Goal: Task Accomplishment & Management: Manage account settings

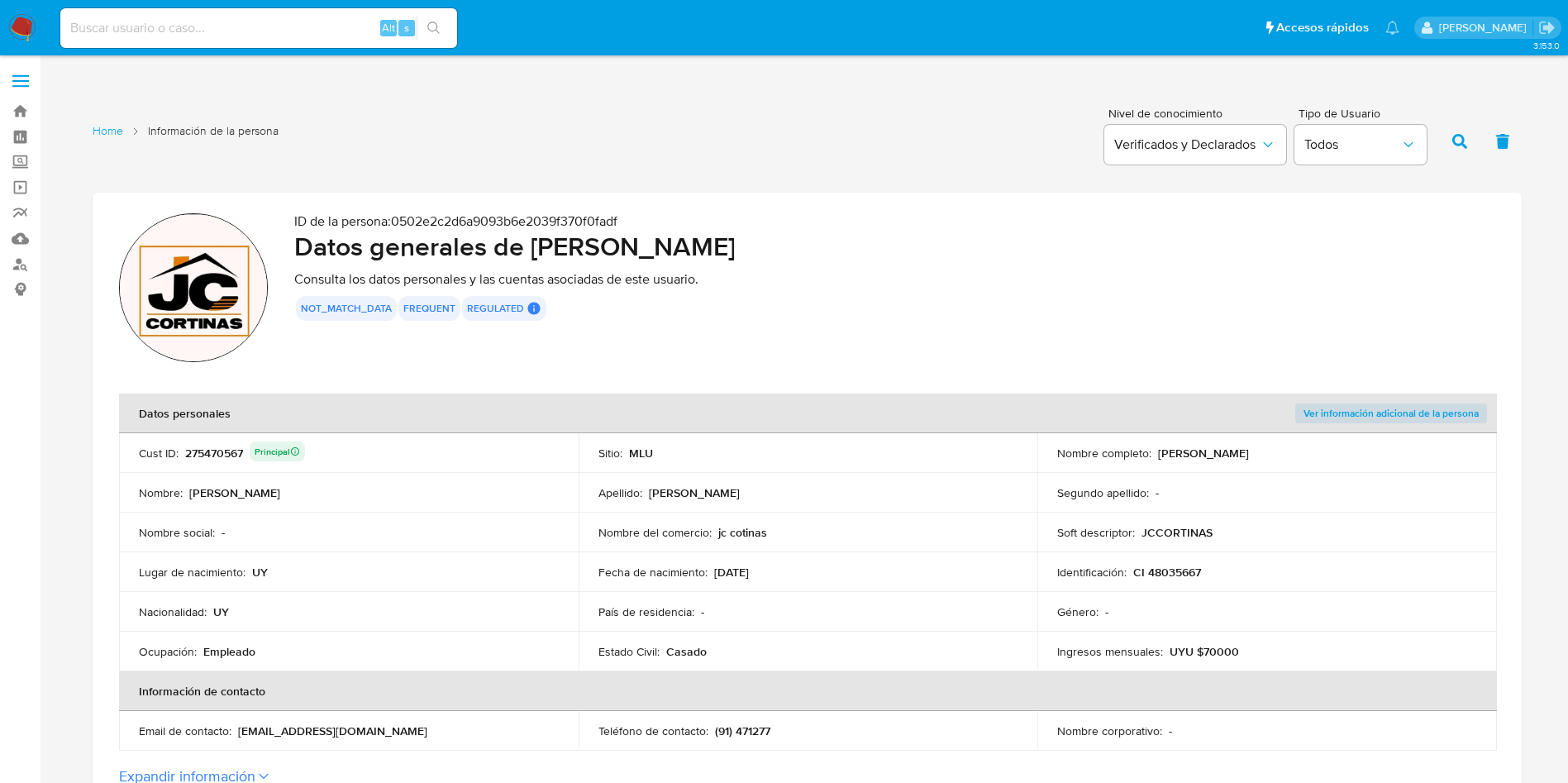
click at [1413, 227] on p "ID de la persona : 0502e2c2d6a9093b6e2039f370f0fadf" at bounding box center [895, 222] width 1201 height 17
click at [221, 452] on div "275470567 Principal" at bounding box center [245, 453] width 120 height 23
click at [336, 478] on td "Nombre : Juan Ignacio" at bounding box center [349, 492] width 460 height 39
click at [209, 453] on div "275470567 Principal" at bounding box center [245, 453] width 120 height 23
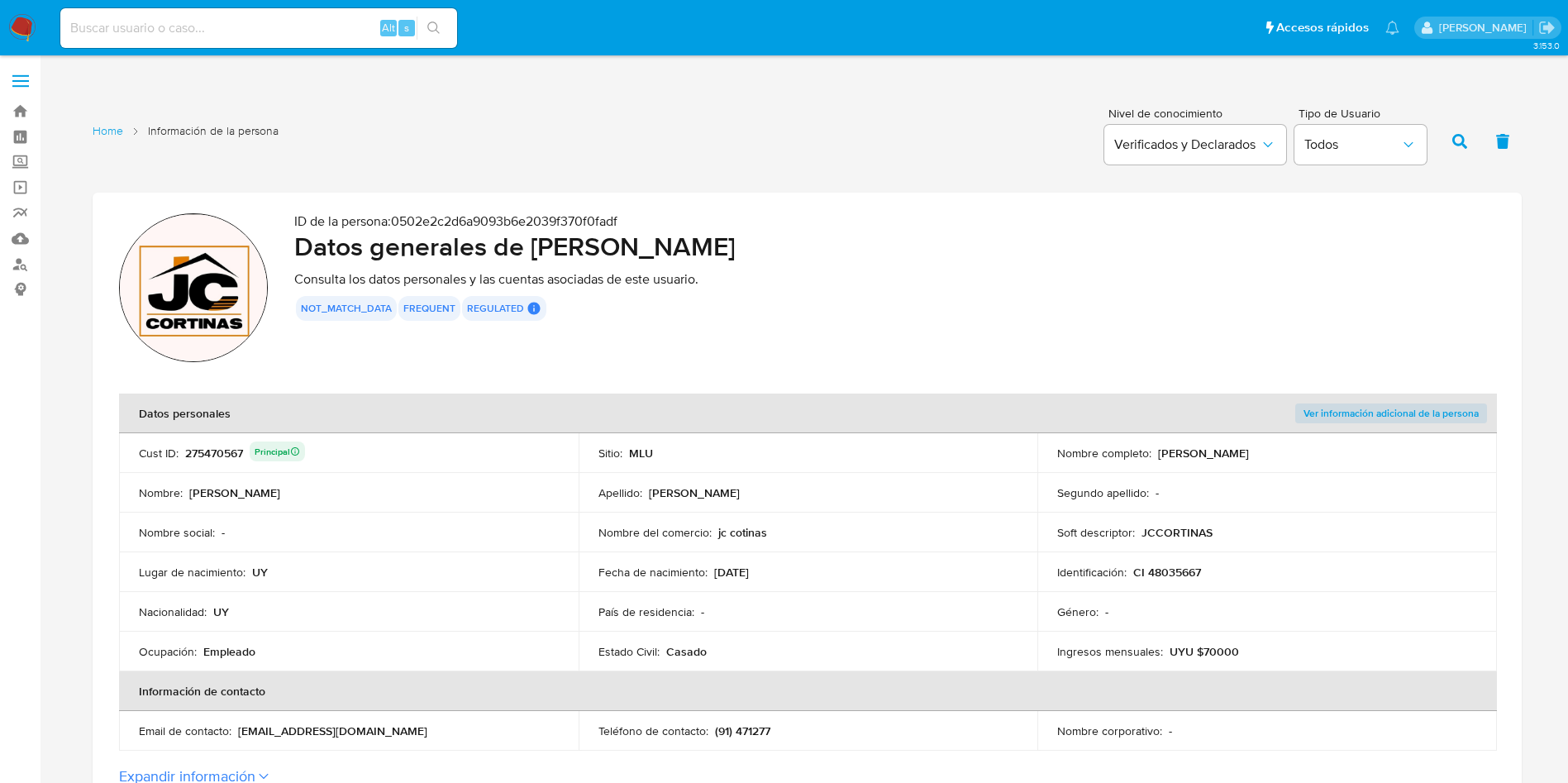
click at [209, 453] on div "275470567 Principal" at bounding box center [245, 453] width 120 height 23
click at [395, 243] on h2 "Datos generales de Juan Ignacio Arreche Franco" at bounding box center [895, 246] width 1201 height 33
drag, startPoint x: 531, startPoint y: 245, endPoint x: 933, endPoint y: 245, distance: 402.0
click at [933, 245] on h2 "Datos generales de Juan Ignacio Arreche Franco" at bounding box center [895, 246] width 1201 height 33
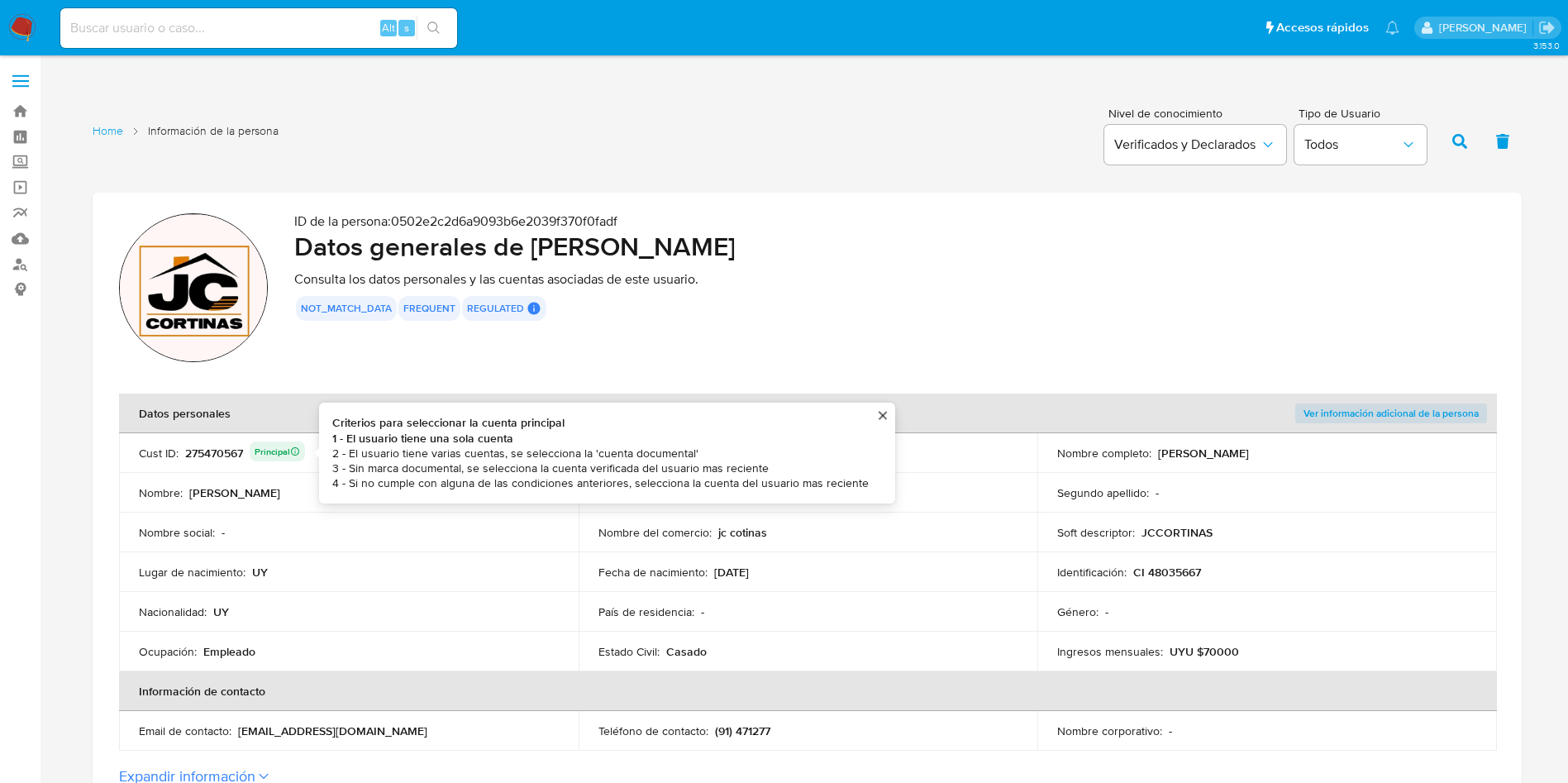
click at [231, 448] on div "275470567 Principal Criterios para seleccionar la cuenta principal 1 - El usuar…" at bounding box center [245, 453] width 120 height 23
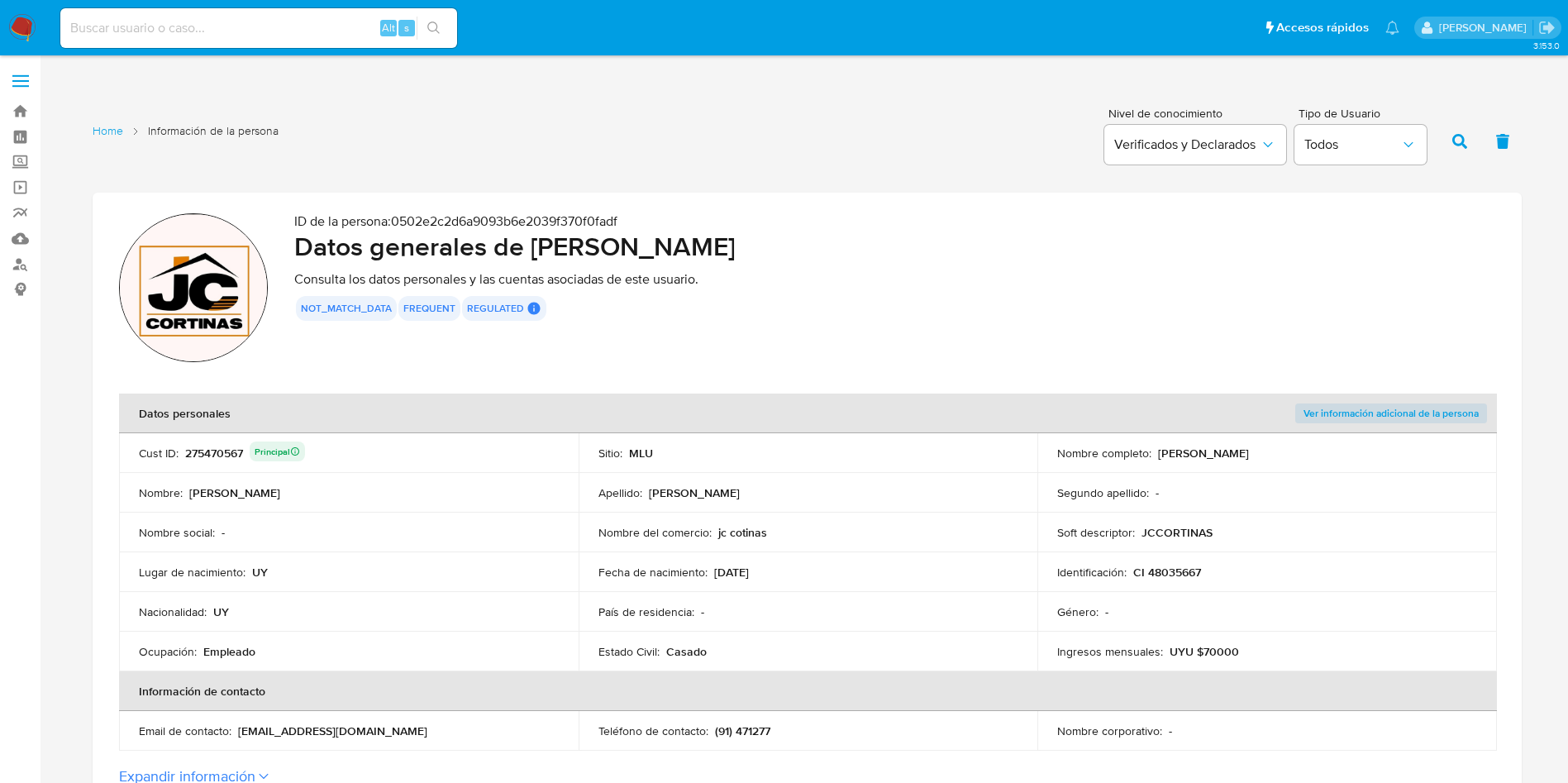
click at [231, 448] on div "275470567 Principal" at bounding box center [245, 453] width 120 height 23
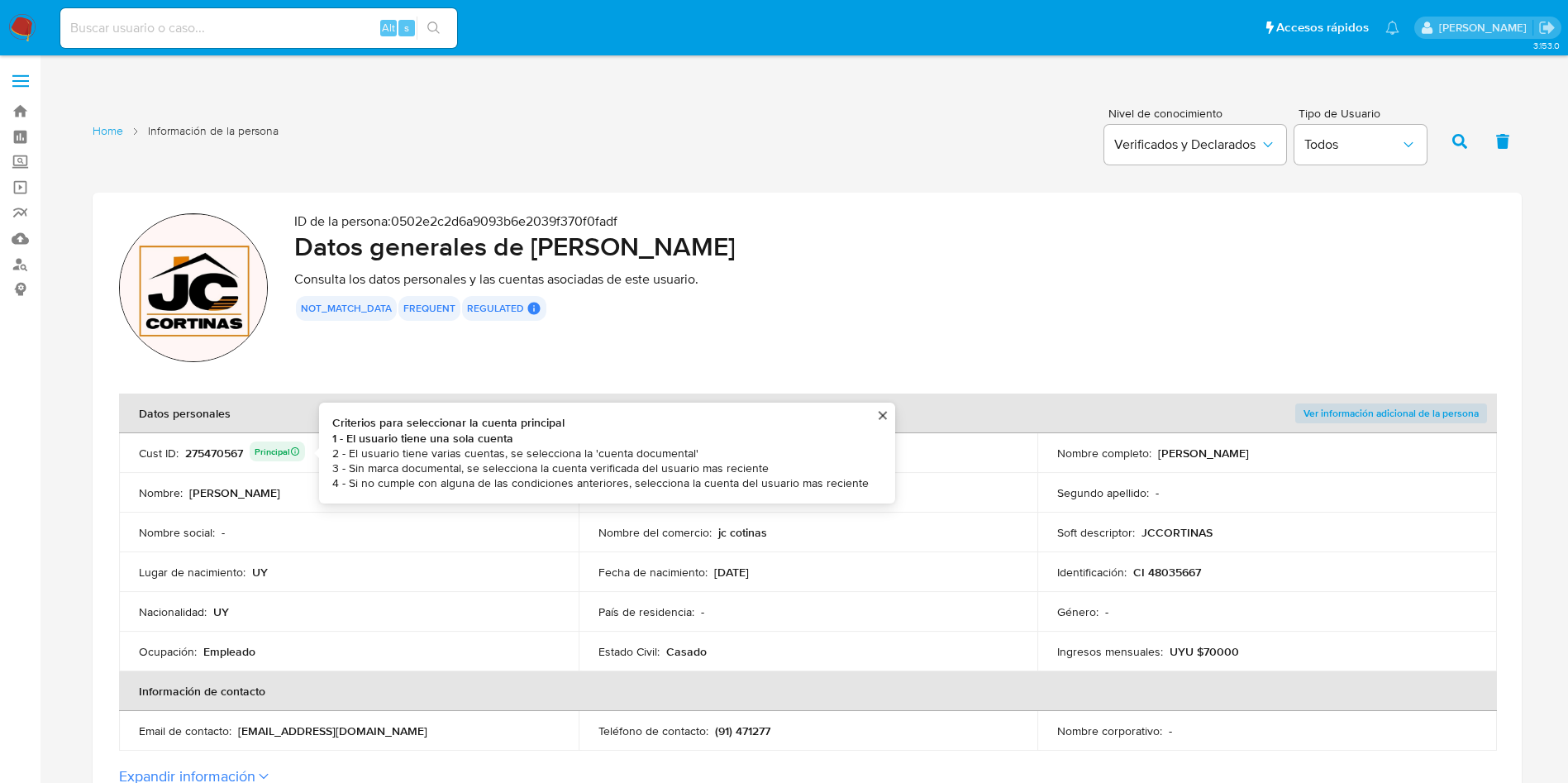
click at [239, 462] on div "275470567 Principal Criterios para seleccionar la cuenta principal 1 - El usuar…" at bounding box center [245, 453] width 120 height 23
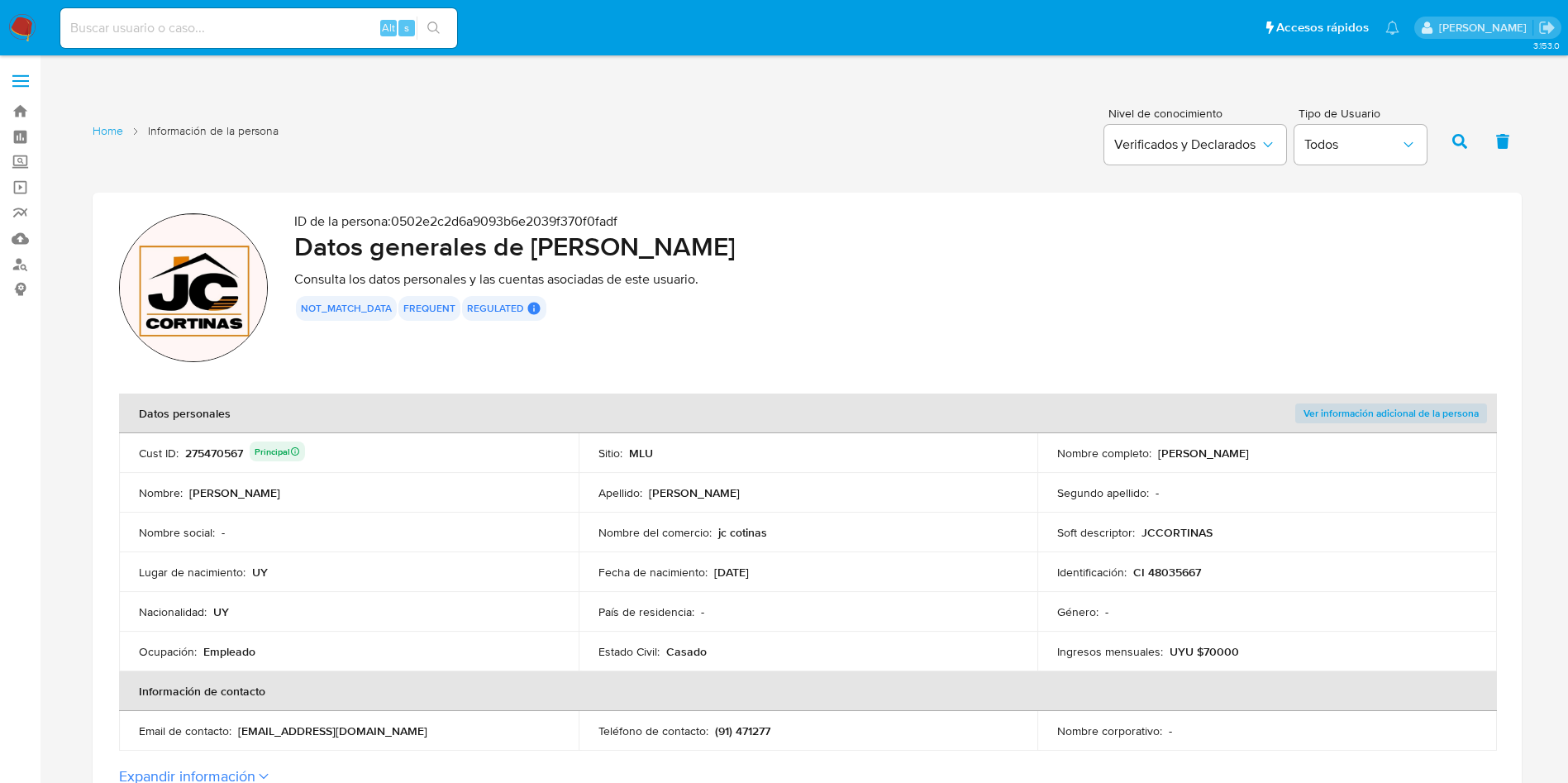
click at [232, 461] on div "275470567 Principal" at bounding box center [245, 453] width 120 height 23
click at [232, 458] on div "275470567 Principal" at bounding box center [245, 453] width 120 height 23
click at [664, 510] on td "Apellido : Arreche Franco" at bounding box center [808, 492] width 460 height 39
click at [625, 565] on p "Fecha de nacimiento :" at bounding box center [653, 572] width 109 height 15
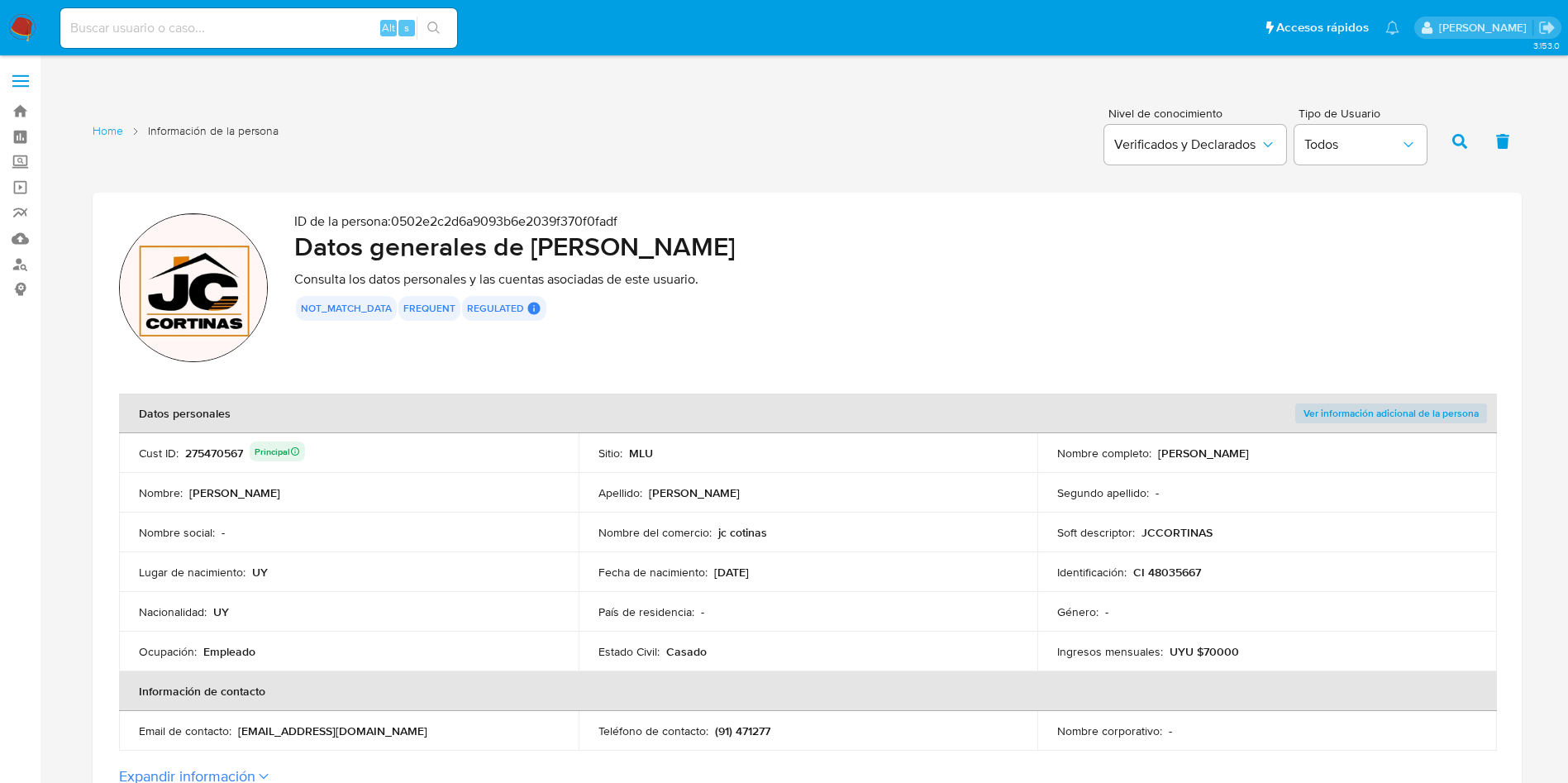
drag, startPoint x: 525, startPoint y: 510, endPoint x: 541, endPoint y: 519, distance: 18.4
click at [527, 509] on td "Nombre : Juan Ignacio" at bounding box center [349, 492] width 460 height 39
drag, startPoint x: 1335, startPoint y: 305, endPoint x: 1316, endPoint y: 352, distance: 50.7
click at [1335, 303] on div "not_match_data frequent regulated Regulated MLU PASARELA User Id Identificado c…" at bounding box center [895, 309] width 1201 height 25
drag, startPoint x: 1405, startPoint y: 262, endPoint x: 1377, endPoint y: 275, distance: 30.9
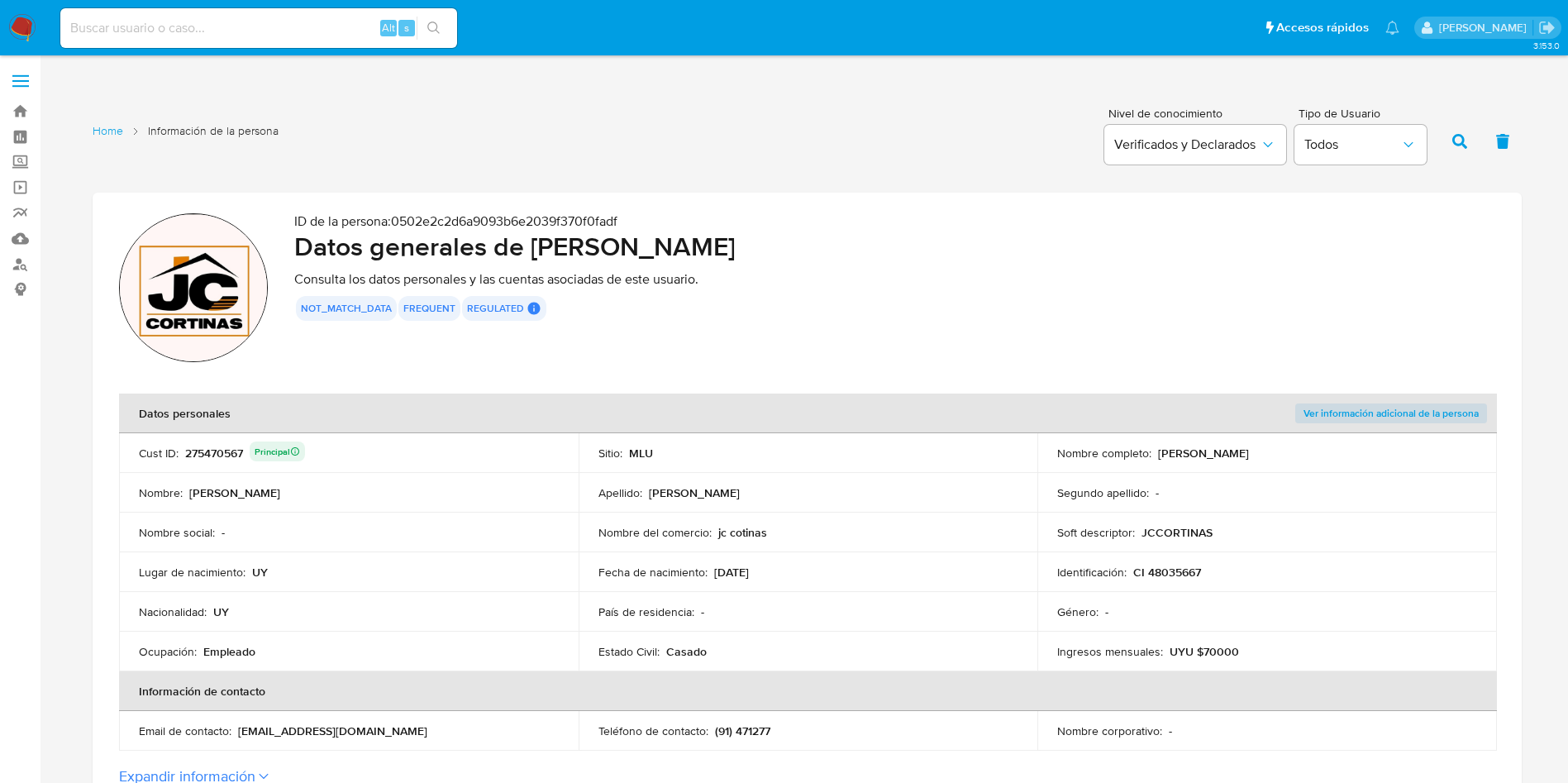
click at [1405, 262] on h2 "Datos generales de Juan Ignacio Arreche Franco" at bounding box center [895, 246] width 1201 height 33
click at [1424, 326] on div "ID de la persona : 0502e2c2d6a9093b6e2039f370f0fadf Datos generales de Juan Ign…" at bounding box center [895, 290] width 1201 height 154
click at [1381, 290] on div "ID de la persona : 0502e2c2d6a9093b6e2039f370f0fadf Datos generales de Juan Ign…" at bounding box center [895, 290] width 1201 height 154
click at [609, 410] on th "Datos personales" at bounding box center [578, 413] width 918 height 39
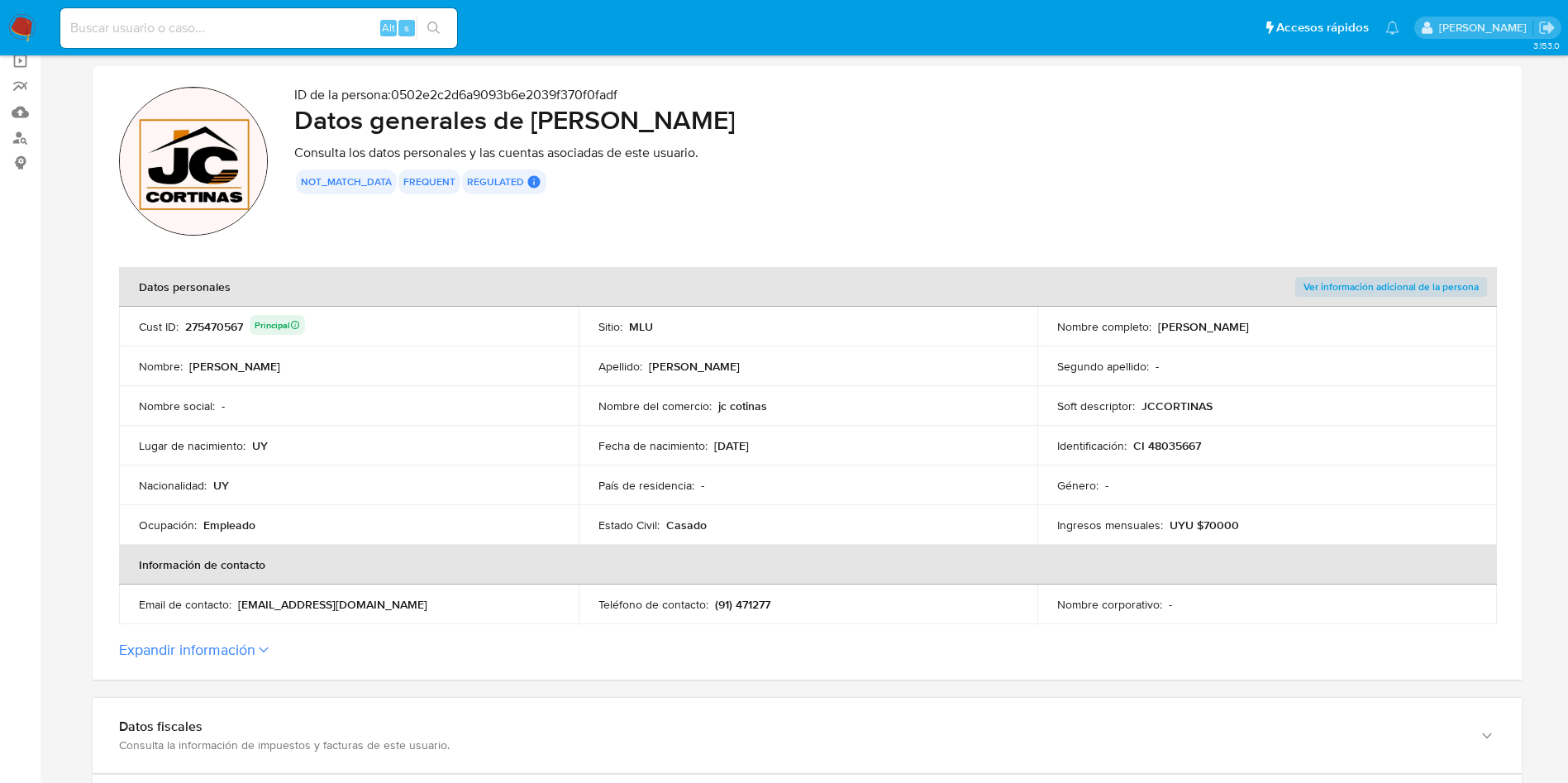
scroll to position [248, 0]
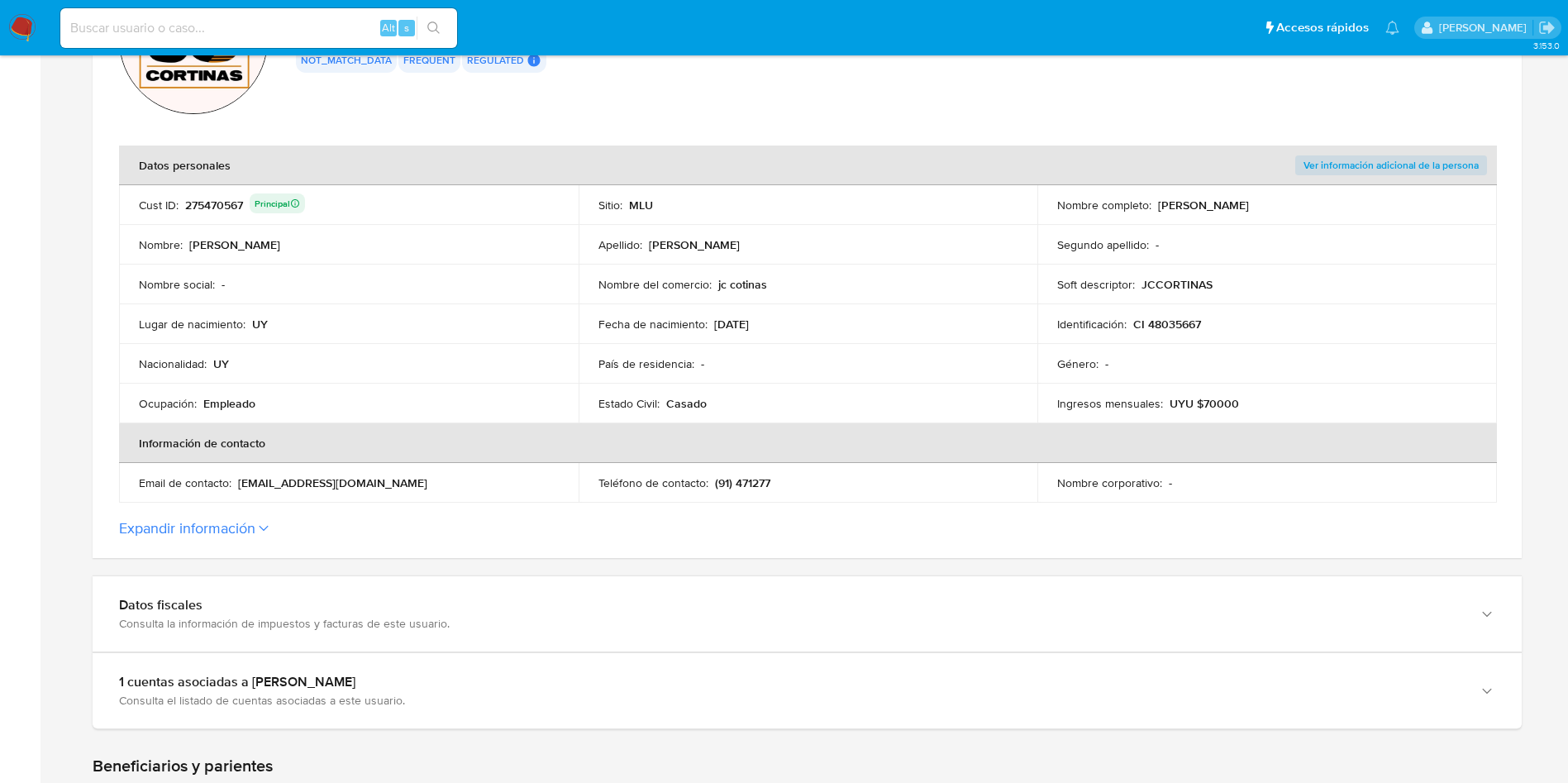
click at [740, 482] on p "(91) 471277" at bounding box center [743, 483] width 55 height 15
click at [928, 470] on td "Teléfono de contacto : (91) 471277" at bounding box center [808, 482] width 460 height 39
click at [234, 527] on button "Expandir información" at bounding box center [187, 528] width 136 height 18
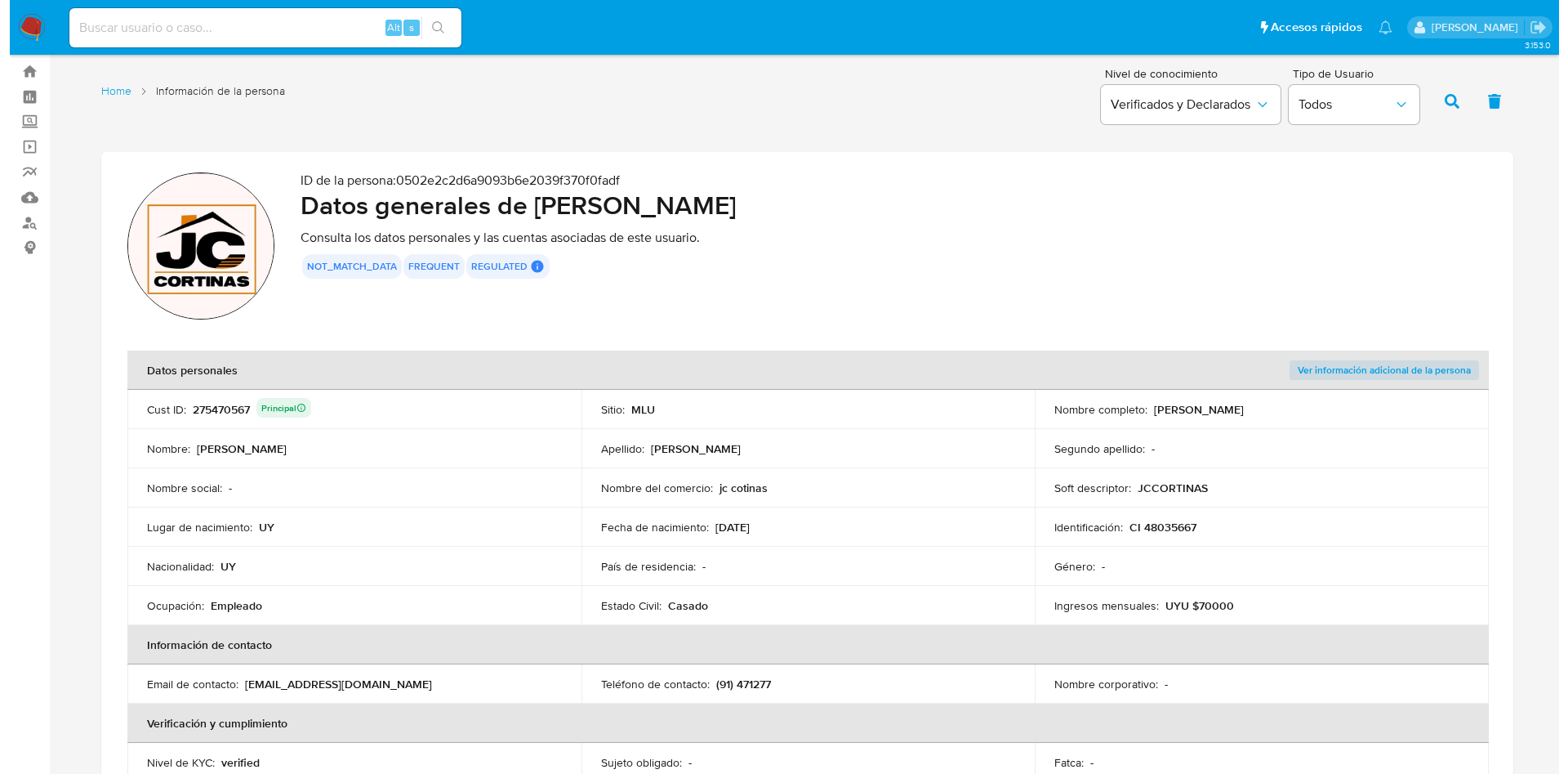
scroll to position [0, 0]
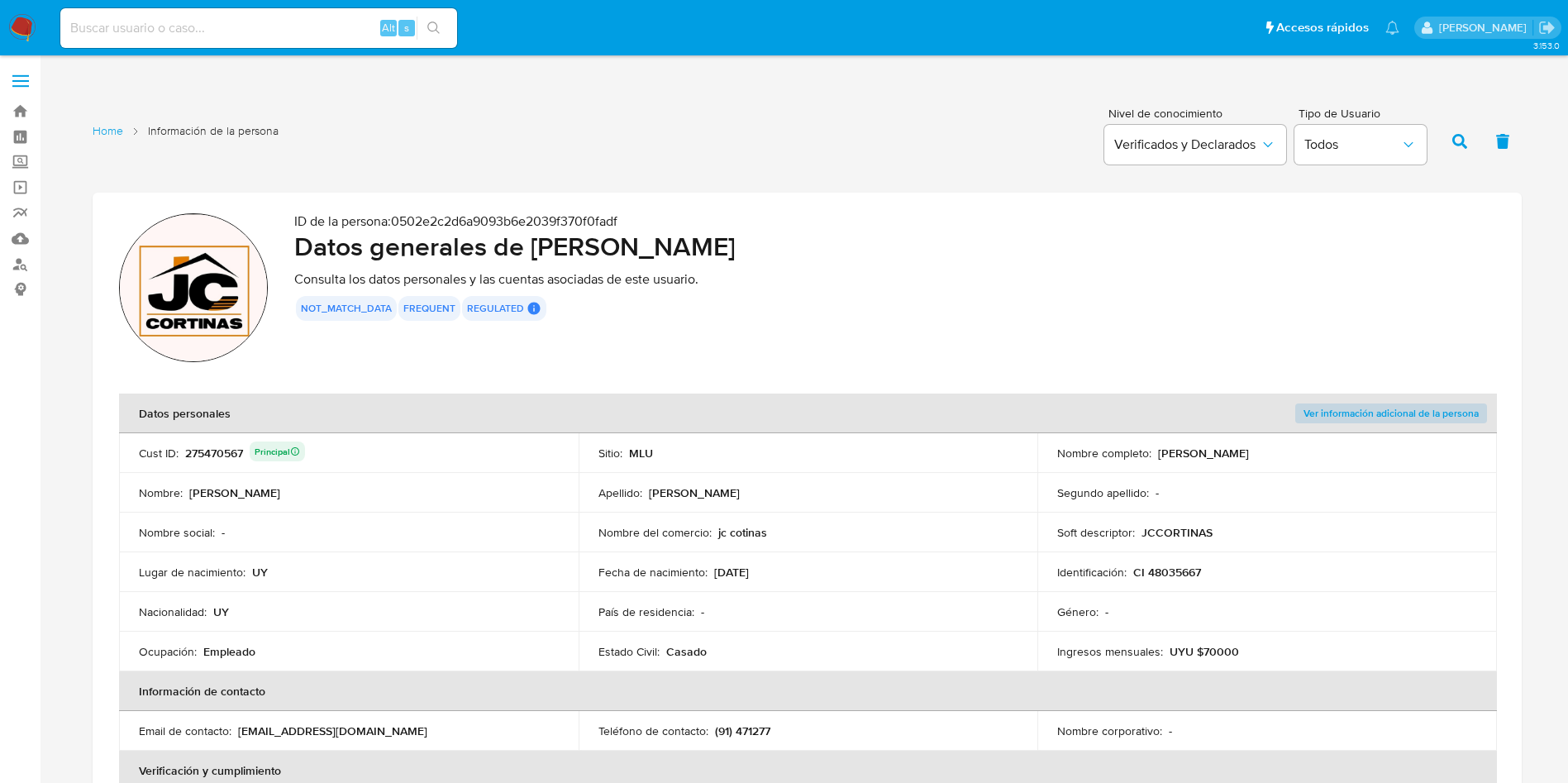
click at [1397, 414] on span "Ver información adicional de la persona" at bounding box center [1391, 414] width 175 height 17
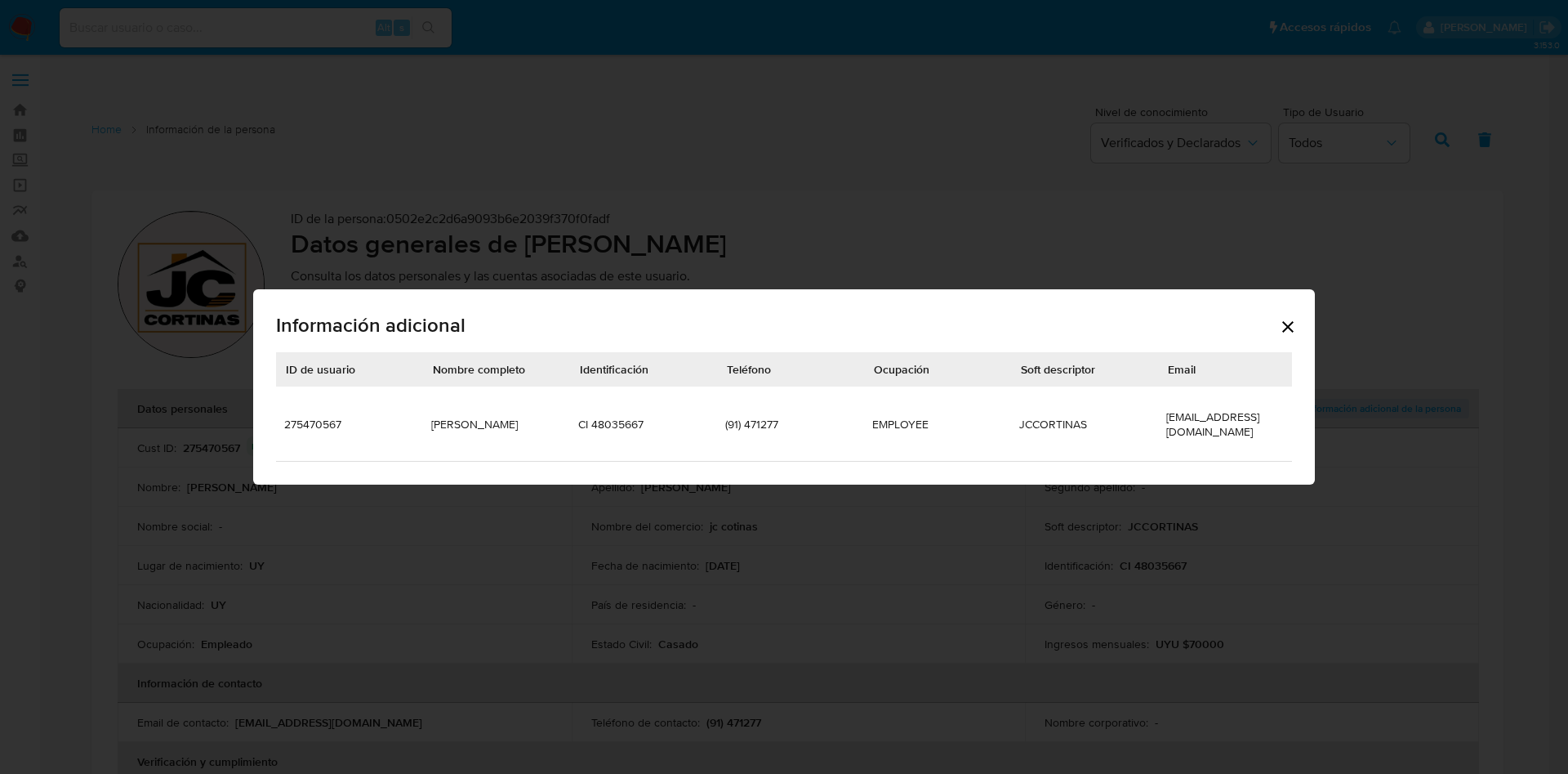
click at [1292, 327] on icon "Cerrar" at bounding box center [1288, 327] width 20 height 20
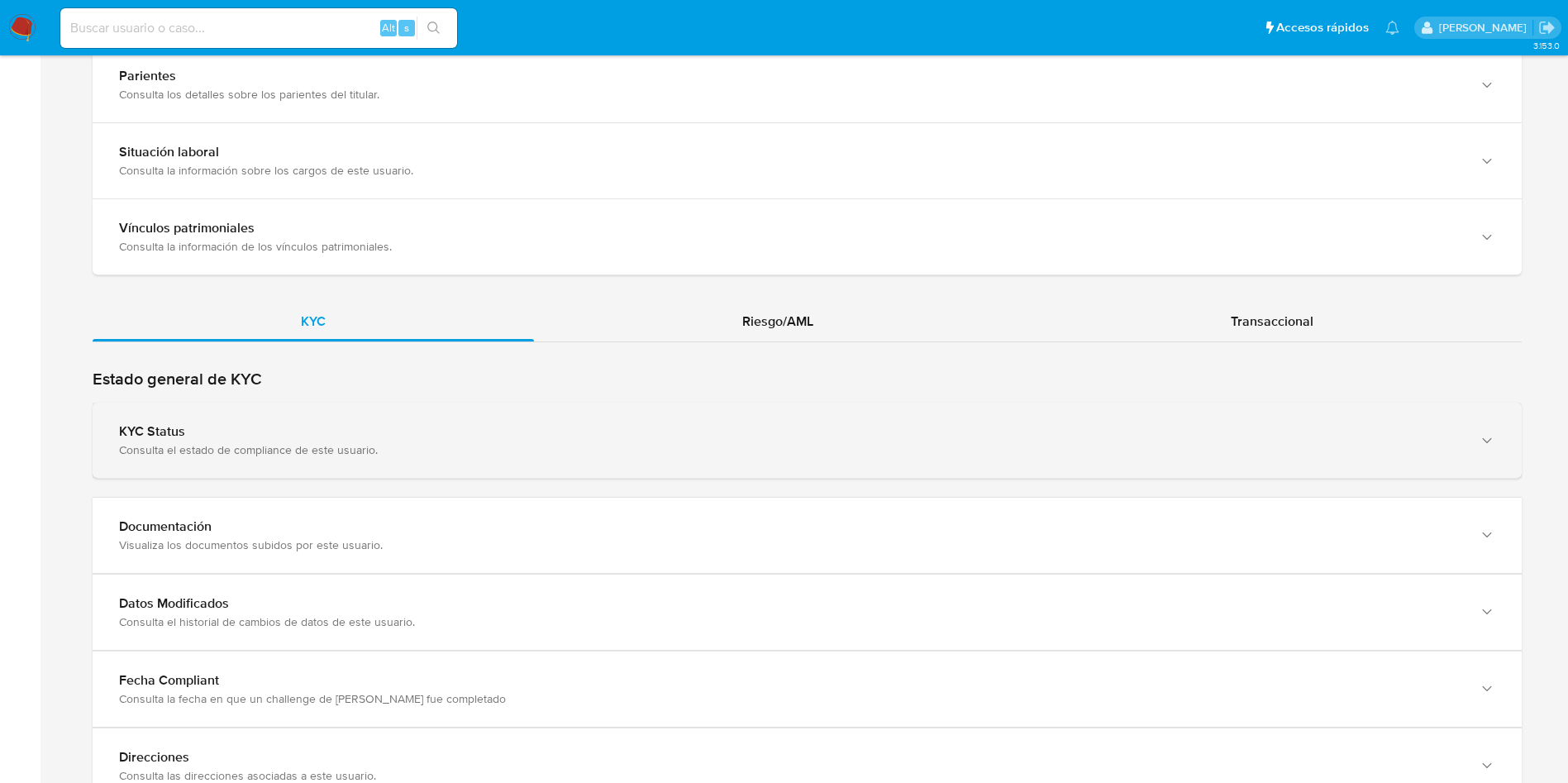
click at [431, 411] on div "KYC Status Consulta el estado de compliance de este usuario." at bounding box center [807, 441] width 1429 height 76
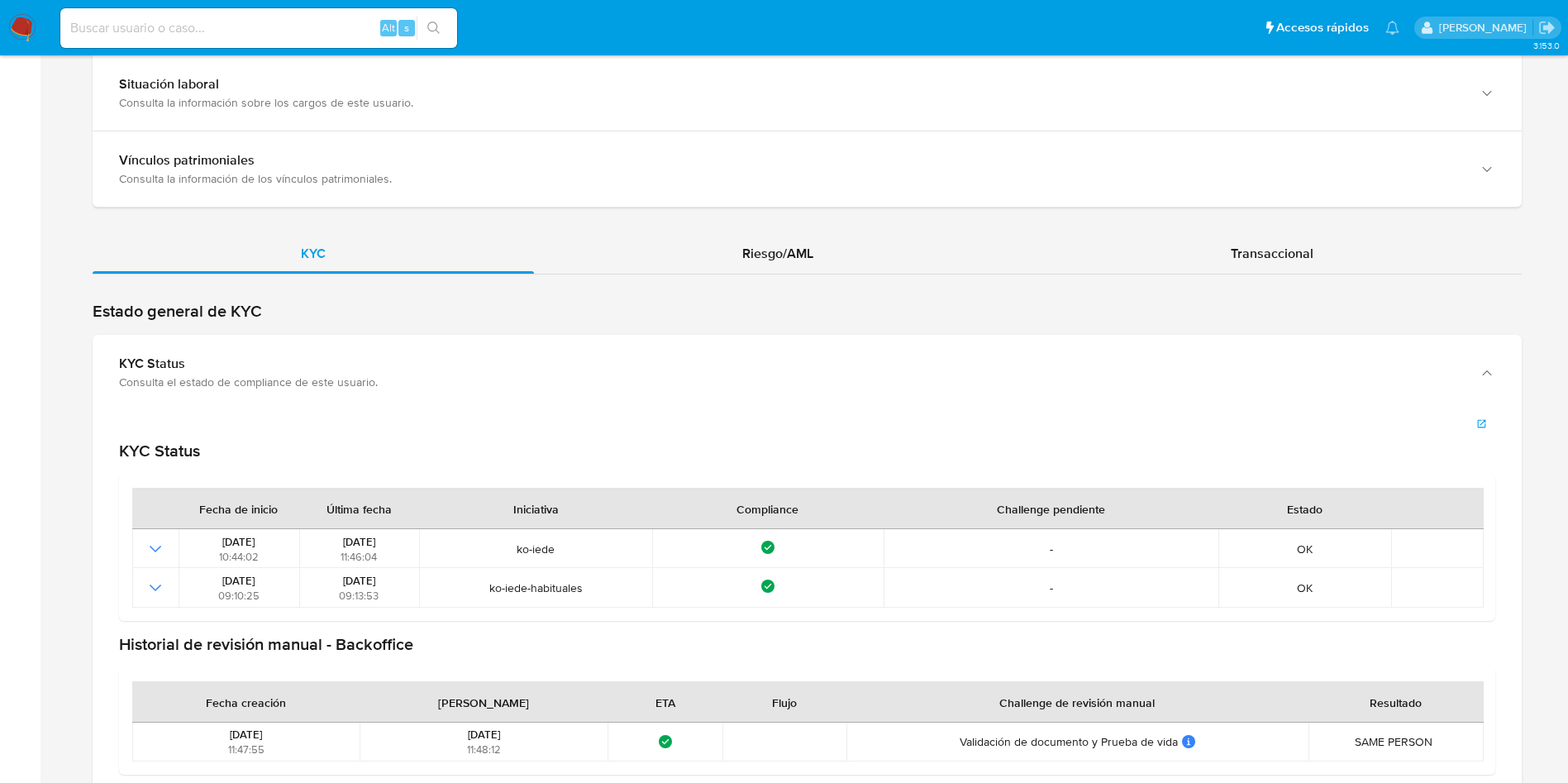
scroll to position [1983, 0]
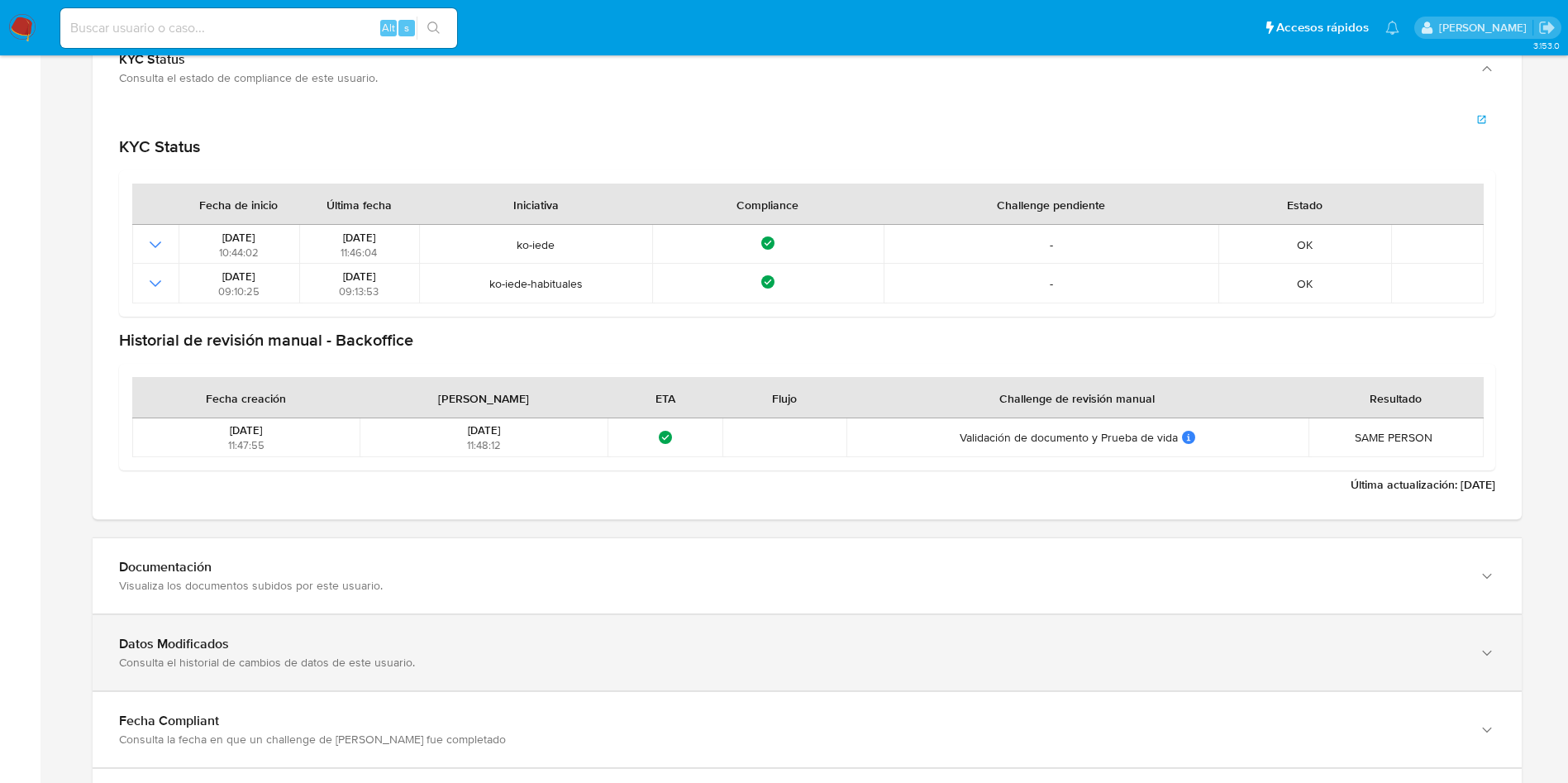
click at [484, 632] on div "Datos Modificados Consulta el historial de cambios de datos de este usuario." at bounding box center [807, 653] width 1429 height 76
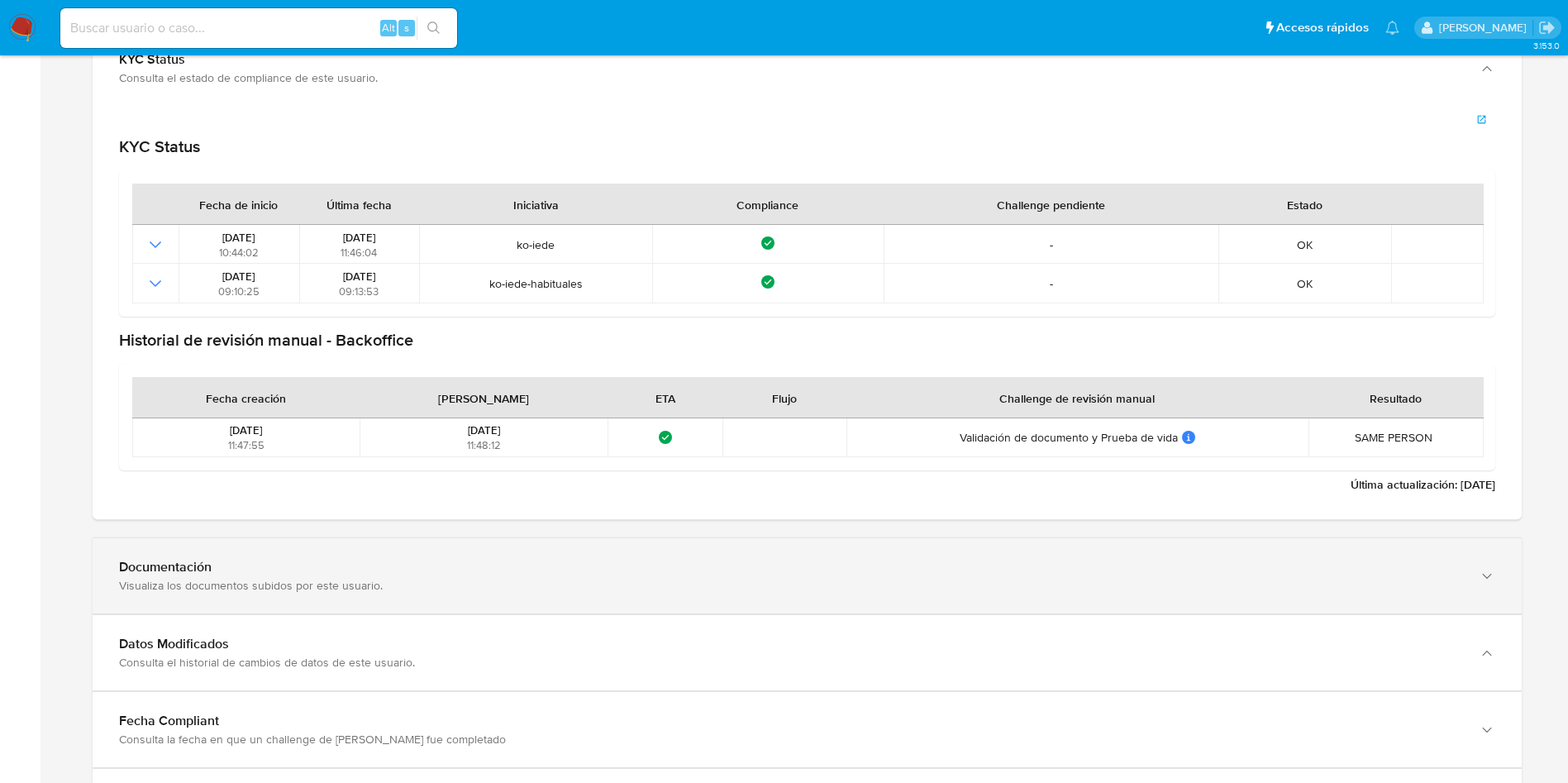
click at [496, 598] on div "Documentación Visualiza los documentos subidos por este usuario." at bounding box center [807, 576] width 1429 height 76
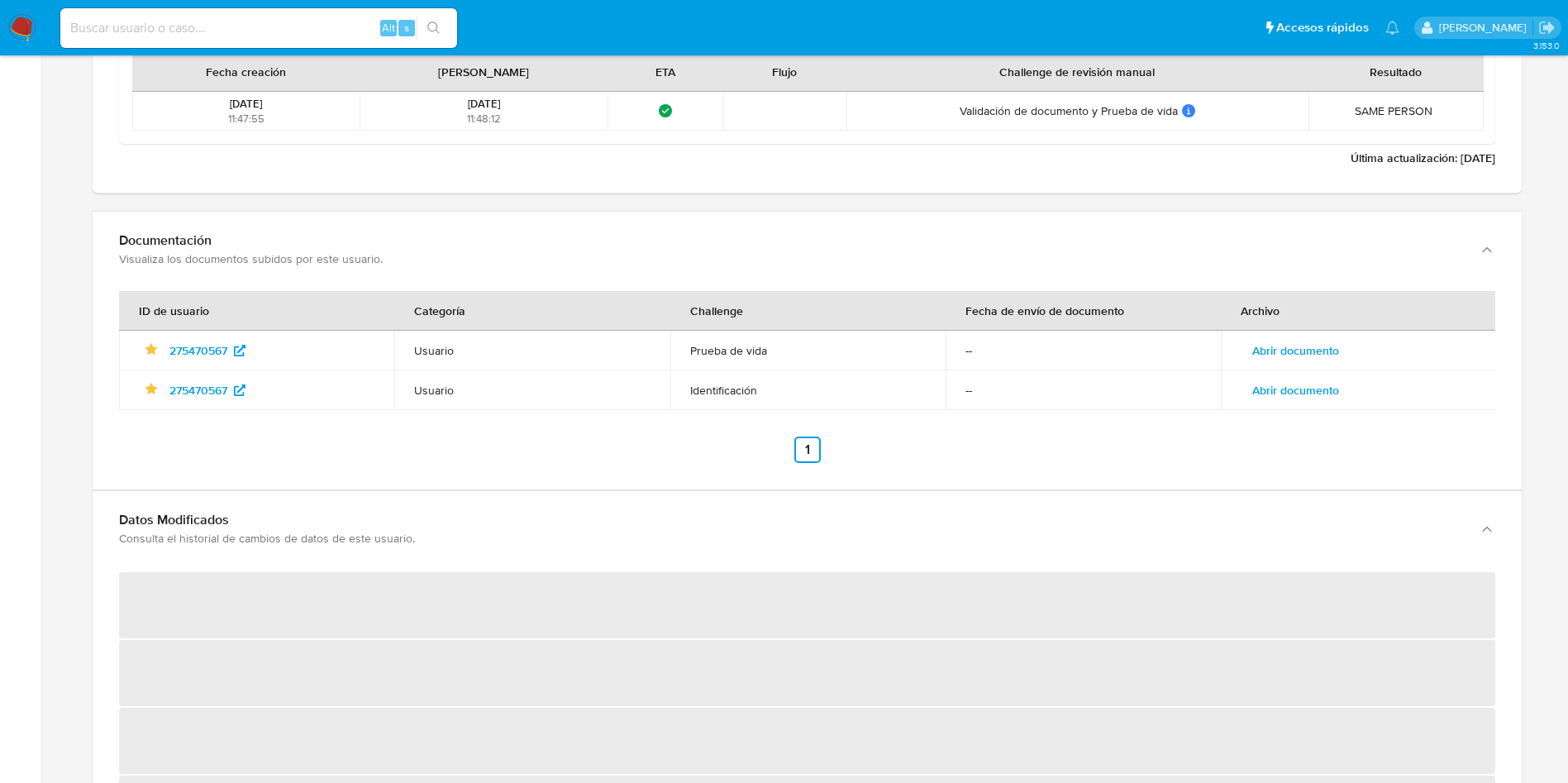
scroll to position [2356, 0]
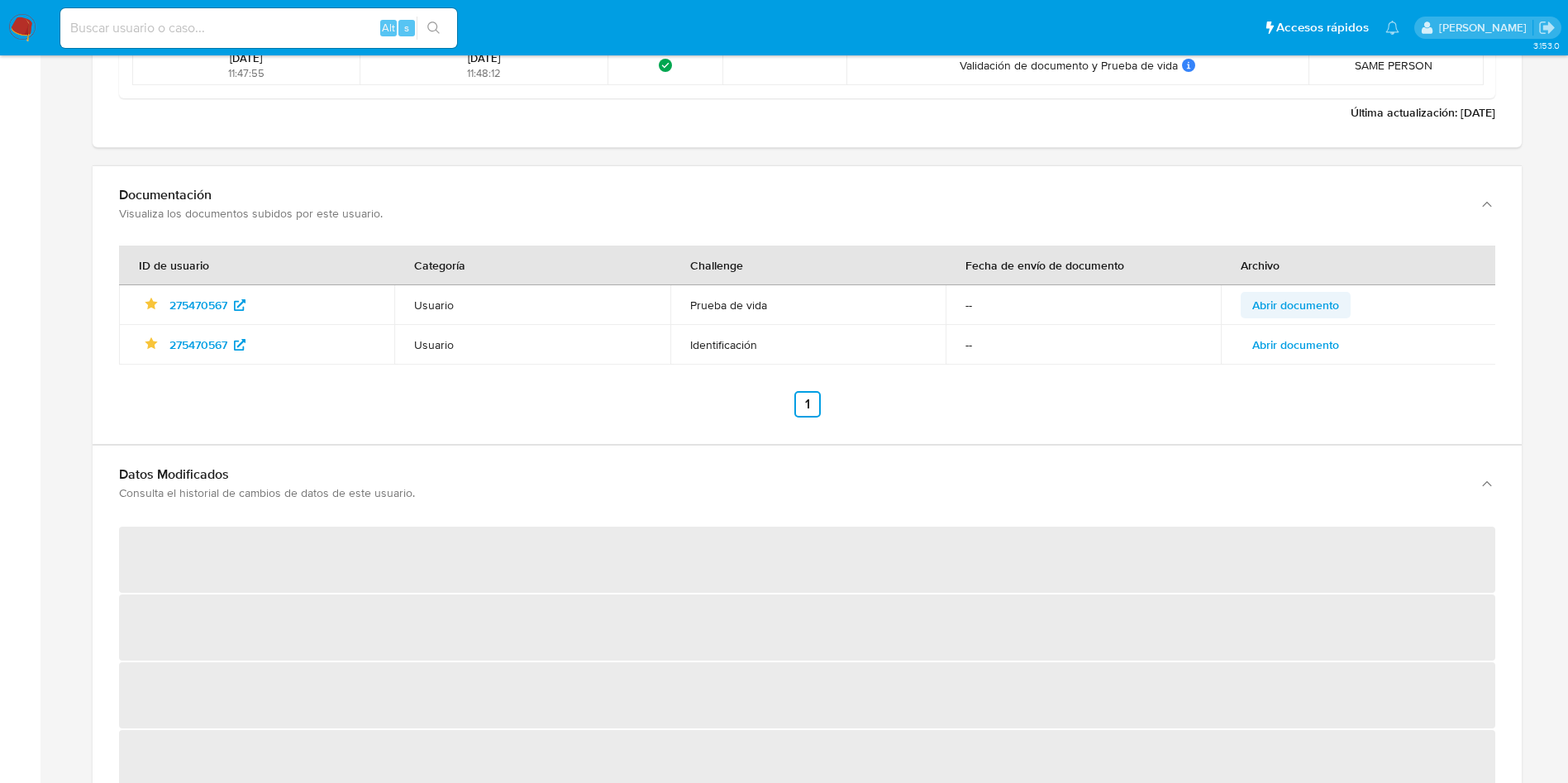
click at [1290, 302] on span "Abrir documento" at bounding box center [1295, 305] width 86 height 23
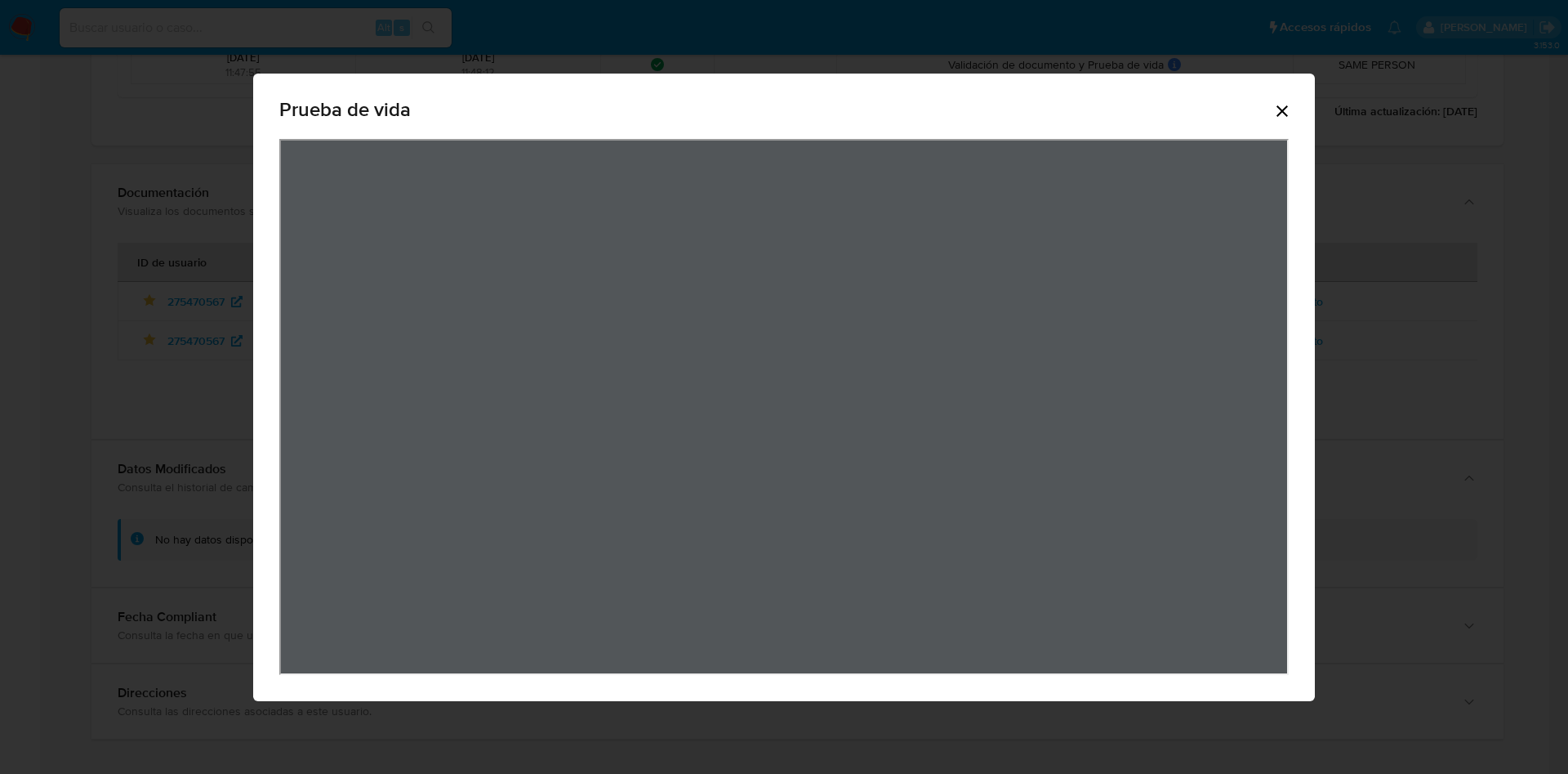
click at [1290, 118] on icon "Cerrar" at bounding box center [1282, 111] width 20 height 20
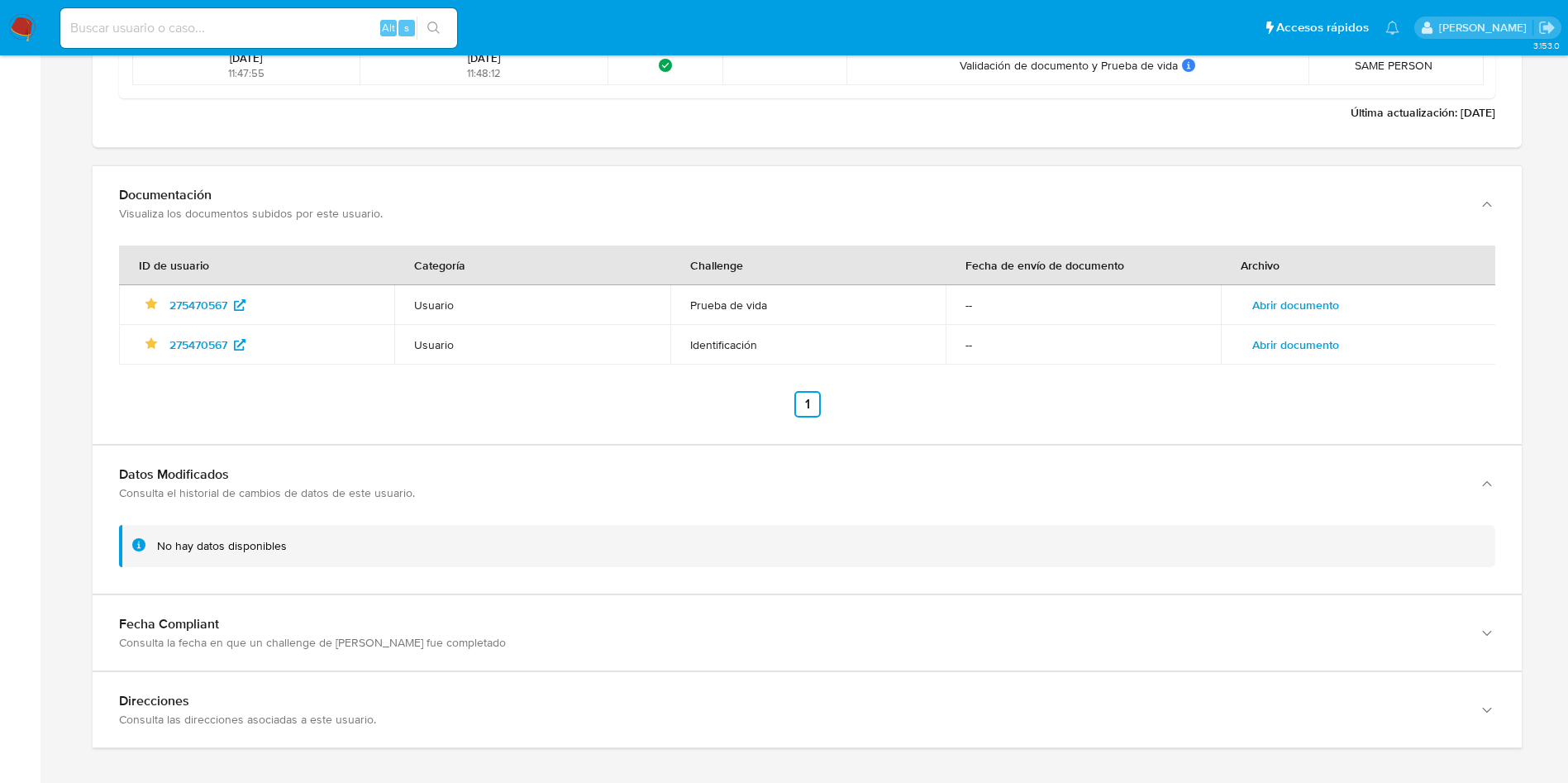
click at [1303, 289] on td "Abrir documento" at bounding box center [1358, 305] width 275 height 39
click at [1308, 315] on span "Abrir documento" at bounding box center [1295, 305] width 86 height 23
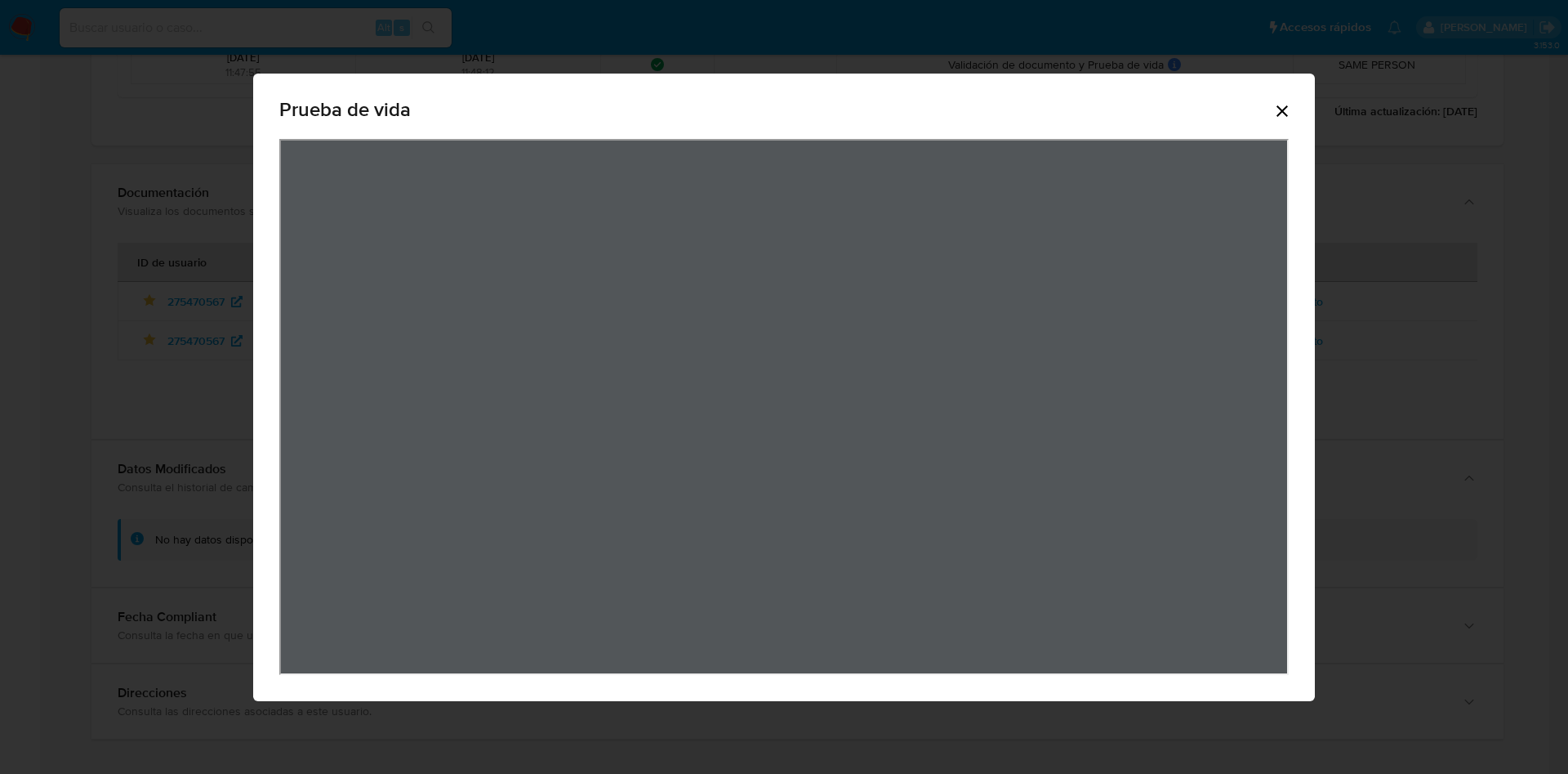
click at [1280, 117] on icon "Cerrar" at bounding box center [1282, 111] width 20 height 20
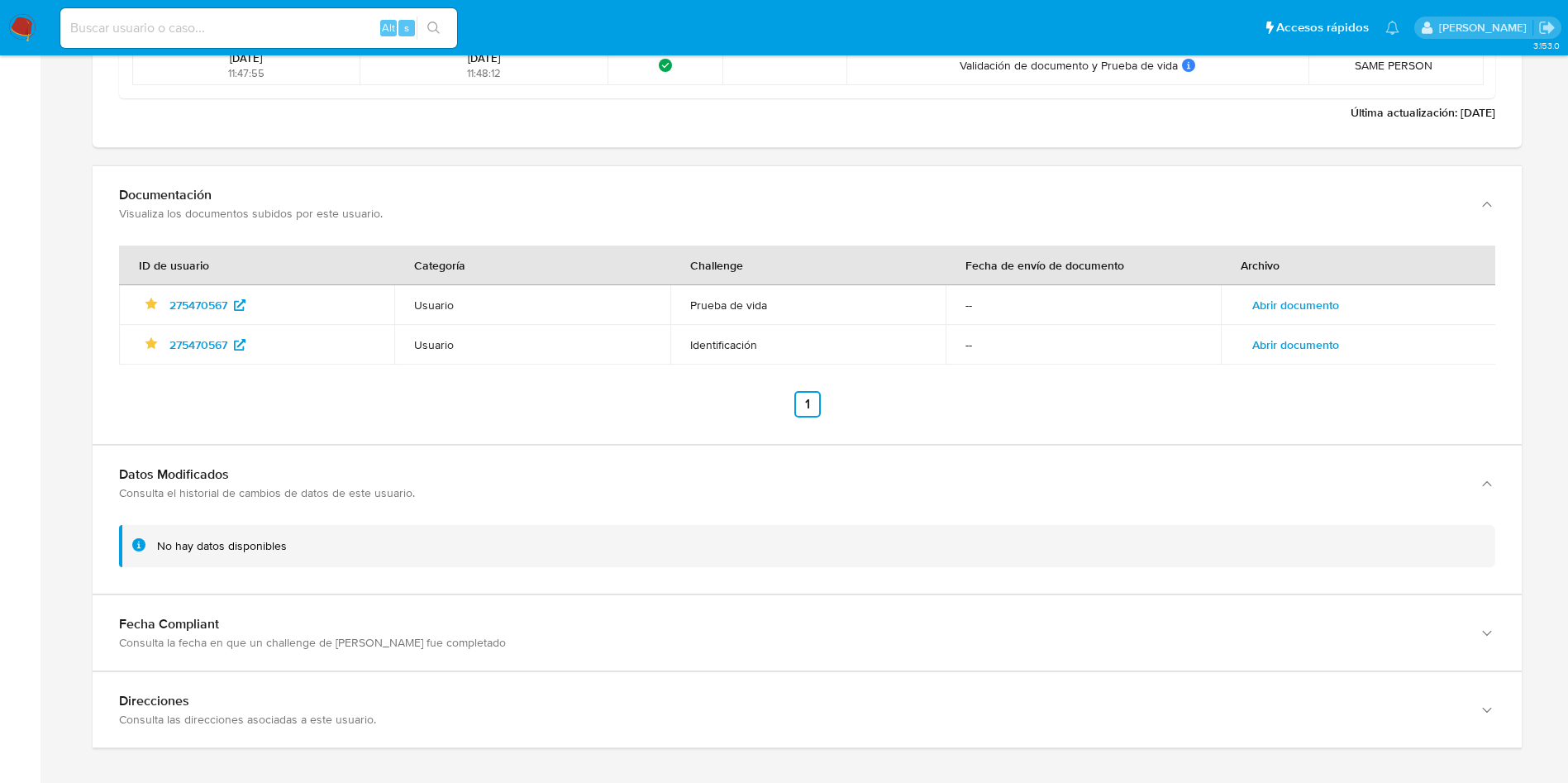
click at [1267, 358] on td "Abrir documento" at bounding box center [1358, 344] width 275 height 39
click at [1273, 351] on span "Abrir documento" at bounding box center [1295, 345] width 86 height 23
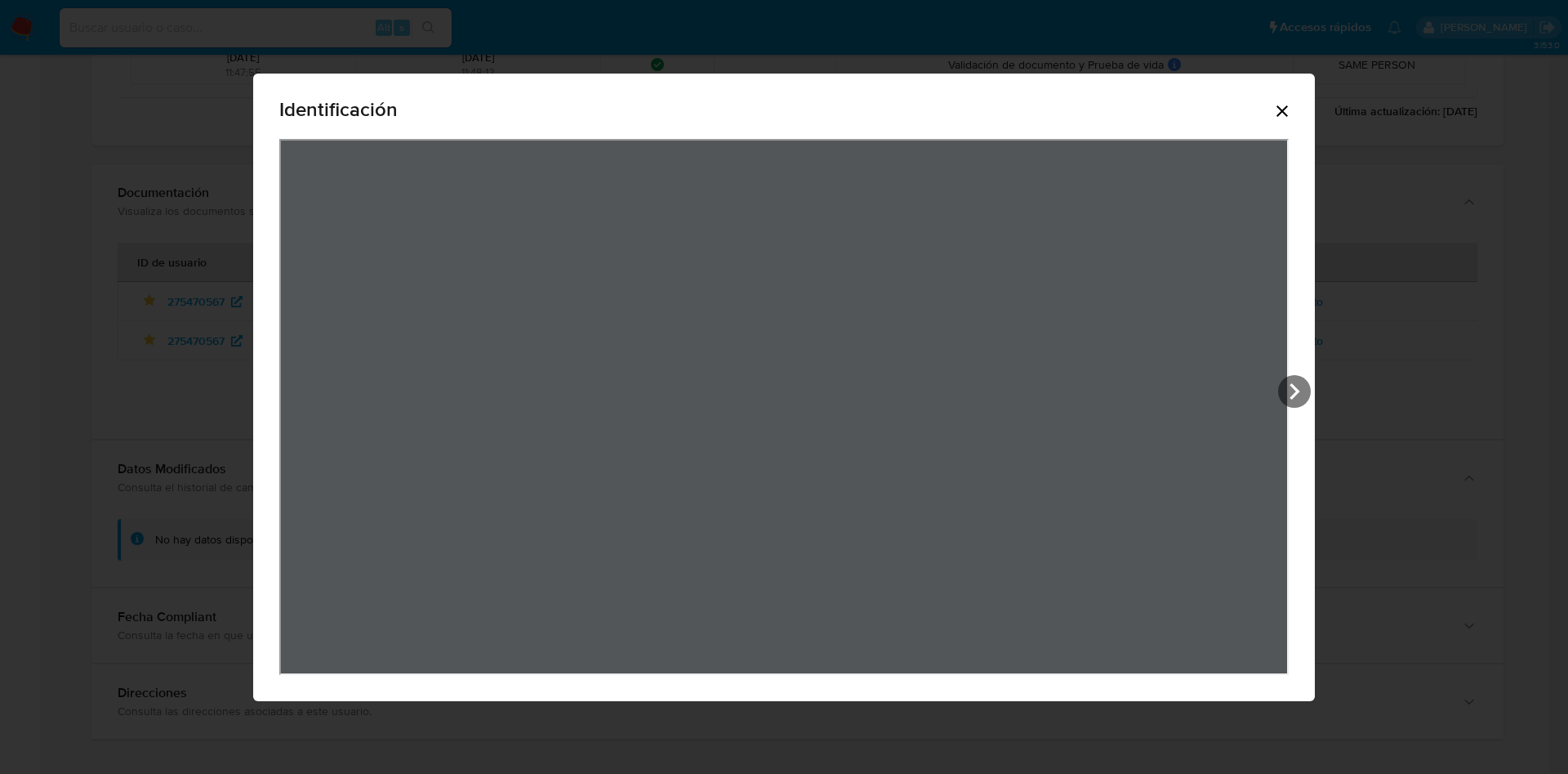
click at [1281, 114] on icon "Cerrar" at bounding box center [1282, 111] width 20 height 20
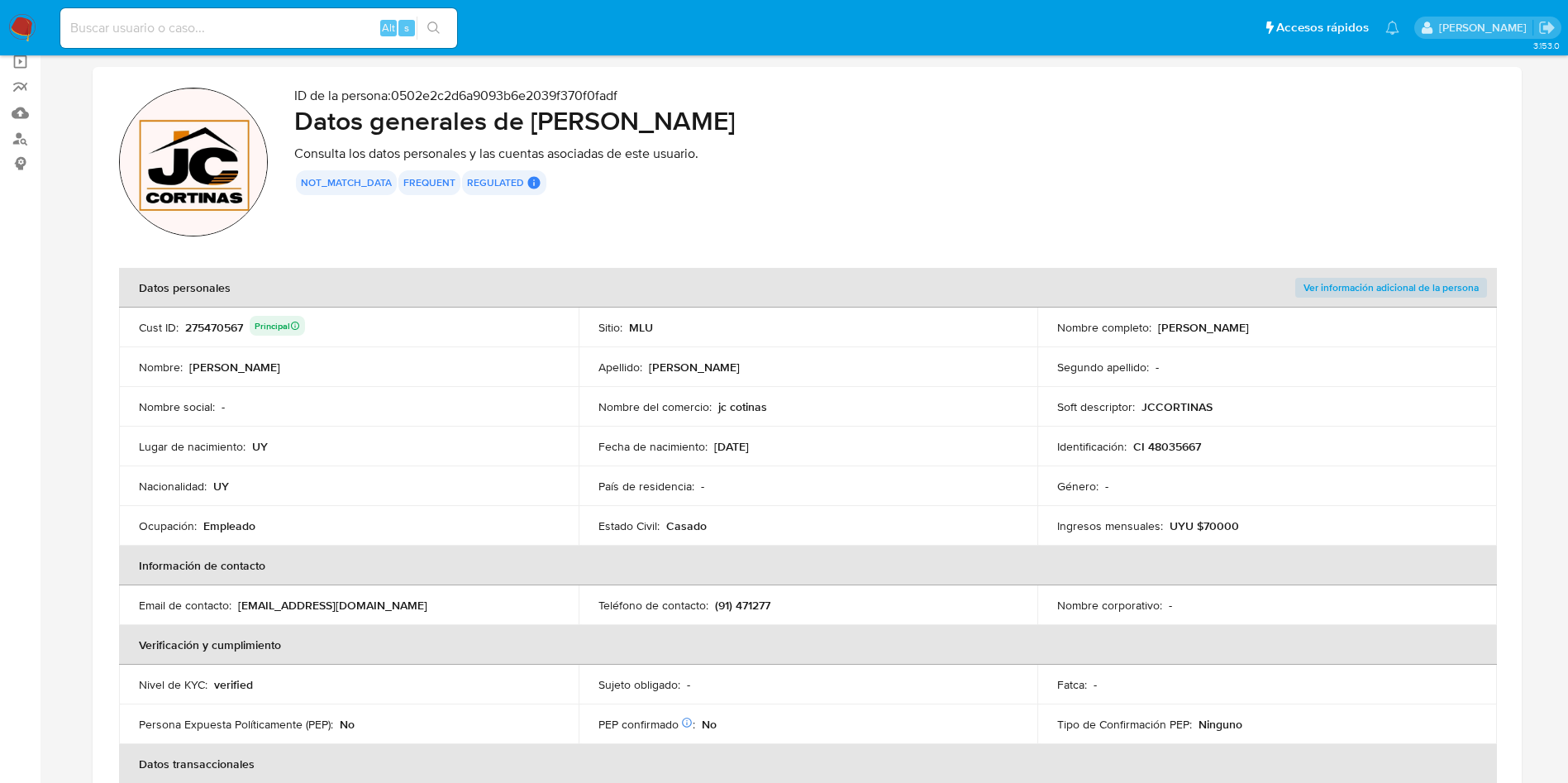
scroll to position [124, 0]
click at [265, 18] on input at bounding box center [259, 29] width 397 height 22
paste input "23733149"
type input "23733149"
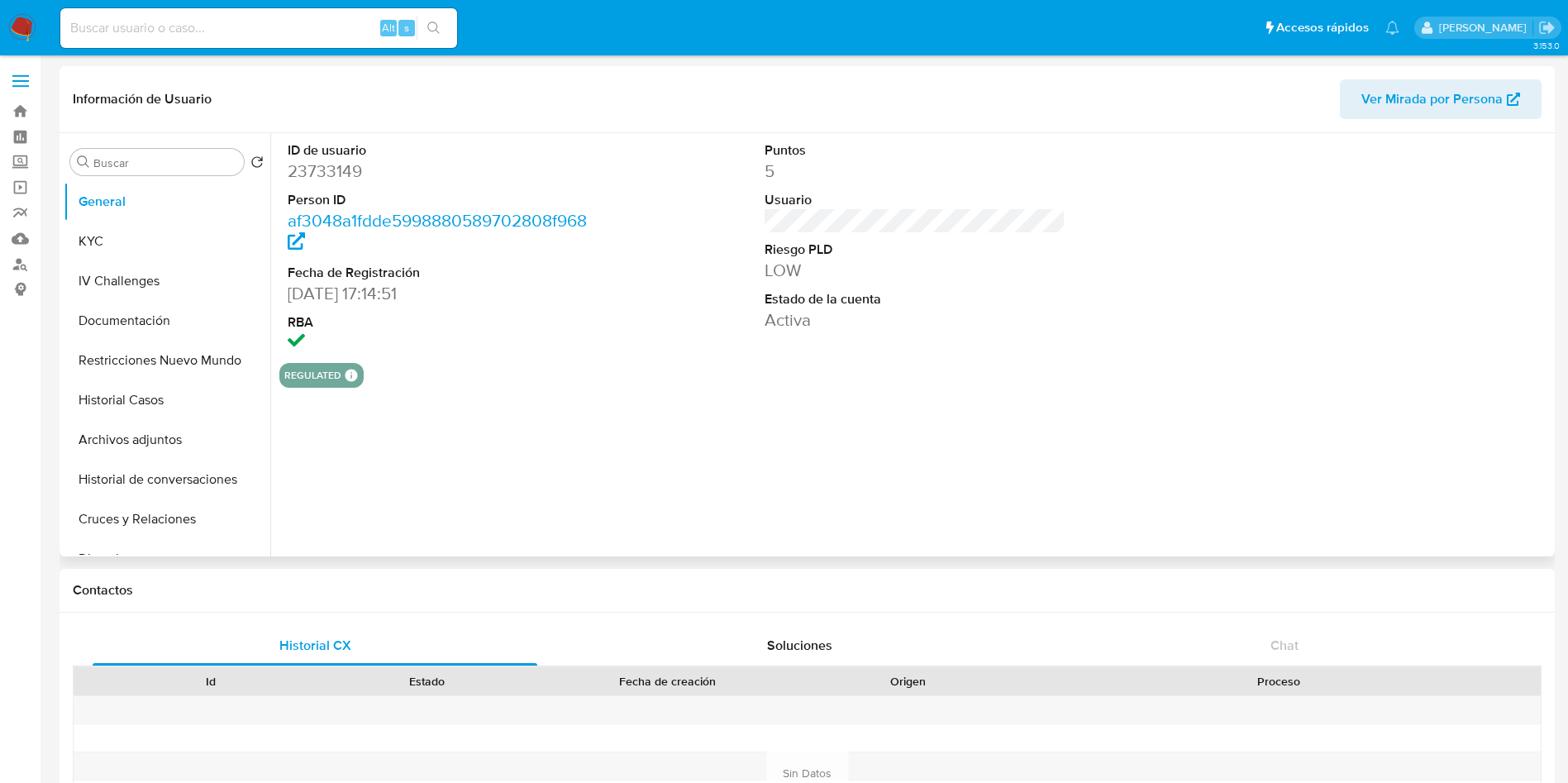
select select "10"
click at [147, 243] on button "KYC" at bounding box center [160, 241] width 193 height 39
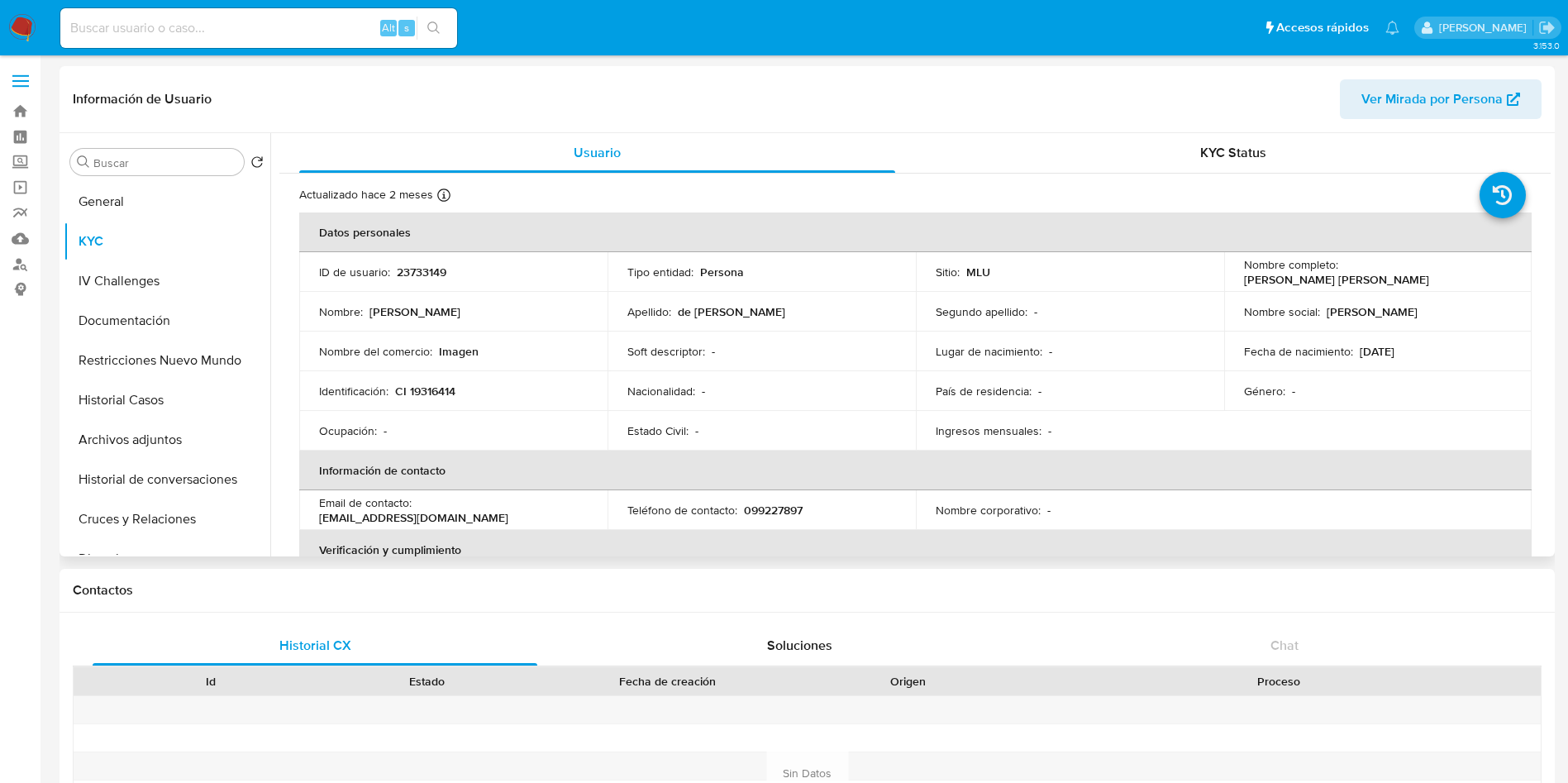
drag, startPoint x: 1245, startPoint y: 282, endPoint x: 1434, endPoint y: 279, distance: 189.0
click at [1434, 279] on td "Nombre completo : Ricardo Andres de Lazzari Gutierrez" at bounding box center [1377, 271] width 308 height 39
copy p "Ricardo Andres de Lazzari Gutierrez"
click at [433, 393] on p "CI 19316414" at bounding box center [426, 391] width 60 height 15
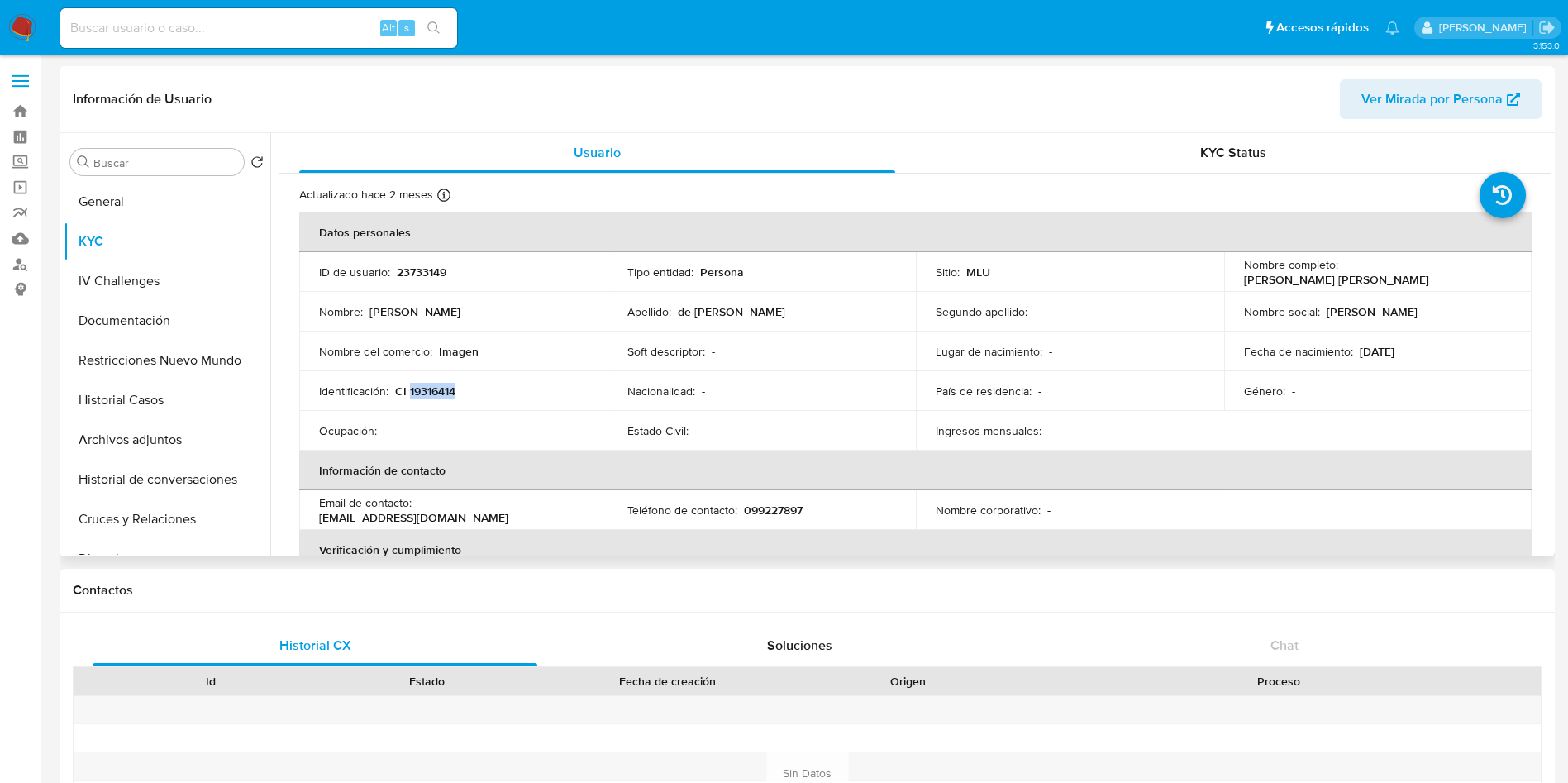
click at [433, 393] on p "CI 19316414" at bounding box center [426, 391] width 60 height 15
copy p "19316414"
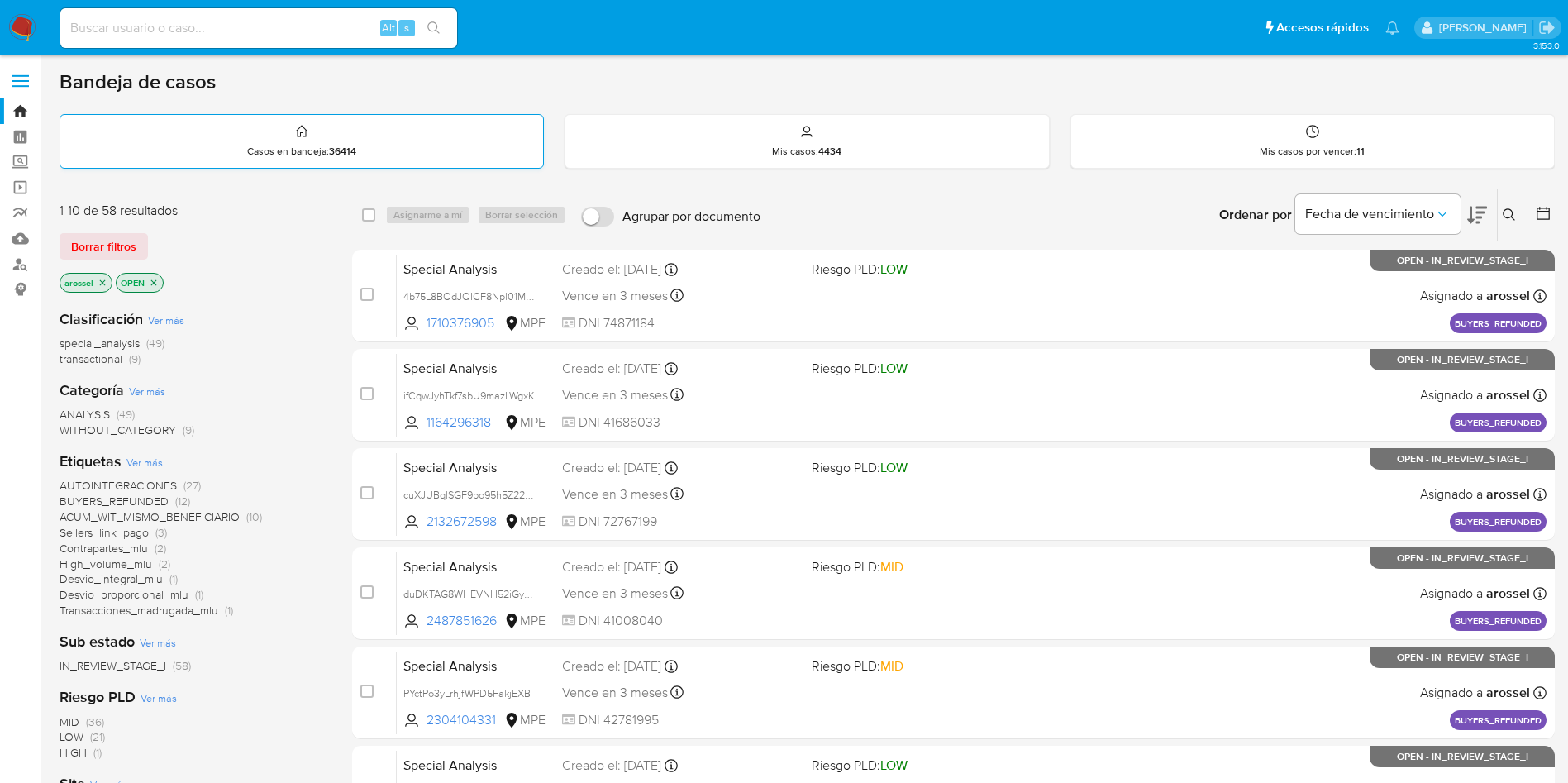
click at [320, 146] on p "Casos en bandeja : 36414" at bounding box center [301, 151] width 109 height 13
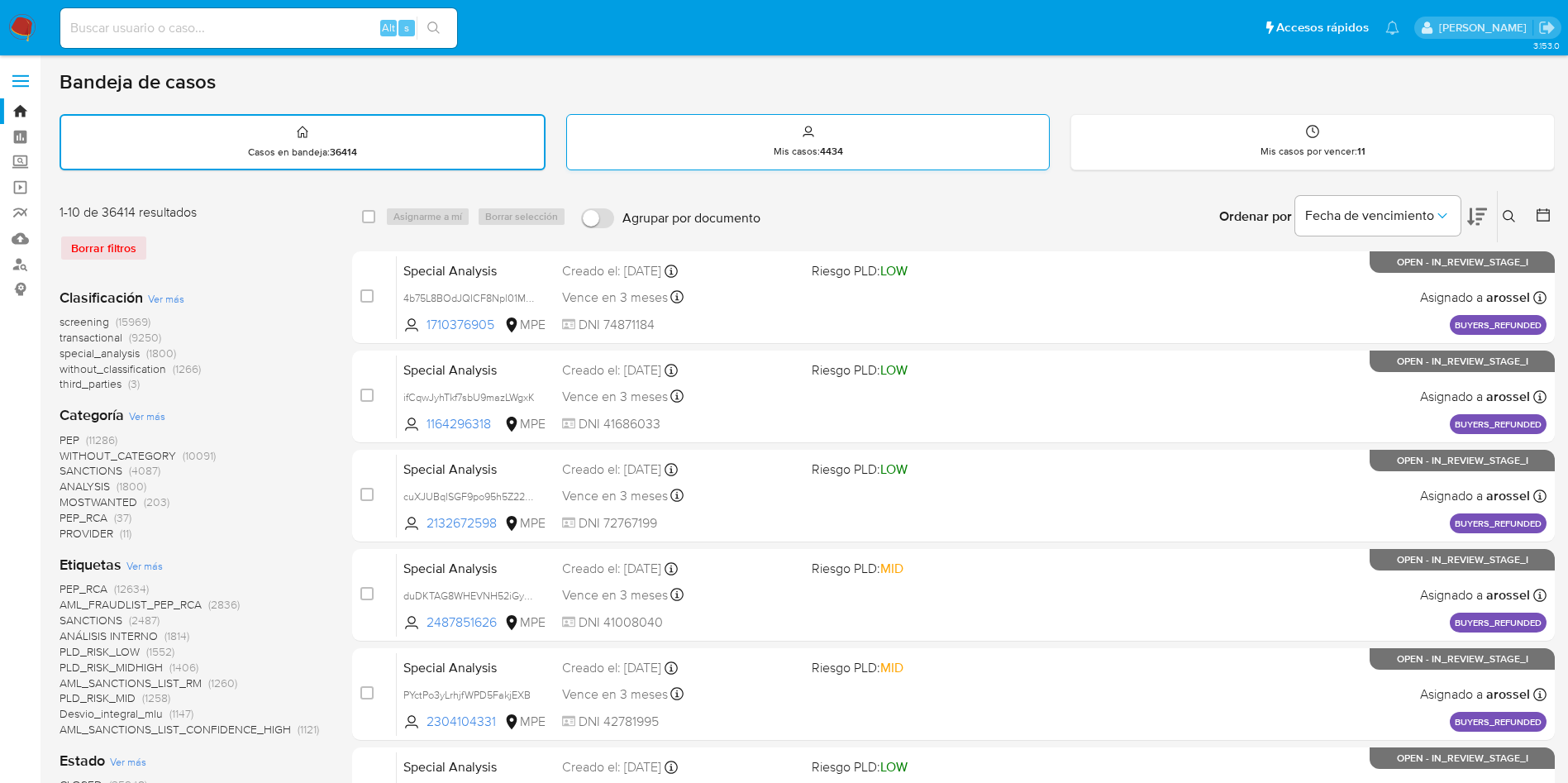
click at [793, 139] on div "Mis casos : 4434" at bounding box center [808, 141] width 483 height 53
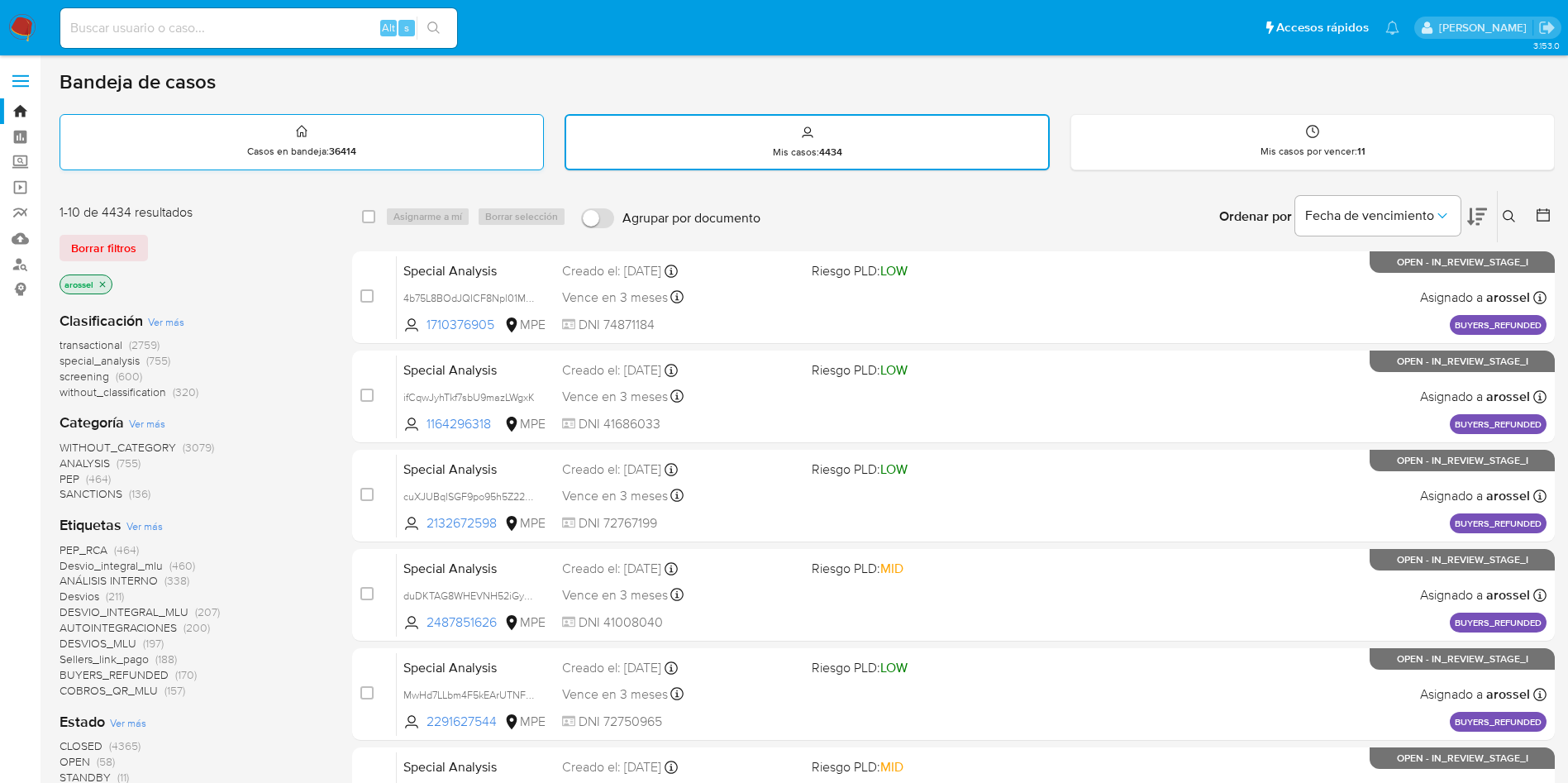
click at [325, 133] on div "Casos en bandeja : 36414" at bounding box center [301, 141] width 483 height 53
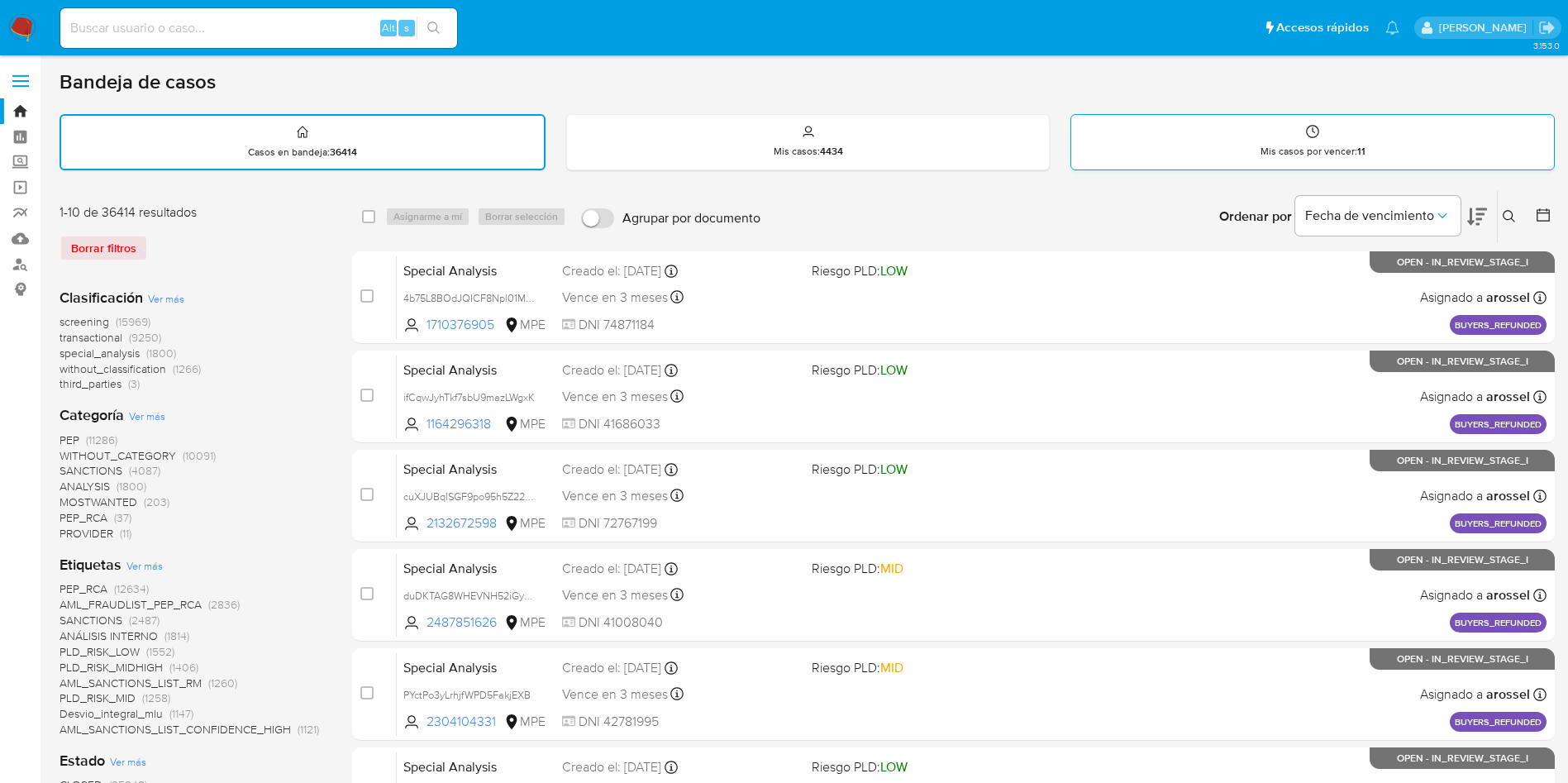
click at [1242, 138] on div "Mis casos por vencer : 11" at bounding box center [1312, 141] width 483 height 53
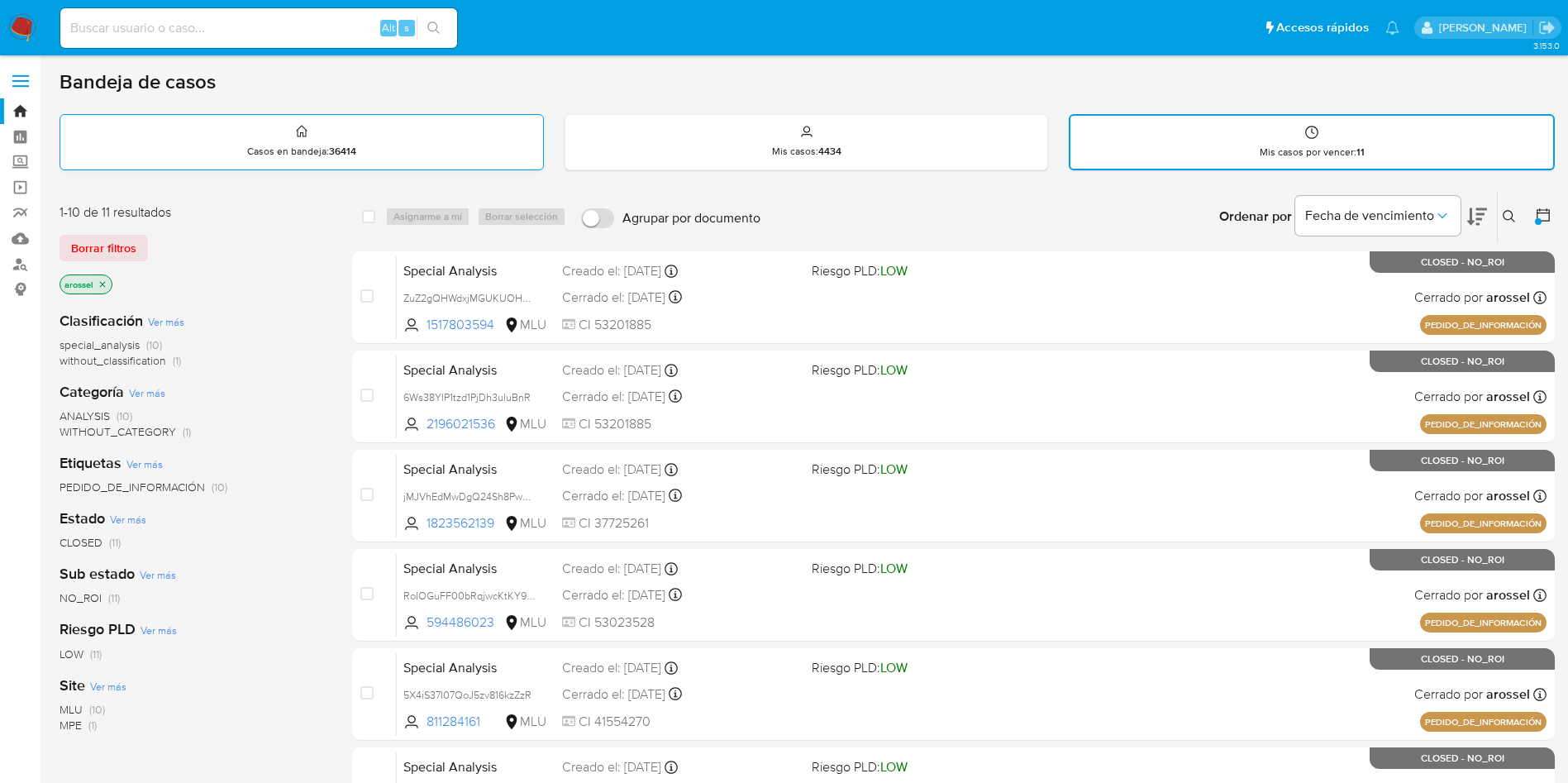
click at [329, 146] on strong "36414" at bounding box center [342, 151] width 27 height 15
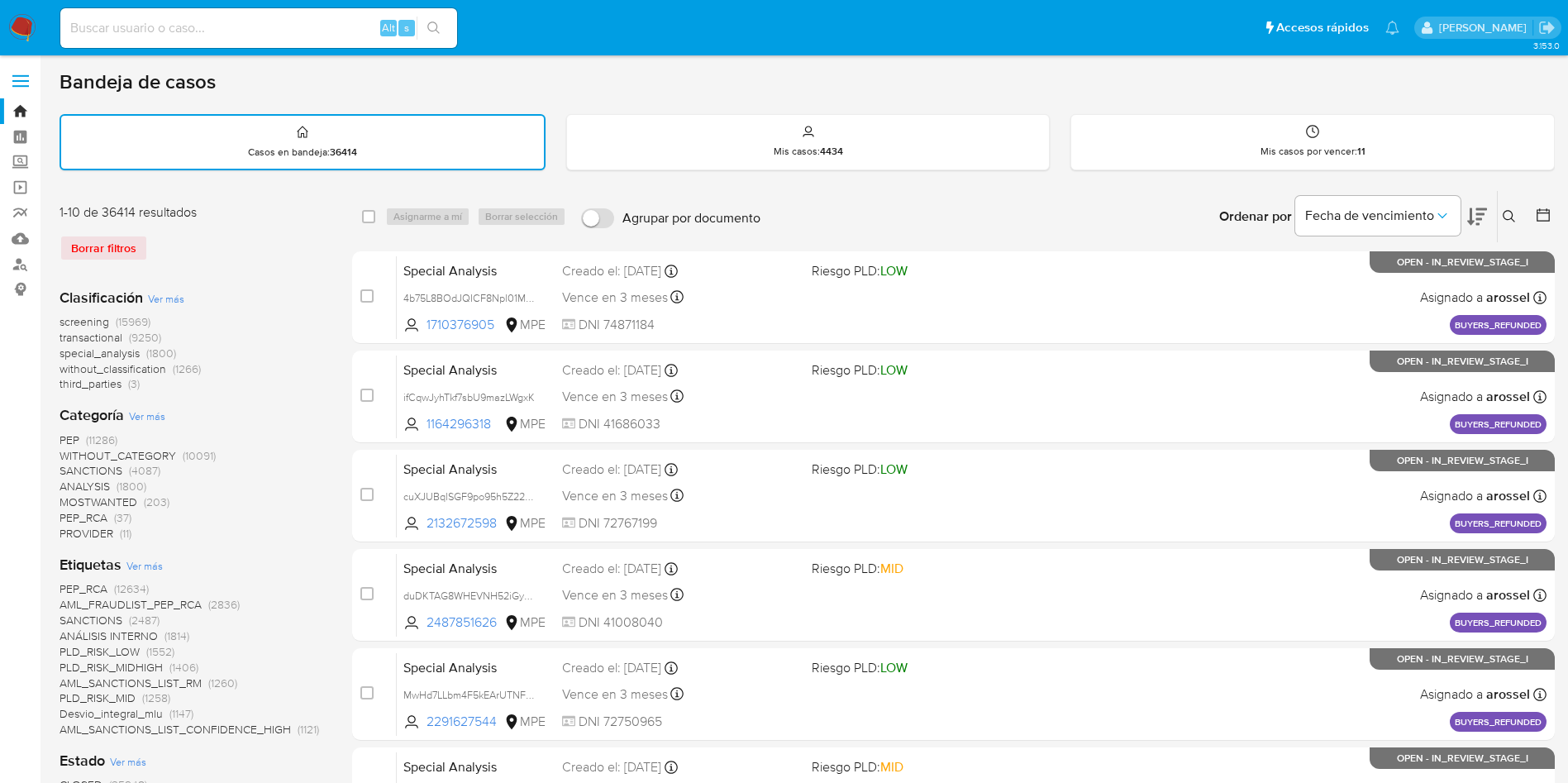
click at [1544, 201] on div at bounding box center [1539, 216] width 29 height 51
click at [1548, 209] on icon at bounding box center [1544, 215] width 13 height 13
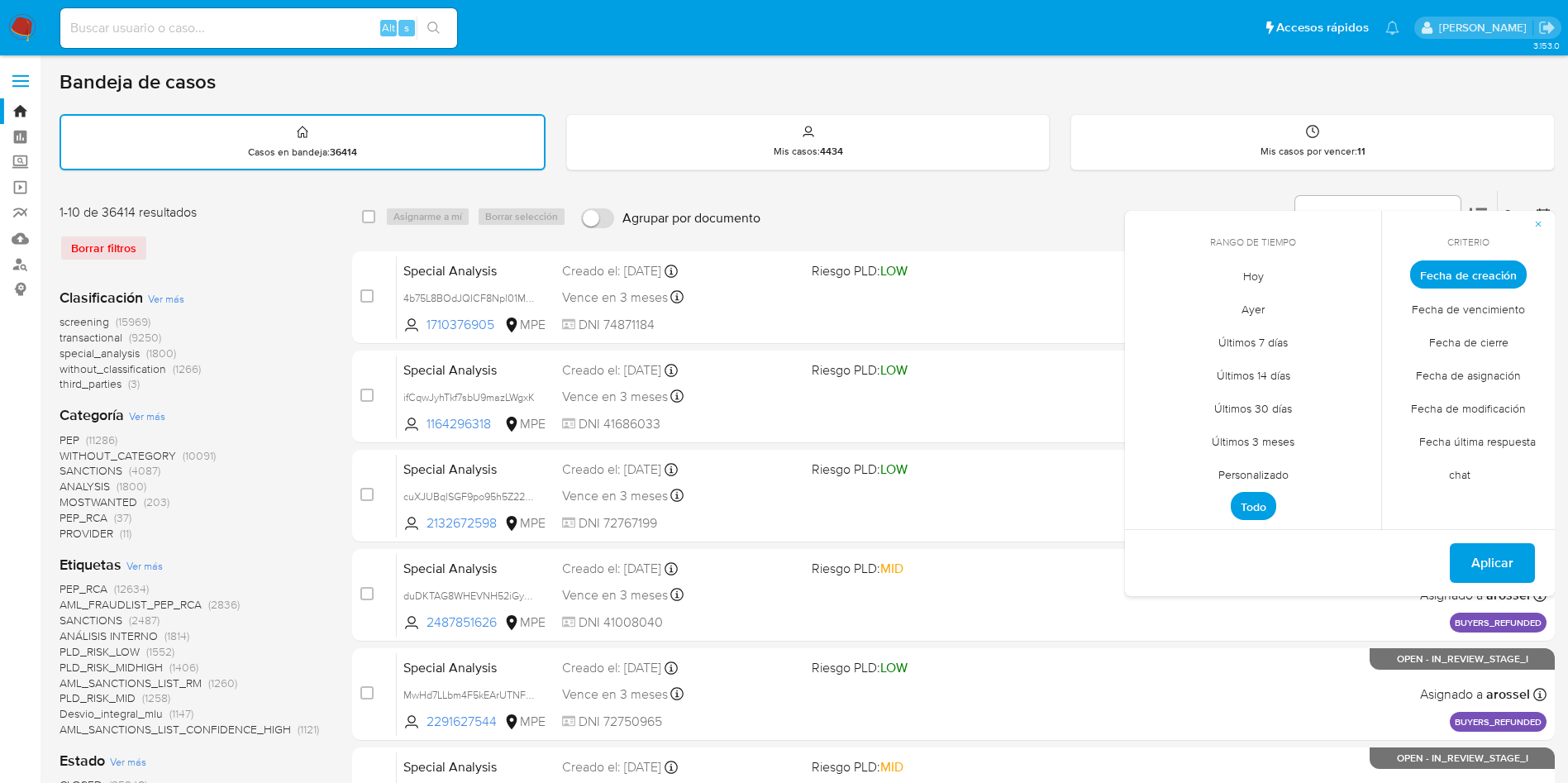
click at [1248, 467] on span "Personalizado" at bounding box center [1253, 474] width 105 height 34
click at [1288, 360] on button "1" at bounding box center [1287, 366] width 27 height 27
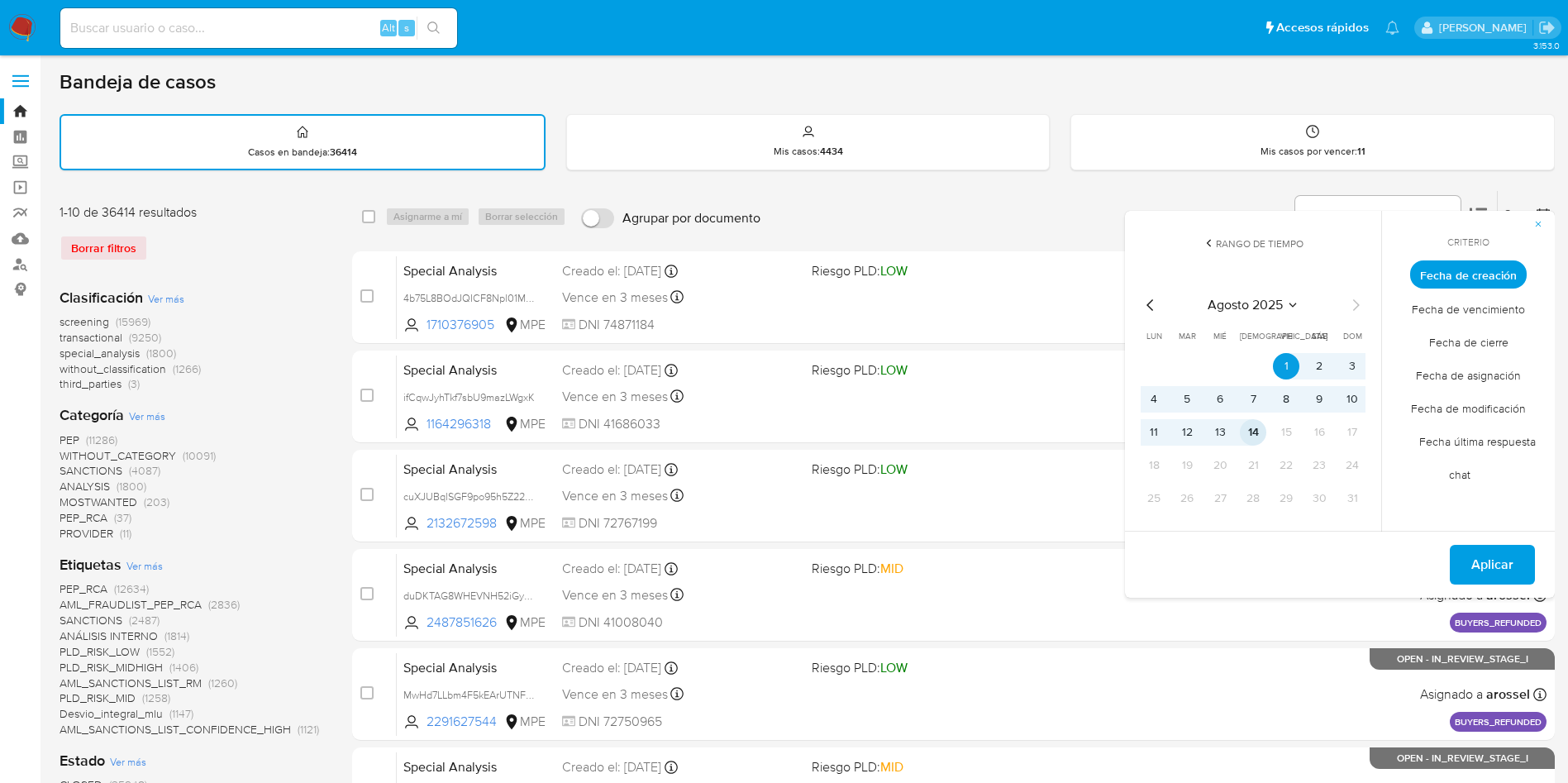
click at [1257, 433] on button "14" at bounding box center [1253, 432] width 27 height 27
click at [1488, 345] on span "Fecha de cierre" at bounding box center [1469, 342] width 114 height 34
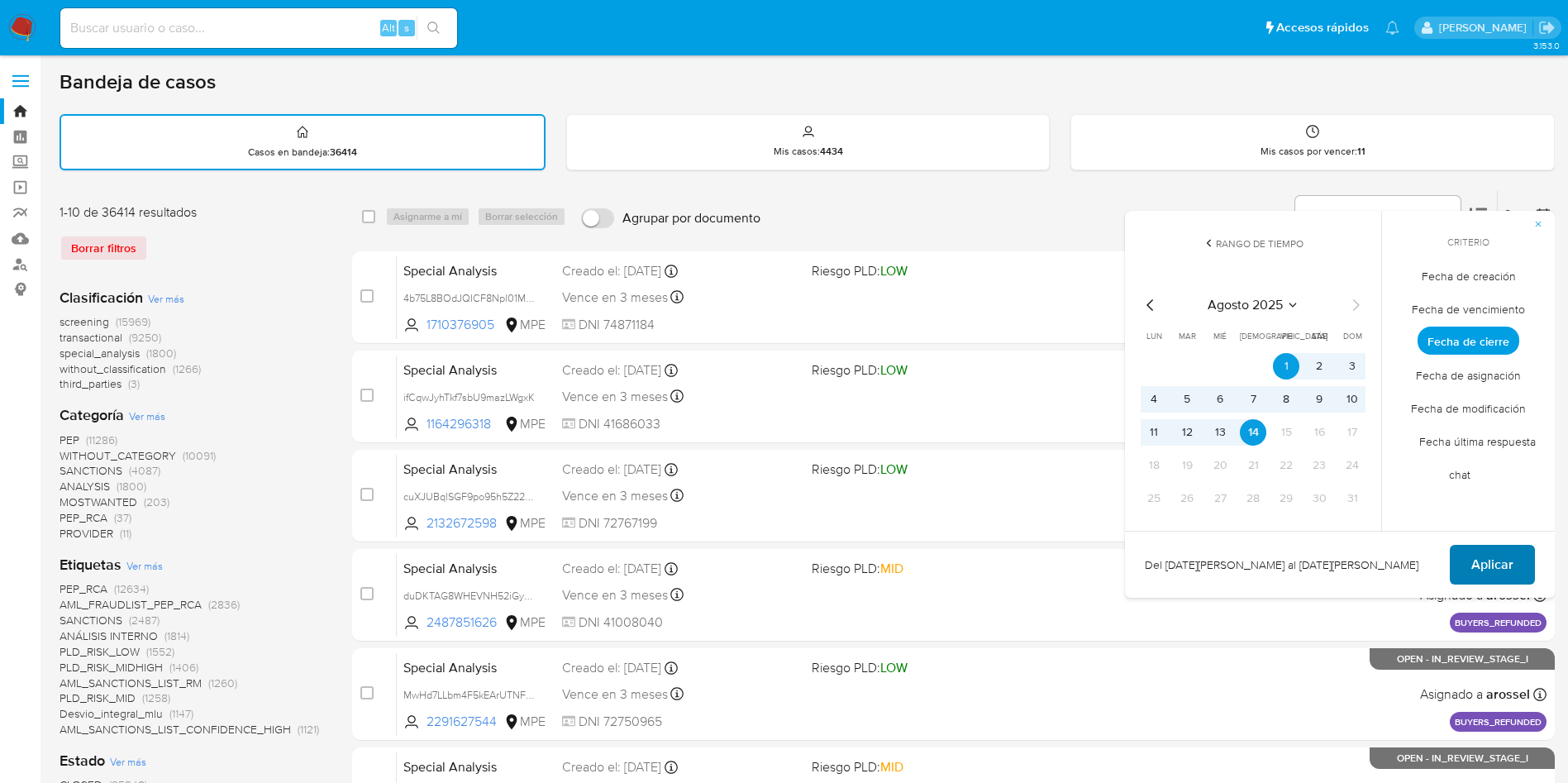
click at [1486, 562] on span "Aplicar" at bounding box center [1492, 564] width 42 height 36
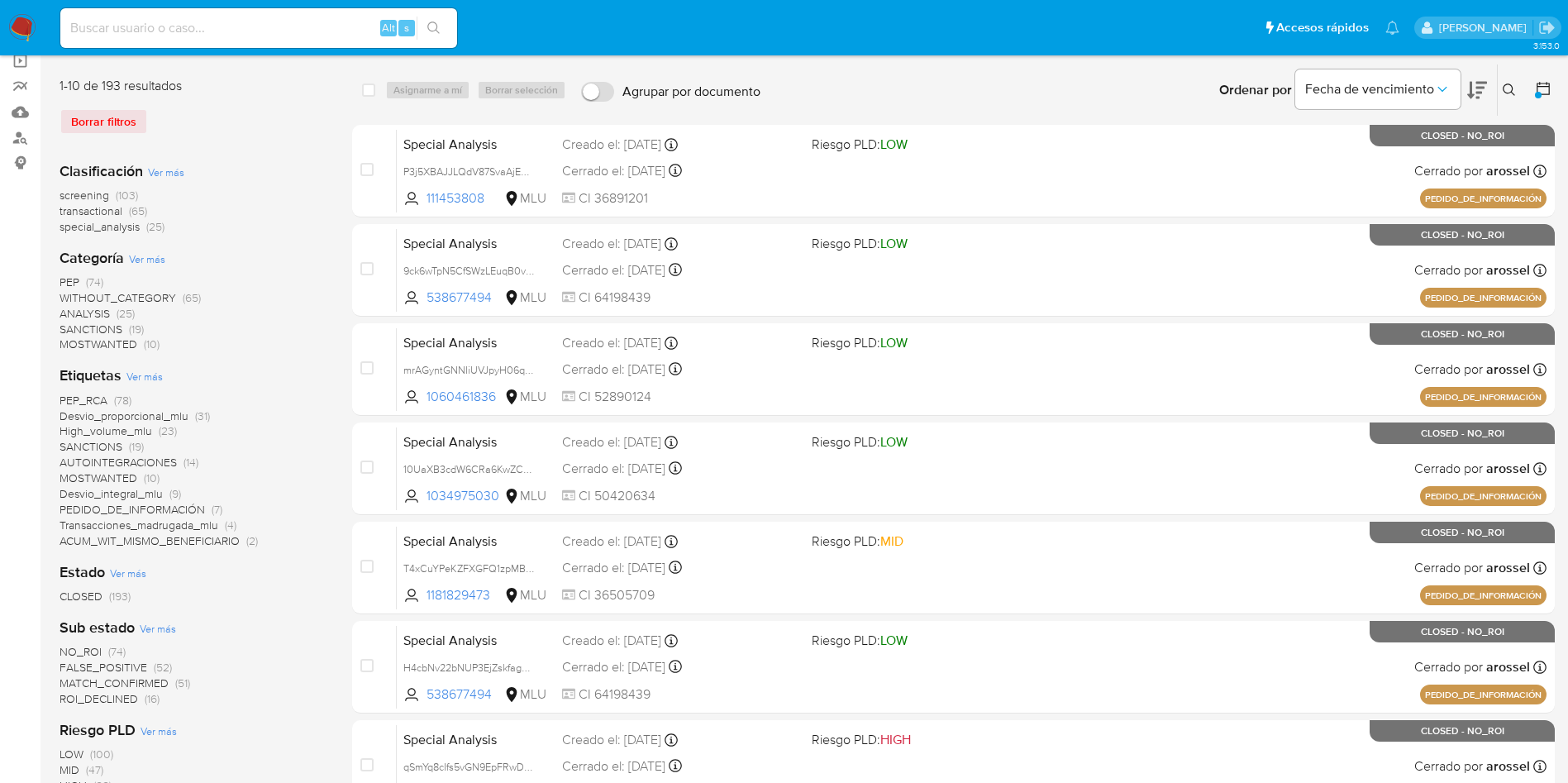
scroll to position [248, 0]
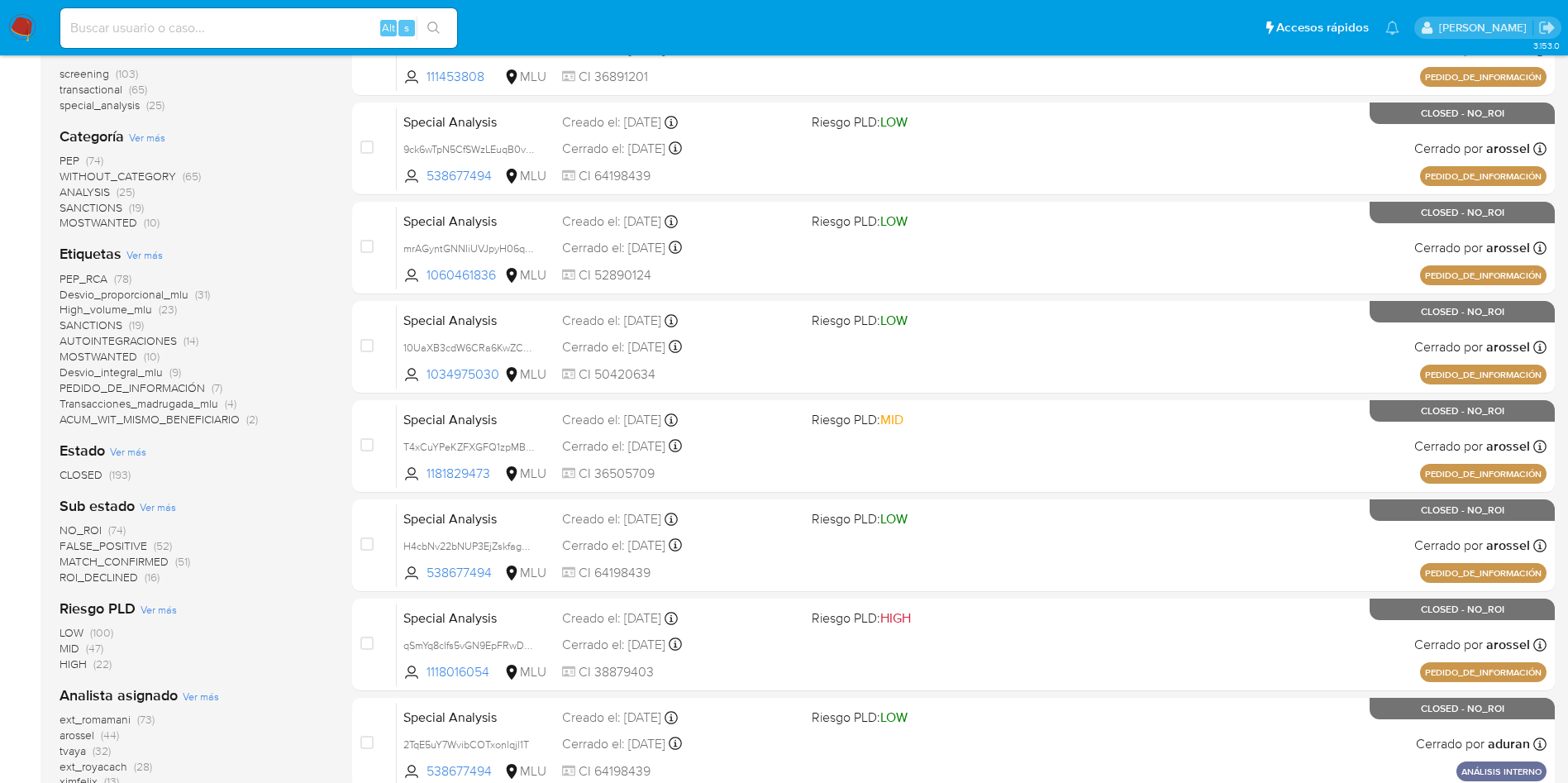
click at [316, 606] on div "Riesgo PLD Ver más LOW (100) MID (47) HIGH (22)" at bounding box center [192, 635] width 266 height 74
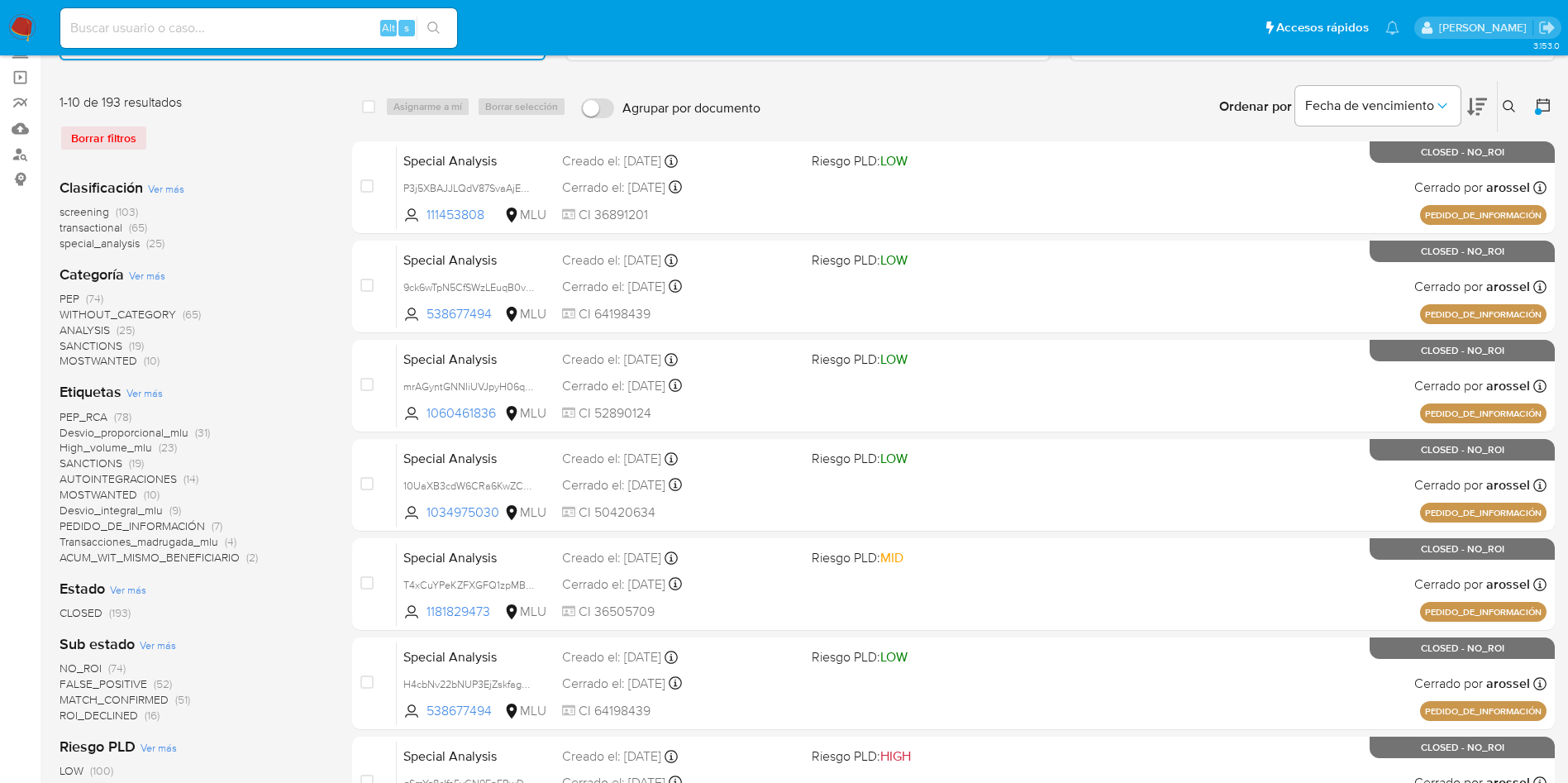
scroll to position [0, 0]
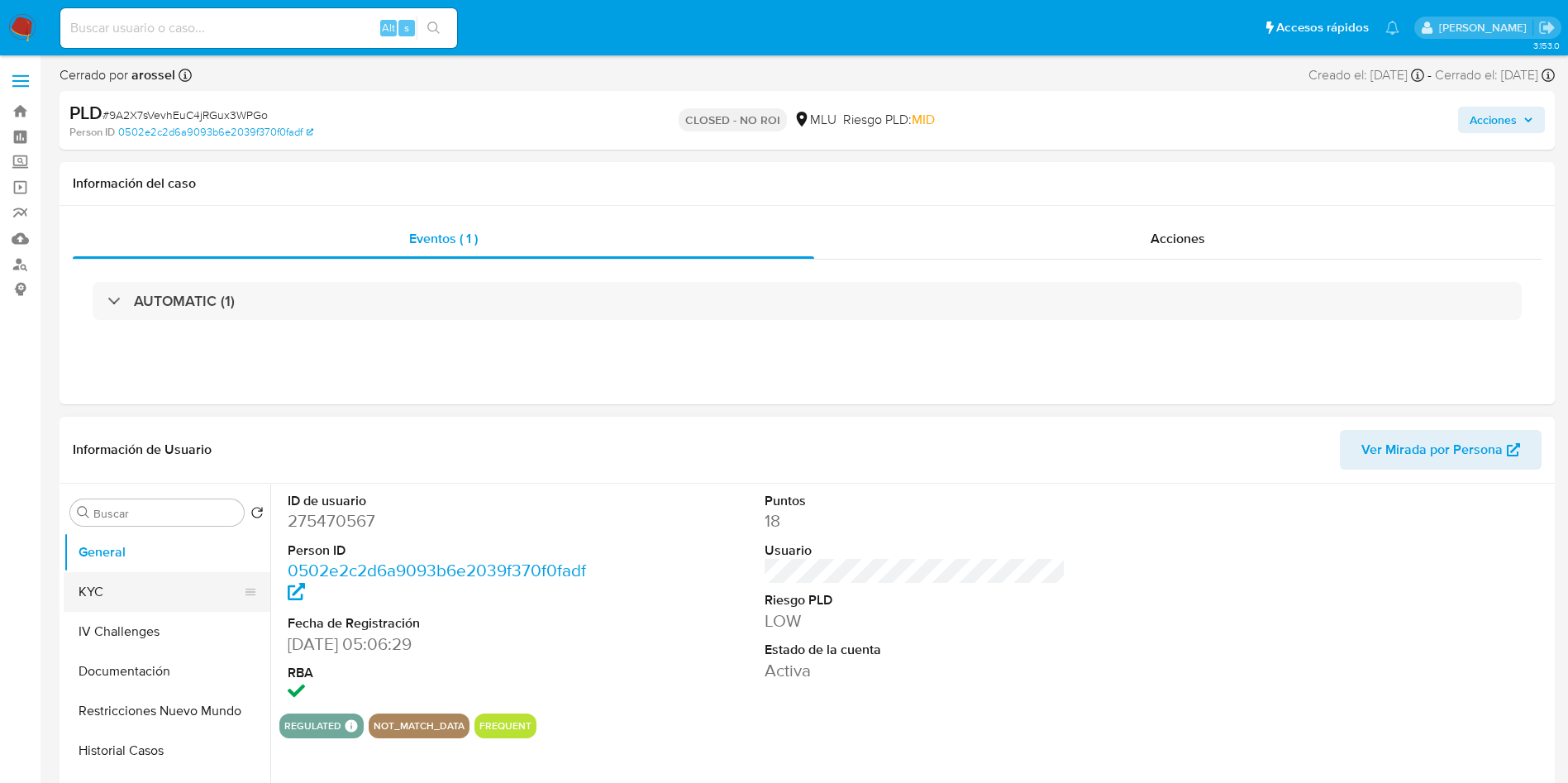
select select "10"
click at [155, 587] on button "KYC" at bounding box center [160, 591] width 193 height 39
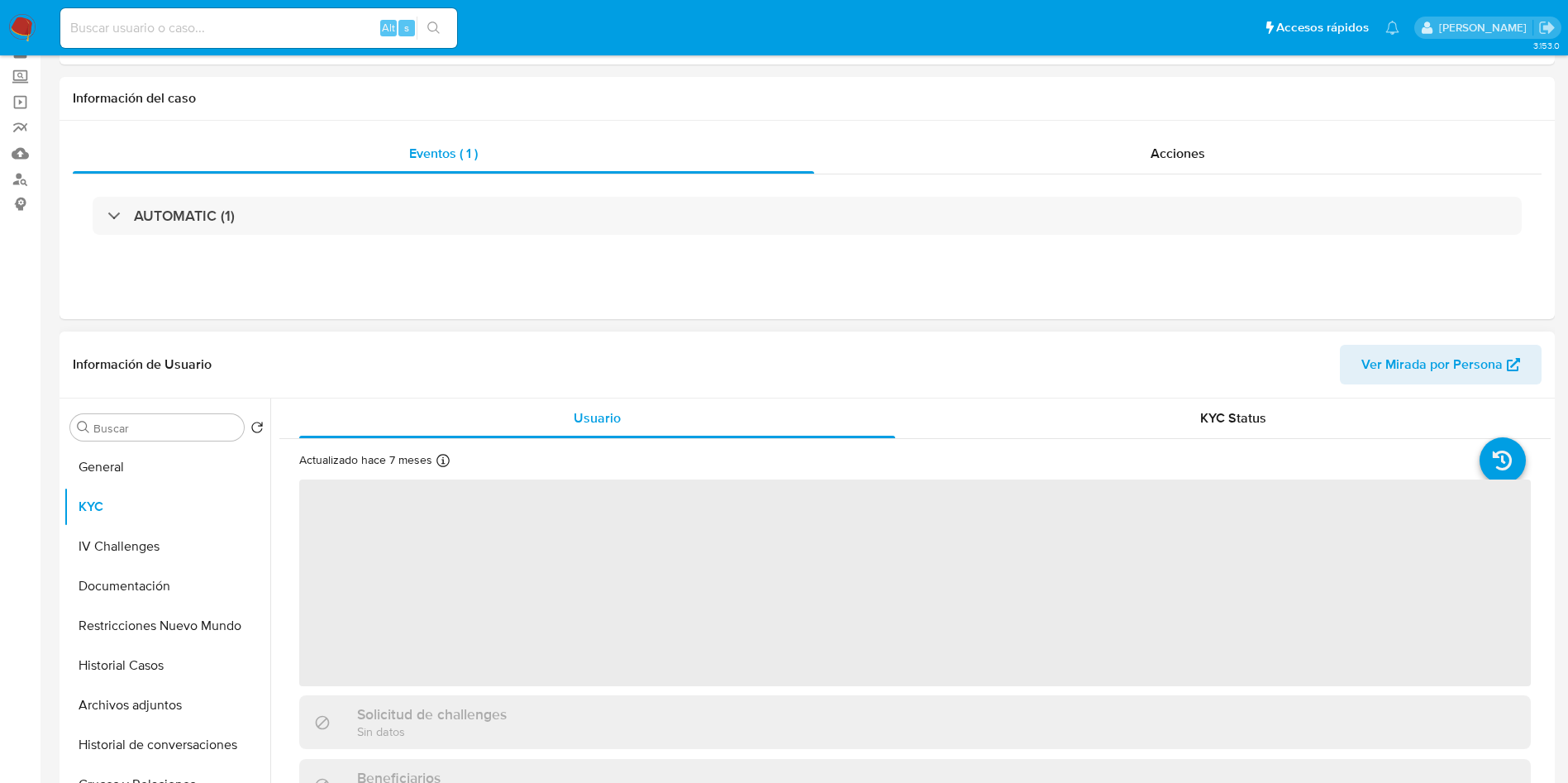
scroll to position [124, 0]
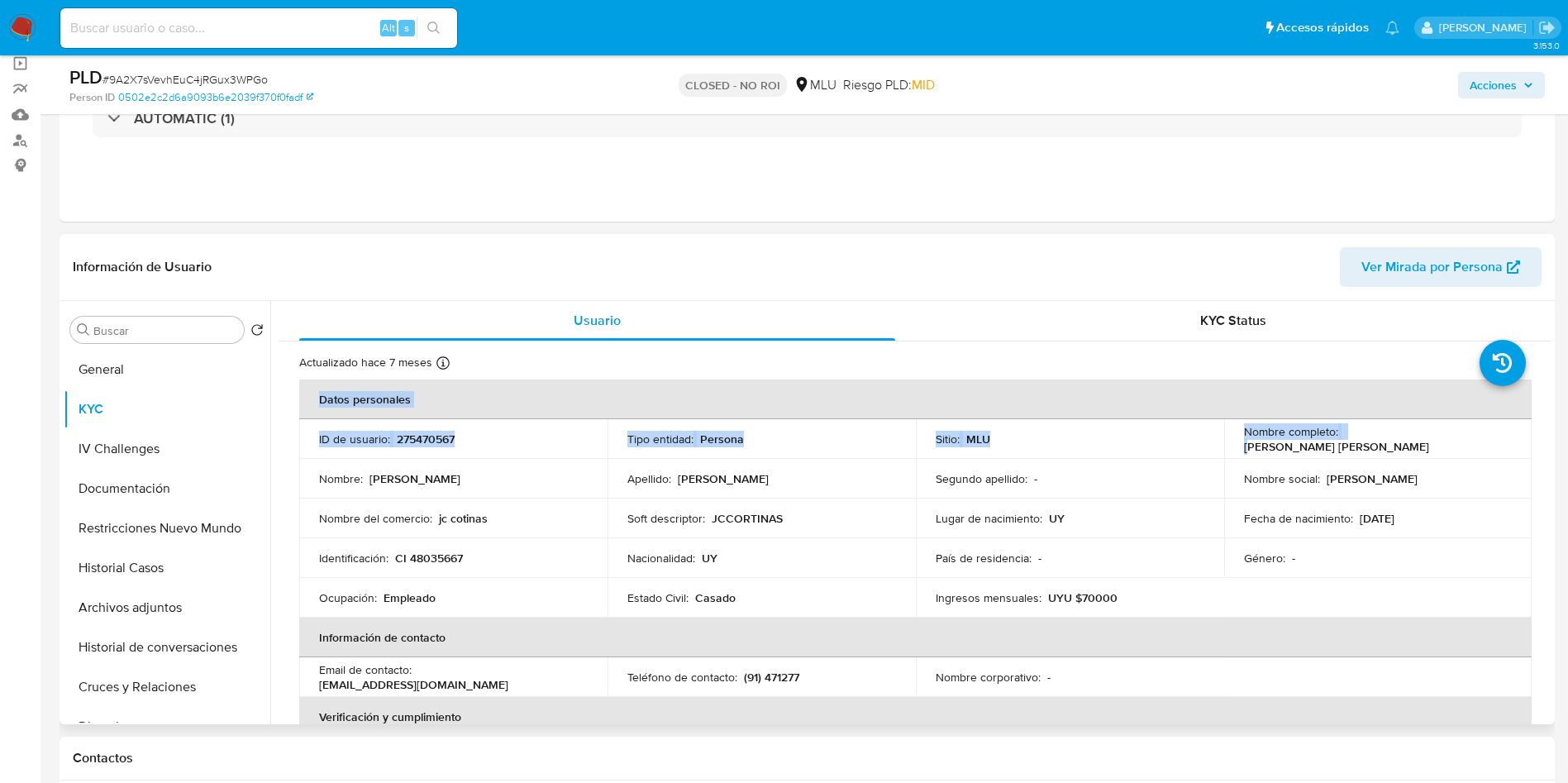
drag, startPoint x: 1341, startPoint y: 445, endPoint x: 1528, endPoint y: 437, distance: 187.2
click at [1344, 441] on p "[PERSON_NAME]" at bounding box center [1336, 446] width 186 height 15
click at [1331, 439] on p "Nombre completo :" at bounding box center [1291, 431] width 94 height 15
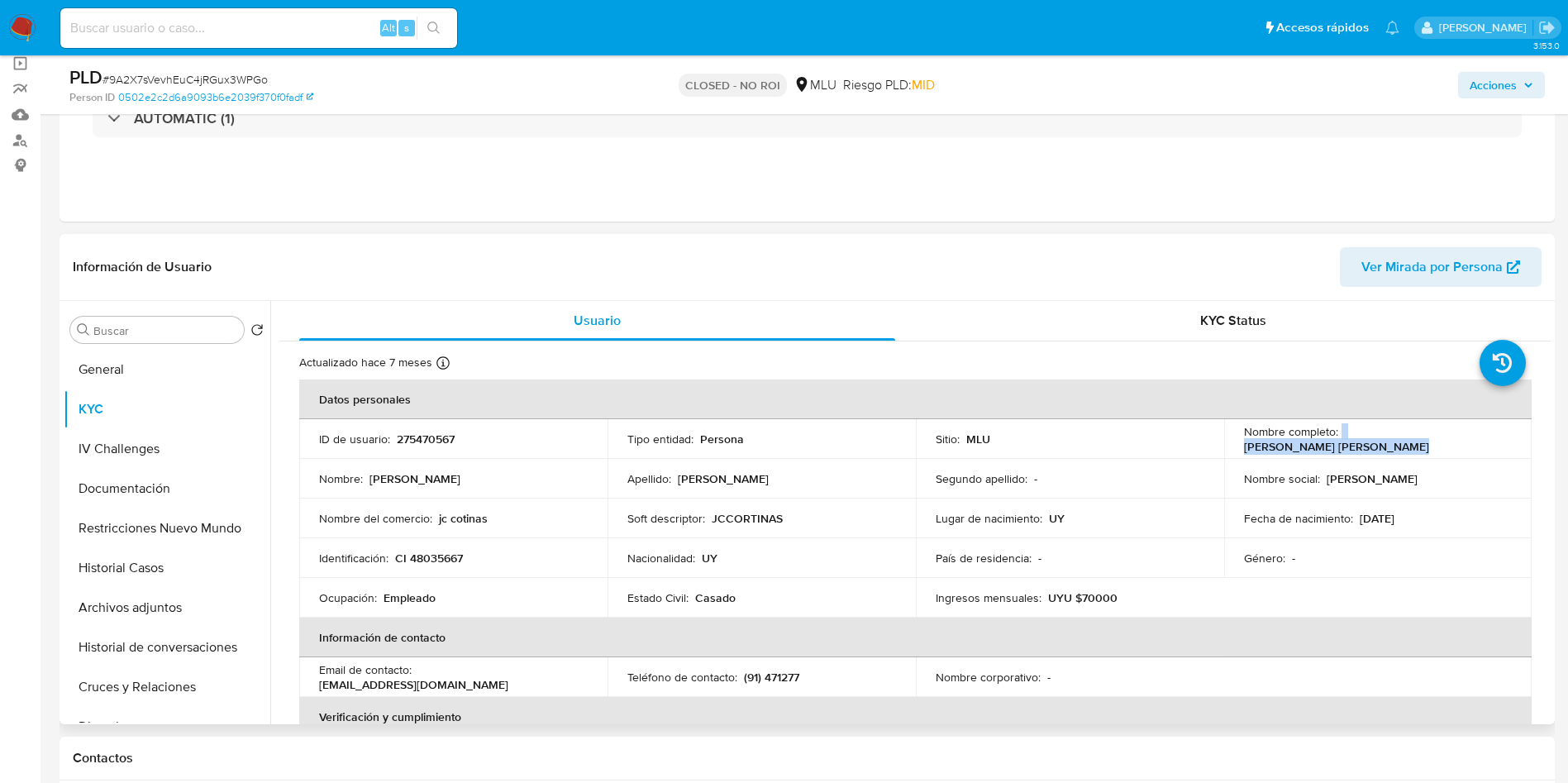
drag, startPoint x: 1336, startPoint y: 440, endPoint x: 1509, endPoint y: 440, distance: 173.0
click at [1509, 440] on td "Nombre completo : Juan Ignacio Arreche Franco" at bounding box center [1377, 438] width 308 height 39
copy div "Juan Ignacio Arreche Franco"
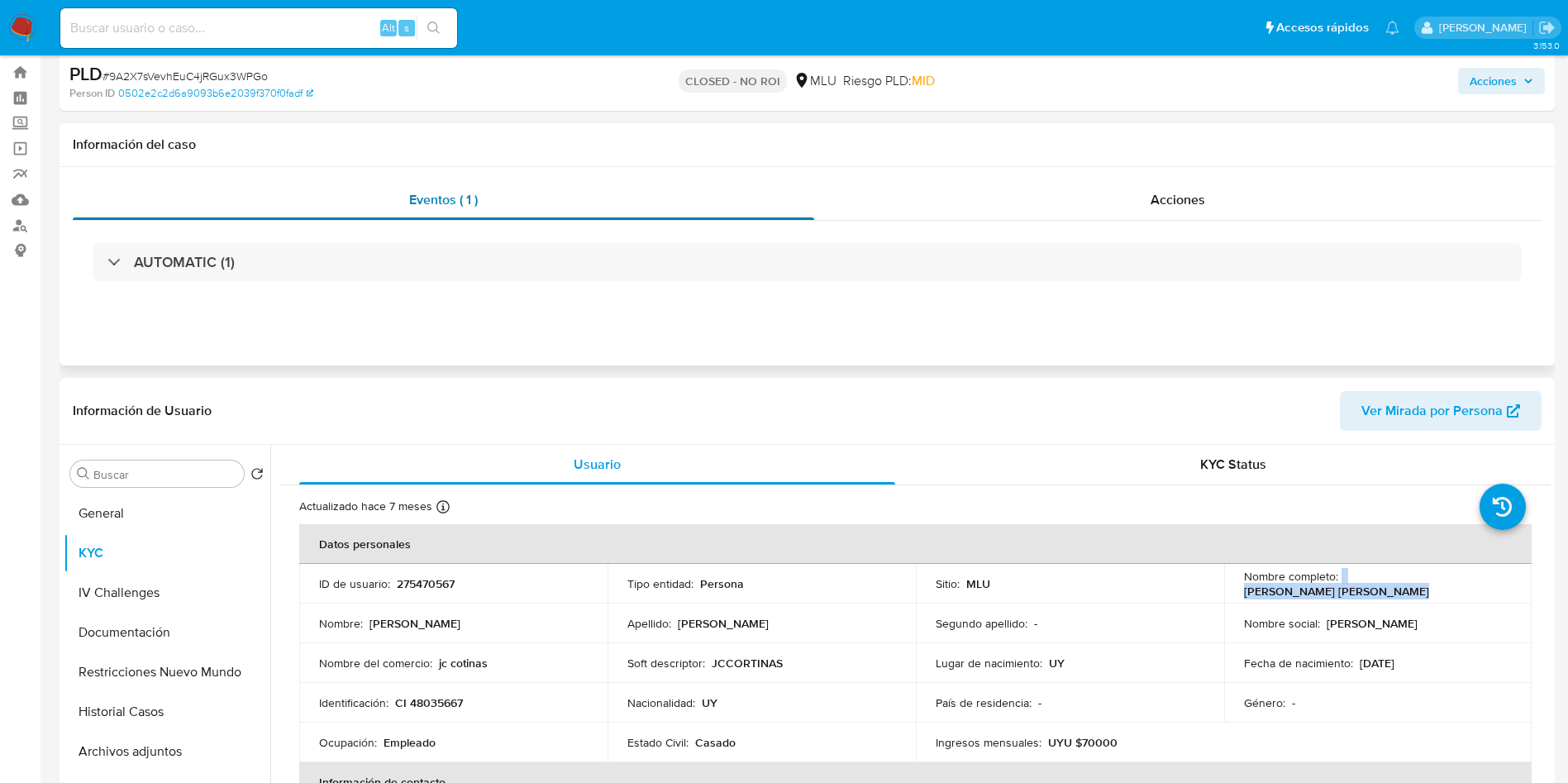
scroll to position [0, 0]
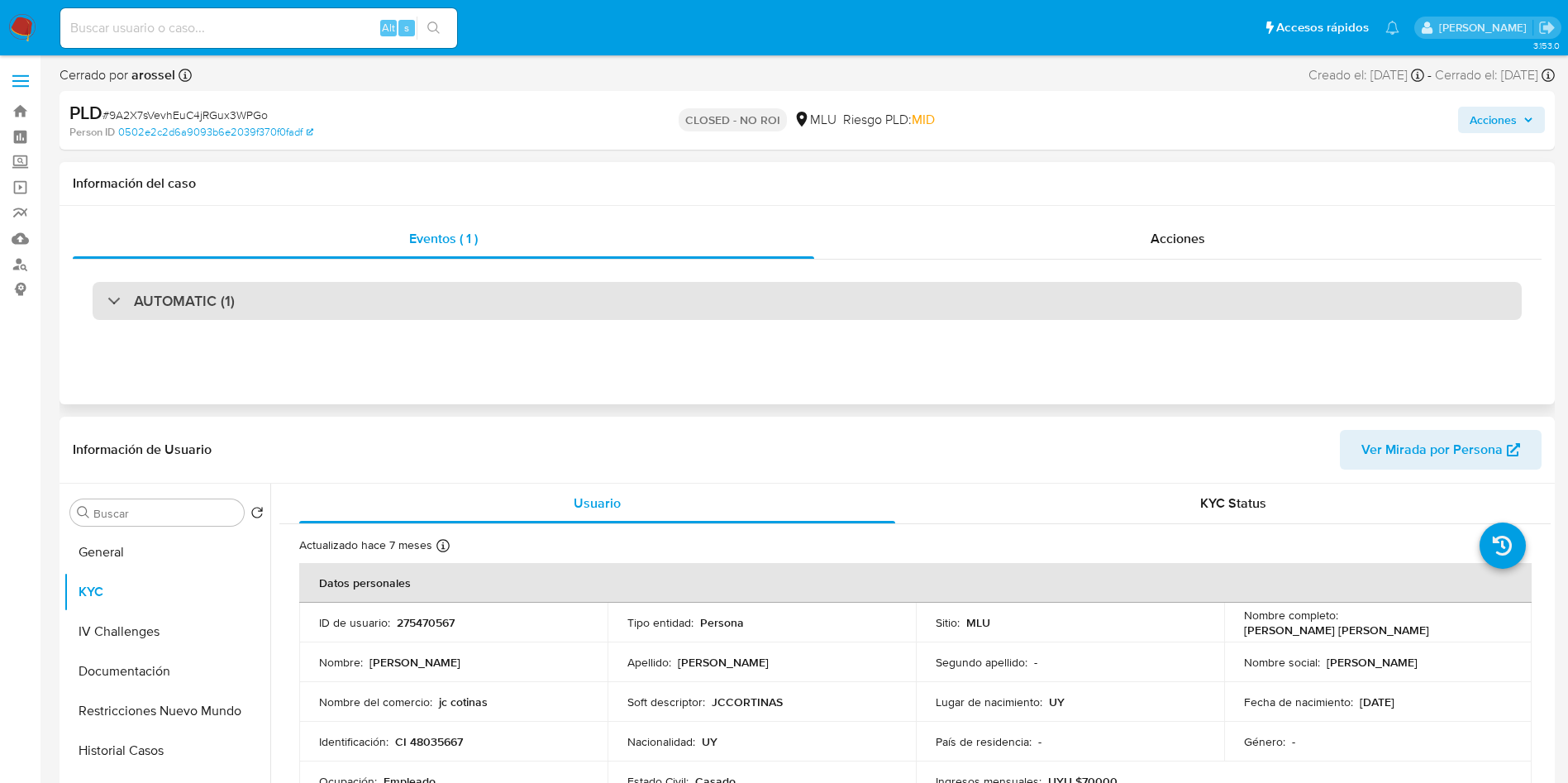
click at [255, 301] on div "AUTOMATIC (1)" at bounding box center [807, 300] width 1429 height 38
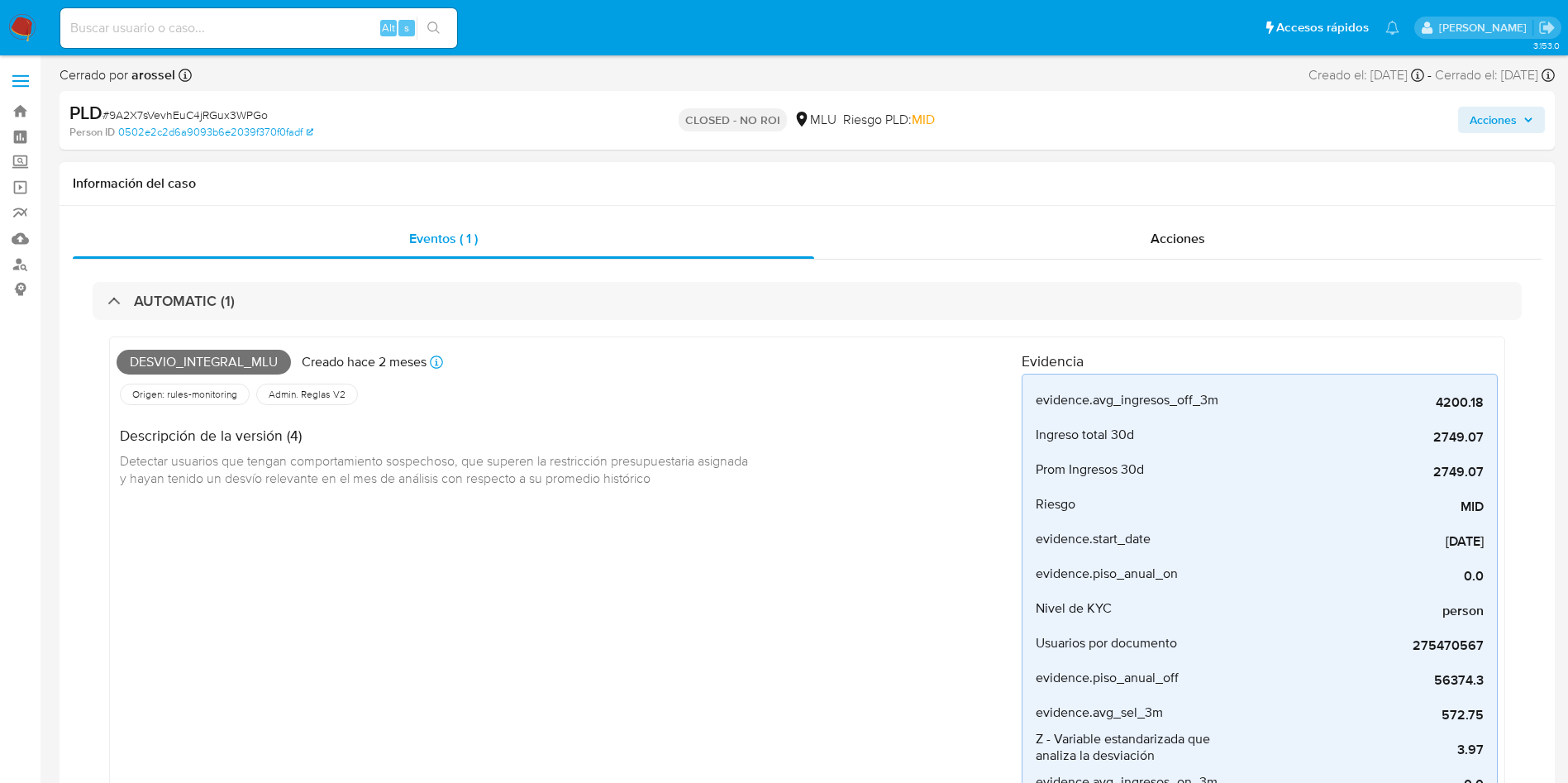
click at [226, 358] on span "Desvio_integral_mlu" at bounding box center [204, 363] width 175 height 25
copy span "Desvio_integral_mlu"
click at [229, 39] on div "Alt s" at bounding box center [259, 28] width 397 height 39
click at [231, 30] on input at bounding box center [259, 29] width 397 height 22
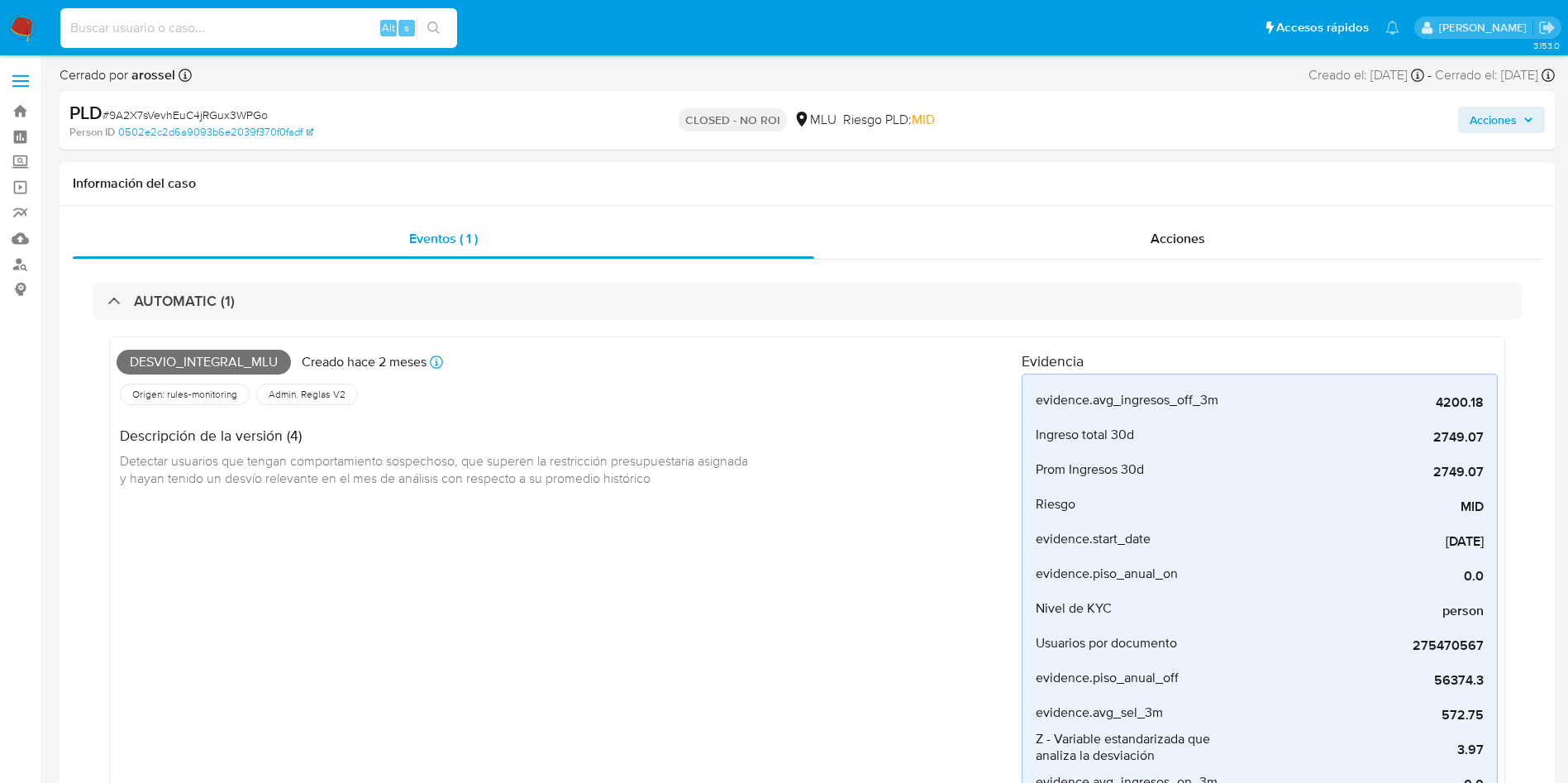
paste input "ajIpGSwFcquJZzd27lohVpvp"
type input "ajIpGSwFcquJZzd27lohVpvp"
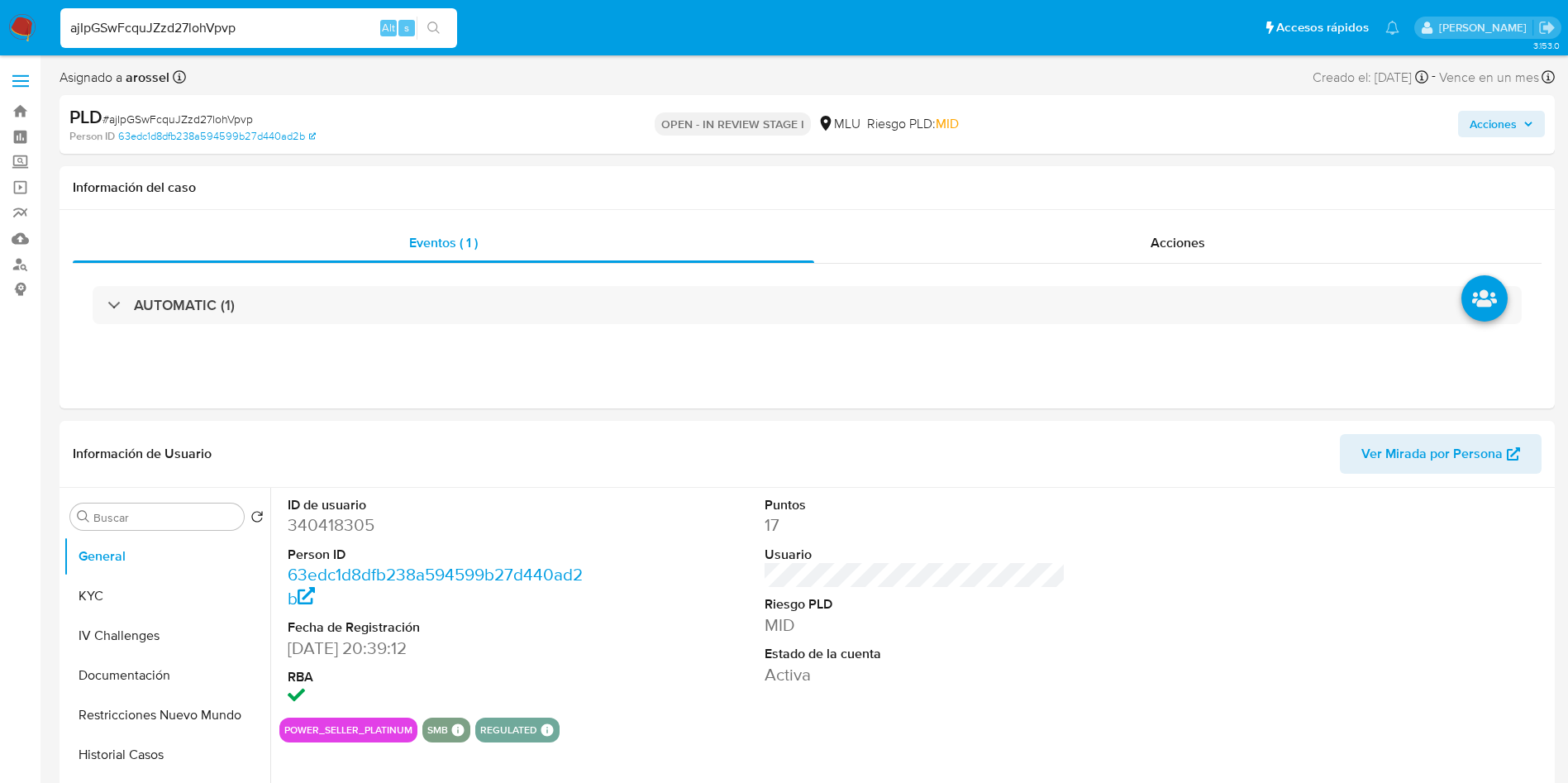
select select "10"
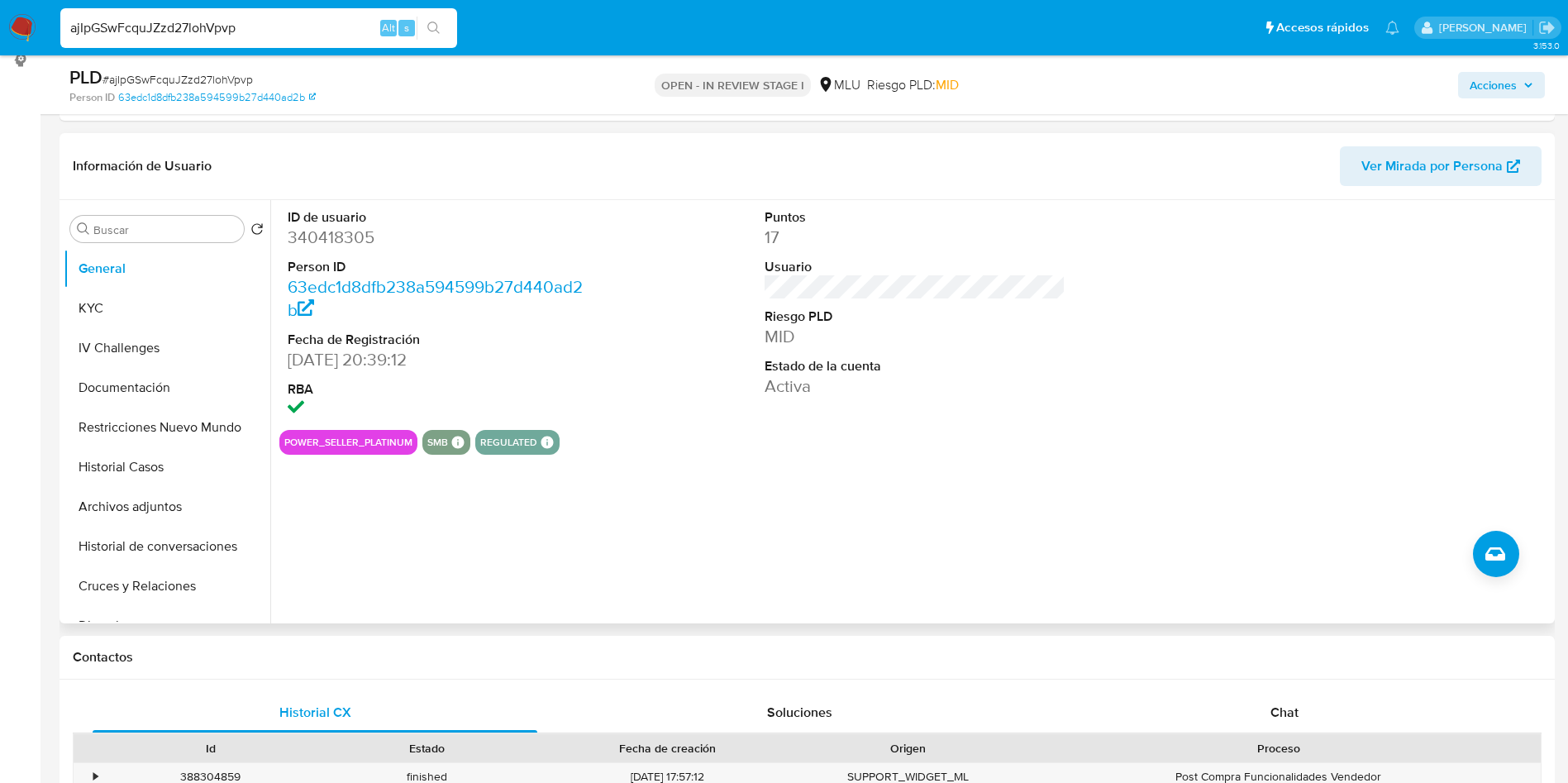
scroll to position [248, 0]
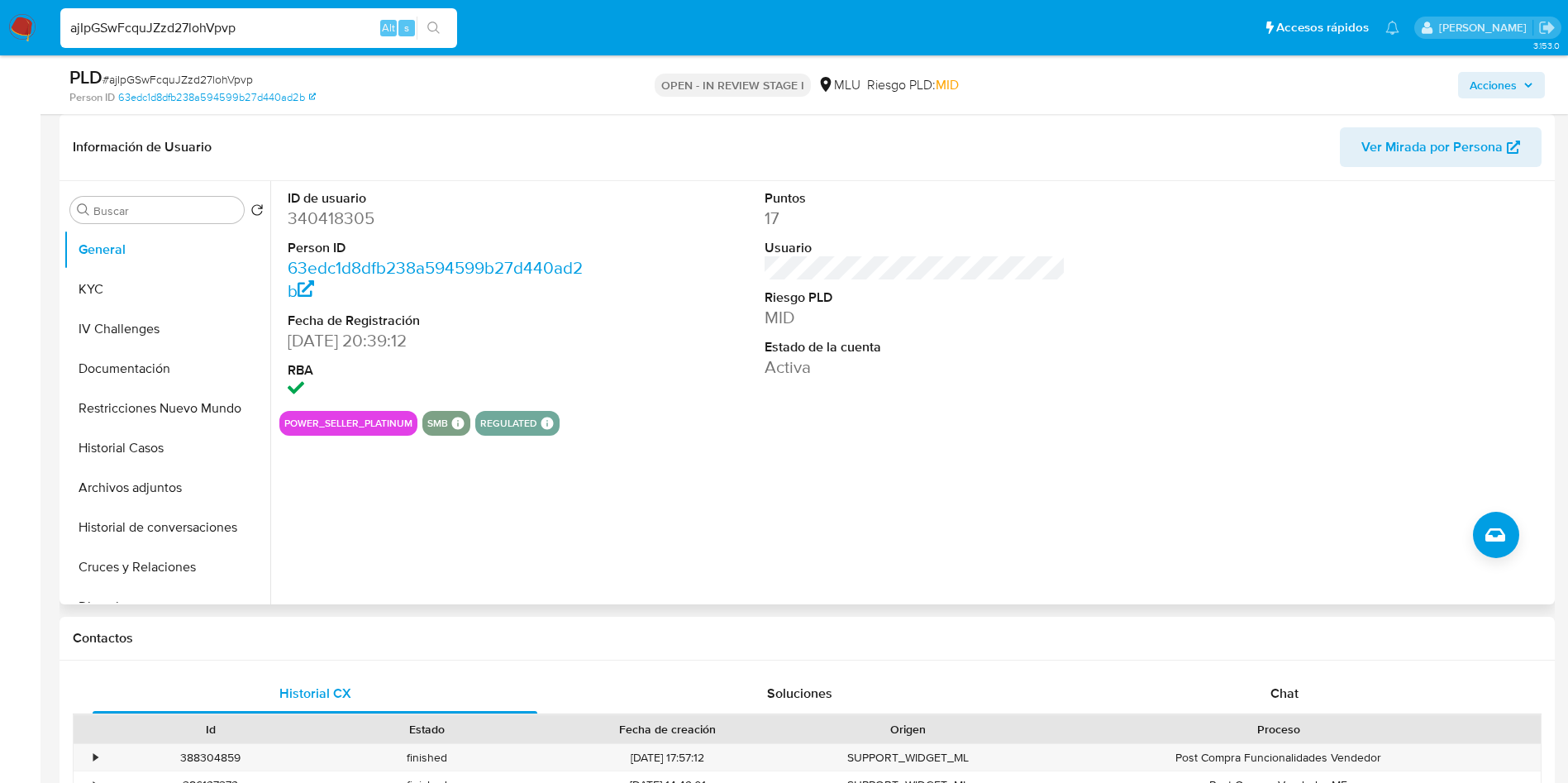
click at [1069, 566] on div "ID de usuario 340418305 Person ID 63edc1d8dfb238a594599b27d440ad2b Fecha de Reg…" at bounding box center [910, 393] width 1280 height 423
click at [1482, 150] on span "Ver Mirada por Persona" at bounding box center [1432, 147] width 141 height 39
click at [202, 486] on button "Archivos adjuntos" at bounding box center [160, 487] width 193 height 39
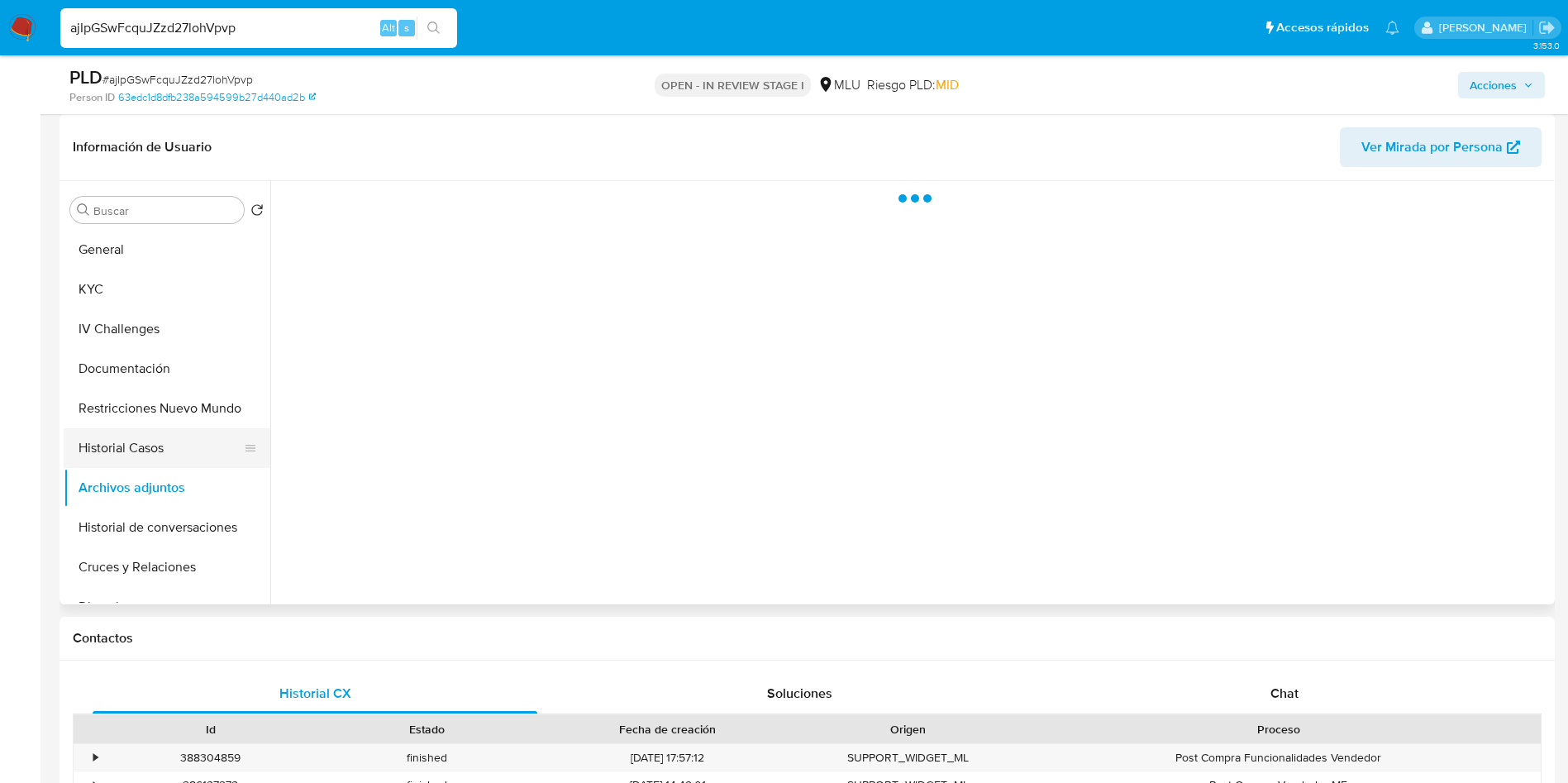
click at [154, 441] on button "Historial Casos" at bounding box center [160, 447] width 193 height 39
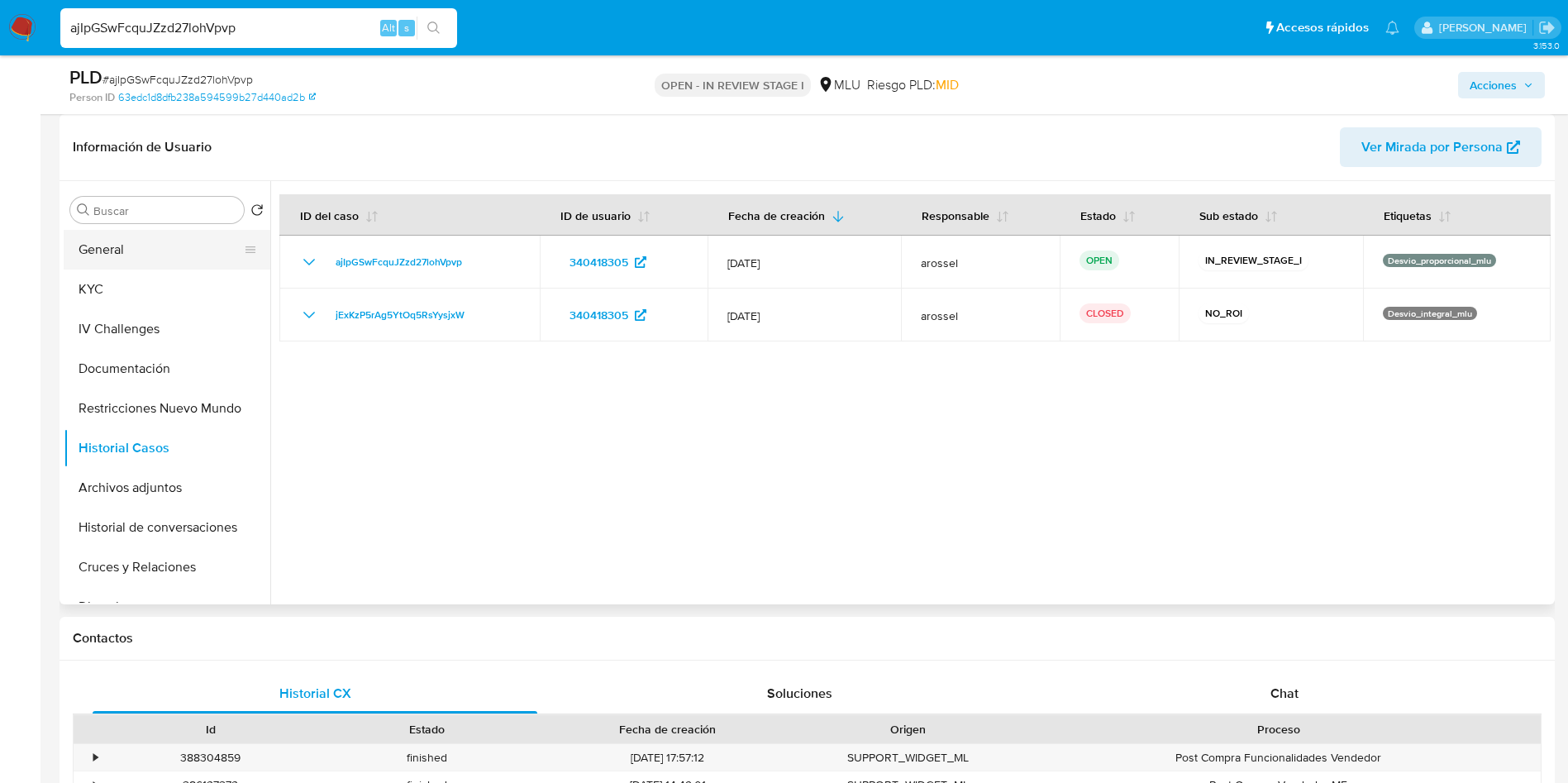
click at [153, 259] on button "General" at bounding box center [160, 249] width 193 height 39
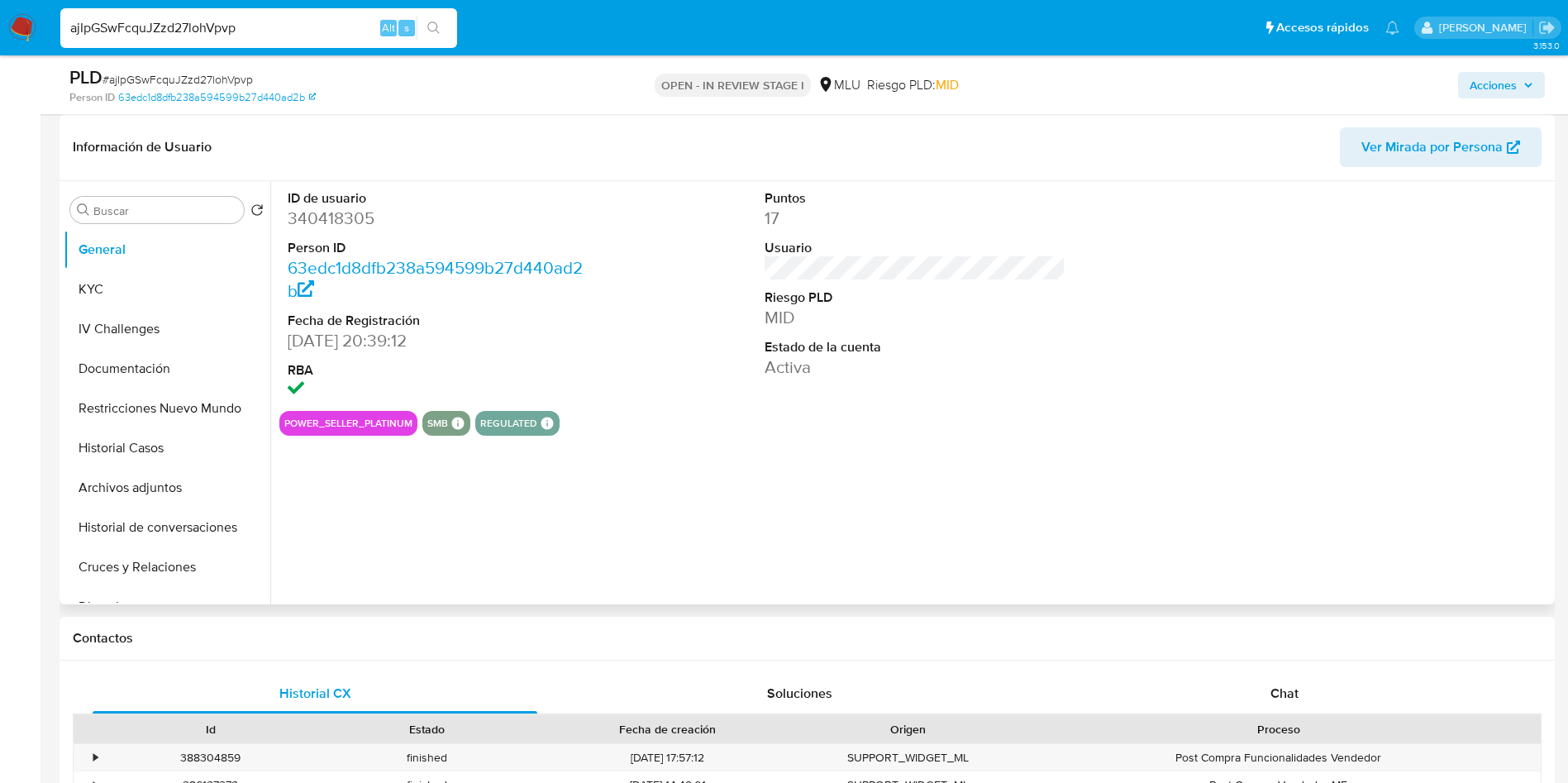
click at [355, 213] on dd "340418305" at bounding box center [438, 218] width 301 height 23
copy dd "340418305"
click at [343, 211] on dd "340418305" at bounding box center [438, 218] width 301 height 23
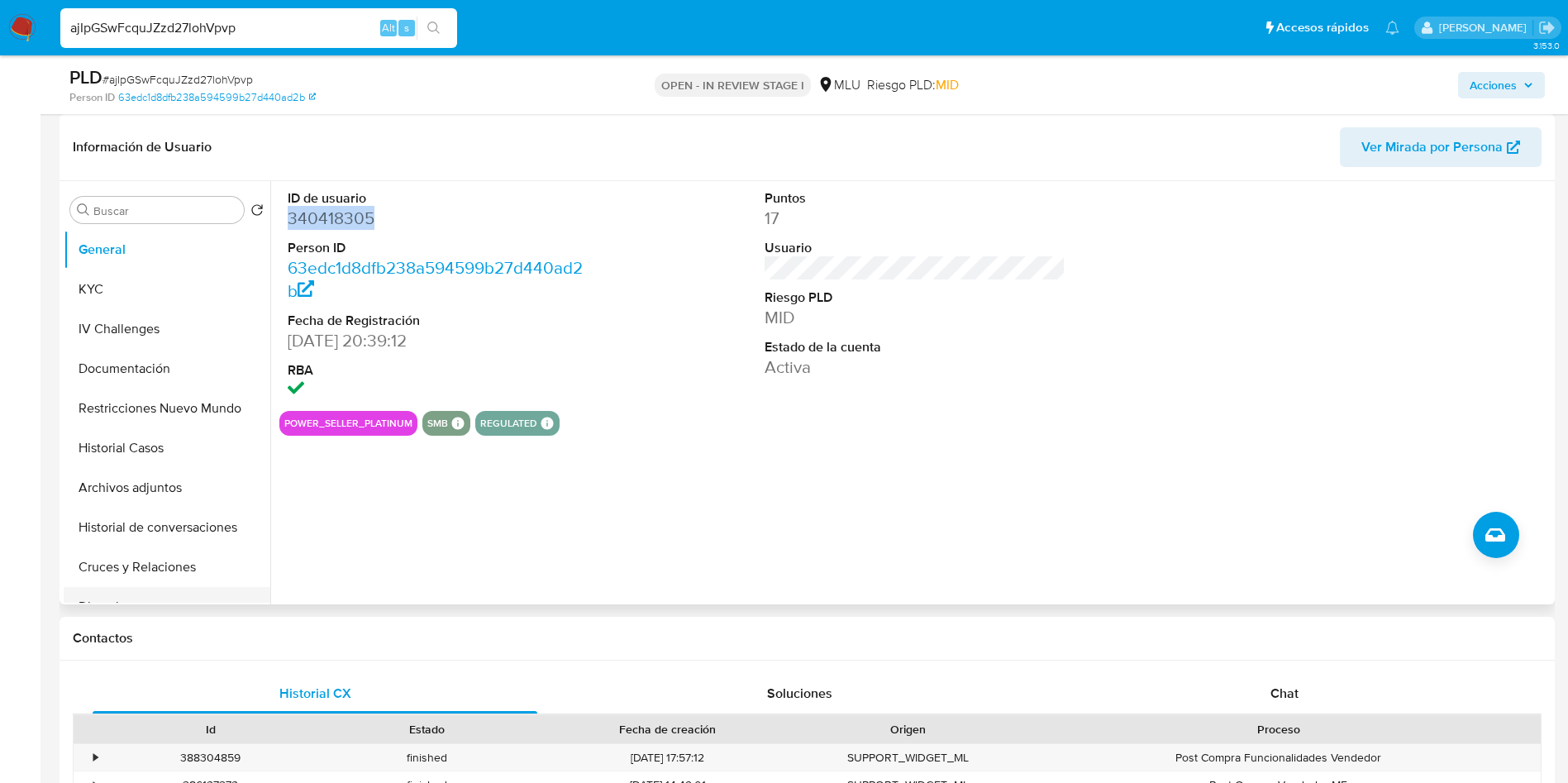
click at [163, 601] on button "Direcciones" at bounding box center [160, 606] width 193 height 39
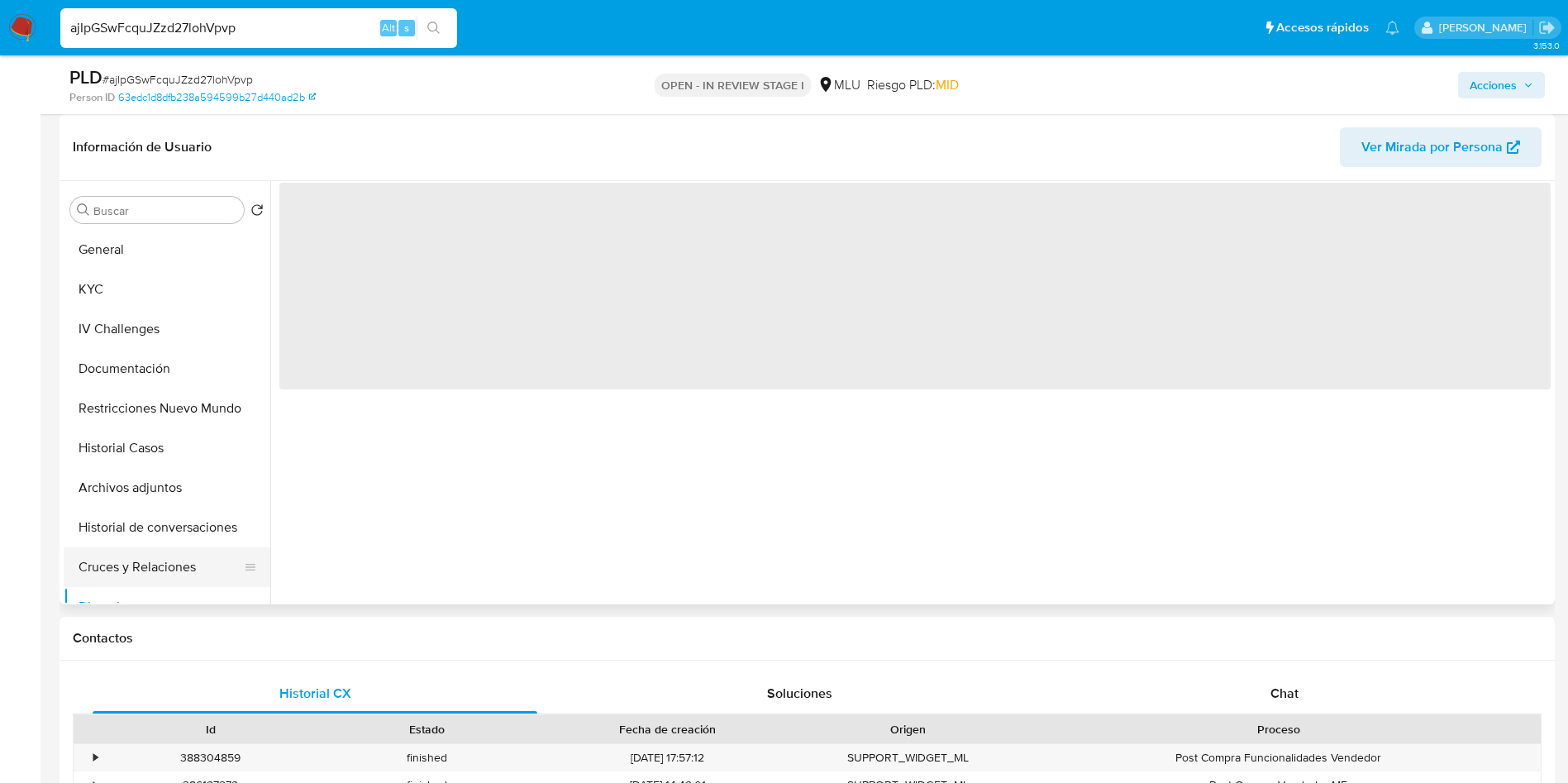
click at [158, 573] on button "Cruces y Relaciones" at bounding box center [160, 566] width 193 height 39
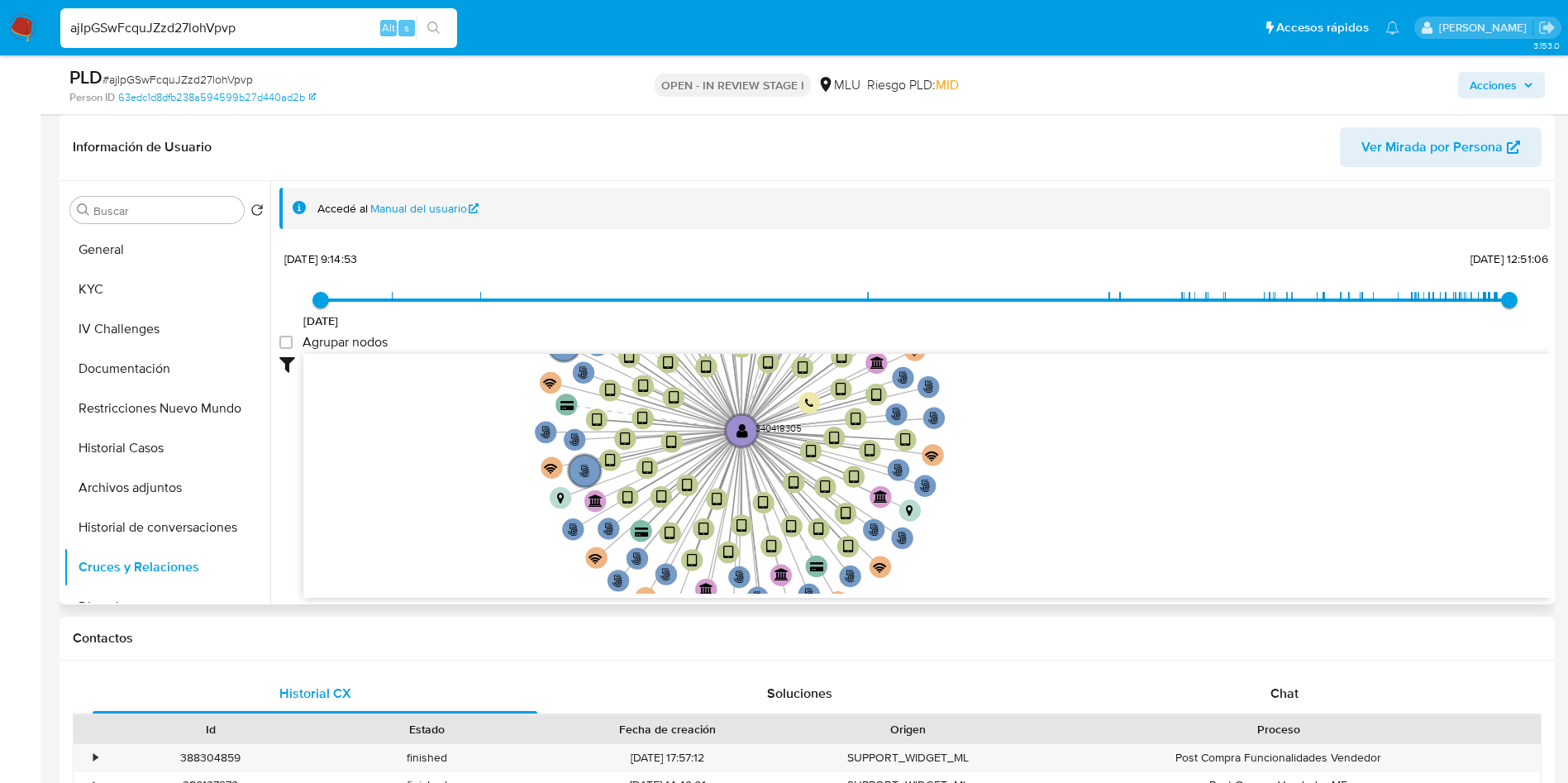
drag, startPoint x: 428, startPoint y: 506, endPoint x: 437, endPoint y: 525, distance: 21.0
click at [436, 525] on icon "phone-5e0b1b174e057ceda98dcbd8cd1996fe  user-340418305  340418305 person-63ed…" at bounding box center [927, 473] width 1247 height 240
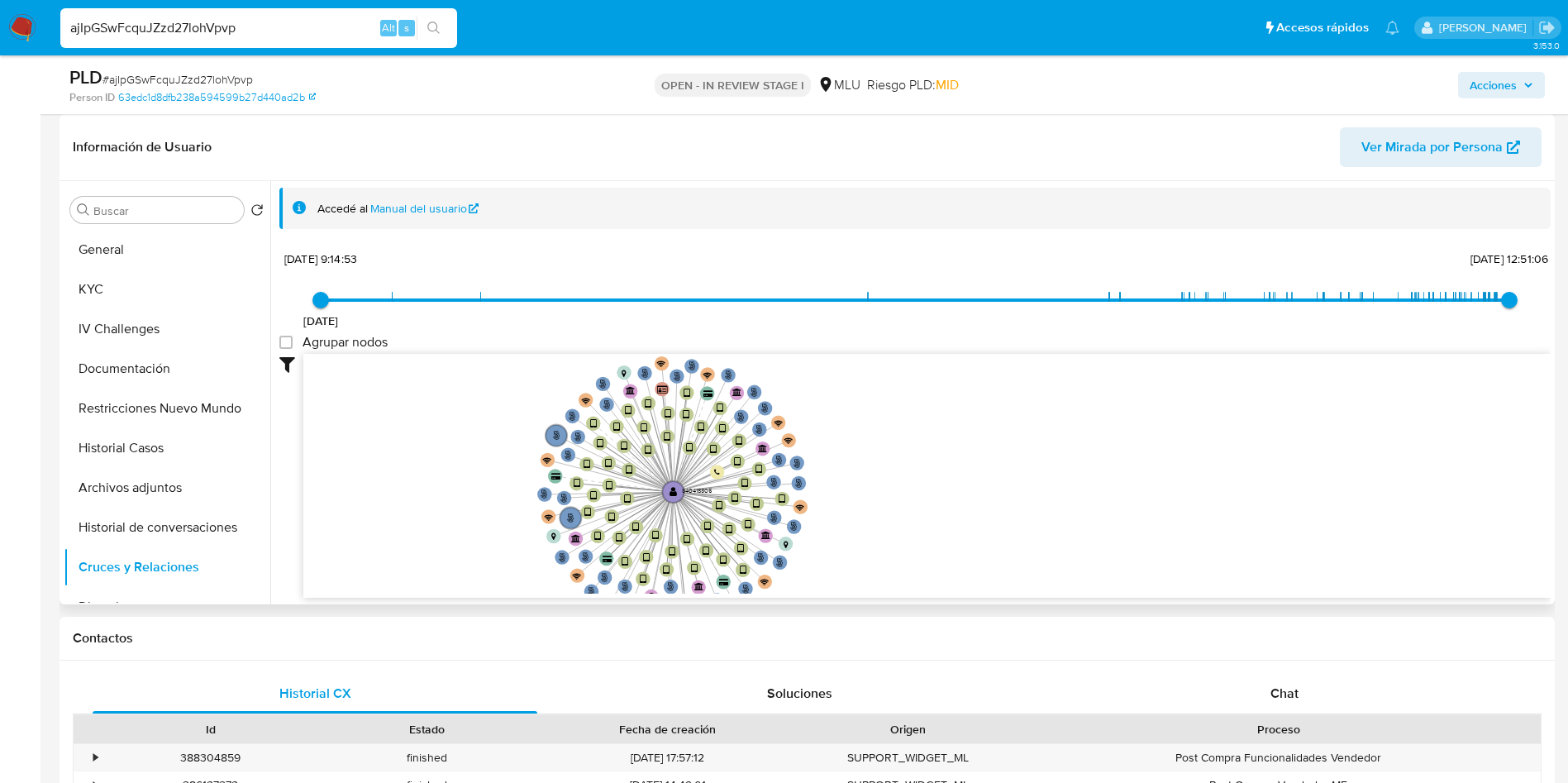
click at [478, 554] on icon "phone-5e0b1b174e057ceda98dcbd8cd1996fe  user-340418305  340418305 person-63ed…" at bounding box center [927, 473] width 1247 height 240
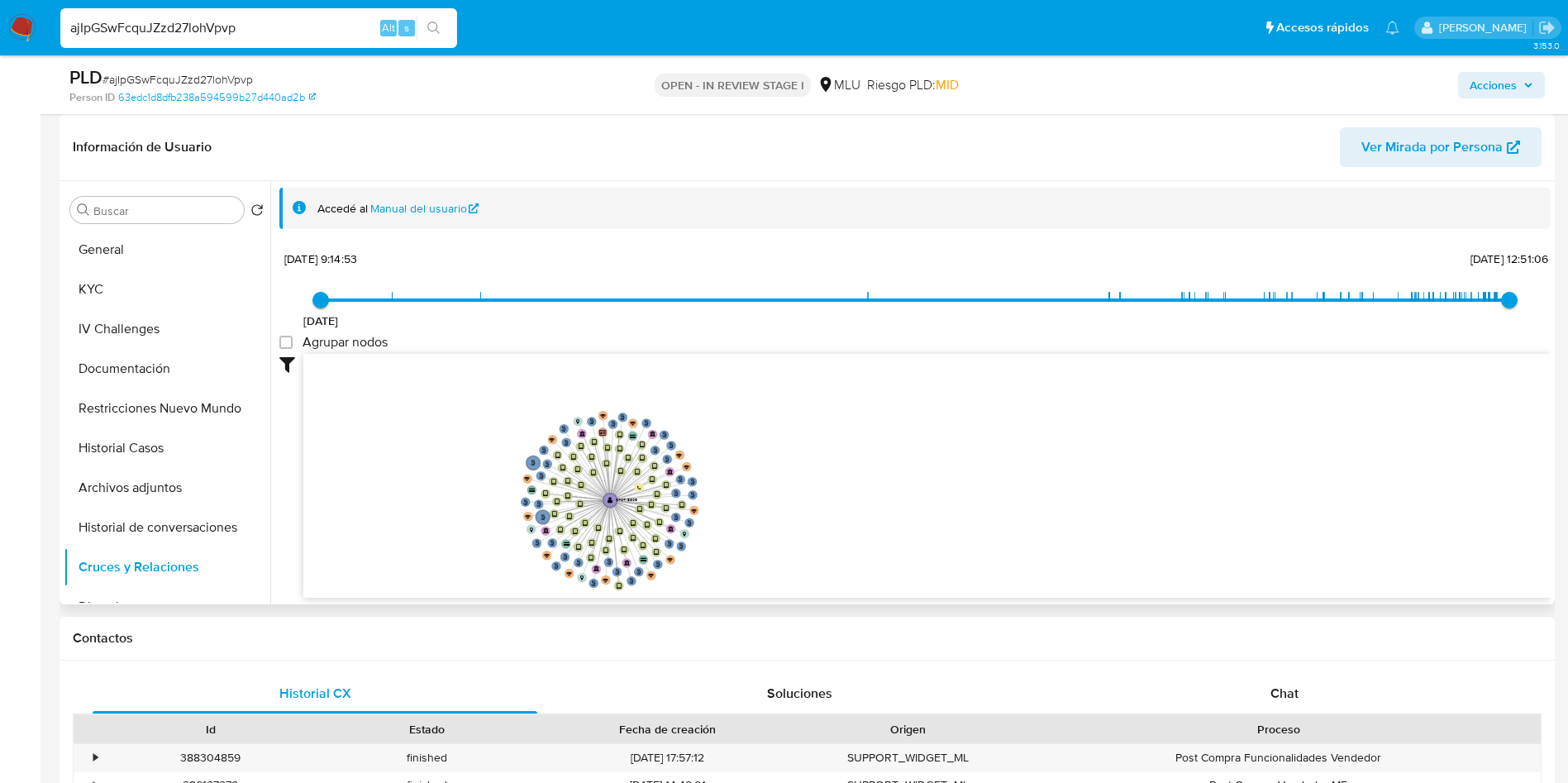
drag, startPoint x: 469, startPoint y: 564, endPoint x: 478, endPoint y: 539, distance: 26.6
click at [478, 539] on icon "phone-5e0b1b174e057ceda98dcbd8cd1996fe  user-340418305  340418305 person-63ed…" at bounding box center [927, 473] width 1247 height 240
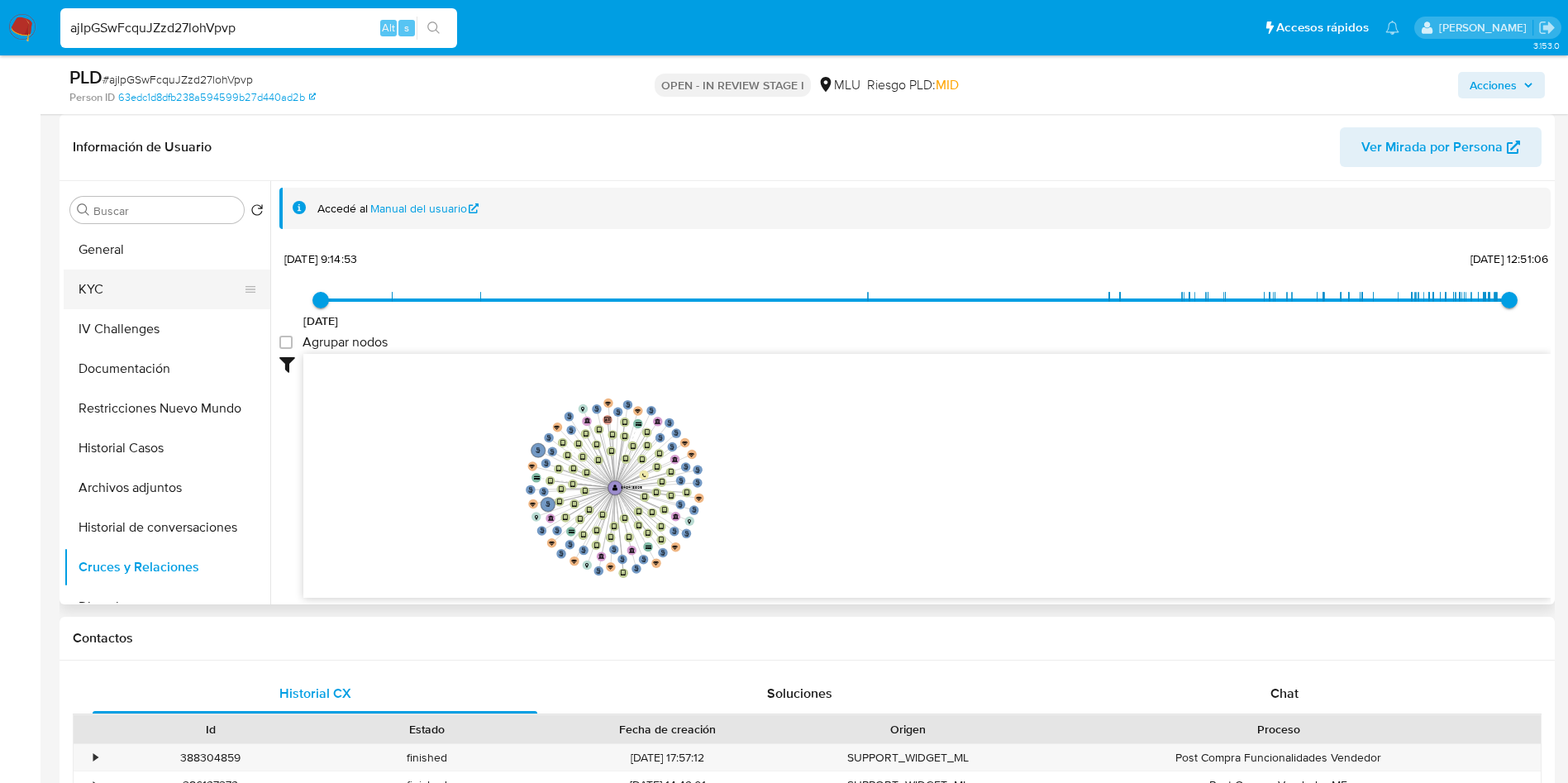
click at [129, 298] on button "KYC" at bounding box center [160, 289] width 193 height 39
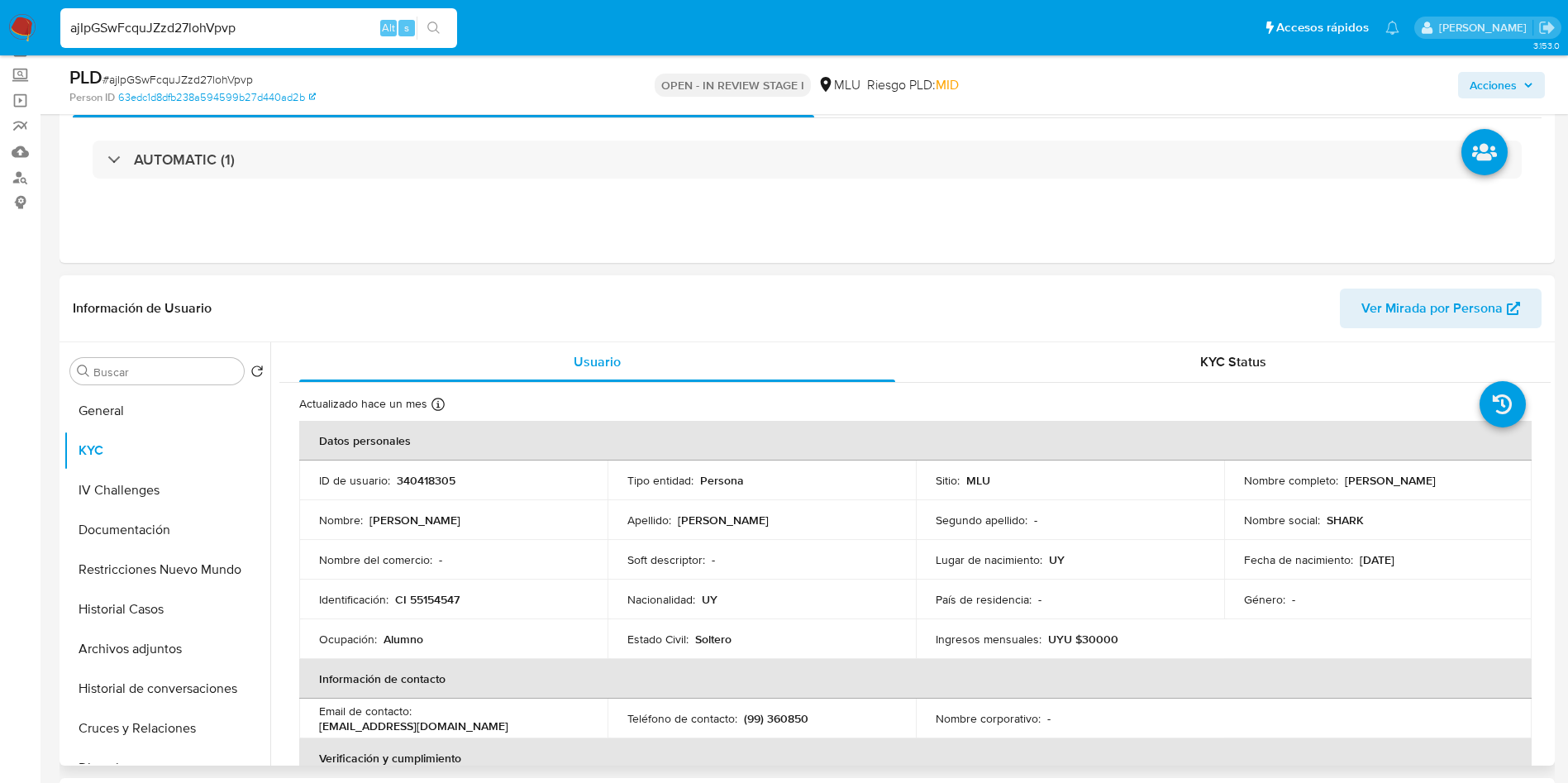
scroll to position [0, 0]
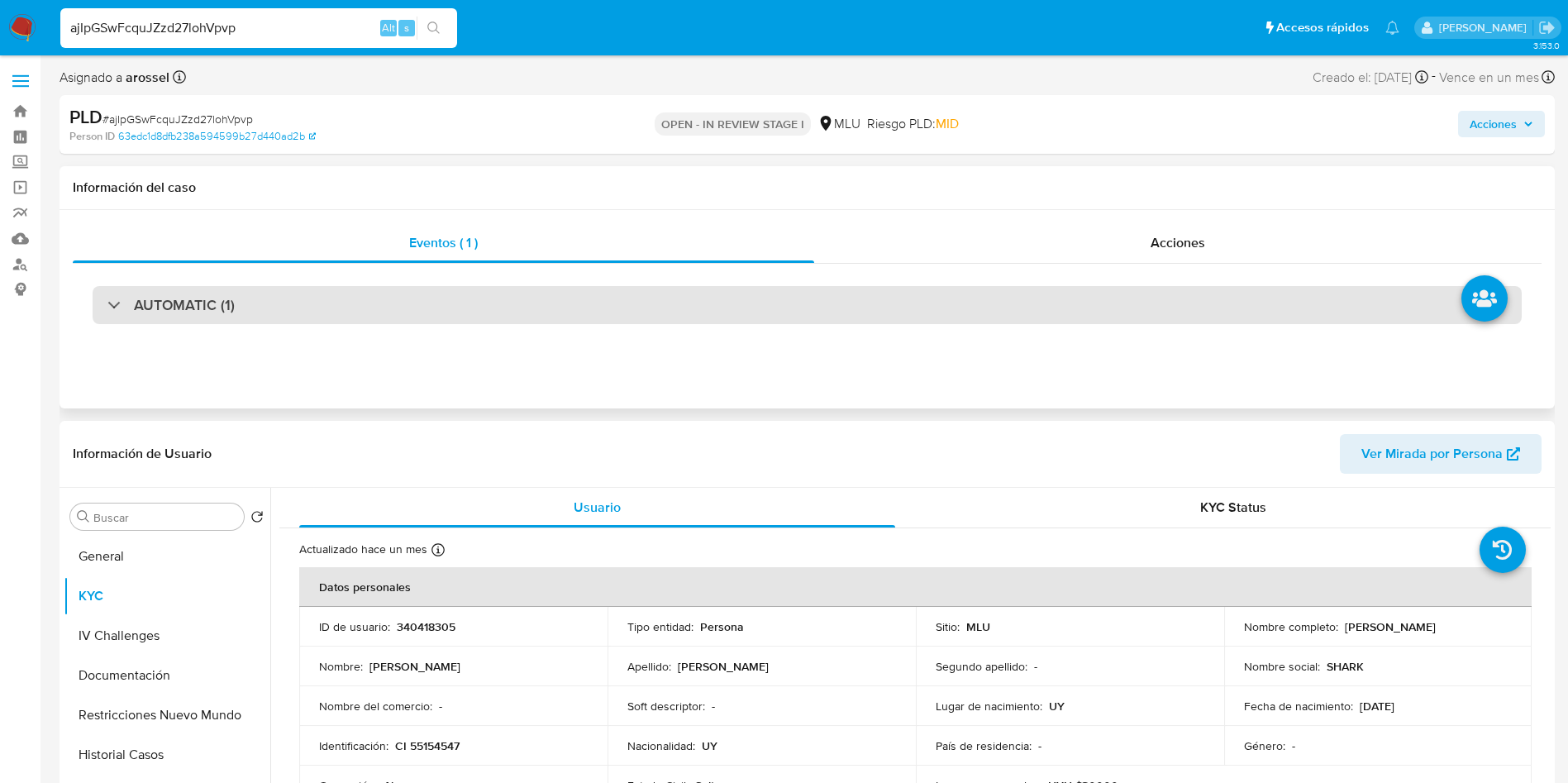
click at [405, 300] on div "AUTOMATIC (1)" at bounding box center [807, 305] width 1429 height 38
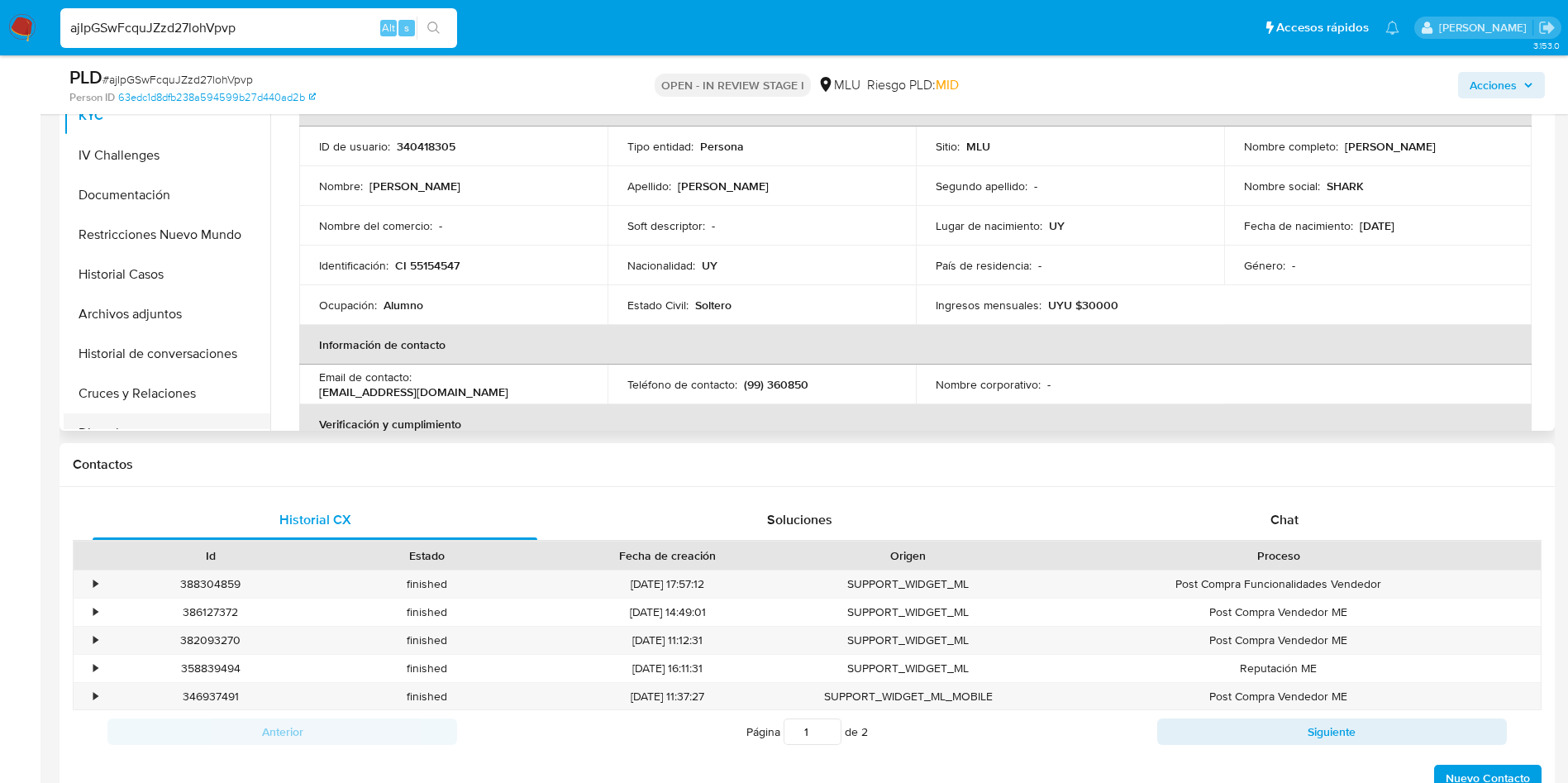
scroll to position [992, 0]
click at [176, 362] on button "Historial de conversaciones" at bounding box center [160, 352] width 193 height 39
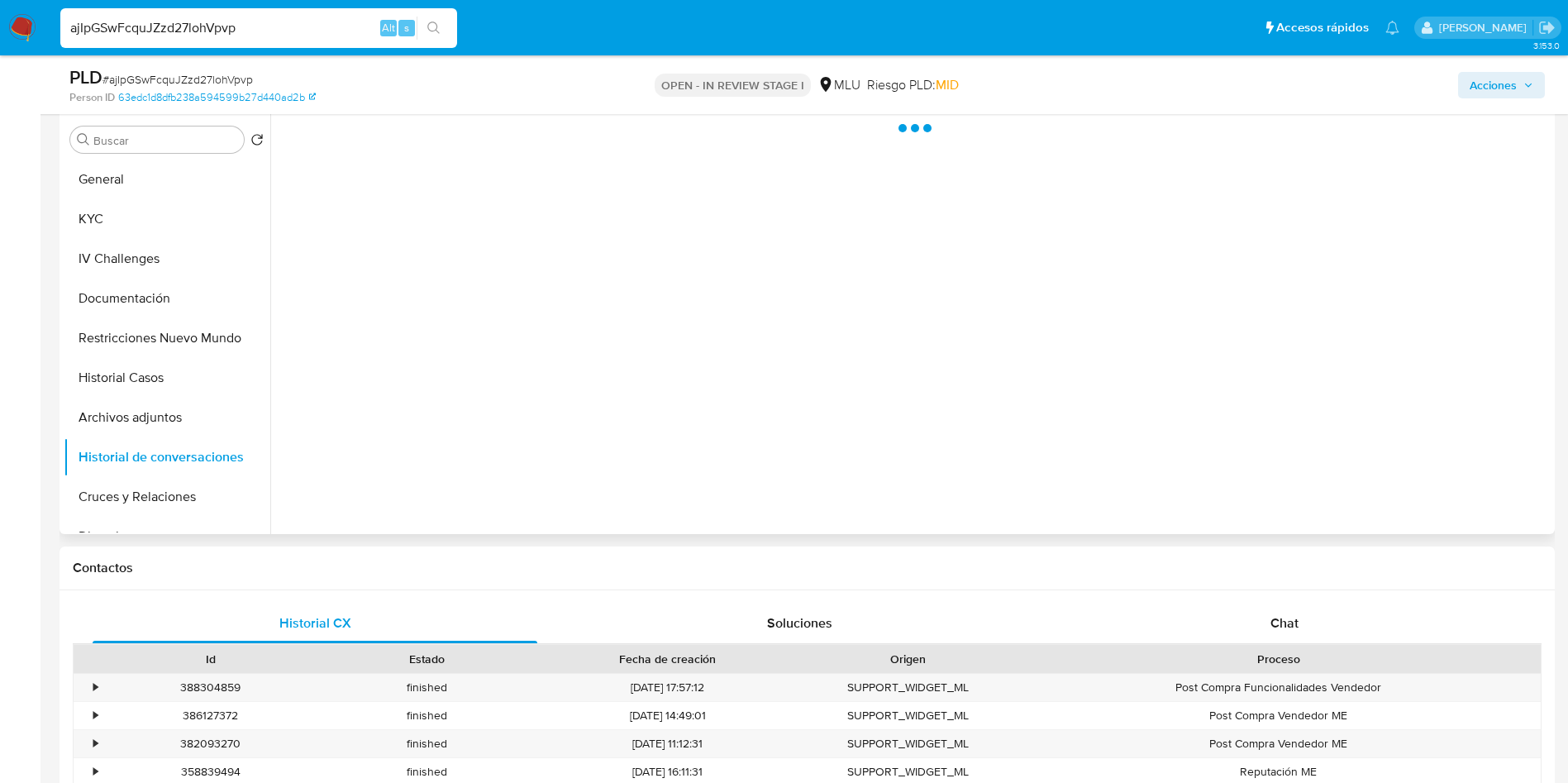
scroll to position [620, 0]
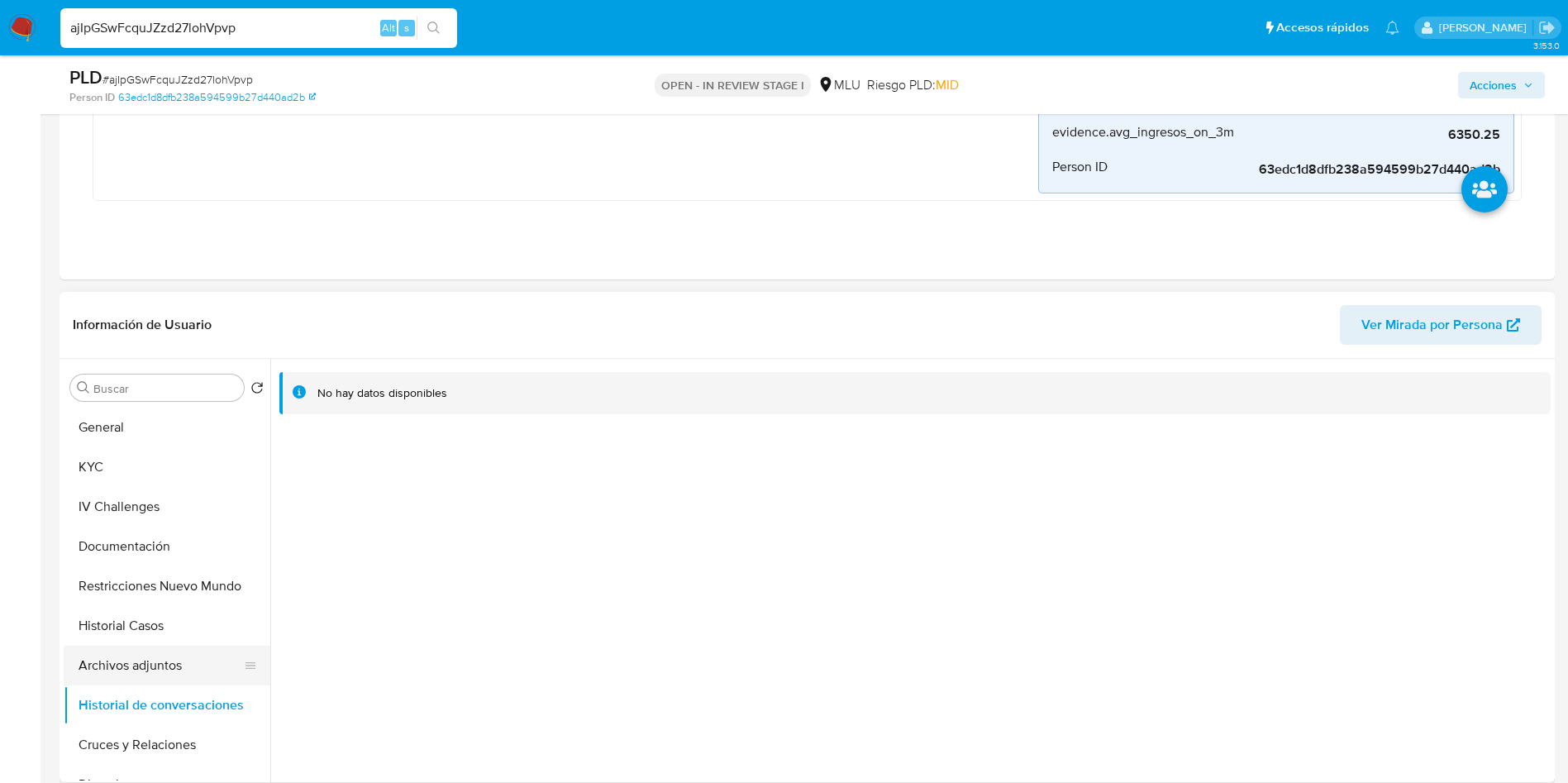
click at [135, 666] on button "Archivos adjuntos" at bounding box center [160, 665] width 193 height 39
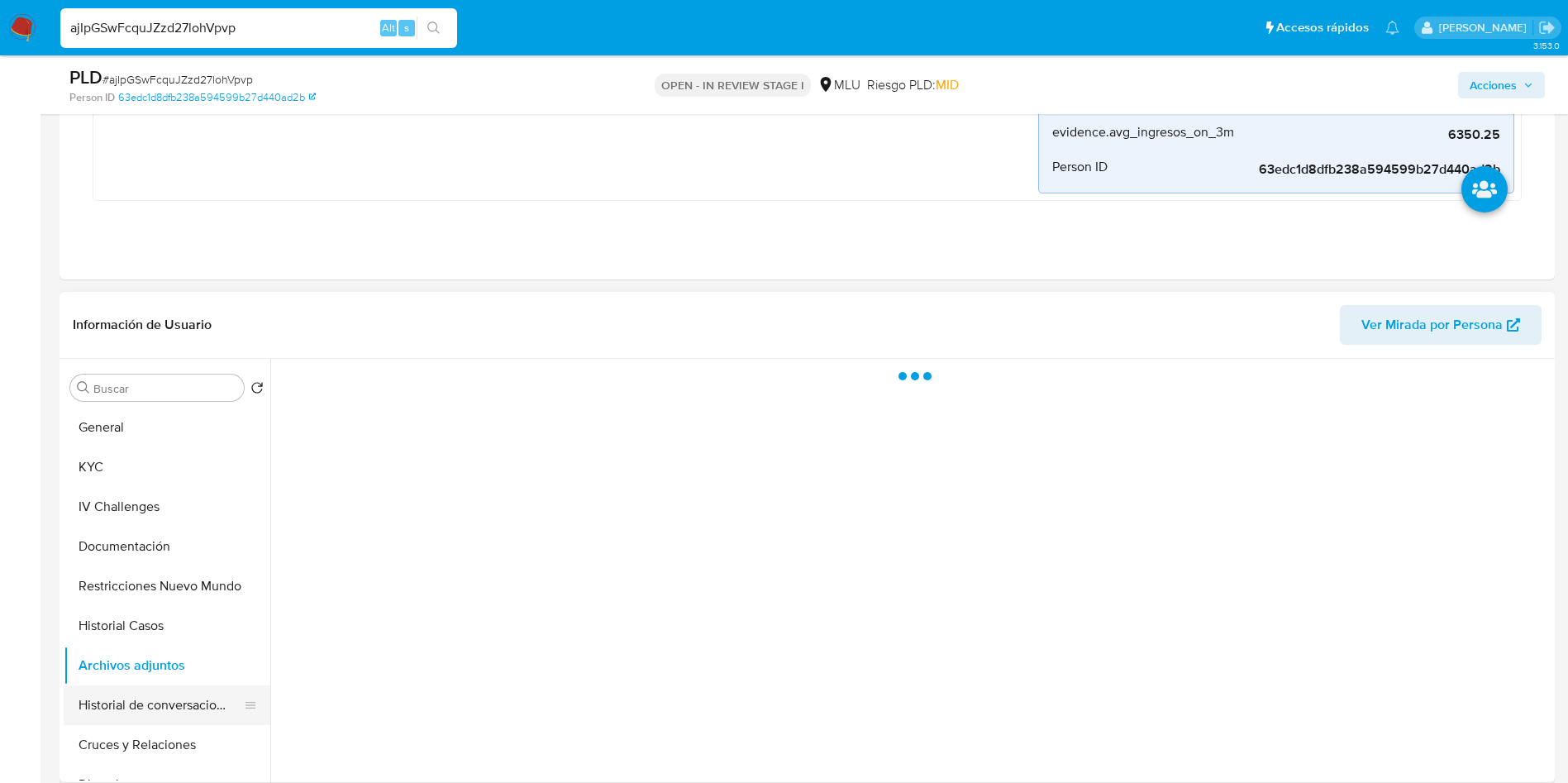
drag, startPoint x: 148, startPoint y: 704, endPoint x: 149, endPoint y: 713, distance: 9.1
click at [149, 705] on button "Historial de conversaciones" at bounding box center [160, 704] width 193 height 39
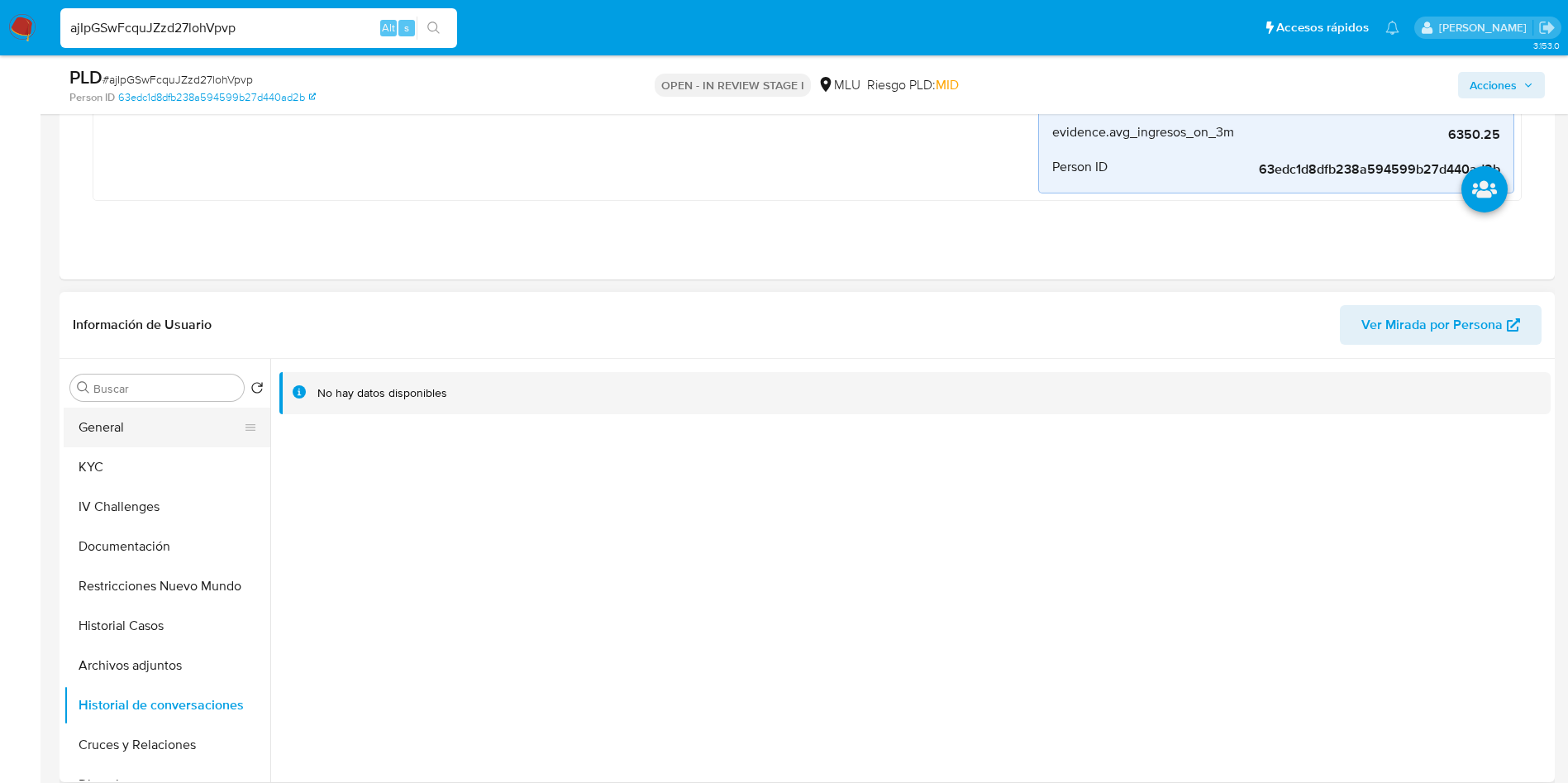
click at [183, 419] on button "General" at bounding box center [160, 426] width 193 height 39
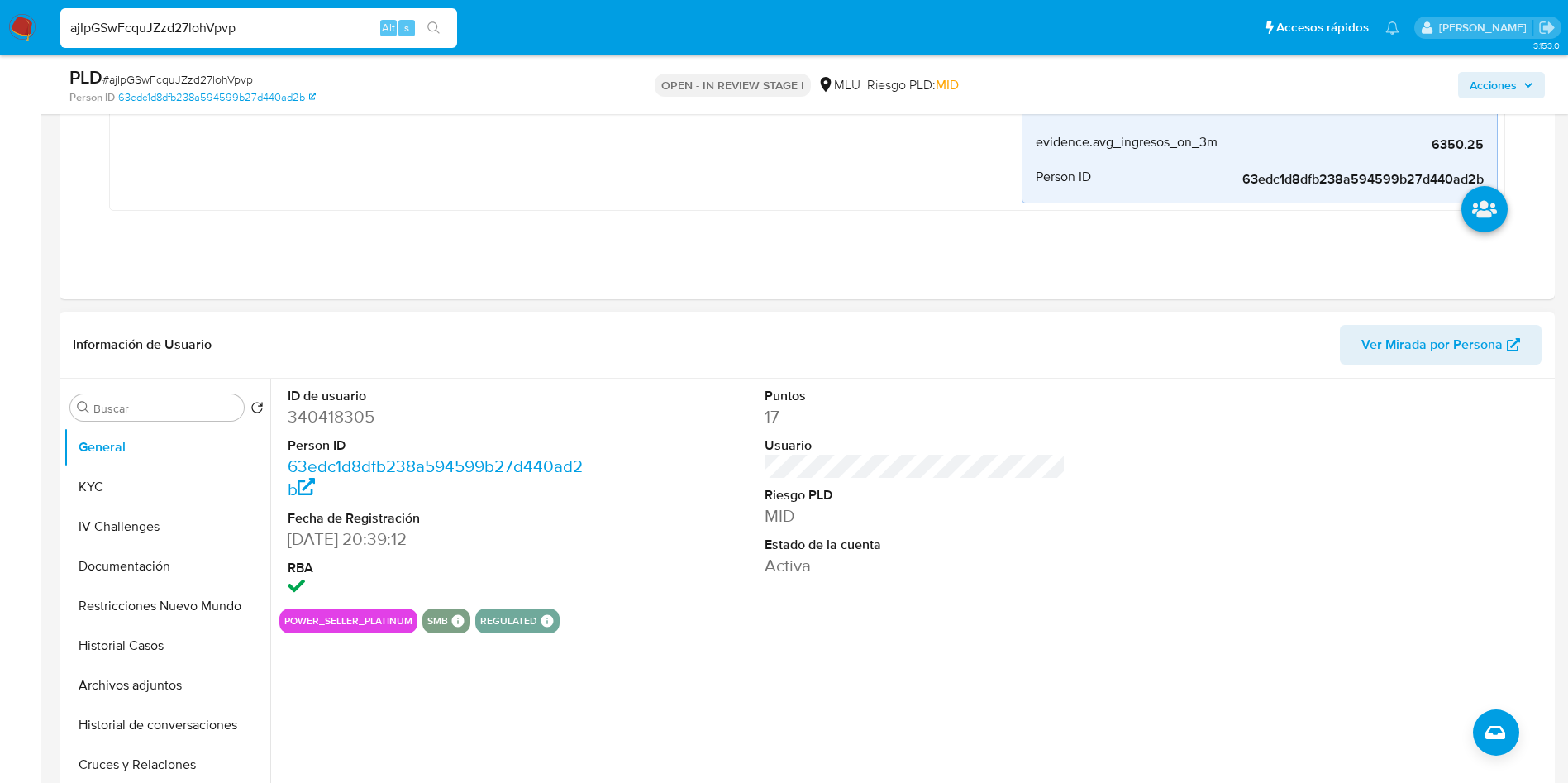
click at [780, 504] on dd "MID" at bounding box center [915, 516] width 301 height 23
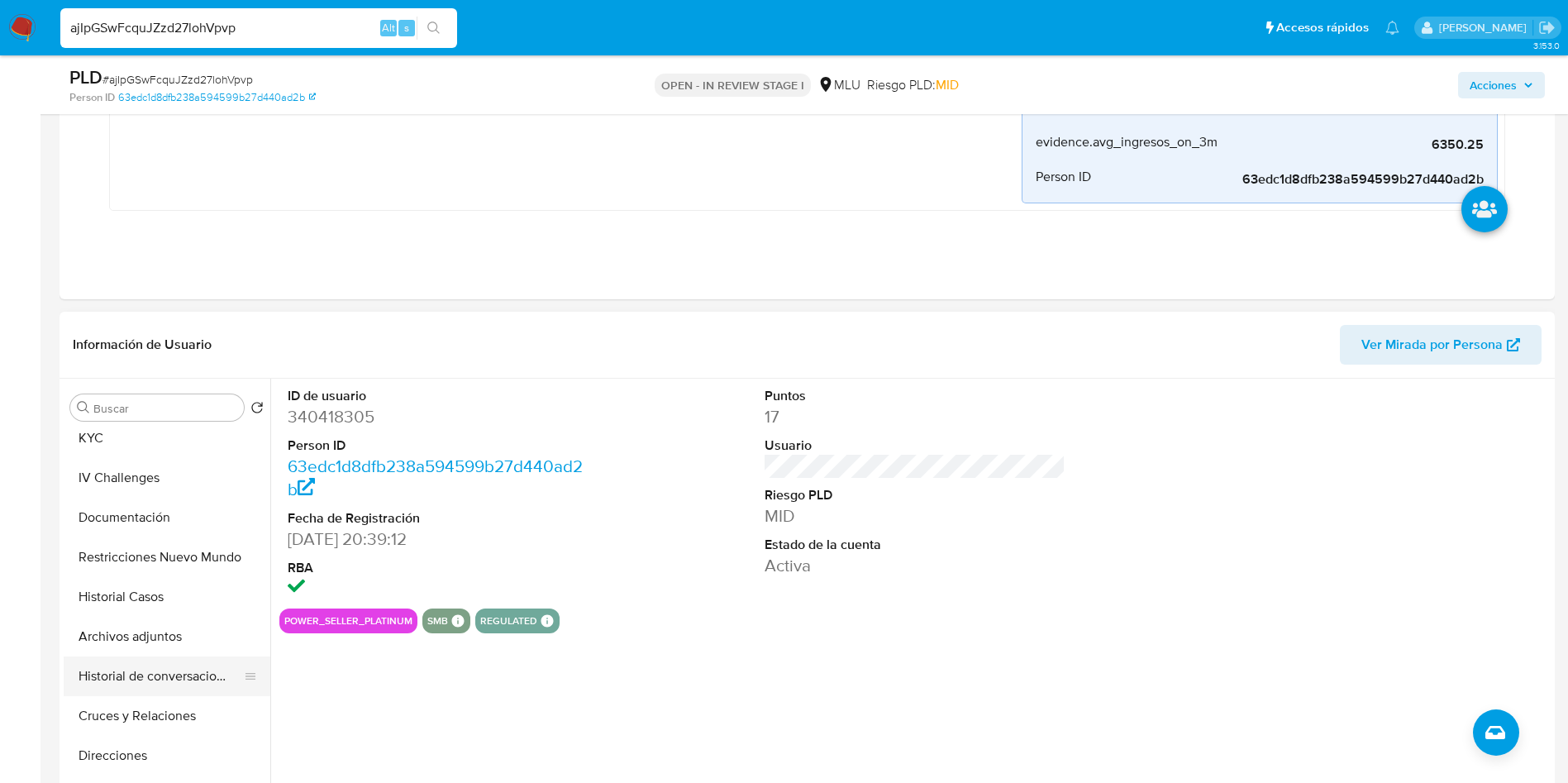
scroll to position [124, 0]
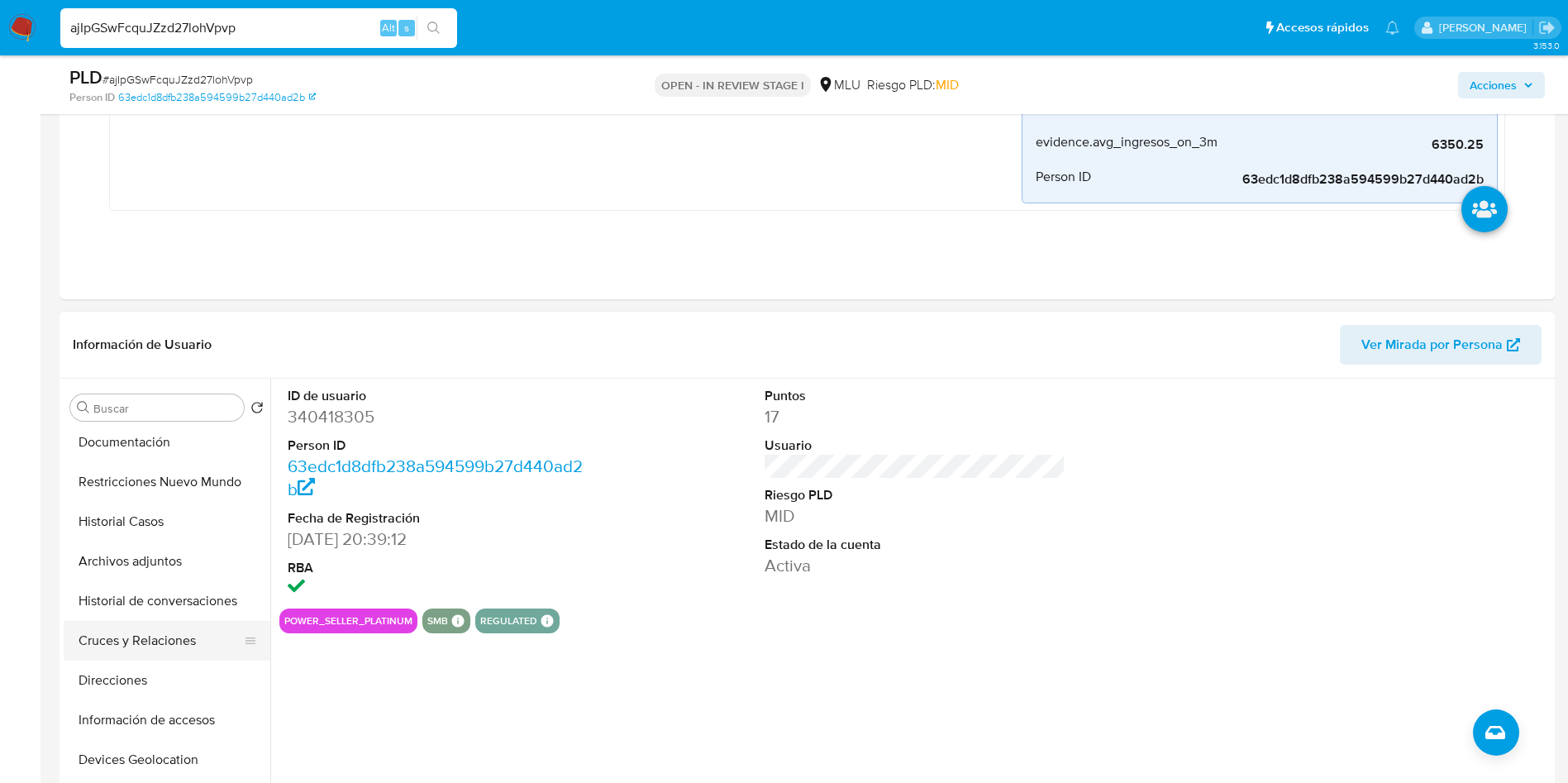
click at [164, 648] on button "Cruces y Relaciones" at bounding box center [160, 640] width 193 height 39
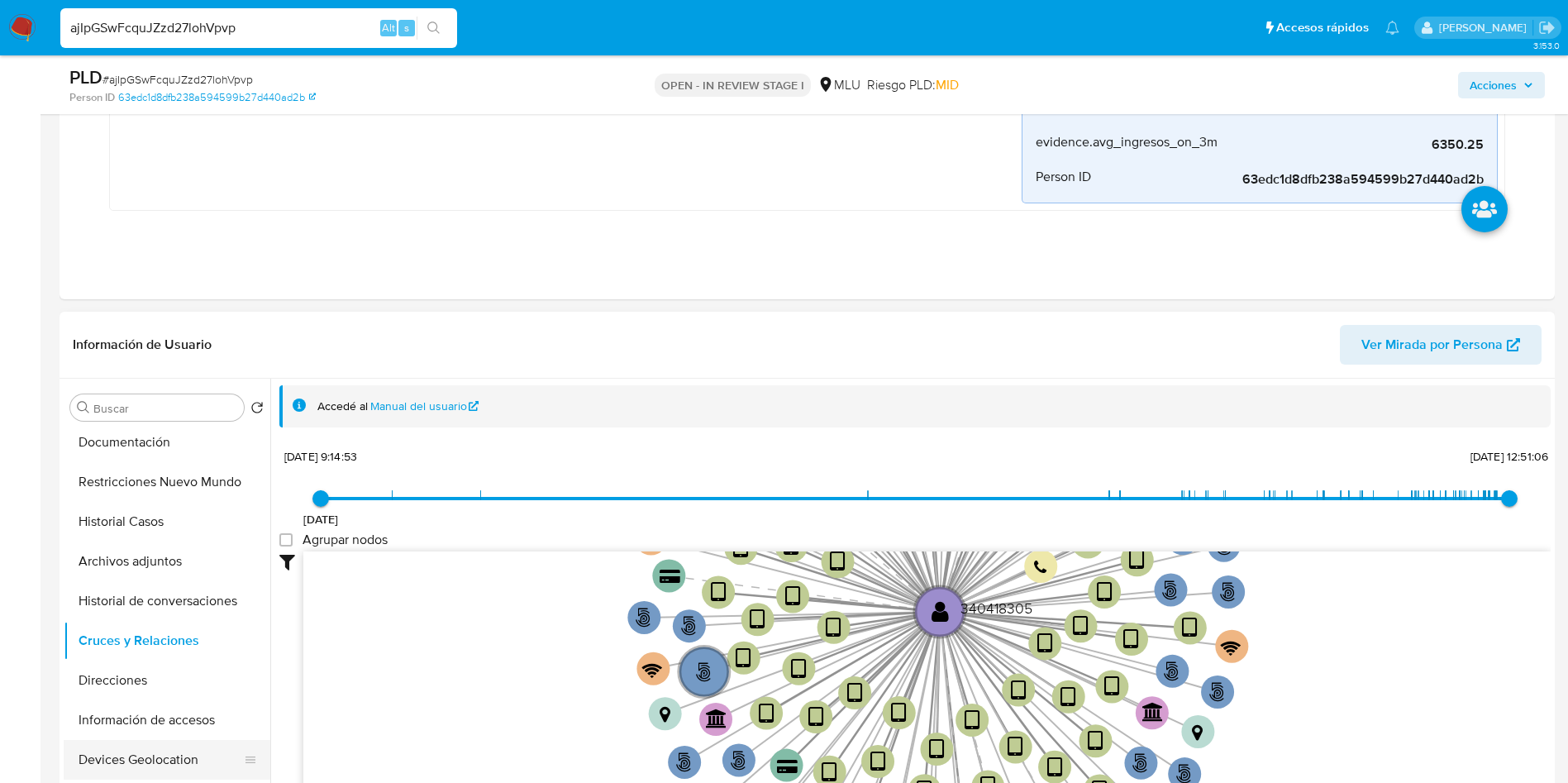
click at [175, 752] on button "Devices Geolocation" at bounding box center [160, 759] width 193 height 39
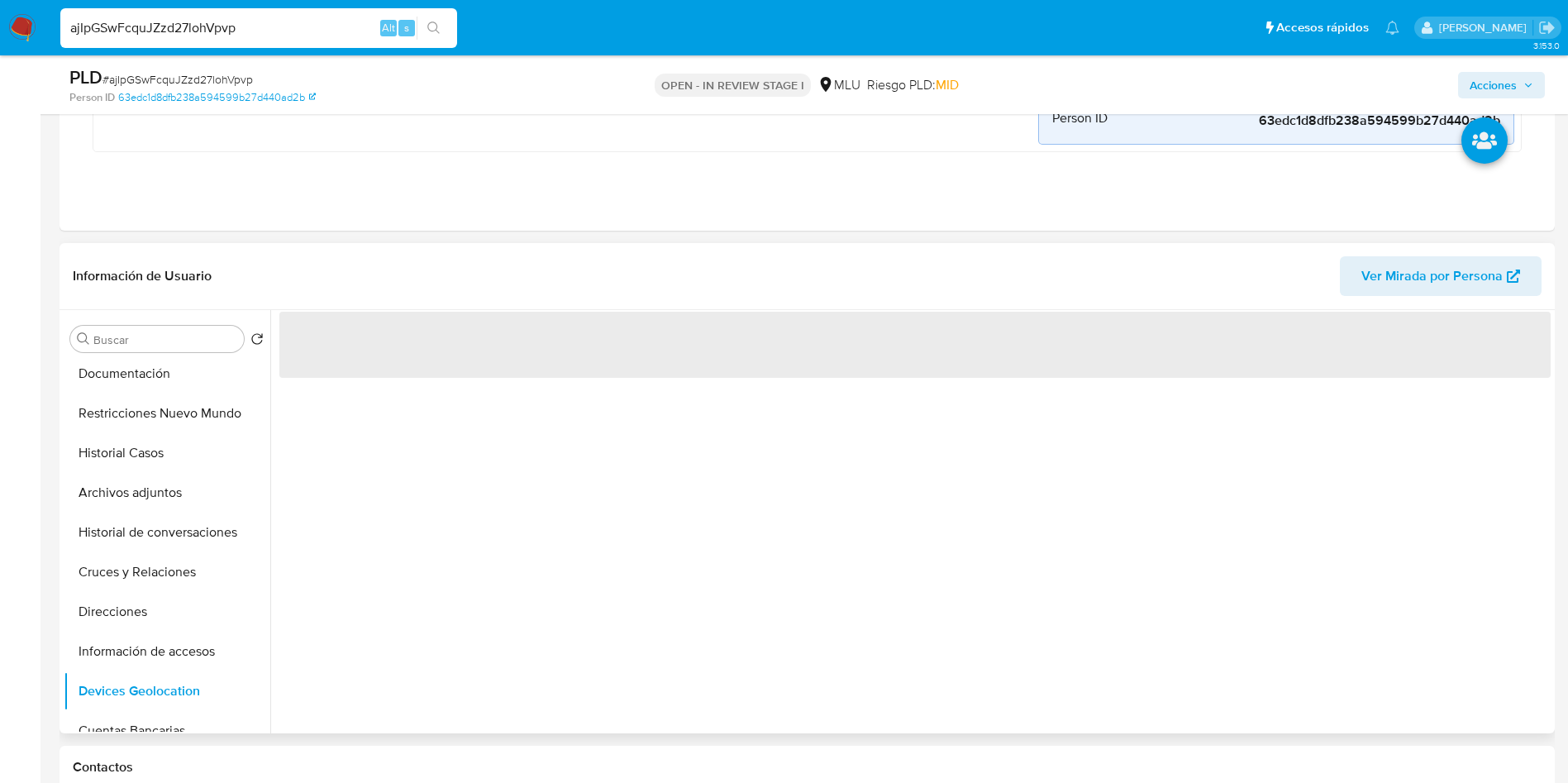
scroll to position [744, 0]
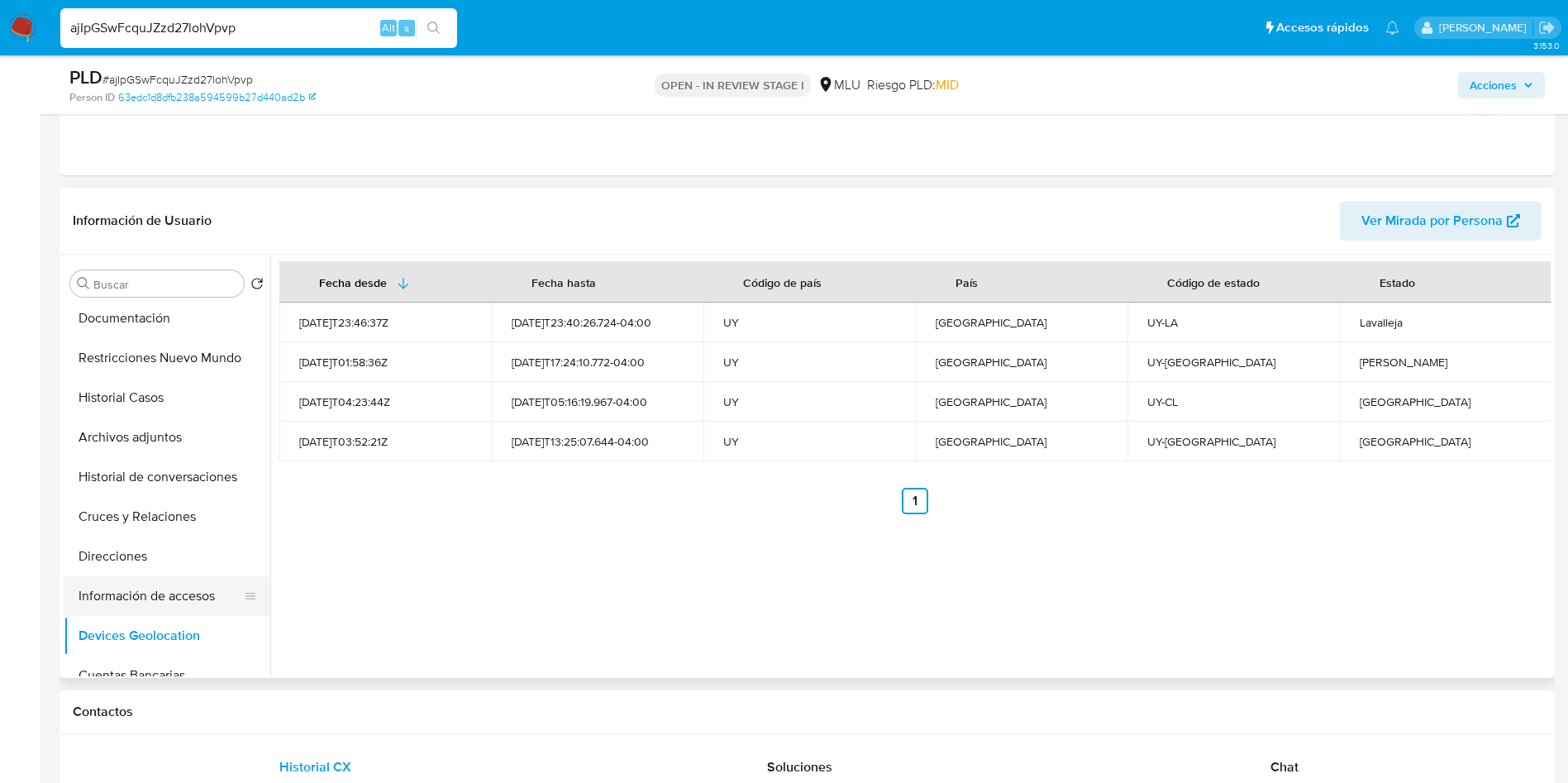
click at [124, 590] on button "Información de accesos" at bounding box center [160, 595] width 193 height 39
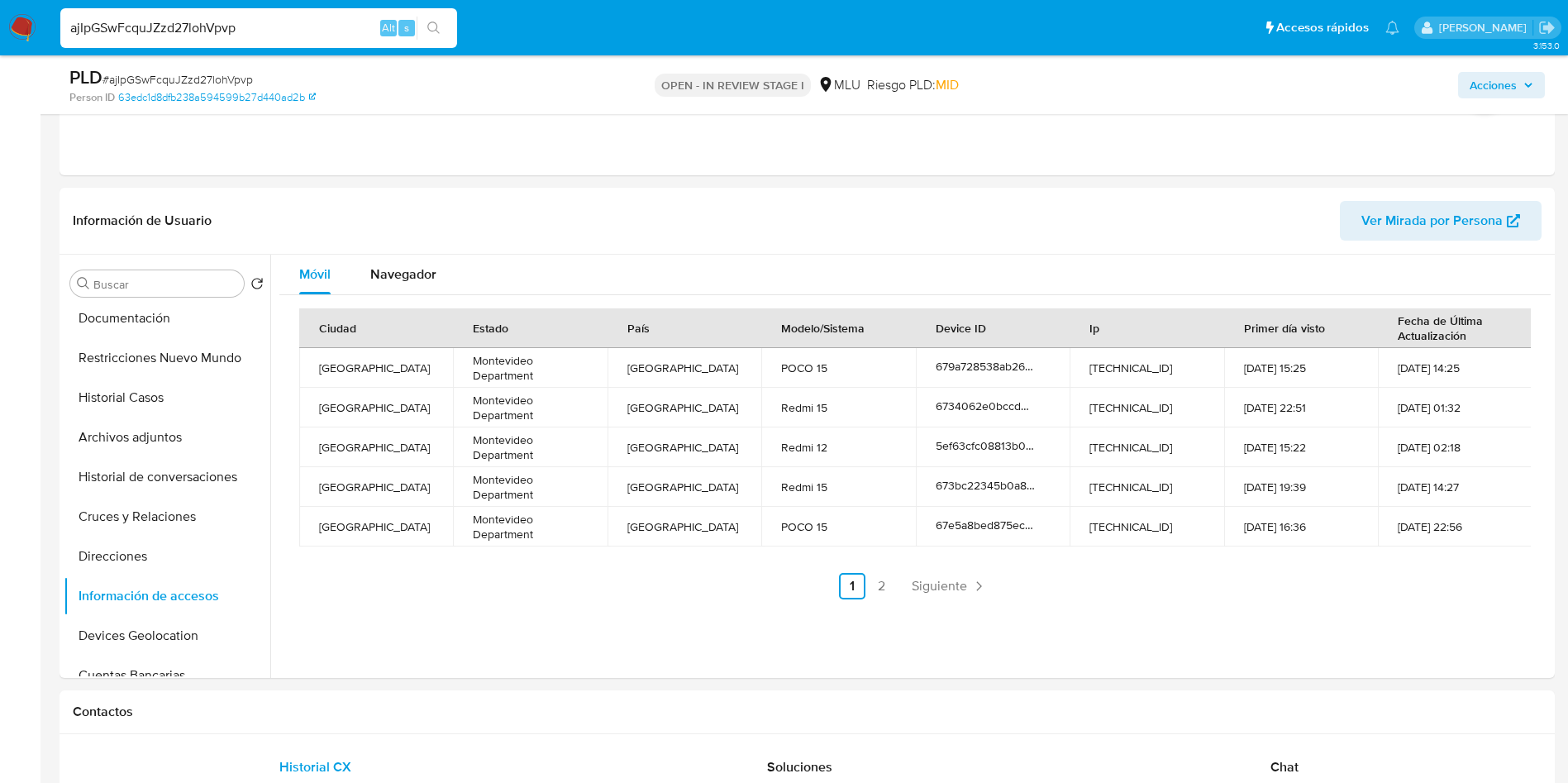
click at [943, 587] on span "Siguiente" at bounding box center [939, 586] width 55 height 13
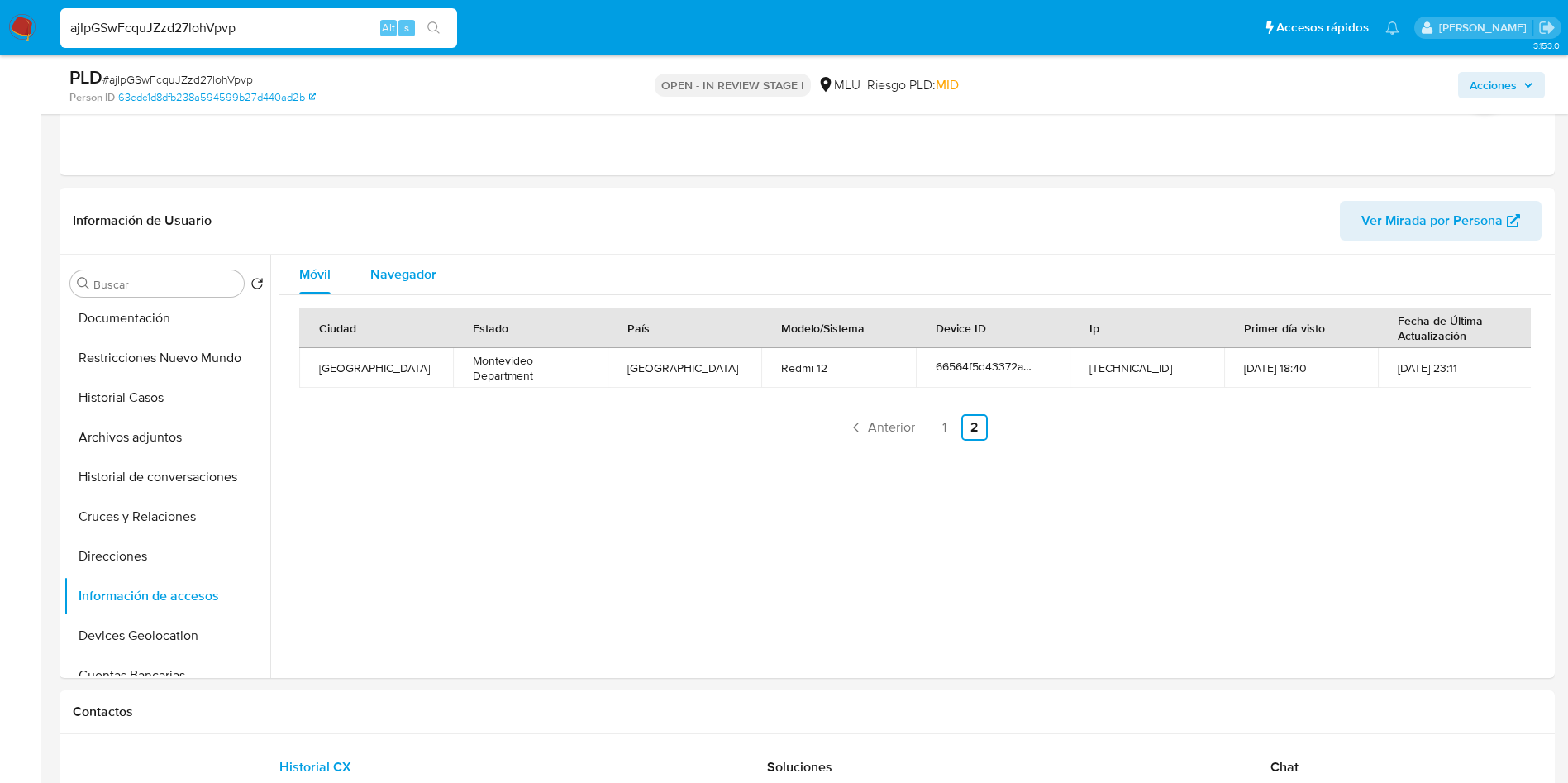
click at [419, 268] on span "Navegador" at bounding box center [403, 274] width 66 height 19
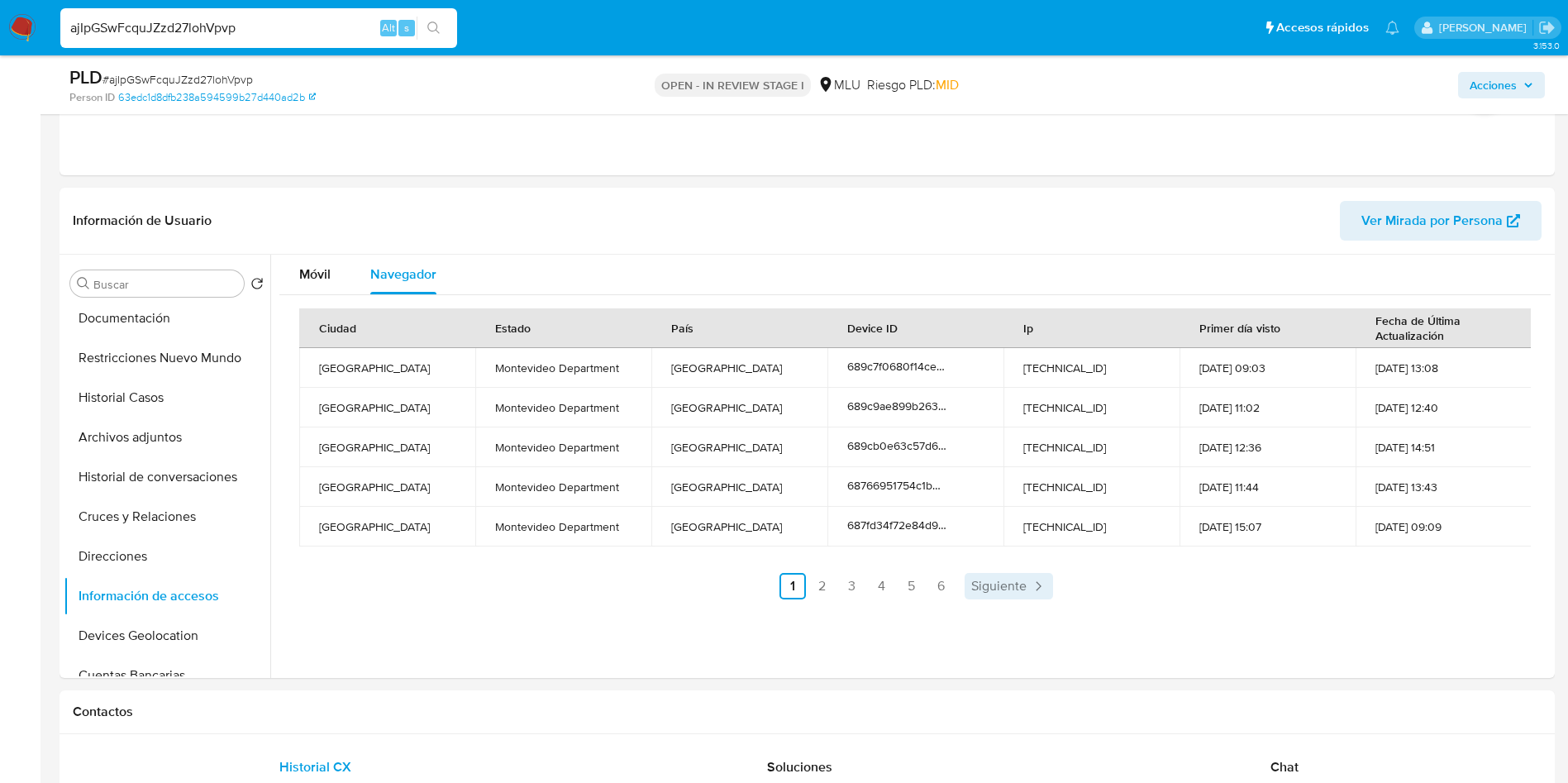
click at [1006, 587] on span "Siguiente" at bounding box center [999, 586] width 55 height 13
click at [1008, 587] on link "Siguiente" at bounding box center [1052, 586] width 88 height 27
click at [1031, 589] on span "Siguiente" at bounding box center [1043, 586] width 55 height 13
click at [1039, 589] on span "Siguiente" at bounding box center [1043, 586] width 55 height 13
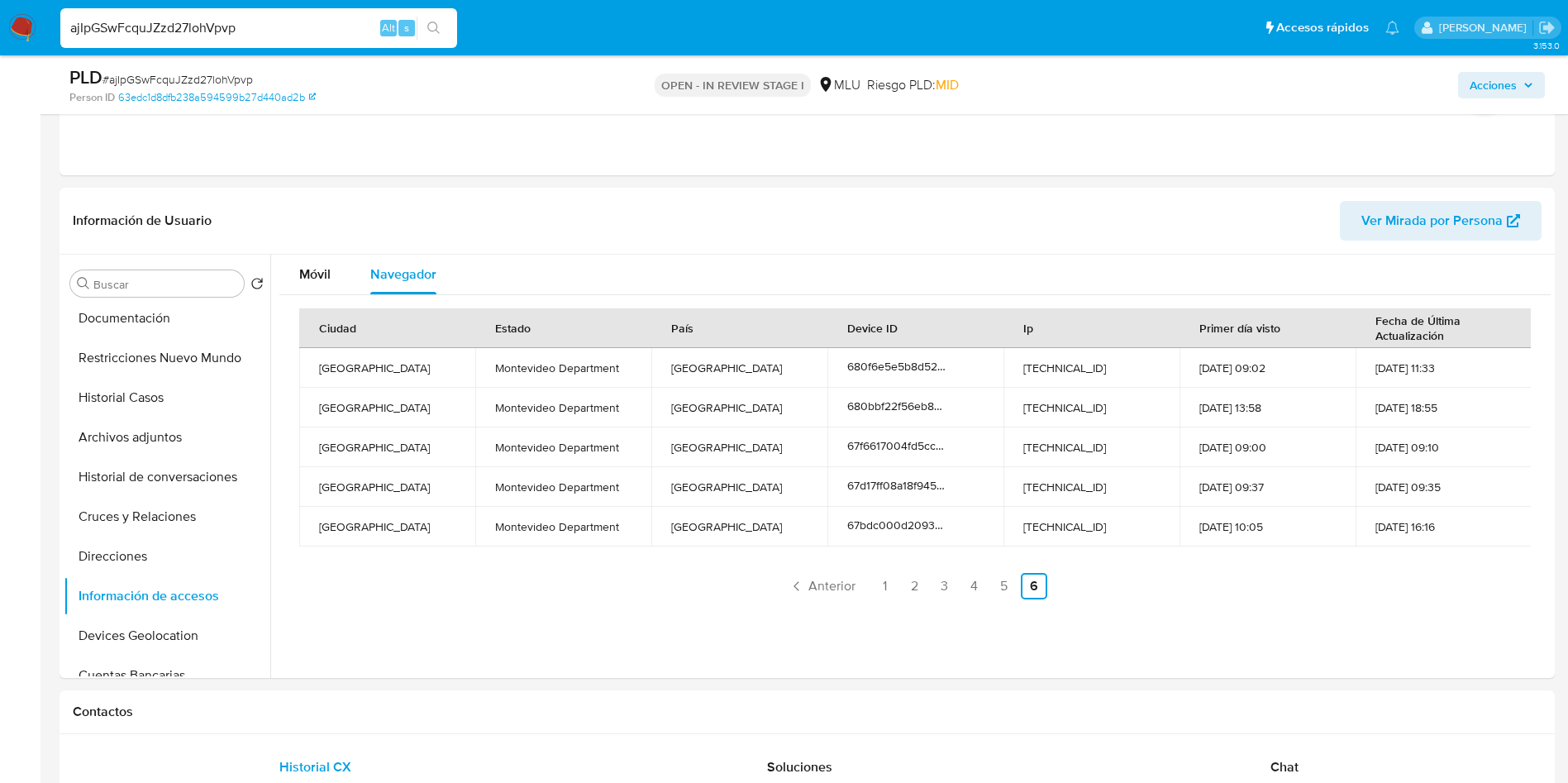
click at [1039, 589] on link "6" at bounding box center [1034, 586] width 27 height 27
drag, startPoint x: 1039, startPoint y: 589, endPoint x: 1026, endPoint y: 582, distance: 14.8
click at [1035, 587] on link "6" at bounding box center [1034, 586] width 27 height 27
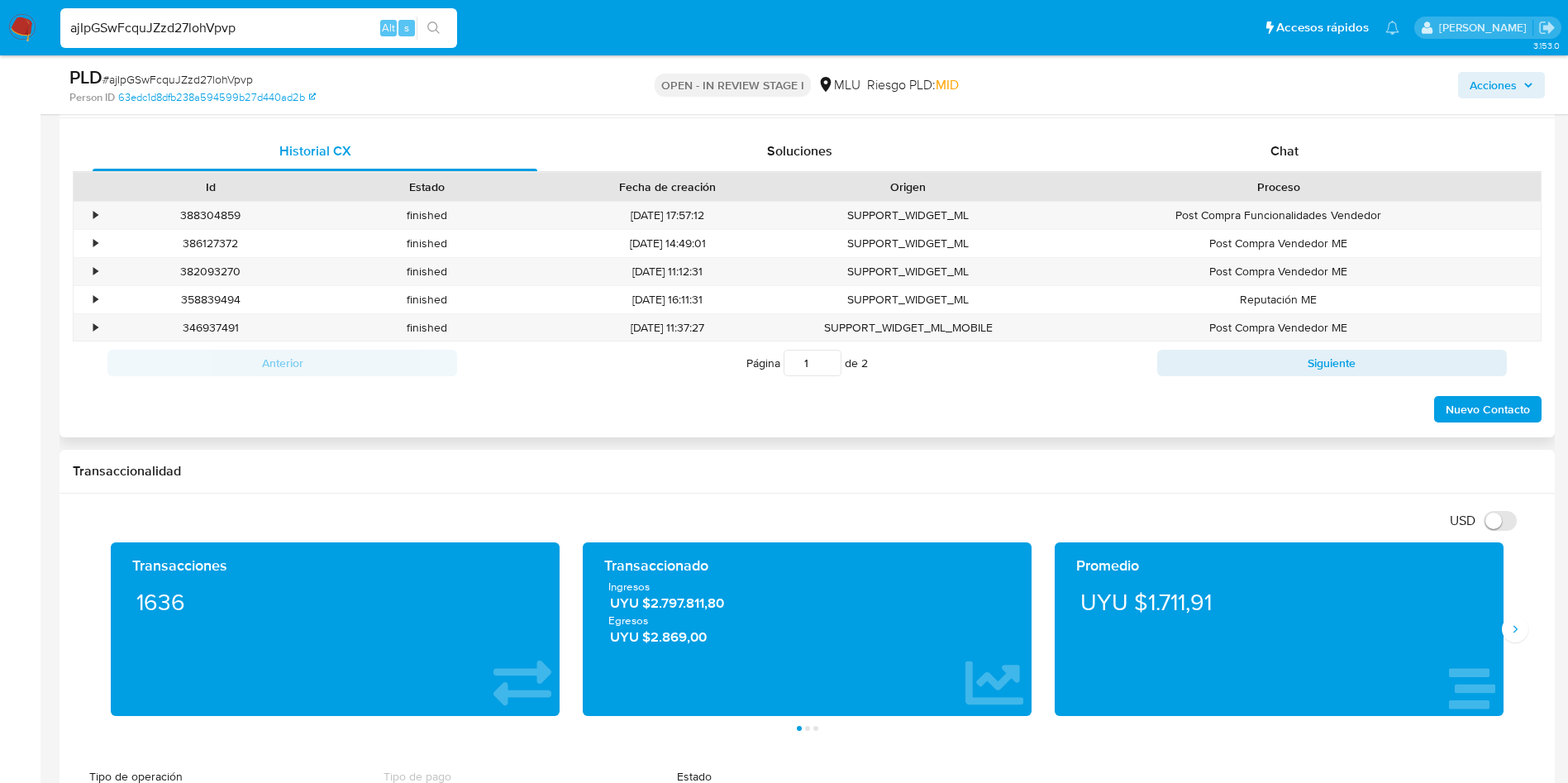
scroll to position [1364, 0]
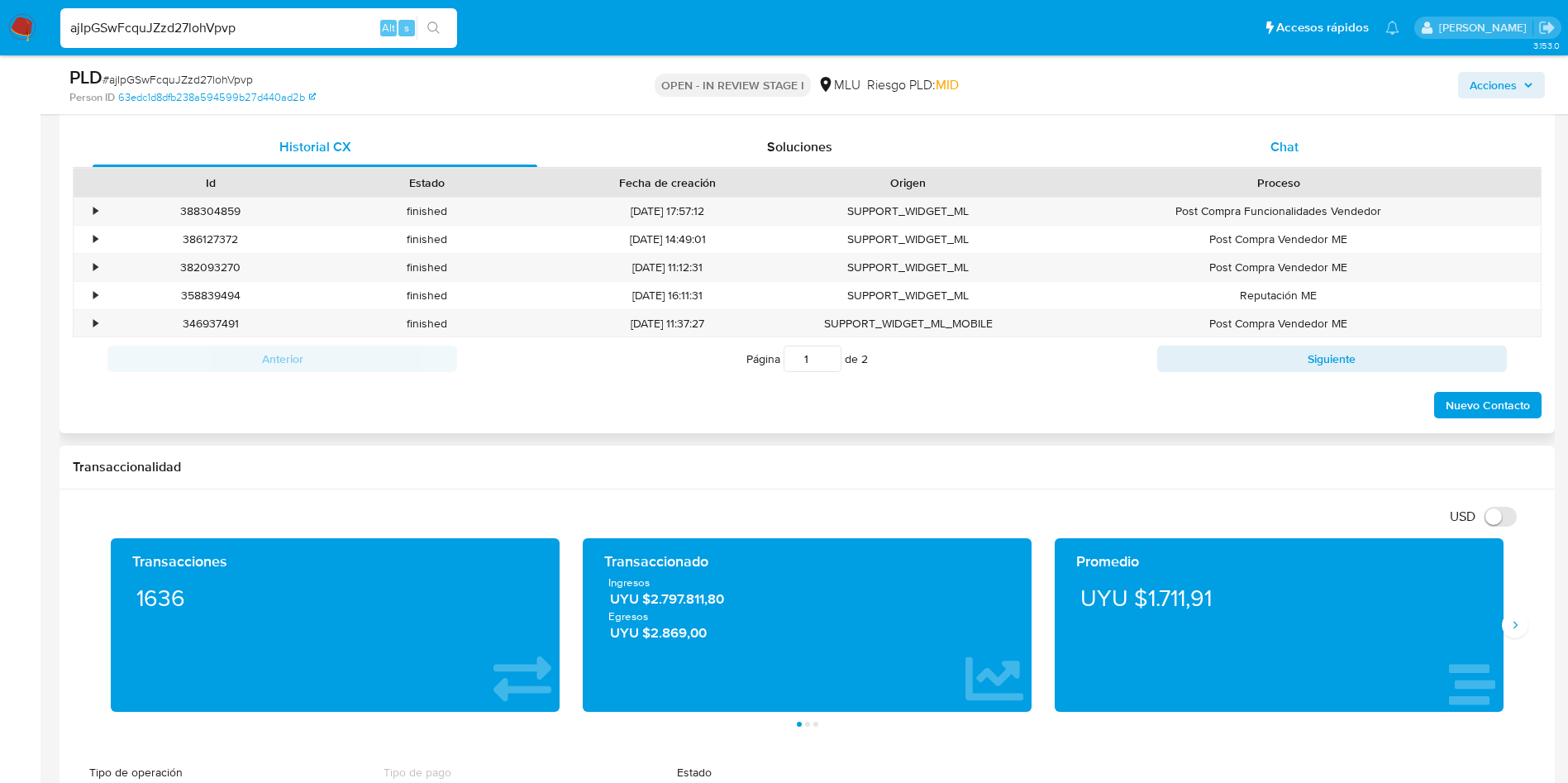
click at [1301, 138] on div "Chat" at bounding box center [1284, 147] width 445 height 39
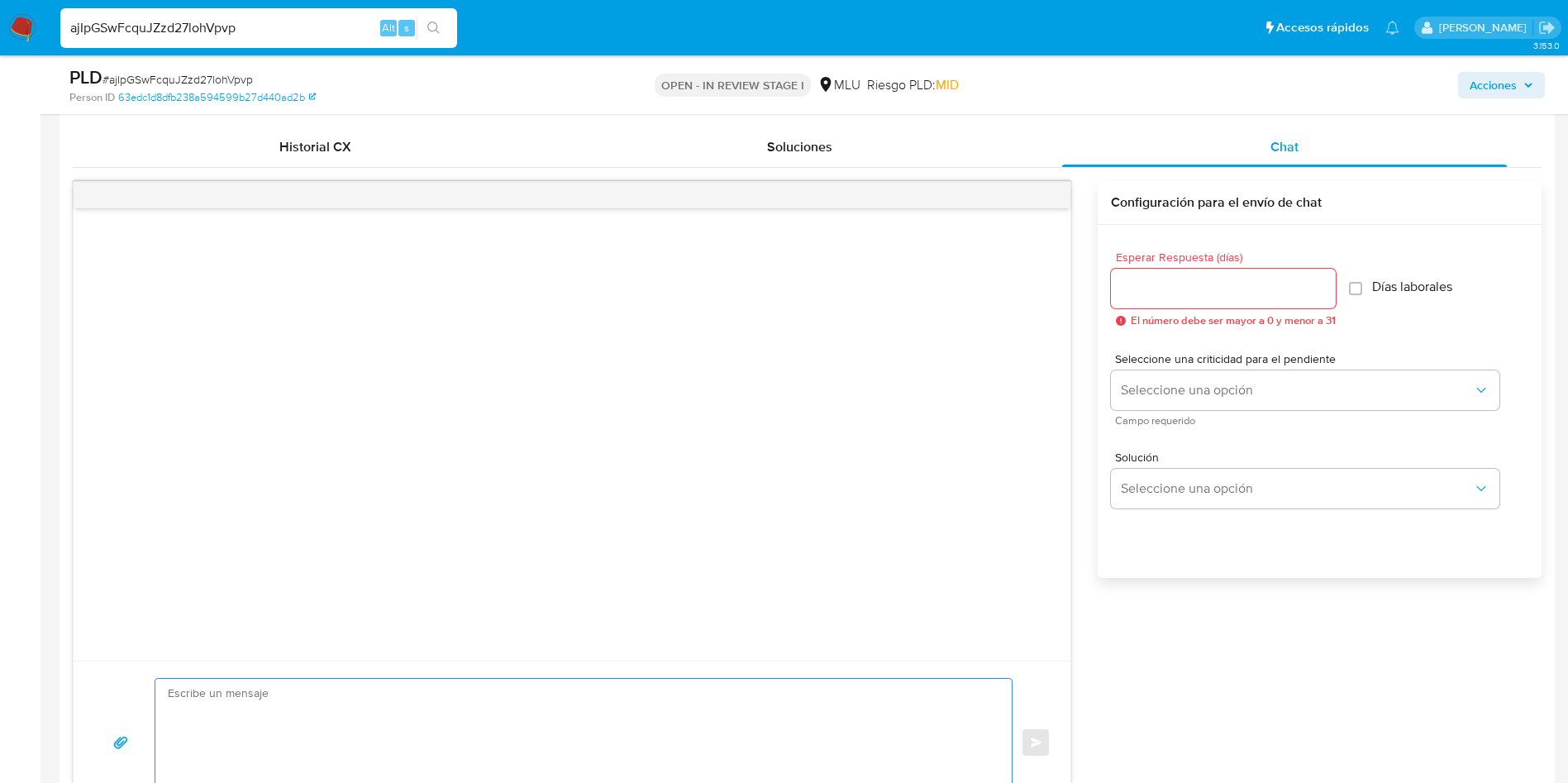
click at [557, 756] on textarea at bounding box center [579, 742] width 823 height 128
paste textarea "Lore, IPS. Do sitametcons ad eli seddoeiusmo temporinc utlabor etdol. Mag aliq …"
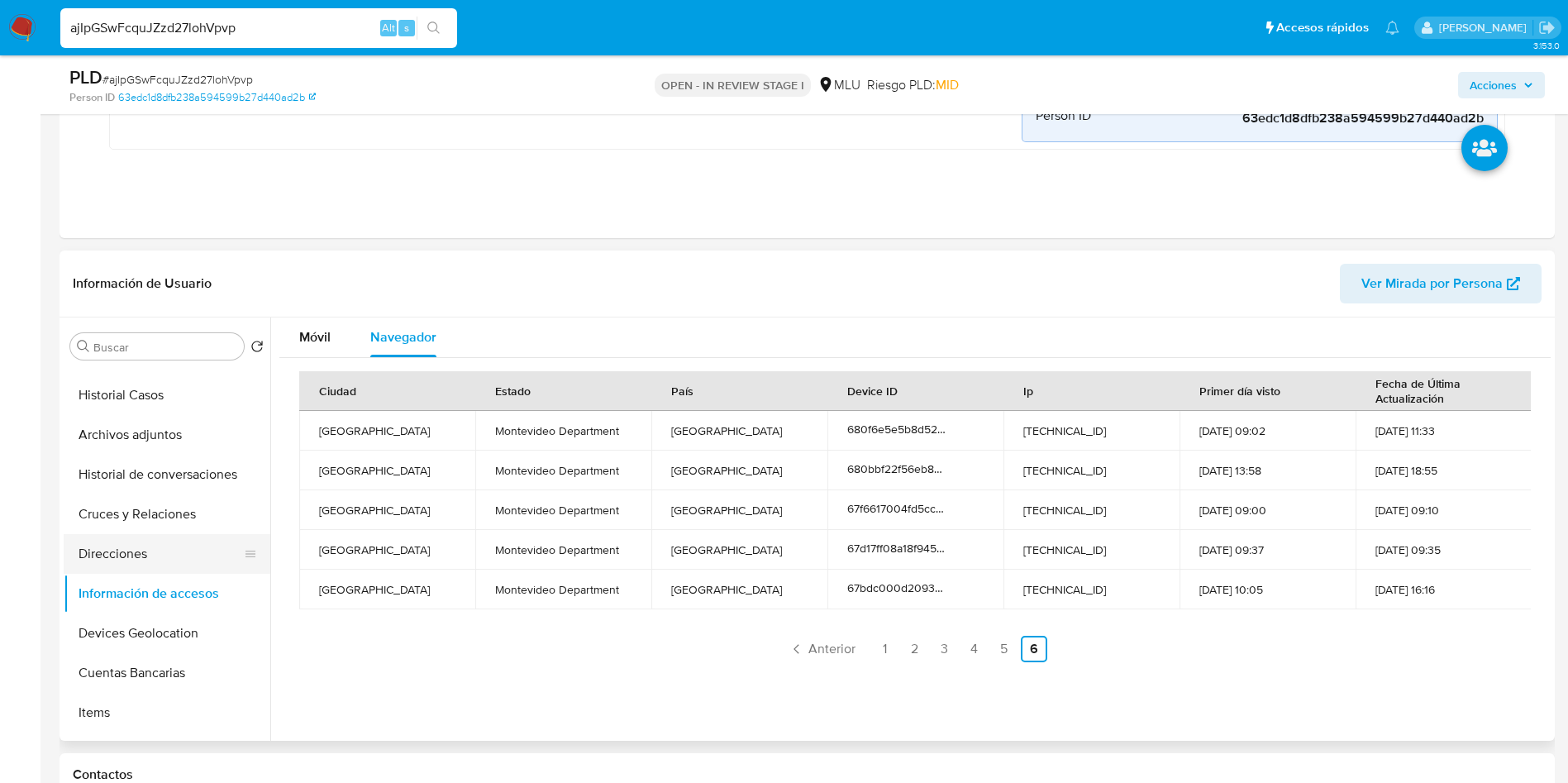
scroll to position [248, 0]
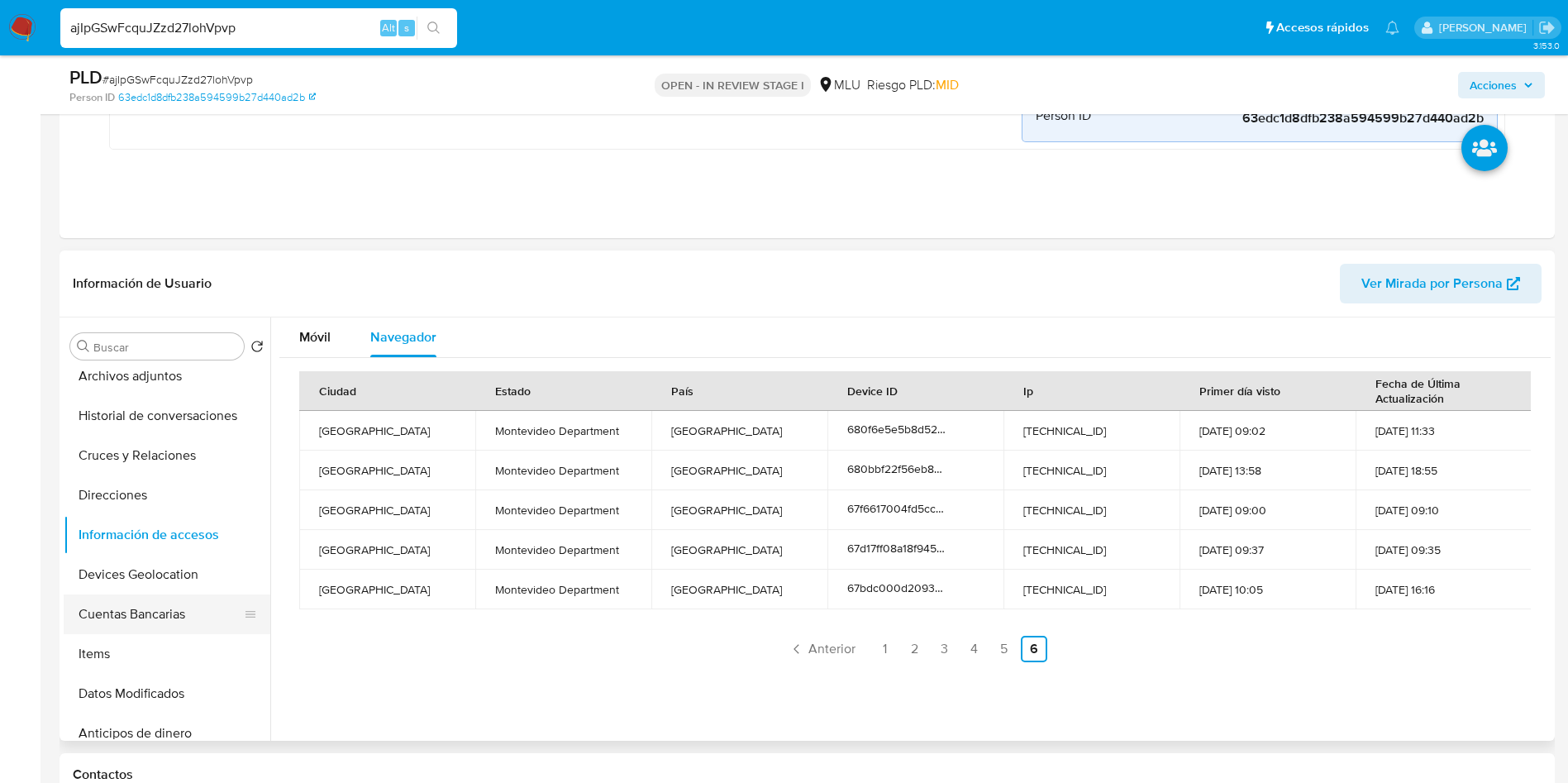
click at [164, 615] on button "Cuentas Bancarias" at bounding box center [160, 613] width 193 height 39
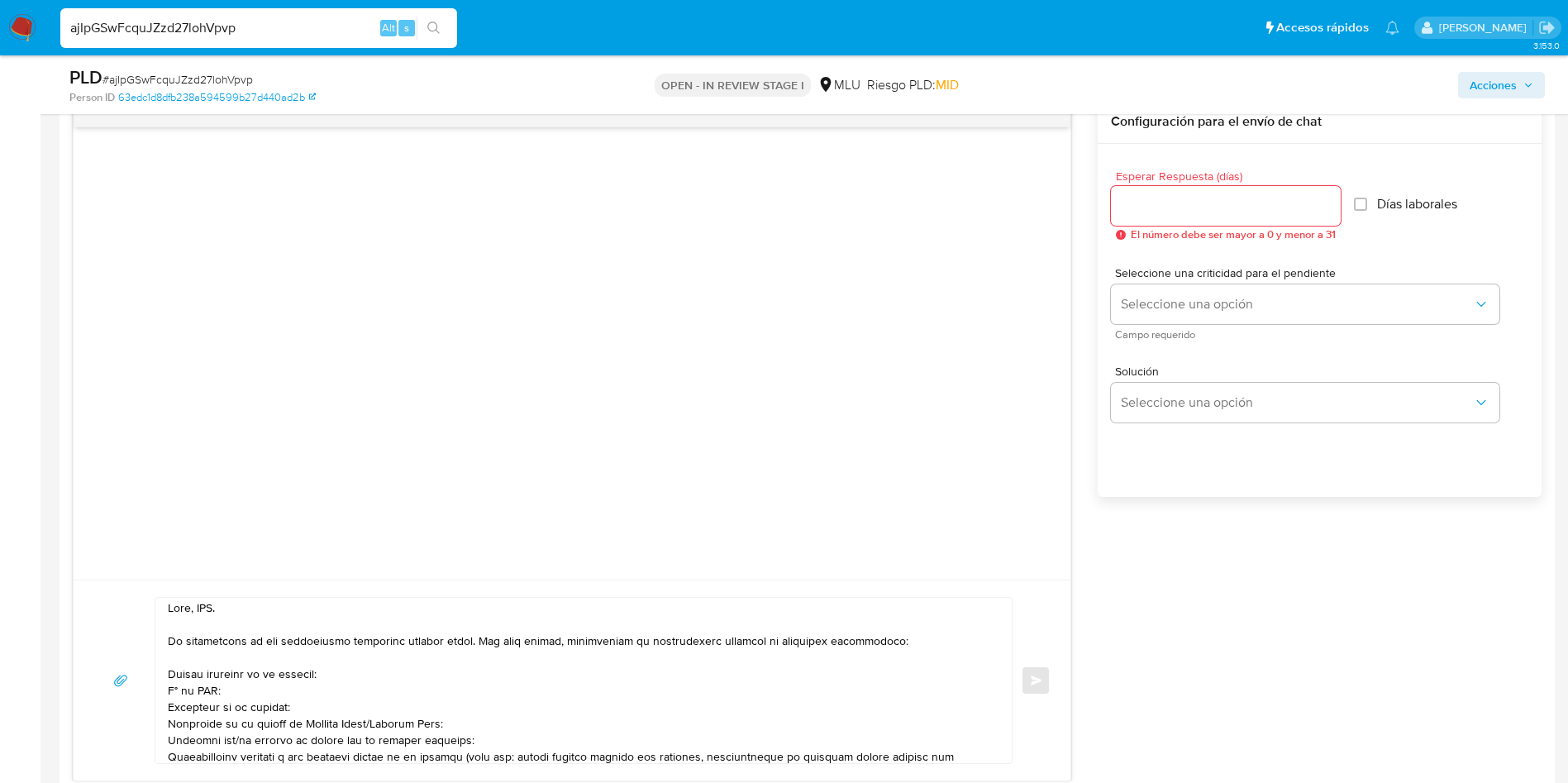
scroll to position [0, 0]
click at [208, 615] on textarea at bounding box center [579, 680] width 823 height 165
click at [208, 614] on textarea at bounding box center [579, 680] width 823 height 165
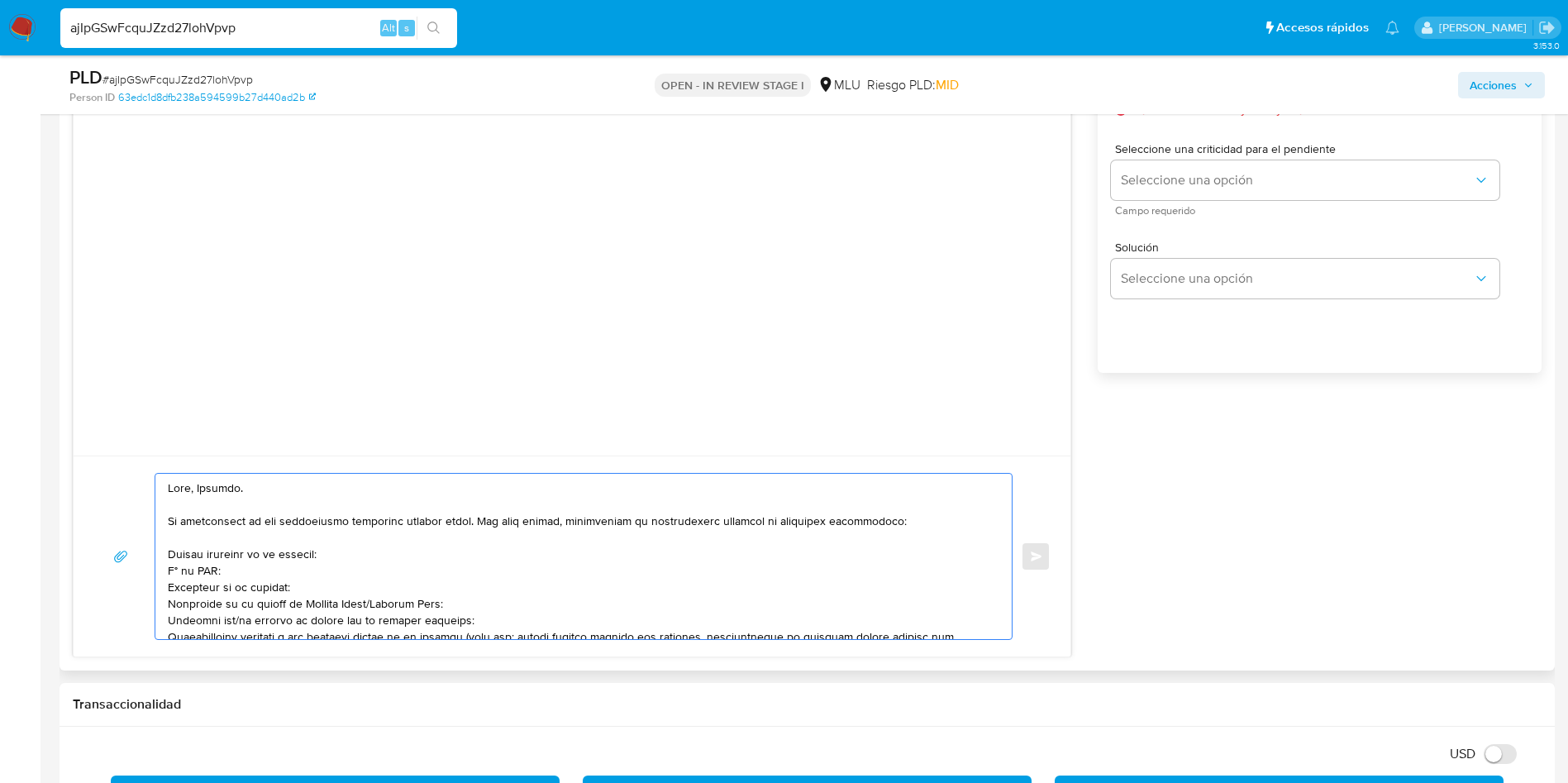
click at [165, 546] on div at bounding box center [579, 556] width 848 height 165
click at [169, 552] on textarea at bounding box center [579, 556] width 823 height 165
drag, startPoint x: 461, startPoint y: 602, endPoint x: 129, endPoint y: 588, distance: 332.3
click at [129, 588] on div "Enviar" at bounding box center [572, 556] width 957 height 167
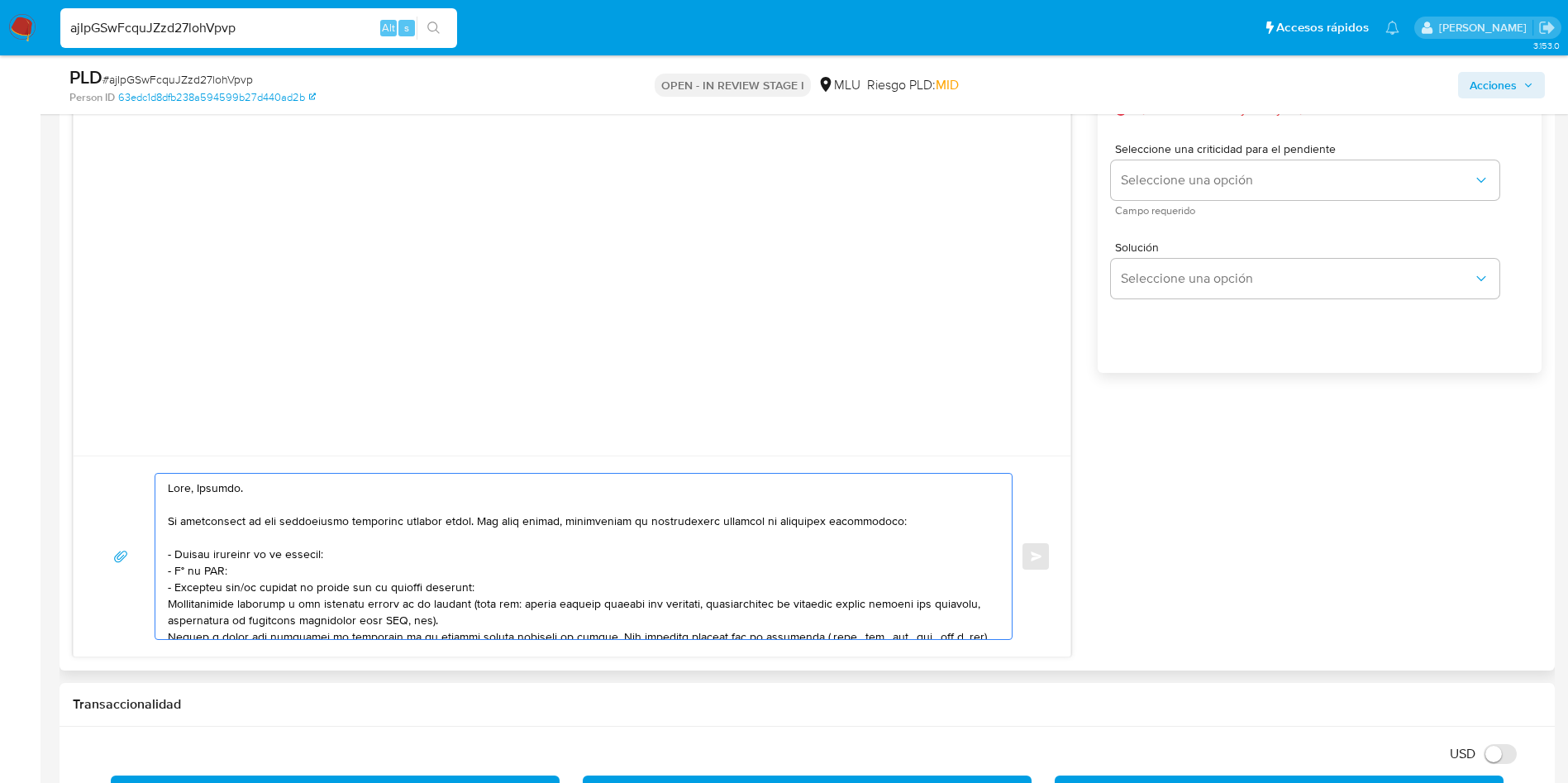
click at [247, 589] on textarea at bounding box center [579, 556] width 823 height 165
click at [463, 582] on textarea at bounding box center [579, 556] width 823 height 165
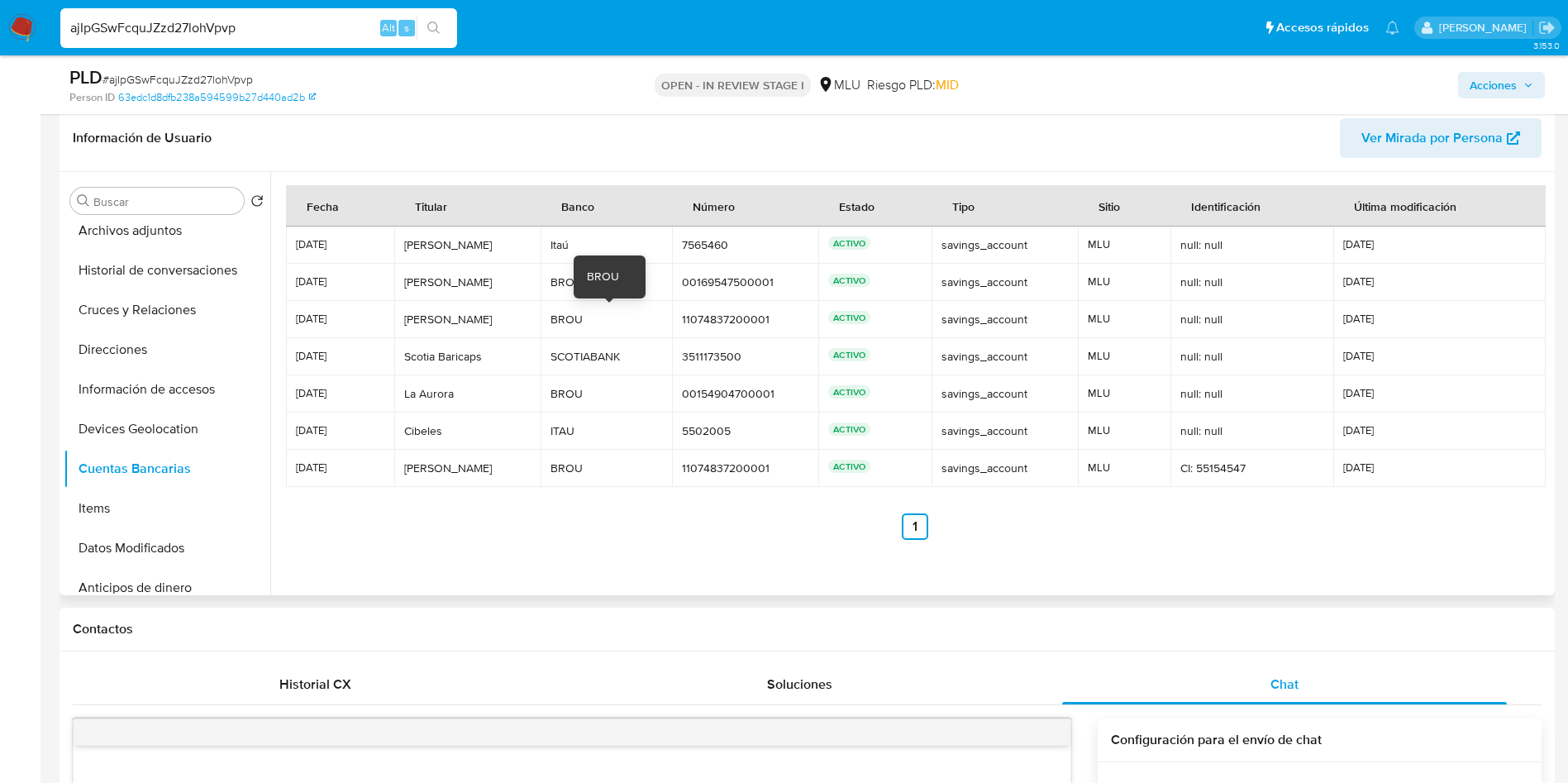
scroll to position [805, 0]
click at [474, 353] on div "Scotia Baricaps" at bounding box center [468, 358] width 127 height 15
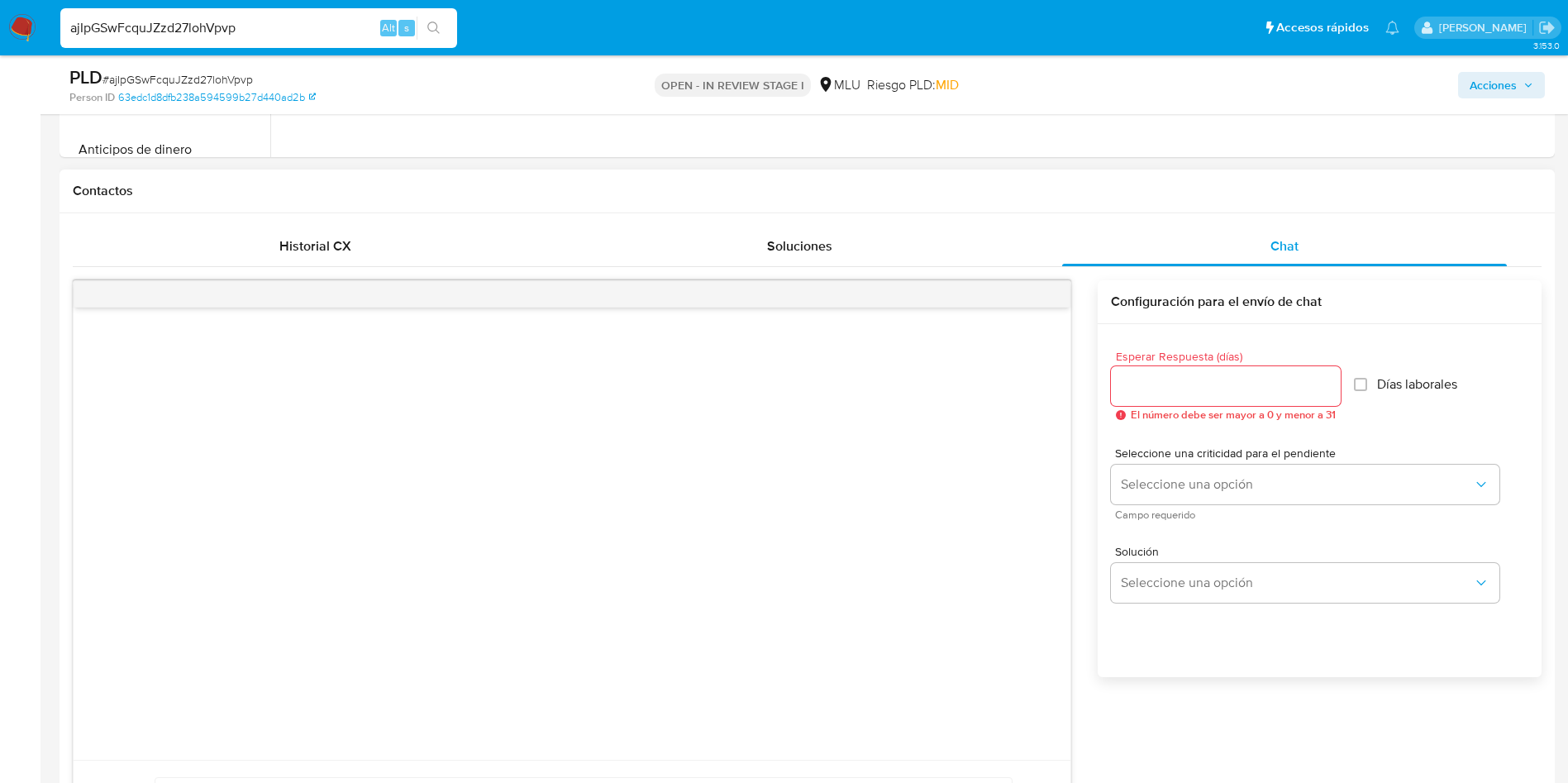
scroll to position [1548, 0]
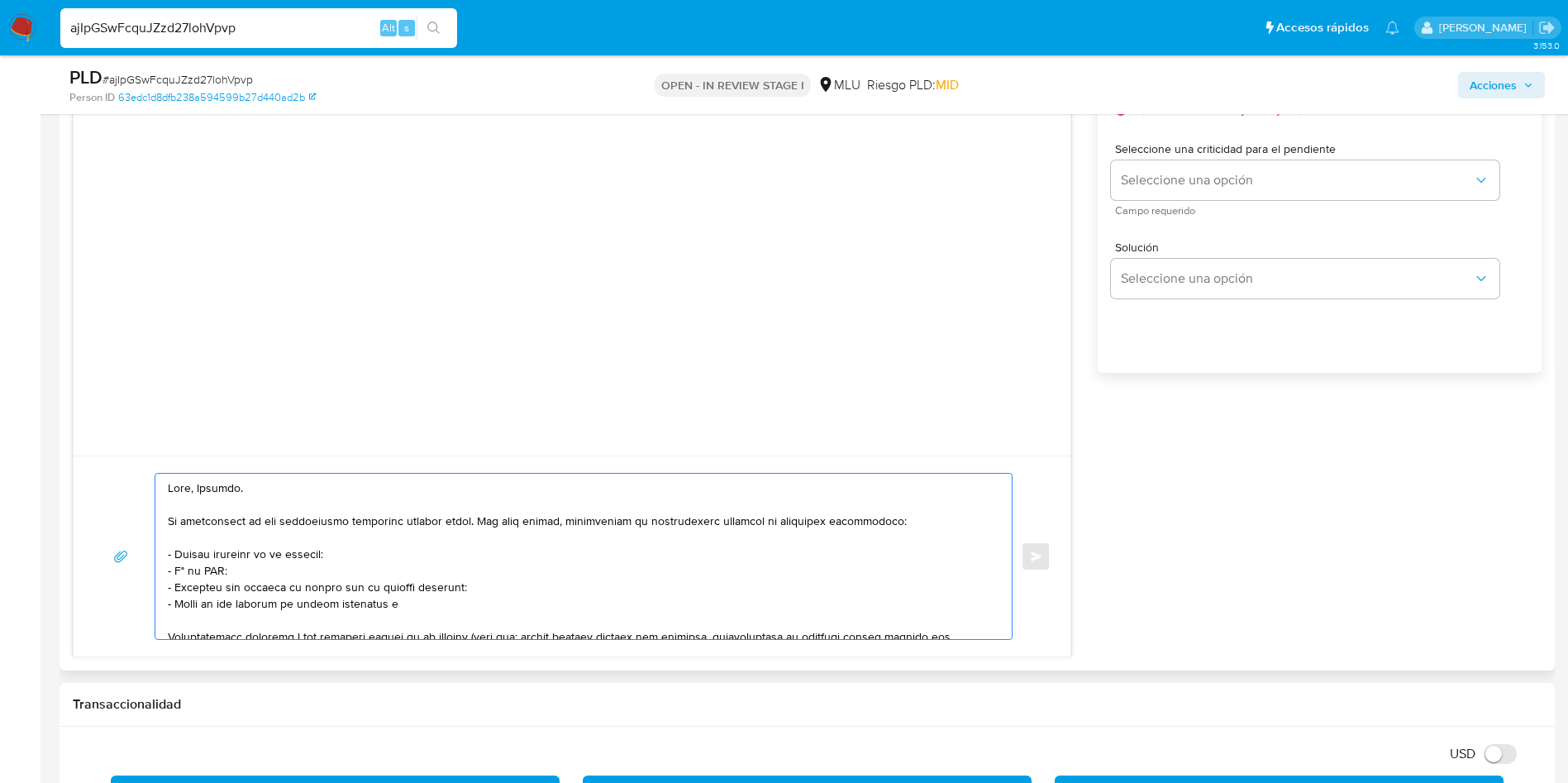
click at [432, 605] on textarea at bounding box center [579, 556] width 823 height 165
paste textarea "Baricaps"
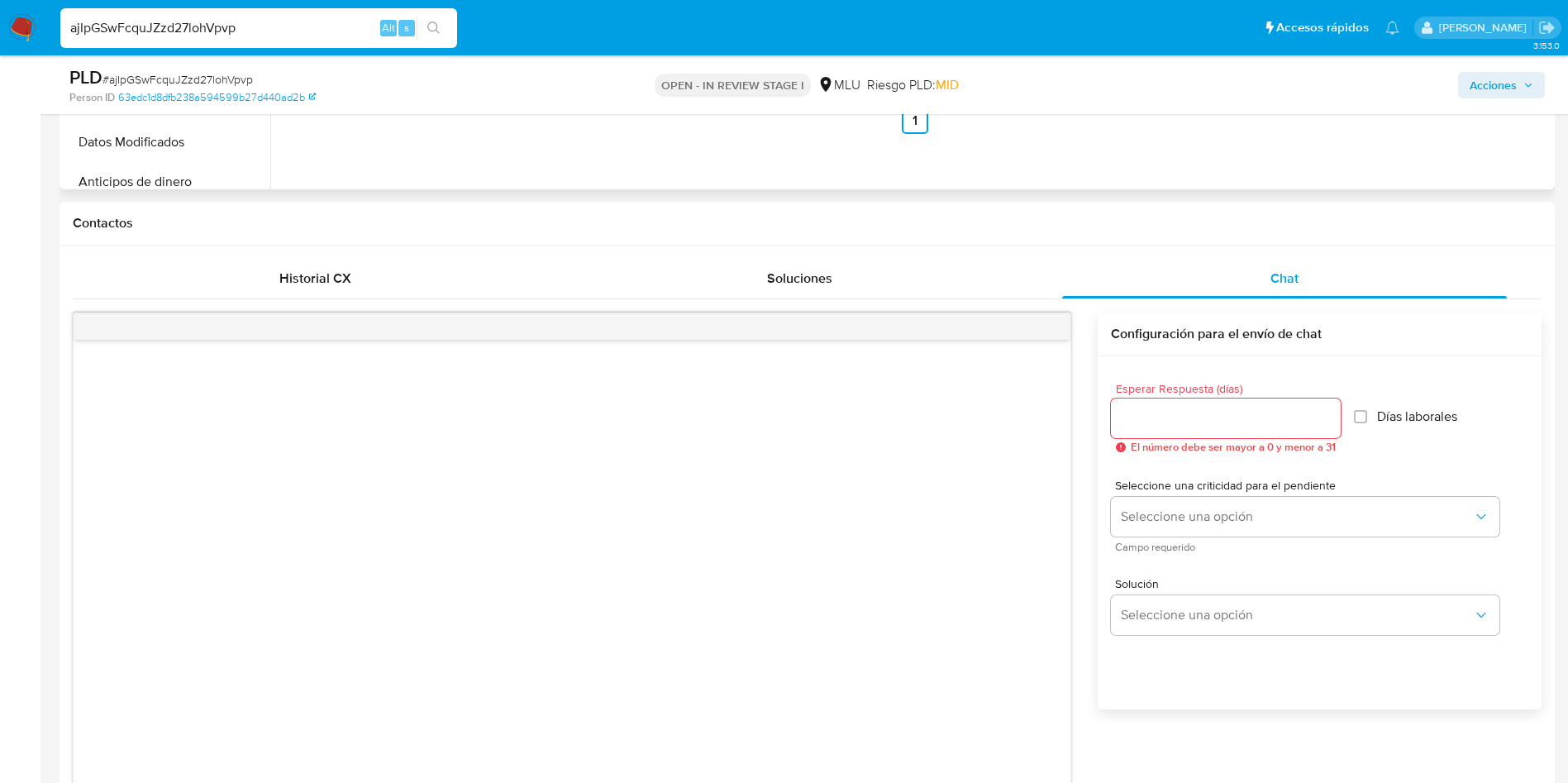
scroll to position [929, 0]
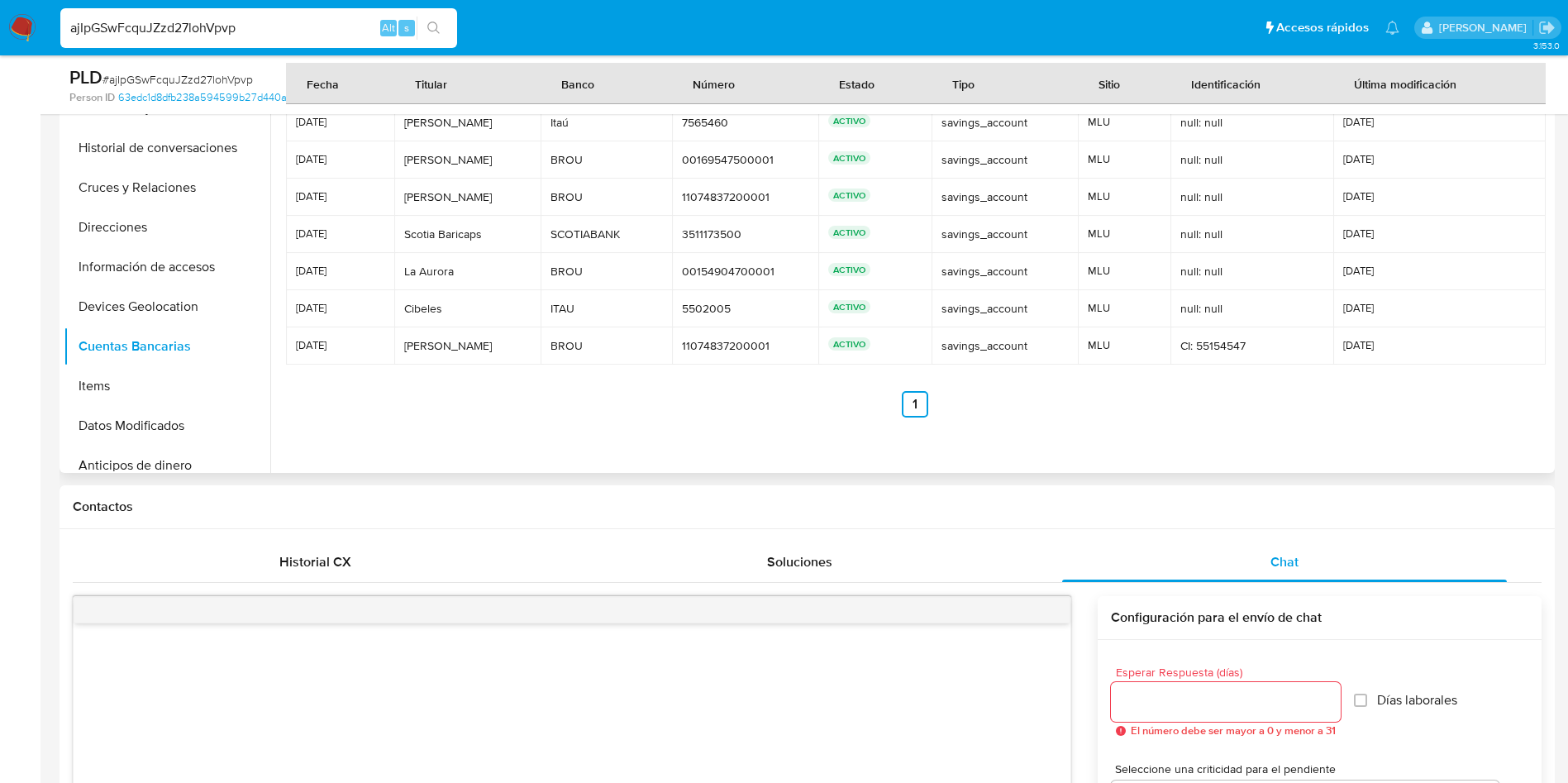
drag, startPoint x: 484, startPoint y: 128, endPoint x: 409, endPoint y: 128, distance: 75.0
click at [409, 128] on div "Humberto Ripa" at bounding box center [468, 123] width 127 height 15
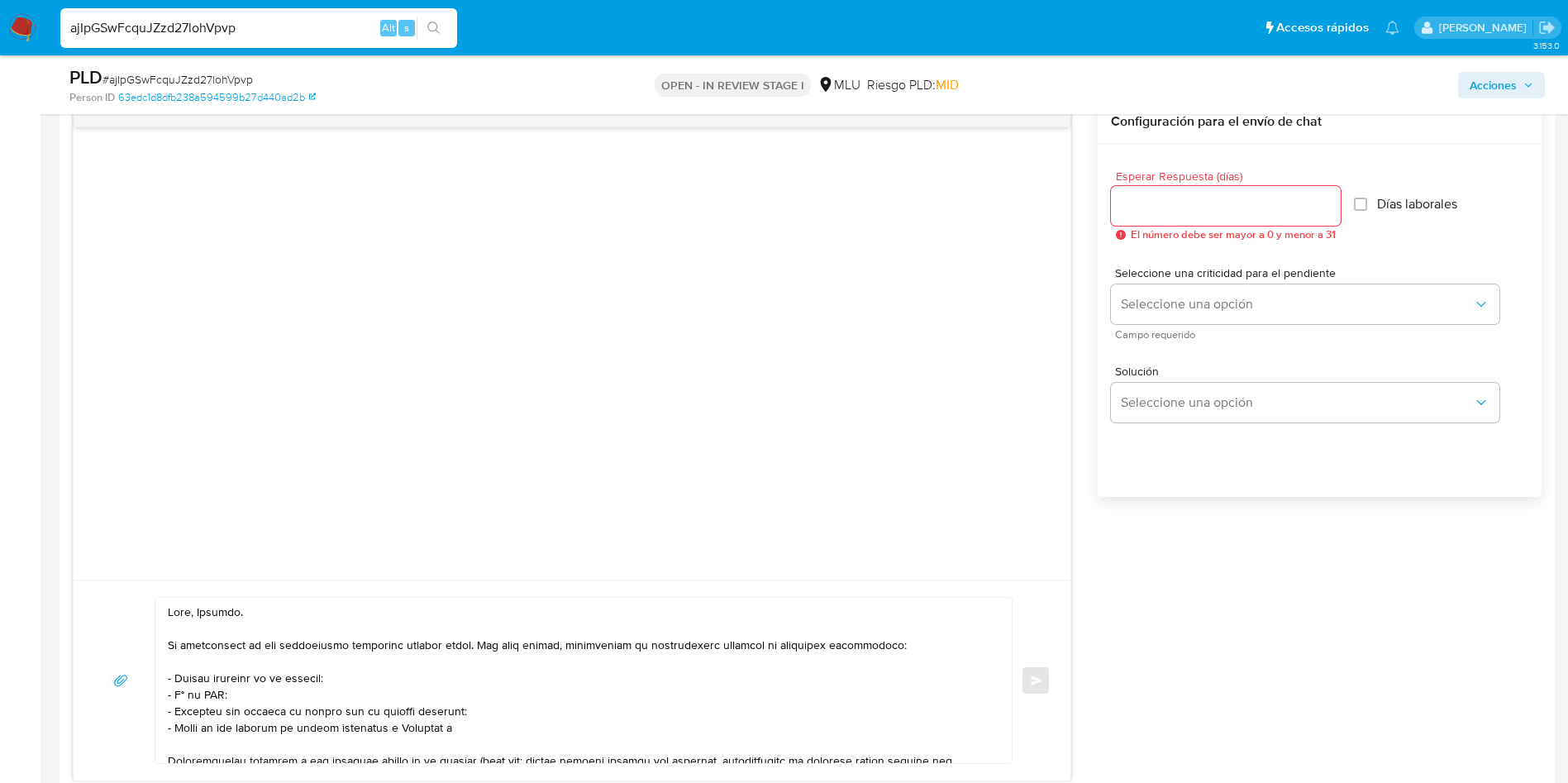
scroll to position [124, 0]
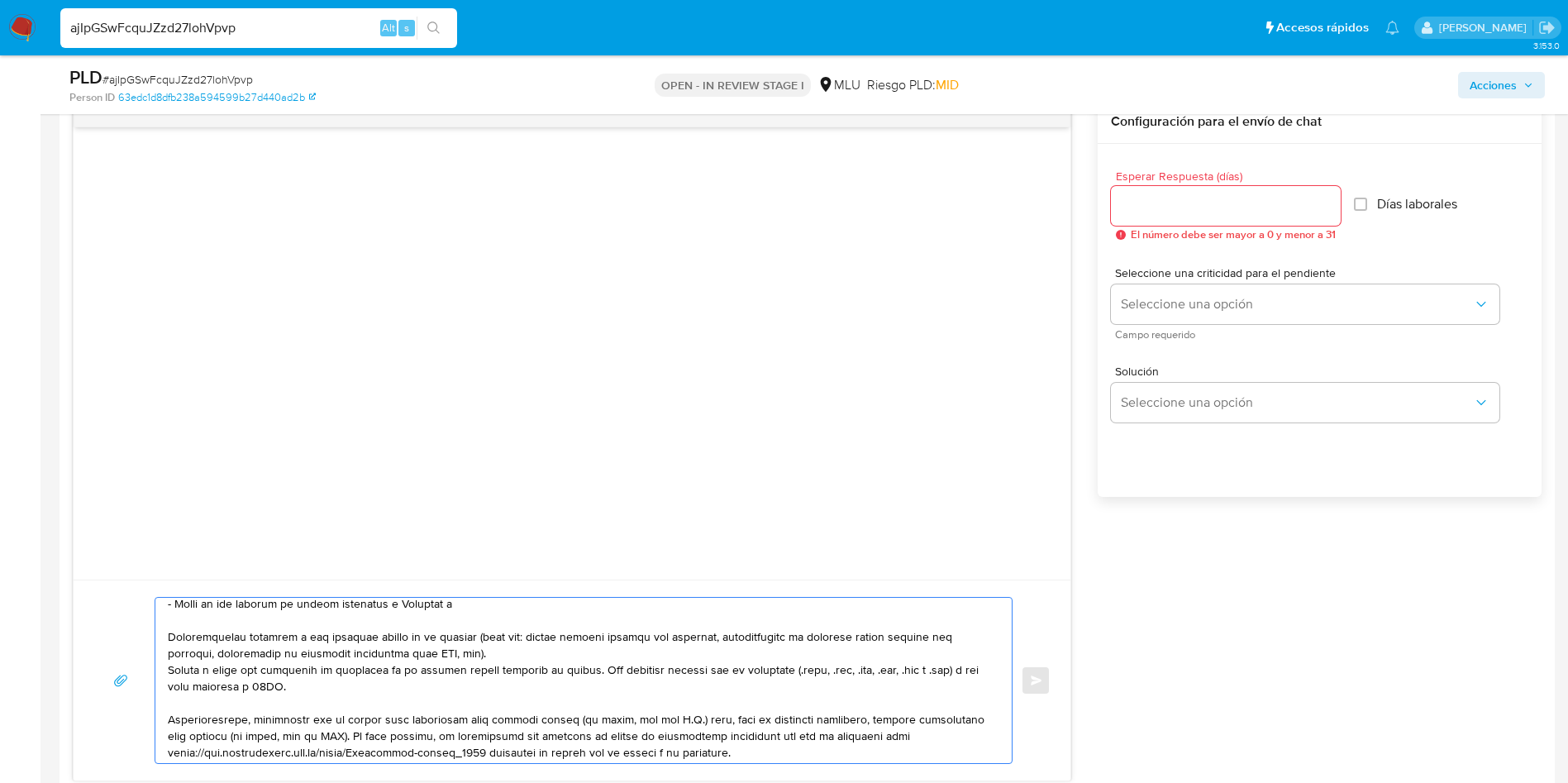
click at [466, 614] on textarea at bounding box center [579, 680] width 823 height 165
click at [458, 605] on textarea at bounding box center [579, 680] width 823 height 165
paste textarea "Humberto Ripa"
click at [170, 645] on textarea at bounding box center [579, 680] width 823 height 165
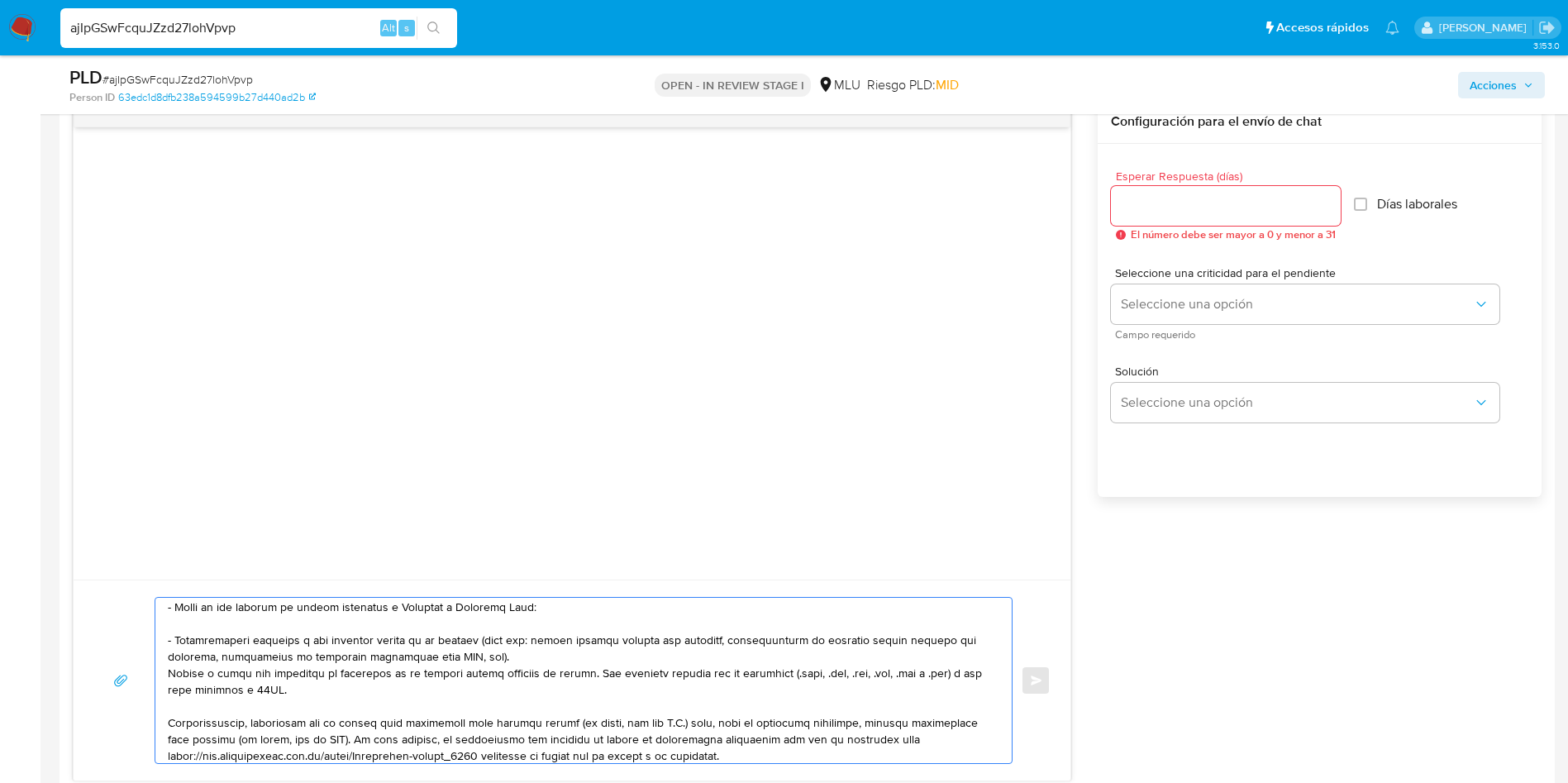
click at [174, 677] on textarea at bounding box center [579, 680] width 823 height 165
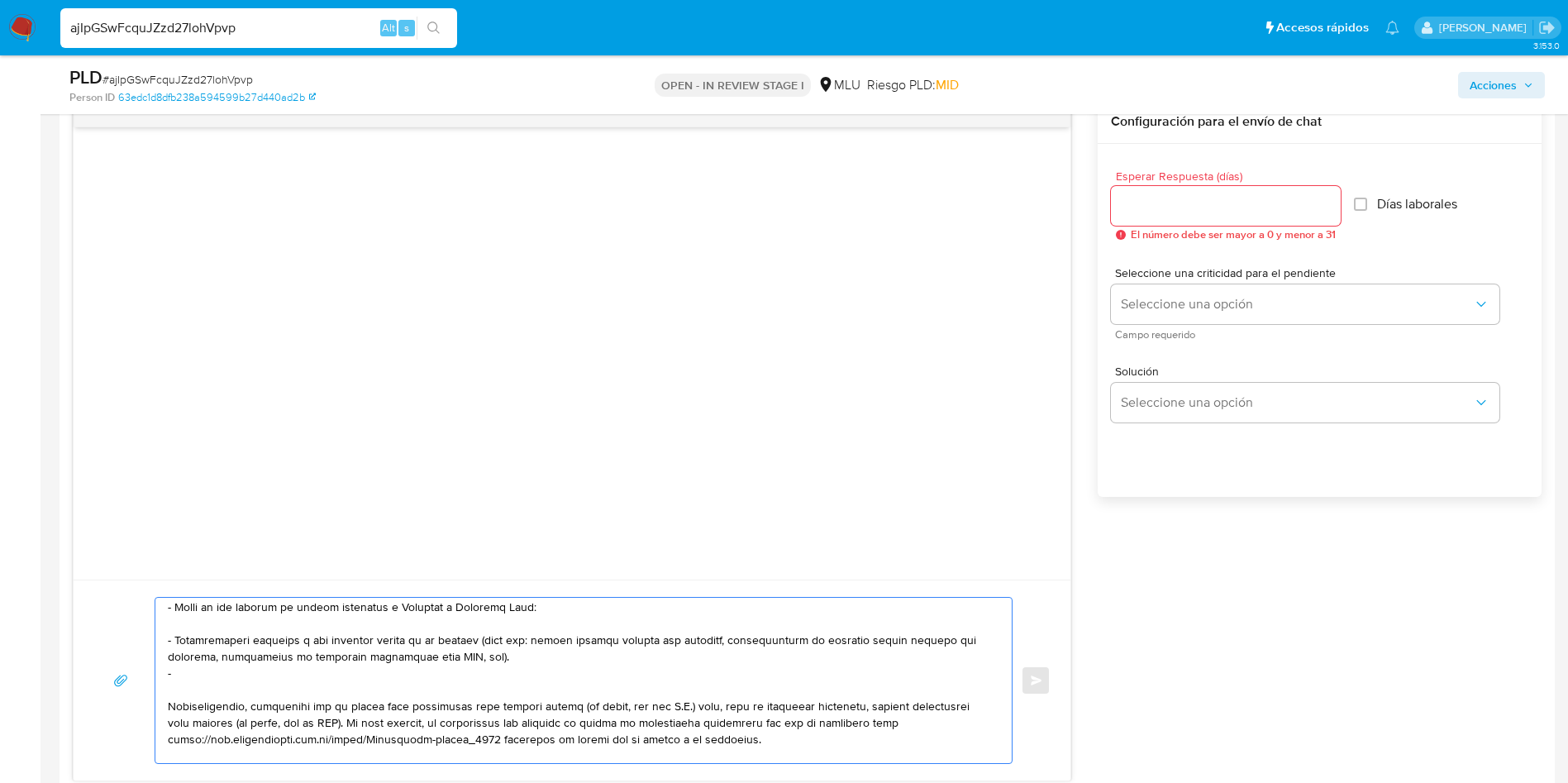
click at [200, 676] on textarea at bounding box center [579, 680] width 823 height 165
click at [273, 728] on textarea at bounding box center [579, 680] width 823 height 165
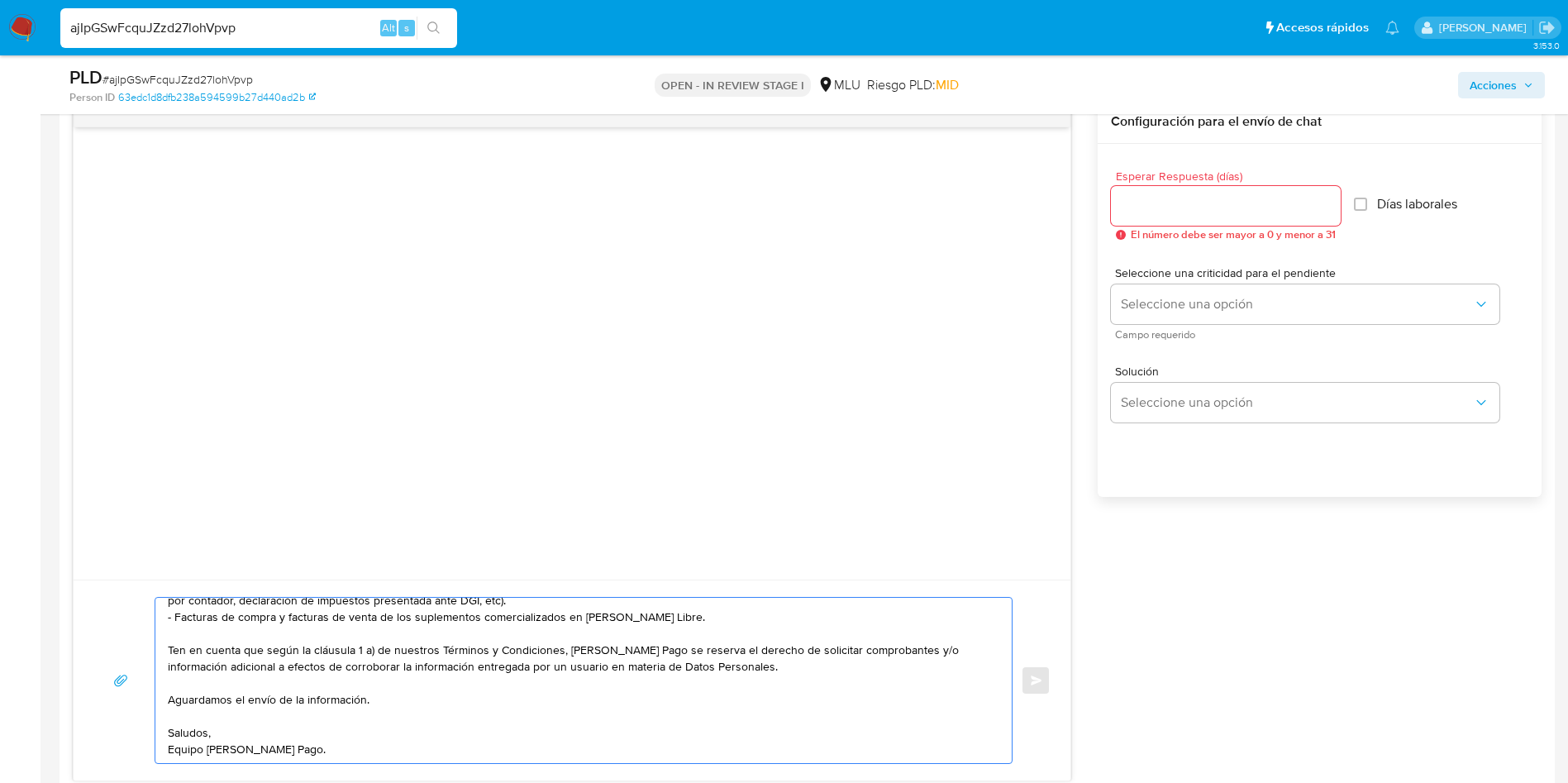
click at [304, 681] on textarea "Hola, Nicolas. Te contactamos ya que necesitamos verificar algunos datos. Por e…" at bounding box center [579, 680] width 823 height 165
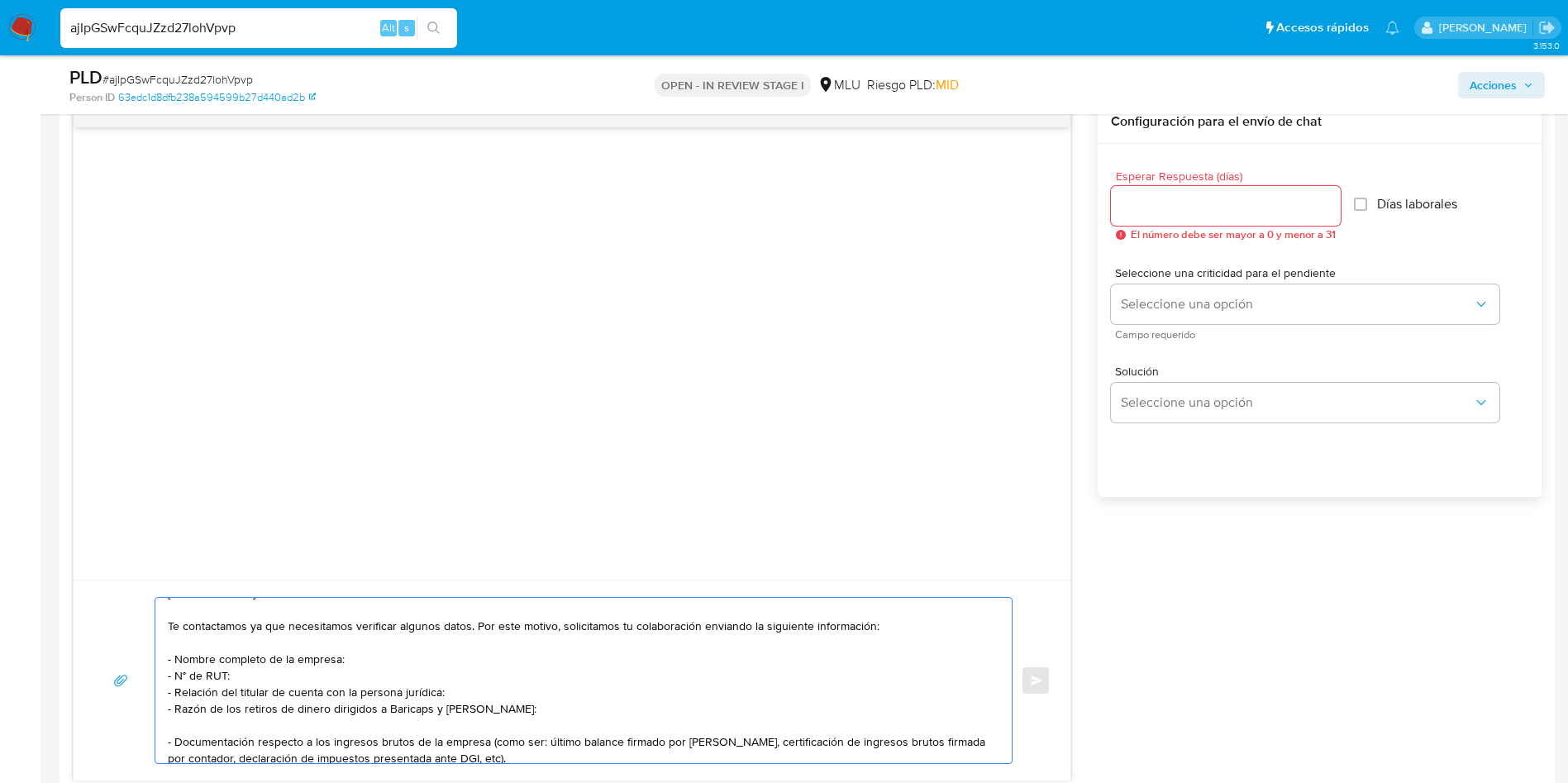
scroll to position [0, 0]
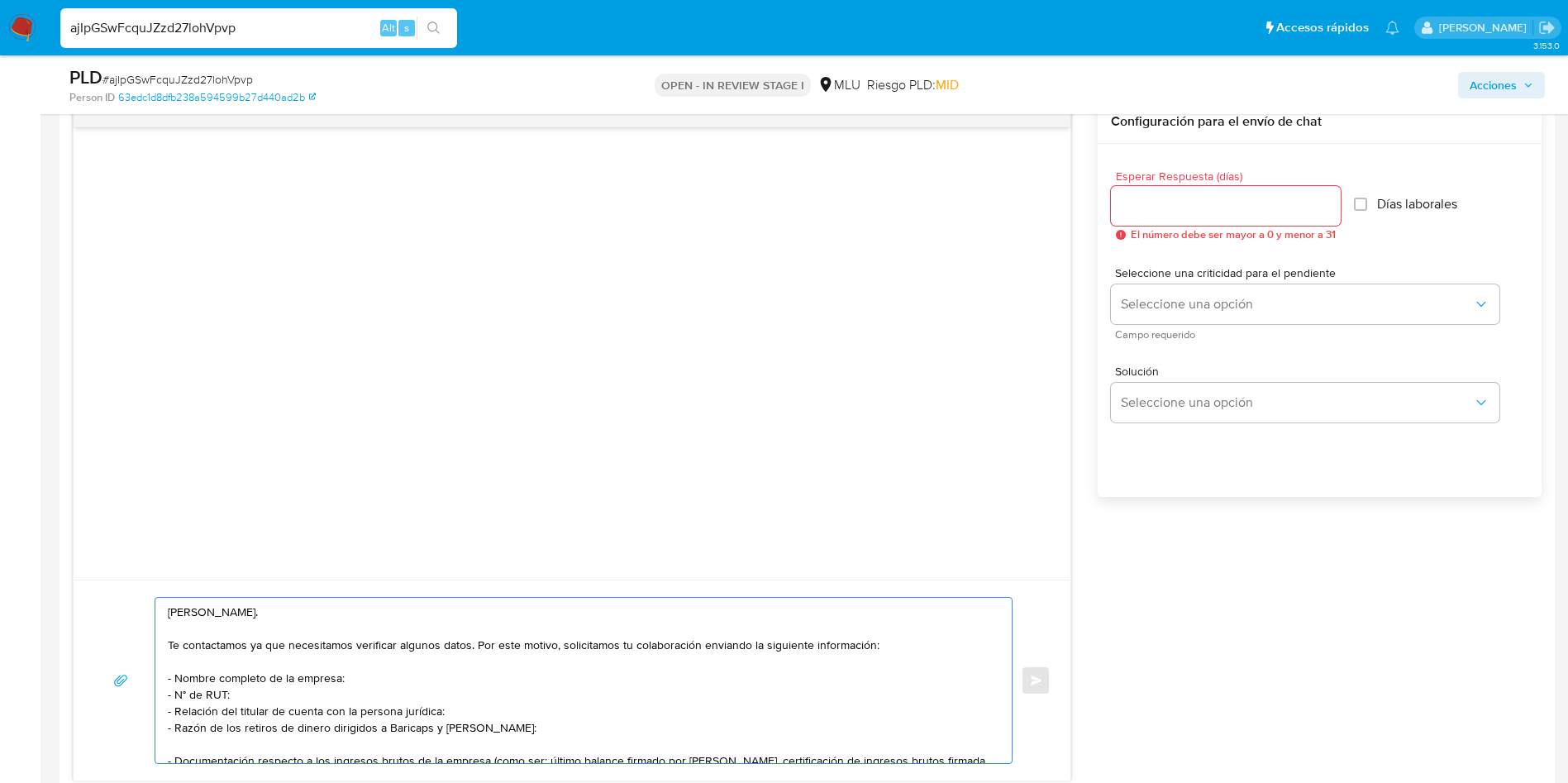
click at [361, 715] on textarea "Hola, Nicolas. Te contactamos ya que necesitamos verificar algunos datos. Por e…" at bounding box center [579, 680] width 823 height 165
click at [290, 702] on textarea "Hola, Nicolas. Te contactamos ya que necesitamos verificar algunos datos. Por e…" at bounding box center [579, 680] width 823 height 165
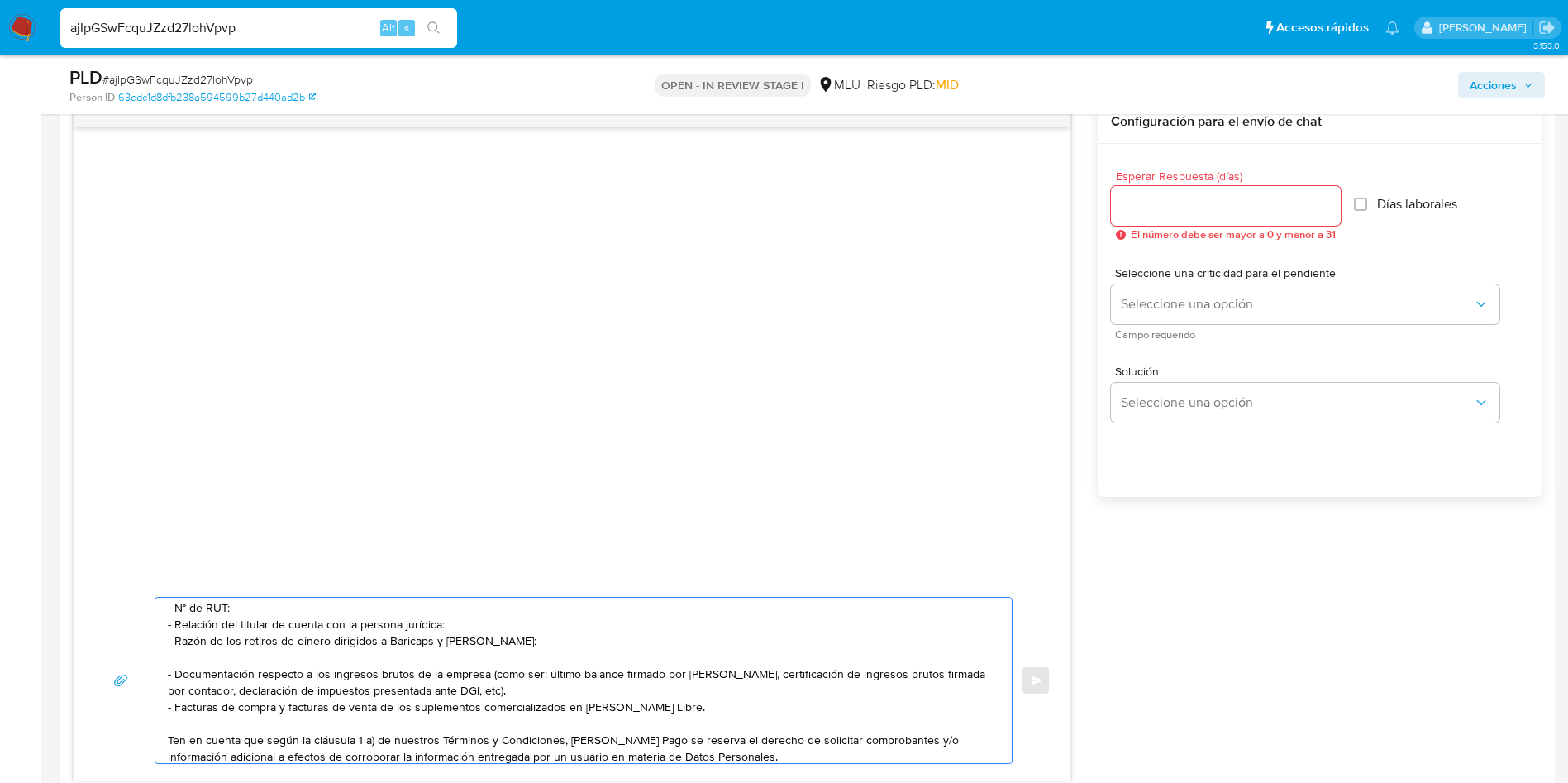
scroll to position [124, 0]
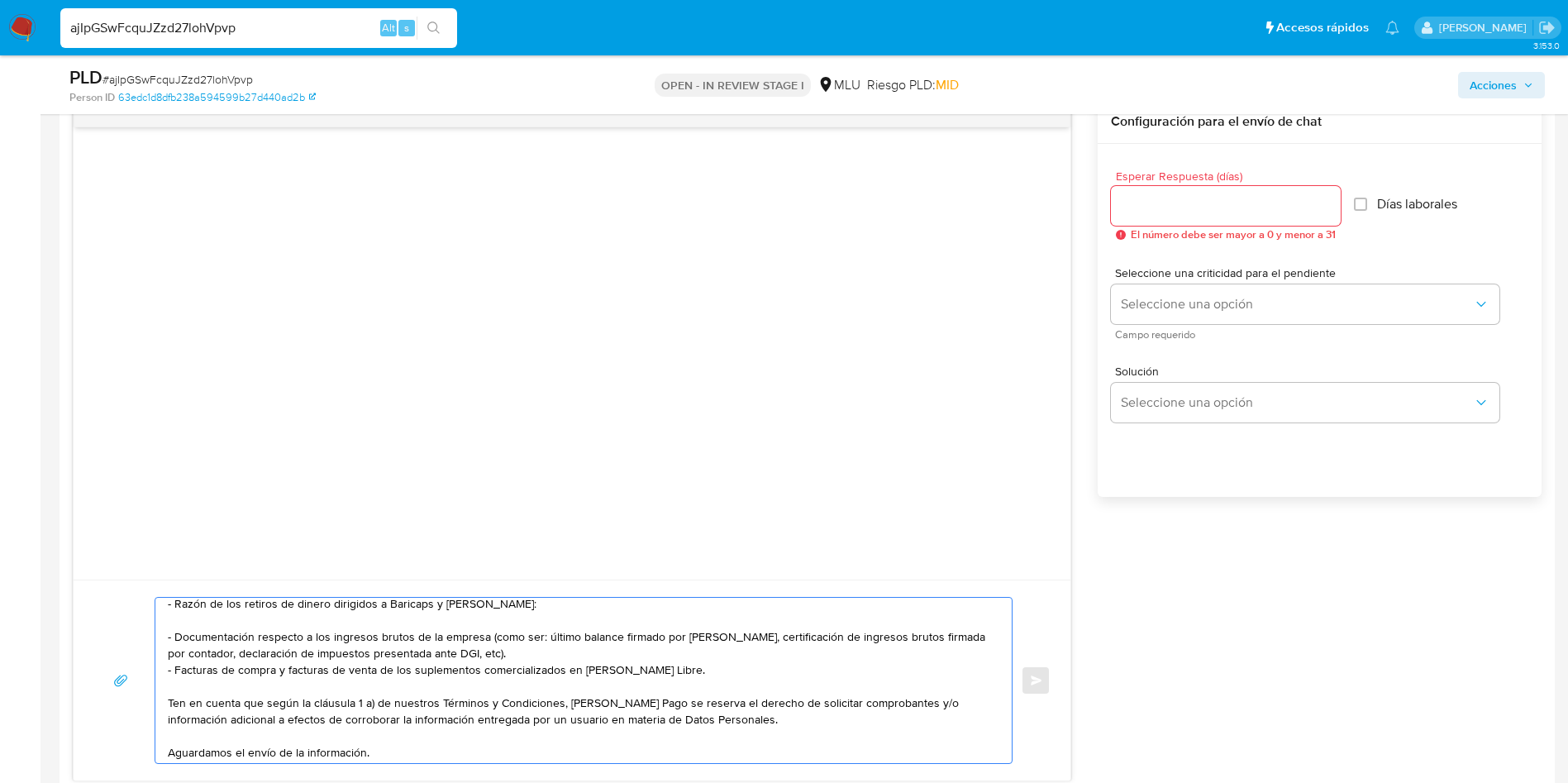
type textarea "Hola, Nicolas. Te contactamos ya que necesitamos verificar algunos datos. Por e…"
click at [1163, 211] on input "Esperar Respuesta (días)" at bounding box center [1226, 206] width 230 height 22
type input "3"
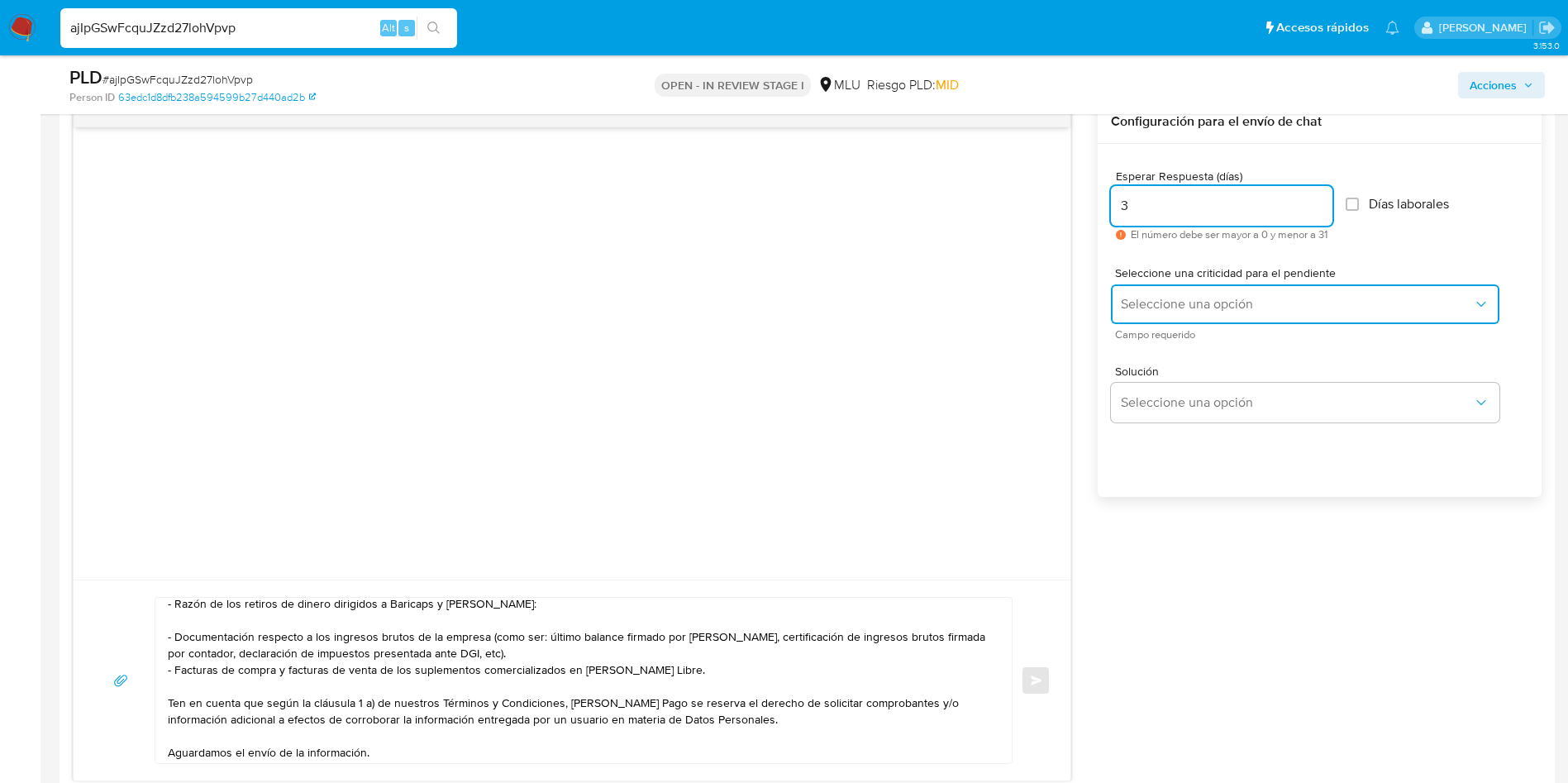
click at [1145, 307] on span "Seleccione una opción" at bounding box center [1297, 305] width 353 height 17
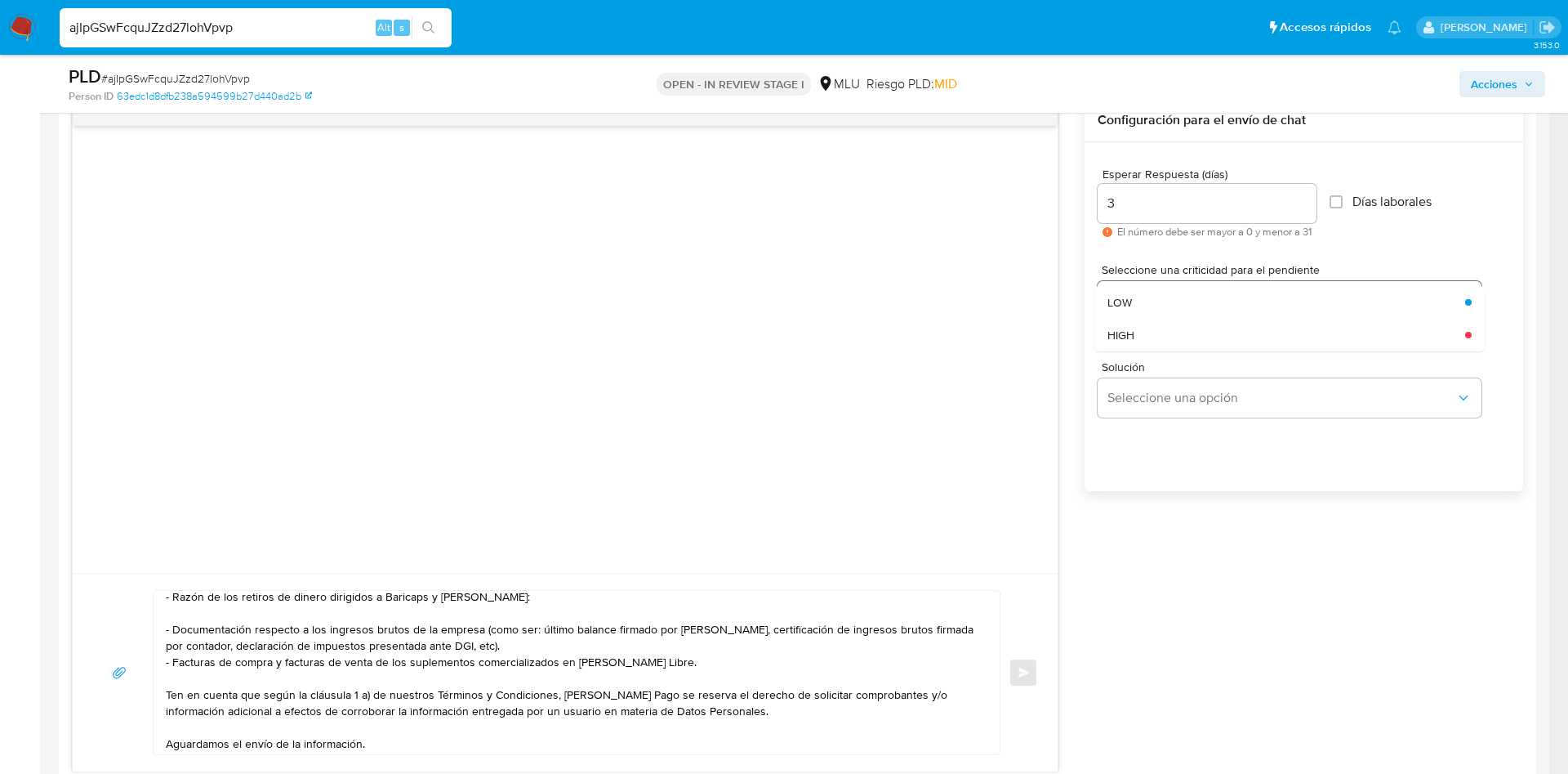
click at [1135, 304] on div "LOW" at bounding box center [1281, 302] width 348 height 32
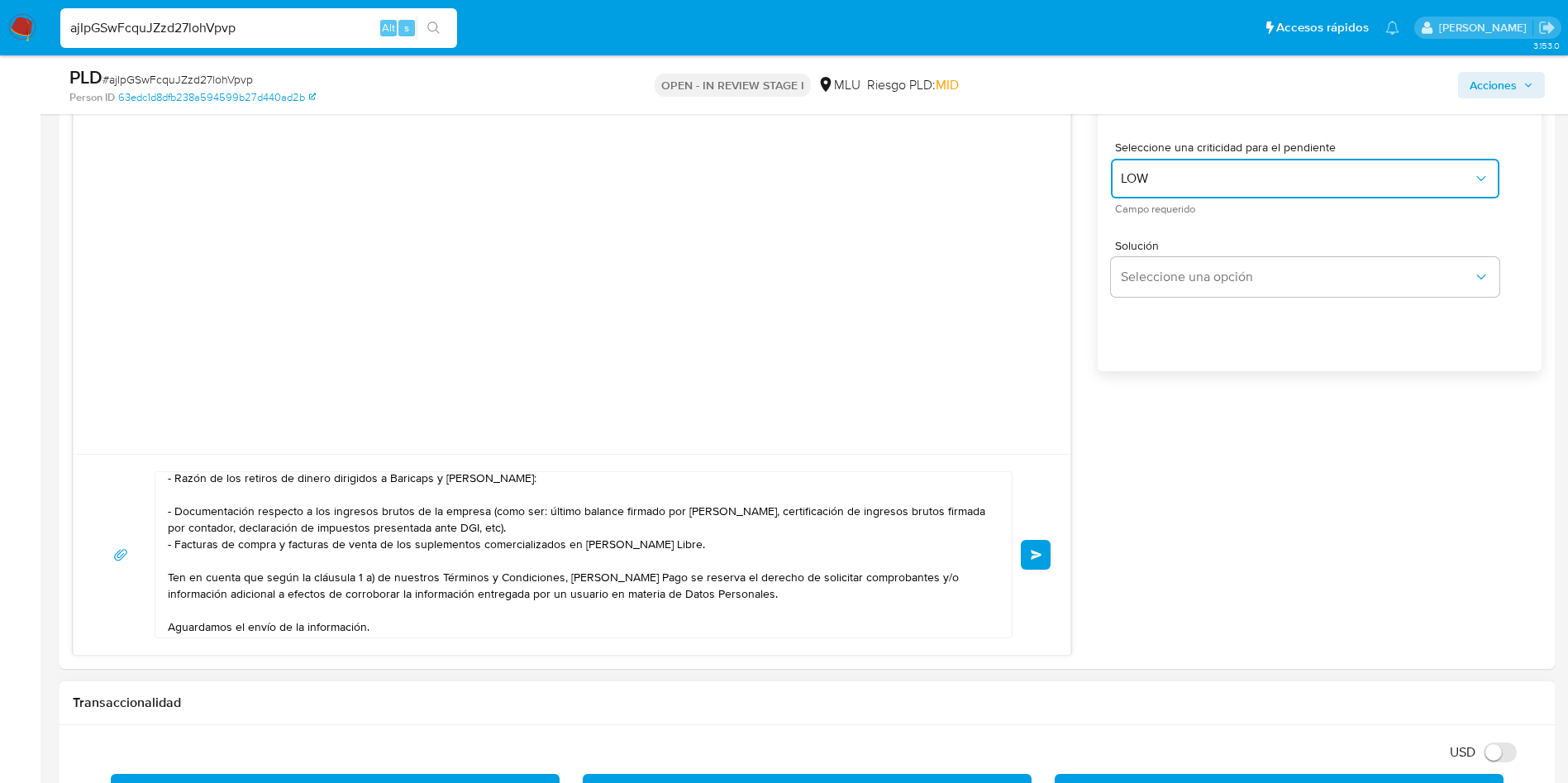
scroll to position [1673, 0]
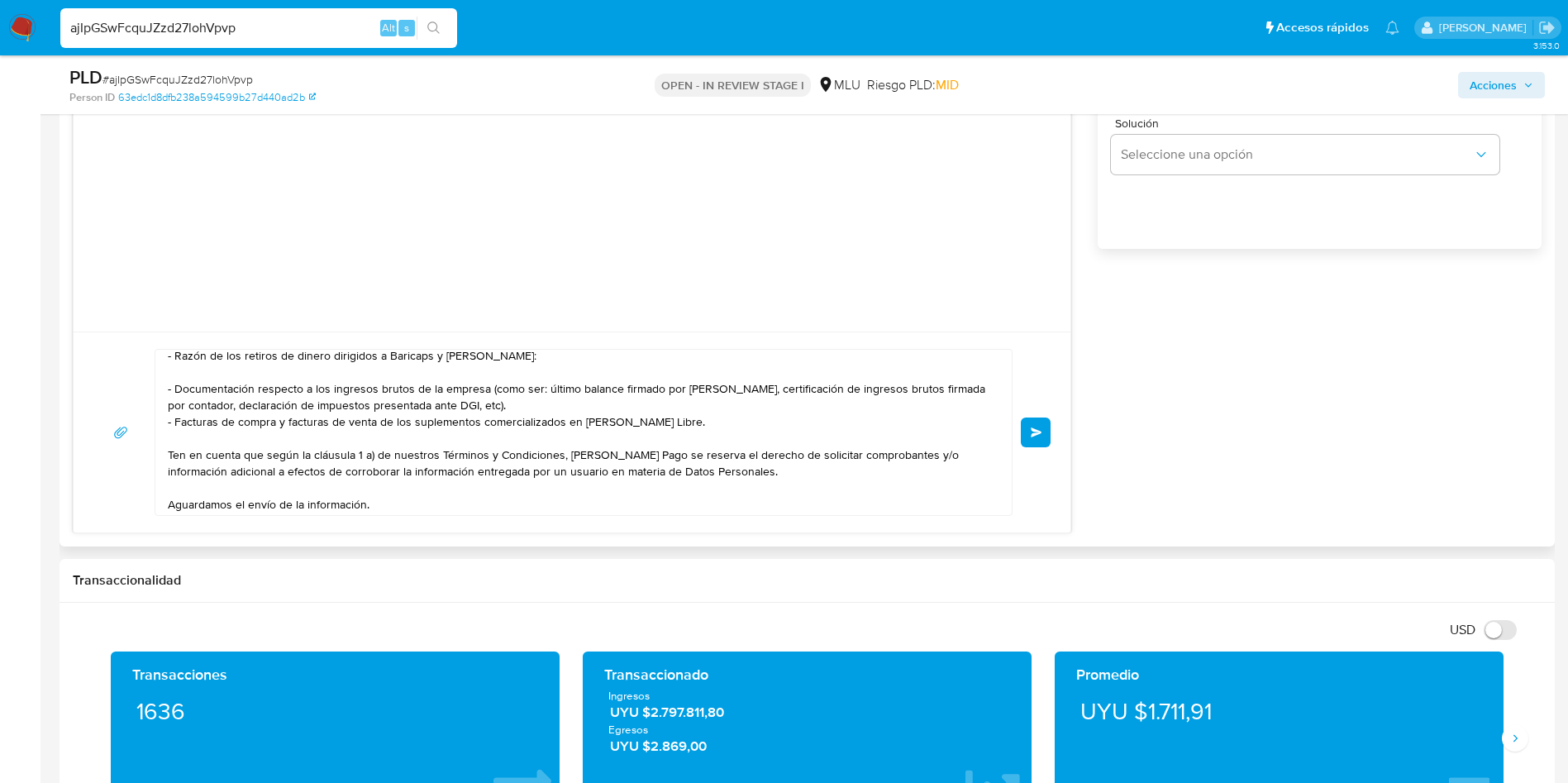
click at [1023, 430] on button "Enviar" at bounding box center [1035, 431] width 29 height 29
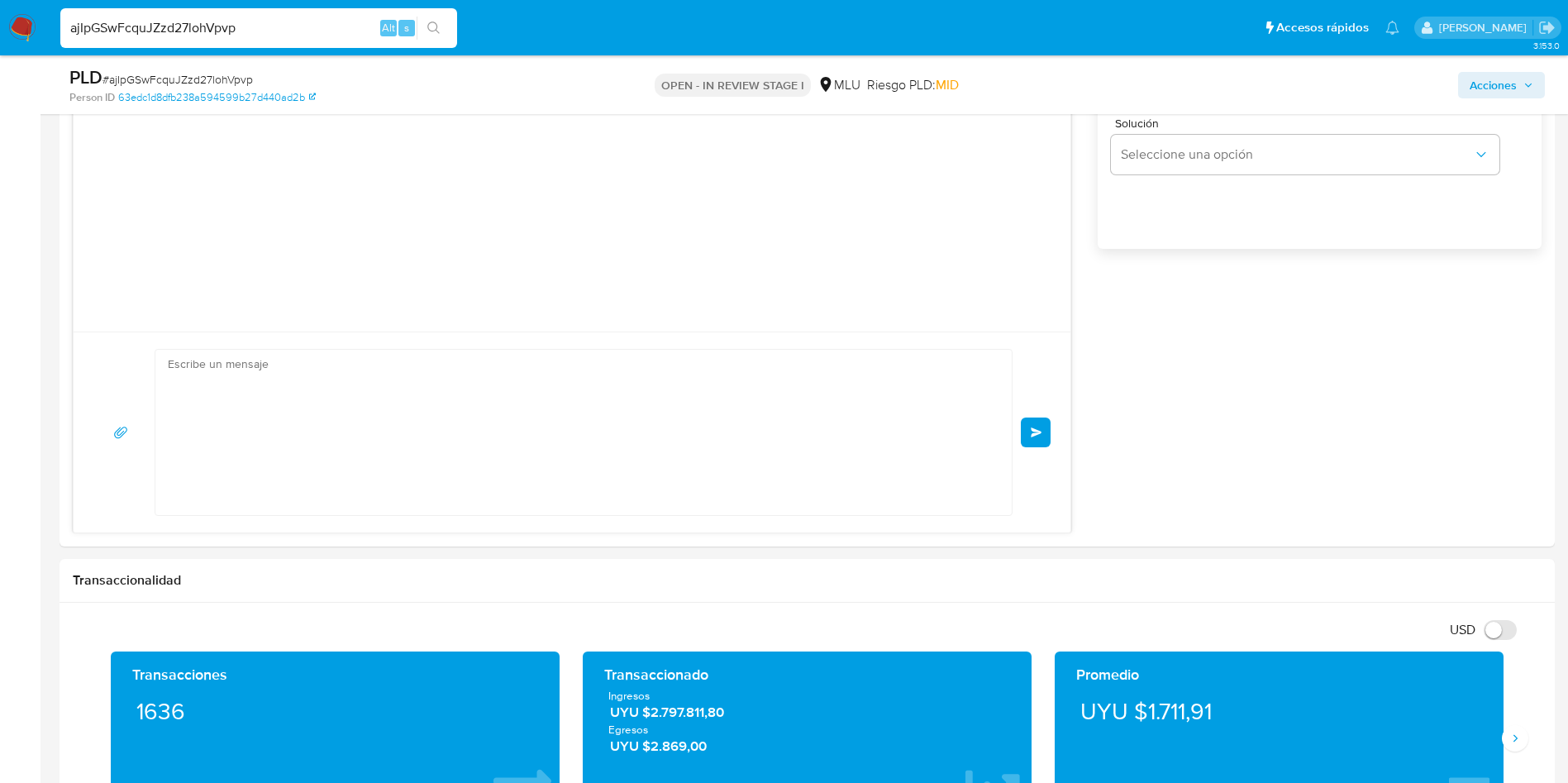
scroll to position [49, 0]
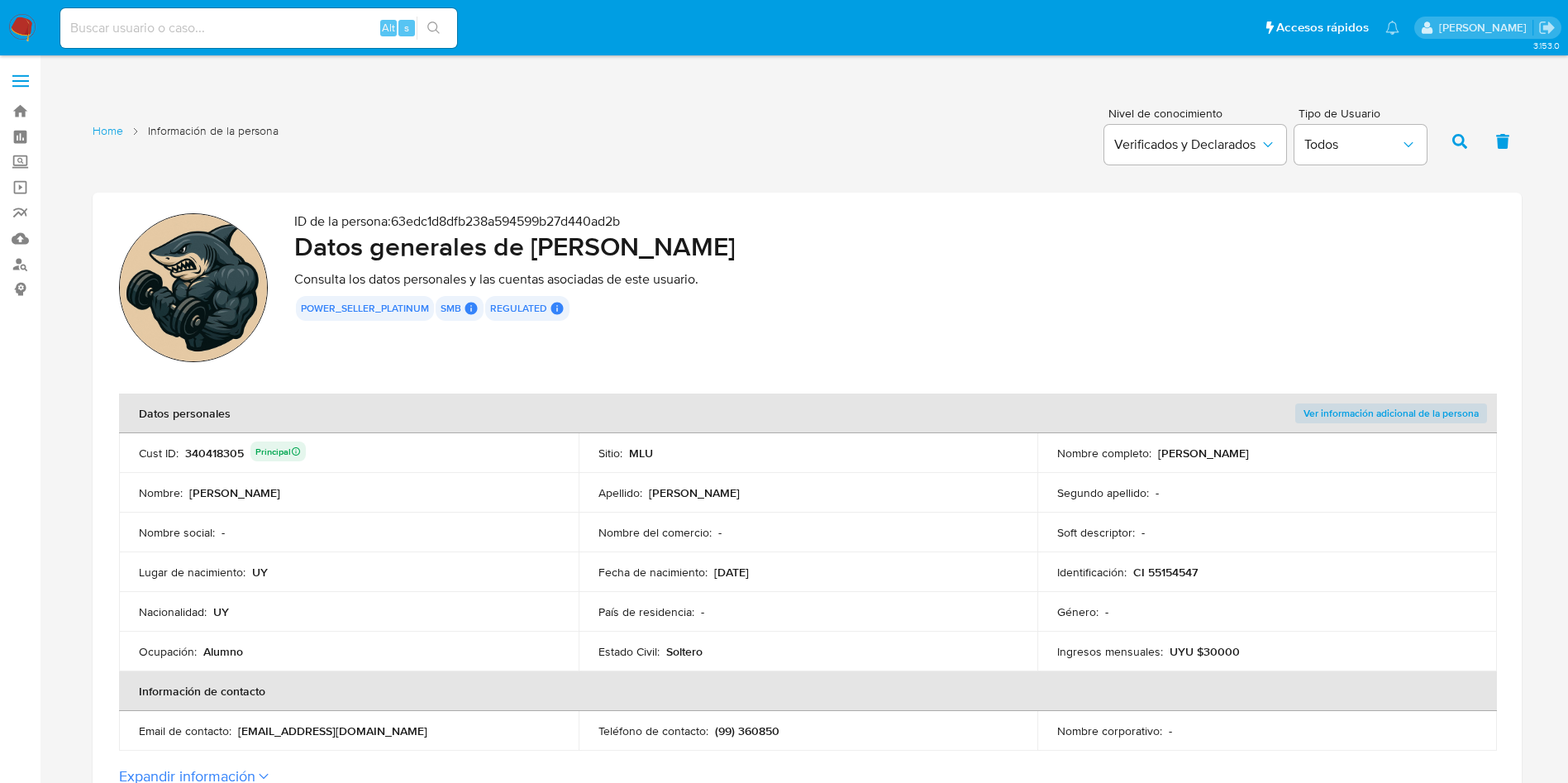
click at [808, 378] on section "ID de la persona : 63edc1d8dfb238a594599b27d440ad2b Datos generales de [PERSON_…" at bounding box center [807, 499] width 1429 height 613
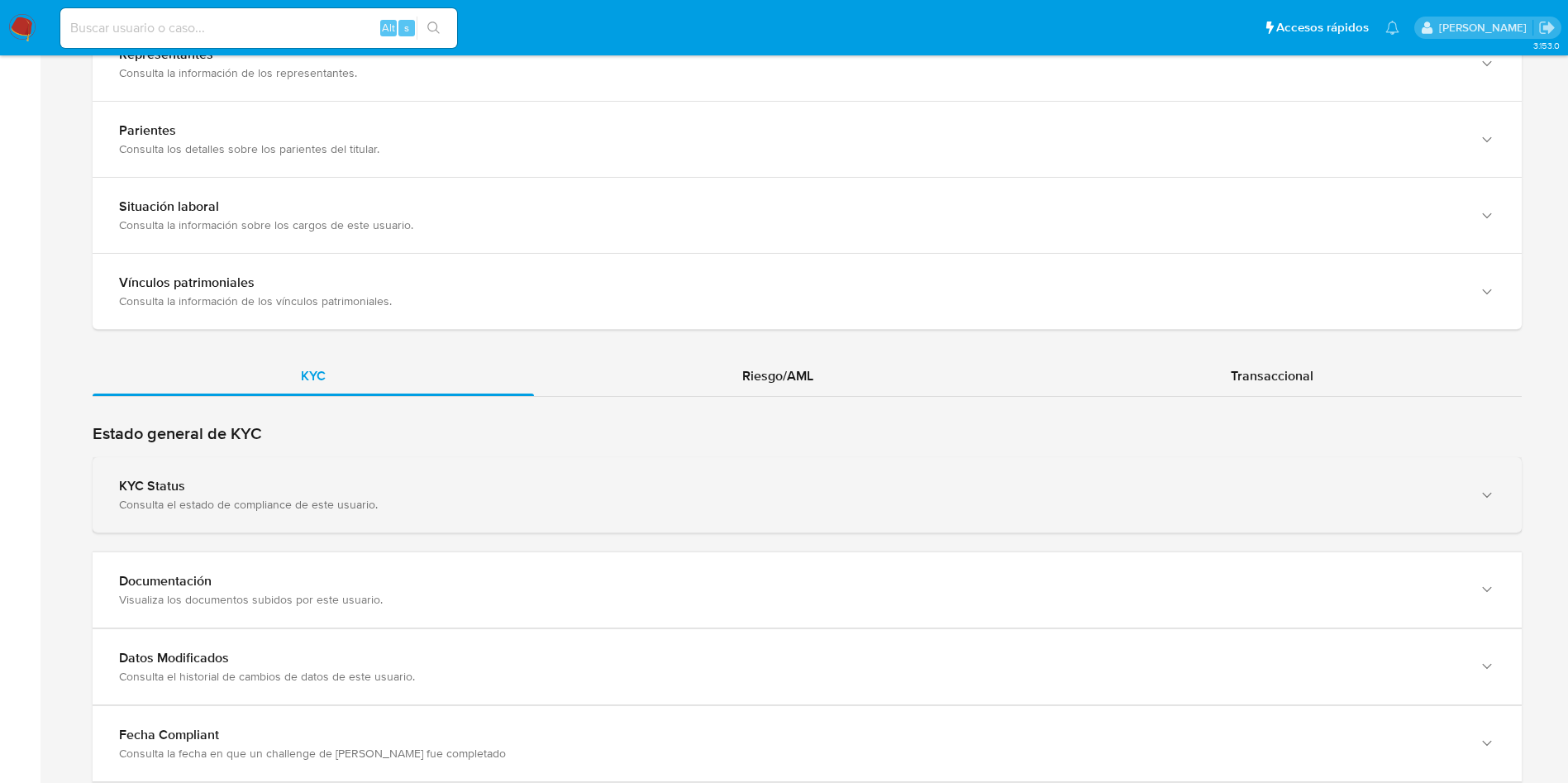
click at [382, 497] on div "Consulta el estado de compliance de este usuario." at bounding box center [791, 504] width 1343 height 15
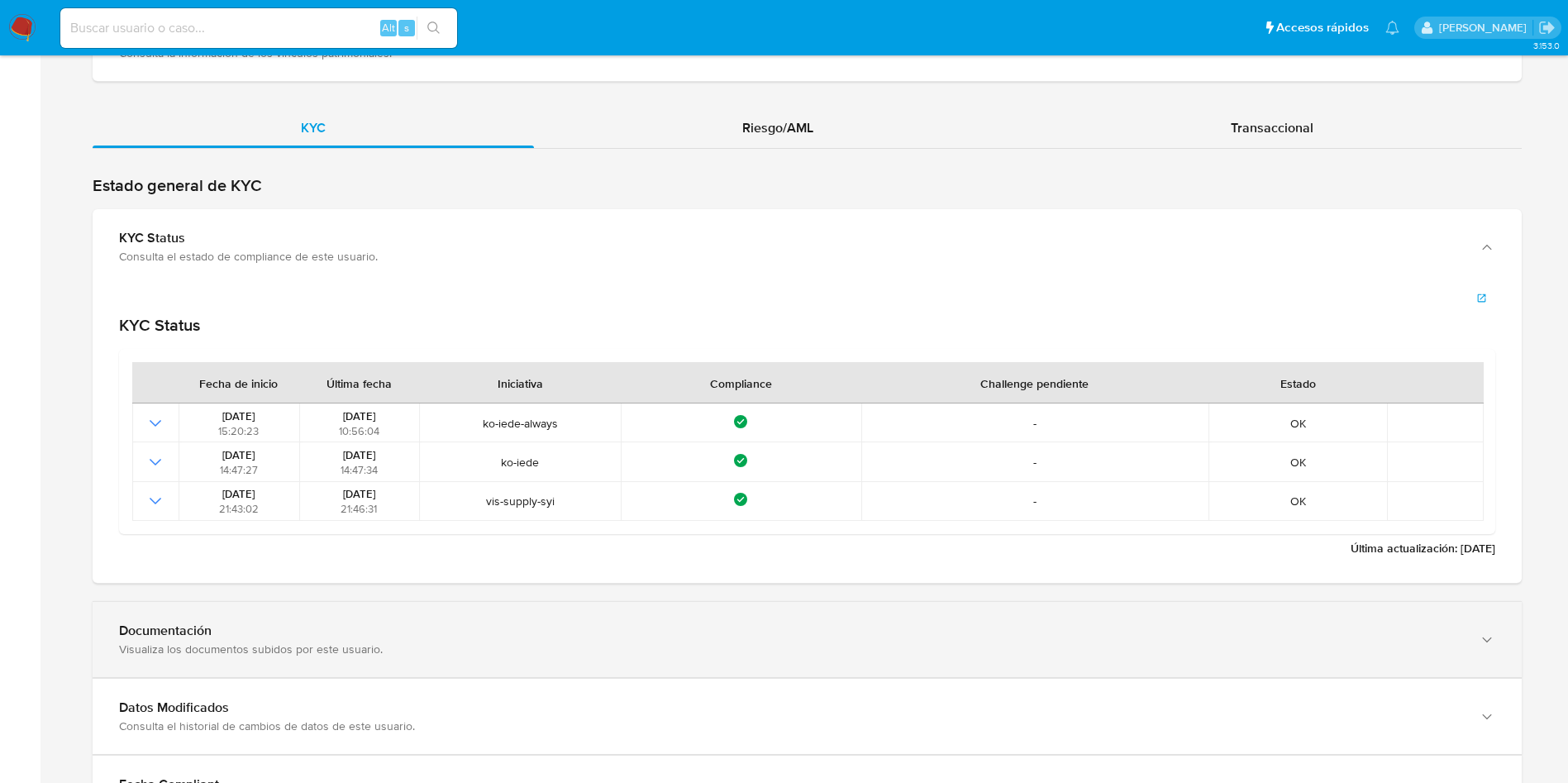
click at [338, 624] on div "Documentación" at bounding box center [791, 631] width 1343 height 17
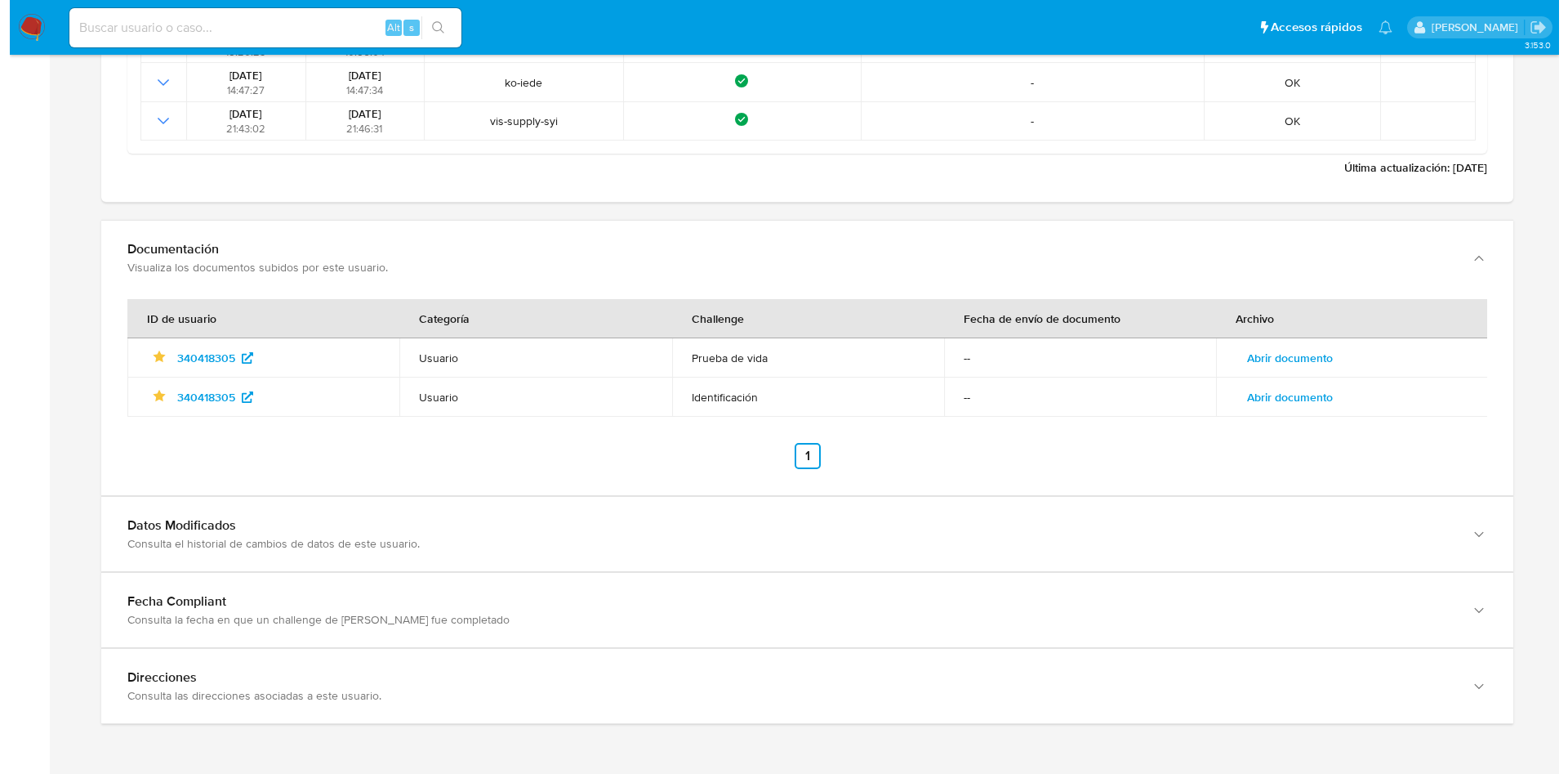
scroll to position [1845, 0]
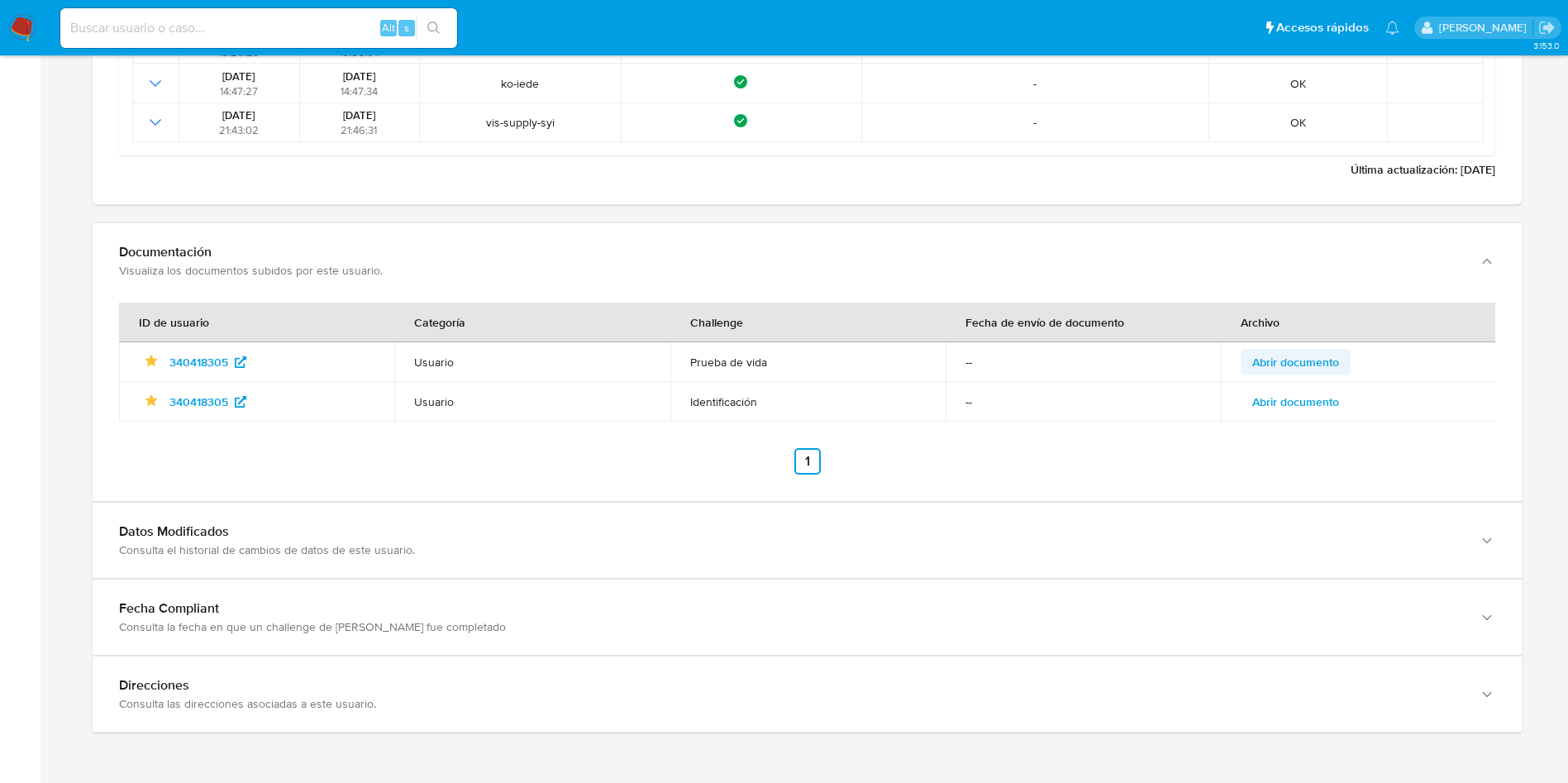
click at [1304, 351] on span "Abrir documento" at bounding box center [1295, 363] width 86 height 23
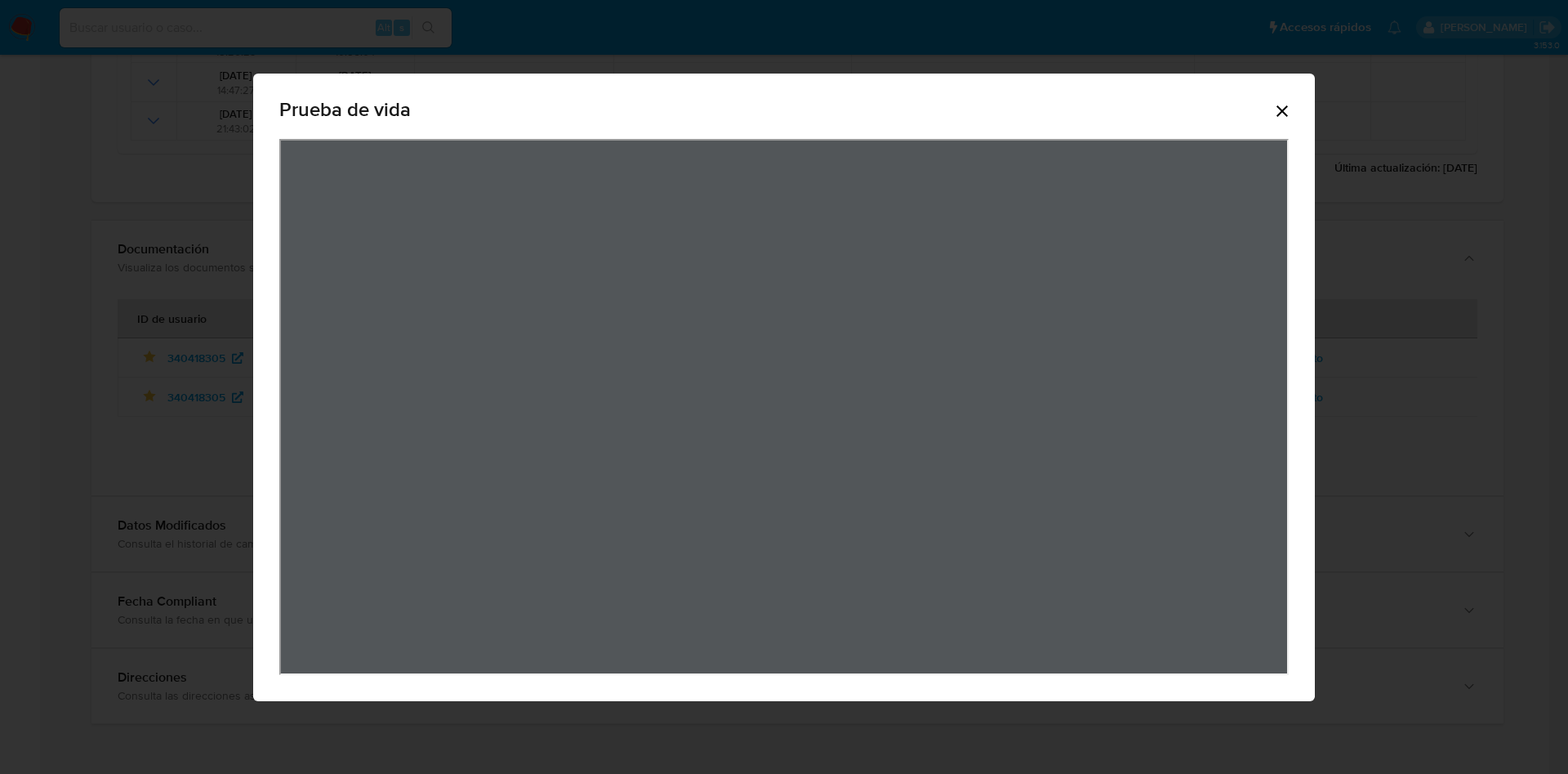
click at [1282, 113] on icon "Cerrar" at bounding box center [1282, 111] width 20 height 20
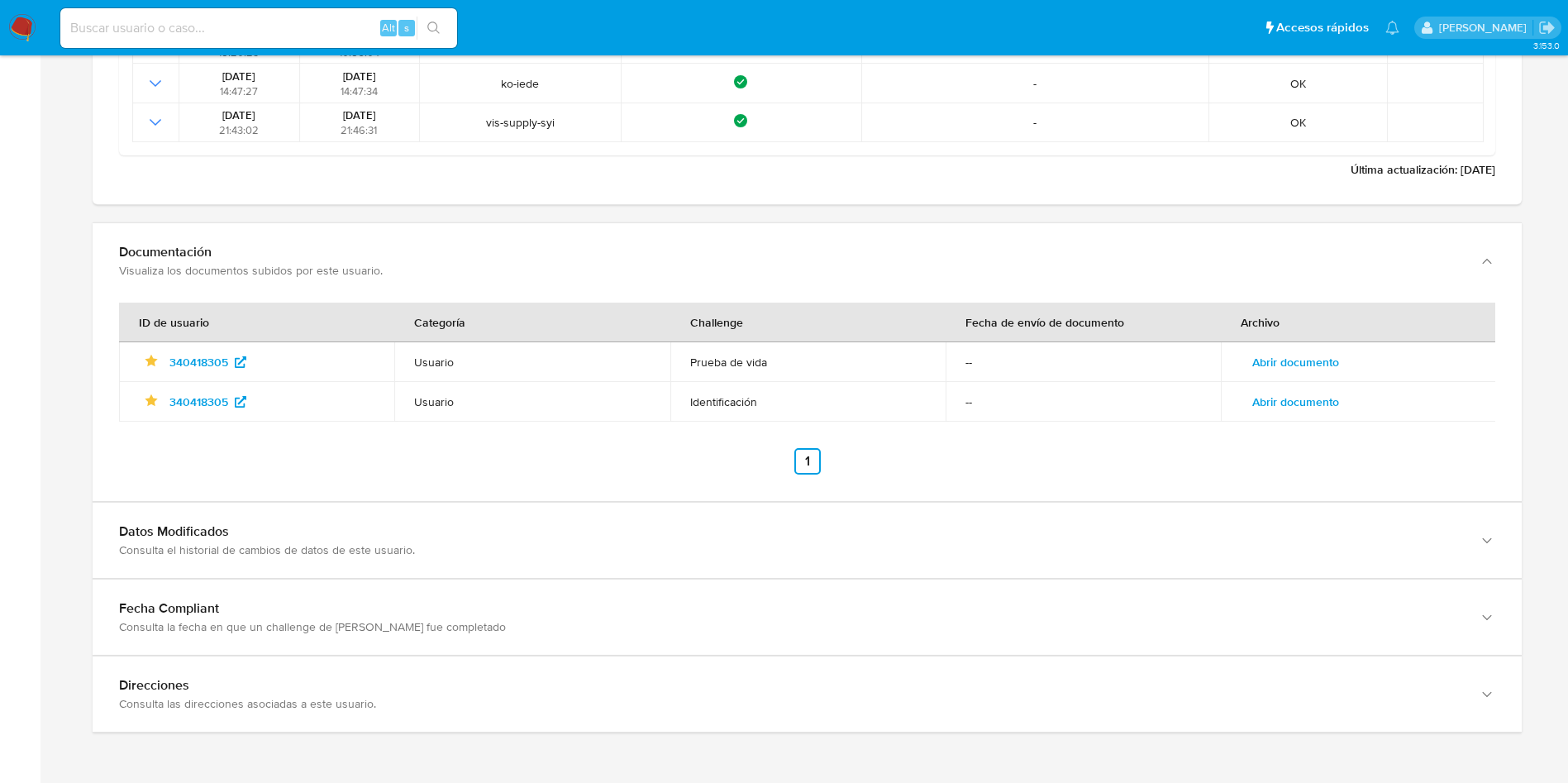
click at [1297, 394] on span "Abrir documento" at bounding box center [1295, 402] width 86 height 23
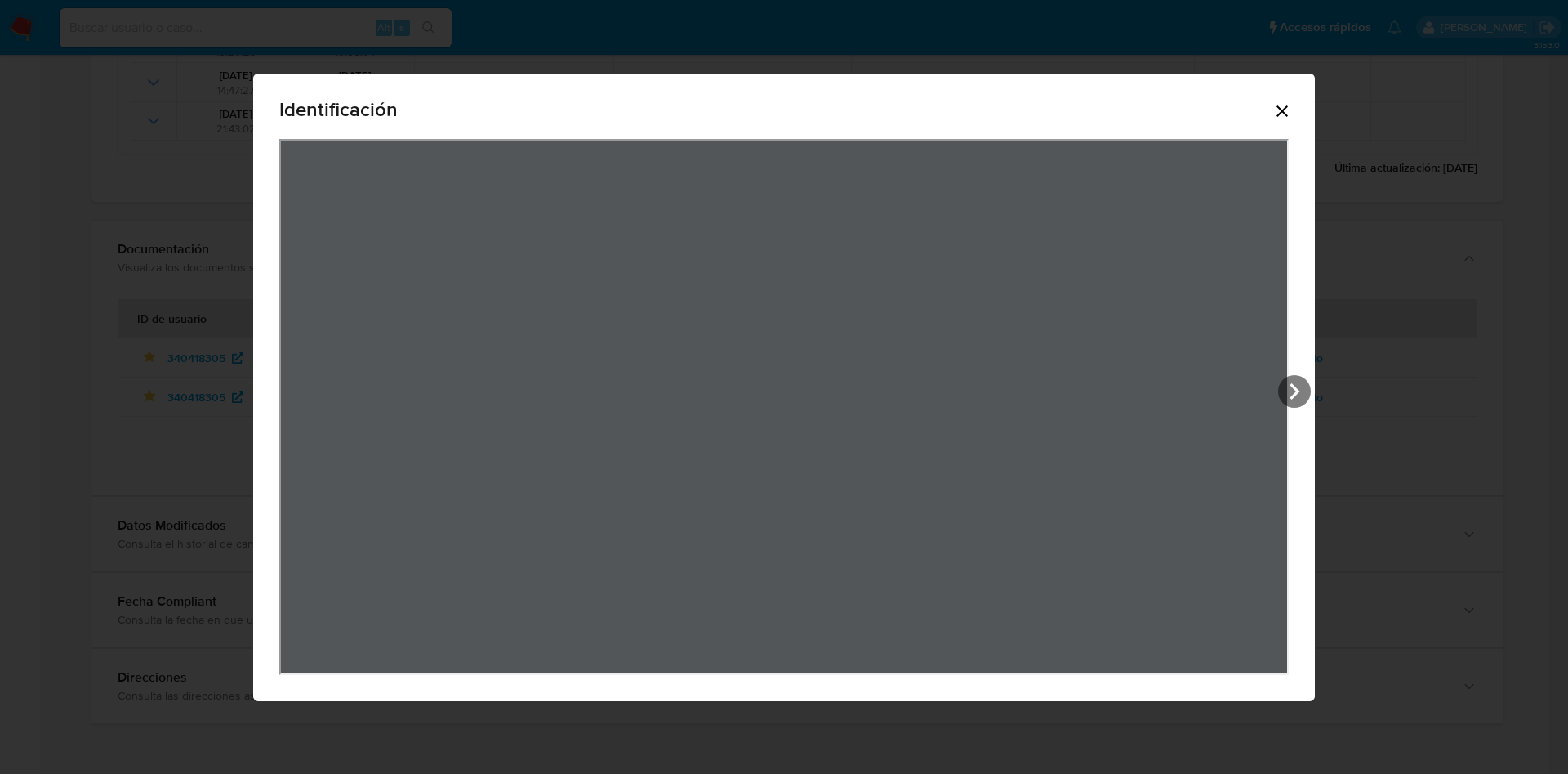
click at [1286, 112] on icon "Cerrar" at bounding box center [1282, 111] width 20 height 20
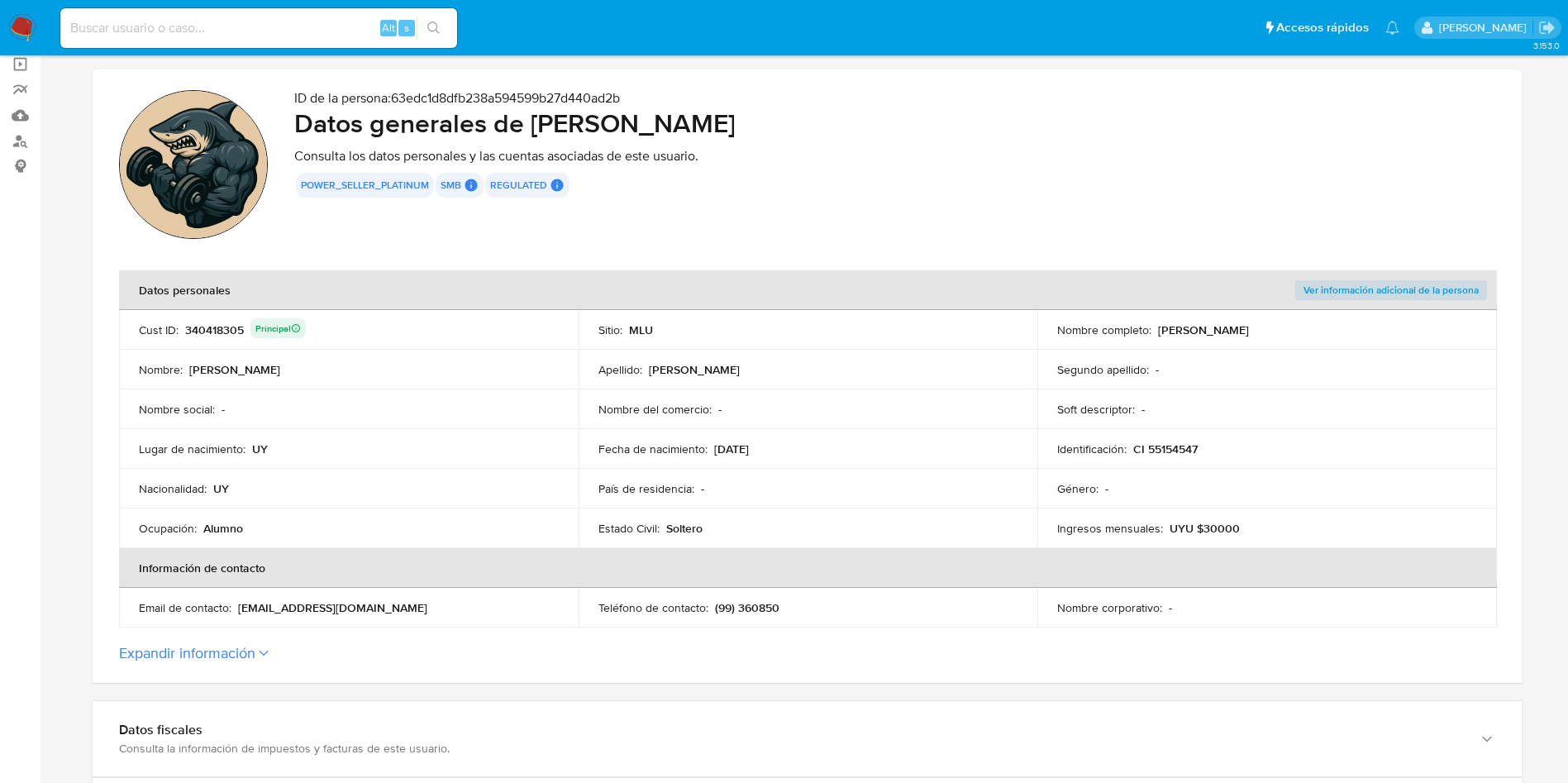
scroll to position [7, 0]
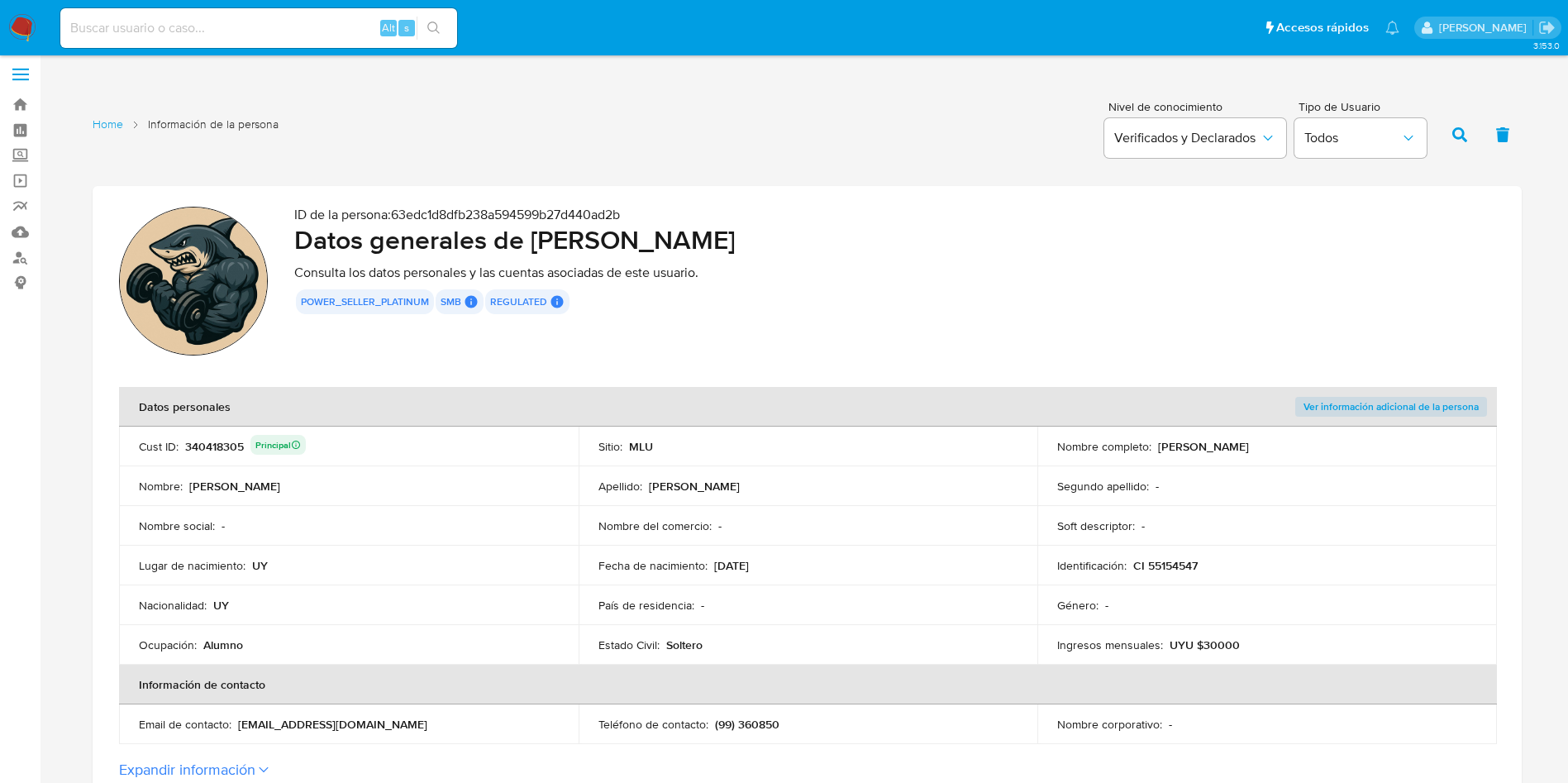
drag, startPoint x: 1159, startPoint y: 448, endPoint x: 1327, endPoint y: 447, distance: 168.0
click at [1327, 447] on div "Nombre completo : Nicolas Garcia Recarey" at bounding box center [1267, 446] width 420 height 15
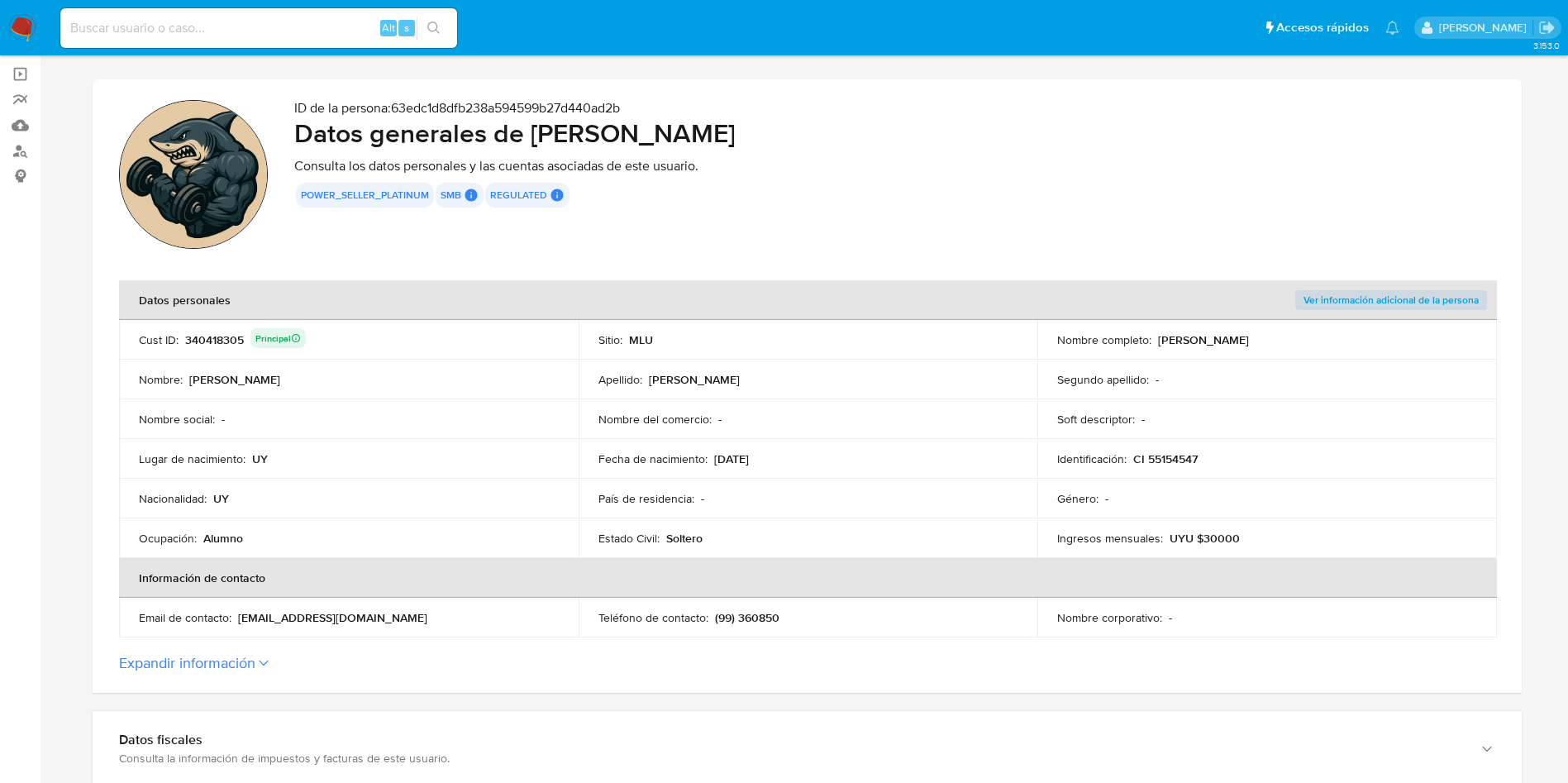
scroll to position [254, 0]
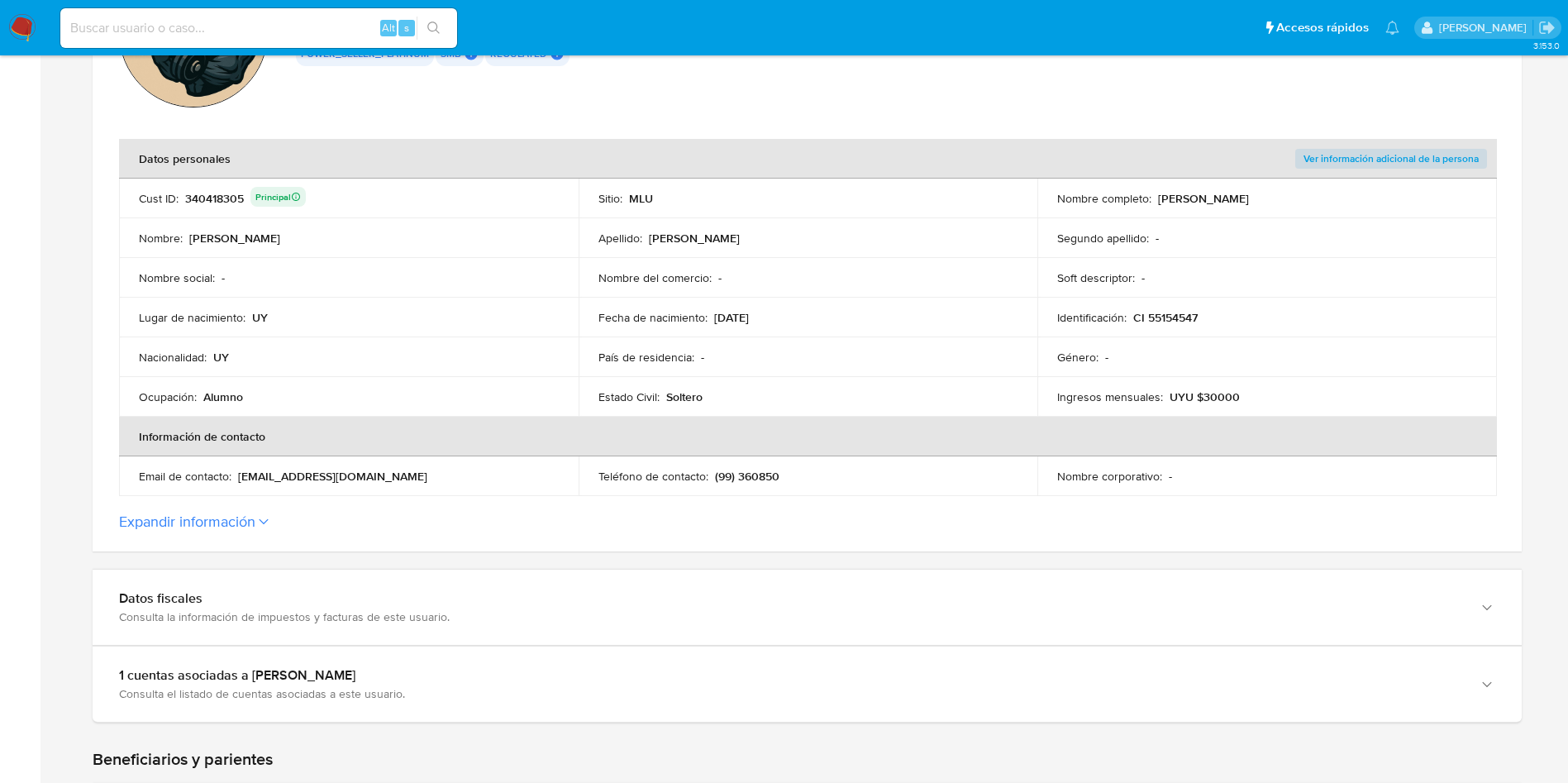
click at [245, 513] on button "Expandir información" at bounding box center [187, 522] width 136 height 18
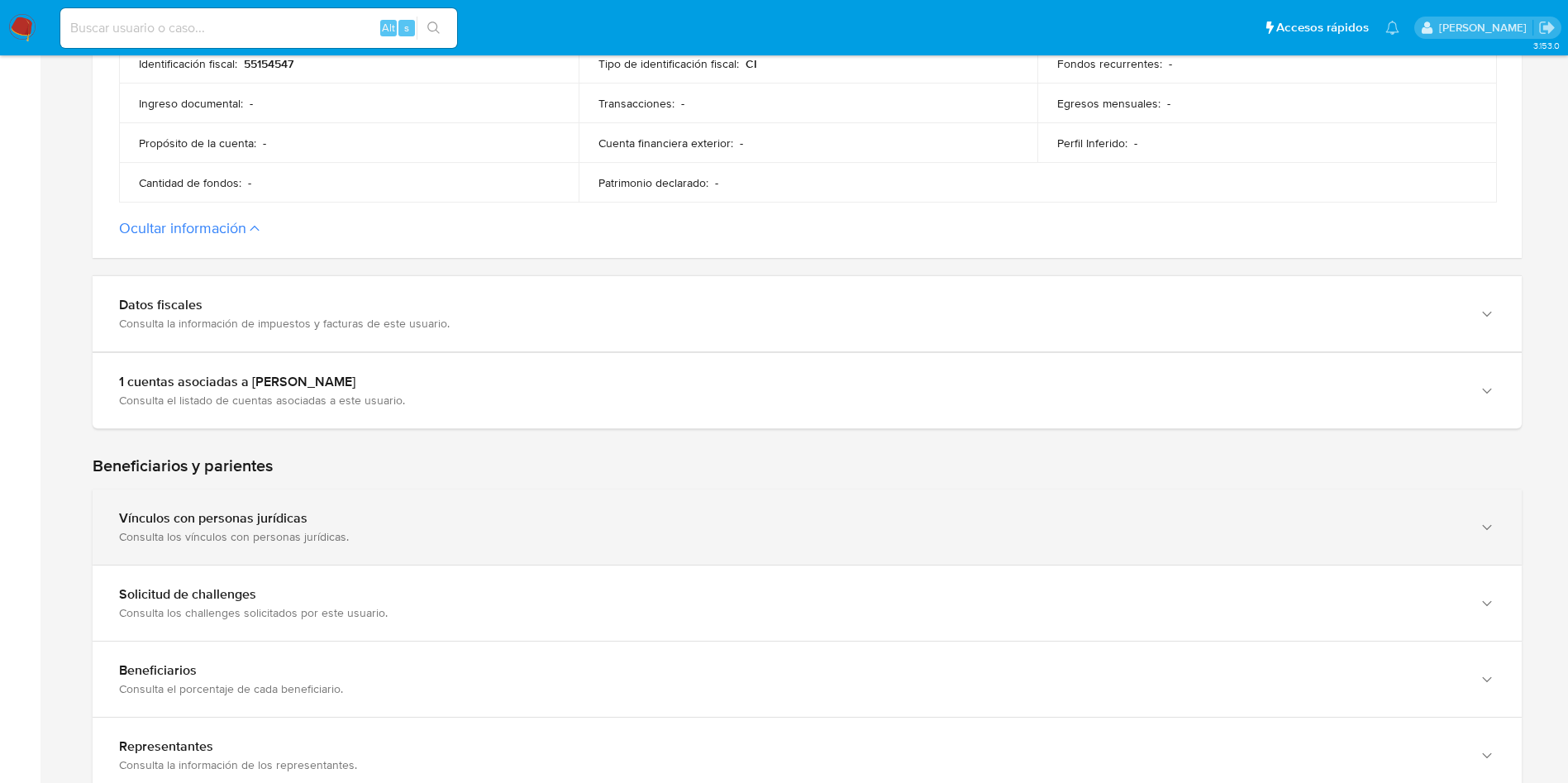
scroll to position [868, 0]
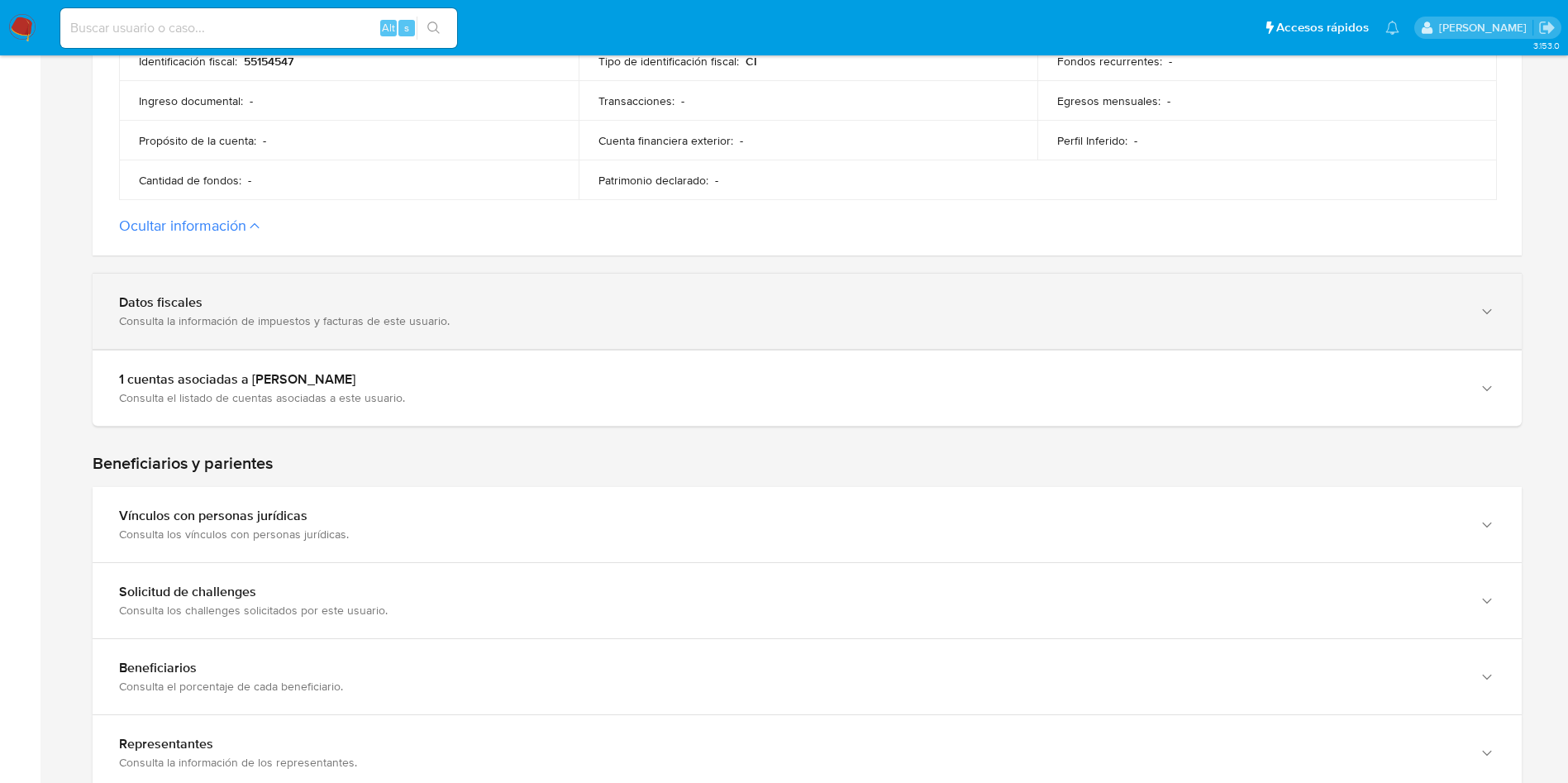
click at [402, 307] on div "Datos fiscales" at bounding box center [791, 303] width 1343 height 17
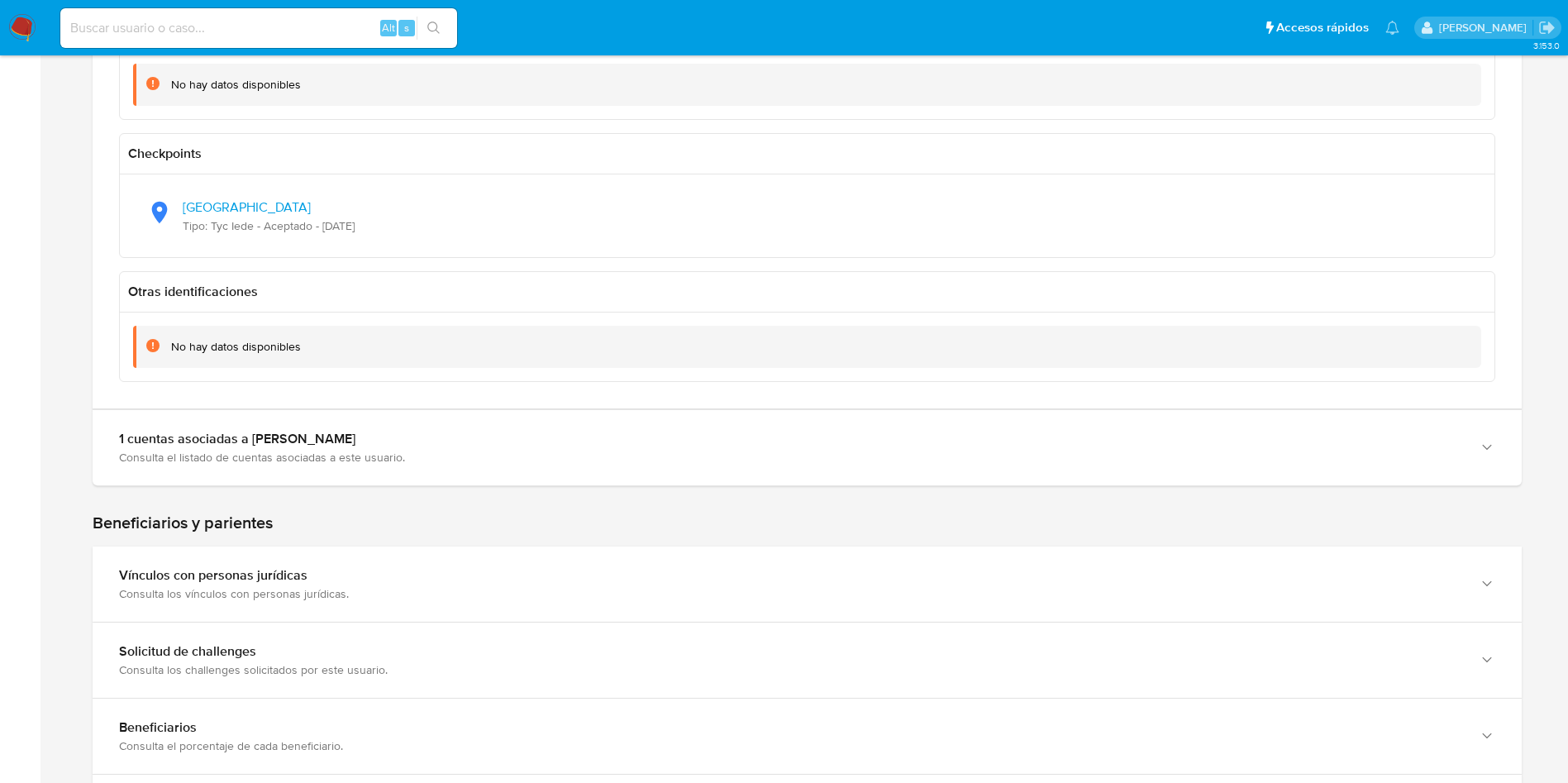
scroll to position [1364, 0]
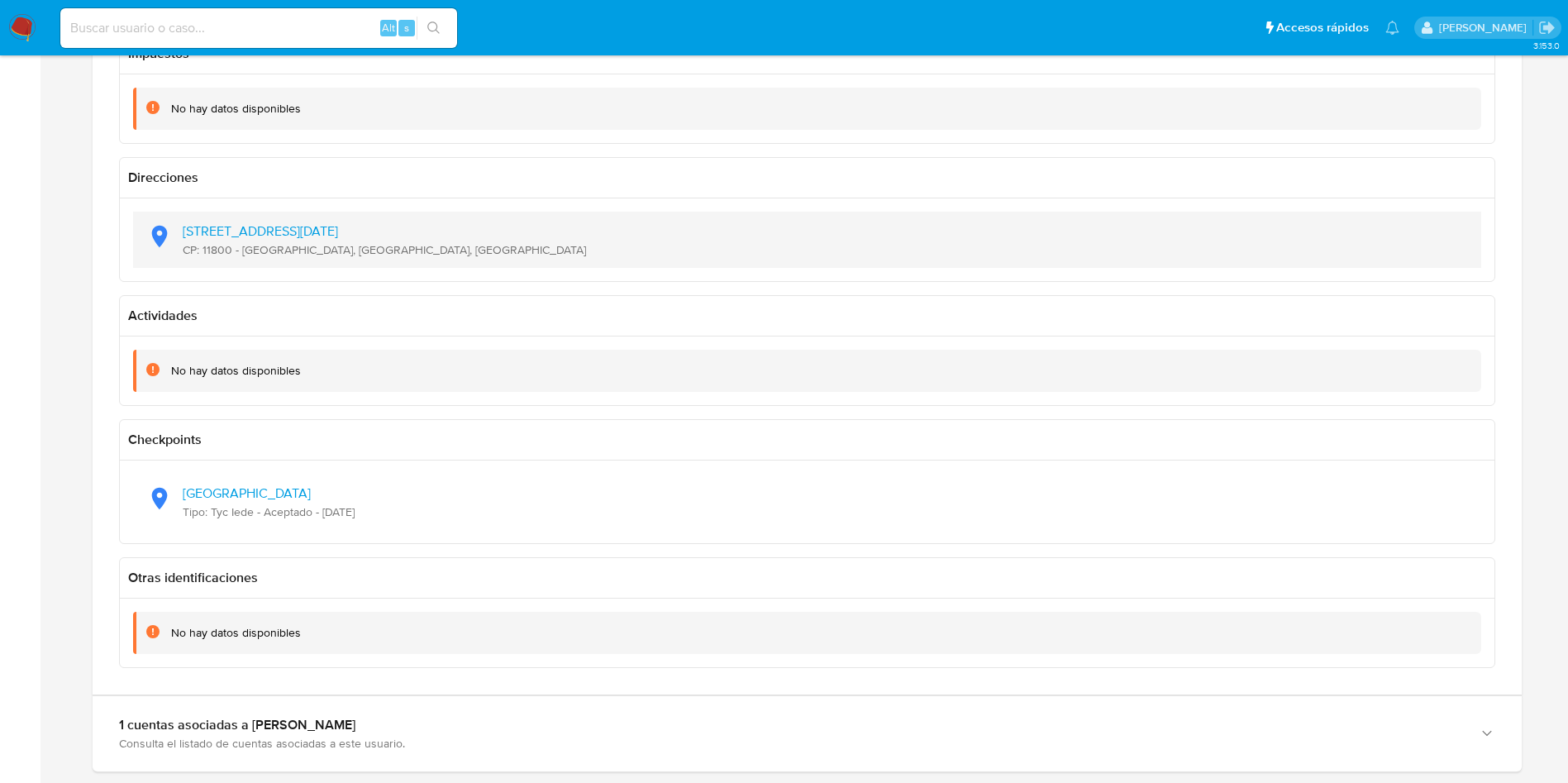
drag, startPoint x: 357, startPoint y: 231, endPoint x: 180, endPoint y: 237, distance: 177.1
click at [180, 237] on div "Av 8 De Octubre 2270 CP: 11800 - Tres Cruces, Montevideo, Uruguay" at bounding box center [807, 239] width 1322 height 56
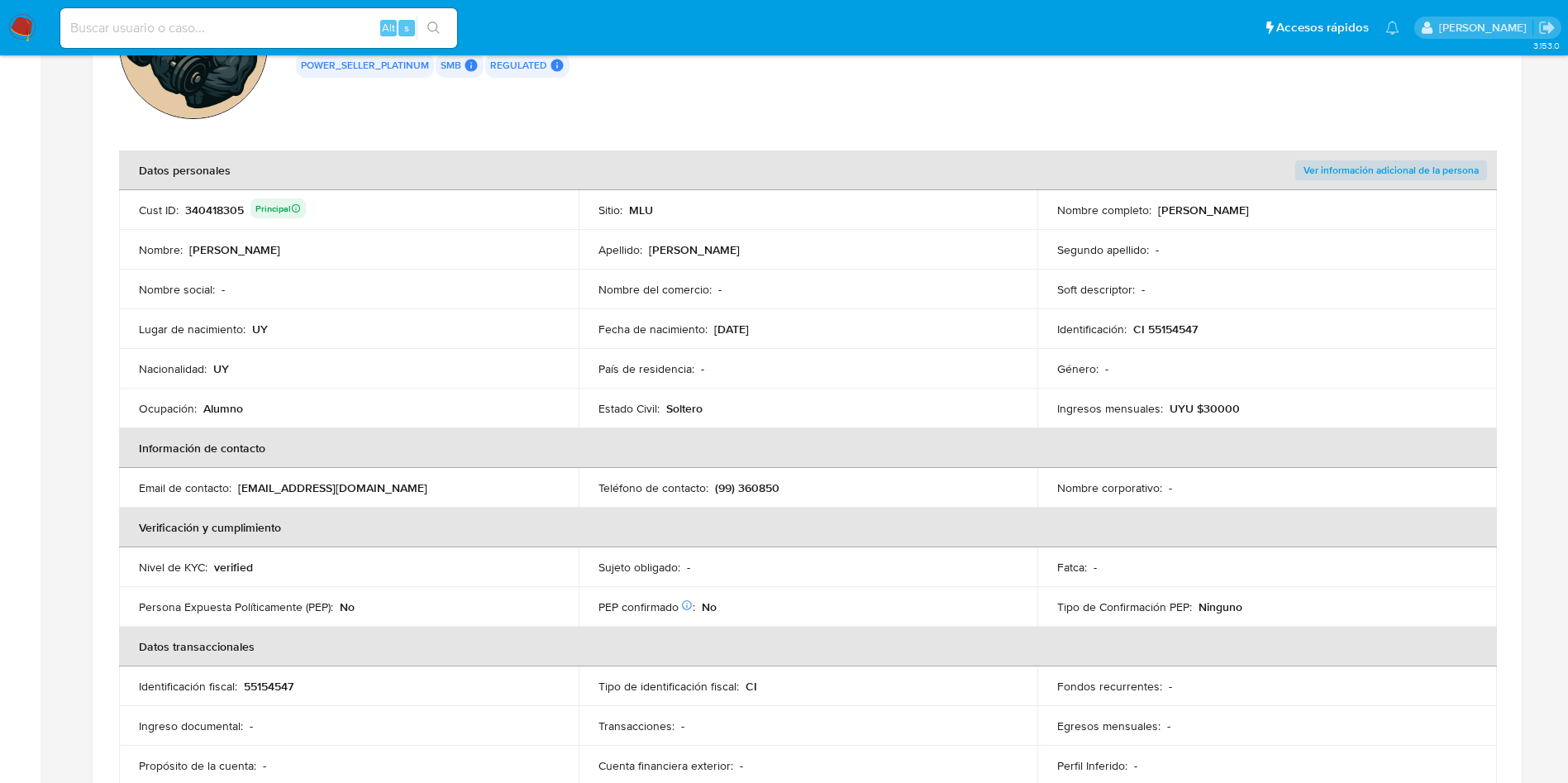
scroll to position [124, 0]
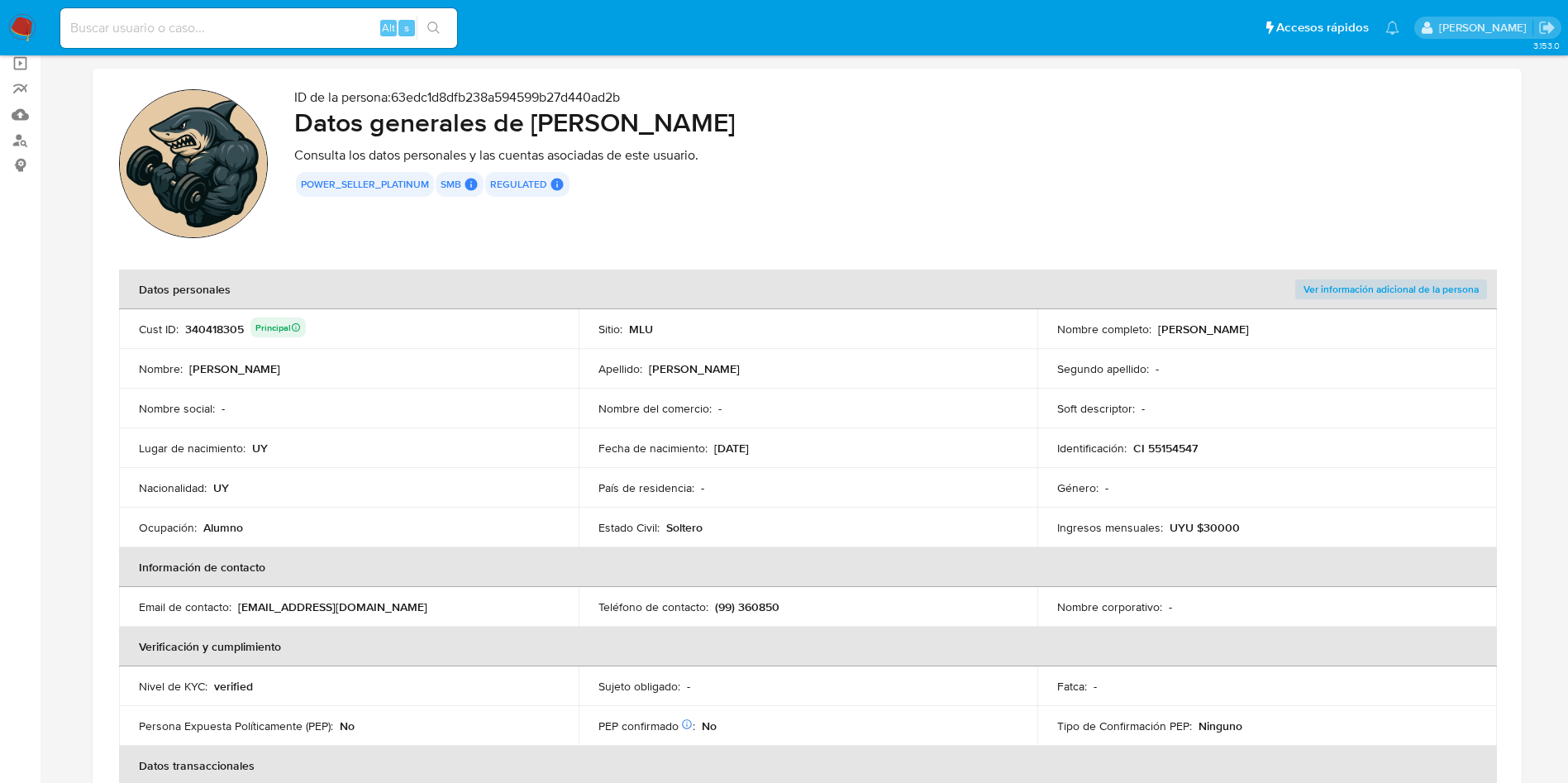
drag, startPoint x: 259, startPoint y: 363, endPoint x: 148, endPoint y: 350, distance: 111.8
click at [147, 354] on td "Nombre : Nicolas" at bounding box center [349, 368] width 460 height 39
click at [211, 326] on div "340418305 Principal" at bounding box center [246, 329] width 121 height 23
click at [216, 317] on div "340418305 Principal" at bounding box center [246, 329] width 121 height 23
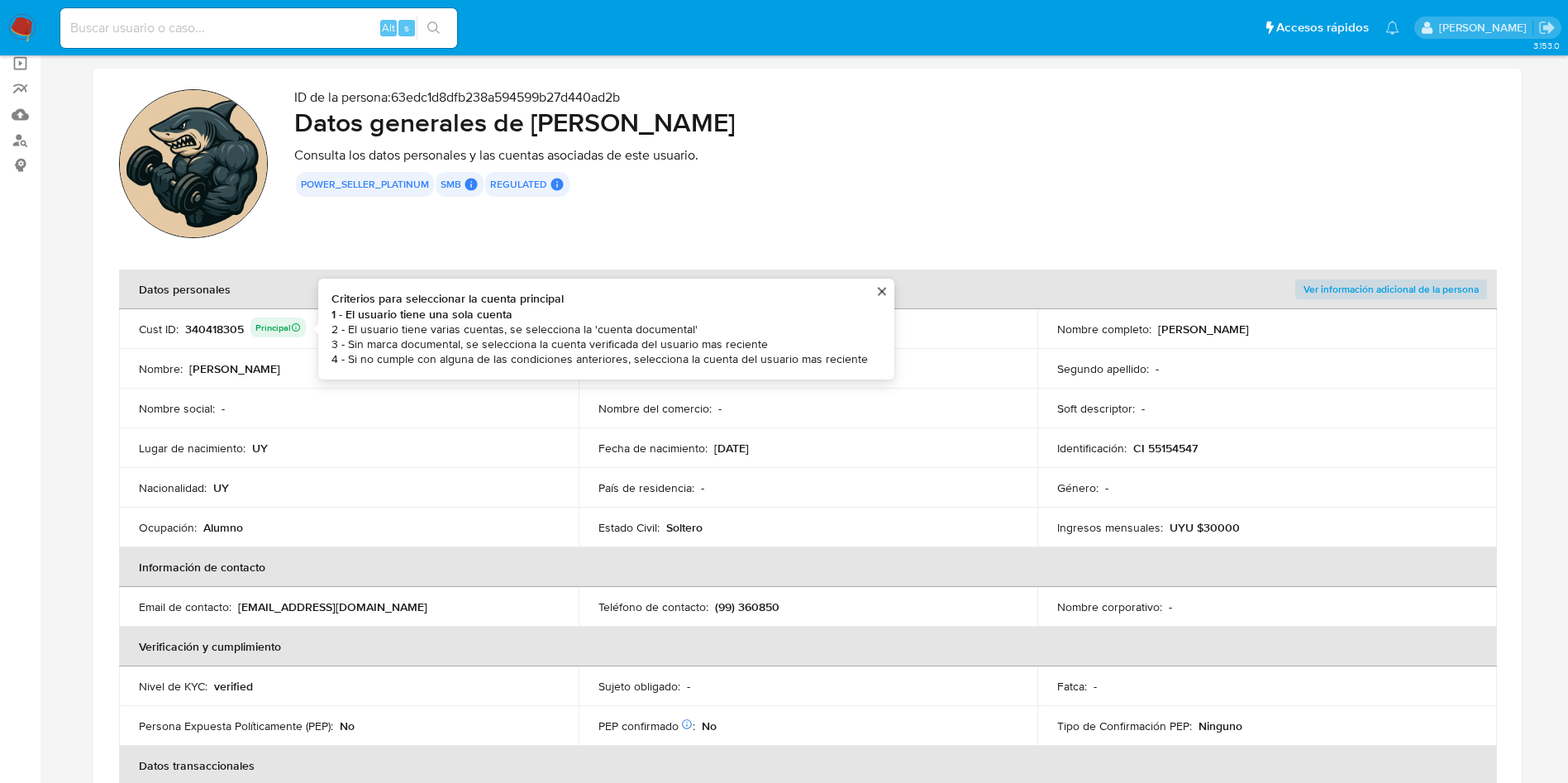
click at [262, 412] on div "Nombre social : -" at bounding box center [348, 409] width 420 height 15
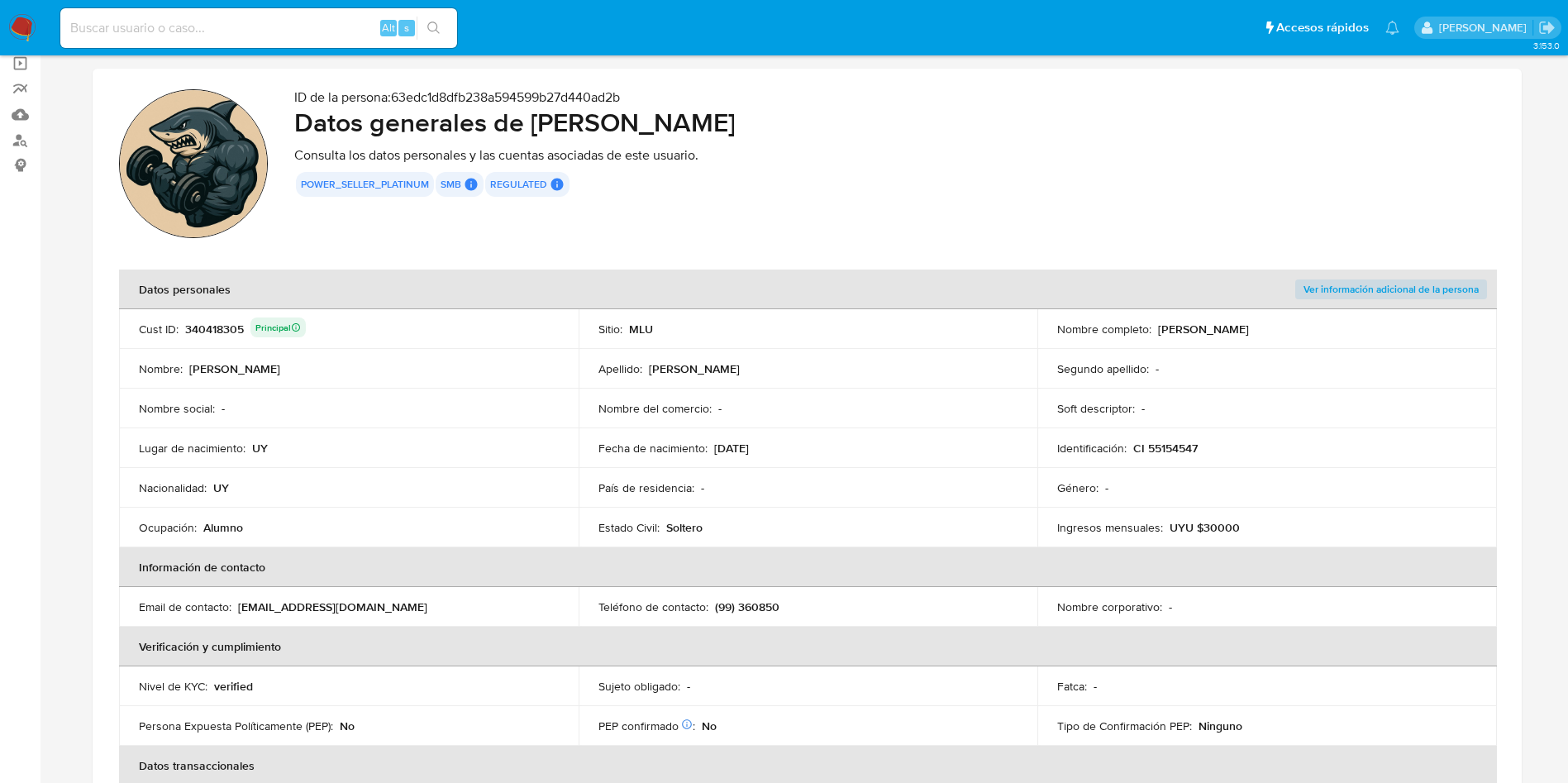
drag, startPoint x: 1158, startPoint y: 326, endPoint x: 1299, endPoint y: 328, distance: 141.0
click at [1299, 328] on div "Nombre completo : Nicolas Garcia Recarey" at bounding box center [1267, 329] width 420 height 15
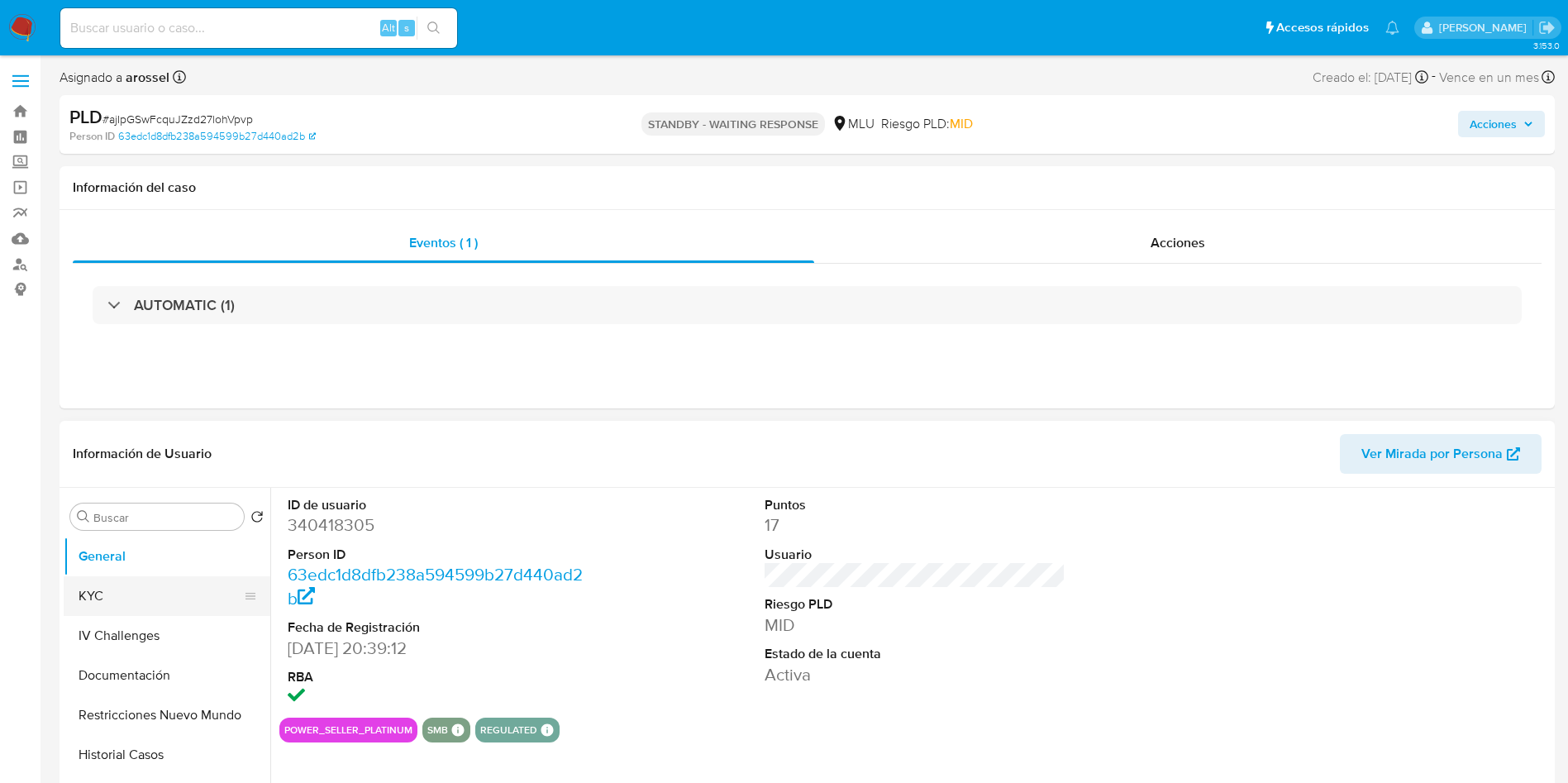
click at [110, 589] on button "KYC" at bounding box center [160, 595] width 193 height 39
select select "10"
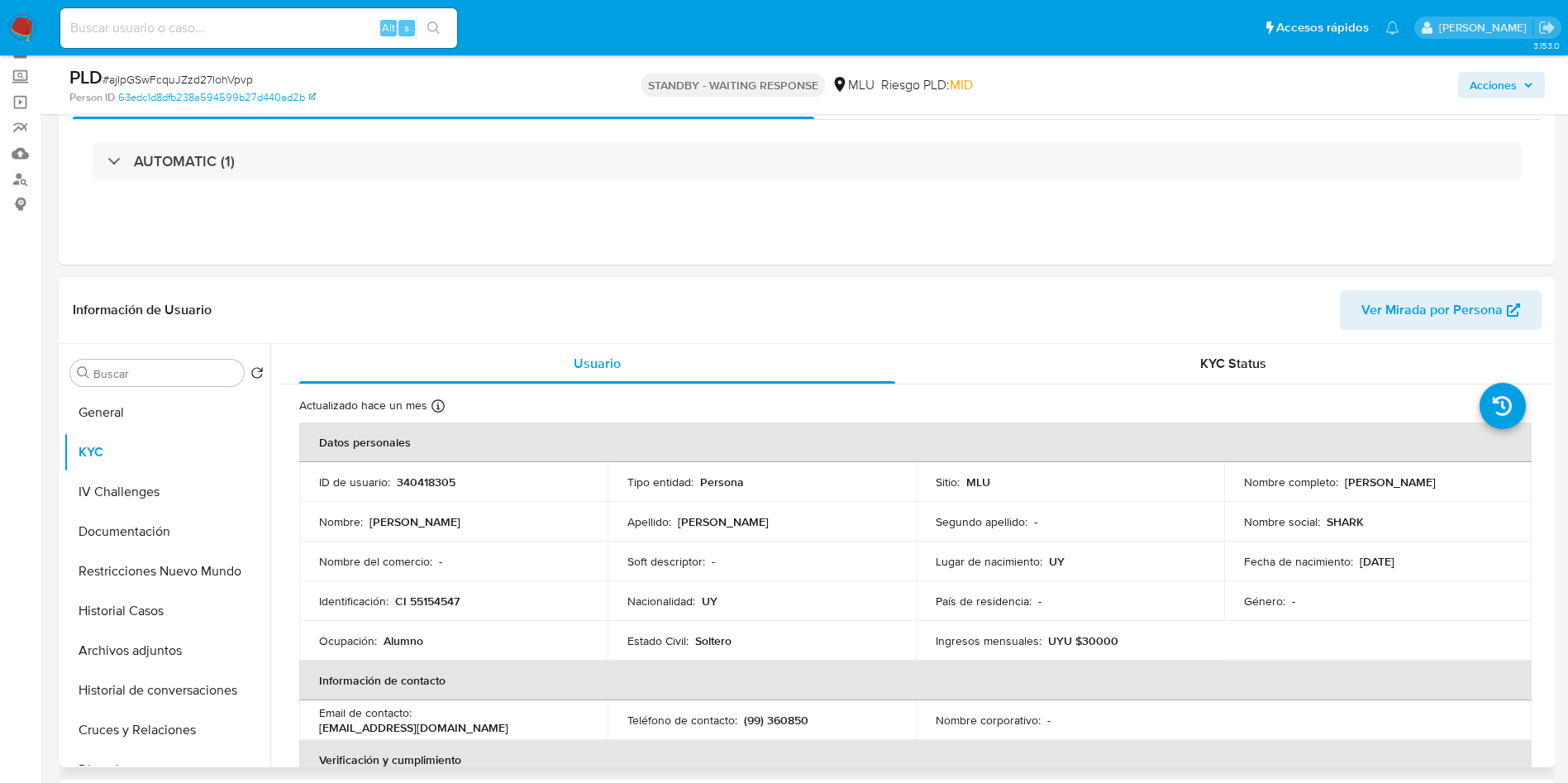
scroll to position [124, 0]
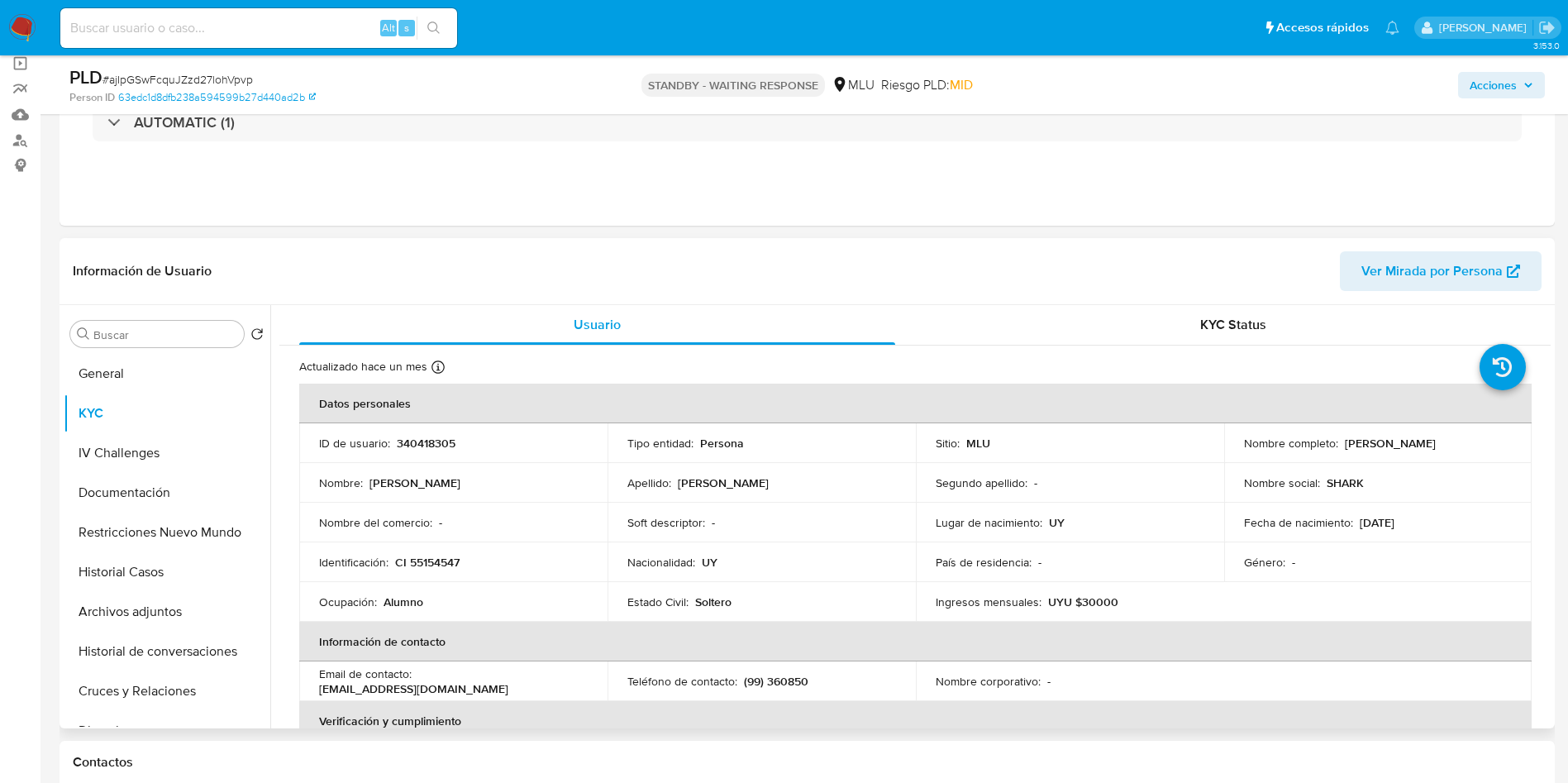
drag, startPoint x: 1341, startPoint y: 442, endPoint x: 1491, endPoint y: 445, distance: 150.0
click at [1491, 445] on div "Nombre completo : [PERSON_NAME]" at bounding box center [1378, 443] width 269 height 15
copy p "[PERSON_NAME]"
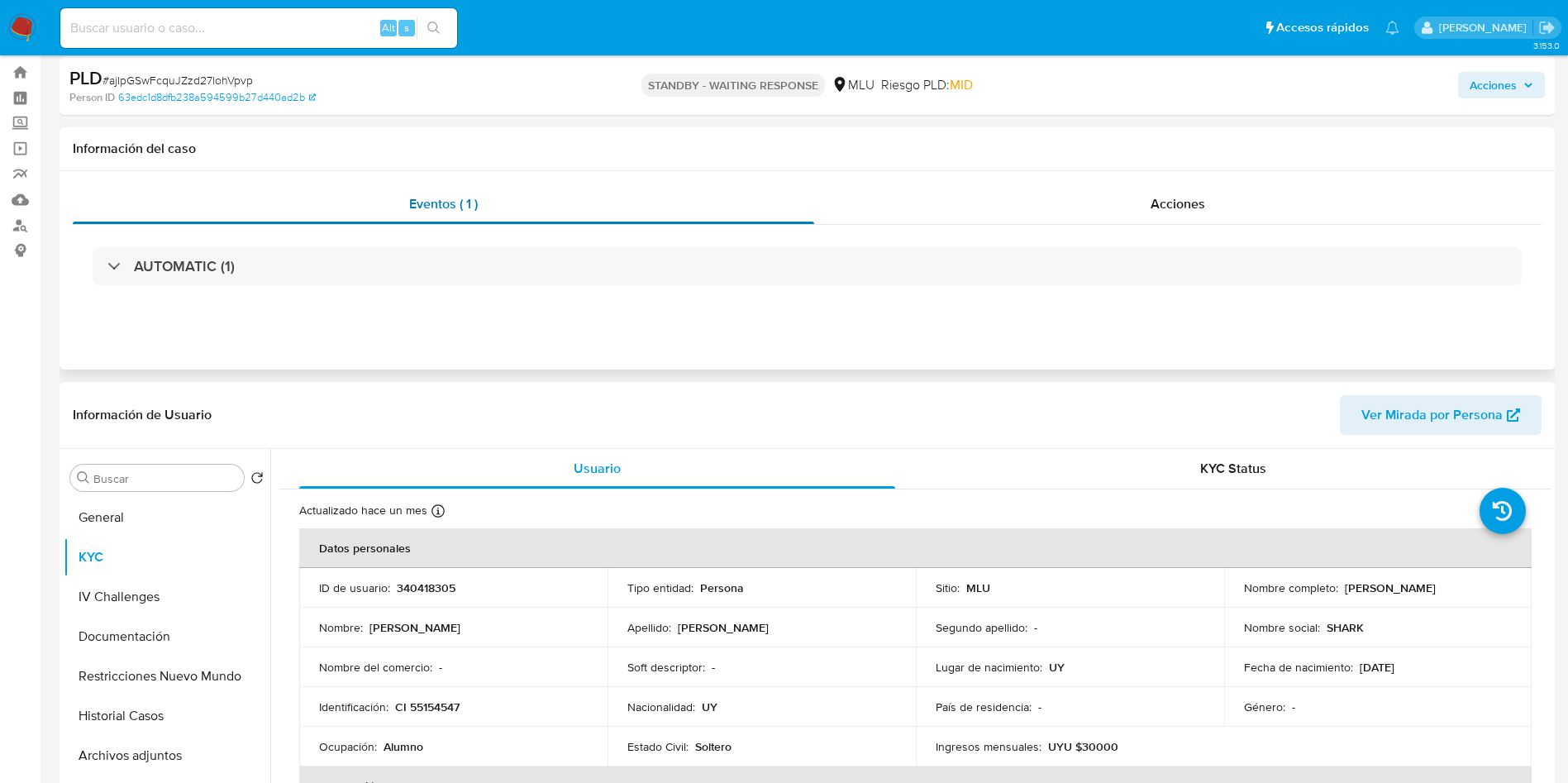
scroll to position [0, 0]
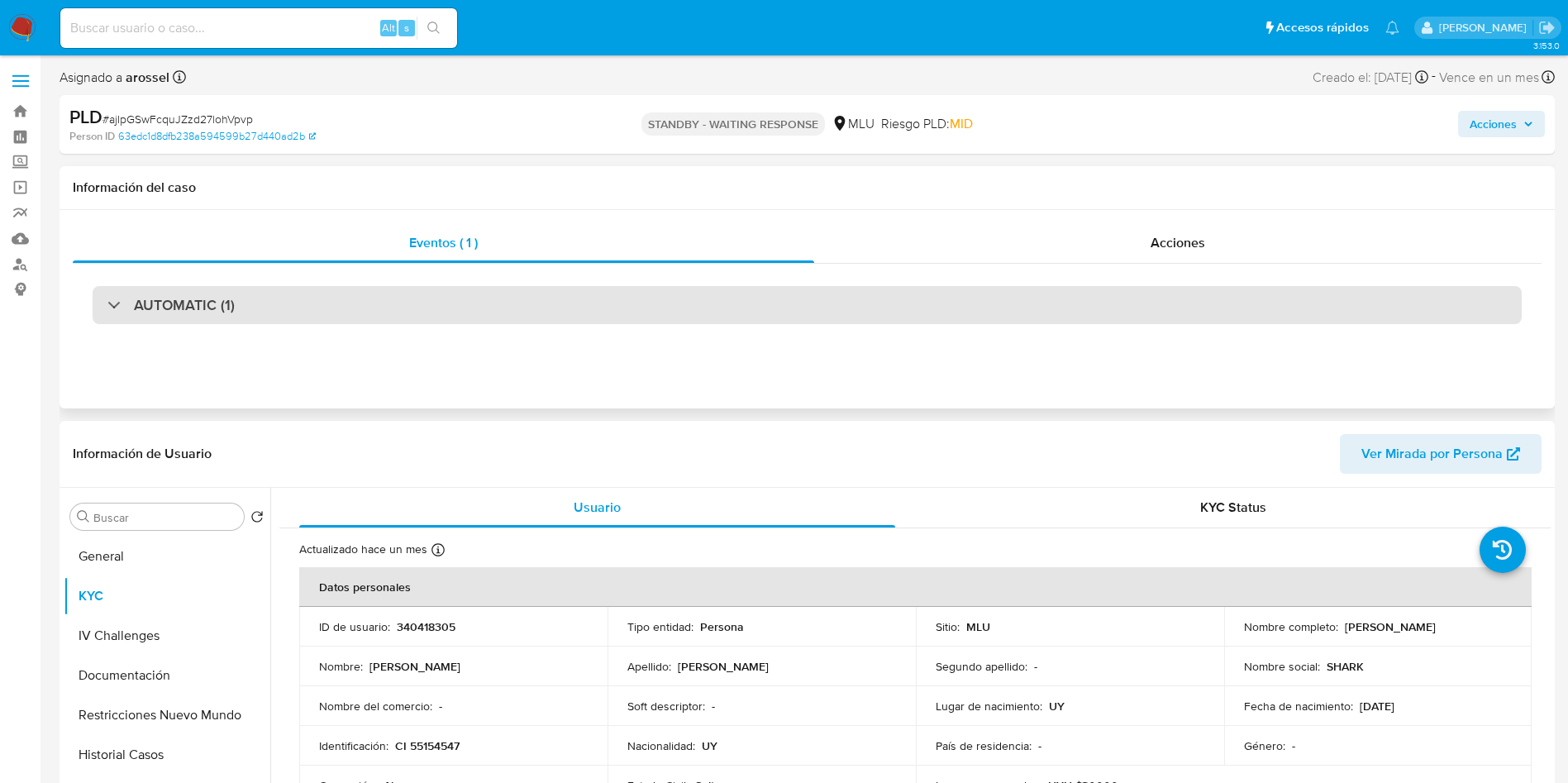
click at [260, 293] on div "AUTOMATIC (1)" at bounding box center [807, 305] width 1429 height 38
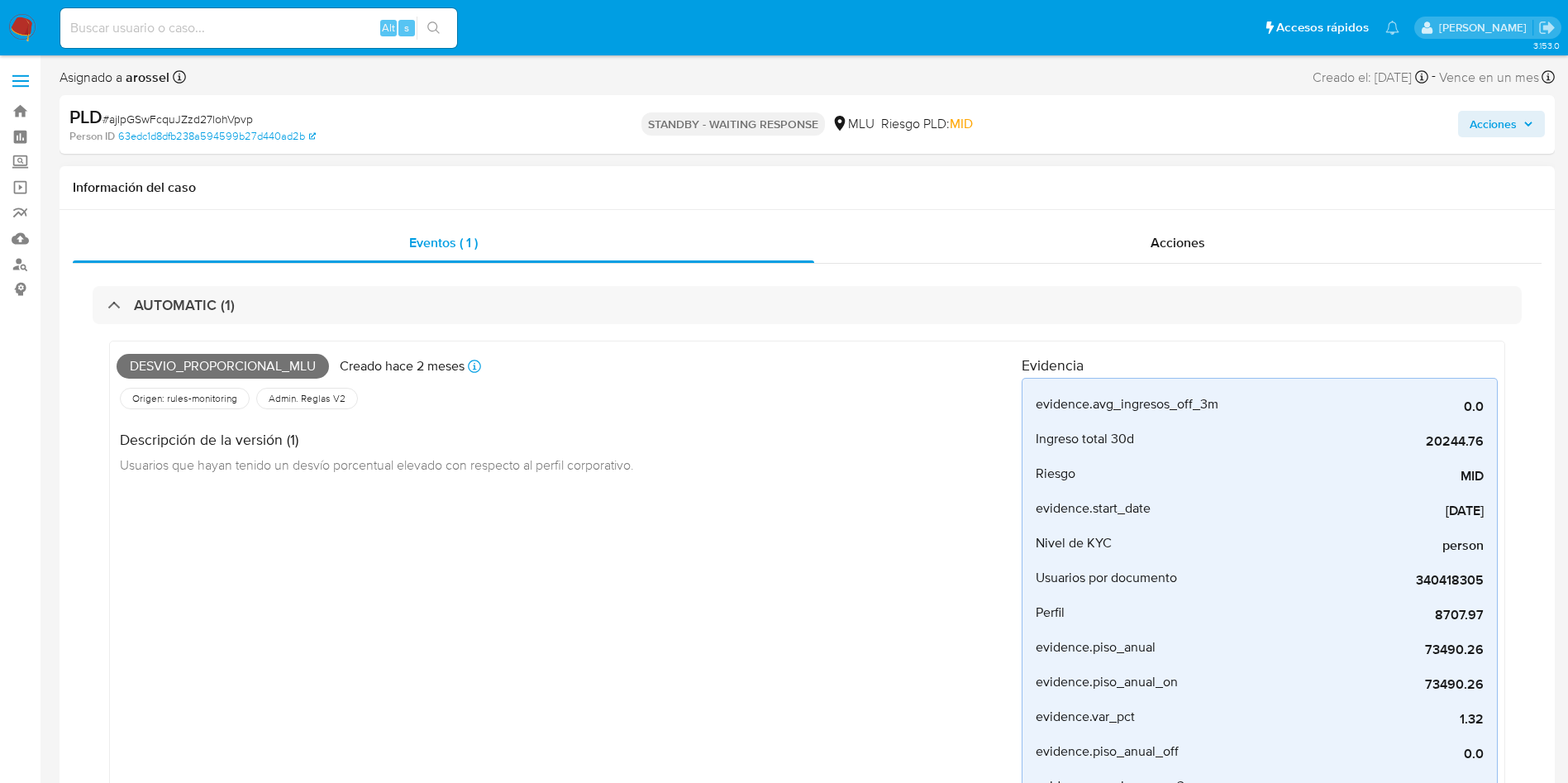
click at [176, 361] on span "Desvio_proporcional_mlu" at bounding box center [222, 366] width 212 height 25
copy span "Desvio_proporcional_mlu"
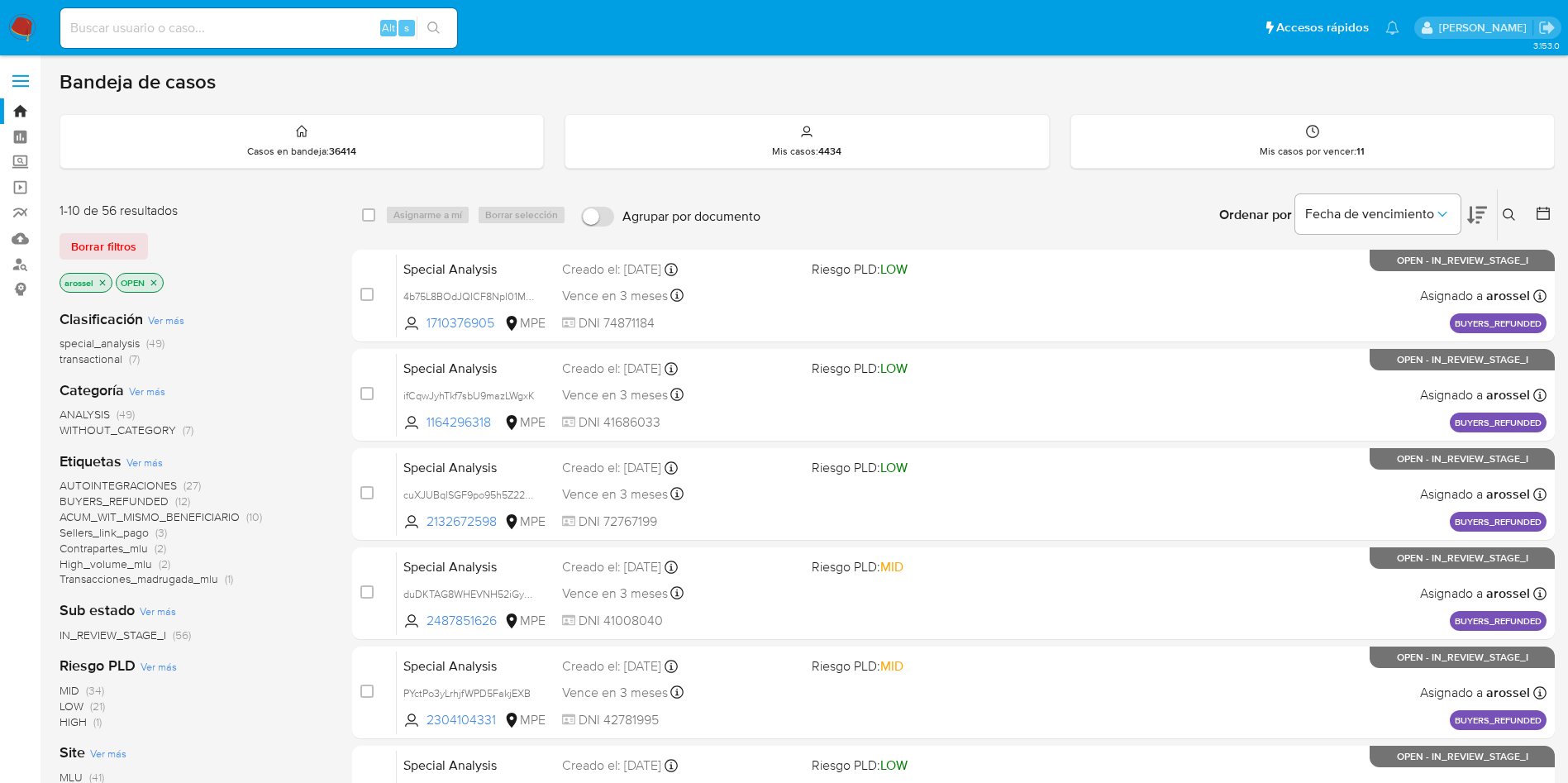
click at [213, 28] on input at bounding box center [259, 29] width 397 height 22
paste input "aKy2SzLTQHKWgpze9WrkW2is"
type input "aKy2SzLTQHKWgpze9WrkW2is"
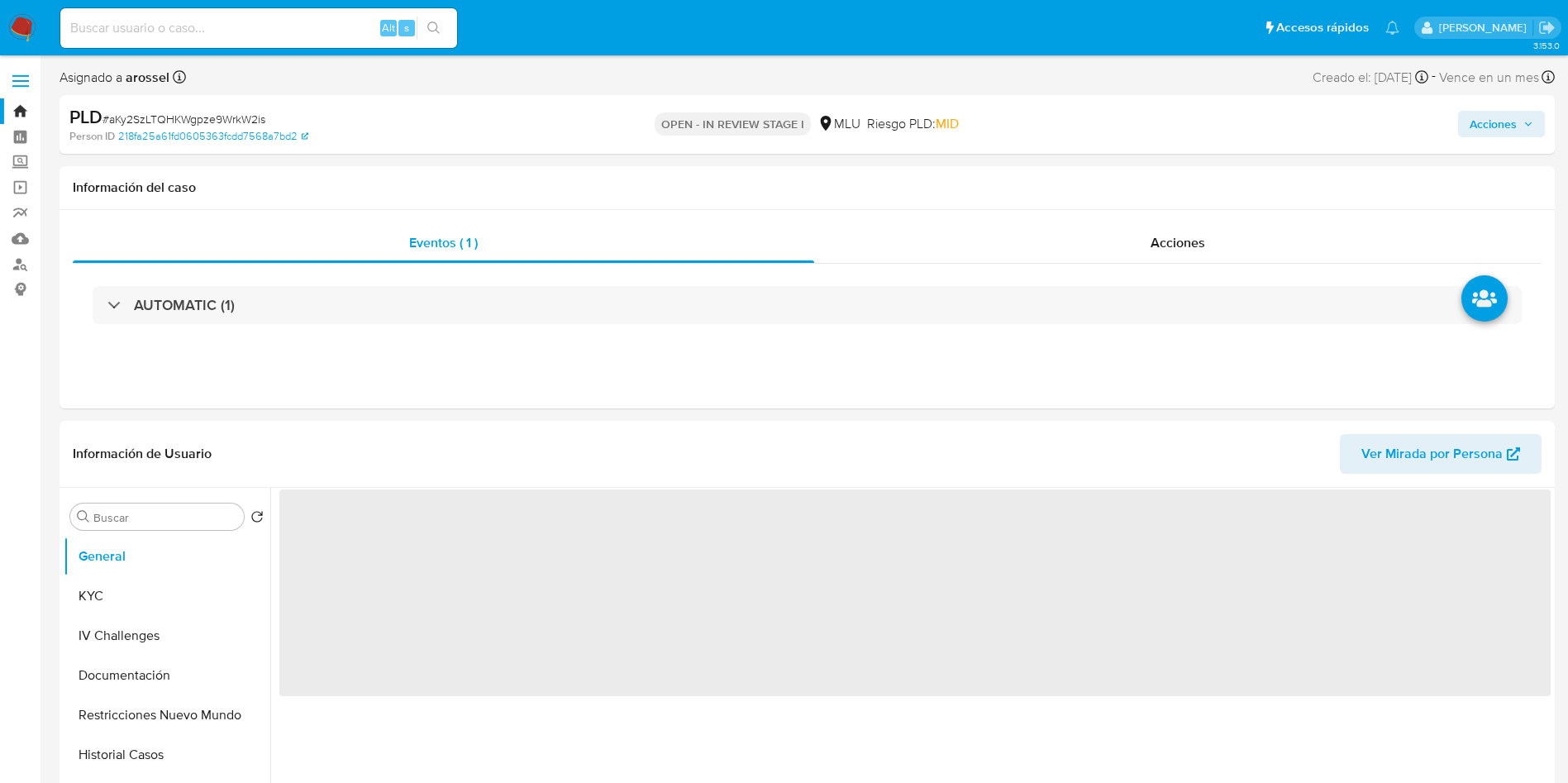
select select "10"
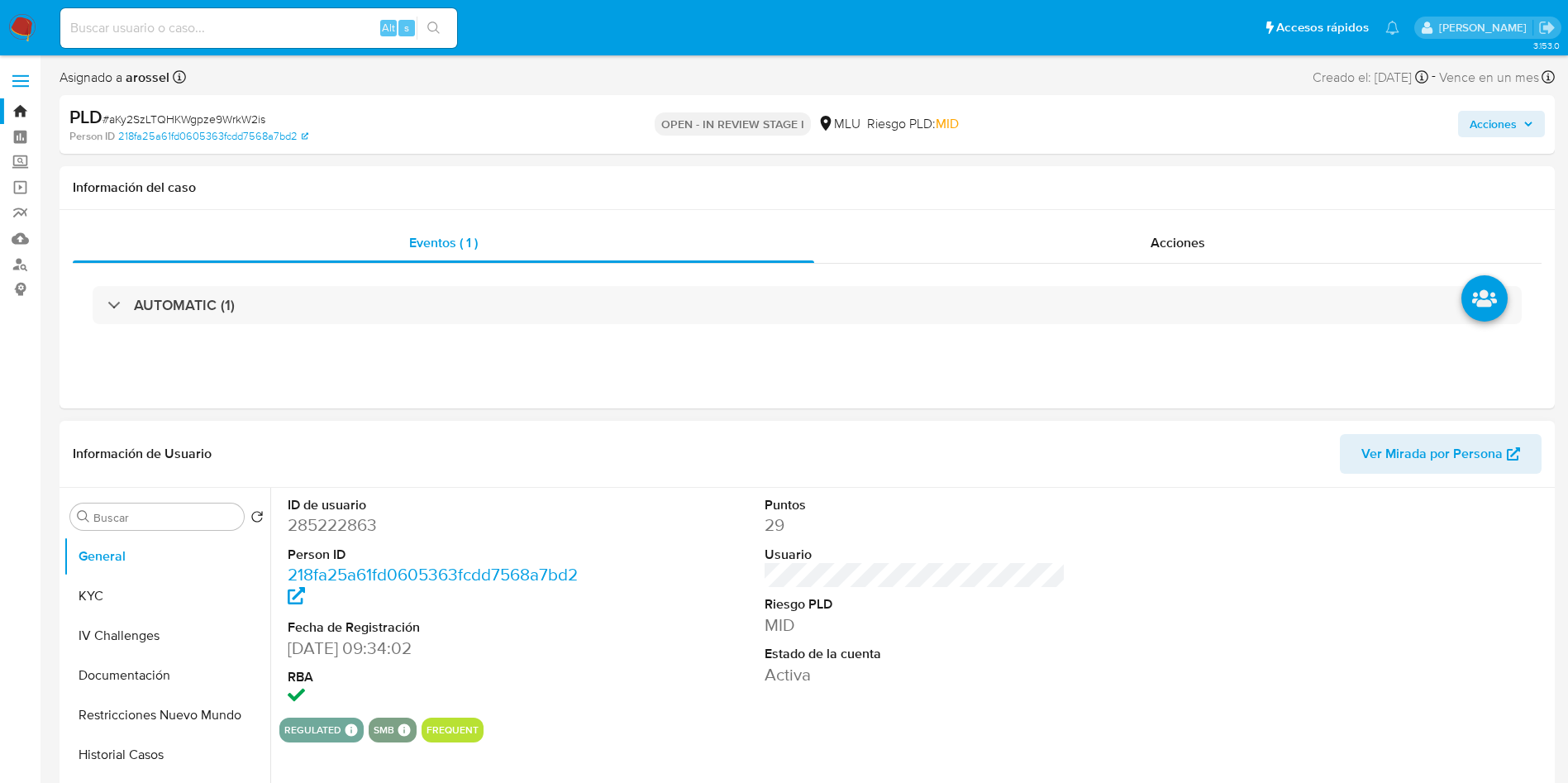
click at [302, 514] on dd "285222863" at bounding box center [438, 525] width 301 height 23
copy dd "285222863"
click at [1435, 455] on span "Ver Mirada por Persona" at bounding box center [1432, 453] width 141 height 39
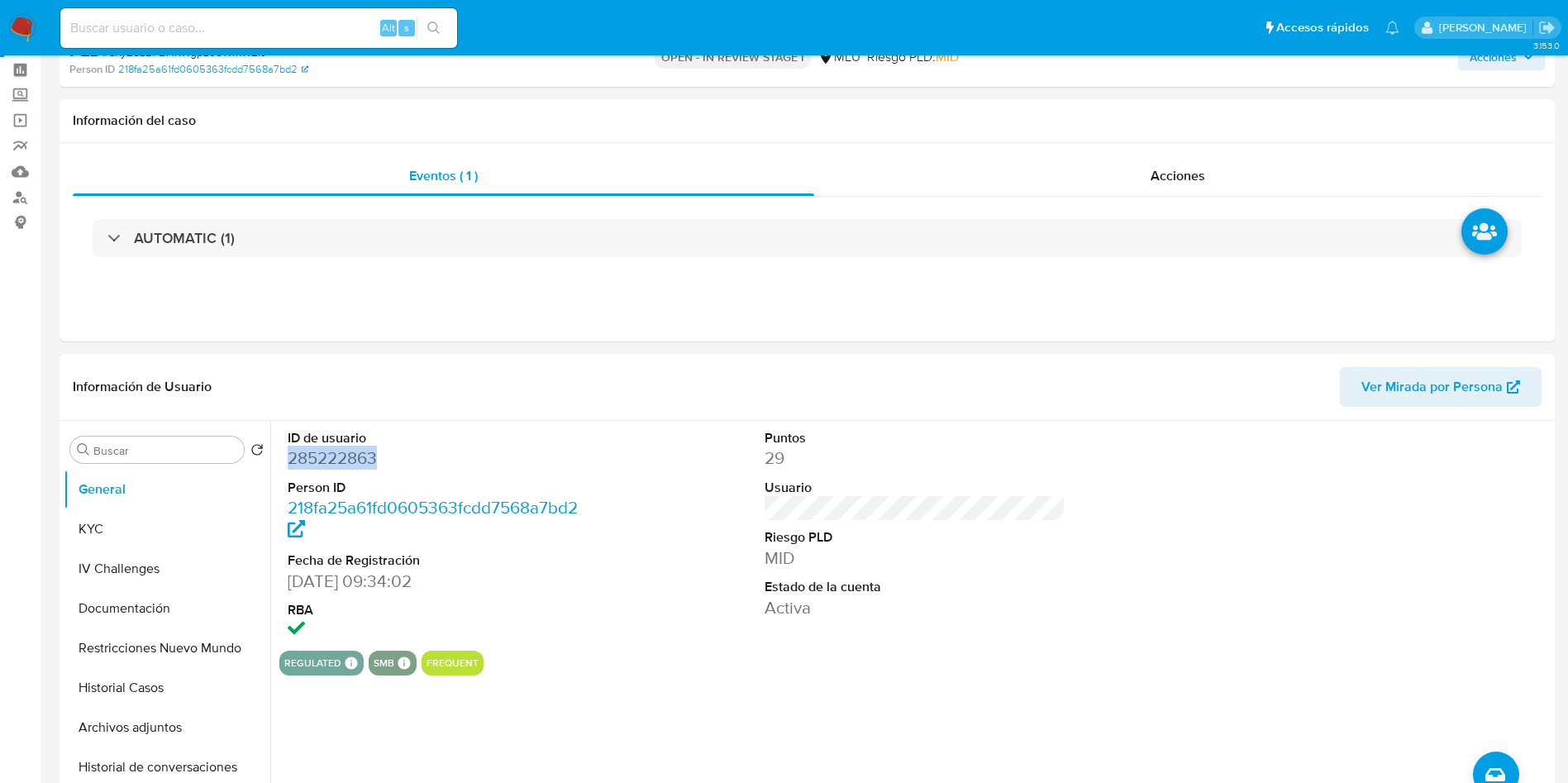
scroll to position [124, 0]
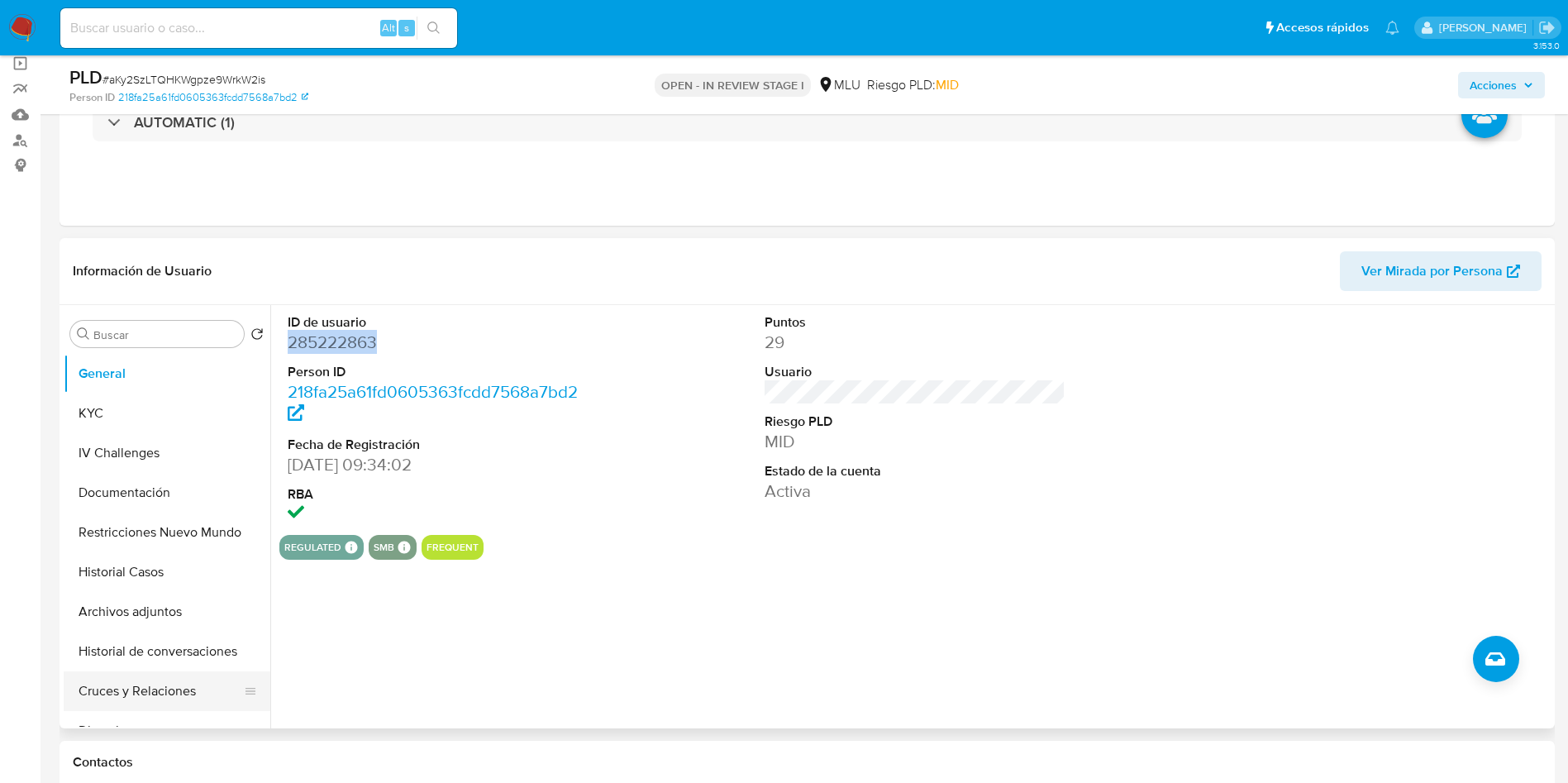
click at [176, 692] on button "Cruces y Relaciones" at bounding box center [160, 691] width 193 height 39
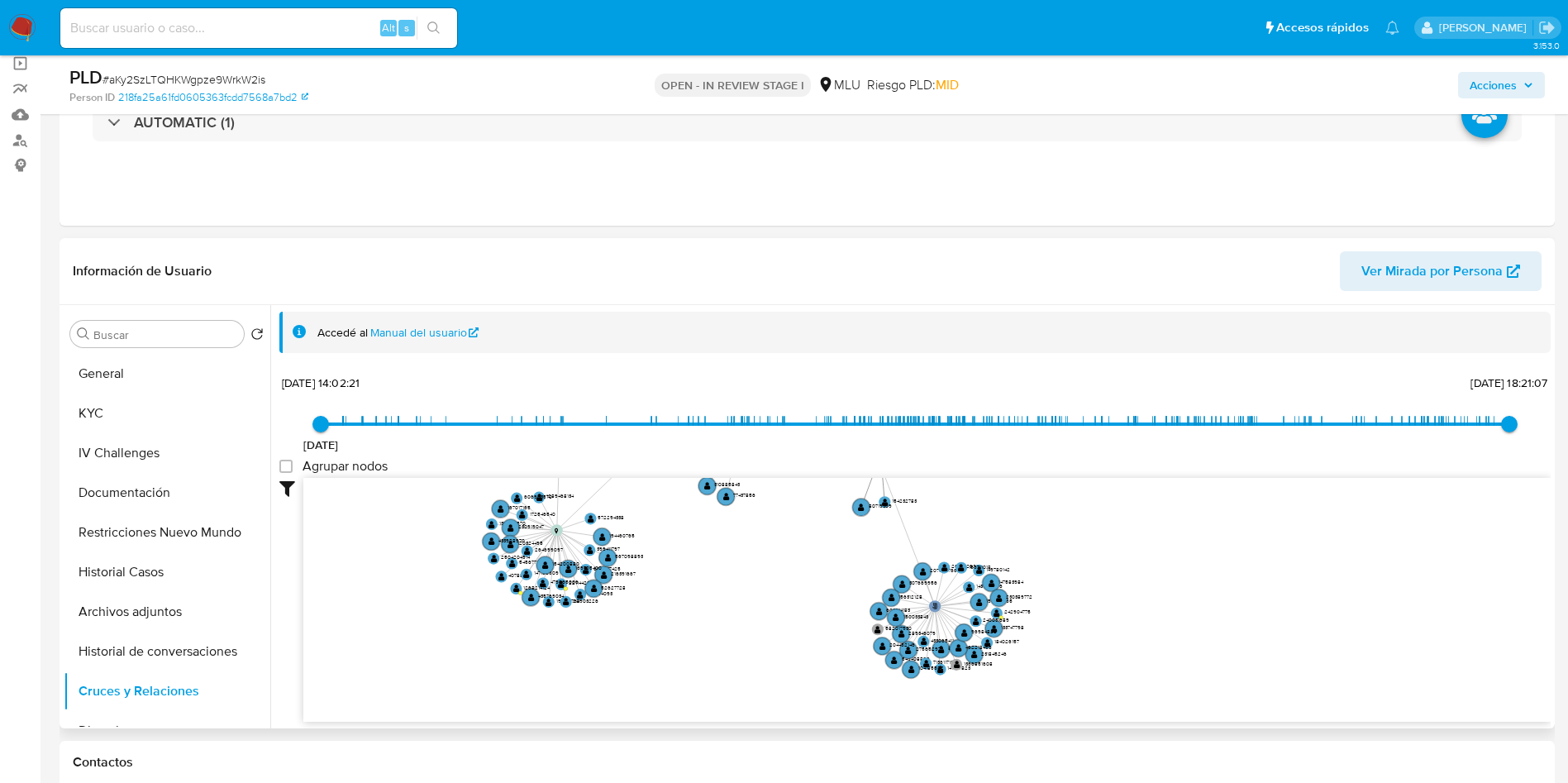
drag, startPoint x: 1266, startPoint y: 499, endPoint x: 1163, endPoint y: 499, distance: 103.0
click at [1173, 504] on icon "person-218fa25a61fd0605363fcdd7568a7bd2  user-285222863  285222863 device-64c…" at bounding box center [927, 598] width 1247 height 240
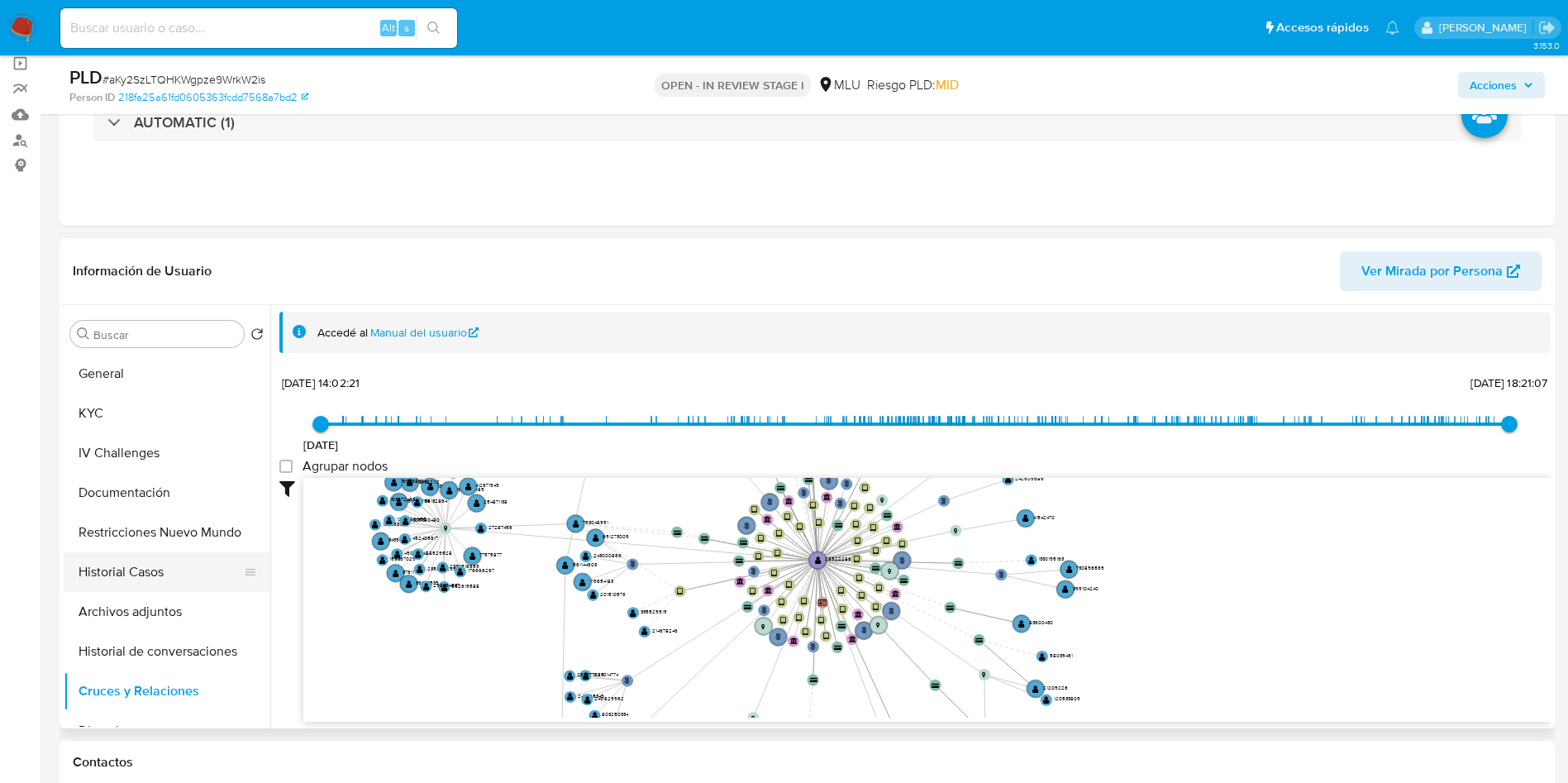
click at [150, 559] on button "Historial Casos" at bounding box center [160, 572] width 193 height 39
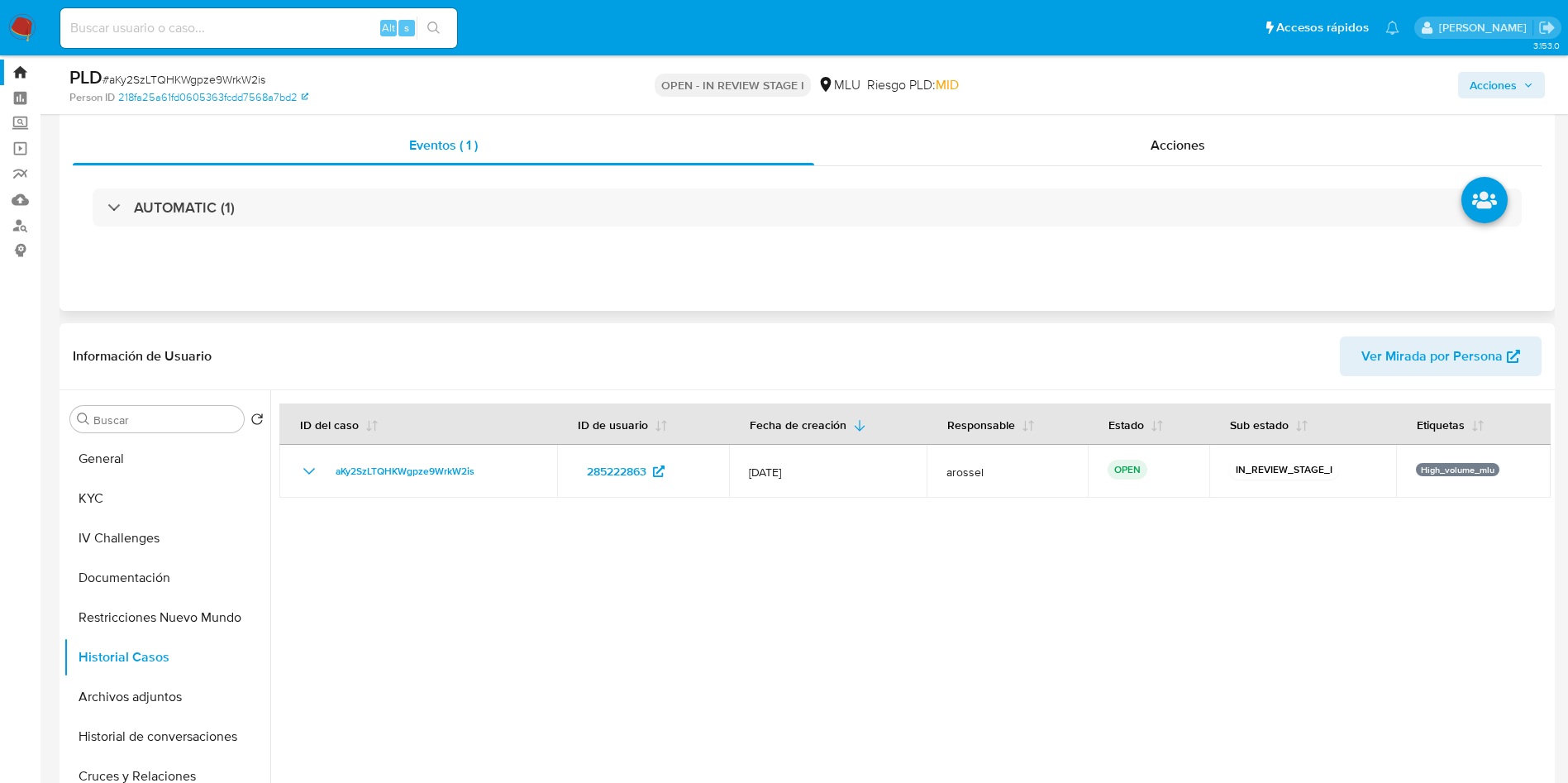
scroll to position [0, 0]
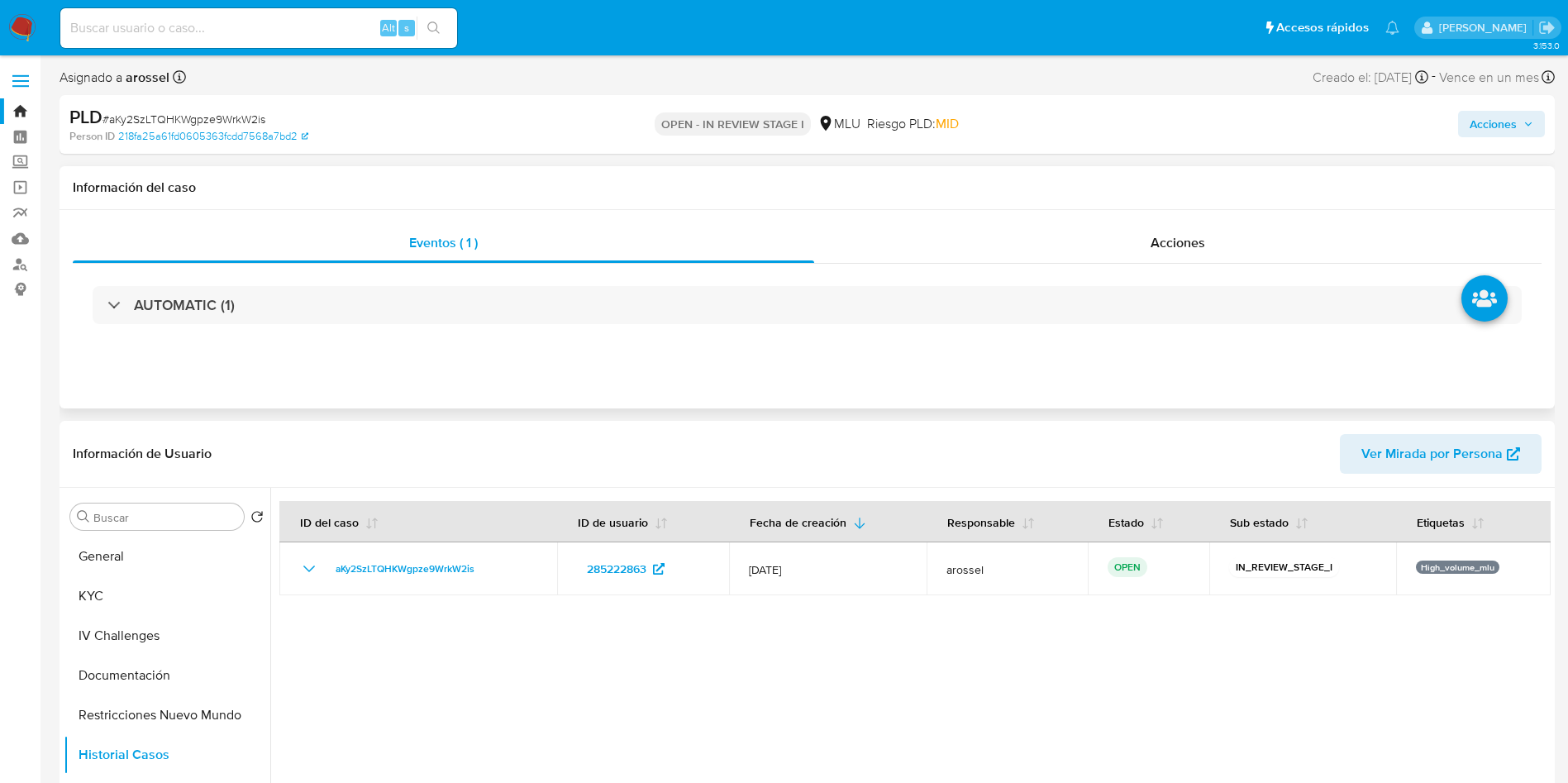
click at [206, 283] on div "AUTOMATIC (1)" at bounding box center [808, 305] width 1469 height 82
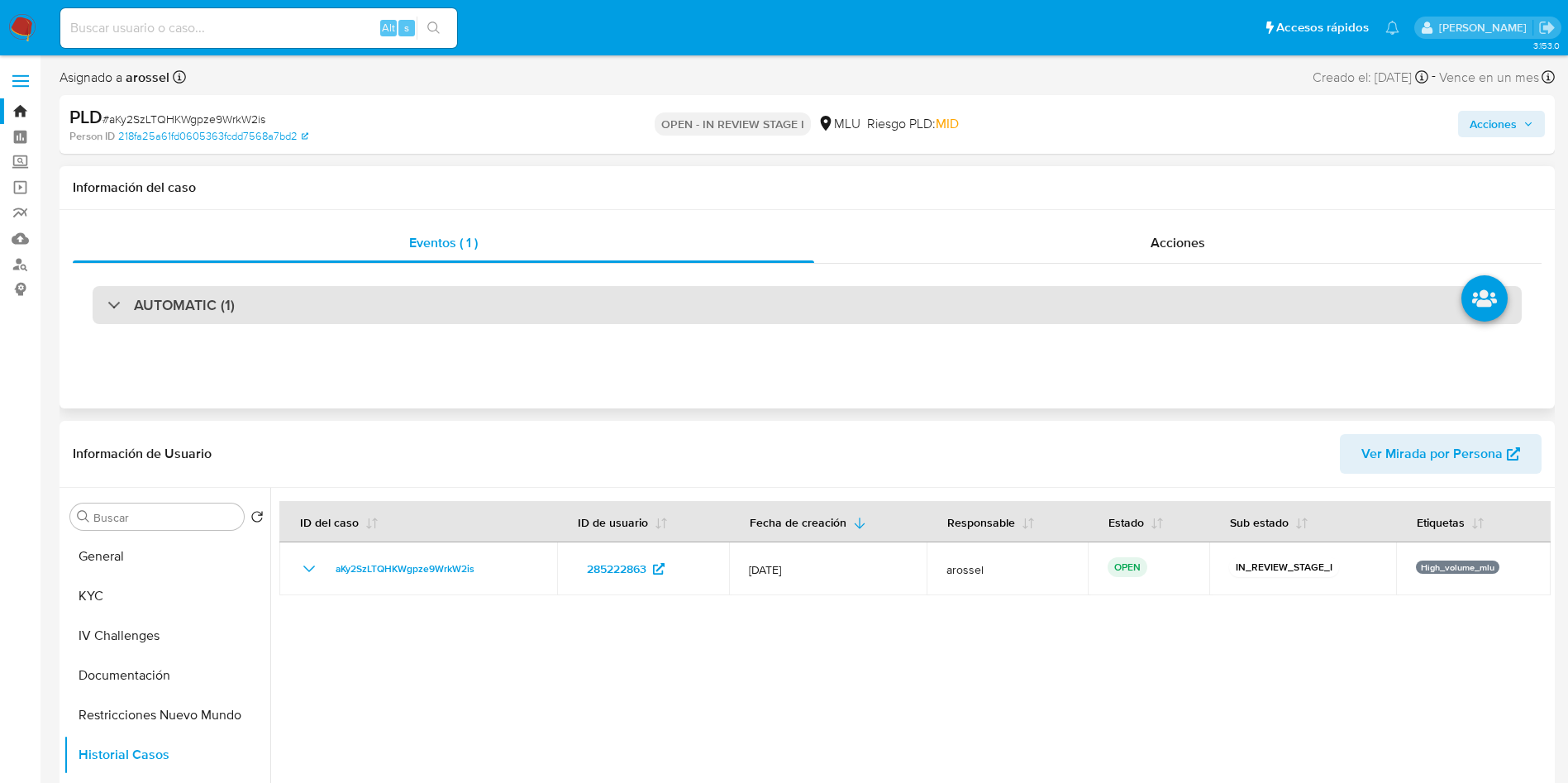
click at [214, 310] on h3 "AUTOMATIC (1)" at bounding box center [185, 305] width 101 height 18
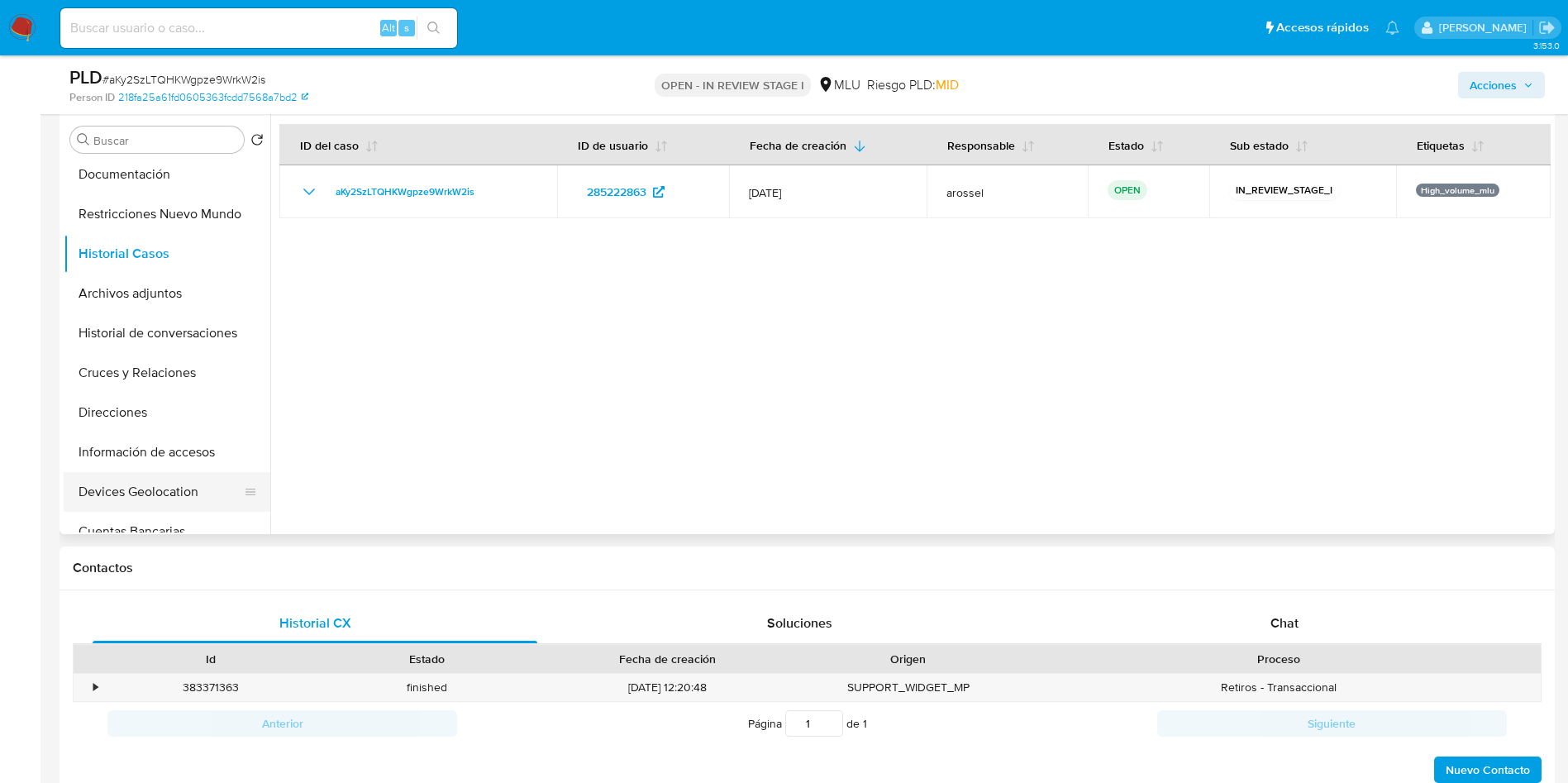
scroll to position [248, 0]
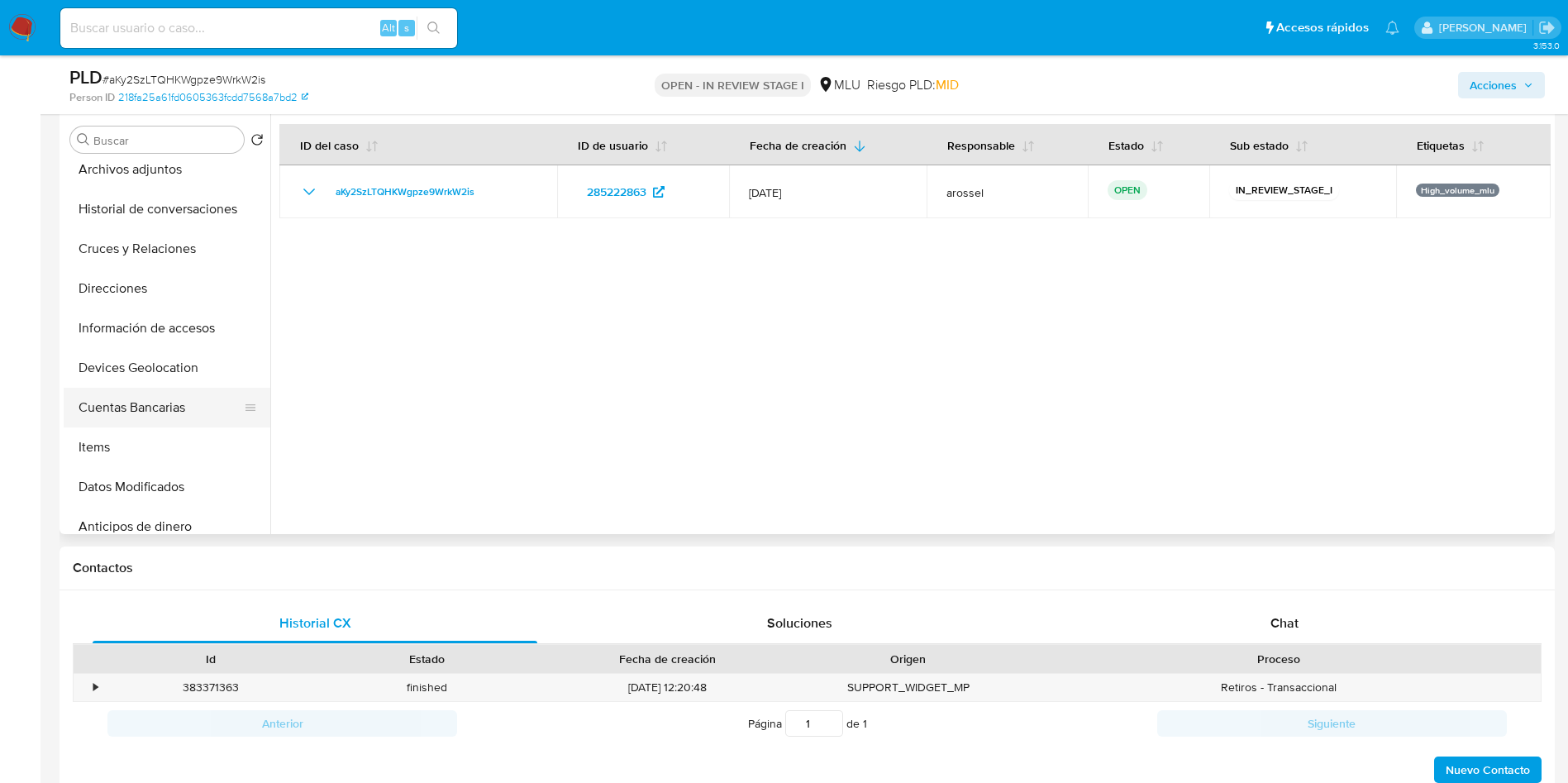
click at [168, 401] on button "Cuentas Bancarias" at bounding box center [160, 407] width 193 height 39
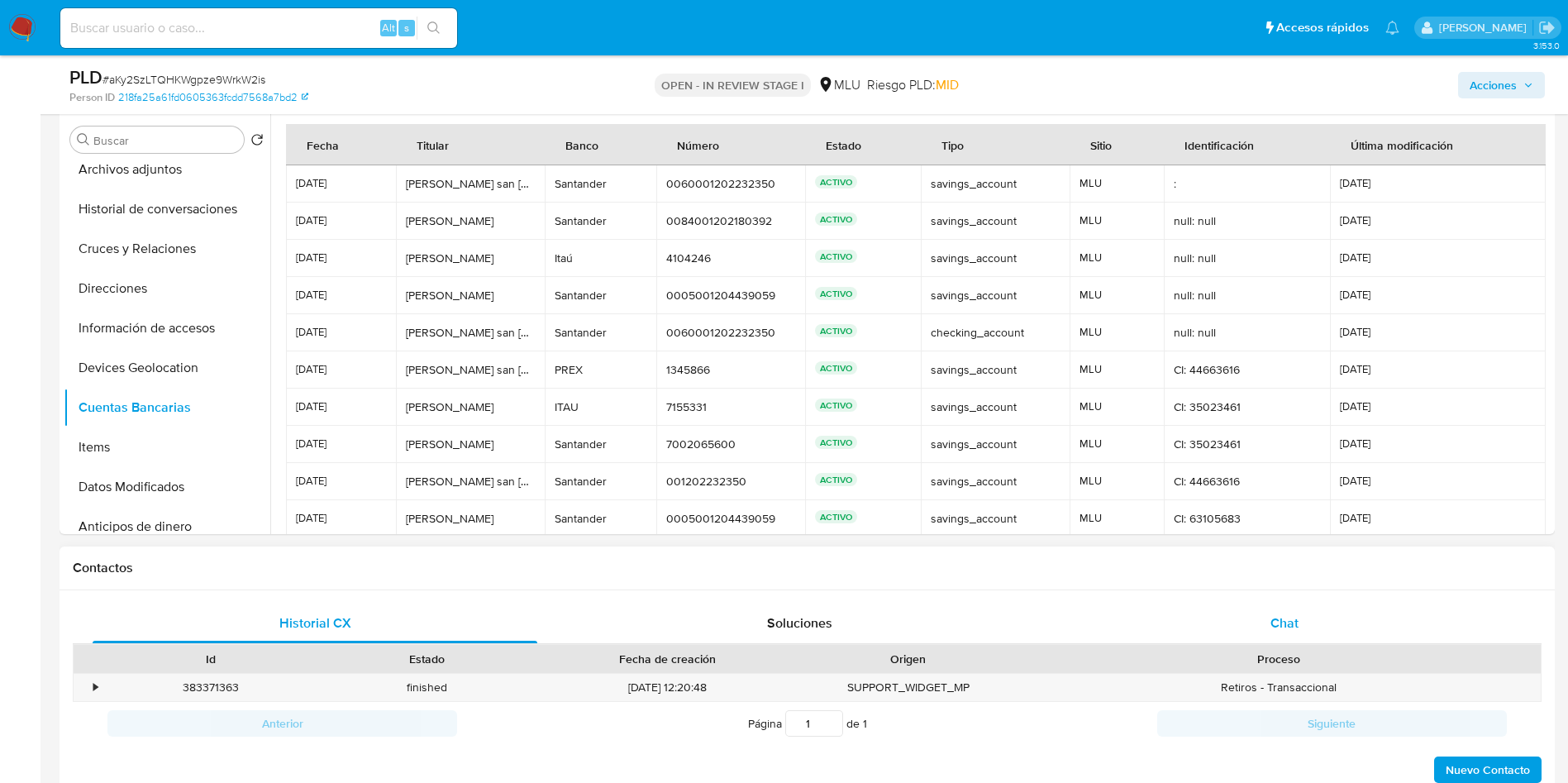
click at [1275, 616] on span "Chat" at bounding box center [1284, 623] width 28 height 19
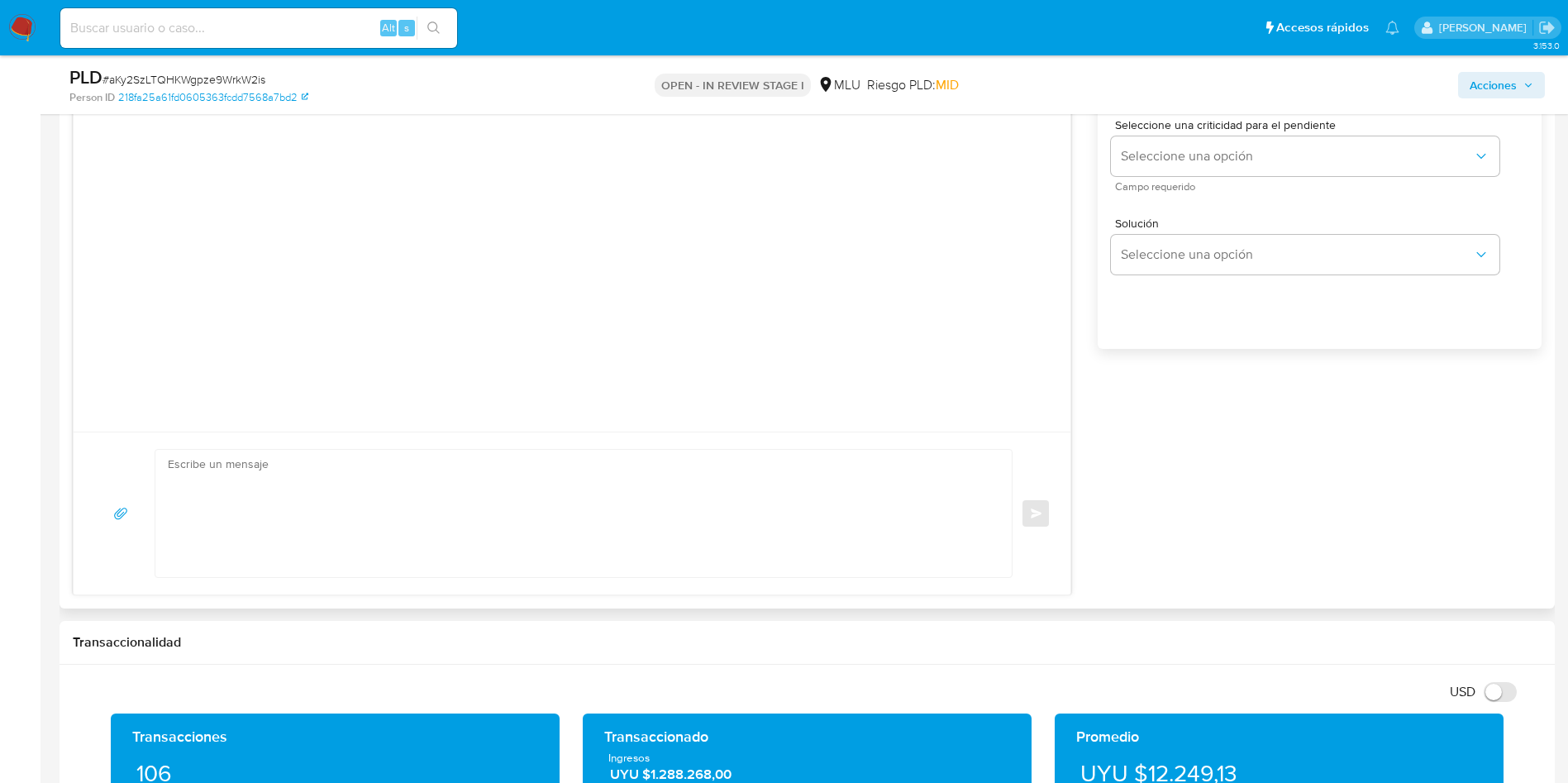
scroll to position [1611, 0]
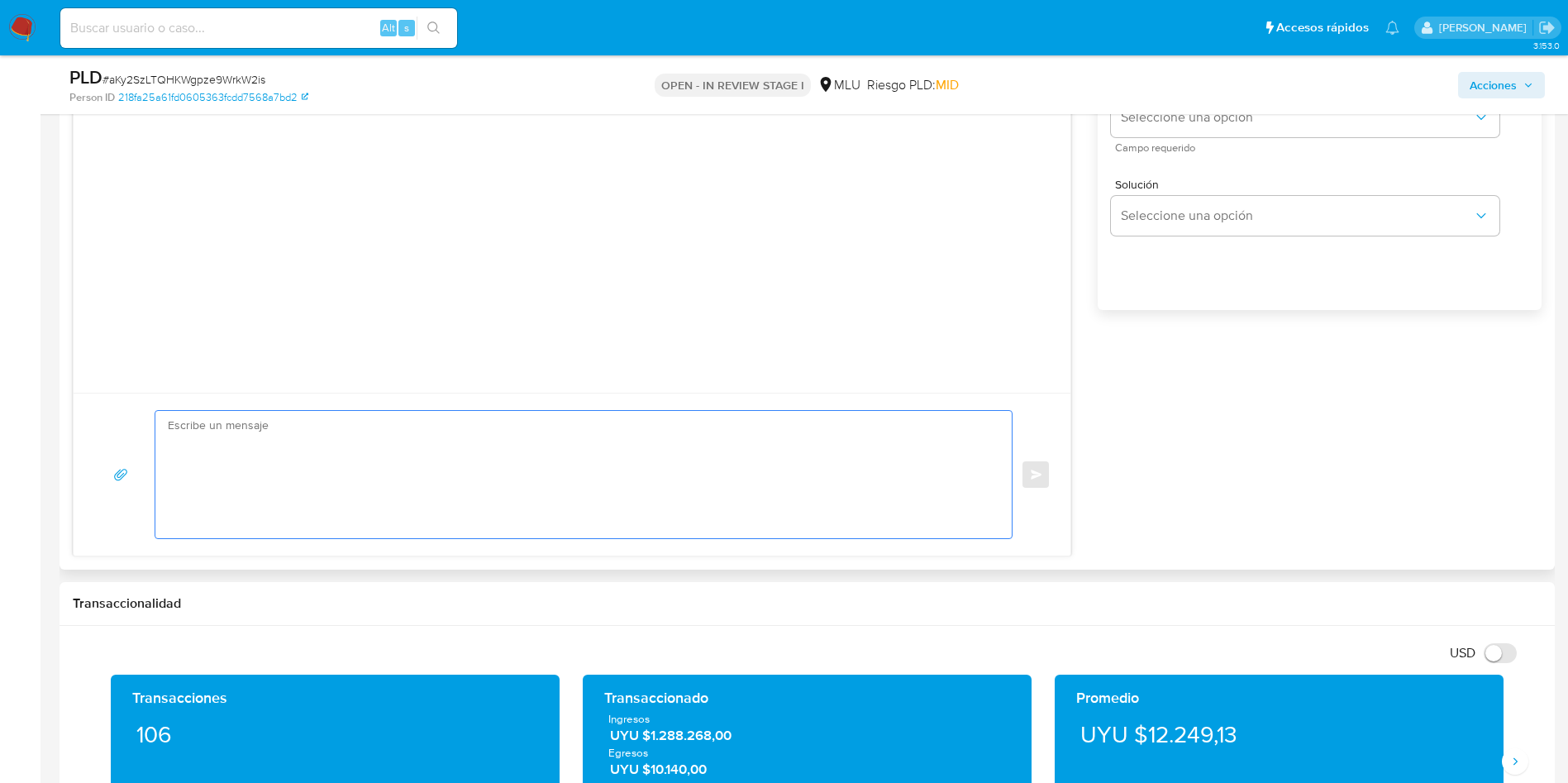
click at [475, 461] on textarea at bounding box center [579, 474] width 823 height 128
paste textarea "Hola, XXX. Te contactamos ya que necesitamos verificar algunos datos. Por este …"
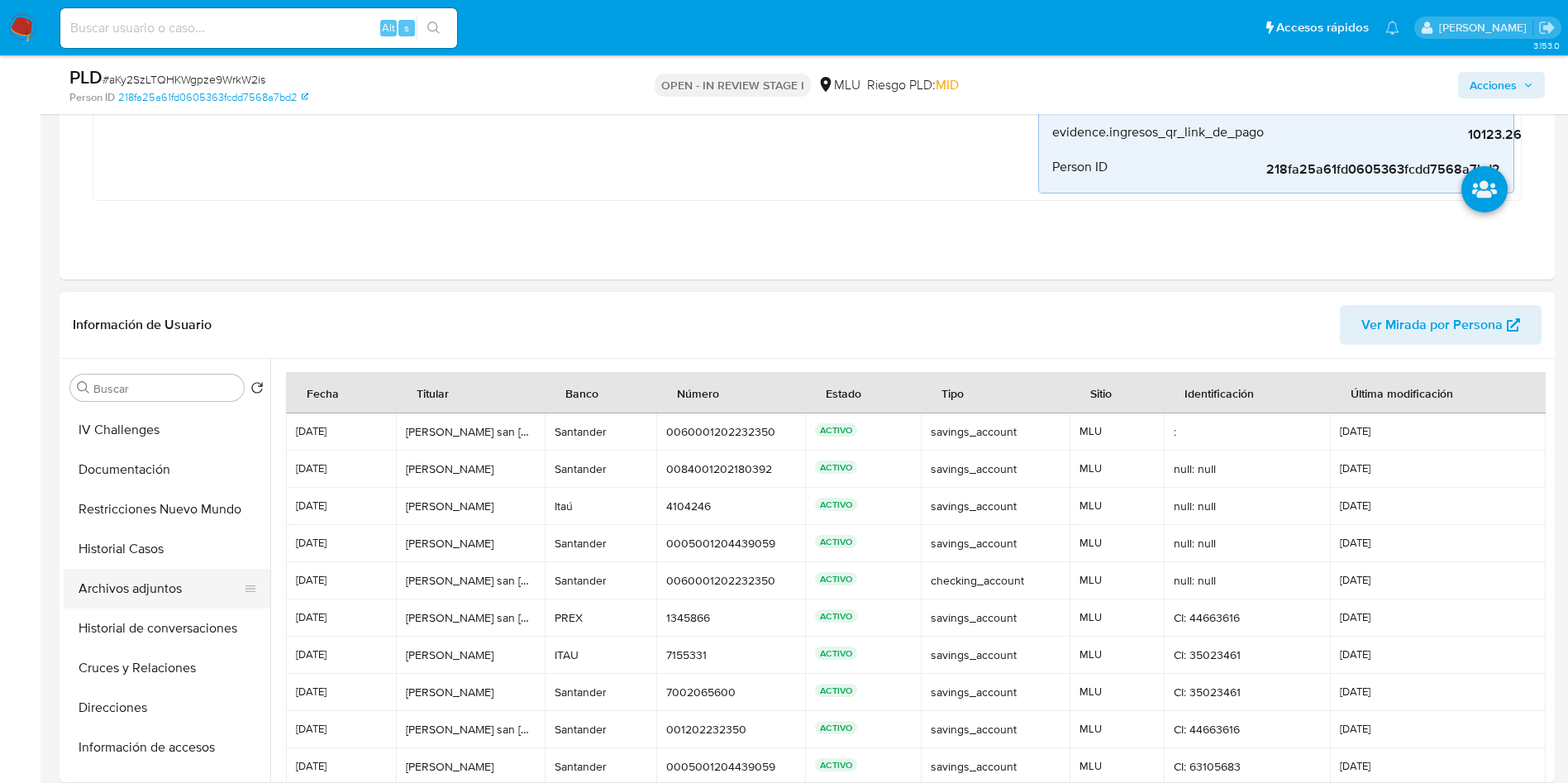
scroll to position [0, 0]
click at [148, 441] on button "General" at bounding box center [160, 426] width 193 height 39
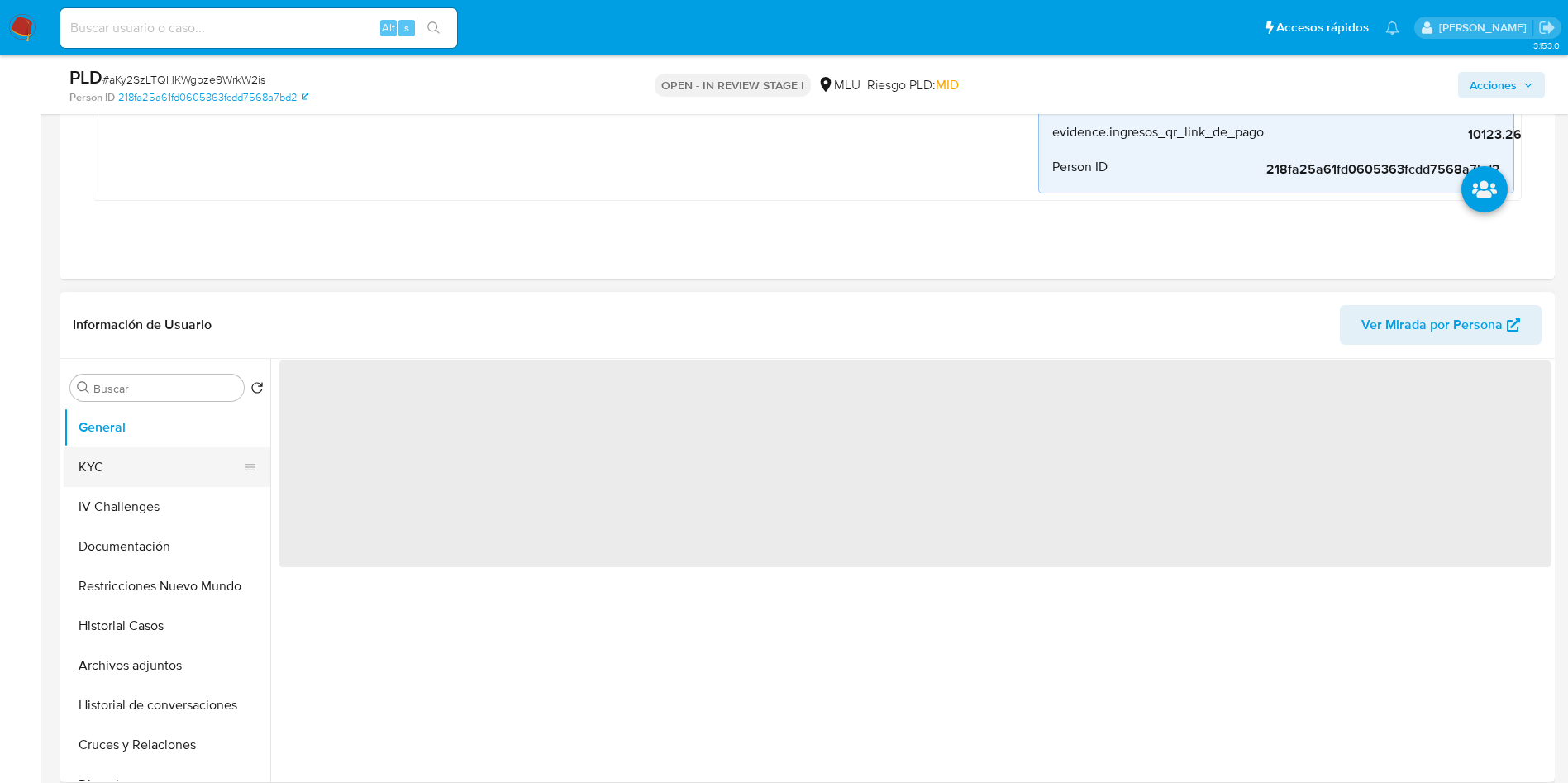
click at [148, 459] on button "KYC" at bounding box center [160, 467] width 193 height 39
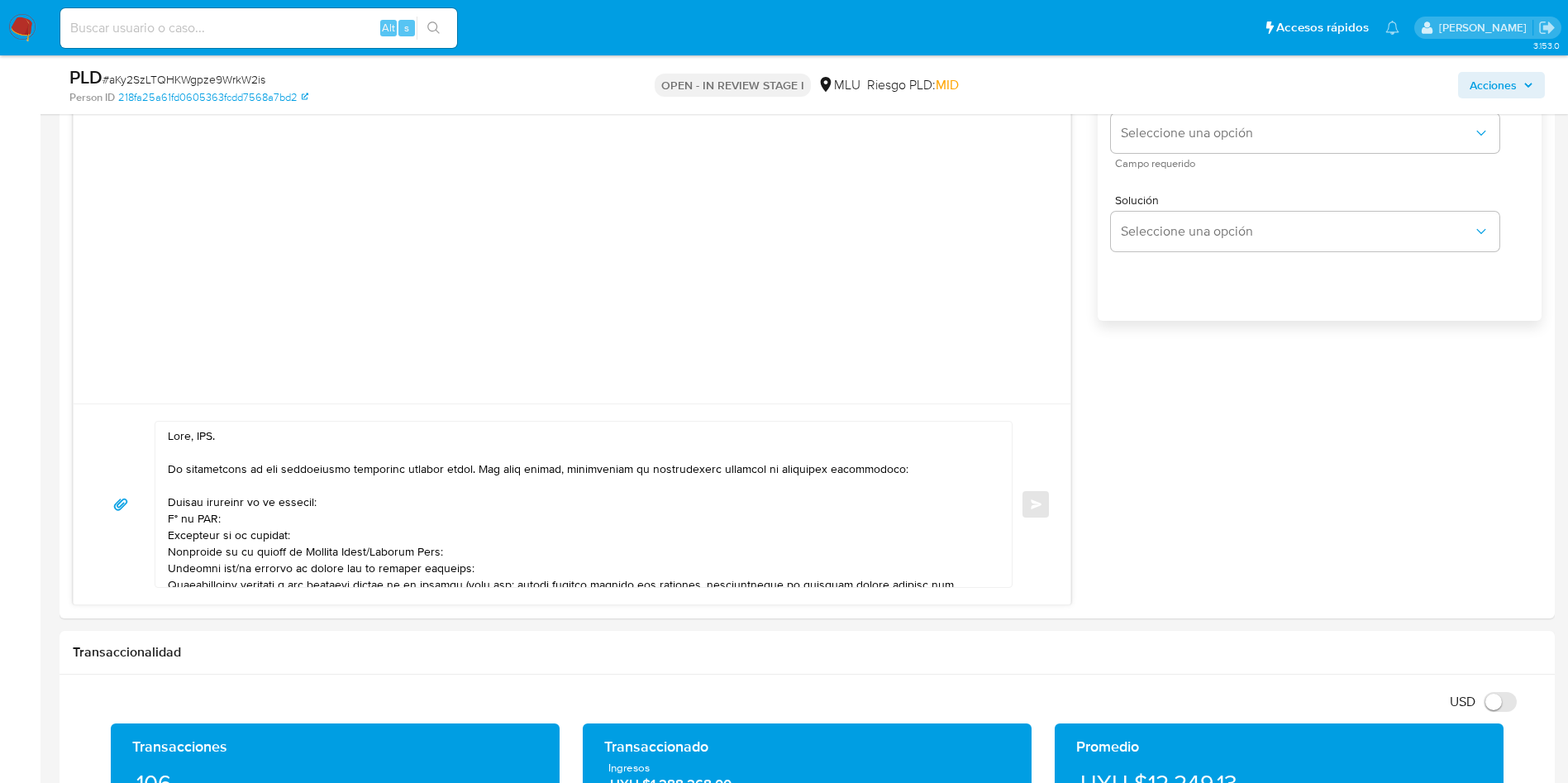
scroll to position [1860, 0]
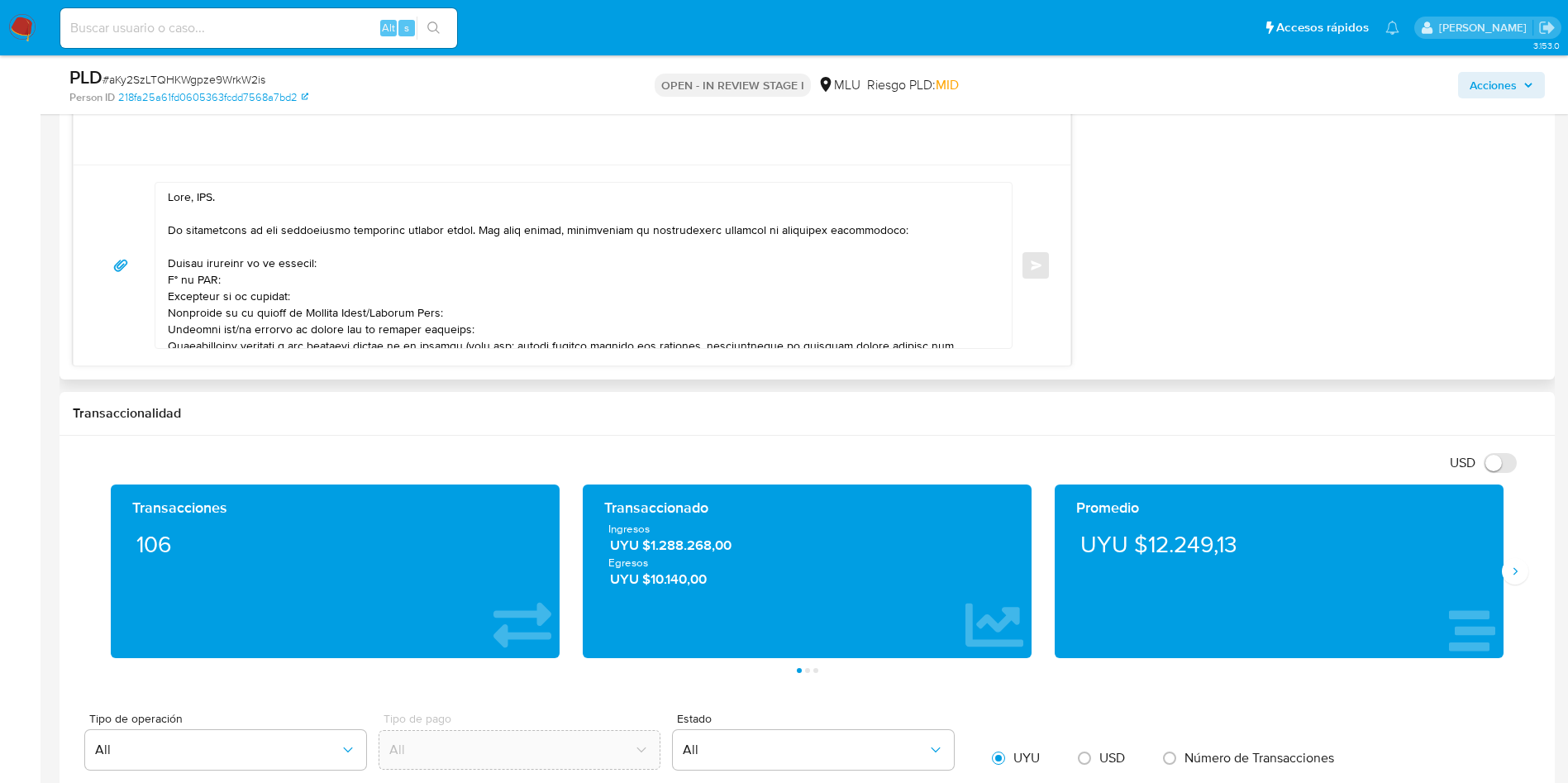
click at [210, 201] on textarea at bounding box center [579, 265] width 823 height 165
click at [169, 259] on textarea at bounding box center [579, 265] width 823 height 165
click at [190, 295] on textarea at bounding box center [579, 265] width 823 height 165
drag, startPoint x: 318, startPoint y: 315, endPoint x: 163, endPoint y: 301, distance: 155.6
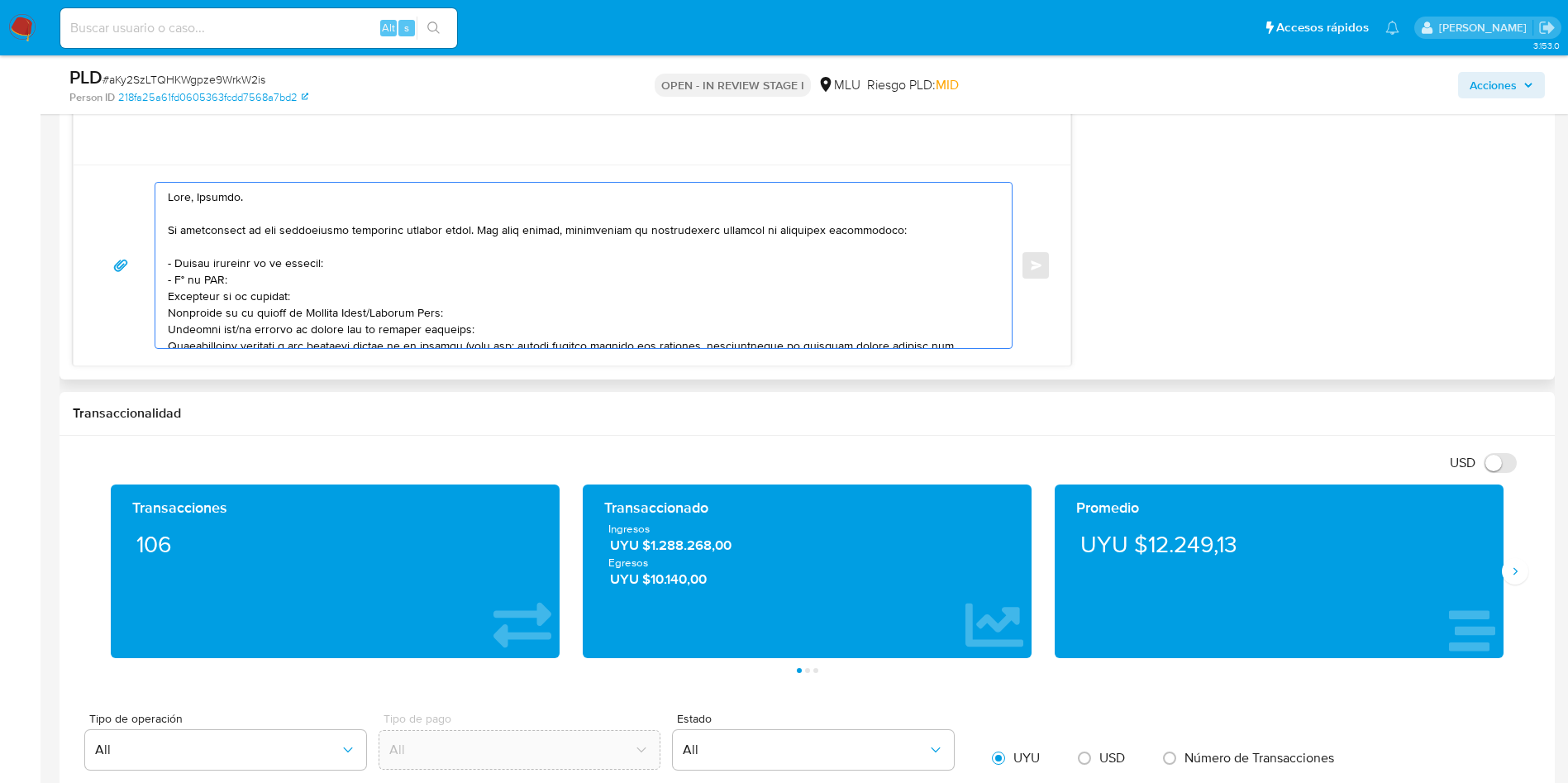
click at [163, 301] on div at bounding box center [579, 265] width 848 height 165
click at [246, 286] on textarea at bounding box center [579, 265] width 823 height 165
click at [251, 297] on textarea at bounding box center [579, 265] width 823 height 165
click at [541, 293] on textarea at bounding box center [579, 265] width 823 height 165
click at [431, 310] on textarea at bounding box center [579, 265] width 823 height 165
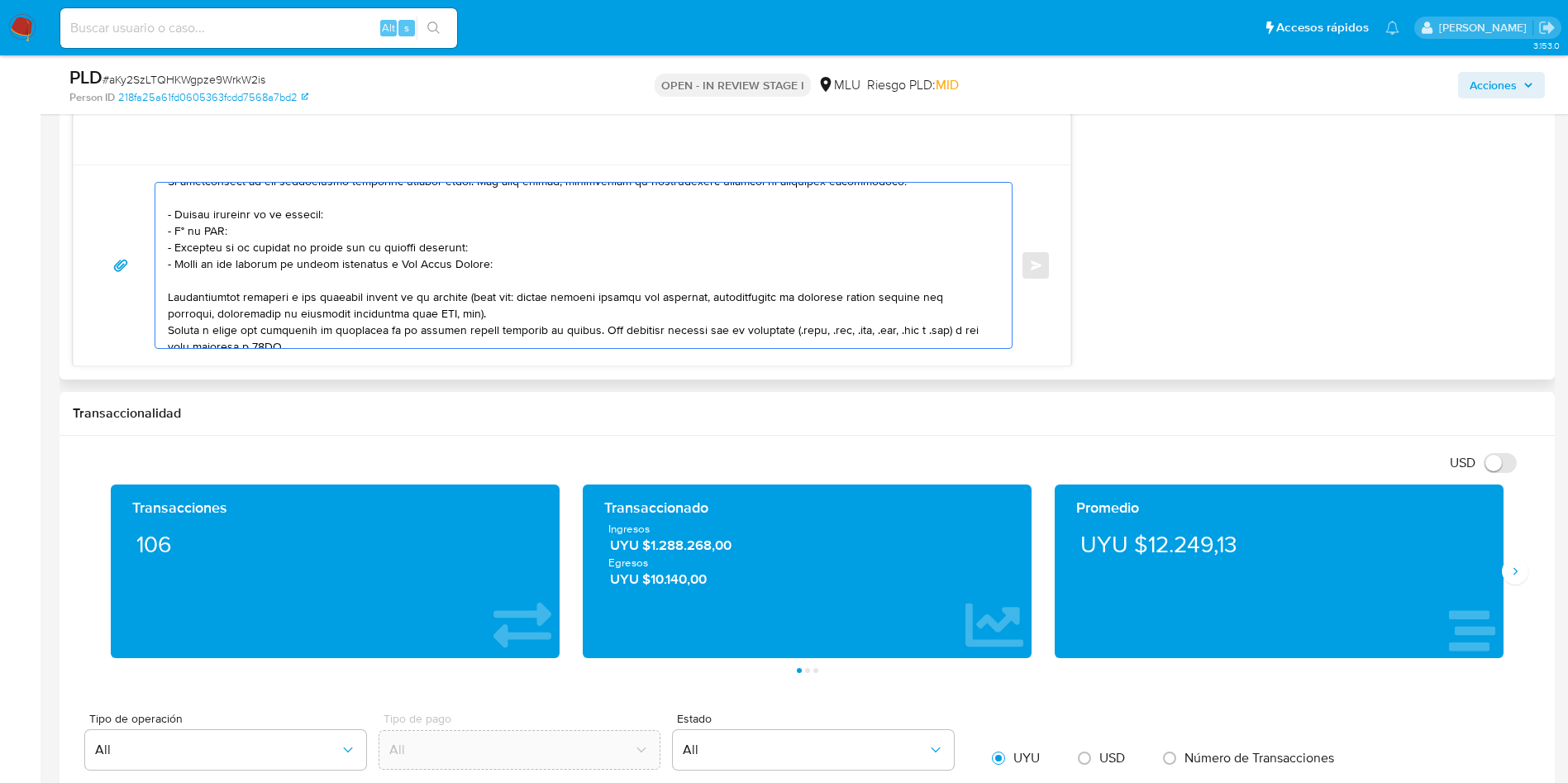
scroll to position [50, 0]
click at [166, 300] on div at bounding box center [579, 265] width 848 height 165
click at [169, 295] on textarea at bounding box center [579, 265] width 823 height 165
click at [437, 323] on textarea at bounding box center [579, 265] width 823 height 165
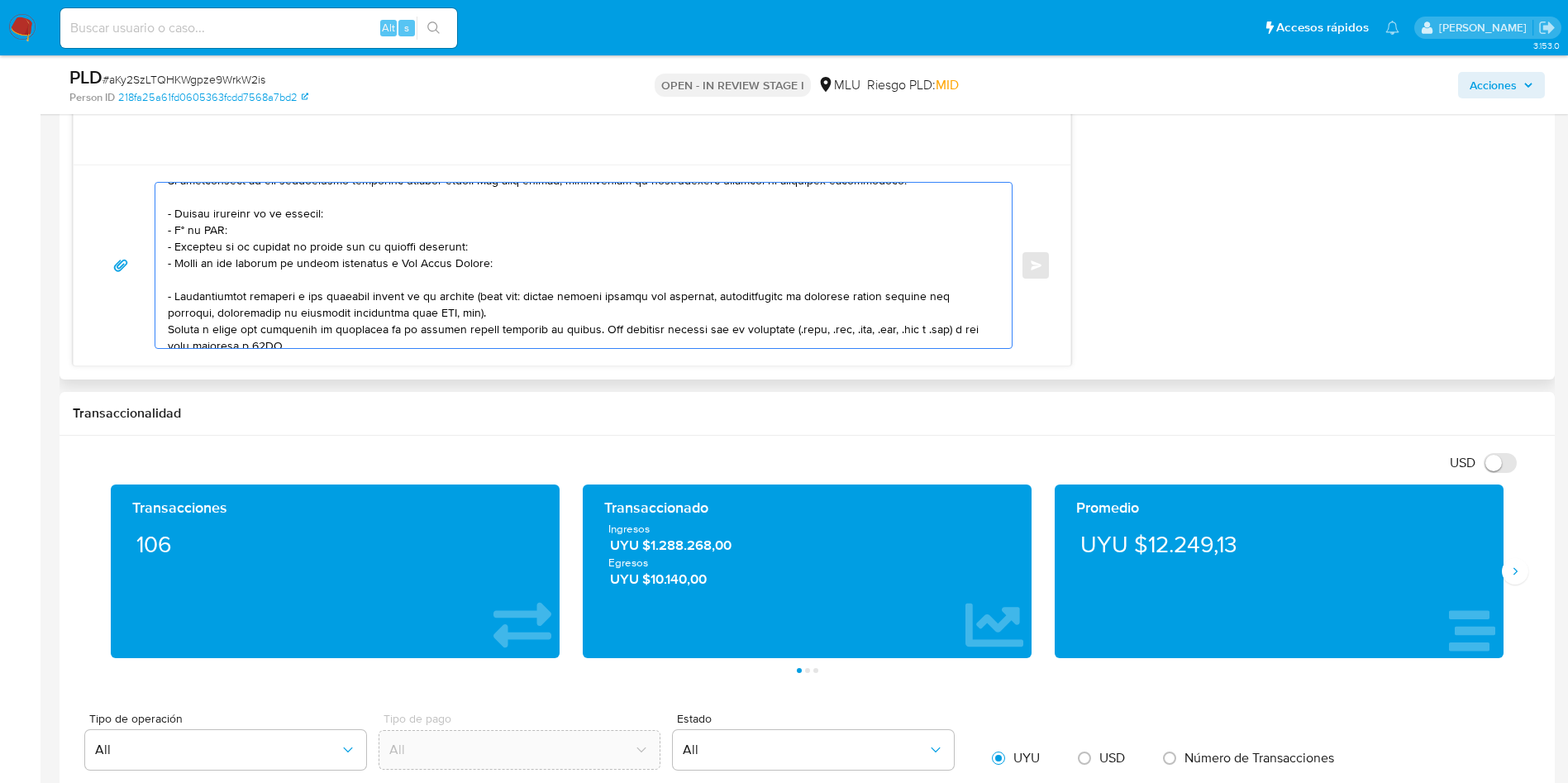
click at [437, 323] on textarea at bounding box center [579, 265] width 823 height 165
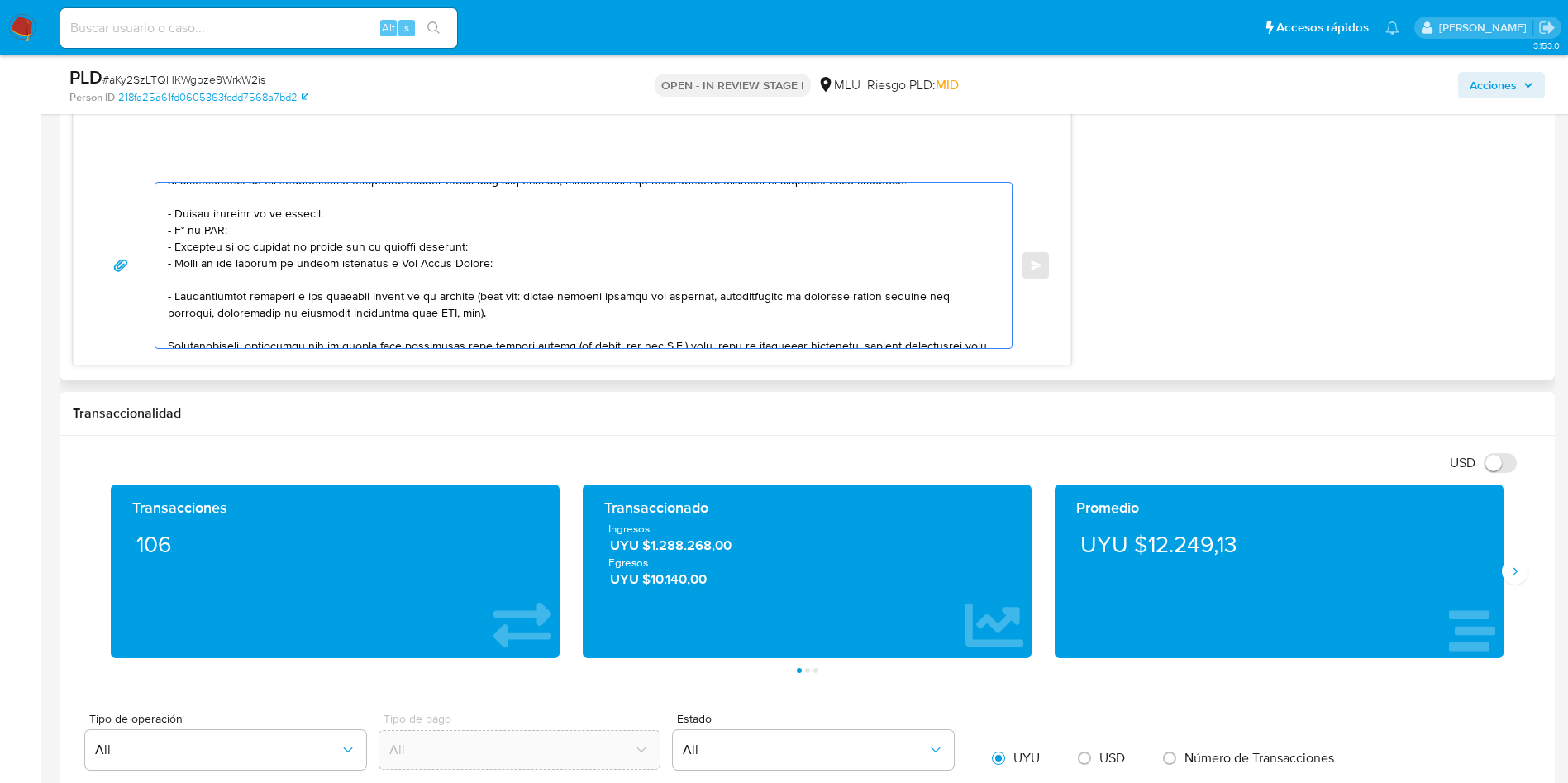
scroll to position [99, 0]
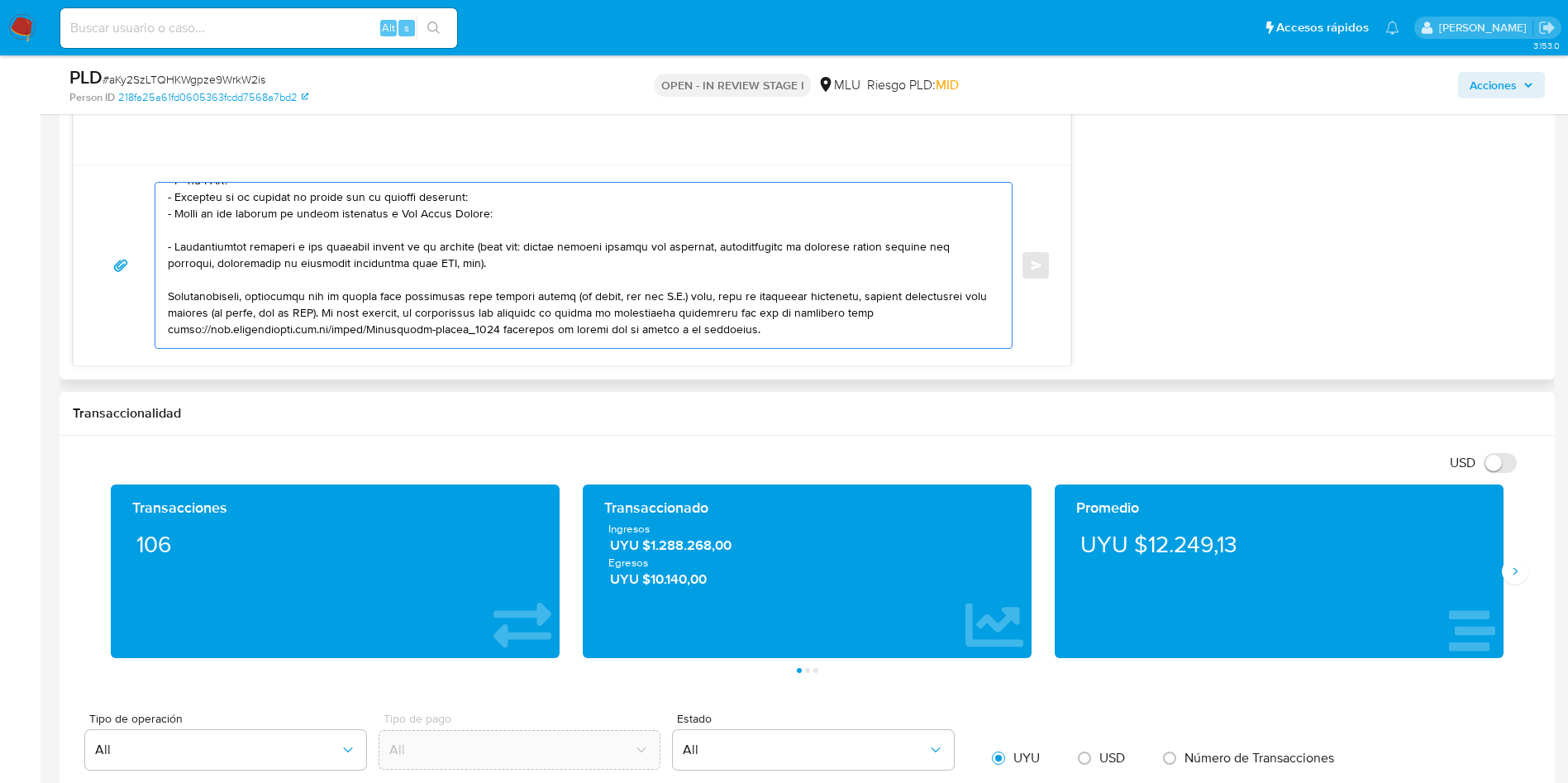
click at [432, 326] on textarea at bounding box center [579, 265] width 823 height 165
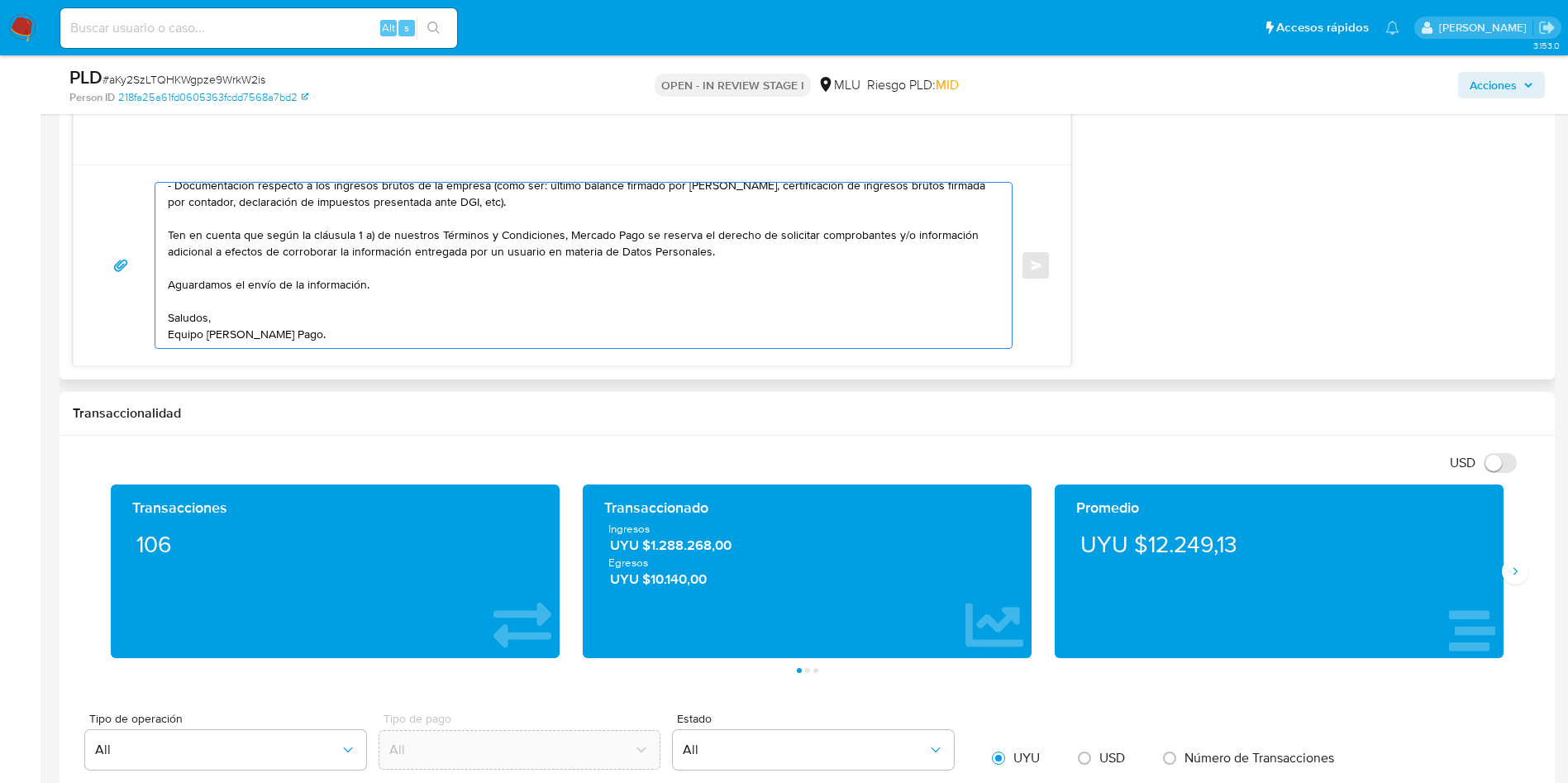
click at [449, 306] on textarea "Hola, Natalia. Te contactamos ya que necesitamos verificar algunos datos. Por e…" at bounding box center [579, 265] width 823 height 165
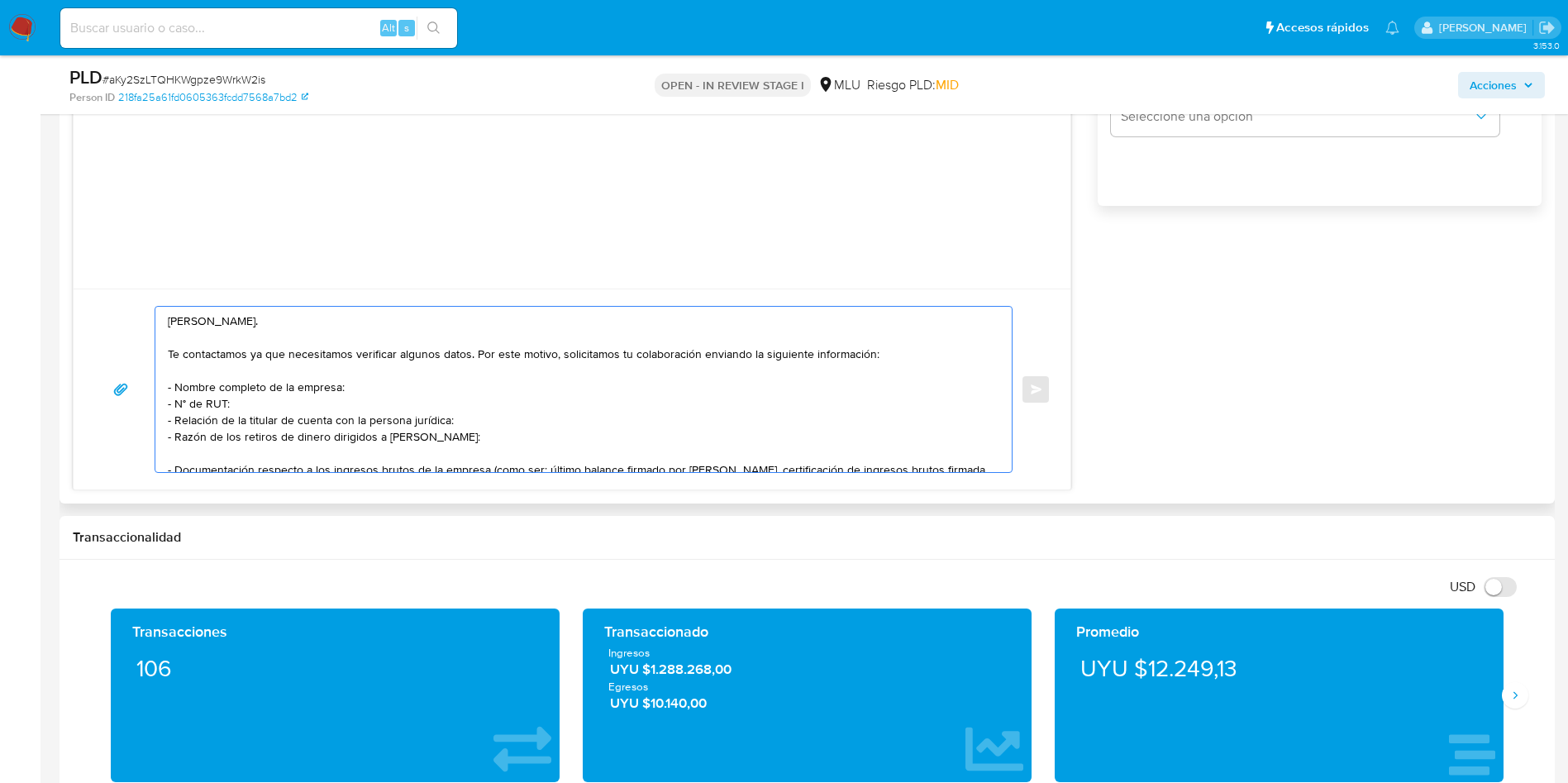
scroll to position [1364, 0]
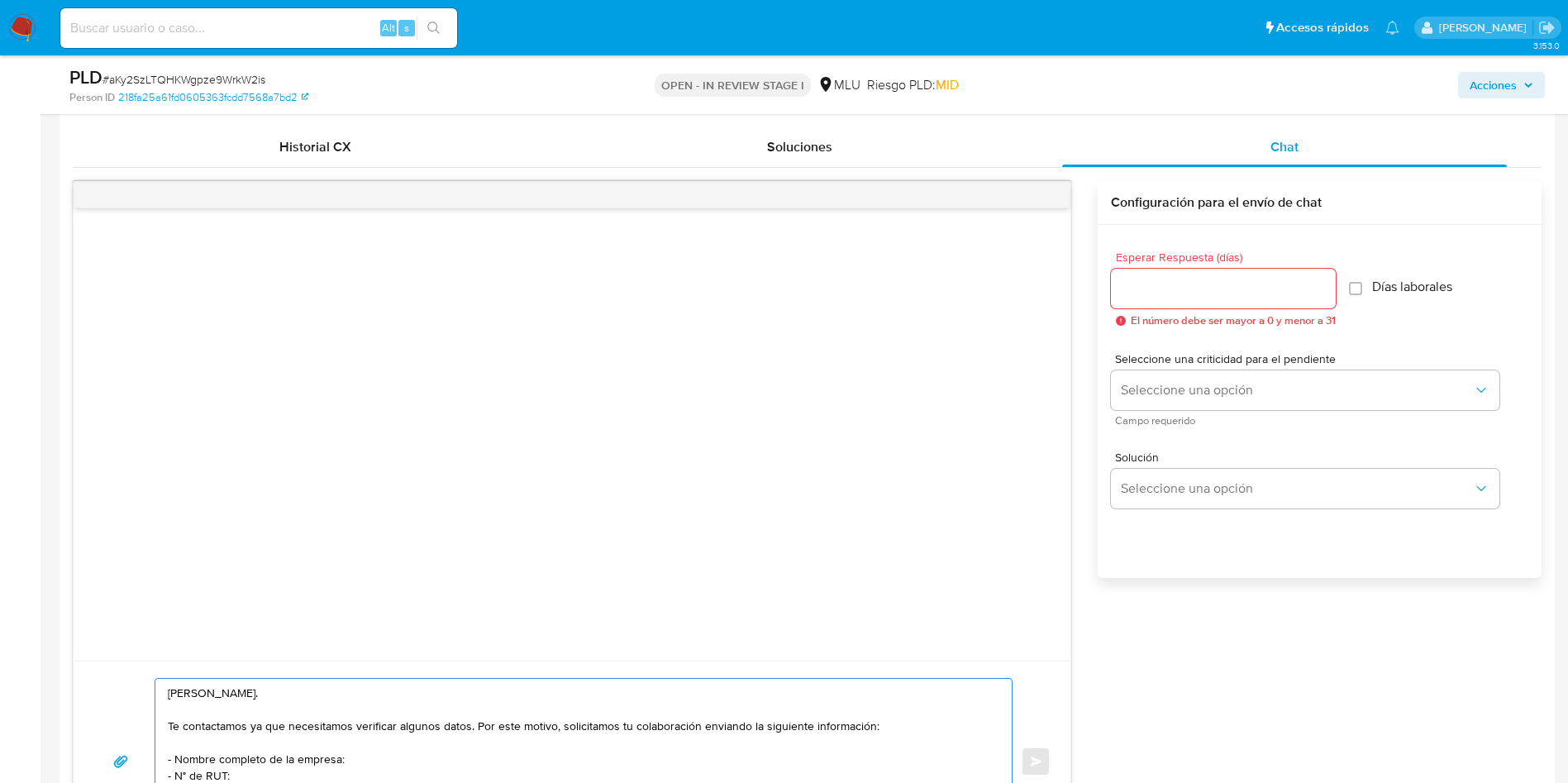
type textarea "Hola, Natalia. Te contactamos ya que necesitamos verificar algunos datos. Por e…"
click at [1154, 291] on input "Esperar Respuesta (días)" at bounding box center [1224, 289] width 225 height 22
type input "3"
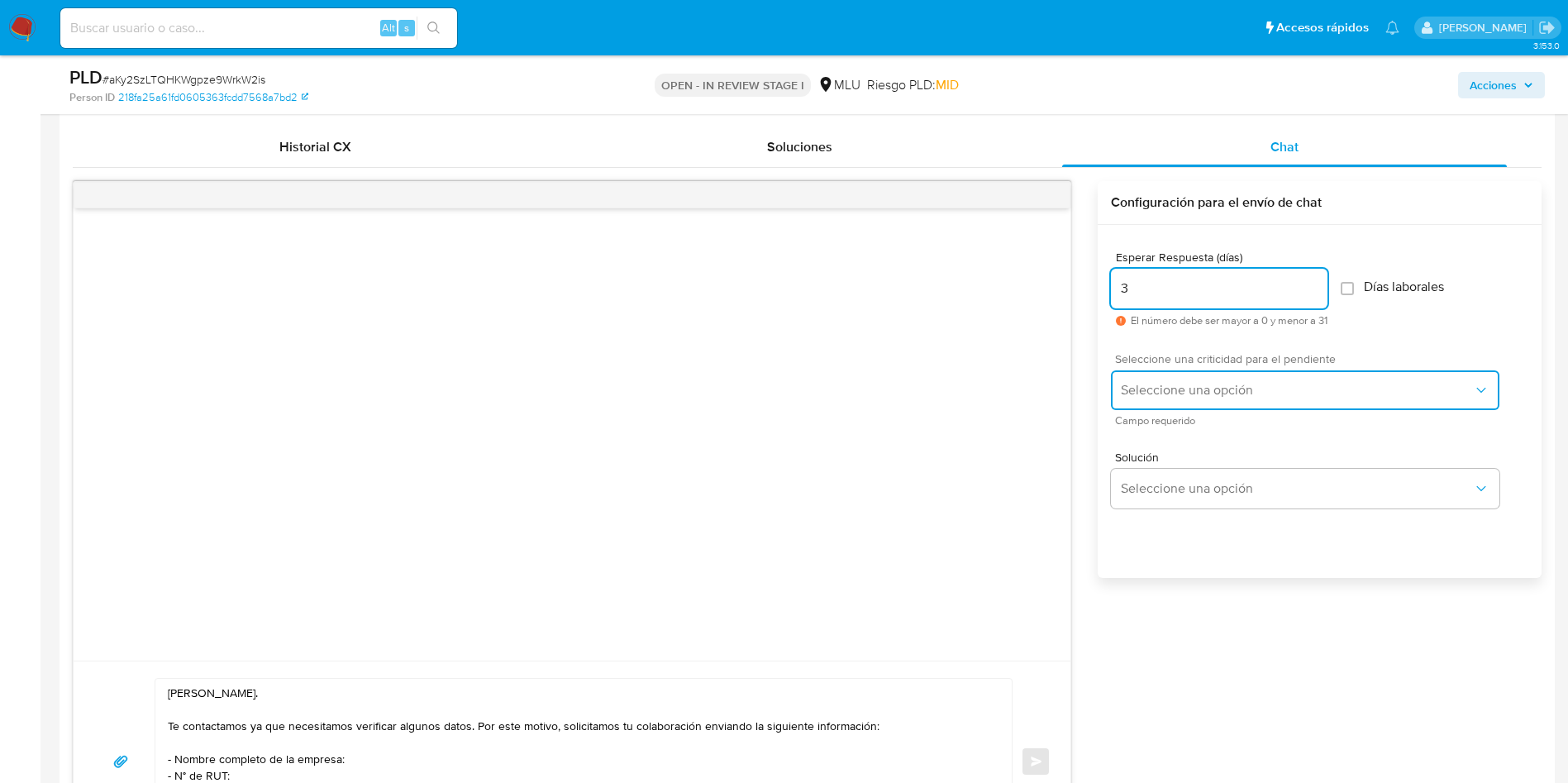
click at [1144, 400] on button "Seleccione una opción" at bounding box center [1305, 389] width 389 height 39
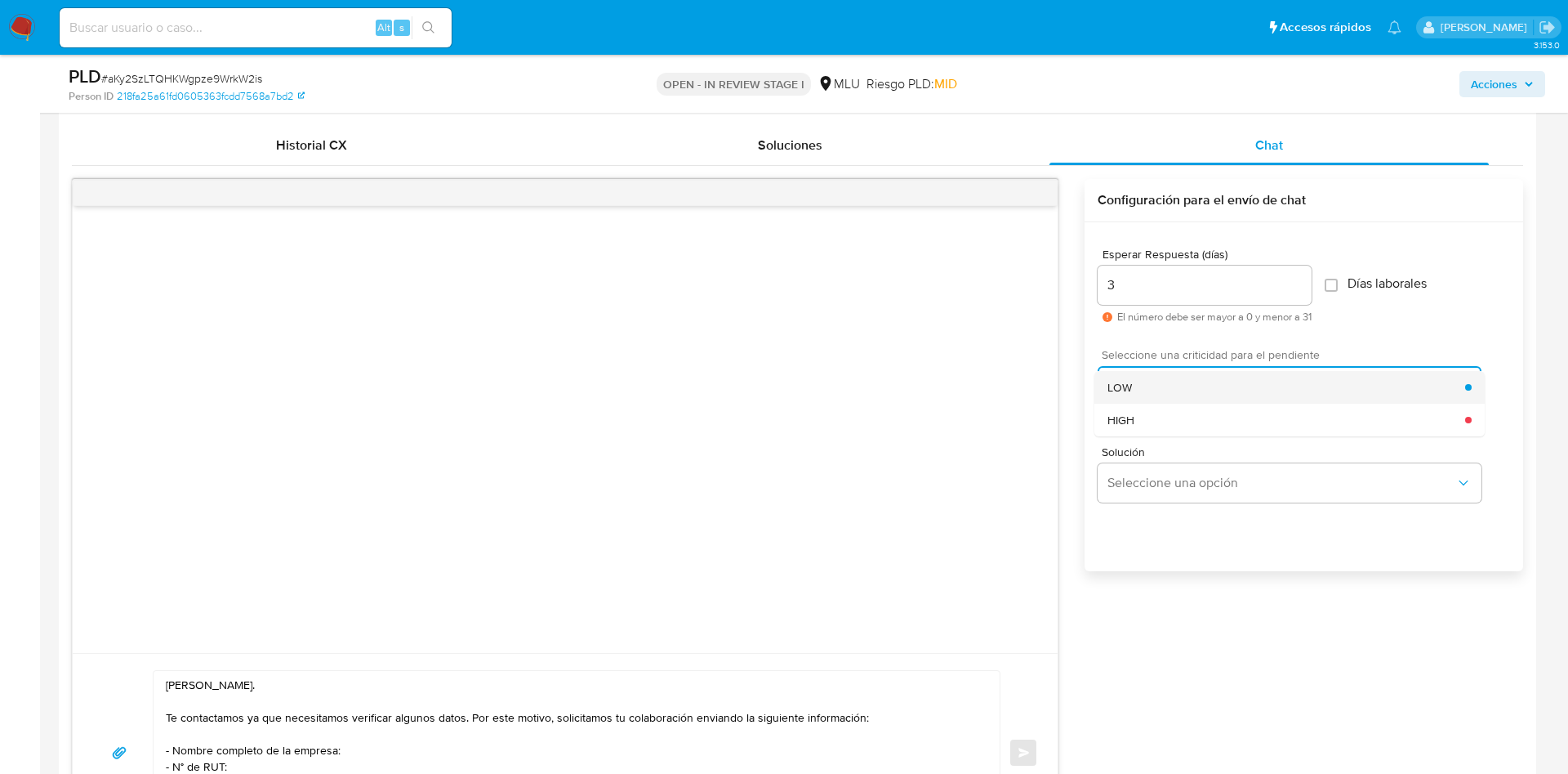
click at [1128, 393] on span "LOW" at bounding box center [1119, 387] width 25 height 15
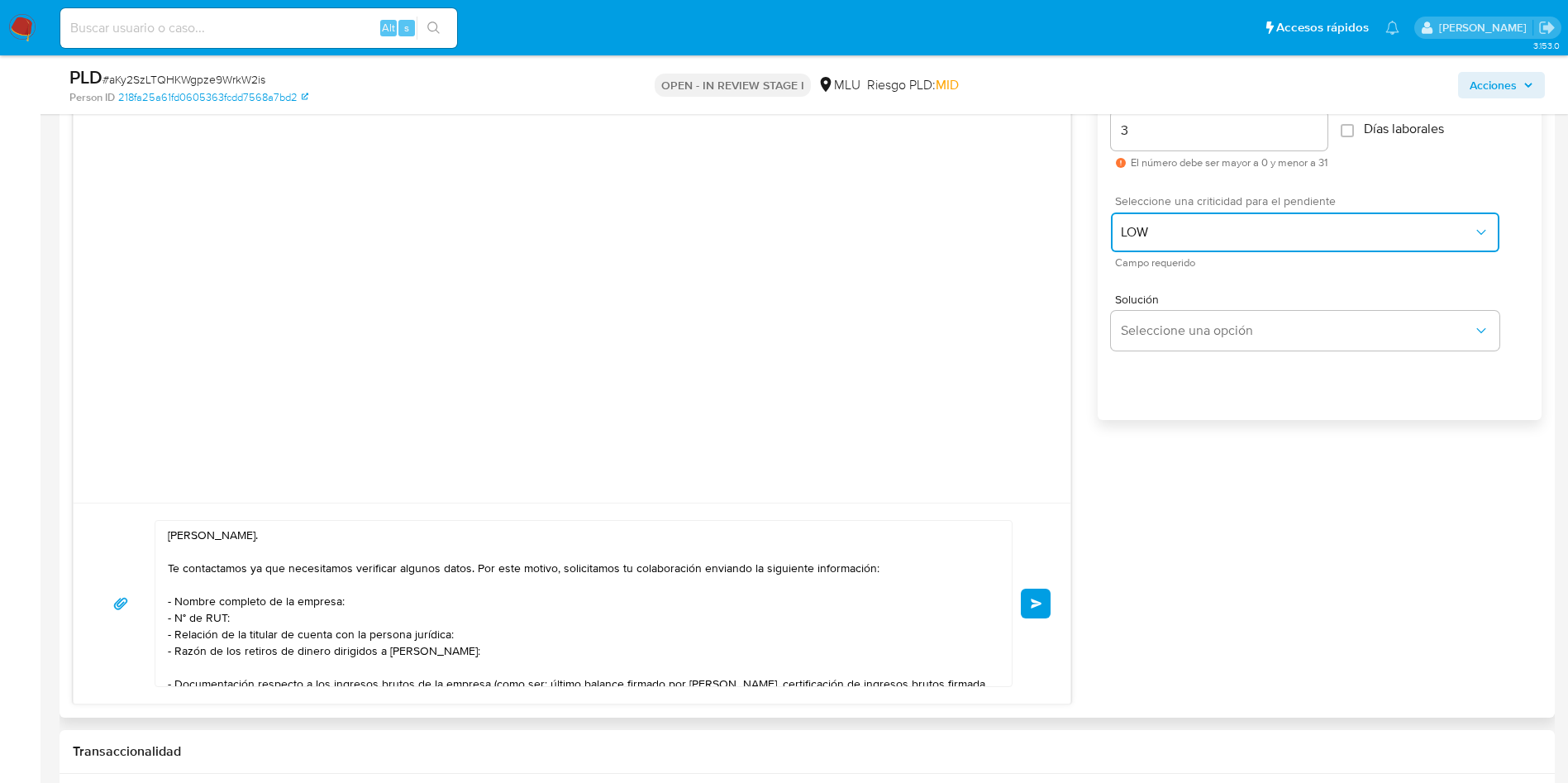
scroll to position [1611, 0]
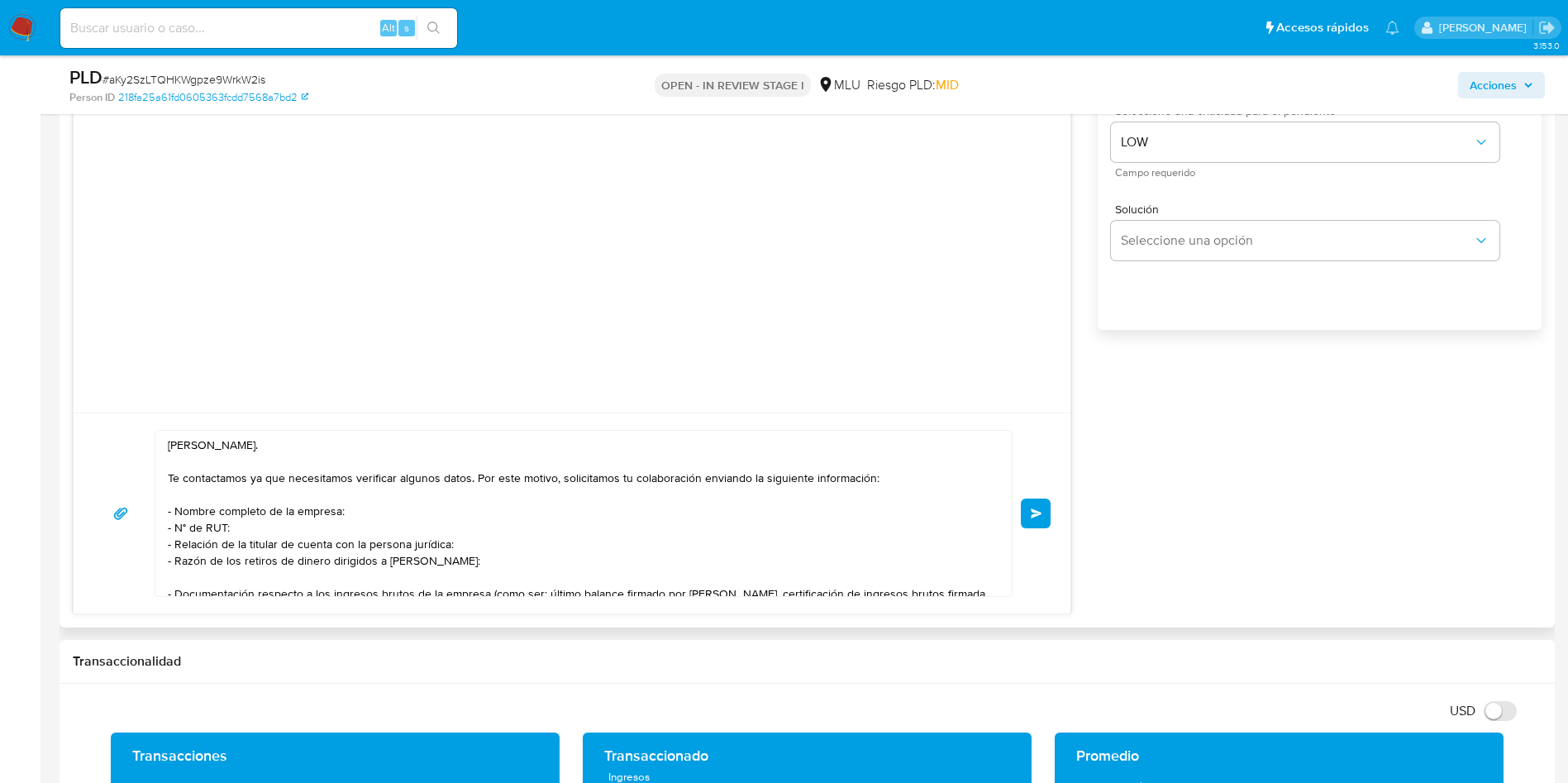
click at [1032, 515] on span "Enviar" at bounding box center [1037, 514] width 12 height 10
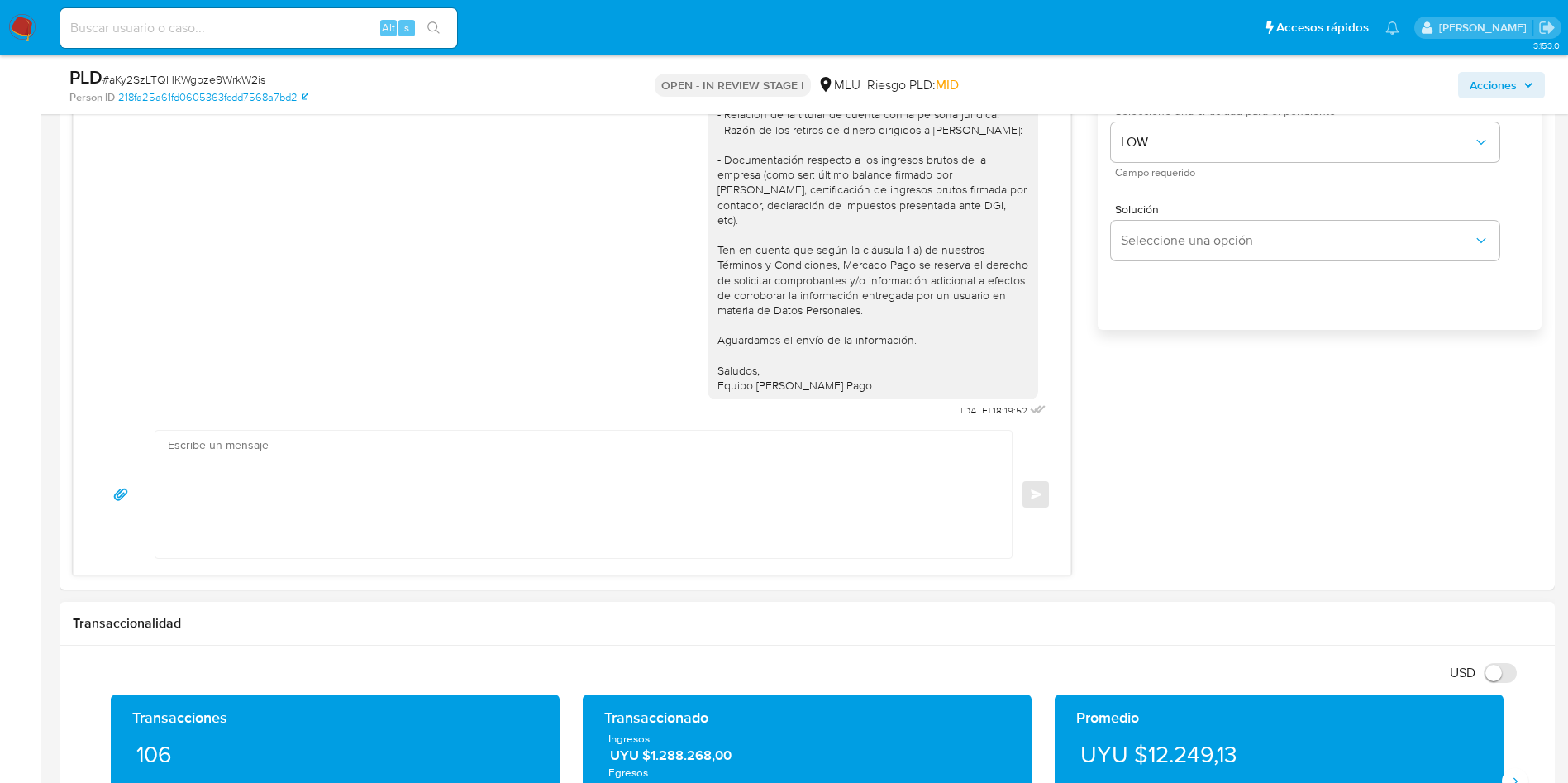
scroll to position [3, 0]
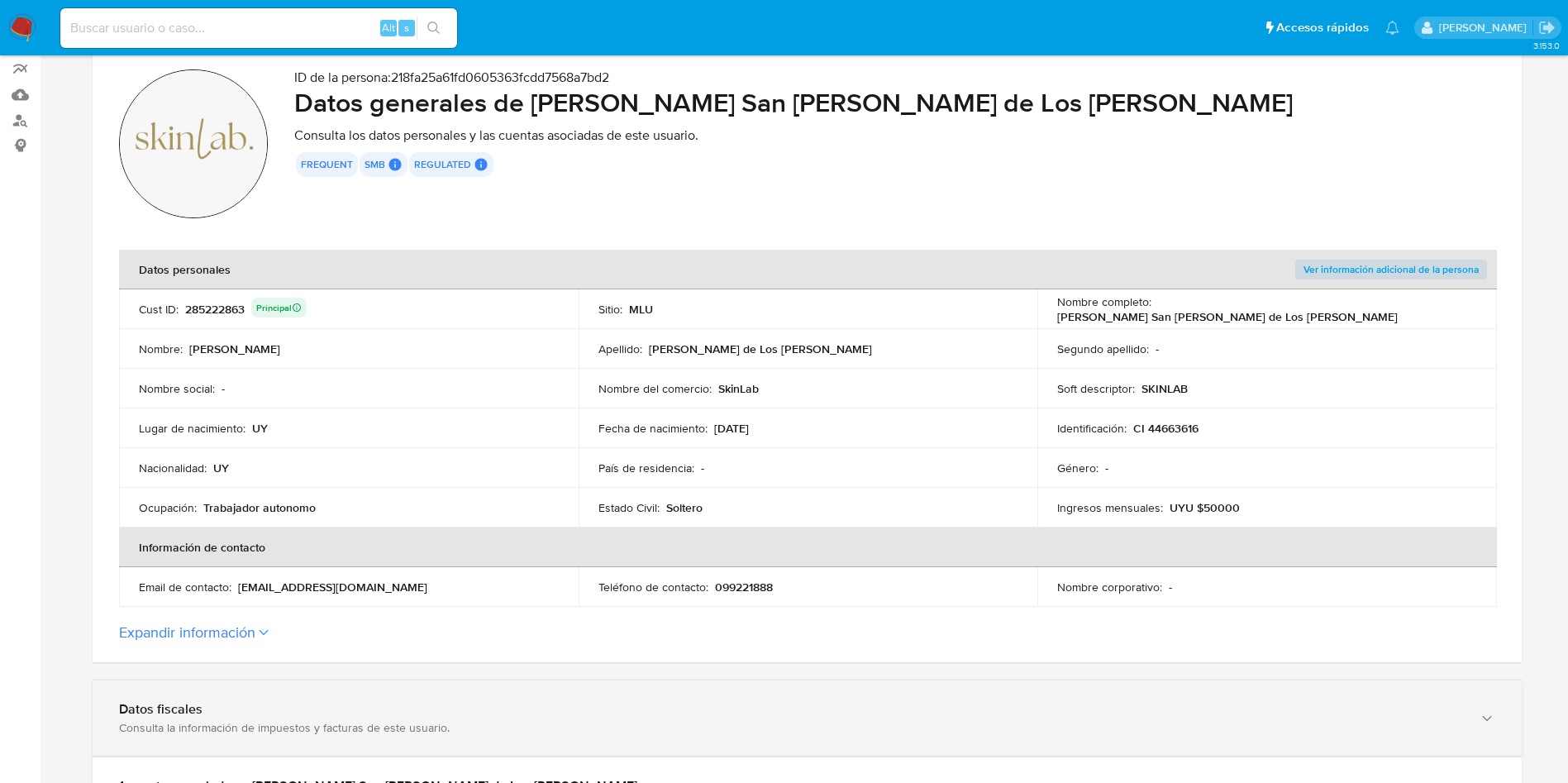
scroll to position [248, 0]
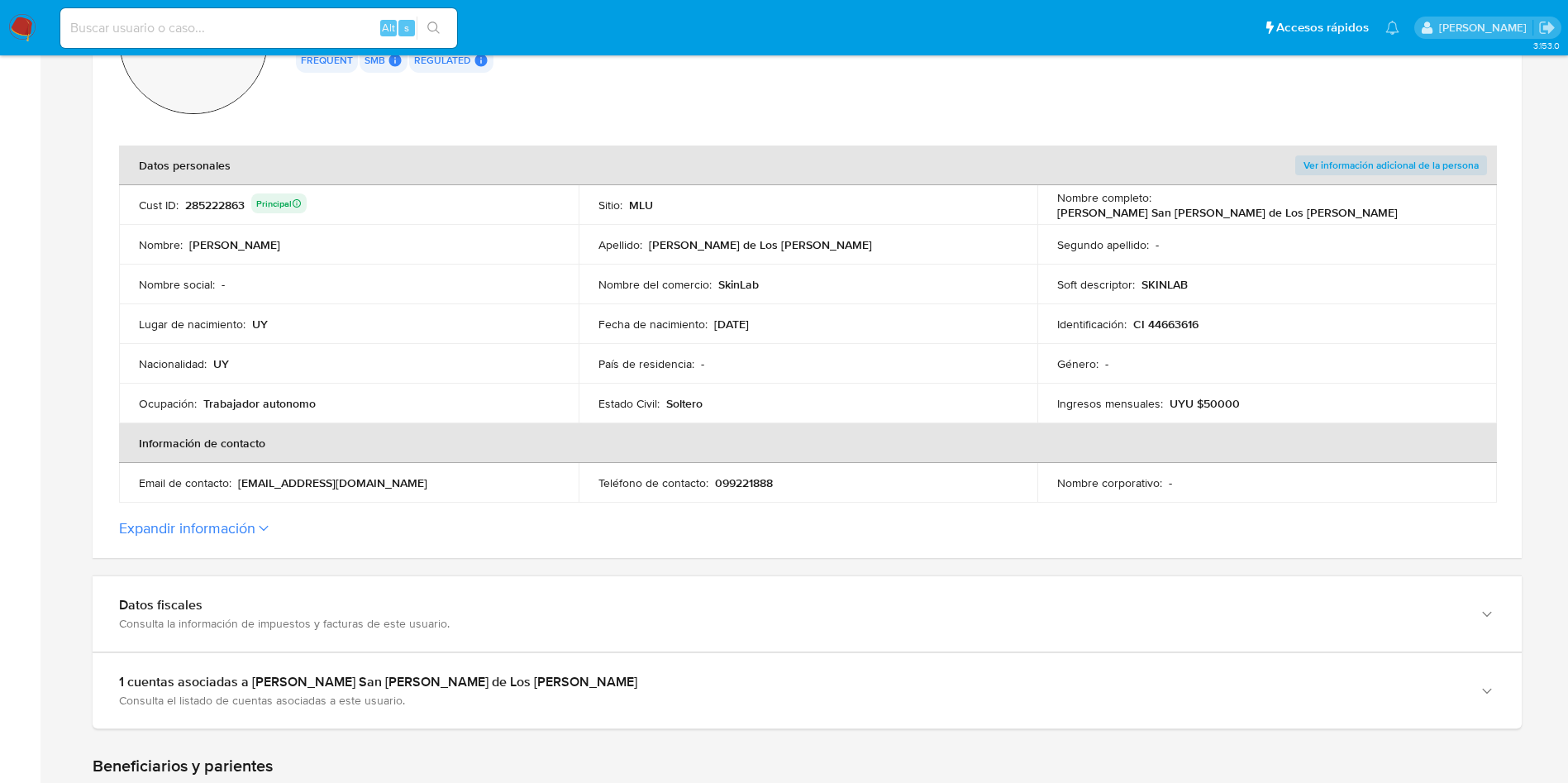
click at [329, 543] on section "ID de la persona : 218fa25a61fd0605363fcdd7568a7bd2 Datos generales de [PERSON_…" at bounding box center [807, 251] width 1429 height 613
click at [252, 523] on button "Expandir información" at bounding box center [187, 528] width 136 height 18
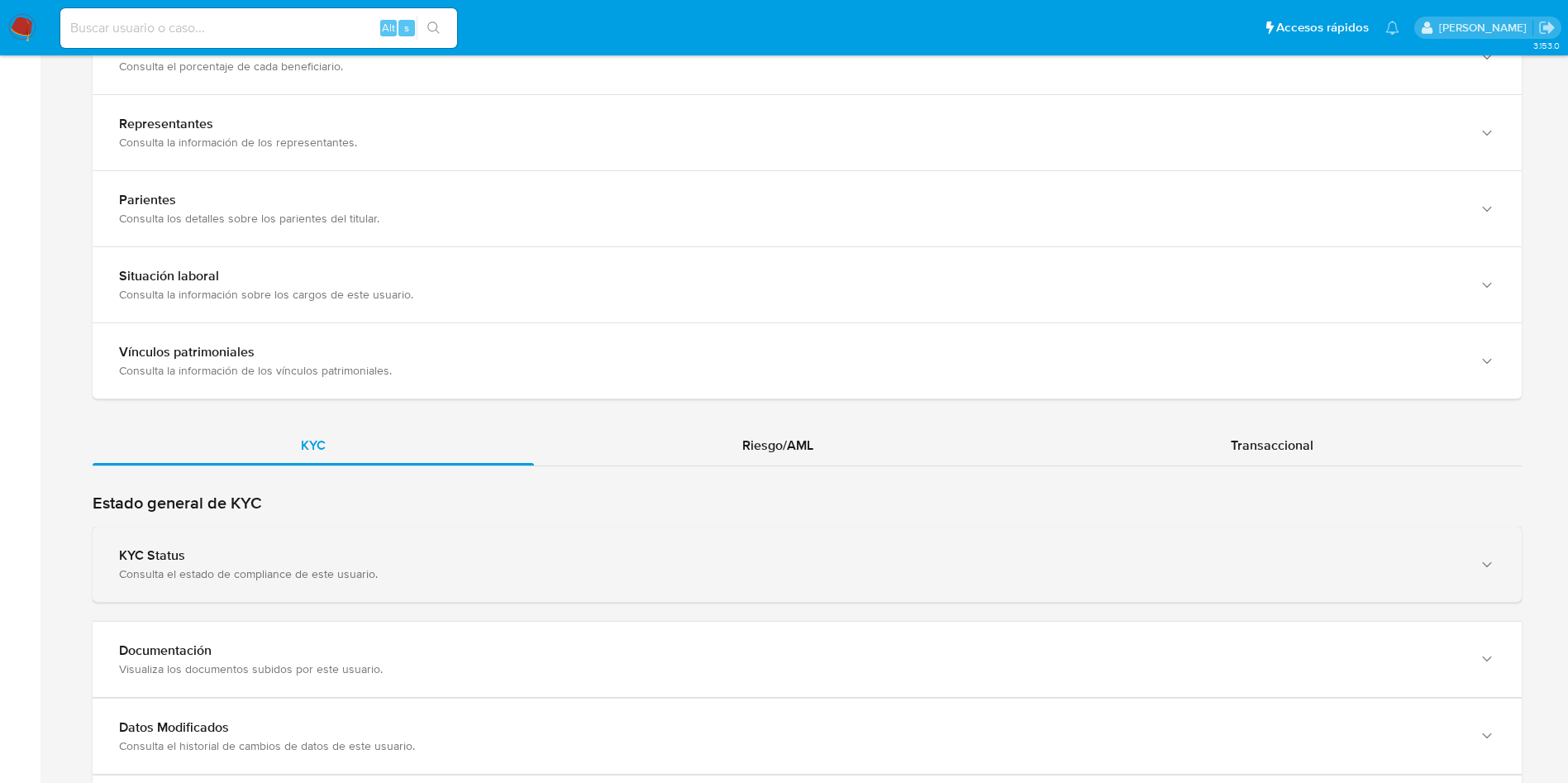
click at [384, 552] on div "KYC Status" at bounding box center [791, 556] width 1343 height 17
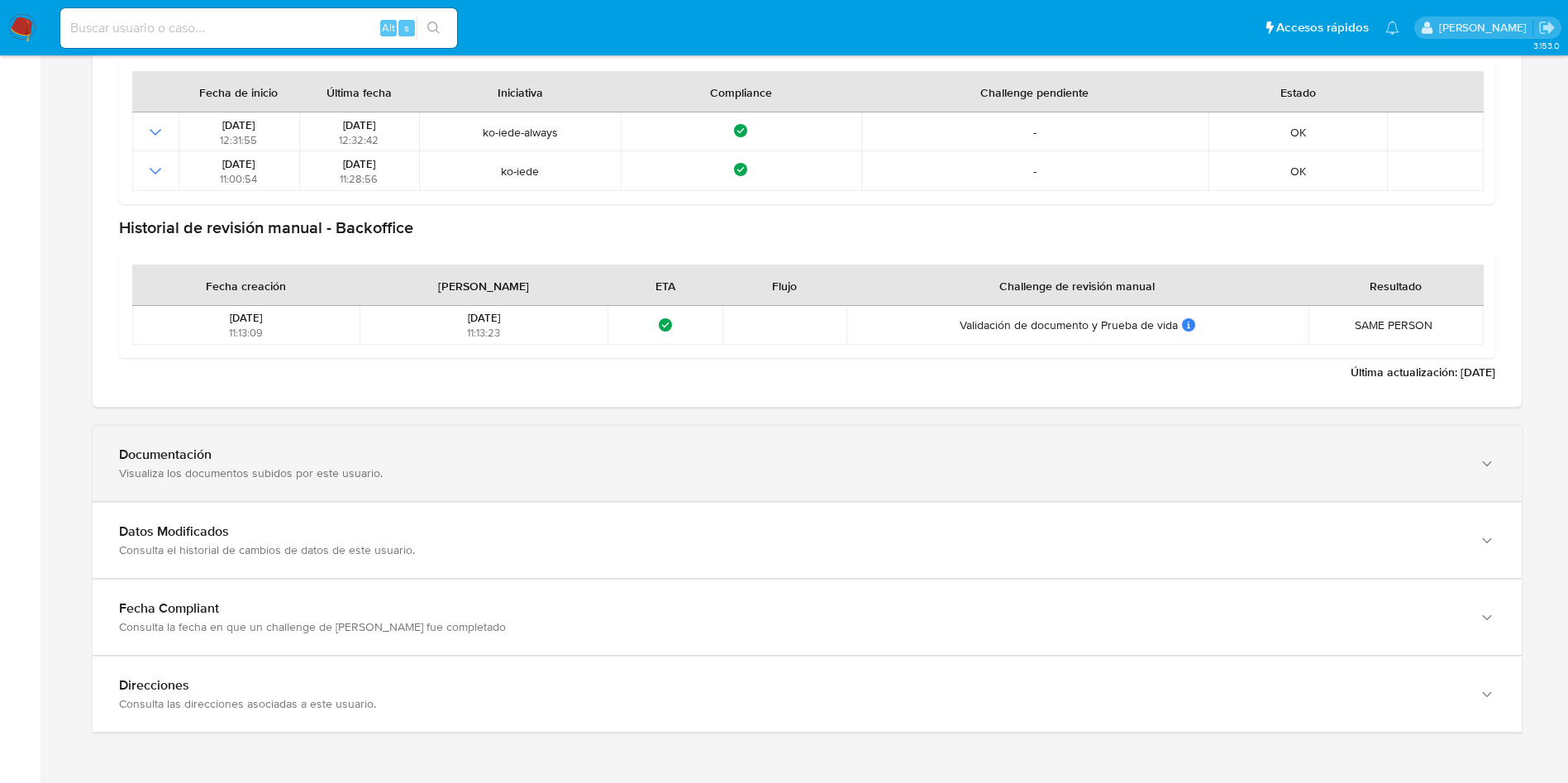
click at [425, 496] on div "Documentación Visualiza los documentos subidos por este usuario." at bounding box center [807, 463] width 1429 height 76
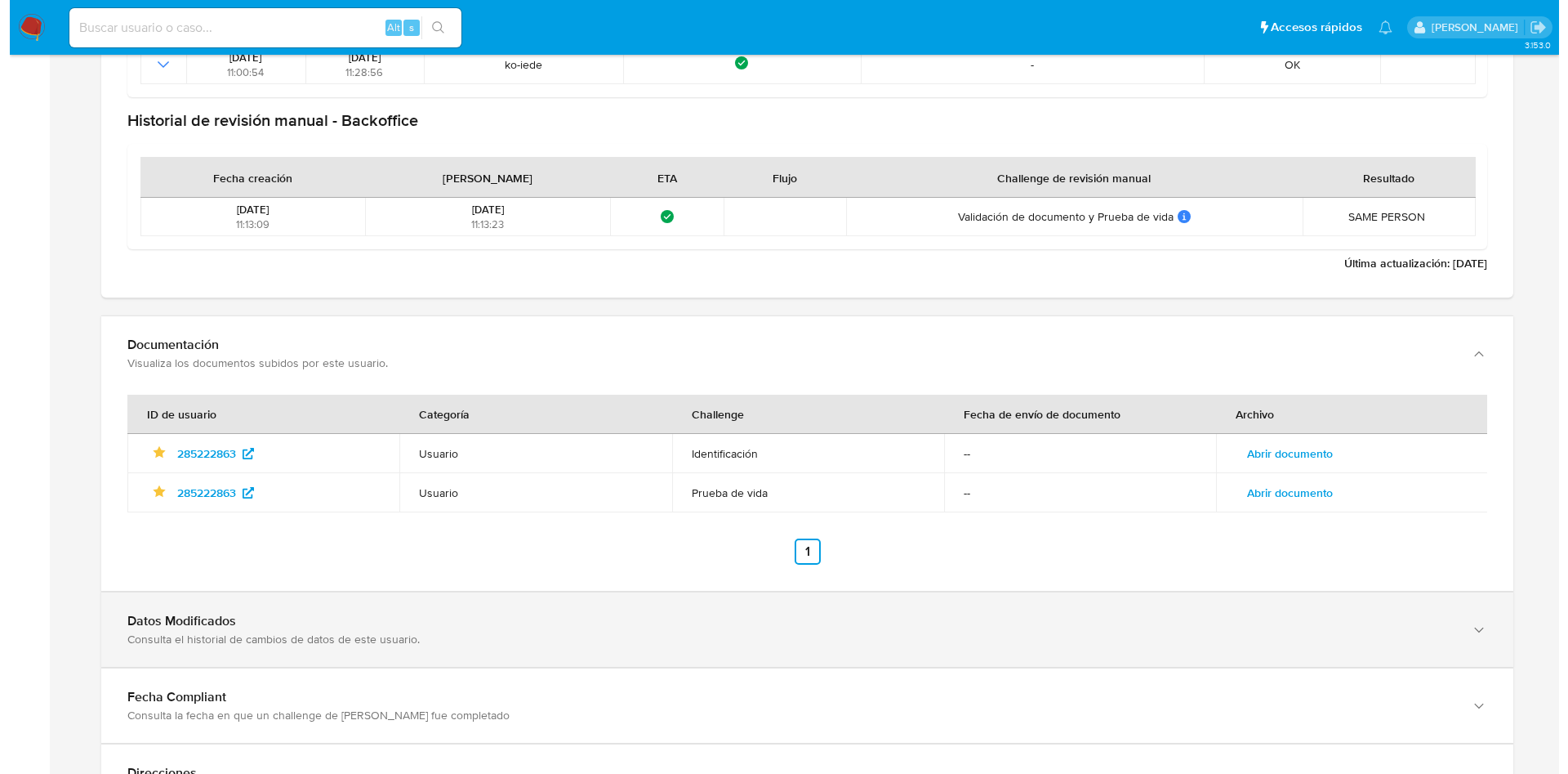
scroll to position [2272, 0]
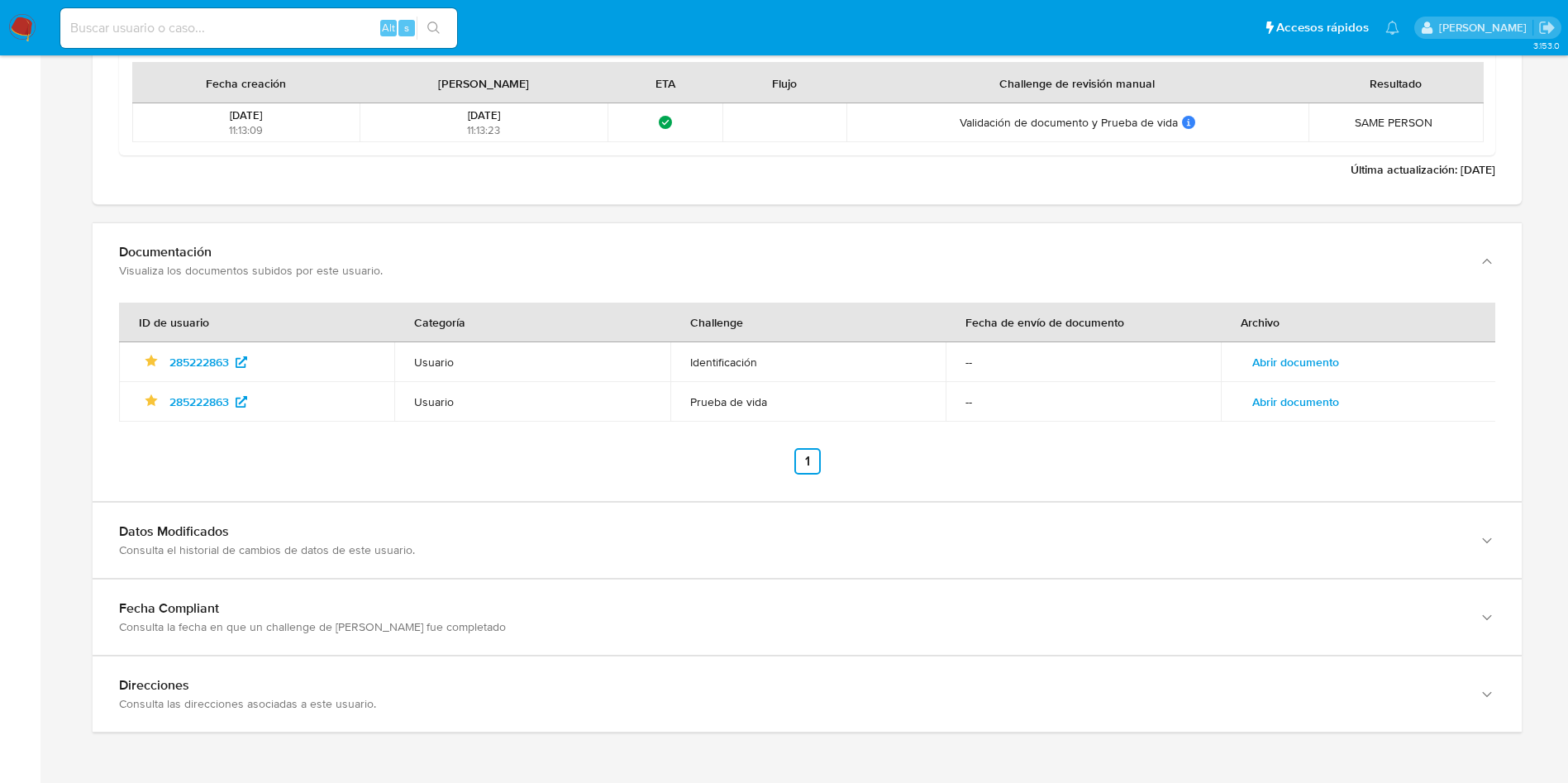
click at [1285, 382] on td "Abrir documento" at bounding box center [1358, 401] width 275 height 39
click at [1293, 365] on span "Abrir documento" at bounding box center [1295, 363] width 86 height 23
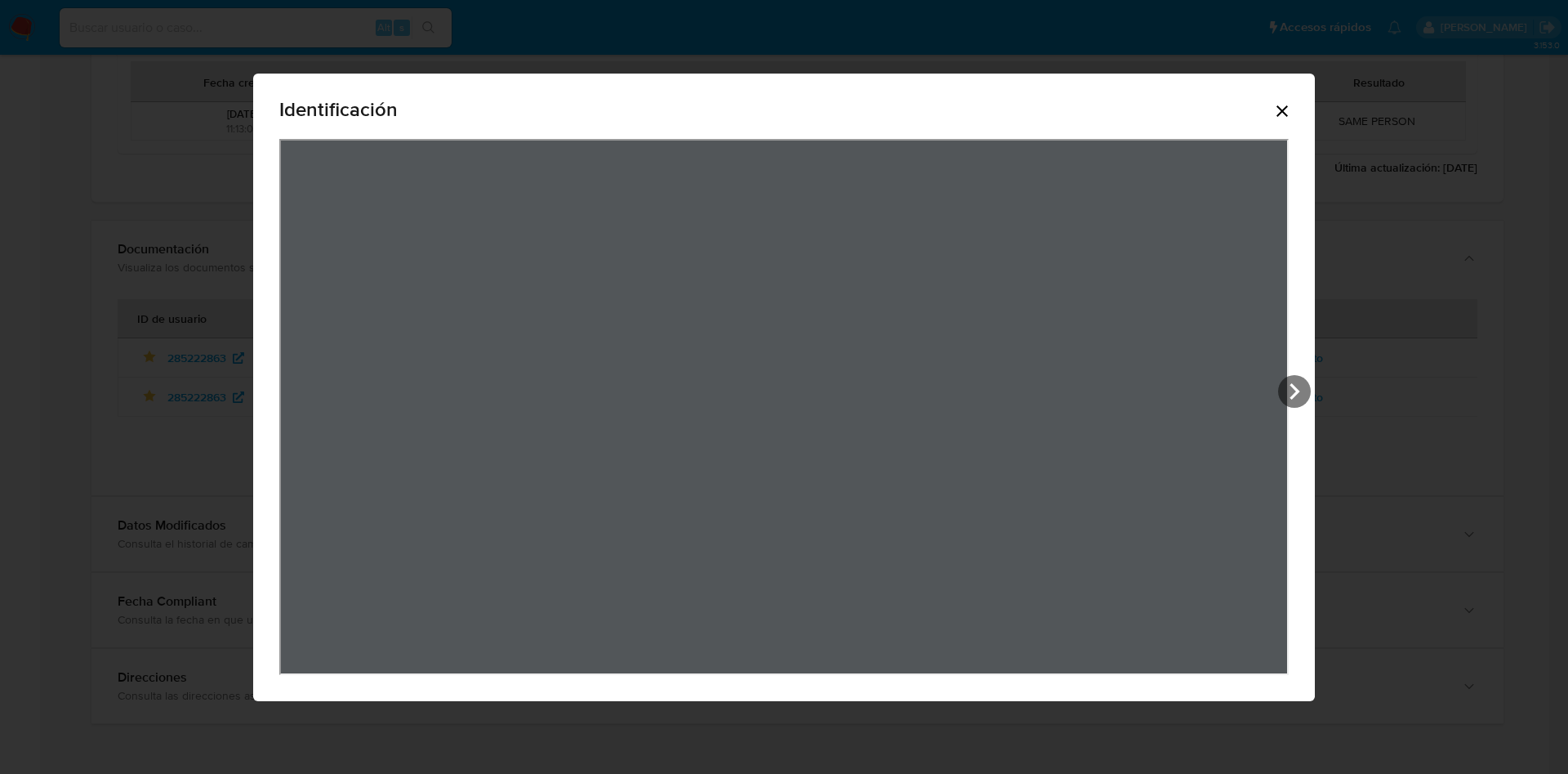
click at [1279, 106] on icon "Cerrar" at bounding box center [1282, 111] width 12 height 12
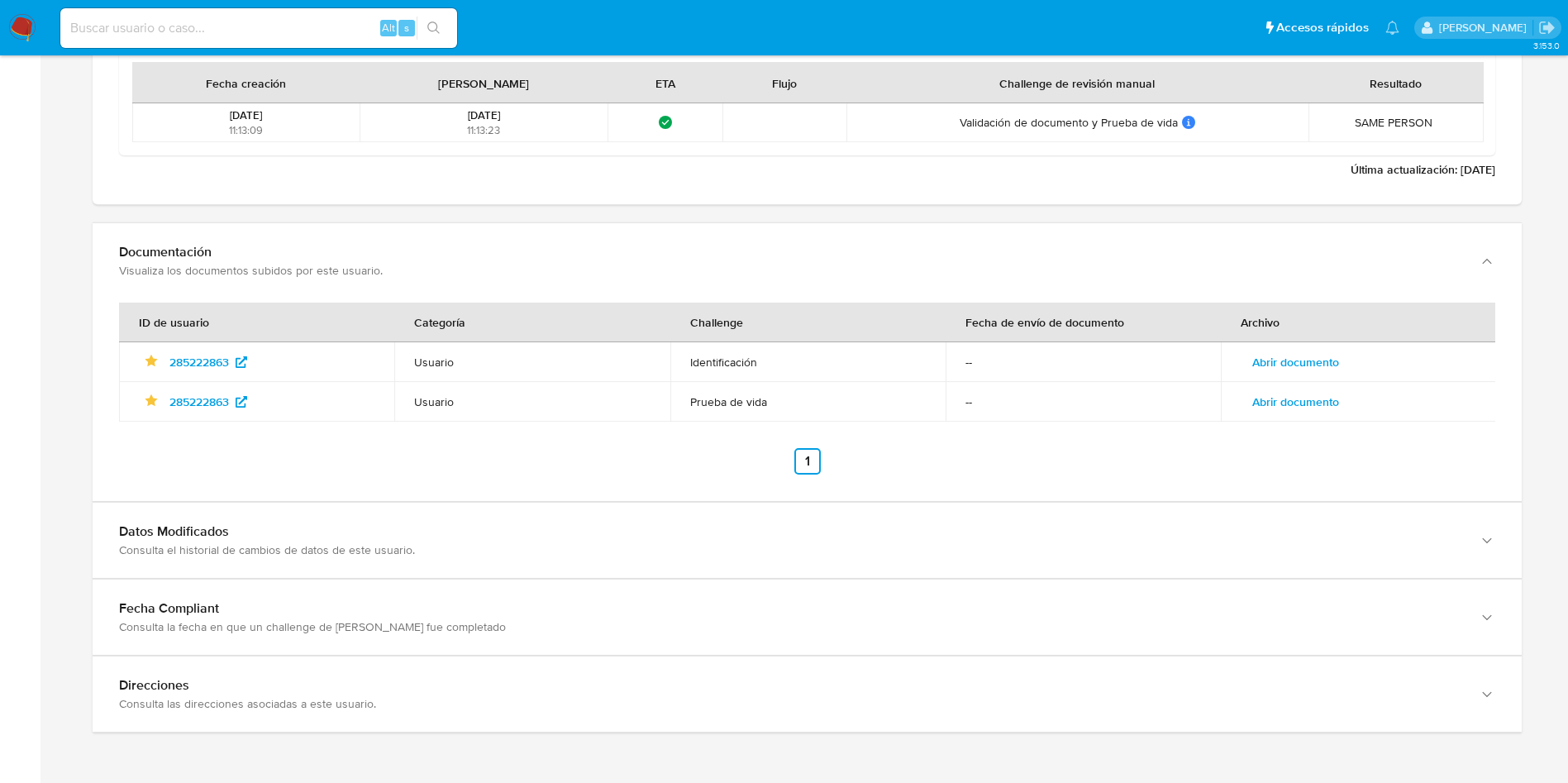
click at [1288, 404] on span "Abrir documento" at bounding box center [1295, 402] width 86 height 23
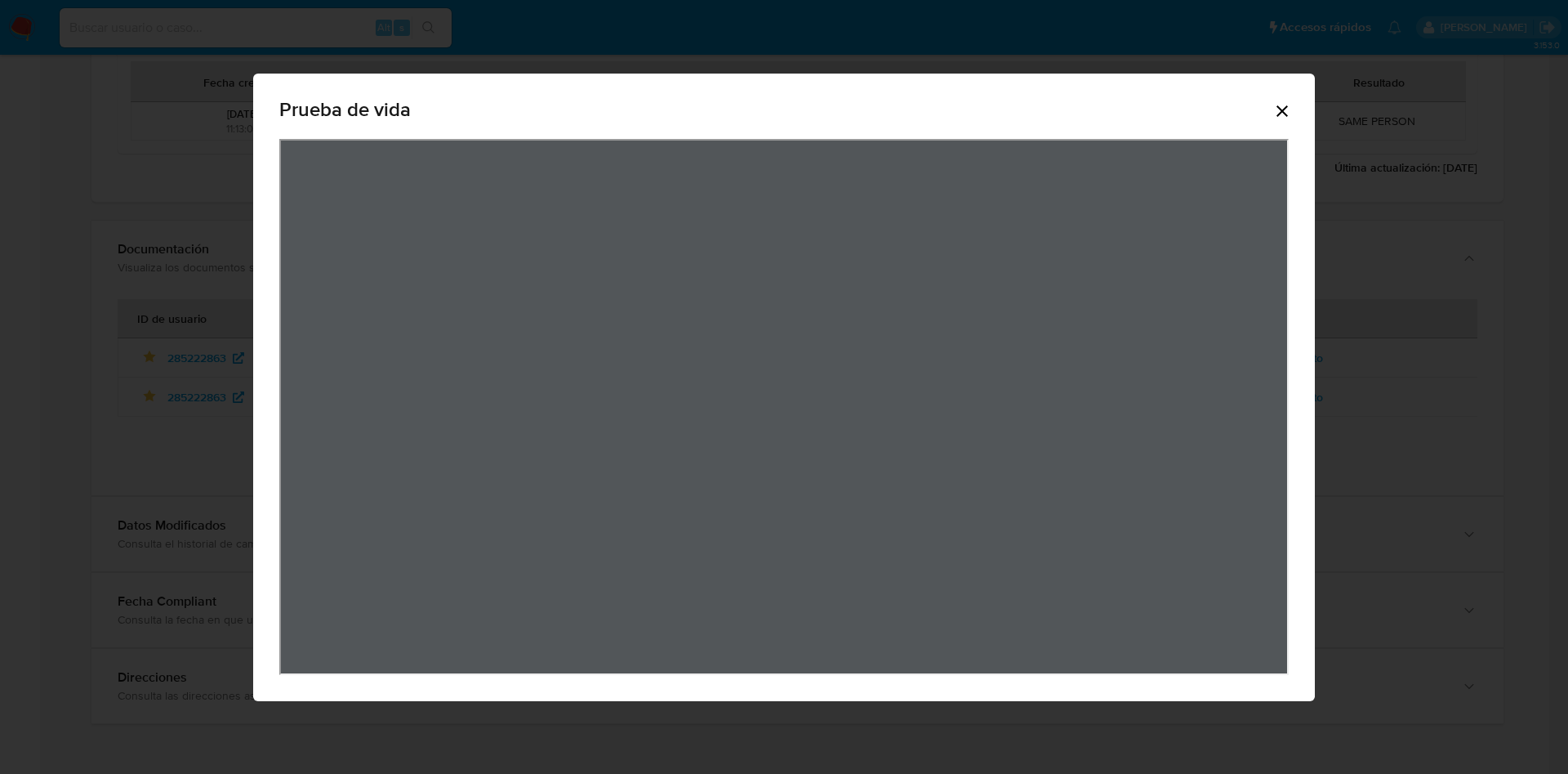
click at [1276, 113] on icon "Cerrar" at bounding box center [1282, 111] width 20 height 20
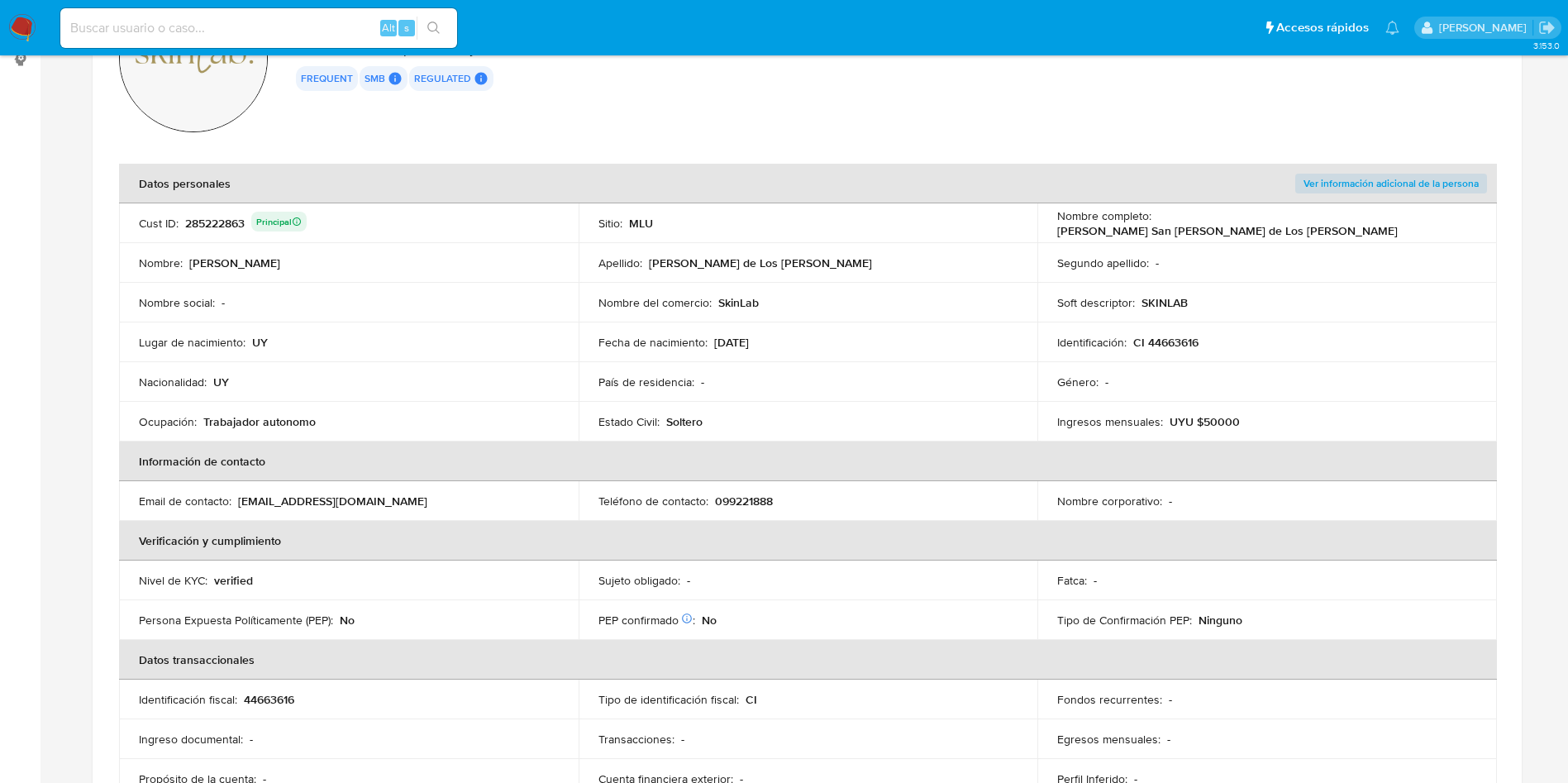
scroll to position [191, 0]
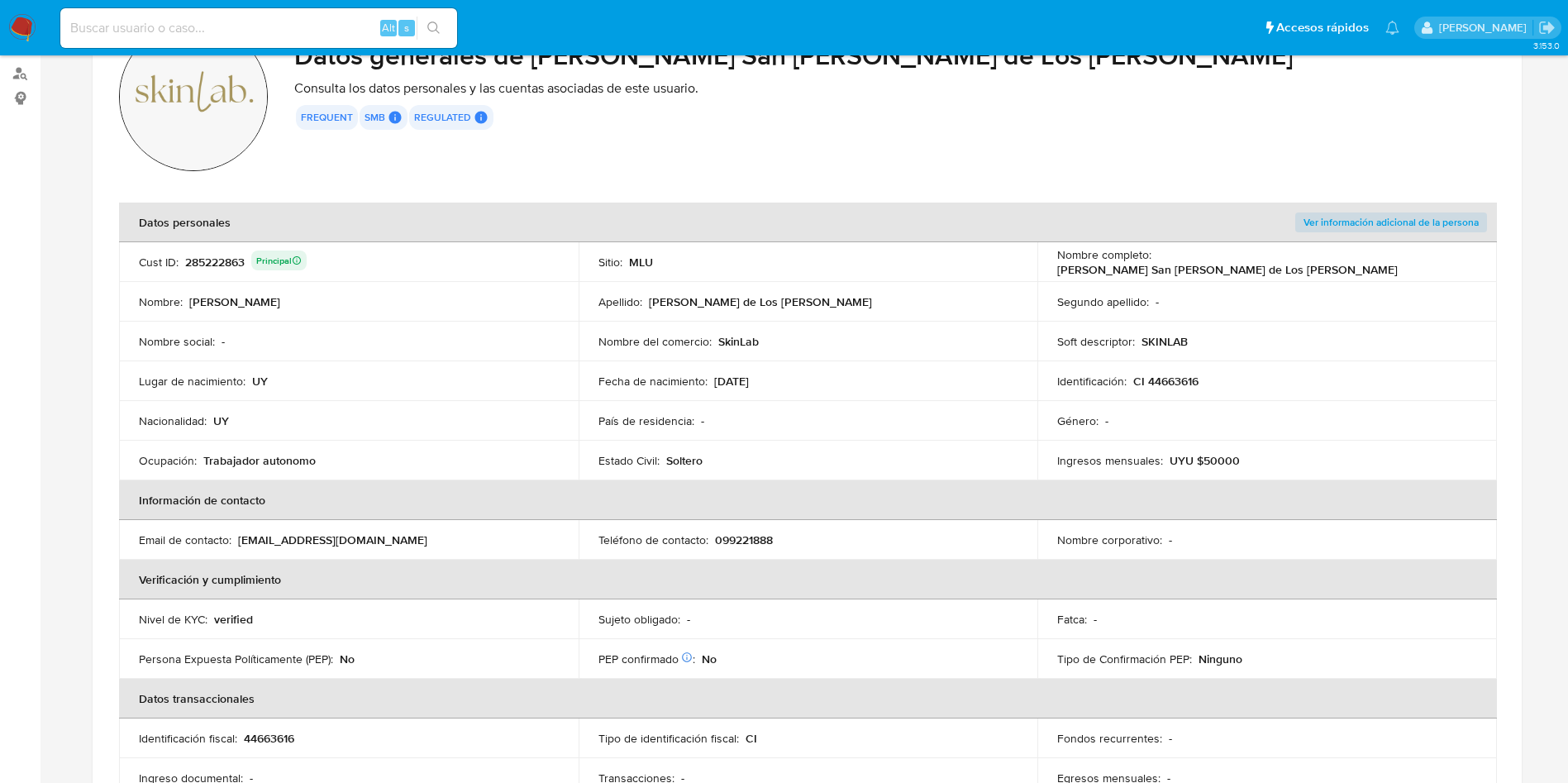
drag, startPoint x: 1157, startPoint y: 264, endPoint x: 1375, endPoint y: 270, distance: 218.1
click at [1375, 270] on td "Nombre completo : Natalia San Martin de Los Santos" at bounding box center [1267, 262] width 460 height 39
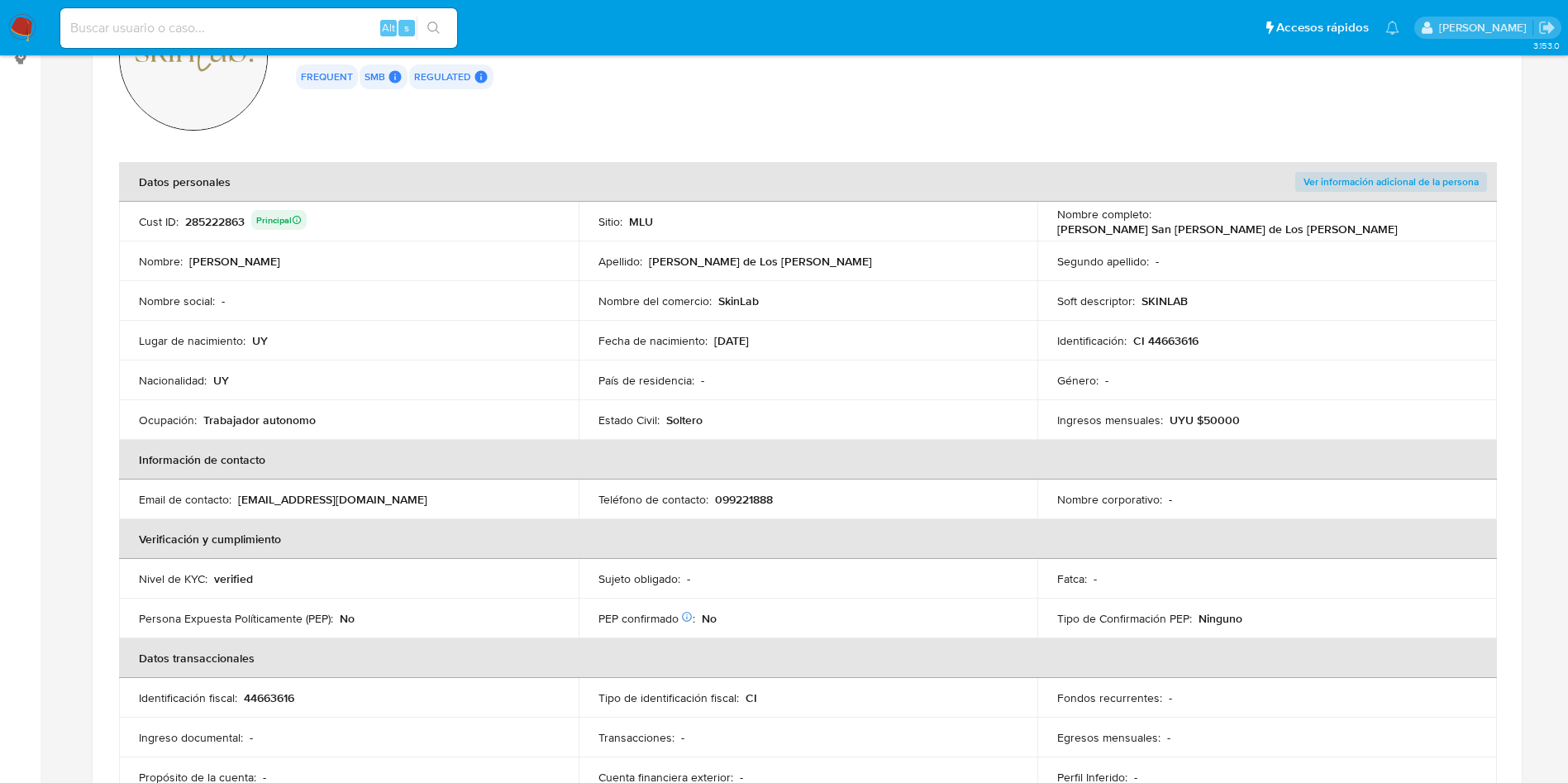
scroll to position [248, 0]
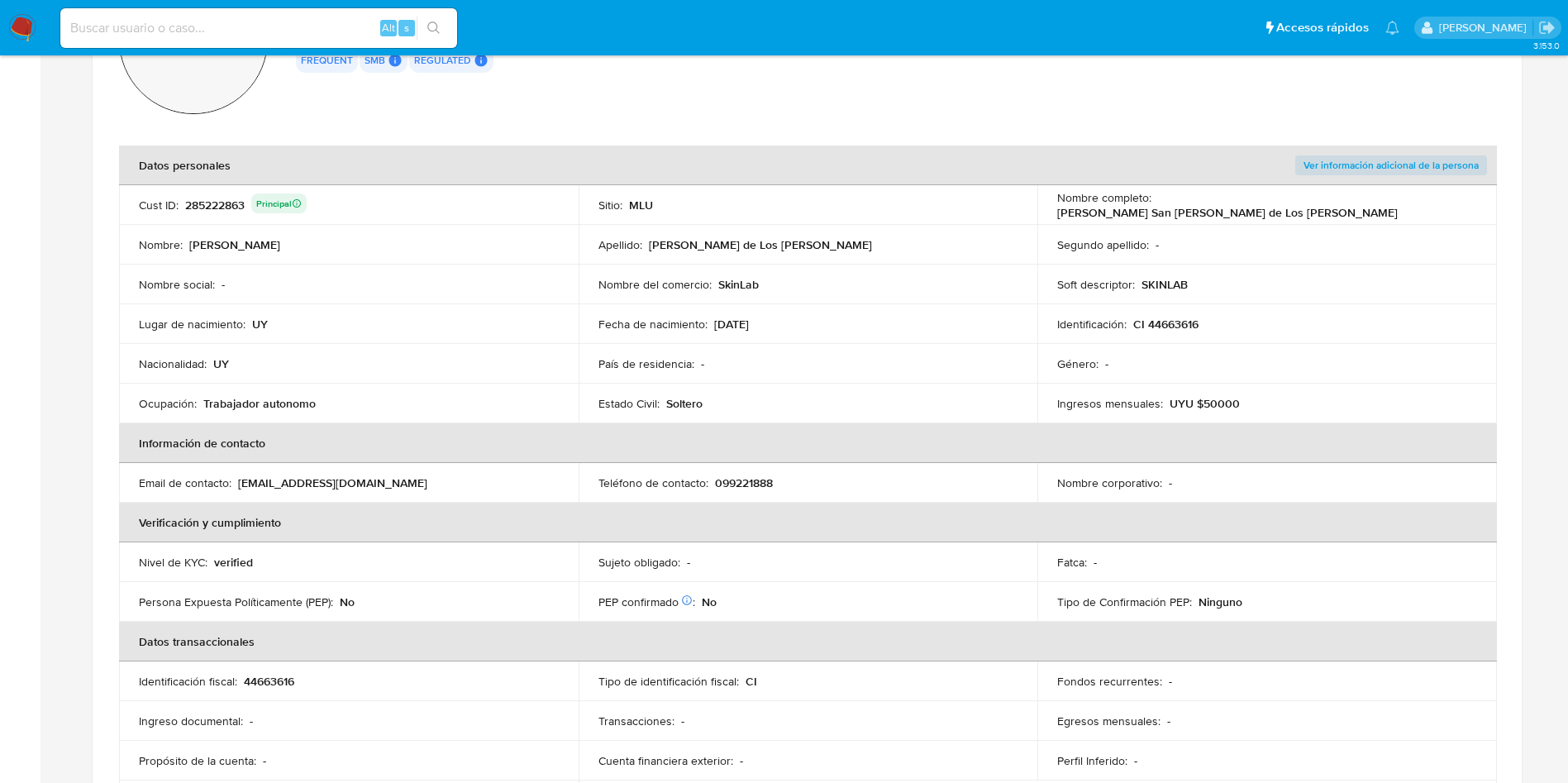
click at [1003, 179] on th "Datos personales" at bounding box center [578, 164] width 918 height 39
click at [742, 486] on p "099221888" at bounding box center [744, 483] width 58 height 15
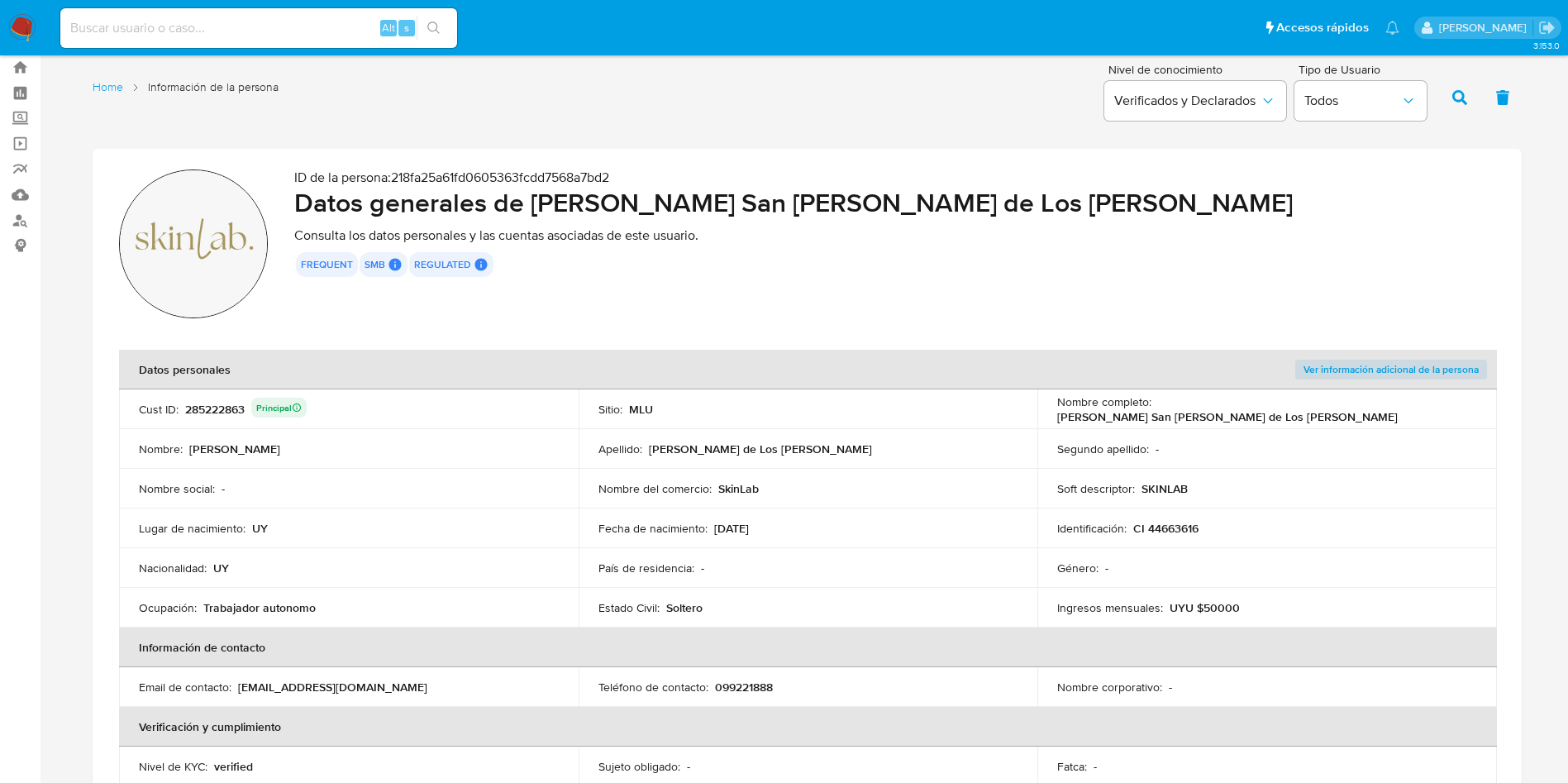
scroll to position [0, 0]
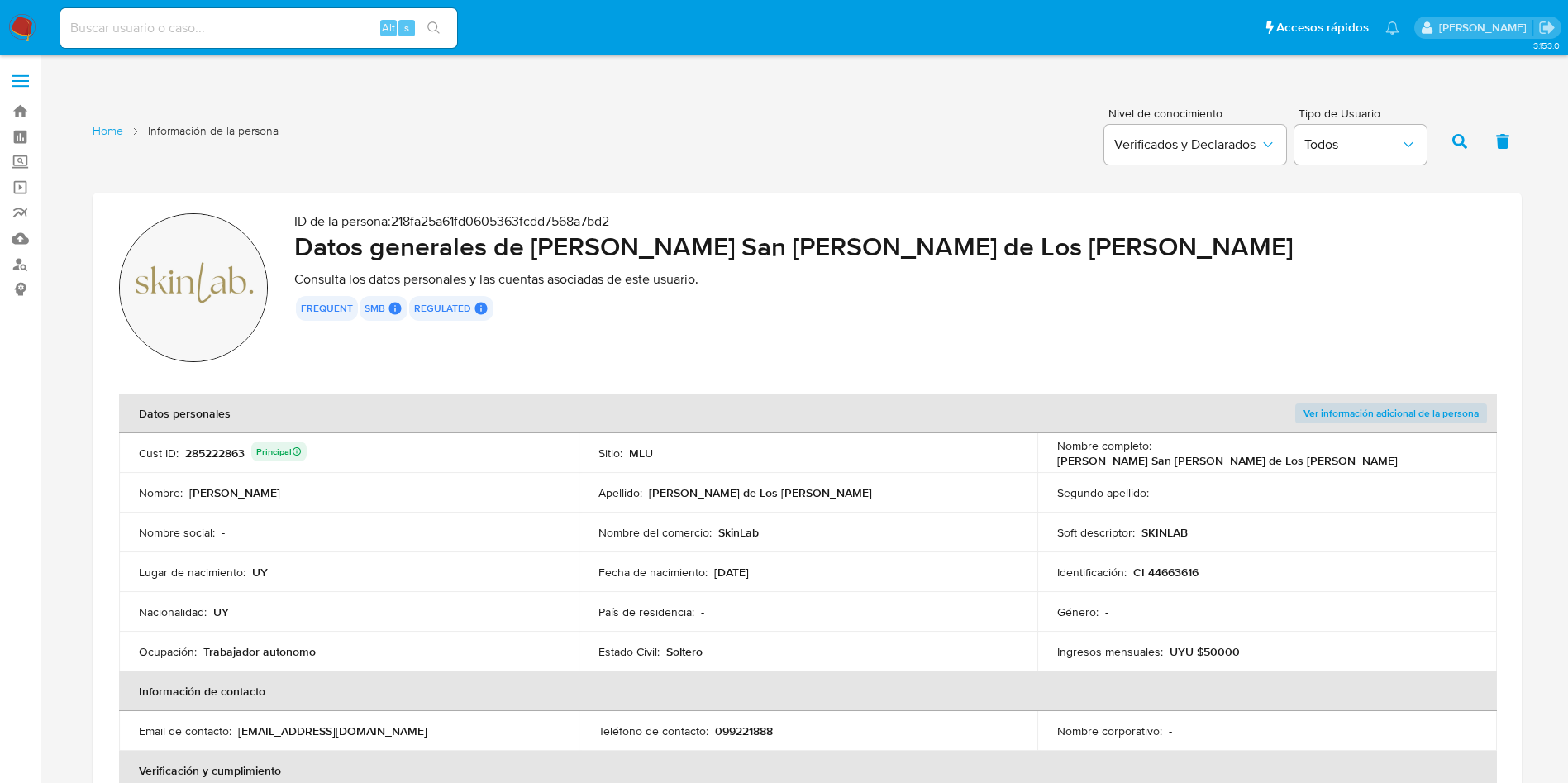
click at [236, 458] on div "285222863 Principal" at bounding box center [246, 453] width 122 height 23
drag, startPoint x: 25, startPoint y: 277, endPoint x: 20, endPoint y: 266, distance: 12.1
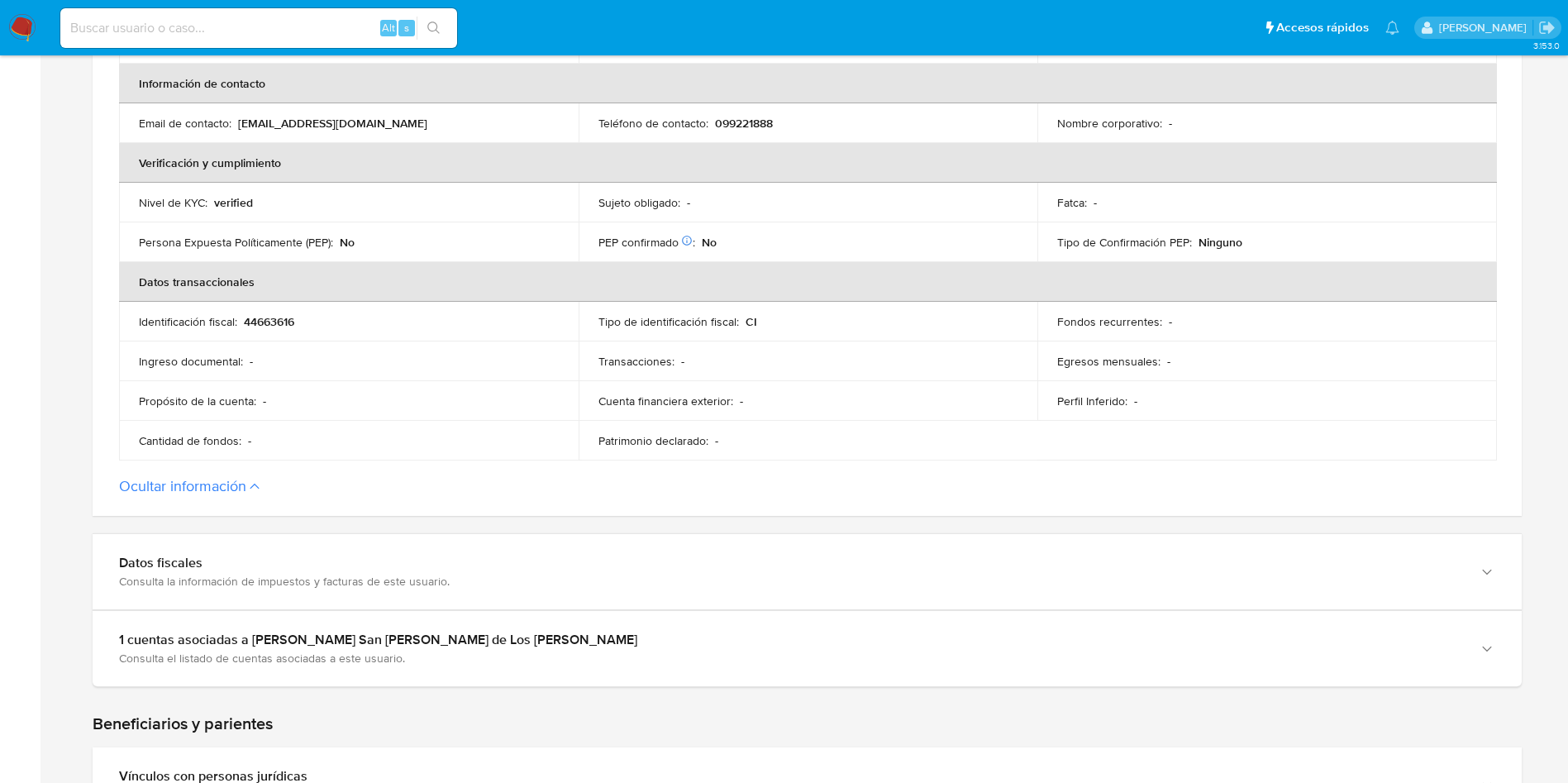
scroll to position [744, 0]
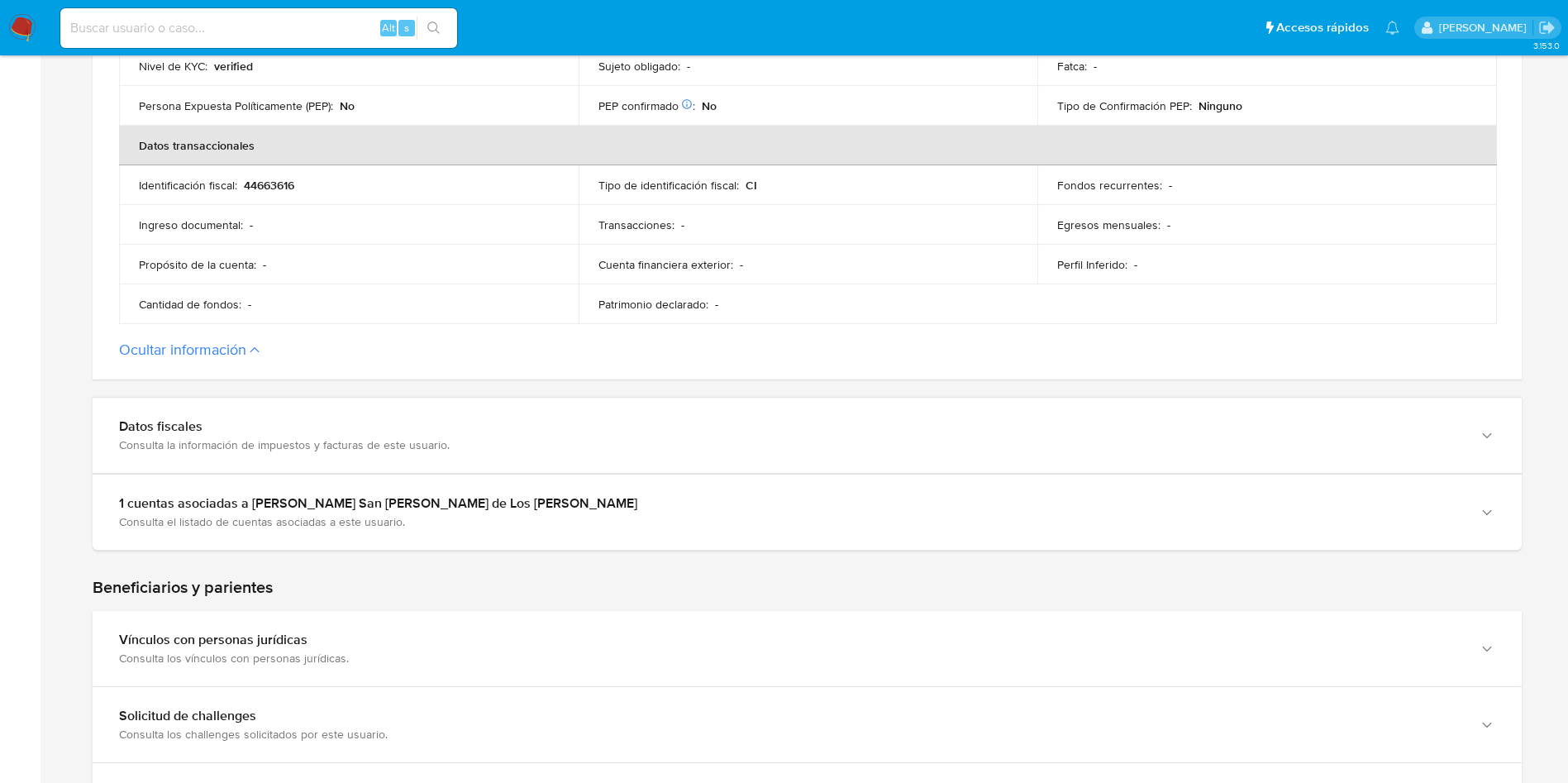
drag, startPoint x: 1405, startPoint y: 96, endPoint x: 958, endPoint y: 319, distance: 499.5
click at [1405, 96] on td "Tipo de Confirmación PEP : Ninguno" at bounding box center [1267, 105] width 460 height 39
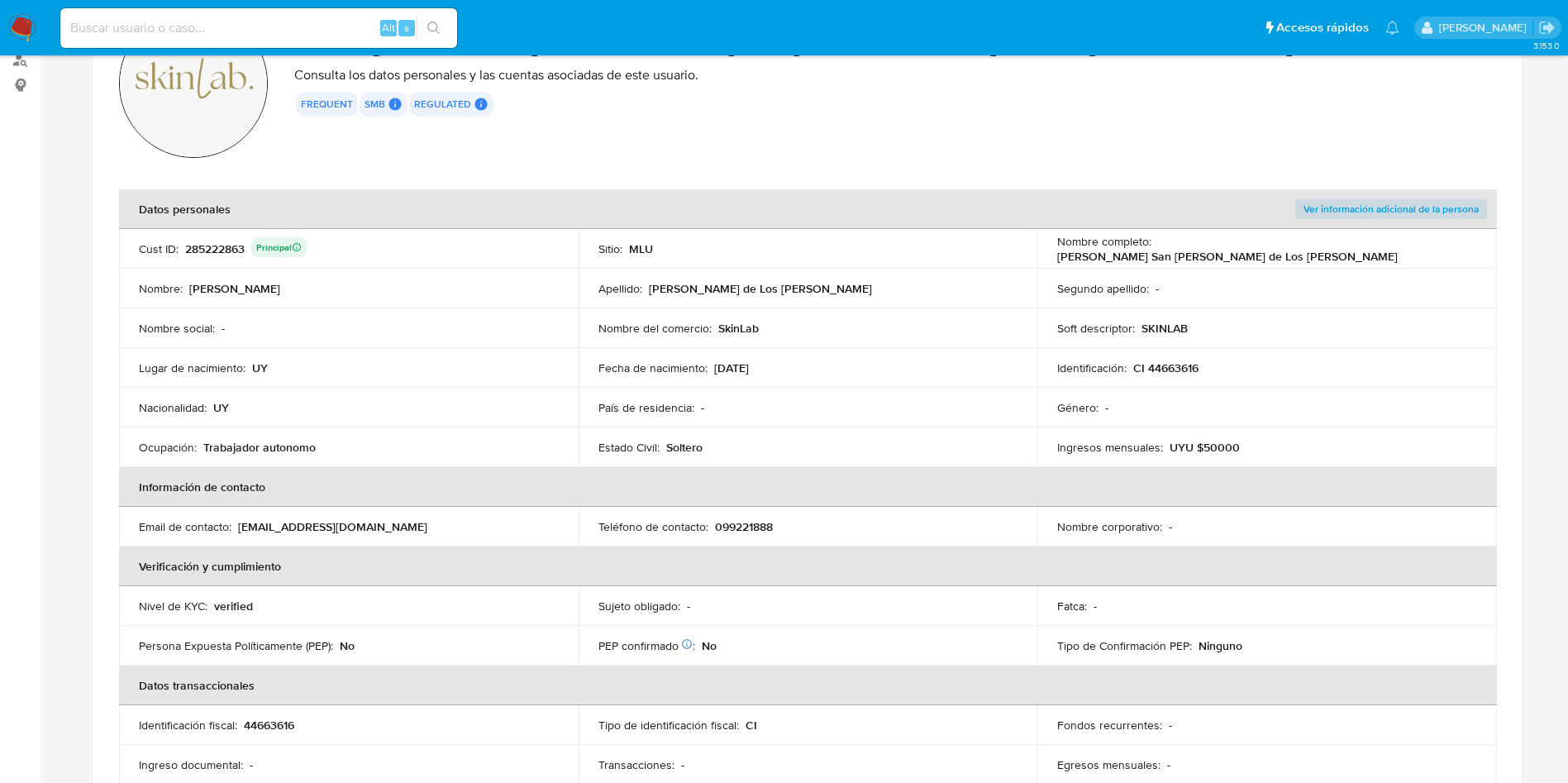
scroll to position [124, 0]
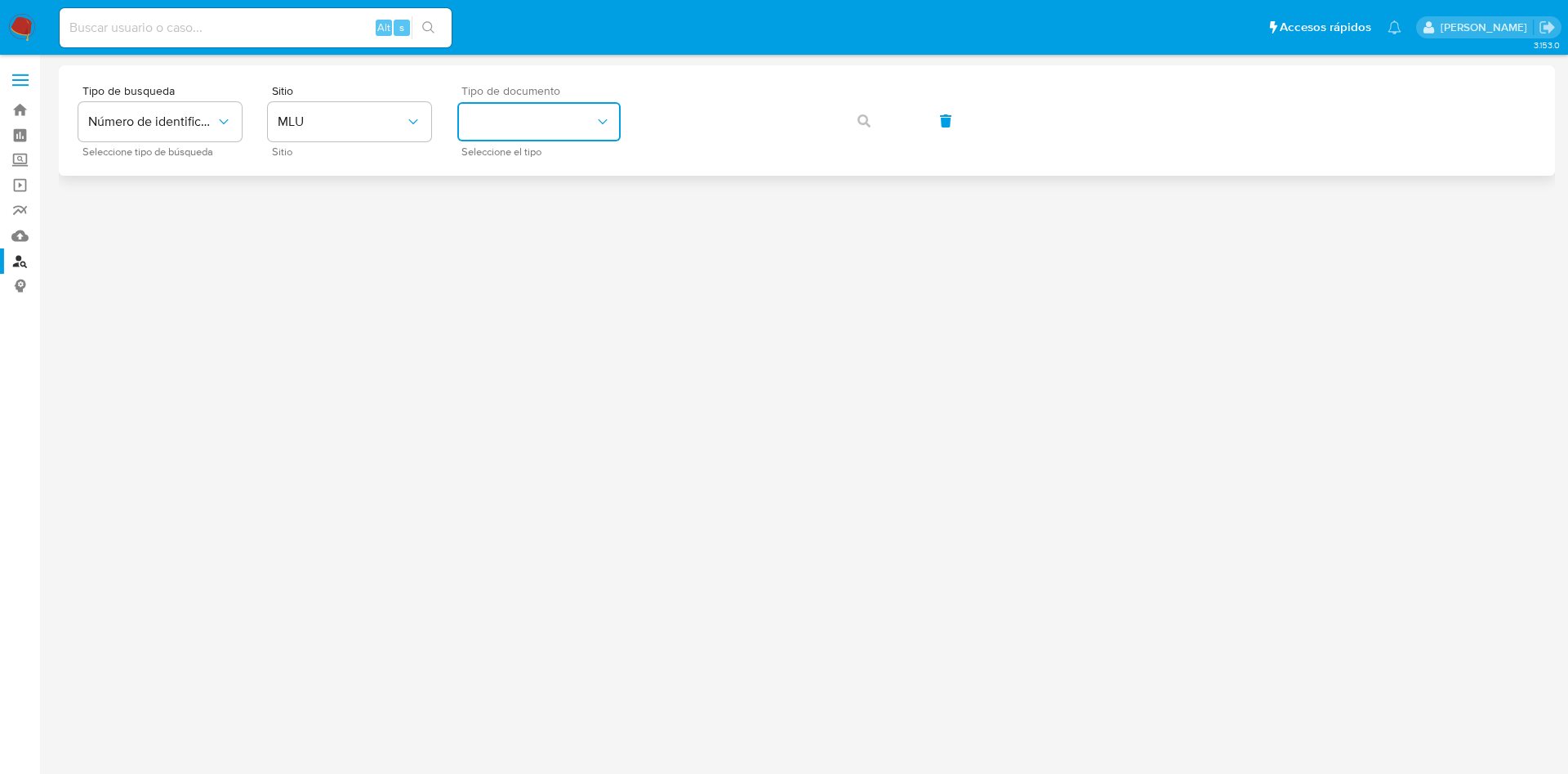
click at [543, 110] on button "identificationType" at bounding box center [538, 121] width 163 height 39
click at [562, 158] on div "CI CI" at bounding box center [533, 173] width 133 height 56
drag, startPoint x: 871, startPoint y: 116, endPoint x: 861, endPoint y: 183, distance: 67.7
click at [870, 116] on button "button" at bounding box center [863, 120] width 56 height 39
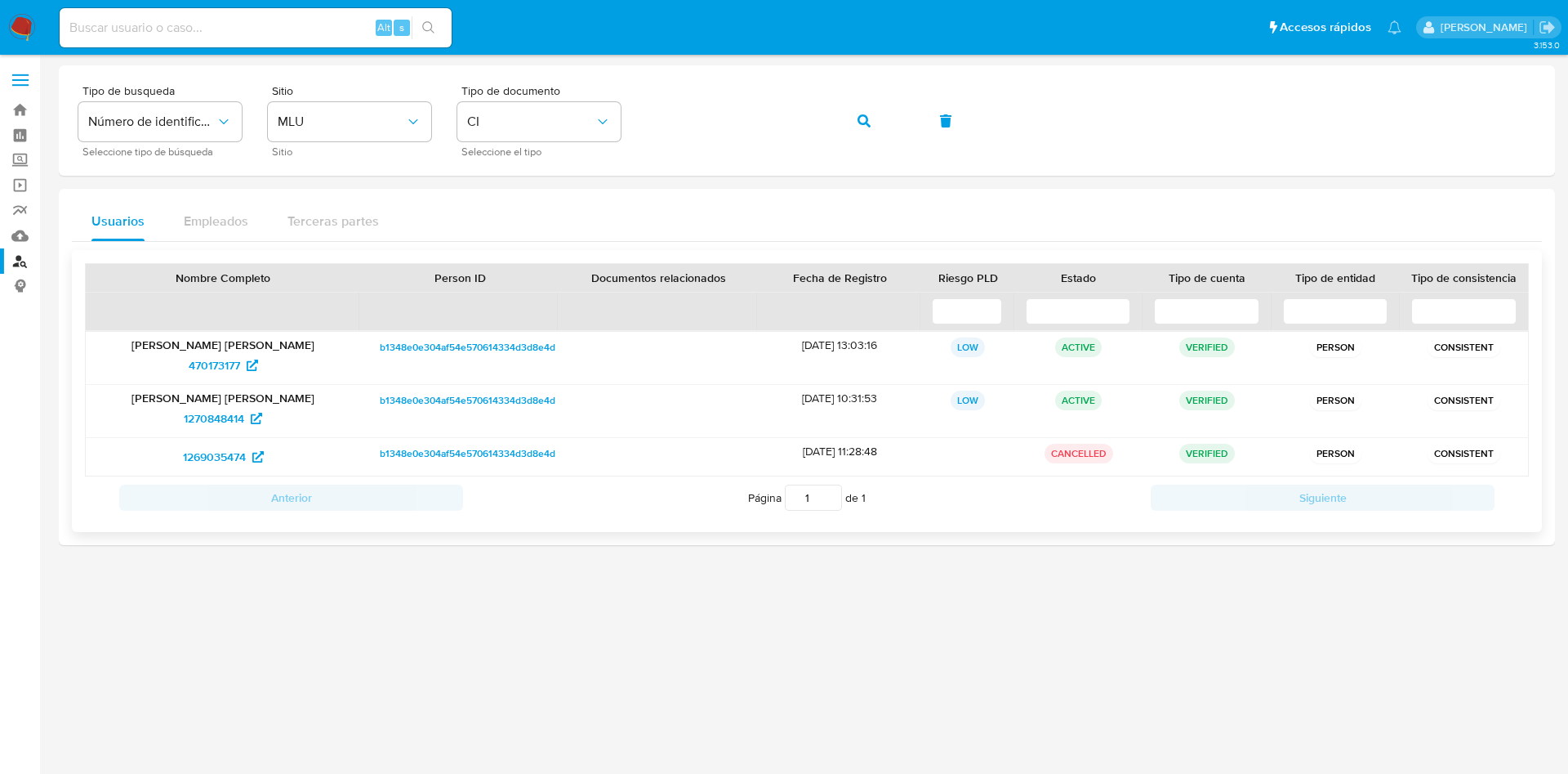
click at [260, 345] on p "[PERSON_NAME] [PERSON_NAME]" at bounding box center [222, 345] width 251 height 15
click at [526, 354] on span "b1348e0e304af54e570614334d3d8e4d" at bounding box center [468, 348] width 176 height 20
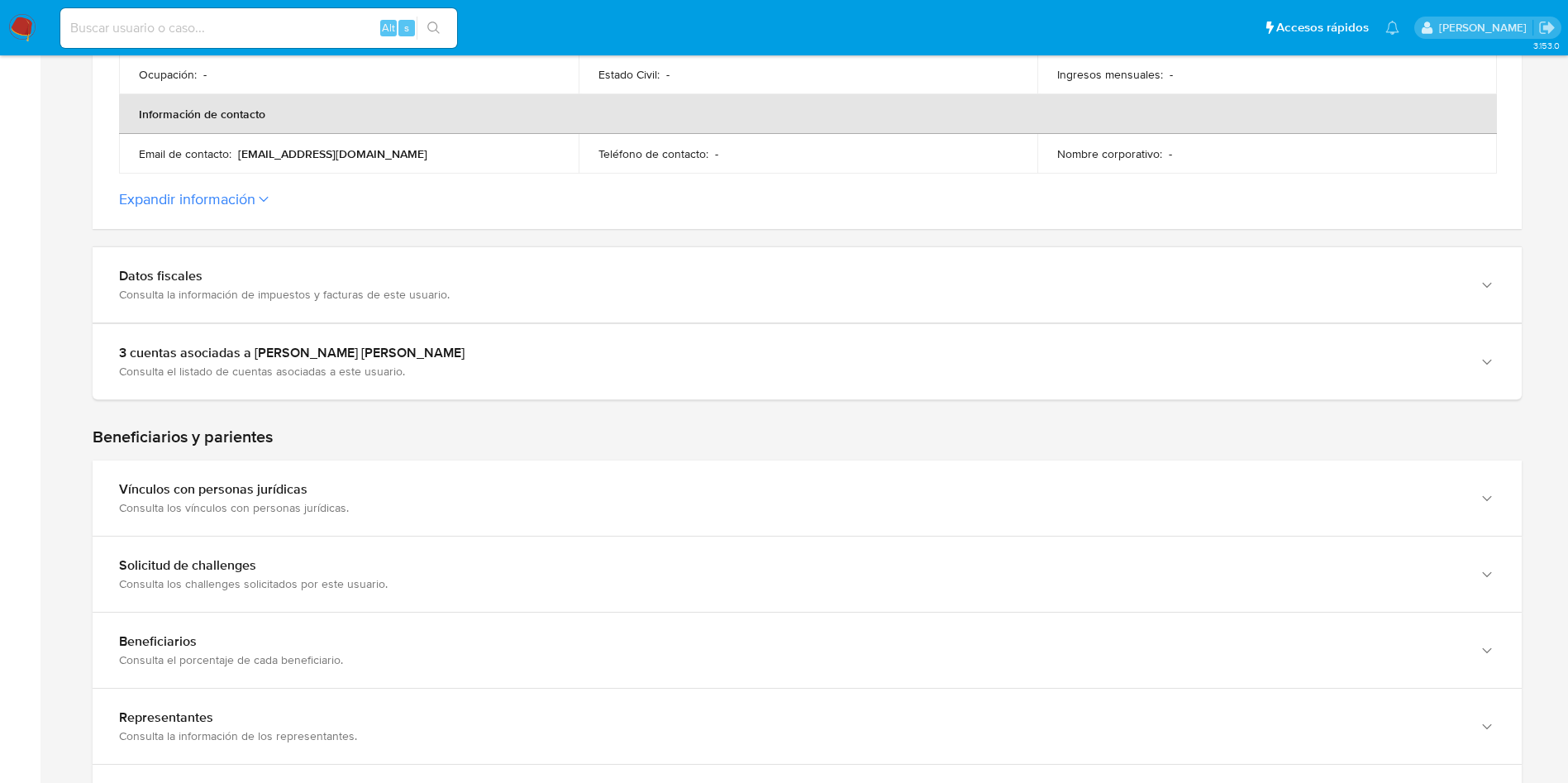
scroll to position [620, 0]
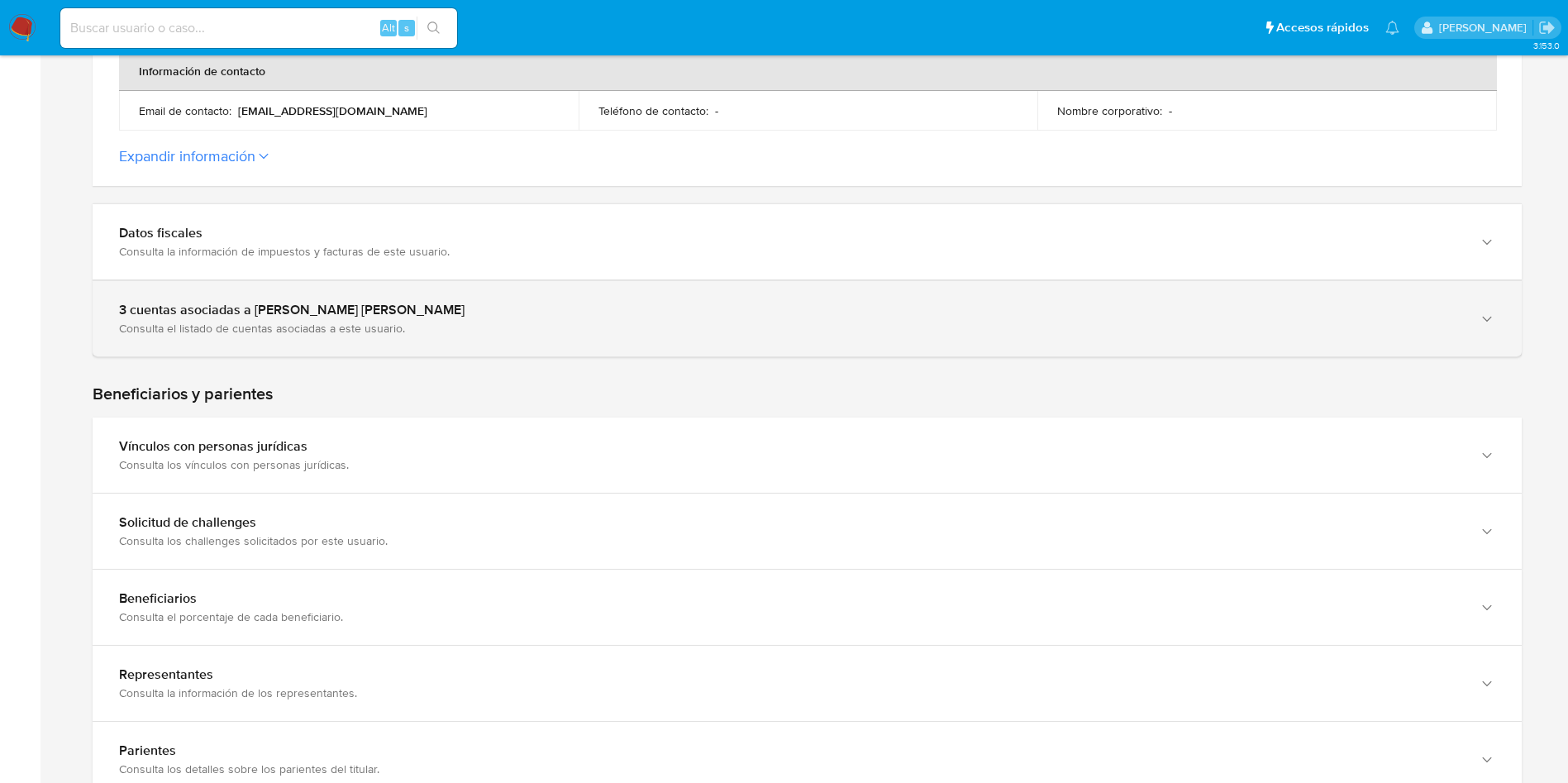
click at [188, 305] on div "3 cuentas asociadas a [PERSON_NAME] [PERSON_NAME]" at bounding box center [791, 310] width 1343 height 17
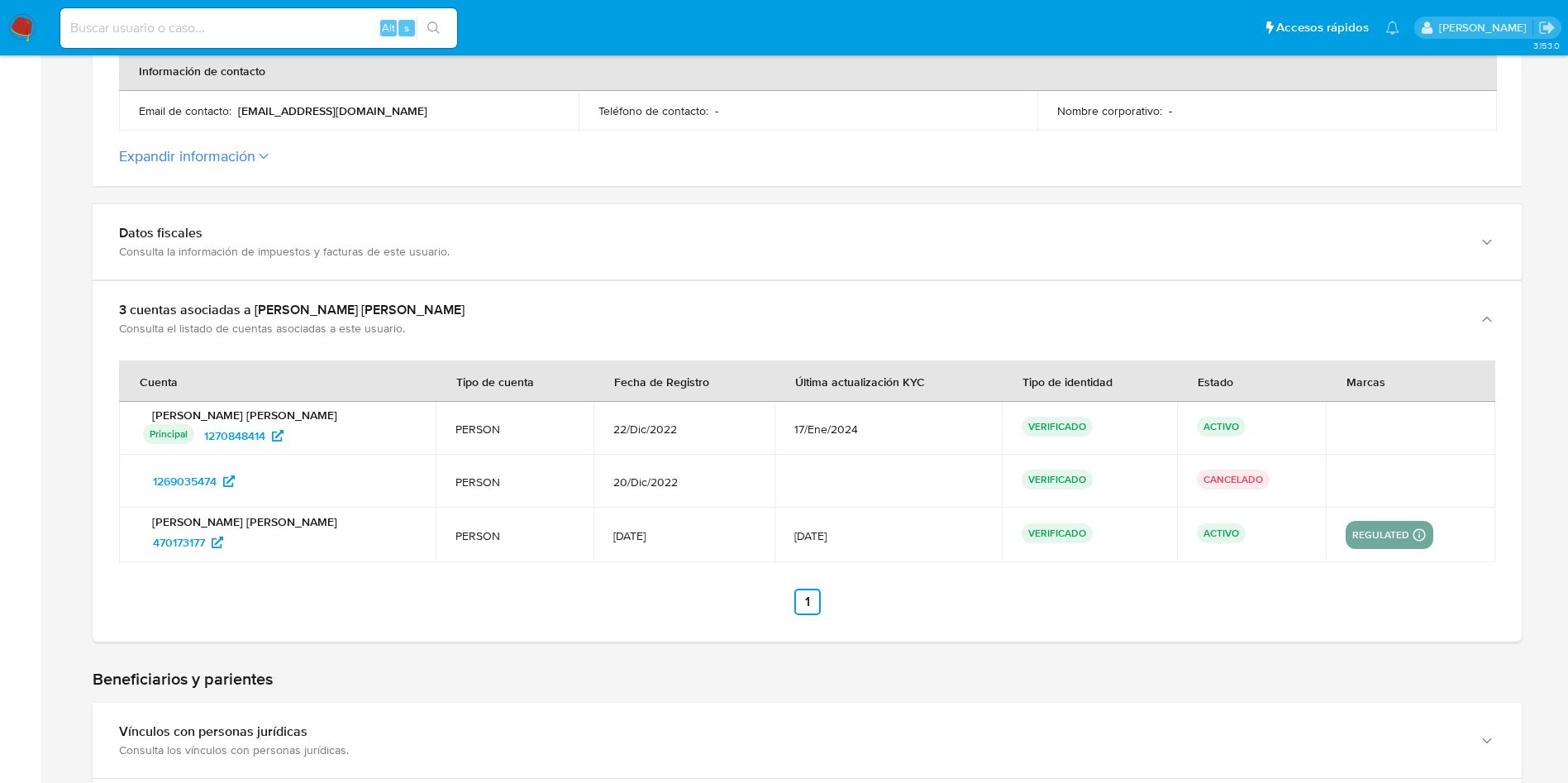
drag, startPoint x: 243, startPoint y: 424, endPoint x: 243, endPoint y: 514, distance: 90.0
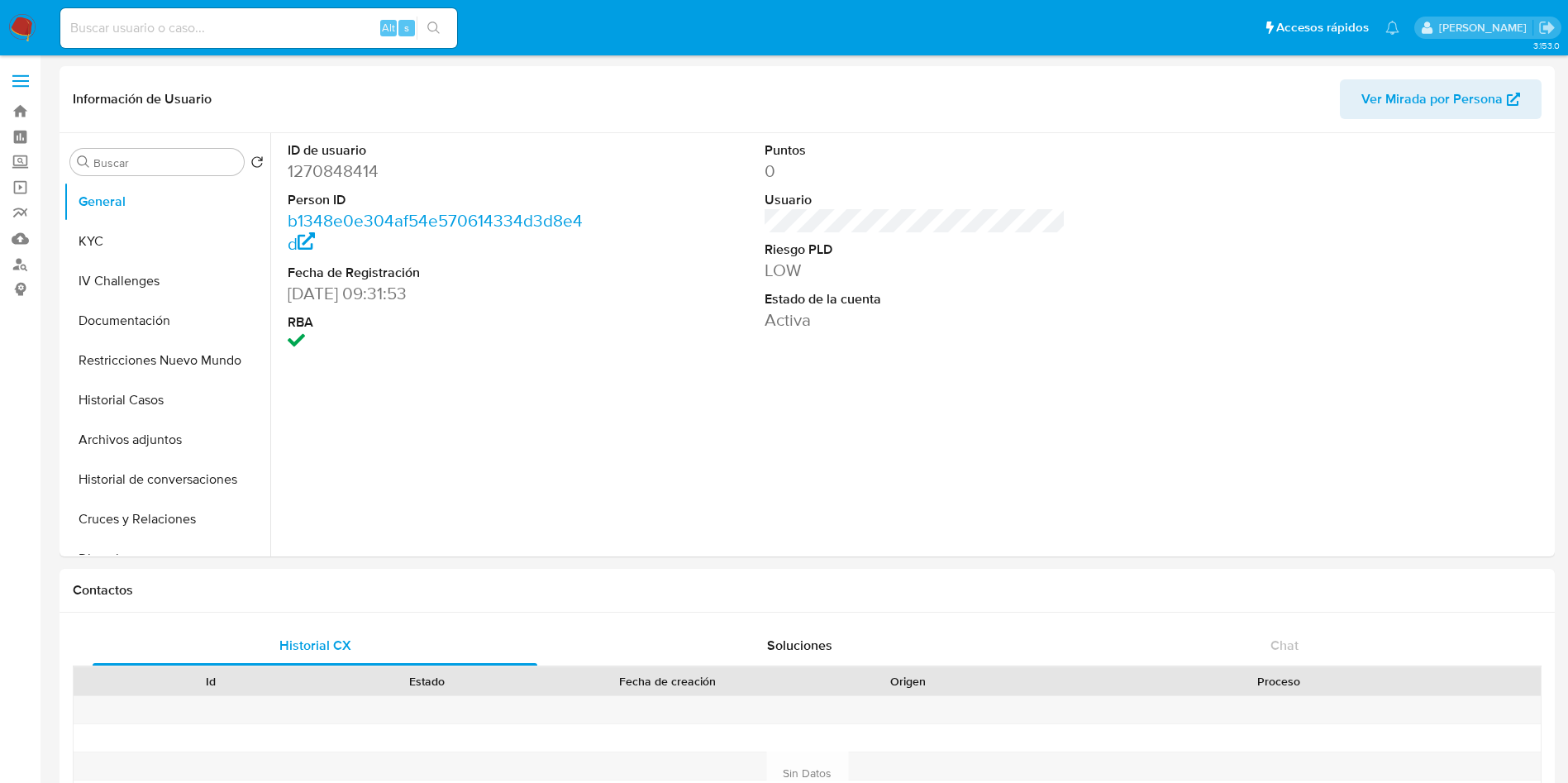
select select "10"
click at [346, 165] on dd "1270848414" at bounding box center [438, 171] width 301 height 23
copy dd "1270848414"
click at [158, 231] on button "KYC" at bounding box center [160, 241] width 193 height 39
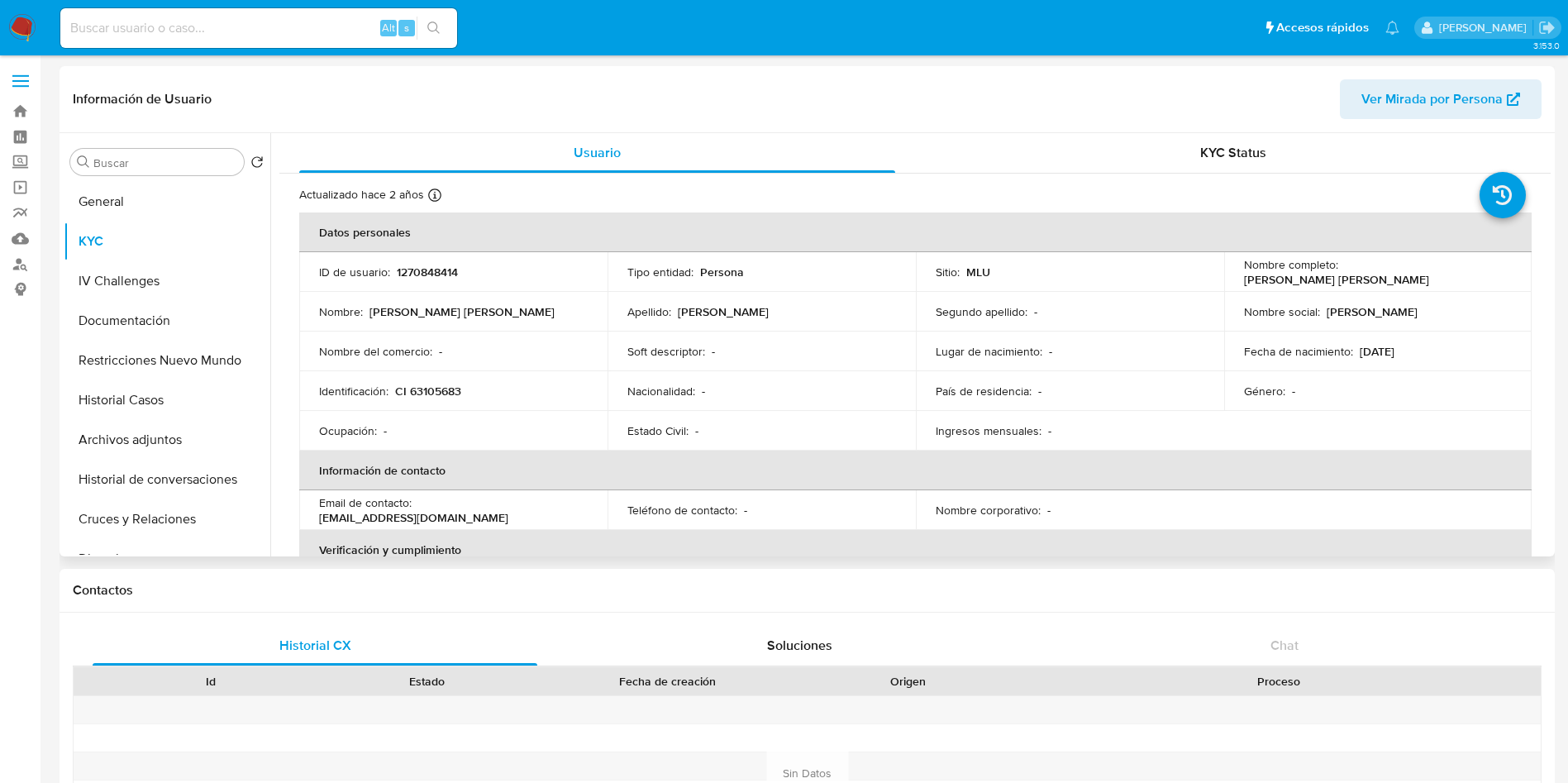
scroll to position [124, 0]
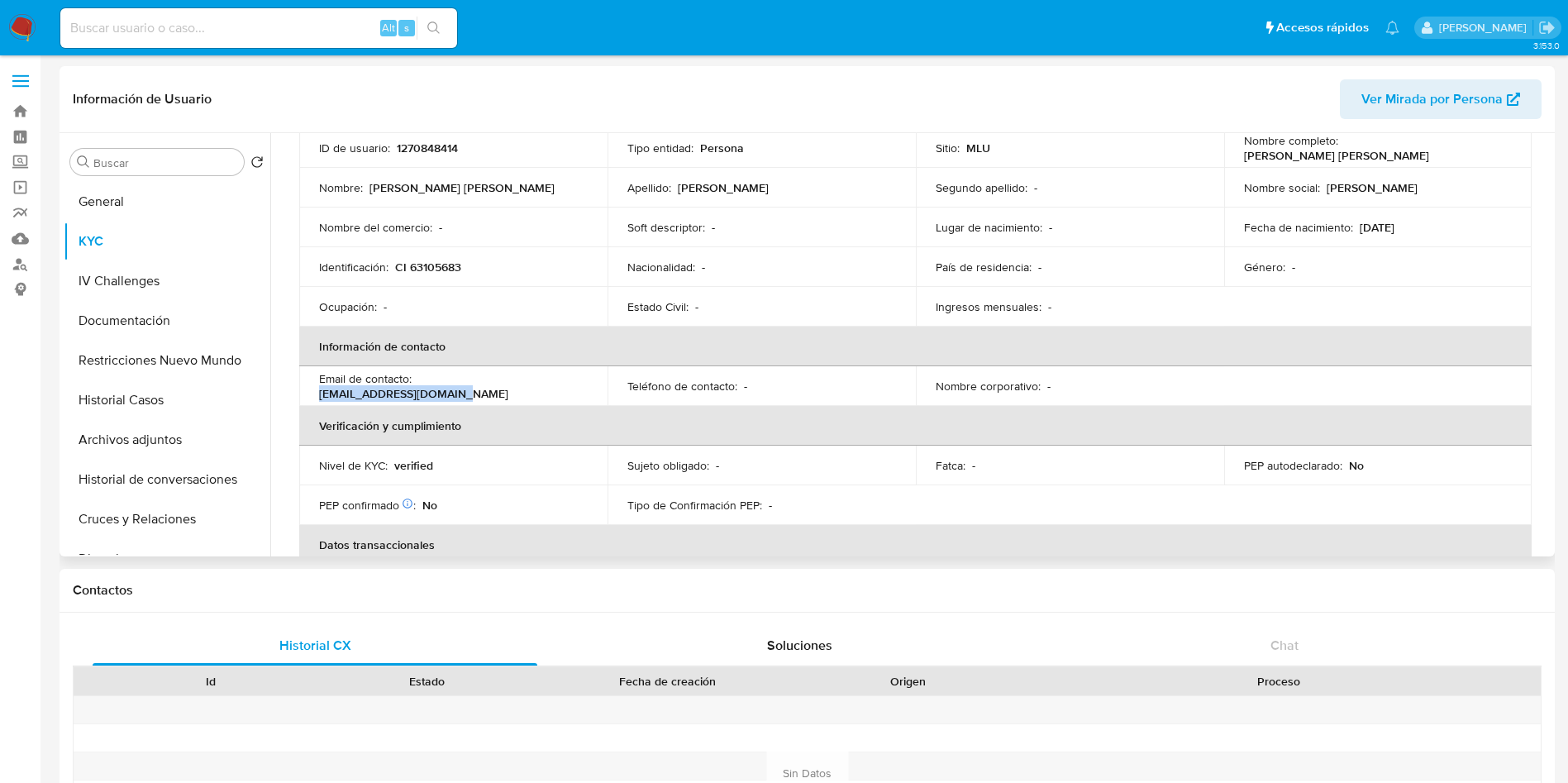
drag, startPoint x: 418, startPoint y: 387, endPoint x: 578, endPoint y: 383, distance: 160.0
click at [578, 383] on div "Email de contacto : ventasuy@aliaxis-la.com" at bounding box center [453, 385] width 269 height 29
copy p "ventasuy@aliaxis-la.com"
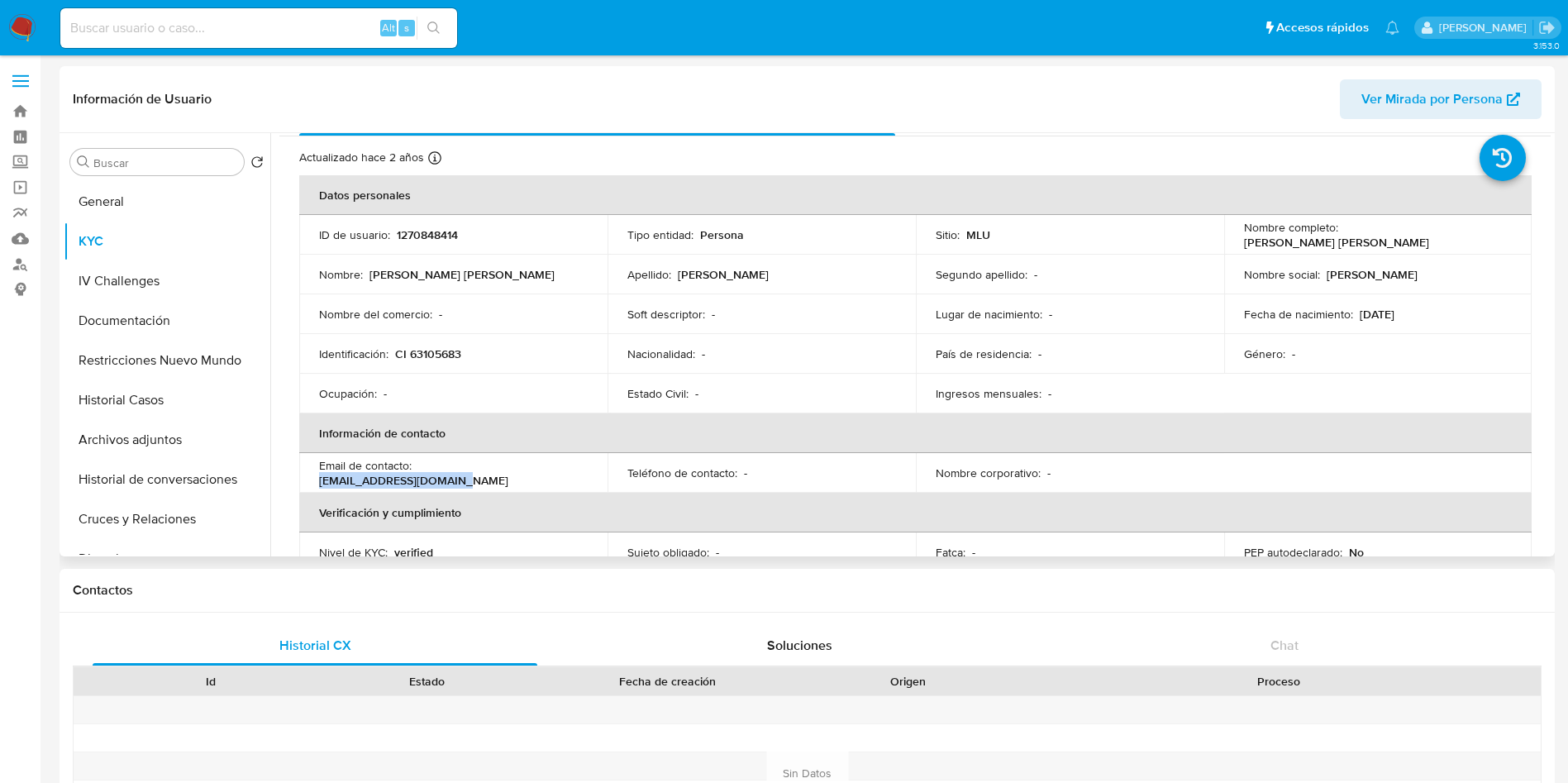
scroll to position [0, 0]
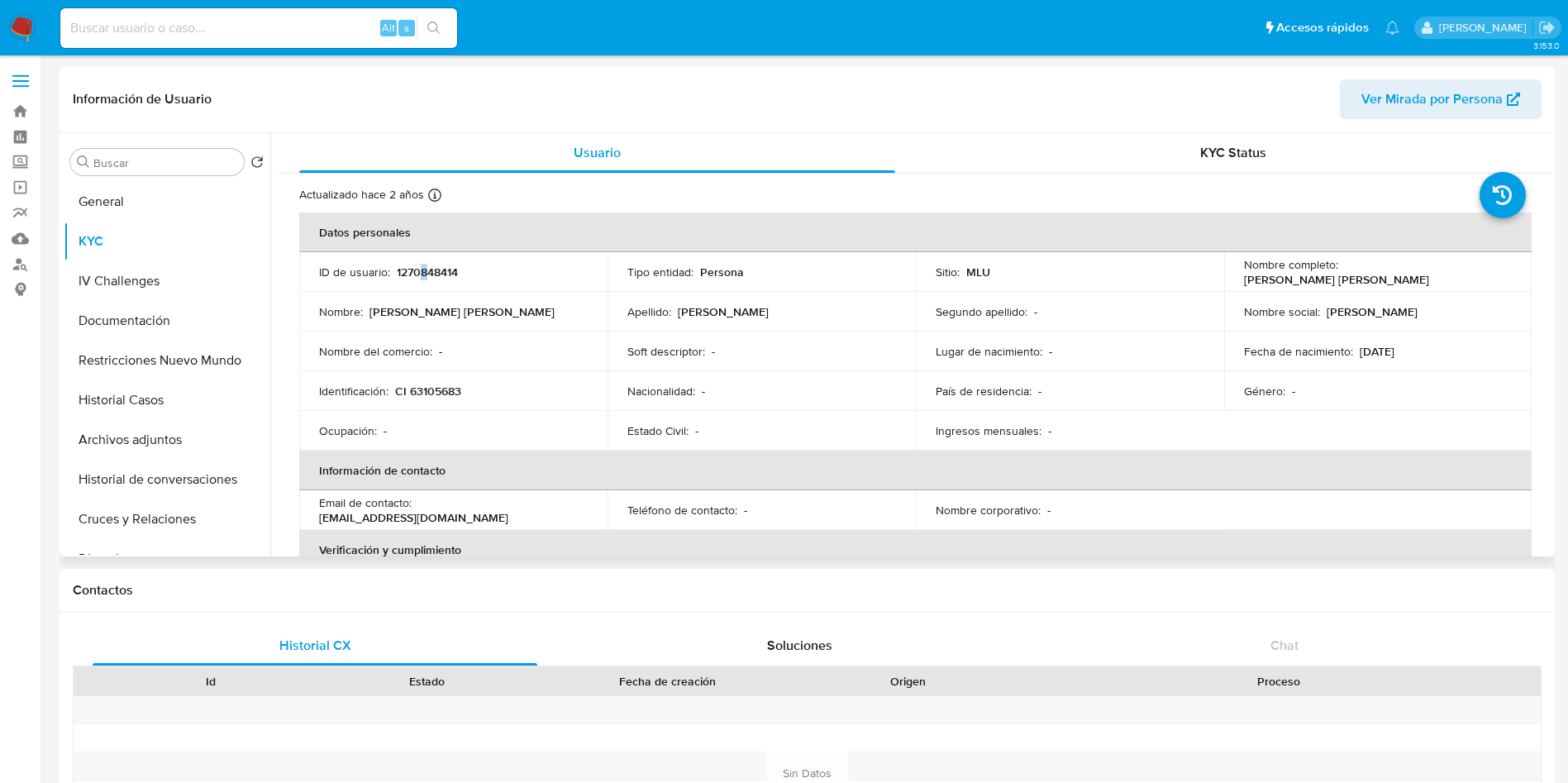
click at [421, 266] on p "1270848414" at bounding box center [427, 272] width 61 height 15
click at [427, 275] on p "1270848414" at bounding box center [427, 272] width 61 height 15
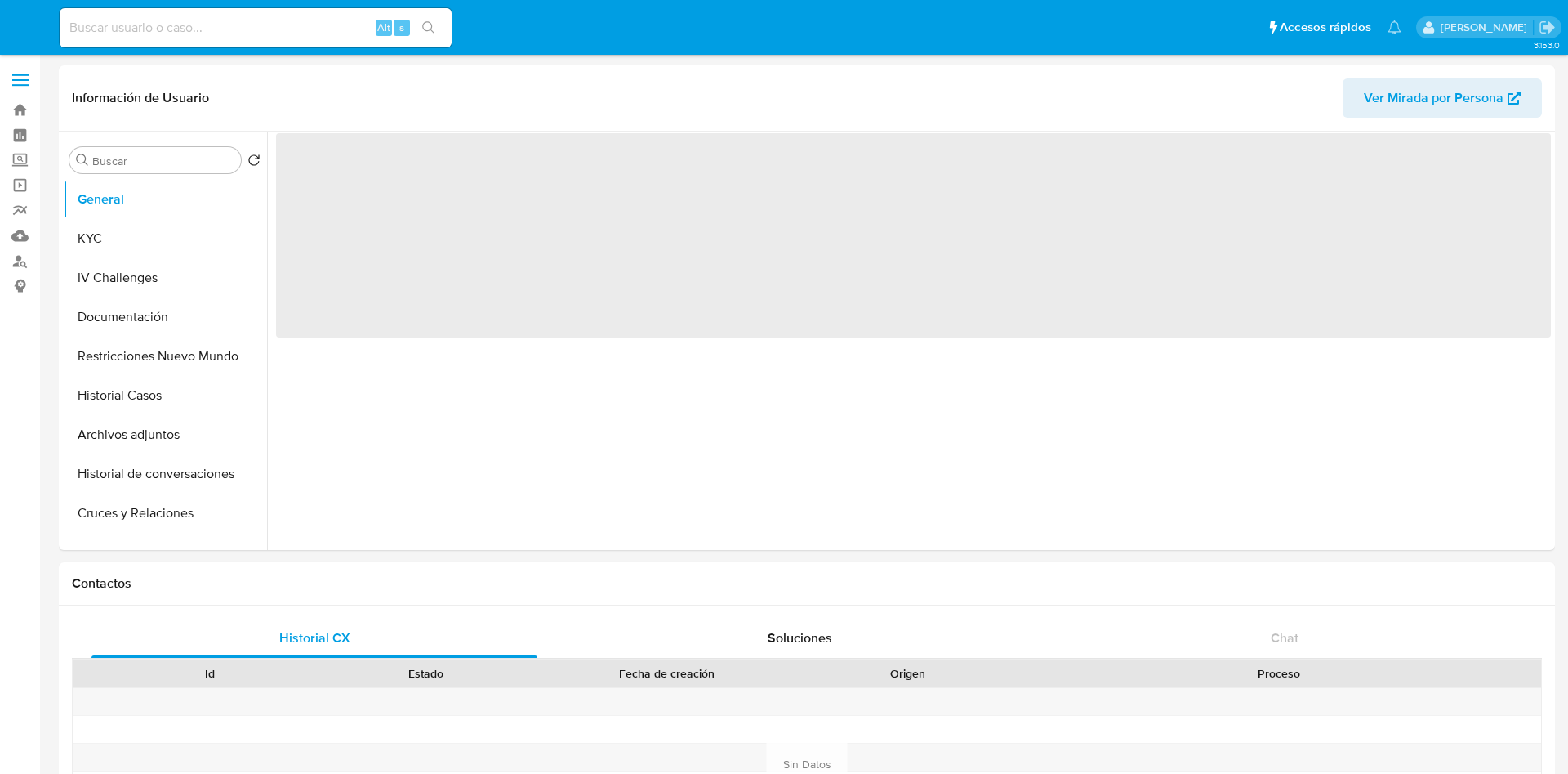
select select "10"
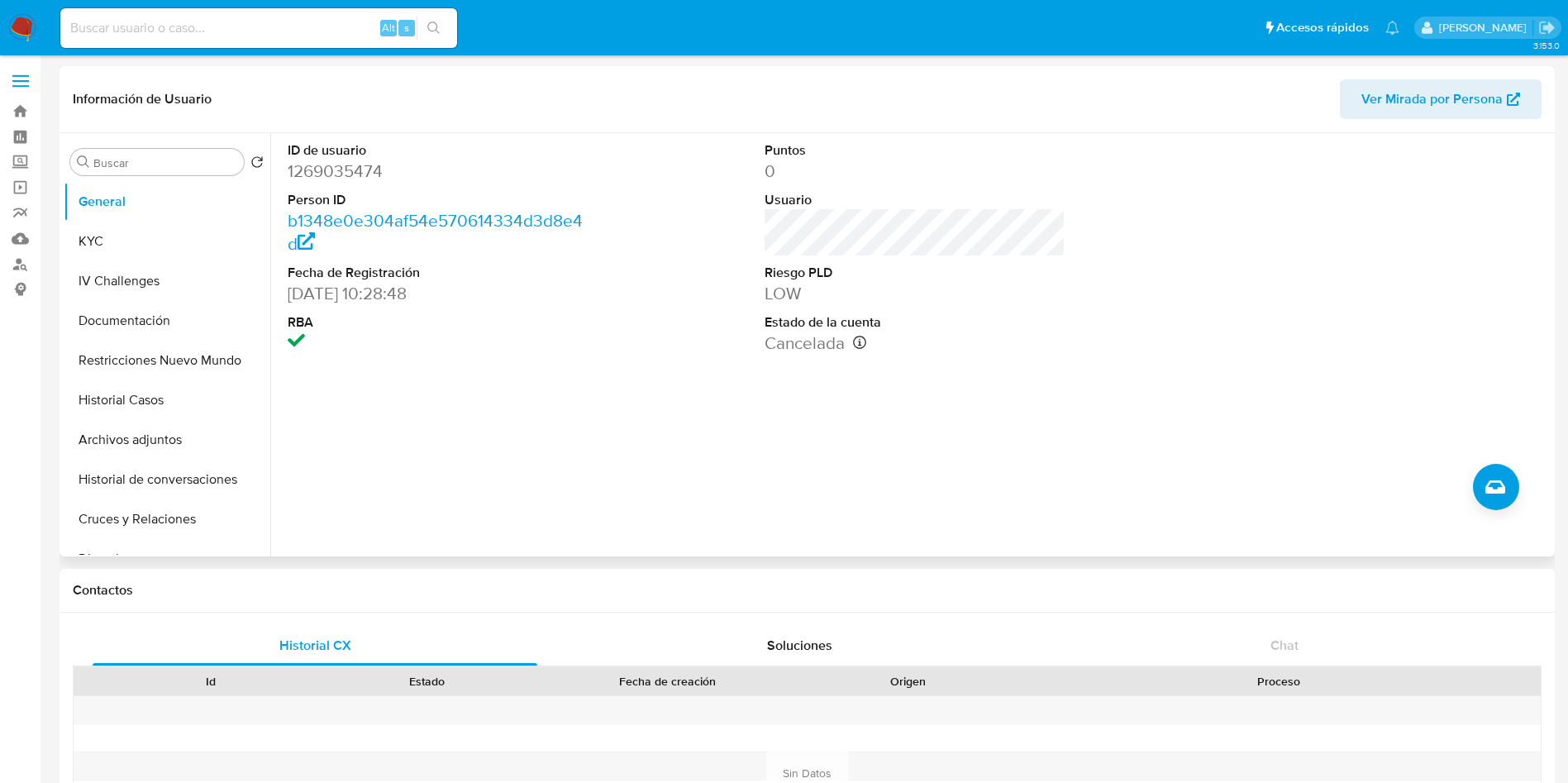
click at [347, 179] on dd "1269035474" at bounding box center [438, 171] width 301 height 23
copy dd "1269035474"
click at [191, 232] on button "KYC" at bounding box center [160, 241] width 193 height 39
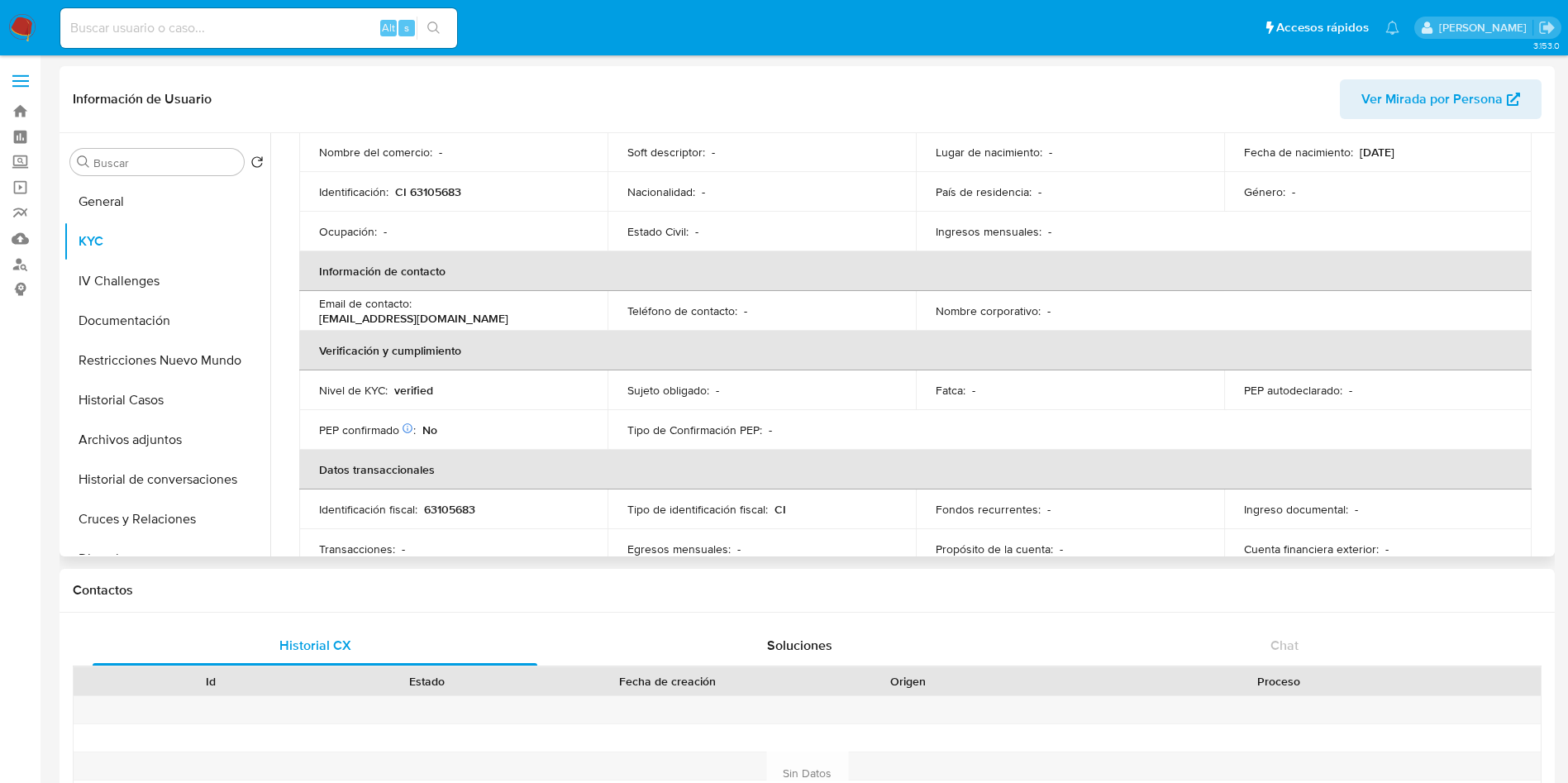
scroll to position [124, 0]
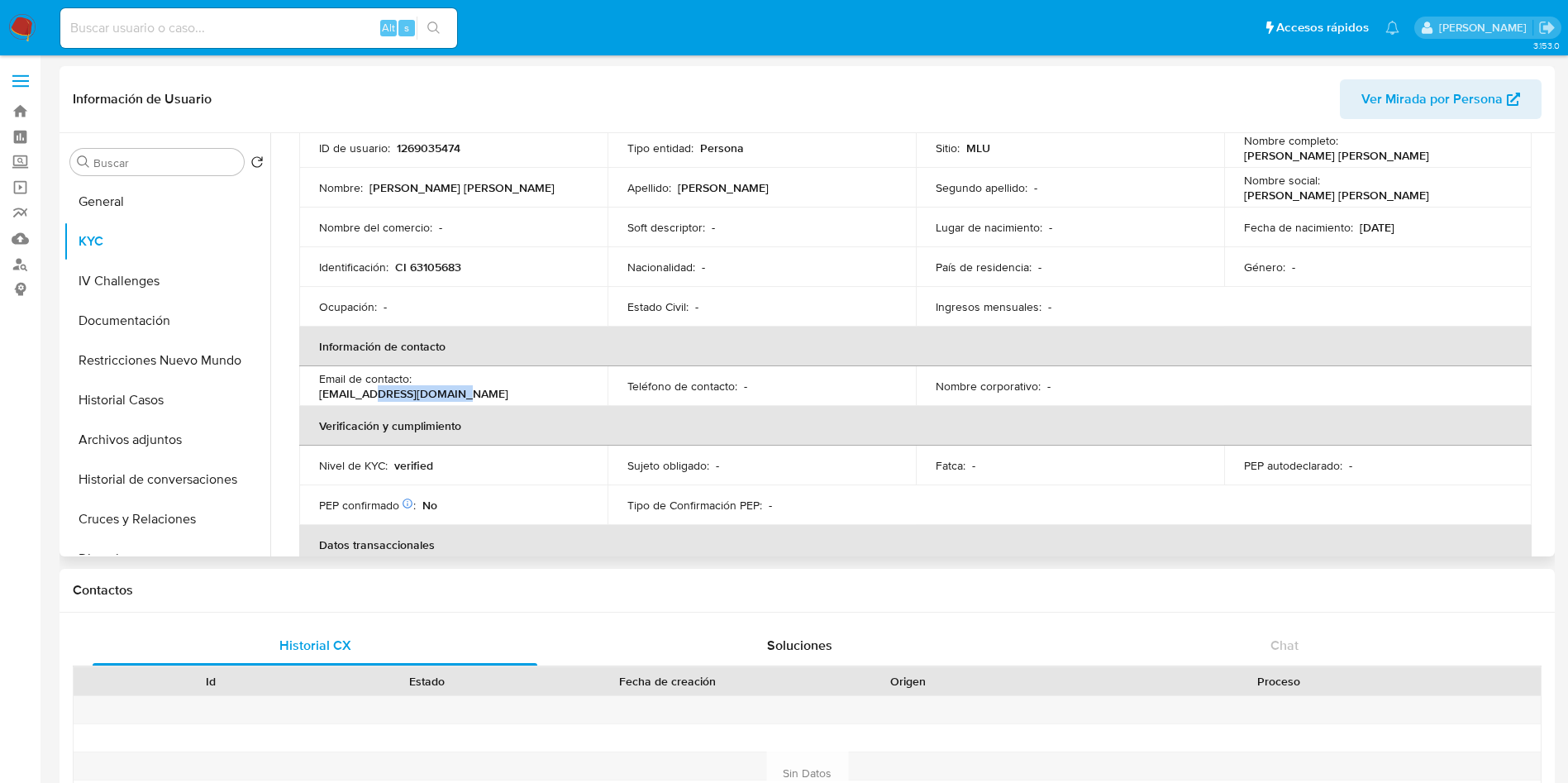
drag, startPoint x: 470, startPoint y: 385, endPoint x: 554, endPoint y: 379, distance: 84.2
click at [554, 379] on div "Email de contacto : [EMAIL_ADDRESS][DOMAIN_NAME]" at bounding box center [453, 385] width 269 height 29
drag, startPoint x: 421, startPoint y: 380, endPoint x: 545, endPoint y: 377, distance: 124.0
click at [545, 377] on td "Email de contacto : [EMAIL_ADDRESS][DOMAIN_NAME]" at bounding box center [452, 385] width 308 height 39
copy p "[EMAIL_ADDRESS][DOMAIN_NAME]"
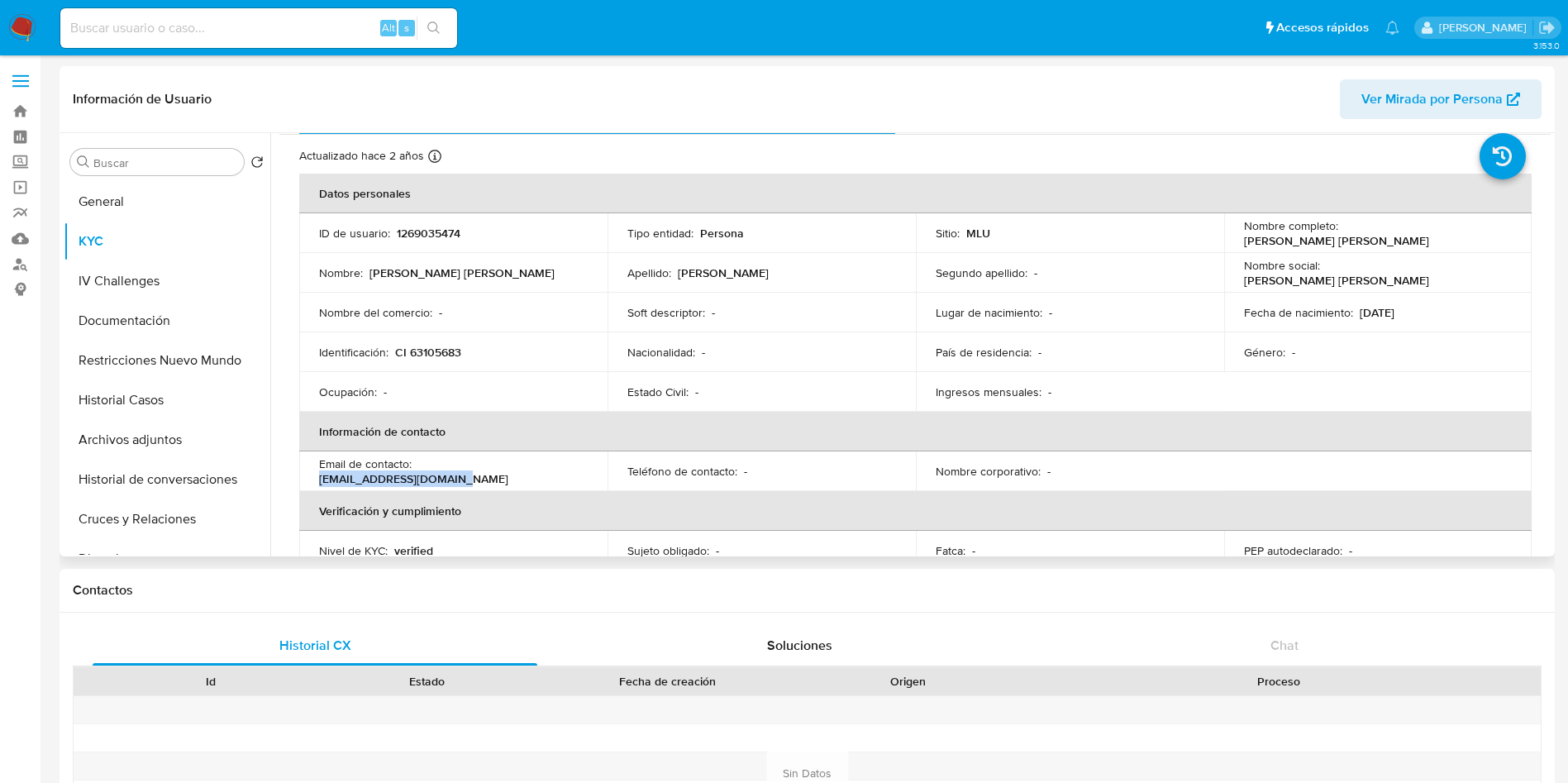
scroll to position [0, 0]
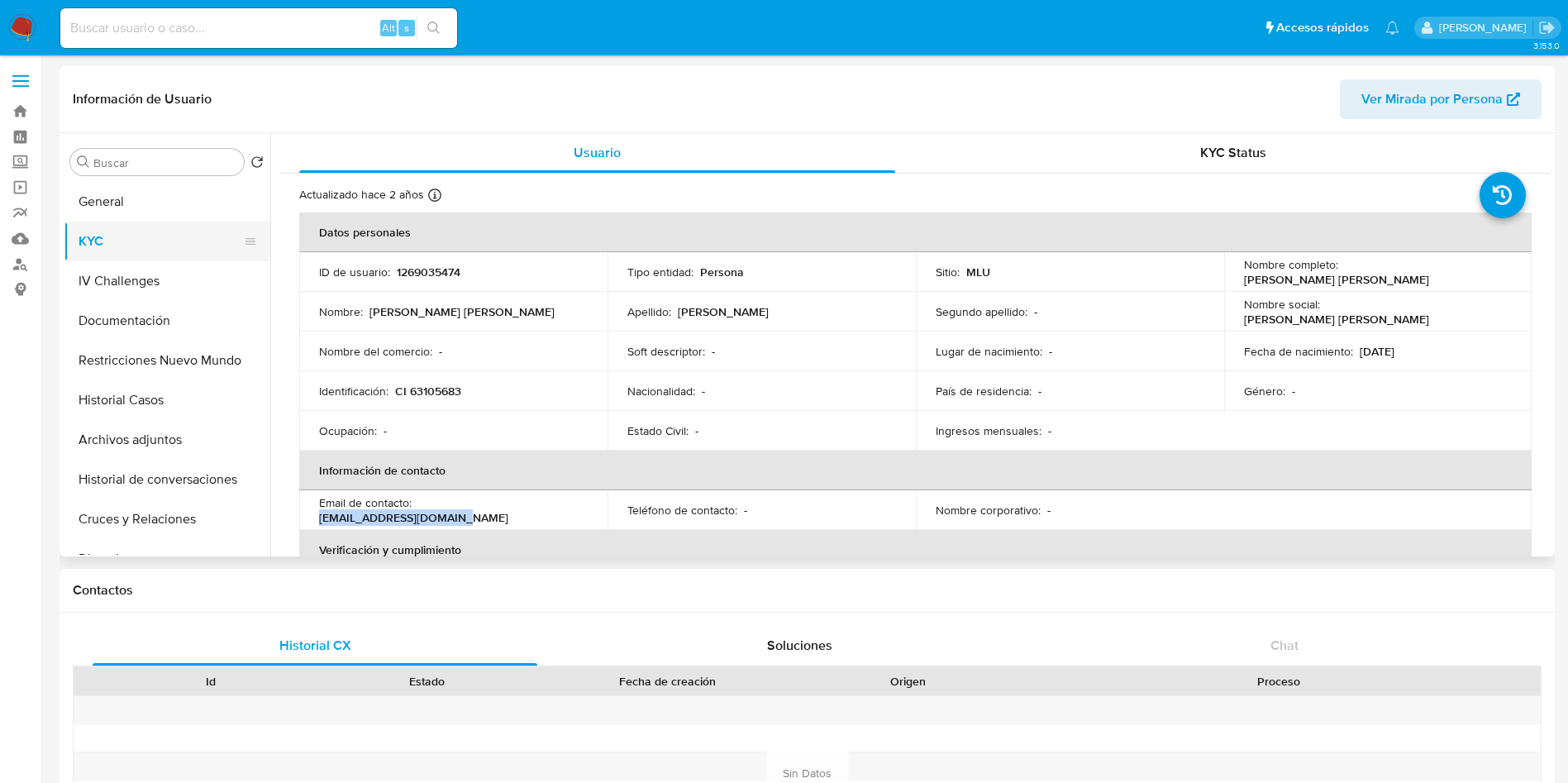
click at [143, 222] on button "KYC" at bounding box center [160, 241] width 193 height 39
drag, startPoint x: 163, startPoint y: 188, endPoint x: 161, endPoint y: 206, distance: 18.1
click at [162, 187] on button "General" at bounding box center [160, 201] width 193 height 39
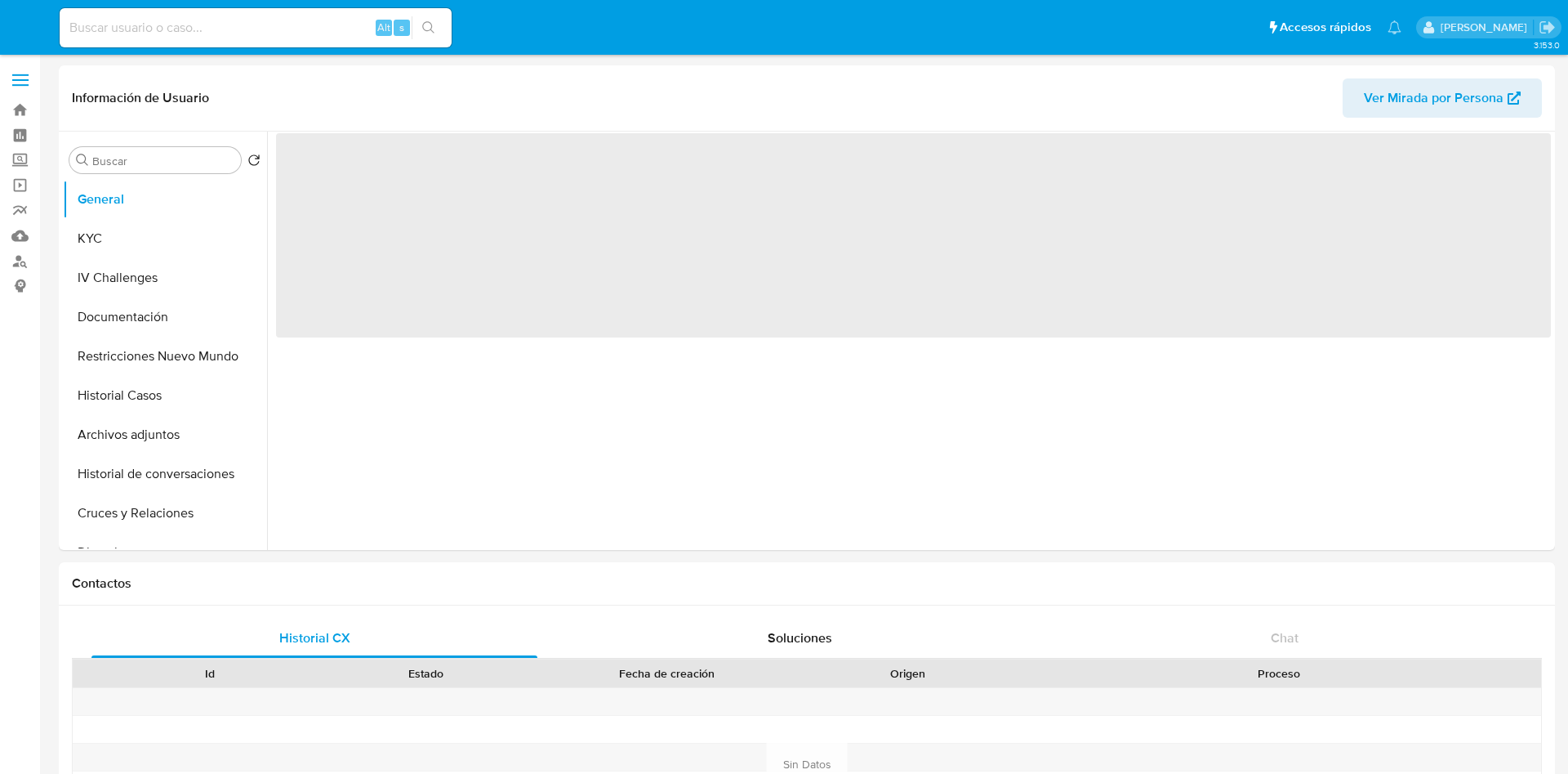
select select "10"
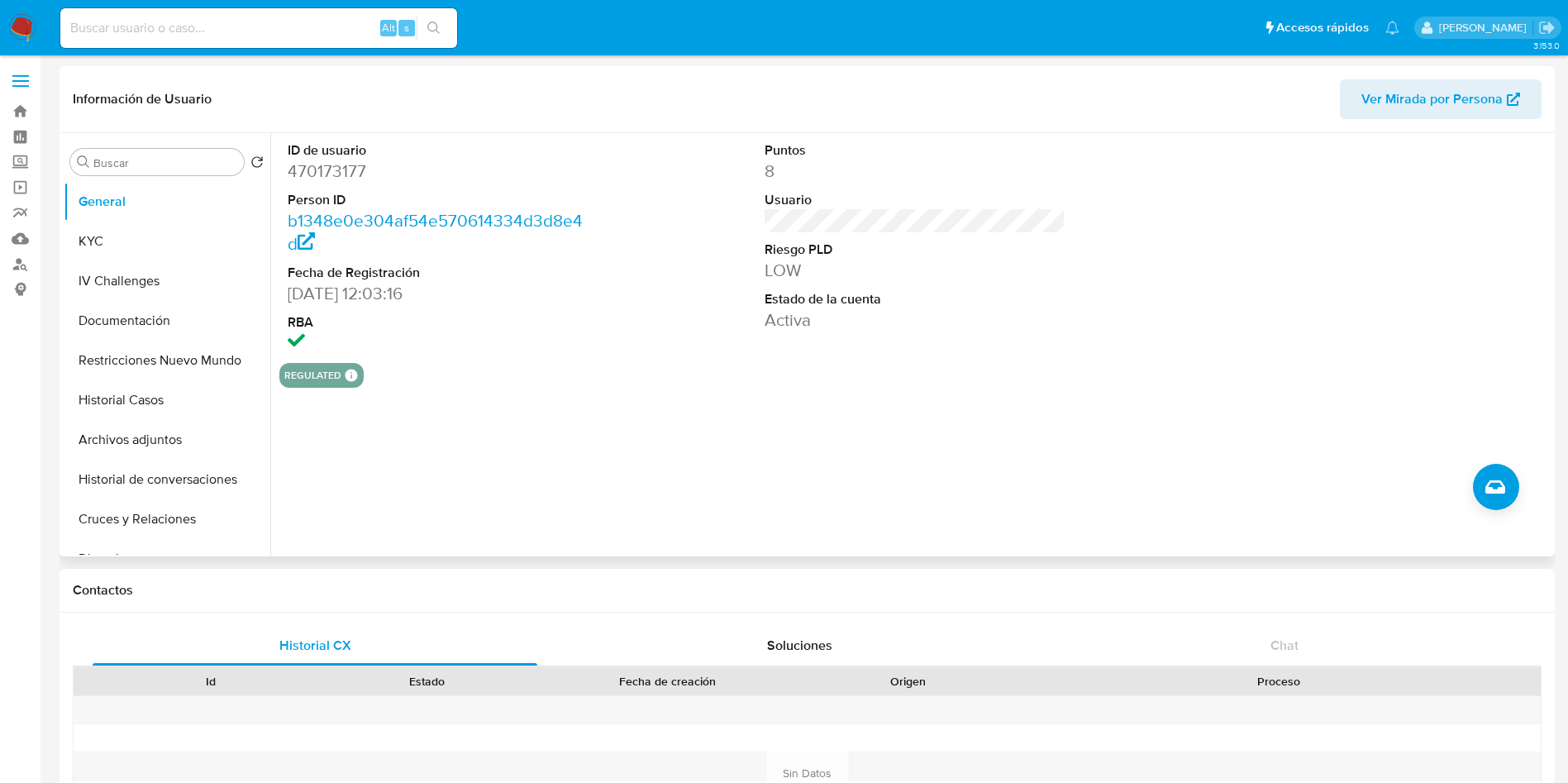
click at [342, 167] on dd "470173177" at bounding box center [438, 171] width 301 height 23
copy dd "470173177"
click at [132, 244] on button "KYC" at bounding box center [160, 241] width 193 height 39
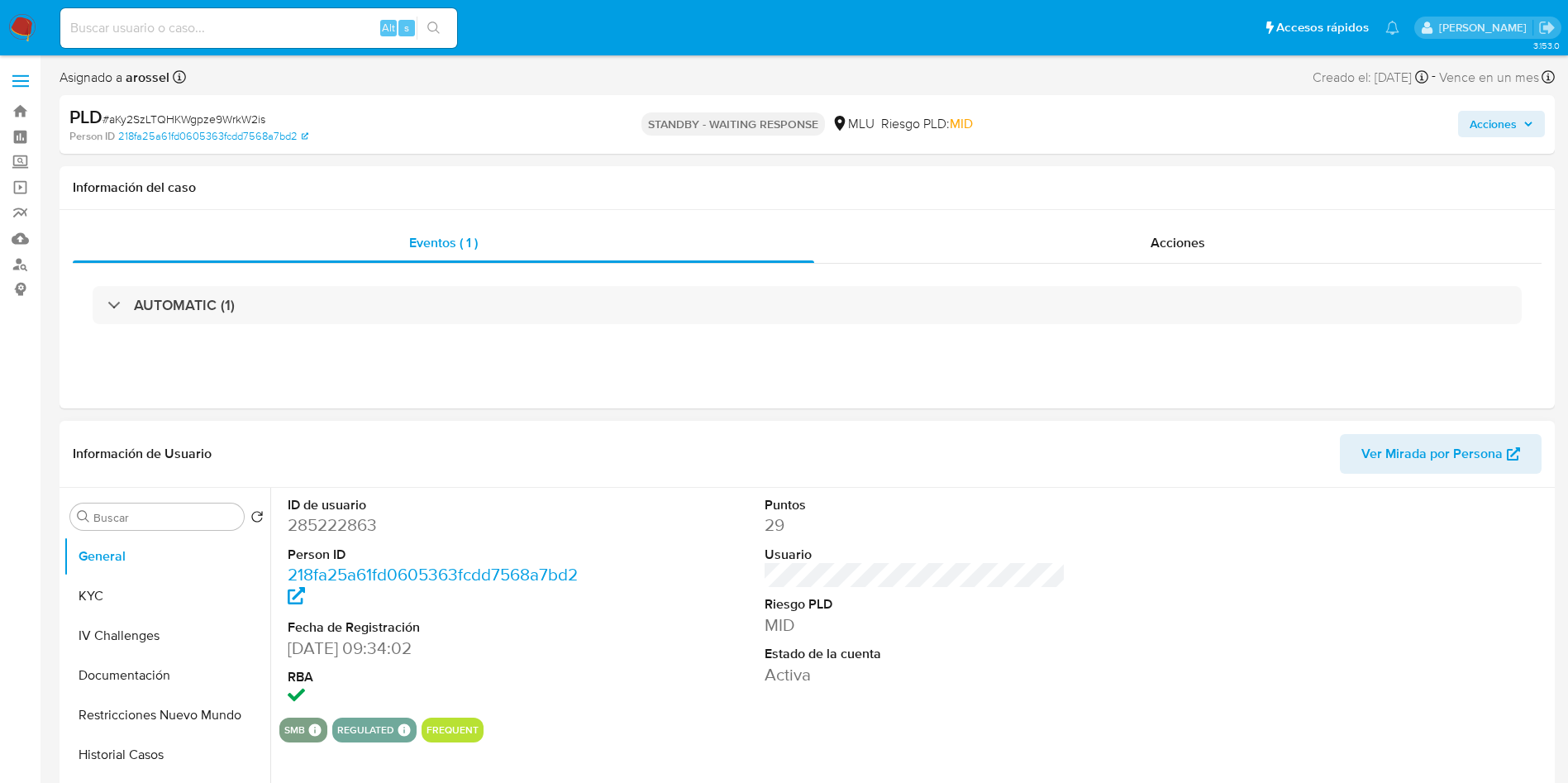
select select "10"
click at [340, 524] on dd "285222863" at bounding box center [438, 525] width 301 height 23
click at [340, 522] on dd "285222863" at bounding box center [438, 525] width 301 height 23
copy dd "285222863"
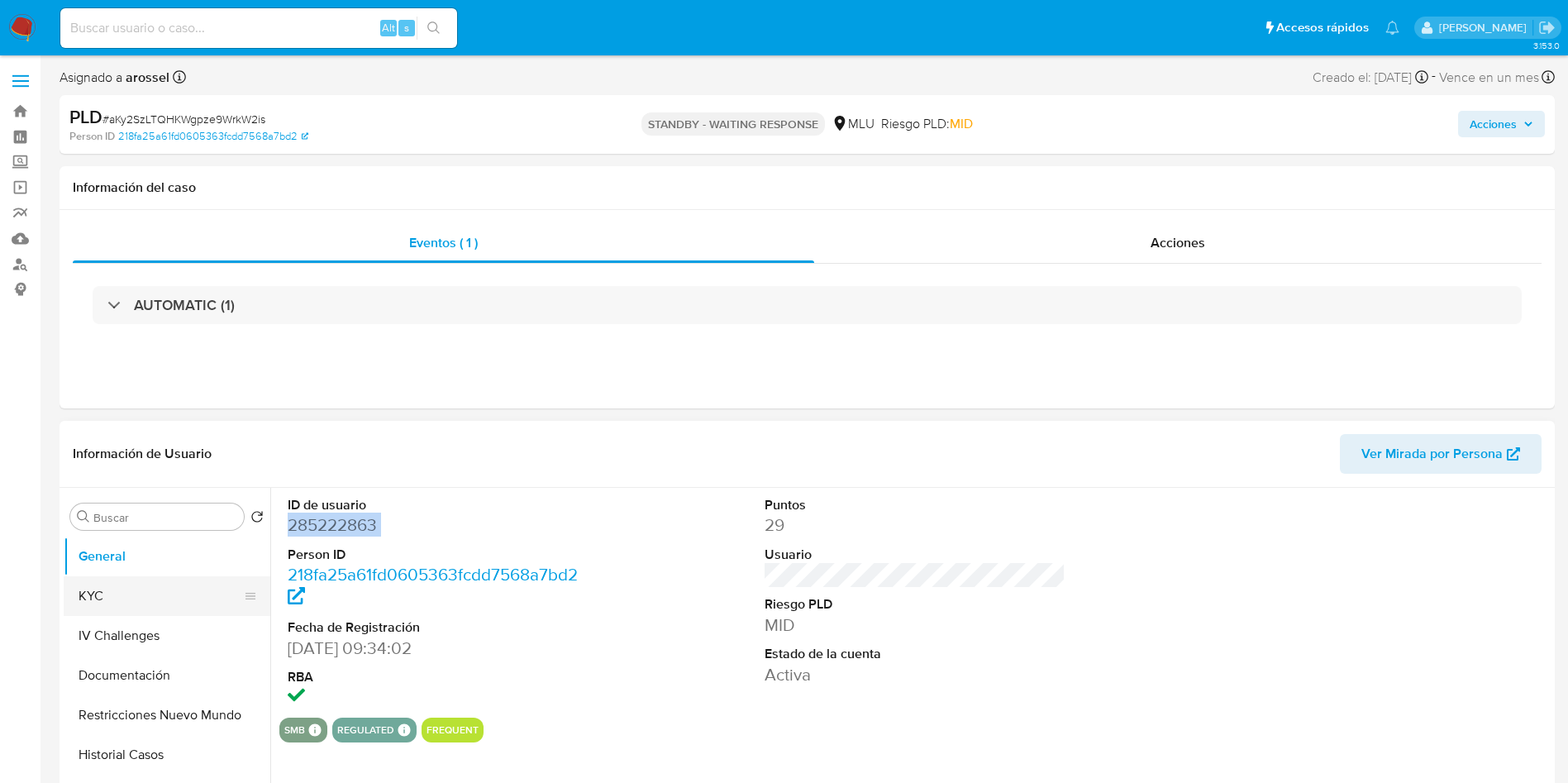
drag, startPoint x: 136, startPoint y: 577, endPoint x: 245, endPoint y: 611, distance: 114.2
click at [132, 578] on button "KYC" at bounding box center [160, 595] width 193 height 39
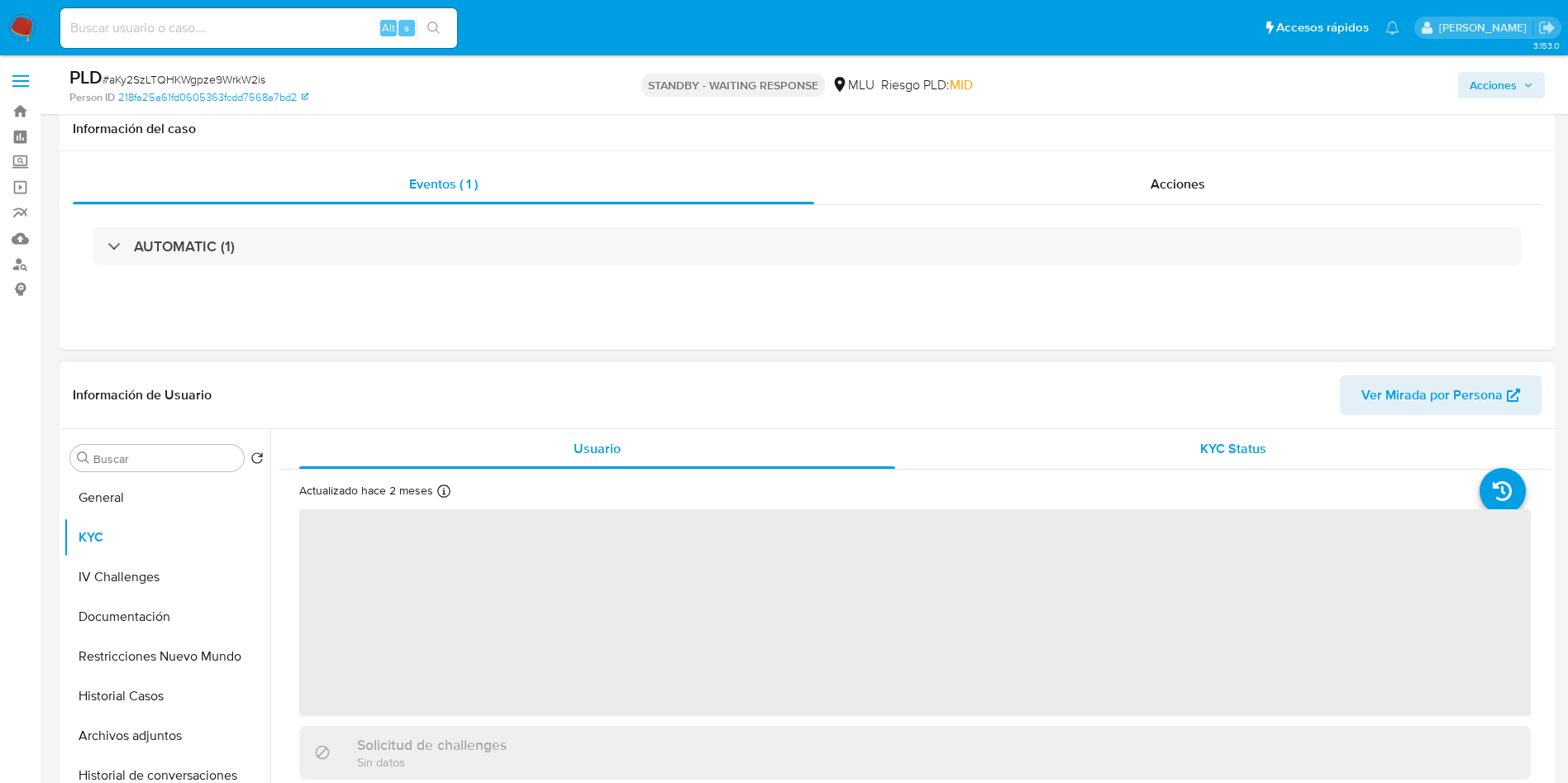
scroll to position [124, 0]
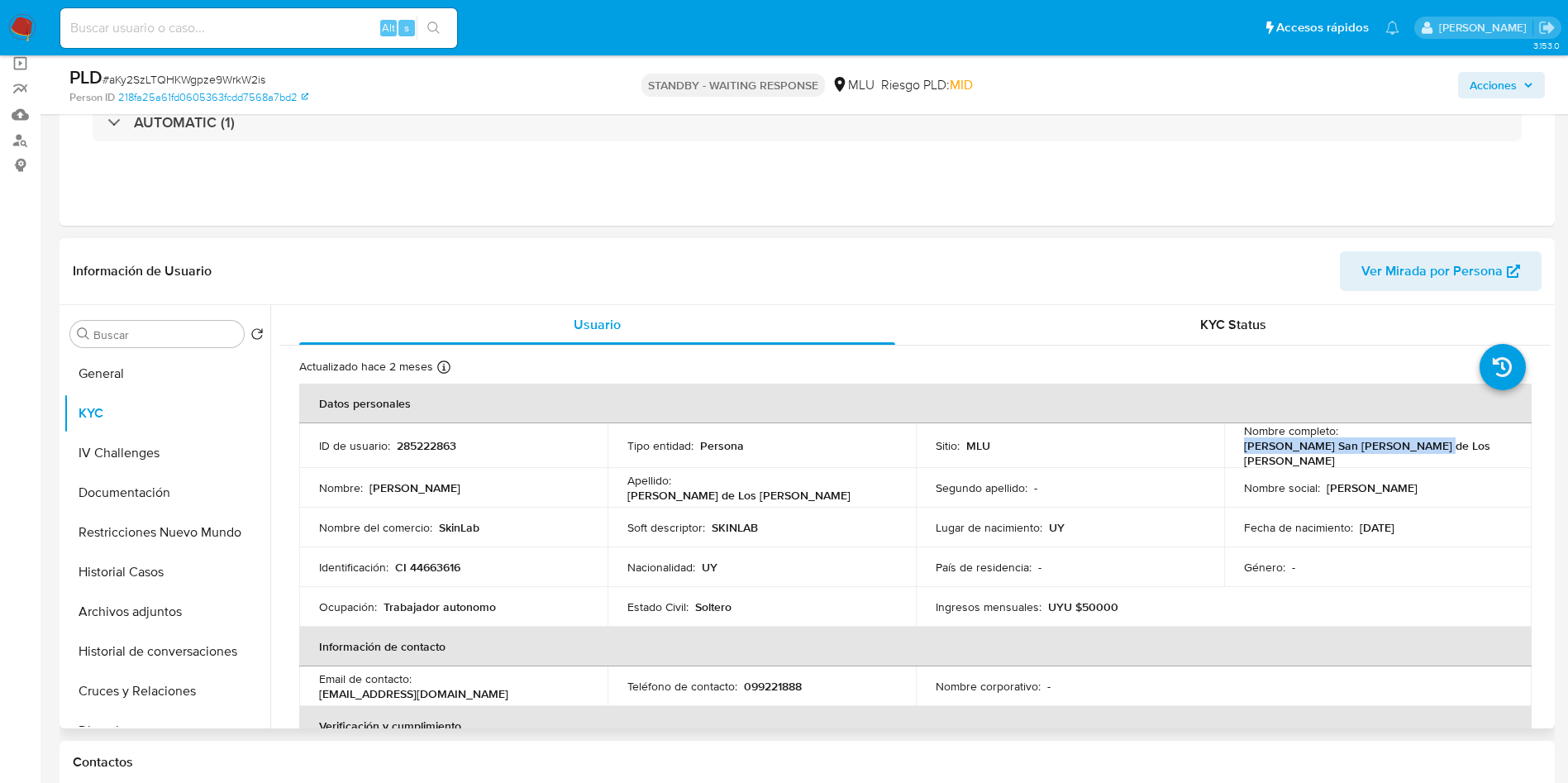
drag, startPoint x: 1225, startPoint y: 453, endPoint x: 1429, endPoint y: 448, distance: 204.1
click at [1429, 448] on td "Nombre completo : Natalia San Martin de Los Santos" at bounding box center [1377, 445] width 308 height 44
copy p "Natalia San Martin de Los Santos"
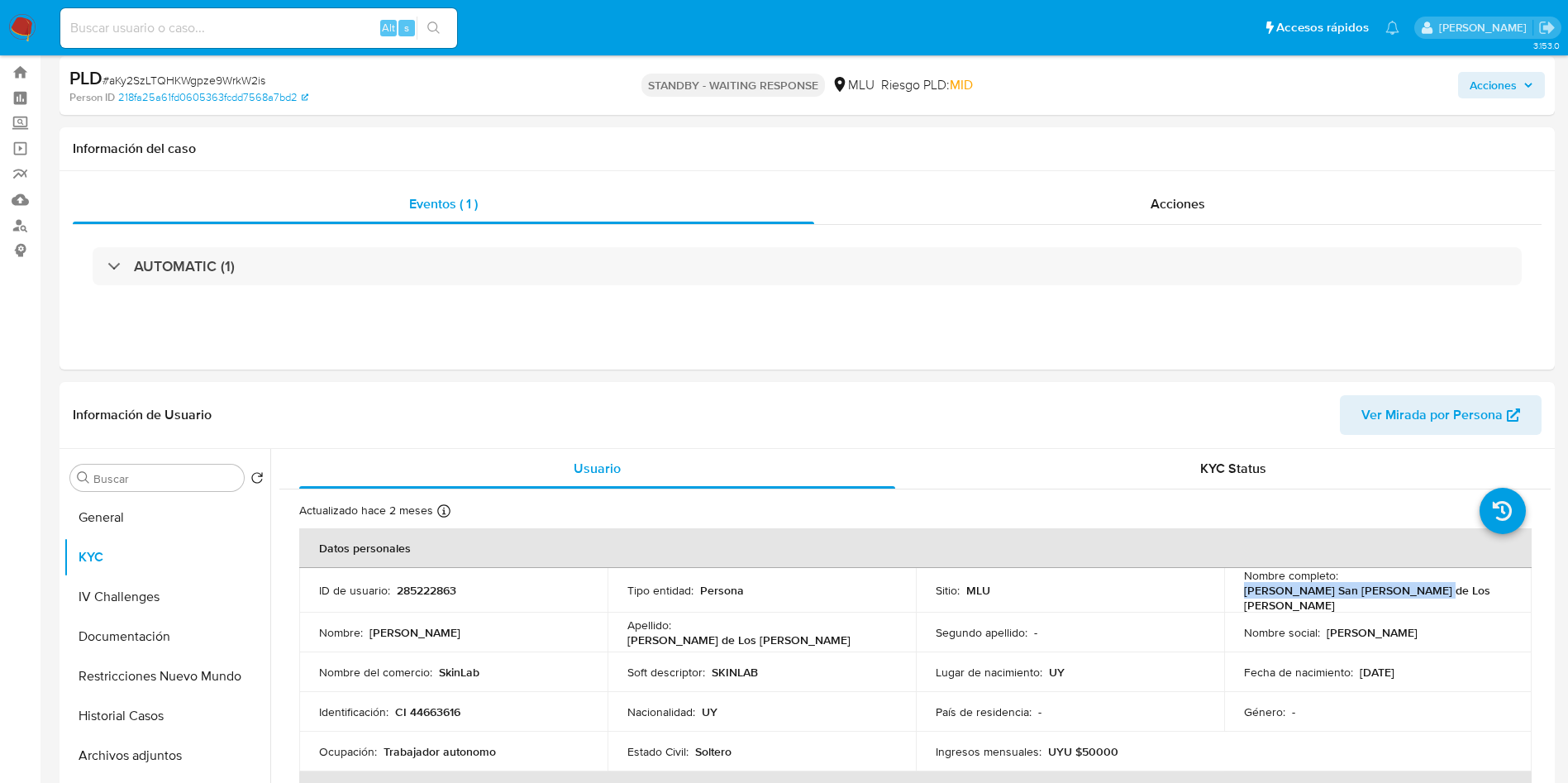
scroll to position [0, 0]
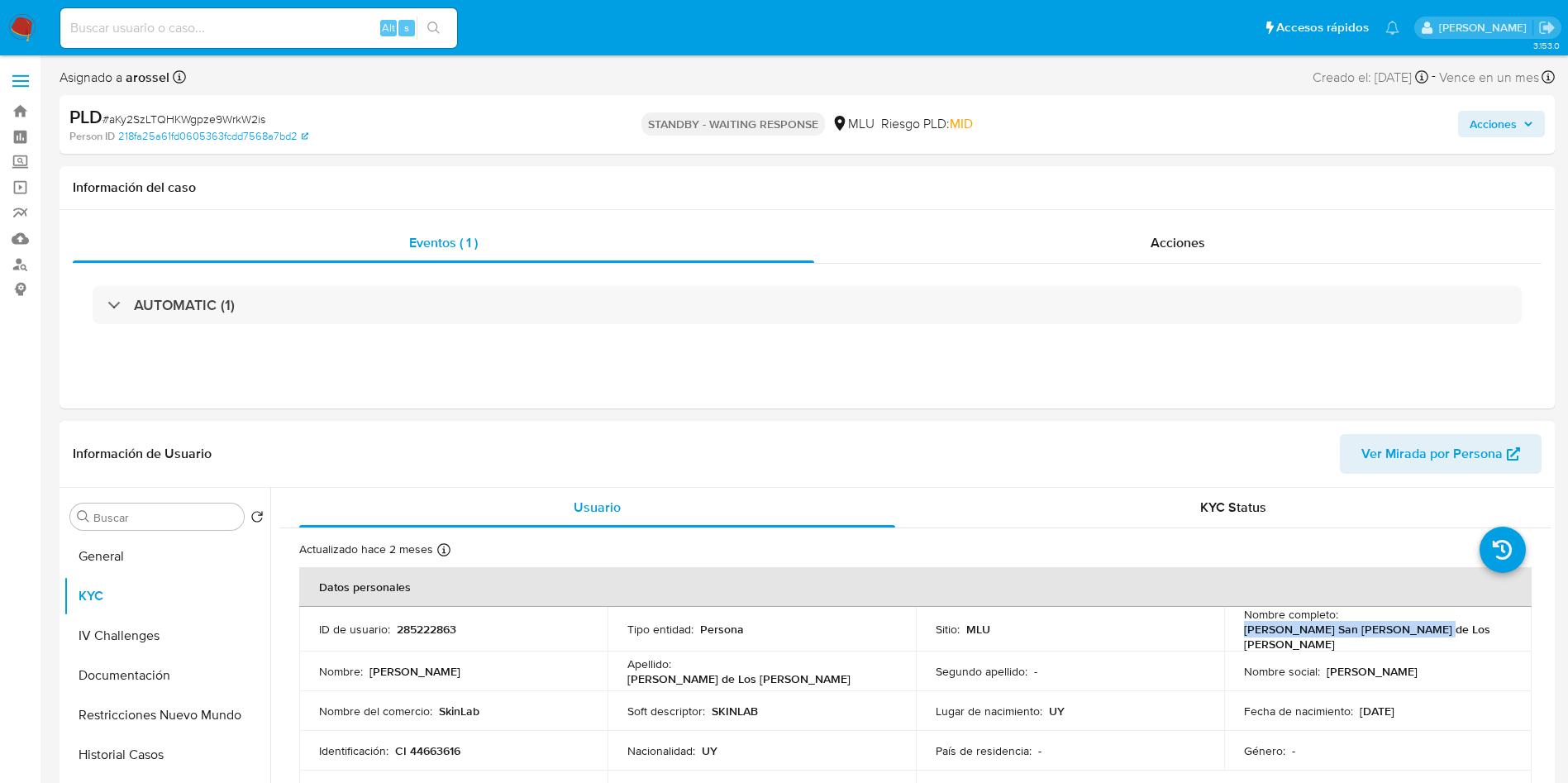
copy p "Natalia San Martin de Los Santos"
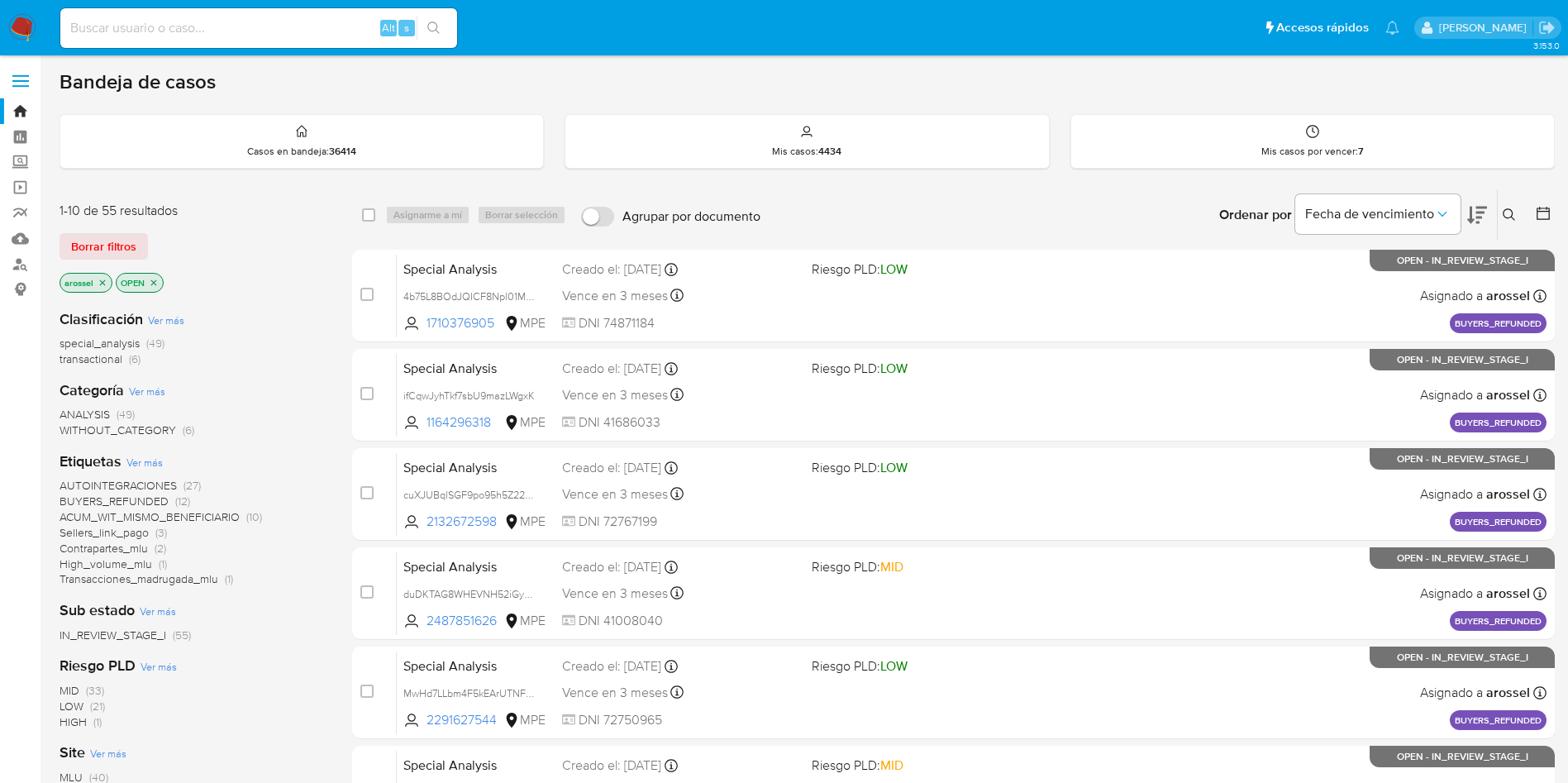
click at [184, 28] on input at bounding box center [259, 29] width 397 height 22
paste input "AmH8NRDmB1sKohvDlBJaIZK8"
type input "AmH8NRDmB1sKohvDlBJaIZK8"
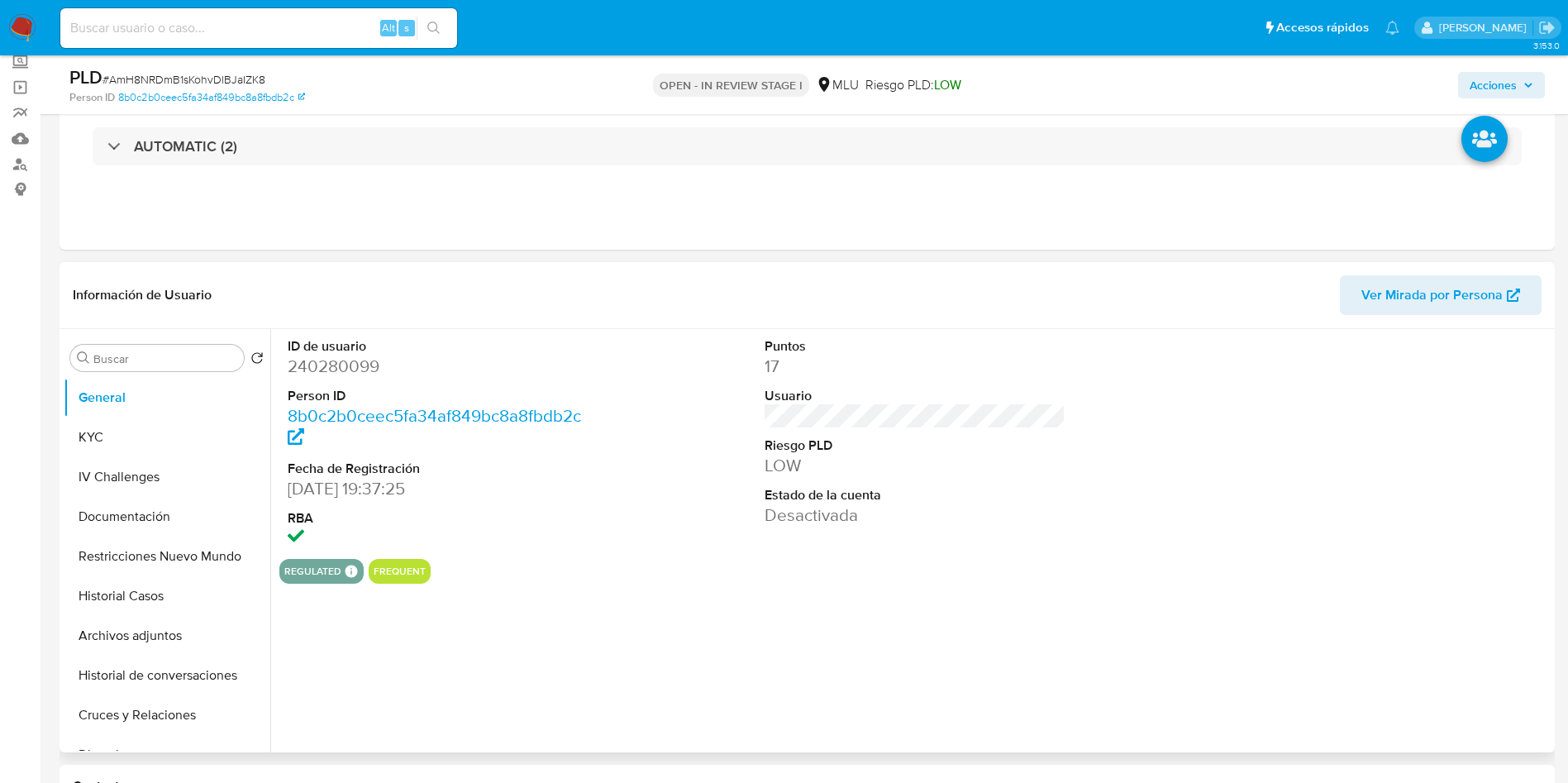
scroll to position [124, 0]
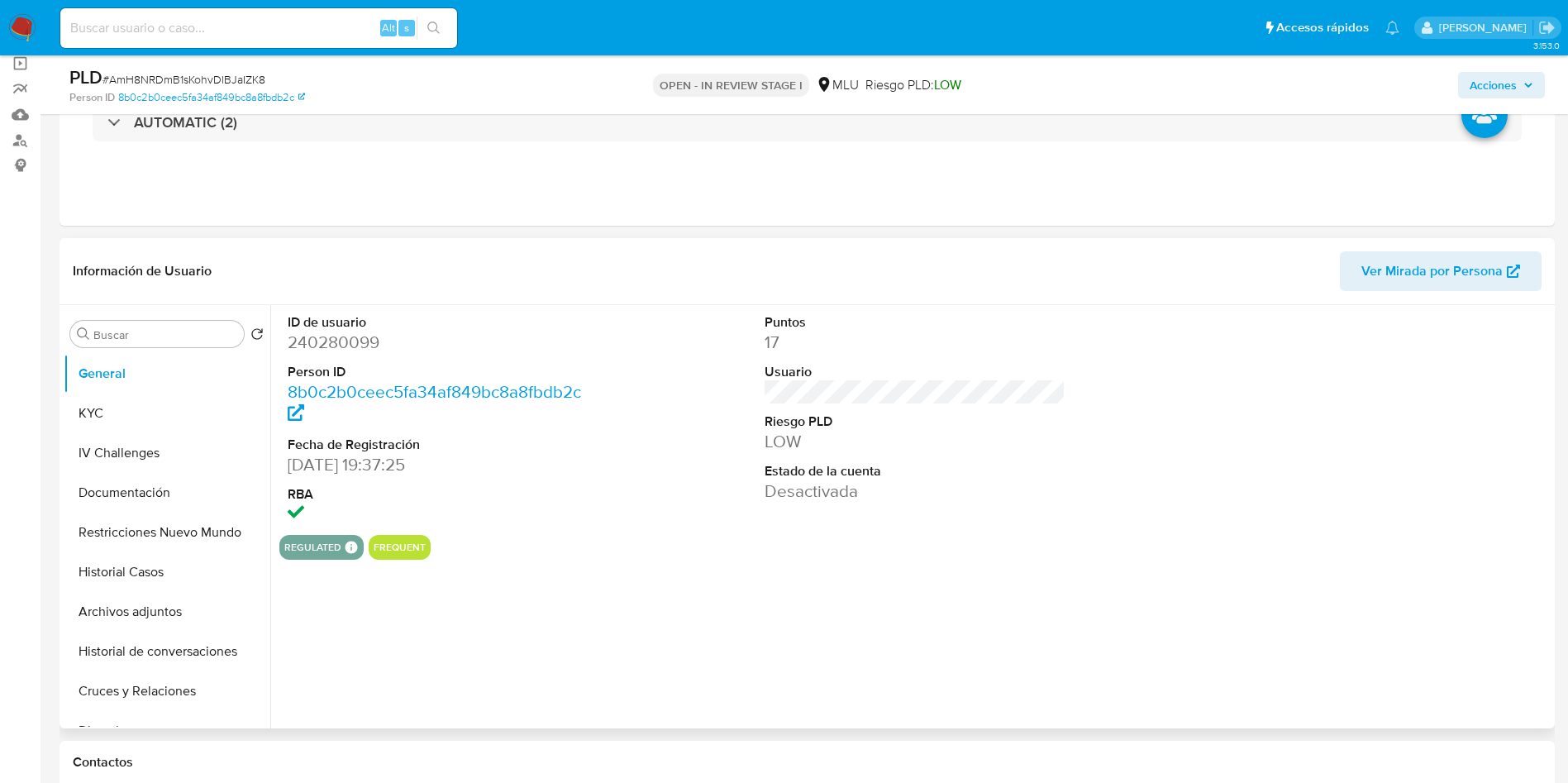
select select "10"
click at [1458, 261] on span "Ver Mirada por Persona" at bounding box center [1432, 270] width 141 height 39
click at [140, 518] on button "Restricciones Nuevo Mundo" at bounding box center [160, 532] width 193 height 39
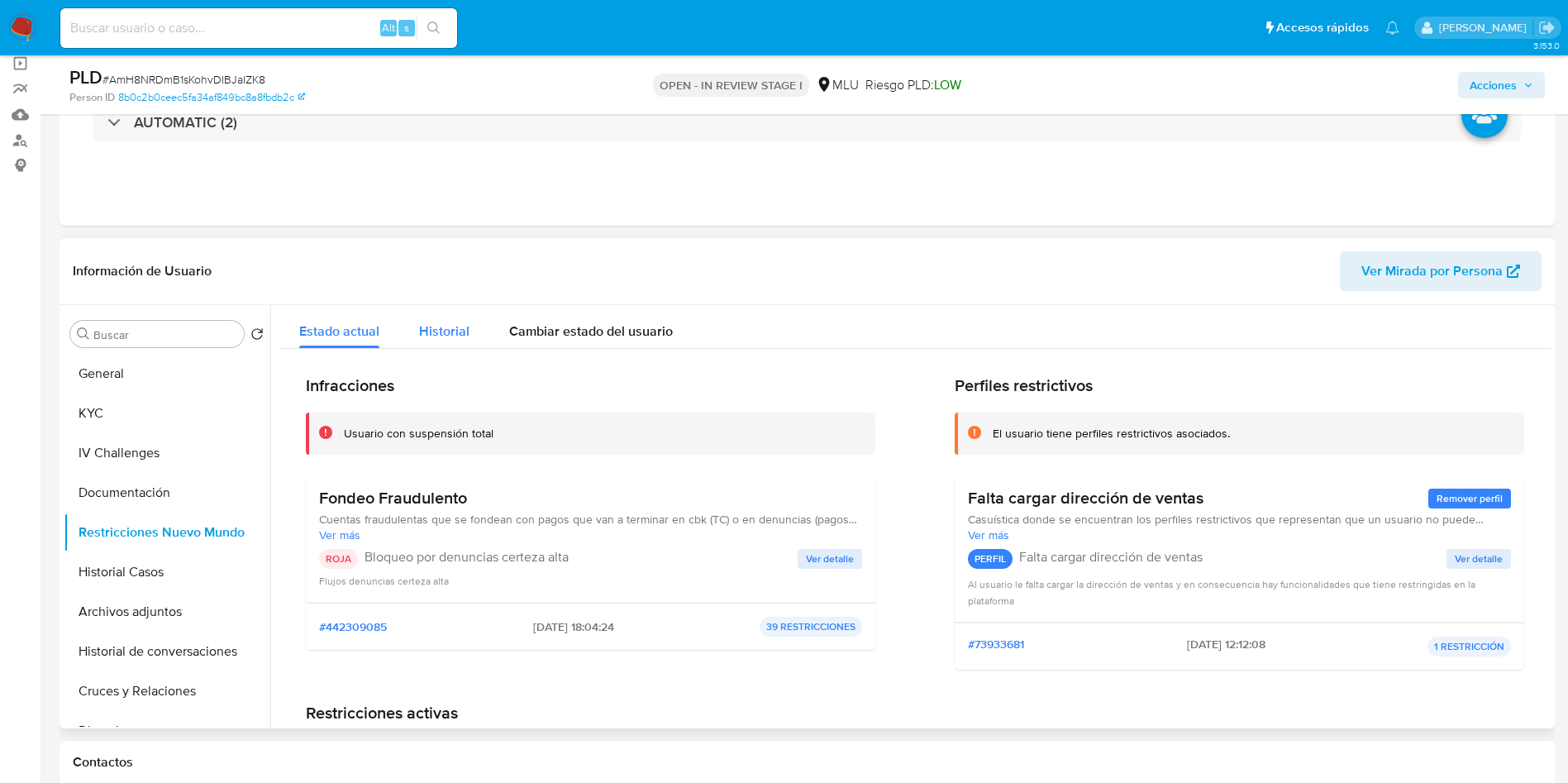
drag, startPoint x: 454, startPoint y: 314, endPoint x: 436, endPoint y: 347, distance: 37.6
click at [456, 315] on div "Historial" at bounding box center [444, 326] width 50 height 44
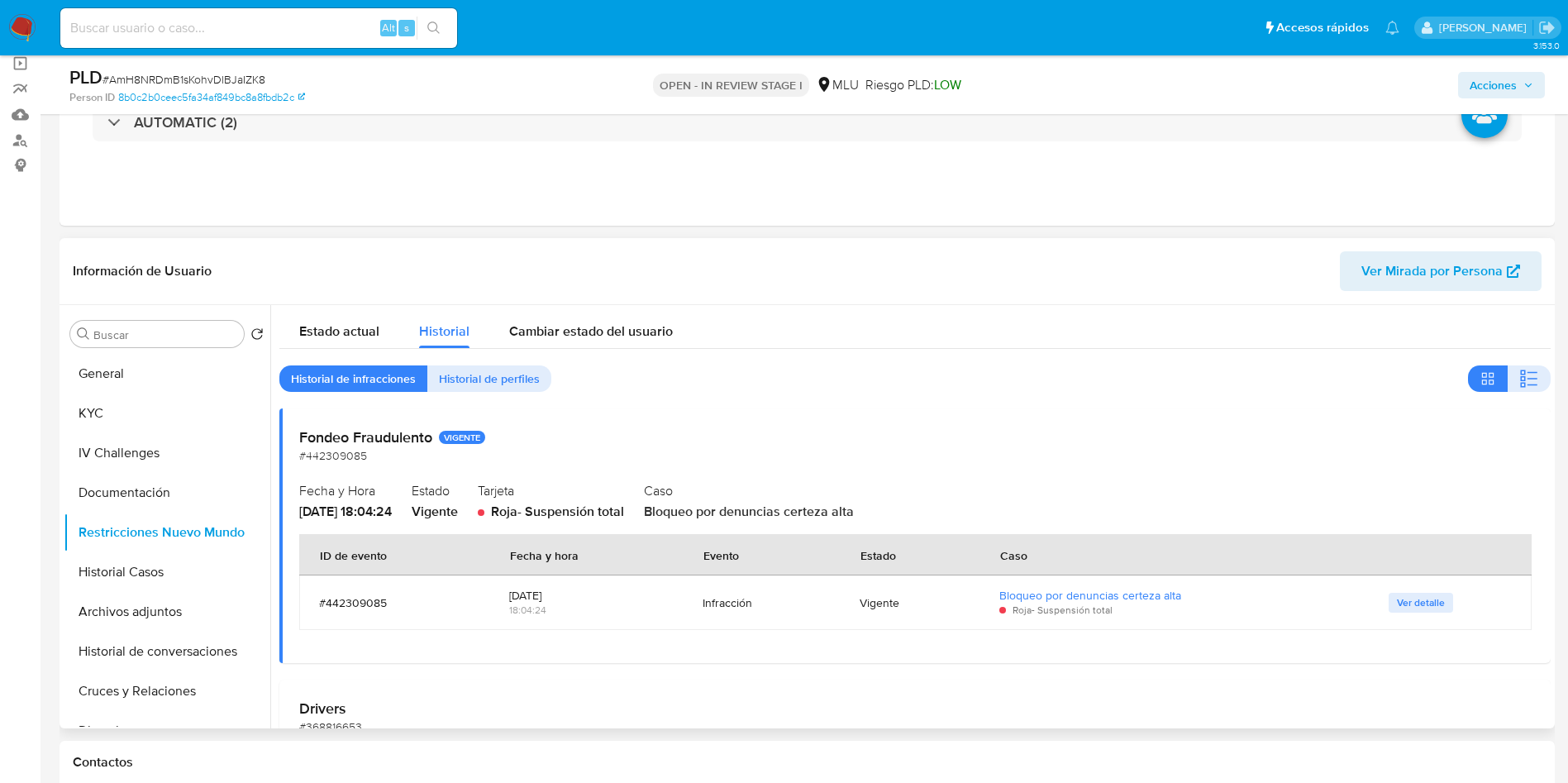
drag, startPoint x: 580, startPoint y: 604, endPoint x: 501, endPoint y: 595, distance: 79.5
click at [501, 595] on td "[DATE] 18:04:24" at bounding box center [586, 602] width 193 height 55
click at [134, 692] on button "Cruces y Relaciones" at bounding box center [160, 691] width 193 height 39
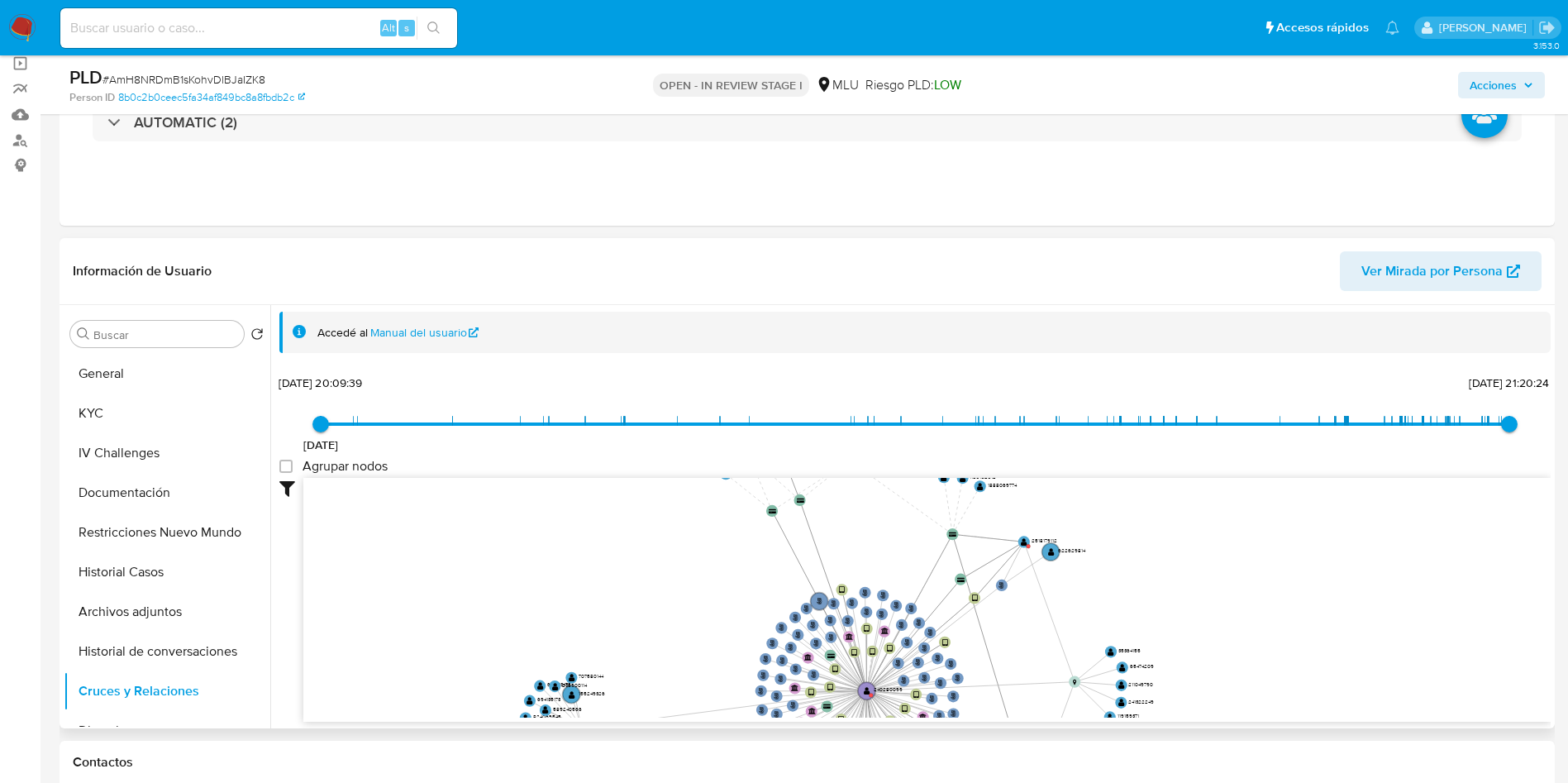
drag, startPoint x: 1143, startPoint y: 536, endPoint x: 1030, endPoint y: 439, distance: 148.9
click at [1031, 493] on icon "person-8b0c2b0ceec5fa34af849bc8a8fbdb2c  user-240280099  240280099 device-686…" at bounding box center [927, 598] width 1247 height 240
click at [1030, 442] on div "14/12/2021 14/12/2021, 20:09:39 17/7/2025, 21:20:24 Agrupar nodos Filtros Confi…" at bounding box center [915, 545] width 1272 height 352
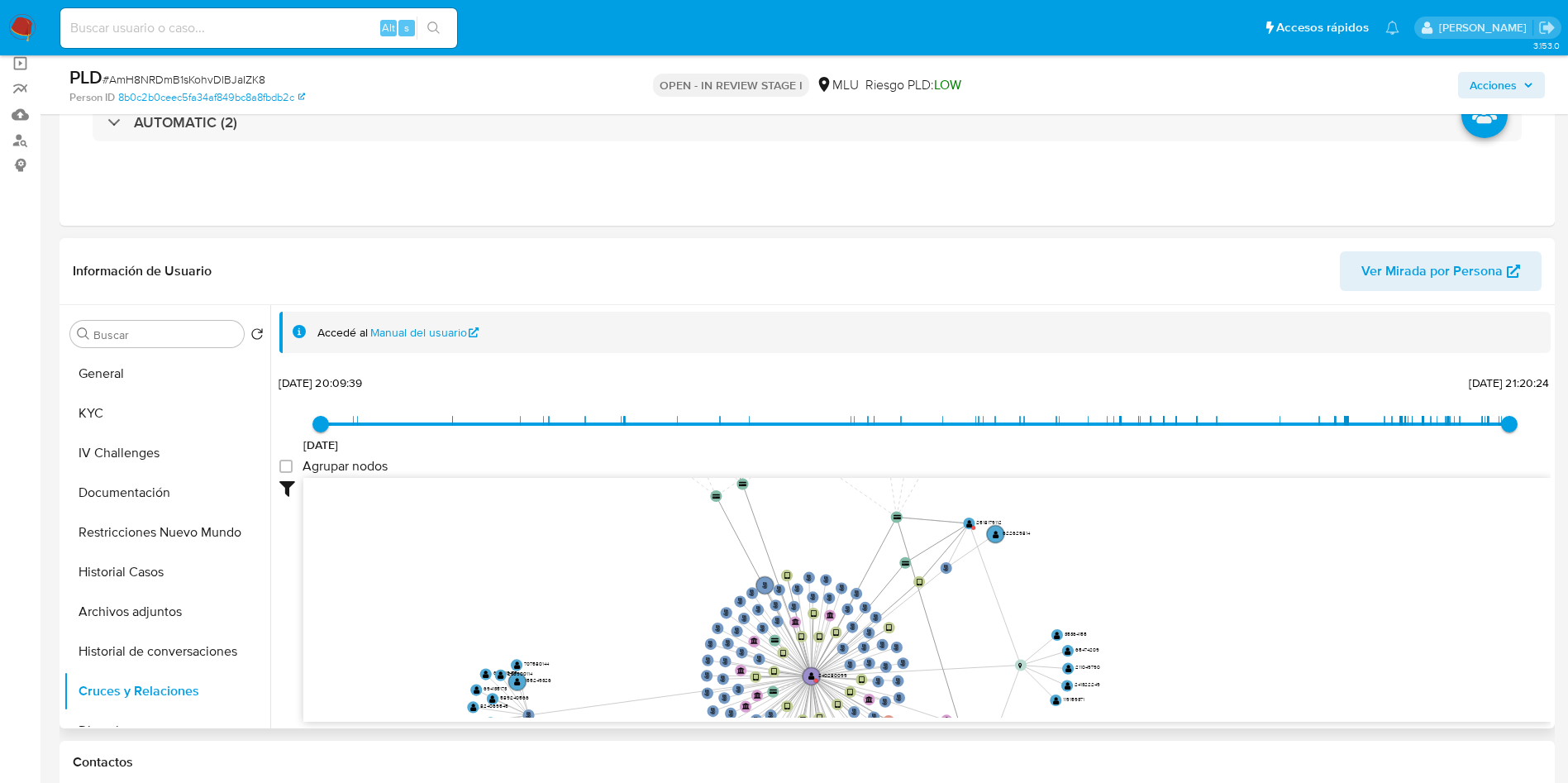
drag, startPoint x: 1221, startPoint y: 535, endPoint x: 1089, endPoint y: 629, distance: 162.0
click at [1184, 686] on icon "person-8b0c2b0ceec5fa34af849bc8a8fbdb2c  user-240280099  240280099 device-686…" at bounding box center [927, 598] width 1247 height 240
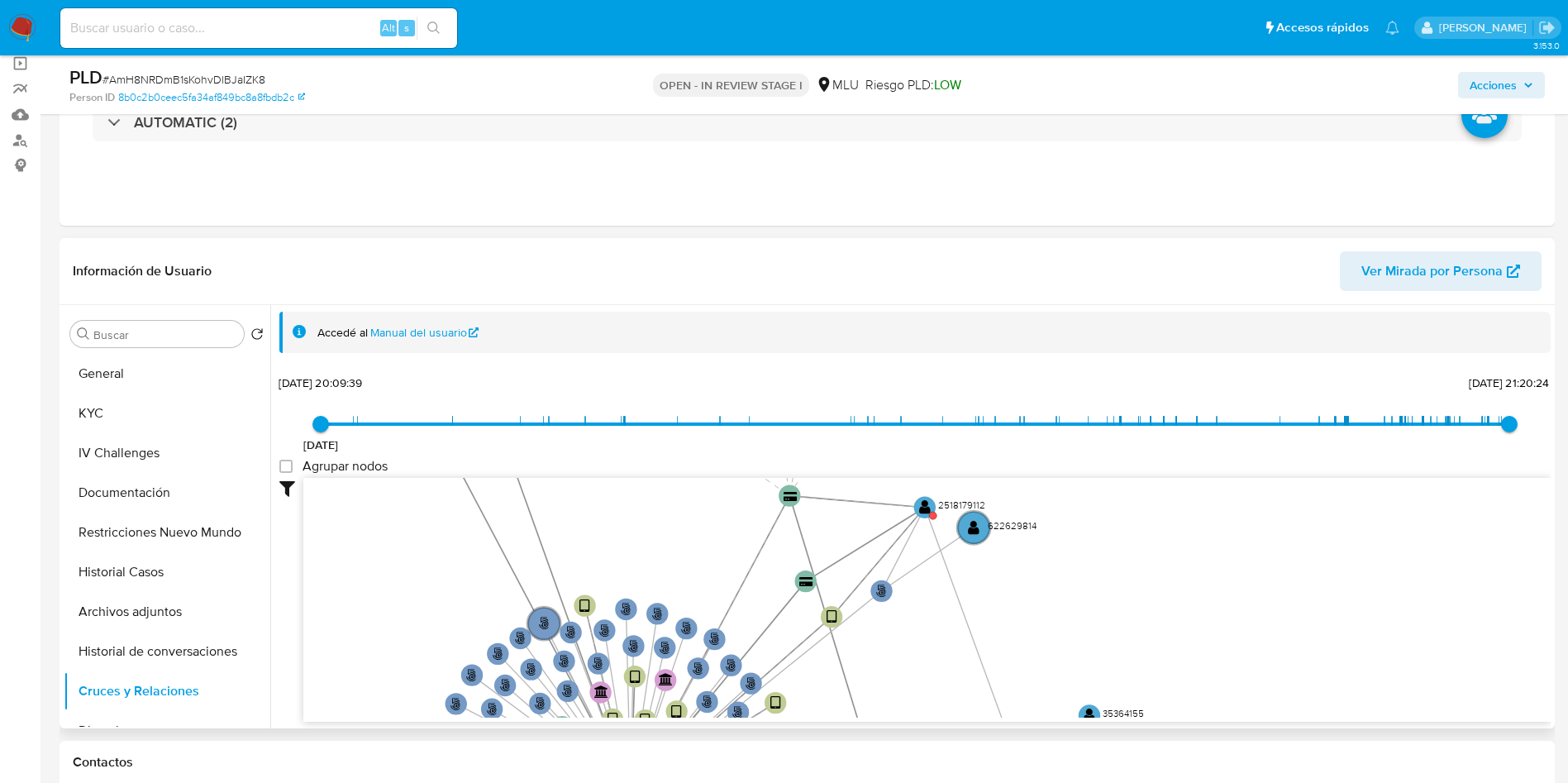
drag, startPoint x: 988, startPoint y: 592, endPoint x: 1009, endPoint y: 635, distance: 47.9
click at [1019, 644] on icon "person-8b0c2b0ceec5fa34af849bc8a8fbdb2c  user-240280099  240280099 device-686…" at bounding box center [927, 598] width 1247 height 240
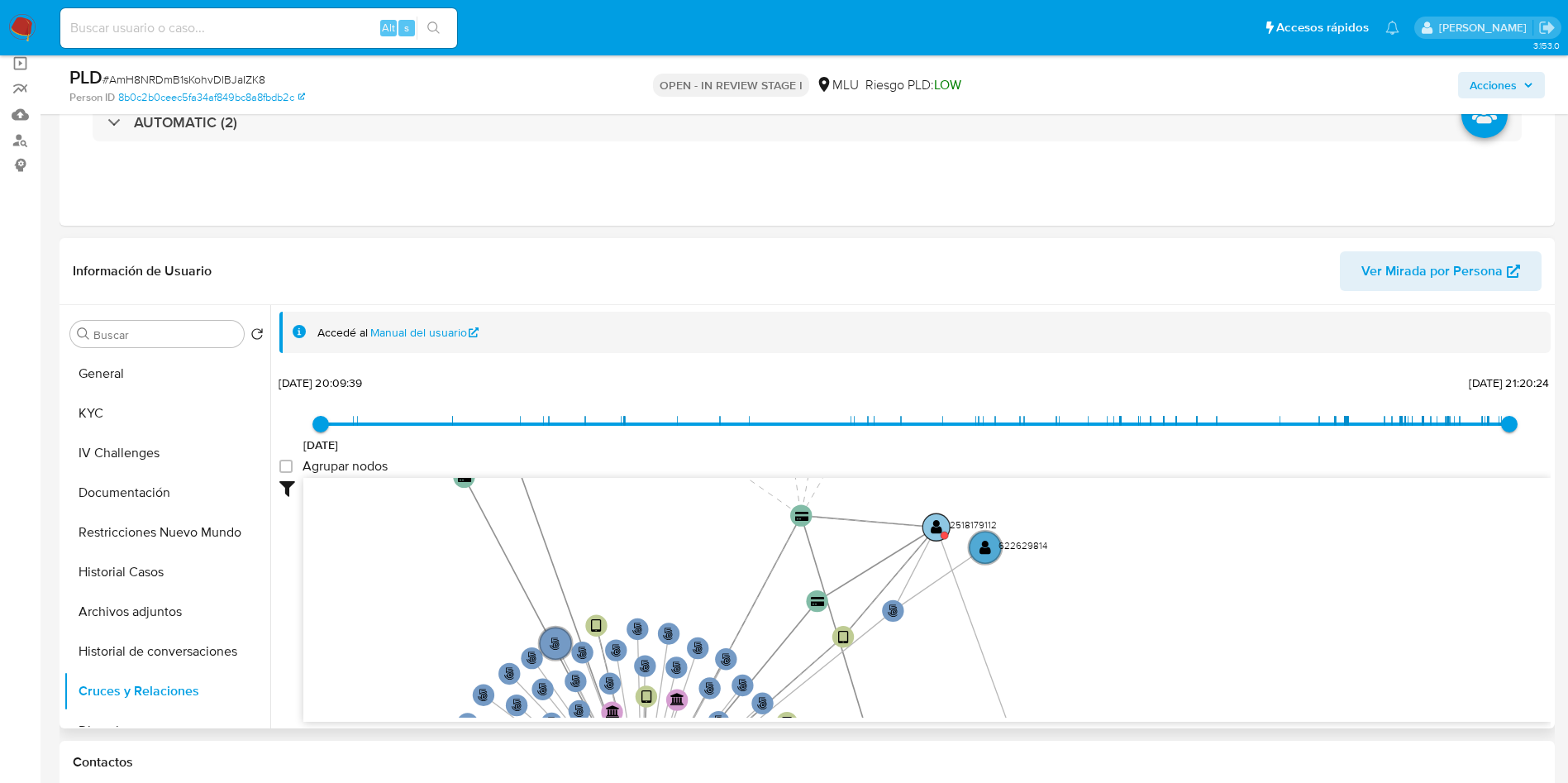
click at [940, 530] on text "" at bounding box center [937, 526] width 12 height 16
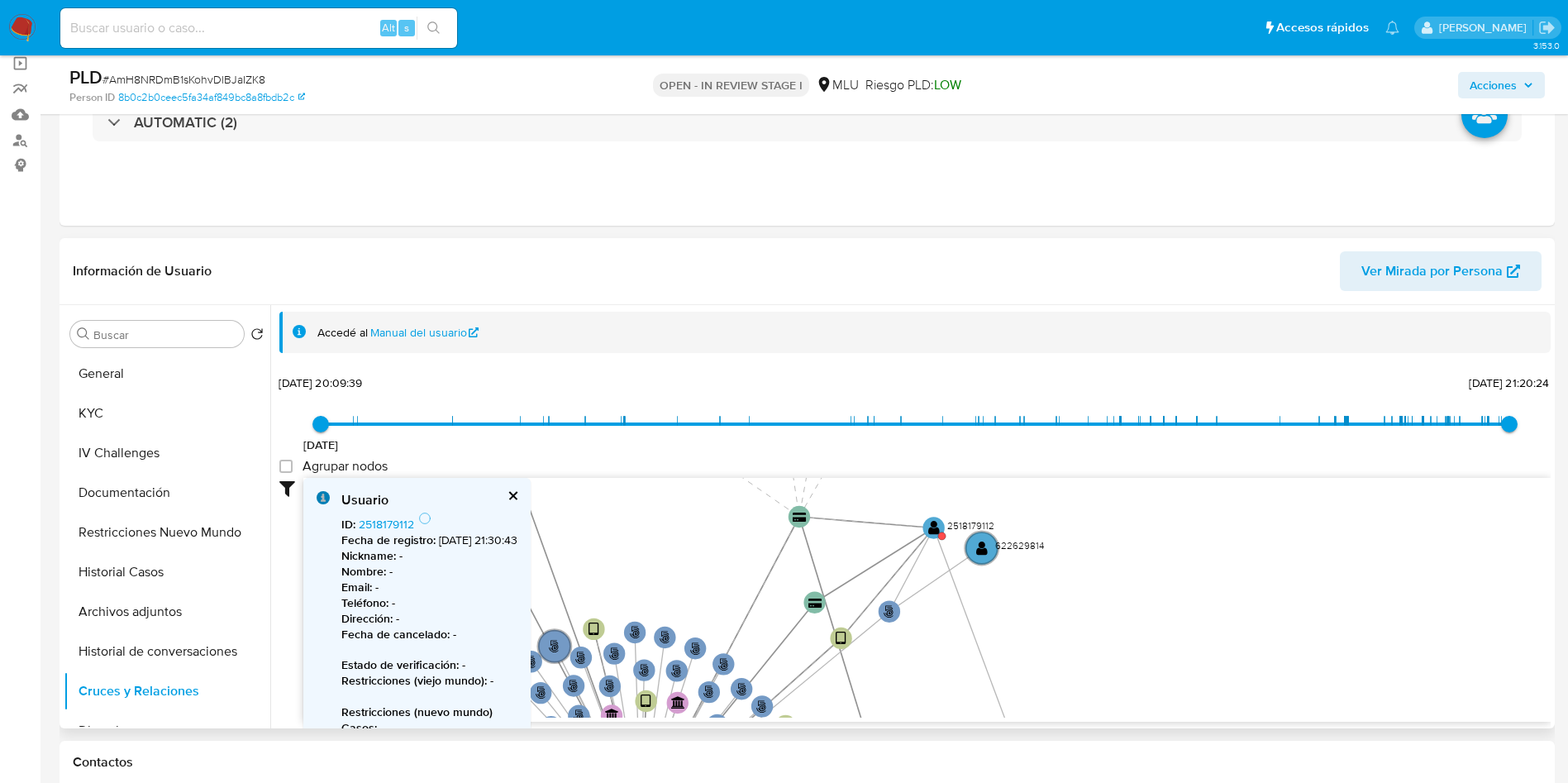
click at [394, 531] on b "Fecha de registro :" at bounding box center [389, 540] width 94 height 17
click at [394, 527] on link "2518179112" at bounding box center [386, 524] width 55 height 17
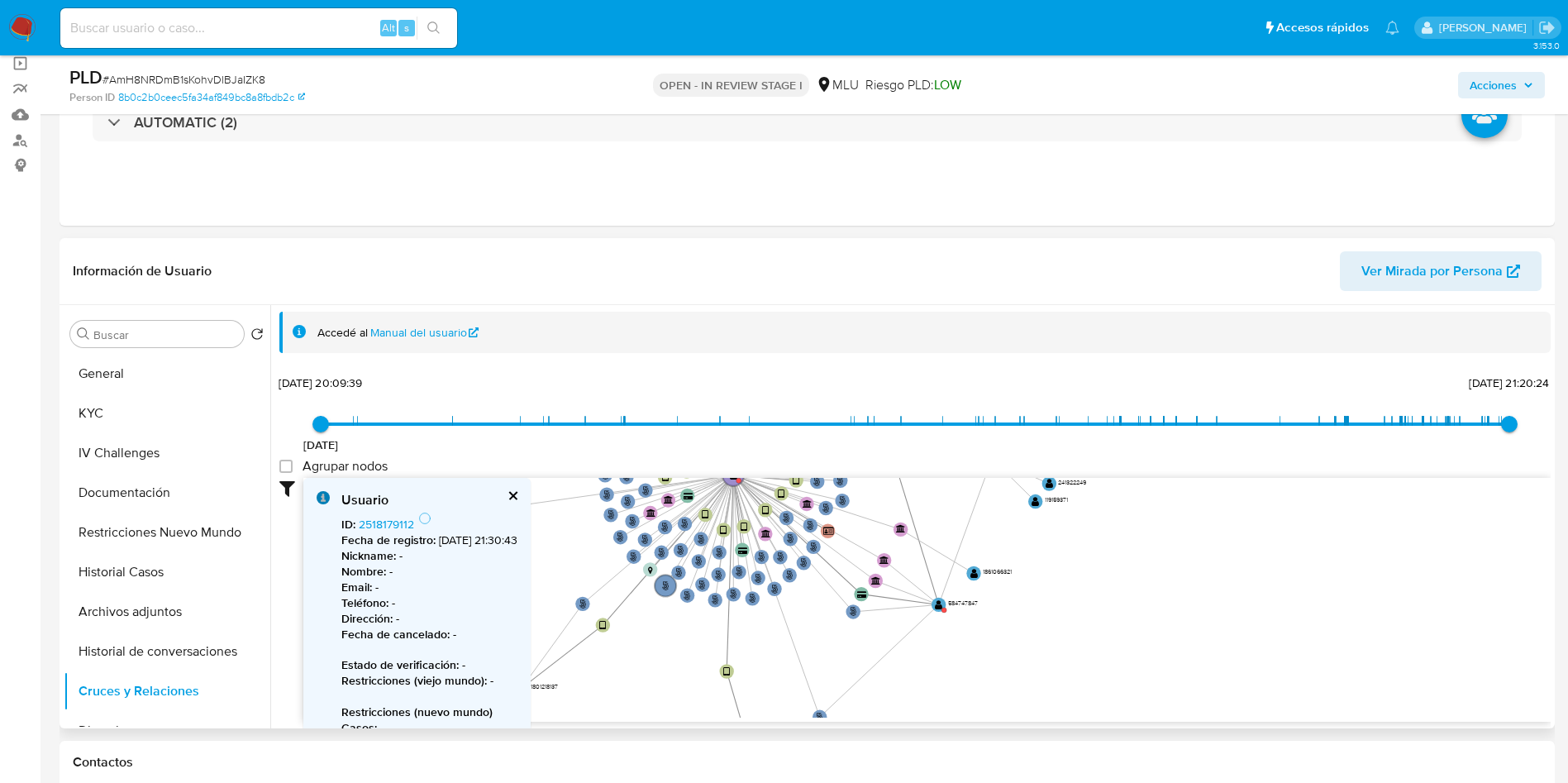
drag, startPoint x: 1147, startPoint y: 599, endPoint x: 1074, endPoint y: 592, distance: 73.3
click at [1085, 318] on div "Accedé al Manual del usuario 14/12/2021 14/12/2021, 20:09:39 17/7/2025, 21:20:2…" at bounding box center [915, 516] width 1272 height 410
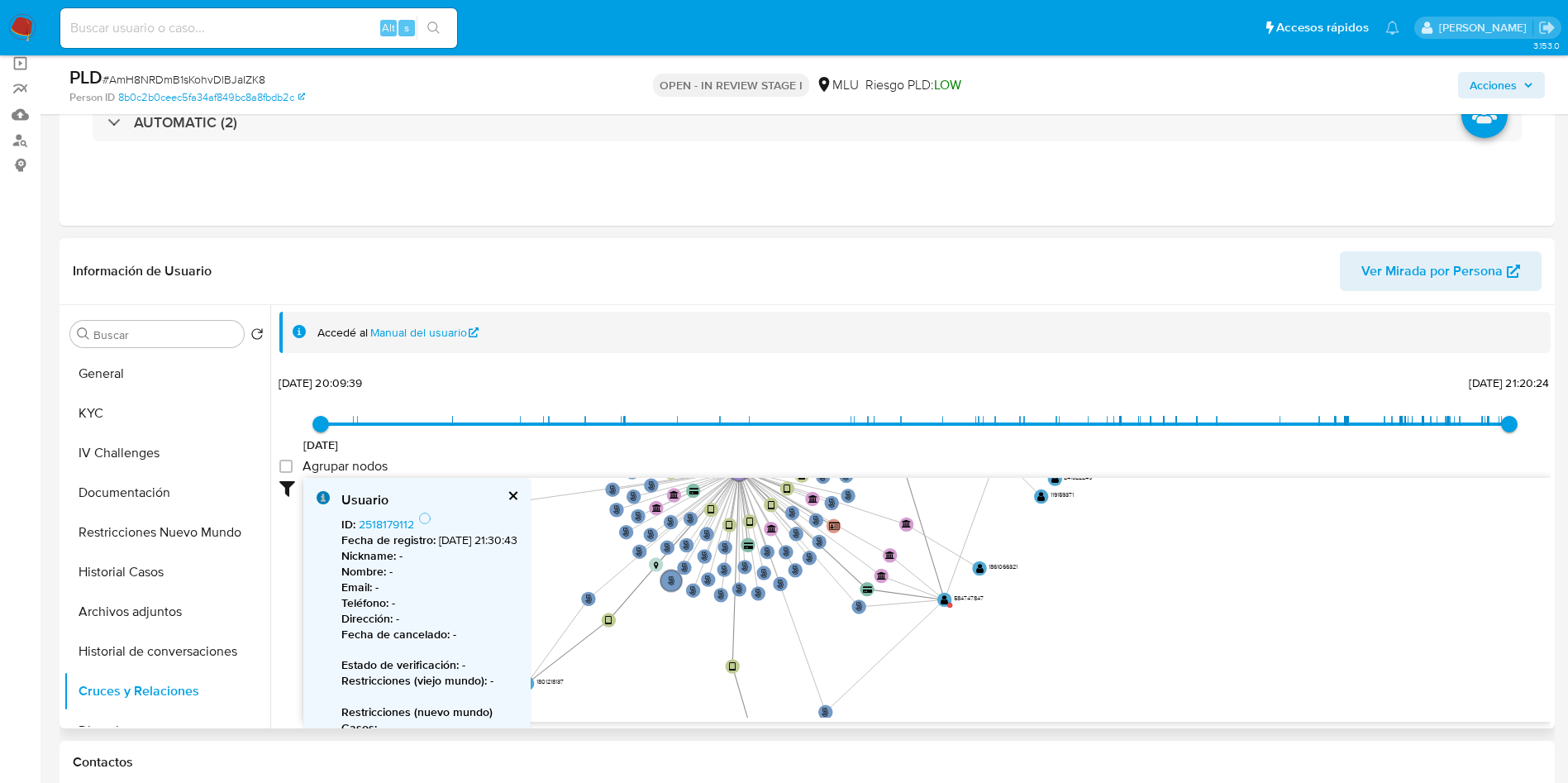
drag, startPoint x: 1092, startPoint y: 606, endPoint x: 1063, endPoint y: 629, distance: 37.0
click at [1065, 629] on icon "person-8b0c2b0ceec5fa34af849bc8a8fbdb2c  user-240280099  240280099 device-686…" at bounding box center [927, 598] width 1247 height 240
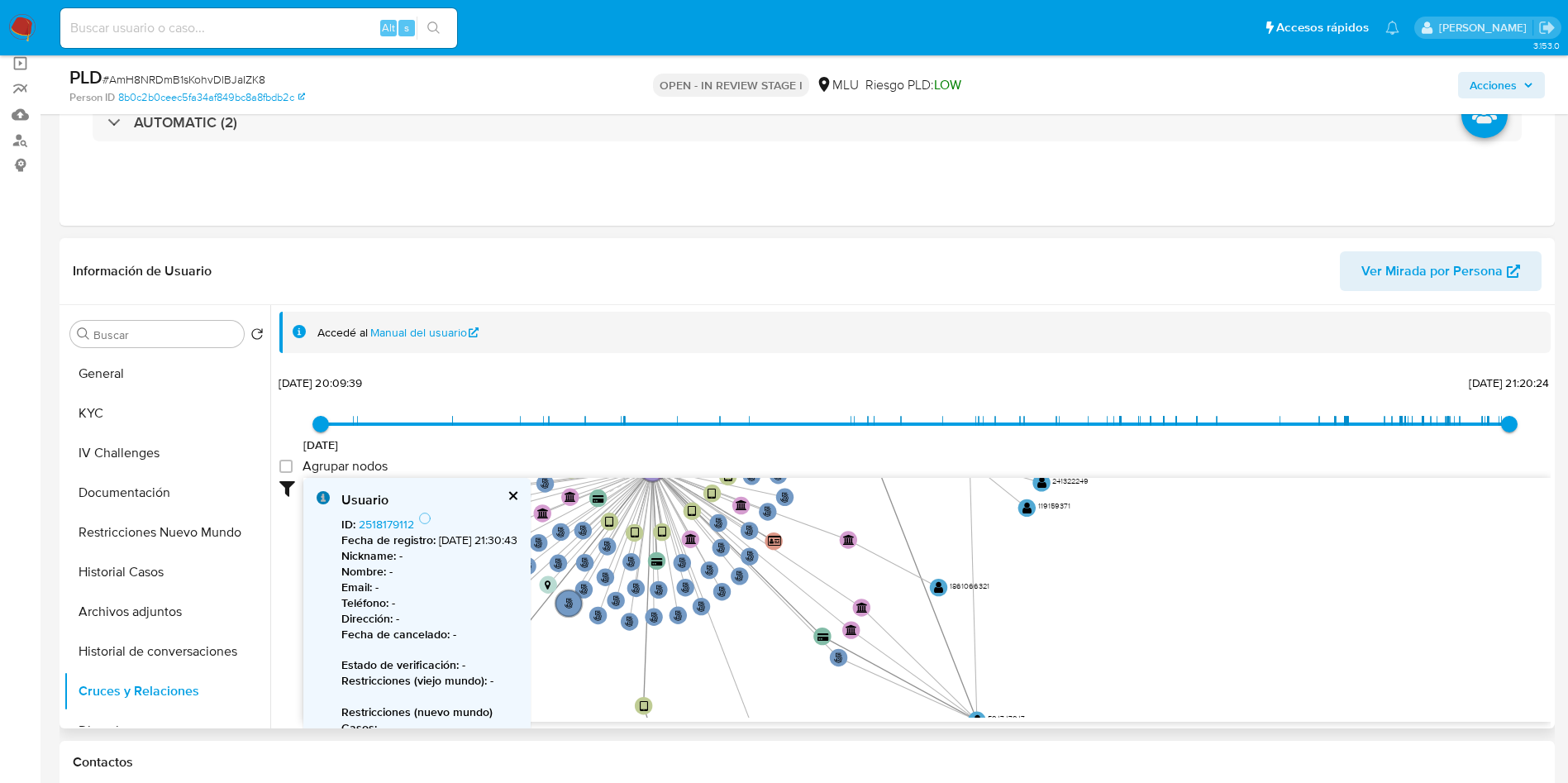
drag, startPoint x: 899, startPoint y: 624, endPoint x: 966, endPoint y: 666, distance: 79.1
click at [968, 676] on icon "person-8b0c2b0ceec5fa34af849bc8a8fbdb2c  user-240280099  240280099 device-686…" at bounding box center [927, 598] width 1247 height 240
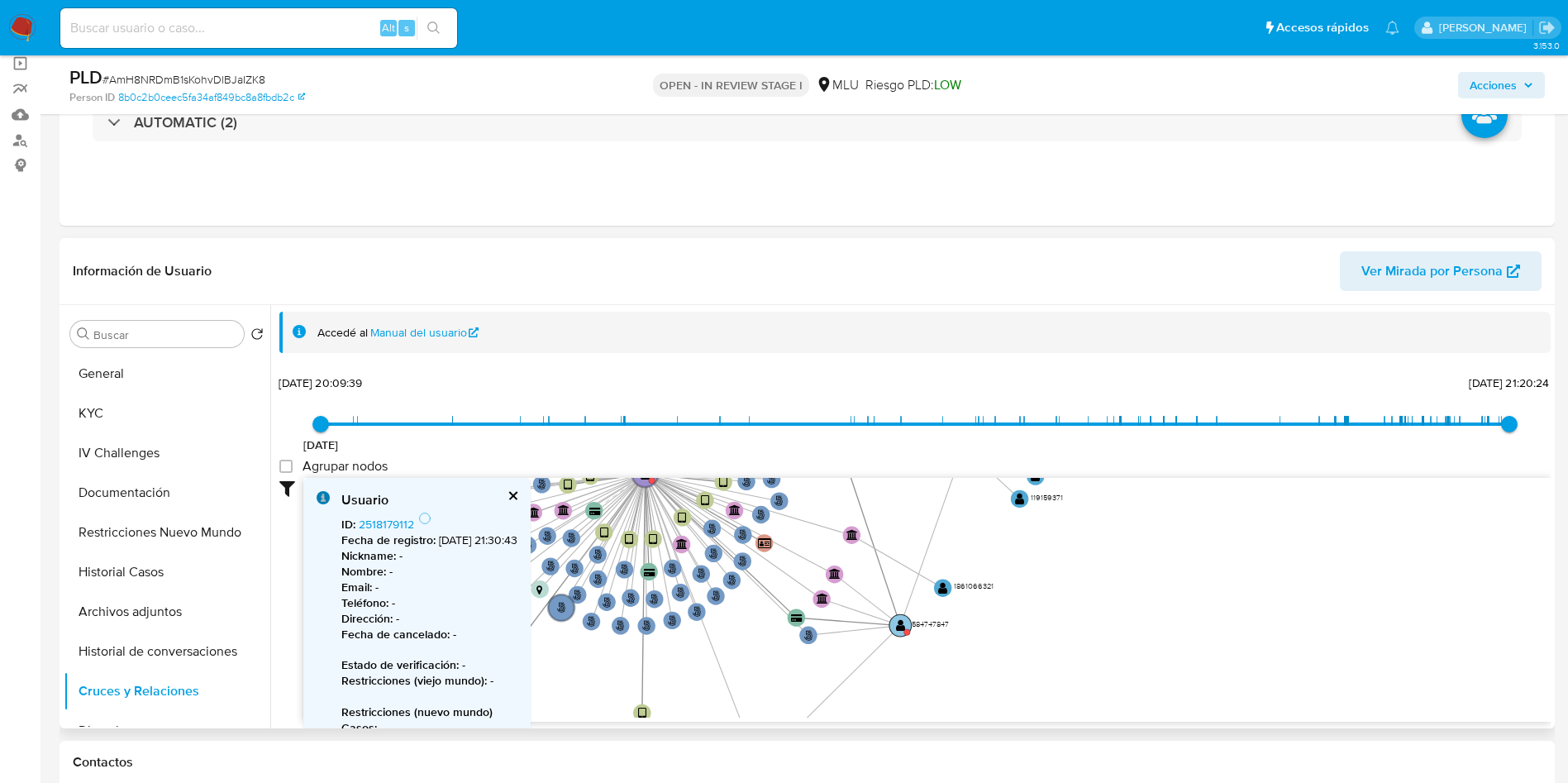
click at [895, 623] on circle at bounding box center [901, 625] width 23 height 23
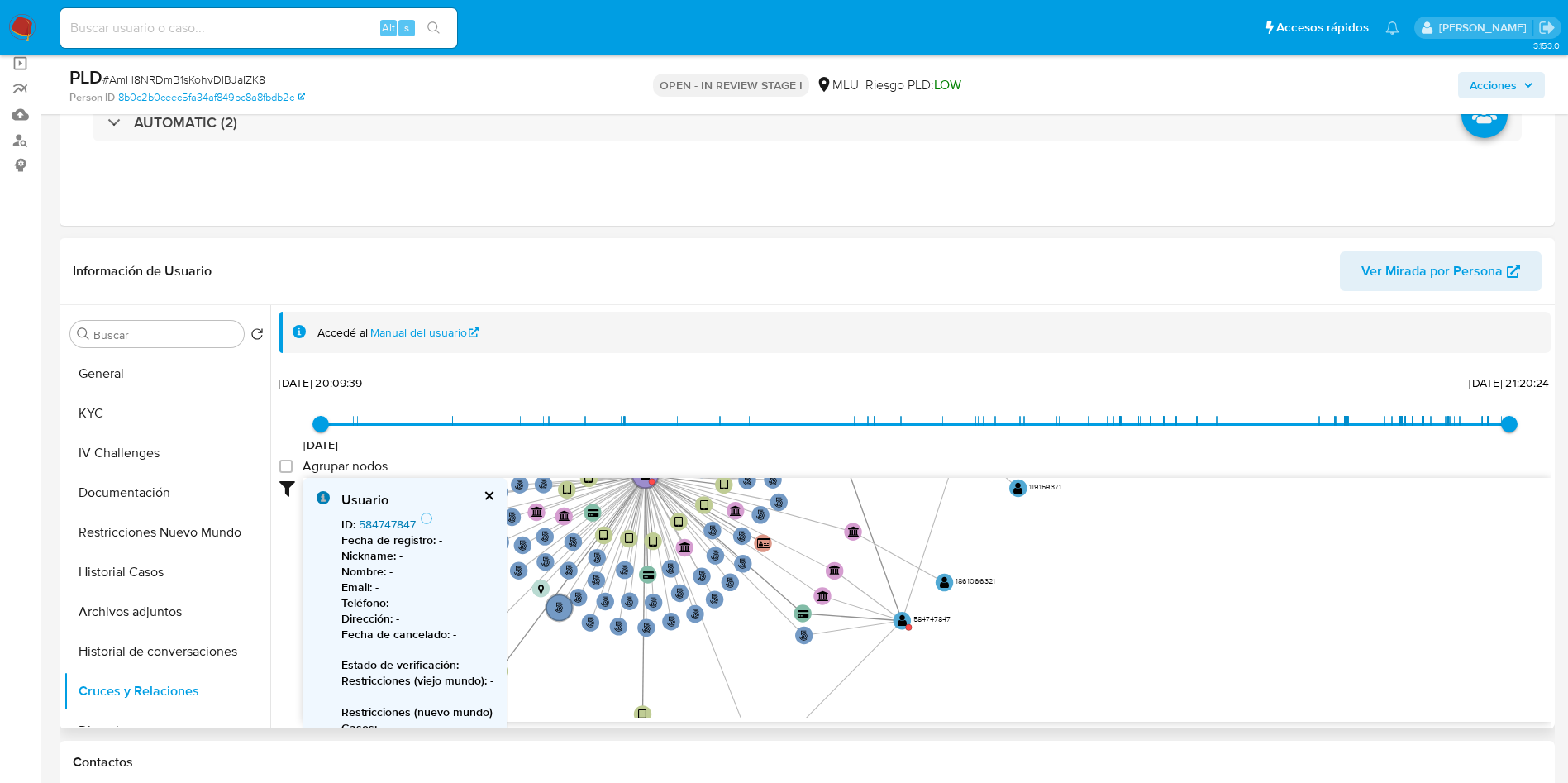
click at [388, 521] on link "584747847" at bounding box center [387, 524] width 57 height 17
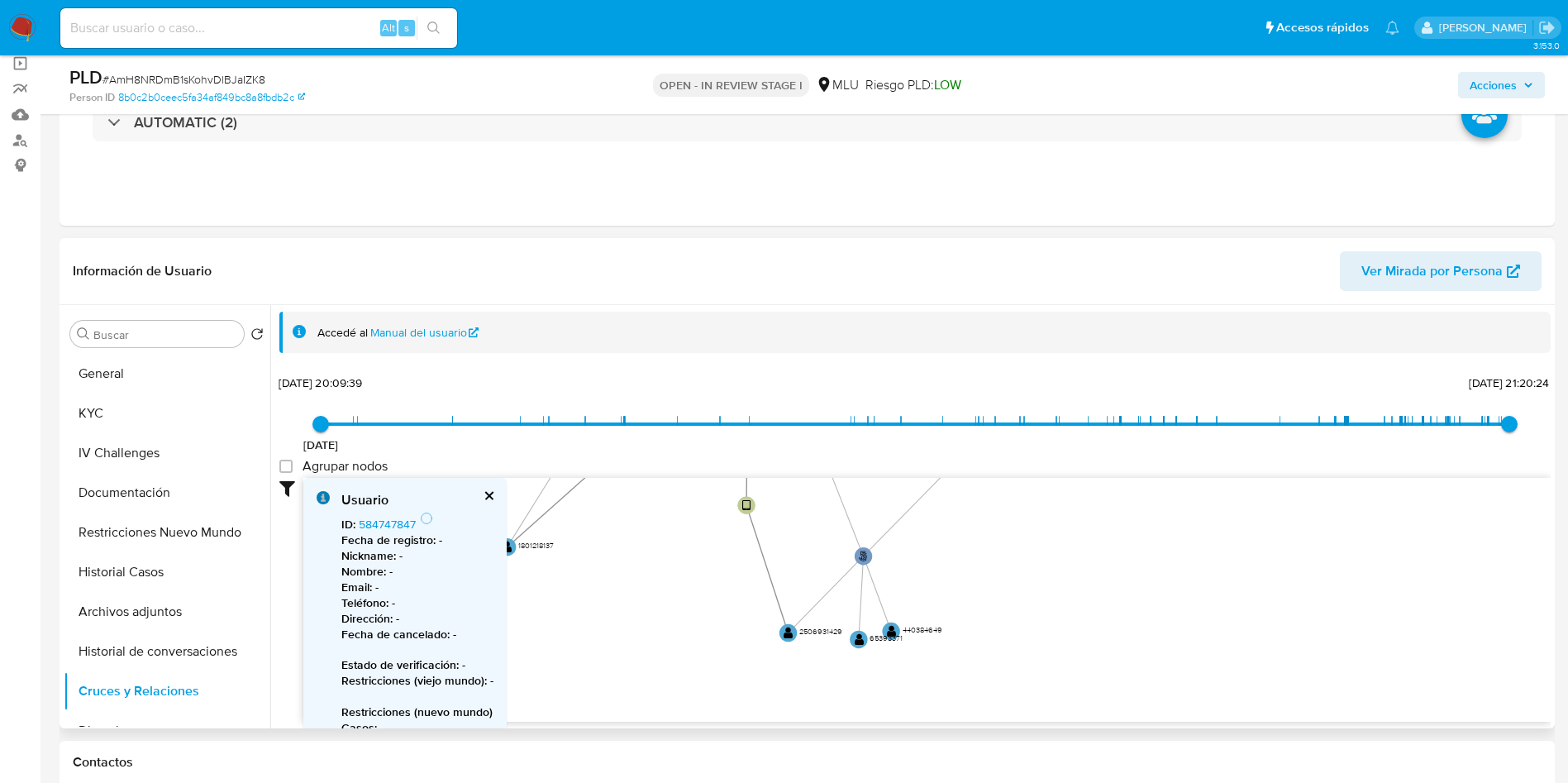
drag, startPoint x: 1102, startPoint y: 598, endPoint x: 1205, endPoint y: 389, distance: 233.0
click at [1205, 389] on div "14/12/2021 14/12/2021, 20:09:39 17/7/2025, 21:20:24 Agrupar nodos Filtros Confi…" at bounding box center [915, 545] width 1272 height 352
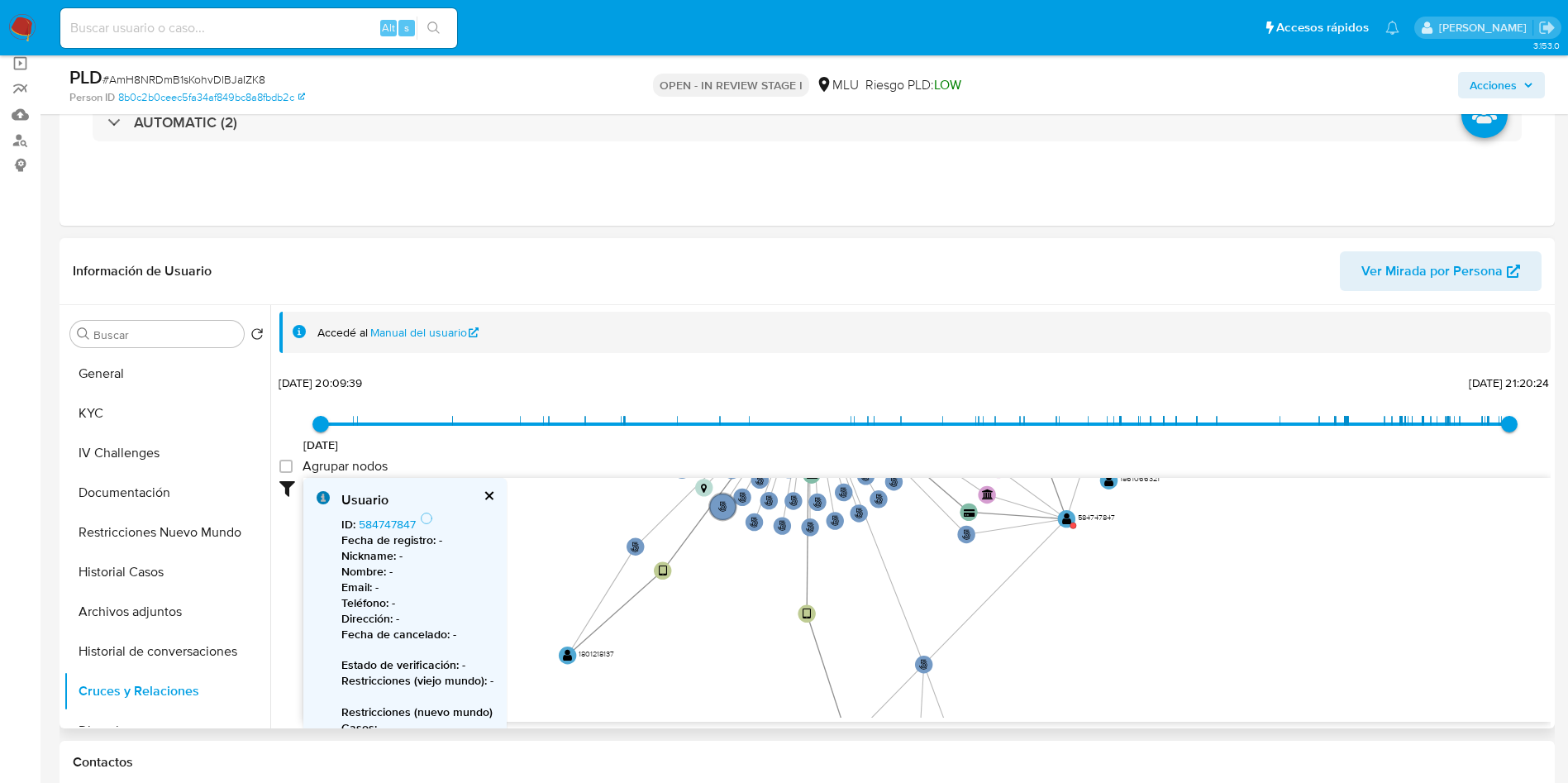
drag, startPoint x: 680, startPoint y: 692, endPoint x: 703, endPoint y: 717, distance: 34.0
click at [703, 717] on icon "person-8b0c2b0ceec5fa34af849bc8a8fbdb2c  user-240280099  240280099 device-686…" at bounding box center [927, 598] width 1247 height 240
click at [144, 369] on button "General" at bounding box center [160, 373] width 193 height 39
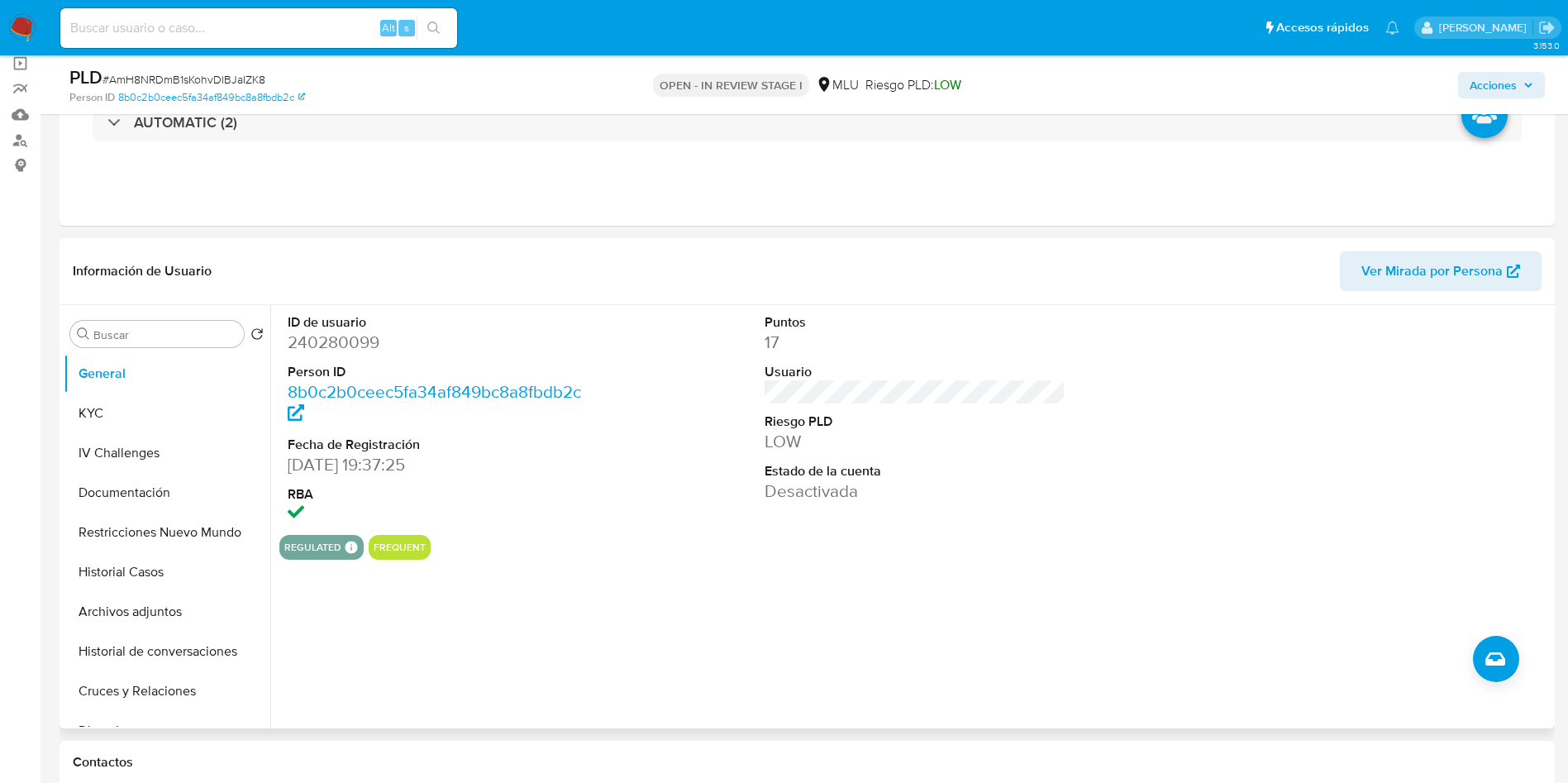
click at [356, 343] on dd "240280099" at bounding box center [438, 342] width 301 height 23
click at [359, 342] on dd "240280099" at bounding box center [438, 342] width 301 height 23
copy dd "240280099"
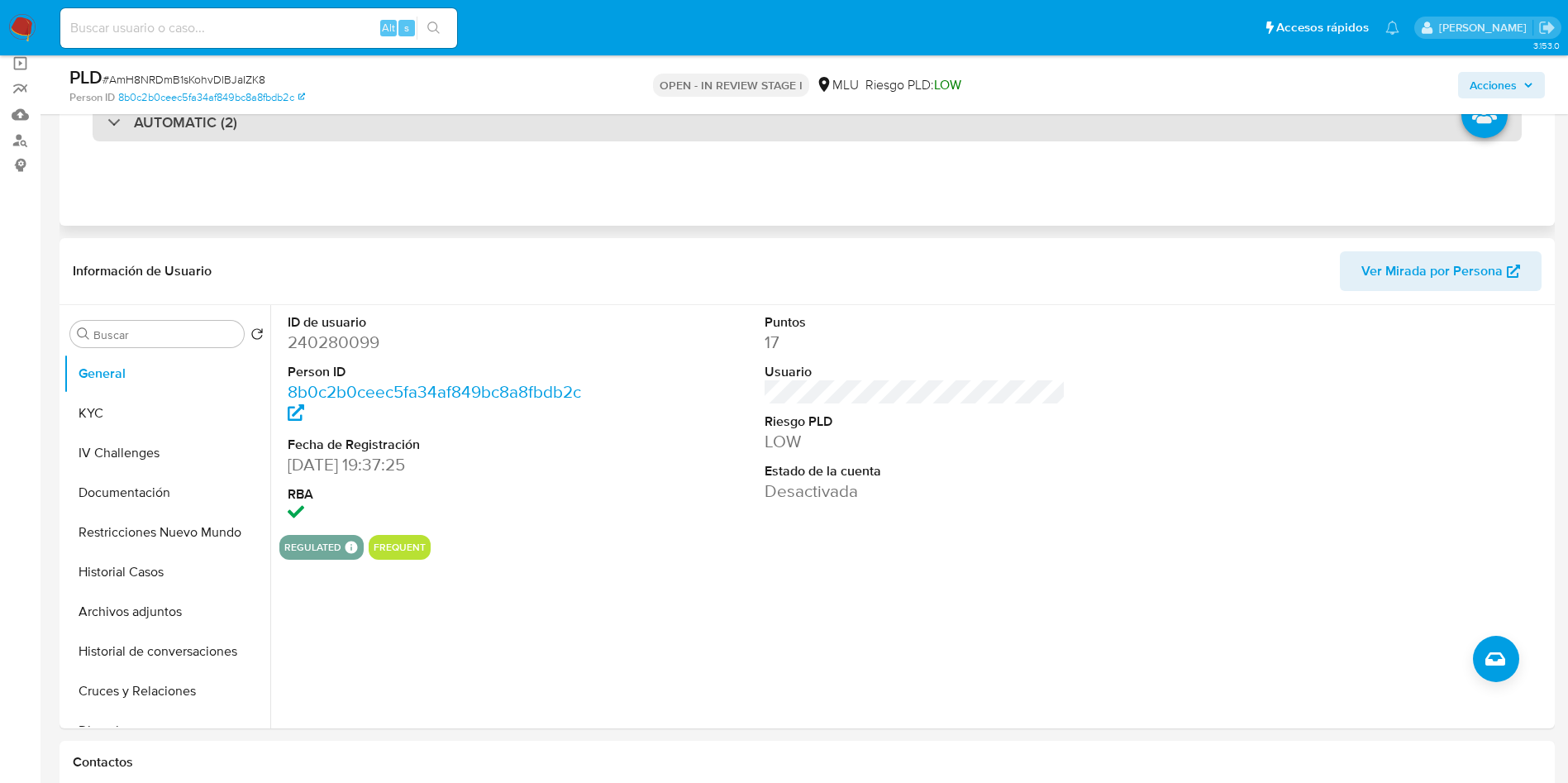
click at [198, 128] on h3 "AUTOMATIC (2)" at bounding box center [186, 123] width 103 height 18
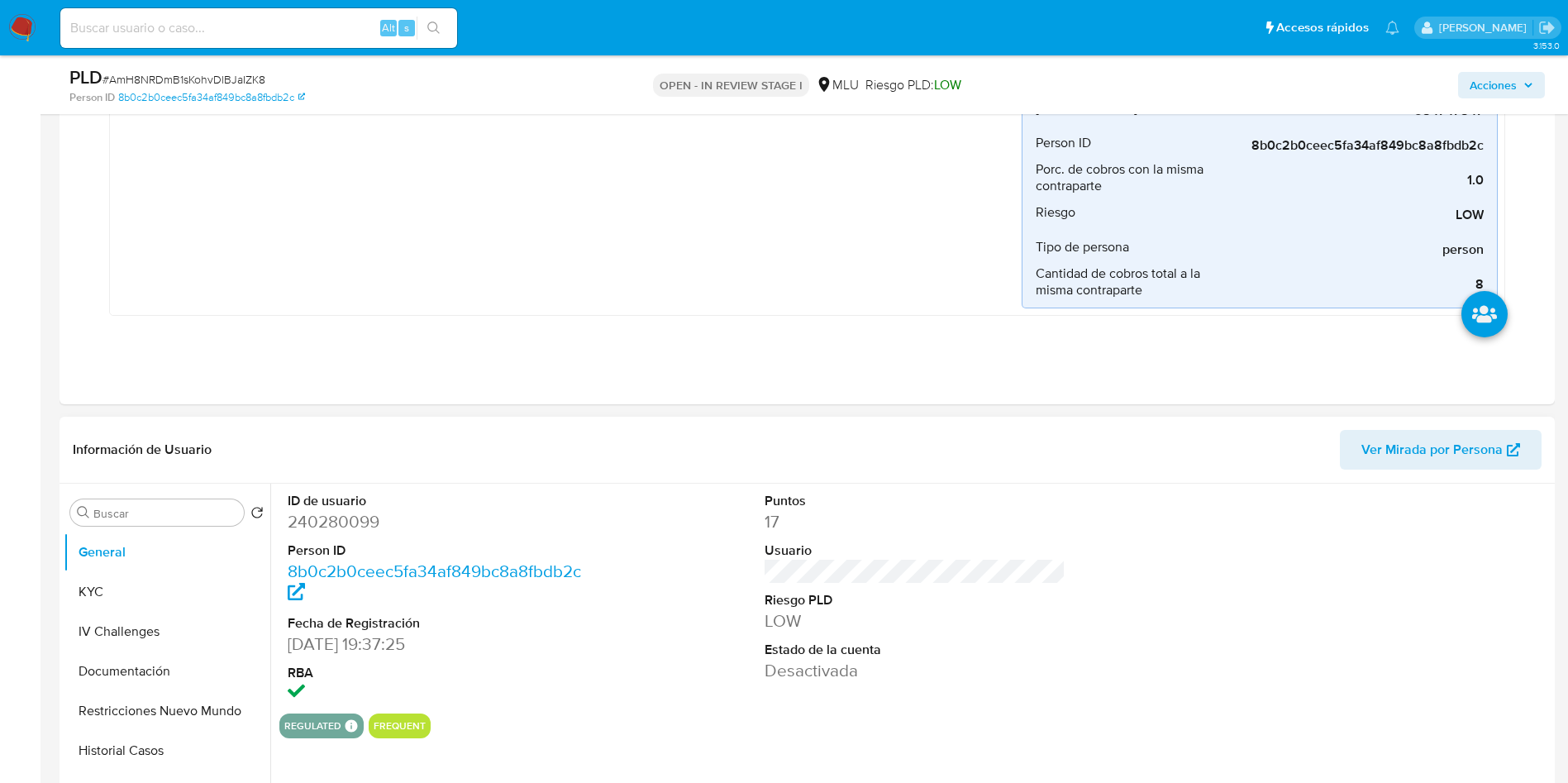
scroll to position [992, 0]
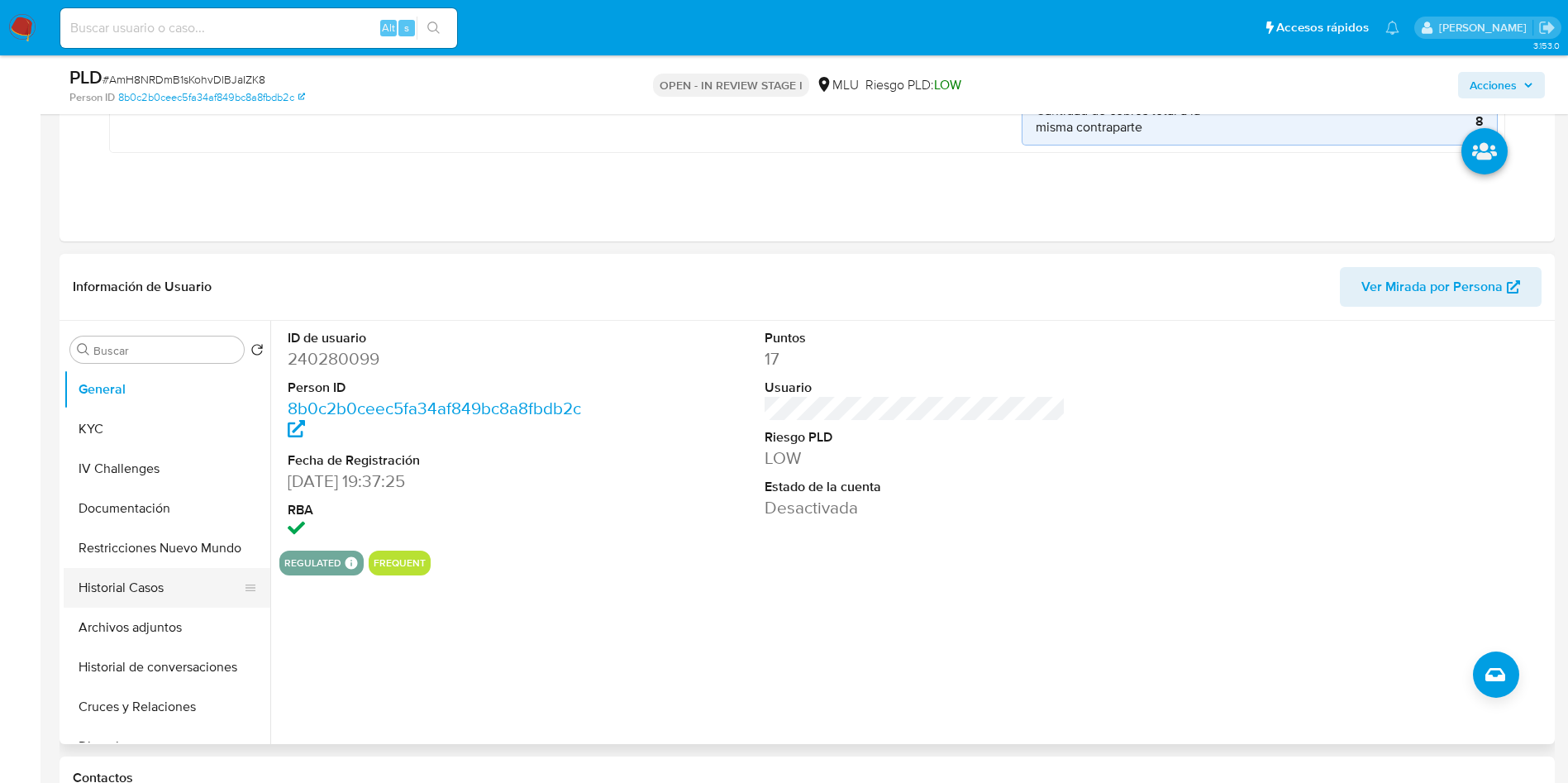
click at [159, 587] on button "Historial Casos" at bounding box center [160, 587] width 193 height 39
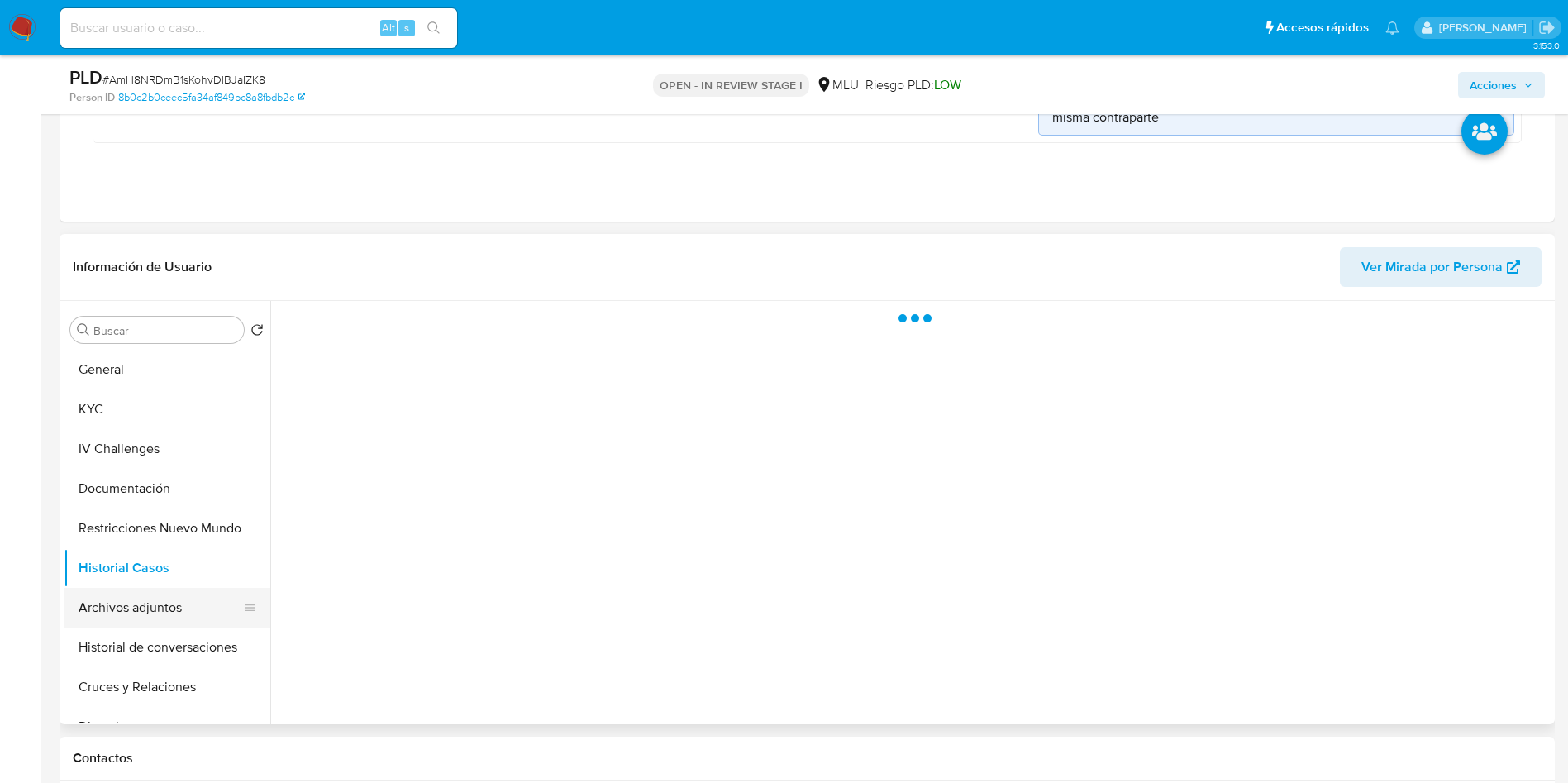
click at [161, 618] on button "Archivos adjuntos" at bounding box center [160, 607] width 193 height 39
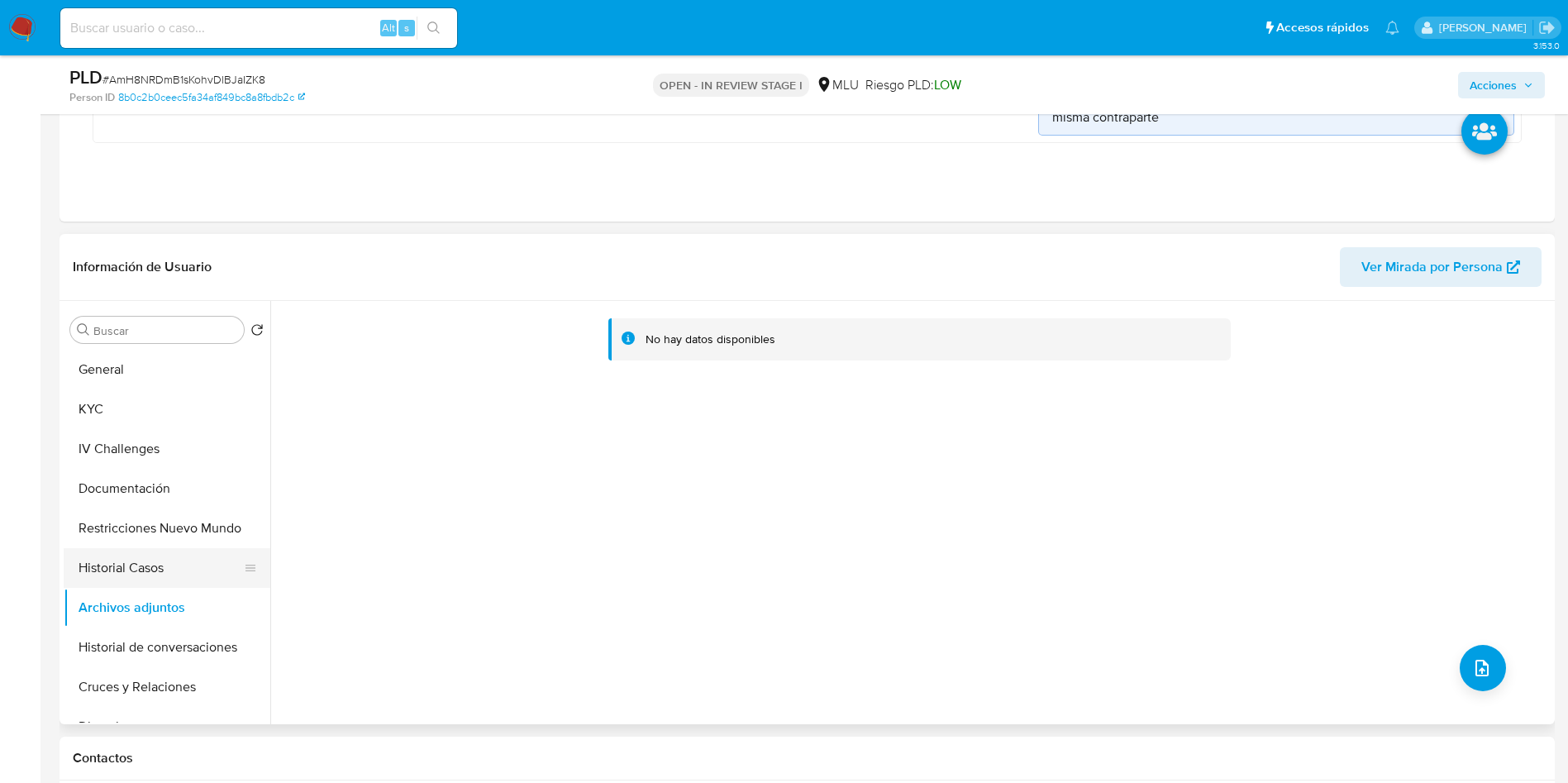
click at [123, 576] on button "Historial Casos" at bounding box center [160, 567] width 193 height 39
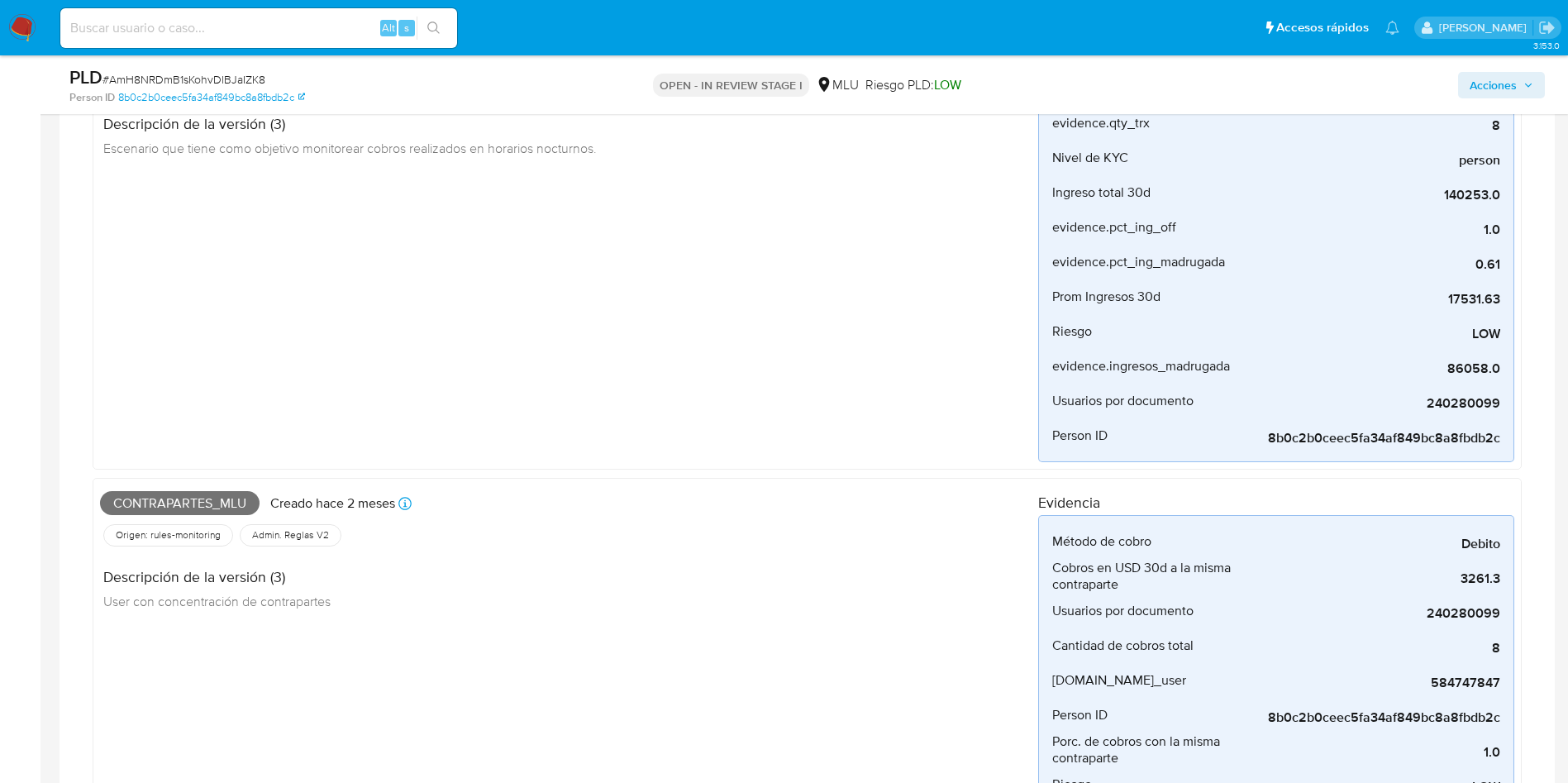
scroll to position [248, 0]
click at [203, 500] on span "Contrapartes_mlu" at bounding box center [180, 503] width 159 height 25
copy span "Contrapartes_mlu"
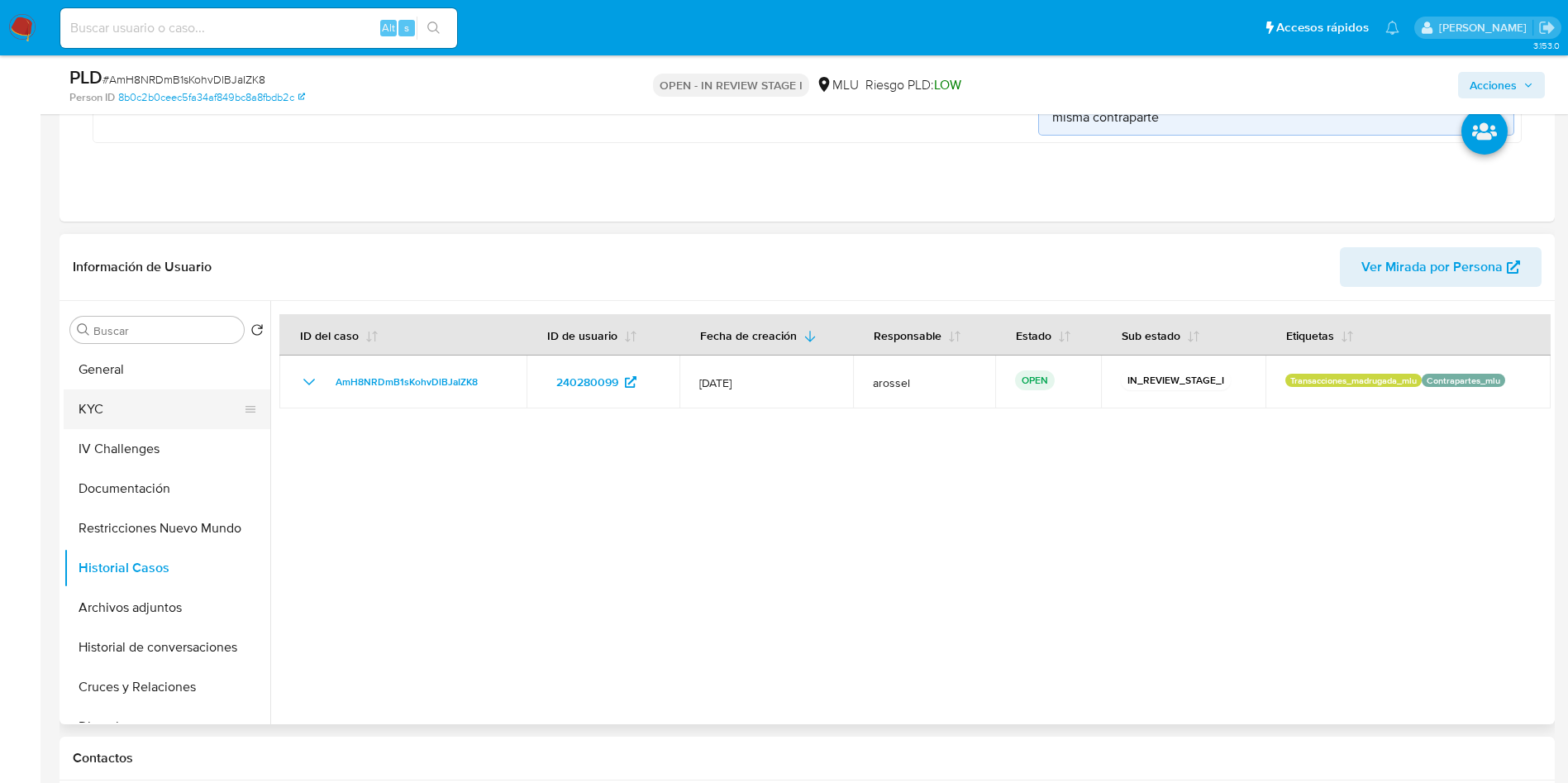
click at [107, 411] on button "KYC" at bounding box center [160, 409] width 193 height 39
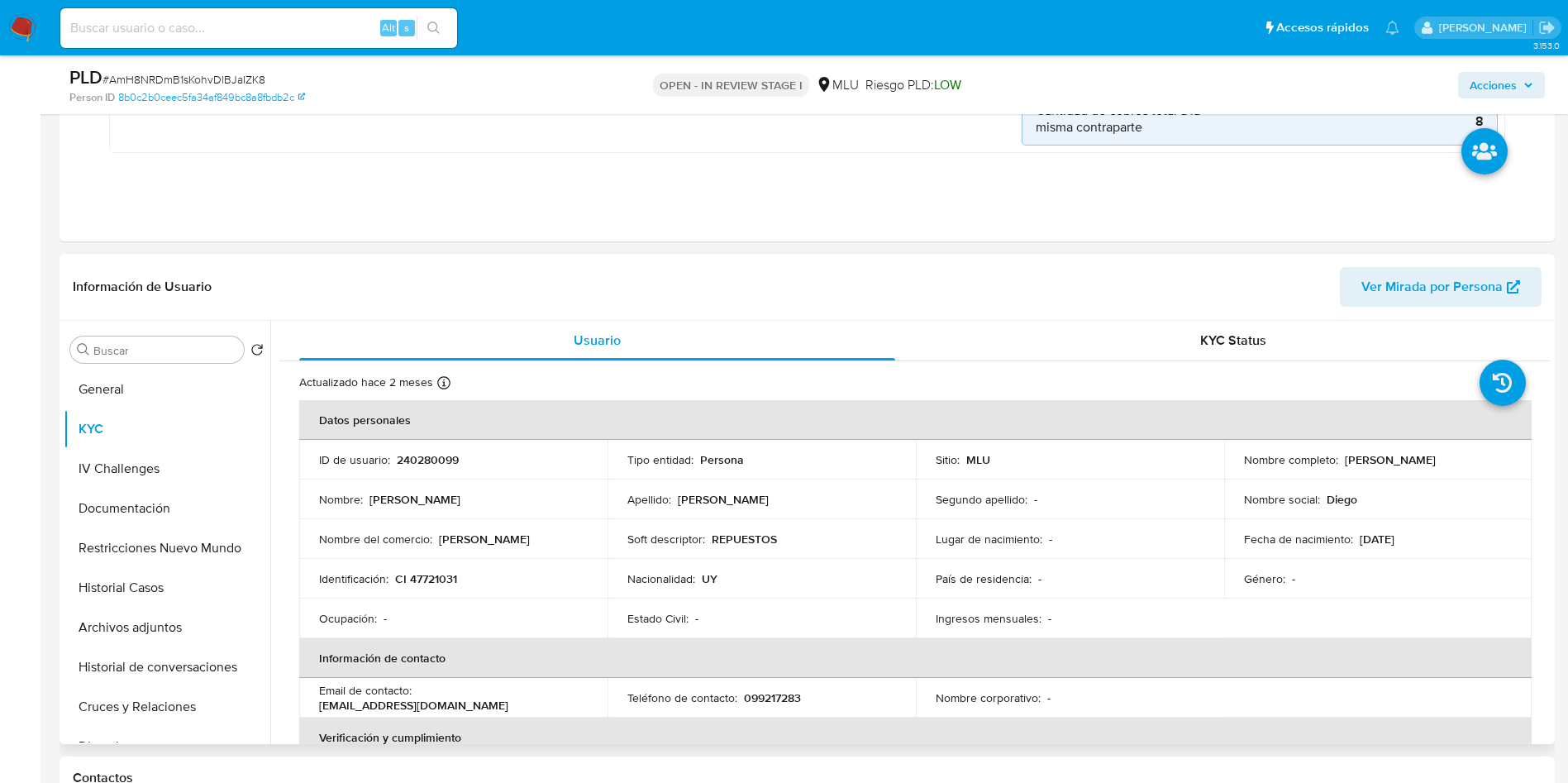
scroll to position [124, 0]
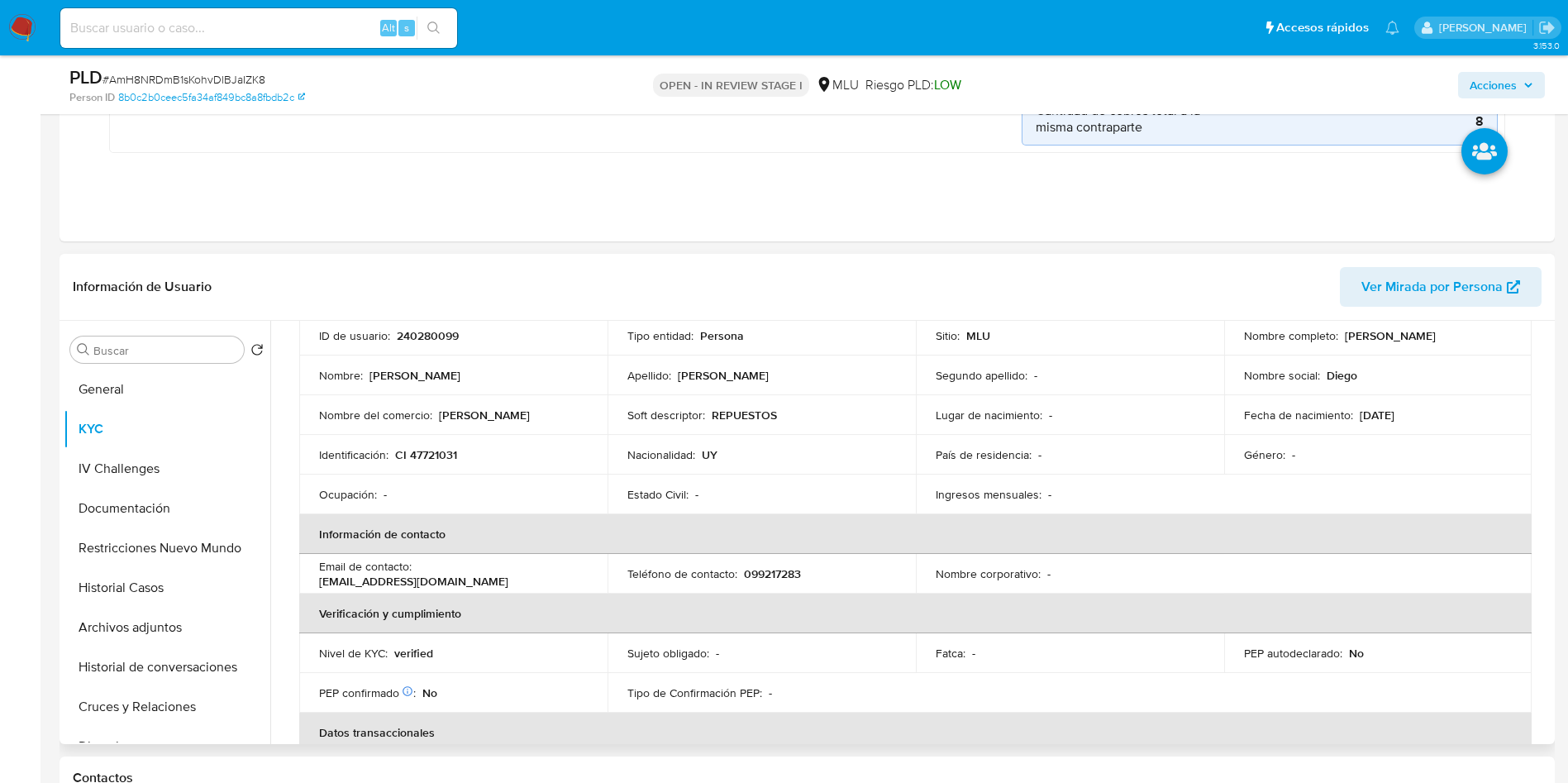
click at [776, 573] on p "099217283" at bounding box center [772, 574] width 57 height 15
copy p "099217283"
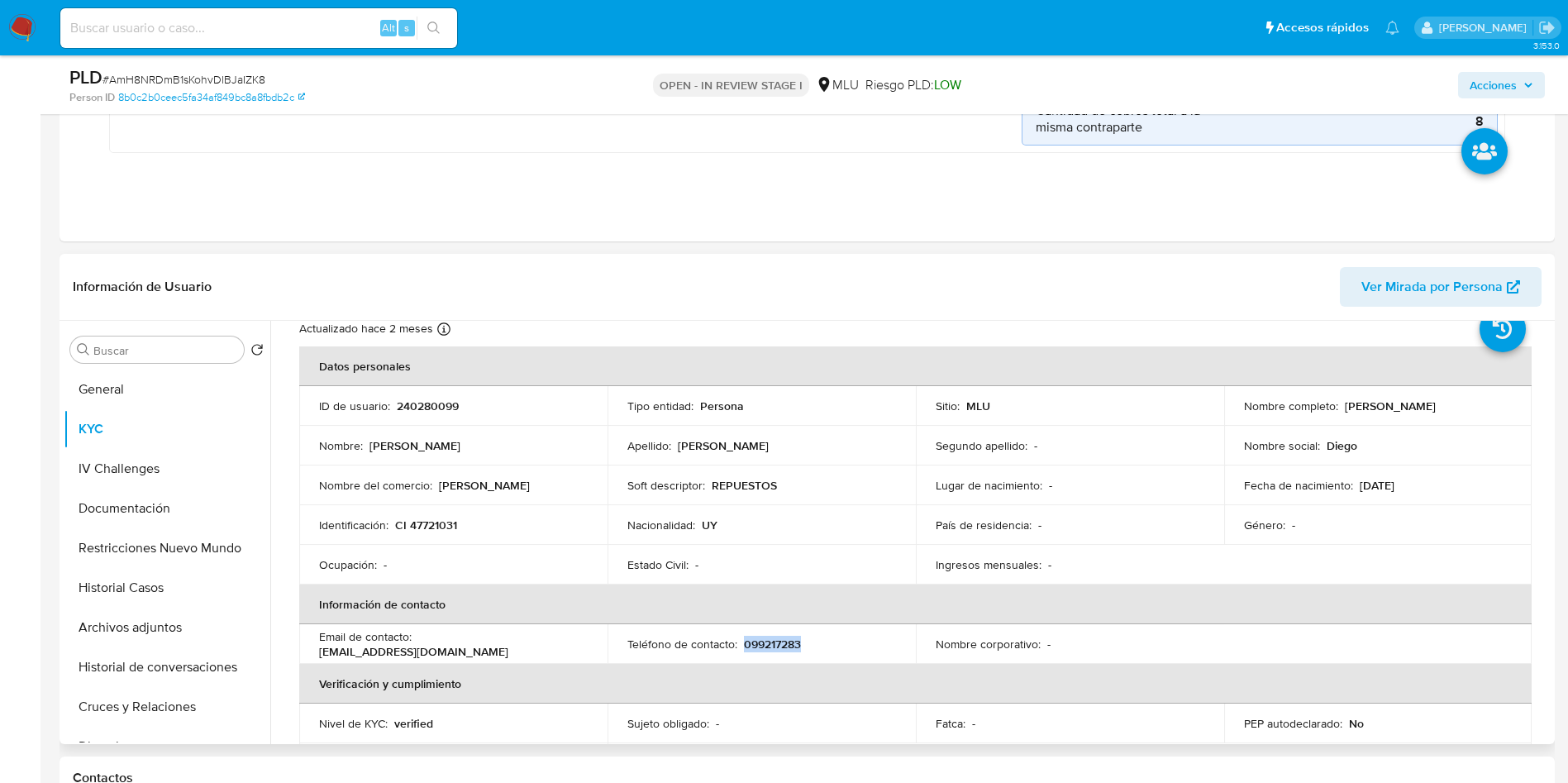
scroll to position [0, 0]
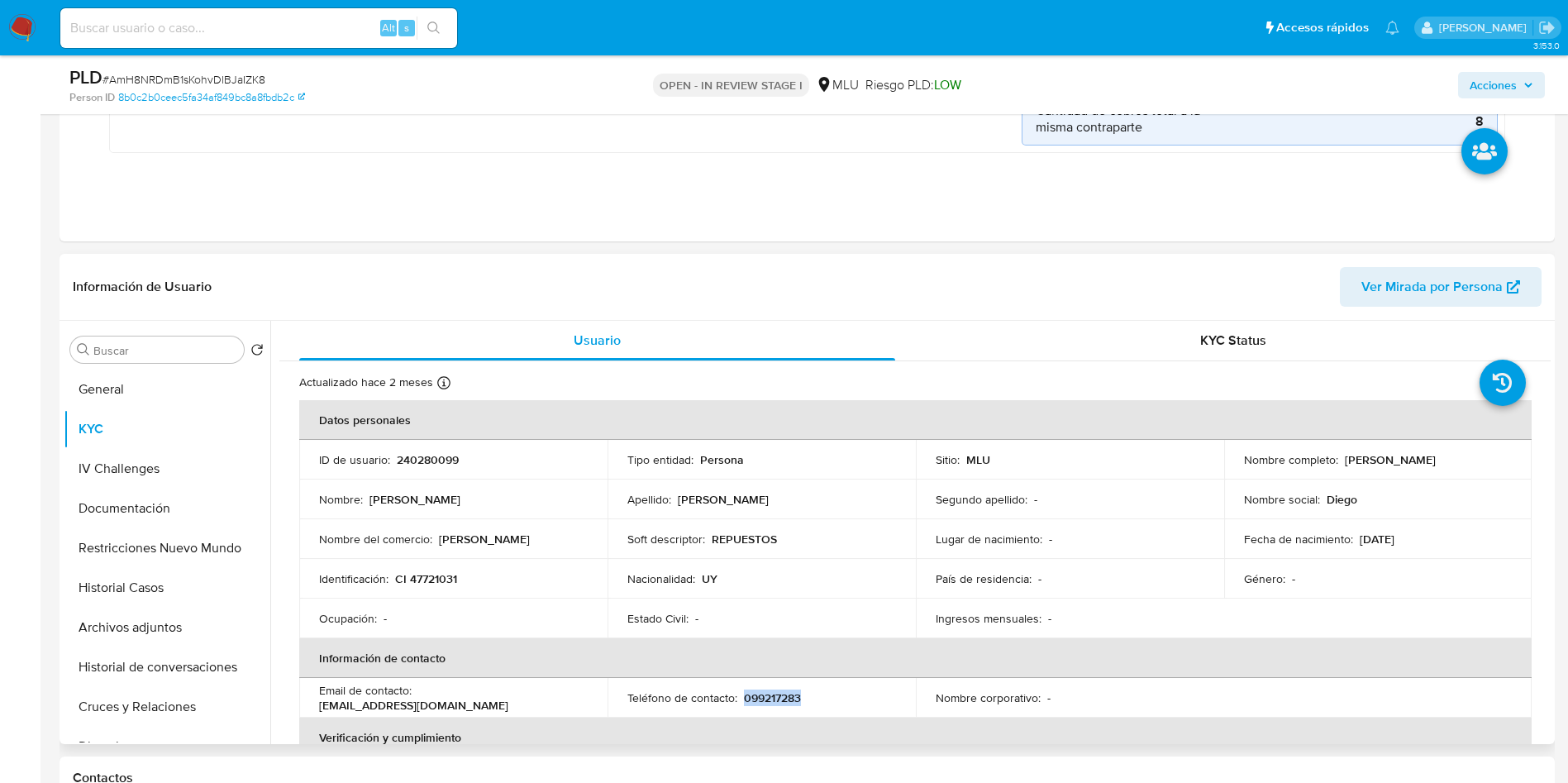
drag, startPoint x: 1238, startPoint y: 467, endPoint x: 1403, endPoint y: 462, distance: 165.1
click at [1403, 462] on td "Nombre completo : Diego Marcos Huelmo Martinez" at bounding box center [1377, 459] width 308 height 39
click at [184, 706] on button "Cruces y Relaciones" at bounding box center [160, 706] width 193 height 39
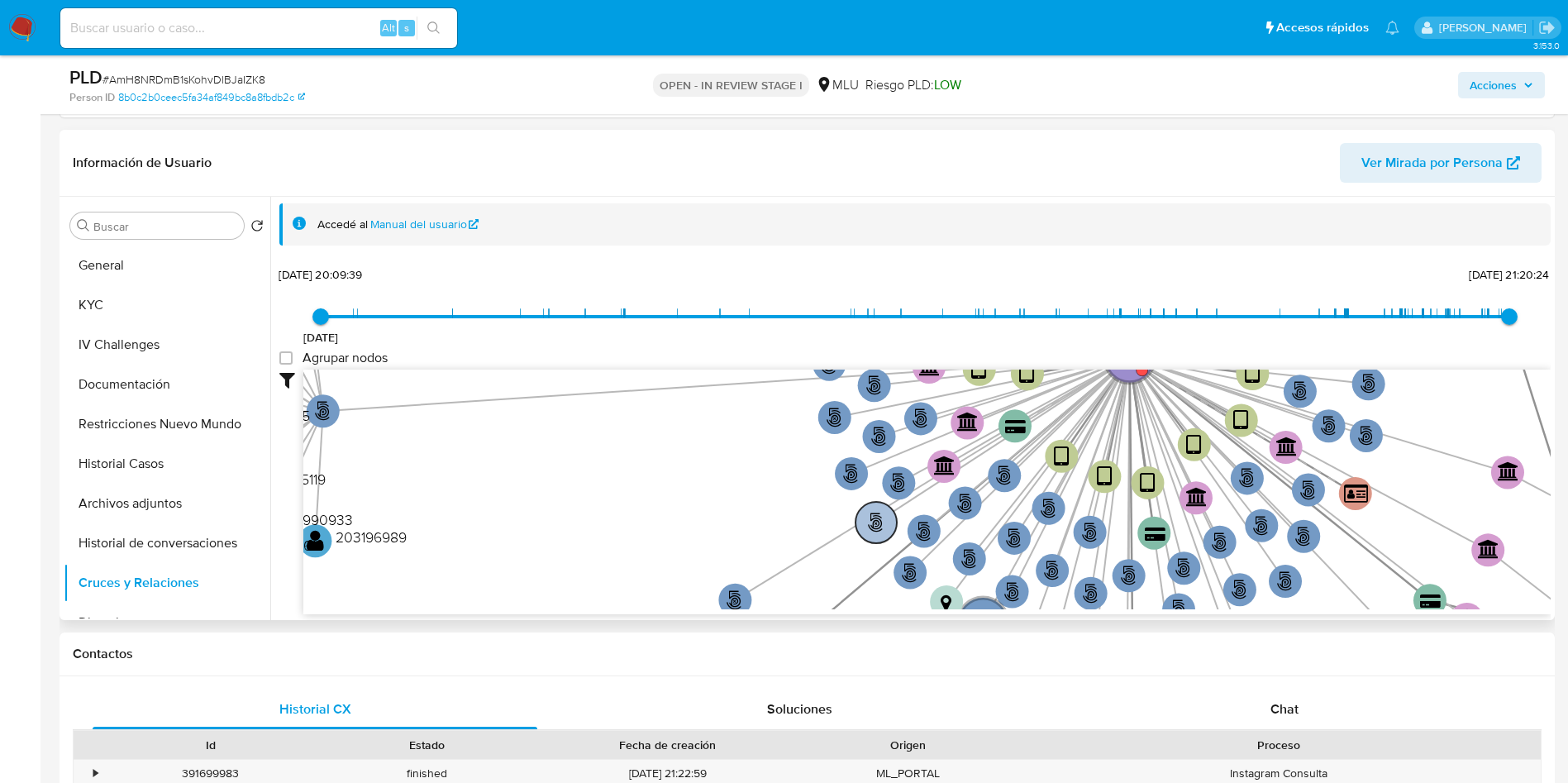
scroll to position [3, 0]
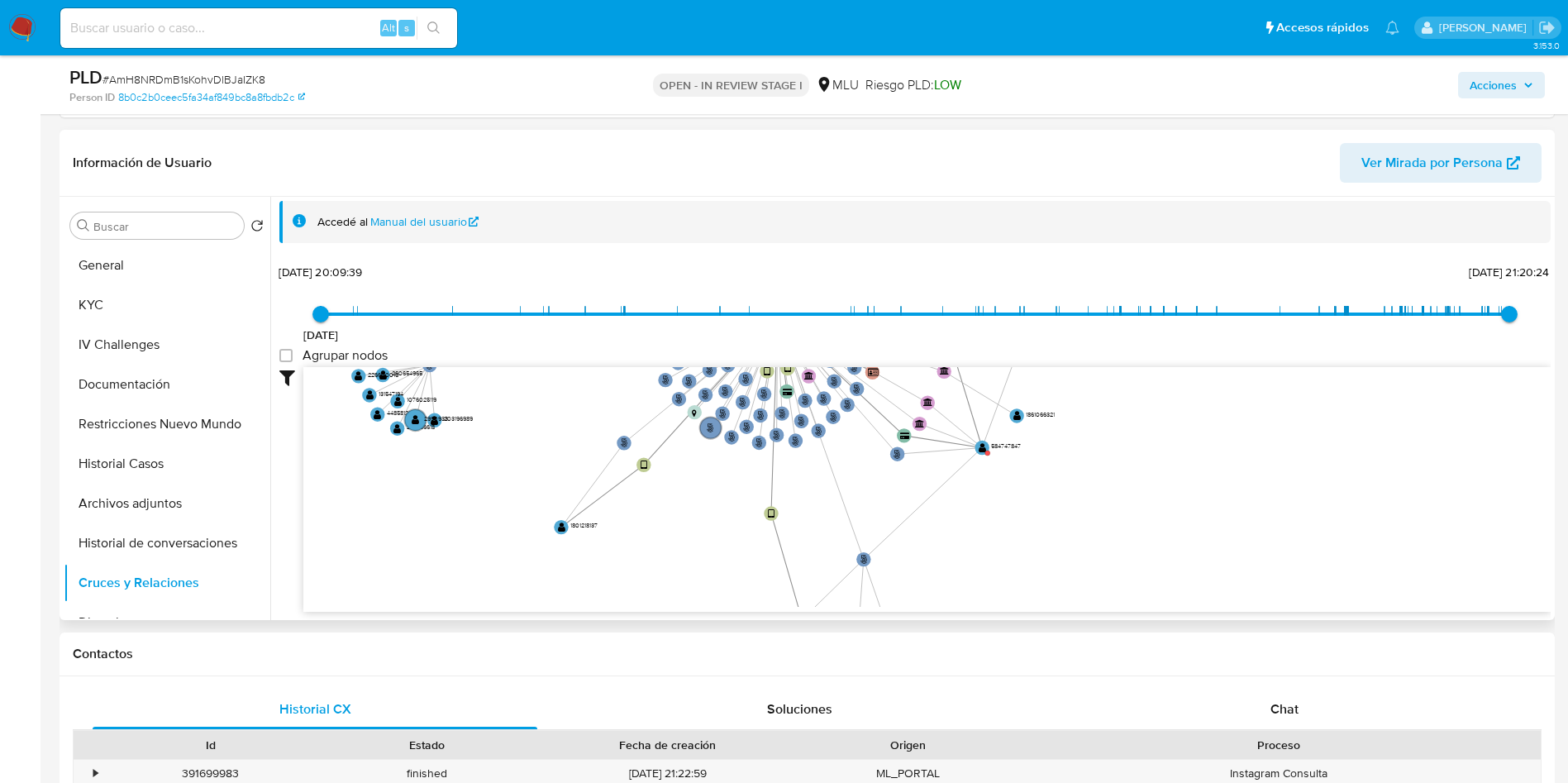
drag, startPoint x: 1448, startPoint y: 504, endPoint x: 1197, endPoint y: 382, distance: 279.1
click at [1197, 382] on icon "person-8b0c2b0ceec5fa34af849bc8a8fbdb2c  user-240280099  240280099 device-686…" at bounding box center [927, 487] width 1247 height 240
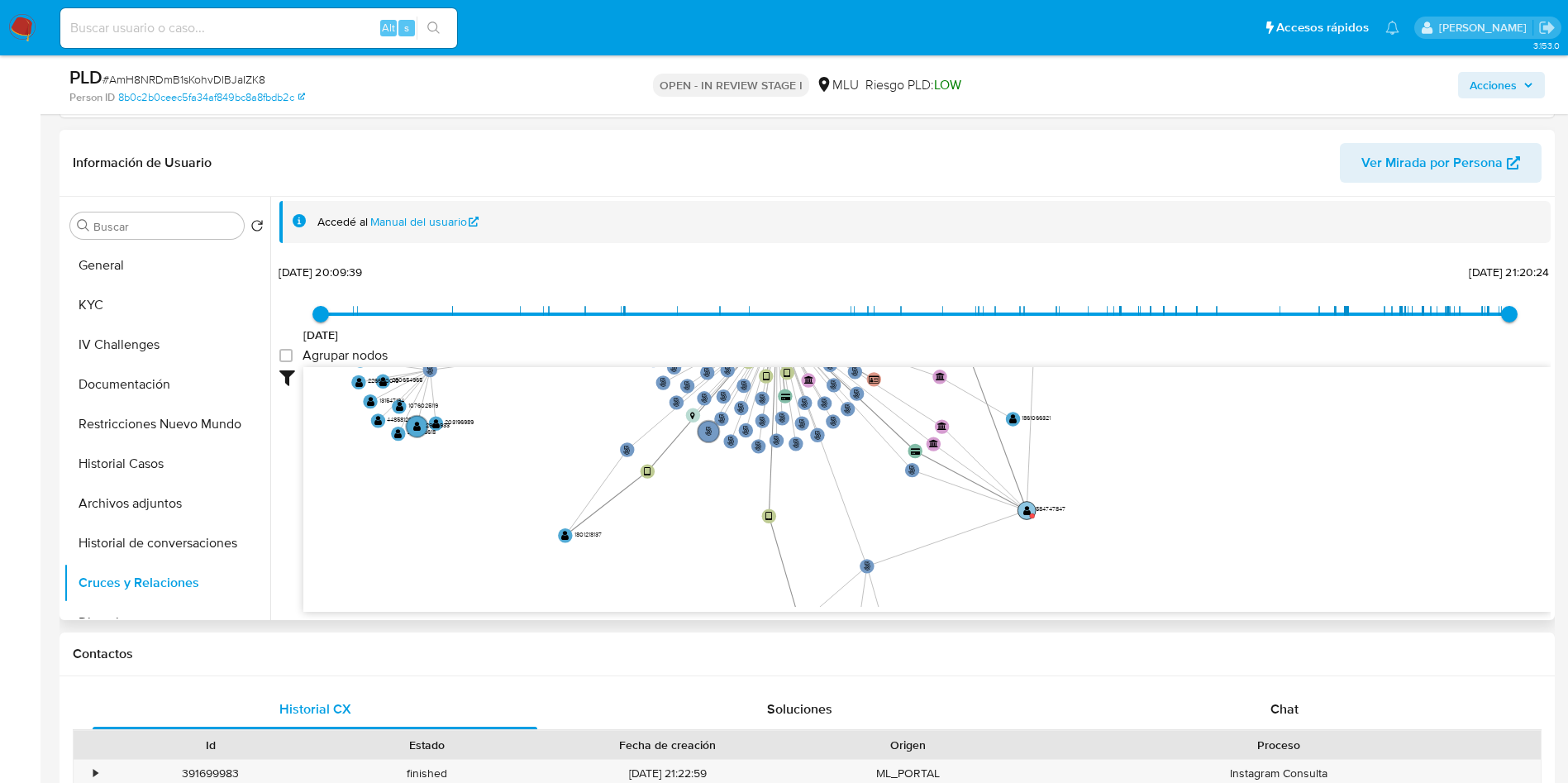
drag, startPoint x: 981, startPoint y: 441, endPoint x: 1026, endPoint y: 508, distance: 80.7
click at [1026, 508] on text "" at bounding box center [1027, 510] width 8 height 11
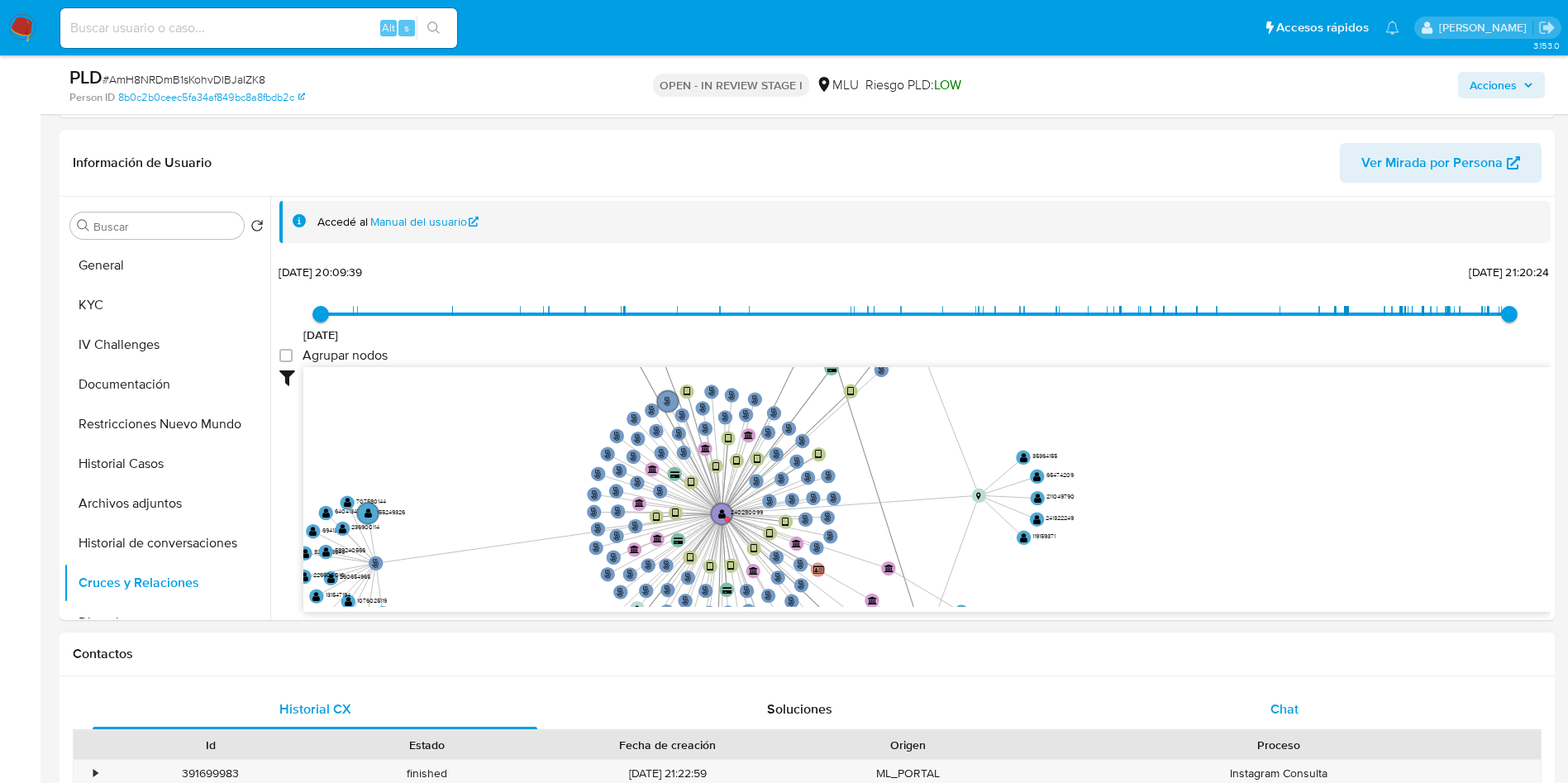
drag, startPoint x: 1130, startPoint y: 525, endPoint x: 1059, endPoint y: 694, distance: 183.3
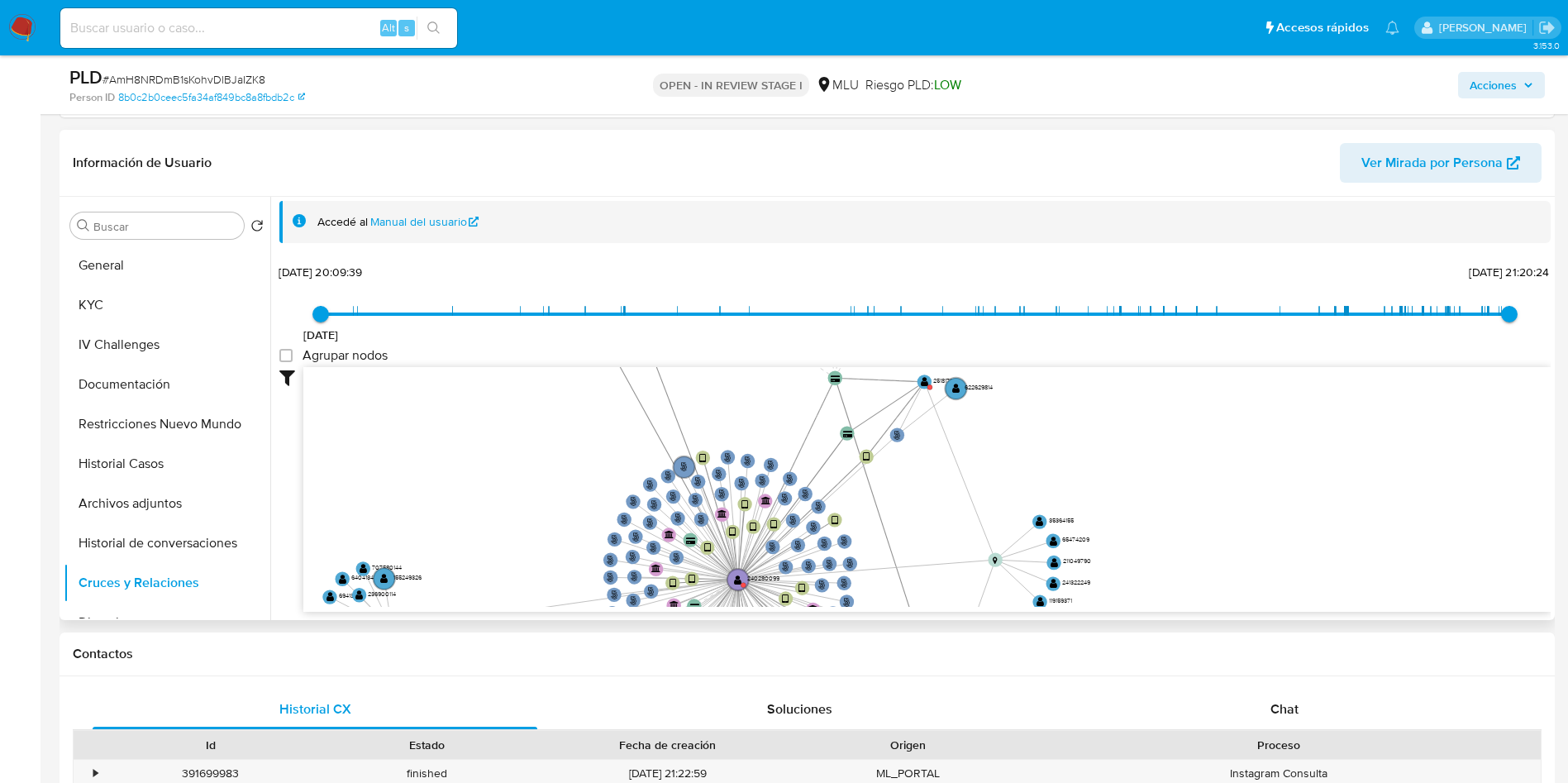
drag, startPoint x: 917, startPoint y: 492, endPoint x: 940, endPoint y: 565, distance: 76.5
click at [940, 565] on icon "person-8b0c2b0ceec5fa34af849bc8a8fbdb2c  user-240280099  240280099 device-686…" at bounding box center [927, 487] width 1247 height 240
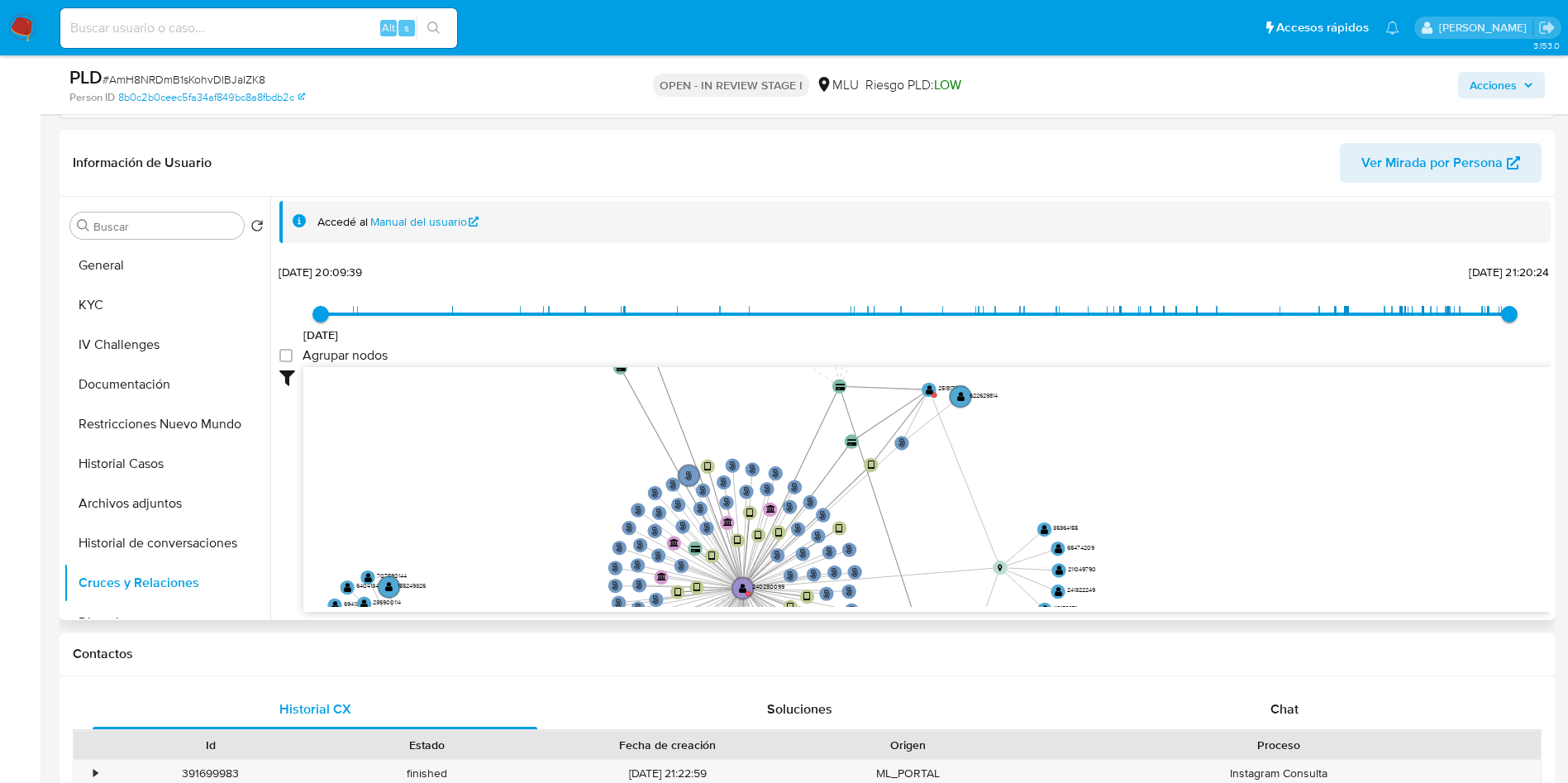
drag, startPoint x: 941, startPoint y: 552, endPoint x: 745, endPoint y: 443, distance: 224.3
click at [949, 582] on icon "person-8b0c2b0ceec5fa34af849bc8a8fbdb2c  user-240280099  240280099 device-686…" at bounding box center [927, 487] width 1247 height 240
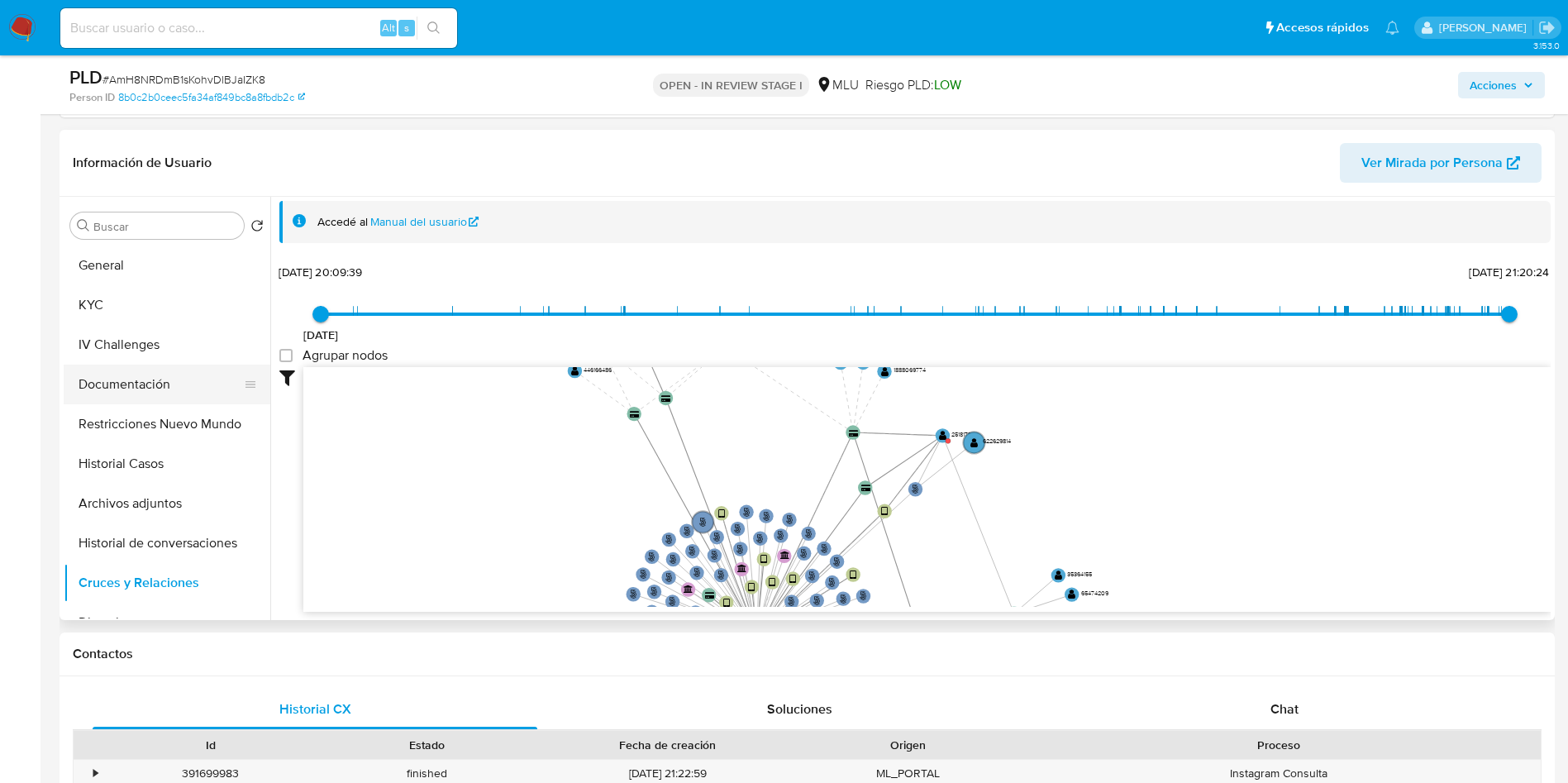
drag, startPoint x: 169, startPoint y: 246, endPoint x: 172, endPoint y: 352, distance: 106.0
click at [169, 246] on button "General" at bounding box center [167, 264] width 206 height 39
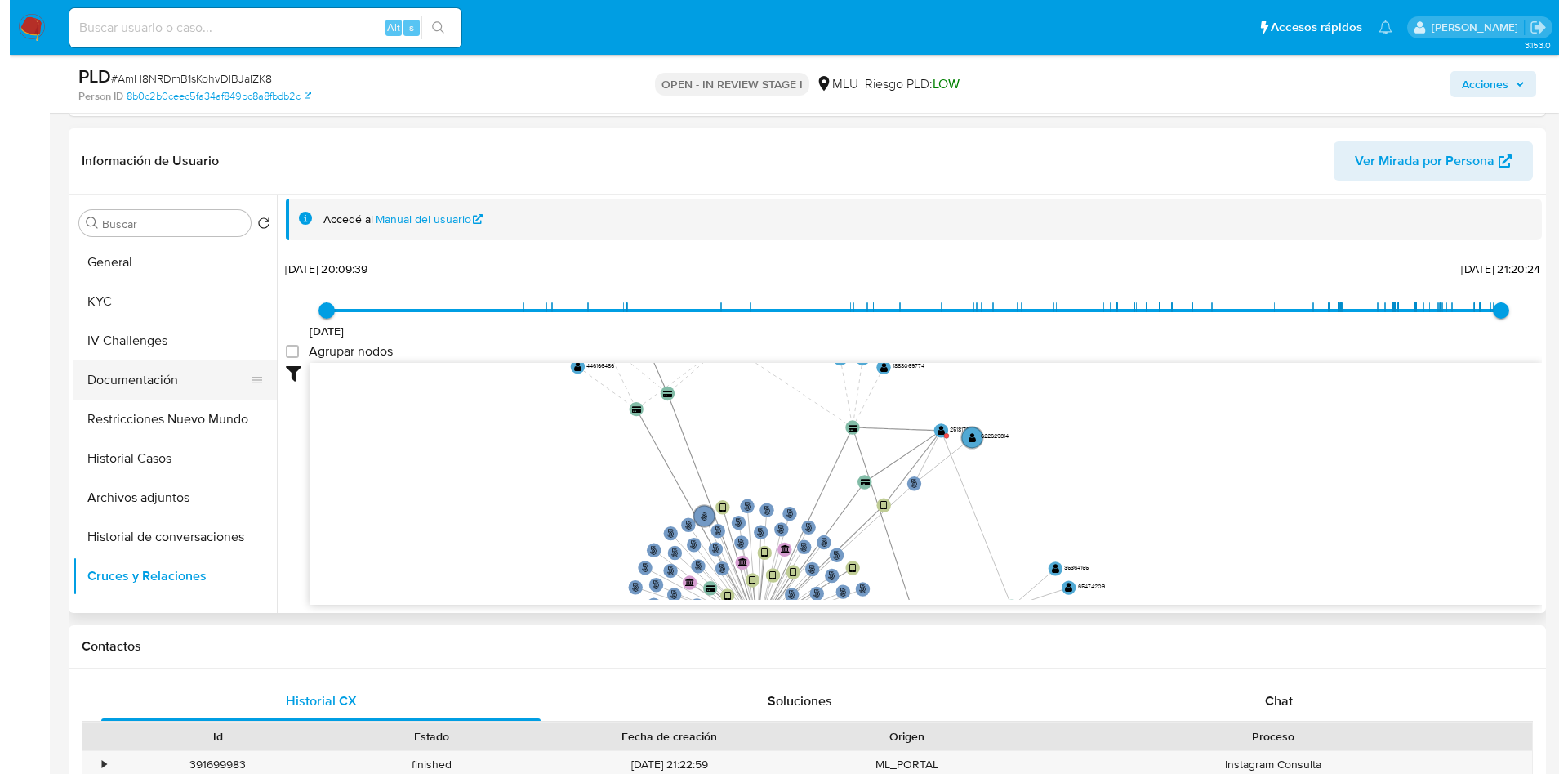
scroll to position [0, 0]
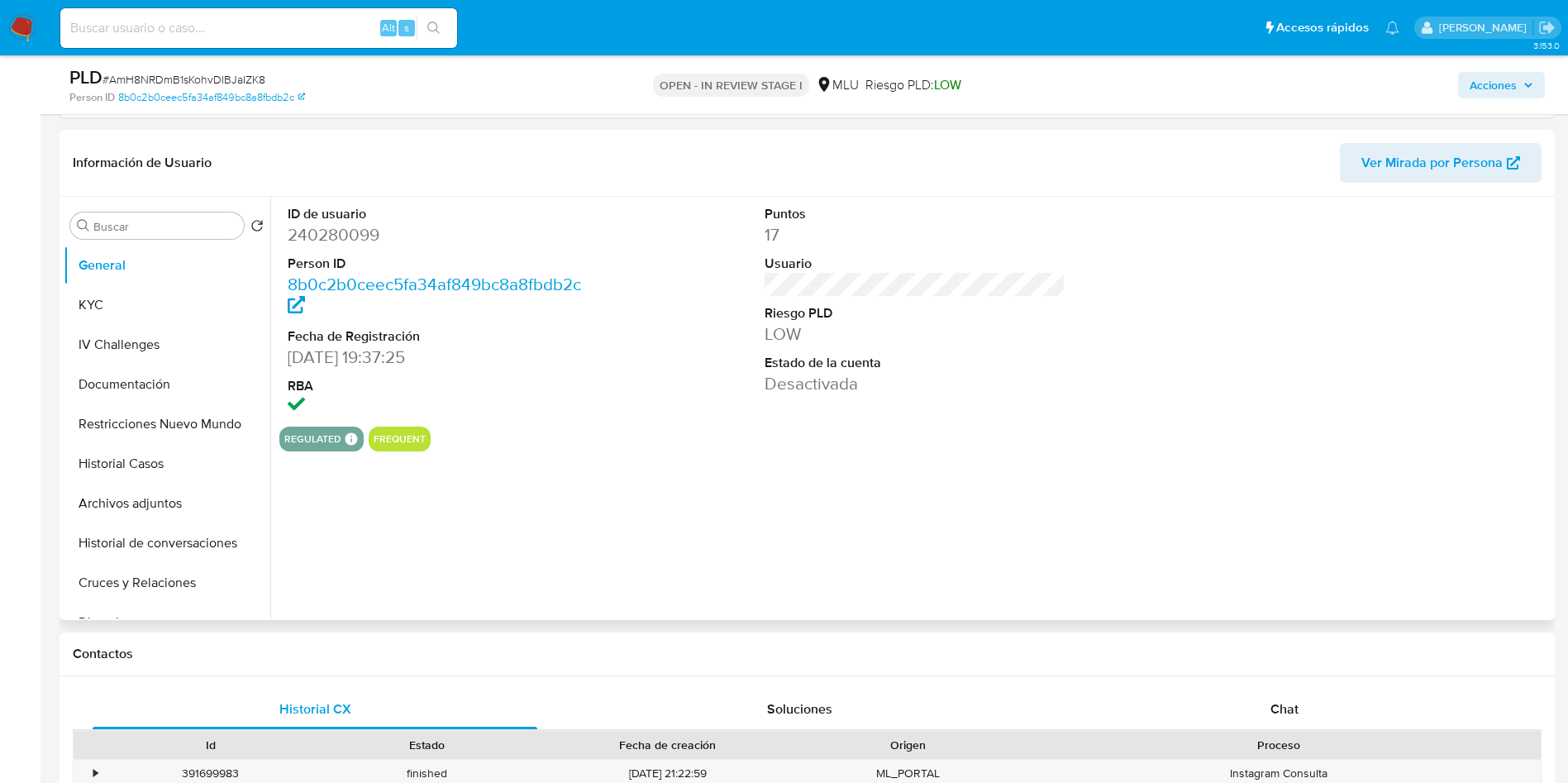
click at [342, 233] on dd "240280099" at bounding box center [438, 235] width 301 height 23
copy dd "240280099"
click at [146, 304] on button "KYC" at bounding box center [160, 305] width 193 height 39
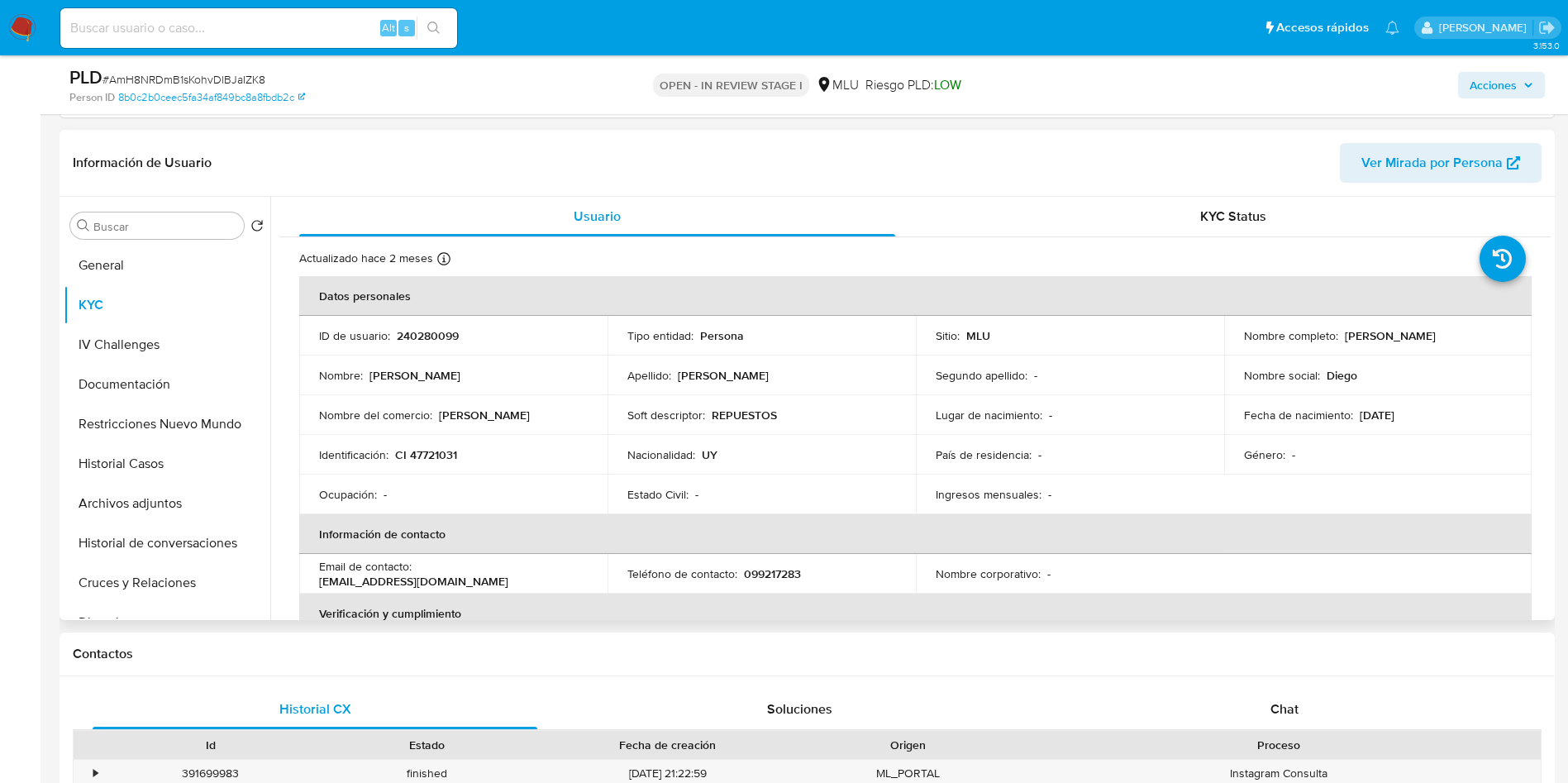
drag, startPoint x: 1236, startPoint y: 342, endPoint x: 1409, endPoint y: 344, distance: 173.0
click at [1409, 344] on td "Nombre completo : Diego Marcos Huelmo Martinez" at bounding box center [1377, 335] width 308 height 39
copy p "Diego Marcos Huelmo Martinez"
click at [168, 501] on button "Archivos adjuntos" at bounding box center [160, 503] width 193 height 39
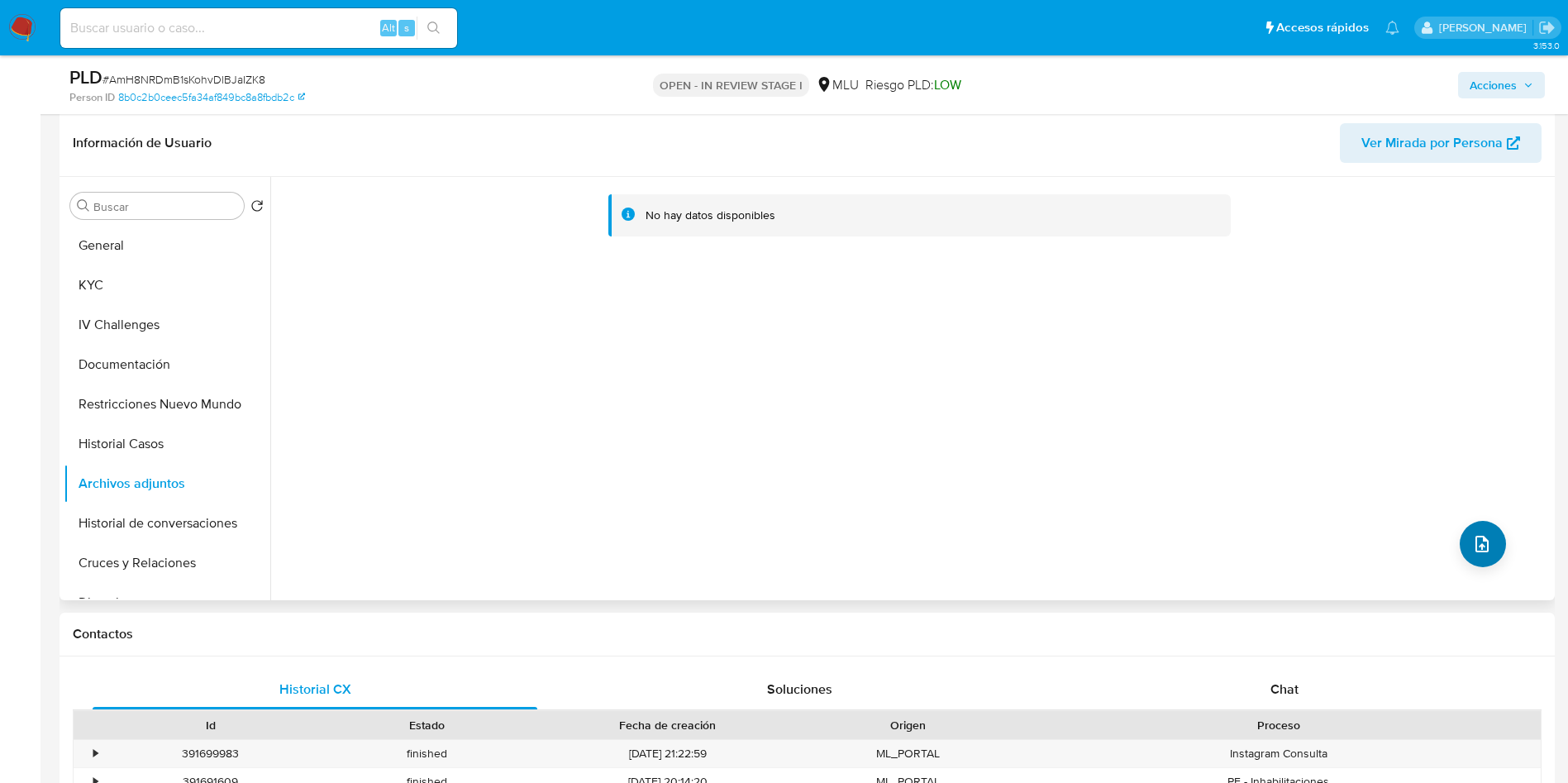
click at [1454, 545] on div "No hay datos disponibles" at bounding box center [910, 389] width 1280 height 423
click at [1492, 560] on button "upload-file" at bounding box center [1482, 543] width 46 height 46
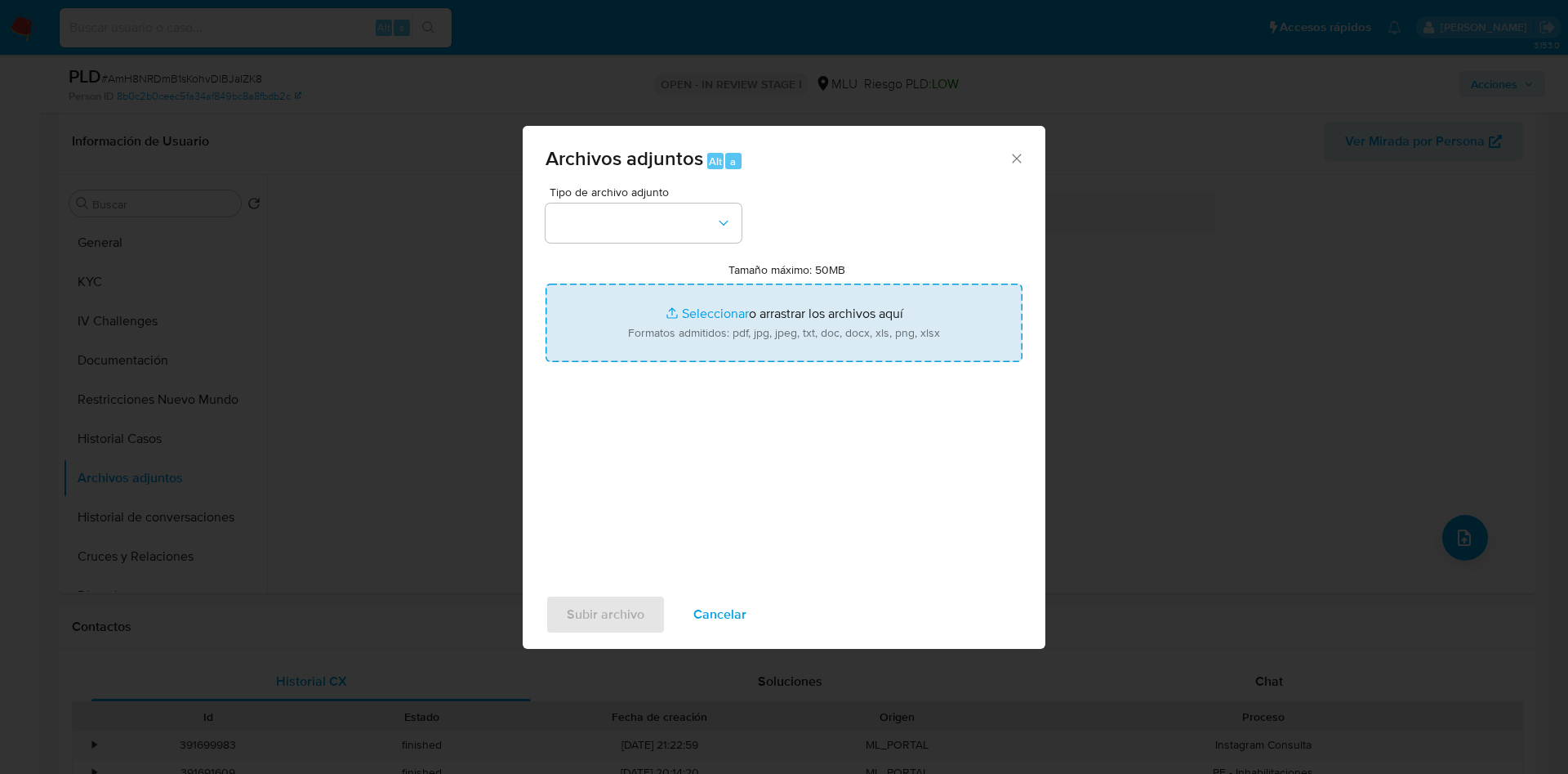
click at [806, 303] on input "Tamaño máximo: 50MB Seleccionar archivos" at bounding box center [784, 323] width 477 height 79
type input "C:\fakepath\Case Log 240280099 - 14_08_2025.pdf"
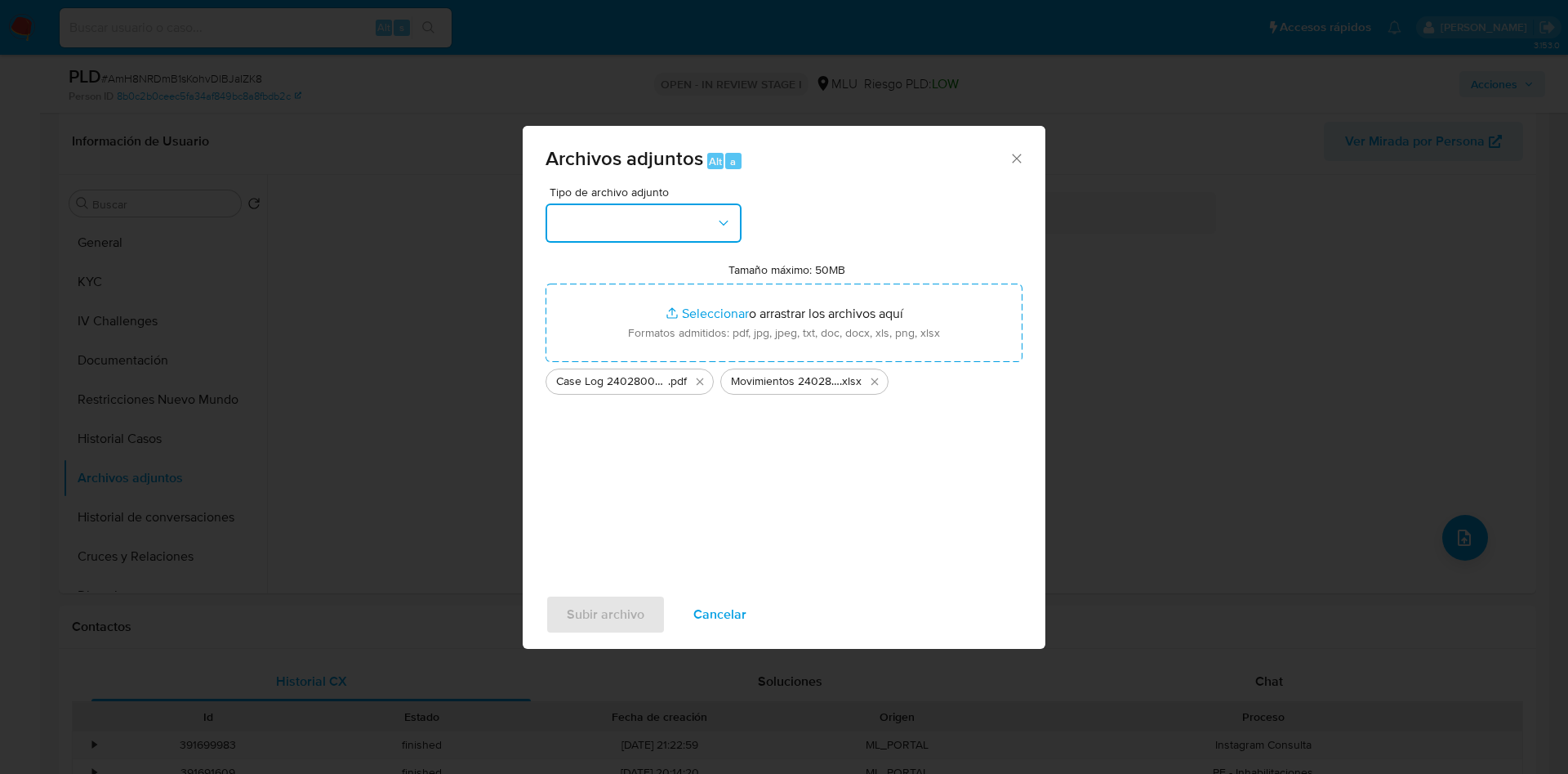
click at [642, 231] on button "button" at bounding box center [643, 222] width 196 height 39
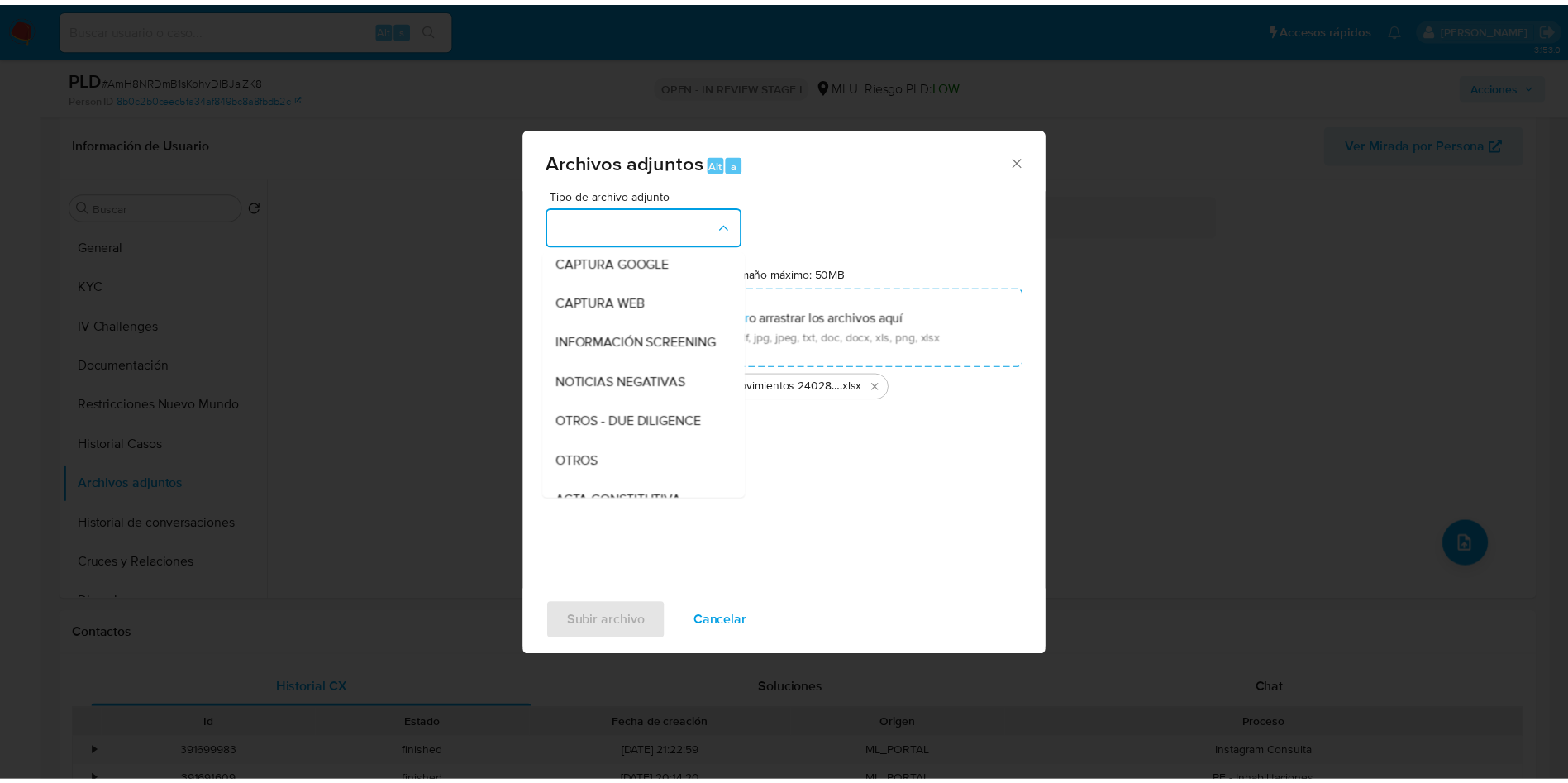
scroll to position [124, 0]
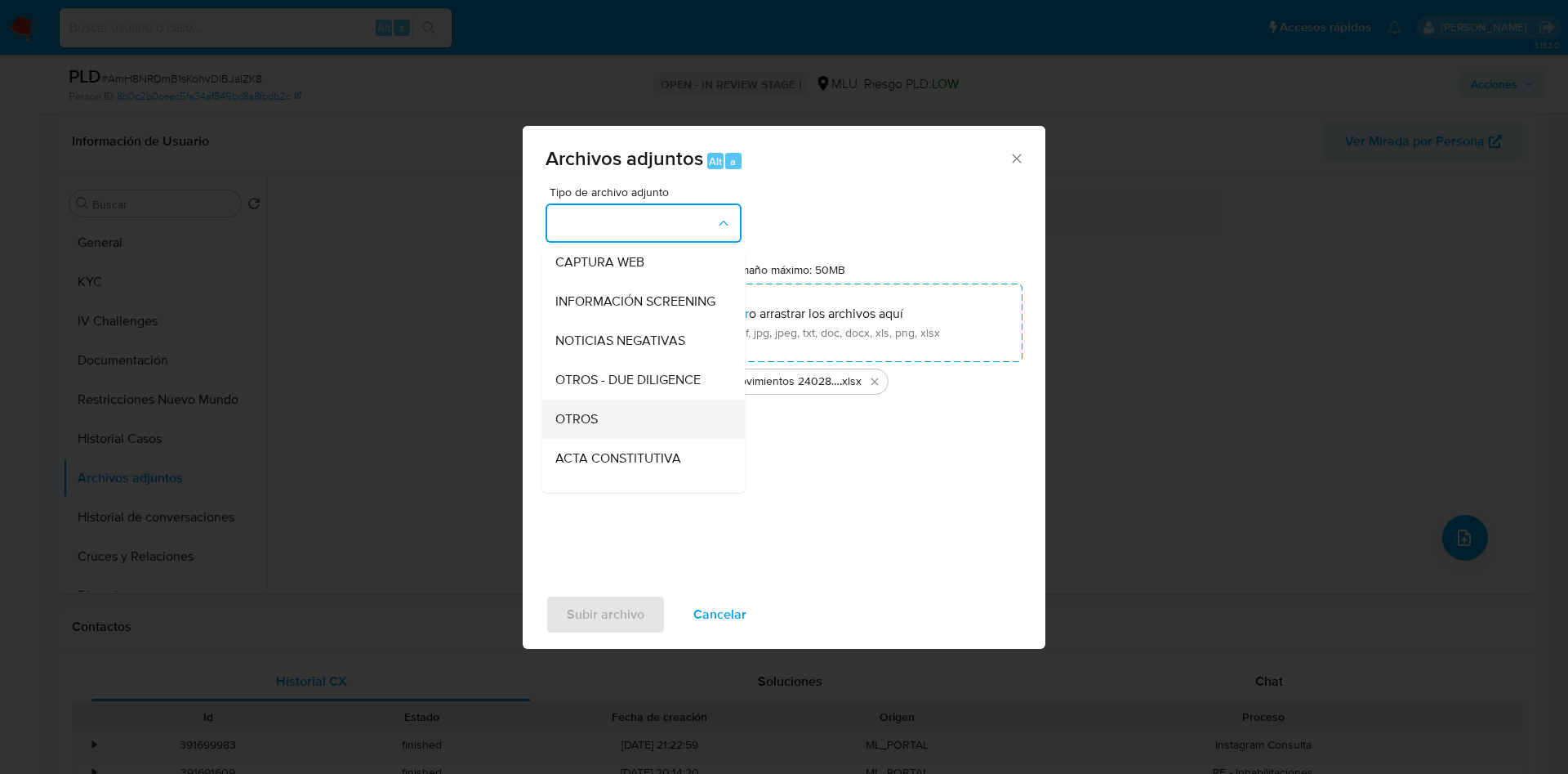
click at [609, 439] on div "OTROS" at bounding box center [638, 419] width 167 height 39
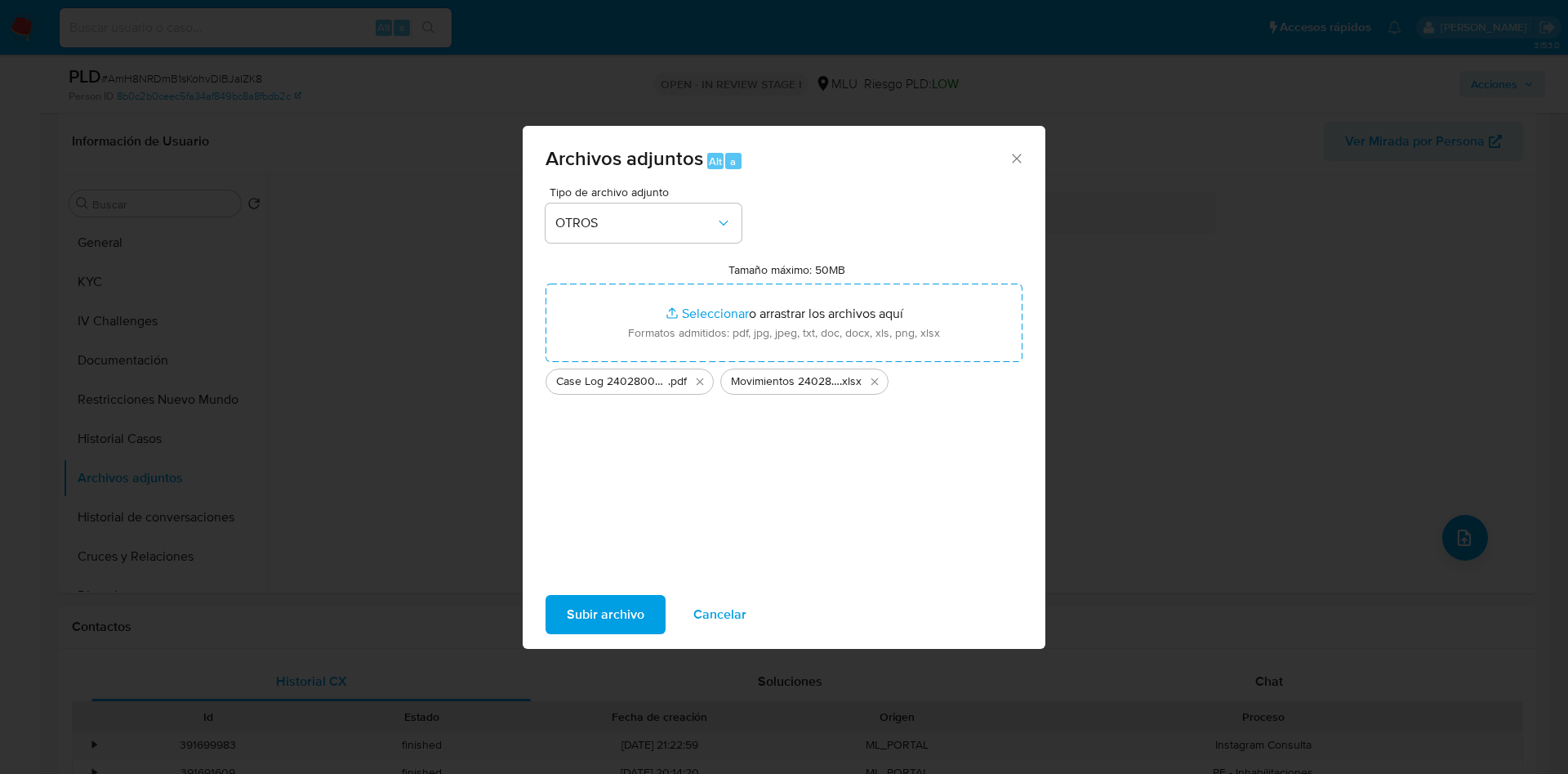
click at [616, 606] on span "Subir archivo" at bounding box center [605, 614] width 78 height 36
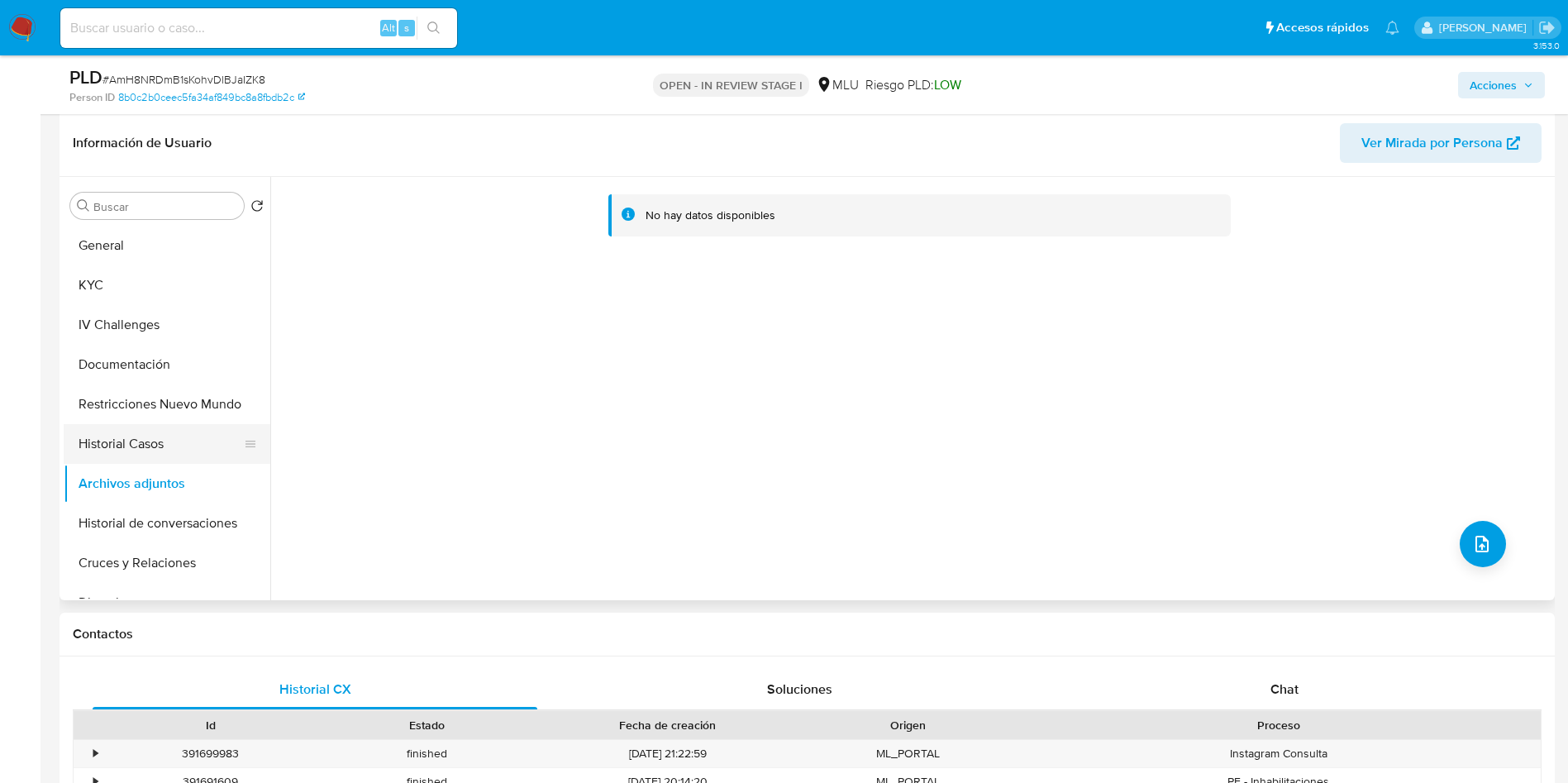
click at [157, 415] on button "Restricciones Nuevo Mundo" at bounding box center [167, 404] width 206 height 39
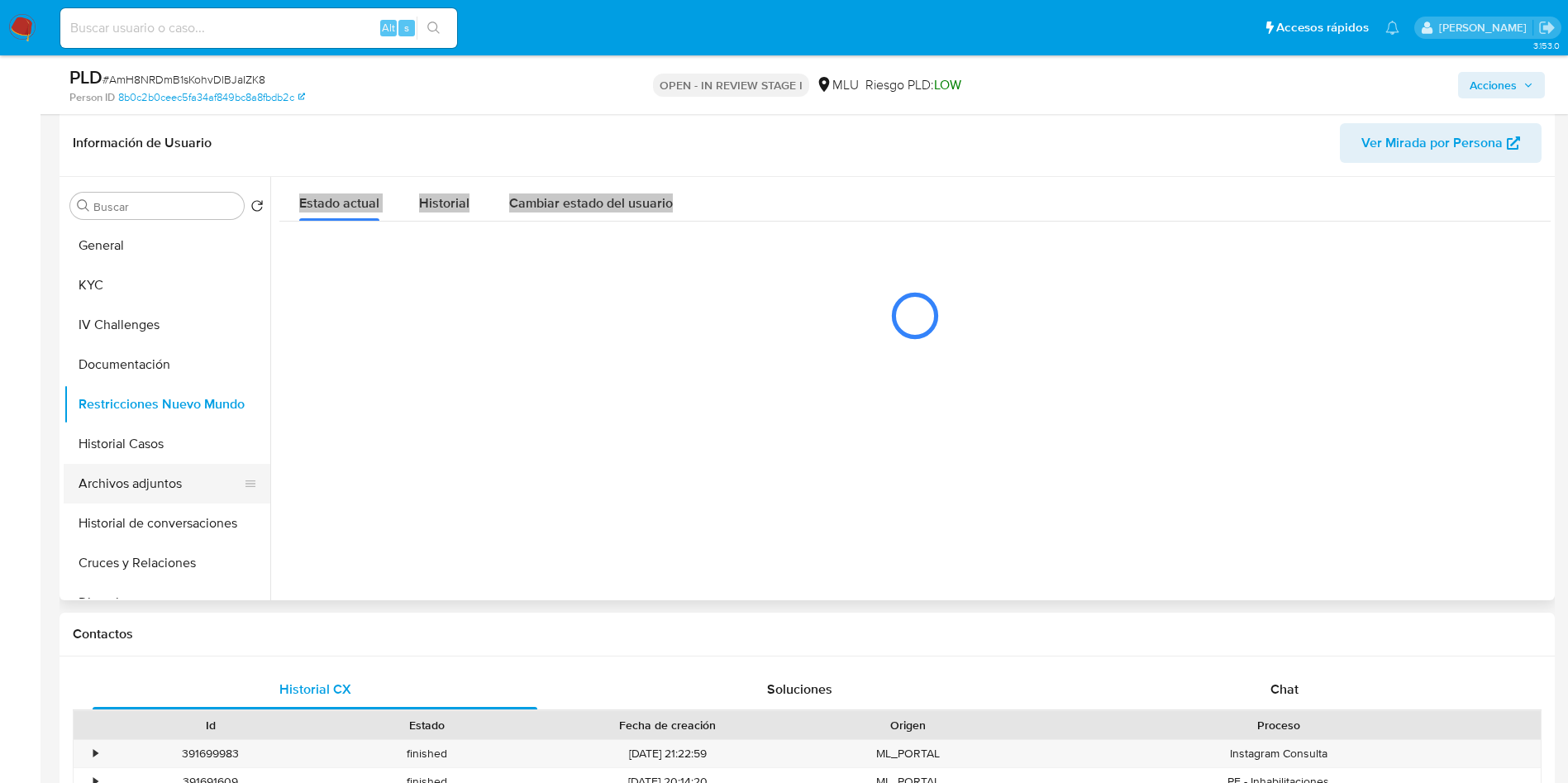
click at [158, 480] on button "Archivos adjuntos" at bounding box center [160, 483] width 193 height 39
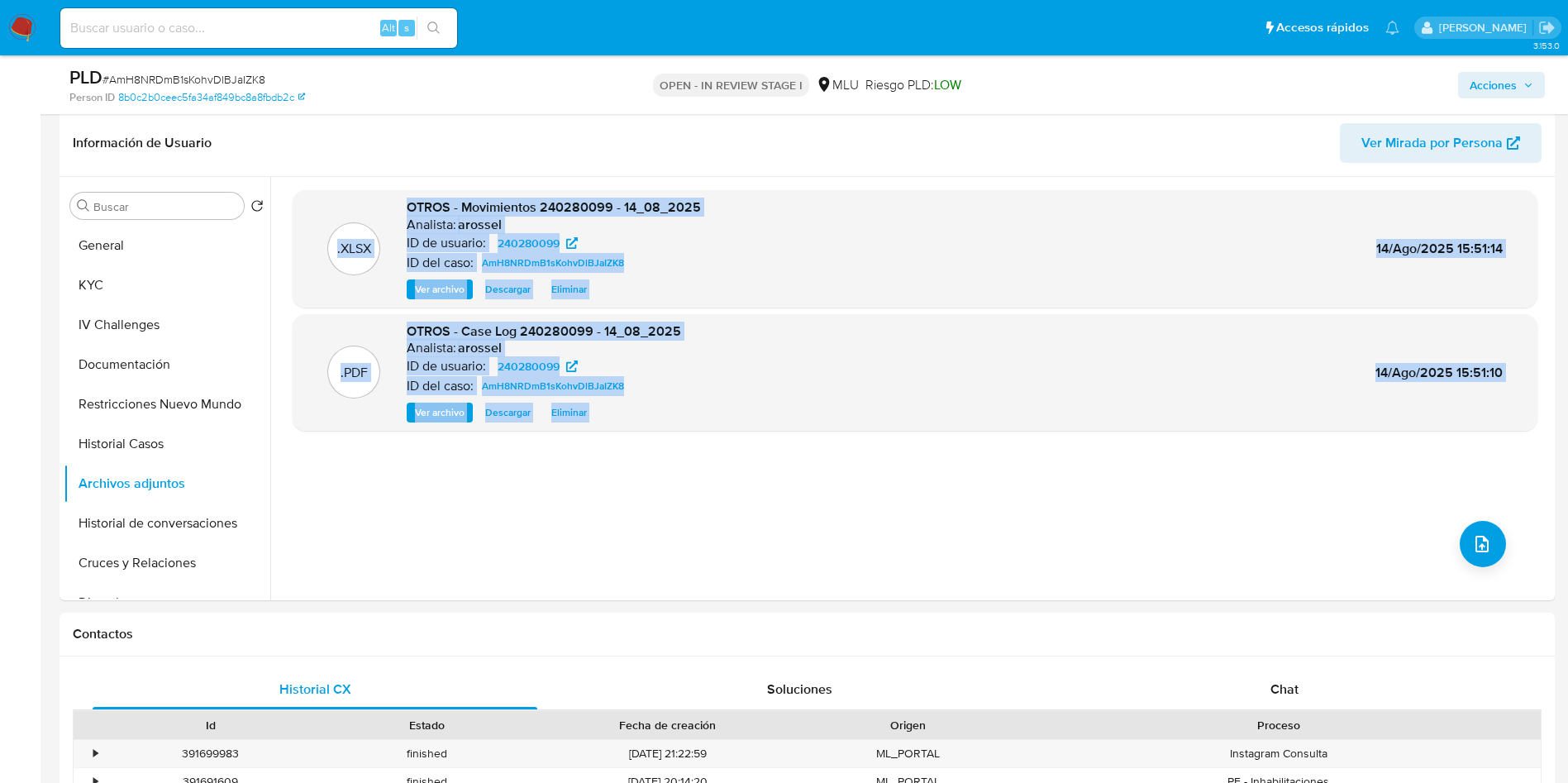
click at [1513, 86] on span "Acciones" at bounding box center [1493, 86] width 47 height 27
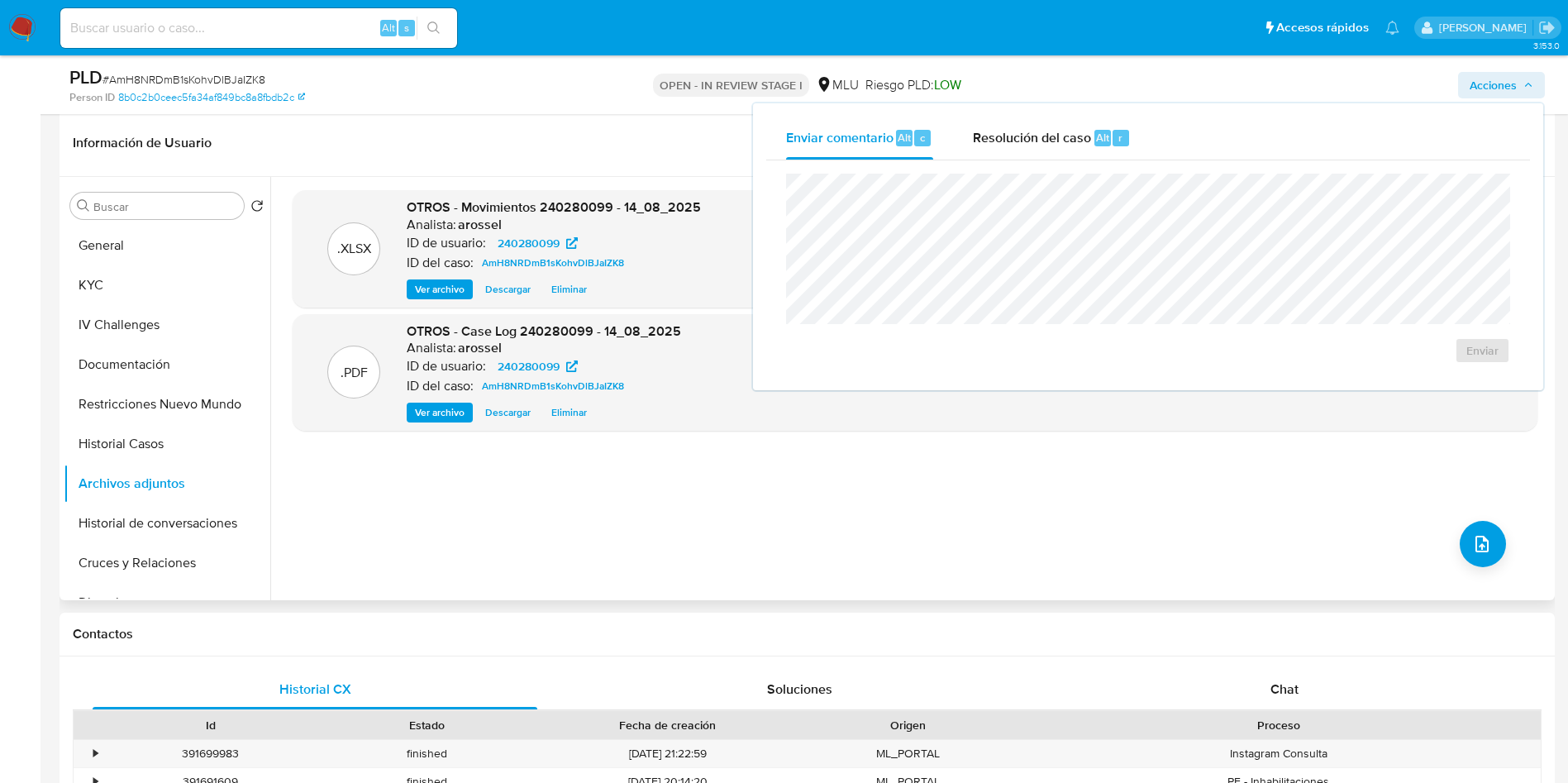
click at [557, 123] on header "Información de Usuario Ver Mirada por Persona" at bounding box center [808, 143] width 1469 height 39
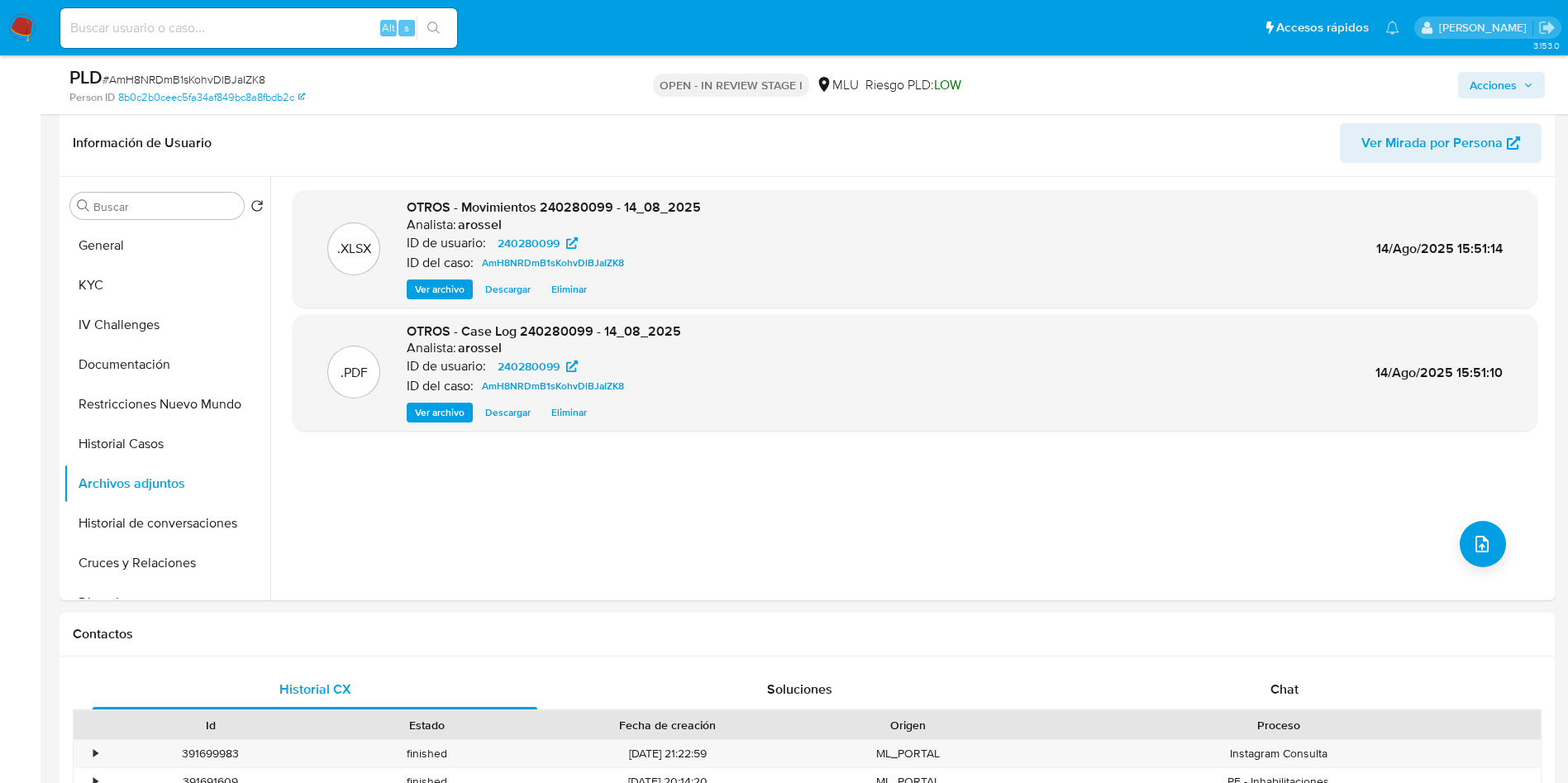
click at [1501, 100] on div "Acciones" at bounding box center [1300, 85] width 488 height 39
click at [1518, 79] on span "Acciones" at bounding box center [1502, 86] width 64 height 23
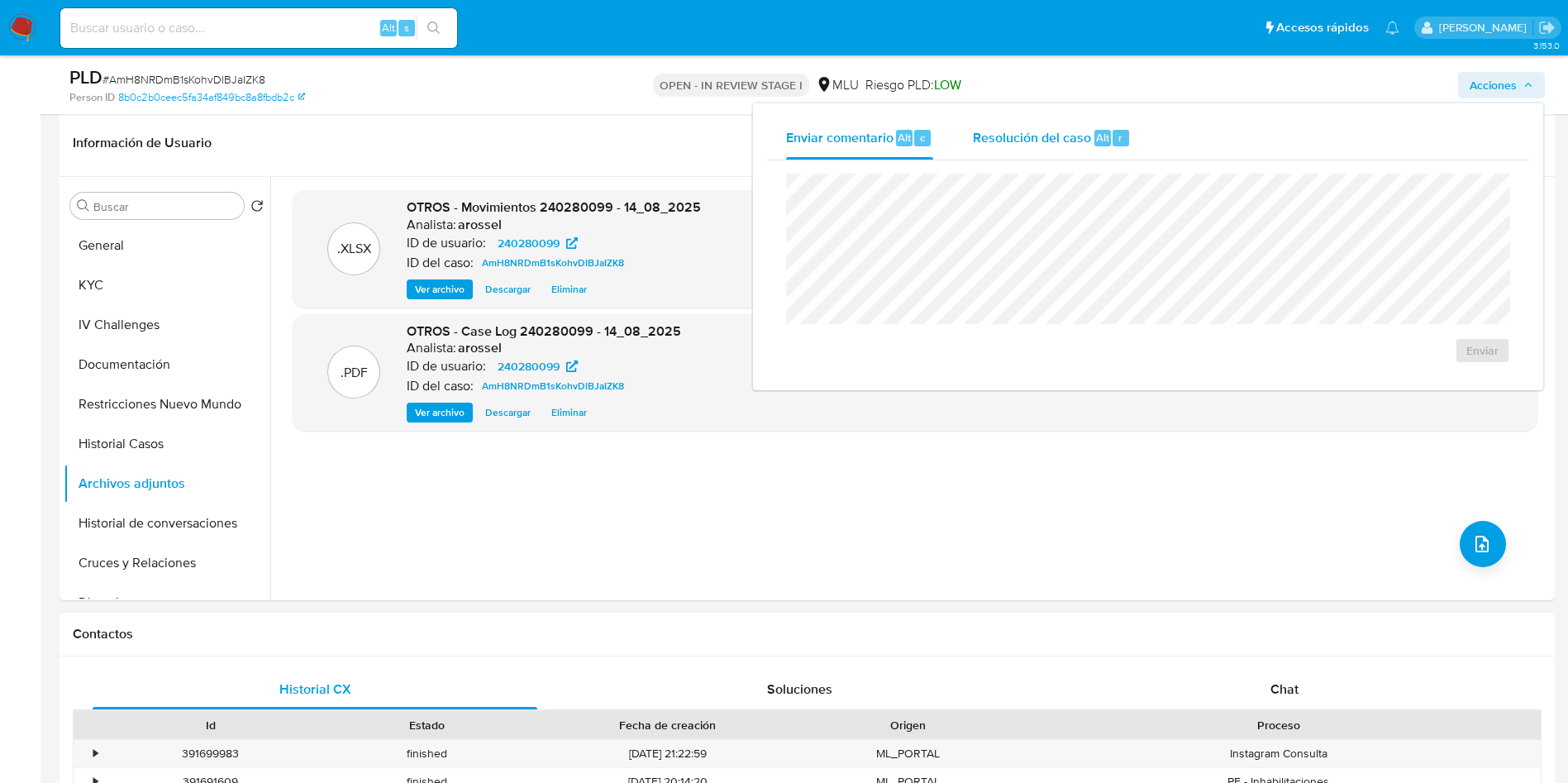
click at [1004, 140] on span "Resolución del caso" at bounding box center [1032, 137] width 118 height 19
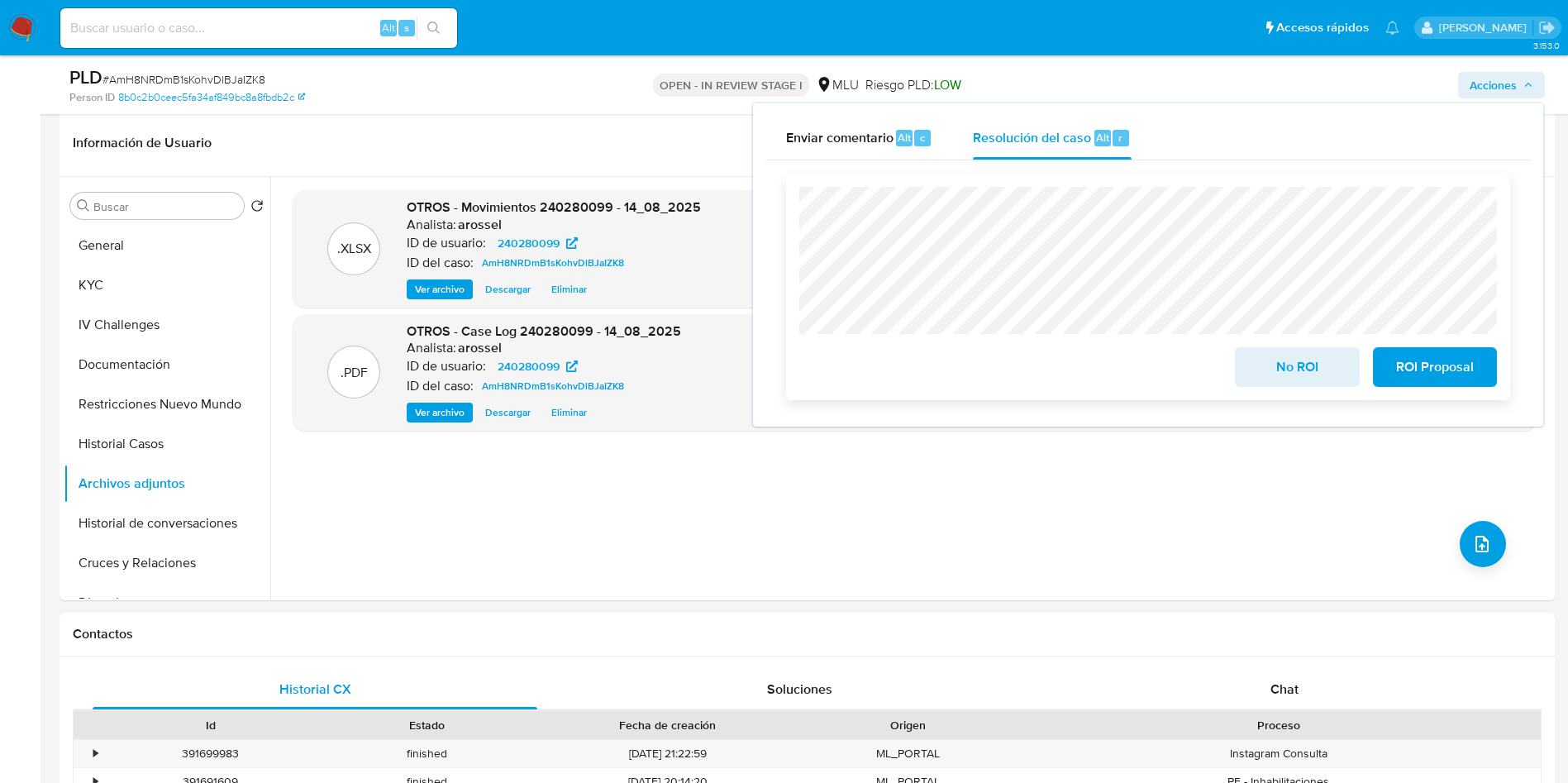
click at [1288, 368] on span "No ROI" at bounding box center [1297, 367] width 81 height 36
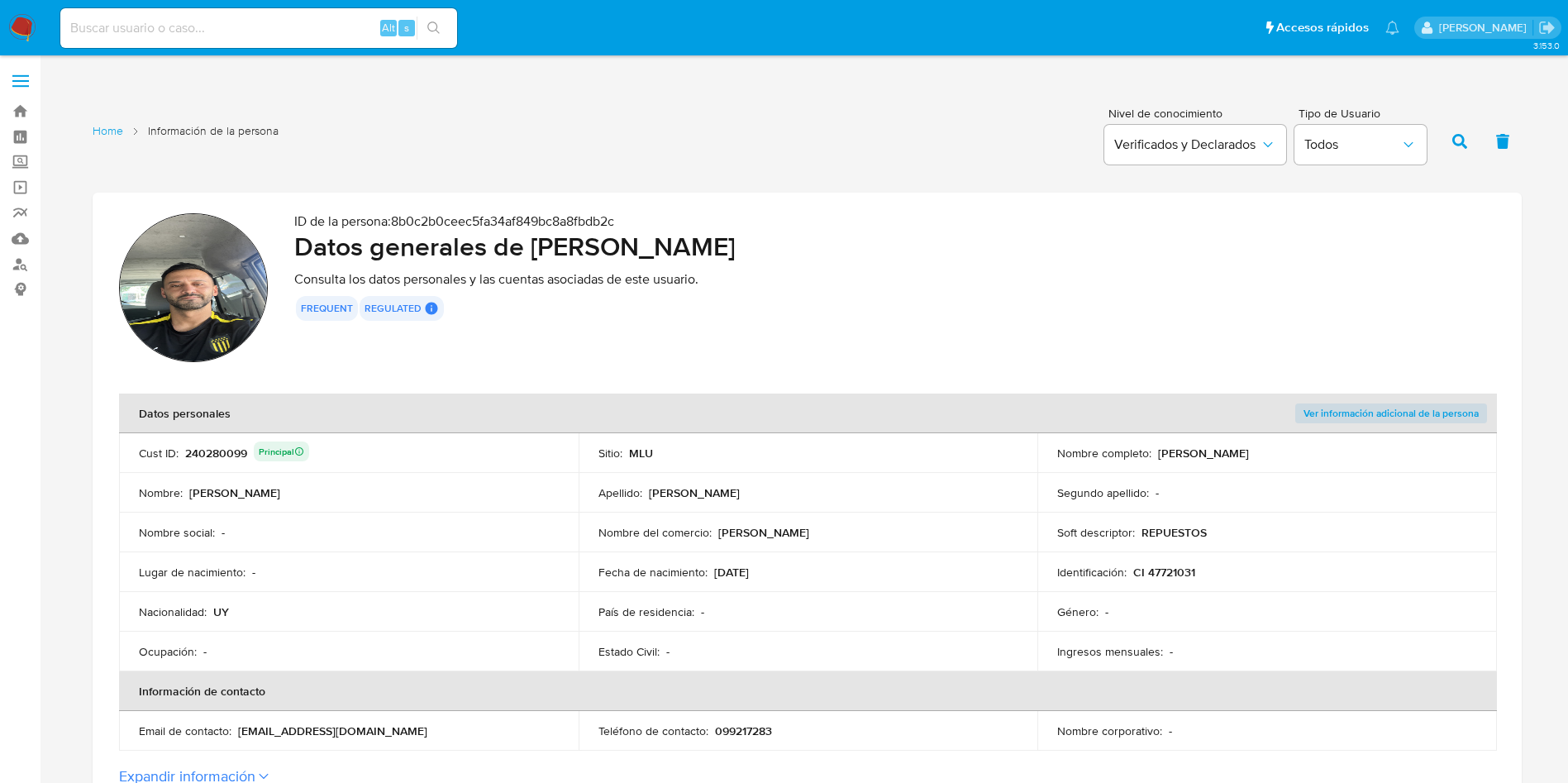
click at [732, 274] on p "Consulta los datos personales y las cuentas asociadas de este usuario." at bounding box center [895, 279] width 1201 height 17
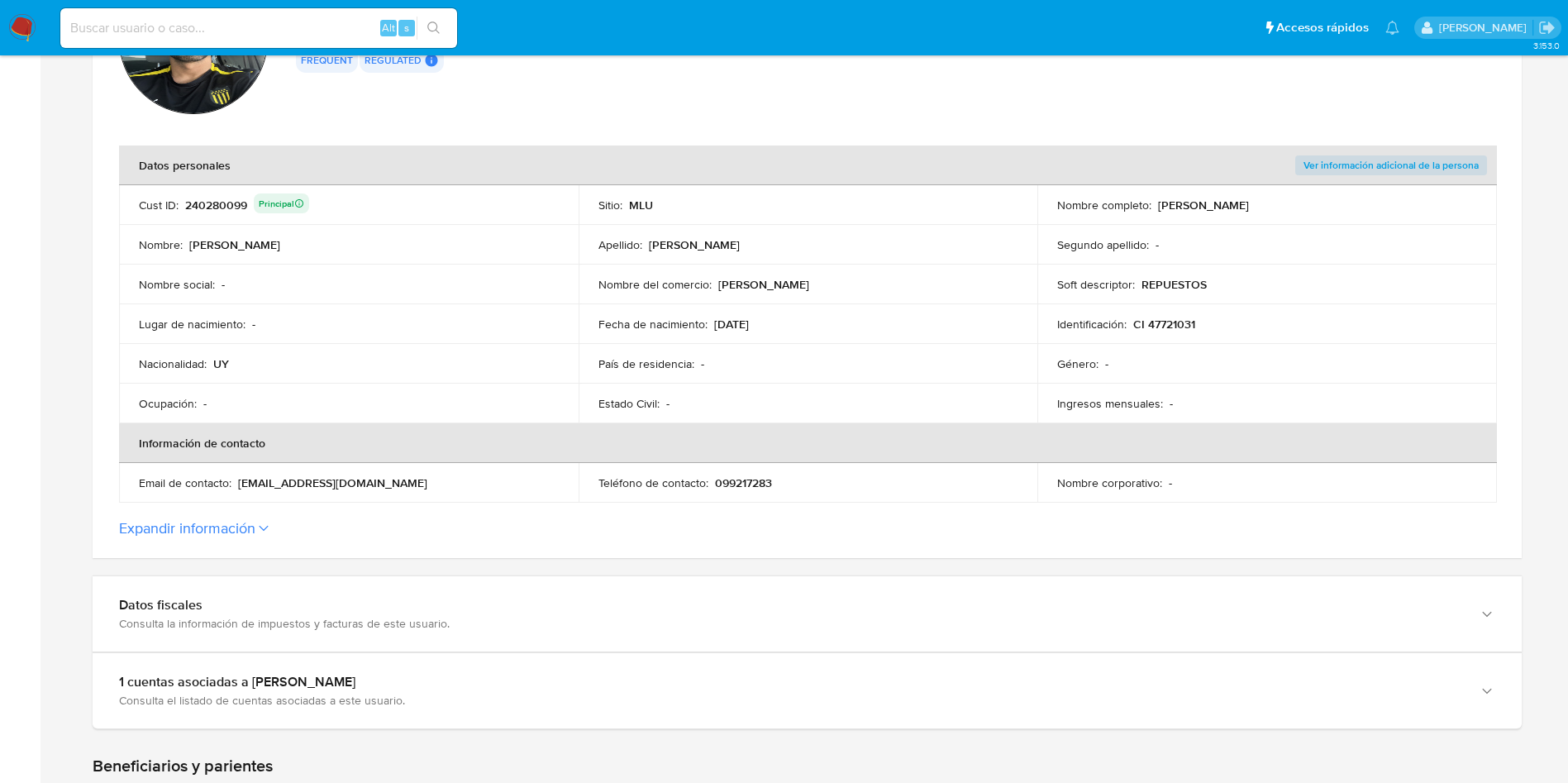
click at [764, 301] on td "Nombre del comercio : [PERSON_NAME]" at bounding box center [808, 284] width 460 height 39
click at [1349, 157] on span "Ver información adicional de la persona" at bounding box center [1391, 165] width 175 height 17
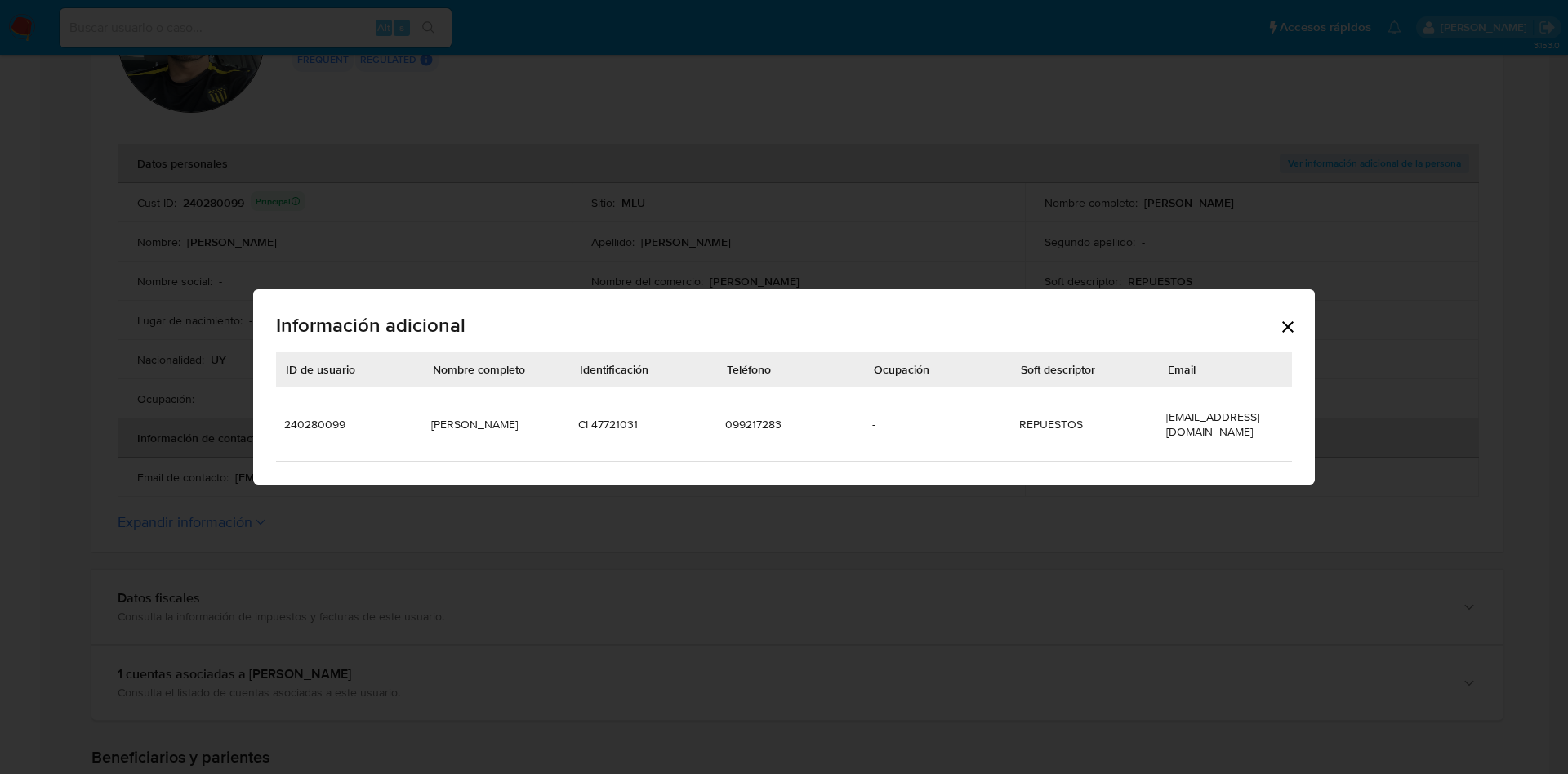
click at [1291, 318] on div "Información adicional" at bounding box center [784, 327] width 1016 height 50
click at [1302, 332] on div "Información adicional ID de usuario Nombre completo Identificación Teléfono Ocu…" at bounding box center [784, 387] width 1061 height 195
click at [1285, 342] on div "Información adicional" at bounding box center [784, 327] width 1016 height 50
click at [1285, 332] on icon "Cerrar" at bounding box center [1288, 327] width 20 height 20
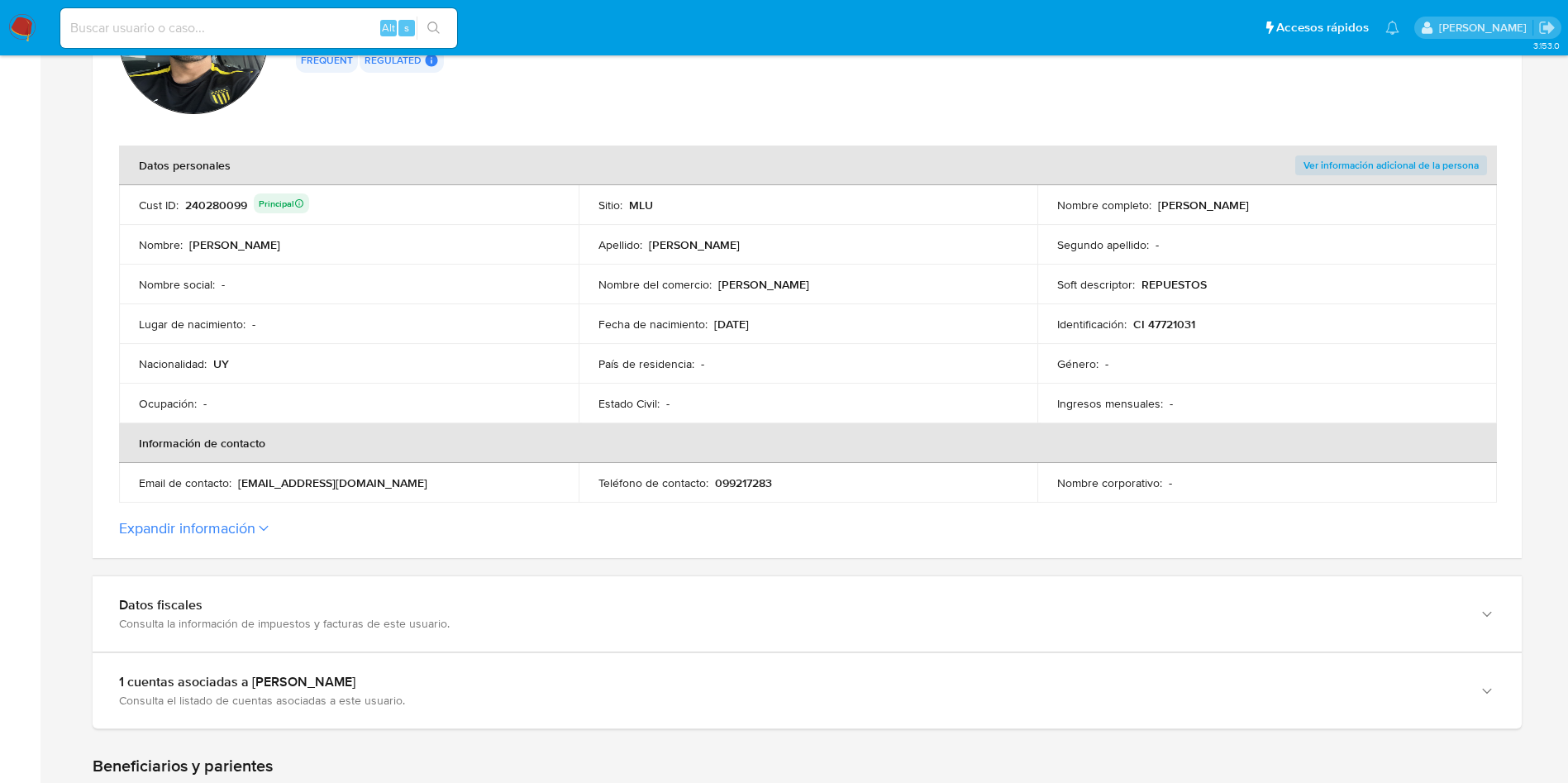
click at [523, 363] on div "Nacionalidad : UY" at bounding box center [348, 363] width 420 height 15
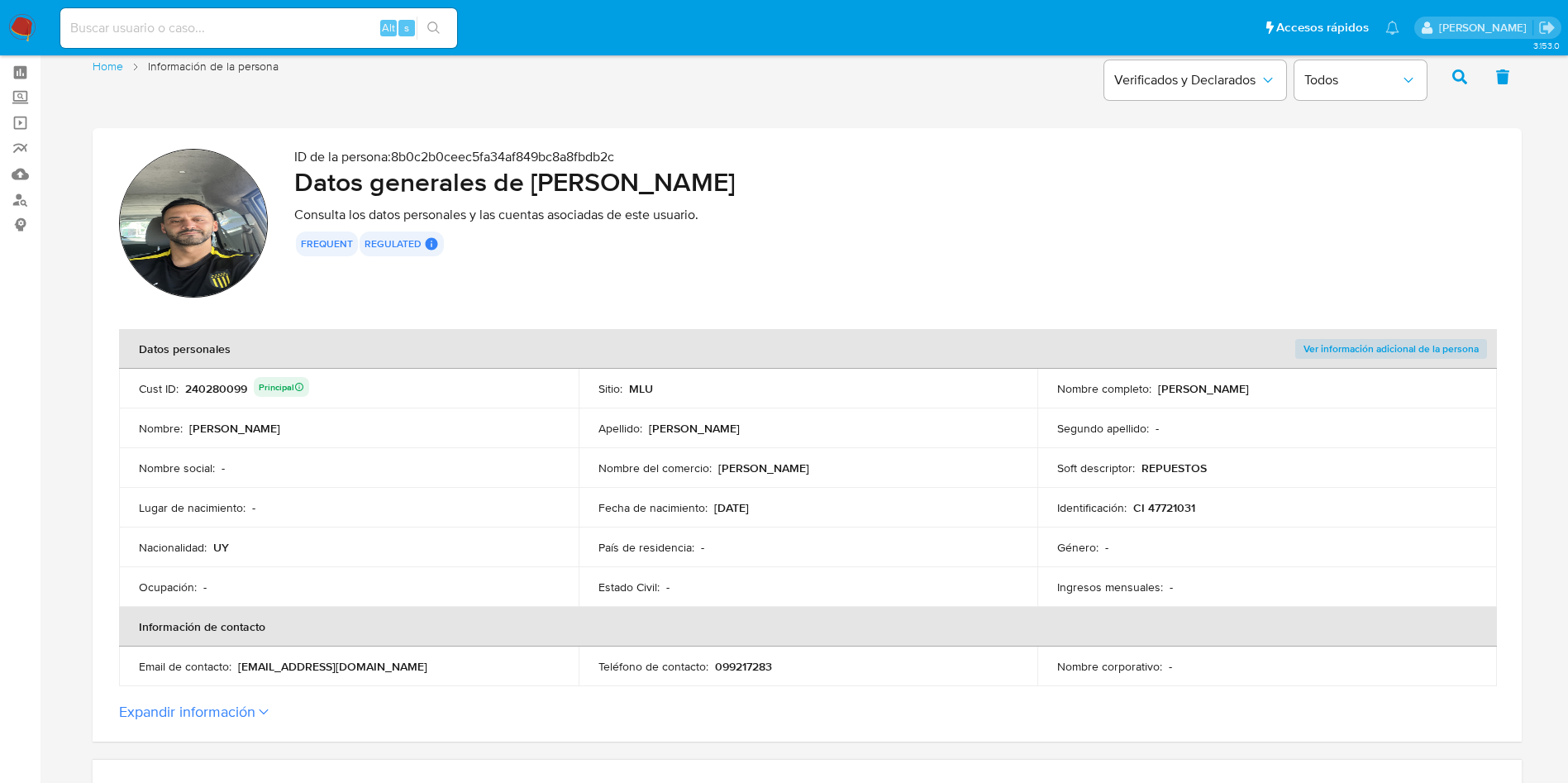
scroll to position [0, 0]
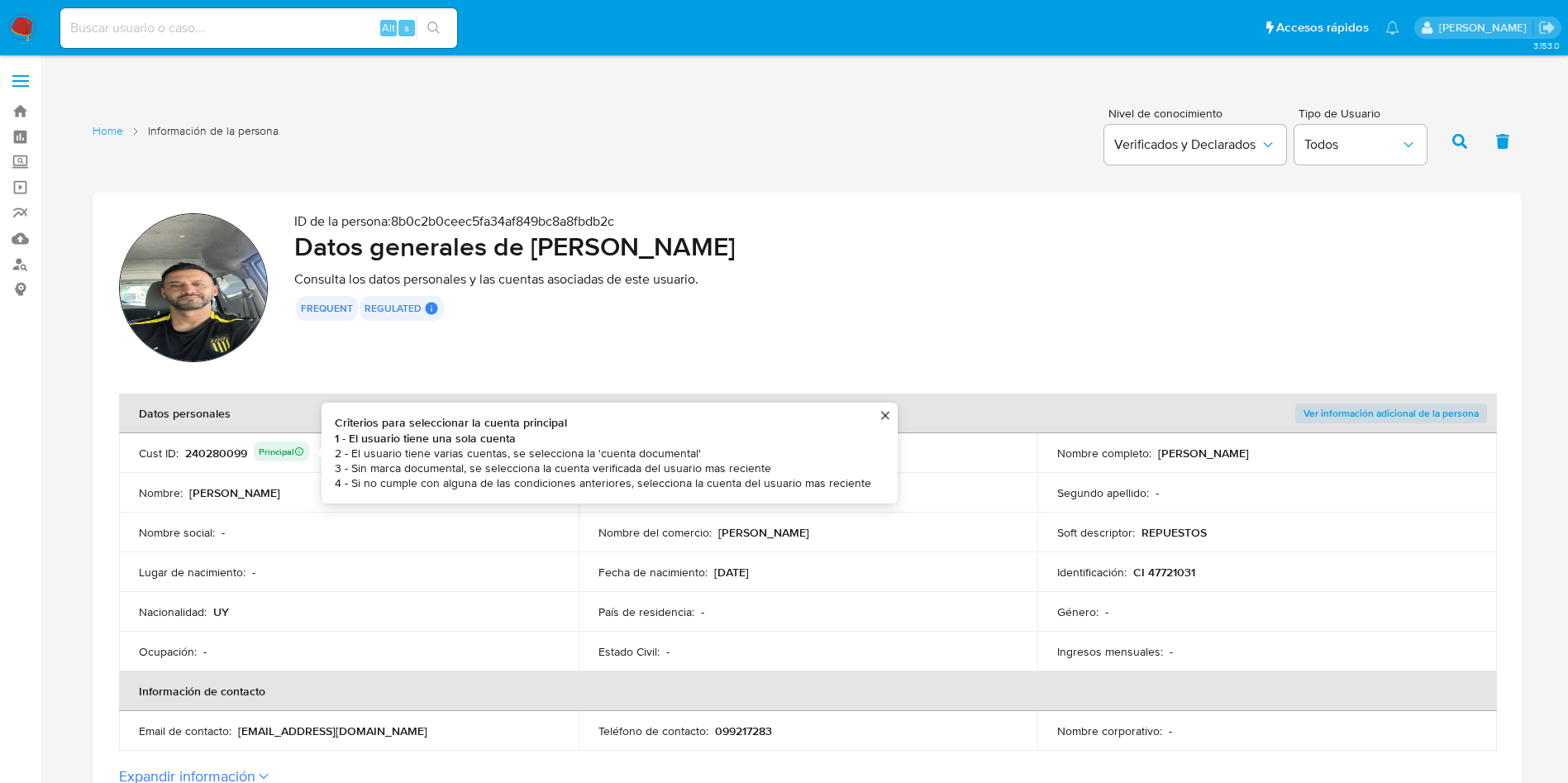
click at [224, 447] on div "240280099 Principal Criterios para seleccionar la cuenta principal 1 - El usuar…" at bounding box center [248, 453] width 124 height 23
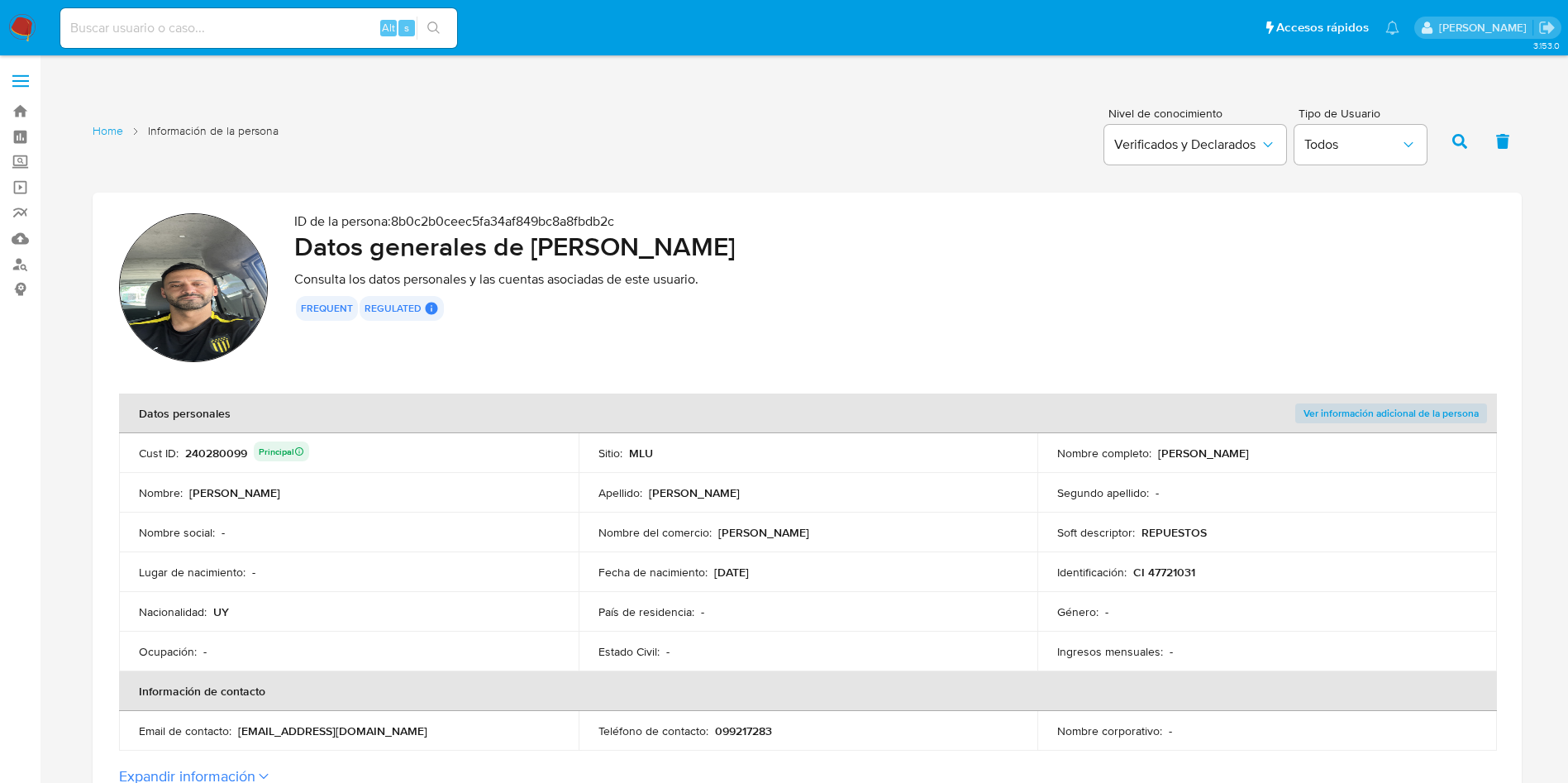
click at [224, 447] on div "240280099 Principal" at bounding box center [248, 453] width 124 height 23
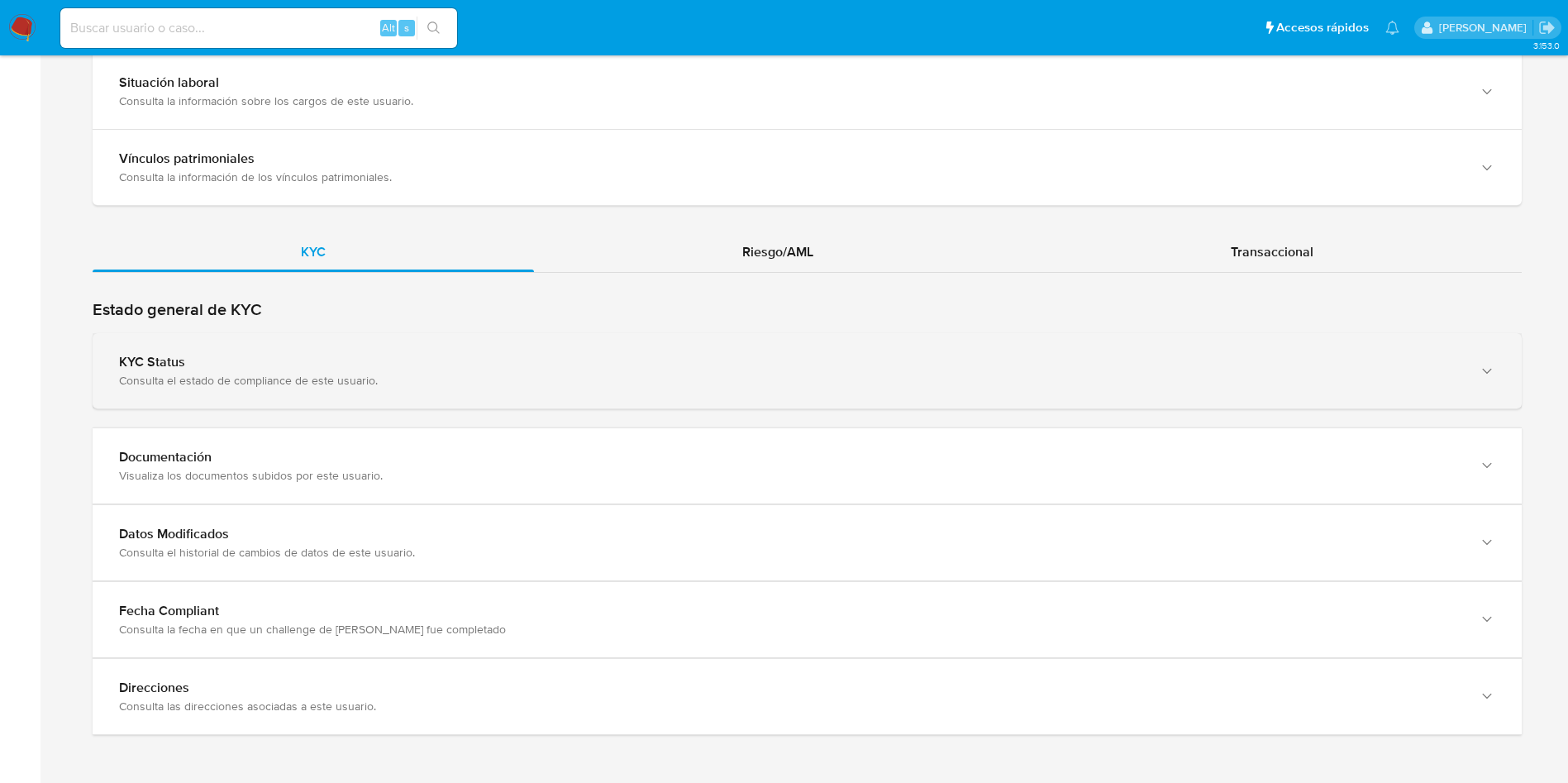
click at [474, 405] on div "KYC Status Consulta el estado de compliance de este usuario." at bounding box center [807, 371] width 1429 height 76
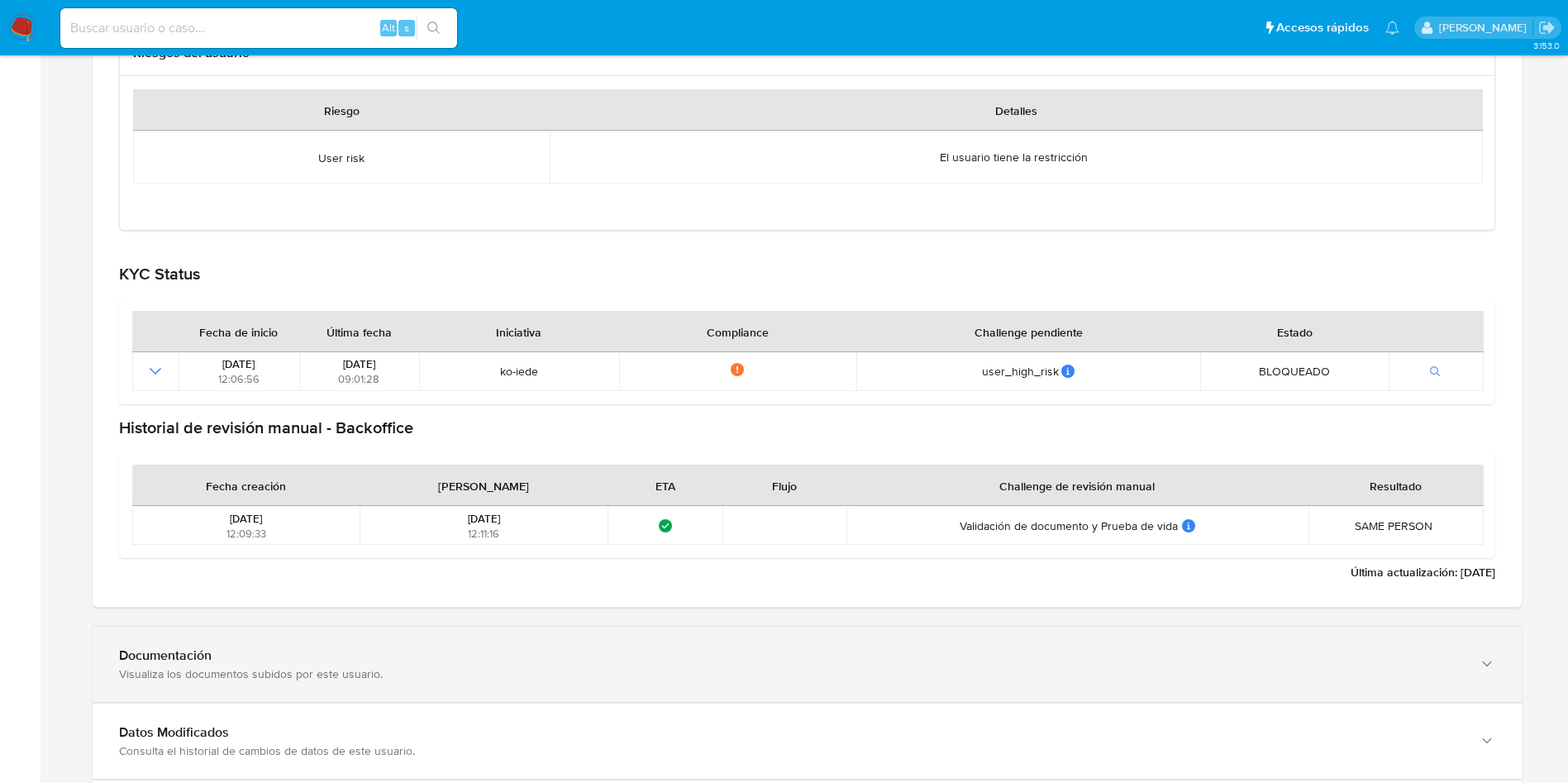
scroll to position [1983, 0]
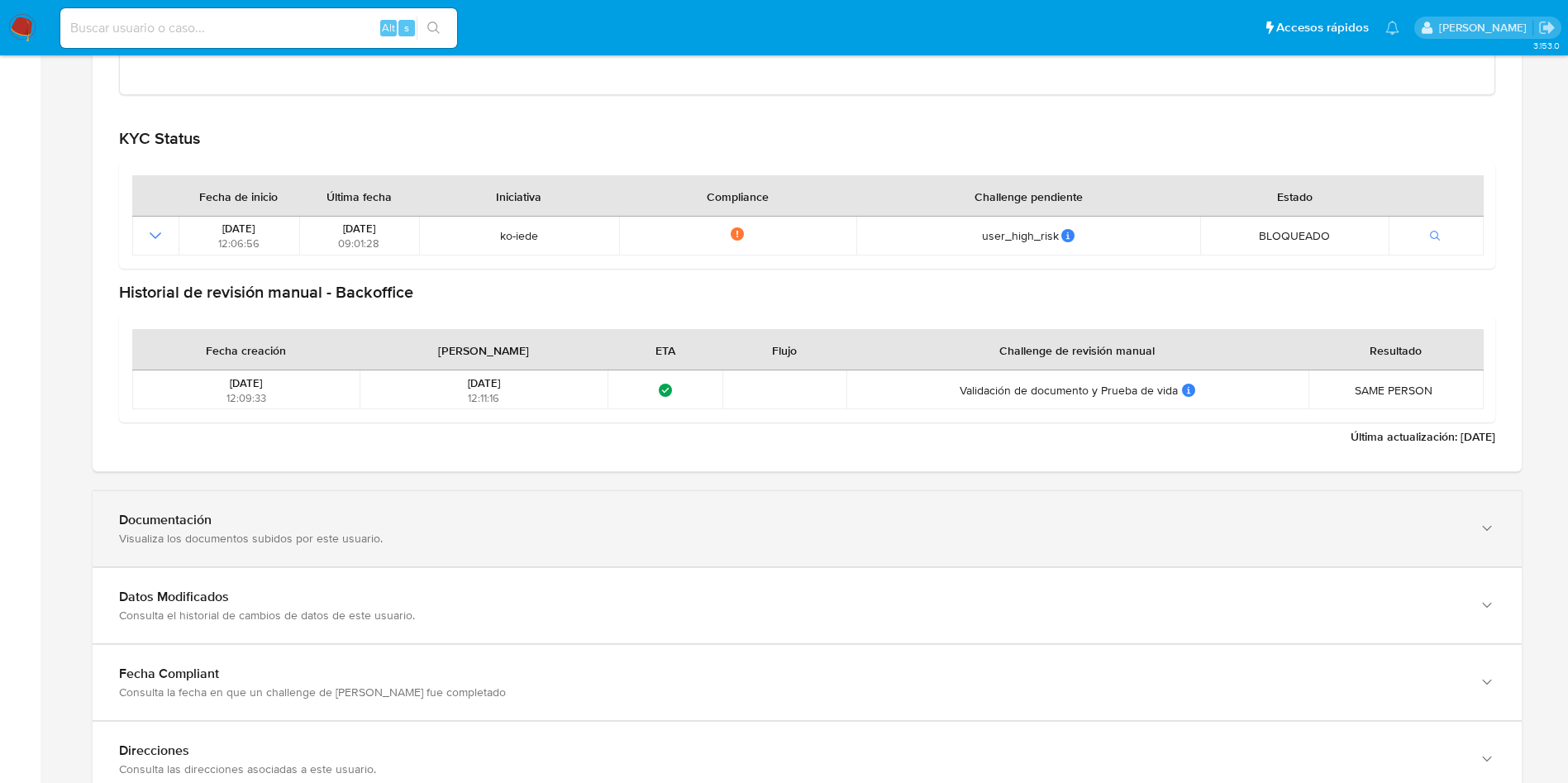
click at [448, 541] on div "Visualiza los documentos subidos por este usuario." at bounding box center [791, 538] width 1343 height 15
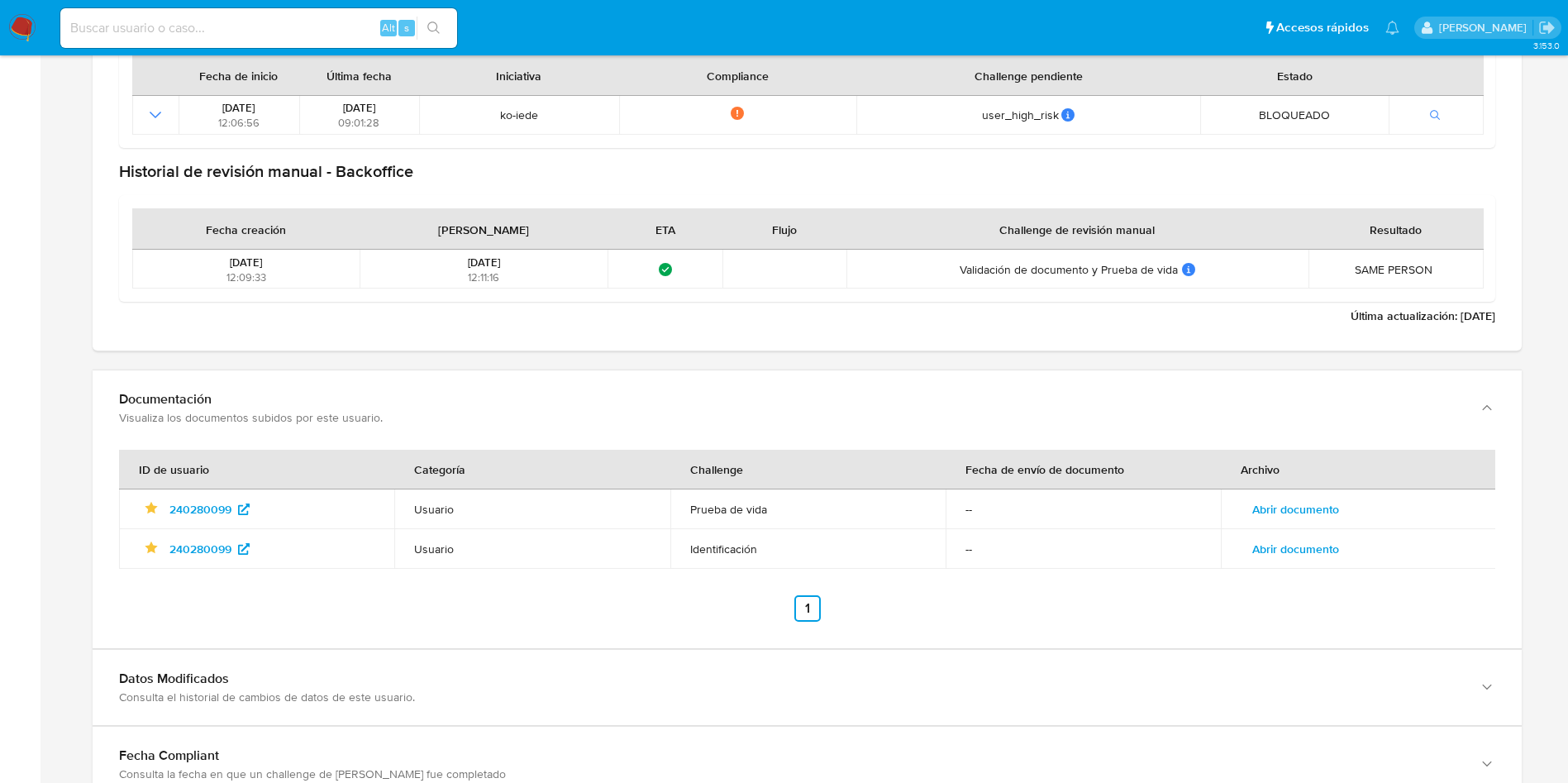
scroll to position [2107, 0]
click at [1290, 519] on td "Abrir documento" at bounding box center [1358, 505] width 275 height 39
click at [1294, 511] on span "Abrir documento" at bounding box center [1295, 506] width 86 height 23
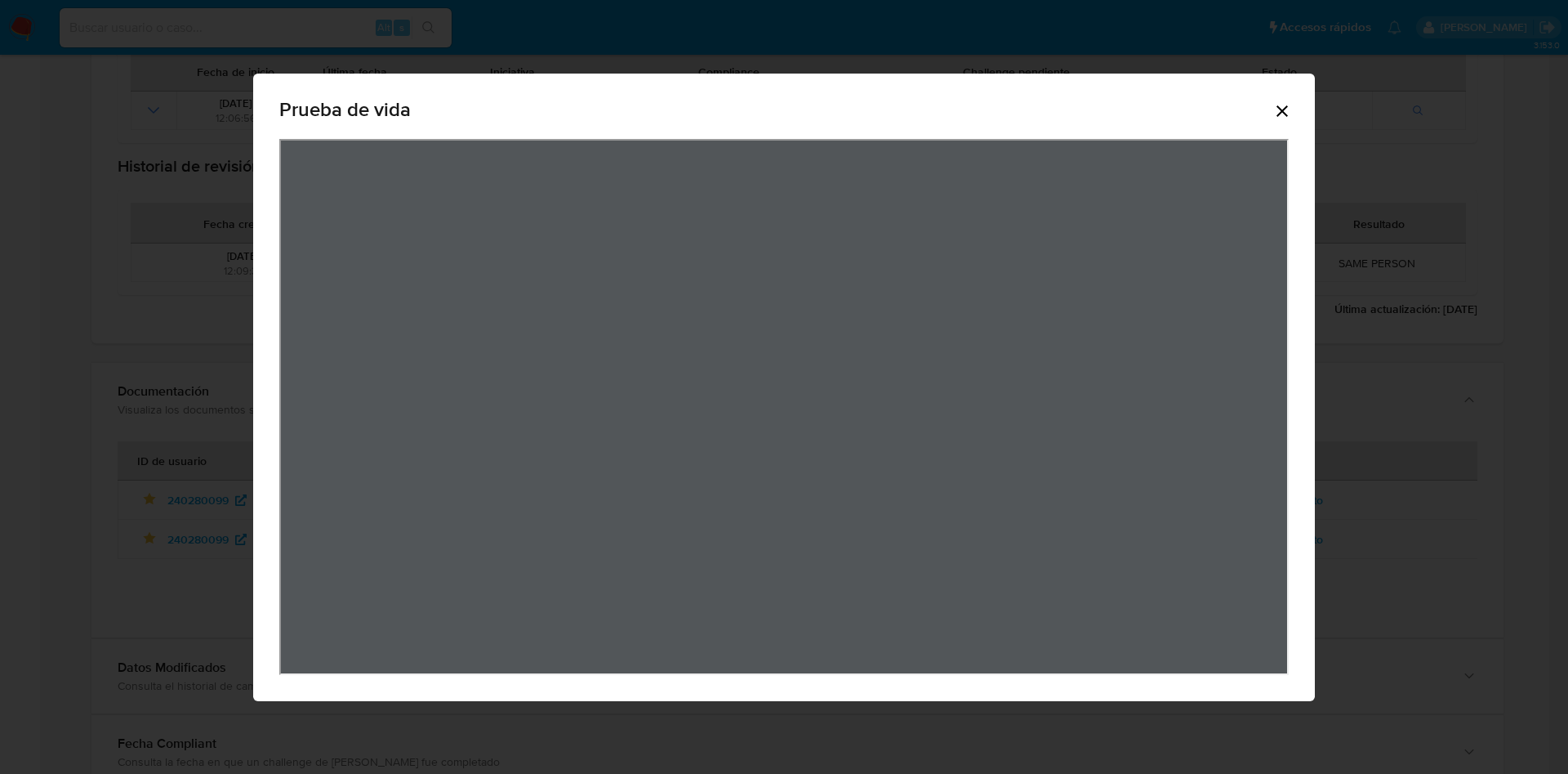
click at [1280, 108] on icon "Cerrar" at bounding box center [1282, 111] width 12 height 12
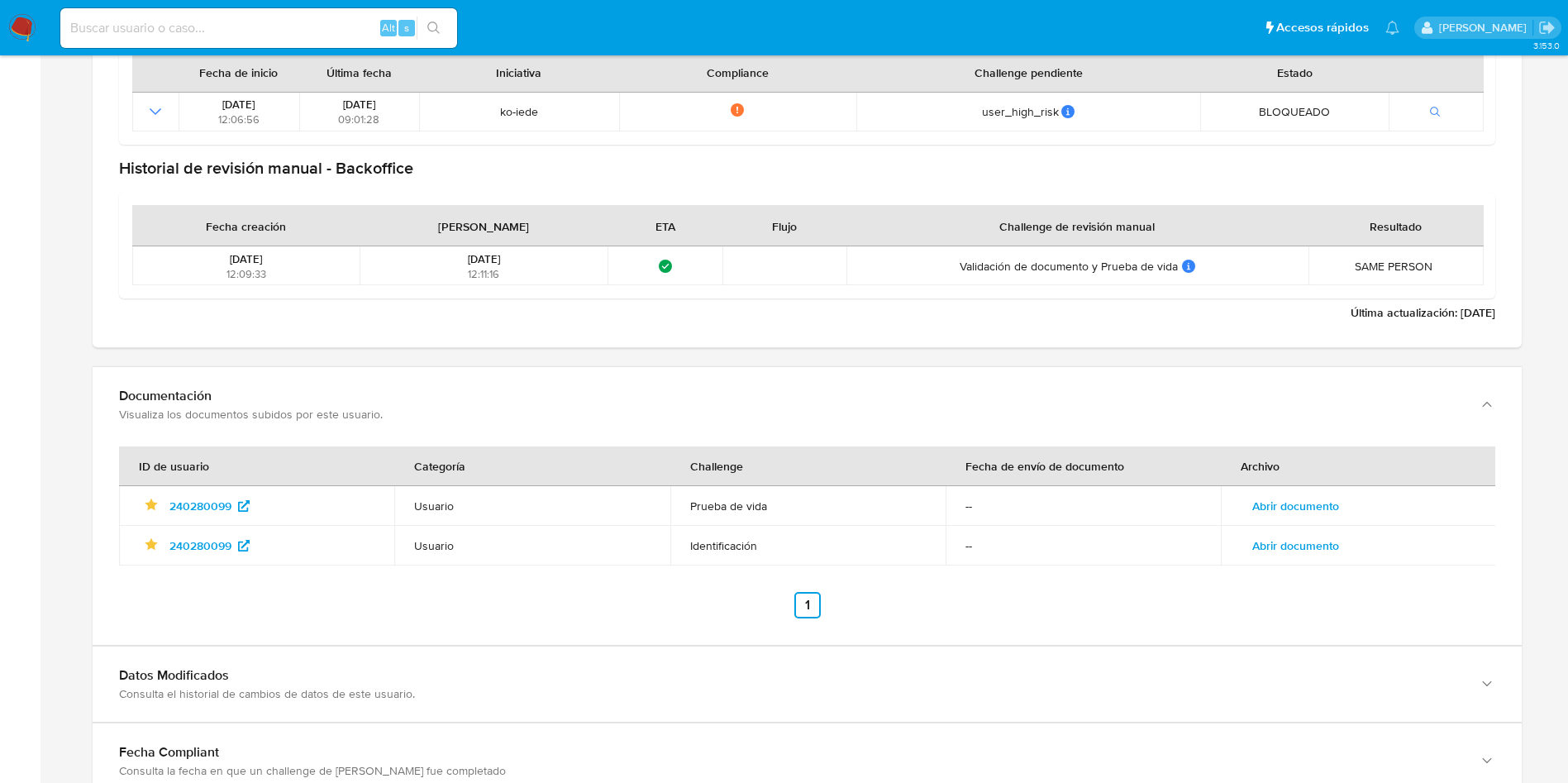
click at [1301, 537] on span "Abrir documento" at bounding box center [1295, 545] width 86 height 23
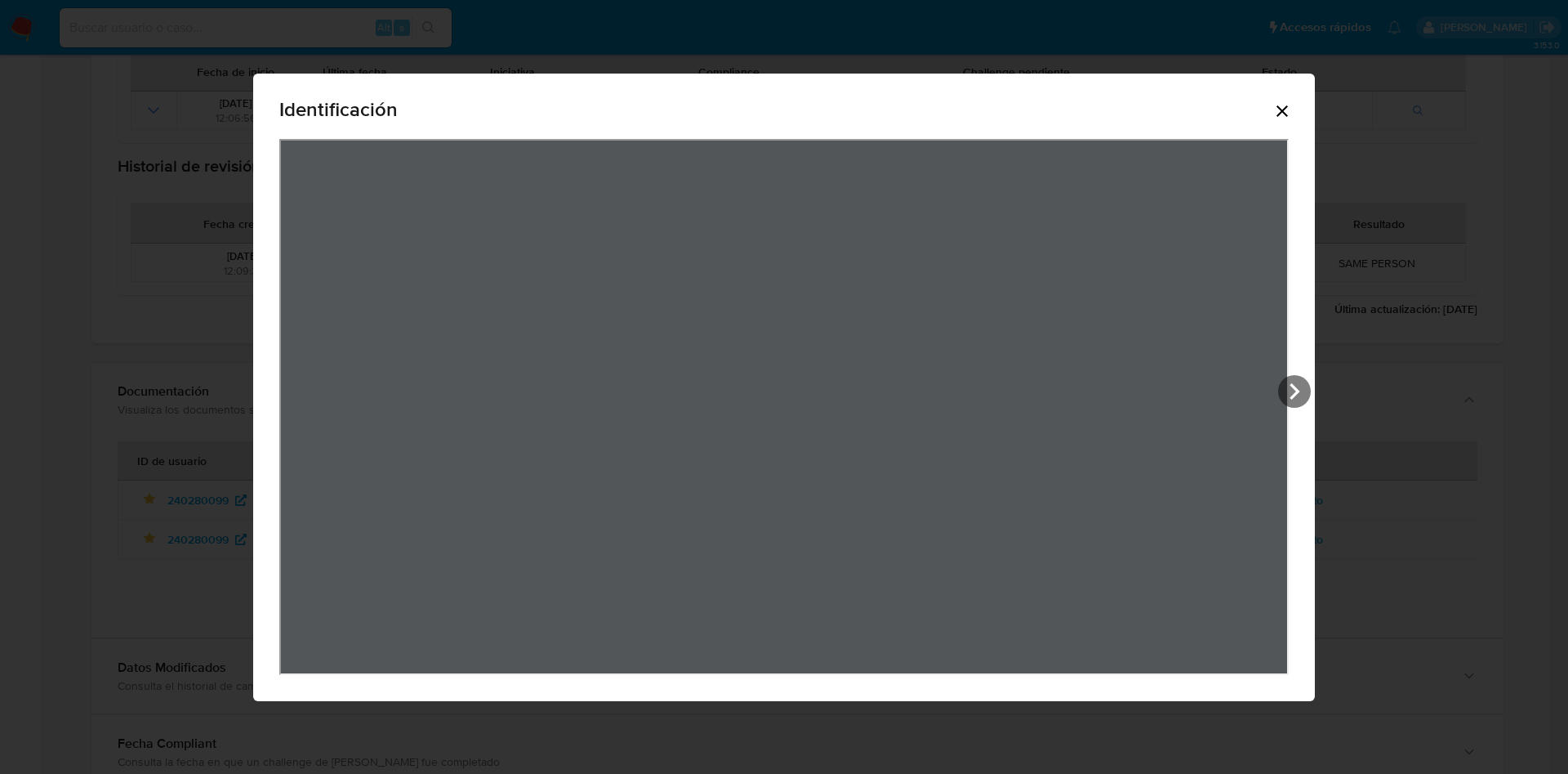
click at [1281, 112] on icon "Cerrar" at bounding box center [1282, 111] width 20 height 20
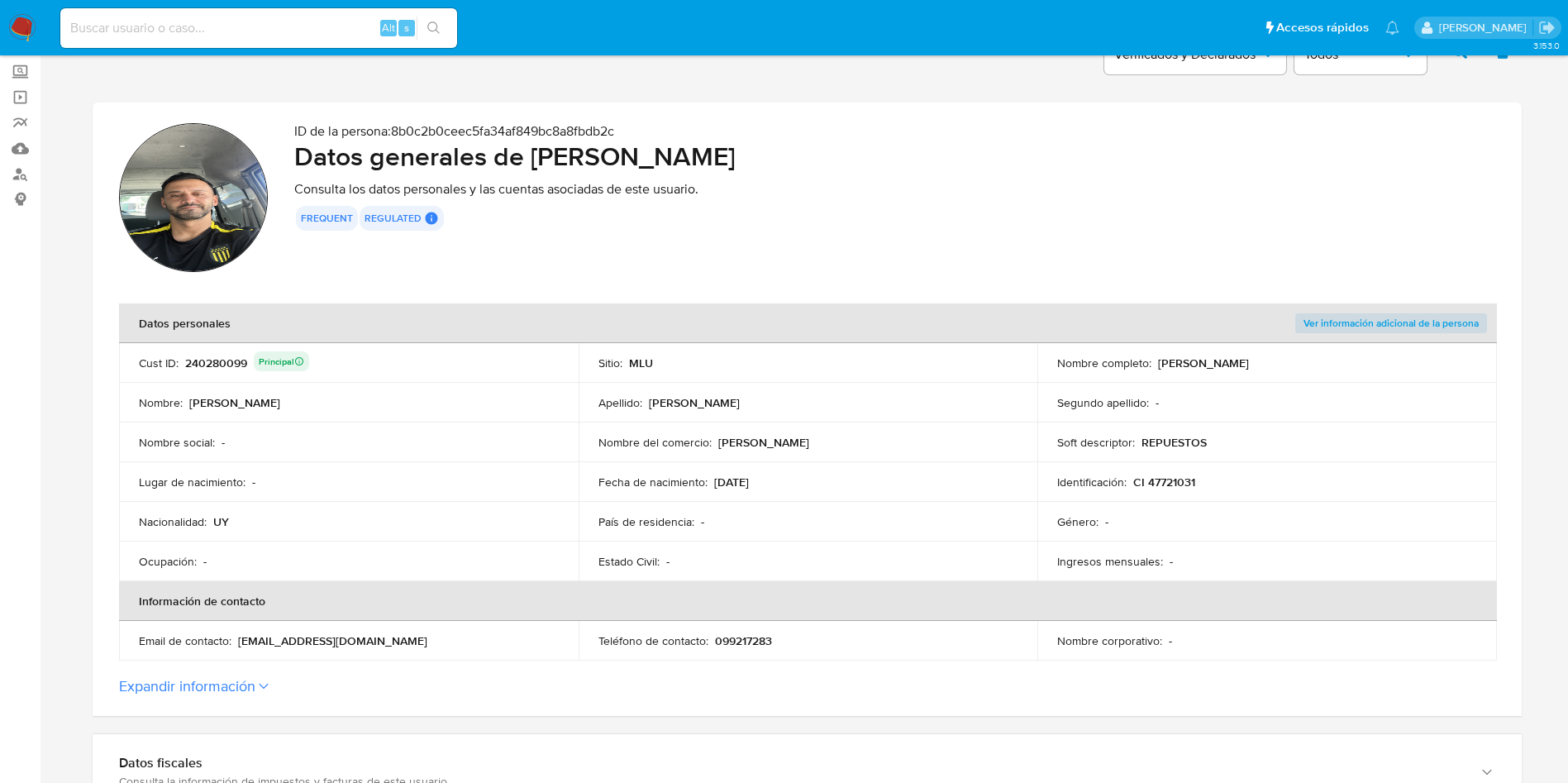
scroll to position [0, 0]
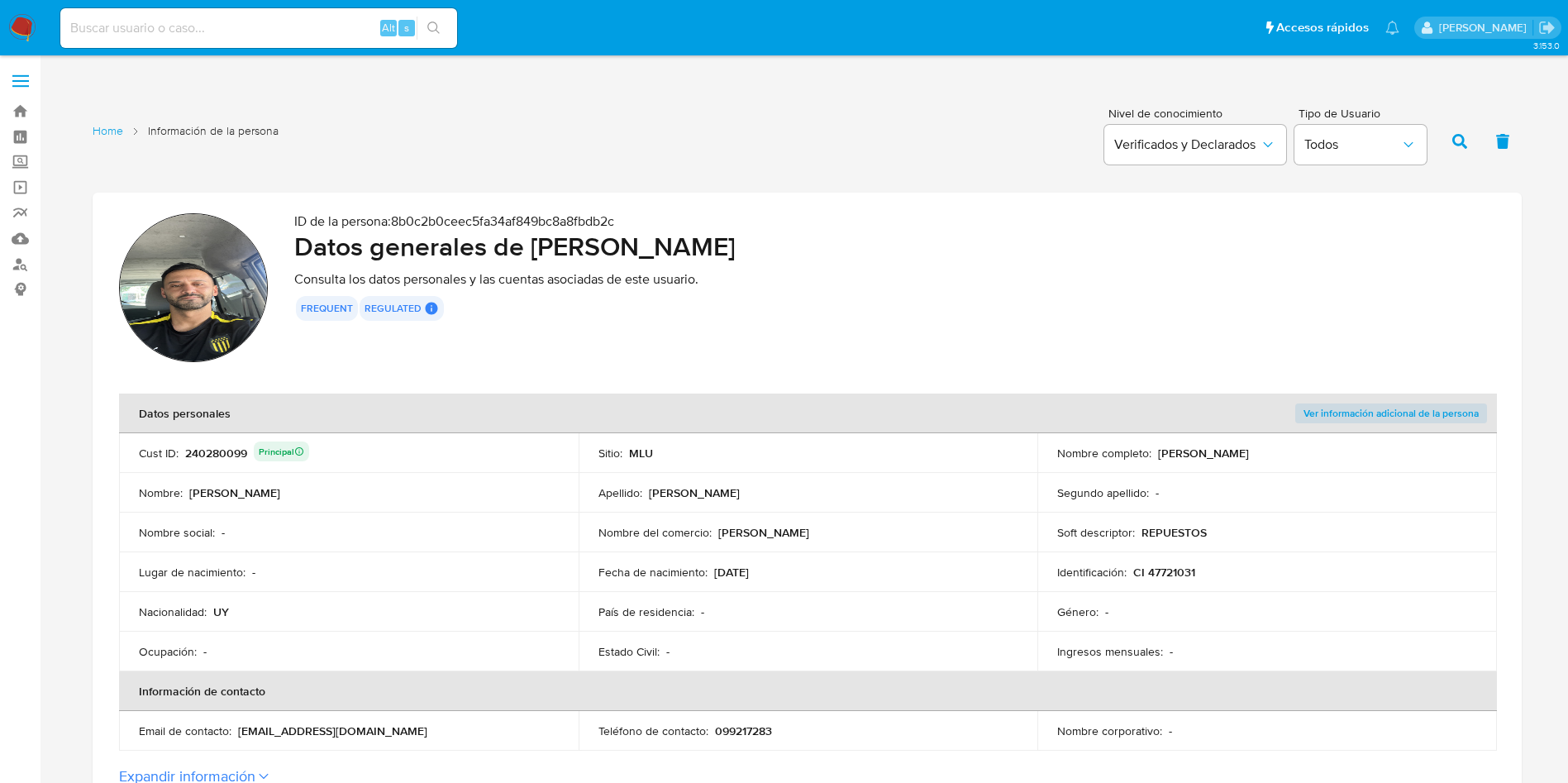
drag, startPoint x: 1158, startPoint y: 453, endPoint x: 1325, endPoint y: 452, distance: 167.0
click at [1325, 452] on div "Nombre completo : [PERSON_NAME]" at bounding box center [1267, 453] width 420 height 15
click at [1074, 342] on div "ID de la persona : 8b0c2b0ceec5fa34af849bc8a8fbdb2c Datos generales de [PERSON_…" at bounding box center [895, 290] width 1201 height 154
click at [221, 444] on div "240280099 Principal" at bounding box center [248, 453] width 124 height 23
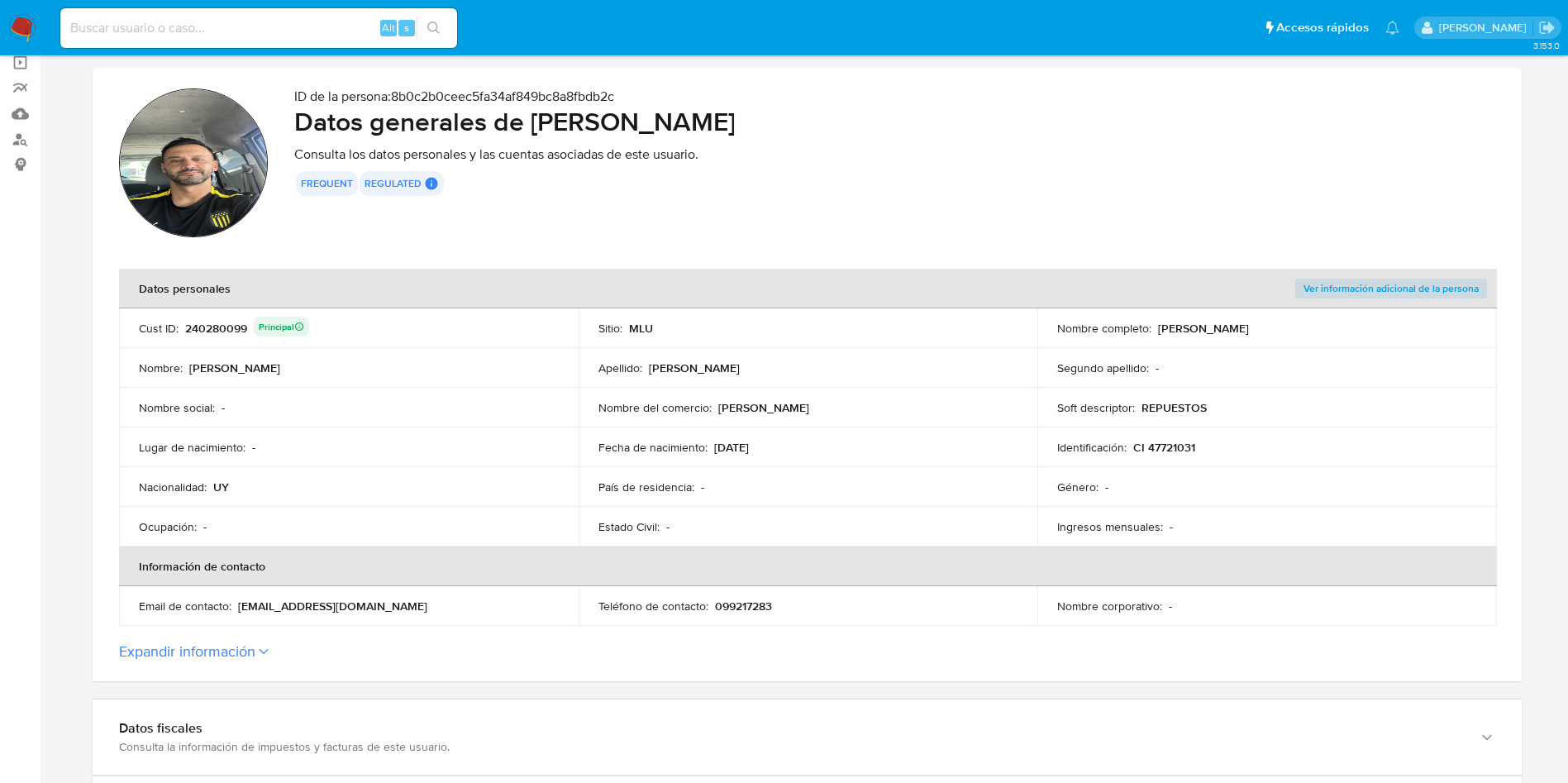
scroll to position [248, 0]
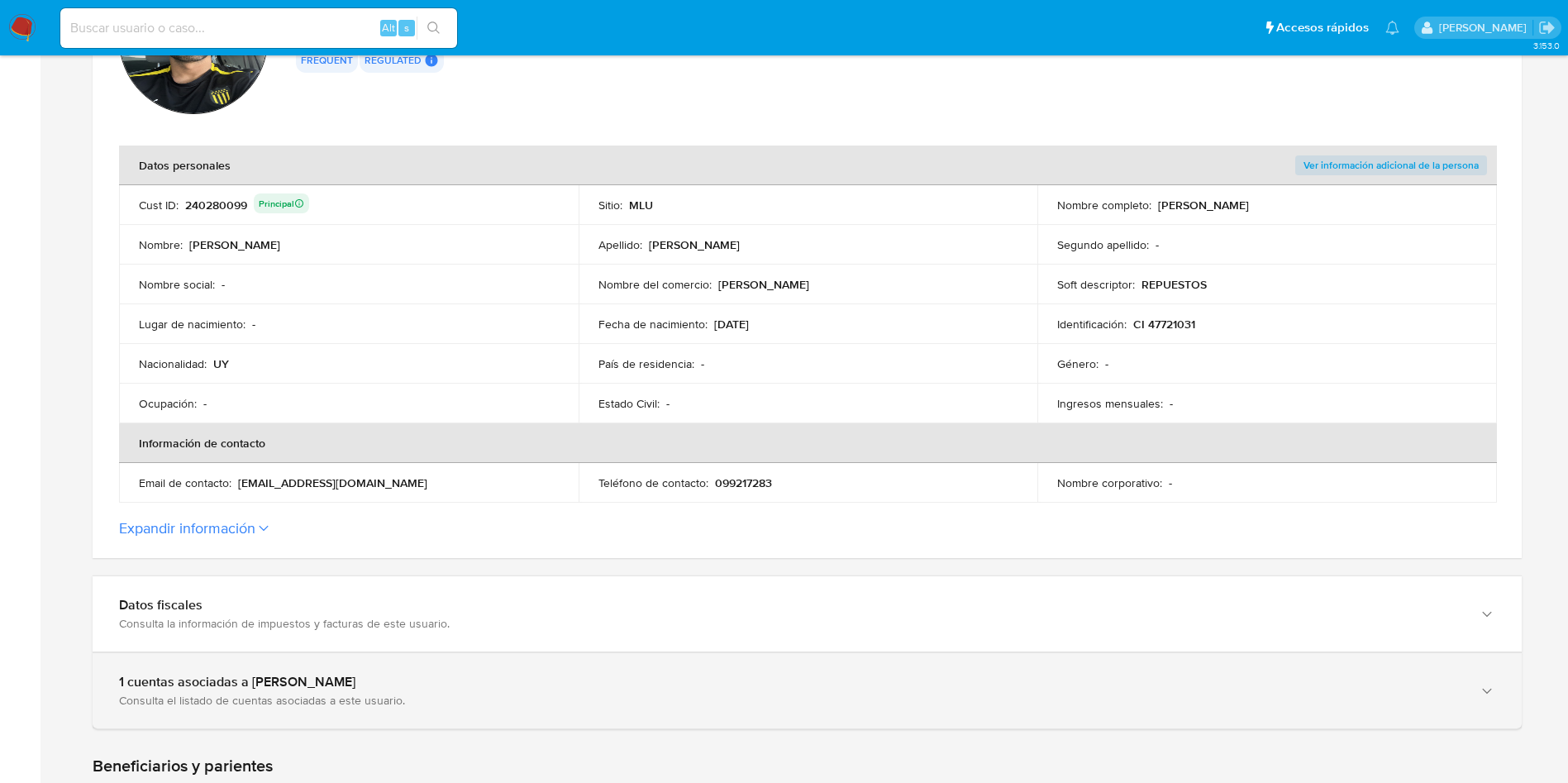
click at [492, 686] on div "1 cuentas asociadas a [PERSON_NAME]" at bounding box center [791, 682] width 1343 height 17
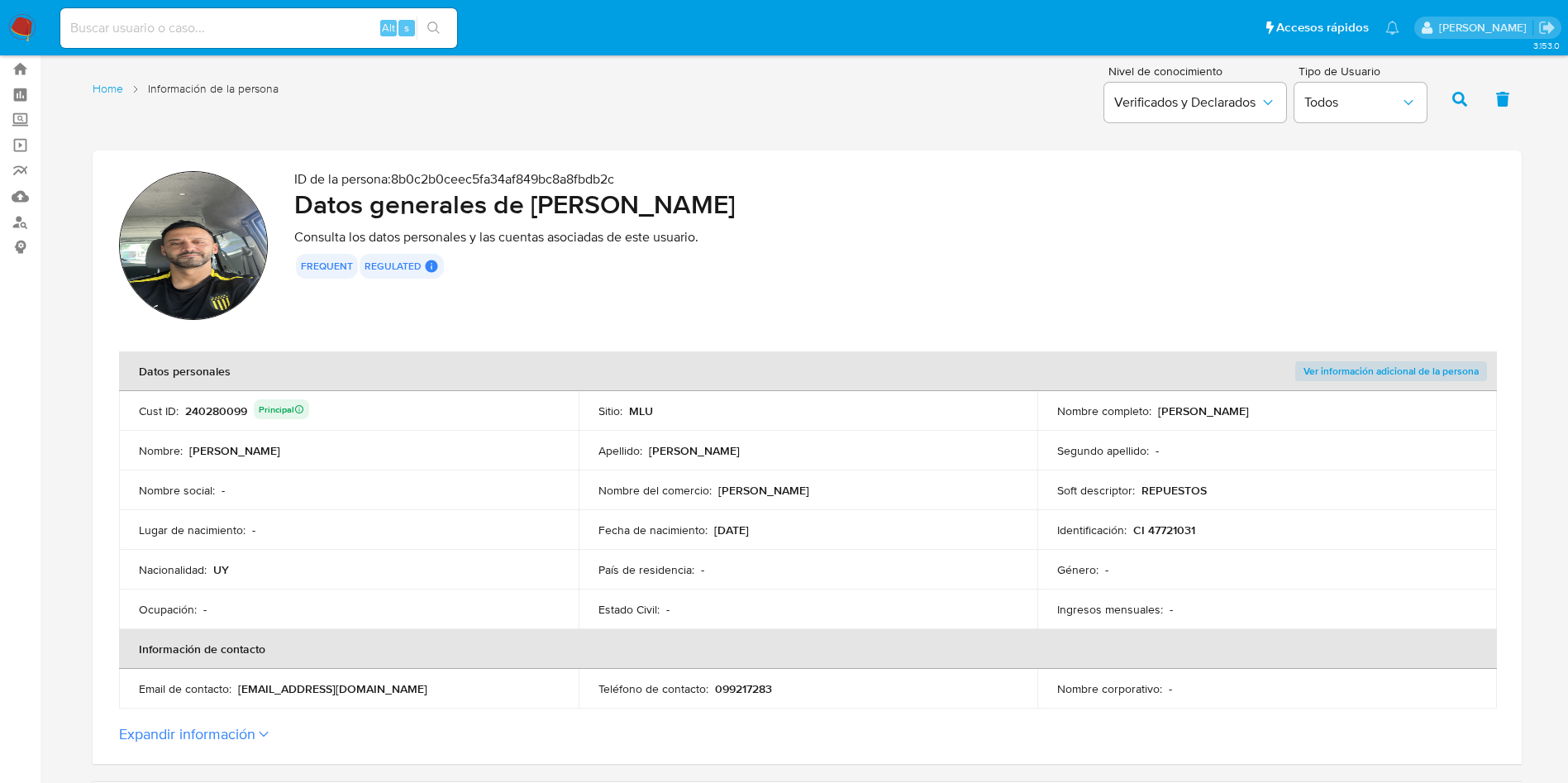
scroll to position [0, 0]
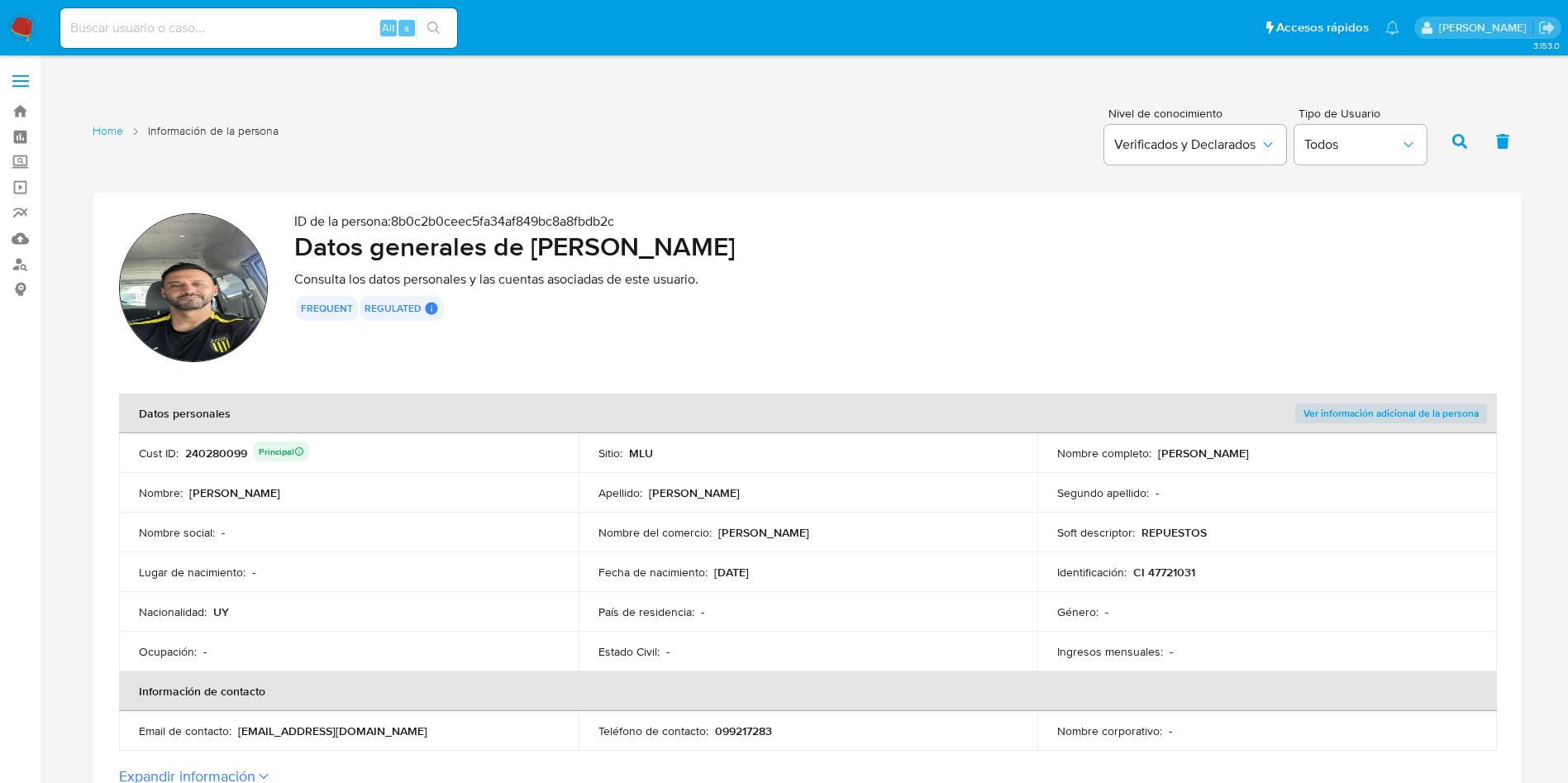
click at [875, 513] on td "Nombre del comercio : [PERSON_NAME]" at bounding box center [808, 532] width 460 height 39
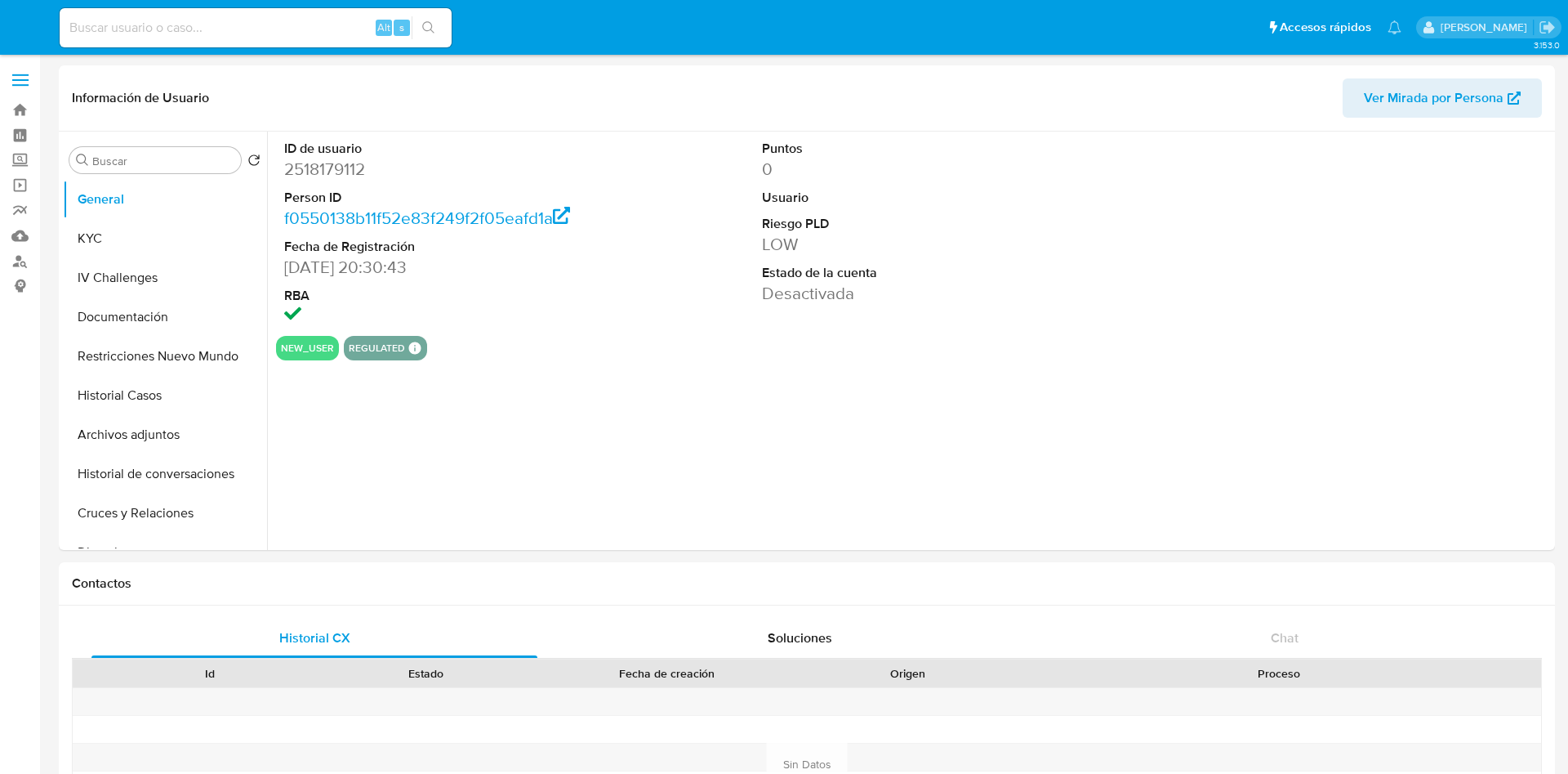
select select "10"
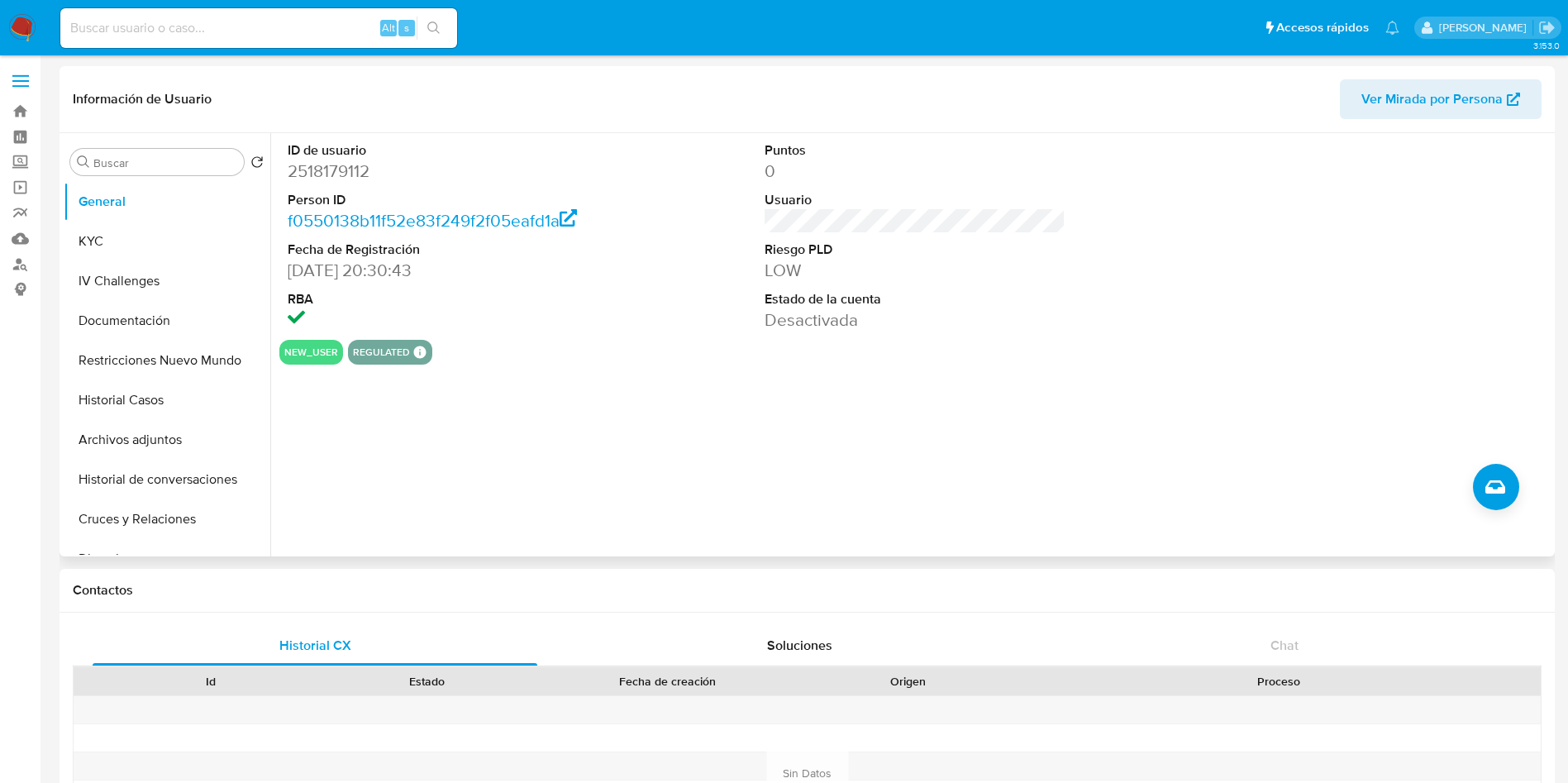
click at [327, 173] on dd "2518179112" at bounding box center [438, 171] width 301 height 23
copy dd "2518179112"
click at [774, 398] on div "ID de usuario 2518179112 Person ID f0550138b11f52e83f249f2f05eafd1a Fecha de Re…" at bounding box center [910, 345] width 1280 height 423
click at [180, 237] on button "KYC" at bounding box center [160, 241] width 193 height 39
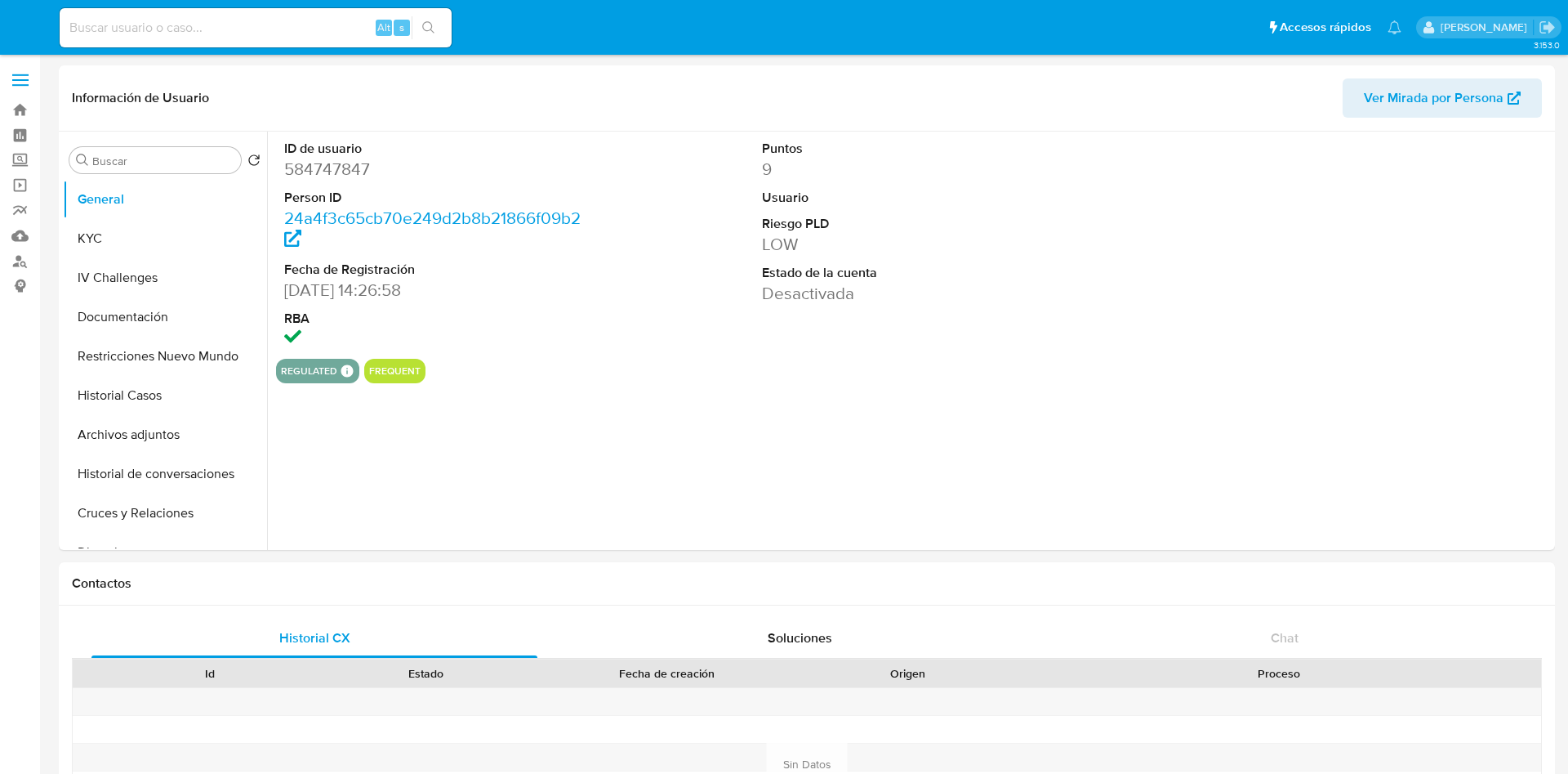
select select "10"
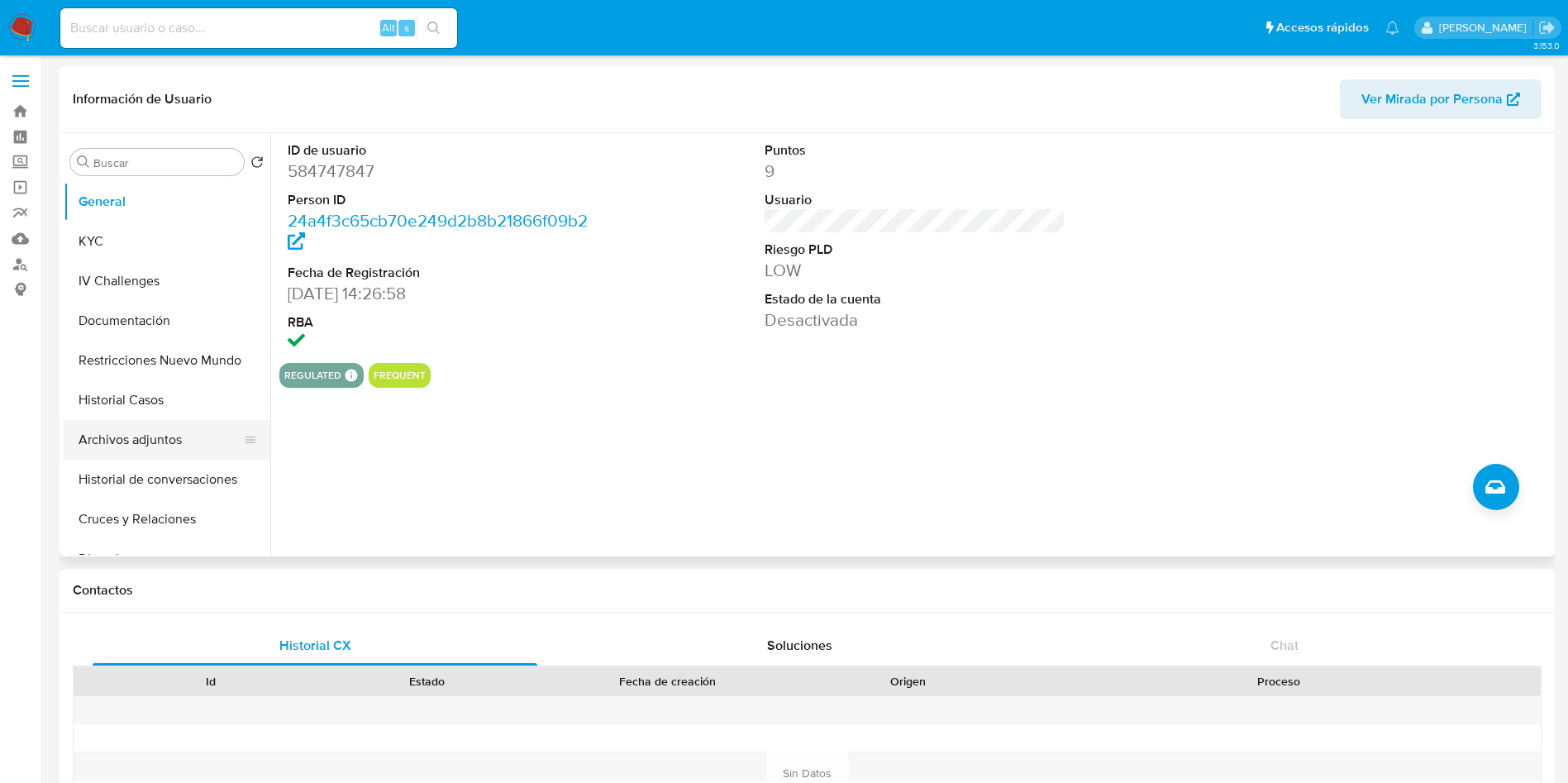
click at [163, 427] on button "Archivos adjuntos" at bounding box center [160, 439] width 193 height 39
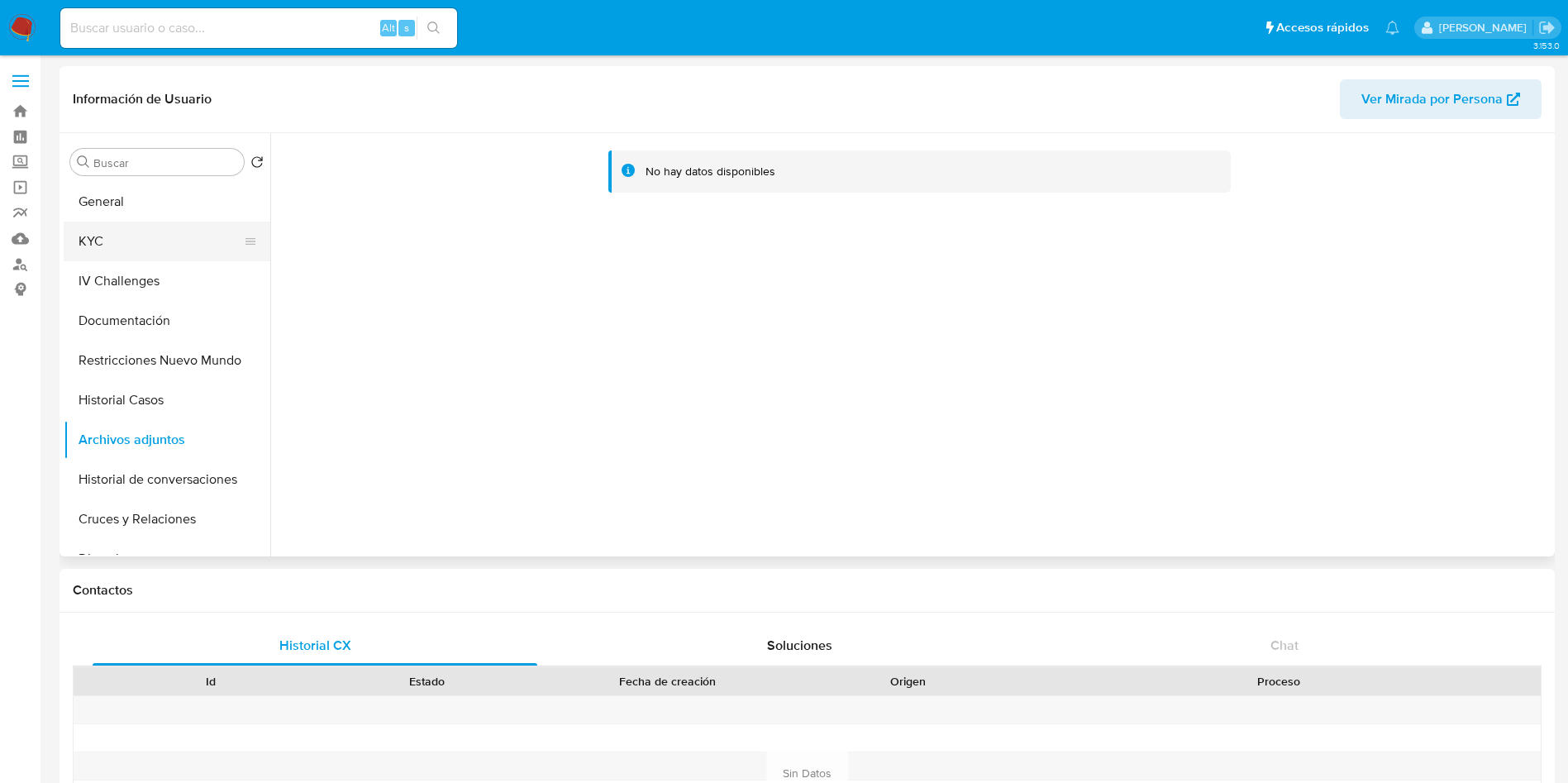
click at [135, 230] on button "KYC" at bounding box center [160, 241] width 193 height 39
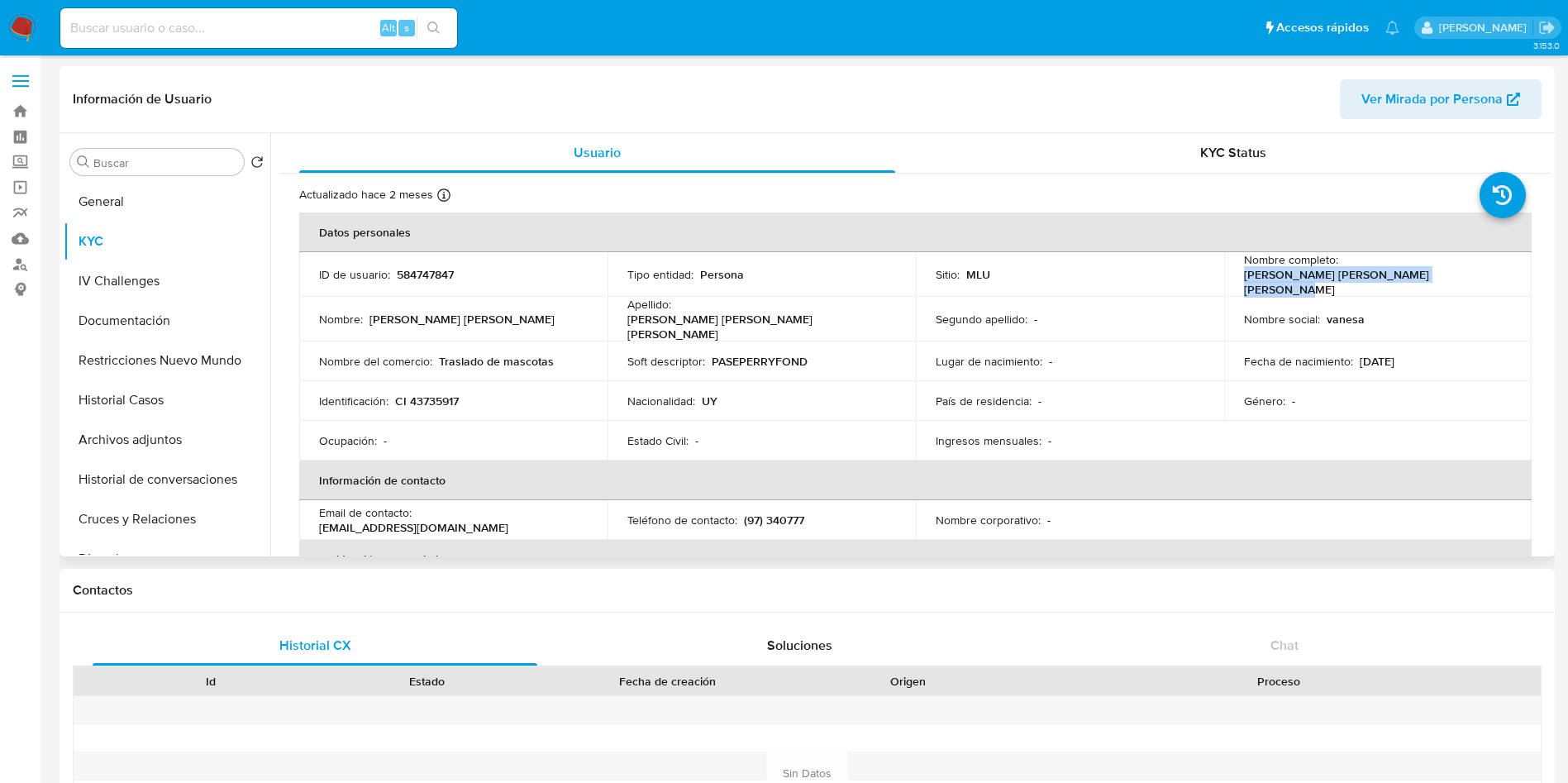
drag, startPoint x: 1233, startPoint y: 279, endPoint x: 1477, endPoint y: 284, distance: 244.1
click at [1477, 284] on td "Nombre completo : Vanesa Solange Lopez de Brun Carabajal" at bounding box center [1377, 274] width 308 height 44
copy p "Vanesa Solange Lopez de Brun Carabajal"
click at [438, 394] on p "CI 43735917" at bounding box center [427, 401] width 64 height 15
click at [461, 394] on div "Identificación : CI 43735917" at bounding box center [453, 401] width 269 height 15
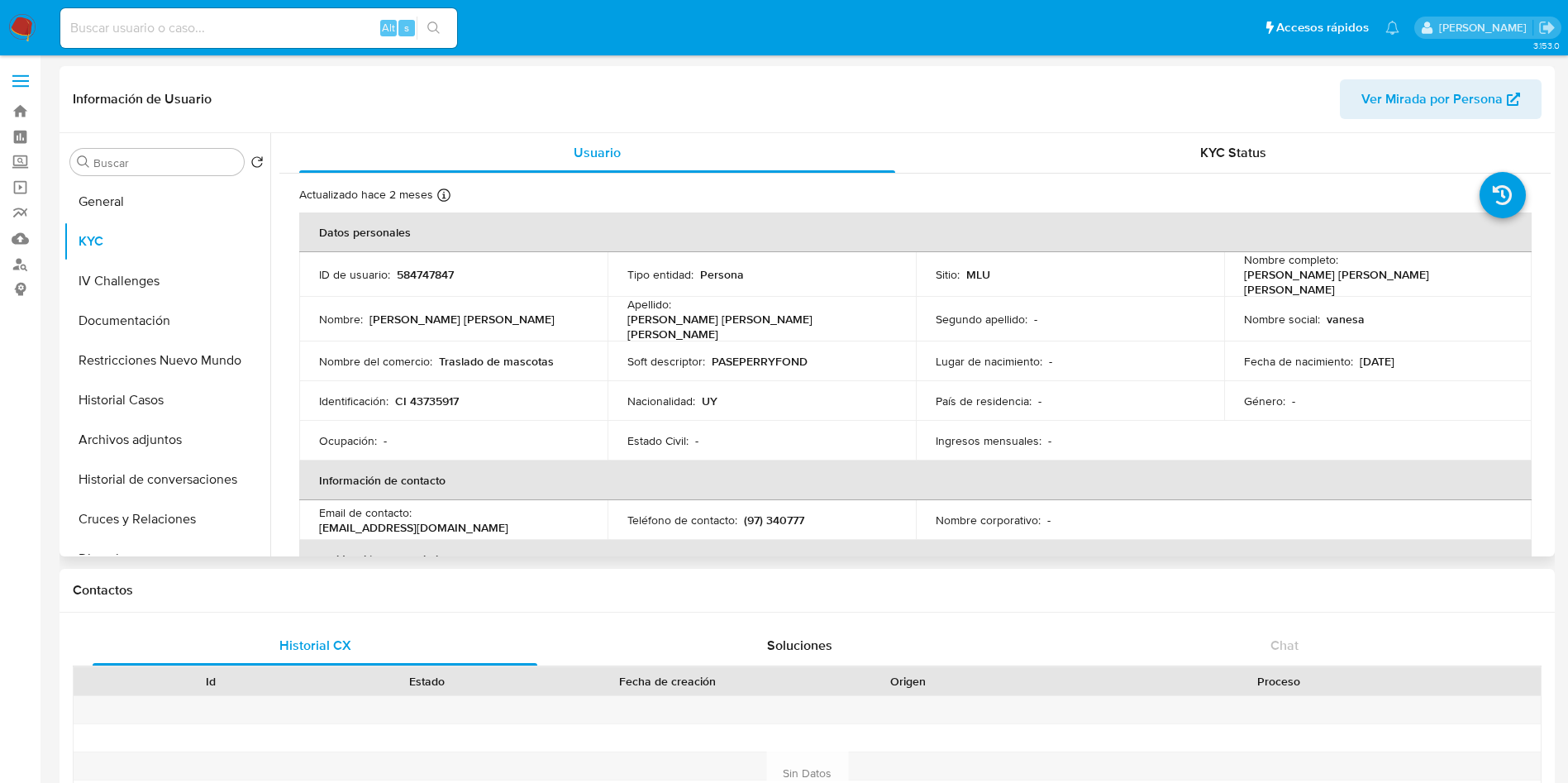
click at [448, 394] on p "CI 43735917" at bounding box center [427, 401] width 64 height 15
click at [448, 394] on p "CI 43735917" at bounding box center [427, 401] width 64 height 15
copy p "43735917"
click at [432, 261] on td "ID de usuario : 584747847" at bounding box center [452, 274] width 308 height 44
click at [432, 267] on p "584747847" at bounding box center [426, 274] width 57 height 15
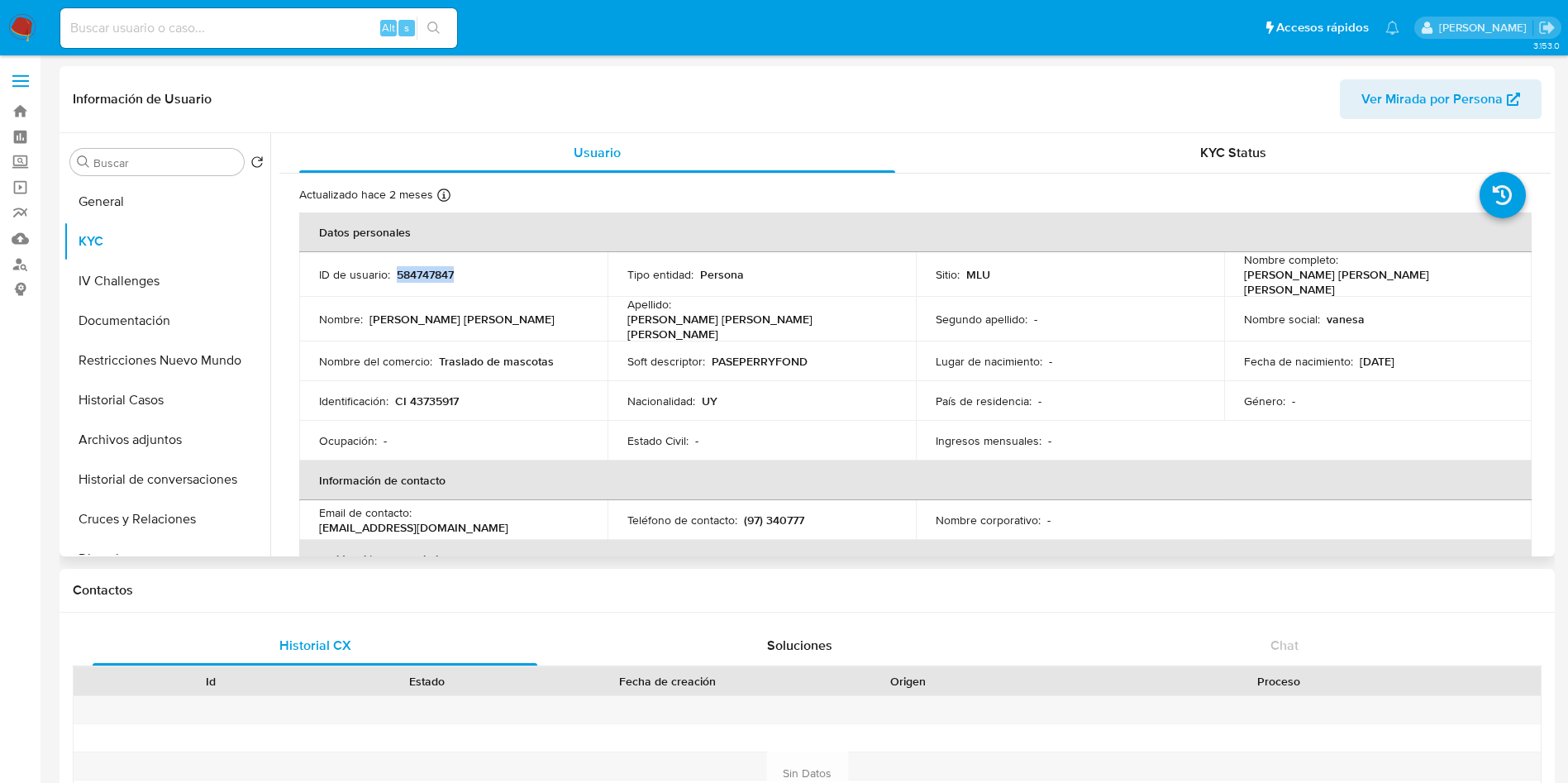
click at [432, 267] on p "584747847" at bounding box center [426, 274] width 57 height 15
copy p "584747847"
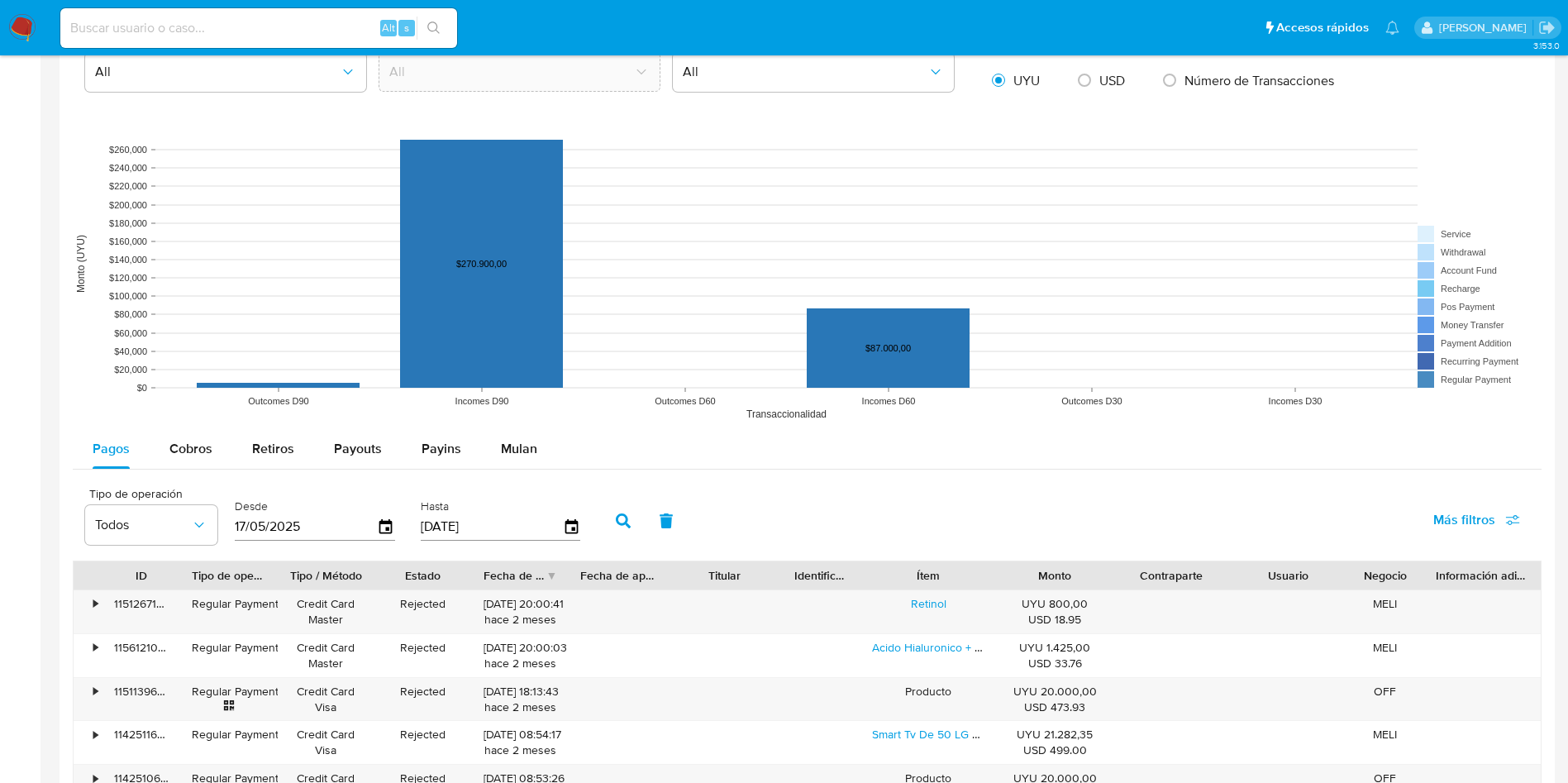
scroll to position [1240, 0]
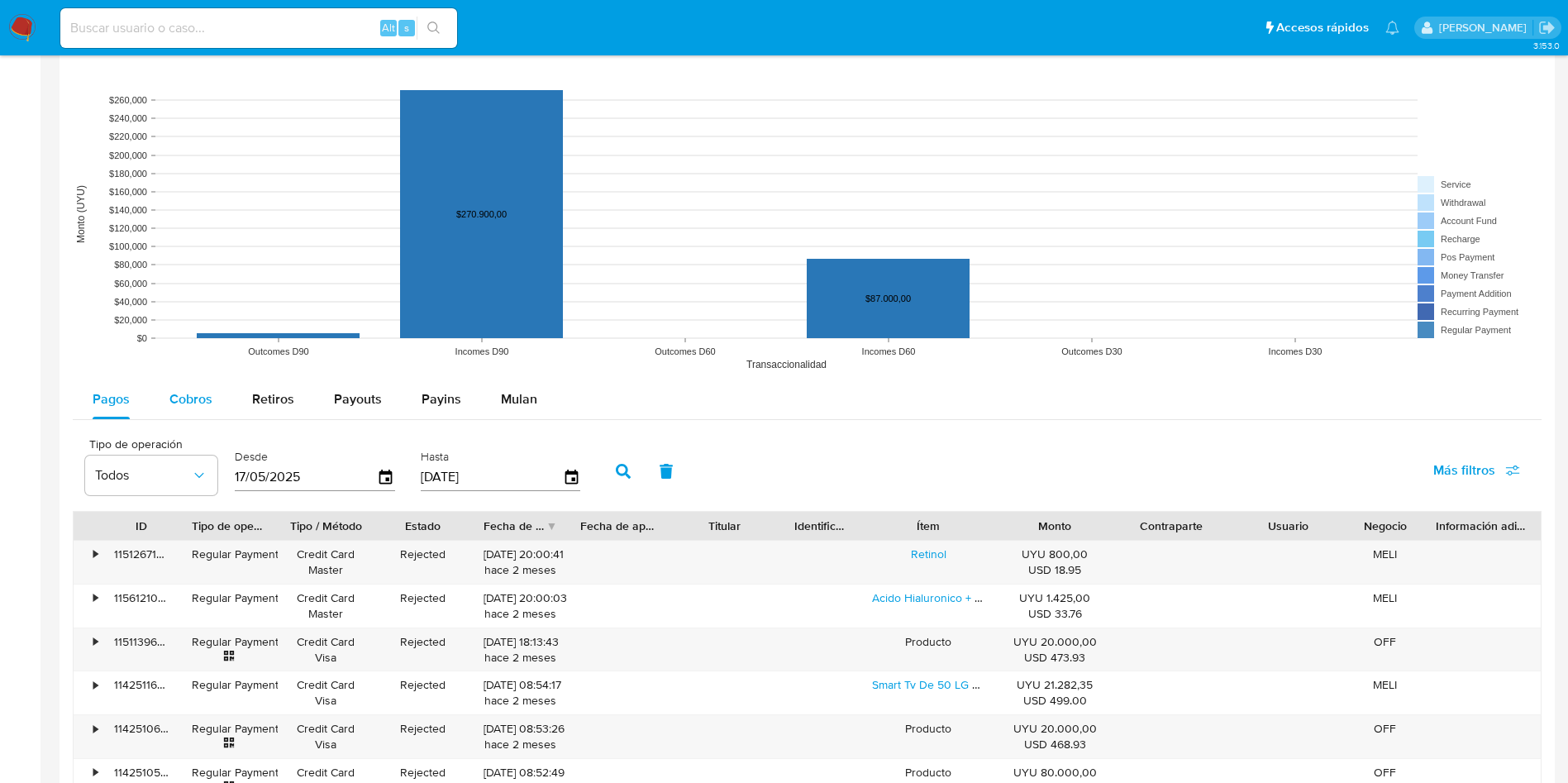
click at [201, 389] on span "Cobros" at bounding box center [191, 399] width 43 height 19
select select "10"
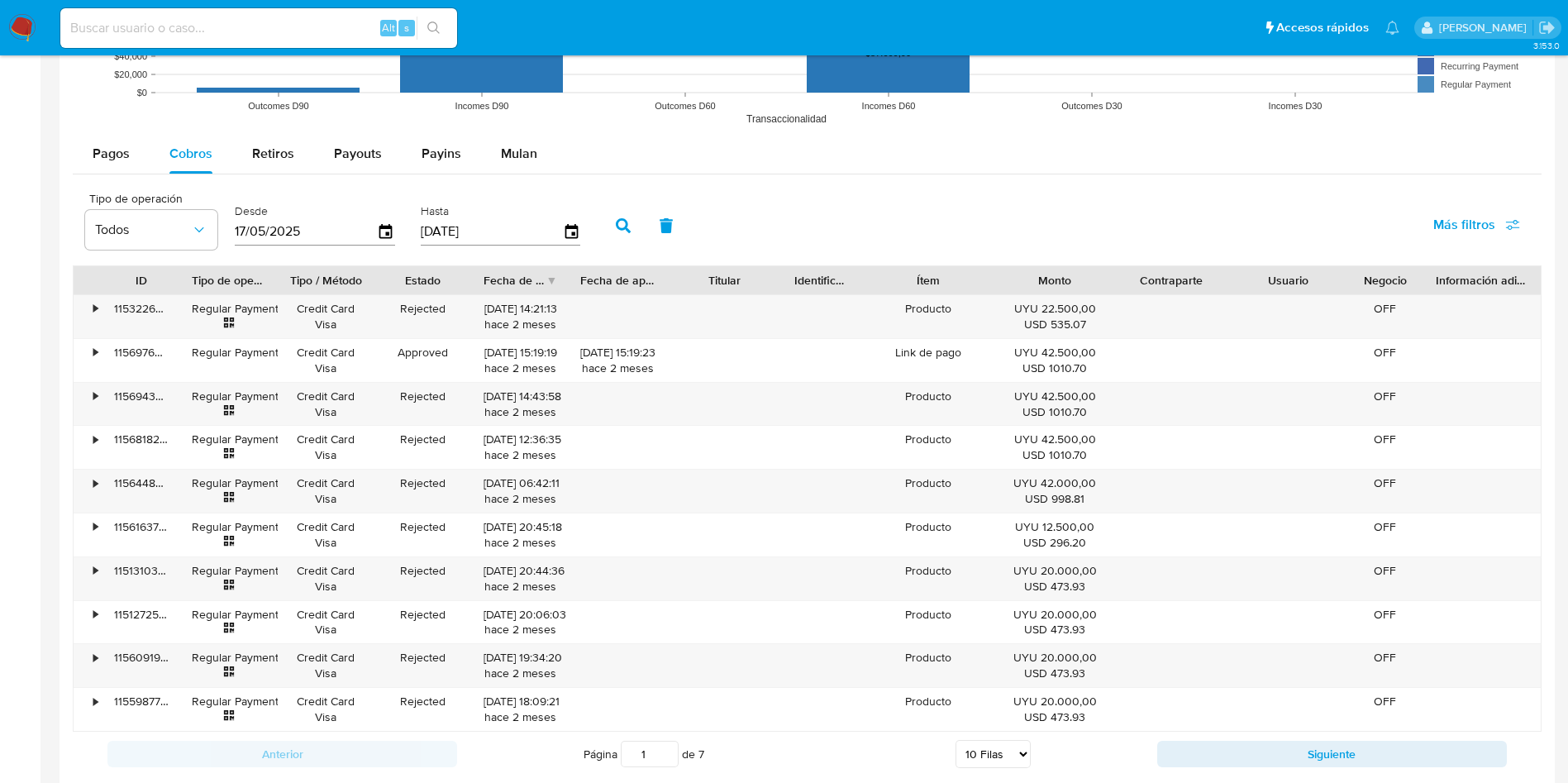
scroll to position [1488, 0]
click at [1441, 221] on span "Más filtros" at bounding box center [1465, 222] width 62 height 39
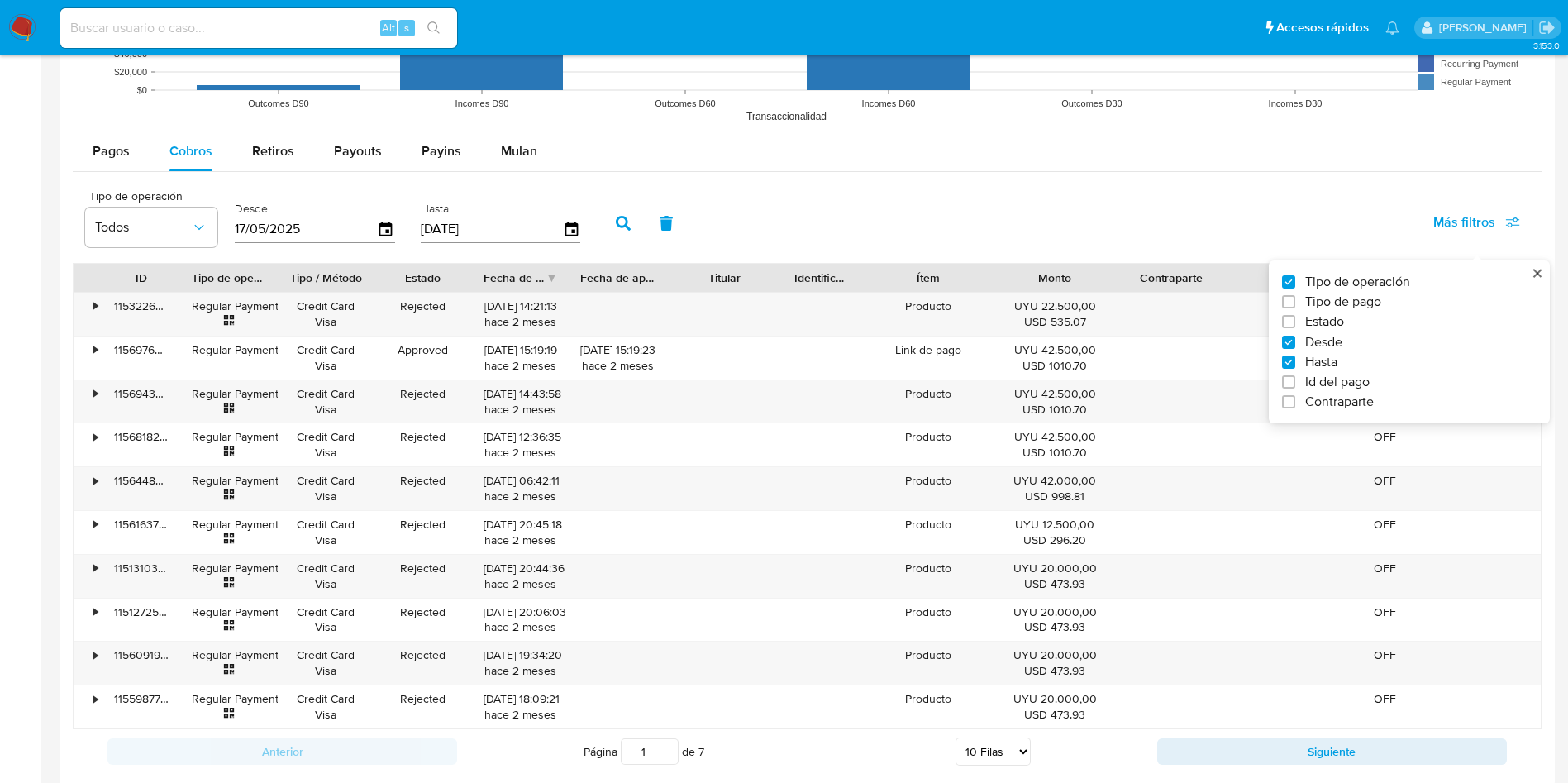
click at [1322, 314] on span "Estado" at bounding box center [1325, 321] width 39 height 17
click at [1295, 315] on input "Estado" at bounding box center [1288, 321] width 13 height 13
checkbox input "true"
type input "17/05/2025"
click at [308, 237] on button "Todos" at bounding box center [297, 227] width 133 height 39
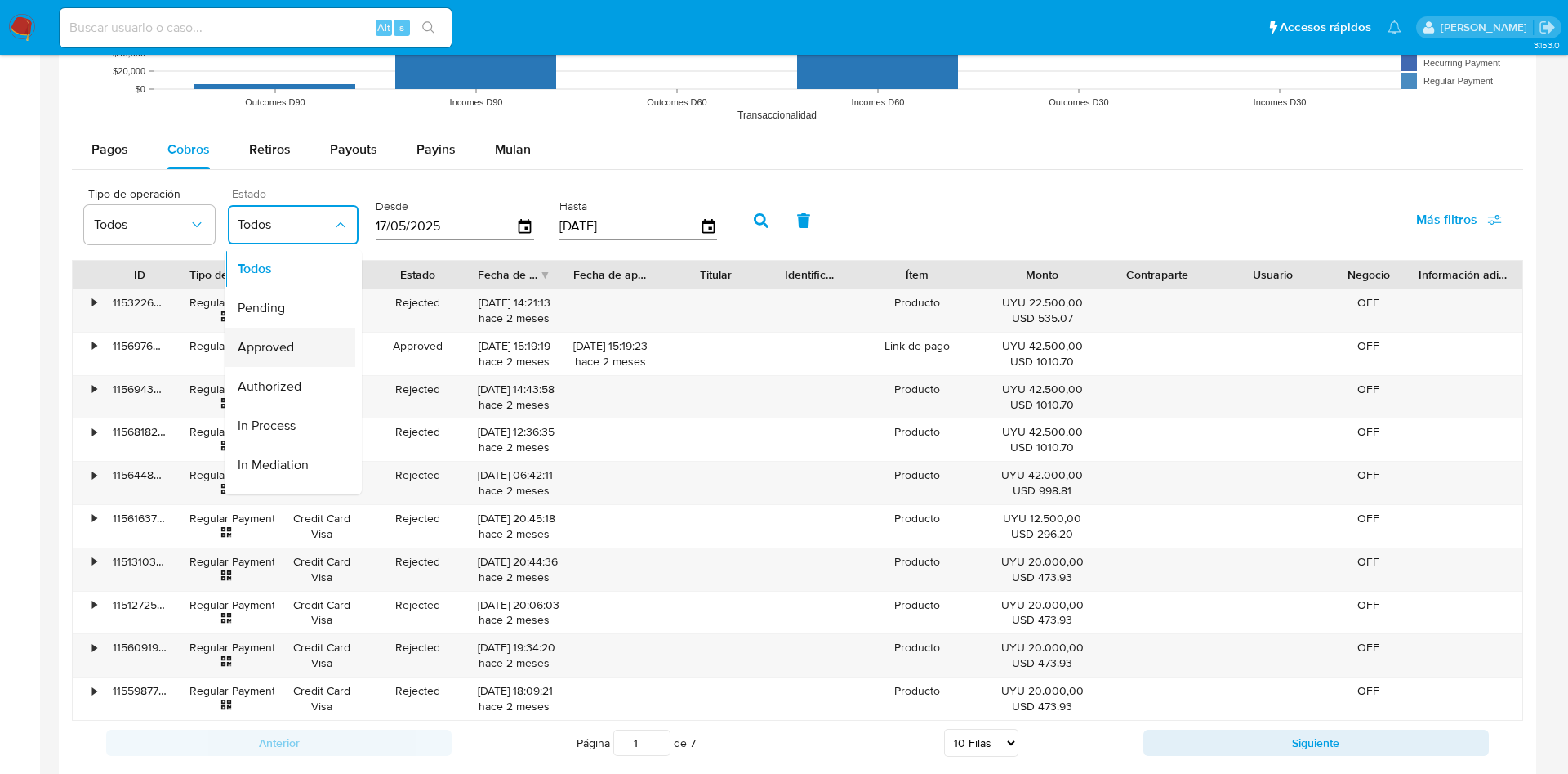
click at [287, 336] on div "Approved" at bounding box center [285, 347] width 95 height 39
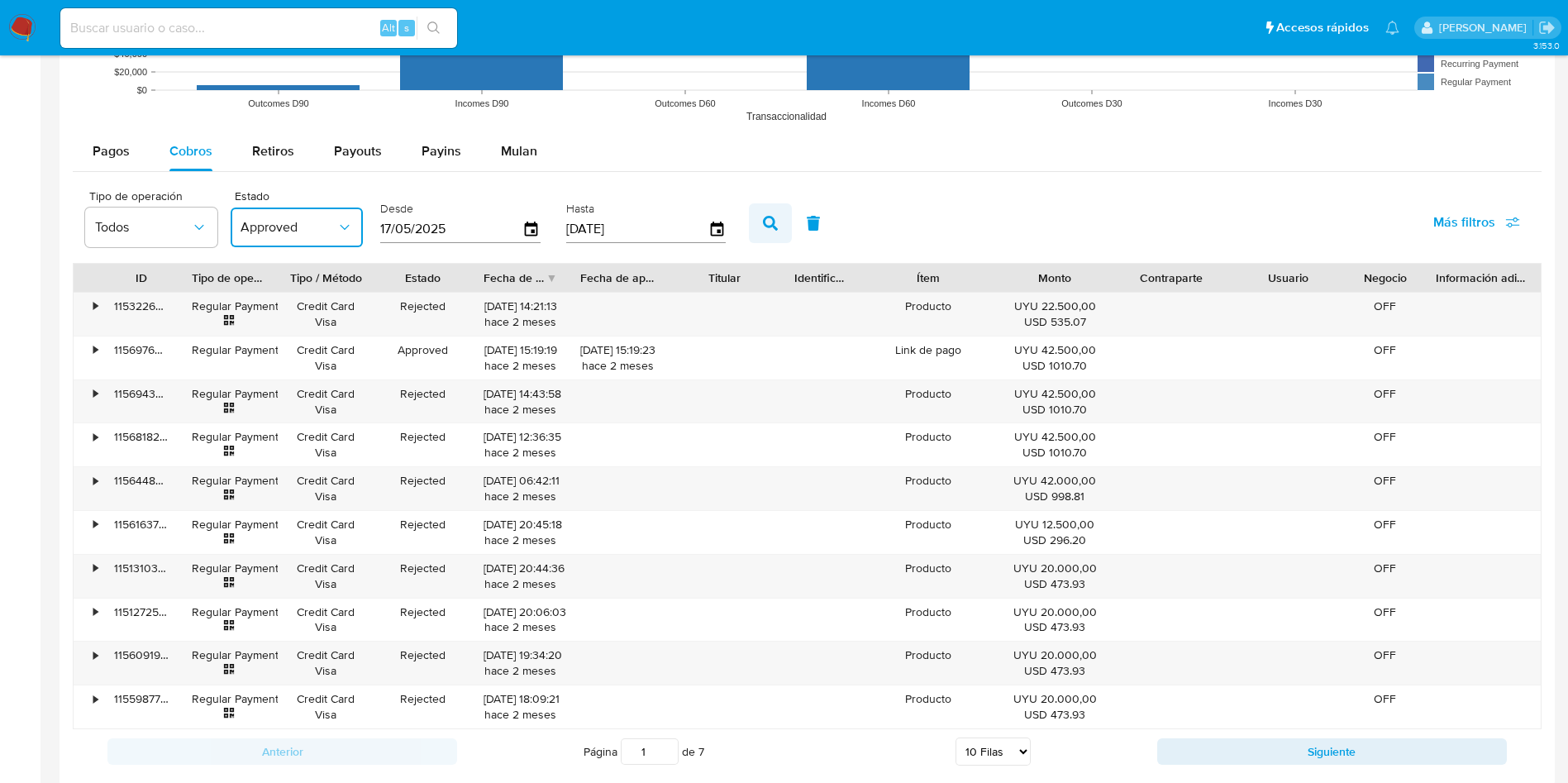
click at [771, 232] on button "button" at bounding box center [770, 222] width 43 height 39
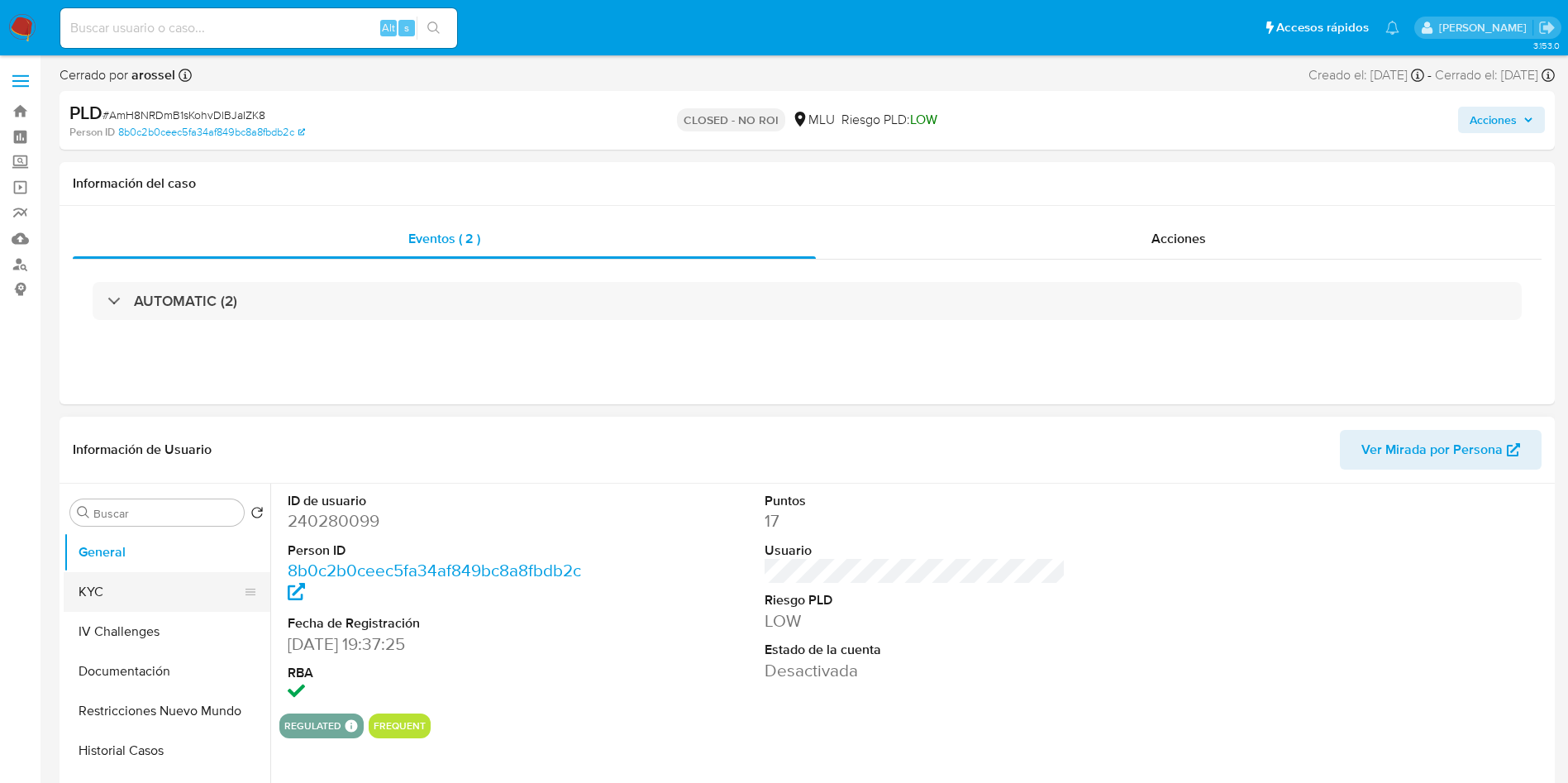
click at [161, 593] on button "KYC" at bounding box center [160, 591] width 193 height 39
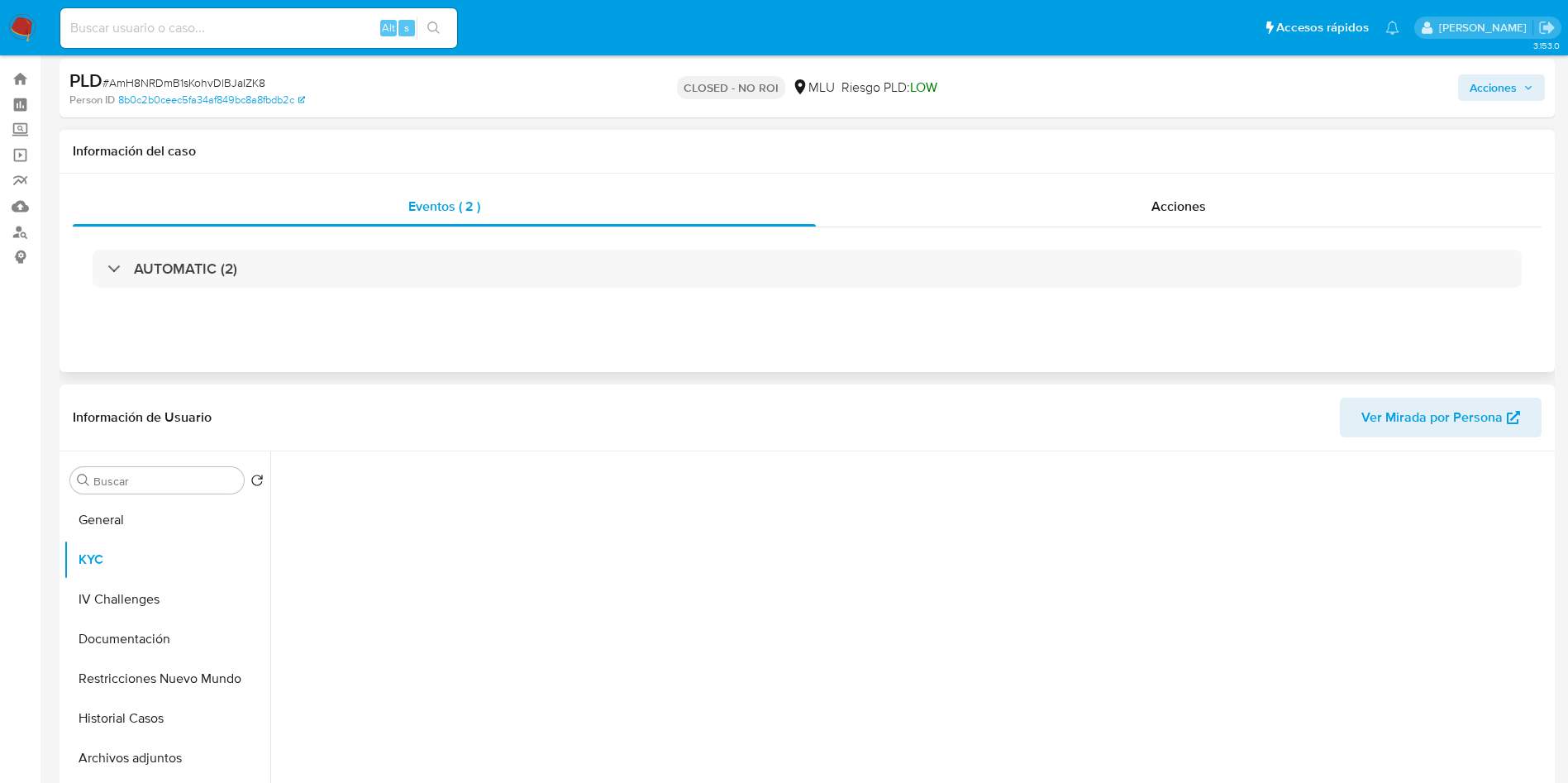
select select "10"
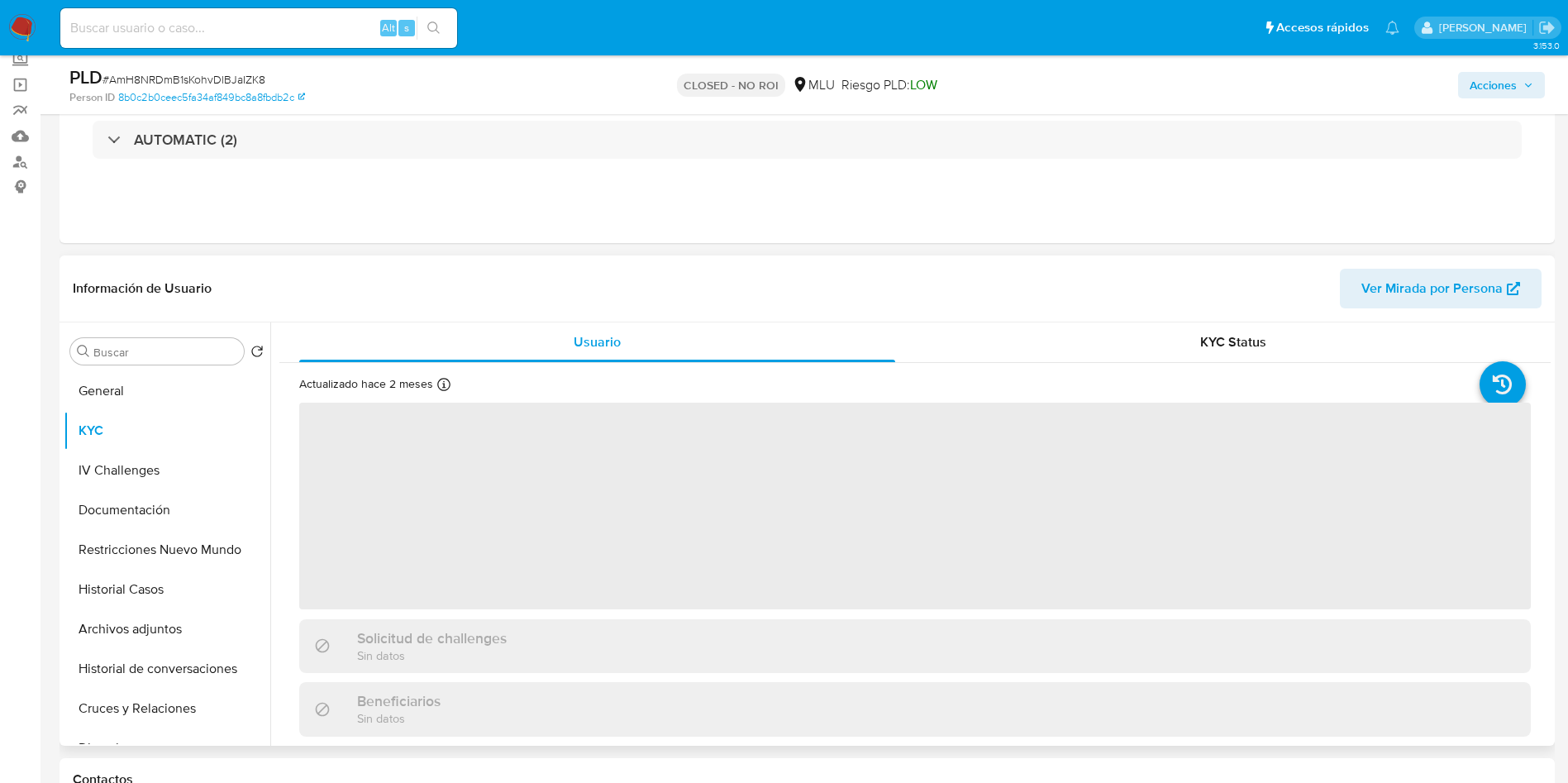
scroll to position [124, 0]
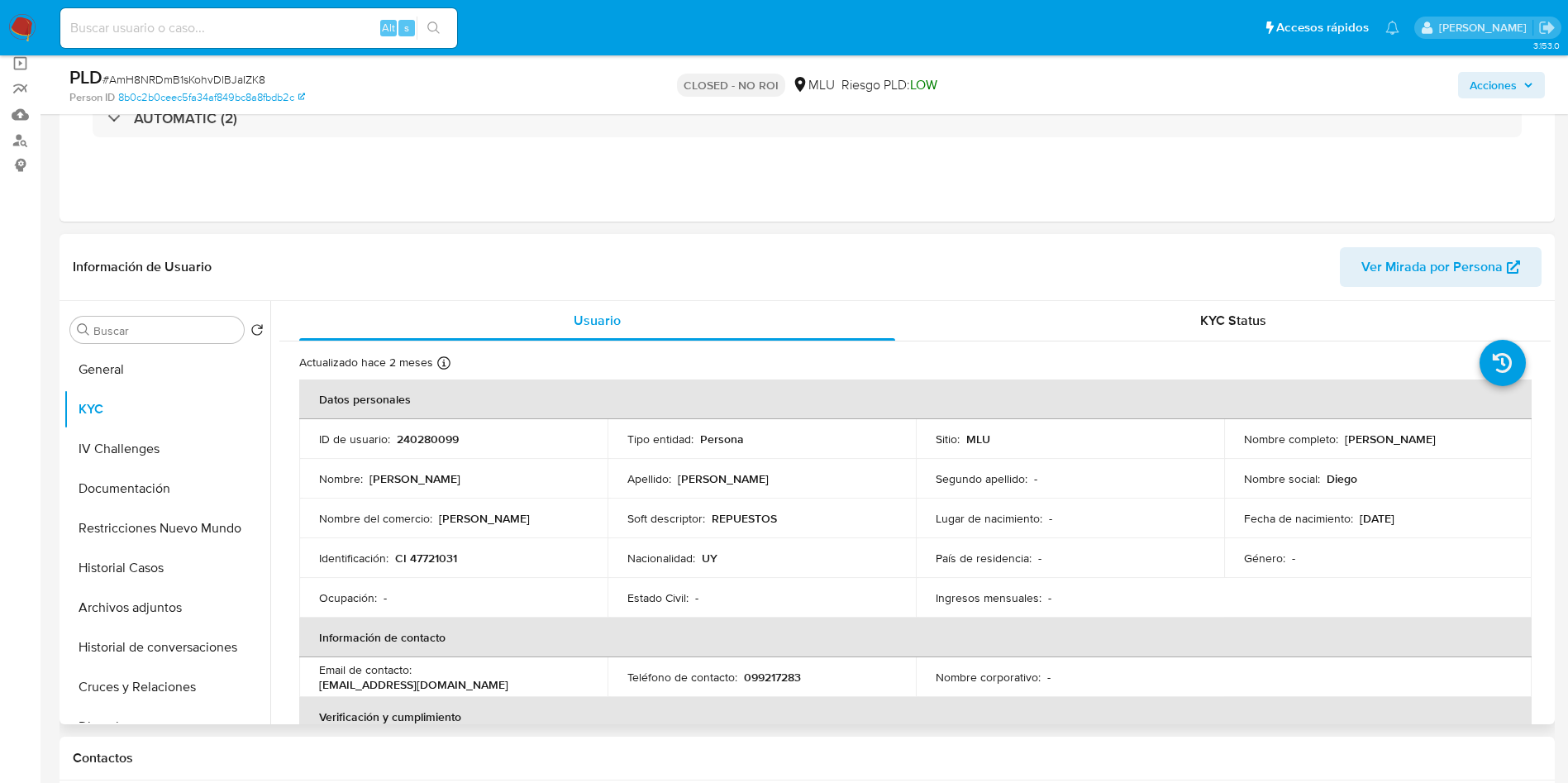
drag, startPoint x: 1227, startPoint y: 445, endPoint x: 1415, endPoint y: 453, distance: 188.2
click at [1415, 453] on td "Nombre completo : Diego Marcos Huelmo Martinez" at bounding box center [1377, 438] width 308 height 39
copy p "Diego Marcos Huelmo Martinez"
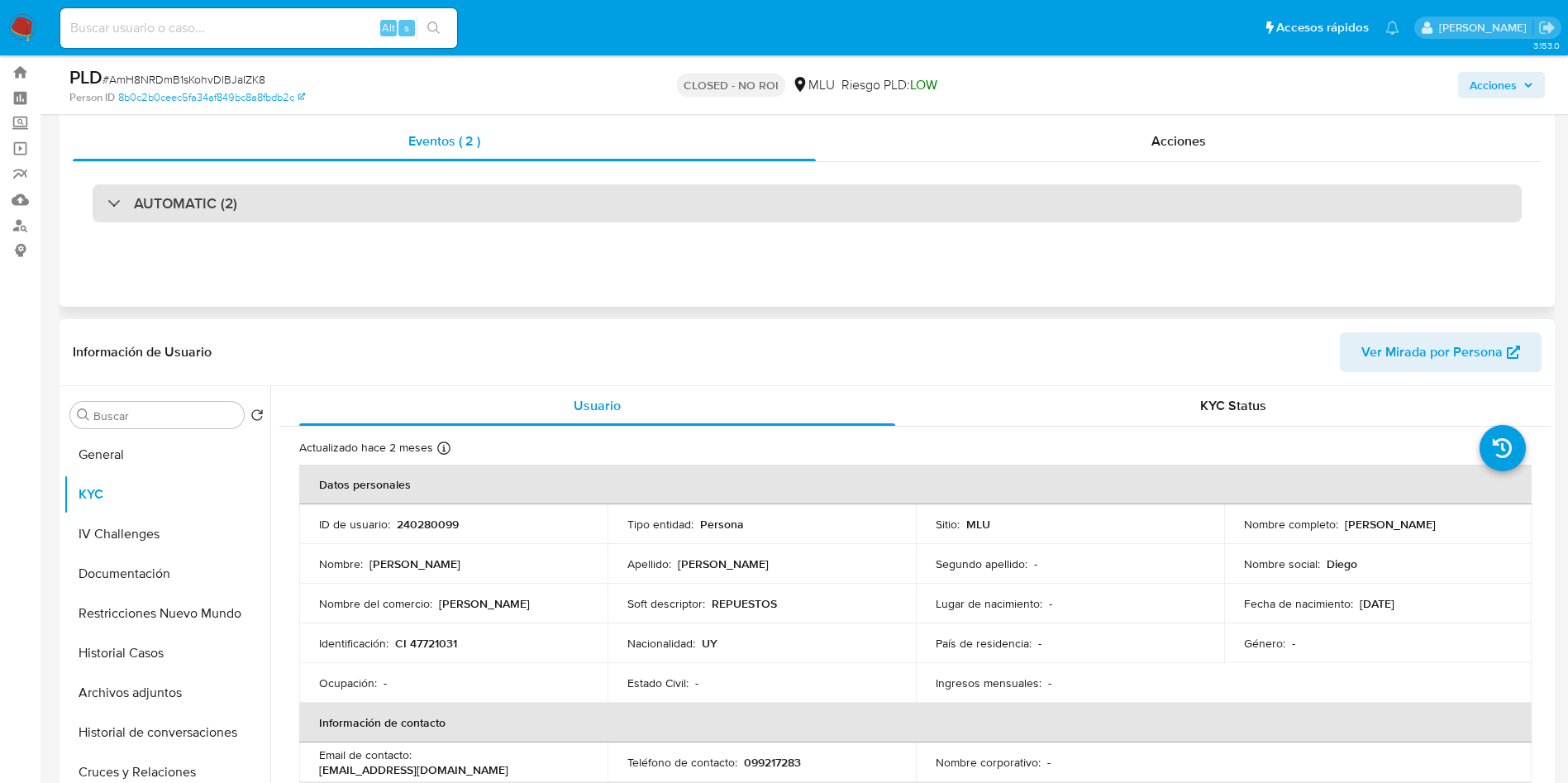
scroll to position [0, 0]
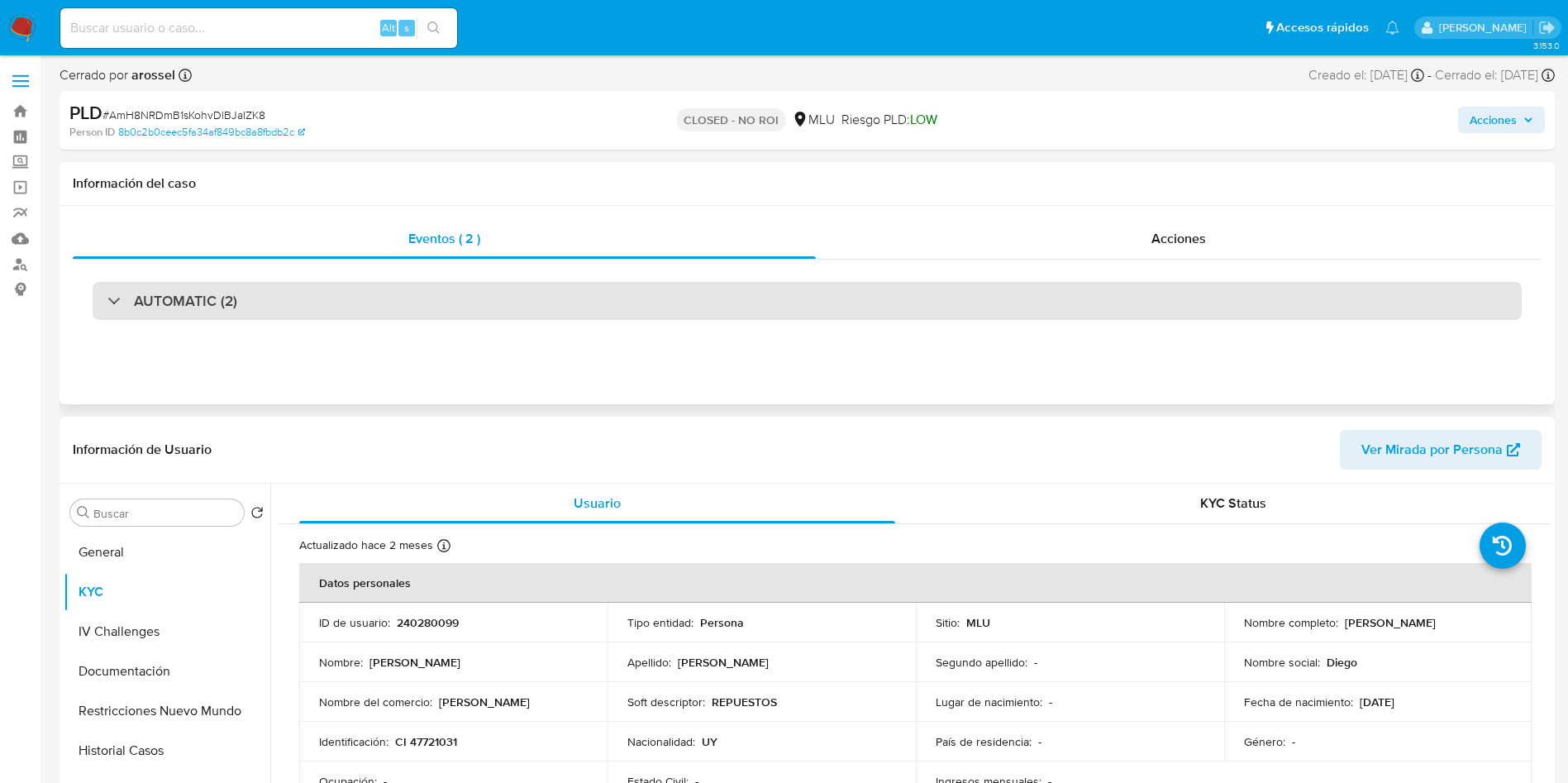
click at [306, 287] on div "AUTOMATIC (2)" at bounding box center [807, 300] width 1429 height 38
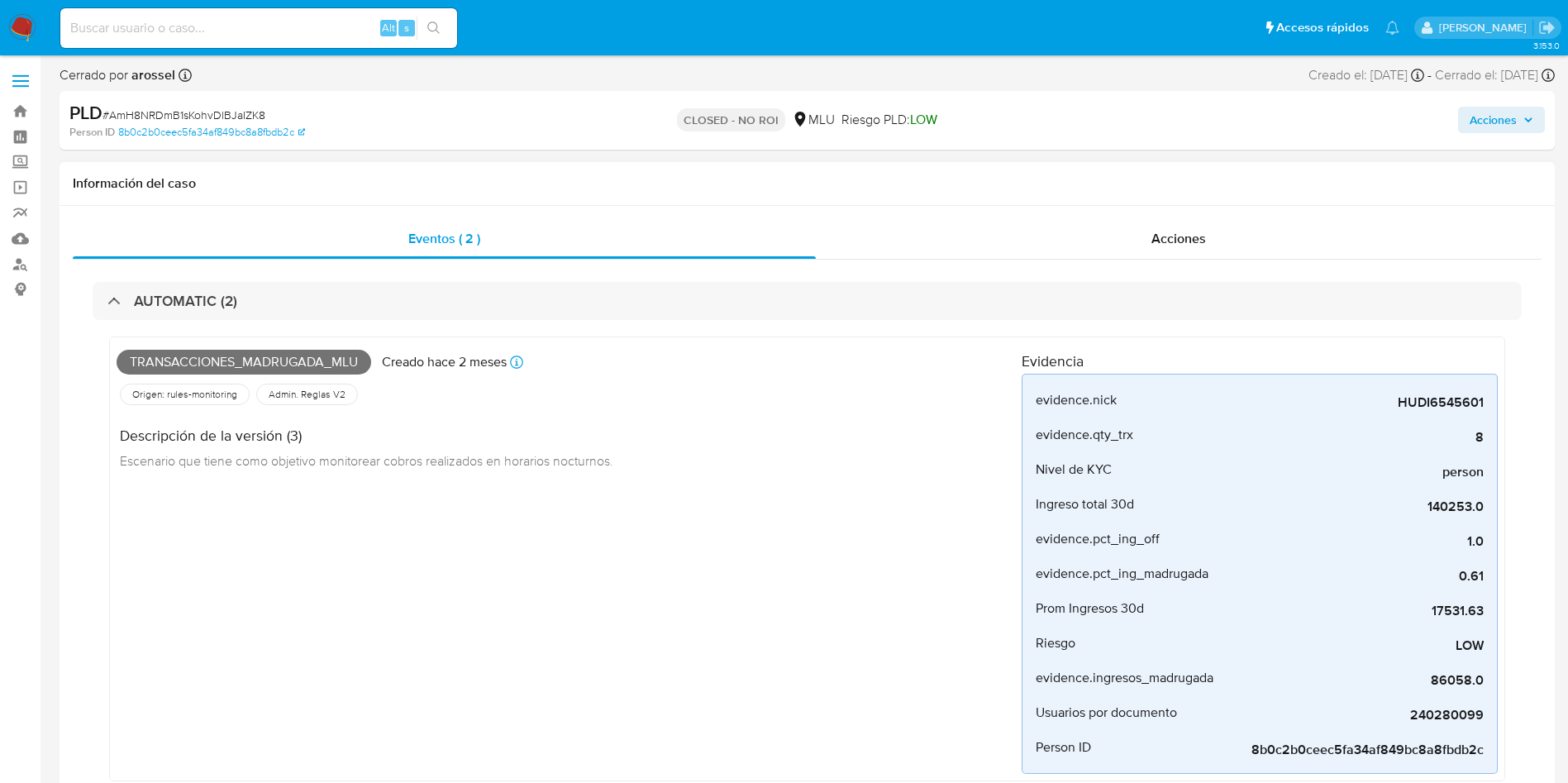
click at [202, 353] on span "Transacciones_madrugada_mlu" at bounding box center [243, 363] width 254 height 25
copy span "Transacciones_madrugada_mlu"
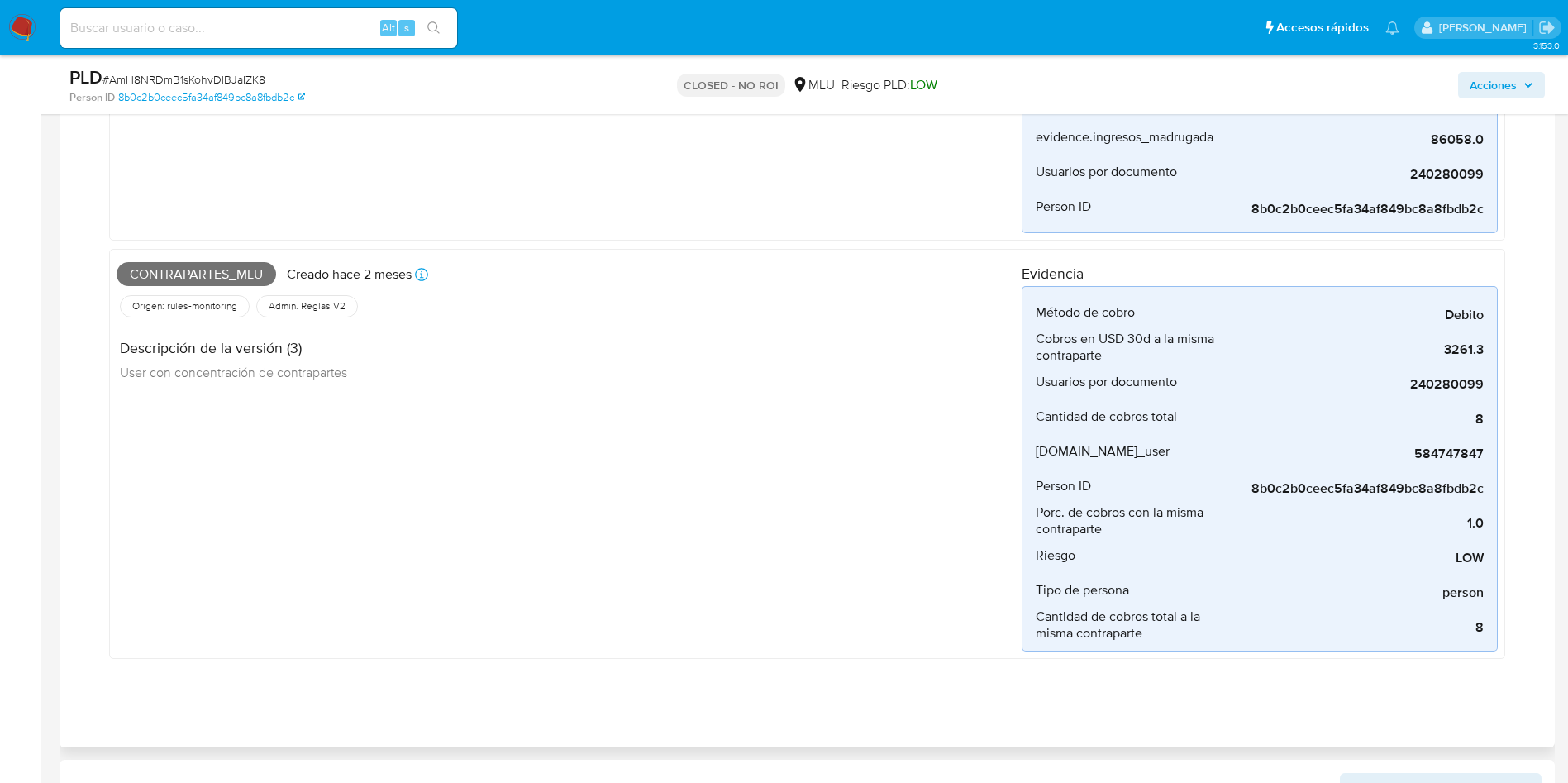
scroll to position [496, 0]
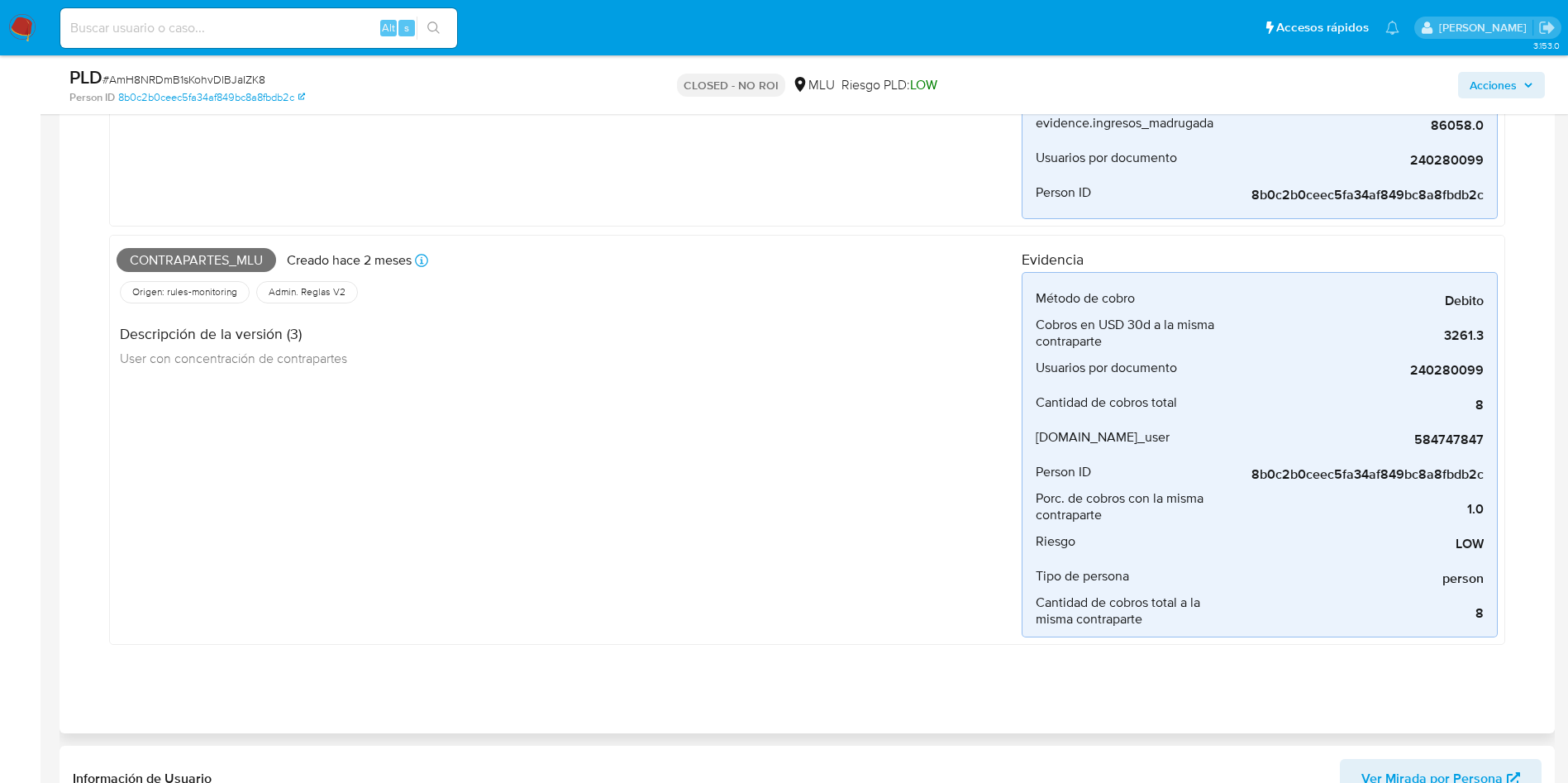
click at [227, 256] on span "Contrapartes_mlu" at bounding box center [196, 260] width 159 height 25
copy span "Contrapartes_mlu"
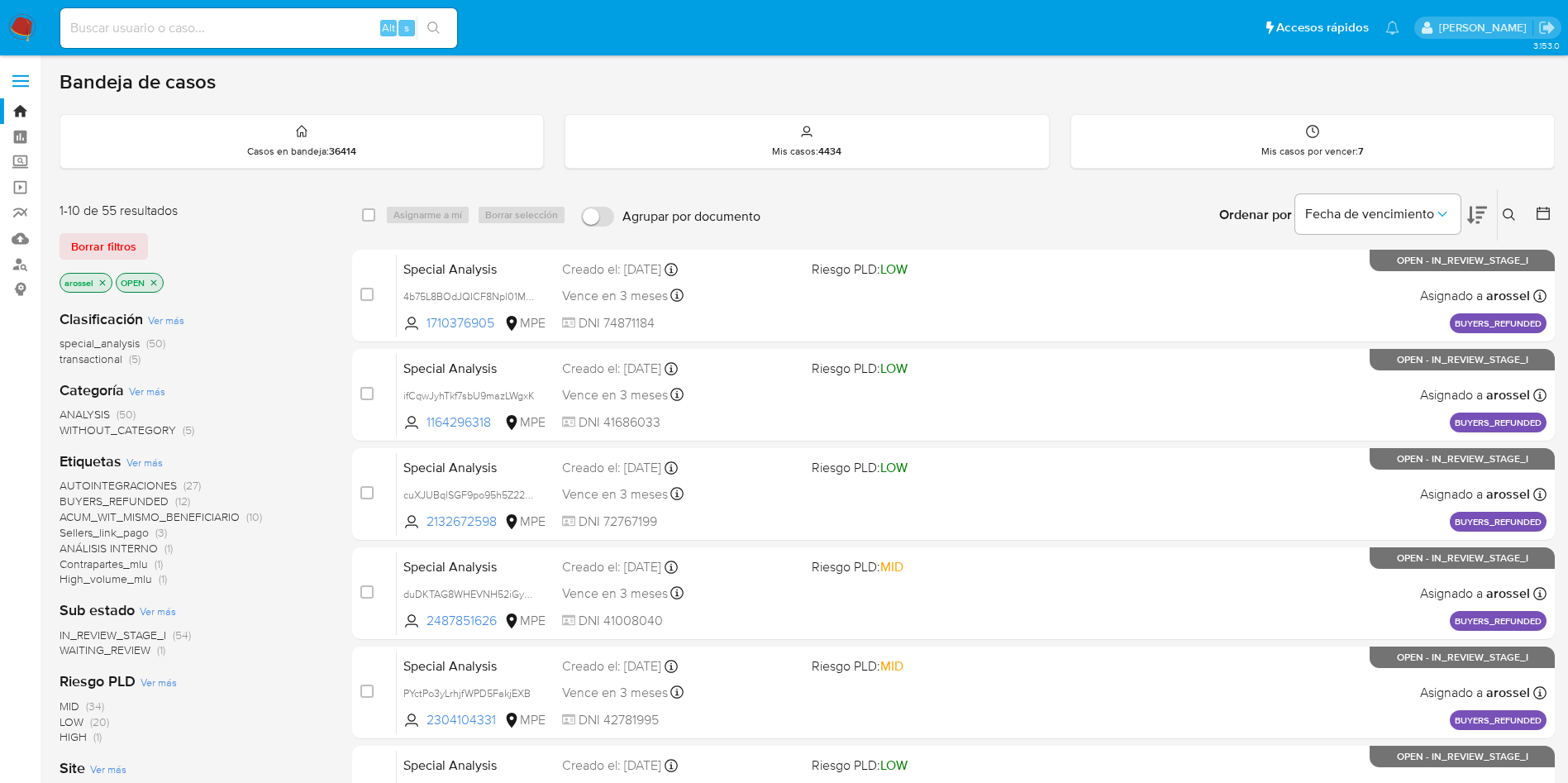
click at [107, 655] on span "WAITING_REVIEW" at bounding box center [105, 650] width 91 height 17
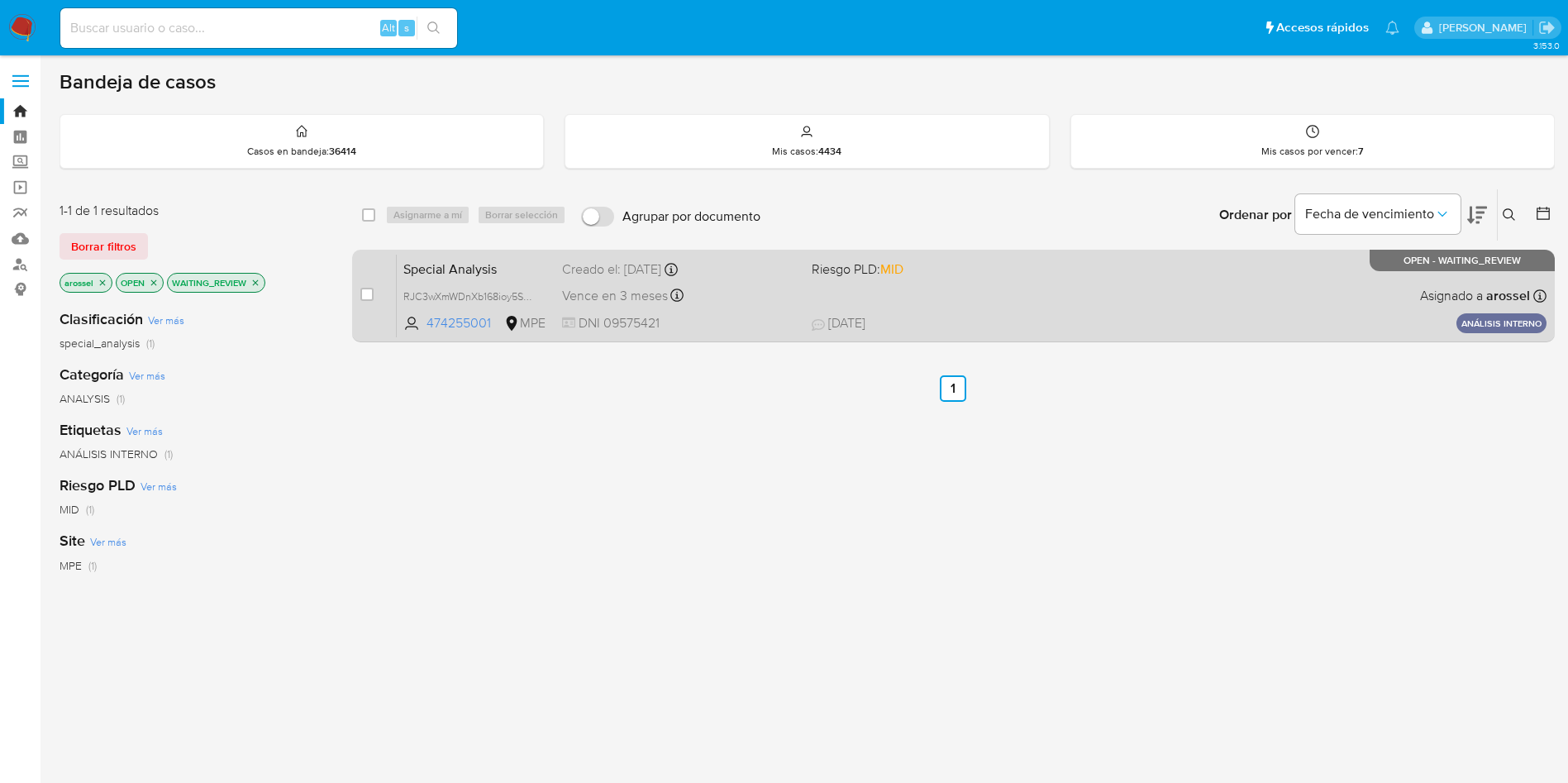
click at [1079, 321] on span "[DATE] [DATE] 15:24" at bounding box center [1054, 323] width 486 height 18
click at [366, 296] on input "checkbox" at bounding box center [367, 295] width 13 height 13
checkbox input "true"
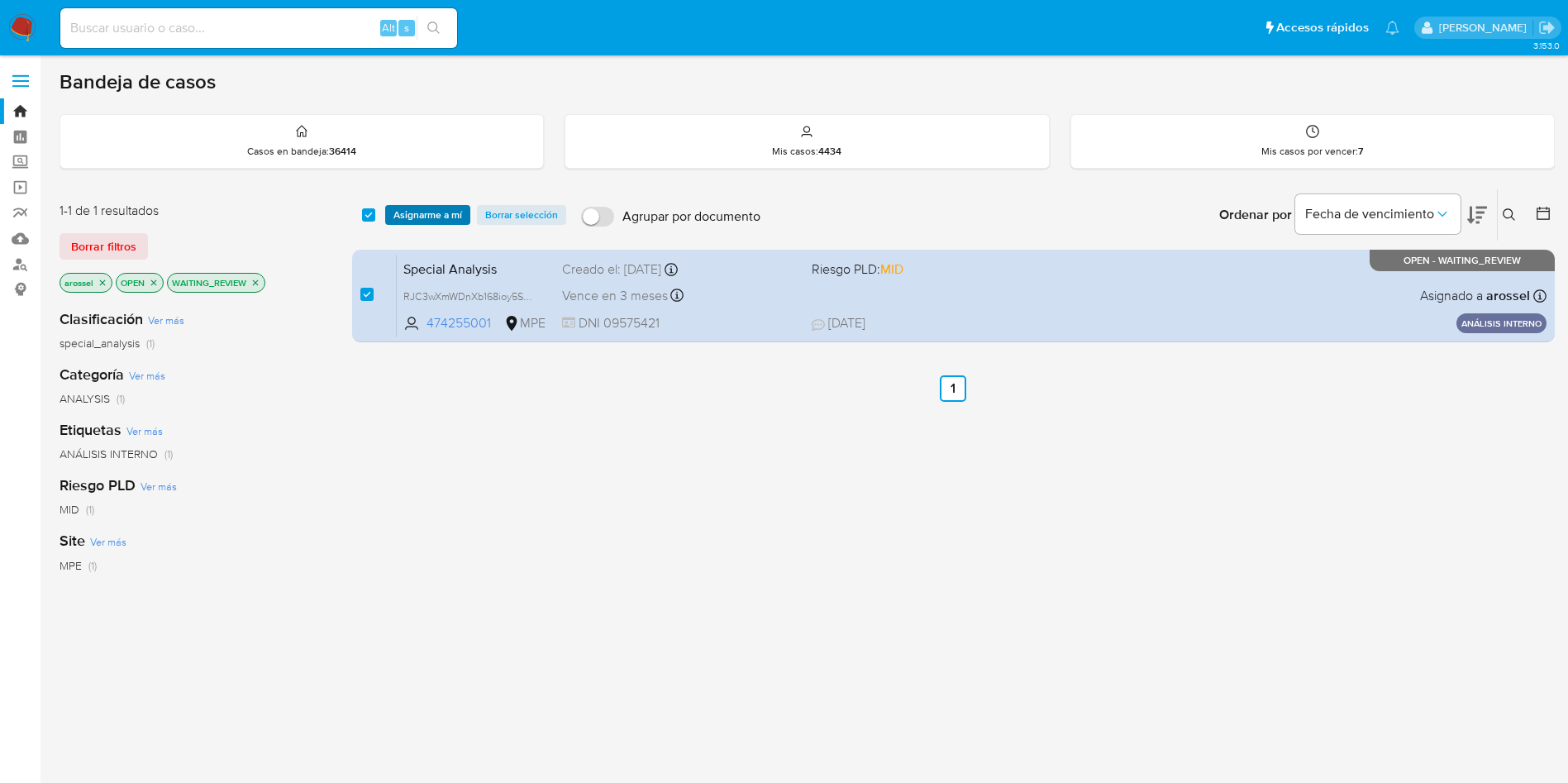
click at [416, 217] on span "Asignarme a mí" at bounding box center [428, 215] width 69 height 17
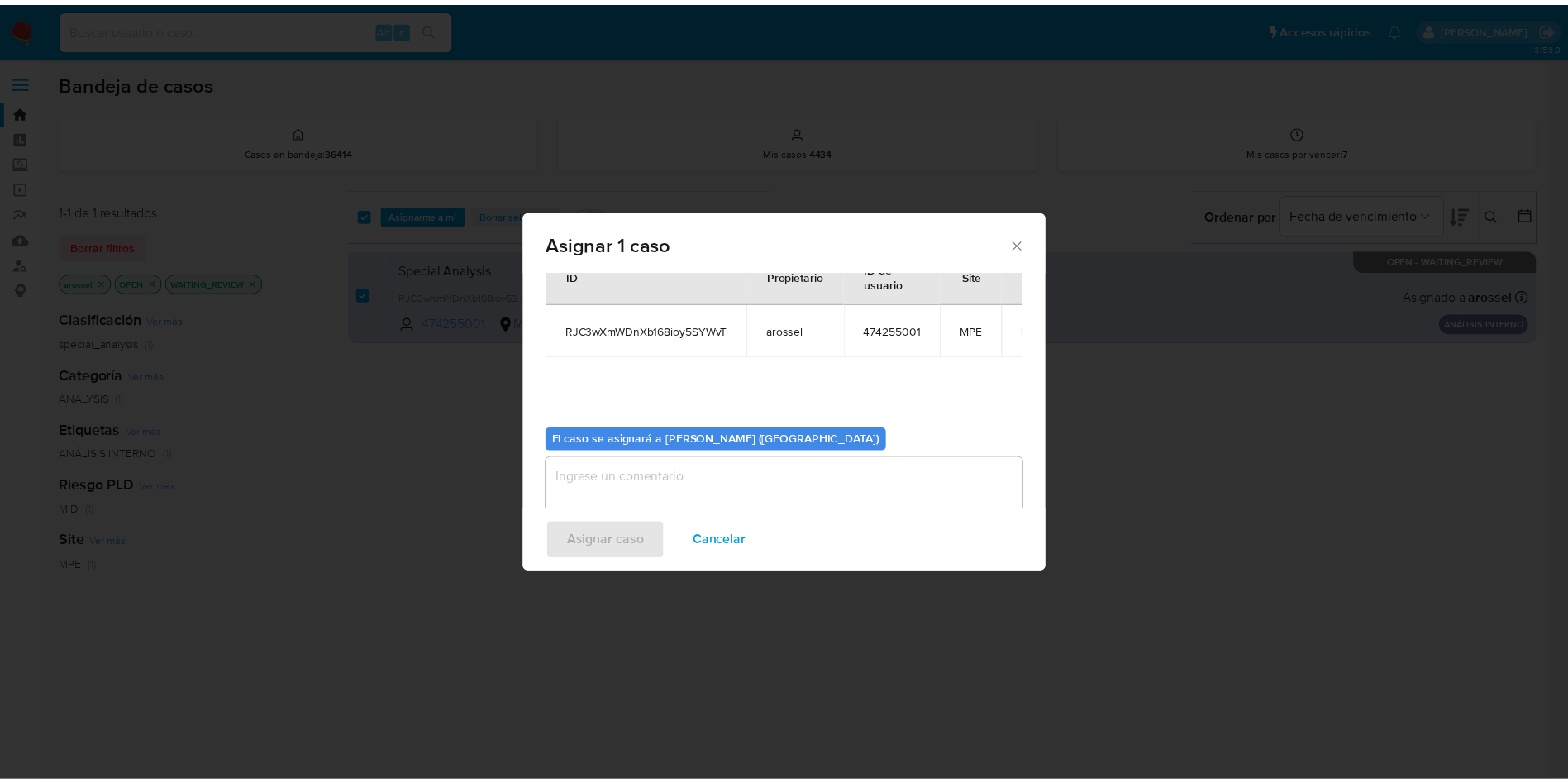
scroll to position [86, 0]
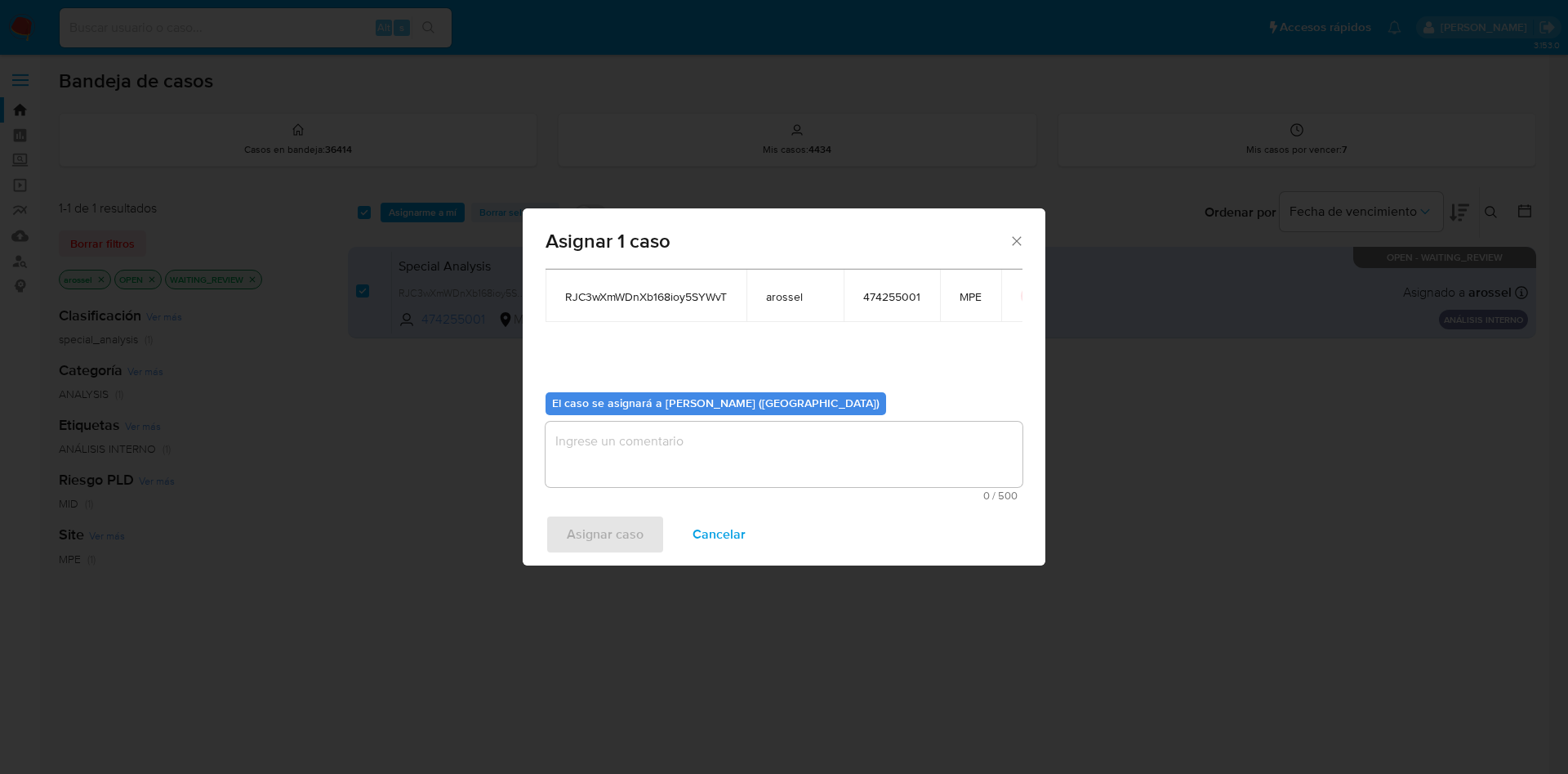
click at [595, 462] on textarea "assign-modal" at bounding box center [784, 454] width 477 height 66
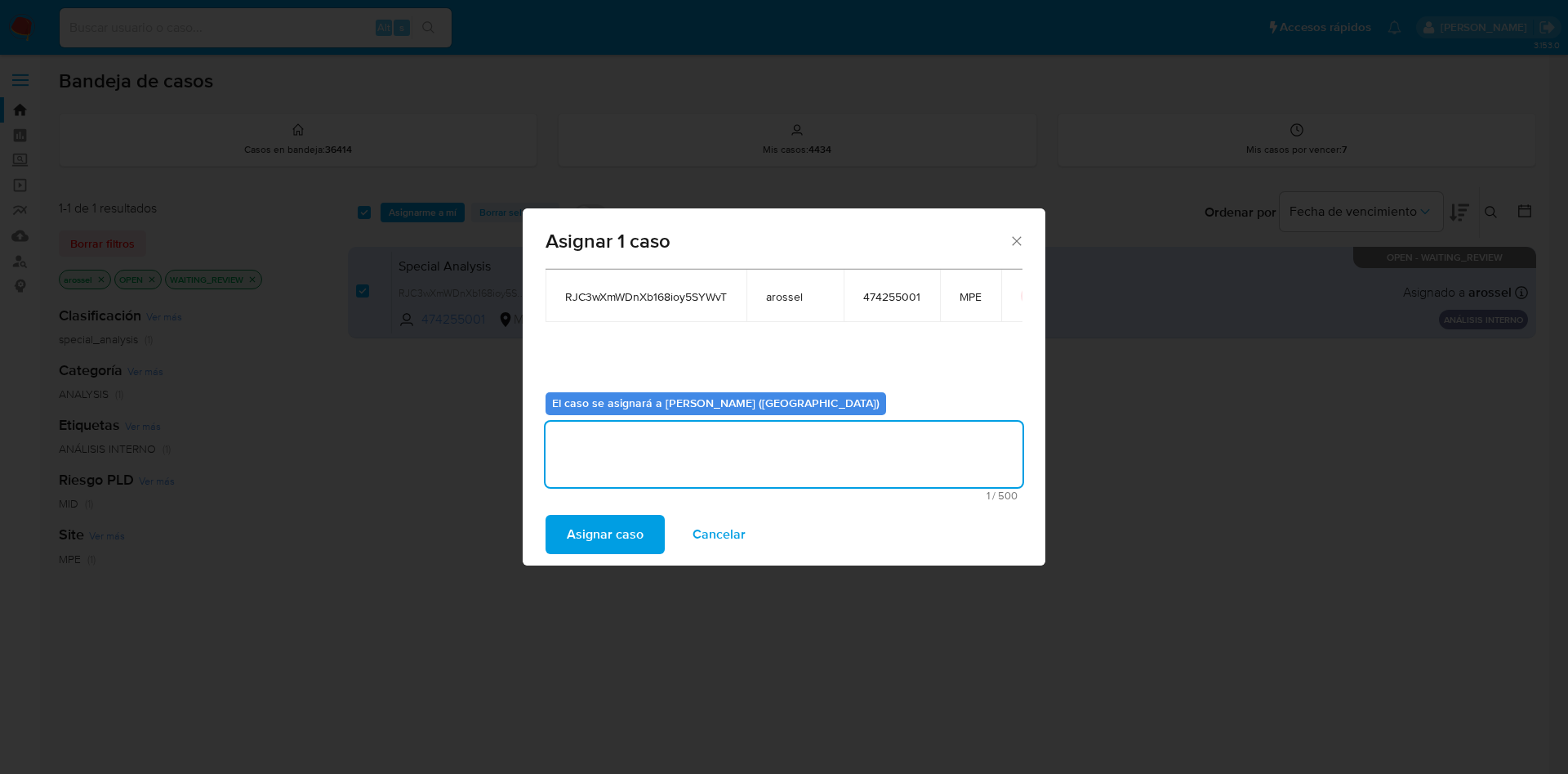
click at [601, 542] on span "Asignar caso" at bounding box center [604, 533] width 77 height 36
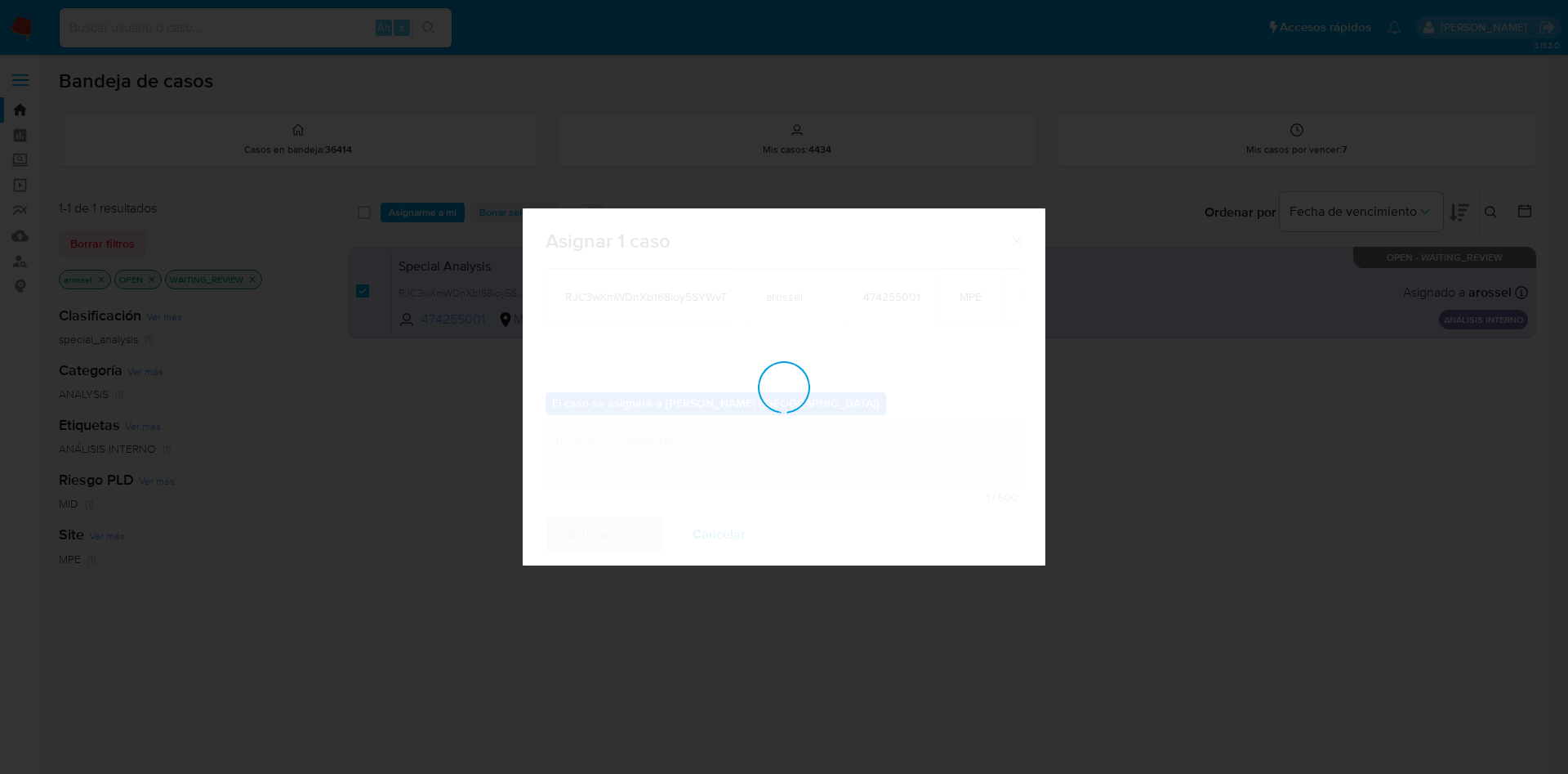
checkbox input "false"
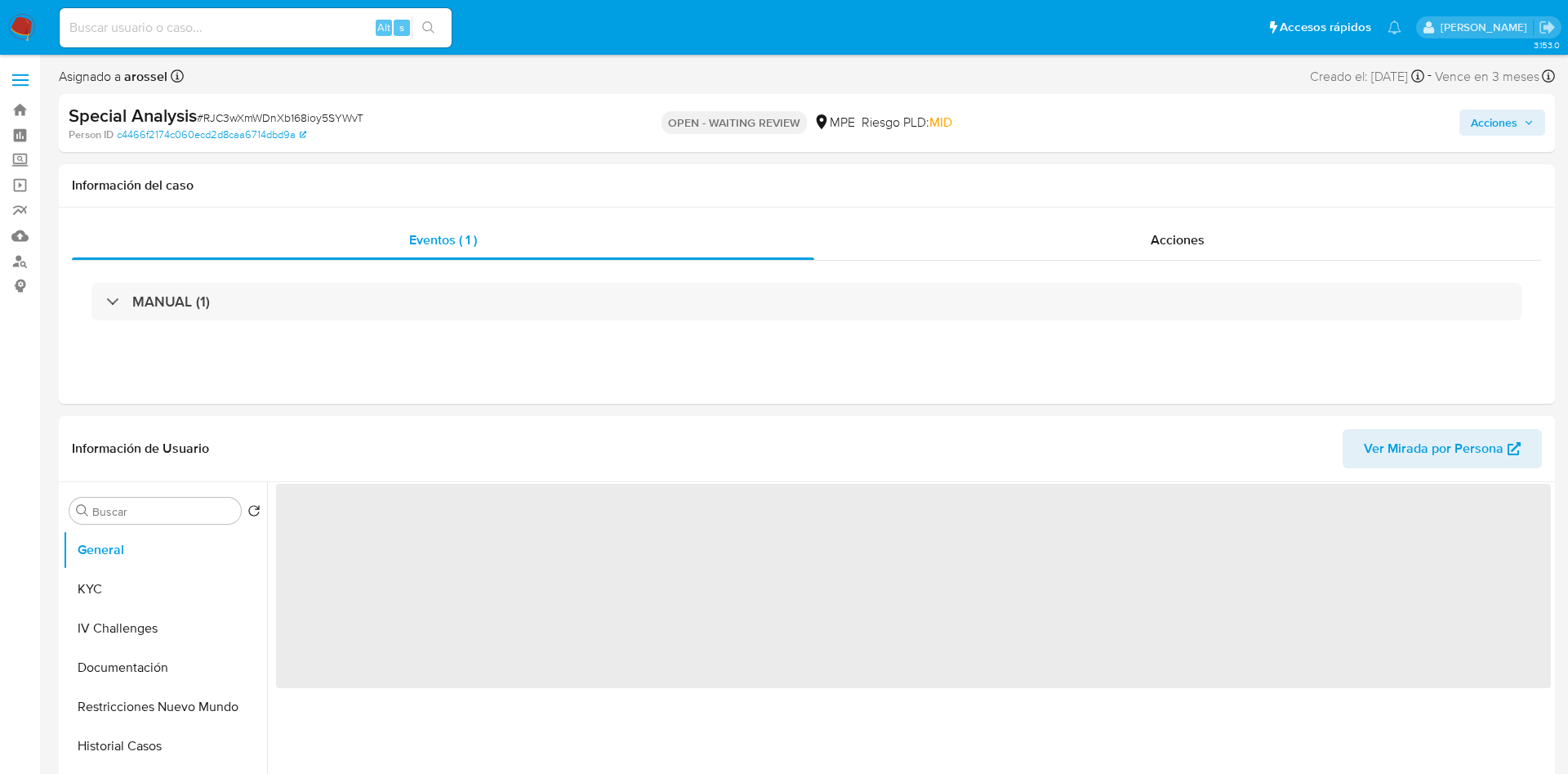
select select "10"
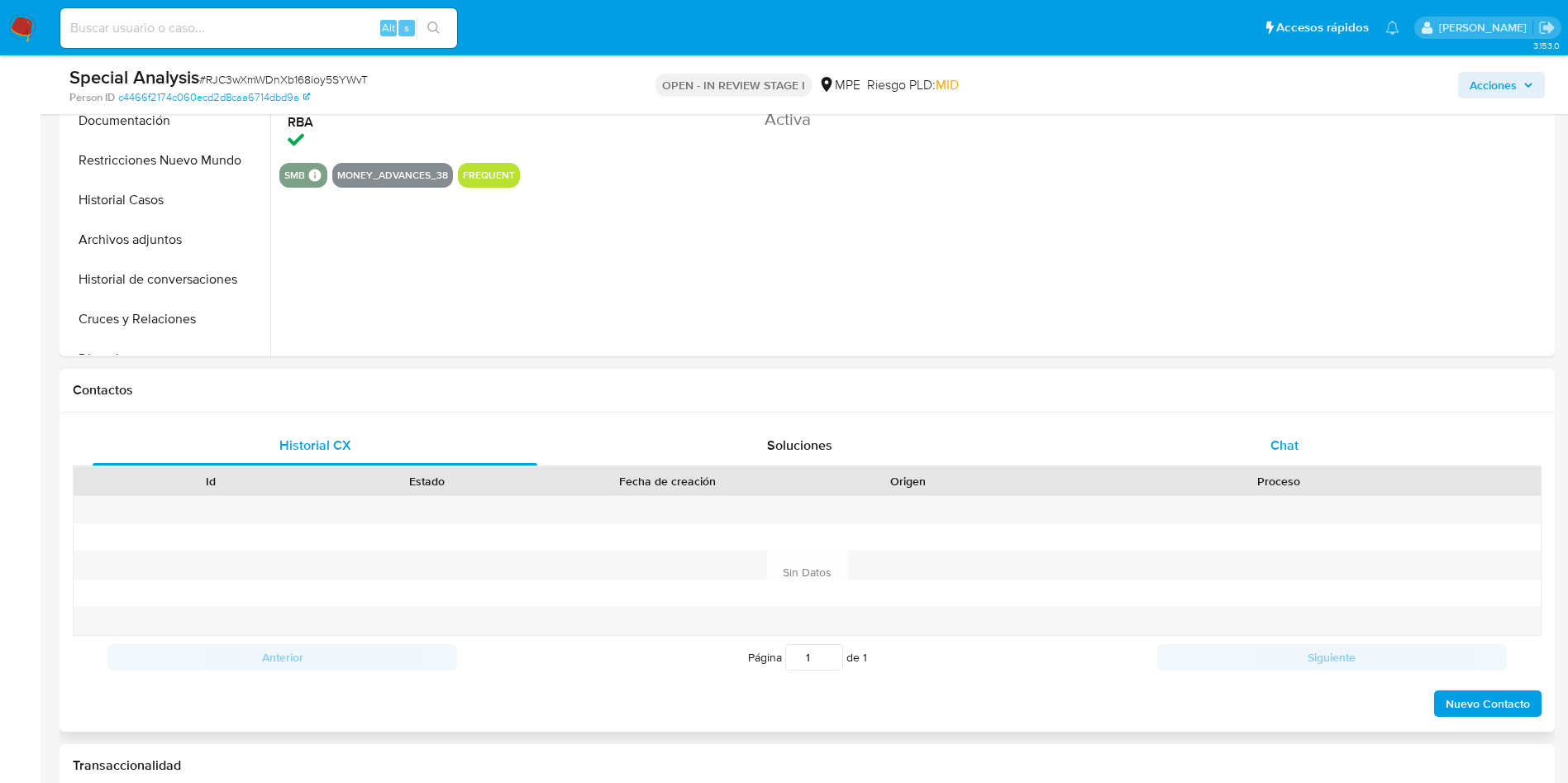
click at [1340, 438] on div "Chat" at bounding box center [1284, 445] width 445 height 39
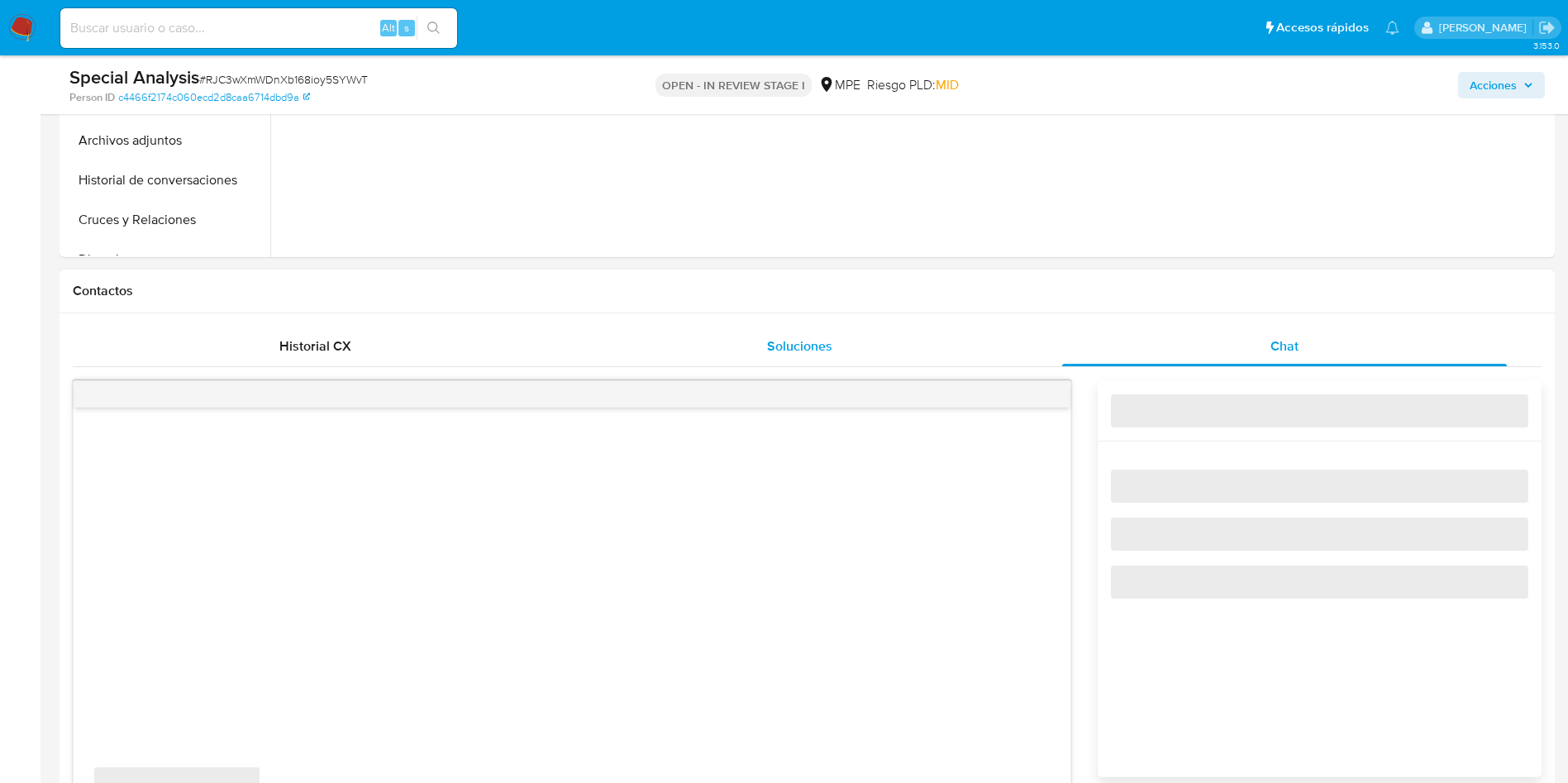
select select "10"
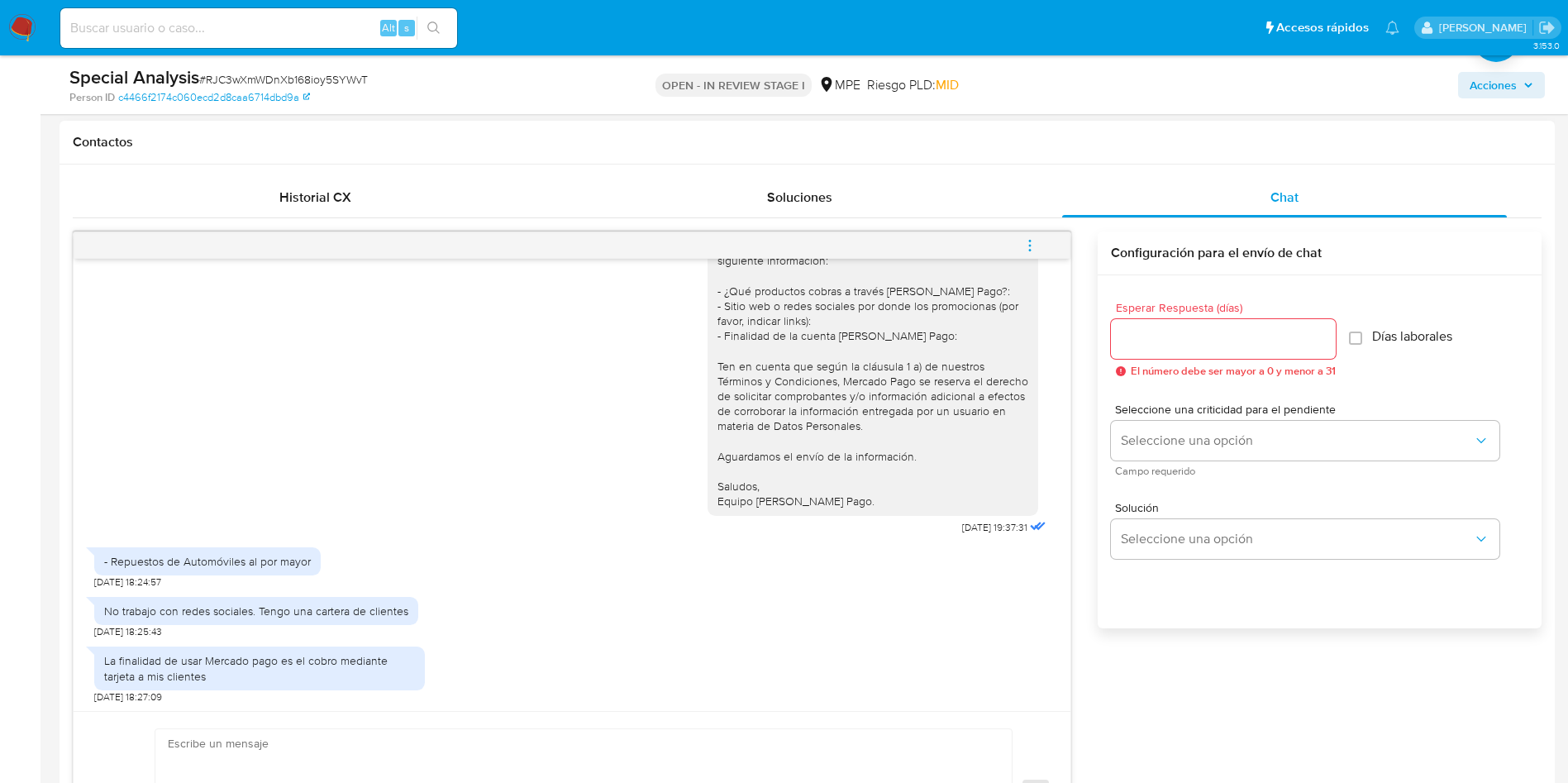
scroll to position [92, 0]
drag, startPoint x: 537, startPoint y: 655, endPoint x: 531, endPoint y: 661, distance: 8.5
click at [534, 659] on div "La finalidad de usar Mercado pago es el cobro mediante tarjeta a mis clientes […" at bounding box center [572, 670] width 955 height 65
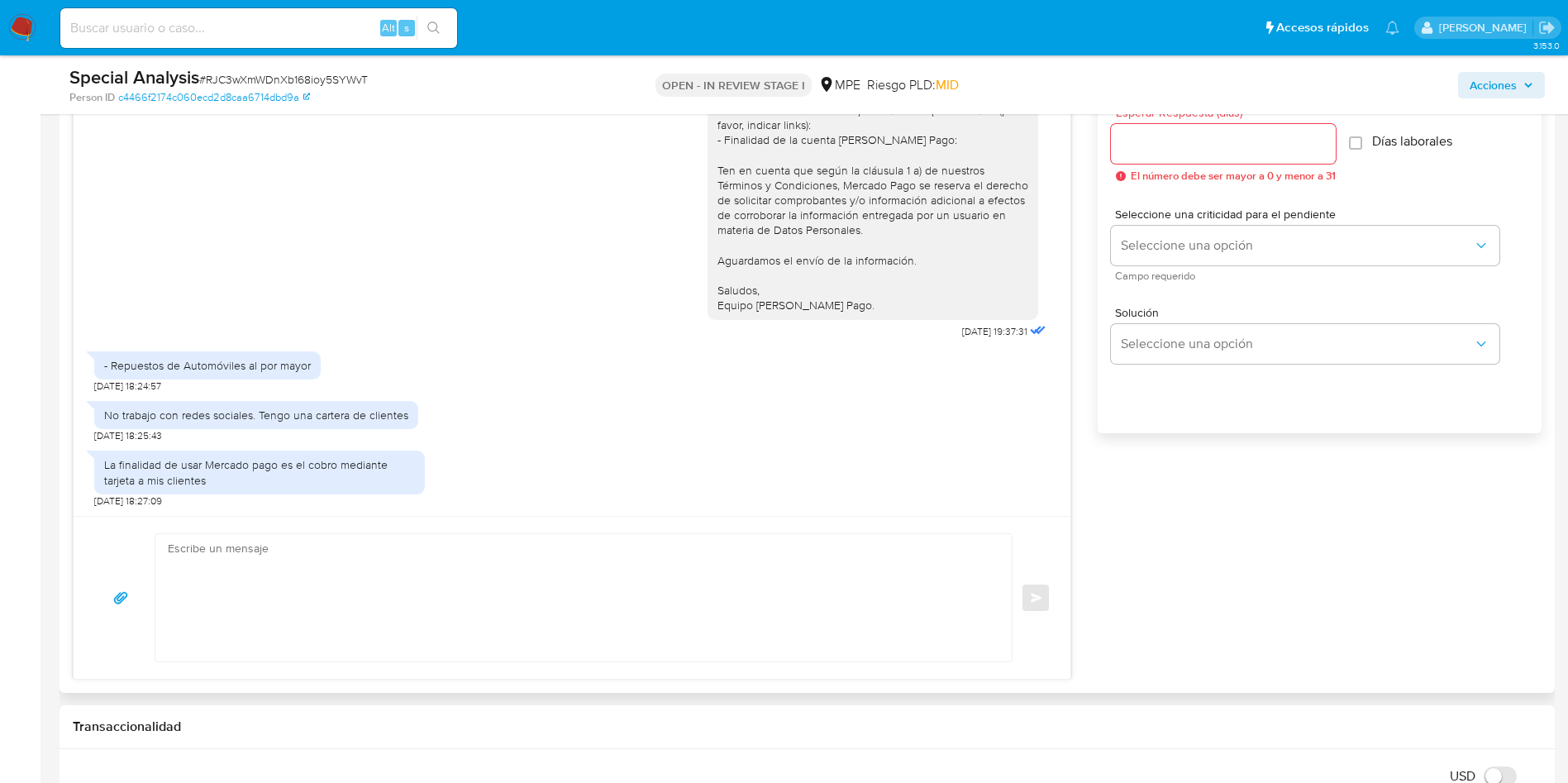
scroll to position [992, 0]
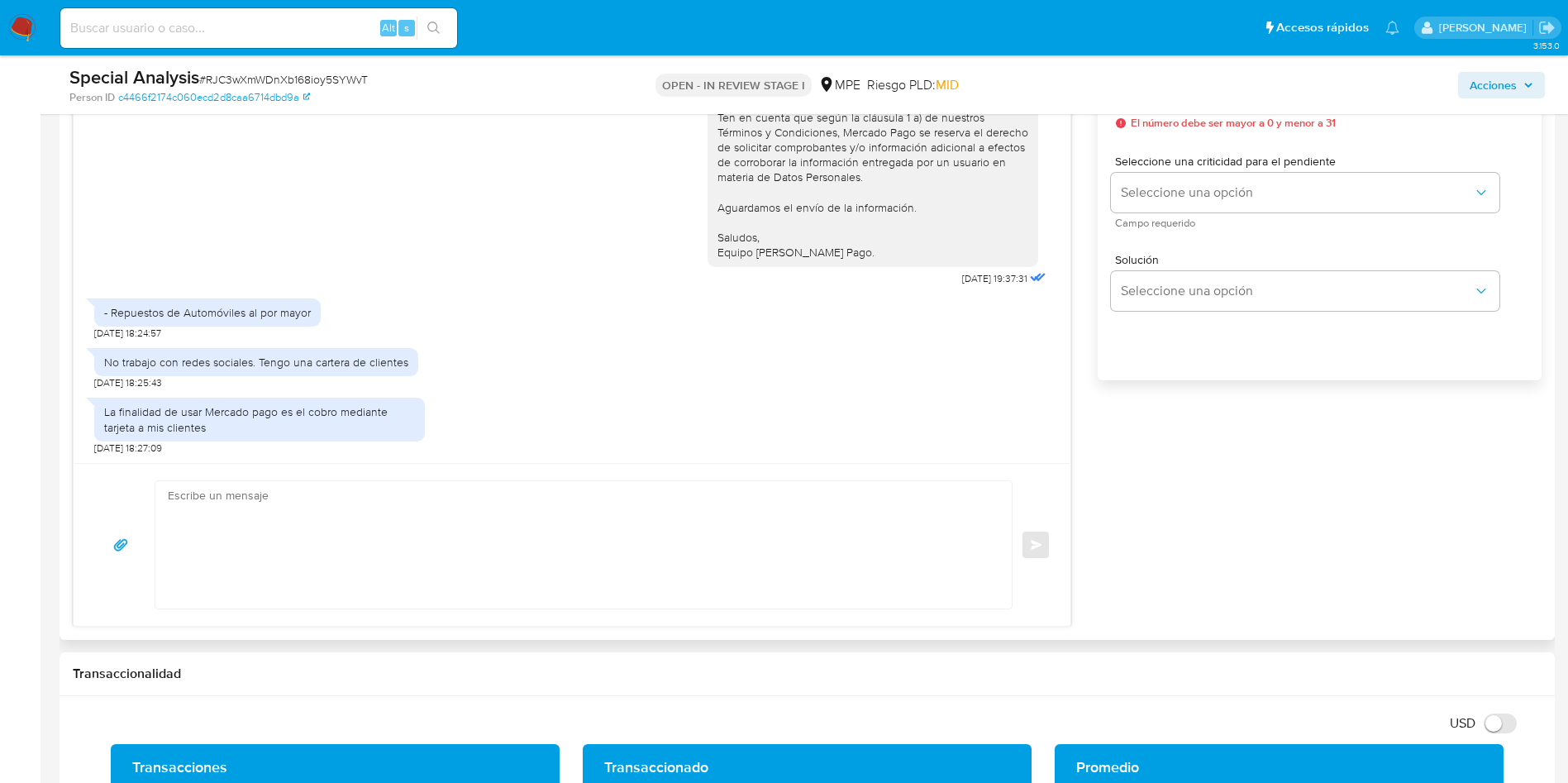
drag, startPoint x: 470, startPoint y: 540, endPoint x: 471, endPoint y: 591, distance: 51.0
click at [469, 551] on textarea at bounding box center [579, 545] width 823 height 128
click at [448, 548] on textarea at bounding box center [579, 545] width 823 height 128
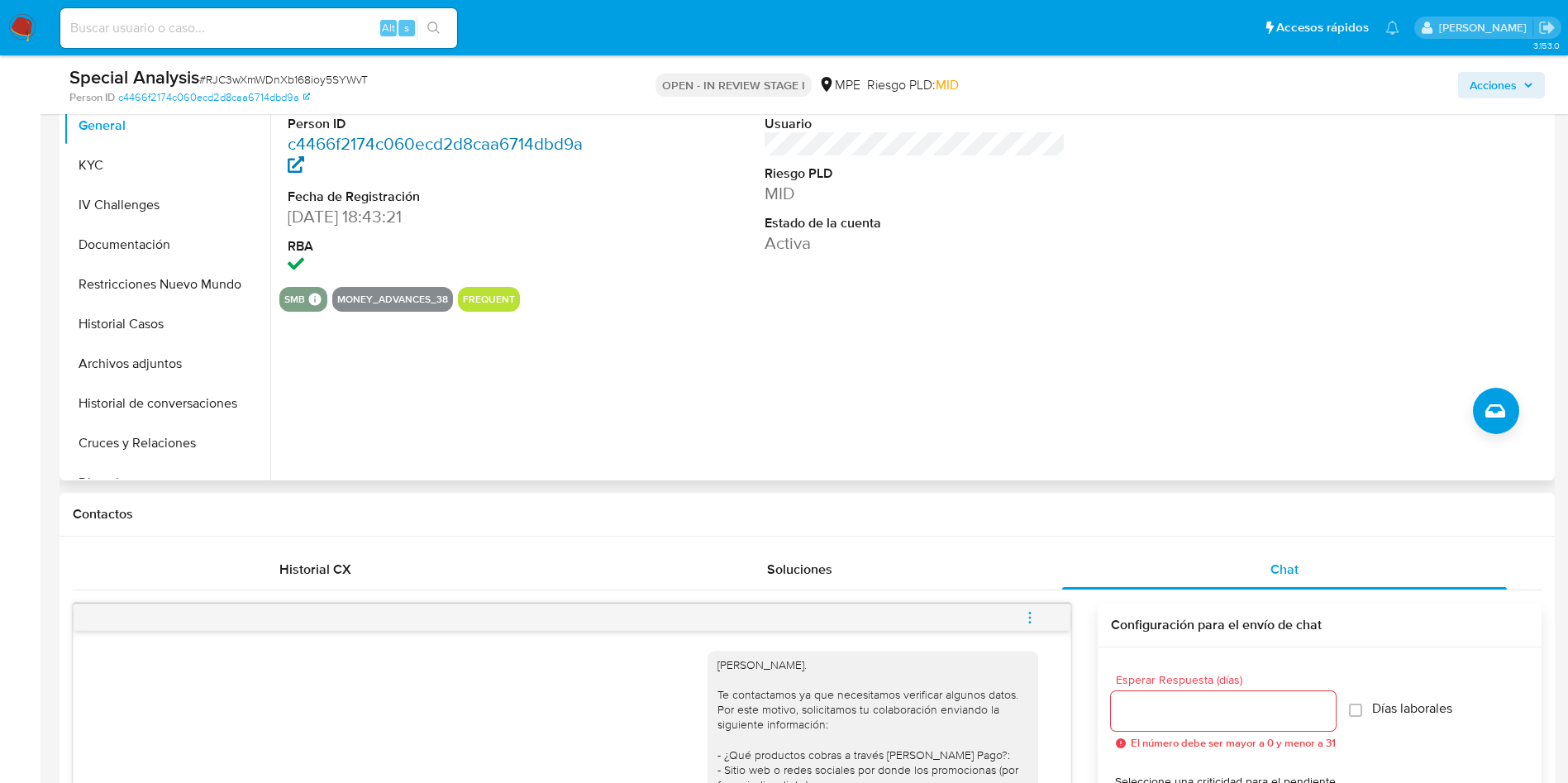
scroll to position [248, 0]
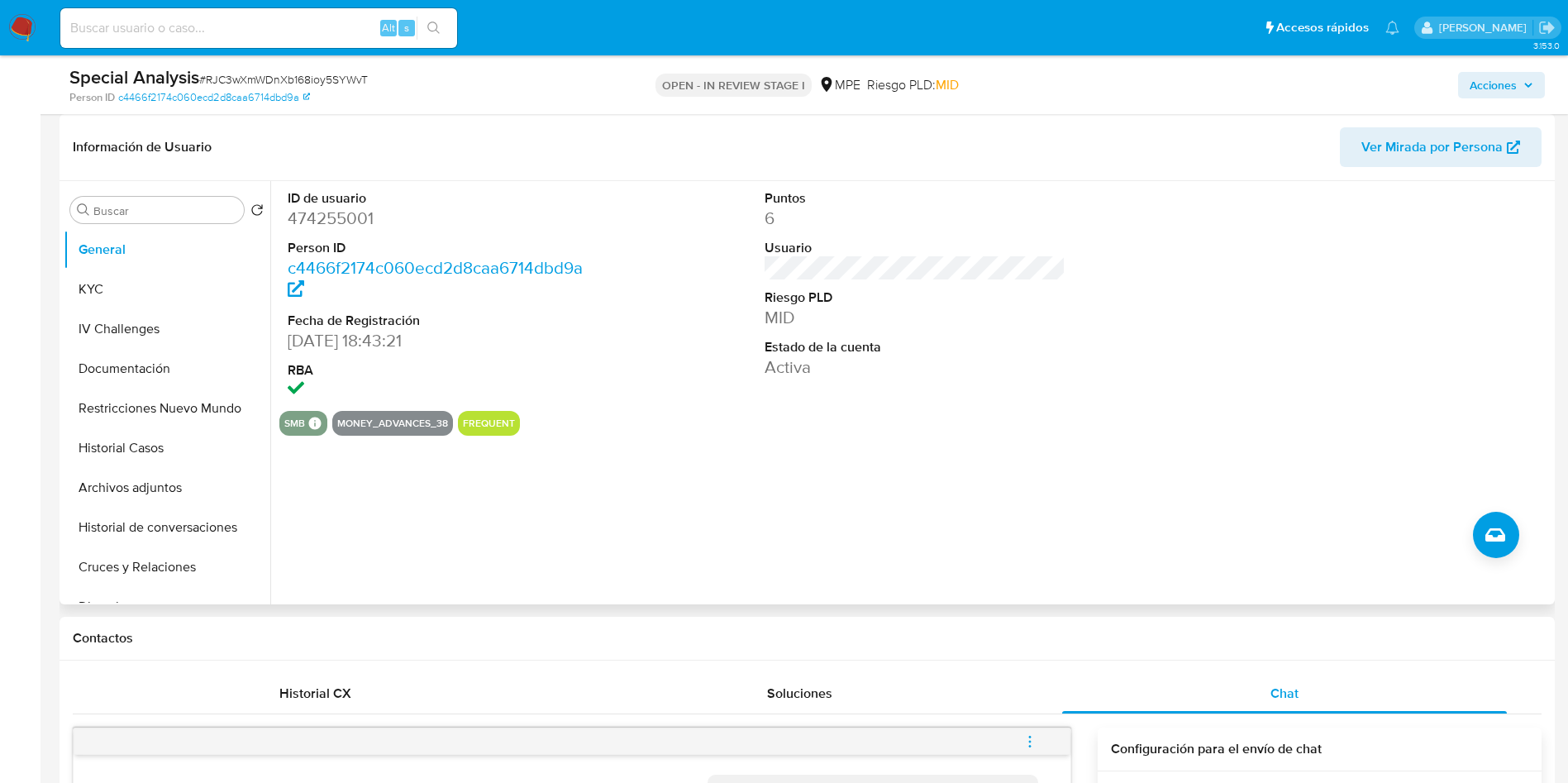
click at [351, 212] on dd "474255001" at bounding box center [438, 218] width 301 height 23
copy dd "474255001"
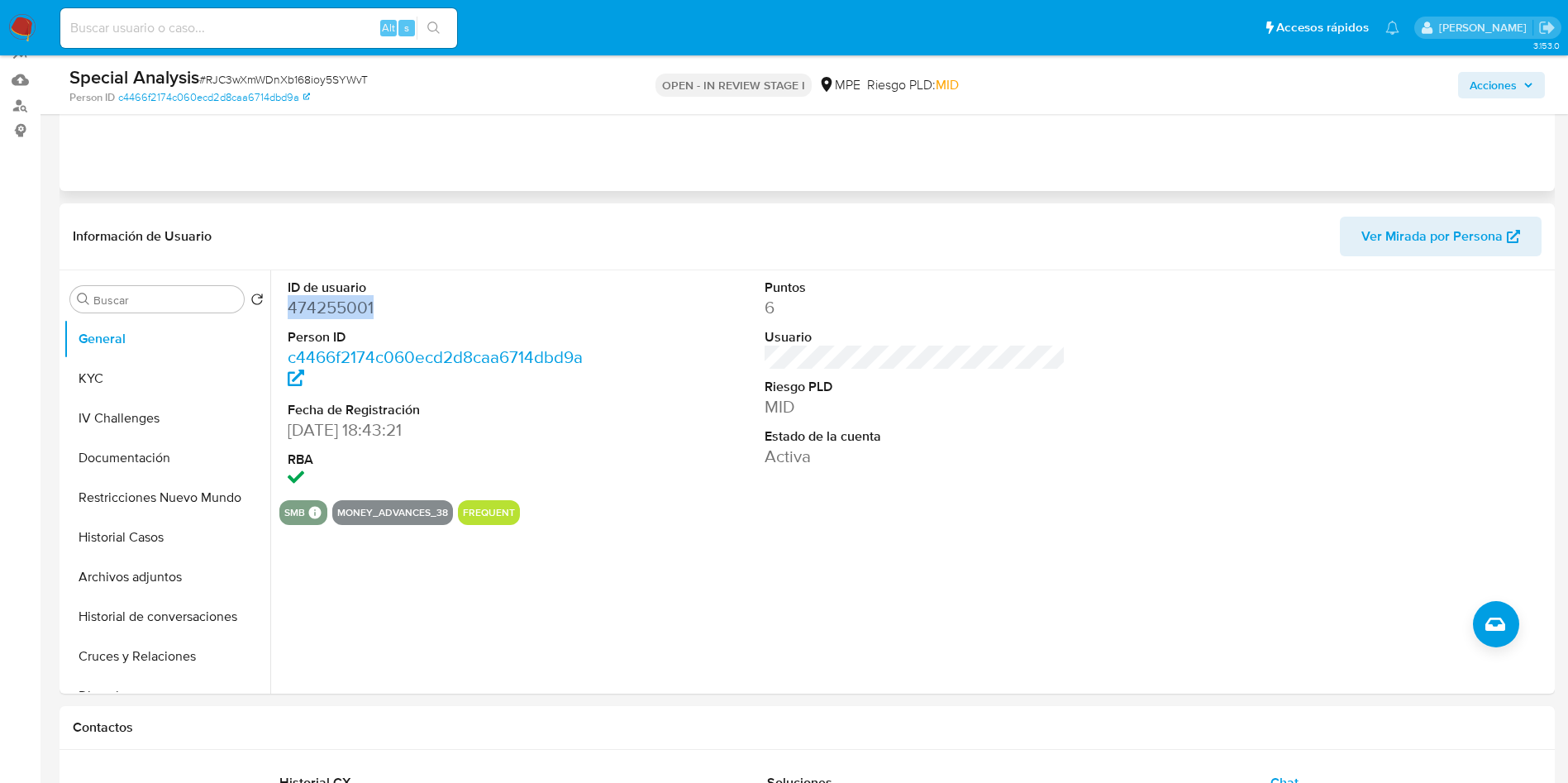
scroll to position [0, 0]
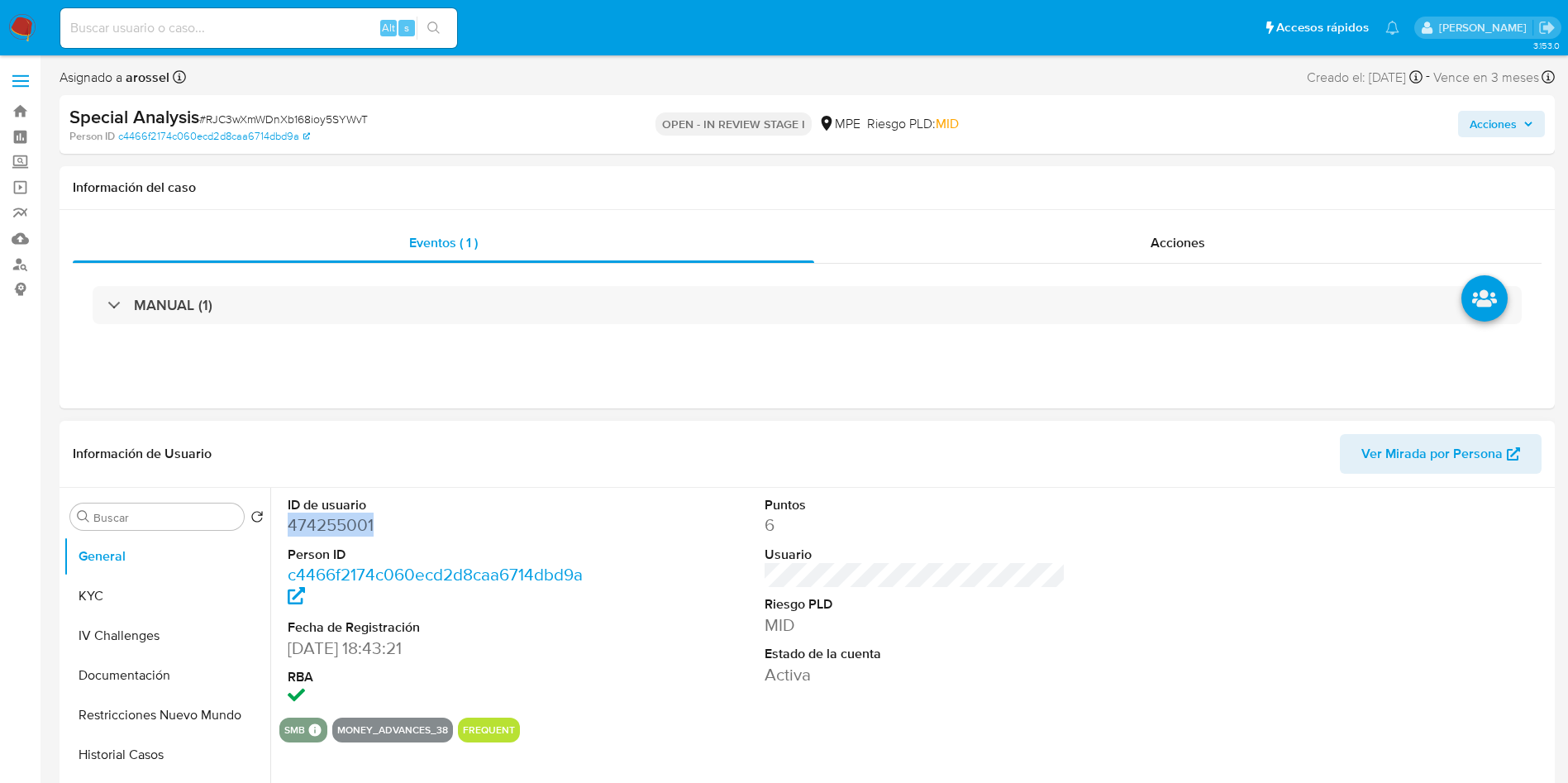
click at [338, 533] on dd "474255001" at bounding box center [438, 525] width 301 height 23
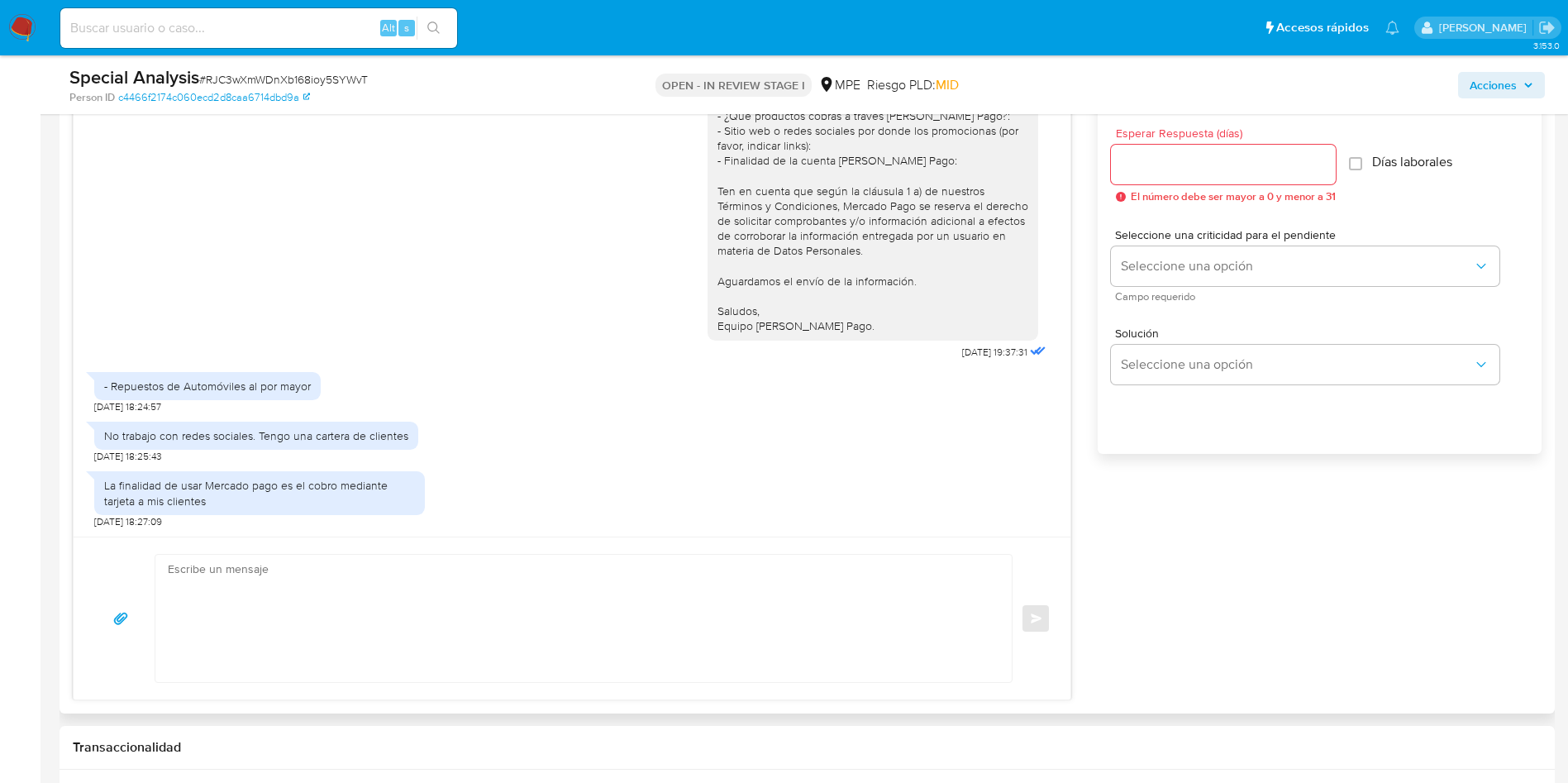
scroll to position [992, 0]
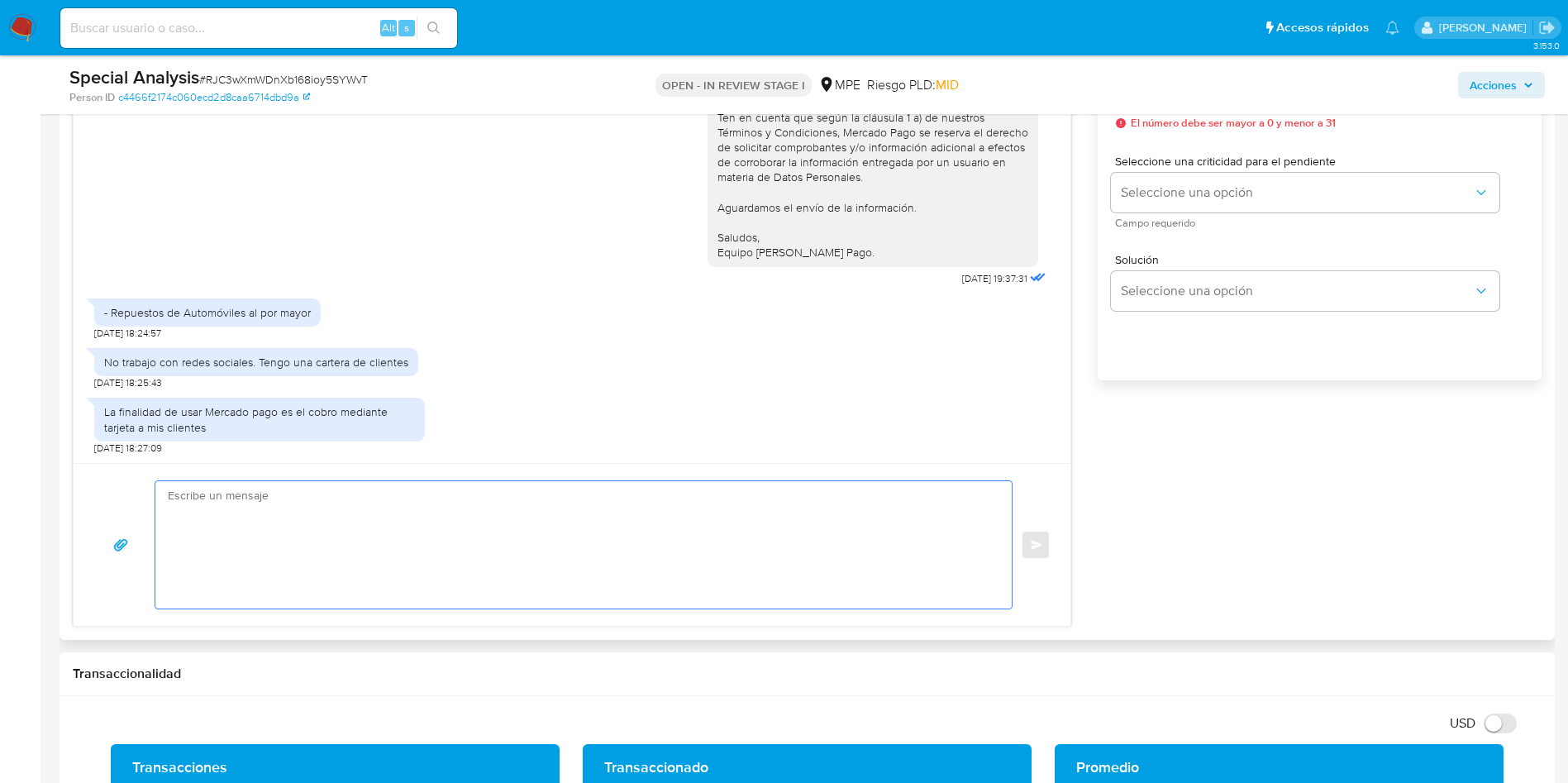
drag, startPoint x: 499, startPoint y: 582, endPoint x: 515, endPoint y: 548, distance: 37.6
click at [496, 578] on textarea at bounding box center [579, 545] width 823 height 128
type textarea "M"
type textarea "Muchas gracias por tu respuesta. P"
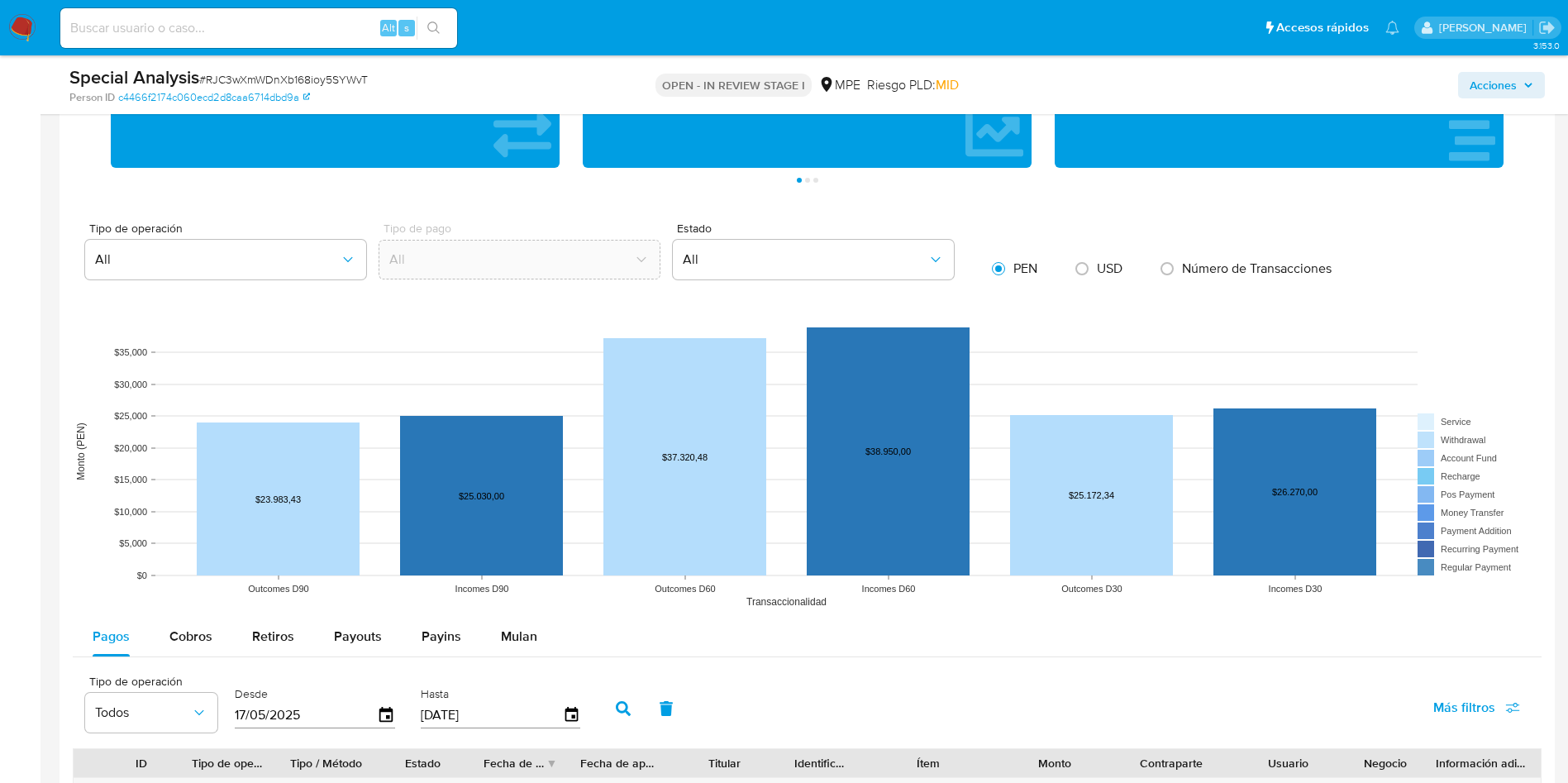
scroll to position [1860, 0]
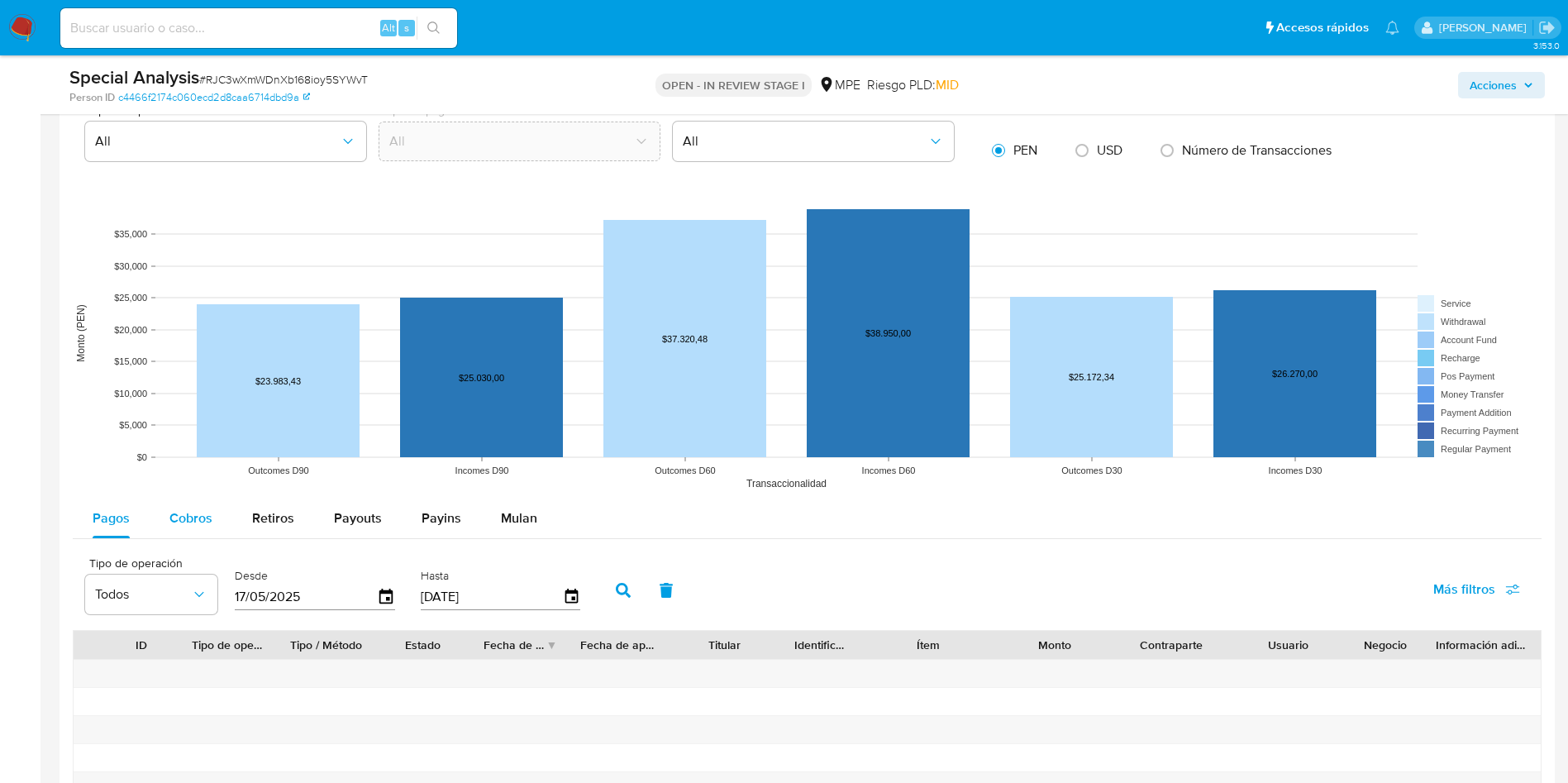
drag, startPoint x: 207, startPoint y: 514, endPoint x: 208, endPoint y: 530, distance: 16.0
click at [206, 514] on span "Cobros" at bounding box center [191, 518] width 43 height 19
select select "10"
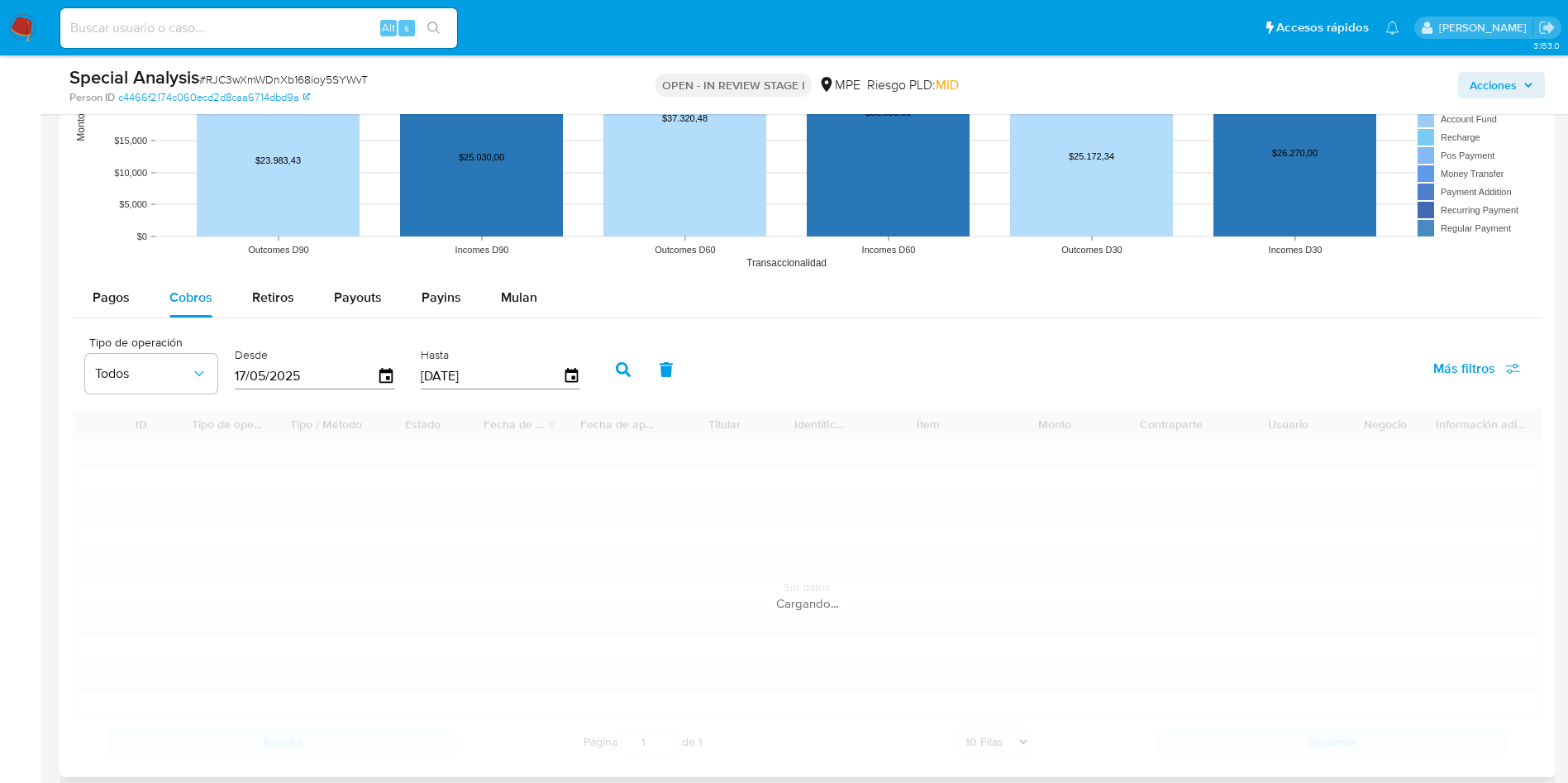
scroll to position [2232, 0]
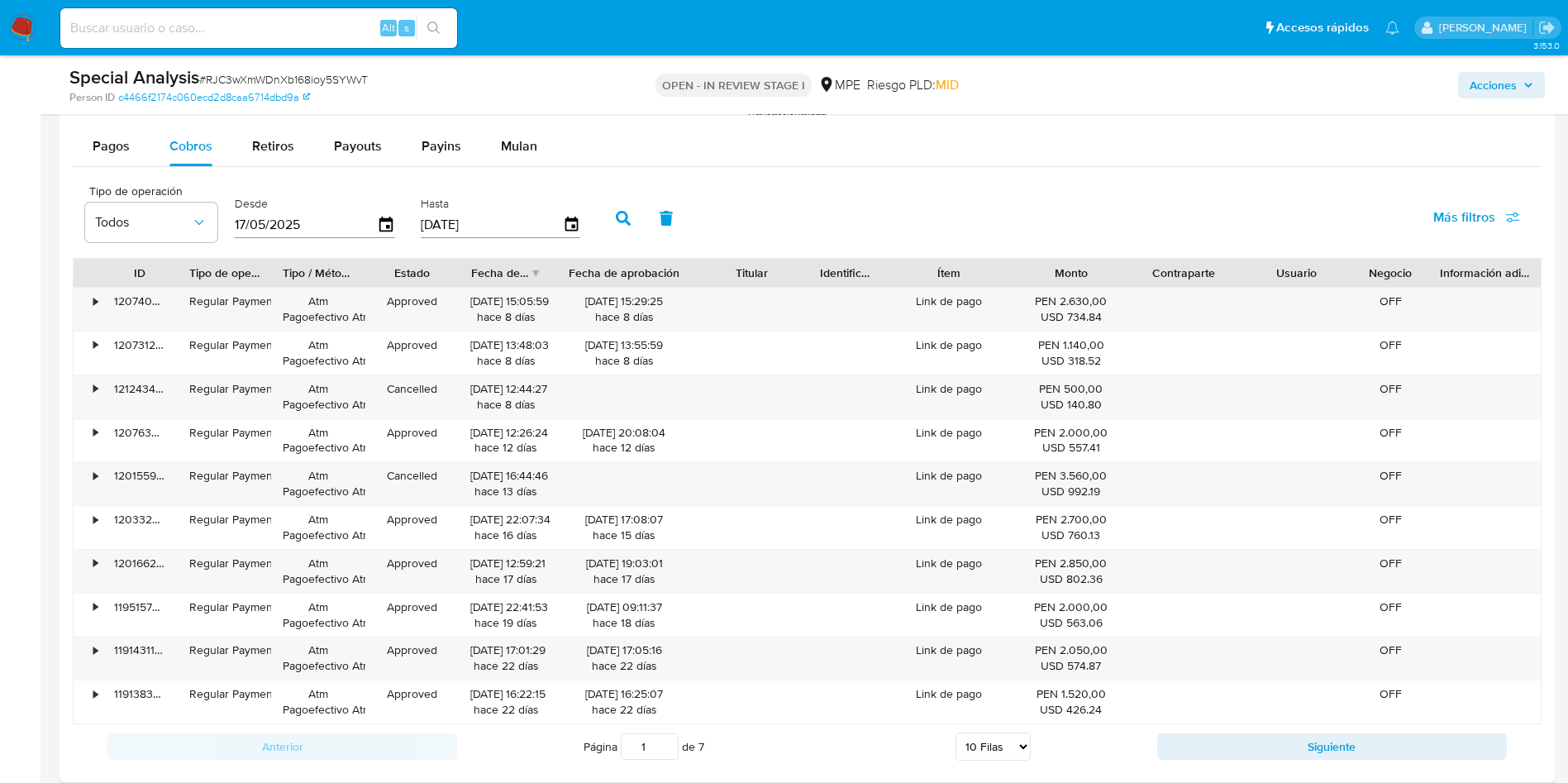
drag, startPoint x: 666, startPoint y: 273, endPoint x: 711, endPoint y: 265, distance: 45.7
click at [711, 265] on div "ID Tipo de operación Tipo / Método Estado Fecha de creación Fecha de aprobación…" at bounding box center [808, 272] width 1467 height 28
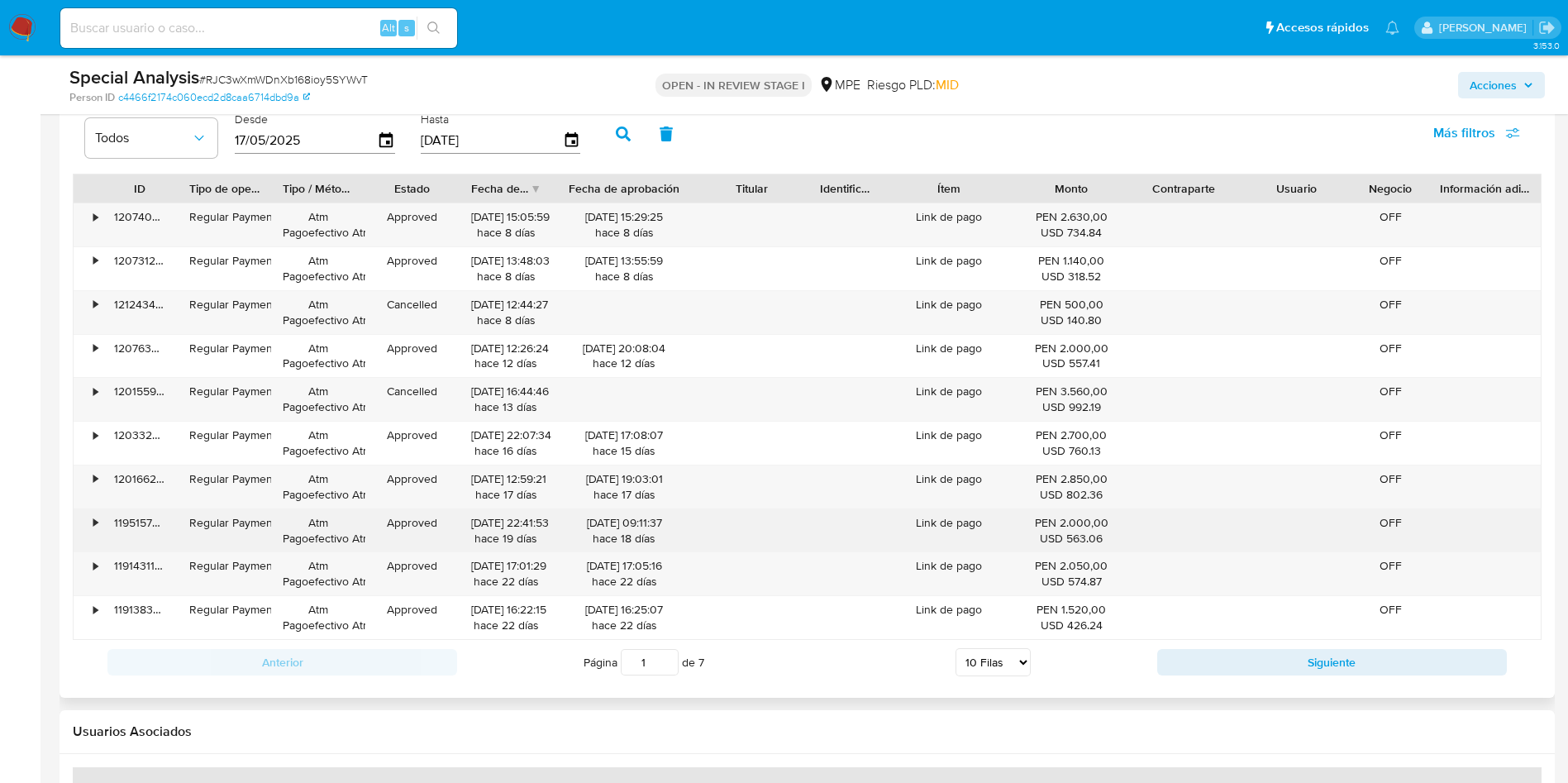
scroll to position [2356, 0]
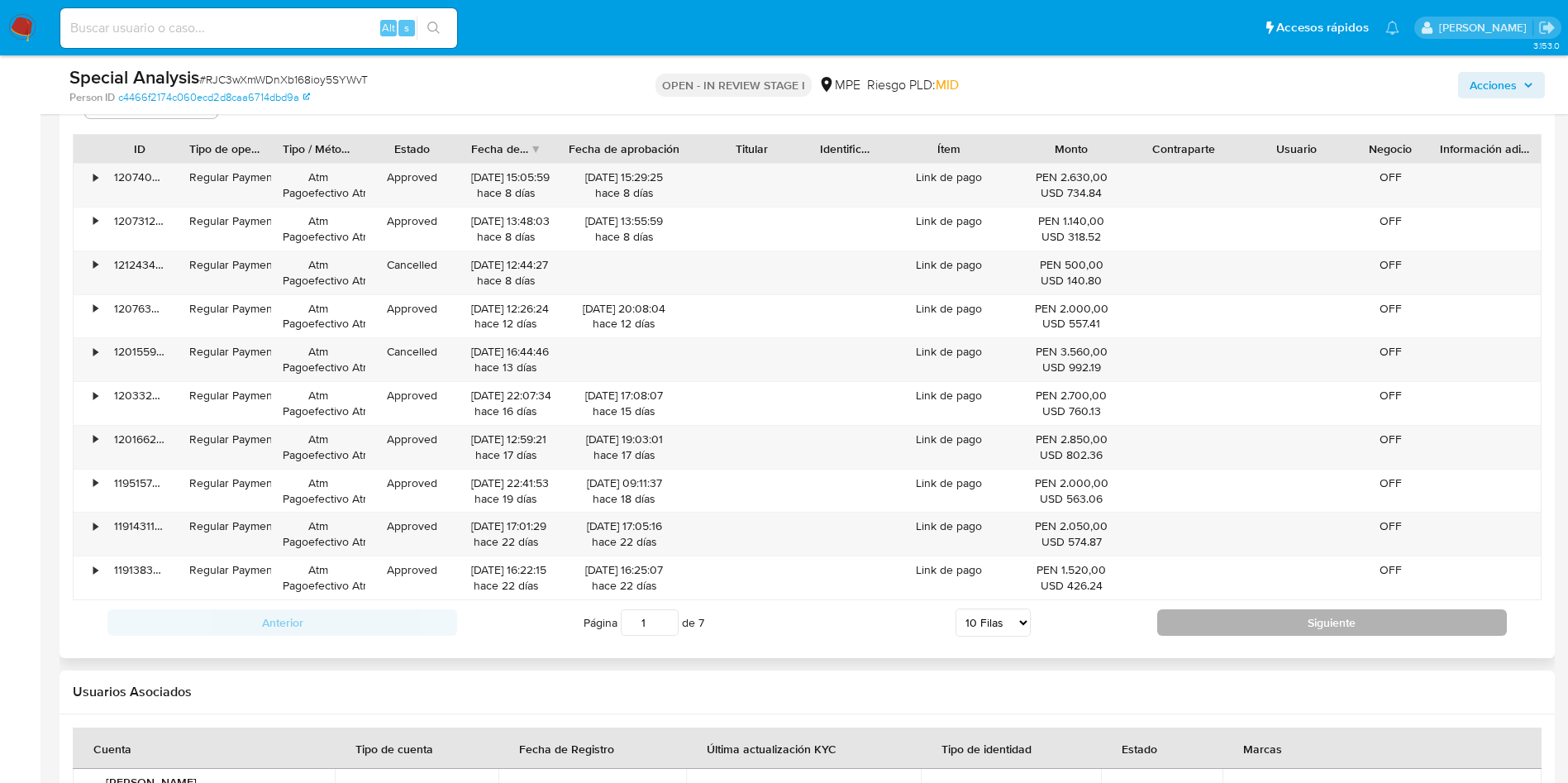
click at [1166, 621] on button "Siguiente" at bounding box center [1332, 623] width 350 height 27
type input "2"
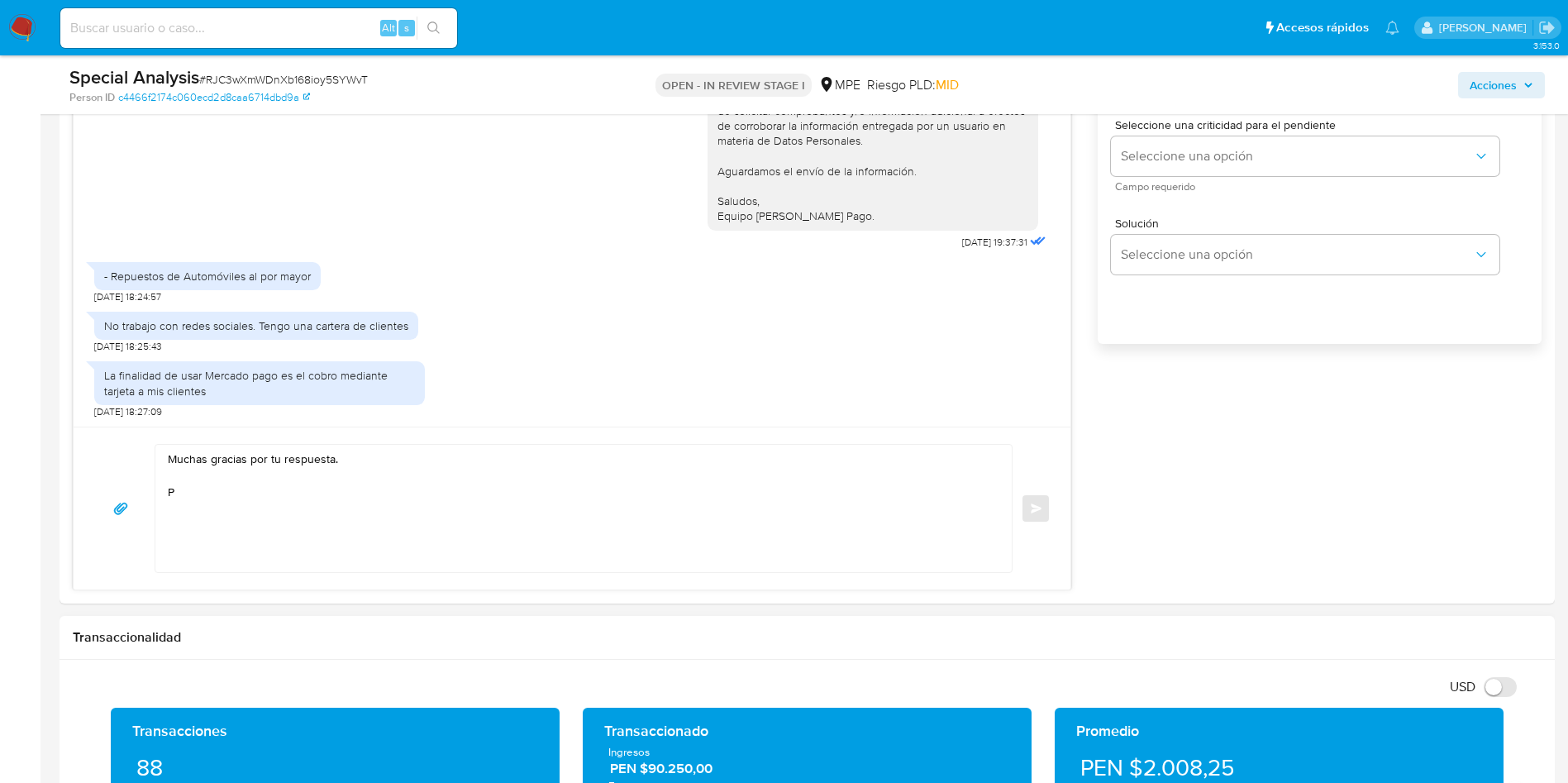
scroll to position [1115, 0]
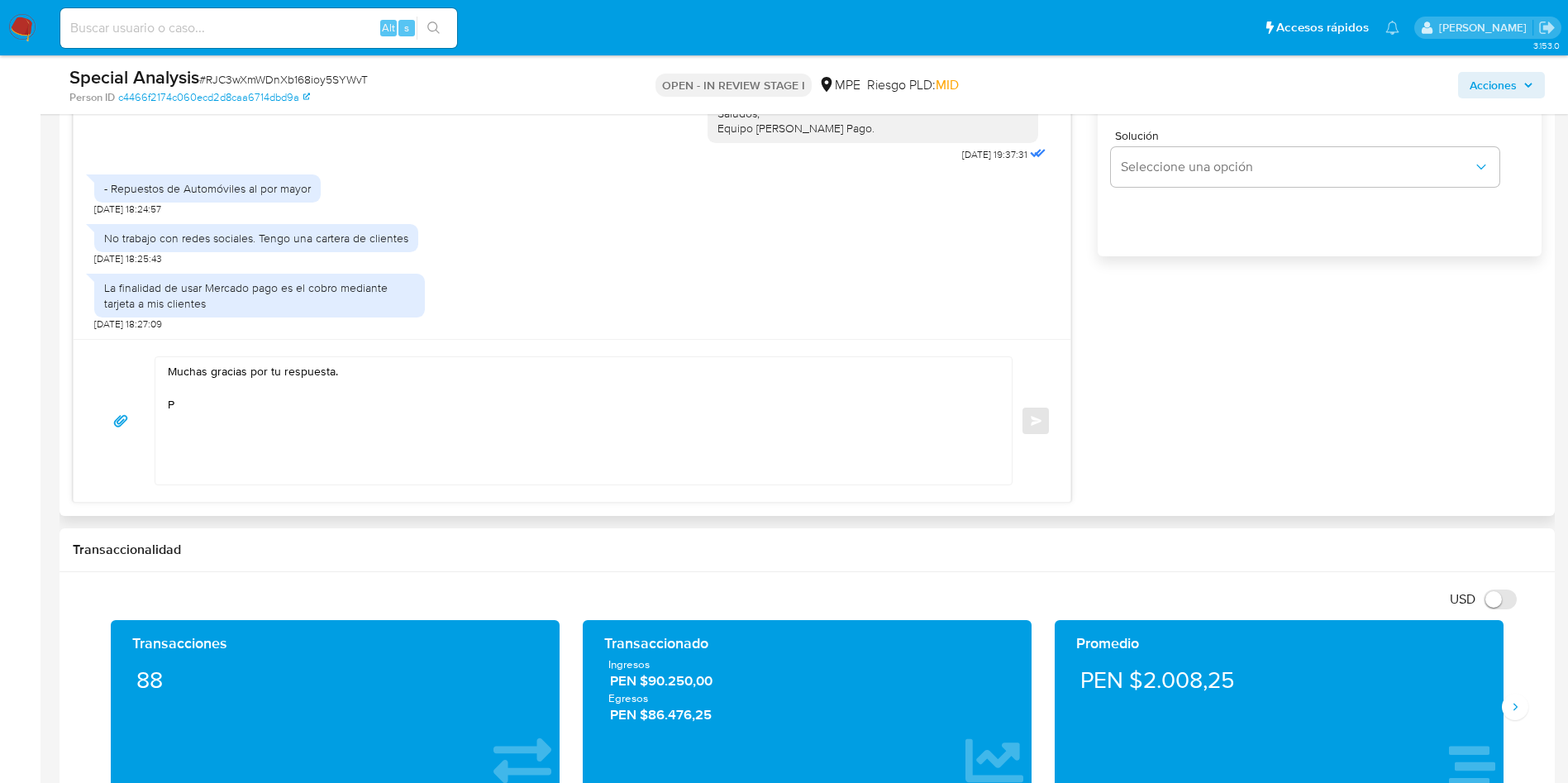
click at [397, 398] on textarea "Muchas gracias por tu respuesta. P" at bounding box center [579, 420] width 823 height 128
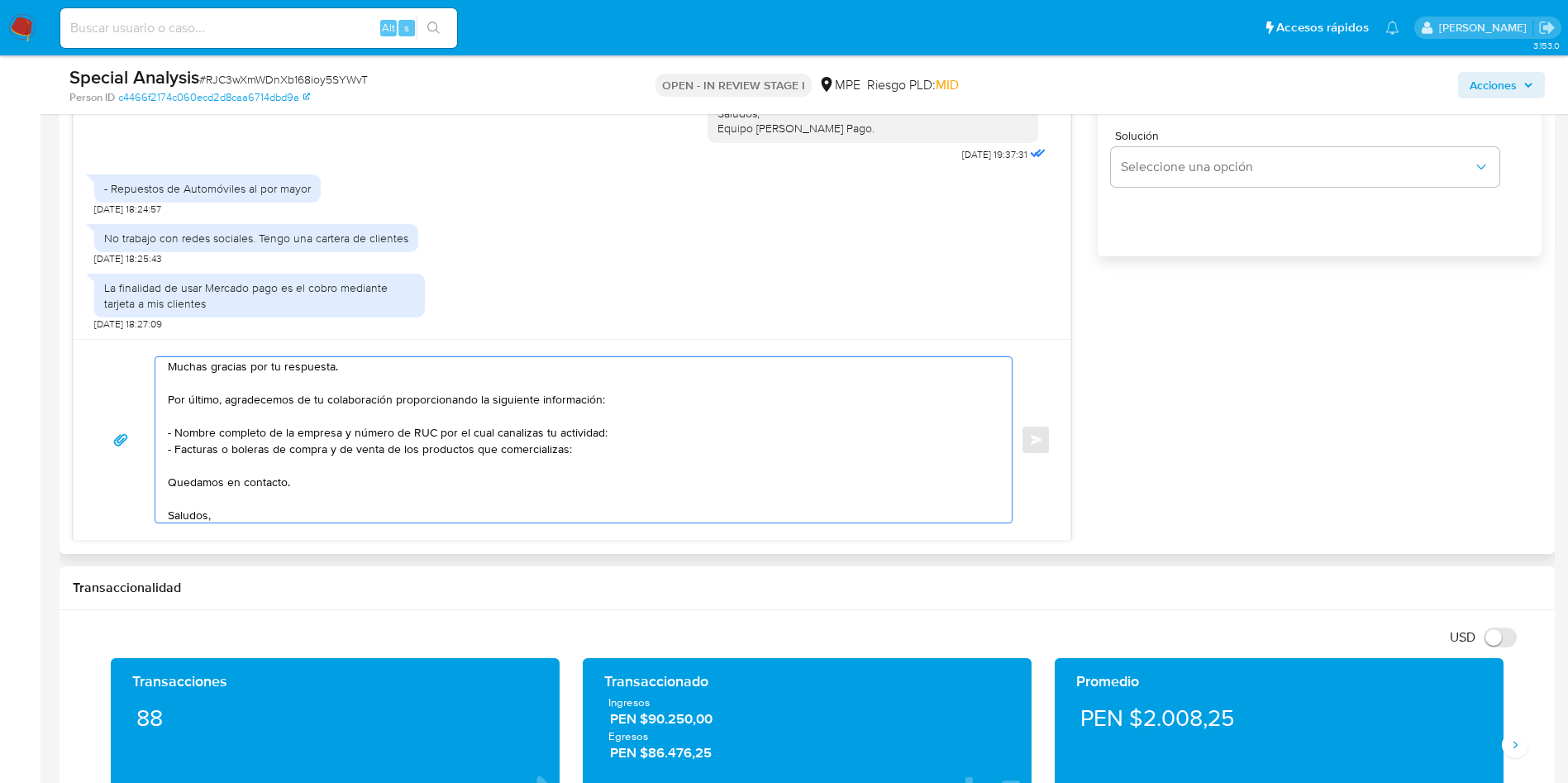
scroll to position [0, 0]
drag, startPoint x: 222, startPoint y: 405, endPoint x: 150, endPoint y: 399, distance: 72.2
click at [153, 405] on div "Muchas gracias por tu respuesta. Por último, agradecemos de tu colaboración pro…" at bounding box center [572, 439] width 957 height 167
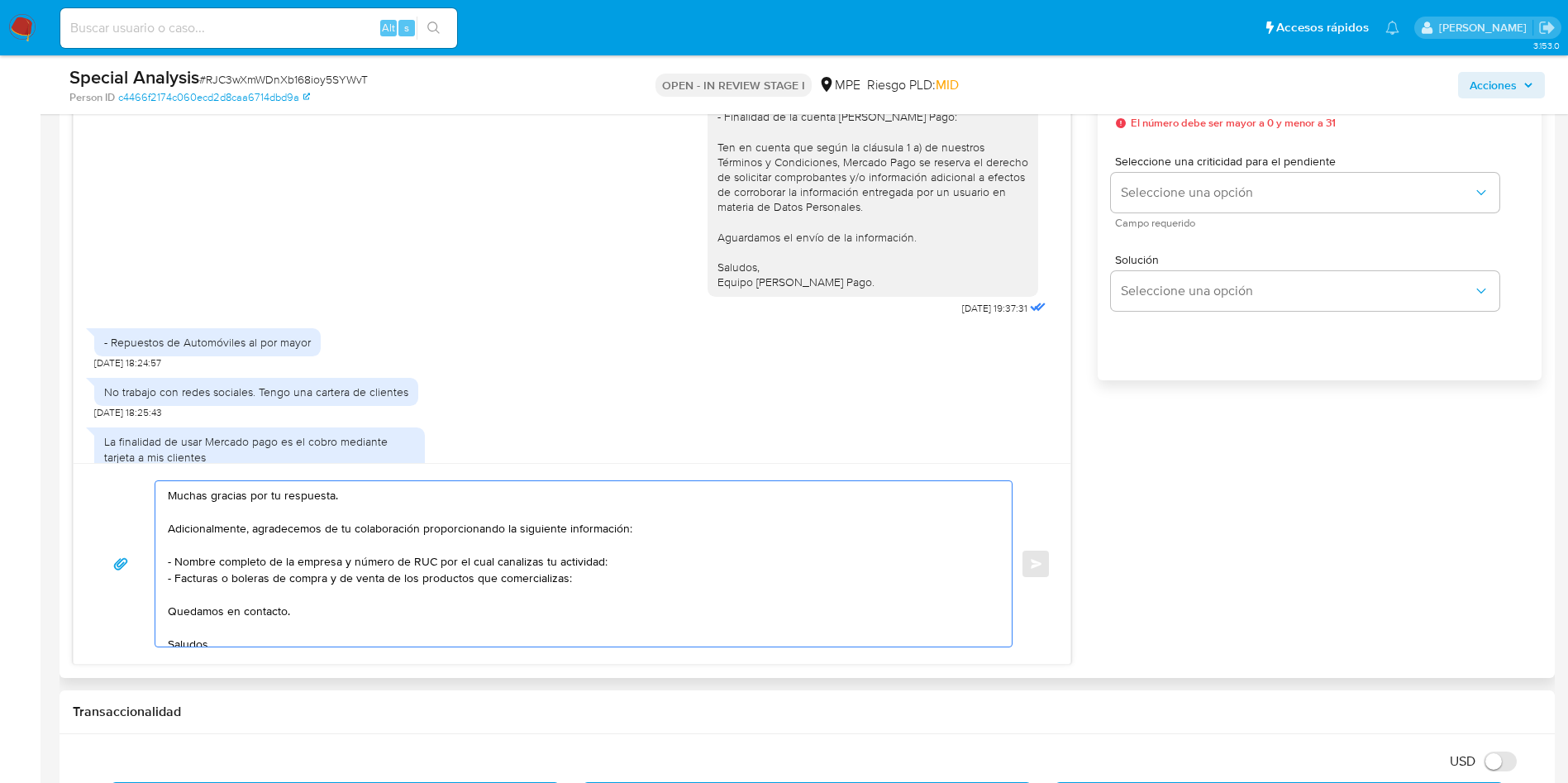
scroll to position [92, 0]
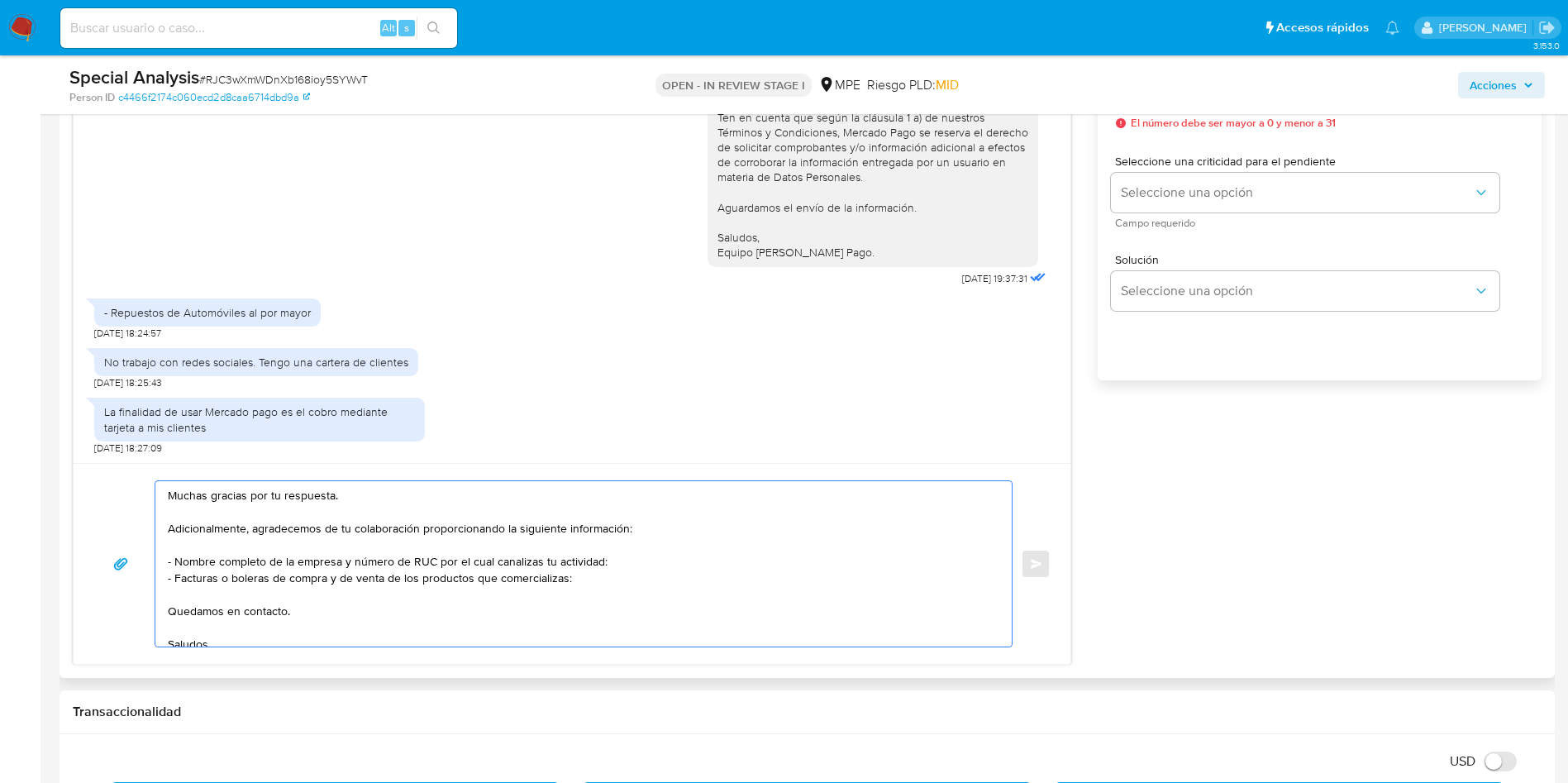
click at [439, 551] on textarea "Muchas gracias por tu respuesta. Adicionalmente, agradecemos de tu colaboración…" at bounding box center [579, 563] width 823 height 165
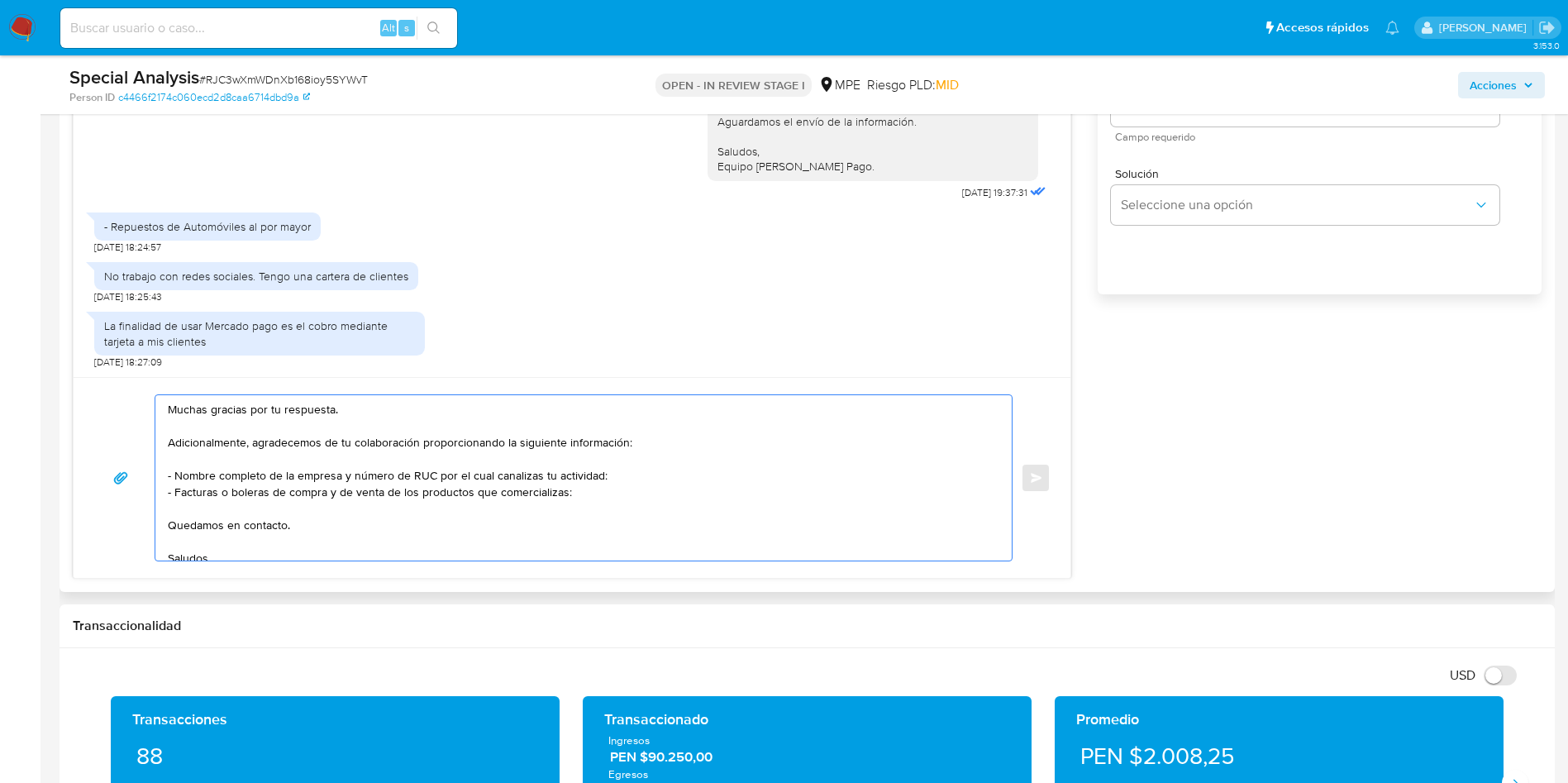
scroll to position [1115, 0]
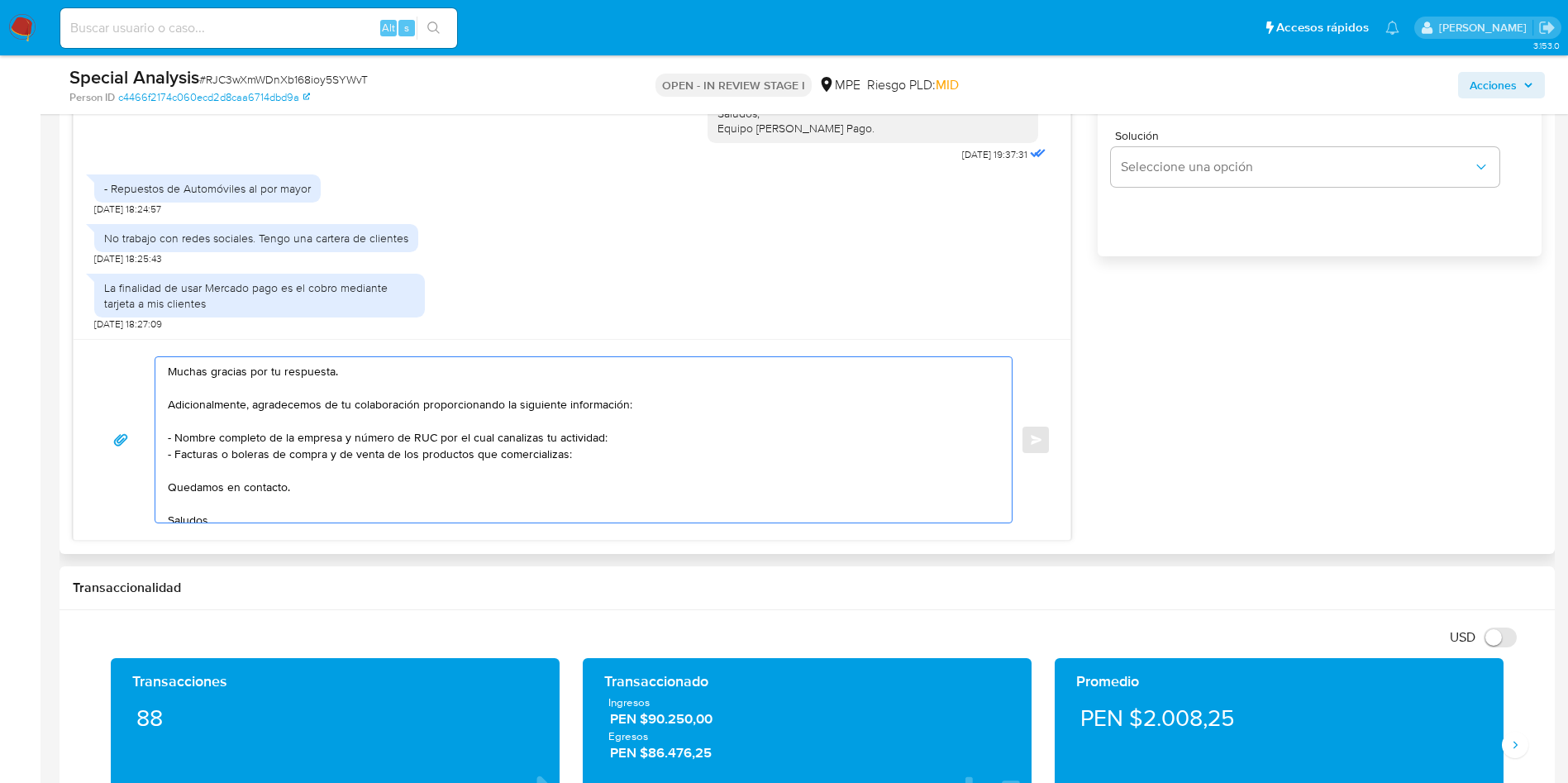
click at [446, 436] on textarea "Muchas gracias por tu respuesta. Adicionalmente, agradecemos de tu colaboración…" at bounding box center [579, 439] width 823 height 165
click at [253, 436] on textarea "Muchas gracias por tu respuesta. Adicionalmente, agradecemos de tu colaboración…" at bounding box center [579, 439] width 823 height 165
click at [448, 445] on textarea "Muchas gracias por tu respuesta. Adicionalmente, agradecemos de tu colaboración…" at bounding box center [579, 439] width 823 height 165
click at [512, 428] on textarea "Muchas gracias por tu respuesta. Adicionalmente, agradecemos de tu colaboración…" at bounding box center [579, 439] width 823 height 165
click at [300, 446] on textarea "Muchas gracias por tu respuesta. Adicionalmente, agradecemos de tu colaboración…" at bounding box center [579, 439] width 823 height 165
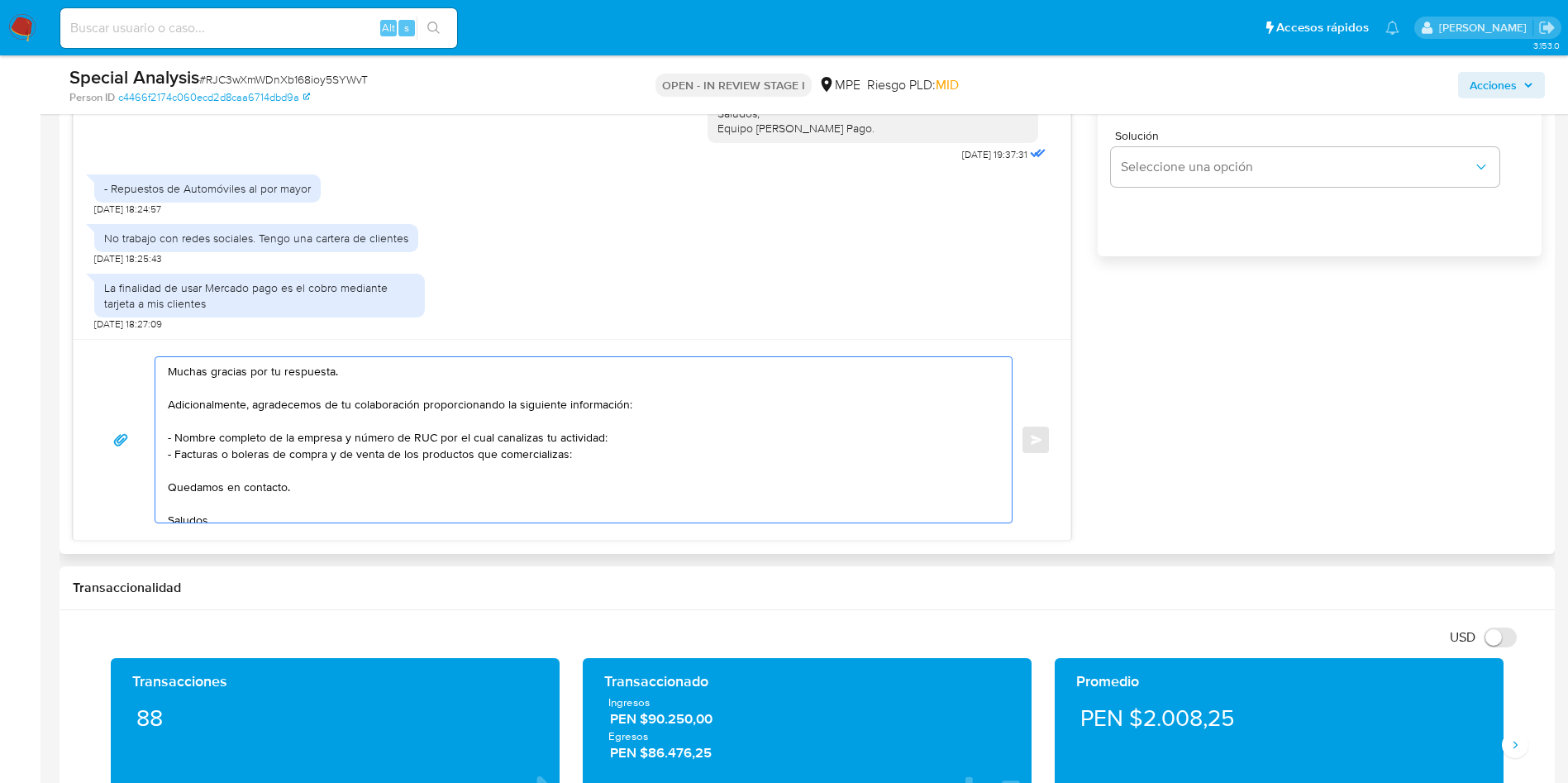
click at [368, 451] on textarea "Muchas gracias por tu respuesta. Adicionalmente, agradecemos de tu colaboración…" at bounding box center [579, 439] width 823 height 165
click at [475, 451] on textarea "Muchas gracias por tu respuesta. Adicionalmente, agradecemos de tu colaboración…" at bounding box center [579, 439] width 823 height 165
click at [613, 462] on textarea "Muchas gracias por tu respuesta. Adicionalmente, agradecemos de tu colaboración…" at bounding box center [579, 439] width 823 height 165
click at [280, 478] on textarea "Muchas gracias por tu respuesta. Adicionalmente, agradecemos de tu colaboración…" at bounding box center [579, 439] width 823 height 165
drag, startPoint x: 266, startPoint y: 443, endPoint x: 258, endPoint y: 455, distance: 14.4
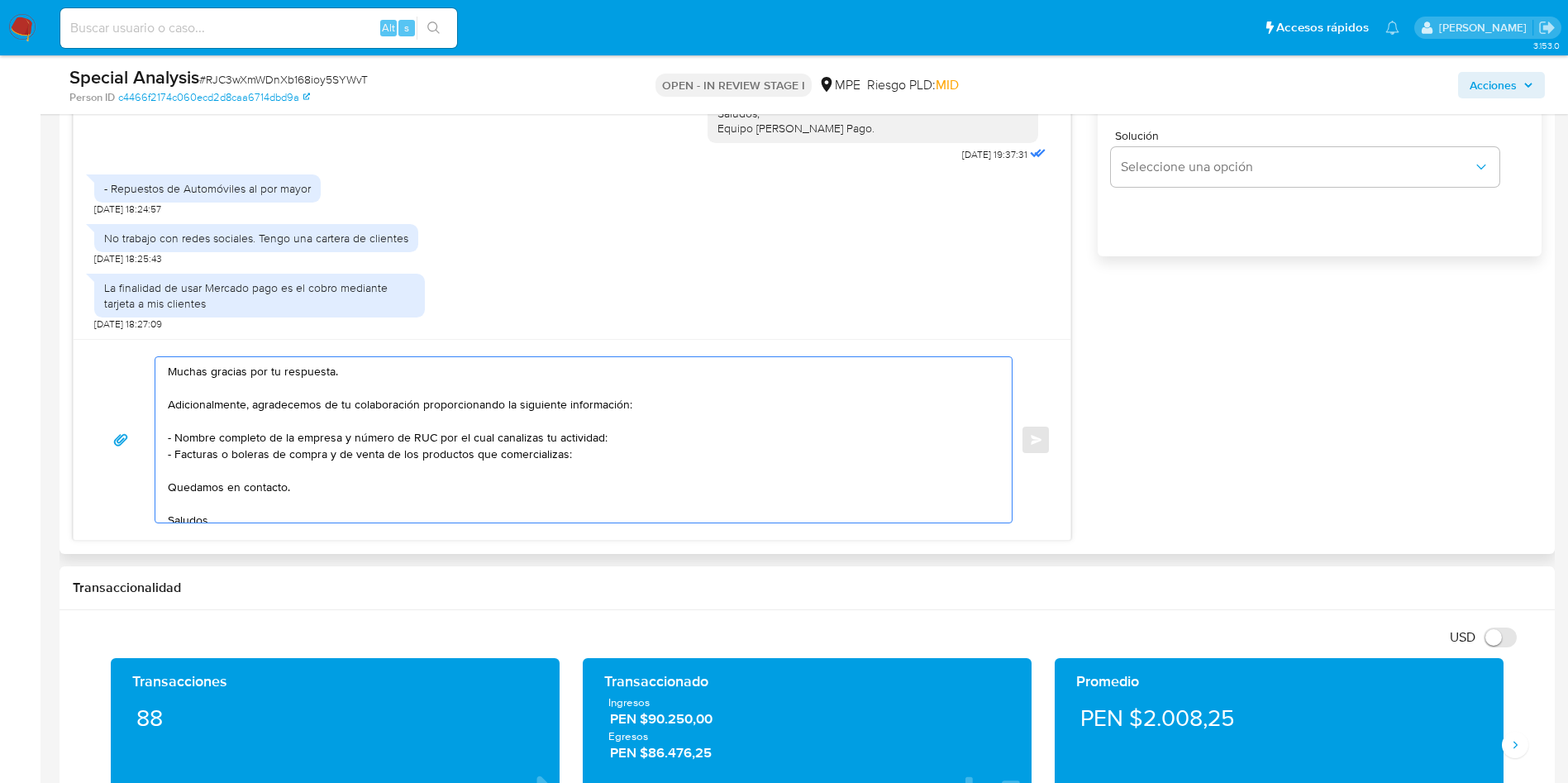
click at [264, 443] on textarea "Muchas gracias por tu respuesta. Adicionalmente, agradecemos de tu colaboración…" at bounding box center [579, 439] width 823 height 165
click at [254, 459] on textarea "Muchas gracias por tu respuesta. Adicionalmente, agradecemos de tu colaboración…" at bounding box center [579, 439] width 823 height 165
click at [369, 472] on textarea "Muchas gracias por tu respuesta. Adicionalmente, agradecemos de tu colaboración…" at bounding box center [579, 439] width 823 height 165
click at [513, 469] on textarea "Muchas gracias por tu respuesta. Adicionalmente, agradecemos de tu colaboración…" at bounding box center [579, 439] width 823 height 165
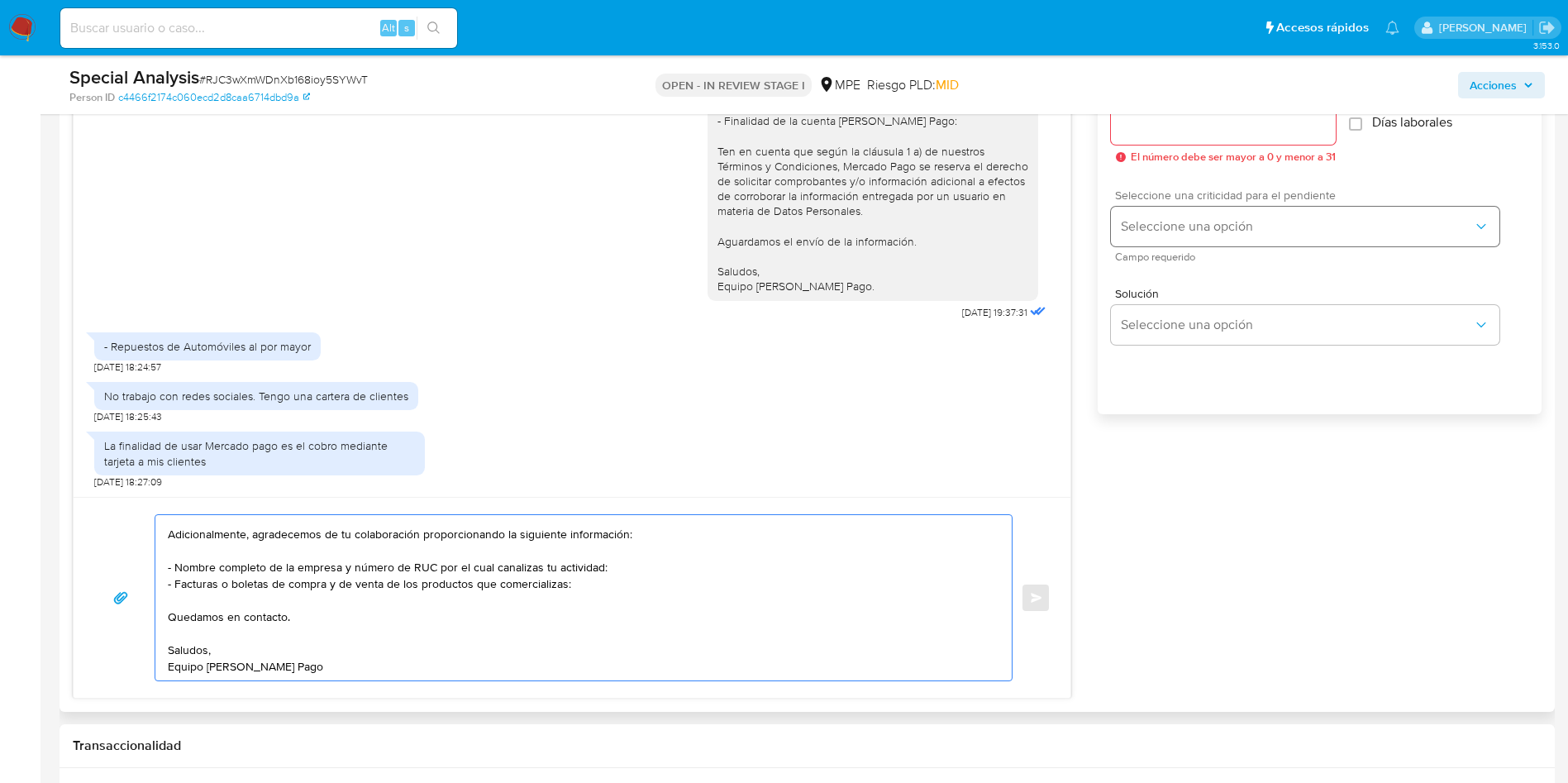
scroll to position [868, 0]
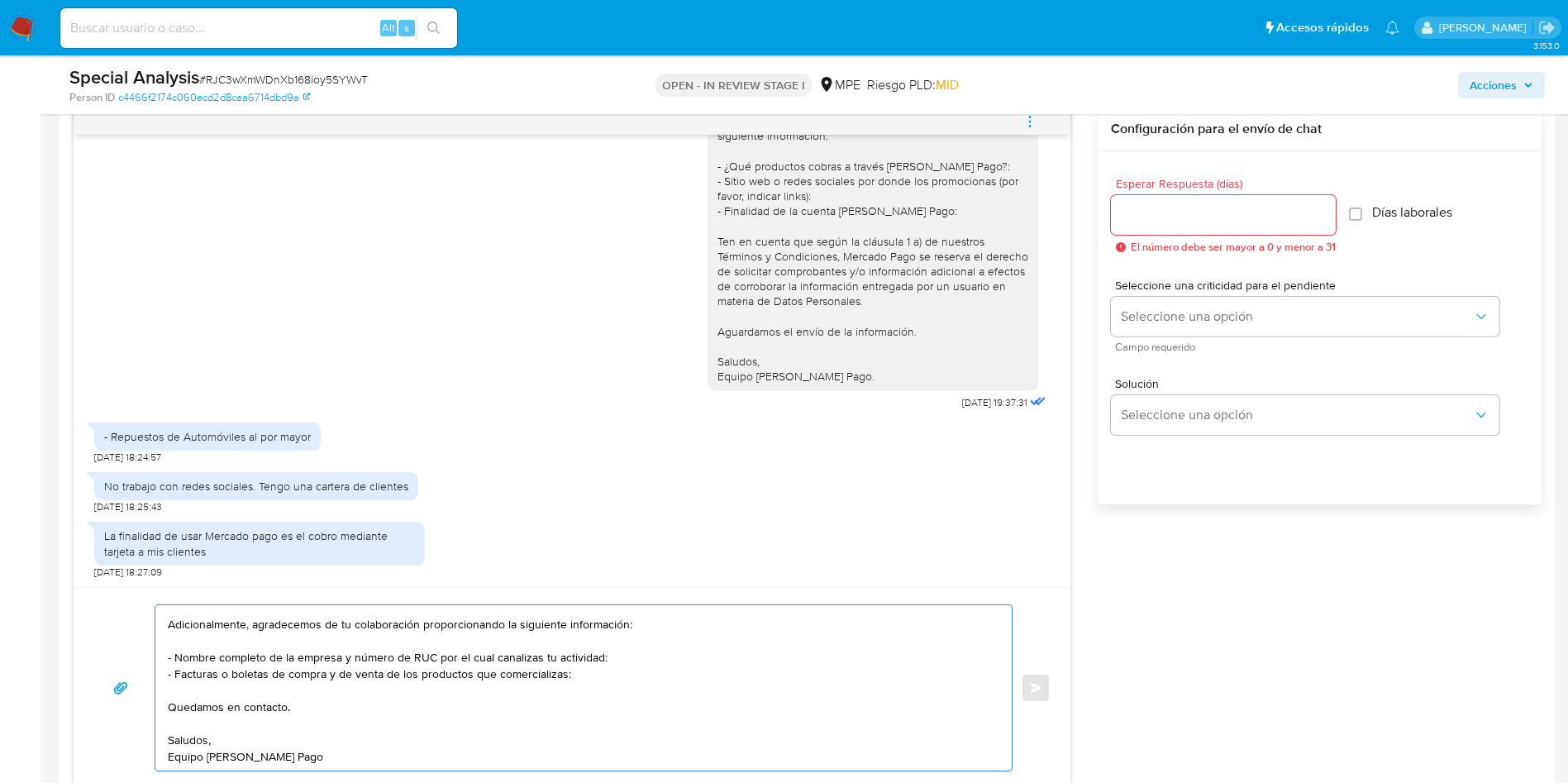
type textarea "Muchas gracias por tu respuesta. Adicionalmente, agradecemos de tu colaboración…"
click at [1176, 207] on input "Esperar Respuesta (días)" at bounding box center [1224, 215] width 225 height 22
type input "3"
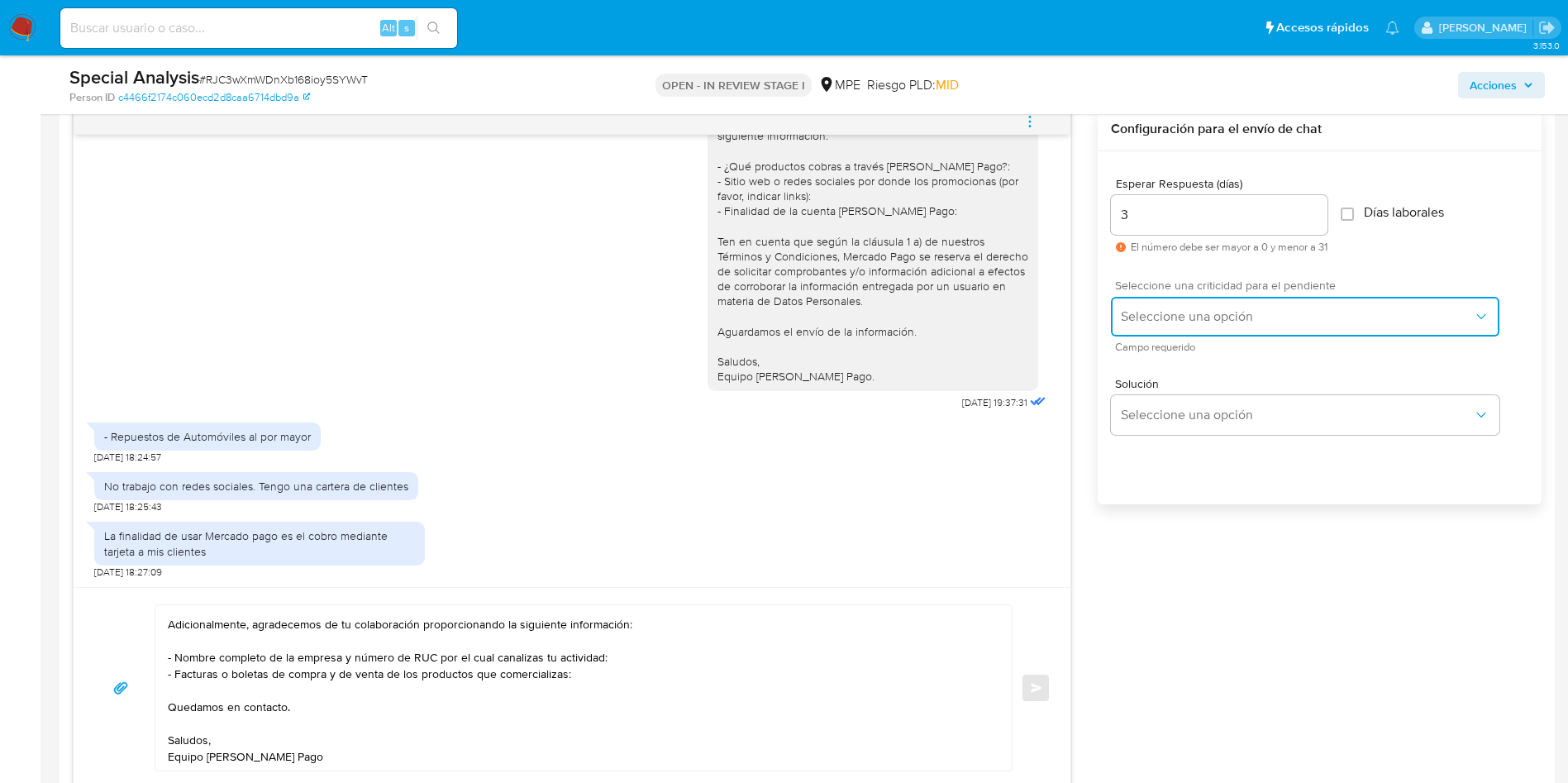
click at [1158, 308] on span "Seleccione una opción" at bounding box center [1297, 316] width 353 height 17
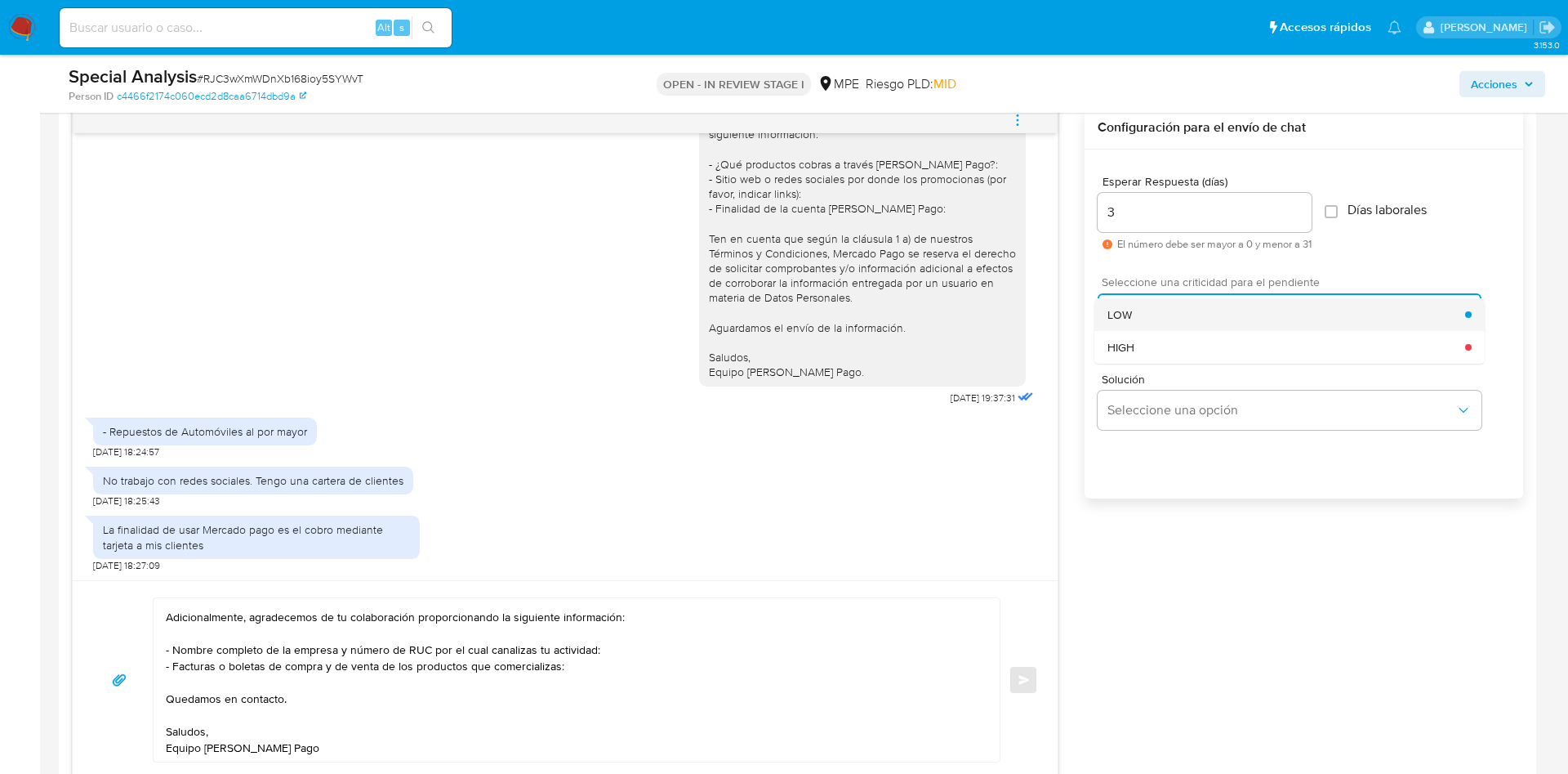
click at [1143, 314] on div "LOW" at bounding box center [1285, 314] width 357 height 32
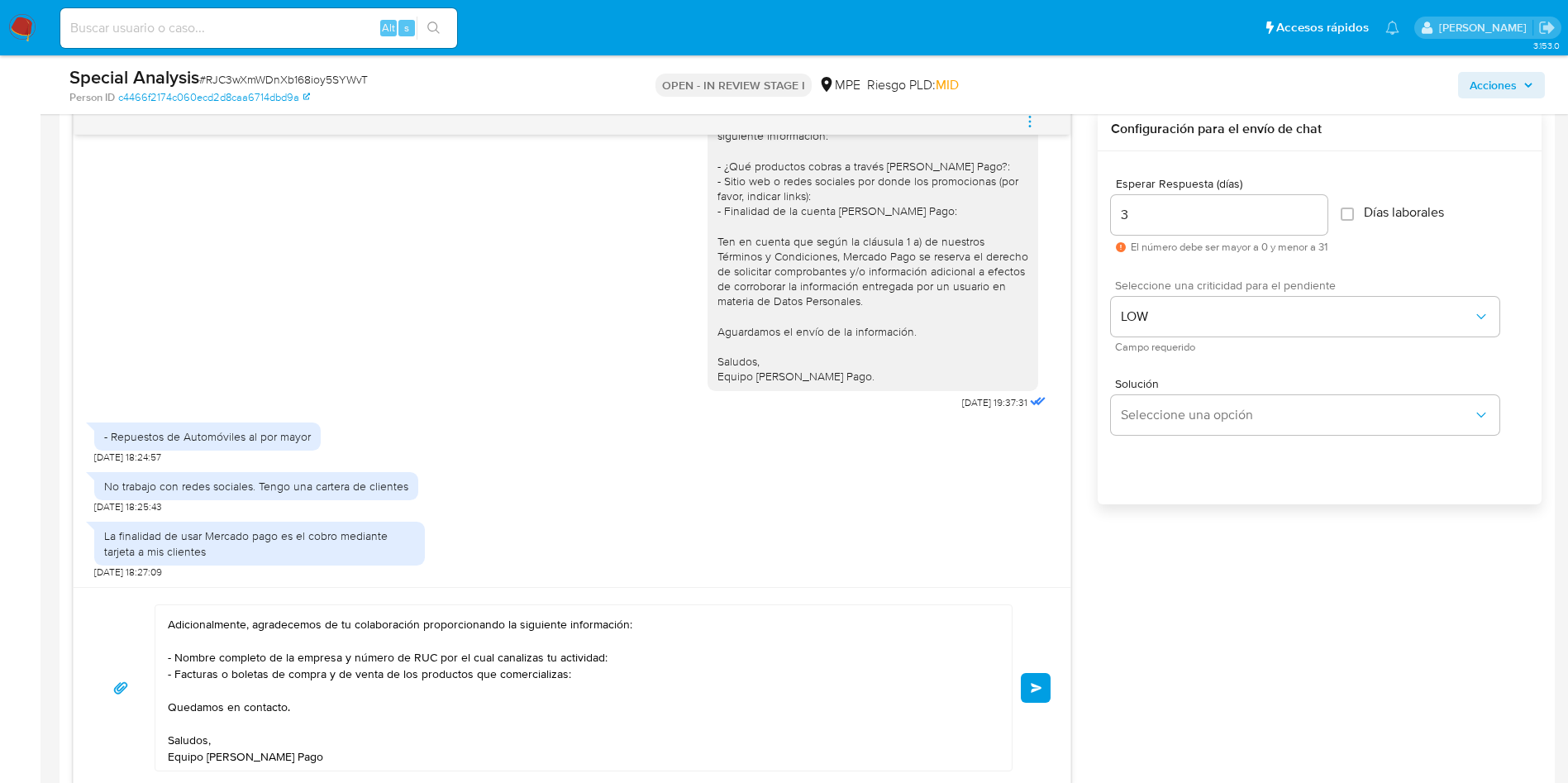
click at [330, 80] on span "# RJC3wXmWDnXb168ioy5SYWvT" at bounding box center [283, 80] width 169 height 17
copy span "RJC3wXmWDnXb168ioy5SYWvT"
click at [1038, 687] on span "Enviar" at bounding box center [1037, 687] width 12 height 10
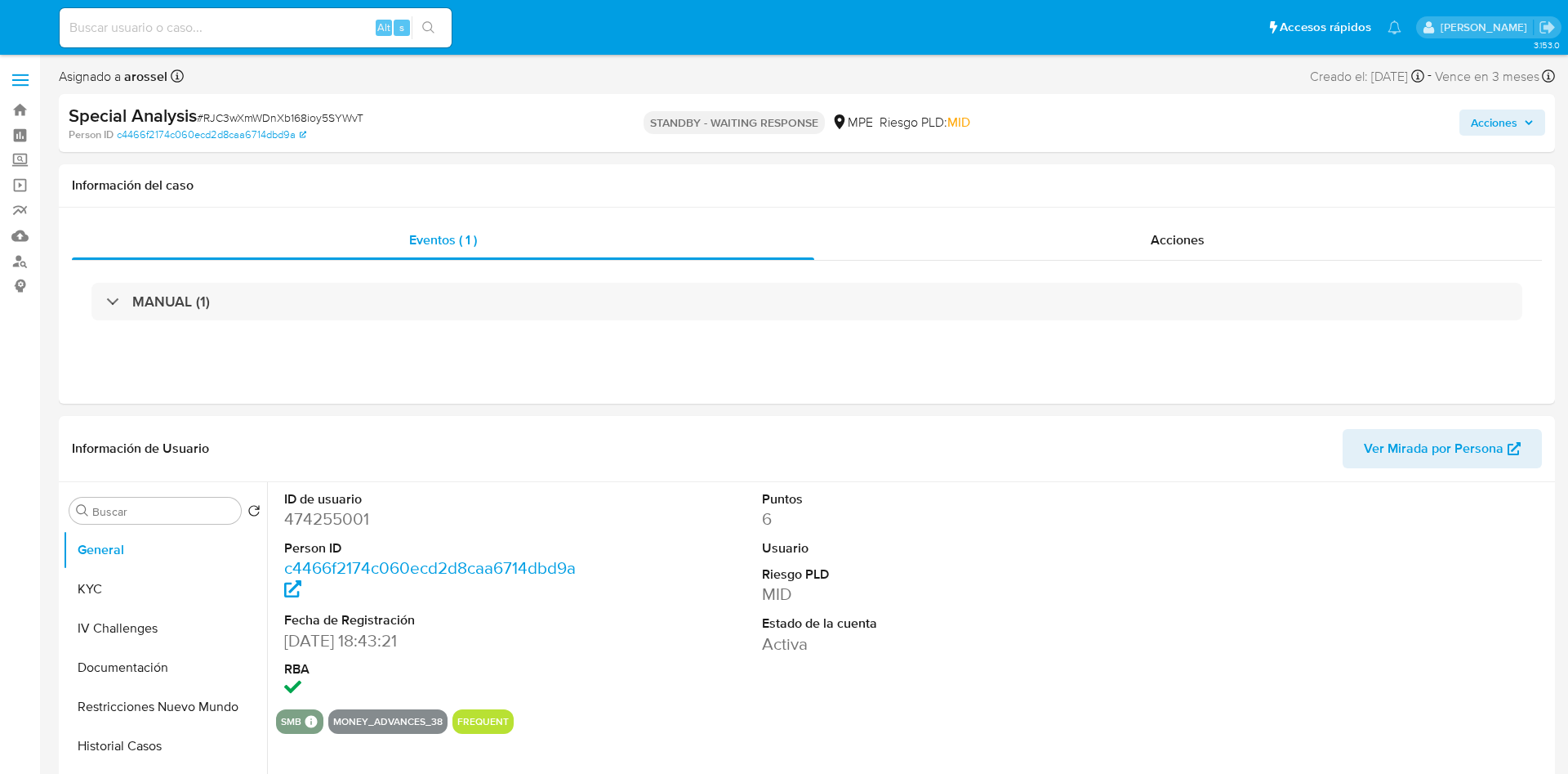
select select "10"
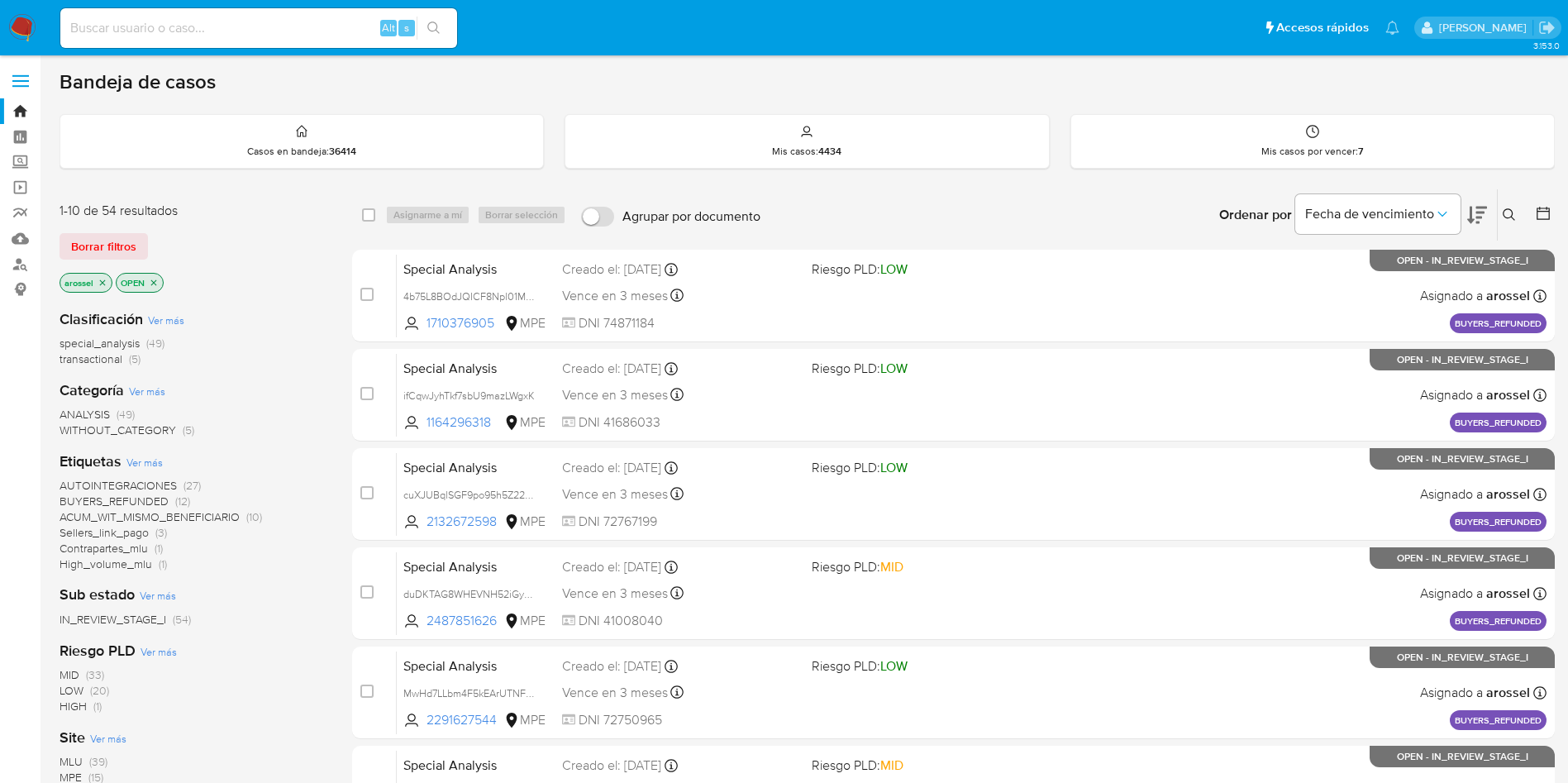
drag, startPoint x: 298, startPoint y: 147, endPoint x: 297, endPoint y: 202, distance: 55.0
click at [298, 146] on p "Casos en bandeja : 36414" at bounding box center [301, 151] width 109 height 13
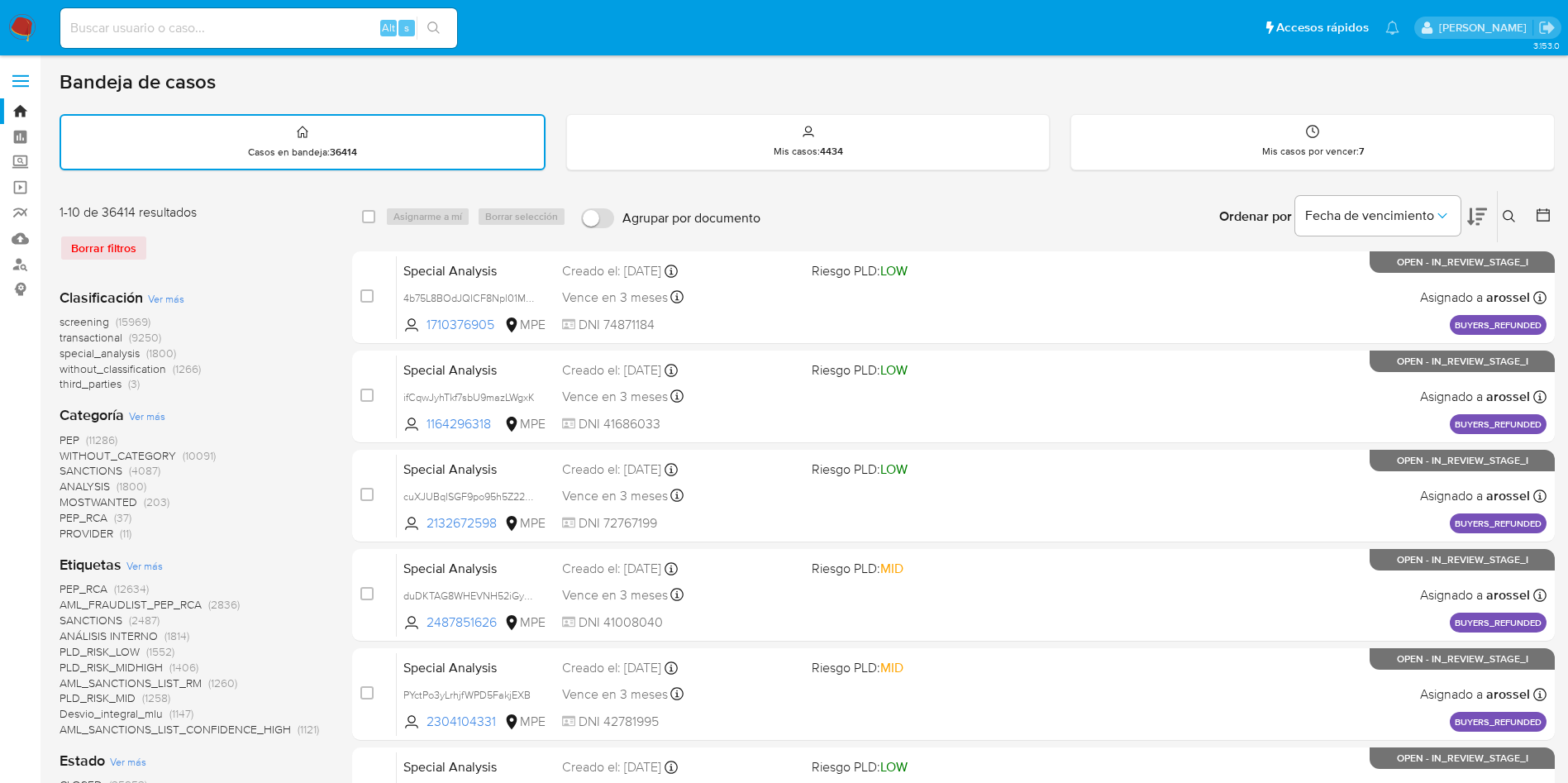
click at [1505, 217] on icon at bounding box center [1509, 217] width 13 height 13
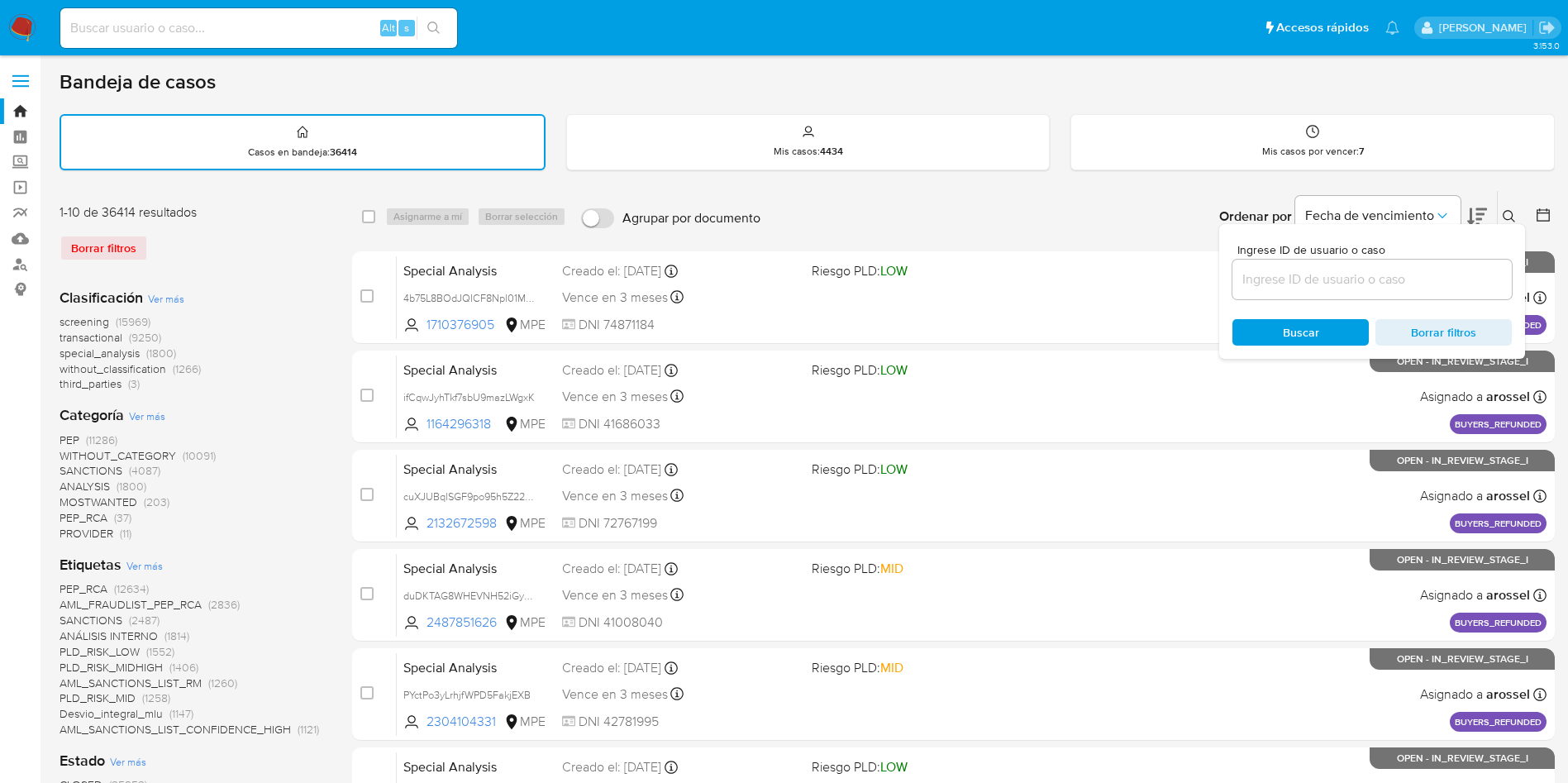
click at [1378, 287] on input at bounding box center [1372, 279] width 280 height 22
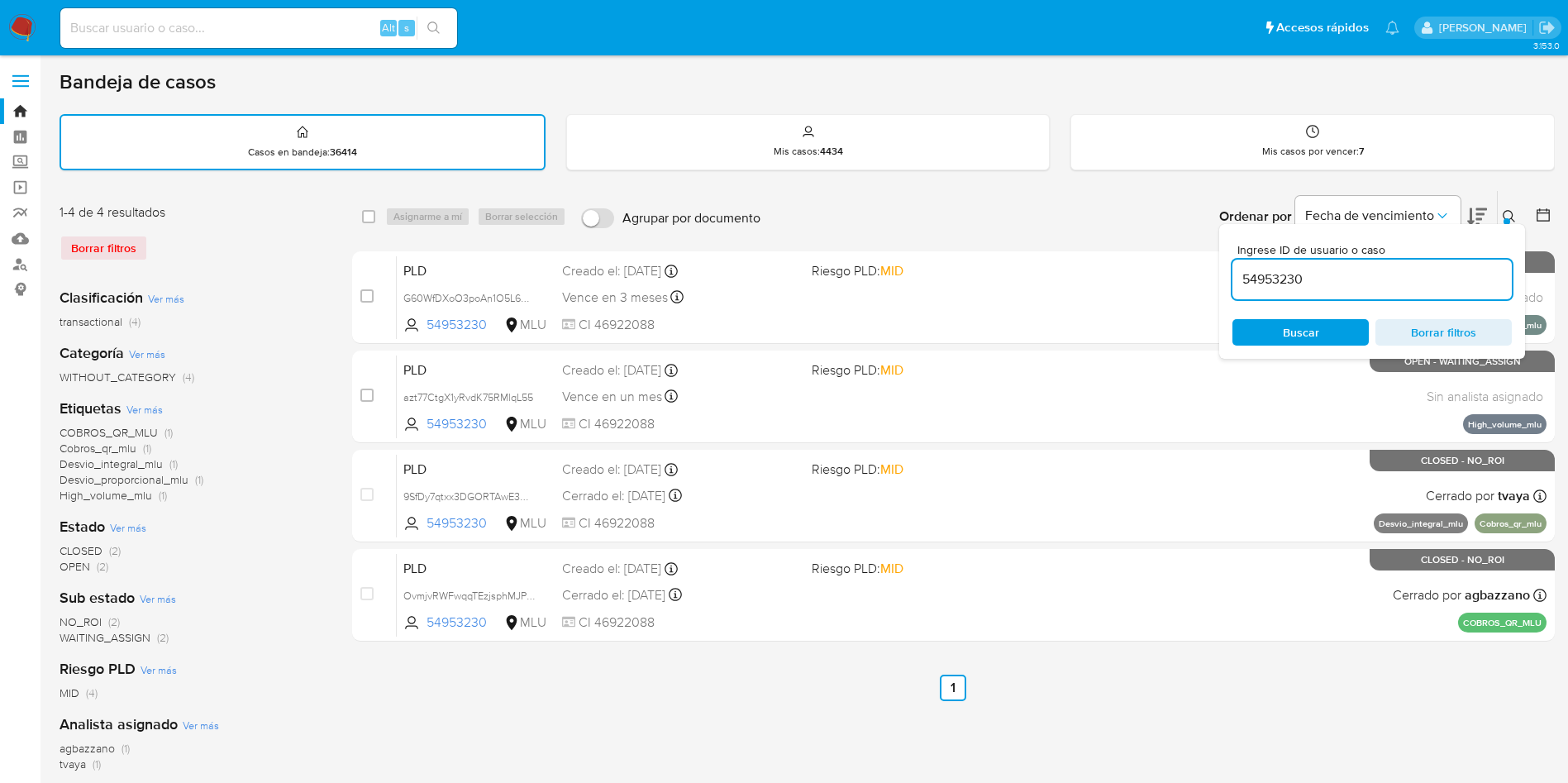
click at [1357, 271] on input "54953230" at bounding box center [1372, 279] width 280 height 22
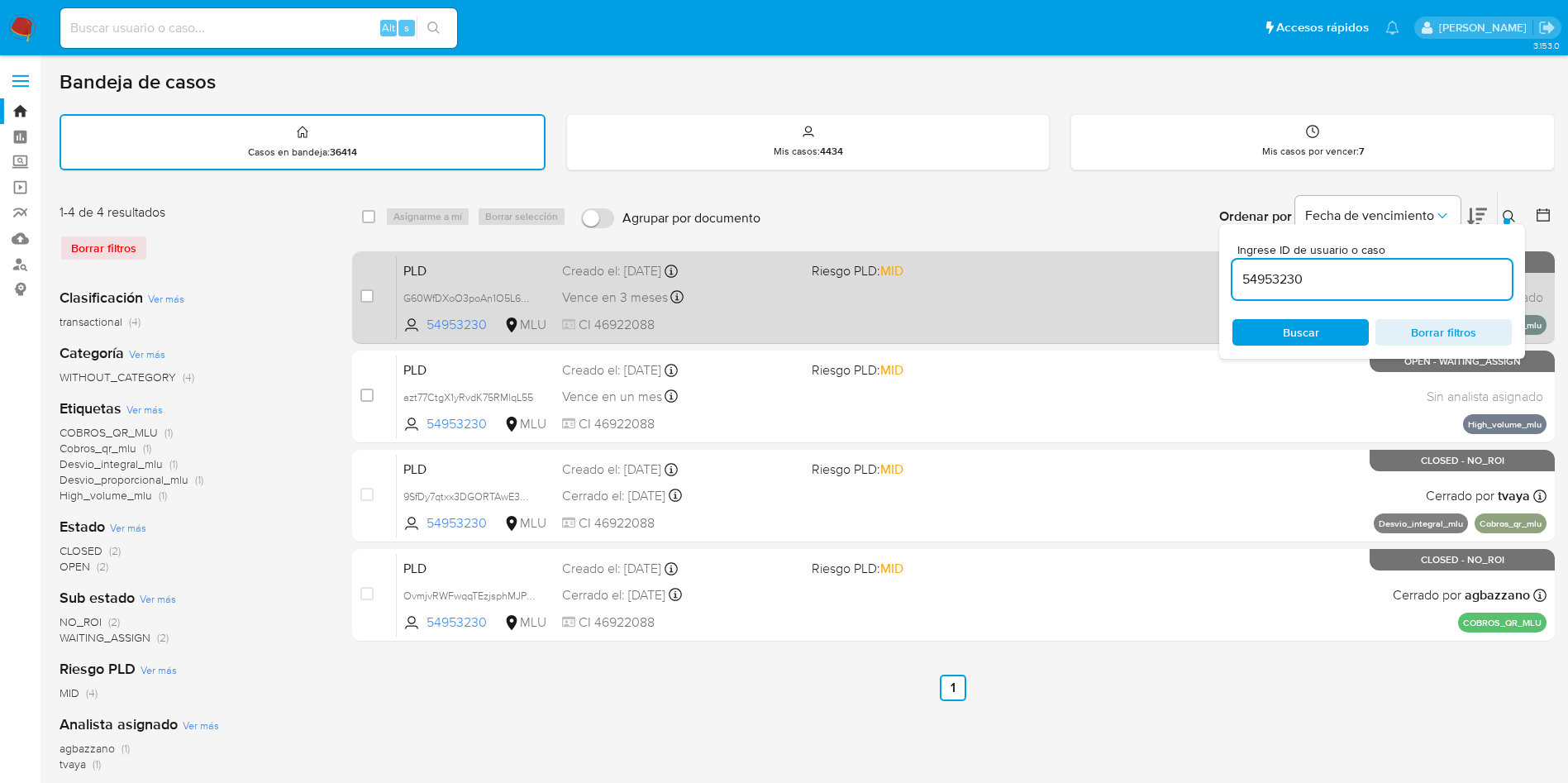
paste input "azt77CtgX1yRvdK75RMlqL55"
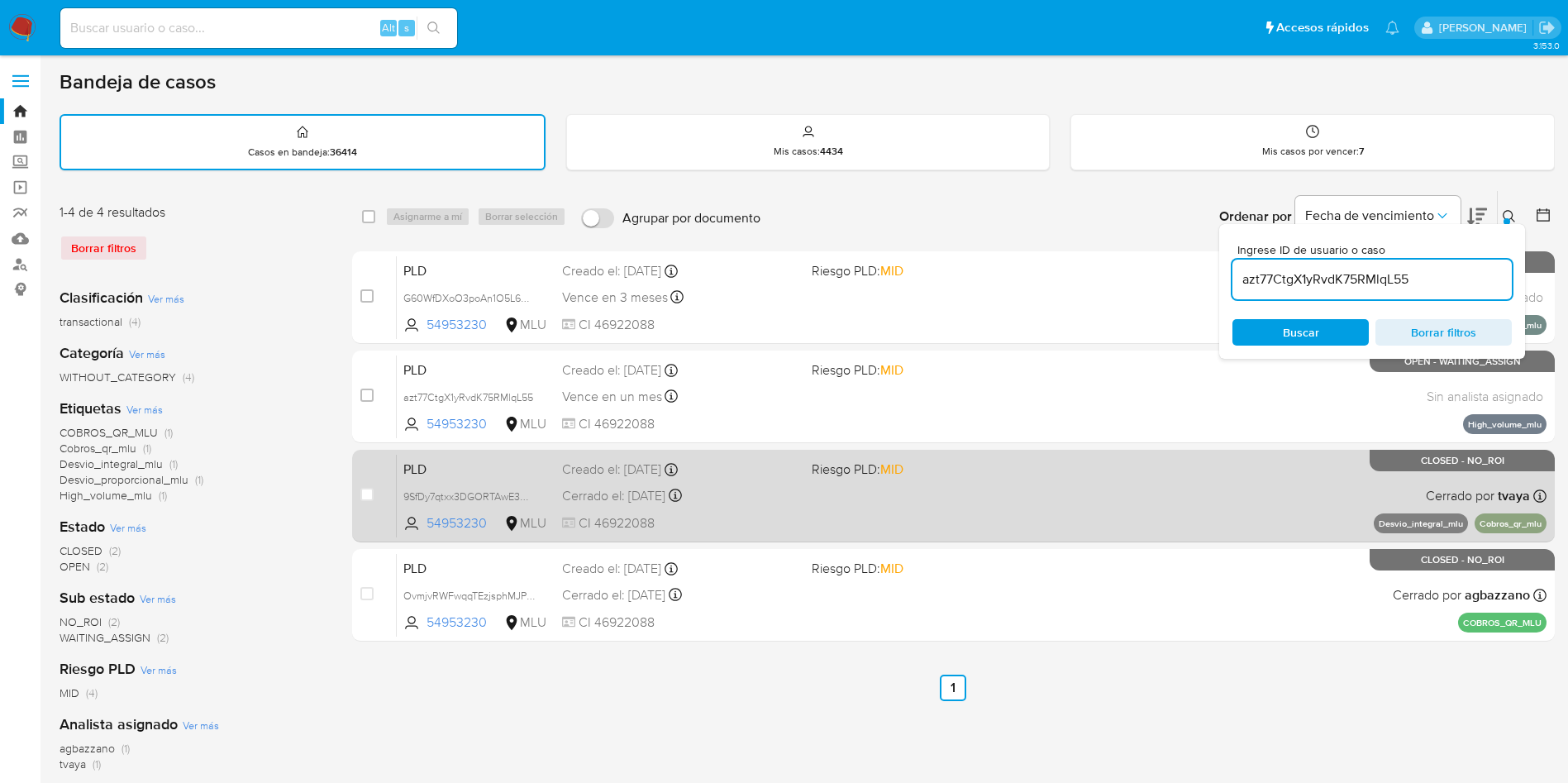
type input "azt77CtgX1yRvdK75RMlqL55"
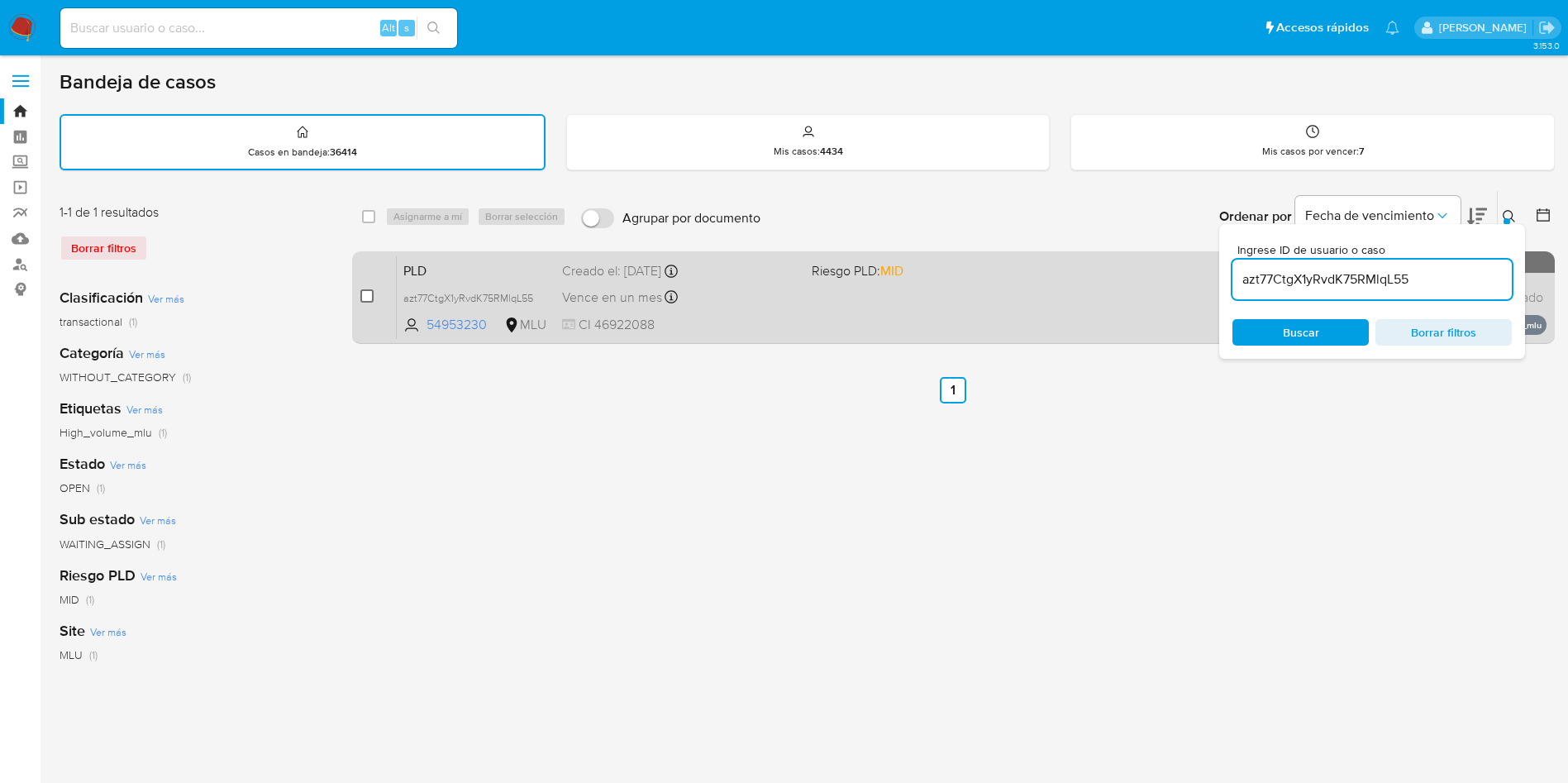
click at [360, 295] on input "checkbox" at bounding box center [367, 296] width 13 height 13
checkbox input "true"
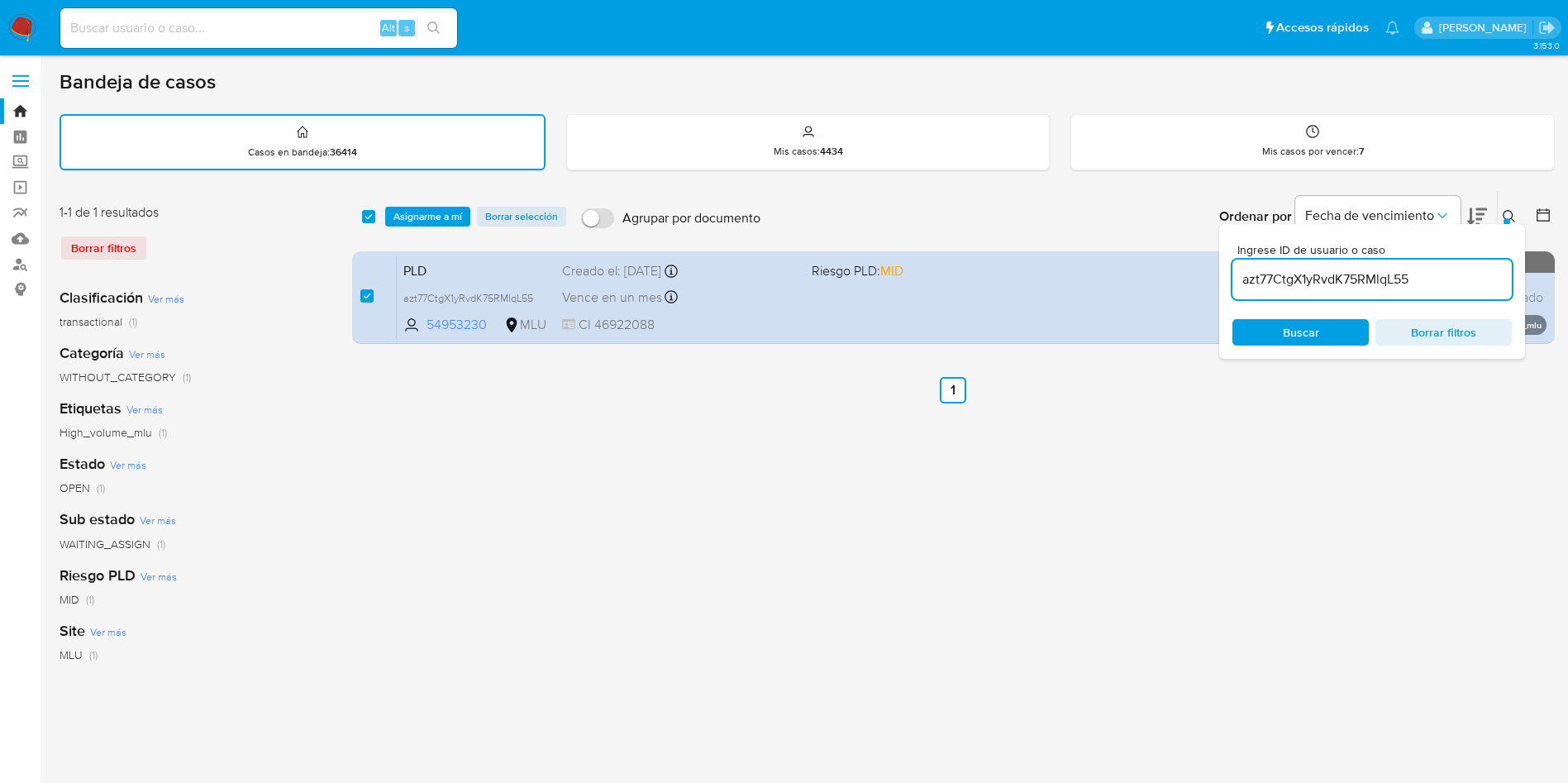
click at [1302, 278] on input "azt77CtgX1yRvdK75RMlqL55" at bounding box center [1372, 279] width 280 height 22
drag, startPoint x: 1302, startPoint y: 278, endPoint x: 1291, endPoint y: 277, distance: 11.0
click at [1302, 278] on input "azt77CtgX1yRvdK75RMlqL55" at bounding box center [1372, 279] width 280 height 22
type input "BpyQ9R4ttmApTHIVGjvqc97w"
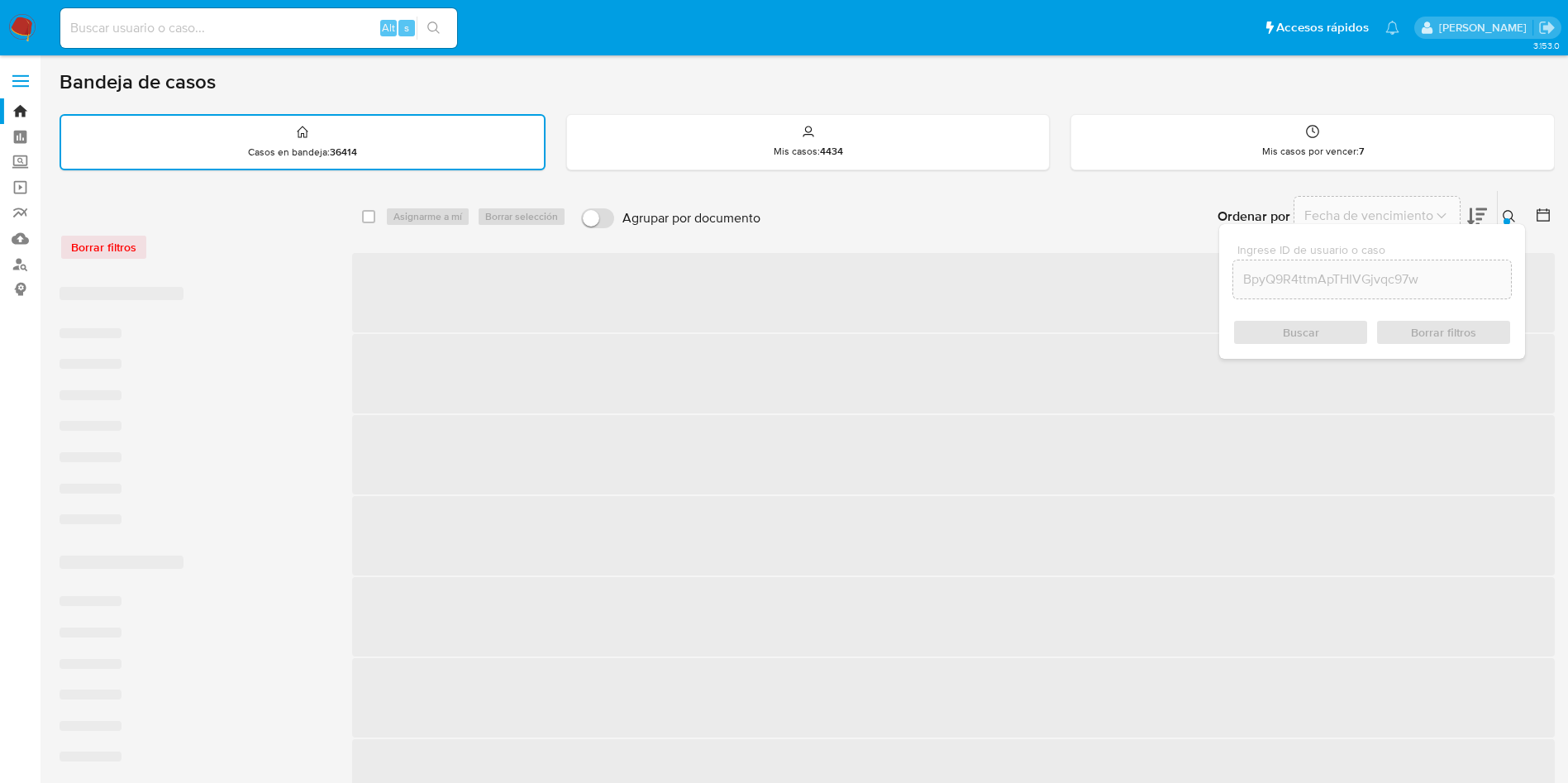
checkbox input "false"
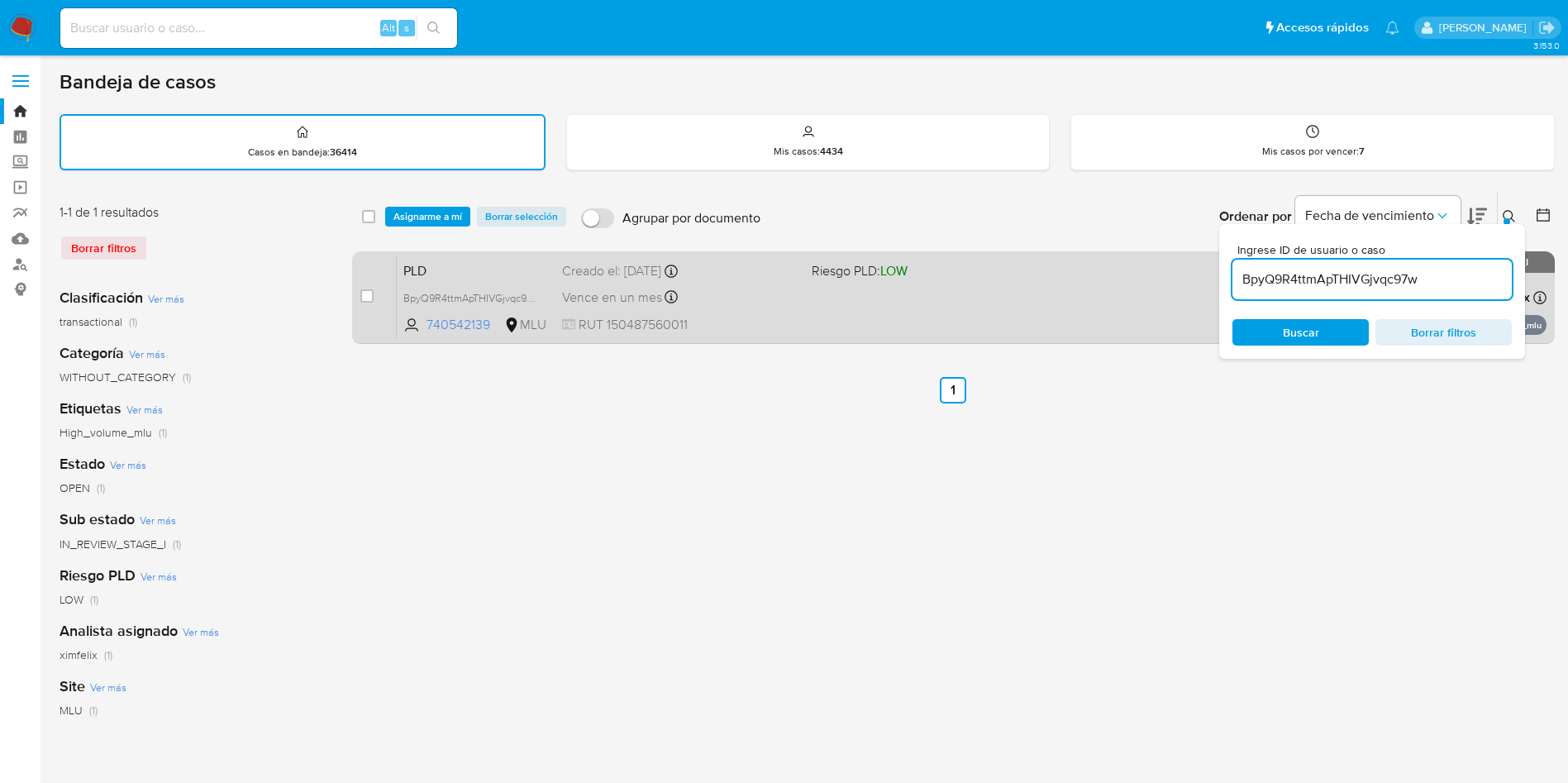
click at [365, 302] on div "case-item-checkbox" at bounding box center [367, 296] width 13 height 17
click at [365, 291] on input "checkbox" at bounding box center [367, 296] width 13 height 13
checkbox input "true"
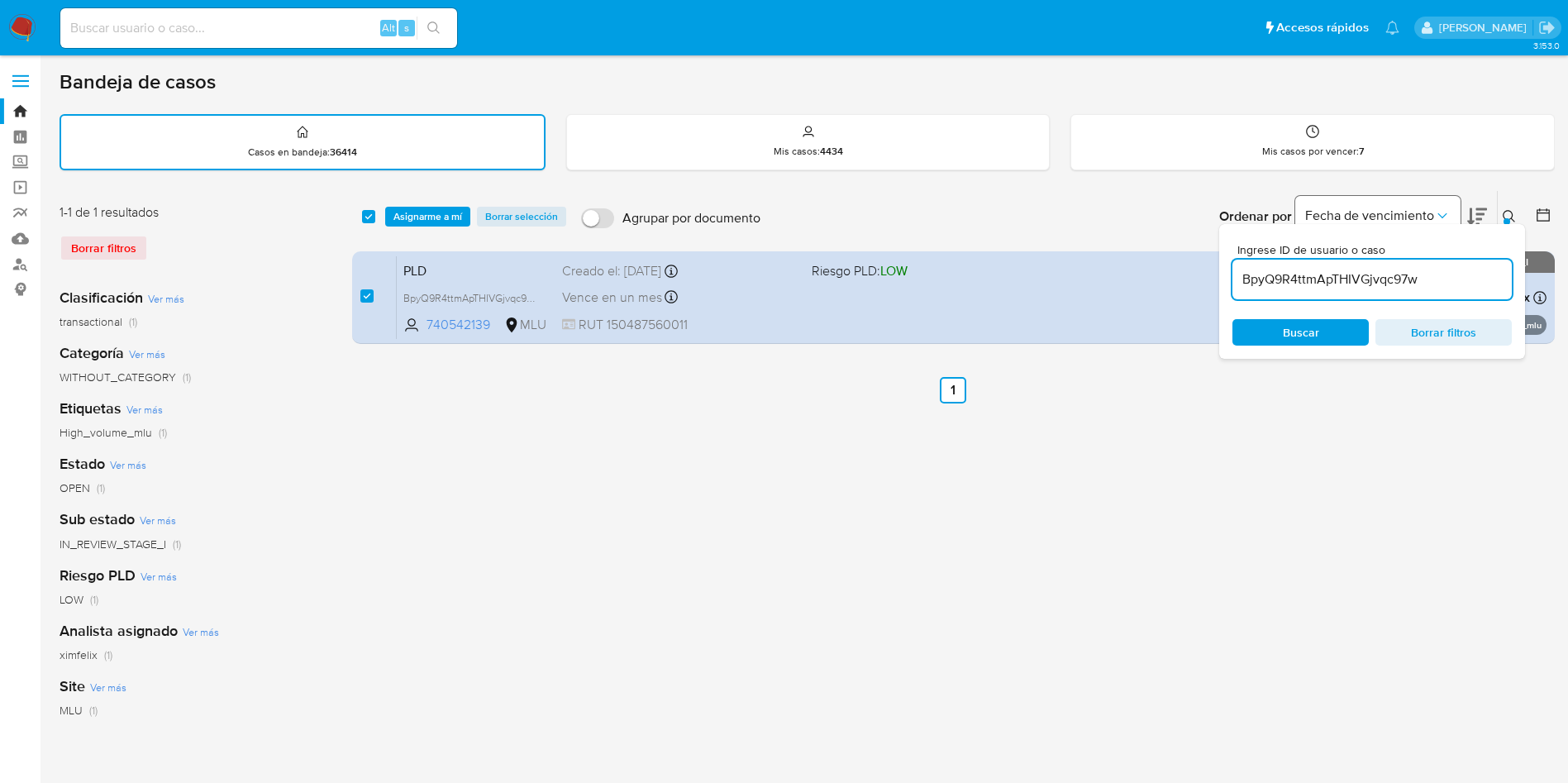
click at [1438, 204] on button "Fecha de vencimiento" at bounding box center [1377, 215] width 165 height 39
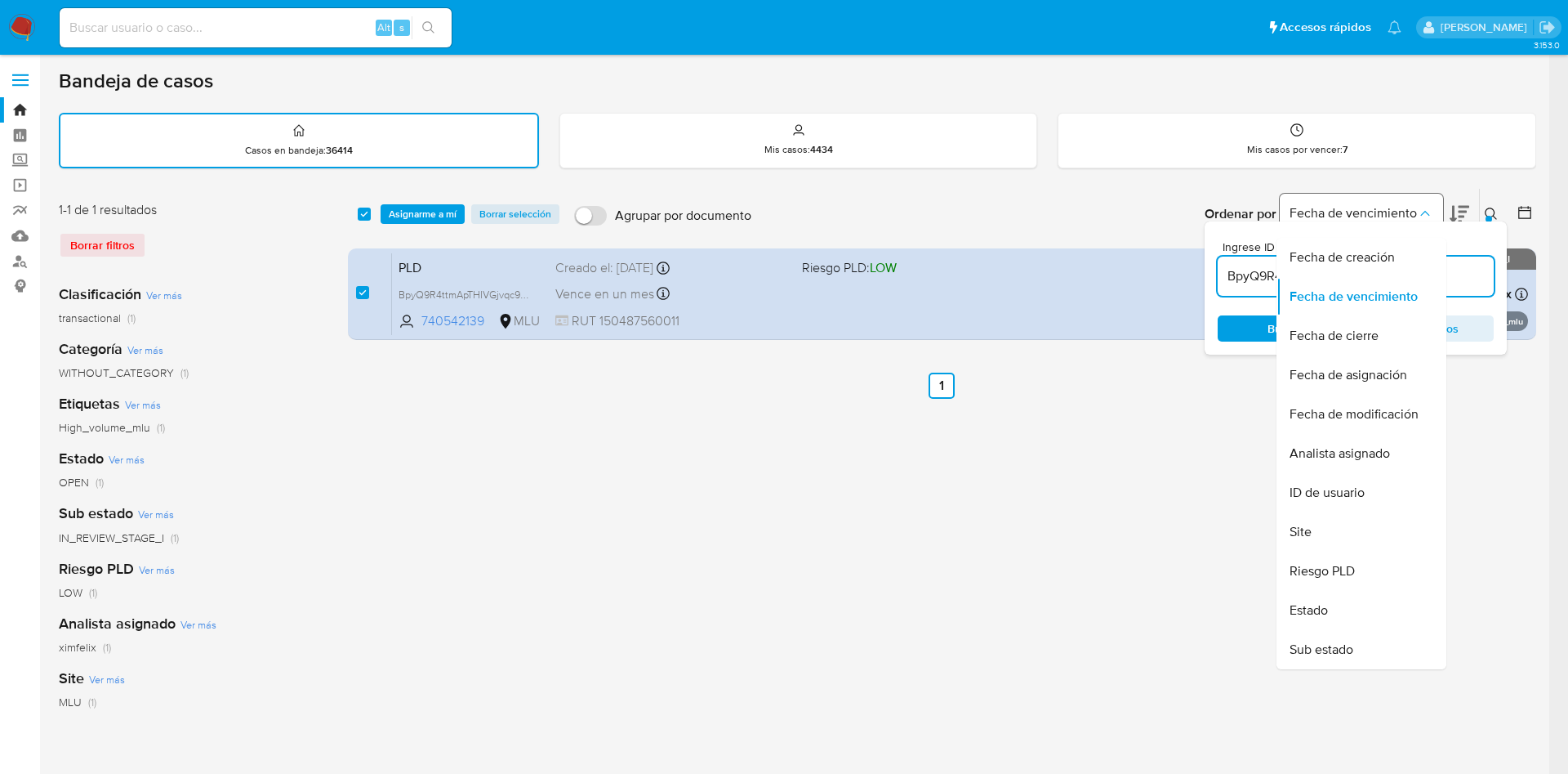
click at [1420, 202] on button "Fecha de vencimiento" at bounding box center [1361, 212] width 163 height 39
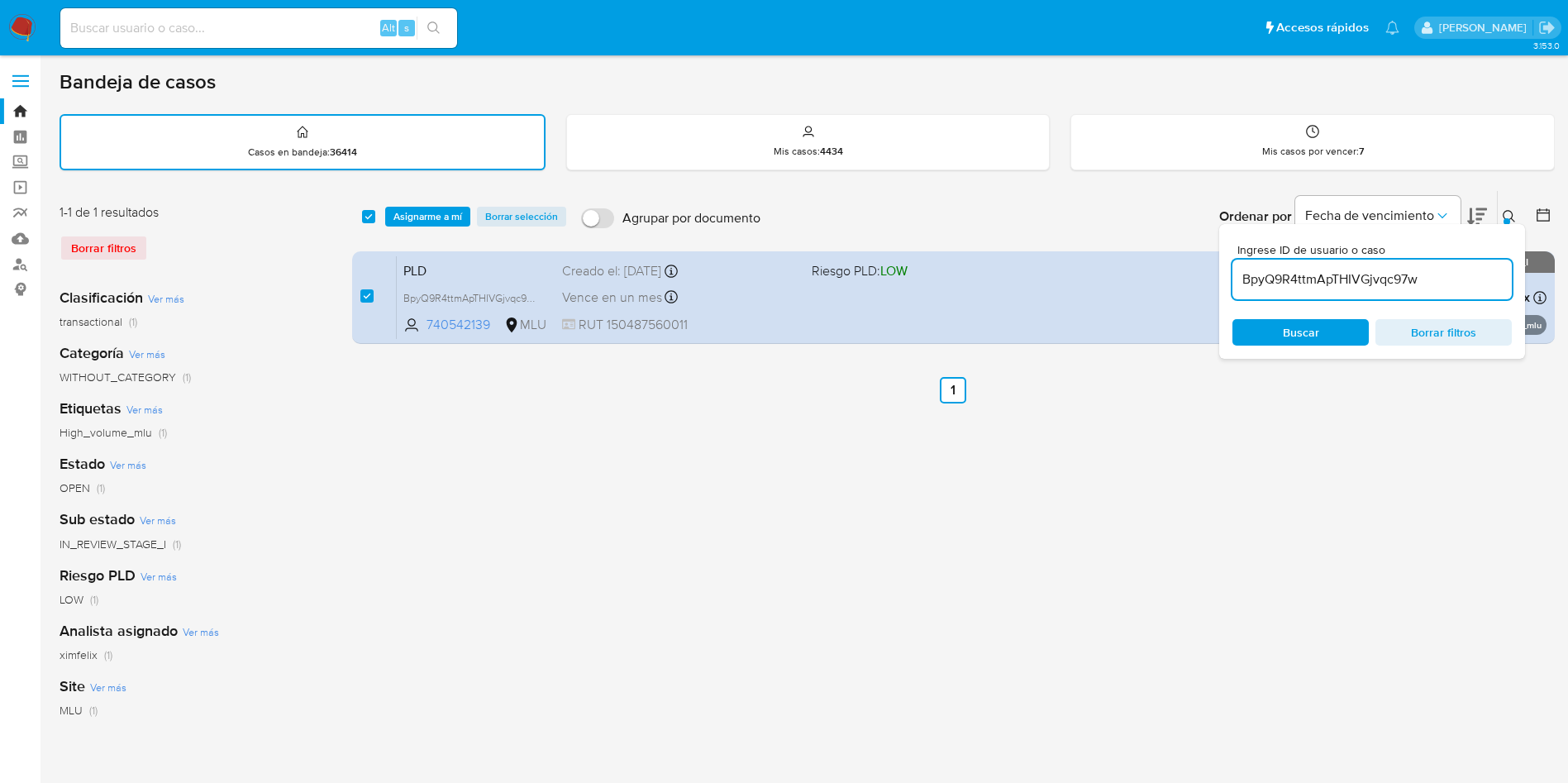
click at [883, 534] on div "select-all-cases-checkbox Asignarme a mí Borrar selección Agrupar por documento…" at bounding box center [954, 552] width 1203 height 726
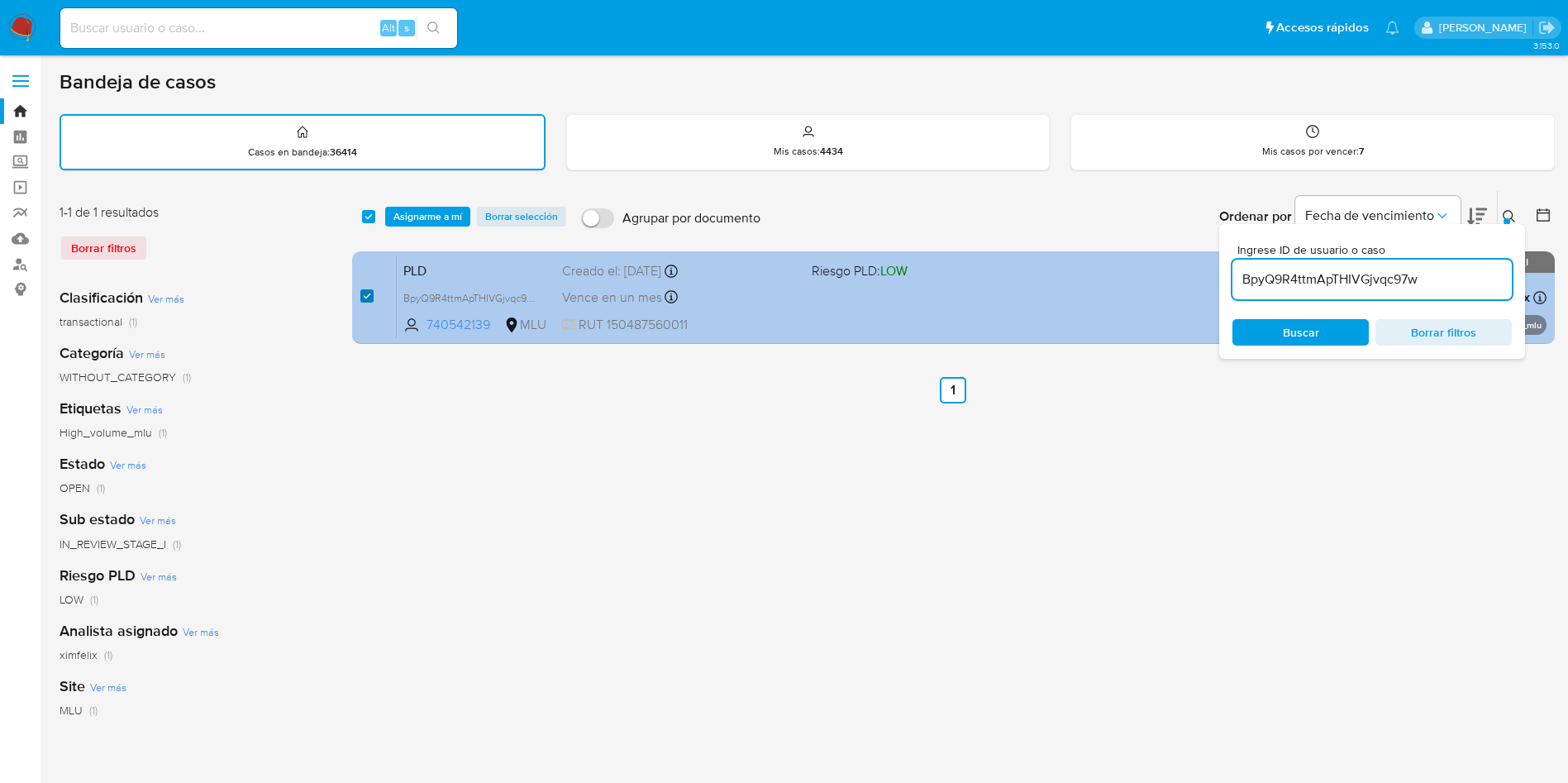
click at [366, 298] on input "checkbox" at bounding box center [367, 296] width 13 height 13
checkbox input "false"
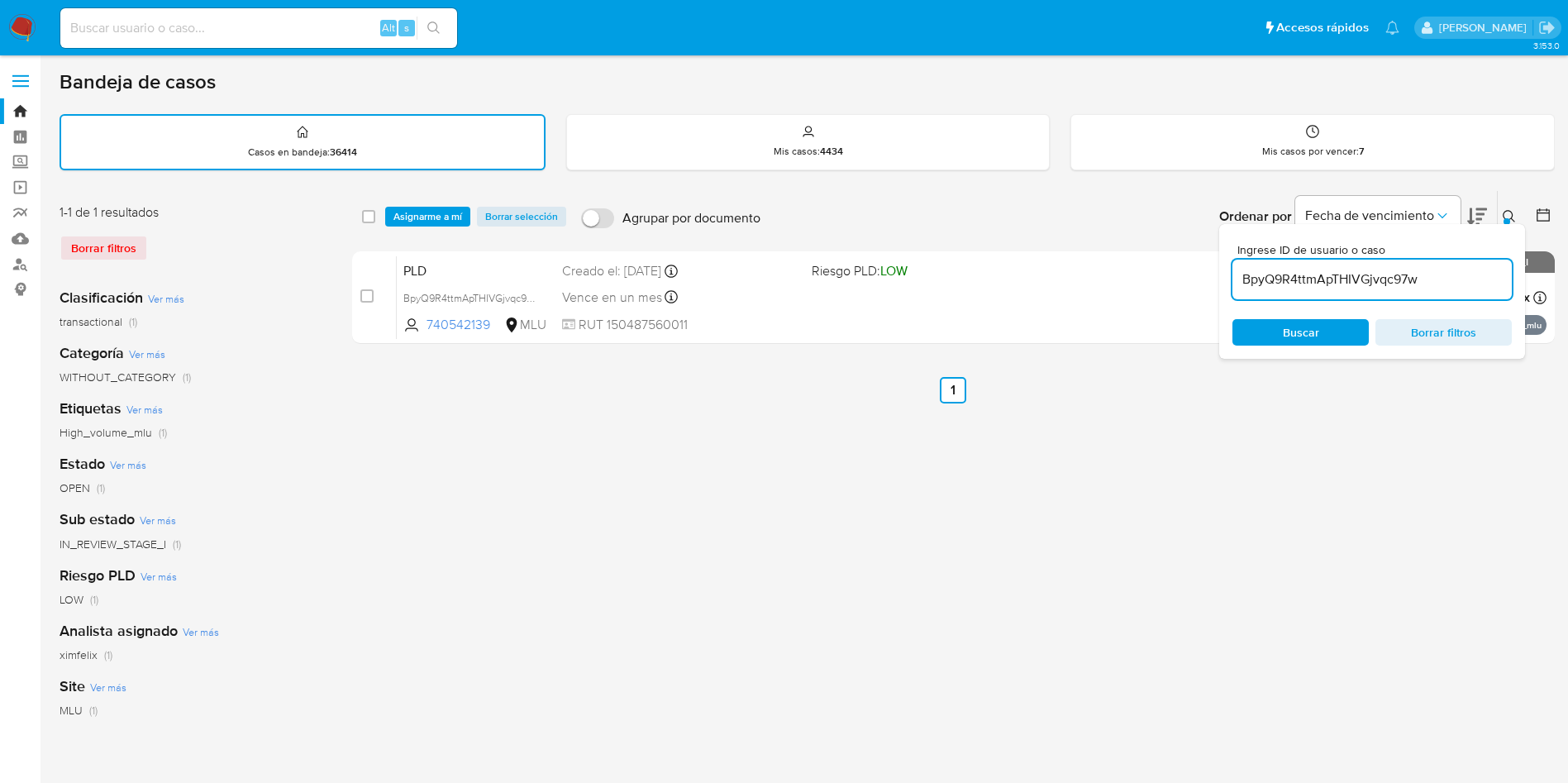
click at [1358, 282] on input "BpyQ9R4ttmApTHIVGjvqc97w" at bounding box center [1372, 279] width 280 height 22
paste input "C3RHBsgvqtxW68XL7N1SnQSa"
type input "C3RHBsgvqtxW68XL7N1SnQSa"
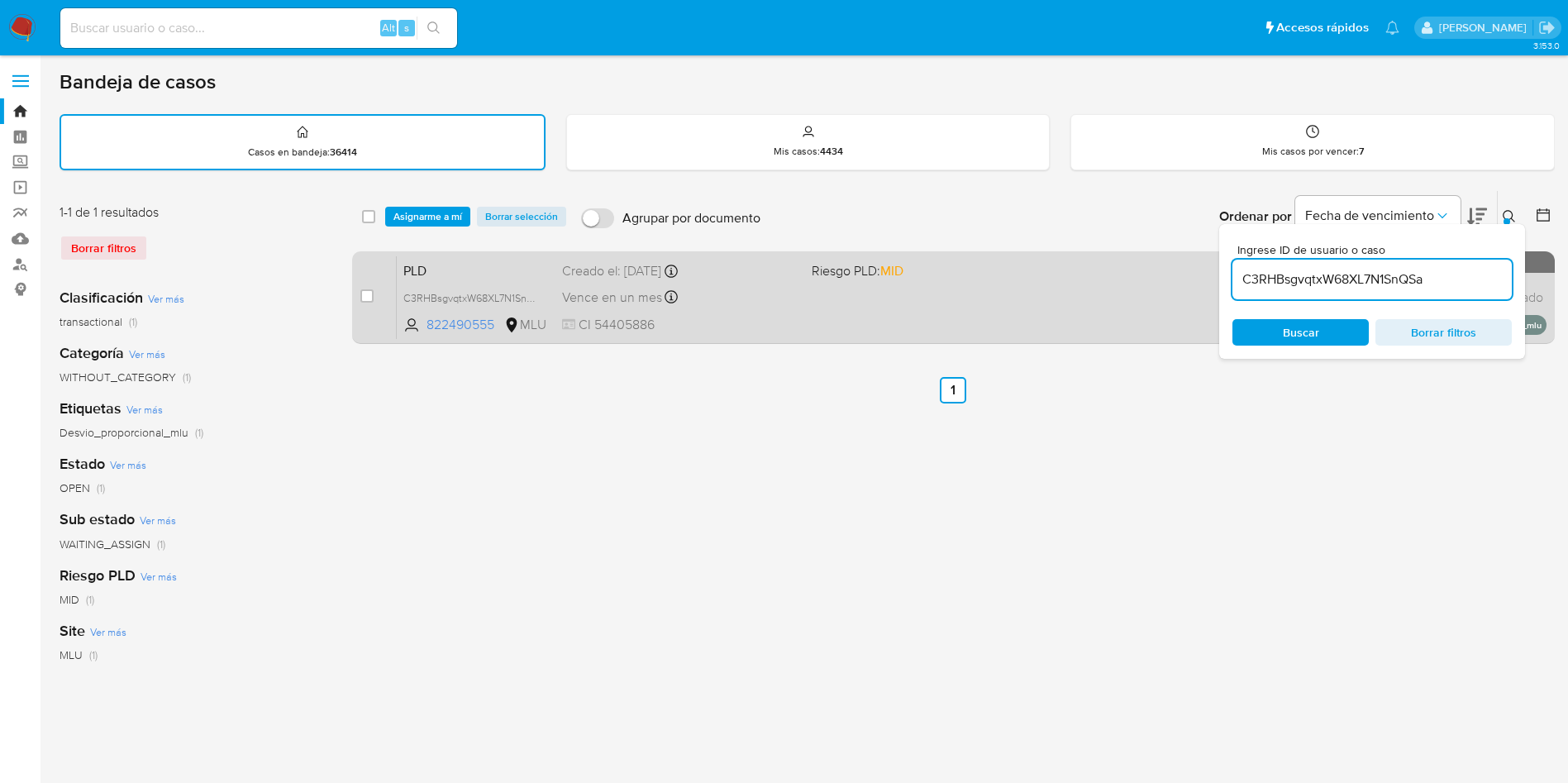
click at [365, 304] on div "case-item-checkbox" at bounding box center [367, 298] width 13 height 20
click at [365, 303] on div "case-item-checkbox" at bounding box center [367, 298] width 13 height 20
click at [367, 296] on input "checkbox" at bounding box center [367, 296] width 13 height 13
checkbox input "true"
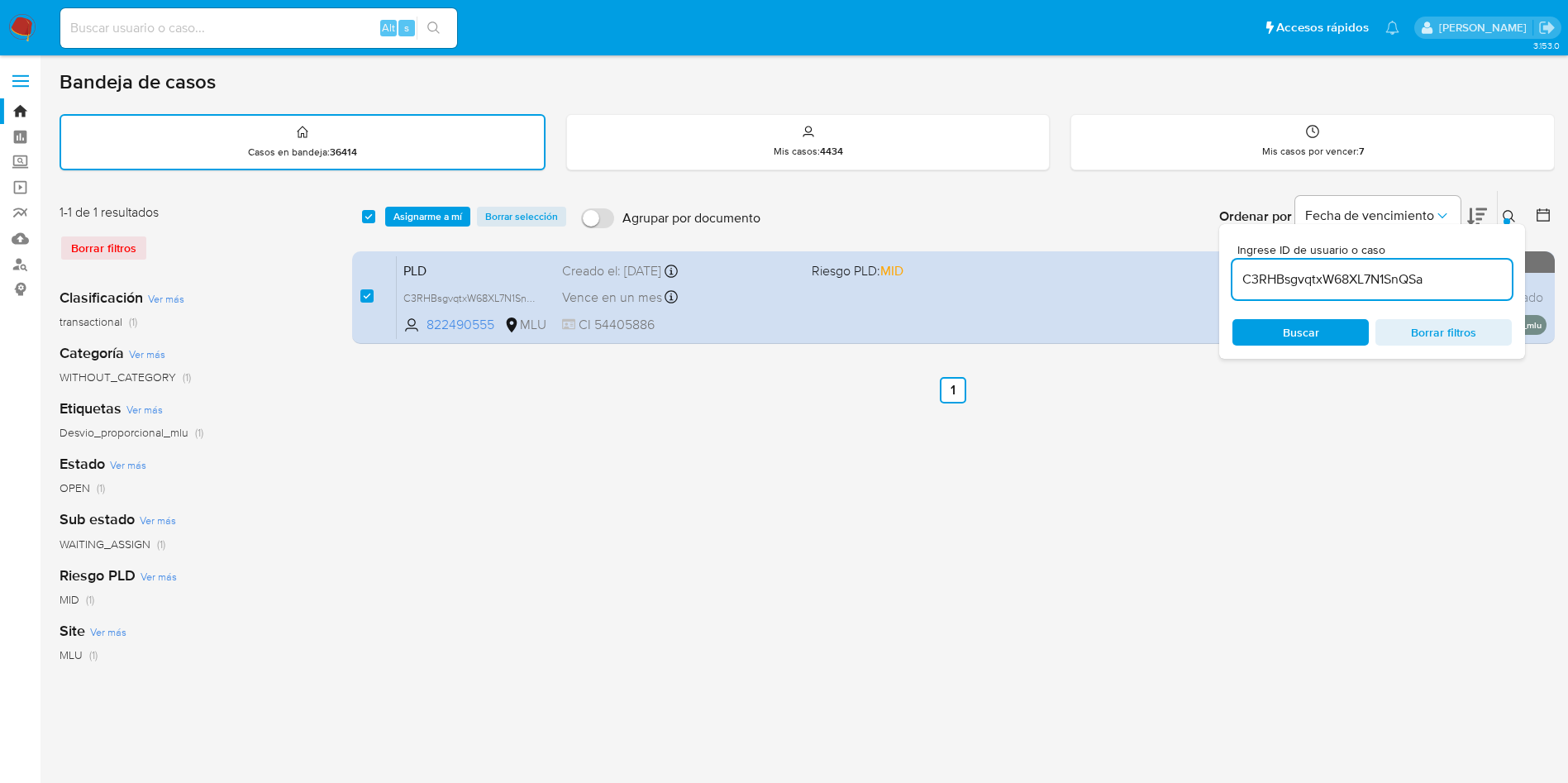
click at [1424, 267] on div "C3RHBsgvqtxW68XL7N1SnQSa" at bounding box center [1372, 279] width 280 height 39
click at [1423, 285] on input "C3RHBsgvqtxW68XL7N1SnQSa" at bounding box center [1372, 279] width 280 height 22
paste input "GngRqWpJD06D0qdcKVXi10D"
type input "CGngRqWpJD06D0qdcKVXi10D"
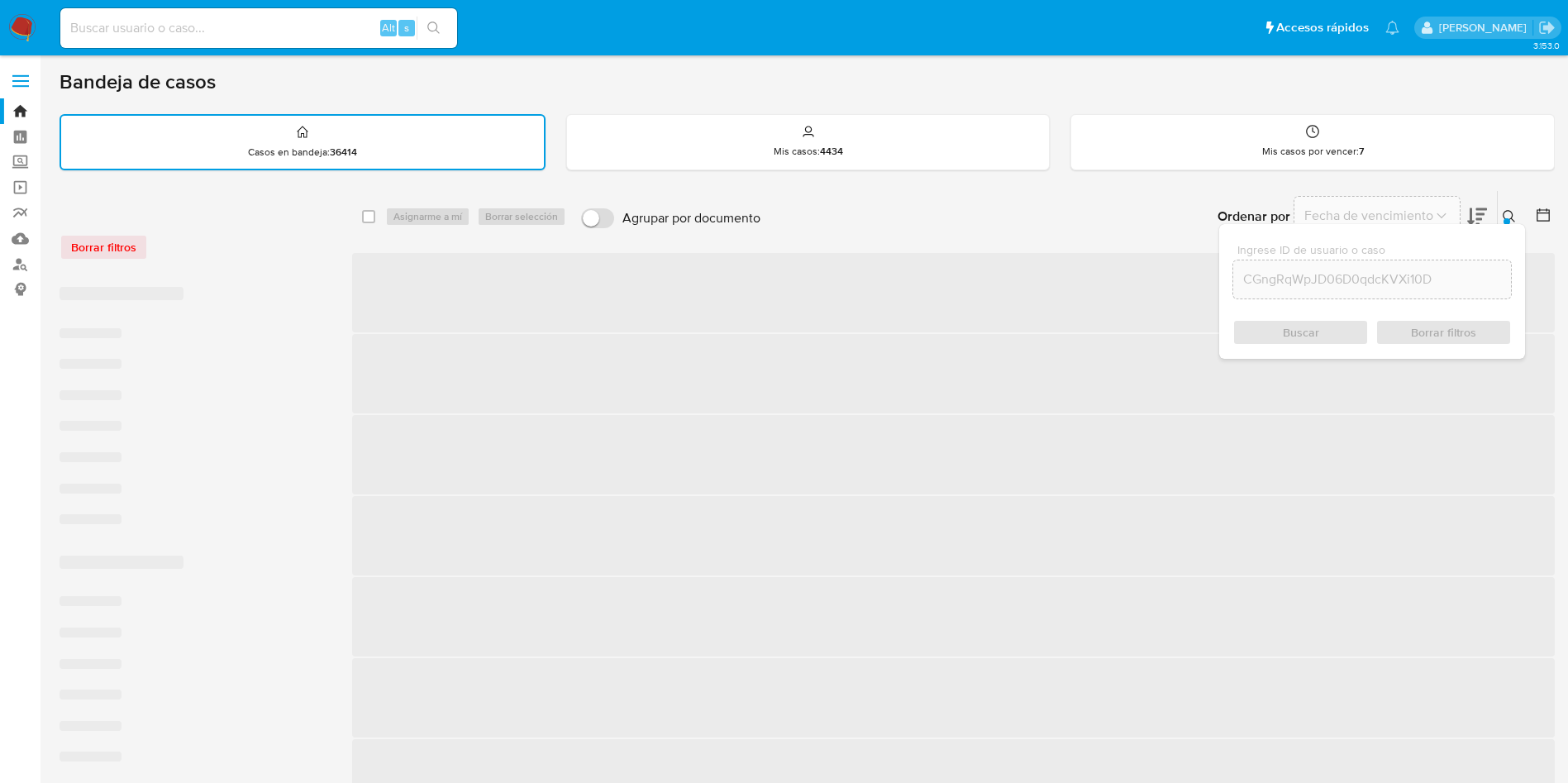
checkbox input "false"
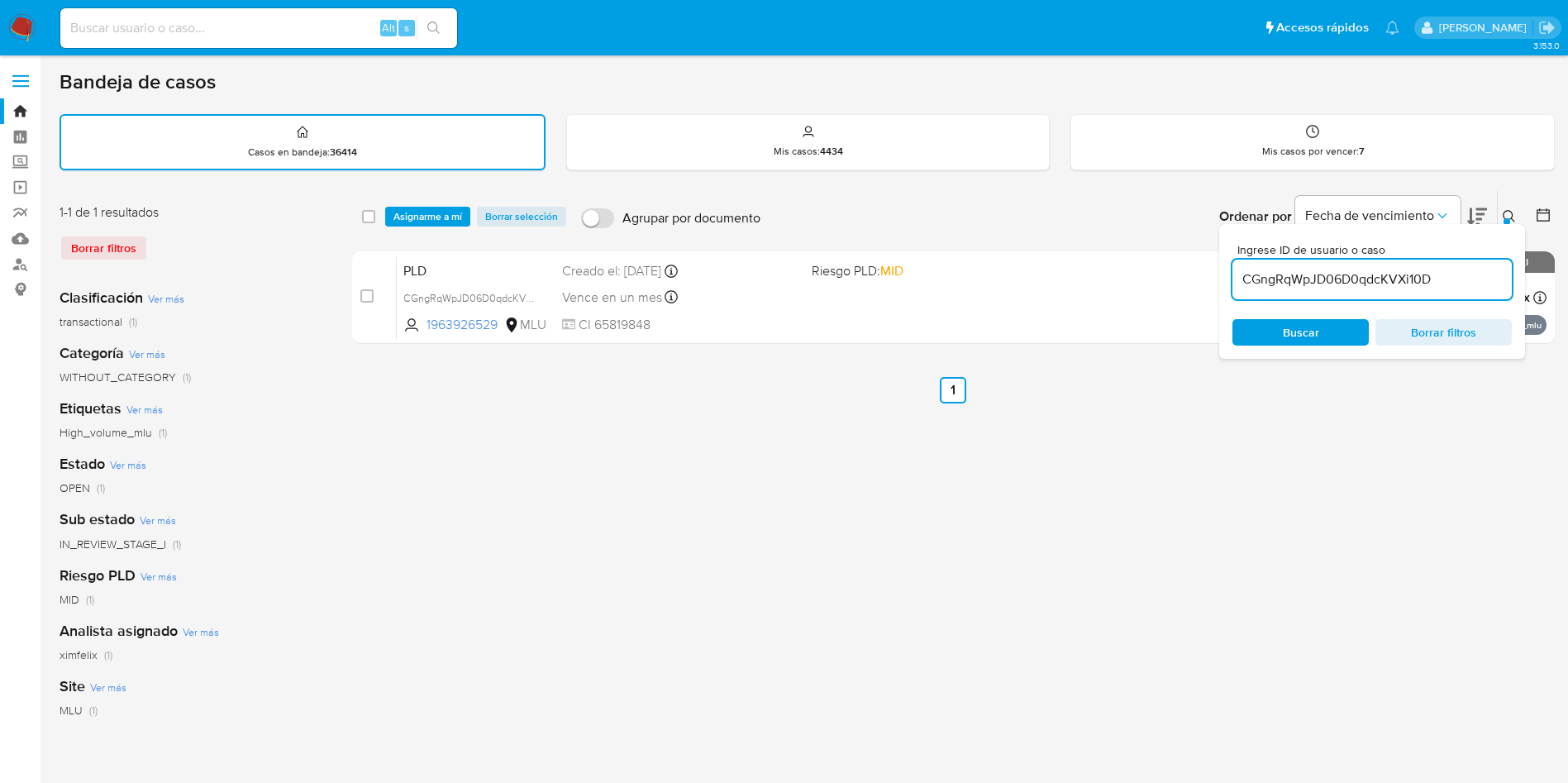
click at [1343, 278] on input "CGngRqWpJD06D0qdcKVXi10D" at bounding box center [1372, 279] width 280 height 22
paste input "cKH4GURqpWdhmiawLhUG62R5"
click at [1324, 283] on input "cKH4GURqpWdhmiawLhUG62R5" at bounding box center [1372, 279] width 280 height 22
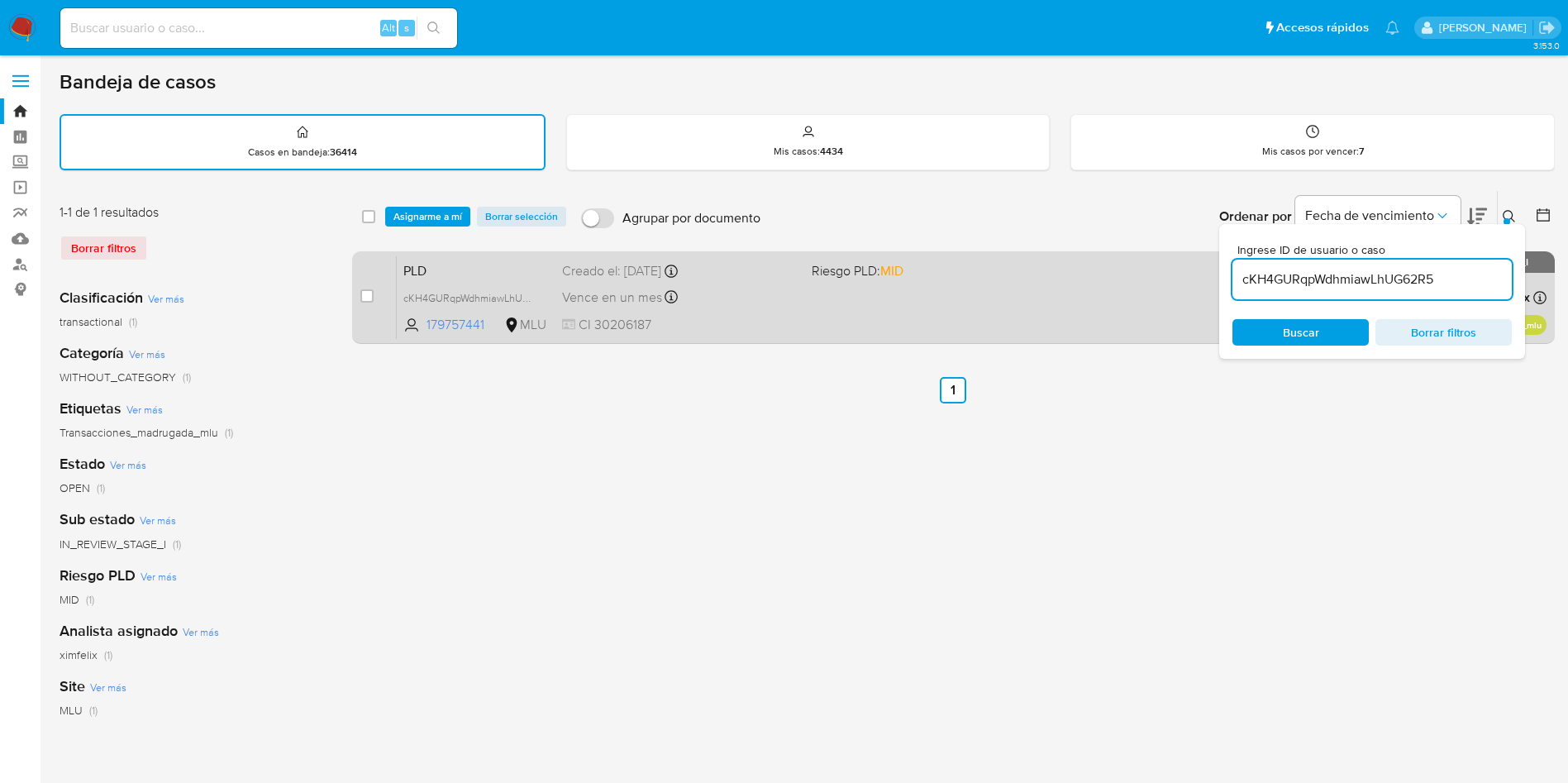
paste input "drorNkdeJ17TEZzHa5cQdQF8"
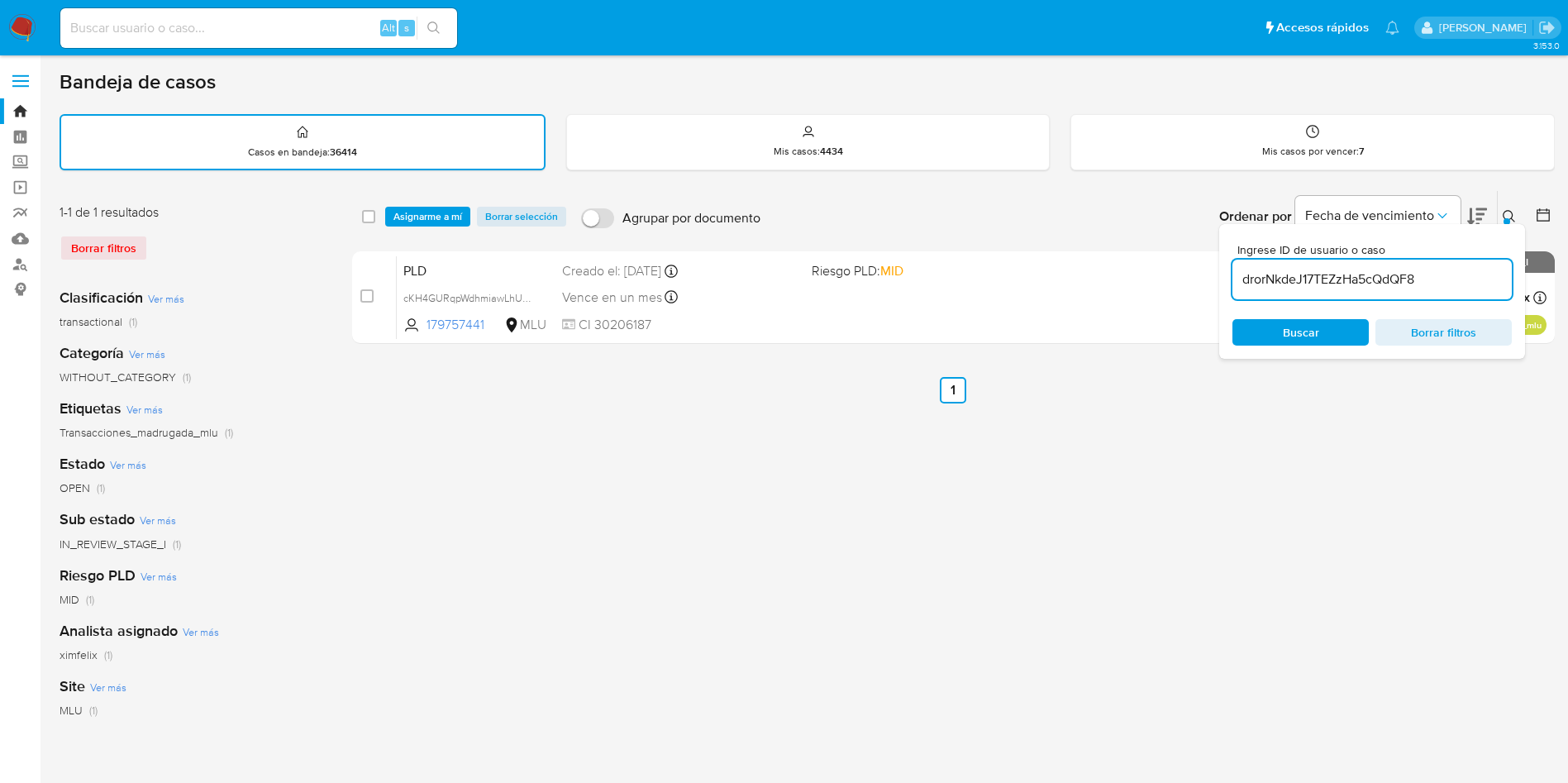
type input "drorNkdeJ17TEZzHa5cQdQF8"
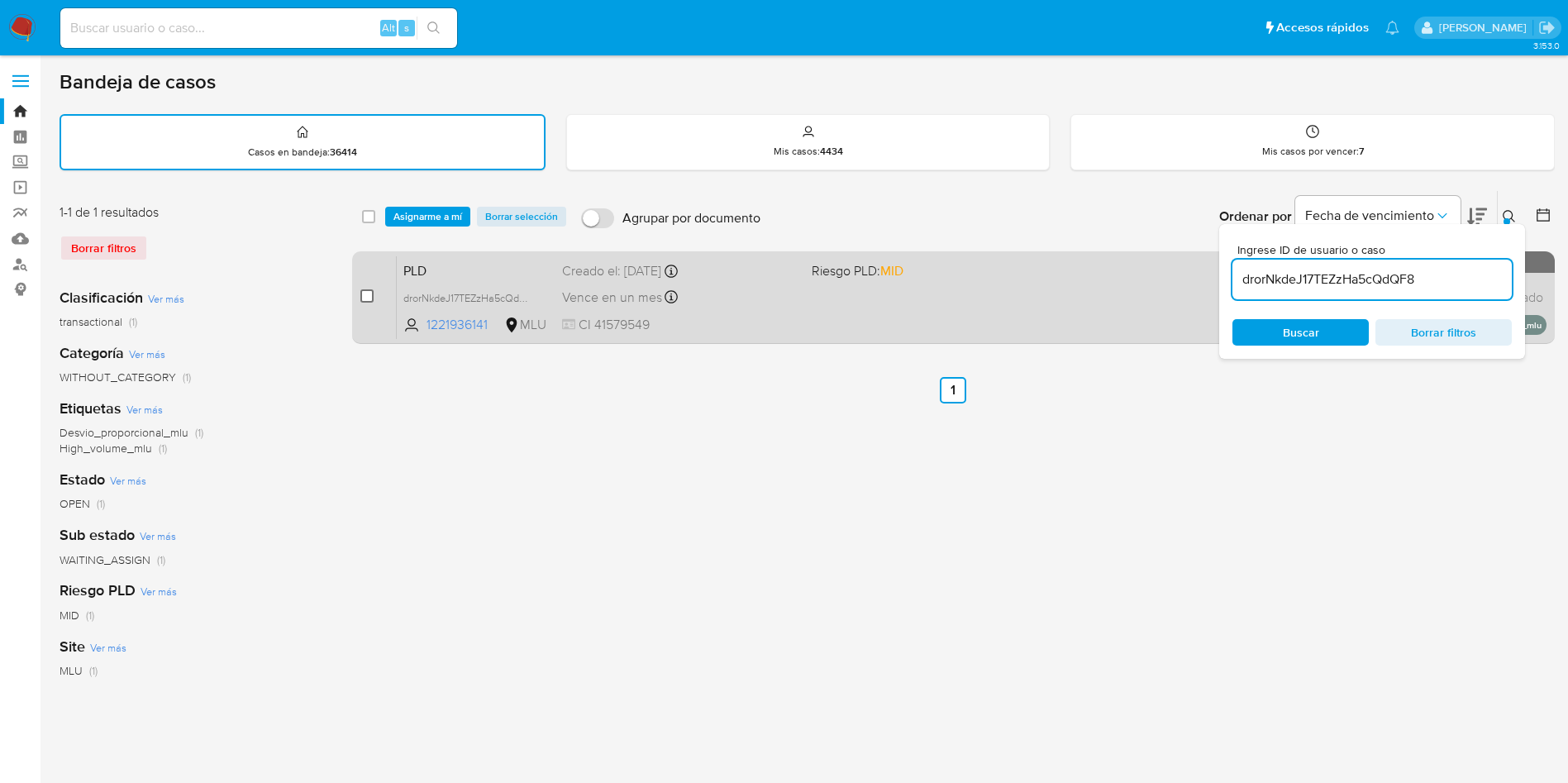
click at [365, 298] on input "checkbox" at bounding box center [367, 296] width 13 height 13
checkbox input "true"
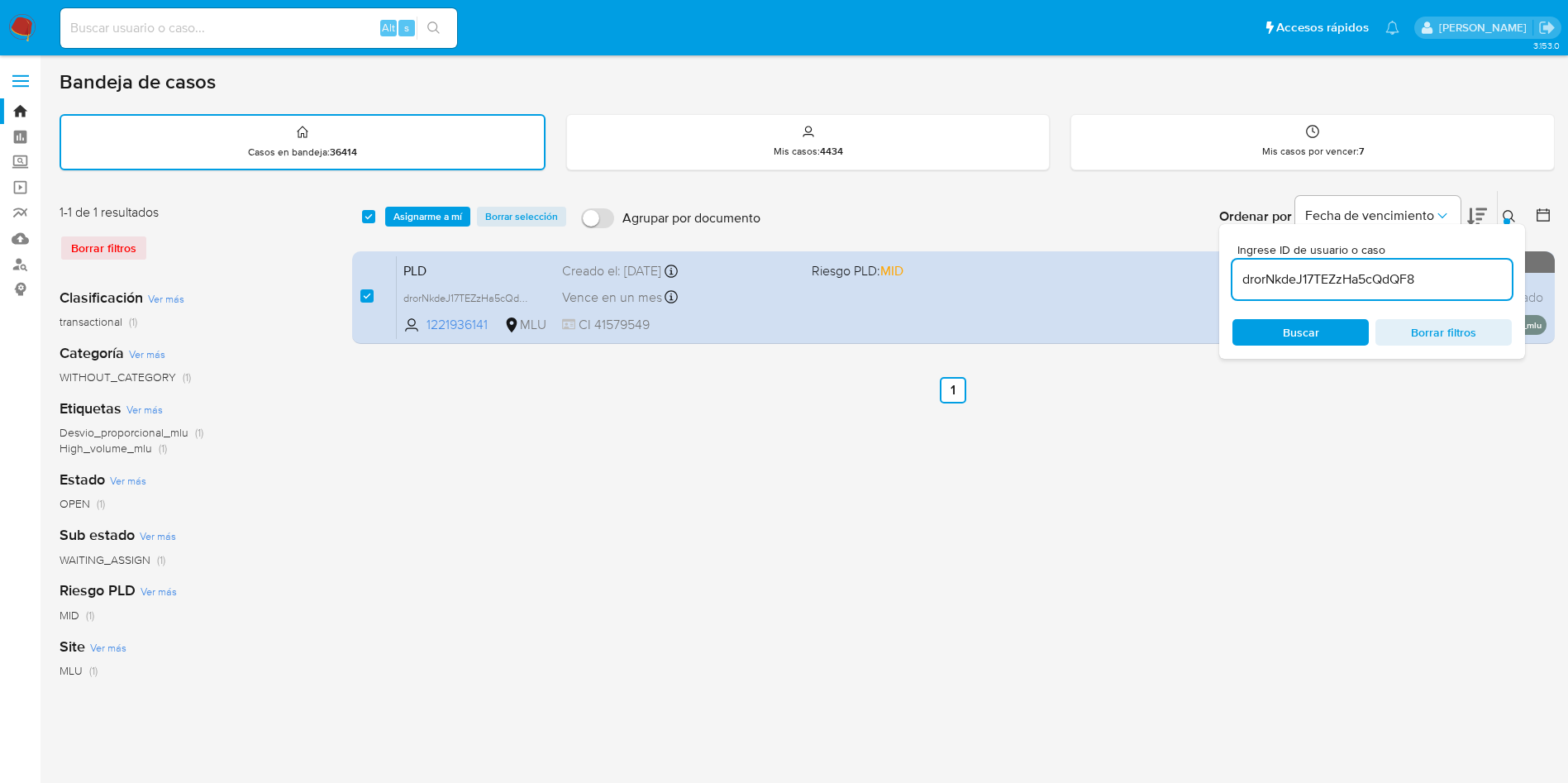
click at [1316, 273] on input "drorNkdeJ17TEZzHa5cQdQF8" at bounding box center [1372, 279] width 280 height 22
type input "eYutPtidL8UnxKOMpvXL23HA"
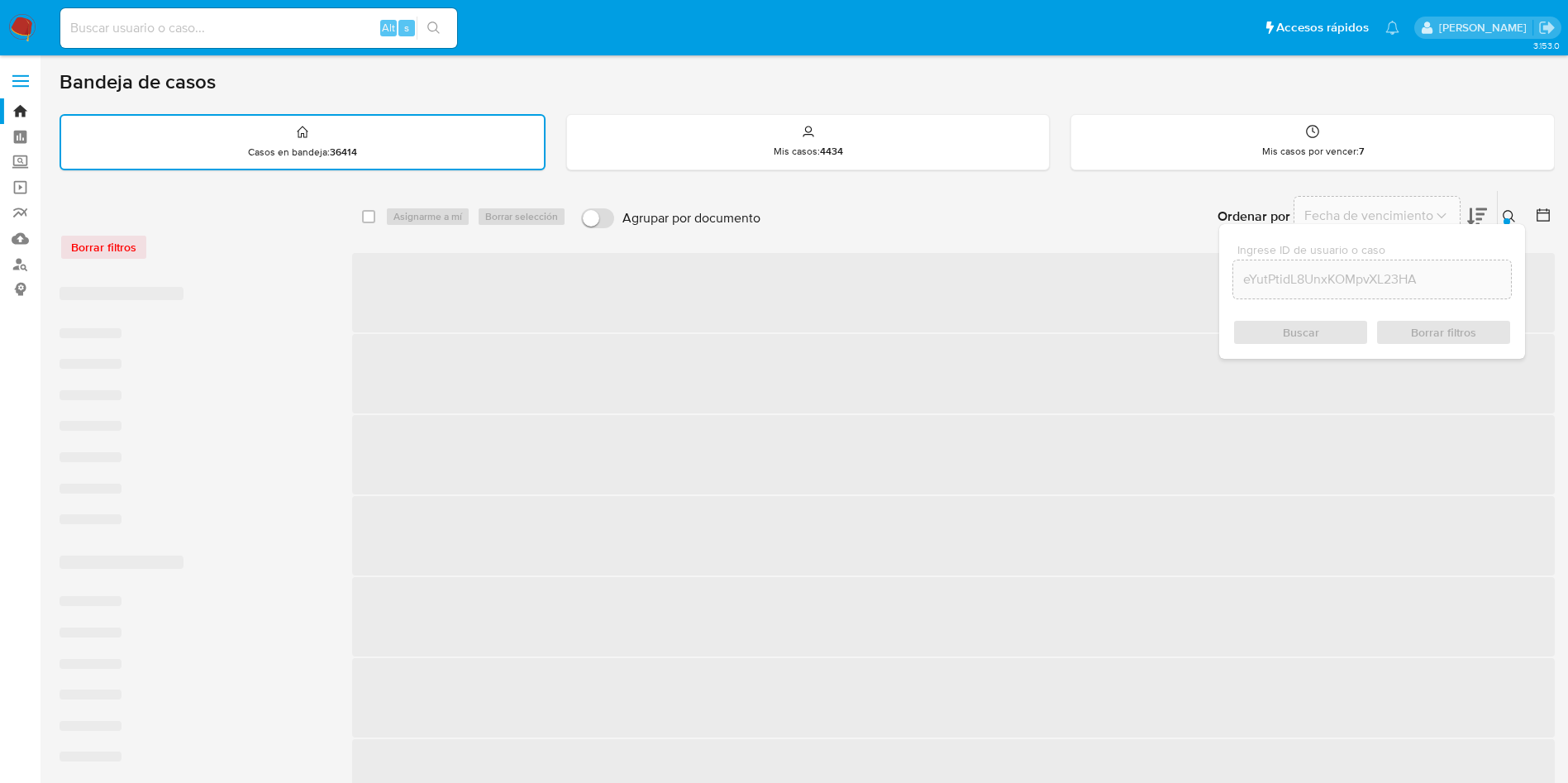
checkbox input "false"
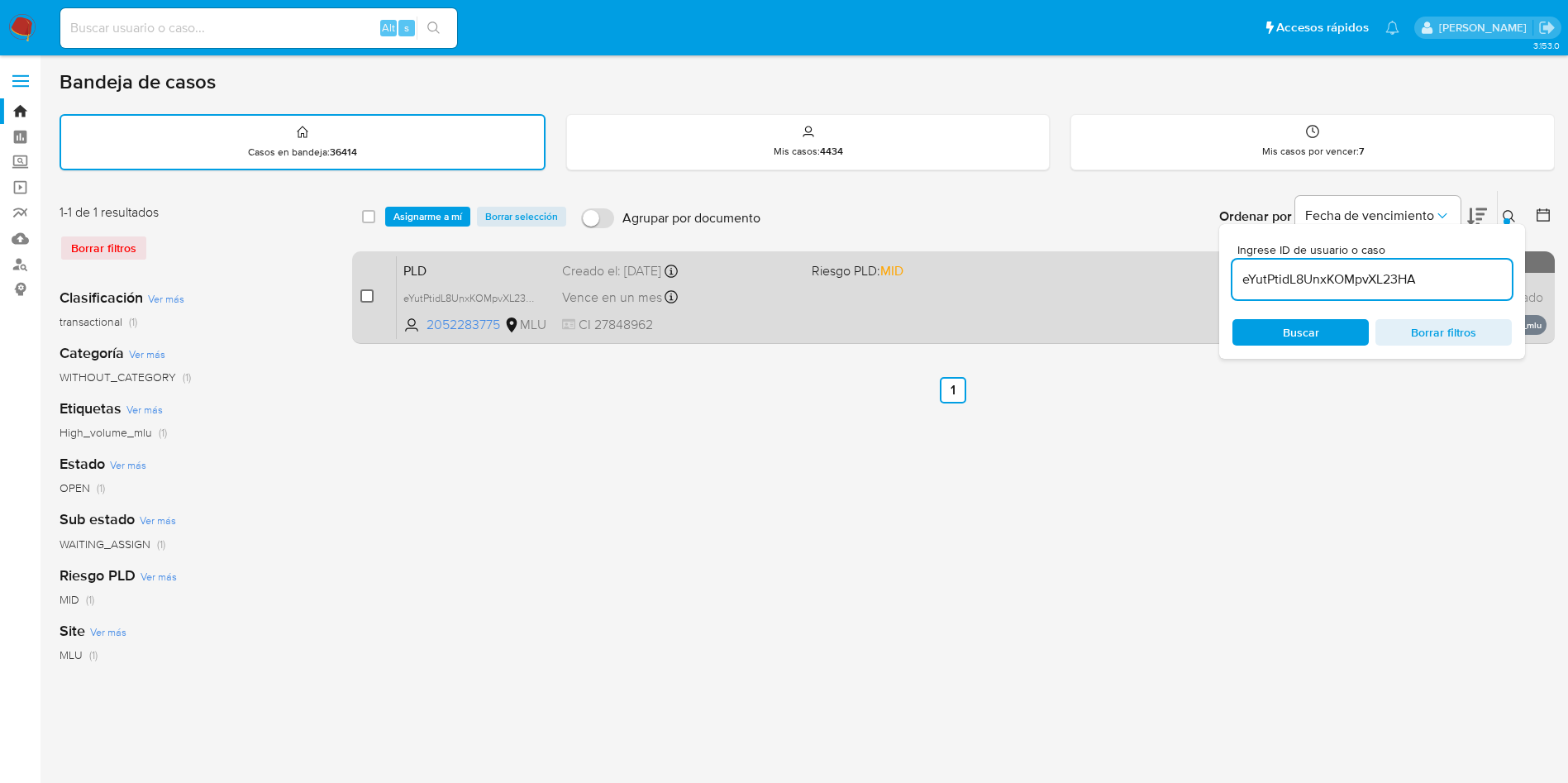
click at [369, 298] on input "checkbox" at bounding box center [367, 296] width 13 height 13
checkbox input "true"
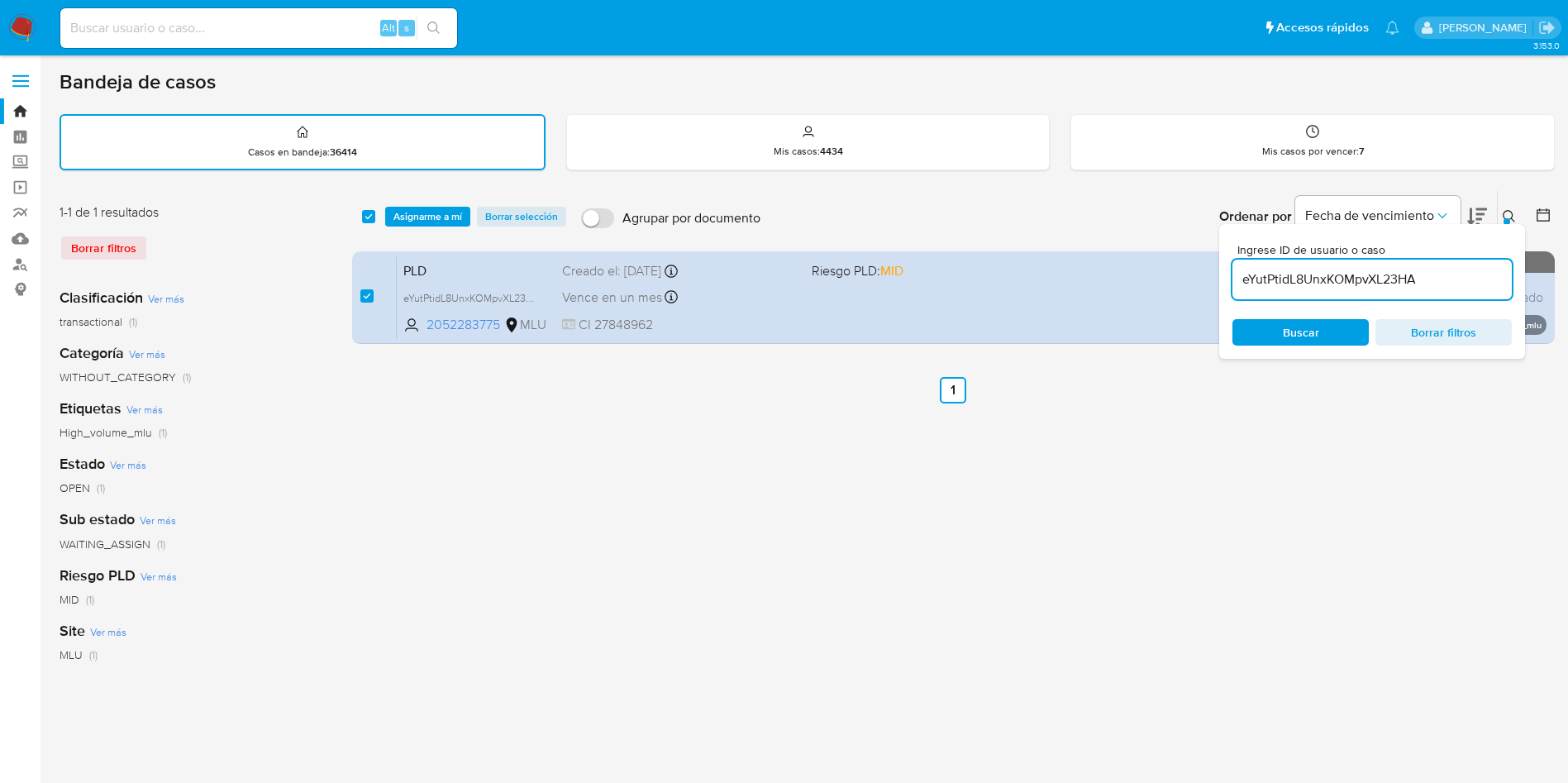
click at [1320, 264] on div "eYutPtidL8UnxKOMpvXL23HA" at bounding box center [1372, 279] width 280 height 39
click at [1320, 283] on input "eYutPtidL8UnxKOMpvXL23HA" at bounding box center [1372, 279] width 280 height 22
paste input "FGgLasVLgSq8UXx7epH4ymGR"
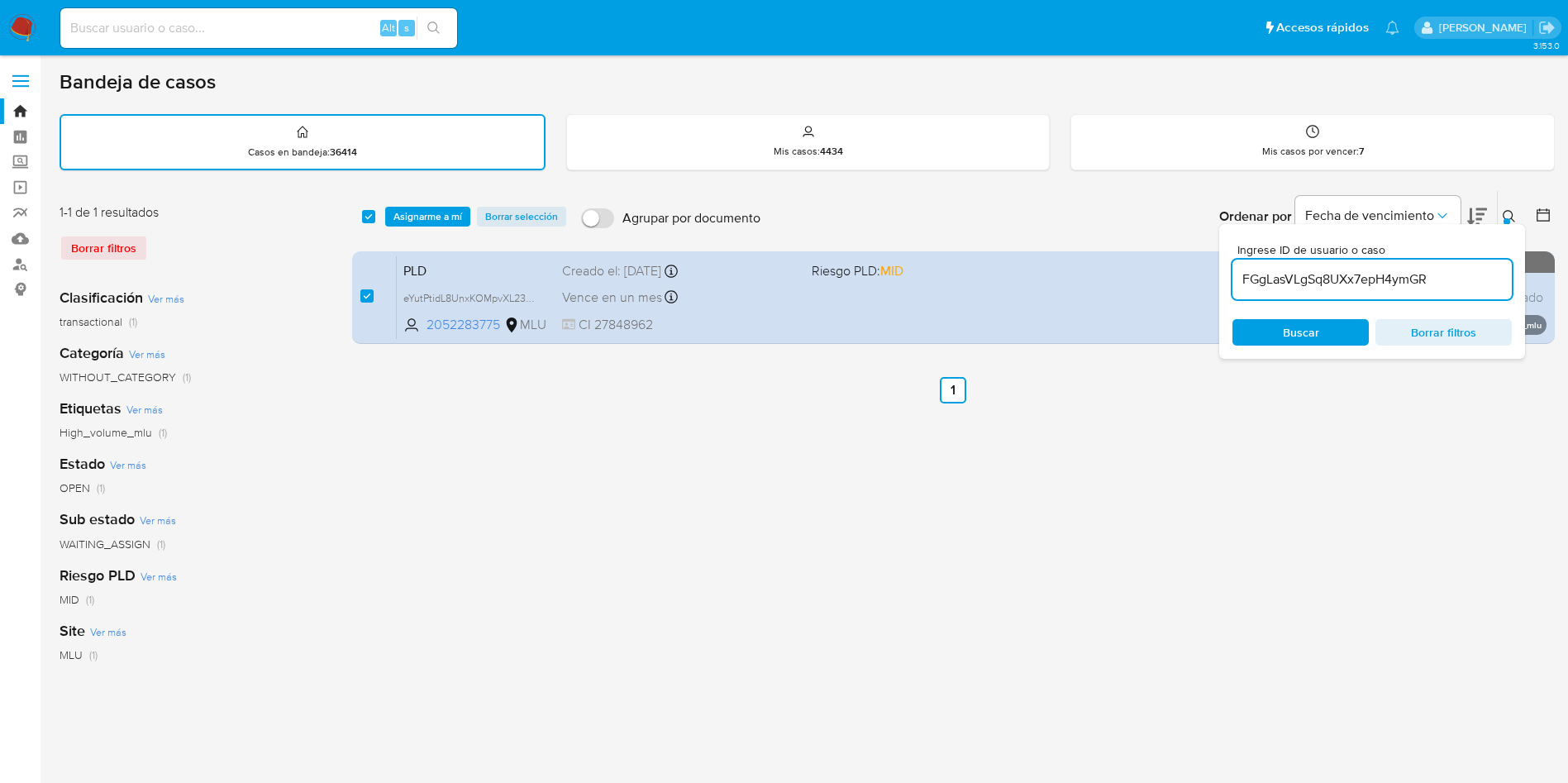
type input "FGgLasVLgSq8UXx7epH4ymGR"
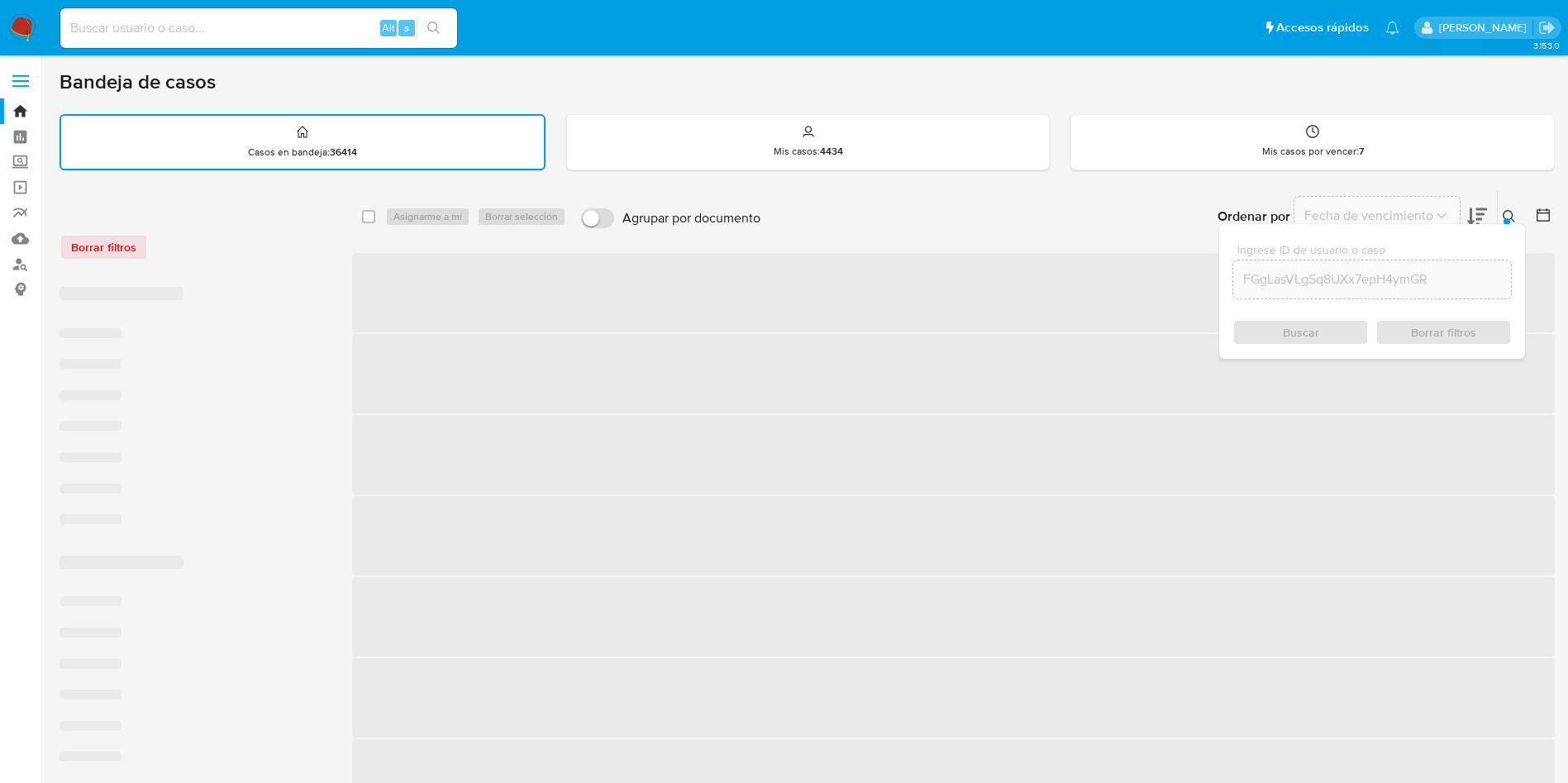
checkbox input "false"
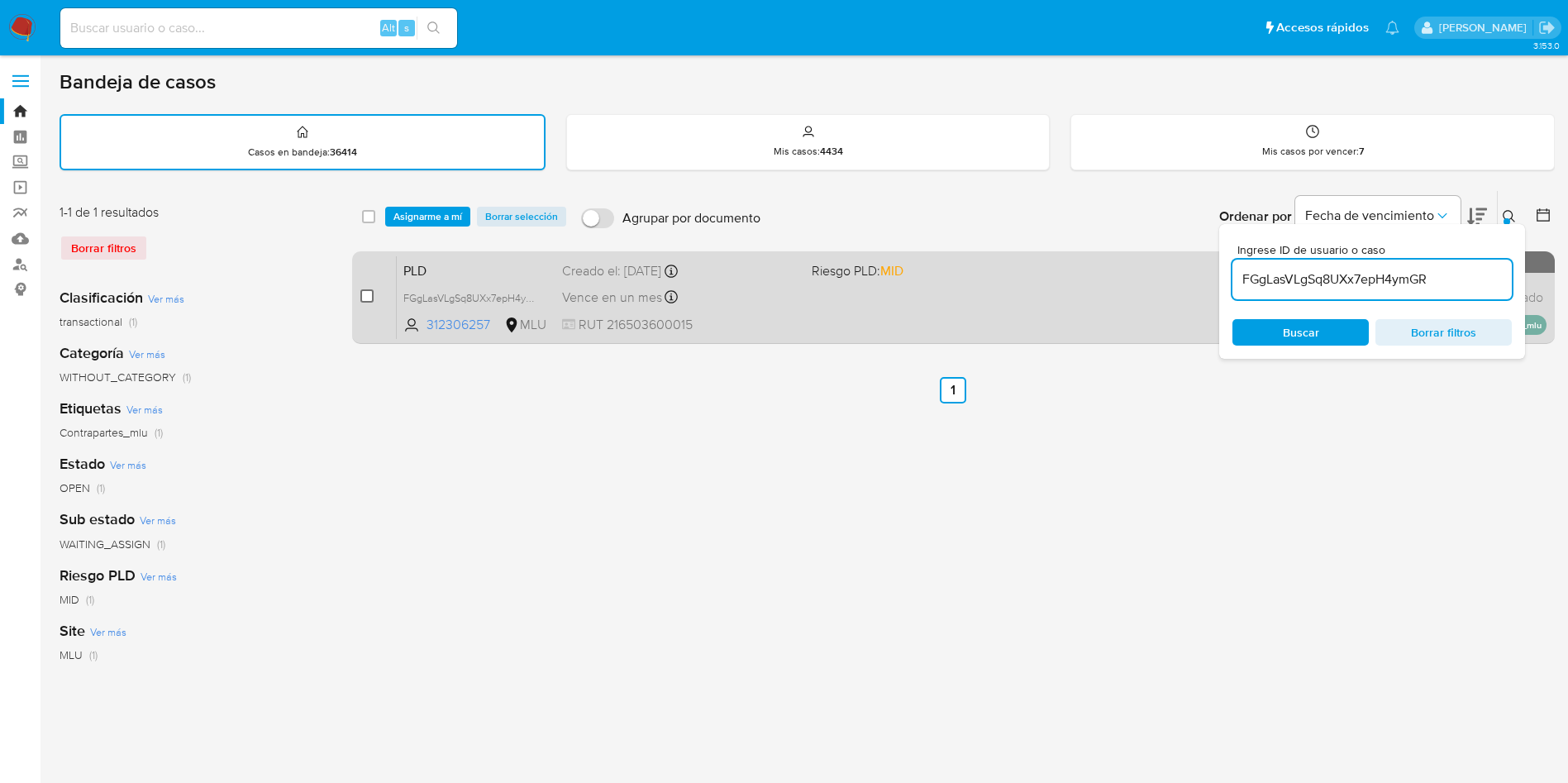
click at [365, 297] on input "checkbox" at bounding box center [367, 296] width 13 height 13
checkbox input "true"
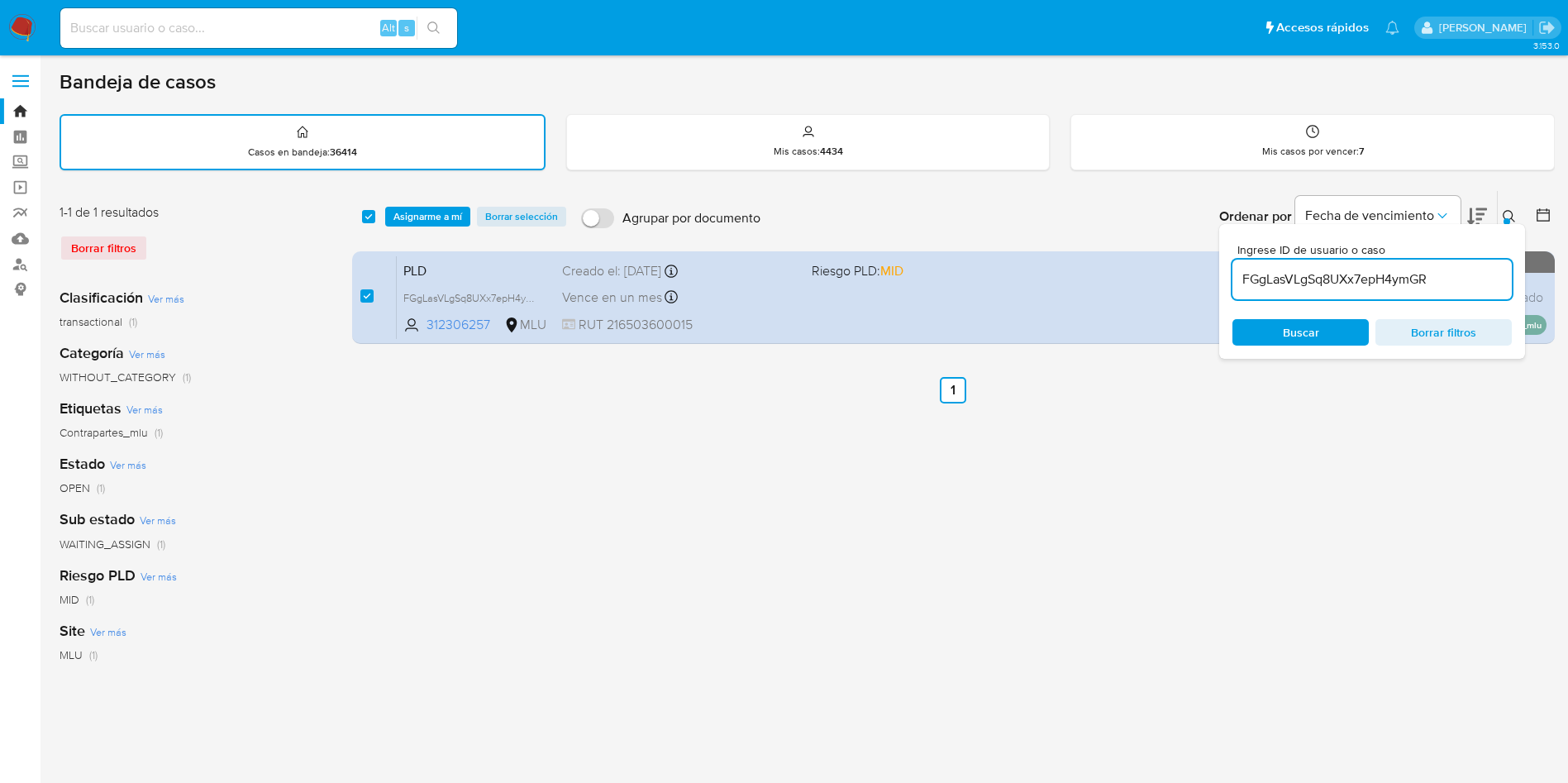
click at [1286, 288] on input "FGgLasVLgSq8UXx7epH4ymGR" at bounding box center [1372, 279] width 280 height 22
type input "GOop9QGqJRYfAvarRFcbBmDW"
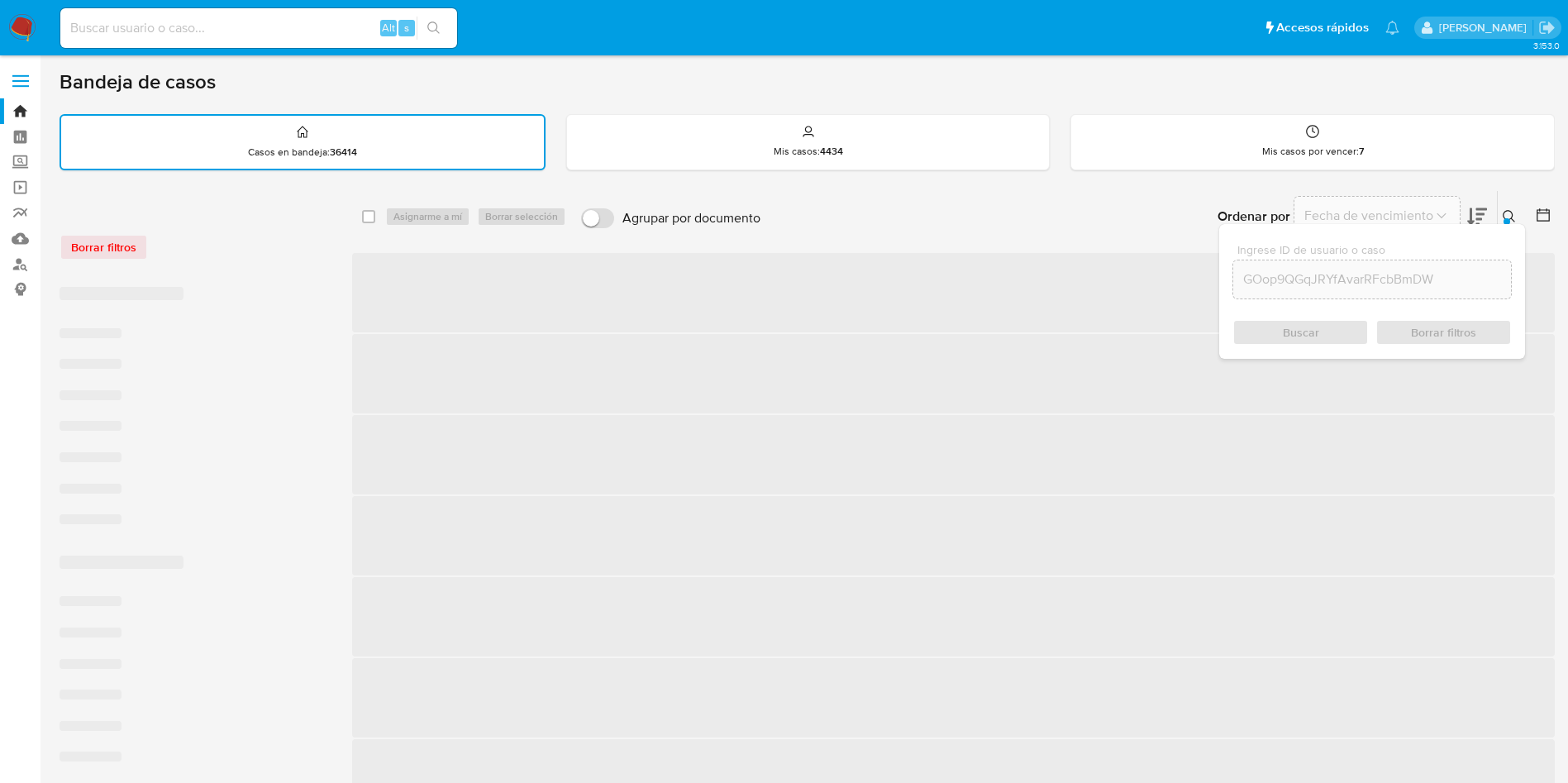
checkbox input "false"
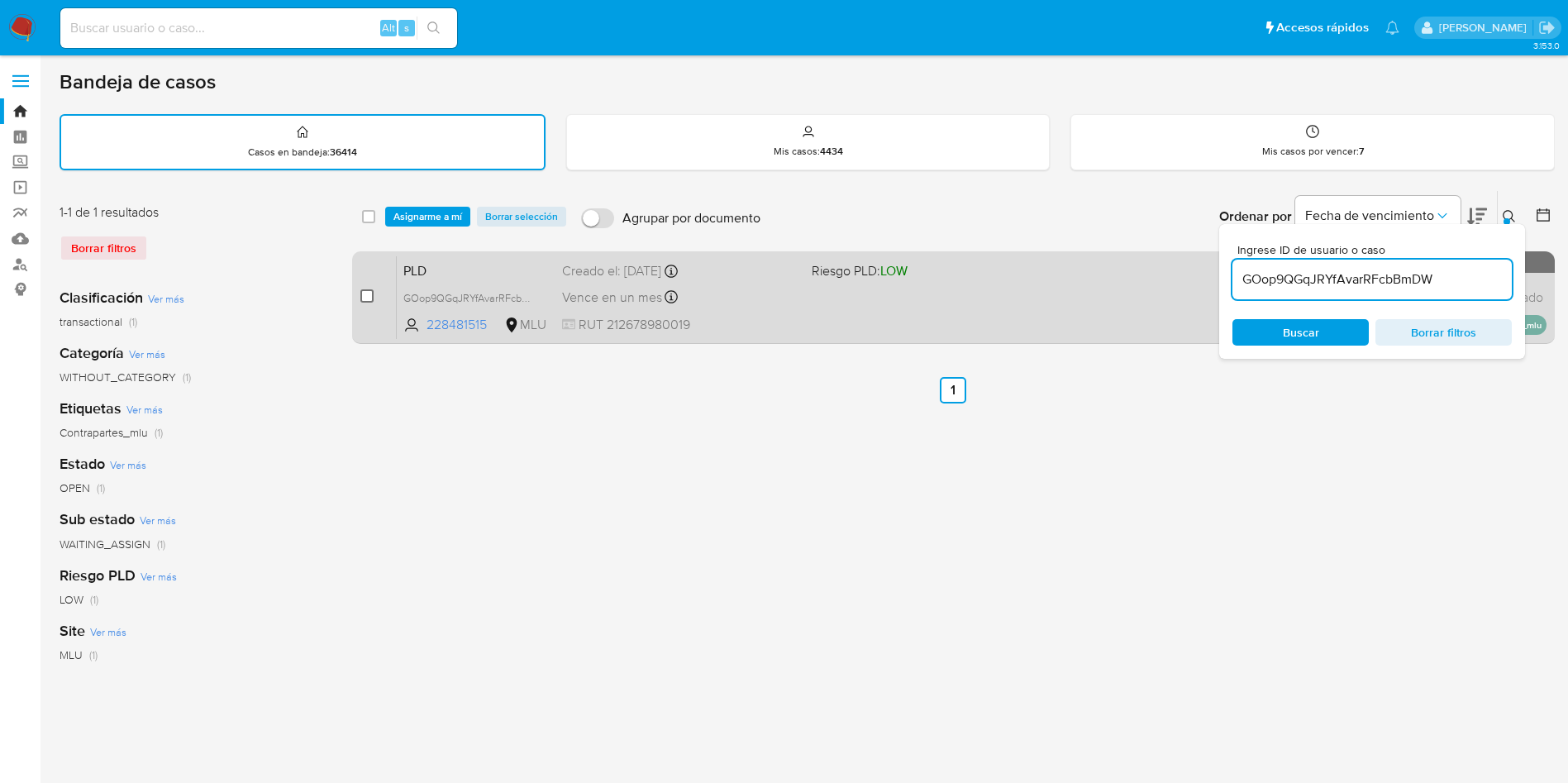
click at [368, 295] on input "checkbox" at bounding box center [367, 296] width 13 height 13
checkbox input "true"
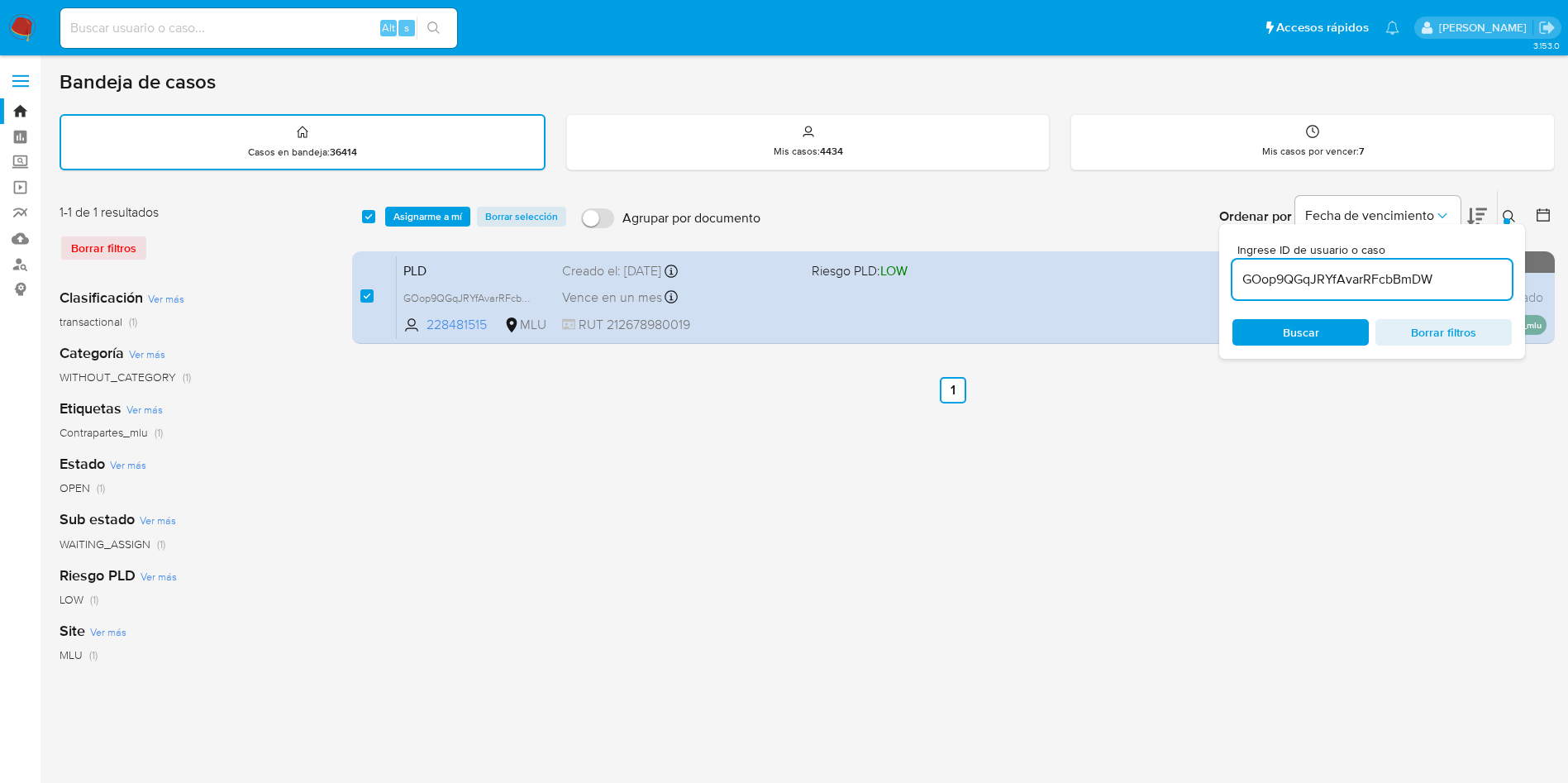
click at [1303, 270] on input "GOop9QGqJRYfAvarRFcbBmDW" at bounding box center [1372, 279] width 280 height 22
type input "GsMd5ncZpRFlQBGPhzEfboTh"
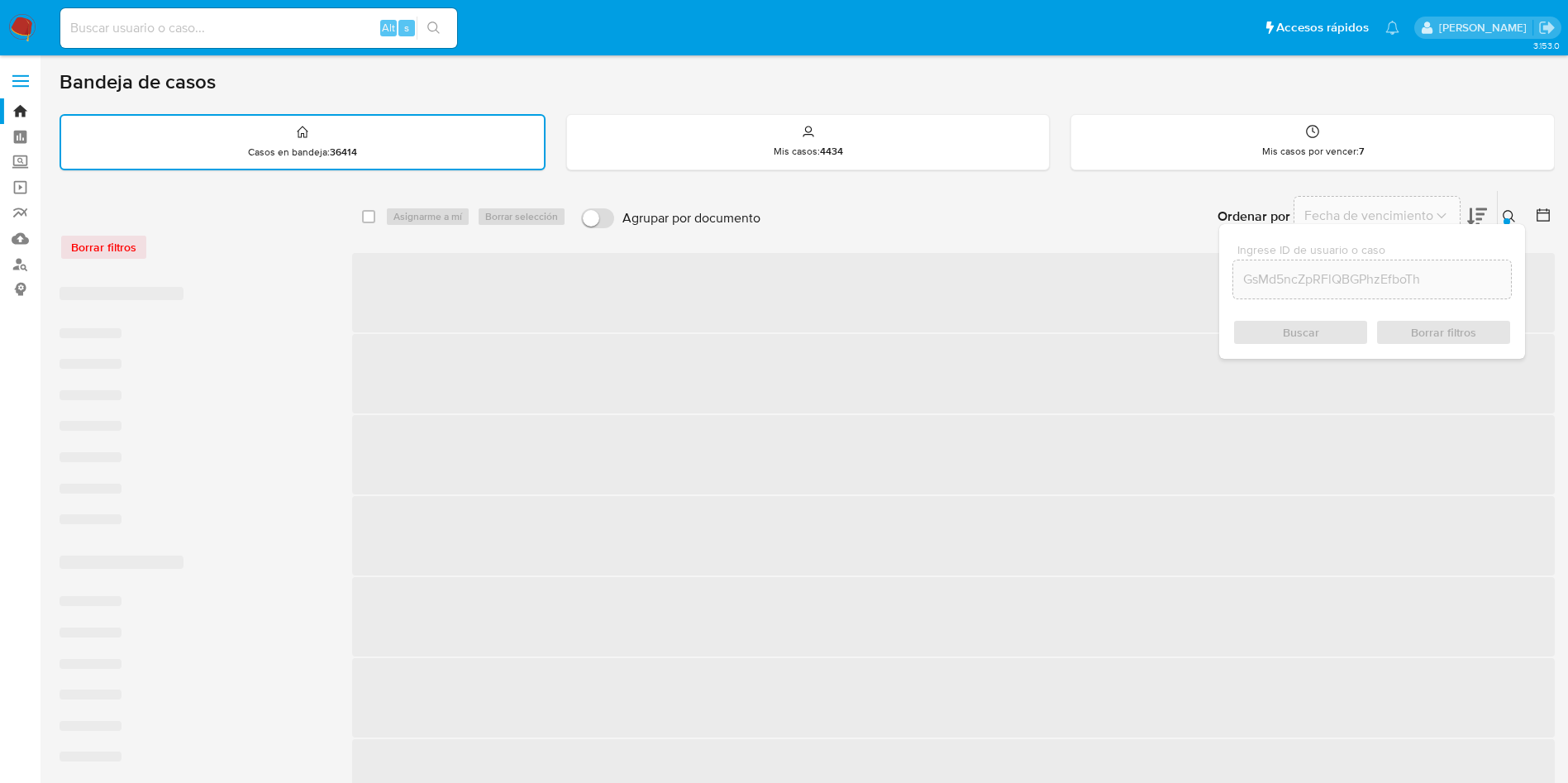
checkbox input "false"
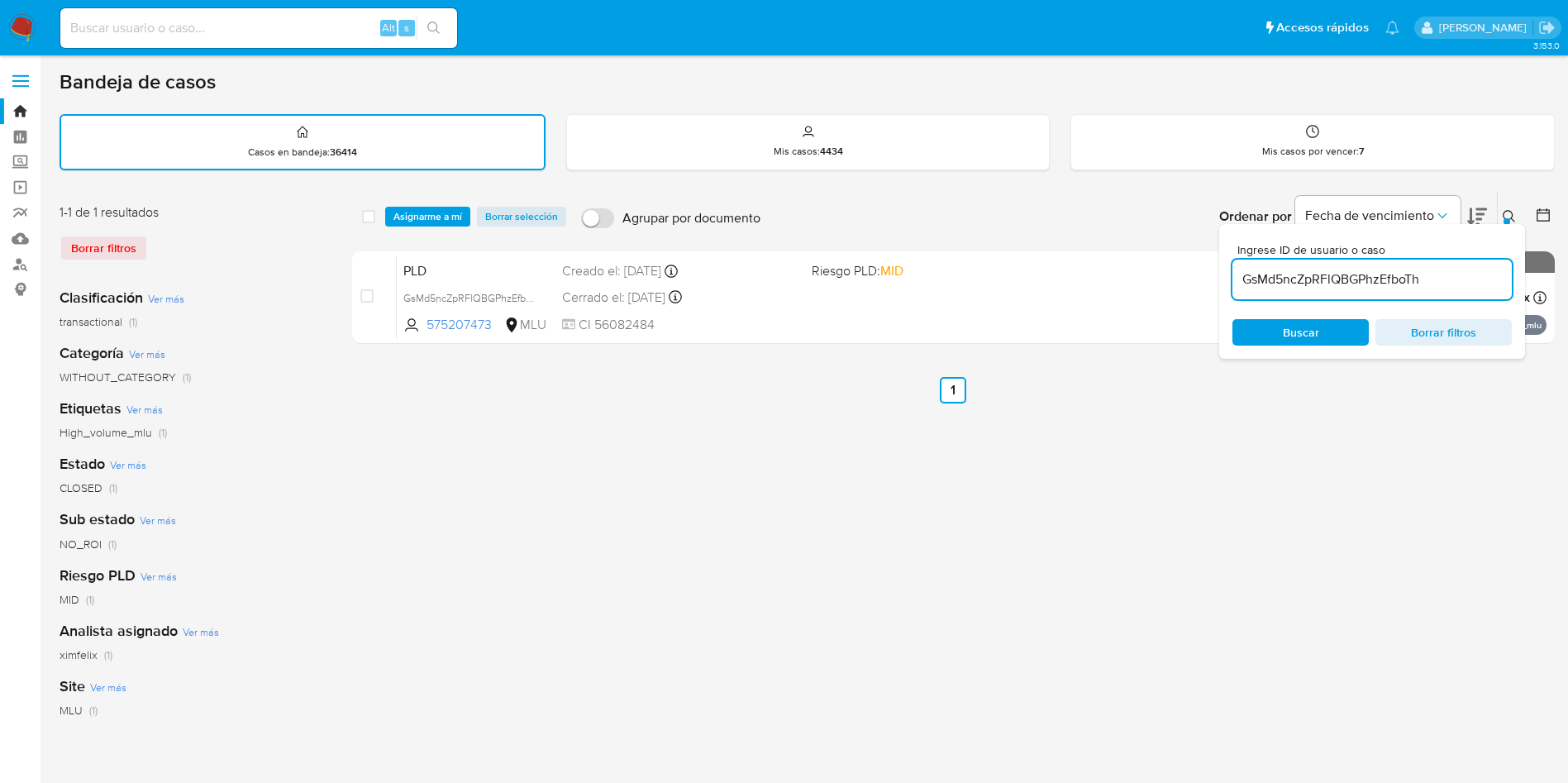
click at [1282, 277] on input "GsMd5ncZpRFlQBGPhzEfboTh" at bounding box center [1372, 279] width 280 height 22
paste input "gX8Ck0D1fzfJpo6DYq5PwfYg"
click at [1394, 520] on div "select-all-cases-checkbox Asignarme a mí Borrar selección Agrupar por documento…" at bounding box center [954, 552] width 1203 height 726
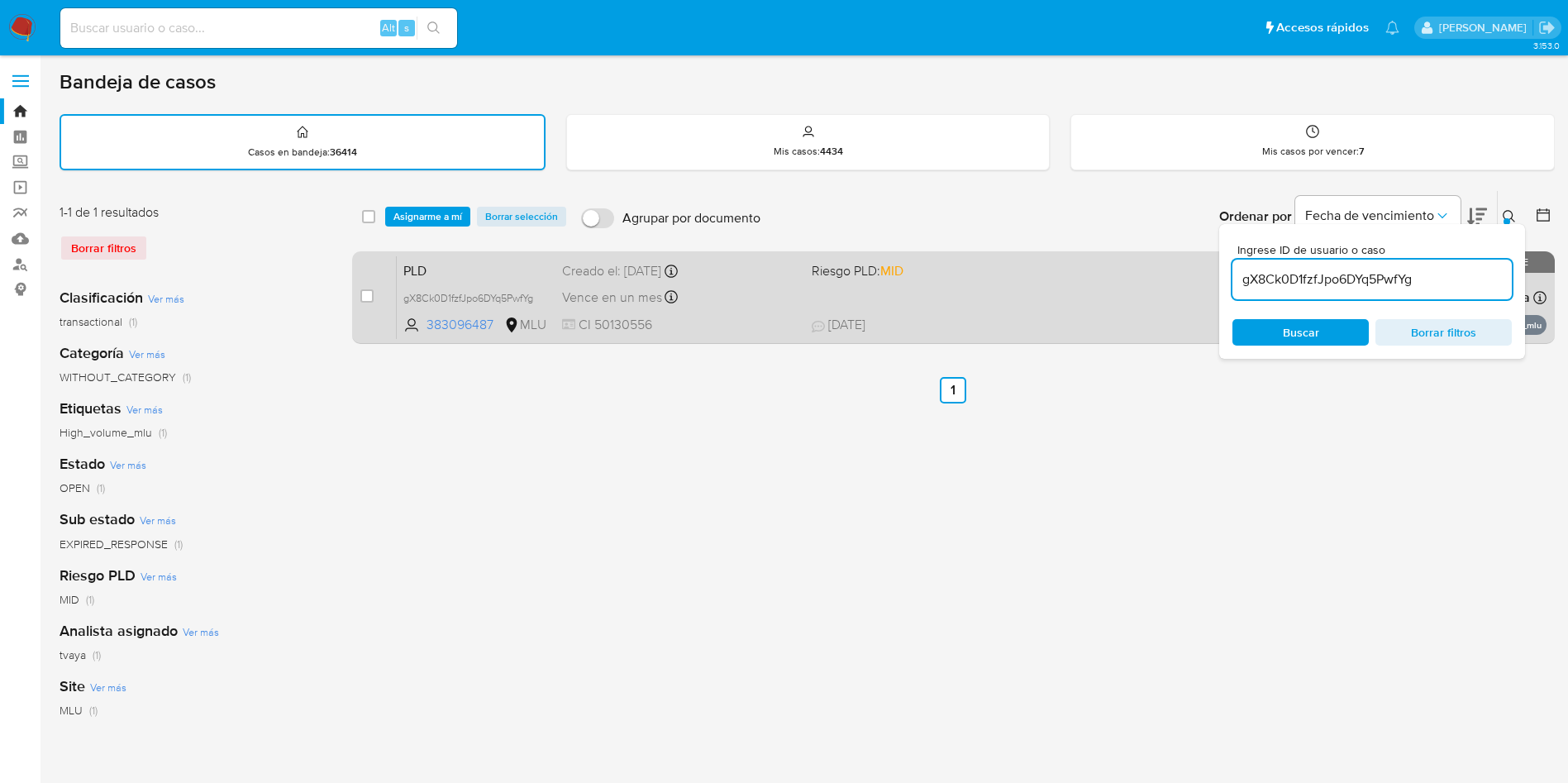
click at [954, 316] on span "14/08/2025 14/08/2025 00:38" at bounding box center [1054, 325] width 486 height 18
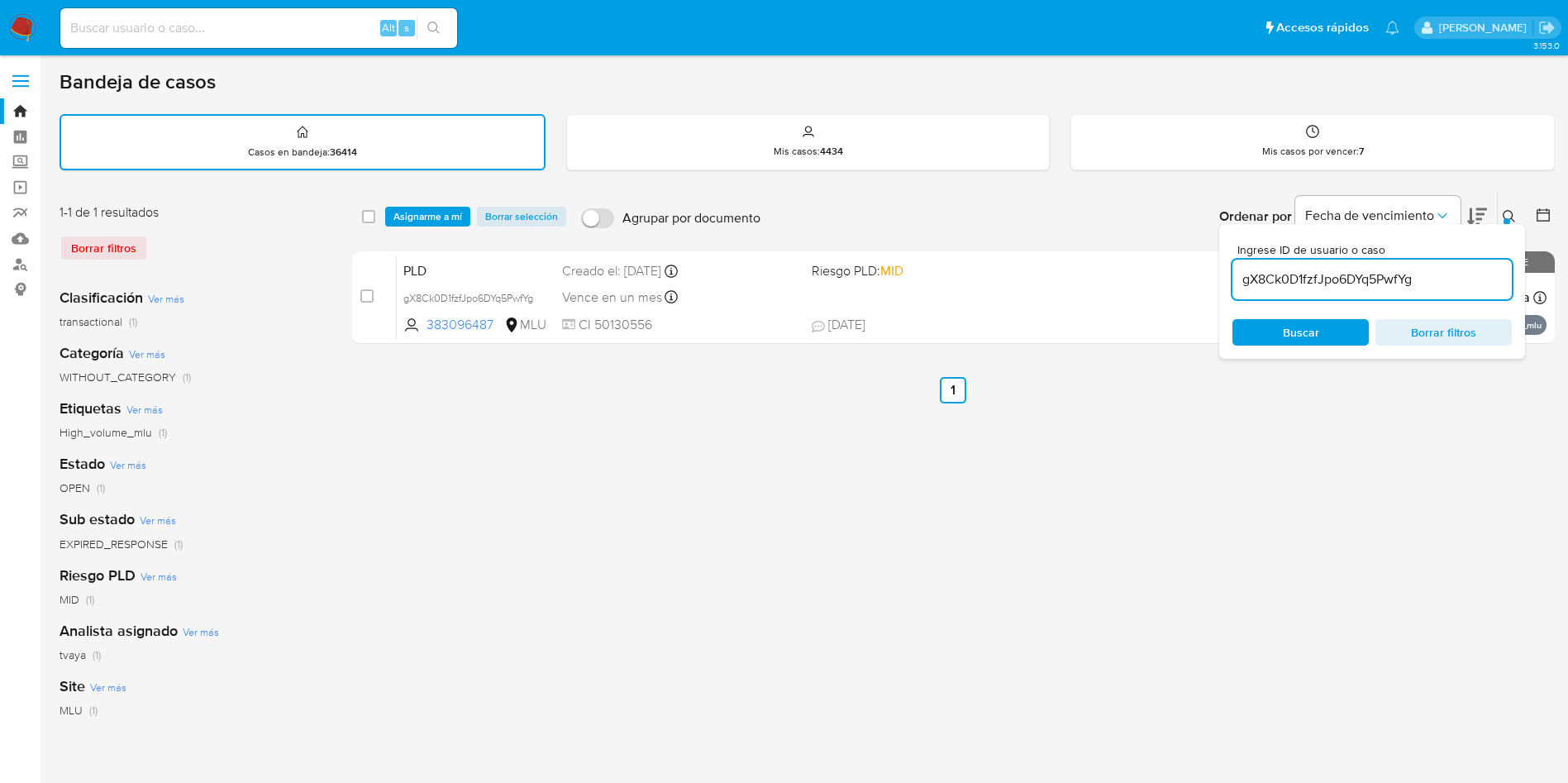
click at [1316, 274] on input "gX8Ck0D1fzfJpo6DYq5PwfYg" at bounding box center [1372, 279] width 280 height 22
paste input "h2tMJwYQtJNBhp5fwyh8zSUG"
type input "h2tMJwYQtJNBhp5fwyh8zSUG"
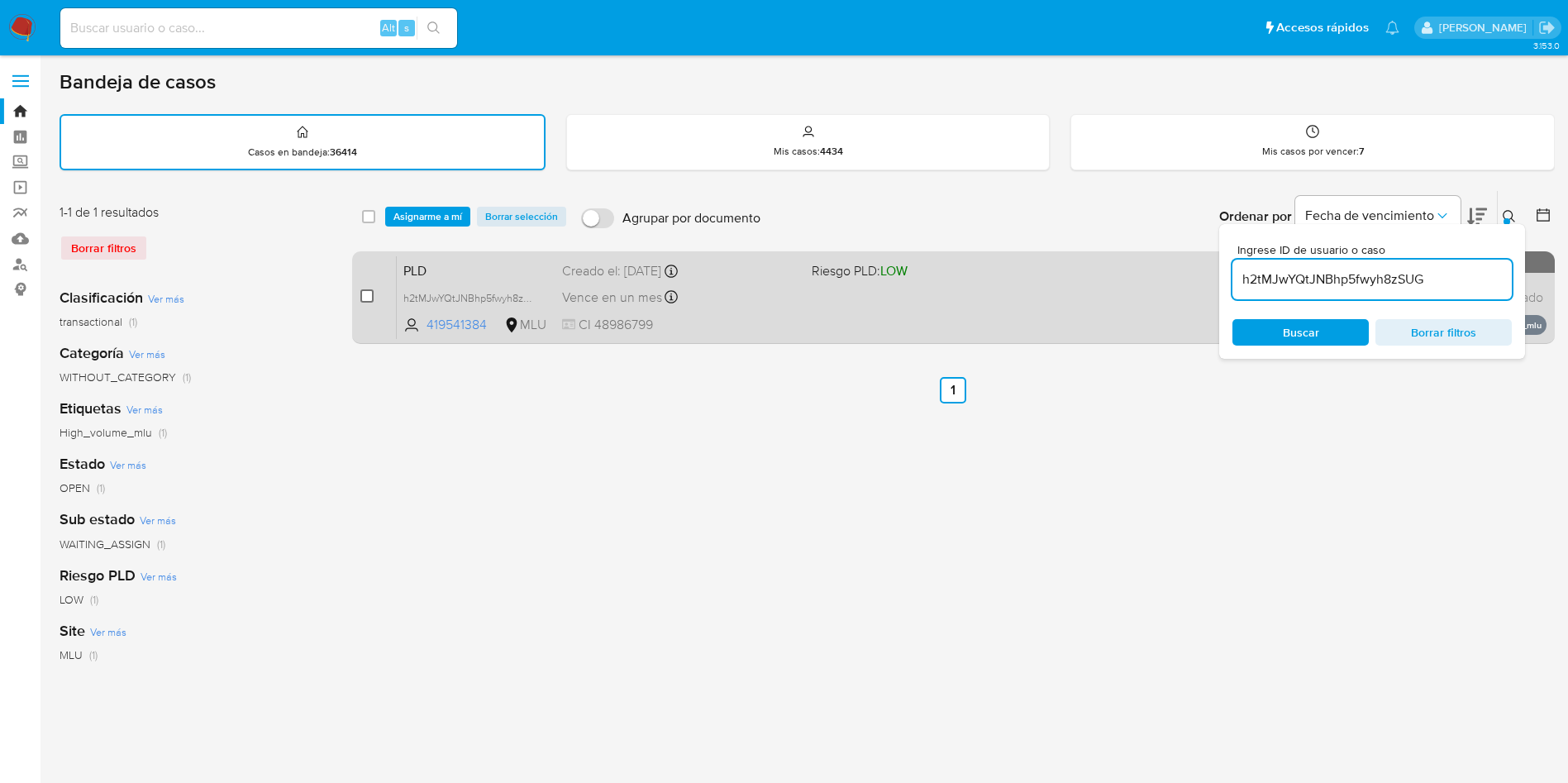
click at [368, 298] on input "checkbox" at bounding box center [367, 296] width 13 height 13
checkbox input "true"
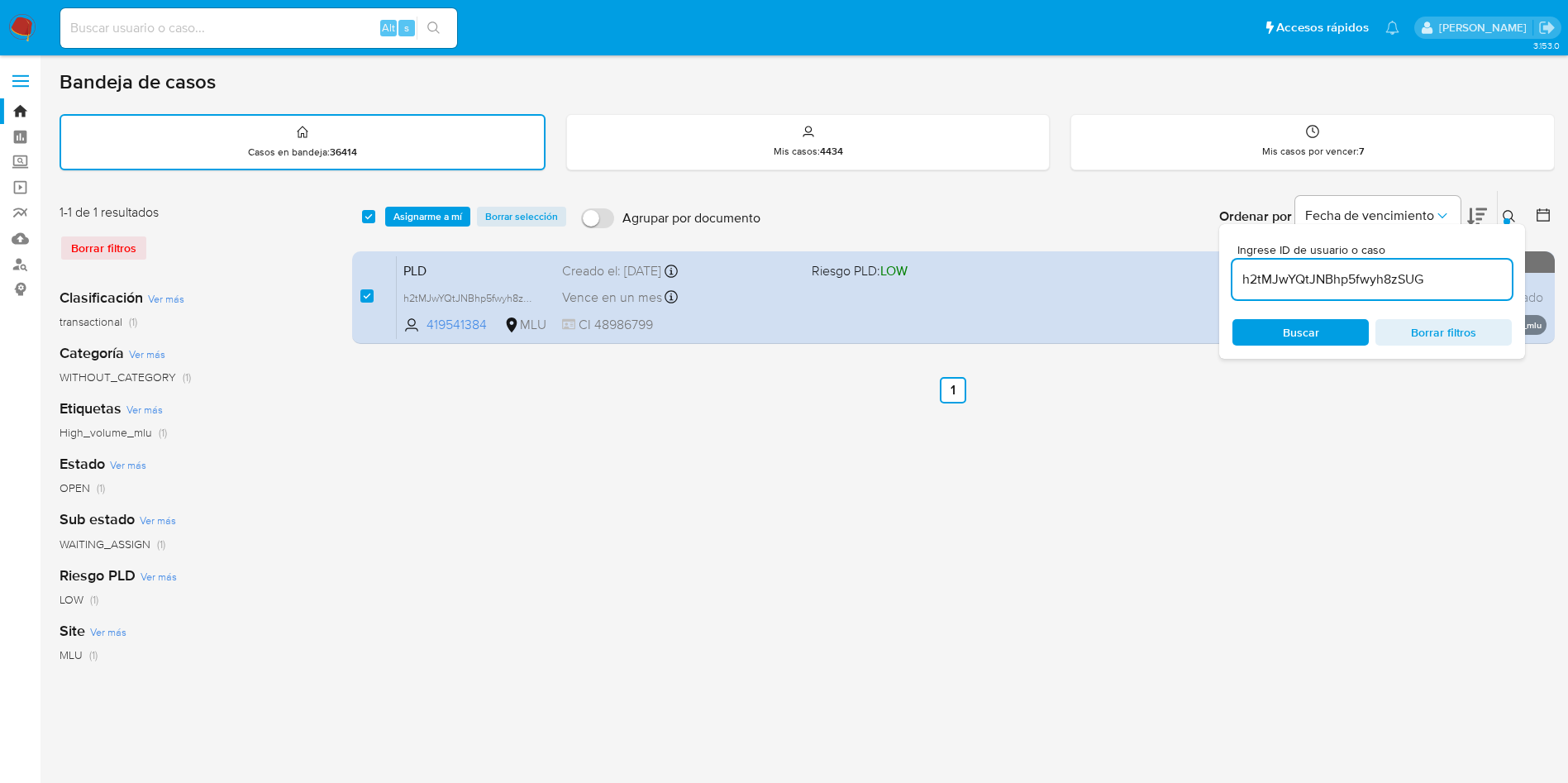
click at [1347, 286] on input "h2tMJwYQtJNBhp5fwyh8zSUG" at bounding box center [1372, 279] width 280 height 22
type input "h8OWgJZJfA9z1hLrFxXEtTMo"
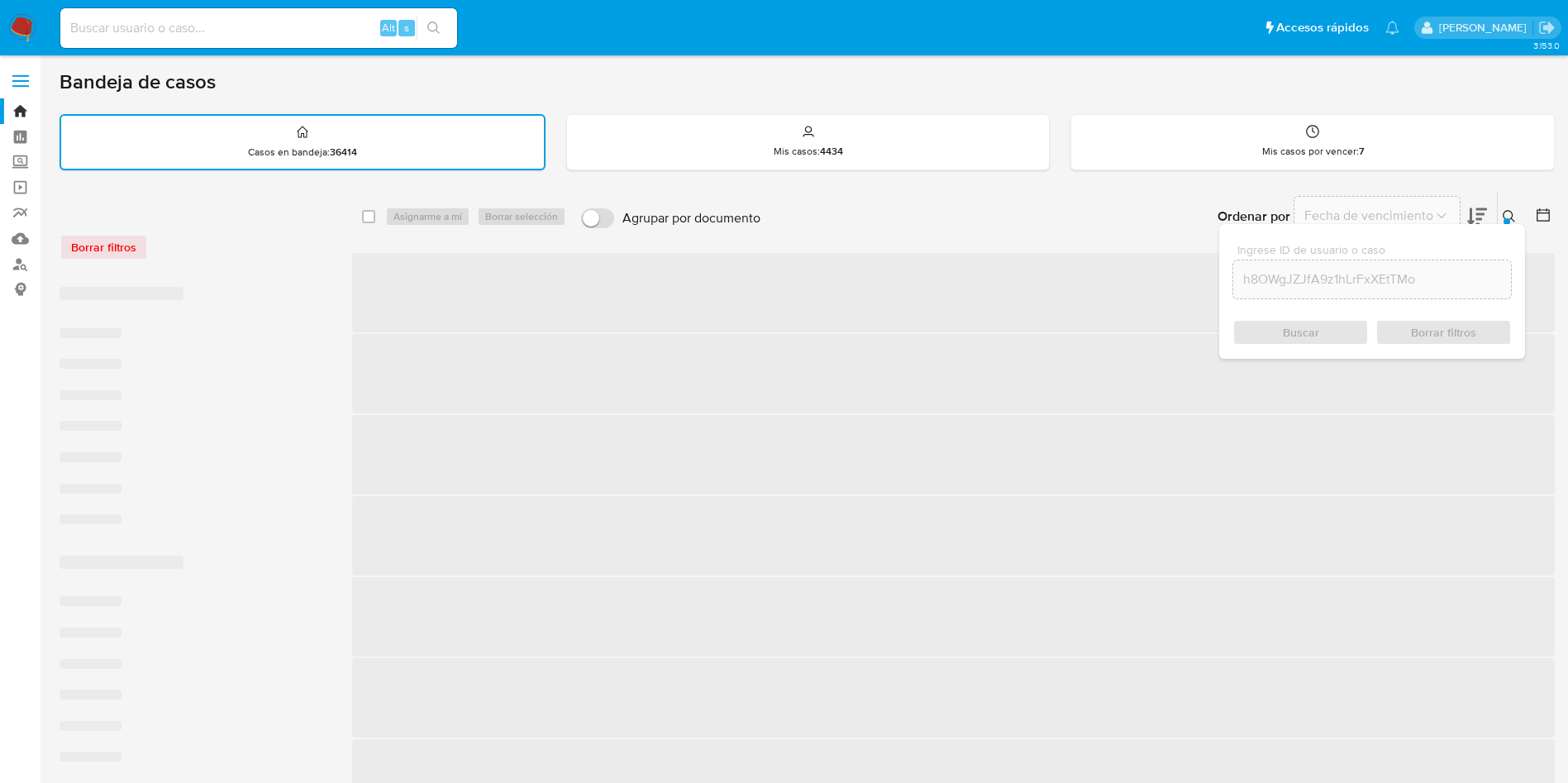
checkbox input "false"
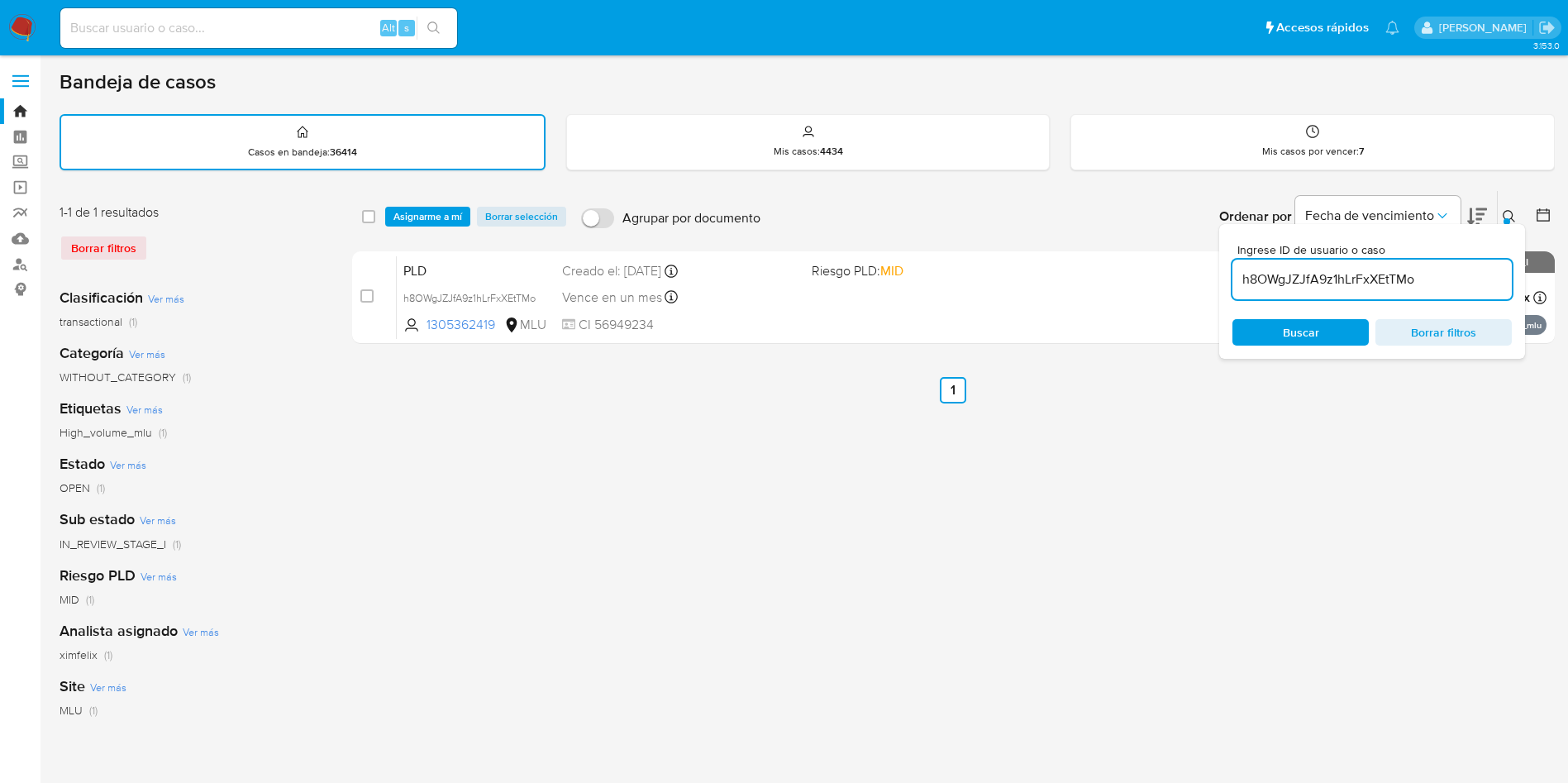
click at [1319, 269] on input "h8OWgJZJfA9z1hLrFxXEtTMo" at bounding box center [1372, 279] width 280 height 22
paste input "lQl85uSUIS8VHB0CpEXtk7c"
click at [1384, 283] on input "hlQl85uSUIS8VHB0CpEXtk7c" at bounding box center [1372, 279] width 280 height 22
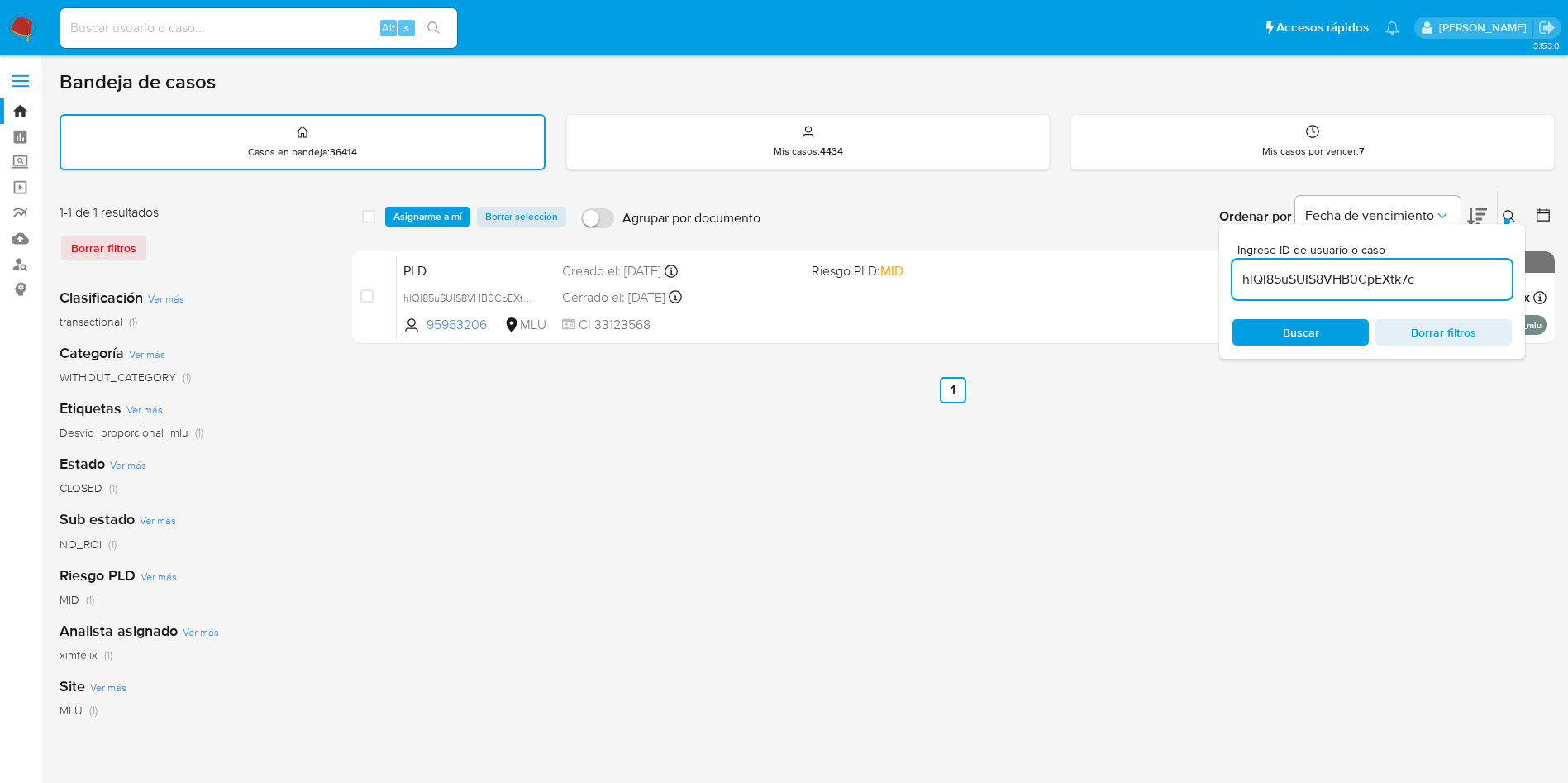
paste input "ih3BfhDqwG6JmixlRldu3Wiz"
click at [1372, 284] on input "ih3BfhDqwG6JmixlRldu3Wiz" at bounding box center [1372, 279] width 280 height 22
paste input "hlQl85uSUIS8VHB0CpEXtk7c"
type input "hlQl85uSUIS8VHB0CpEXtk7c"
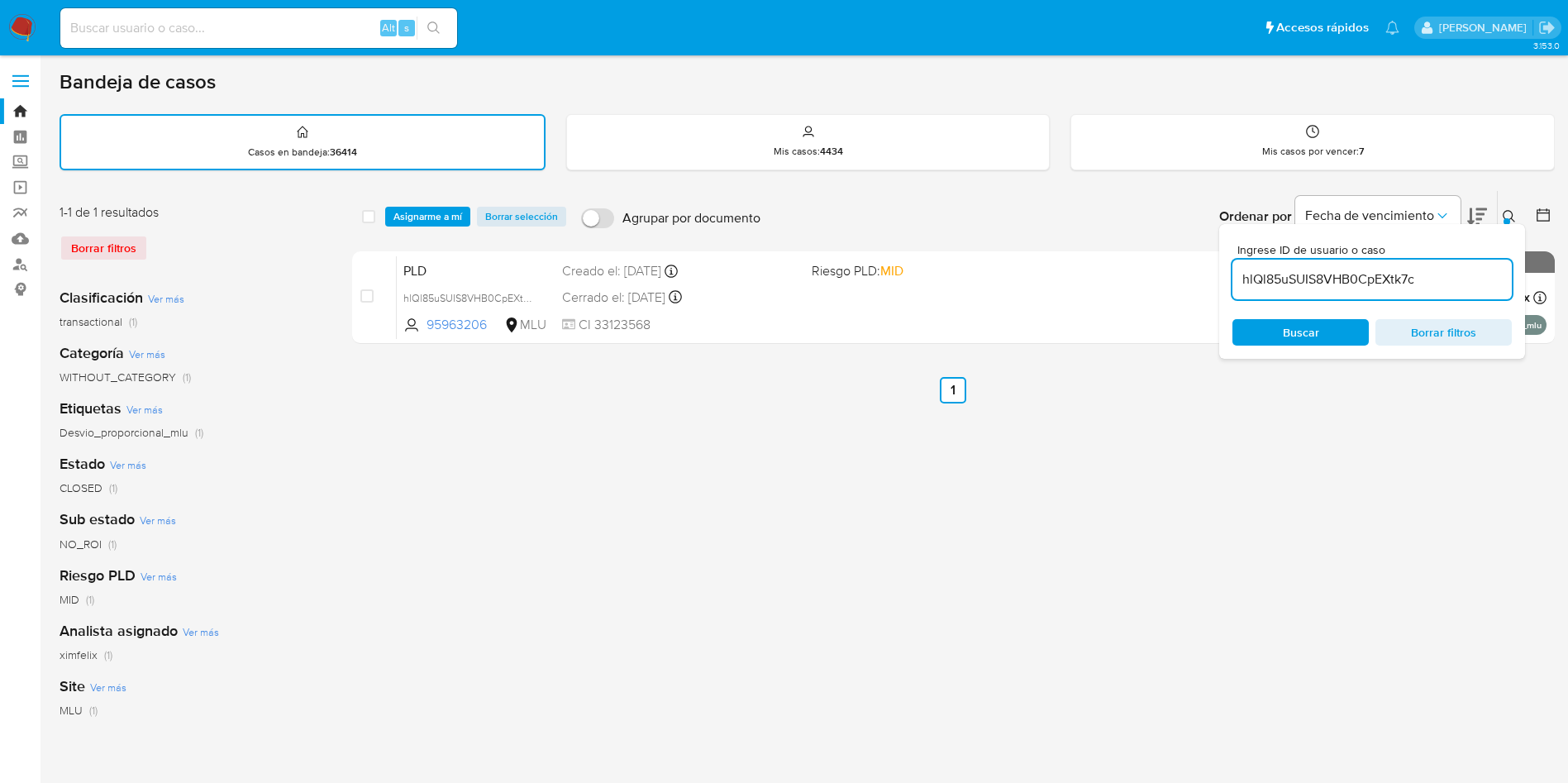
click at [405, 221] on span "Asignarme a mí" at bounding box center [428, 217] width 69 height 17
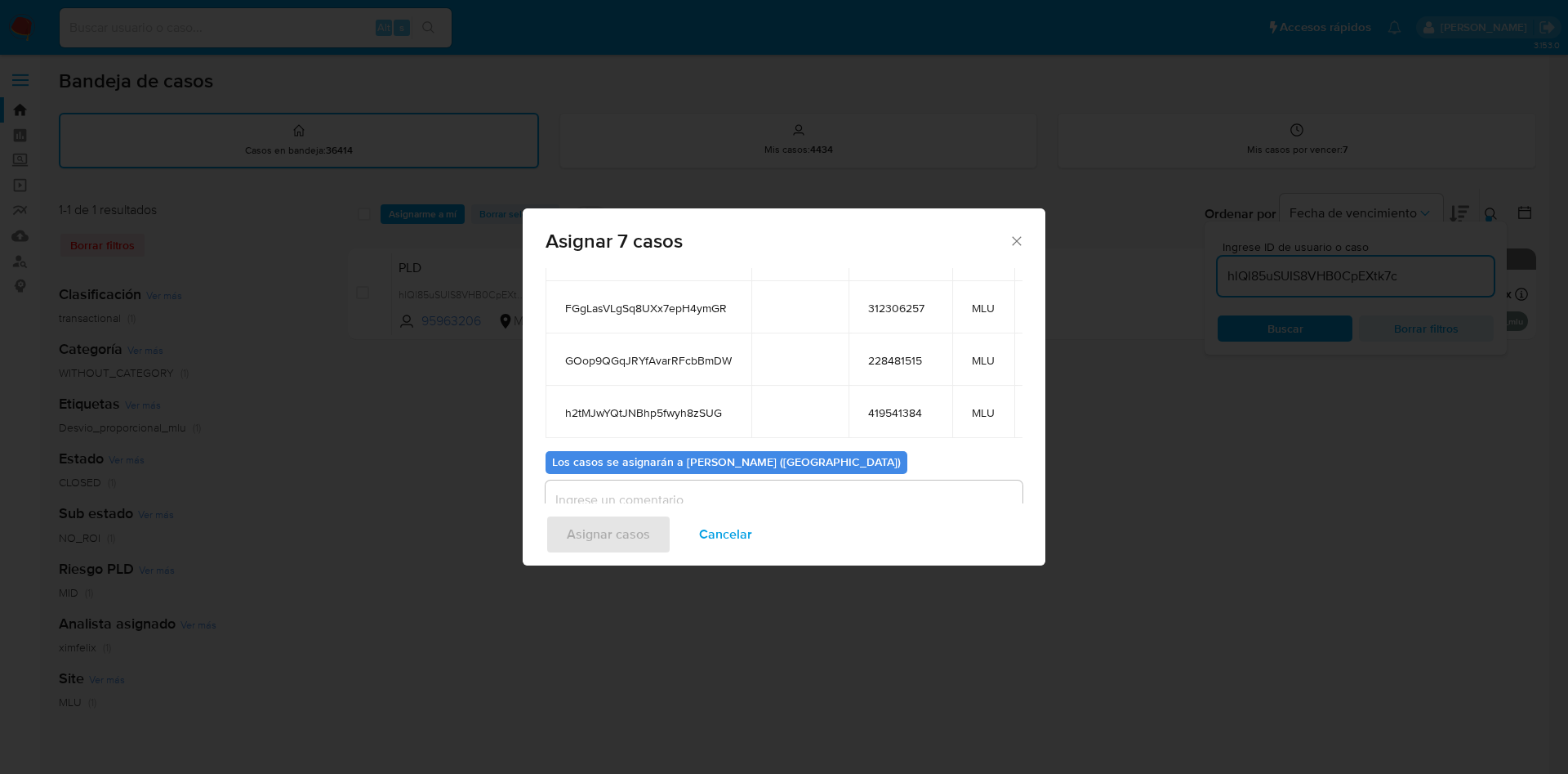
scroll to position [245, 0]
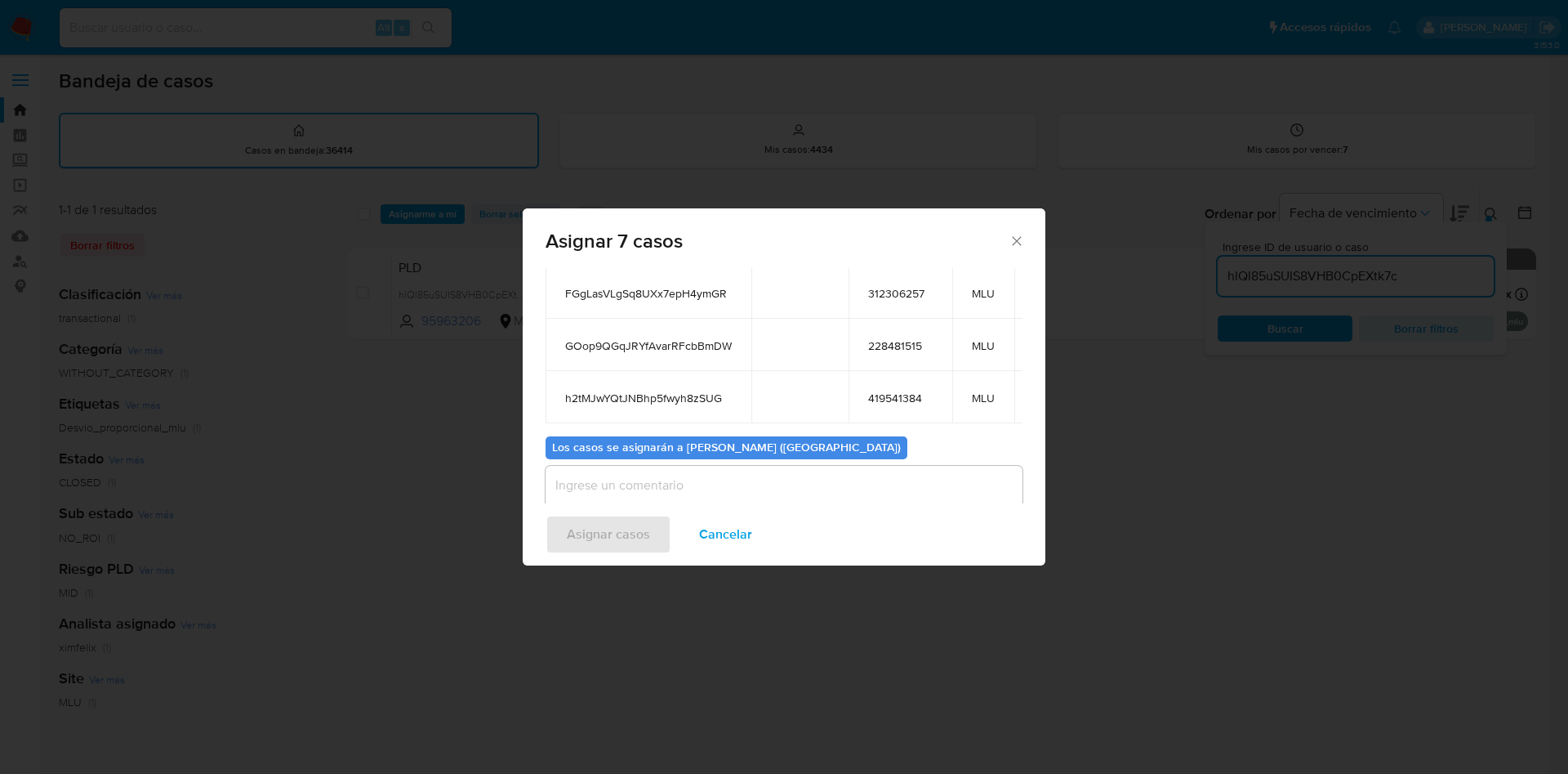
click at [670, 481] on textarea "assign-modal" at bounding box center [784, 498] width 477 height 66
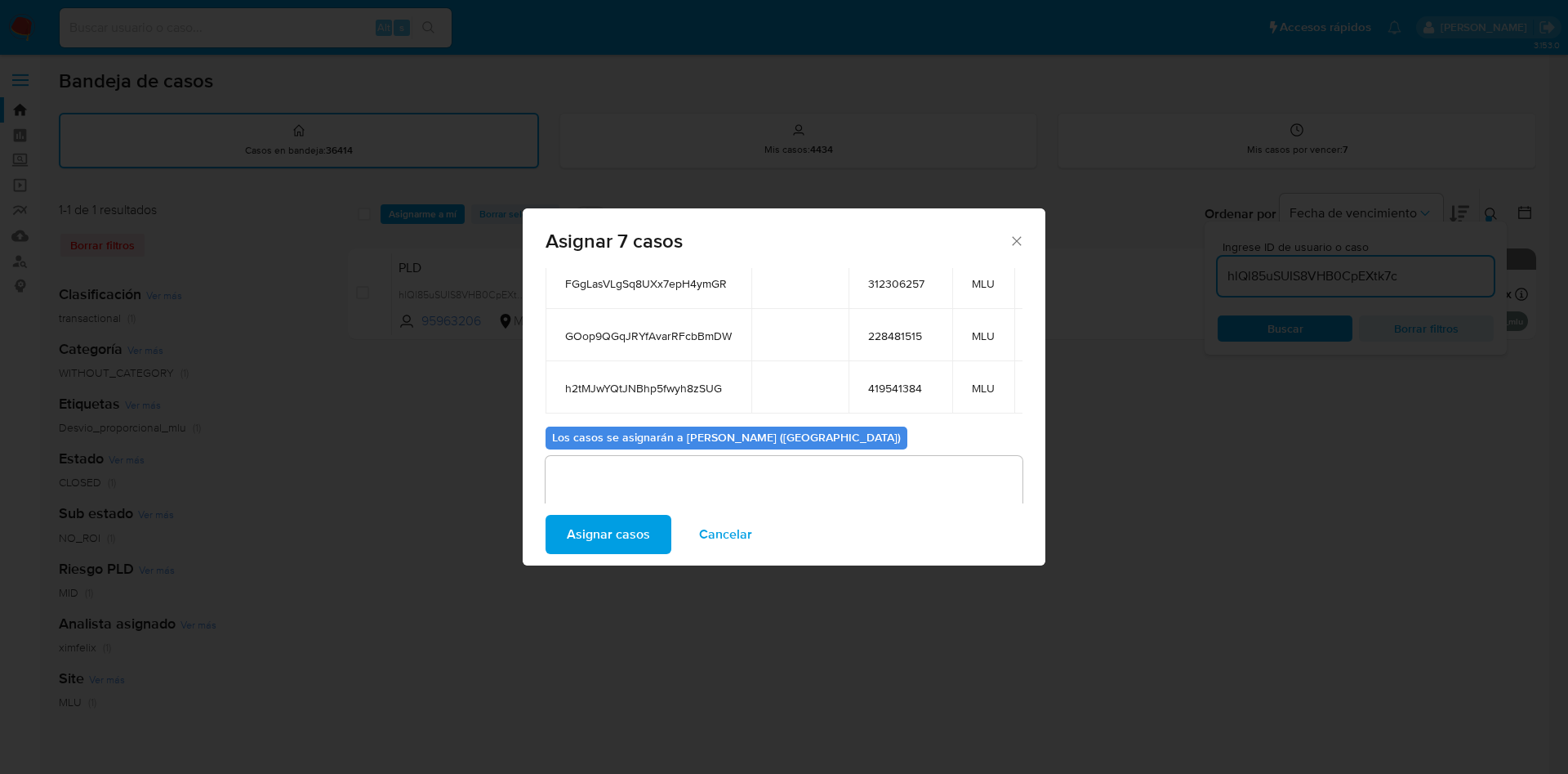
click at [624, 524] on span "Asignar casos" at bounding box center [608, 533] width 83 height 36
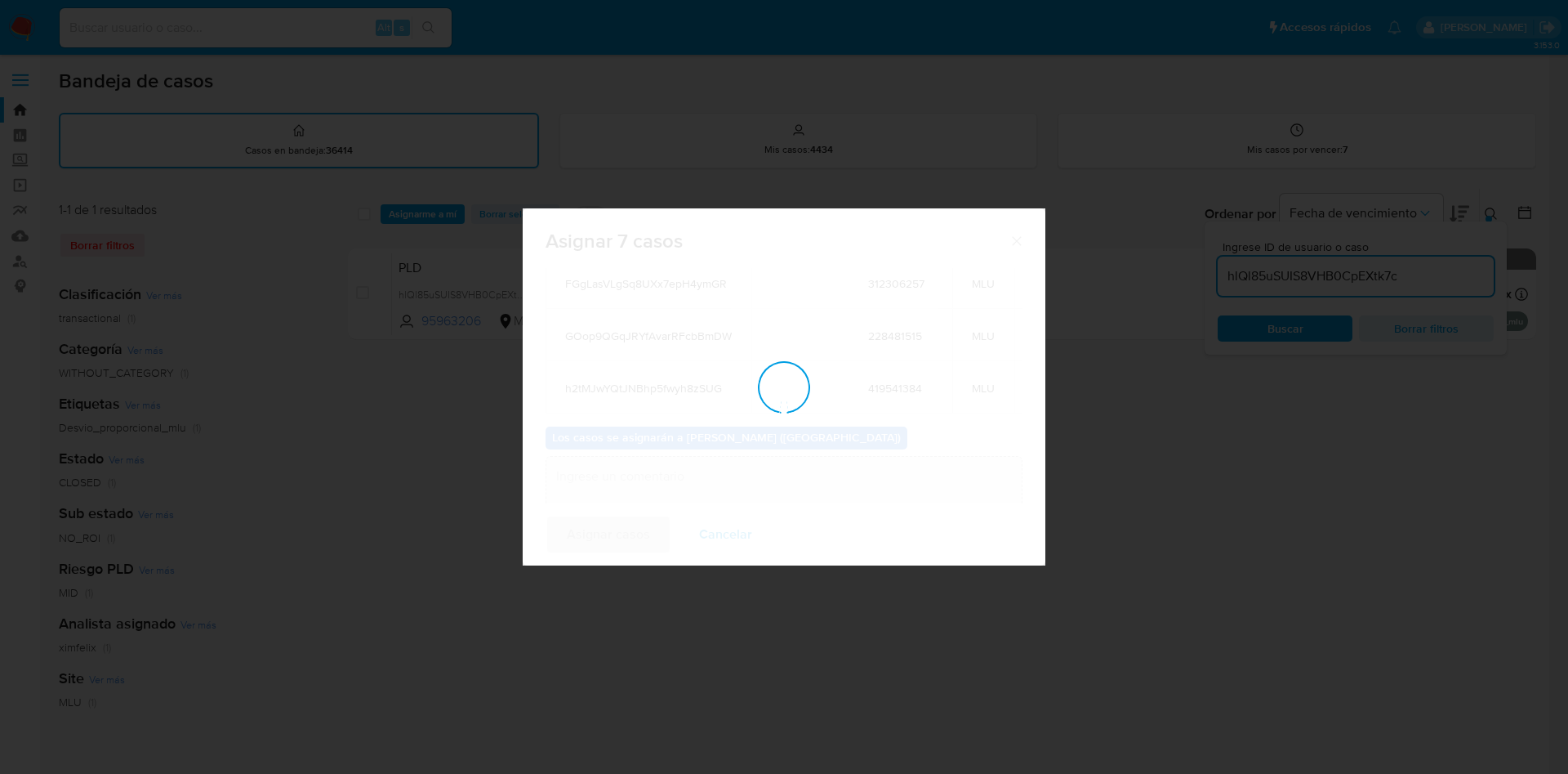
scroll to position [99, 0]
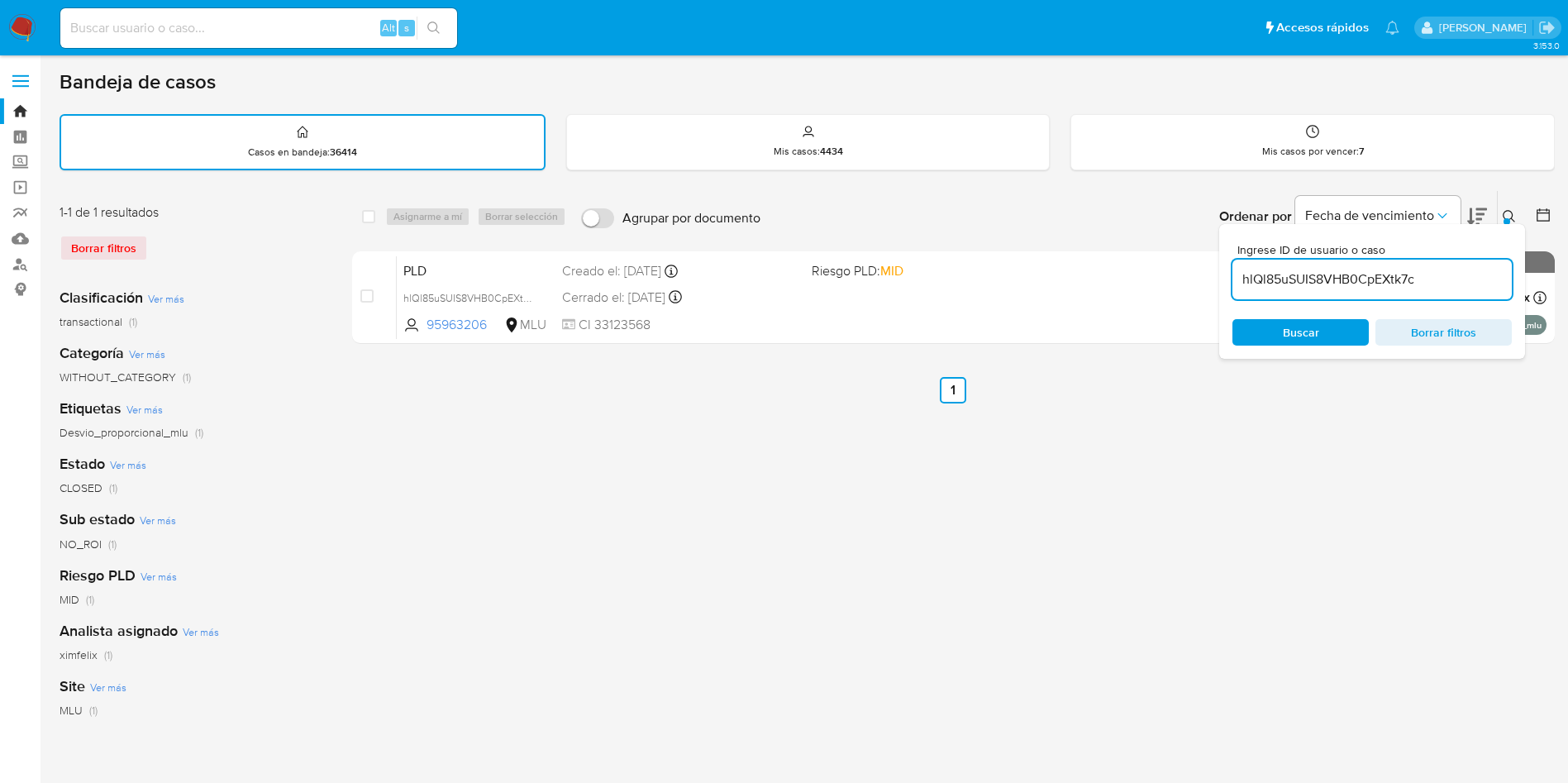
click at [1393, 282] on input "hlQl85uSUIS8VHB0CpEXtk7c" at bounding box center [1372, 279] width 280 height 22
click at [1391, 282] on input "hlQl85uSUIS8VHB0CpEXtk7c" at bounding box center [1372, 279] width 280 height 22
click at [1388, 282] on input "hlQl85uSUIS8VHB0CpEXtk7c" at bounding box center [1372, 279] width 280 height 22
paste input "iHb6GKogvREfBCu3pUtnucqF"
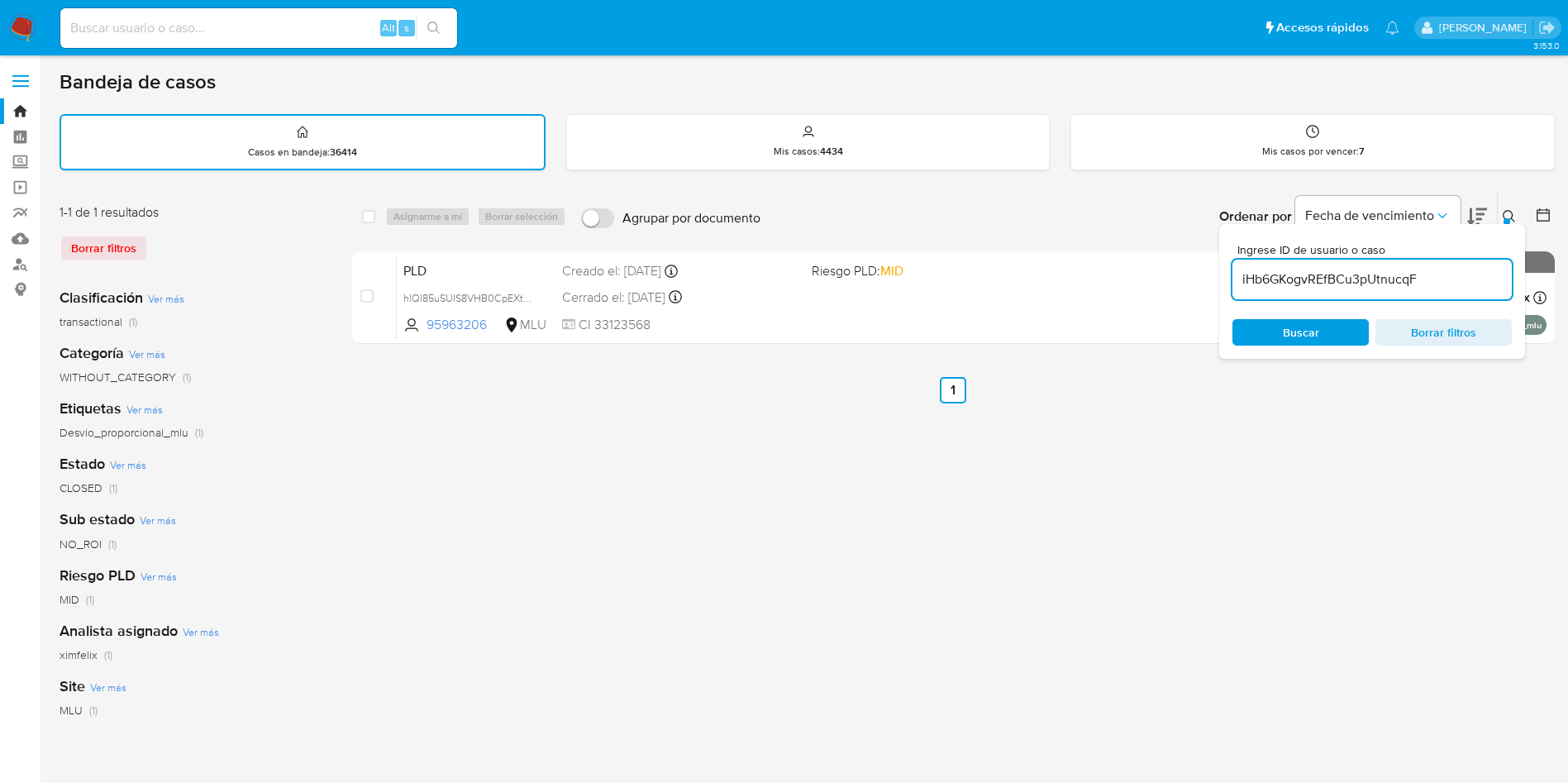
type input "iHb6GKogvREfBCu3pUtnucqF"
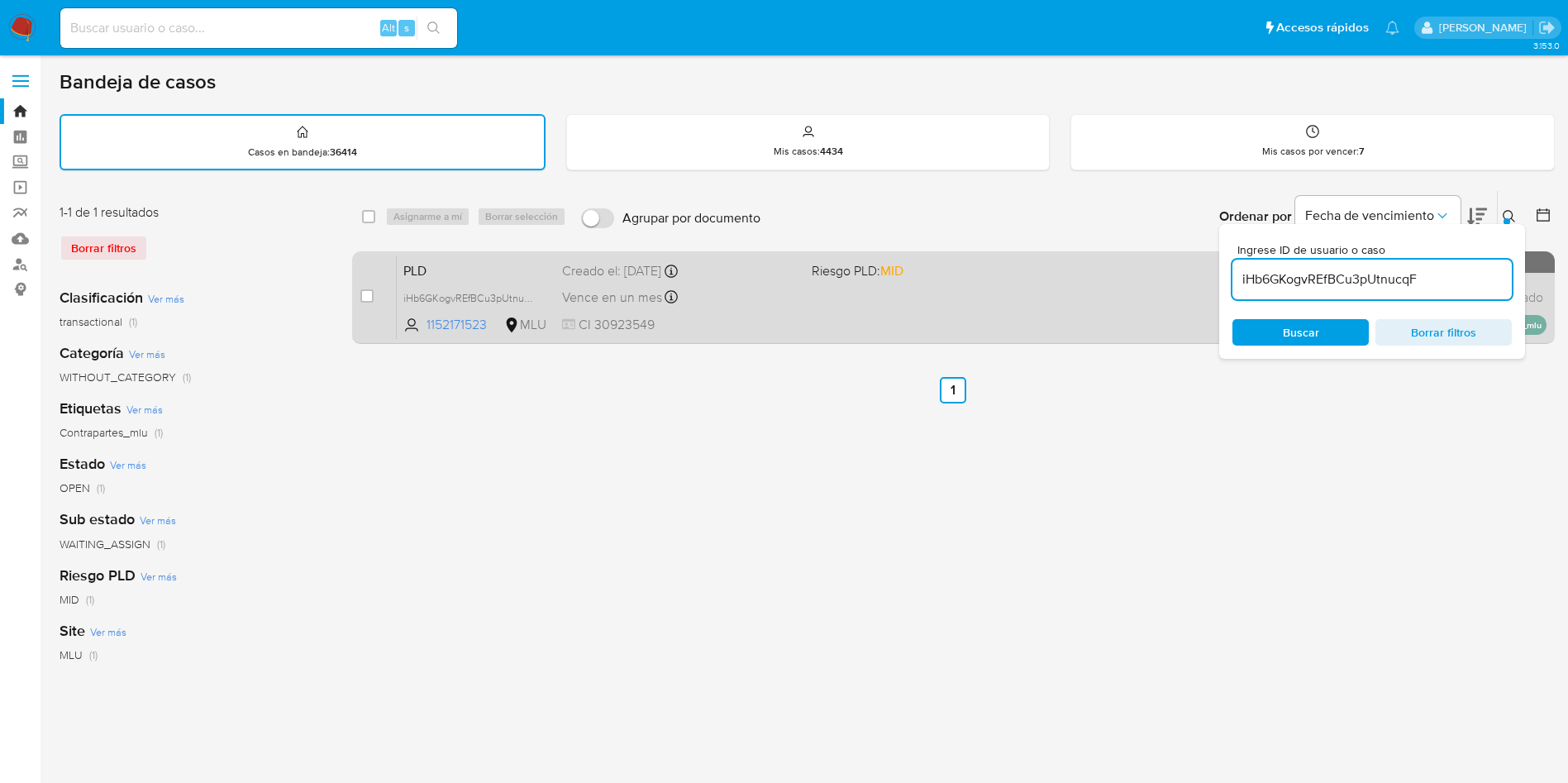
drag, startPoint x: 367, startPoint y: 298, endPoint x: 372, endPoint y: 306, distance: 9.4
click at [368, 298] on input "checkbox" at bounding box center [367, 296] width 13 height 13
checkbox input "true"
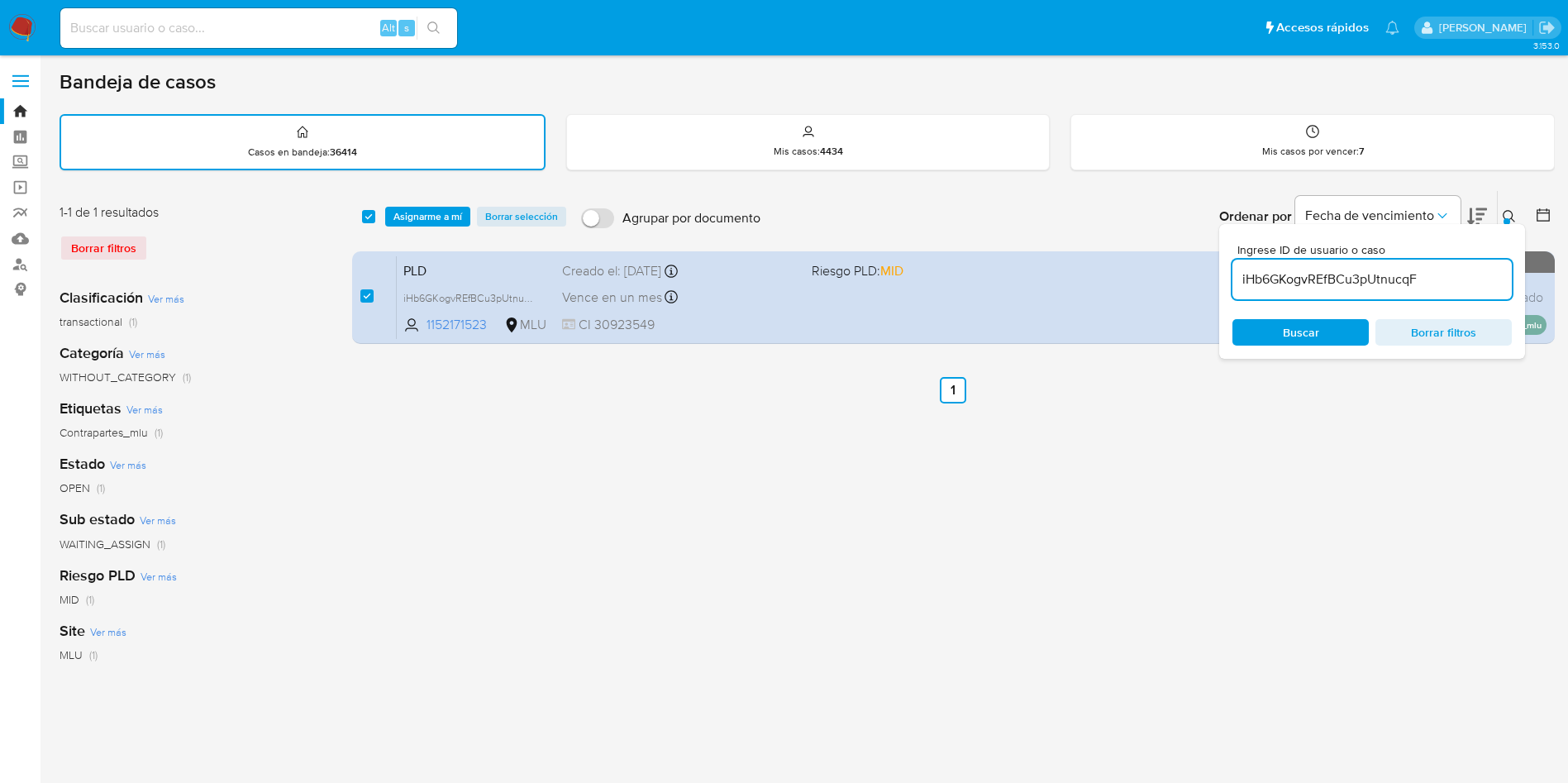
click at [1301, 277] on input "iHb6GKogvREfBCu3pUtnucqF" at bounding box center [1372, 279] width 280 height 22
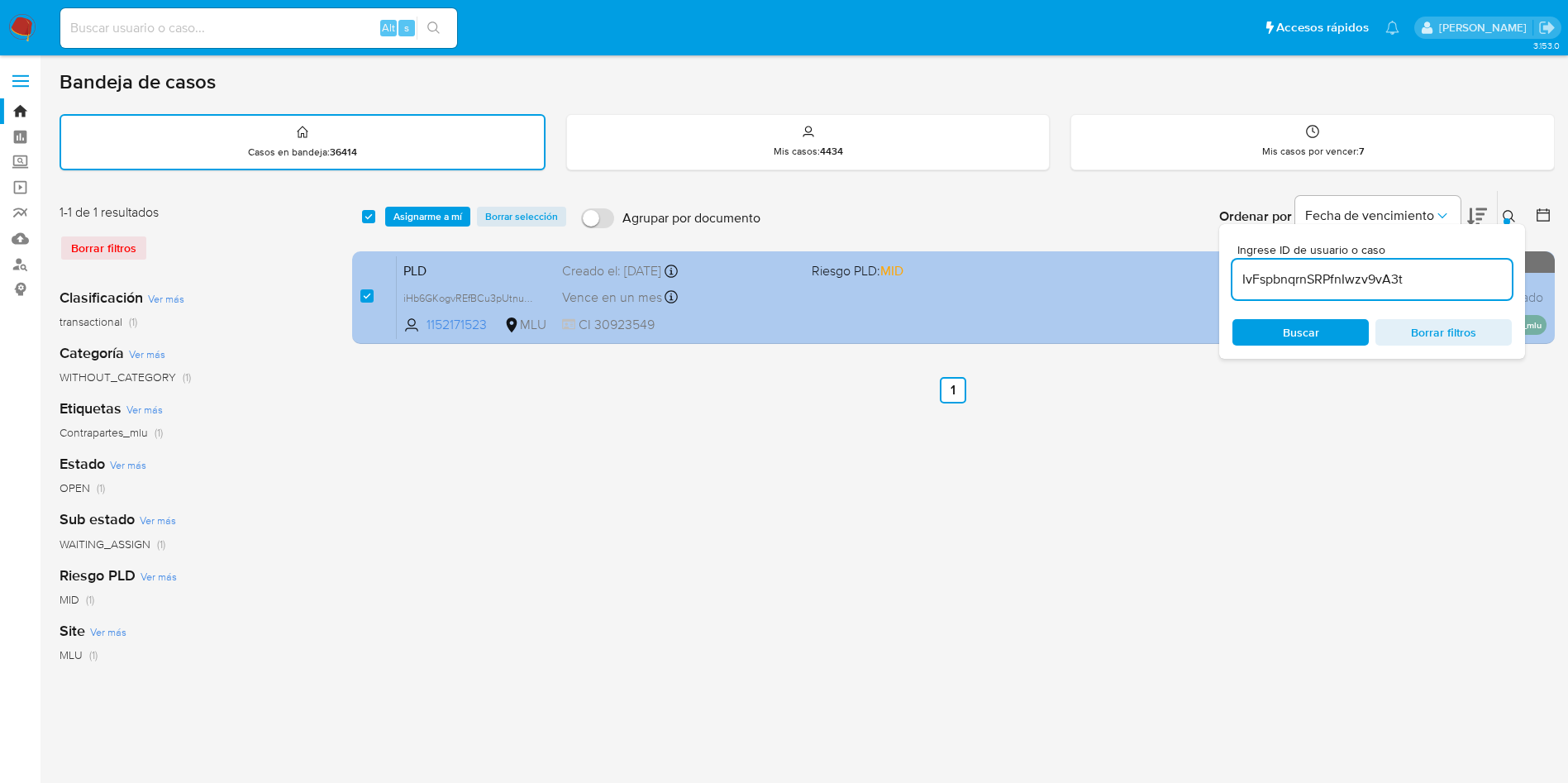
type input "IvFspbnqrnSRPfnIwzv9vA3t"
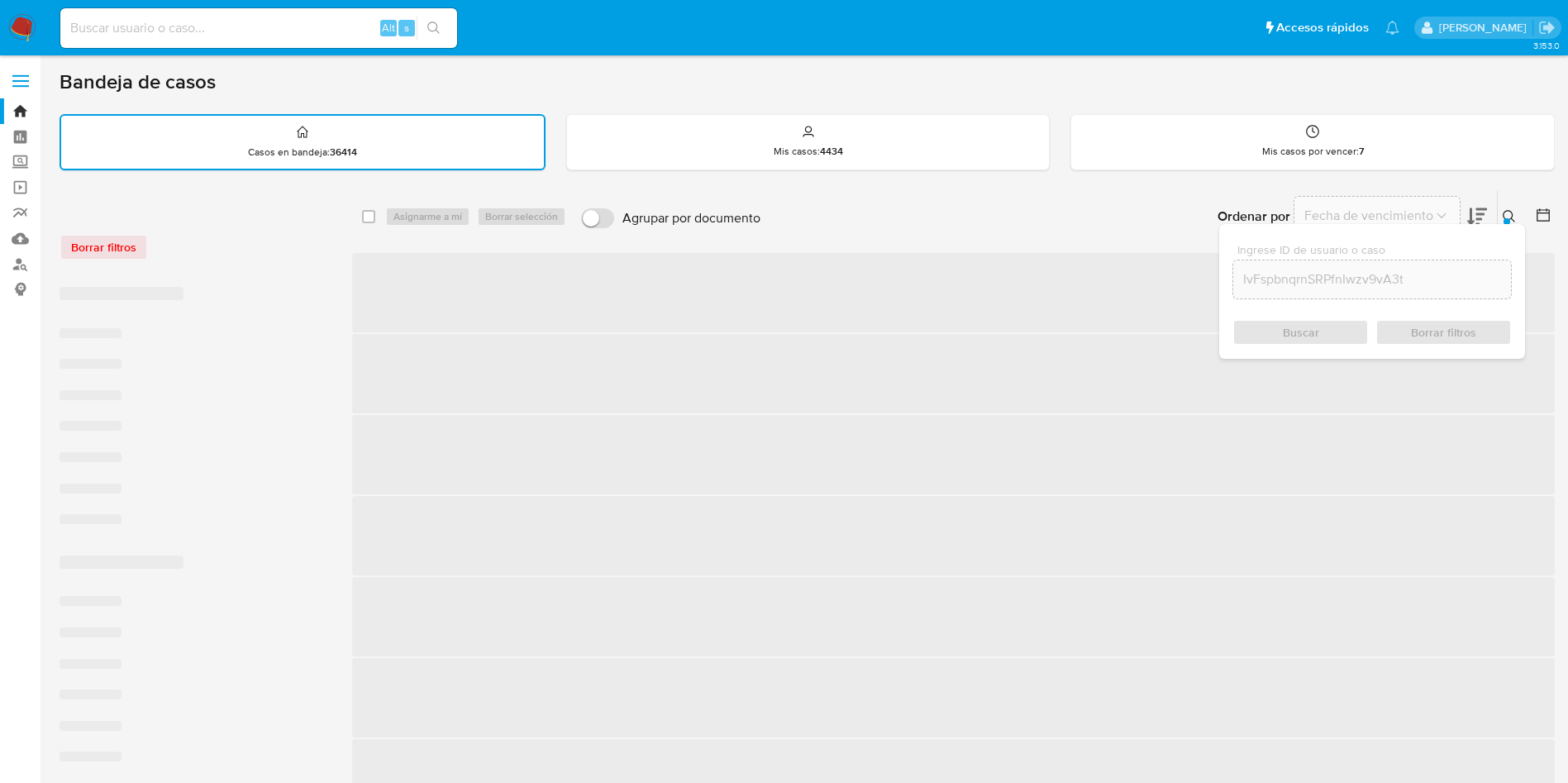
checkbox input "false"
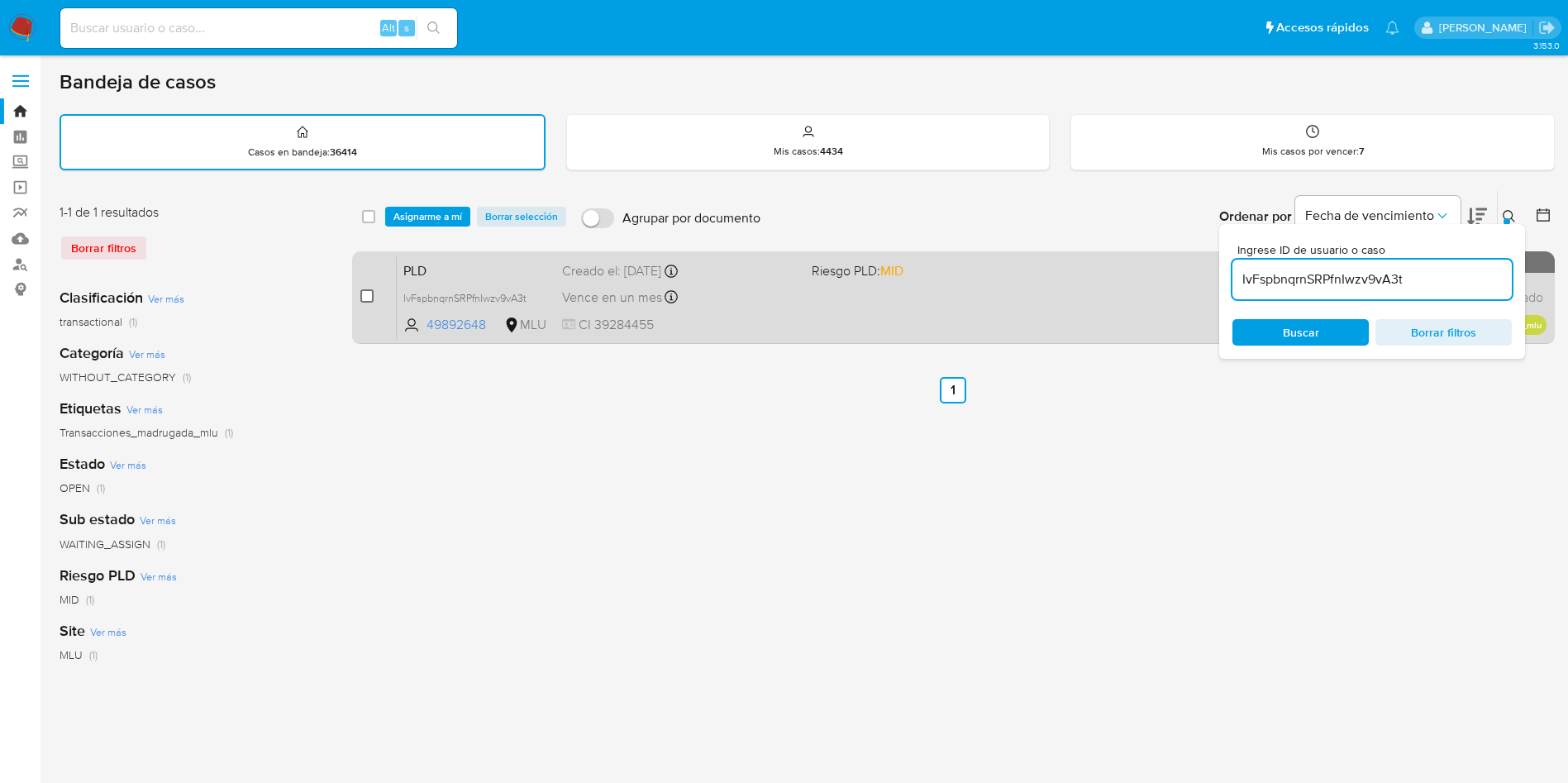
click at [370, 297] on input "checkbox" at bounding box center [367, 296] width 13 height 13
checkbox input "true"
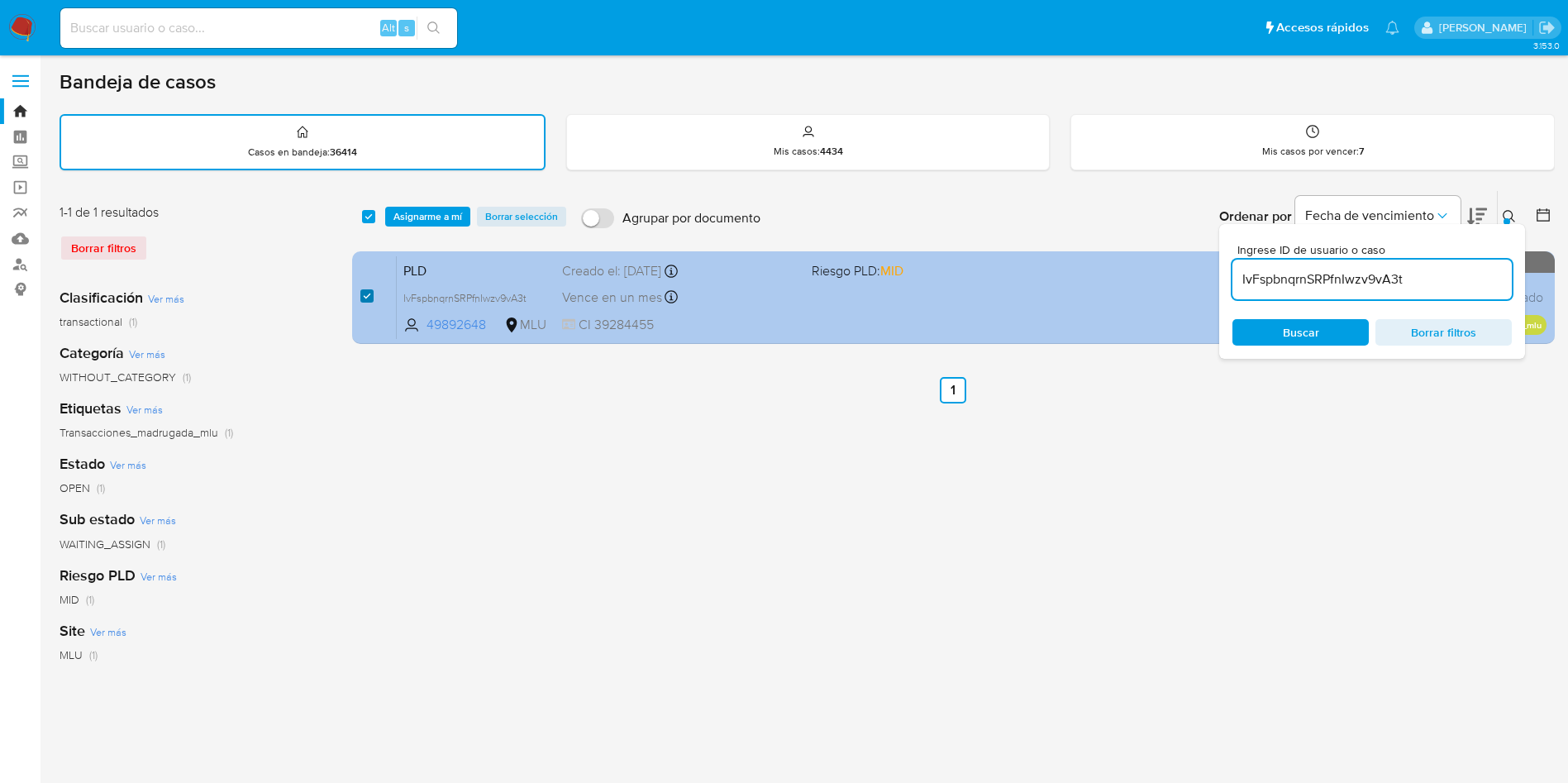
checkbox input "true"
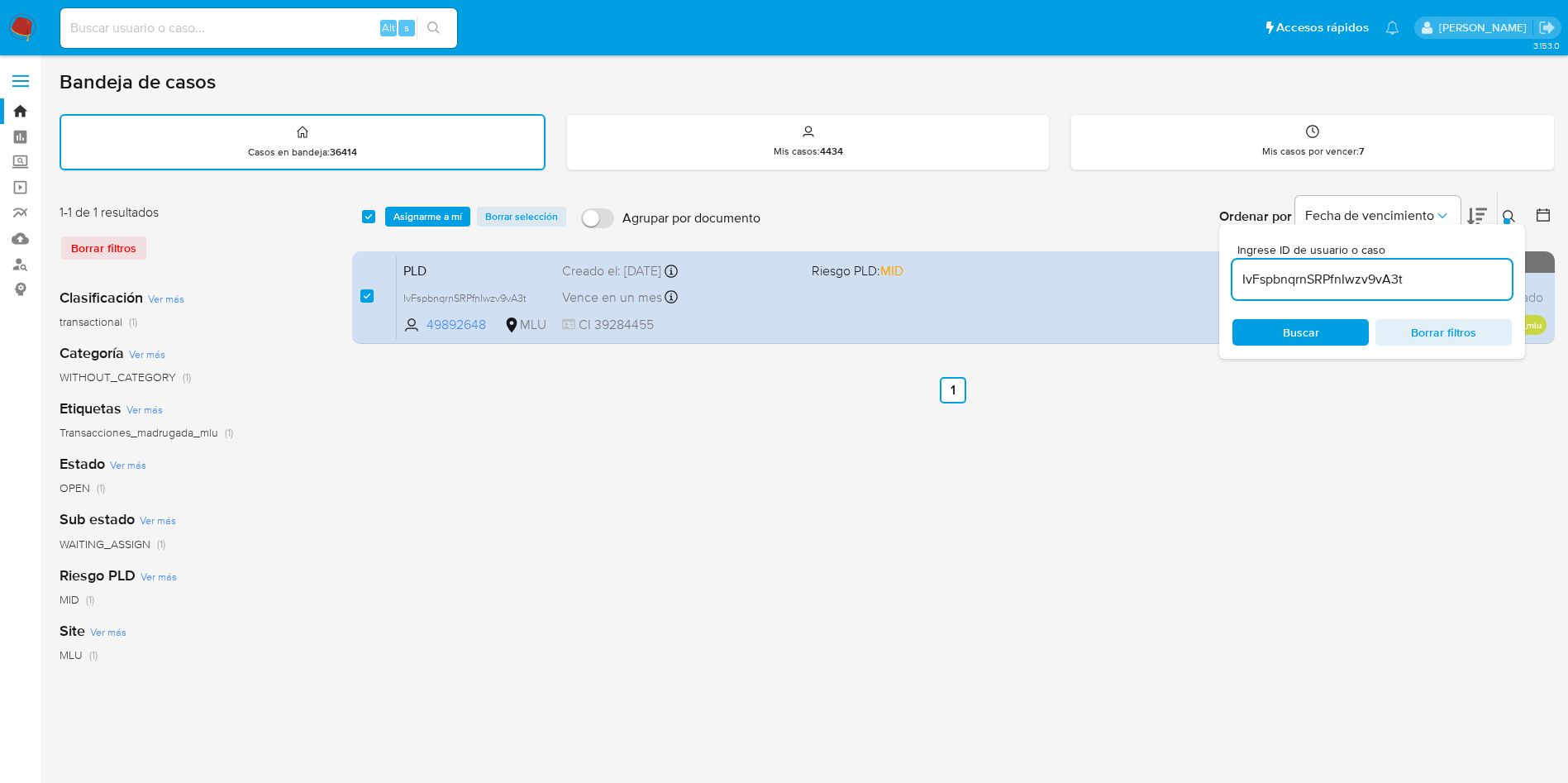
click at [1300, 283] on input "IvFspbnqrnSRPfnIwzv9vA3t" at bounding box center [1372, 279] width 280 height 22
click at [1300, 284] on input "IvFspbnqrnSRPfnIwzv9vA3t" at bounding box center [1372, 279] width 280 height 22
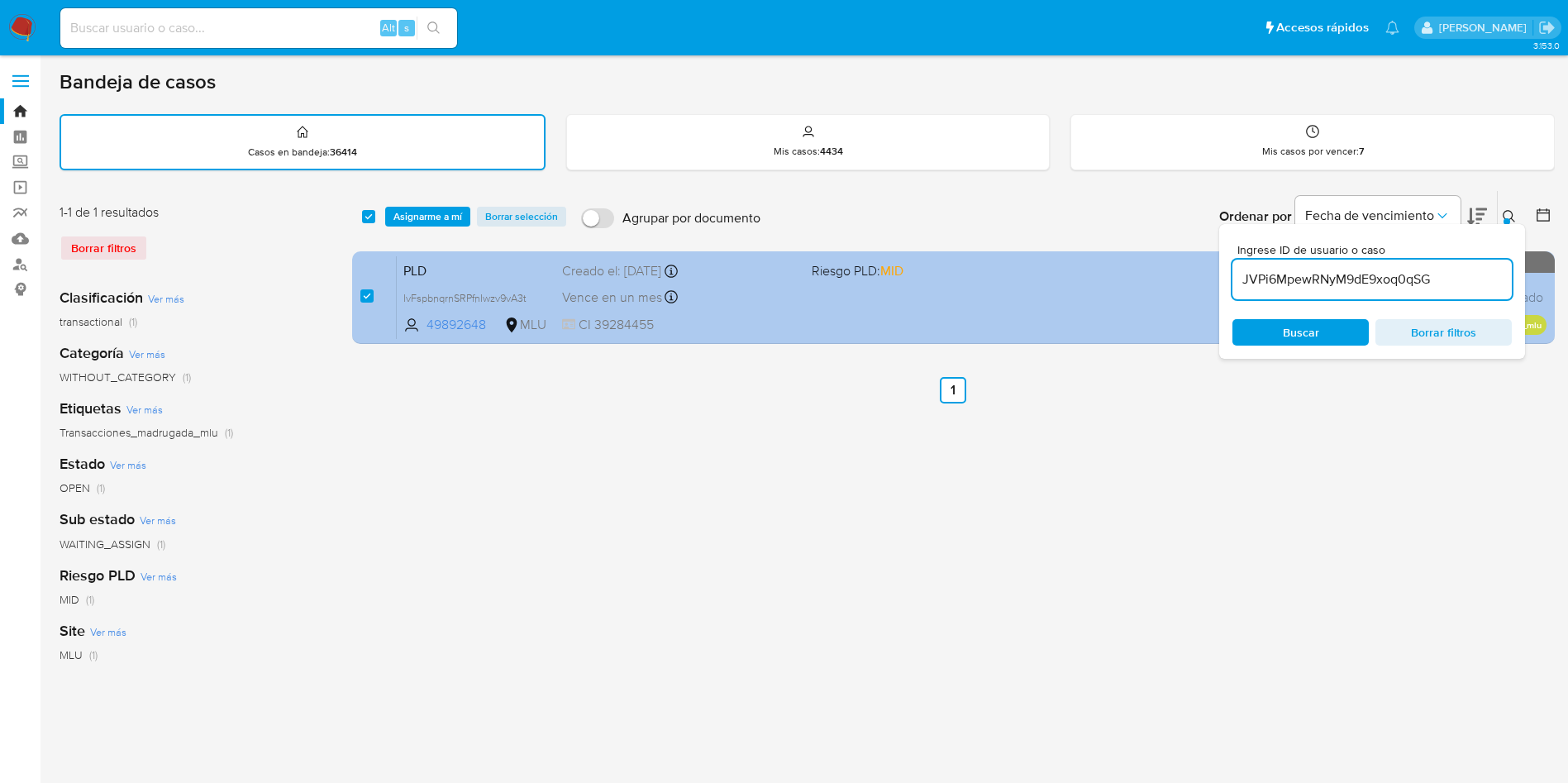
type input "JVPi6MpewRNyM9dE9xoq0qSG"
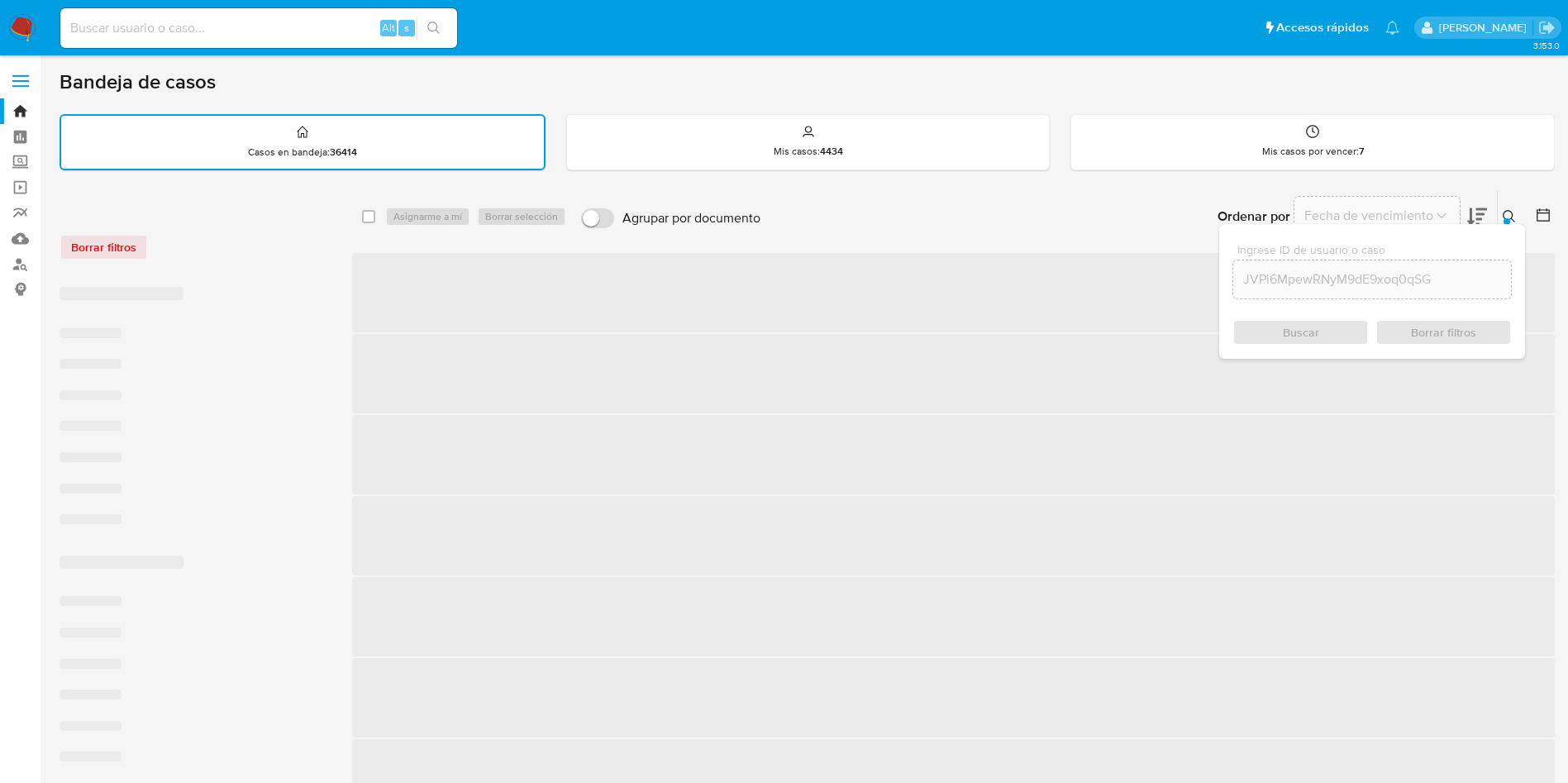
checkbox input "false"
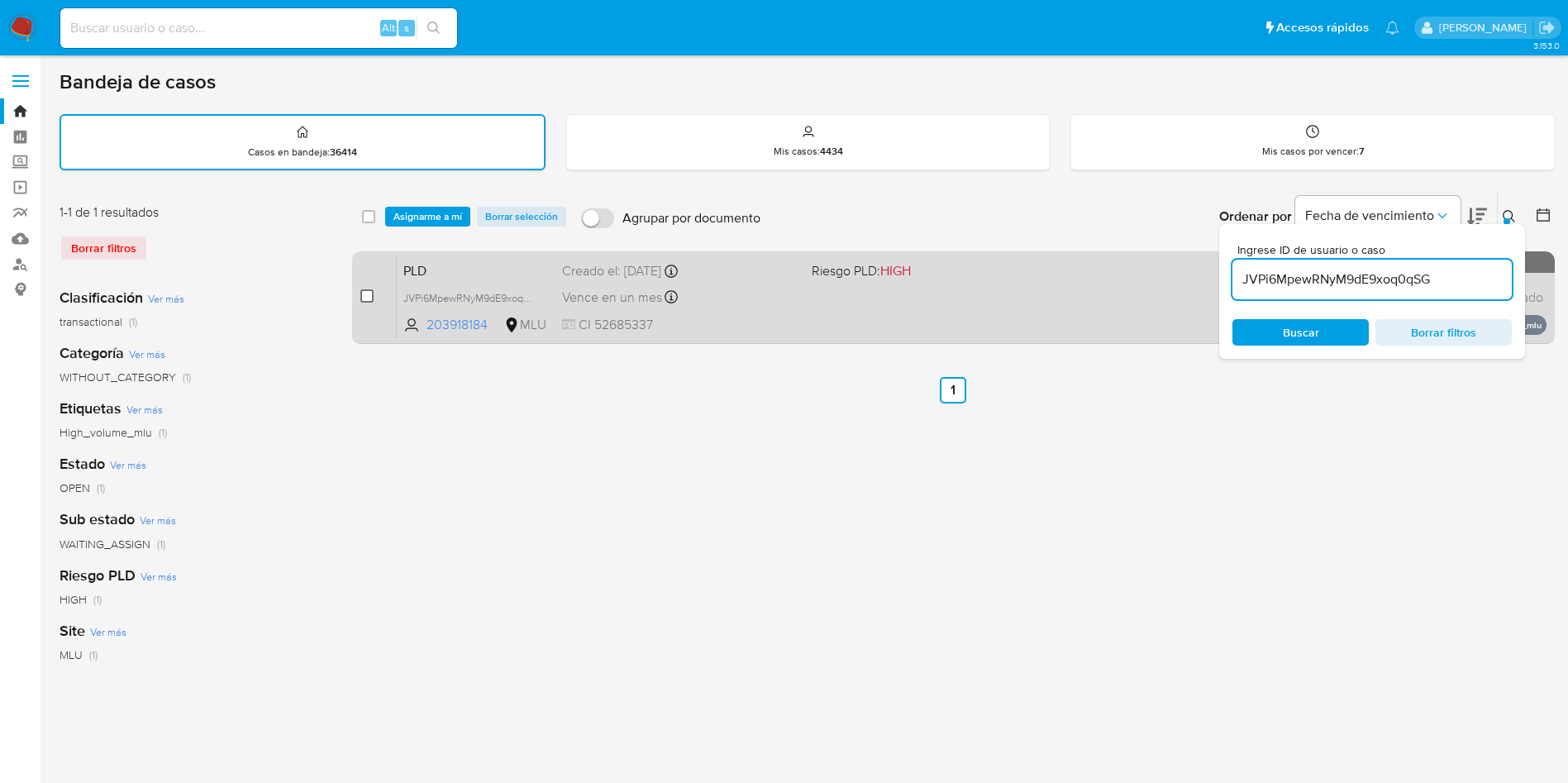
click at [369, 298] on input "checkbox" at bounding box center [367, 296] width 13 height 13
checkbox input "true"
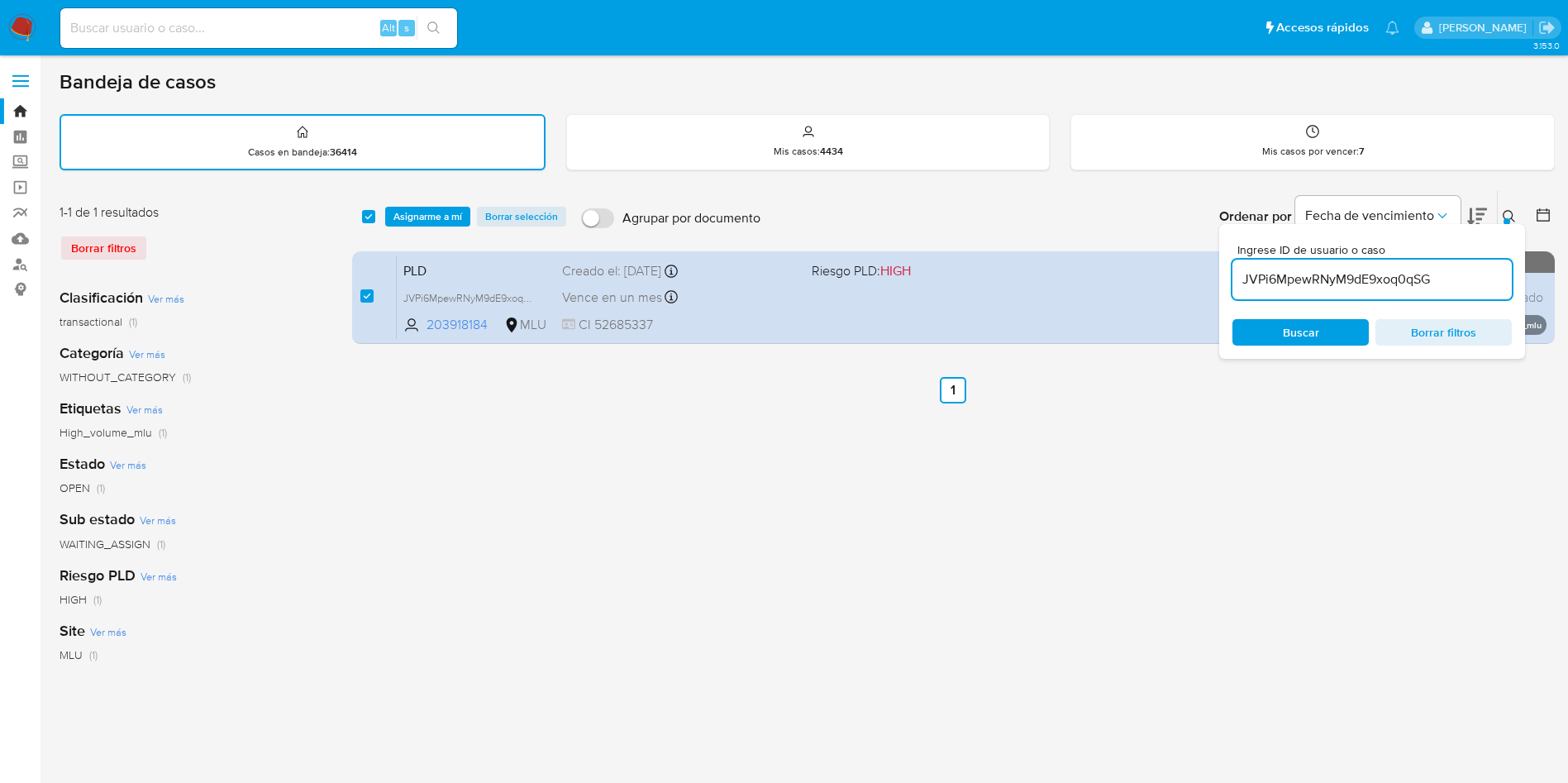
click at [1373, 274] on input "JVPi6MpewRNyM9dE9xoq0qSG" at bounding box center [1372, 279] width 280 height 22
click at [1368, 275] on input "JVPi6MpewRNyM9dE9xoq0qSG" at bounding box center [1372, 279] width 280 height 22
click at [1369, 279] on input "JVPi6MpewRNyM9dE9xoq0qSG" at bounding box center [1372, 279] width 280 height 22
click at [1370, 279] on input "JVPi6MpewRNyM9dE9xoq0qSG" at bounding box center [1372, 279] width 280 height 22
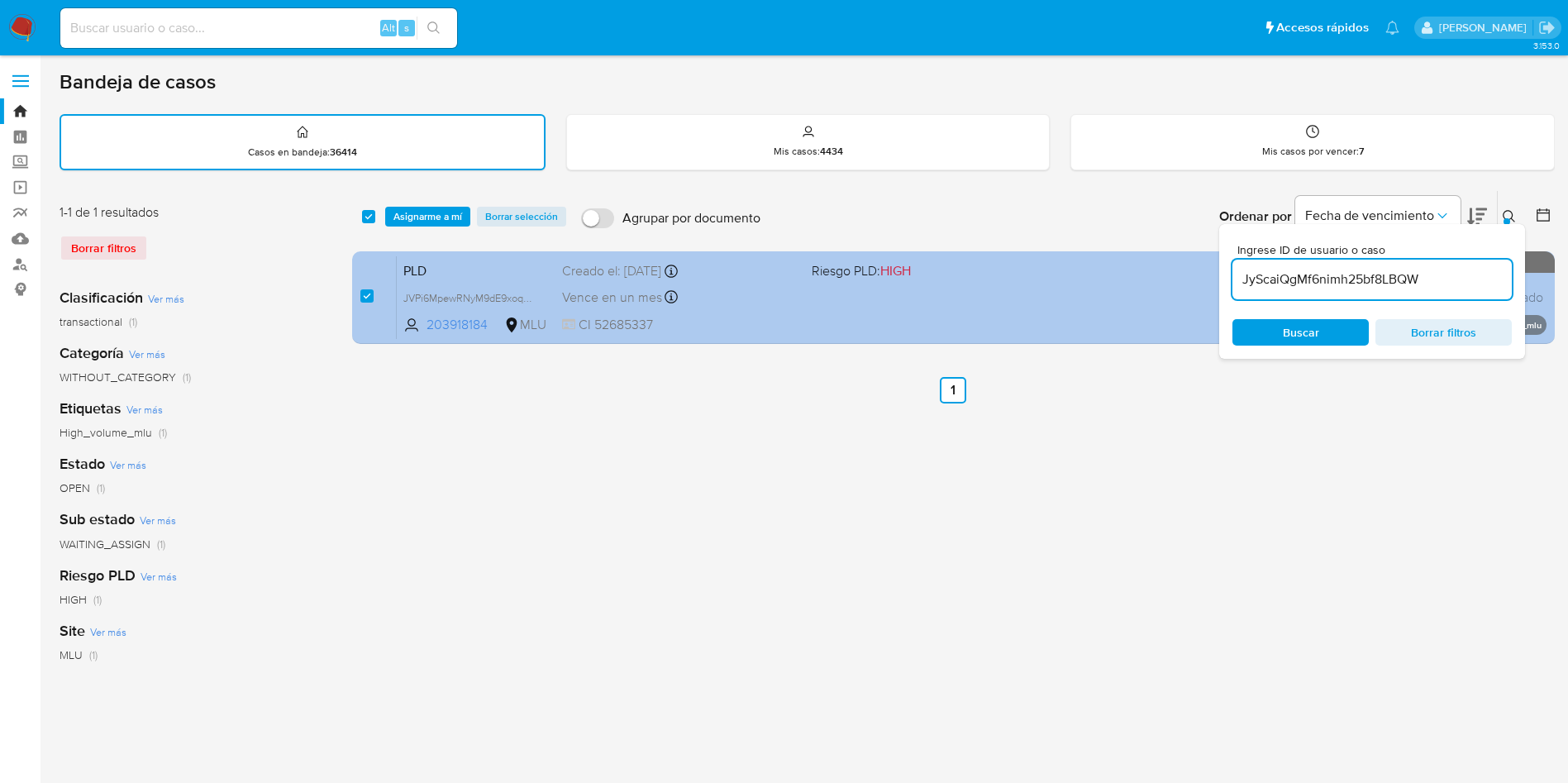
type input "JyScaiQgMf6nimh25bf8LBQW"
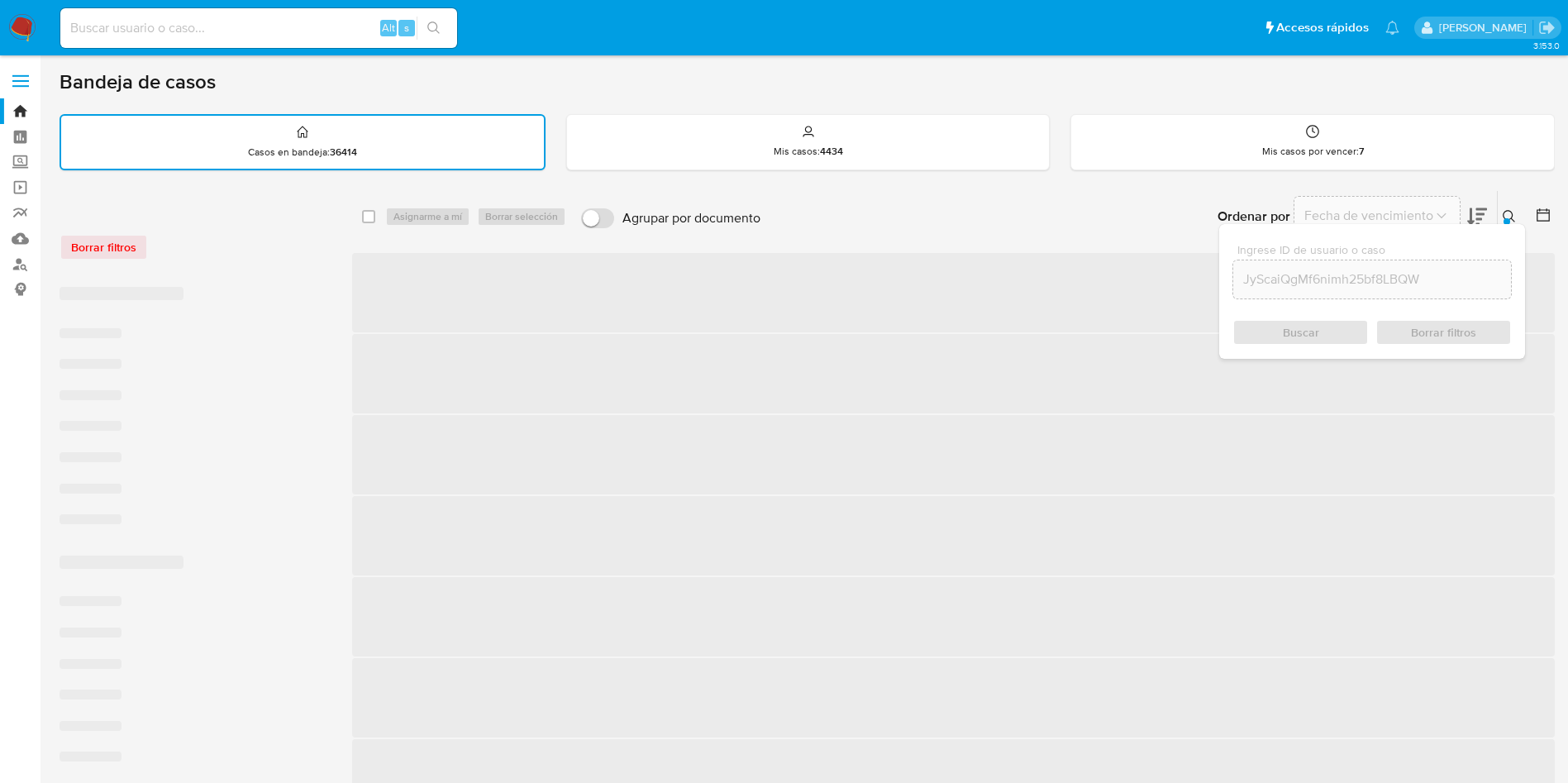
checkbox input "false"
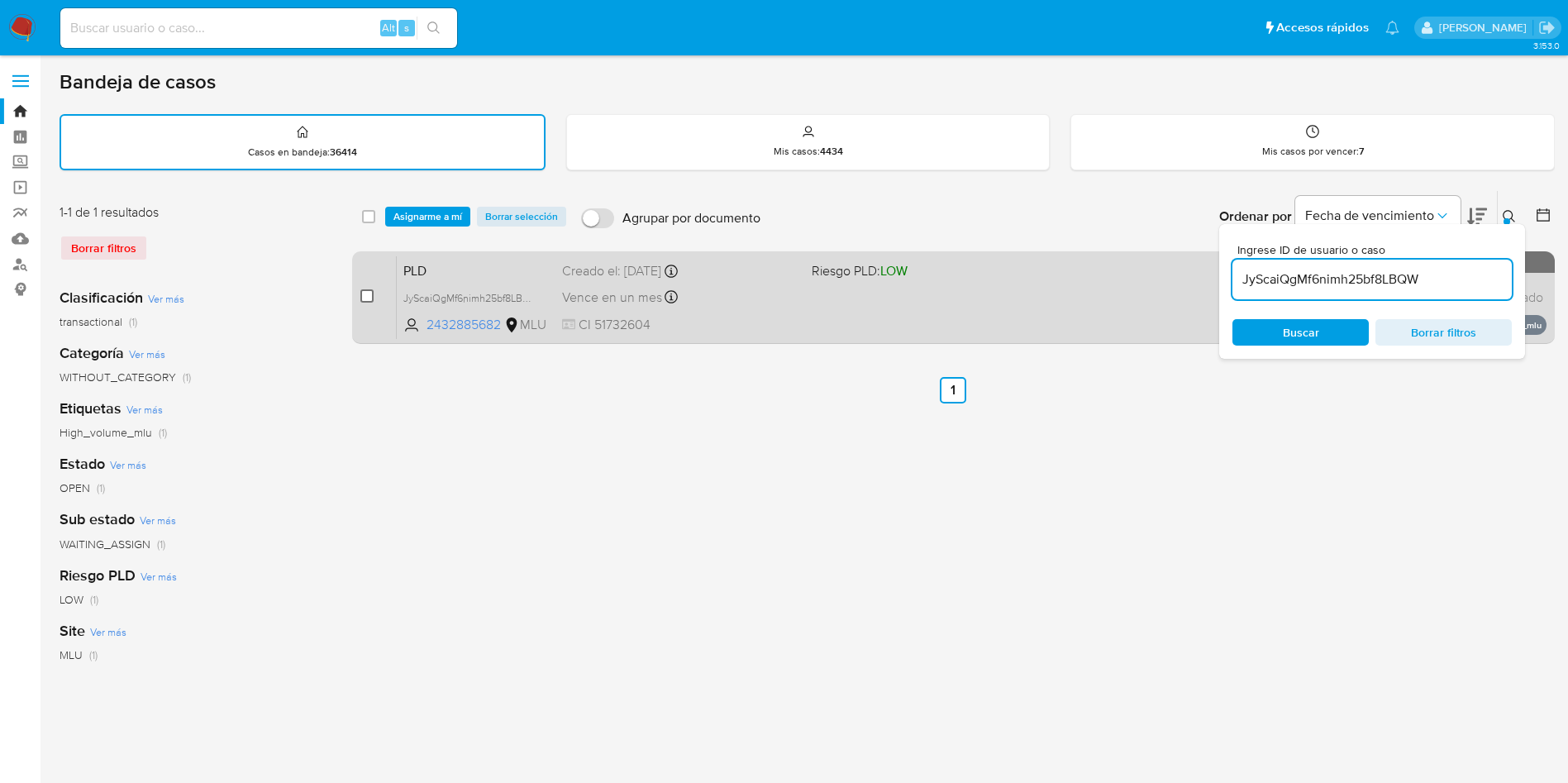
click at [369, 295] on input "checkbox" at bounding box center [367, 296] width 13 height 13
checkbox input "true"
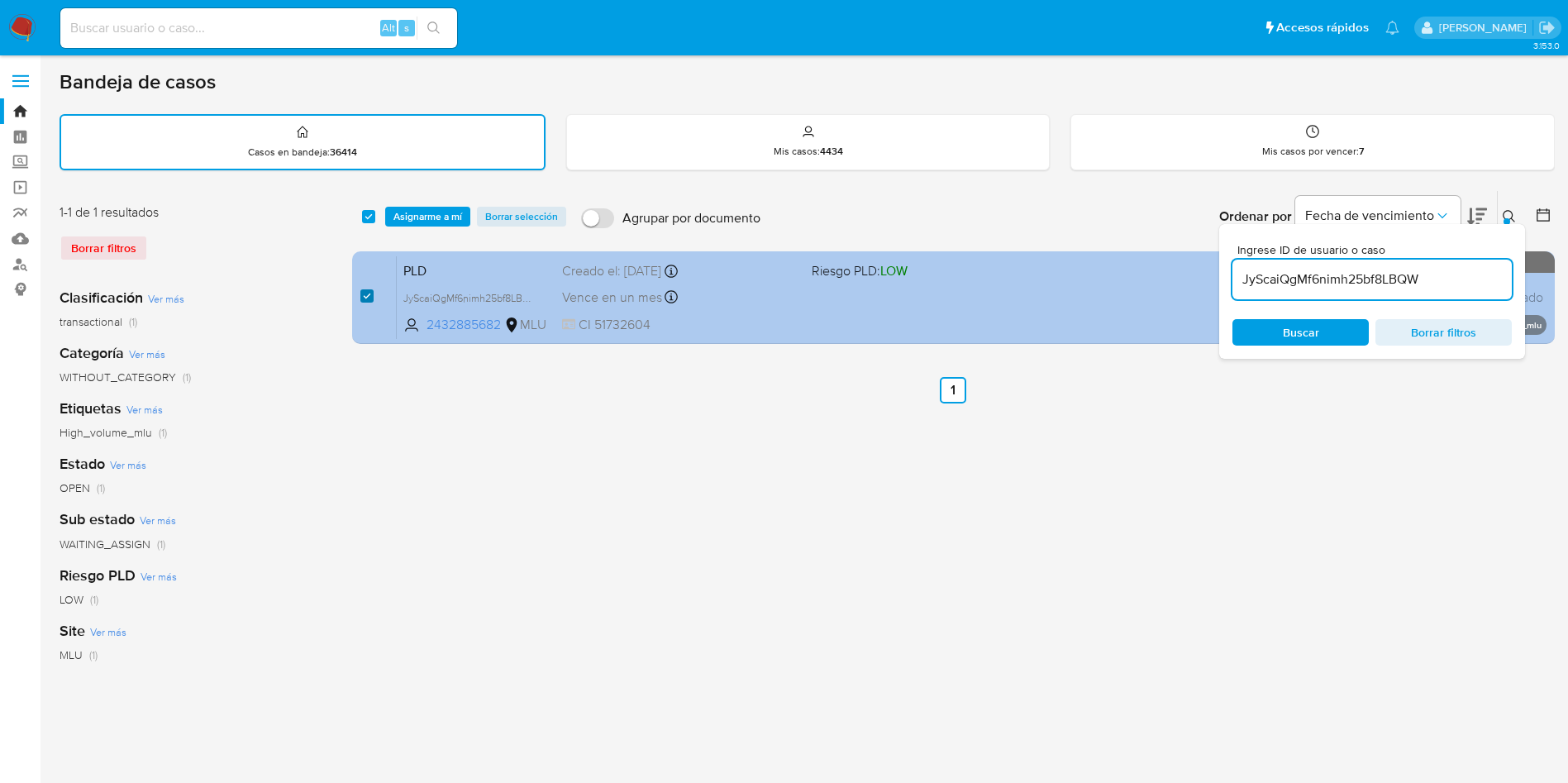
checkbox input "true"
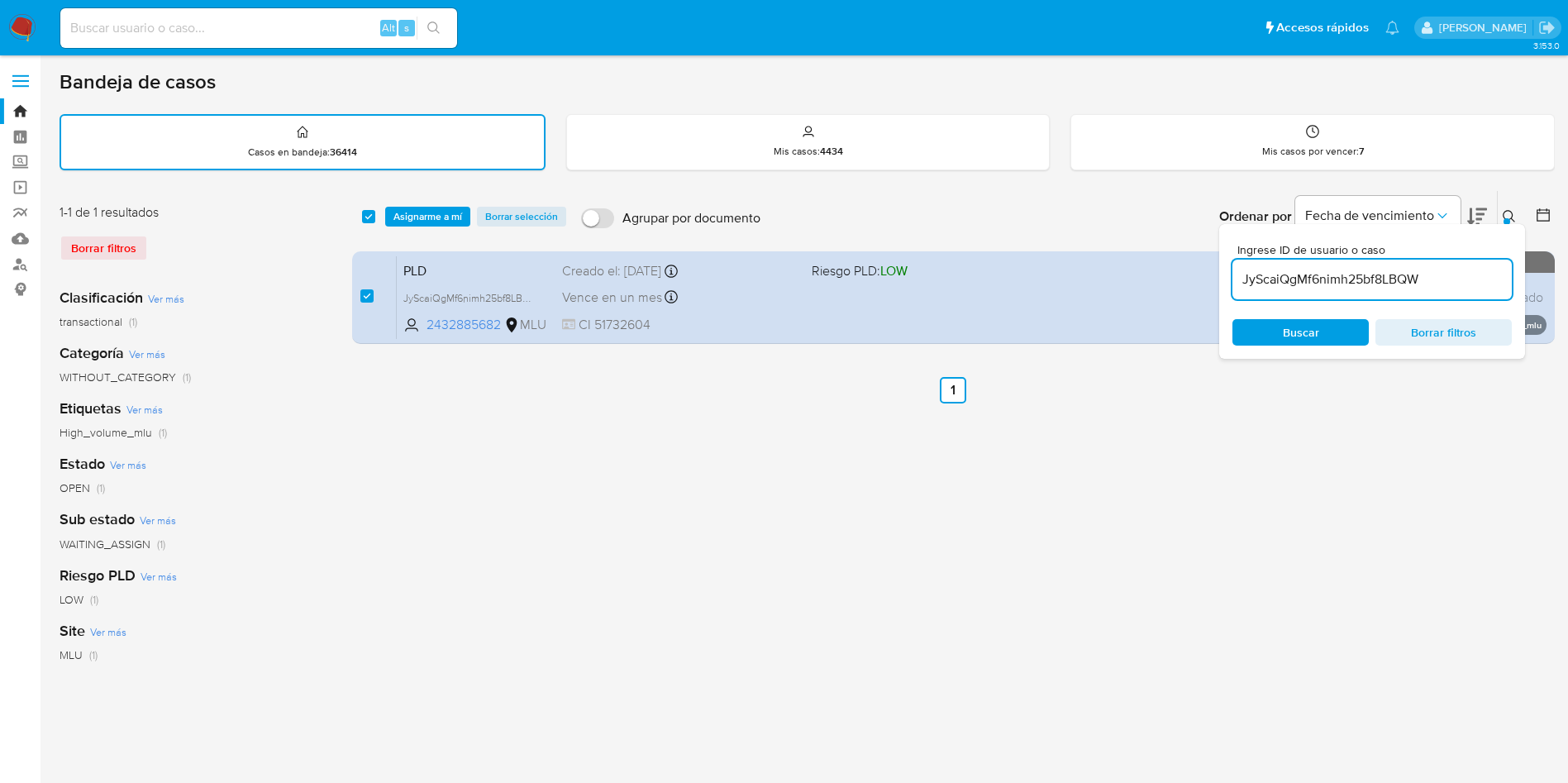
click at [1348, 274] on input "JyScaiQgMf6nimh25bf8LBQW" at bounding box center [1372, 279] width 280 height 22
type input "kO1vudZM3diQPI1Zz65SCsB4"
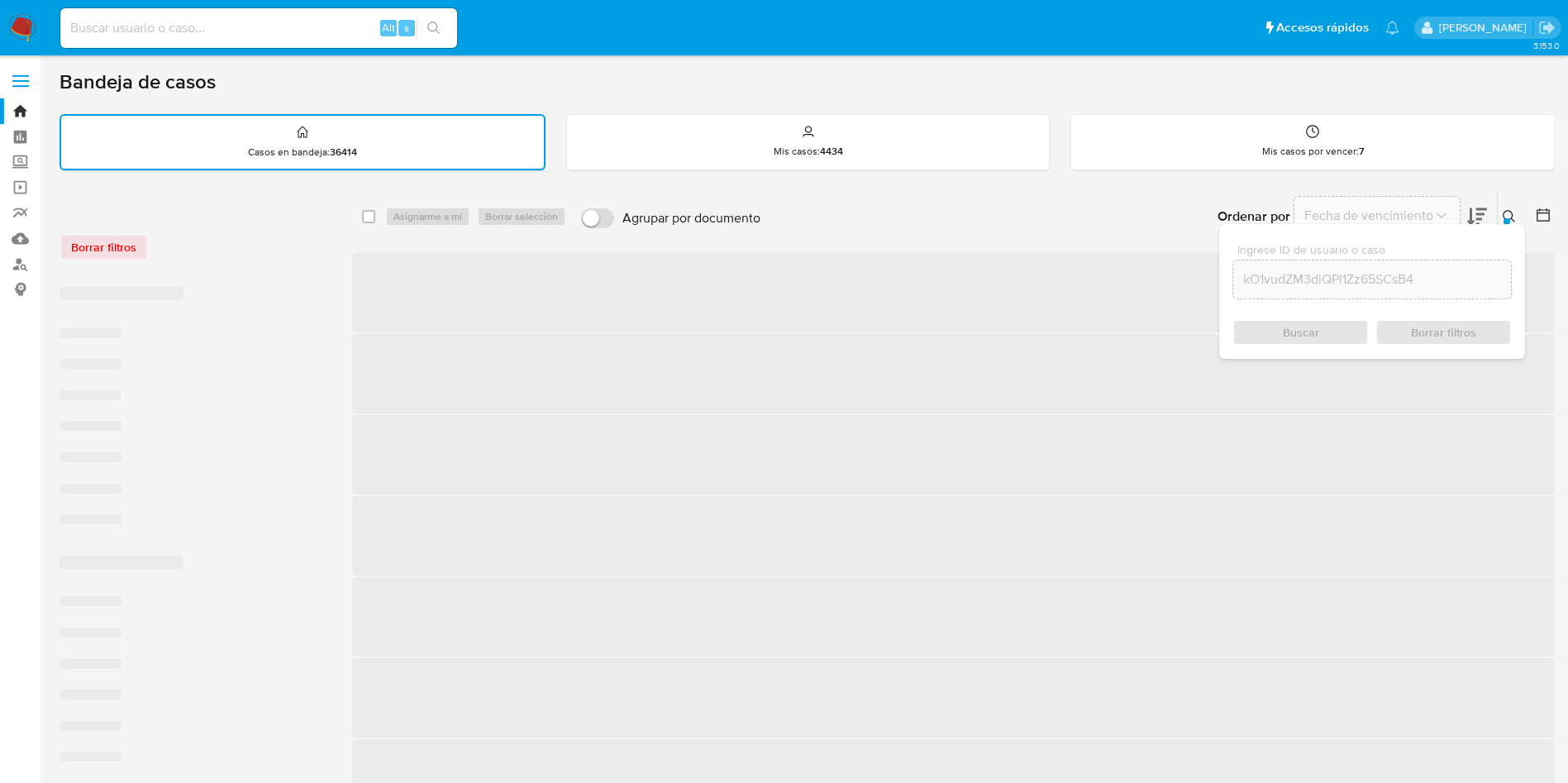
checkbox input "false"
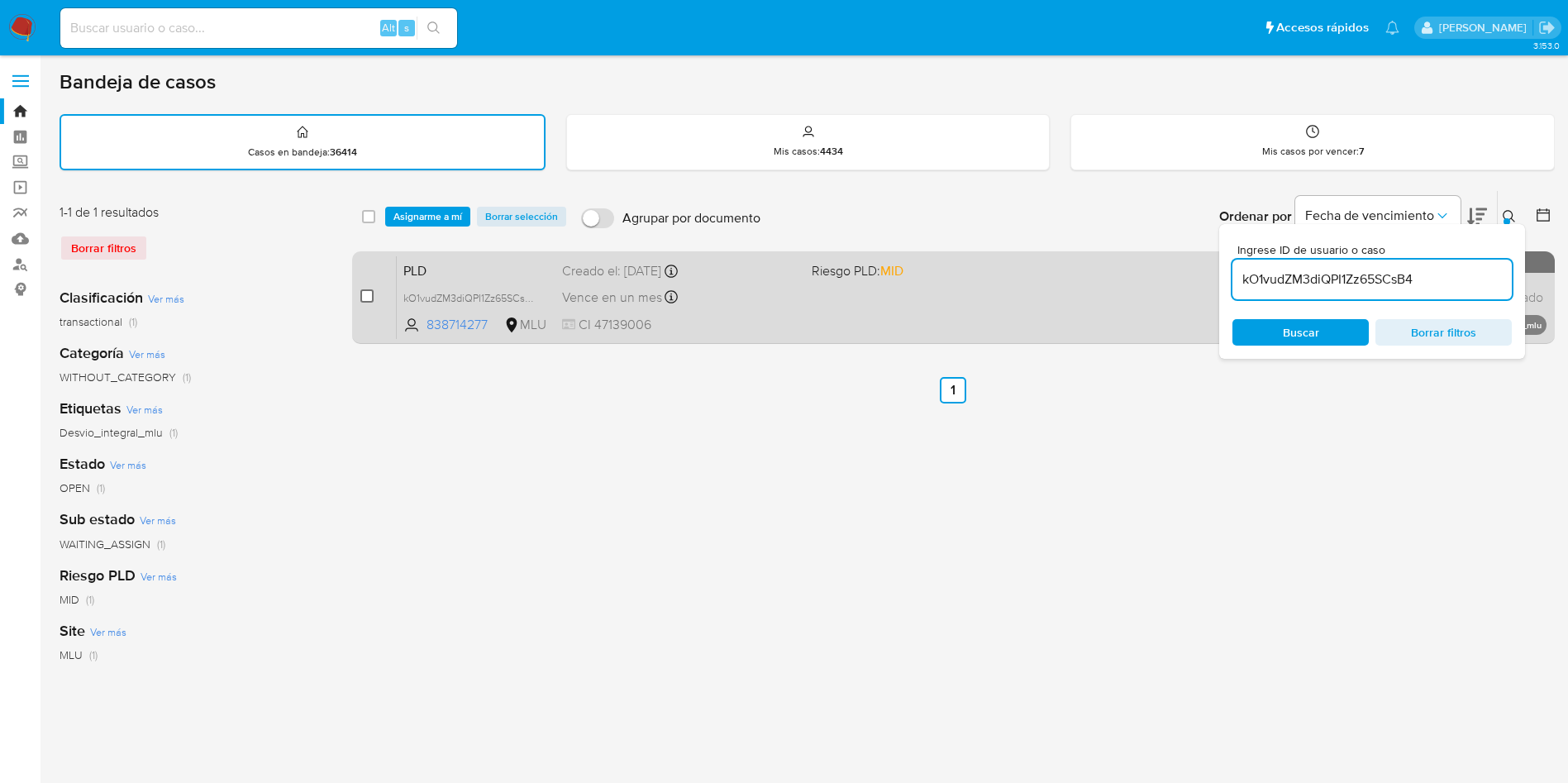
click at [369, 294] on input "checkbox" at bounding box center [367, 296] width 13 height 13
checkbox input "true"
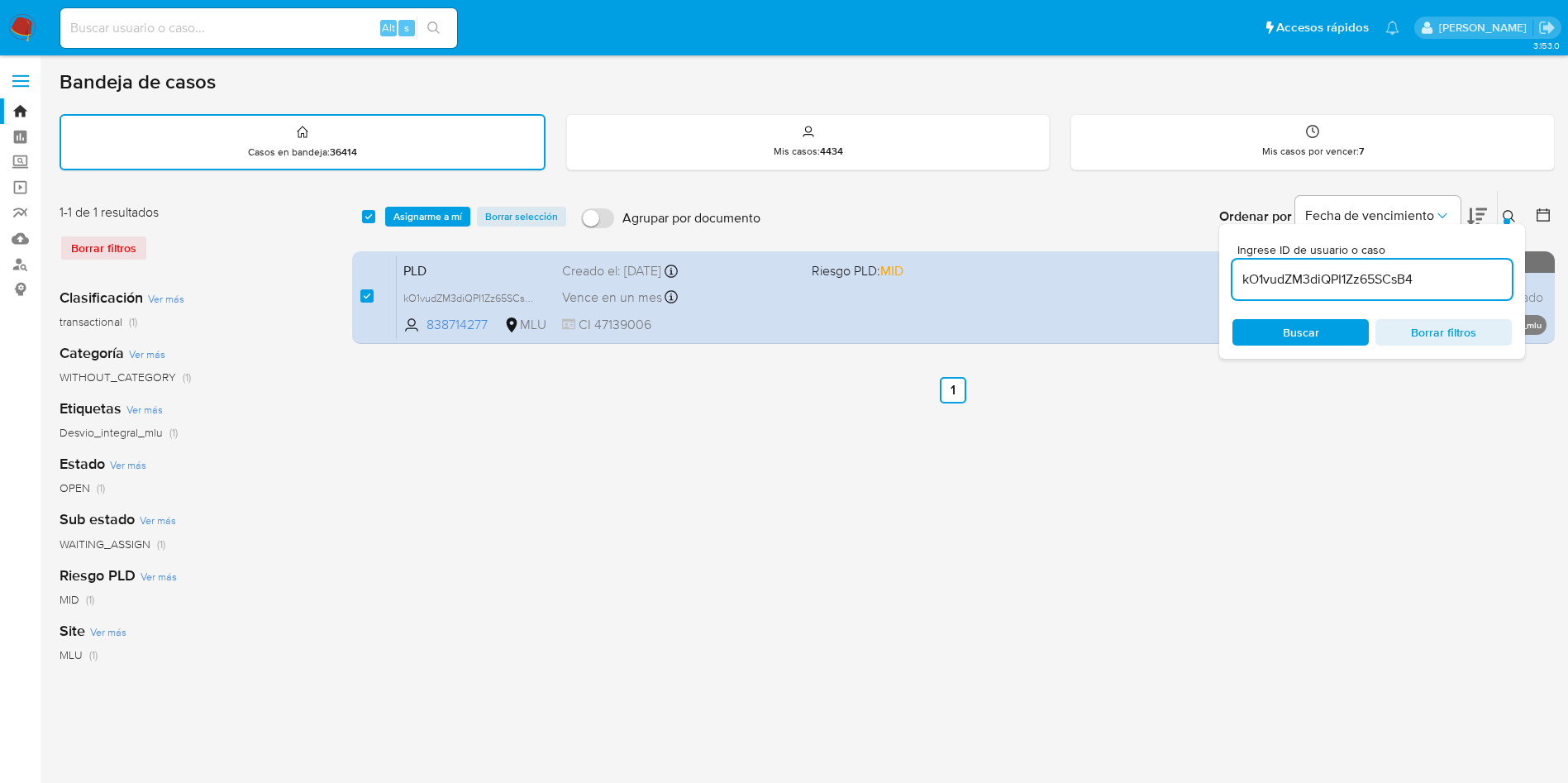
click at [1372, 281] on input "kO1vudZM3diQPI1Zz65SCsB4" at bounding box center [1372, 279] width 280 height 22
type input "m9tdDeEhg7ebKkeXj7Hd82ae"
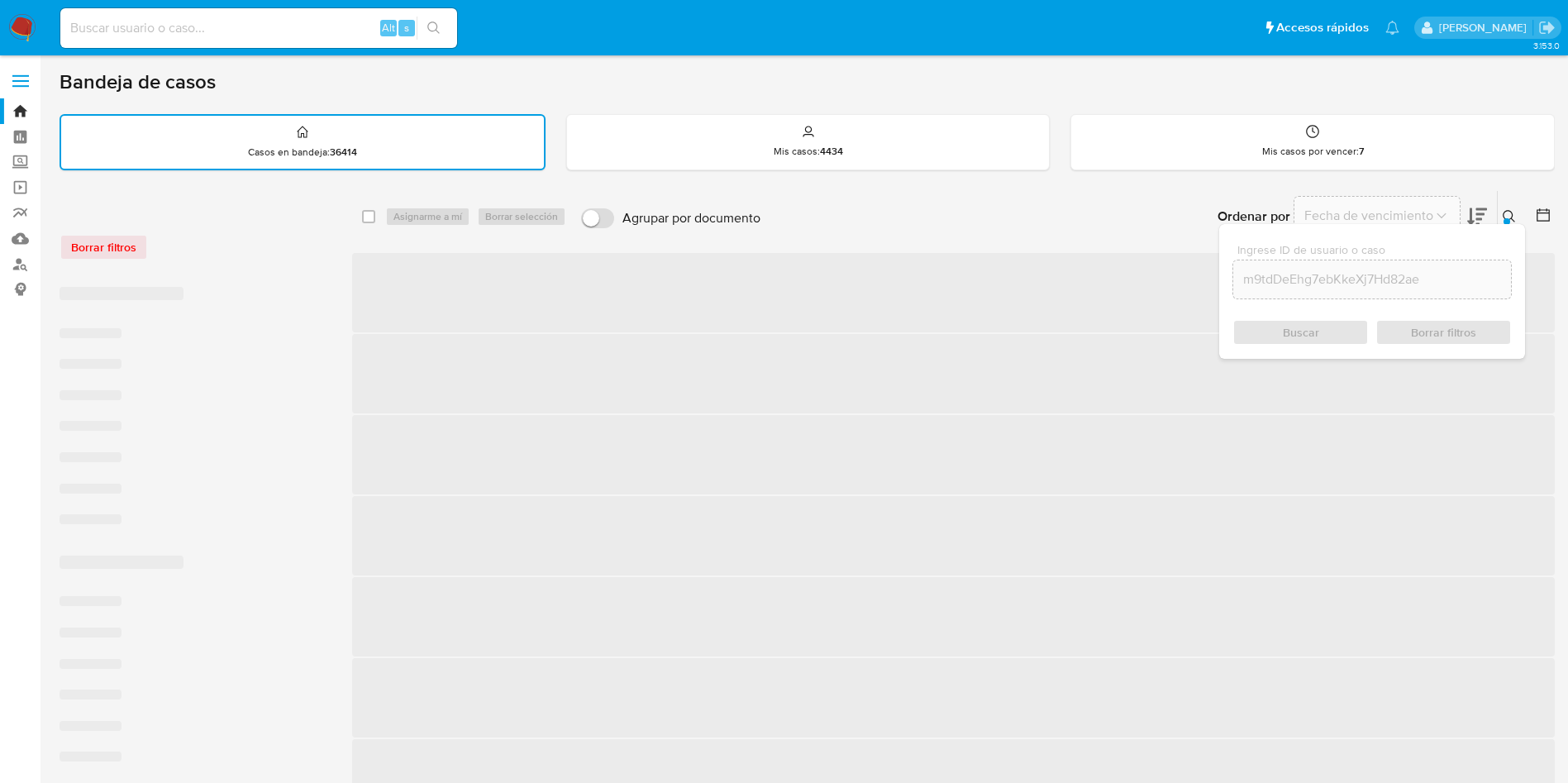
checkbox input "false"
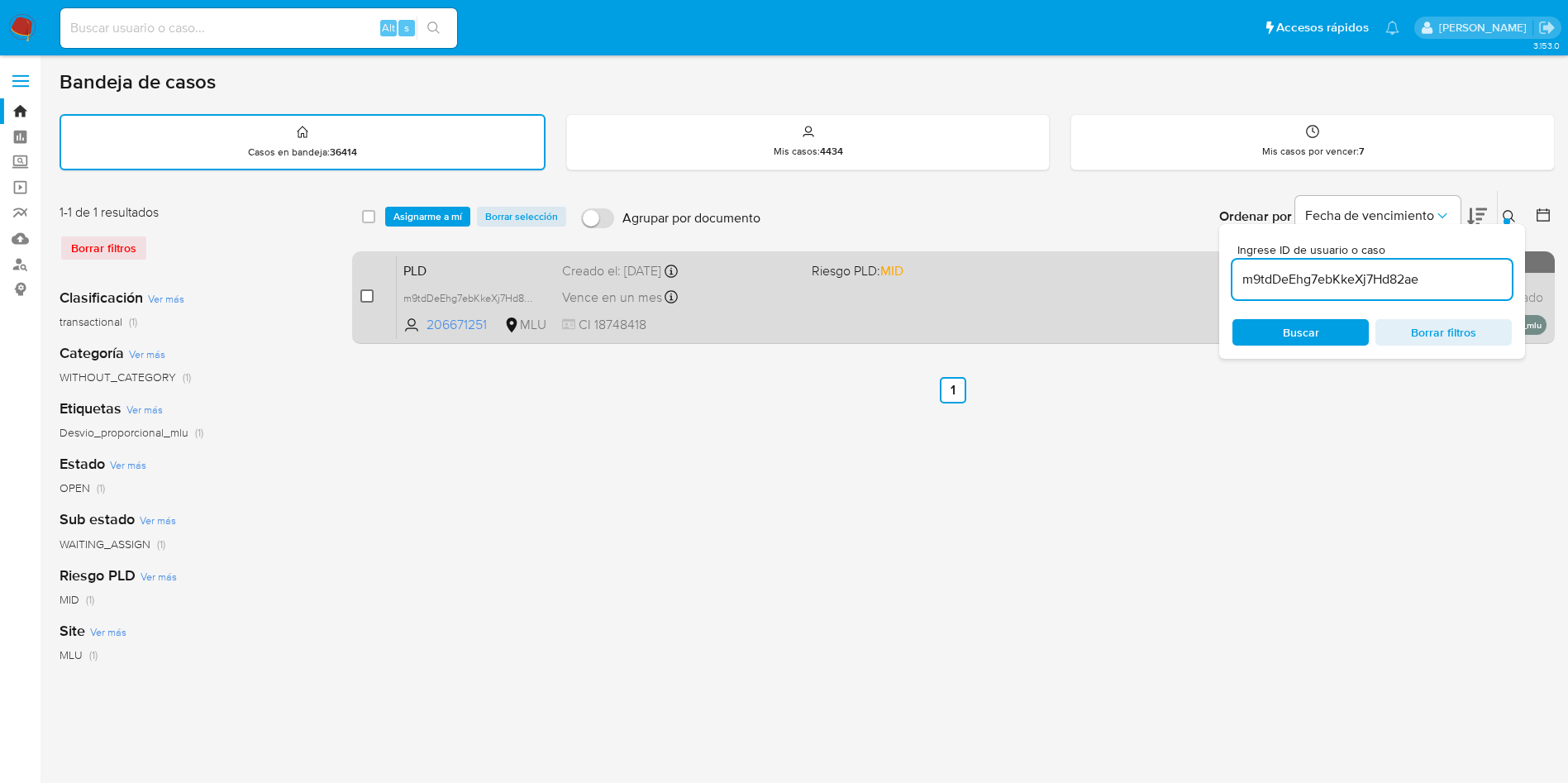
click at [367, 297] on input "checkbox" at bounding box center [367, 296] width 13 height 13
checkbox input "true"
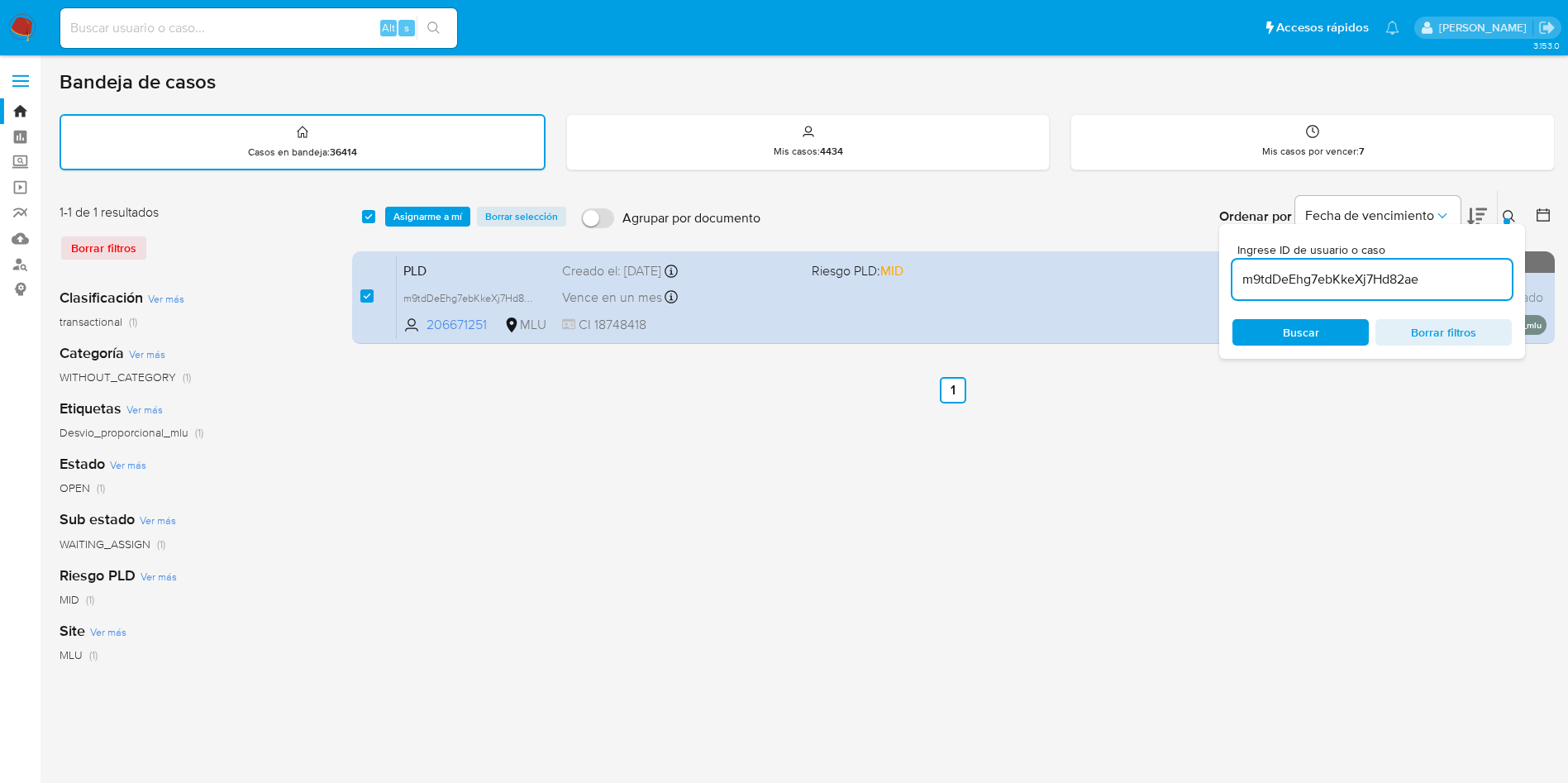
click at [1294, 287] on input "m9tdDeEhg7ebKkeXj7Hd82ae" at bounding box center [1372, 279] width 280 height 22
click at [1293, 287] on input "m9tdDeEhg7ebKkeXj7Hd82ae" at bounding box center [1372, 279] width 280 height 22
type input "MDxRMICb12FFdrS5cKYjkfmJ"
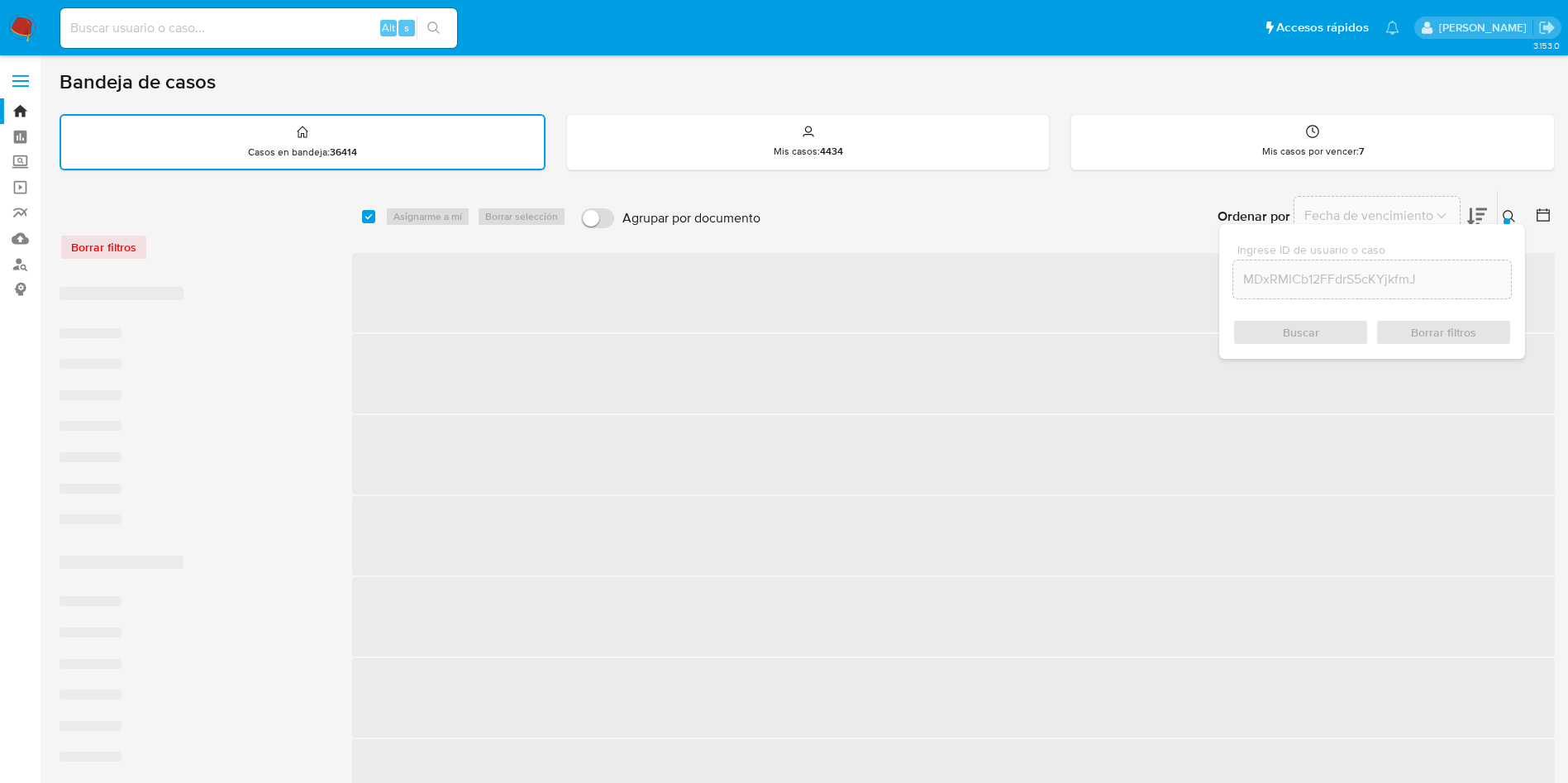
checkbox input "false"
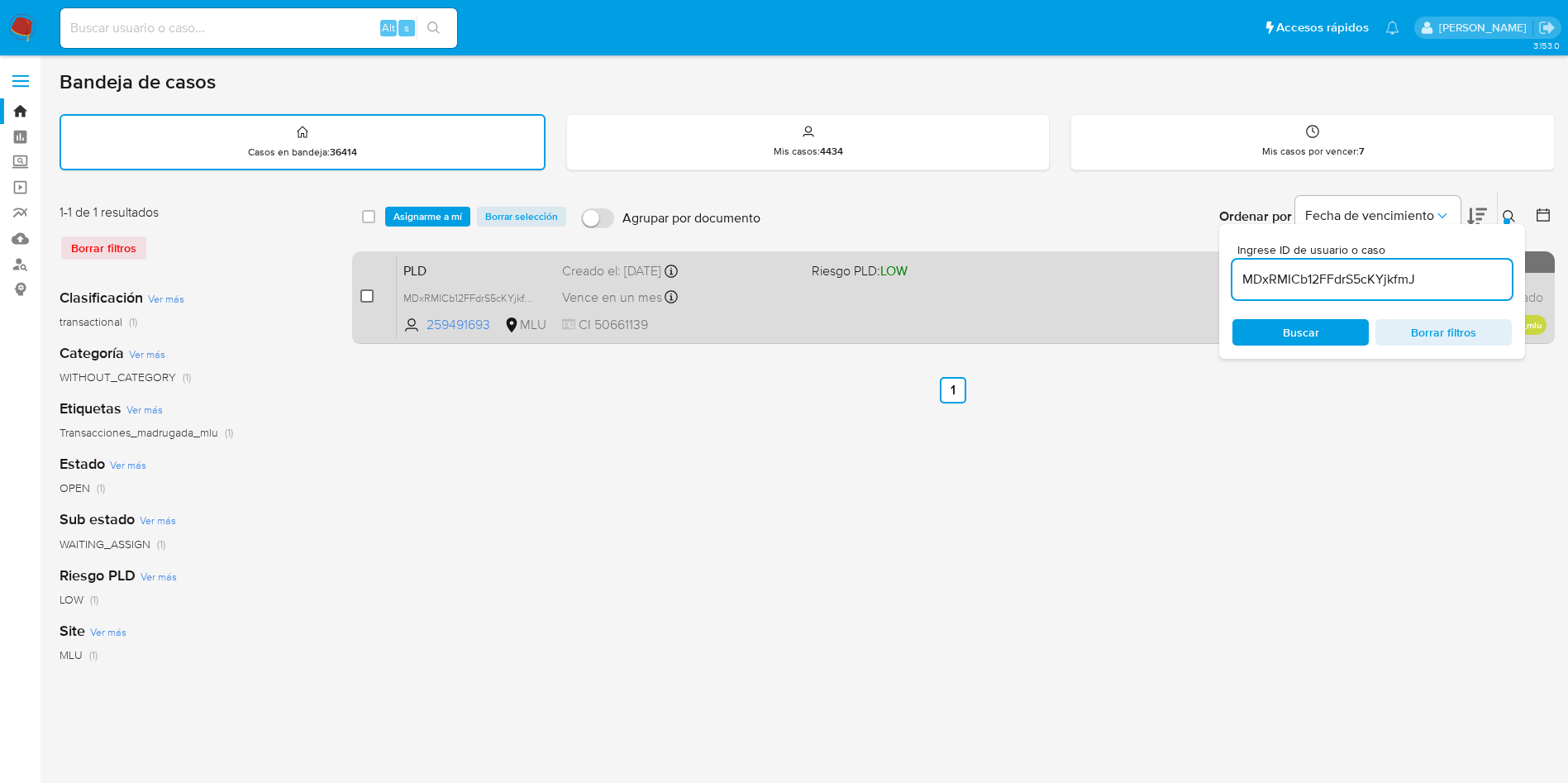
click at [365, 296] on input "checkbox" at bounding box center [367, 296] width 13 height 13
checkbox input "true"
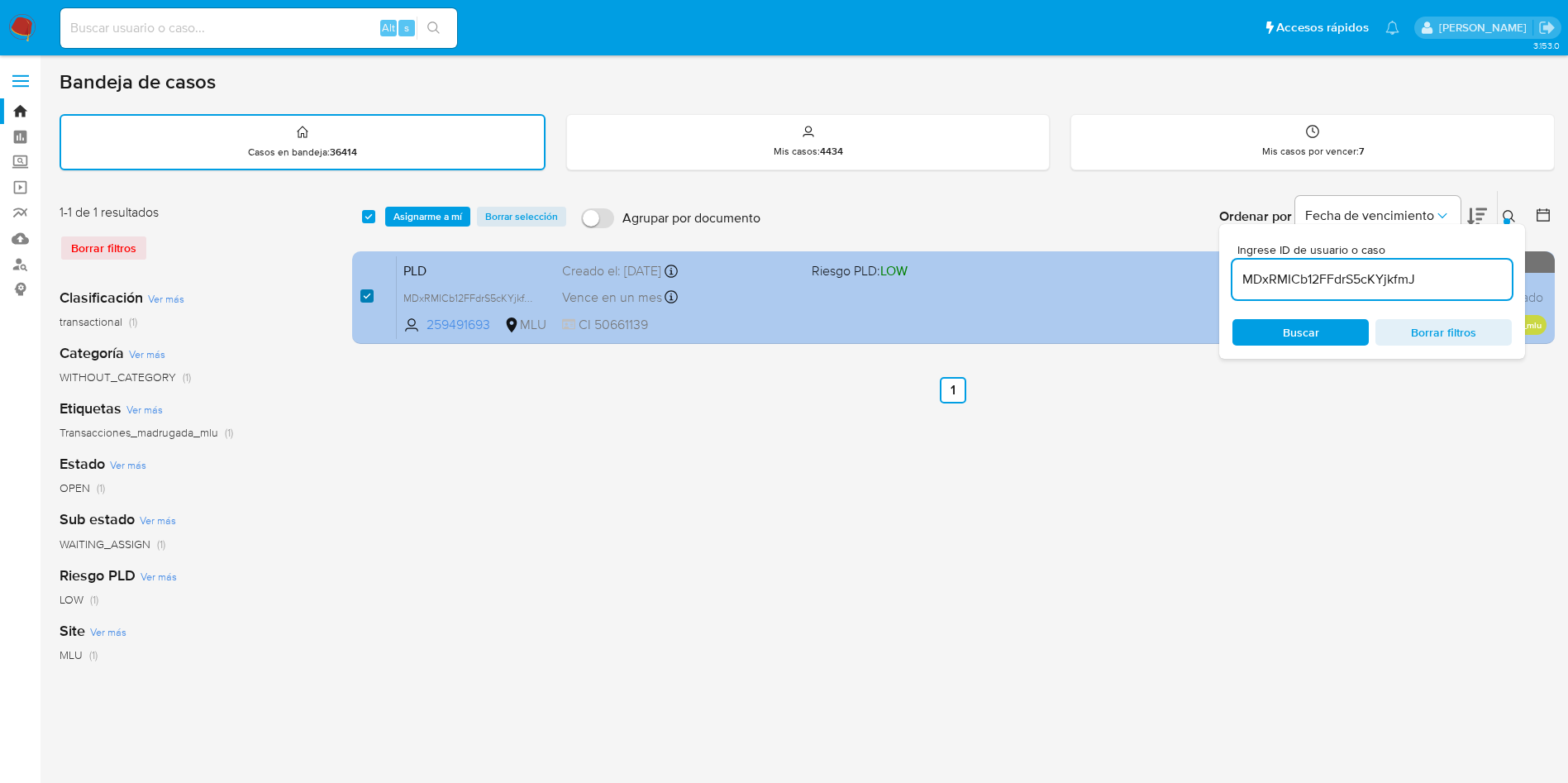
checkbox input "true"
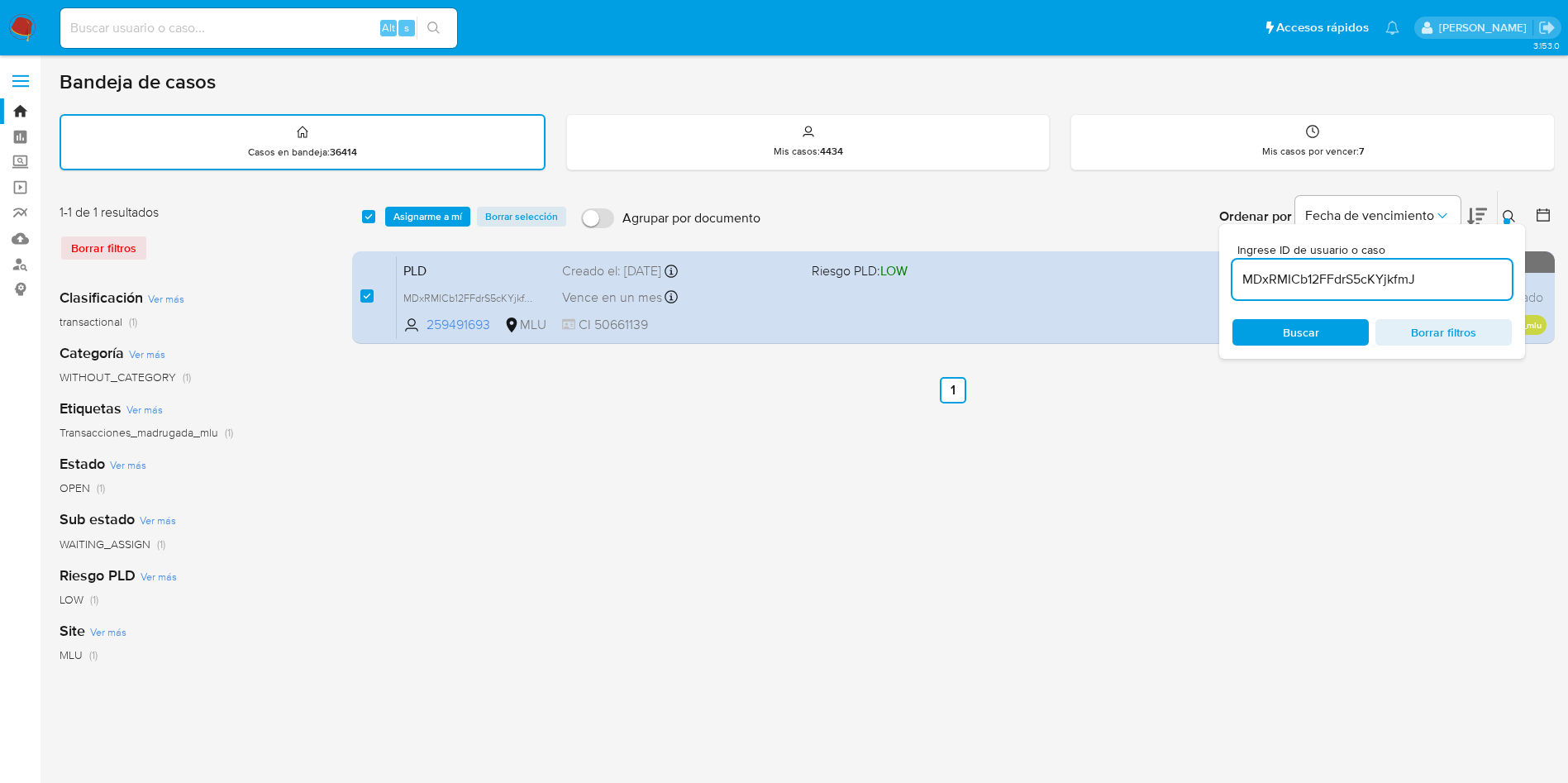
click at [1337, 285] on input "MDxRMICb12FFdrS5cKYjkfmJ" at bounding box center [1372, 279] width 280 height 22
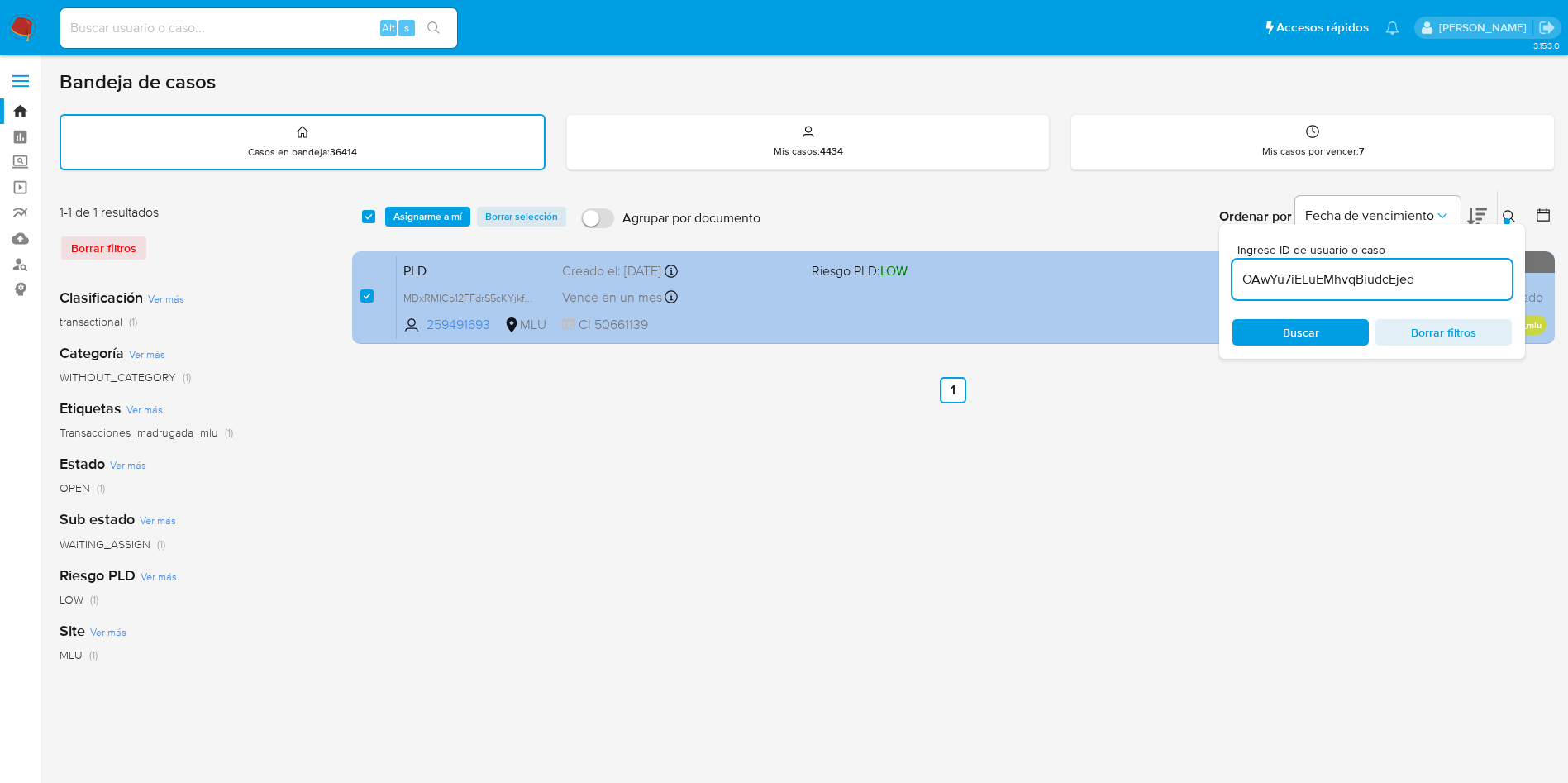
type input "OAwYu7iELuEMhvqBiudcEjed"
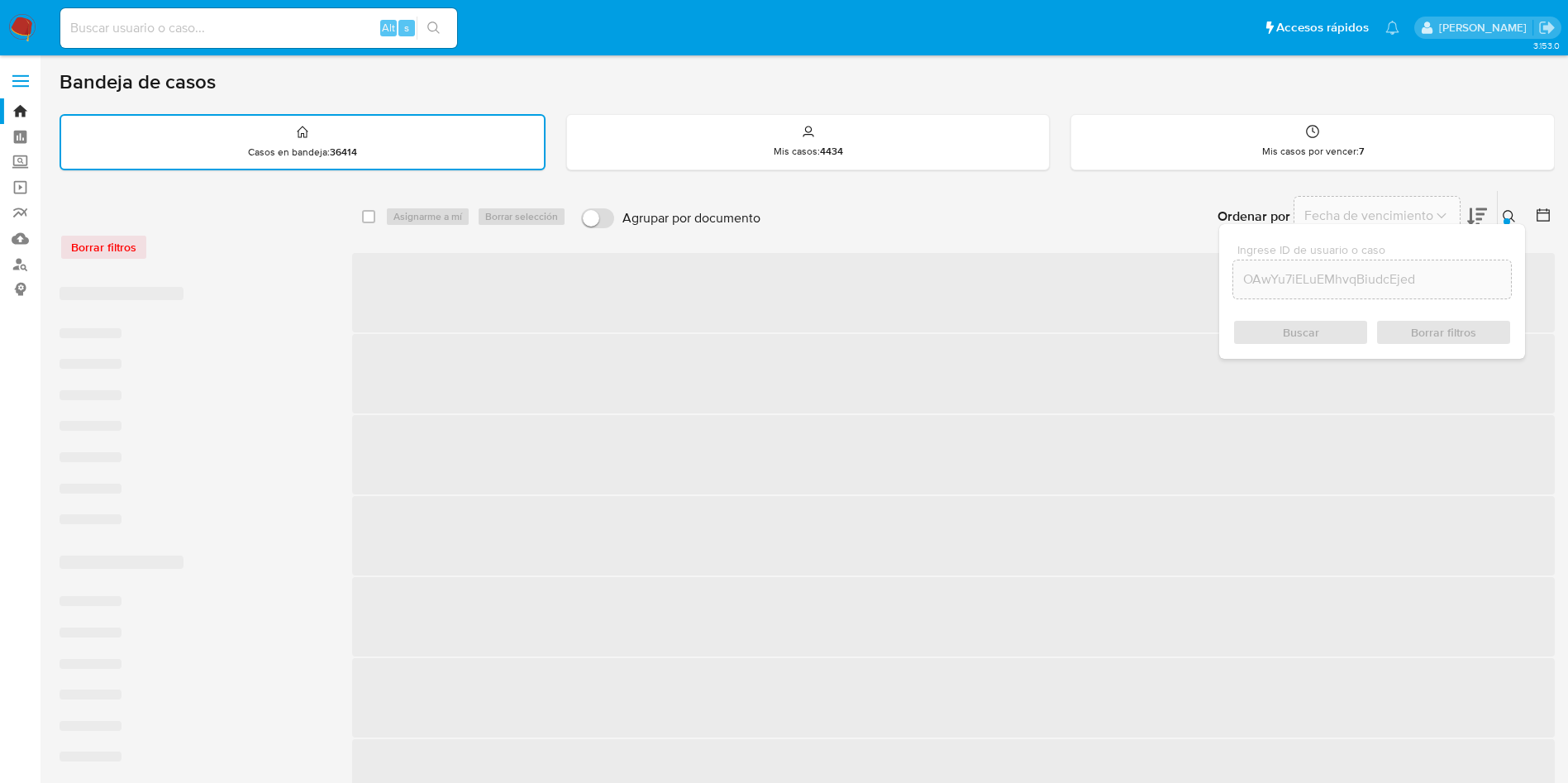
checkbox input "false"
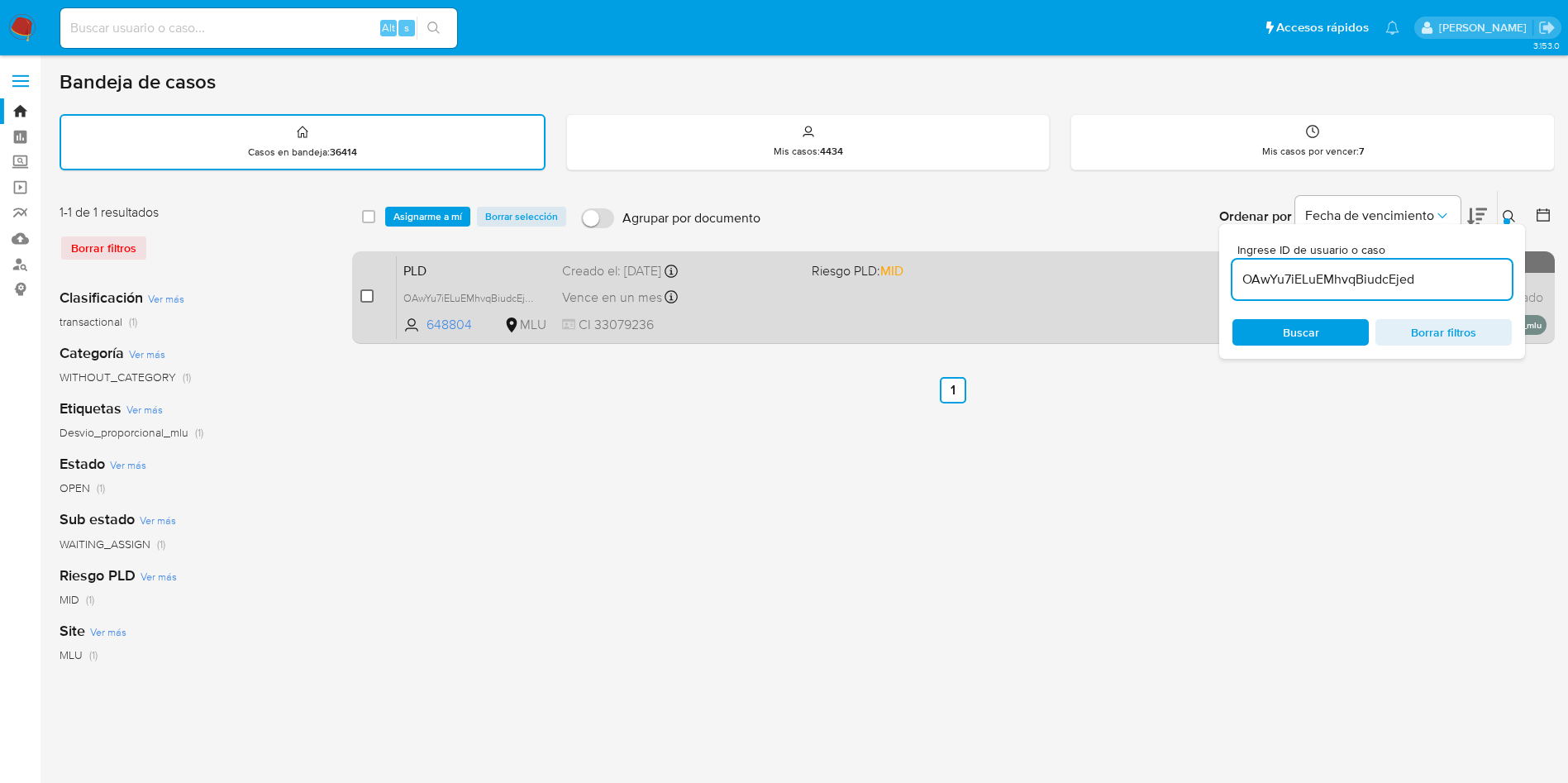
click at [368, 298] on input "checkbox" at bounding box center [367, 296] width 13 height 13
checkbox input "true"
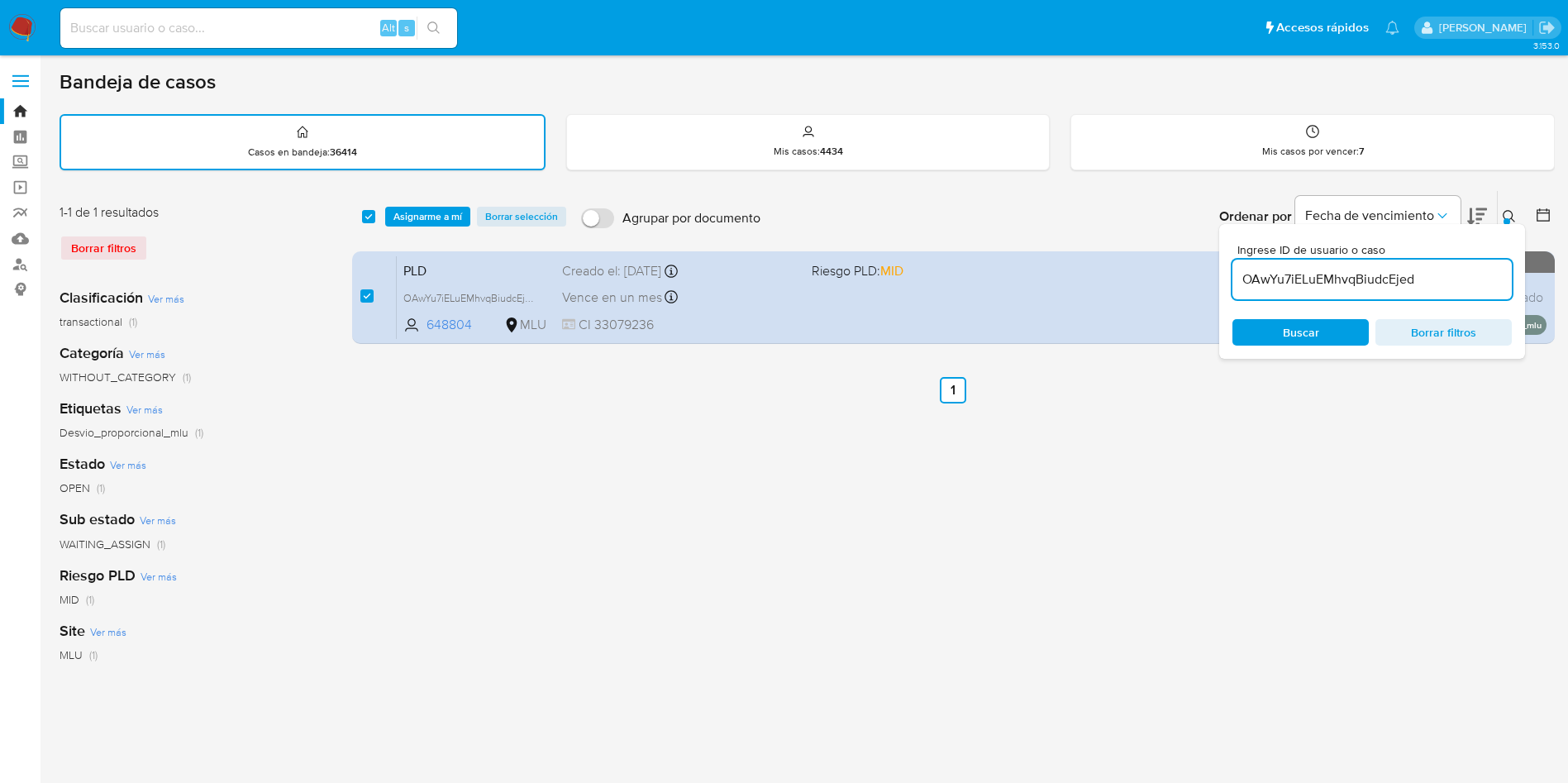
click at [1310, 269] on input "OAwYu7iELuEMhvqBiudcEjed" at bounding box center [1372, 279] width 280 height 22
click at [1311, 269] on input "OAwYu7iELuEMhvqBiudcEjed" at bounding box center [1372, 279] width 280 height 22
type input "oMc51JGJPQSt1X2SmtN30Uun"
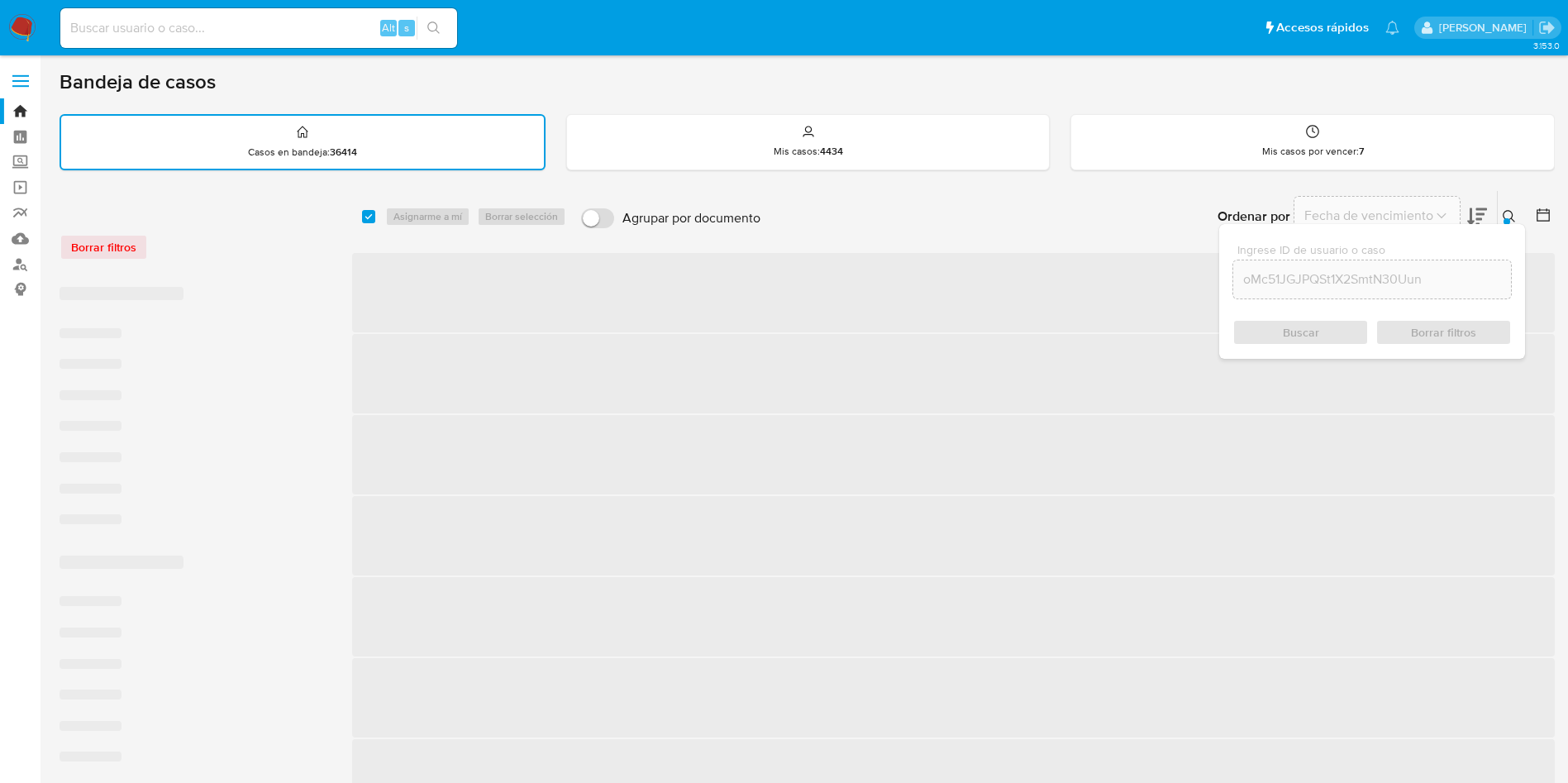
checkbox input "false"
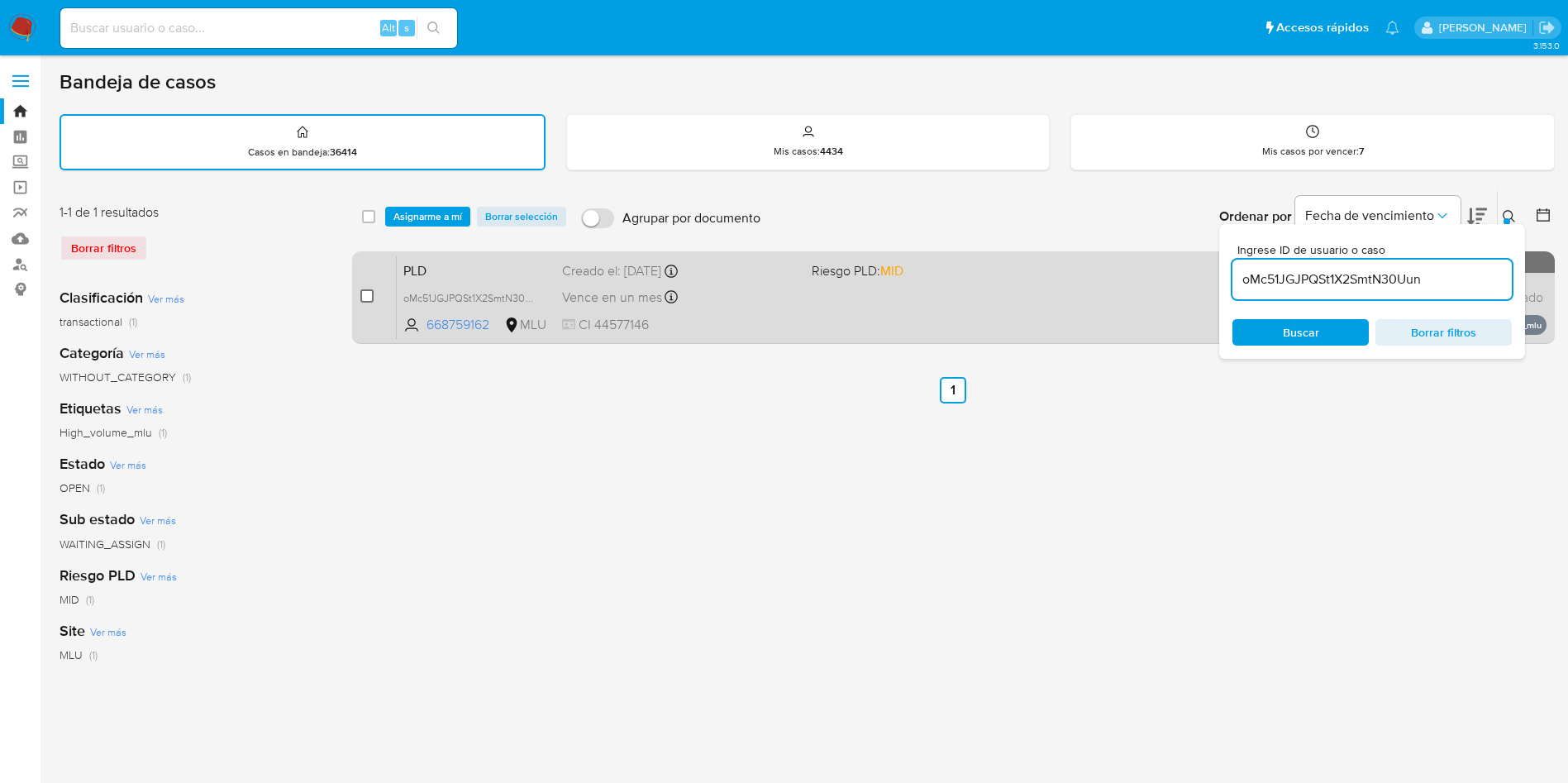
click at [369, 295] on input "checkbox" at bounding box center [367, 296] width 13 height 13
checkbox input "true"
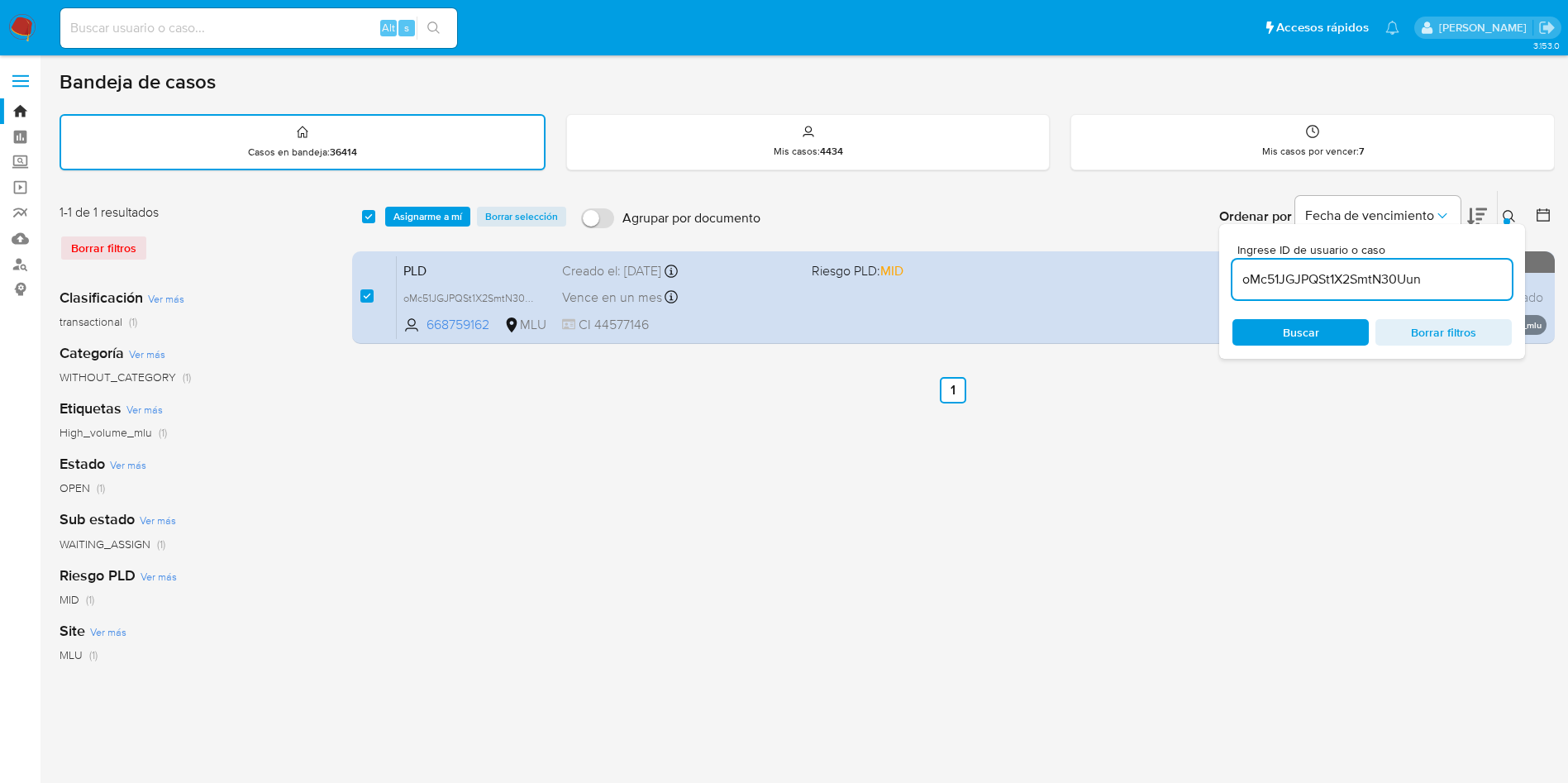
click at [1331, 271] on input "oMc51JGJPQSt1X2SmtN30Uun" at bounding box center [1372, 279] width 280 height 22
click at [1334, 281] on input "oMc51JGJPQSt1X2SmtN30Uun" at bounding box center [1372, 279] width 280 height 22
click at [1334, 283] on input "oMc51JGJPQSt1X2SmtN30Uun" at bounding box center [1372, 279] width 280 height 22
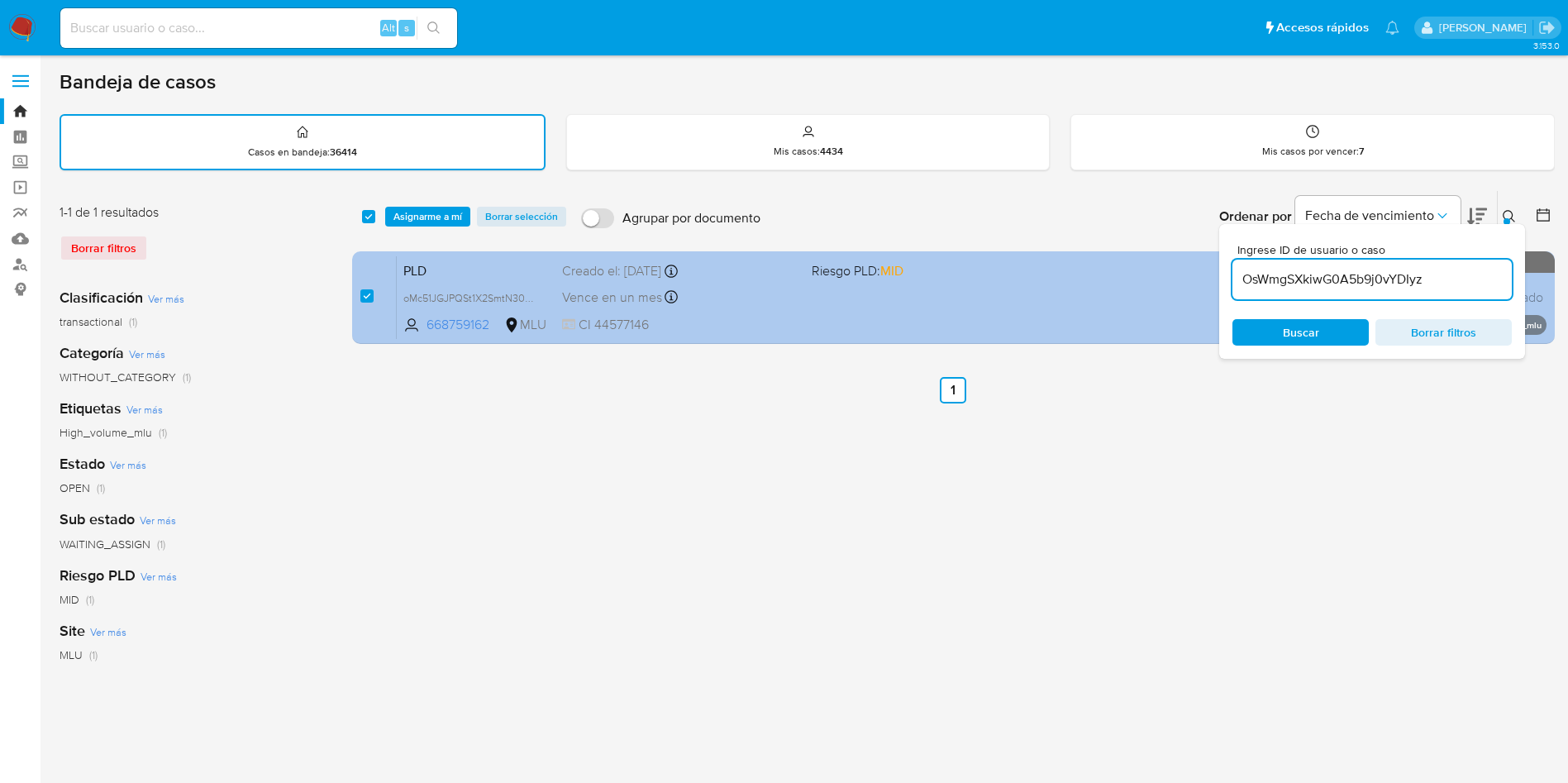
type input "OsWmgSXkiwG0A5b9j0vYDIyz"
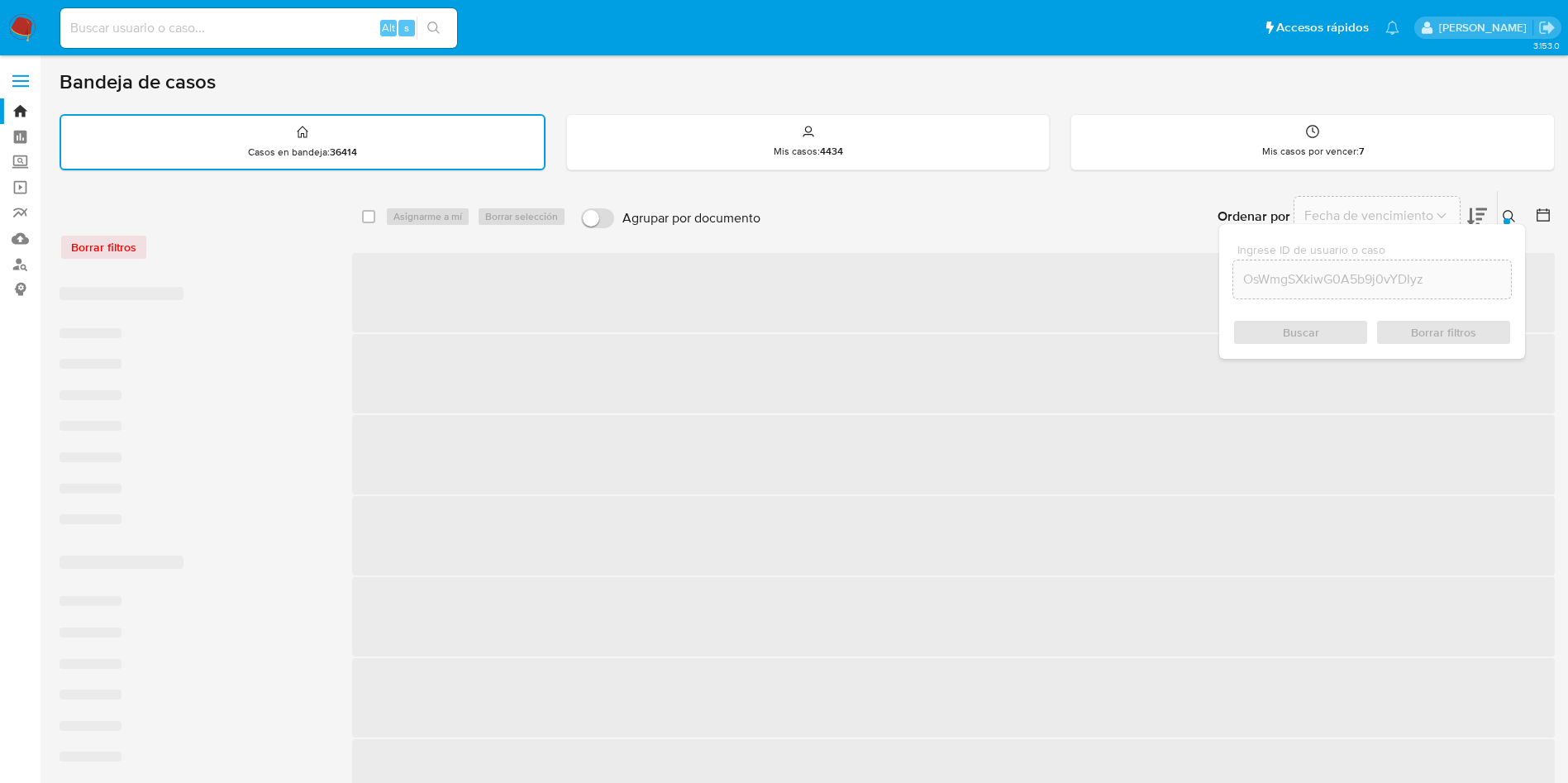
checkbox input "false"
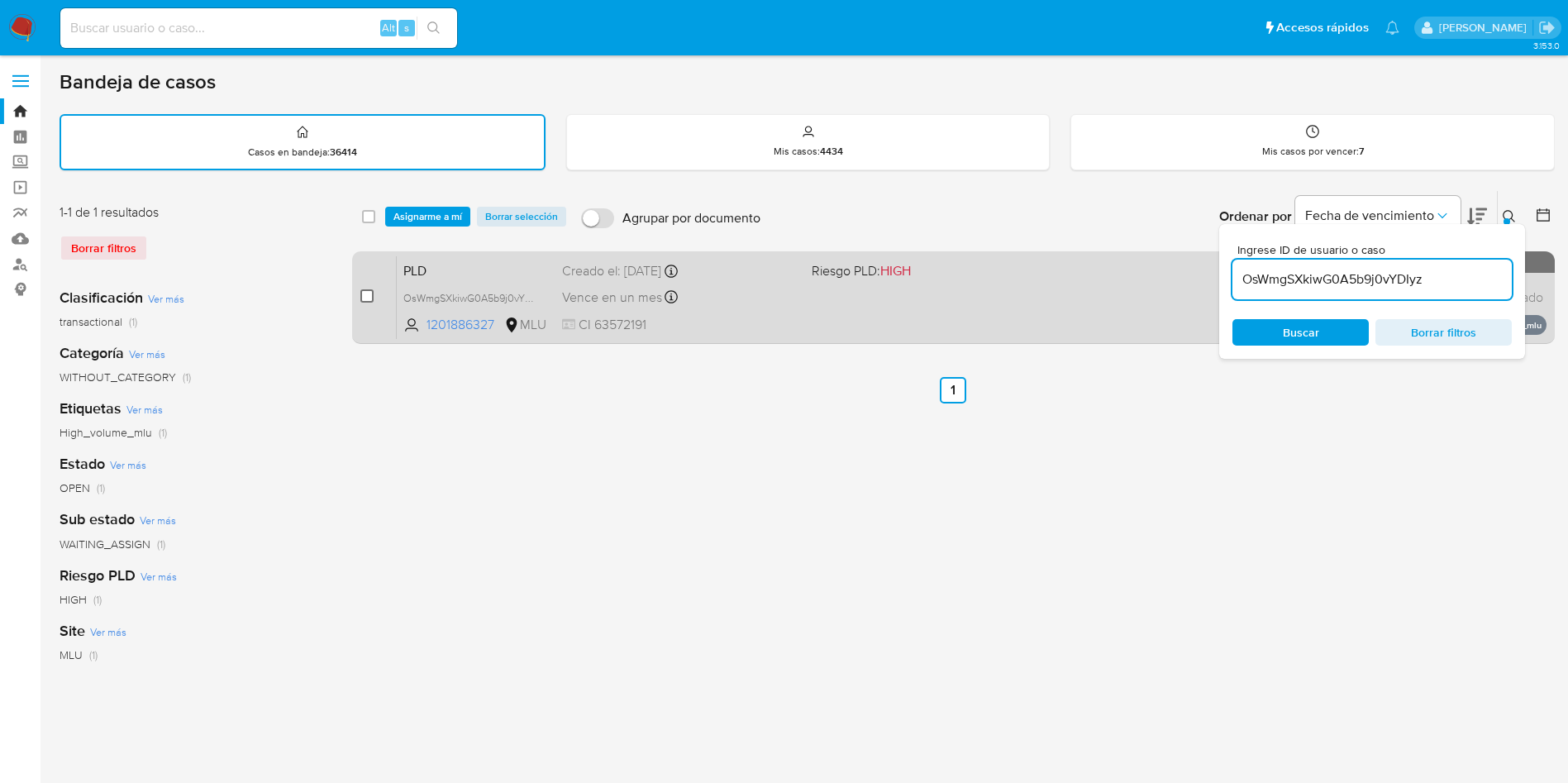
click at [365, 293] on input "checkbox" at bounding box center [367, 296] width 13 height 13
checkbox input "true"
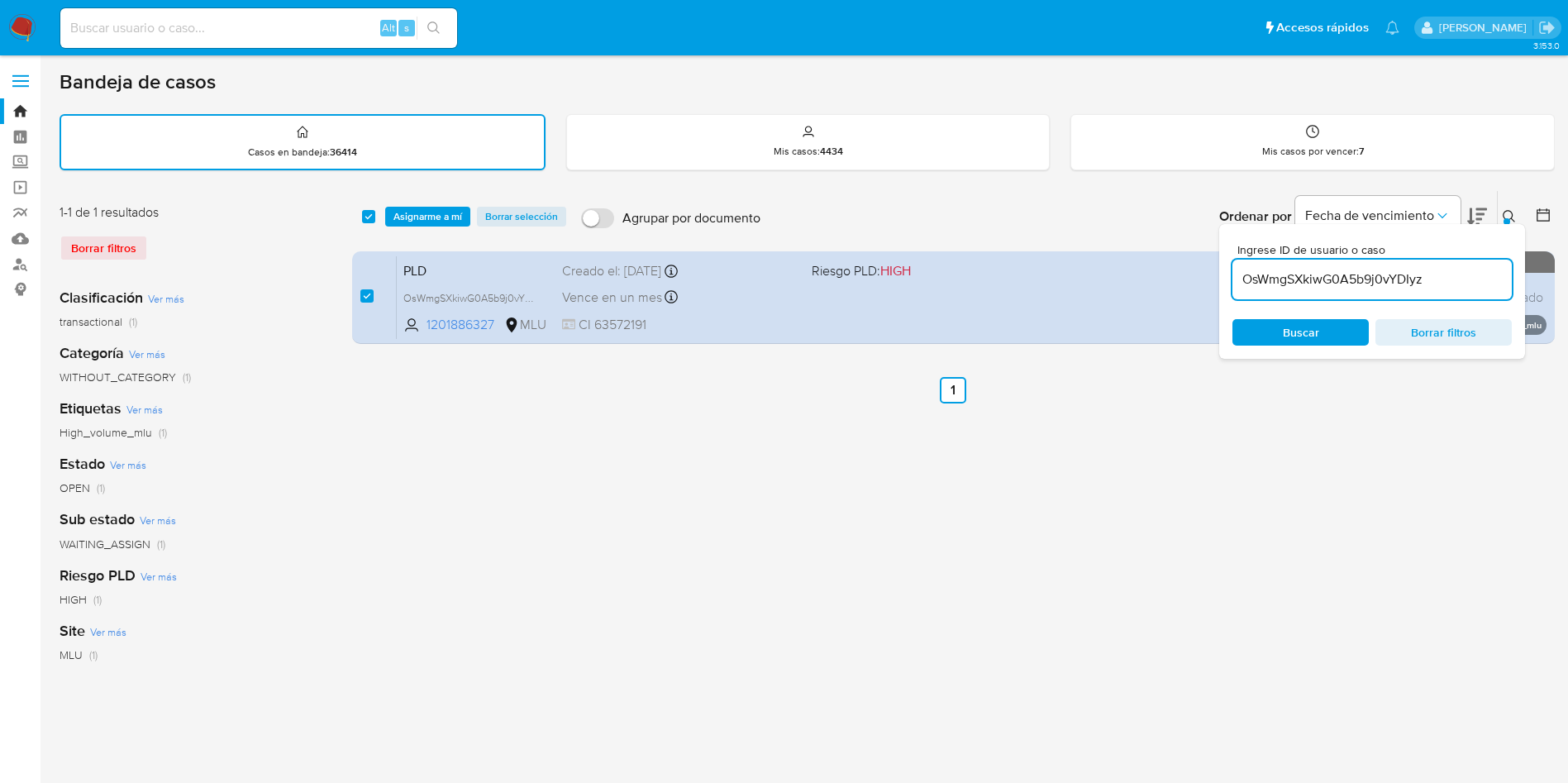
click at [1284, 288] on input "OsWmgSXkiwG0A5b9j0vYDIyz" at bounding box center [1372, 279] width 280 height 22
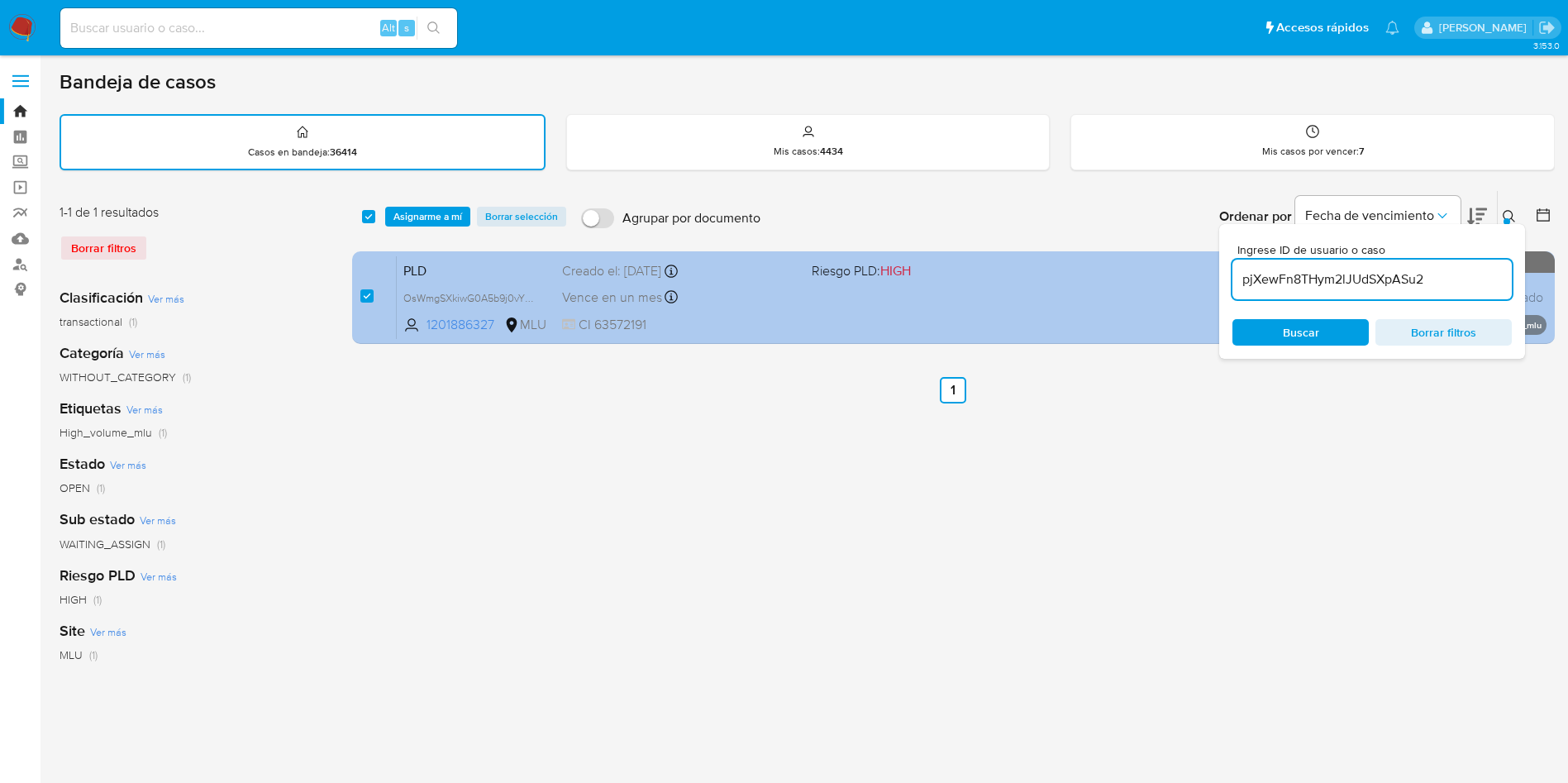
type input "pjXewFn8THym2lJUdSXpASu2"
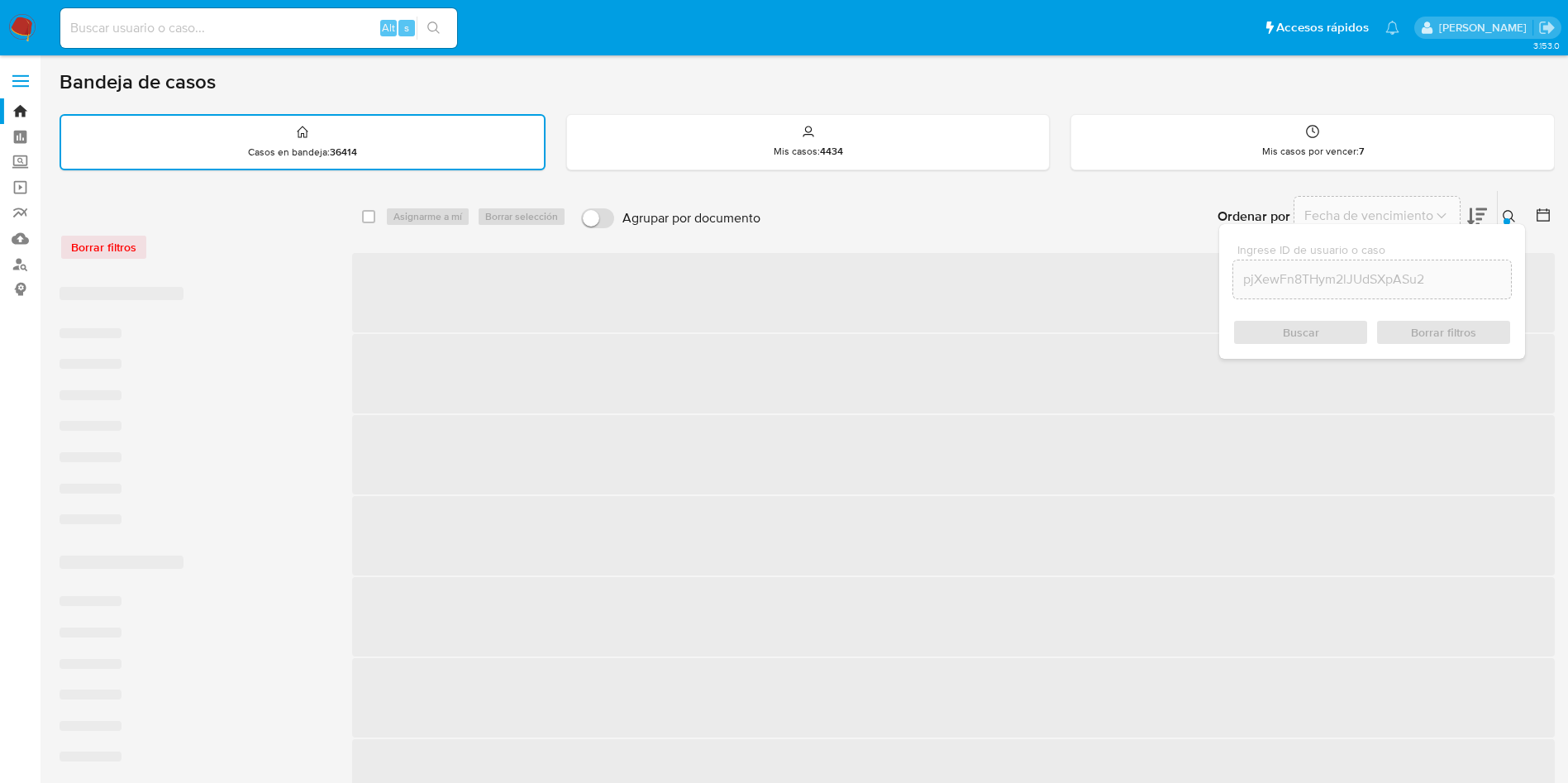
checkbox input "false"
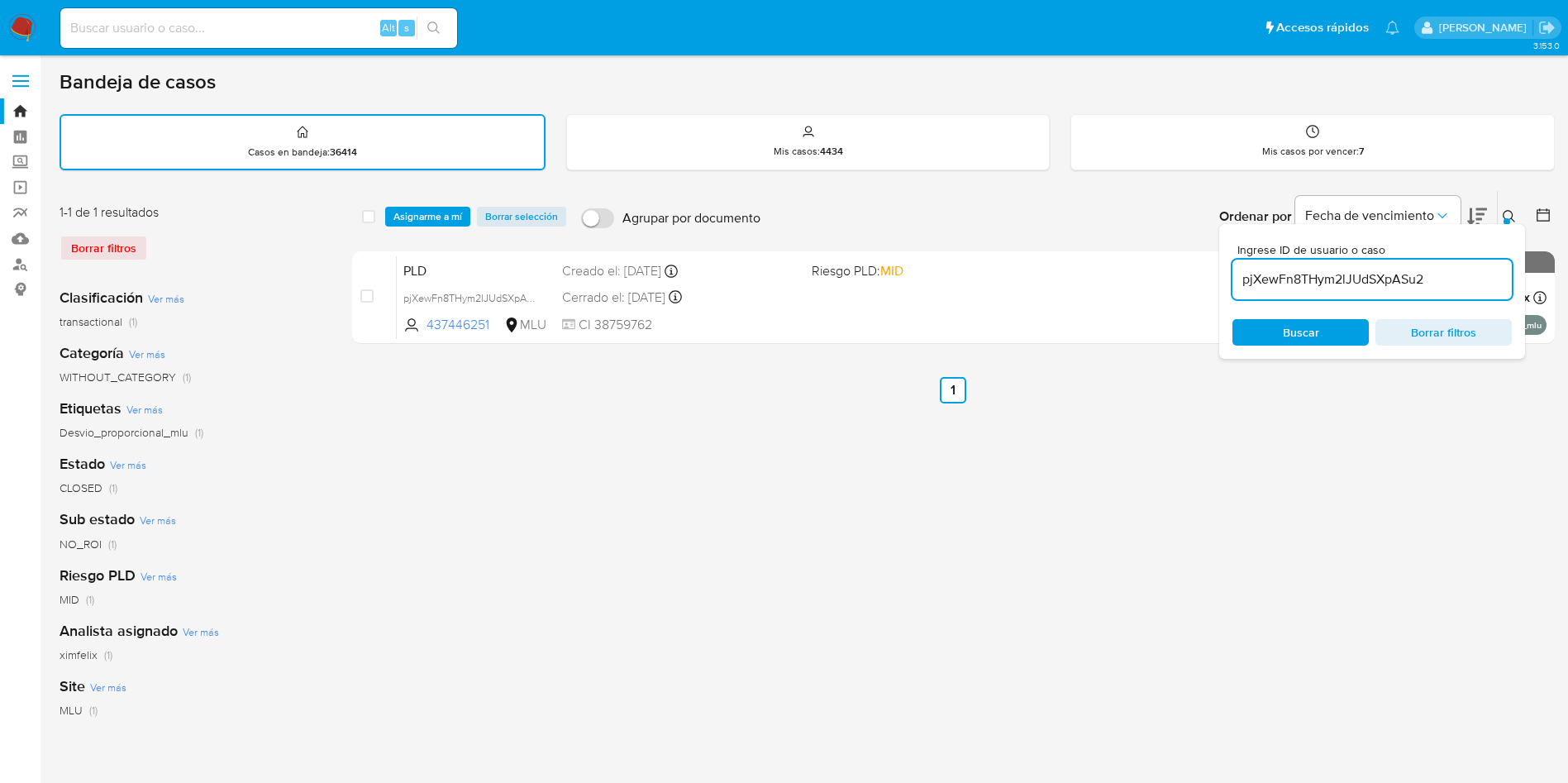
click at [449, 216] on span "Asignarme a mí" at bounding box center [428, 217] width 69 height 17
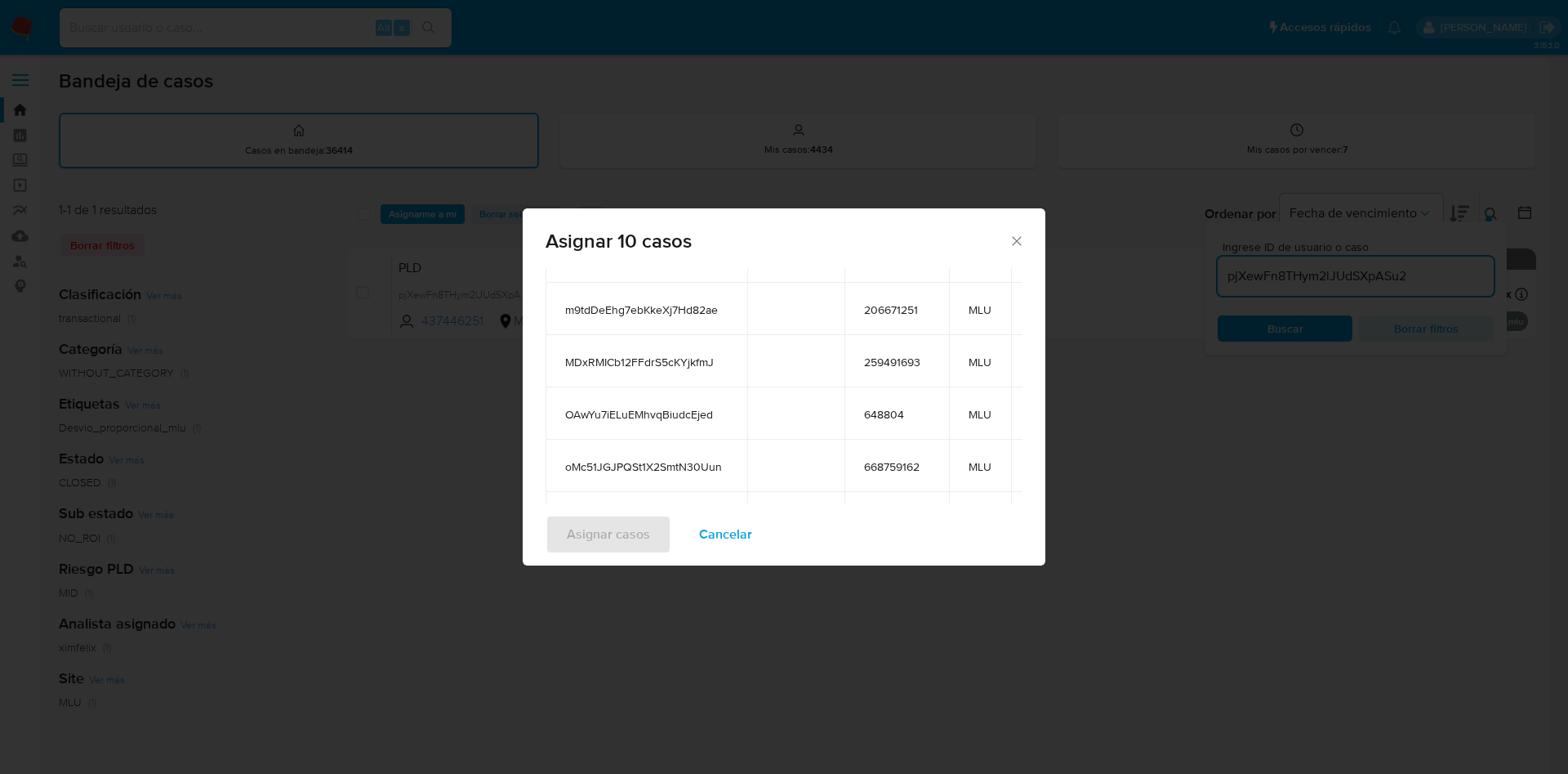
scroll to position [245, 0]
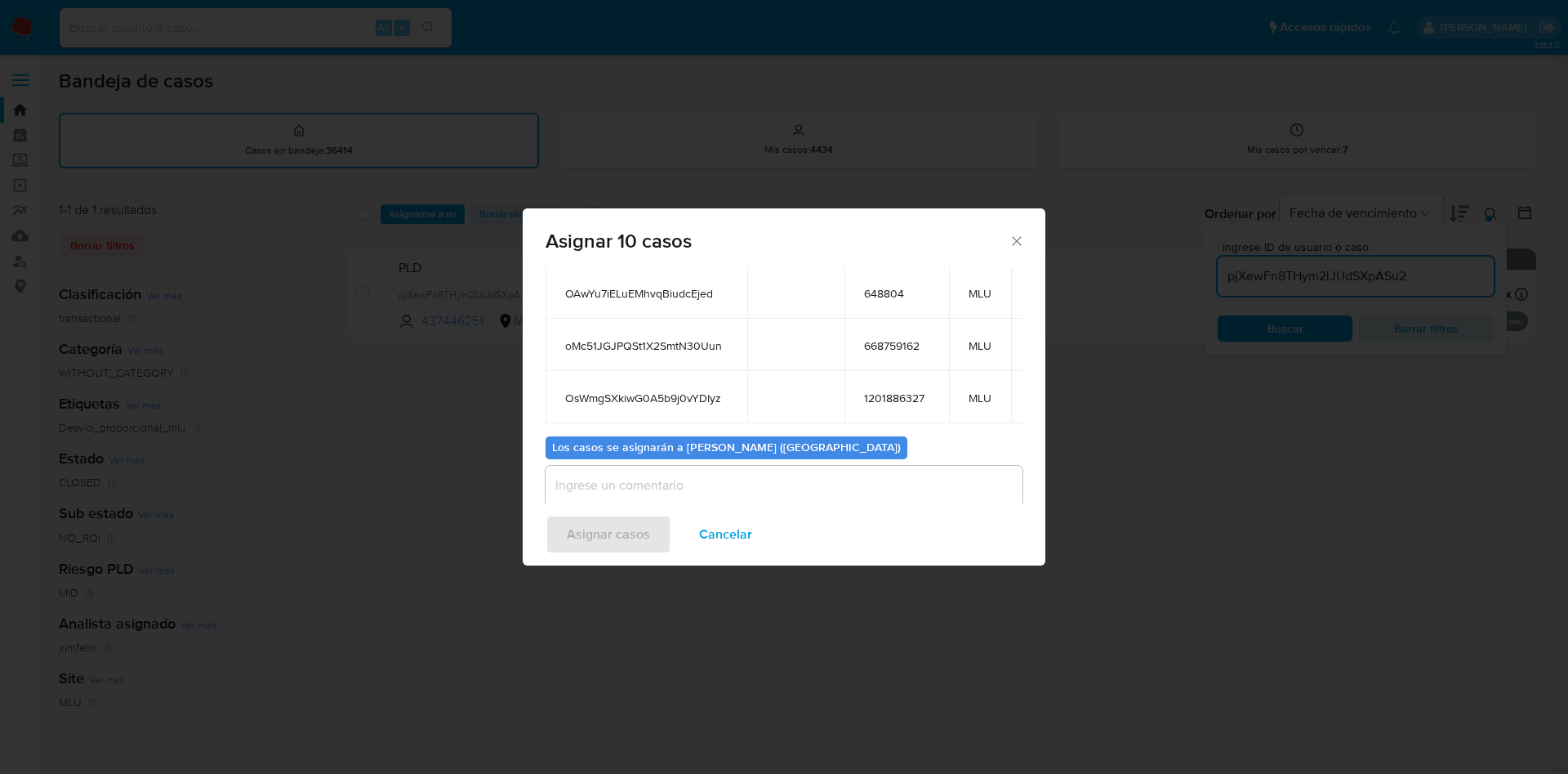
click at [723, 473] on textarea "assign-modal" at bounding box center [784, 498] width 477 height 66
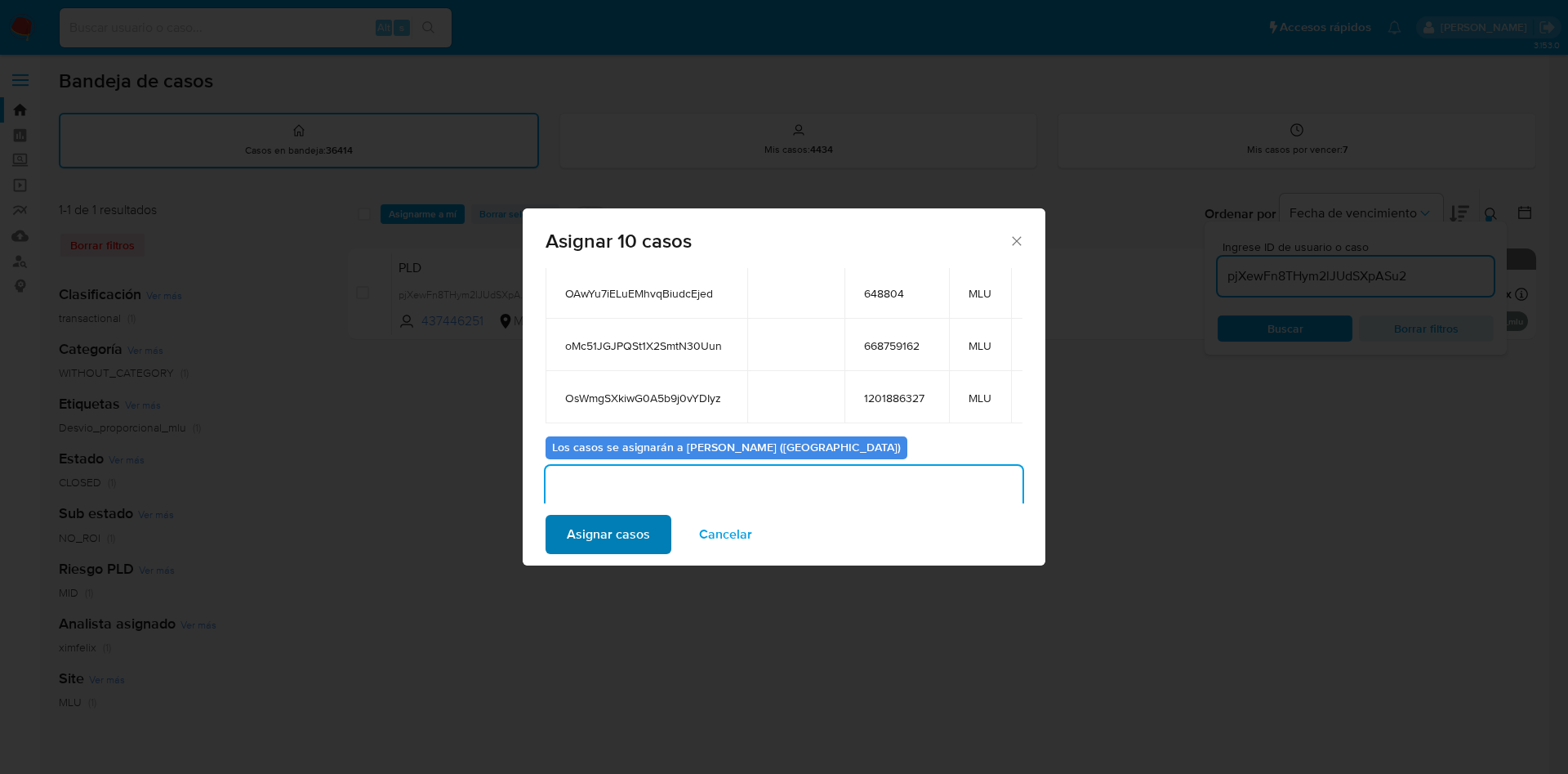
scroll to position [255, 0]
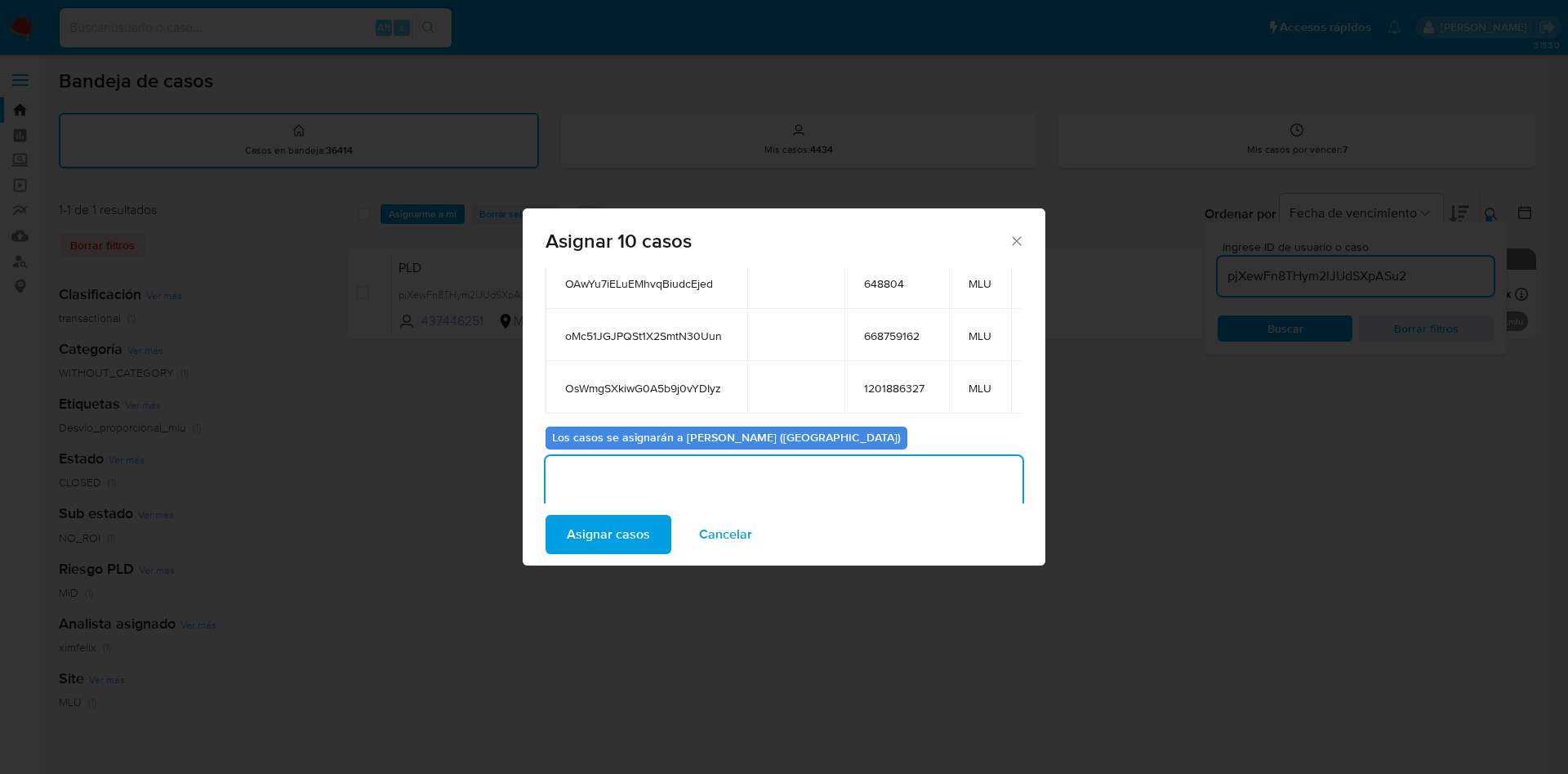
click at [634, 533] on span "Asignar casos" at bounding box center [608, 533] width 83 height 36
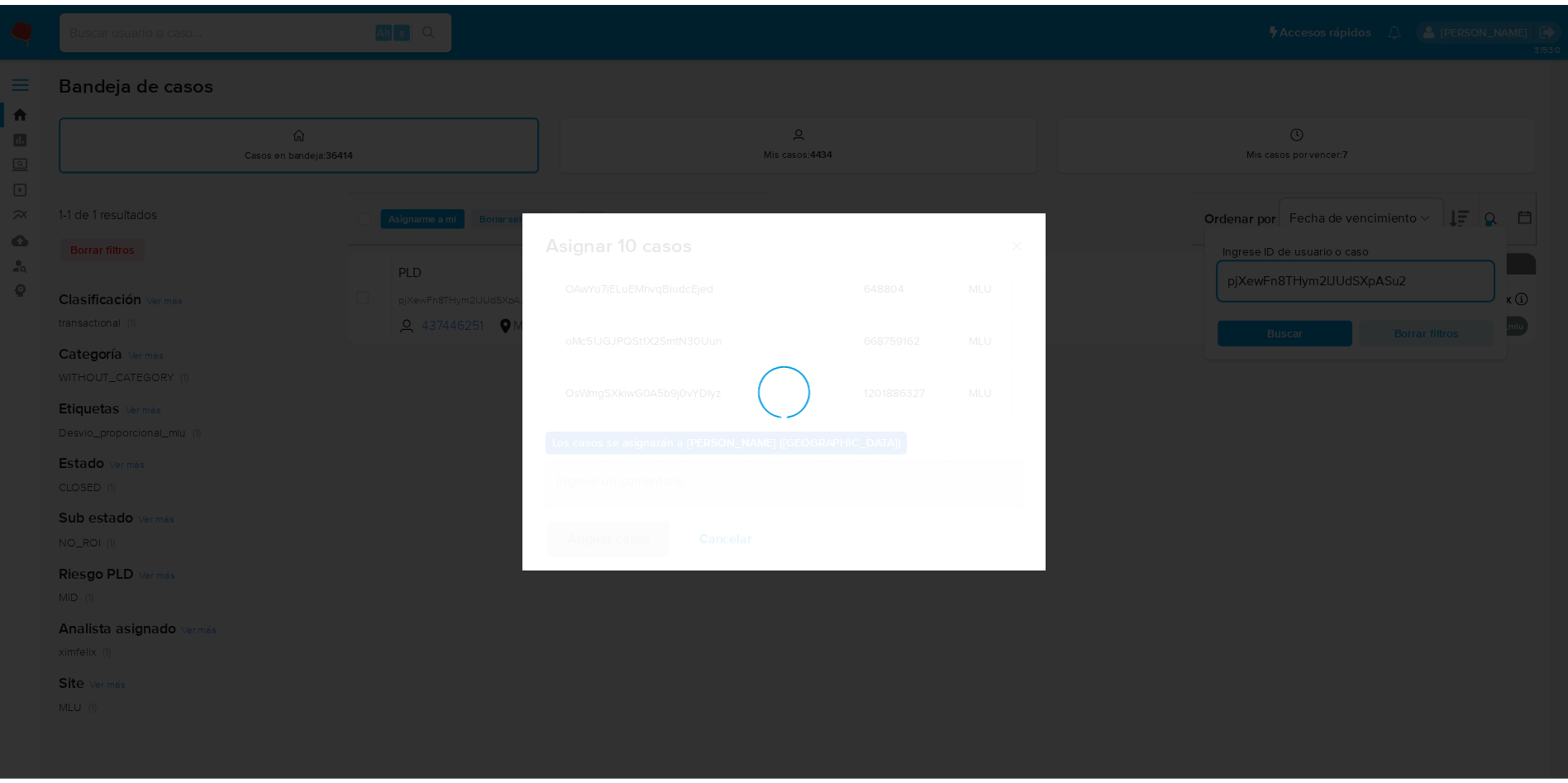
scroll to position [100, 0]
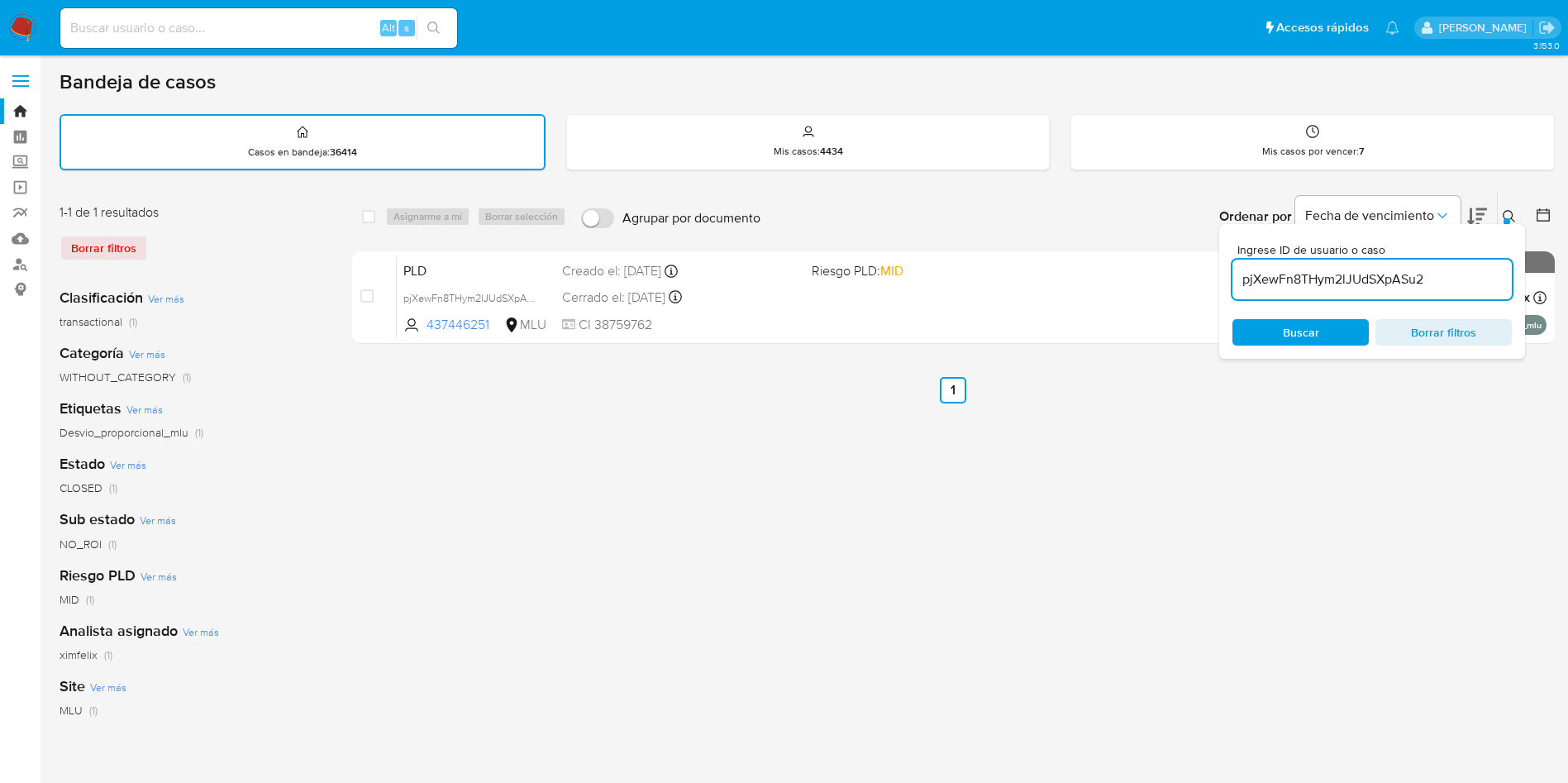
drag, startPoint x: 868, startPoint y: 142, endPoint x: 818, endPoint y: 231, distance: 102.1
click at [865, 141] on div "Mis casos : 4434" at bounding box center [808, 141] width 483 height 53
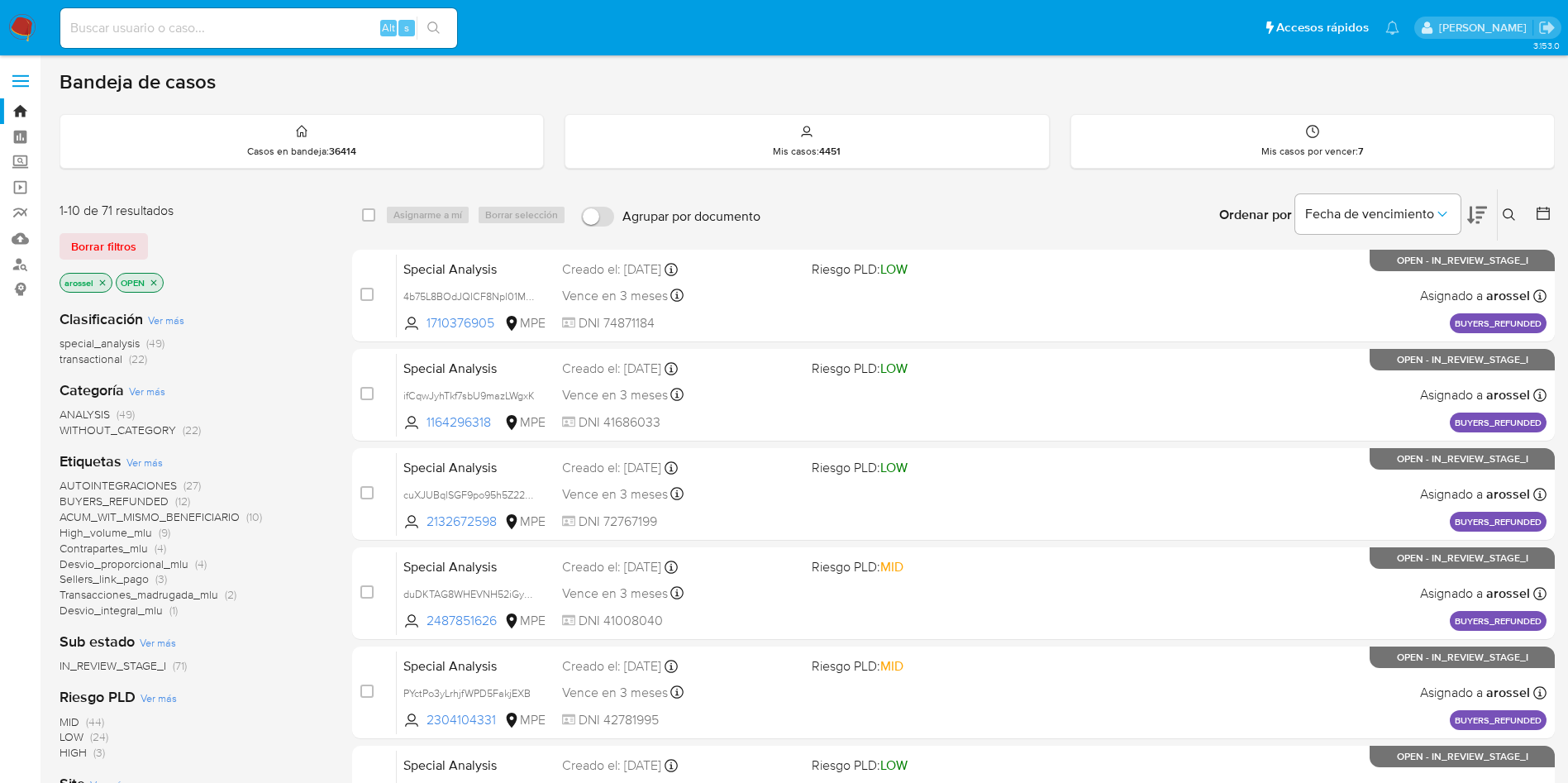
drag, startPoint x: 1548, startPoint y: 218, endPoint x: 1535, endPoint y: 218, distance: 13.0
click at [1543, 218] on icon at bounding box center [1544, 213] width 17 height 17
click at [1549, 216] on icon at bounding box center [1544, 213] width 13 height 13
click at [1539, 211] on icon at bounding box center [1544, 213] width 13 height 13
click at [1535, 211] on icon at bounding box center [1544, 213] width 17 height 17
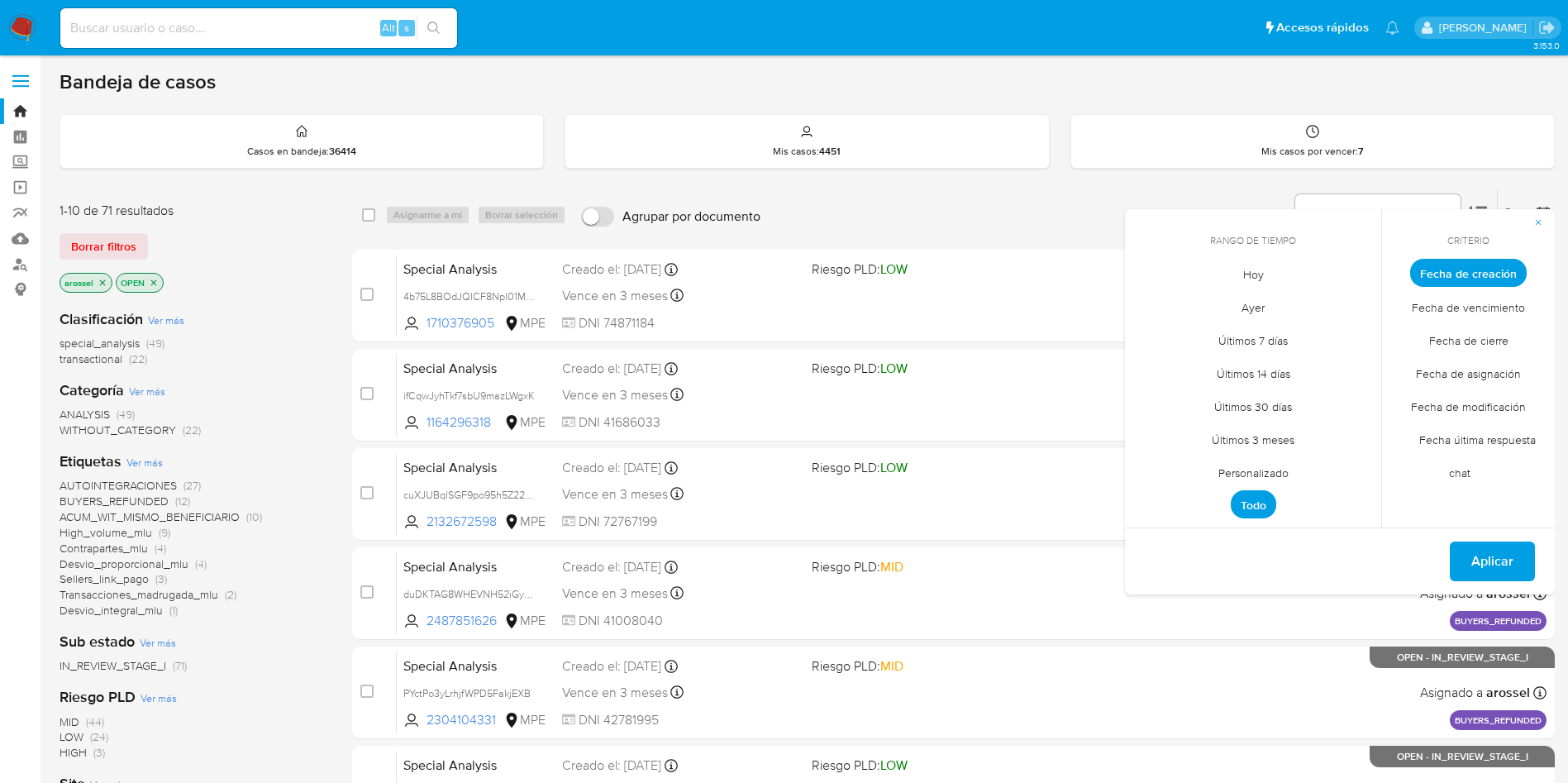
click at [1254, 272] on span "Hoy" at bounding box center [1253, 274] width 55 height 34
click at [1512, 372] on span "Fecha de asignación" at bounding box center [1468, 373] width 139 height 34
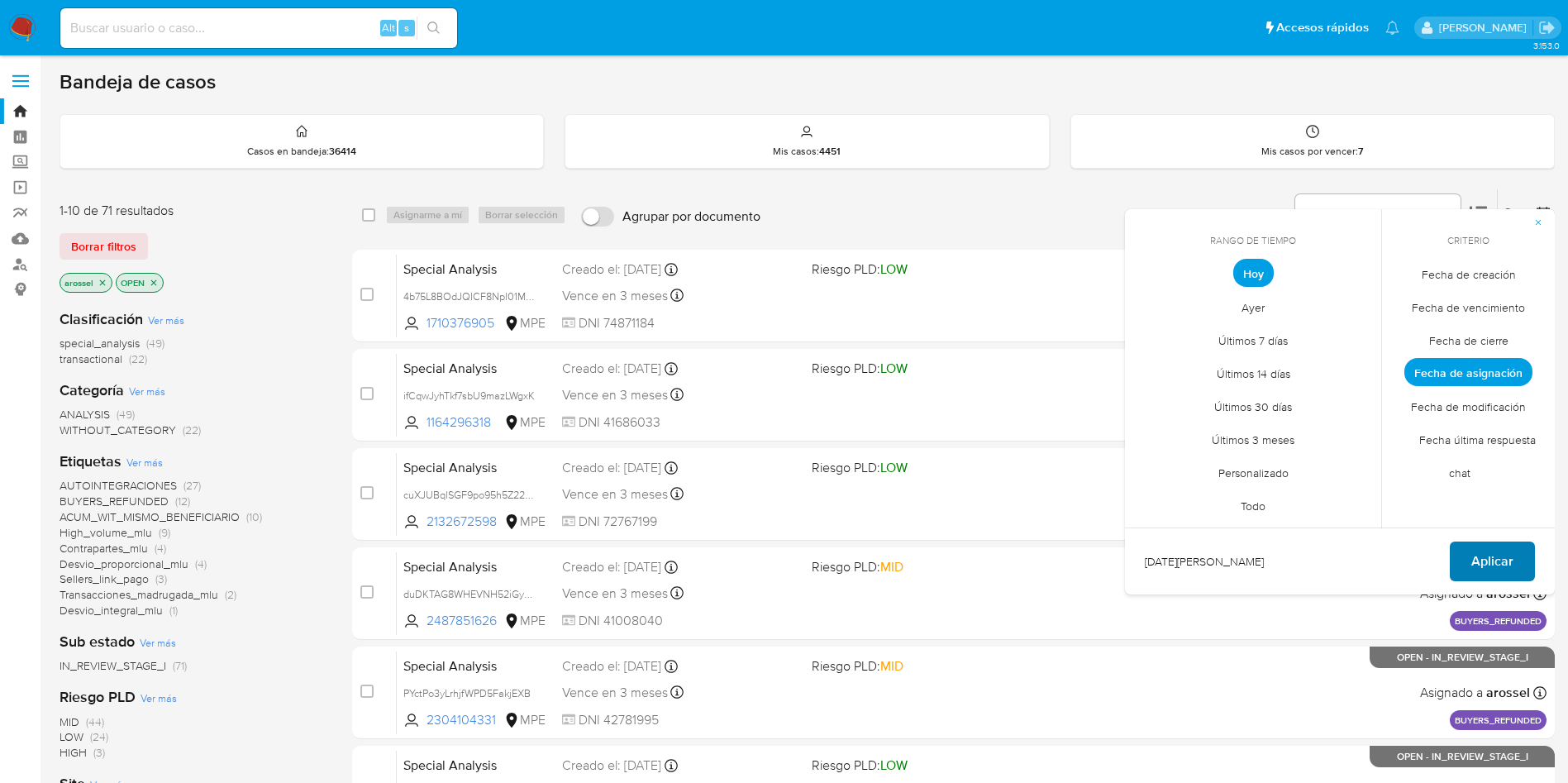
click at [1511, 551] on span "Aplicar" at bounding box center [1492, 561] width 42 height 36
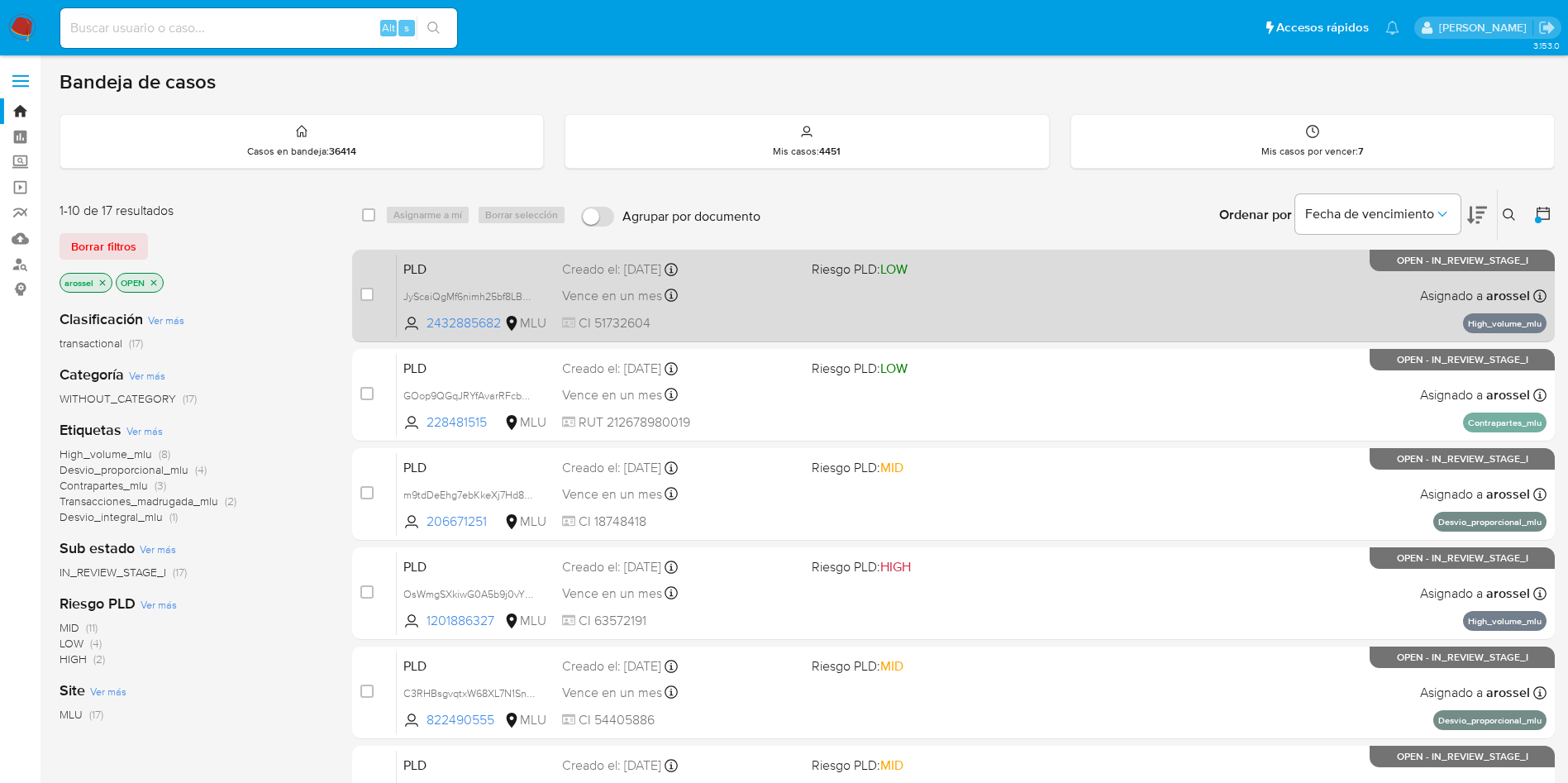
click at [802, 314] on div "PLD JyScaiQgMf6nimh25bf8LBQW 2432885682 MLU Riesgo PLD: LOW Creado el: [DATE] C…" at bounding box center [972, 295] width 1150 height 83
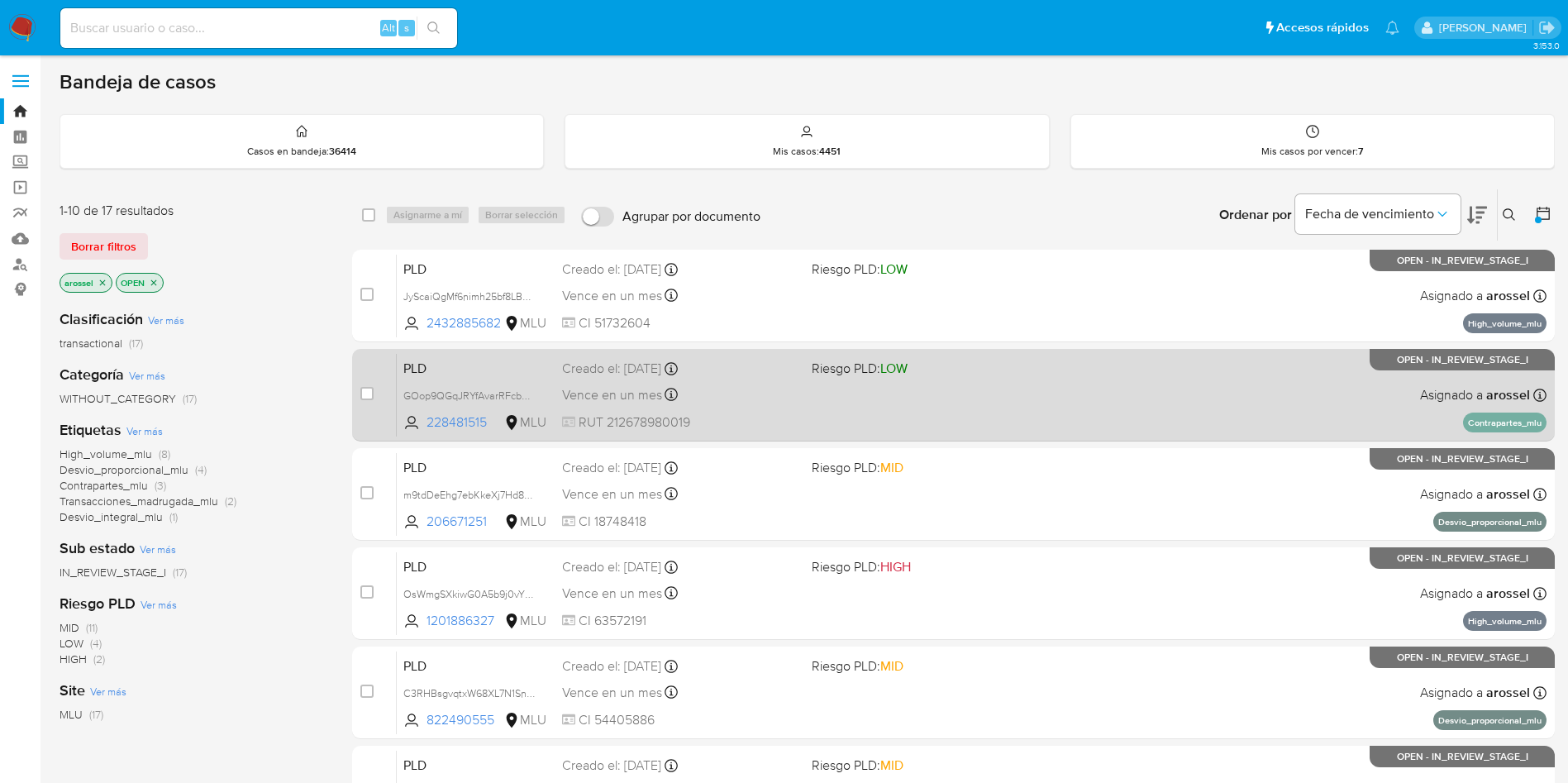
click at [810, 398] on div "PLD GOop9QGqJRYfAvarRFcbBmDW 228481515 MLU Riesgo PLD: LOW Creado el: [DATE] Cr…" at bounding box center [972, 394] width 1150 height 83
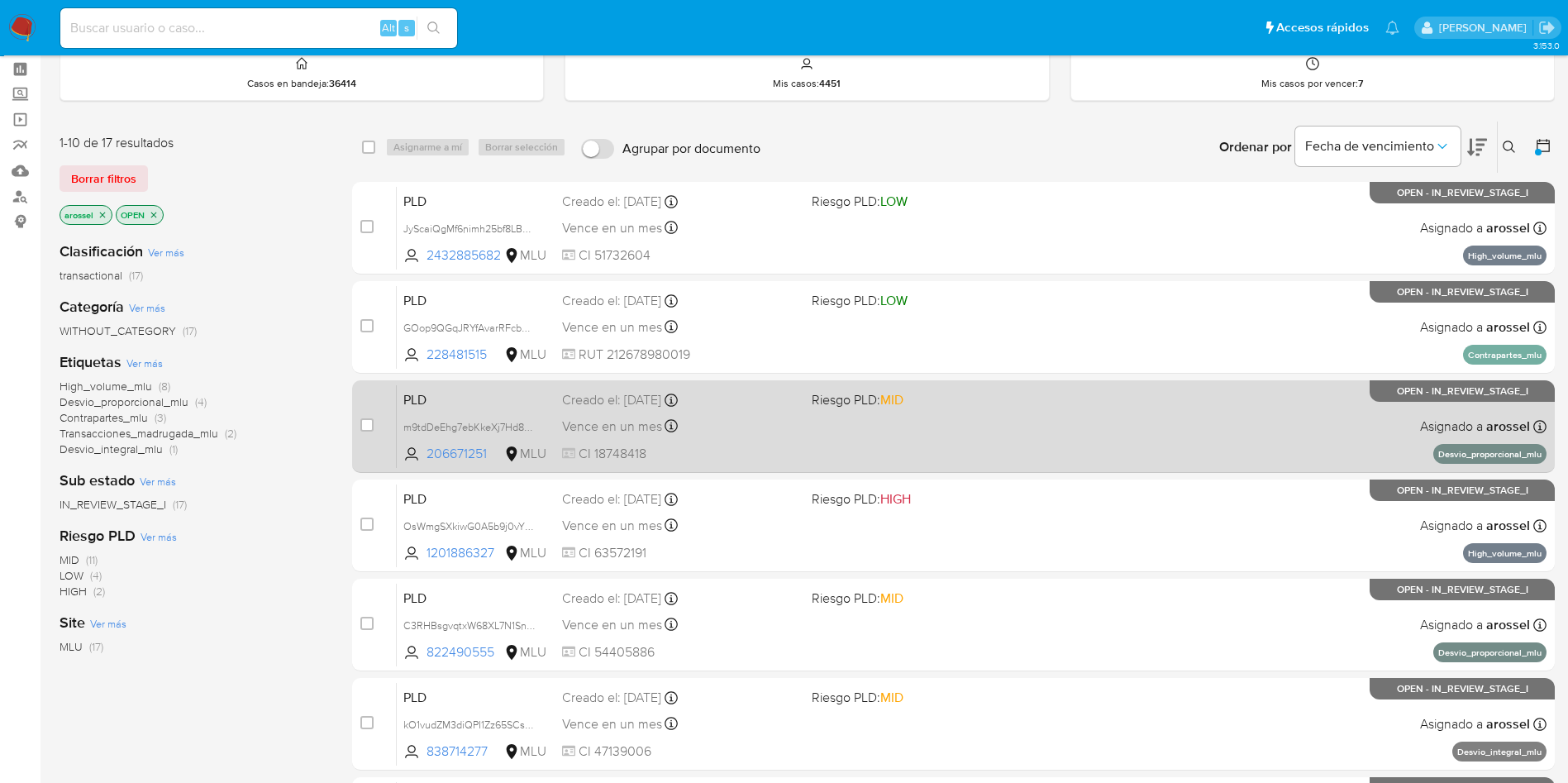
scroll to position [124, 0]
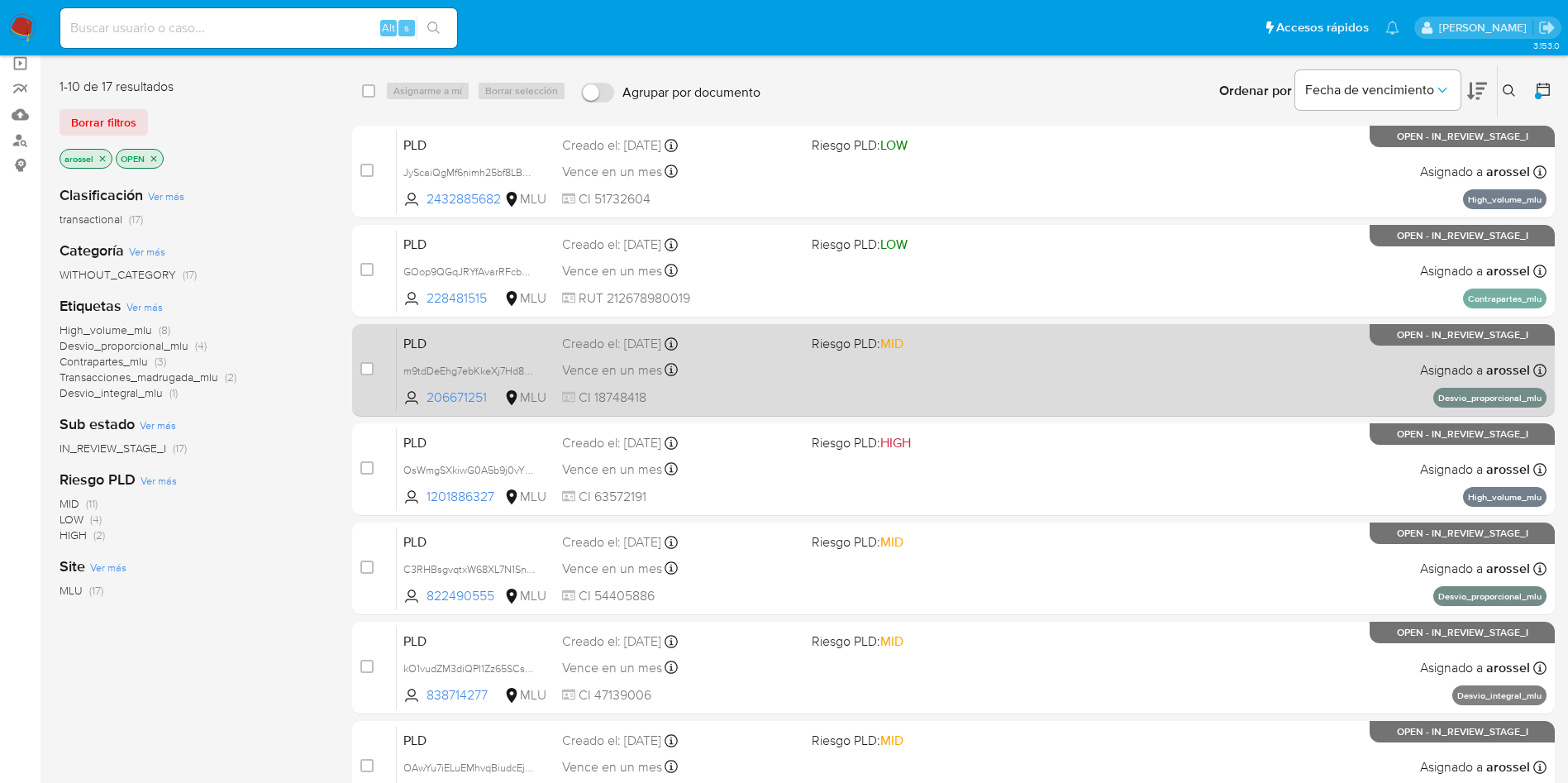
click at [825, 404] on div "PLD m9tdDeEhg7ebKkeXj7Hd82ae 206671251 MLU Riesgo PLD: MID Creado el: [DATE] Cr…" at bounding box center [972, 369] width 1150 height 83
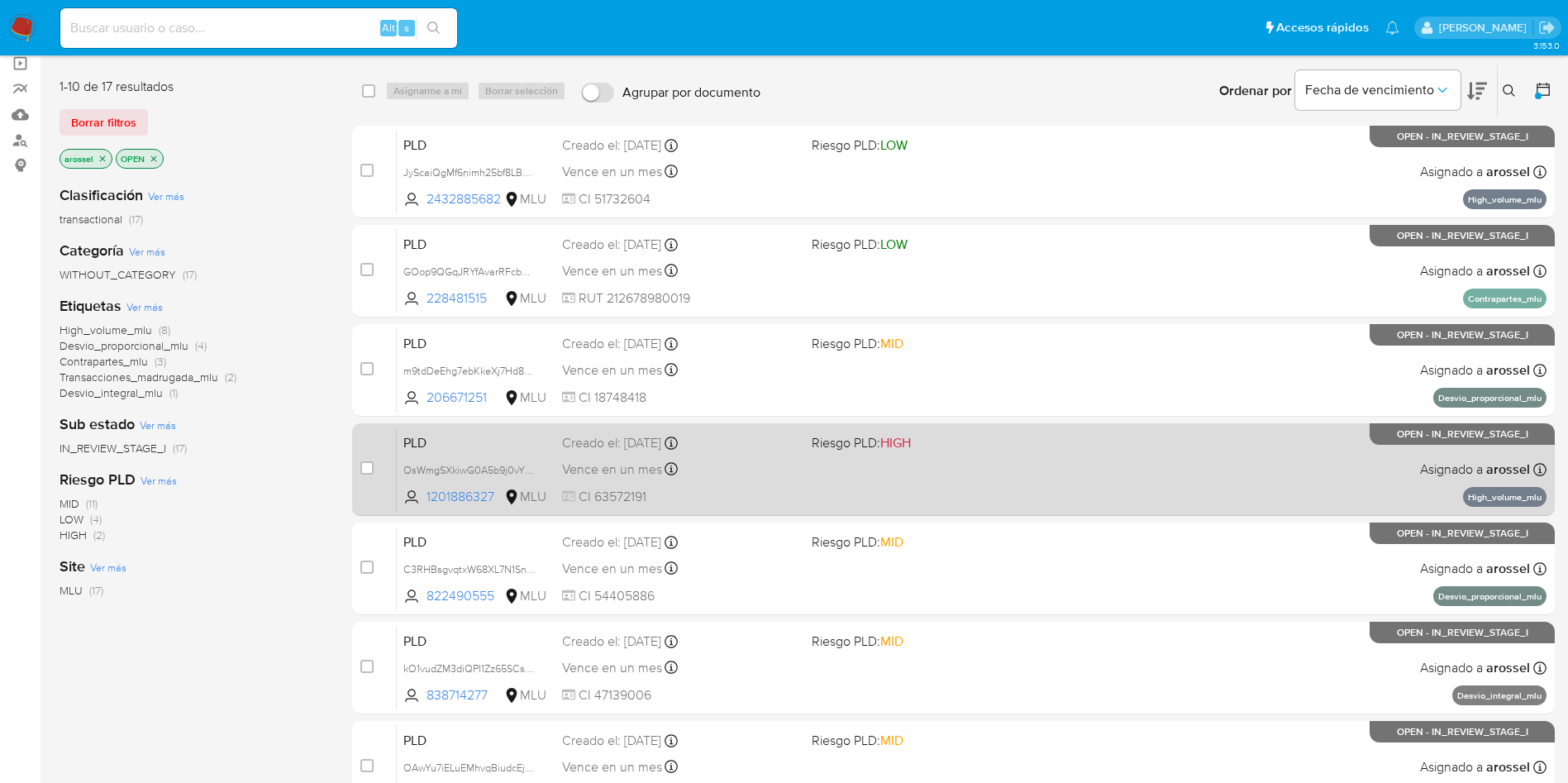
click at [791, 476] on div "Vence en un mes Vence el [DATE] 06:34:33" at bounding box center [681, 469] width 237 height 23
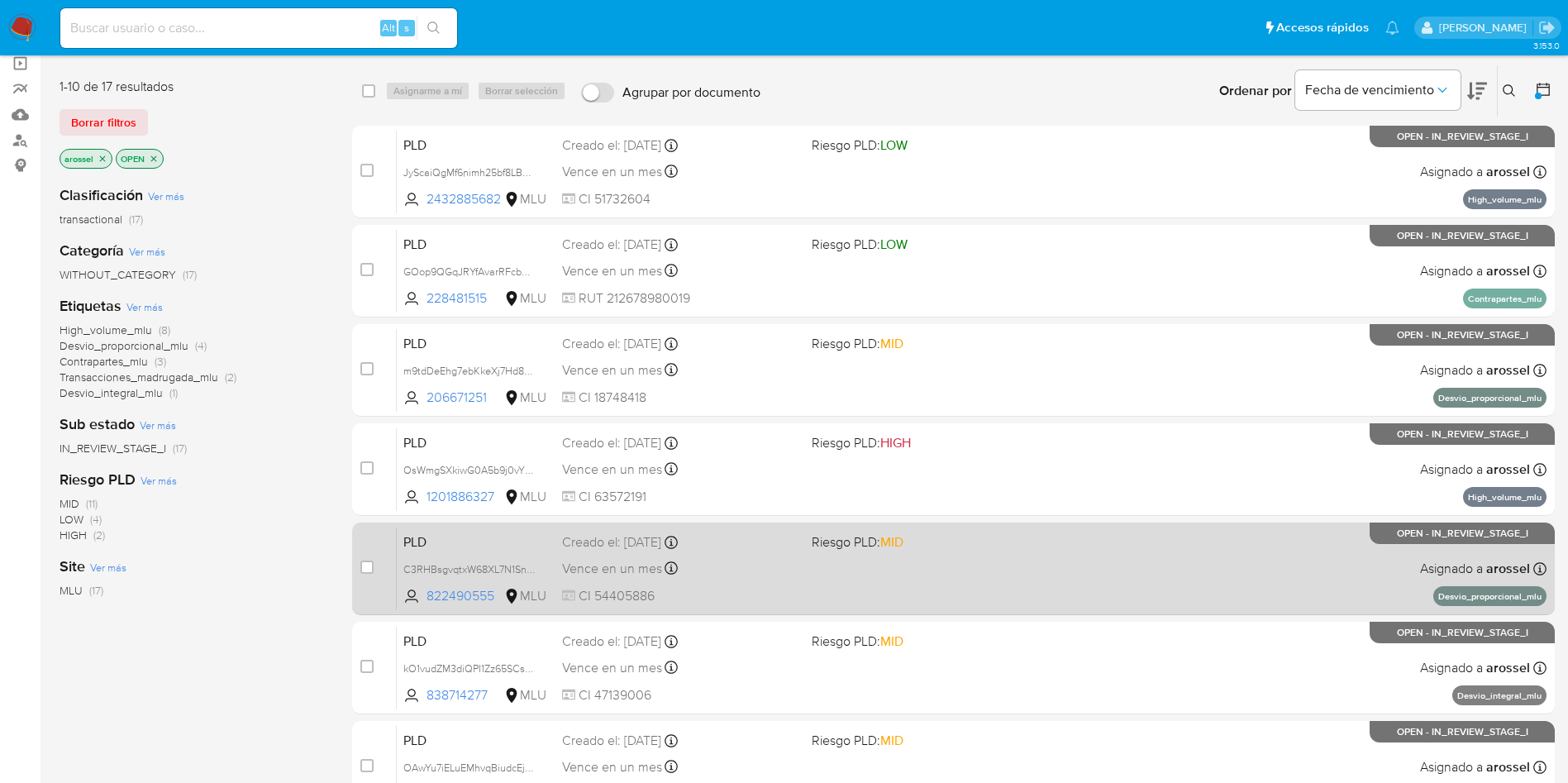
click at [771, 579] on div "PLD C3RHBsgvqtxW68XL7N1SnQSa 822490555 MLU Riesgo PLD: MID Creado el: [DATE] Cr…" at bounding box center [972, 567] width 1150 height 83
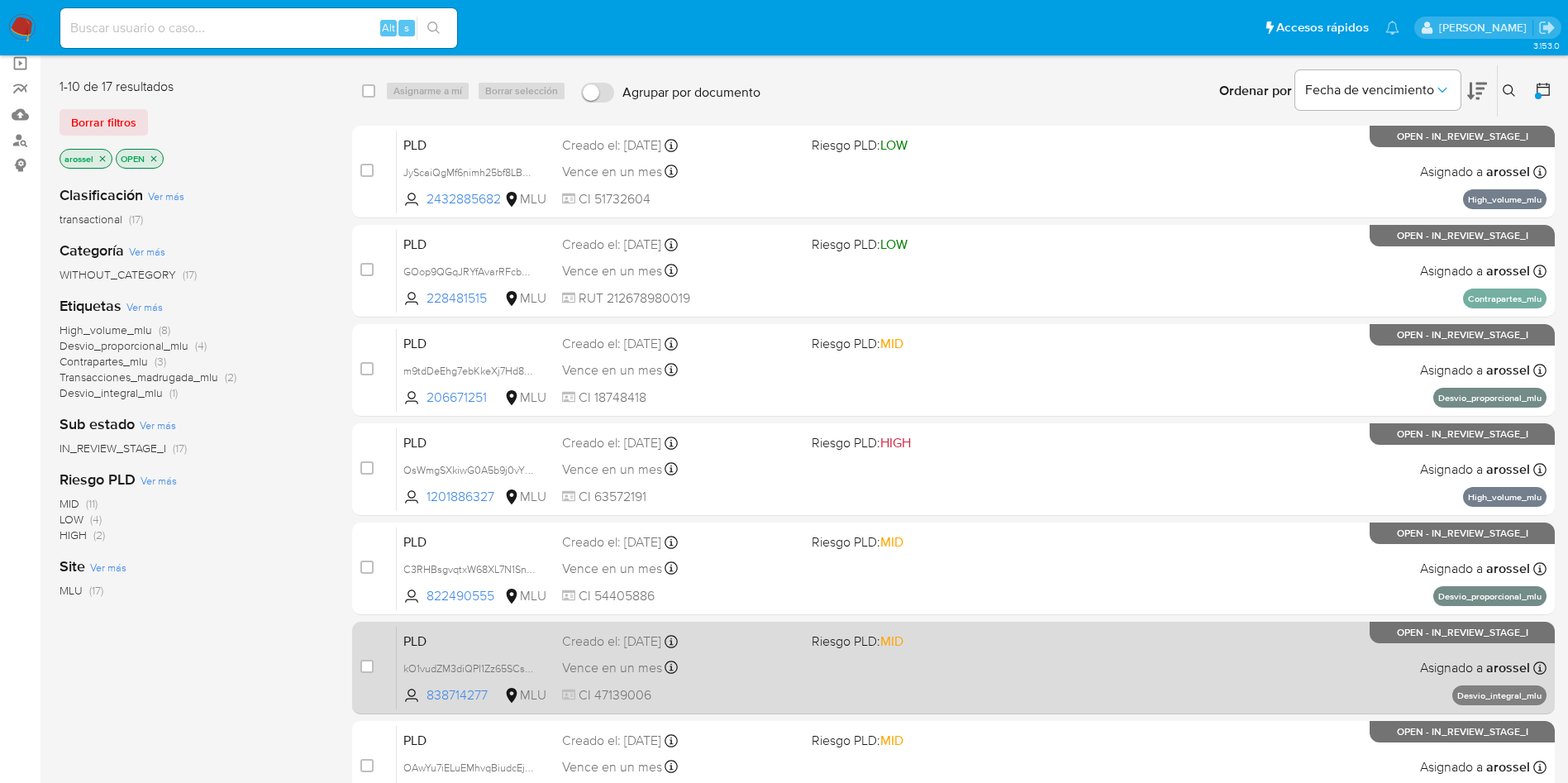
click at [831, 643] on span "Riesgo PLD: MID" at bounding box center [857, 640] width 91 height 18
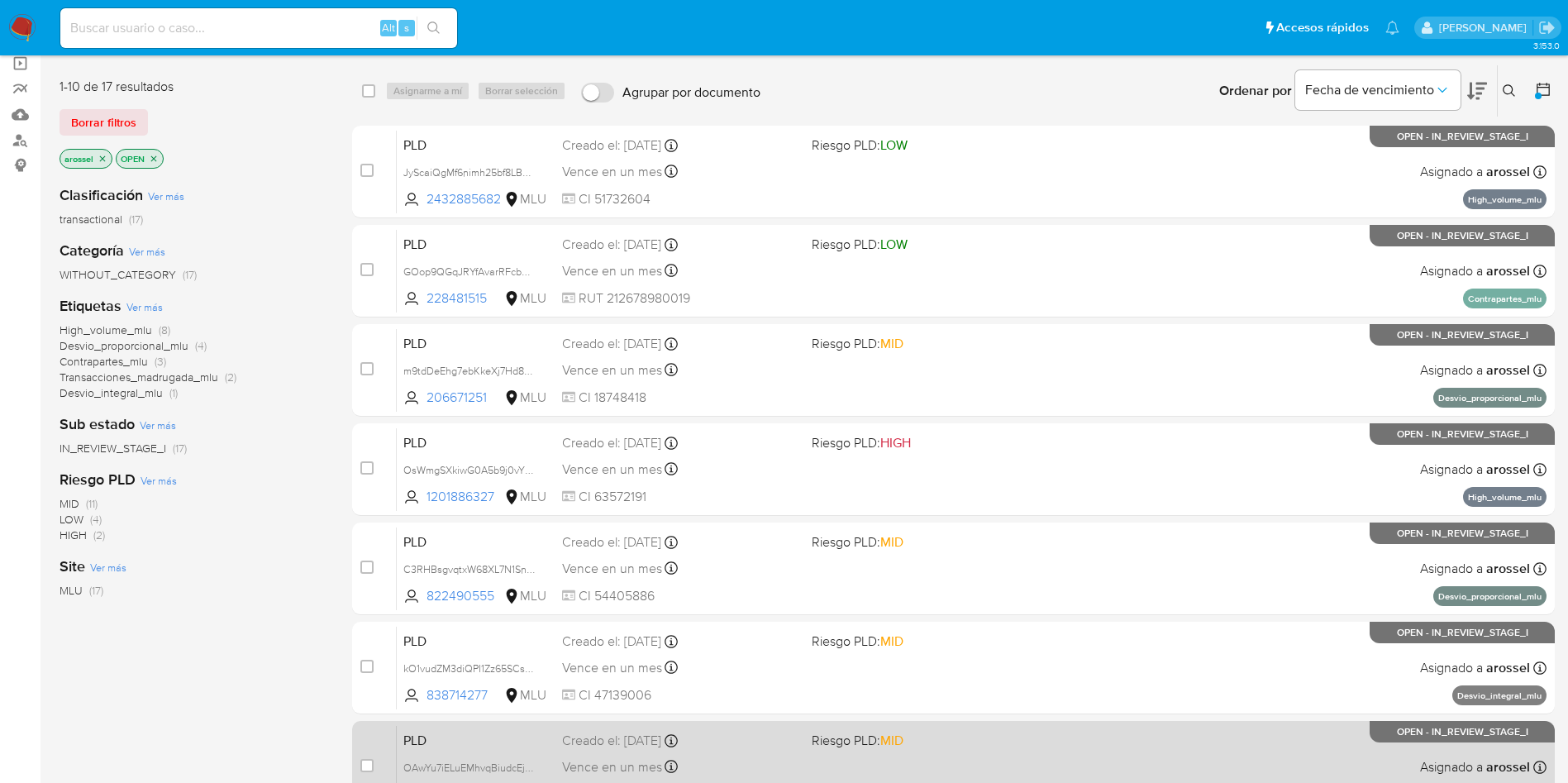
click at [862, 759] on div "PLD OAwYu7iELuEMhvqBiudcEjed 648804 MLU Riesgo PLD: MID Creado el: [DATE] Cread…" at bounding box center [972, 766] width 1150 height 83
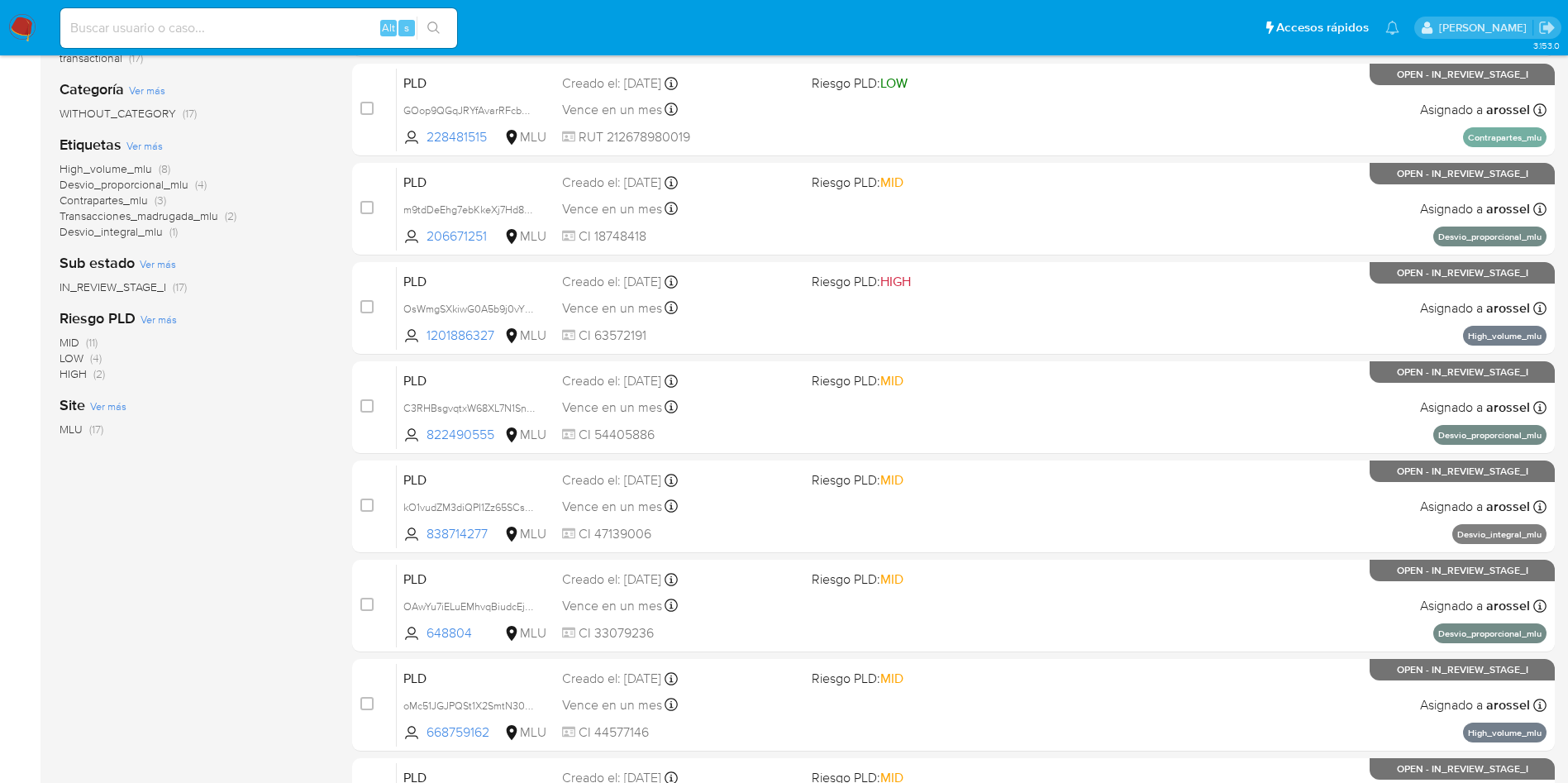
scroll to position [522, 0]
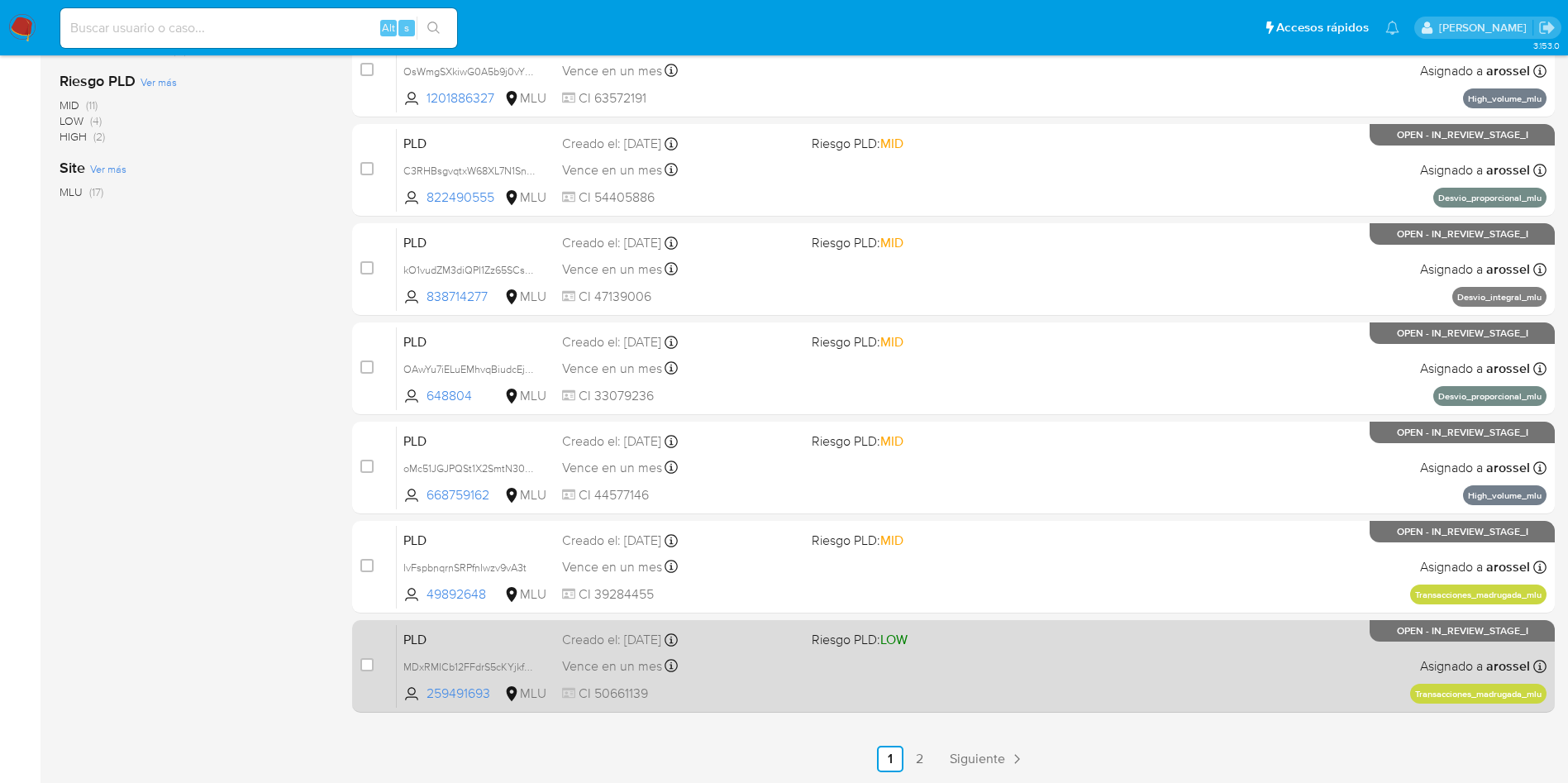
click at [847, 667] on div "PLD MDxRMICb12FFdrS5cKYjkfmJ 259491693 MLU Riesgo PLD: LOW Creado el: [DATE] Cr…" at bounding box center [972, 665] width 1150 height 83
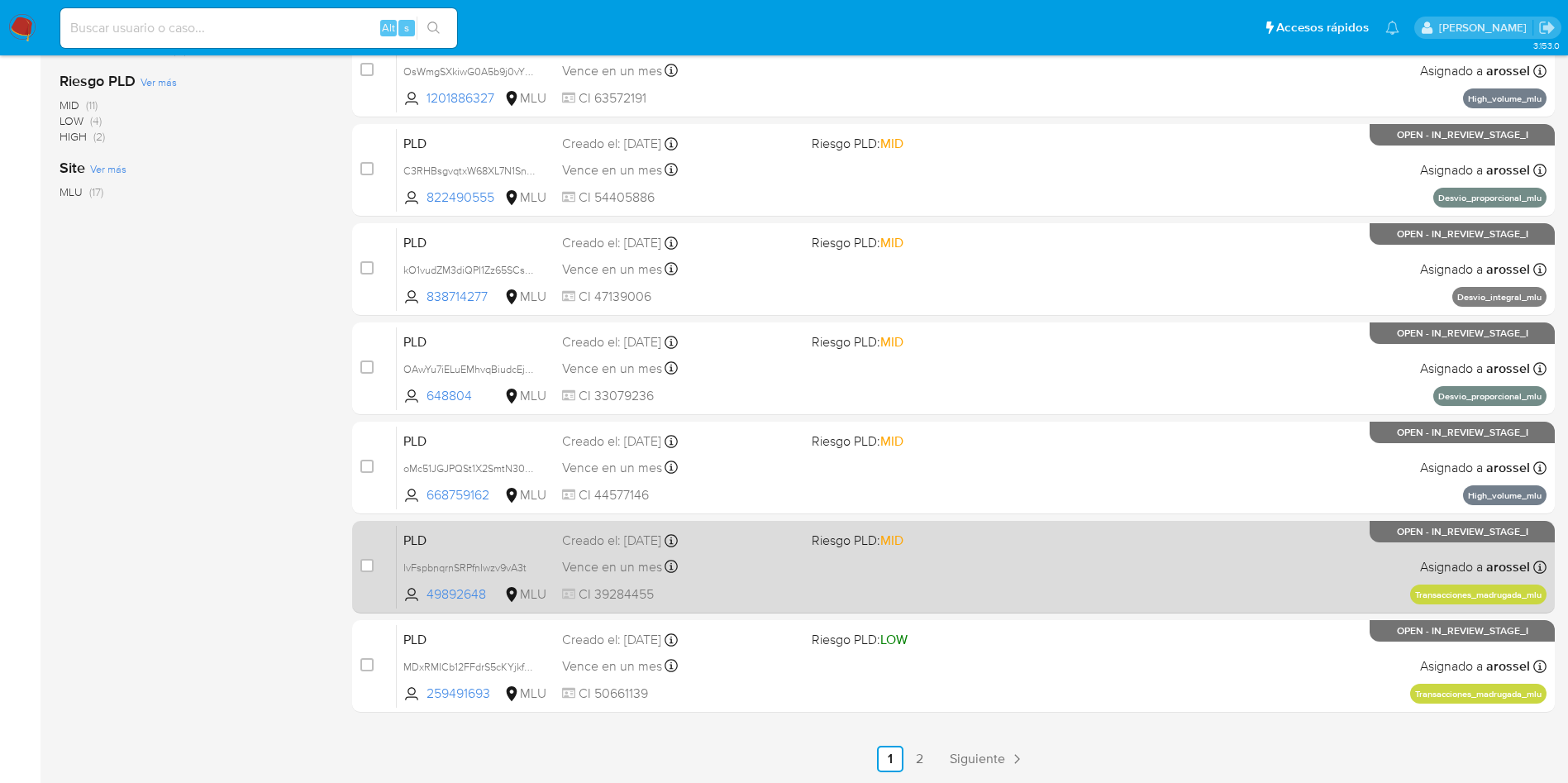
click at [773, 576] on div "Vence en un mes Vence el 10/09/2025 06:34:22" at bounding box center [681, 566] width 237 height 23
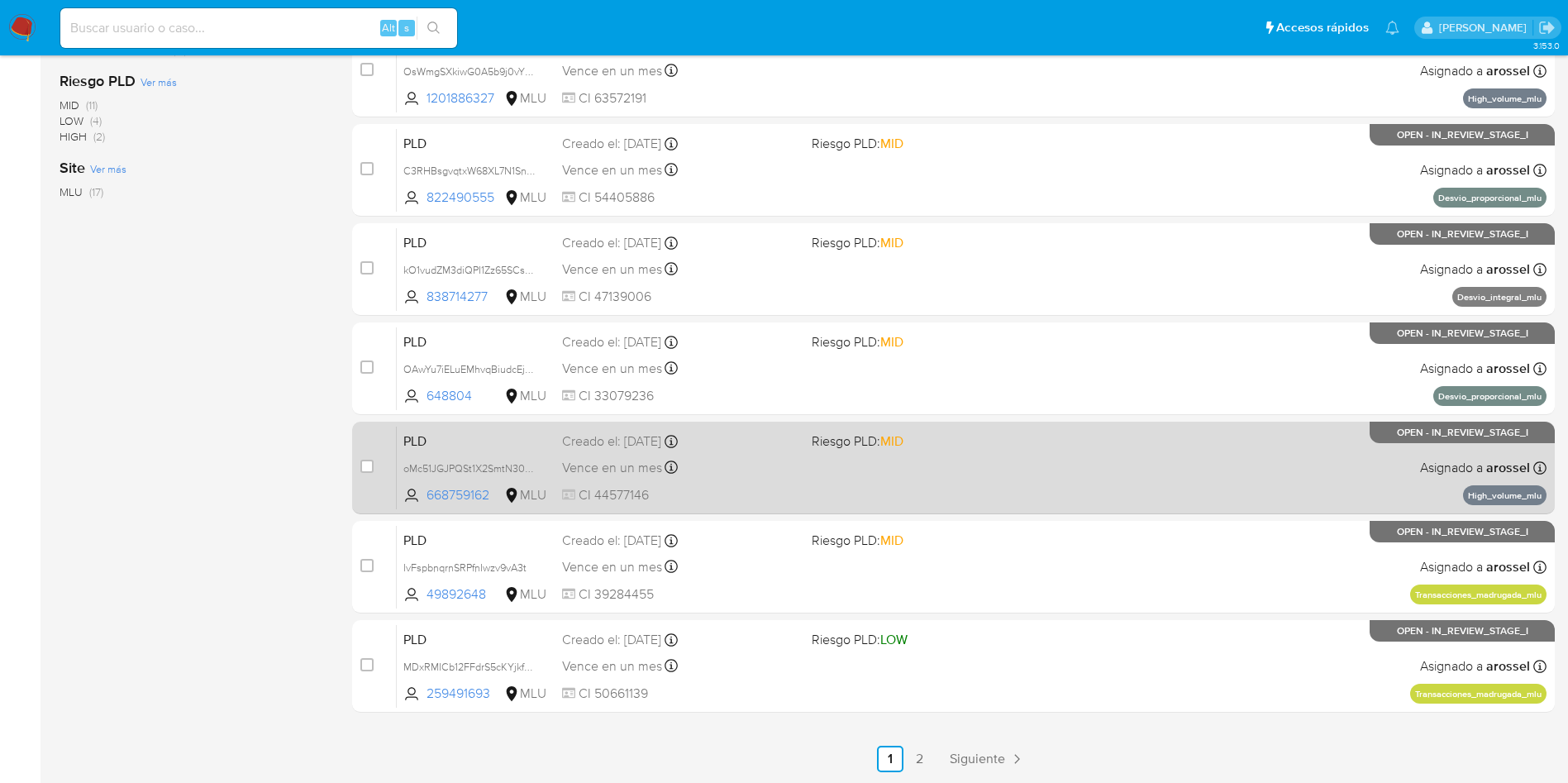
click at [819, 457] on div "PLD oMc51JGJPQSt1X2SmtN30Uun 668759162 MLU Riesgo PLD: MID Creado el: 12/06/202…" at bounding box center [972, 467] width 1150 height 83
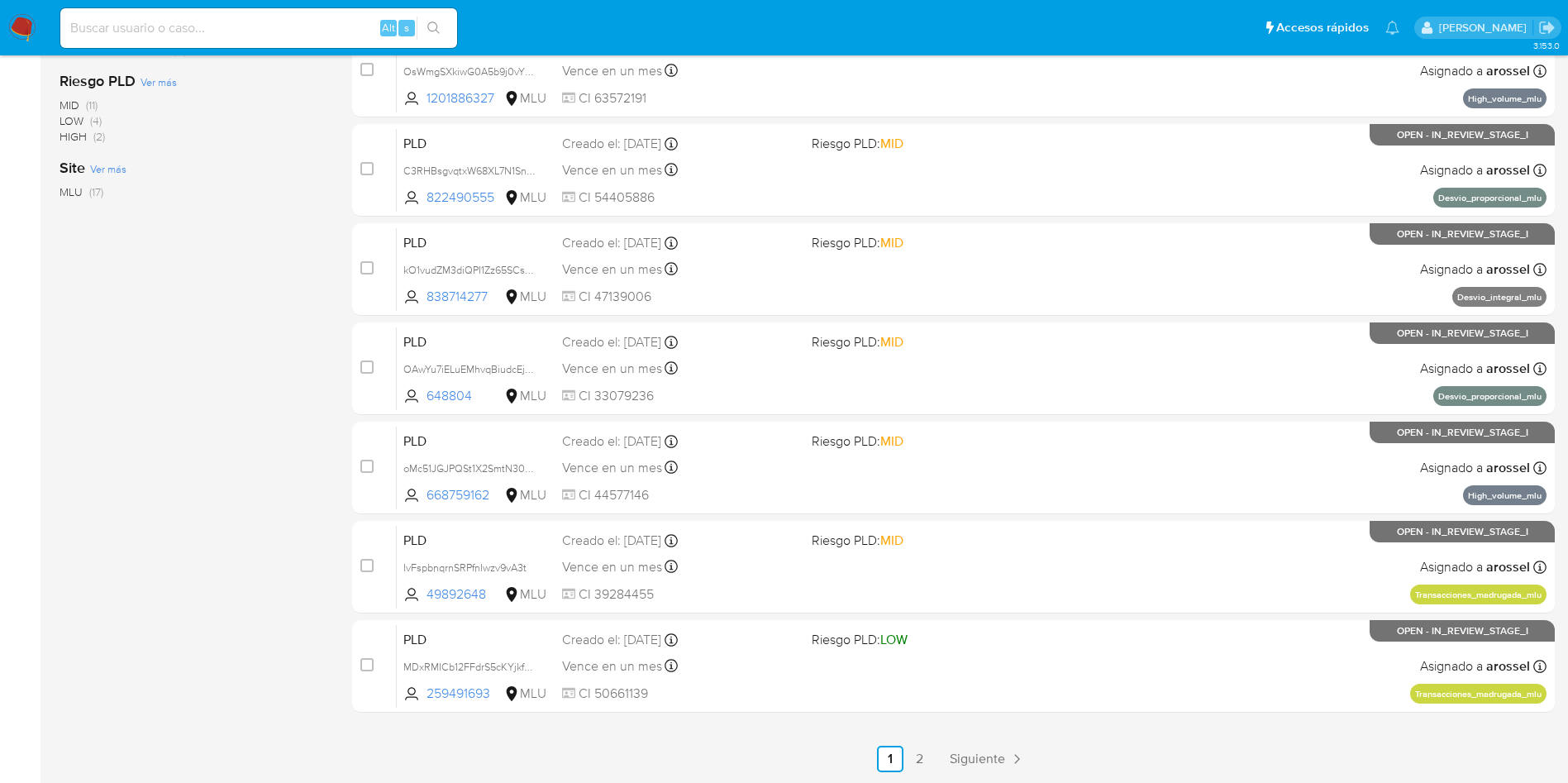
click at [916, 744] on div "select-all-cases-checkbox Asignarme a mí Borrar selección Agrupar por documento…" at bounding box center [954, 219] width 1203 height 1106
click at [920, 766] on link "2" at bounding box center [920, 759] width 27 height 27
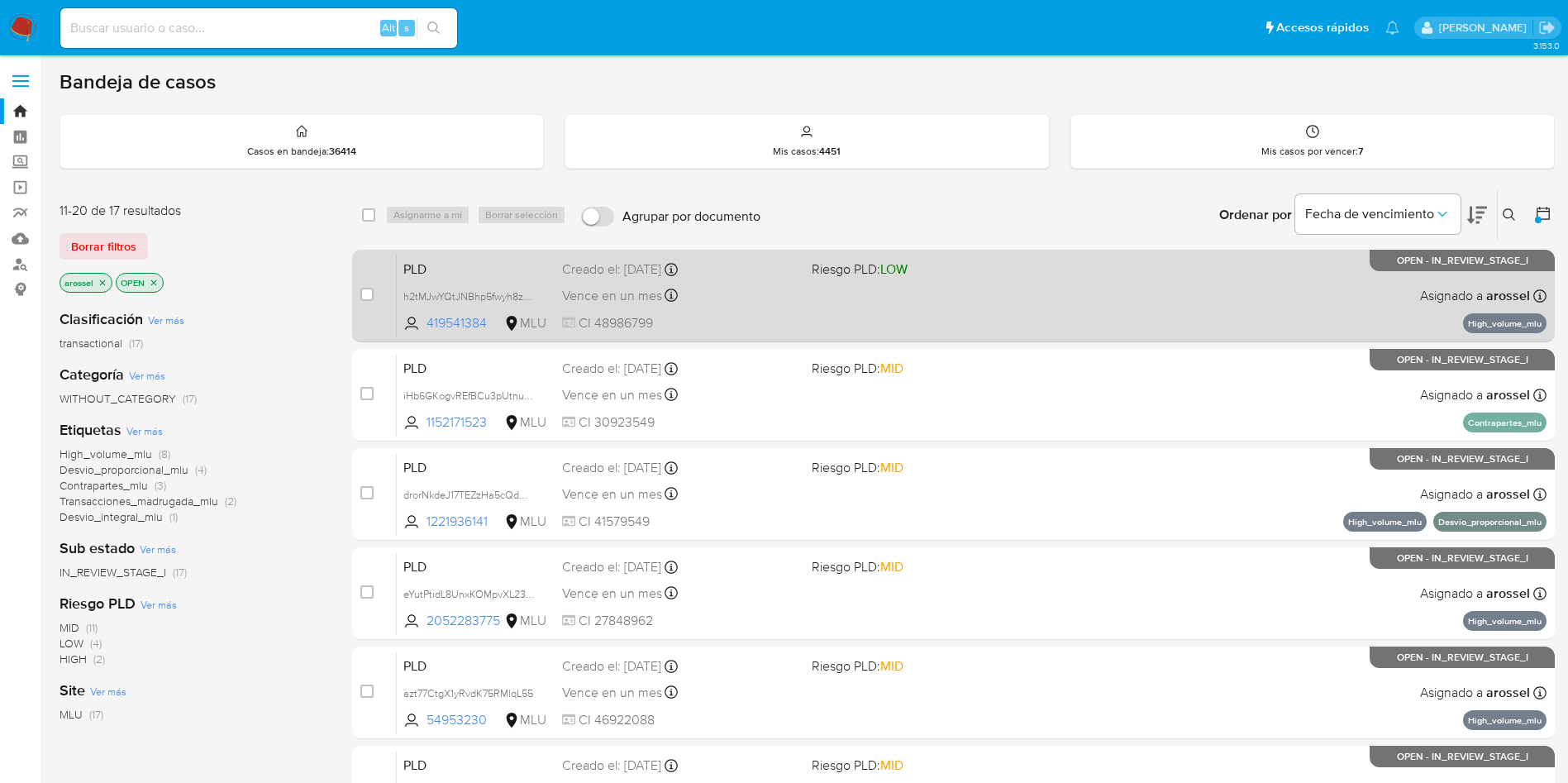
click at [818, 320] on div "PLD h2tMJwYQtJNBhp5fwyh8zSUG 419541384 MLU Riesgo PLD: LOW Creado el: 12/06/202…" at bounding box center [972, 295] width 1150 height 83
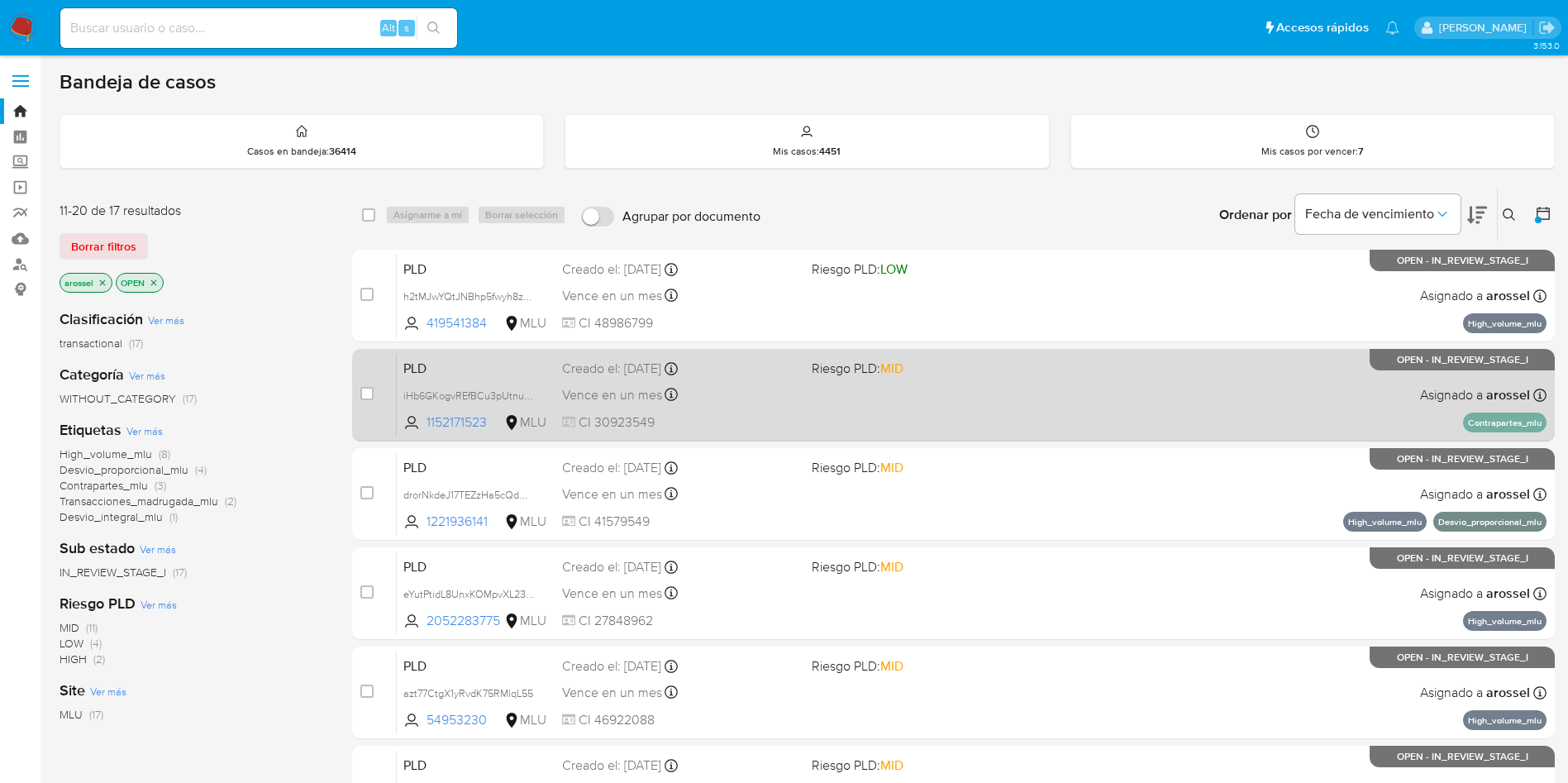
click at [771, 405] on div "Vence en un mes Vence el 10/09/2025 06:34:19" at bounding box center [681, 394] width 237 height 23
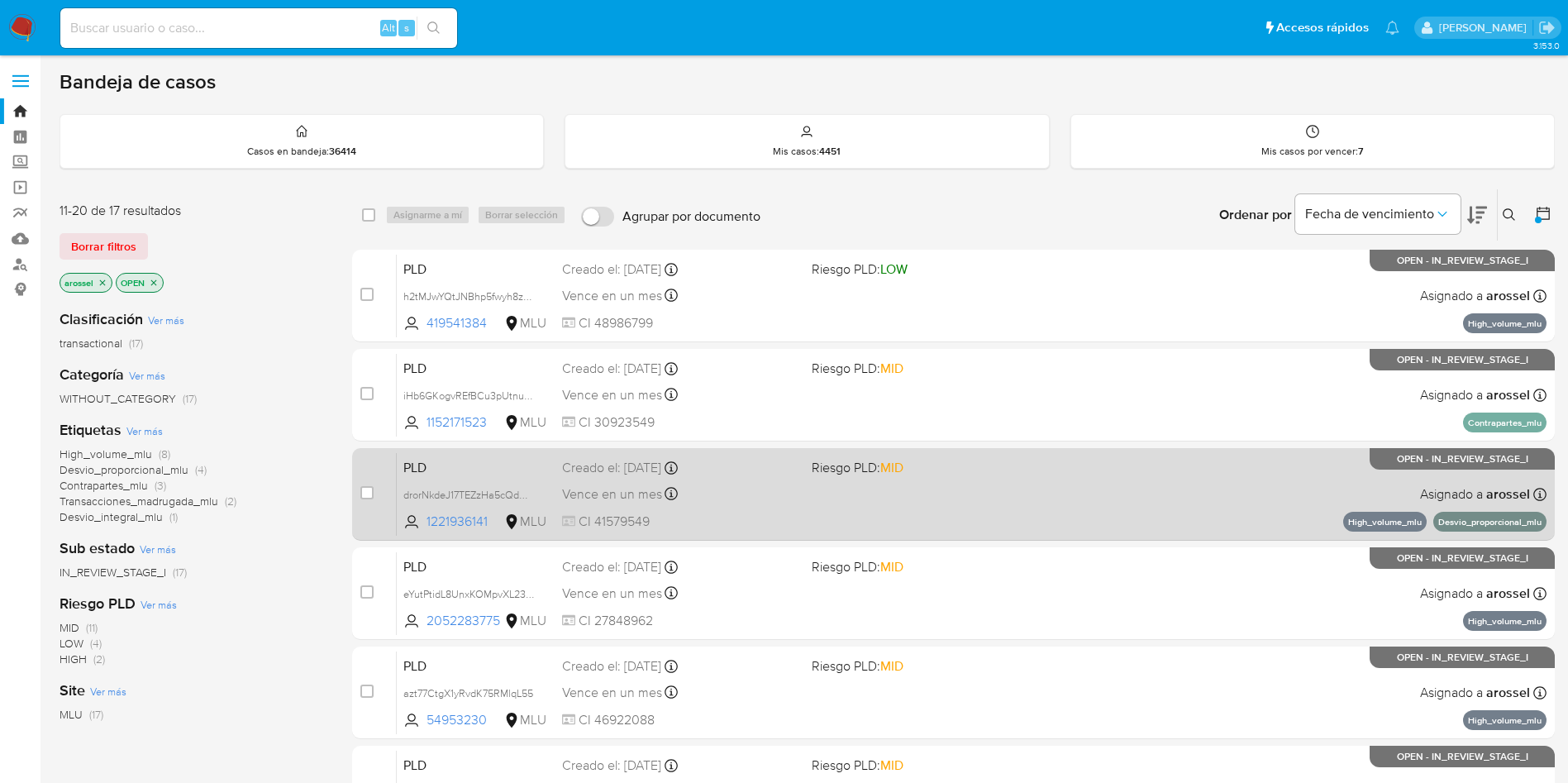
click at [881, 512] on div "PLD drorNkdeJ17TEZzHa5cQdQF8 1221936141 MLU Riesgo PLD: MID Creado el: 12/06/20…" at bounding box center [972, 493] width 1150 height 83
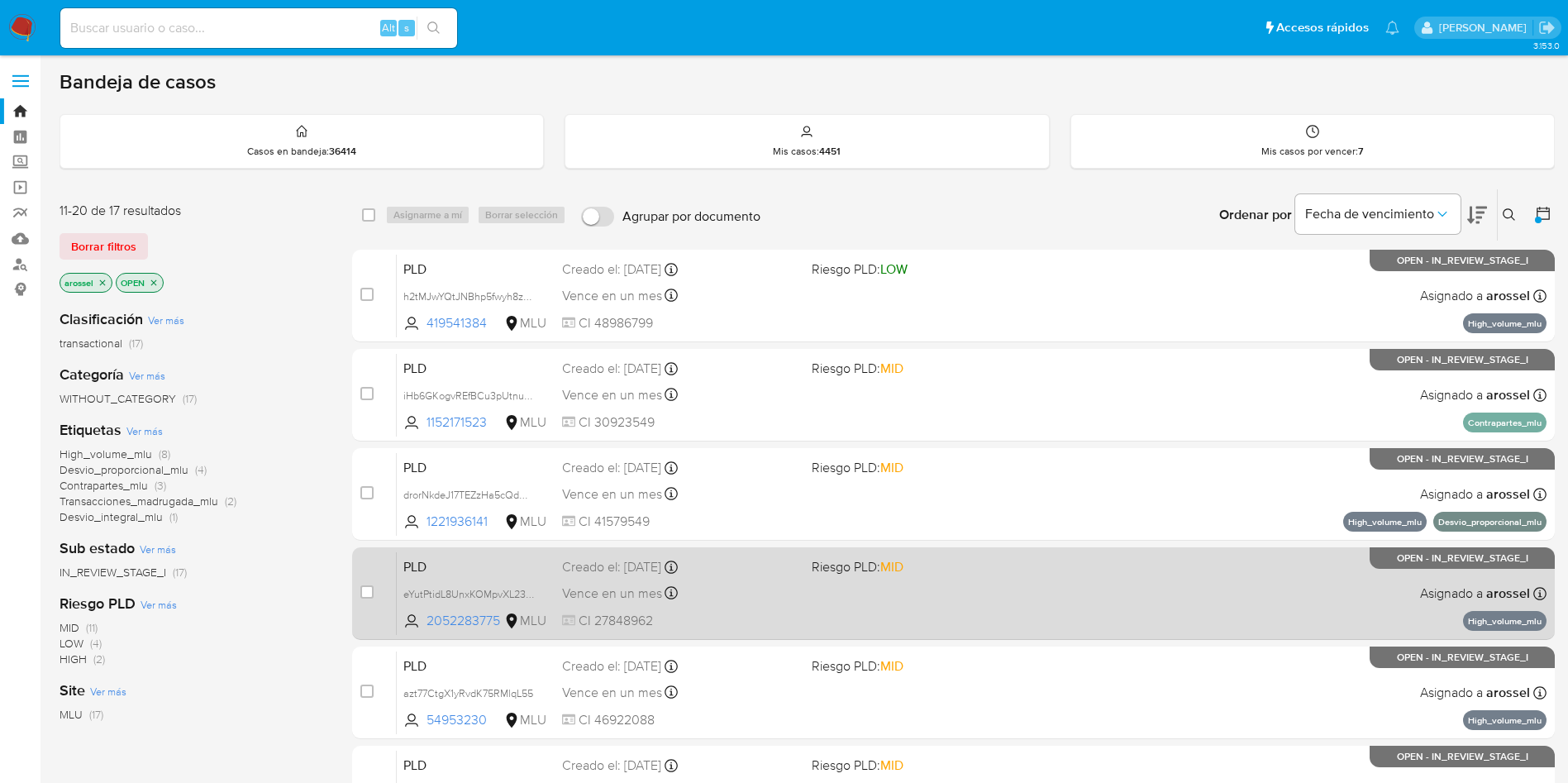
click at [786, 577] on div "PLD eYutPtidL8UnxKOMpvXL23HA 2052283775 MLU Riesgo PLD: MID Creado el: 12/06/20…" at bounding box center [972, 592] width 1150 height 83
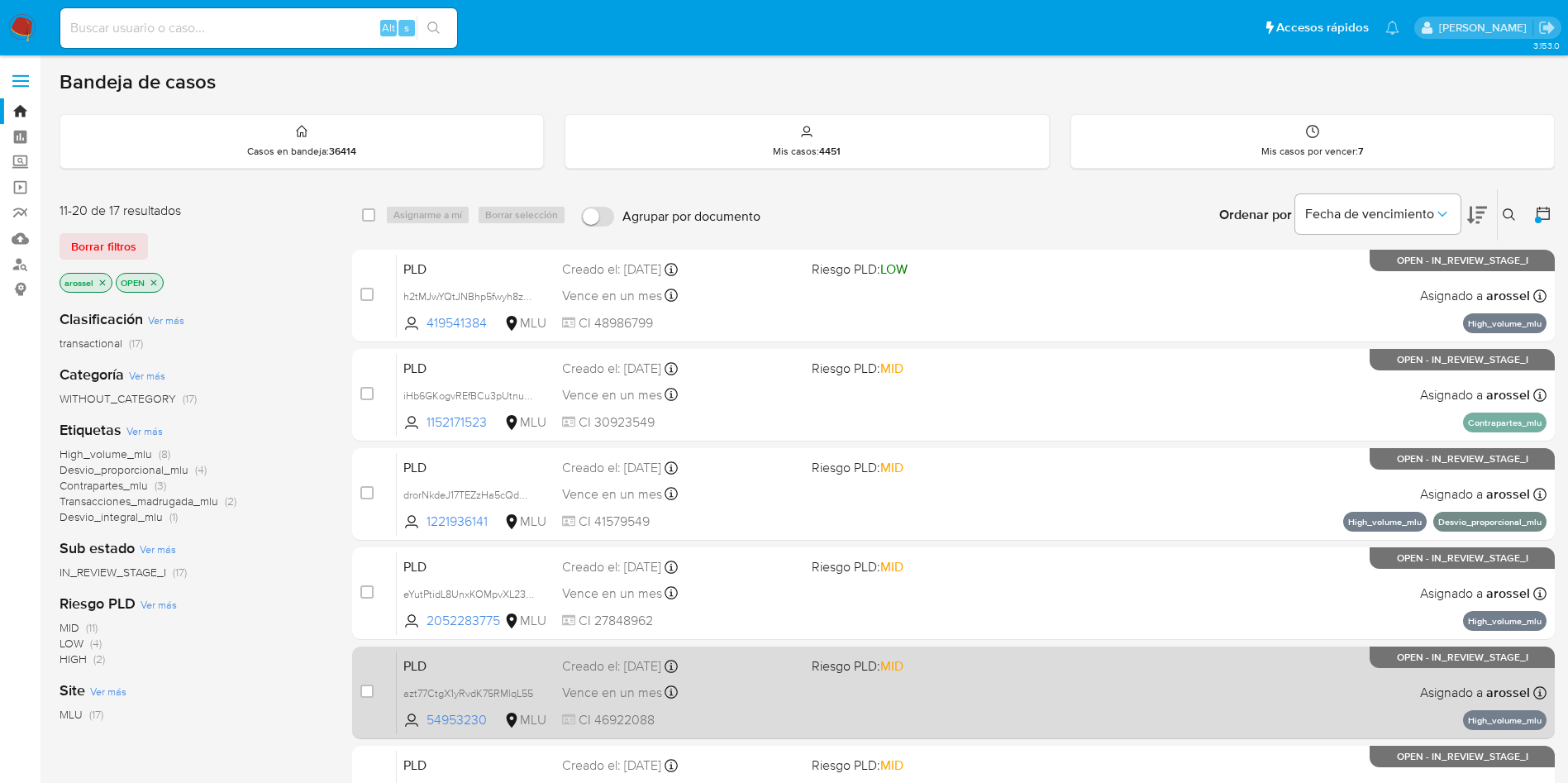
click at [788, 690] on div "Vence en un mes Vence el 10/09/2025 06:34:12" at bounding box center [681, 692] width 237 height 23
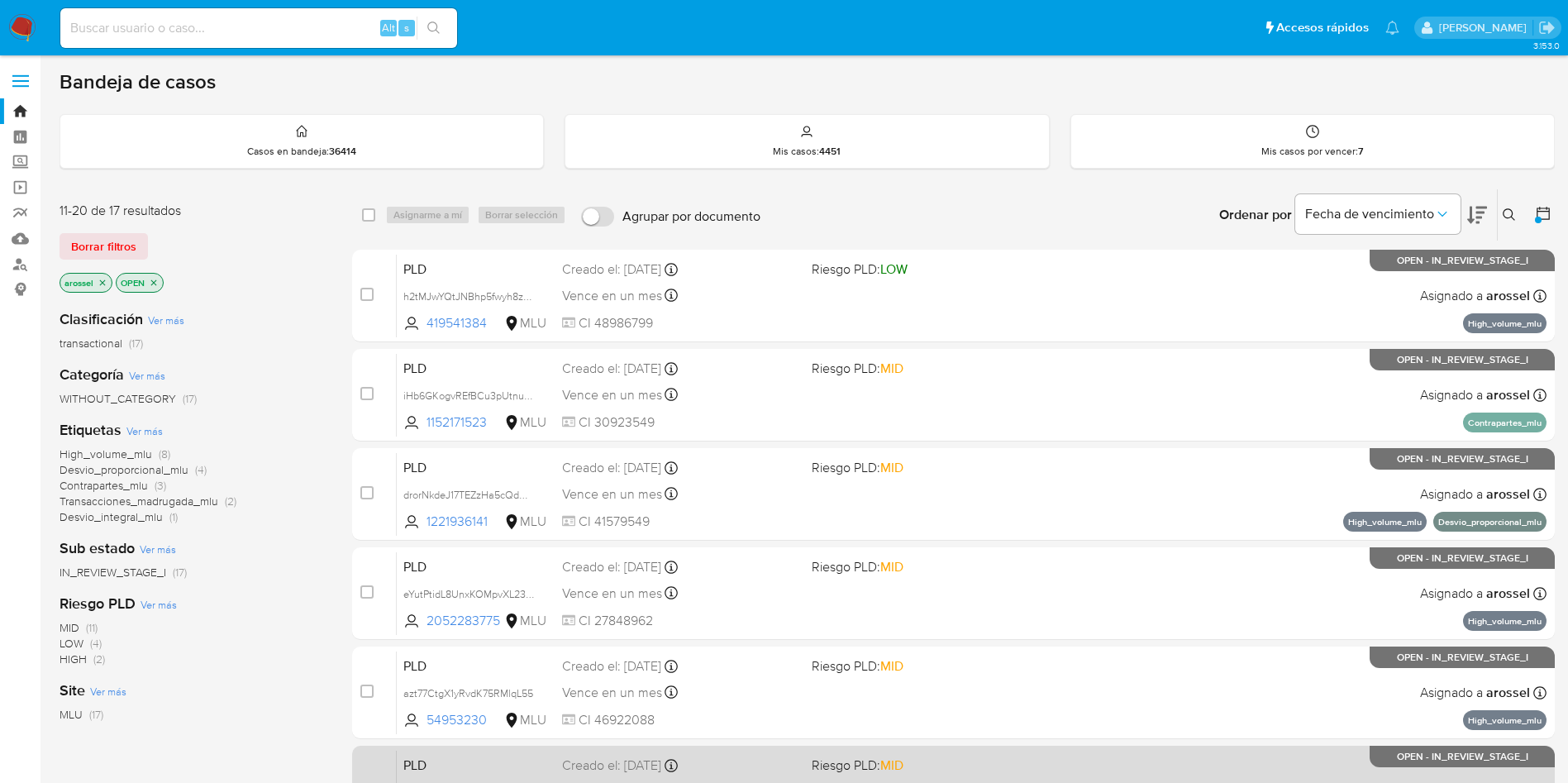
click at [740, 765] on div "Creado el: 12/06/2025 Creado el: 12/06/2025 06:34:09" at bounding box center [681, 765] width 237 height 18
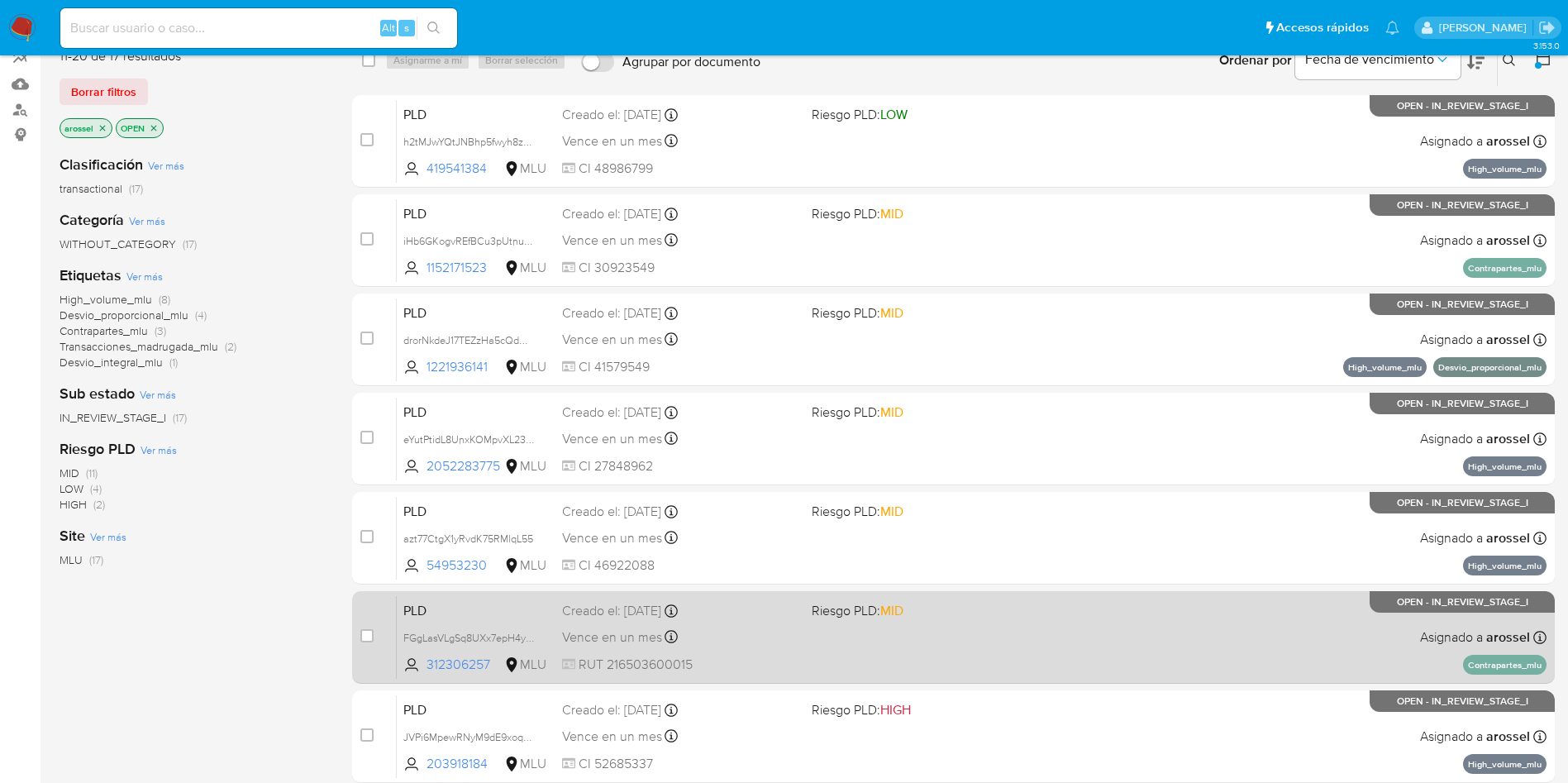
scroll to position [225, 0]
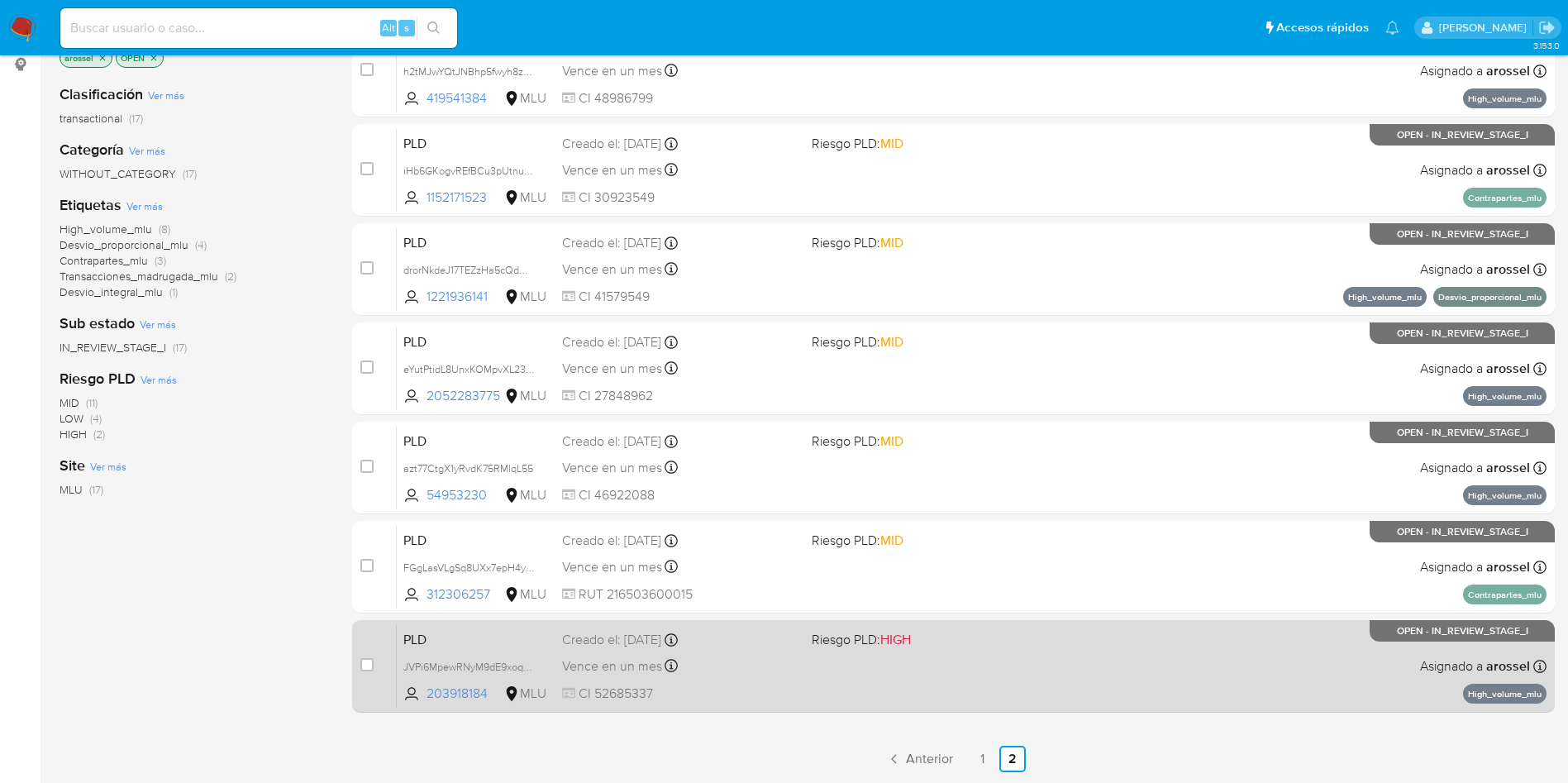
click at [802, 671] on div "PLD JVPi6MpewRNyM9dE9xoq0qSG 203918184 MLU Riesgo PLD: HIGH Creado el: 12/06/20…" at bounding box center [972, 665] width 1150 height 83
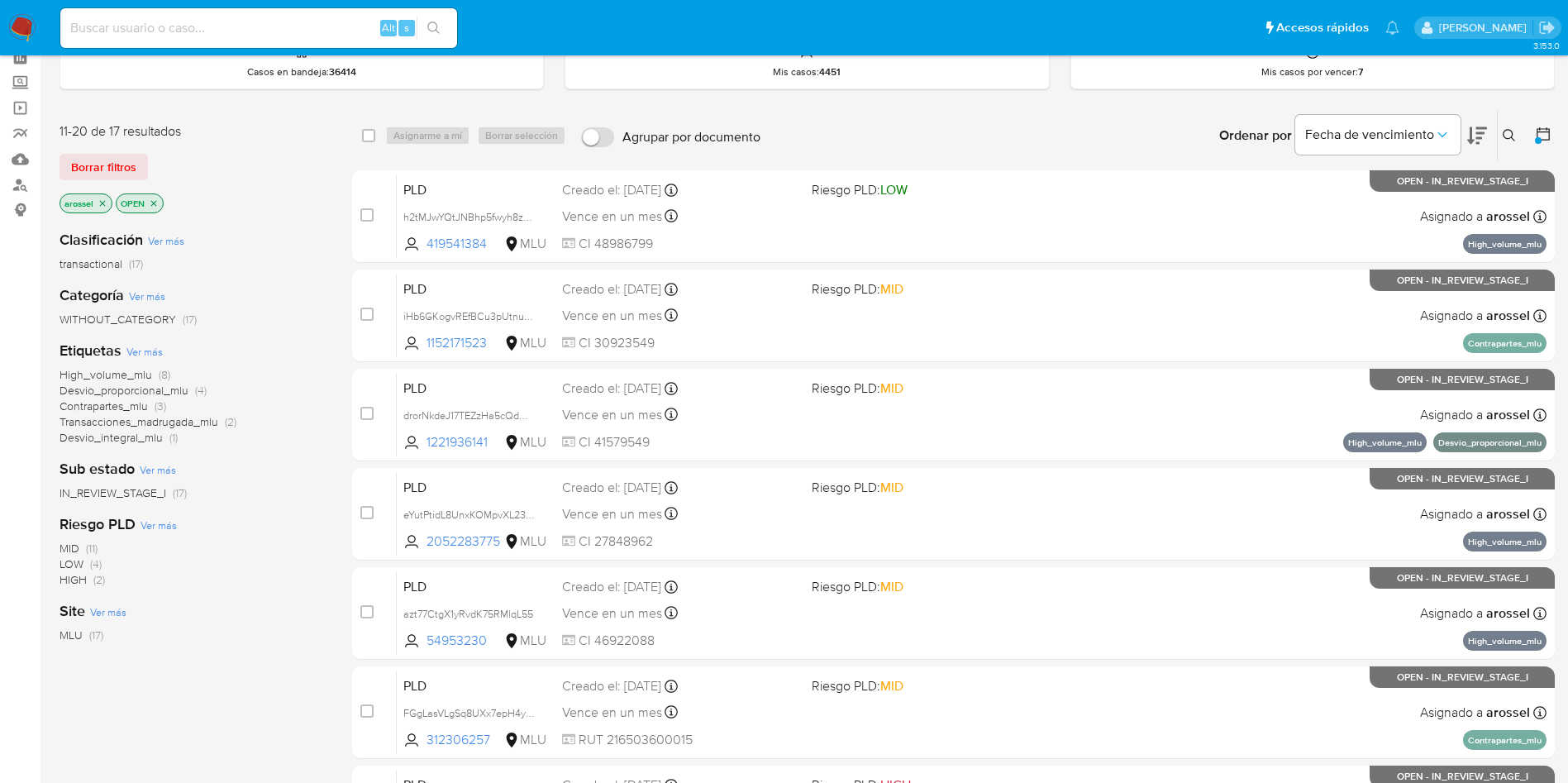
scroll to position [0, 0]
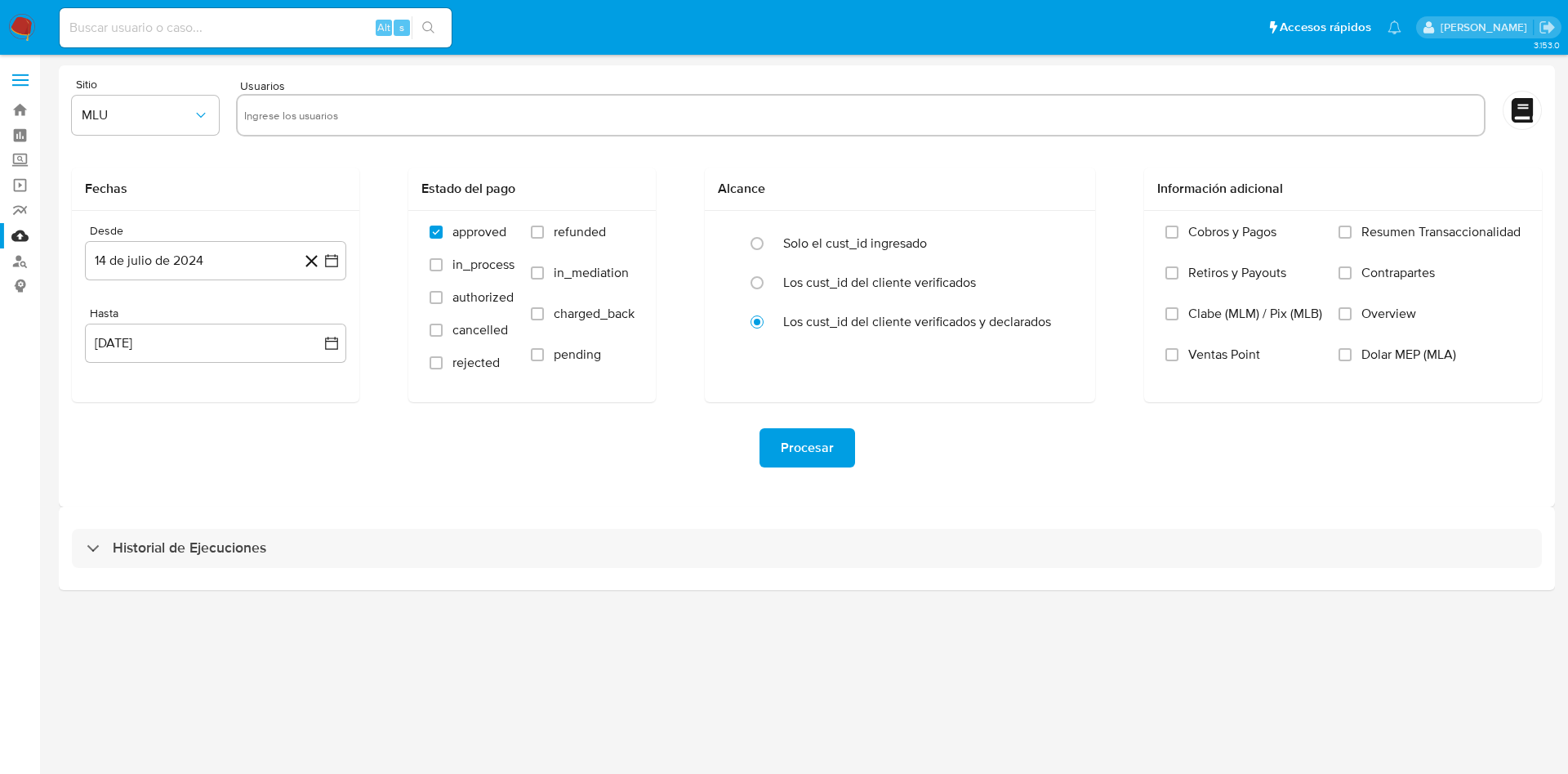
drag, startPoint x: 303, startPoint y: 124, endPoint x: 400, endPoint y: 110, distance: 98.0
click at [303, 124] on input "text" at bounding box center [860, 115] width 1233 height 27
paste input "54953230"
type input "54953230"
paste input "822490555"
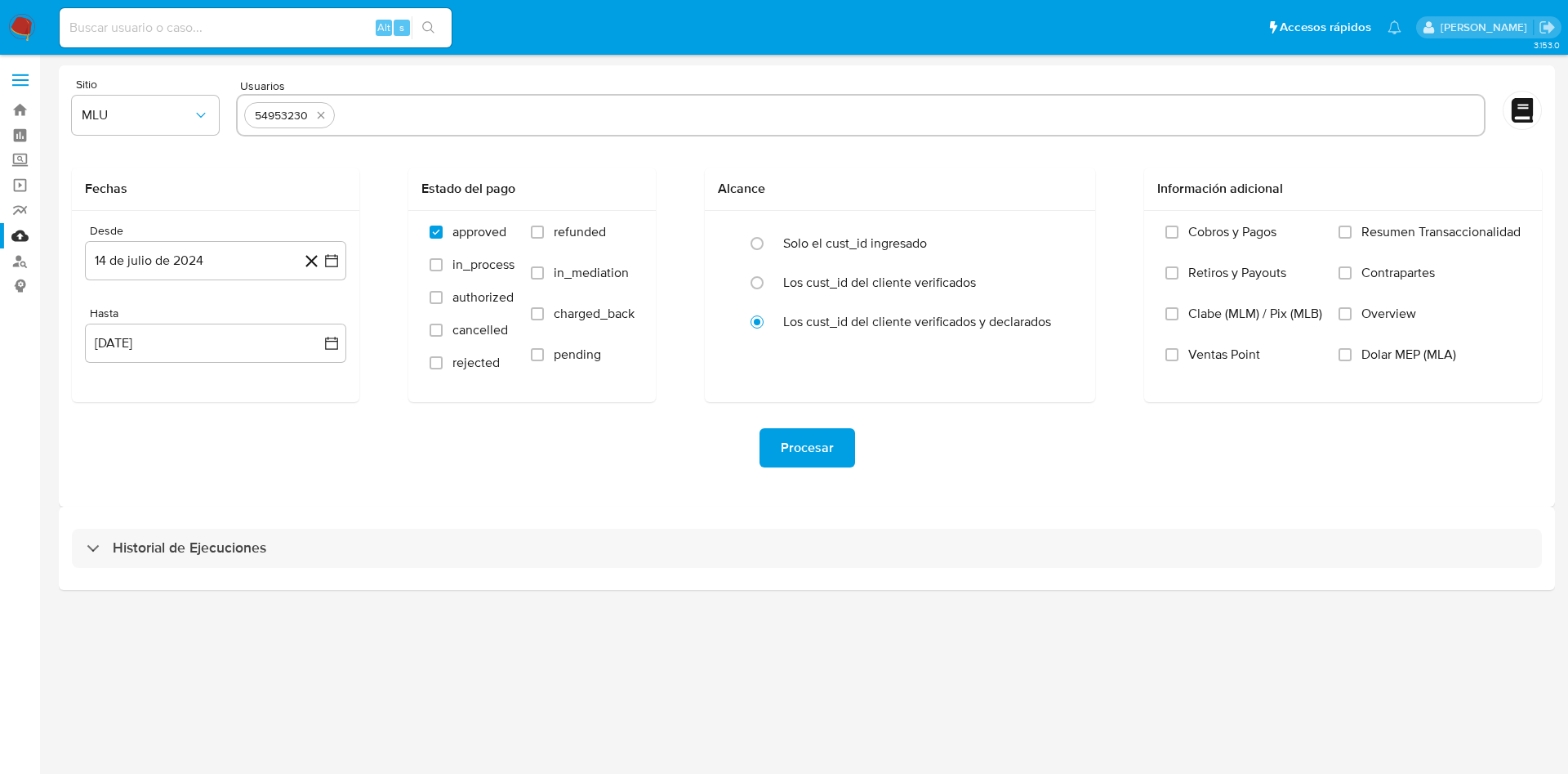
type input "822490555"
paste input "1221936141"
type input "1221936141"
paste input "312306257"
type input "312306257"
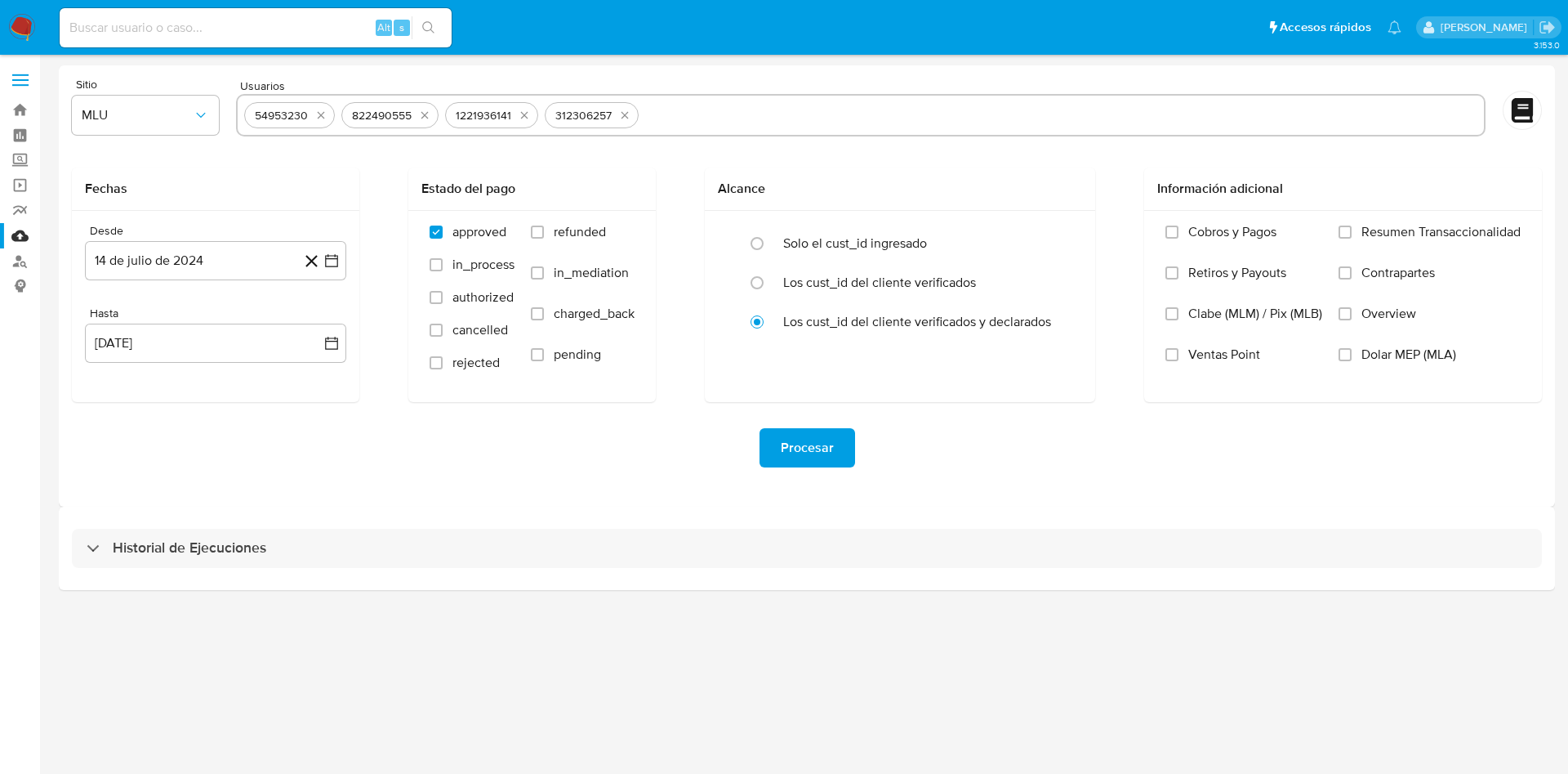
paste input "228481515"
type input "228481515"
paste input "419541384"
type input "419541384"
paste input "1152171523"
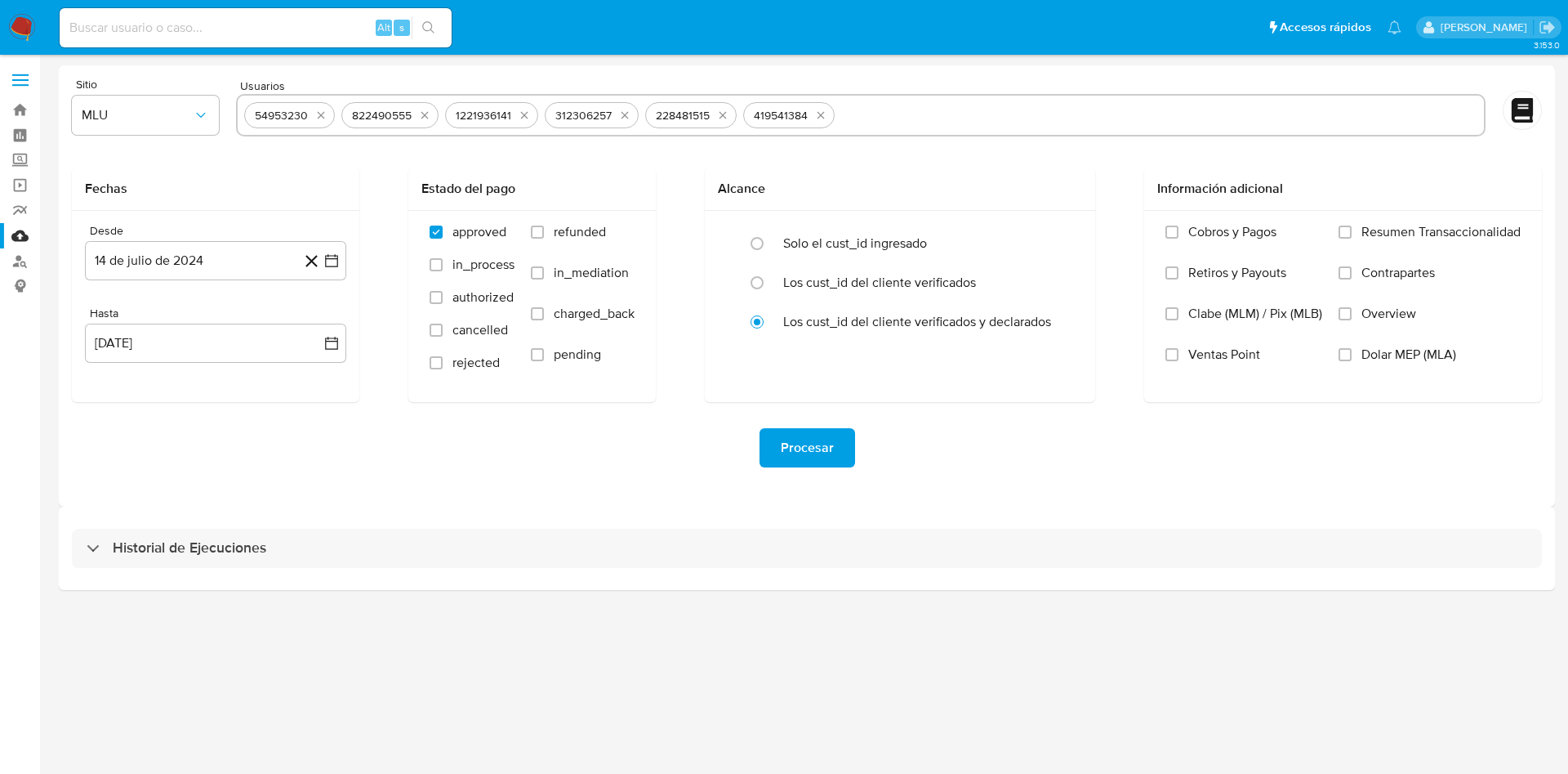
type input "1152171523"
paste input "49892648"
type input "49892648"
paste input "203918184"
type input "203918184"
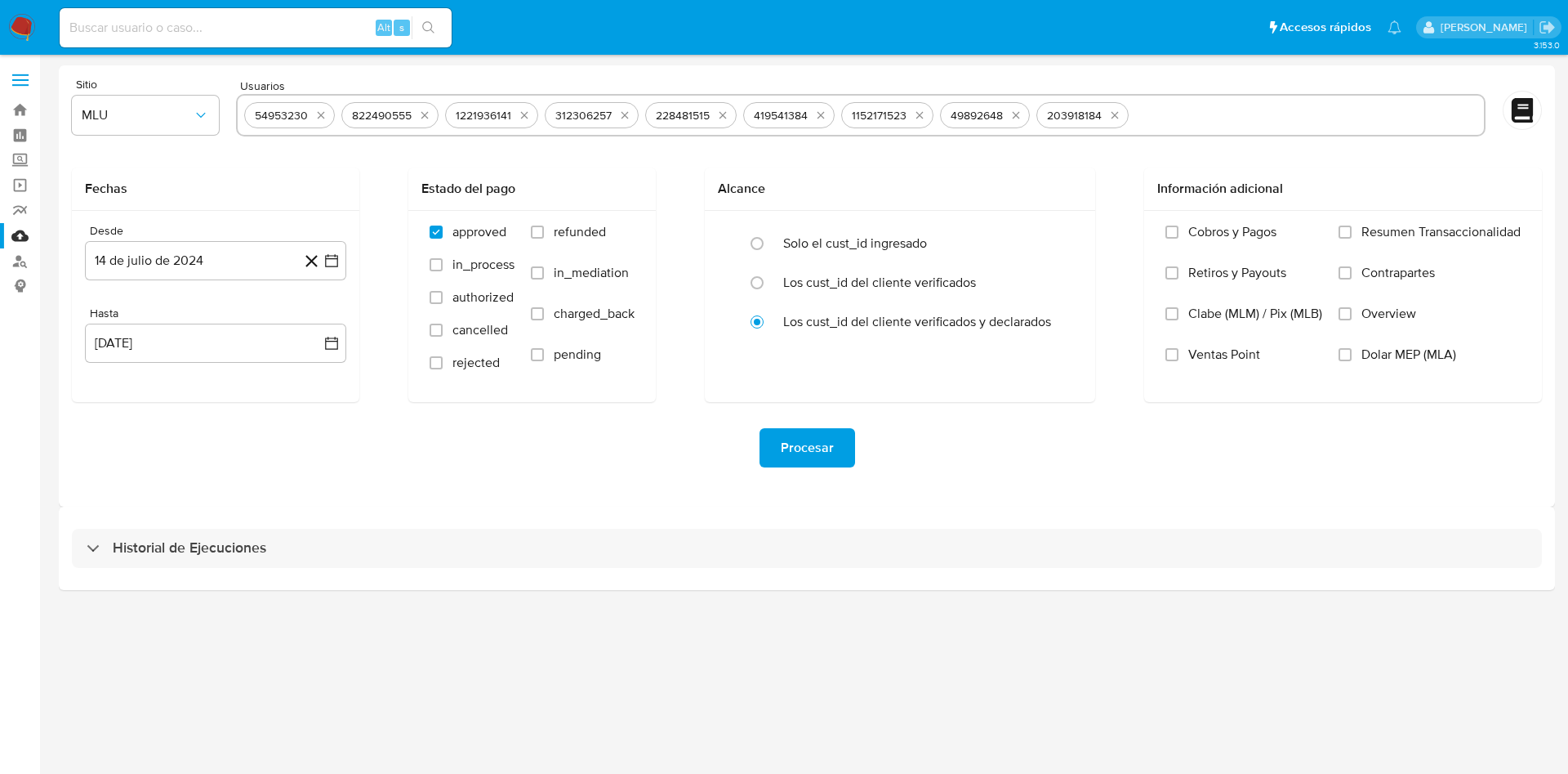
paste input "838714277"
type input "838714277"
click at [332, 258] on icon "button" at bounding box center [332, 260] width 13 height 13
click at [316, 319] on icon "Mes siguiente" at bounding box center [317, 319] width 20 height 20
click at [217, 414] on button "8" at bounding box center [216, 413] width 27 height 27
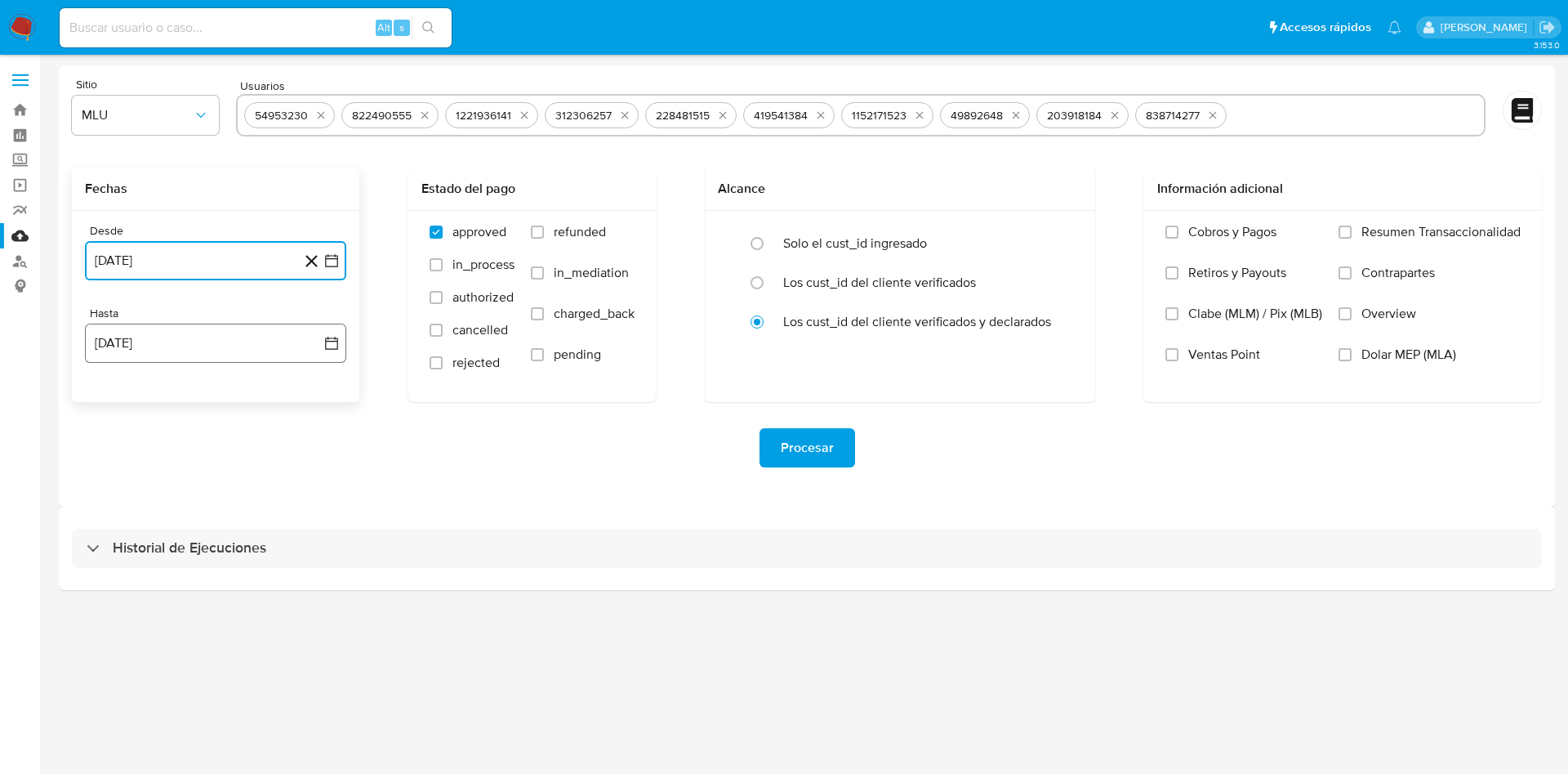
click at [331, 342] on icon "button" at bounding box center [332, 343] width 17 height 17
click at [253, 497] on button "8" at bounding box center [249, 495] width 27 height 27
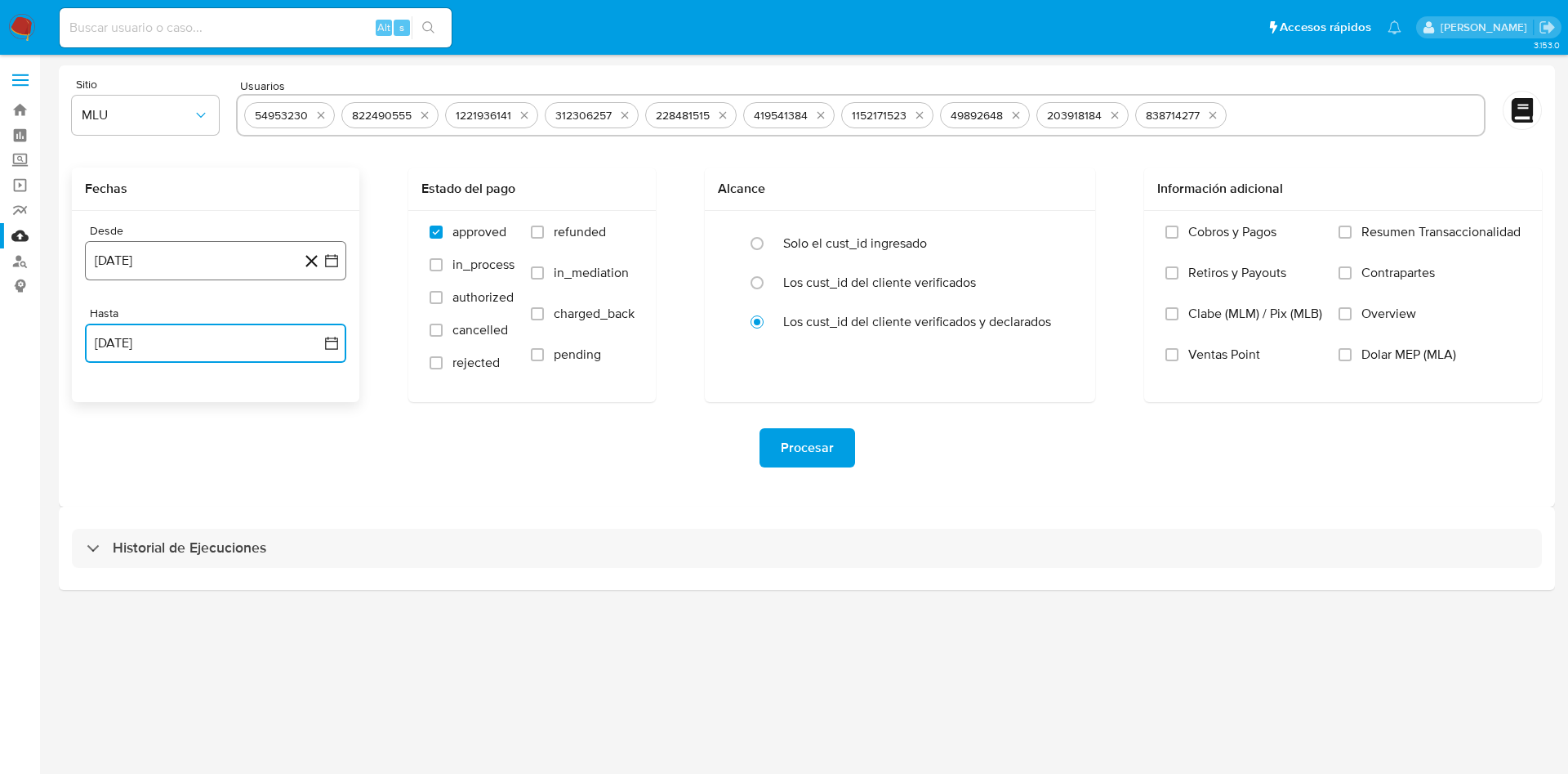
click at [333, 259] on icon "button" at bounding box center [332, 260] width 17 height 17
click at [142, 411] on button "6" at bounding box center [150, 413] width 27 height 27
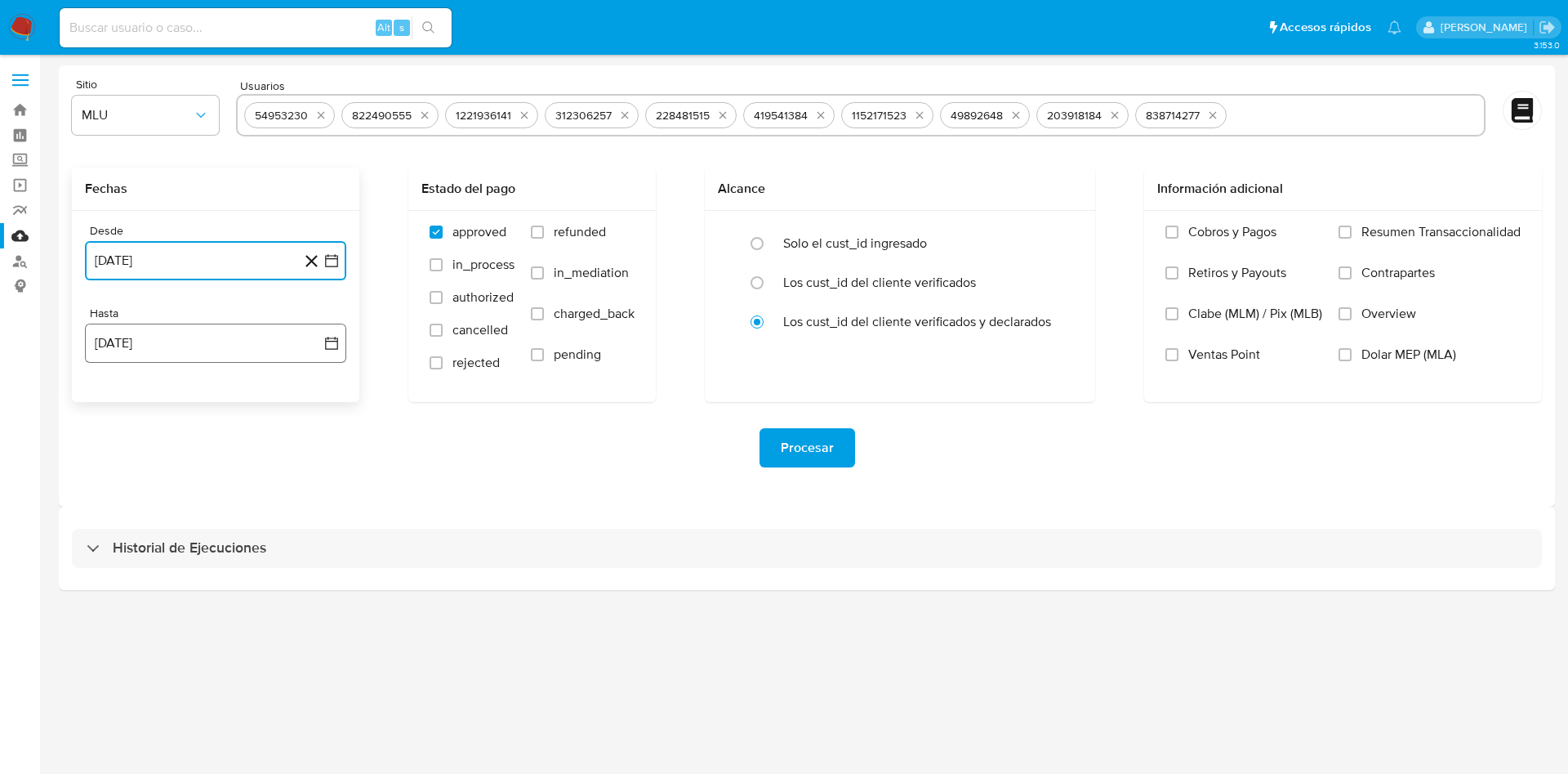
click at [332, 346] on icon "button" at bounding box center [332, 343] width 17 height 17
click at [187, 492] on button "6" at bounding box center [183, 495] width 27 height 27
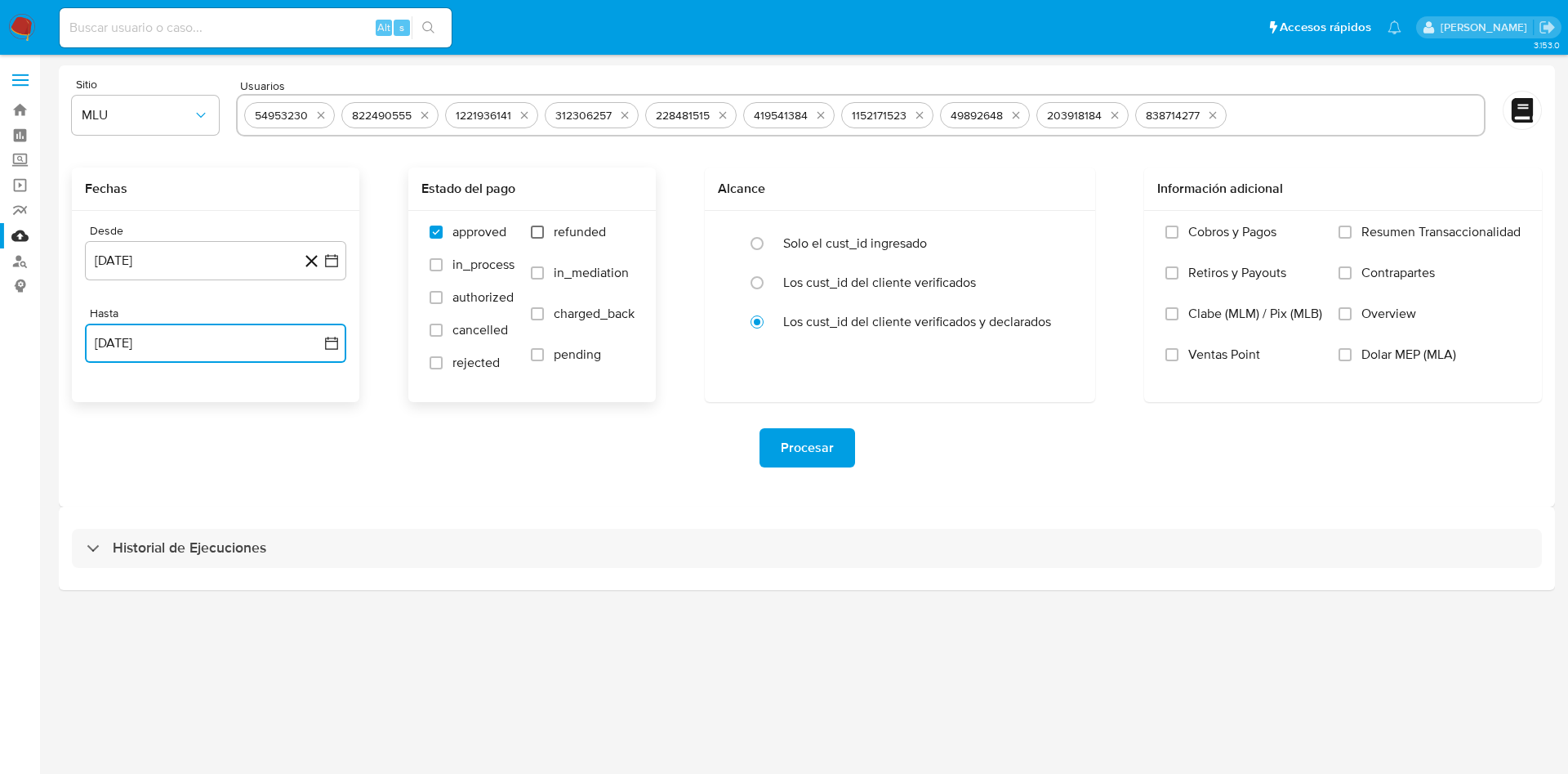
click at [542, 235] on input "refunded" at bounding box center [537, 232] width 13 height 13
checkbox input "true"
click at [534, 316] on input "charged_back" at bounding box center [537, 314] width 13 height 13
checkbox input "true"
click at [823, 443] on span "Procesar" at bounding box center [807, 447] width 53 height 36
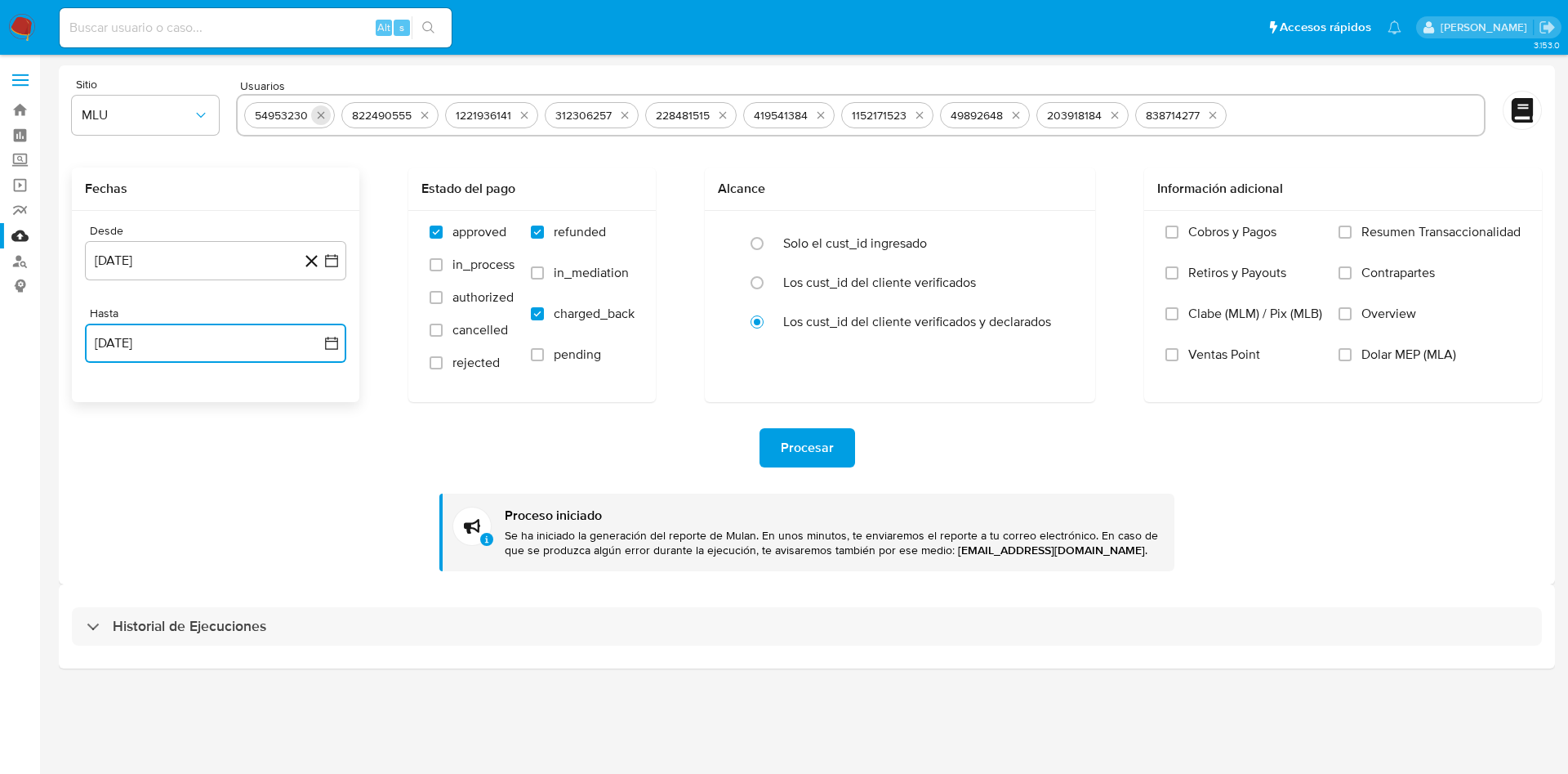
click at [321, 111] on icon "quitar 54953230" at bounding box center [321, 115] width 13 height 13
click at [321, 111] on button "quitar 822490555" at bounding box center [328, 115] width 20 height 20
click at [320, 111] on icon "quitar 1221936141" at bounding box center [323, 115] width 13 height 13
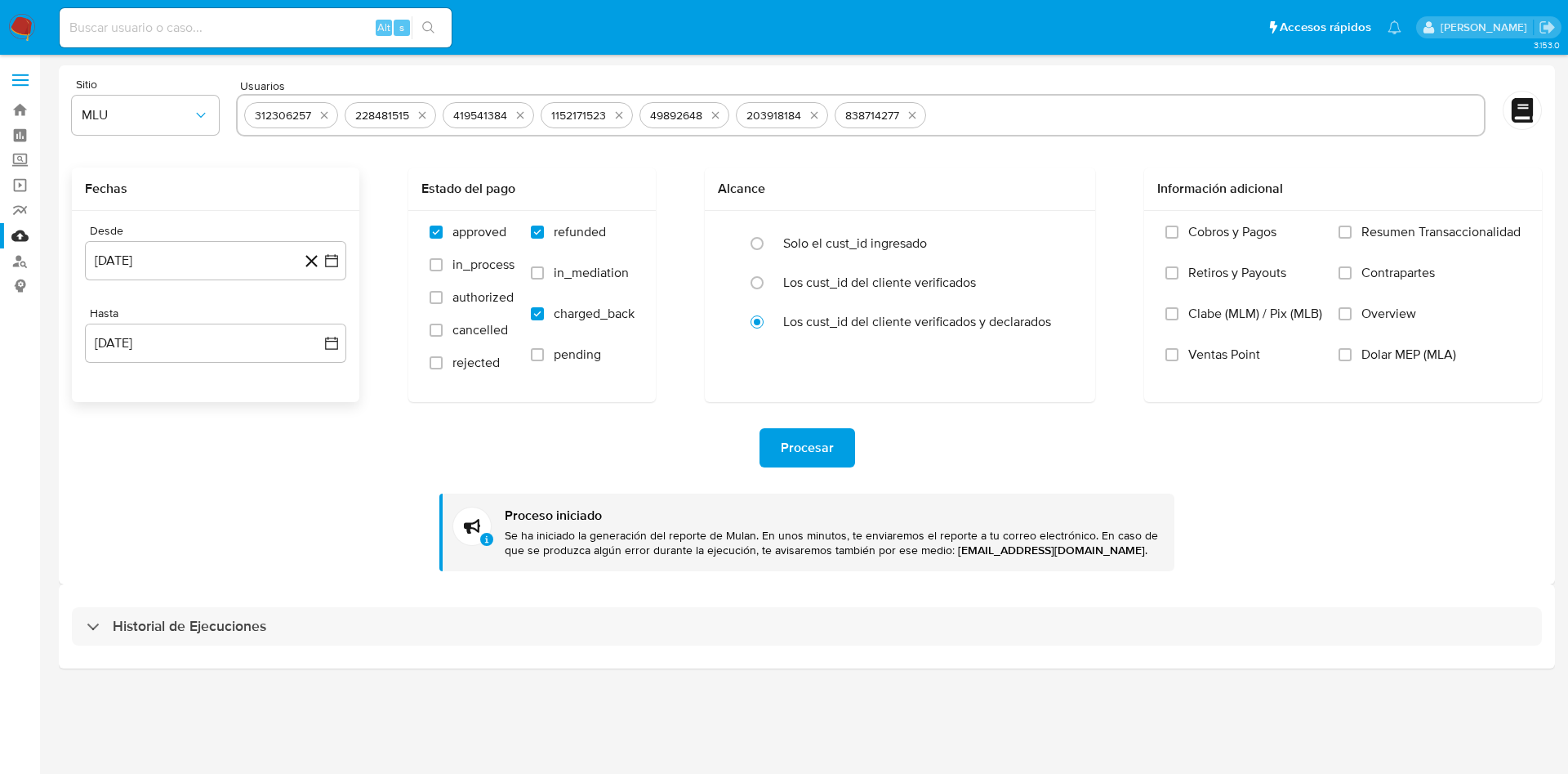
click at [320, 111] on icon "quitar 312306257" at bounding box center [324, 115] width 13 height 13
click at [320, 111] on icon "quitar 228481515" at bounding box center [322, 115] width 13 height 13
click at [320, 111] on icon "quitar 419541384" at bounding box center [322, 115] width 13 height 13
click at [320, 111] on icon "quitar 1152171523" at bounding box center [323, 115] width 13 height 13
click at [320, 111] on icon "quitar 49892648" at bounding box center [320, 115] width 13 height 13
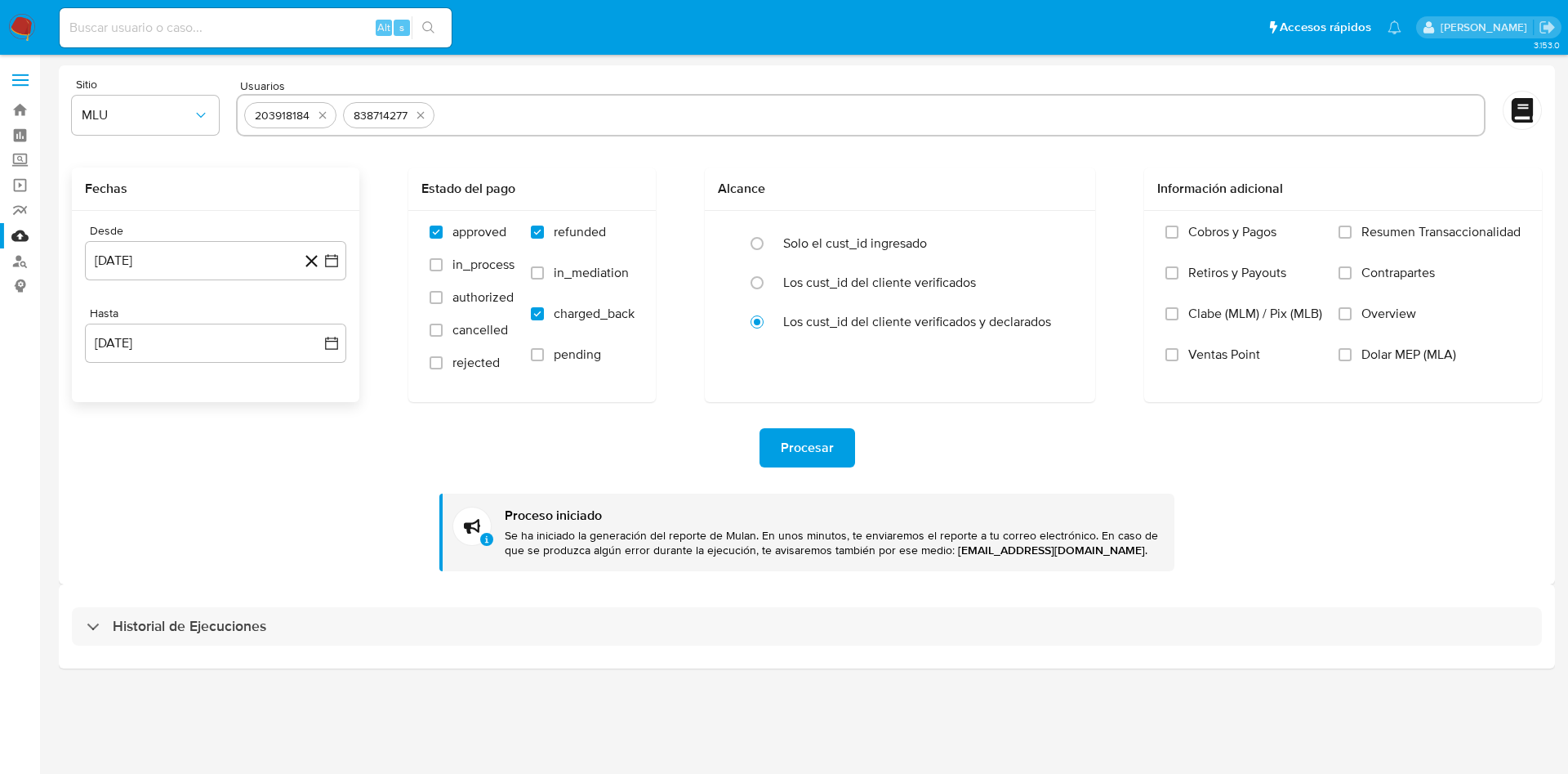
click at [320, 111] on icon "quitar 203918184" at bounding box center [323, 115] width 13 height 13
click at [320, 111] on icon "quitar 838714277" at bounding box center [322, 115] width 13 height 13
click at [680, 111] on input "text" at bounding box center [860, 115] width 1233 height 27
paste input "206671251"
type input "206671251"
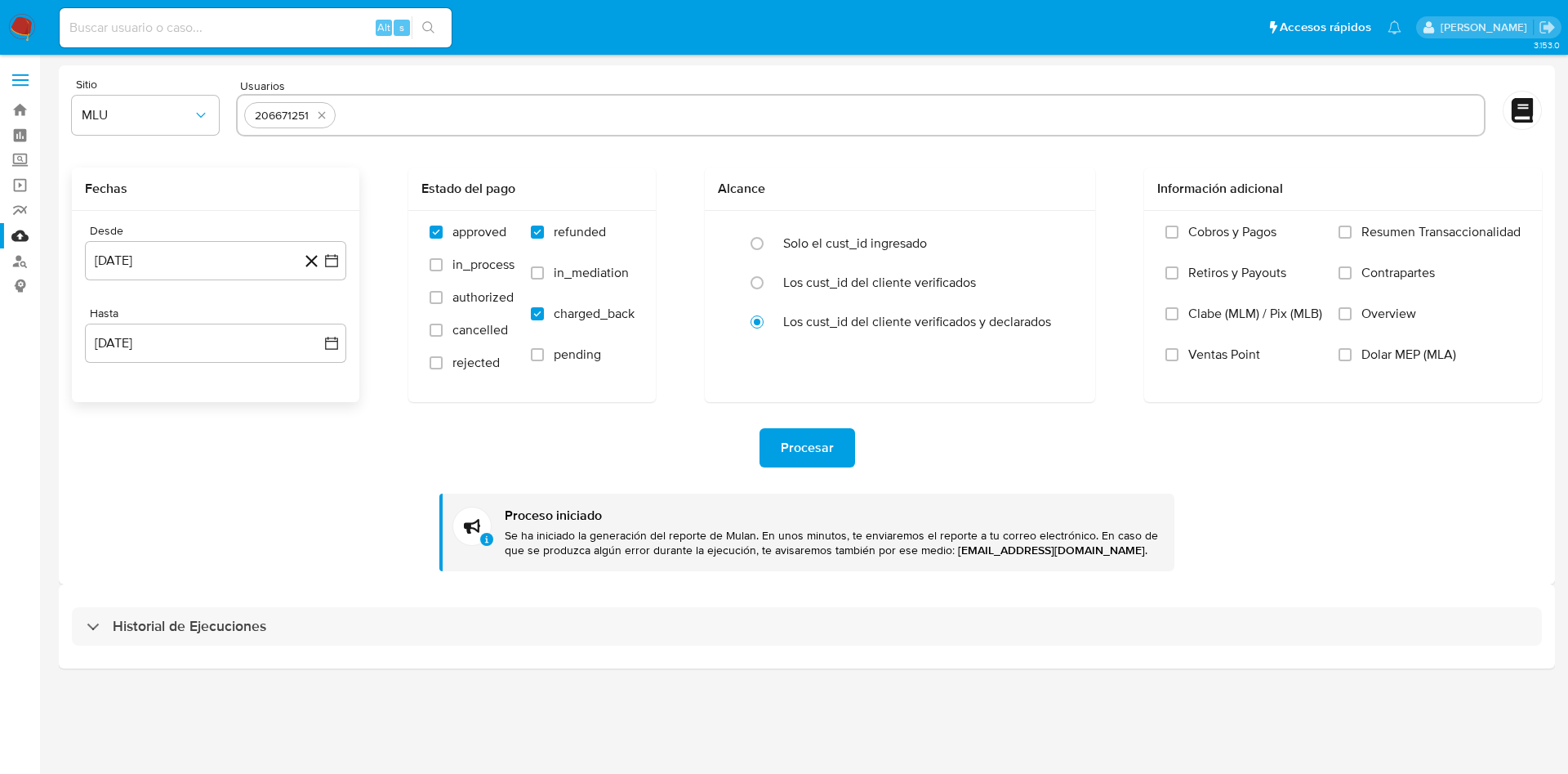
paste input "259491693"
type input "259491693"
paste input "648804"
type input "648804"
paste input "668759162"
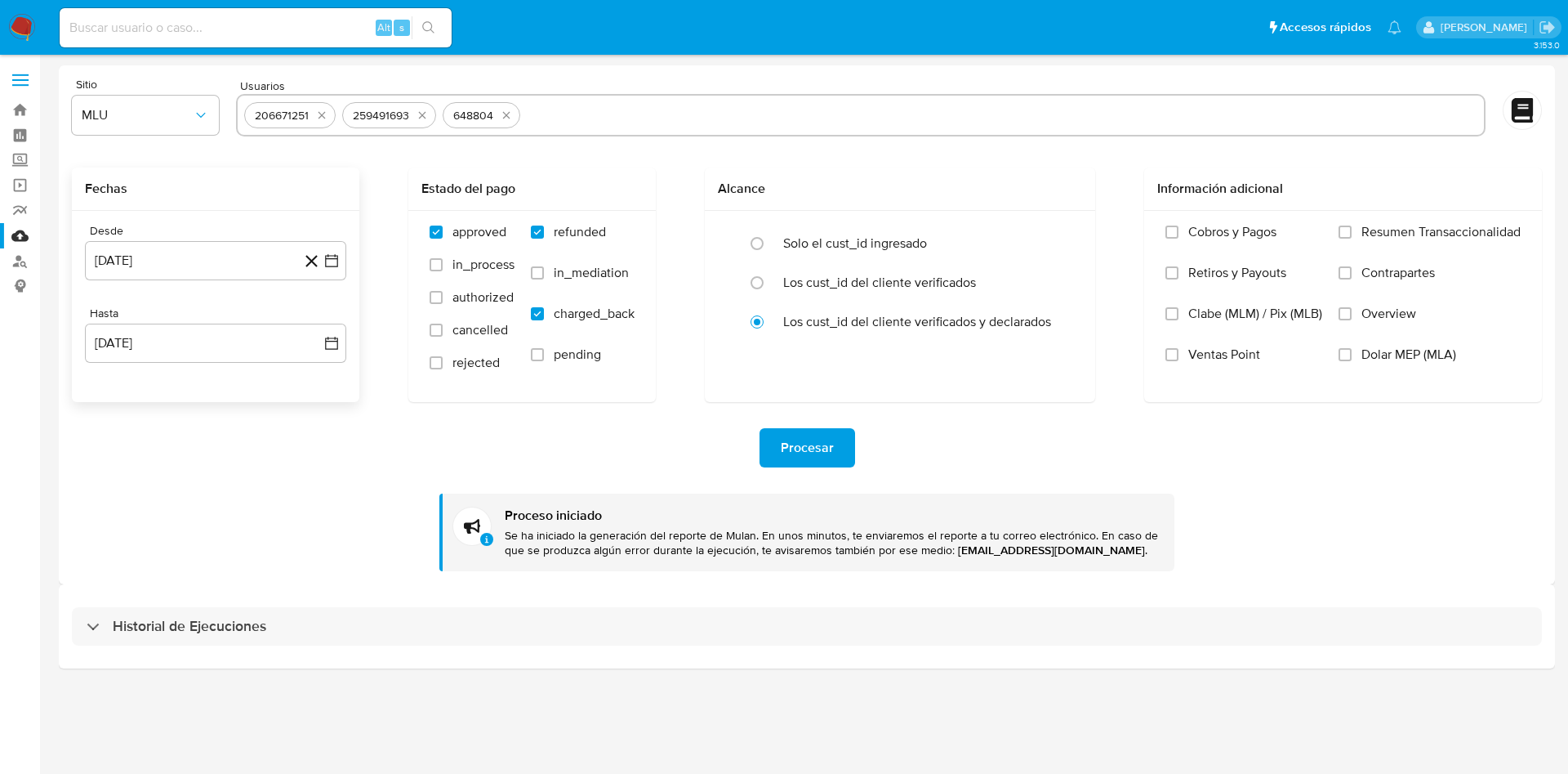
type input "668759162"
paste input "1201886327"
type input "1201886327"
click at [825, 451] on span "Procesar" at bounding box center [807, 447] width 53 height 36
click at [322, 119] on icon "quitar 206671251" at bounding box center [322, 115] width 13 height 13
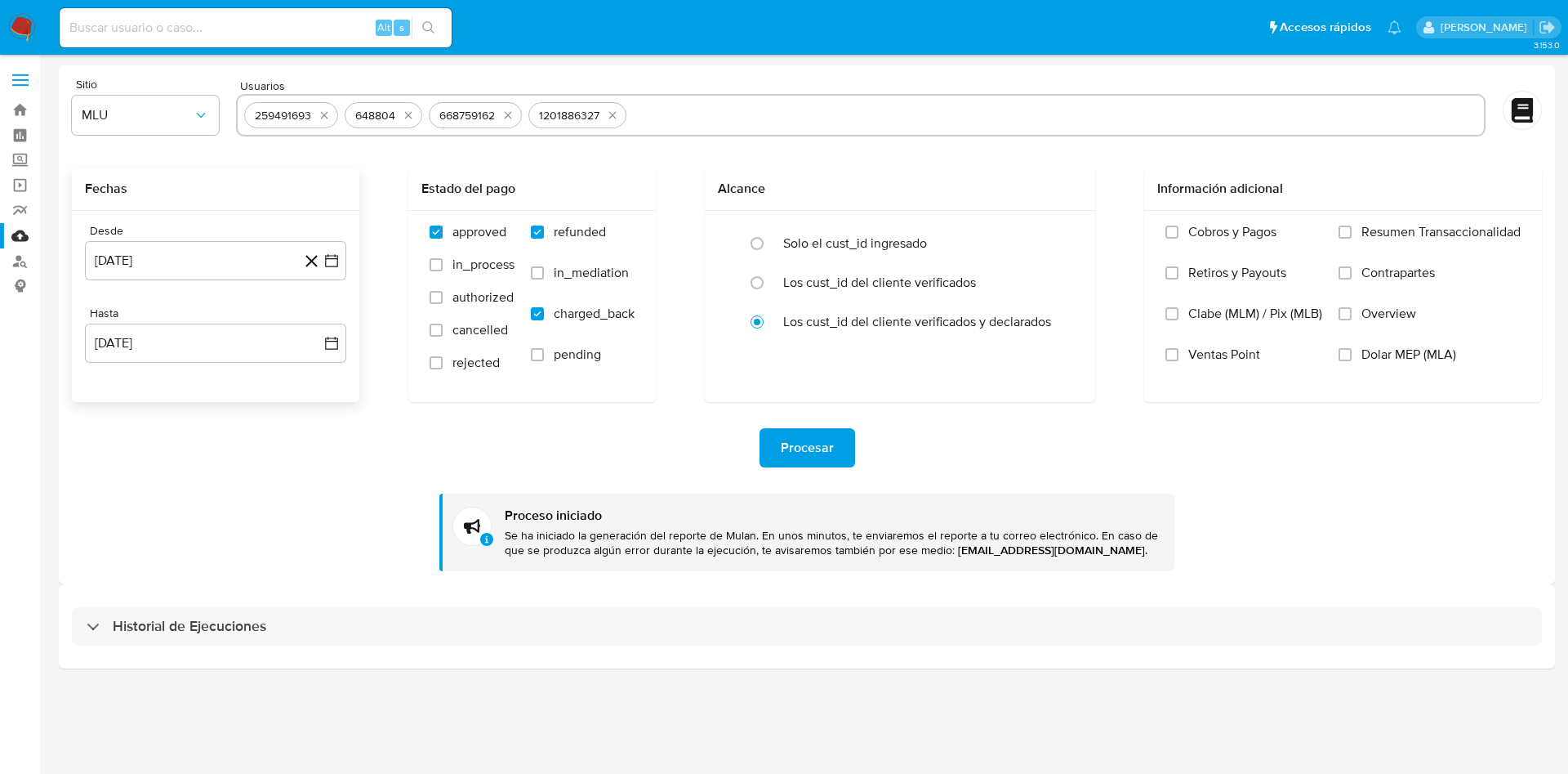
click at [322, 119] on icon "quitar 259491693" at bounding box center [324, 115] width 13 height 13
click at [322, 119] on div "648804 668759162 1201886327" at bounding box center [861, 114] width 1250 height 42
click at [310, 117] on icon "quitar 648804" at bounding box center [308, 115] width 13 height 13
click at [310, 117] on div "668759162" at bounding box center [282, 115] width 69 height 16
click at [324, 117] on icon "quitar 668759162" at bounding box center [323, 115] width 13 height 13
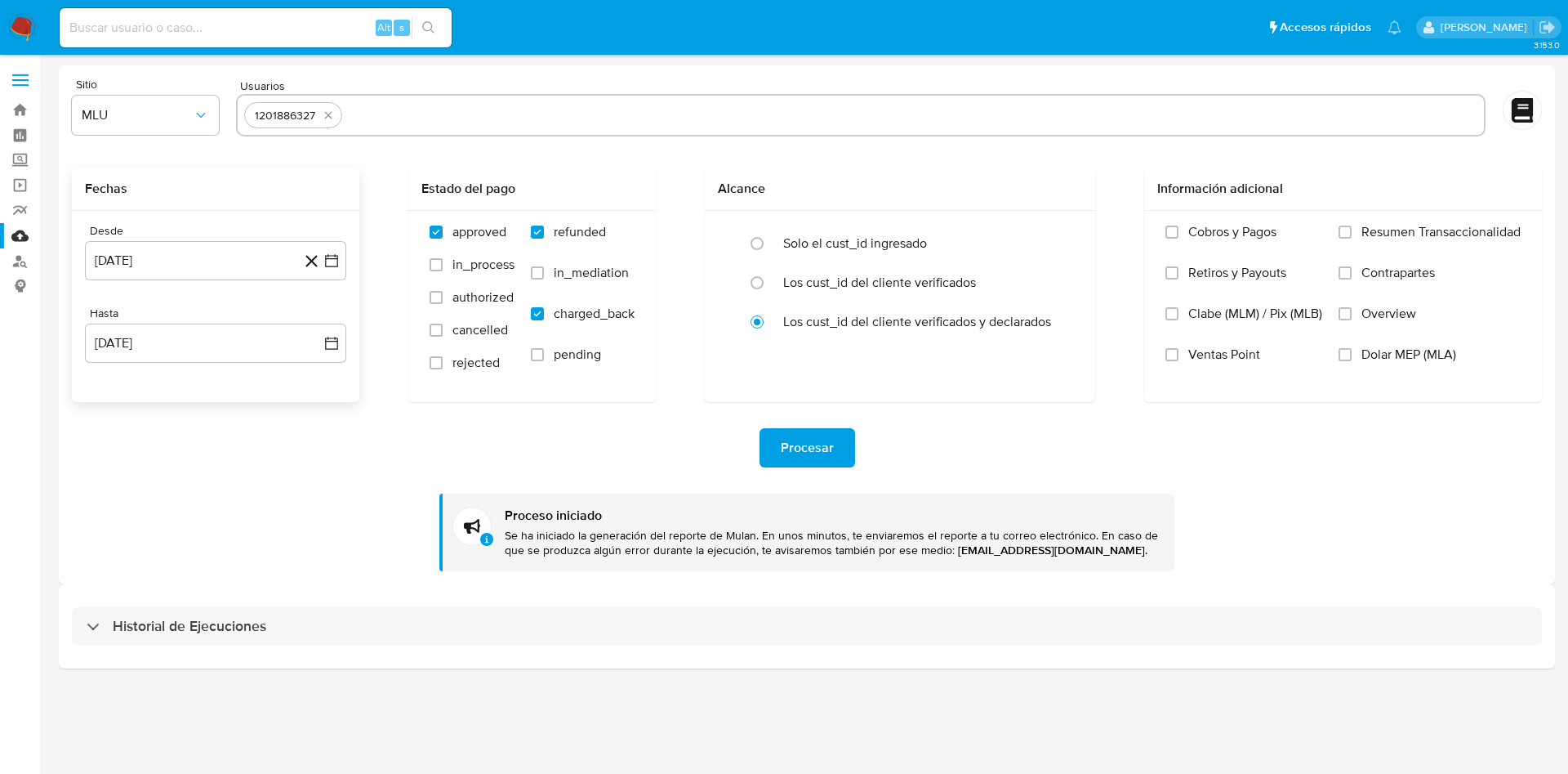
click at [324, 117] on icon "quitar 1201886327" at bounding box center [328, 115] width 13 height 13
click at [378, 114] on input "text" at bounding box center [860, 115] width 1233 height 27
paste input "2052283775"
type input "2052283775"
click at [329, 261] on icon "button" at bounding box center [332, 260] width 17 height 17
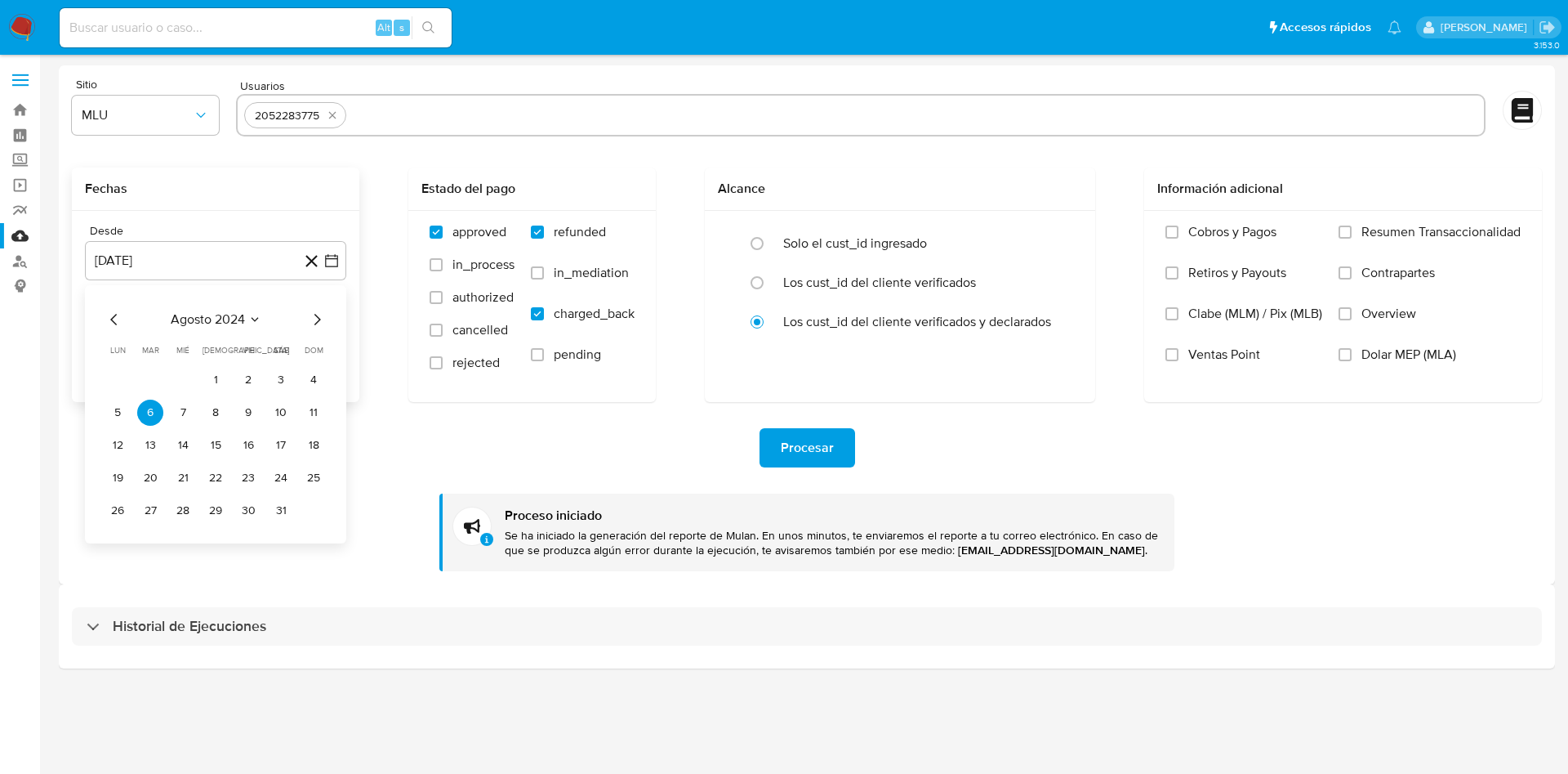
click at [321, 313] on icon "Mes siguiente" at bounding box center [317, 319] width 20 height 20
click at [216, 479] on button "24" at bounding box center [216, 478] width 27 height 27
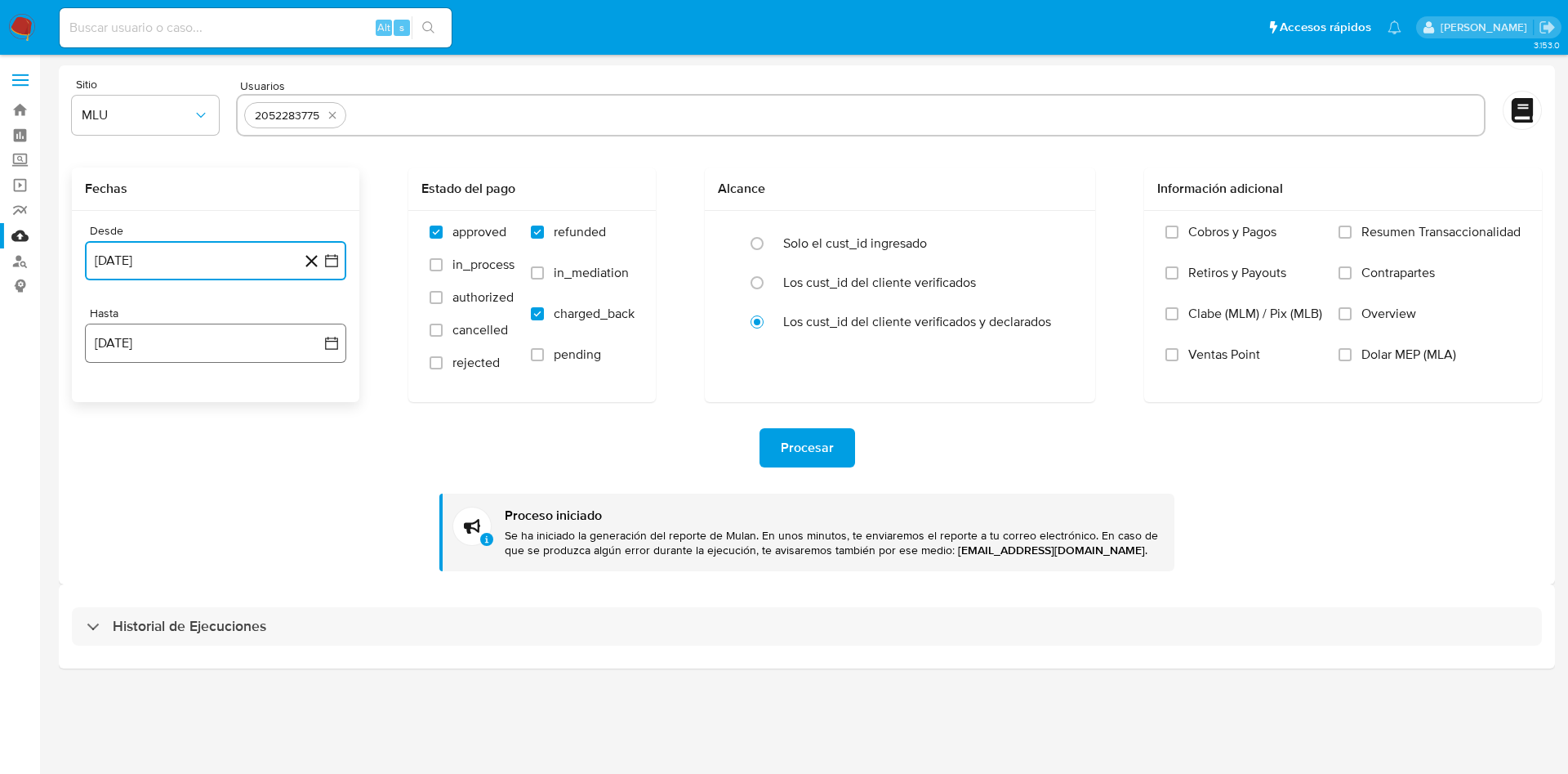
click at [330, 333] on button "14 de agosto de 2025" at bounding box center [215, 343] width 261 height 39
click at [184, 486] on button "6" at bounding box center [183, 495] width 27 height 27
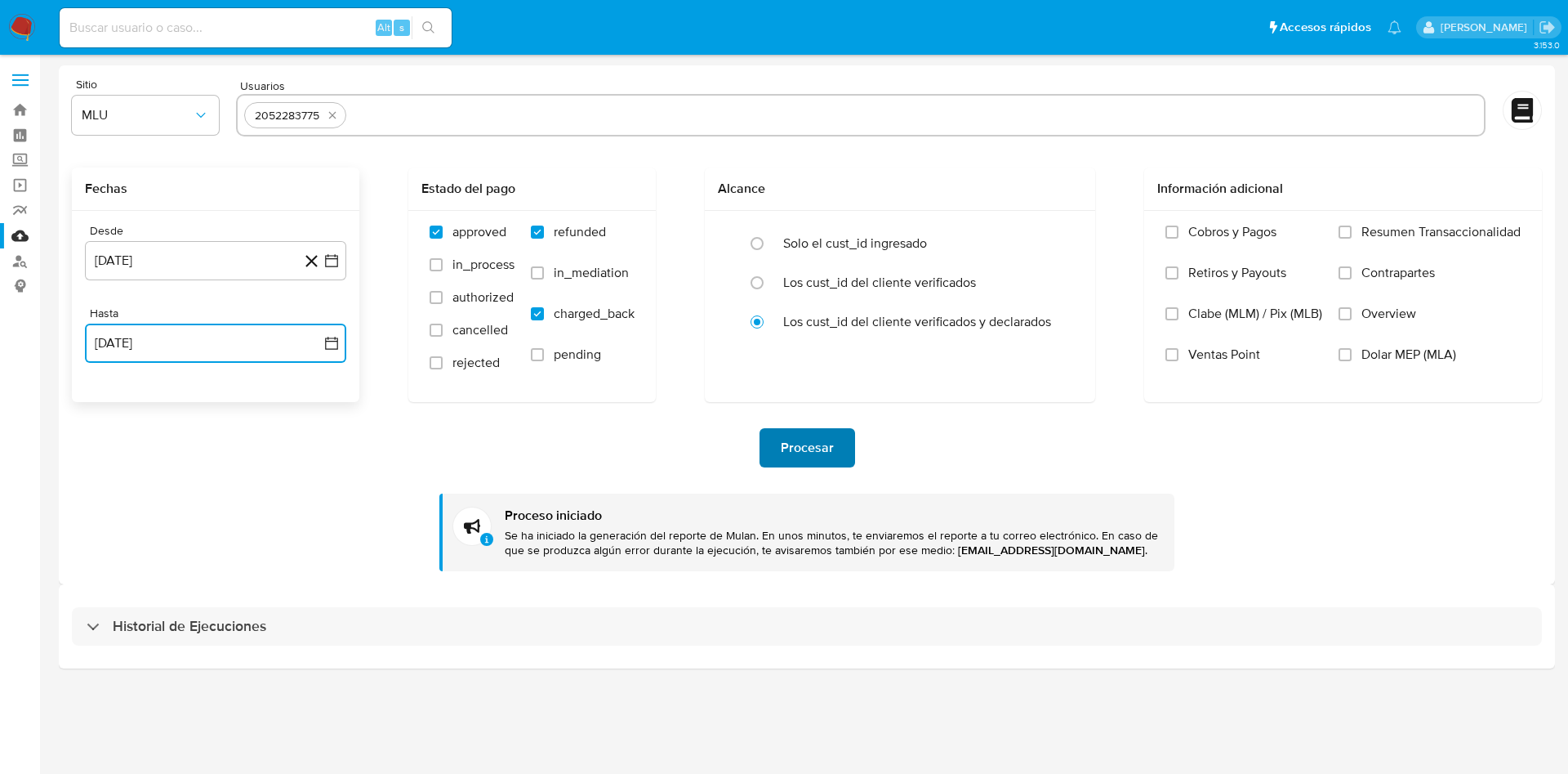
click at [806, 455] on span "Procesar" at bounding box center [807, 447] width 53 height 36
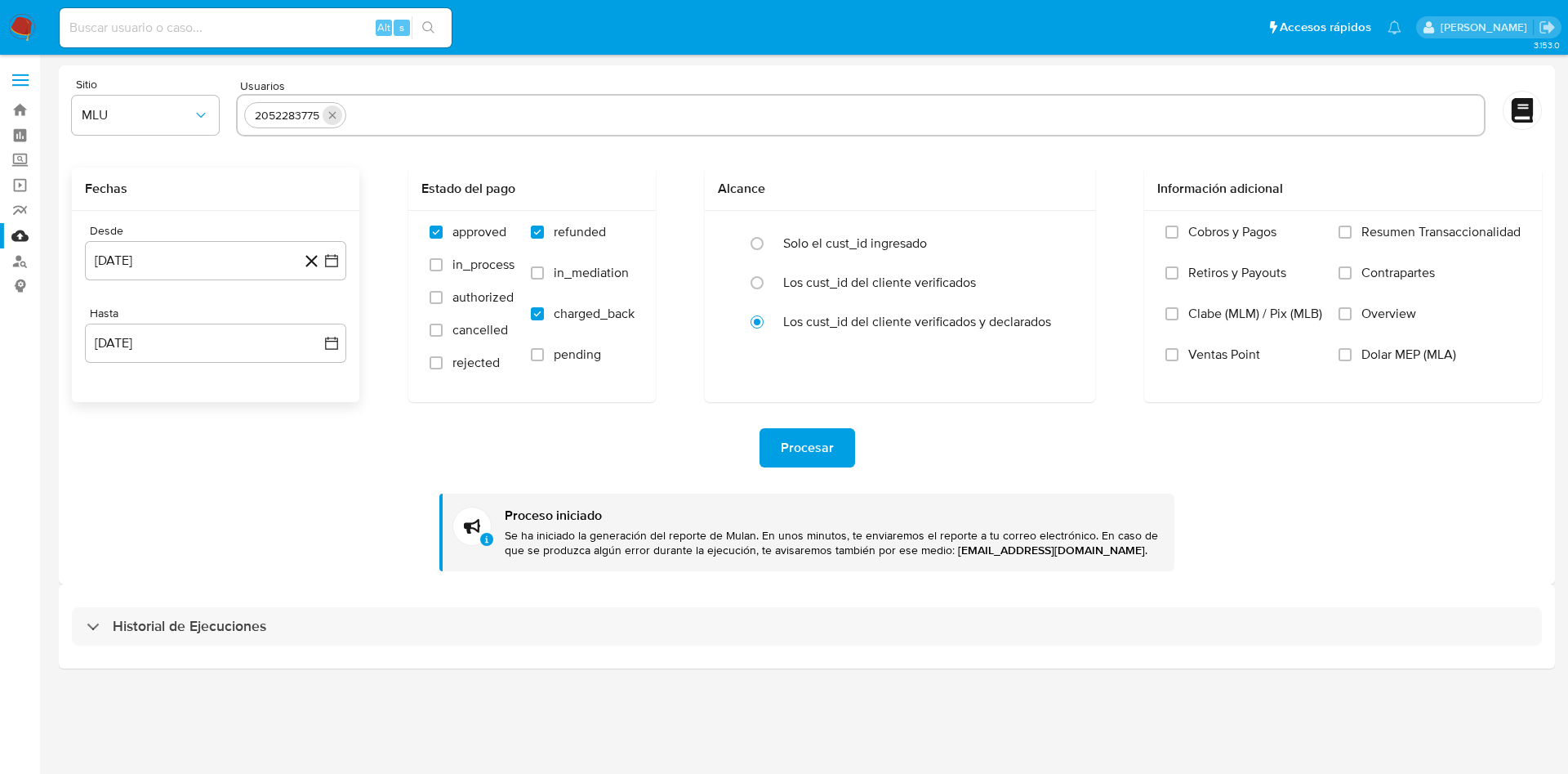
click at [333, 117] on icon "quitar 2052283775" at bounding box center [333, 115] width 13 height 13
click at [337, 122] on input "text" at bounding box center [860, 115] width 1233 height 27
paste input "2432885682"
type input "2432885682"
click at [328, 261] on icon "button" at bounding box center [332, 260] width 17 height 17
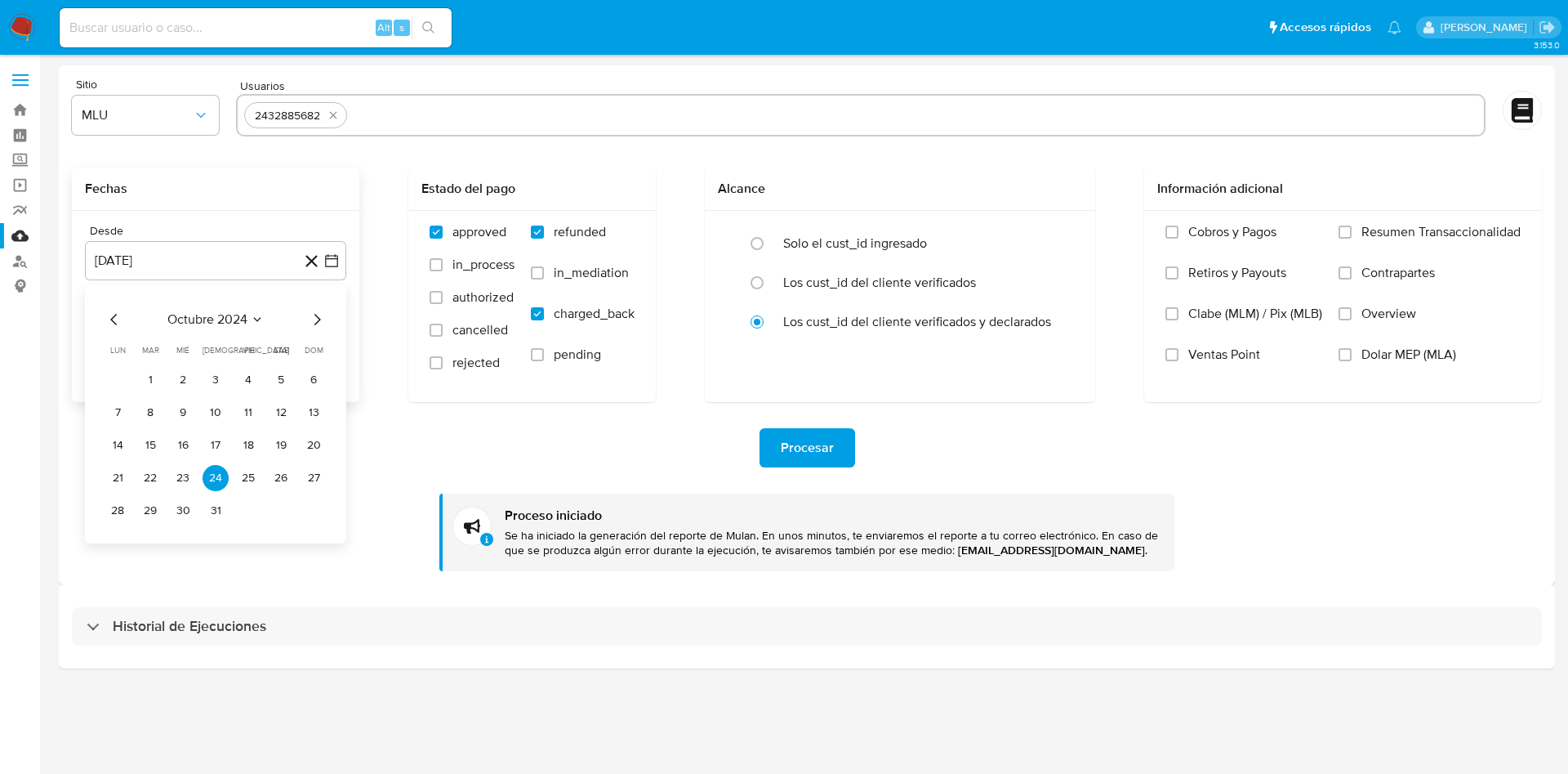
click at [319, 315] on icon "Mes siguiente" at bounding box center [317, 319] width 20 height 20
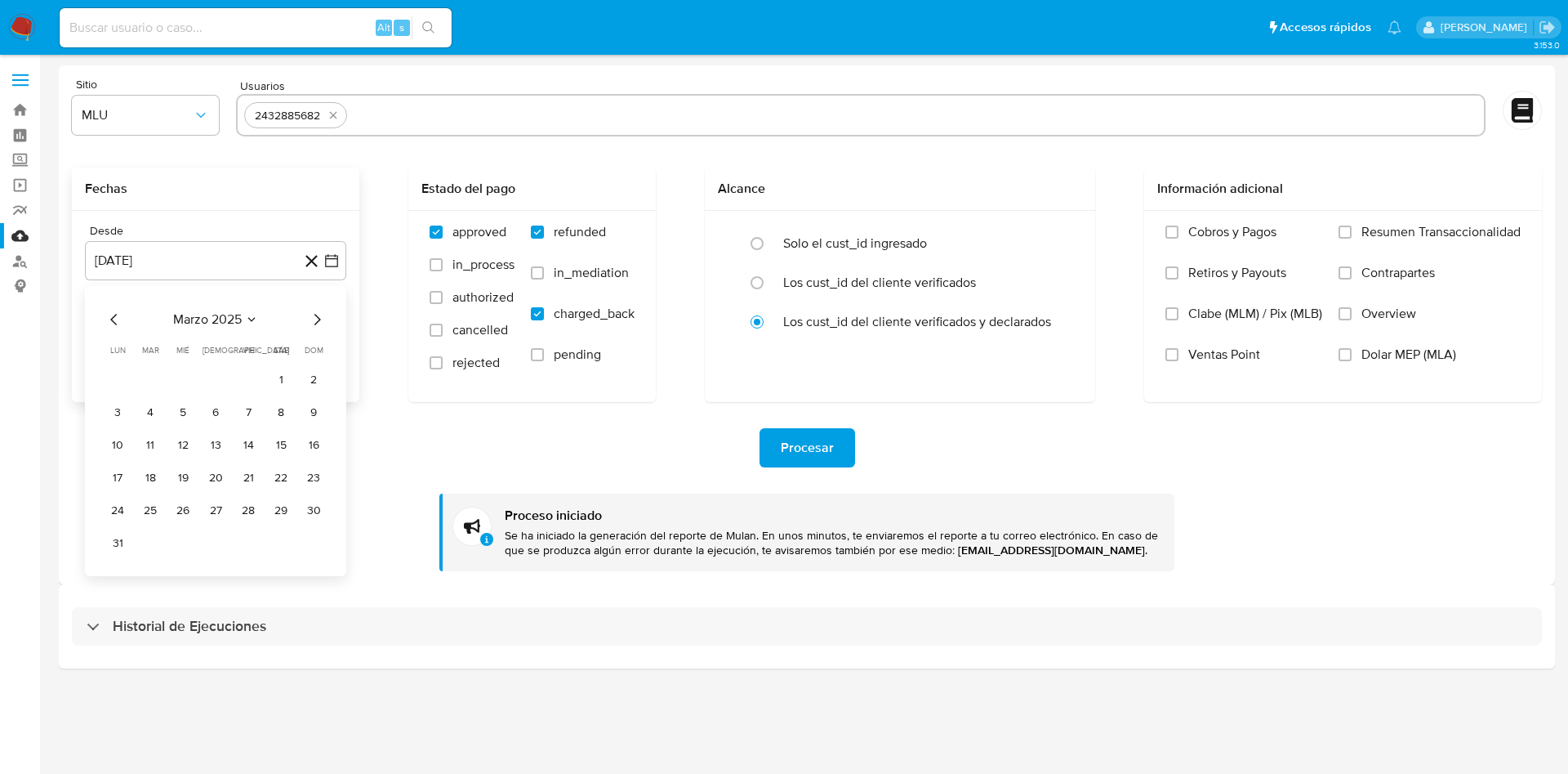
click at [319, 315] on icon "Mes siguiente" at bounding box center [317, 319] width 20 height 20
click at [246, 415] on button "9" at bounding box center [249, 413] width 27 height 27
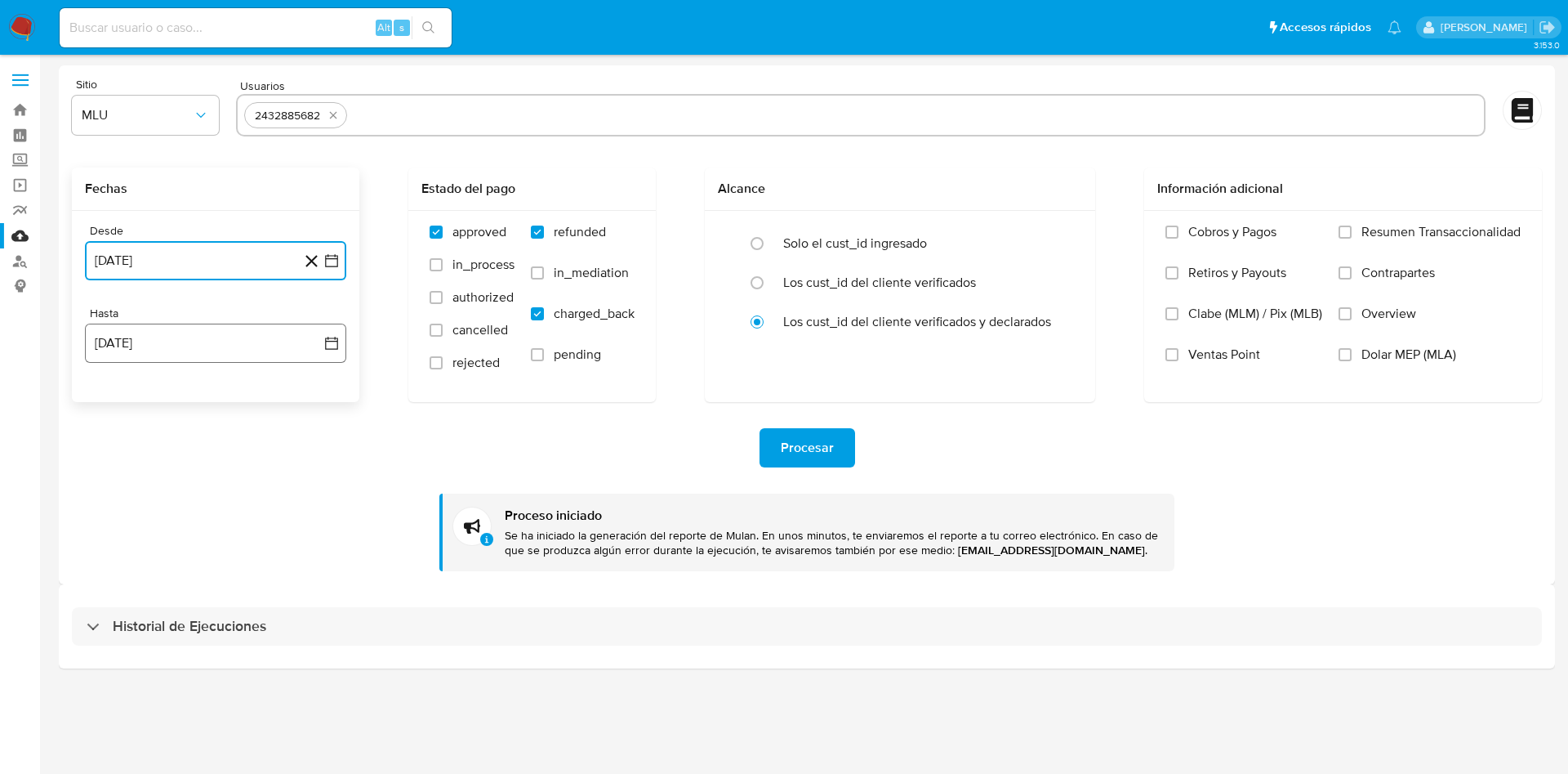
click at [332, 348] on icon "button" at bounding box center [332, 343] width 17 height 17
click at [187, 498] on button "6" at bounding box center [183, 495] width 27 height 27
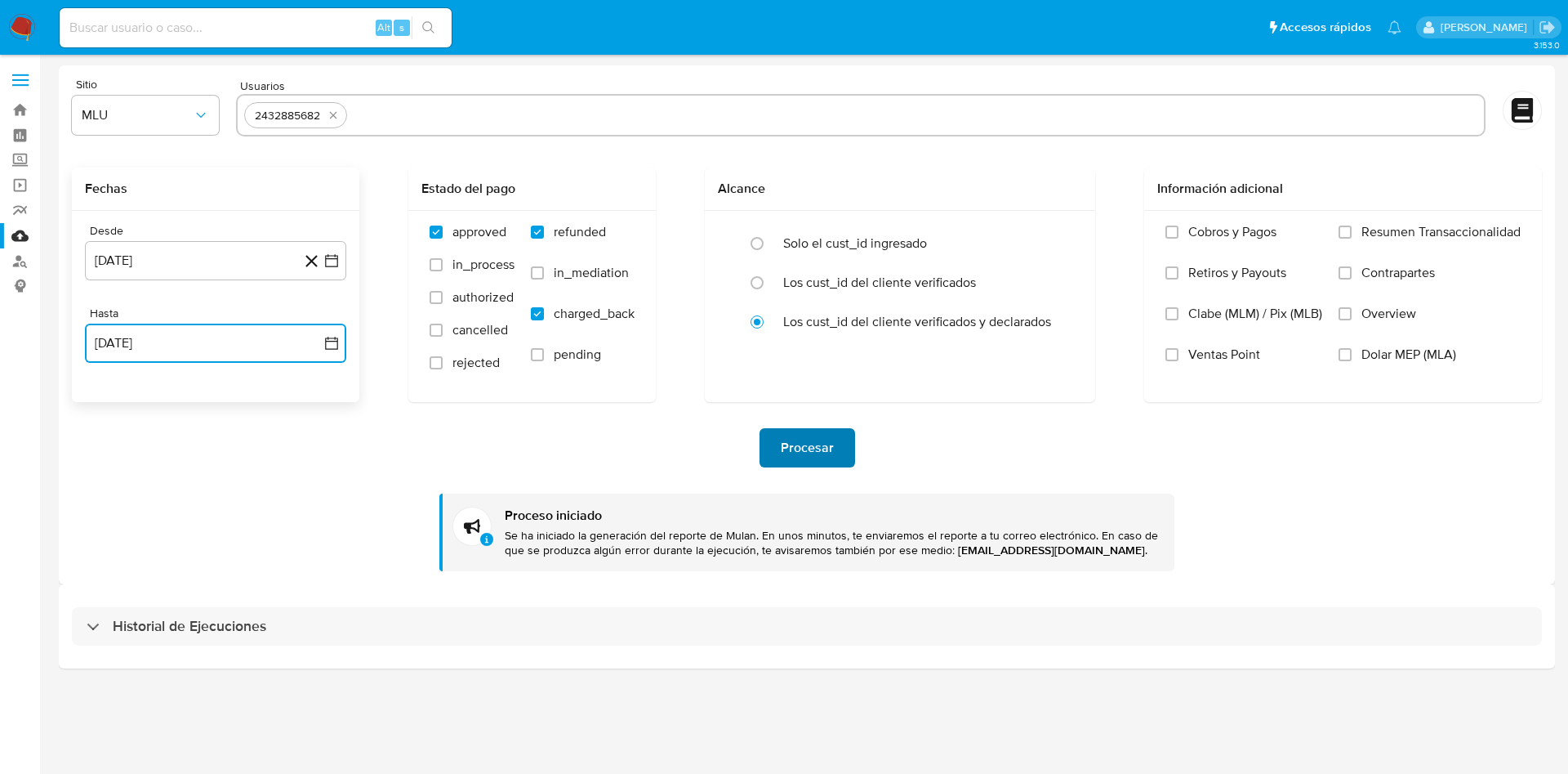
click at [815, 450] on span "Procesar" at bounding box center [807, 447] width 53 height 36
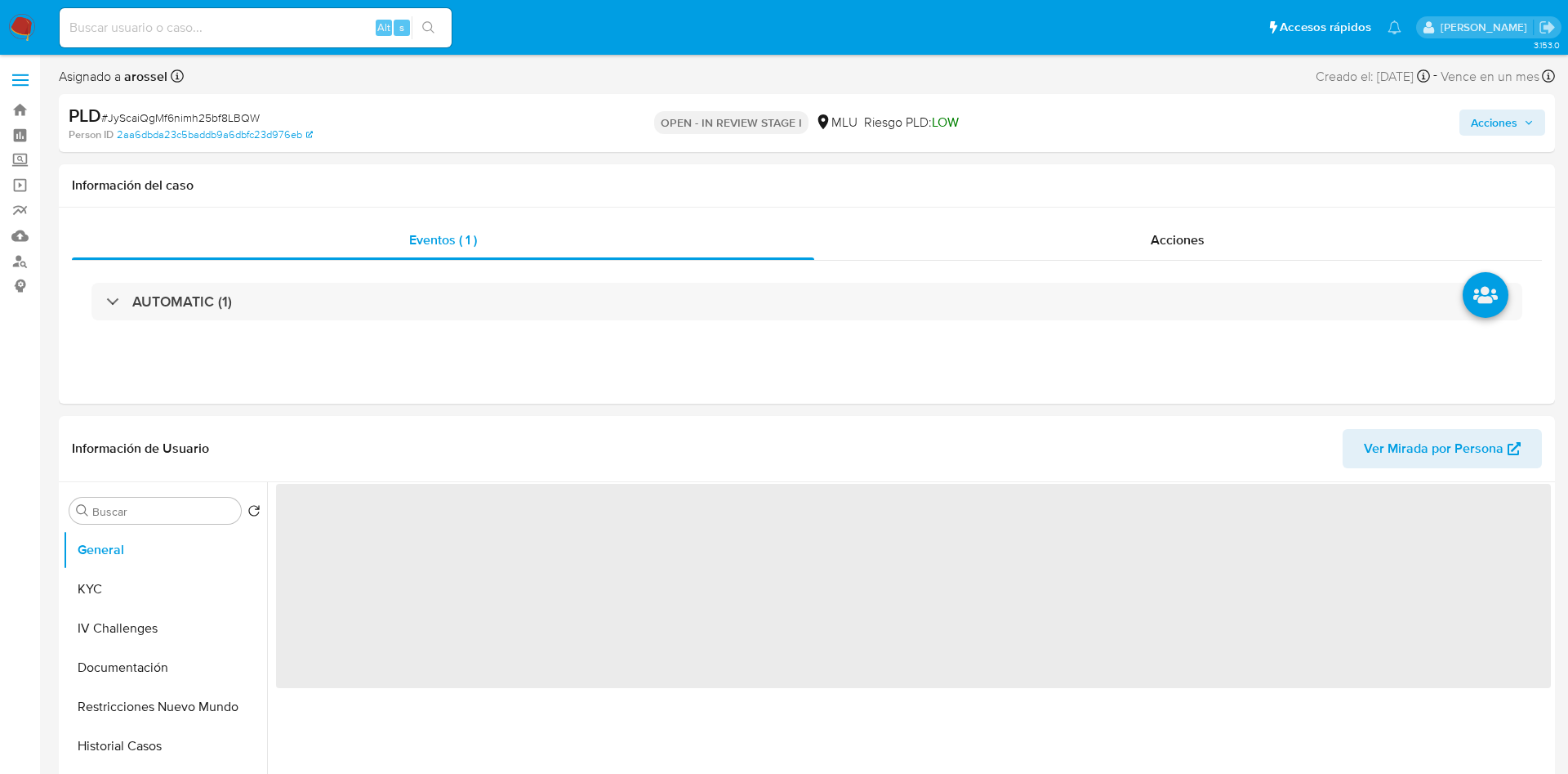
select select "10"
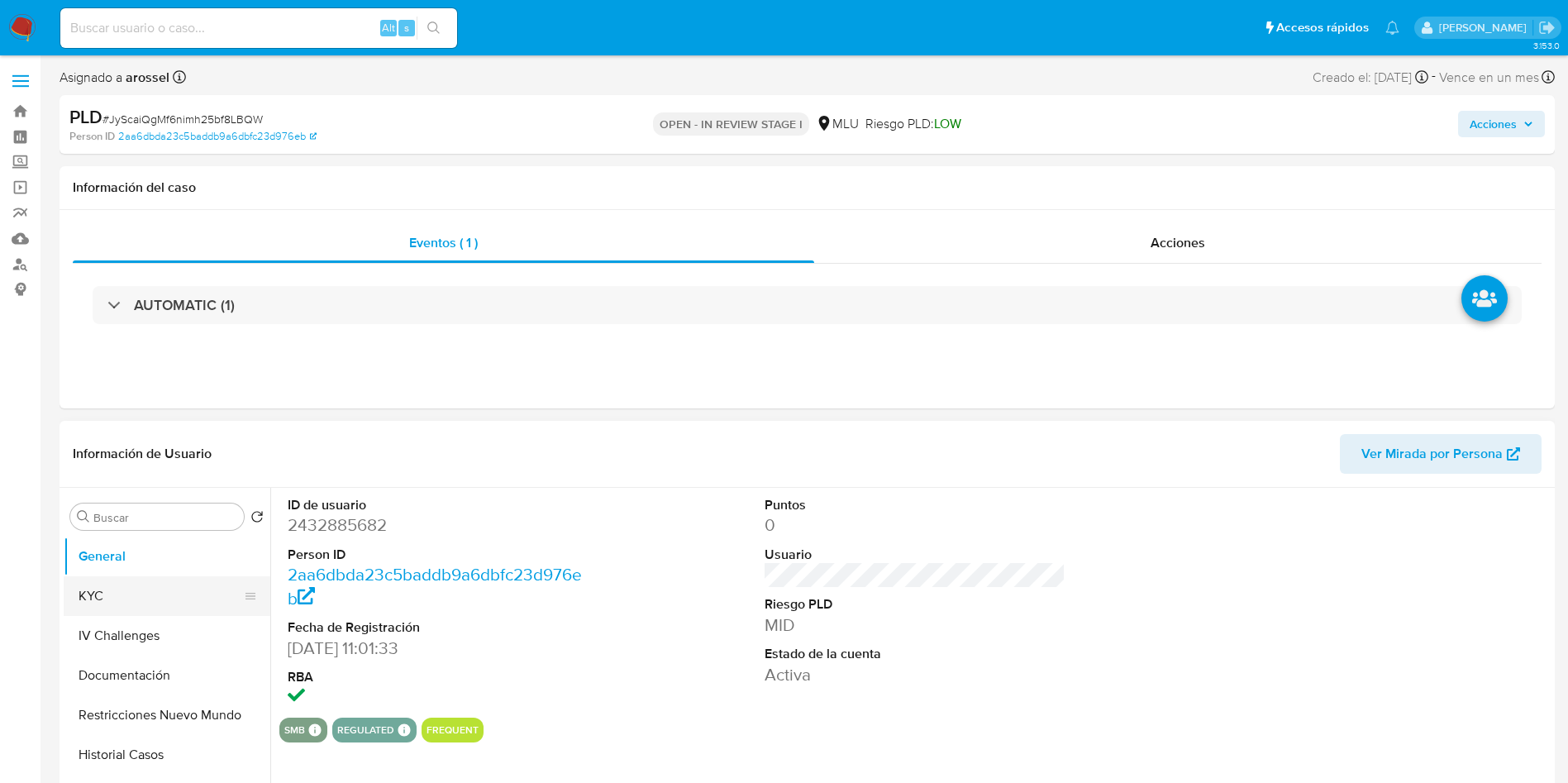
click at [168, 581] on button "KYC" at bounding box center [160, 595] width 193 height 39
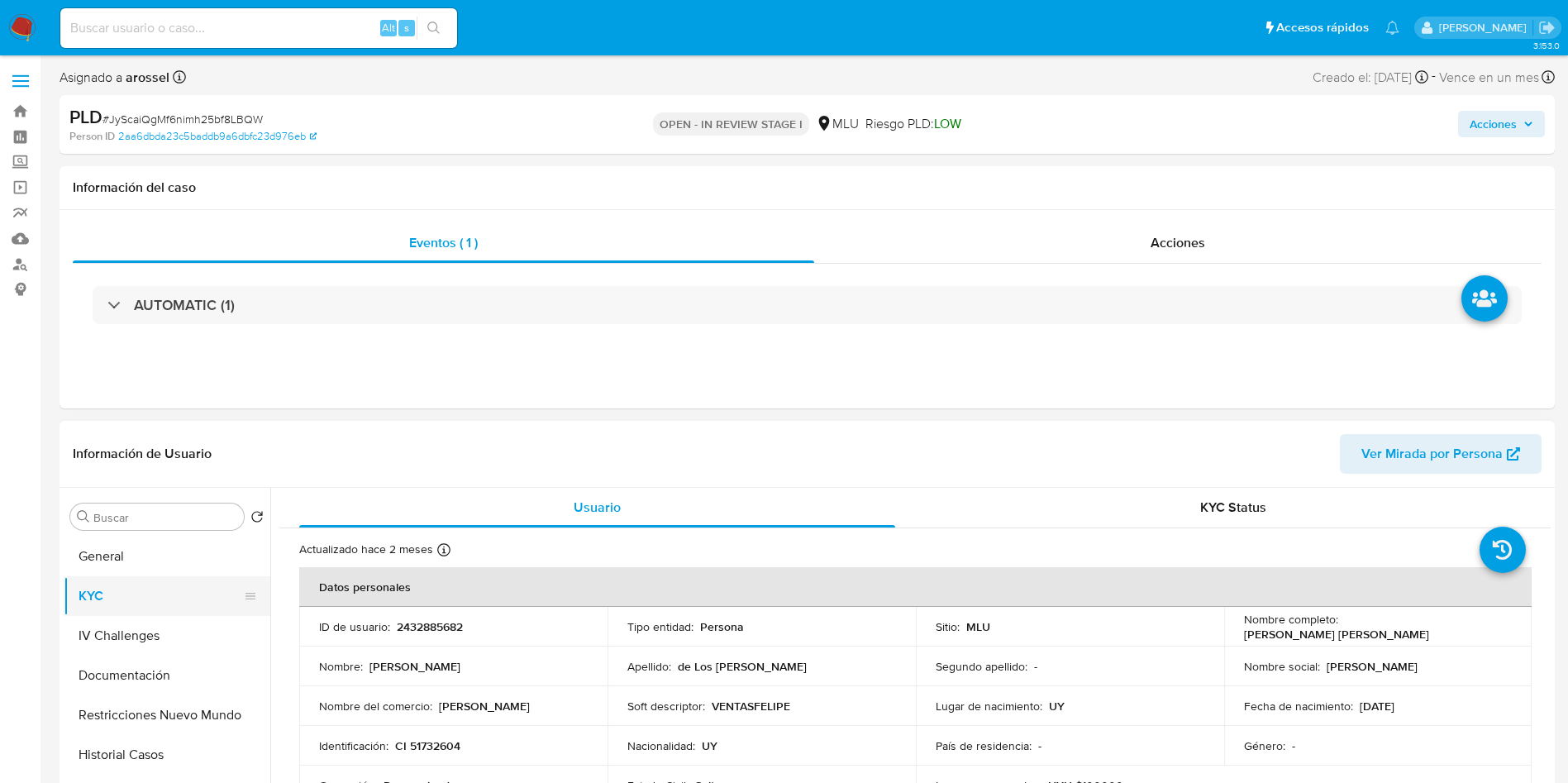
click at [163, 605] on button "KYC" at bounding box center [160, 595] width 193 height 39
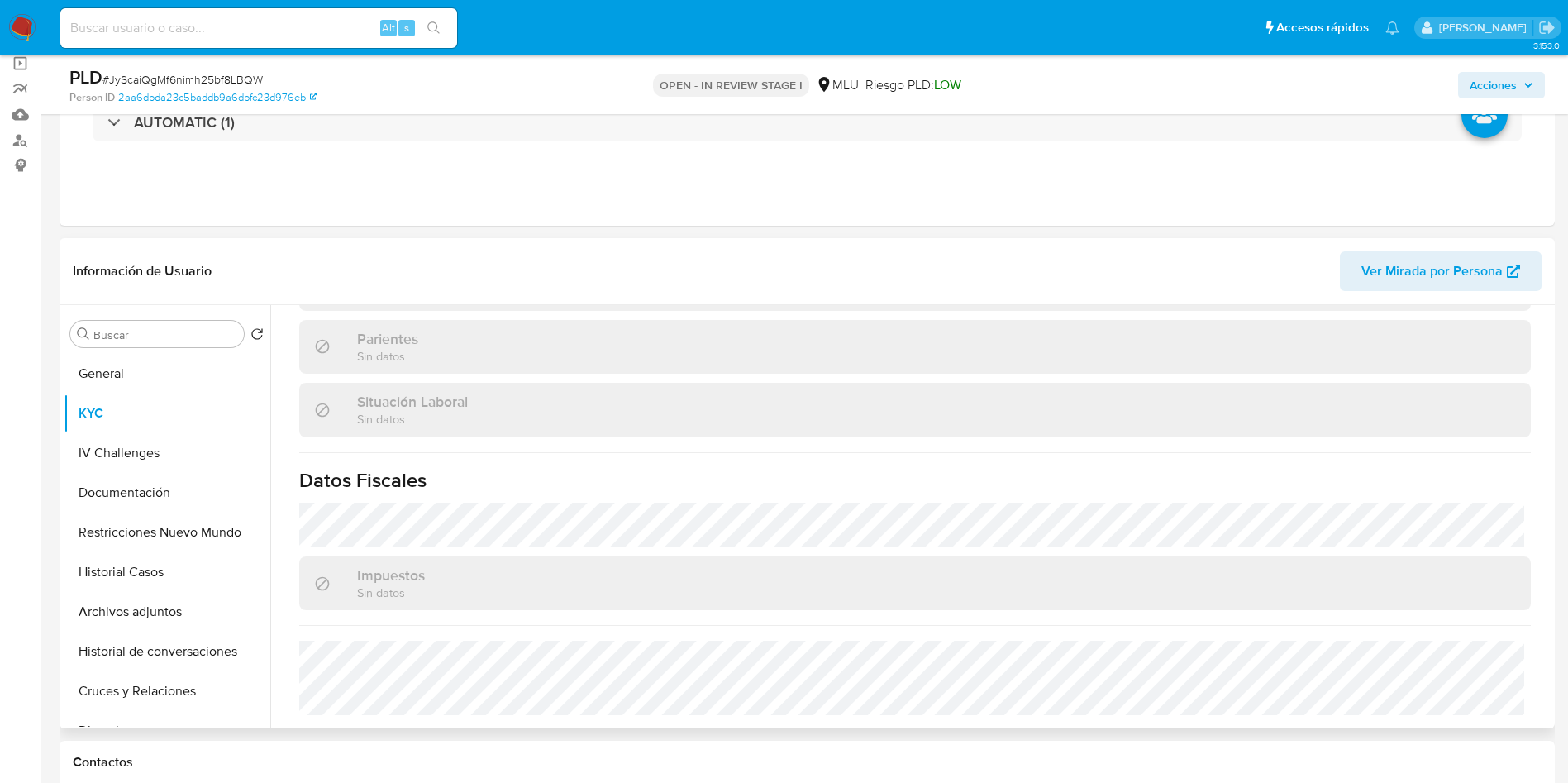
scroll to position [248, 0]
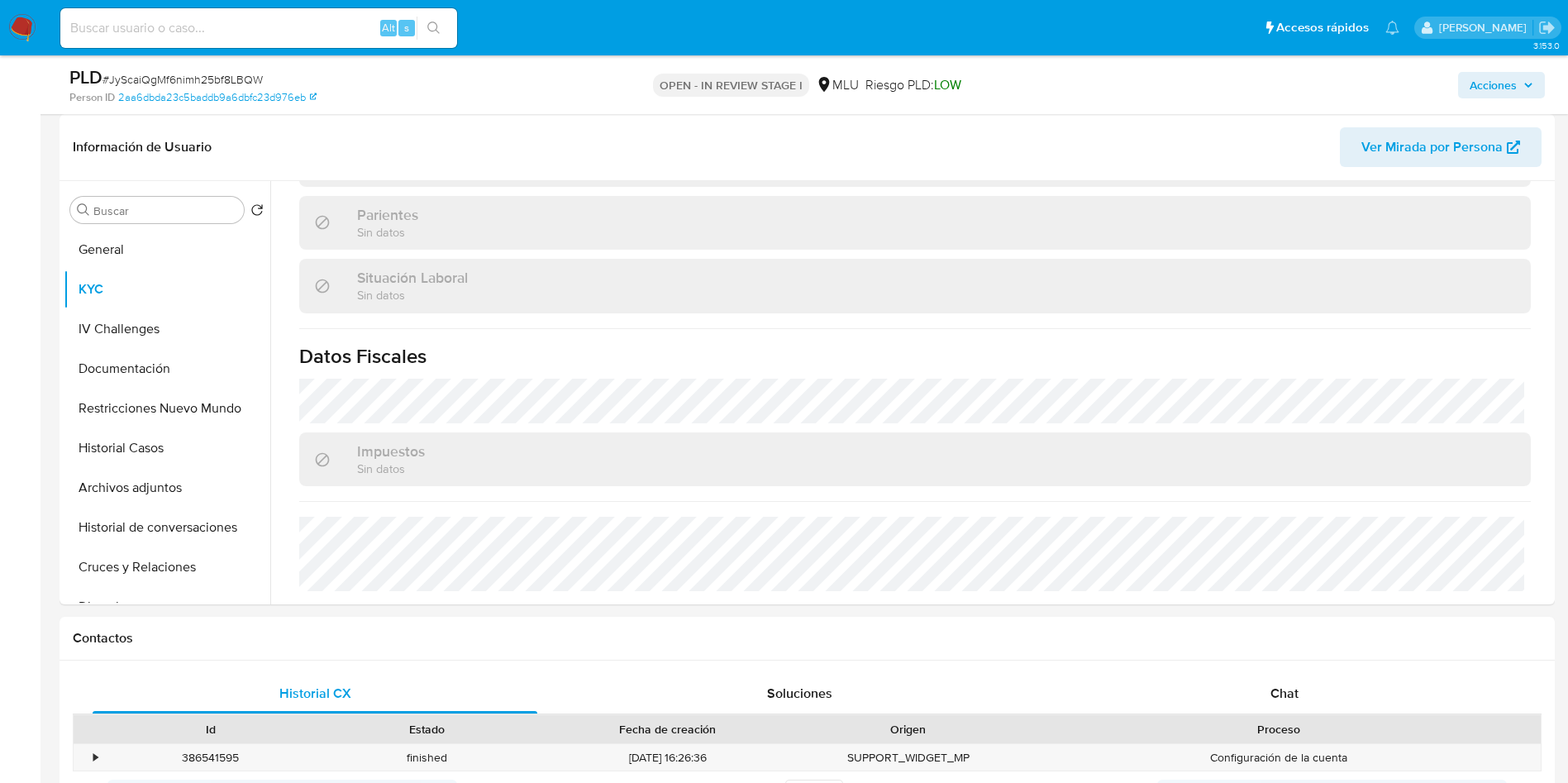
click at [252, 80] on span "# JyScaiQgMf6nimh25bf8LBQW" at bounding box center [182, 80] width 160 height 17
copy span "JyScaiQgMf6nimh25bf8LBQW"
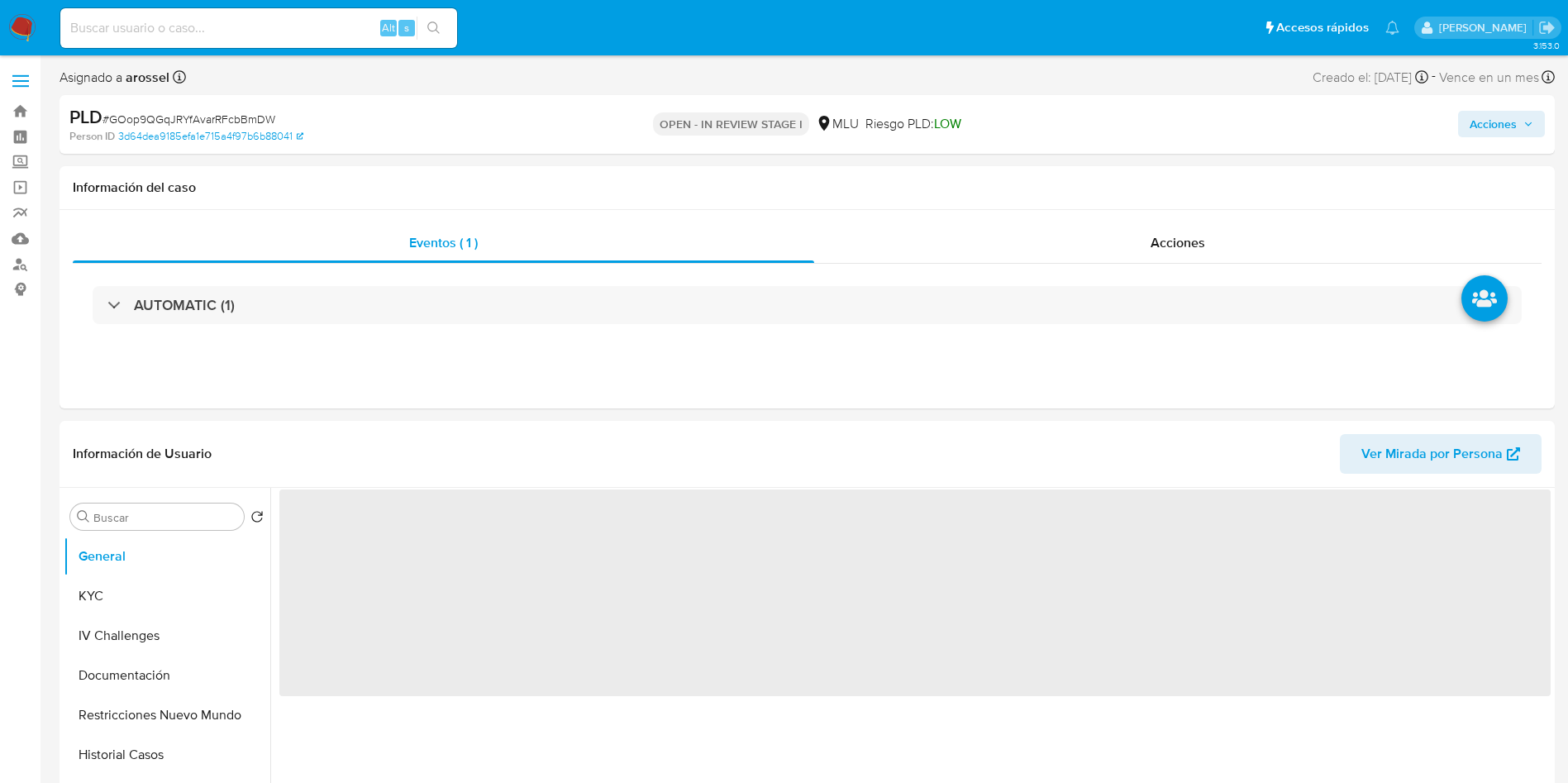
select select "10"
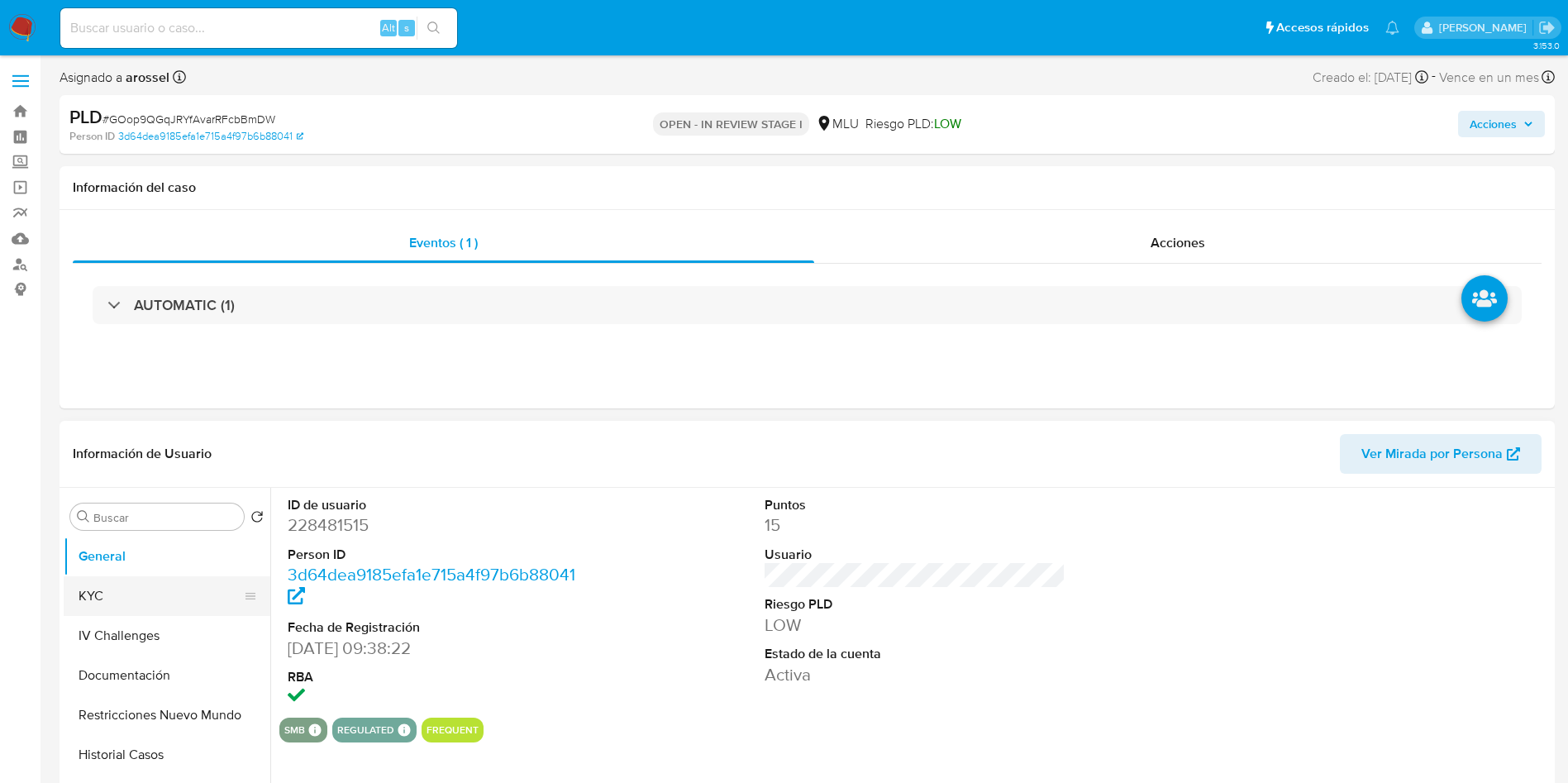
click at [109, 601] on button "KYC" at bounding box center [160, 595] width 193 height 39
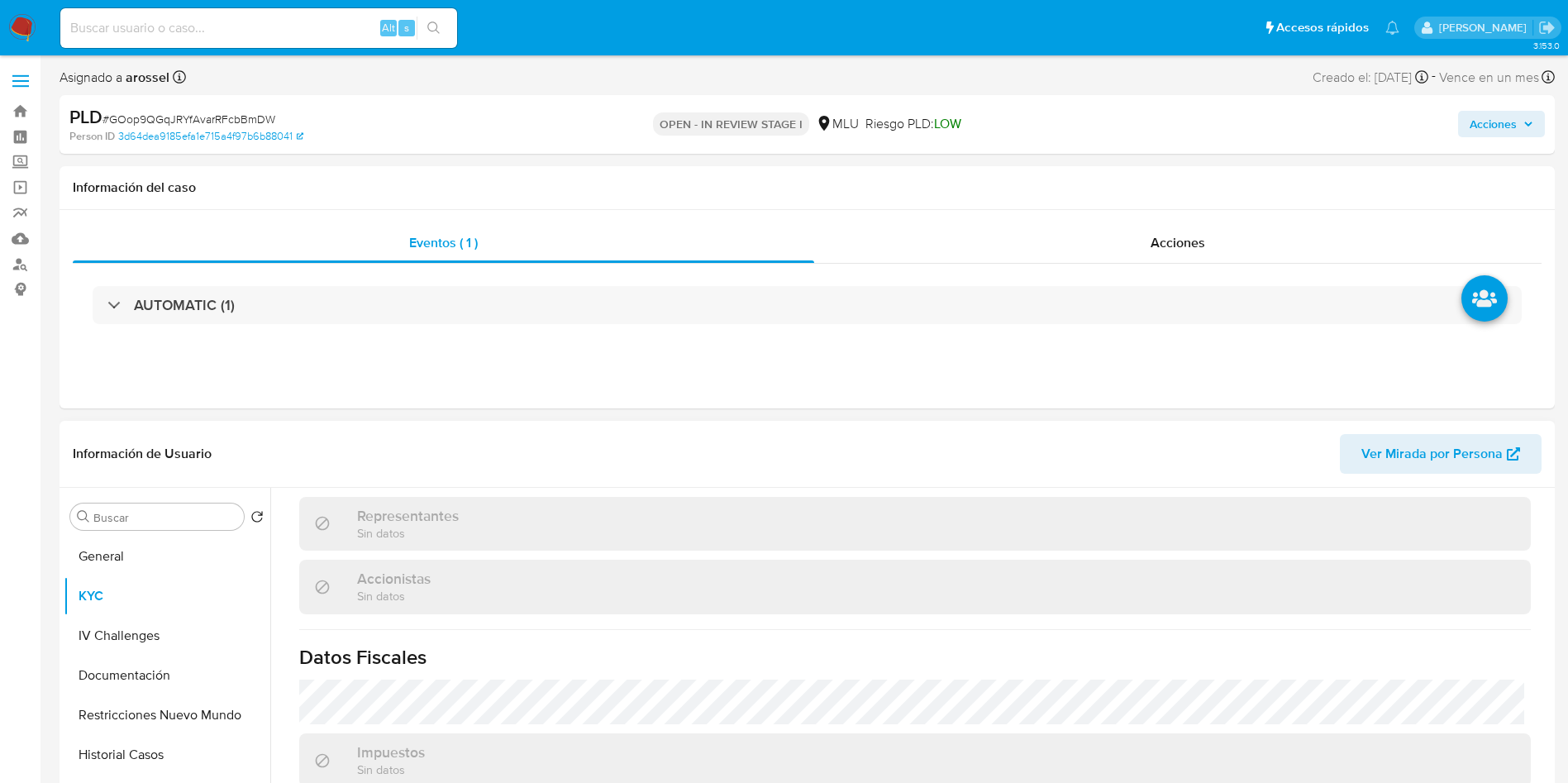
scroll to position [248, 0]
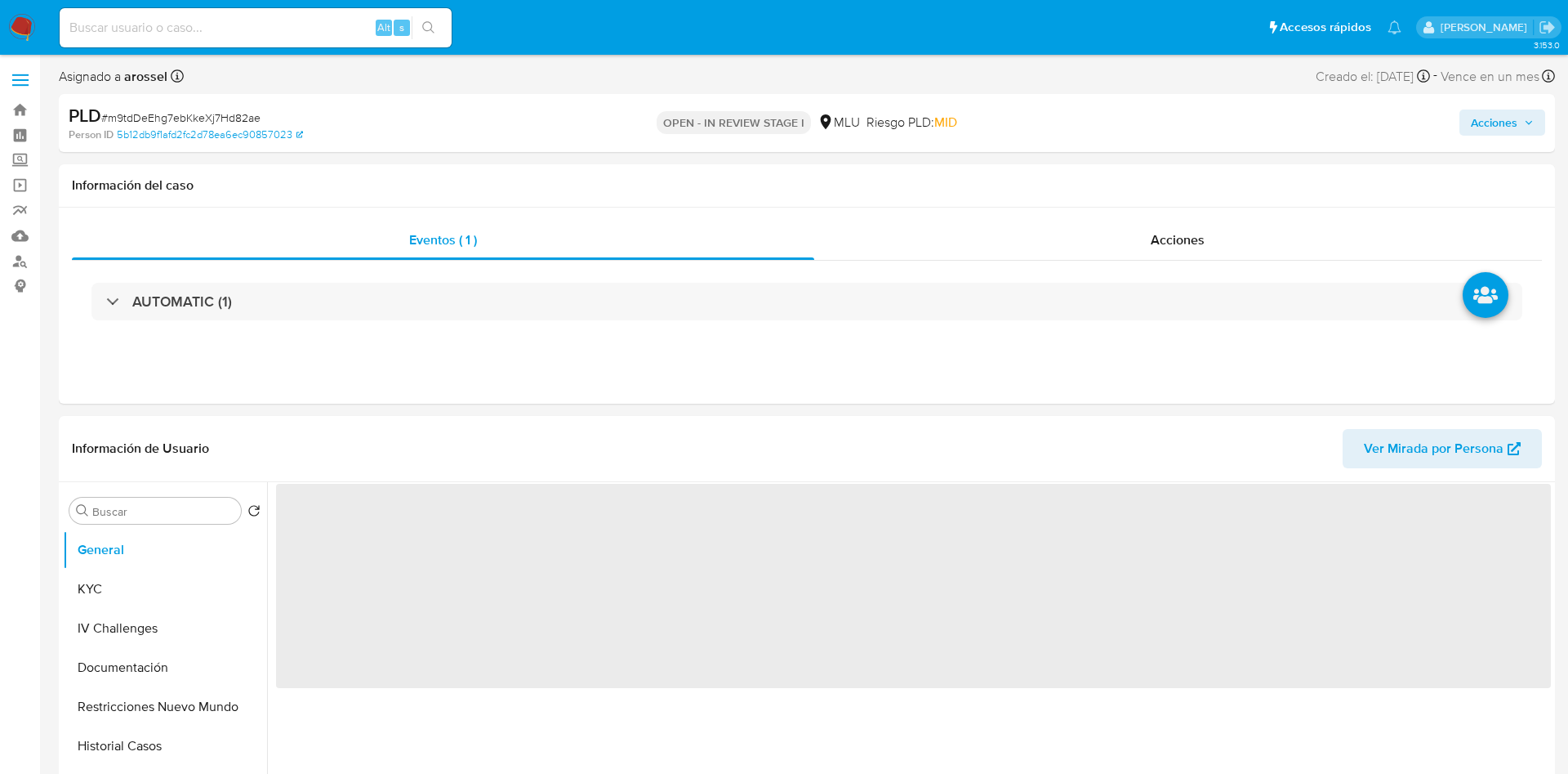
select select "10"
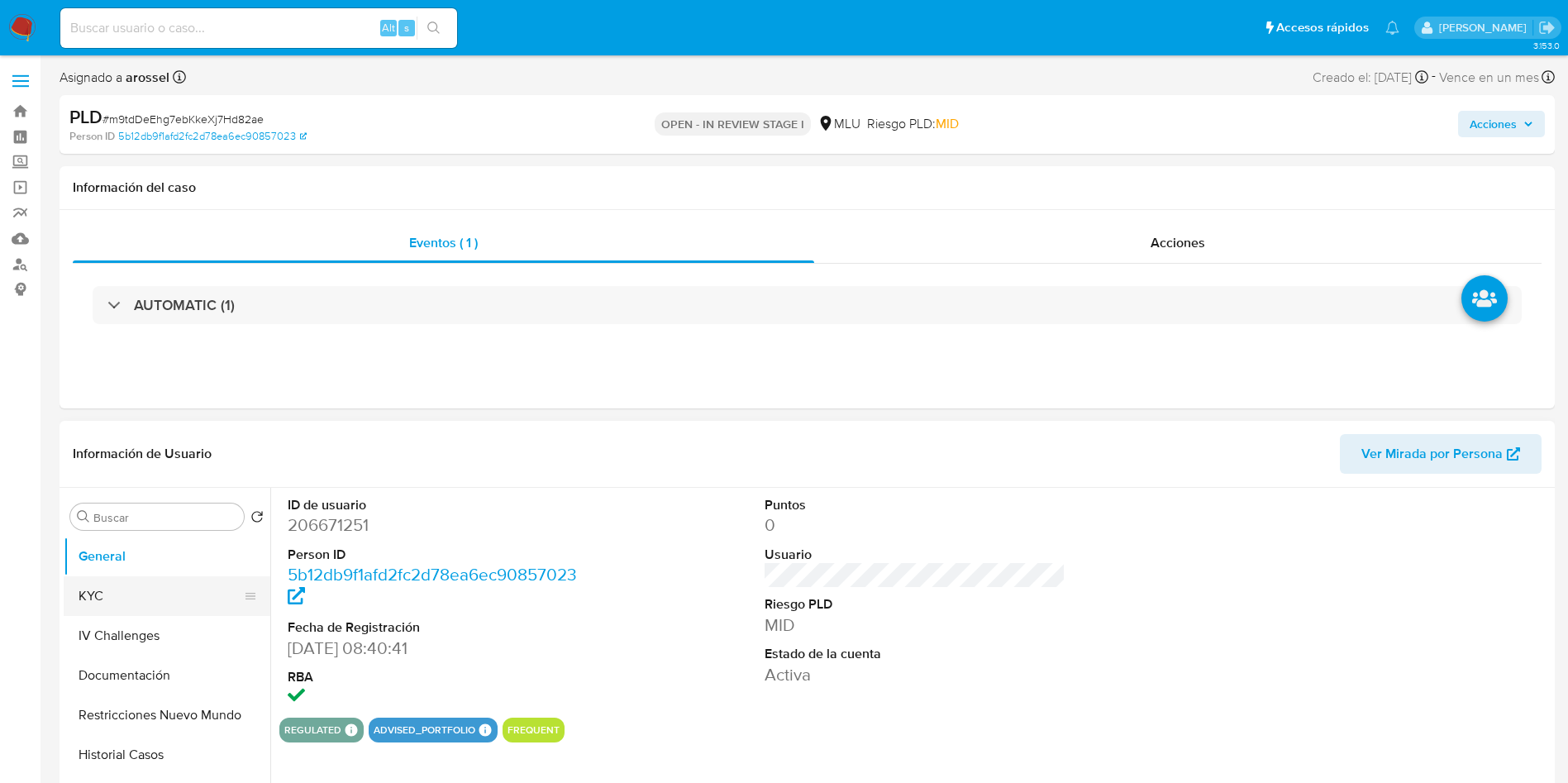
drag, startPoint x: 170, startPoint y: 594, endPoint x: 185, endPoint y: 582, distance: 19.2
click at [169, 592] on button "KYC" at bounding box center [160, 595] width 193 height 39
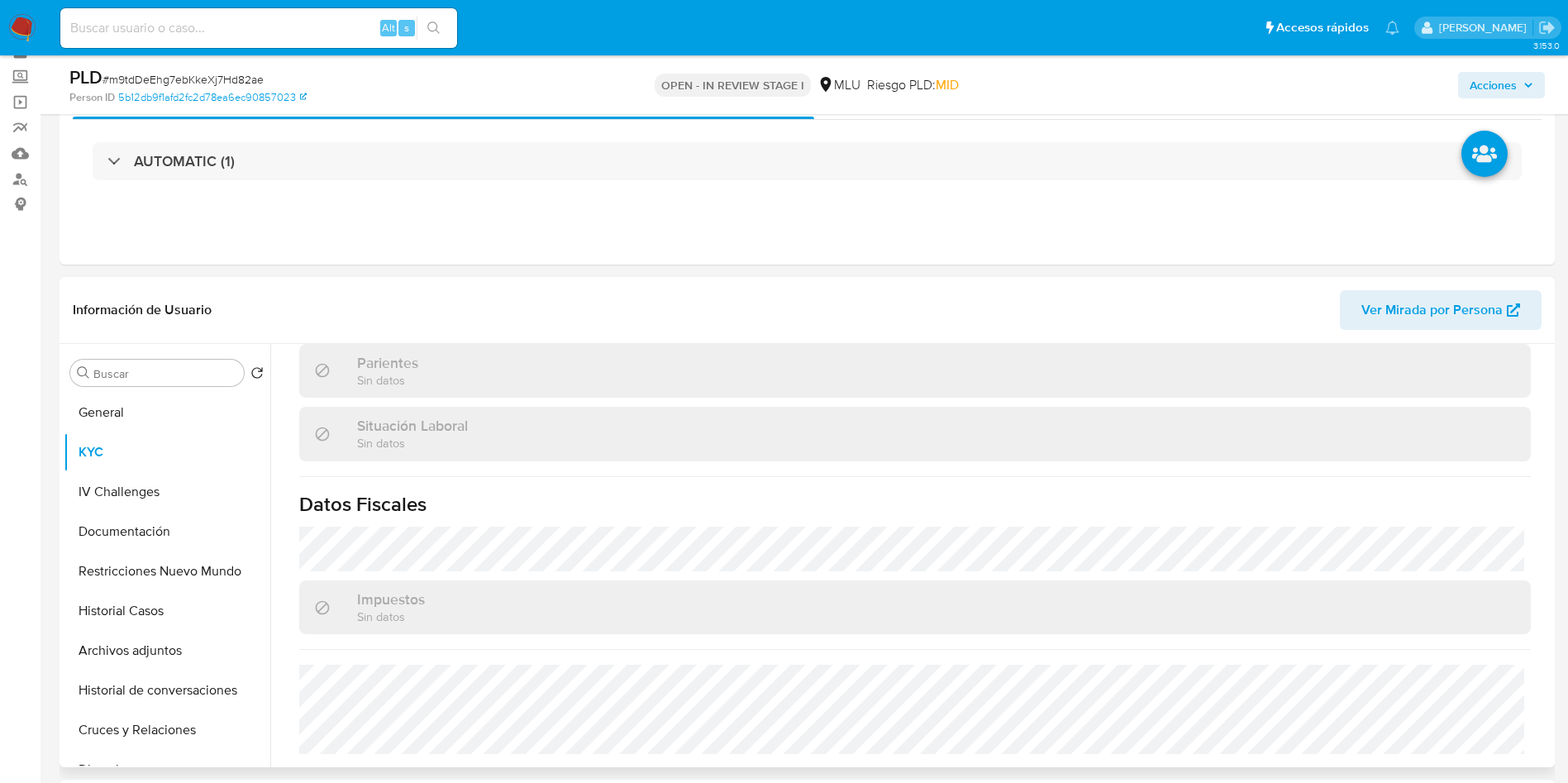
scroll to position [124, 0]
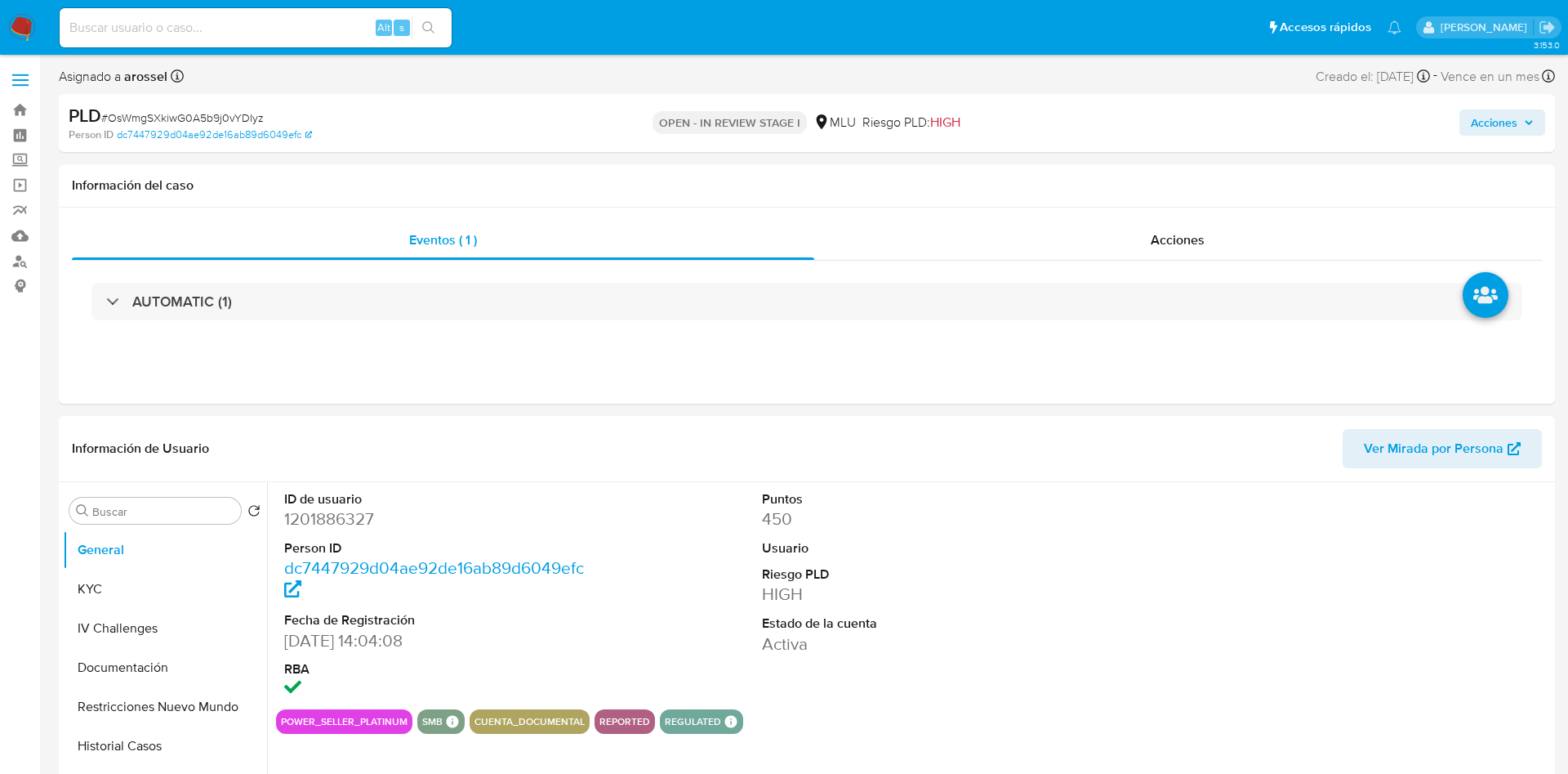
select select "10"
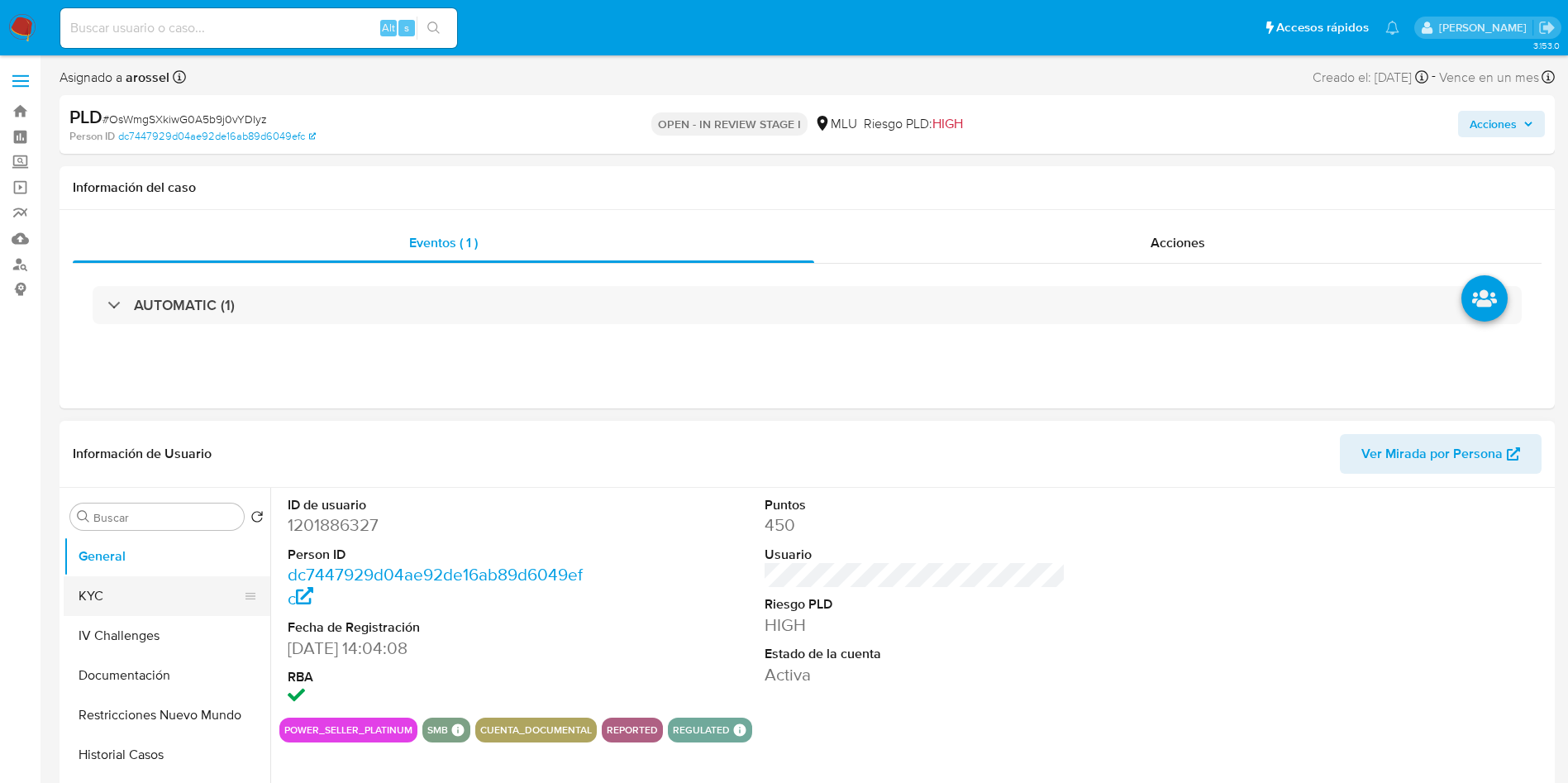
click at [128, 604] on button "KYC" at bounding box center [160, 595] width 193 height 39
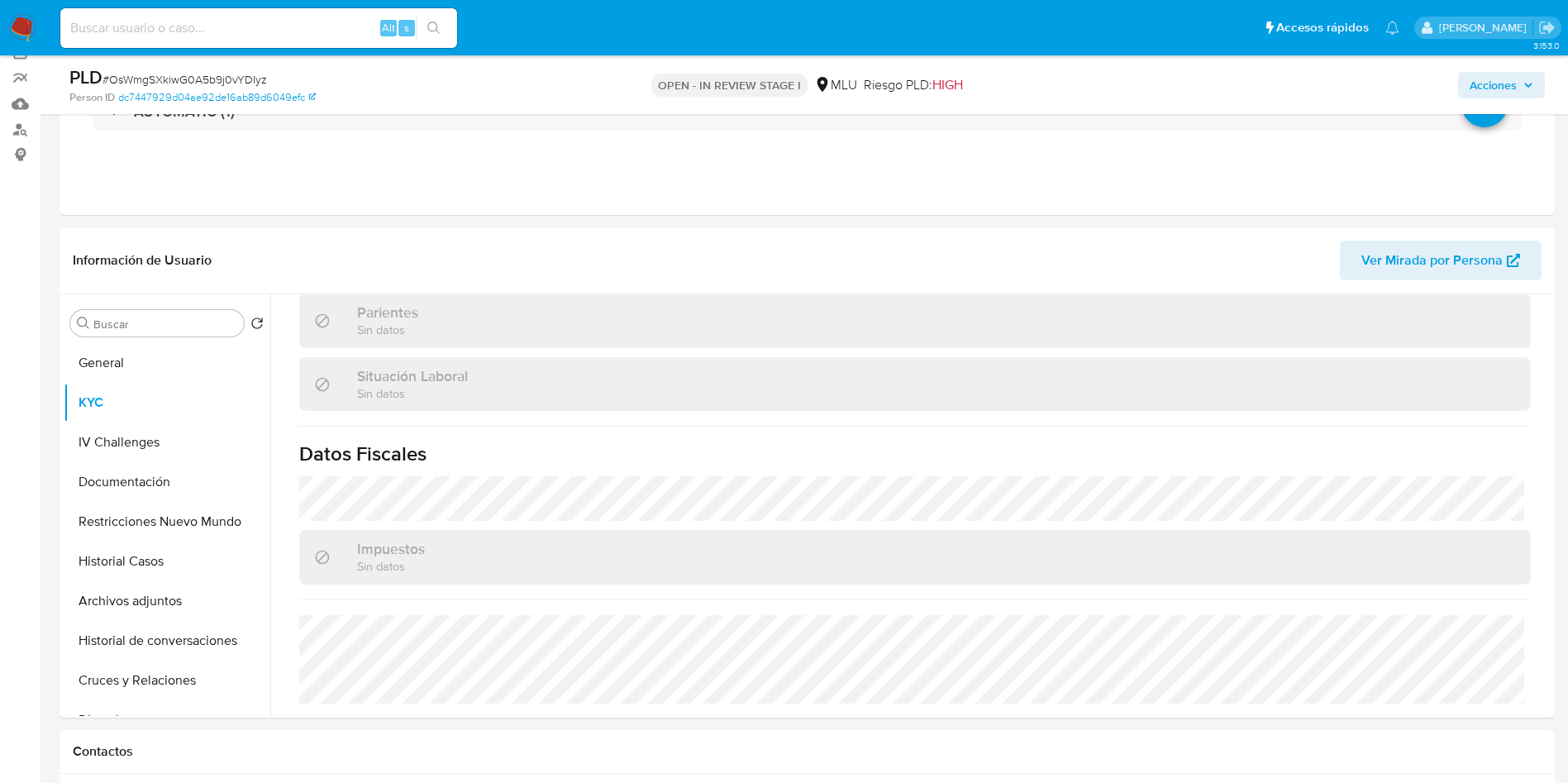
scroll to position [248, 0]
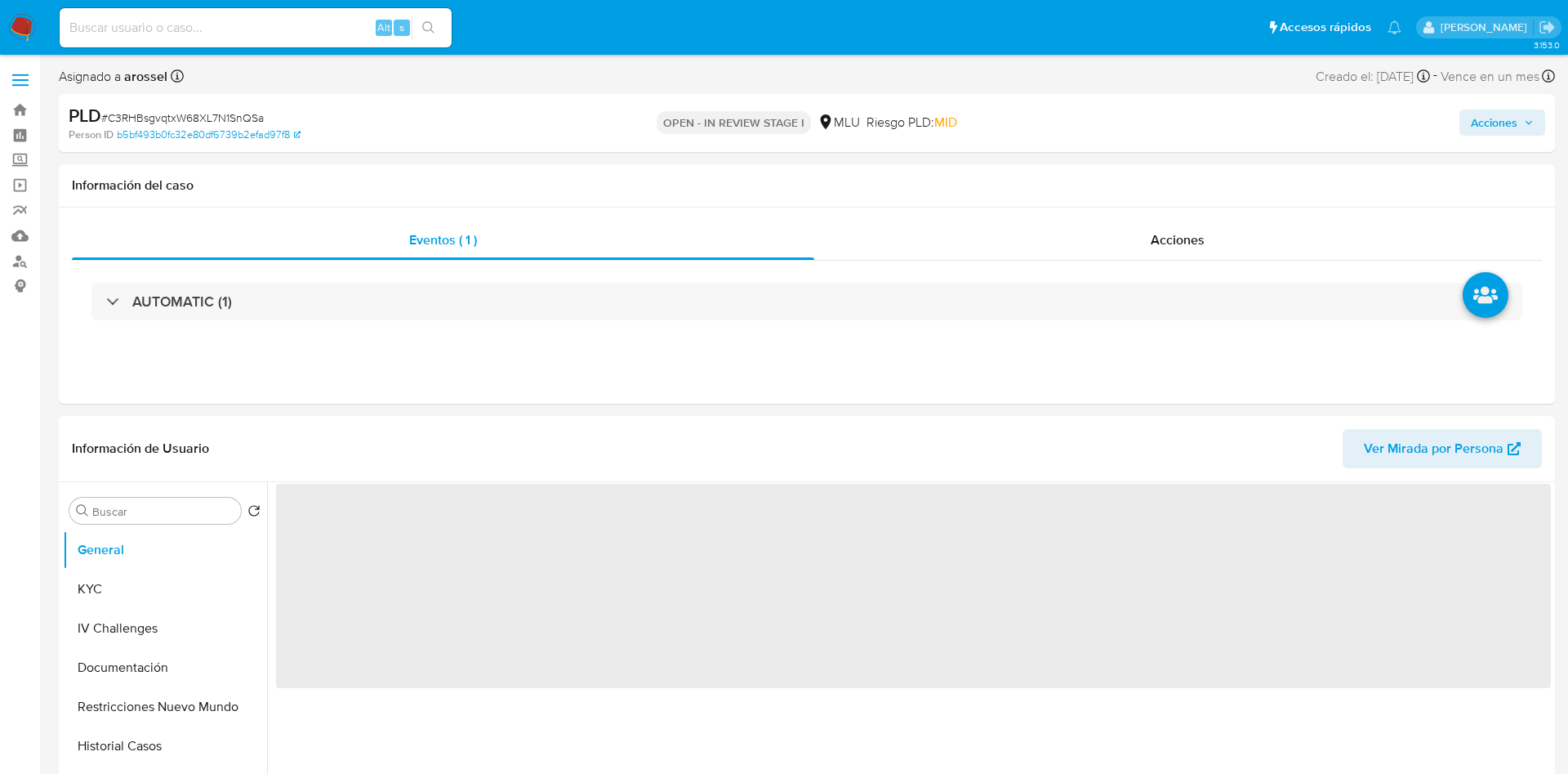
select select "10"
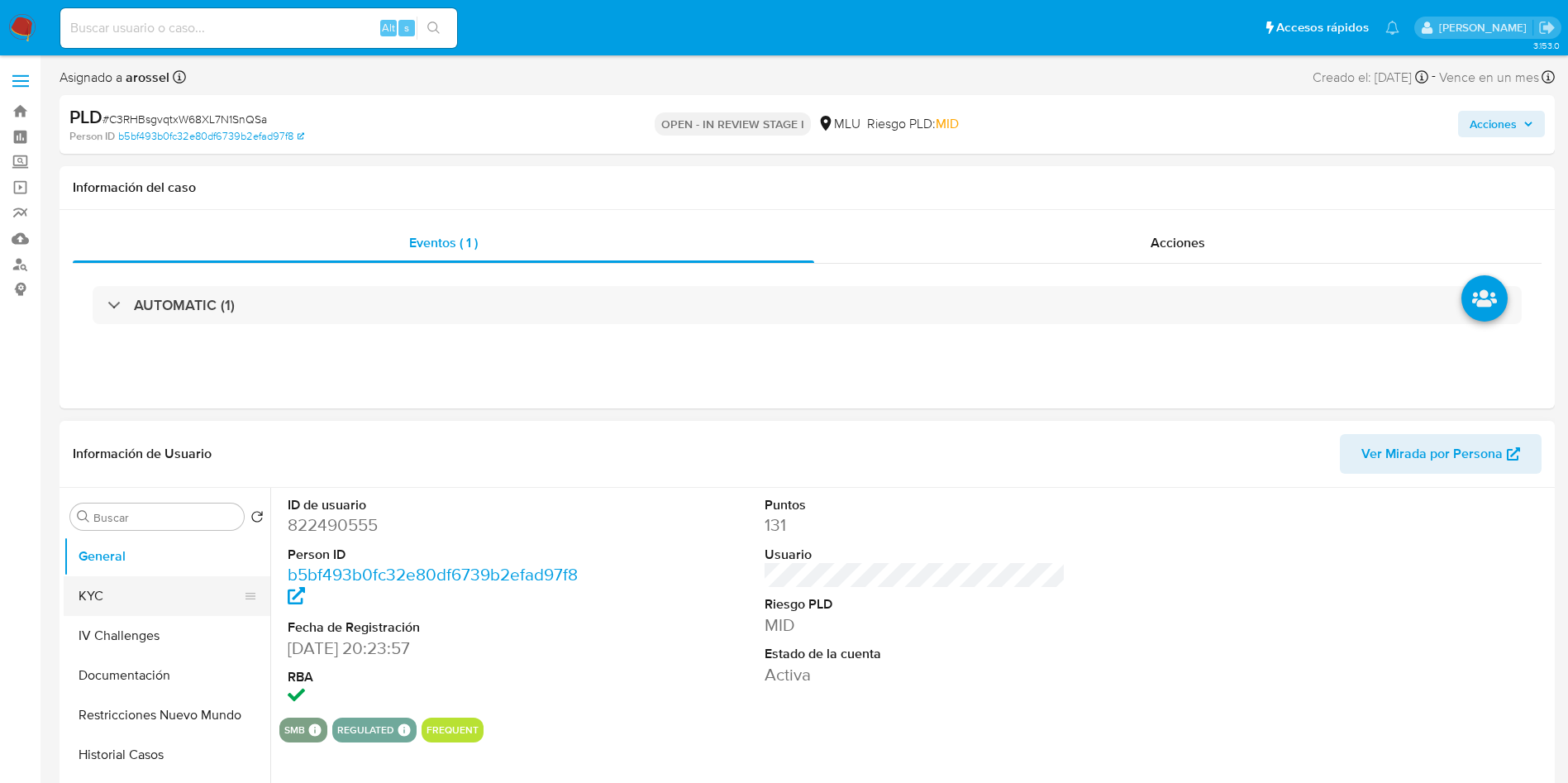
click at [185, 606] on button "KYC" at bounding box center [160, 595] width 193 height 39
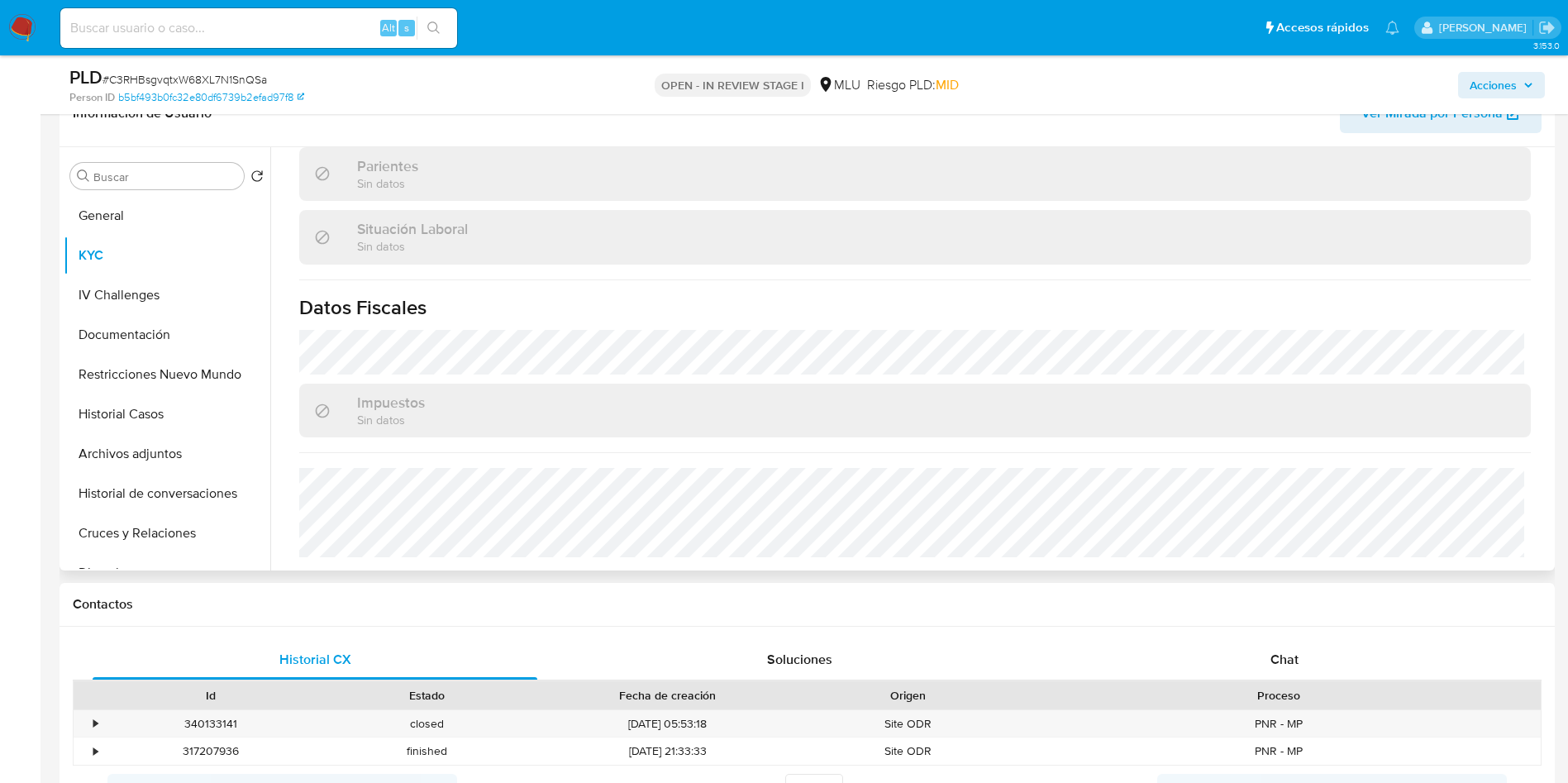
scroll to position [372, 0]
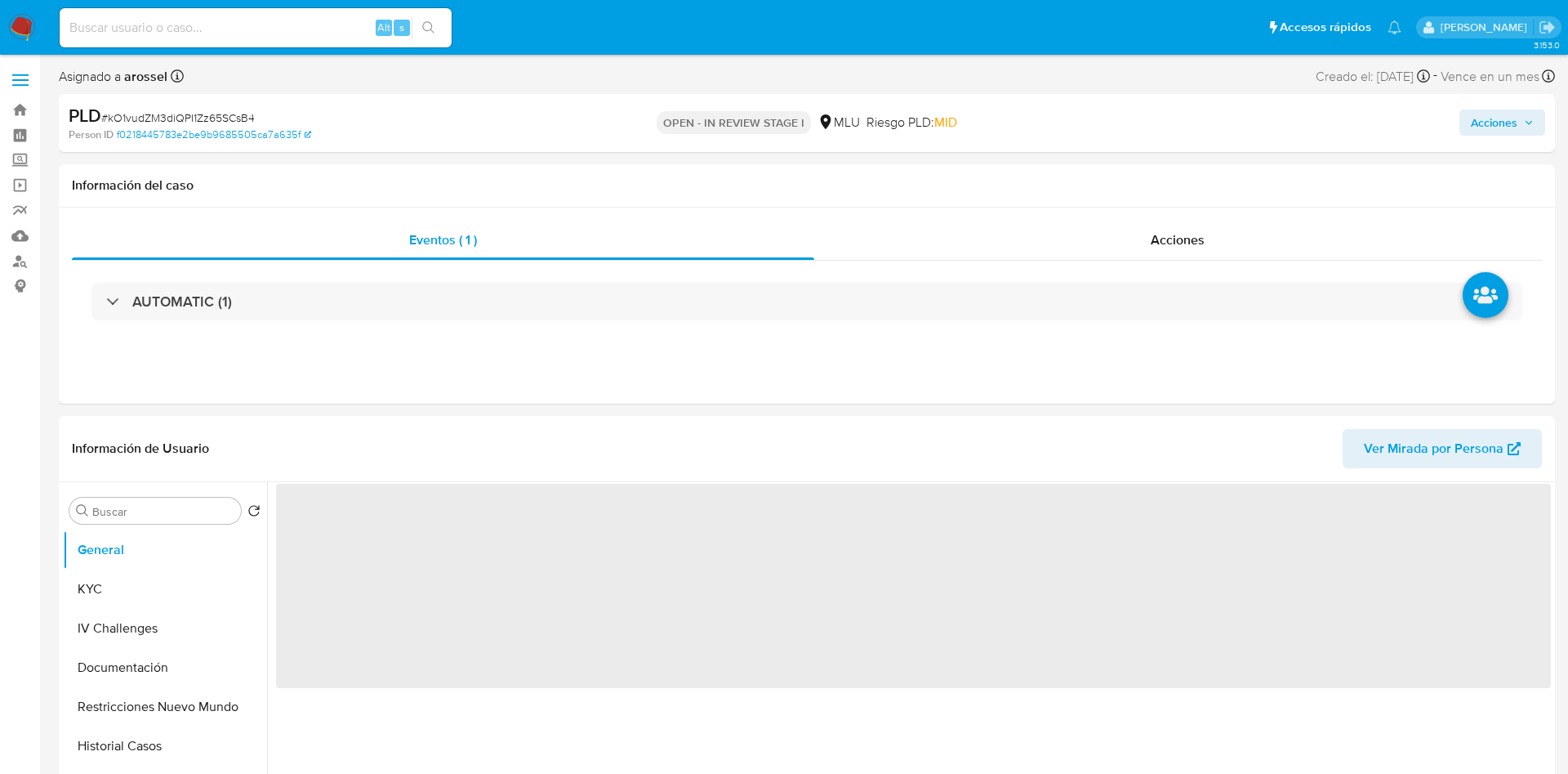
select select "10"
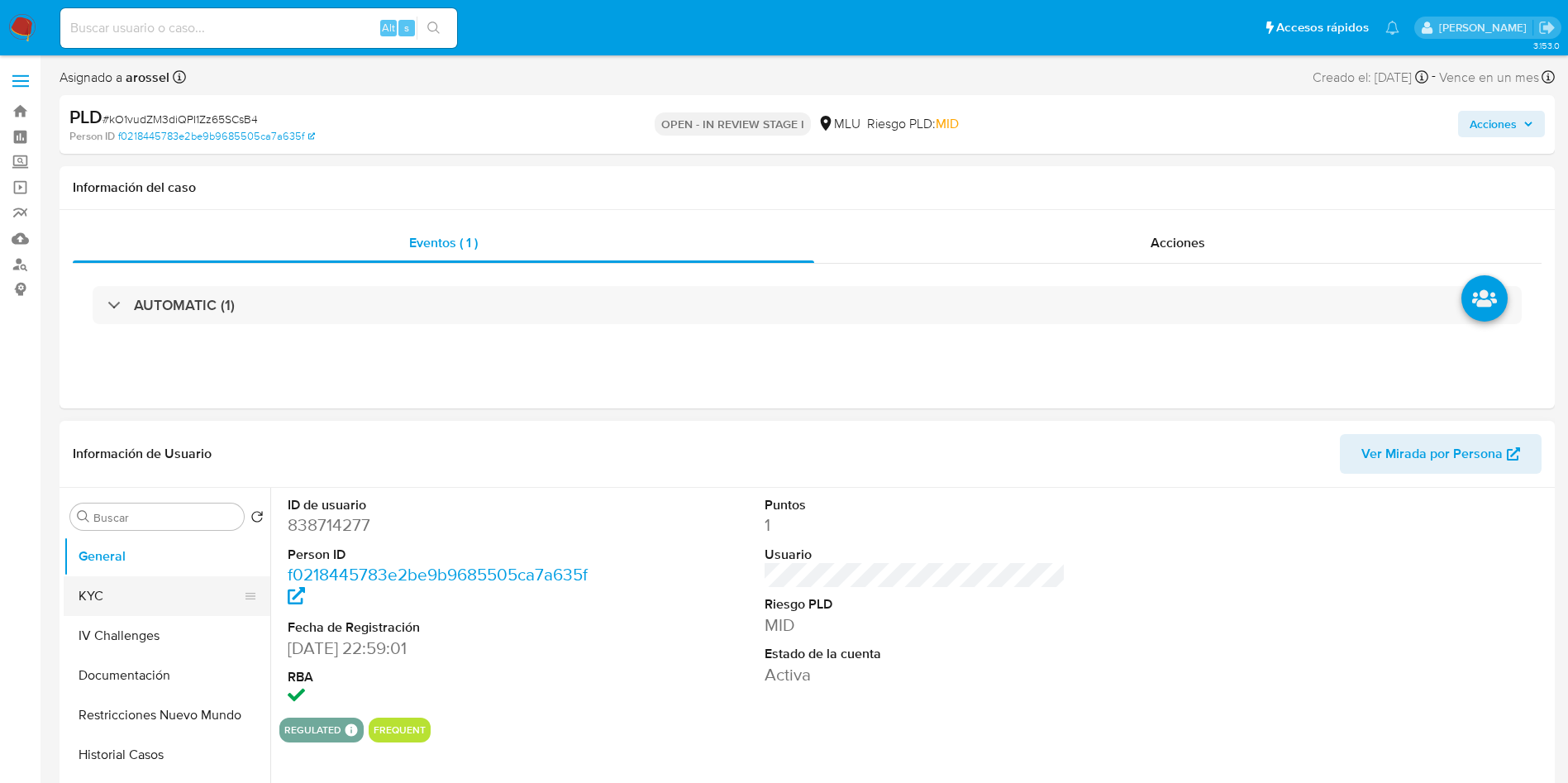
click at [129, 587] on button "KYC" at bounding box center [160, 595] width 193 height 39
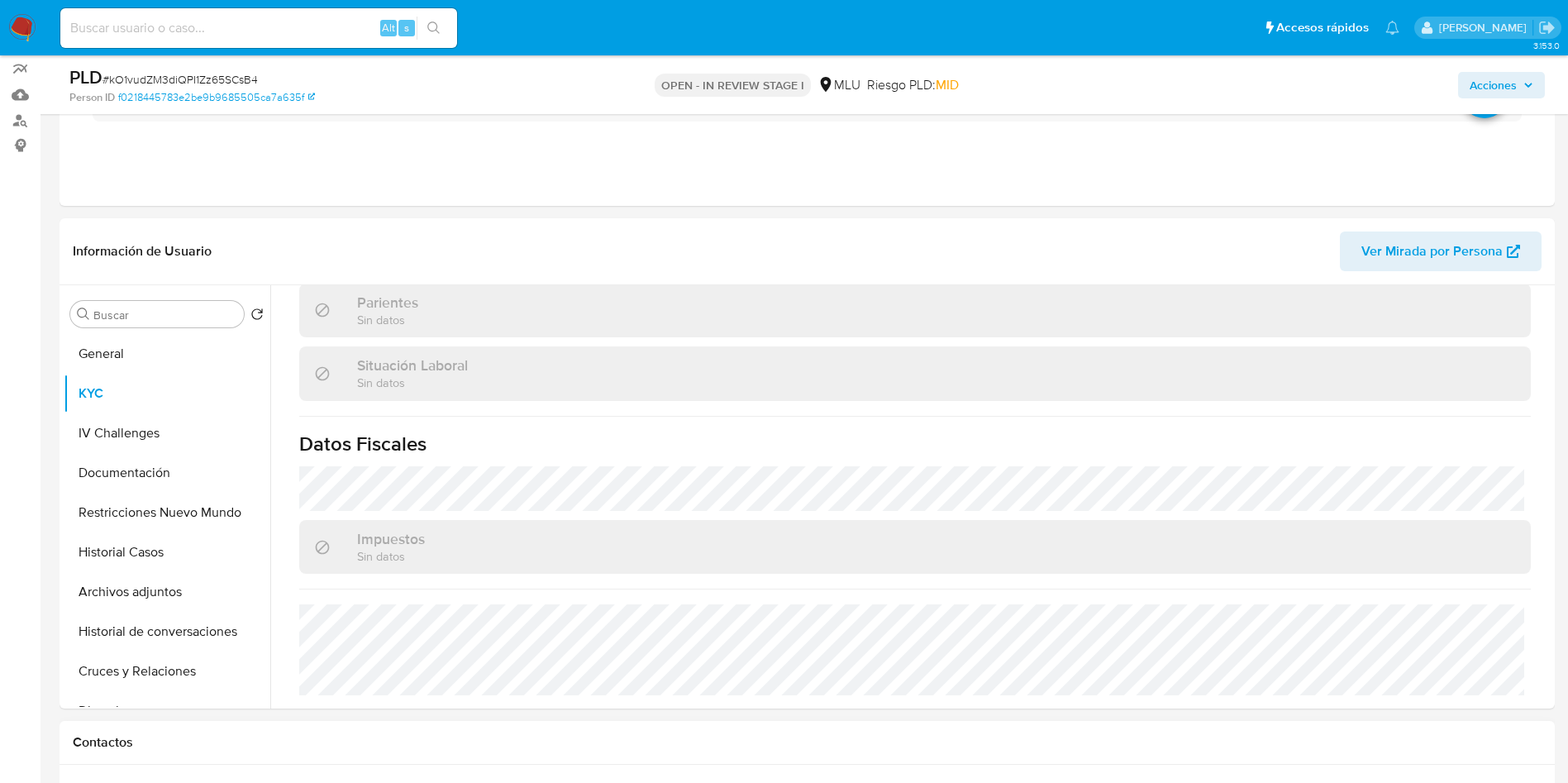
scroll to position [248, 0]
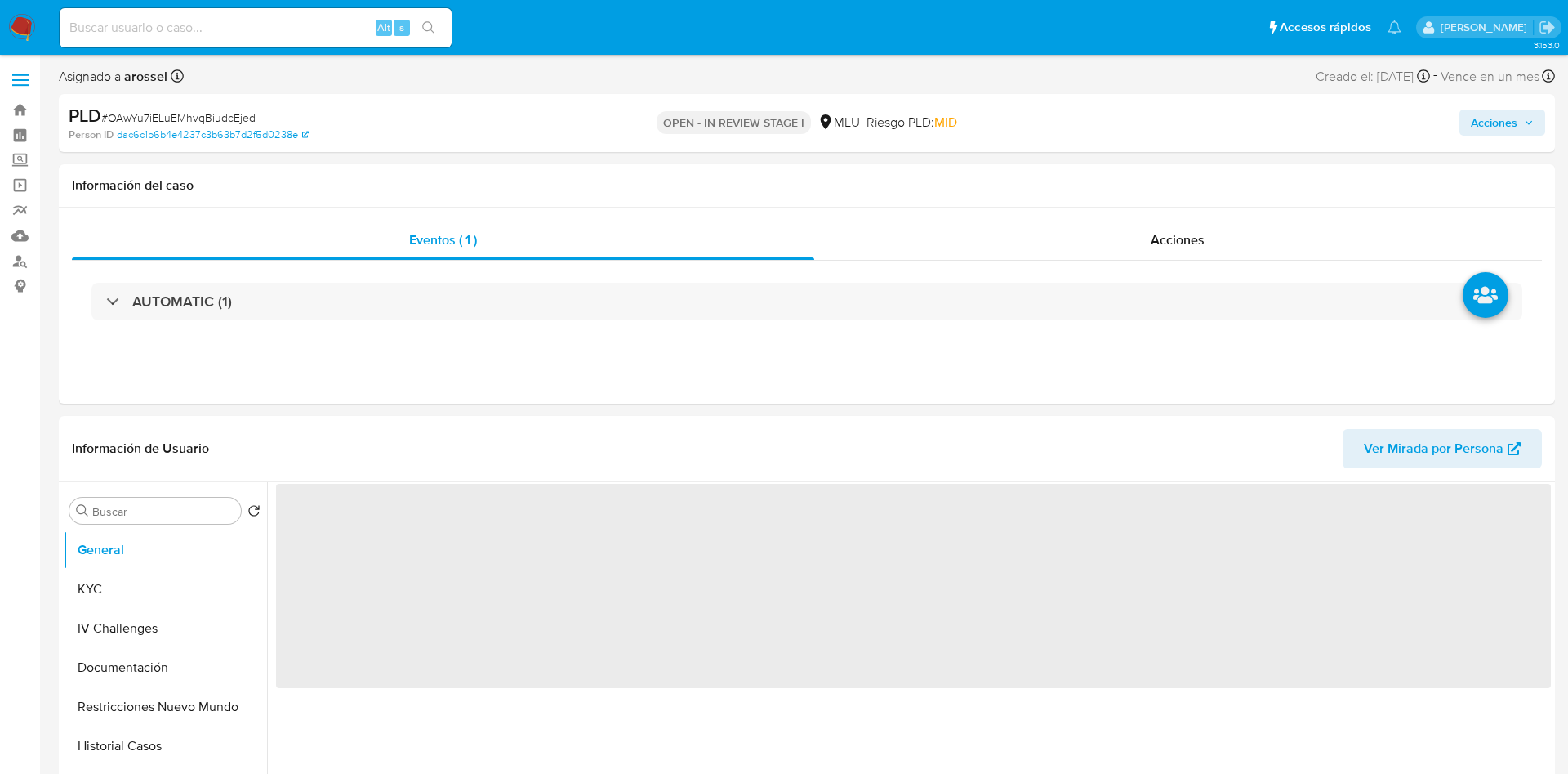
select select "10"
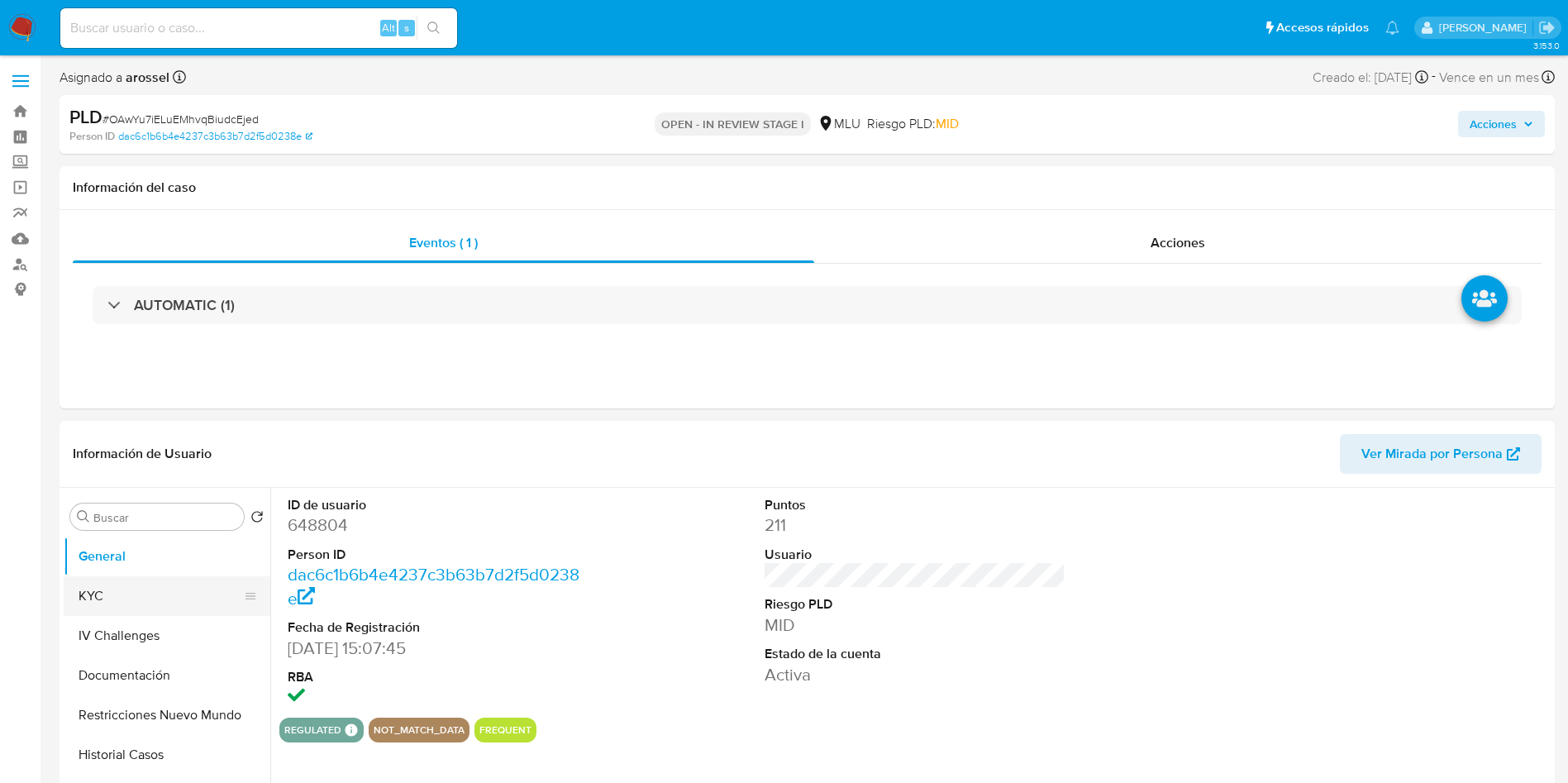
click at [174, 588] on button "KYC" at bounding box center [160, 595] width 193 height 39
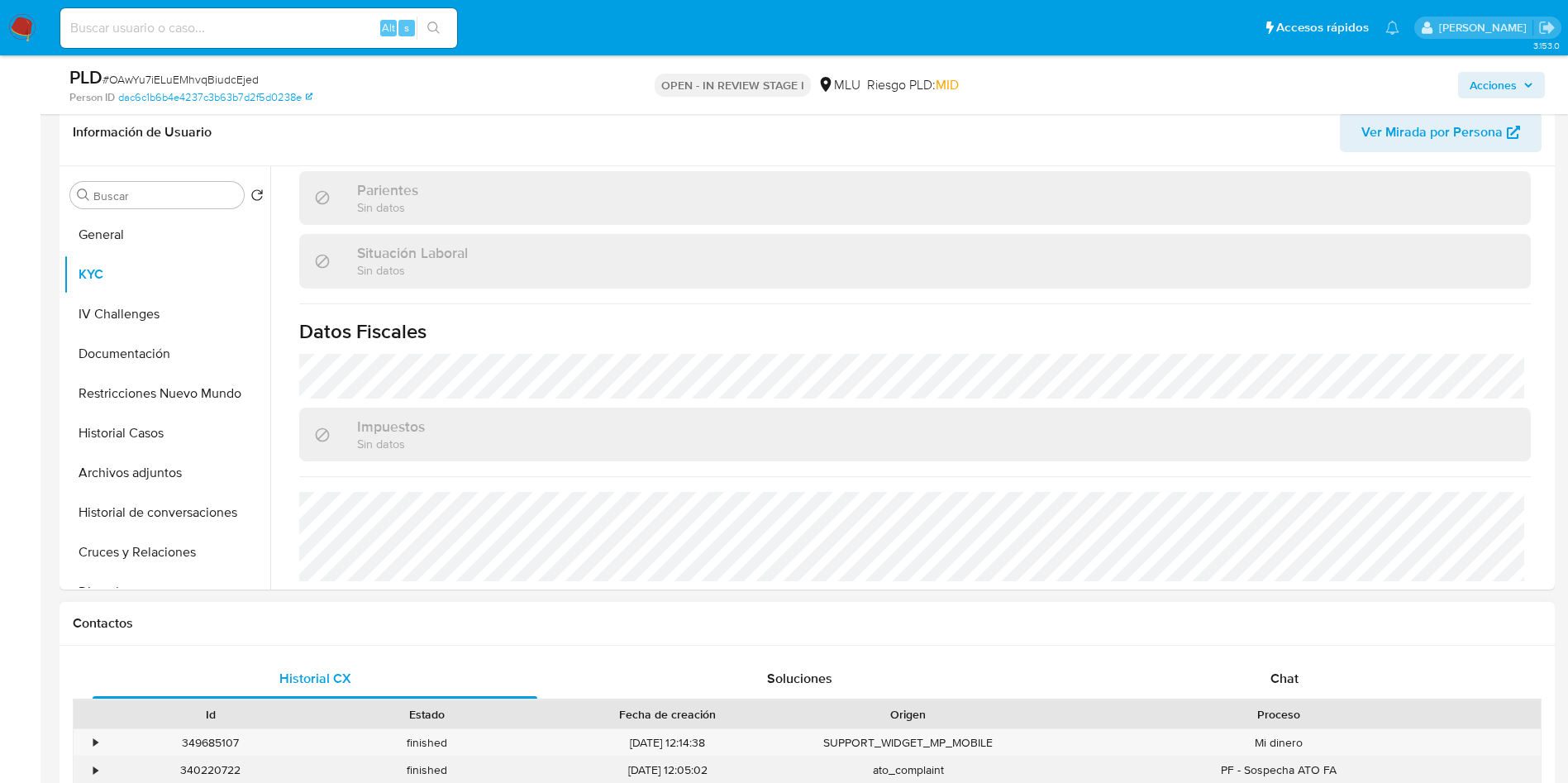
scroll to position [372, 0]
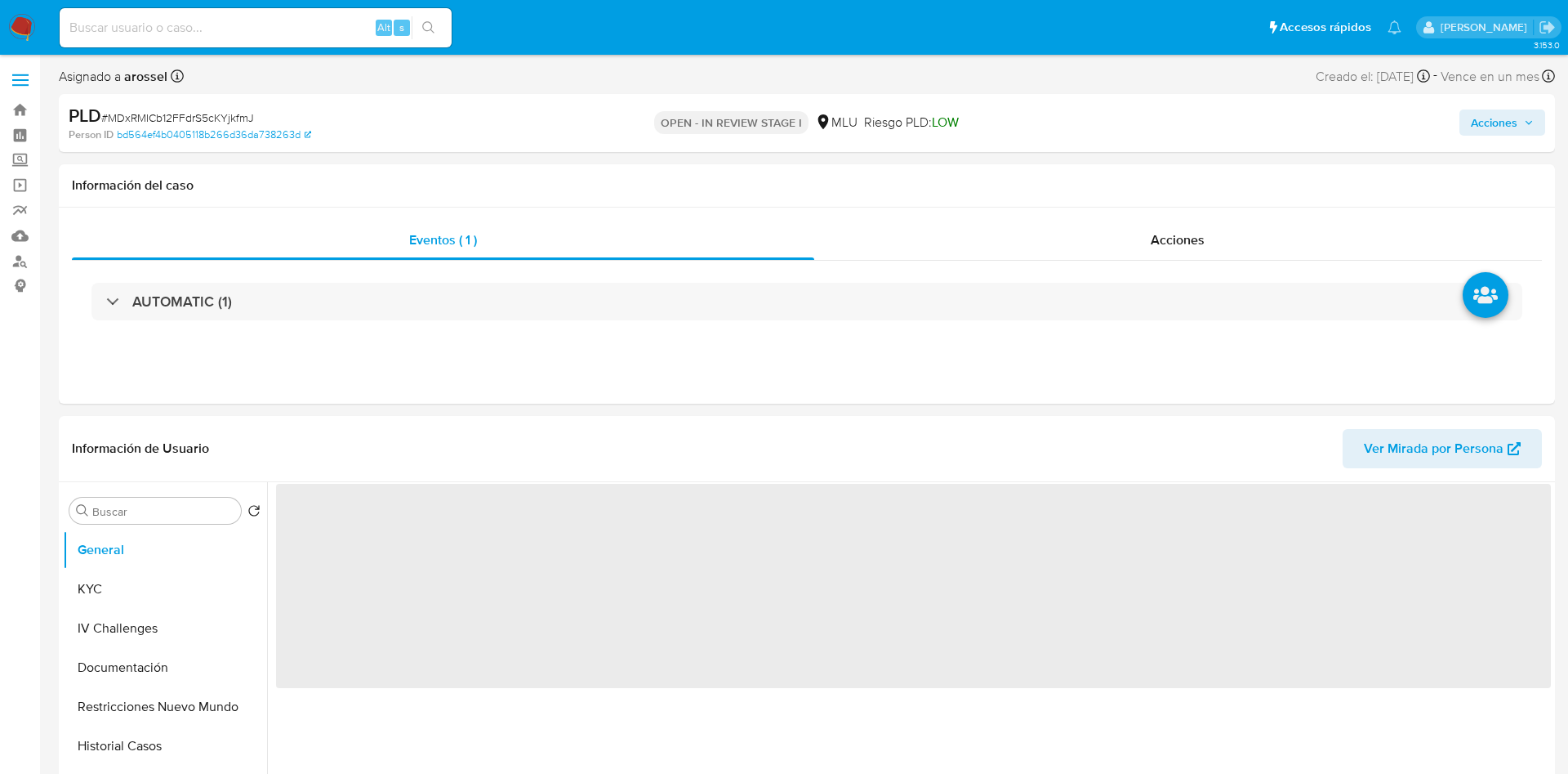
select select "10"
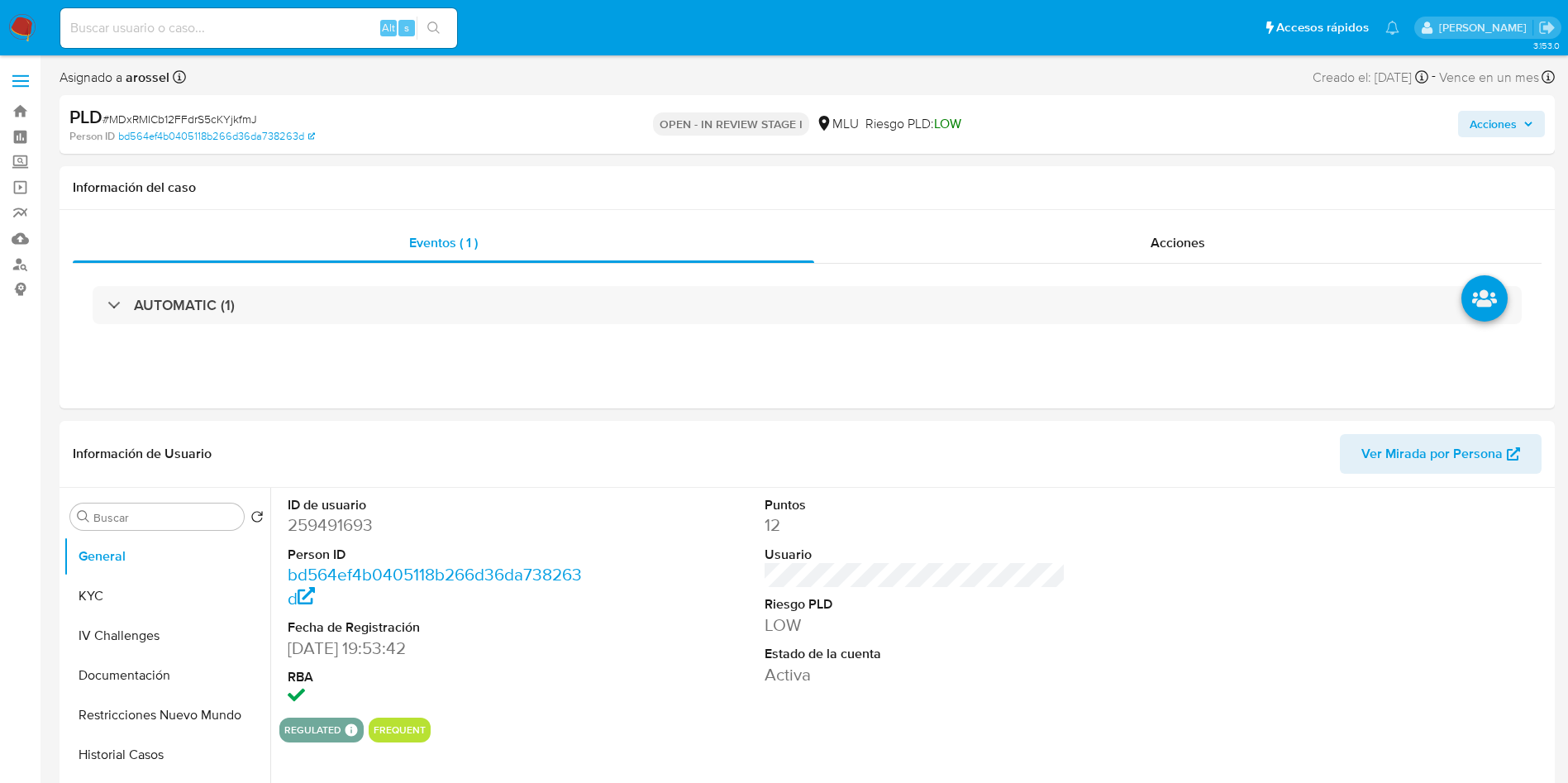
drag, startPoint x: 125, startPoint y: 587, endPoint x: 322, endPoint y: 7, distance: 612.5
click at [125, 588] on button "KYC" at bounding box center [167, 595] width 206 height 39
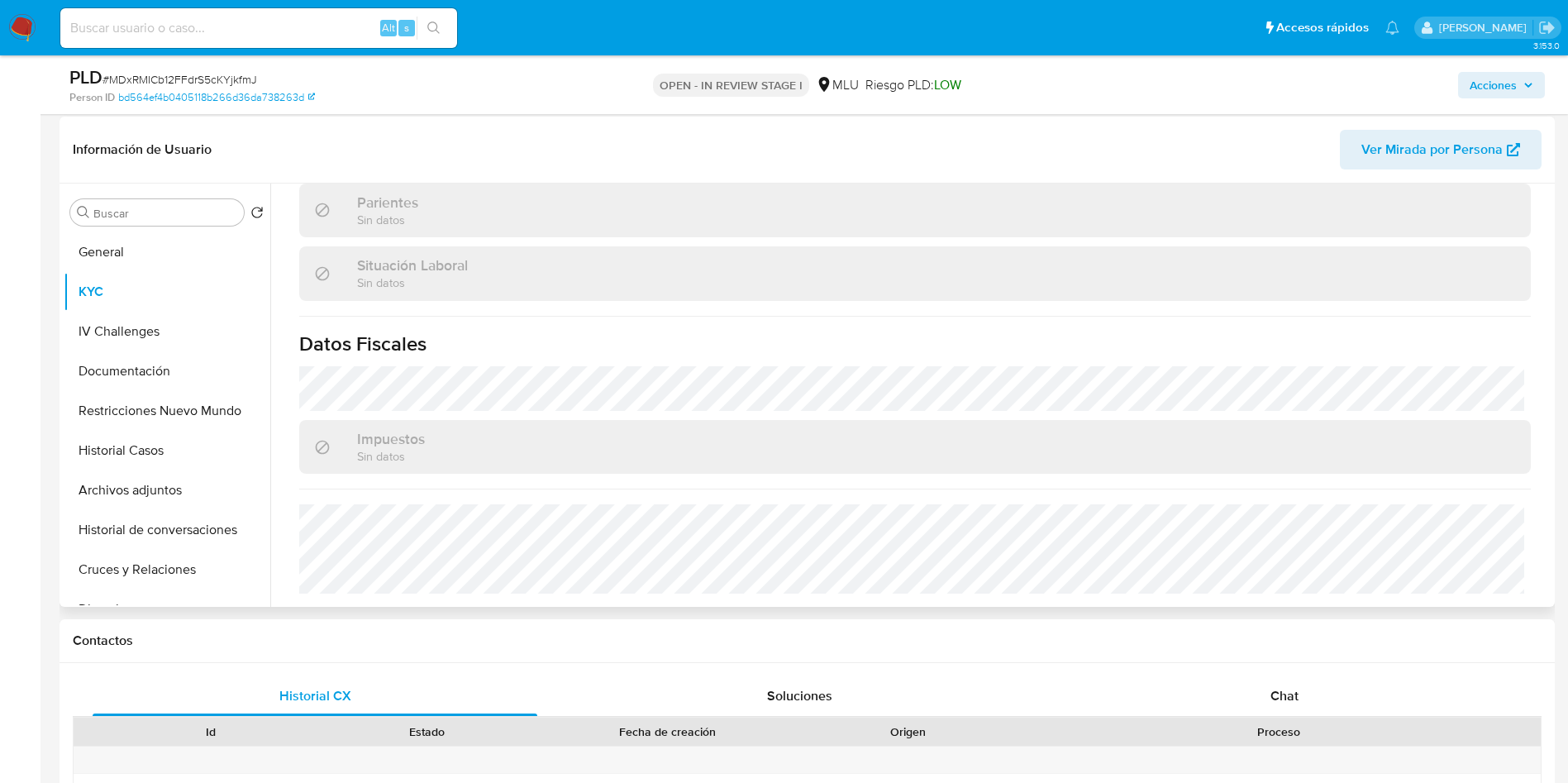
scroll to position [248, 0]
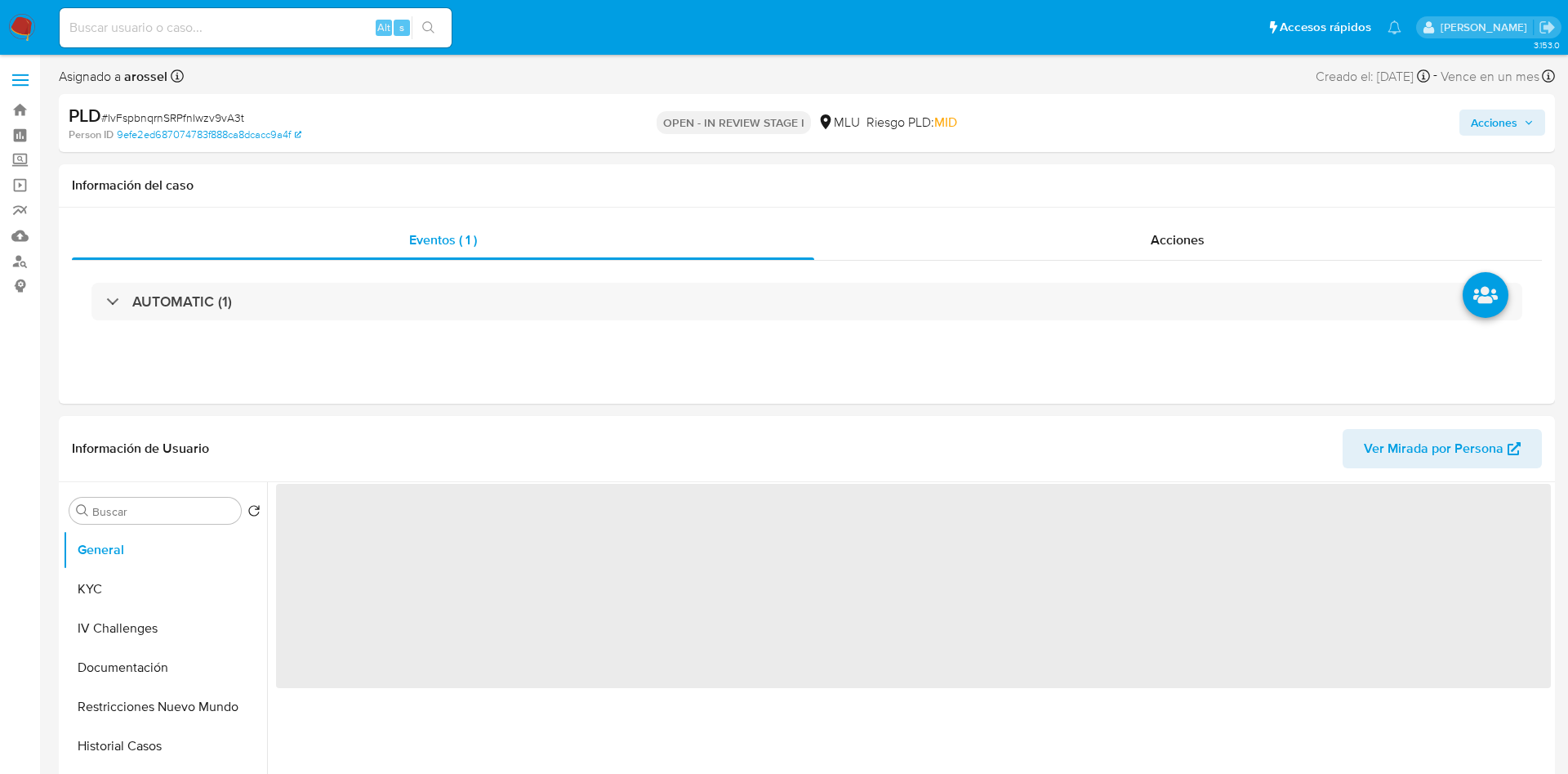
select select "10"
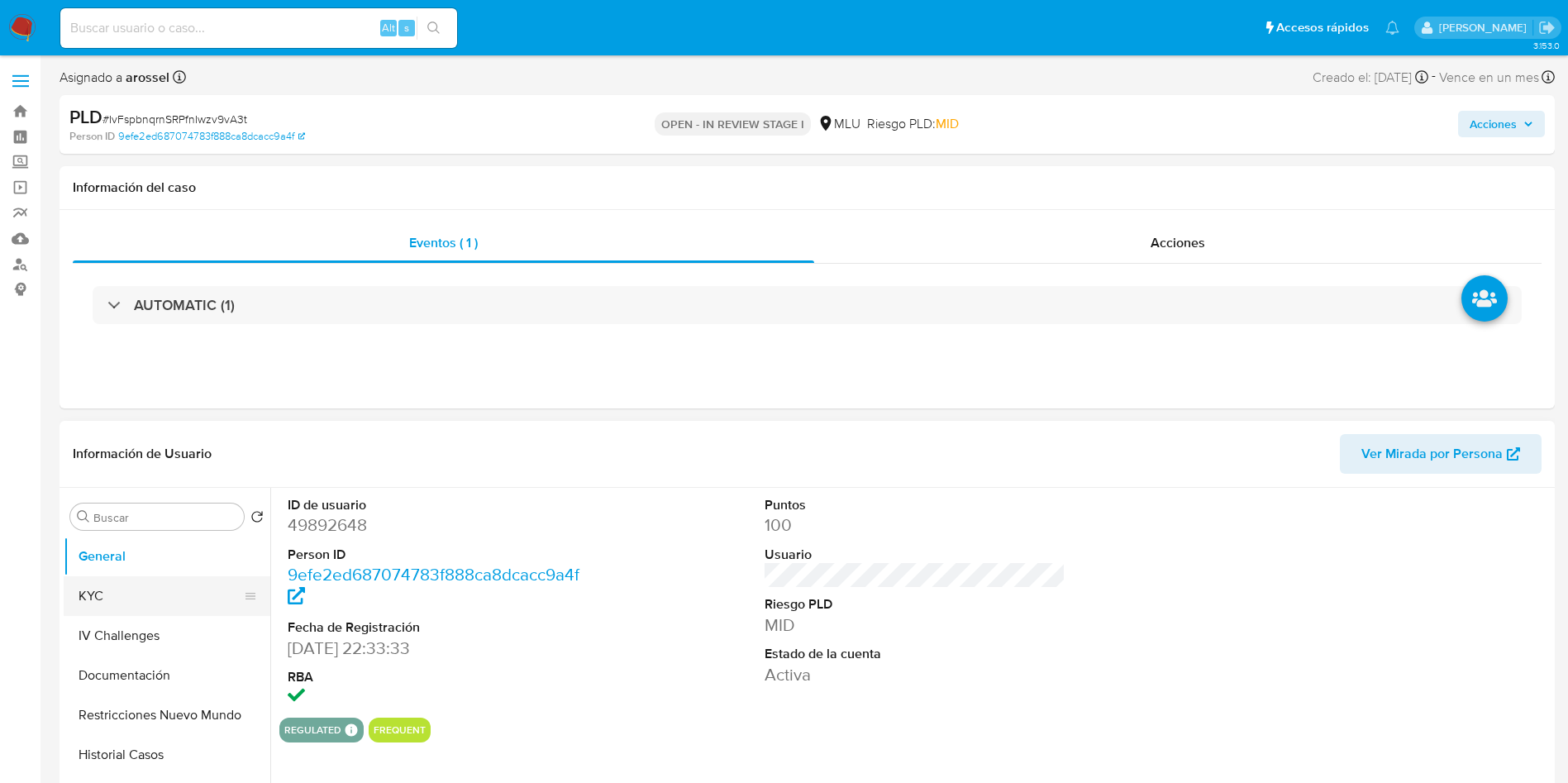
click at [137, 600] on button "KYC" at bounding box center [160, 595] width 193 height 39
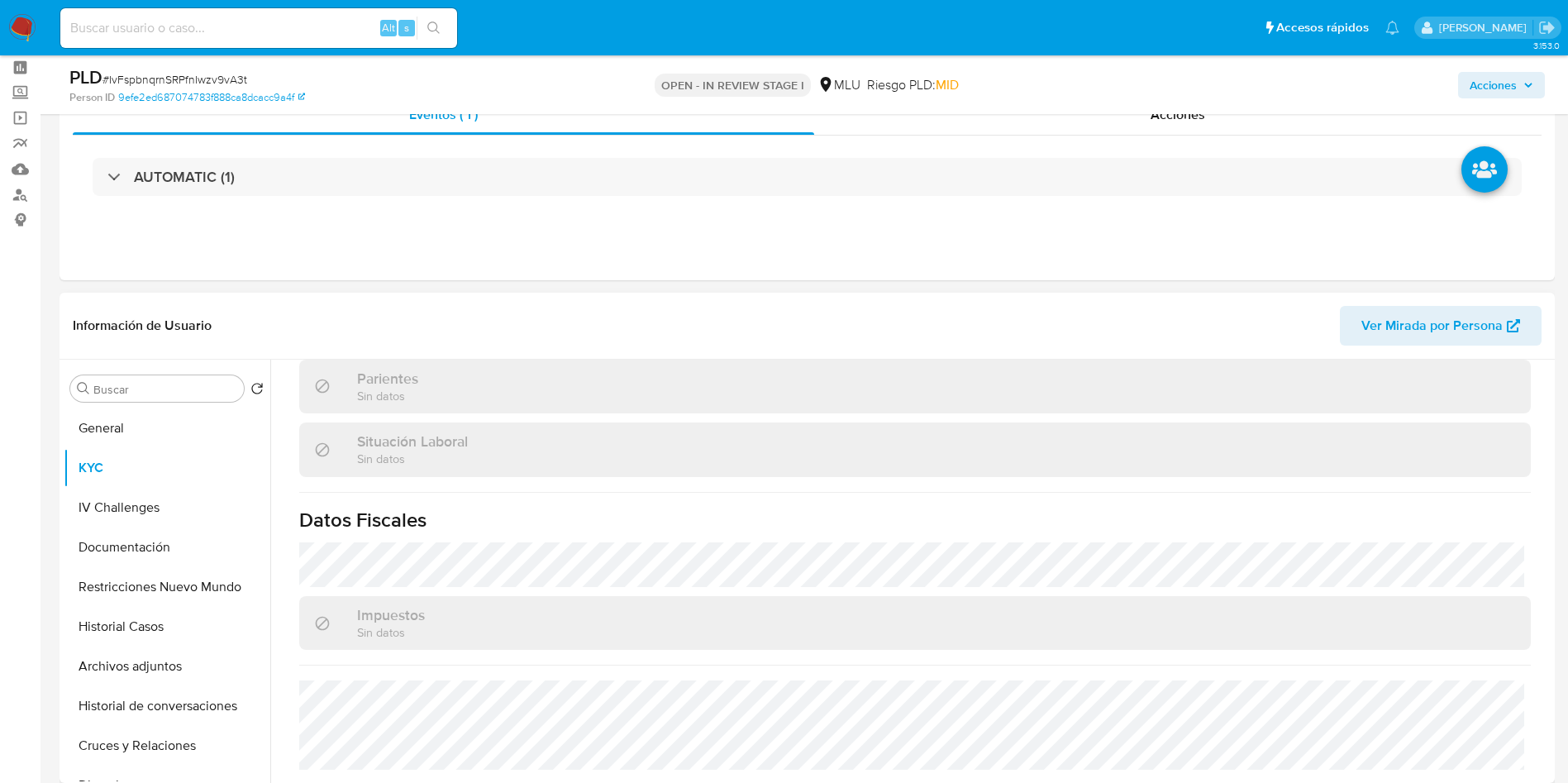
scroll to position [124, 0]
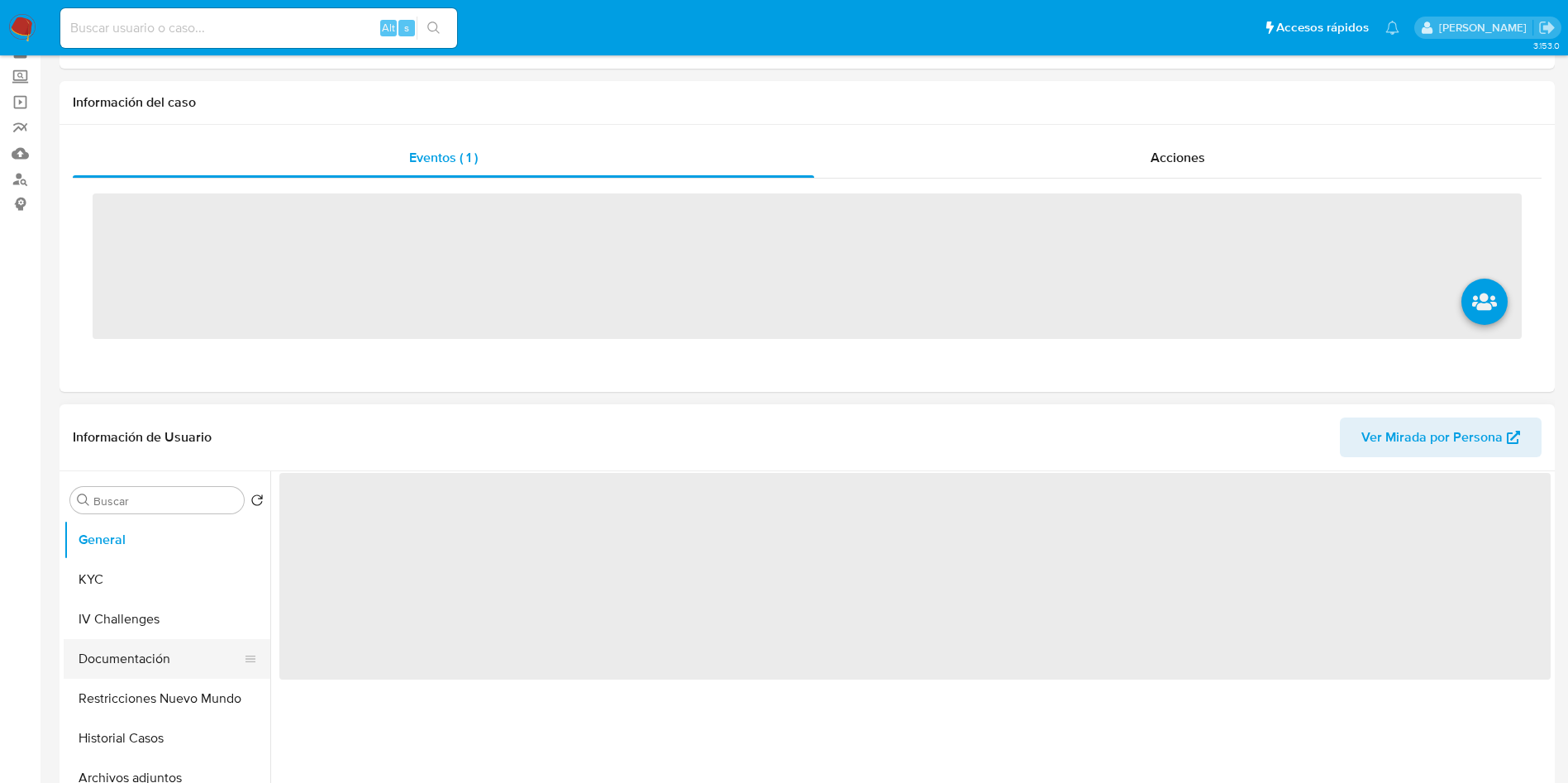
scroll to position [124, 0]
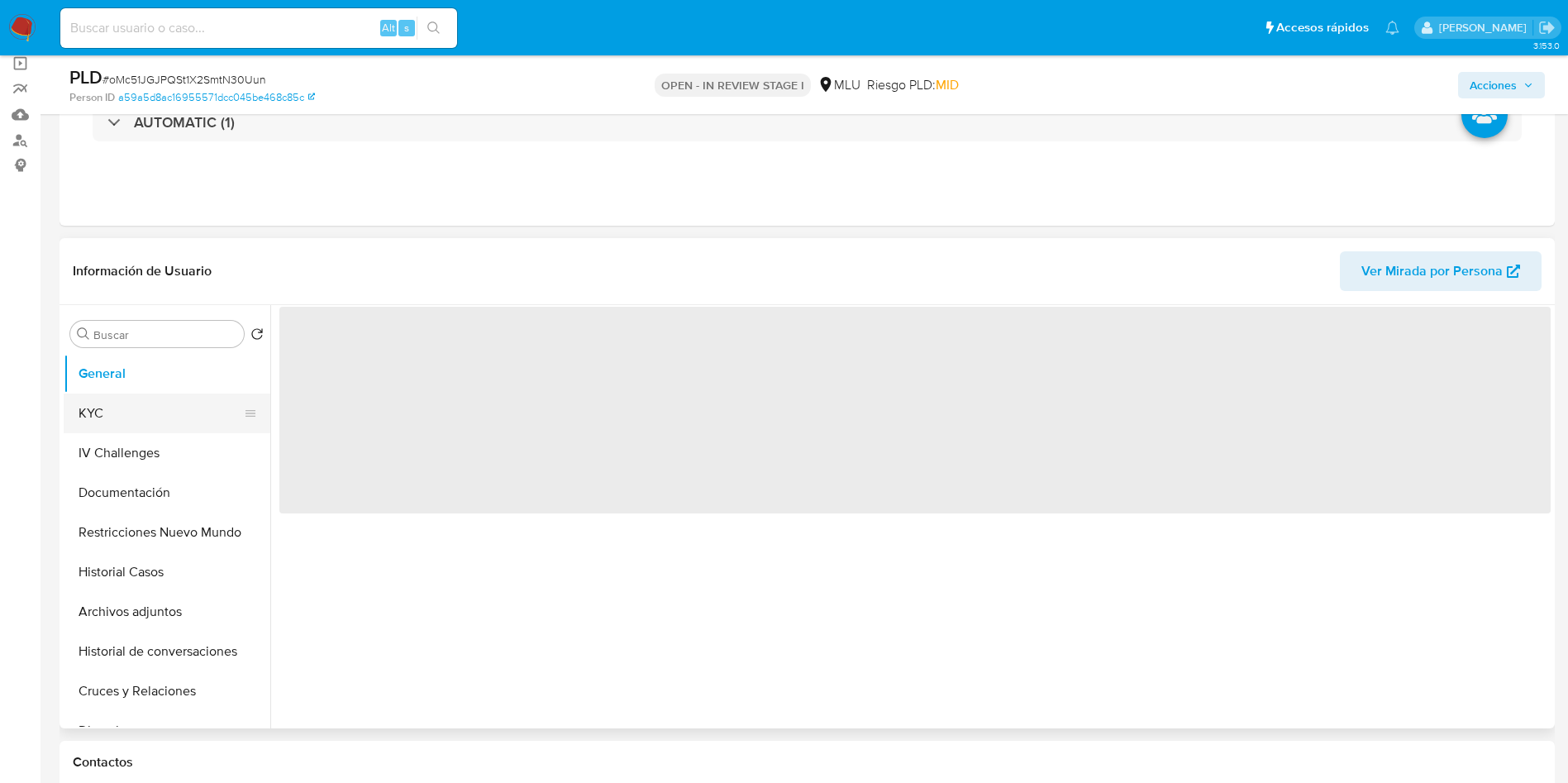
click at [140, 411] on button "KYC" at bounding box center [160, 413] width 193 height 39
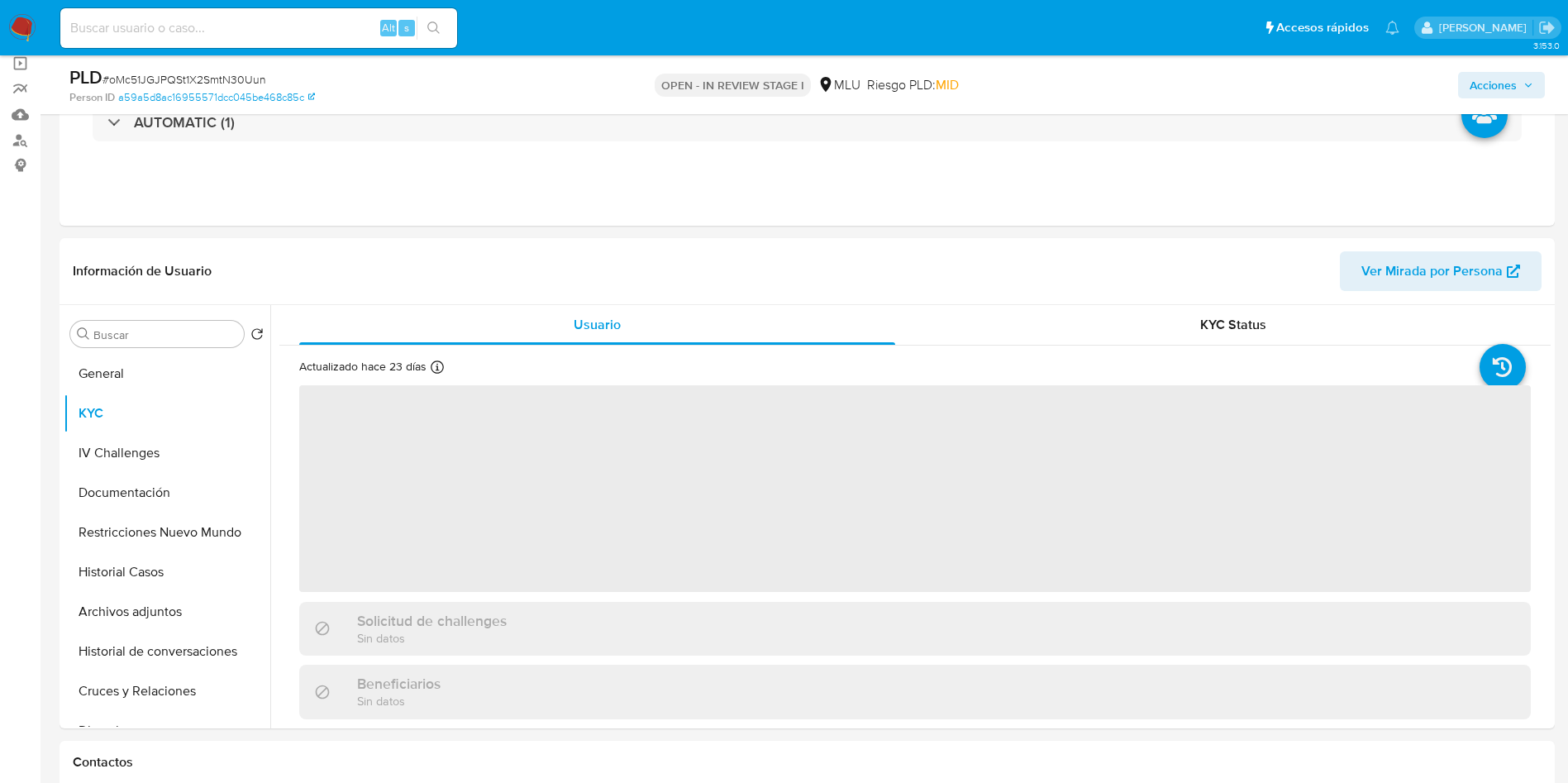
select select "10"
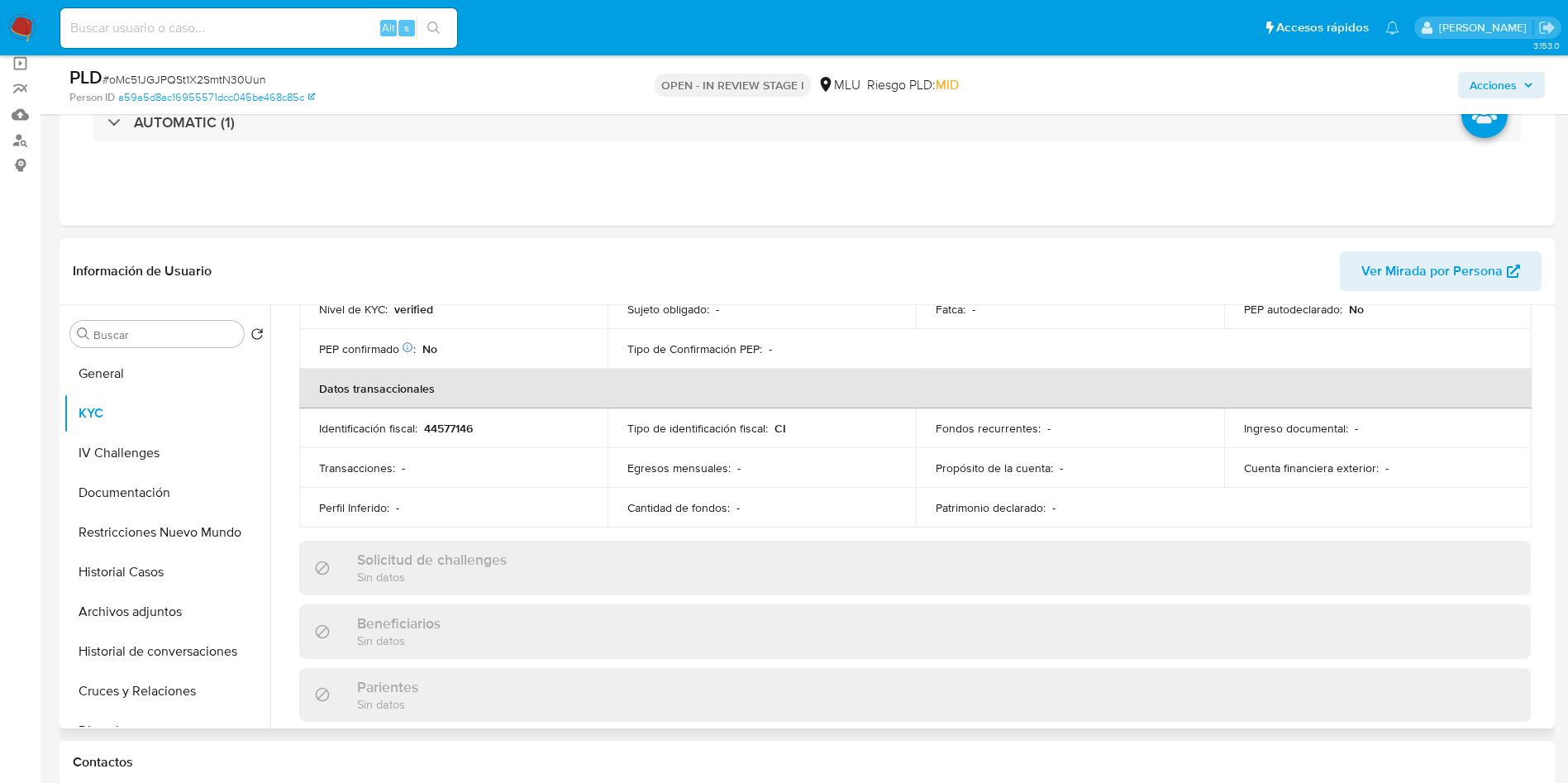
scroll to position [814, 0]
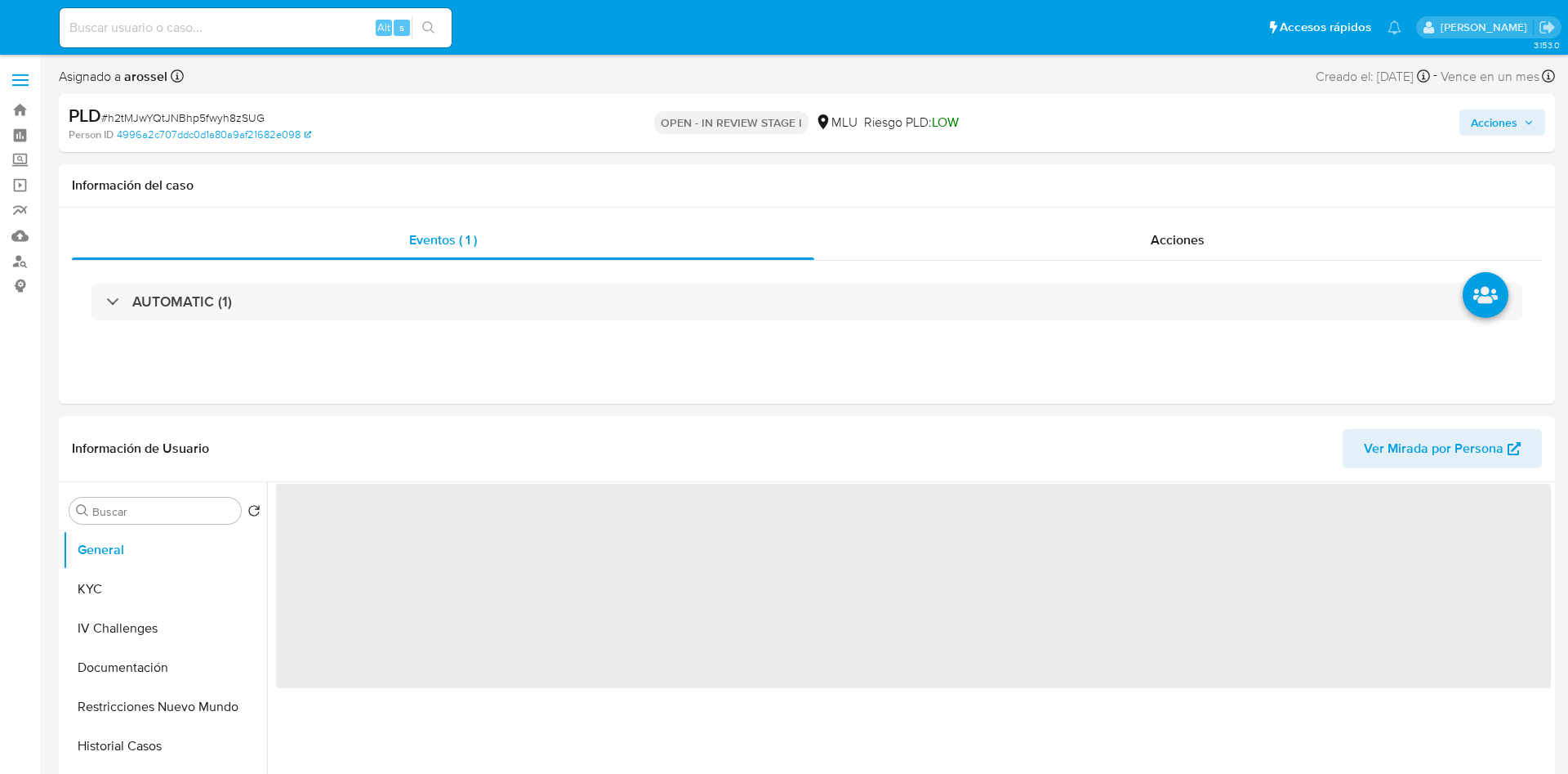
select select "10"
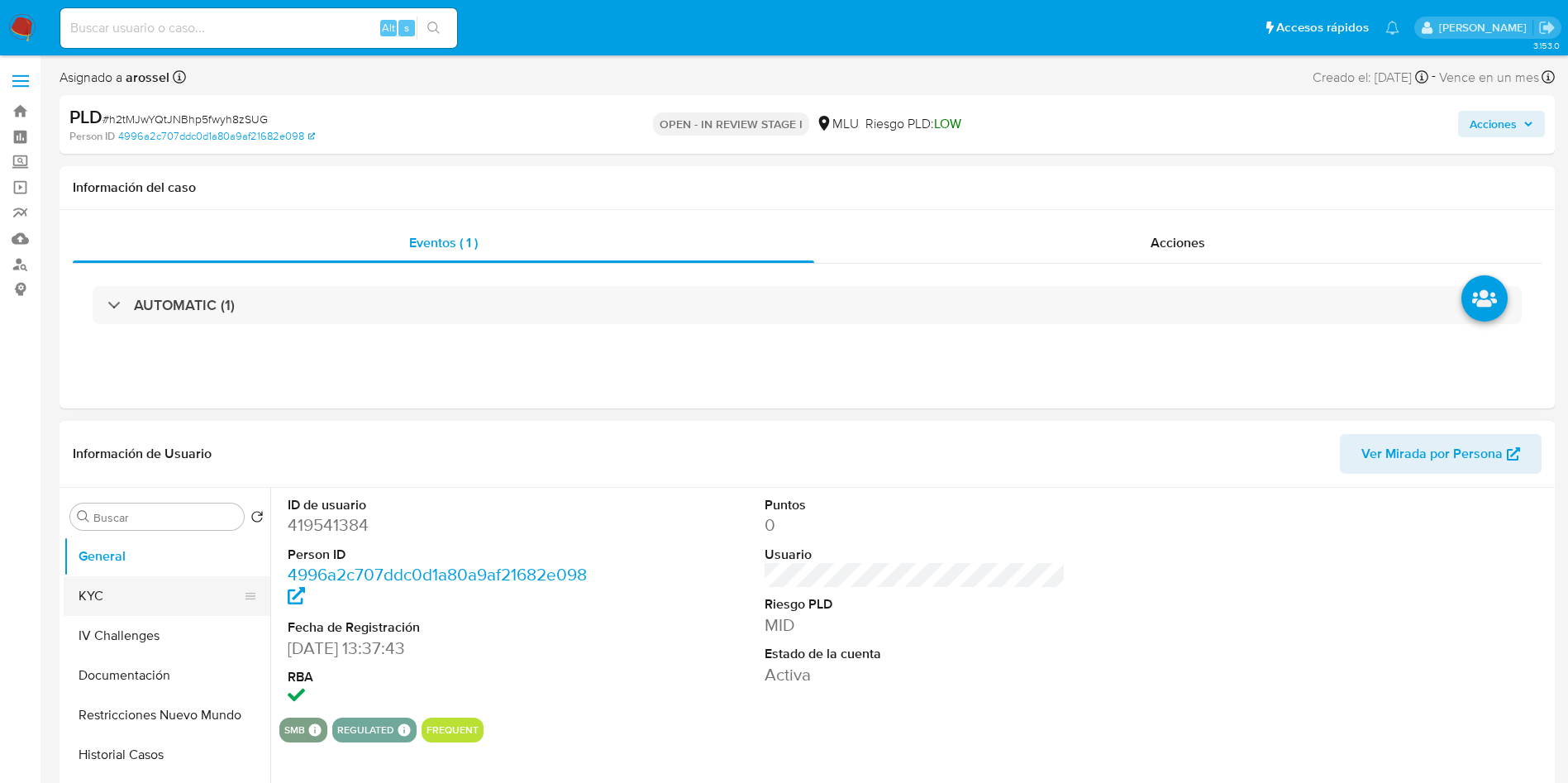
click at [133, 590] on button "KYC" at bounding box center [160, 595] width 193 height 39
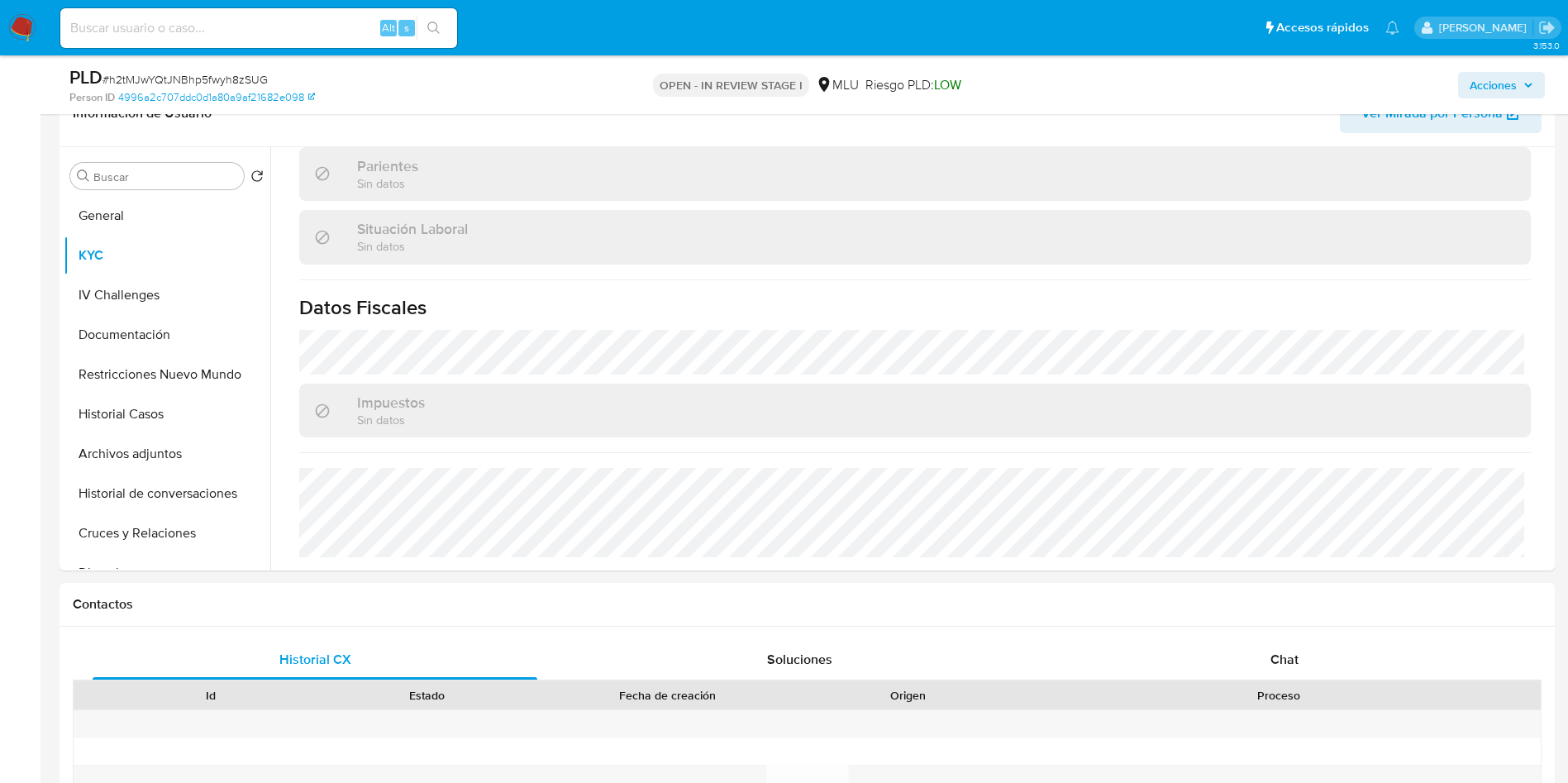
scroll to position [248, 0]
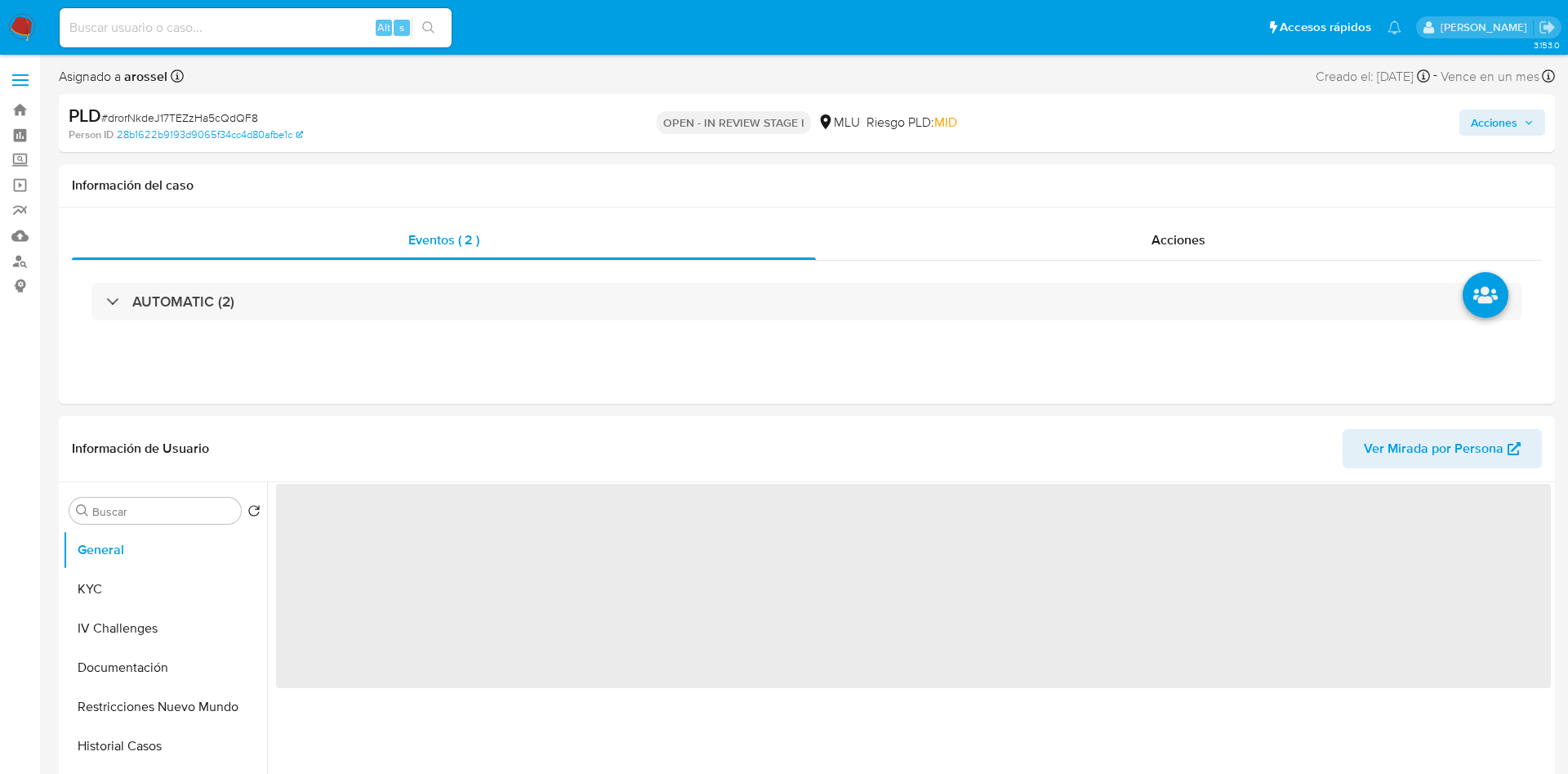
select select "10"
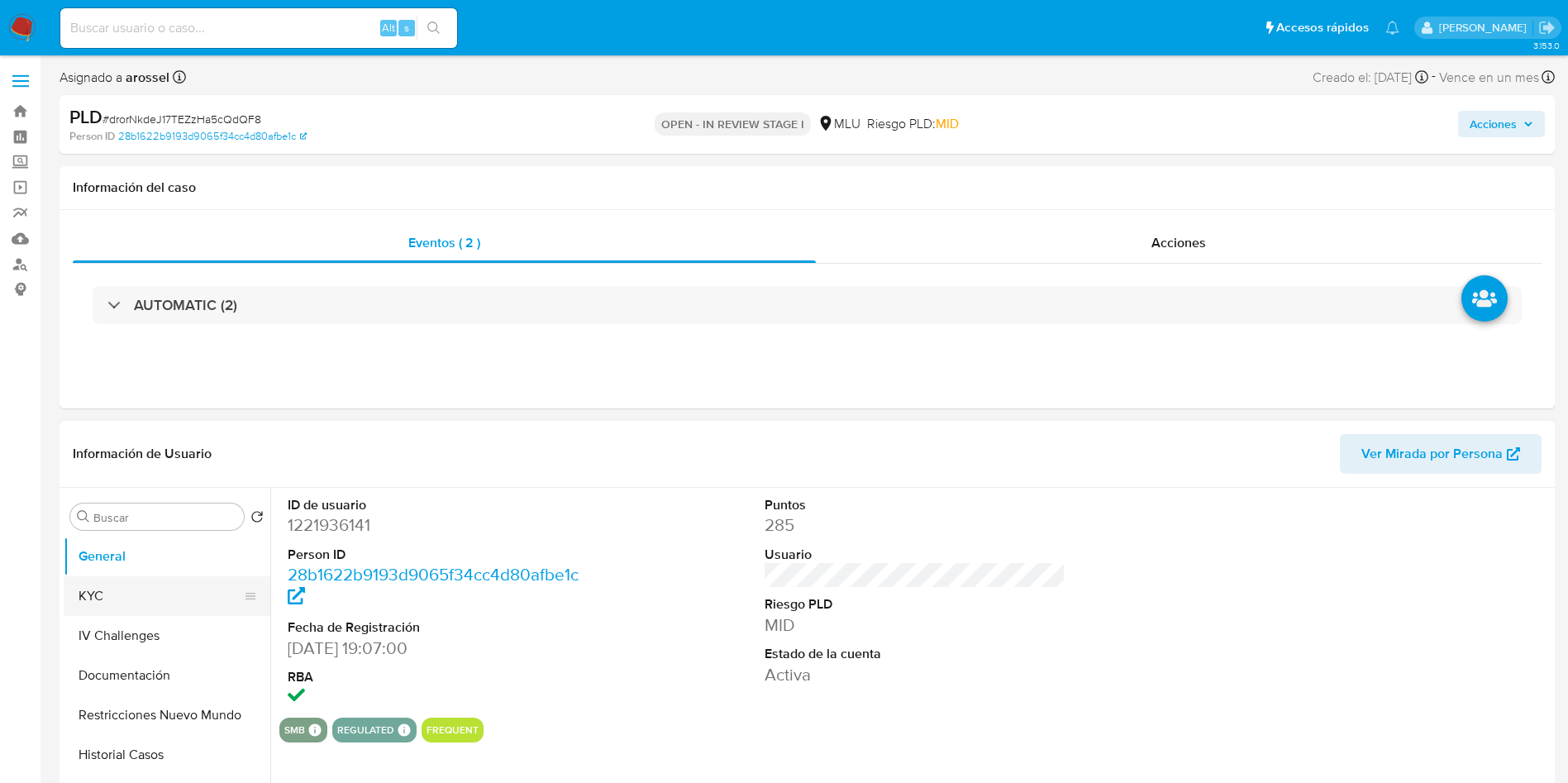
click at [119, 582] on button "KYC" at bounding box center [160, 595] width 193 height 39
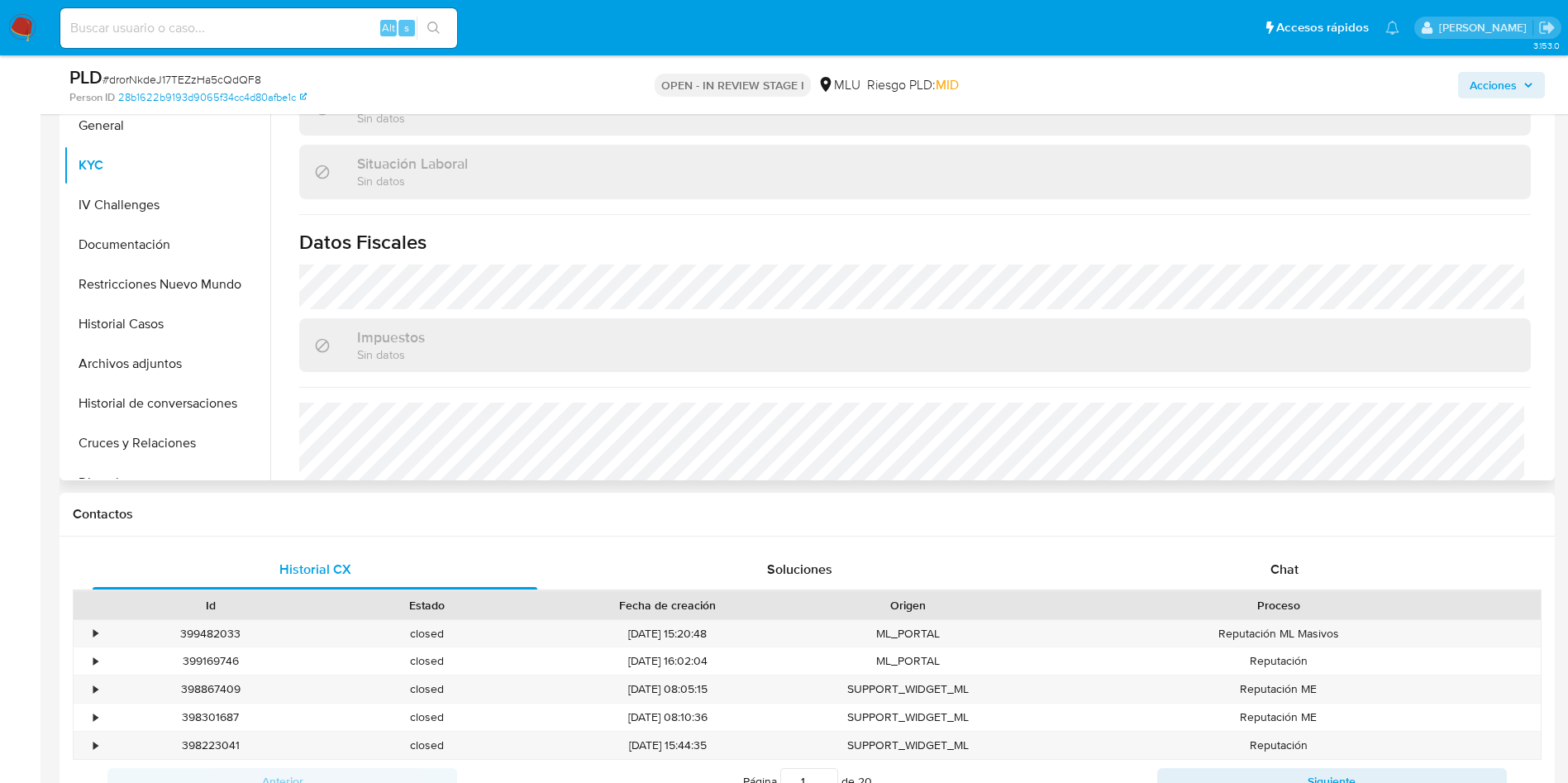
scroll to position [814, 0]
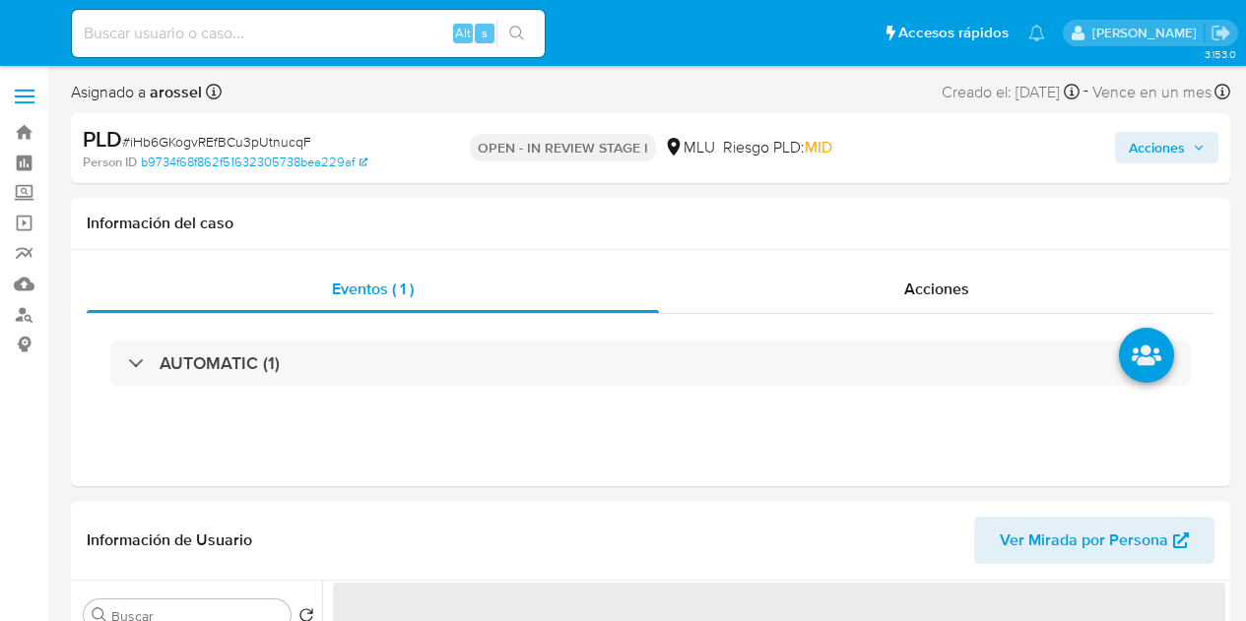
select select "10"
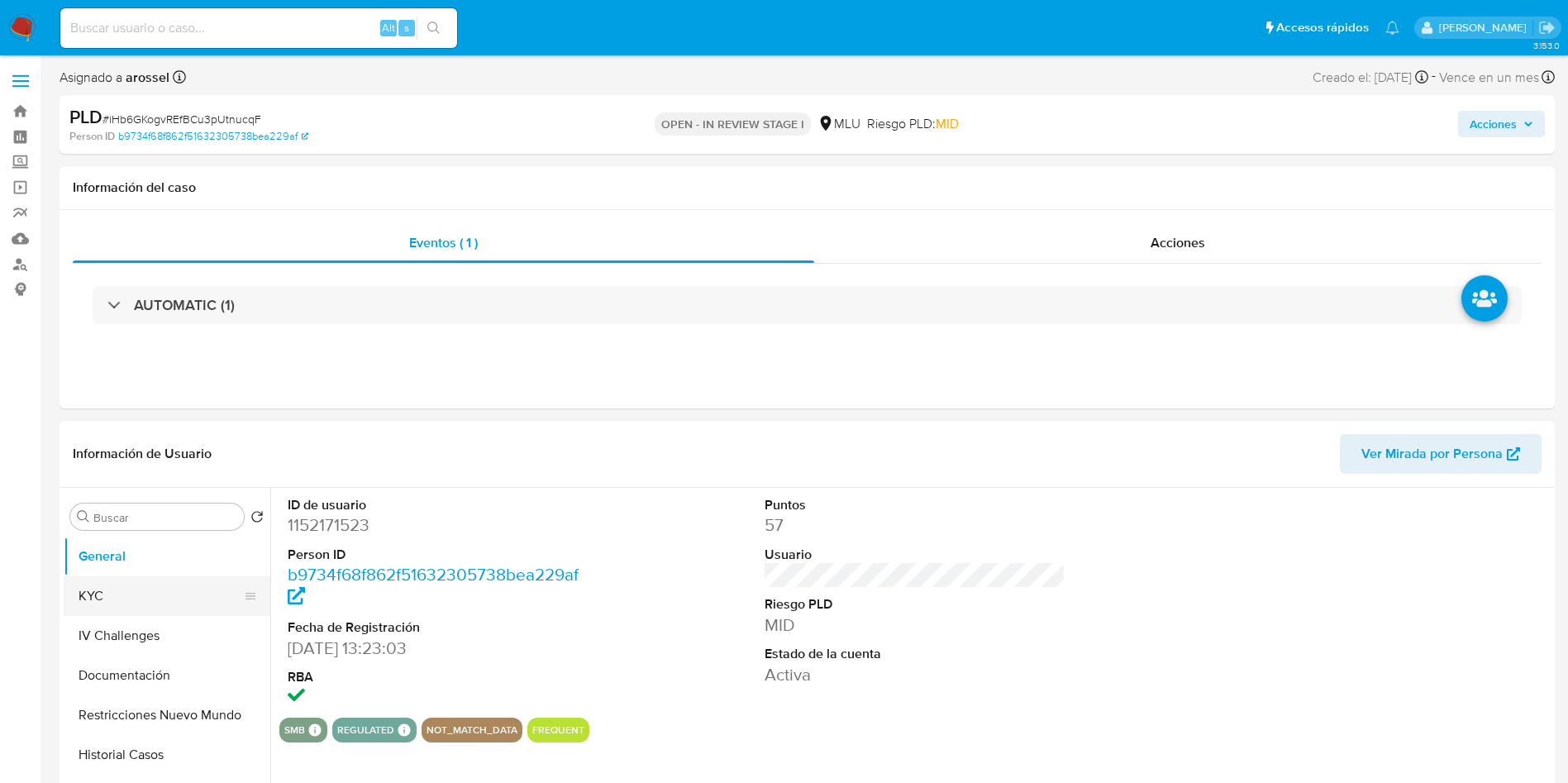
click at [180, 520] on button "KYC" at bounding box center [160, 595] width 193 height 39
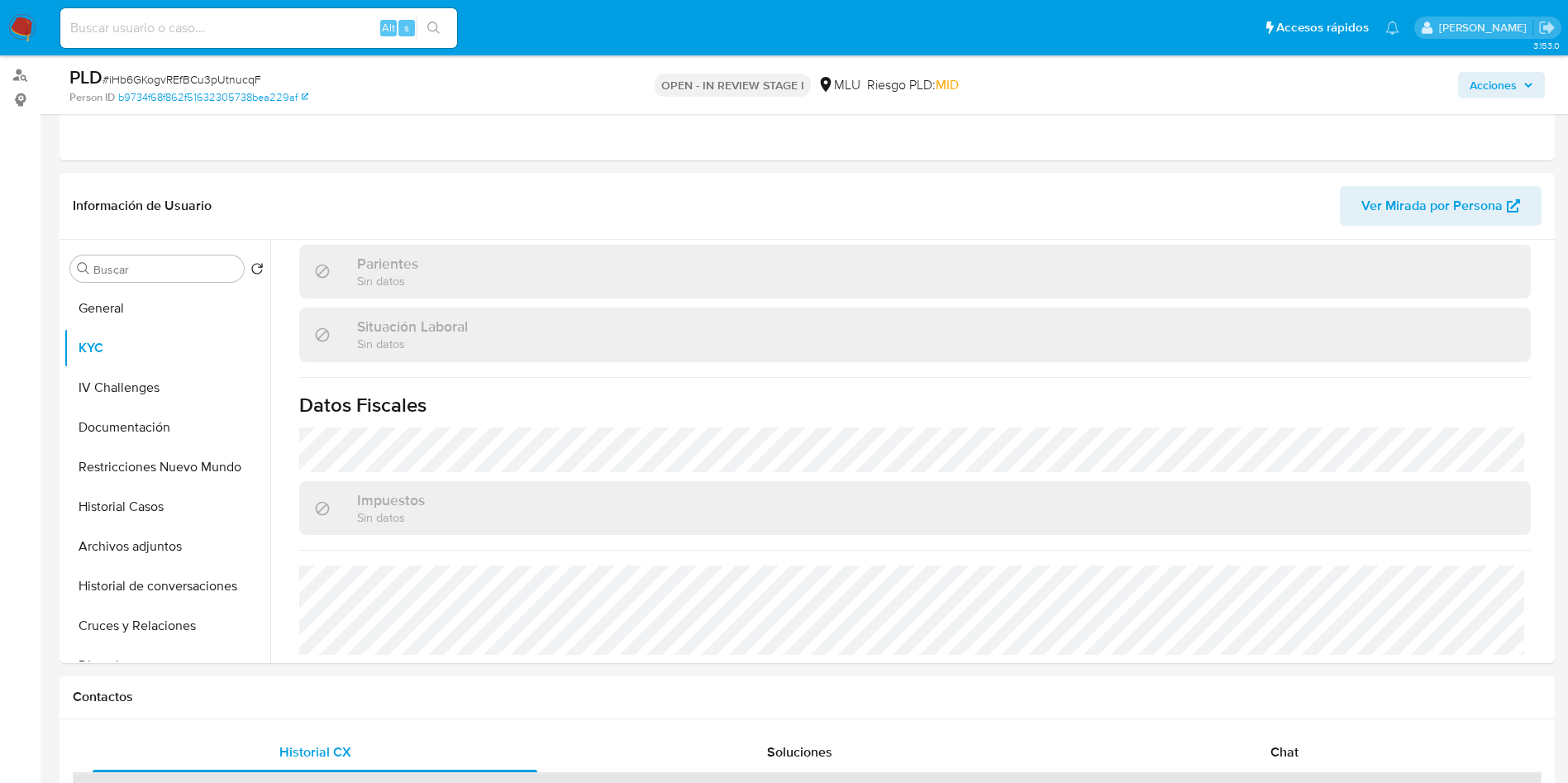
scroll to position [496, 0]
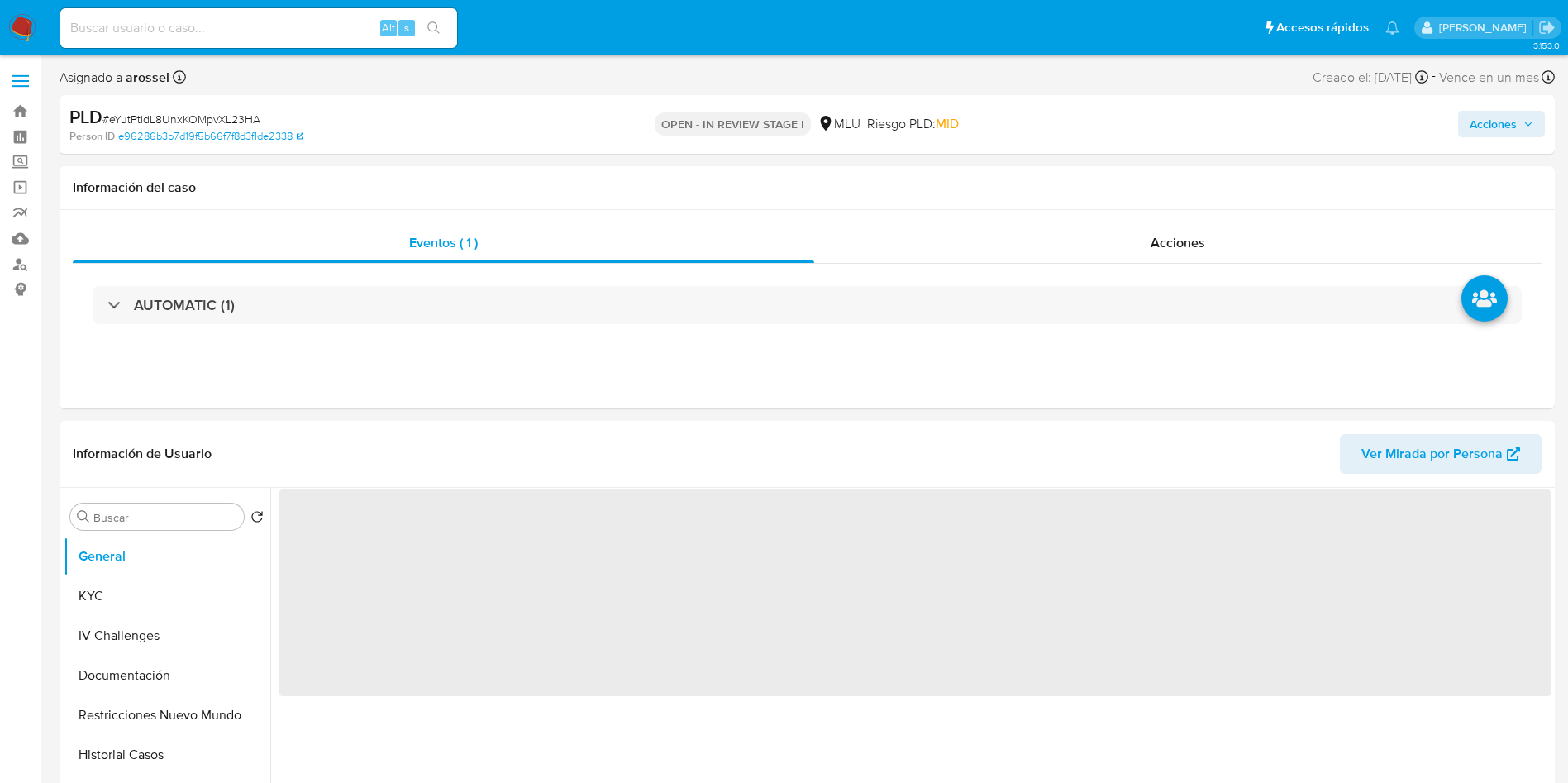
select select "10"
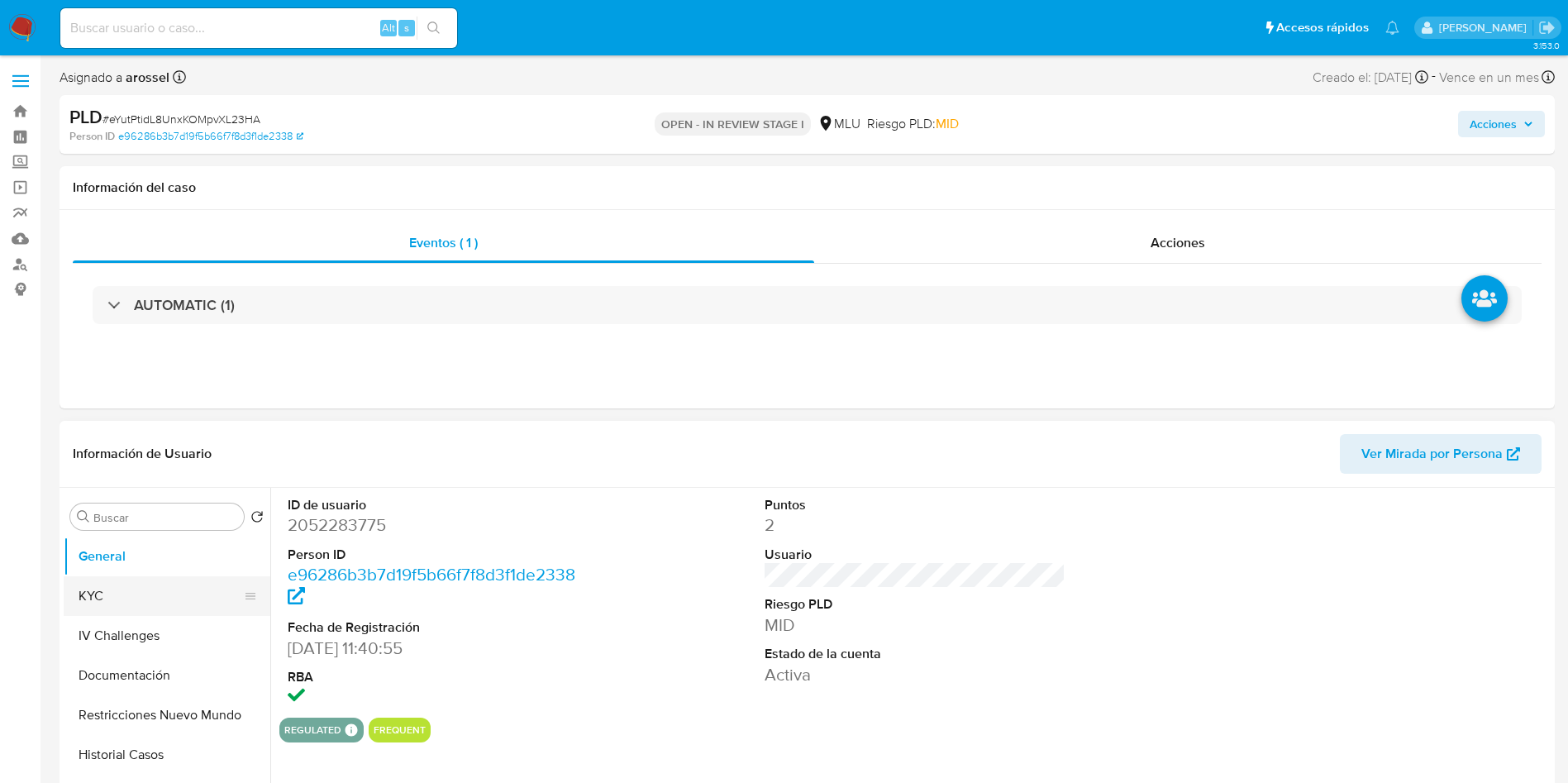
click at [143, 581] on button "KYC" at bounding box center [160, 595] width 193 height 39
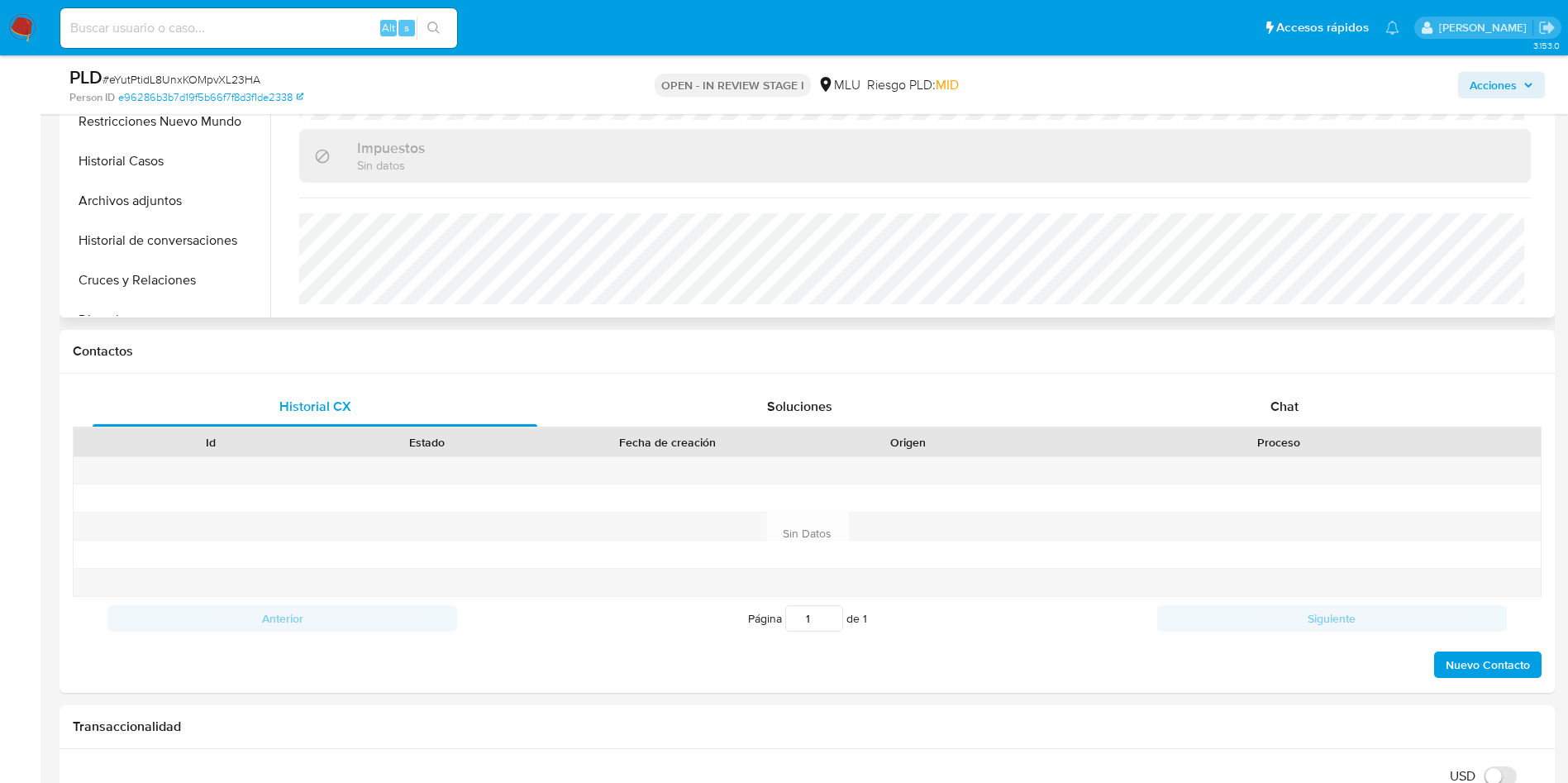
scroll to position [496, 0]
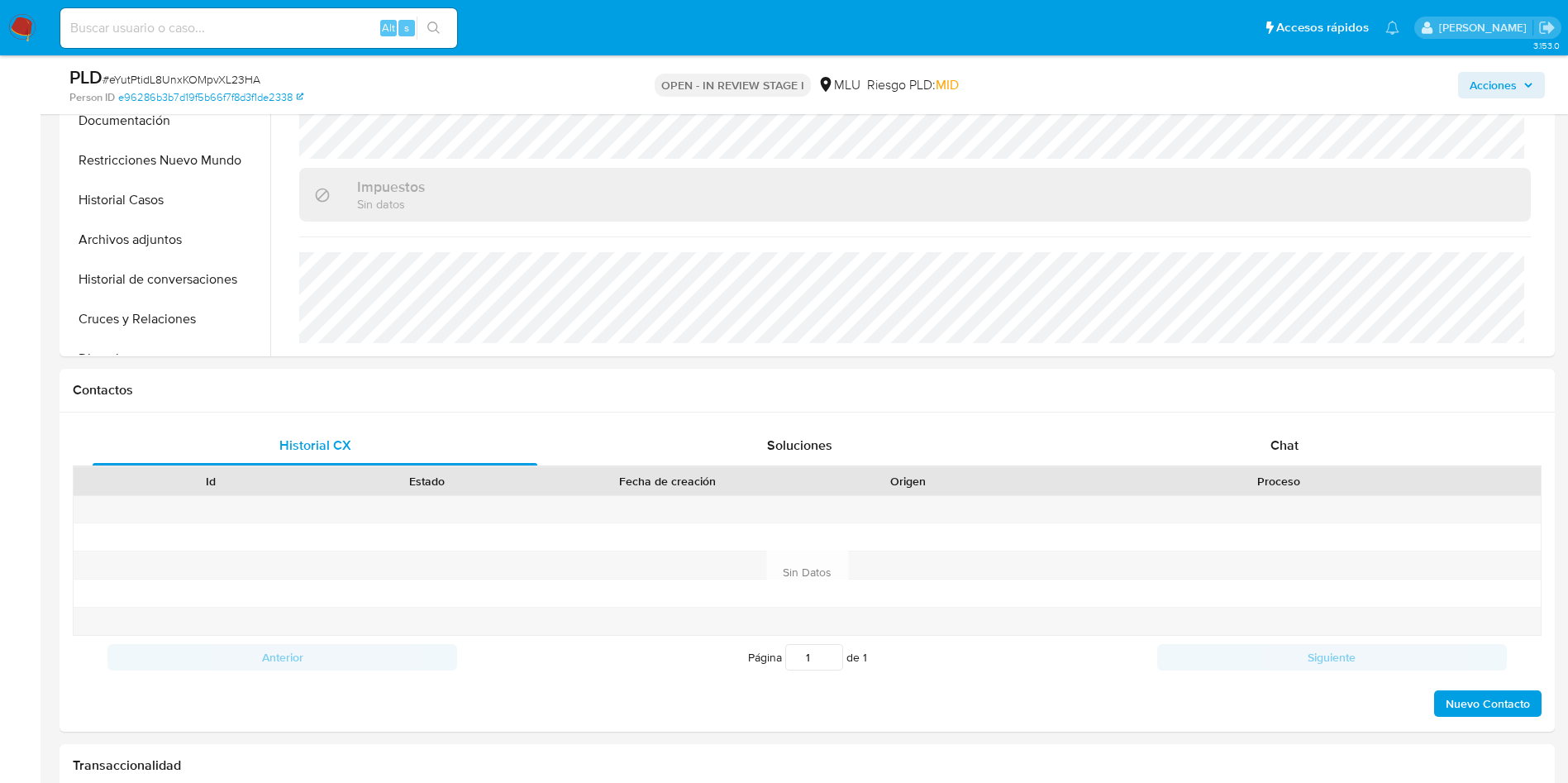
click at [221, 82] on span "# eYutPtidL8UnxKOMpvXL23HA" at bounding box center [181, 80] width 158 height 17
copy span "eYutPtidL8UnxKOMpvXL23HA"
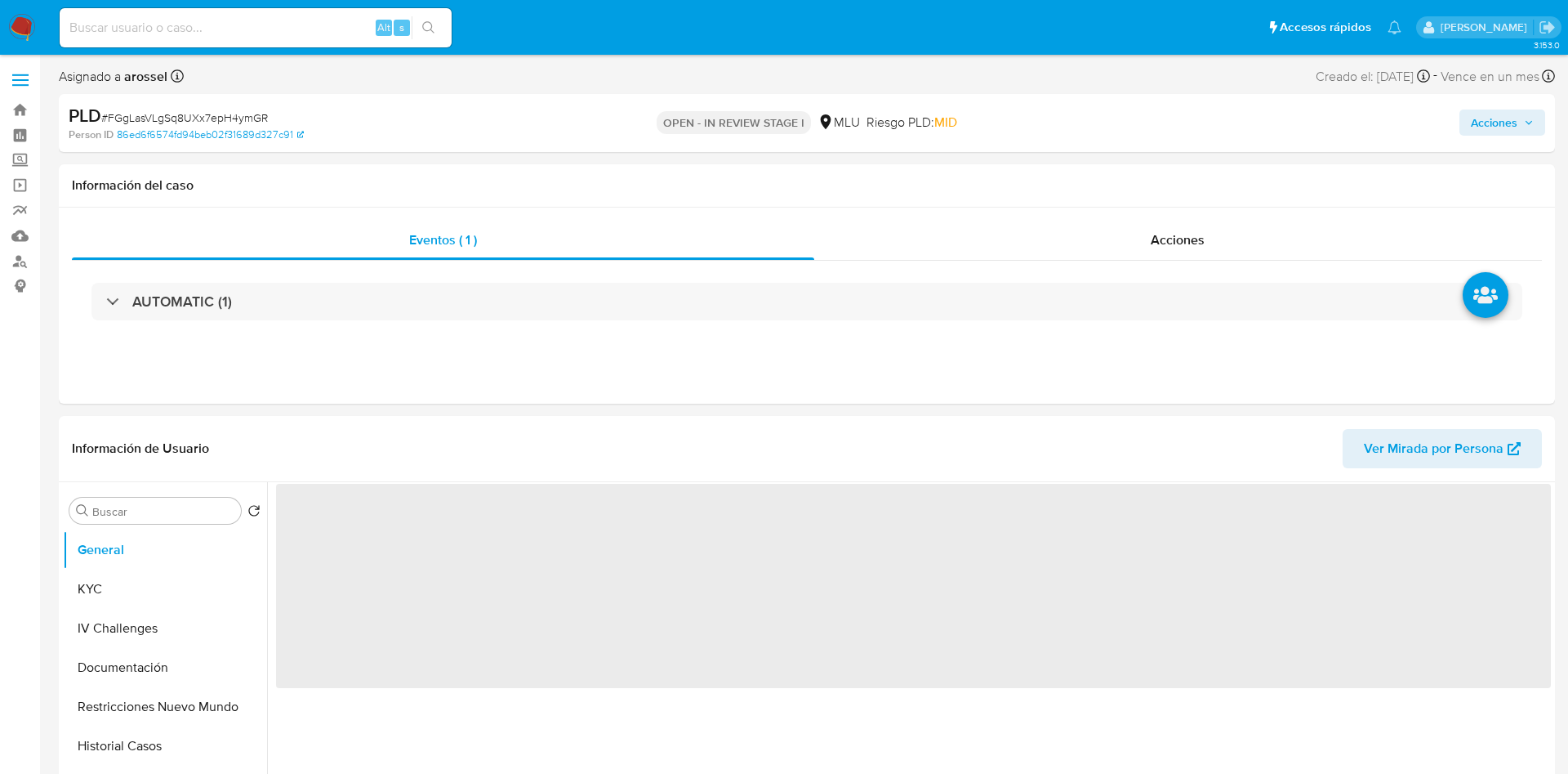
select select "10"
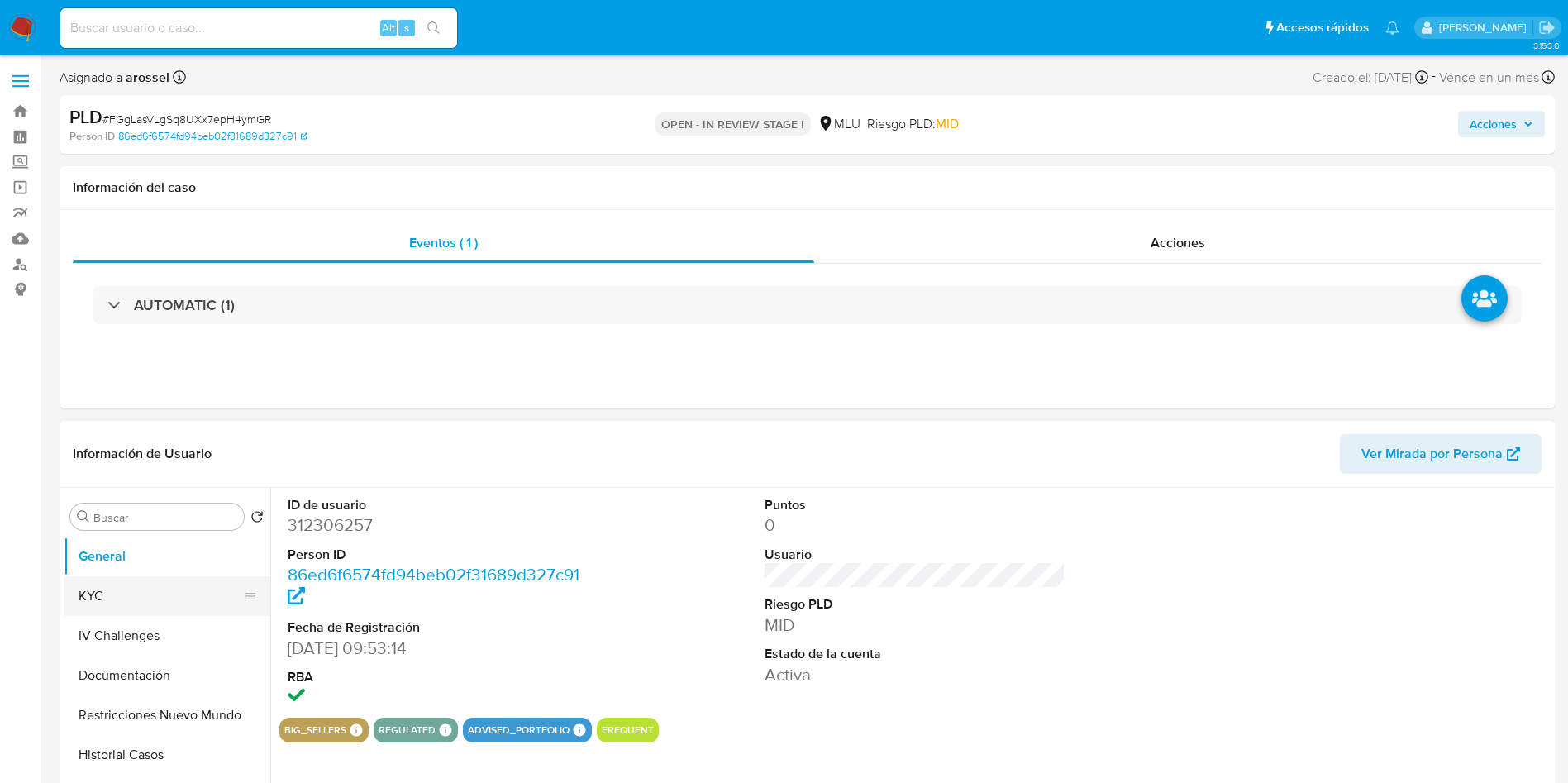
click at [156, 600] on button "KYC" at bounding box center [160, 595] width 193 height 39
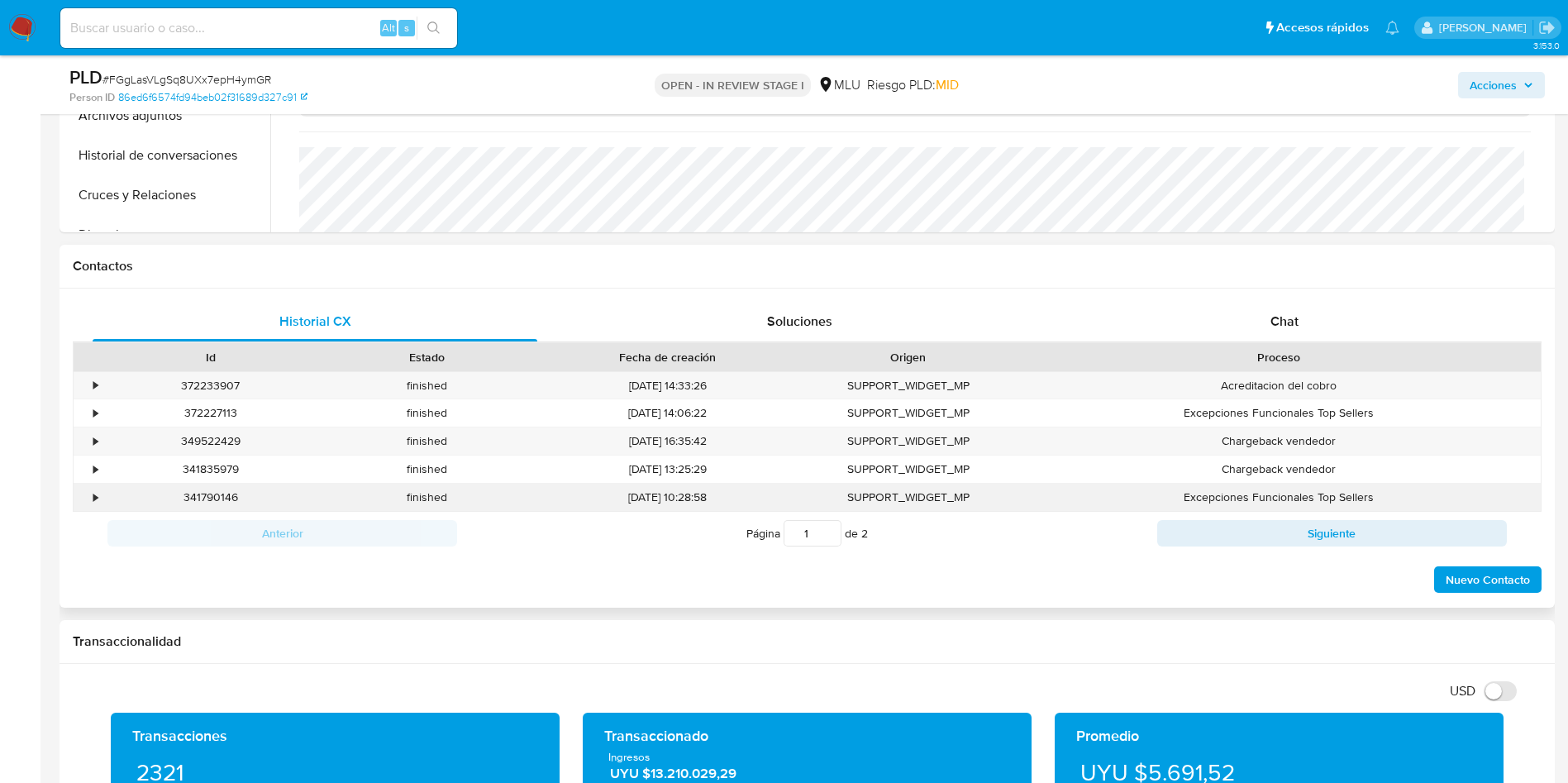
scroll to position [496, 0]
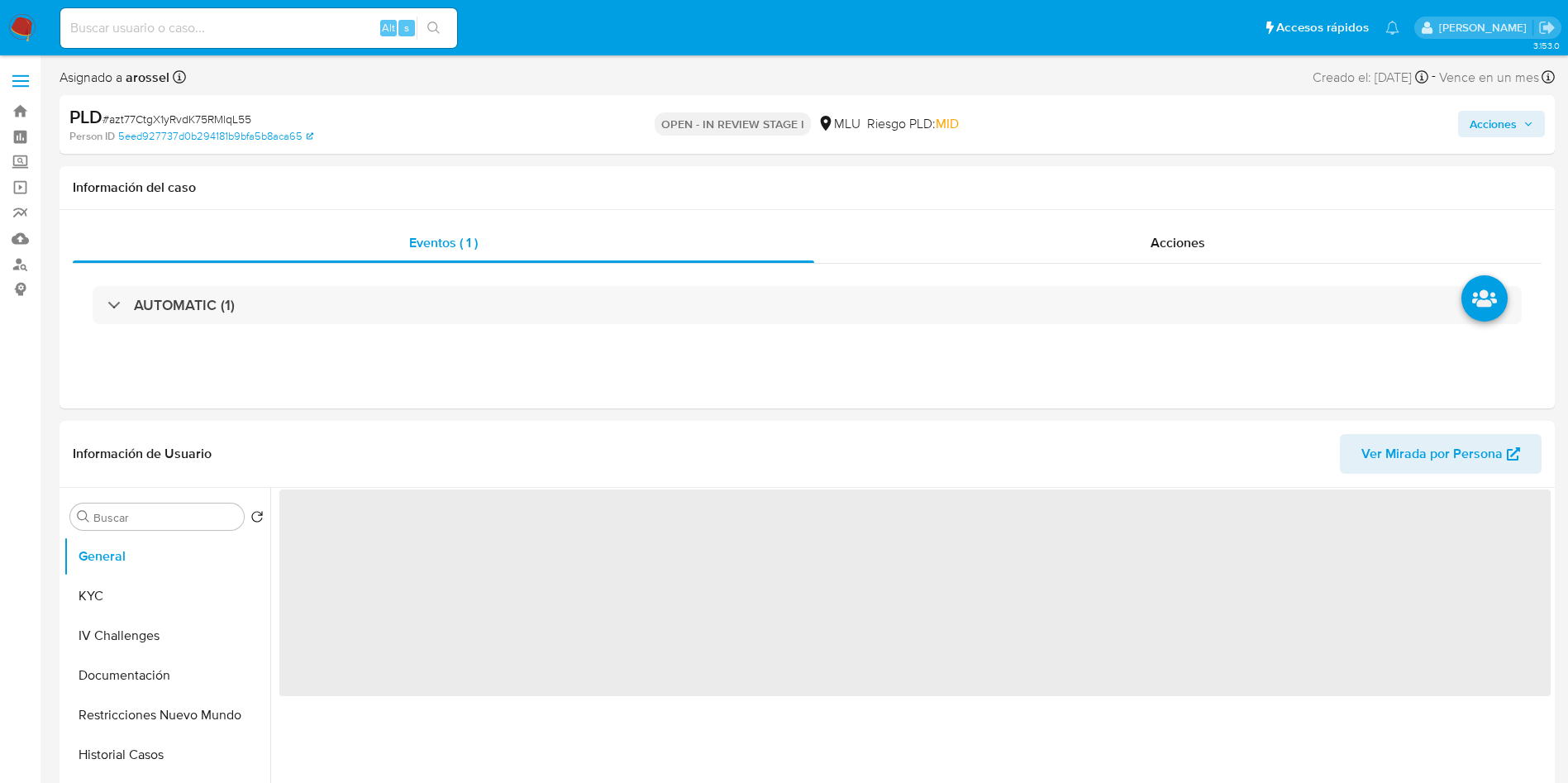
select select "10"
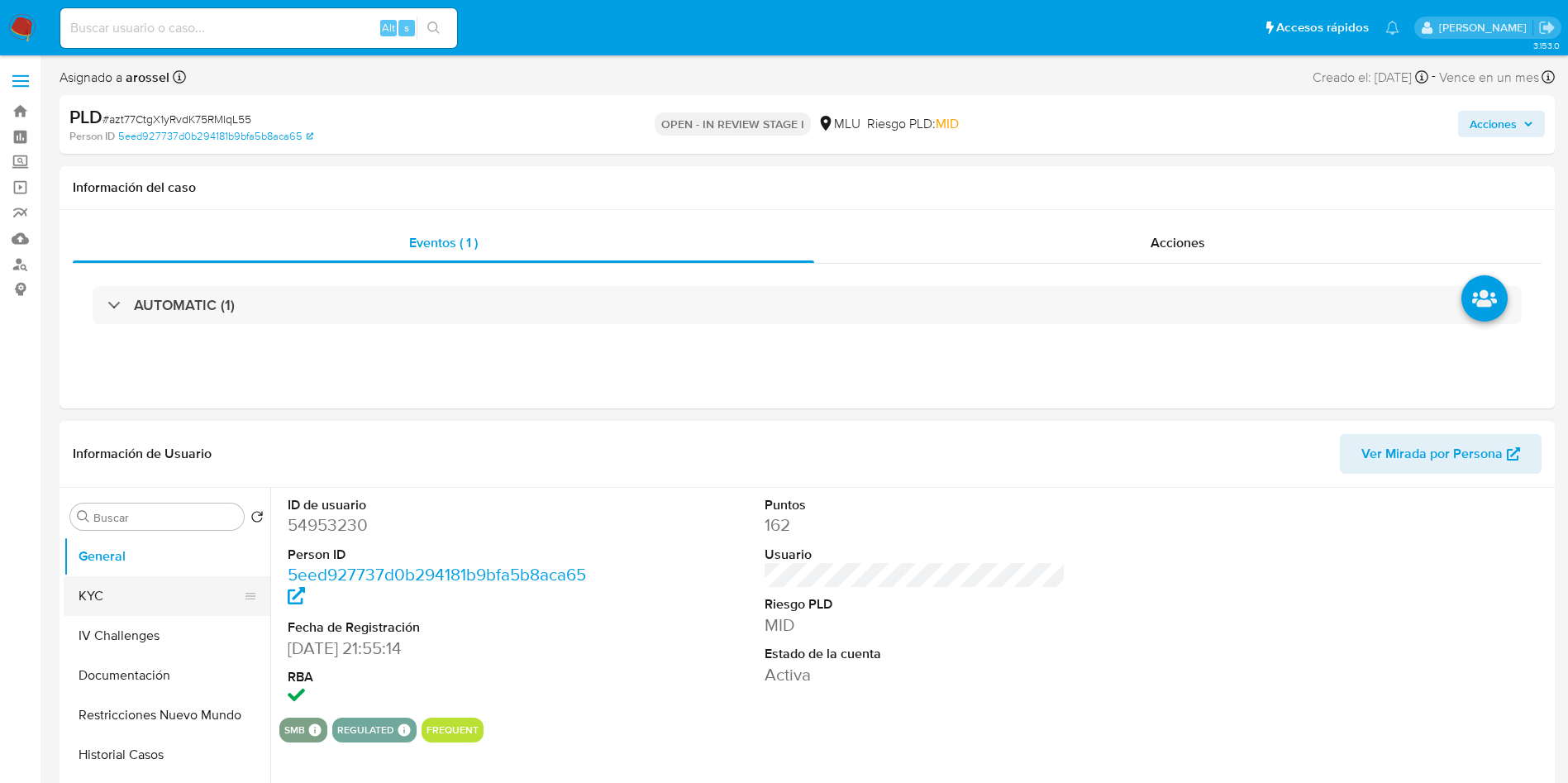
click at [121, 597] on button "KYC" at bounding box center [160, 595] width 193 height 39
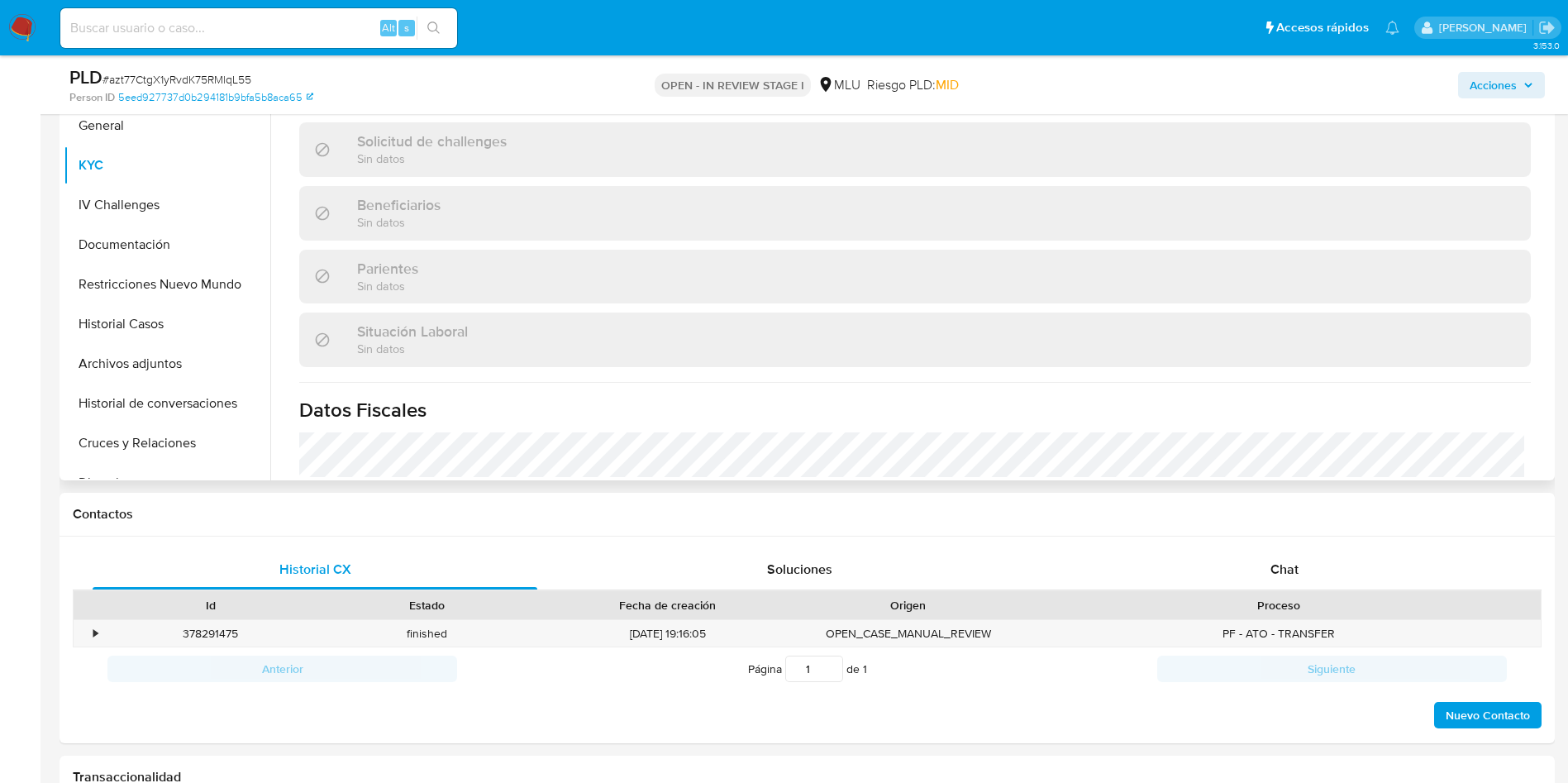
scroll to position [814, 0]
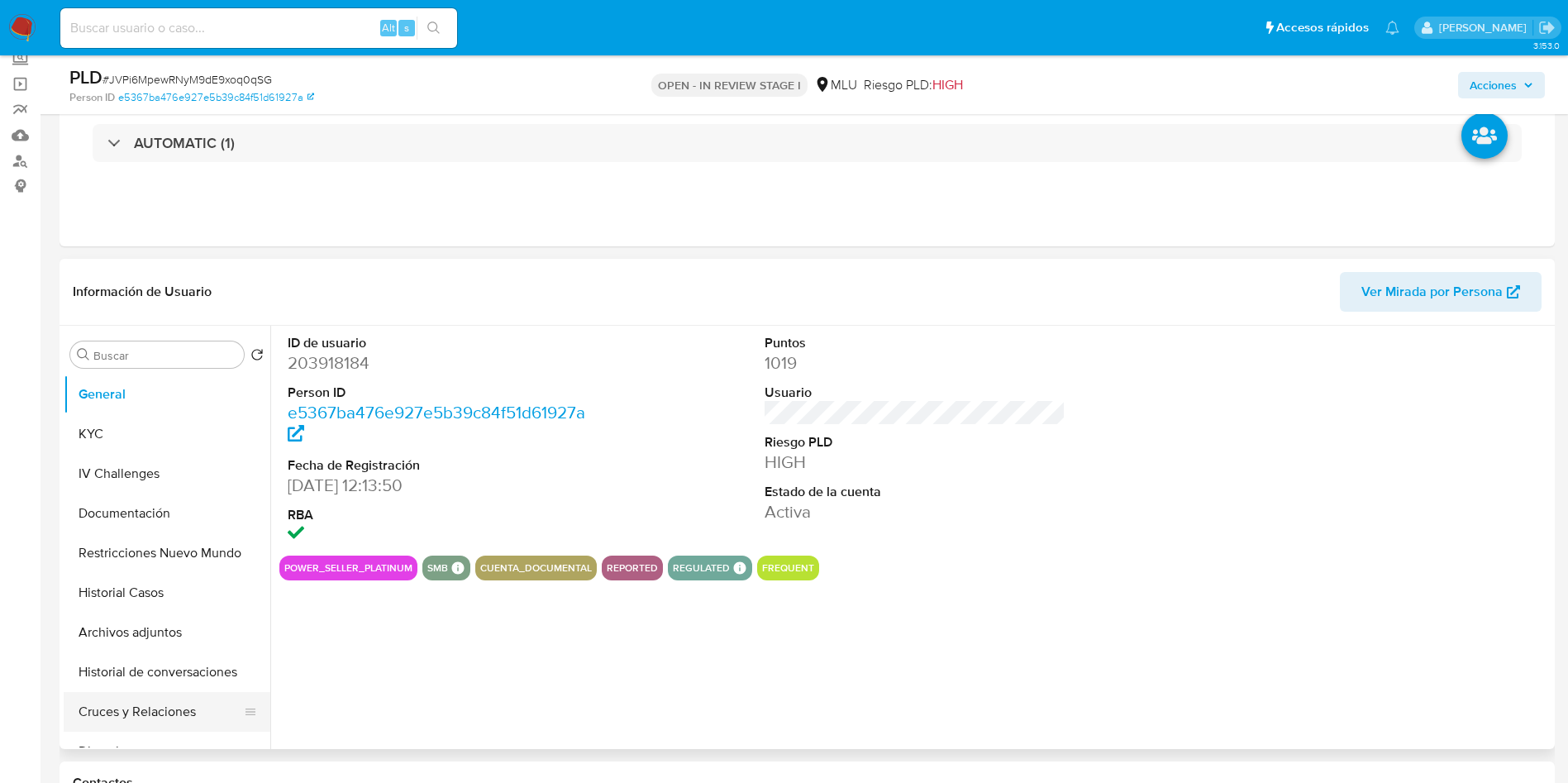
scroll to position [248, 0]
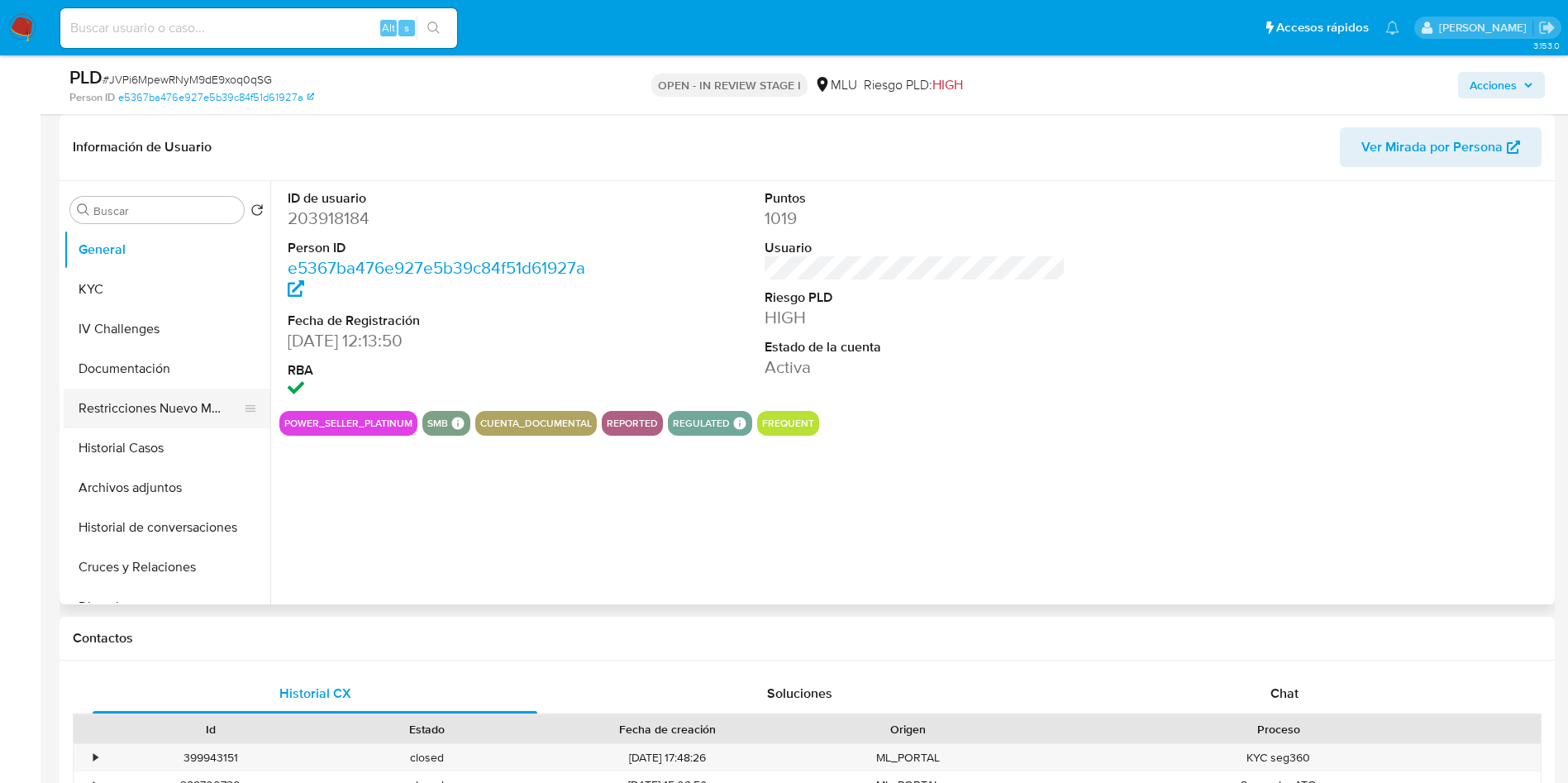
select select "10"
click at [151, 285] on button "KYC" at bounding box center [160, 289] width 193 height 39
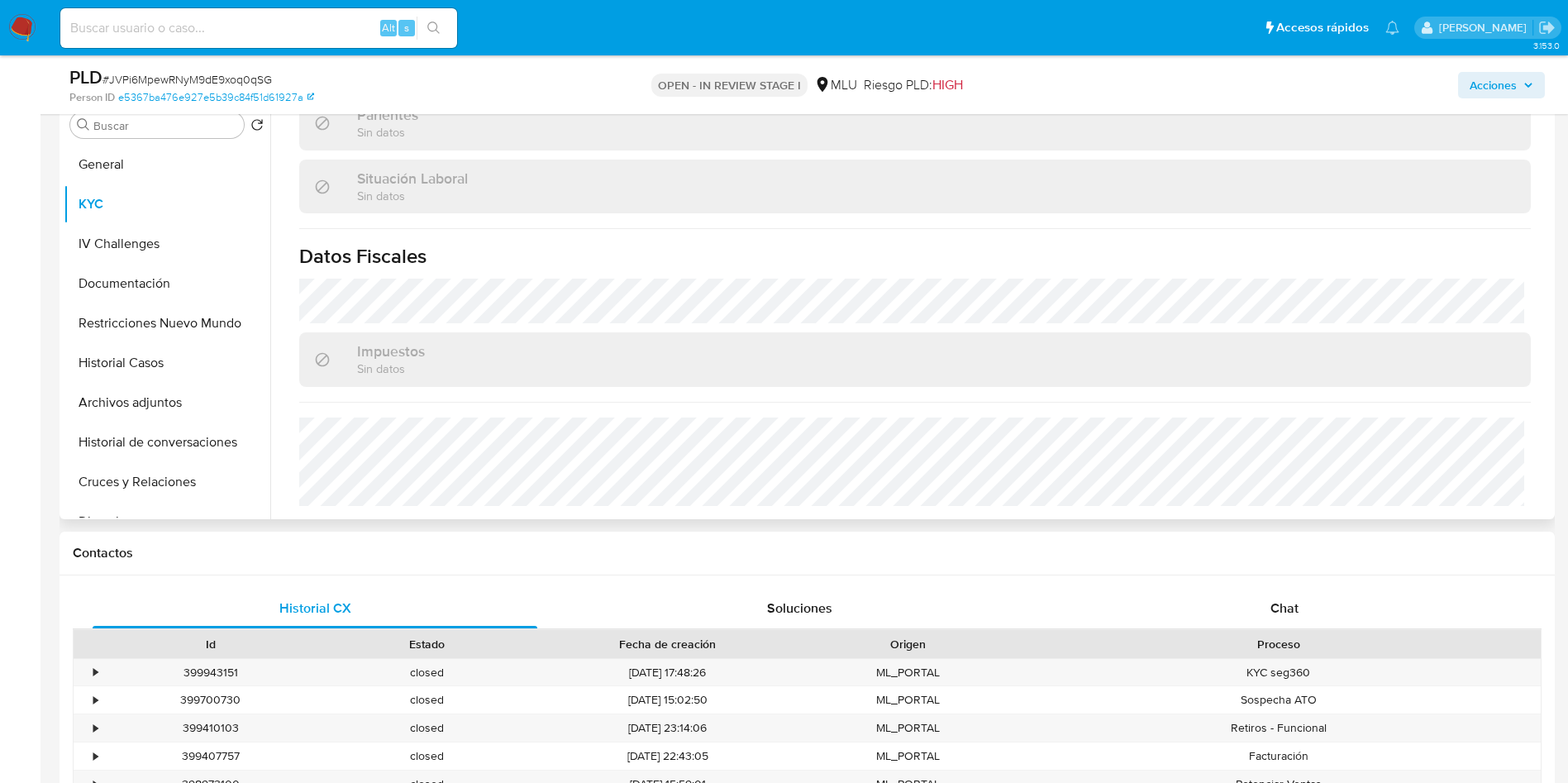
scroll to position [372, 0]
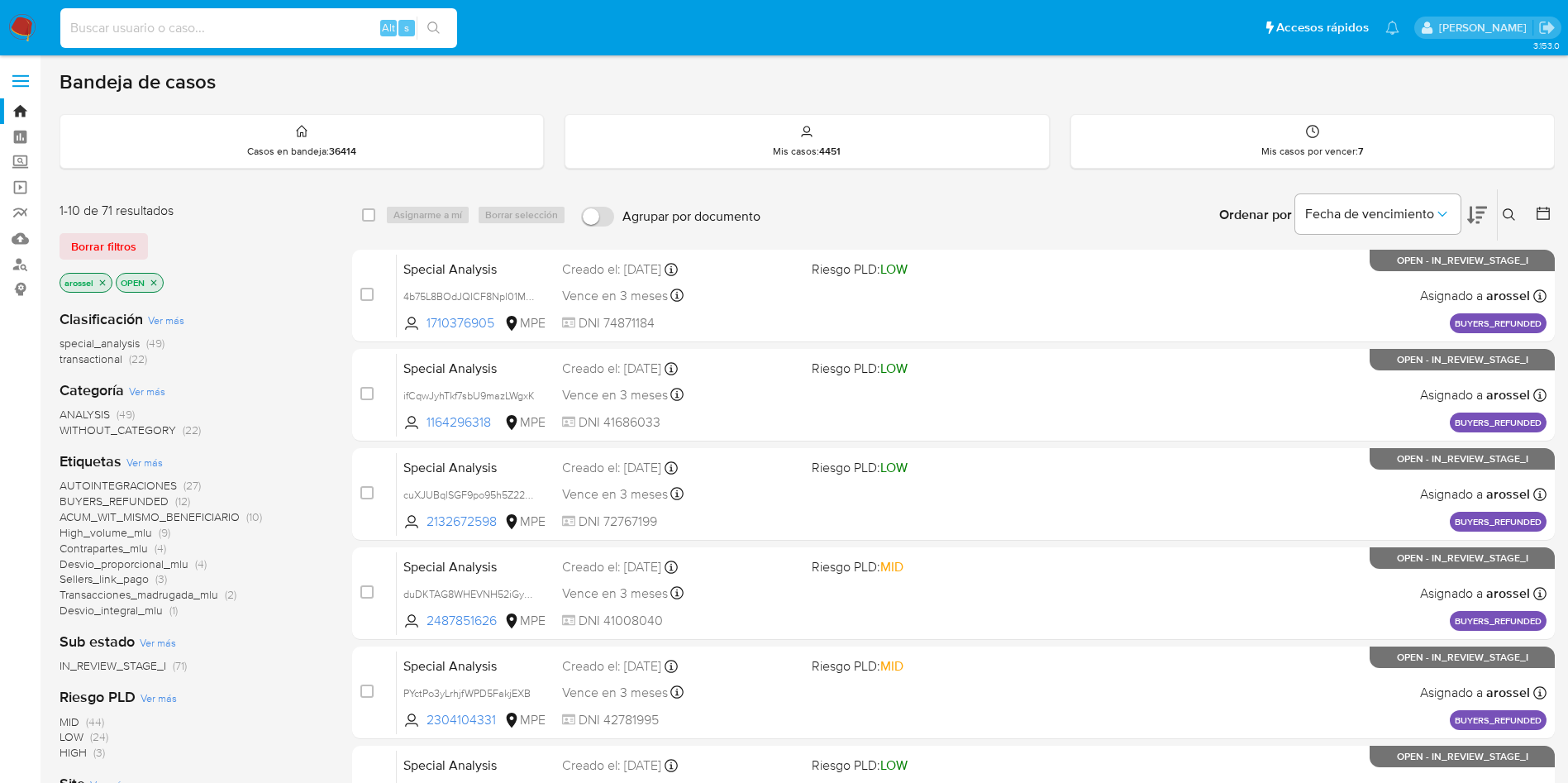
click at [280, 27] on input at bounding box center [259, 29] width 397 height 22
paste input "azt77CtgX1yRvdK75RMlqL55"
type input "azt77CtgX1yRvdK75RMlqL55"
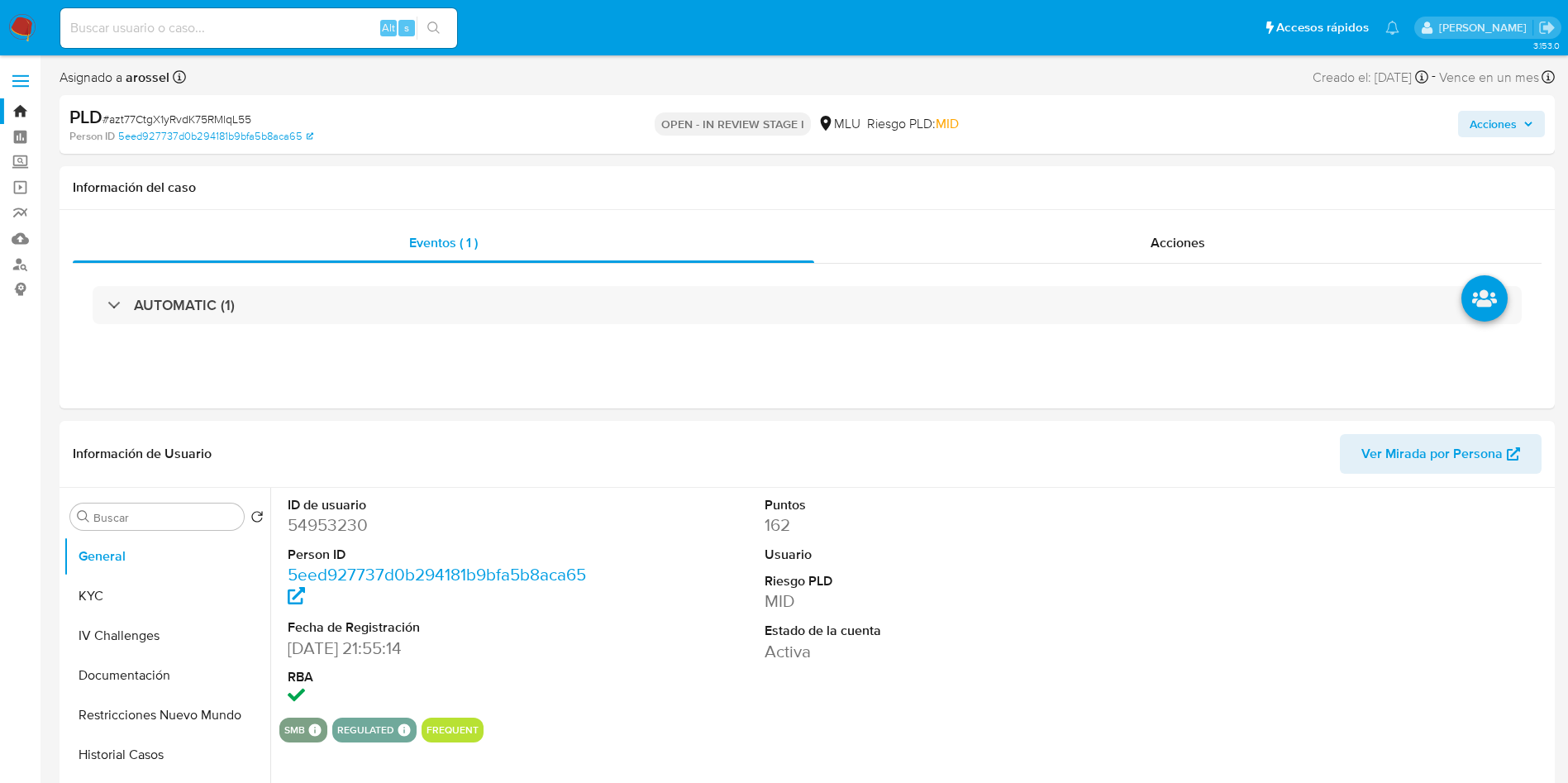
select select "10"
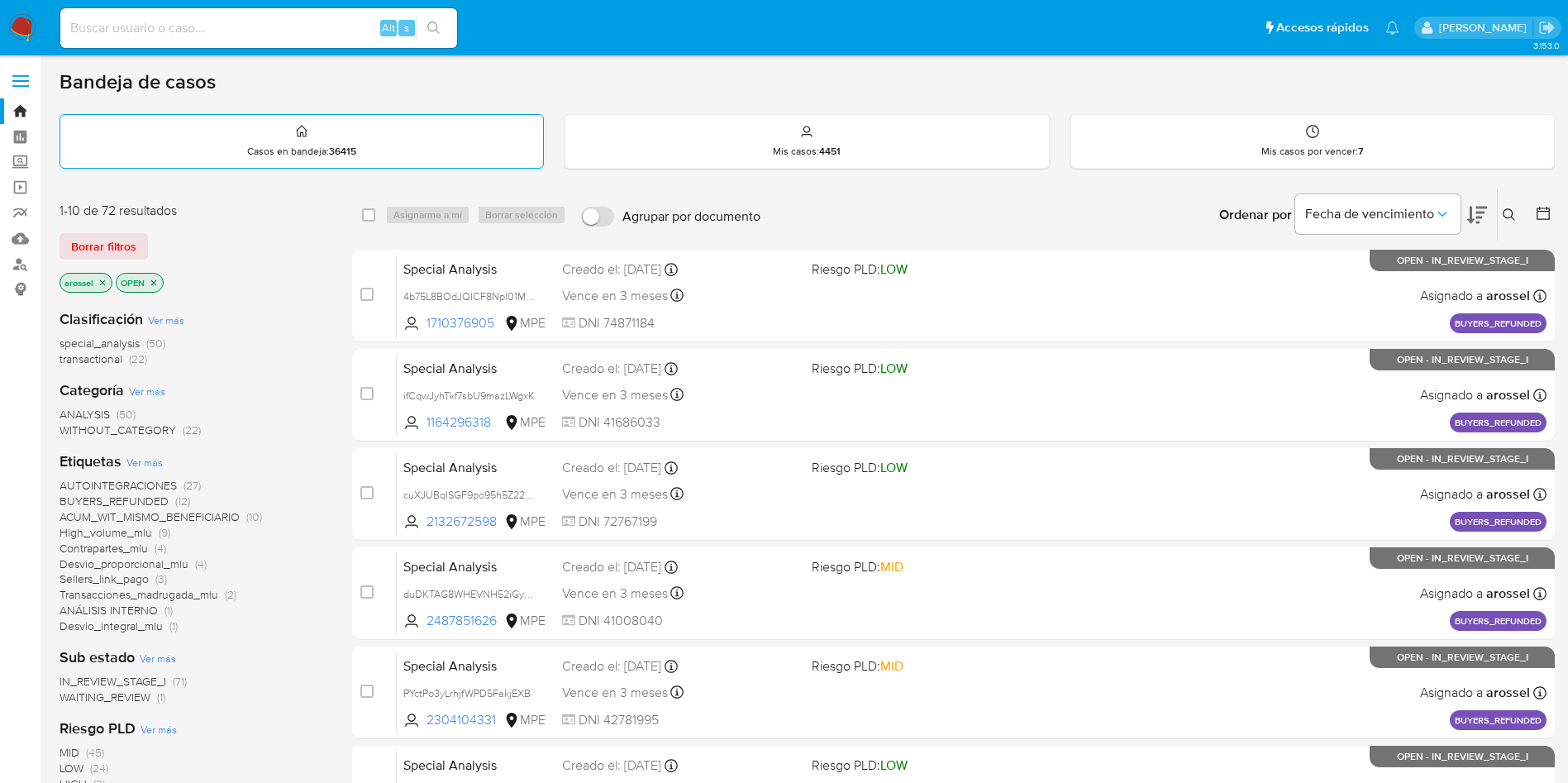
click at [285, 153] on p "Casos en bandeja : 36415" at bounding box center [301, 151] width 109 height 13
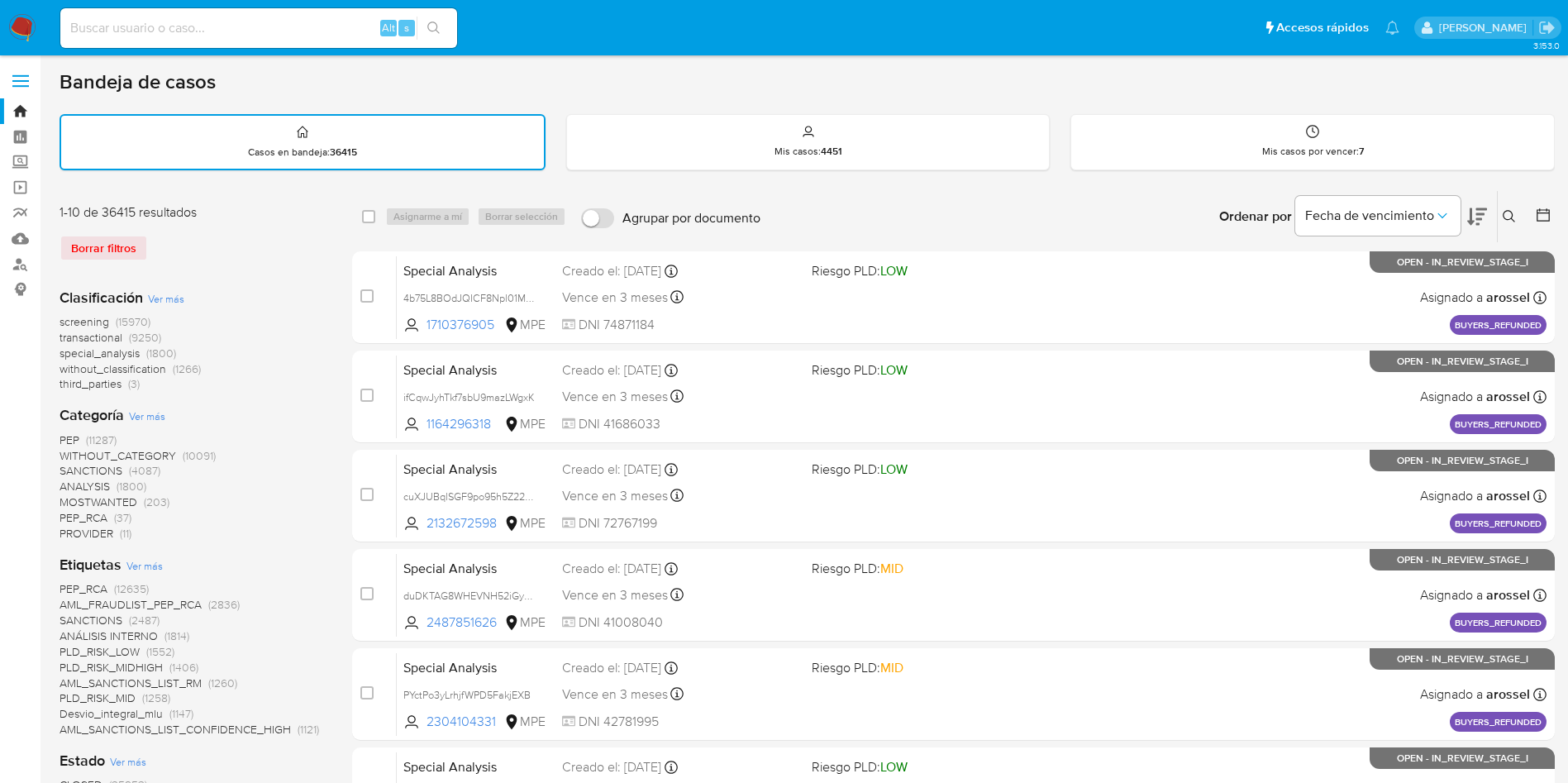
click at [150, 373] on span "without_classification" at bounding box center [112, 368] width 107 height 17
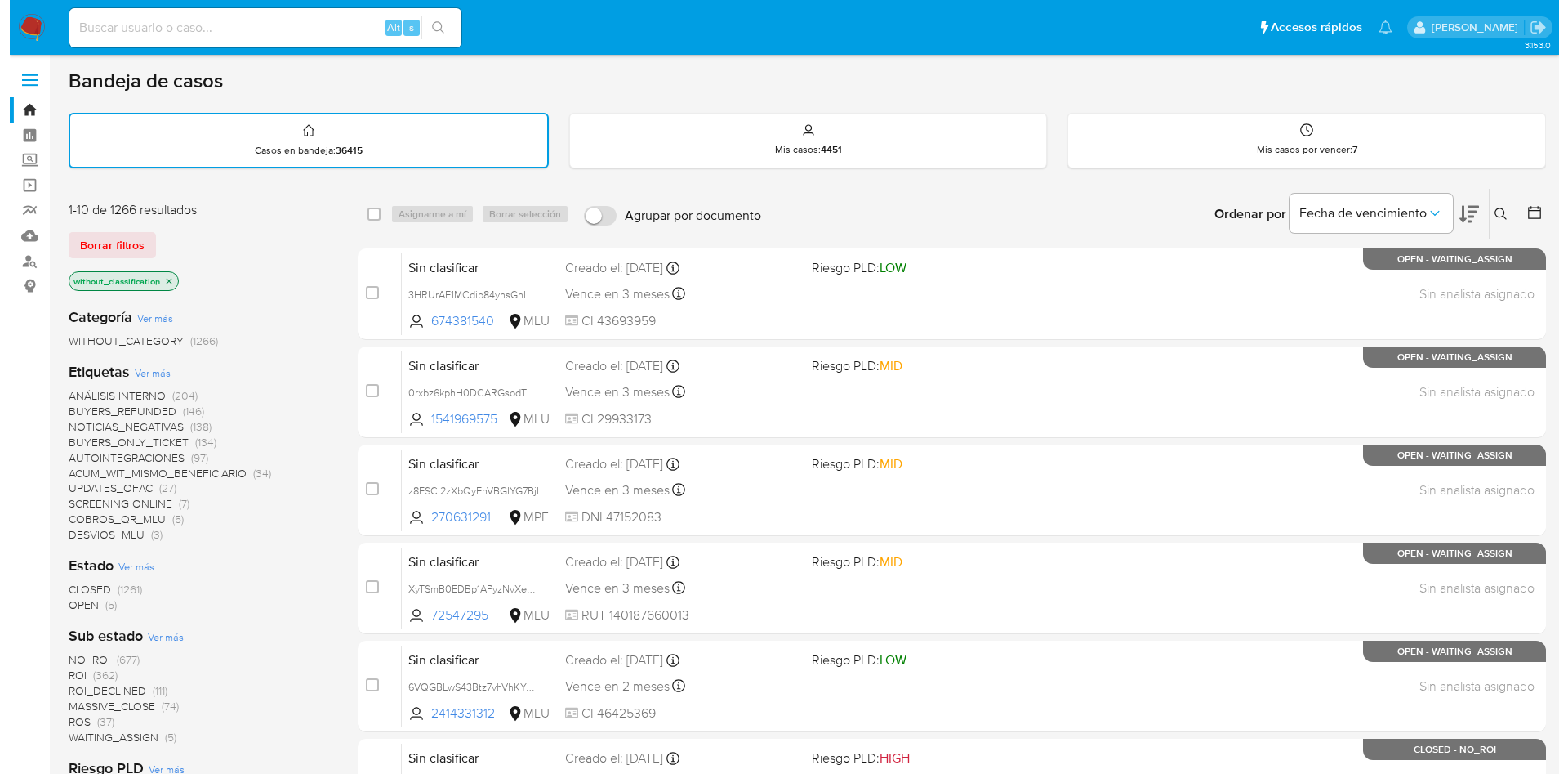
scroll to position [123, 0]
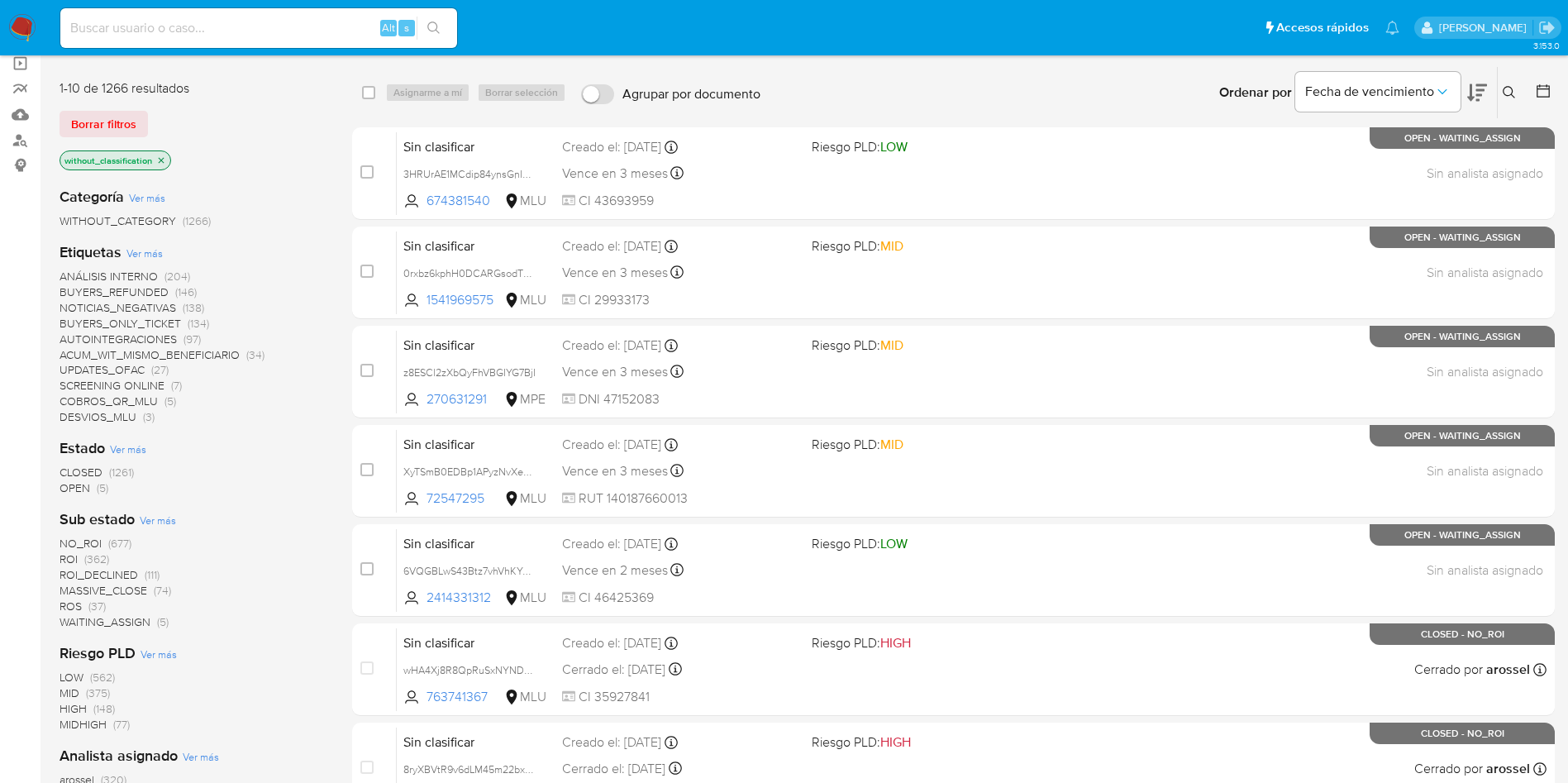
click at [72, 490] on span "OPEN" at bounding box center [75, 488] width 30 height 17
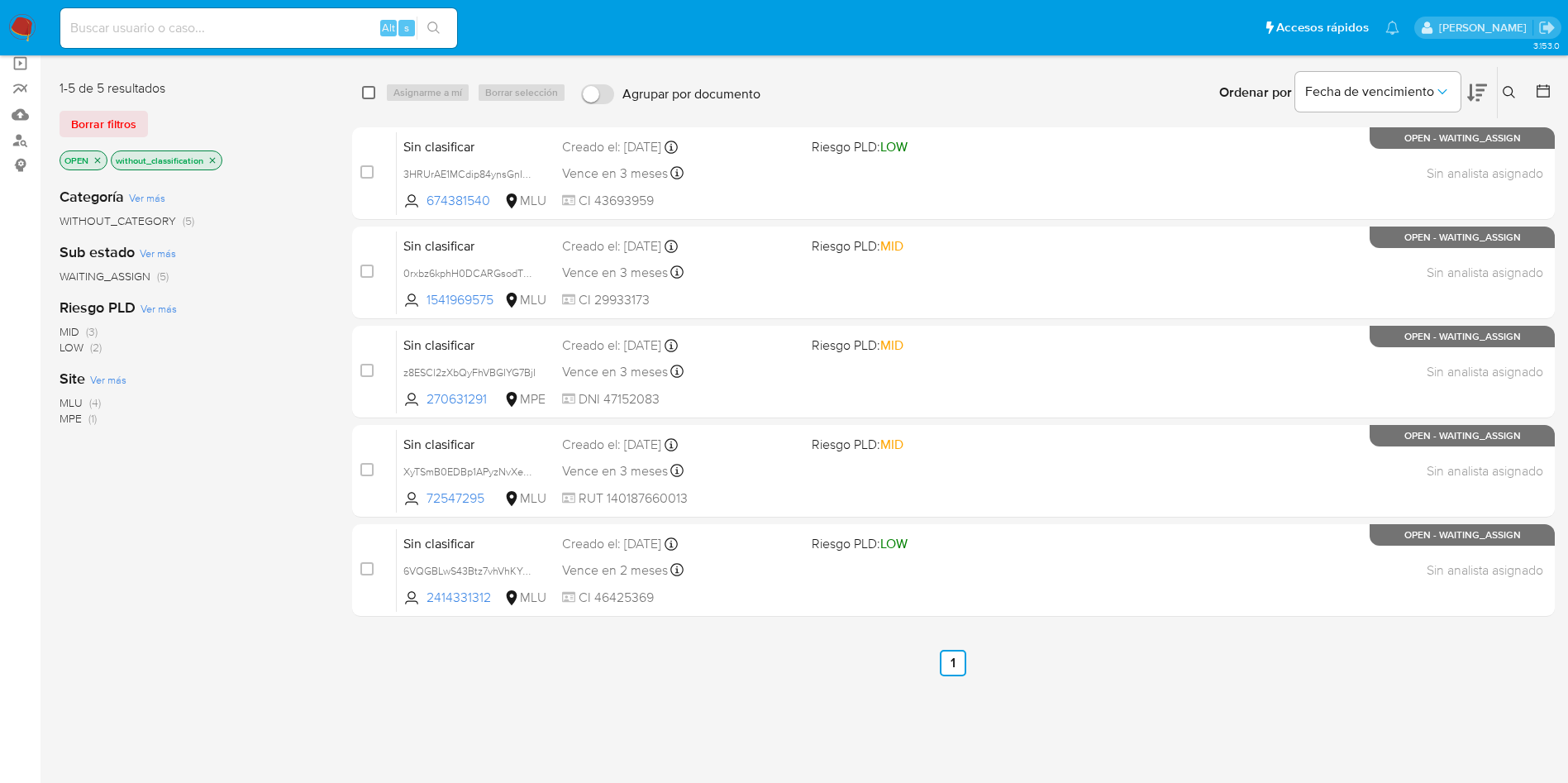
click at [369, 93] on input "checkbox" at bounding box center [368, 92] width 13 height 13
checkbox input "true"
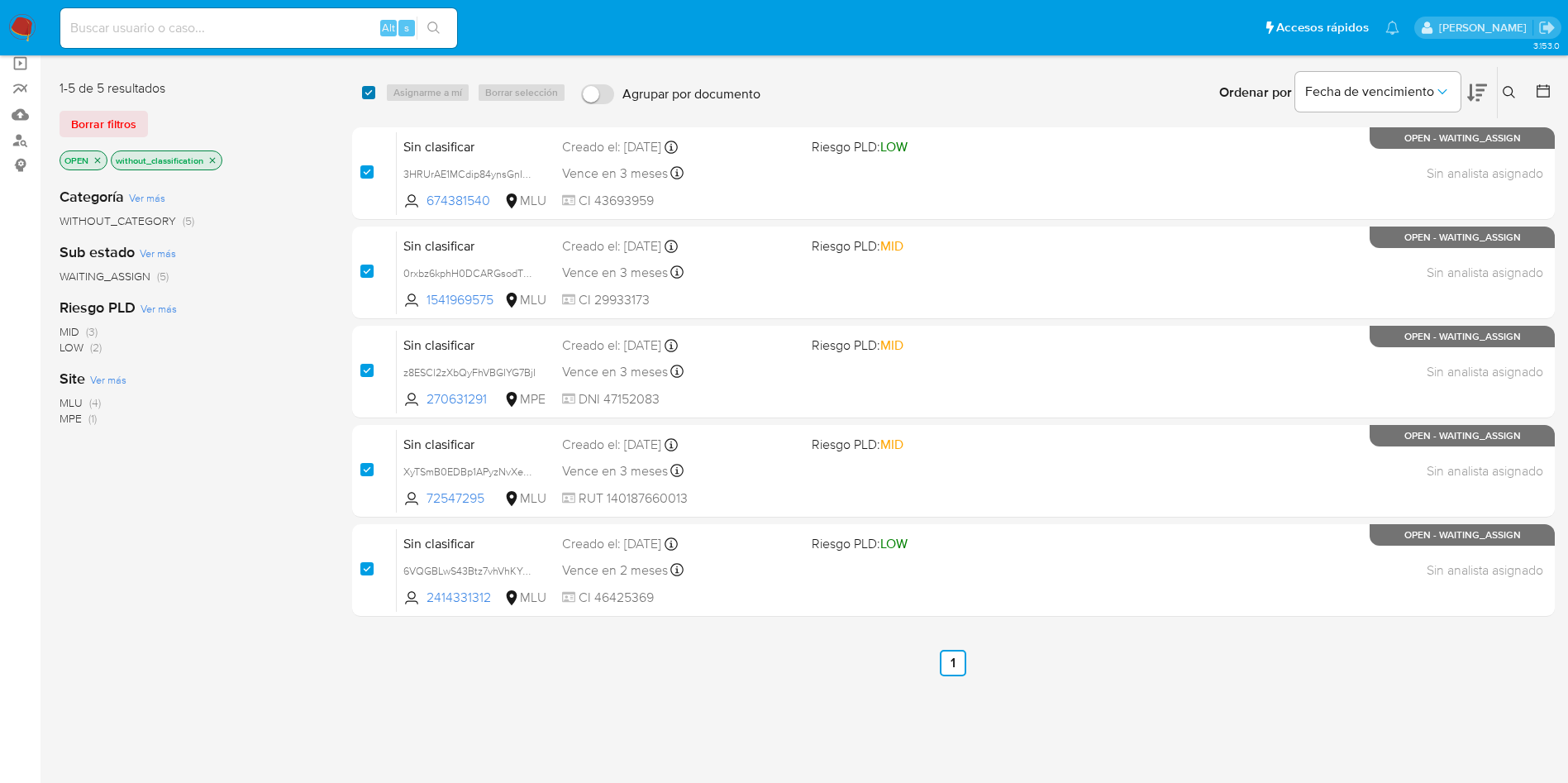
checkbox input "true"
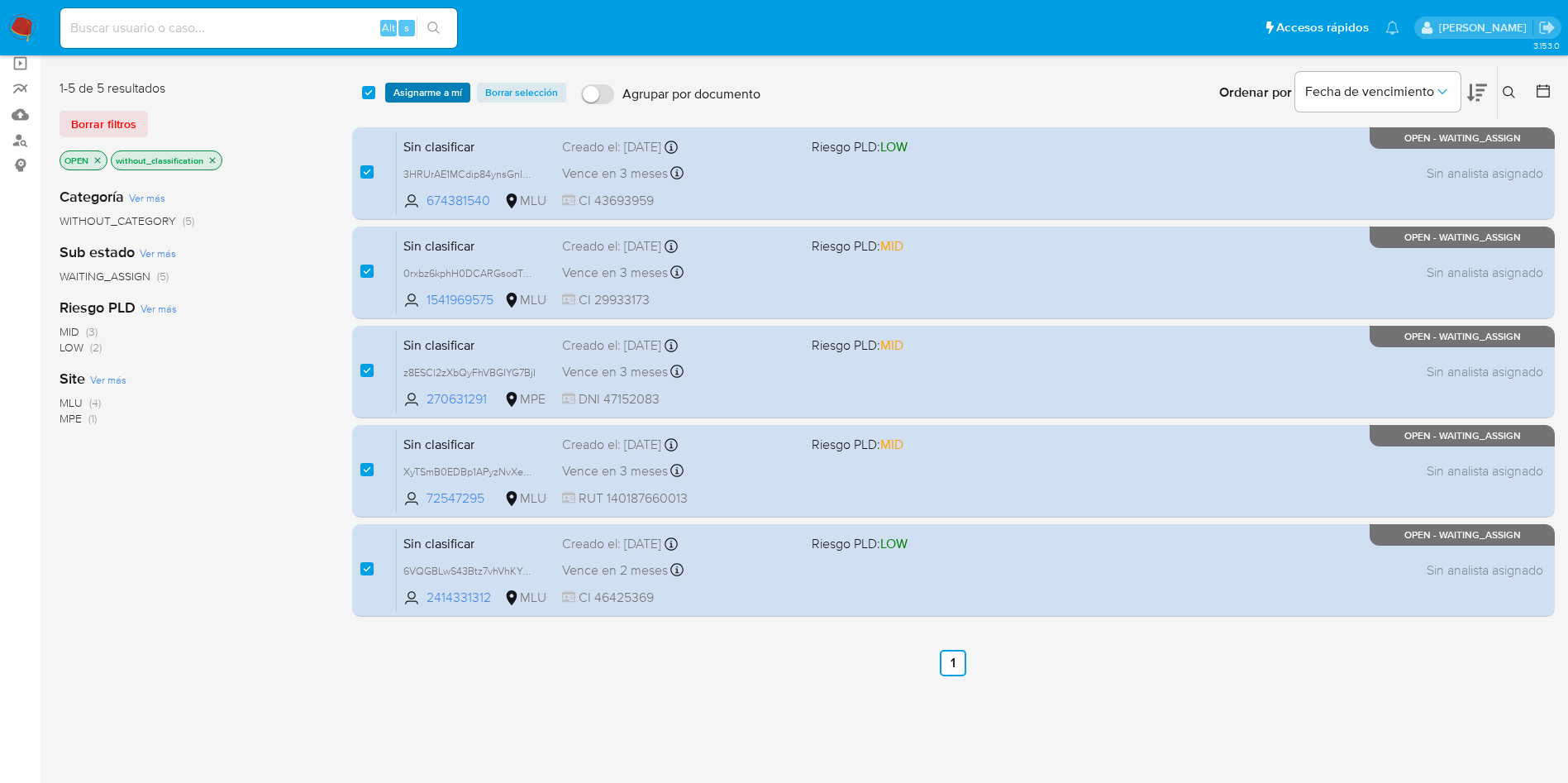
click at [418, 97] on span "Asignarme a mí" at bounding box center [428, 92] width 69 height 17
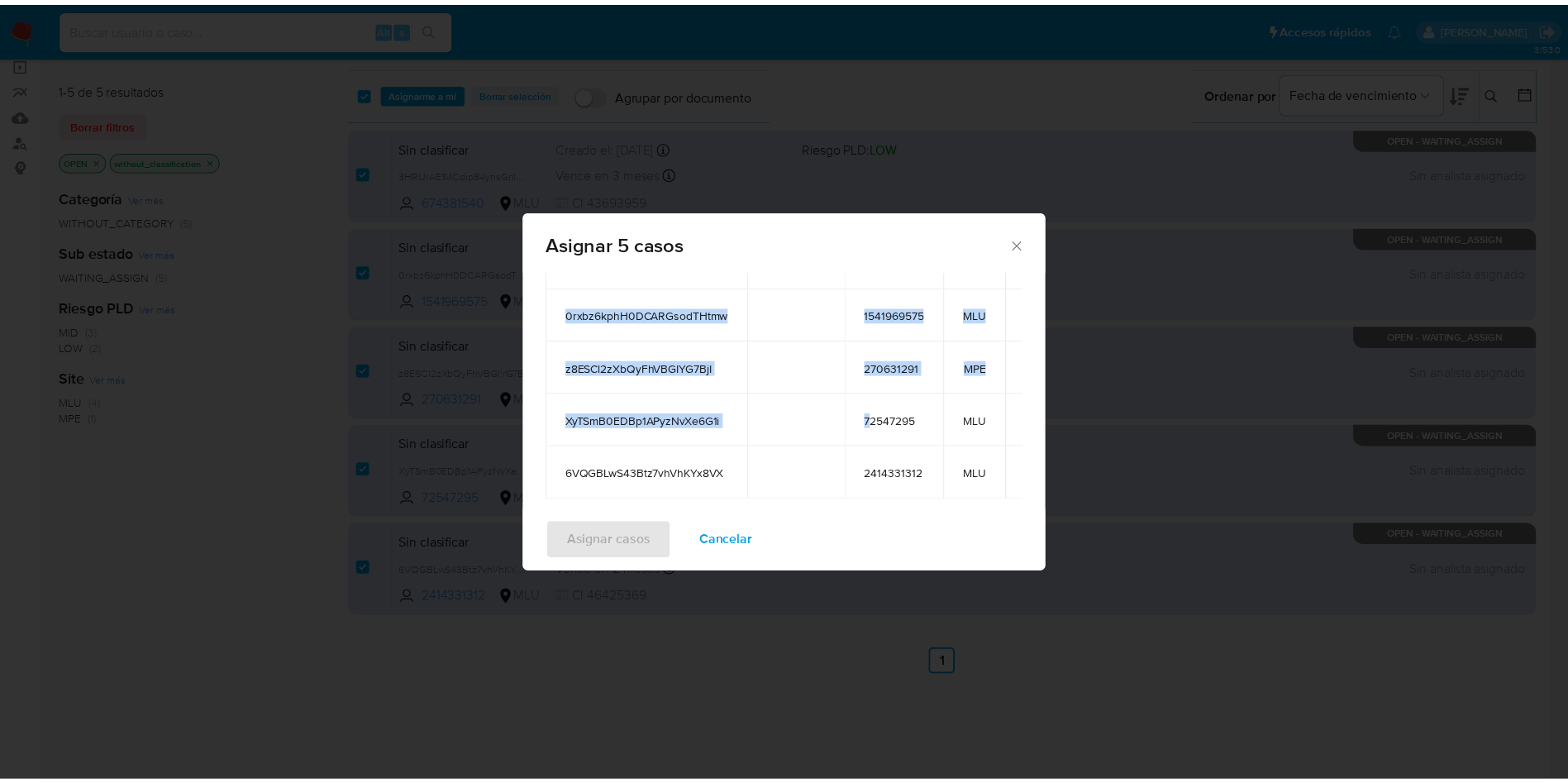
scroll to position [258, 0]
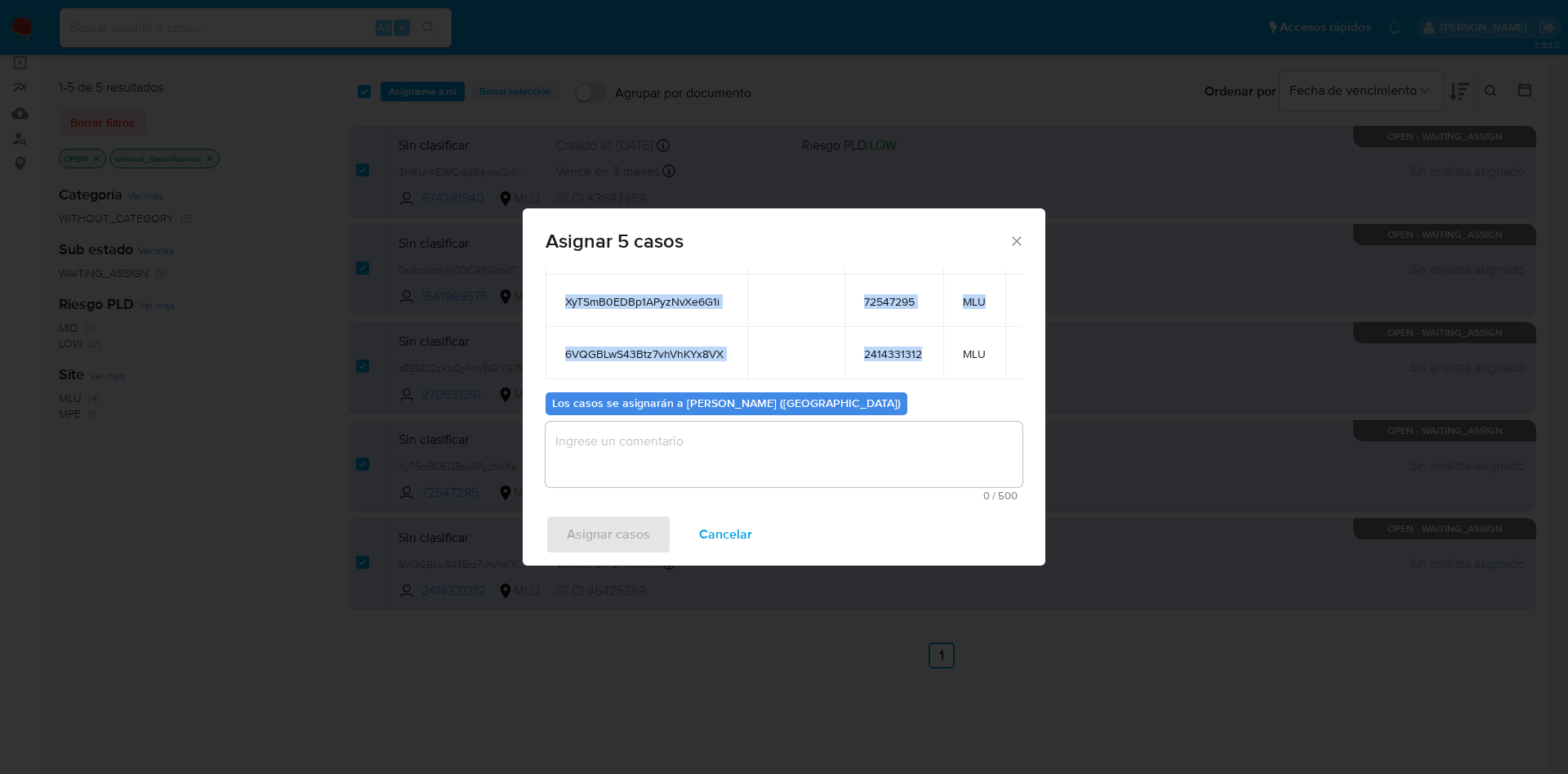
drag, startPoint x: 562, startPoint y: 377, endPoint x: 932, endPoint y: 344, distance: 371.5
click at [932, 344] on tbody "3HRUrAE1MCdip84ynsGnIxBy 674381540 MLU 0rxbz6kphH0DCARGsodTHtmw 1541969575 MLU …" at bounding box center [804, 248] width 518 height 261
copy tbody "3HRUrAE1MCdip84ynsGnIxBy 674381540 MLU 0rxbz6kphH0DCARGsodTHtmw 1541969575 MLU …"
click at [616, 461] on textarea "assign-modal" at bounding box center [784, 454] width 477 height 66
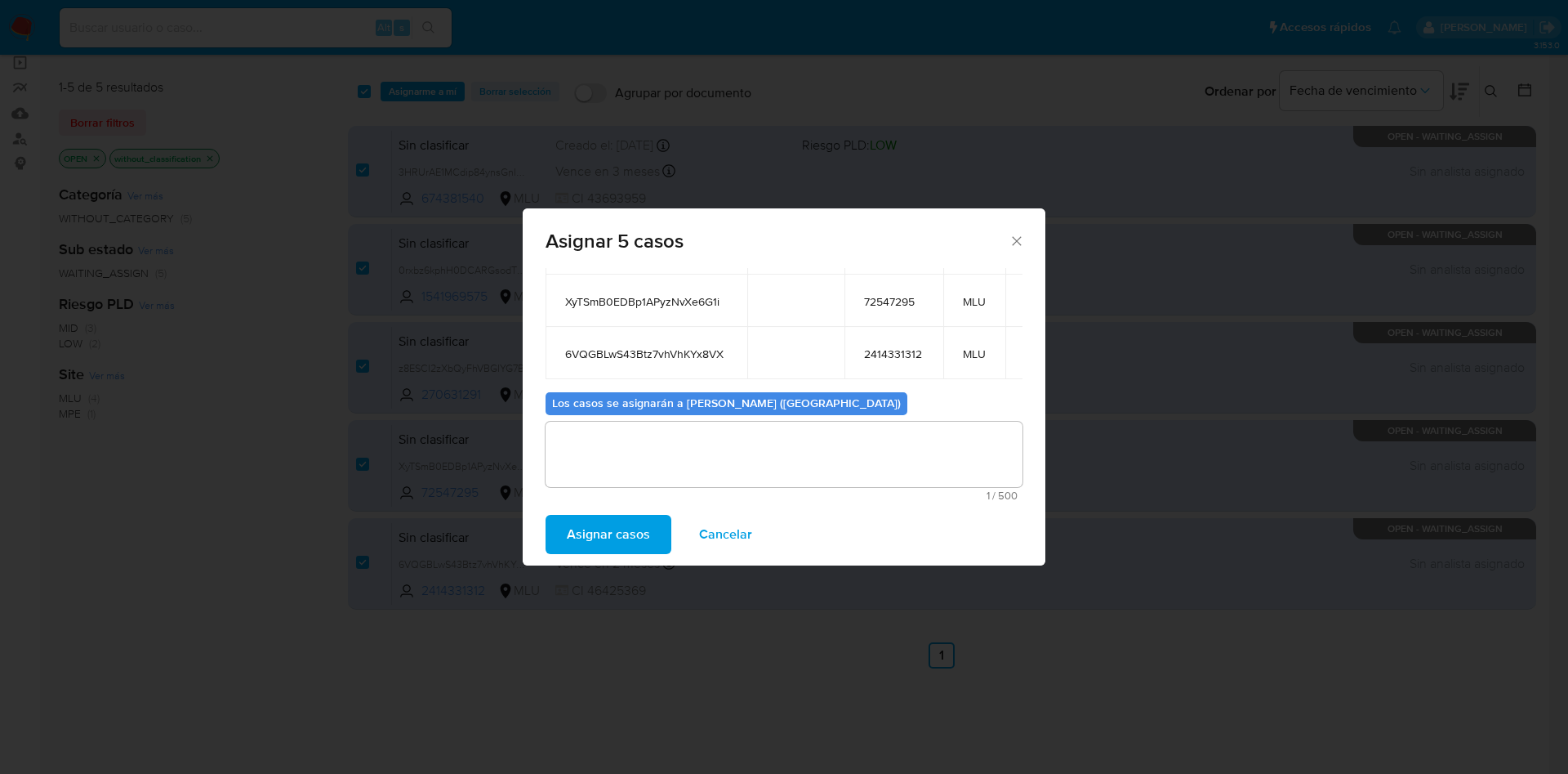
click at [616, 523] on span "Asignar casos" at bounding box center [608, 533] width 83 height 36
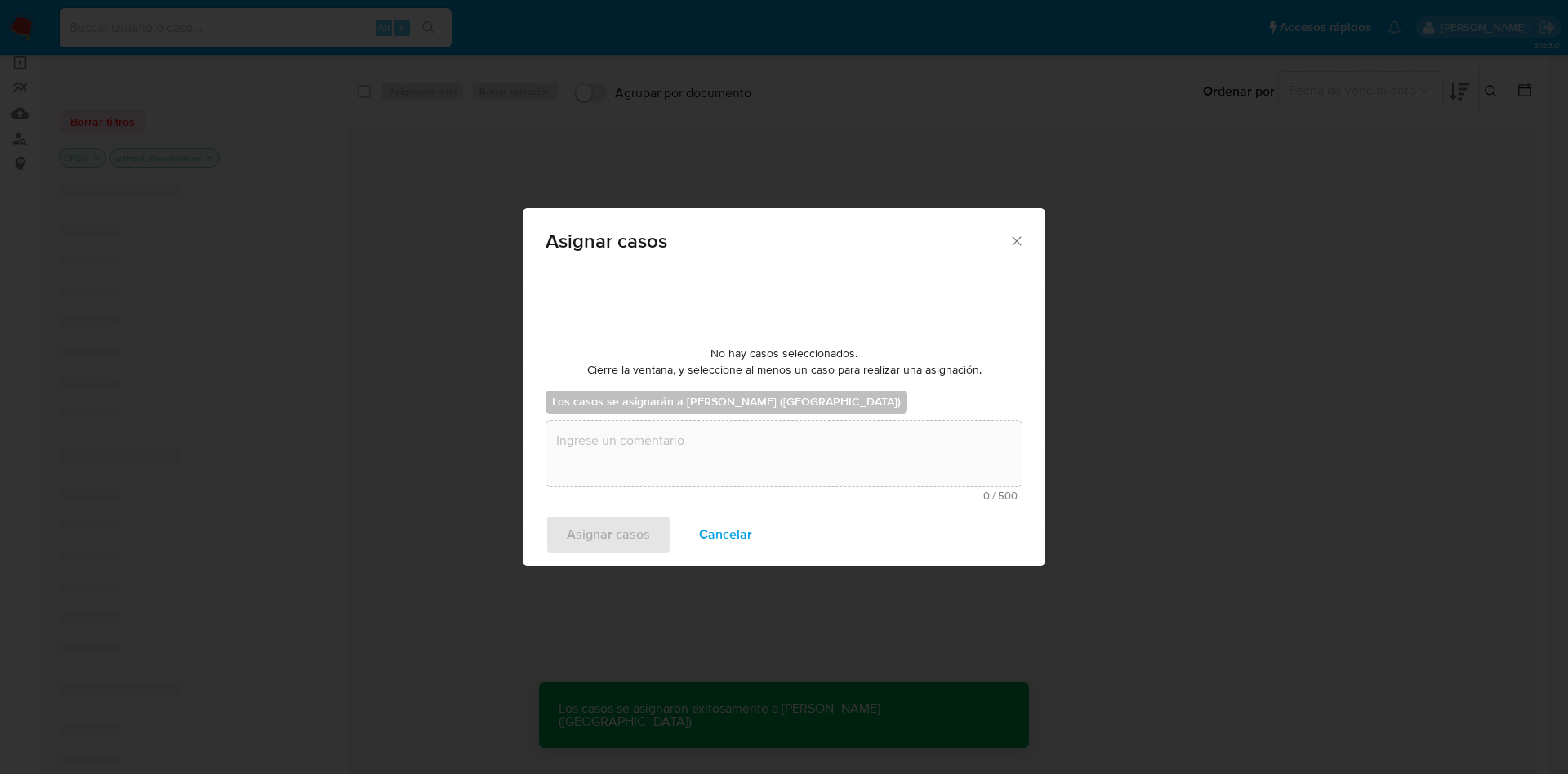
checkbox input "false"
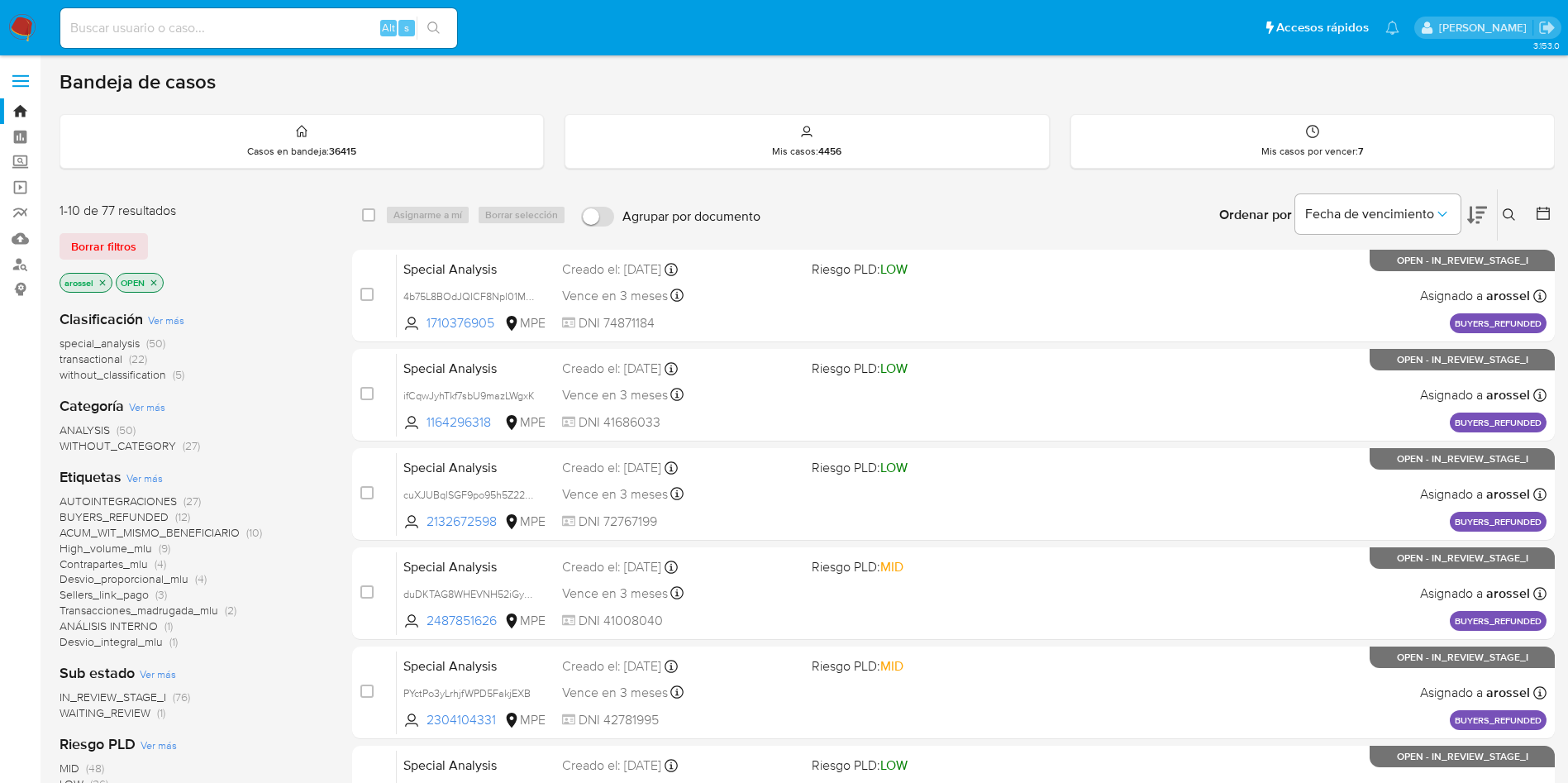
click at [128, 376] on span "without_classification" at bounding box center [112, 374] width 107 height 17
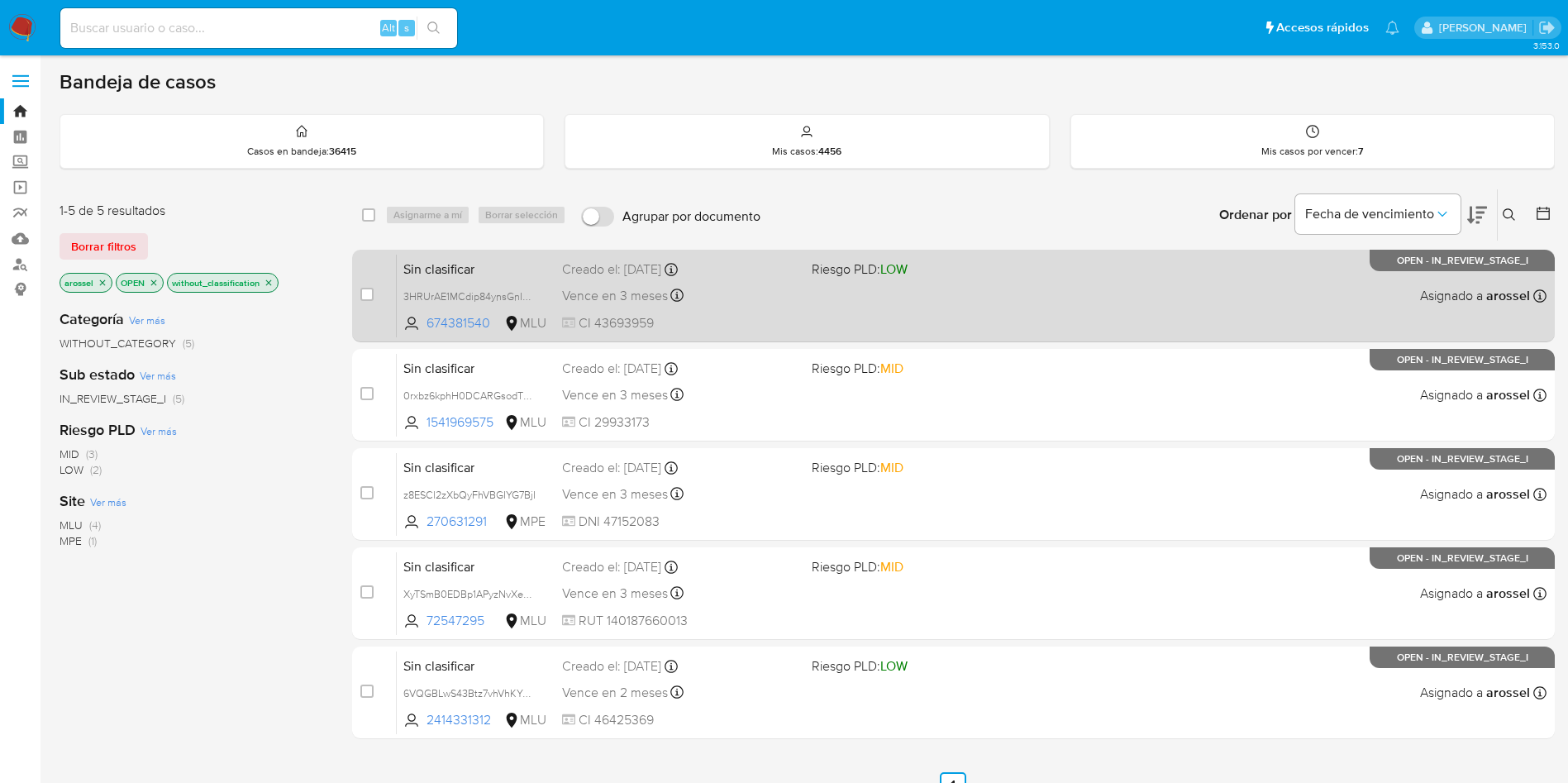
click at [1029, 305] on div "Sin clasificar 3HRUrAE1MCdip84ynsGnIxBy 674381540 MLU Riesgo PLD: LOW Creado el…" at bounding box center [972, 295] width 1150 height 83
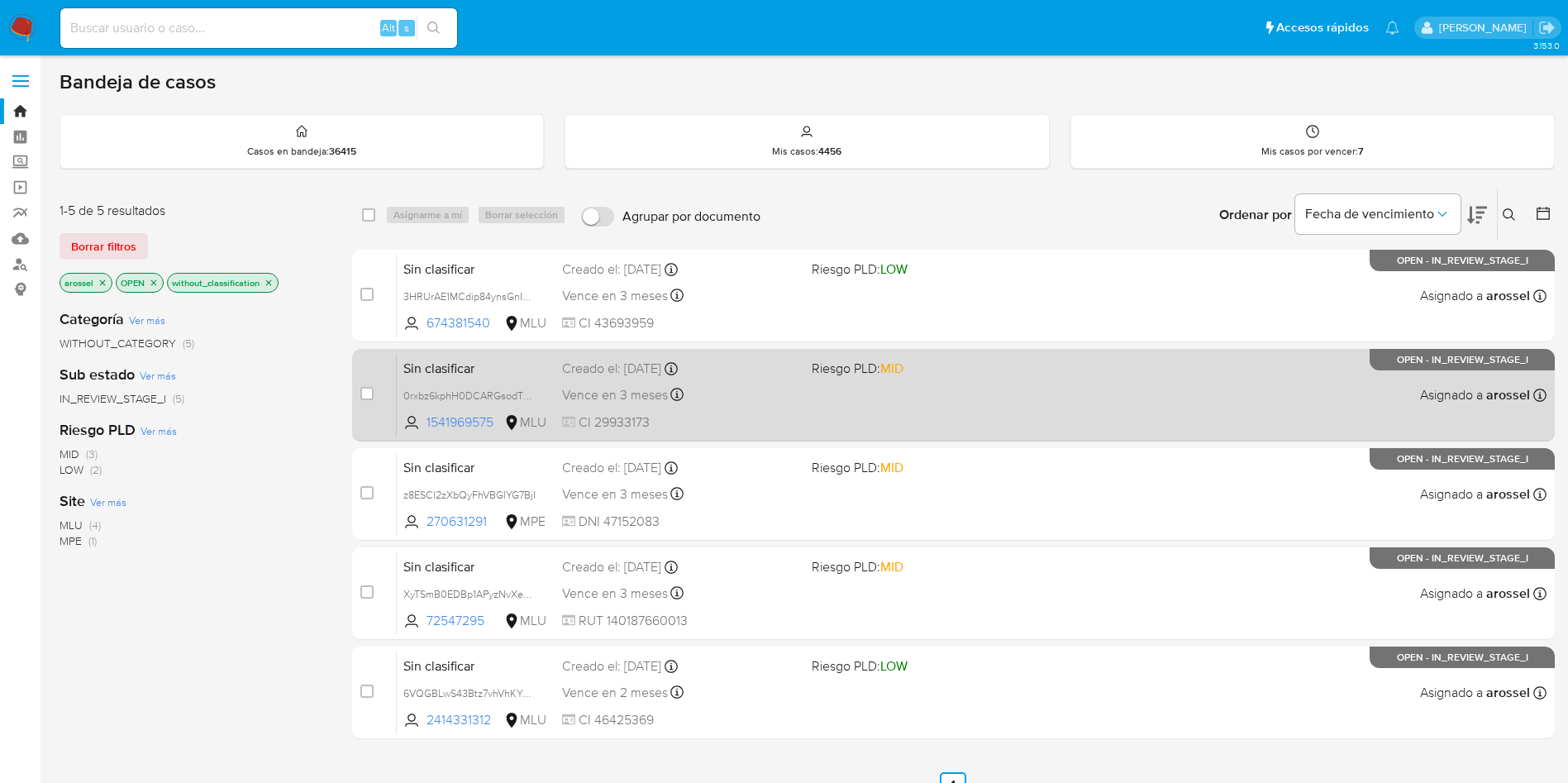
click at [868, 406] on div "Sin clasificar 0rxbz6kphH0DCARGsodTHtmw 1541969575 MLU Riesgo PLD: MID Creado e…" at bounding box center [972, 394] width 1150 height 83
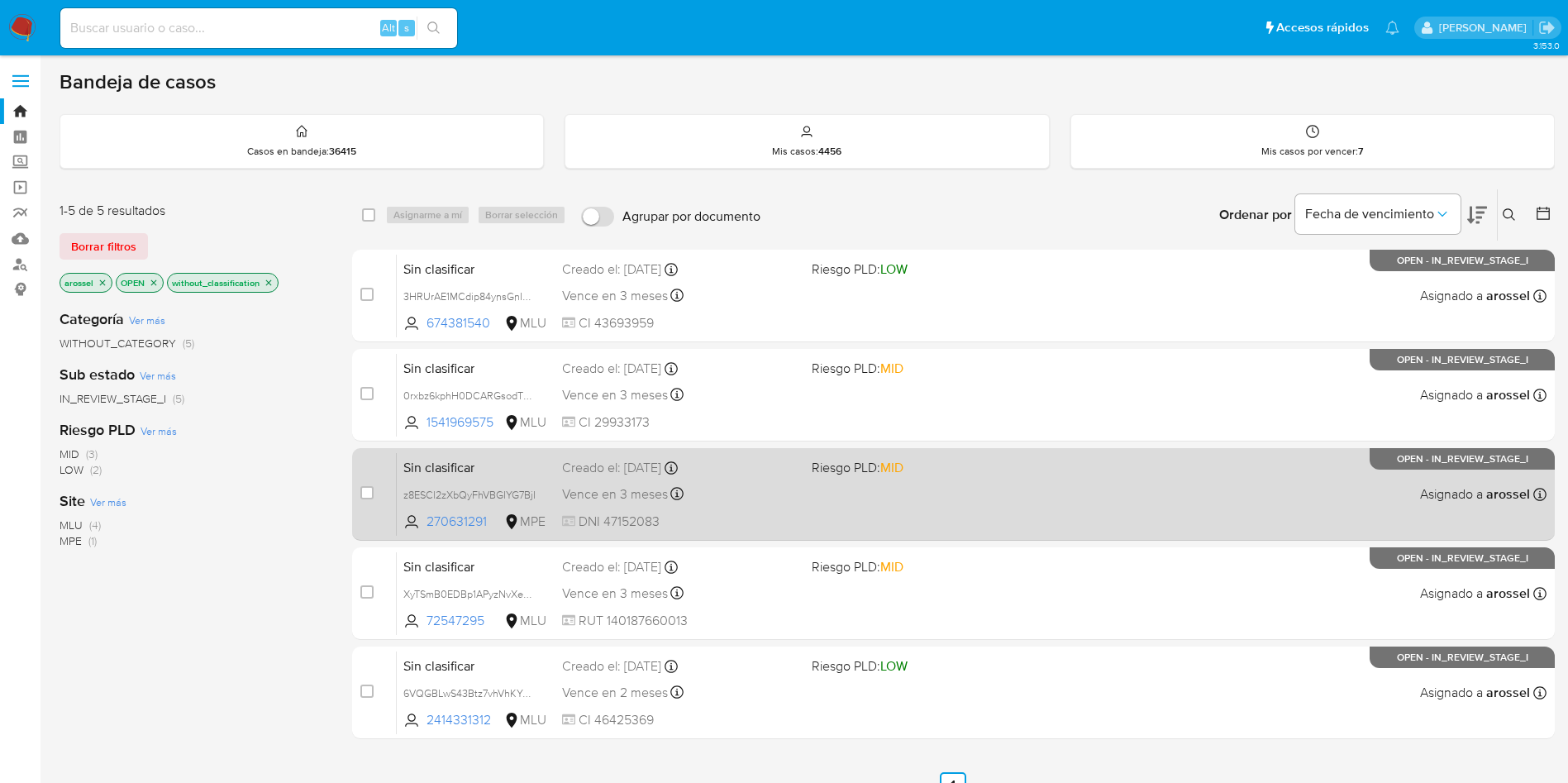
click at [782, 488] on div "Vence en 3 meses Vence el [DATE] 11:19:22" at bounding box center [681, 493] width 237 height 23
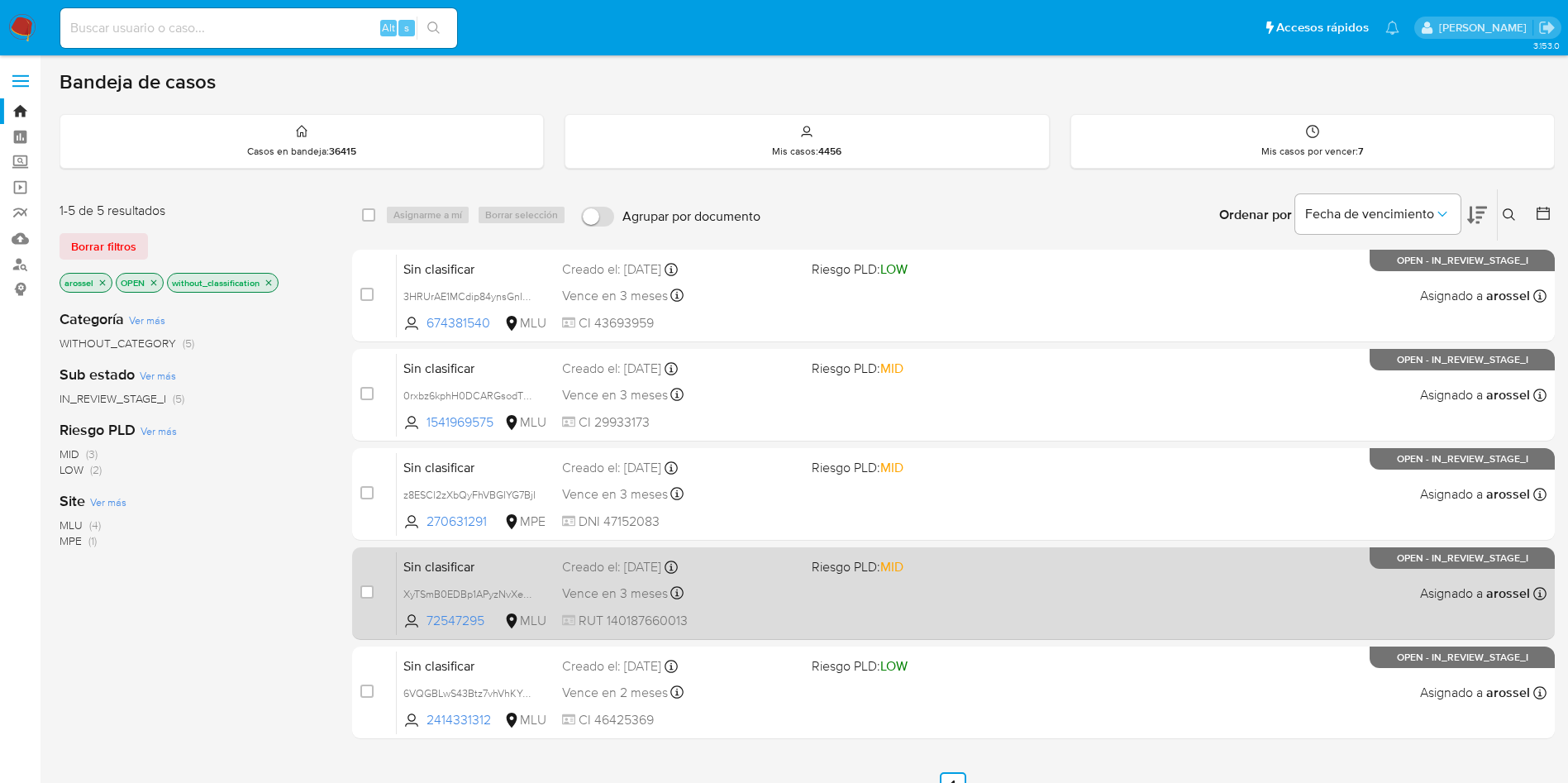
click at [840, 591] on div "Sin clasificar XyTSmB0EDBp1APyzNvXe6G1i 72547295 MLU Riesgo PLD: MID Creado el:…" at bounding box center [972, 592] width 1150 height 83
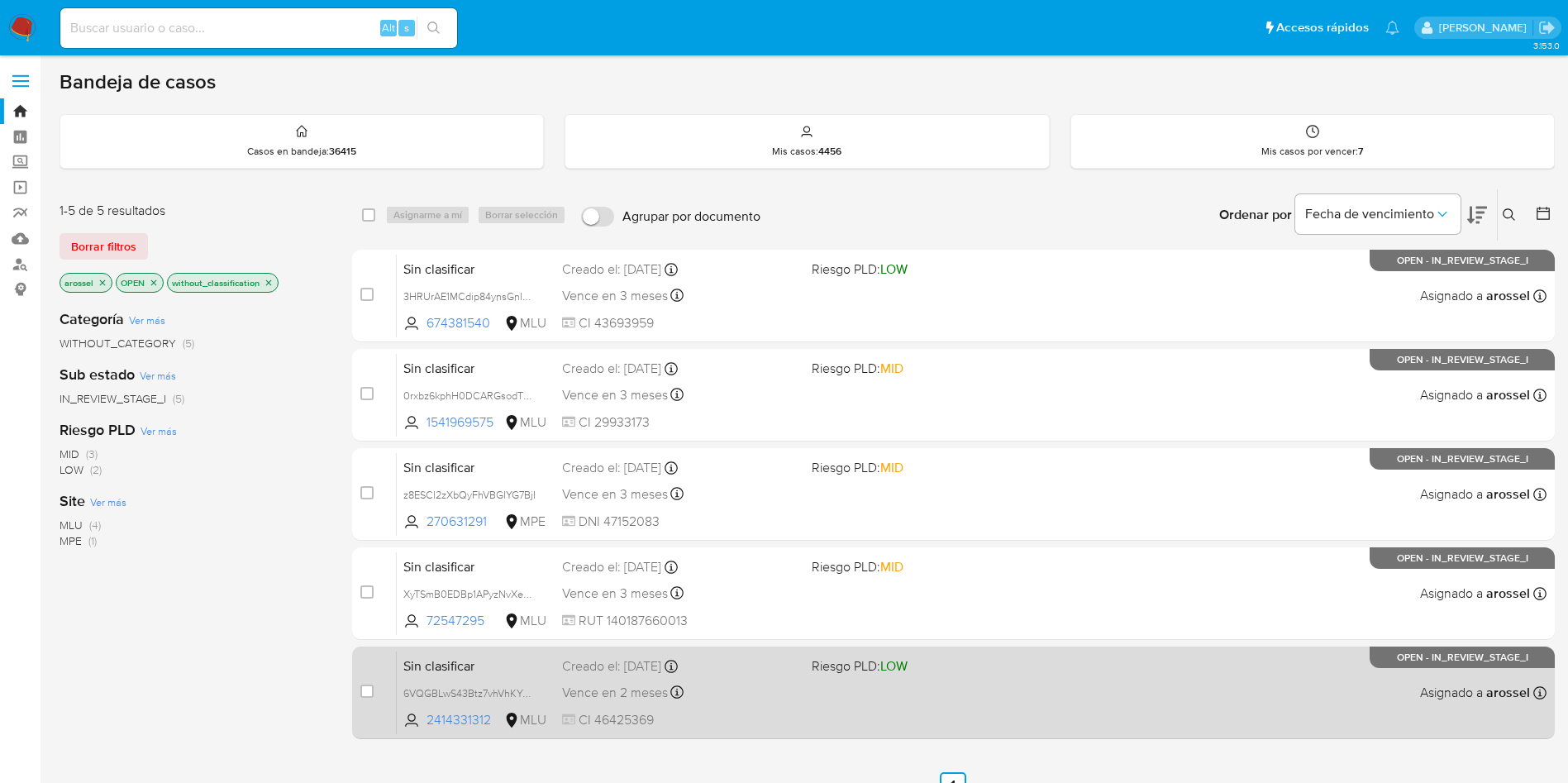
click at [840, 696] on div "Sin clasificar 6VQGBLwS43Btz7vhVhKYx8VX 2414331312 MLU Riesgo PLD: LOW Creado e…" at bounding box center [972, 692] width 1150 height 83
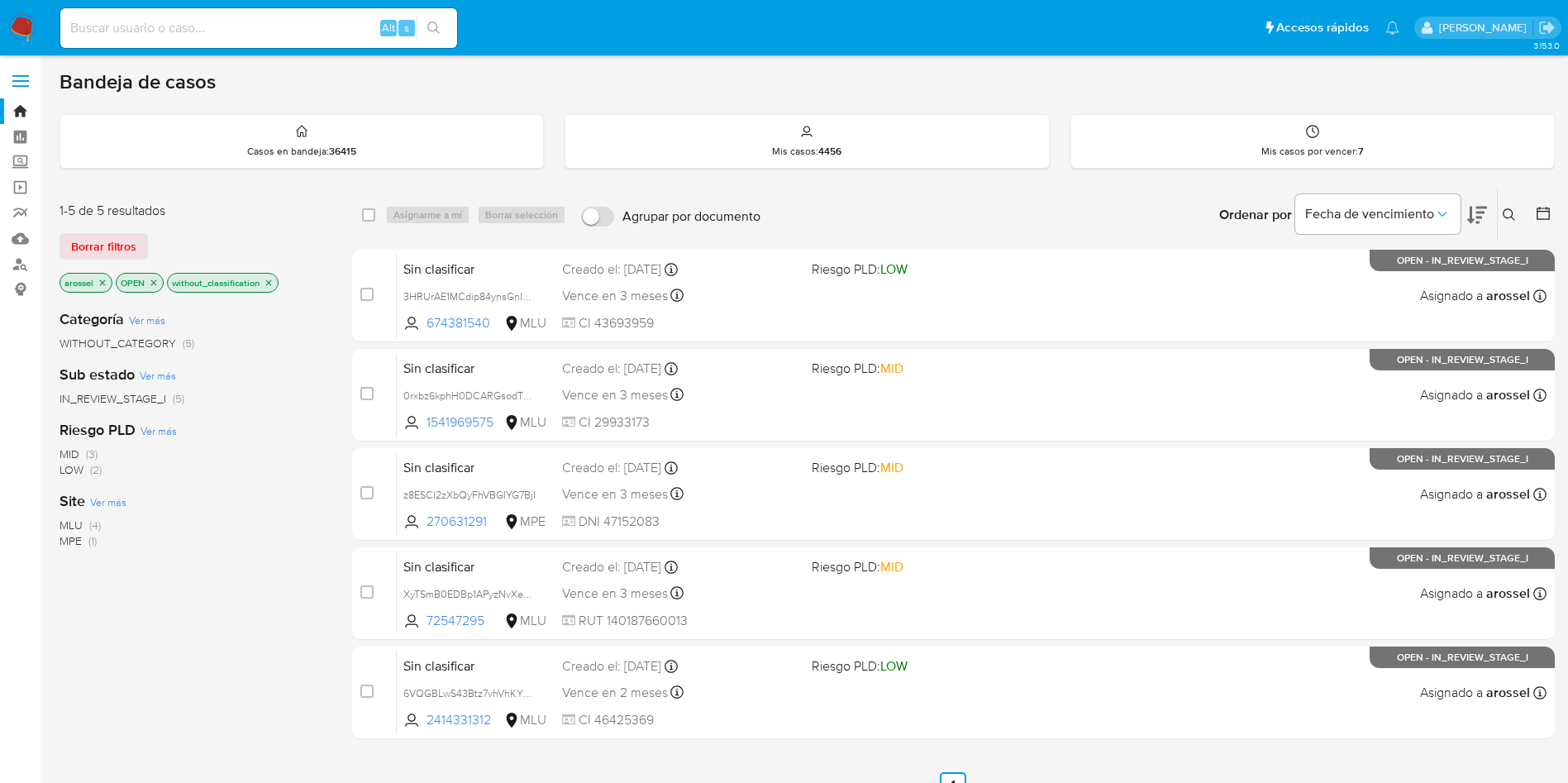
click at [229, 18] on input at bounding box center [259, 29] width 397 height 22
paste input "204624497"
type input "204624497"
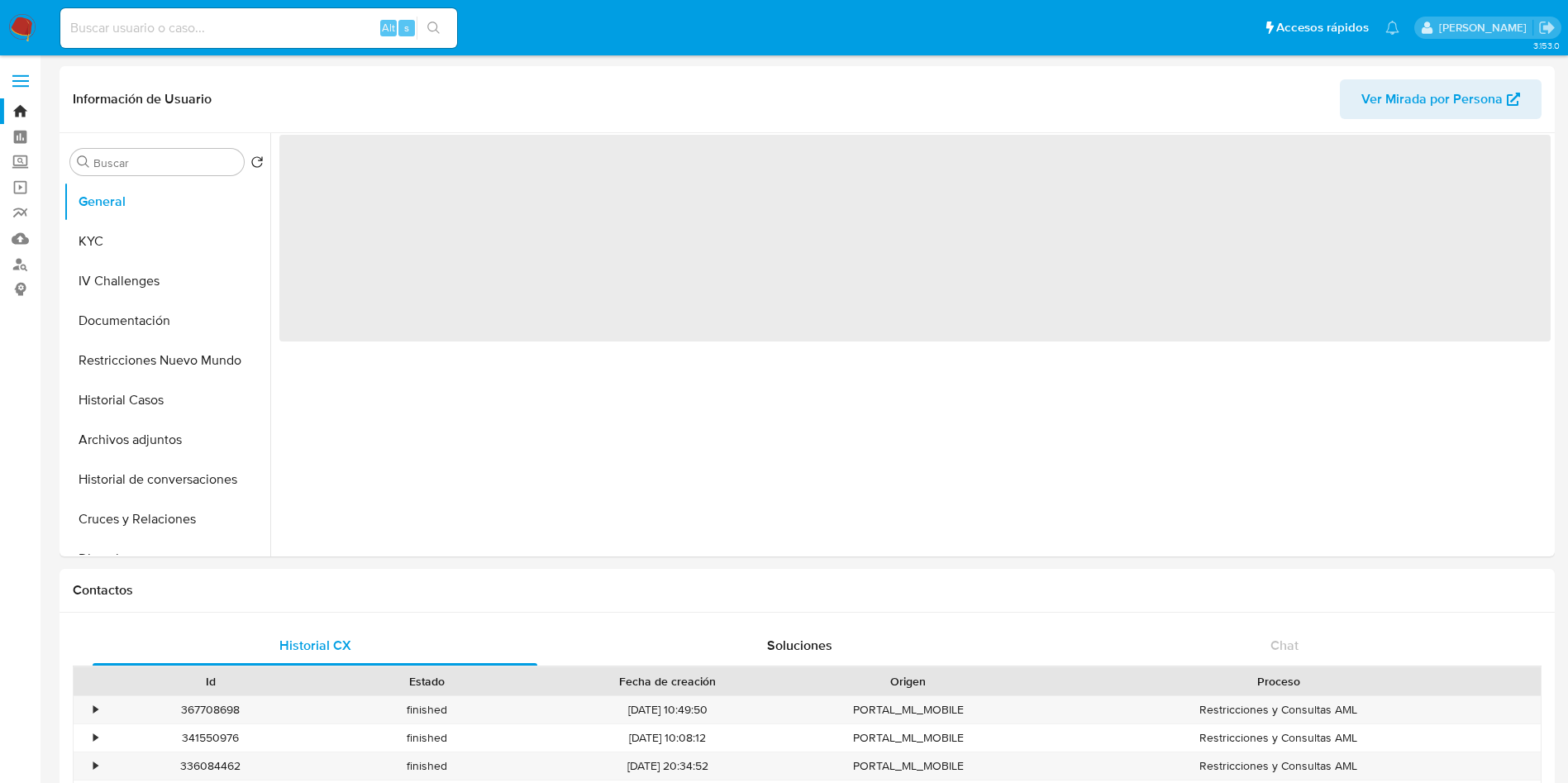
select select "10"
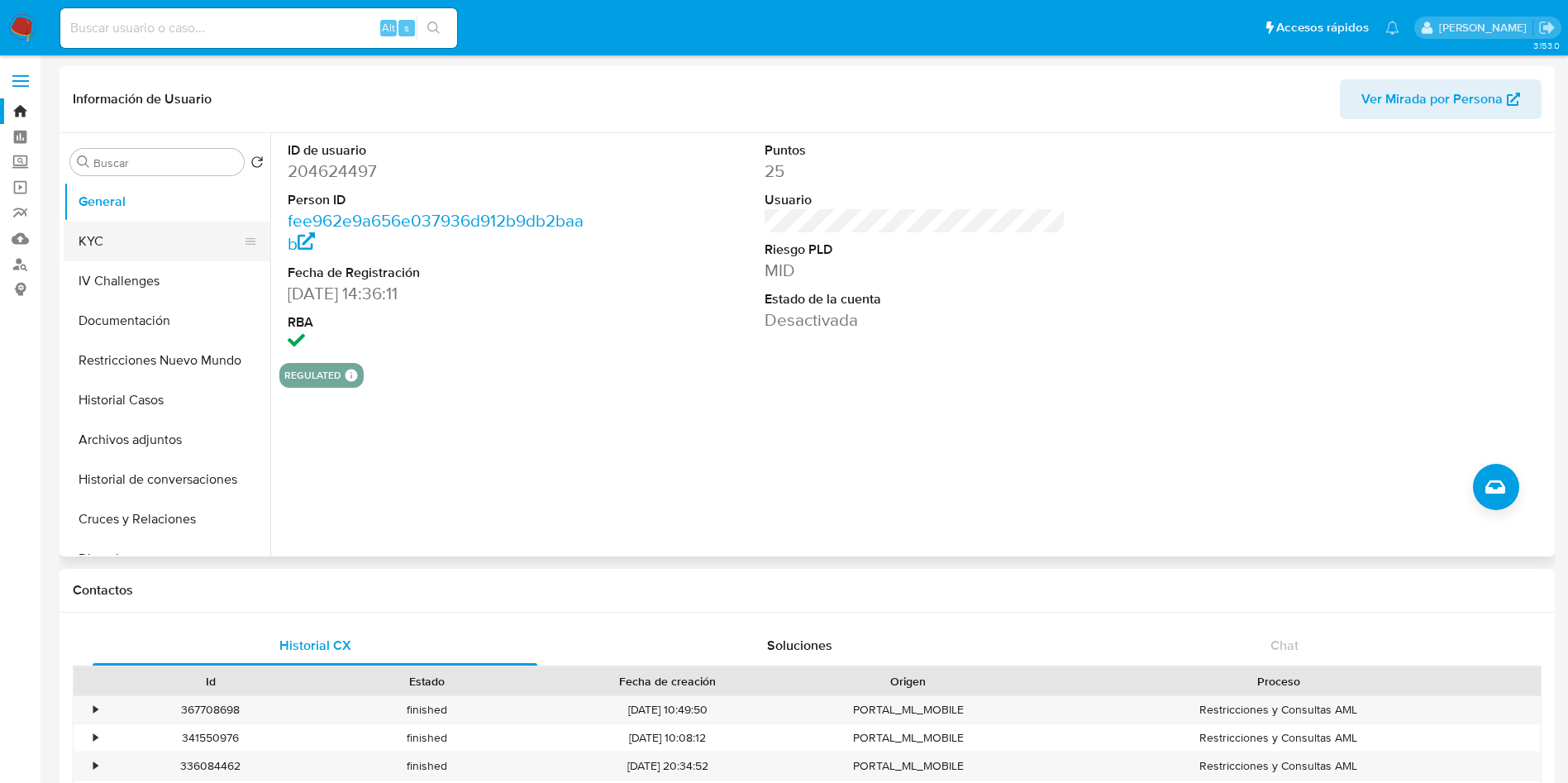
click at [162, 236] on button "KYC" at bounding box center [160, 241] width 193 height 39
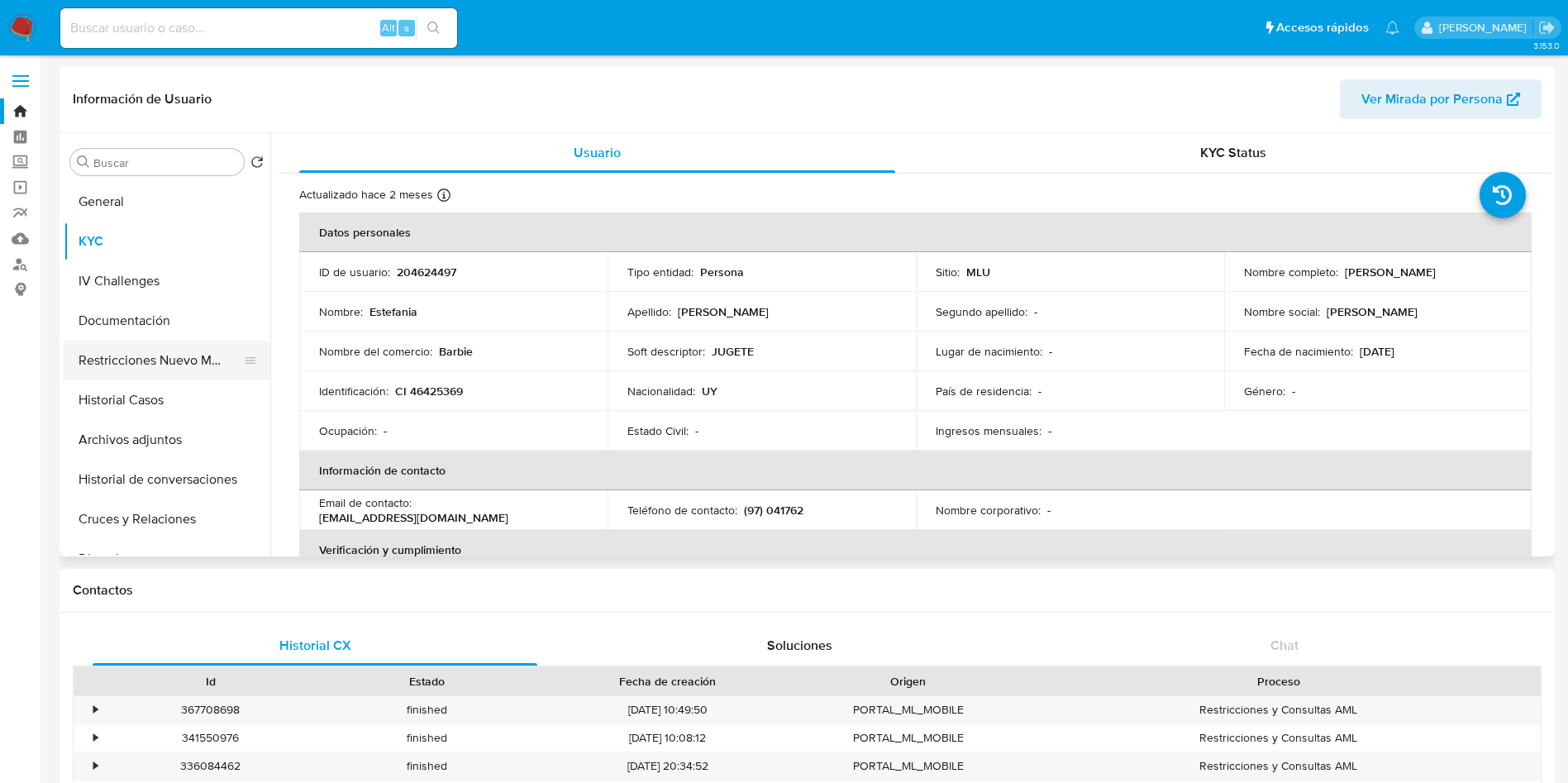
click at [151, 371] on button "Restricciones Nuevo Mundo" at bounding box center [160, 360] width 193 height 39
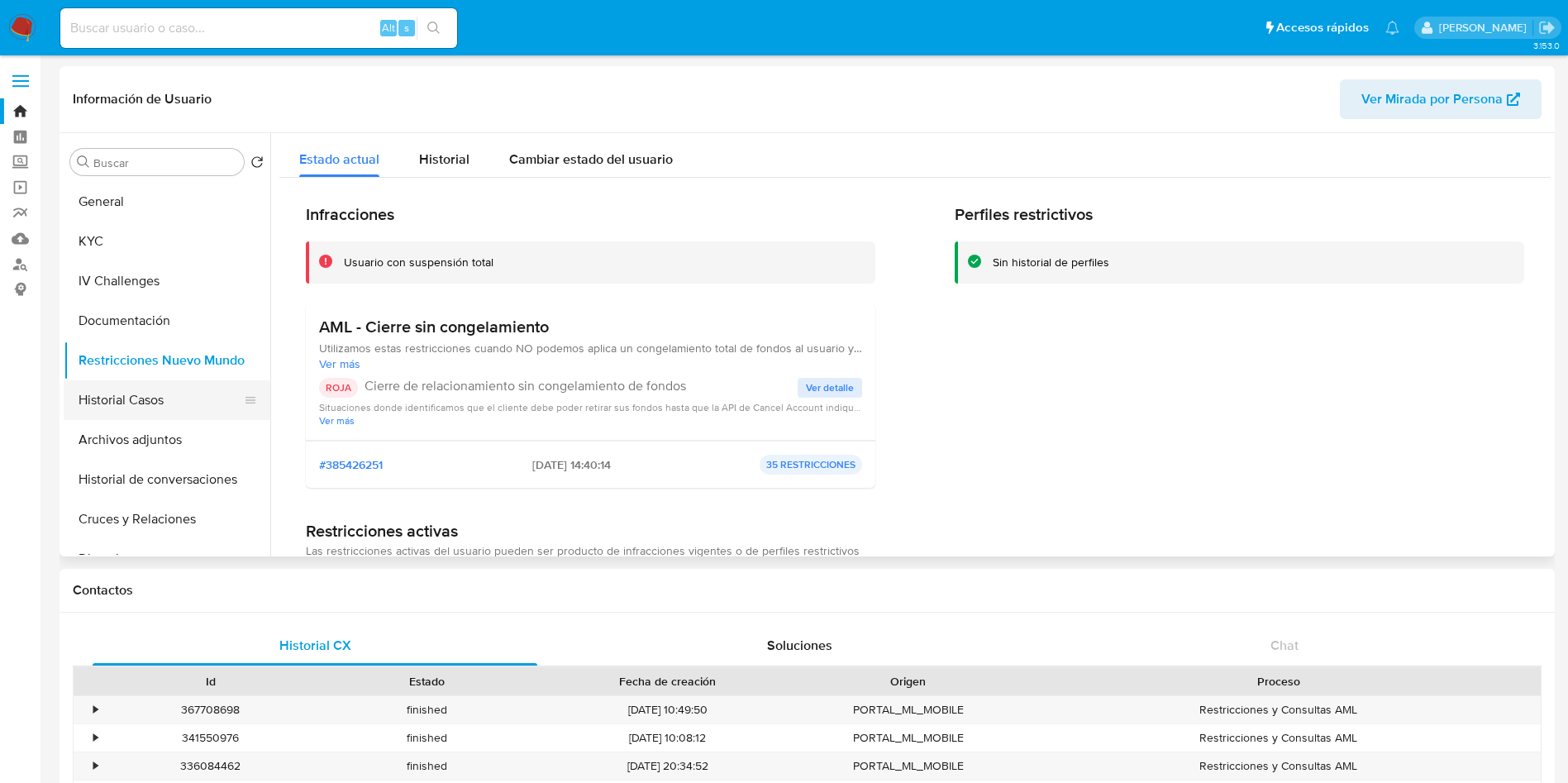
click at [146, 396] on button "Historial Casos" at bounding box center [160, 399] width 193 height 39
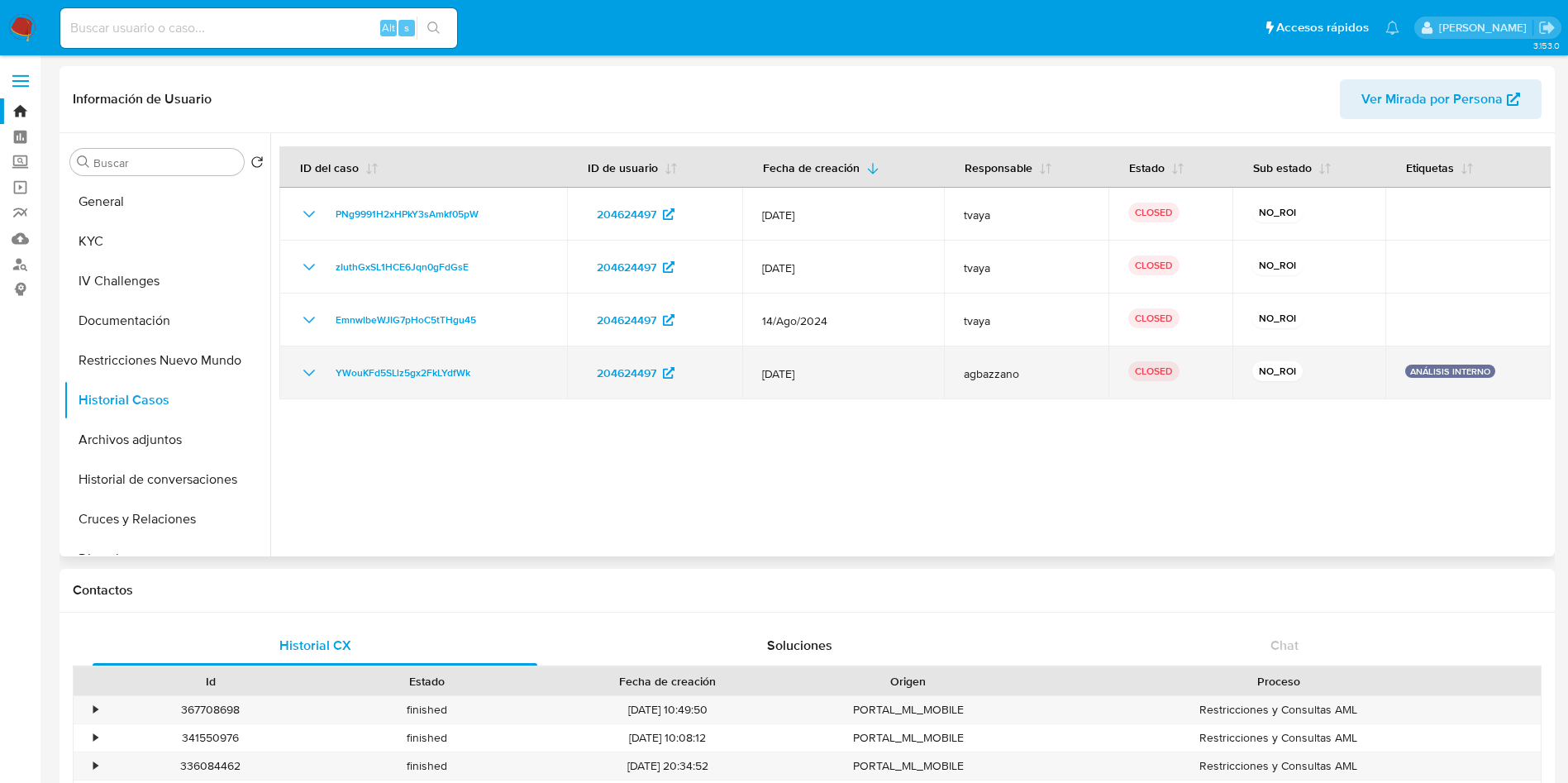
click at [311, 369] on icon "Mostrar/Ocultar" at bounding box center [309, 373] width 20 height 20
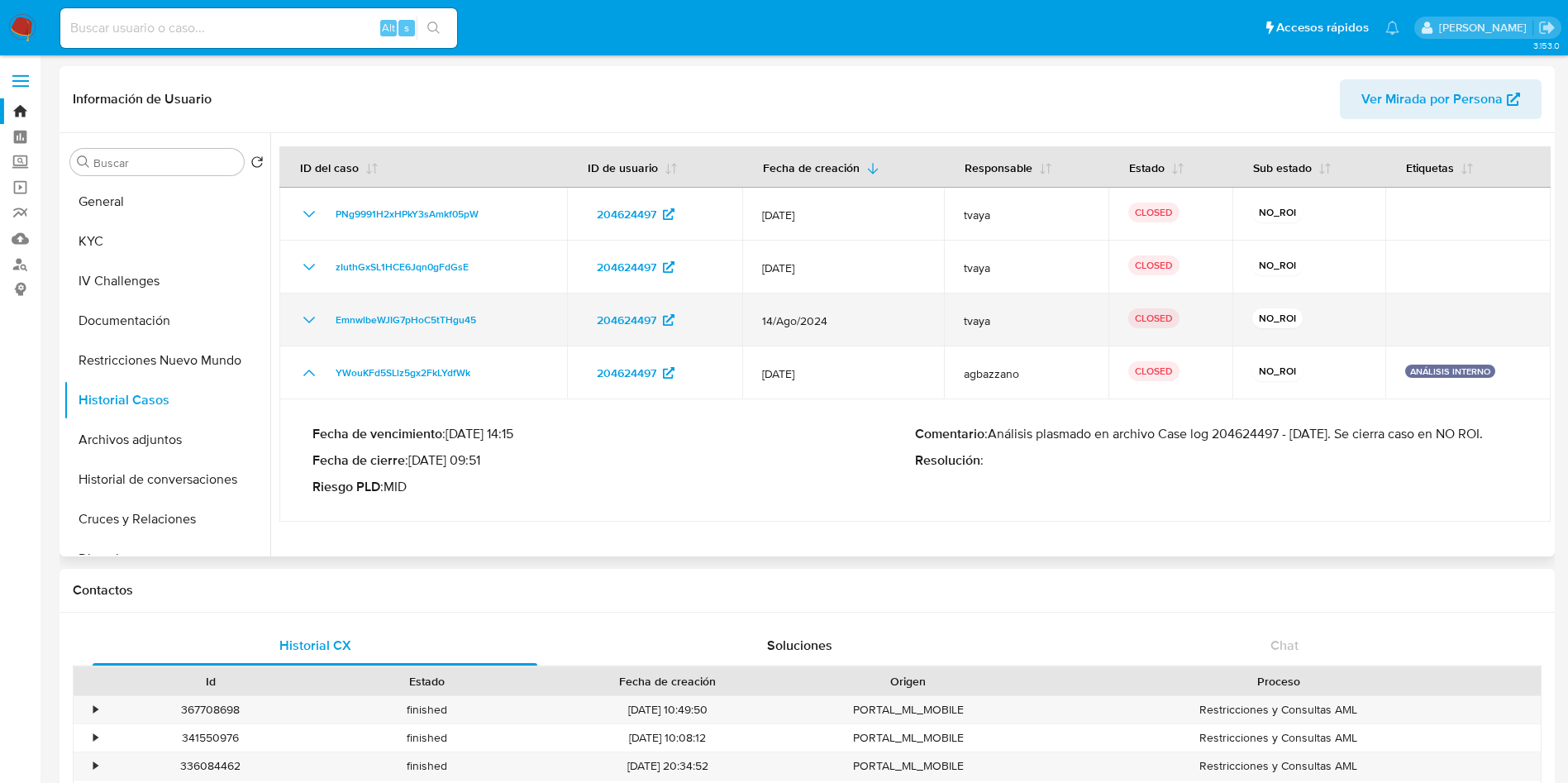
click at [314, 336] on td "EmnwlbeWJIG7pHoC5tTHgu45" at bounding box center [423, 320] width 288 height 53
click at [311, 328] on icon "Mostrar/Ocultar" at bounding box center [309, 320] width 20 height 20
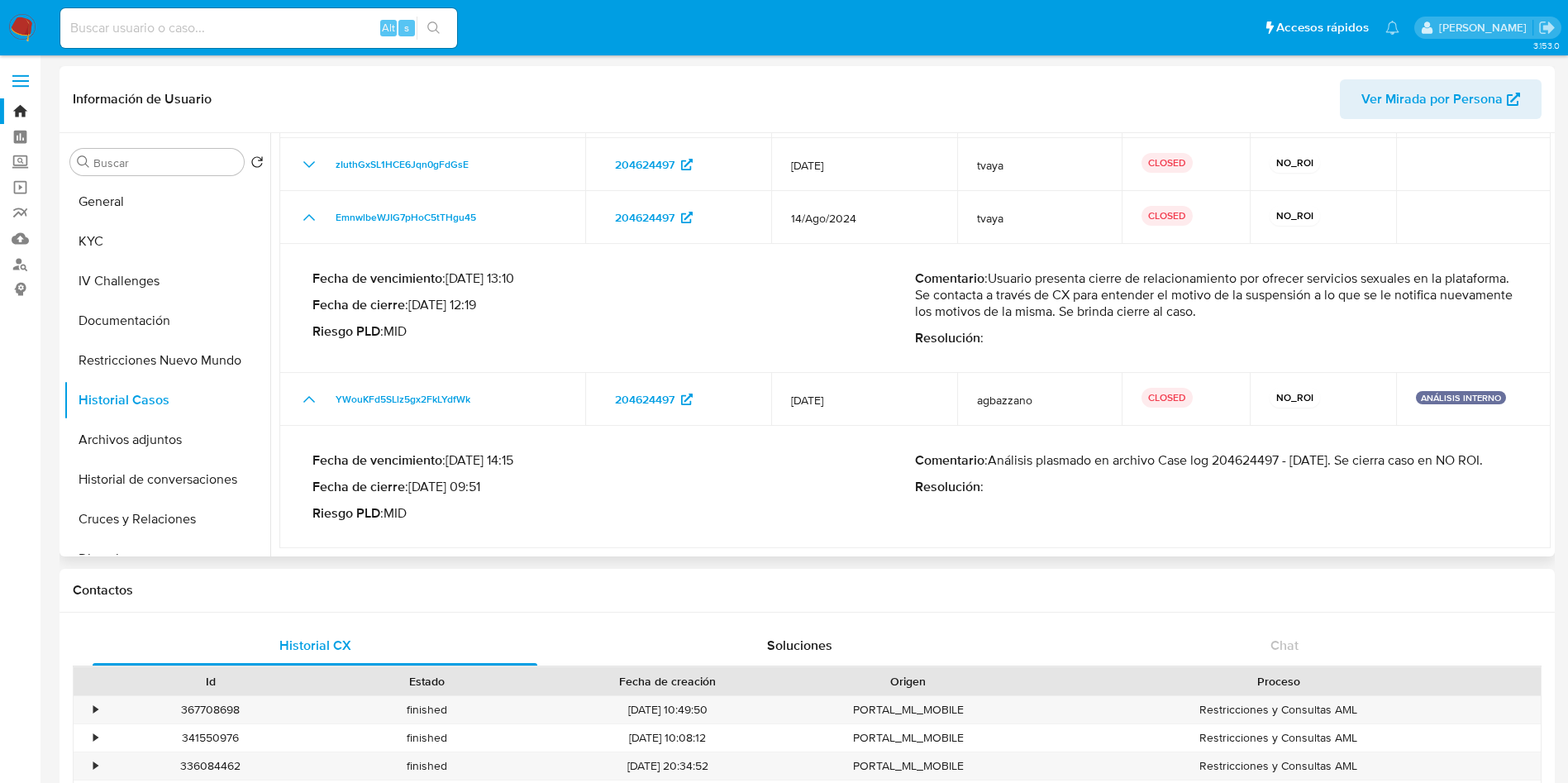
scroll to position [124, 0]
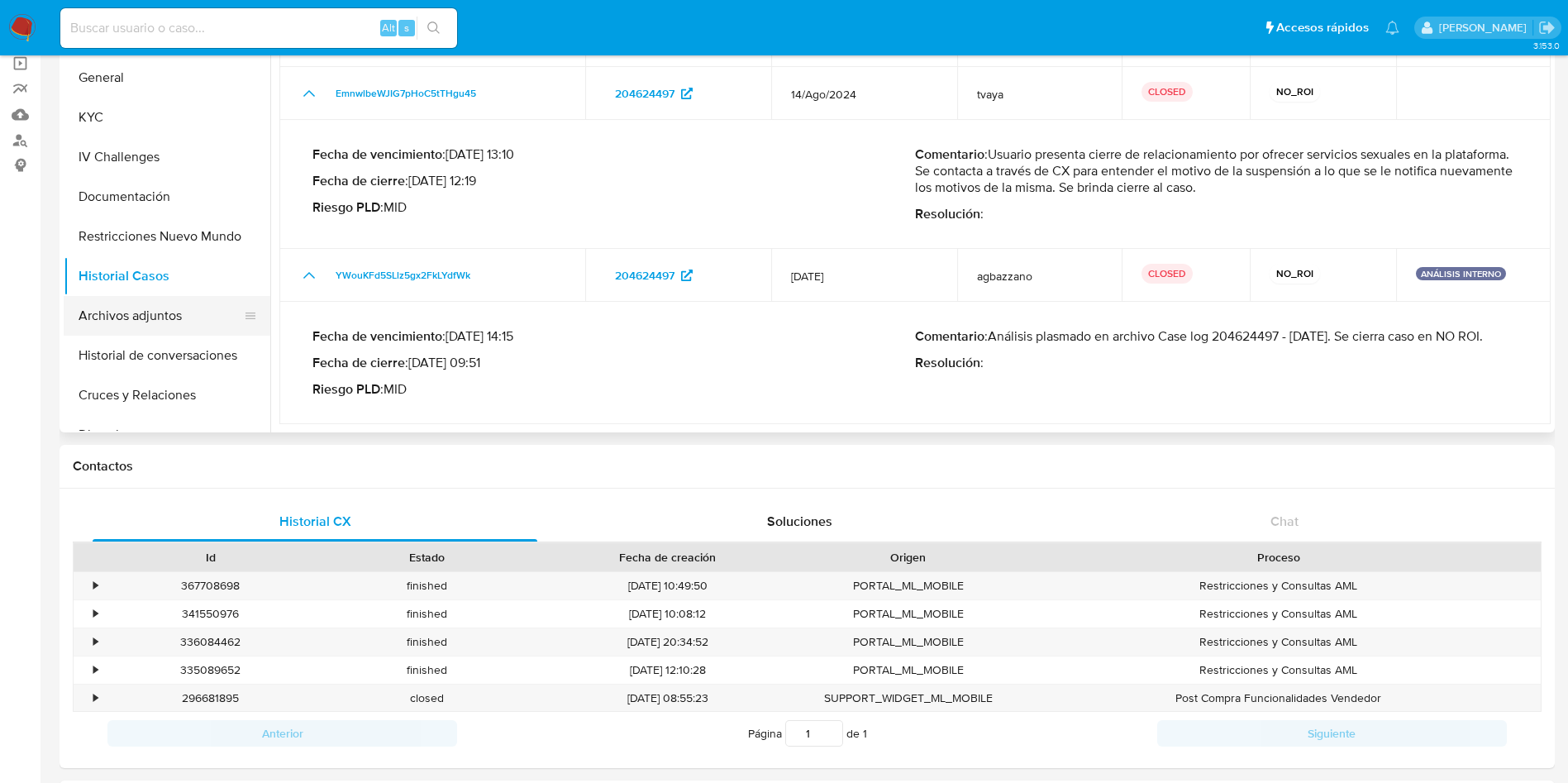
click at [168, 323] on button "Archivos adjuntos" at bounding box center [160, 316] width 193 height 39
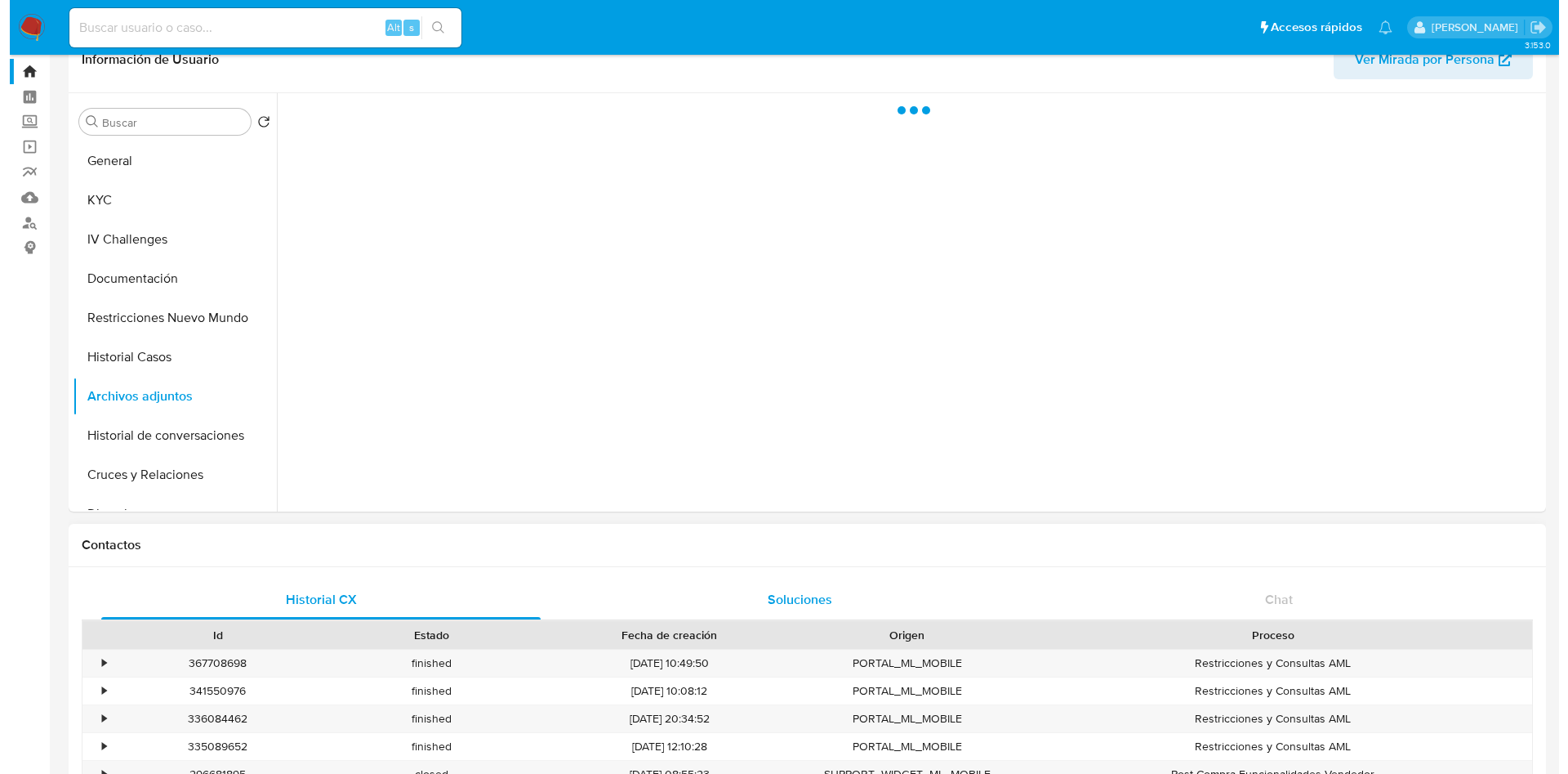
scroll to position [0, 0]
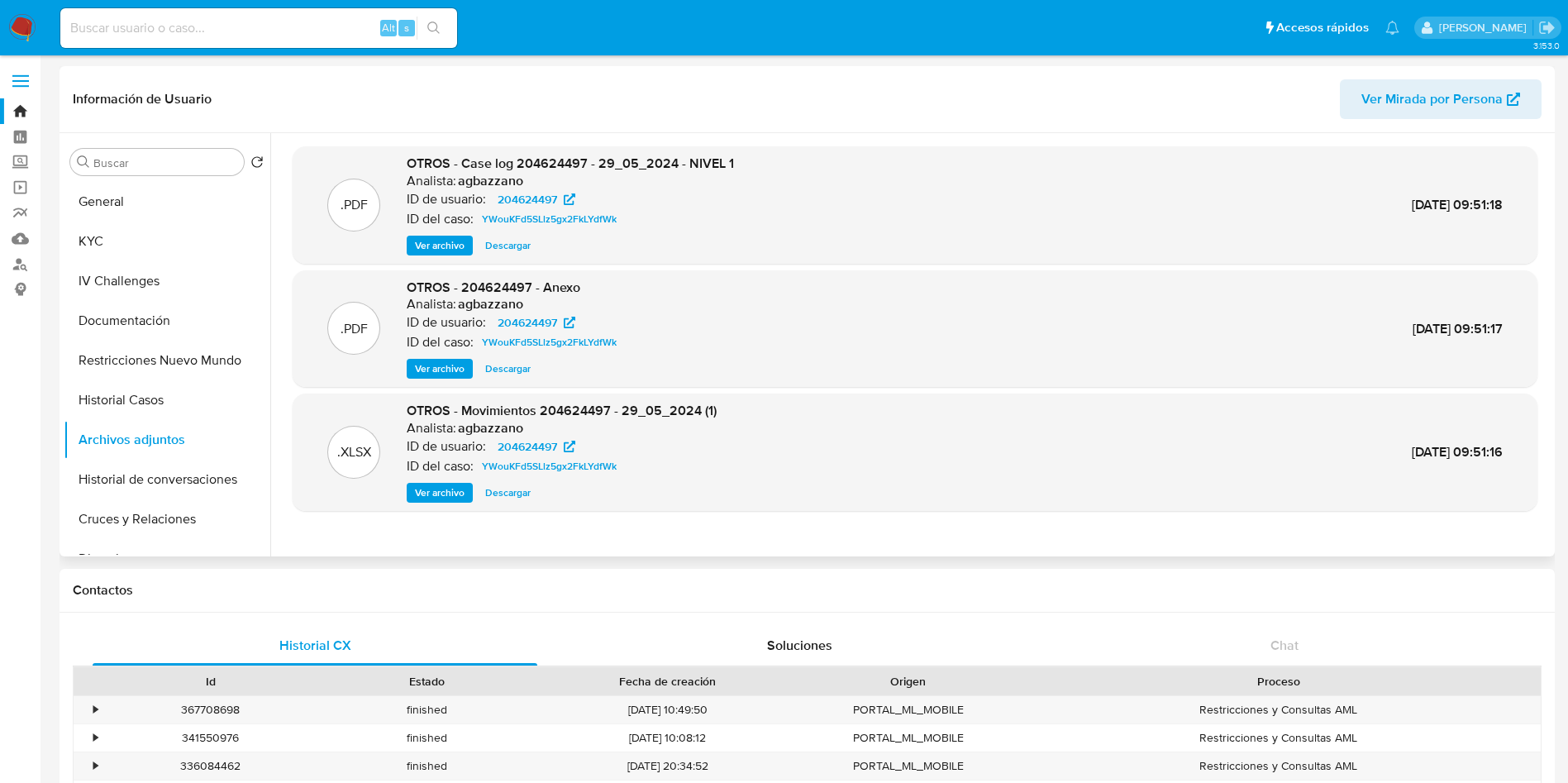
click at [450, 243] on span "Ver archivo" at bounding box center [439, 246] width 50 height 17
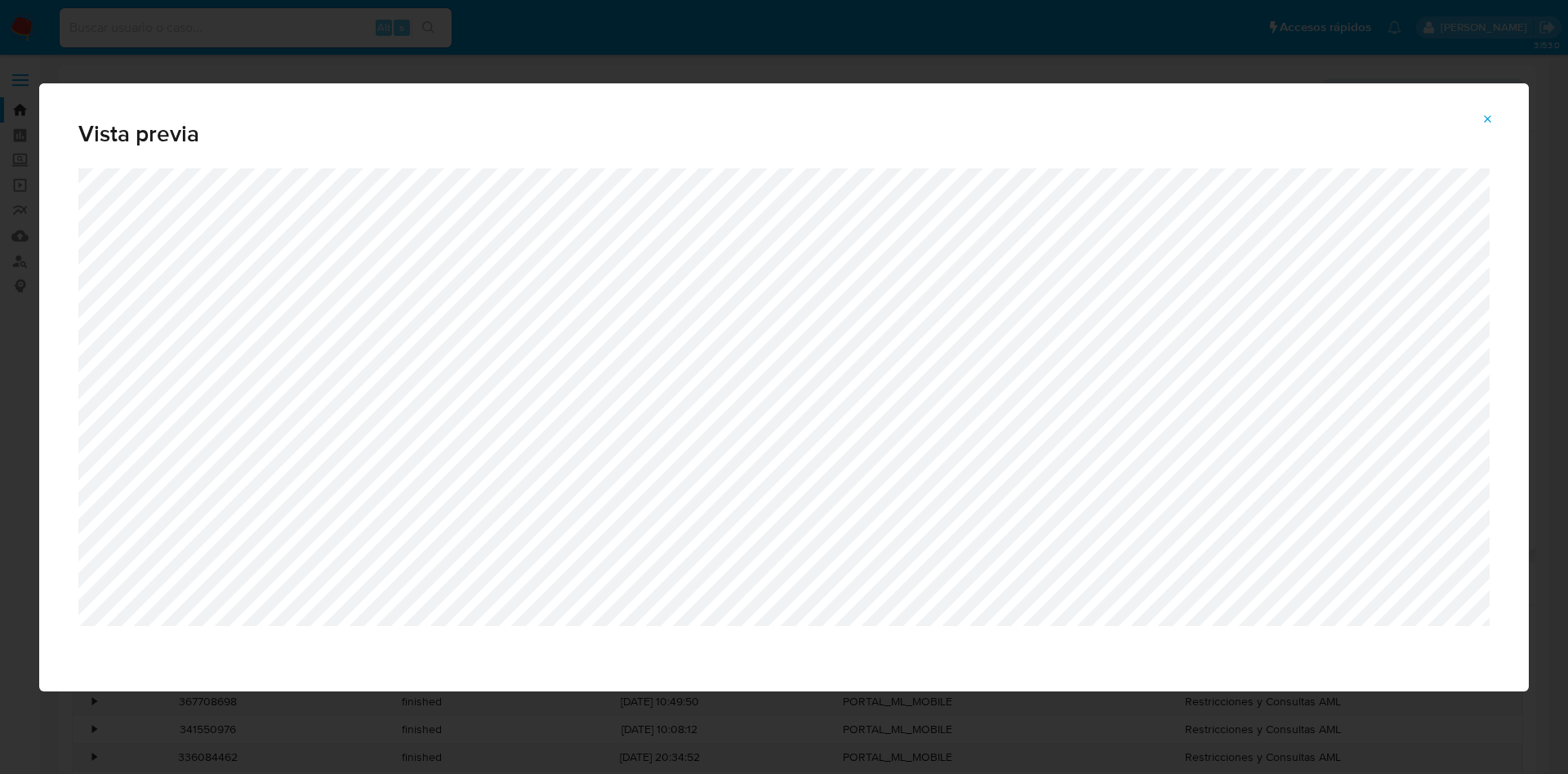
click at [788, 76] on div "Vista previa" at bounding box center [784, 387] width 1568 height 774
click at [1487, 115] on icon "Attachment preview" at bounding box center [1488, 119] width 13 height 13
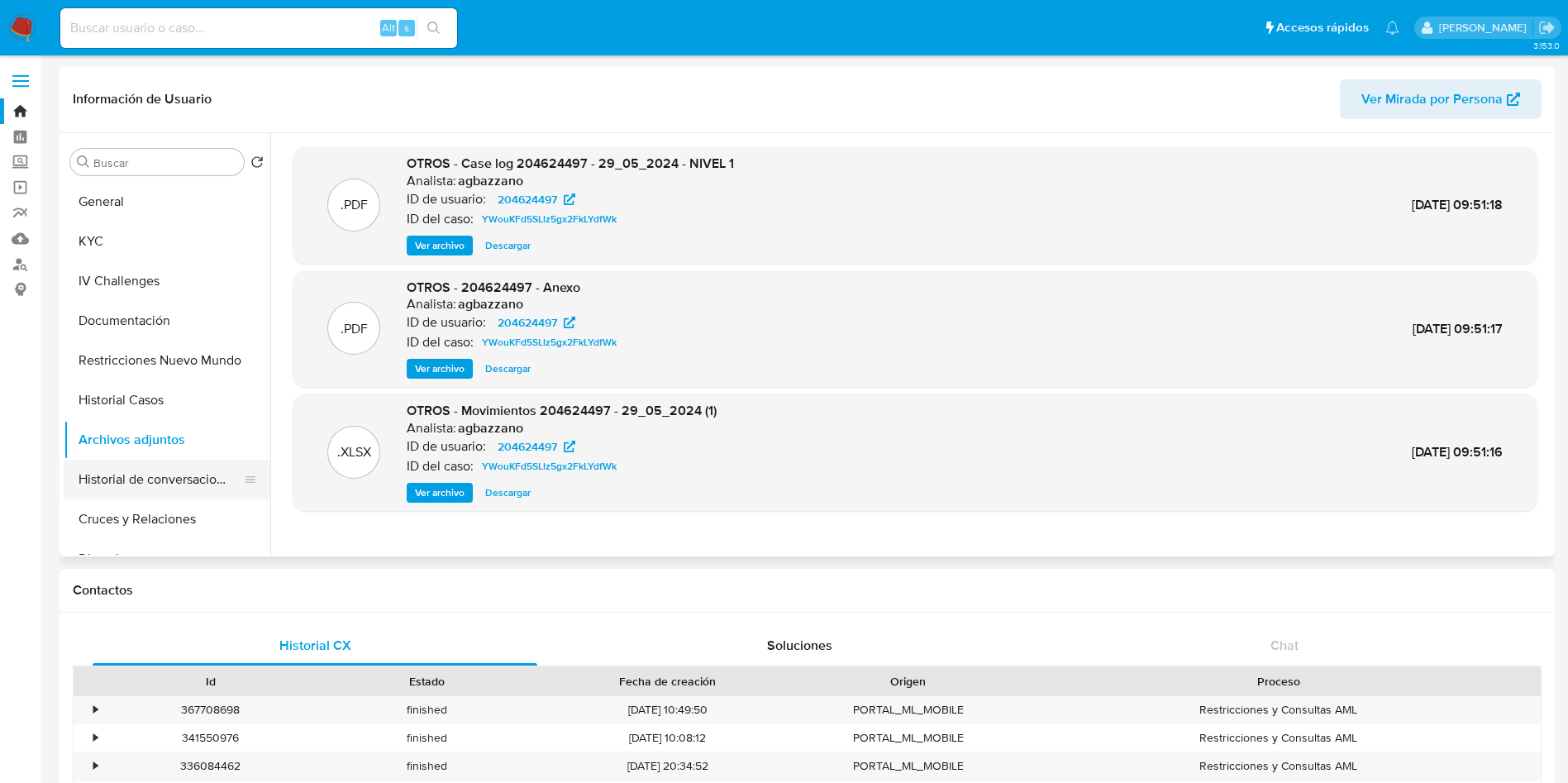
click at [178, 480] on button "Historial de conversaciones" at bounding box center [160, 479] width 193 height 39
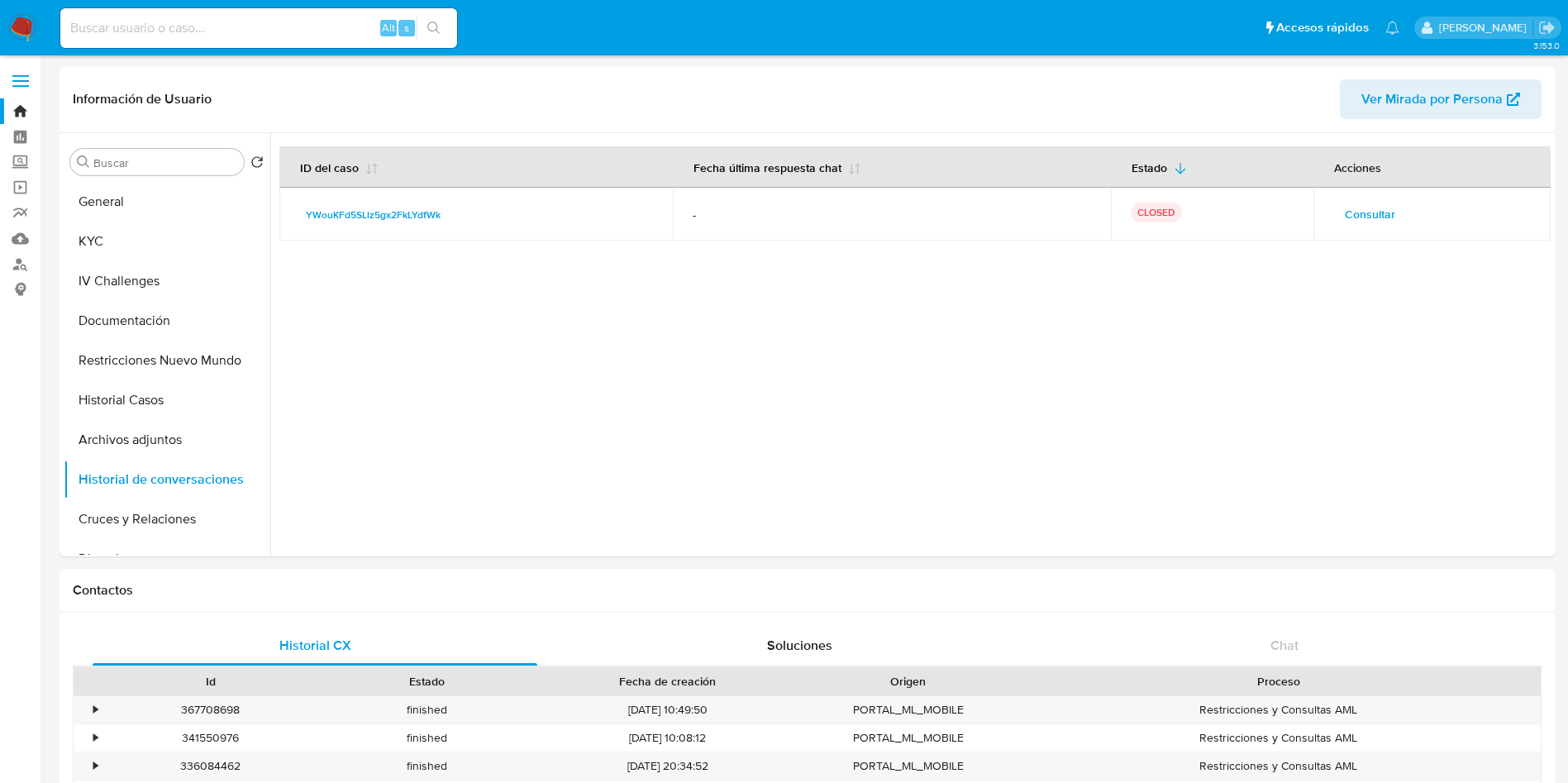
click at [1372, 218] on span "Consultar" at bounding box center [1370, 214] width 50 height 23
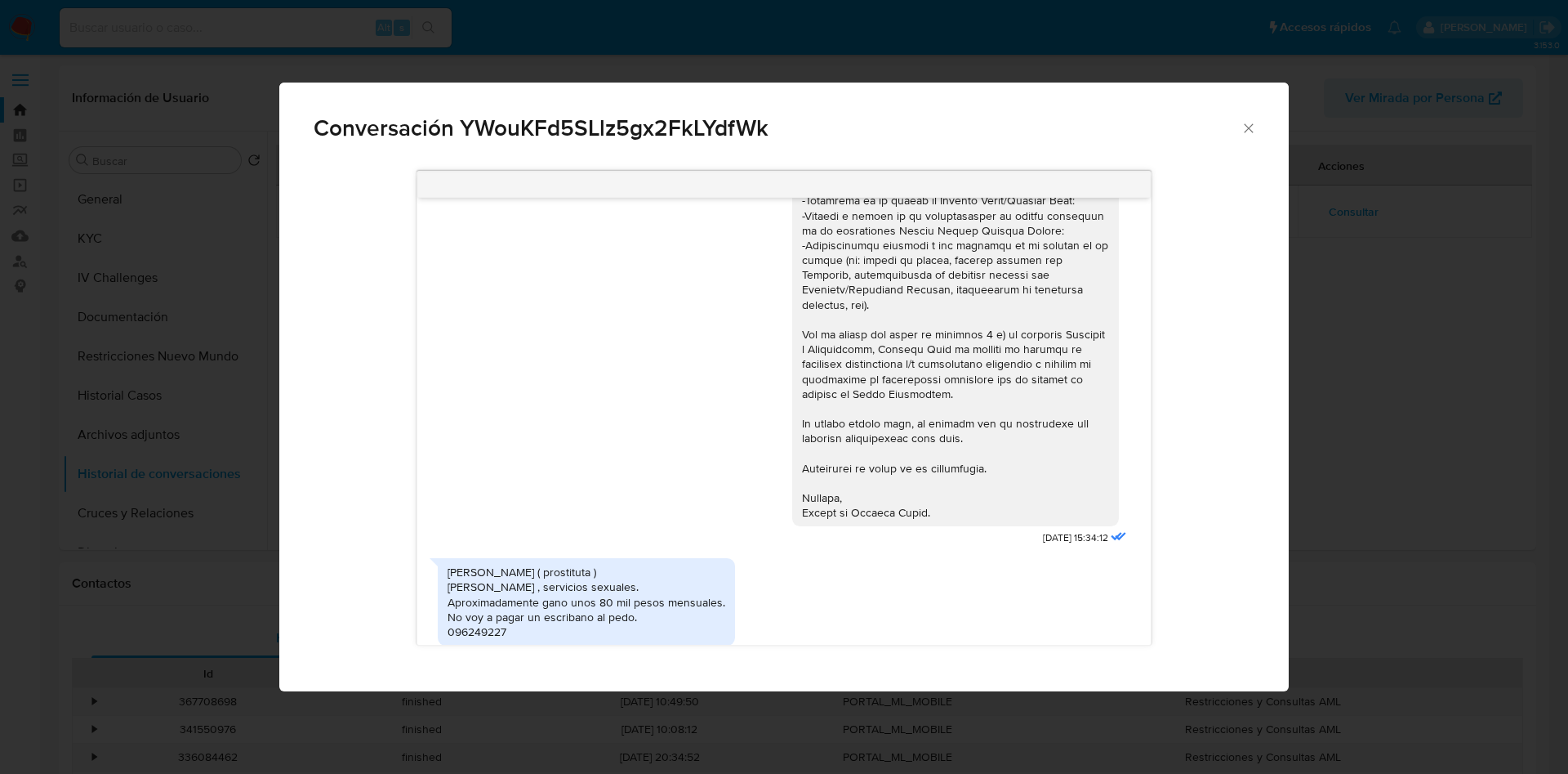
scroll to position [245, 0]
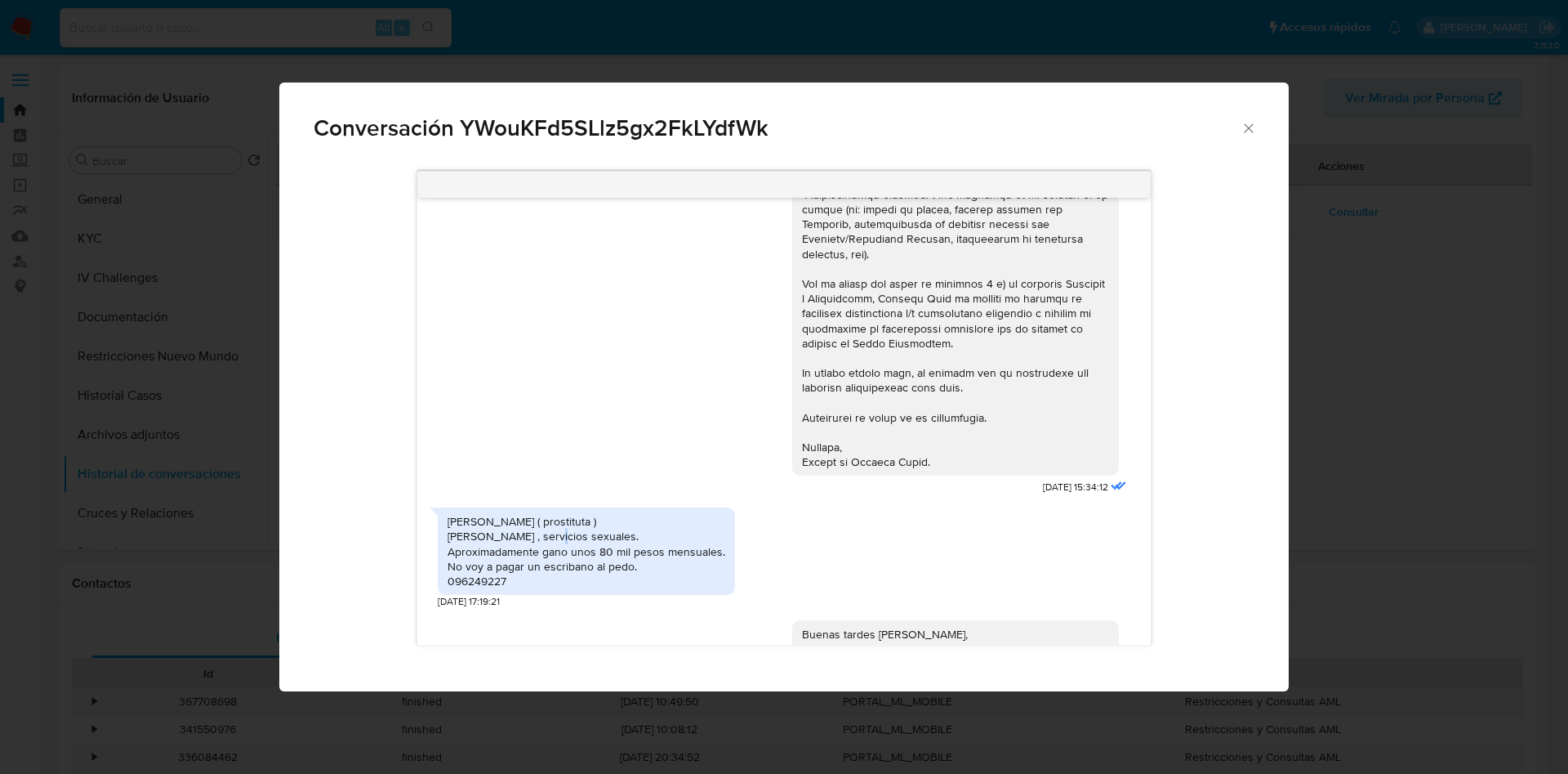
click at [575, 518] on div "Meretriz ( prostituta ) Matías Taborda , servicios sexuales. Aproximadamente ga…" at bounding box center [586, 551] width 278 height 75
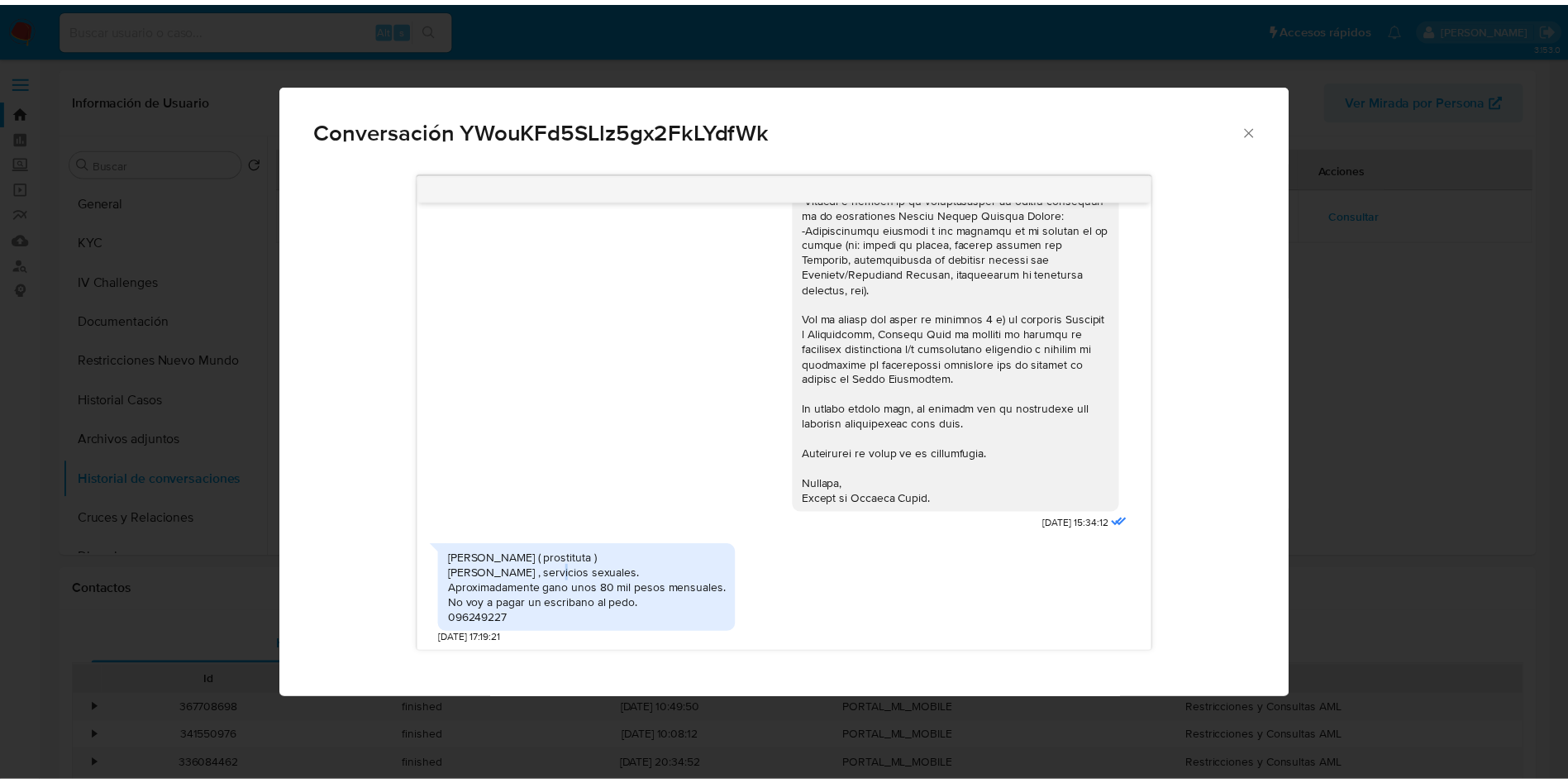
scroll to position [124, 0]
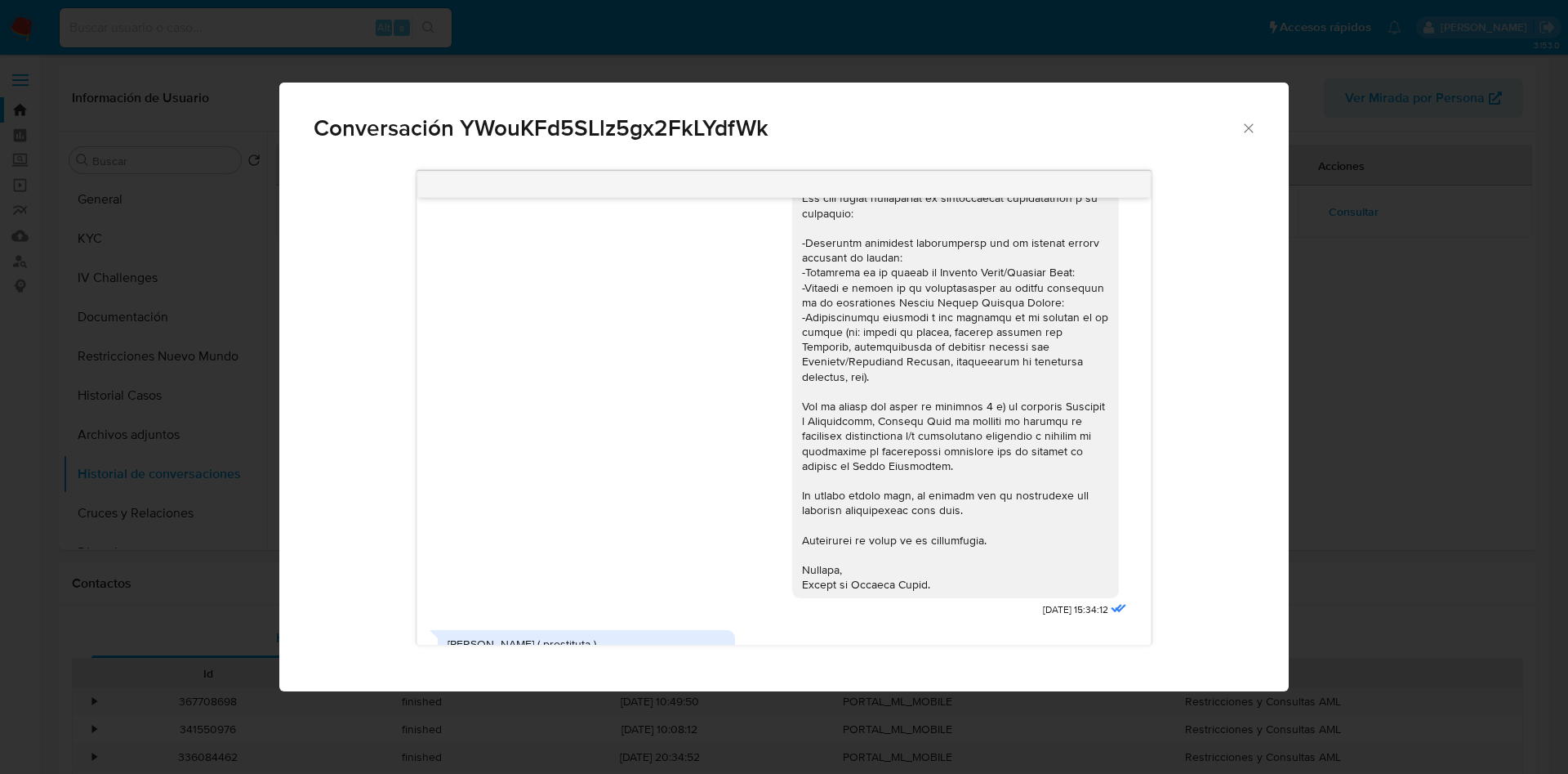
click at [357, 55] on div "Conversación YWouKFd5SLlz5gx2FkLYdfWk 29/05/2024 15:34:12 Meretriz ( prostituta…" at bounding box center [784, 387] width 1568 height 774
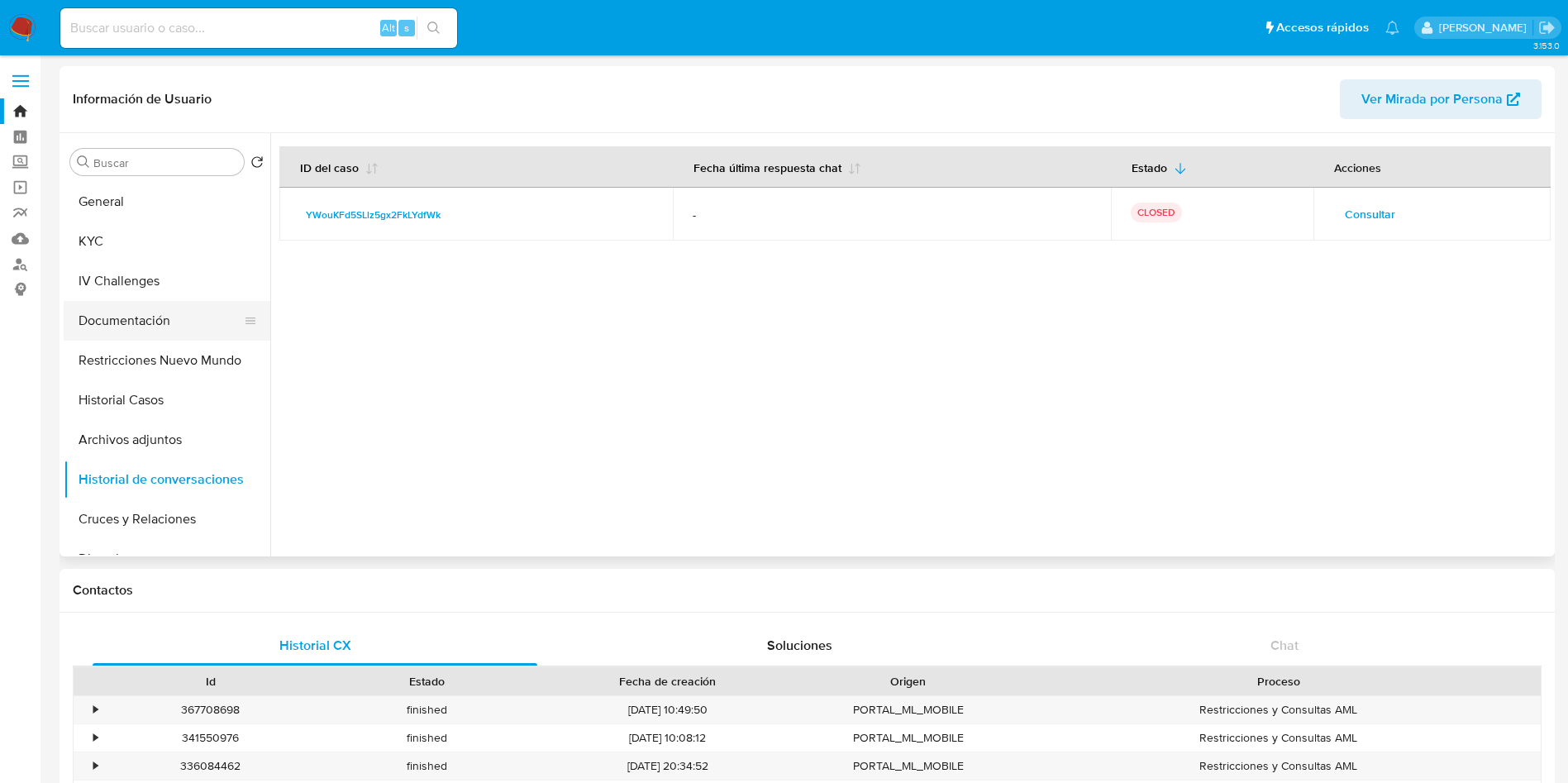
click at [169, 311] on button "Documentación" at bounding box center [160, 320] width 193 height 39
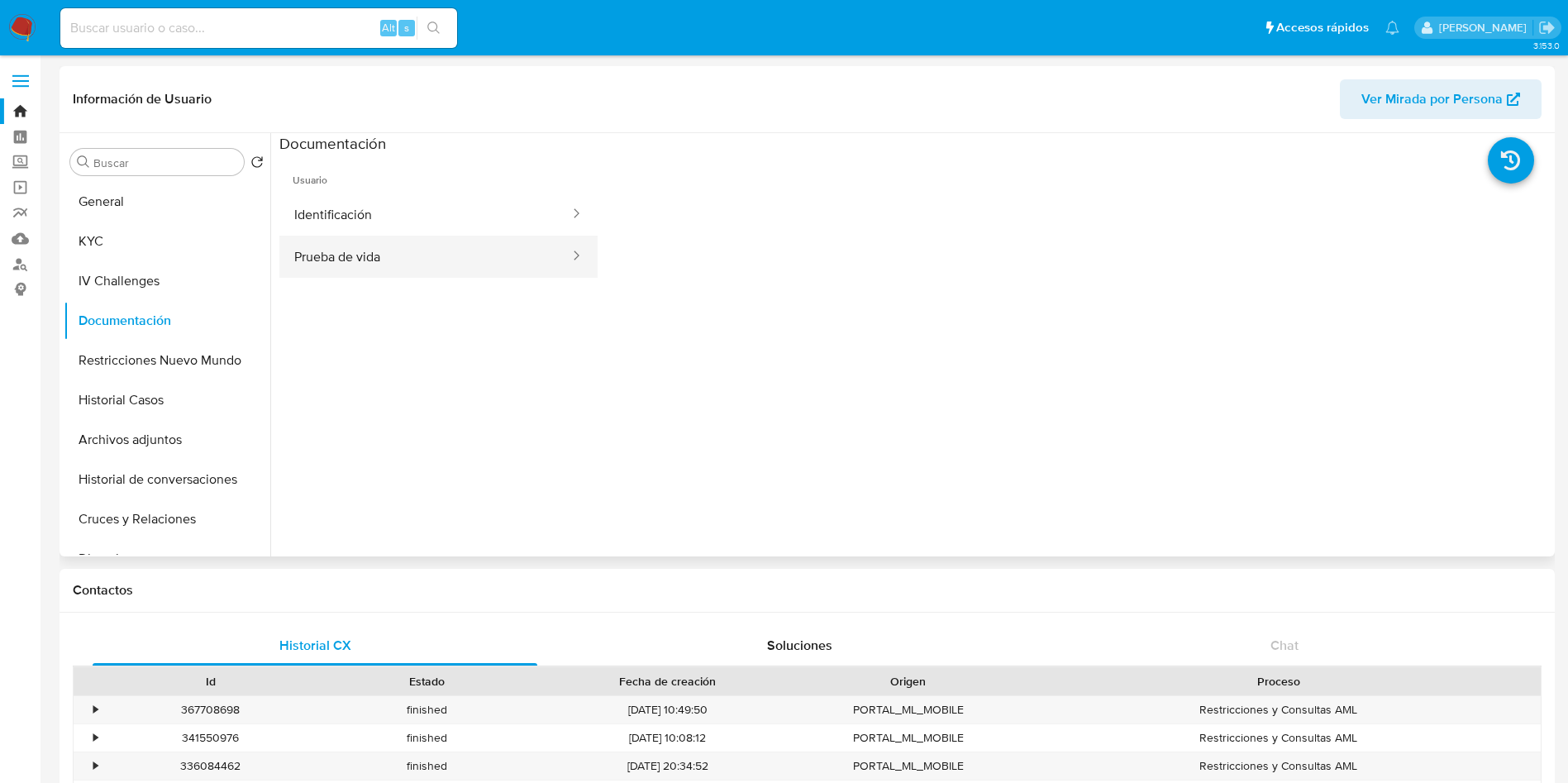
click at [433, 253] on button "Prueba de vida" at bounding box center [426, 257] width 292 height 42
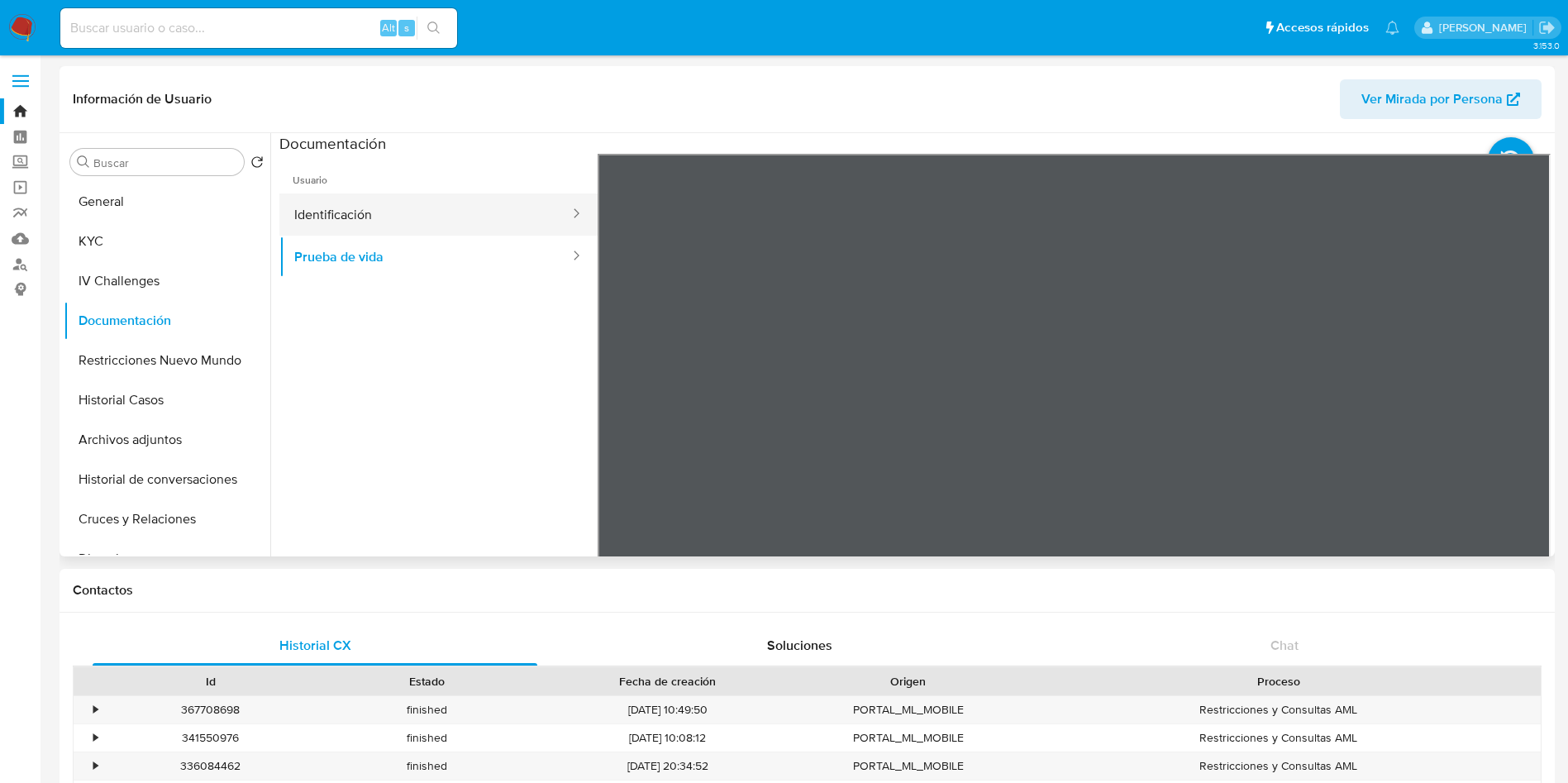
click at [393, 197] on button "Identificación" at bounding box center [426, 214] width 292 height 42
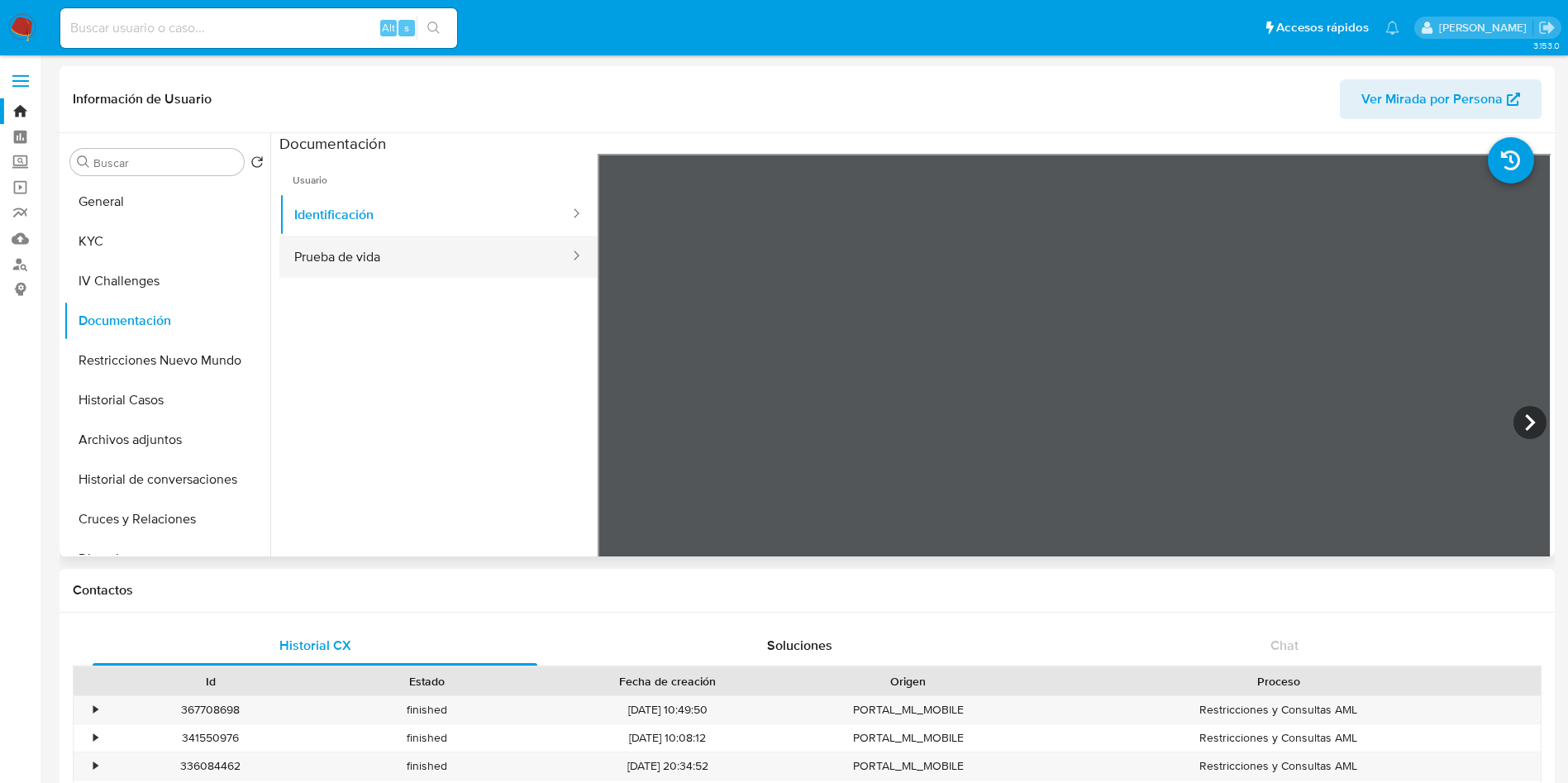
click at [443, 267] on button "Prueba de vida" at bounding box center [426, 257] width 292 height 42
click at [428, 191] on span "Usuario" at bounding box center [438, 173] width 318 height 39
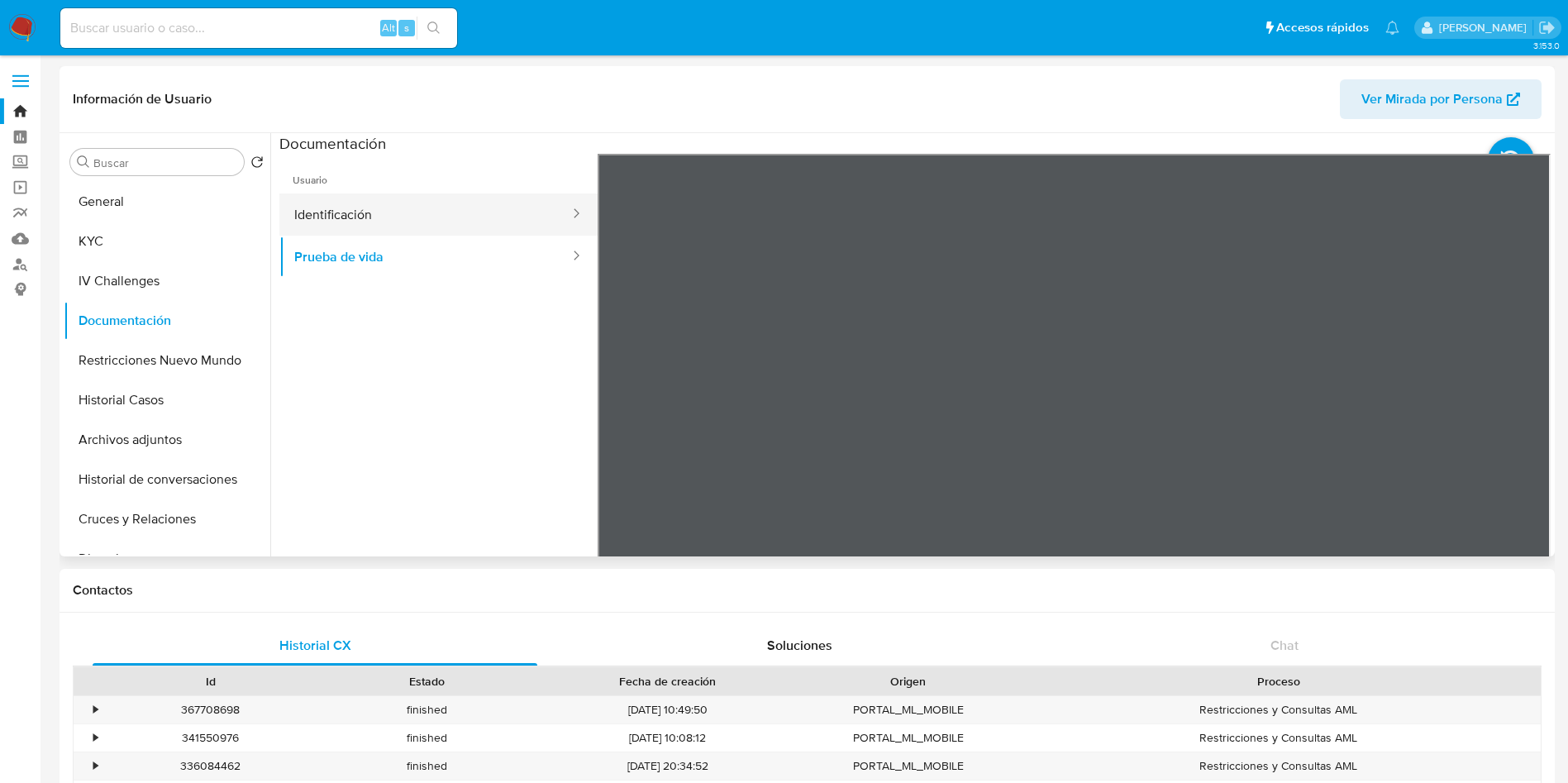
click at [432, 226] on button "Identificación" at bounding box center [426, 214] width 292 height 42
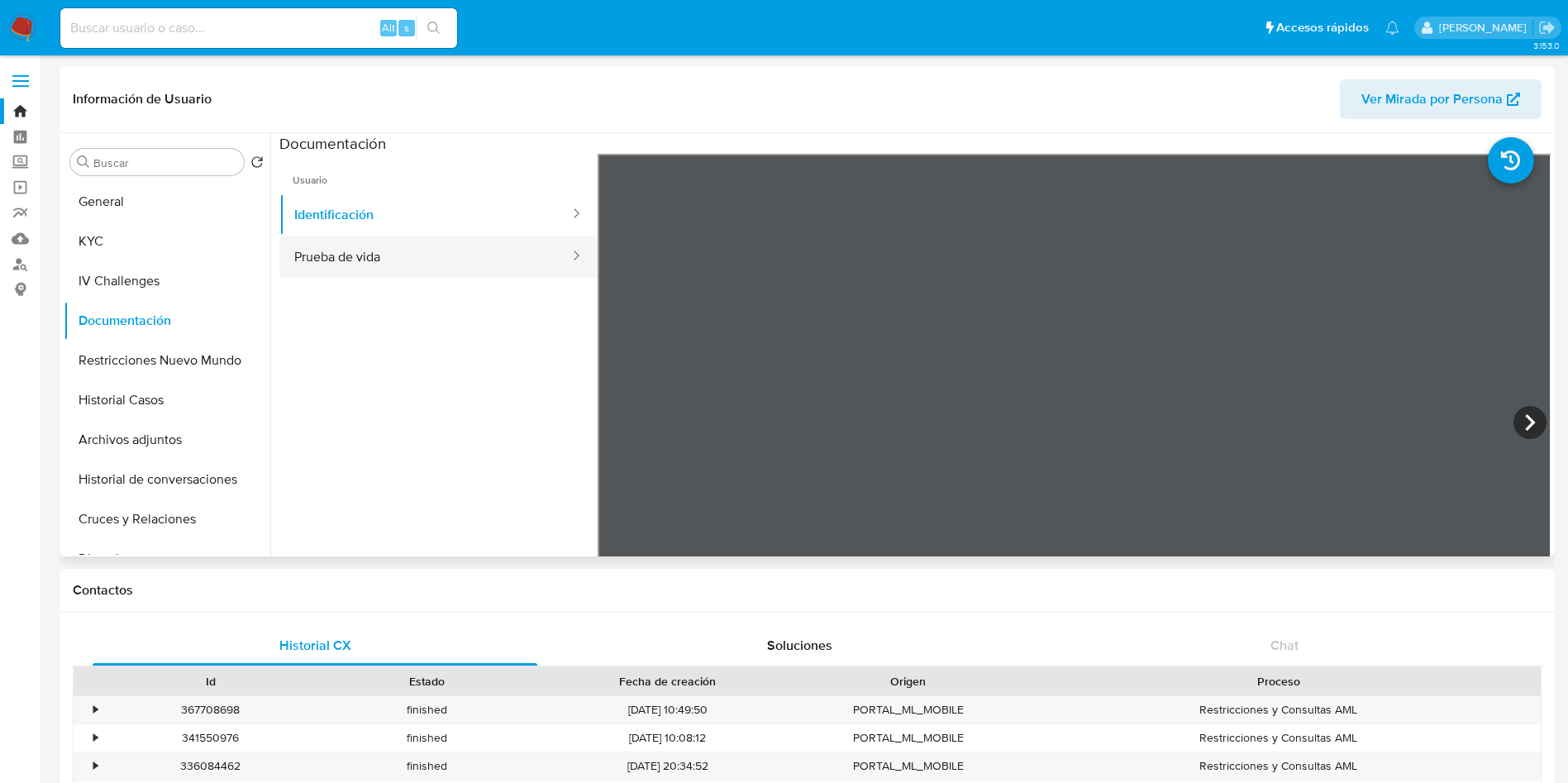
drag, startPoint x: 386, startPoint y: 255, endPoint x: 386, endPoint y: 271, distance: 16.0
click at [386, 258] on button "Prueba de vida" at bounding box center [426, 257] width 292 height 42
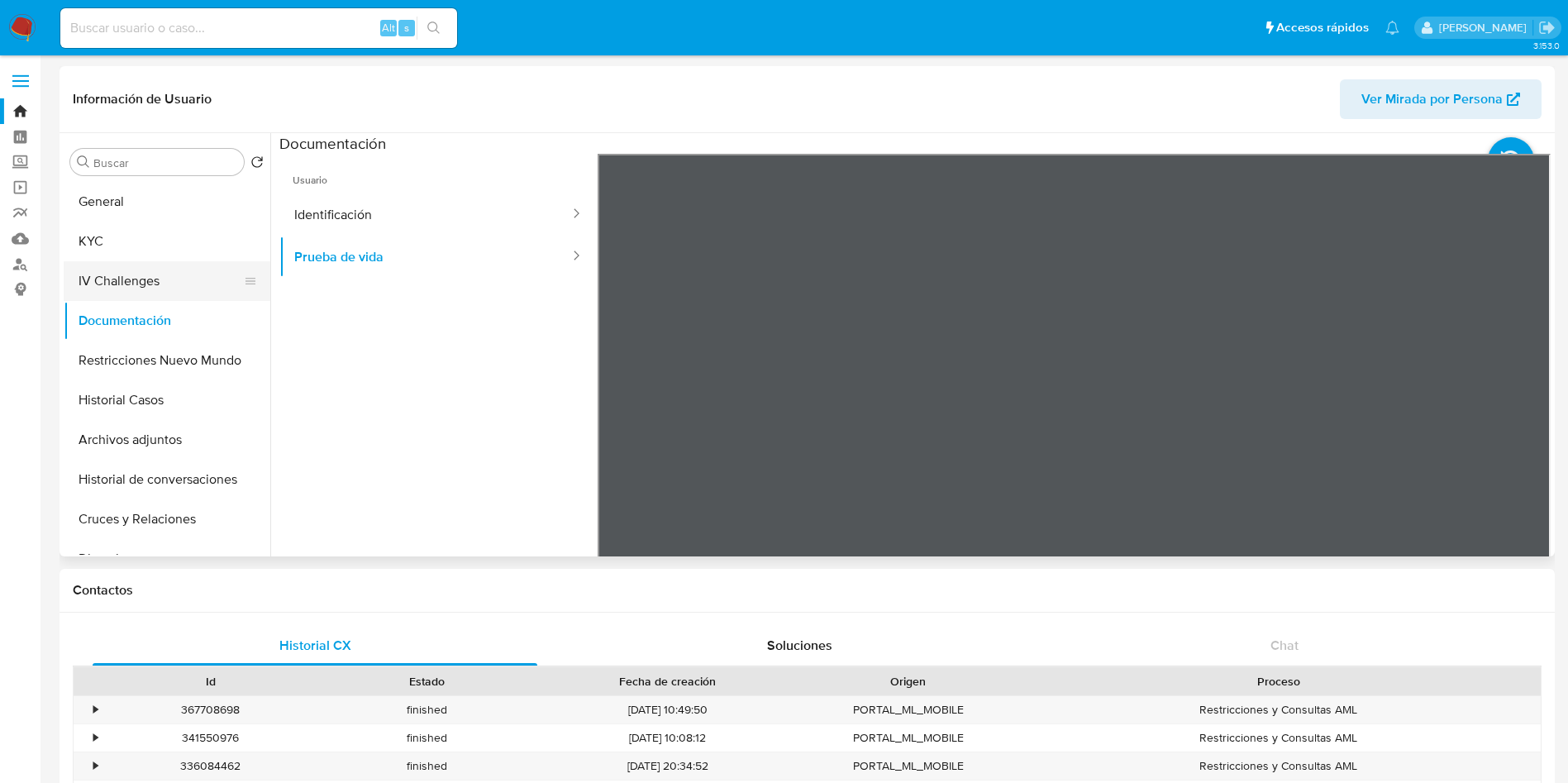
click at [168, 277] on button "IV Challenges" at bounding box center [160, 280] width 193 height 39
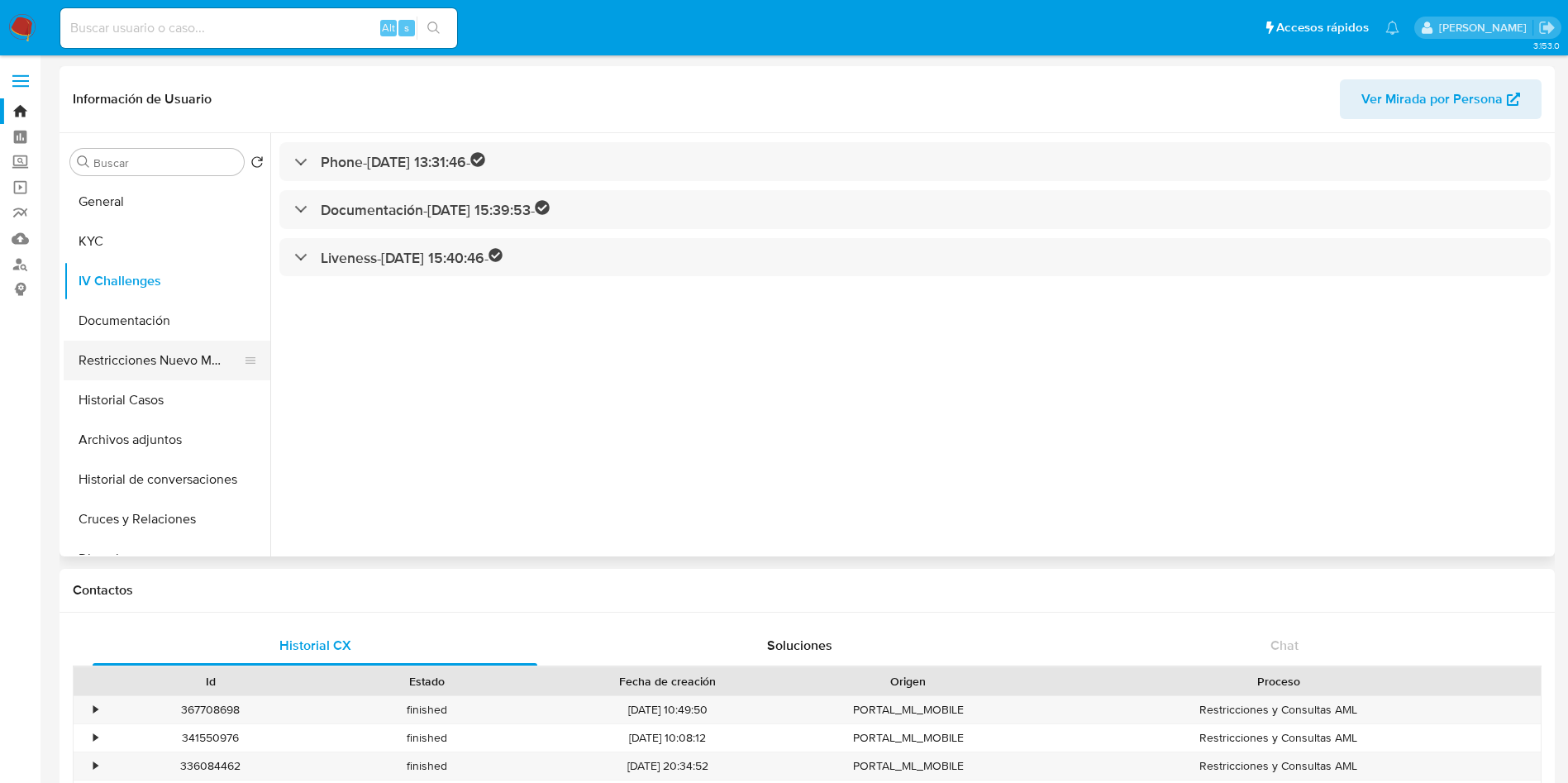
click at [191, 350] on button "Restricciones Nuevo Mundo" at bounding box center [160, 360] width 193 height 39
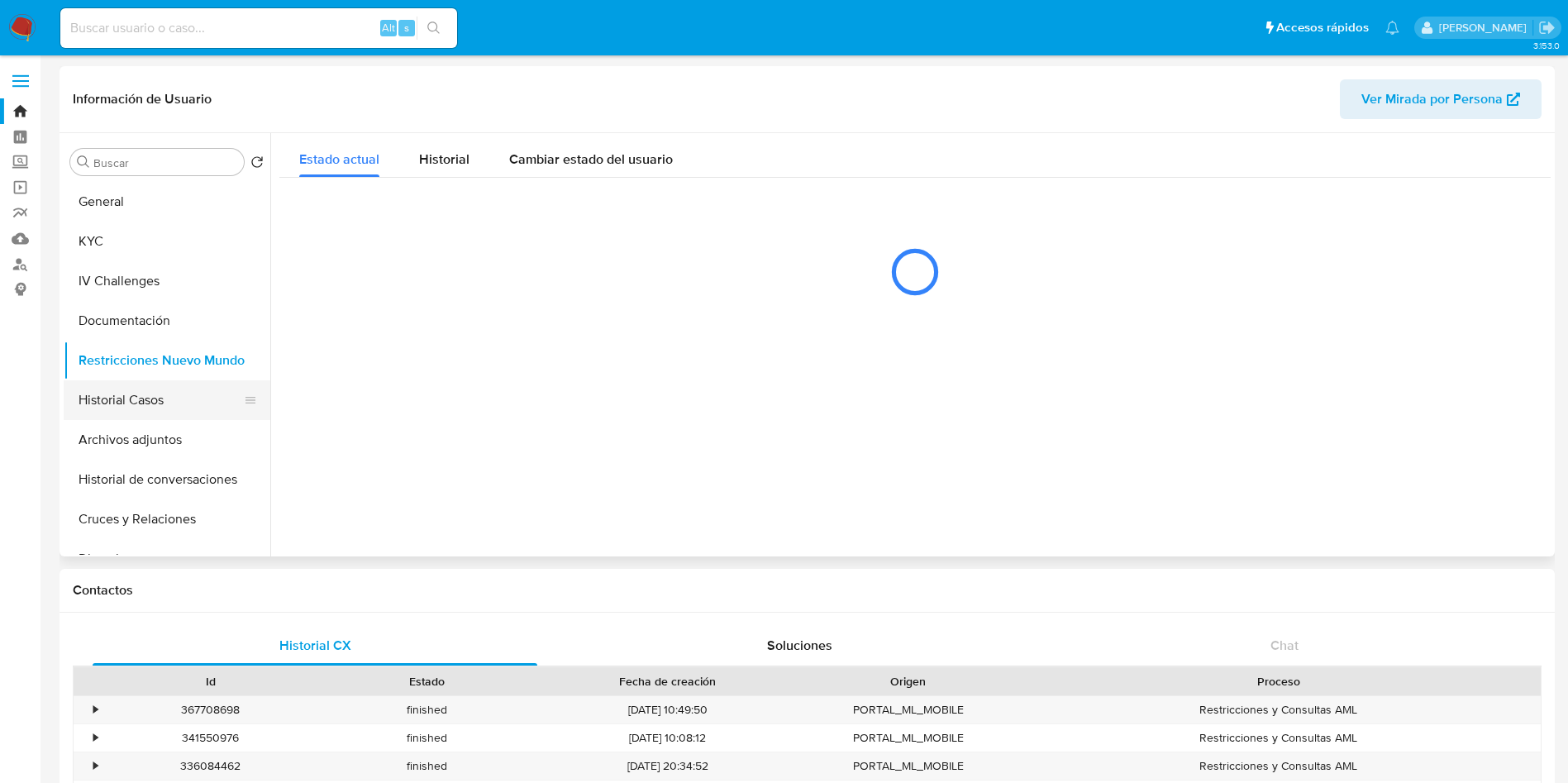
click at [187, 415] on button "Historial Casos" at bounding box center [160, 399] width 193 height 39
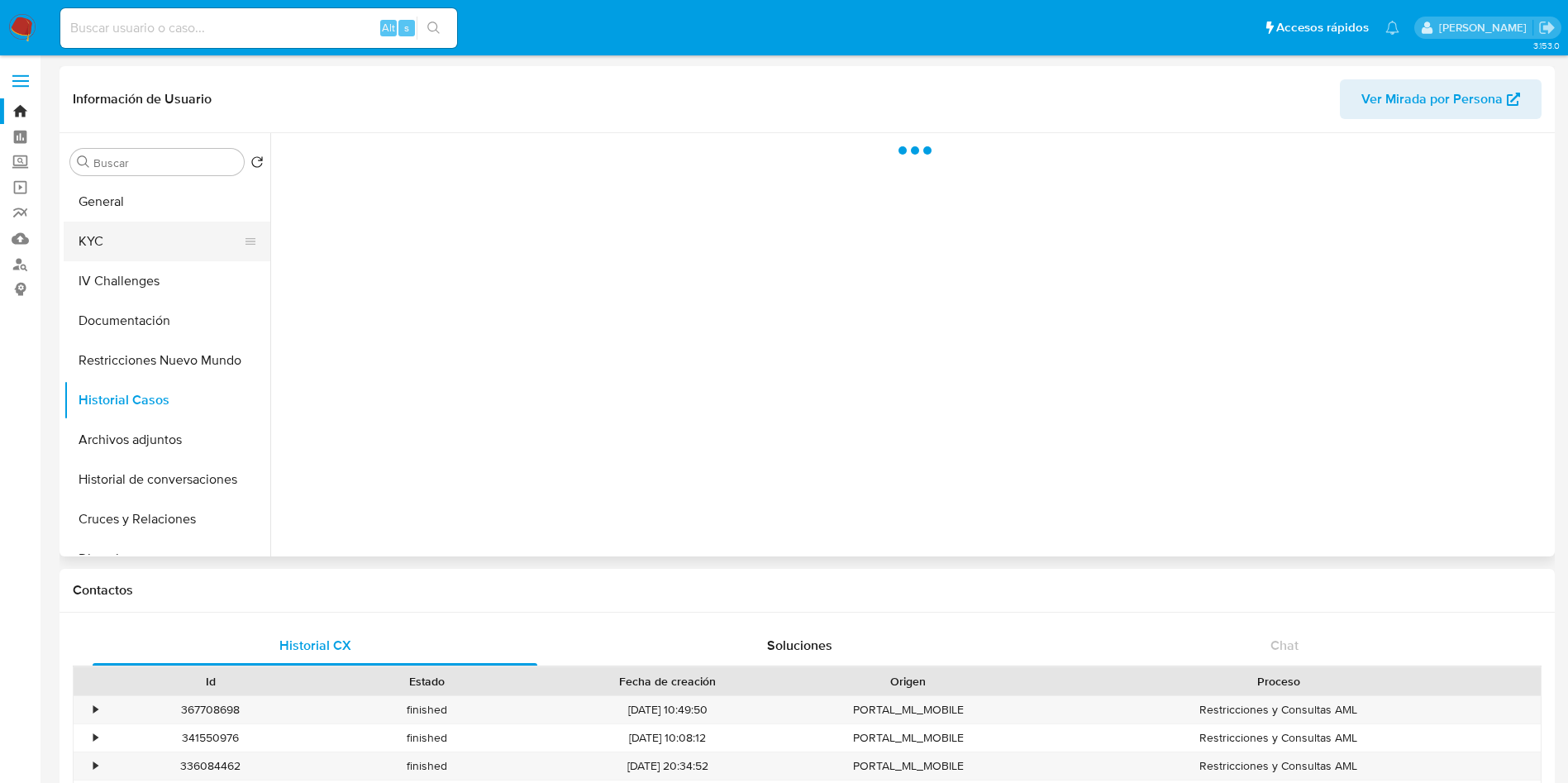
click at [167, 241] on button "KYC" at bounding box center [160, 241] width 193 height 39
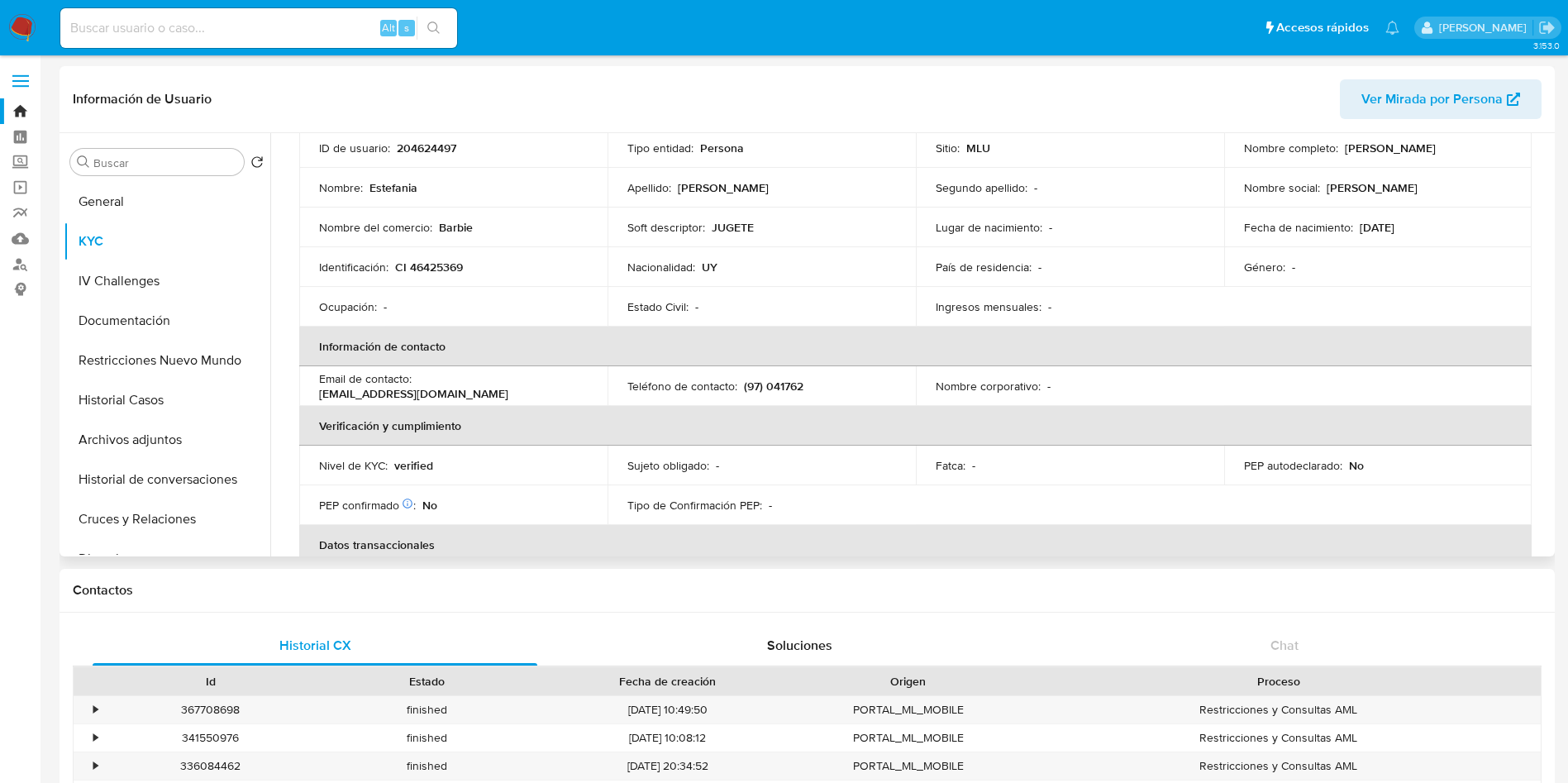
click at [521, 368] on td "Email de contacto : pituestefania549@gmail.com" at bounding box center [452, 385] width 308 height 39
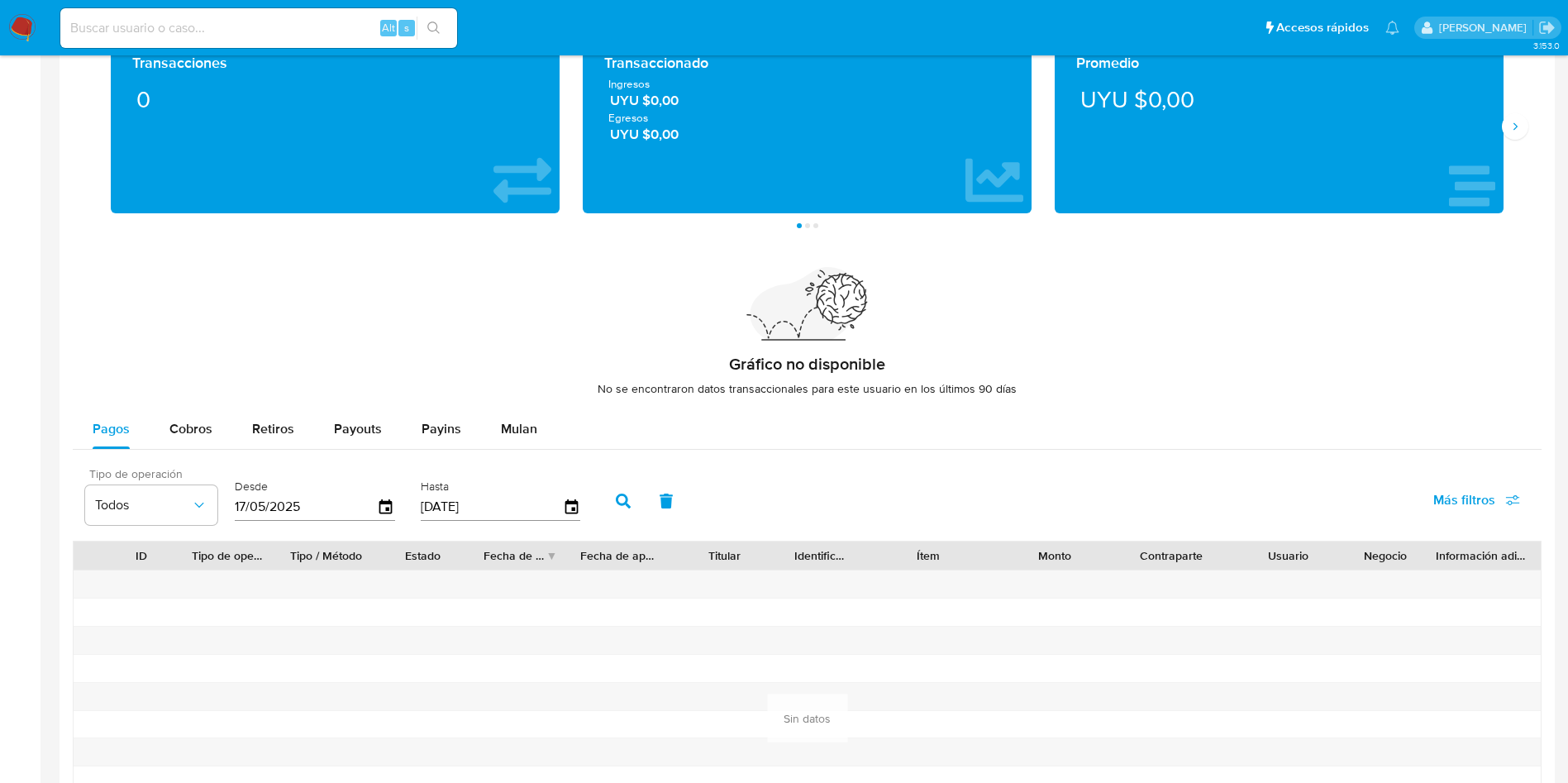
scroll to position [992, 0]
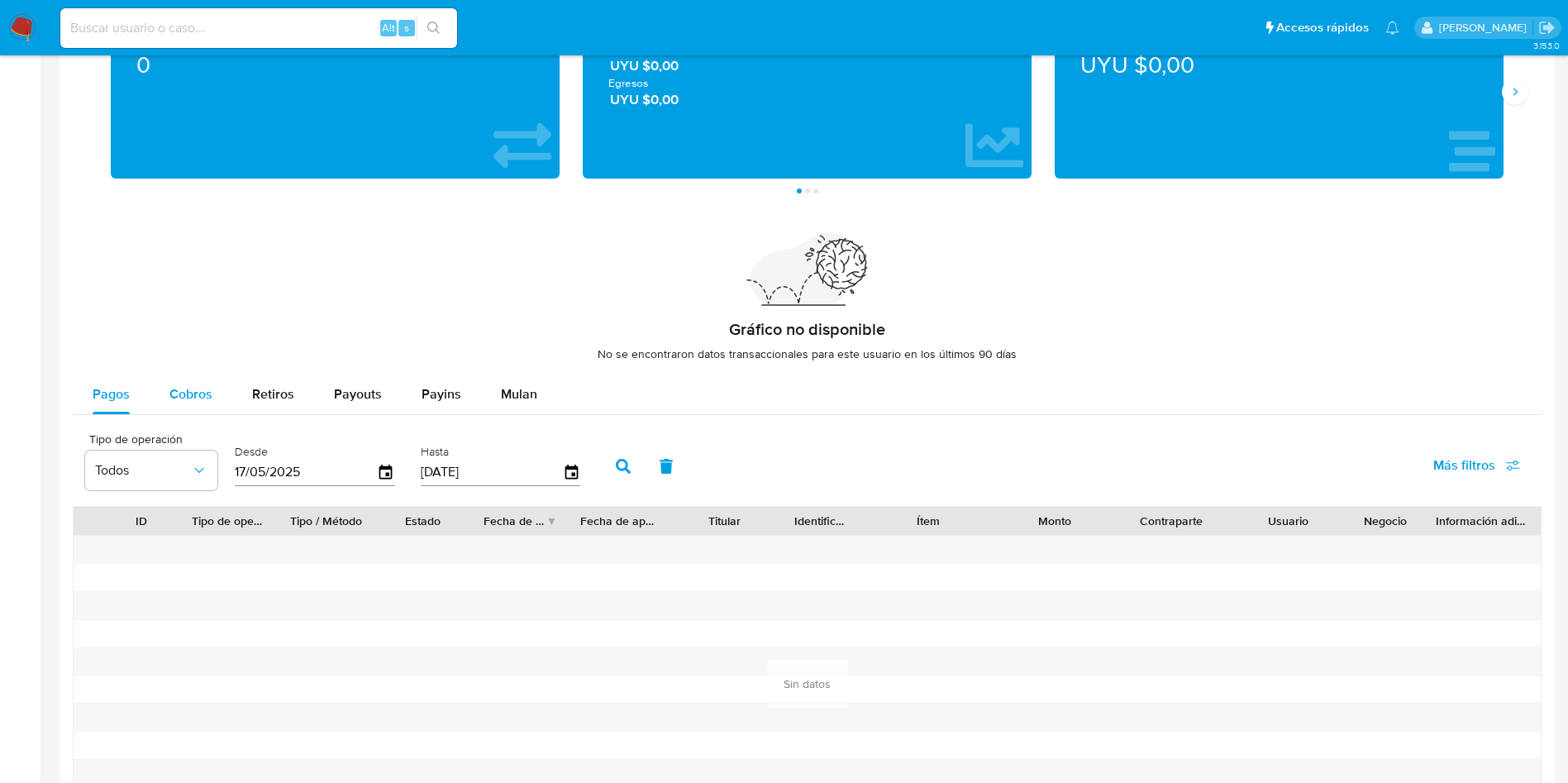
click at [190, 396] on span "Cobros" at bounding box center [191, 394] width 43 height 19
select select "10"
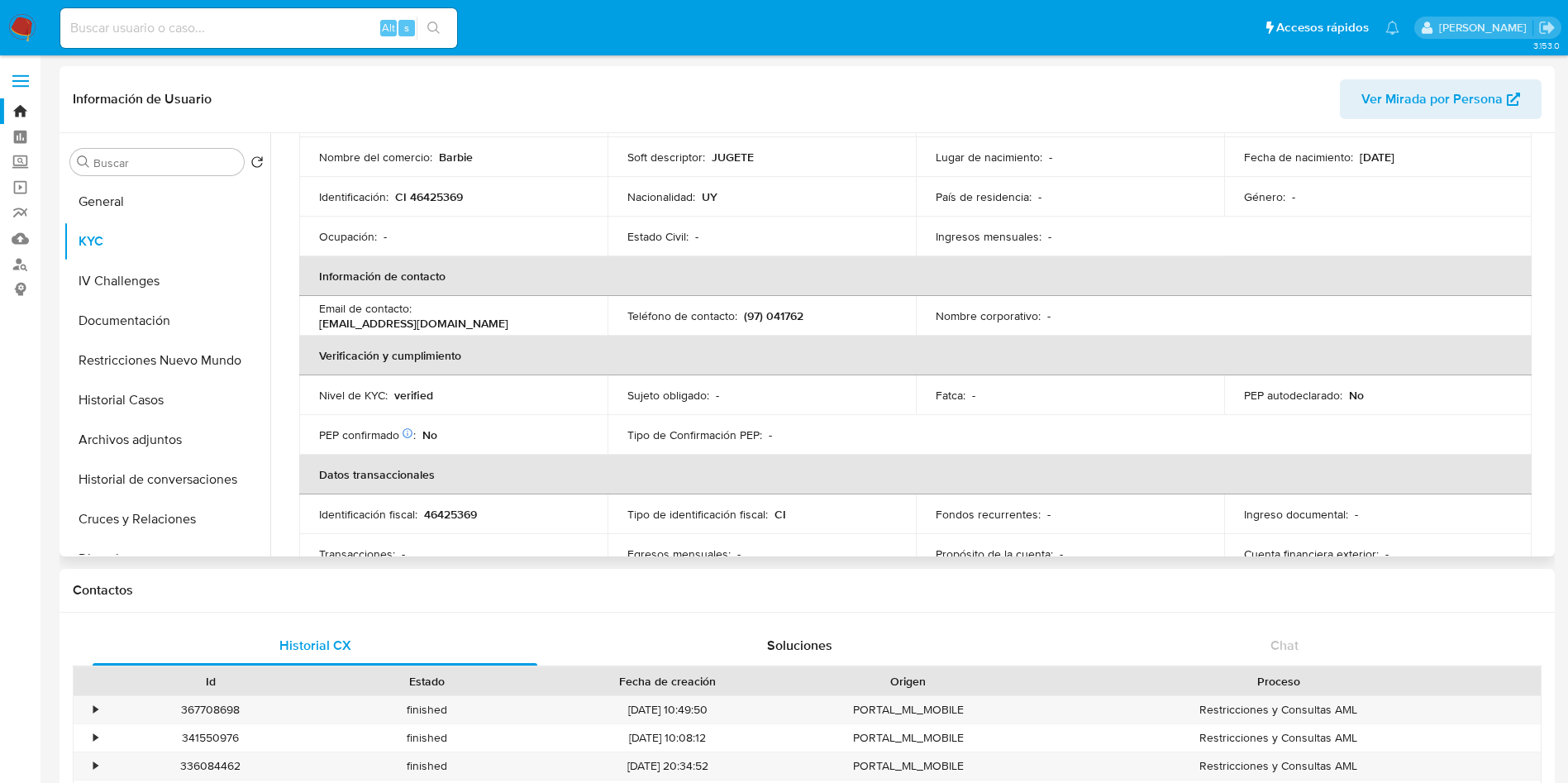
scroll to position [70, 0]
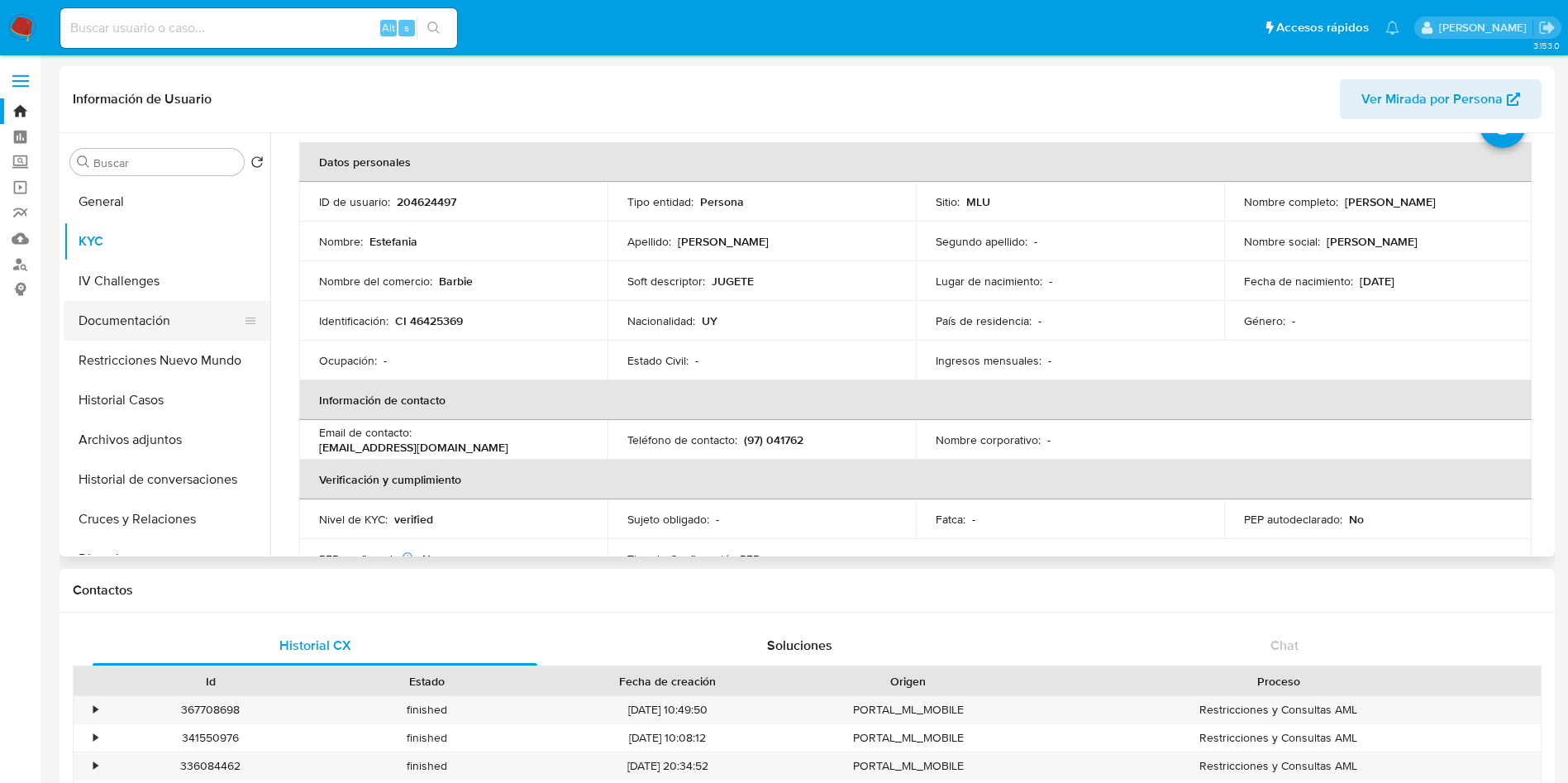
click at [159, 306] on button "Documentación" at bounding box center [160, 320] width 193 height 39
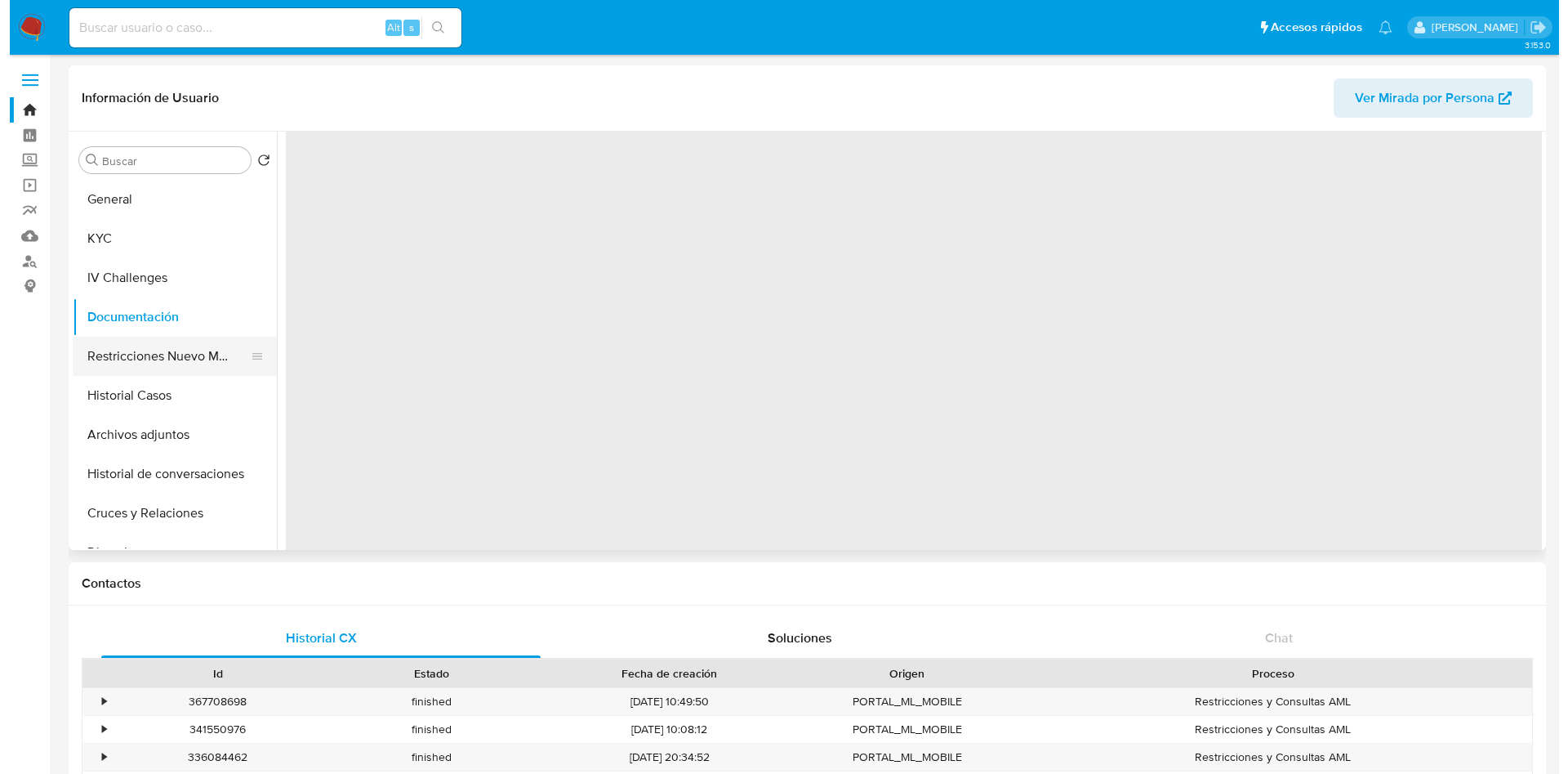
scroll to position [0, 0]
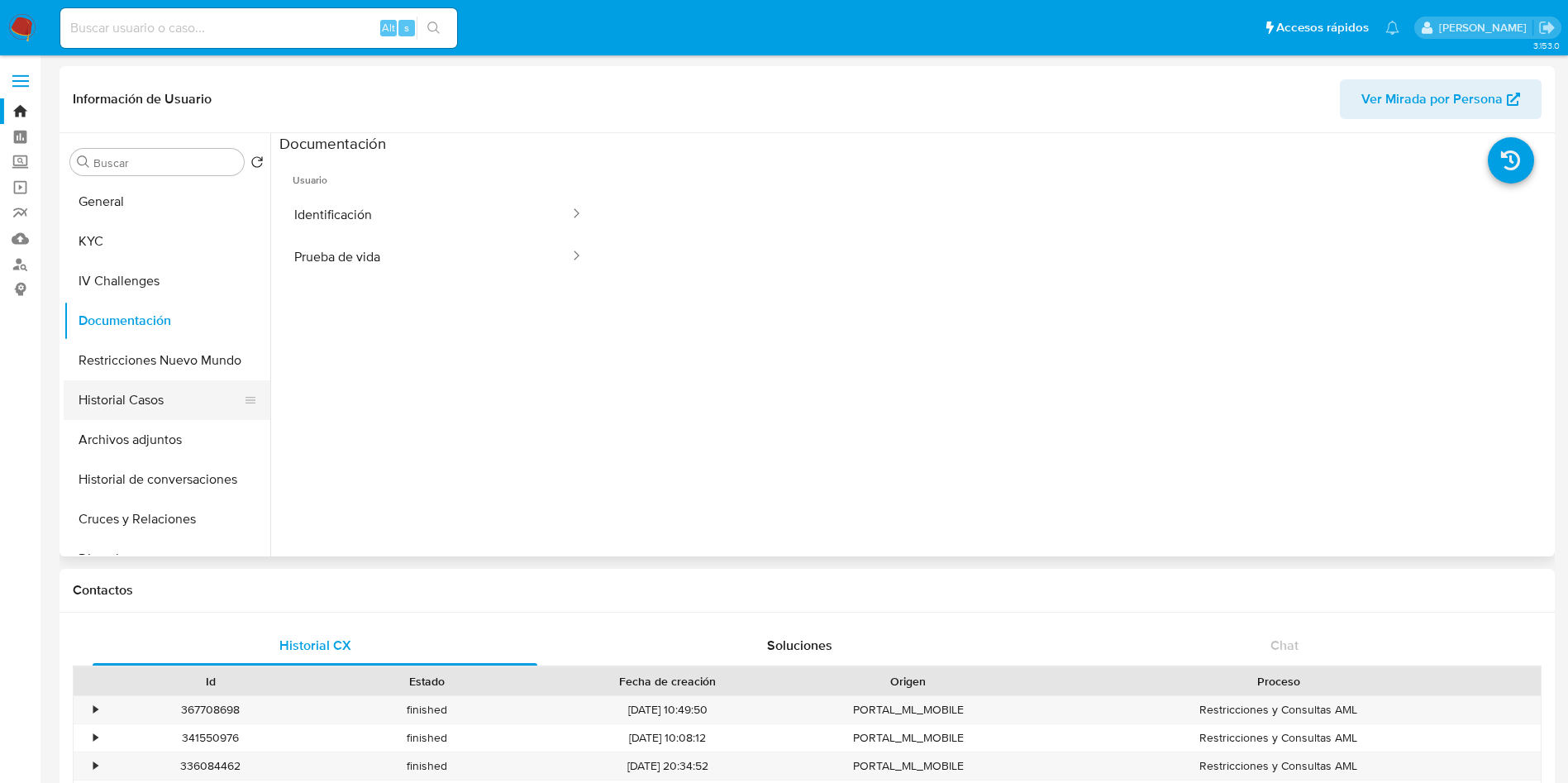
click at [154, 401] on button "Historial Casos" at bounding box center [160, 399] width 193 height 39
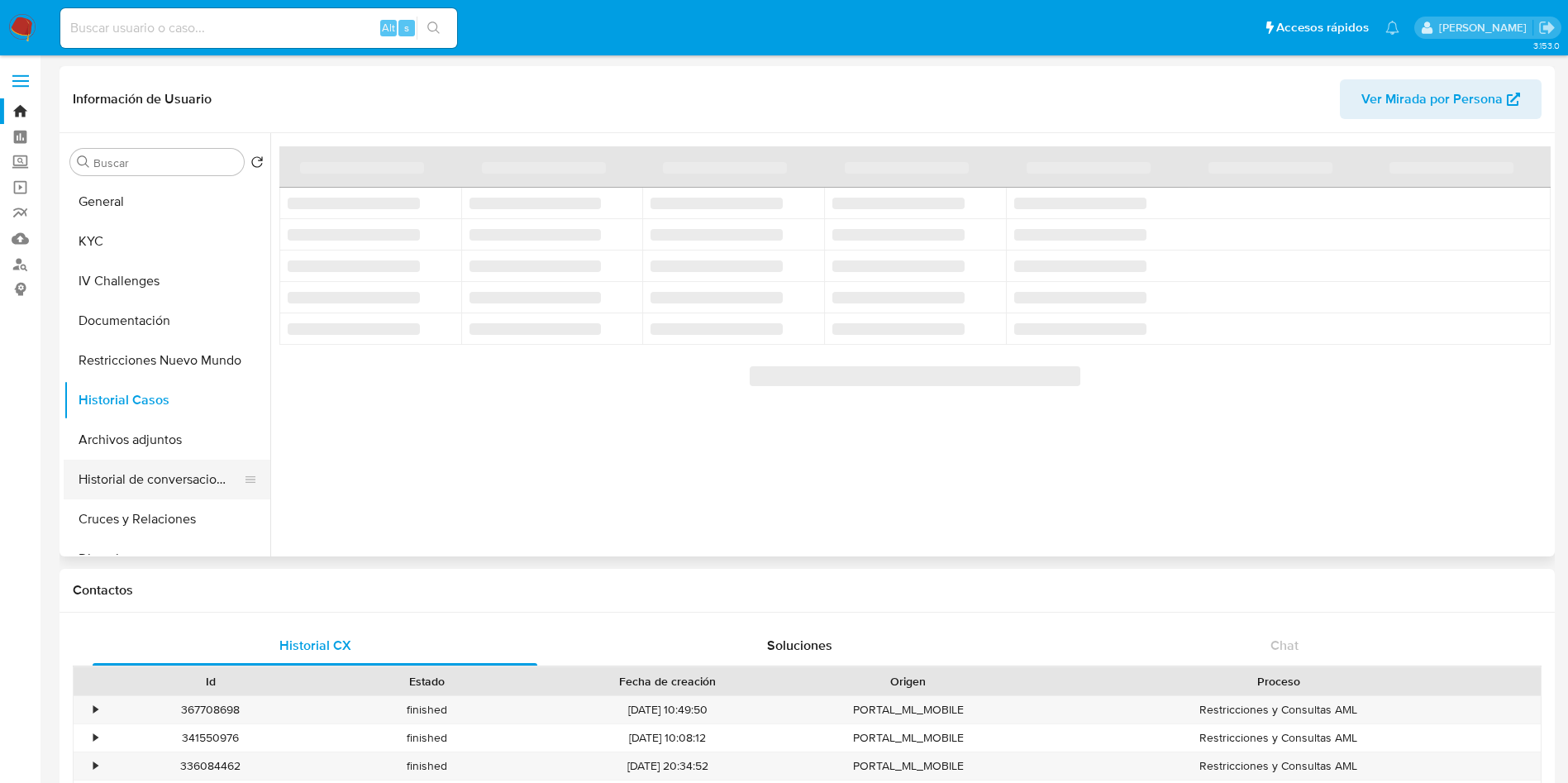
click at [186, 485] on button "Historial de conversaciones" at bounding box center [160, 479] width 193 height 39
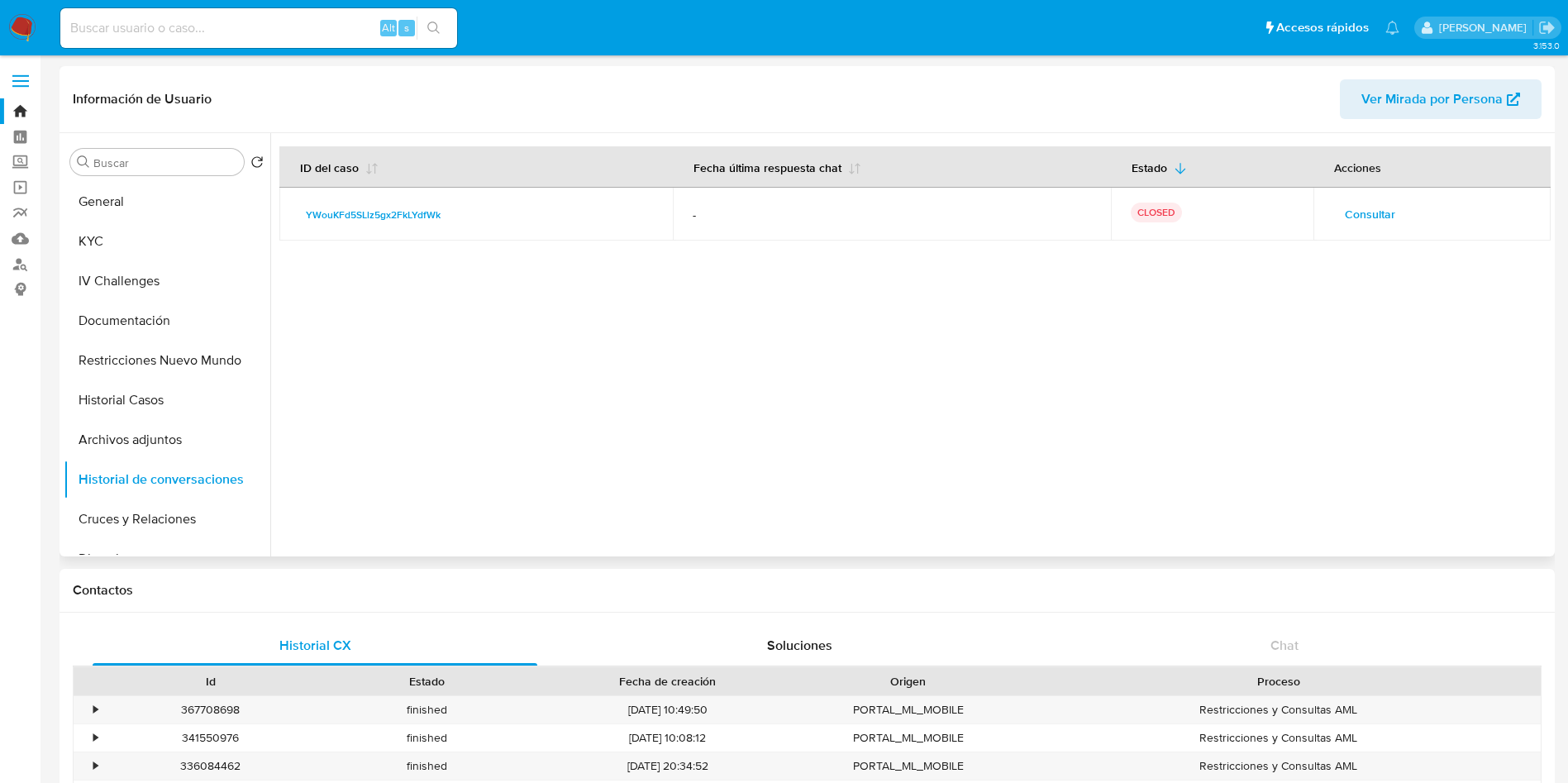
click at [1377, 207] on span "Consultar" at bounding box center [1370, 214] width 50 height 23
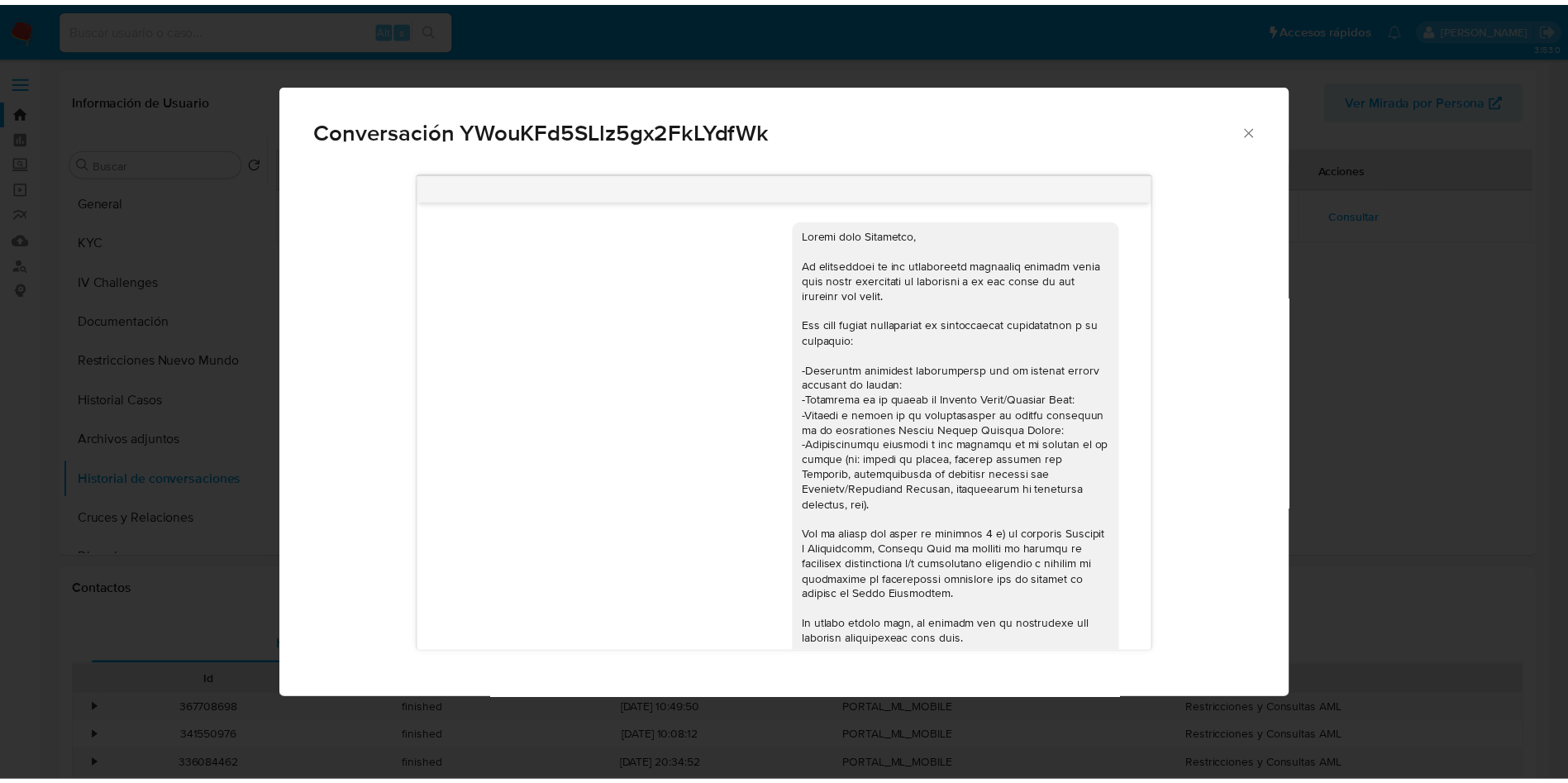
scroll to position [554, 0]
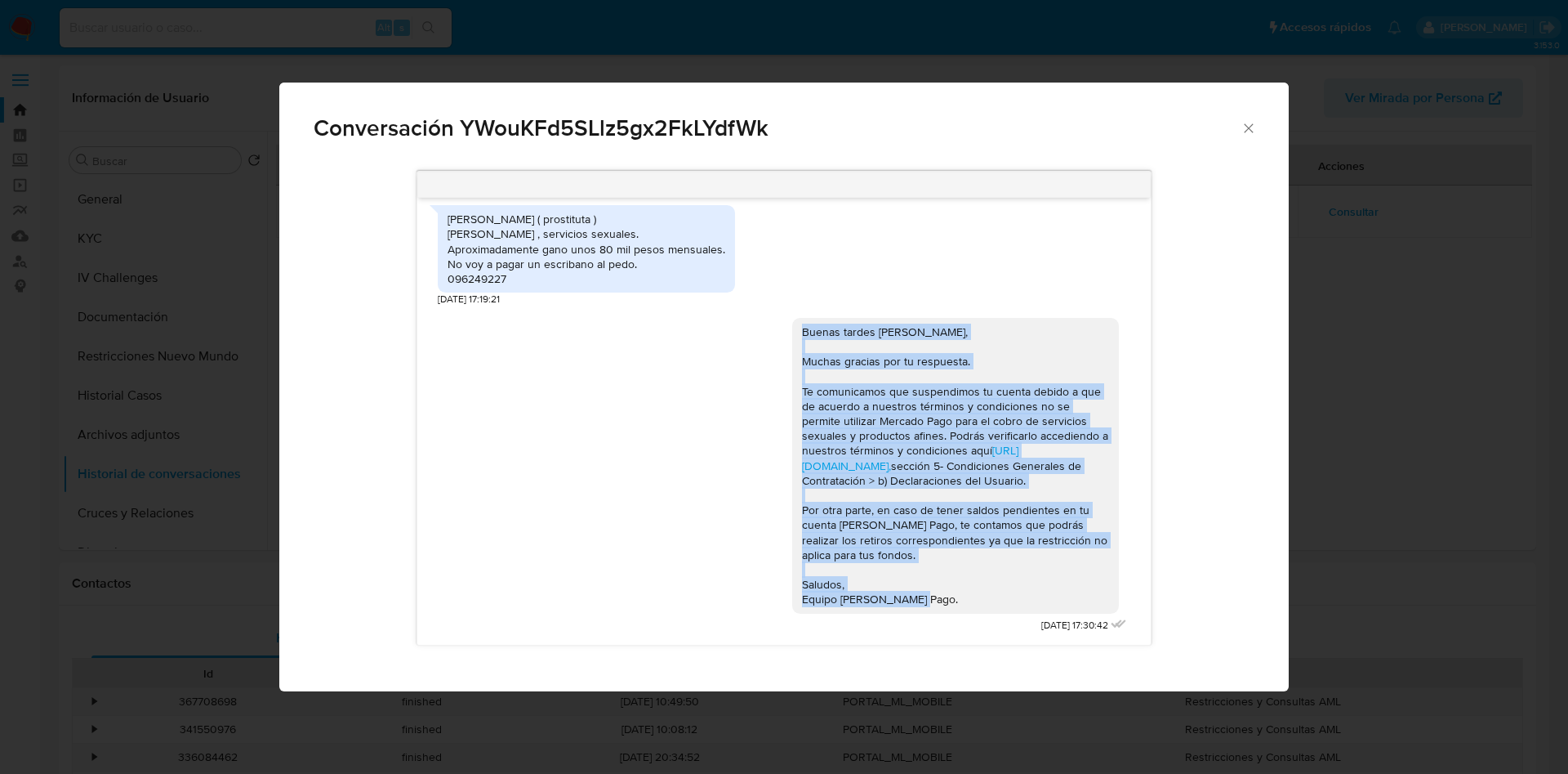
drag, startPoint x: 925, startPoint y: 600, endPoint x: 783, endPoint y: 317, distance: 316.6
click at [802, 324] on div "Buenas tardes Estefanía, Muchas gracias por tu respuesta. Te comunicamos que su…" at bounding box center [955, 465] width 307 height 283
copy div "Buenas tardes Estefanía, Muchas gracias por tu respuesta. Te comunicamos que su…"
click at [1513, 303] on div "Conversación YWouKFd5SLlz5gx2FkLYdfWk 29/05/2024 15:34:12 Meretriz ( prostituta…" at bounding box center [784, 387] width 1568 height 774
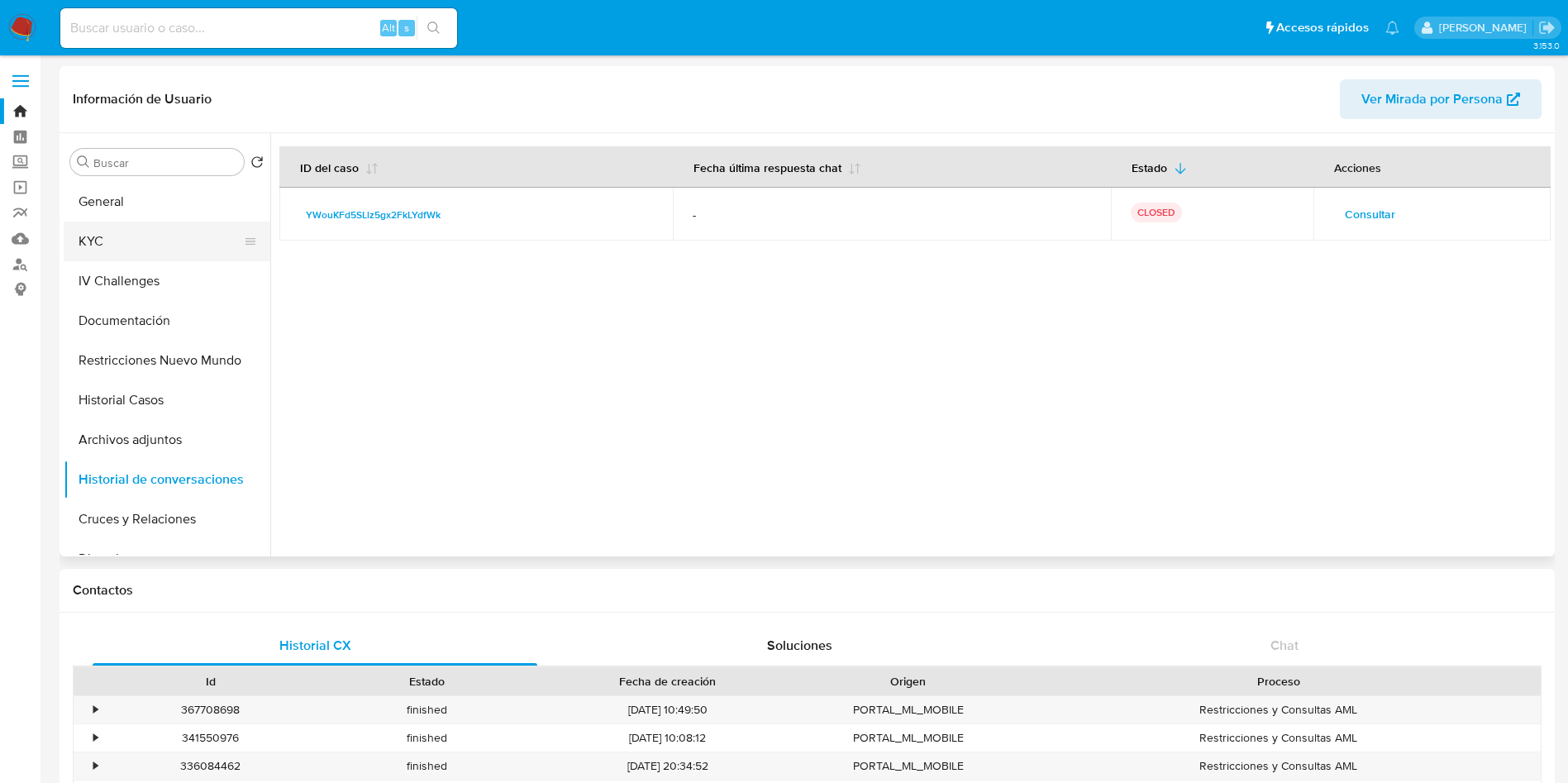
click at [123, 242] on button "KYC" at bounding box center [160, 241] width 193 height 39
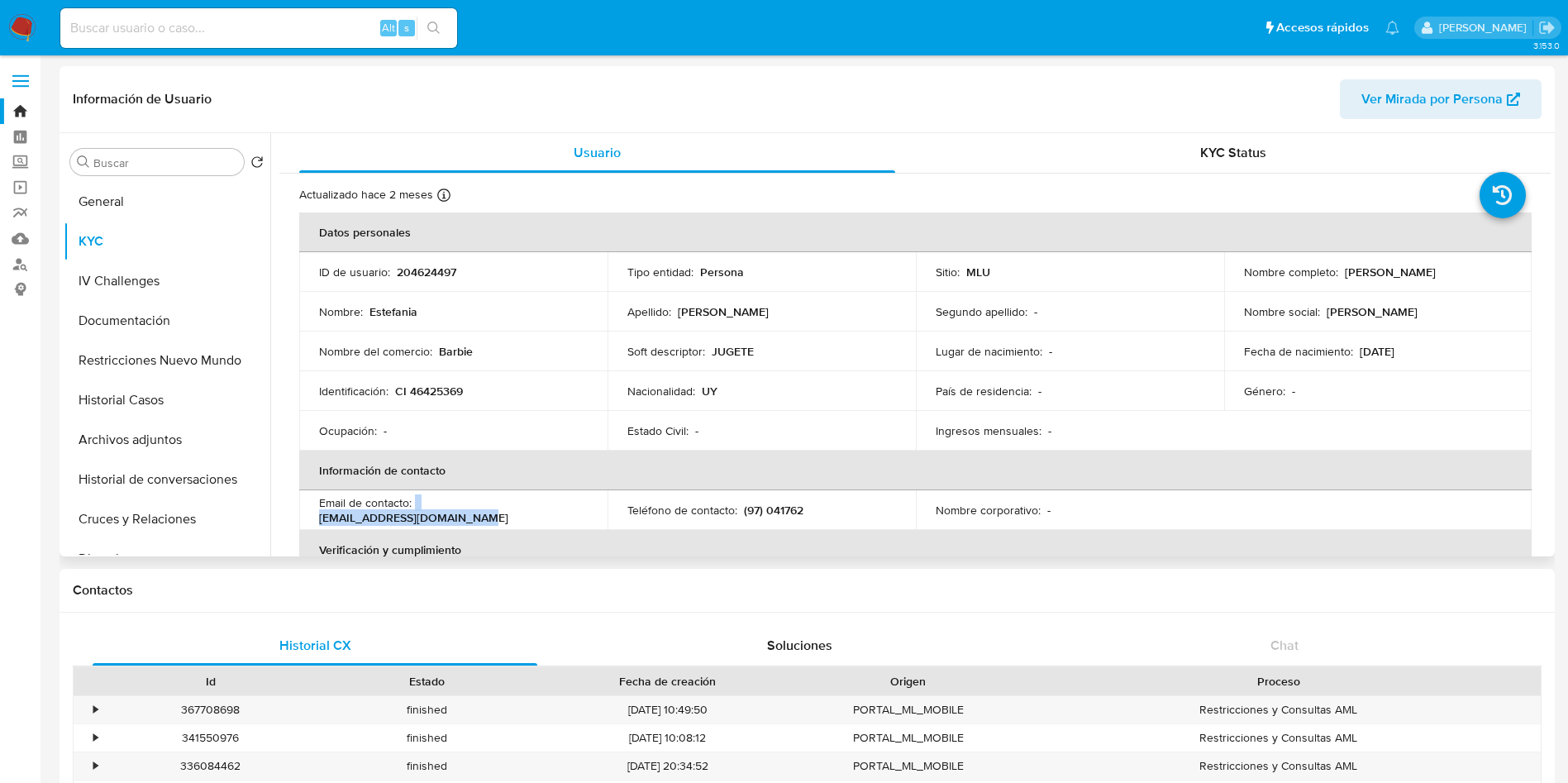
drag, startPoint x: 576, startPoint y: 517, endPoint x: 416, endPoint y: 514, distance: 160.0
click at [416, 514] on td "Email de contacto : pituestefania549@gmail.com" at bounding box center [452, 509] width 308 height 39
copy div "pituestefania549@gmail.com"
click at [198, 25] on input at bounding box center [259, 29] width 397 height 22
paste input "6VQGBLwS43Btz7vhVhKYx8VX"
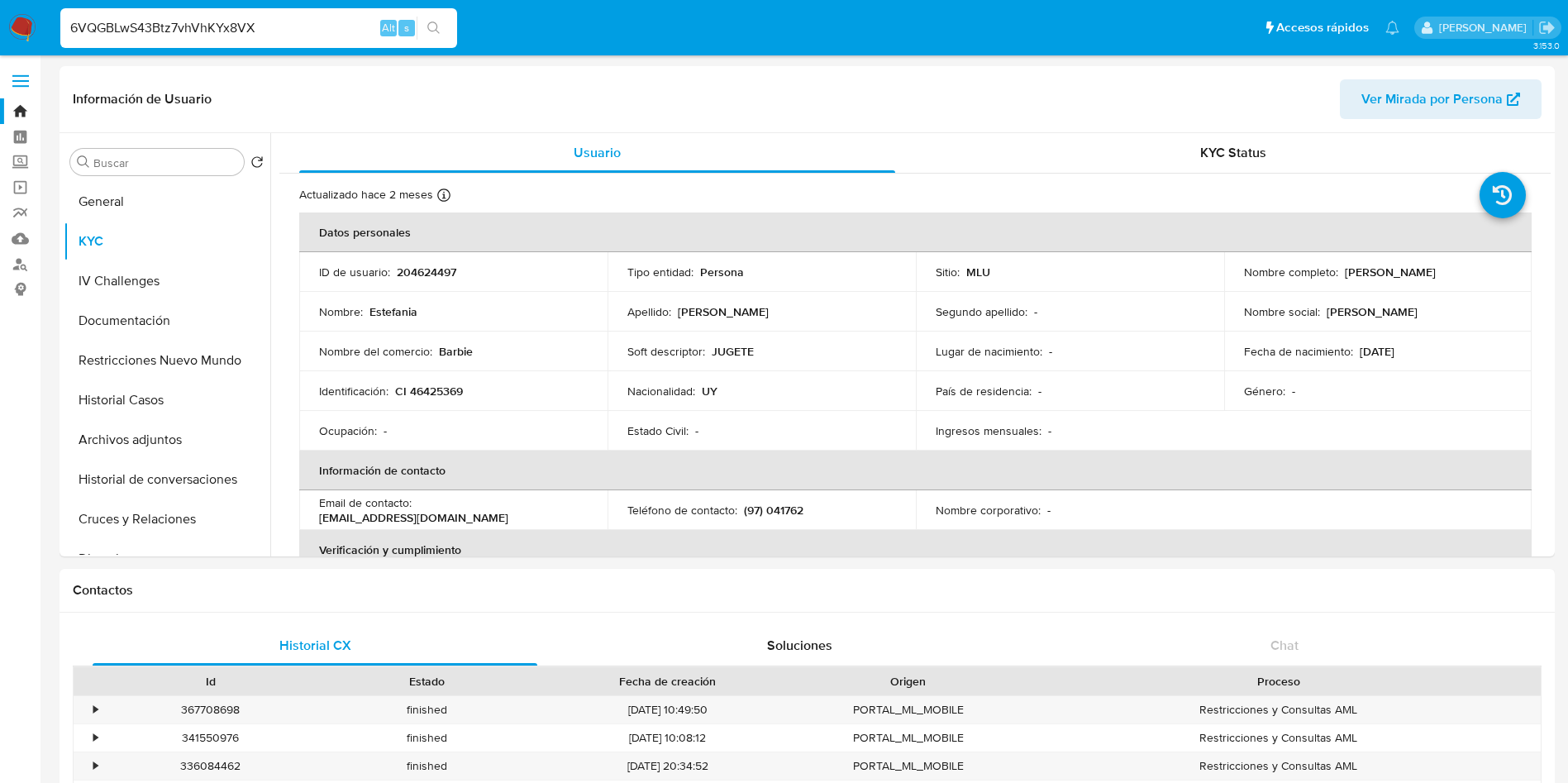
type input "6VQGBLwS43Btz7vhVhKYx8VX"
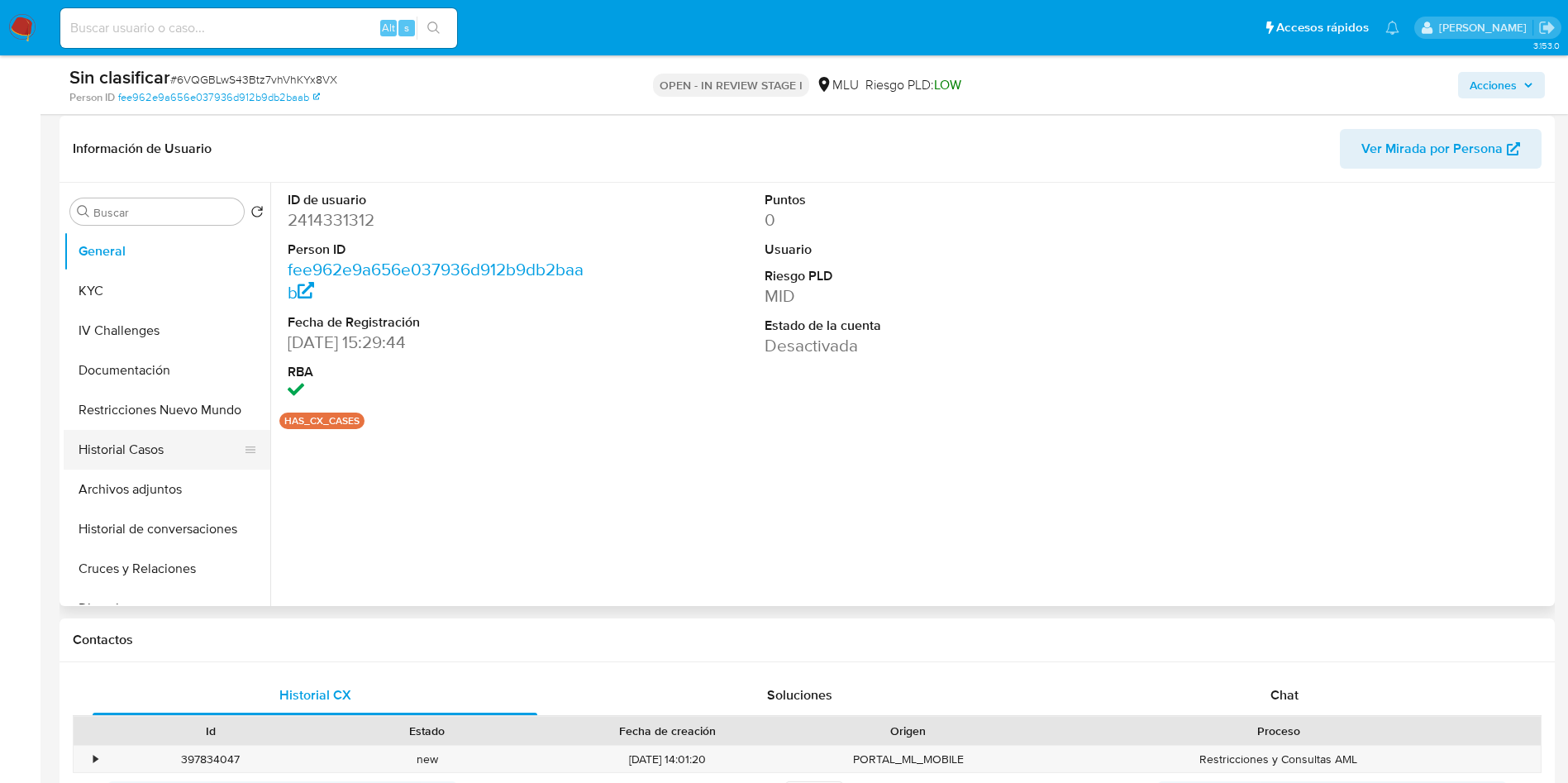
scroll to position [248, 0]
select select "10"
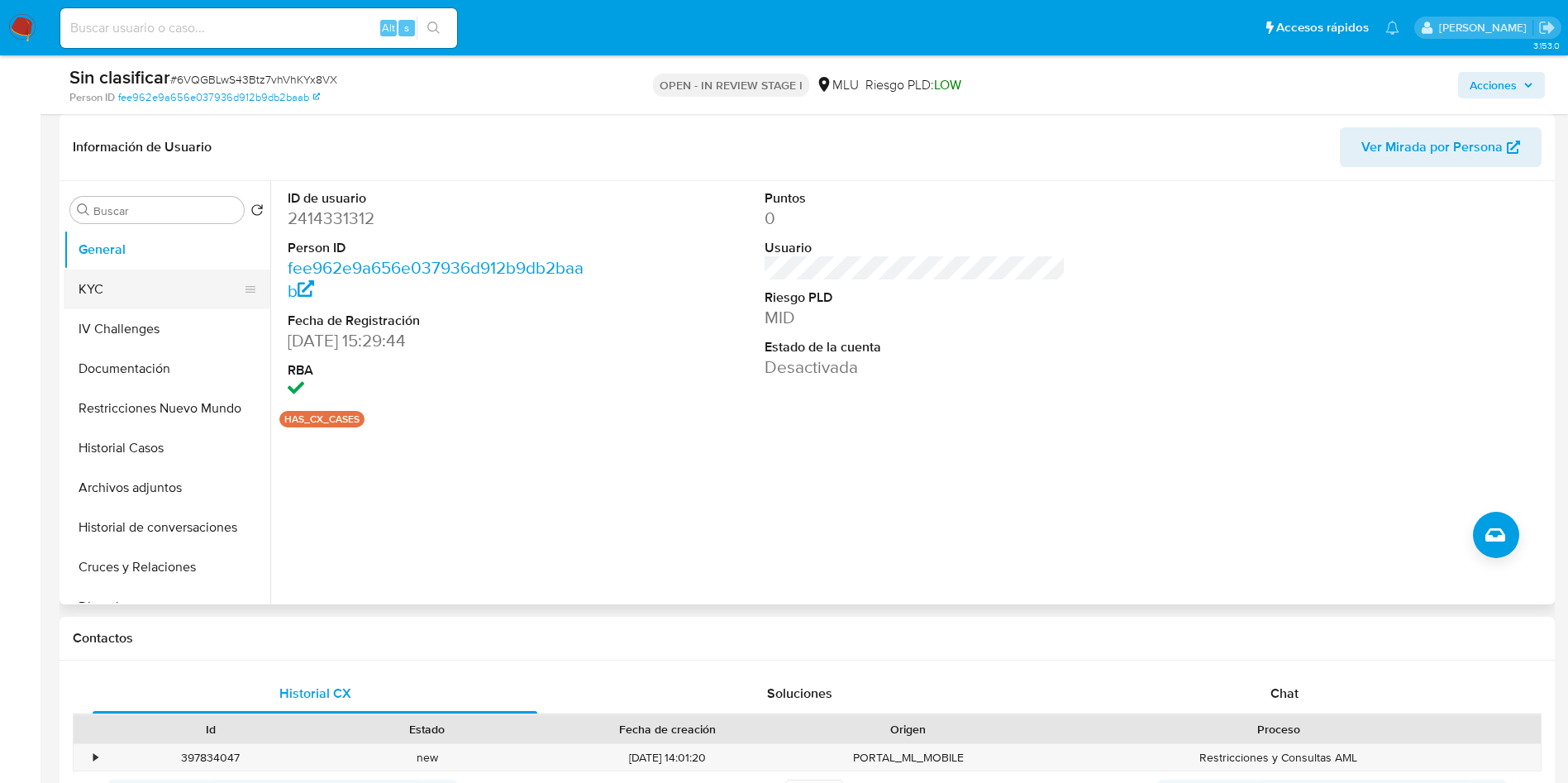
click at [118, 298] on button "KYC" at bounding box center [160, 289] width 193 height 39
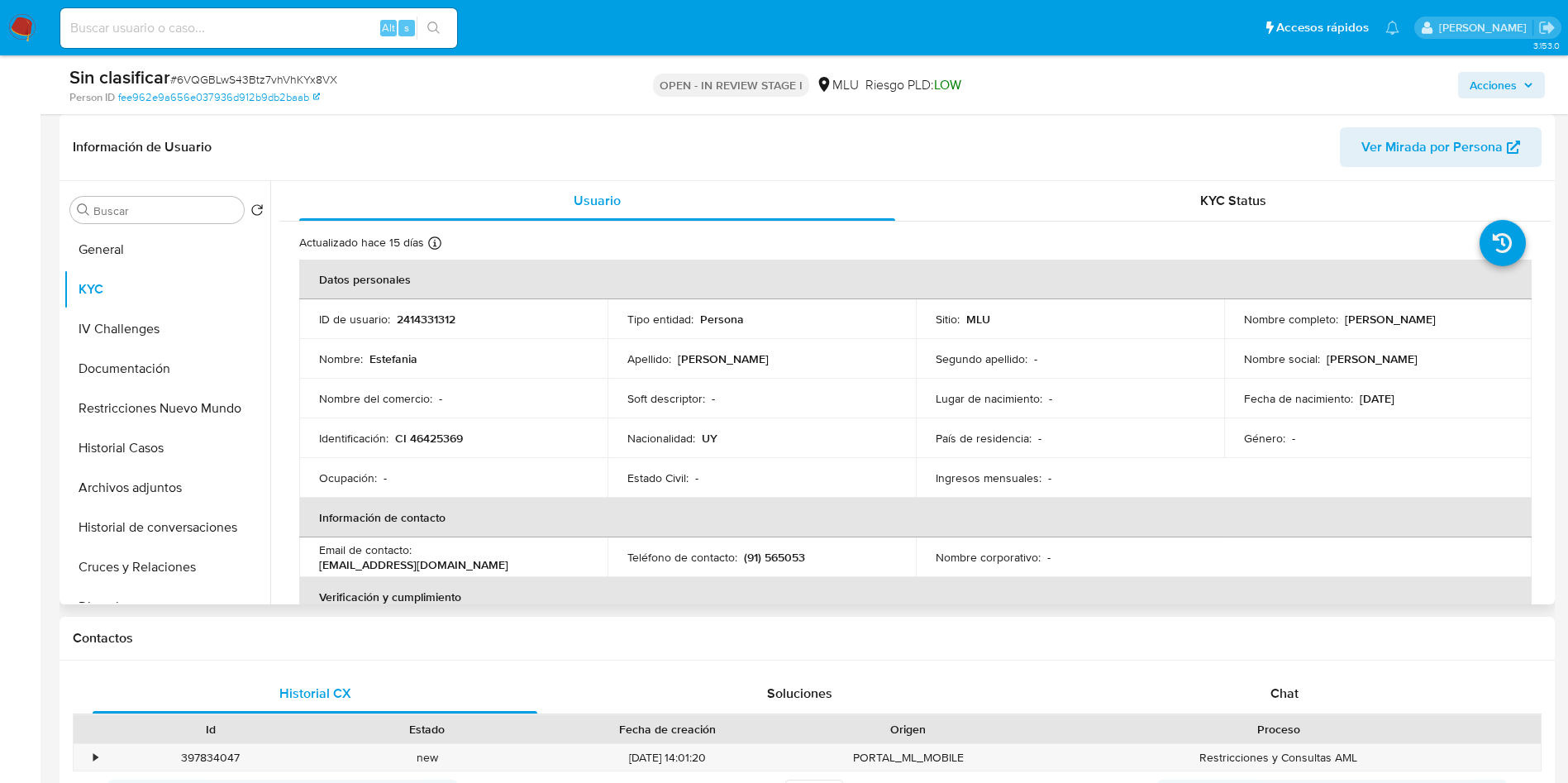
scroll to position [124, 0]
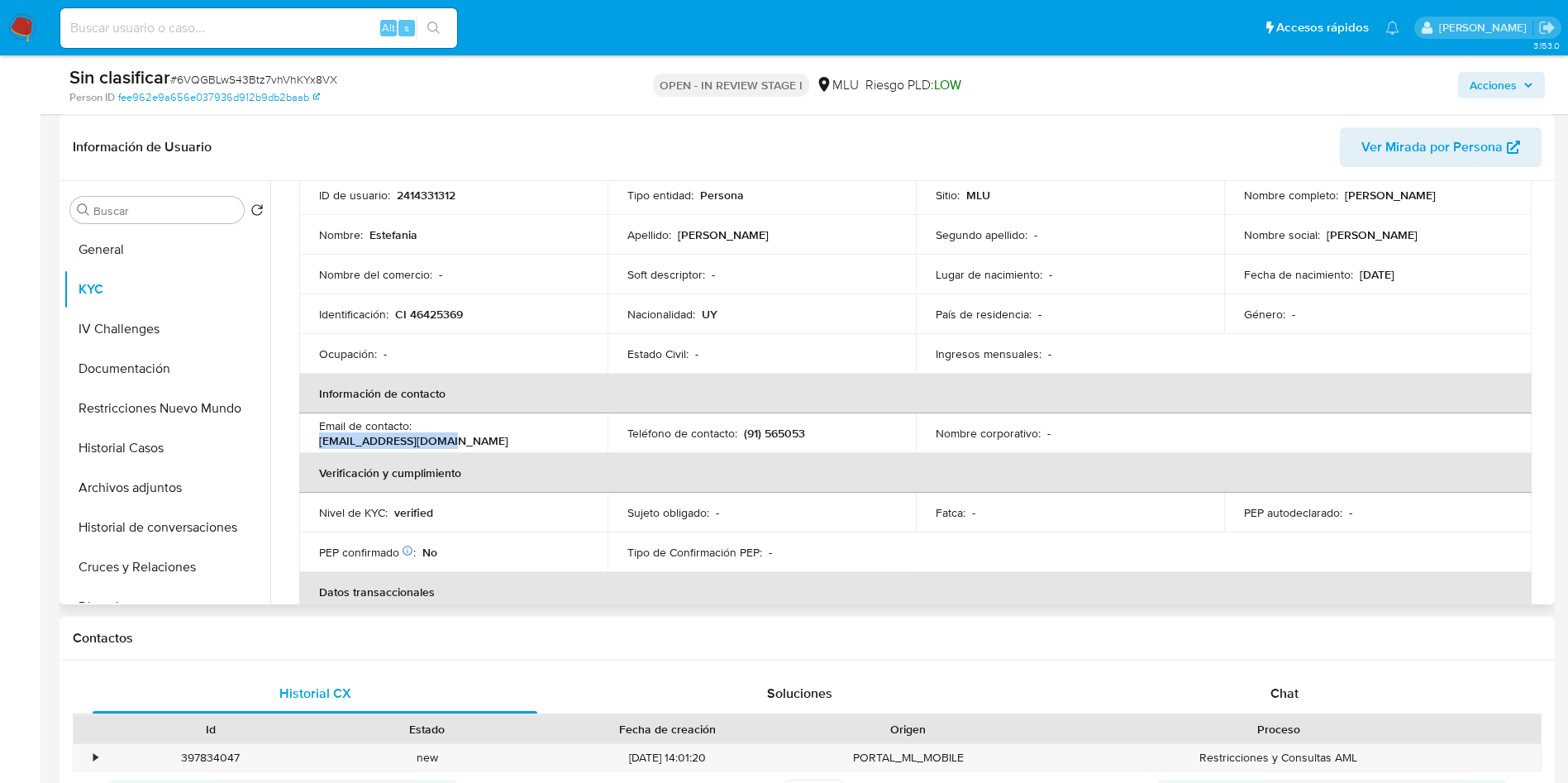
drag, startPoint x: 542, startPoint y: 431, endPoint x: 417, endPoint y: 433, distance: 125.0
click at [417, 433] on div "Email de contacto : lorenalibbt@gmail.com" at bounding box center [453, 432] width 269 height 29
copy p "lorenalibbt@gmail.com"
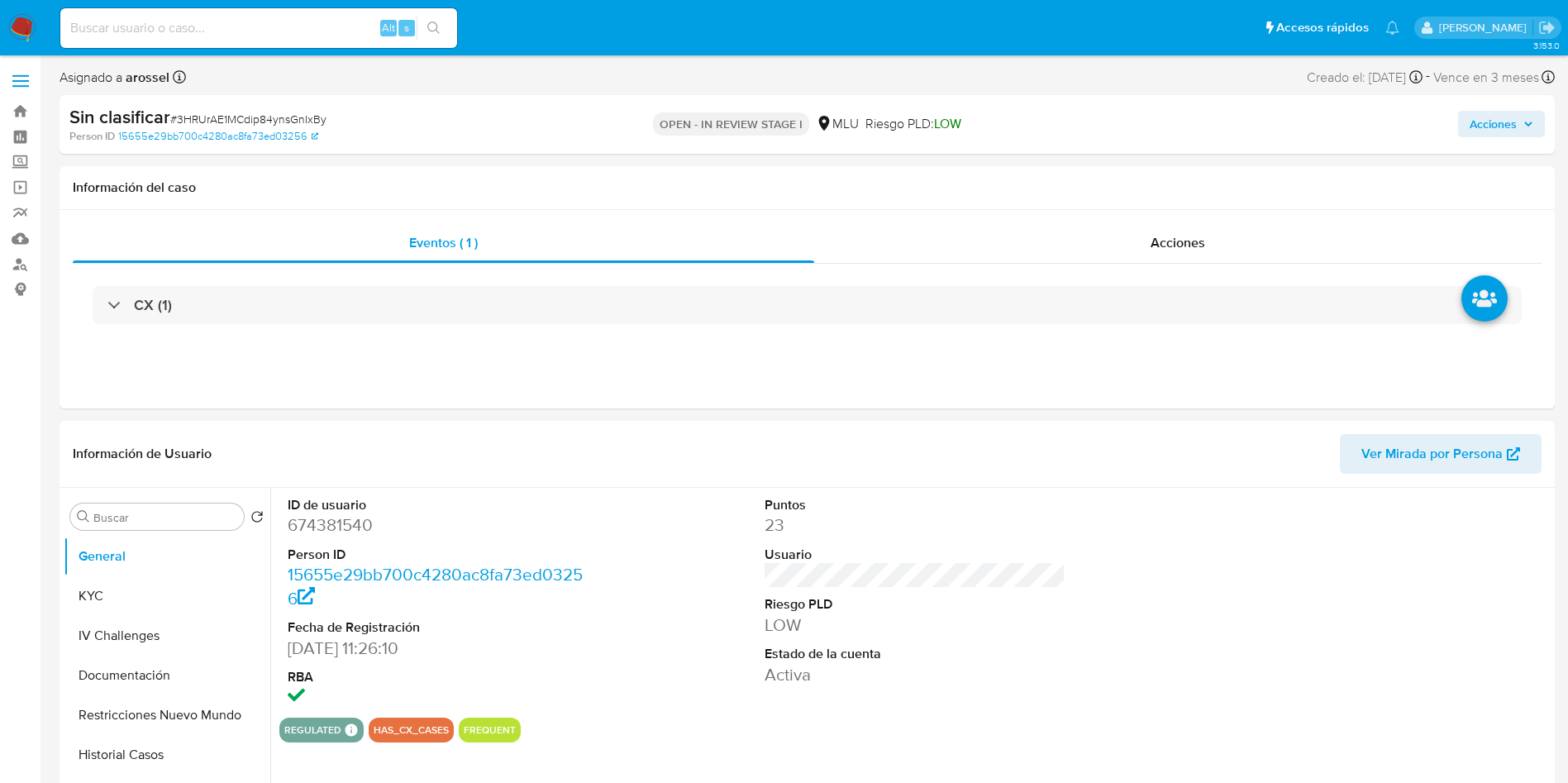
select select "10"
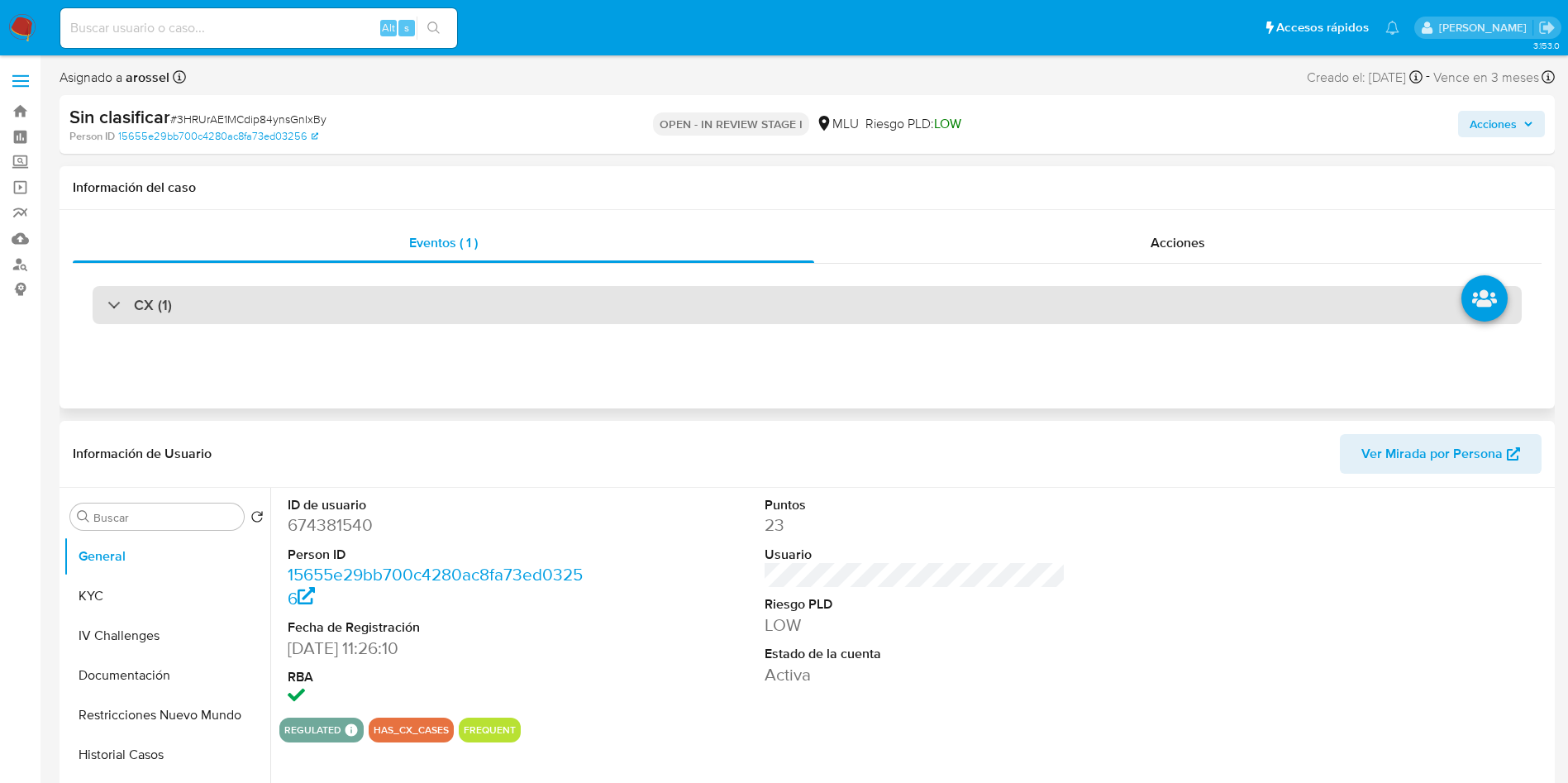
click at [255, 302] on div "CX (1)" at bounding box center [807, 305] width 1429 height 38
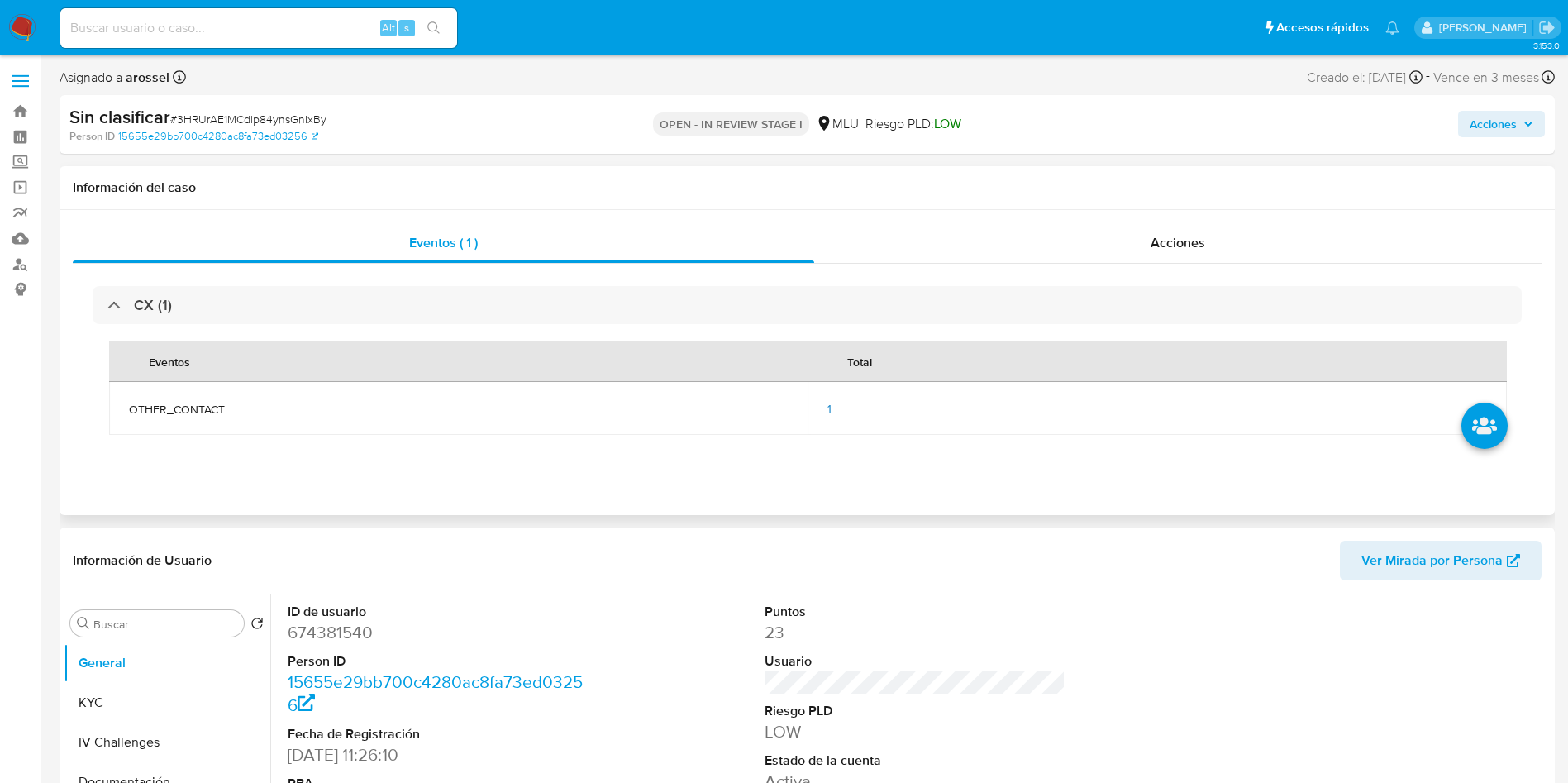
click at [191, 399] on td "OTHER_CONTACT" at bounding box center [458, 408] width 698 height 53
copy span "OTHER_CONTACT"
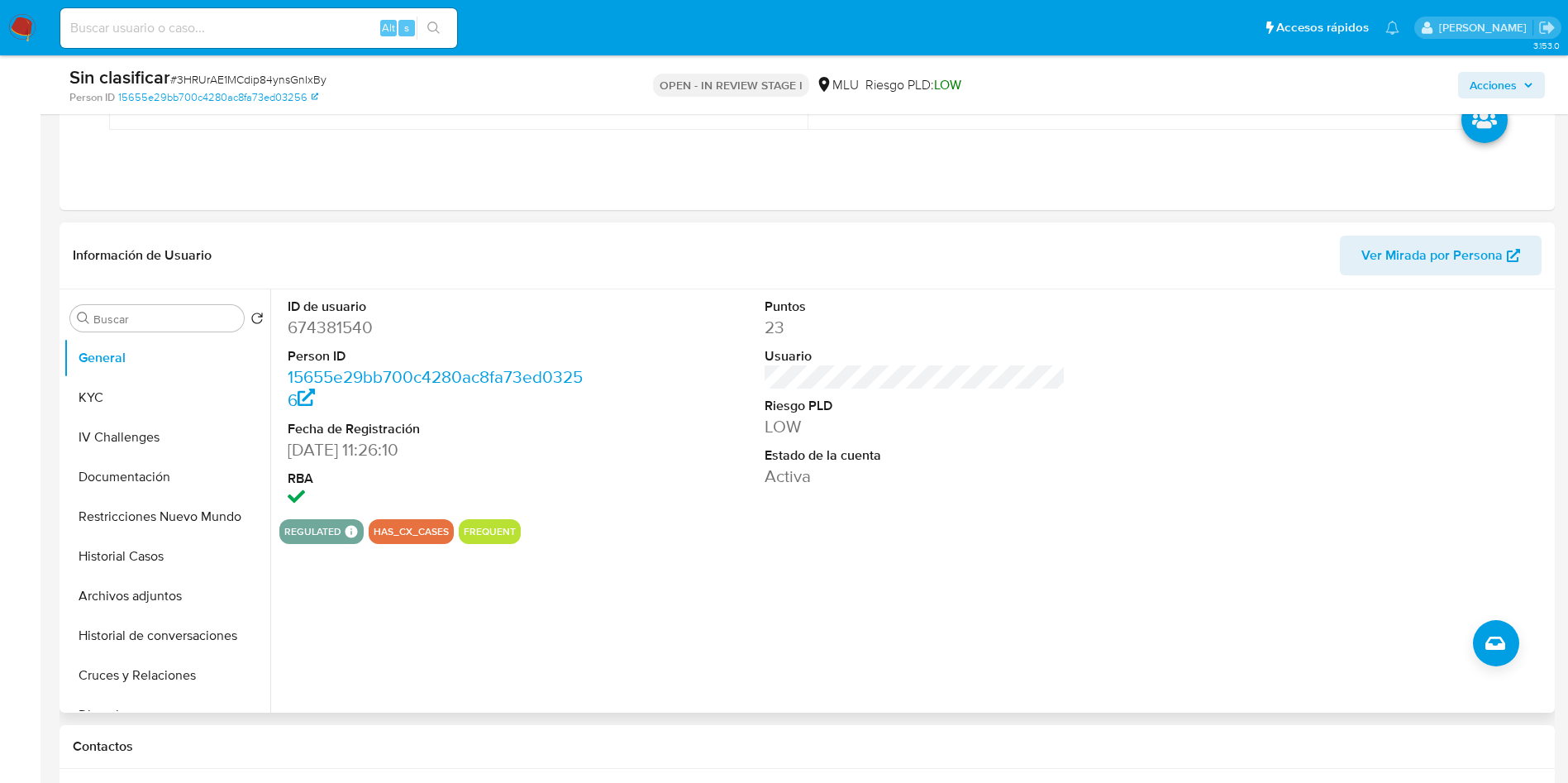
scroll to position [248, 0]
click at [1029, 411] on dt "Riesgo PLD" at bounding box center [915, 405] width 301 height 18
click at [1382, 392] on div at bounding box center [1392, 403] width 318 height 230
click at [765, 453] on dt "Estado de la cuenta" at bounding box center [915, 454] width 301 height 18
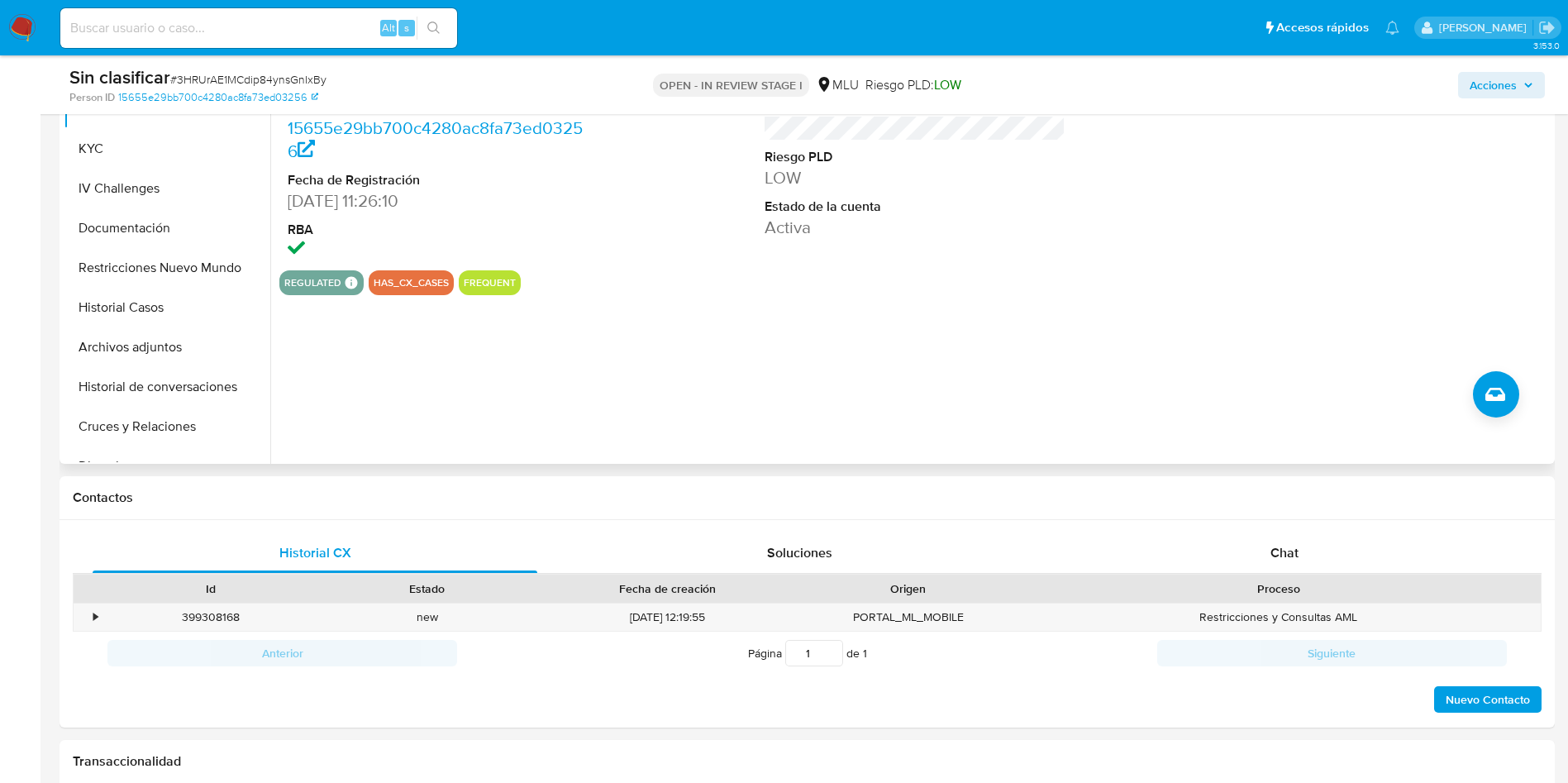
scroll to position [496, 0]
click at [159, 258] on button "Restricciones Nuevo Mundo" at bounding box center [160, 266] width 193 height 39
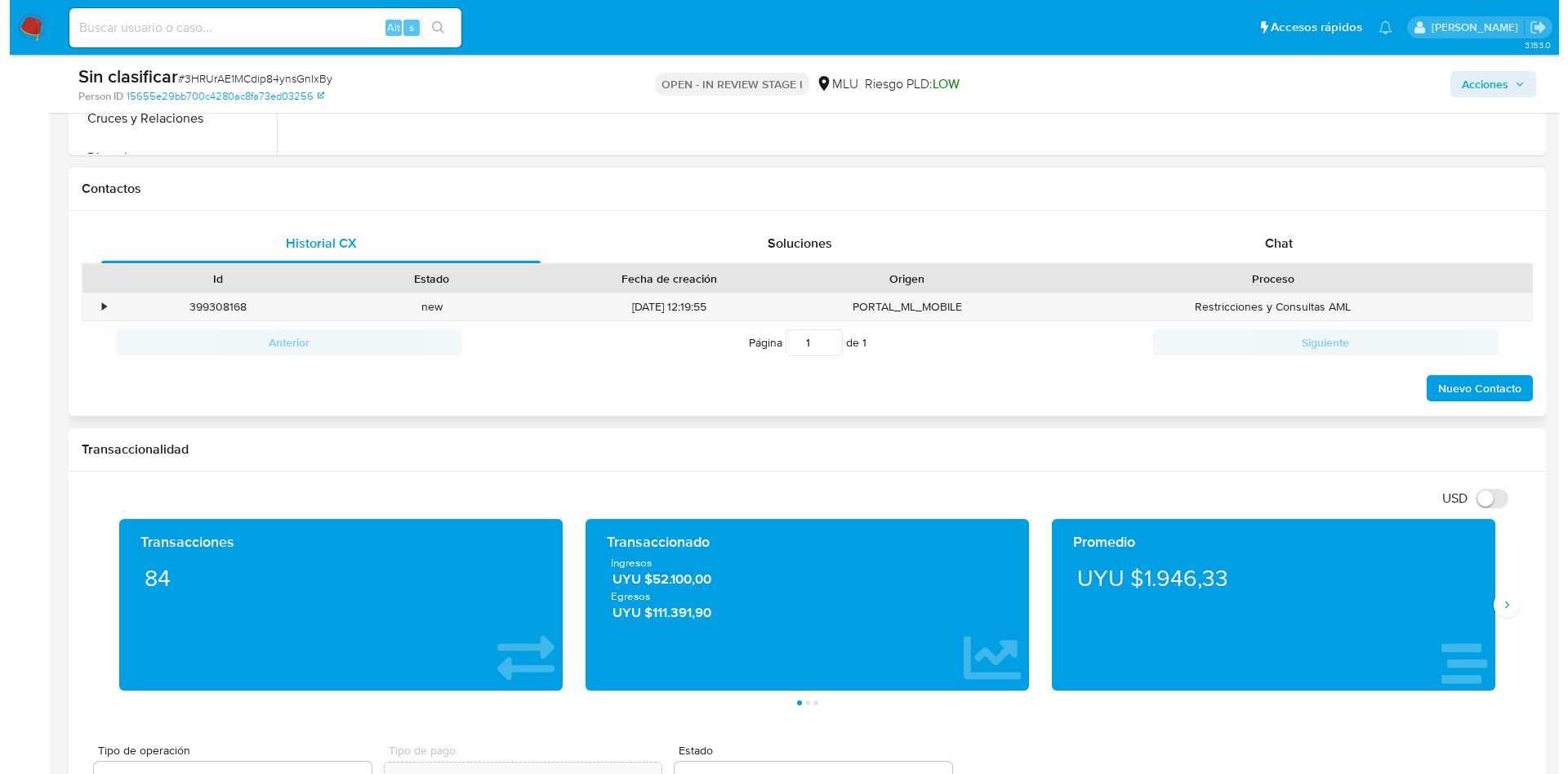
scroll to position [735, 0]
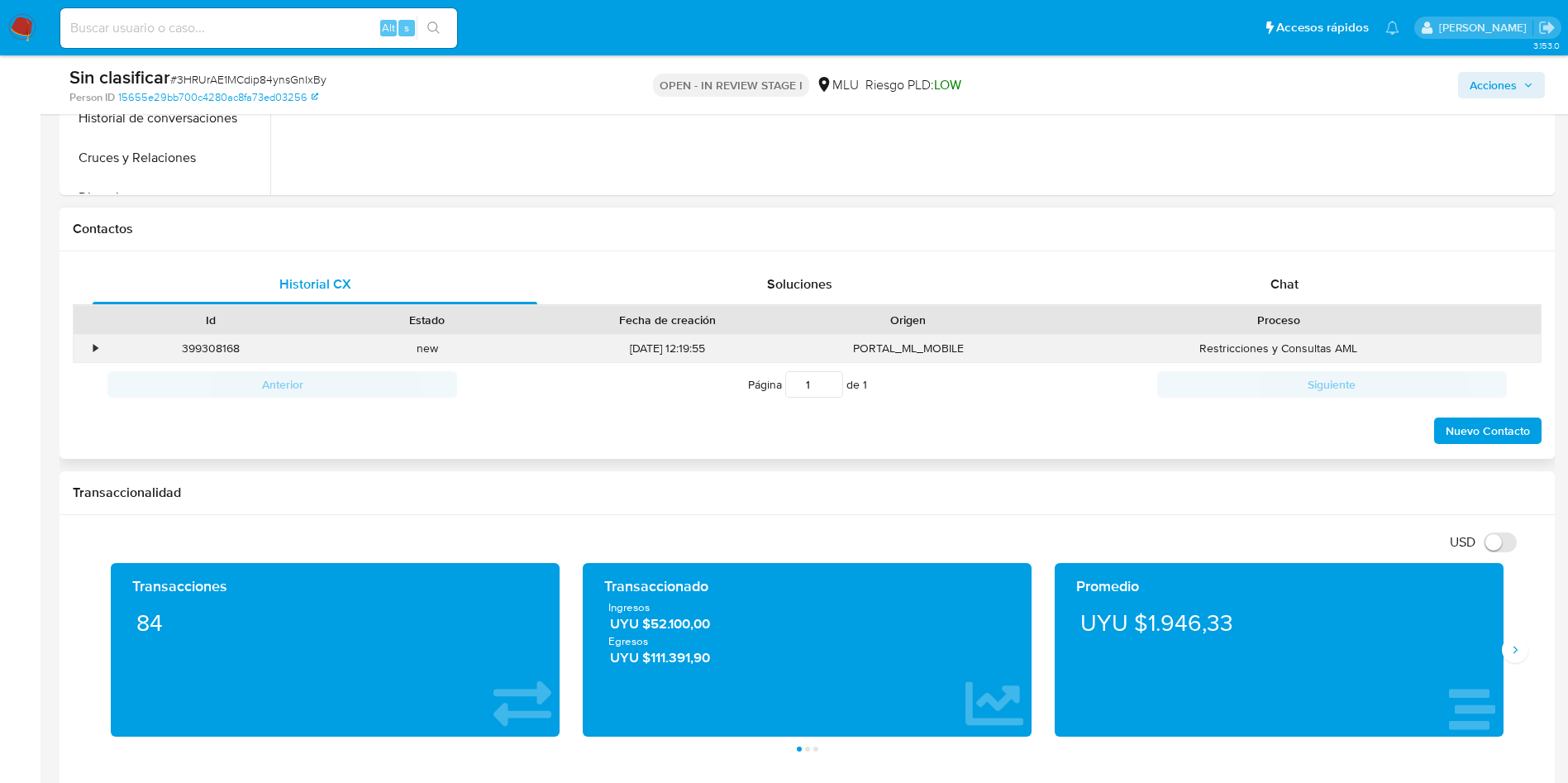
click at [94, 344] on div "•" at bounding box center [95, 348] width 4 height 16
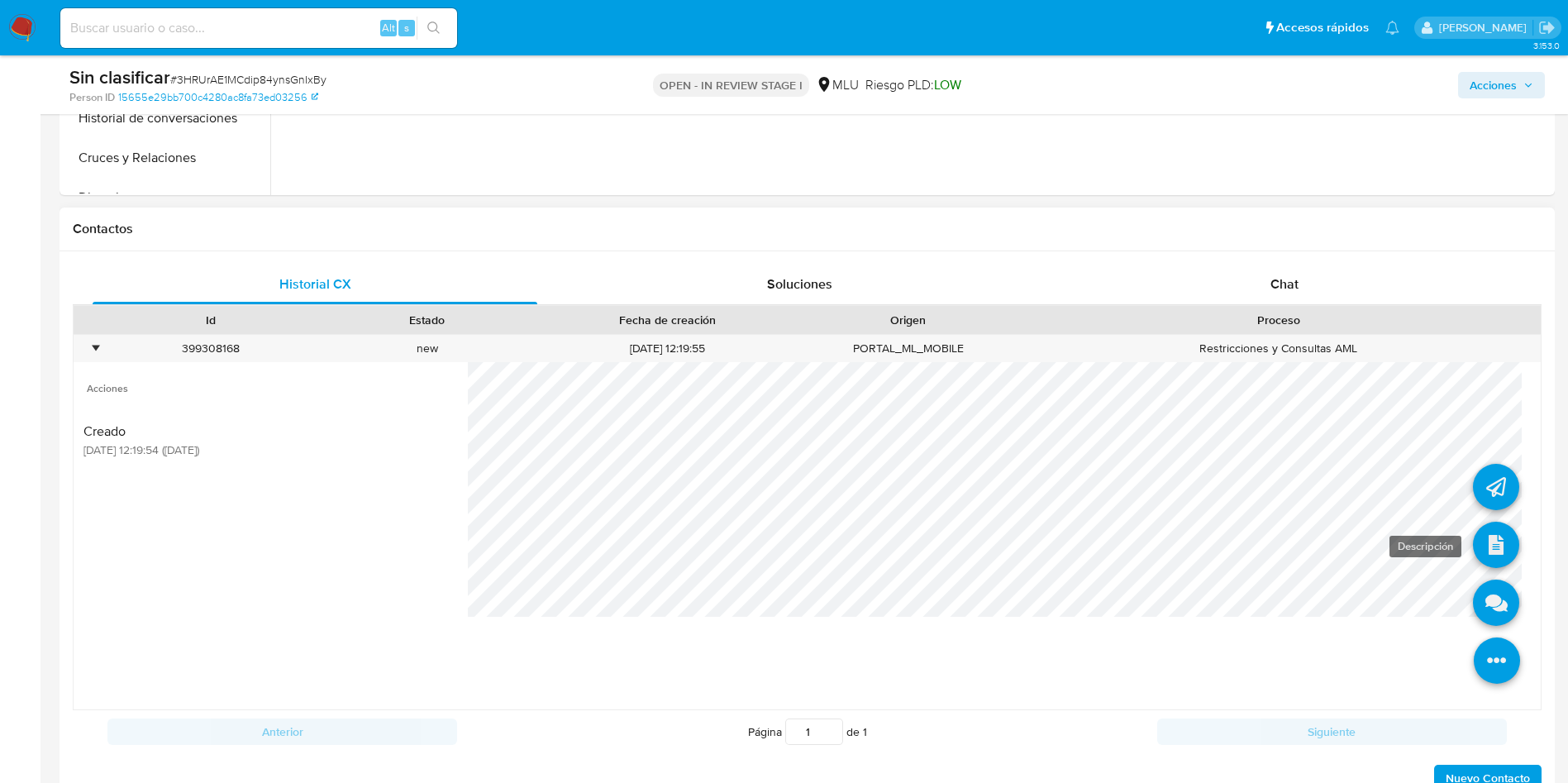
click at [1478, 550] on link at bounding box center [1496, 544] width 46 height 46
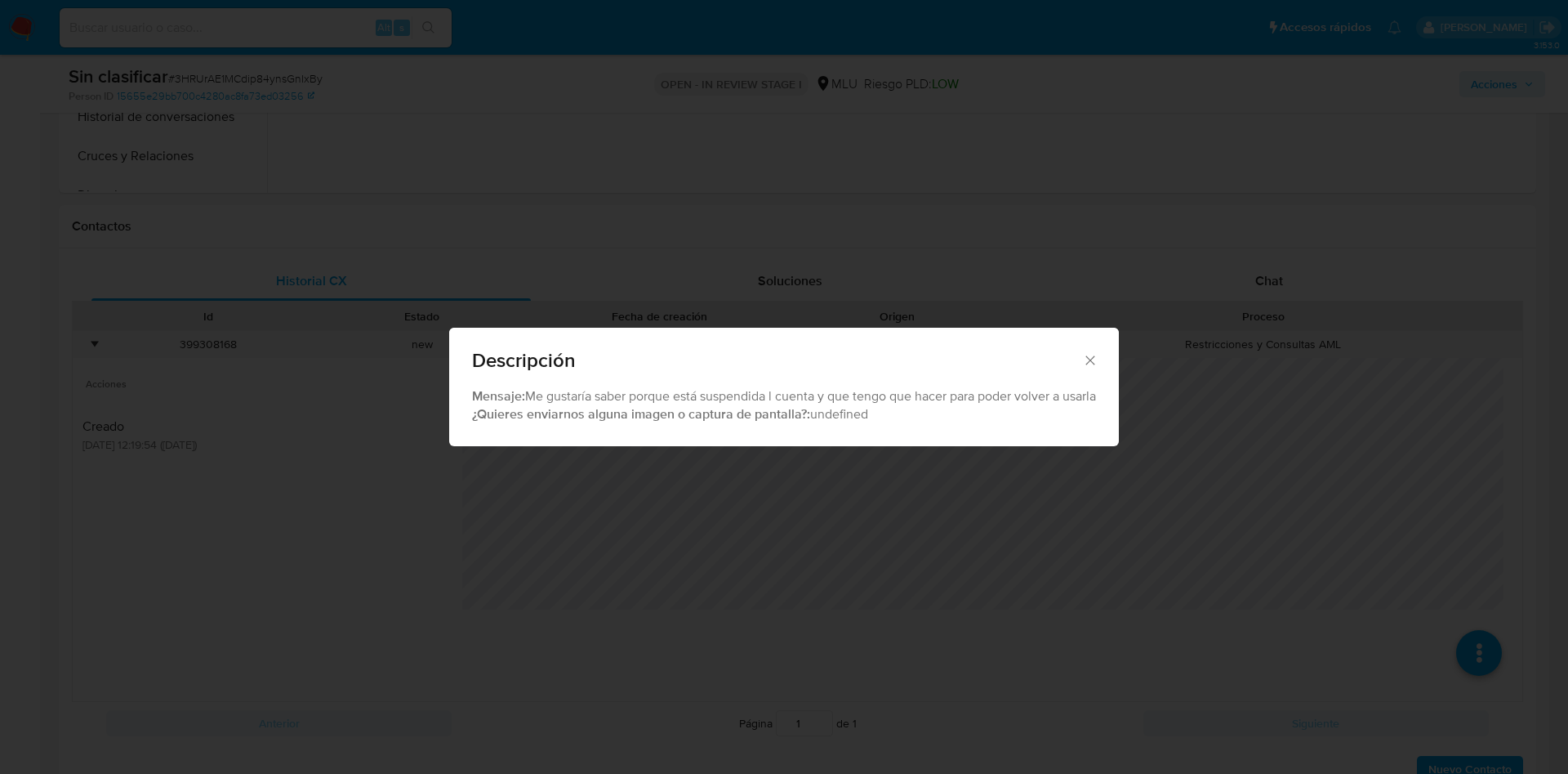
click at [692, 495] on div "Descripción Mensaje: Me gustaría saber porque está suspendida l cuenta y que te…" at bounding box center [784, 387] width 1568 height 774
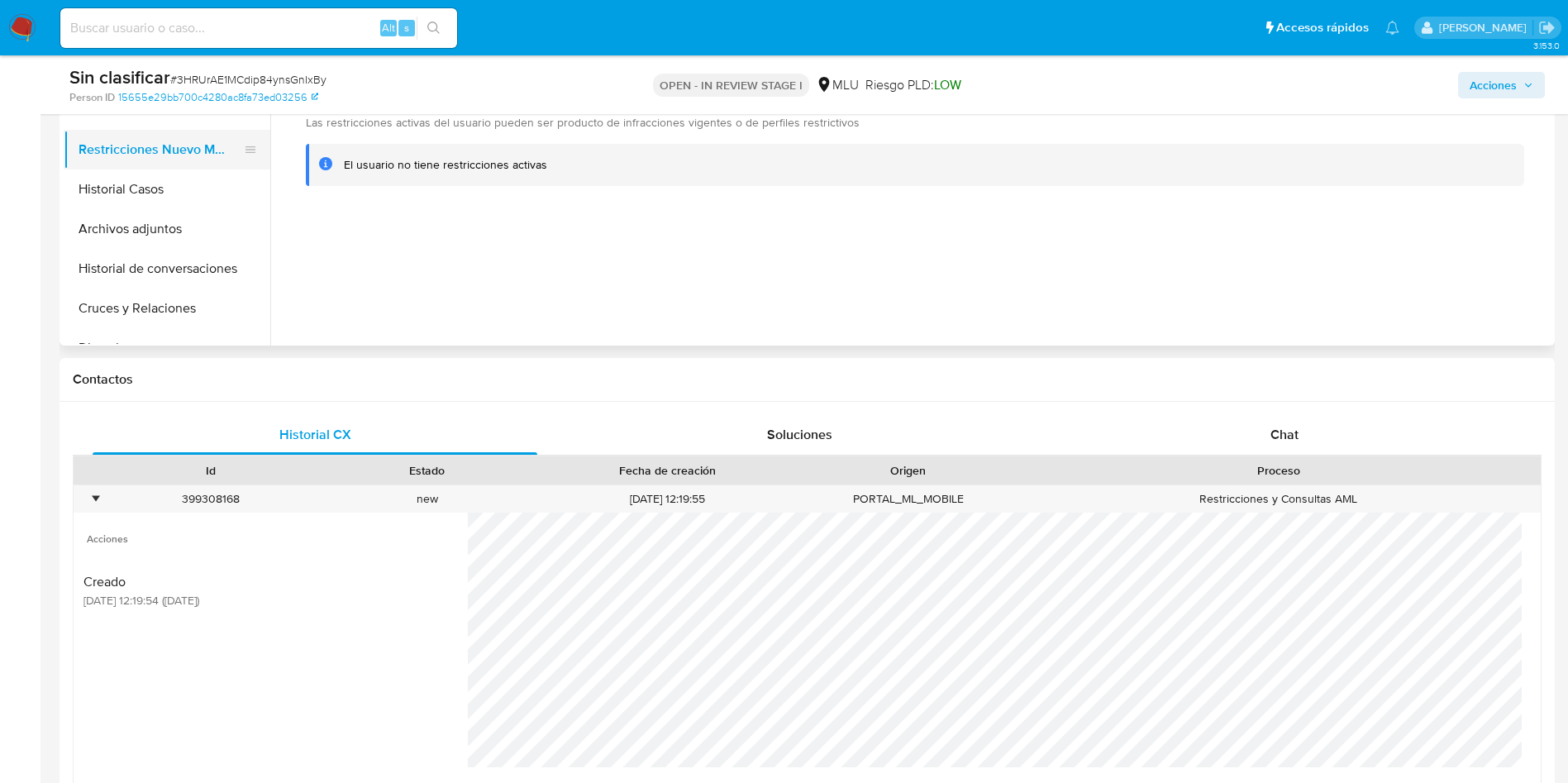
scroll to position [372, 0]
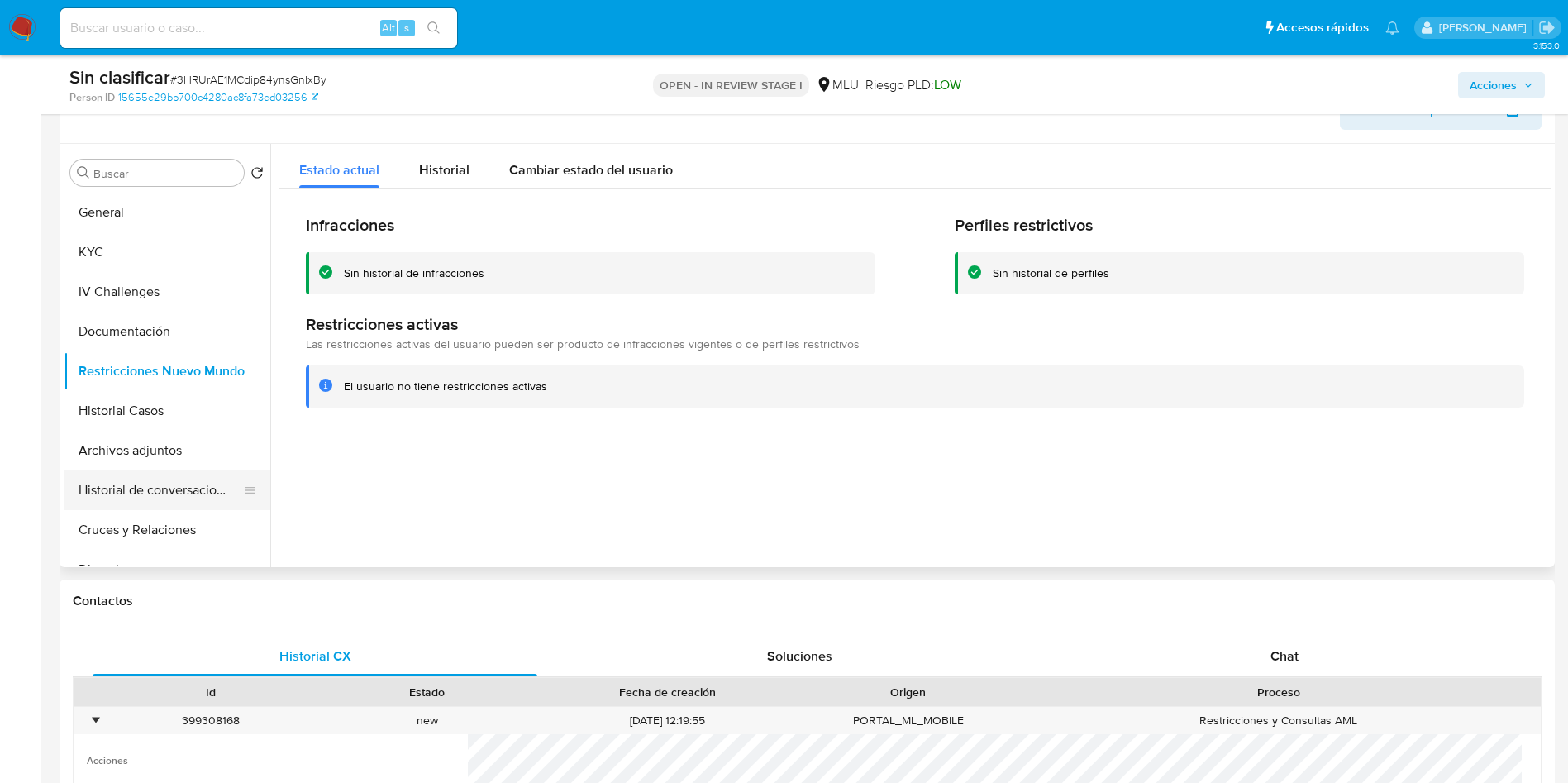
drag, startPoint x: 127, startPoint y: 399, endPoint x: 256, endPoint y: 496, distance: 161.4
click at [126, 399] on button "Historial Casos" at bounding box center [167, 410] width 206 height 39
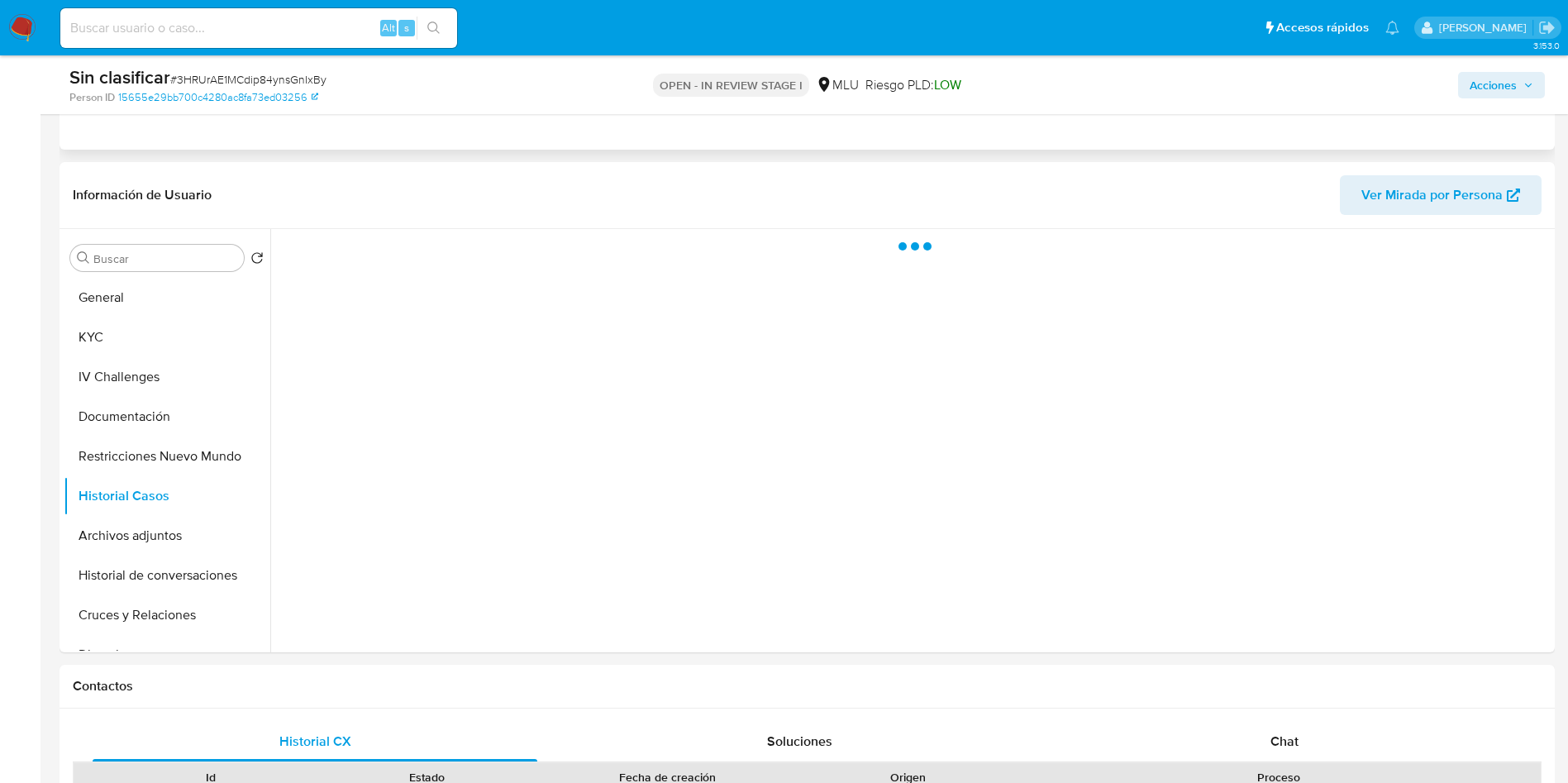
scroll to position [248, 0]
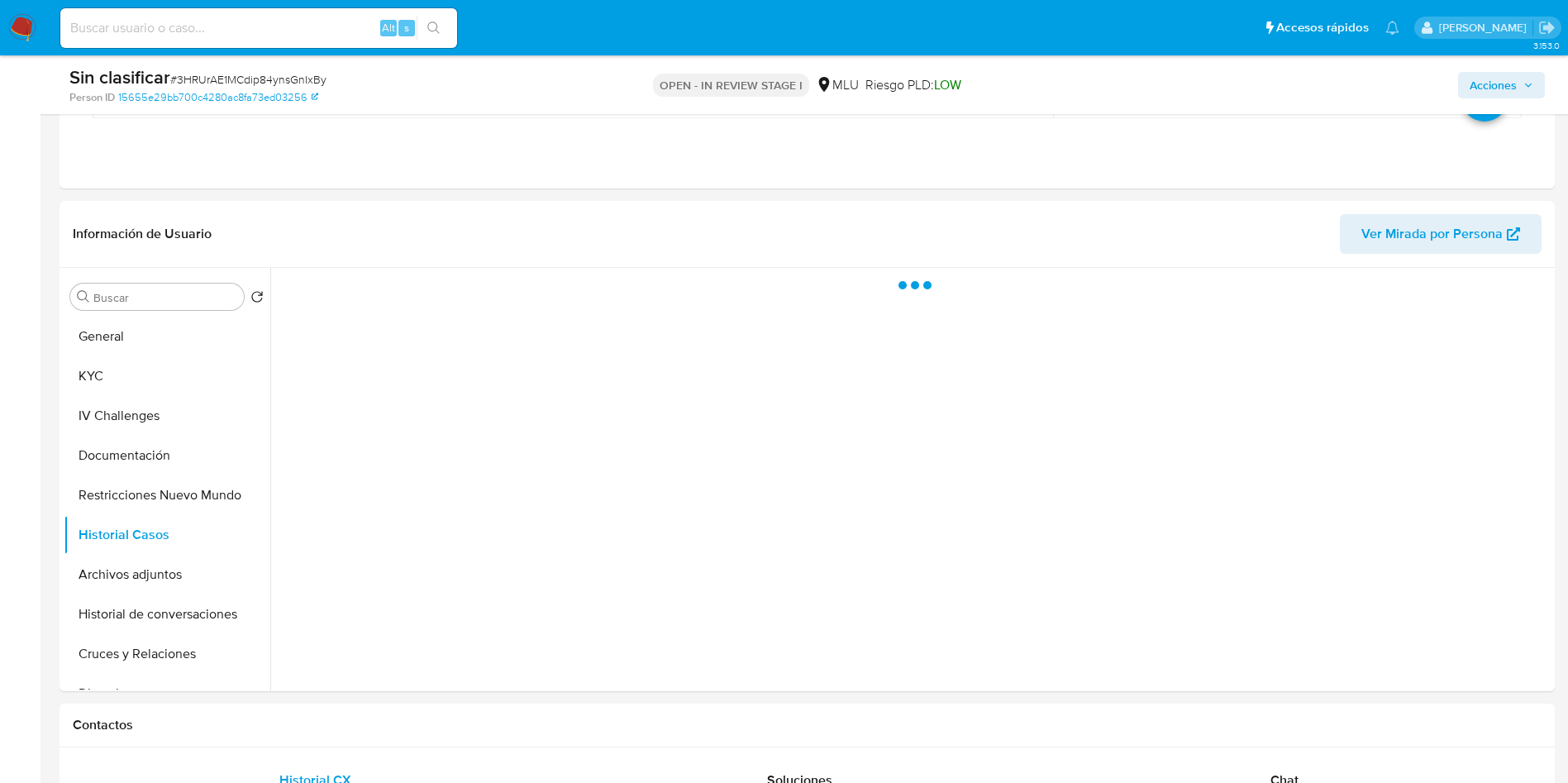
click at [1489, 82] on span "Acciones" at bounding box center [1493, 86] width 47 height 27
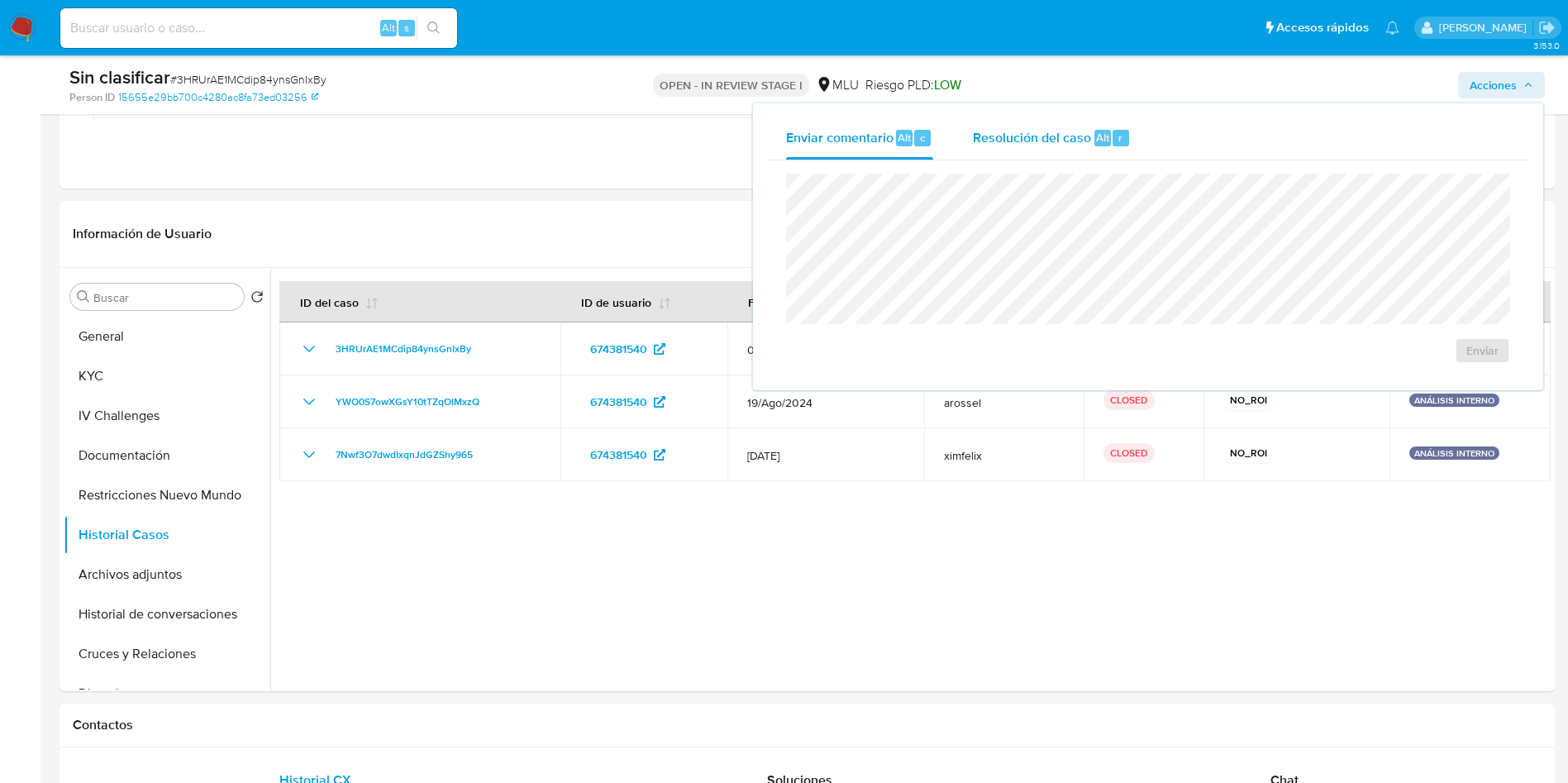
drag, startPoint x: 1090, startPoint y: 136, endPoint x: 1073, endPoint y: 155, distance: 25.5
click at [1088, 136] on span "Resolución del caso" at bounding box center [1032, 137] width 118 height 19
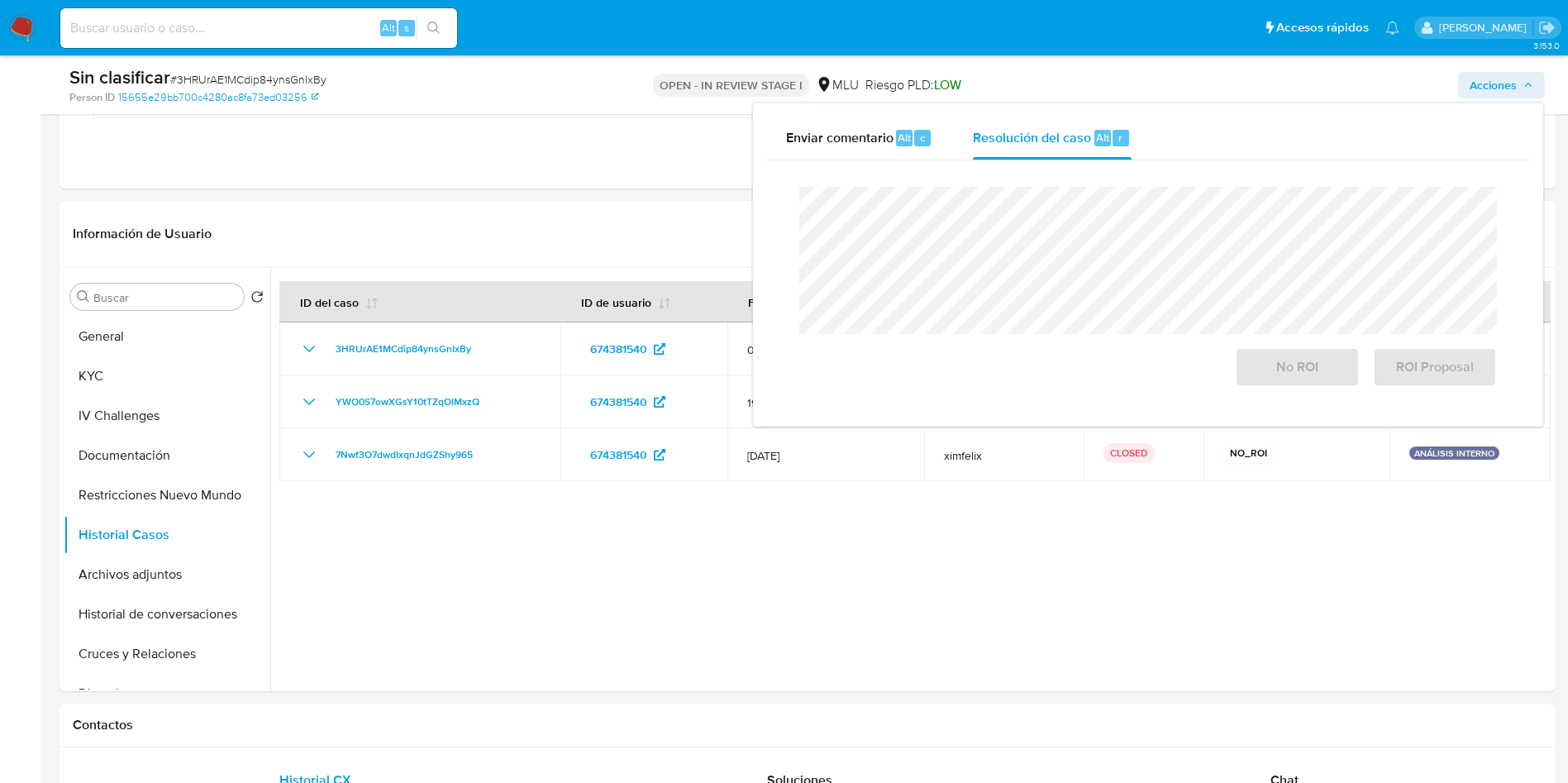
click at [1541, 76] on button "Acciones" at bounding box center [1501, 86] width 86 height 27
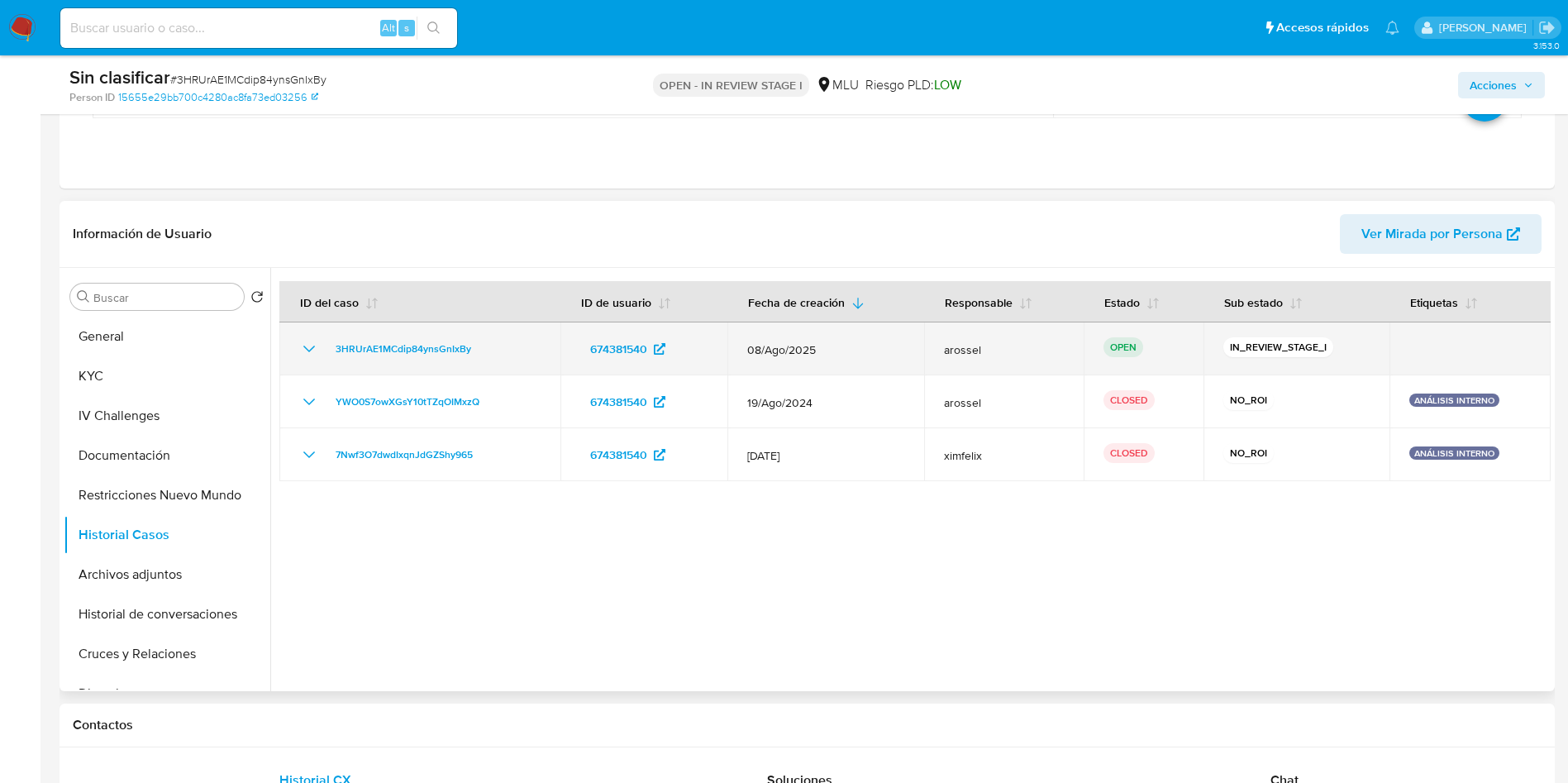
click at [311, 351] on icon "Mostrar/Ocultar" at bounding box center [309, 349] width 20 height 20
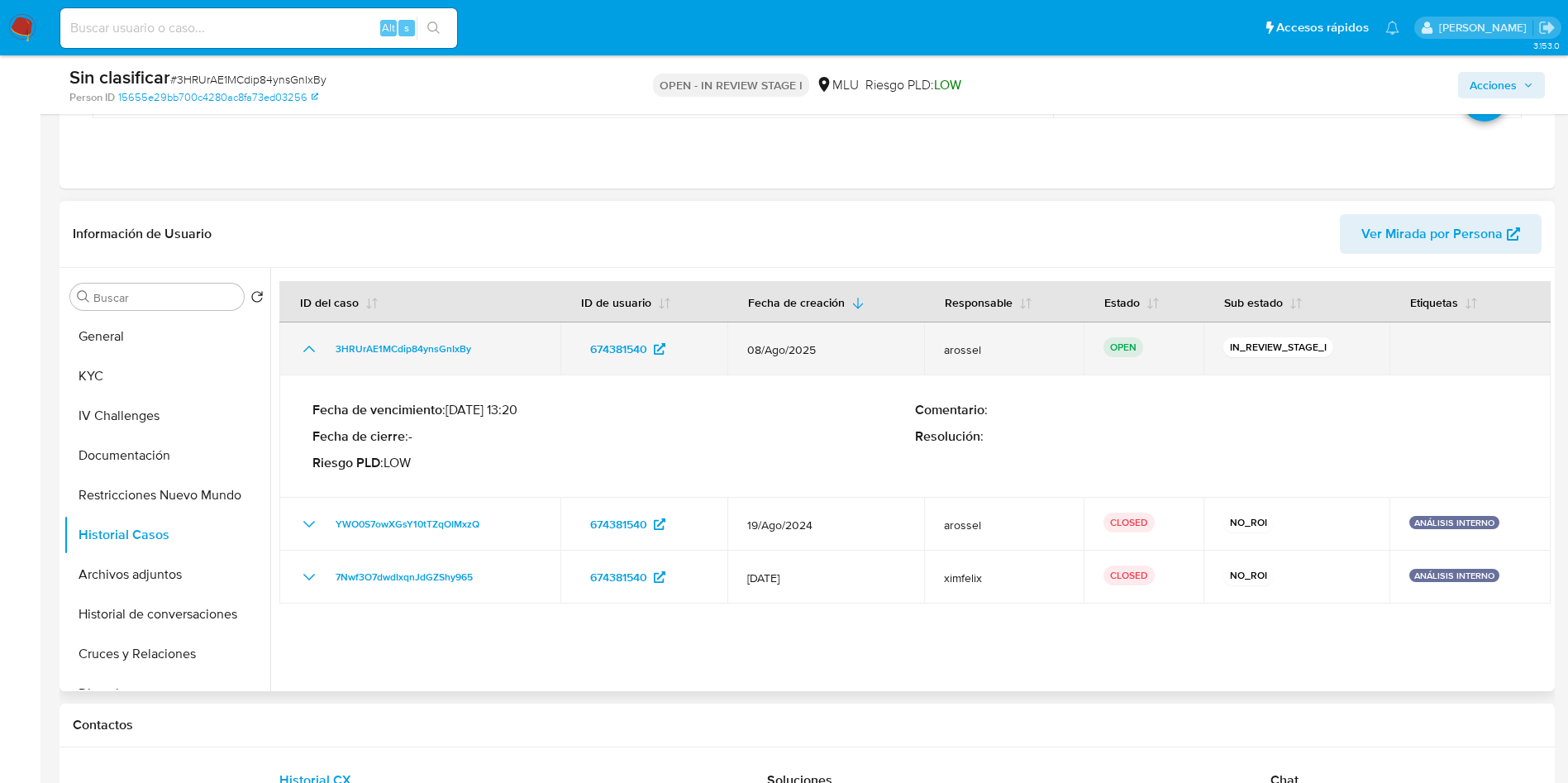
click at [311, 351] on icon "Mostrar/Ocultar" at bounding box center [309, 349] width 20 height 20
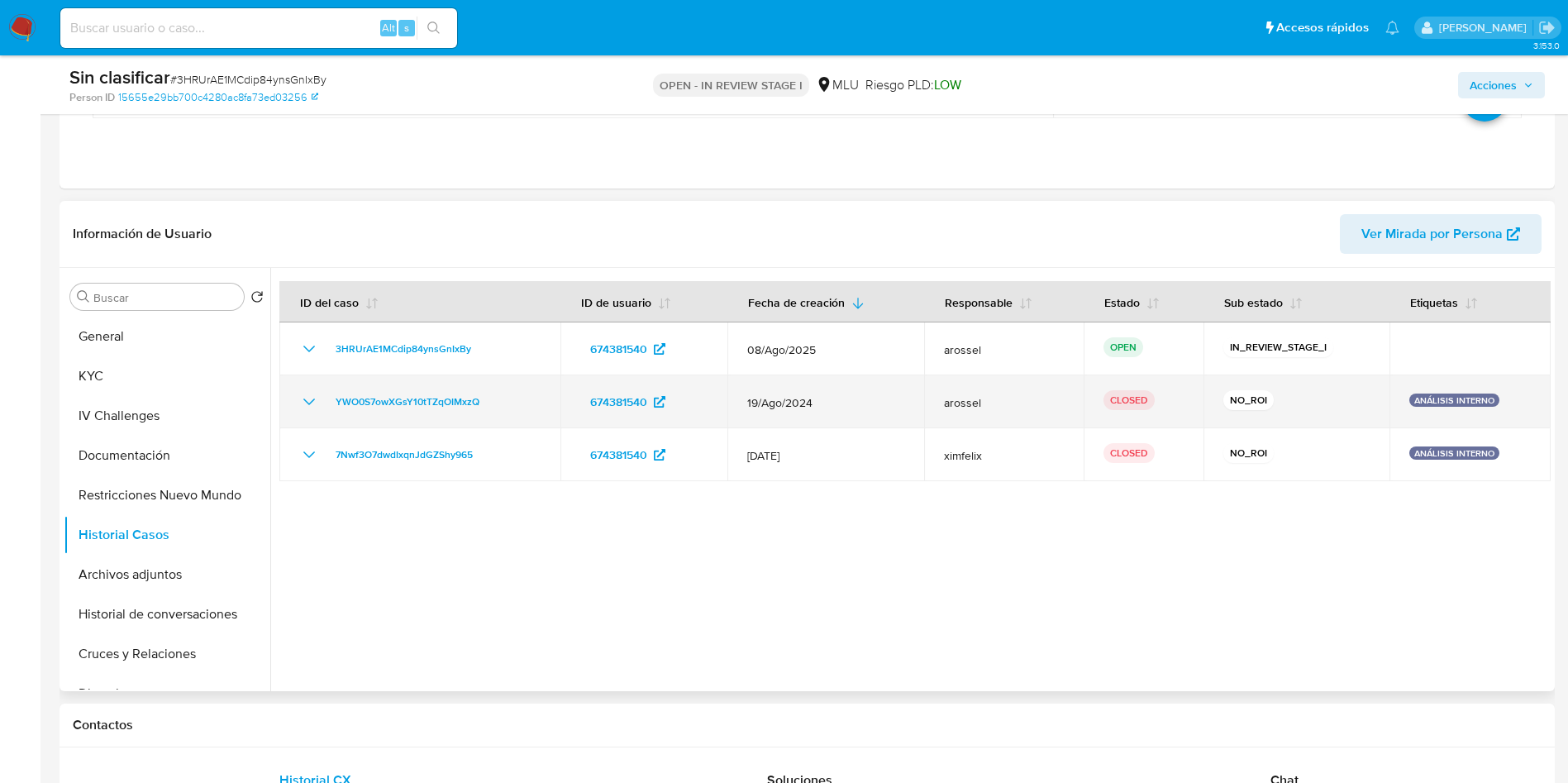
click at [309, 406] on icon "Mostrar/Ocultar" at bounding box center [309, 402] width 20 height 20
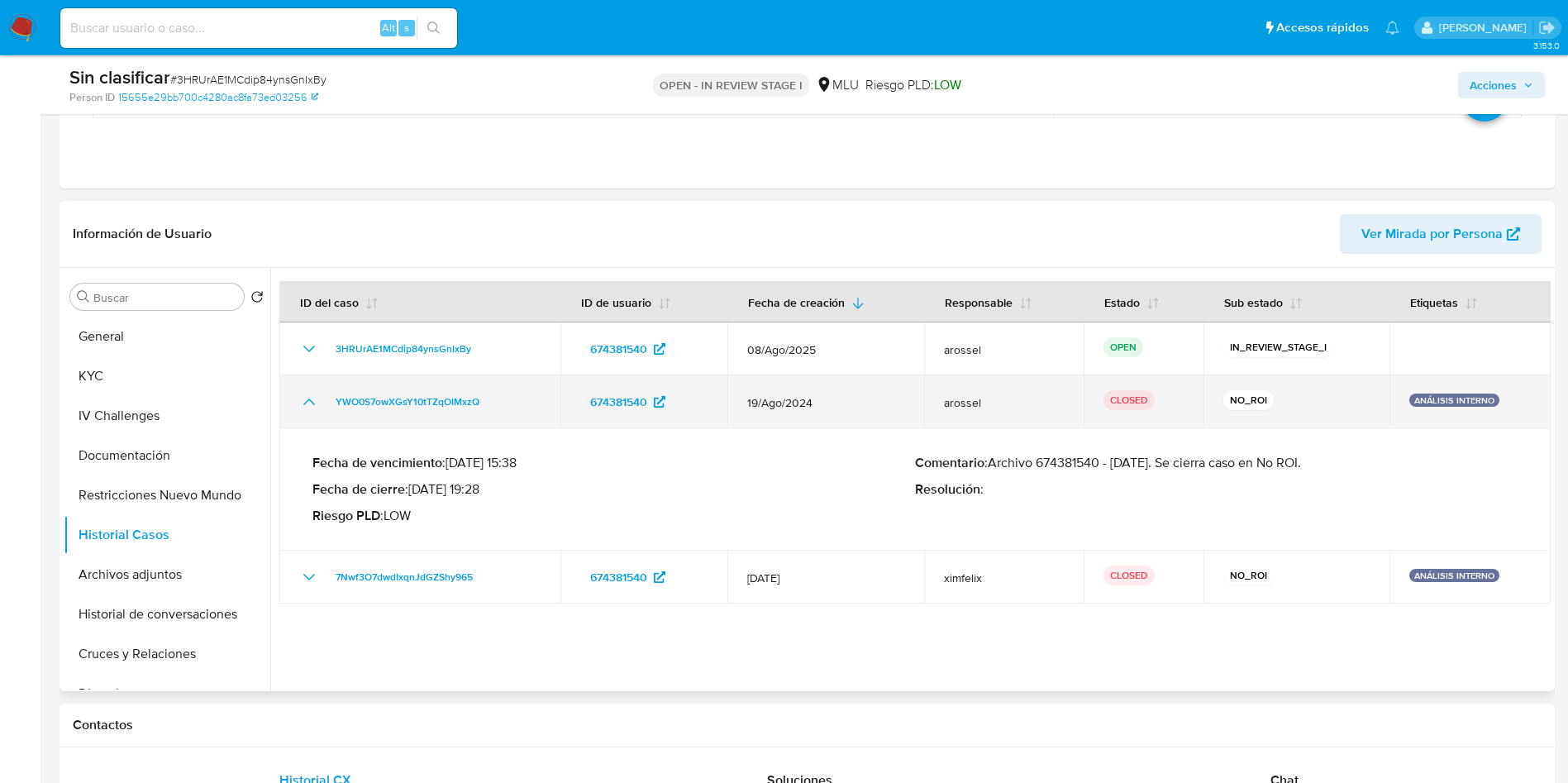
click at [309, 406] on icon "Mostrar/Ocultar" at bounding box center [309, 402] width 20 height 20
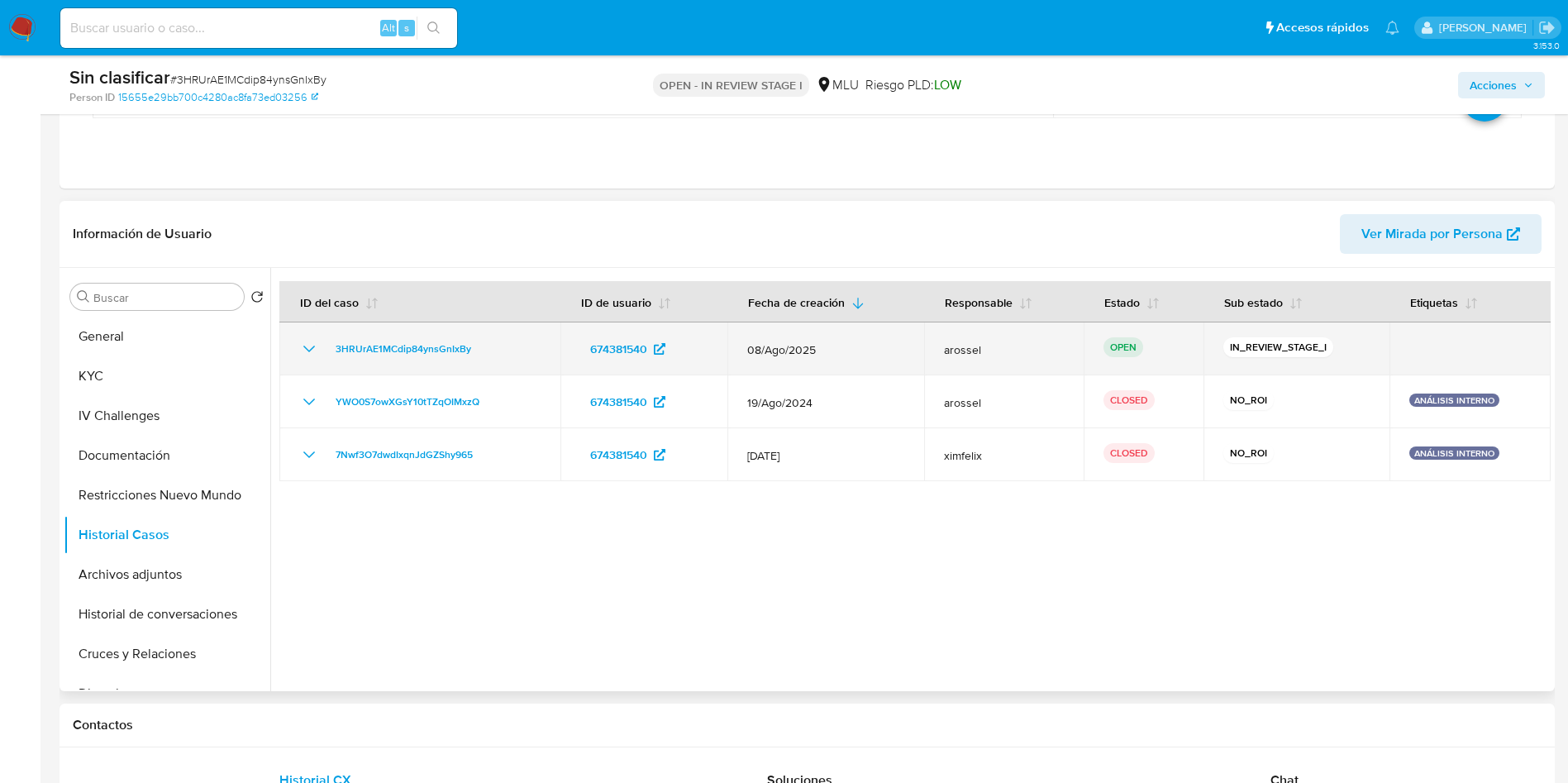
click at [313, 352] on icon "Mostrar/Ocultar" at bounding box center [309, 349] width 20 height 20
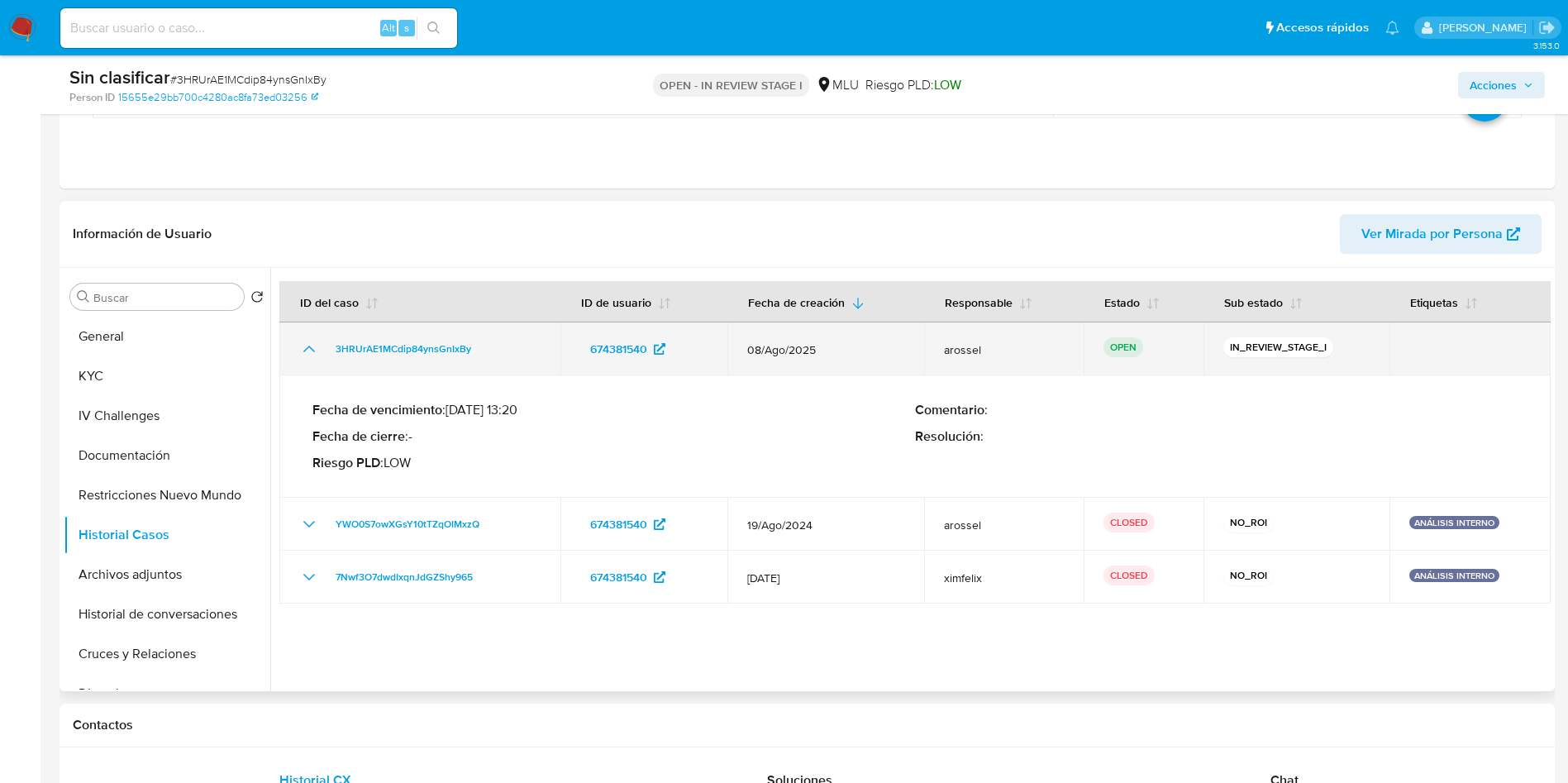
click at [312, 352] on icon "Mostrar/Ocultar" at bounding box center [309, 349] width 20 height 20
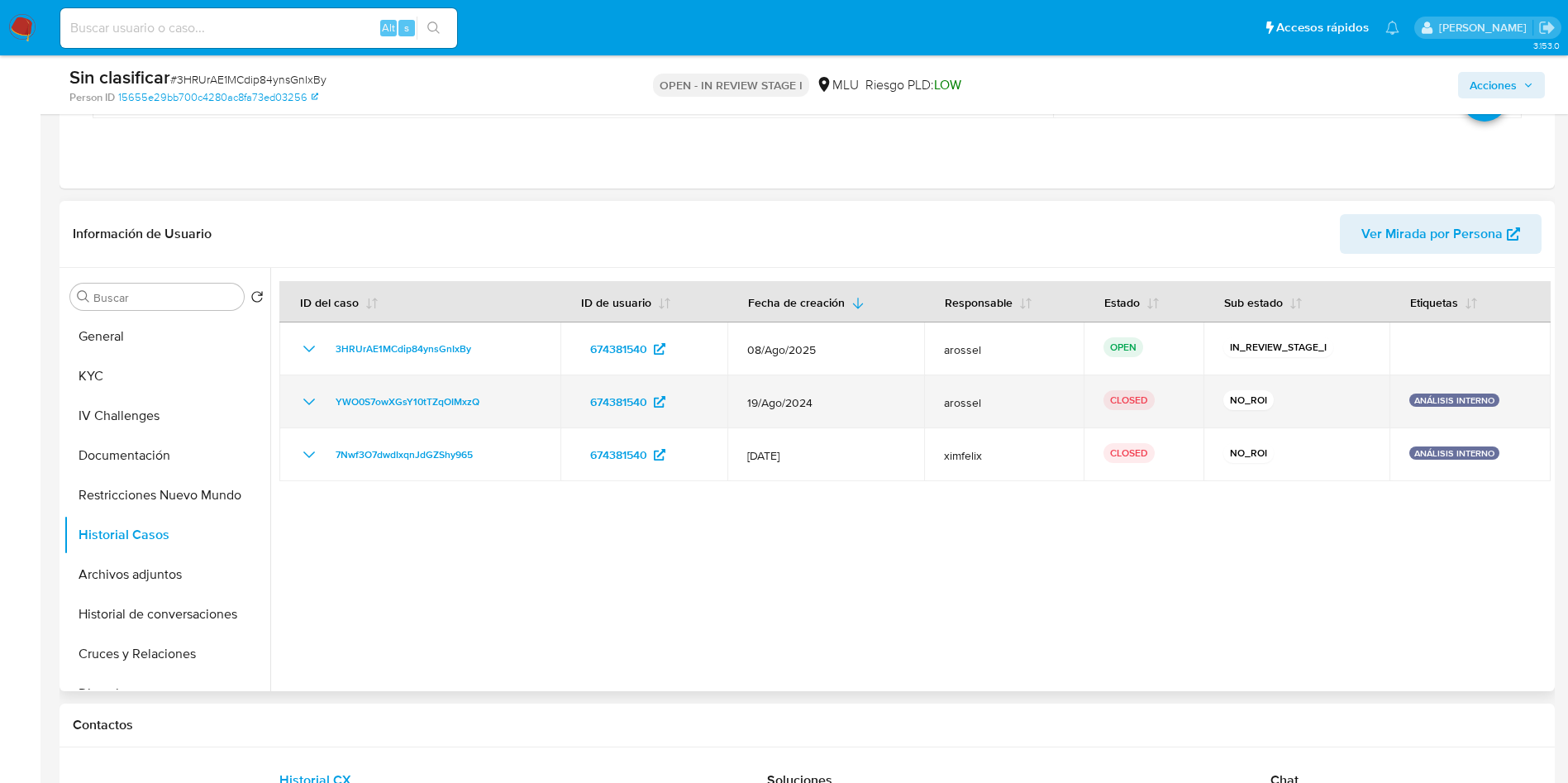
click at [310, 396] on icon "Mostrar/Ocultar" at bounding box center [309, 402] width 20 height 20
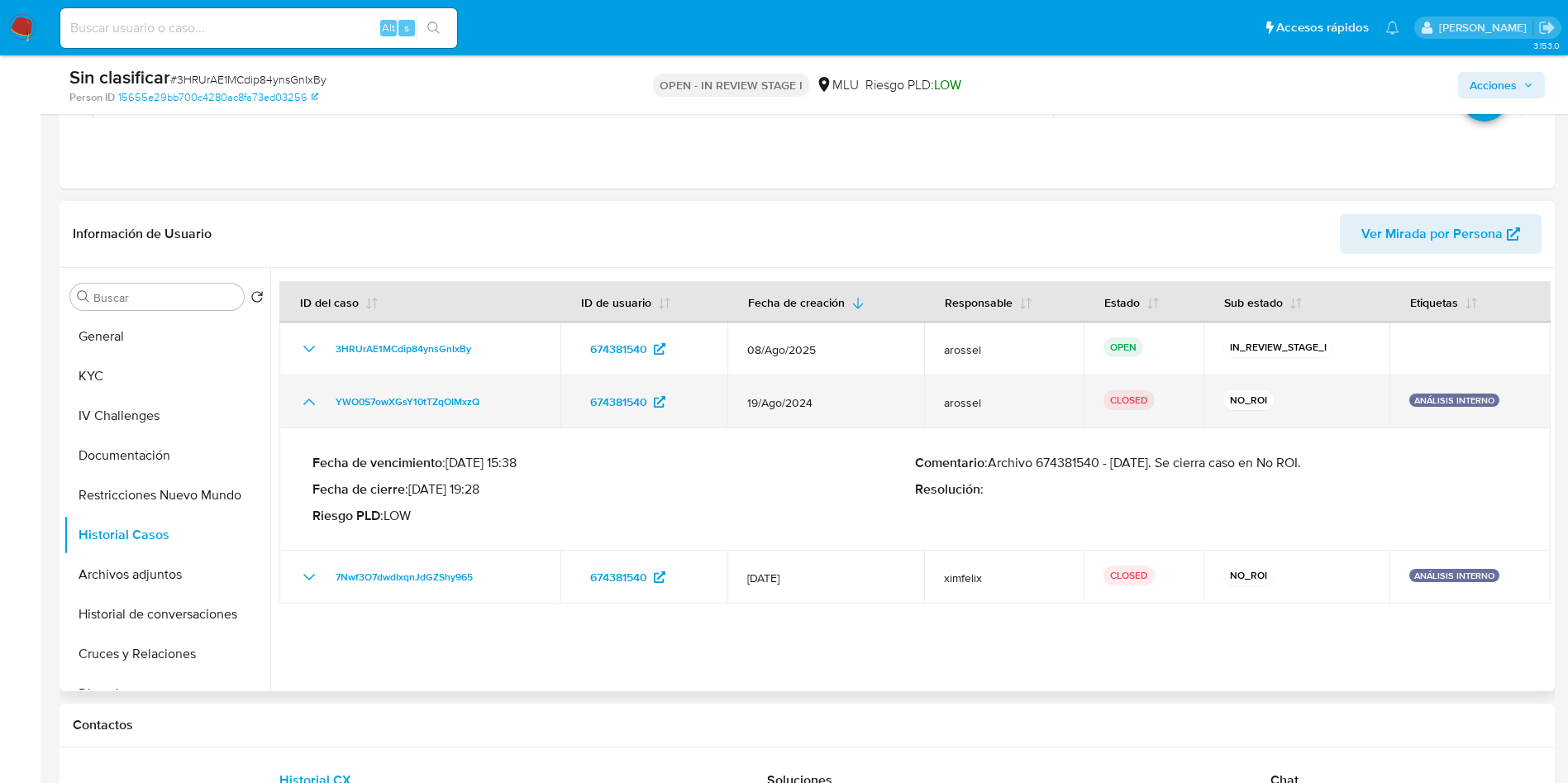
click at [310, 396] on icon "Mostrar/Ocultar" at bounding box center [309, 402] width 20 height 20
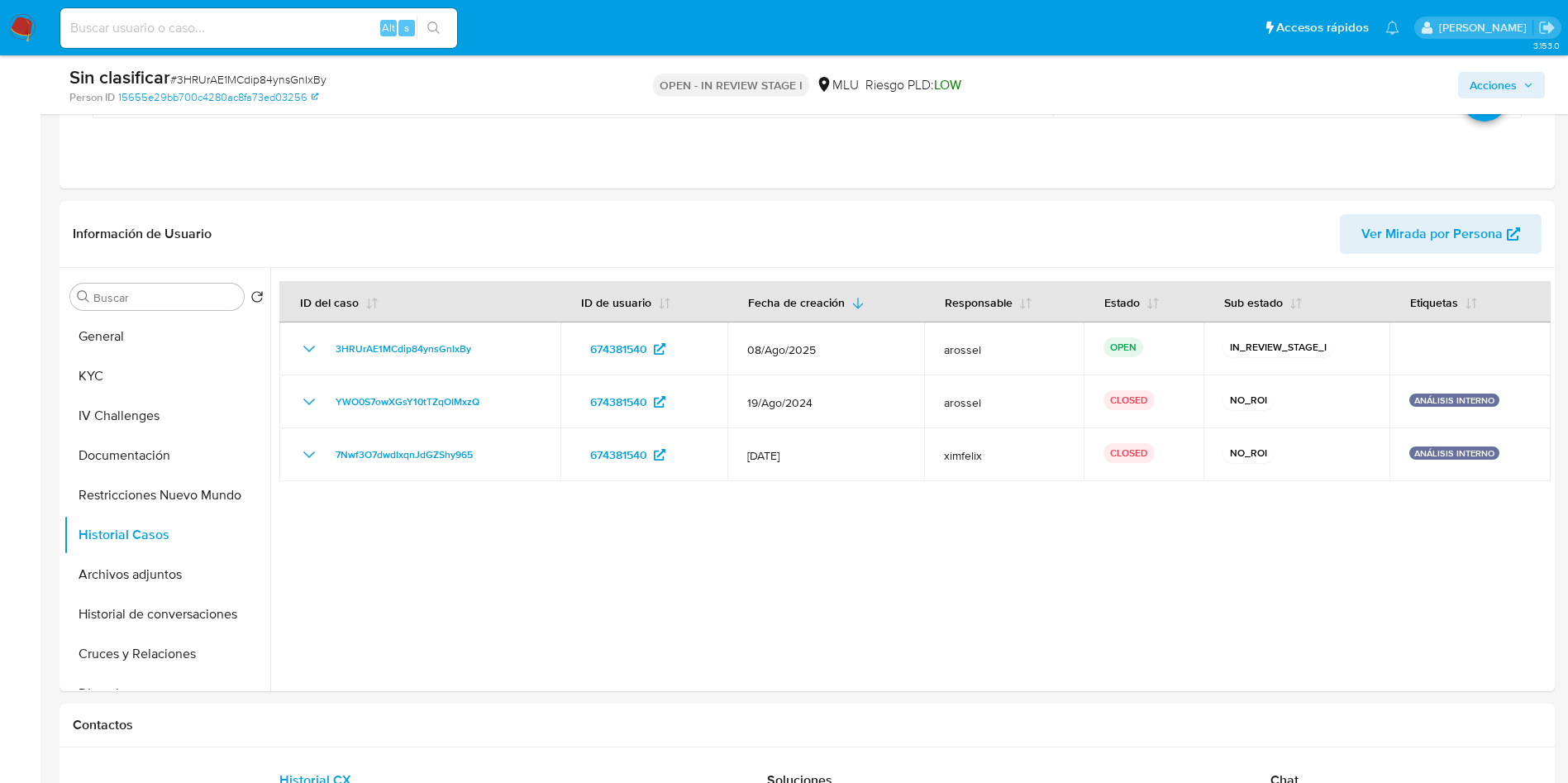
drag, startPoint x: 1501, startPoint y: 81, endPoint x: 1339, endPoint y: 96, distance: 162.7
click at [1501, 82] on span "Acciones" at bounding box center [1493, 86] width 47 height 27
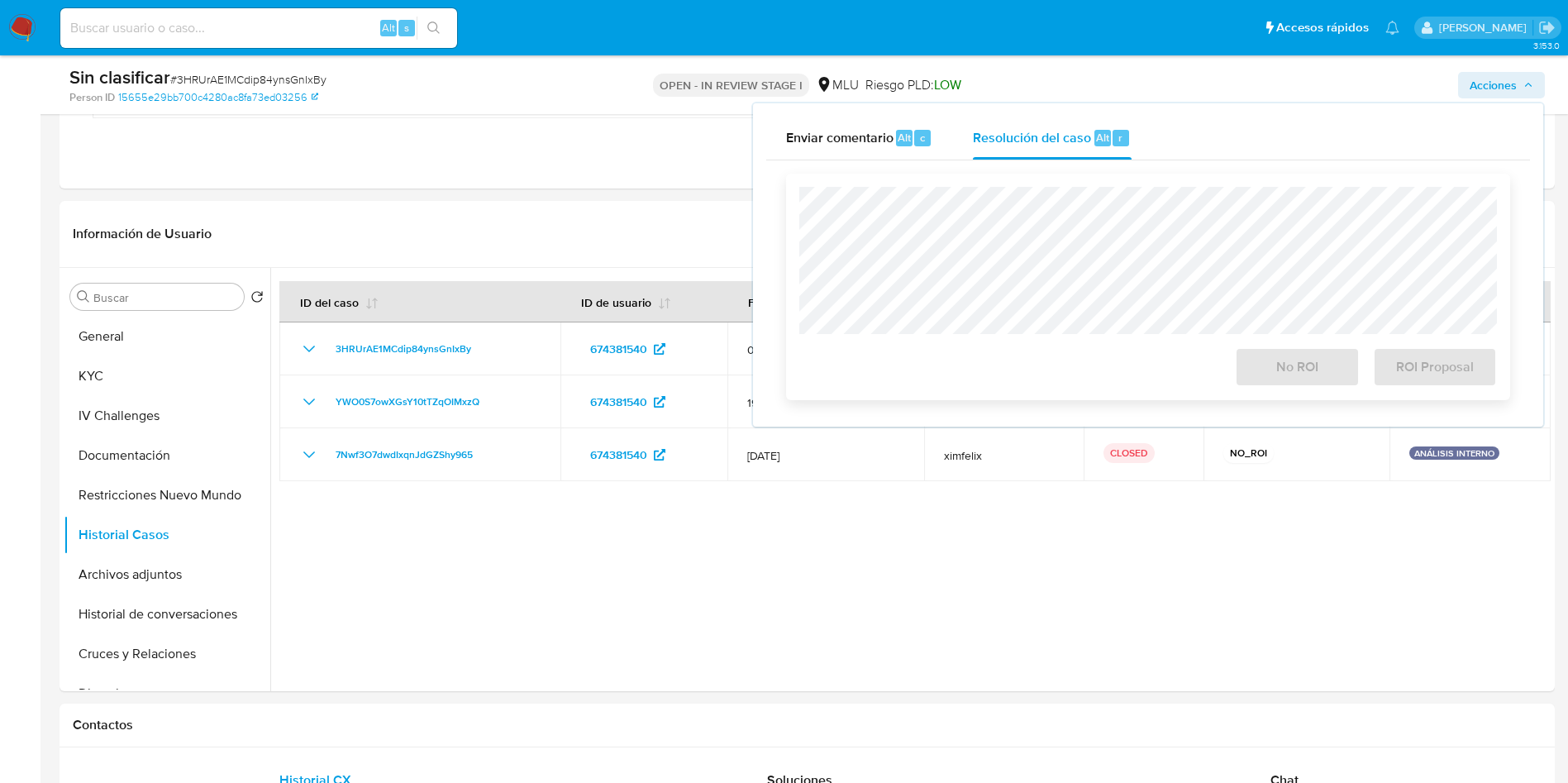
drag, startPoint x: 1026, startPoint y: 155, endPoint x: 1023, endPoint y: 180, distance: 25.2
click at [1024, 155] on div "Resolución del caso Alt r" at bounding box center [1052, 138] width 158 height 43
click at [170, 482] on button "Restricciones Nuevo Mundo" at bounding box center [160, 494] width 193 height 39
click at [216, 488] on button "Restricciones Nuevo Mundo" at bounding box center [160, 494] width 193 height 39
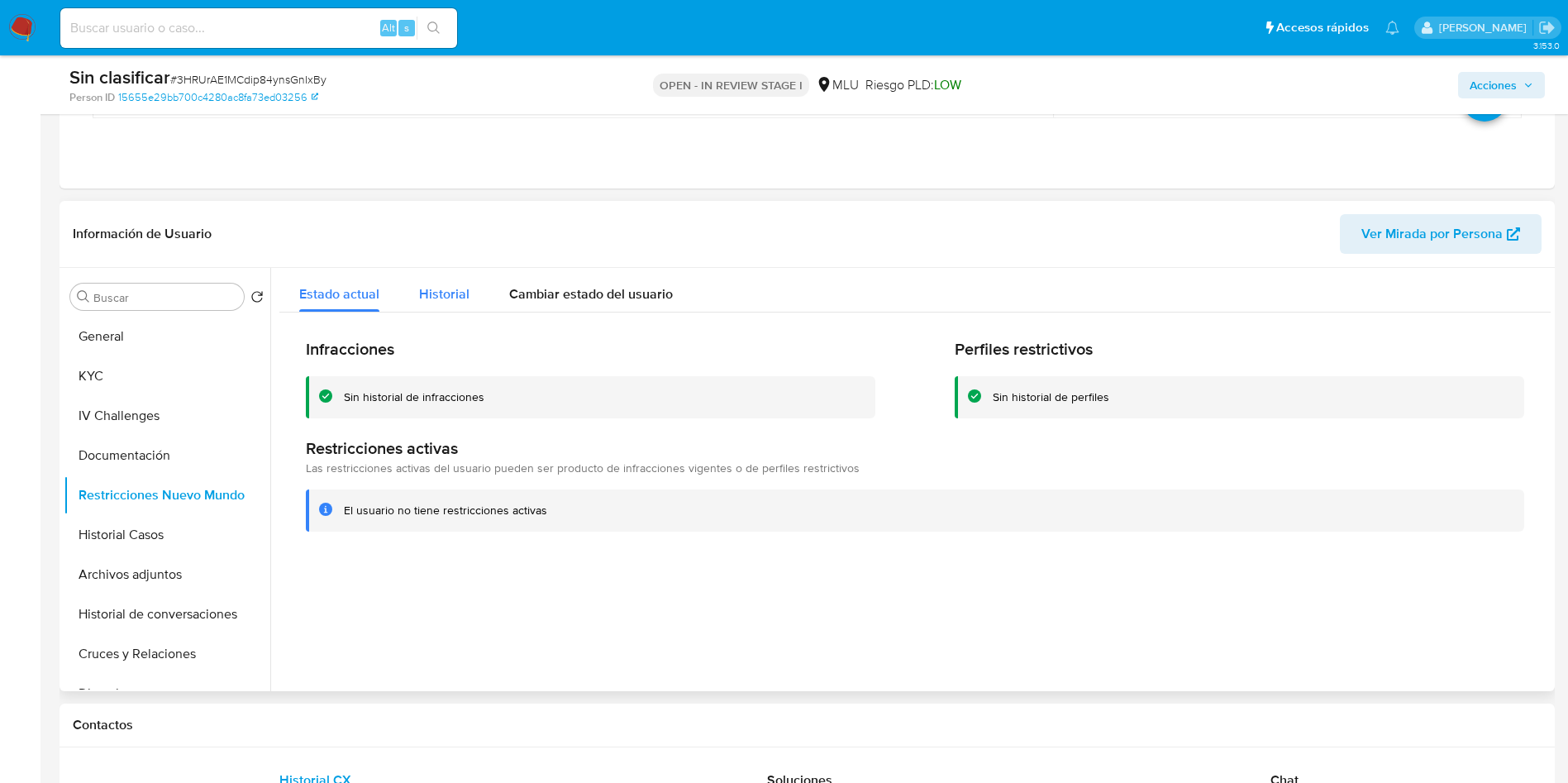
drag, startPoint x: 455, startPoint y: 290, endPoint x: 461, endPoint y: 402, distance: 112.2
click at [453, 290] on span "Historial" at bounding box center [444, 294] width 50 height 19
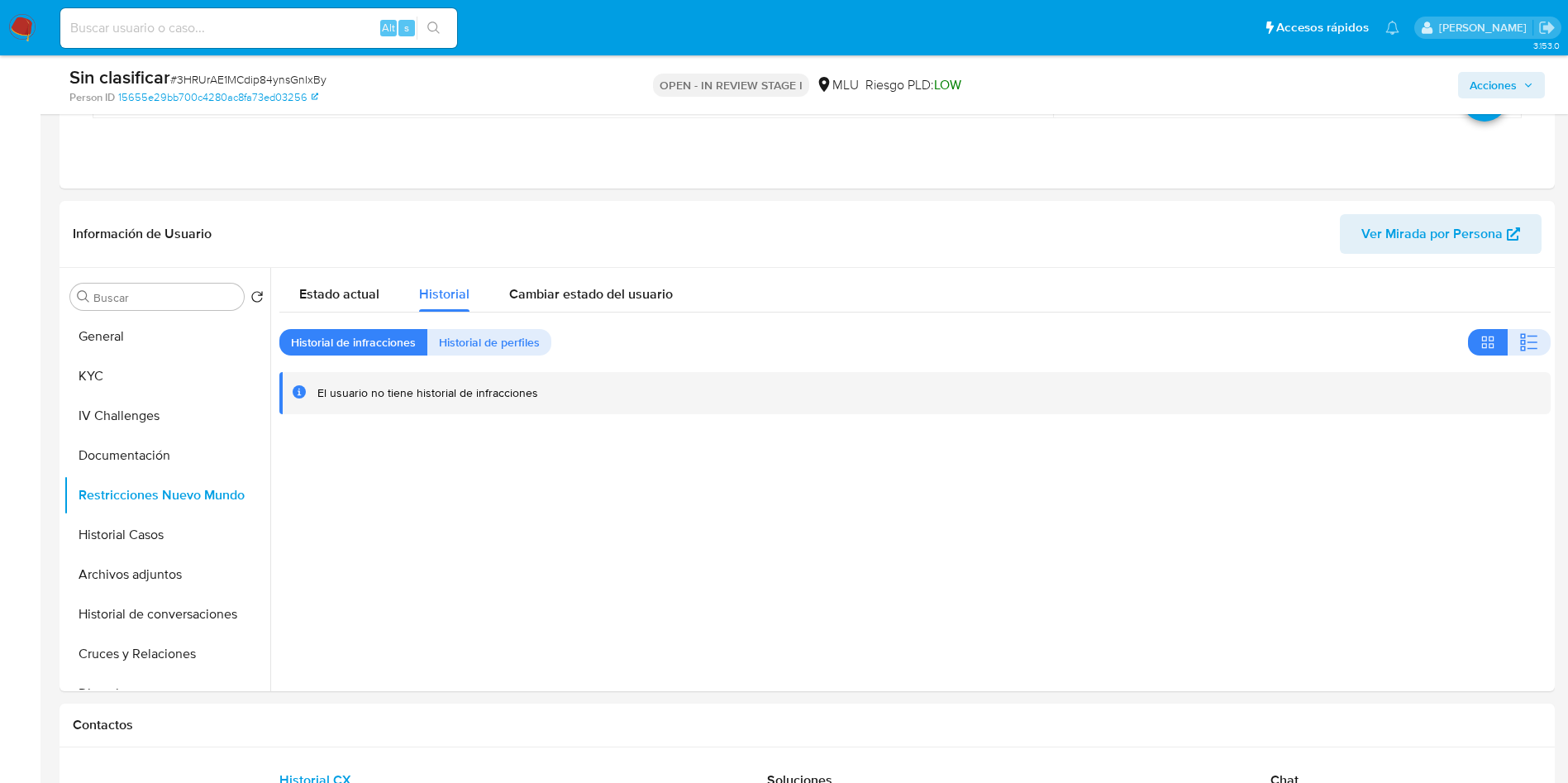
drag, startPoint x: 1486, startPoint y: 91, endPoint x: 1464, endPoint y: 92, distance: 22.0
click at [1485, 91] on span "Acciones" at bounding box center [1493, 86] width 47 height 27
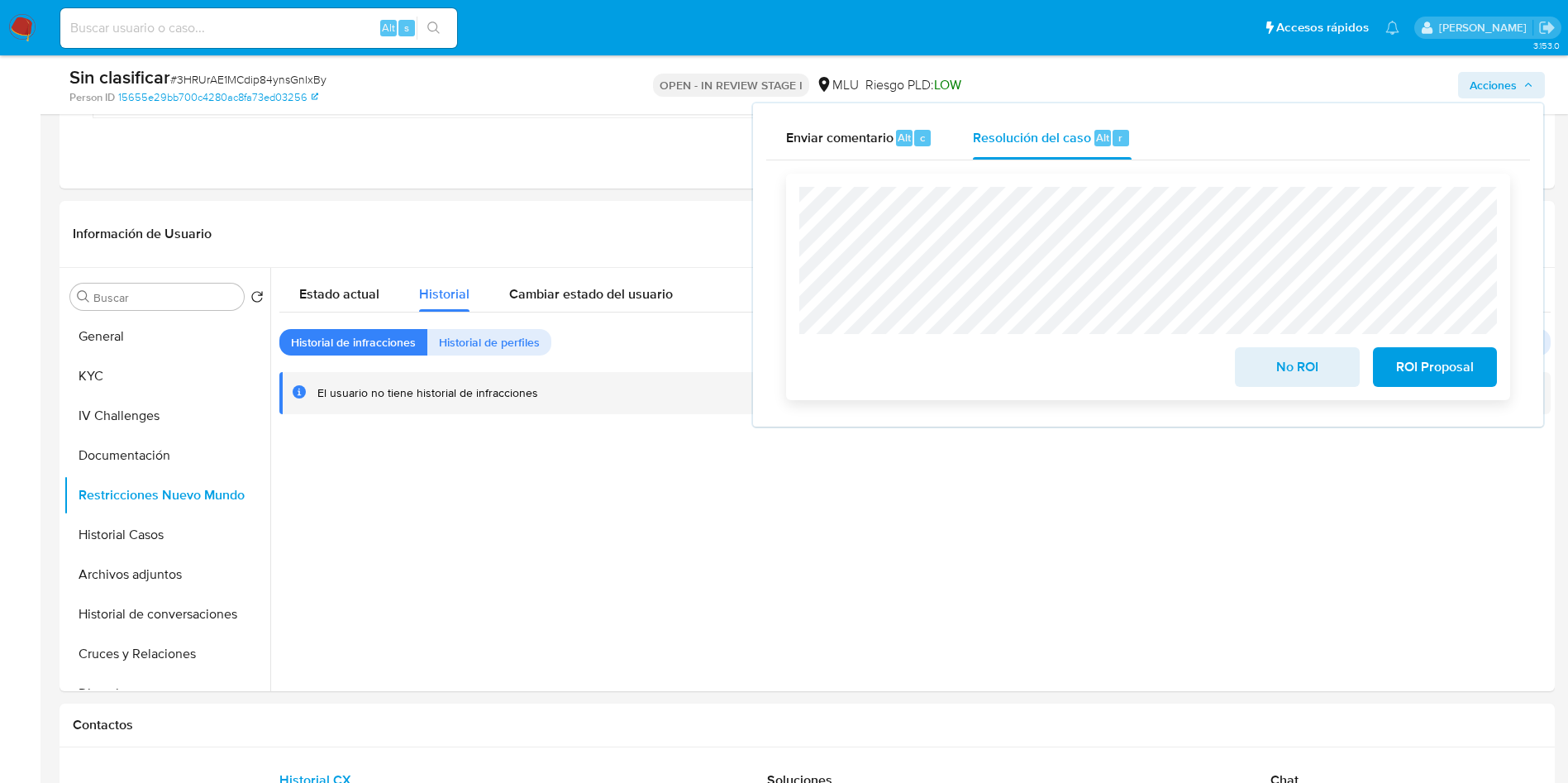
click at [1265, 368] on span "No ROI" at bounding box center [1297, 367] width 81 height 36
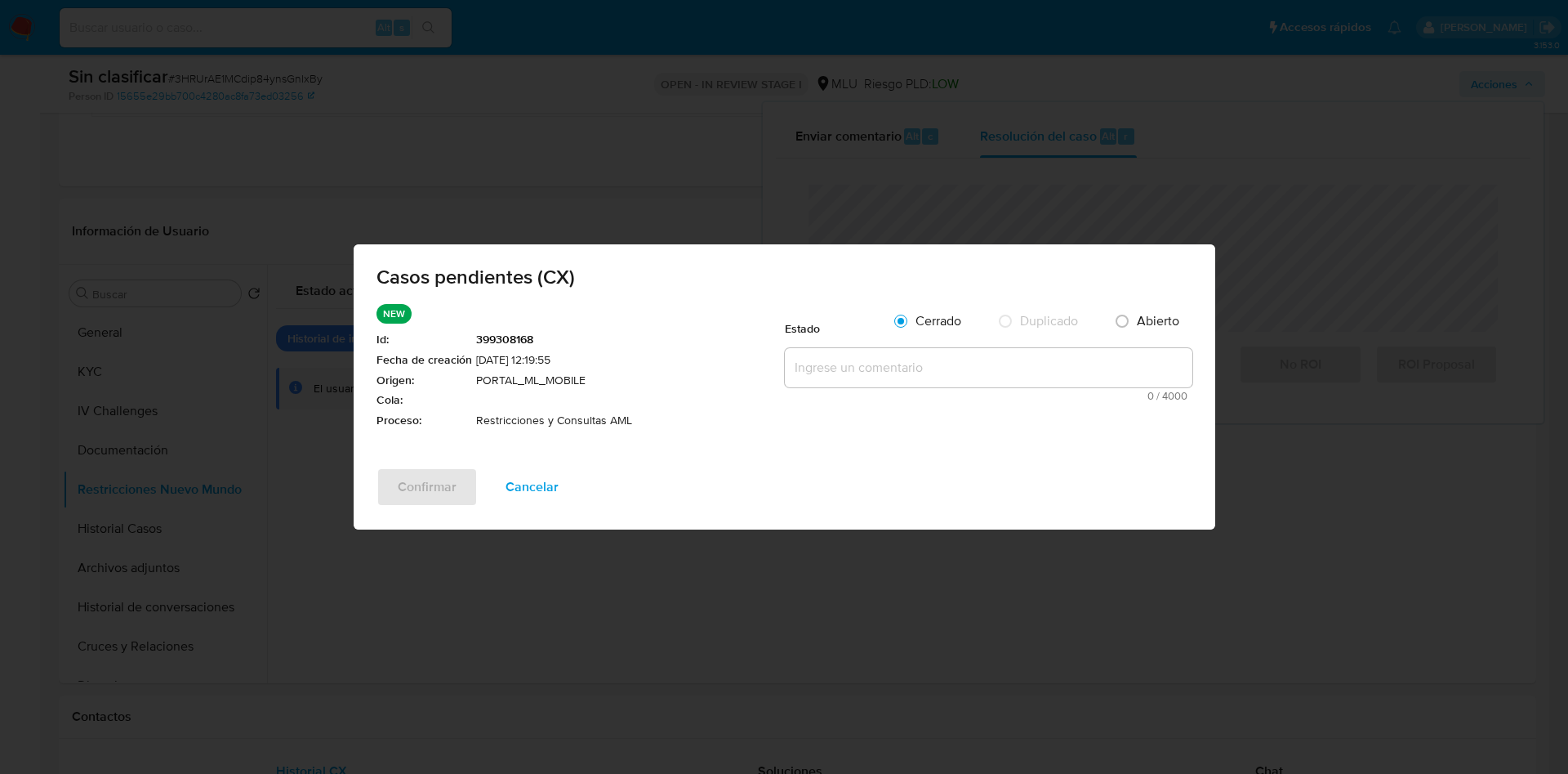
click at [527, 484] on span "Cancelar" at bounding box center [532, 486] width 53 height 36
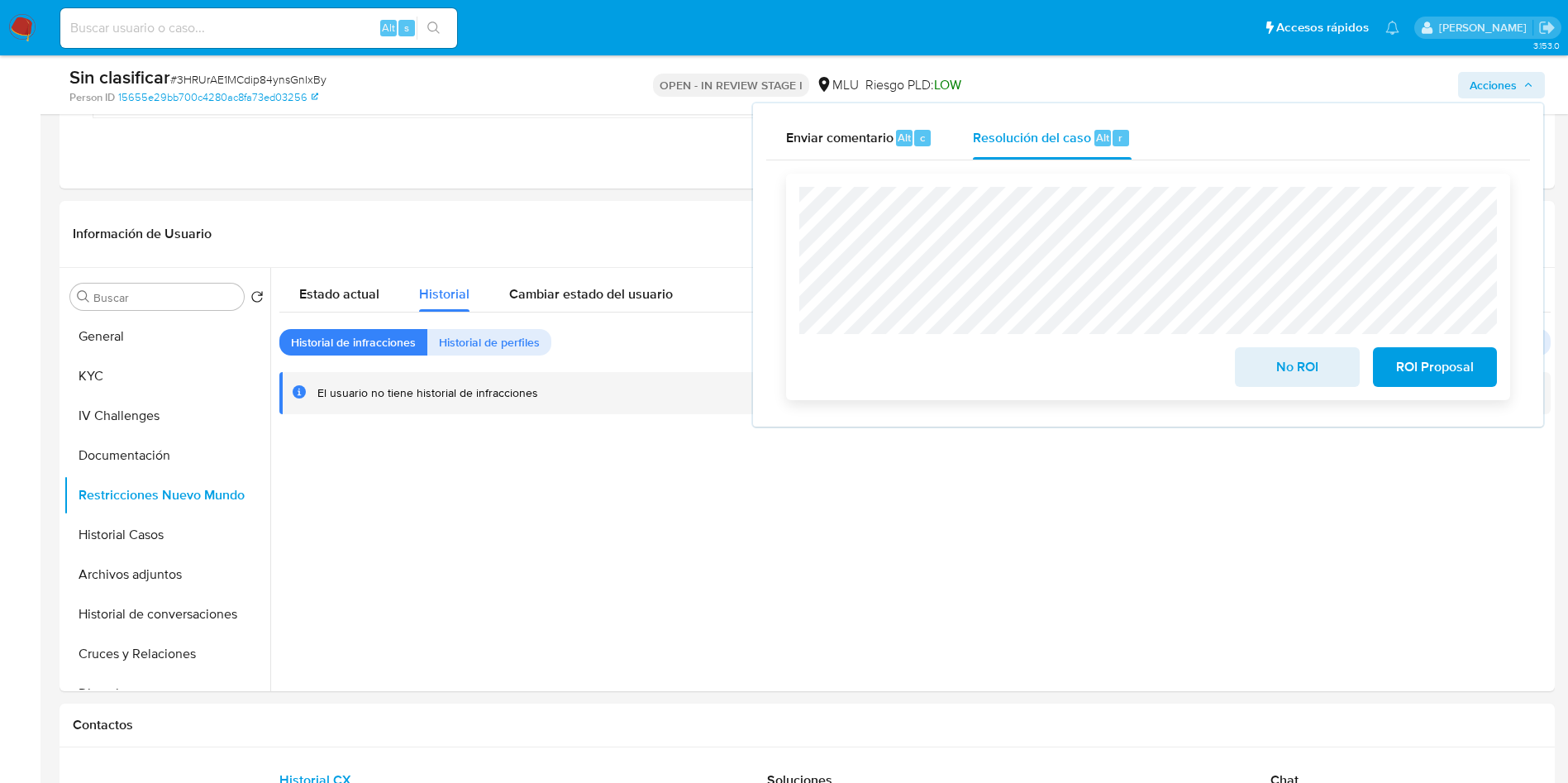
click at [1285, 372] on span "No ROI" at bounding box center [1297, 367] width 81 height 36
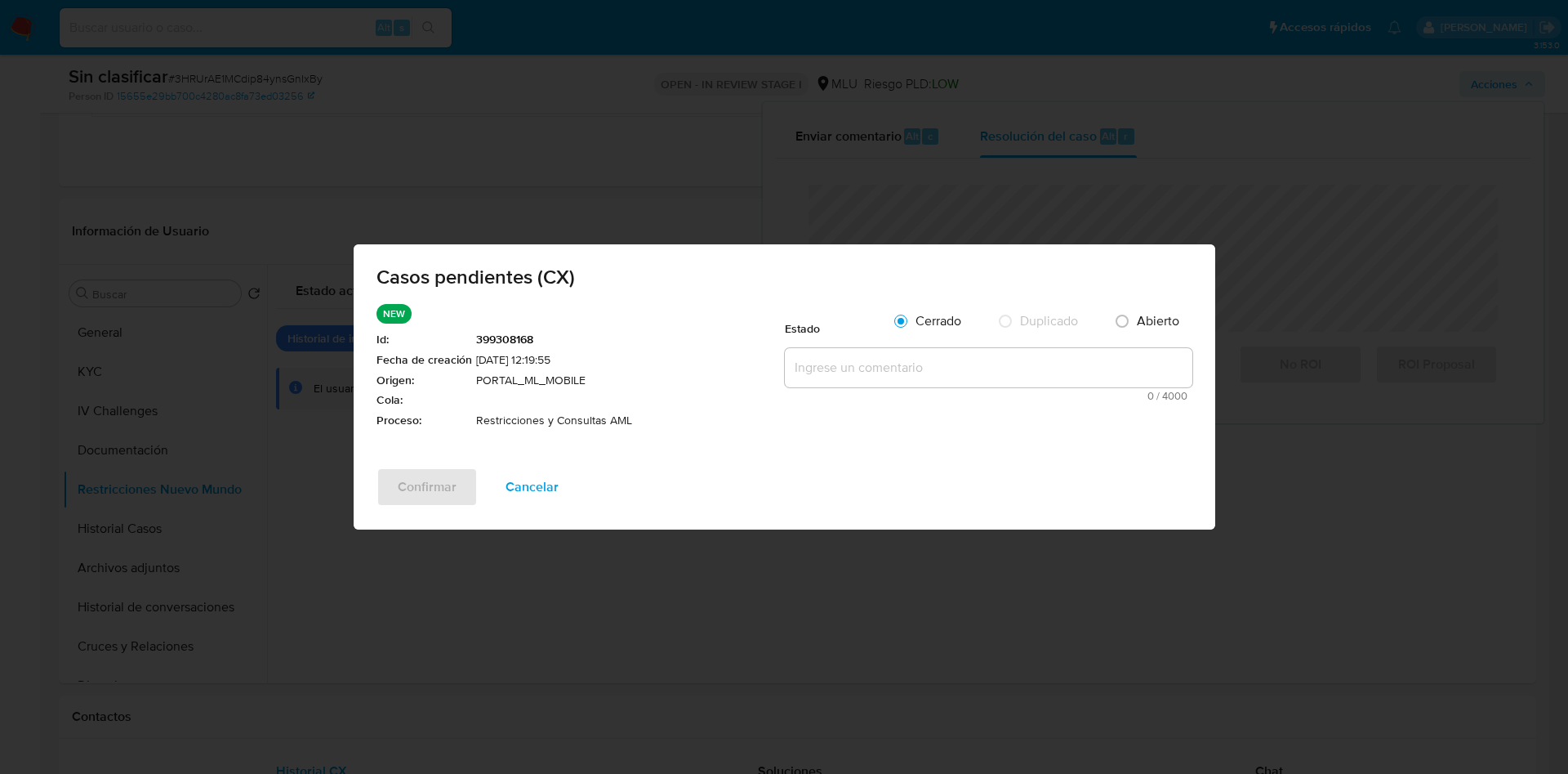
click at [807, 372] on textarea at bounding box center [988, 368] width 407 height 39
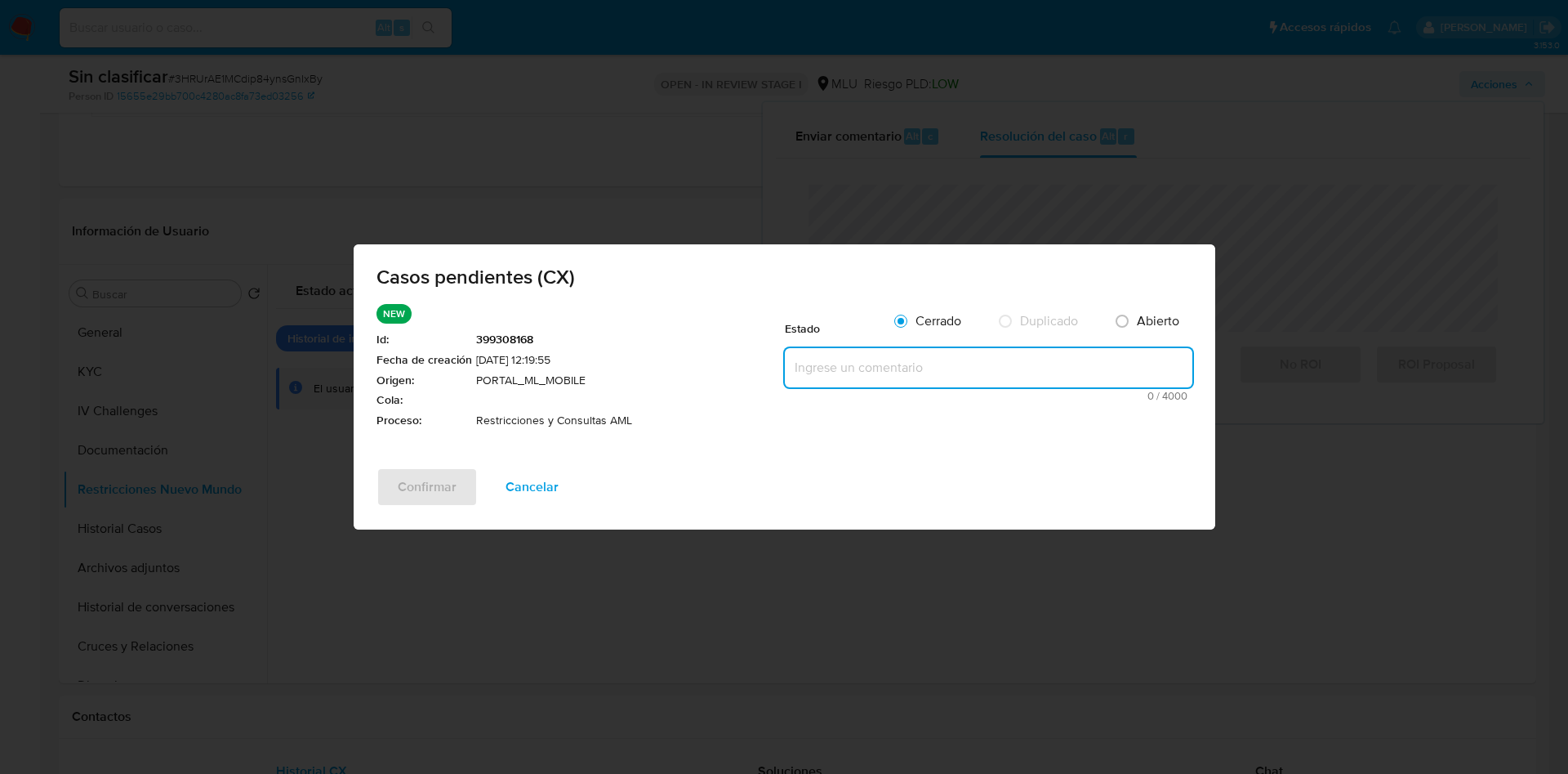
paste textarea "La cuenta está activa y no tiene historial de infracciones. Se cierra el caso c…"
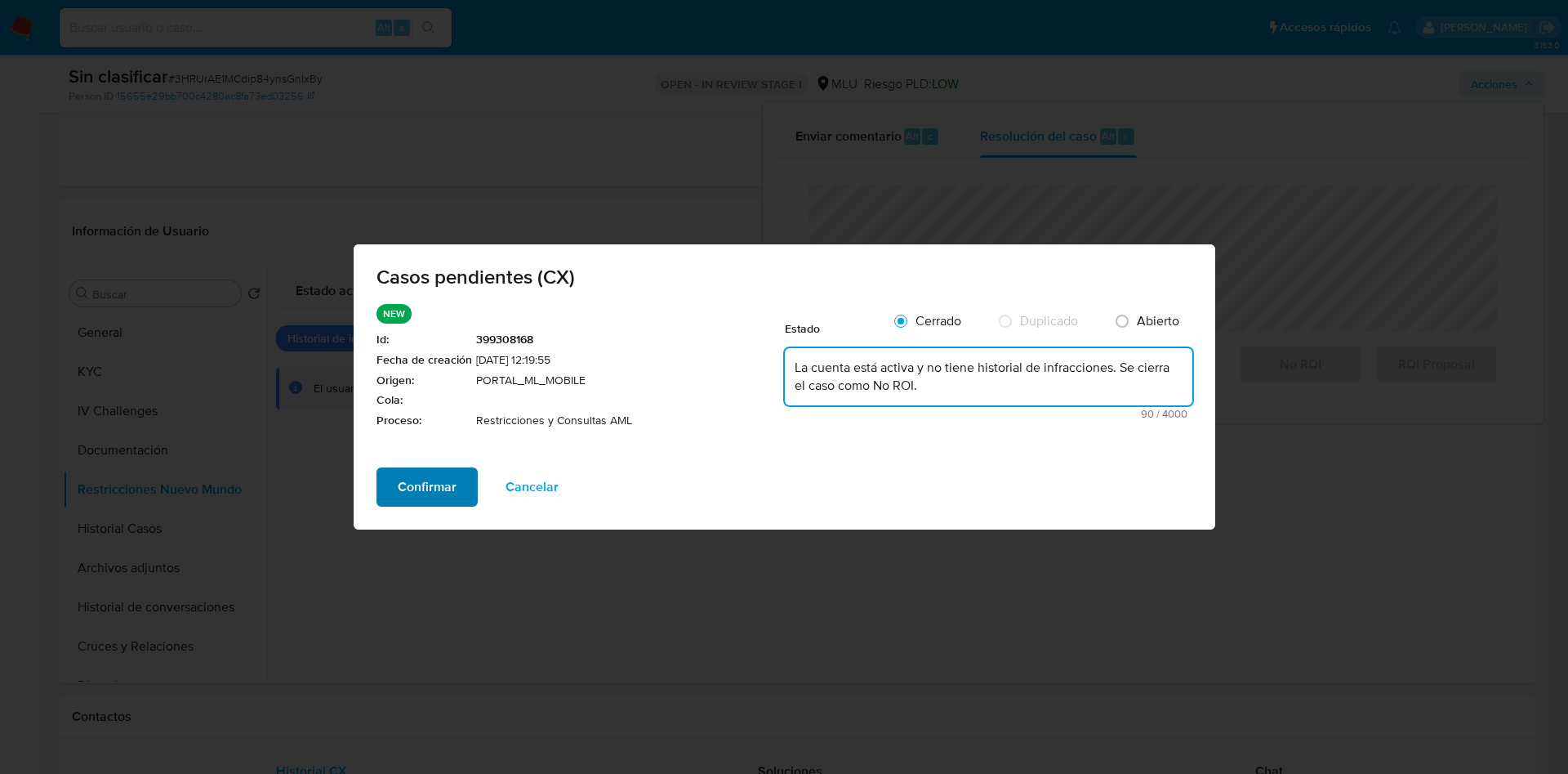
type textarea "La cuenta está activa y no tiene historial de infracciones. Se cierra el caso c…"
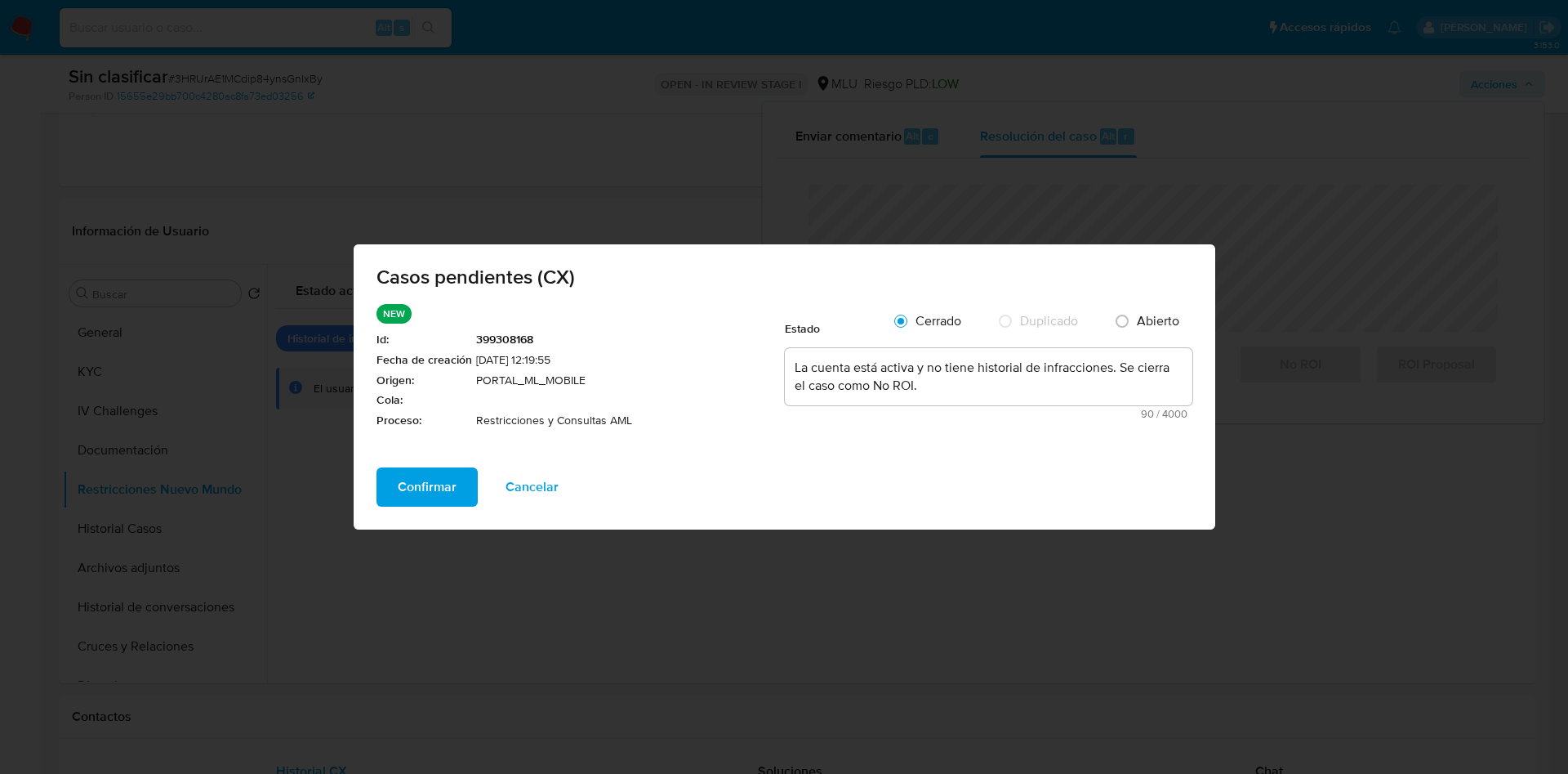
drag, startPoint x: 418, startPoint y: 482, endPoint x: 421, endPoint y: 494, distance: 12.4
click at [418, 481] on span "Confirmar" at bounding box center [427, 486] width 59 height 36
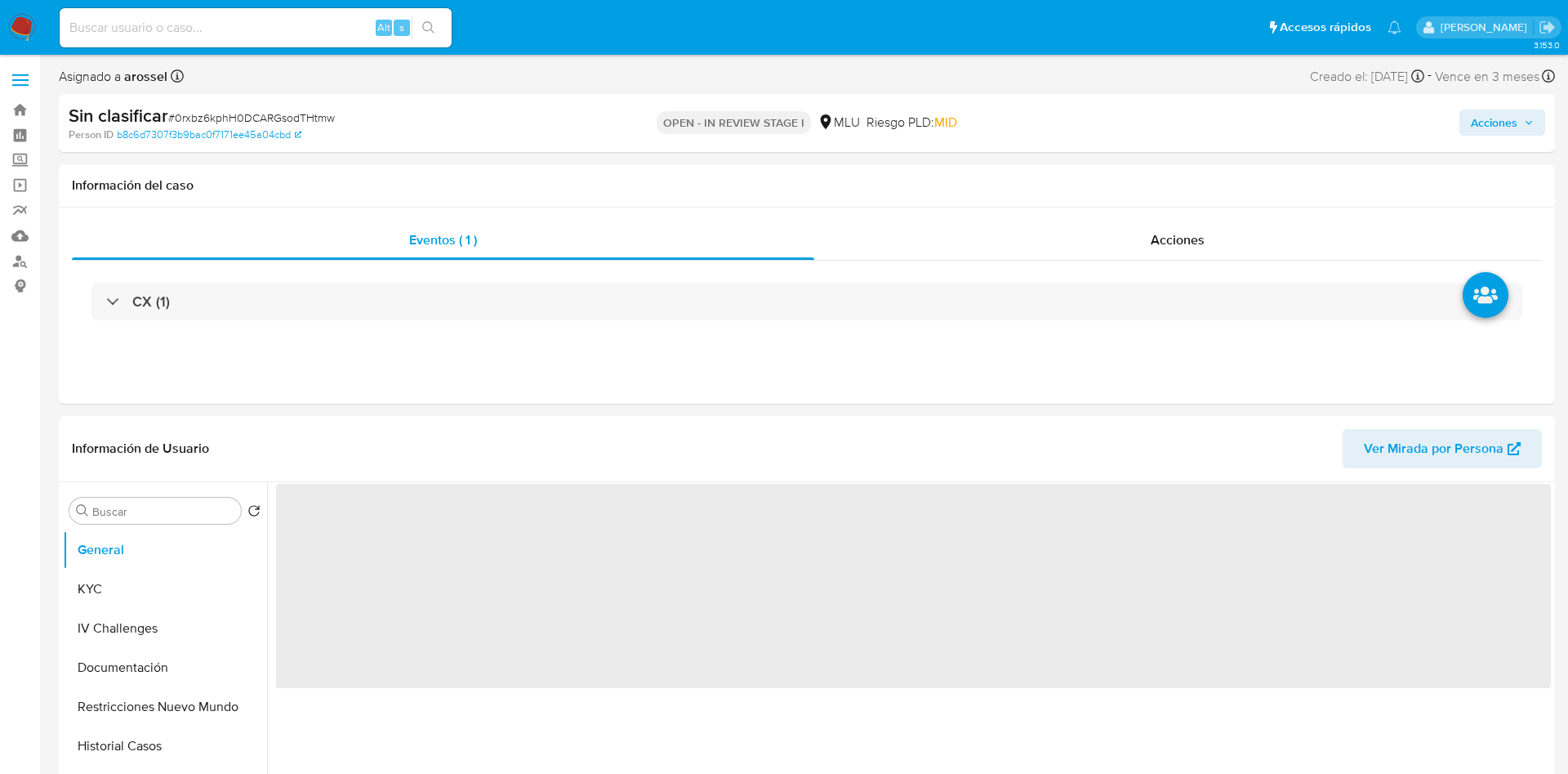
select select "10"
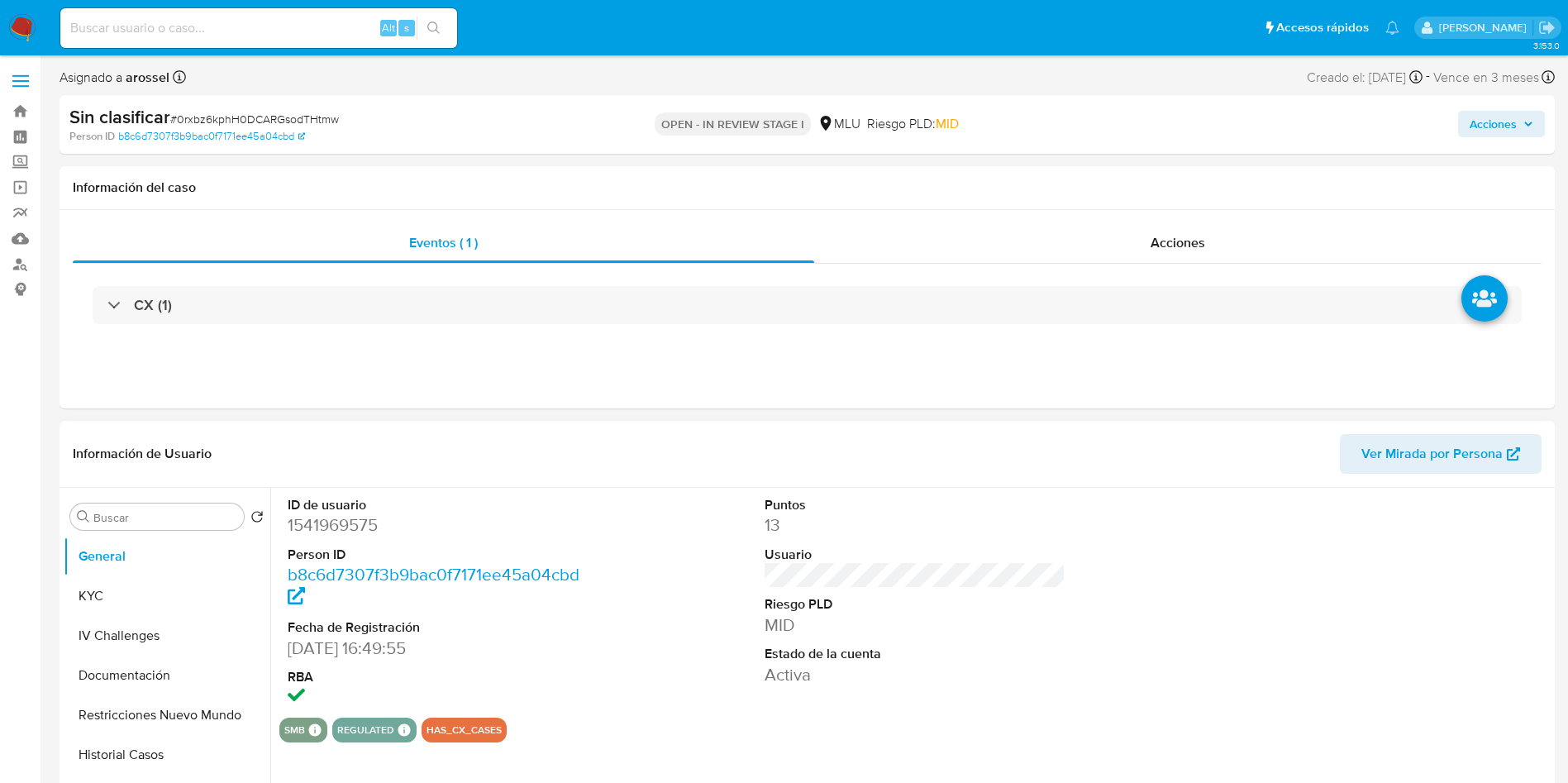
click at [1071, 524] on div "ID de usuario 1541969575 Person ID b8c6d7307f3b9bac0f7171ee45a04cbd Fecha de Re…" at bounding box center [915, 603] width 1272 height 230
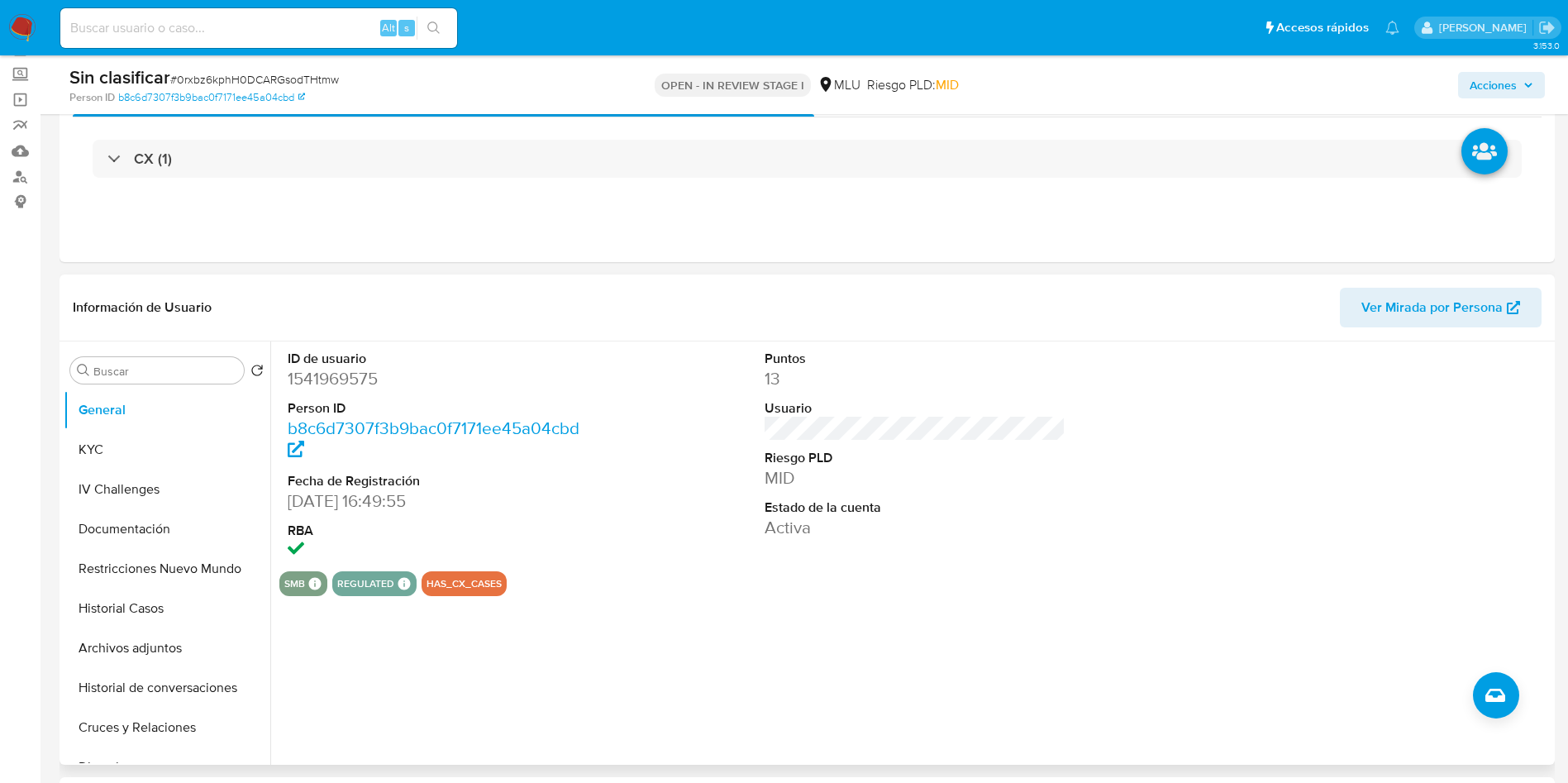
scroll to position [124, 0]
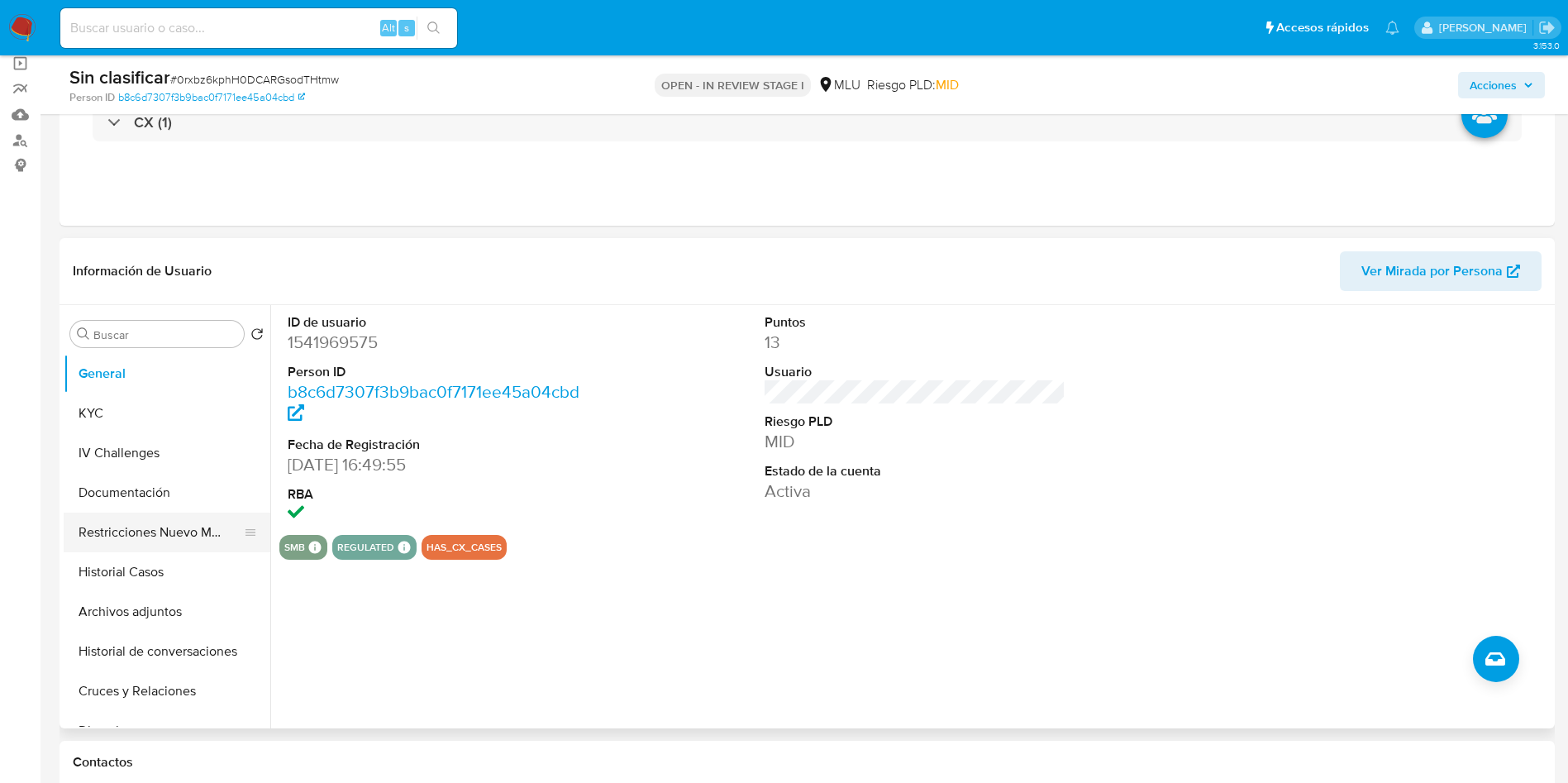
click at [141, 522] on button "Restricciones Nuevo Mundo" at bounding box center [160, 532] width 193 height 39
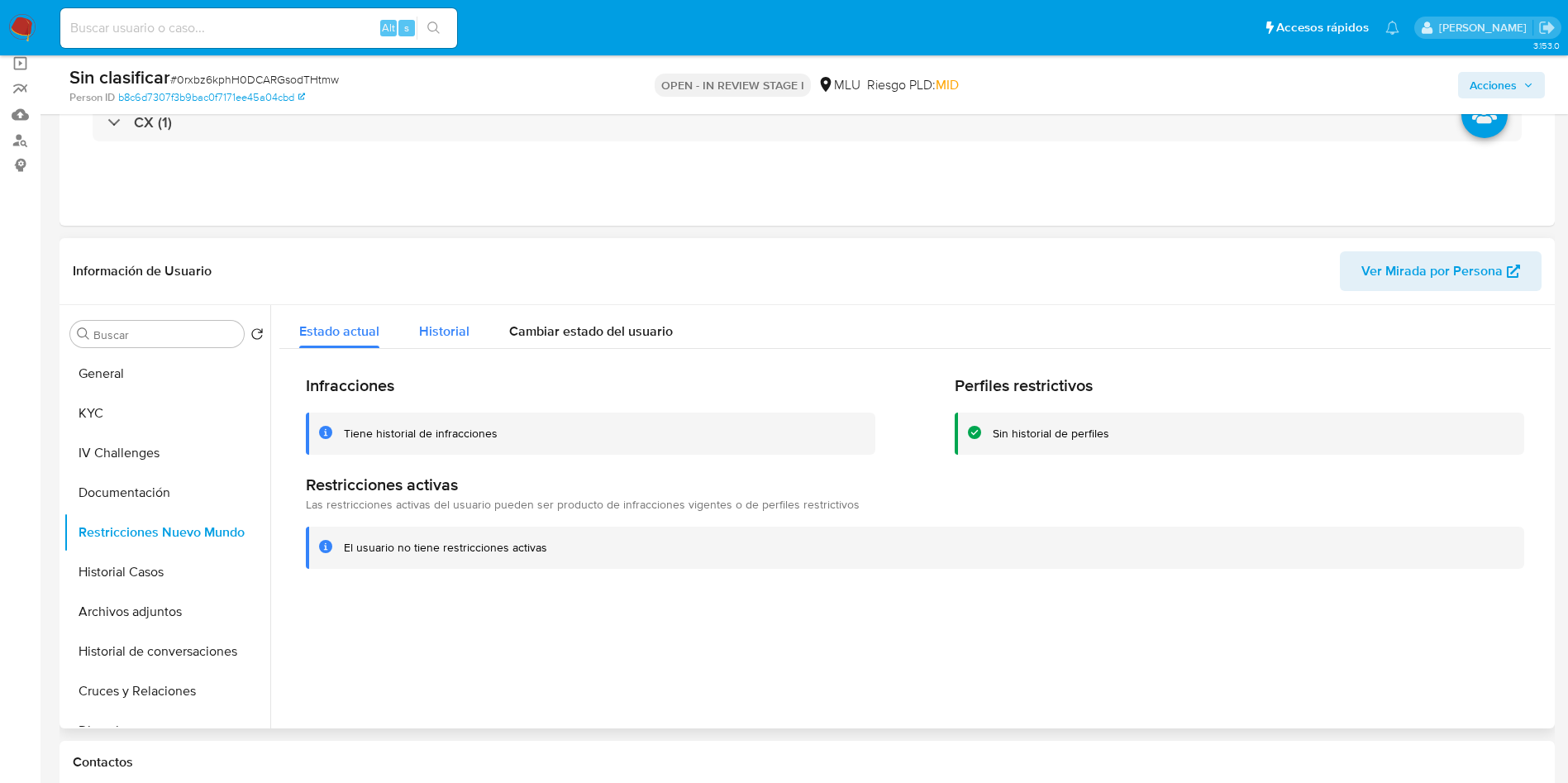
click at [476, 333] on button "Historial" at bounding box center [444, 326] width 90 height 44
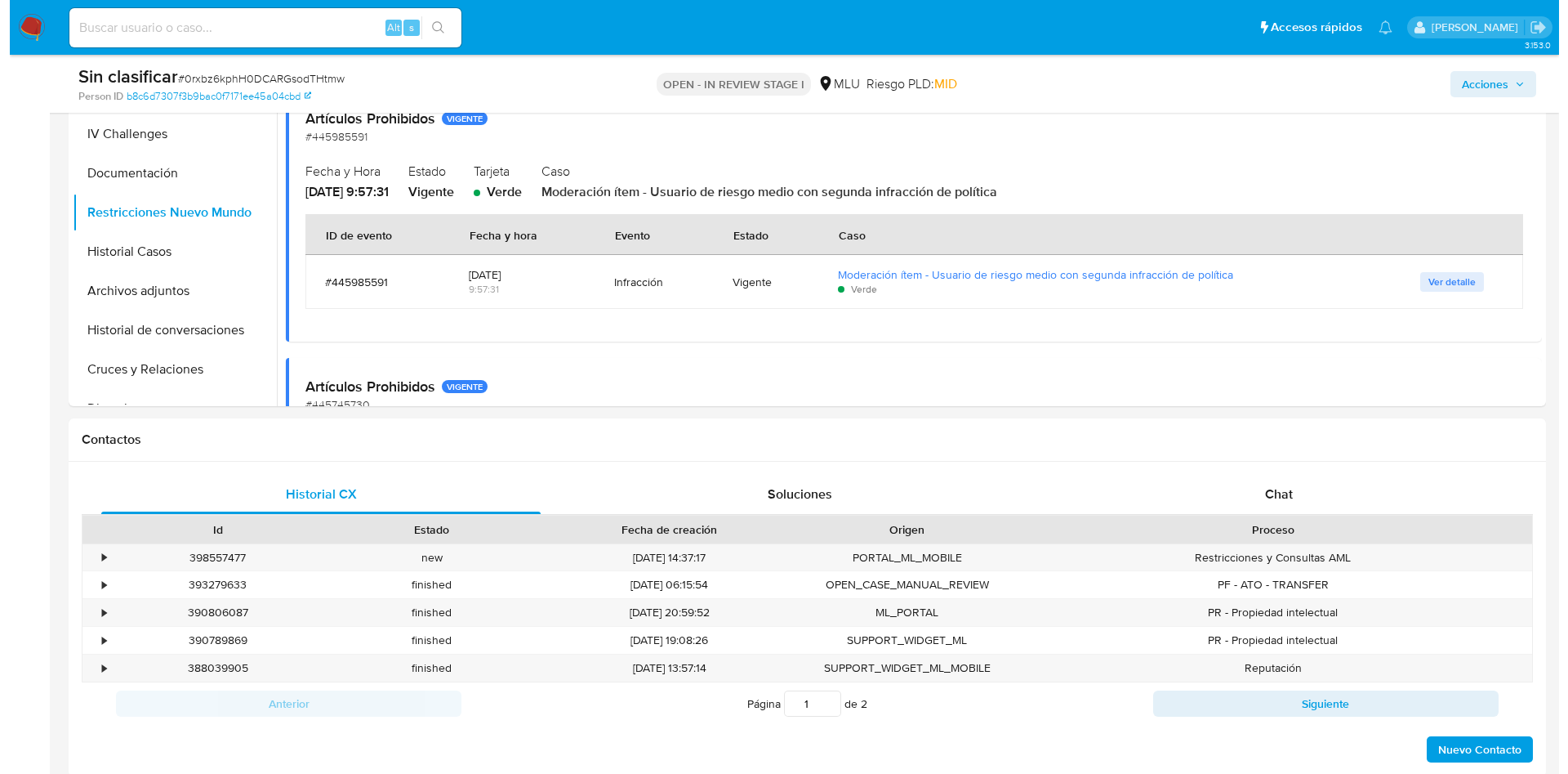
scroll to position [735, 0]
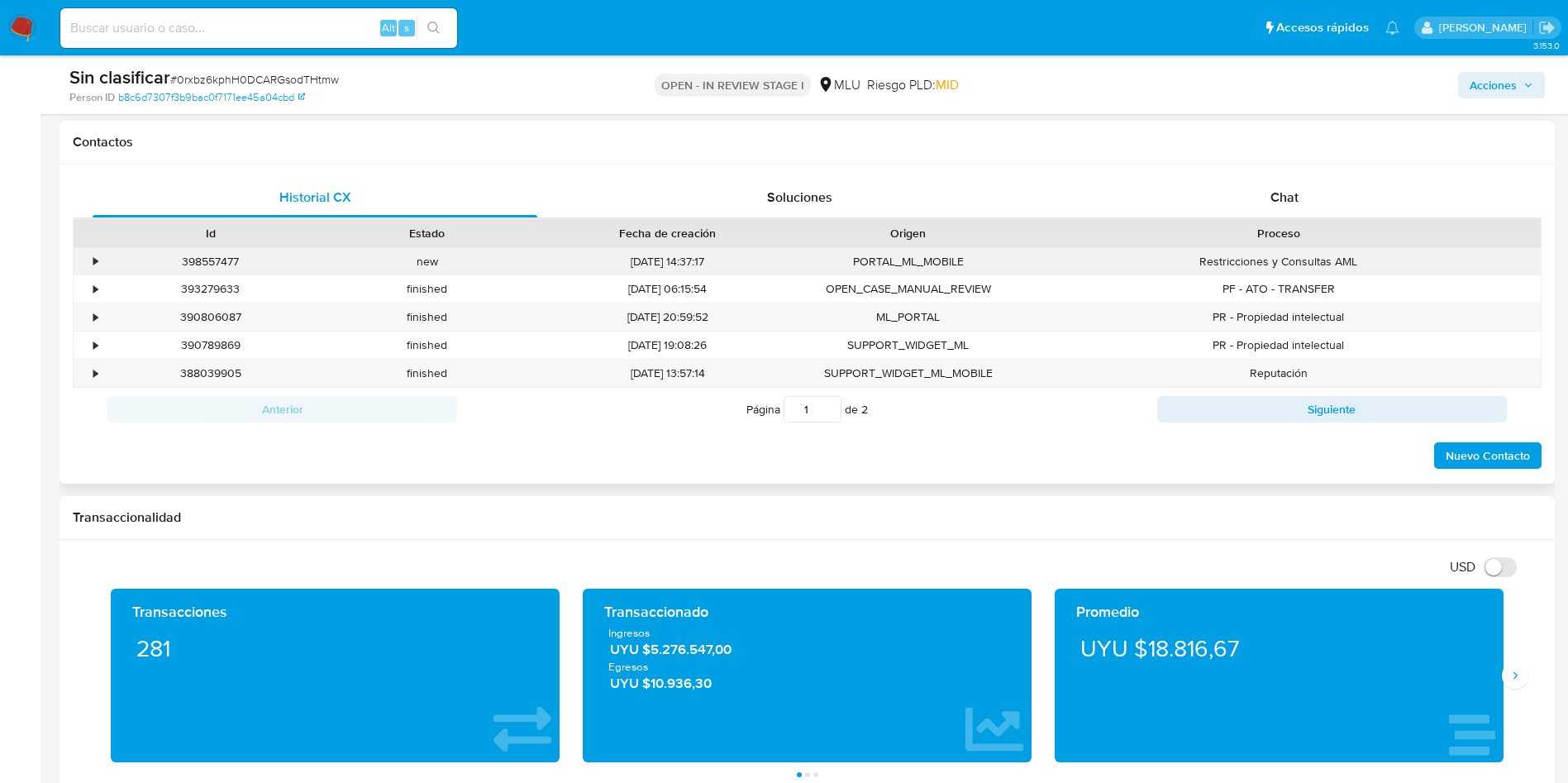
click at [91, 257] on div "•" at bounding box center [88, 261] width 29 height 27
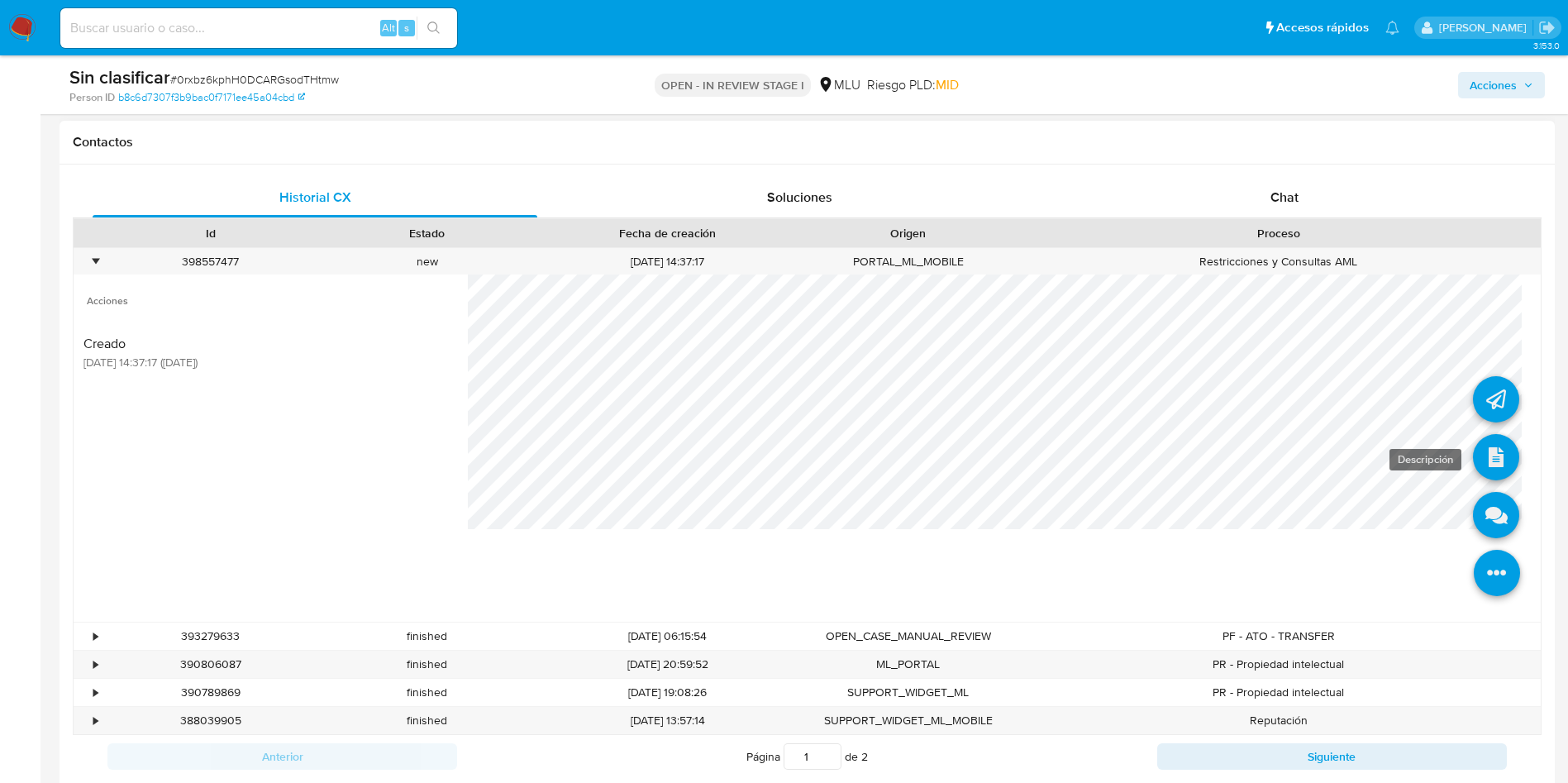
click at [1482, 461] on link at bounding box center [1496, 457] width 46 height 46
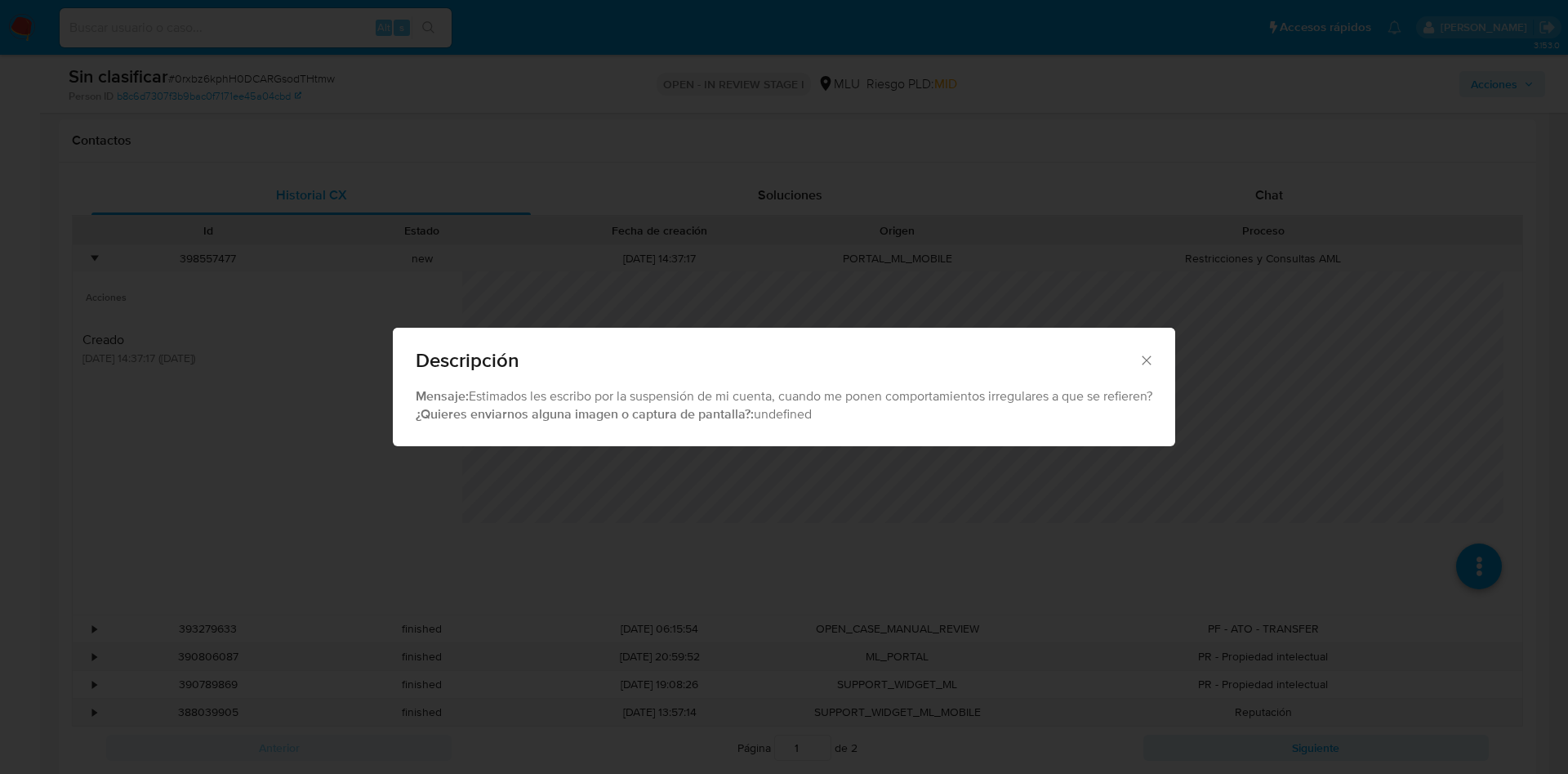
click at [512, 393] on div "Mensaje: Estimados les escribo por la suspensión de mi cuenta, cuando me ponen …" at bounding box center [784, 406] width 736 height 37
click at [796, 497] on div "Descripción Mensaje: Estimados les escribo por la suspensión de mi cuenta, cuan…" at bounding box center [784, 387] width 1568 height 774
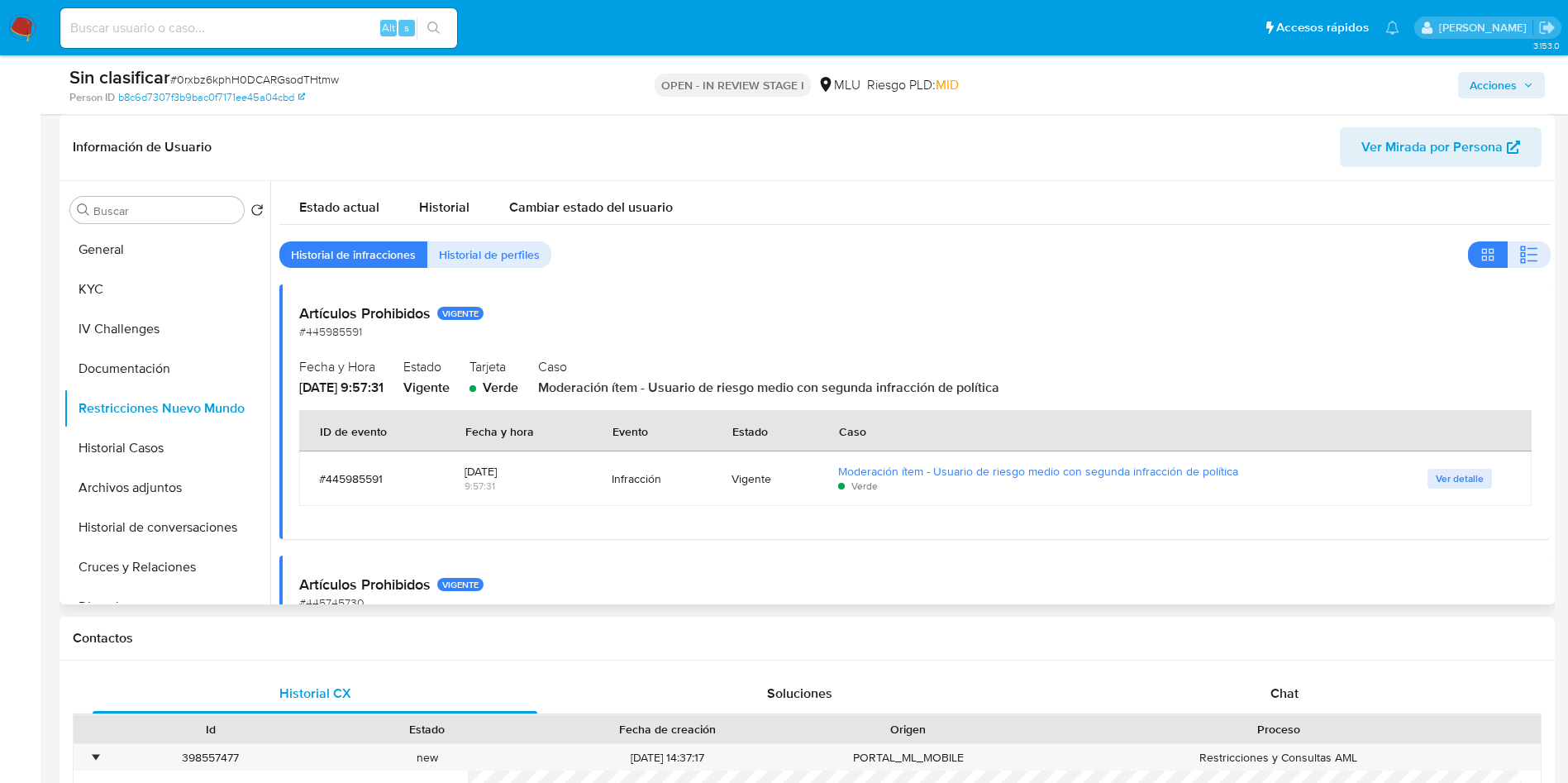
scroll to position [0, 0]
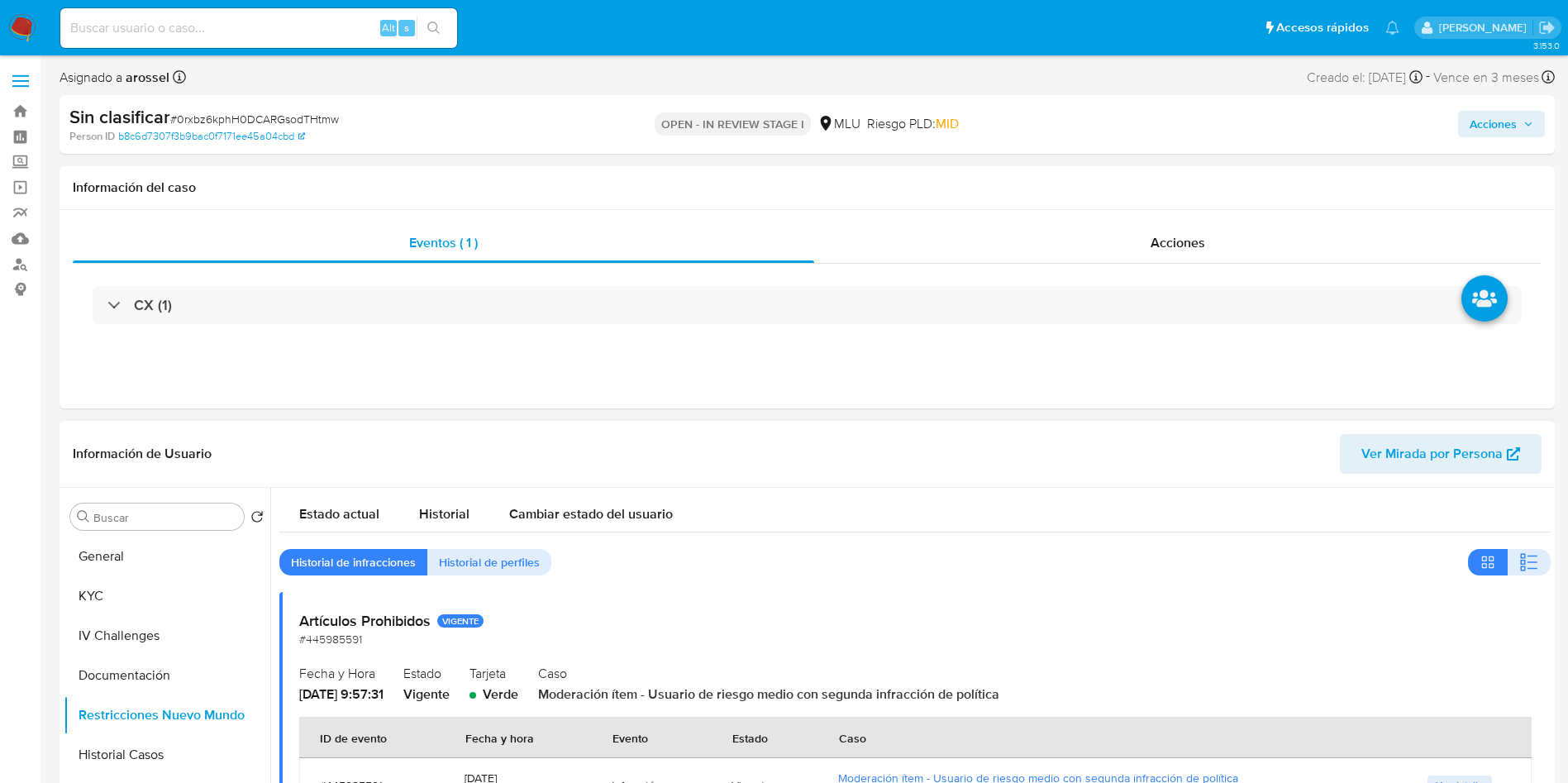
drag, startPoint x: 131, startPoint y: 600, endPoint x: 295, endPoint y: 446, distance: 225.0
click at [128, 600] on button "KYC" at bounding box center [167, 595] width 206 height 39
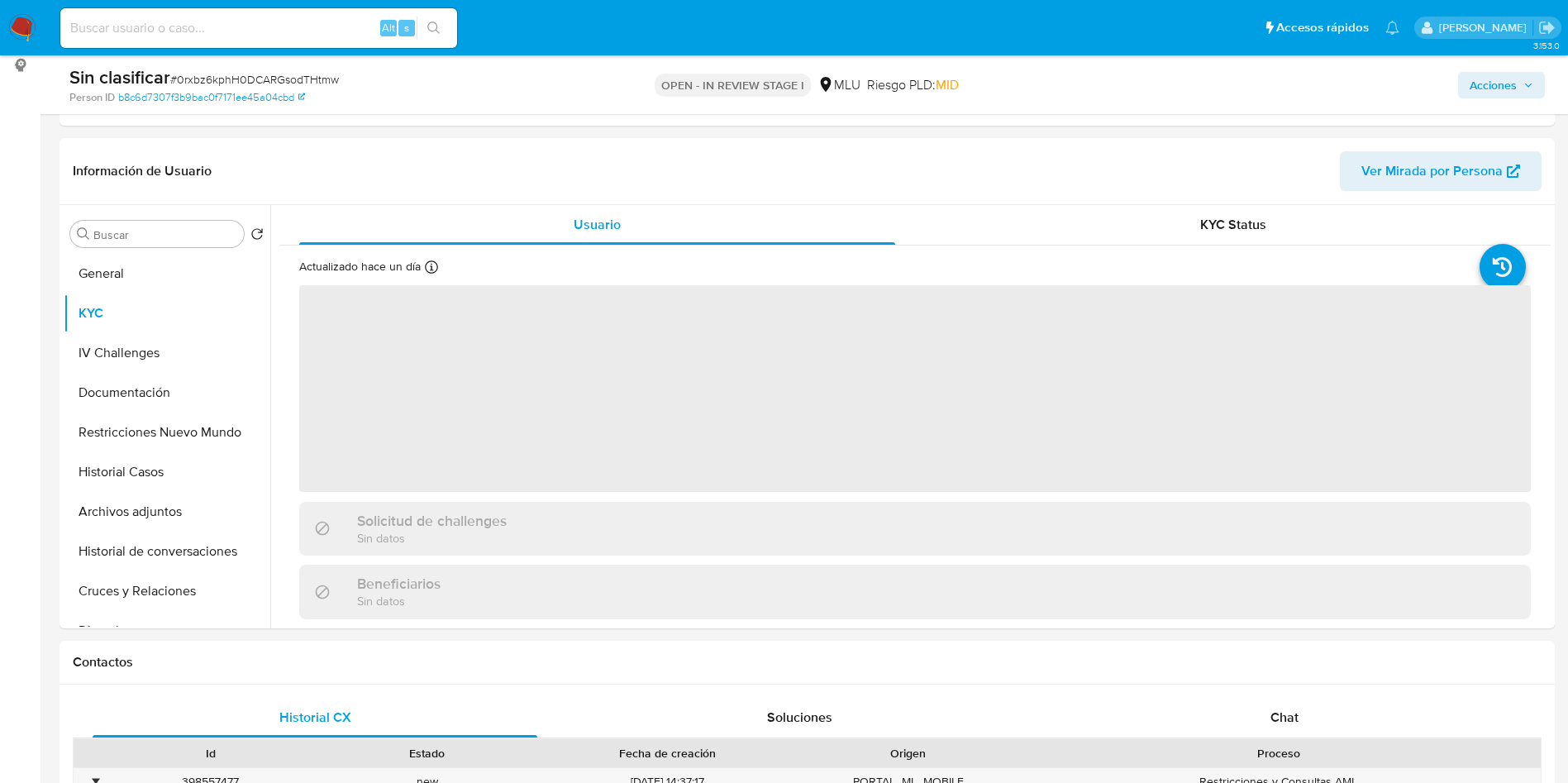
scroll to position [248, 0]
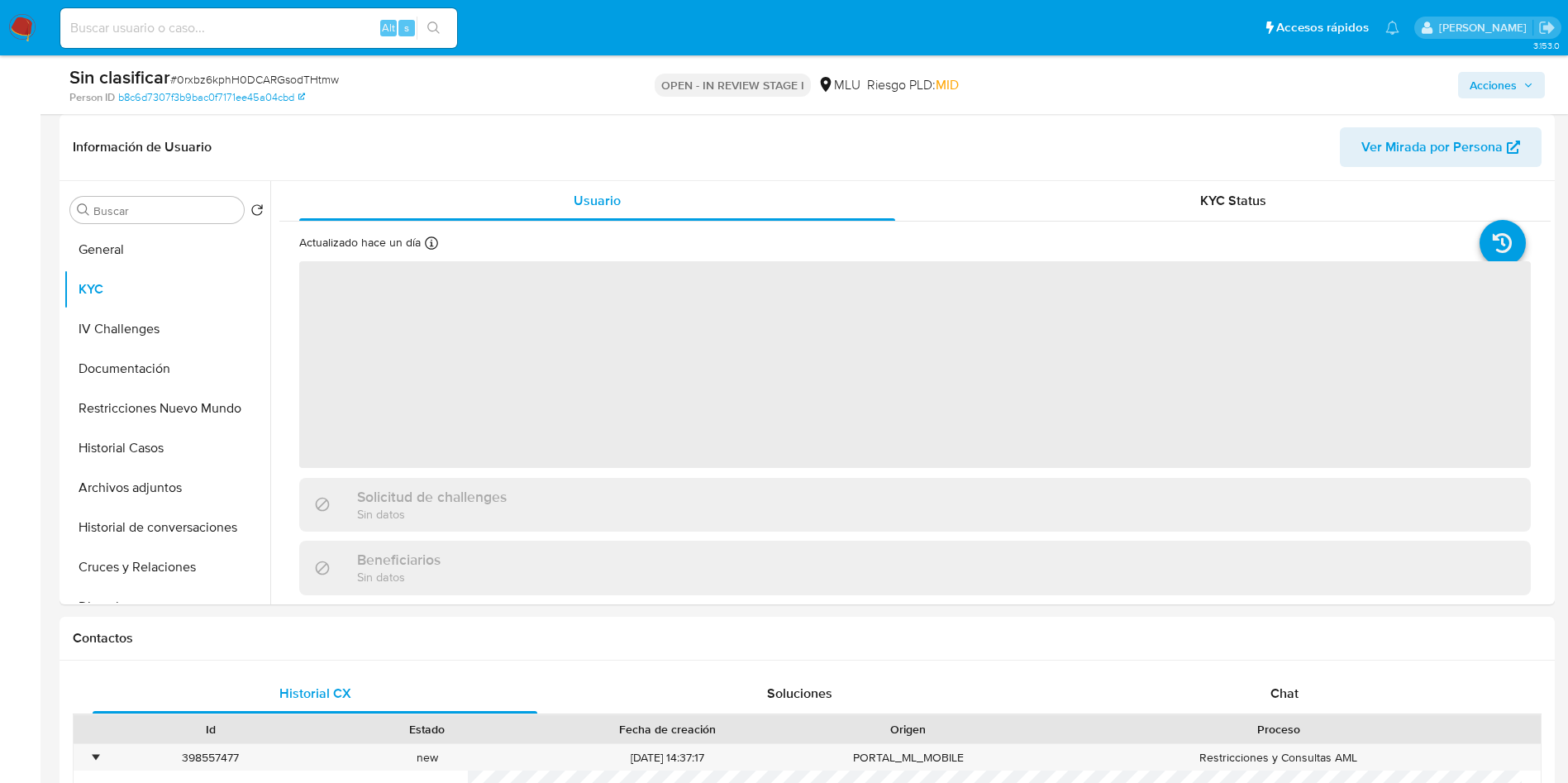
click at [1514, 91] on span "Acciones" at bounding box center [1493, 86] width 47 height 27
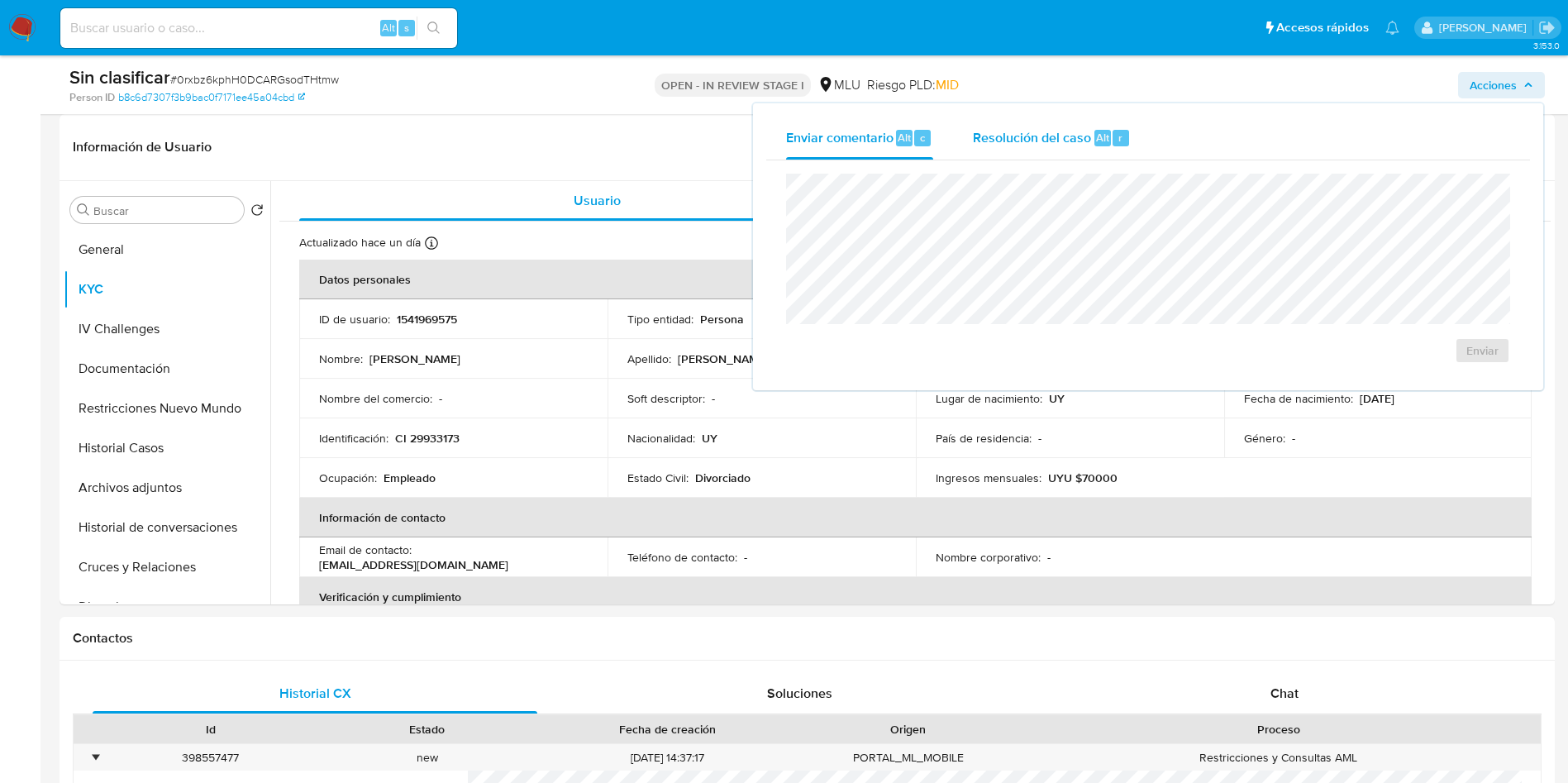
drag, startPoint x: 1059, startPoint y: 147, endPoint x: 1055, endPoint y: 161, distance: 14.6
click at [1058, 146] on div "Resolución del caso Alt r" at bounding box center [1052, 138] width 158 height 43
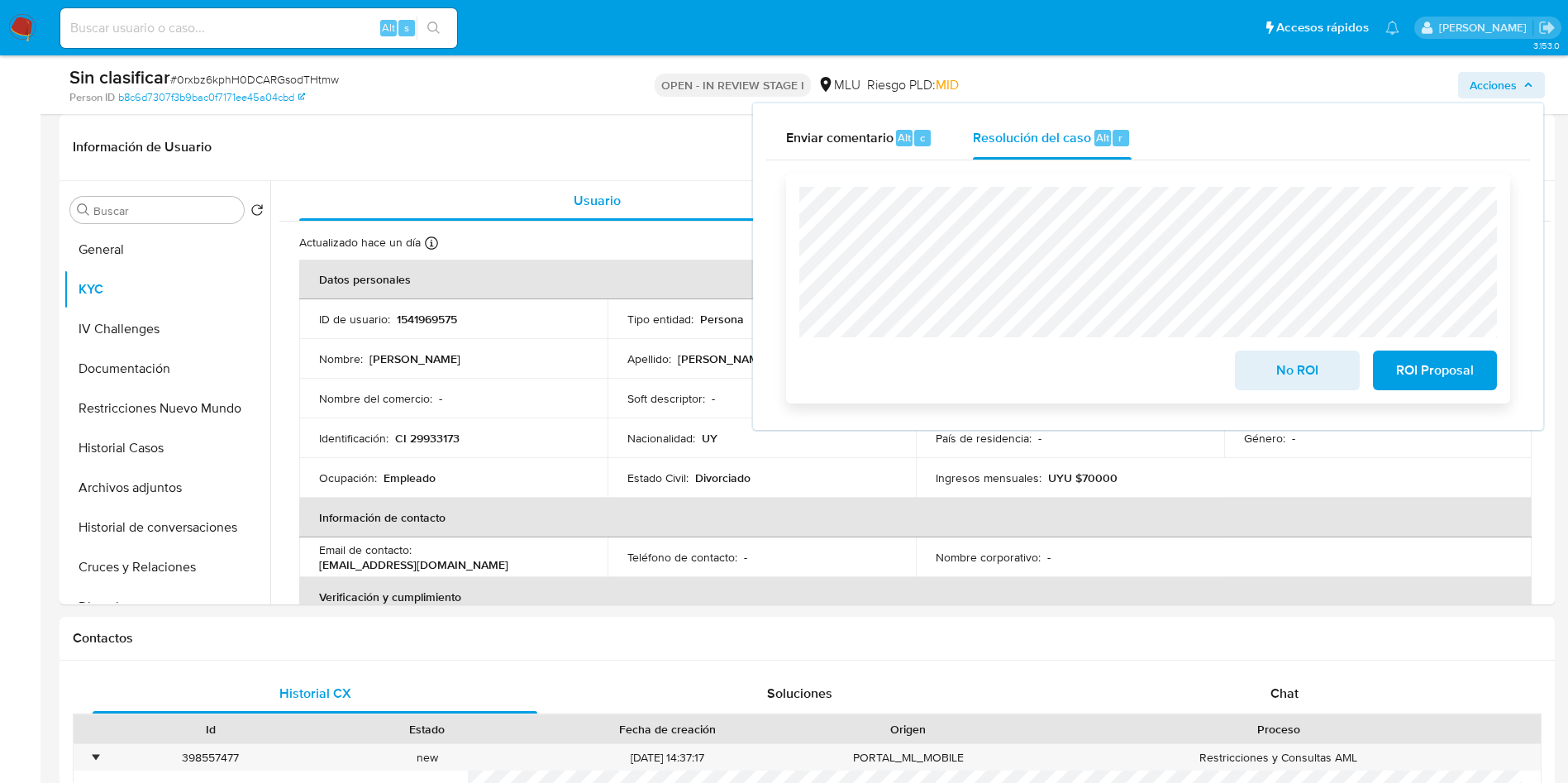
click at [1247, 371] on button "No ROI" at bounding box center [1297, 370] width 124 height 39
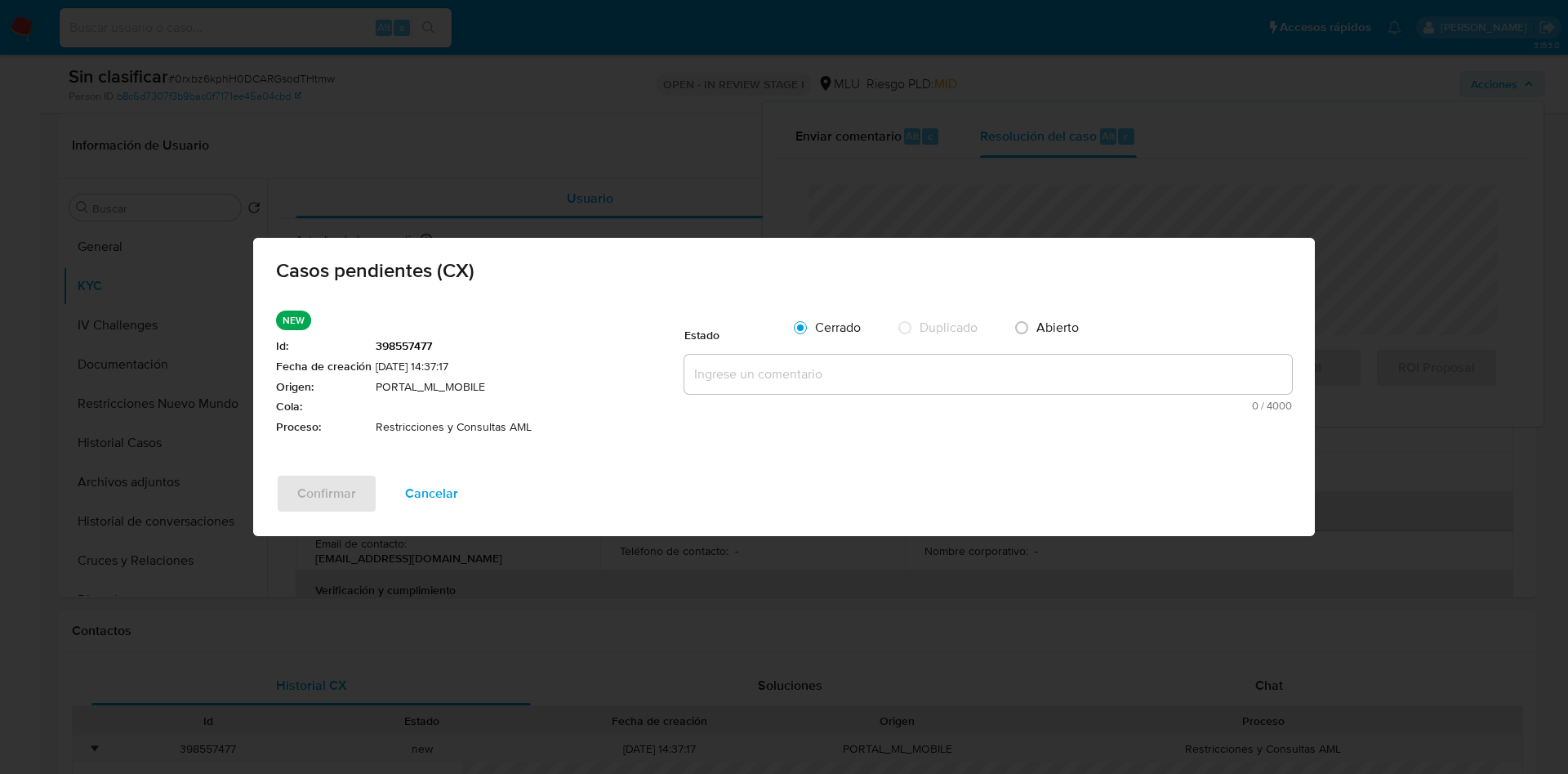
click at [848, 395] on div "0 / 4000 4000 caracteres restantes" at bounding box center [988, 382] width 608 height 56
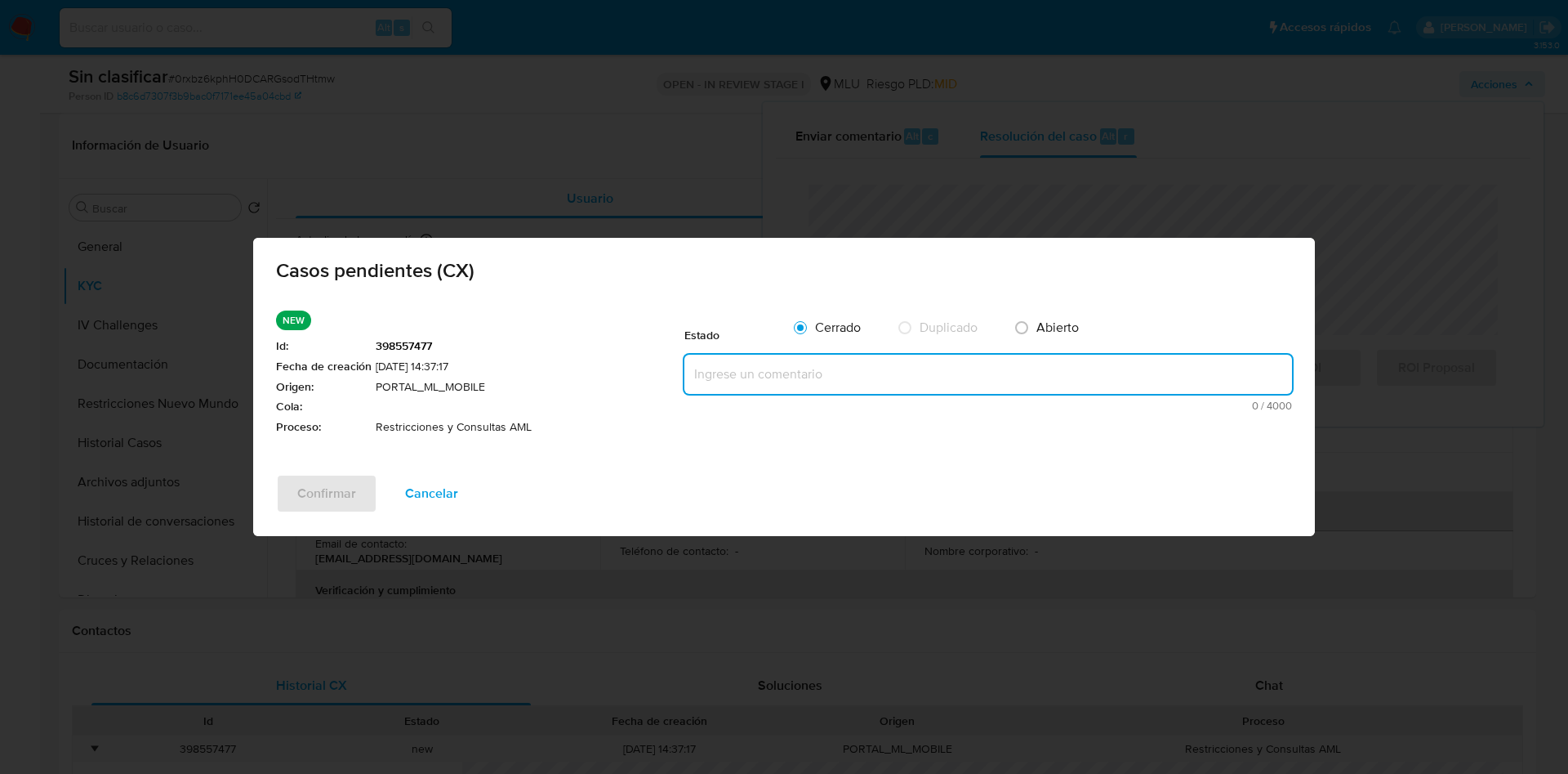
click at [847, 385] on textarea at bounding box center [988, 373] width 608 height 39
paste textarea "Cuenta activa y sin restricciones de AML. Se cierra el caso como No ROI."
type textarea "Cuenta activa y sin restricciones de AML. Se cierra el caso como No ROI."
drag, startPoint x: 337, startPoint y: 487, endPoint x: 331, endPoint y: 509, distance: 22.8
click at [334, 487] on span "Confirmar" at bounding box center [326, 493] width 59 height 36
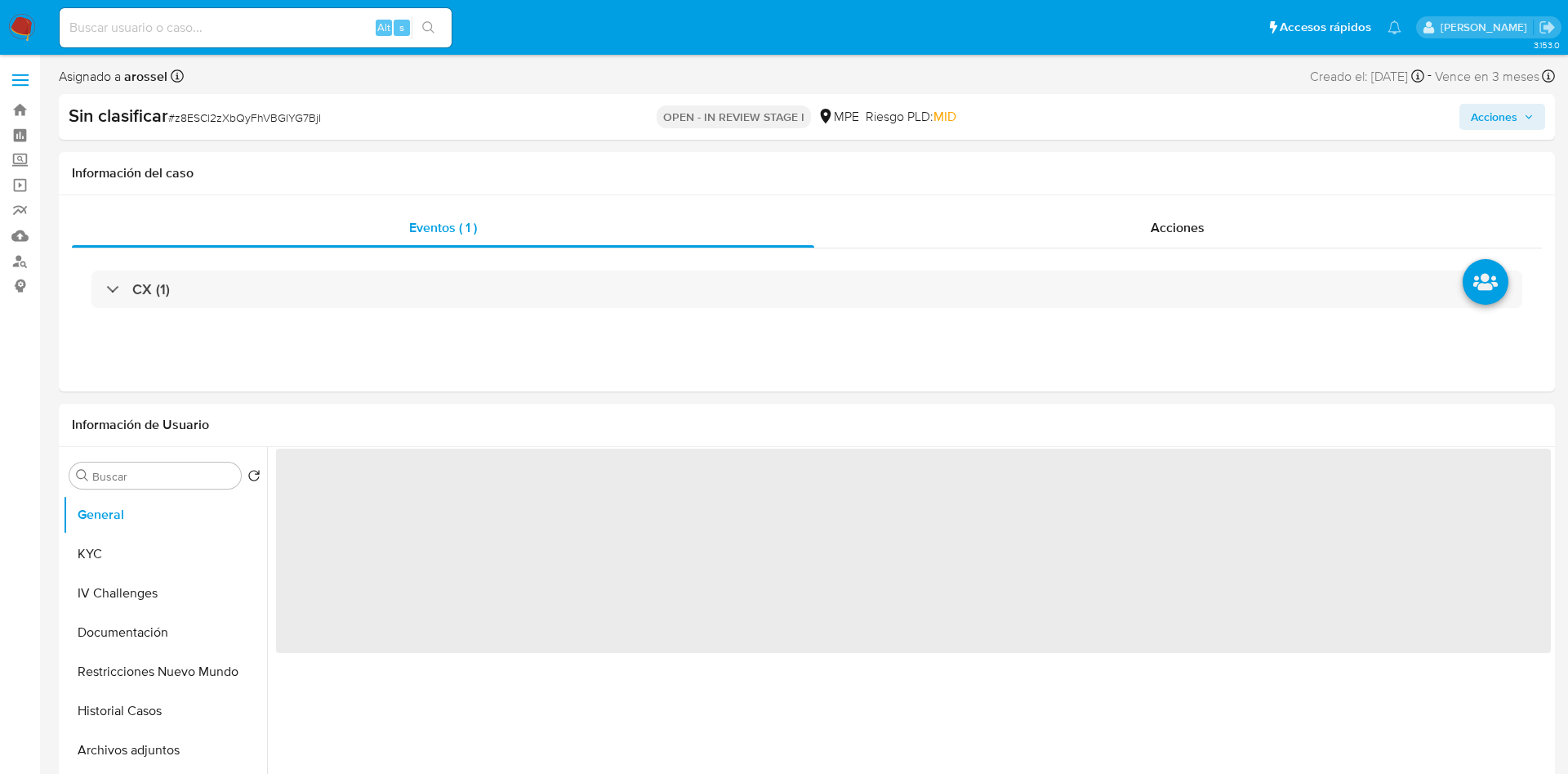
select select "10"
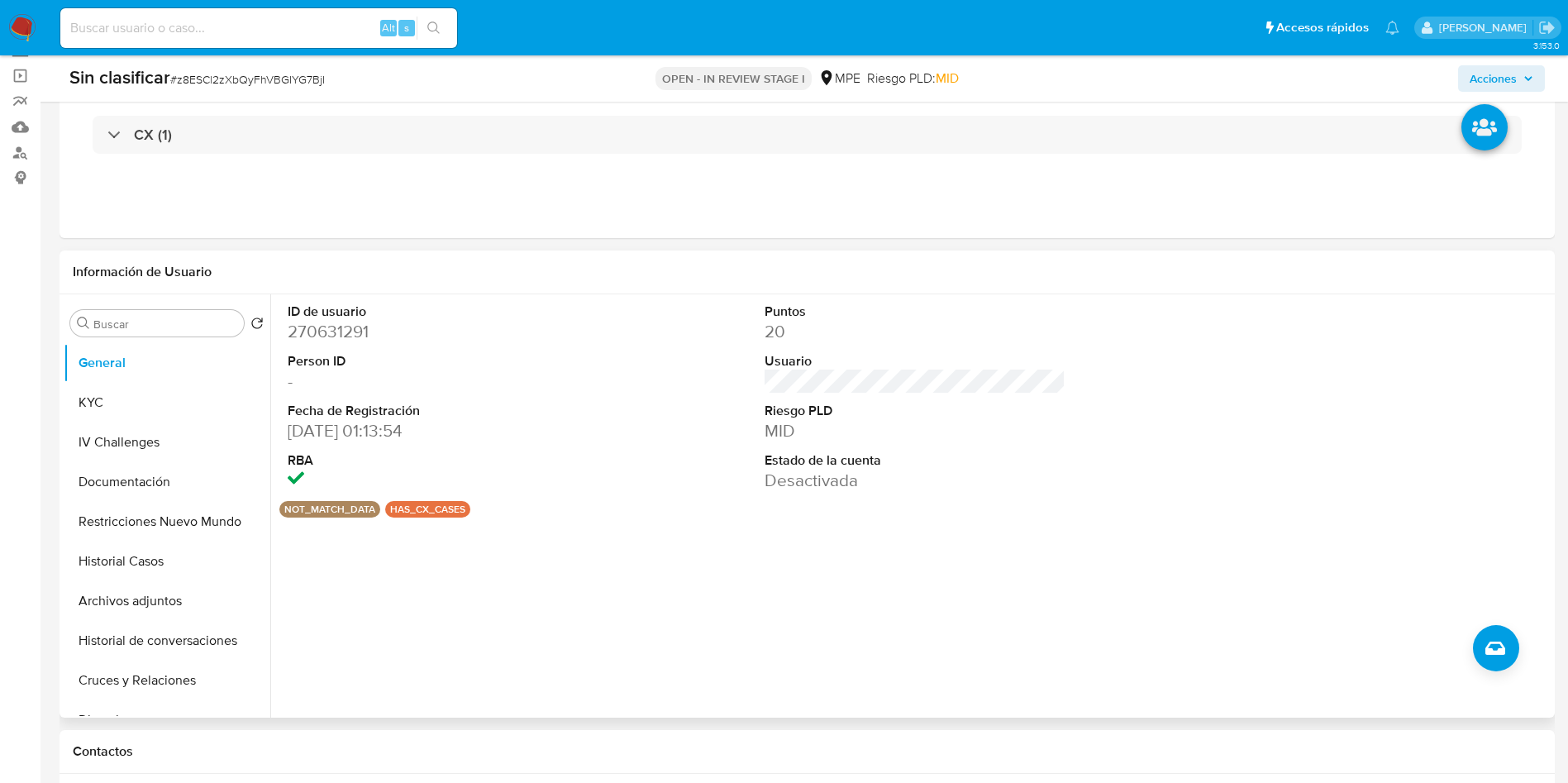
scroll to position [248, 0]
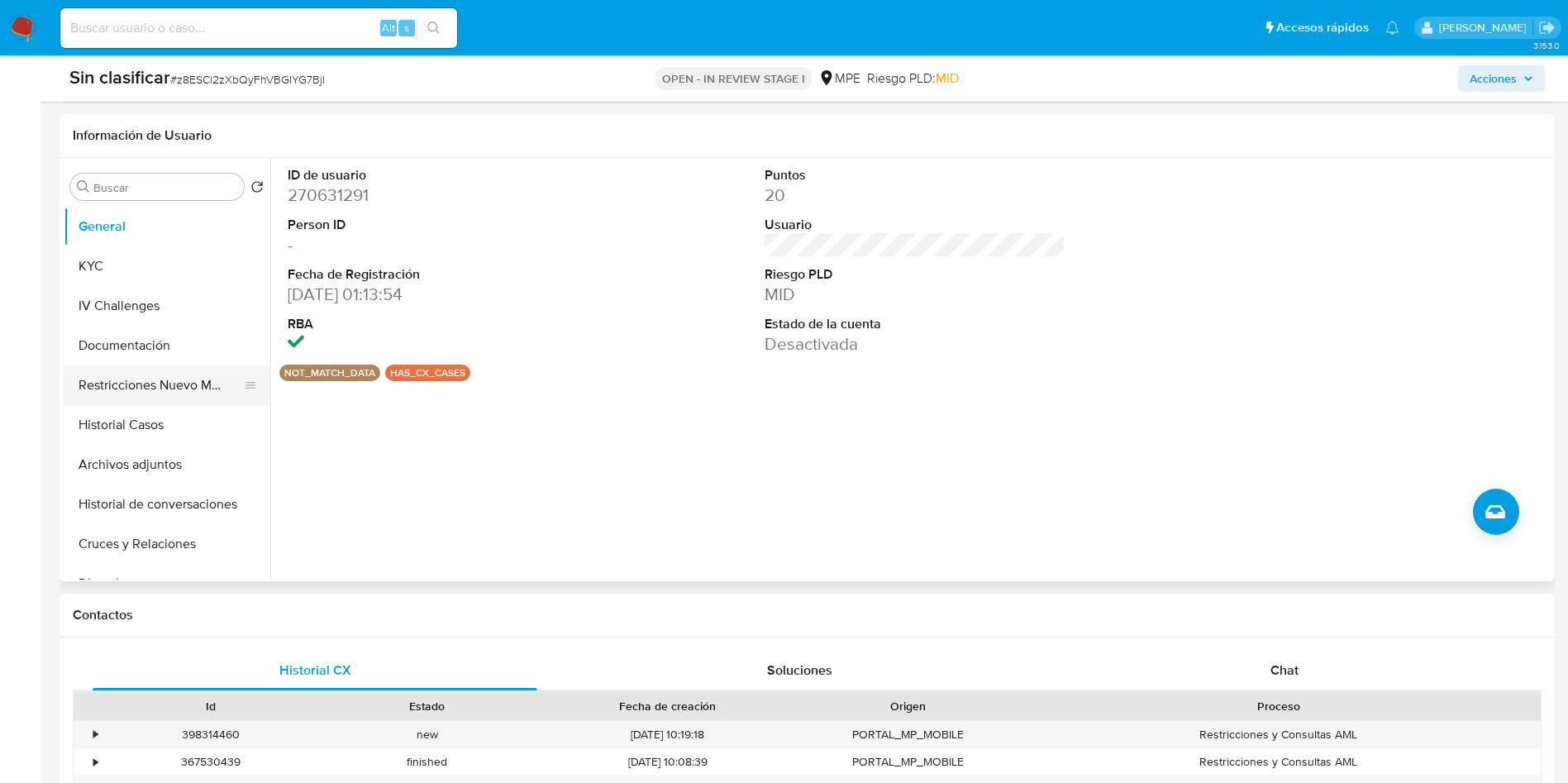
click at [133, 383] on button "Restricciones Nuevo Mundo" at bounding box center [160, 384] width 193 height 39
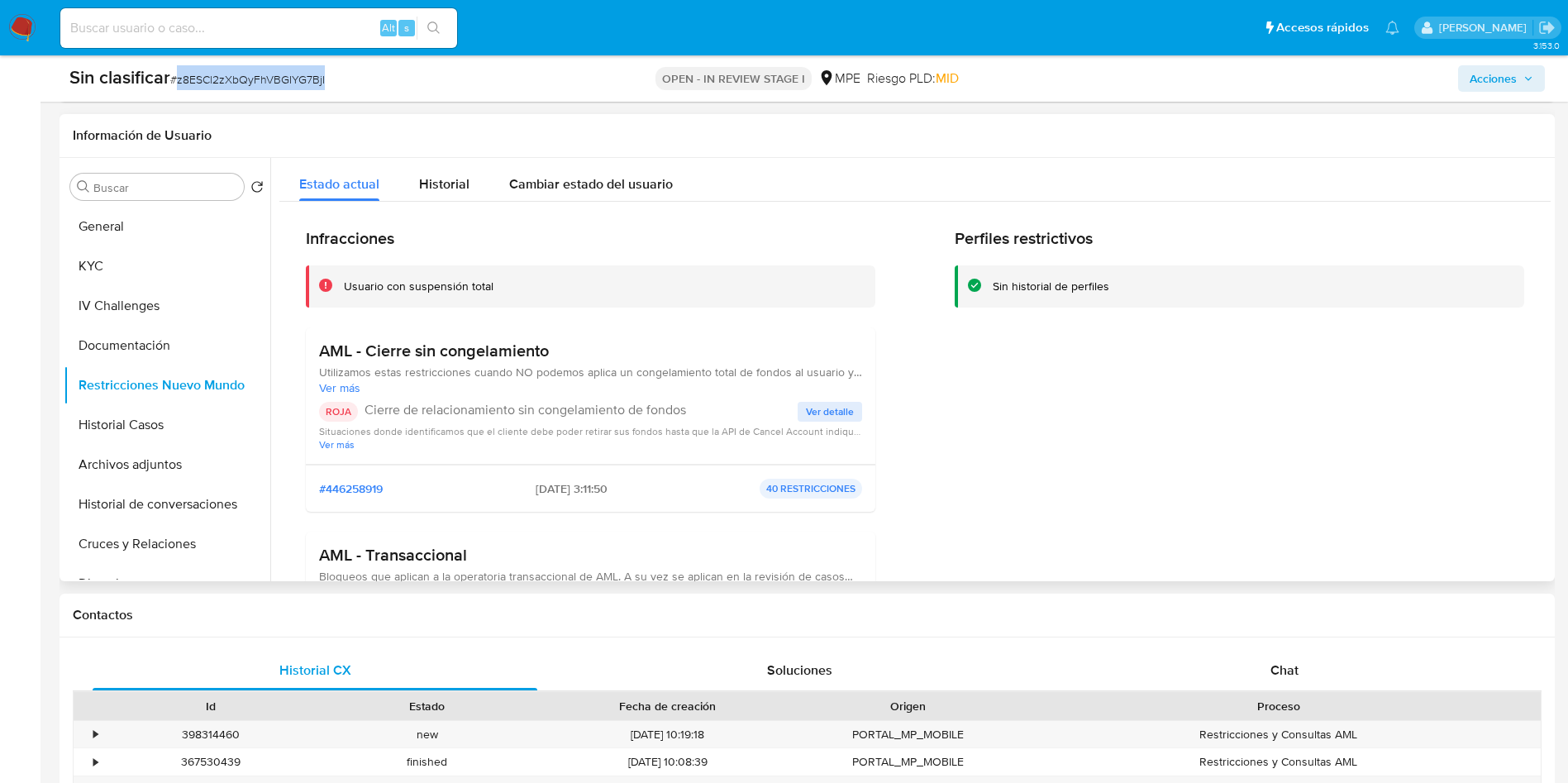
click at [834, 405] on span "Ver detalle" at bounding box center [829, 412] width 48 height 17
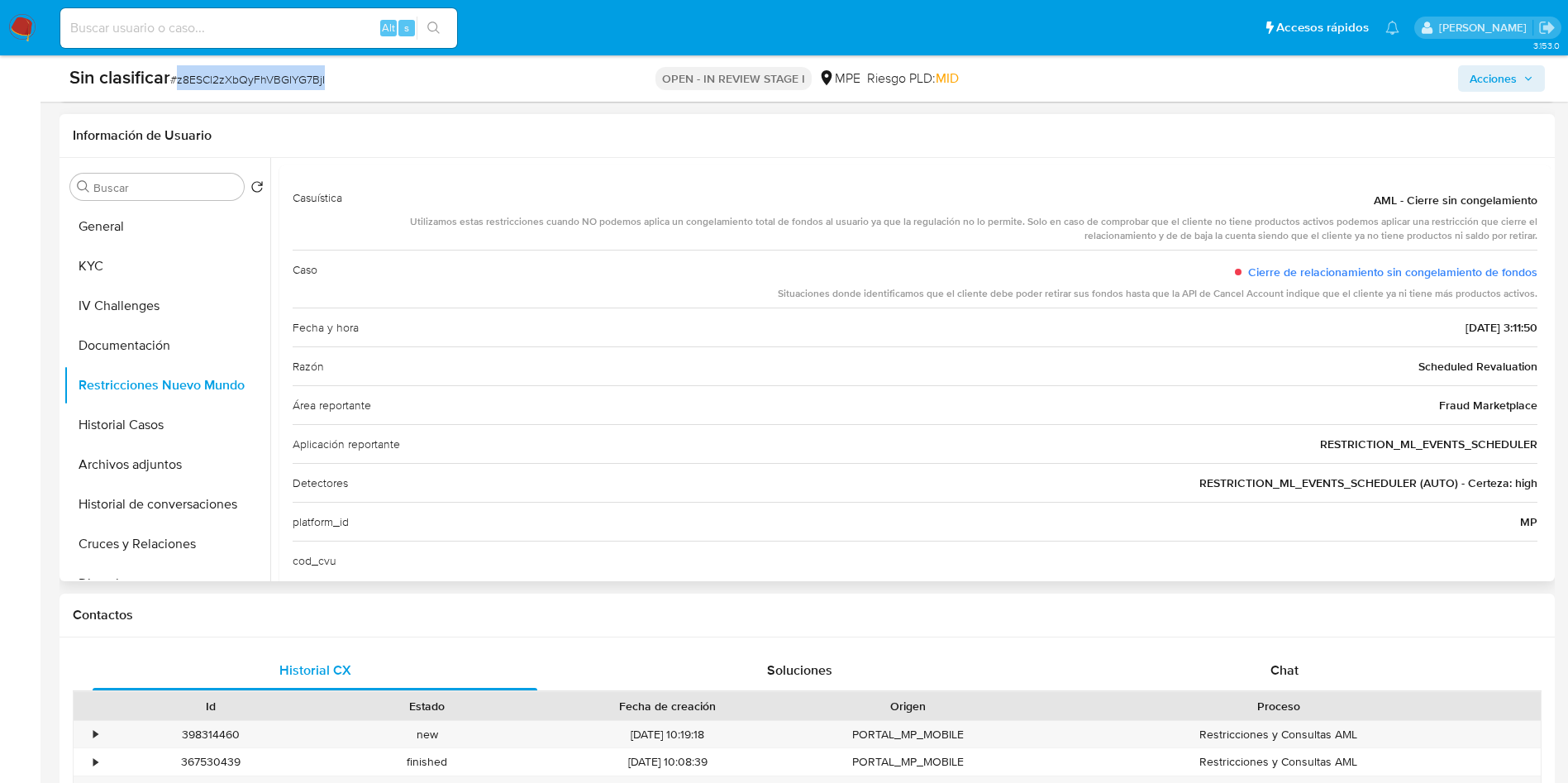
scroll to position [109, 0]
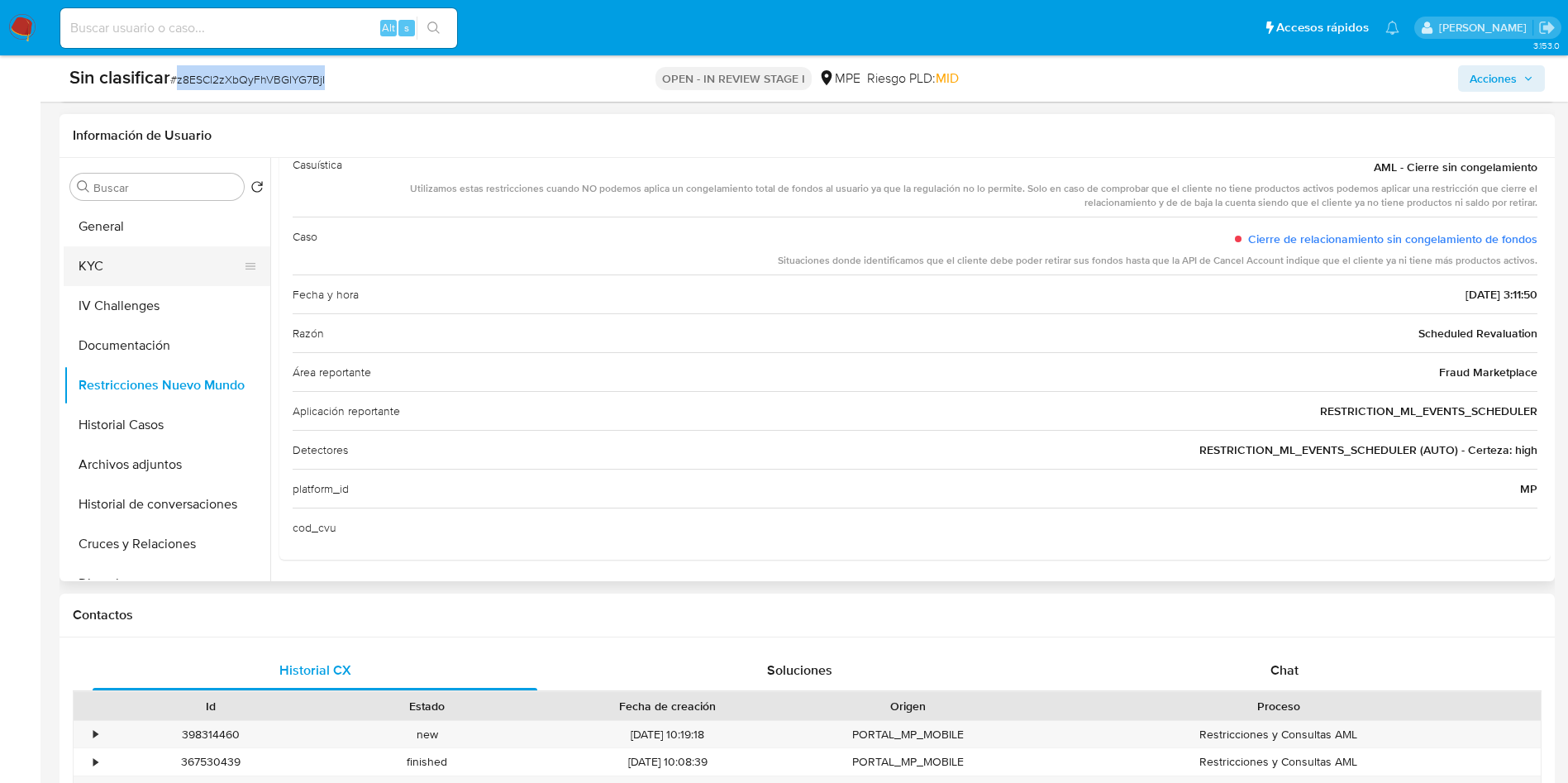
click at [145, 255] on button "KYC" at bounding box center [160, 265] width 193 height 39
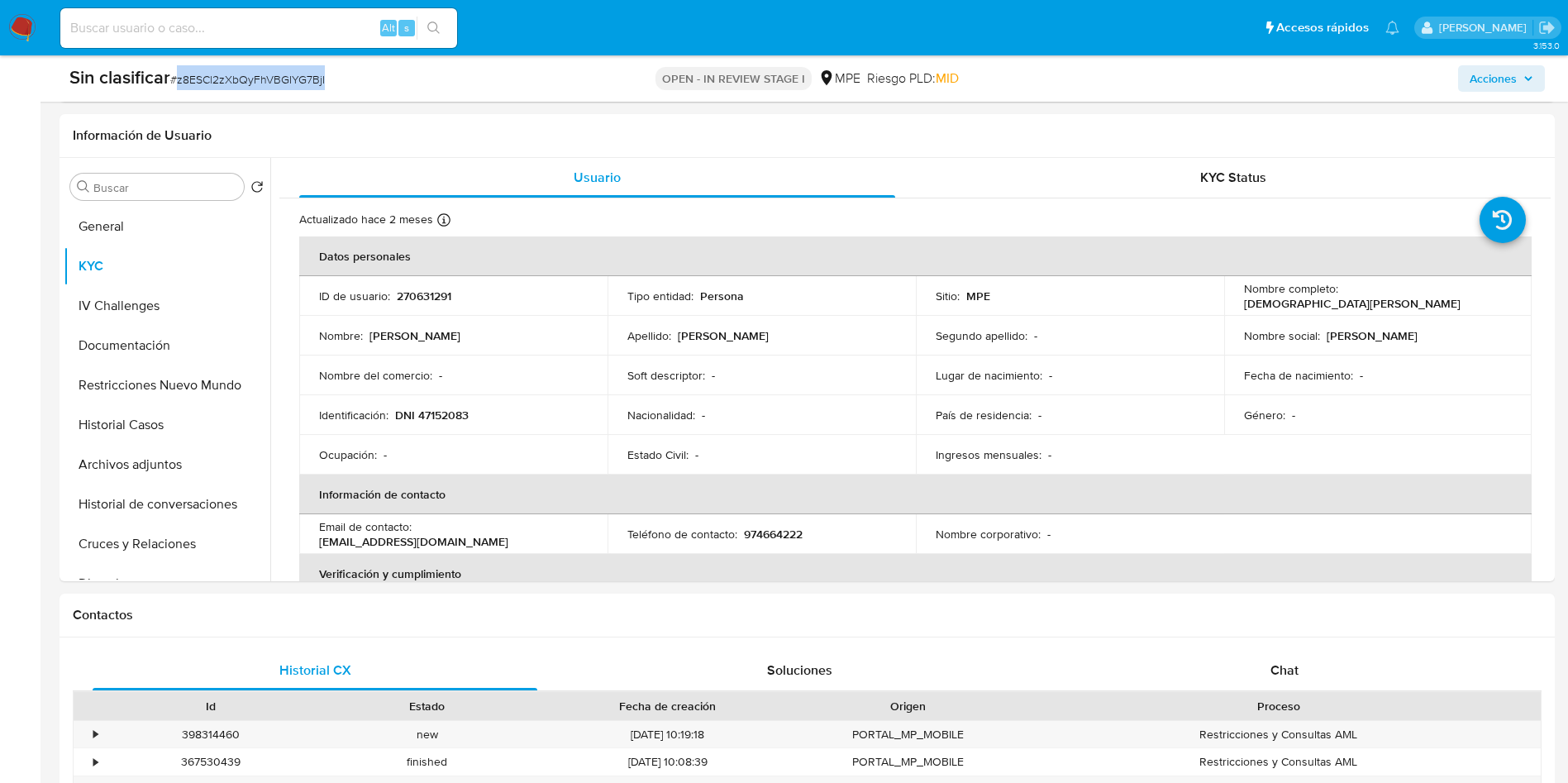
scroll to position [620, 0]
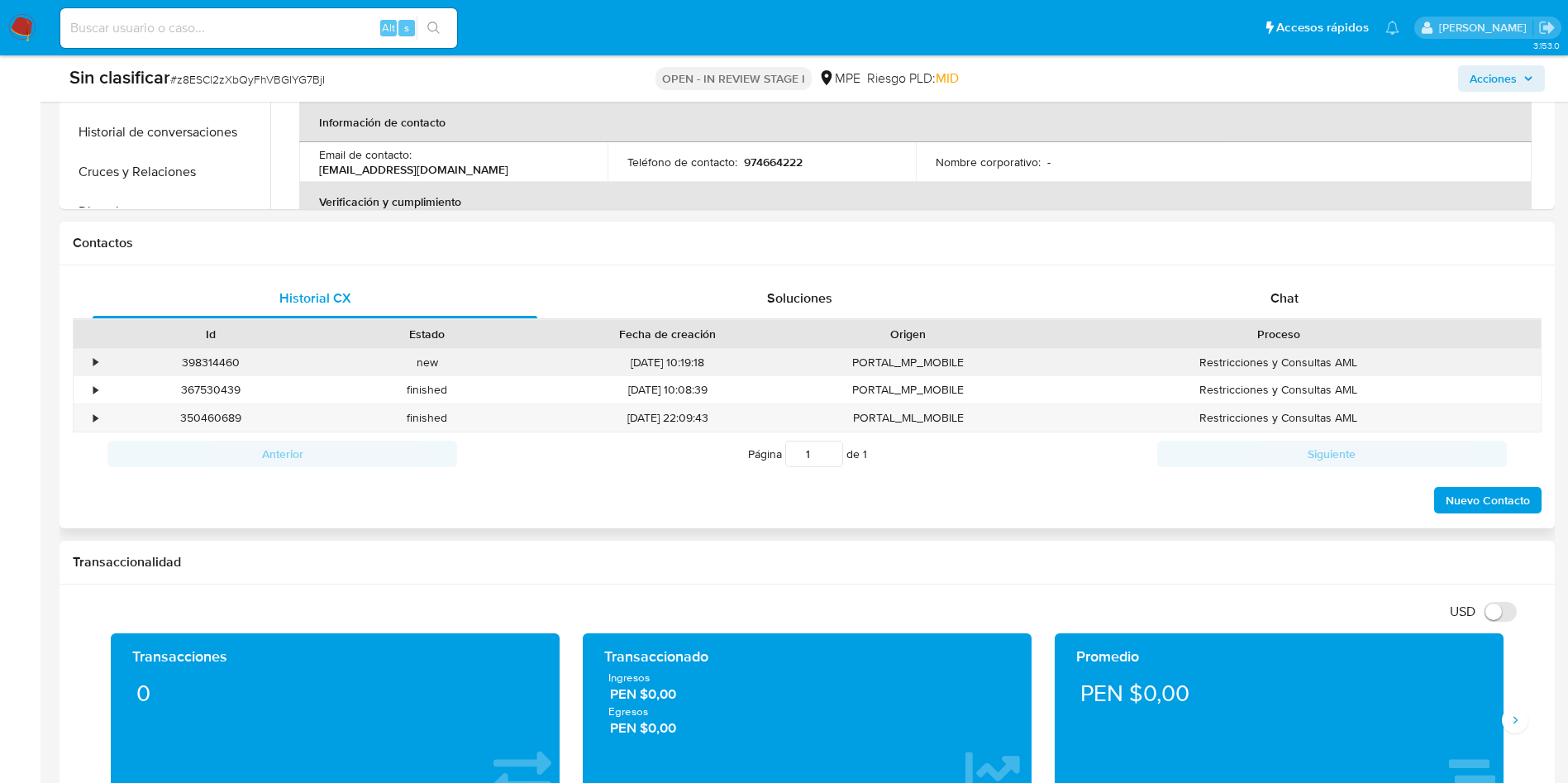
click at [97, 361] on div "•" at bounding box center [95, 362] width 4 height 16
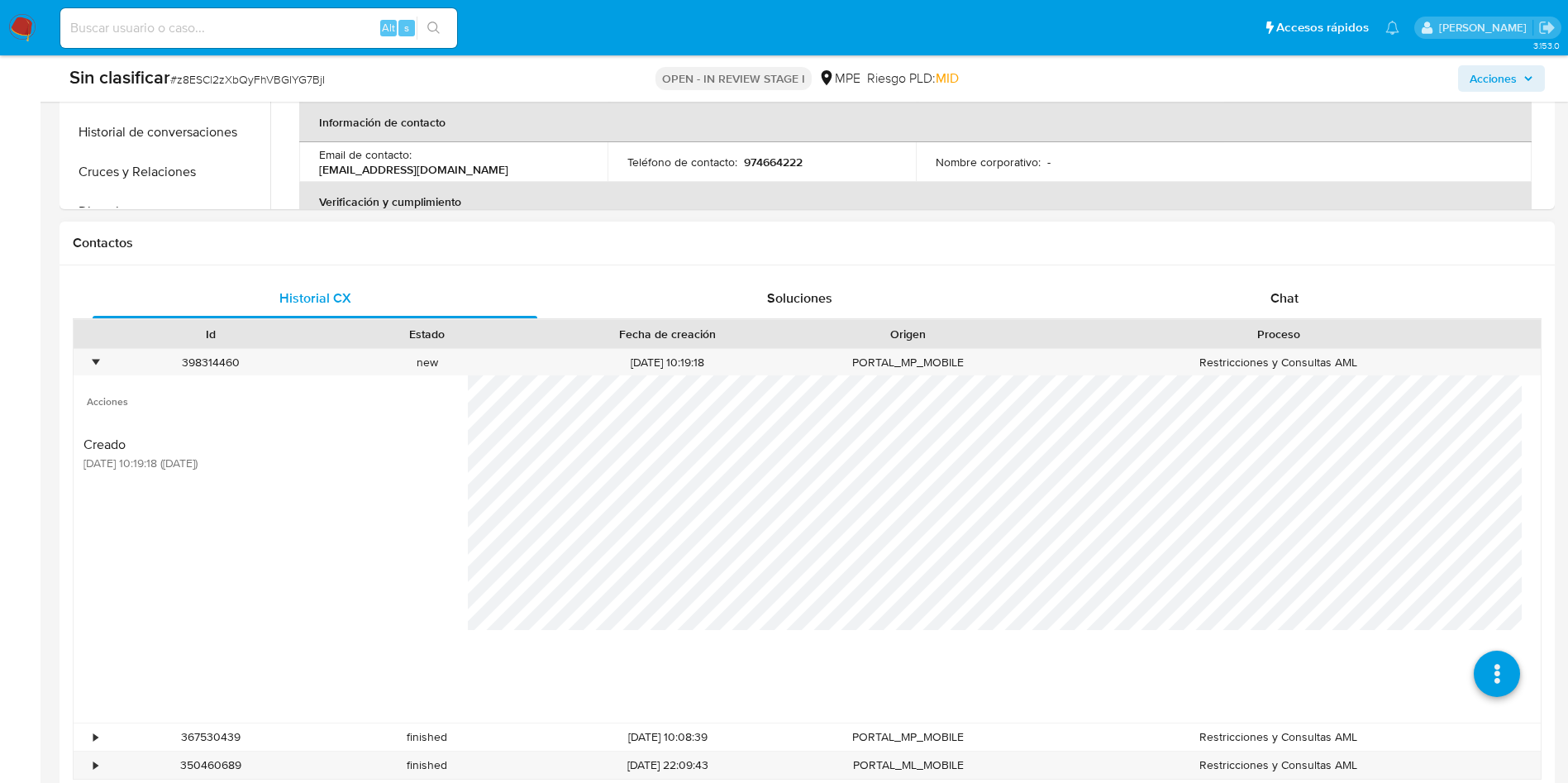
click at [1427, 239] on h1 "Contactos" at bounding box center [808, 243] width 1469 height 17
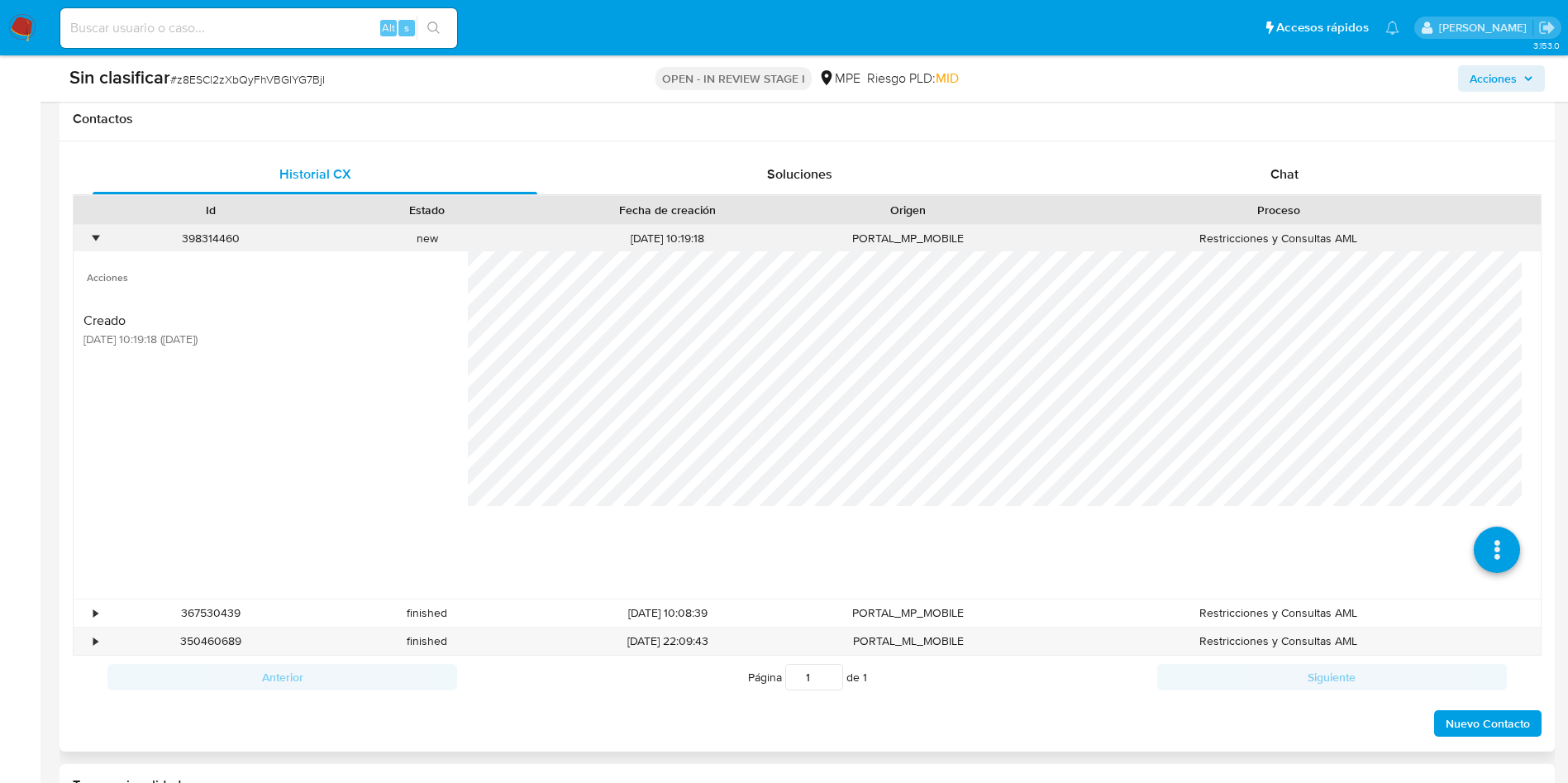
click at [93, 238] on div "•" at bounding box center [95, 238] width 4 height 16
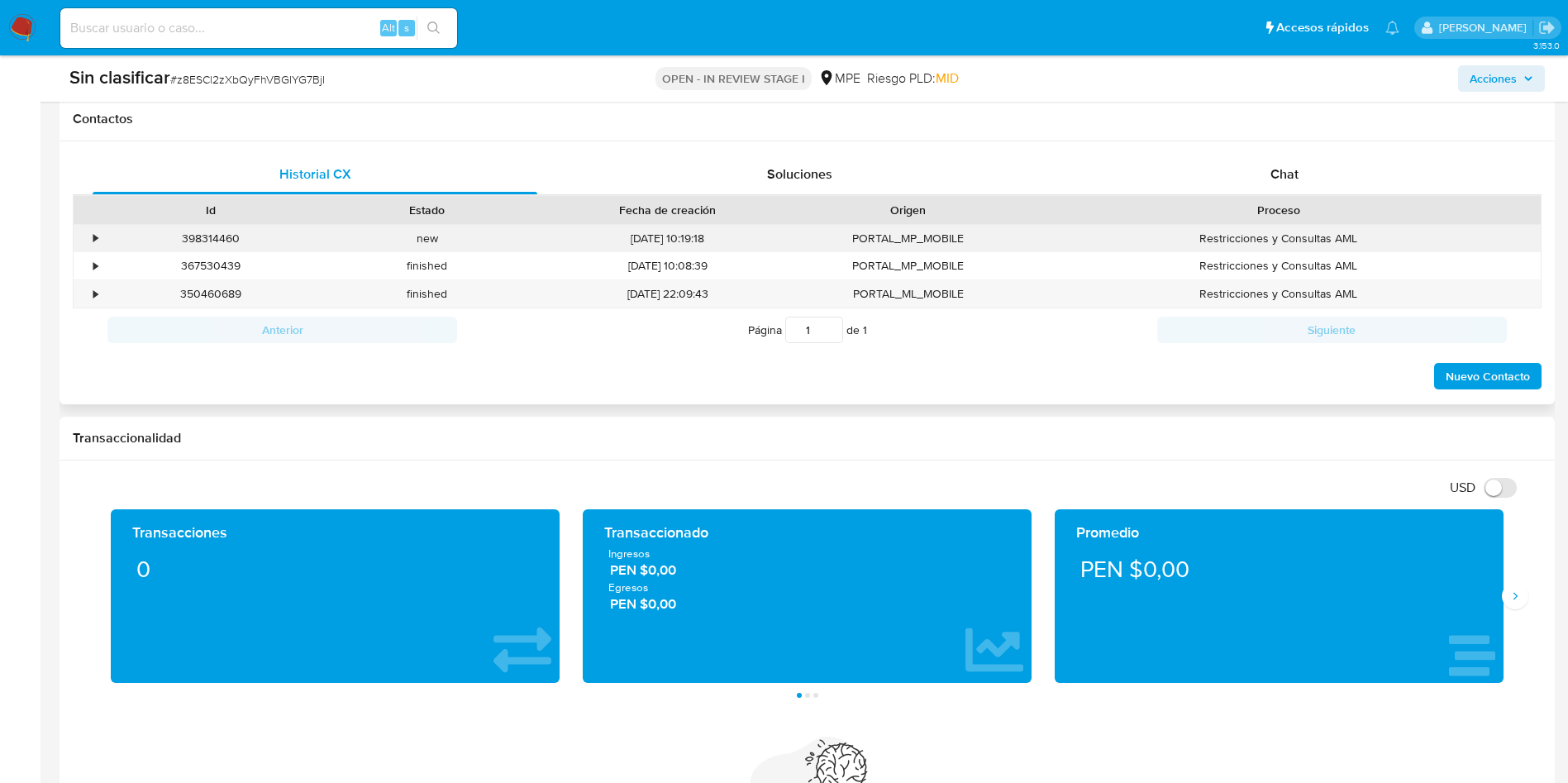
click at [97, 238] on div "•" at bounding box center [95, 238] width 4 height 16
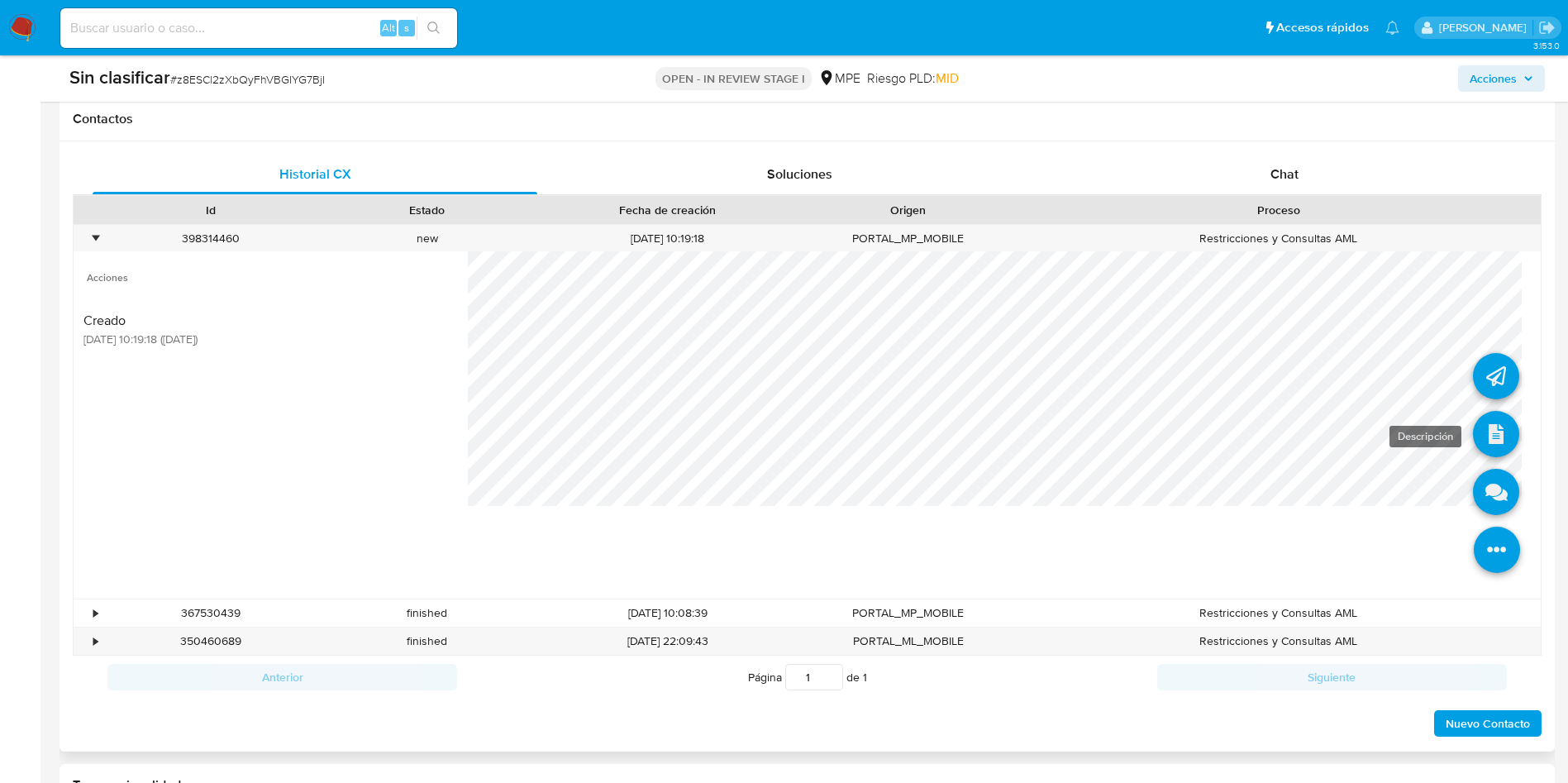
click at [1477, 446] on icon at bounding box center [1496, 433] width 46 height 46
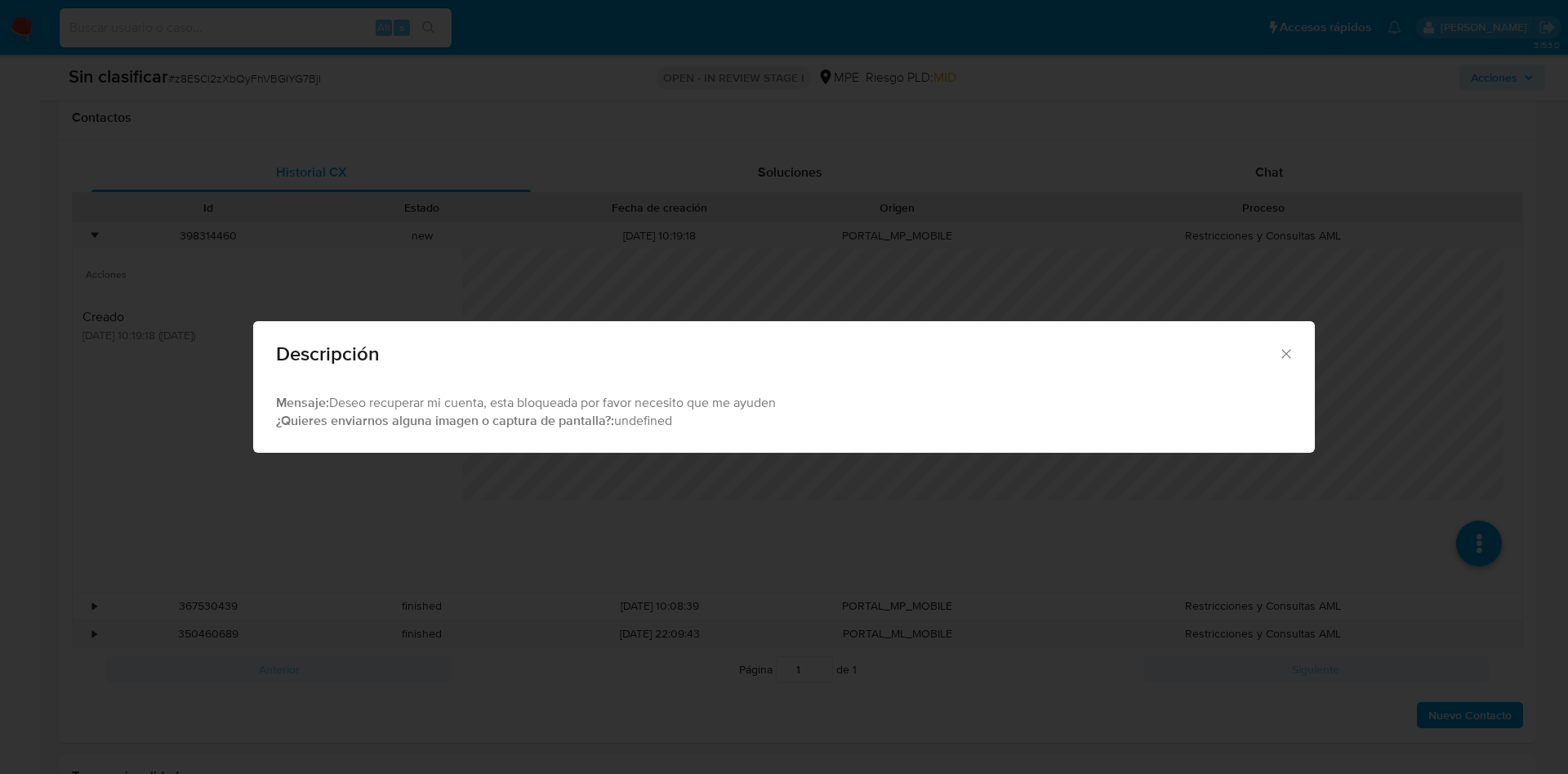
click at [580, 496] on div "Descripción Mensaje: Deseo recuperar mi cuenta, esta bloqueada por favor necesi…" at bounding box center [784, 387] width 1568 height 774
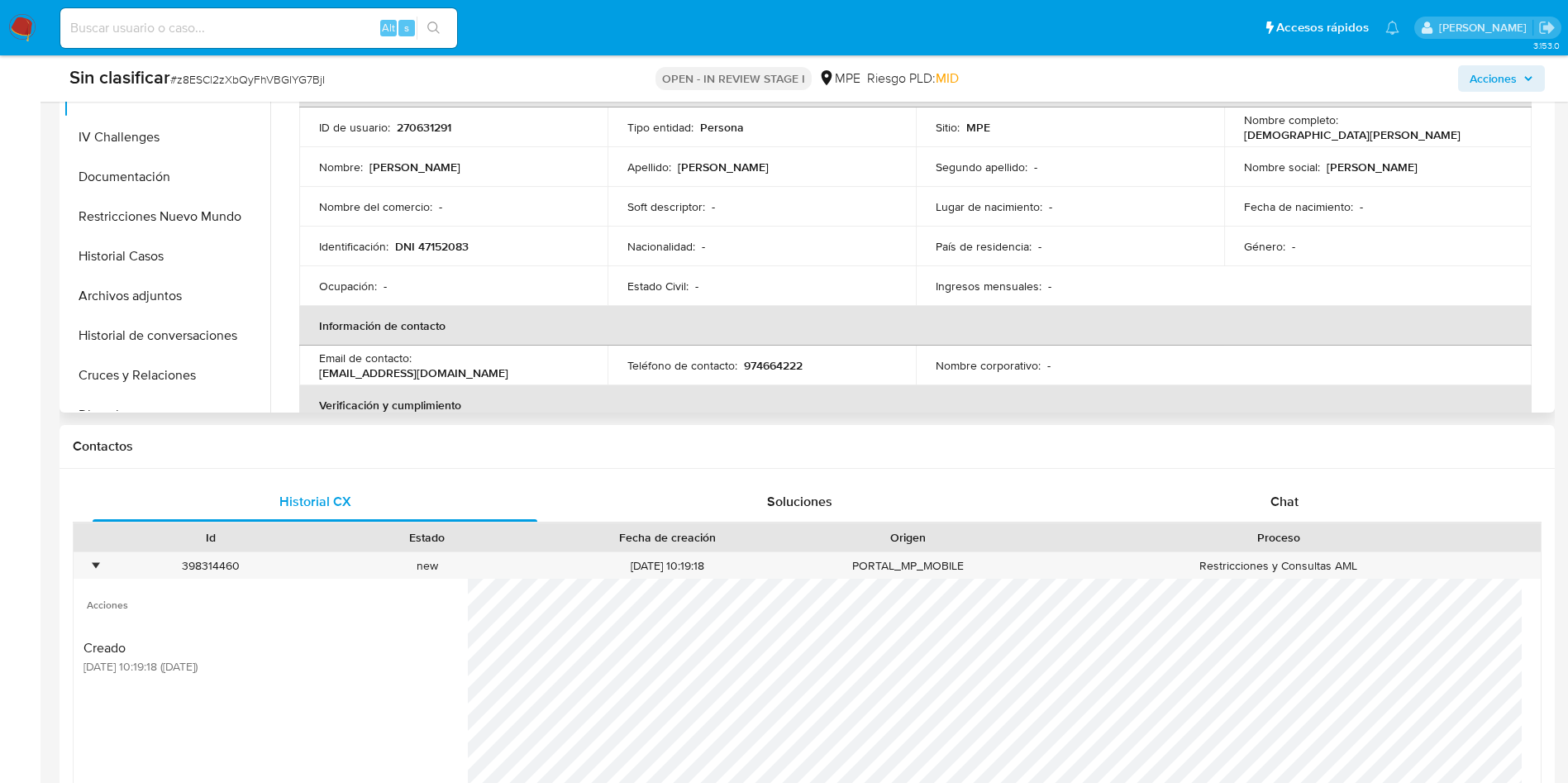
scroll to position [248, 0]
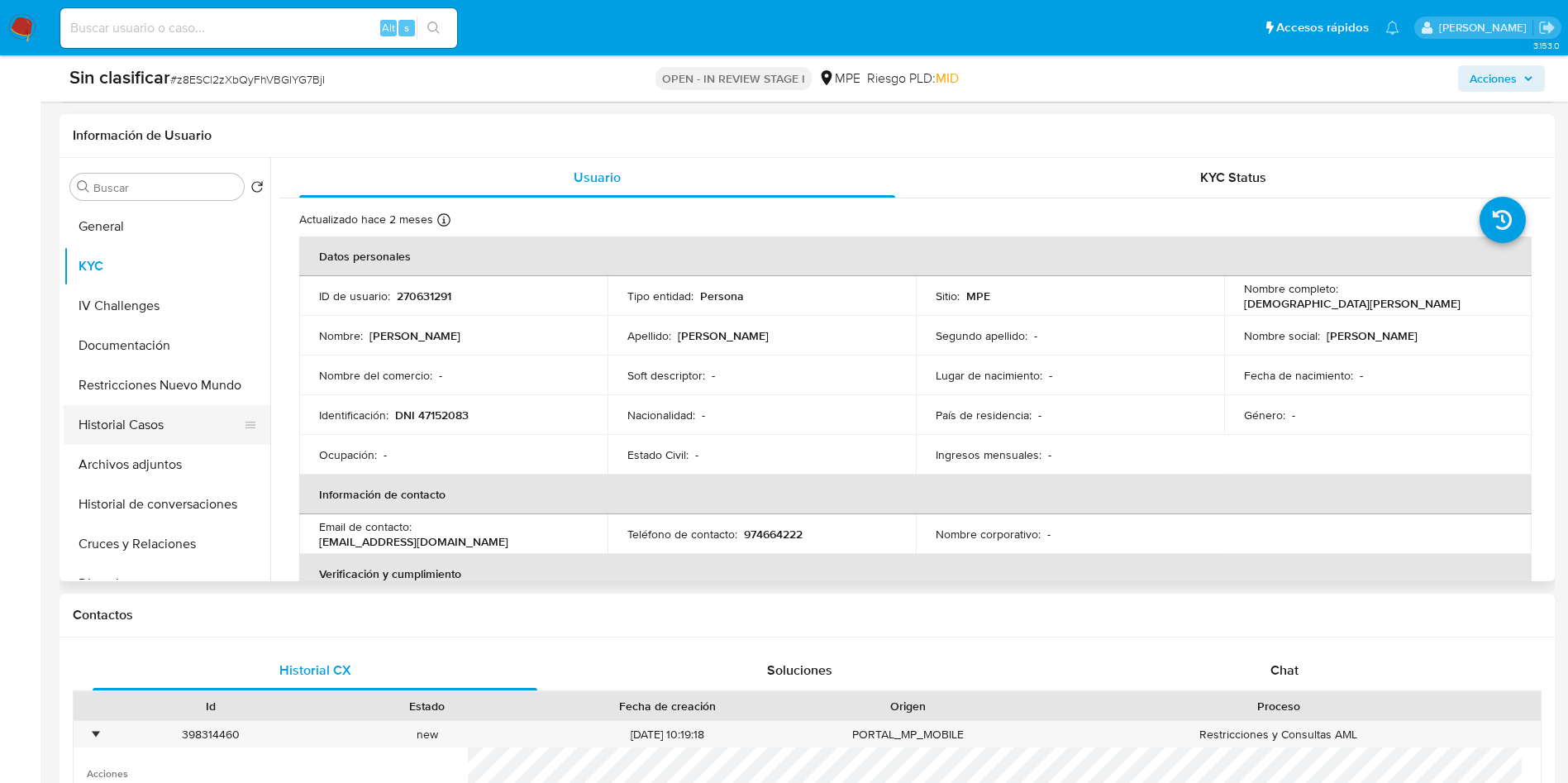
click at [168, 415] on button "Historial Casos" at bounding box center [160, 425] width 193 height 39
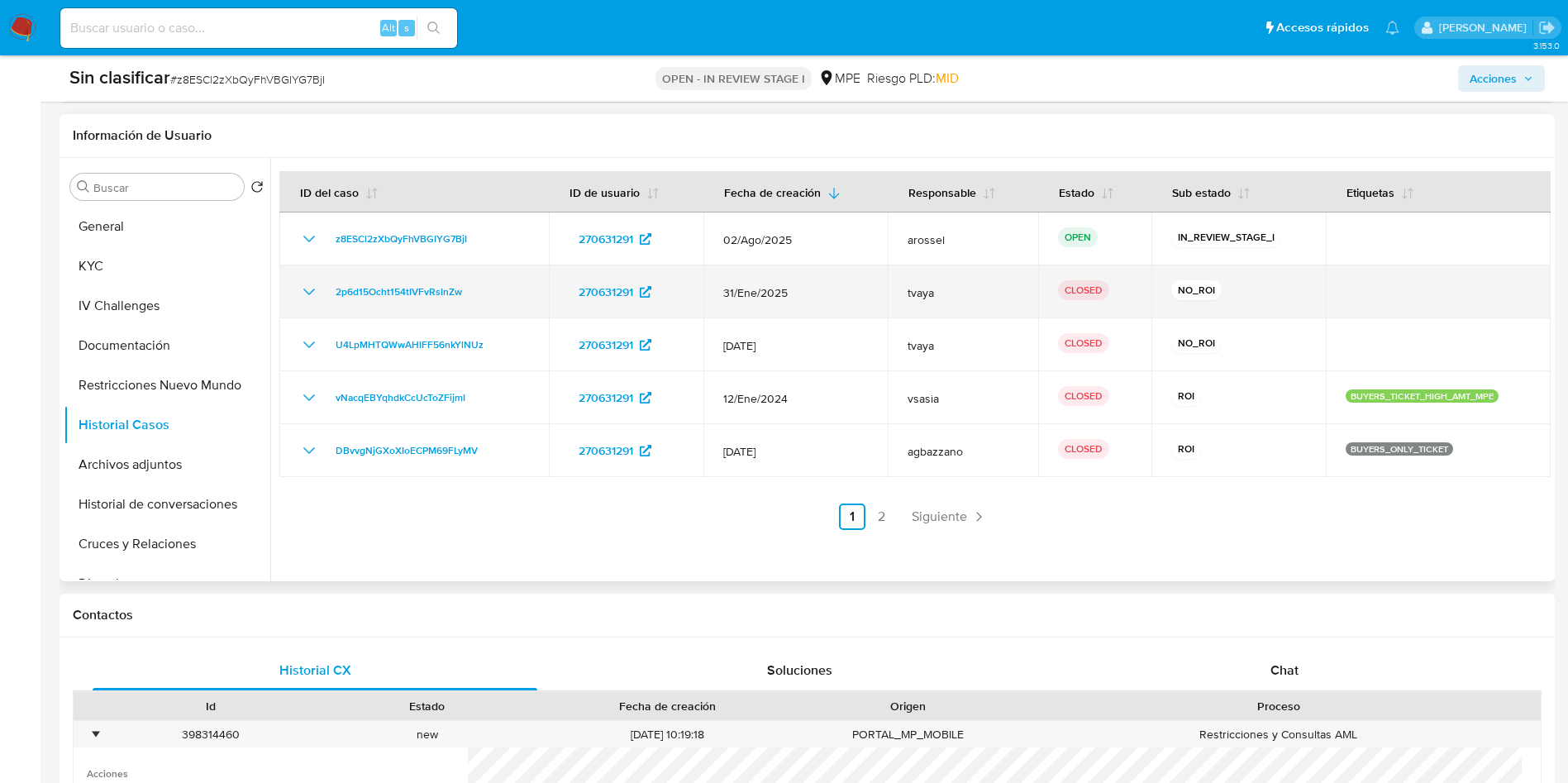
click at [318, 293] on icon "Mostrar/Ocultar" at bounding box center [309, 292] width 20 height 20
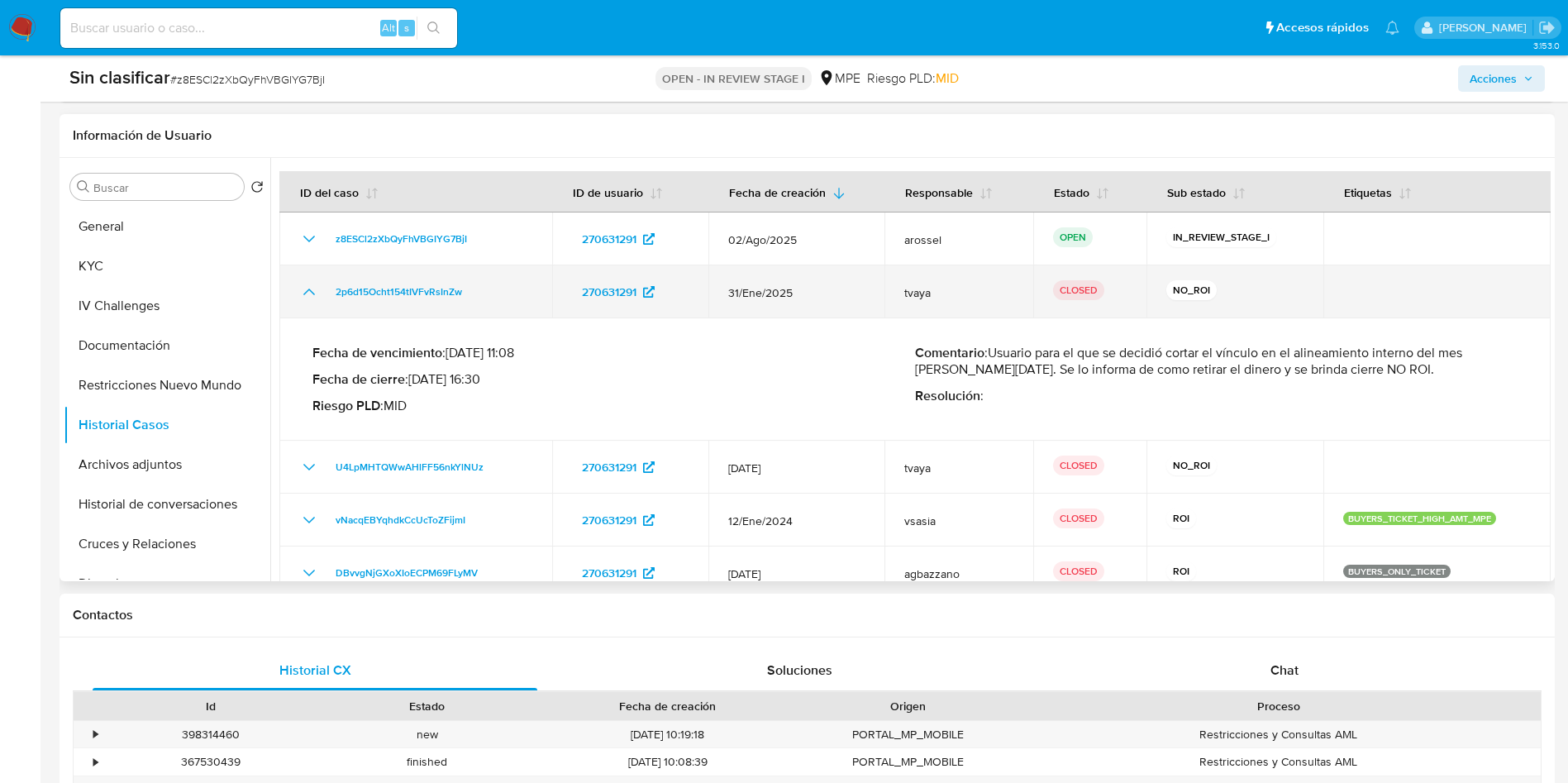
click at [318, 293] on icon "Mostrar/Ocultar" at bounding box center [309, 292] width 20 height 20
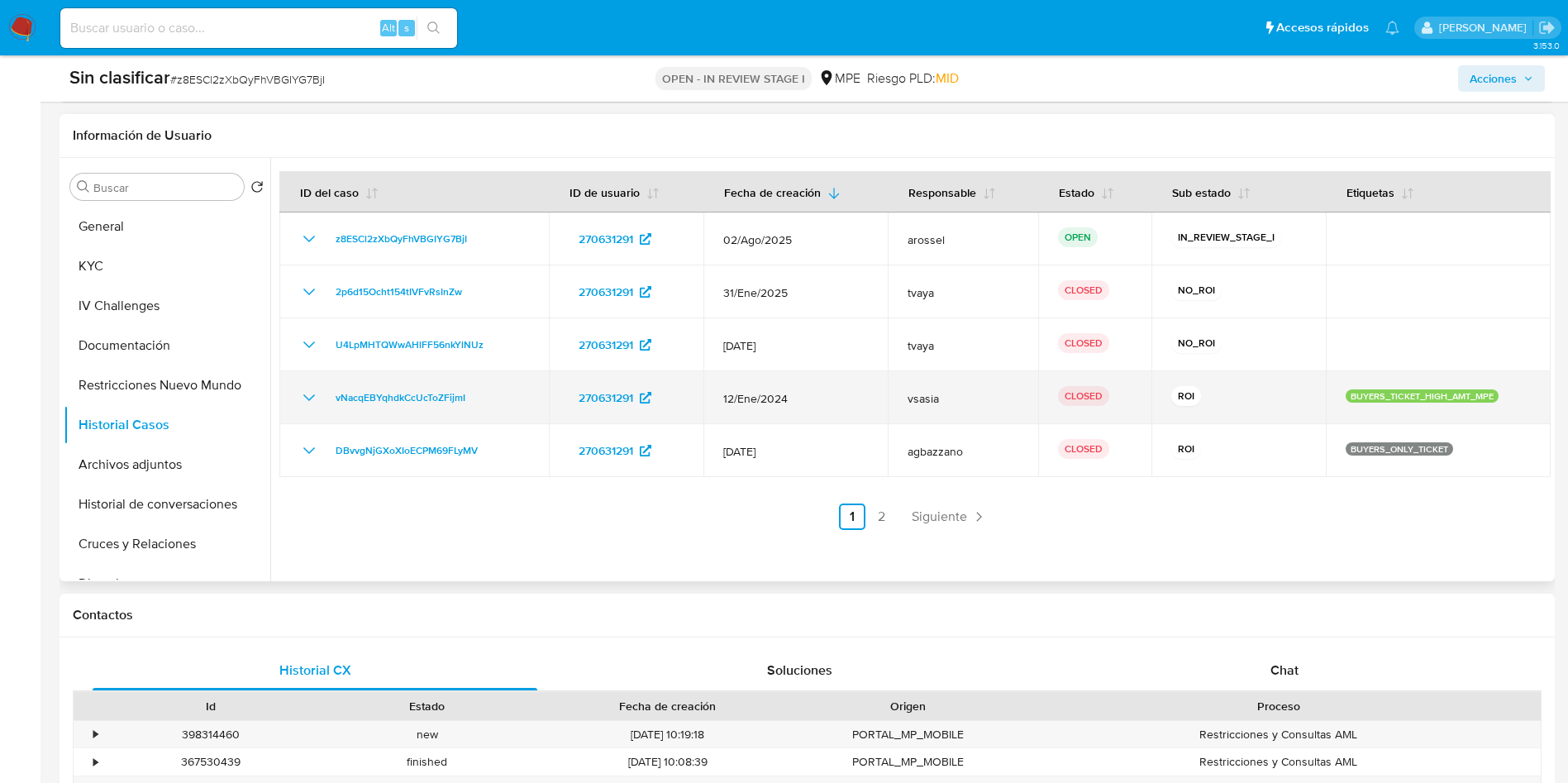
click at [306, 398] on icon "Mostrar/Ocultar" at bounding box center [309, 398] width 20 height 20
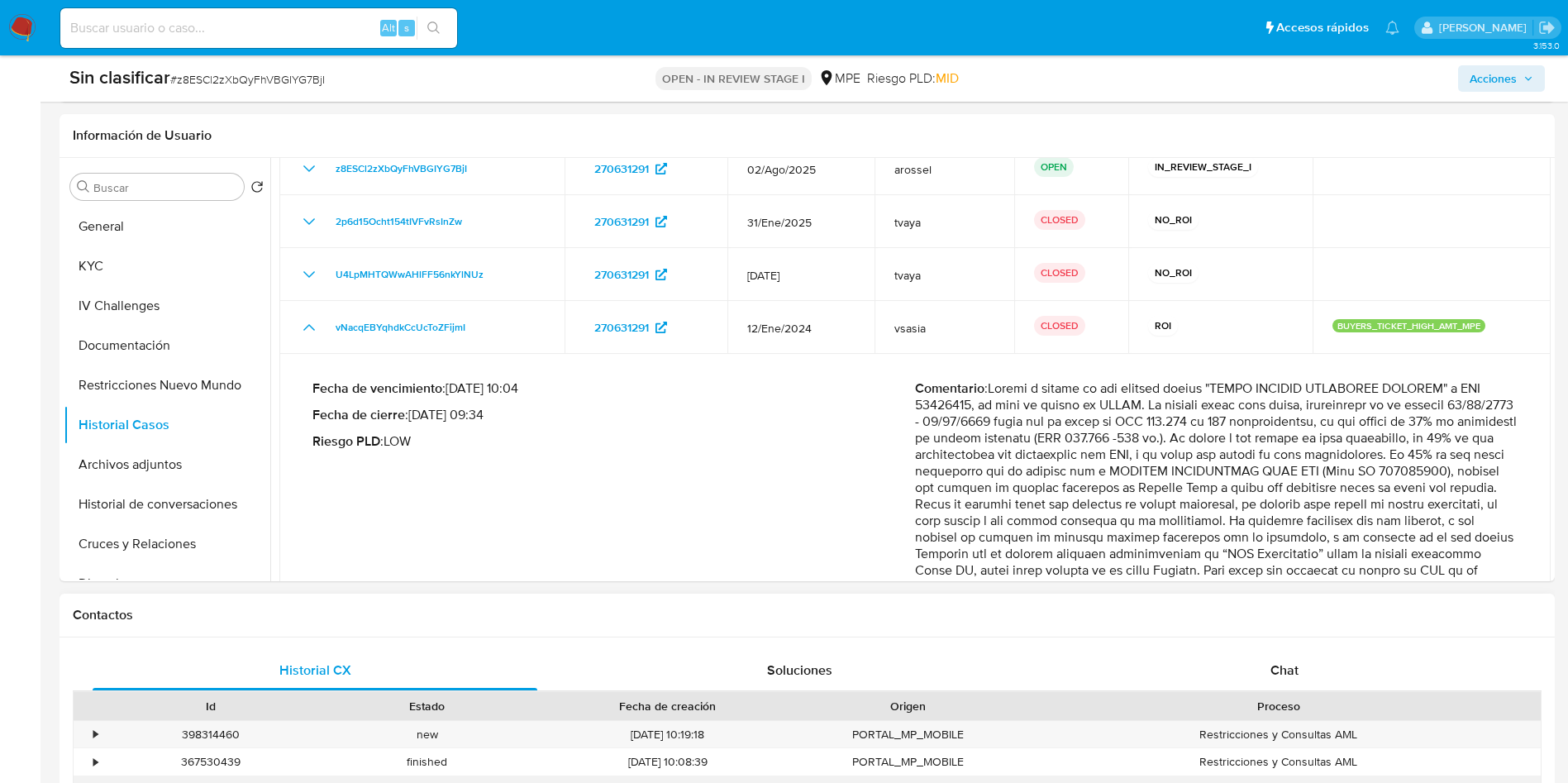
scroll to position [124, 0]
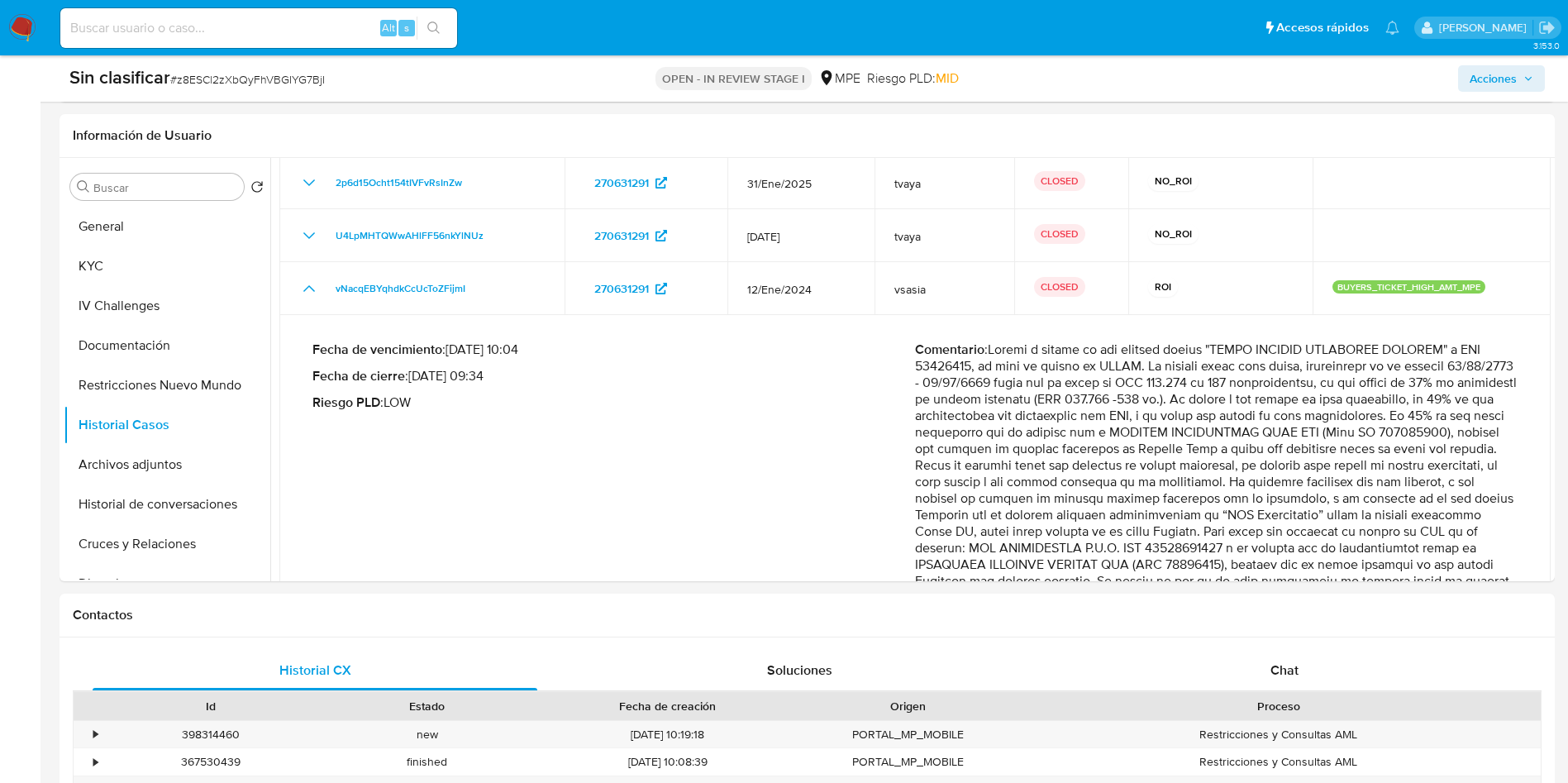
click at [1391, 97] on div "Sin clasificar # z8ESCl2zXbQyFhVBGIYG7BjI OPEN - IN REVIEW STAGE I MPE Riesgo P…" at bounding box center [807, 78] width 1495 height 46
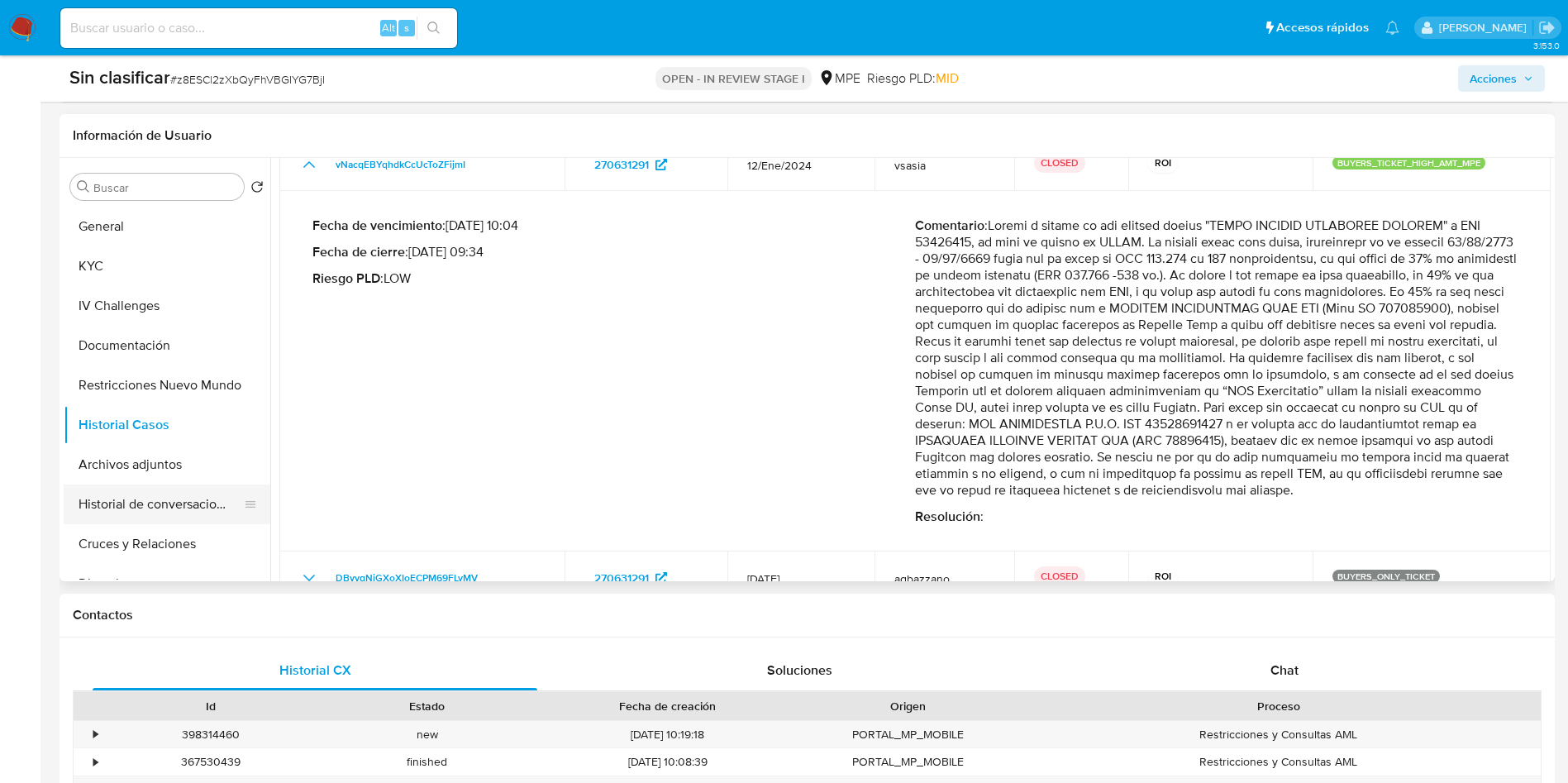
click at [173, 502] on button "Historial de conversaciones" at bounding box center [160, 504] width 193 height 39
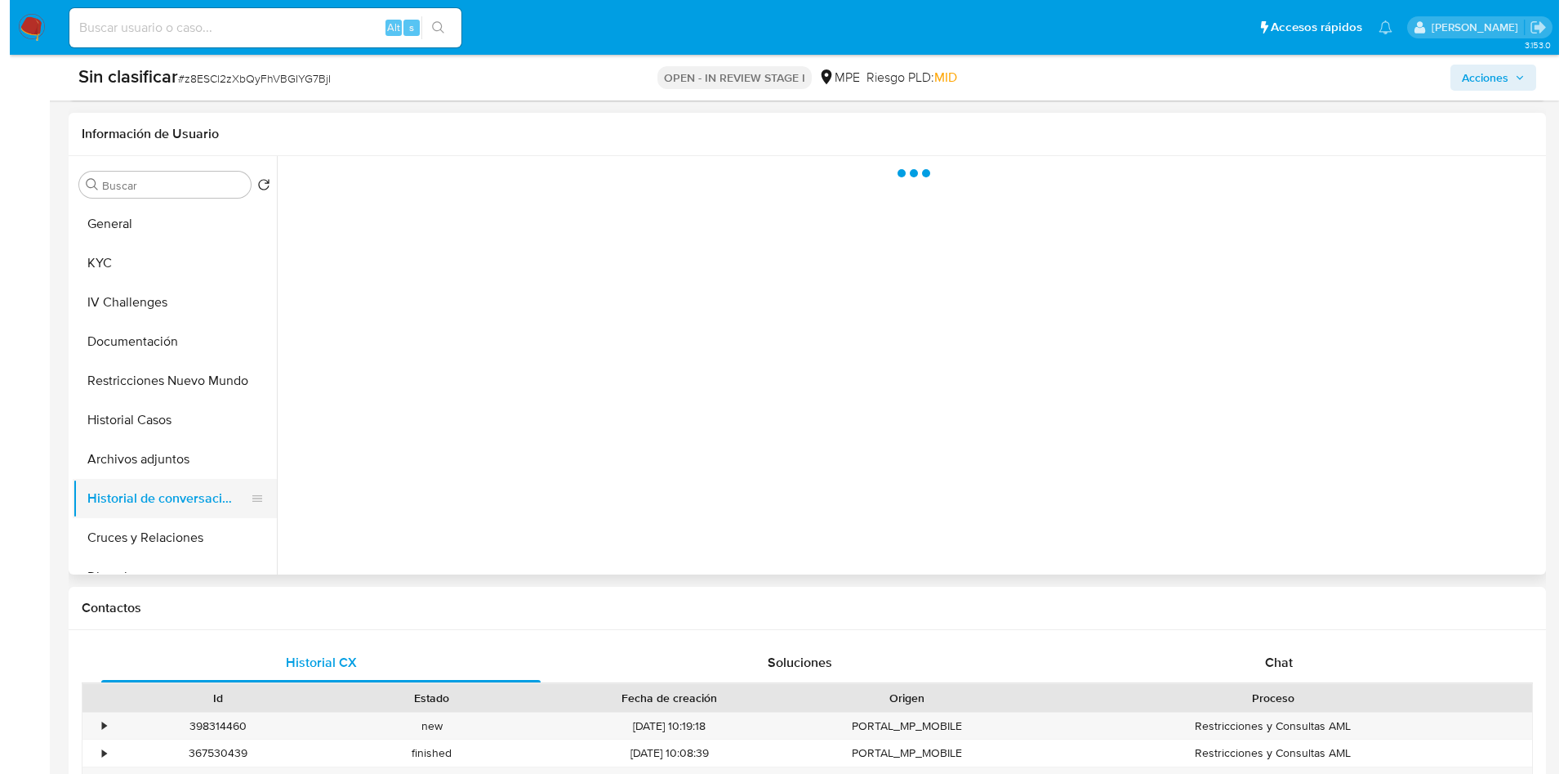
scroll to position [0, 0]
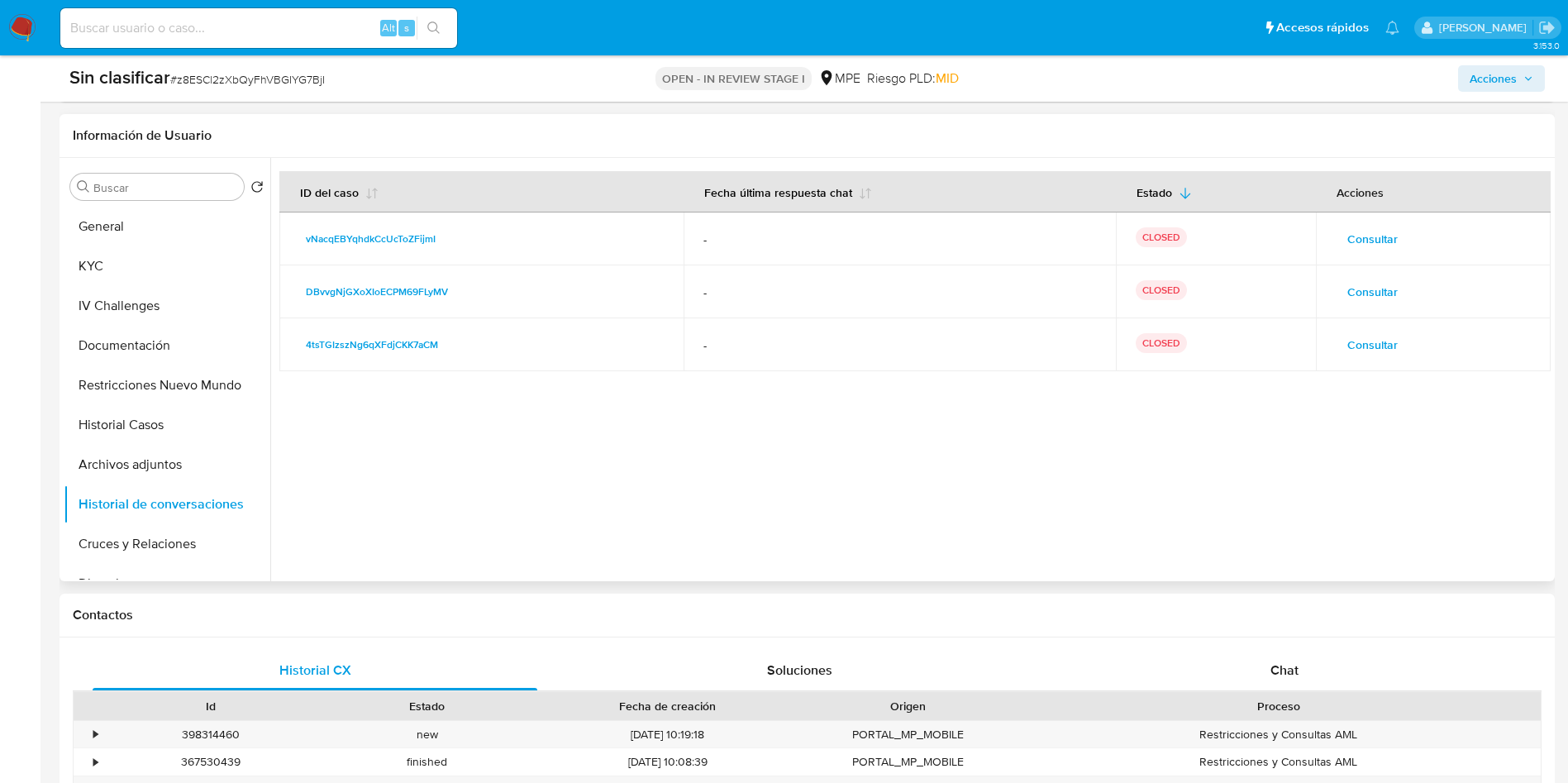
click at [1375, 227] on span "Consultar" at bounding box center [1372, 239] width 50 height 23
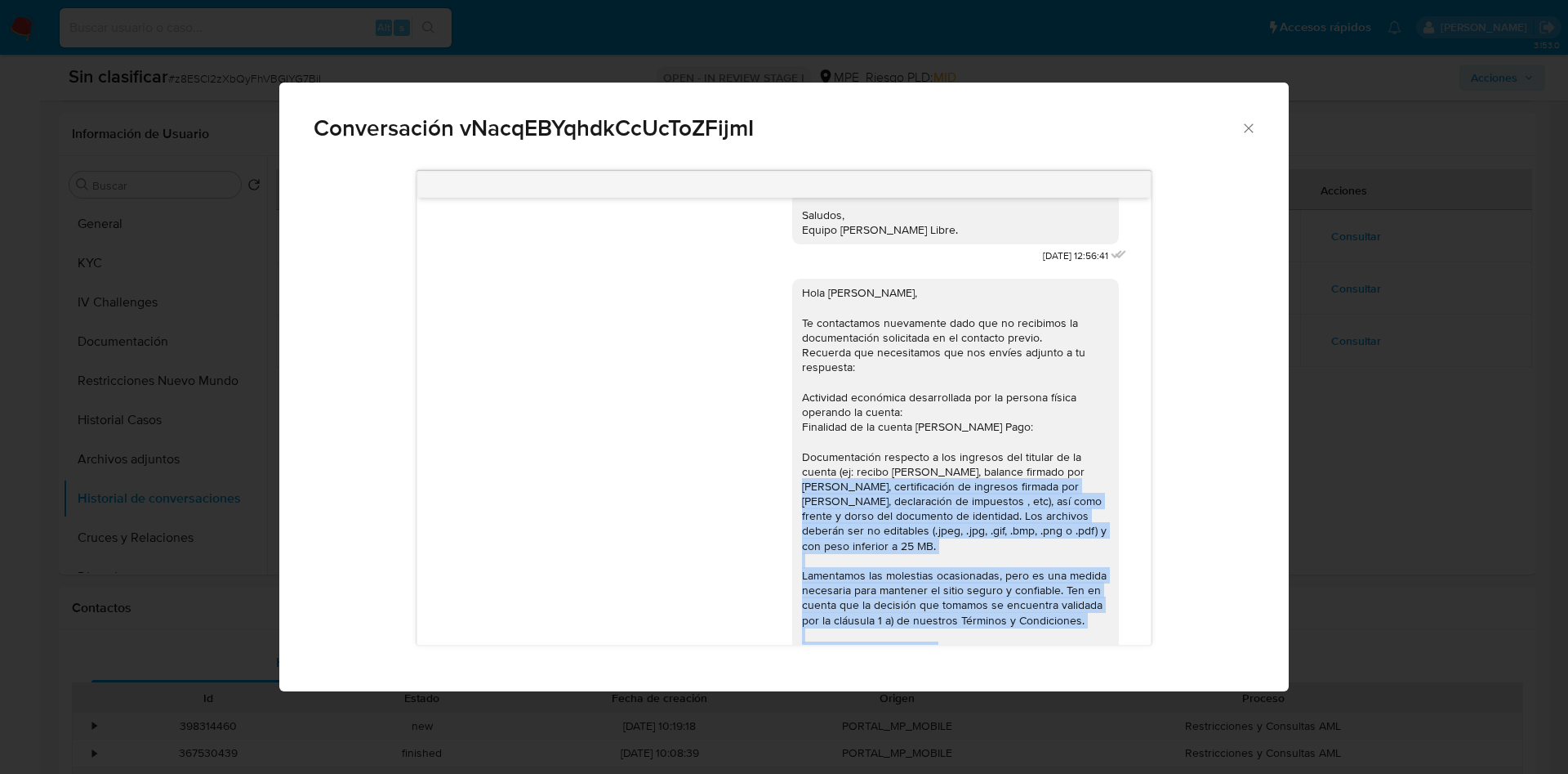
scroll to position [884, 0]
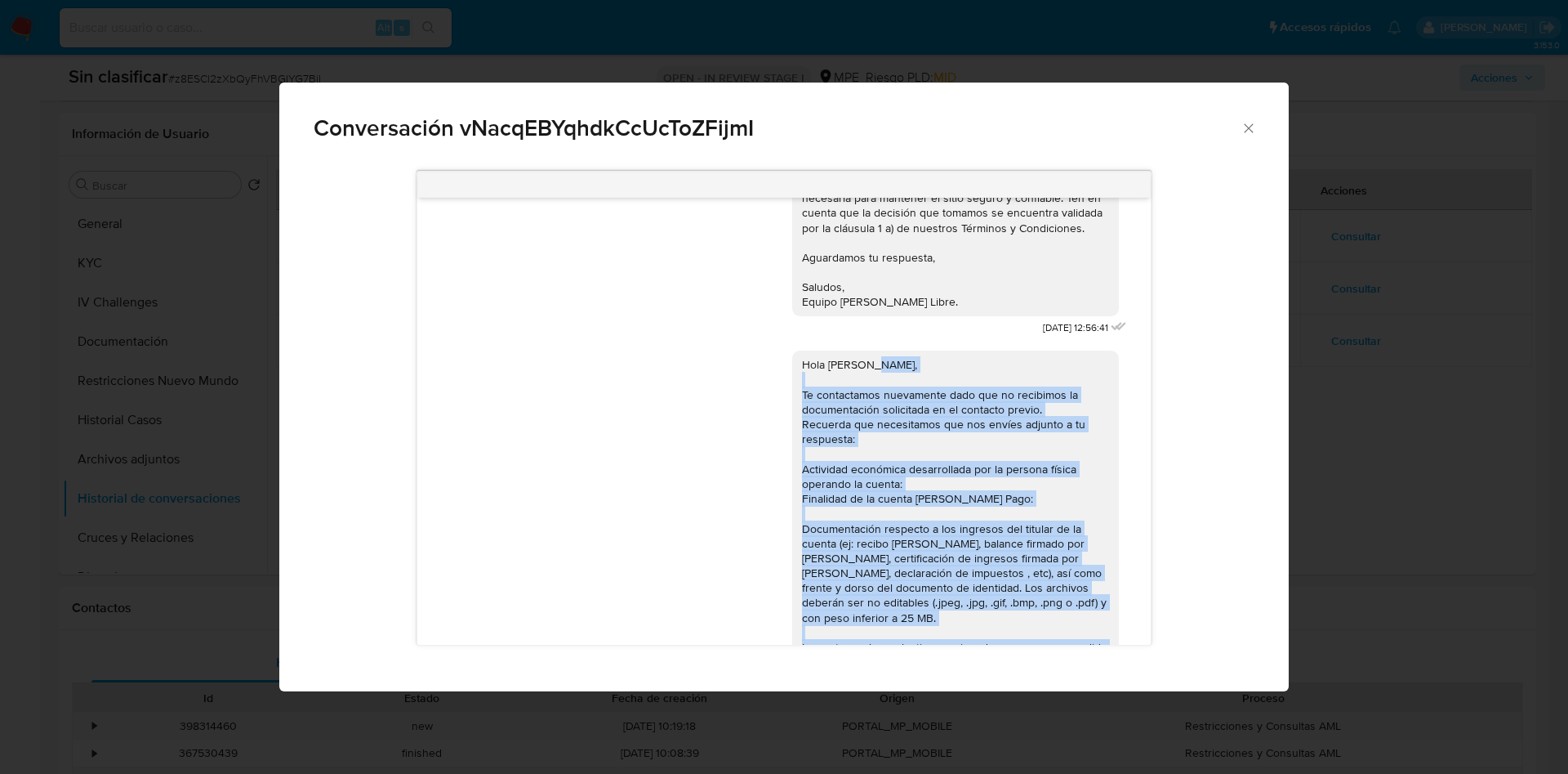
drag, startPoint x: 968, startPoint y: 604, endPoint x: 774, endPoint y: 368, distance: 305.5
click at [792, 368] on div "Hola Jesus, Te contactamos nuevamente dado que no recibimos la documentación so…" at bounding box center [955, 564] width 327 height 429
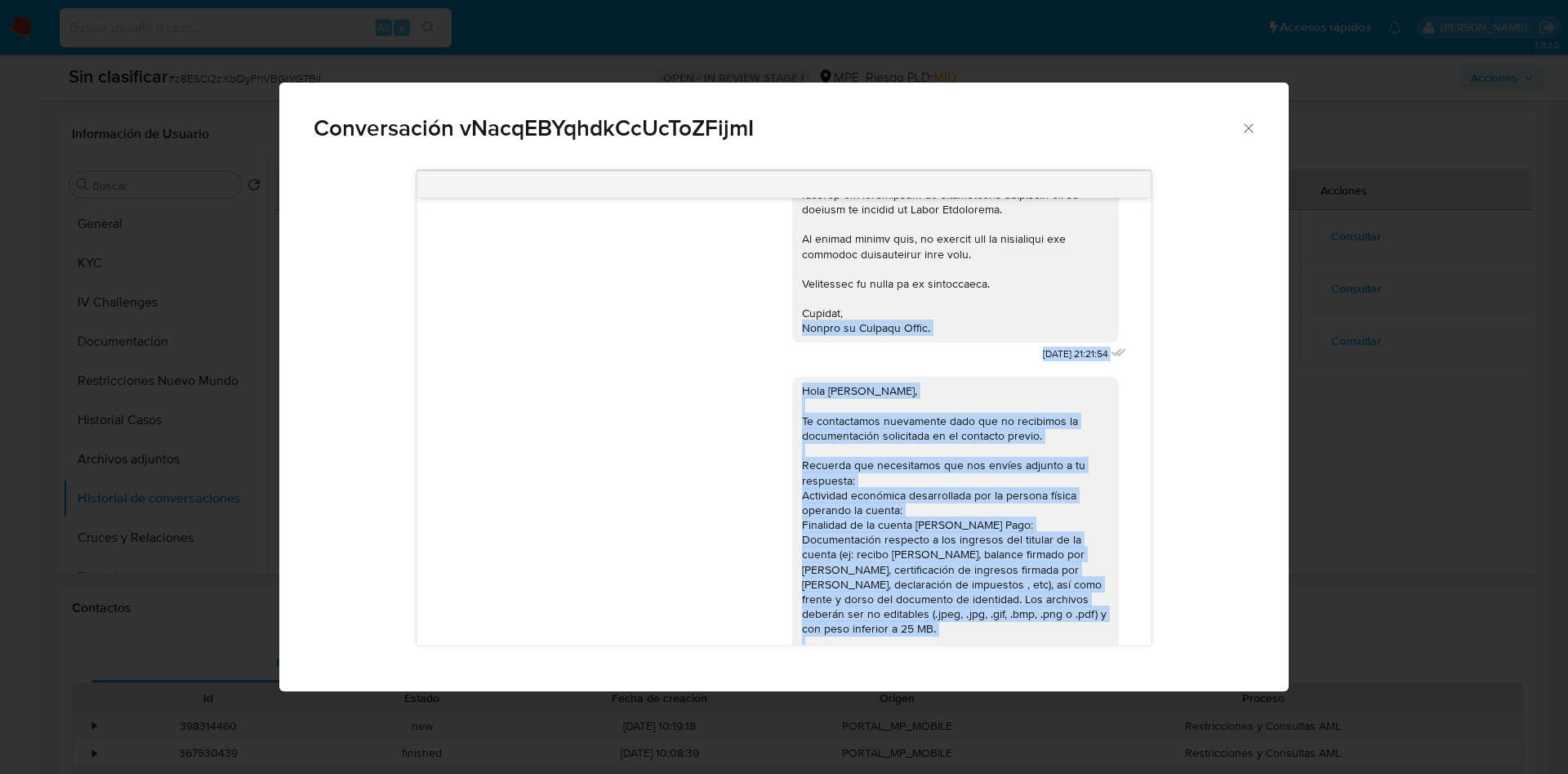
drag, startPoint x: 912, startPoint y: 518, endPoint x: 784, endPoint y: 334, distance: 224.1
click at [784, 334] on div "09/02/2024 21:21:54 Hola Jesus, Te contactamos nuevamente dado que no recibimos…" at bounding box center [783, 421] width 732 height 447
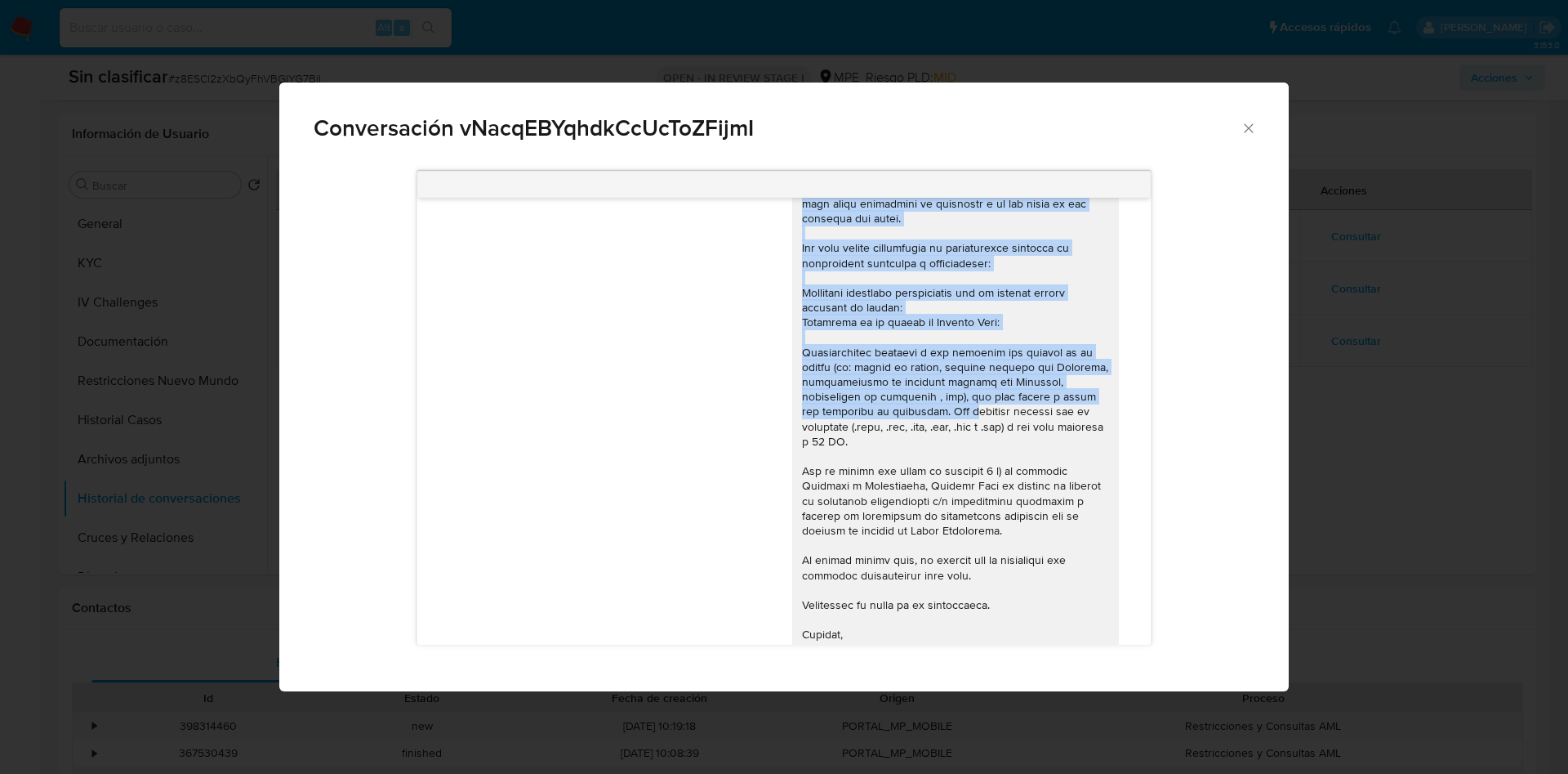
scroll to position [123, 0]
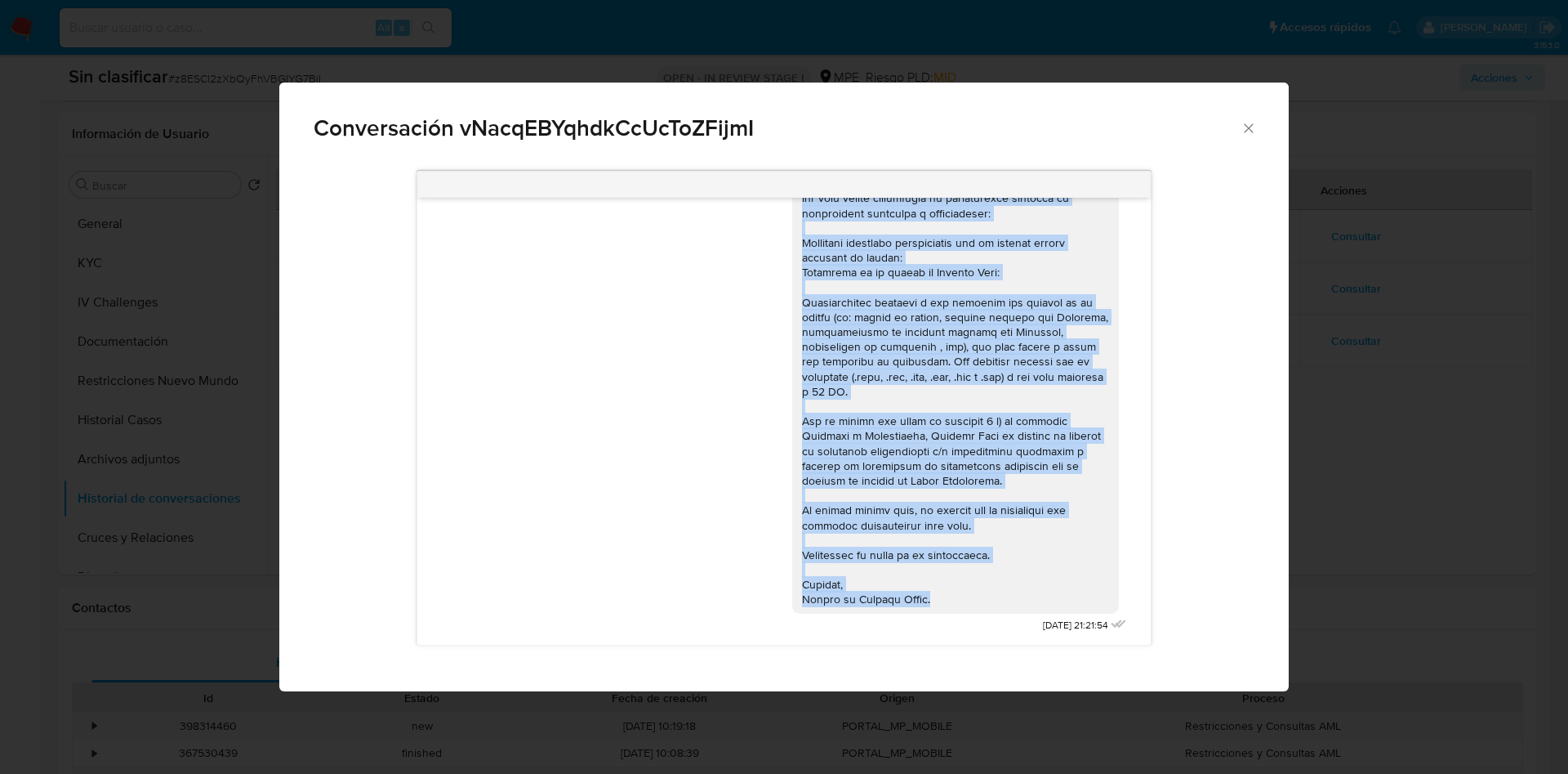
drag, startPoint x: 785, startPoint y: 231, endPoint x: 943, endPoint y: 581, distance: 384.0
click at [943, 581] on div "Comunicación" at bounding box center [955, 353] width 307 height 505
copy div "Hola Jesus, Te contactamos ya que necesitamos verificar algunos datos para pode…"
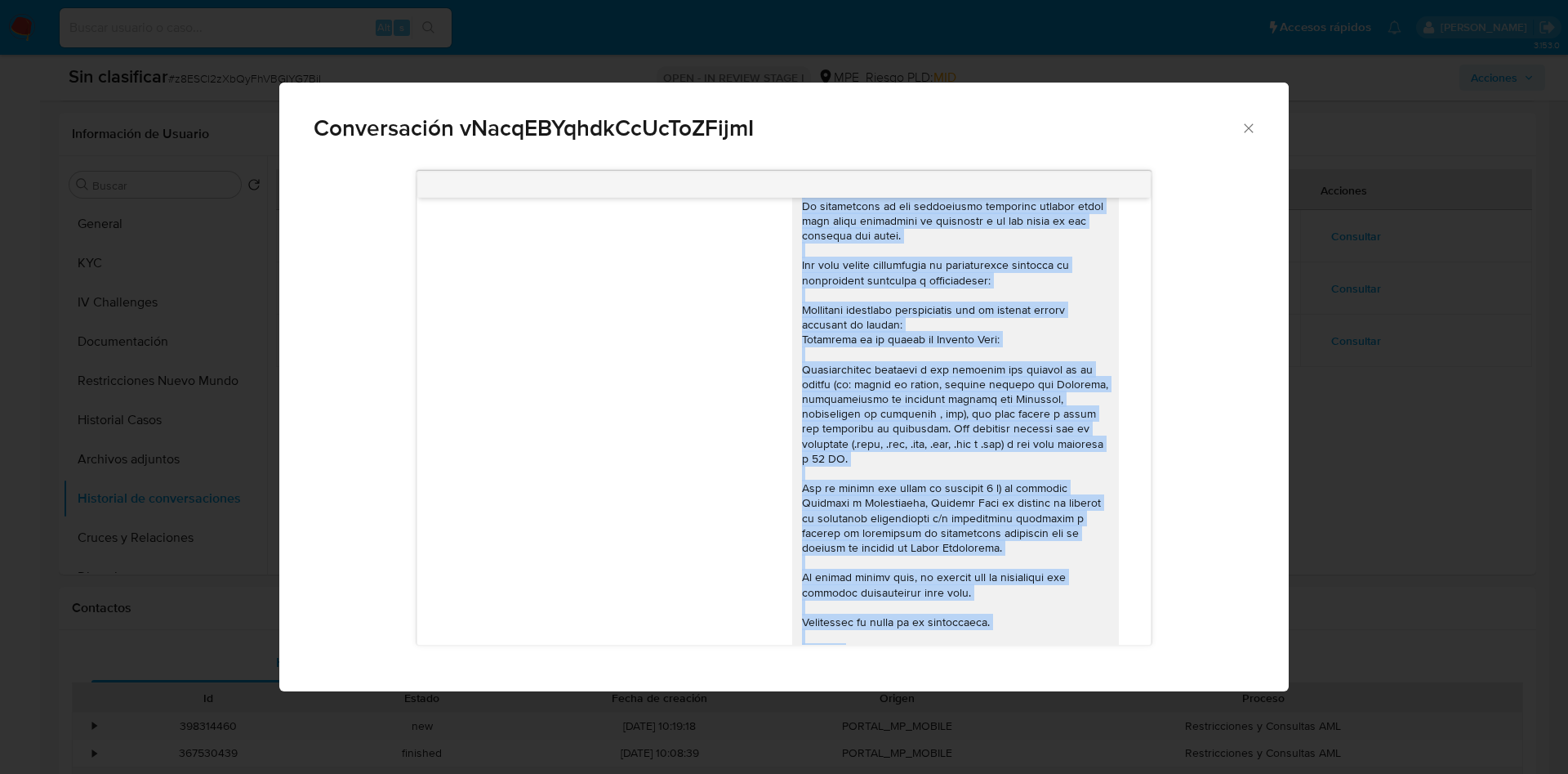
scroll to position [0, 0]
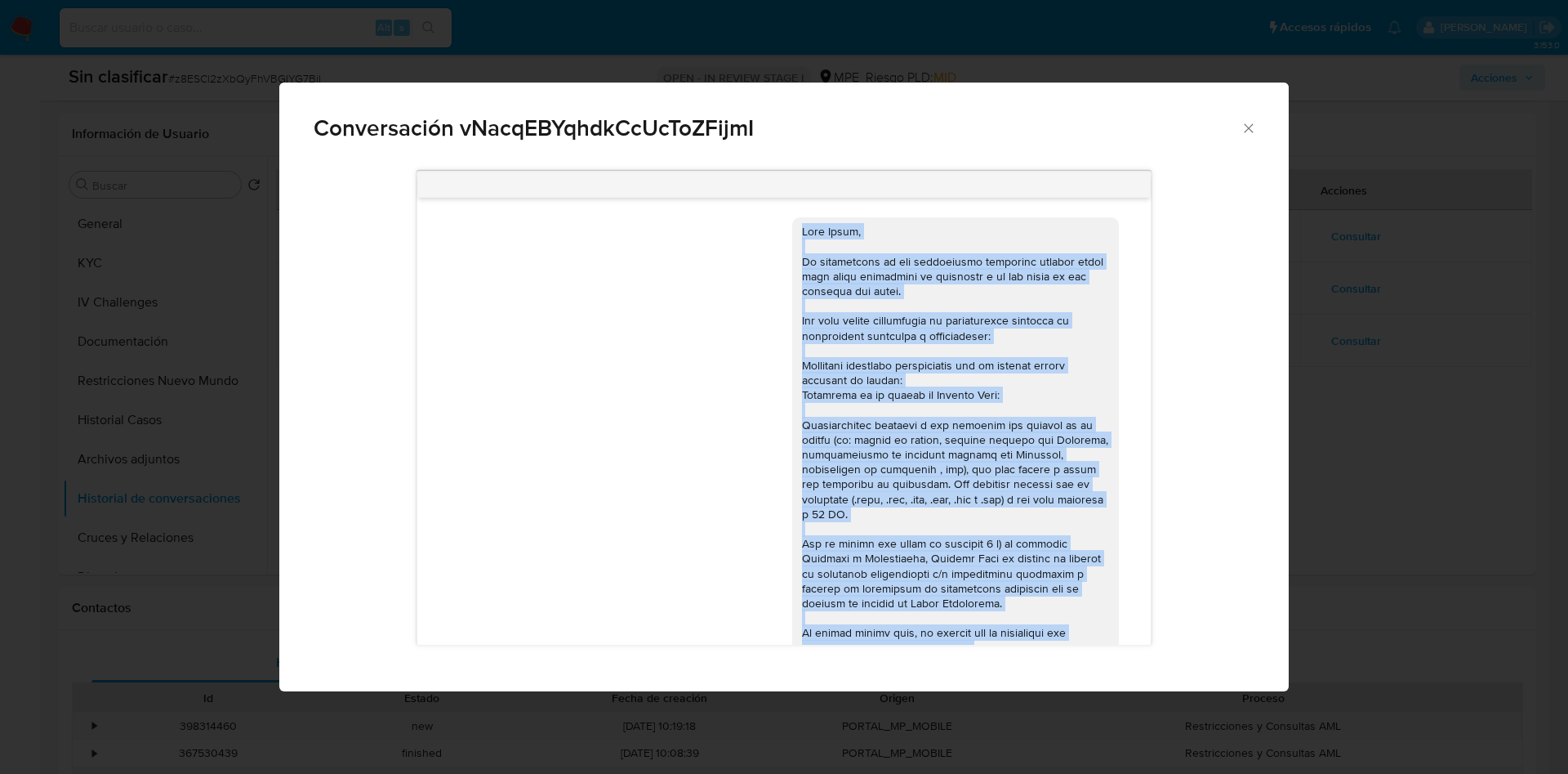
click at [1032, 358] on div "Comunicación" at bounding box center [955, 476] width 307 height 505
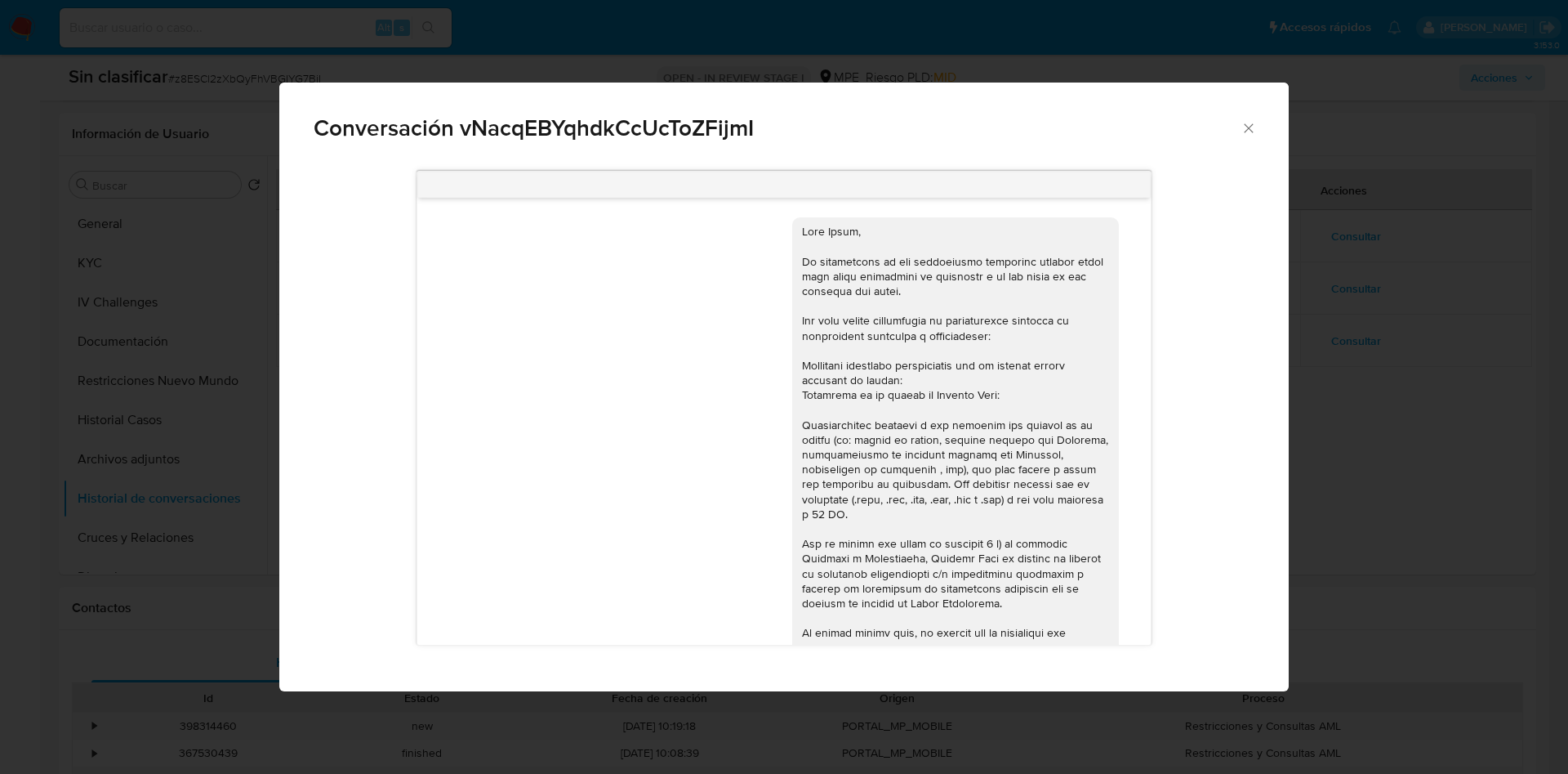
click at [1342, 372] on div "Conversación vNacqEBYqhdkCcUcToZFijmI 09/02/2024 21:21:54 Hola Jesus, Te contac…" at bounding box center [784, 387] width 1568 height 774
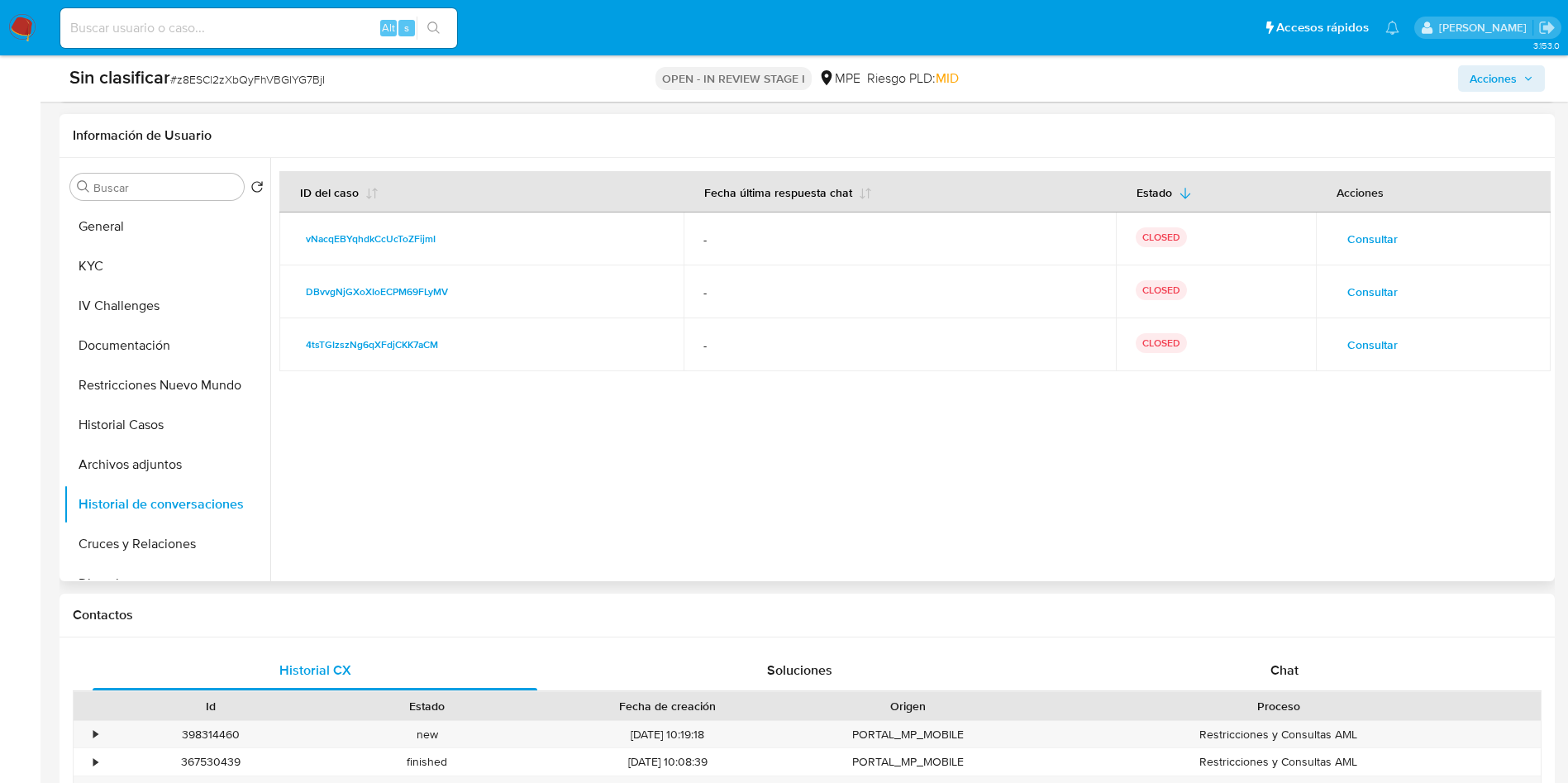
click at [1362, 343] on span "Consultar" at bounding box center [1372, 345] width 50 height 23
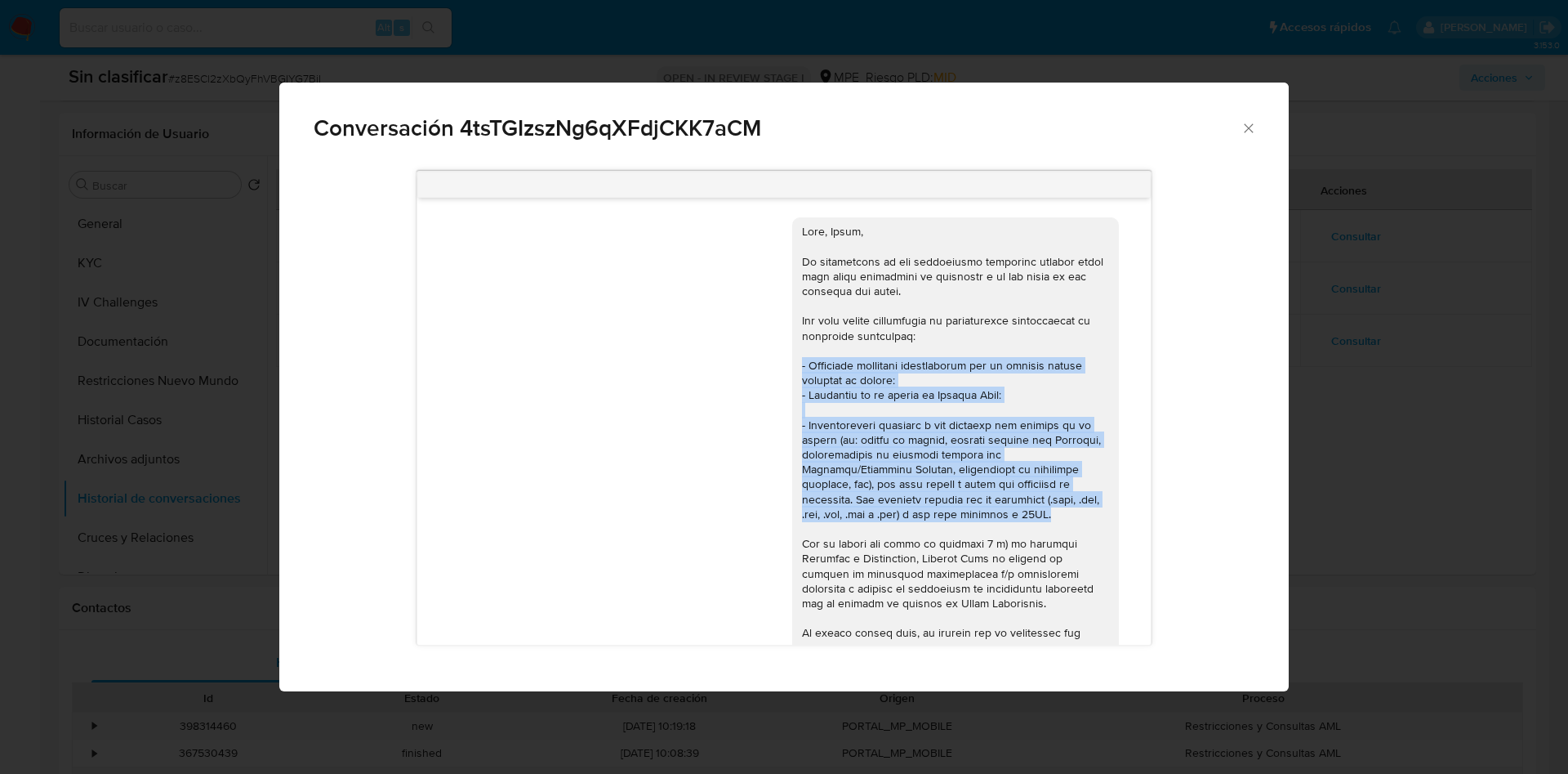
drag, startPoint x: 944, startPoint y: 395, endPoint x: 779, endPoint y: 370, distance: 166.9
click at [792, 370] on div "Comunicación" at bounding box center [955, 476] width 327 height 518
copy div "- Actividad económica desarrollada por la persona física operando la cuenta: - …"
click at [1388, 496] on div "Conversación 4tsTGIzszNg6qXFdjCKK7aCM 05/05/2023 20:19:50 Hola, Jesus. Te conta…" at bounding box center [784, 387] width 1568 height 774
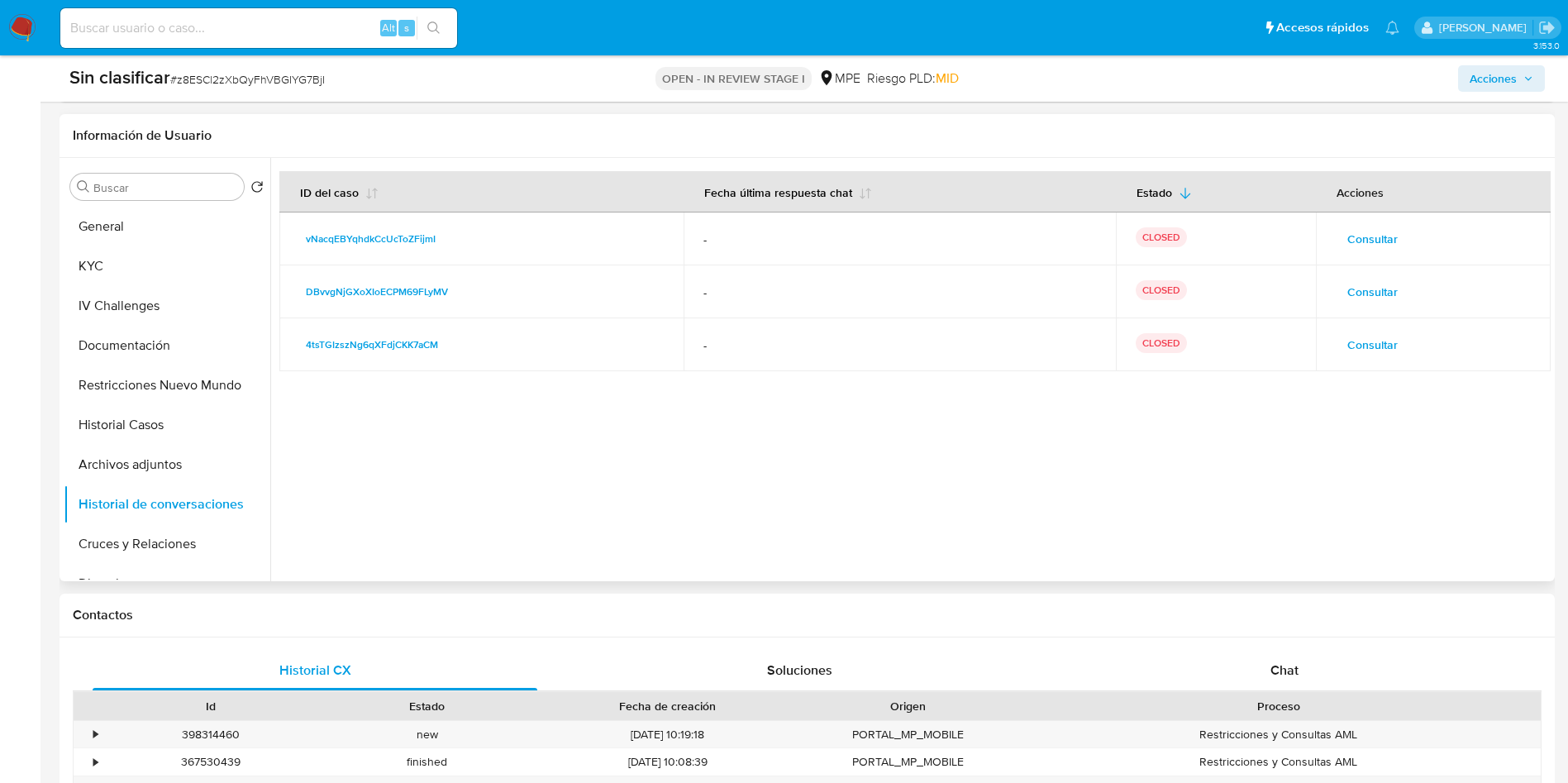
click at [1388, 280] on span "Consultar" at bounding box center [1372, 292] width 50 height 23
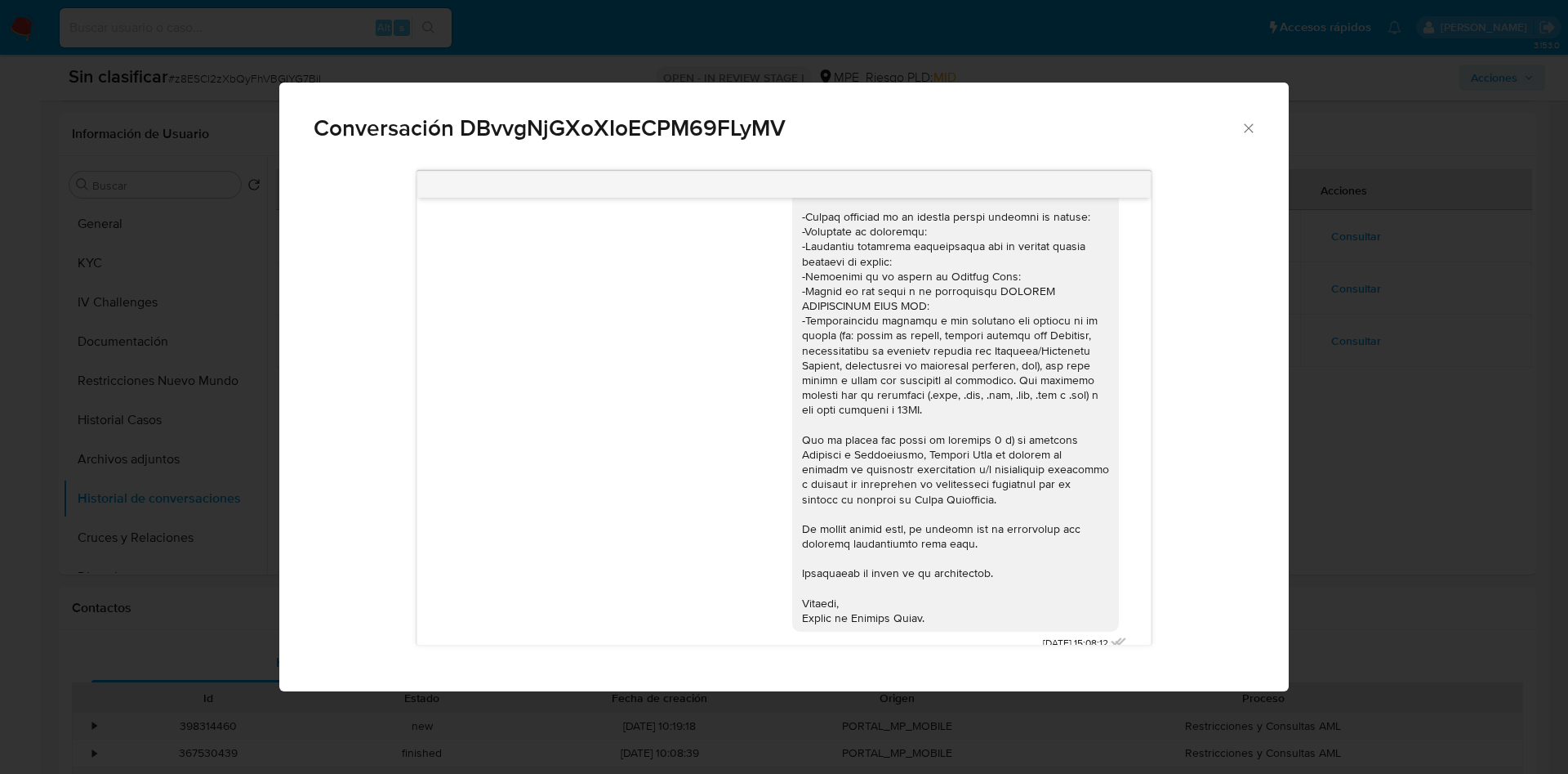
scroll to position [27, 0]
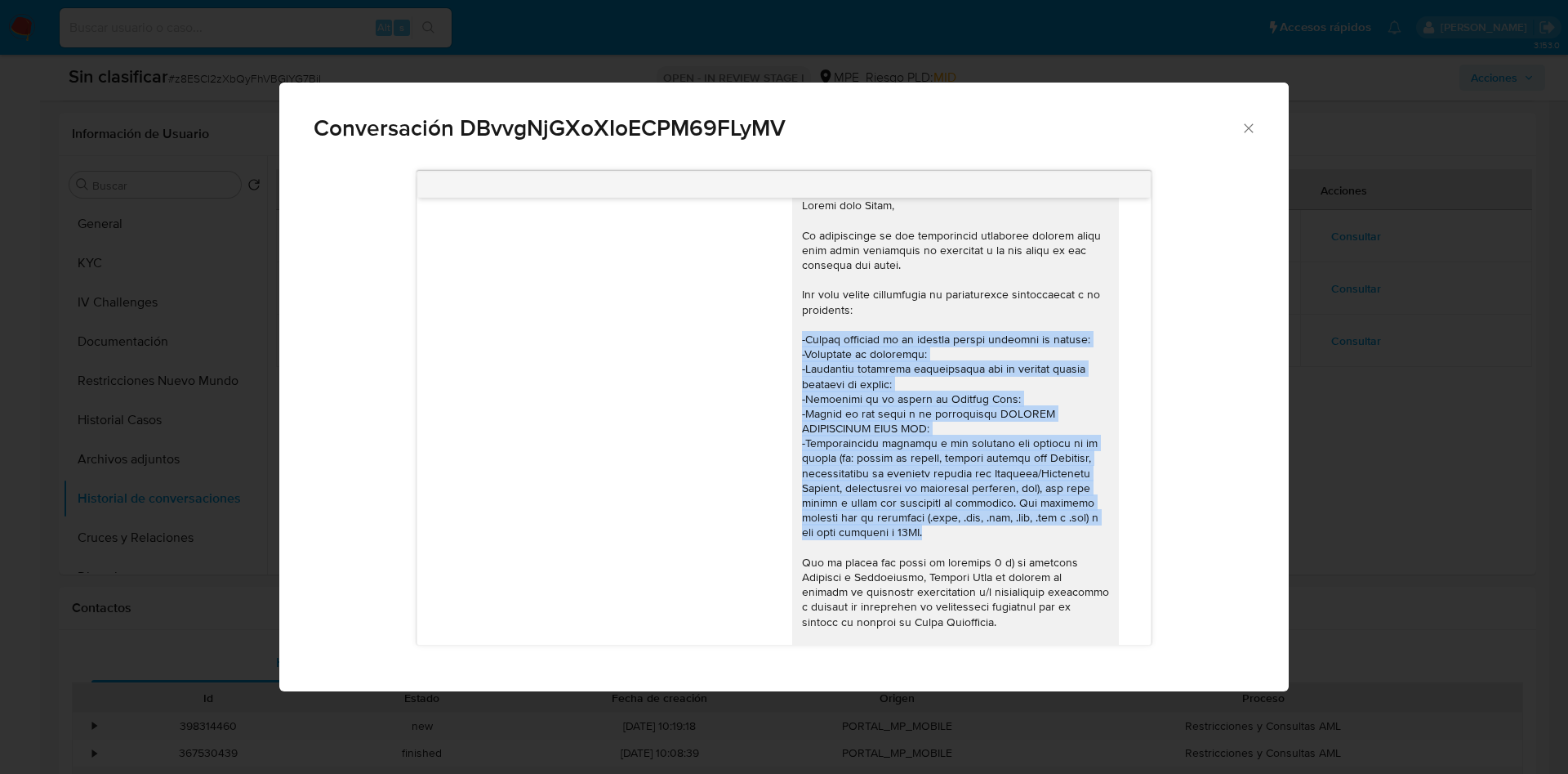
drag, startPoint x: 950, startPoint y: 533, endPoint x: 784, endPoint y: 333, distance: 259.9
click at [802, 333] on div "Comunicación" at bounding box center [955, 472] width 307 height 550
copy div "-Nombre completo de la persona física operando la cuenta: -Documento de identid…"
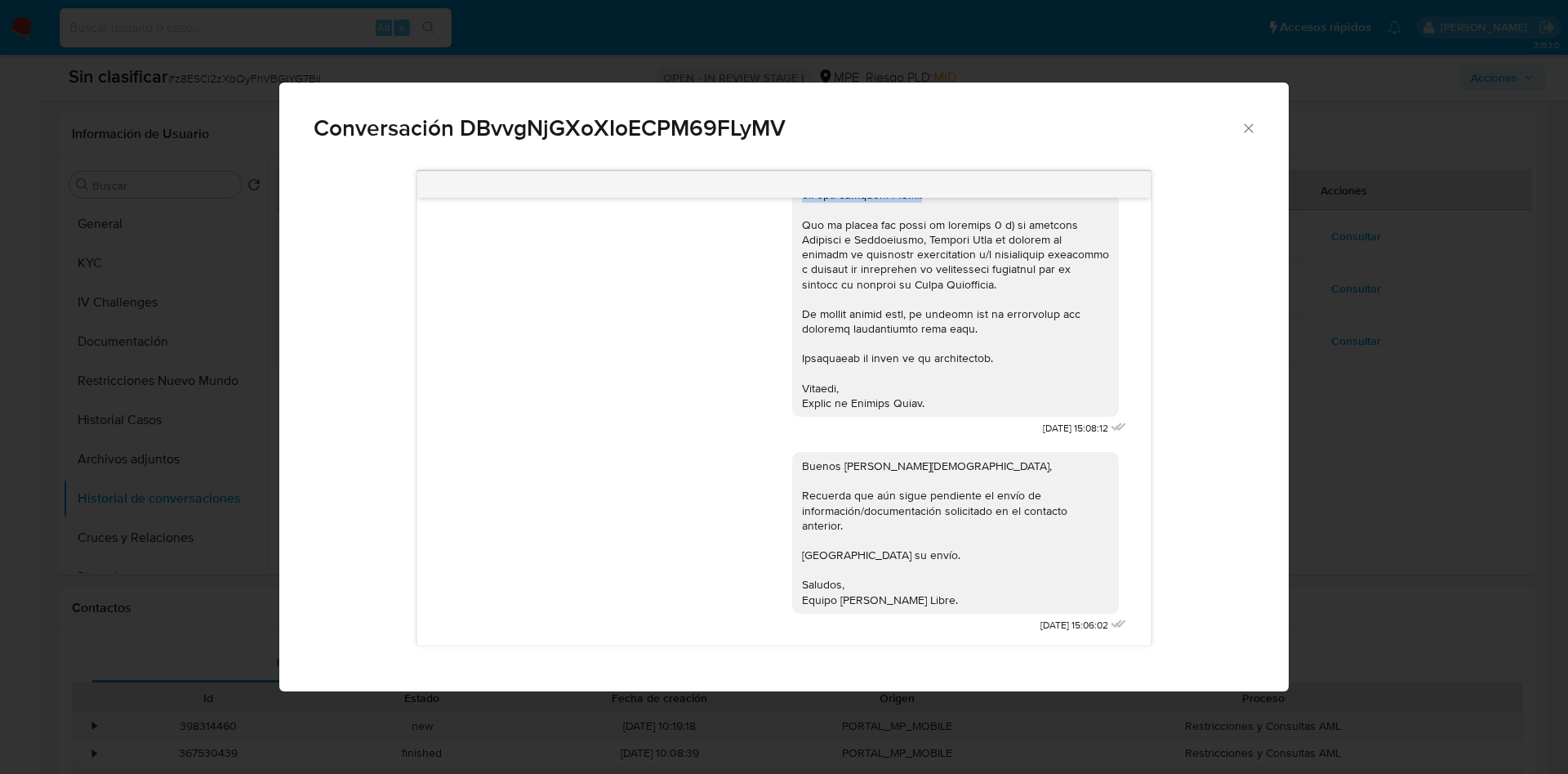
scroll to position [394, 0]
click at [1300, 473] on div "Conversación DBvvgNjGXoXIoECPM69FLyMV 19/09/2023 15:08:12 Buenos días Jesús, Re…" at bounding box center [784, 387] width 1568 height 774
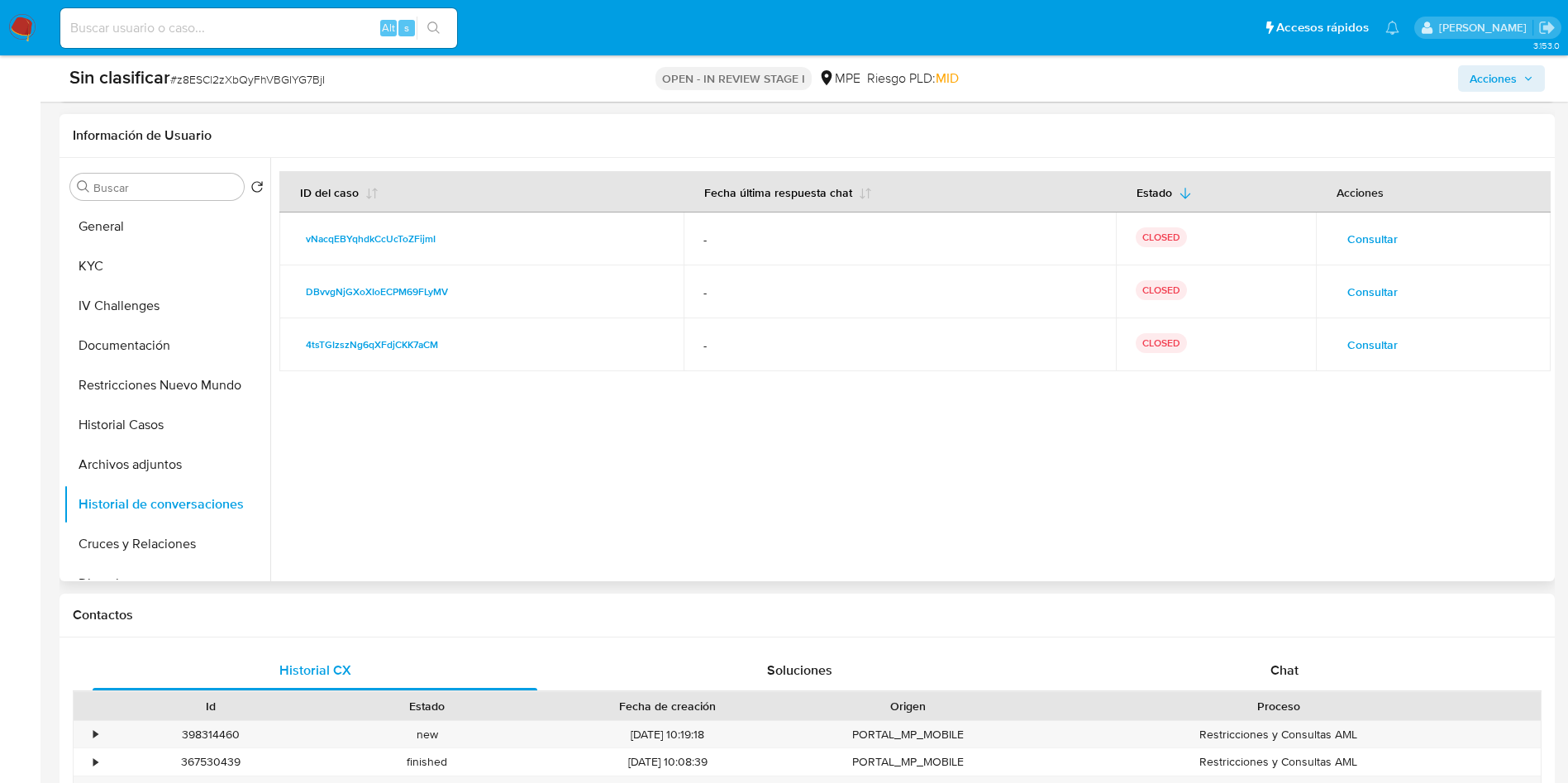
click at [1368, 229] on span "Consultar" at bounding box center [1372, 239] width 50 height 23
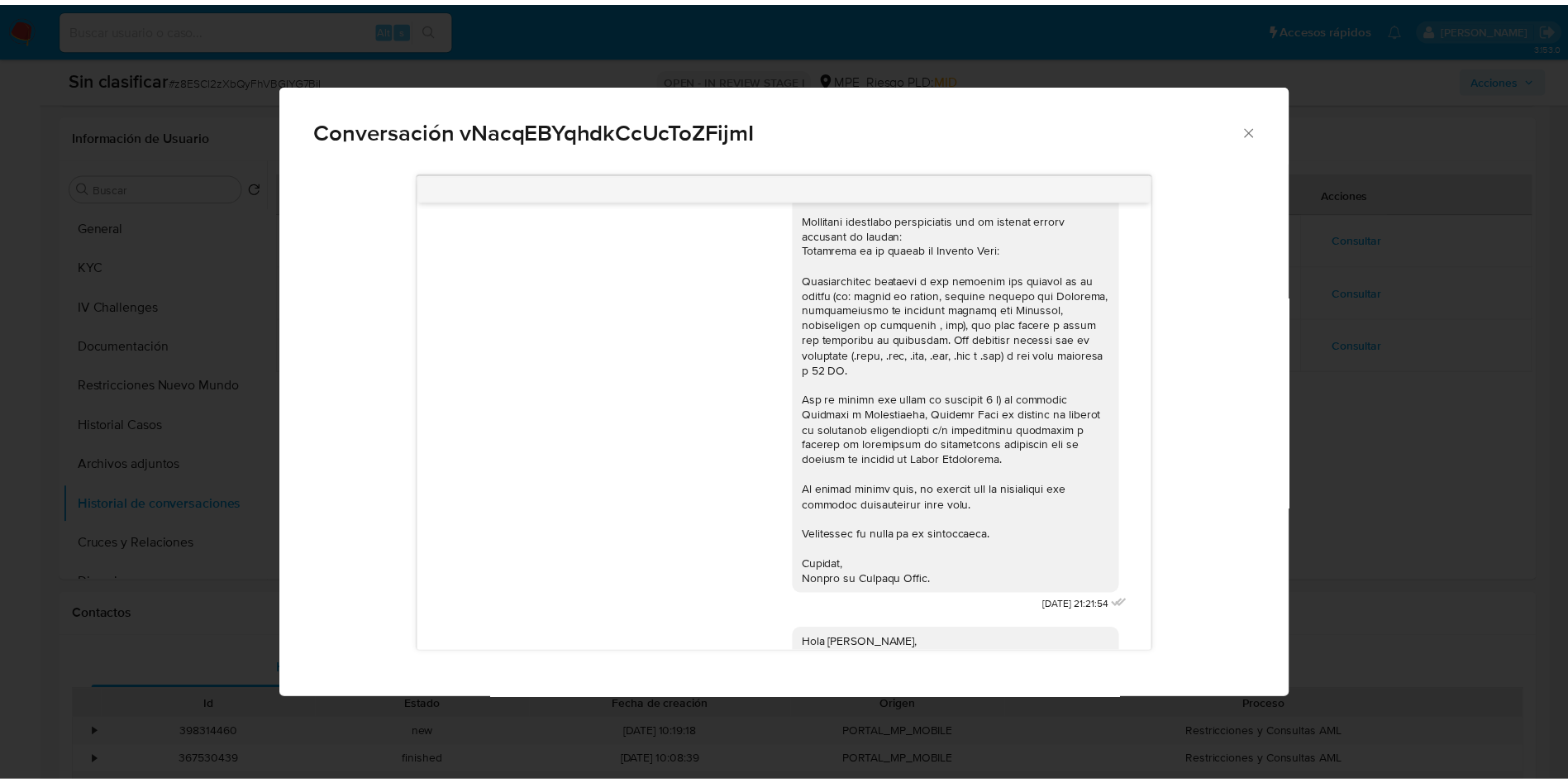
scroll to position [27, 0]
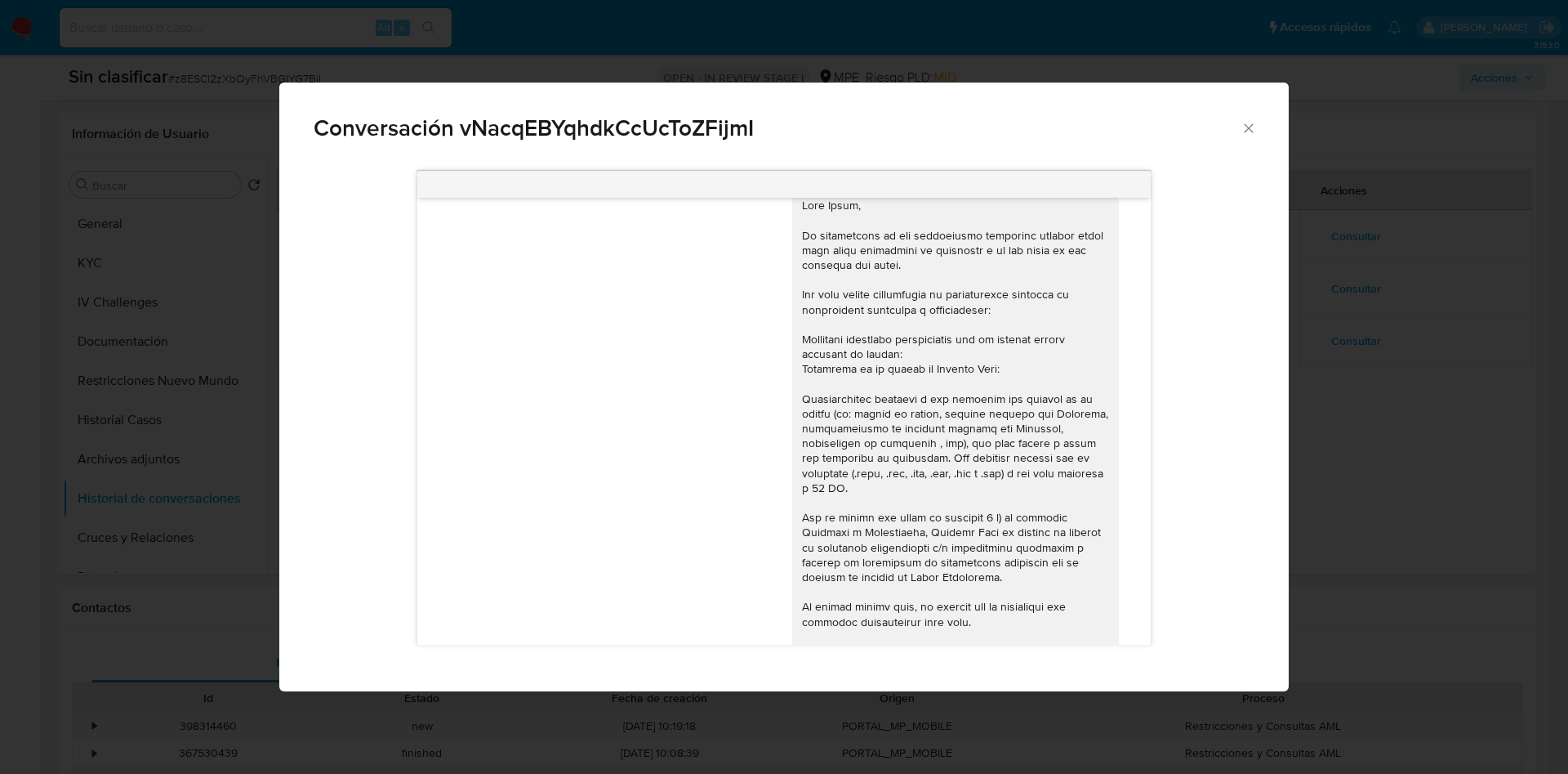
click at [1442, 478] on div "Conversación vNacqEBYqhdkCcUcToZFijmI 09/02/2024 21:21:54 Hola Jesus, Te contac…" at bounding box center [784, 387] width 1568 height 774
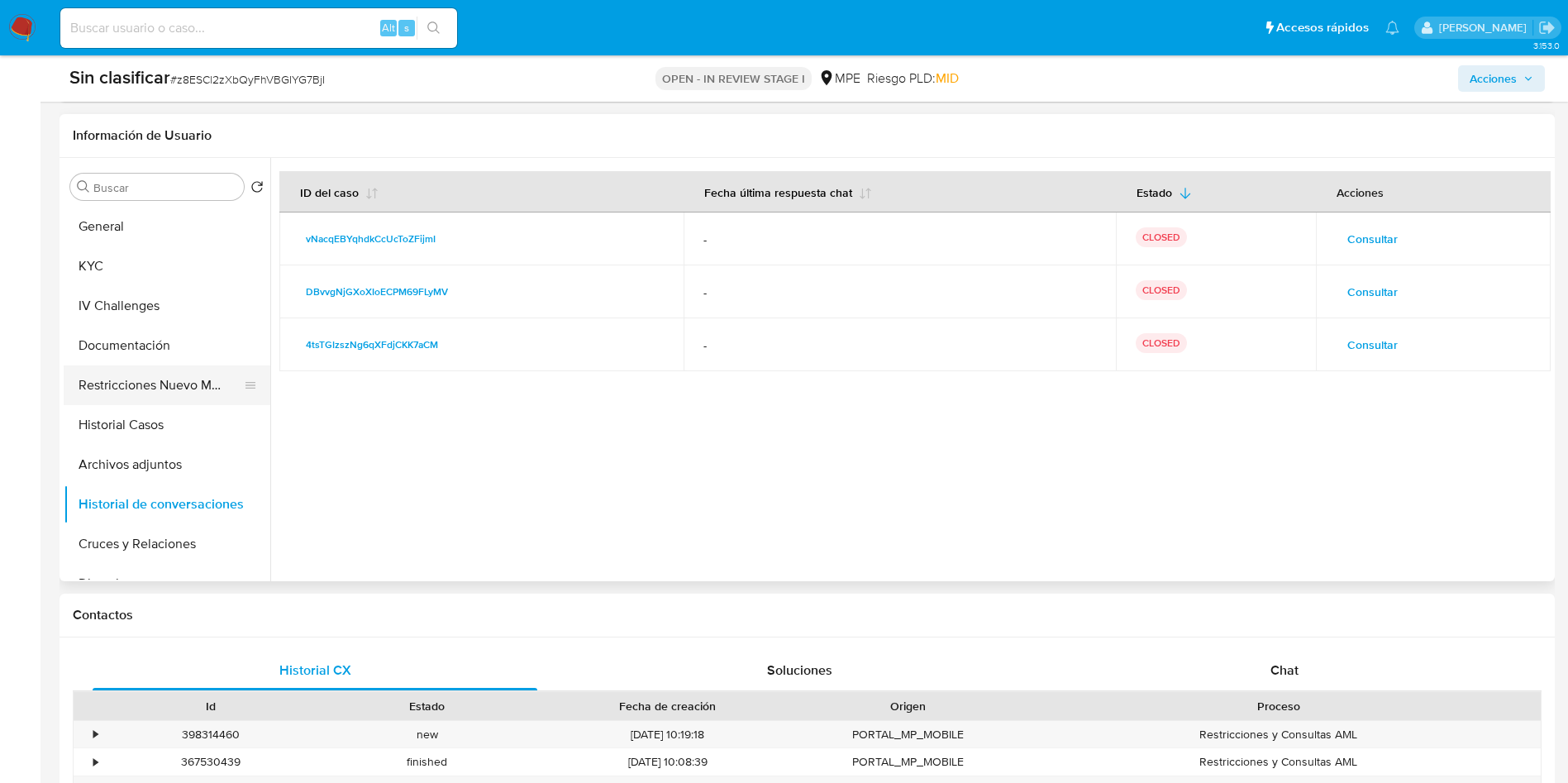
click at [168, 392] on button "Restricciones Nuevo Mundo" at bounding box center [160, 384] width 193 height 39
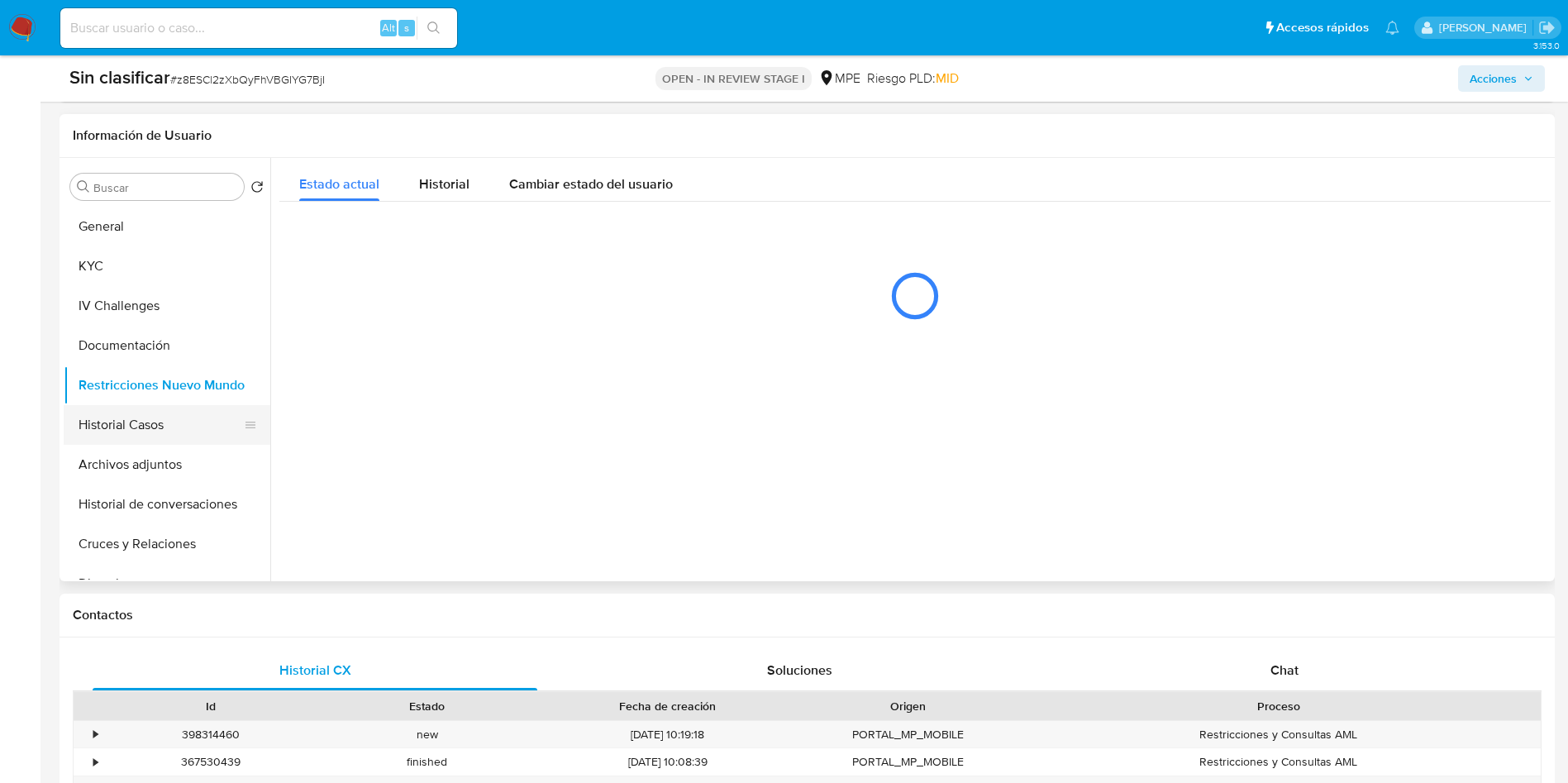
click at [179, 423] on button "Historial Casos" at bounding box center [160, 425] width 193 height 39
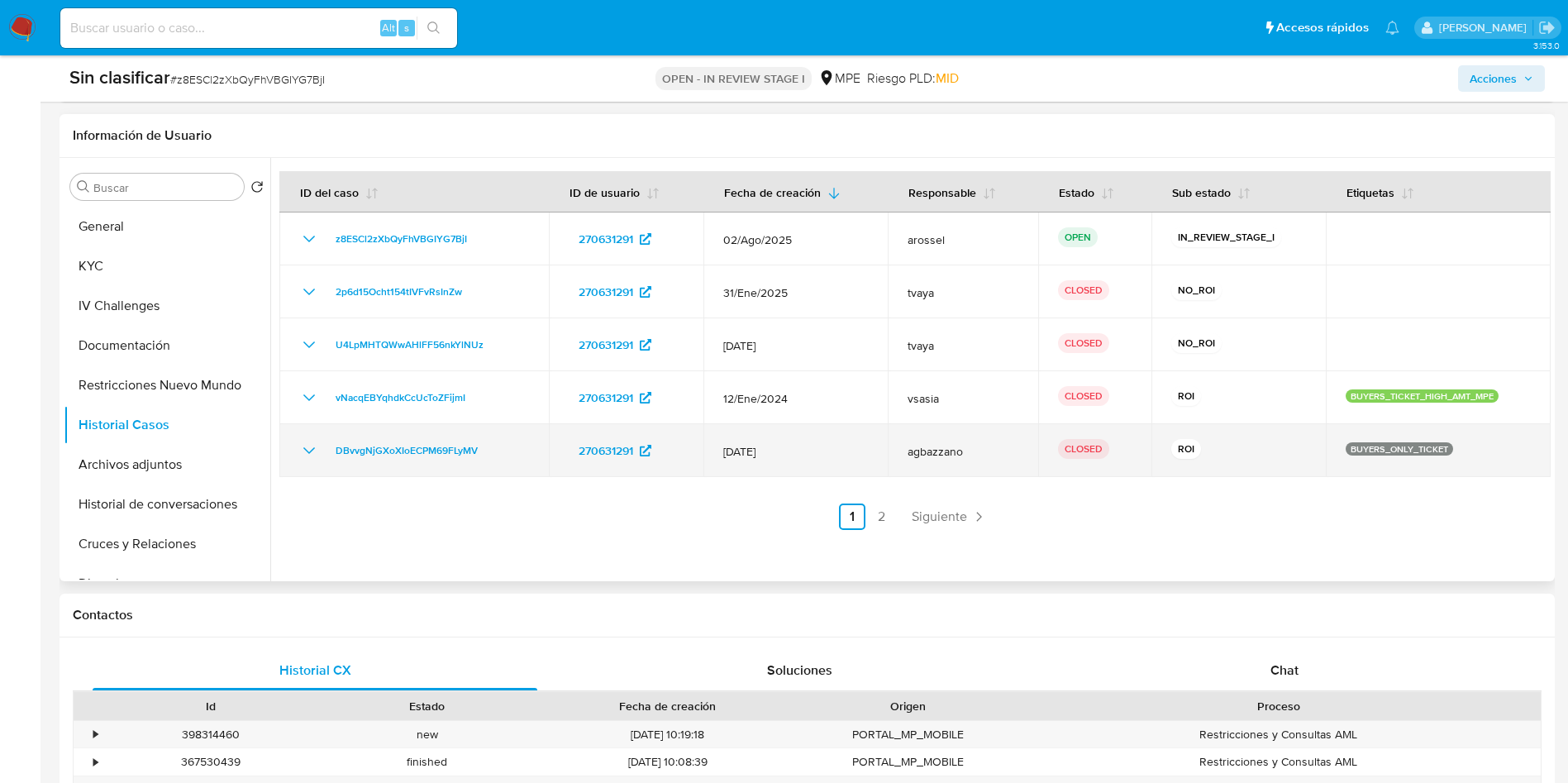
click at [307, 457] on icon "Mostrar/Ocultar" at bounding box center [309, 451] width 20 height 20
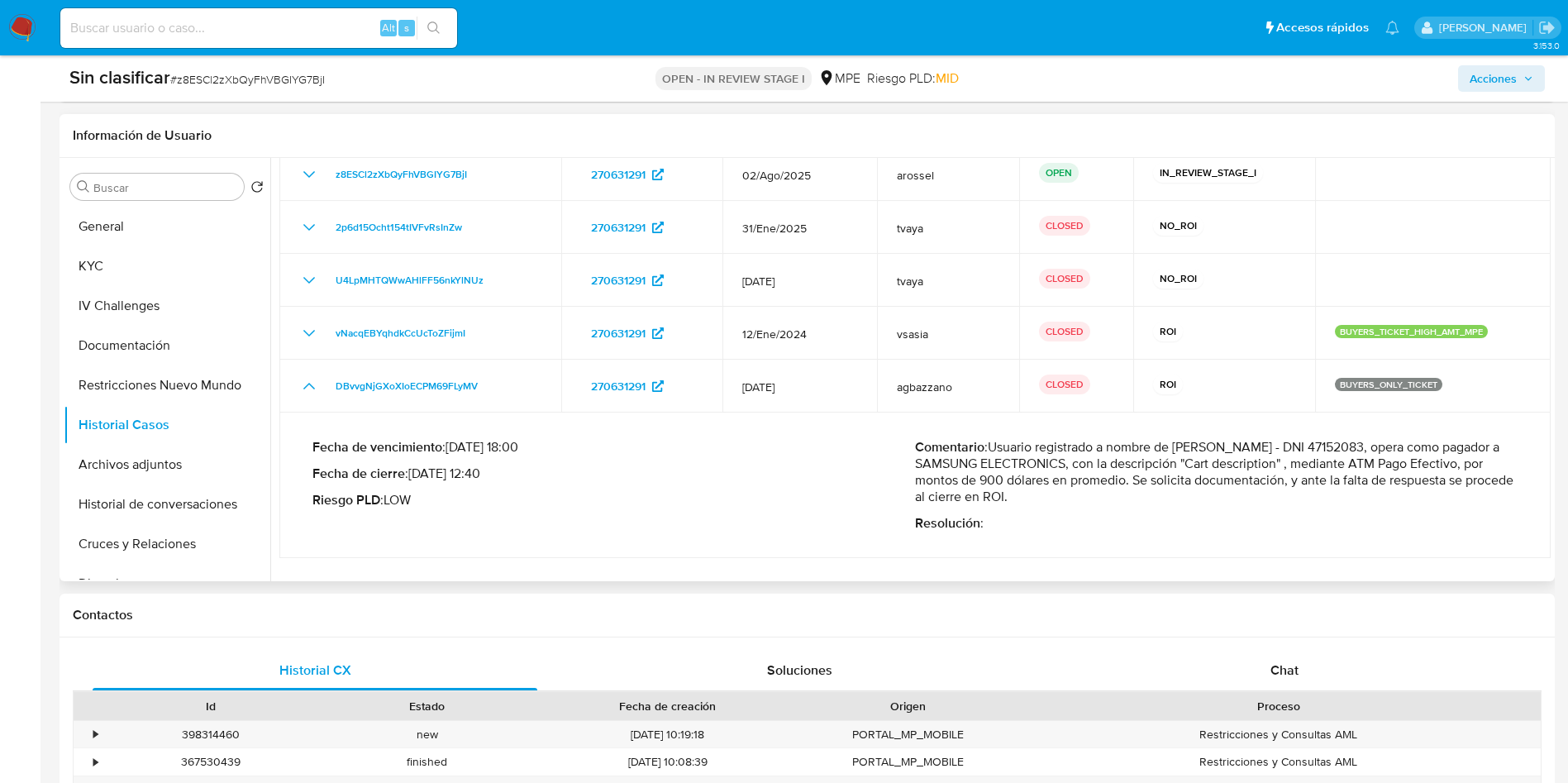
scroll to position [117, 0]
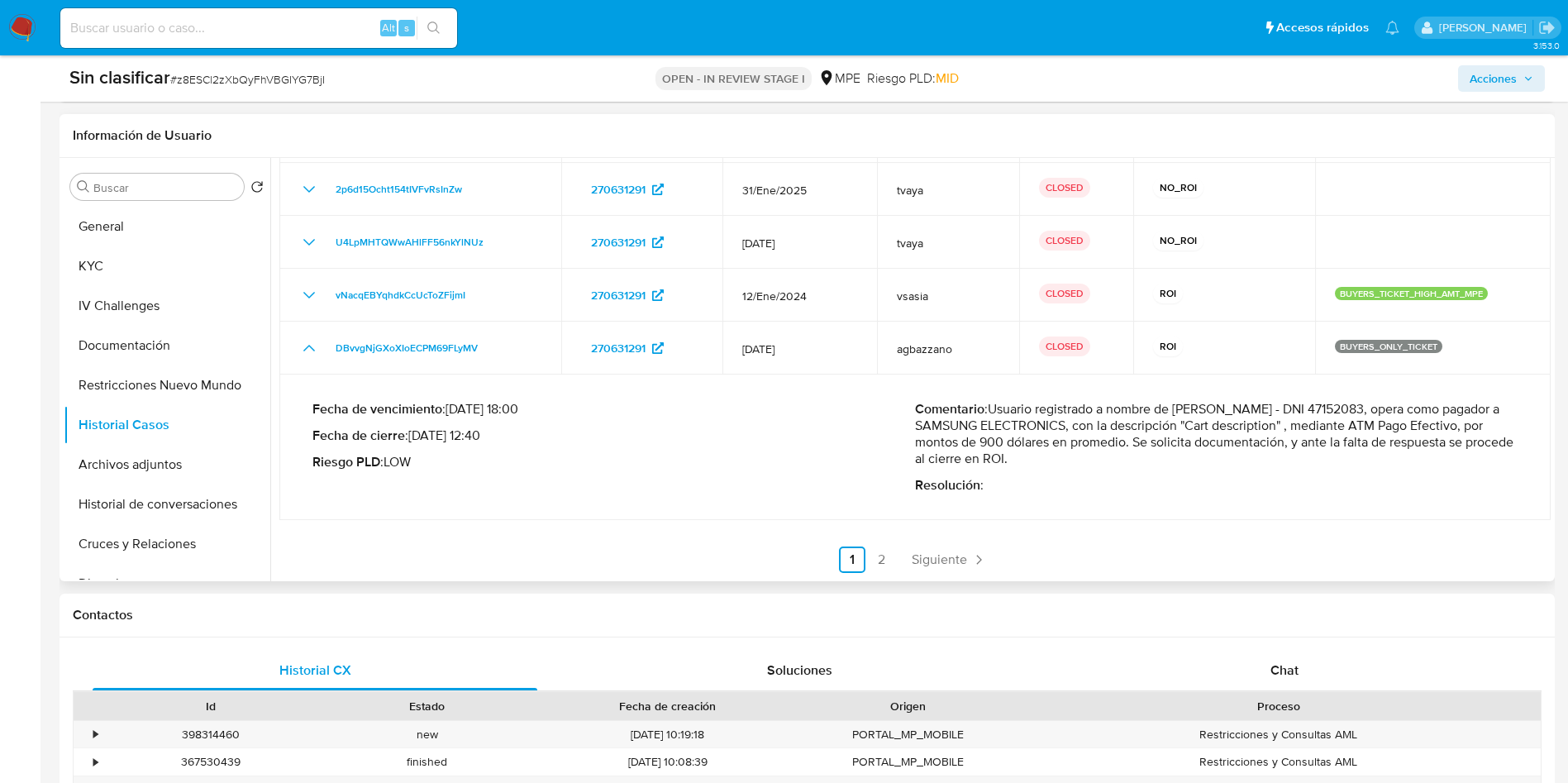
click at [1151, 424] on p "Comentario : Usuario registrado a nombre de JESUS ALBERTO DOMINGUEZ PERALTA - D…" at bounding box center [1216, 434] width 603 height 66
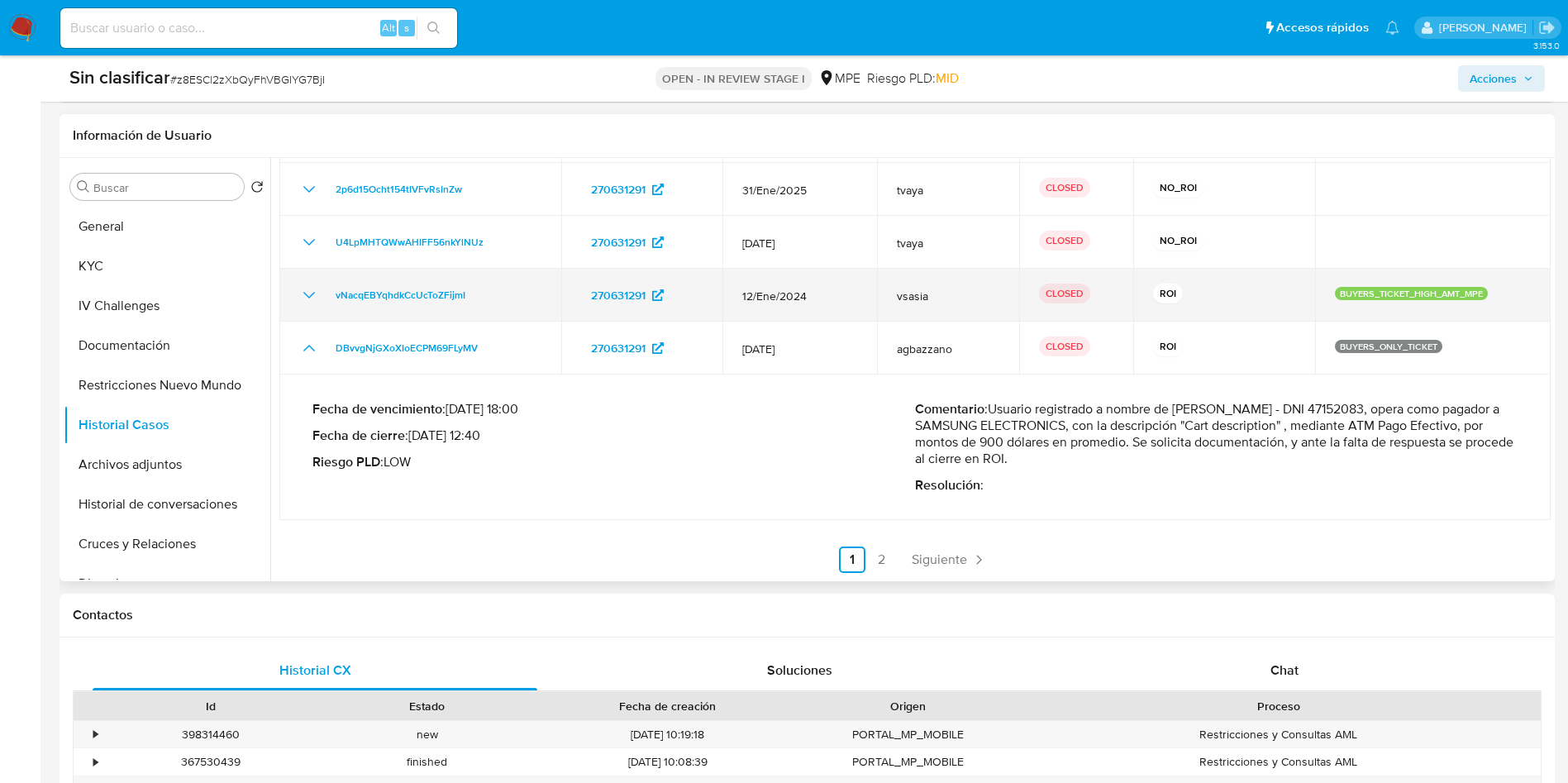
click at [311, 290] on icon "Mostrar/Ocultar" at bounding box center [309, 295] width 20 height 20
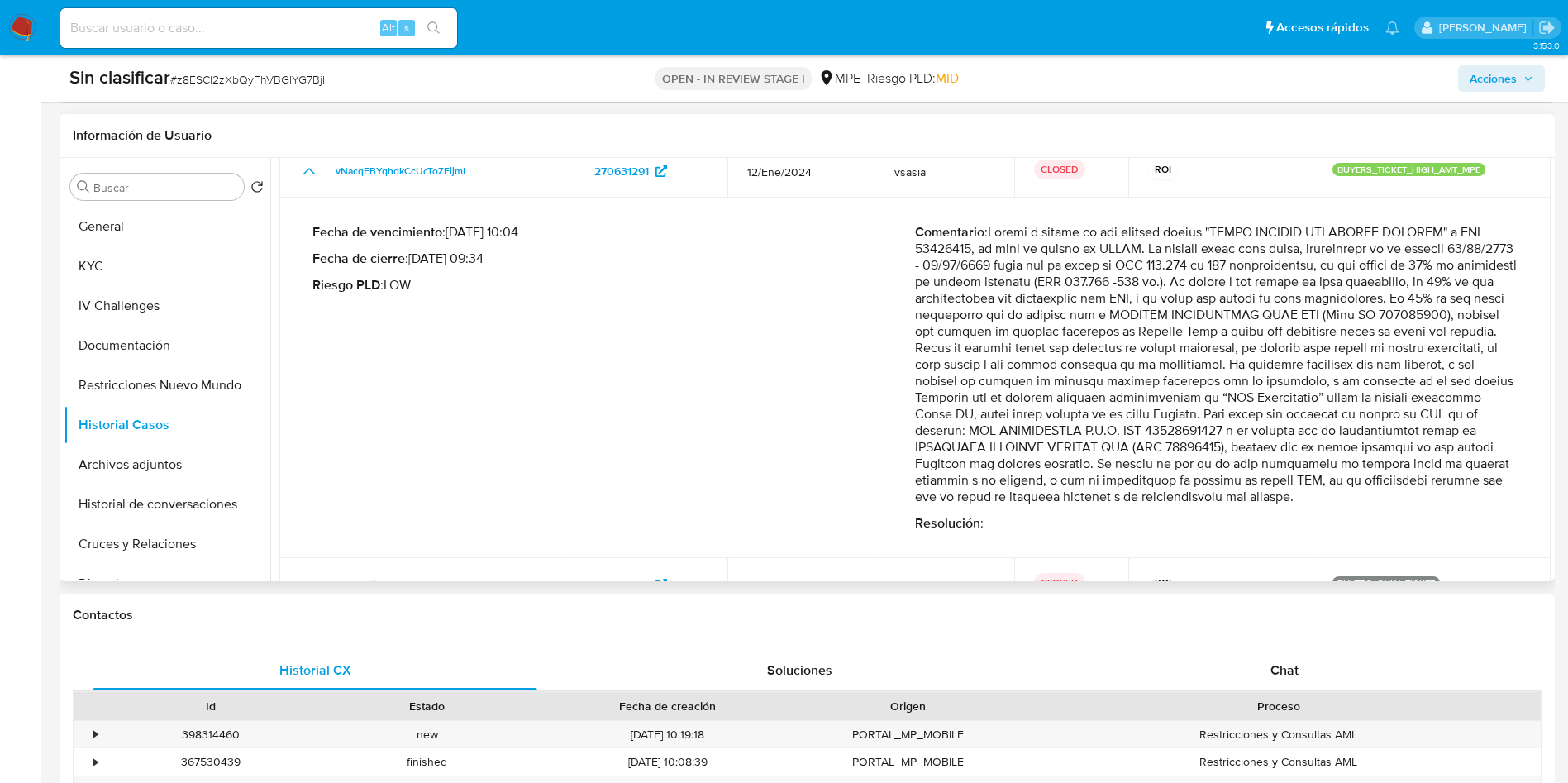
scroll to position [0, 0]
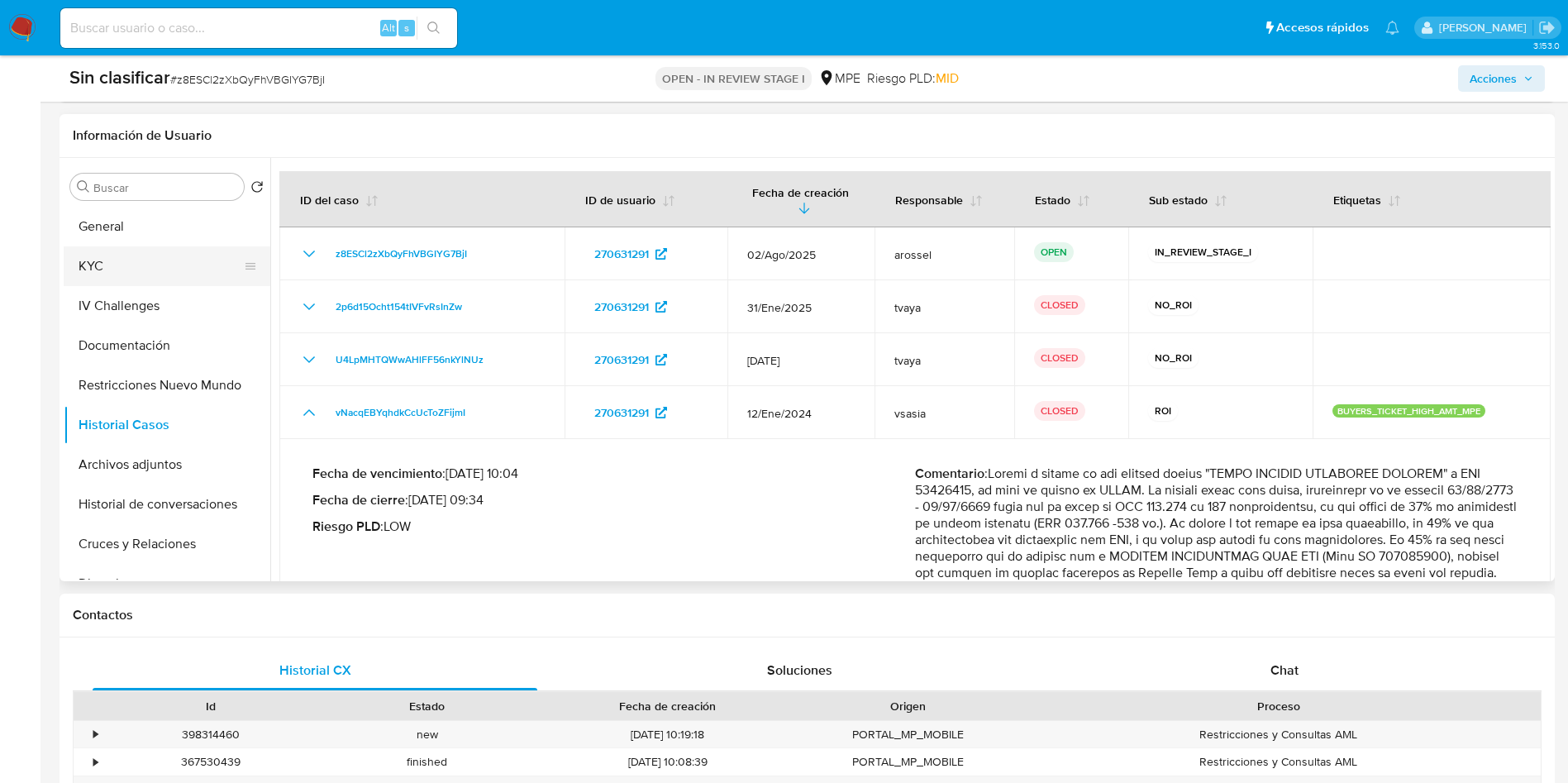
click at [148, 258] on button "KYC" at bounding box center [160, 265] width 193 height 39
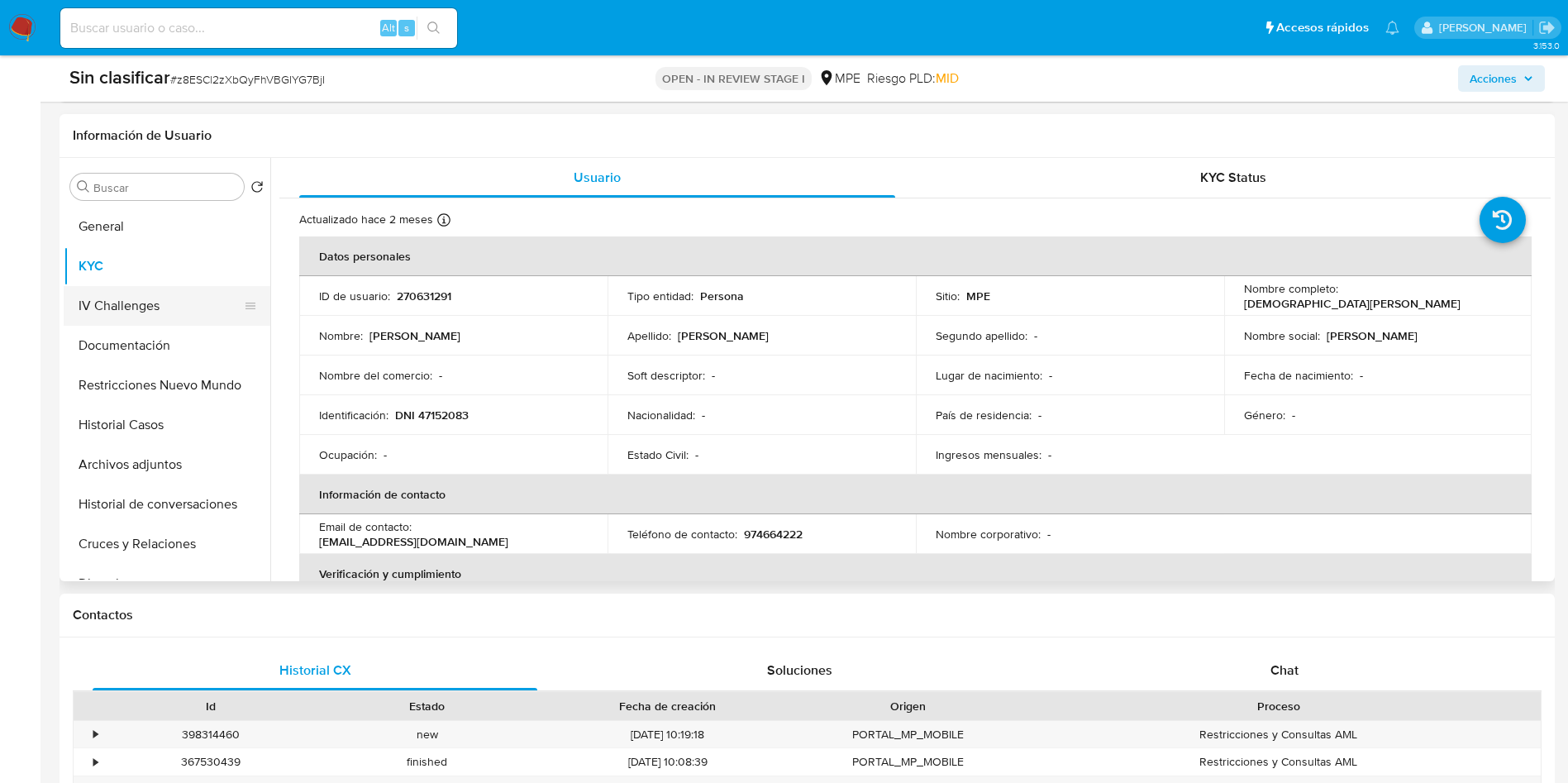
click at [180, 317] on button "IV Challenges" at bounding box center [160, 305] width 193 height 39
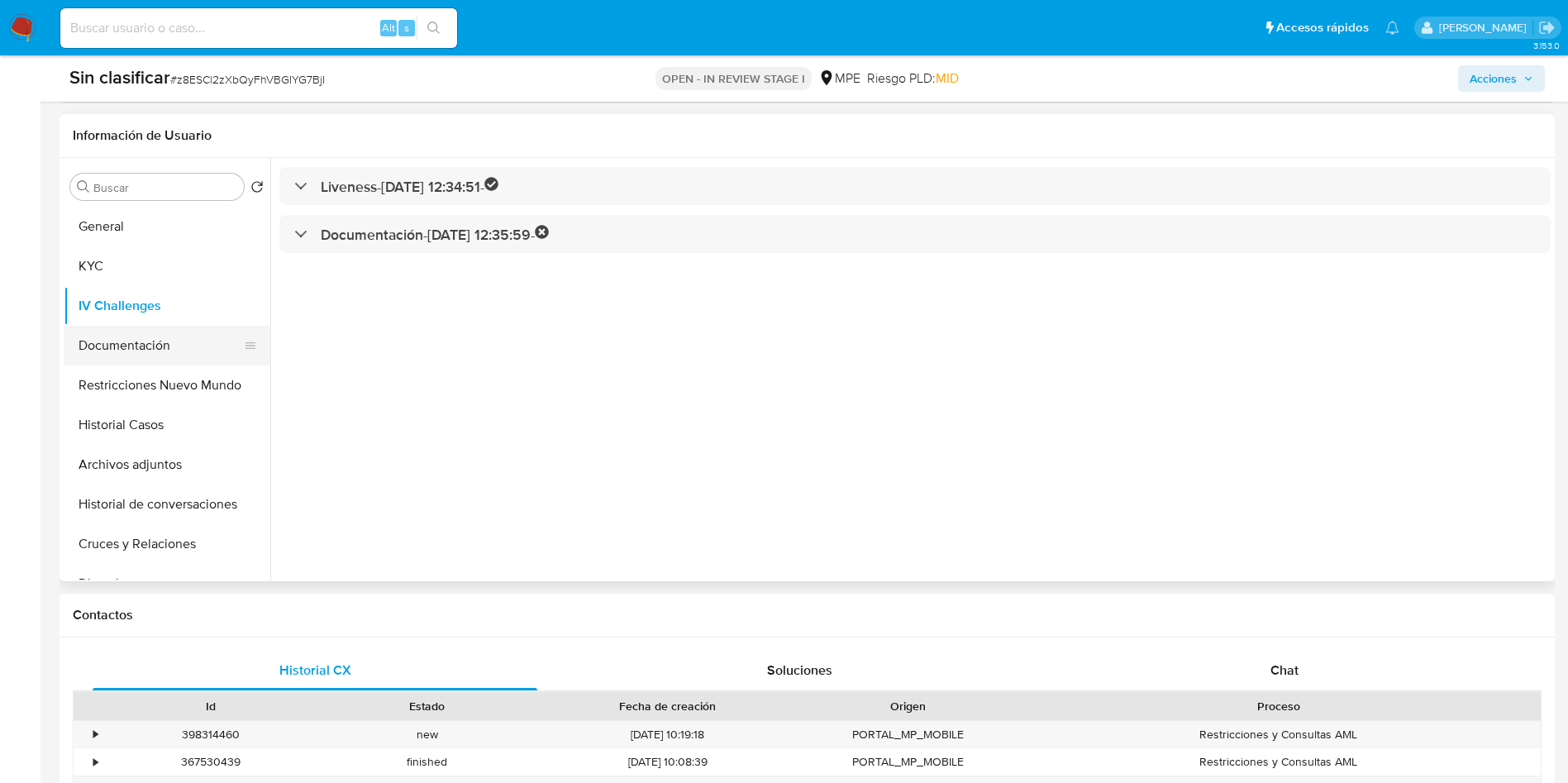
click at [182, 347] on button "Documentación" at bounding box center [160, 345] width 193 height 39
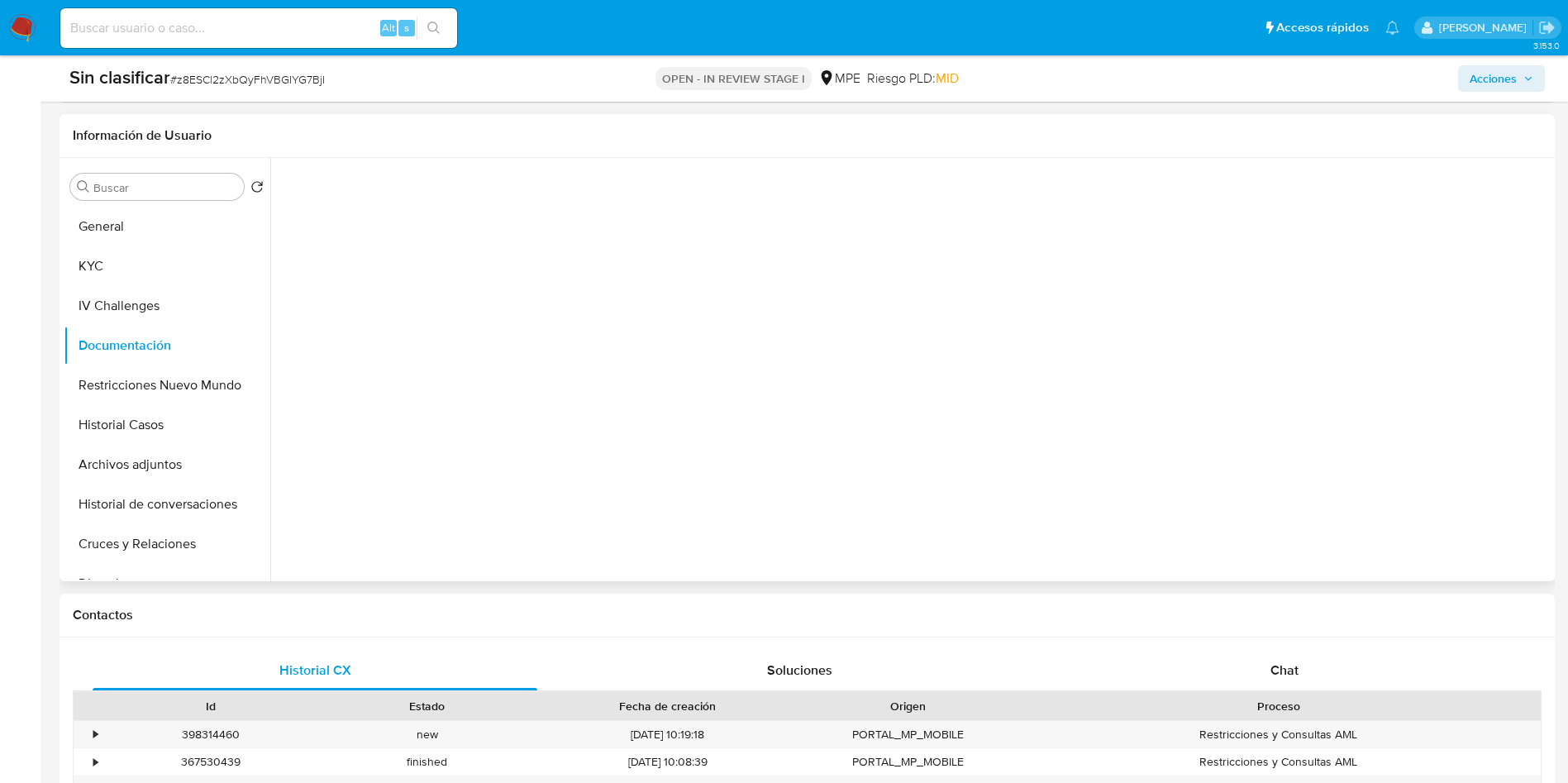
scroll to position [124, 0]
click at [1352, 665] on div "Chat" at bounding box center [1284, 670] width 445 height 39
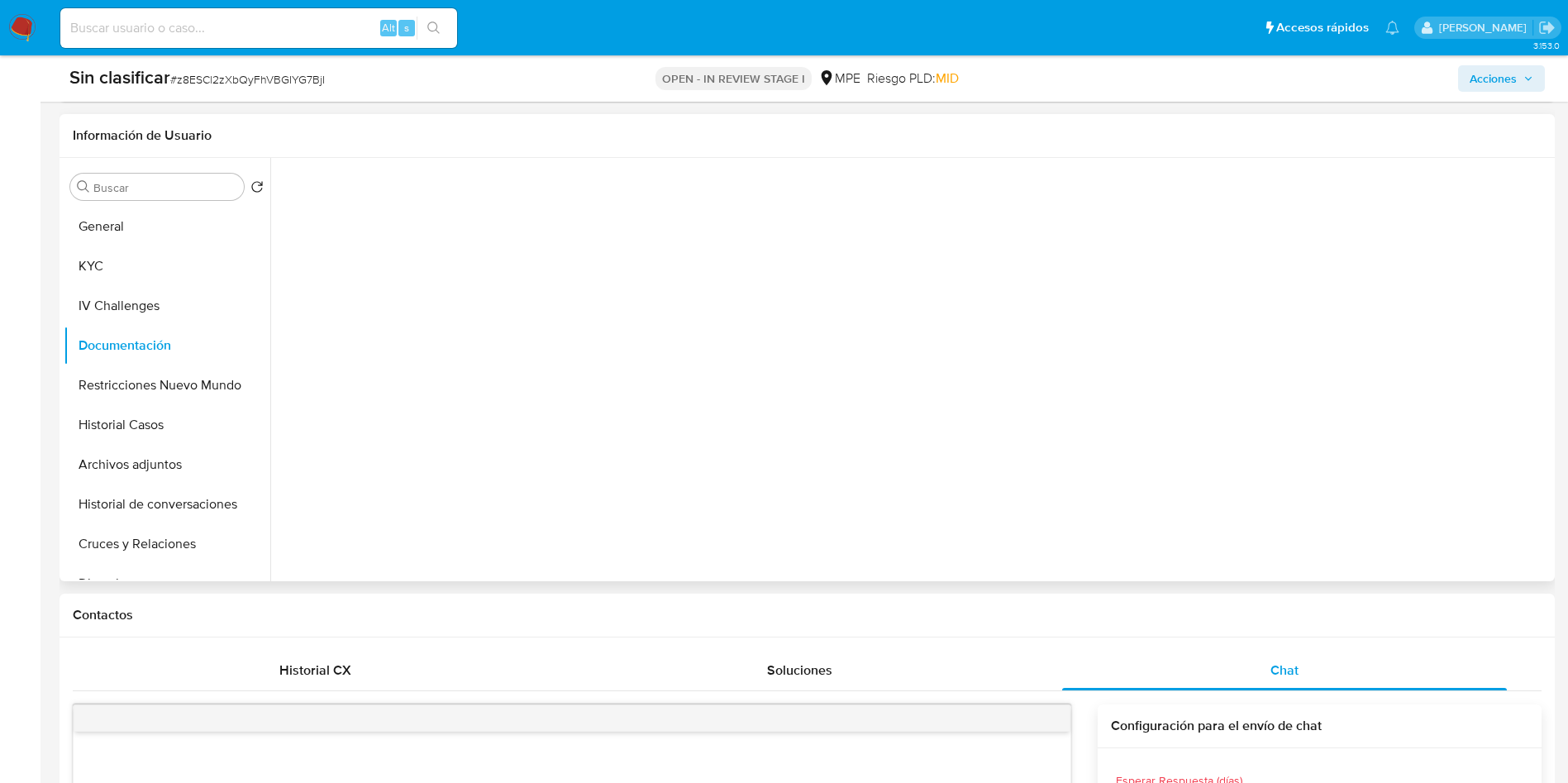
drag, startPoint x: 394, startPoint y: 652, endPoint x: 503, endPoint y: 514, distance: 175.9
click at [392, 653] on div "Historial CX" at bounding box center [315, 670] width 445 height 39
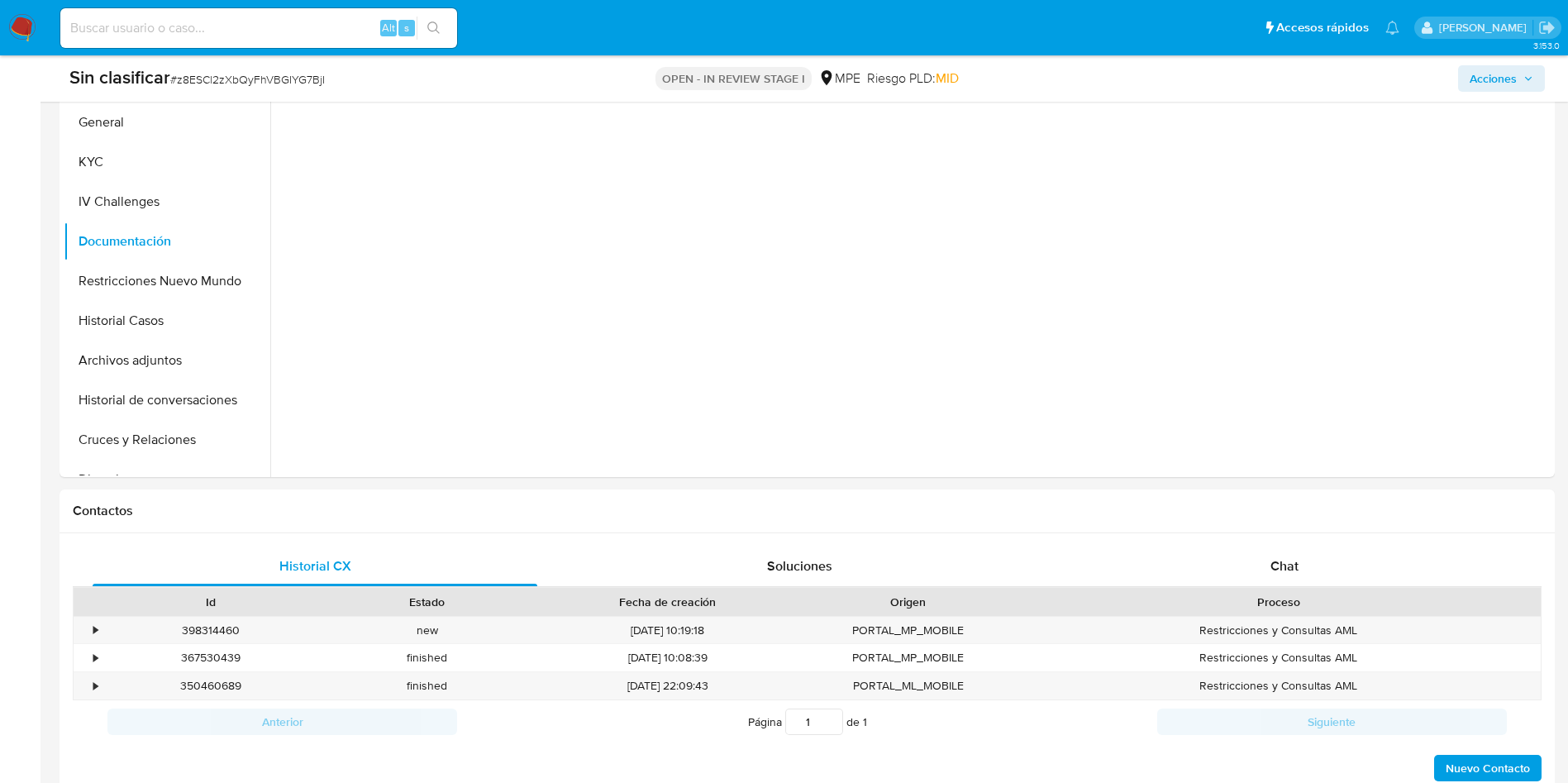
scroll to position [620, 0]
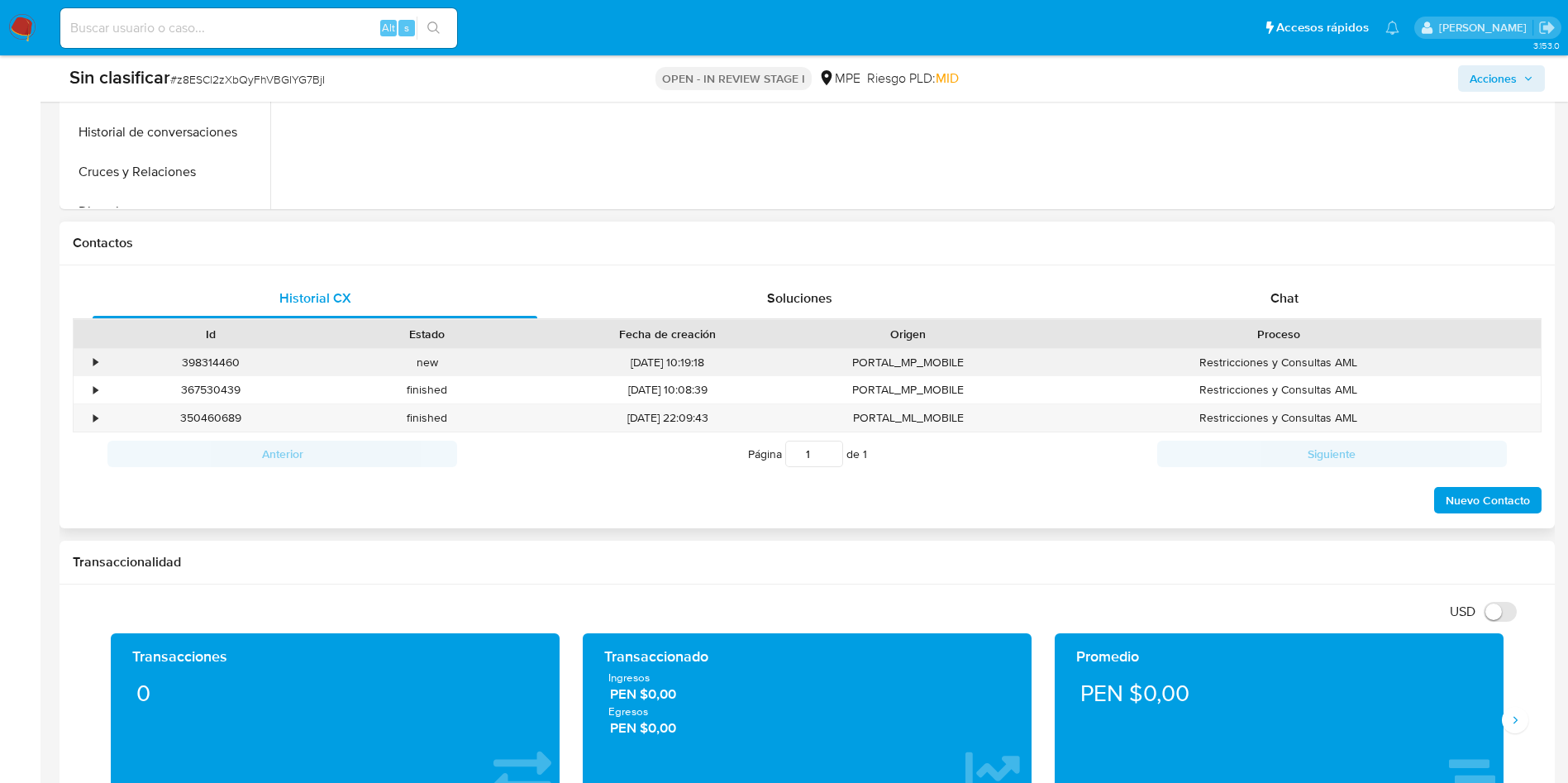
click at [97, 359] on div "•" at bounding box center [95, 362] width 4 height 16
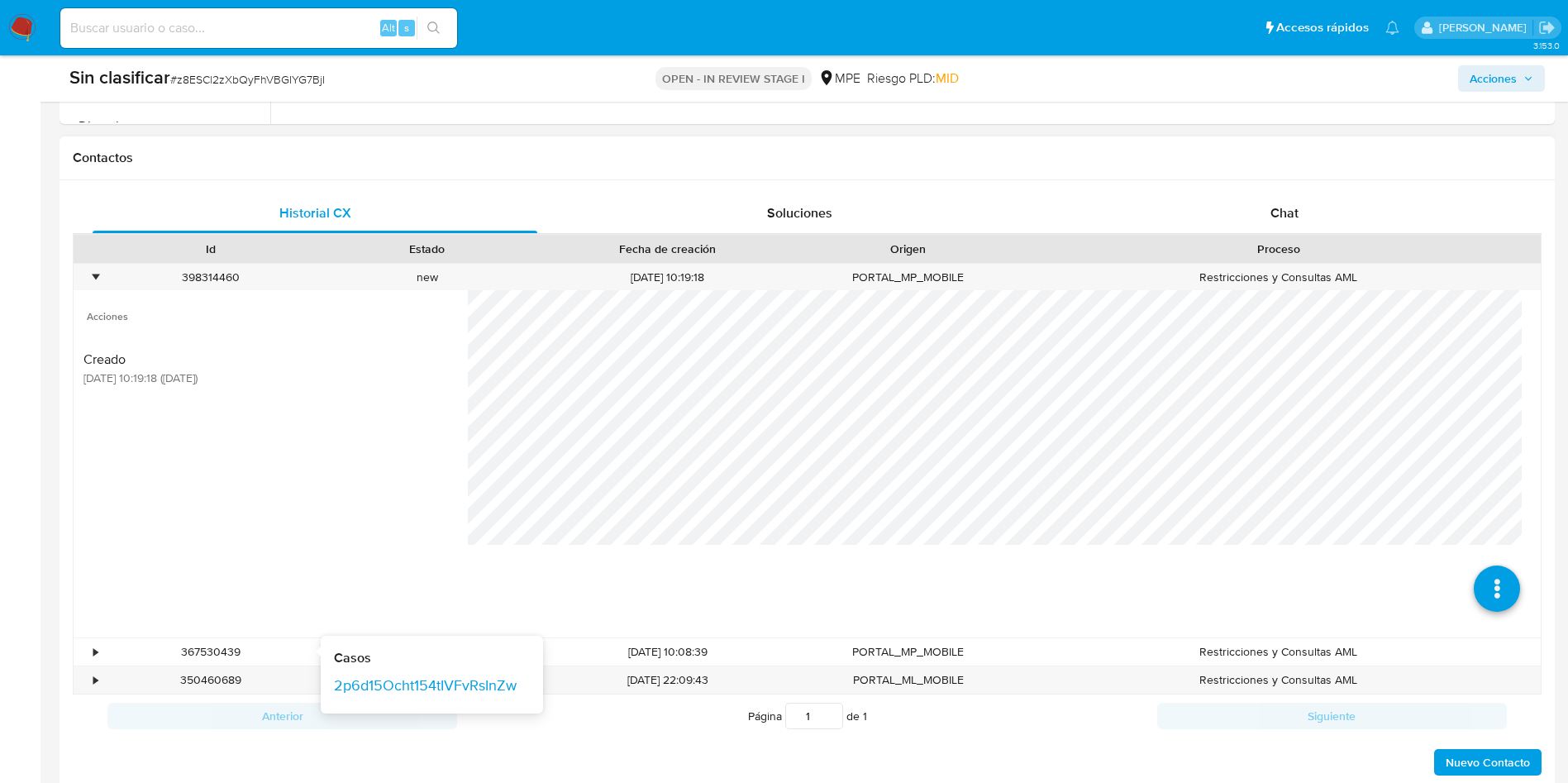
scroll to position [744, 0]
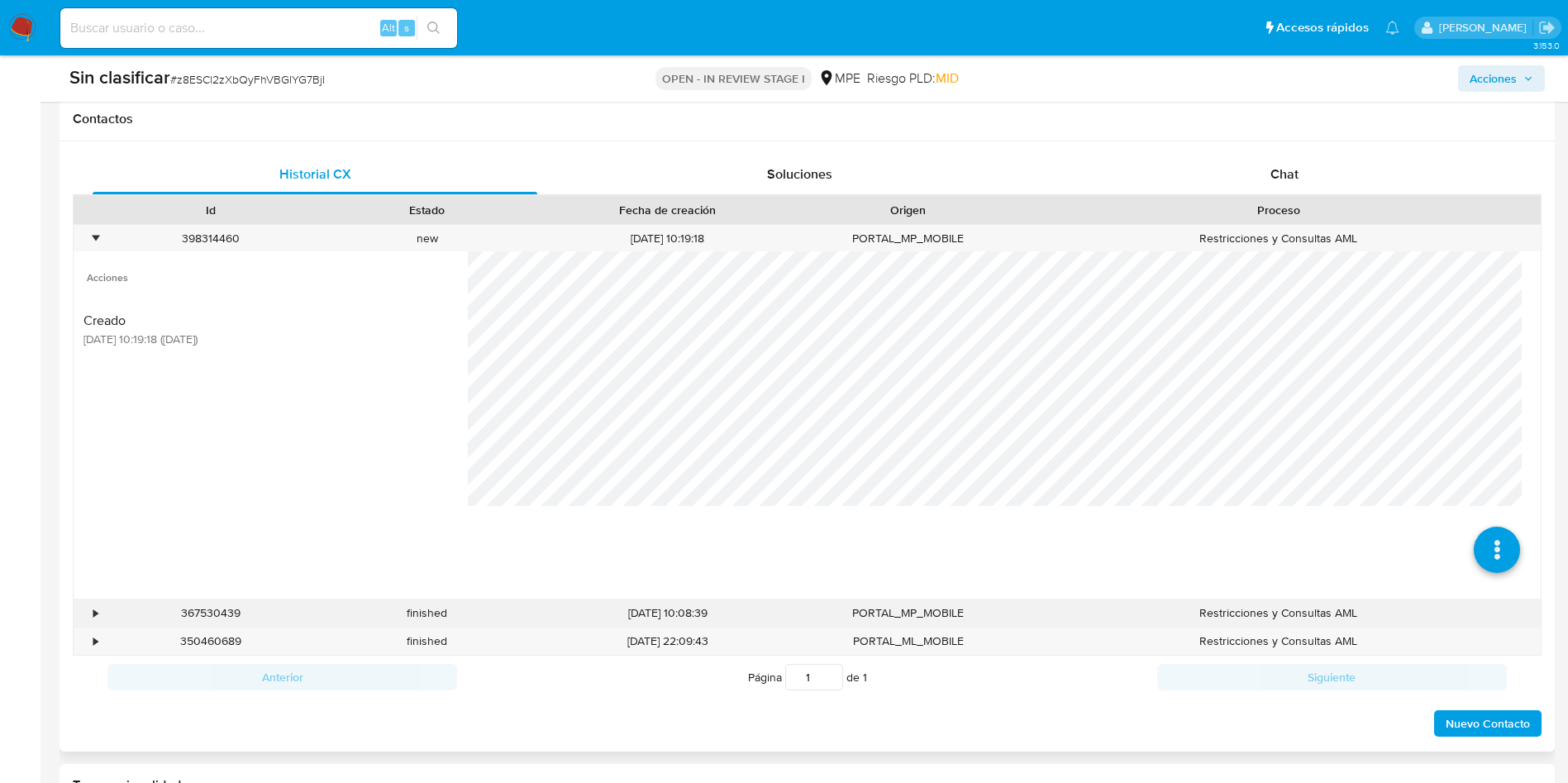
drag, startPoint x: 96, startPoint y: 612, endPoint x: 134, endPoint y: 619, distance: 38.6
click at [97, 612] on div "•" at bounding box center [95, 613] width 4 height 16
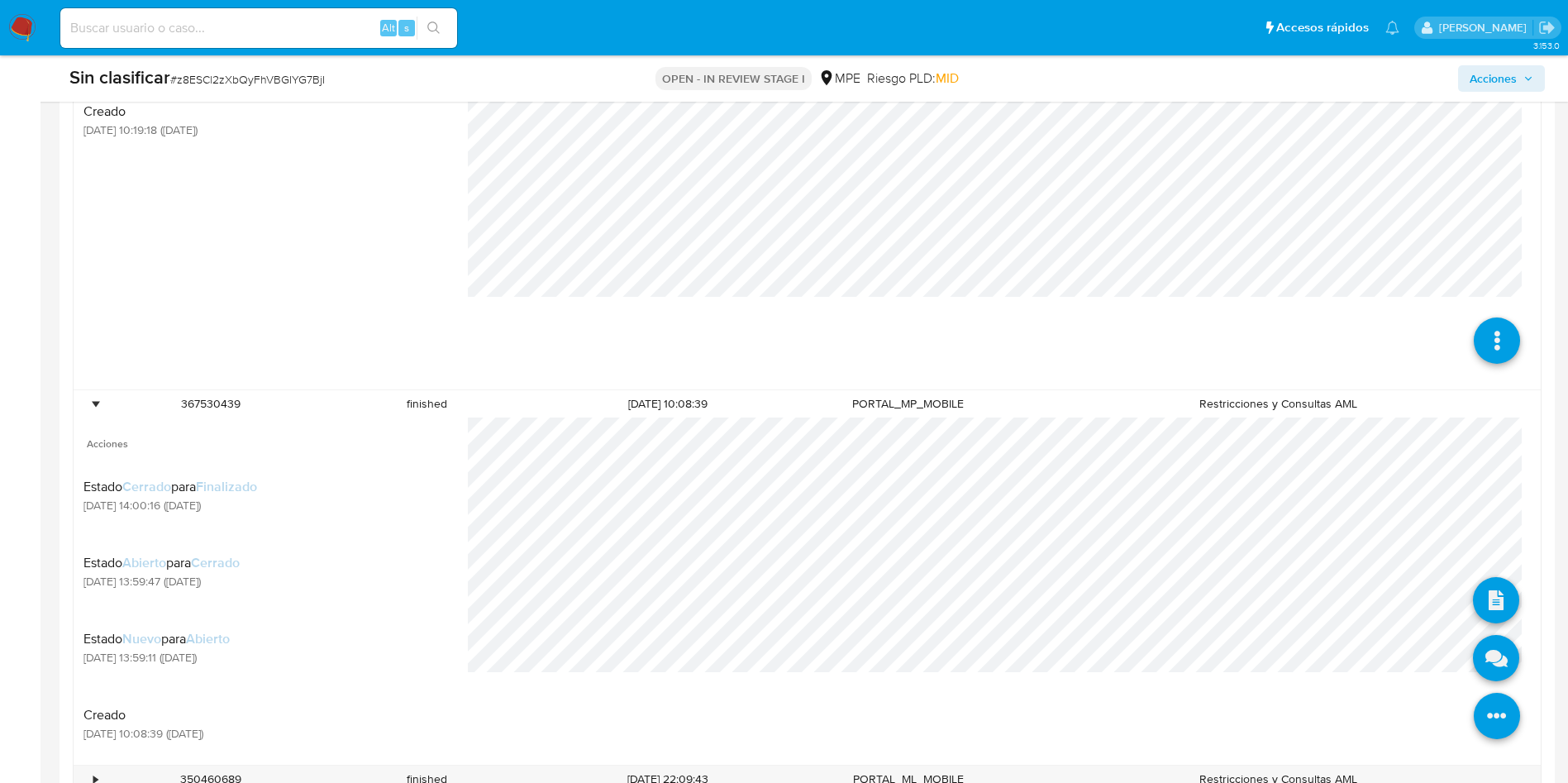
scroll to position [992, 0]
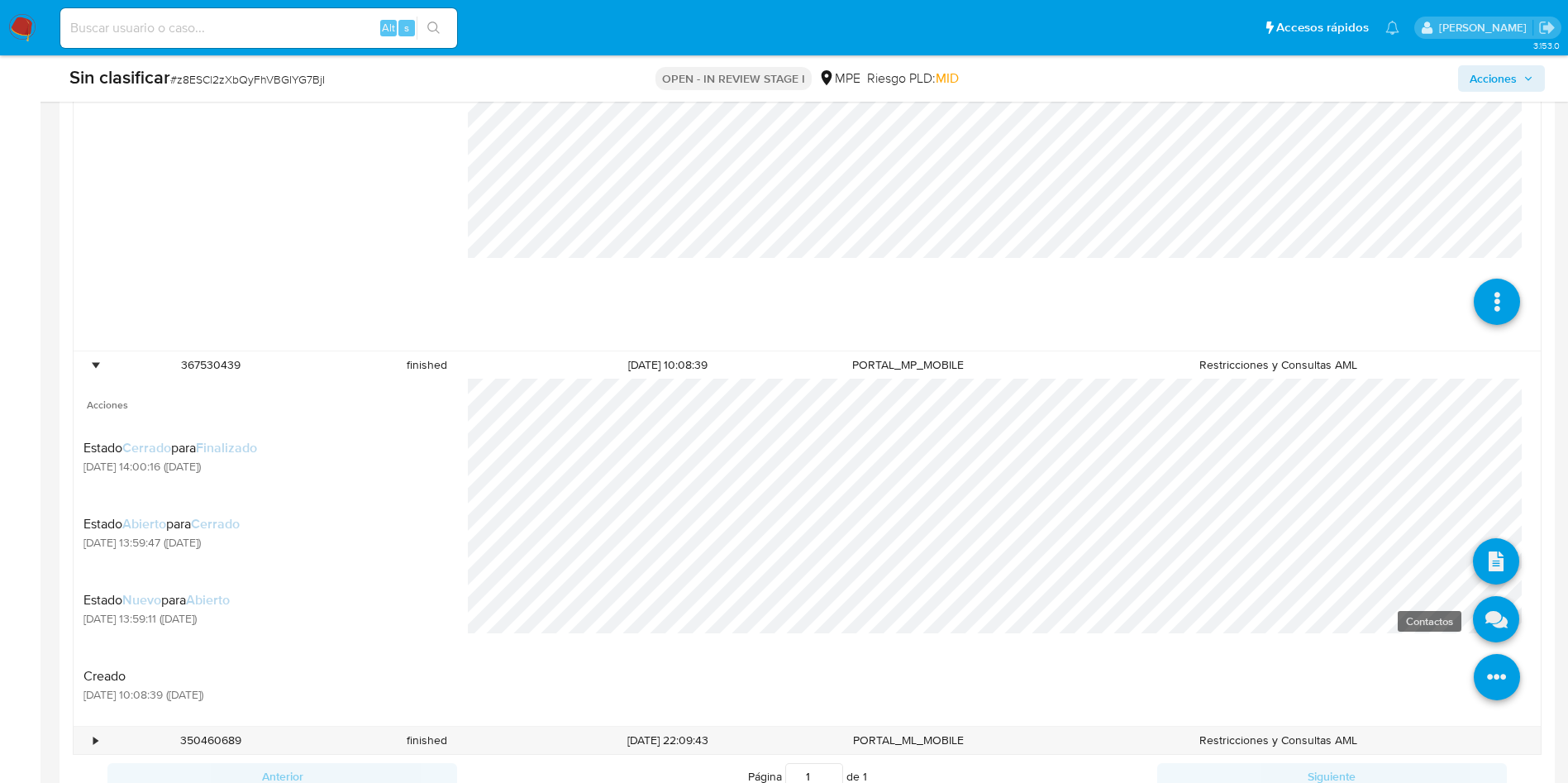
click at [1489, 624] on link at bounding box center [1496, 619] width 46 height 46
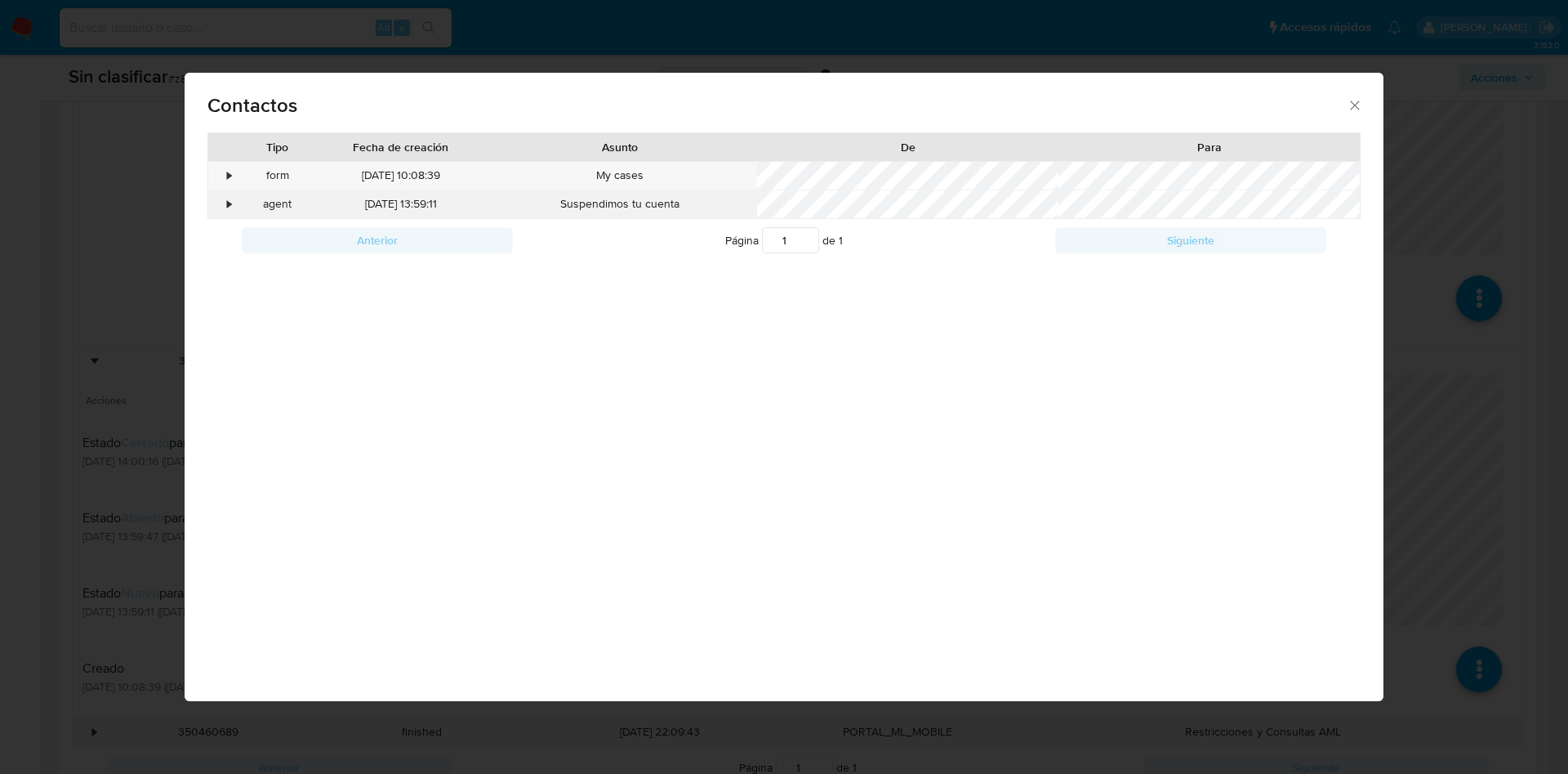
click at [233, 207] on div "•" at bounding box center [222, 203] width 28 height 27
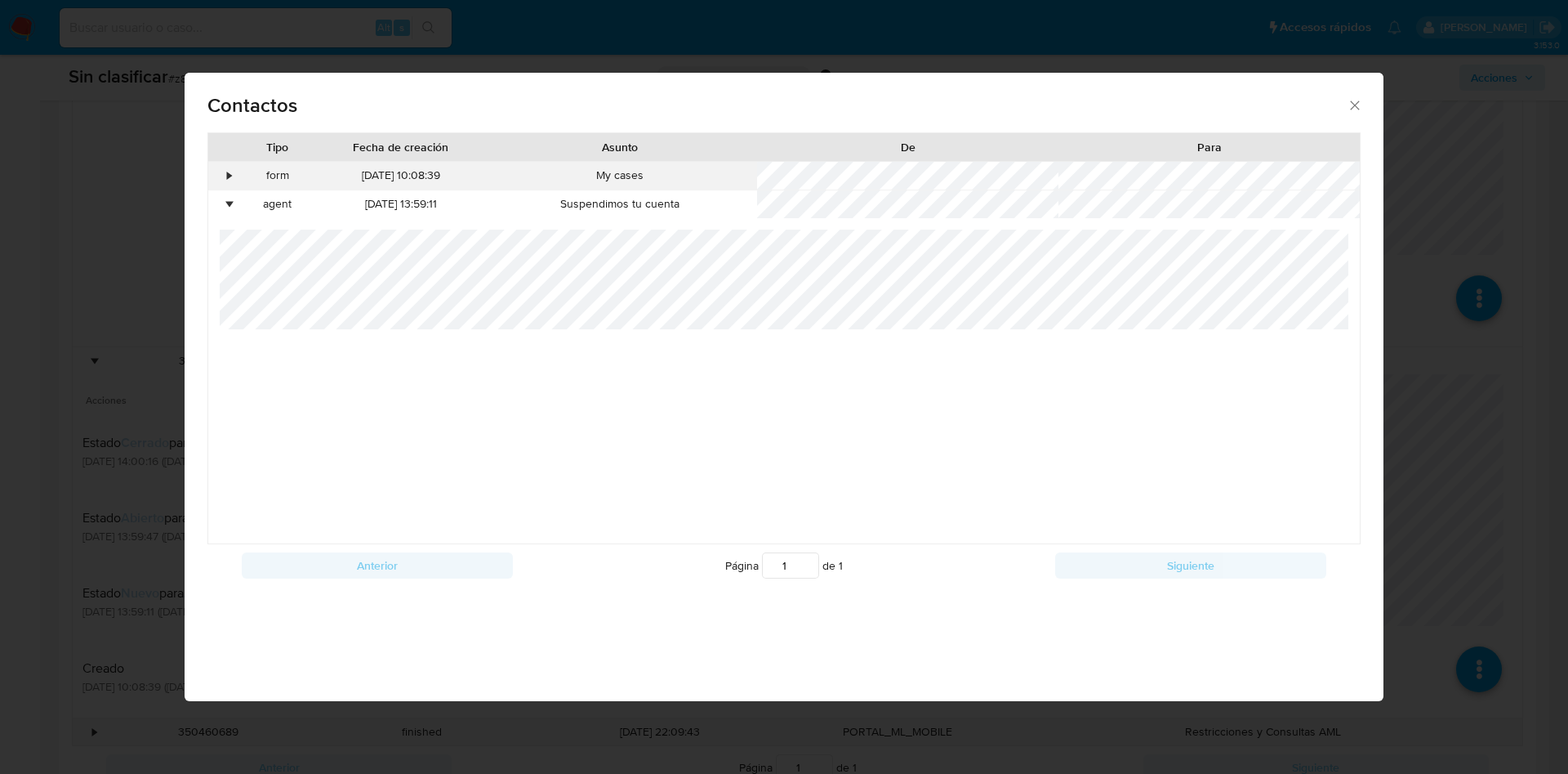
click at [228, 177] on div "•" at bounding box center [230, 176] width 4 height 17
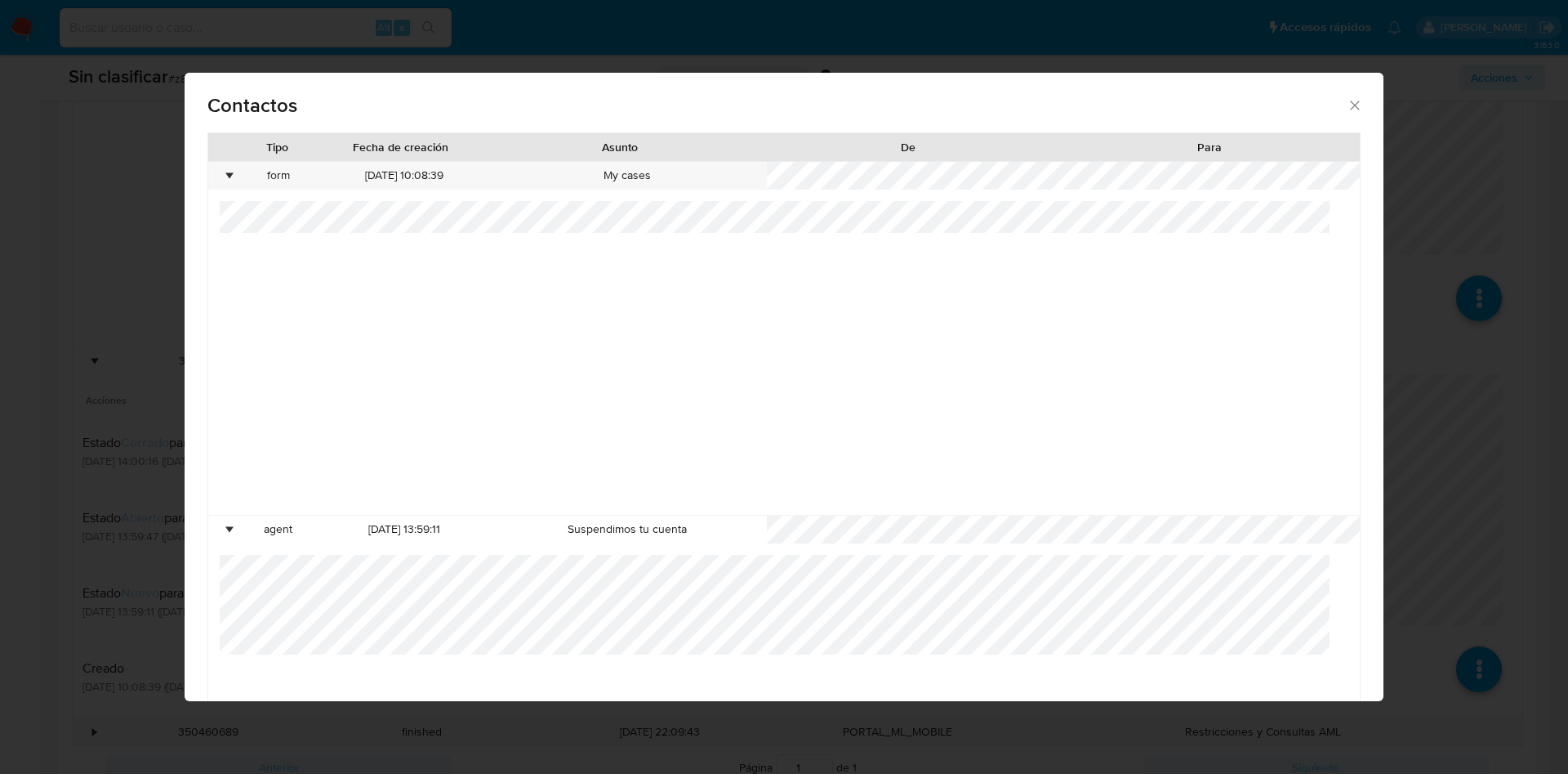
click at [1468, 378] on div "Contactos Tipo Fecha de creación Asunto De Para • form 31/01/2025 10:08:39 My c…" at bounding box center [784, 387] width 1568 height 774
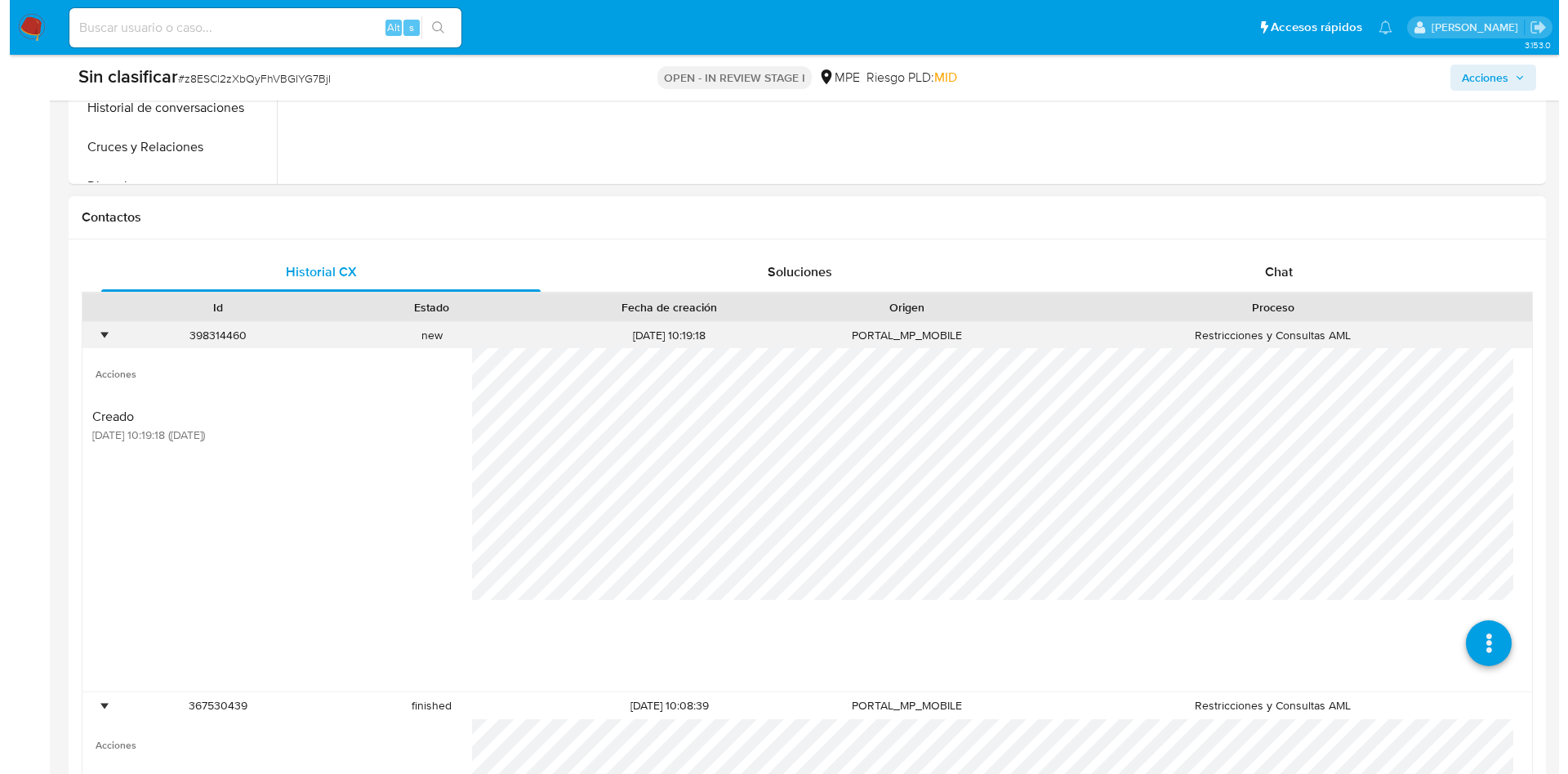
scroll to position [613, 0]
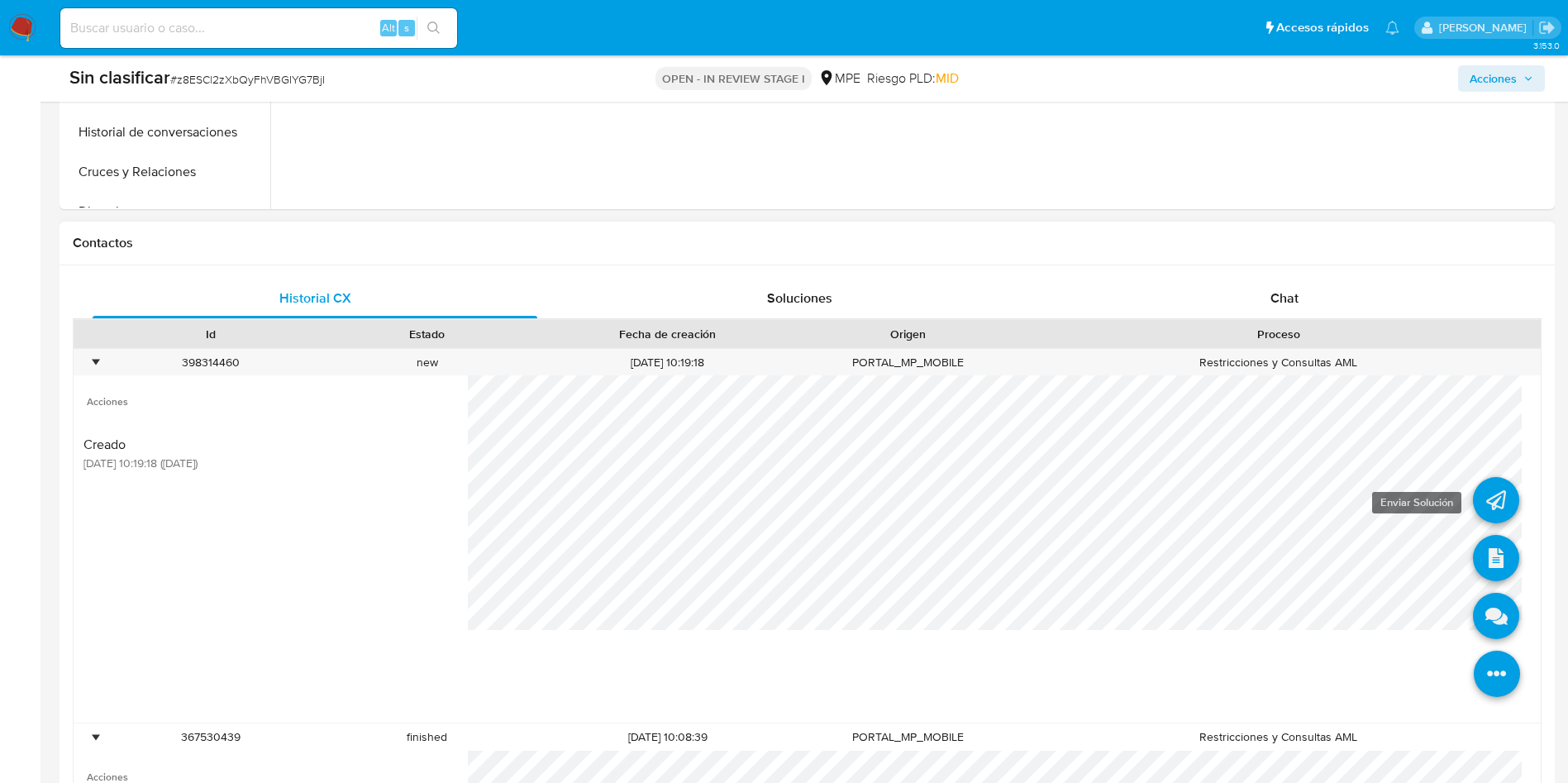
click at [1473, 501] on link at bounding box center [1496, 499] width 46 height 46
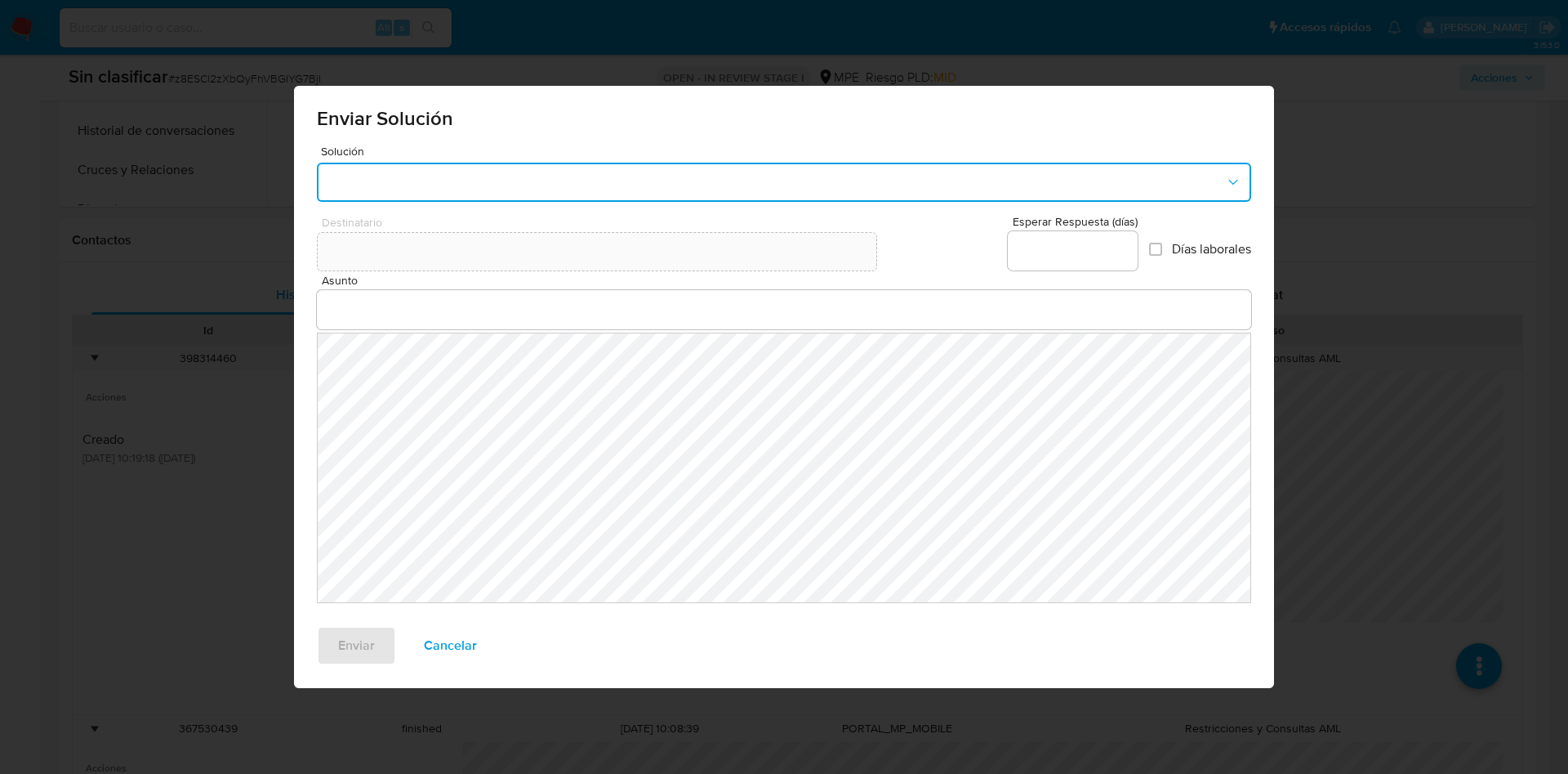
click at [643, 178] on button "button" at bounding box center [784, 182] width 934 height 39
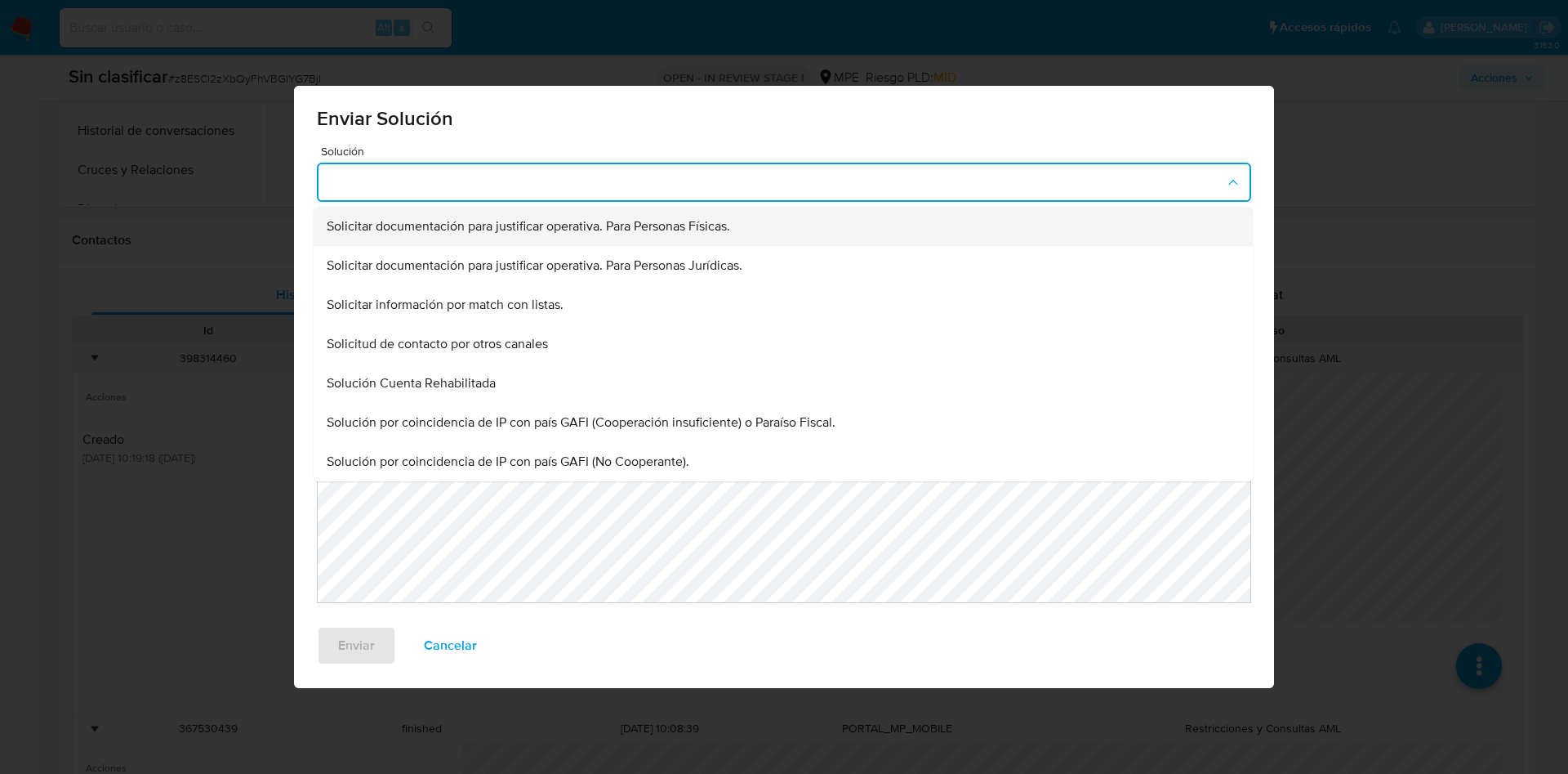
click at [614, 221] on span "Solicitar documentación para justificar operativa. Para Personas Físicas." at bounding box center [528, 226] width 403 height 17
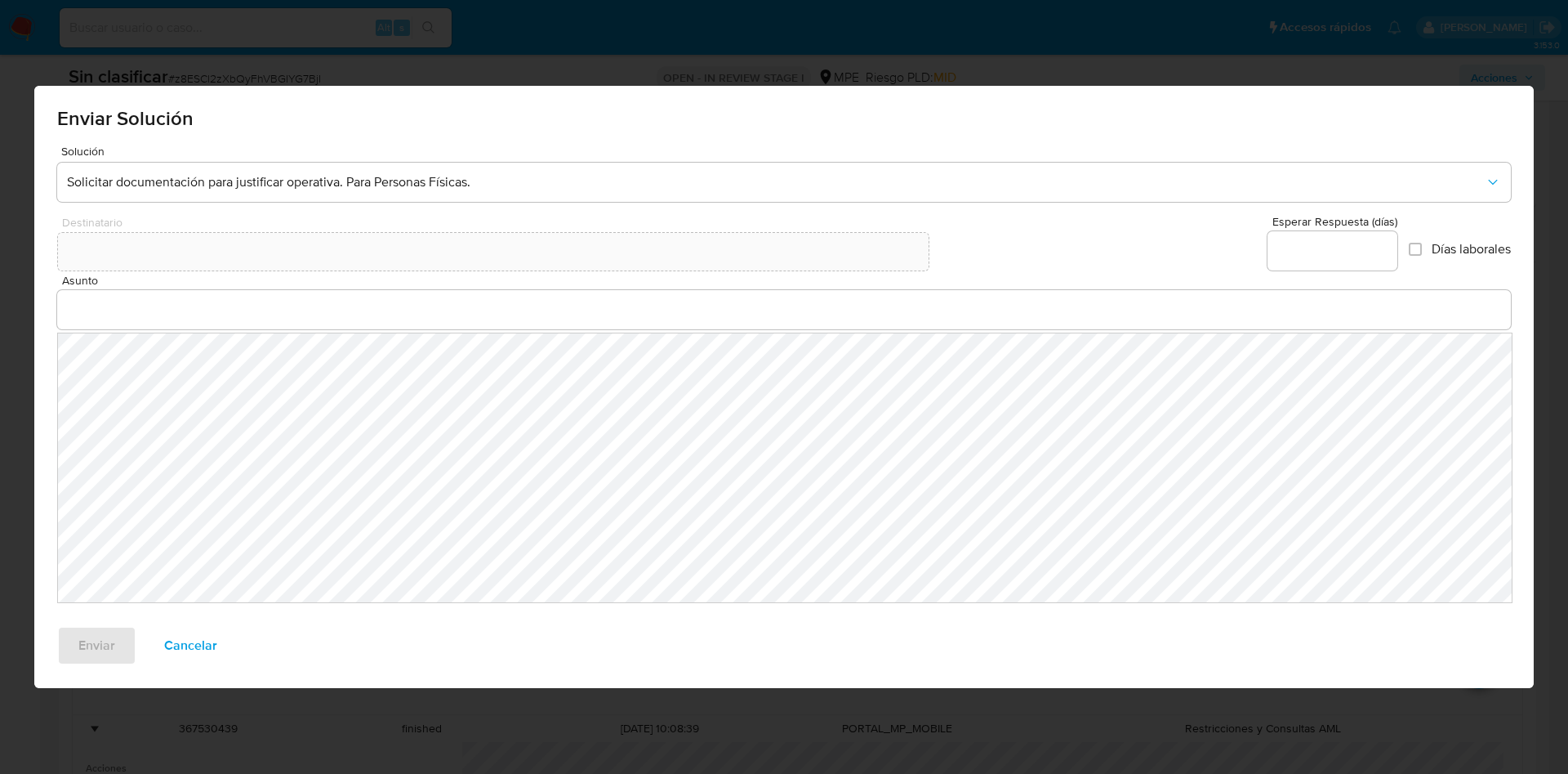
click at [564, 319] on input "Asunto" at bounding box center [784, 309] width 1454 height 22
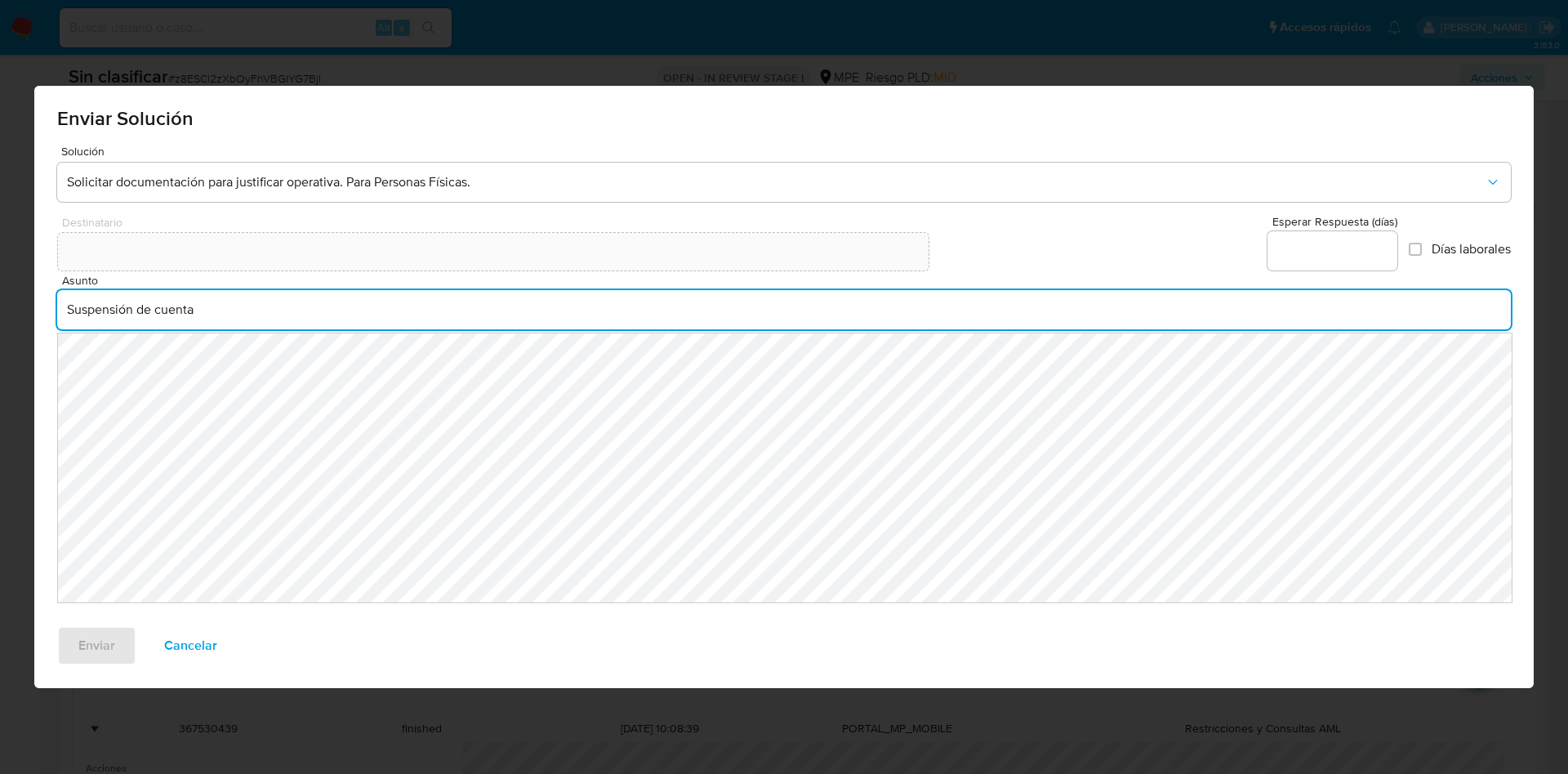
type input "Suspensión de cuenta"
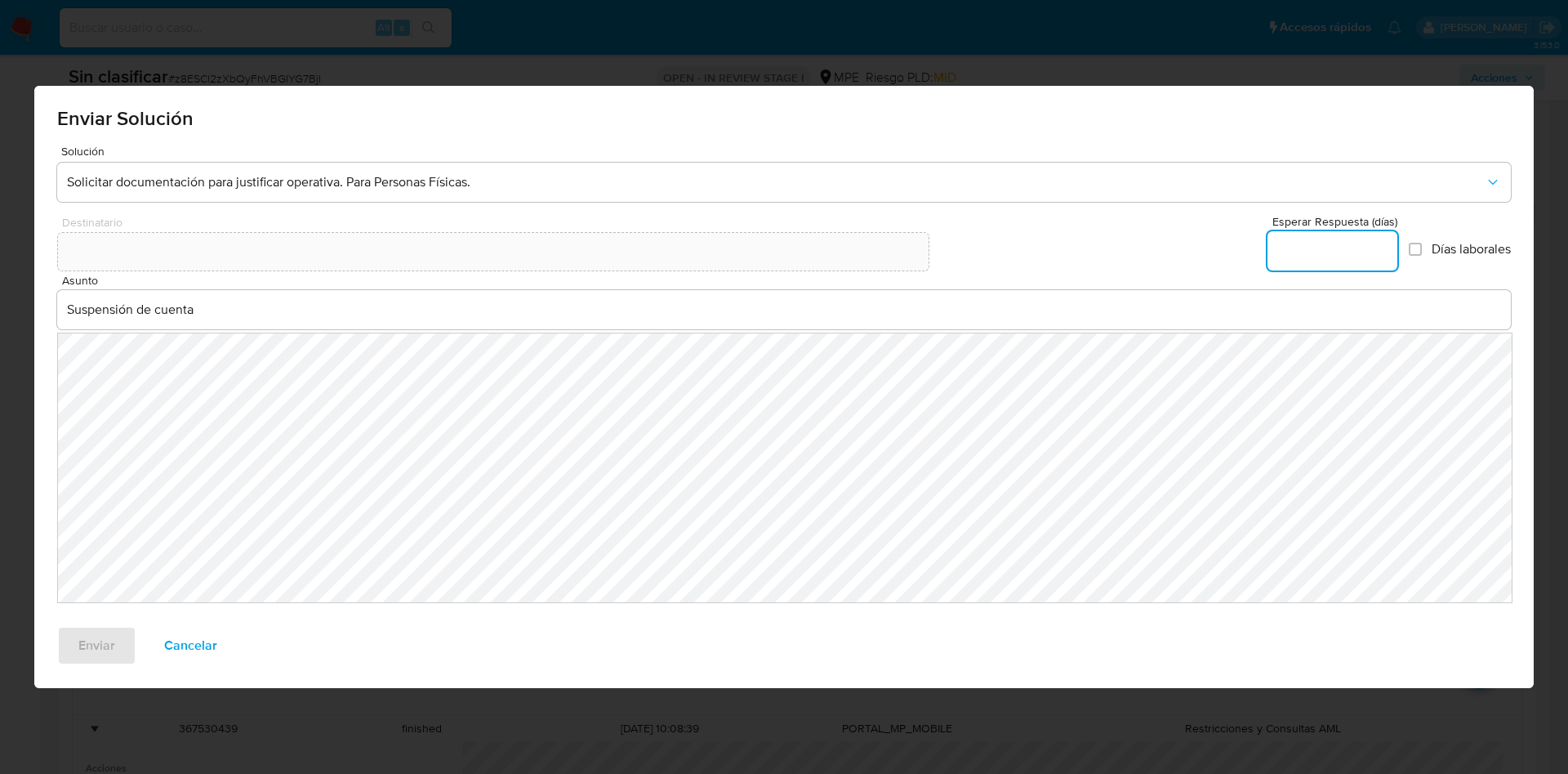
click at [1312, 257] on input "Esperar Respuesta (días)" at bounding box center [1332, 251] width 130 height 22
type input "3"
click at [95, 642] on span "Enviar" at bounding box center [97, 645] width 36 height 36
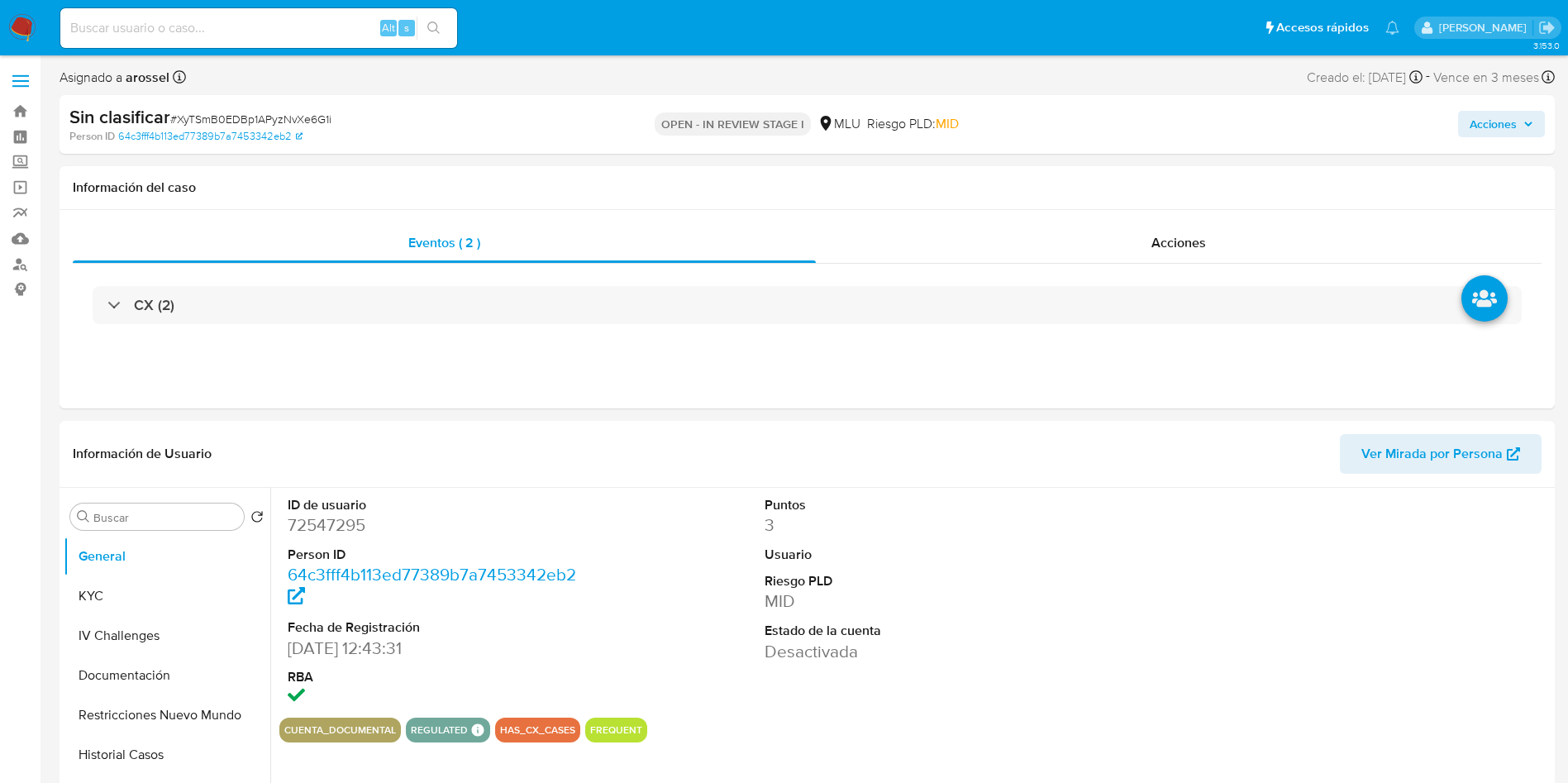
select select "10"
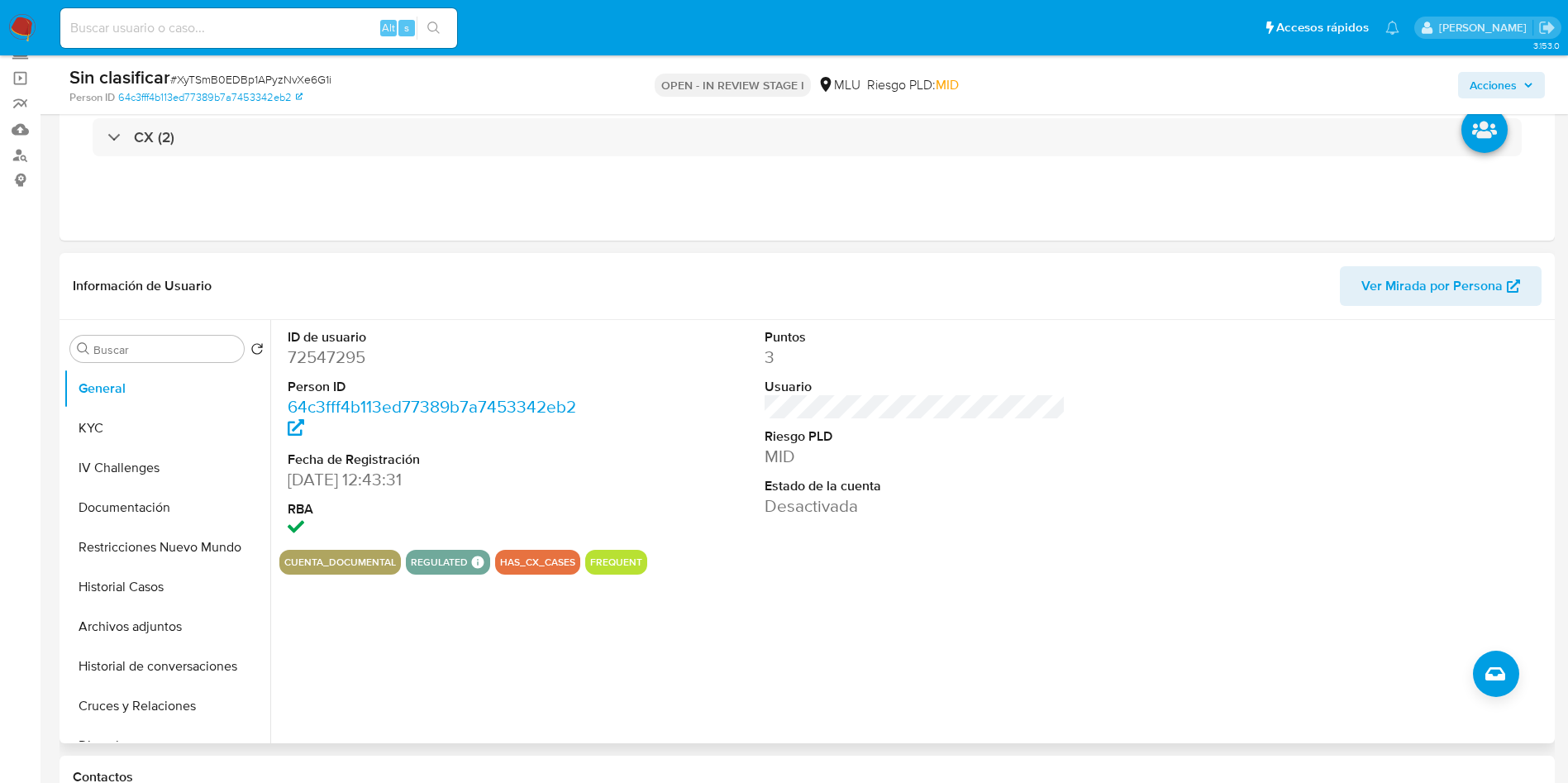
scroll to position [248, 0]
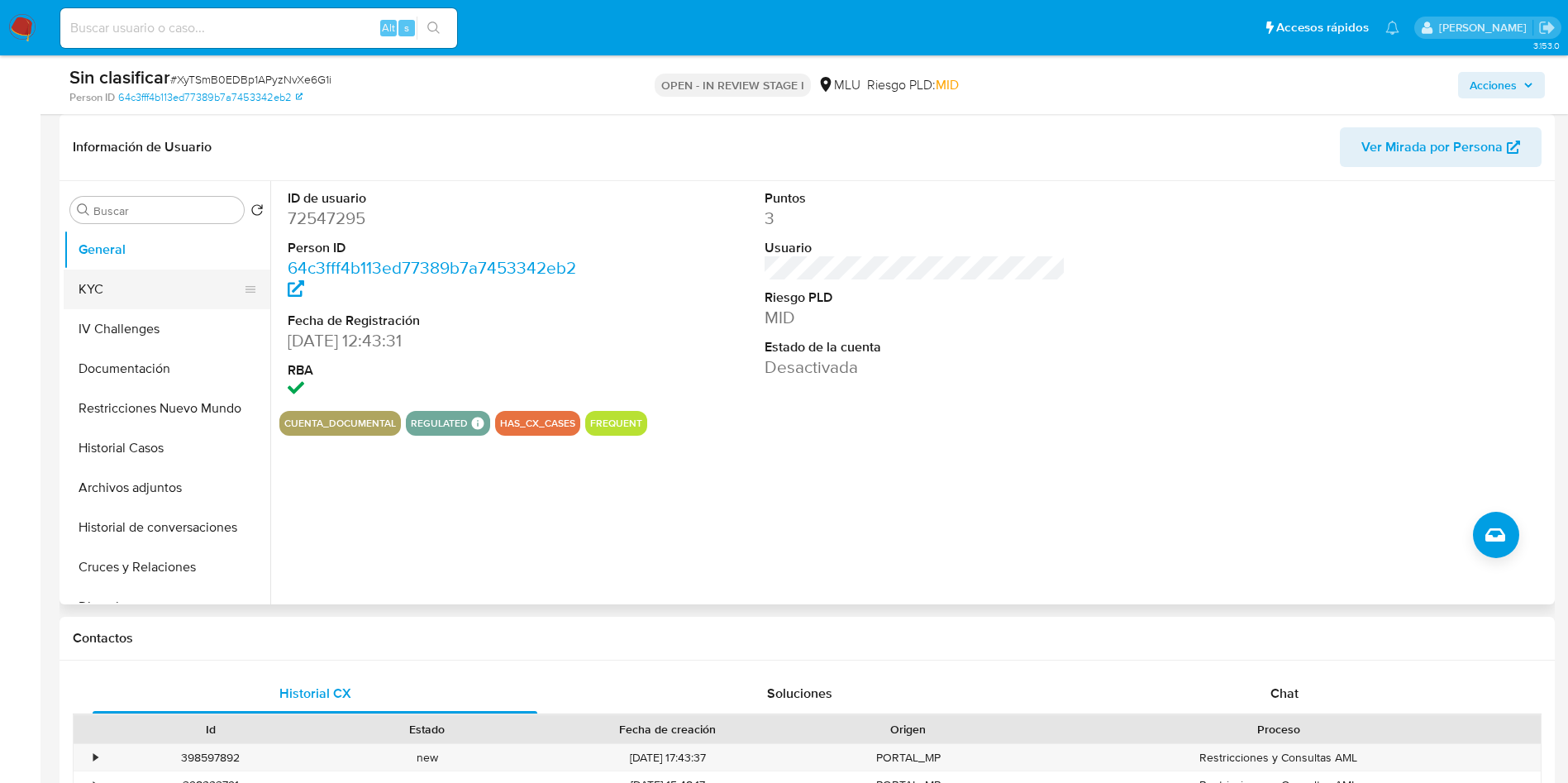
click at [131, 284] on button "KYC" at bounding box center [160, 289] width 193 height 39
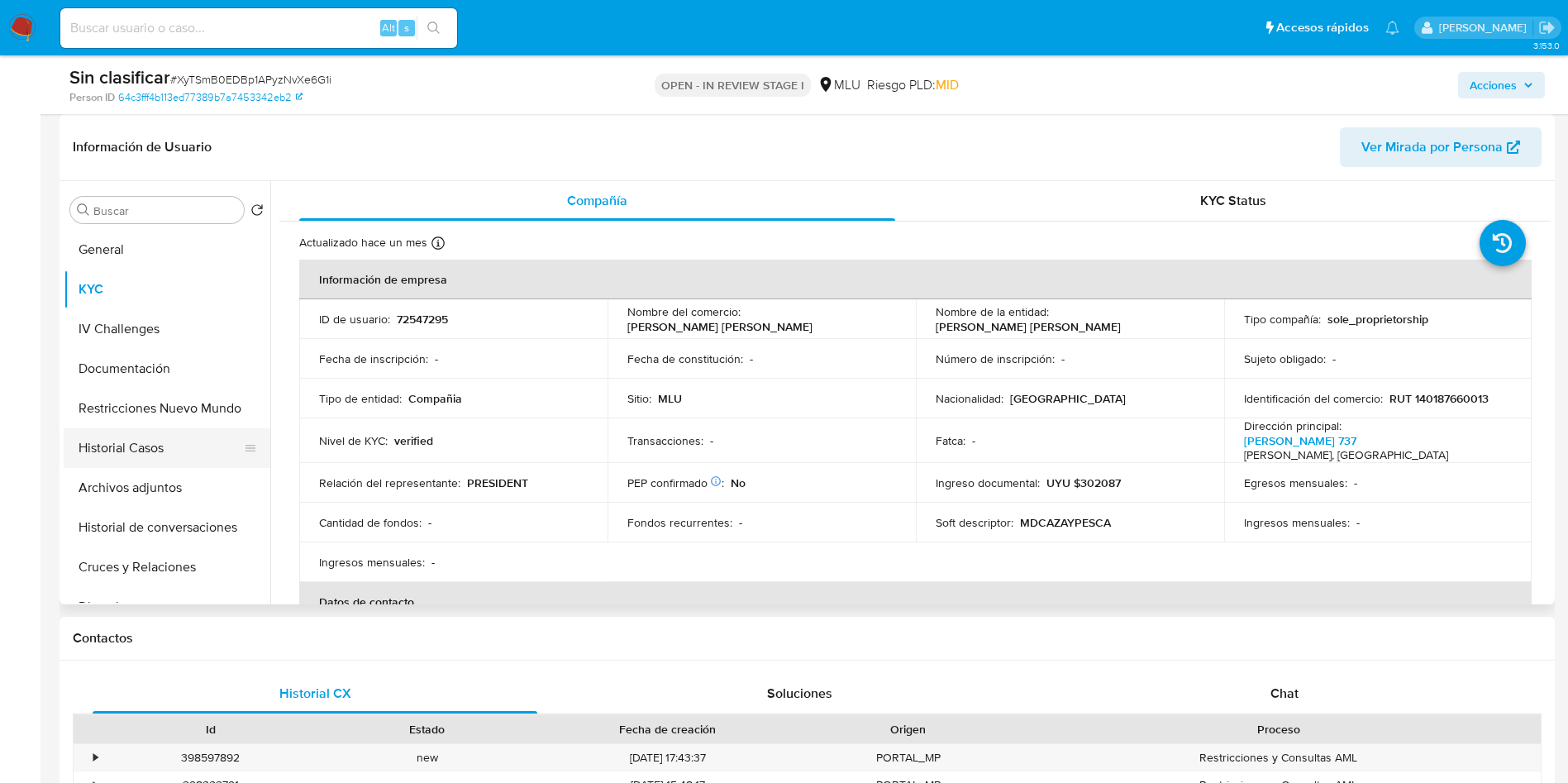
click at [166, 441] on button "Historial Casos" at bounding box center [160, 447] width 193 height 39
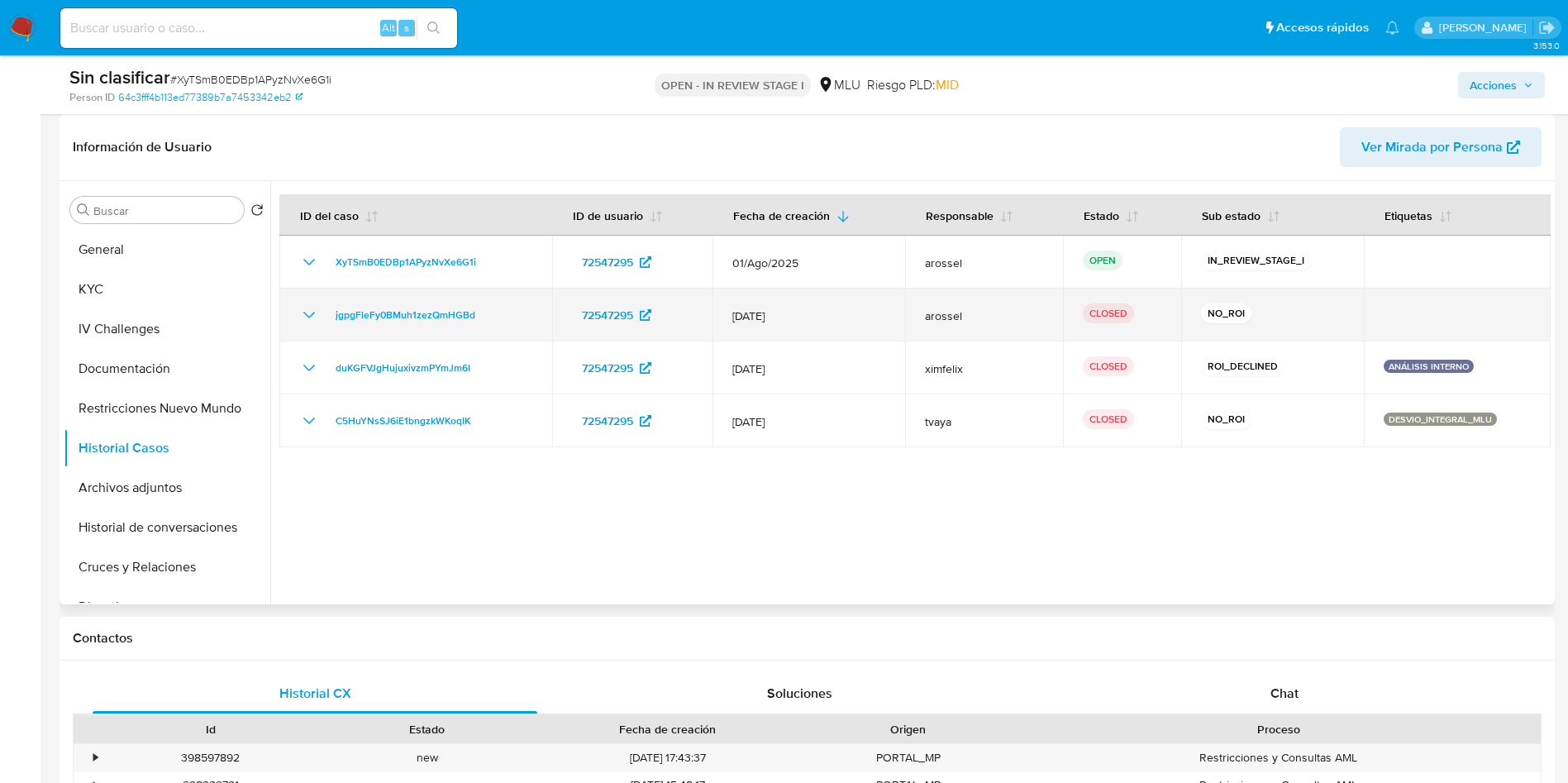
click at [304, 310] on icon "Mostrar/Ocultar" at bounding box center [309, 315] width 20 height 20
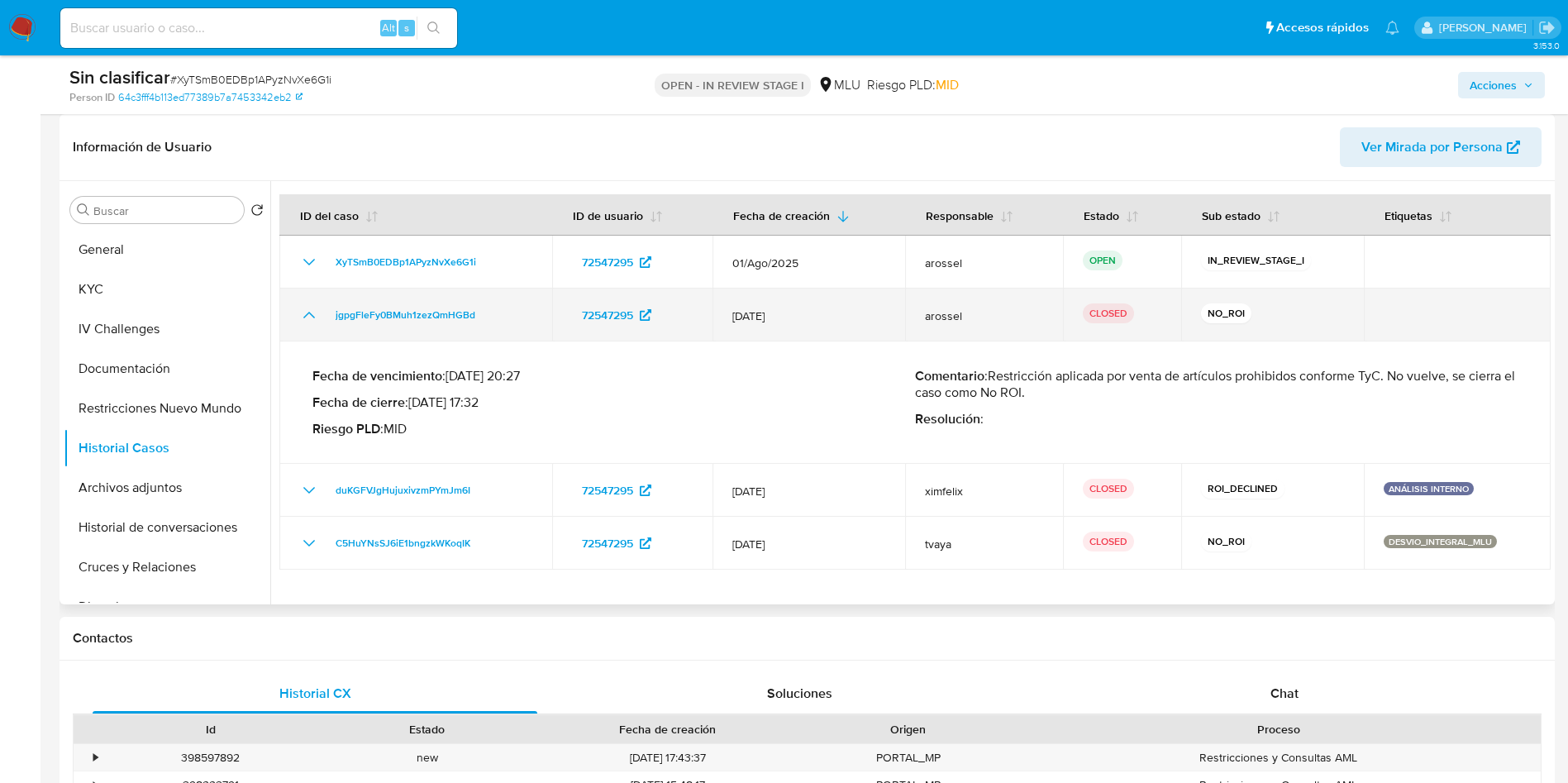
click at [304, 310] on icon "Mostrar/Ocultar" at bounding box center [309, 315] width 20 height 20
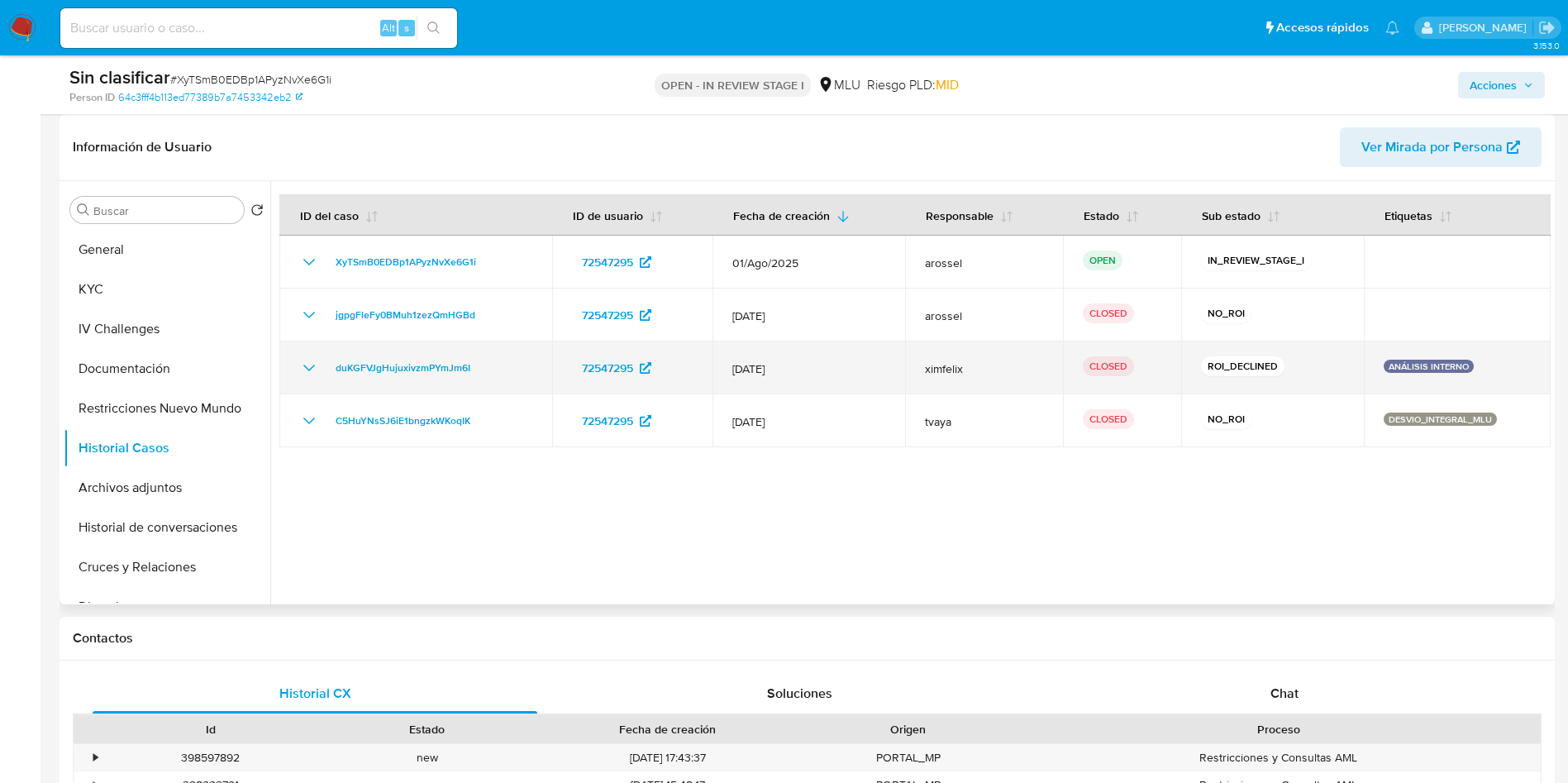
click at [311, 360] on icon "Mostrar/Ocultar" at bounding box center [309, 368] width 20 height 20
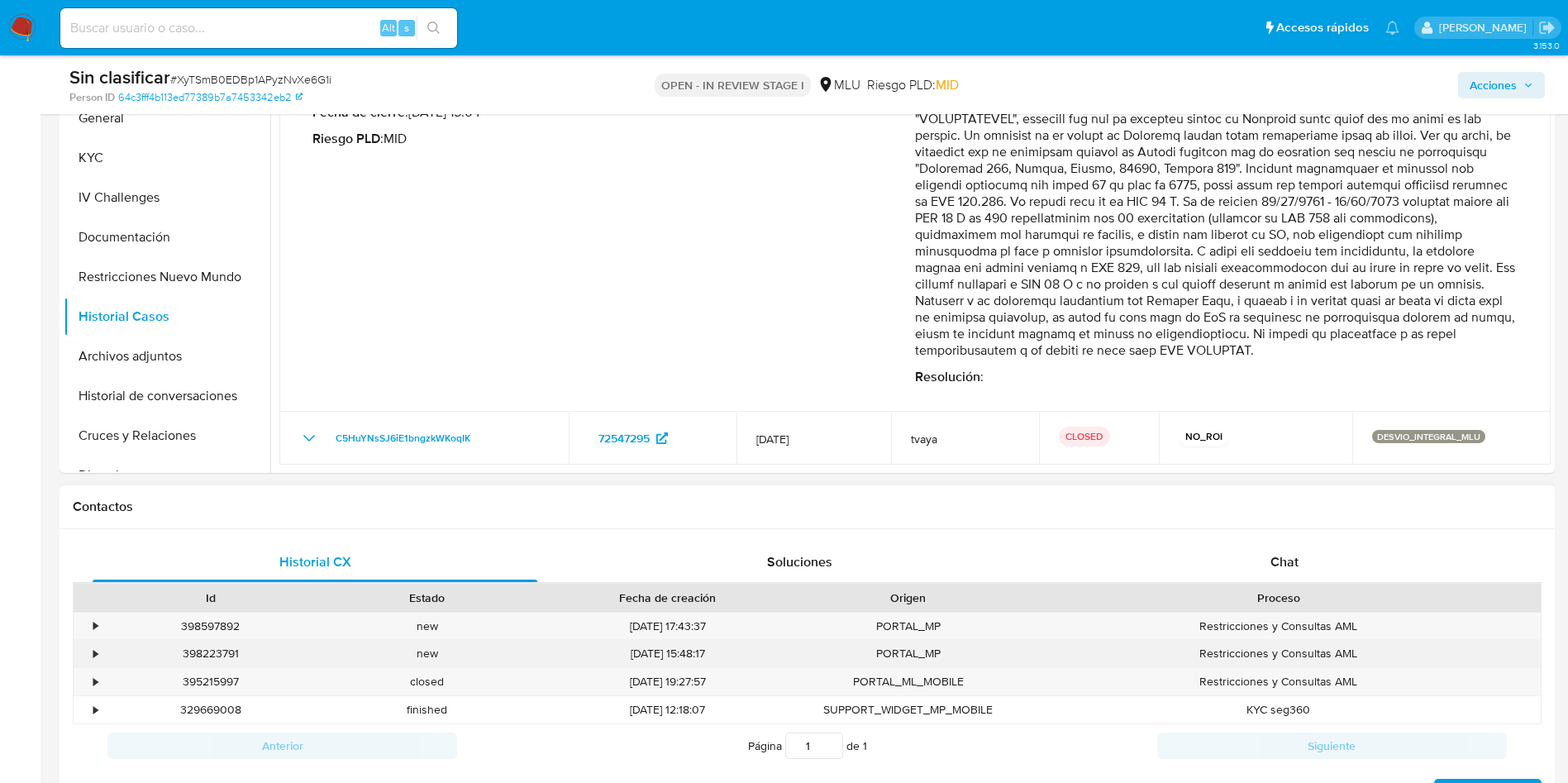
scroll to position [496, 0]
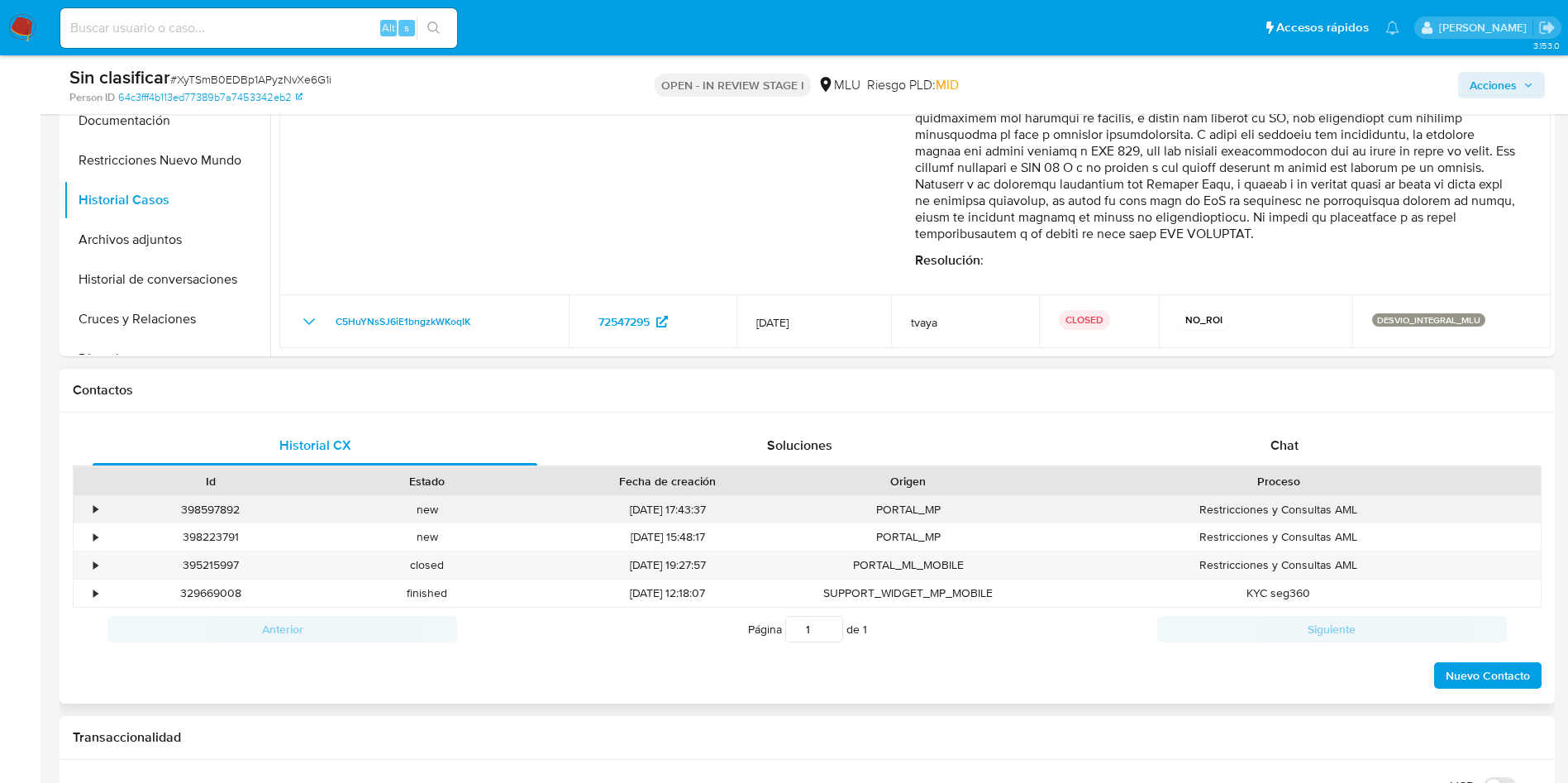
click at [91, 513] on div "•" at bounding box center [88, 509] width 29 height 27
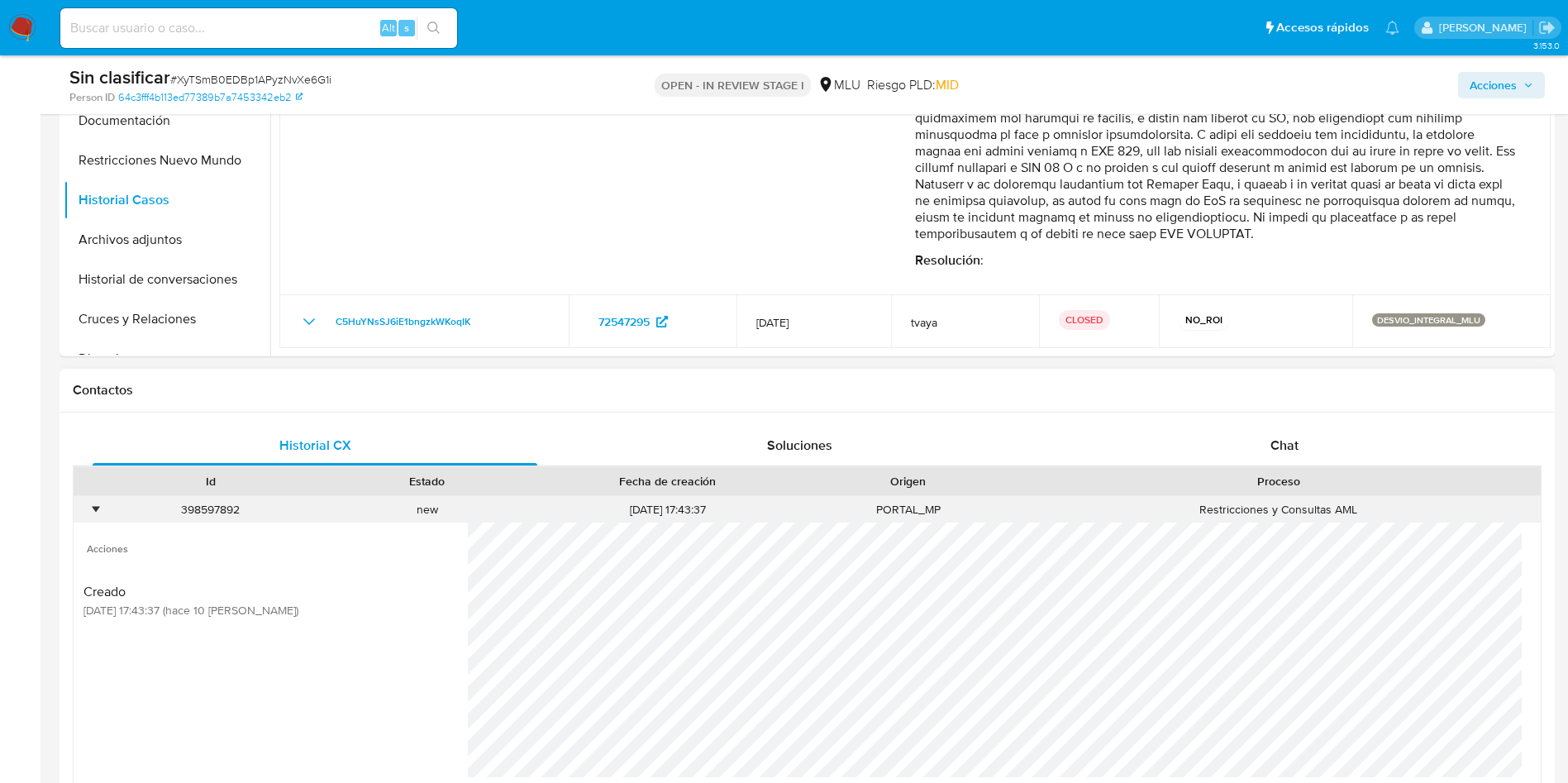
click at [91, 513] on div "•" at bounding box center [88, 509] width 29 height 27
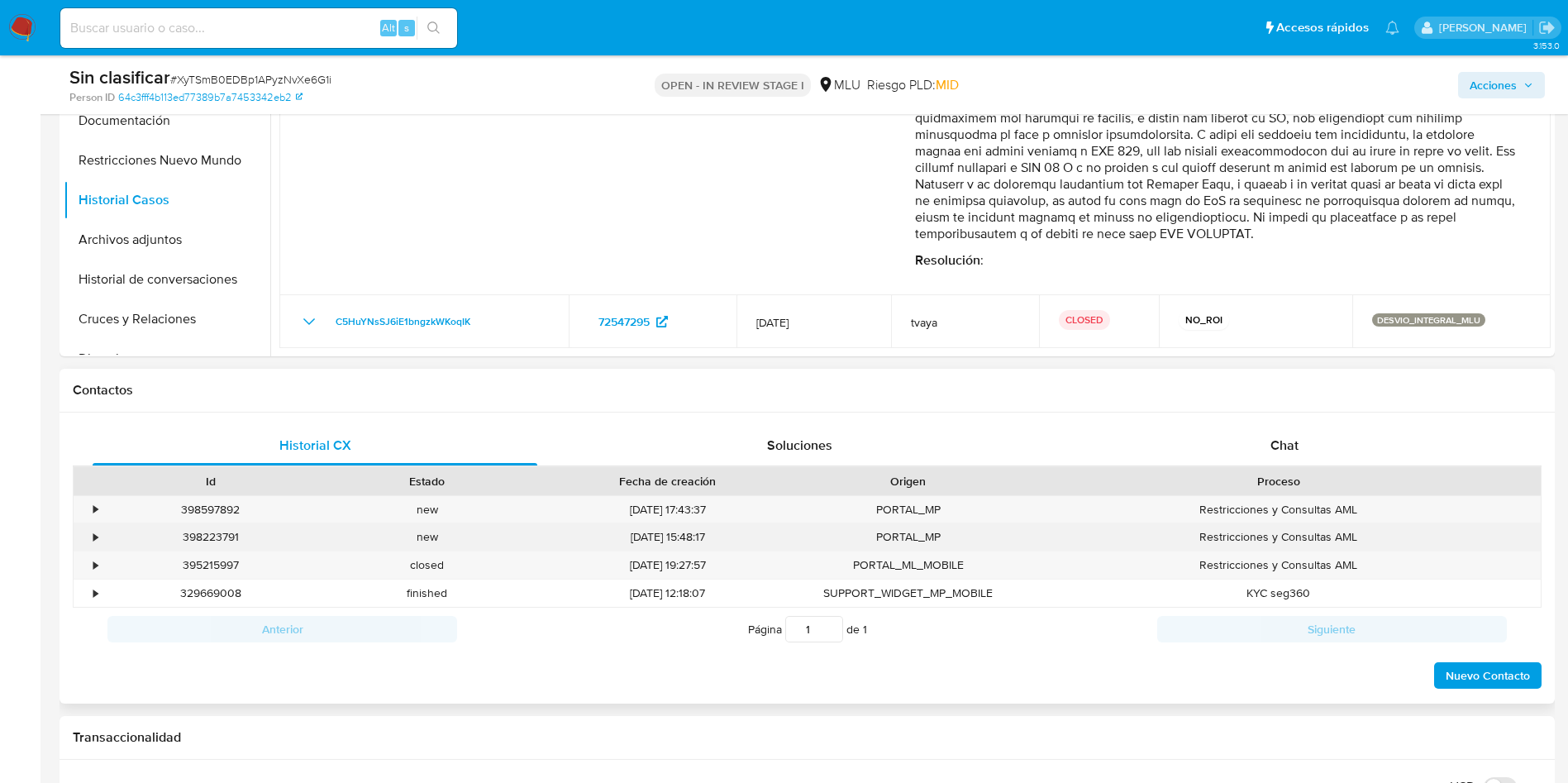
click at [99, 536] on div "•" at bounding box center [88, 536] width 29 height 27
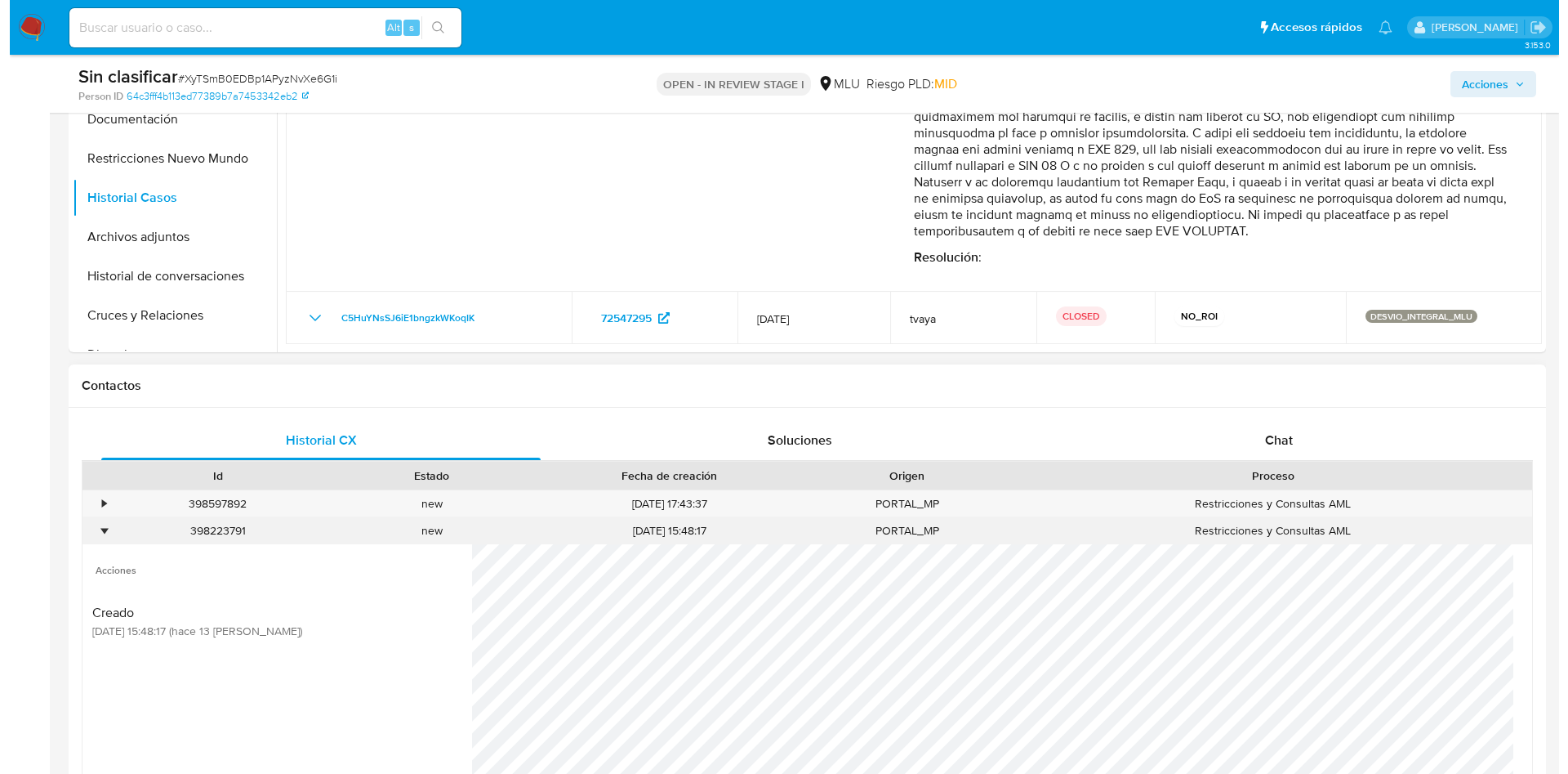
scroll to position [735, 0]
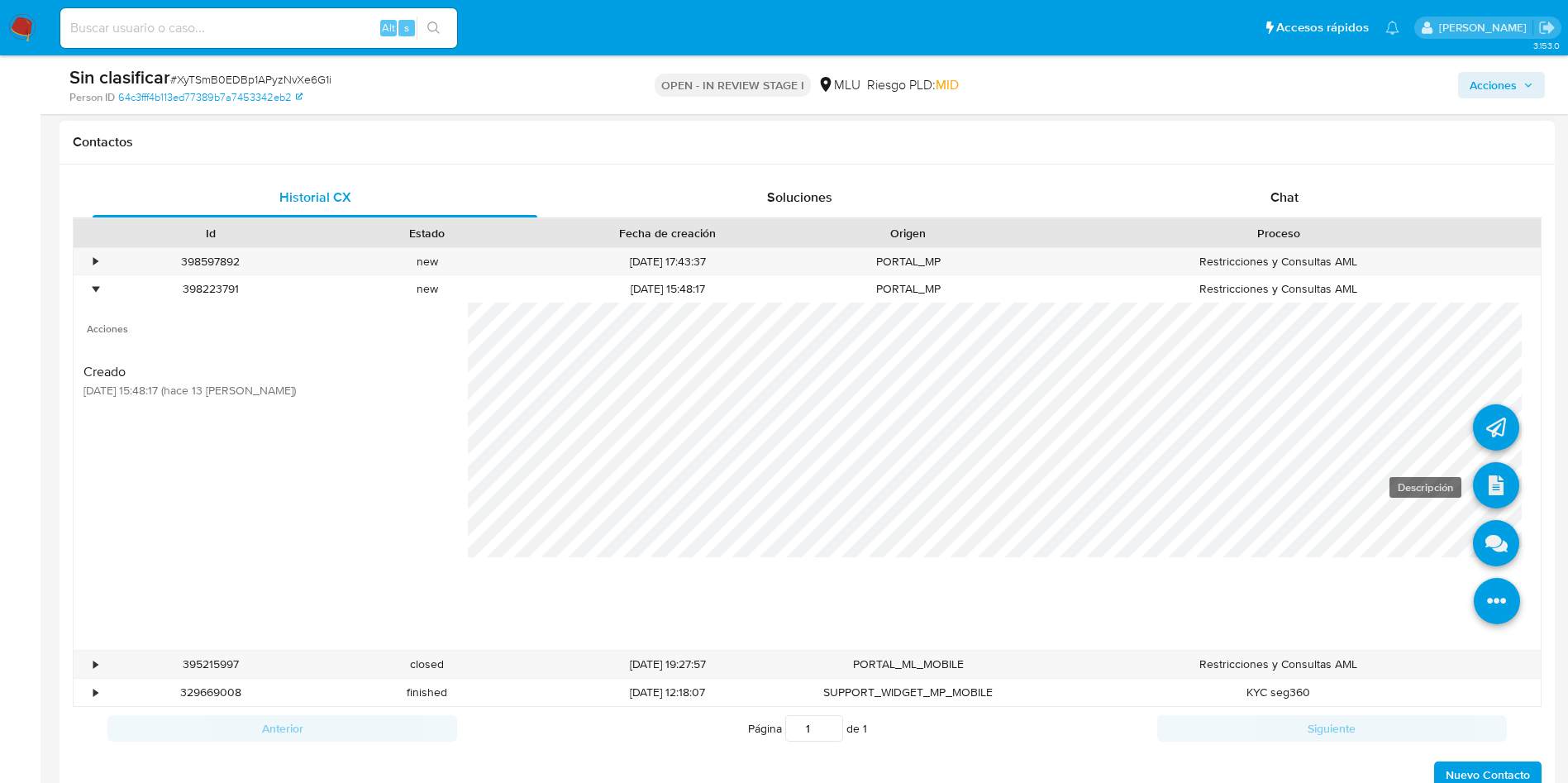
click at [1485, 480] on link at bounding box center [1496, 484] width 46 height 46
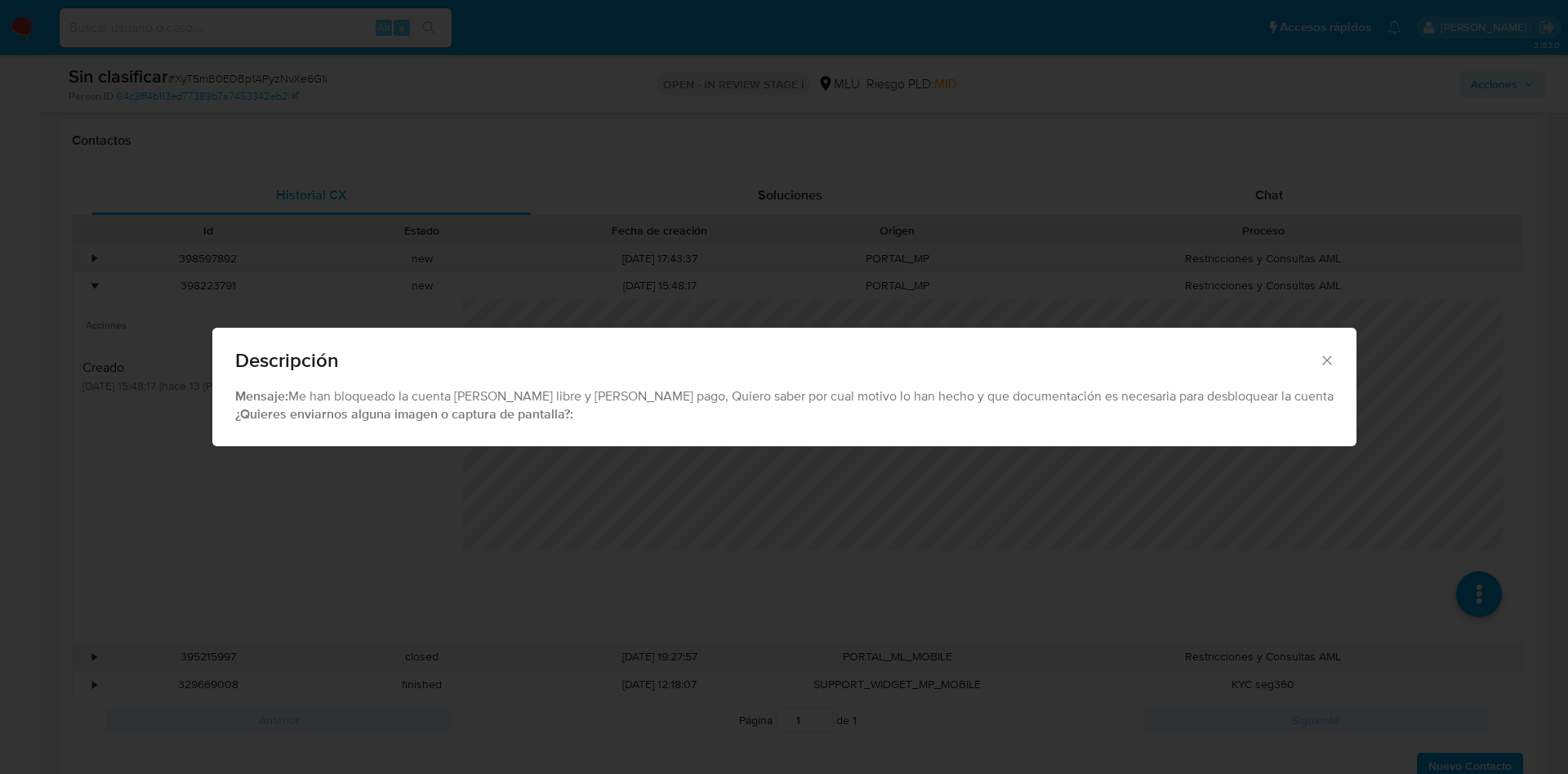
click at [544, 536] on div "Descripción Mensaje: Me han bloqueado la cuenta de mercado libre y mercado pago…" at bounding box center [784, 387] width 1568 height 774
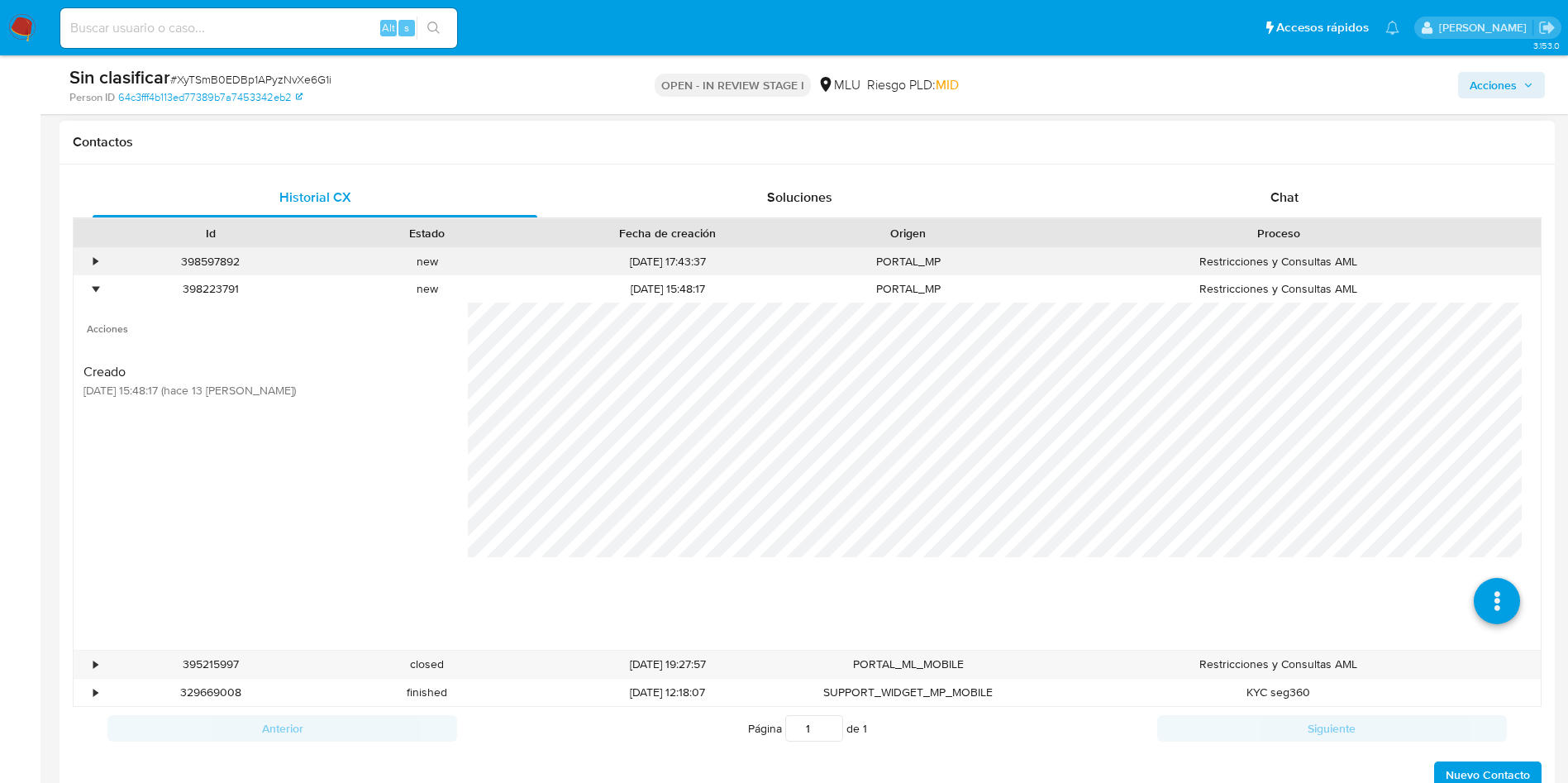
click at [96, 263] on div "•" at bounding box center [95, 261] width 4 height 16
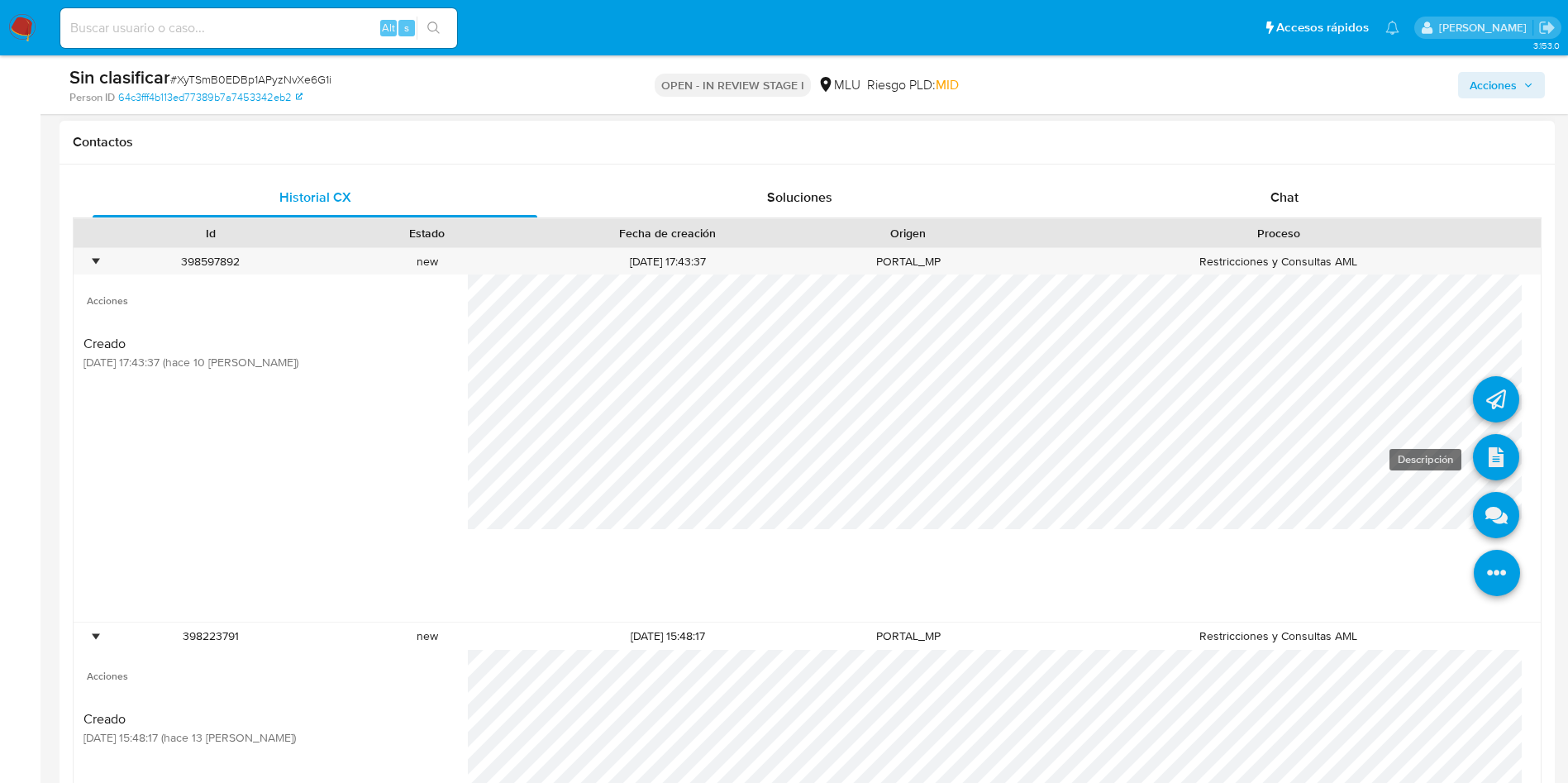
click at [1475, 459] on link at bounding box center [1496, 457] width 46 height 46
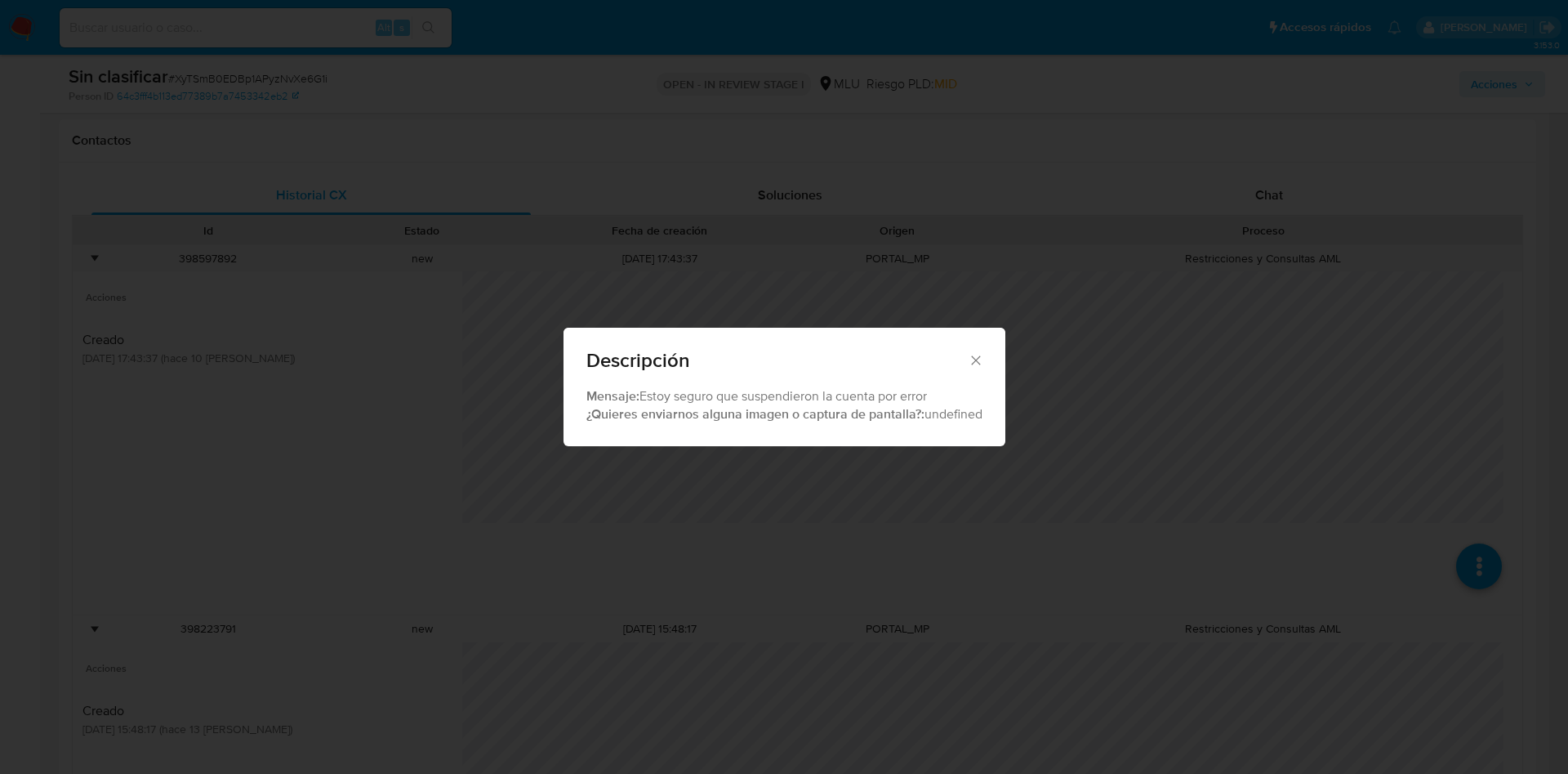
click at [864, 513] on div "Descripción Mensaje: Estoy seguro que suspendieron la cuenta por error ¿Quieres…" at bounding box center [784, 387] width 1568 height 774
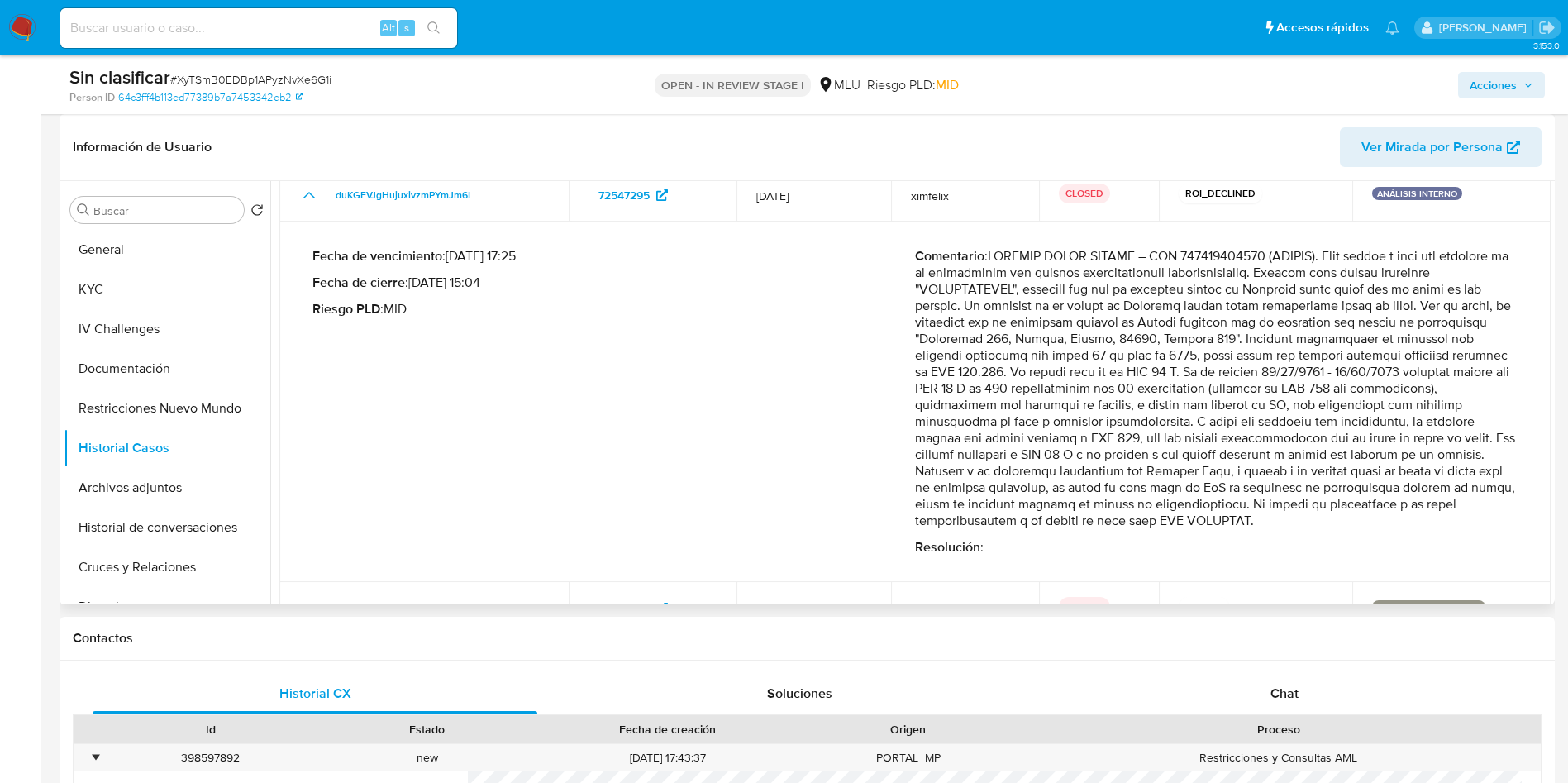
scroll to position [227, 0]
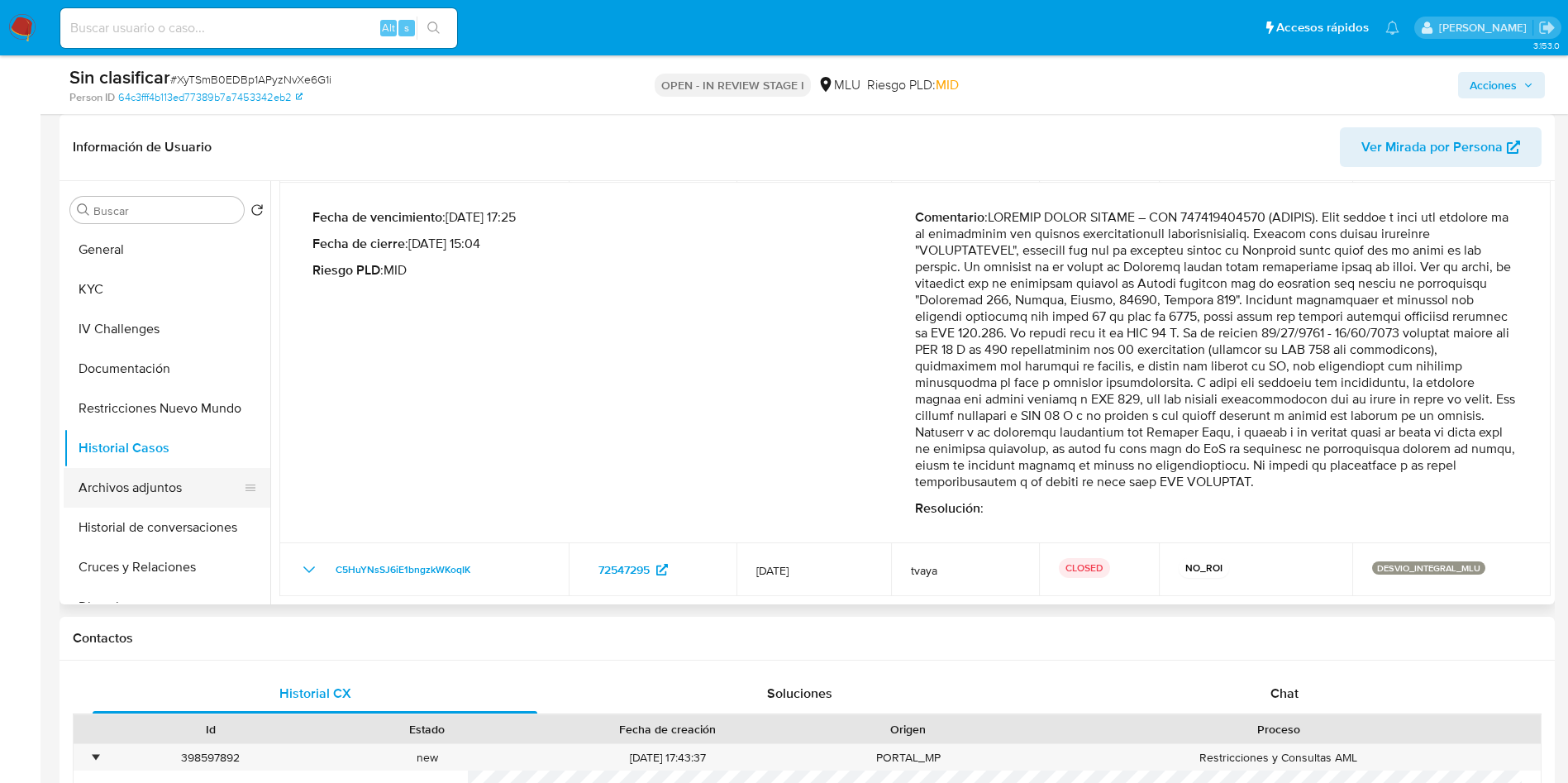
click at [136, 487] on button "Archivos adjuntos" at bounding box center [160, 487] width 193 height 39
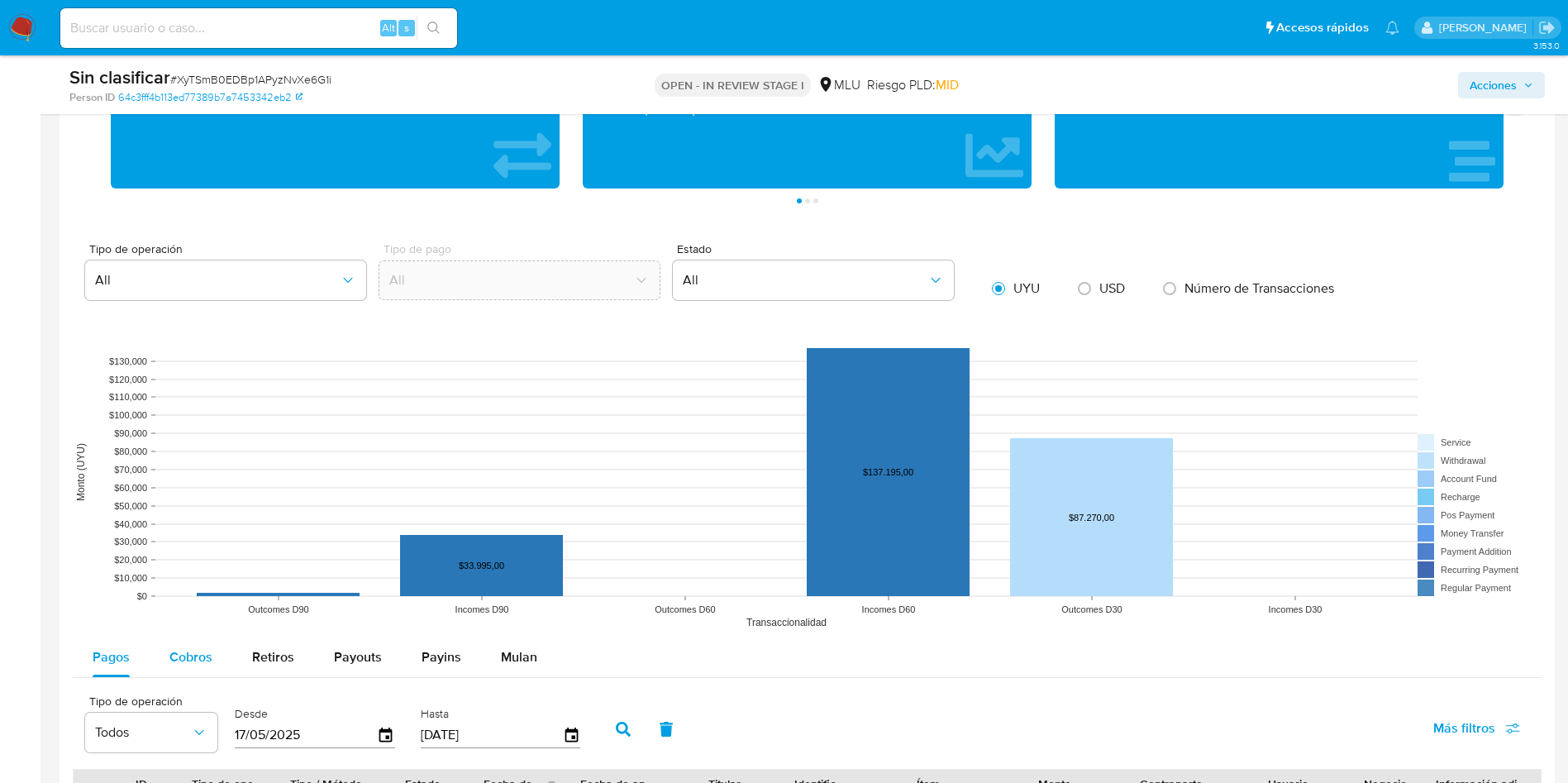
click at [197, 641] on div "Cobros" at bounding box center [191, 656] width 43 height 39
select select "10"
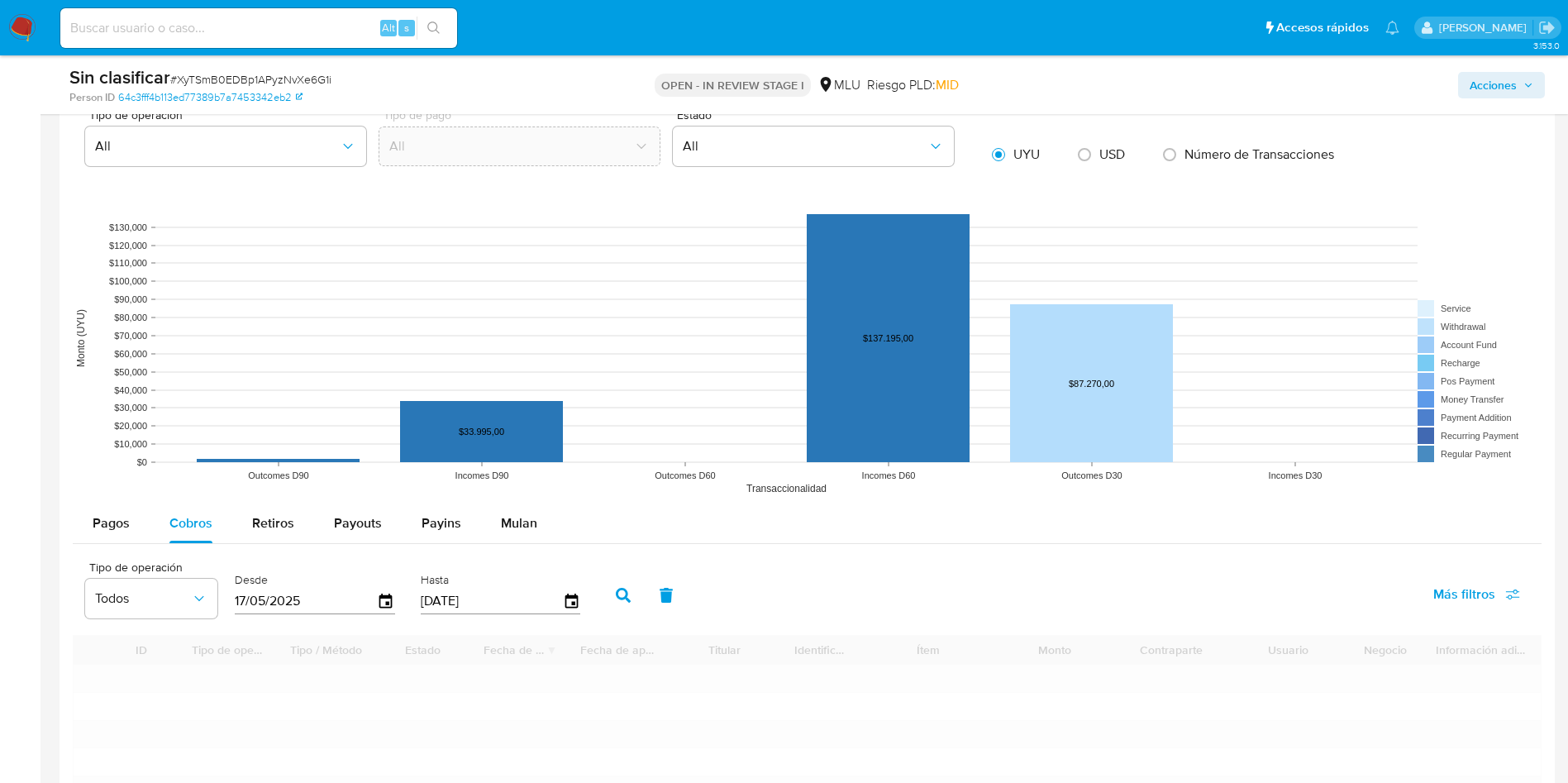
scroll to position [2356, 0]
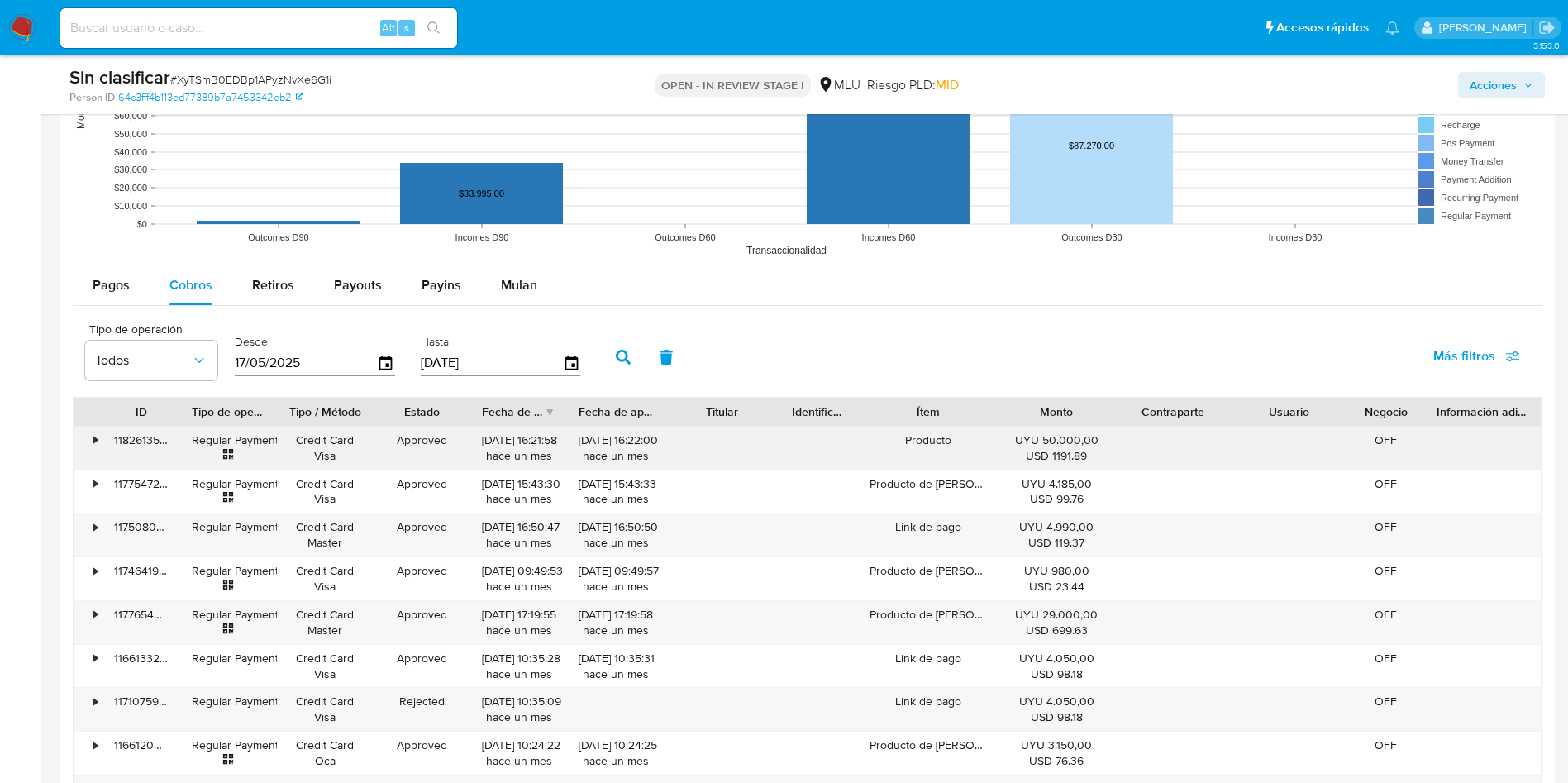
drag, startPoint x: 993, startPoint y: 415, endPoint x: 998, endPoint y: 430, distance: 15.8
click at [998, 430] on div "ID Tipo de operación Tipo / Método Estado Fecha de creación Fecha de aprobación…" at bounding box center [808, 629] width 1469 height 466
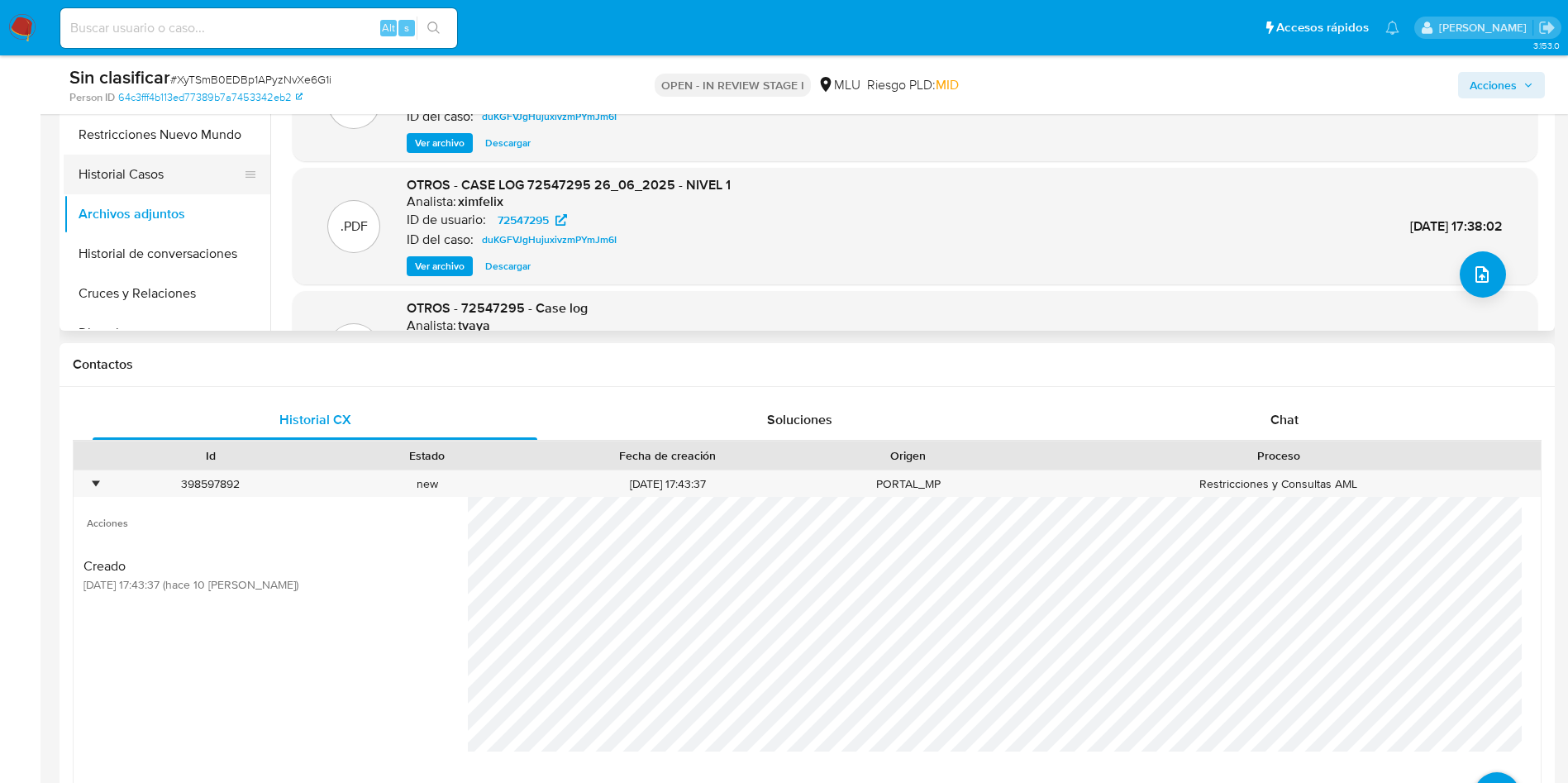
scroll to position [372, 0]
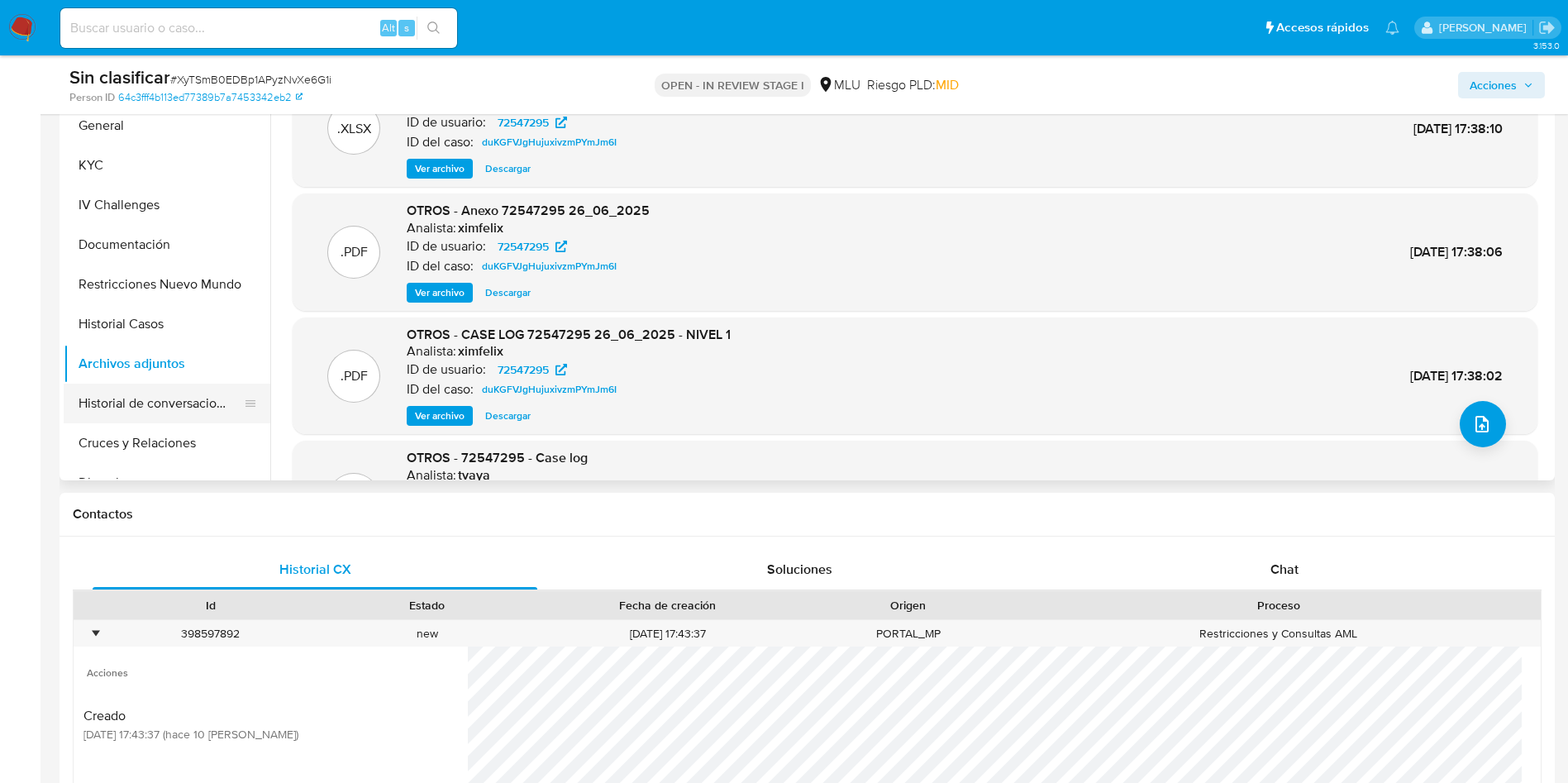
click at [135, 413] on button "Historial de conversaciones" at bounding box center [160, 403] width 193 height 39
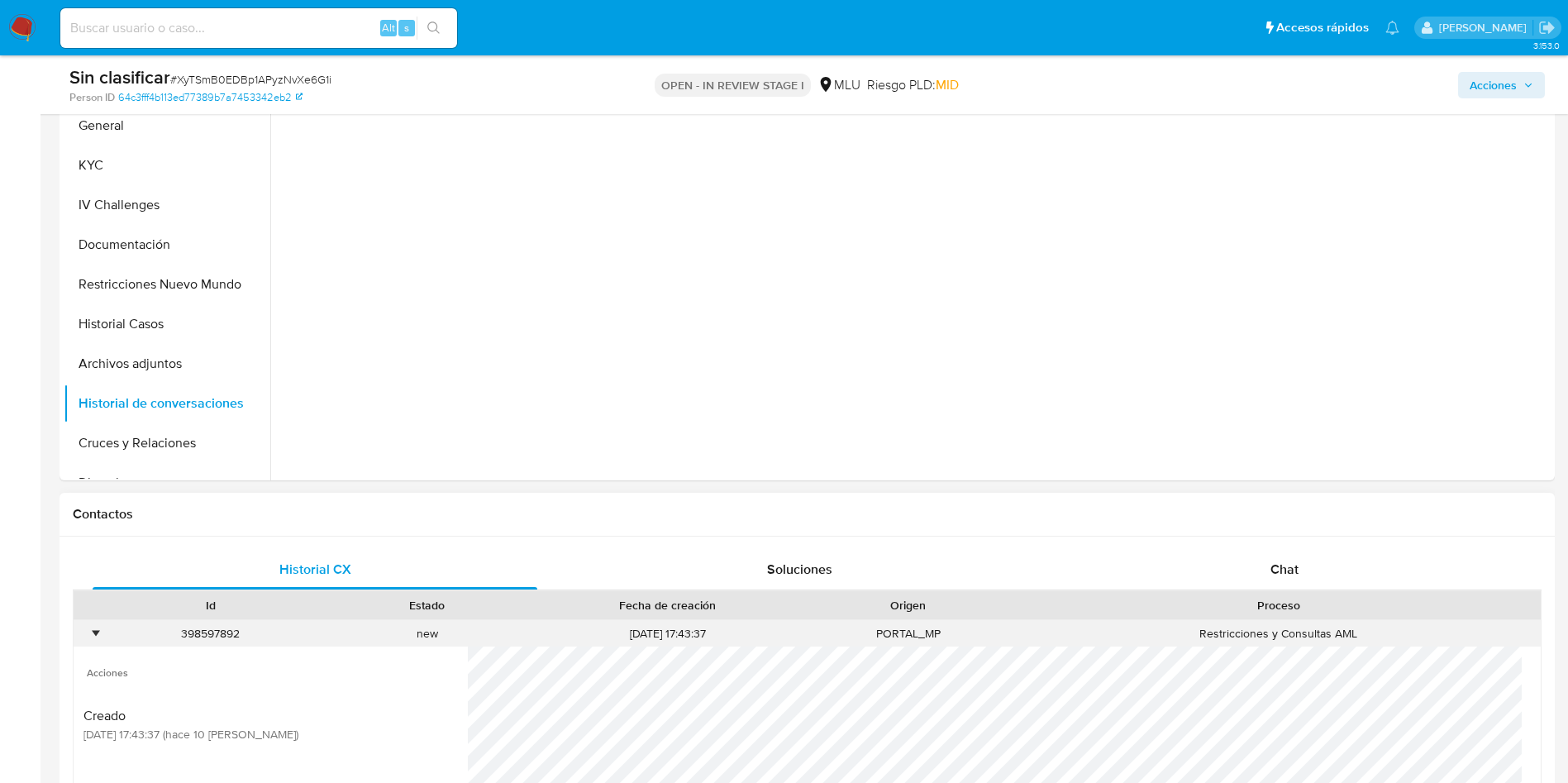
scroll to position [248, 0]
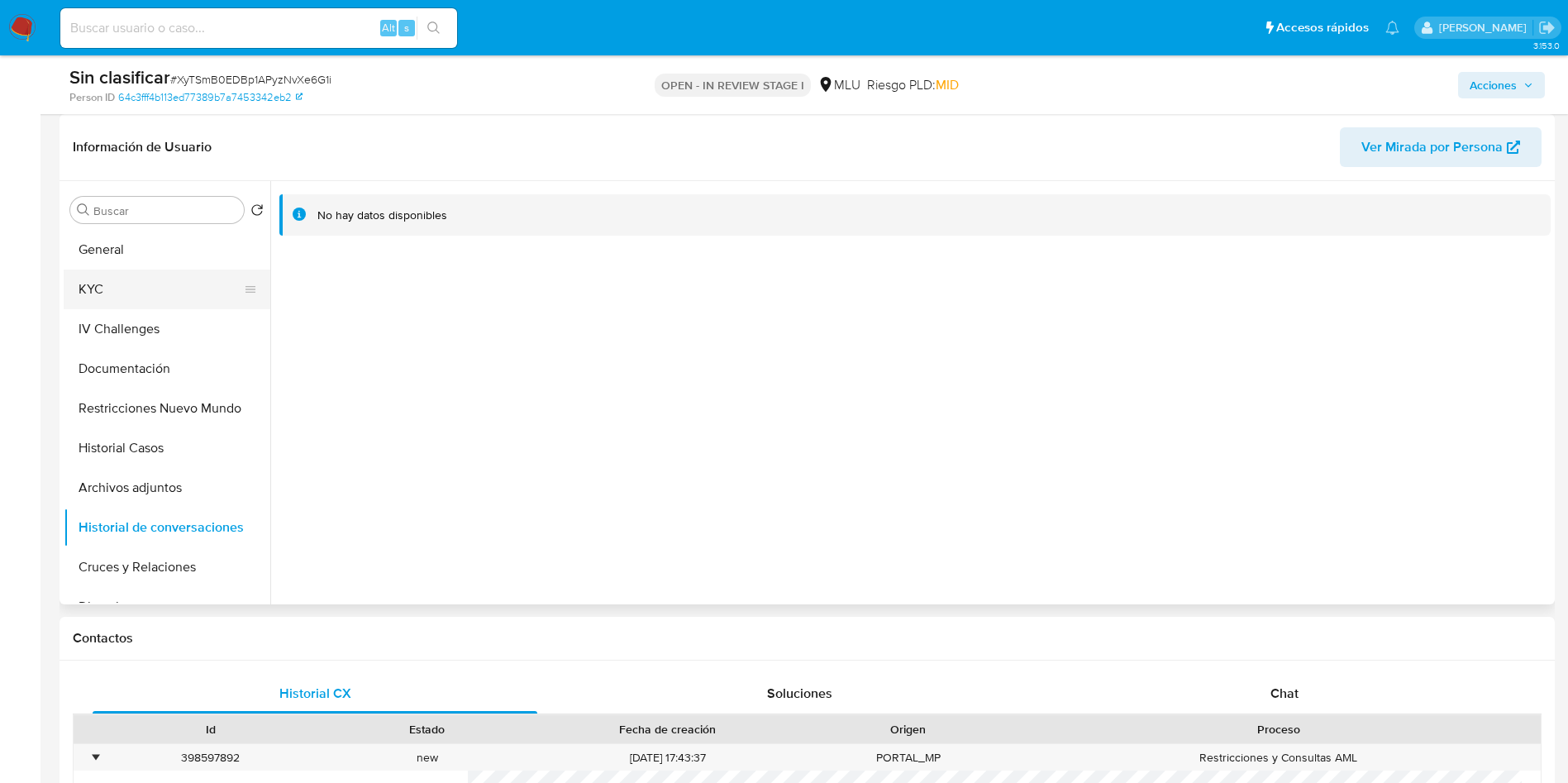
click at [148, 277] on button "KYC" at bounding box center [160, 289] width 193 height 39
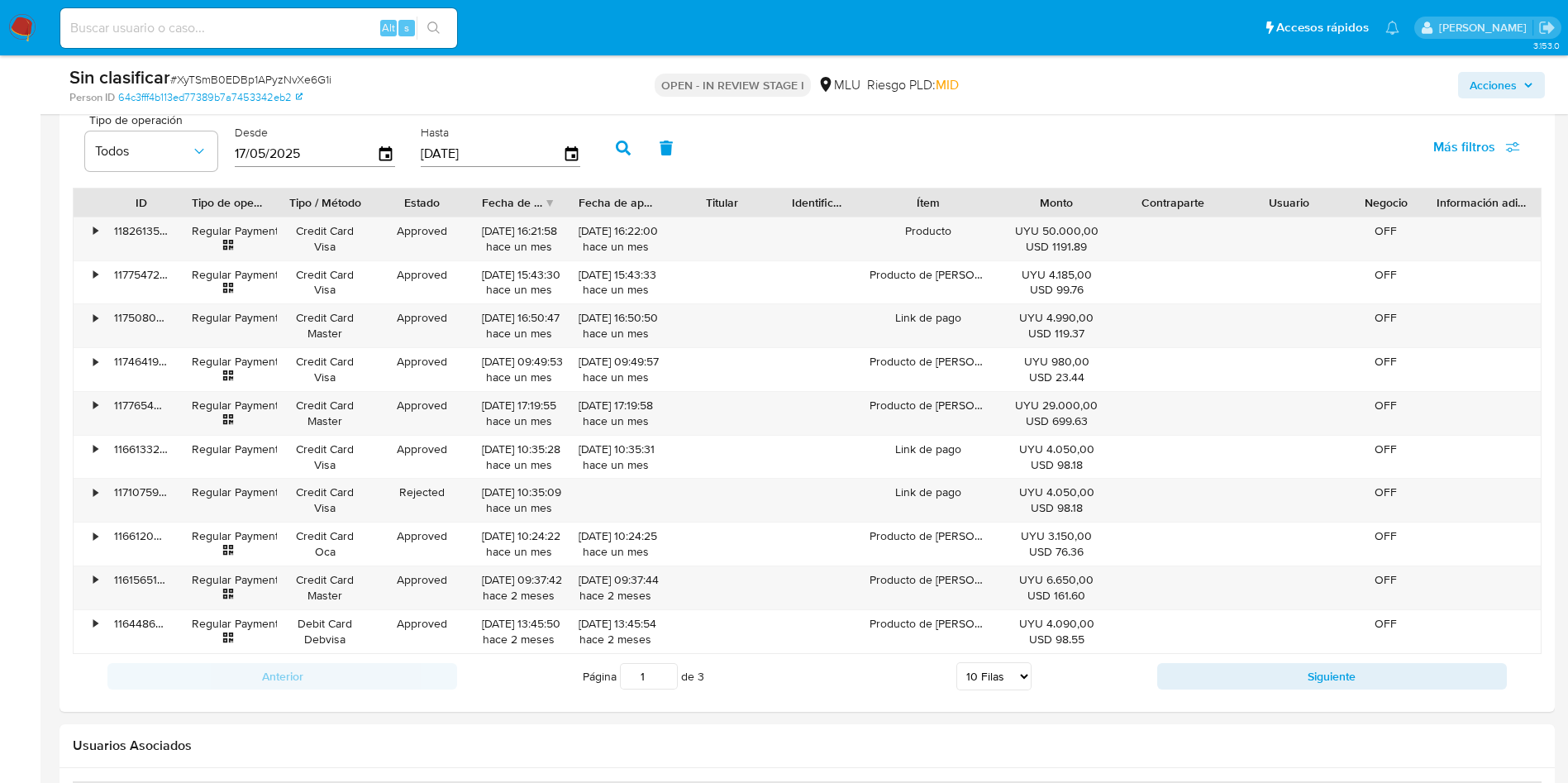
scroll to position [2603, 0]
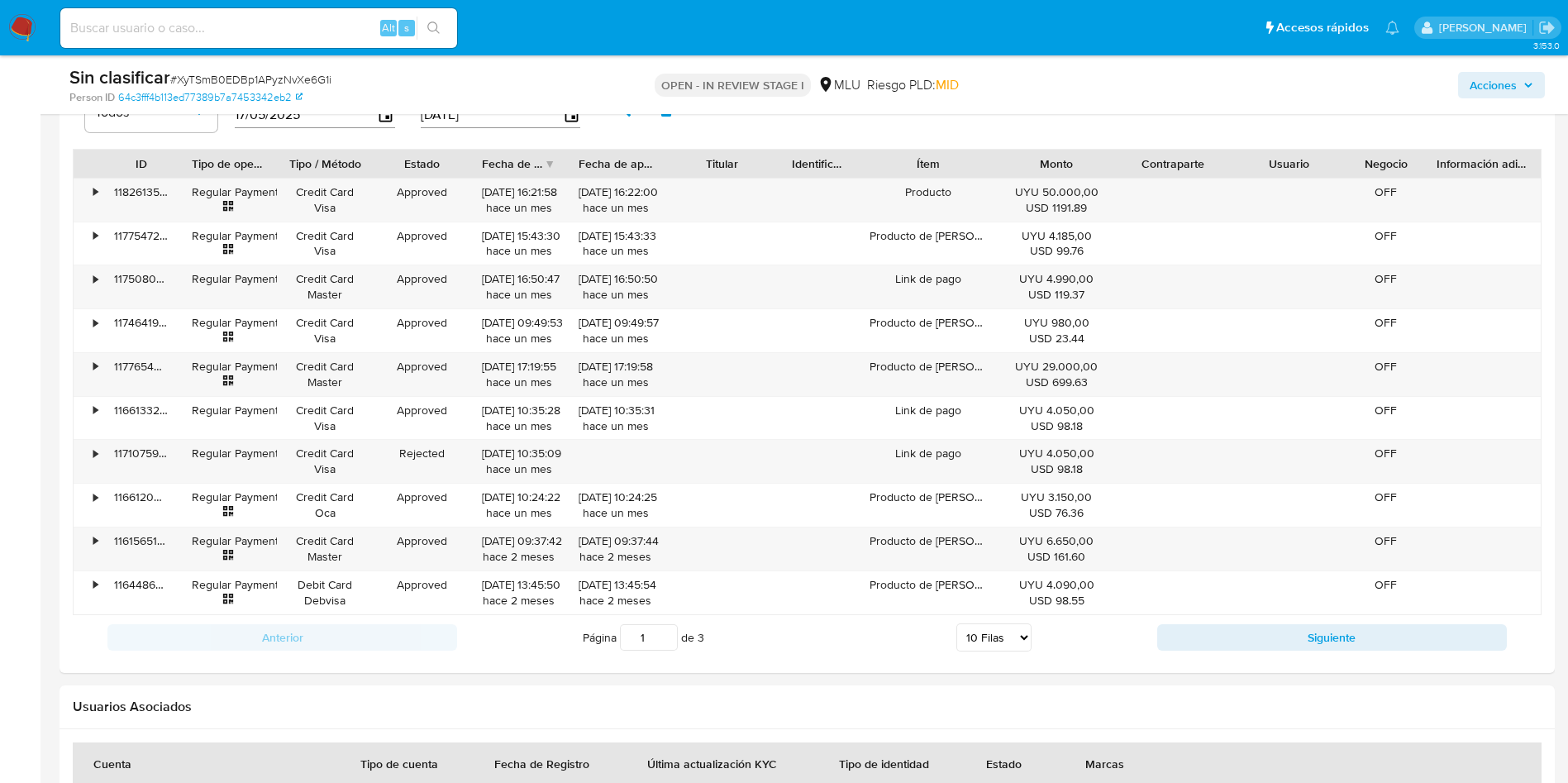
click at [1275, 643] on button "Siguiente" at bounding box center [1332, 637] width 350 height 27
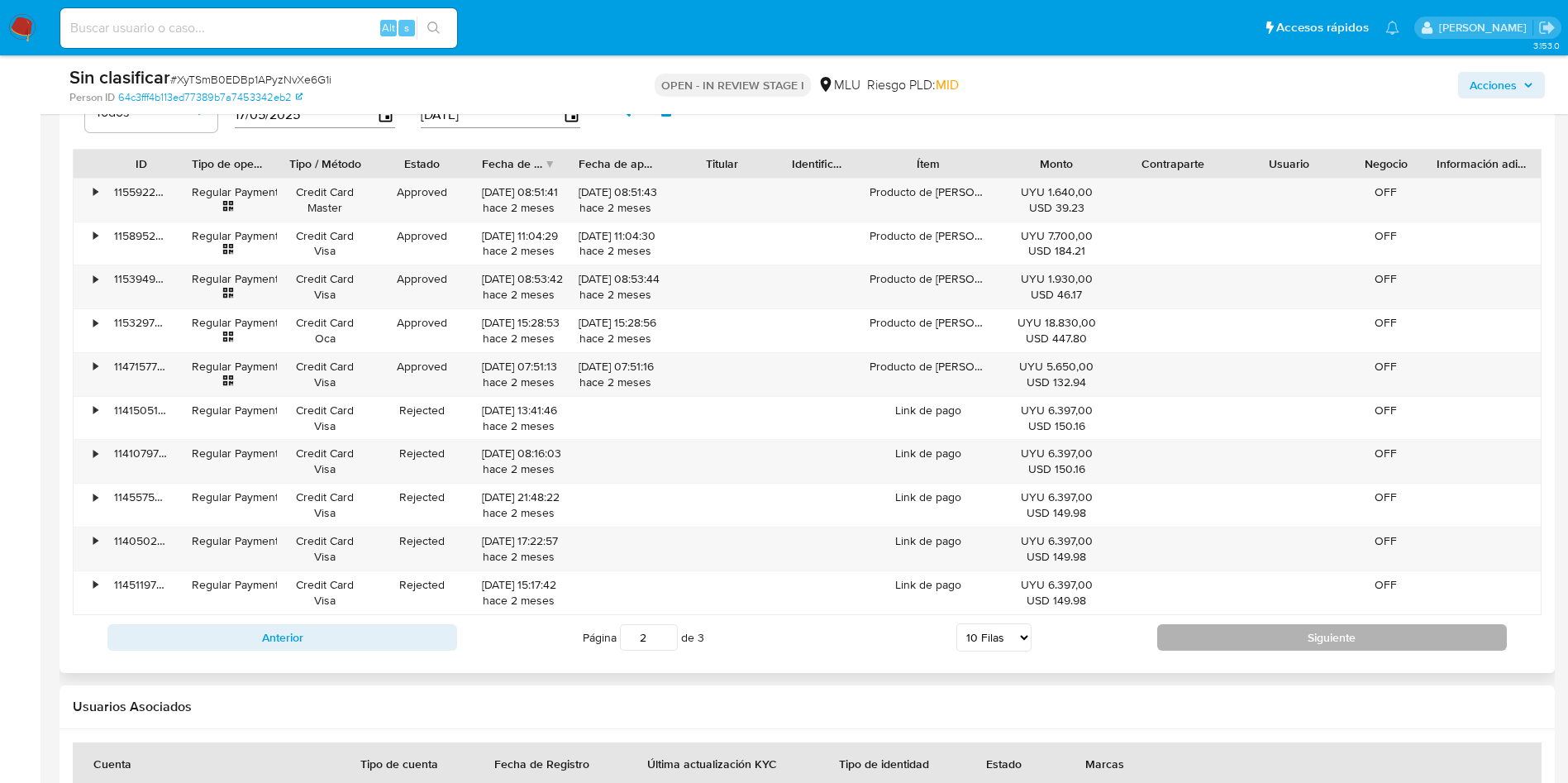
click at [1258, 639] on button "Siguiente" at bounding box center [1332, 637] width 350 height 27
type input "3"
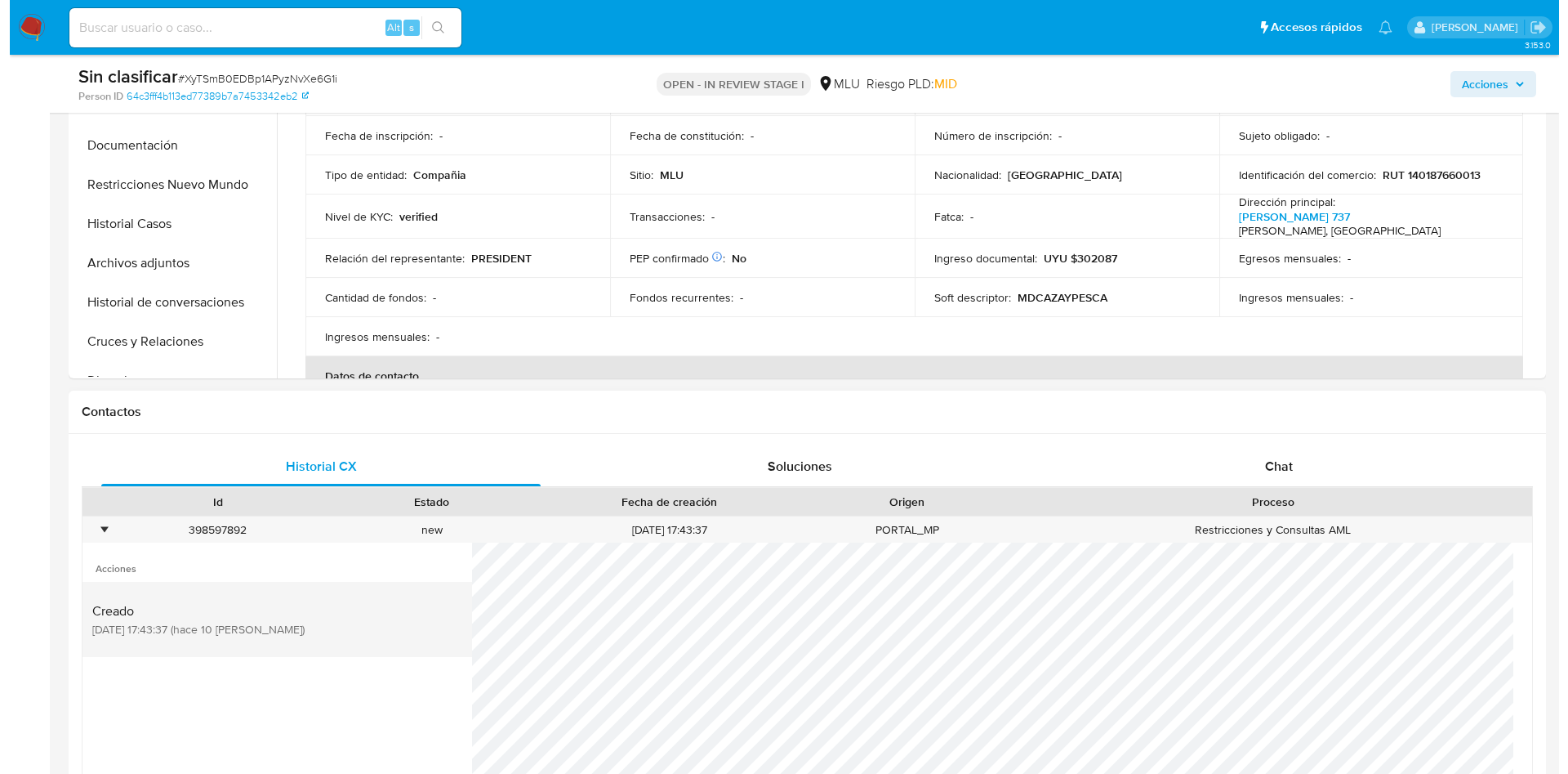
scroll to position [613, 0]
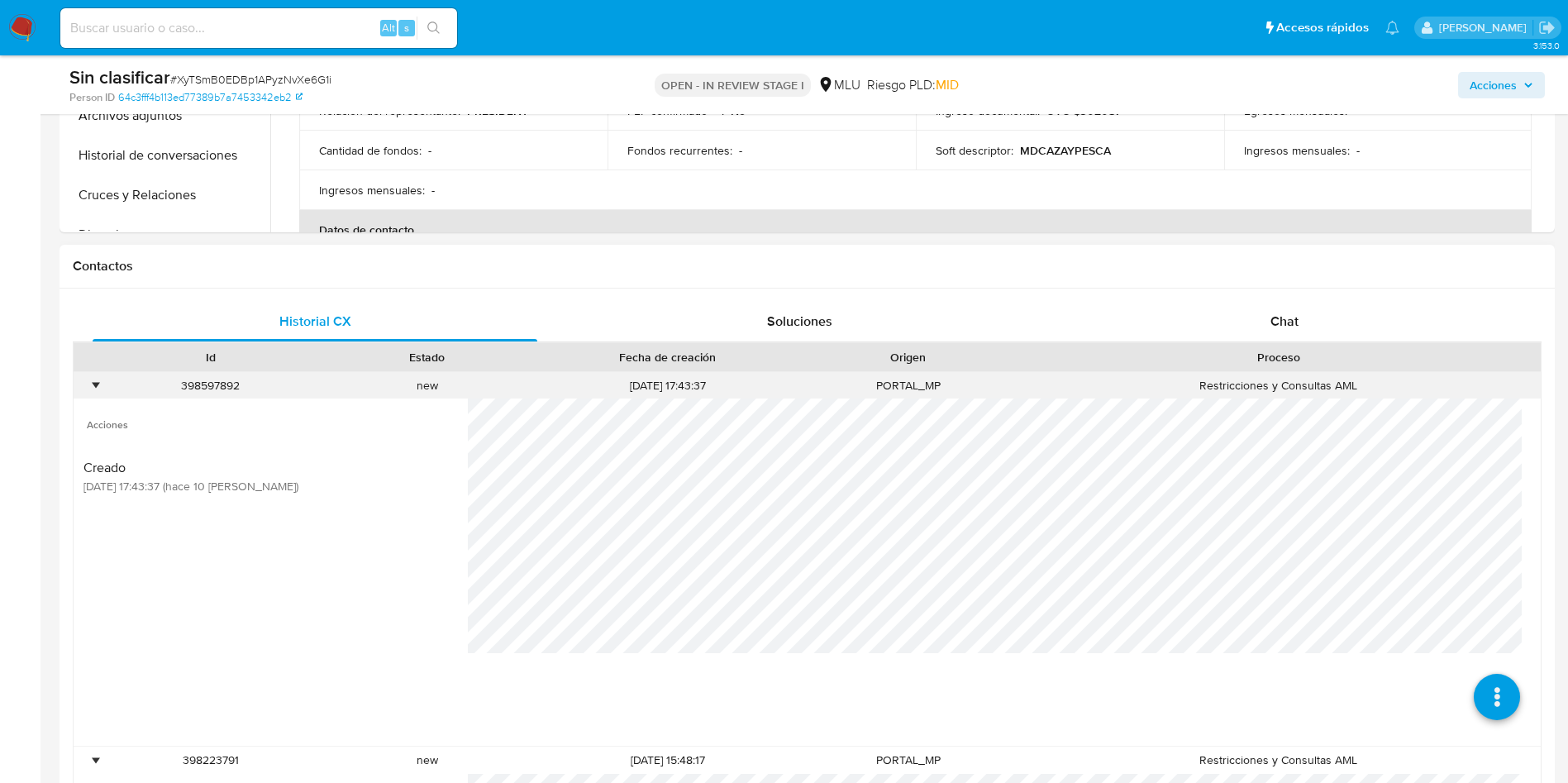
click at [95, 383] on div "•" at bounding box center [95, 385] width 4 height 16
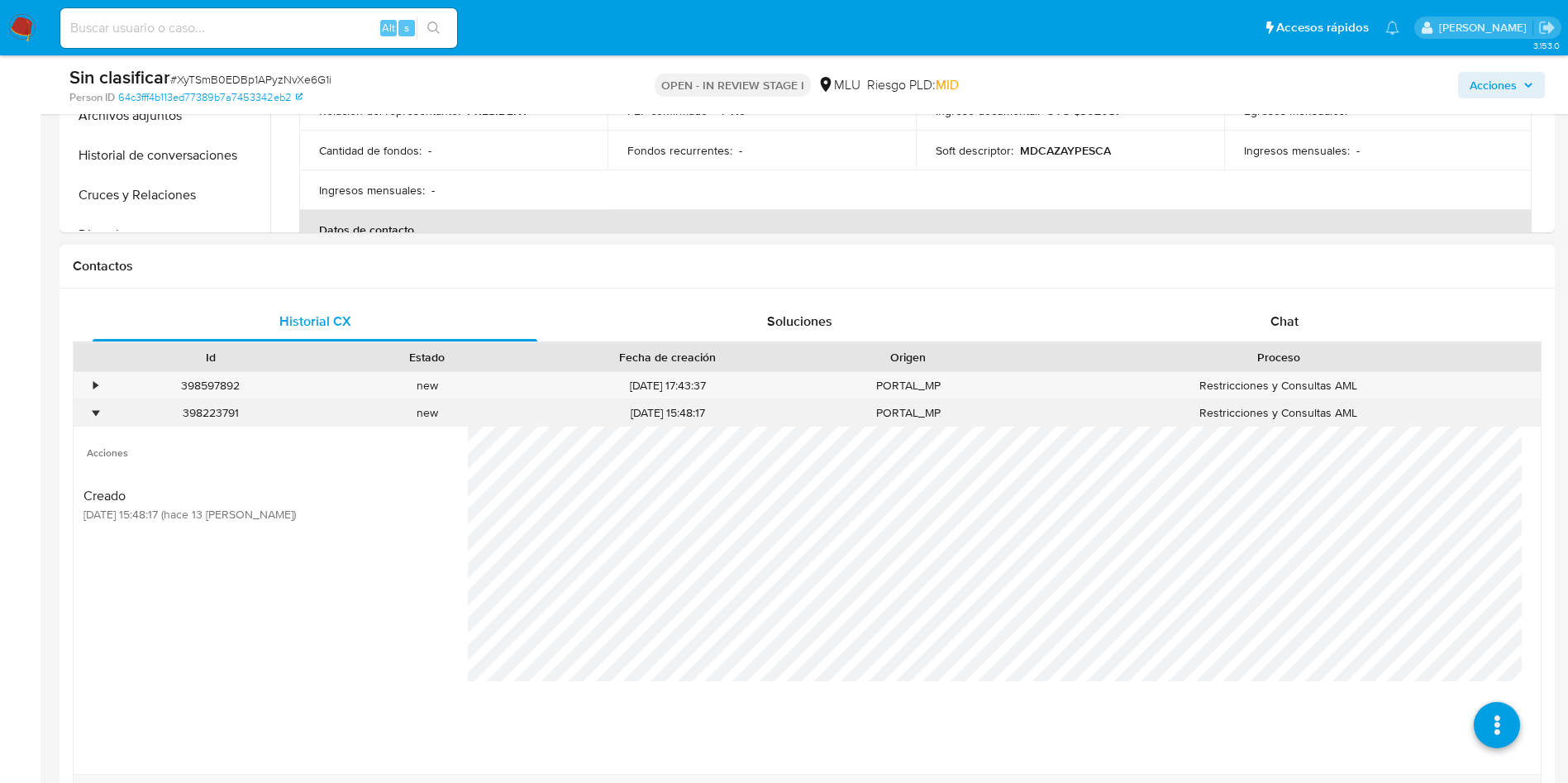
click at [100, 409] on div "•" at bounding box center [88, 413] width 29 height 27
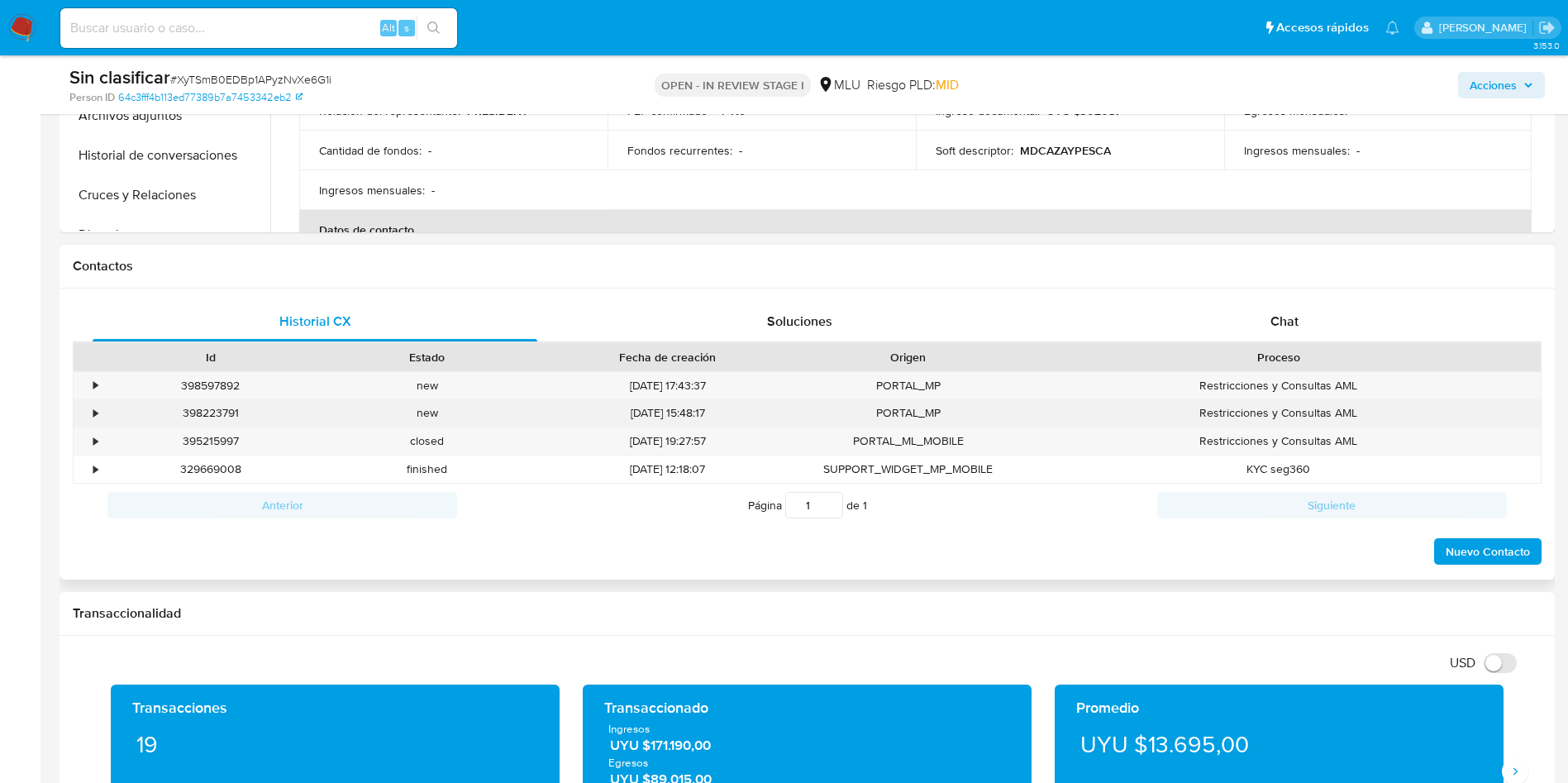
click at [103, 410] on div "398223791 Casos XyTSmB0EDBp1APyzNvXe6G1i" at bounding box center [211, 413] width 217 height 27
click at [101, 414] on div "•" at bounding box center [88, 413] width 29 height 27
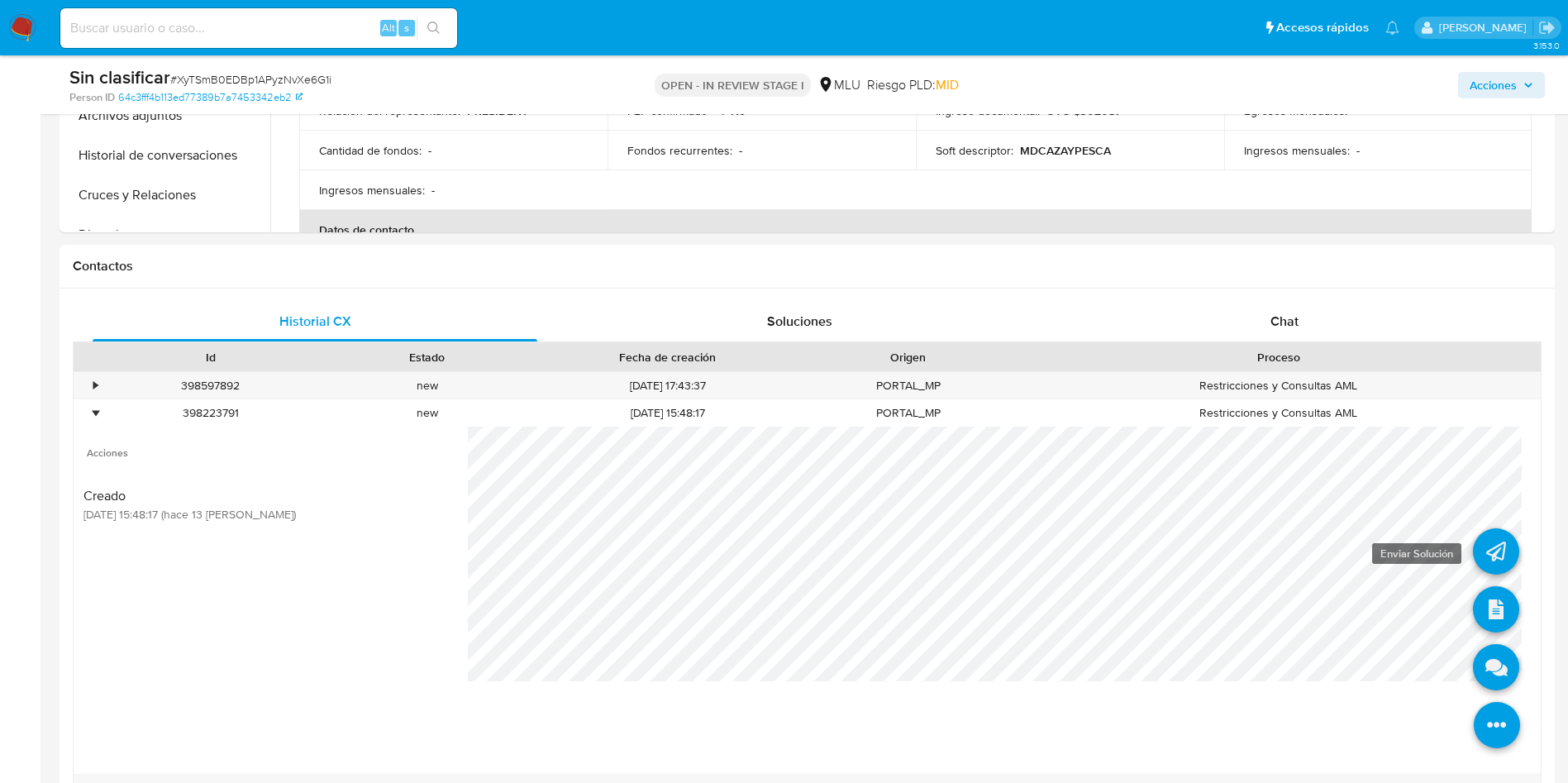
click at [1473, 551] on icon at bounding box center [1496, 551] width 46 height 46
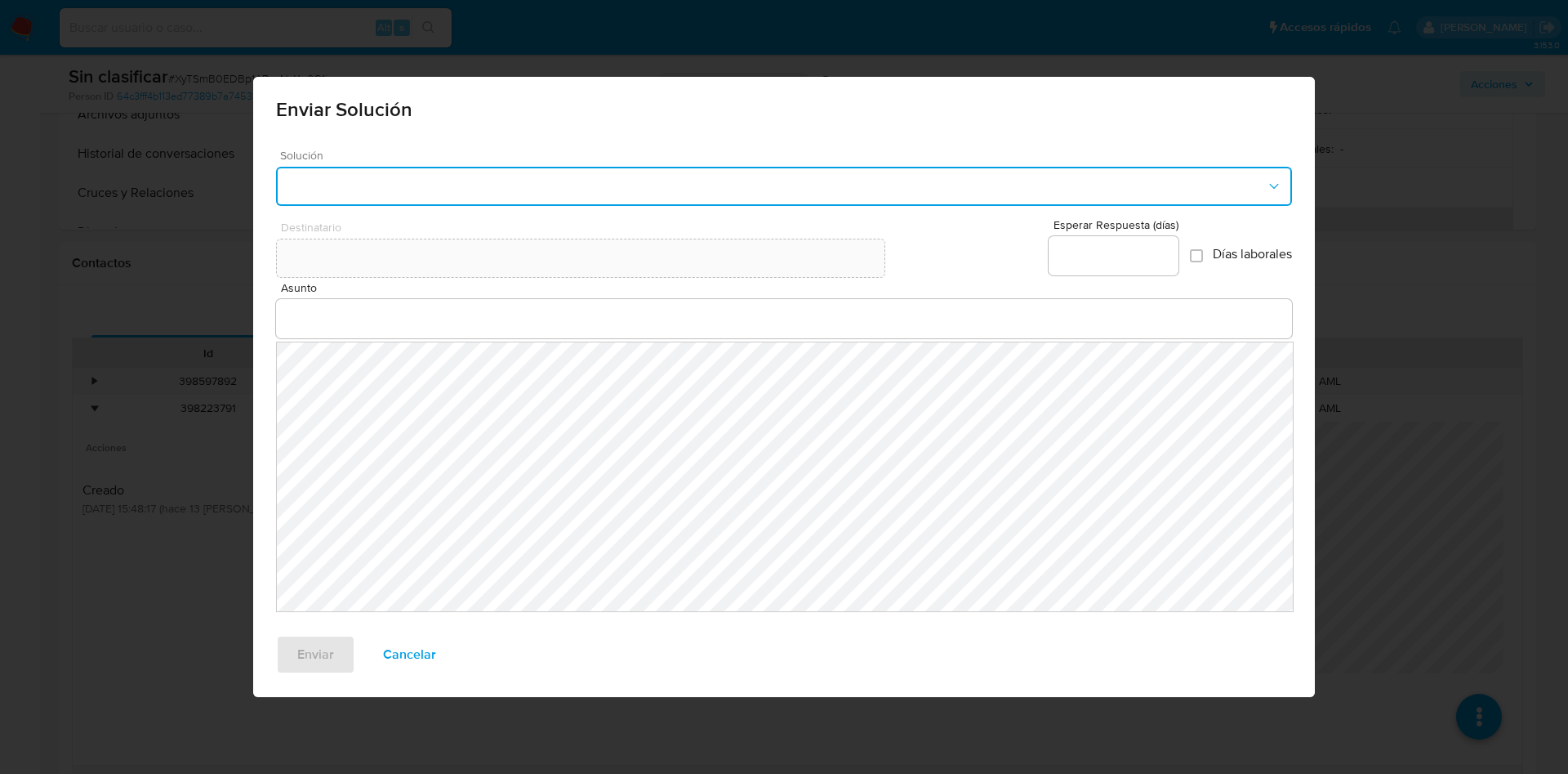
click at [501, 185] on button "button" at bounding box center [784, 186] width 1016 height 39
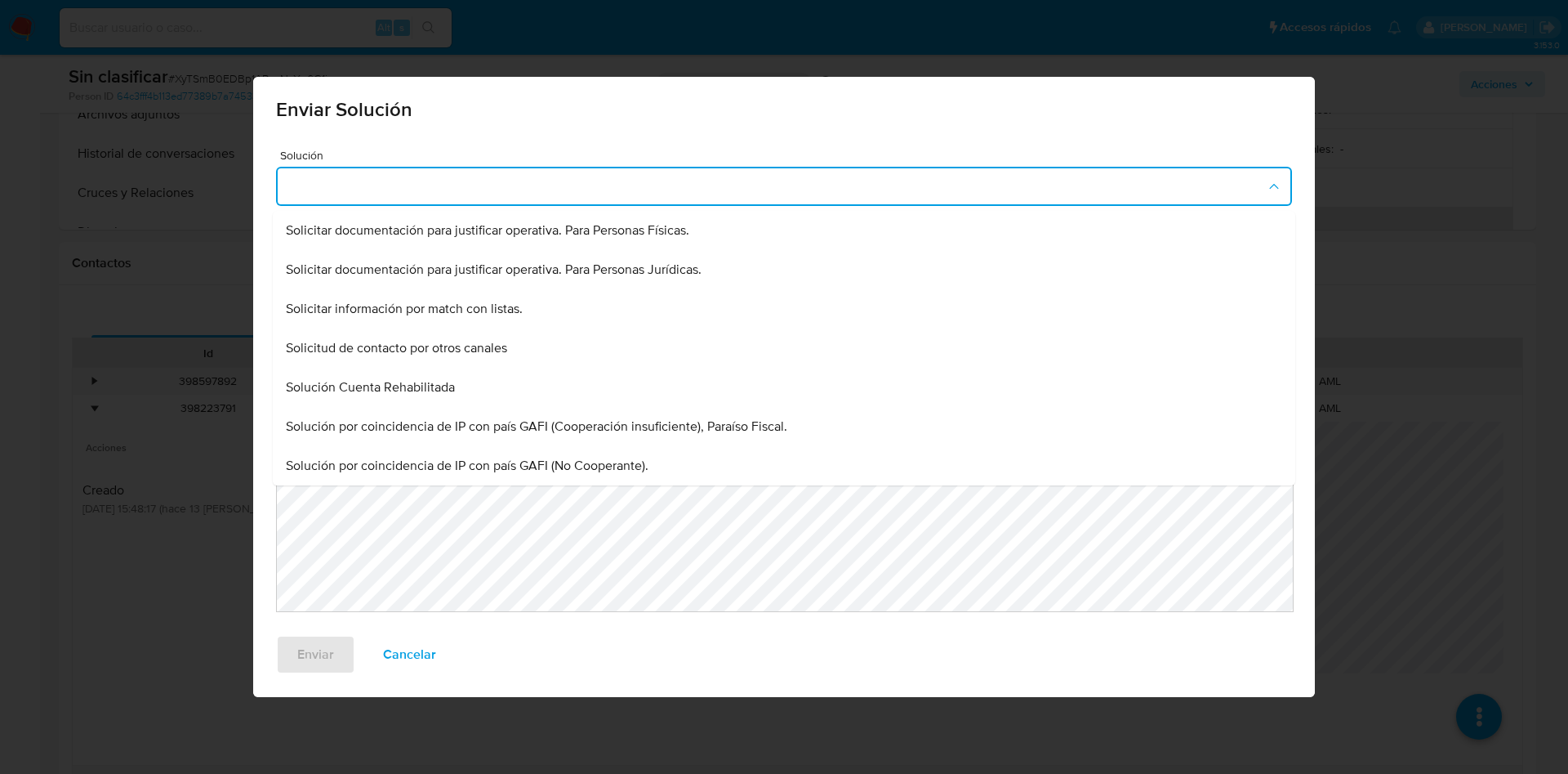
click at [503, 218] on div "Solicitar documentación para justificar operativa. Para Personas Físicas." at bounding box center [784, 230] width 996 height 39
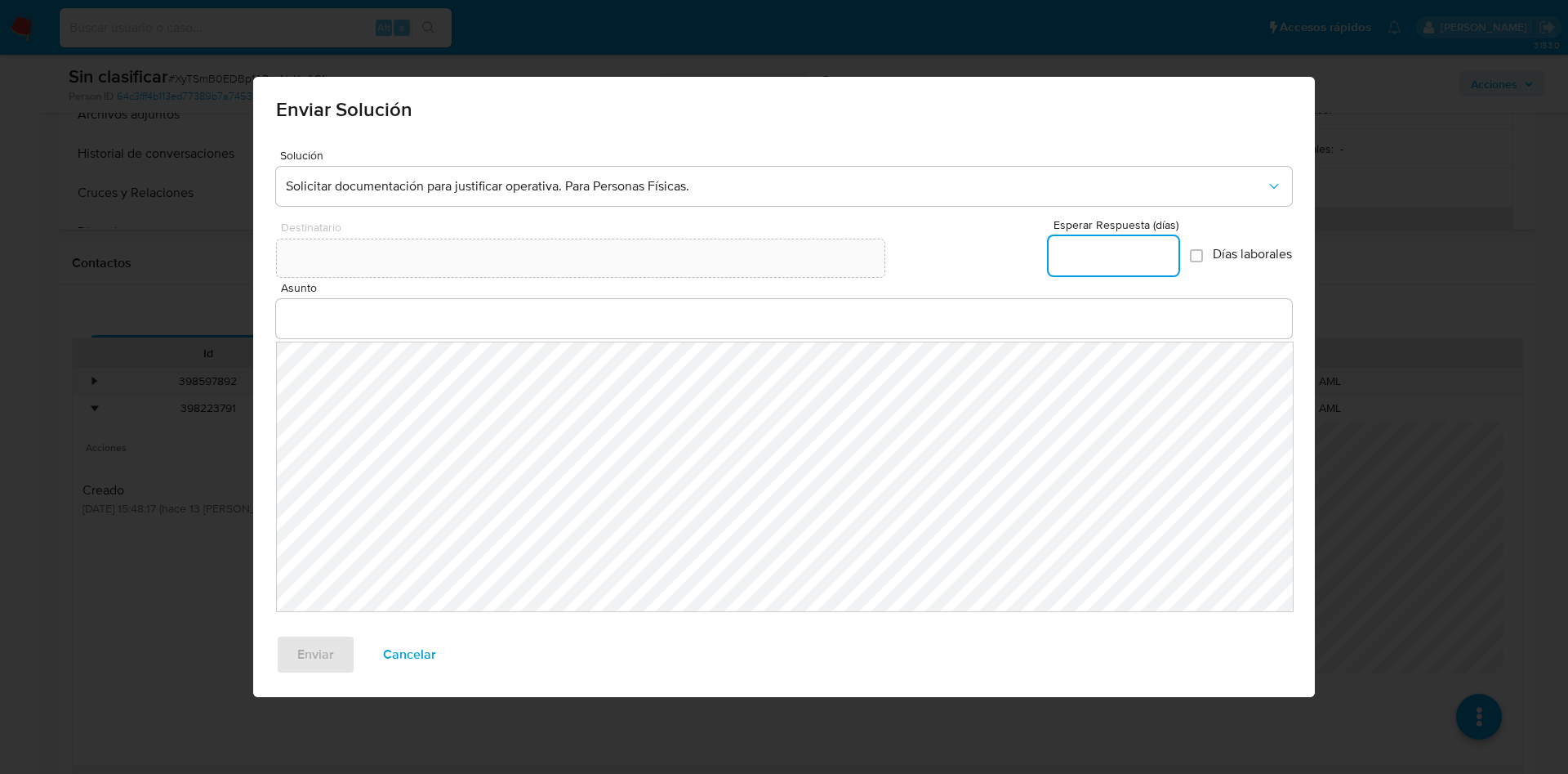
click at [1095, 257] on input "Esperar Respuesta (días)" at bounding box center [1113, 256] width 130 height 22
click at [624, 311] on input "Asunto" at bounding box center [784, 319] width 1016 height 22
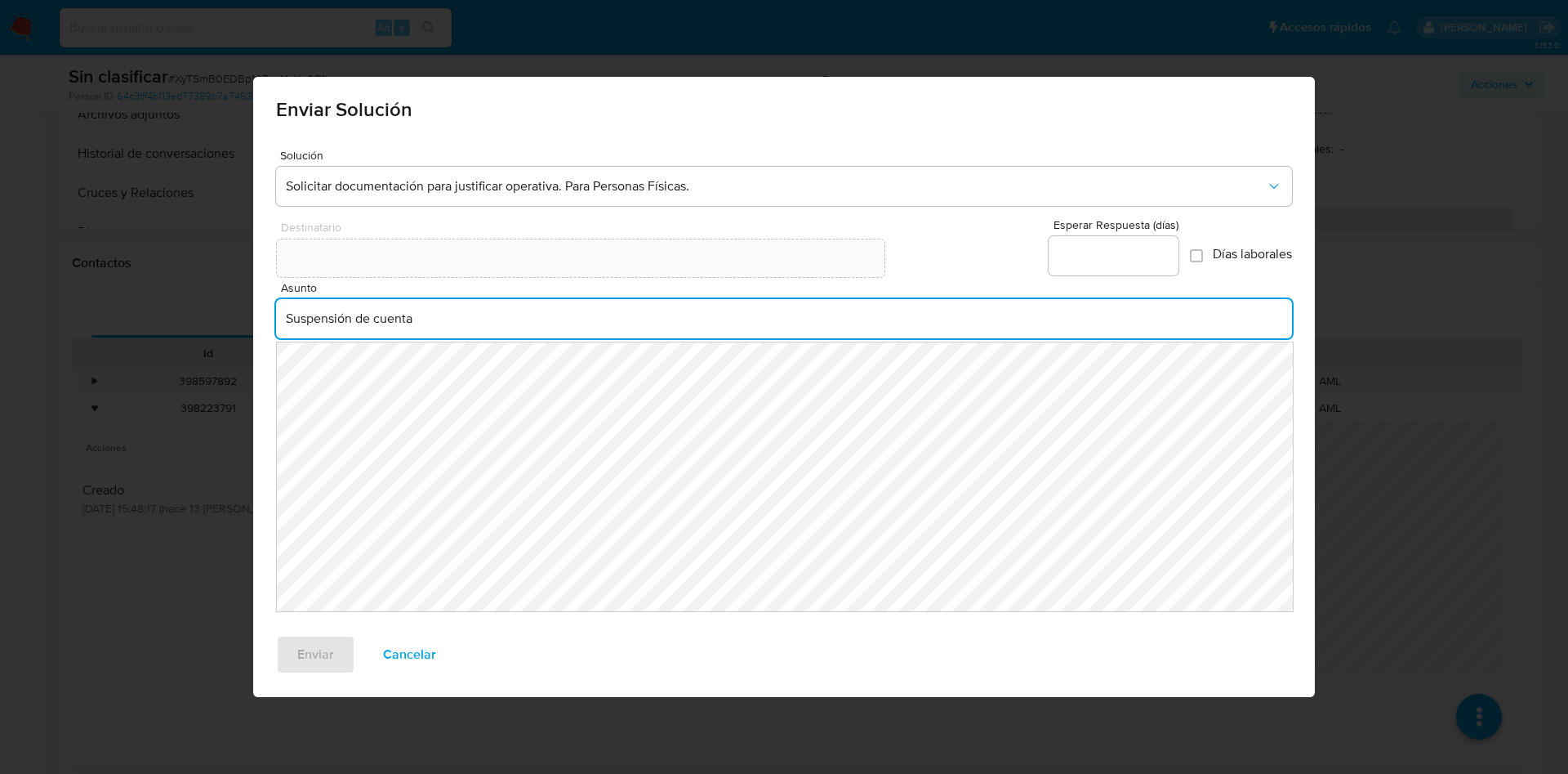
type input "Suspensión de cuenta"
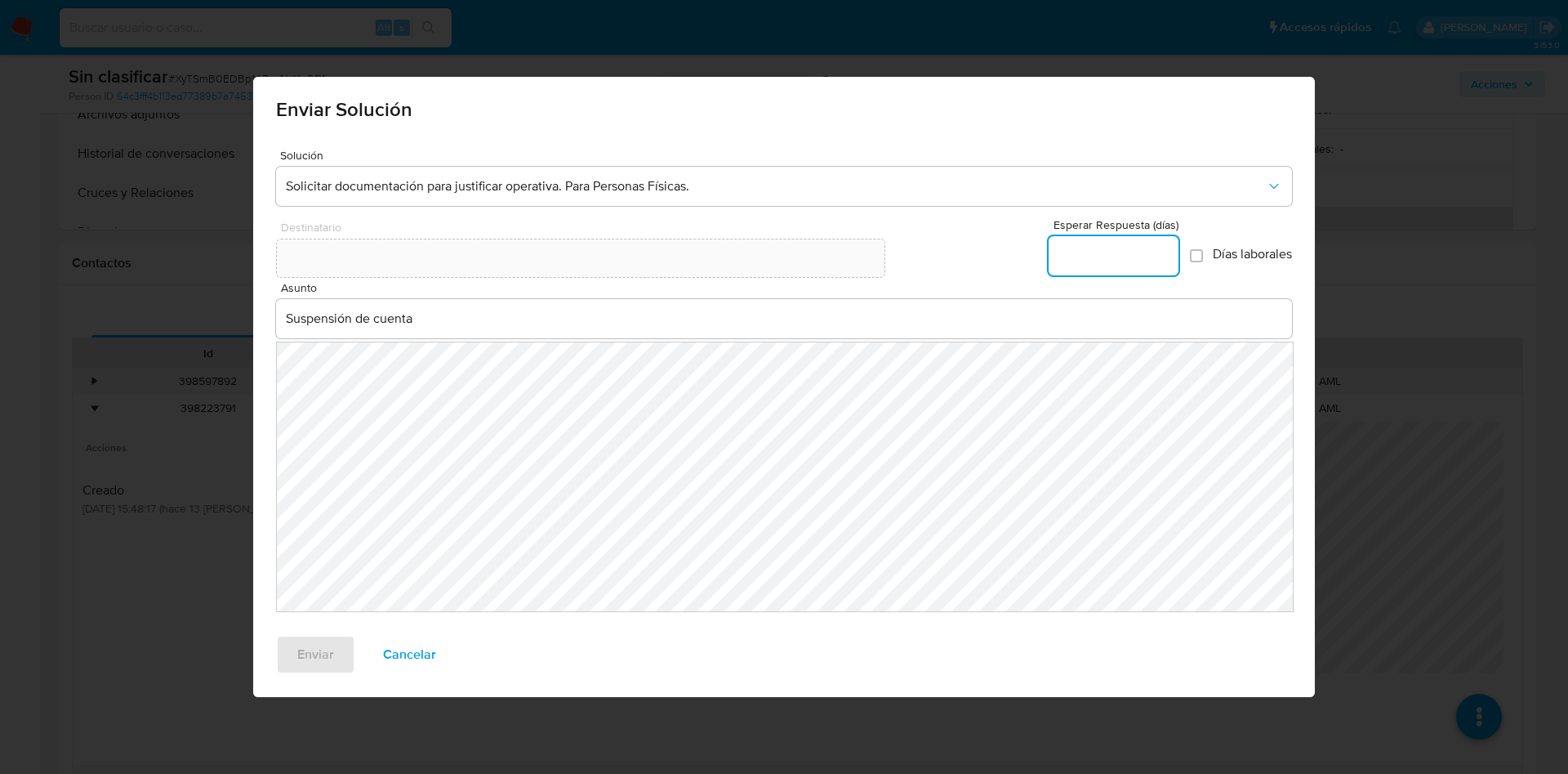
click at [1119, 253] on input "Esperar Respuesta (días)" at bounding box center [1113, 256] width 130 height 22
type input "0"
click at [299, 658] on span "Enviar" at bounding box center [315, 654] width 36 height 36
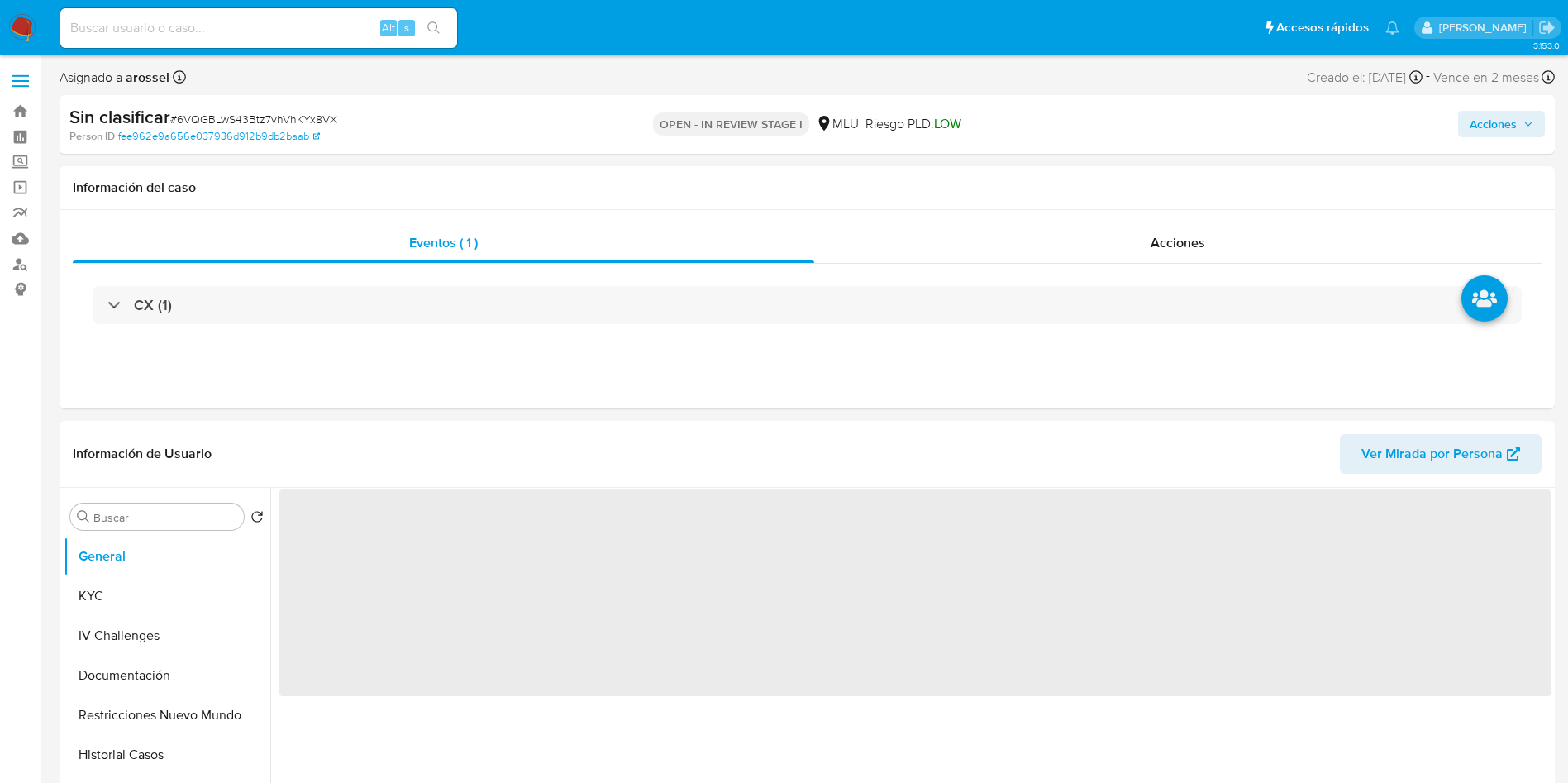
select select "10"
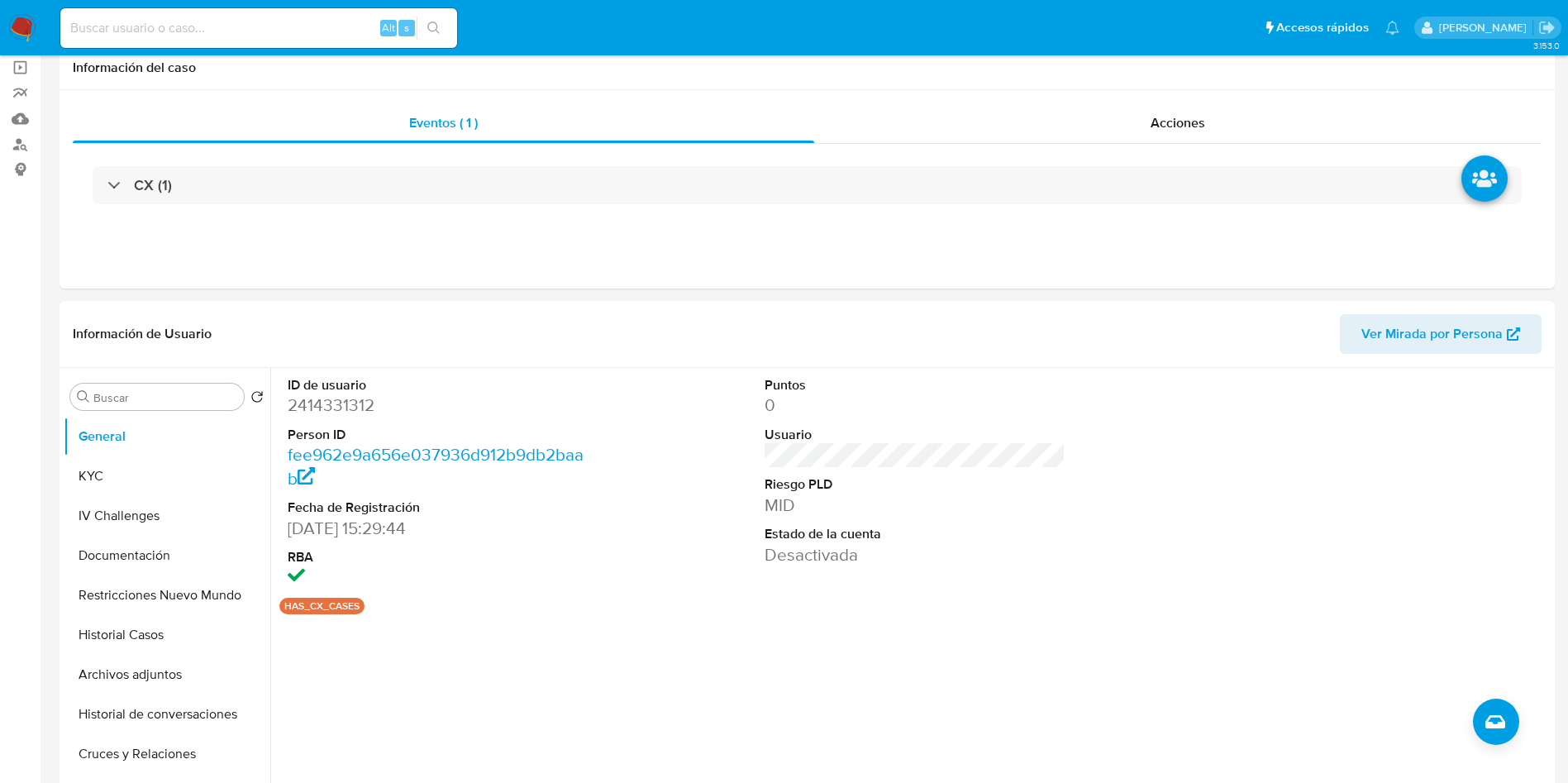
scroll to position [248, 0]
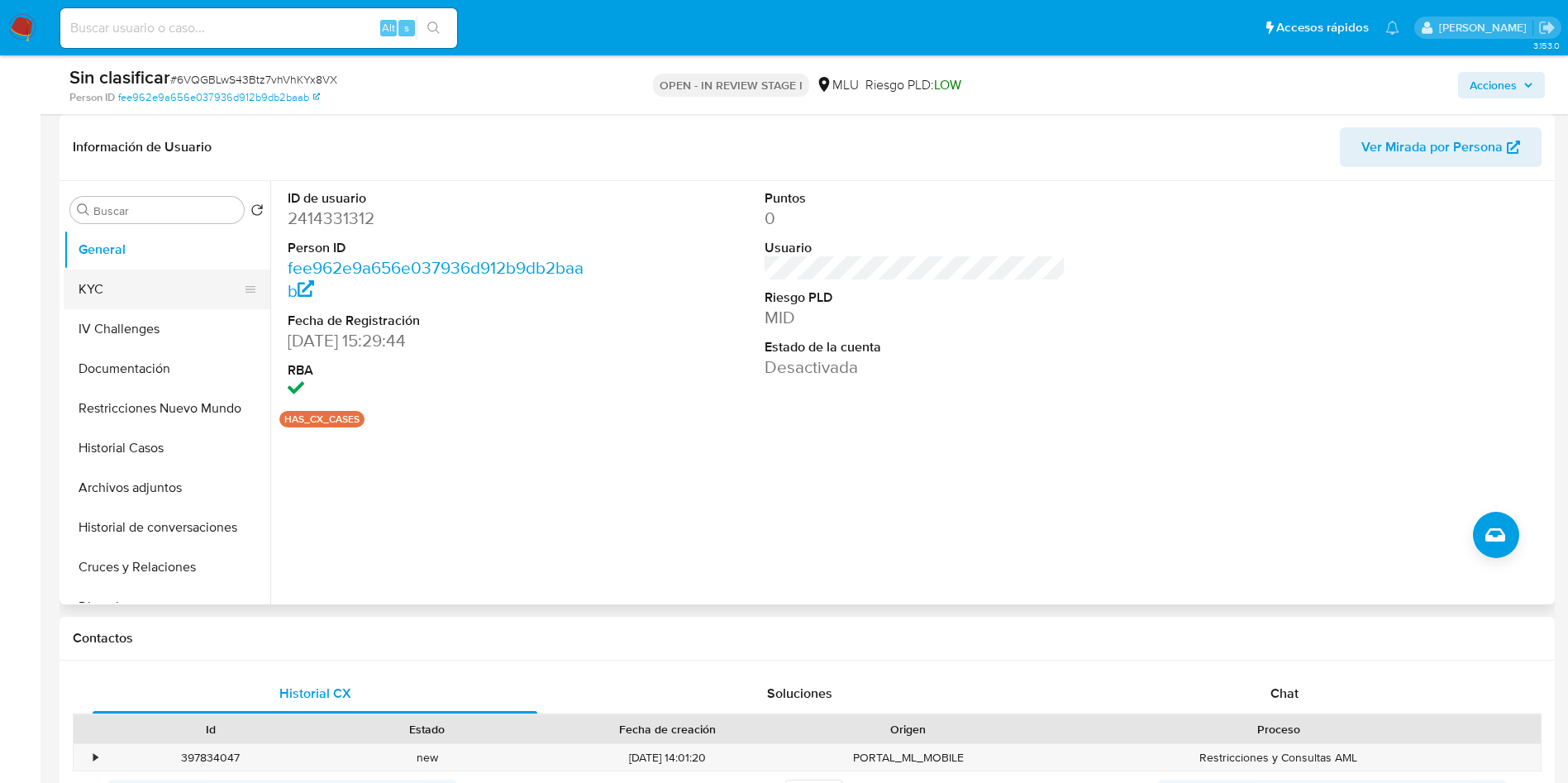
click at [154, 294] on button "KYC" at bounding box center [160, 289] width 193 height 39
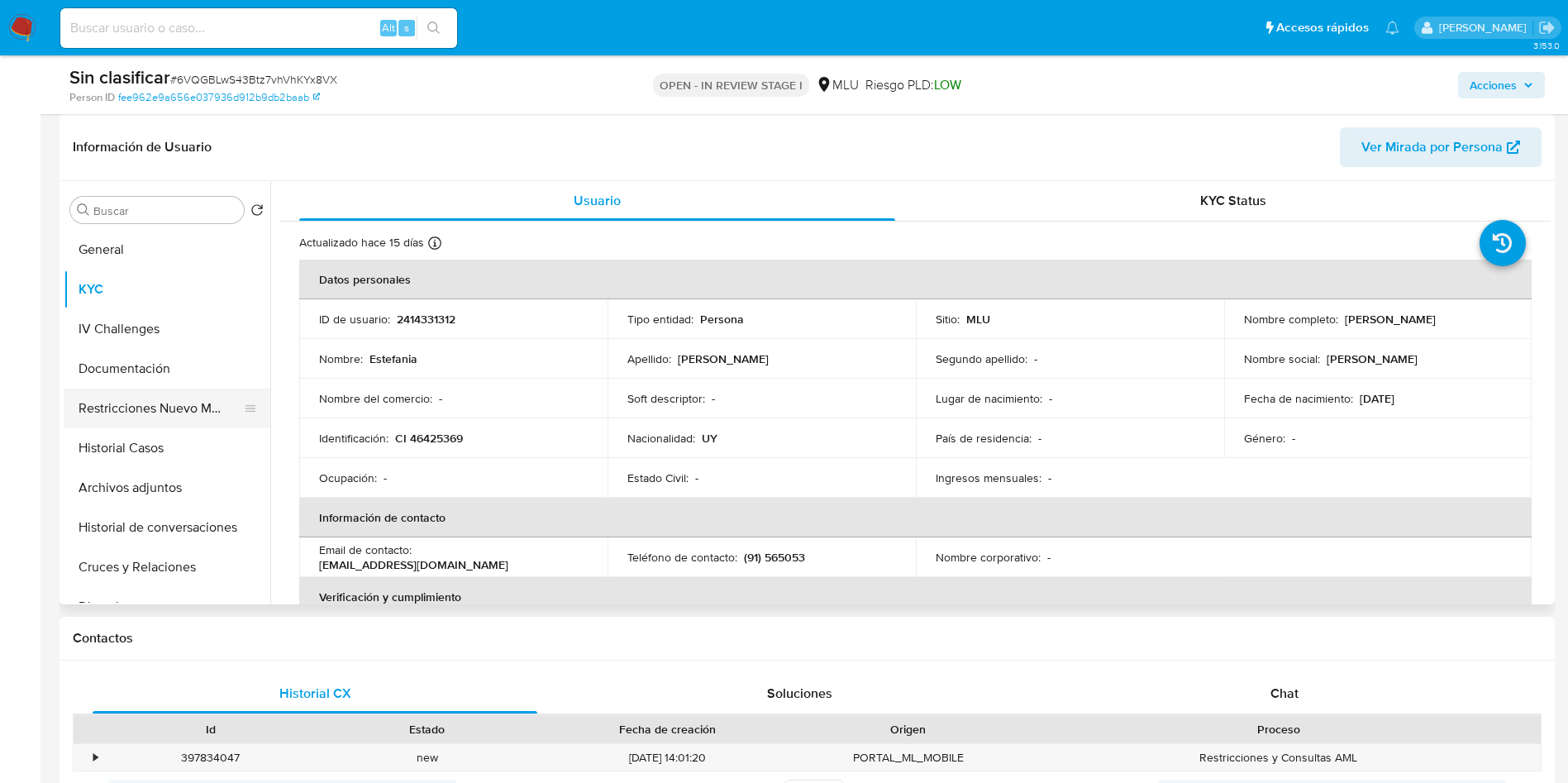
click at [166, 400] on button "Restricciones Nuevo Mundo" at bounding box center [160, 408] width 193 height 39
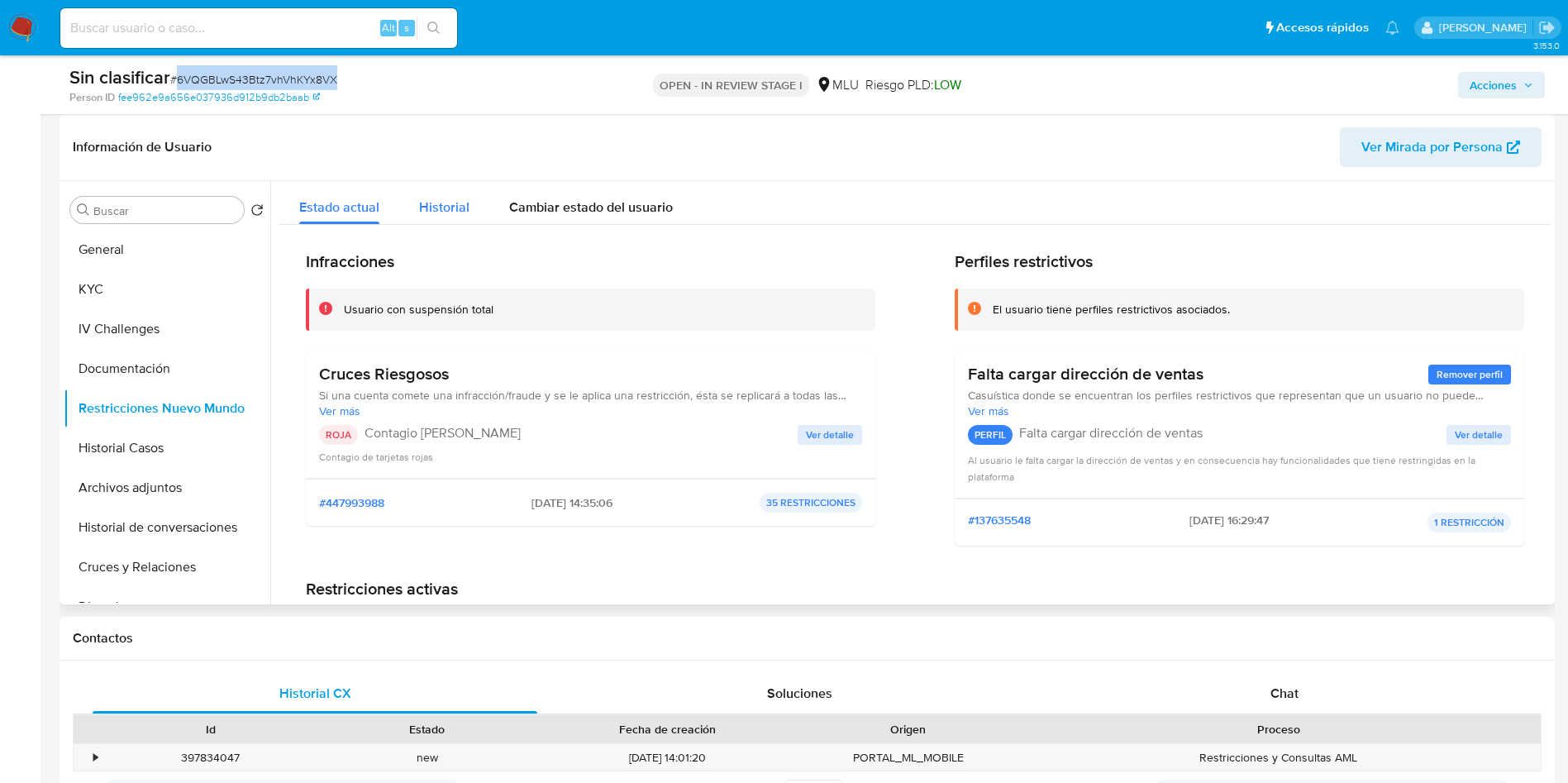
click at [435, 190] on div "Historial" at bounding box center [444, 203] width 50 height 44
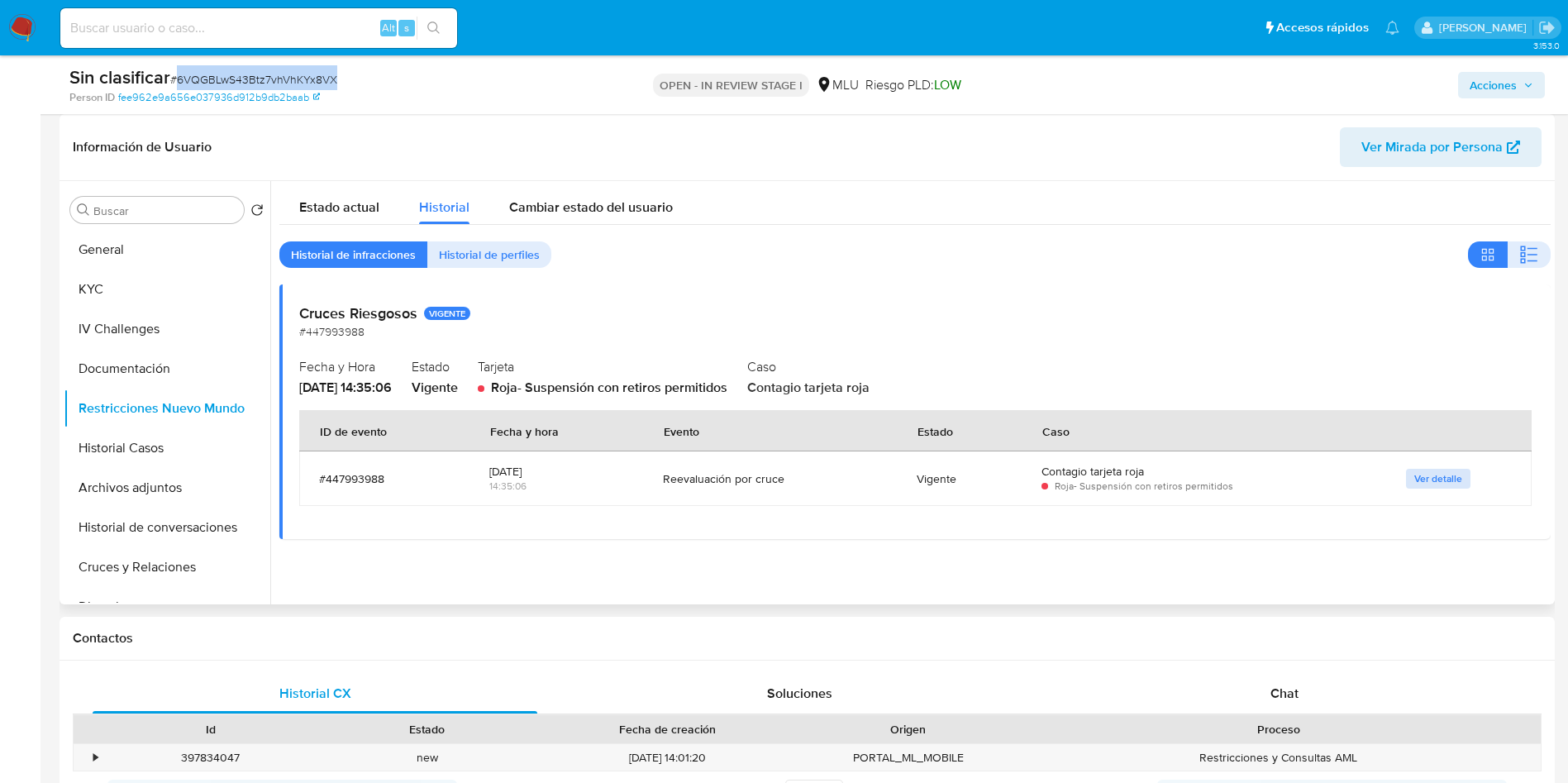
click at [1406, 478] on button "Ver detalle" at bounding box center [1438, 478] width 65 height 20
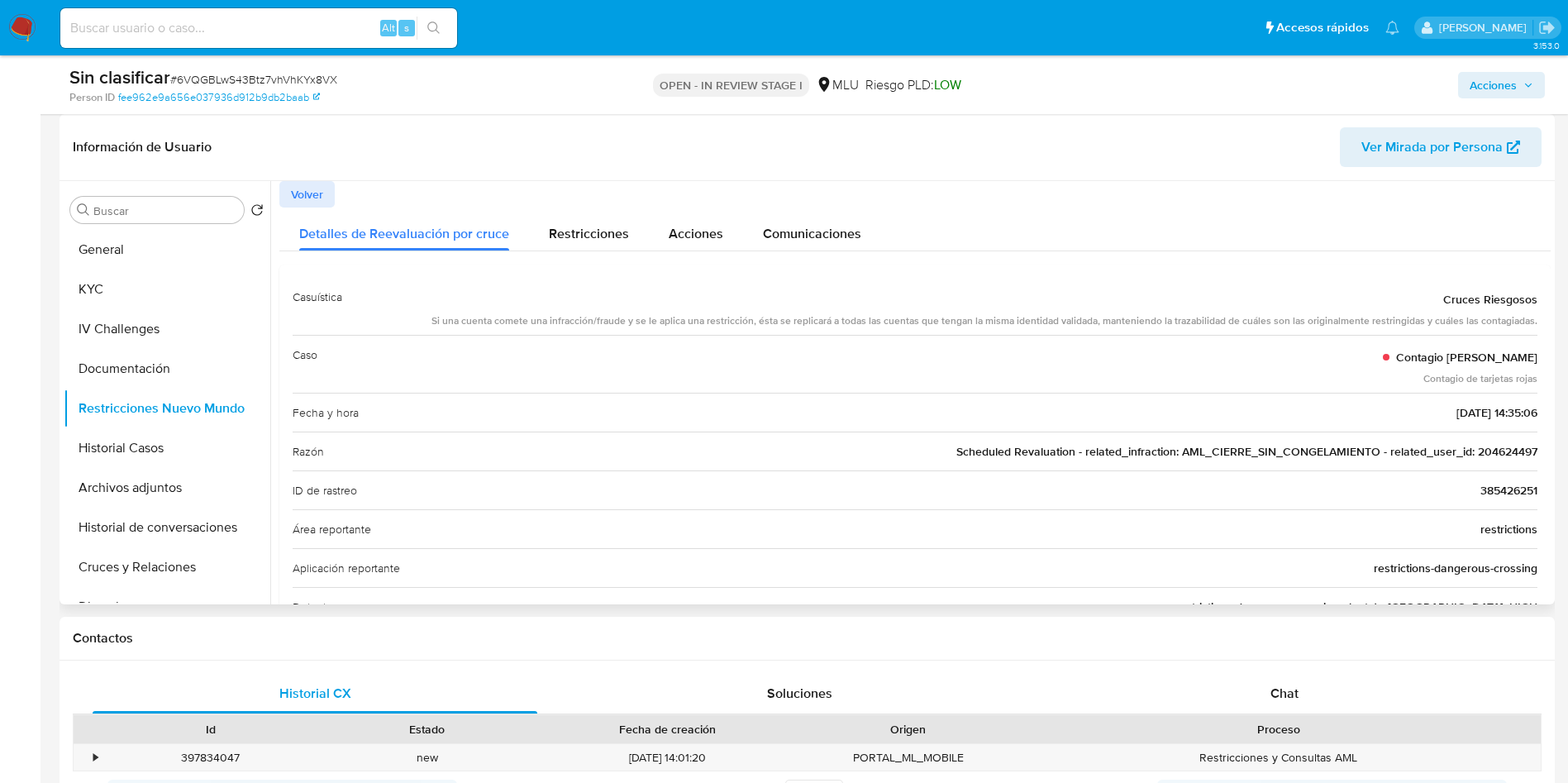
drag, startPoint x: 1188, startPoint y: 450, endPoint x: 1351, endPoint y: 444, distance: 163.1
click at [1351, 444] on span "Scheduled Revaluation - related_infraction: AML_CIERRE_SIN_CONGELAMIENTO - rela…" at bounding box center [1247, 452] width 581 height 17
click at [1291, 452] on span "Scheduled Revaluation - related_infraction: AML_CIERRE_SIN_CONGELAMIENTO - rela…" at bounding box center [1247, 452] width 581 height 17
click at [1513, 452] on span "Scheduled Revaluation - related_infraction: AML_CIERRE_SIN_CONGELAMIENTO - rela…" at bounding box center [1247, 452] width 581 height 17
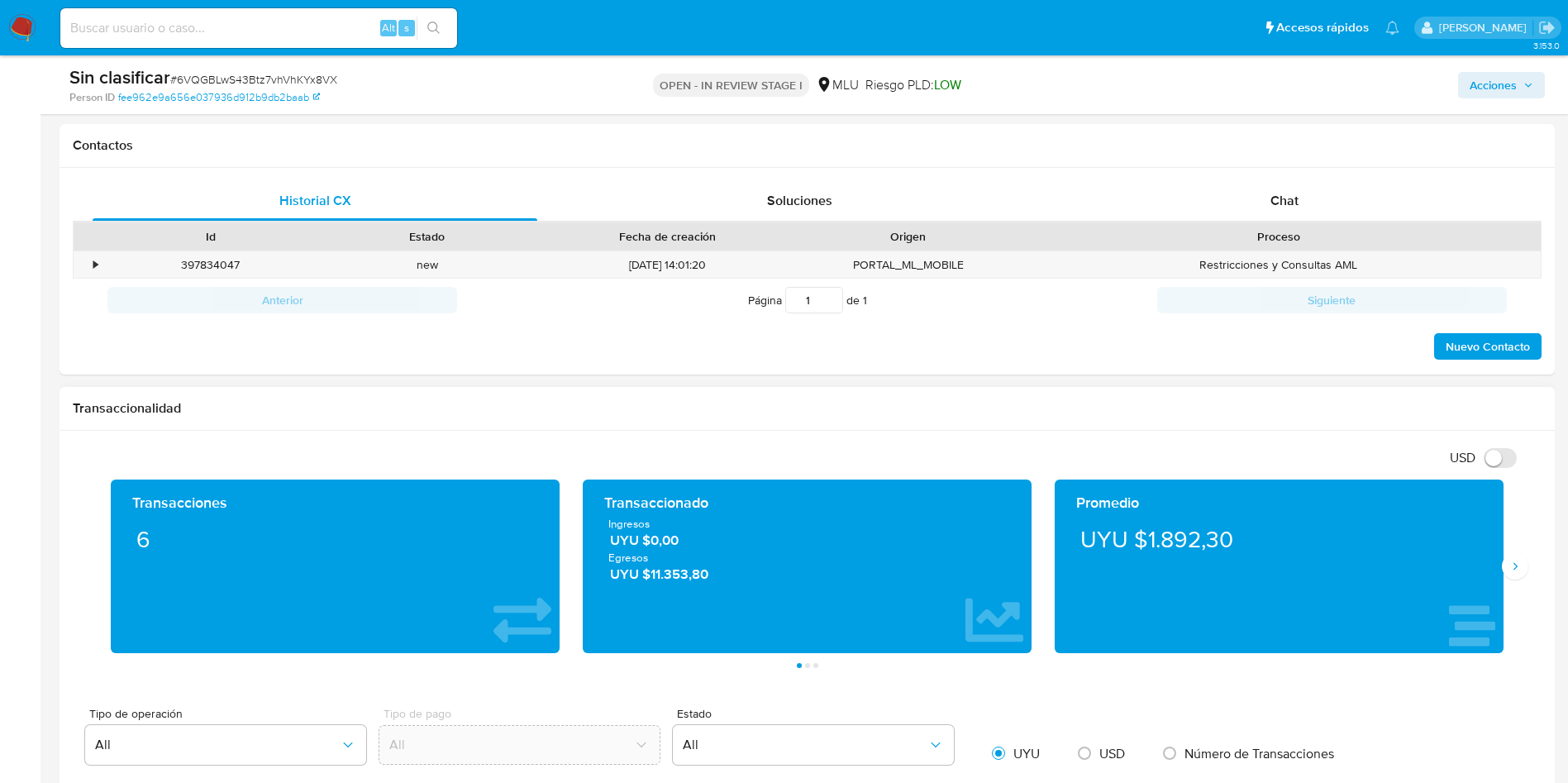
scroll to position [744, 0]
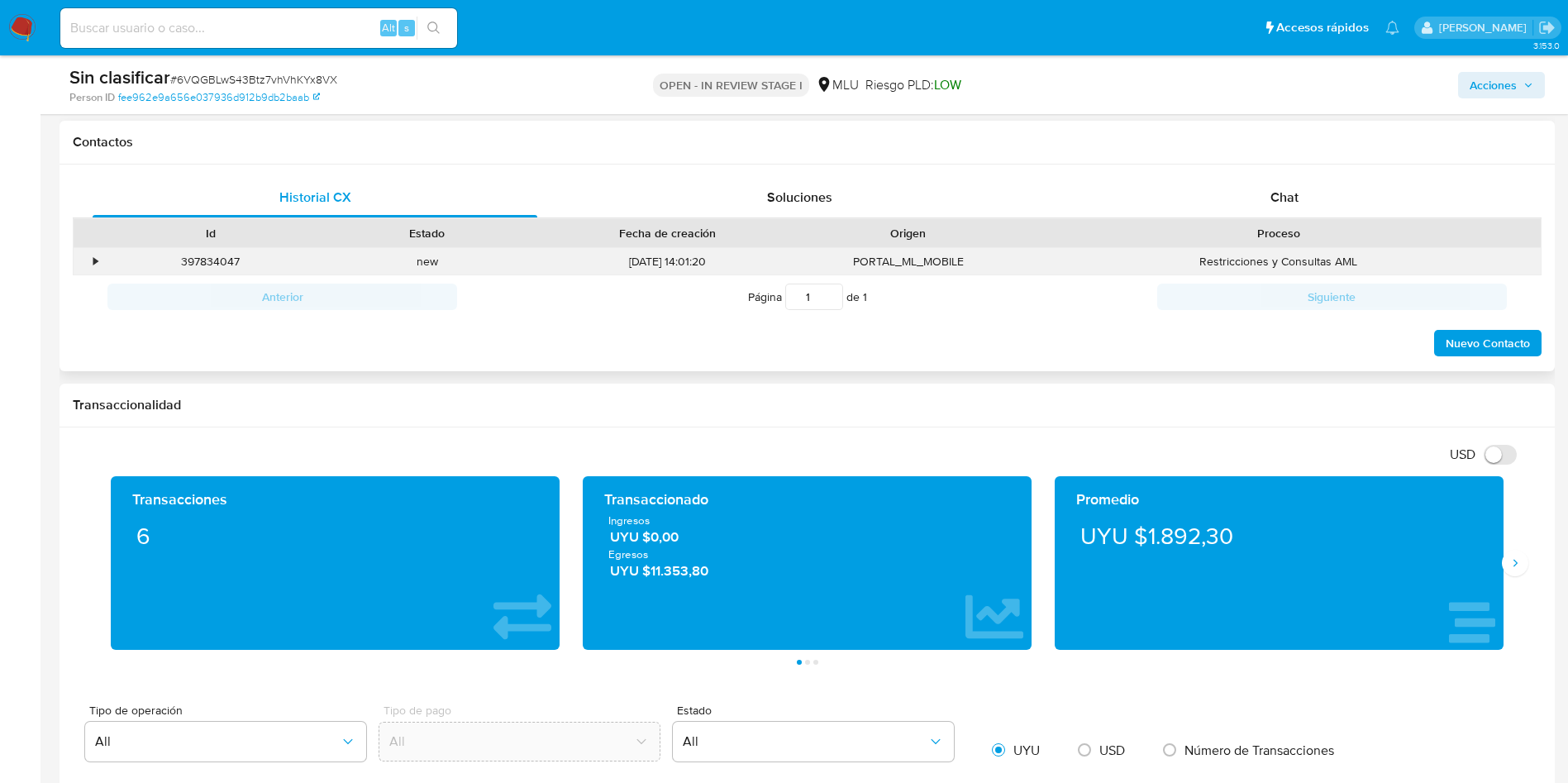
click at [103, 274] on div "397834047 Casos 6VQGBLwS43Btz7vhVhKYx8VX" at bounding box center [211, 261] width 217 height 27
click at [89, 257] on div "•" at bounding box center [88, 261] width 29 height 27
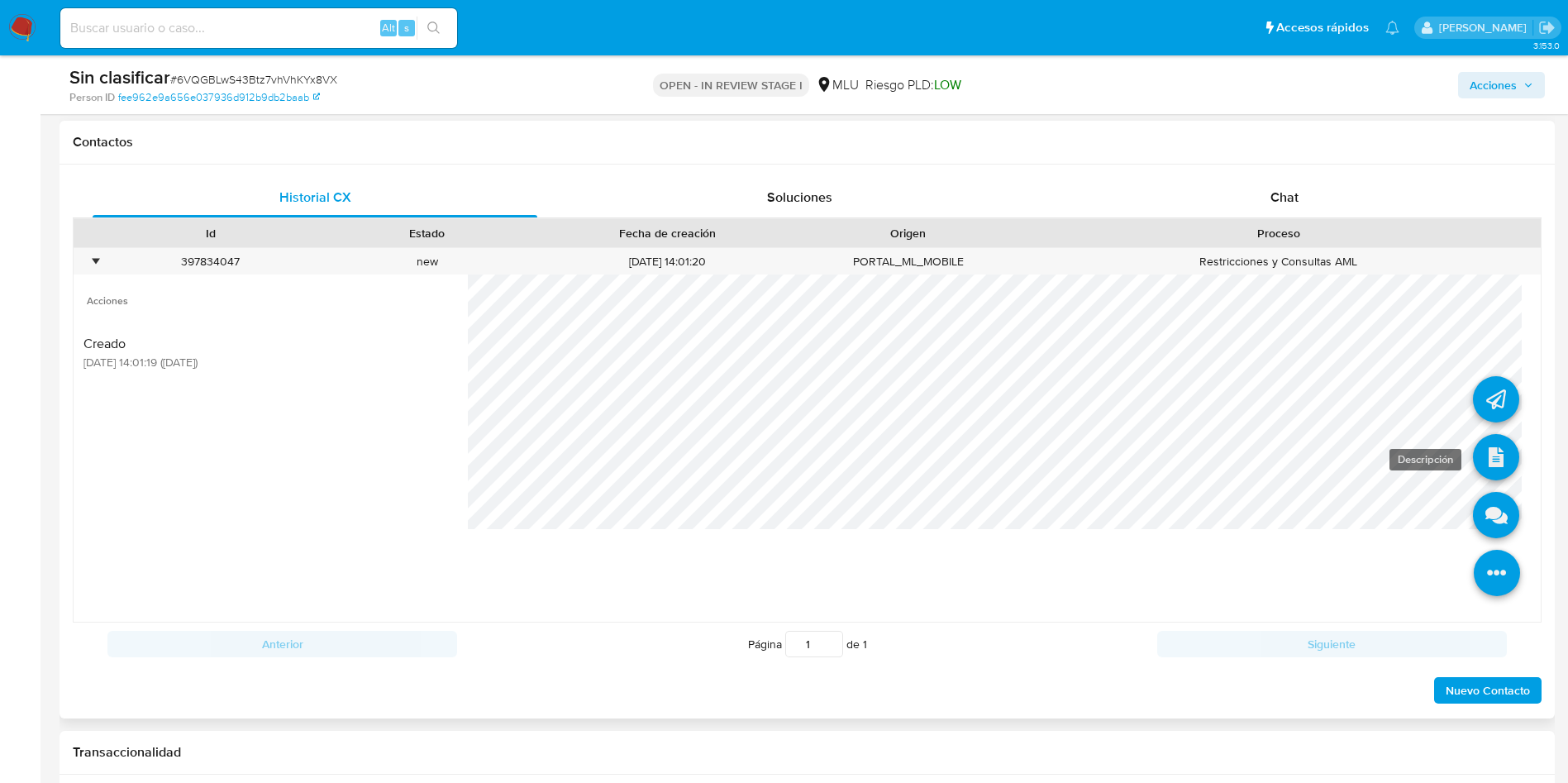
click at [1473, 465] on link at bounding box center [1496, 457] width 46 height 46
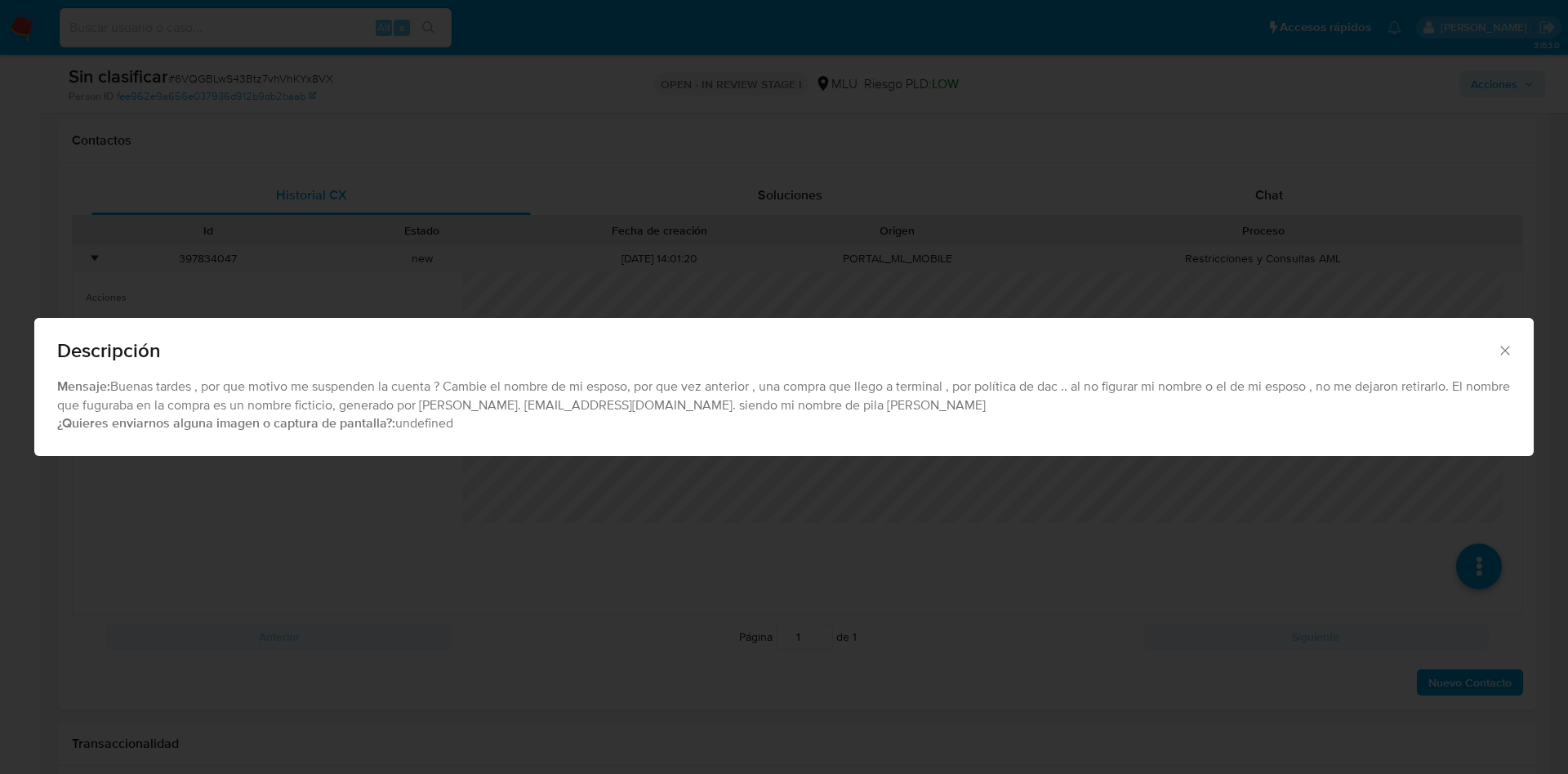
click at [629, 241] on div "Descripción Mensaje: Buenas tardes , por que motivo me suspenden la cuenta ? Ca…" at bounding box center [784, 387] width 1568 height 774
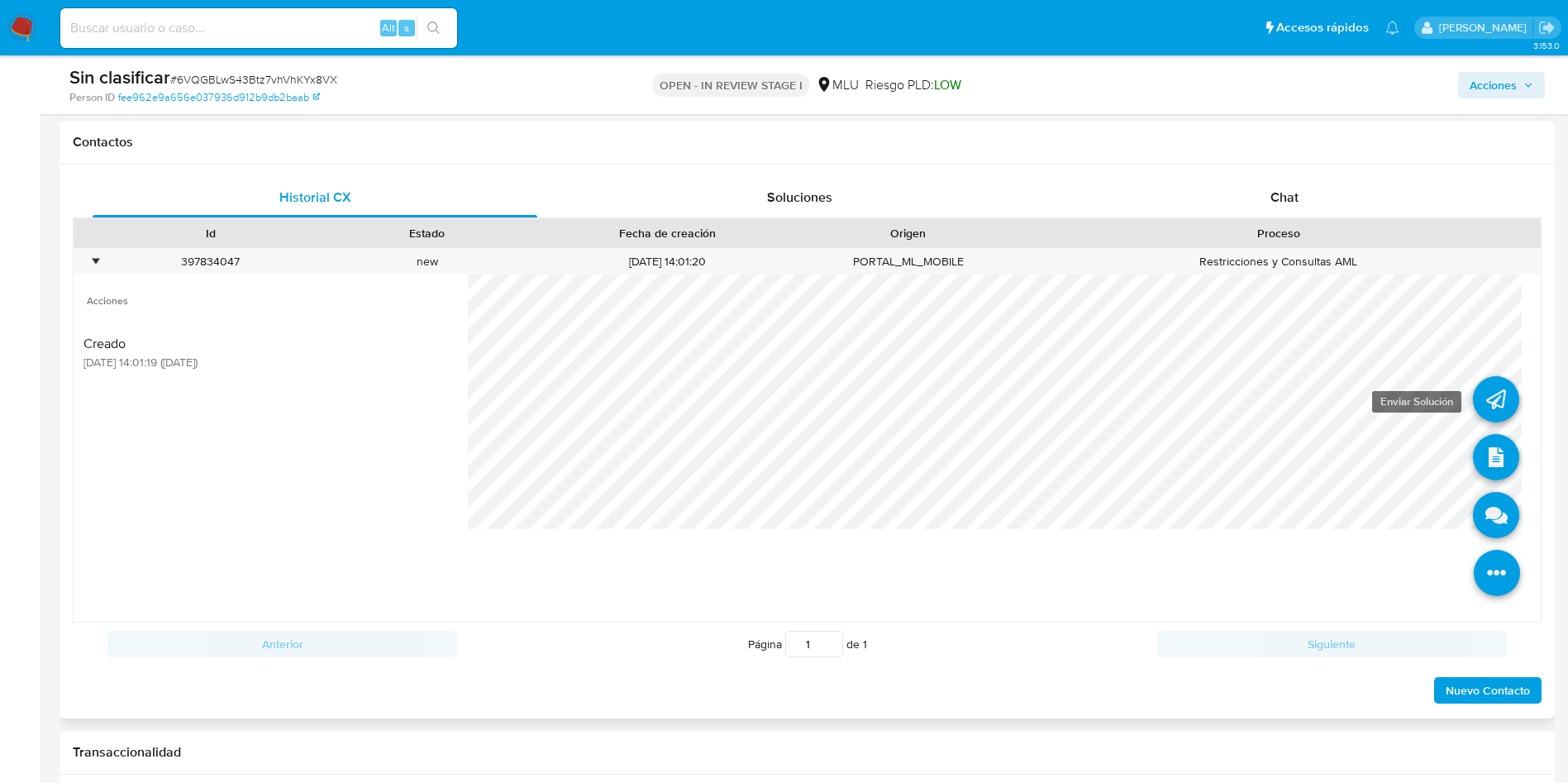
click at [1478, 400] on link at bounding box center [1496, 399] width 46 height 46
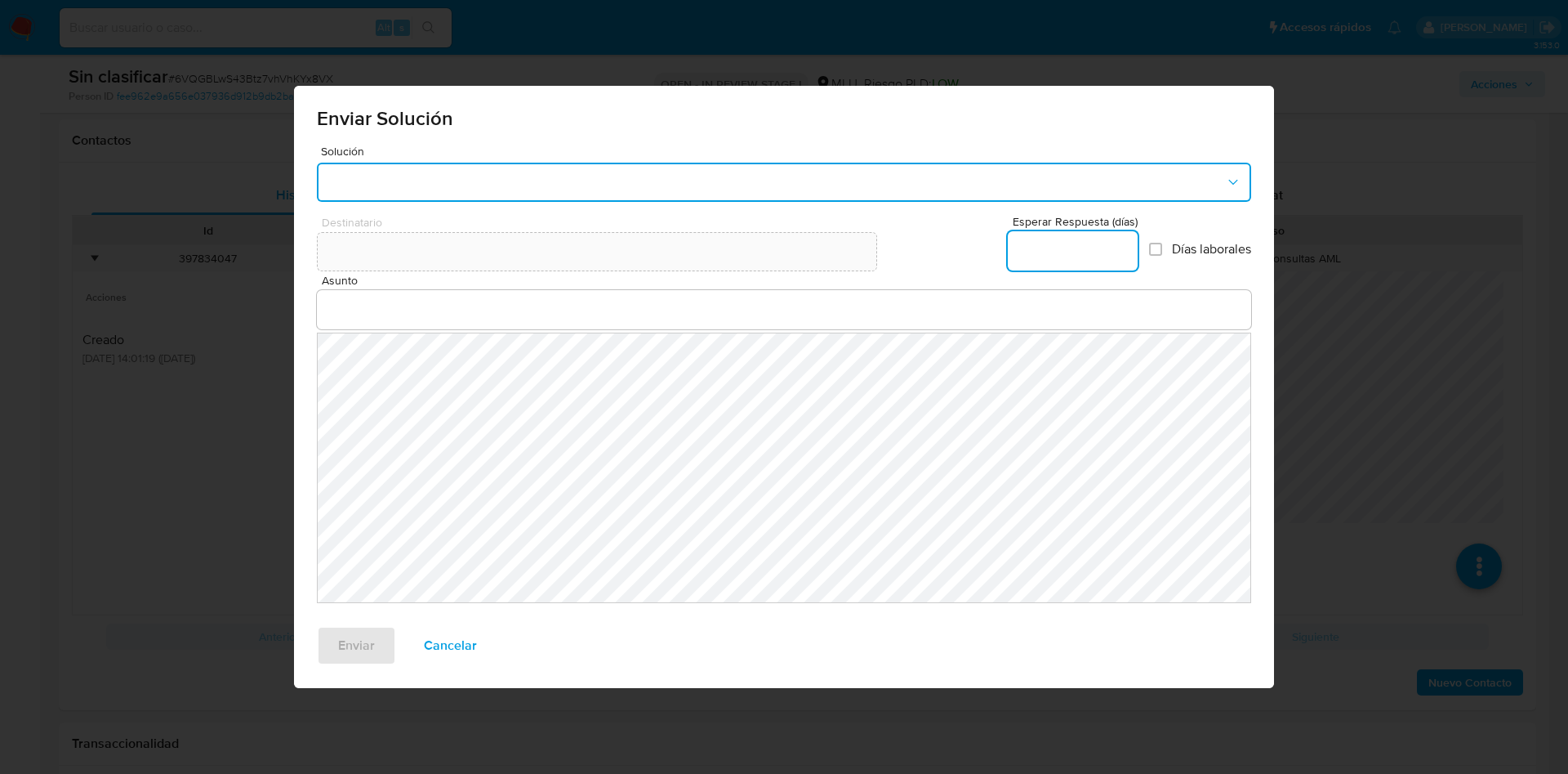
click at [463, 177] on button "button" at bounding box center [784, 182] width 934 height 39
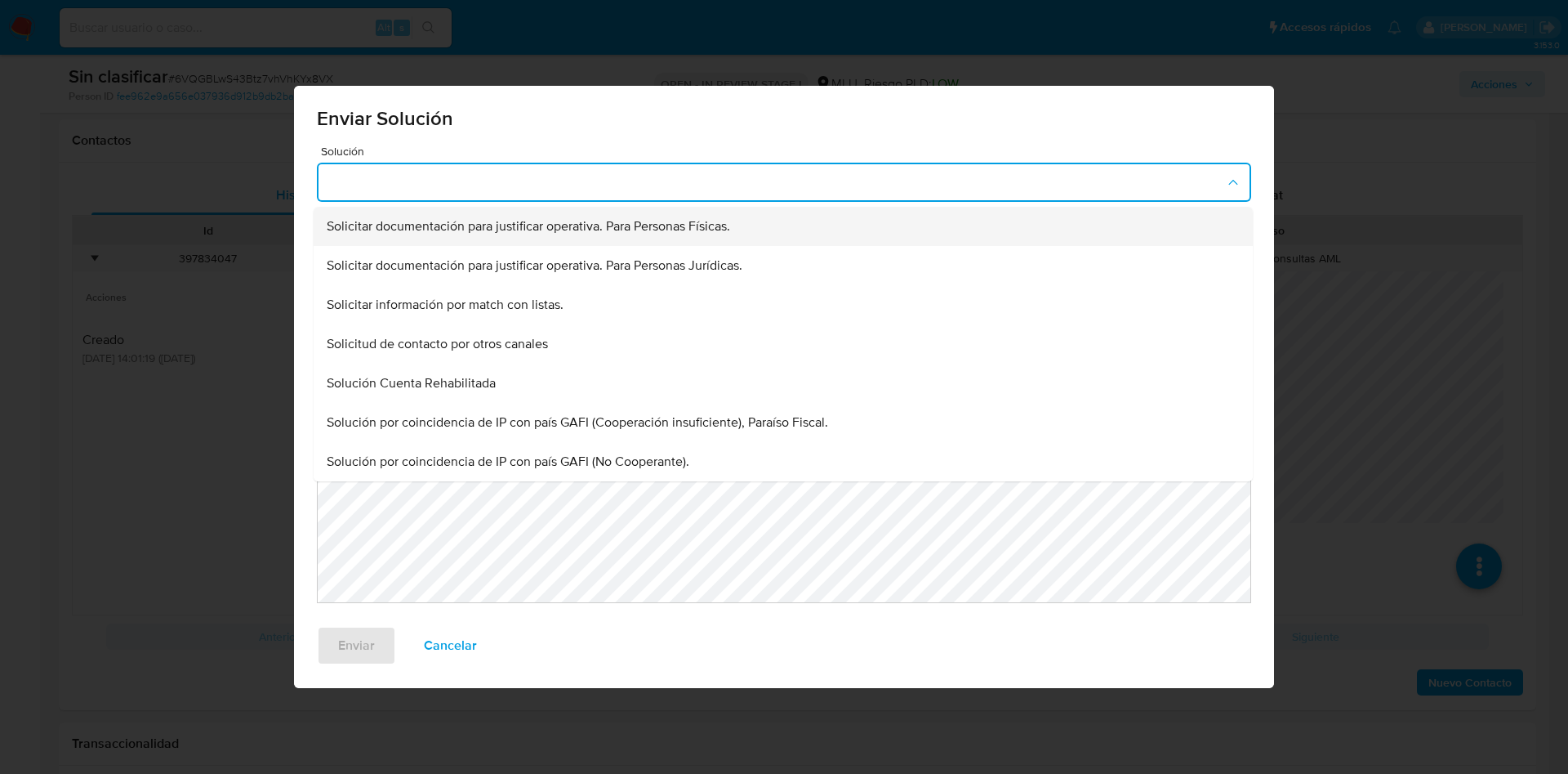
click at [471, 213] on div "Solicitar documentación para justificar operativa. Para Personas Físicas." at bounding box center [778, 226] width 903 height 39
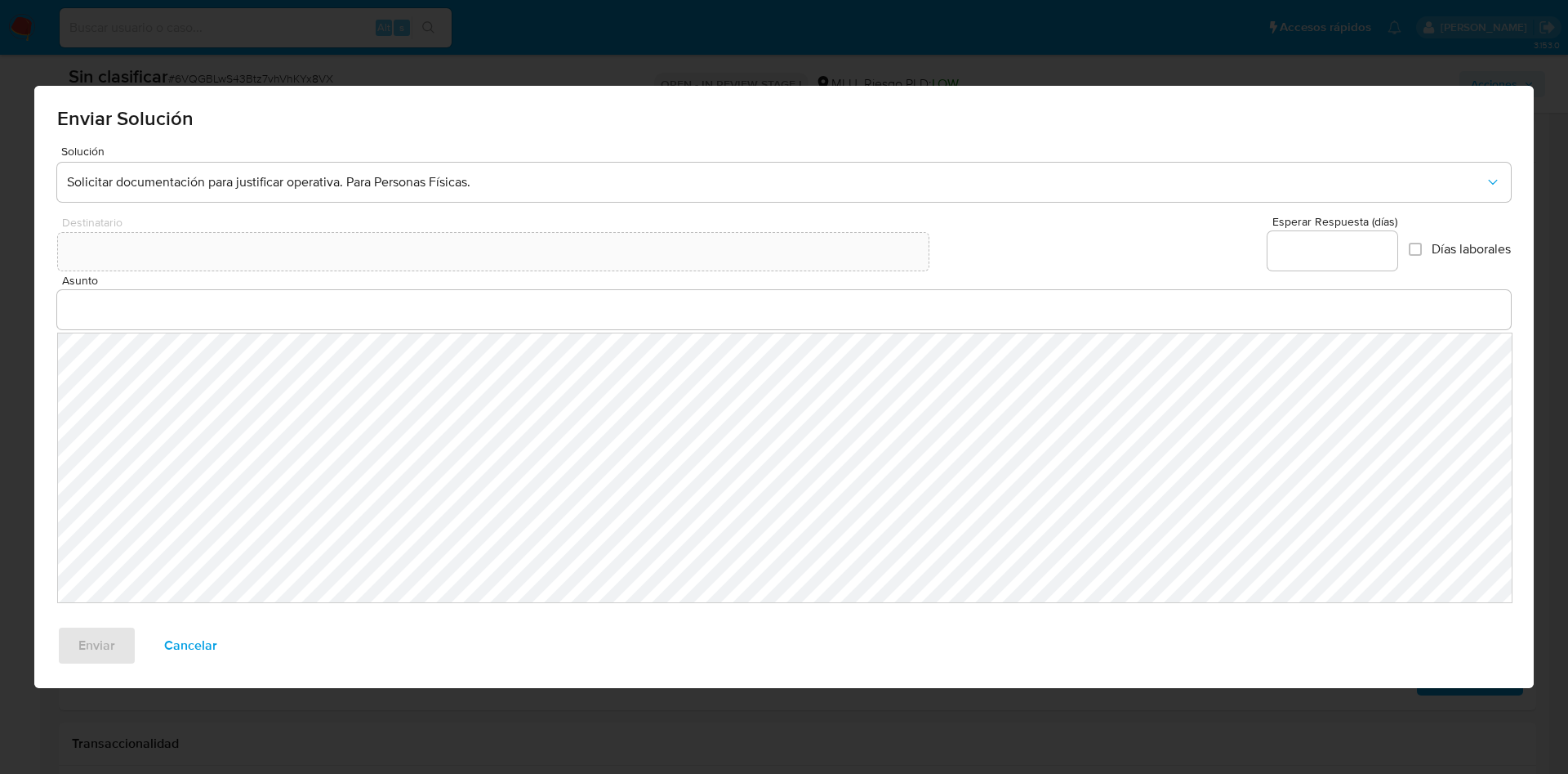
click at [464, 313] on input "Asunto" at bounding box center [784, 309] width 1454 height 22
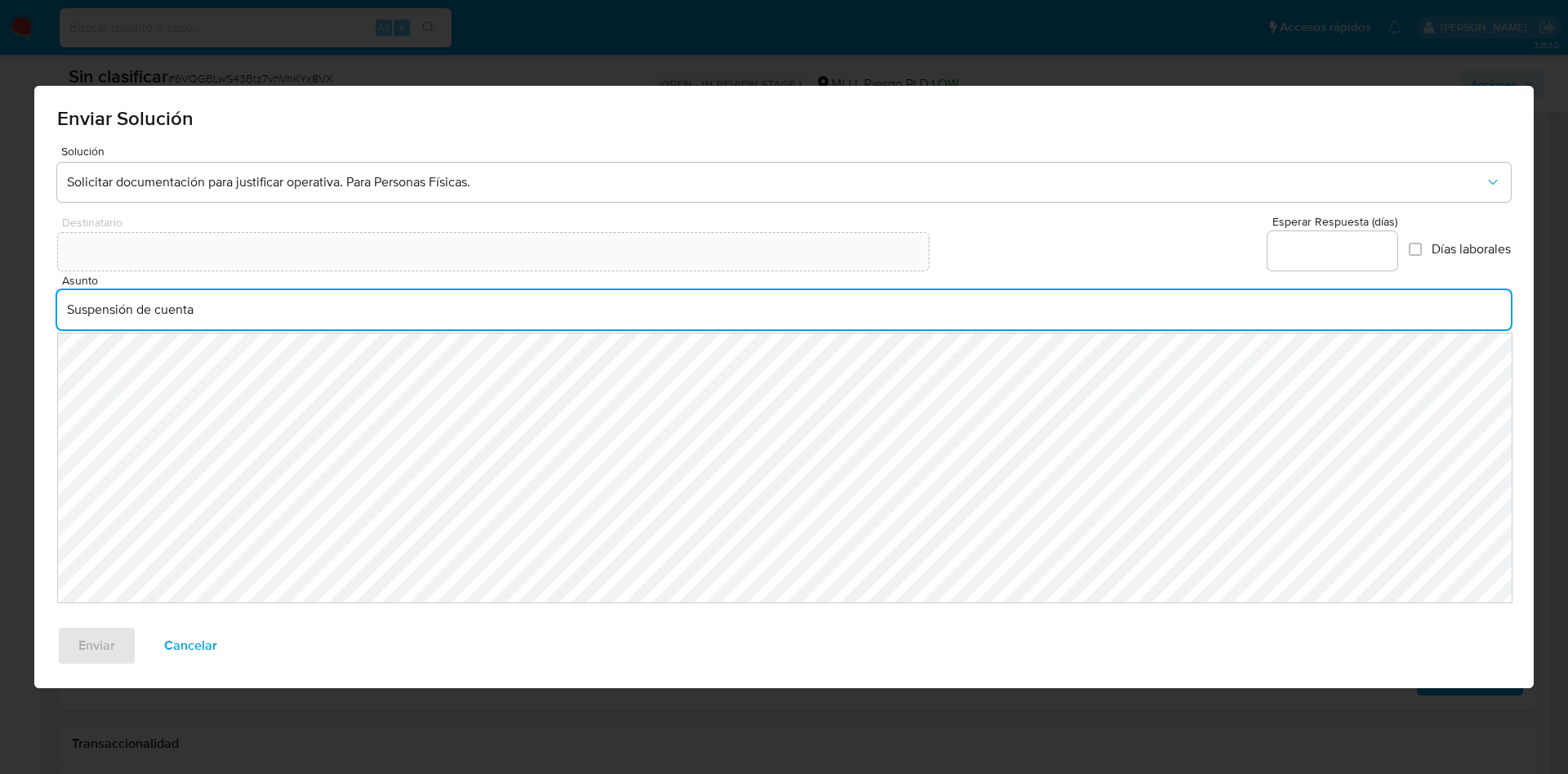
type input "Suspensión de cuenta"
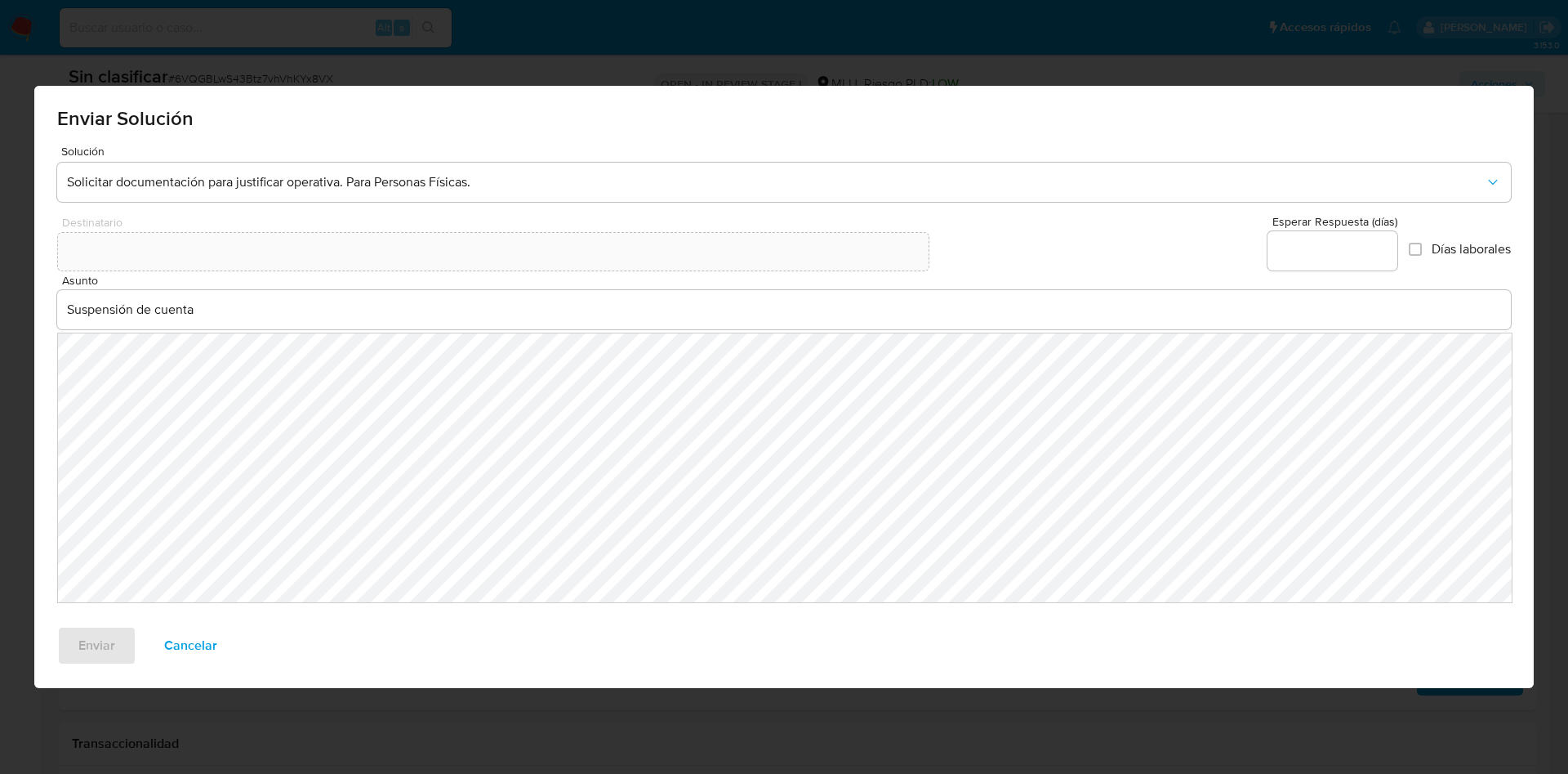
click at [1311, 231] on div "Esperar Respuesta (días)" at bounding box center [1332, 245] width 130 height 58
click at [1311, 242] on input "Esperar Respuesta (días)" at bounding box center [1332, 251] width 130 height 22
type input "0"
click at [104, 646] on span "Enviar" at bounding box center [97, 645] width 36 height 36
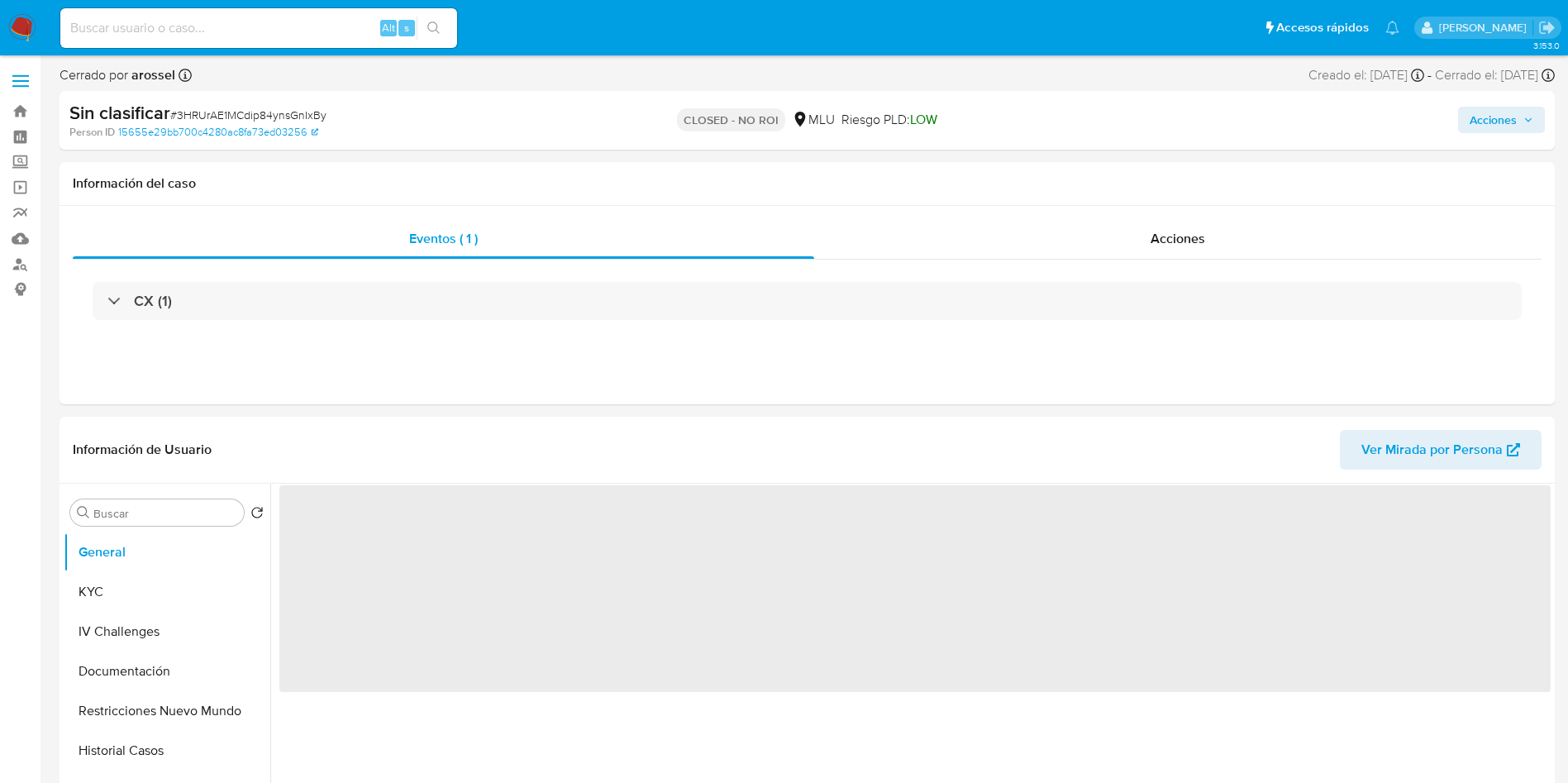
select select "10"
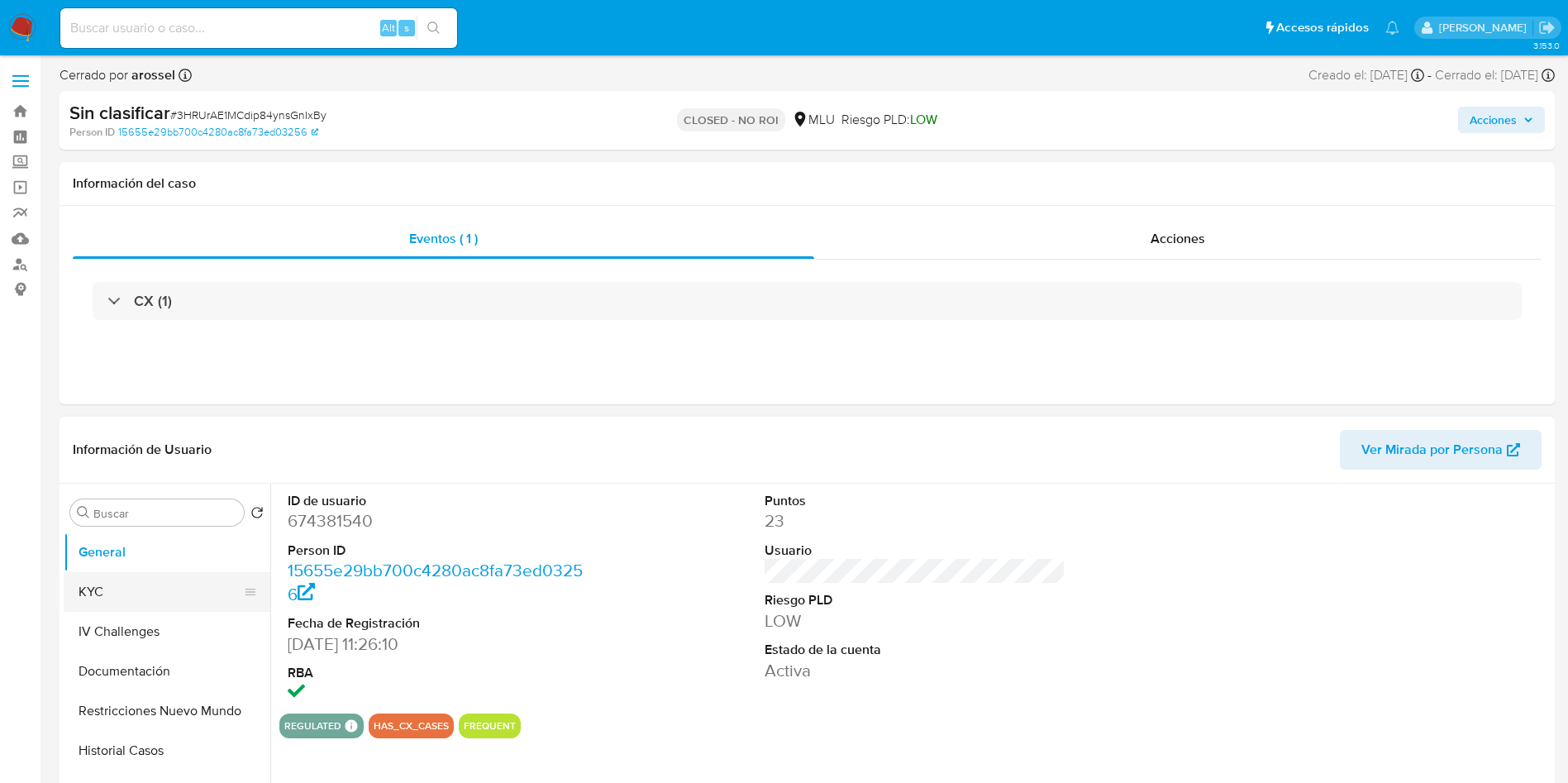
click at [157, 587] on button "KYC" at bounding box center [160, 591] width 193 height 39
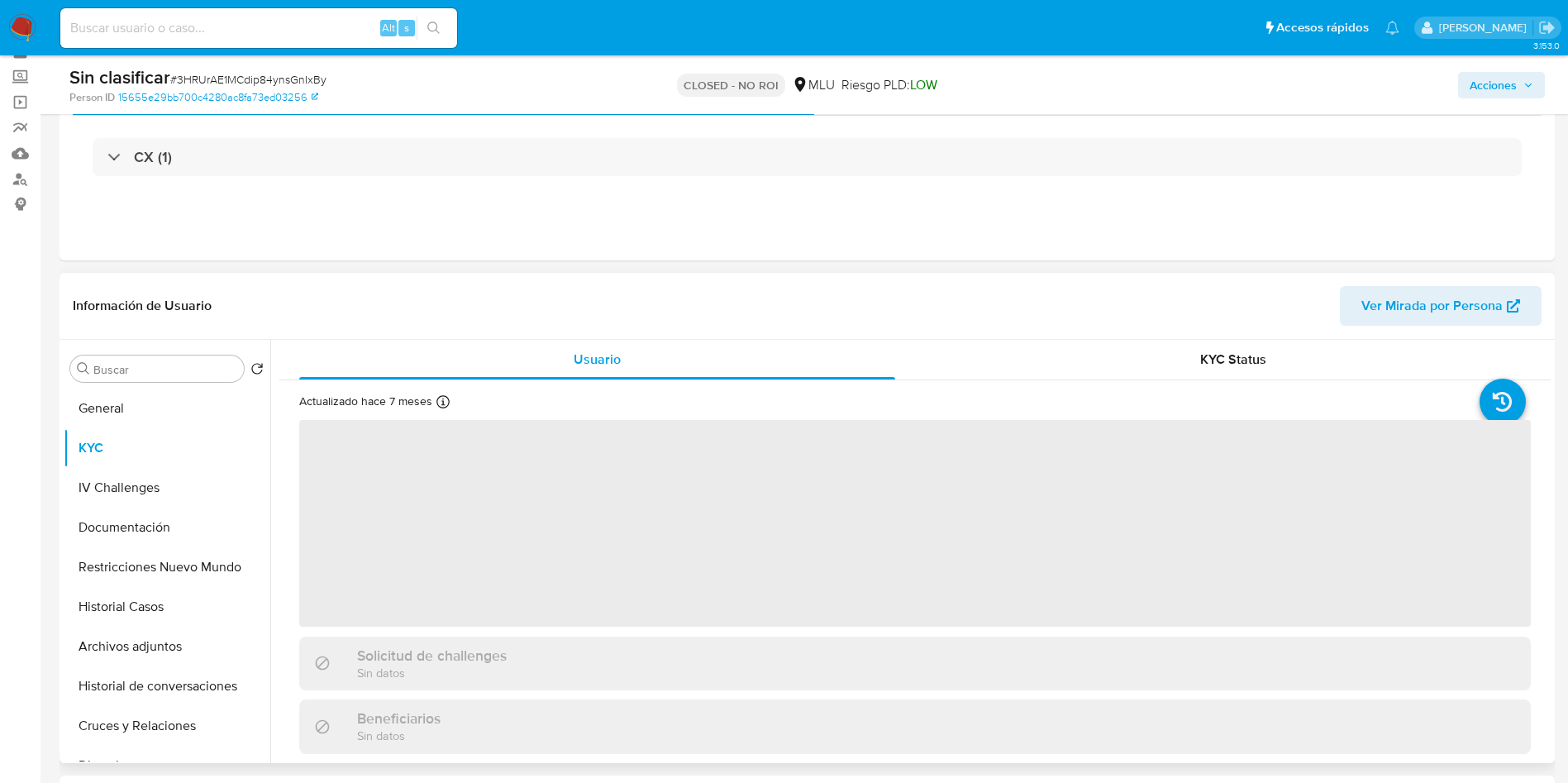
scroll to position [124, 0]
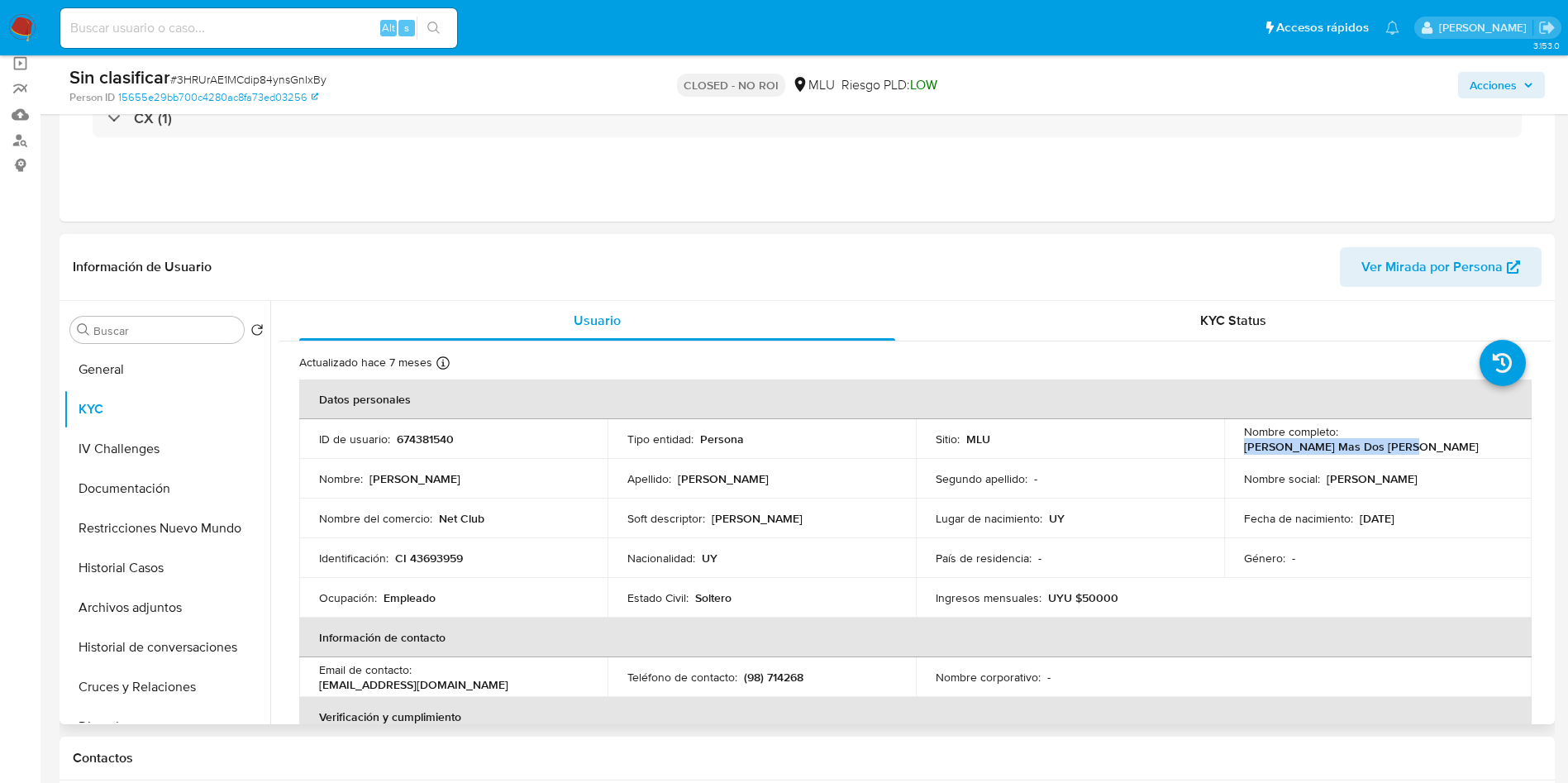
drag, startPoint x: 1345, startPoint y: 441, endPoint x: 1516, endPoint y: 441, distance: 171.0
click at [1516, 441] on td "Nombre completo : Pablo Damian Mas Dos Santos" at bounding box center [1377, 438] width 308 height 39
copy p "Pablo Damian Mas Dos Santos"
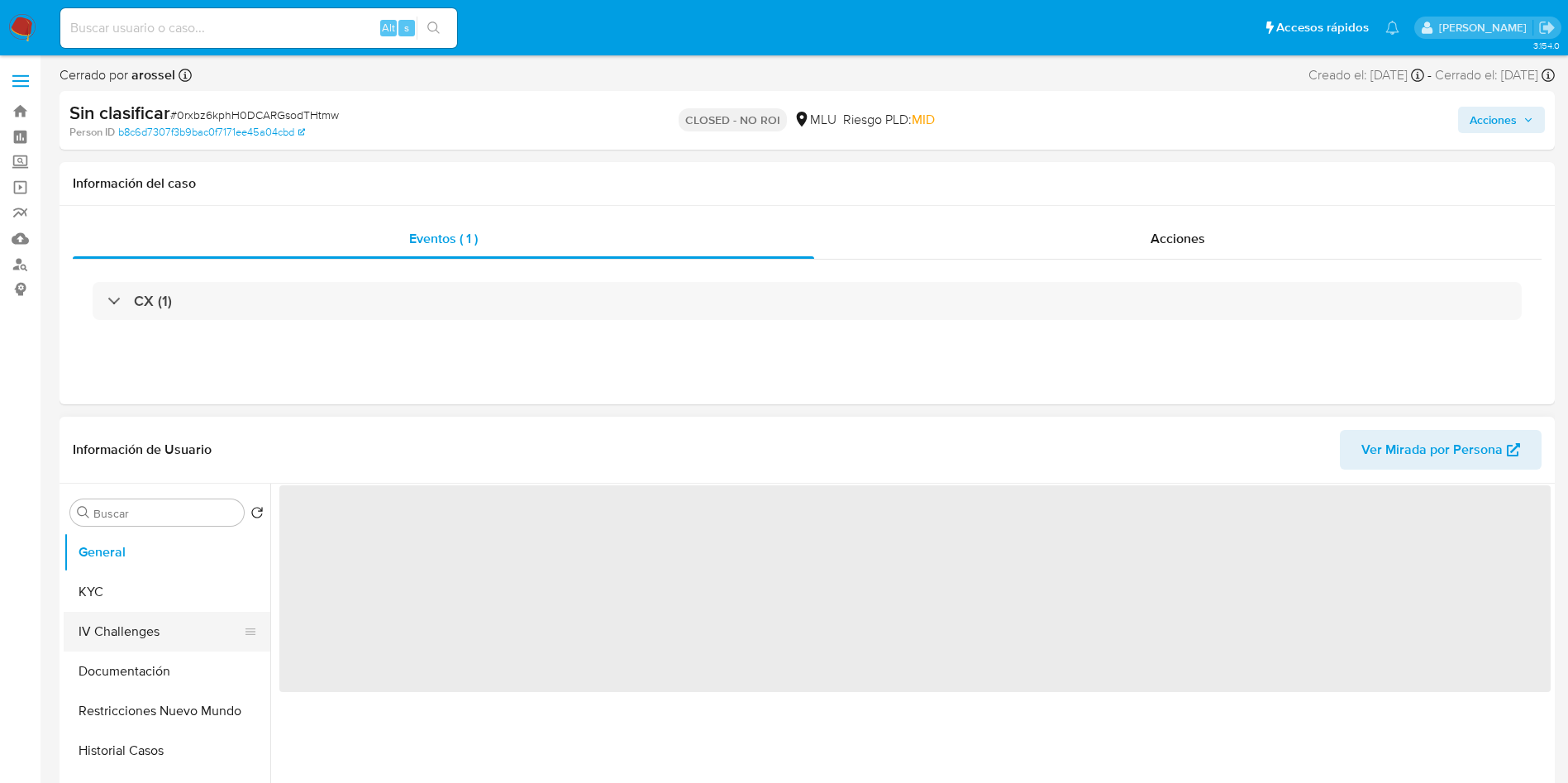
click at [140, 648] on button "IV Challenges" at bounding box center [160, 631] width 193 height 39
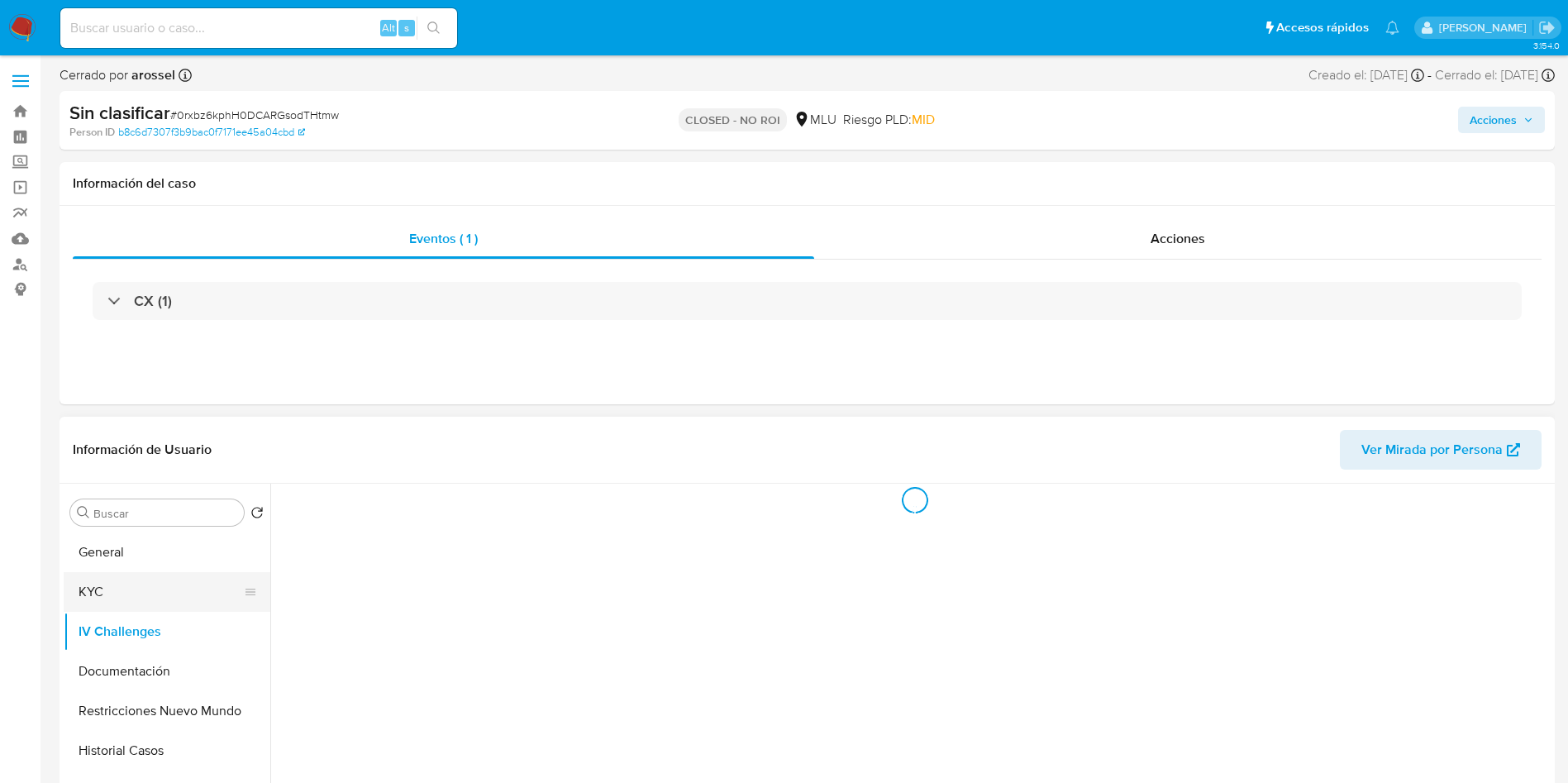
click at [130, 577] on button "KYC" at bounding box center [160, 591] width 193 height 39
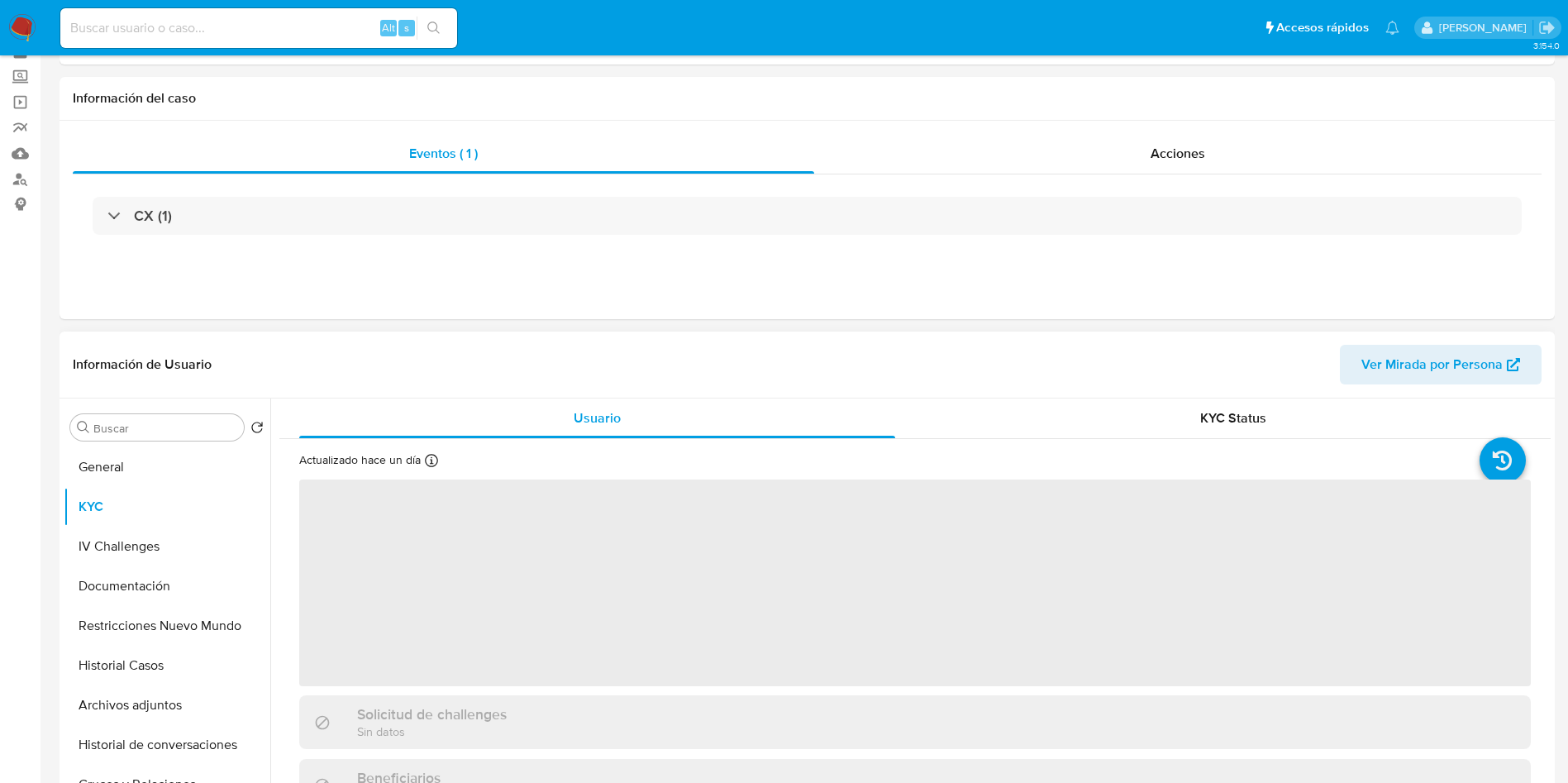
scroll to position [124, 0]
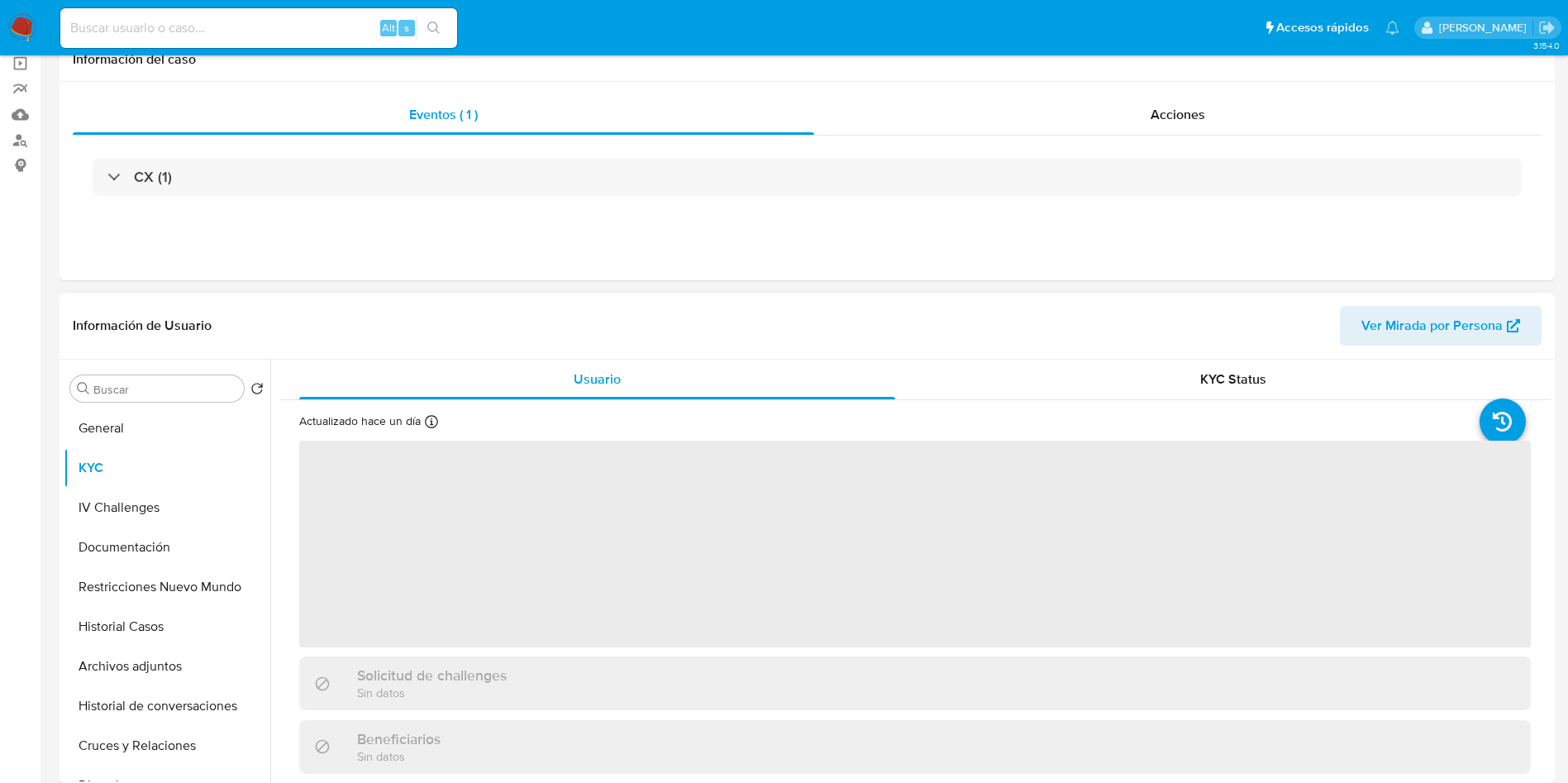
select select "10"
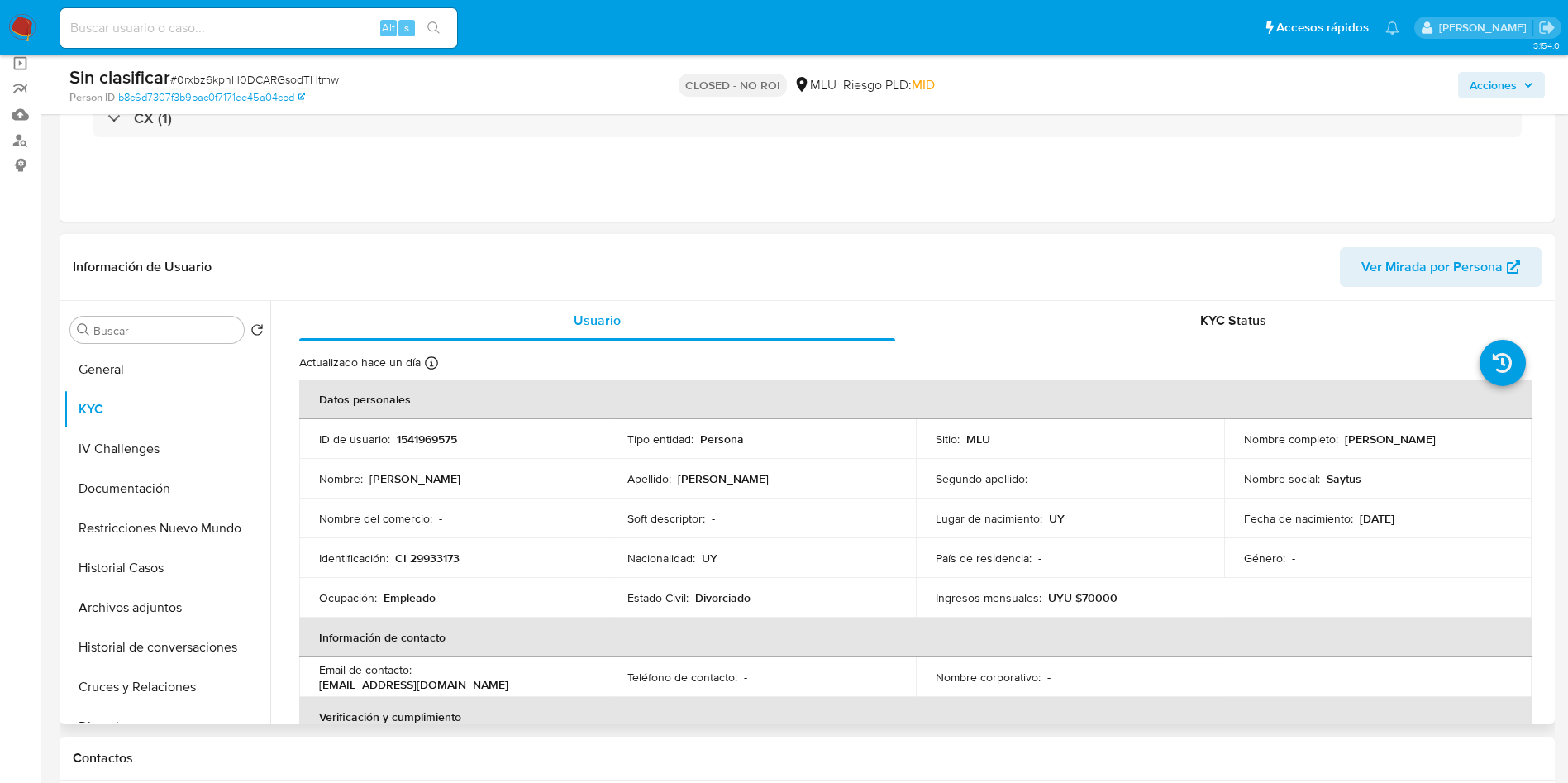
drag, startPoint x: 1335, startPoint y: 436, endPoint x: 1523, endPoint y: 452, distance: 188.7
click at [1523, 452] on td "Nombre completo : Nicolas Andres Lesina Vidal" at bounding box center [1377, 438] width 308 height 39
copy div "Nicolas Andres Lesina Vidal"
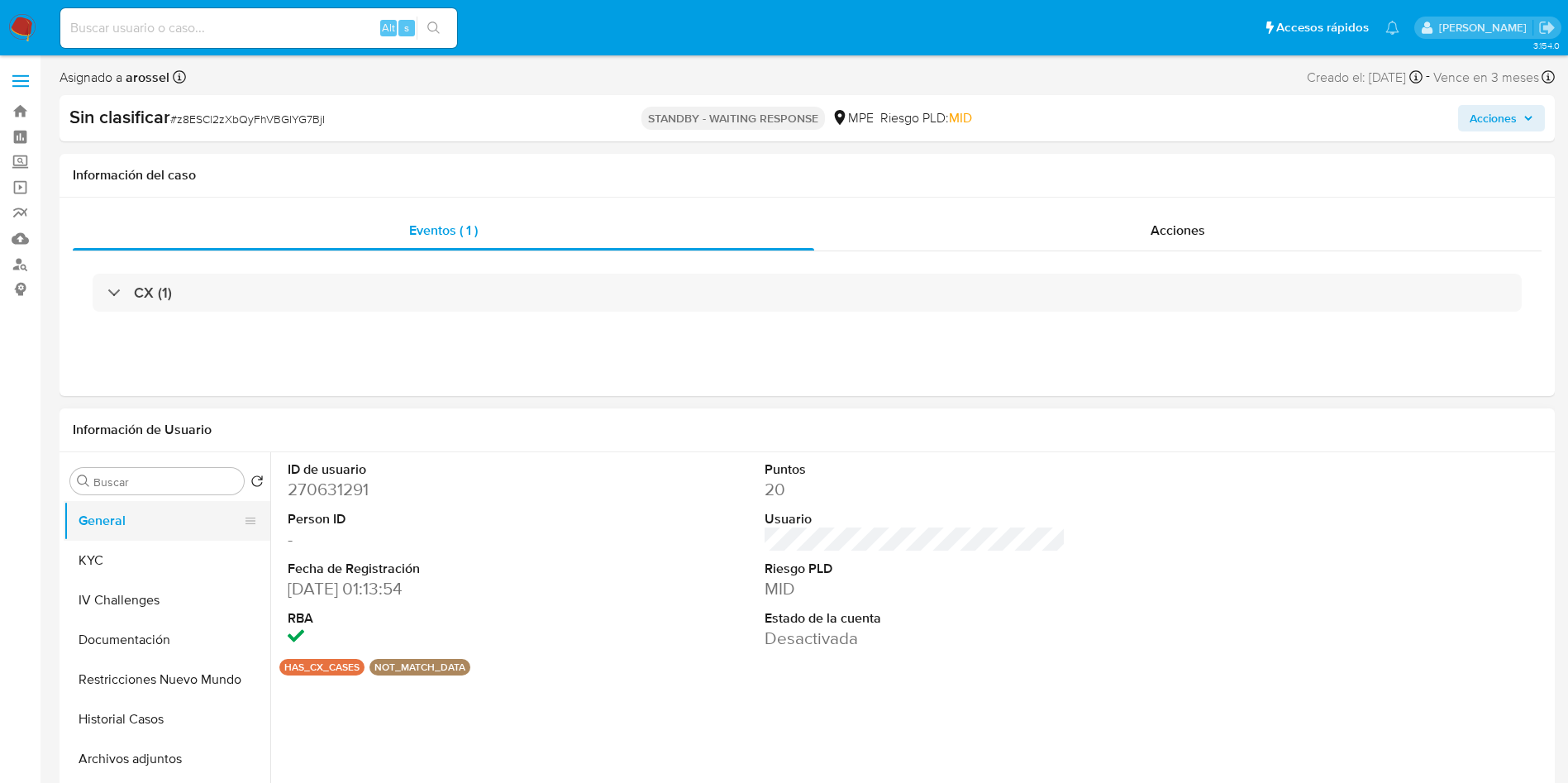
select select "10"
click at [136, 571] on button "KYC" at bounding box center [160, 560] width 193 height 39
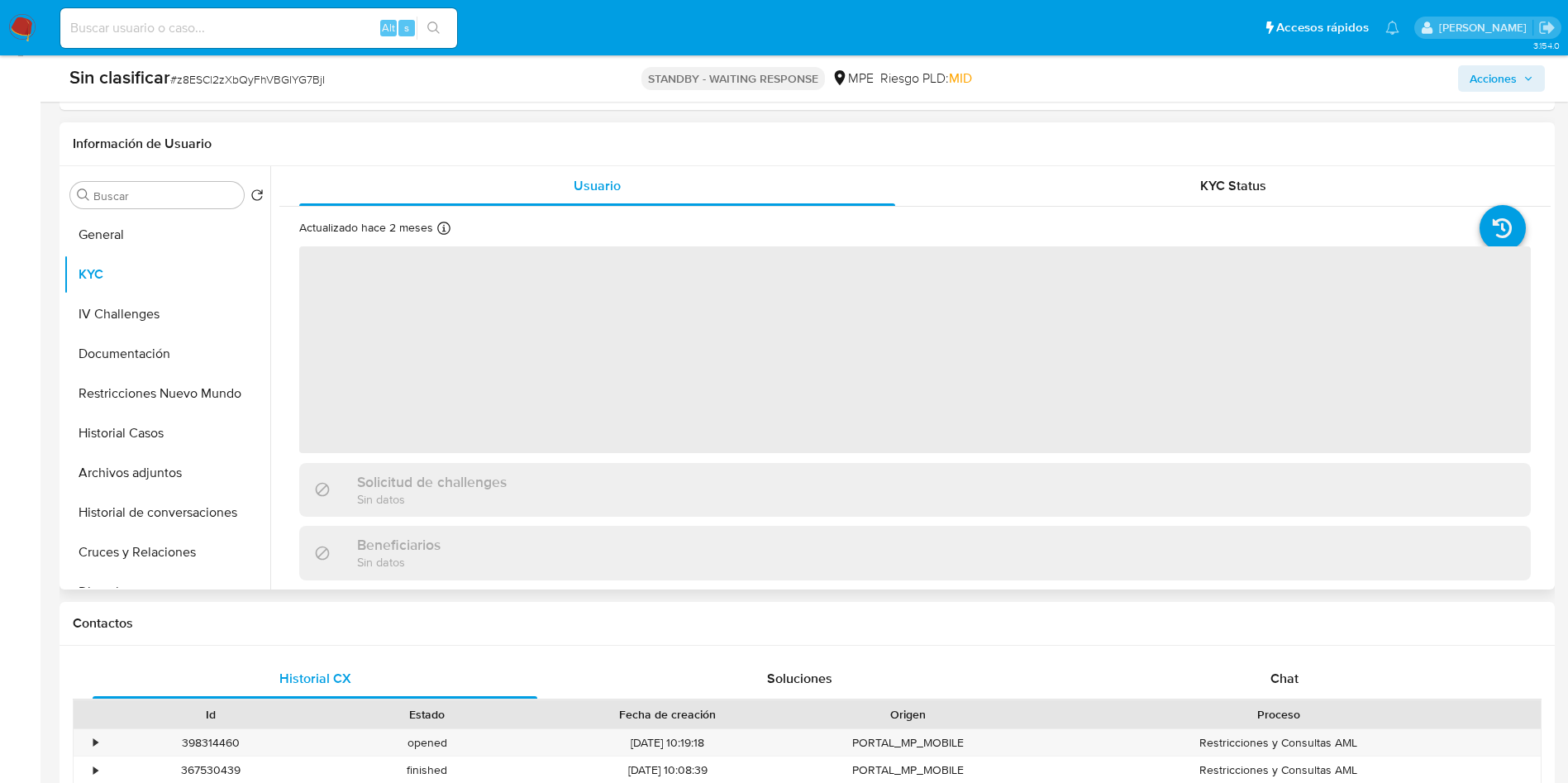
scroll to position [248, 0]
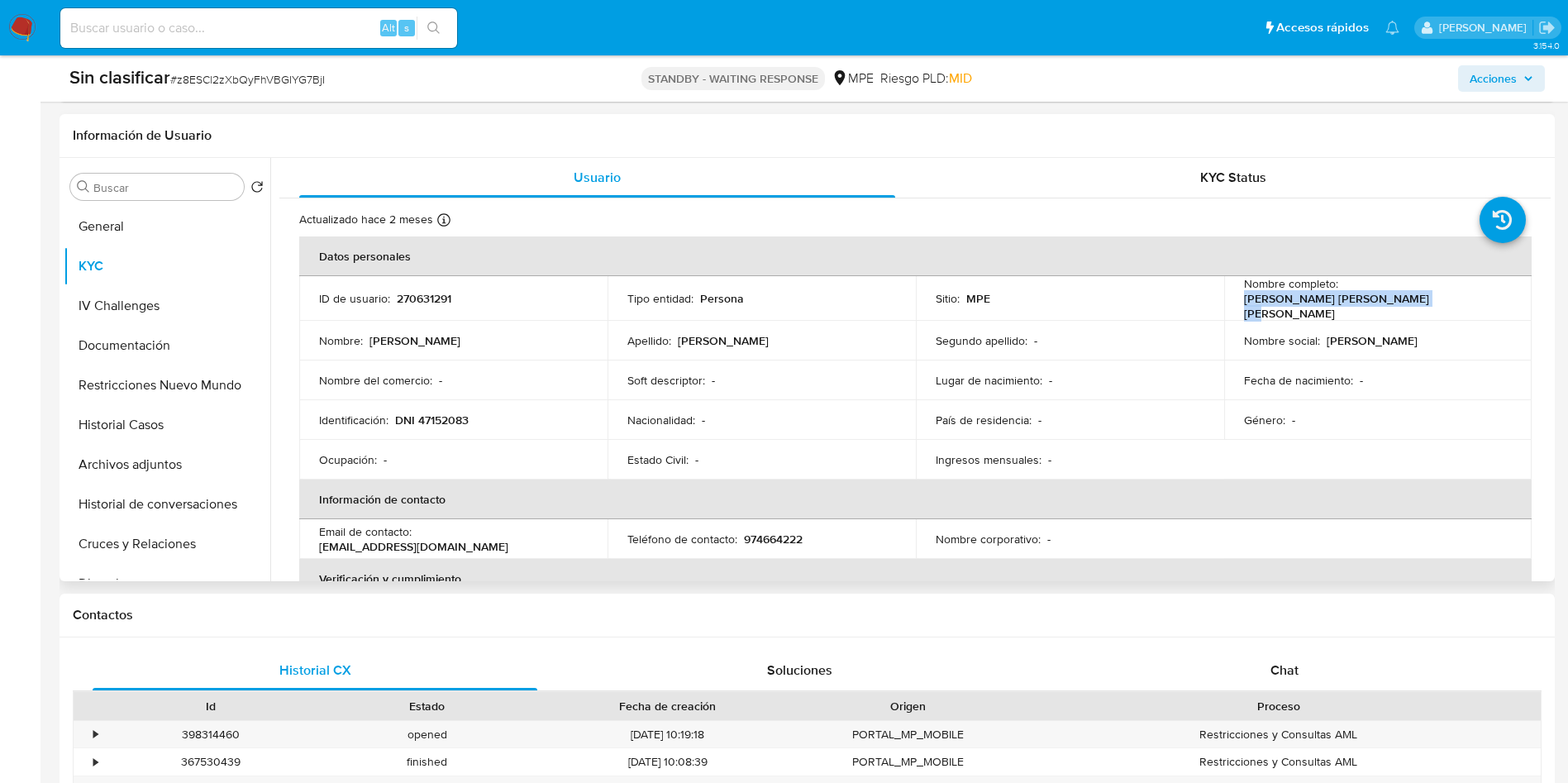
drag, startPoint x: 1241, startPoint y: 304, endPoint x: 1428, endPoint y: 298, distance: 187.1
click at [1428, 298] on div "Nombre completo : Jesus Alberto Dominguez Peralta" at bounding box center [1378, 298] width 269 height 44
copy p "Jesus Alberto Dominguez Peralta"
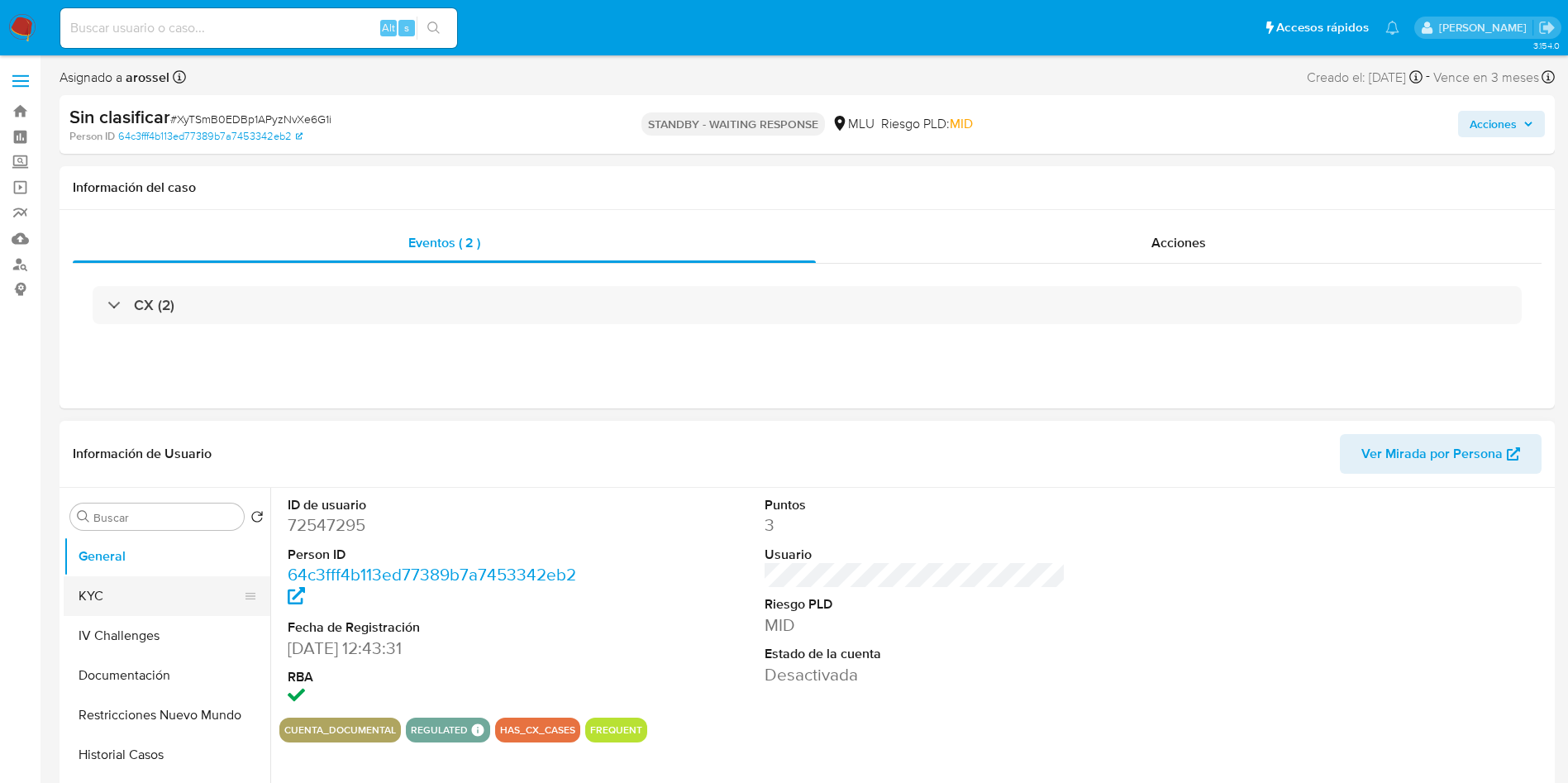
click at [139, 602] on button "KYC" at bounding box center [160, 595] width 193 height 39
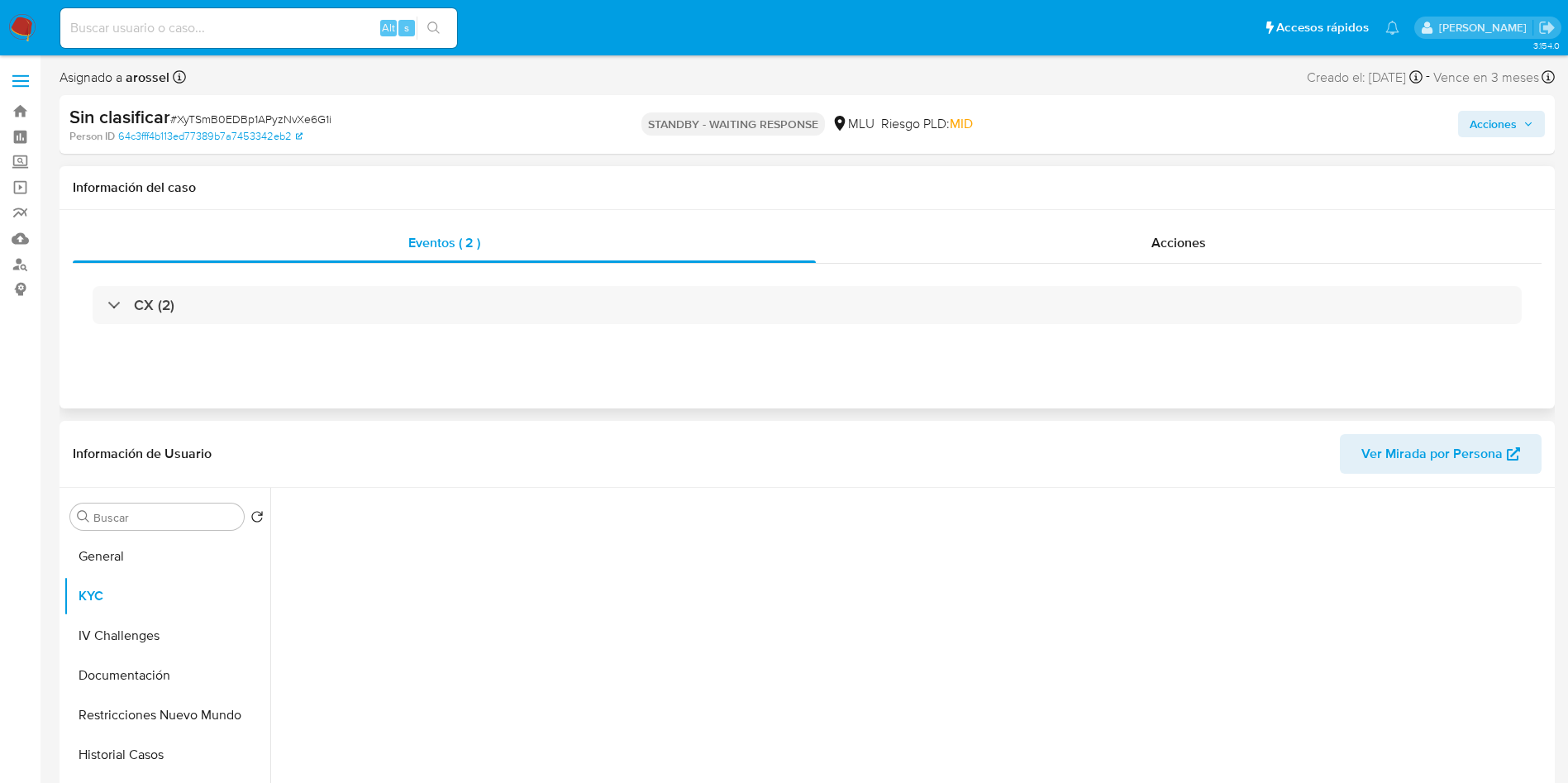
select select "10"
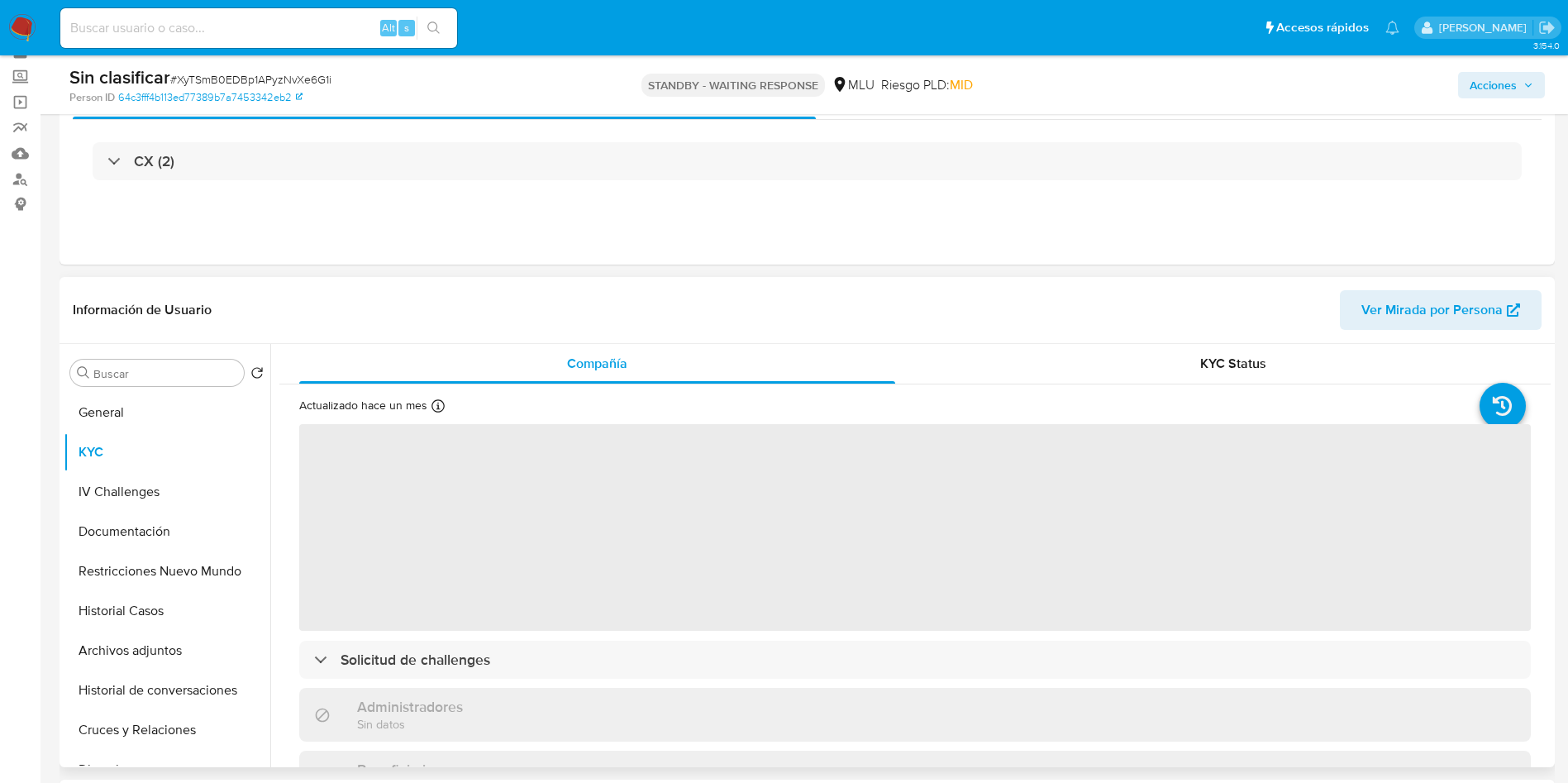
scroll to position [124, 0]
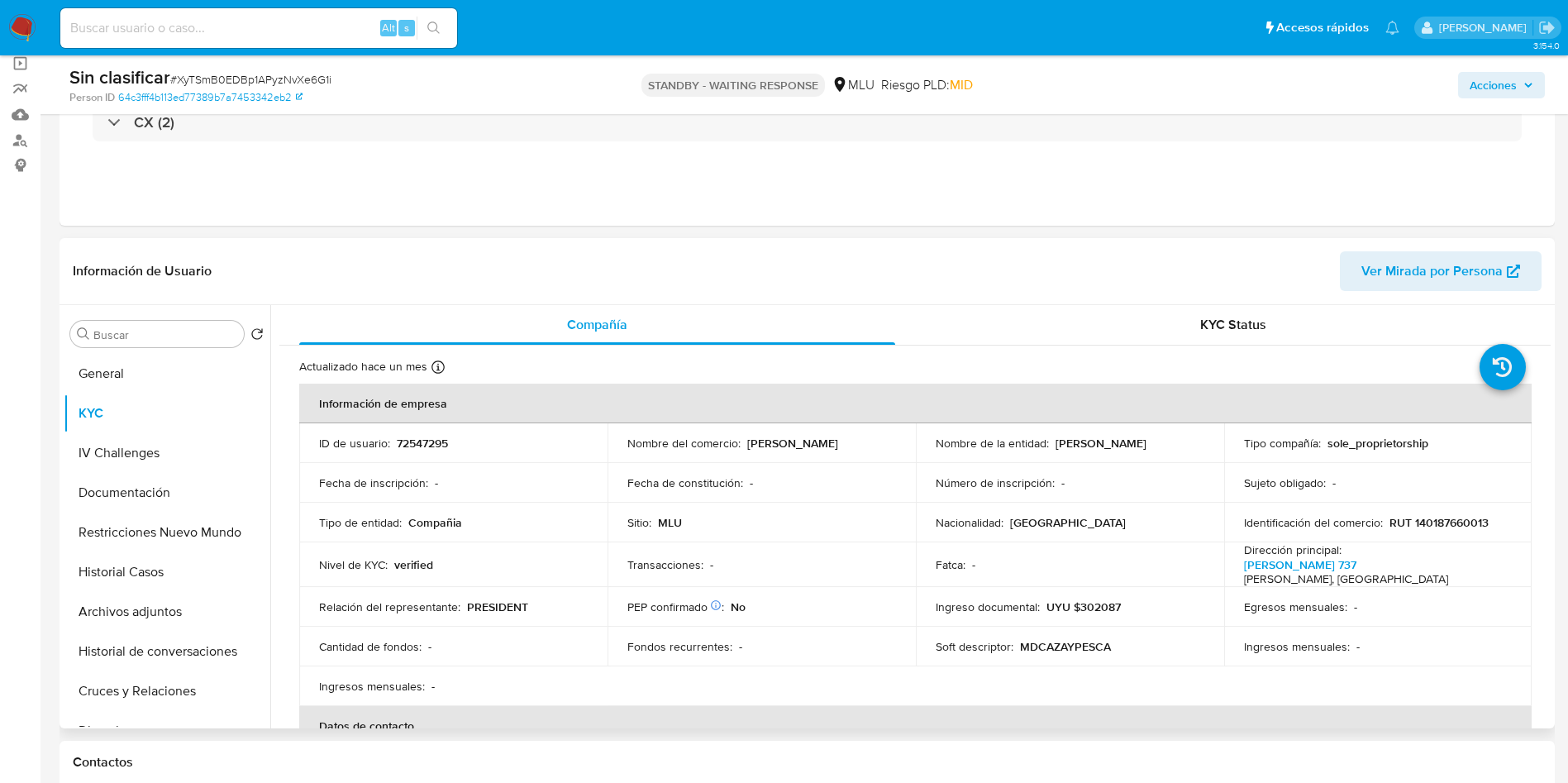
drag, startPoint x: 929, startPoint y: 448, endPoint x: 1095, endPoint y: 441, distance: 166.1
click at [1095, 441] on td "Nombre de la entidad : [PERSON_NAME]" at bounding box center [1069, 442] width 308 height 39
drag, startPoint x: 929, startPoint y: 452, endPoint x: 517, endPoint y: 29, distance: 590.5
click at [1091, 457] on td "Nombre de la entidad : DELGADO AMADO MARCOS" at bounding box center [1069, 442] width 308 height 39
copy p "DELGADO AMADO MARCOS"
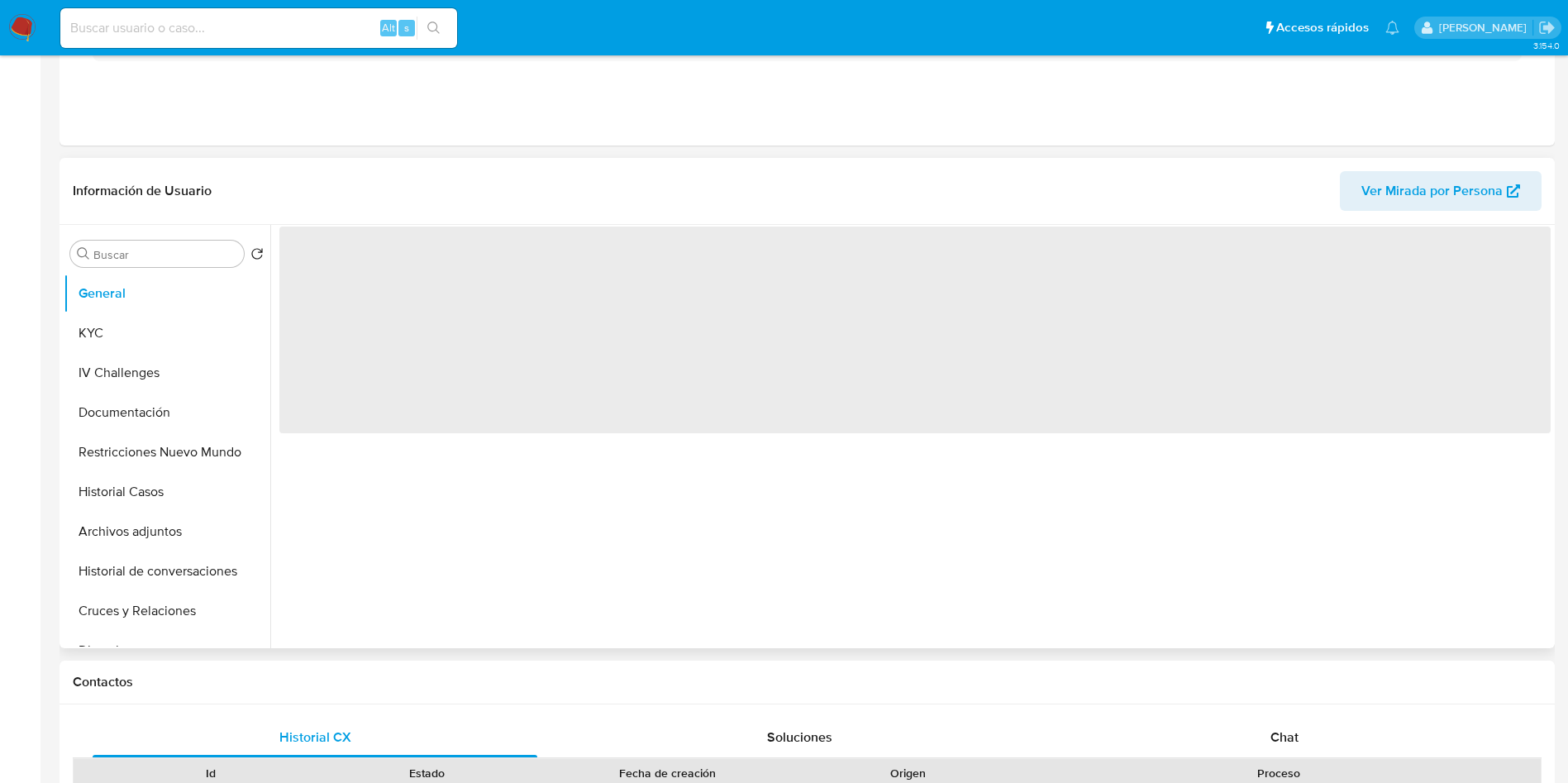
scroll to position [372, 0]
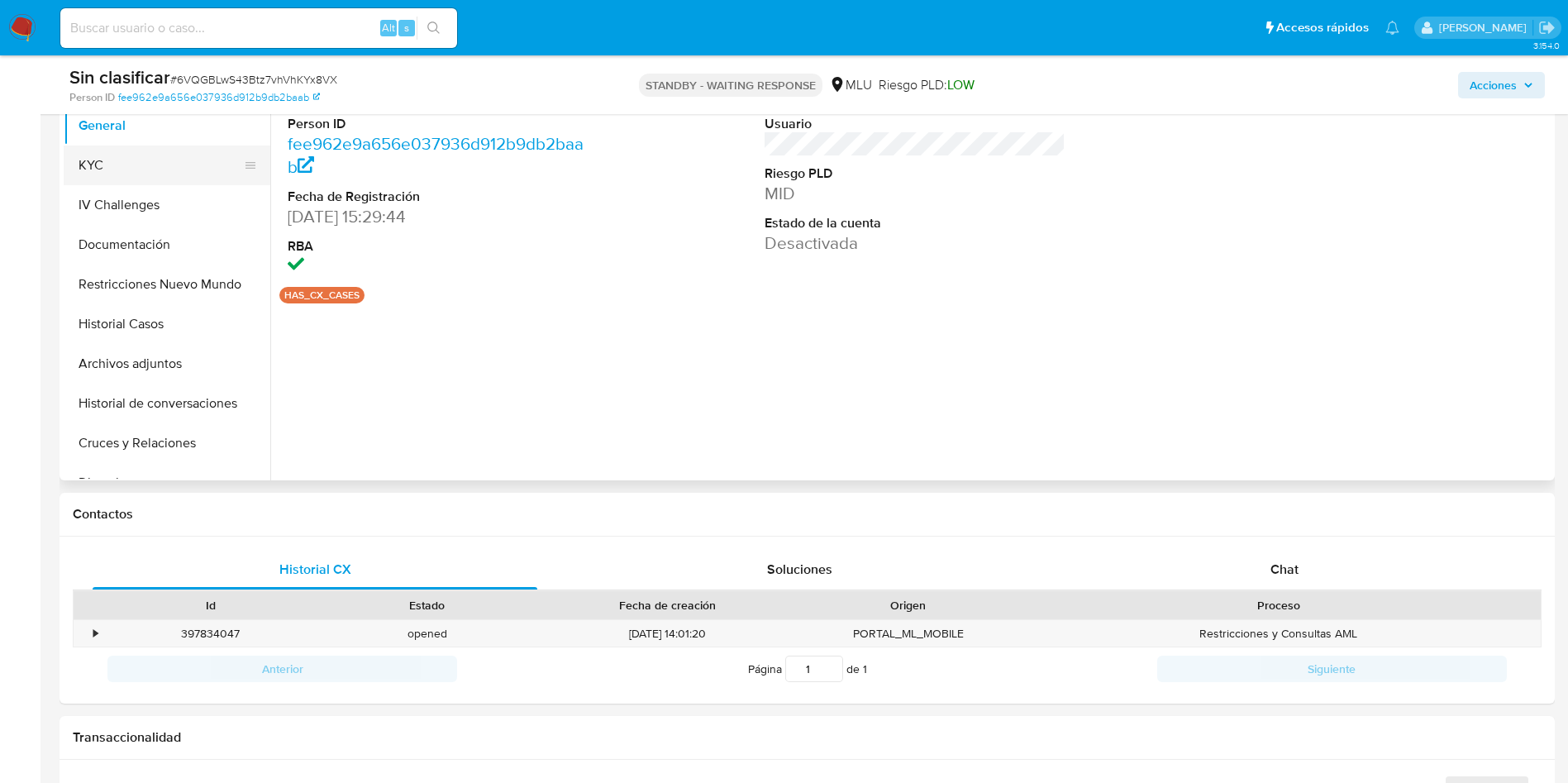
click at [95, 166] on button "KYC" at bounding box center [160, 164] width 193 height 39
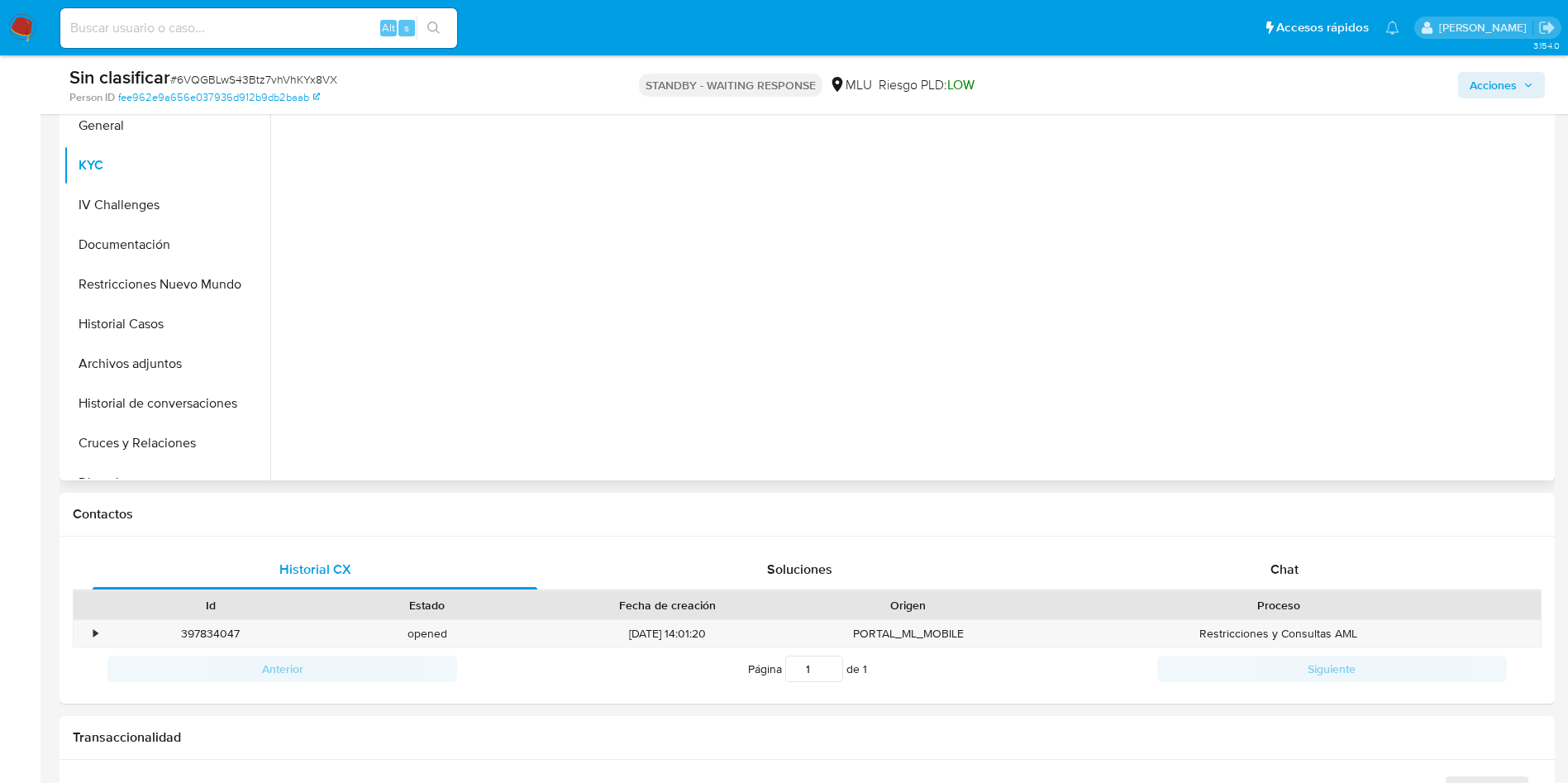
select select "10"
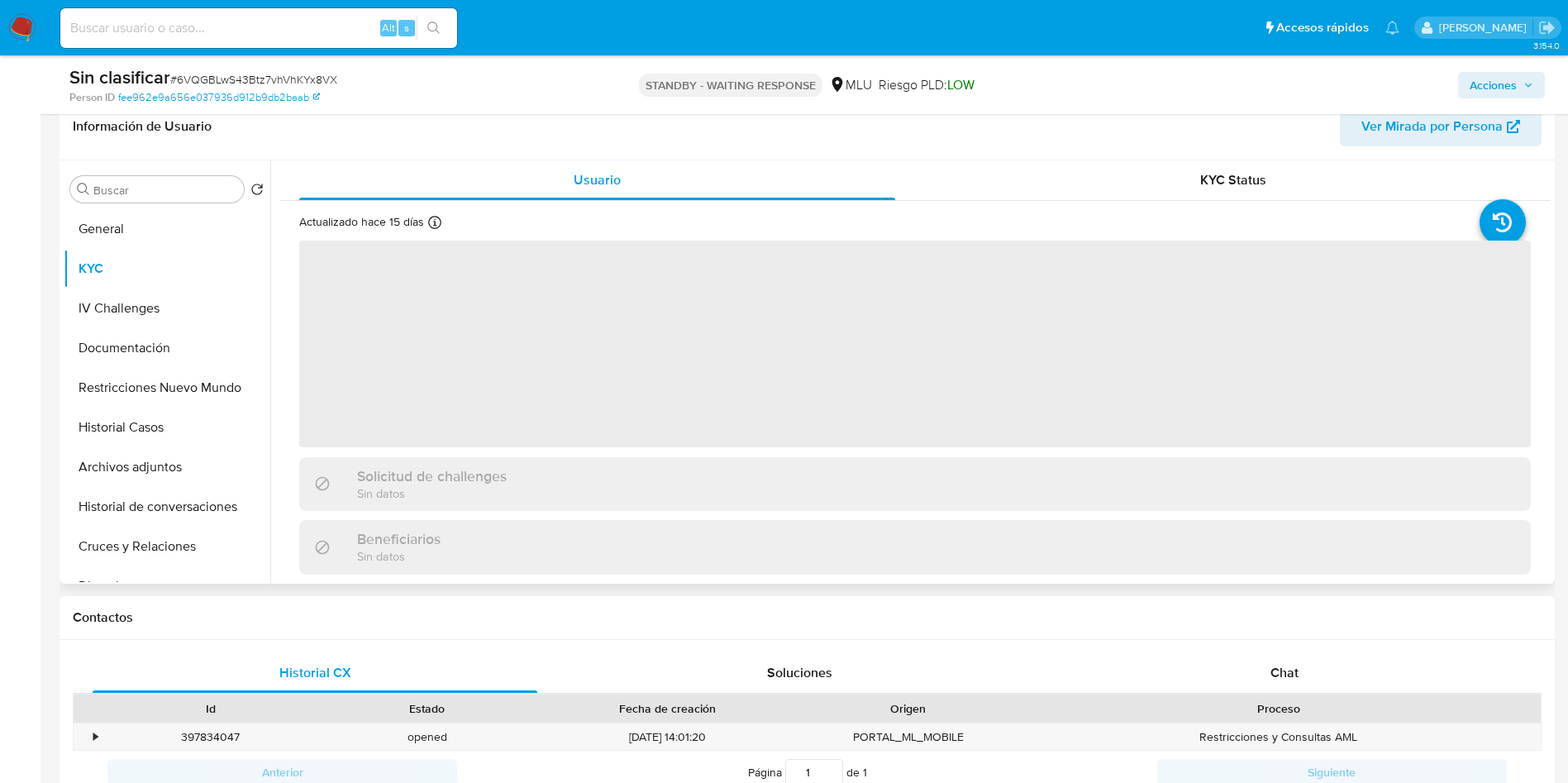
scroll to position [124, 0]
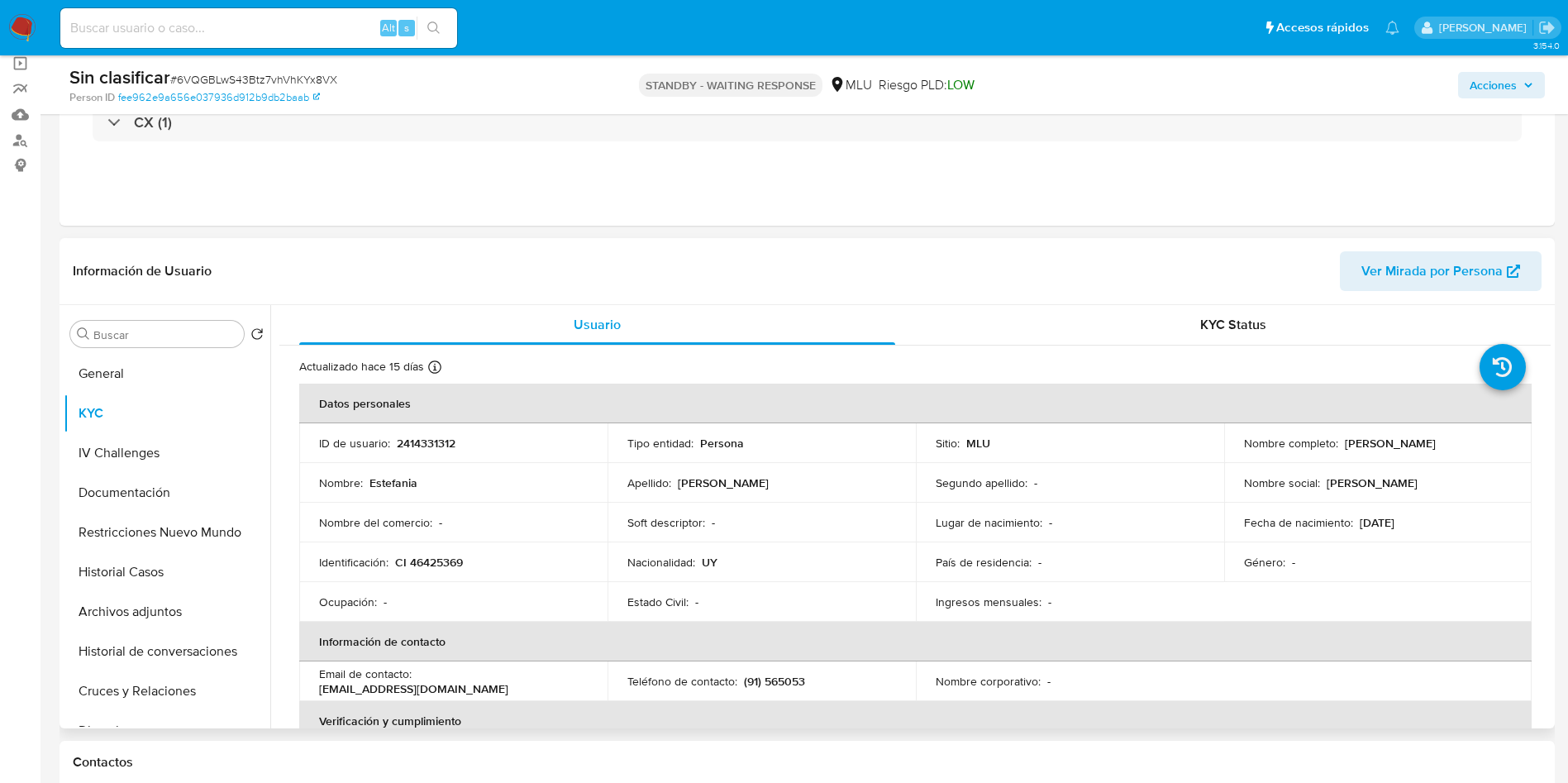
drag, startPoint x: 1341, startPoint y: 445, endPoint x: 1456, endPoint y: 438, distance: 115.2
click at [1456, 438] on div "Nombre completo : Estefania Lopez Libby" at bounding box center [1378, 443] width 269 height 15
copy p "Estefania Lopez Libby"
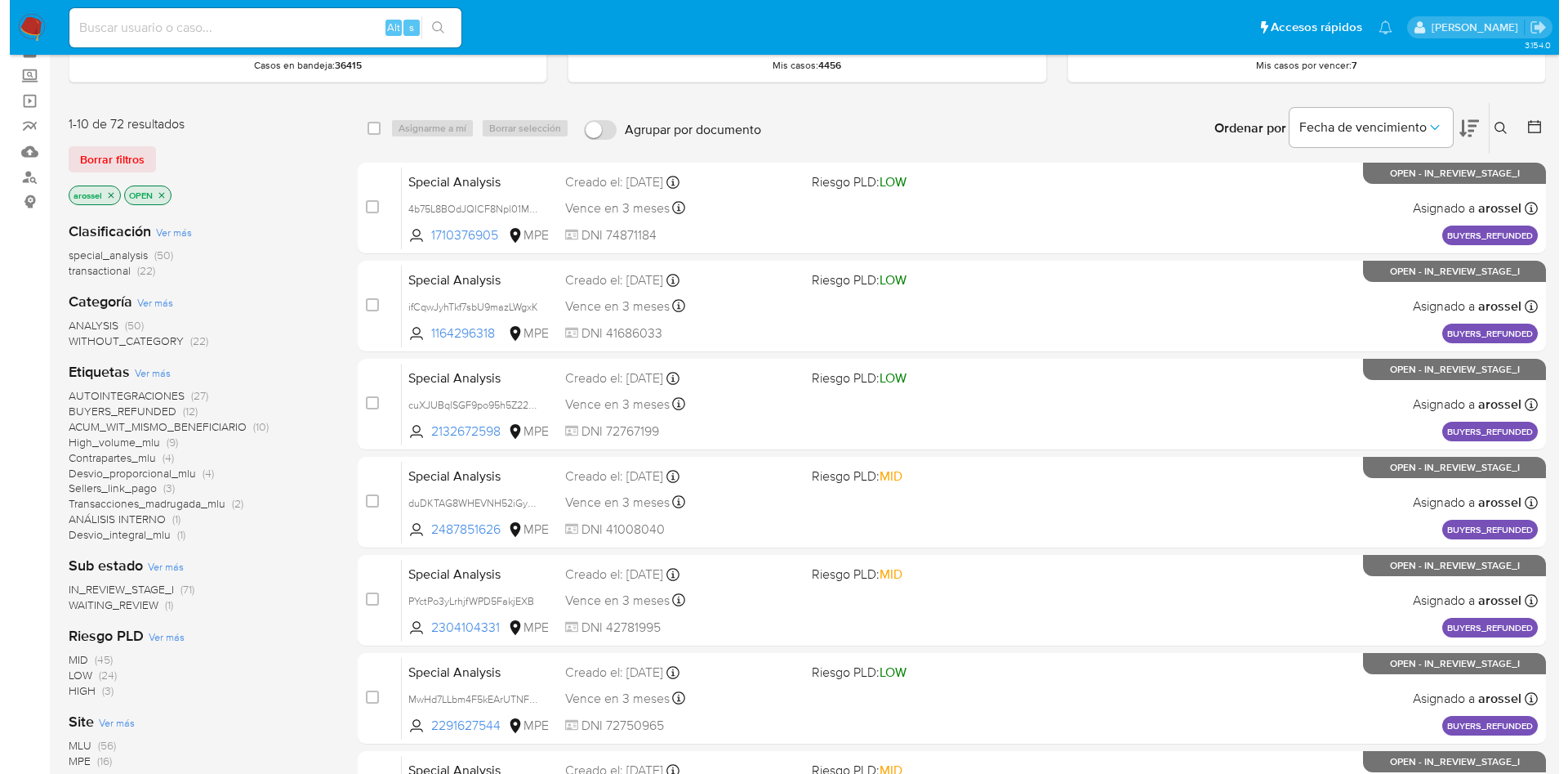
scroll to position [123, 0]
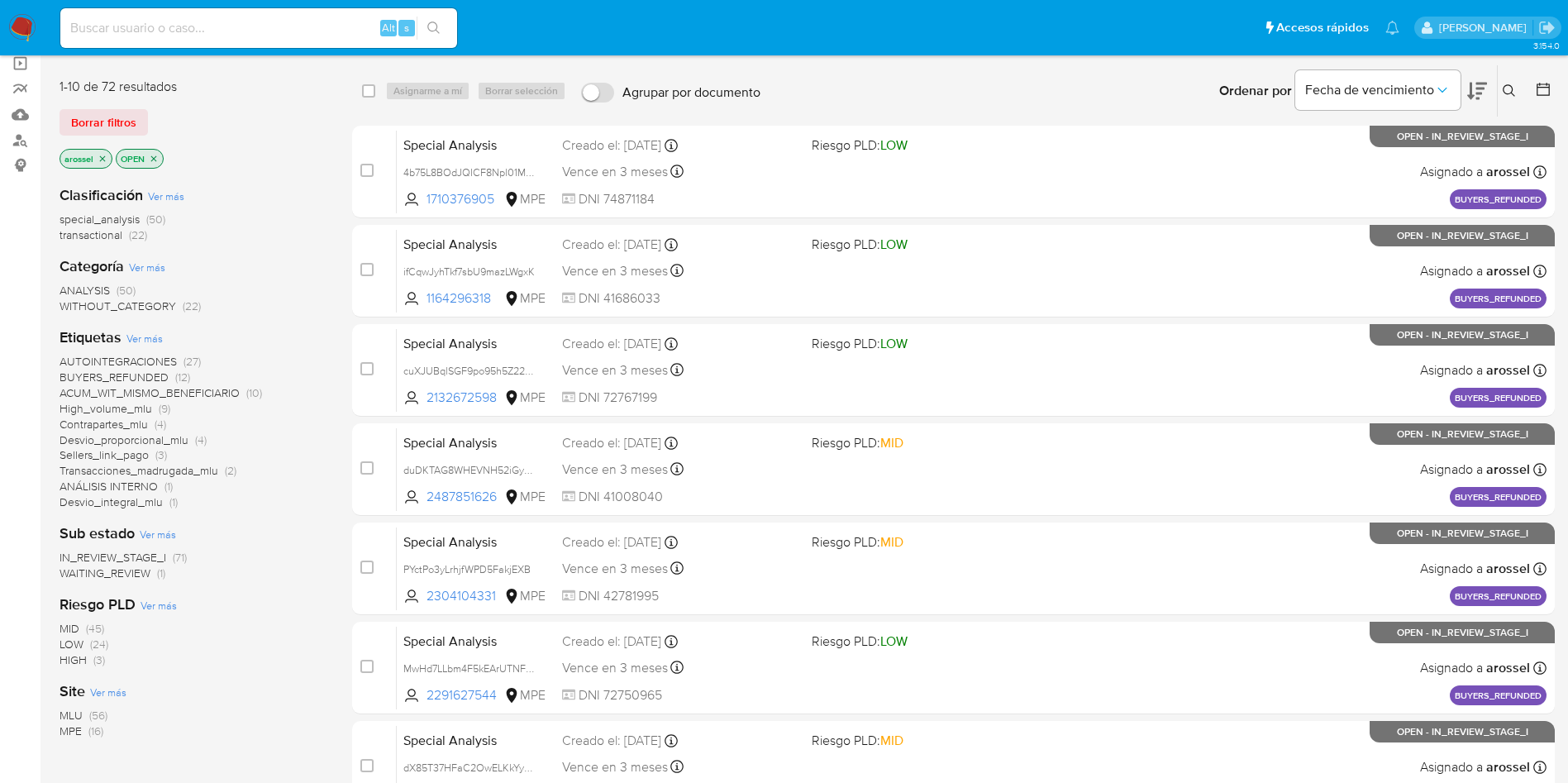
click at [144, 579] on span "WAITING_REVIEW" at bounding box center [105, 573] width 91 height 17
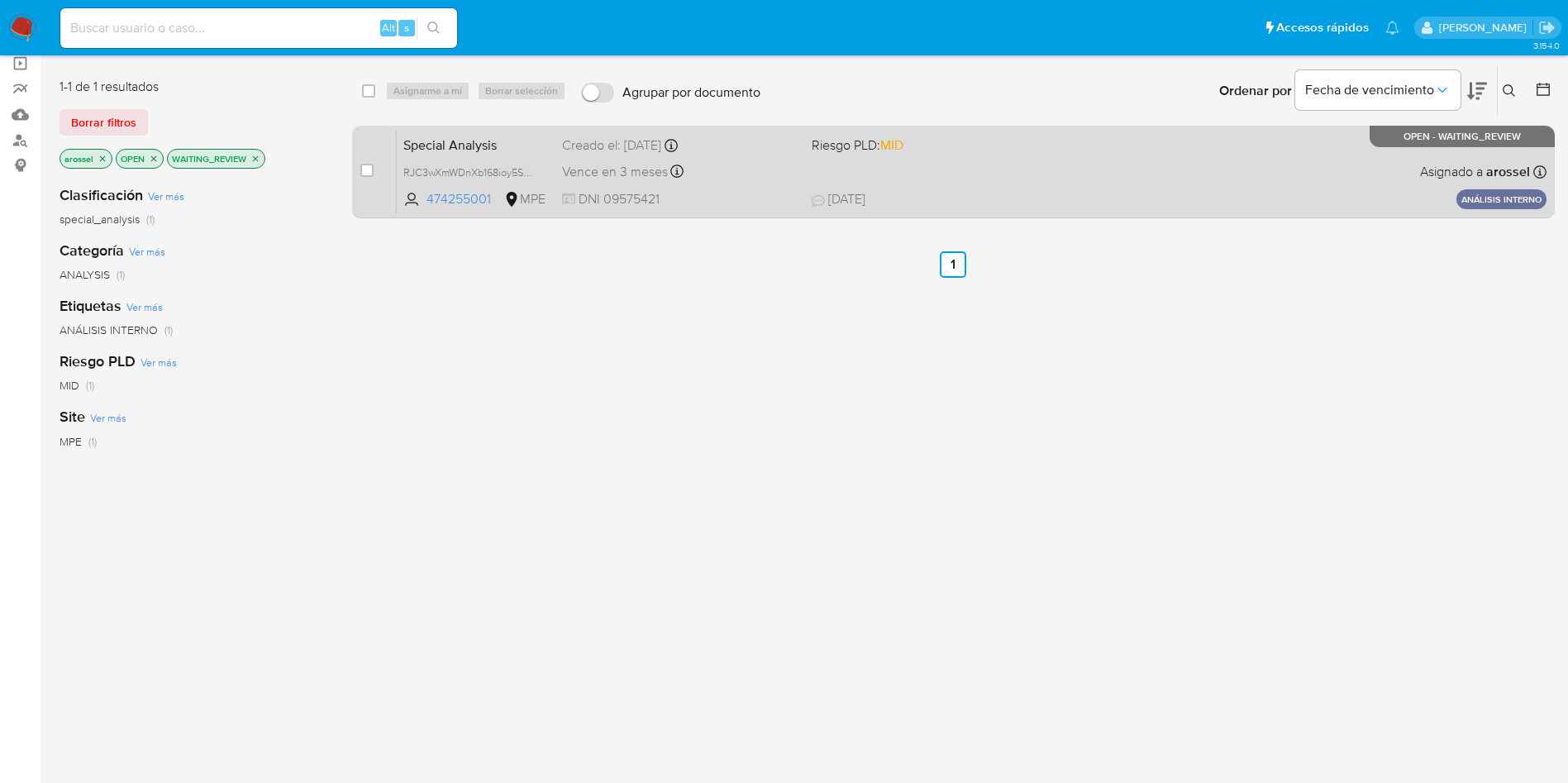
click at [1013, 160] on div "Special Analysis RJC3wXmWDnXb168ioy5SYWvT 474255001 MPE Riesgo PLD: MID Creado …" at bounding box center [972, 171] width 1150 height 83
click at [364, 175] on input "checkbox" at bounding box center [367, 170] width 13 height 13
checkbox input "true"
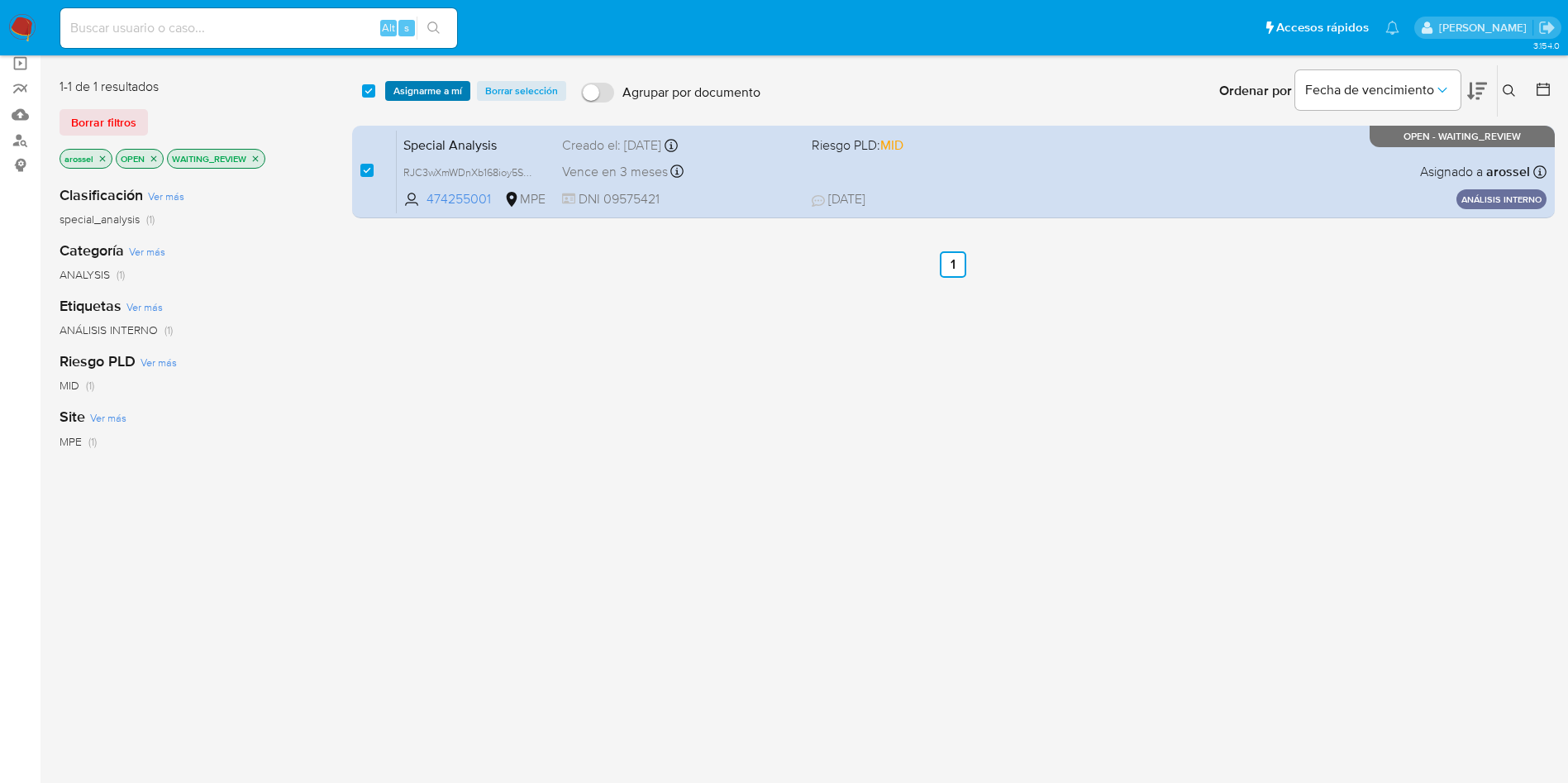
click at [413, 99] on div "select-all-cases-checkbox Asignarme a mí Borrar selección Agrupar por documento…" at bounding box center [954, 91] width 1203 height 51
click at [417, 89] on span "Asignarme a mí" at bounding box center [428, 91] width 69 height 17
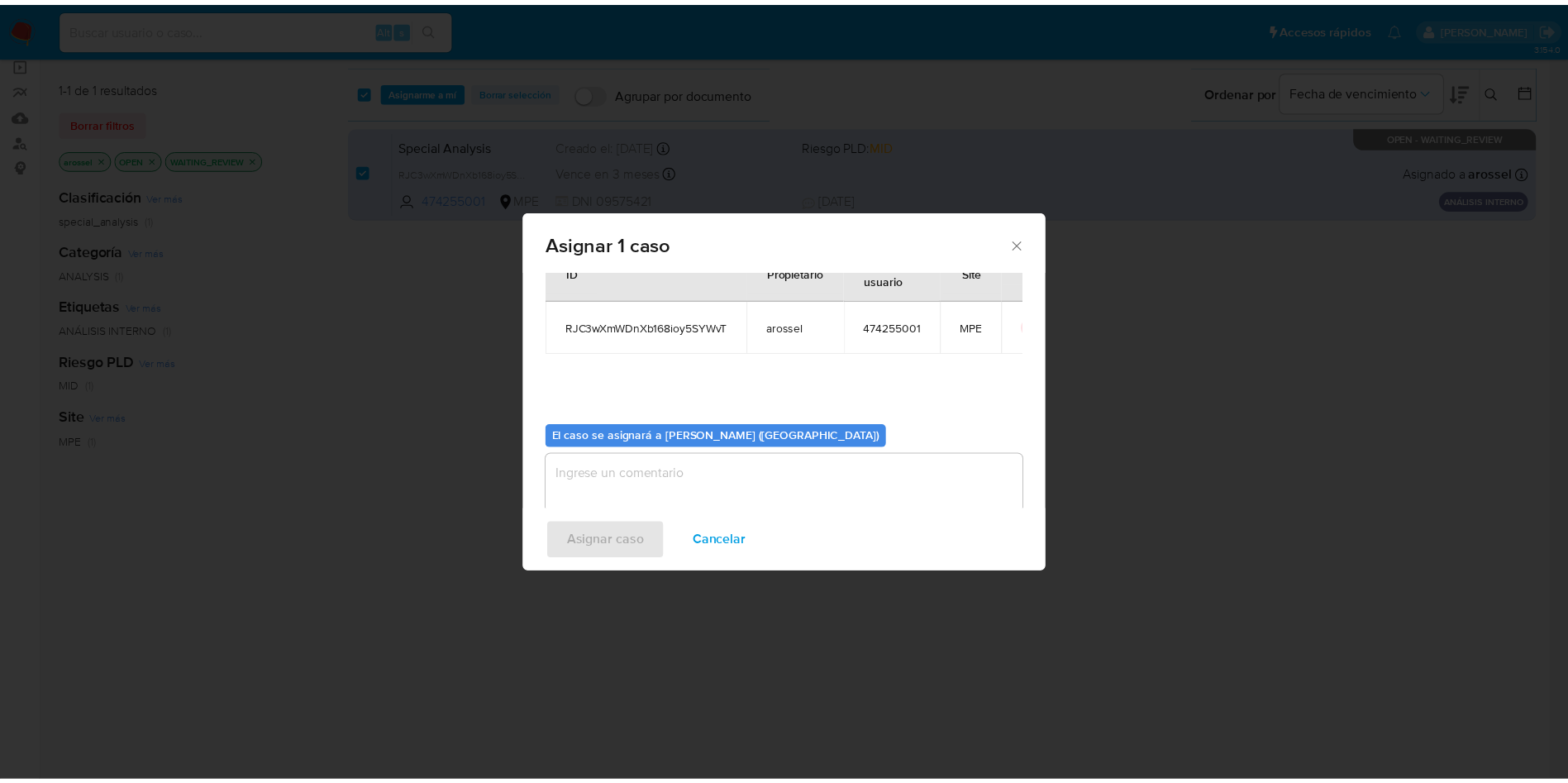
scroll to position [86, 0]
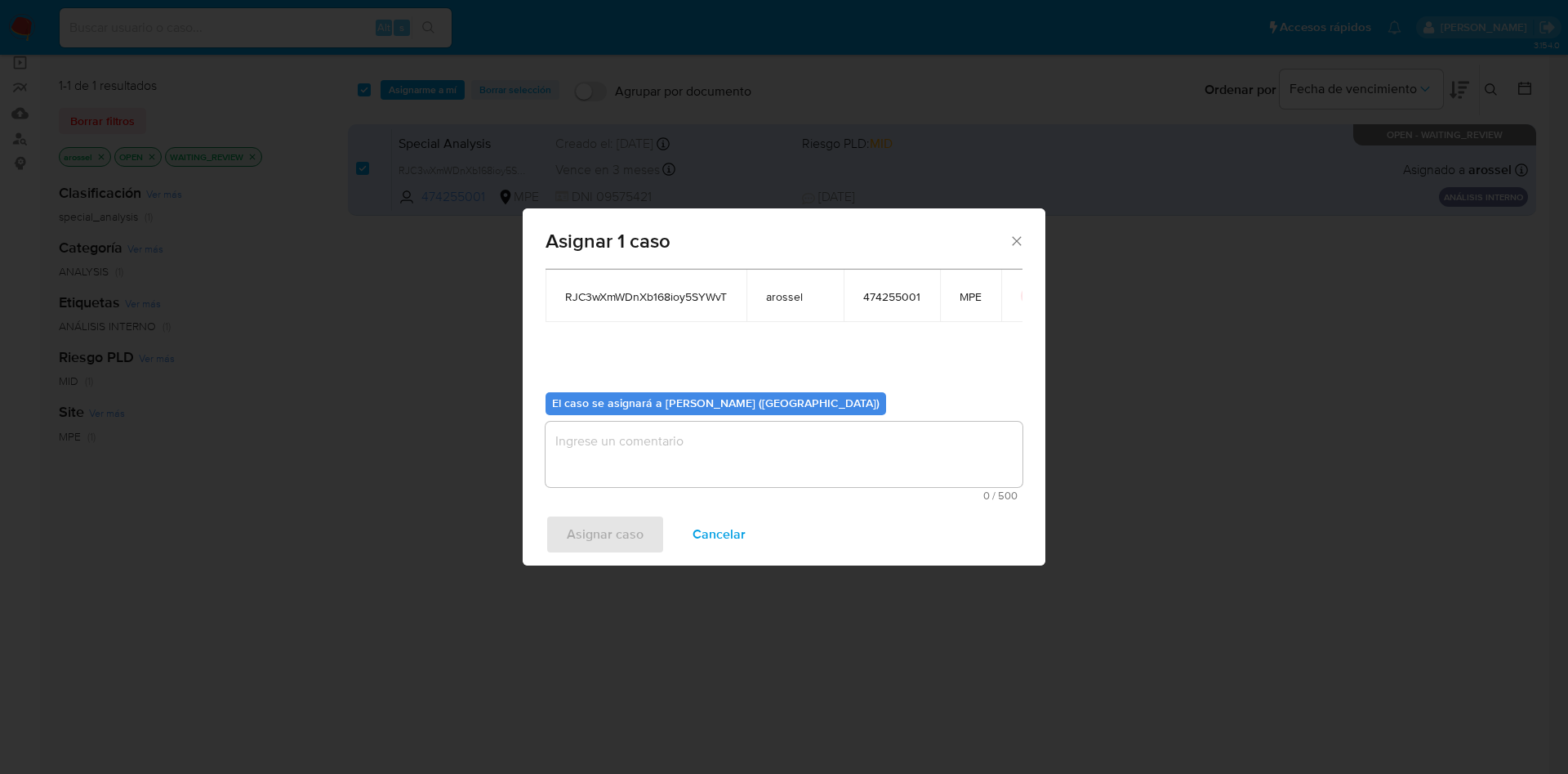
click at [676, 431] on textarea "assign-modal" at bounding box center [784, 454] width 477 height 66
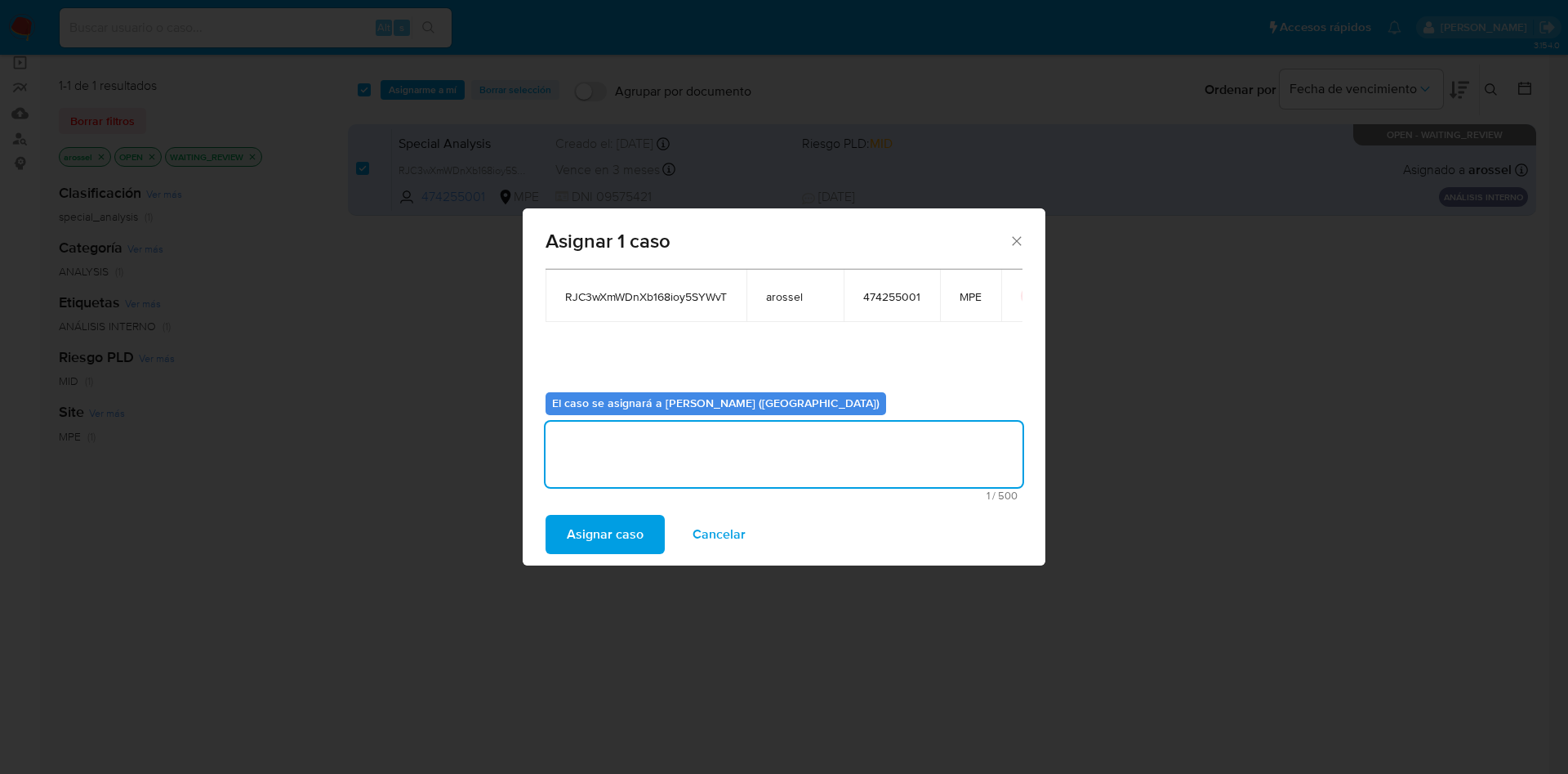
click at [609, 528] on span "Asignar caso" at bounding box center [604, 533] width 77 height 36
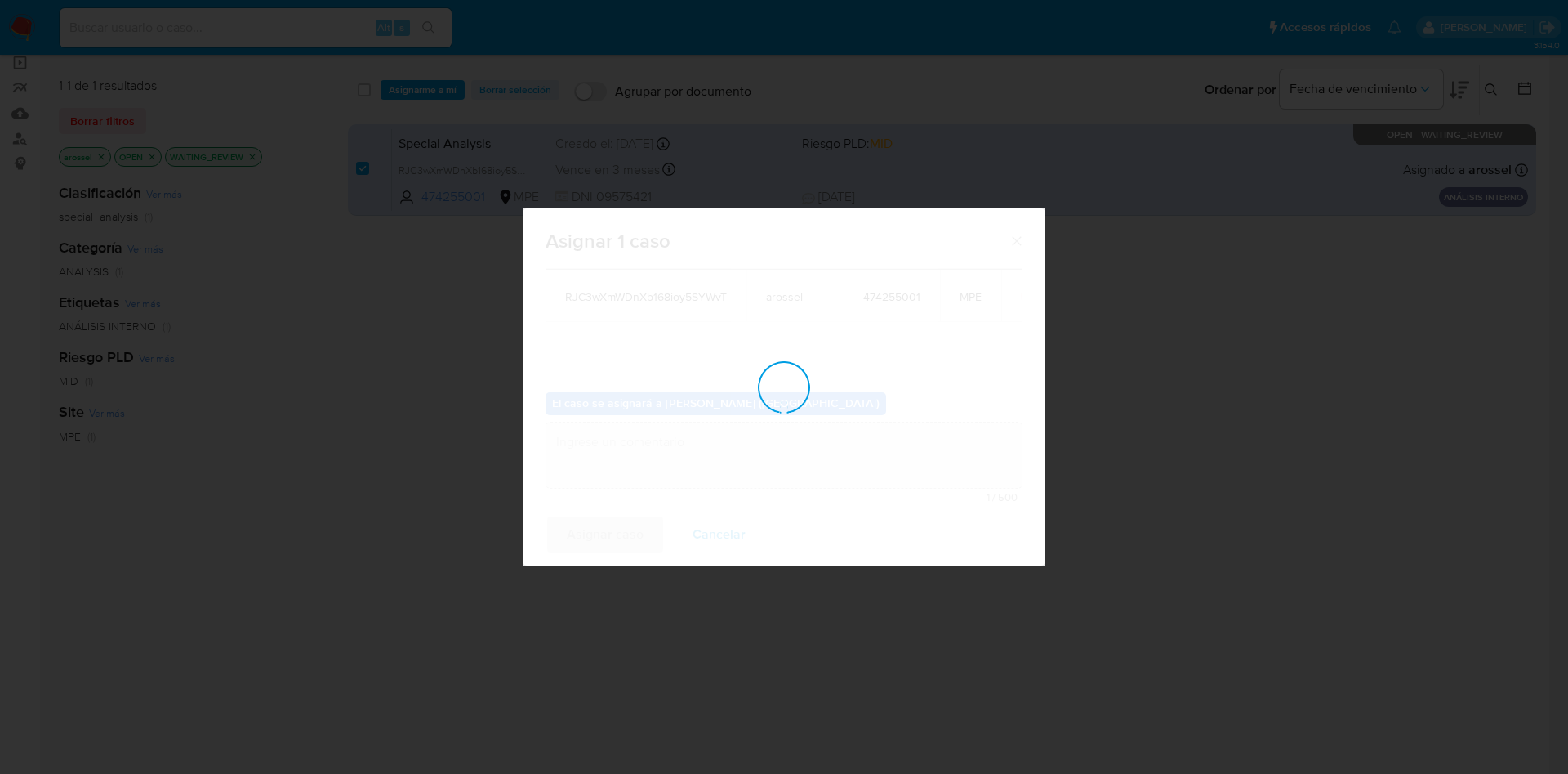
checkbox input "false"
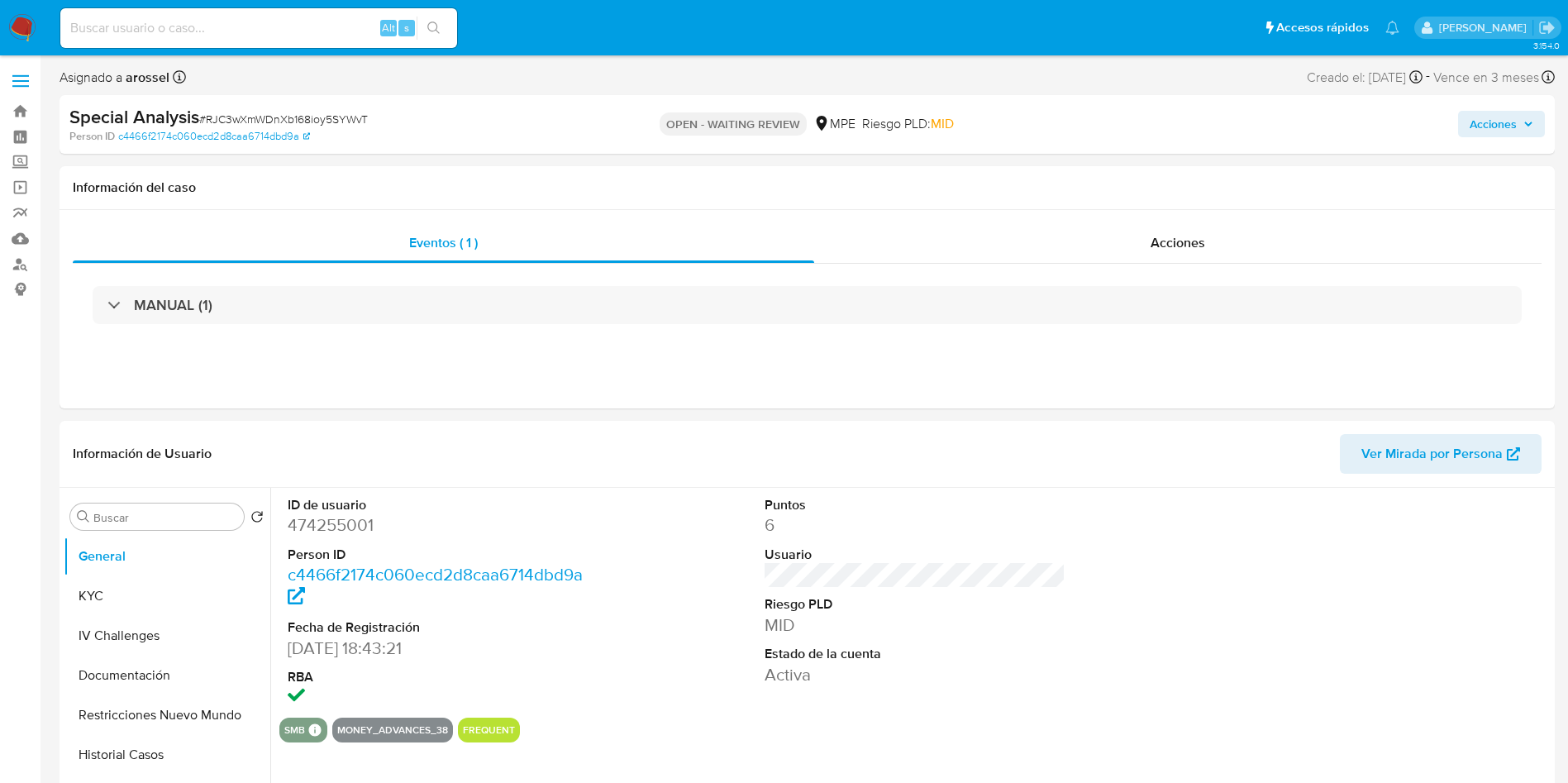
select select "10"
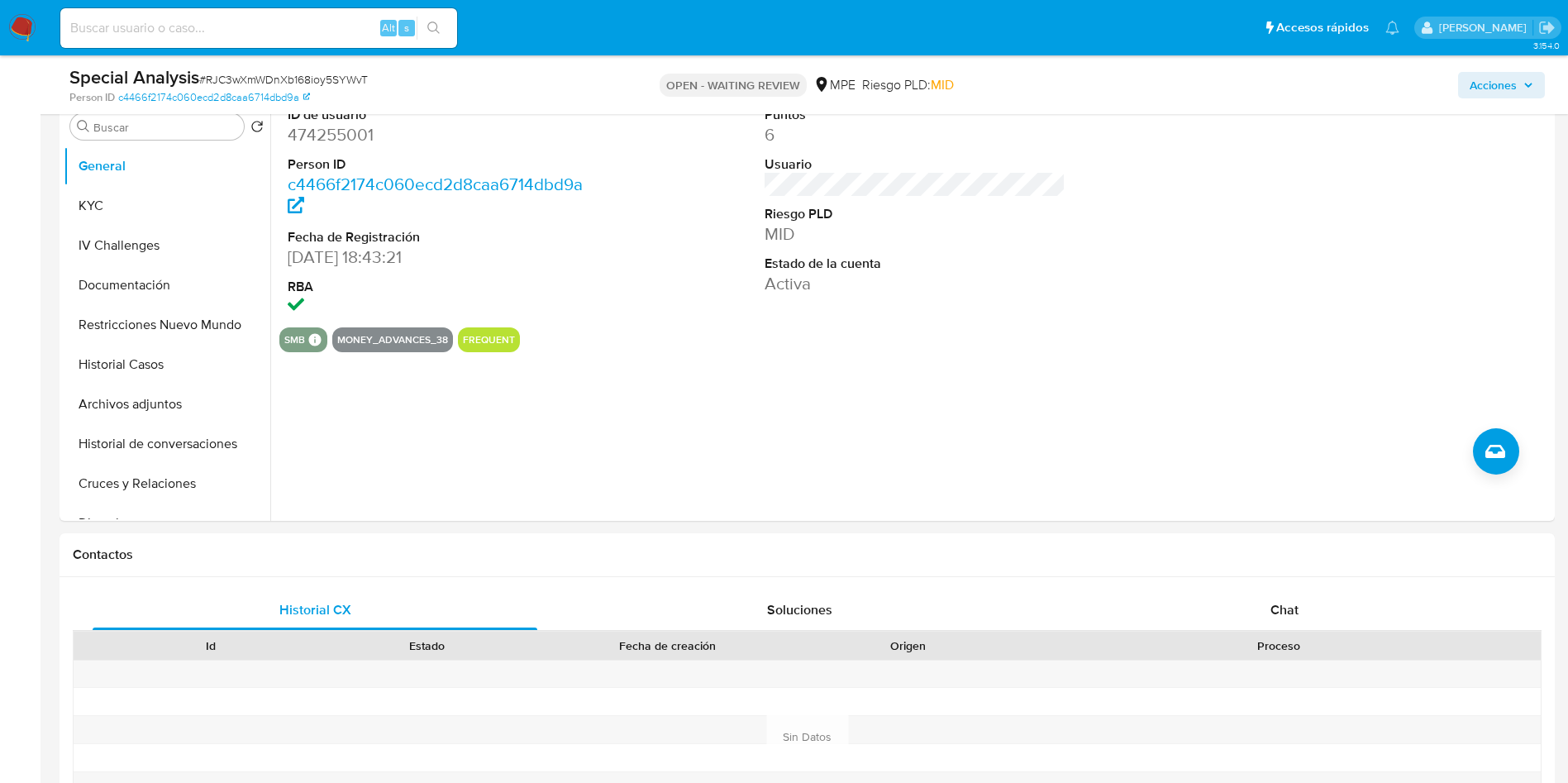
scroll to position [744, 0]
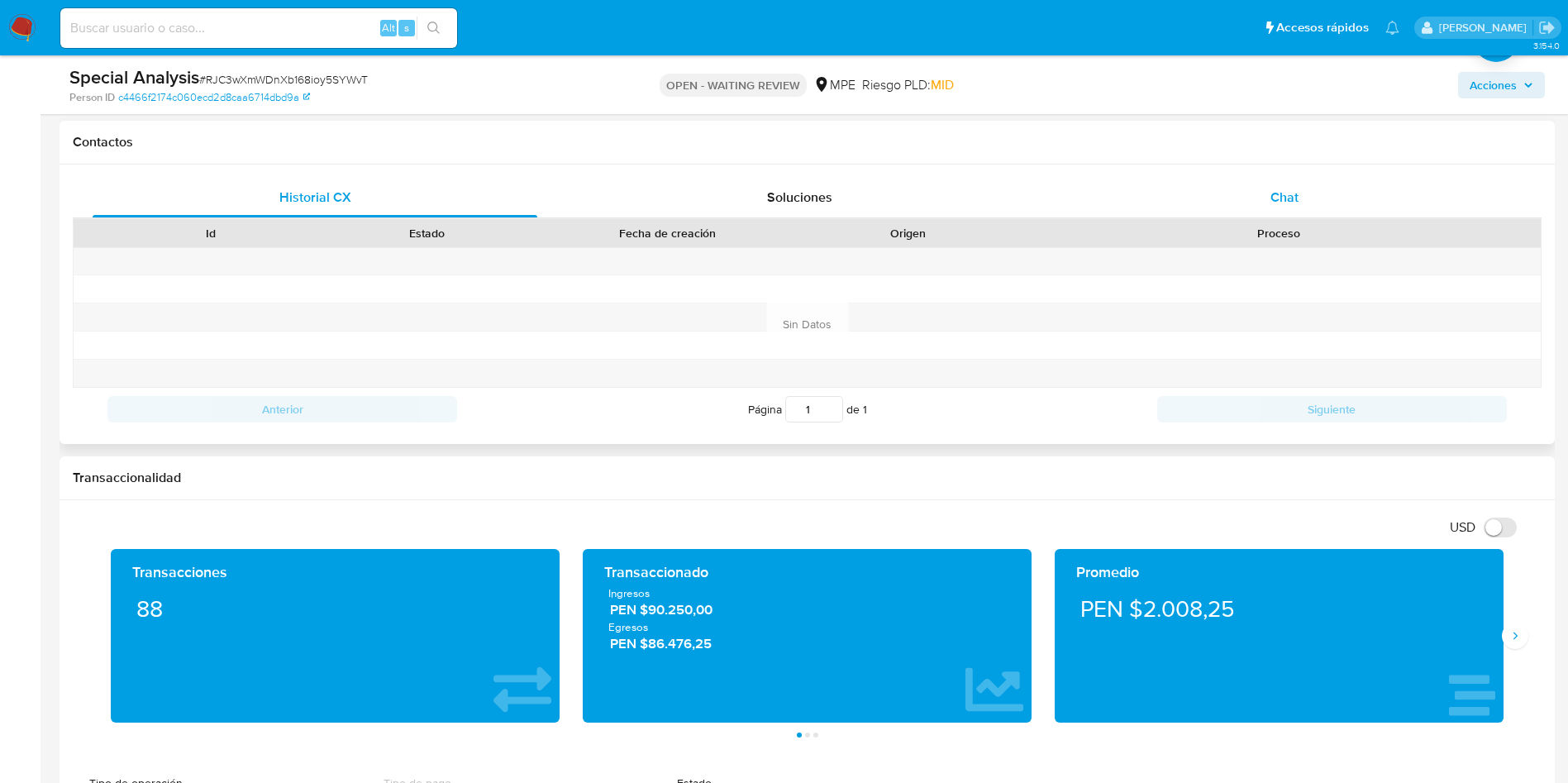
click at [1286, 196] on span "Chat" at bounding box center [1284, 197] width 28 height 19
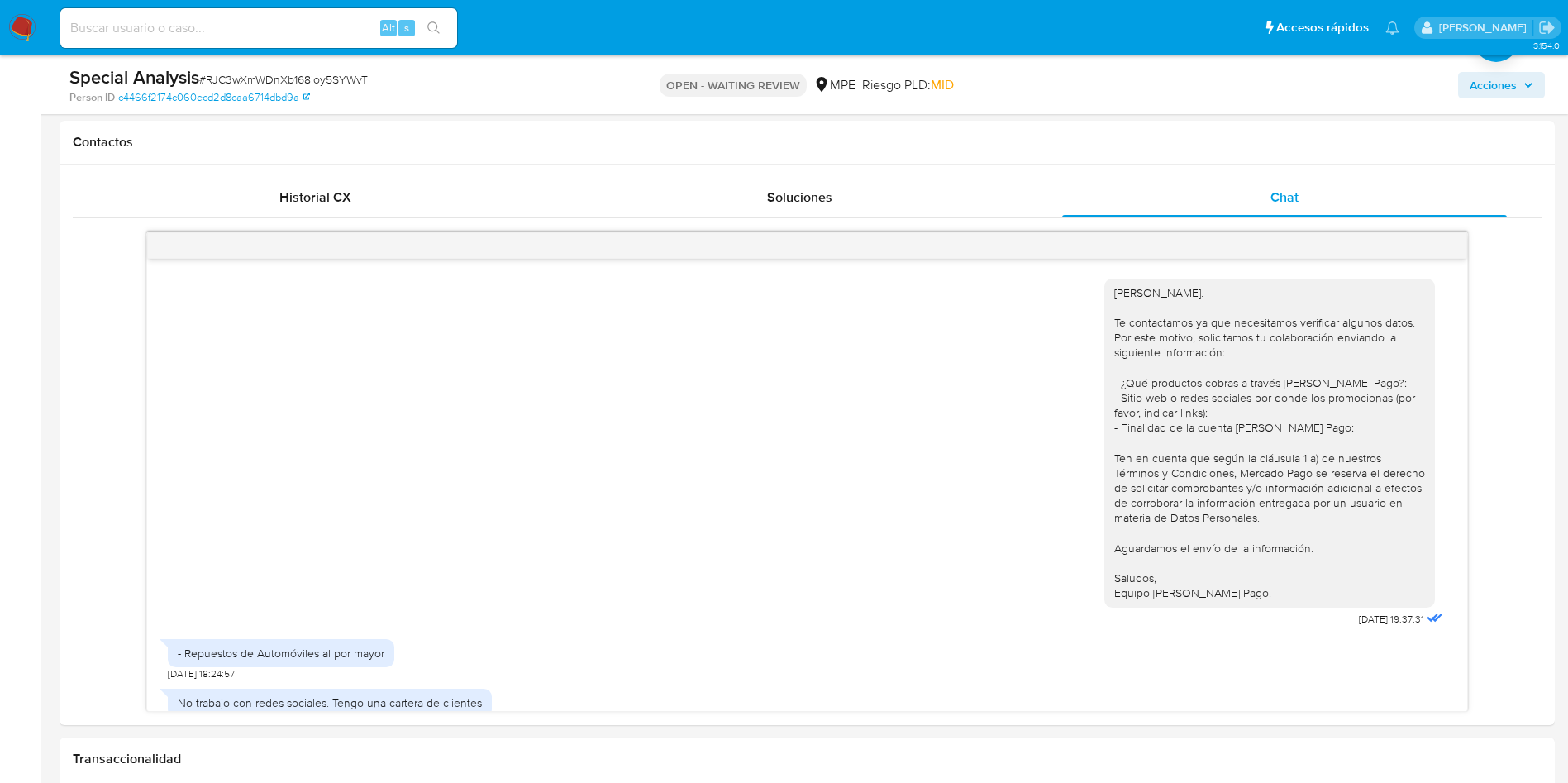
scroll to position [466, 0]
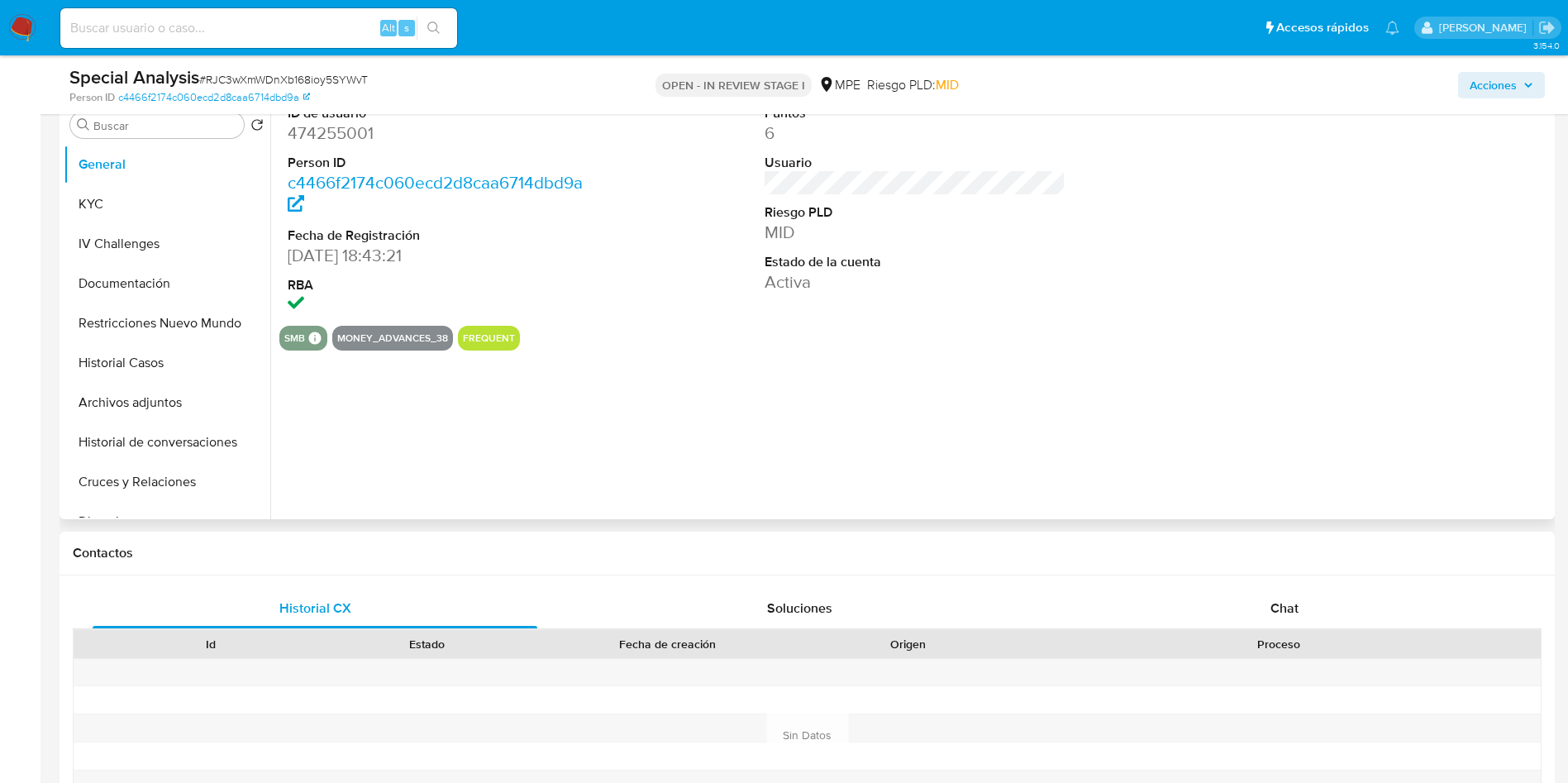
scroll to position [372, 0]
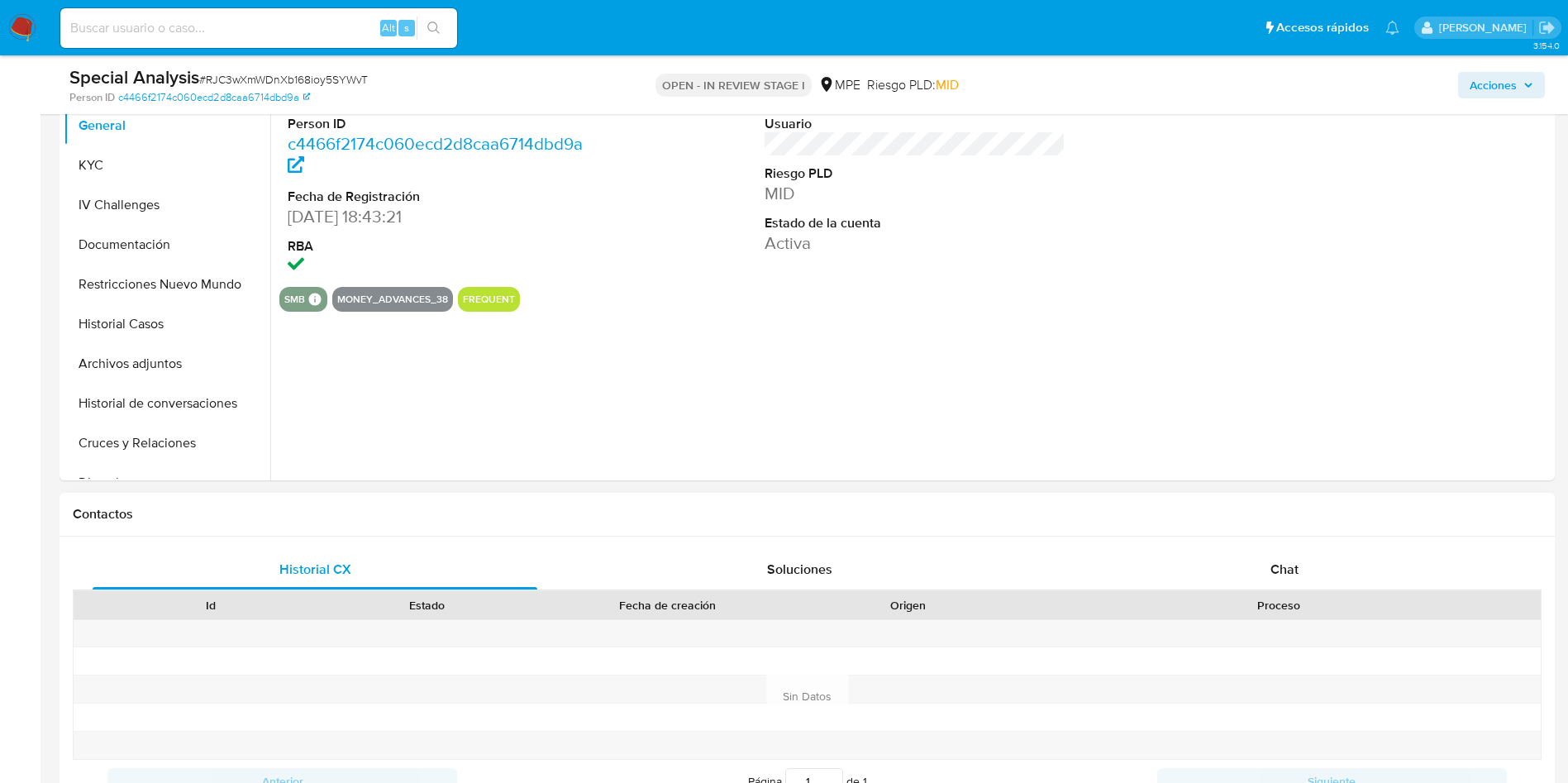
select select "10"
click at [1253, 546] on div "Historial CX Soluciones Chat Id Estado Fecha de creación Origen Proceso Anterio…" at bounding box center [807, 696] width 1495 height 319
click at [1261, 557] on div "Chat" at bounding box center [1284, 569] width 445 height 39
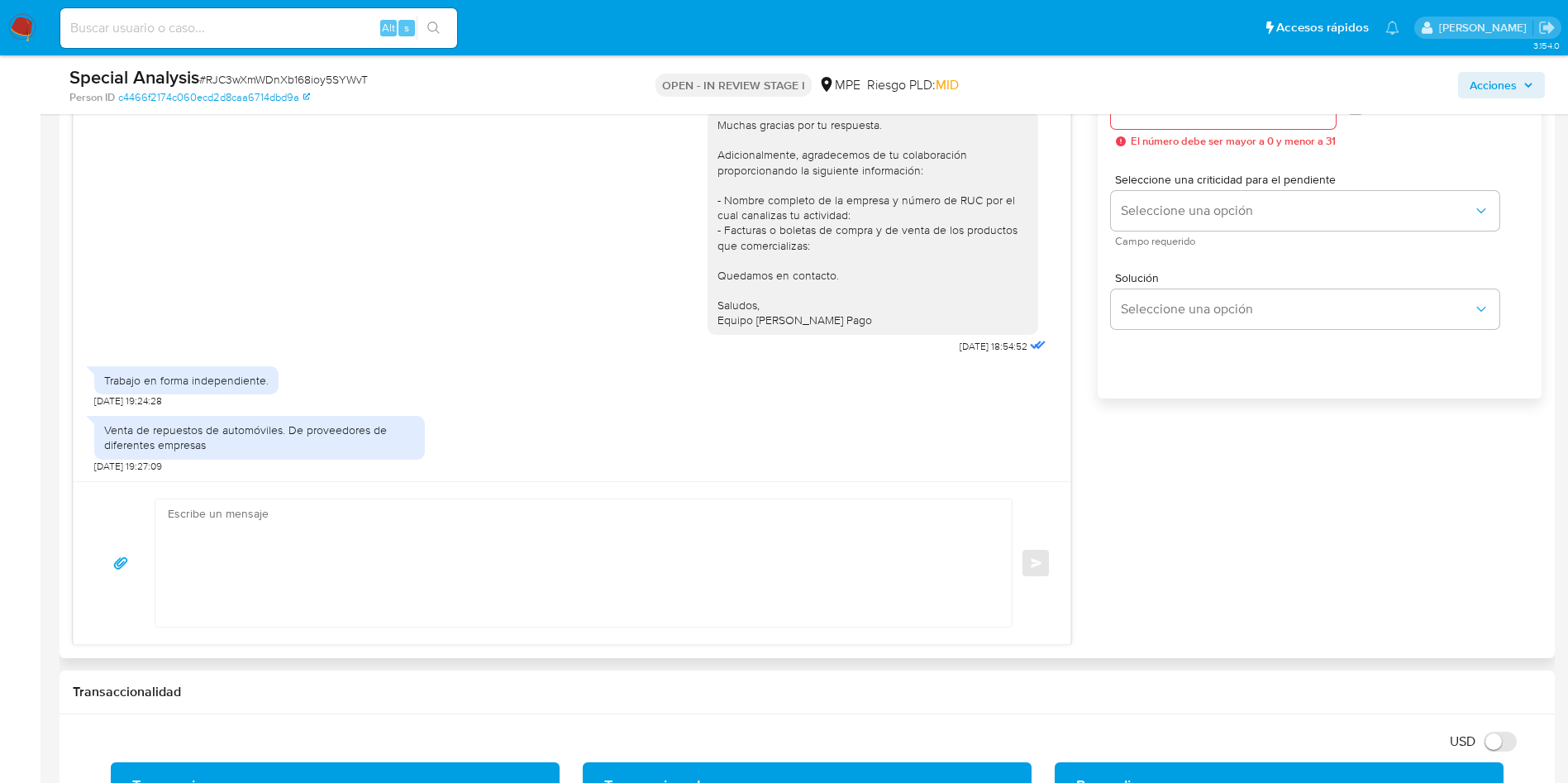
scroll to position [992, 0]
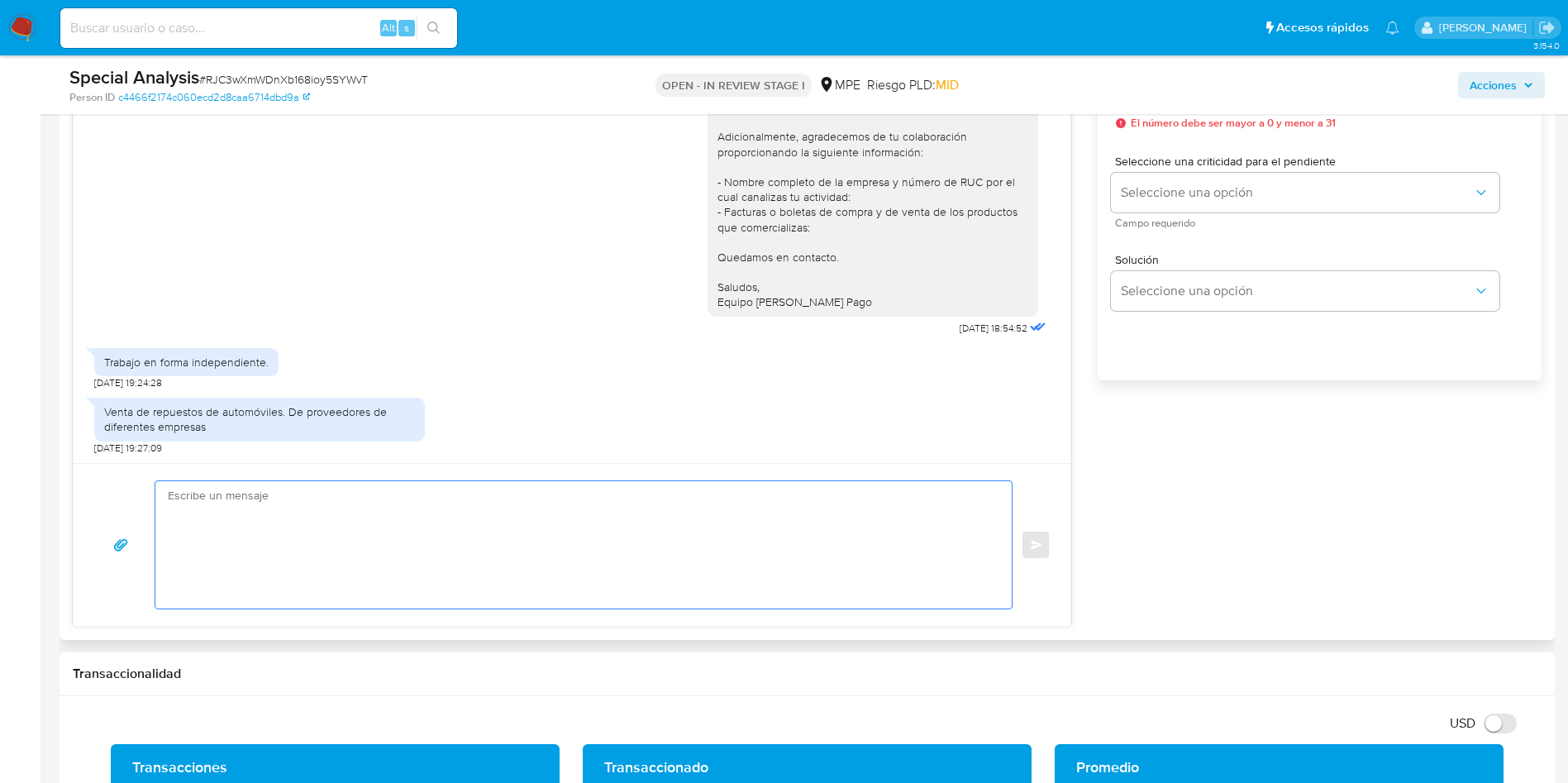
click at [700, 579] on textarea at bounding box center [579, 545] width 823 height 128
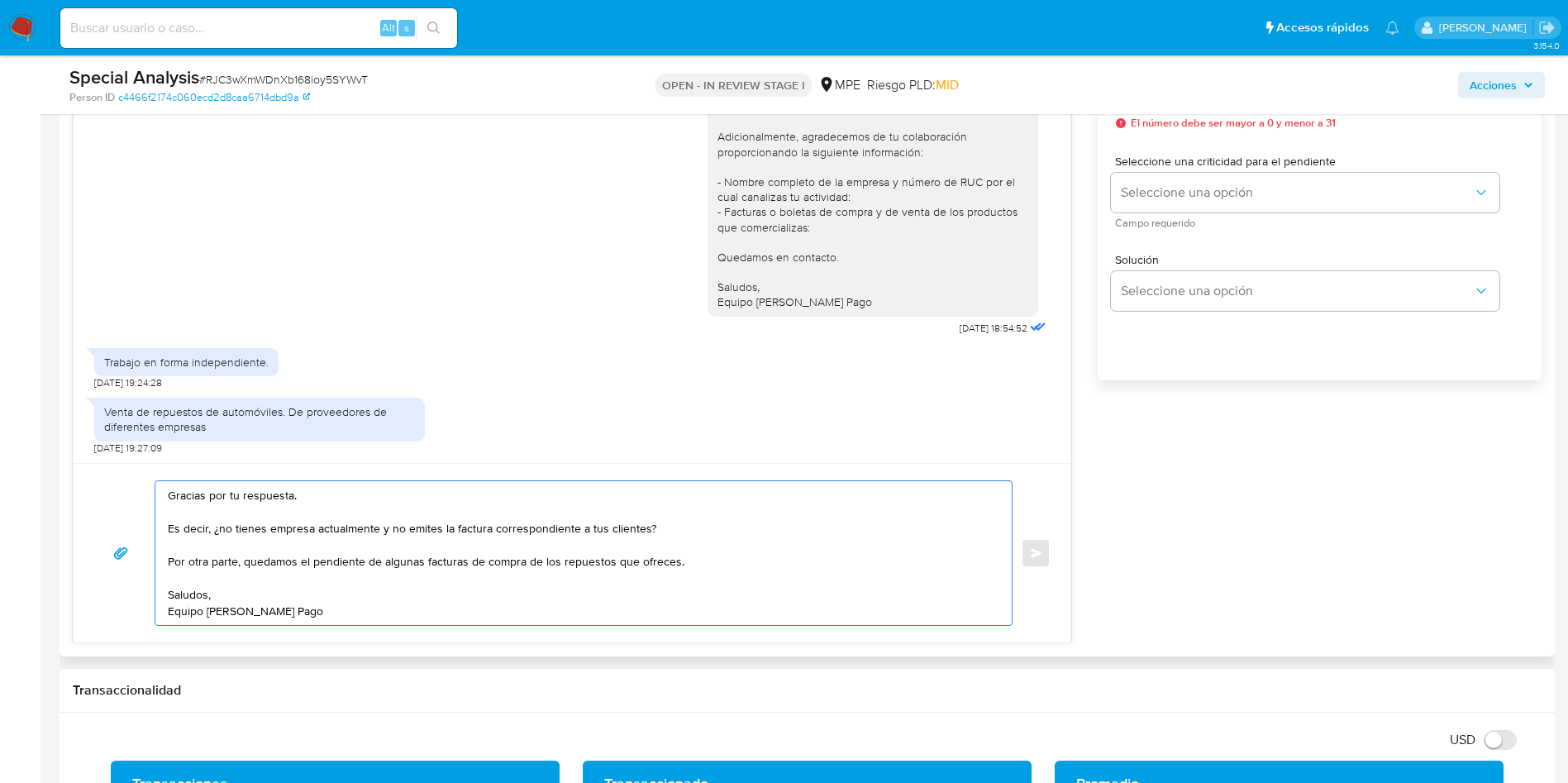
click at [672, 556] on textarea "Gracias por tu respuesta. Es decir, ¿no tienes empresa actualmente y no emites …" at bounding box center [579, 552] width 823 height 144
click at [678, 569] on textarea "Gracias por tu respuesta. Es decir, ¿no tienes empresa actualmente y no emites …" at bounding box center [579, 552] width 823 height 144
click at [609, 574] on textarea "Gracias por tu respuesta. Es decir, ¿no tienes empresa actualmente y no emites …" at bounding box center [579, 552] width 823 height 144
click at [635, 577] on textarea "Gracias por tu respuesta. Es decir, ¿no tienes empresa actualmente y no emites …" at bounding box center [579, 552] width 823 height 144
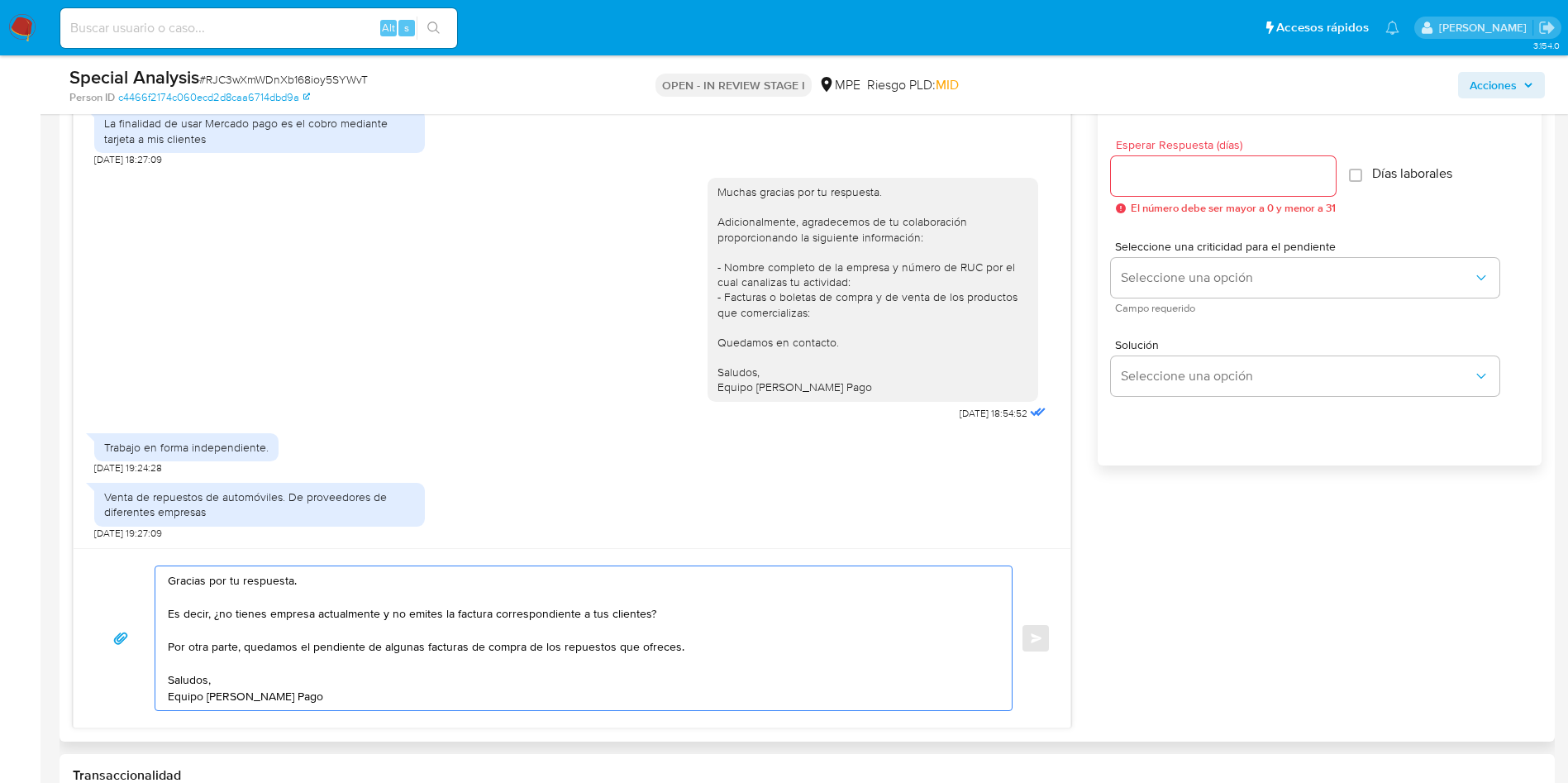
scroll to position [868, 0]
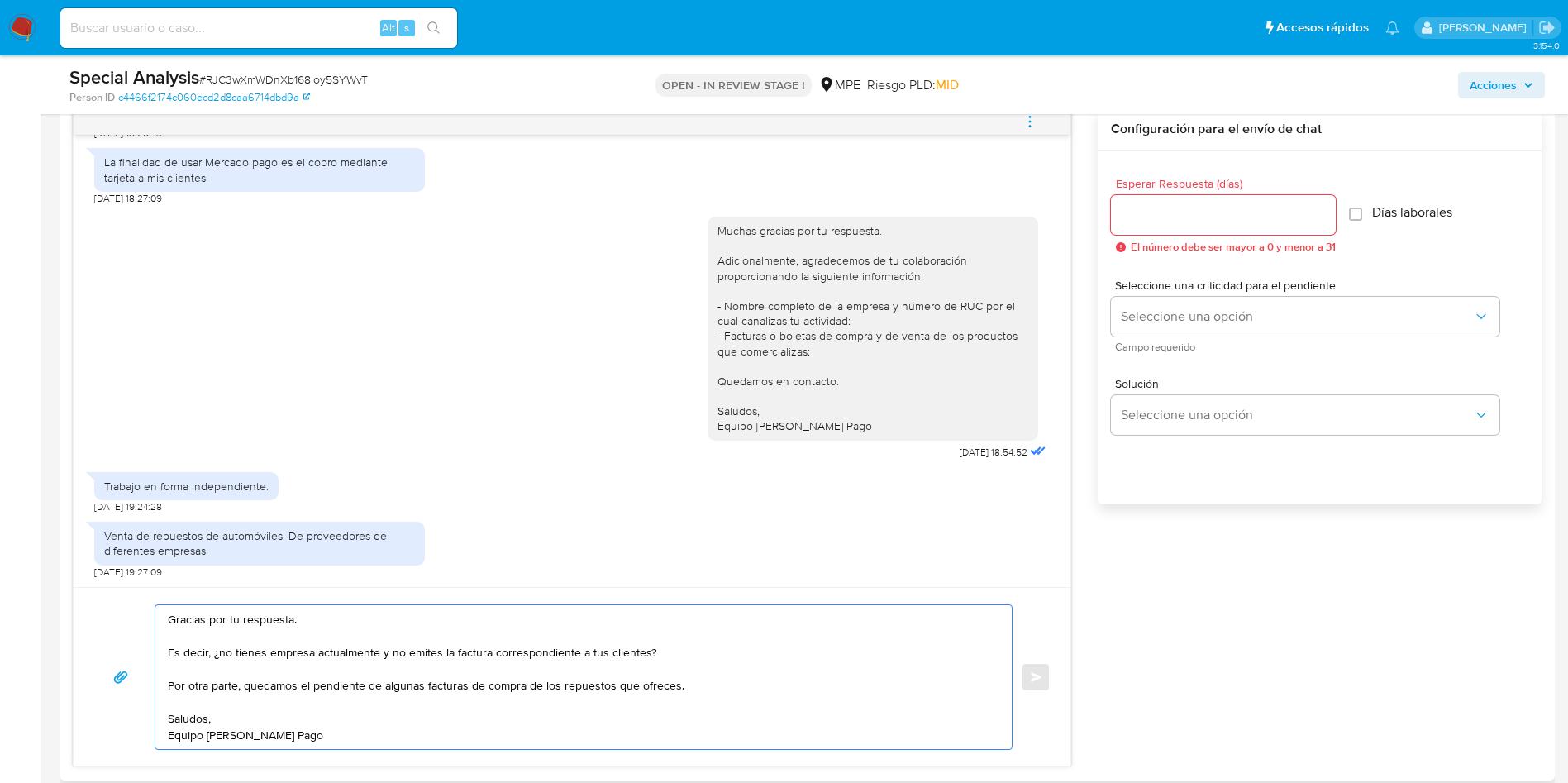
type textarea "Gracias por tu respuesta. Es decir, ¿no tienes empresa actualmente y no emites …"
click at [1241, 222] on input "Esperar Respuesta (días)" at bounding box center [1224, 215] width 225 height 22
type input "3"
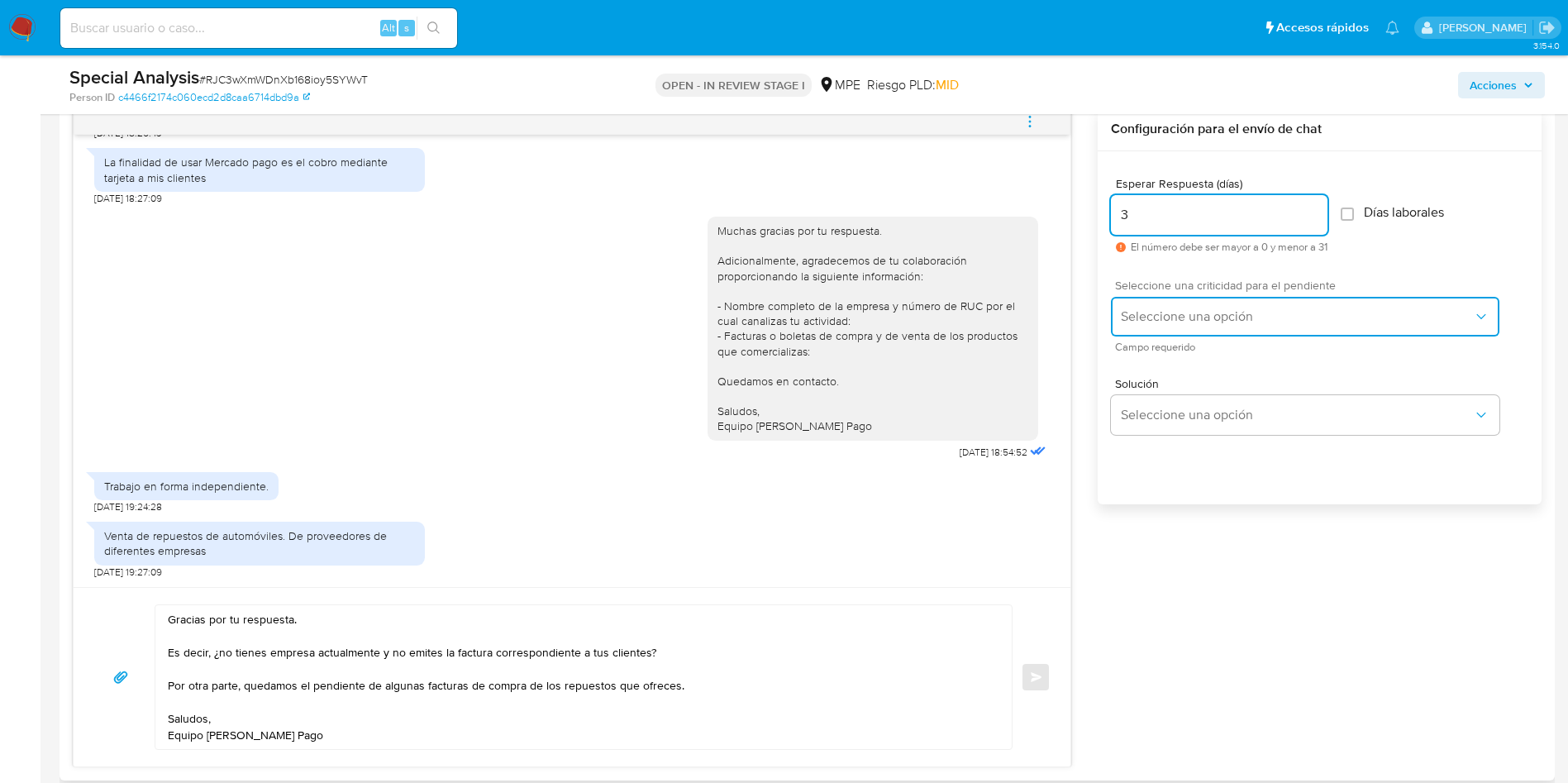
click at [1120, 310] on button "Seleccione una opción" at bounding box center [1305, 316] width 389 height 39
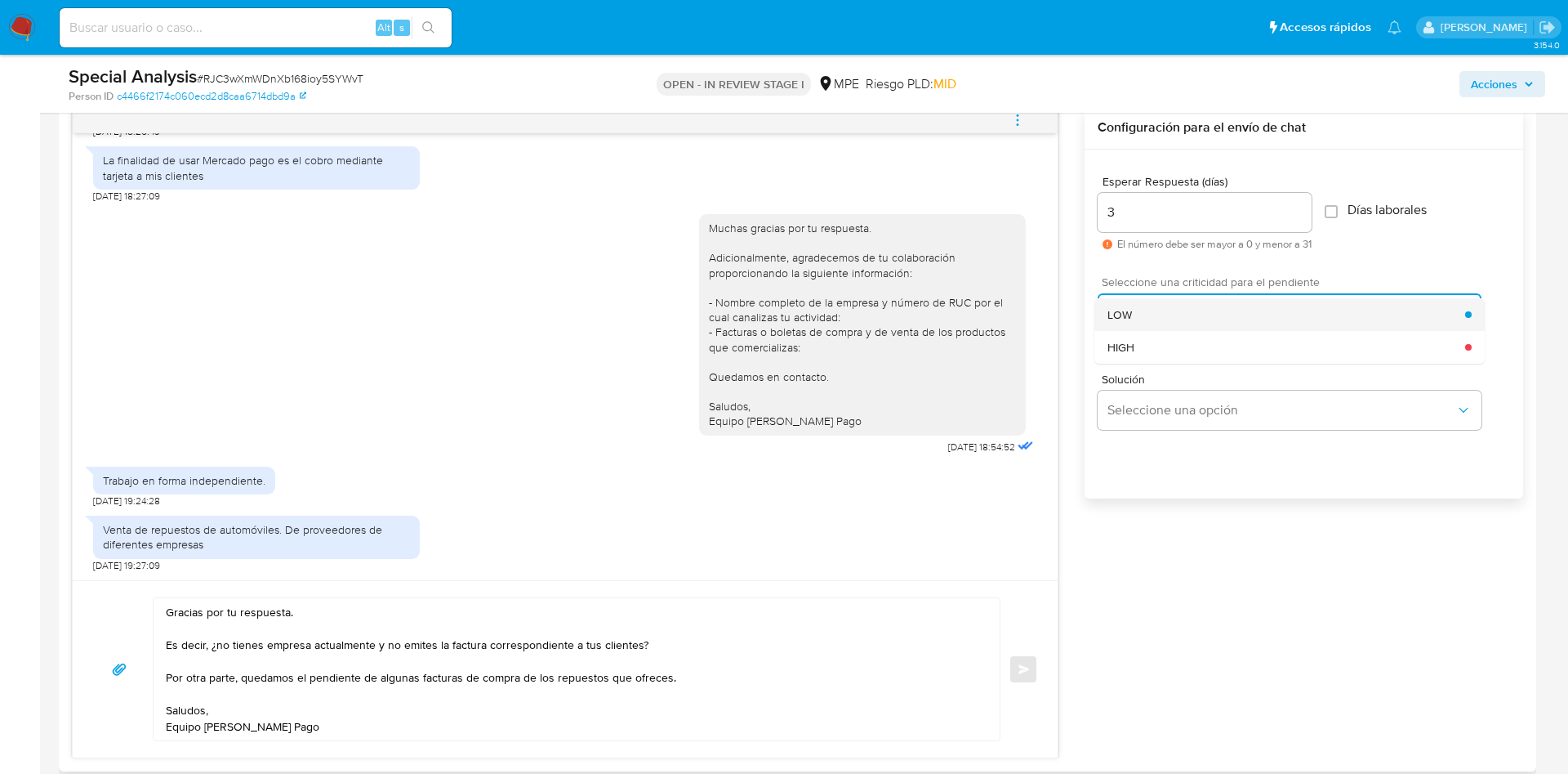
click at [1117, 312] on span "LOW" at bounding box center [1119, 314] width 25 height 15
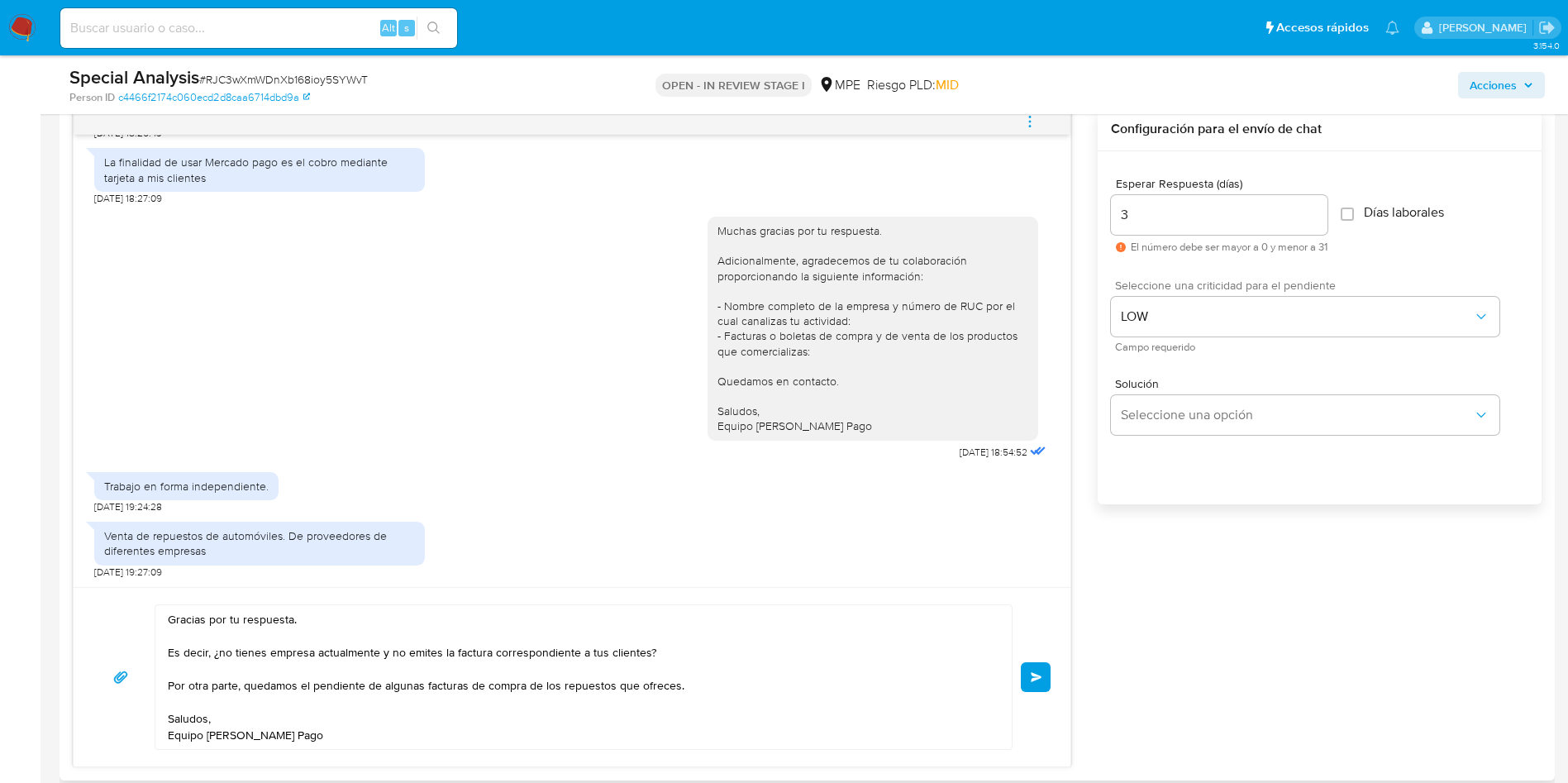
click at [1039, 666] on button "Enviar" at bounding box center [1035, 676] width 29 height 29
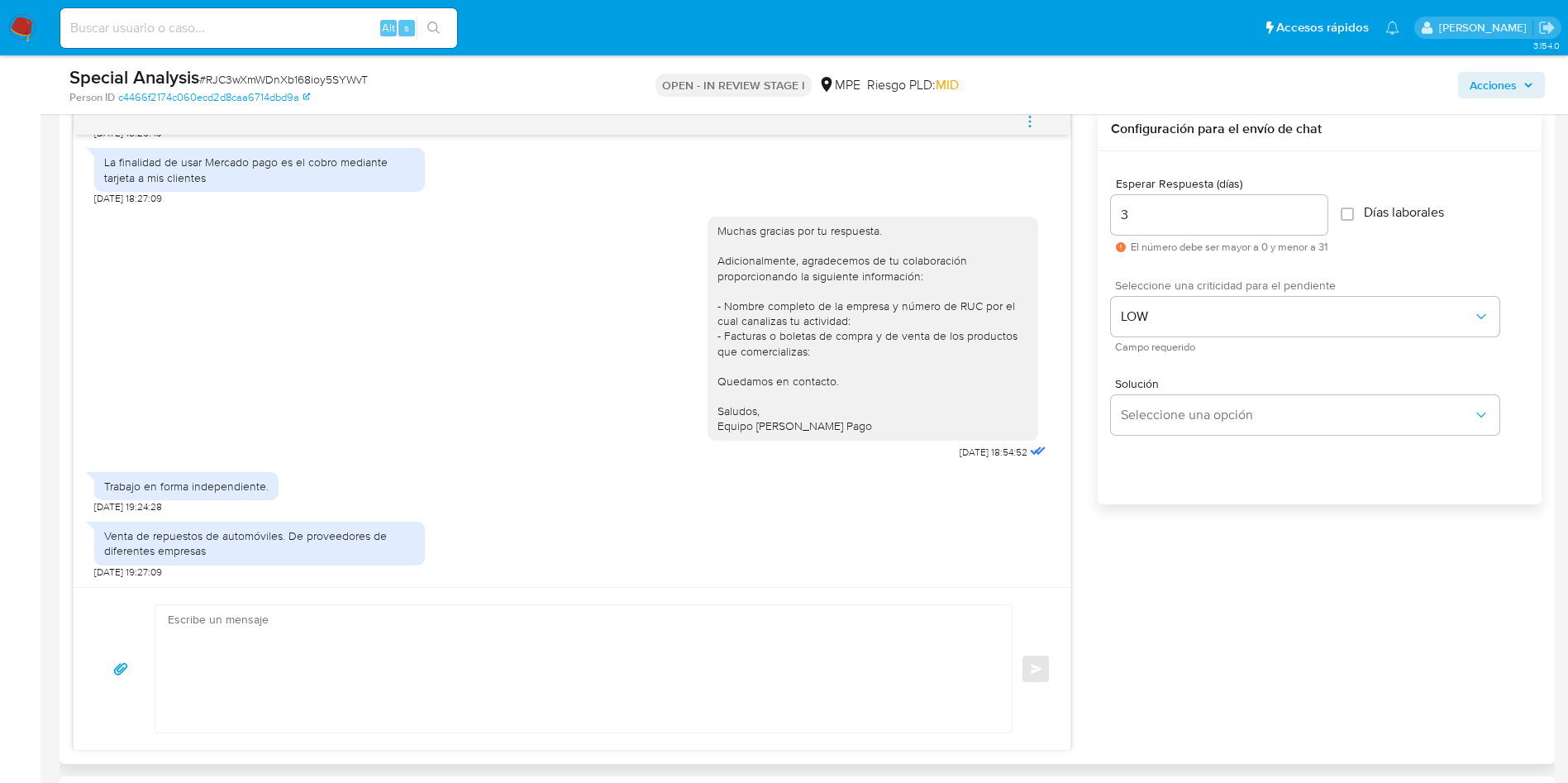
scroll to position [665, 0]
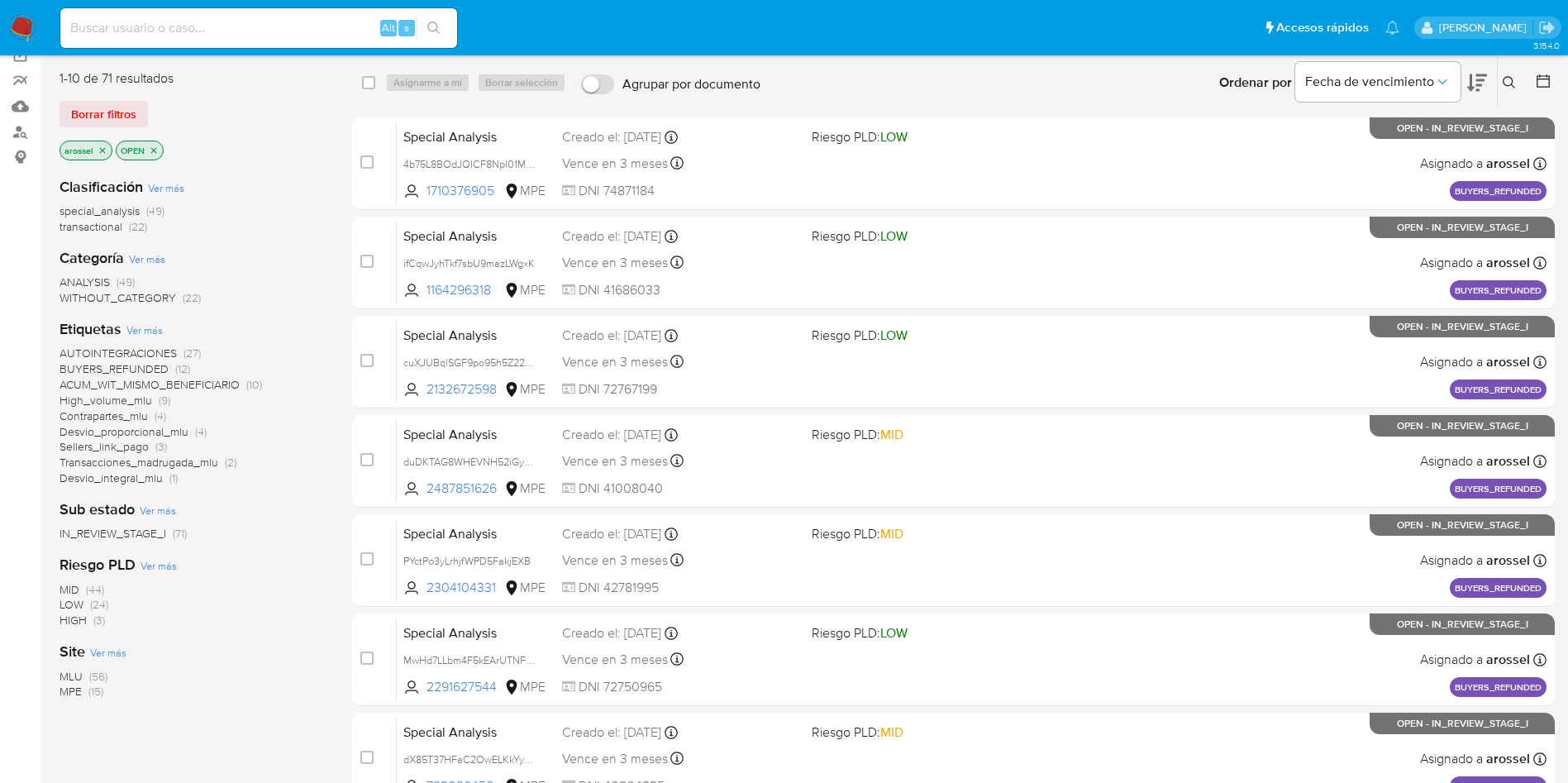
scroll to position [248, 0]
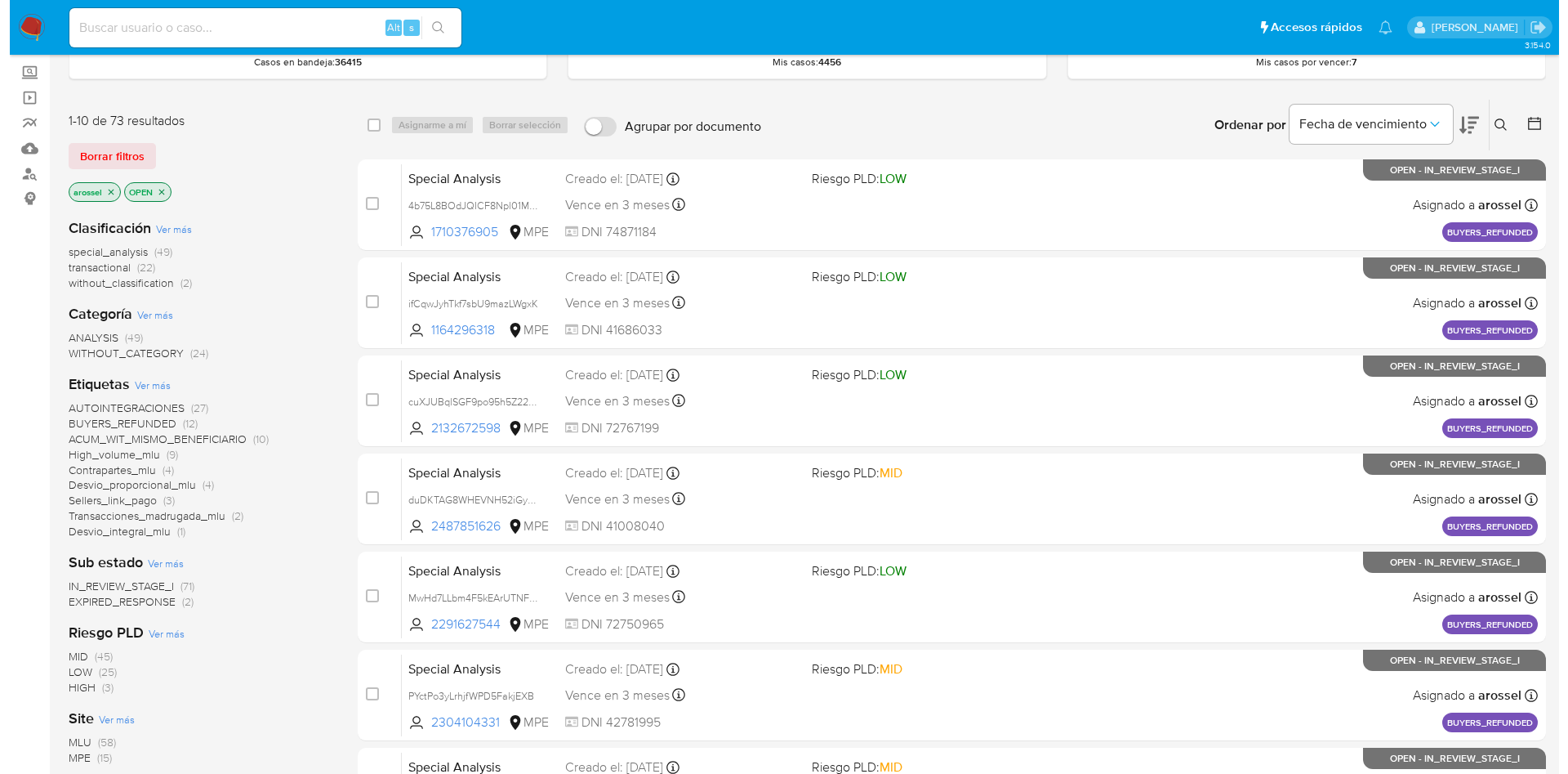
scroll to position [123, 0]
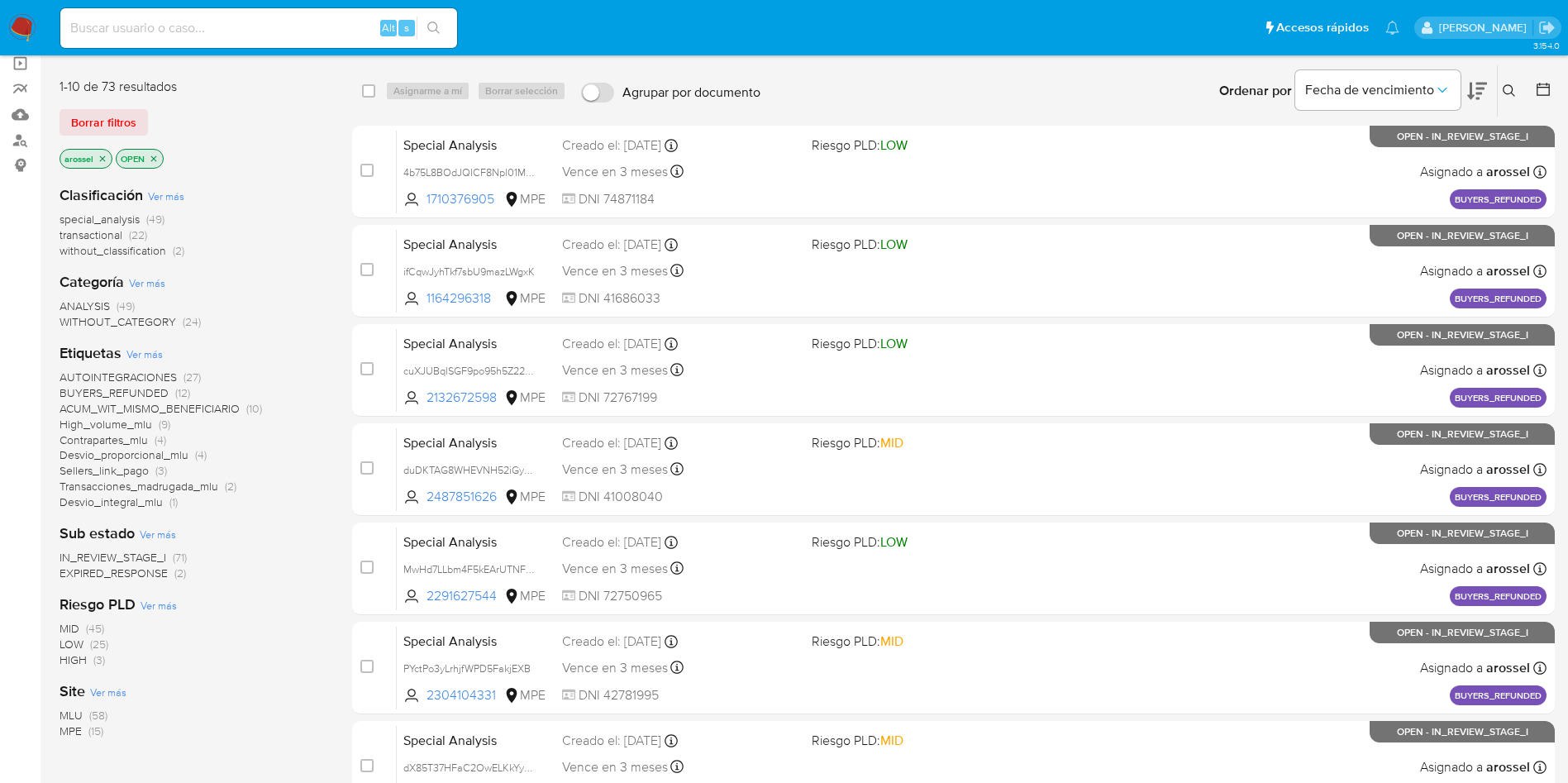
click at [149, 570] on span "EXPIRED_RESPONSE" at bounding box center [113, 573] width 108 height 17
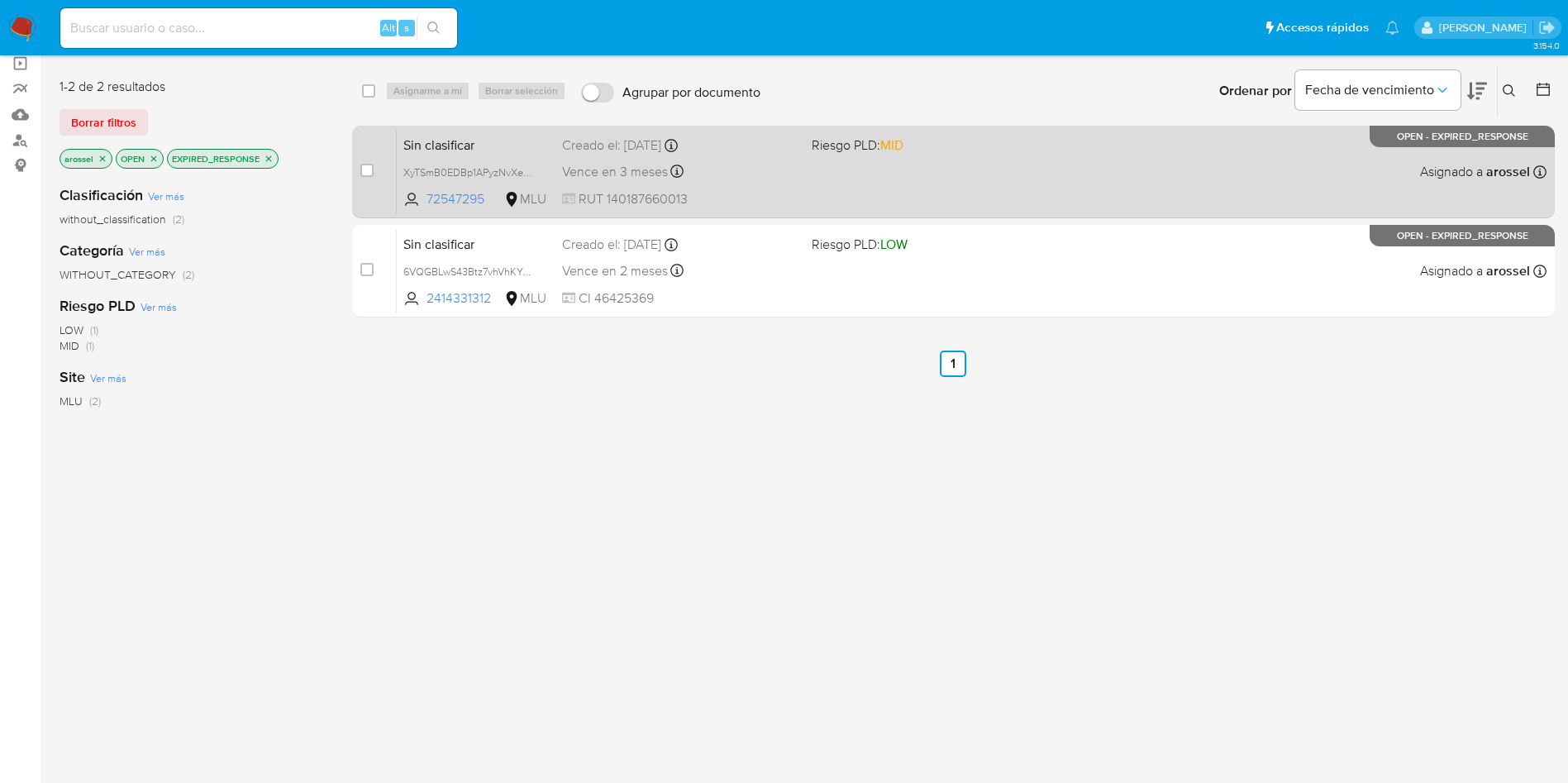
click at [839, 191] on div "Sin clasificar XyTSmB0EDBp1APyzNvXe6G1i 72547295 MLU Riesgo PLD: MID Creado el:…" at bounding box center [972, 171] width 1150 height 83
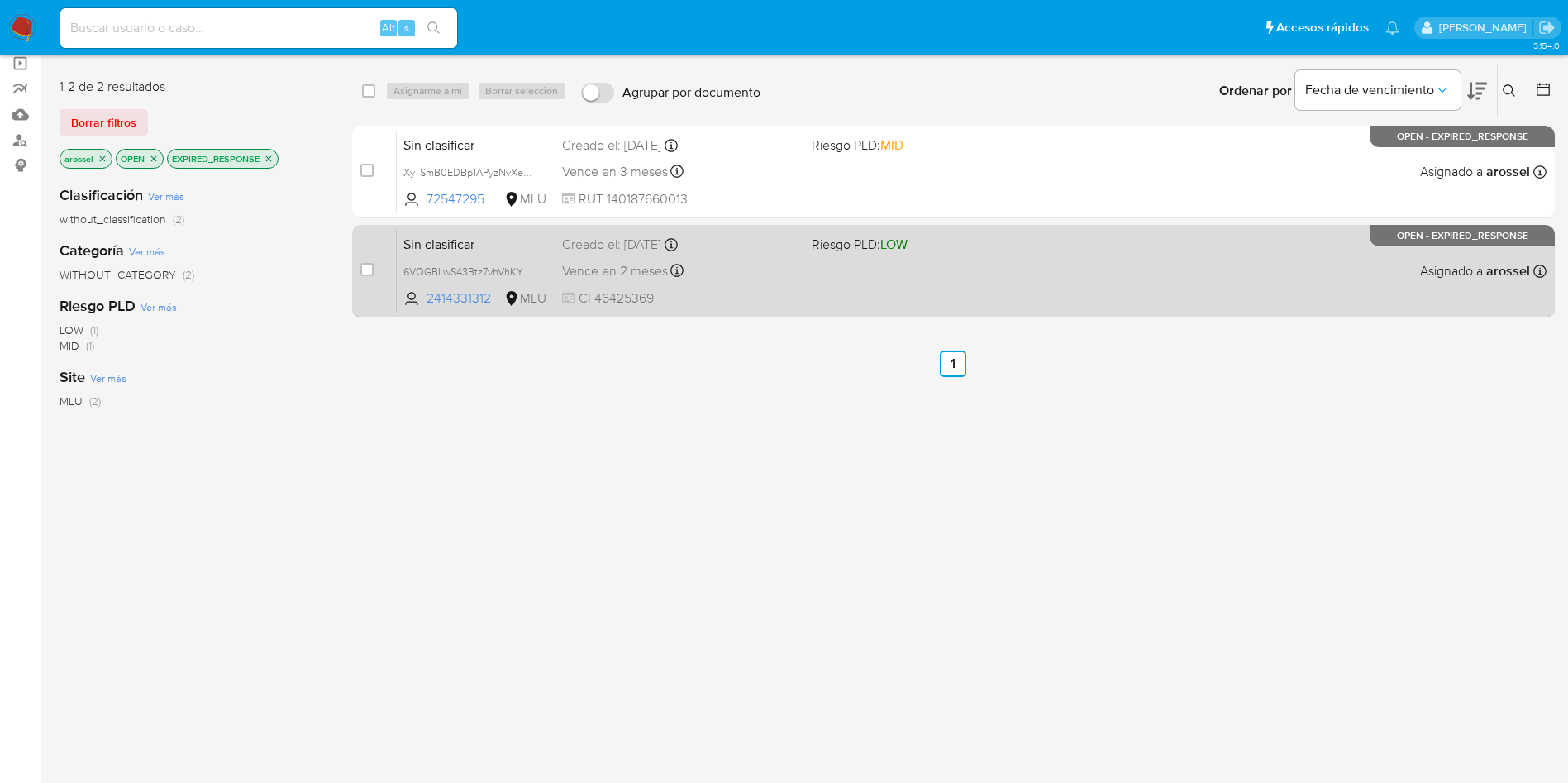
click at [767, 277] on div "Vence en 2 meses Vence el [DATE] 15:01:37" at bounding box center [681, 270] width 237 height 23
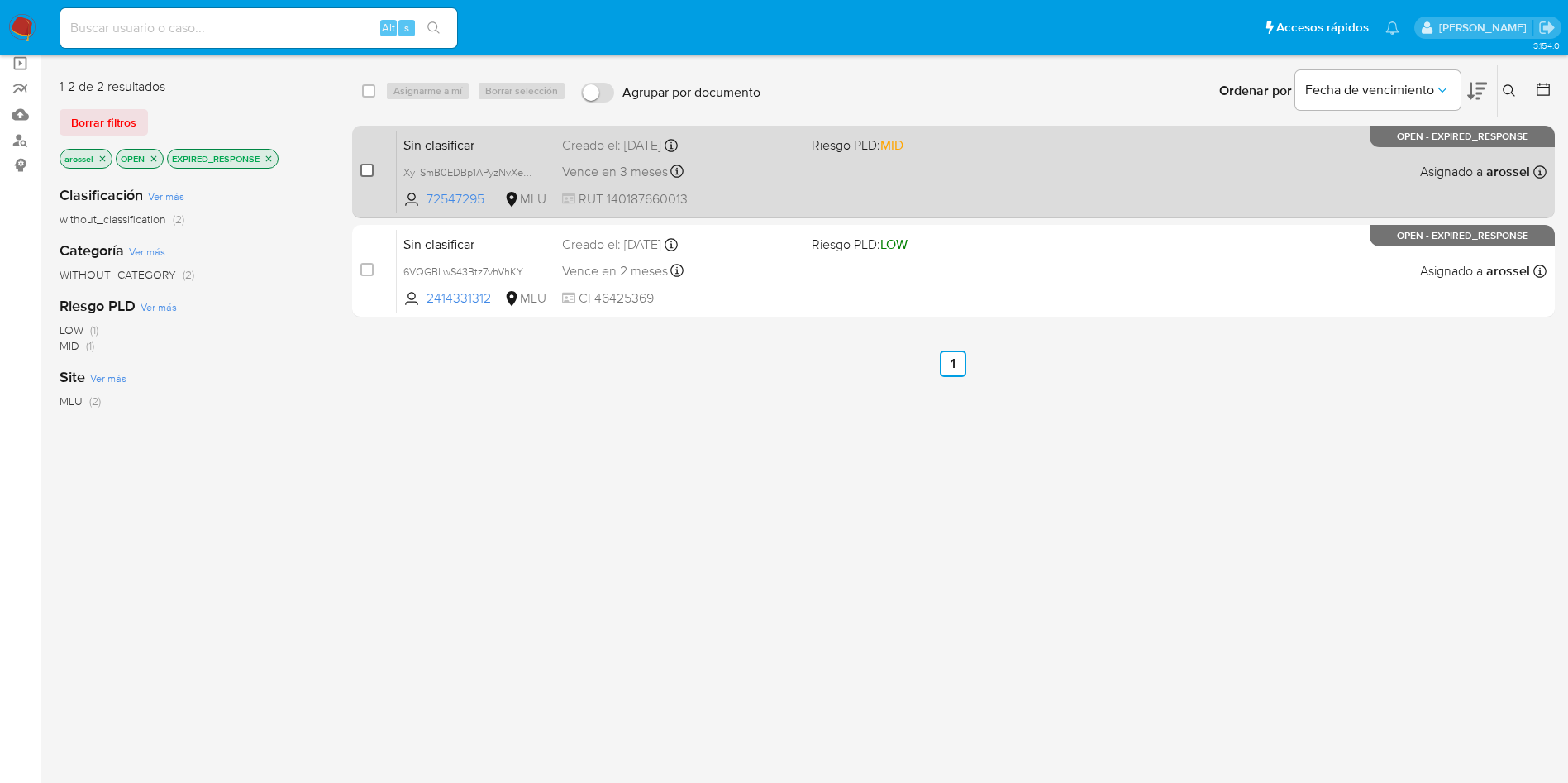
click at [368, 172] on input "checkbox" at bounding box center [367, 170] width 13 height 13
checkbox input "true"
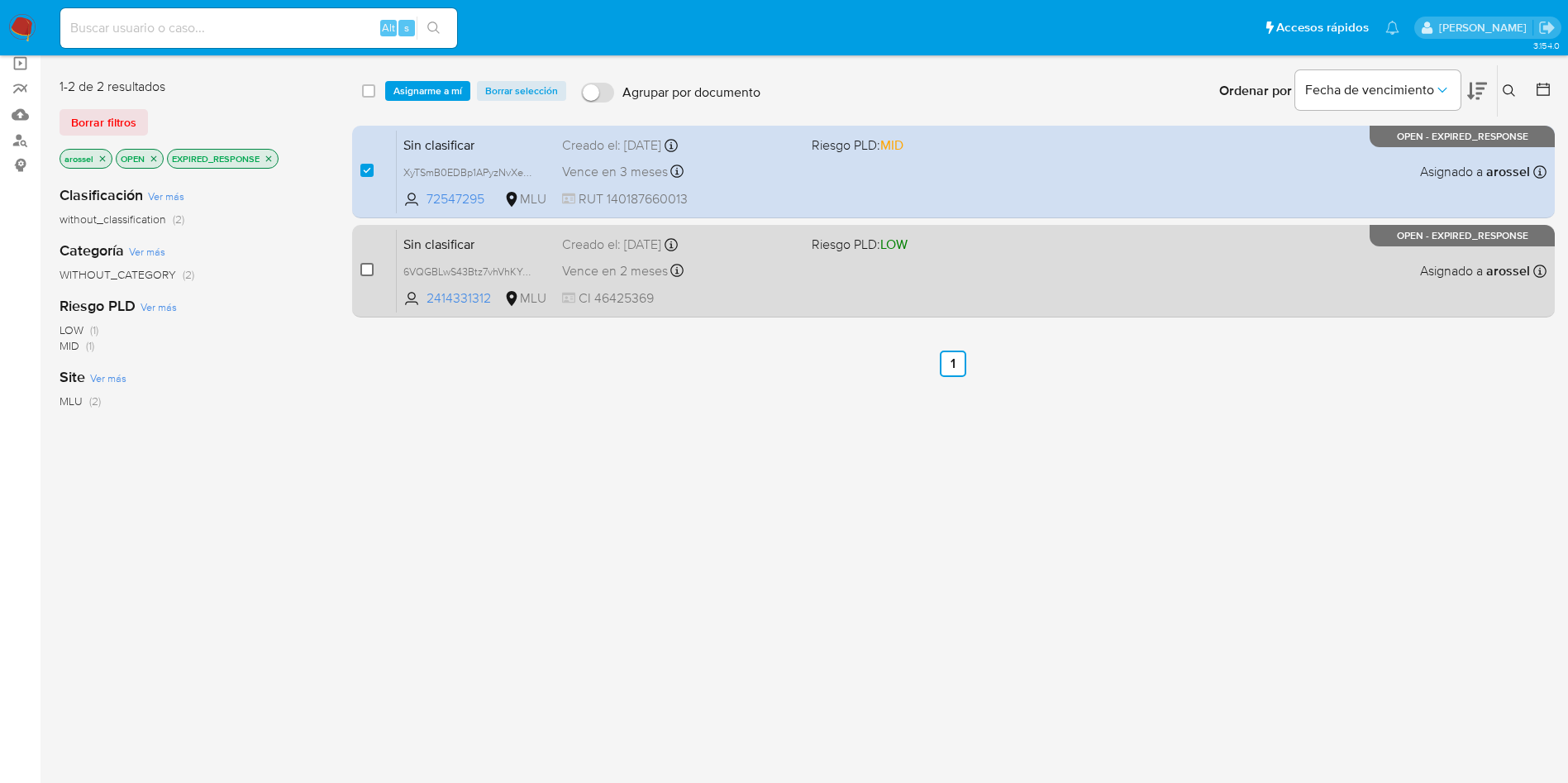
click at [370, 272] on input "checkbox" at bounding box center [367, 269] width 13 height 13
checkbox input "true"
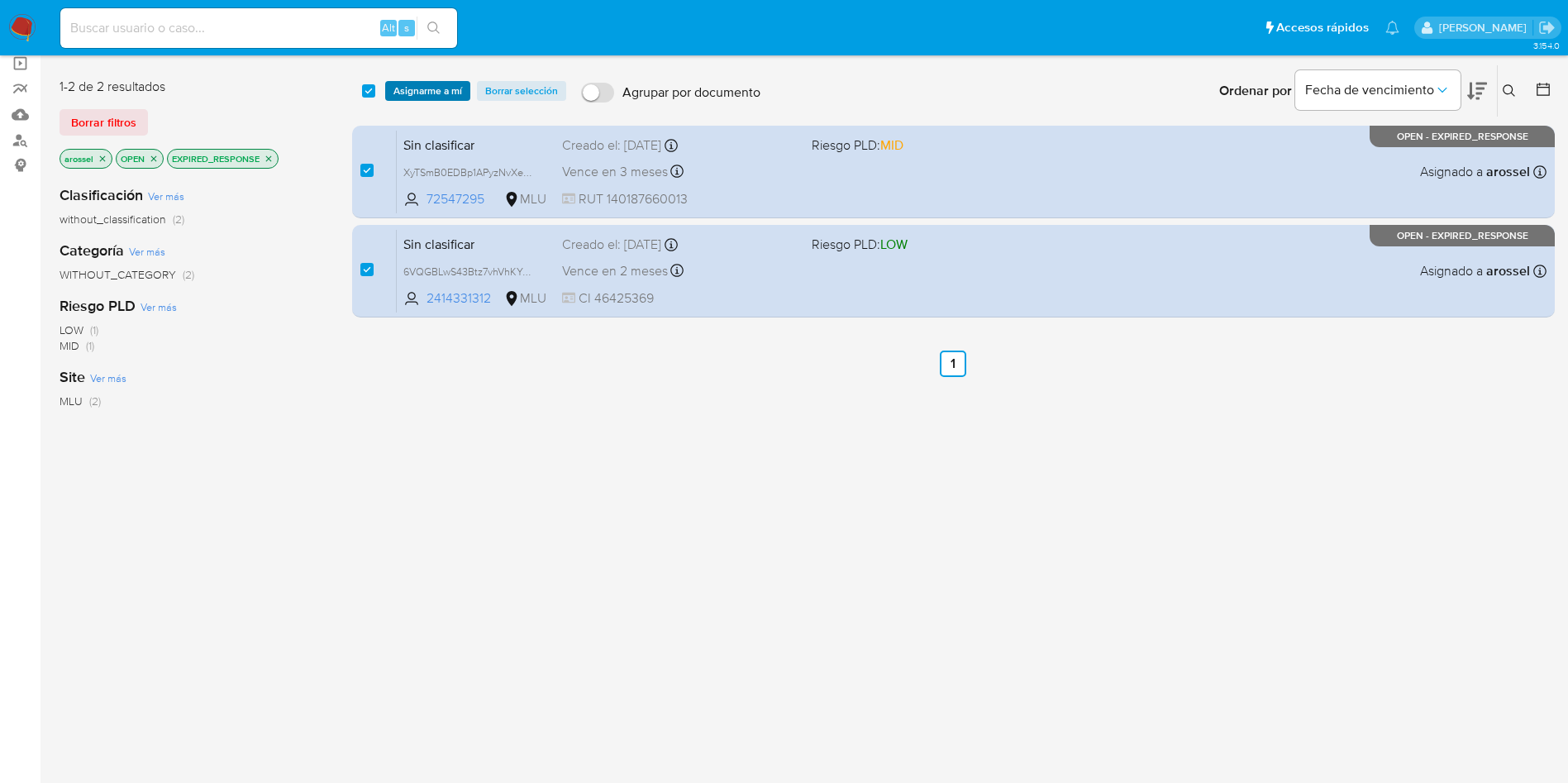
click at [408, 91] on span "Asignarme a mí" at bounding box center [428, 91] width 69 height 17
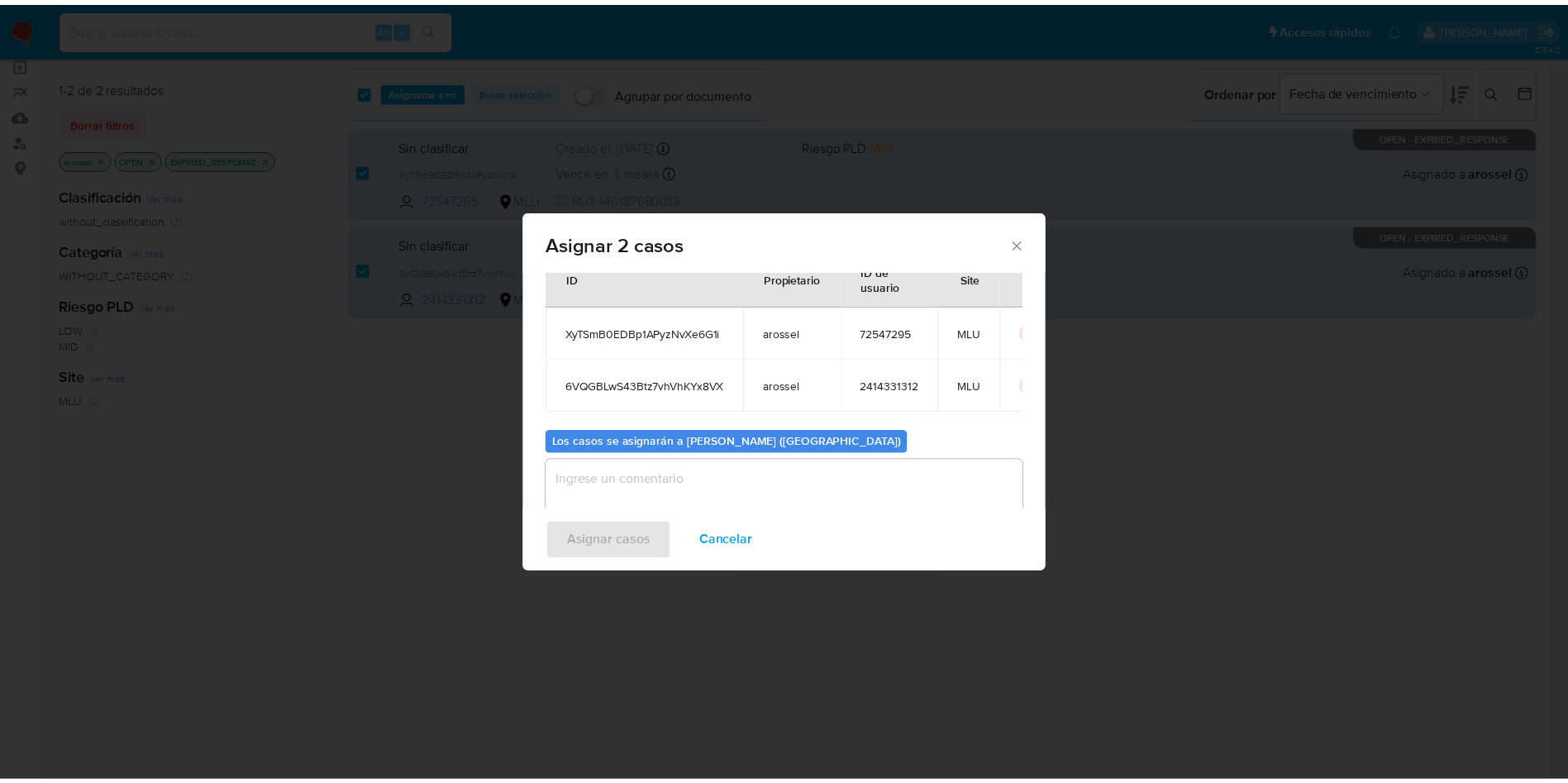
scroll to position [100, 0]
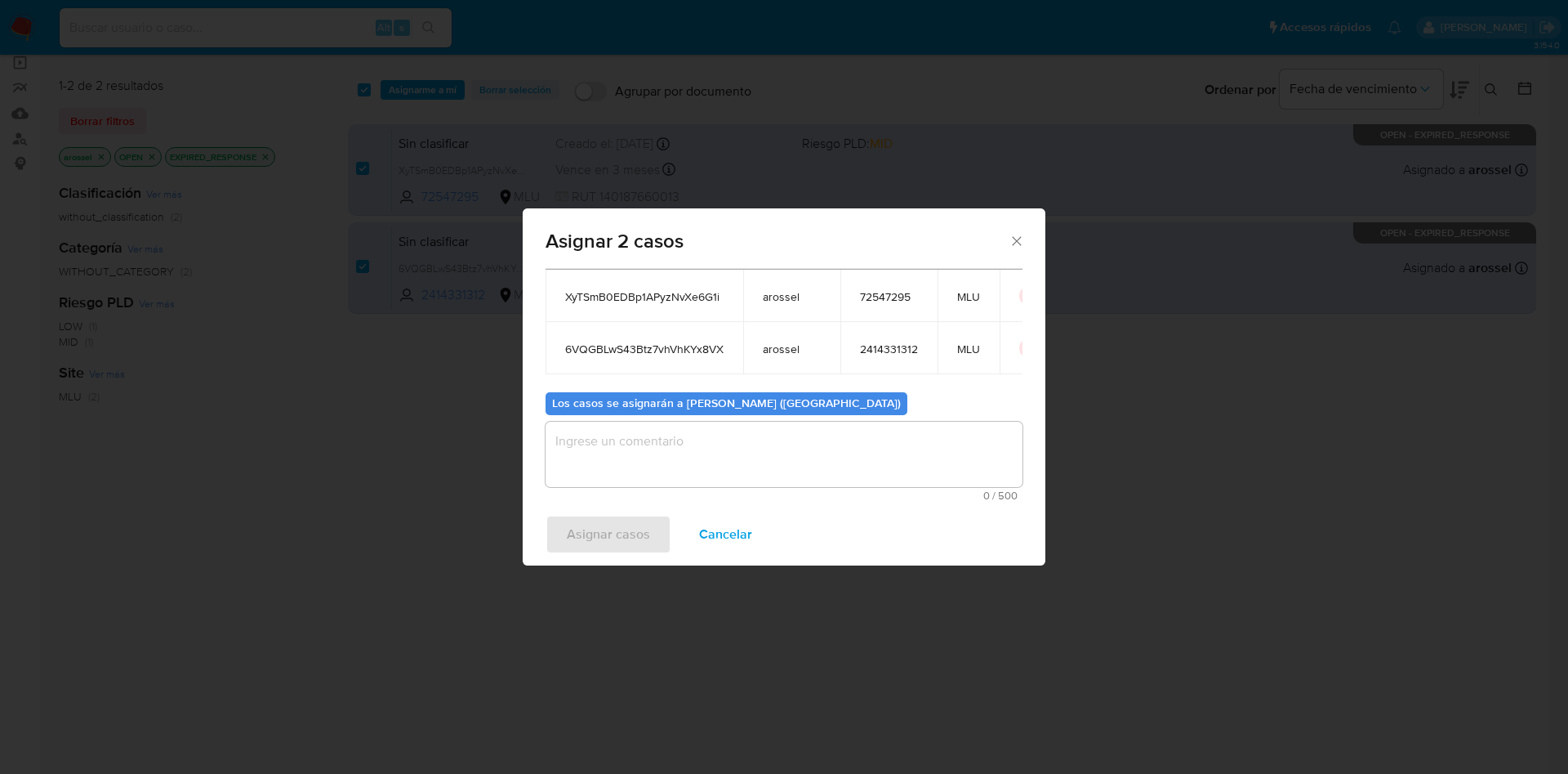
click at [673, 459] on textarea "assign-modal" at bounding box center [784, 454] width 477 height 66
click at [636, 524] on span "Asignar casos" at bounding box center [608, 533] width 83 height 36
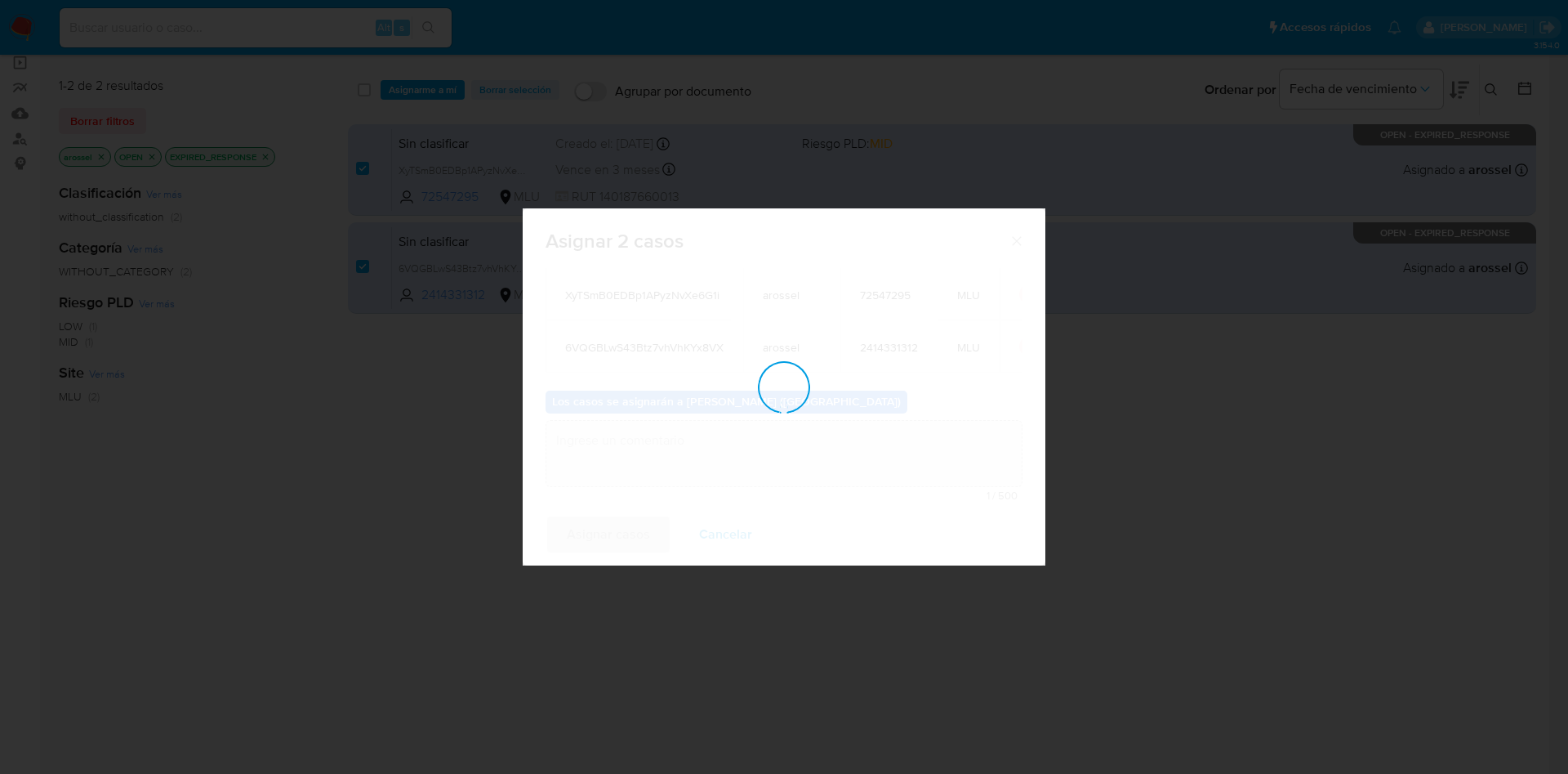
checkbox input "false"
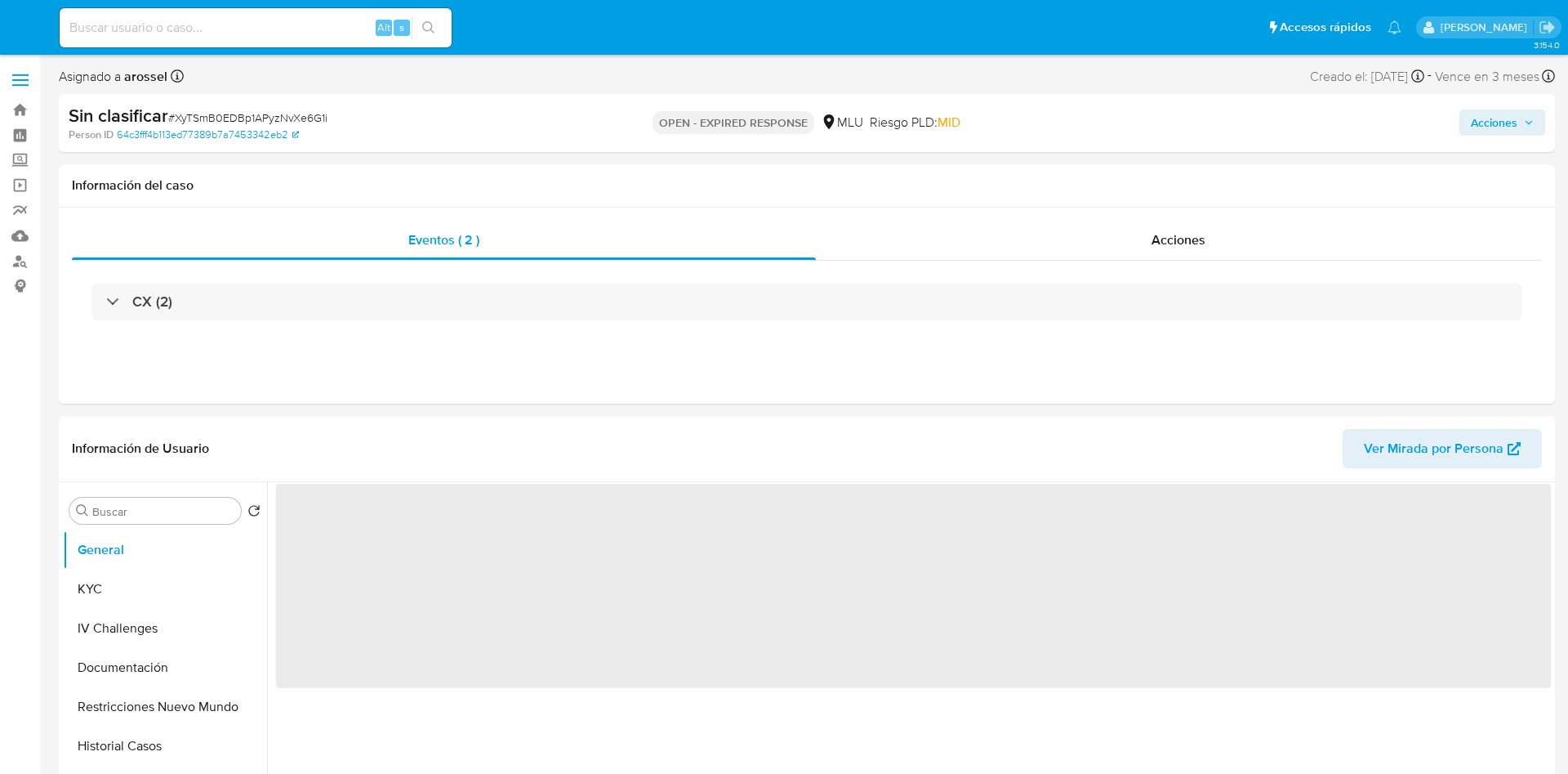
select select "10"
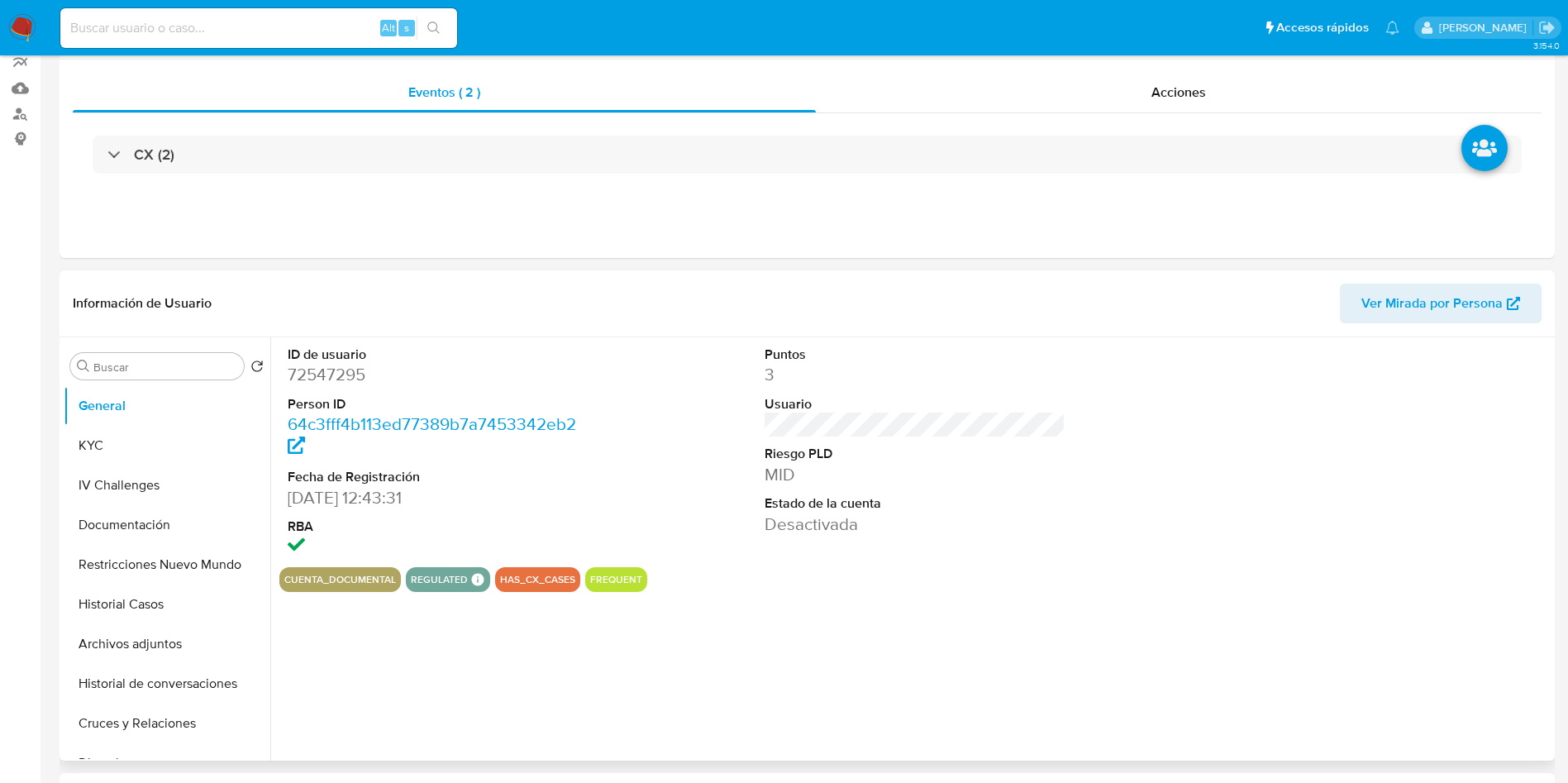
select select "10"
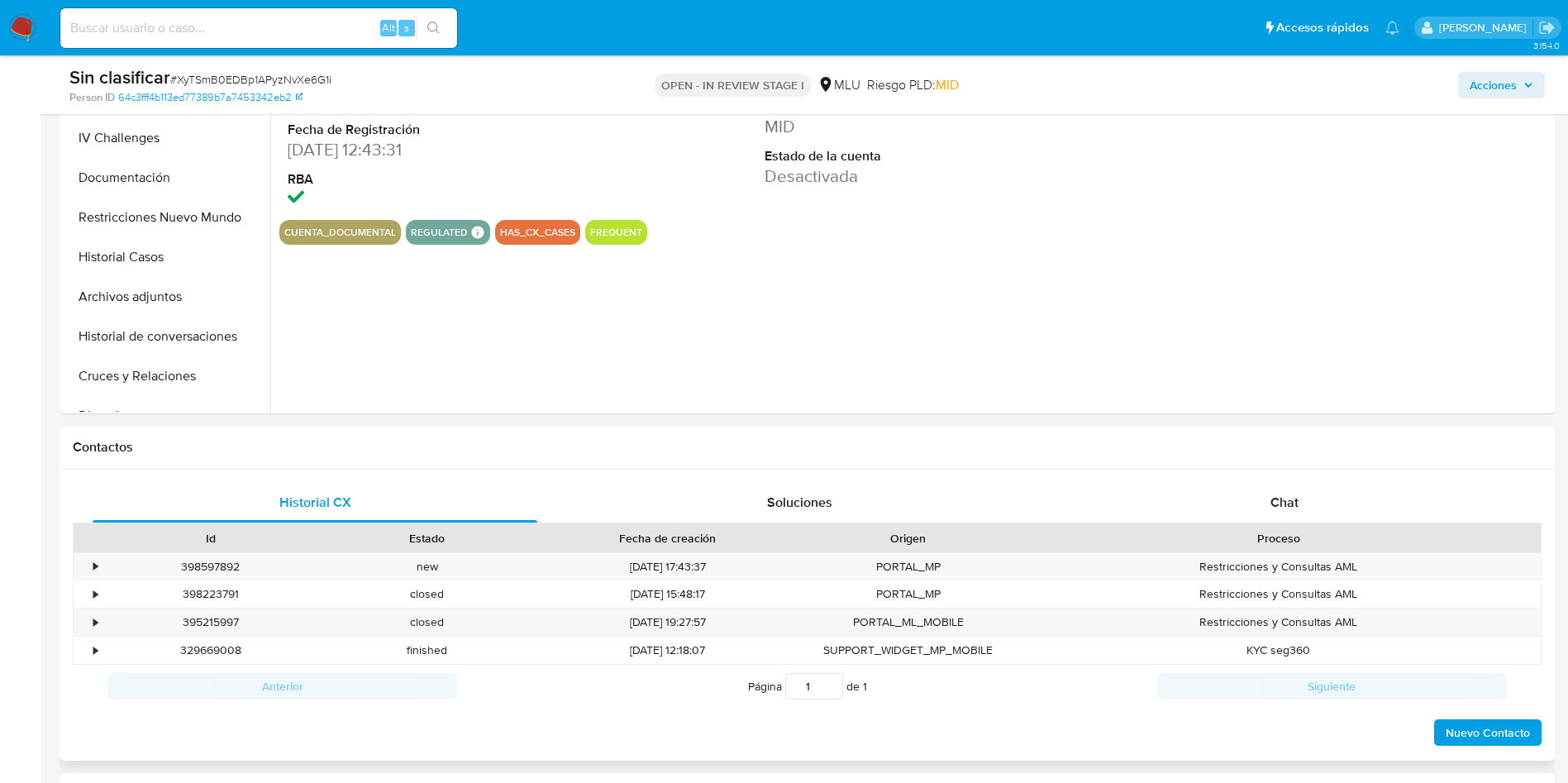
scroll to position [496, 0]
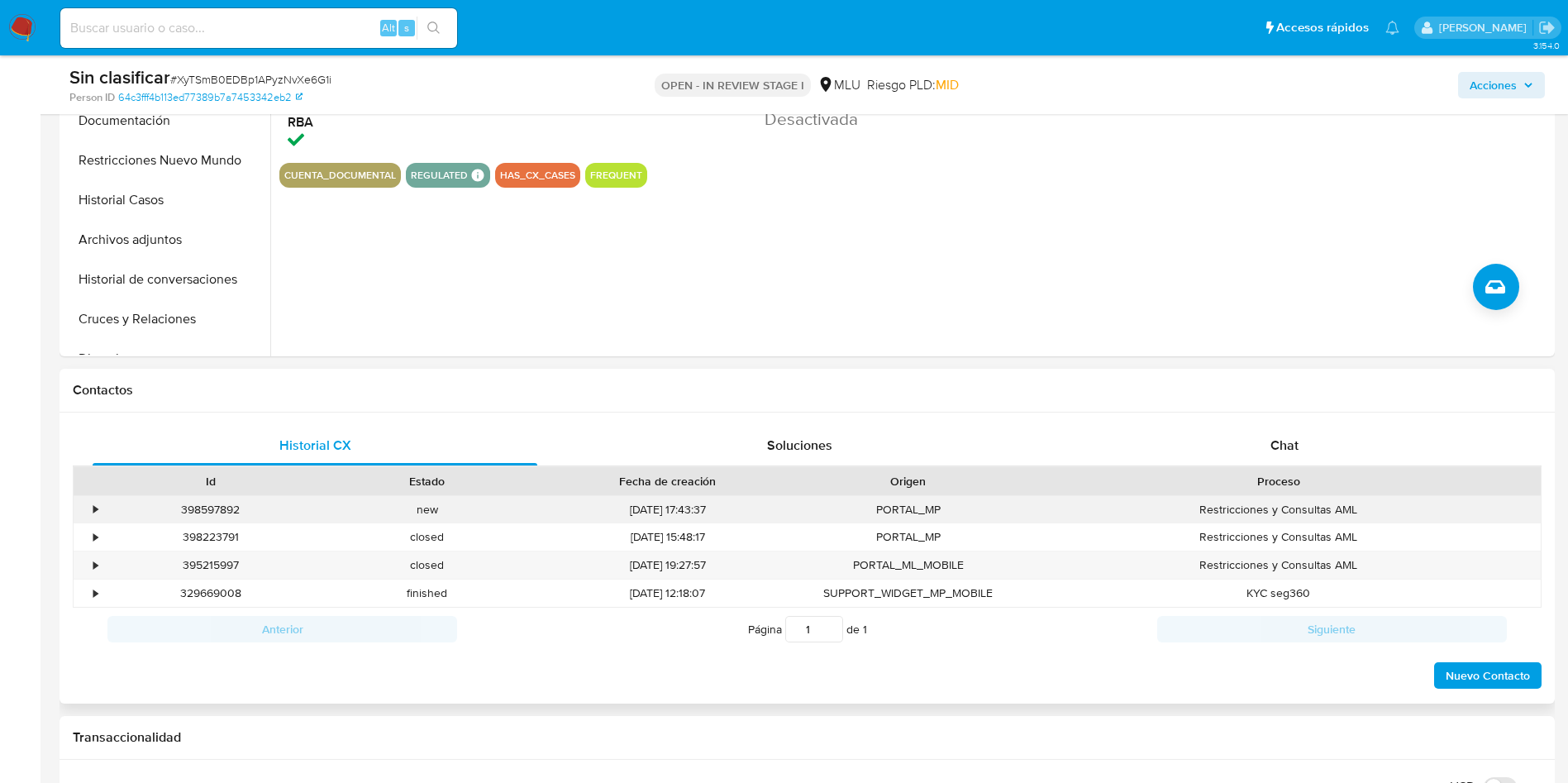
click at [86, 510] on div "•" at bounding box center [88, 509] width 29 height 27
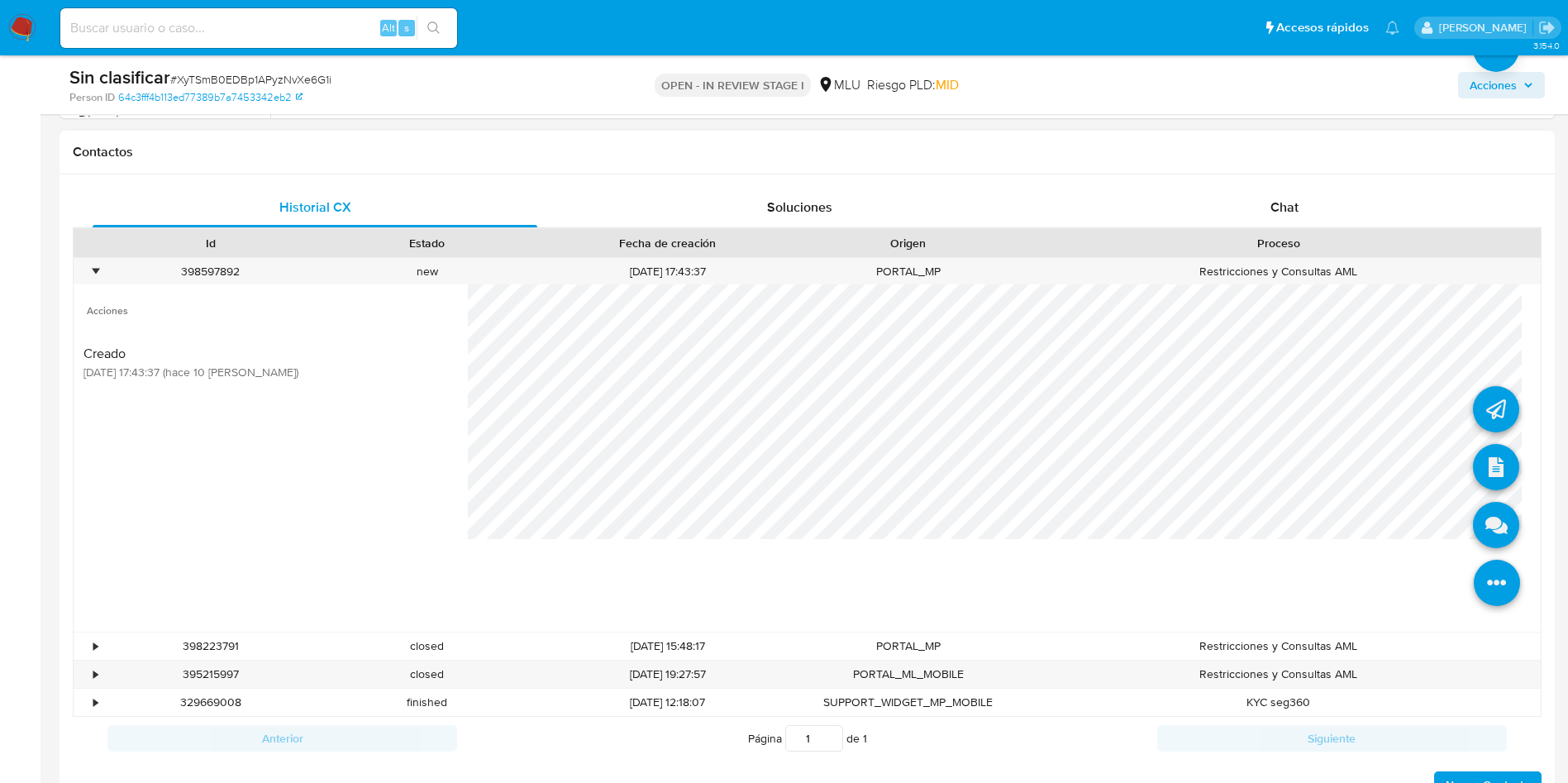
scroll to position [744, 0]
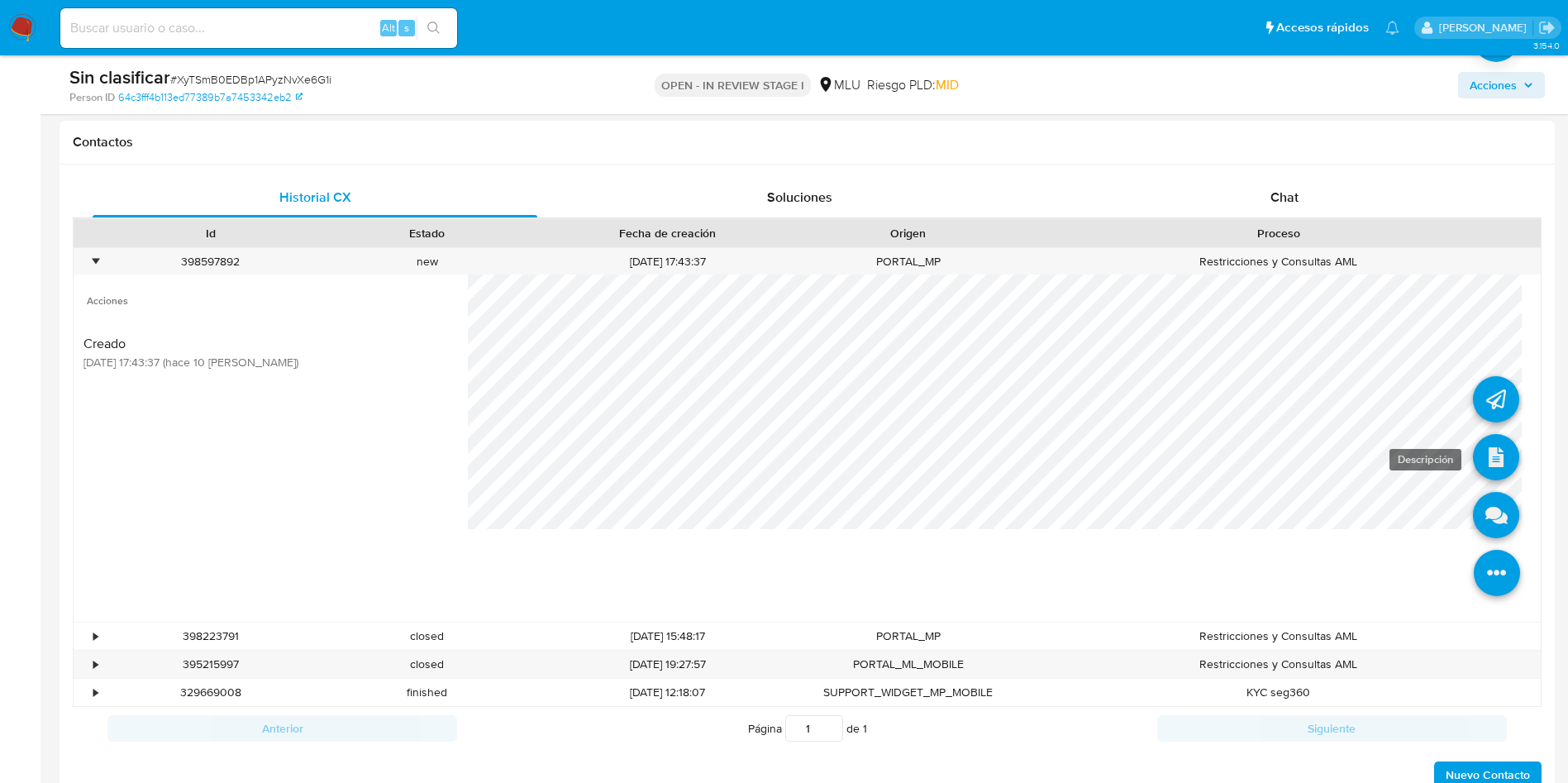
click at [1474, 465] on icon at bounding box center [1496, 457] width 46 height 46
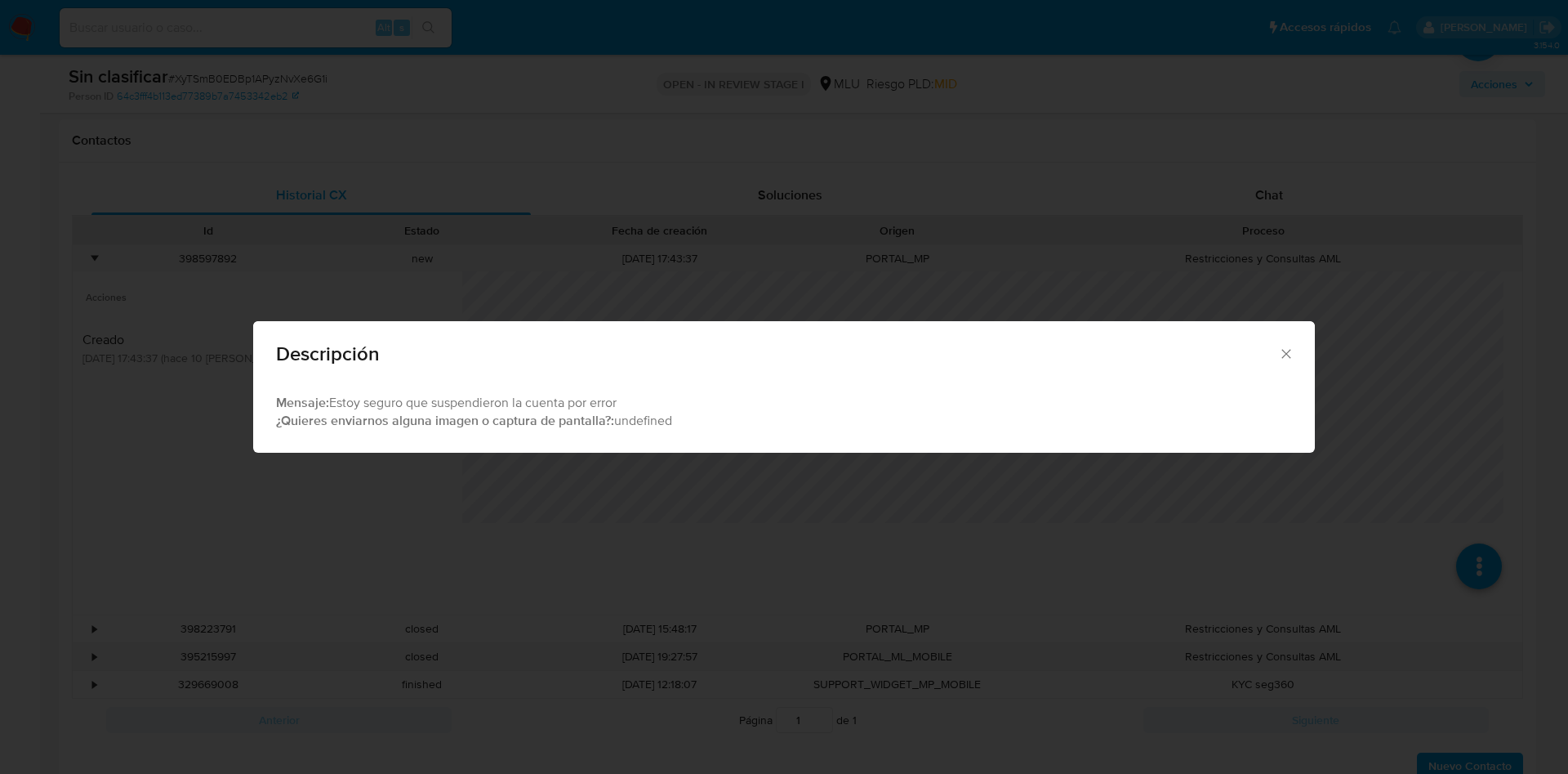
click at [876, 219] on div "Descripción Mensaje: Estoy seguro que suspendieron la cuenta por error ¿Quieres…" at bounding box center [784, 387] width 1568 height 774
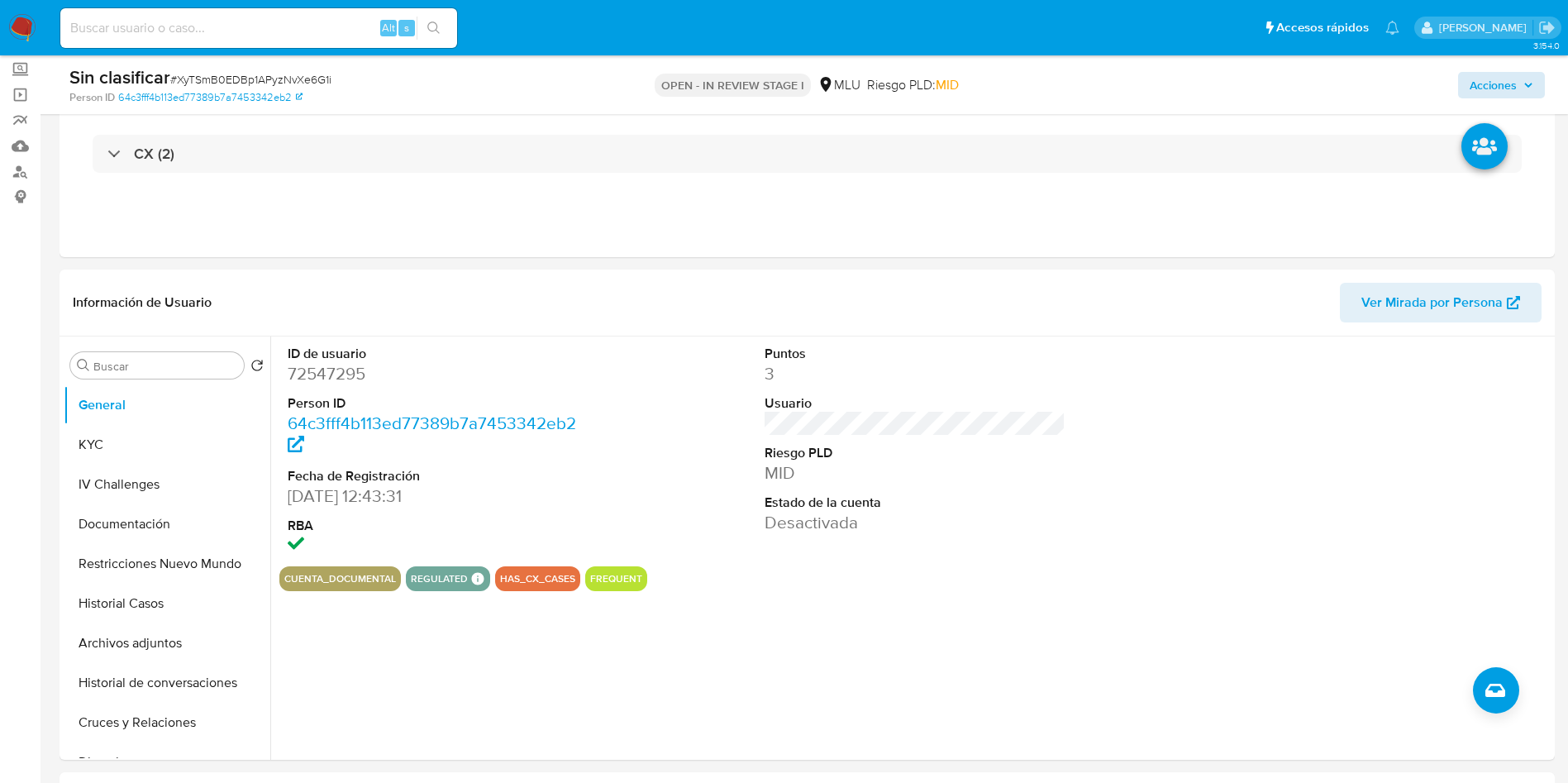
scroll to position [0, 0]
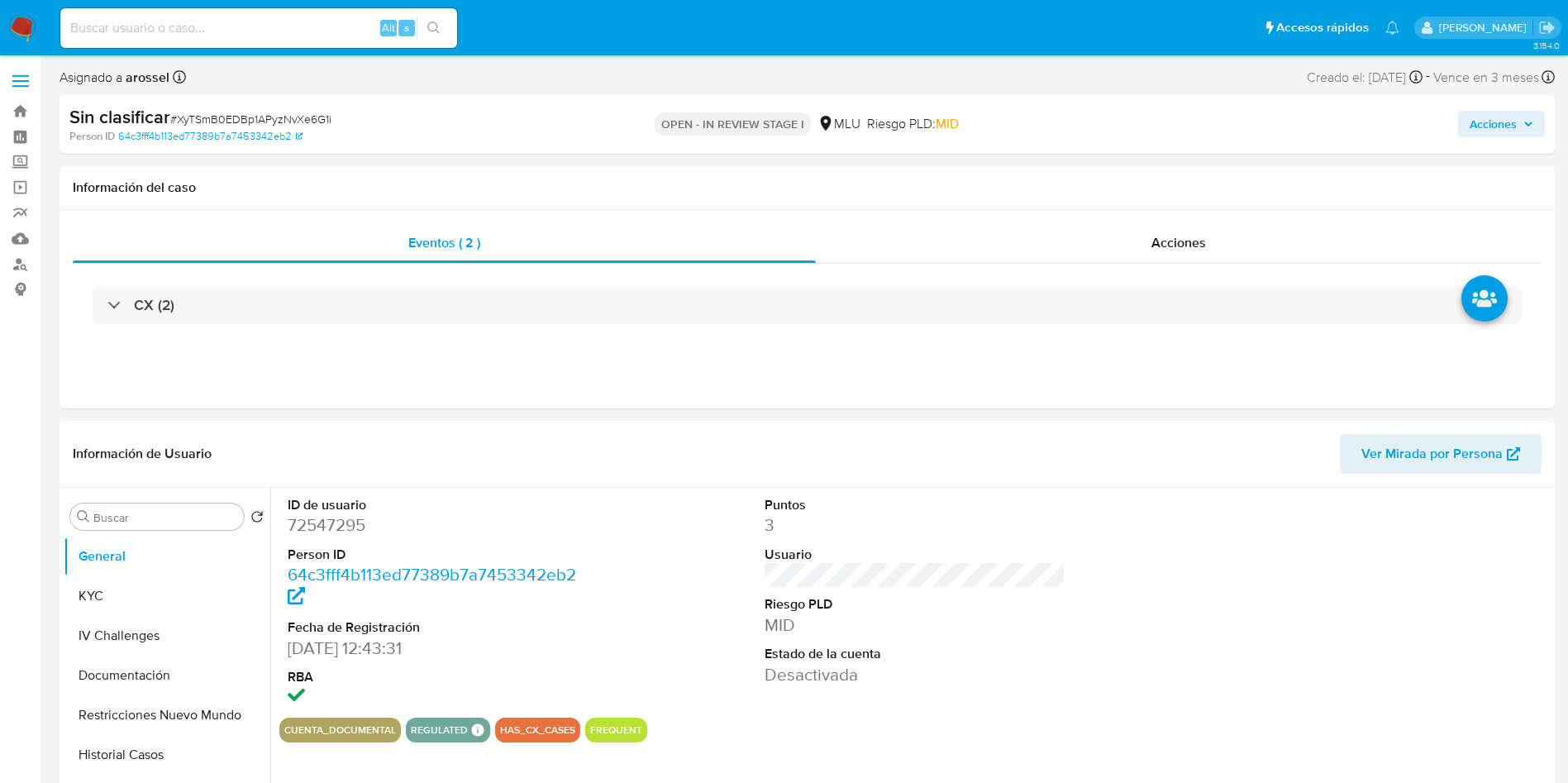
click at [1482, 123] on span "Acciones" at bounding box center [1493, 124] width 47 height 27
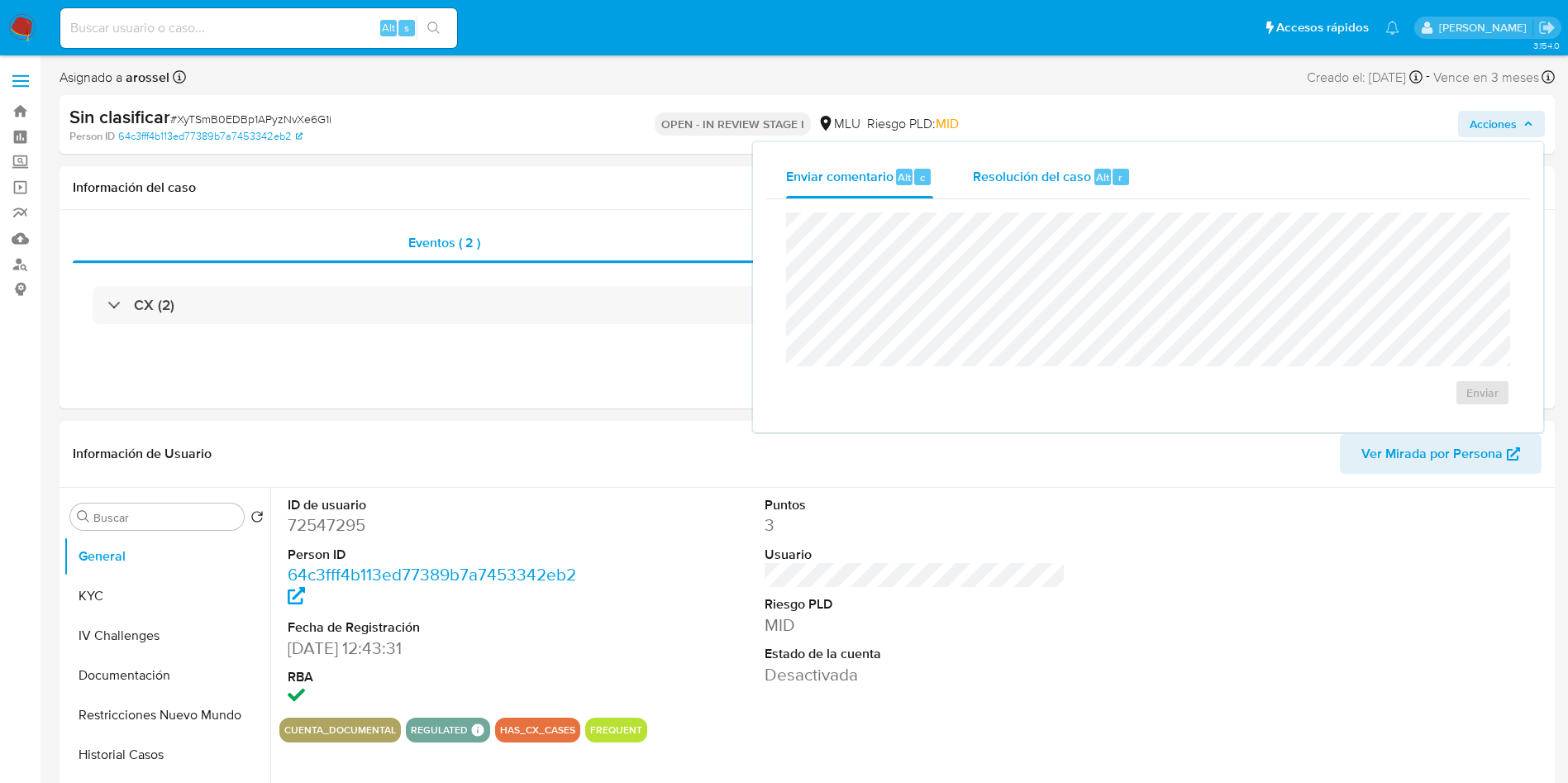
click at [1059, 161] on div "Resolución del caso Alt r" at bounding box center [1052, 176] width 158 height 43
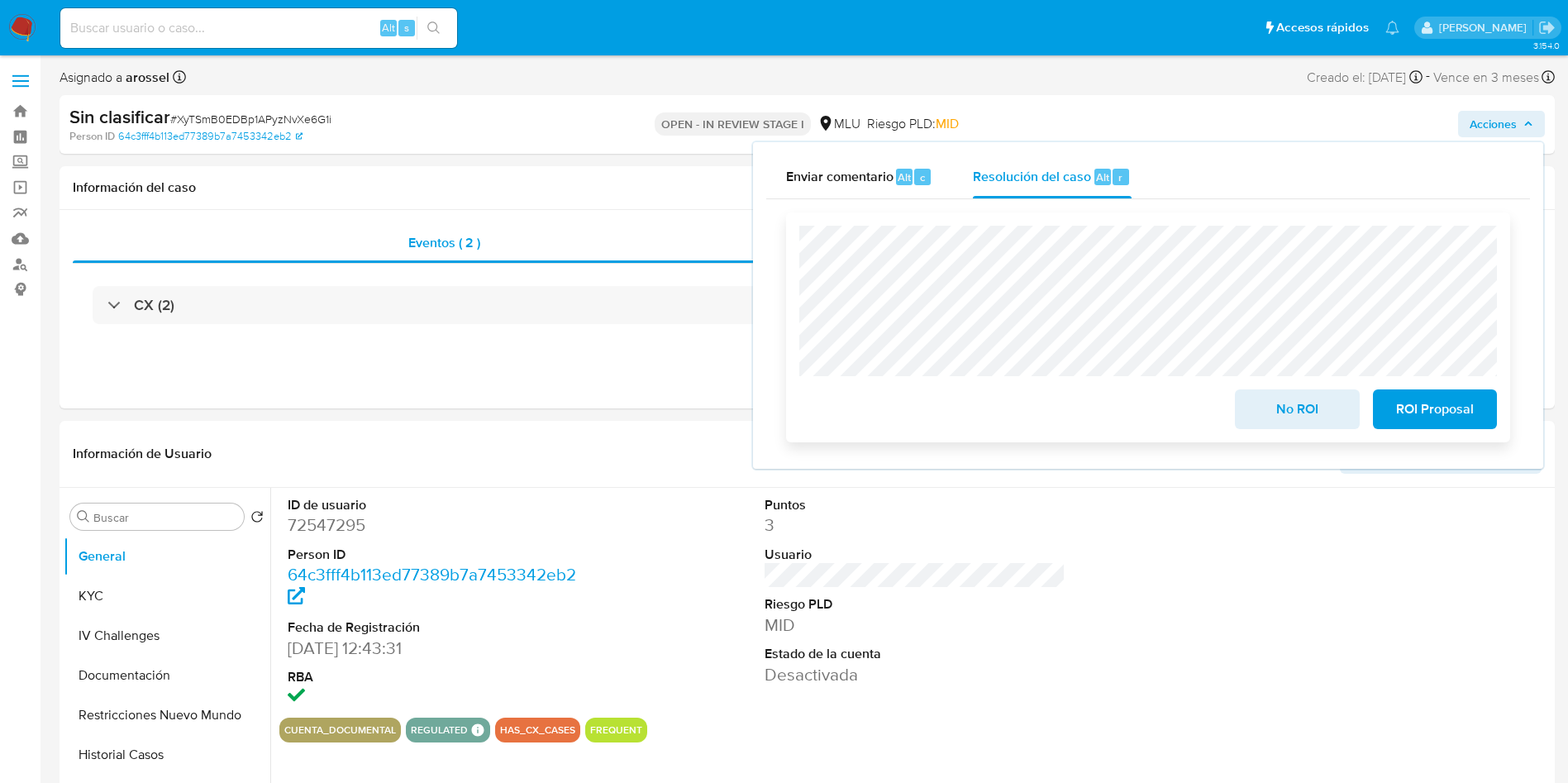
click at [1268, 410] on span "No ROI" at bounding box center [1297, 409] width 81 height 36
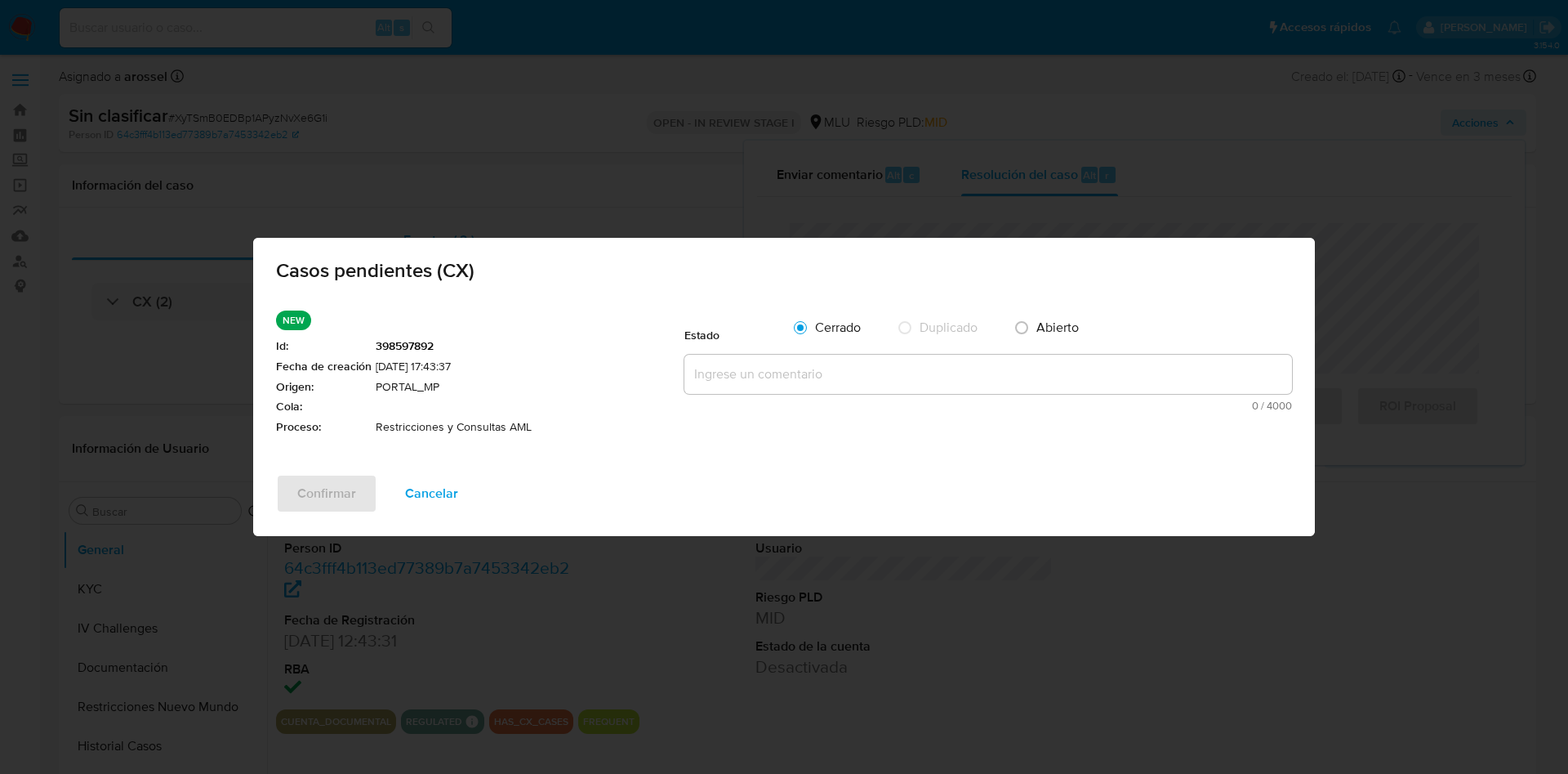
click at [755, 386] on textarea at bounding box center [988, 373] width 608 height 39
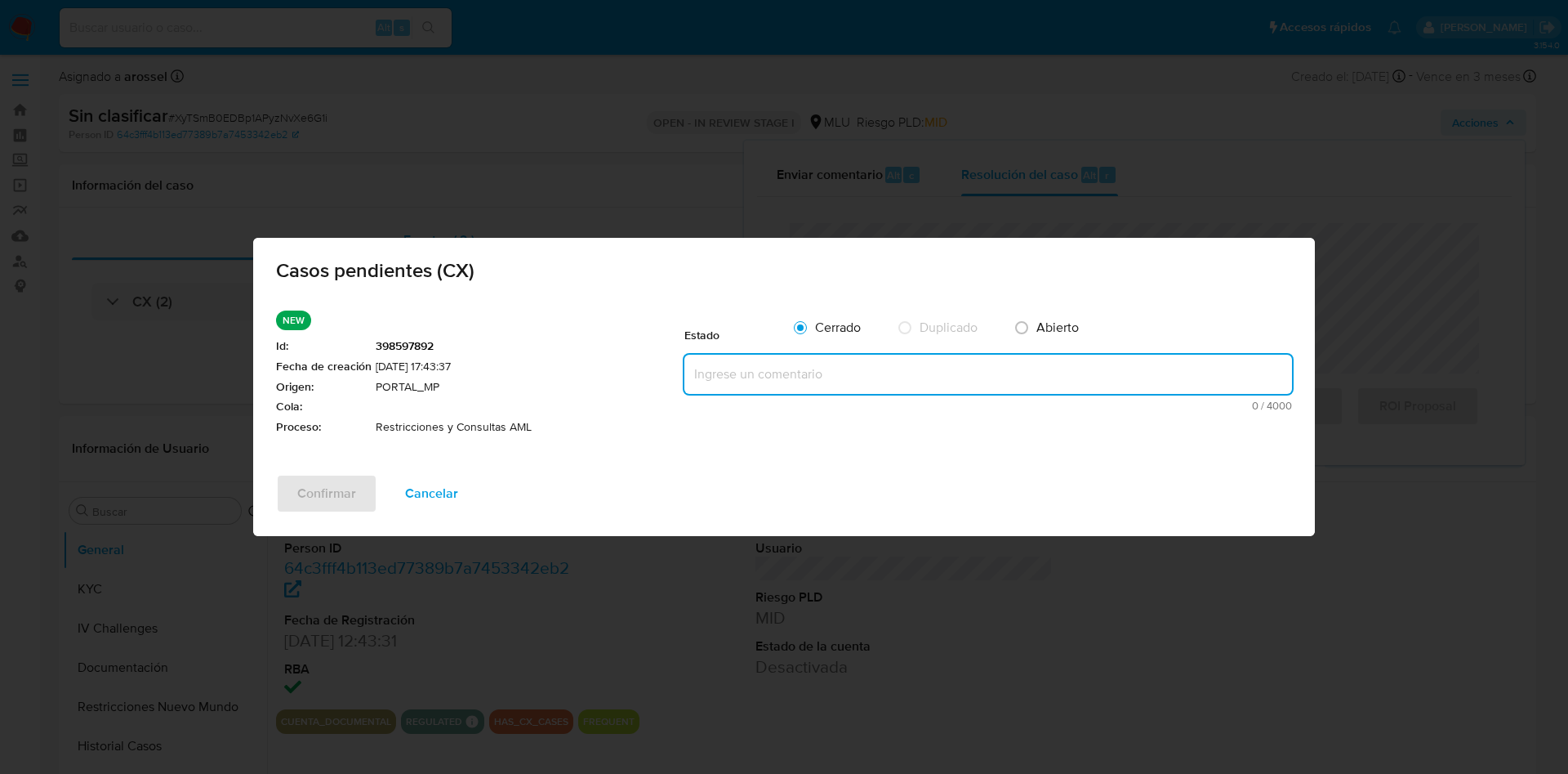
paste textarea "Se le informa motivo de suspensión permanente. Se cierra el caso como No ROI."
type textarea "Se le informa motivo de suspensión permanente. Se cierra el caso como No ROI."
click at [360, 484] on button "Confirmar" at bounding box center [327, 493] width 101 height 39
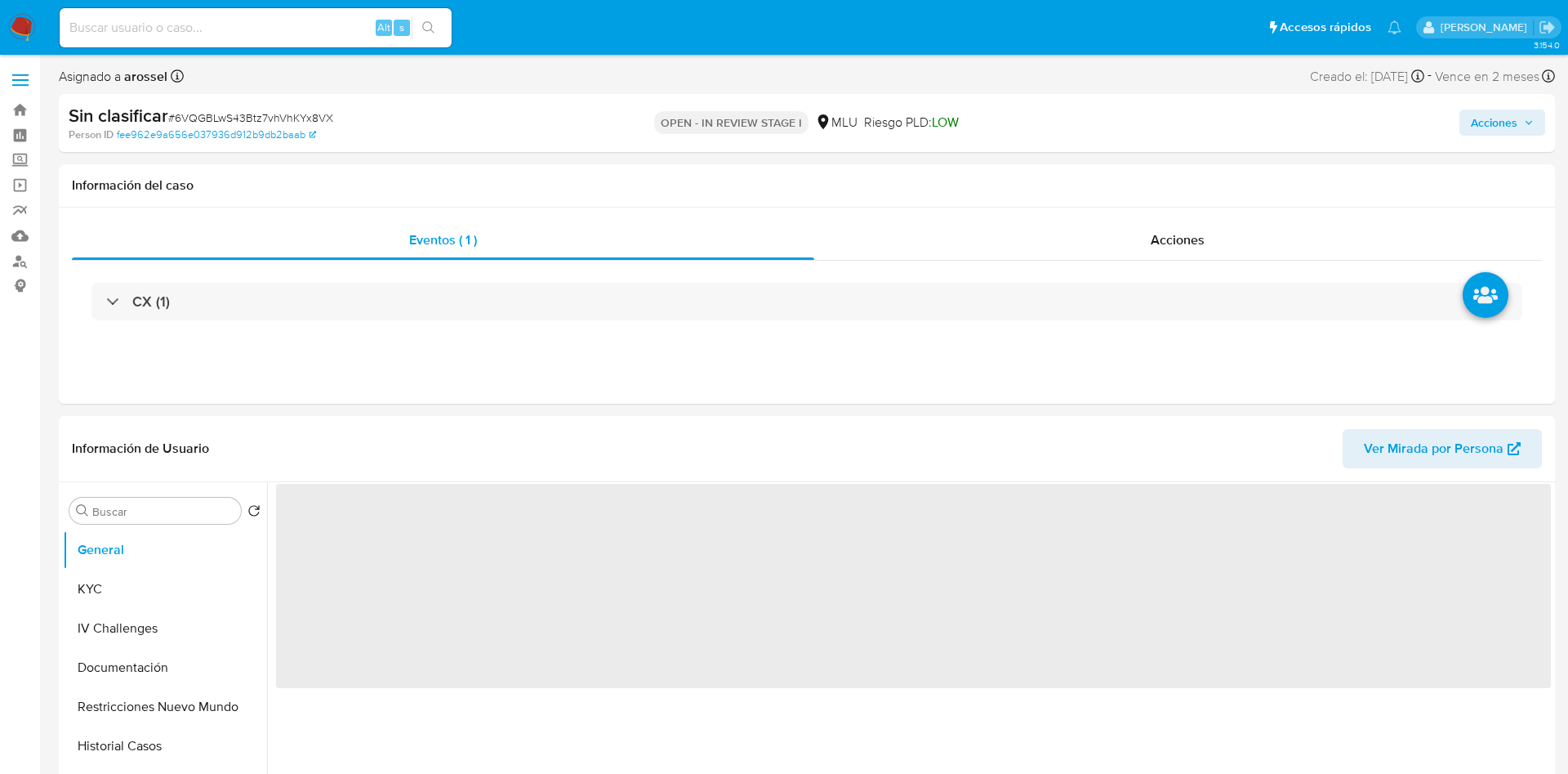
select select "10"
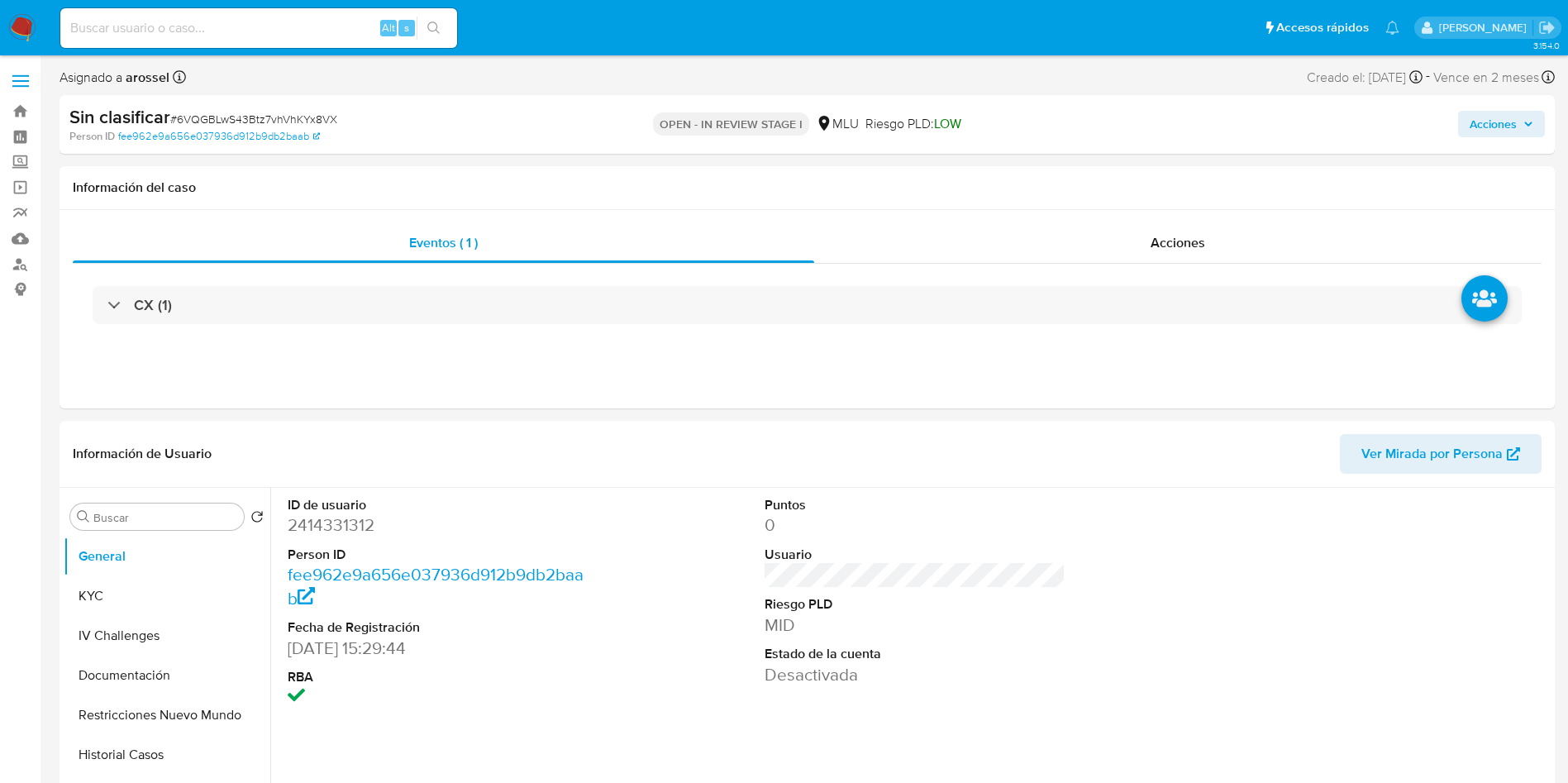
click at [1518, 119] on span "Acciones" at bounding box center [1502, 124] width 64 height 23
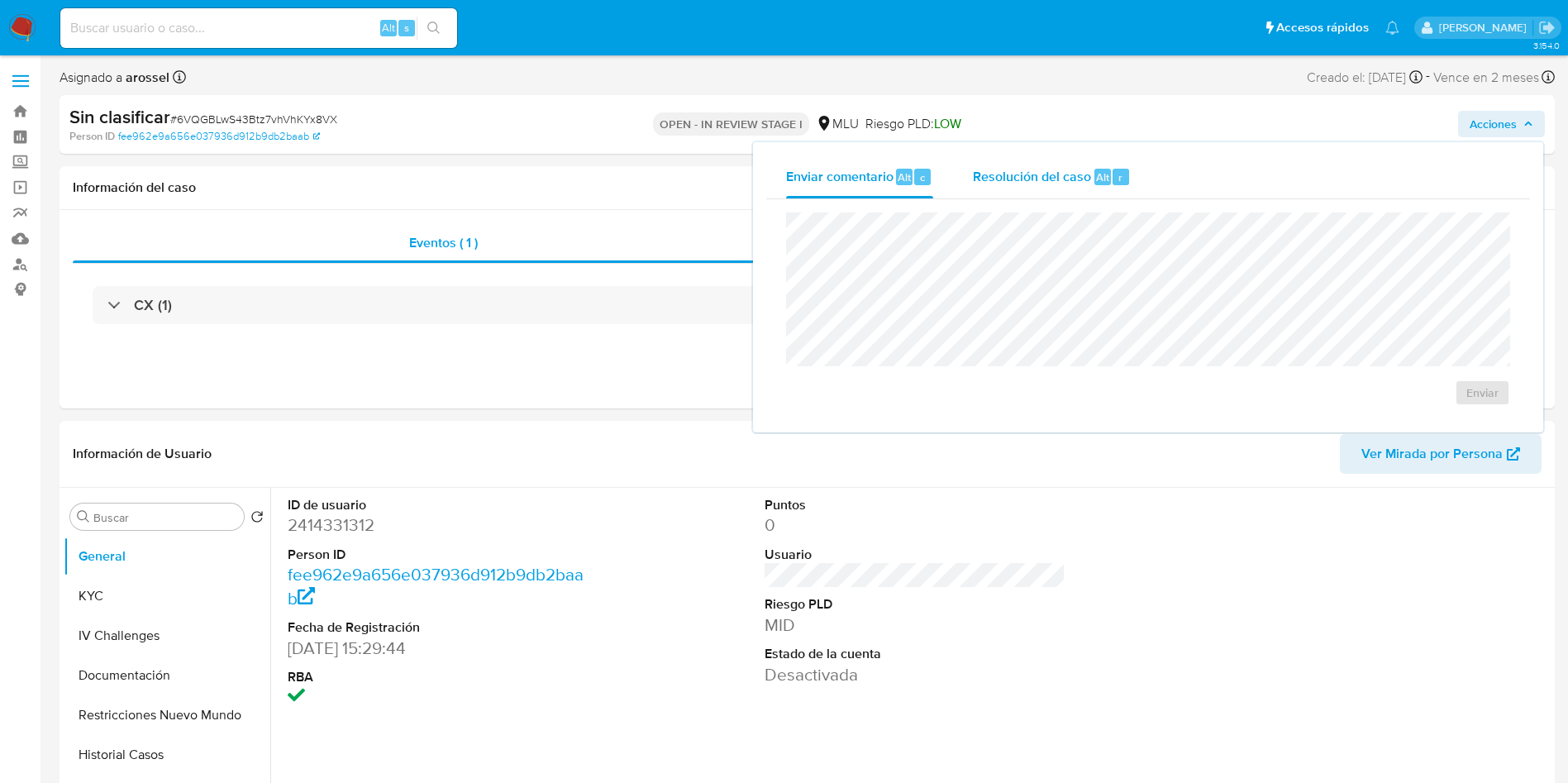
click at [1057, 176] on span "Resolución del caso" at bounding box center [1032, 176] width 118 height 19
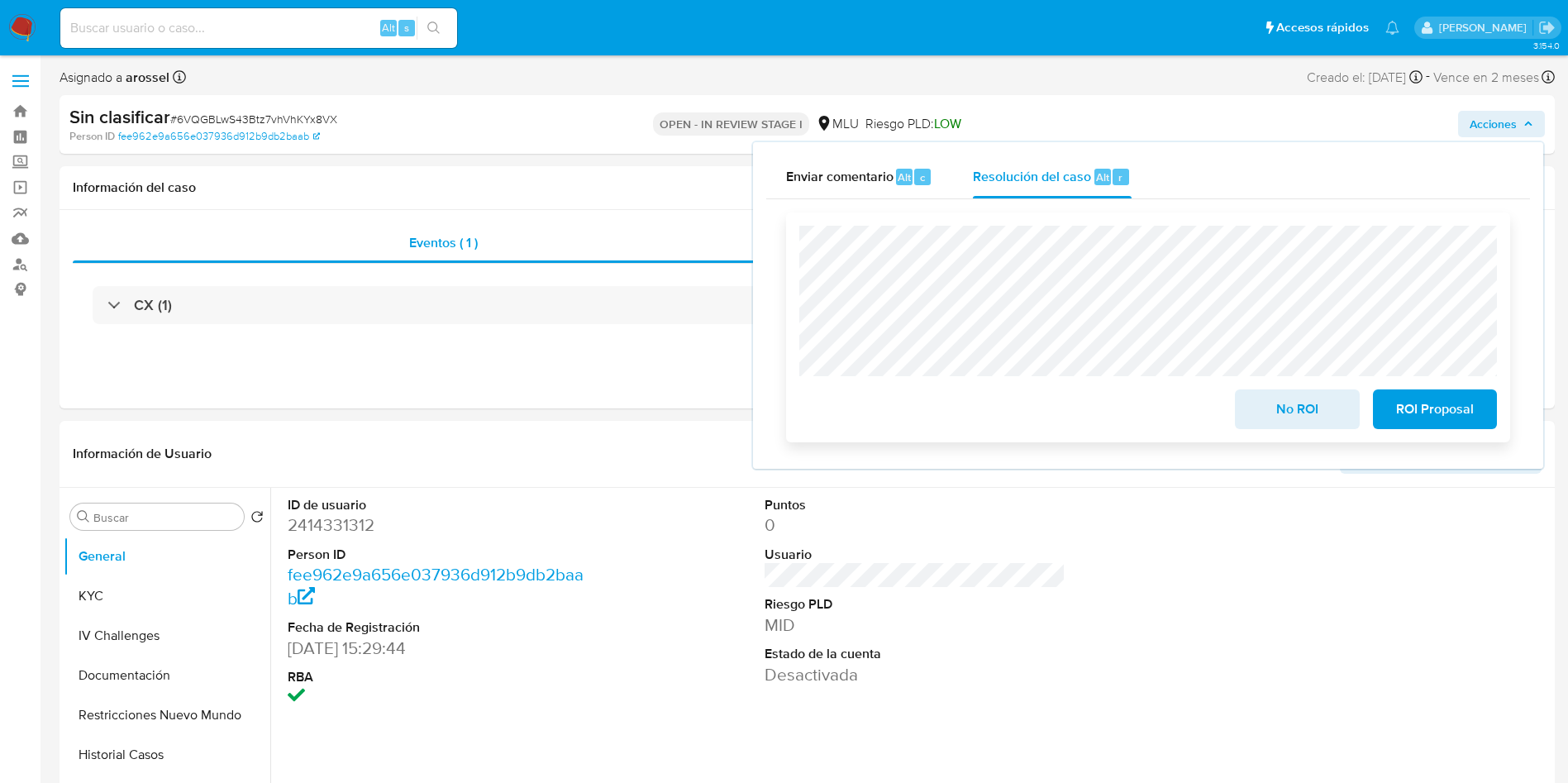
click at [1244, 413] on button "No ROI" at bounding box center [1297, 409] width 124 height 39
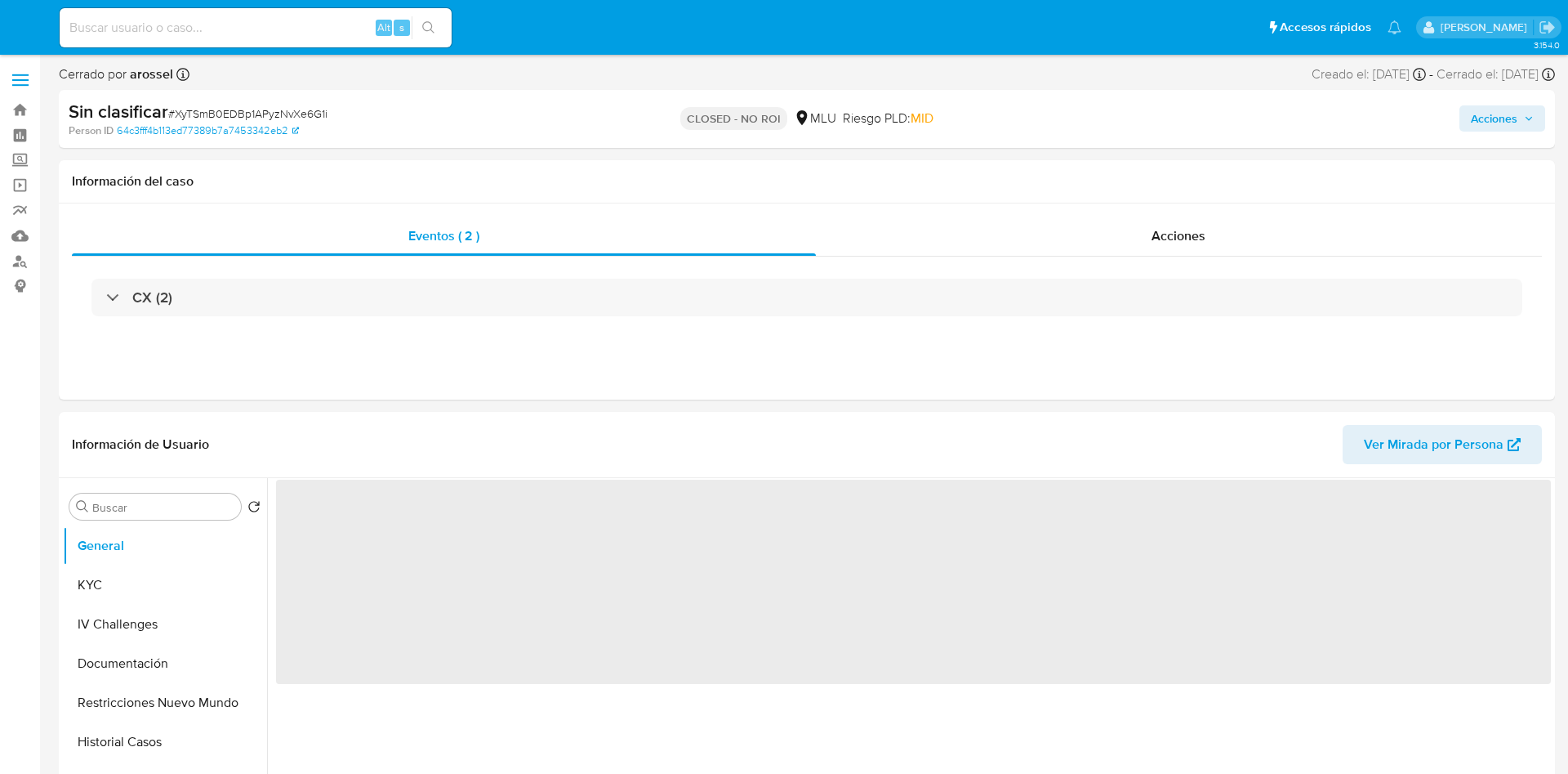
select select "10"
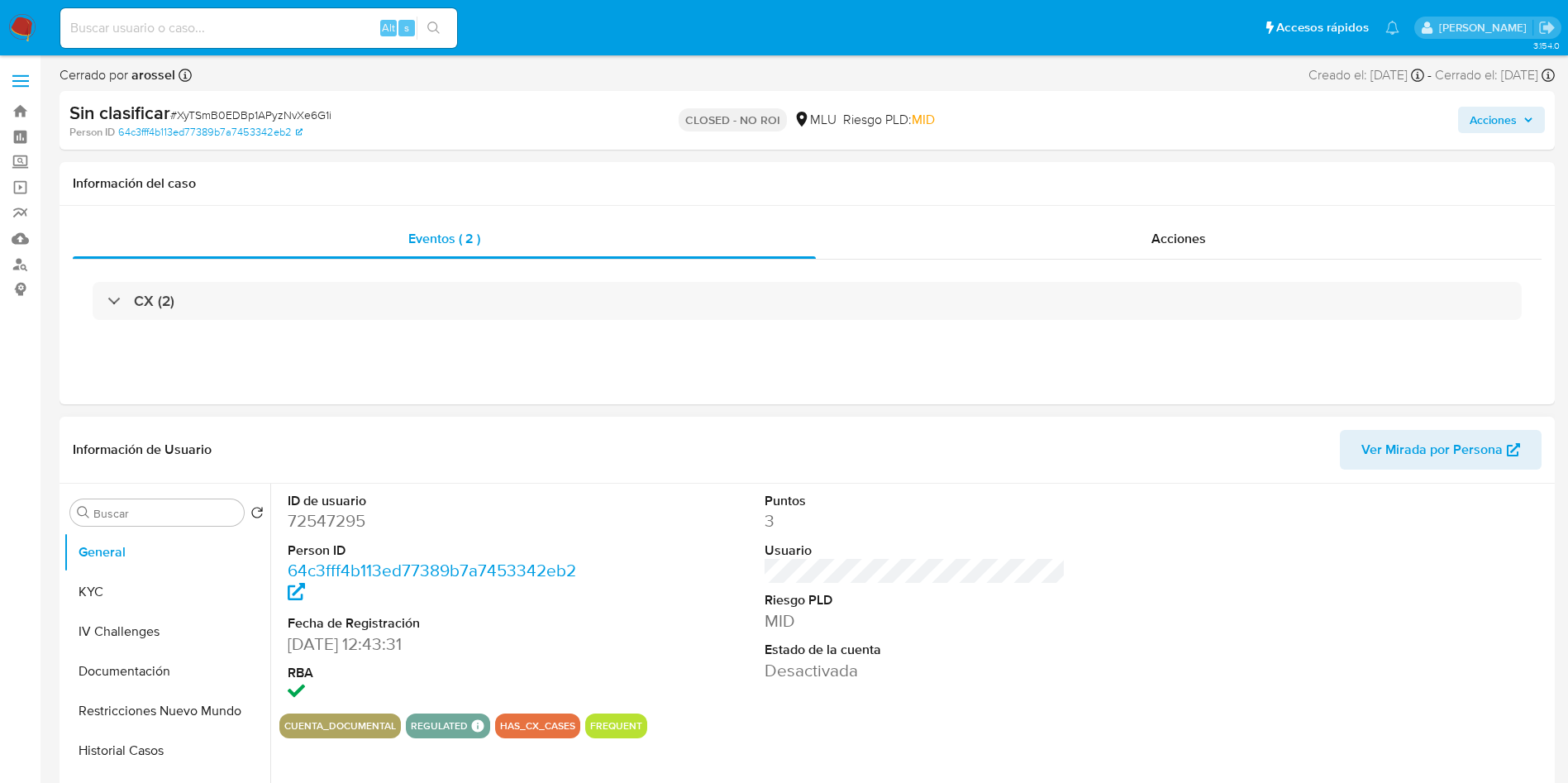
click at [865, 588] on dl "Puntos 3 Usuario Riesgo PLD MID Estado de la cuenta Desactivada" at bounding box center [915, 587] width 301 height 190
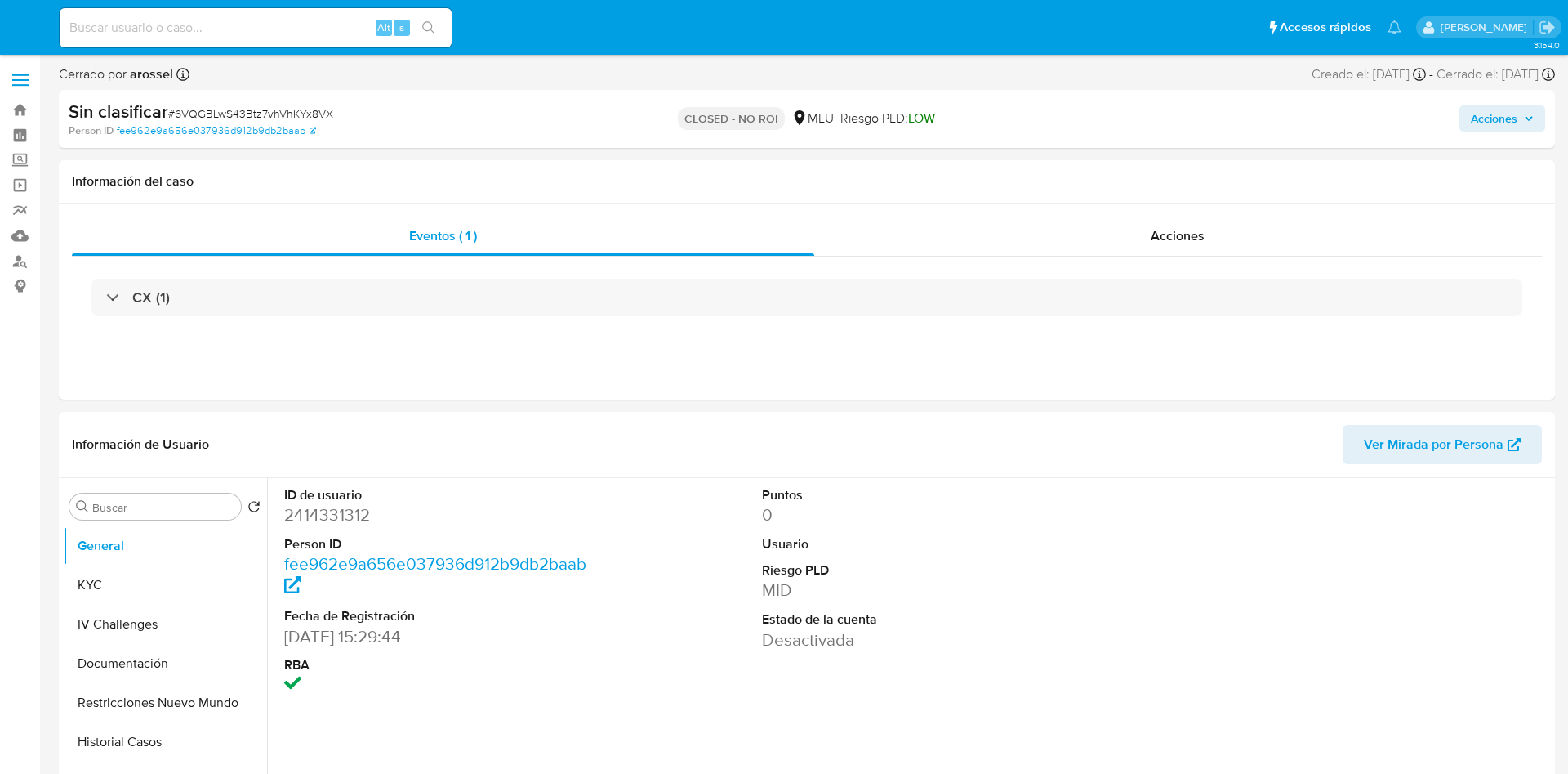
select select "10"
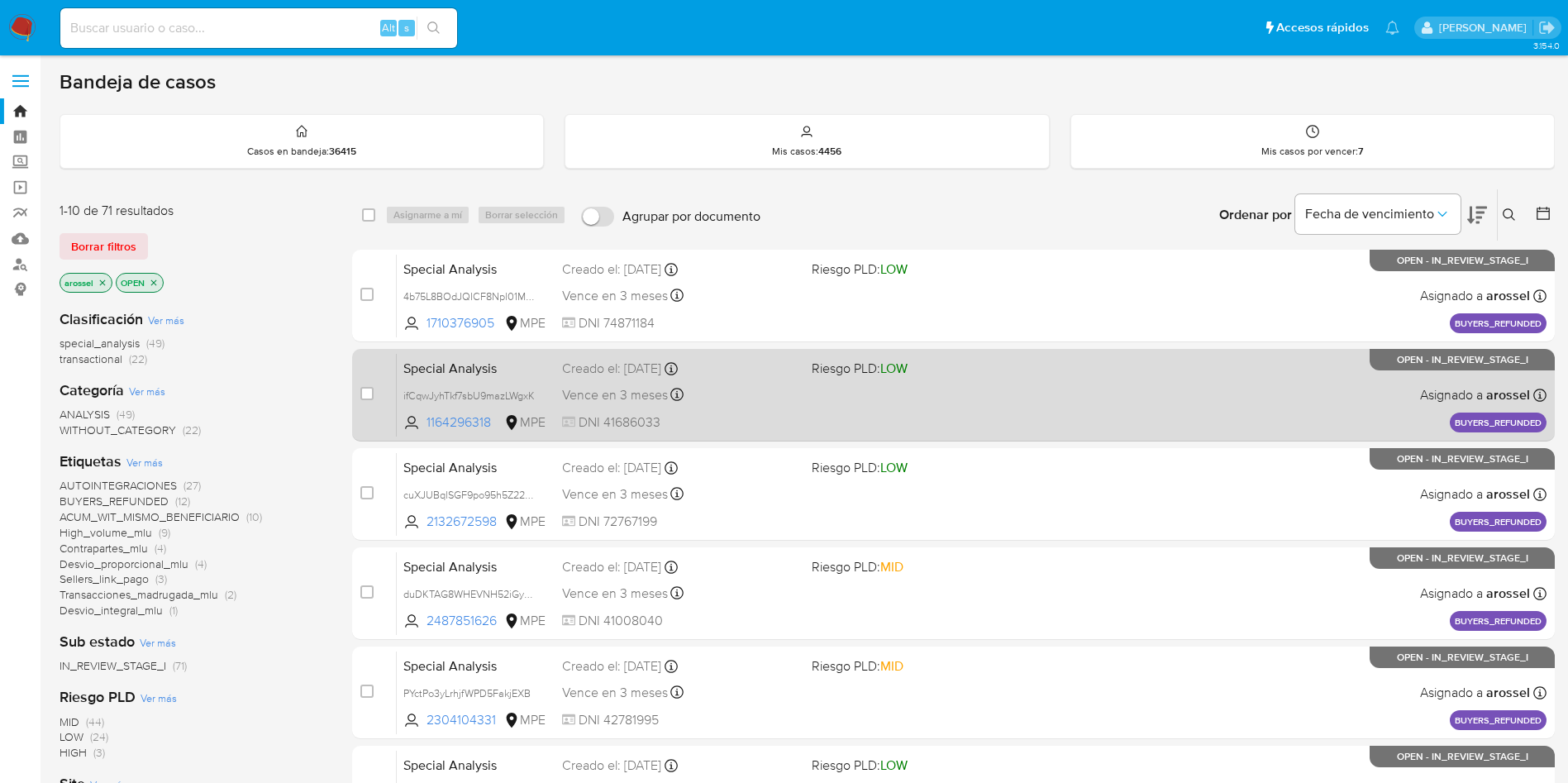
scroll to position [124, 0]
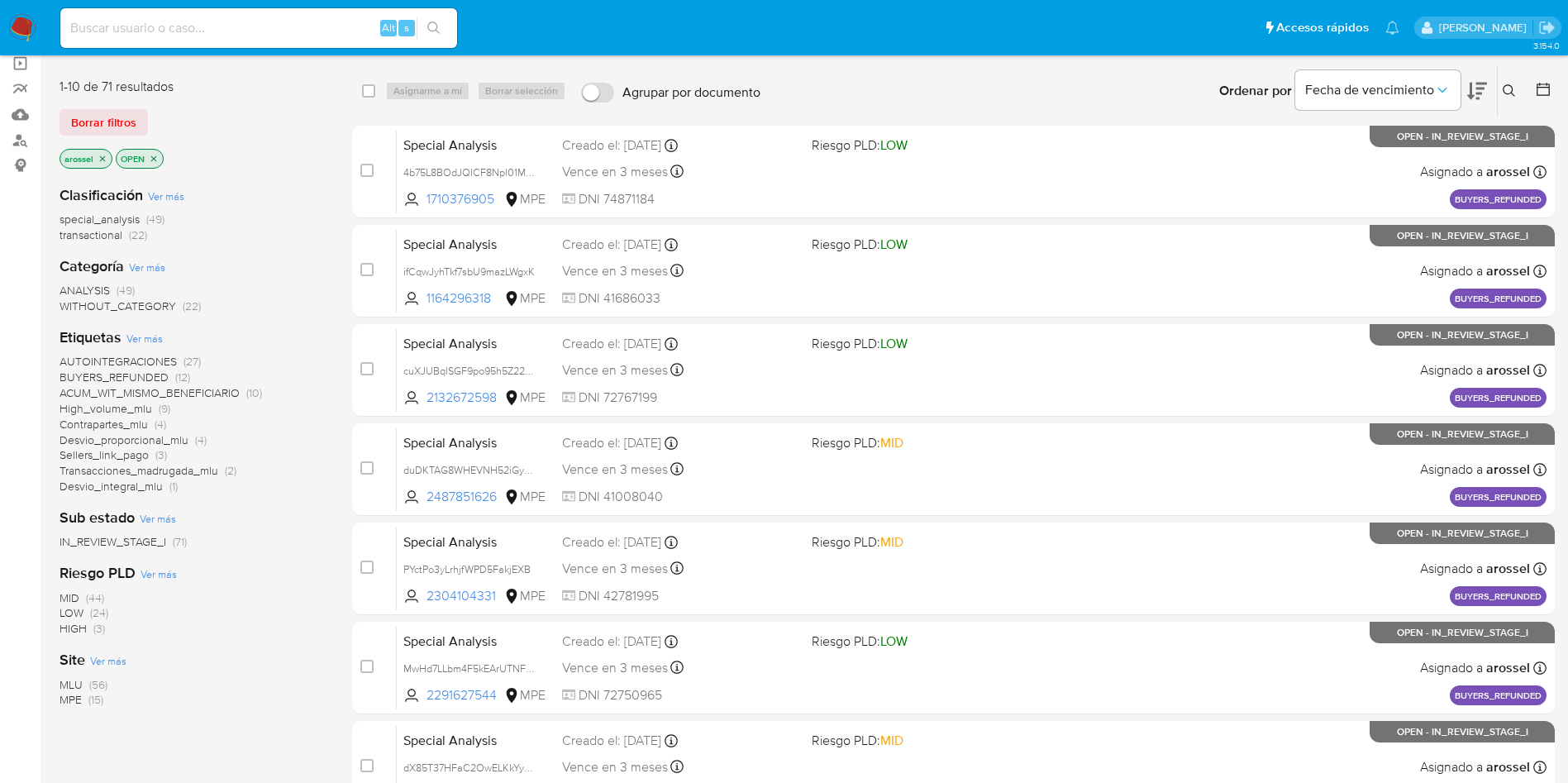
click at [243, 23] on input at bounding box center [259, 29] width 397 height 22
paste input "azt77CtgX1yRvdK75RMlqL55"
type input "azt77CtgX1yRvdK75RMlqL55"
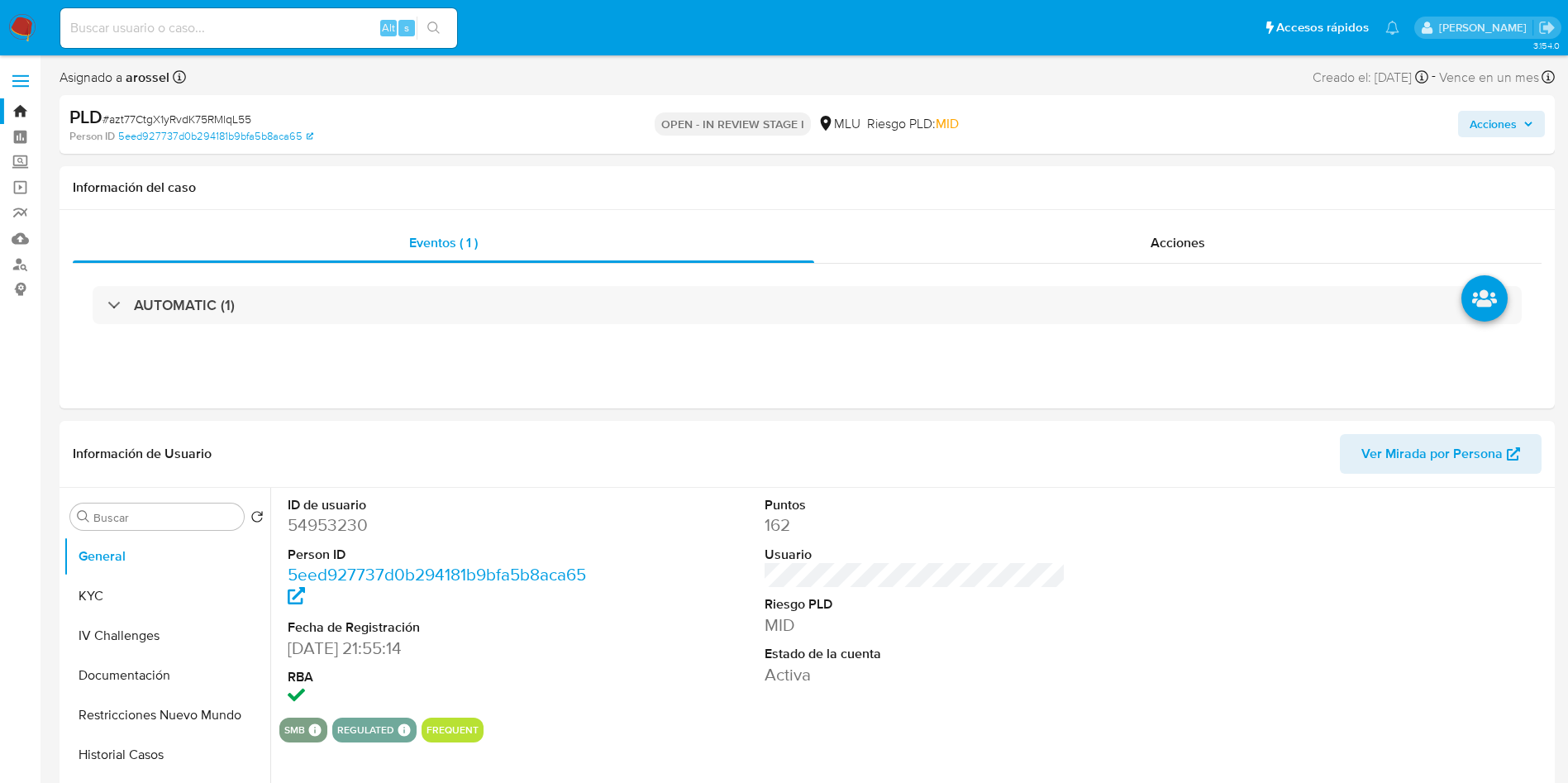
select select "10"
click at [1417, 446] on span "Ver Mirada por Persona" at bounding box center [1432, 453] width 141 height 39
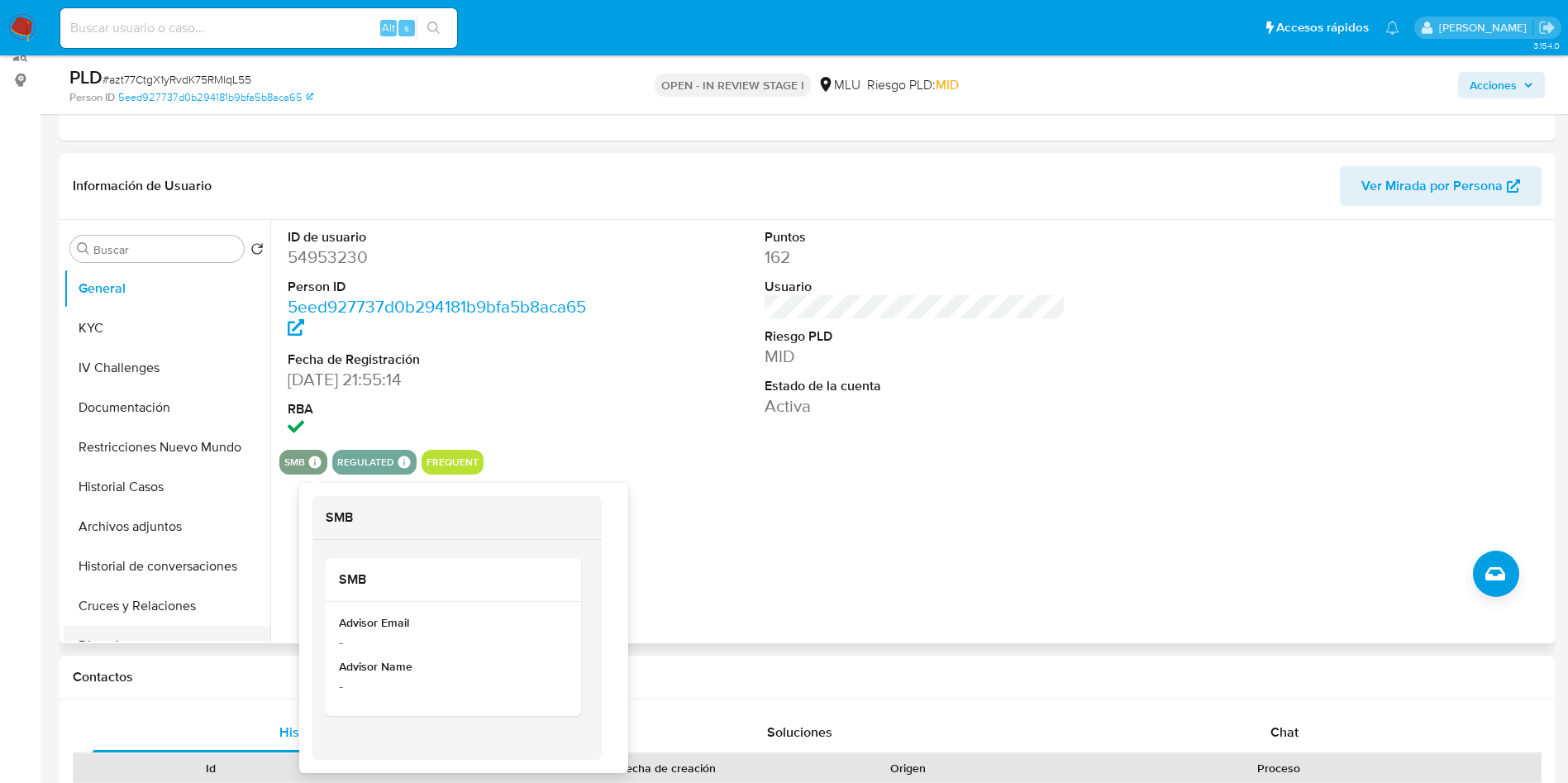
scroll to position [248, 0]
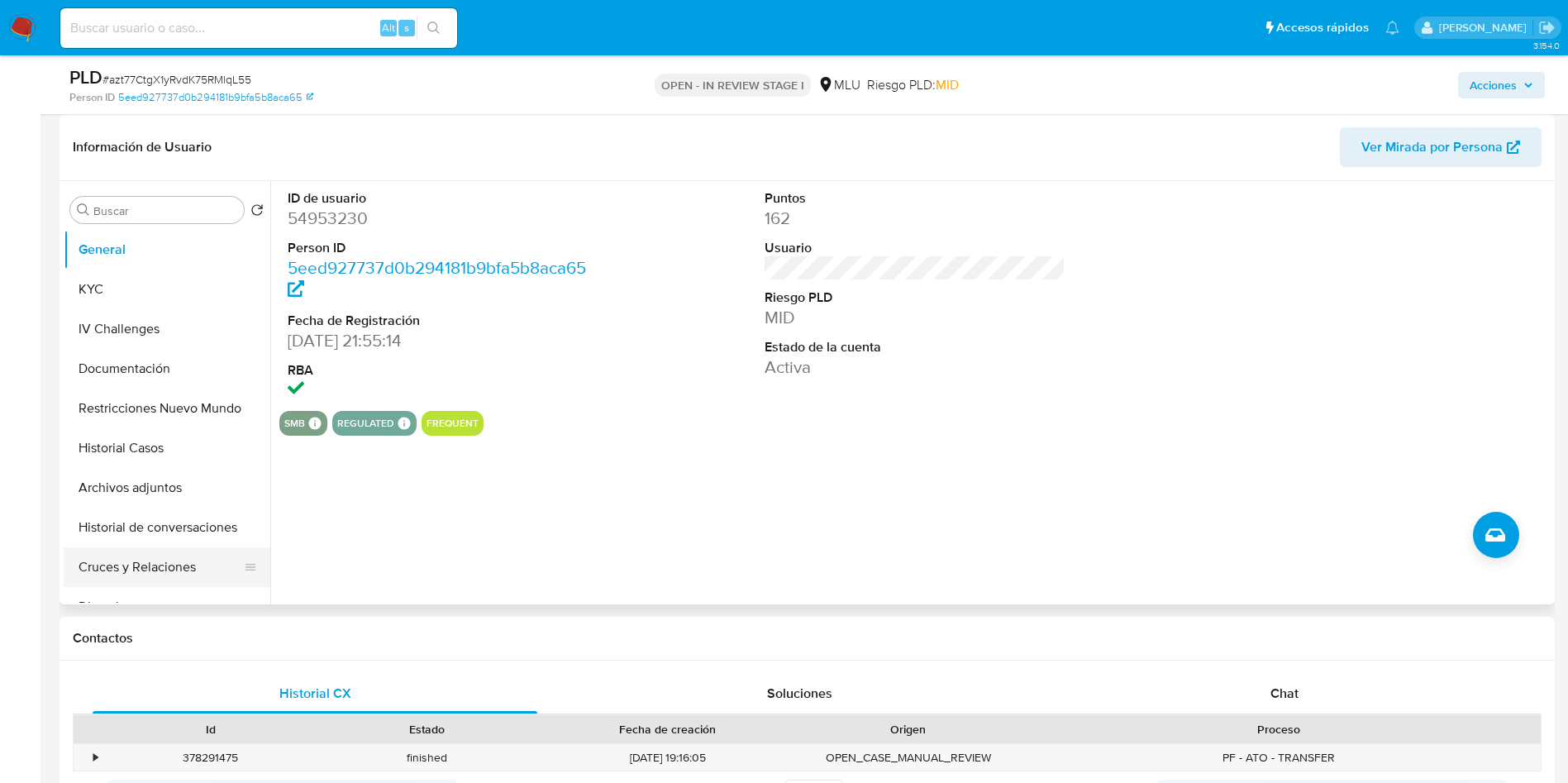
drag, startPoint x: 172, startPoint y: 560, endPoint x: 192, endPoint y: 569, distance: 21.9
click at [171, 560] on button "Cruces y Relaciones" at bounding box center [160, 566] width 193 height 39
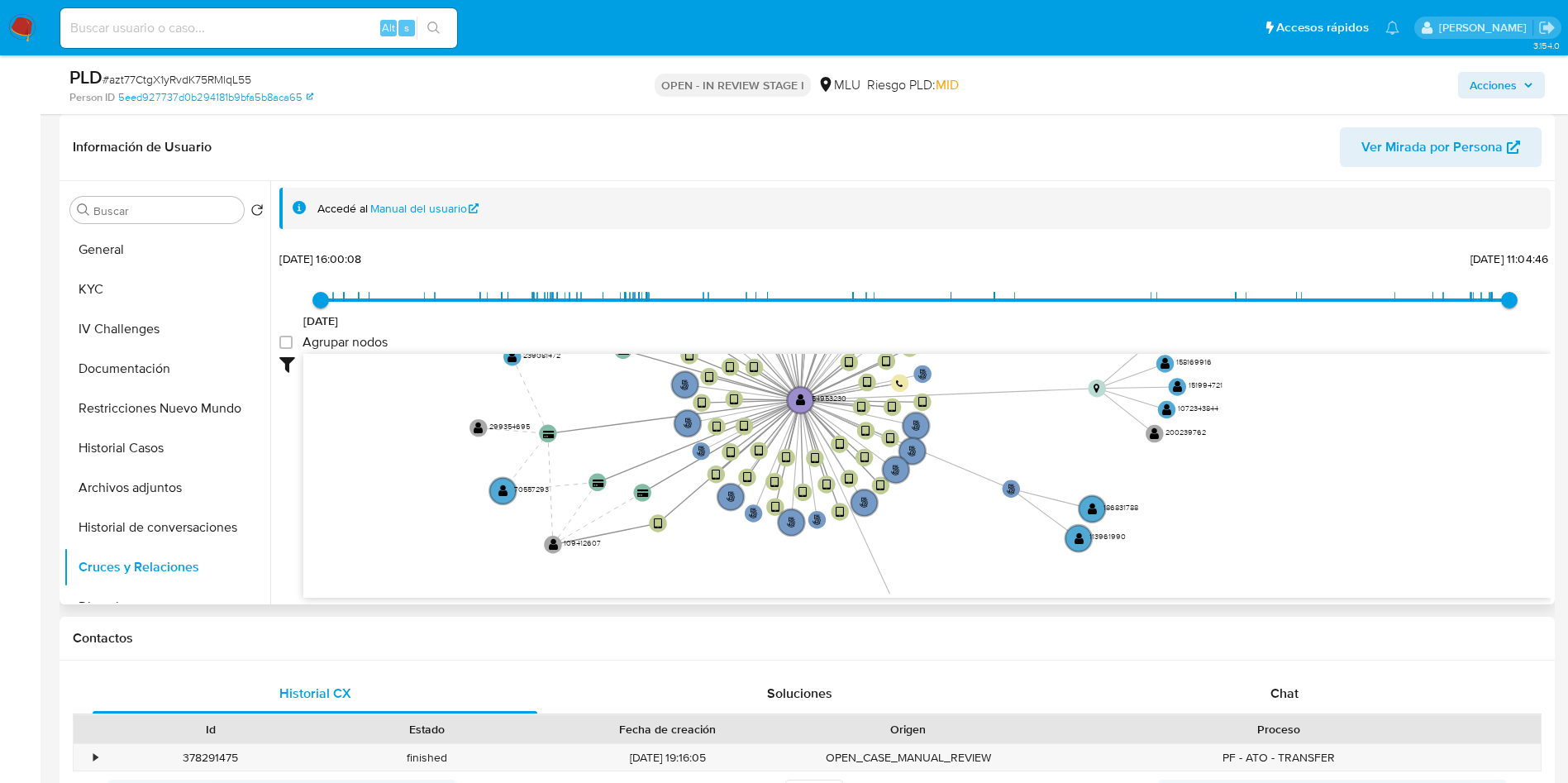
drag, startPoint x: 1113, startPoint y: 447, endPoint x: 997, endPoint y: 295, distance: 191.2
click at [997, 295] on div "16/5/2021 16/5/2021, 16:00:08 8/7/2025, 11:04:46 Agrupar nodos Filtros Confianz…" at bounding box center [915, 421] width 1272 height 352
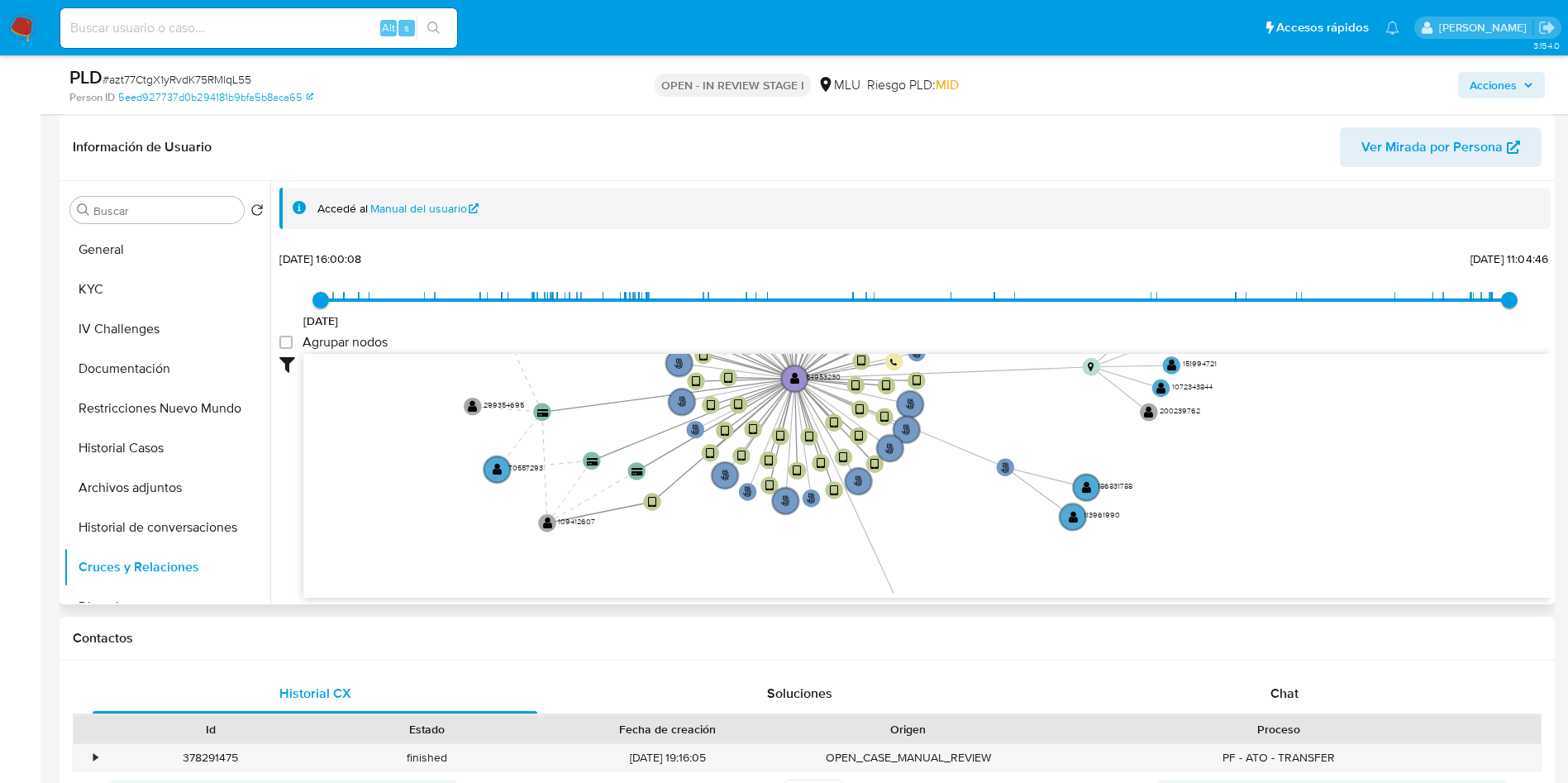
drag, startPoint x: 961, startPoint y: 483, endPoint x: 930, endPoint y: 326, distance: 160.0
click at [930, 326] on div "16/5/2021 16/5/2021, 16:00:08 8/7/2025, 11:04:46 Agrupar nodos Filtros Confianz…" at bounding box center [915, 421] width 1272 height 352
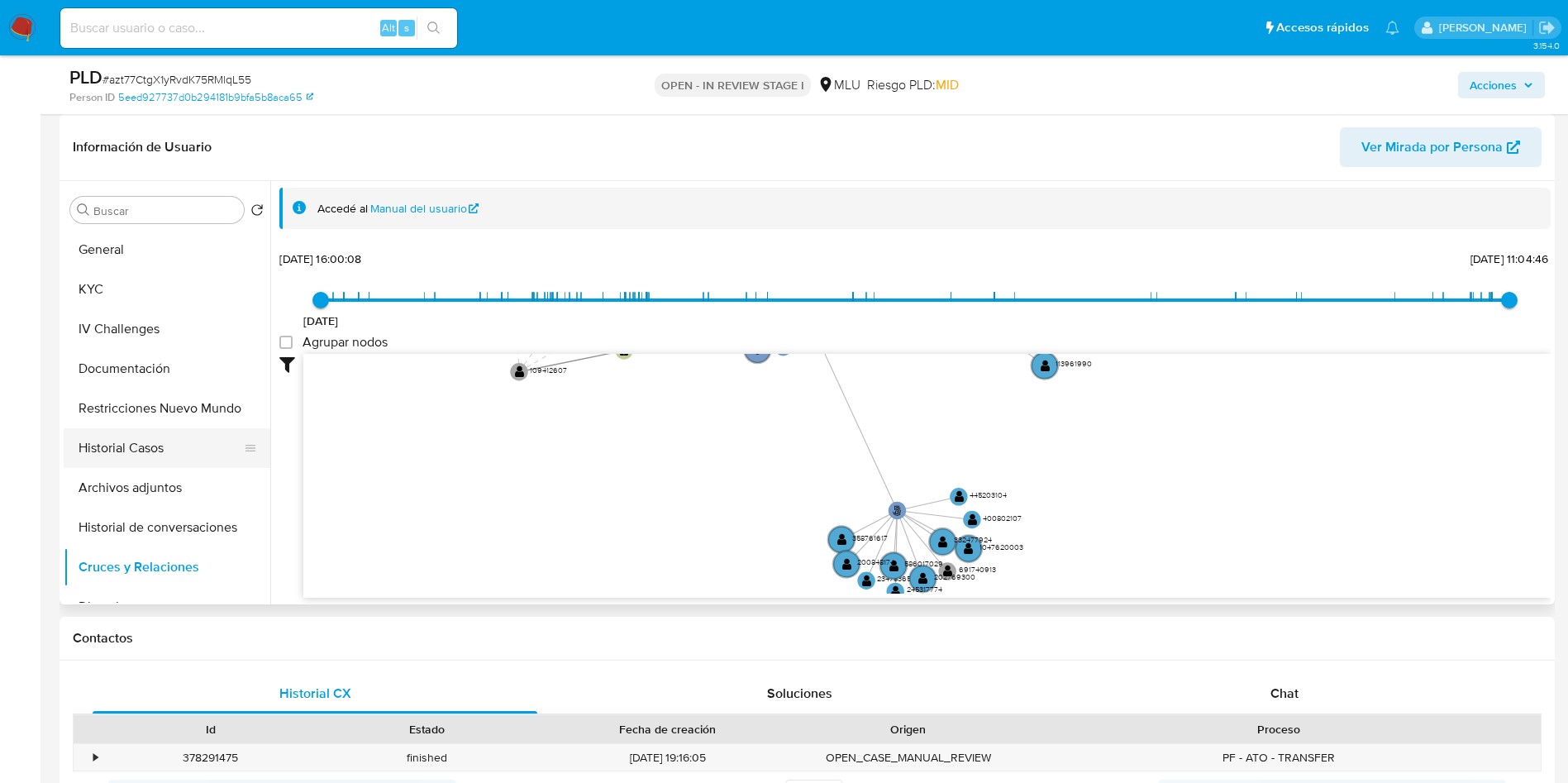
click at [159, 440] on button "Historial Casos" at bounding box center [160, 447] width 193 height 39
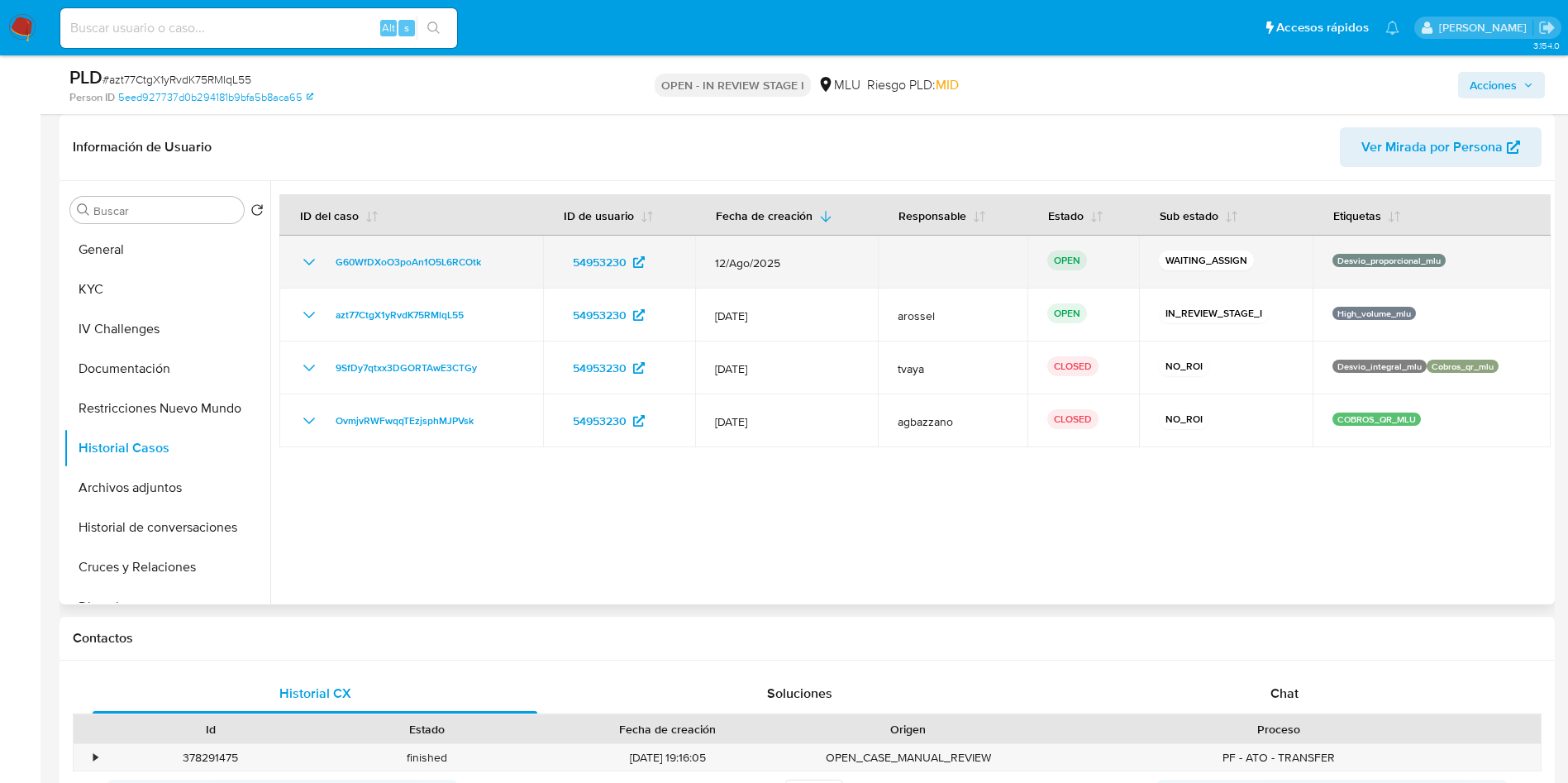
drag, startPoint x: 524, startPoint y: 262, endPoint x: 318, endPoint y: 257, distance: 206.1
click at [318, 257] on td "G60WfDXoO3poAn1O5L6RCOtk" at bounding box center [411, 262] width 264 height 53
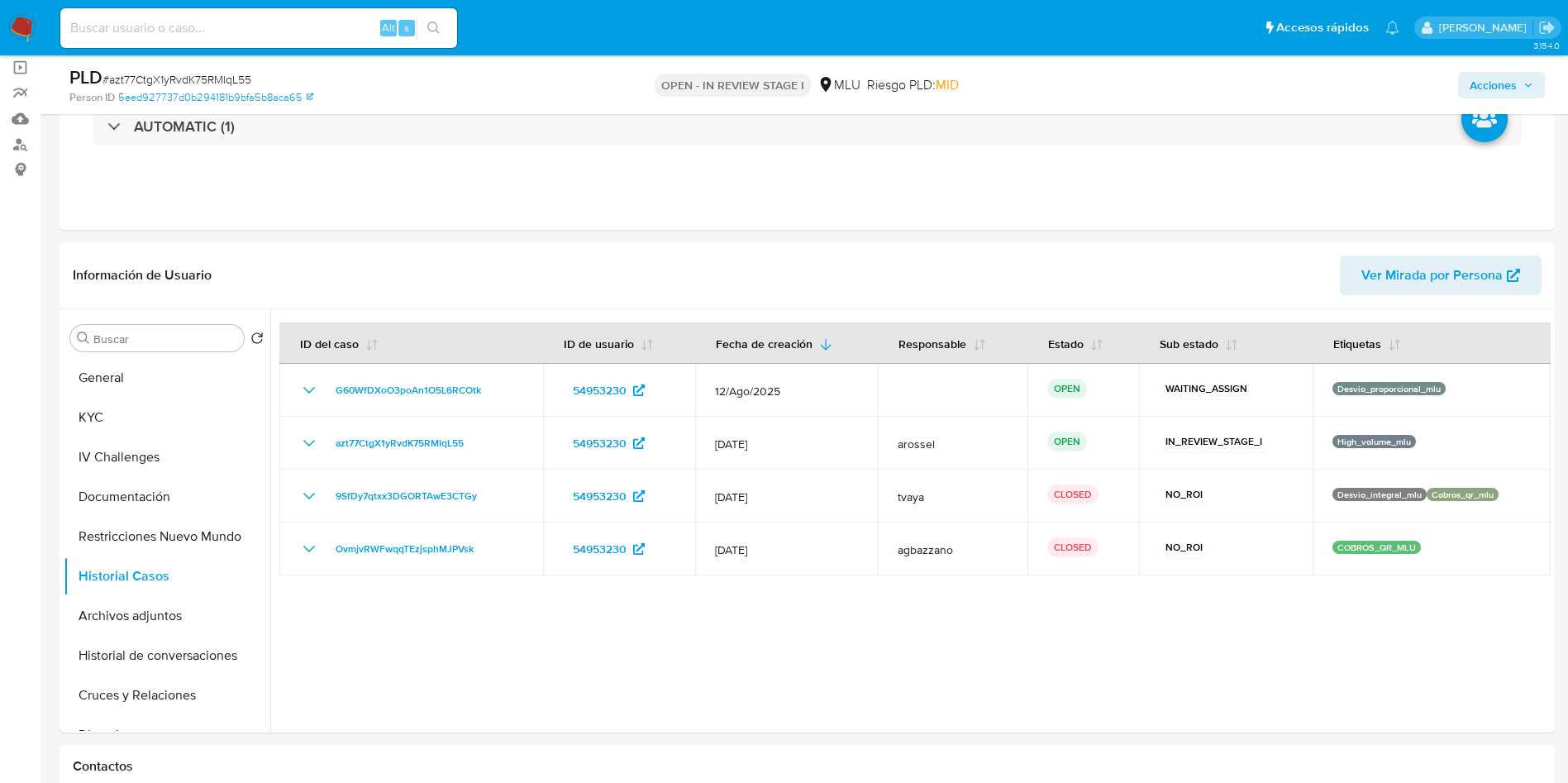
scroll to position [0, 0]
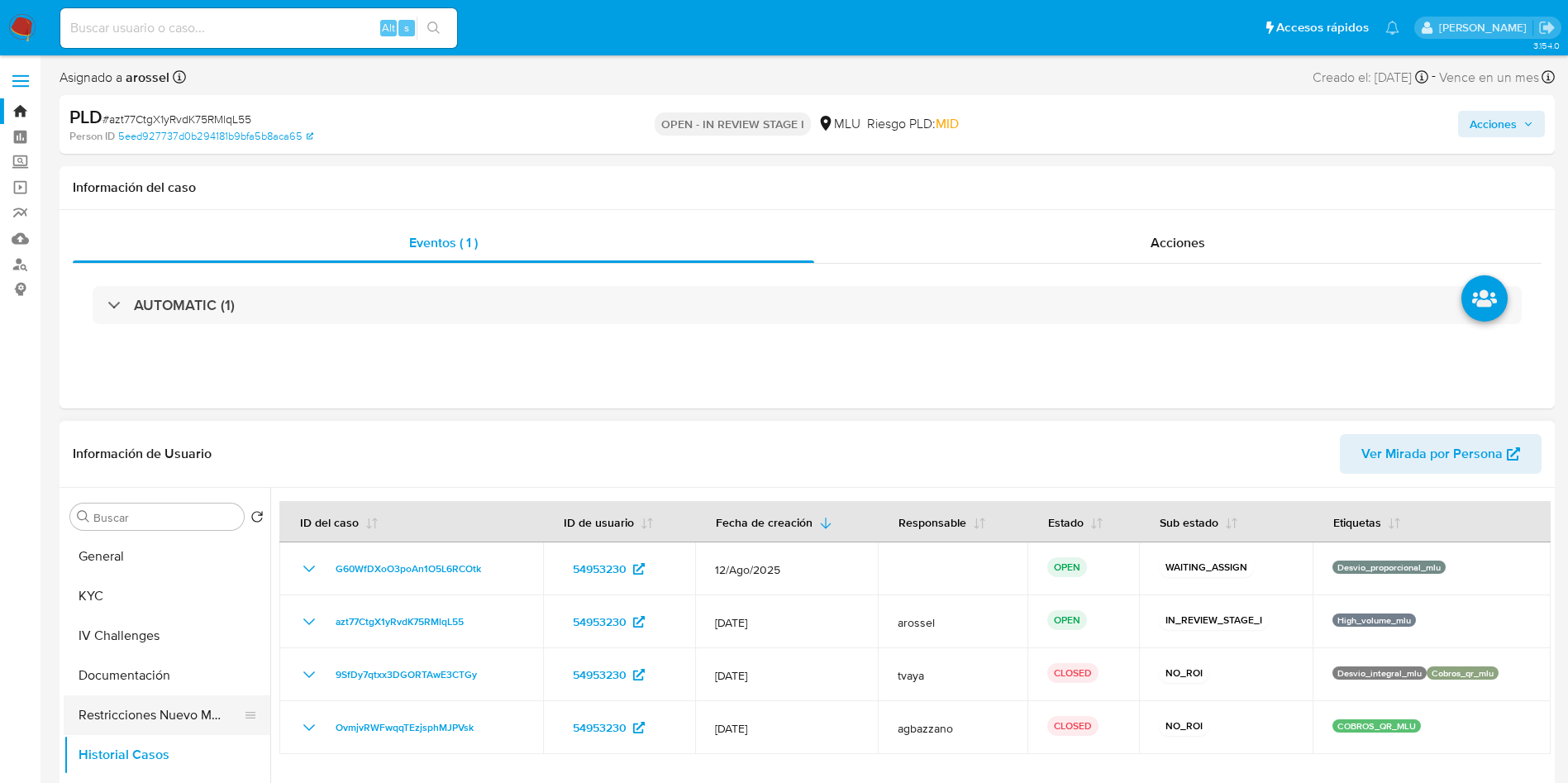
click at [130, 666] on button "Documentación" at bounding box center [167, 675] width 206 height 39
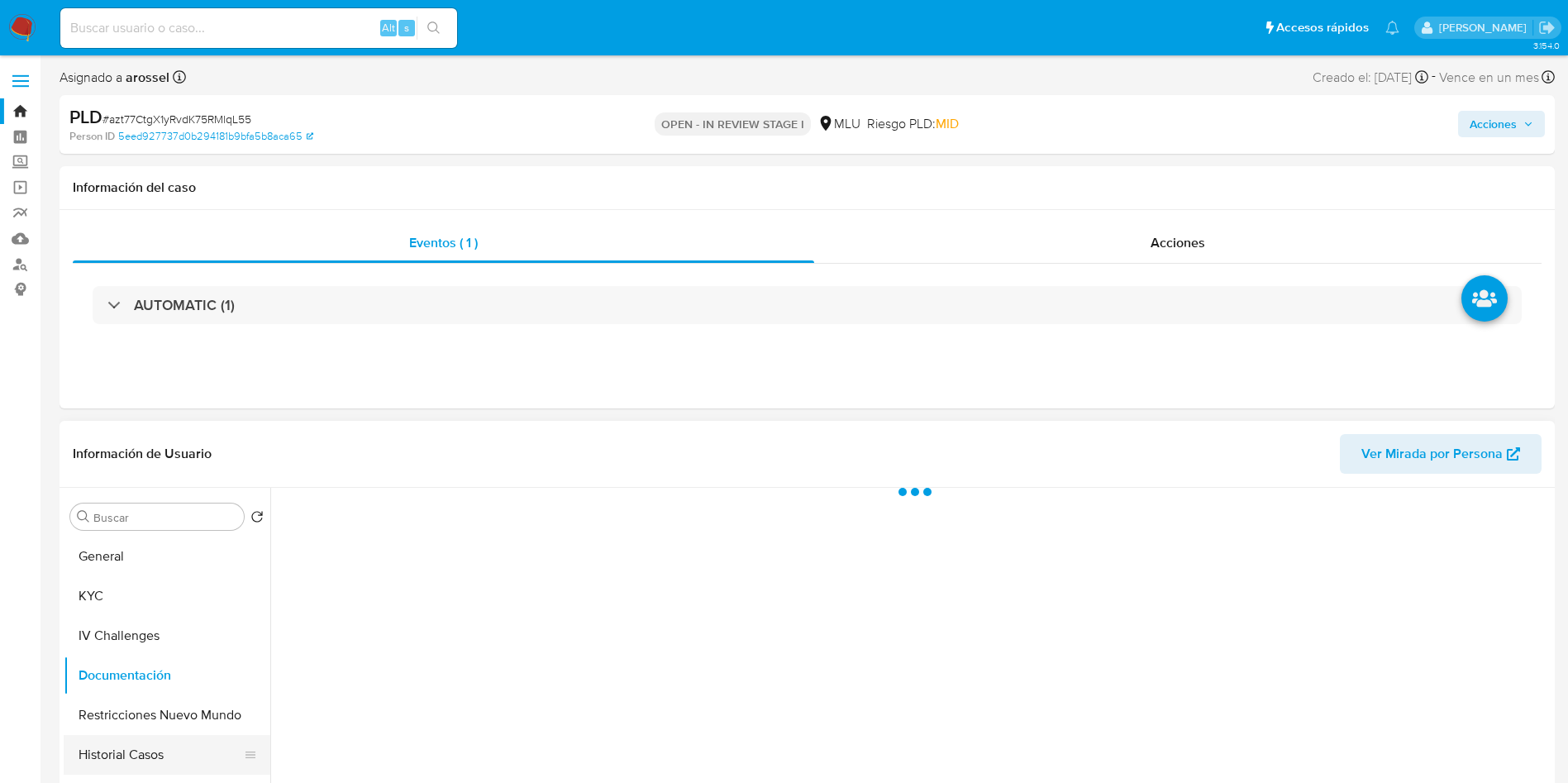
click at [153, 757] on button "Historial Casos" at bounding box center [160, 754] width 193 height 39
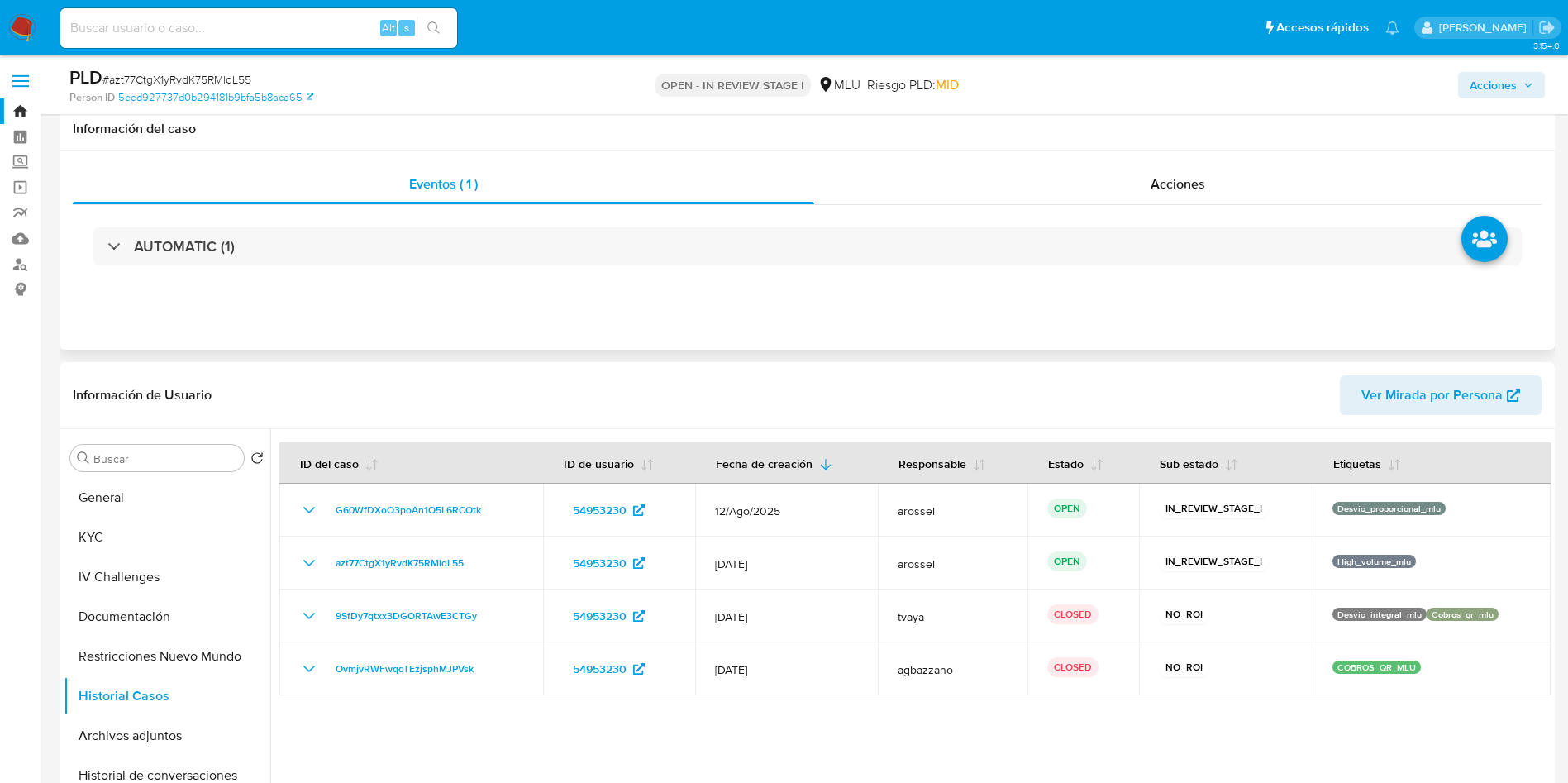
scroll to position [124, 0]
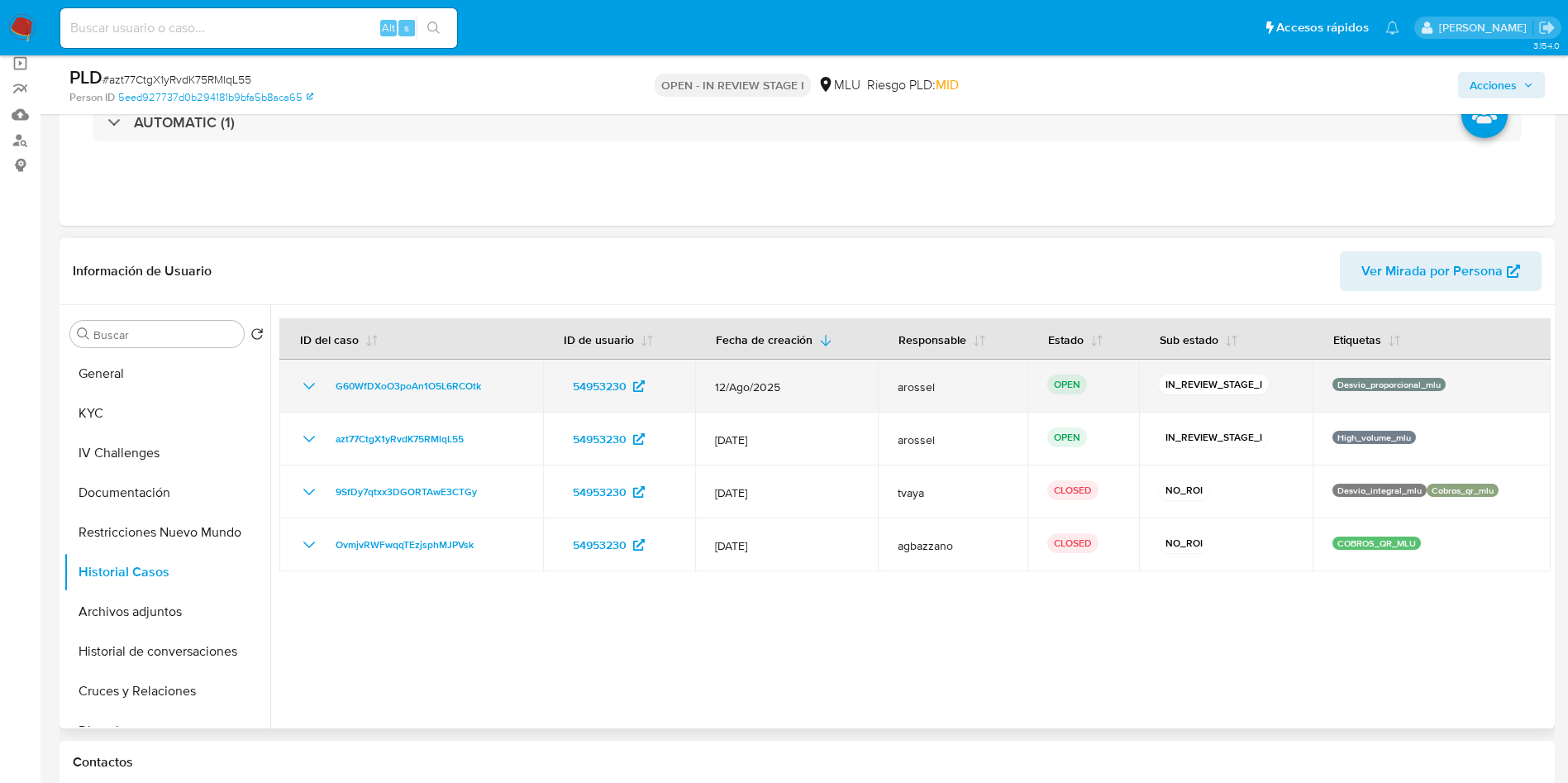
click at [1355, 389] on p "Desvio_proporcional_mlu" at bounding box center [1388, 384] width 113 height 13
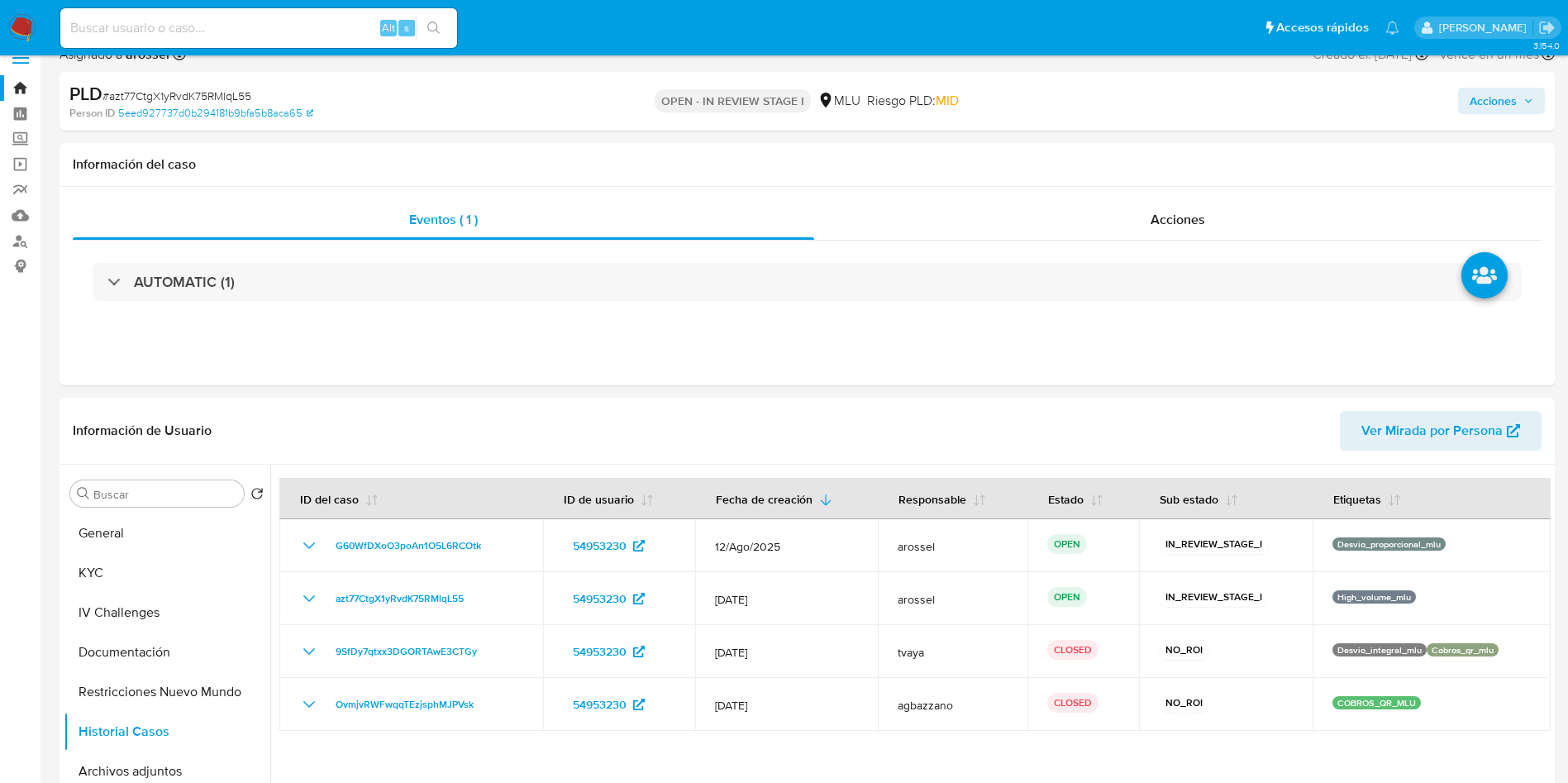
scroll to position [0, 0]
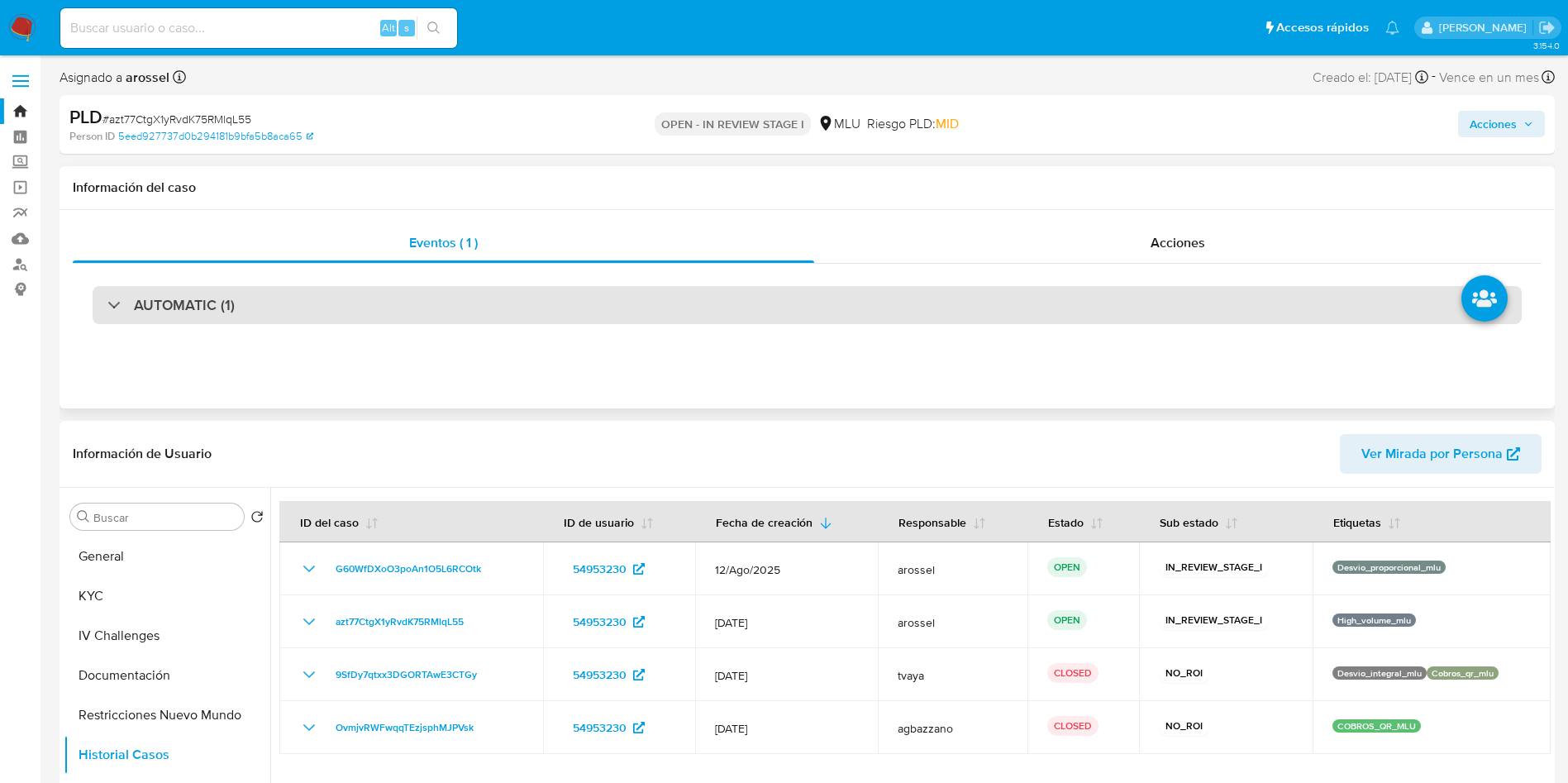
click at [299, 323] on div "AUTOMATIC (1)" at bounding box center [807, 305] width 1429 height 38
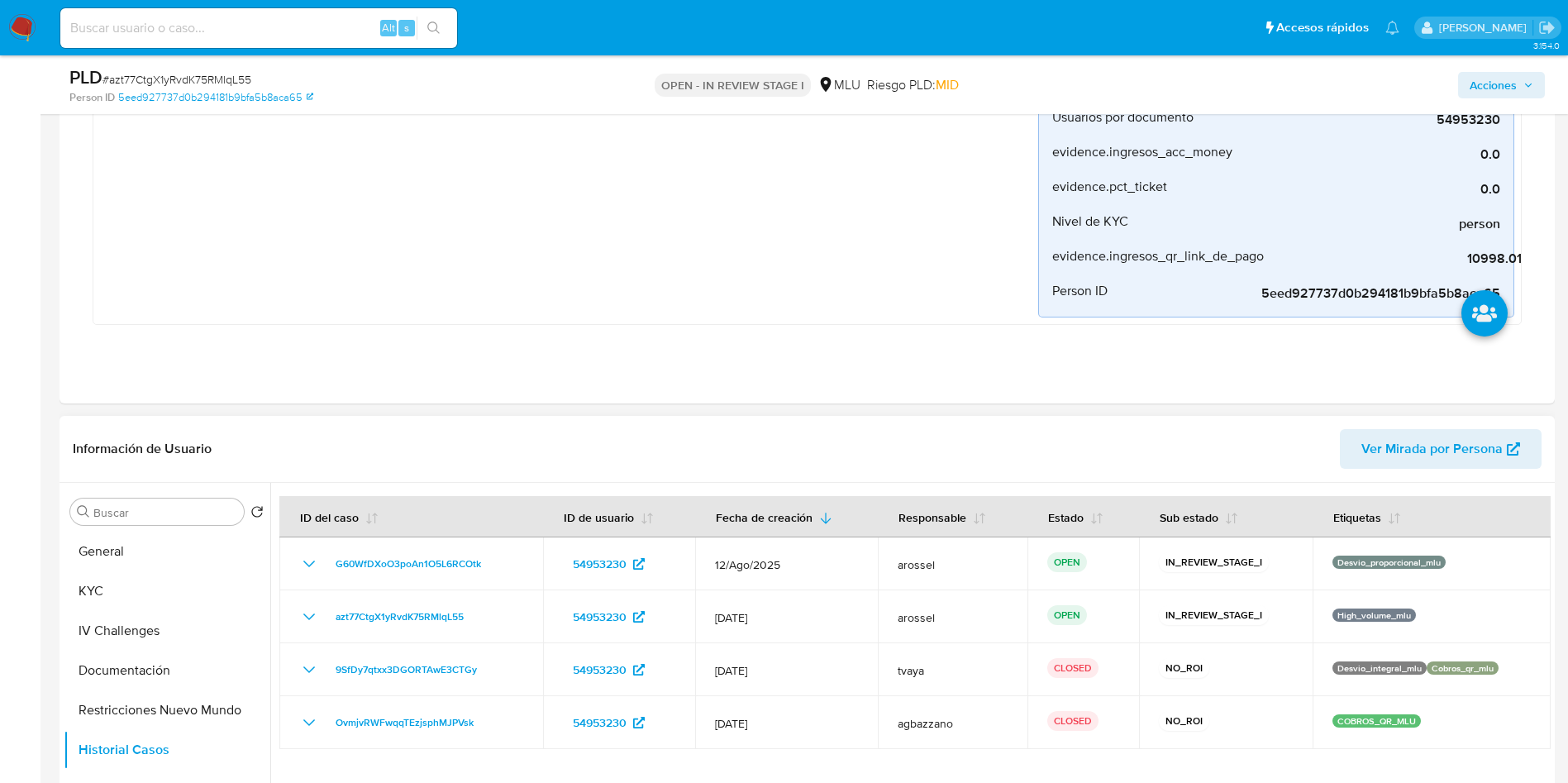
scroll to position [744, 0]
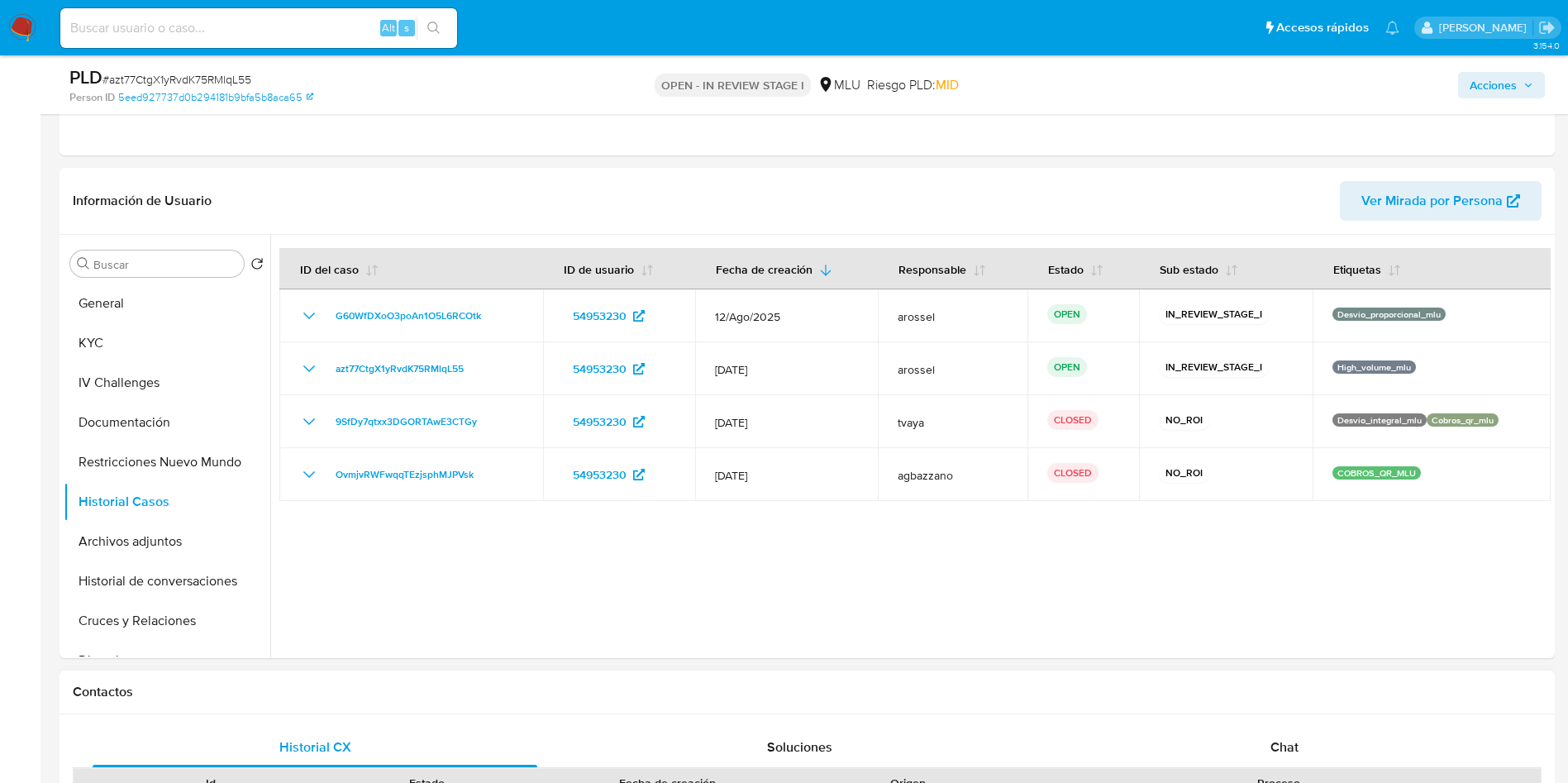
drag, startPoint x: 195, startPoint y: 614, endPoint x: 196, endPoint y: 677, distance: 63.0
click at [195, 613] on button "Cruces y Relaciones" at bounding box center [167, 620] width 206 height 39
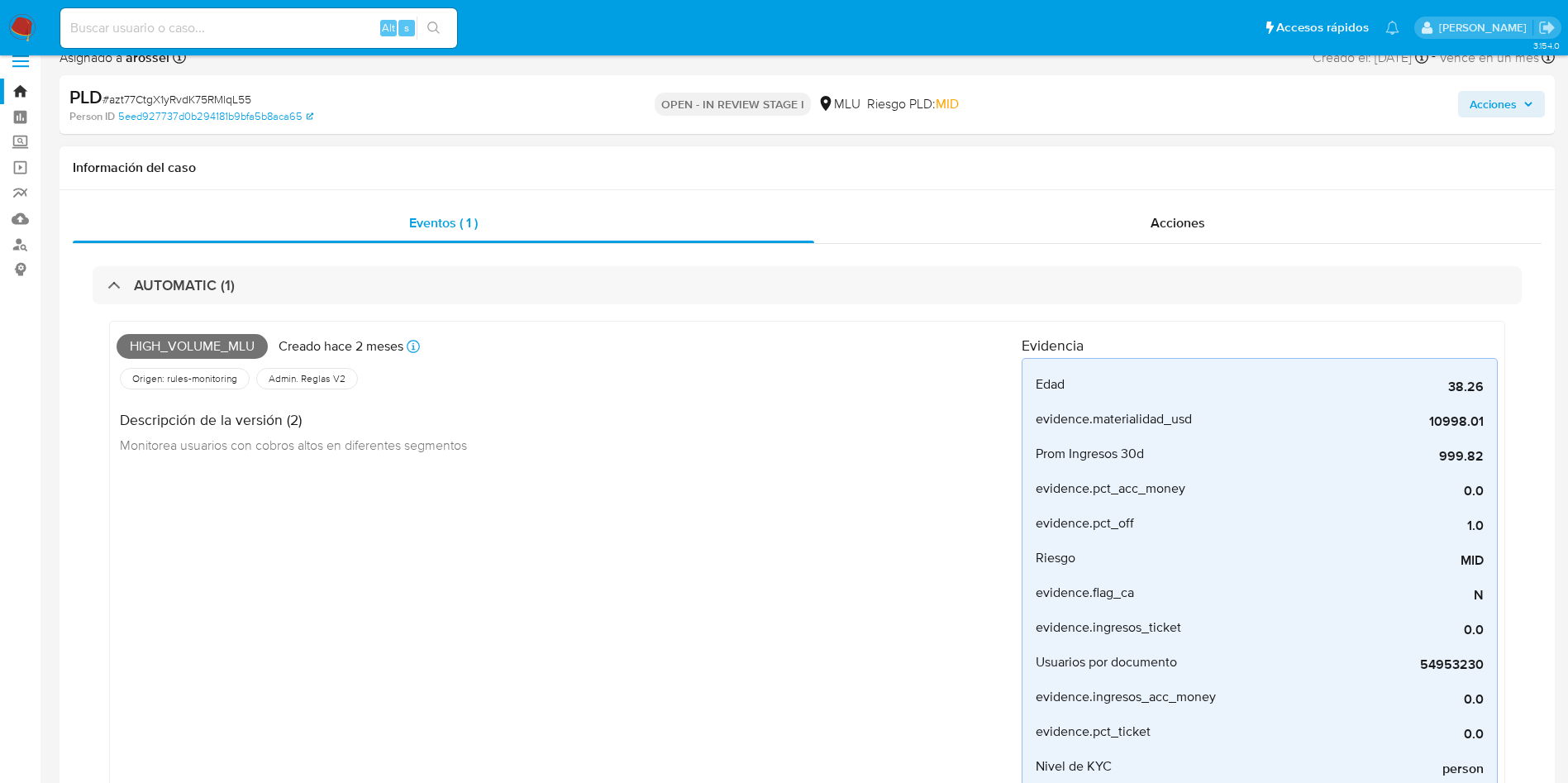
scroll to position [0, 0]
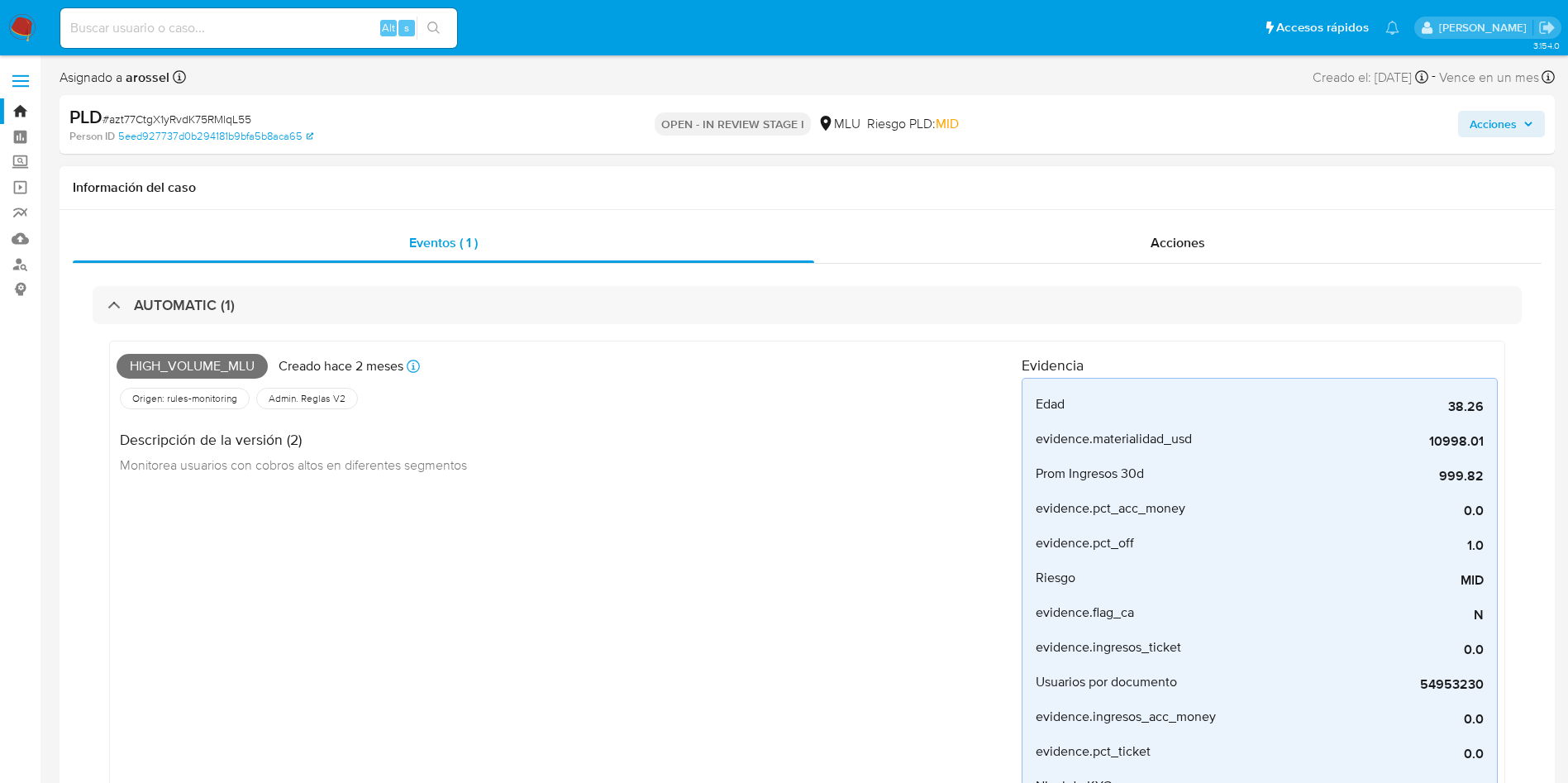
click at [218, 363] on span "High_volume_mlu" at bounding box center [192, 366] width 151 height 25
copy span "High_volume_mlu"
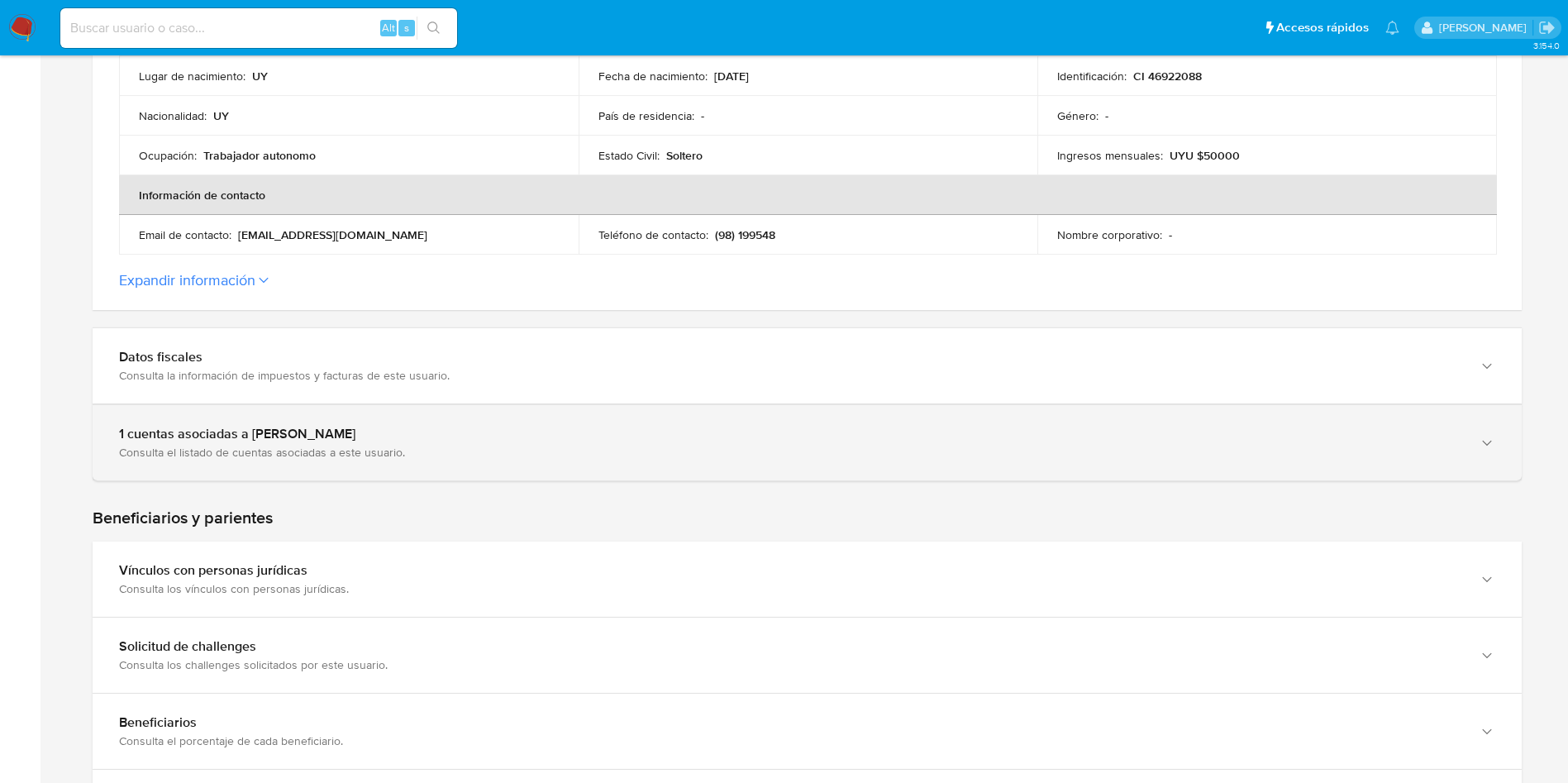
scroll to position [620, 0]
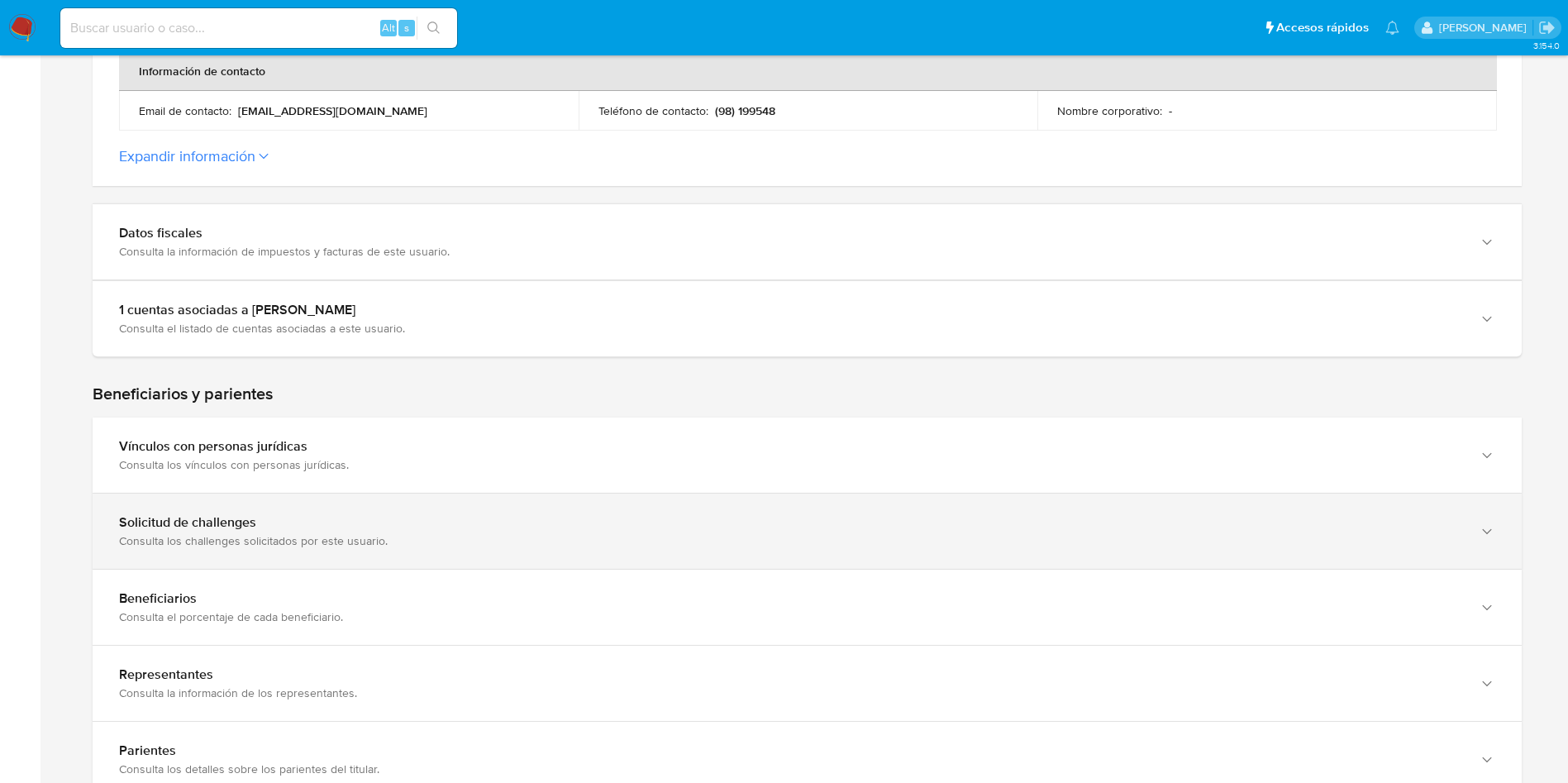
click at [335, 518] on div "Solicitud de challenges" at bounding box center [791, 523] width 1343 height 17
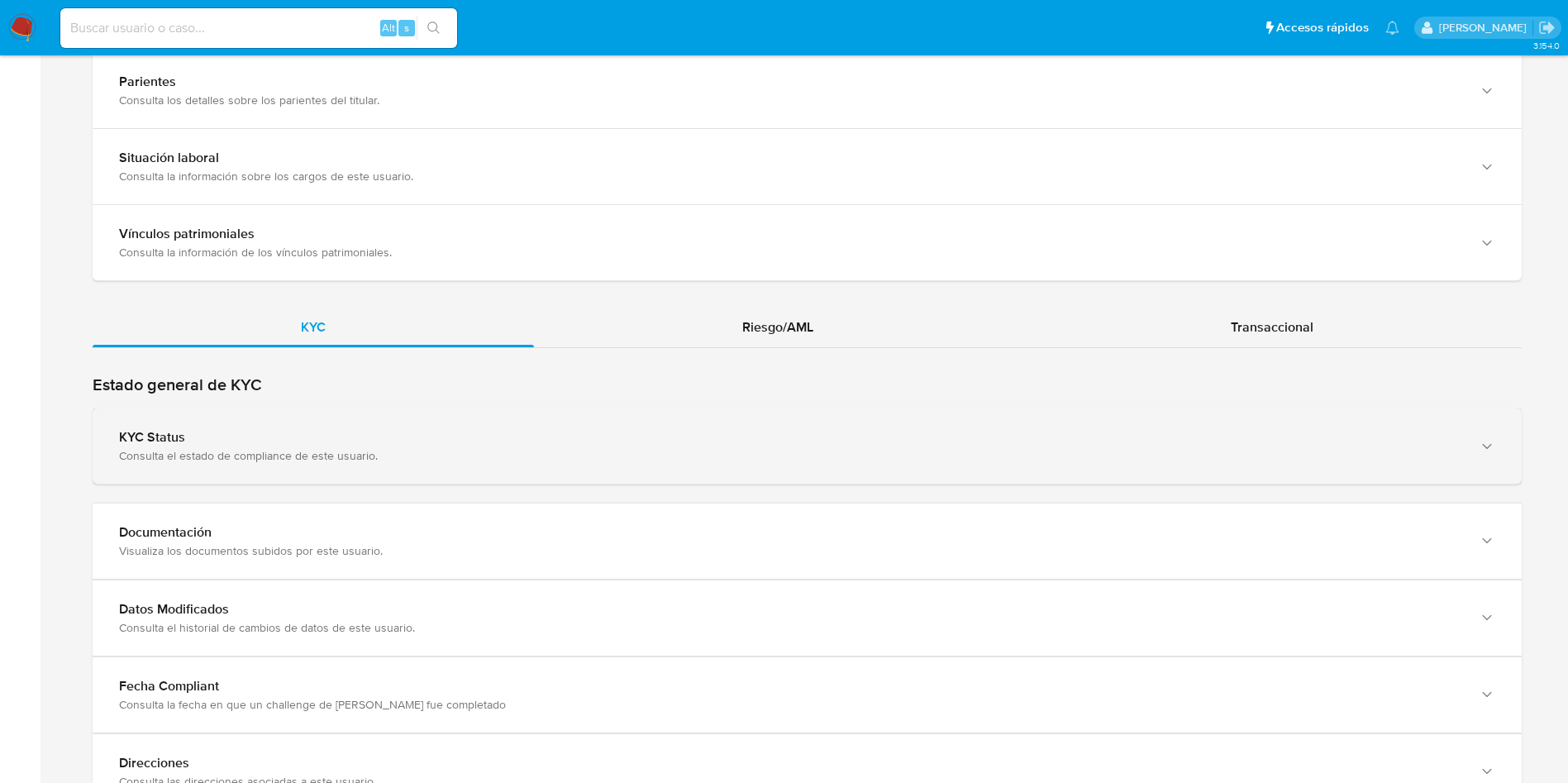
click at [393, 437] on div "KYC Status" at bounding box center [791, 437] width 1343 height 17
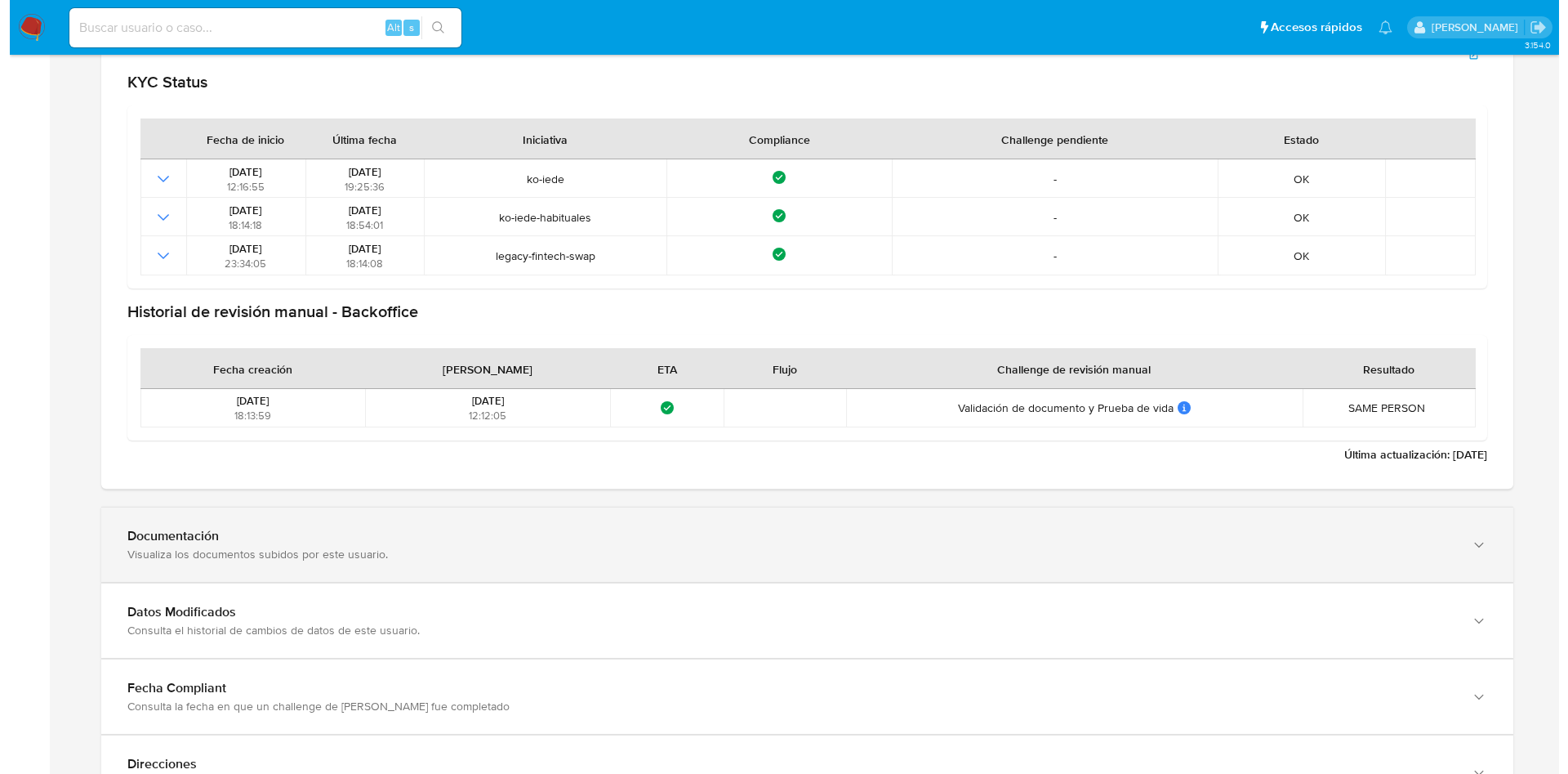
scroll to position [1838, 0]
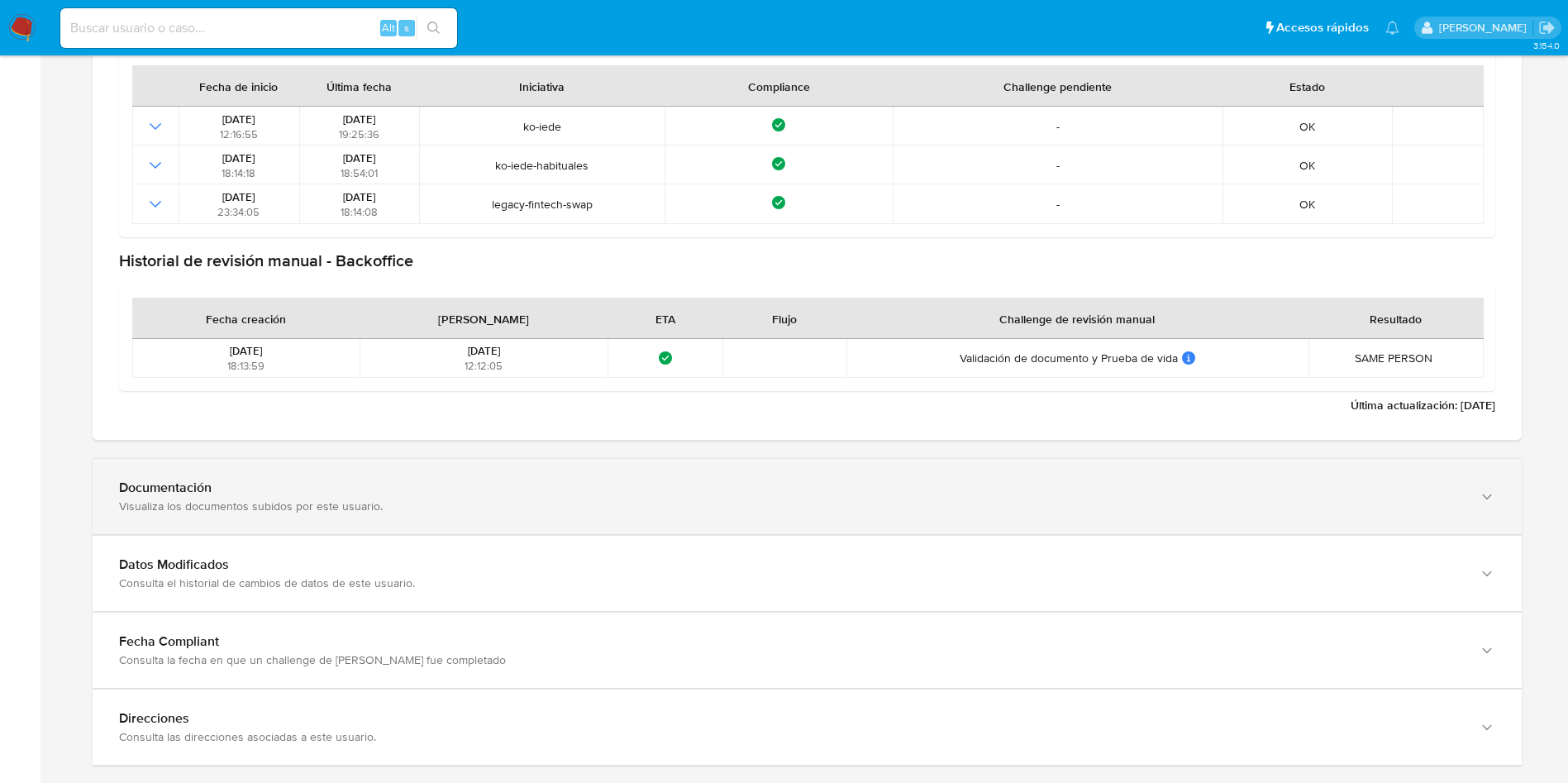
click at [490, 487] on div "Documentación" at bounding box center [791, 488] width 1343 height 17
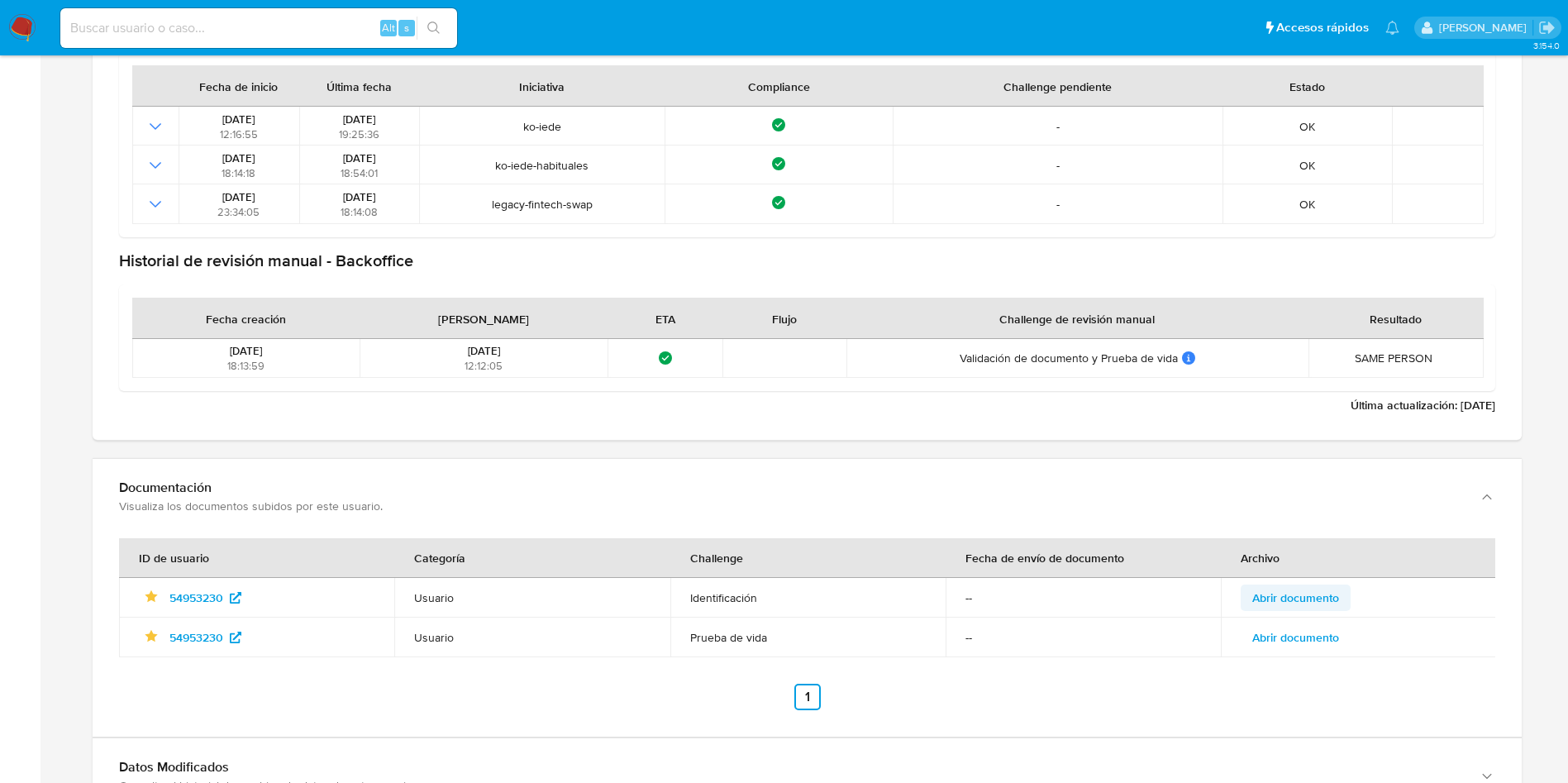
click at [1301, 592] on span "Abrir documento" at bounding box center [1295, 598] width 86 height 23
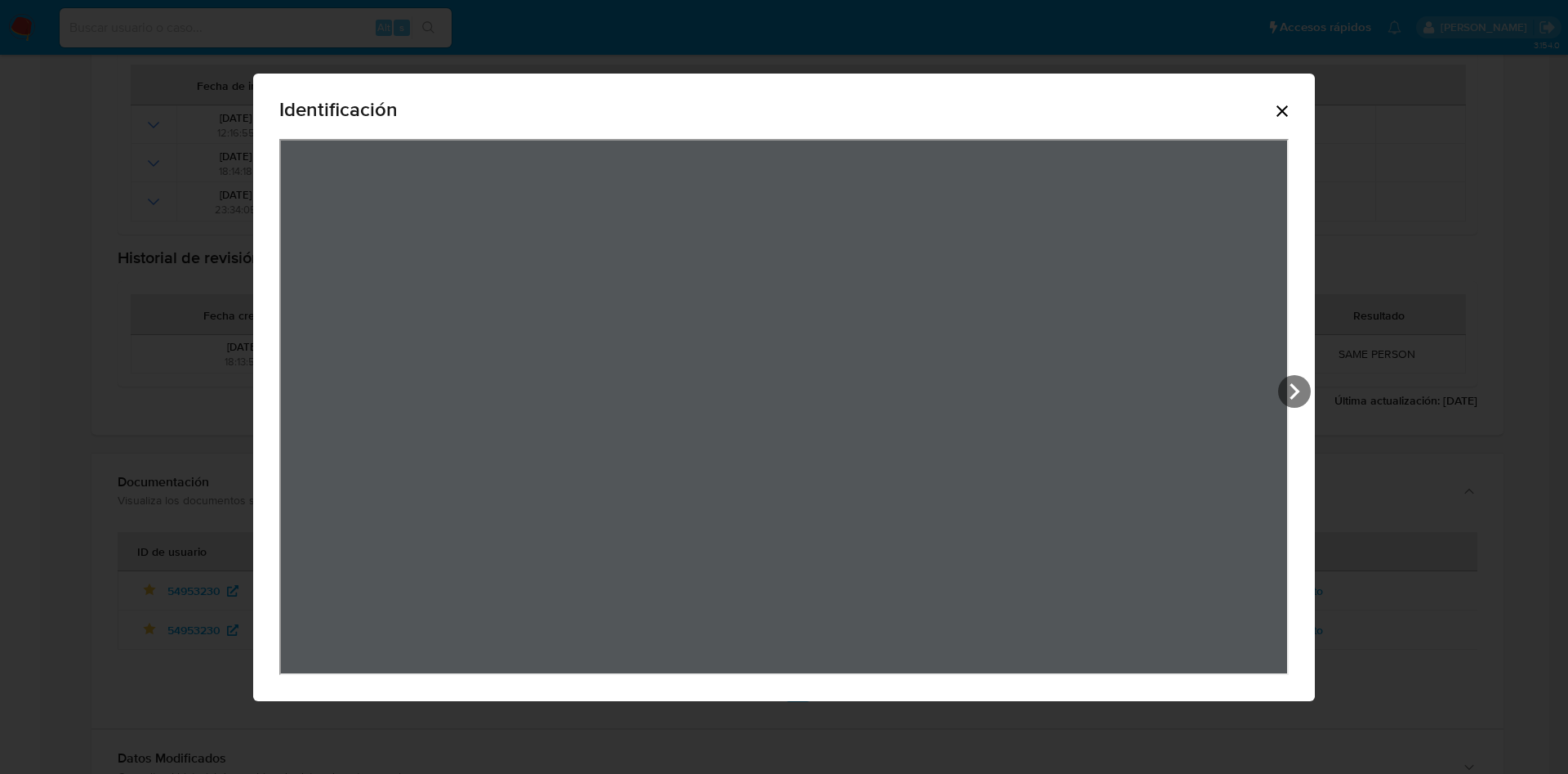
drag, startPoint x: 1289, startPoint y: 106, endPoint x: 1273, endPoint y: 263, distance: 157.8
click at [1290, 106] on icon "Cerrar" at bounding box center [1282, 111] width 20 height 20
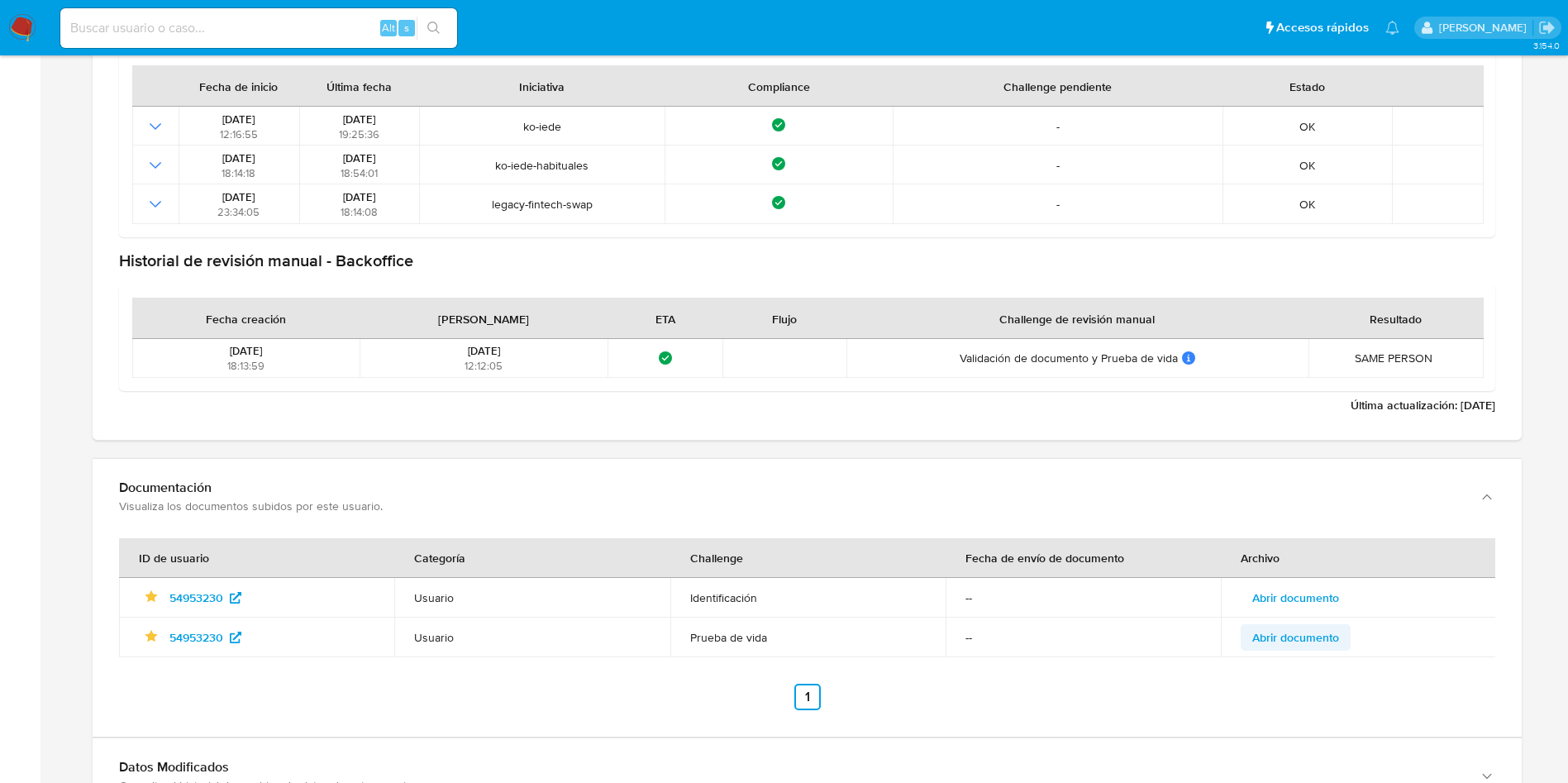
drag, startPoint x: 1356, startPoint y: 634, endPoint x: 1340, endPoint y: 641, distance: 17.5
click at [1348, 634] on td "Abrir documento" at bounding box center [1358, 637] width 275 height 39
click at [1338, 641] on span "Abrir documento" at bounding box center [1295, 637] width 86 height 23
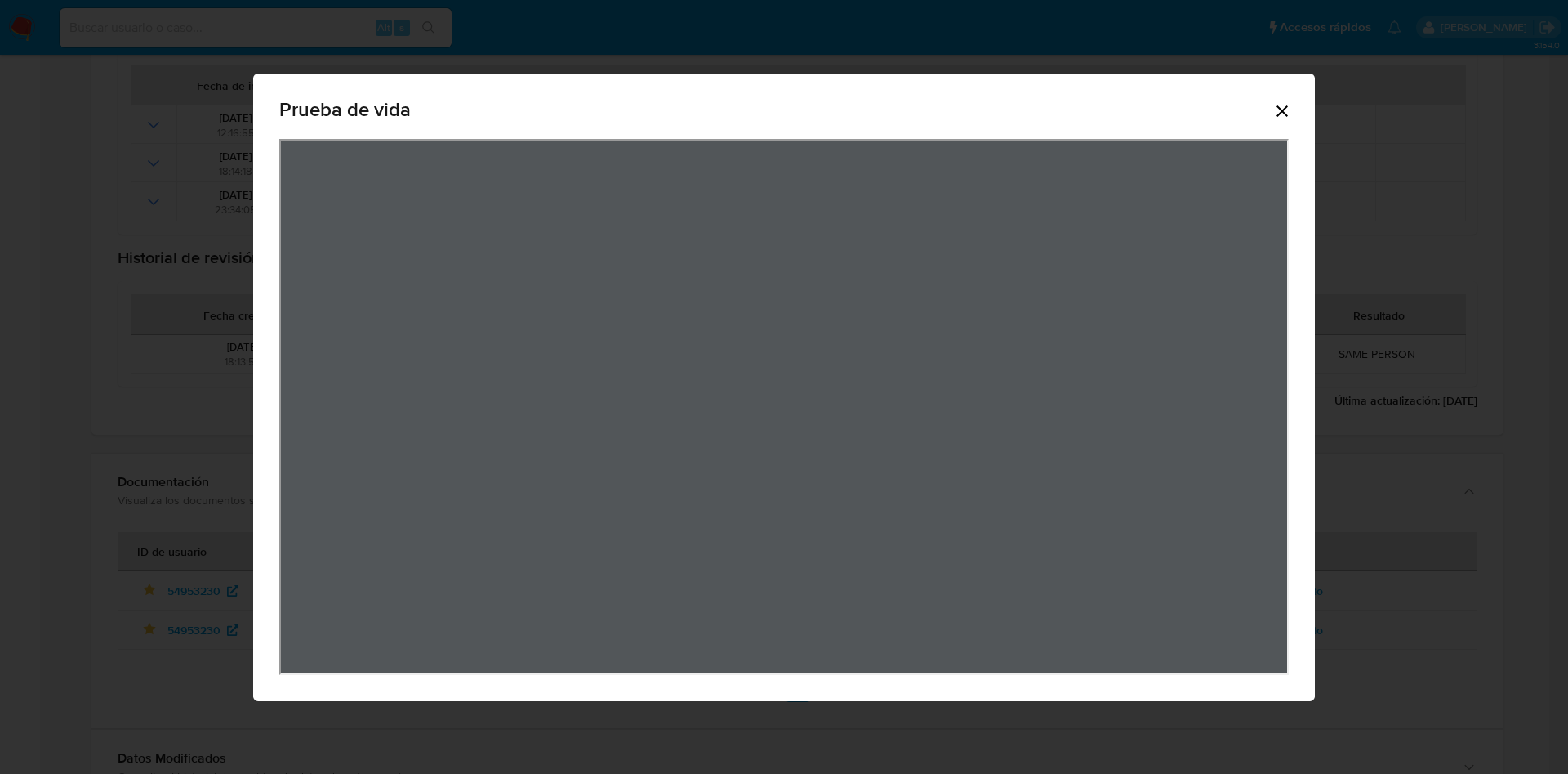
scroll to position [51, 0]
click at [1289, 103] on icon "Cerrar" at bounding box center [1282, 111] width 20 height 20
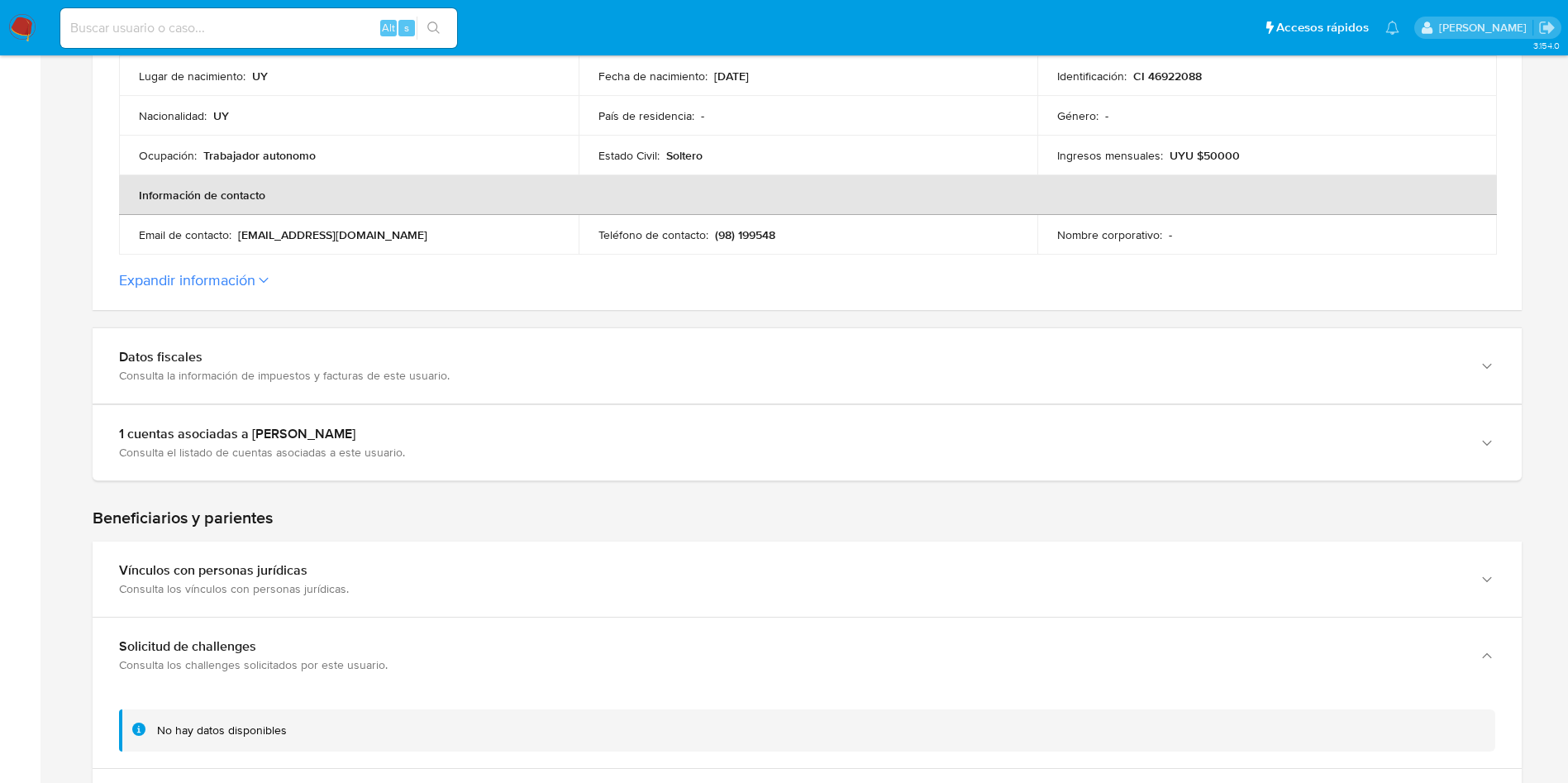
scroll to position [0, 0]
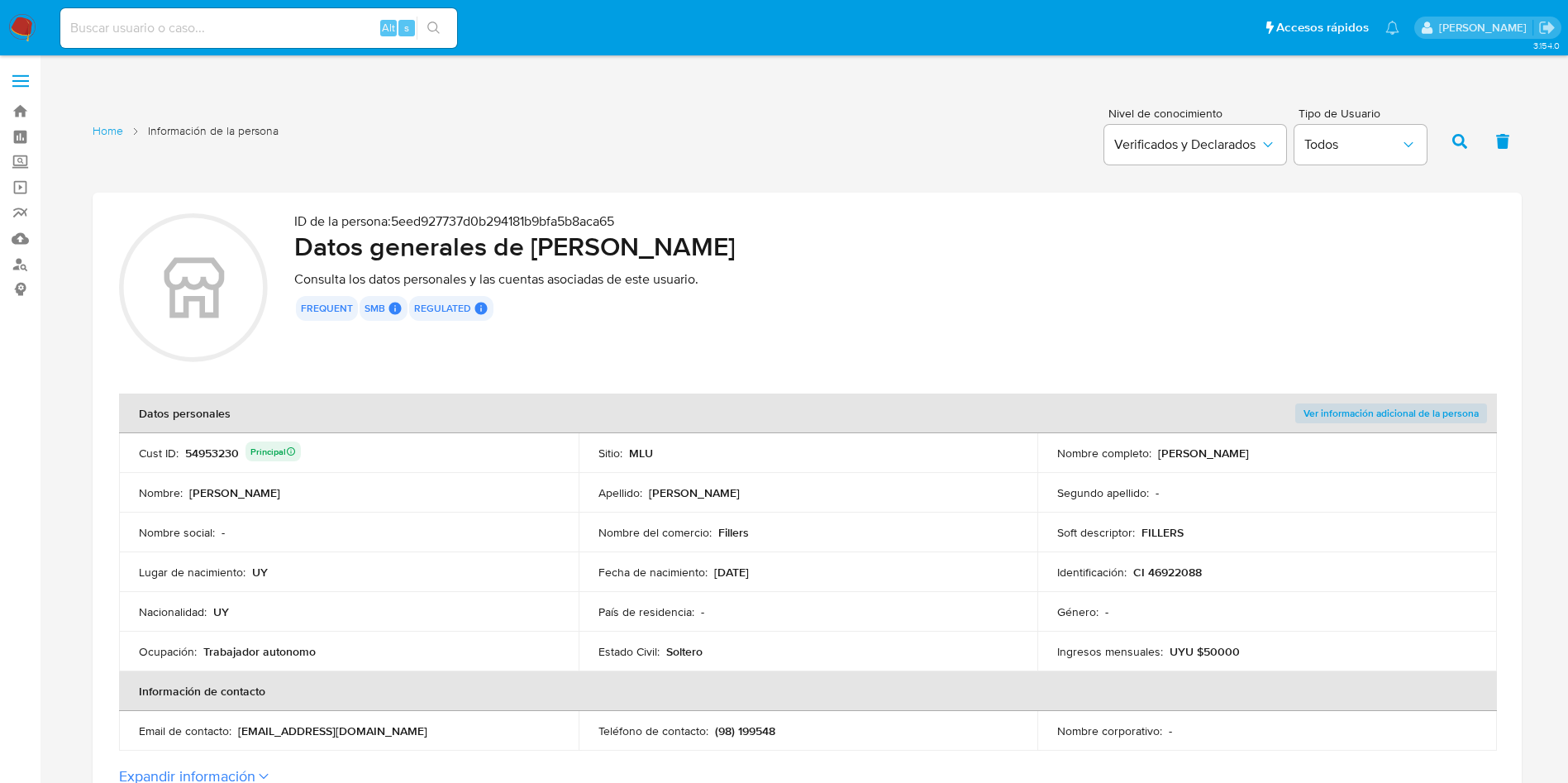
drag, startPoint x: 1158, startPoint y: 452, endPoint x: 1313, endPoint y: 452, distance: 155.0
click at [1313, 452] on div "Nombre completo : Marcos Guzman Lara Casco" at bounding box center [1267, 453] width 420 height 15
click at [731, 405] on th "Datos personales" at bounding box center [578, 413] width 918 height 39
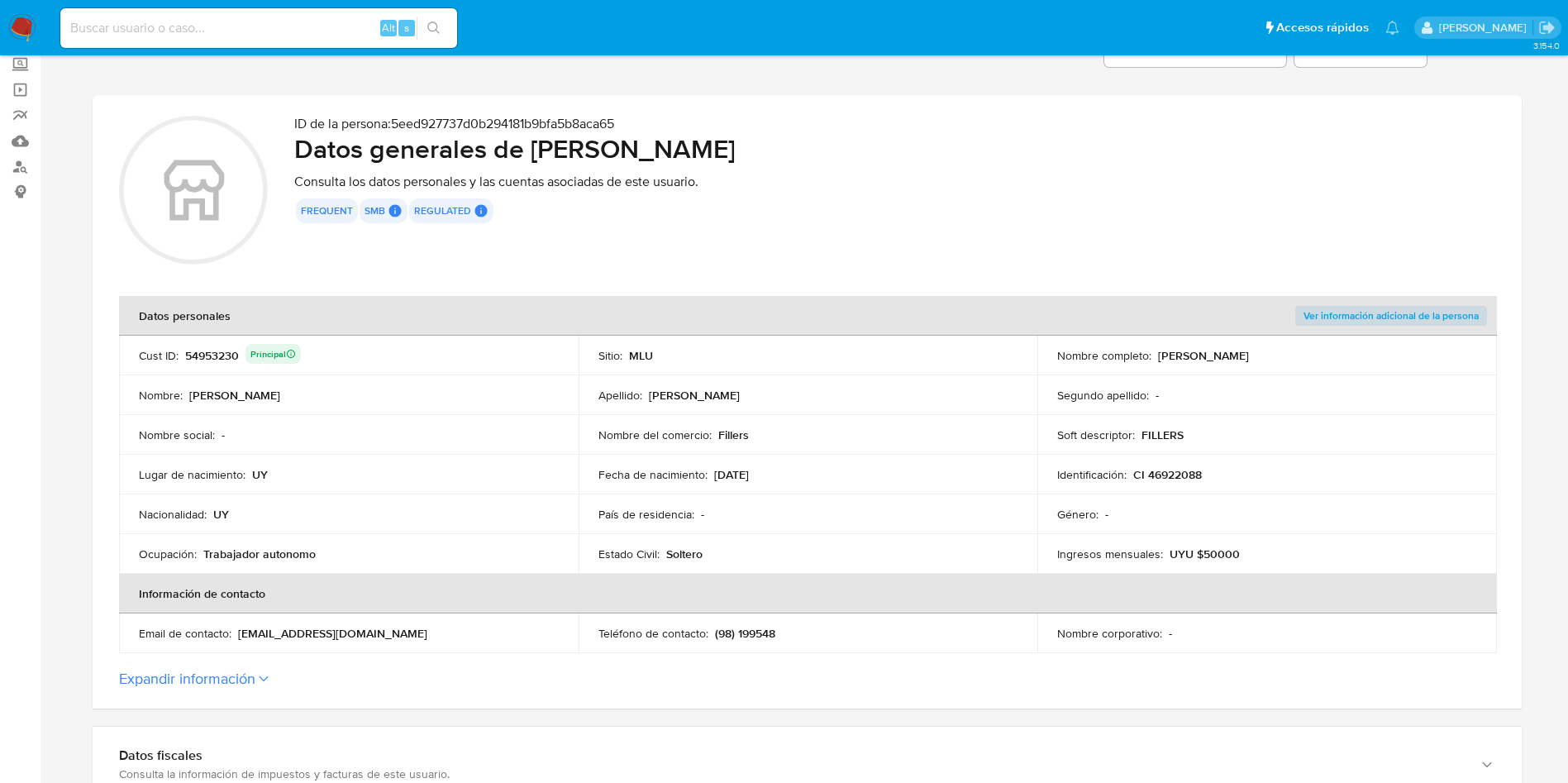
scroll to position [248, 0]
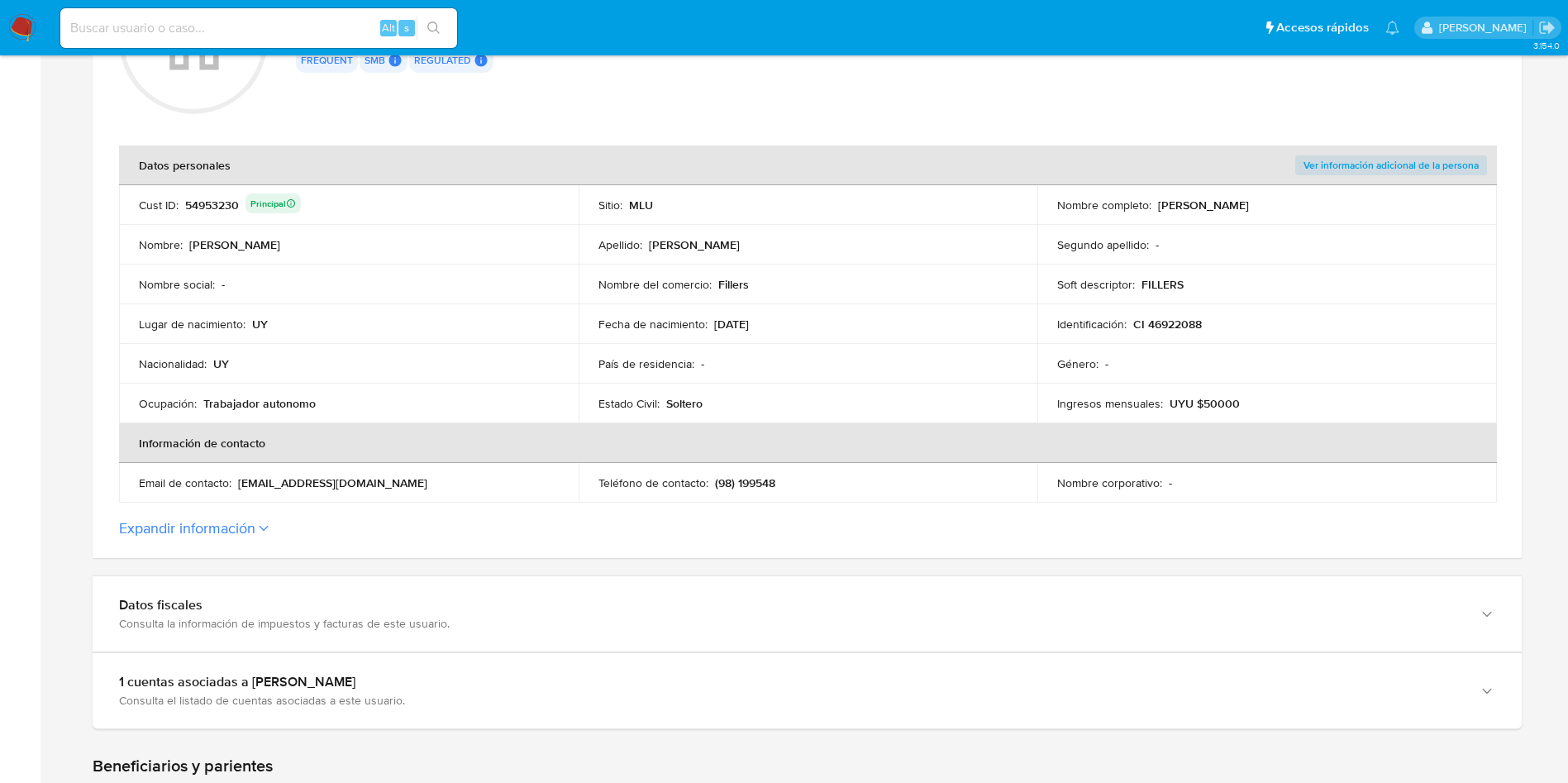
click at [268, 523] on label "Expandir información" at bounding box center [808, 528] width 1377 height 18
click at [255, 523] on button "Expandir información" at bounding box center [187, 528] width 136 height 18
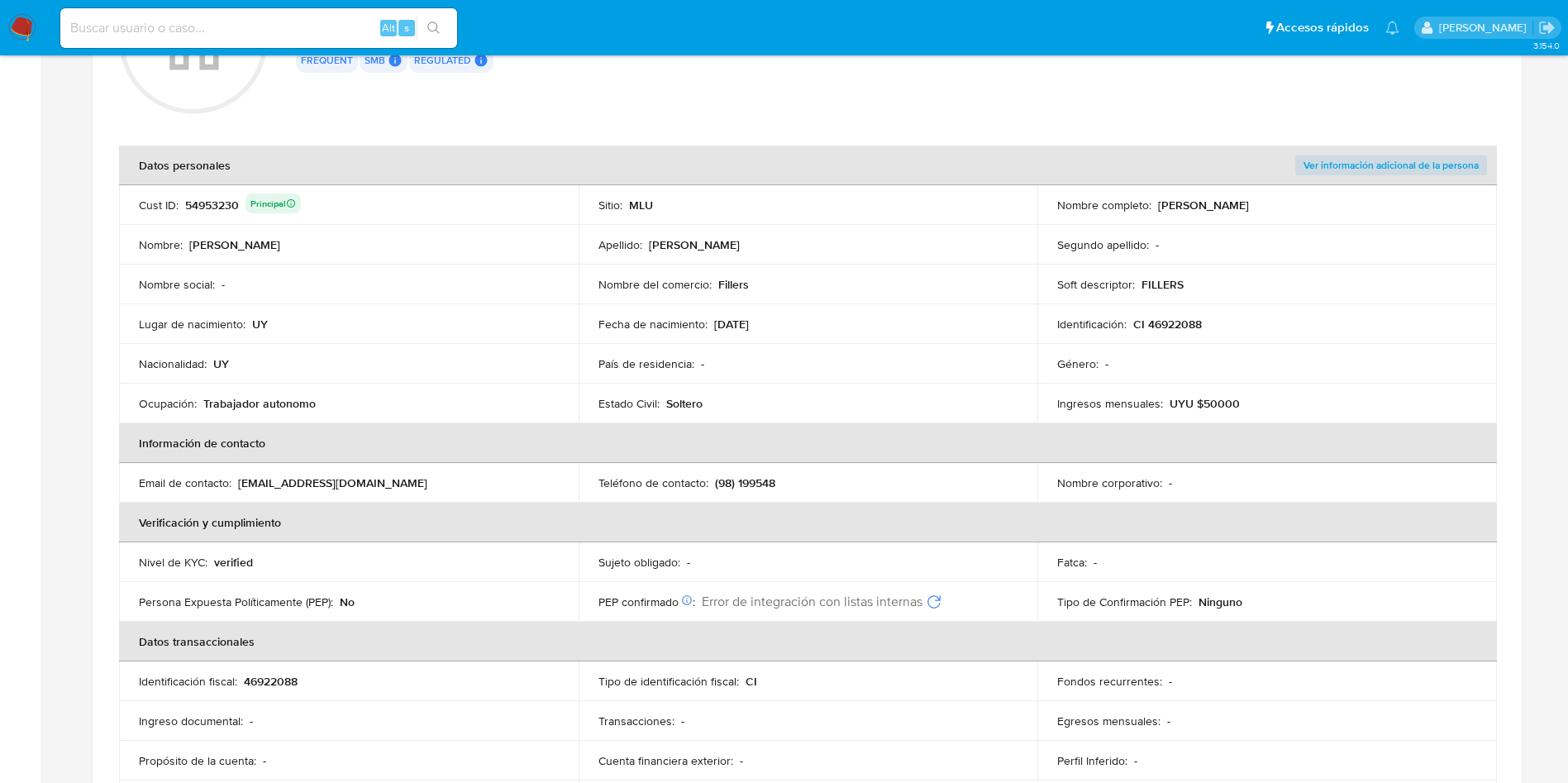
click at [930, 593] on icon "Reintentar" at bounding box center [934, 602] width 17 height 17
click at [940, 608] on icon "Reintentar" at bounding box center [934, 602] width 17 height 17
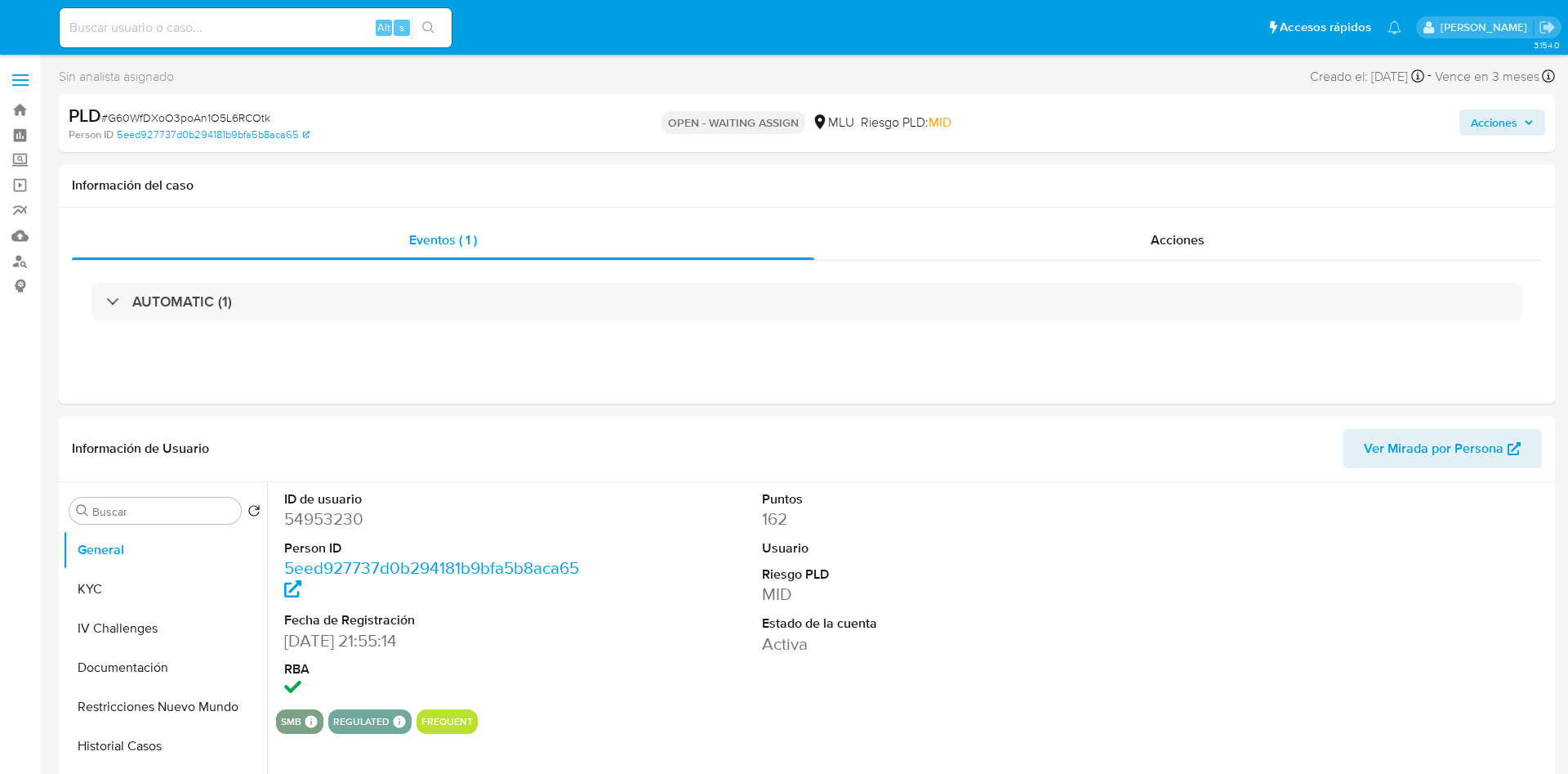
select select "10"
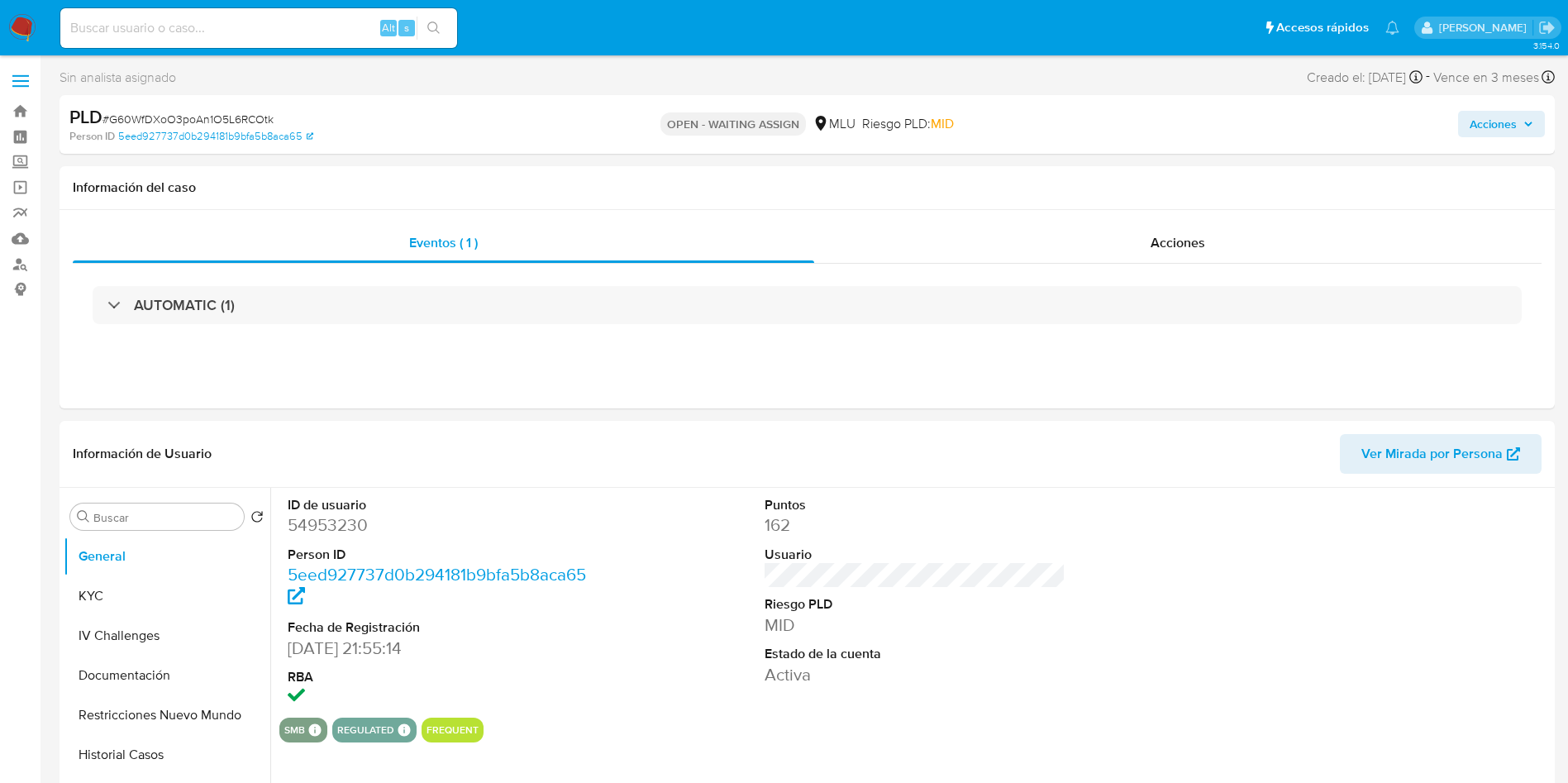
click at [243, 117] on span "# G60WfDXoO3poAn1O5L6RCOtk" at bounding box center [188, 119] width 171 height 17
copy span "G60WfDXoO3poAn1O5L6RCOtk"
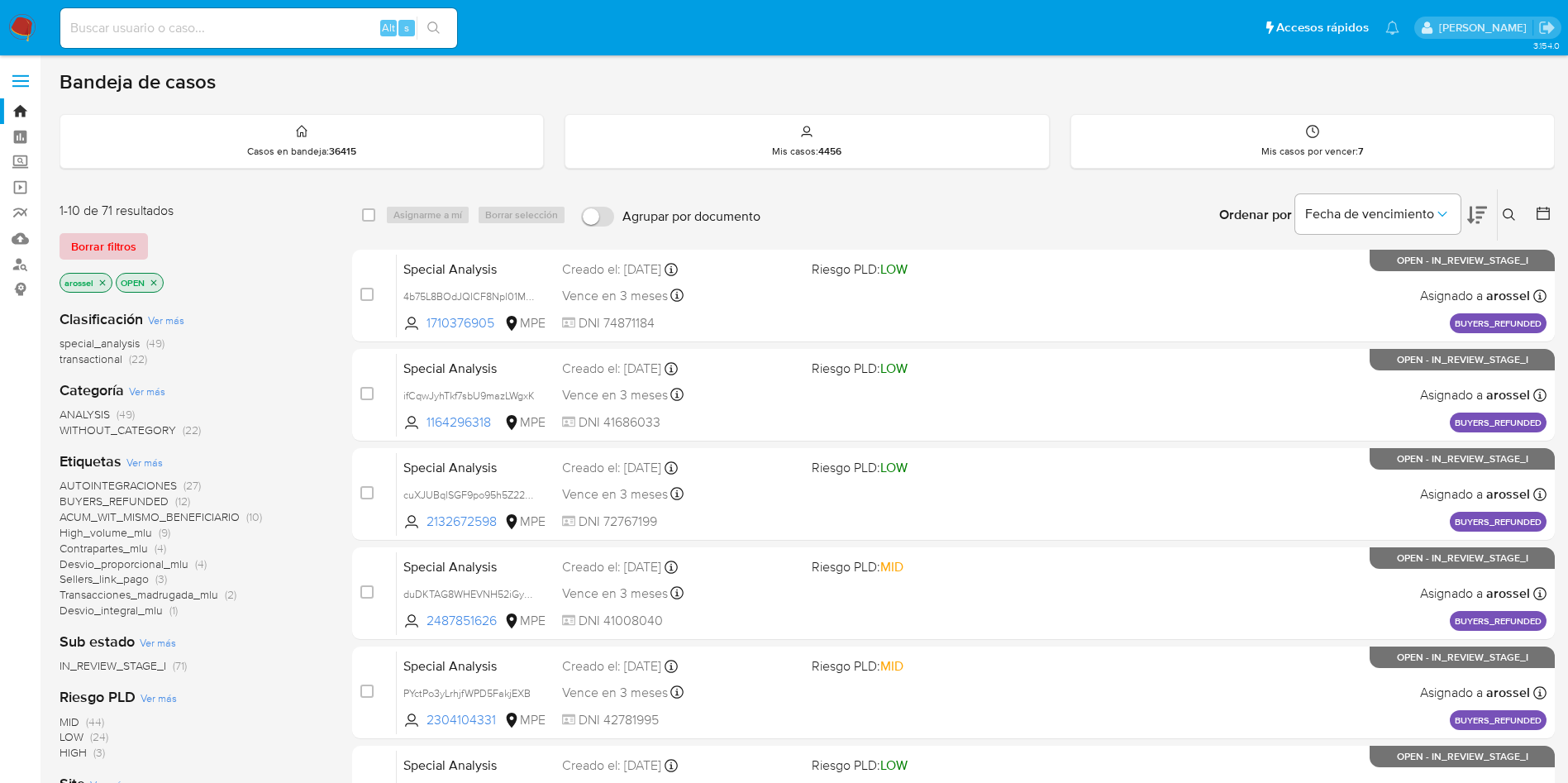
click at [129, 243] on span "Borrar filtros" at bounding box center [104, 247] width 65 height 23
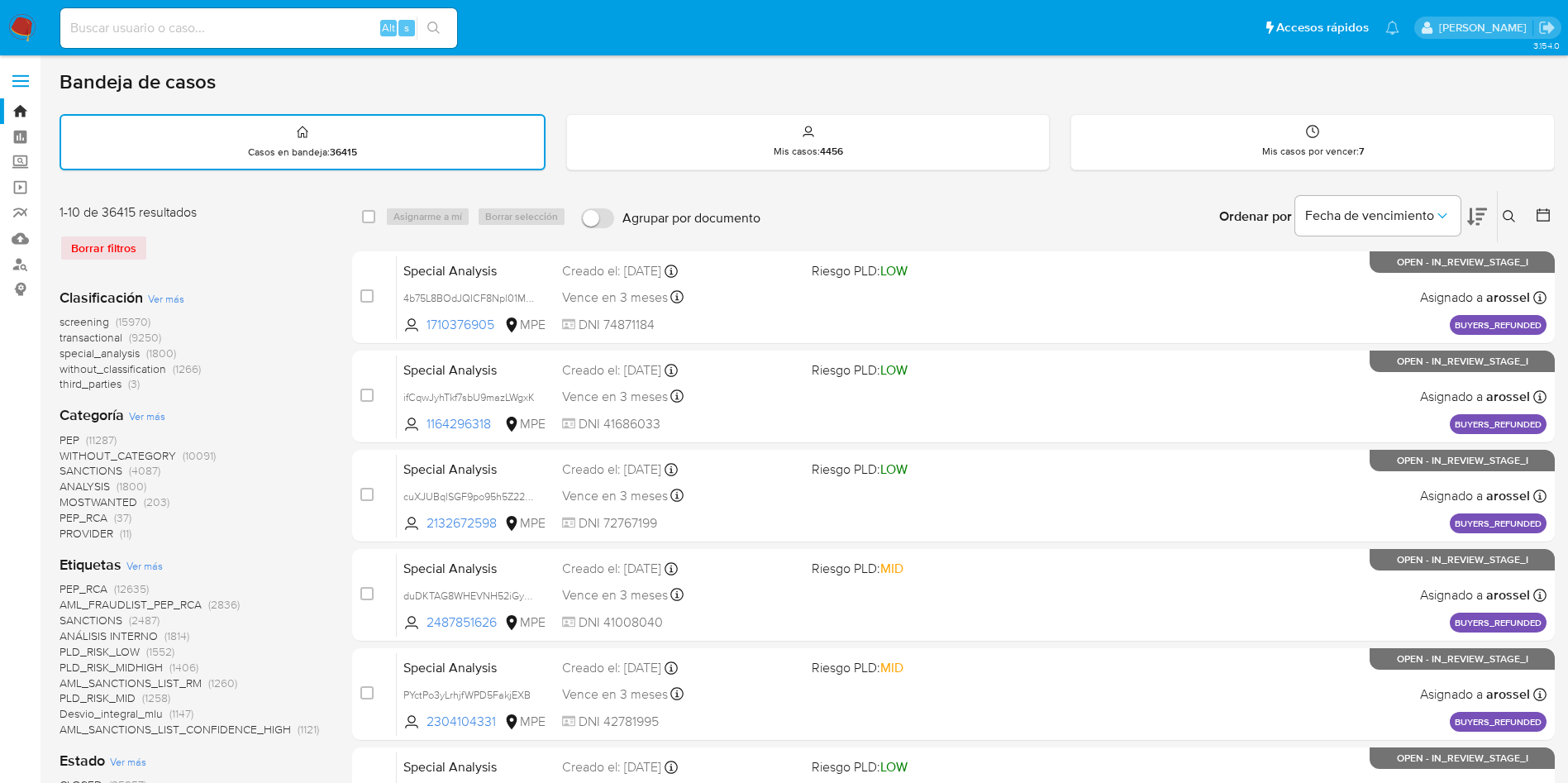
click at [1512, 212] on icon at bounding box center [1508, 216] width 13 height 13
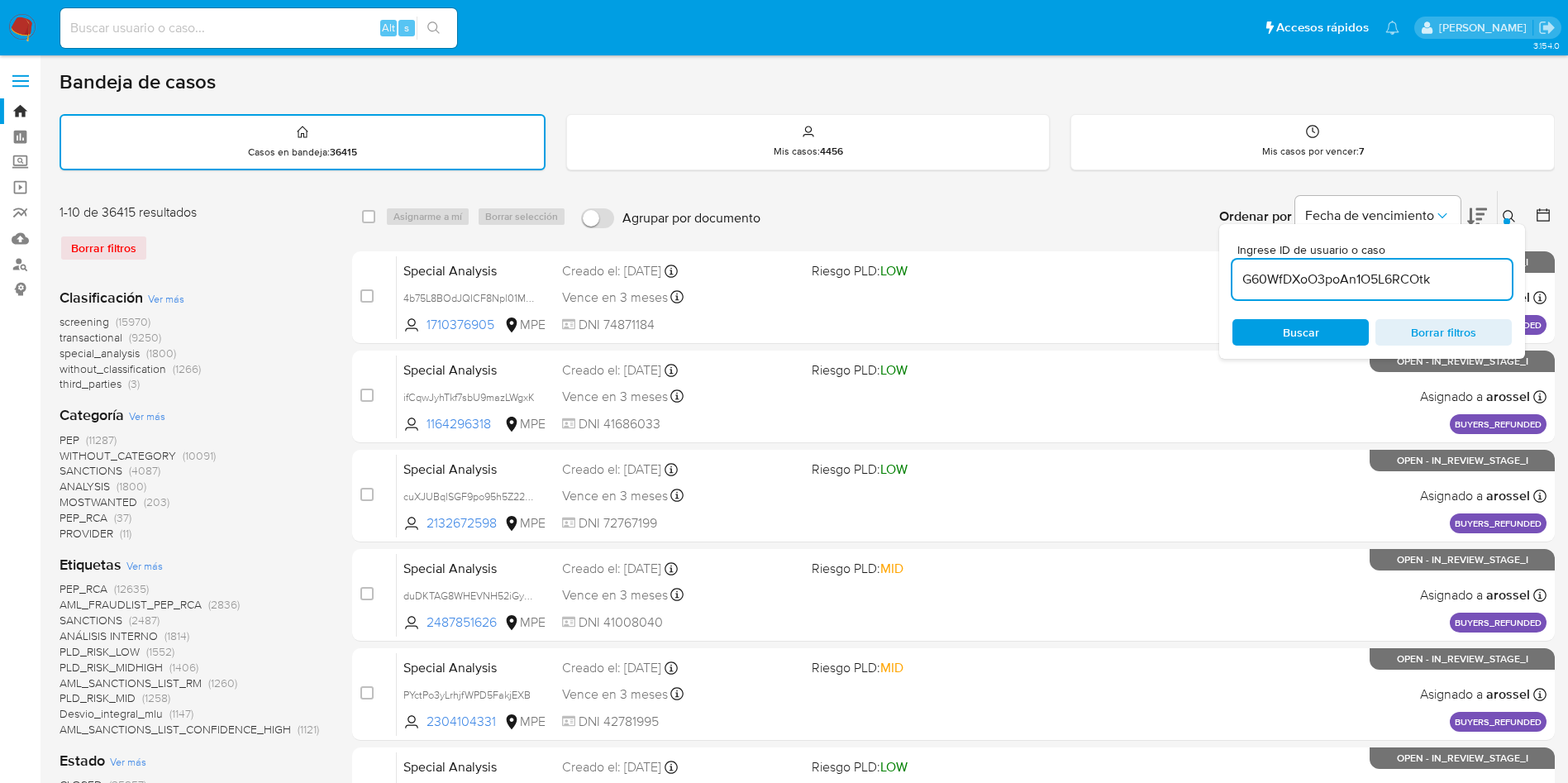
type input "G60WfDXoO3poAn1O5L6RCOtk"
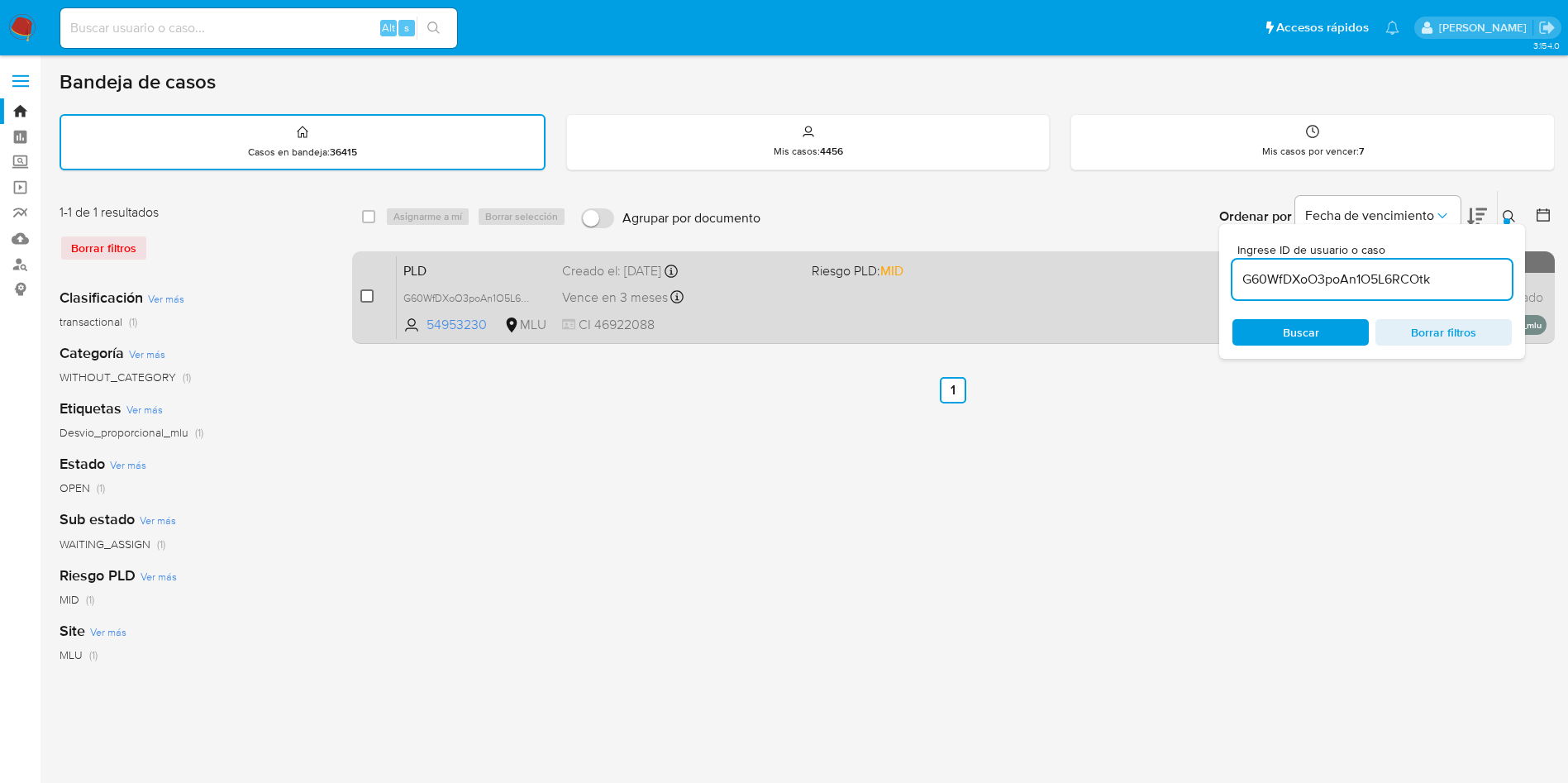
click at [368, 297] on input "checkbox" at bounding box center [367, 296] width 13 height 13
checkbox input "true"
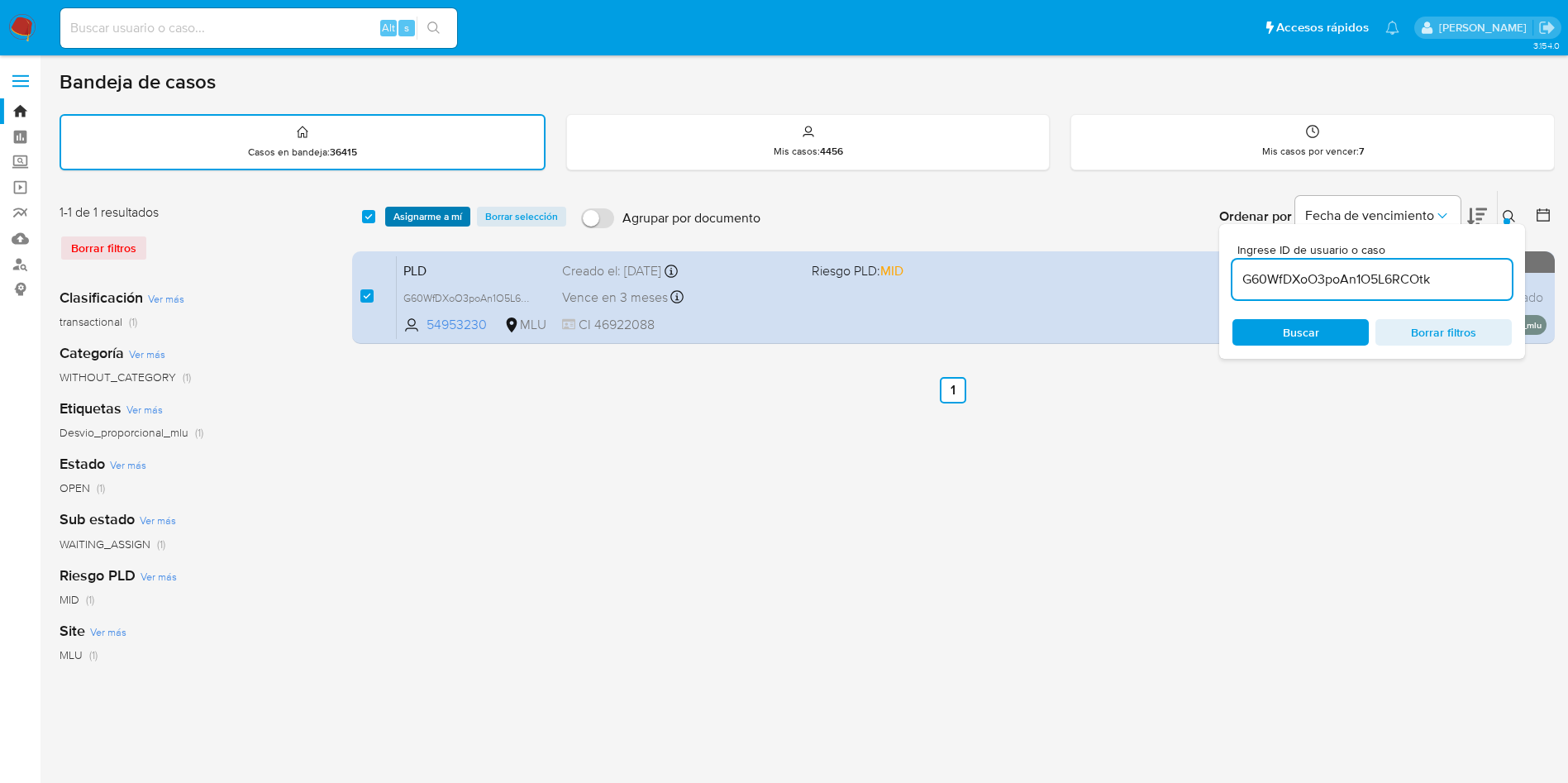
click at [420, 224] on span "Asignarme a mí" at bounding box center [428, 217] width 69 height 17
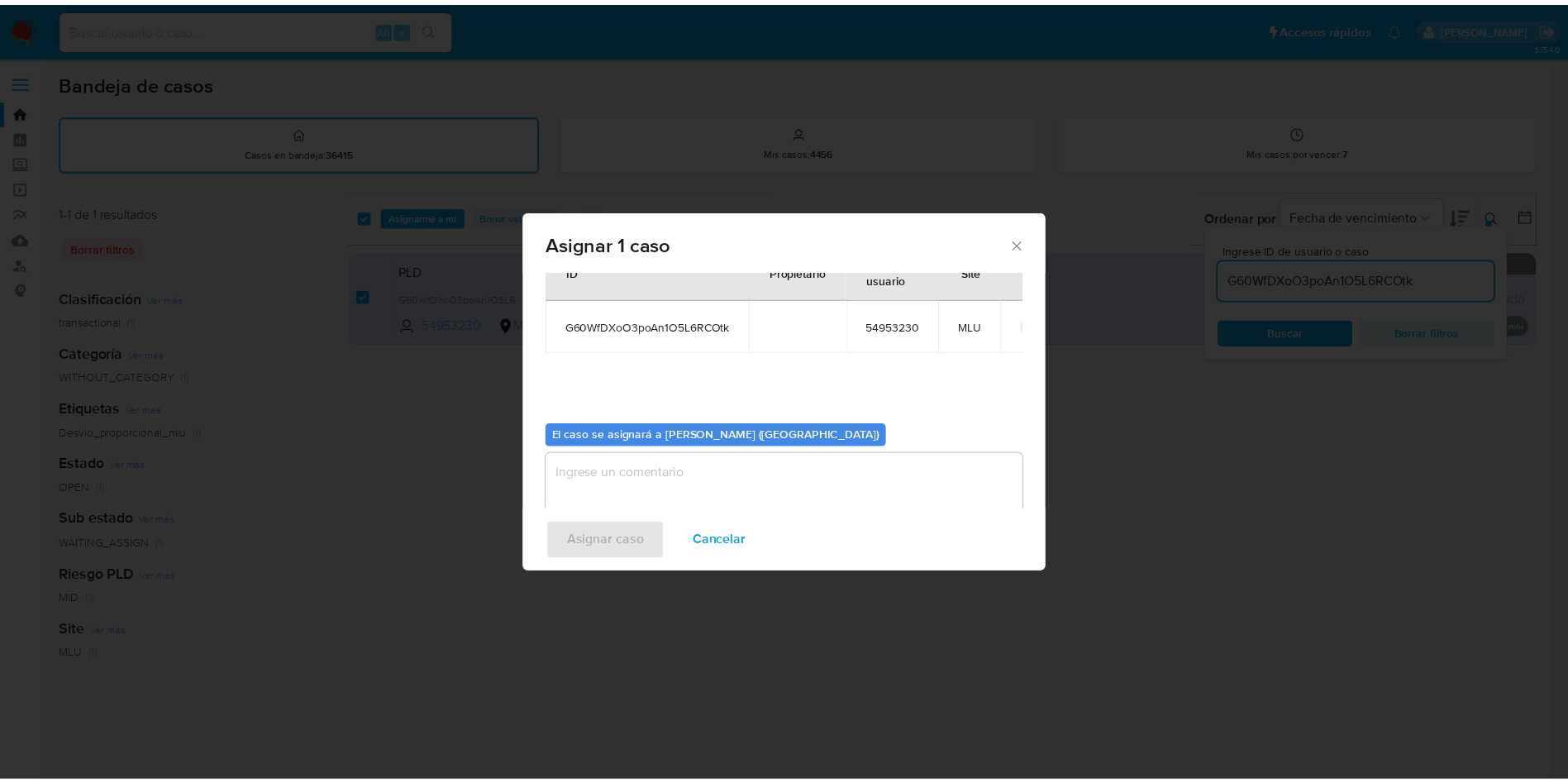
scroll to position [86, 0]
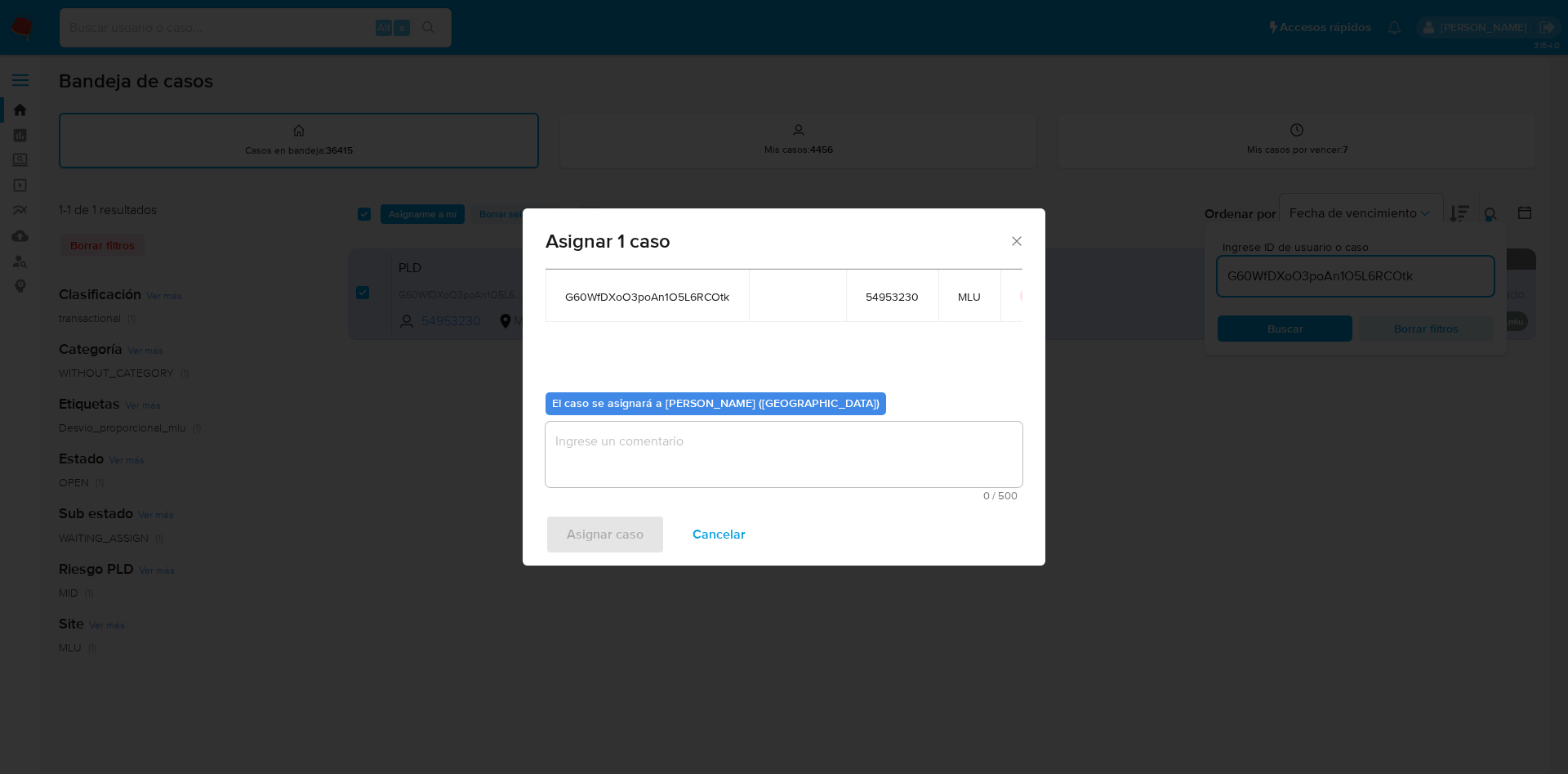
drag, startPoint x: 676, startPoint y: 441, endPoint x: 682, endPoint y: 447, distance: 8.5
click at [677, 443] on textarea "assign-modal" at bounding box center [784, 454] width 477 height 66
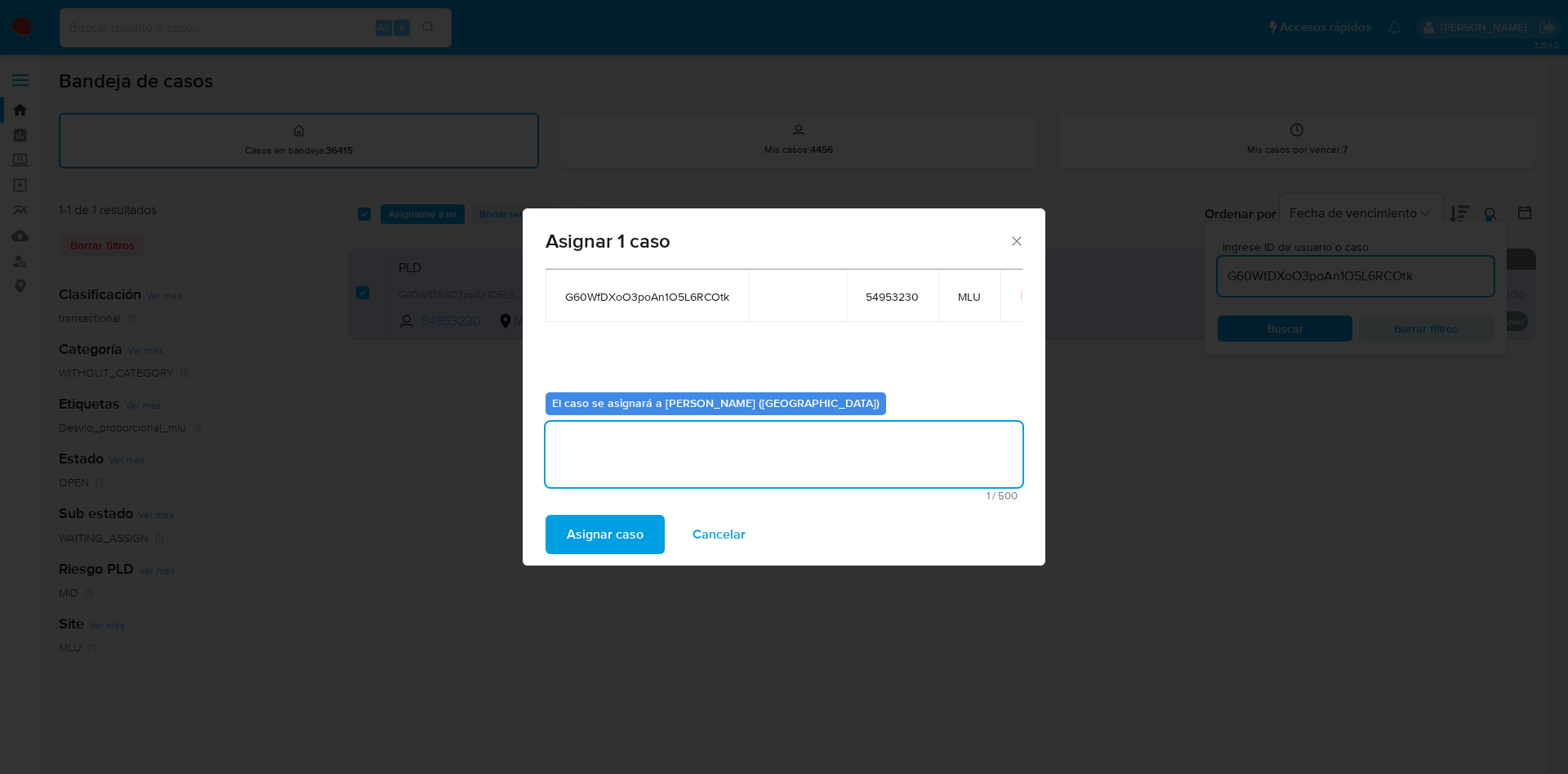
click at [636, 551] on span "Asignar caso" at bounding box center [604, 533] width 77 height 36
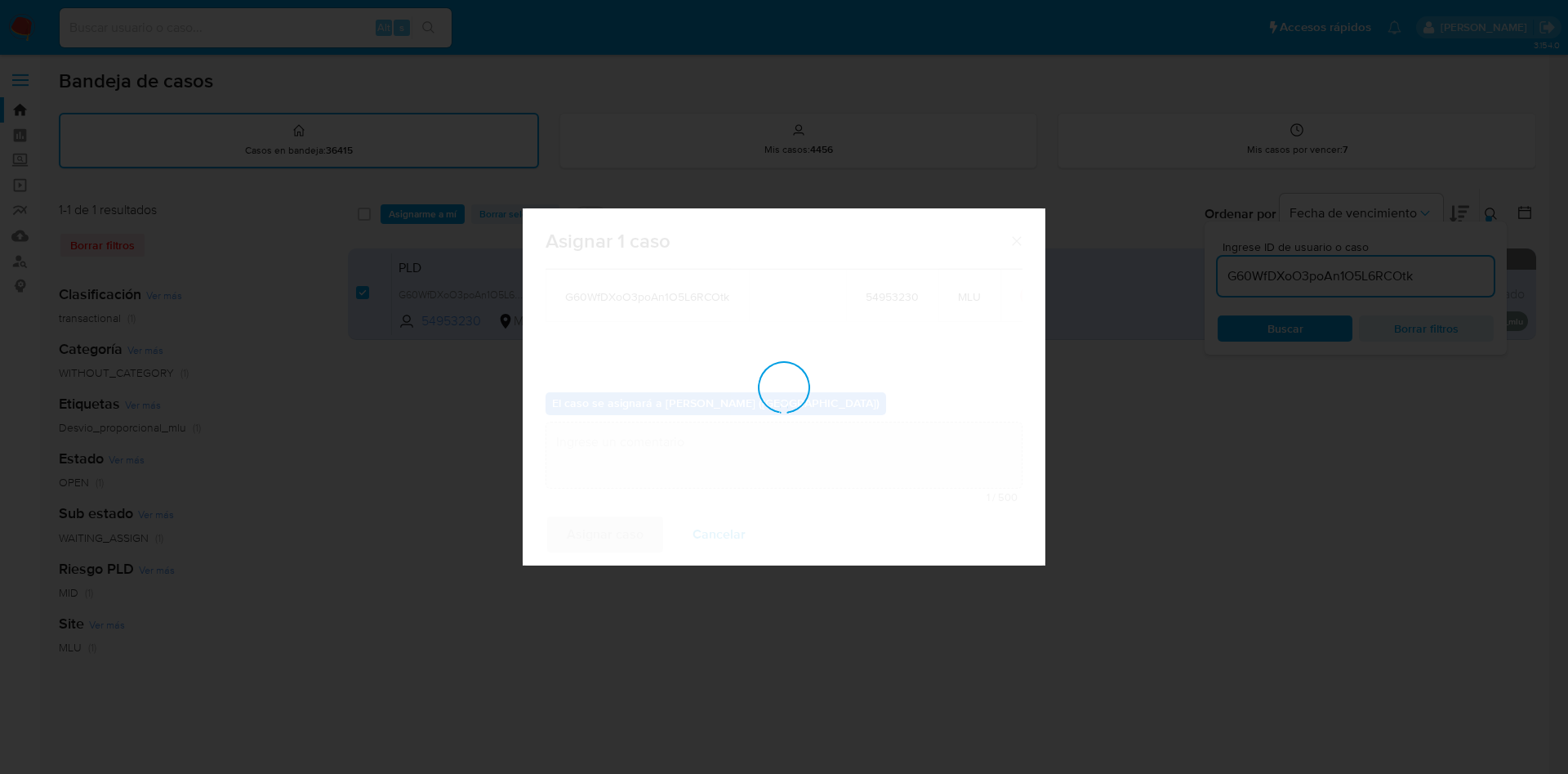
checkbox input "false"
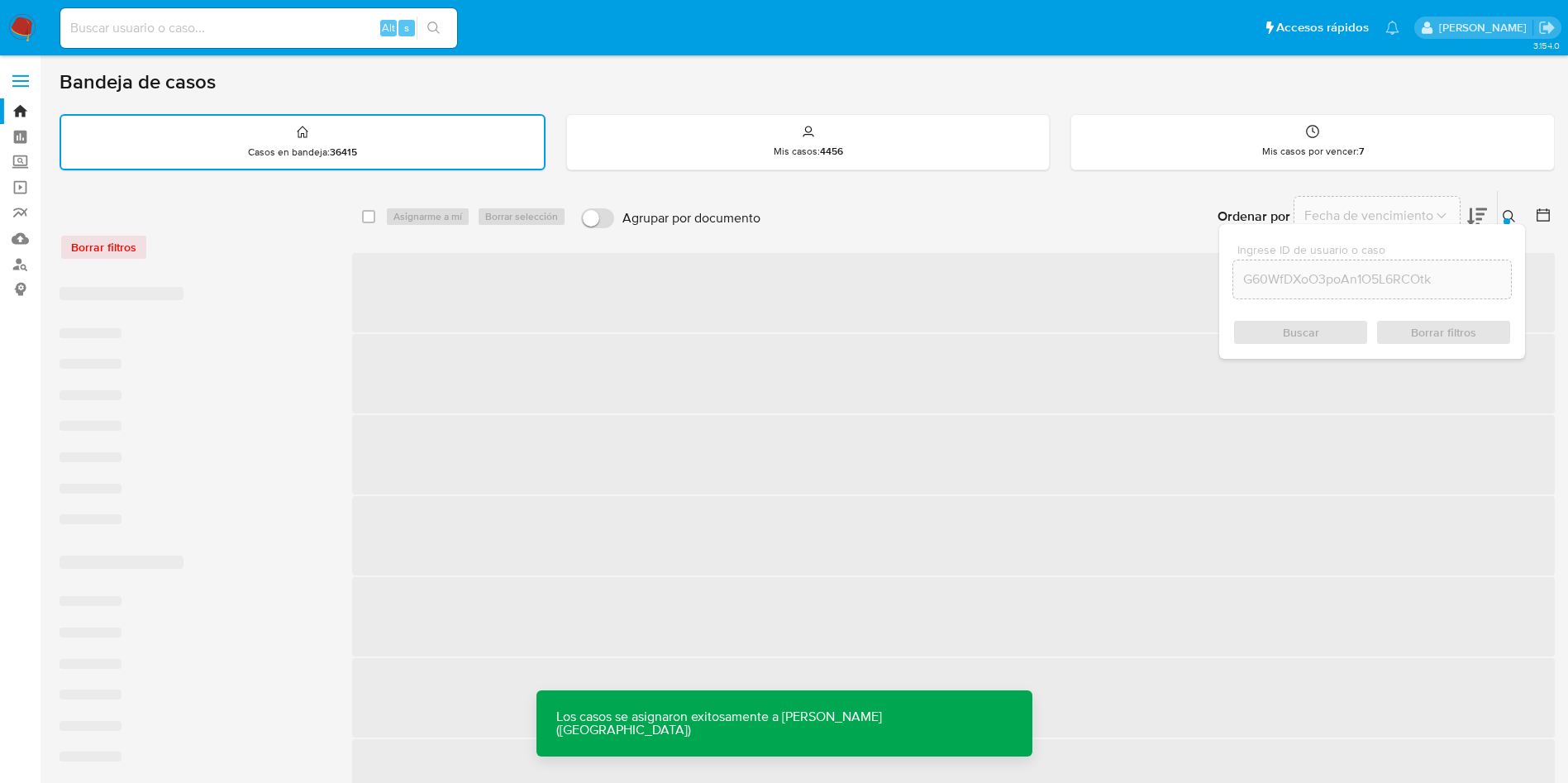
click at [275, 39] on div "Alt s" at bounding box center [259, 28] width 397 height 39
paste input "G60WfDXoO3poAn1O5L6RCOtk"
type input "G60WfDXoO3poAn1O5L6RCOtk"
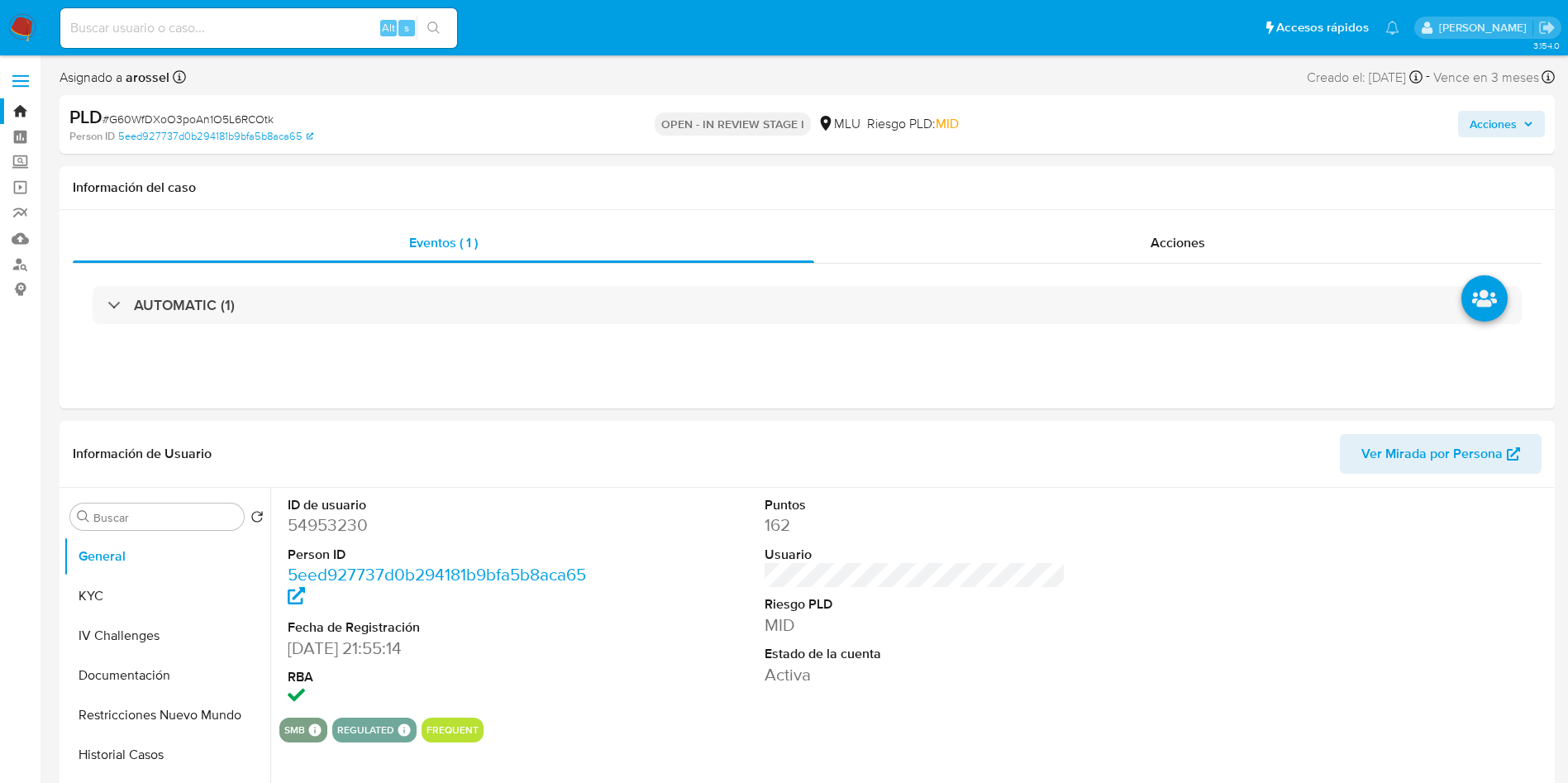
select select "10"
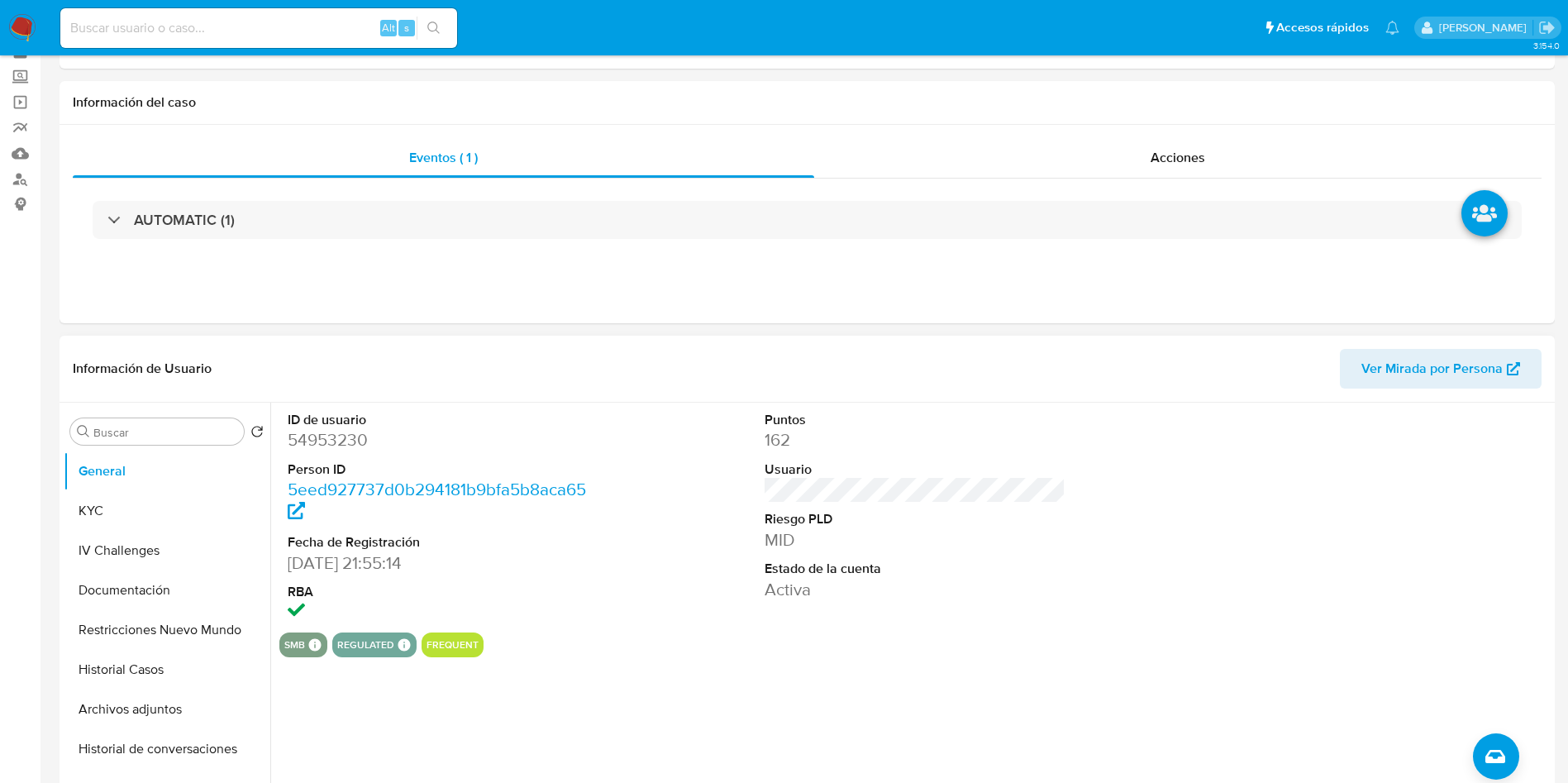
scroll to position [124, 0]
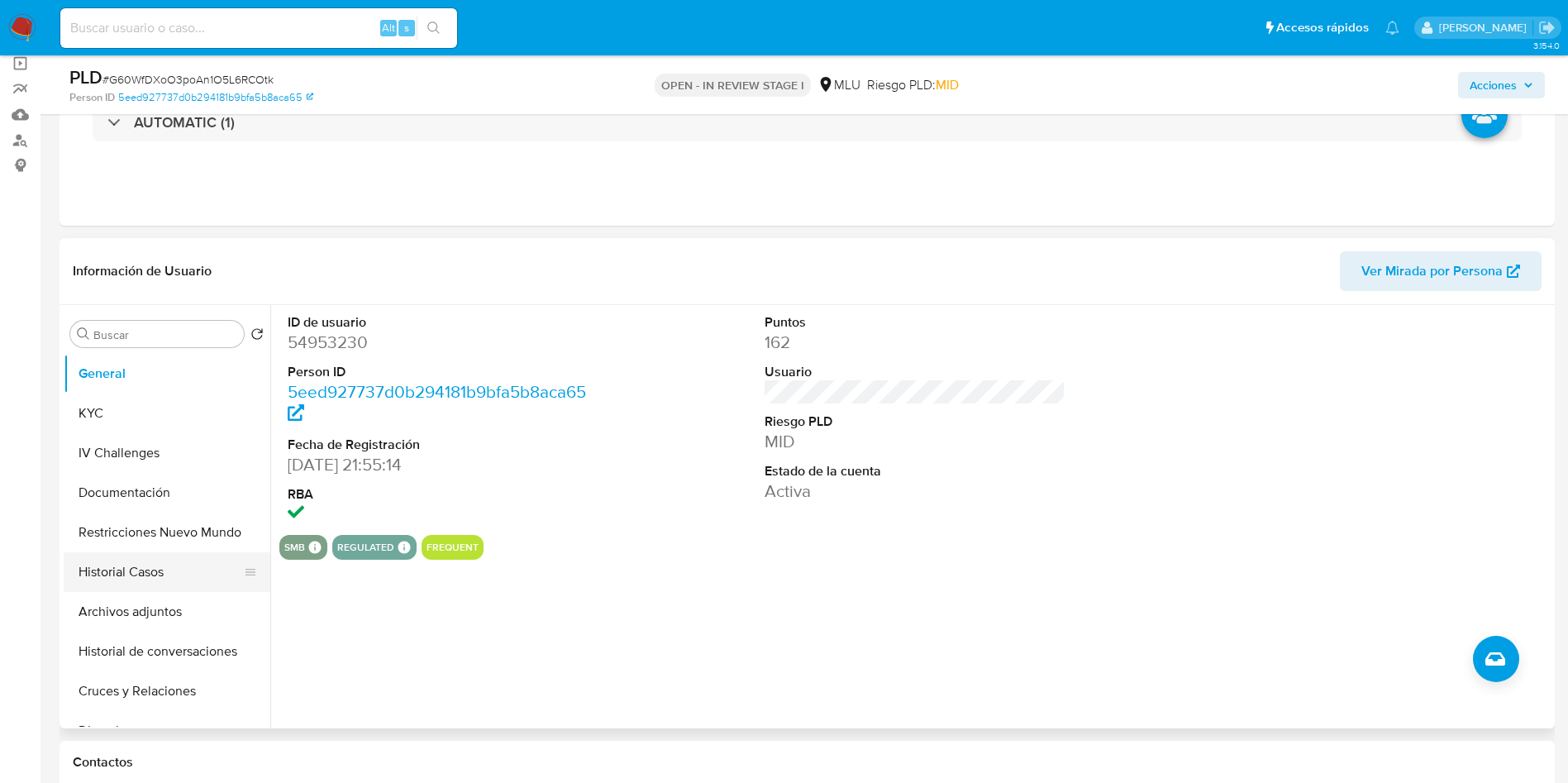
click at [126, 571] on button "Historial Casos" at bounding box center [160, 572] width 193 height 39
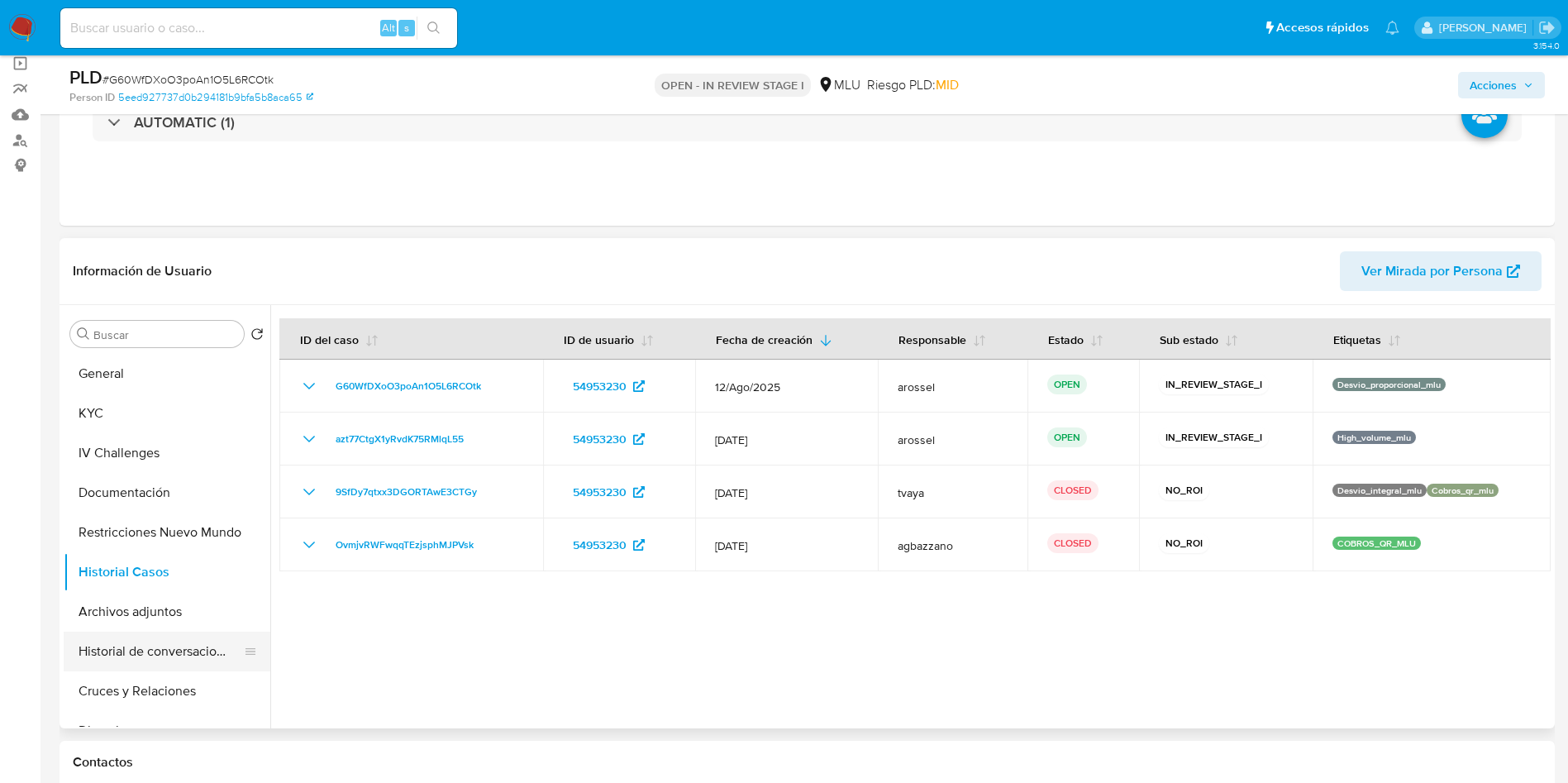
click at [166, 654] on button "Historial de conversaciones" at bounding box center [160, 650] width 193 height 39
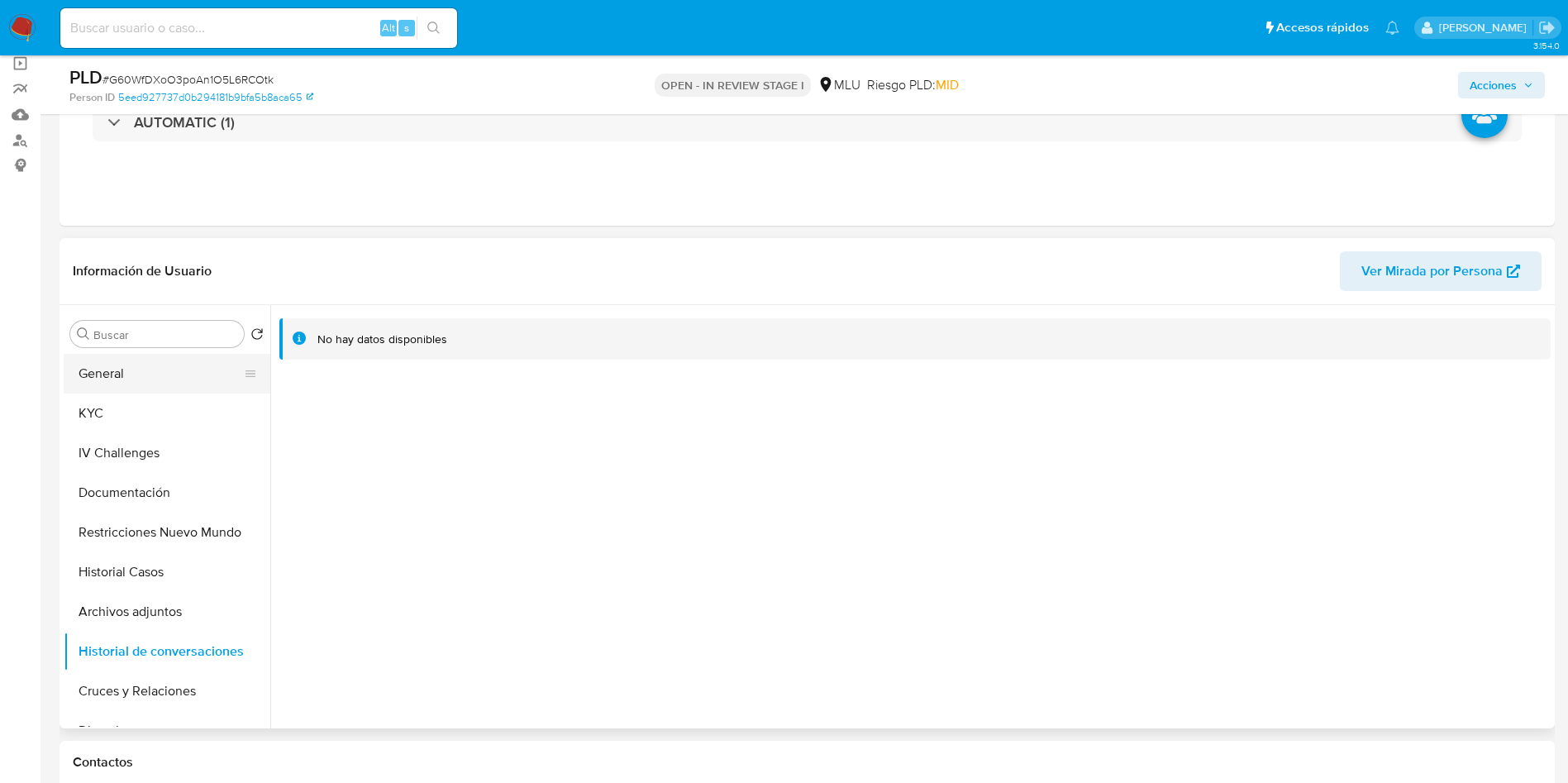
click at [146, 379] on button "General" at bounding box center [160, 373] width 193 height 39
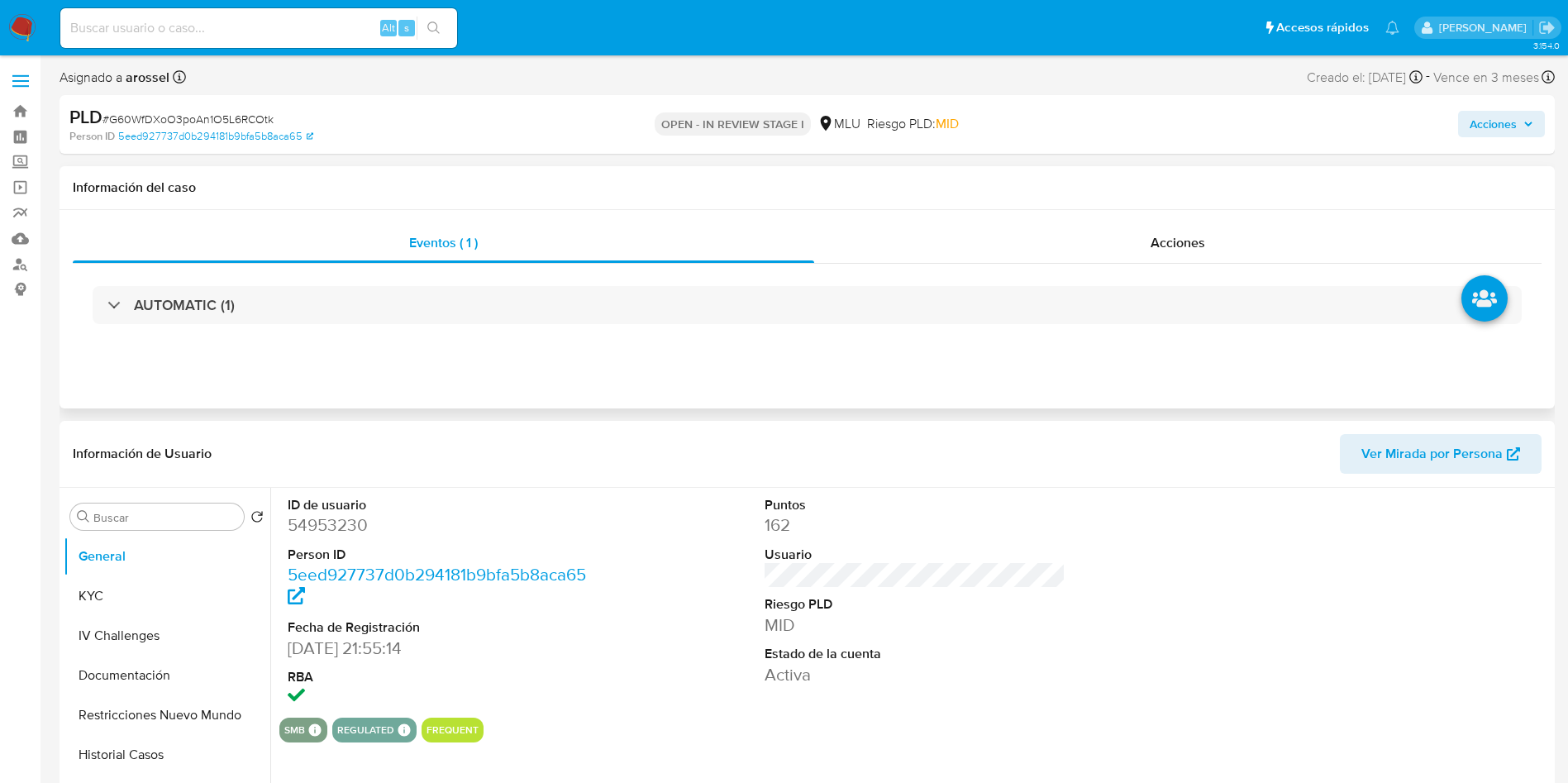
select select "10"
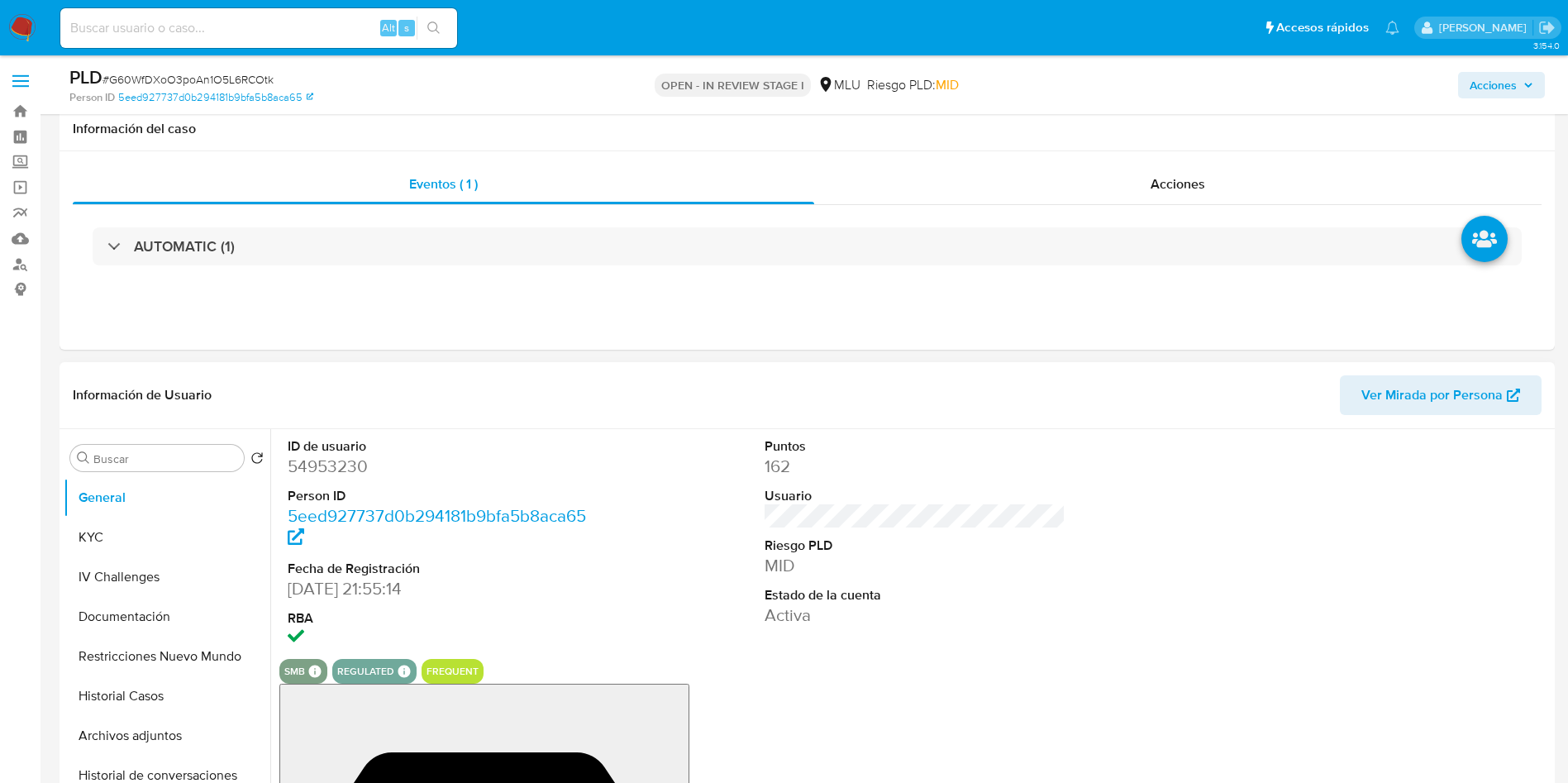
scroll to position [248, 0]
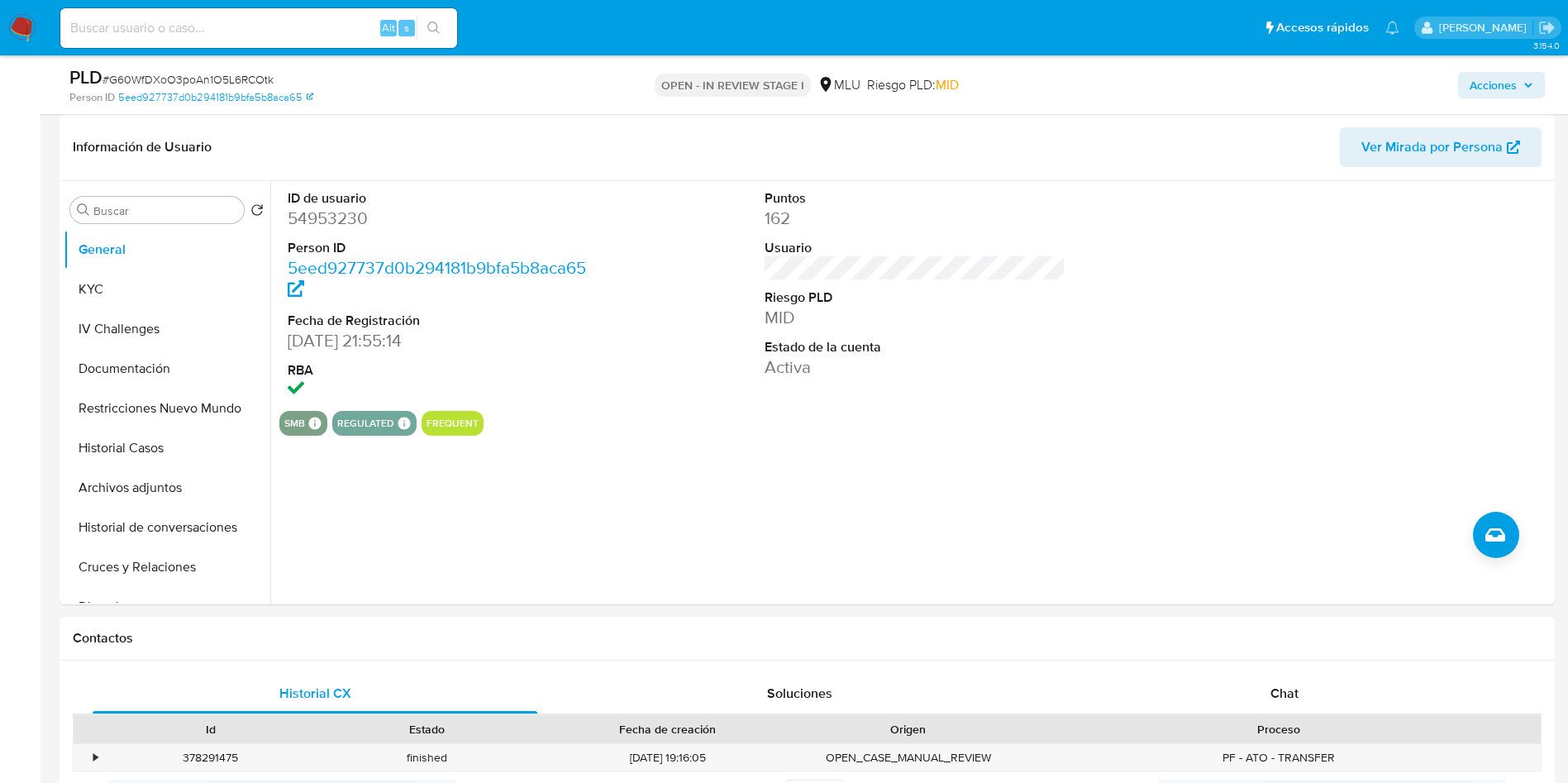
click at [248, 74] on span "# G60WfDXoO3poAn1O5L6RCOtk" at bounding box center [188, 80] width 171 height 17
copy span "G60WfDXoO3poAn1O5L6RCOtk"
click at [180, 478] on button "Archivos adjuntos" at bounding box center [160, 487] width 193 height 39
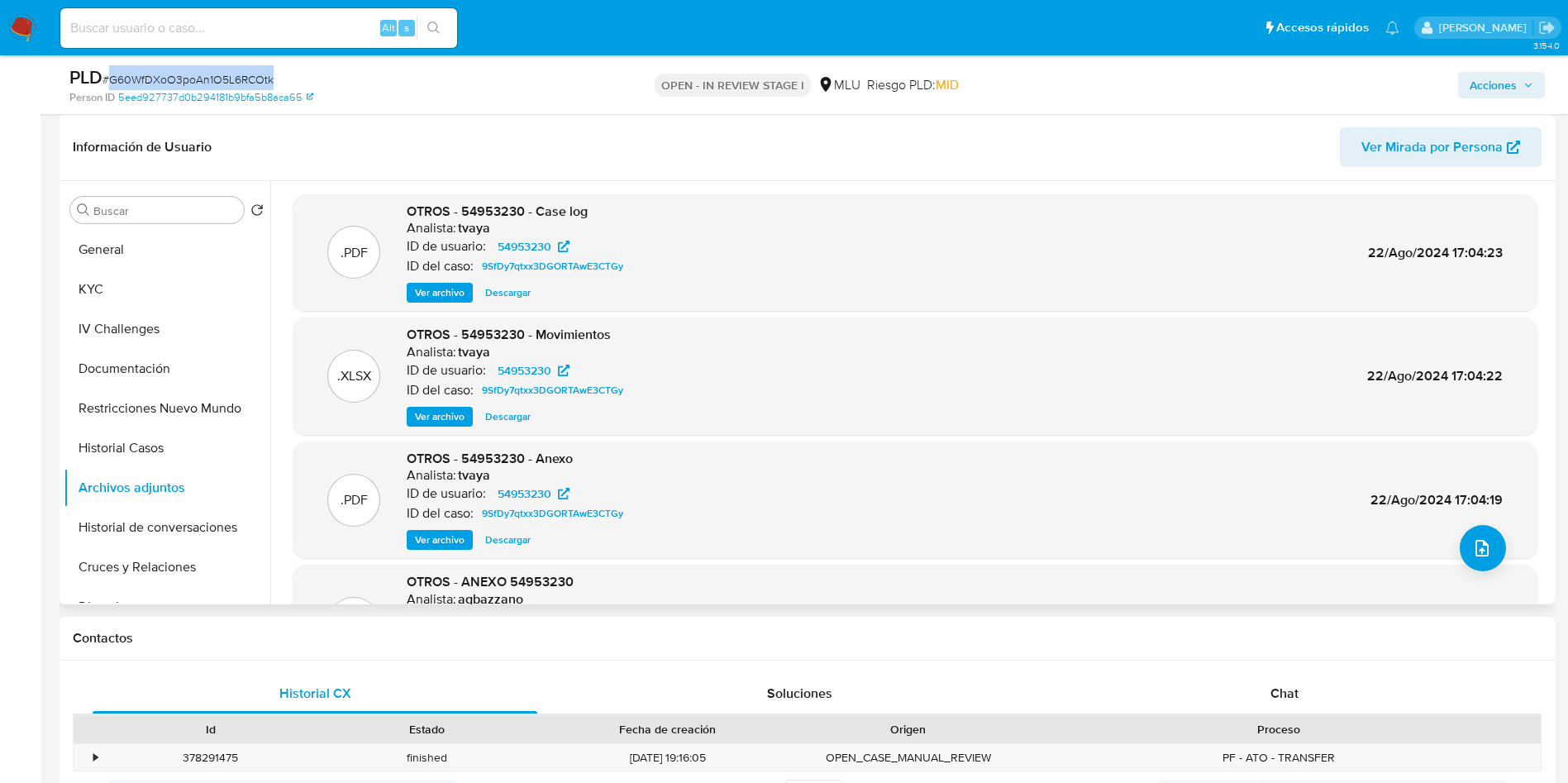
click at [445, 287] on span "Ver archivo" at bounding box center [439, 293] width 50 height 17
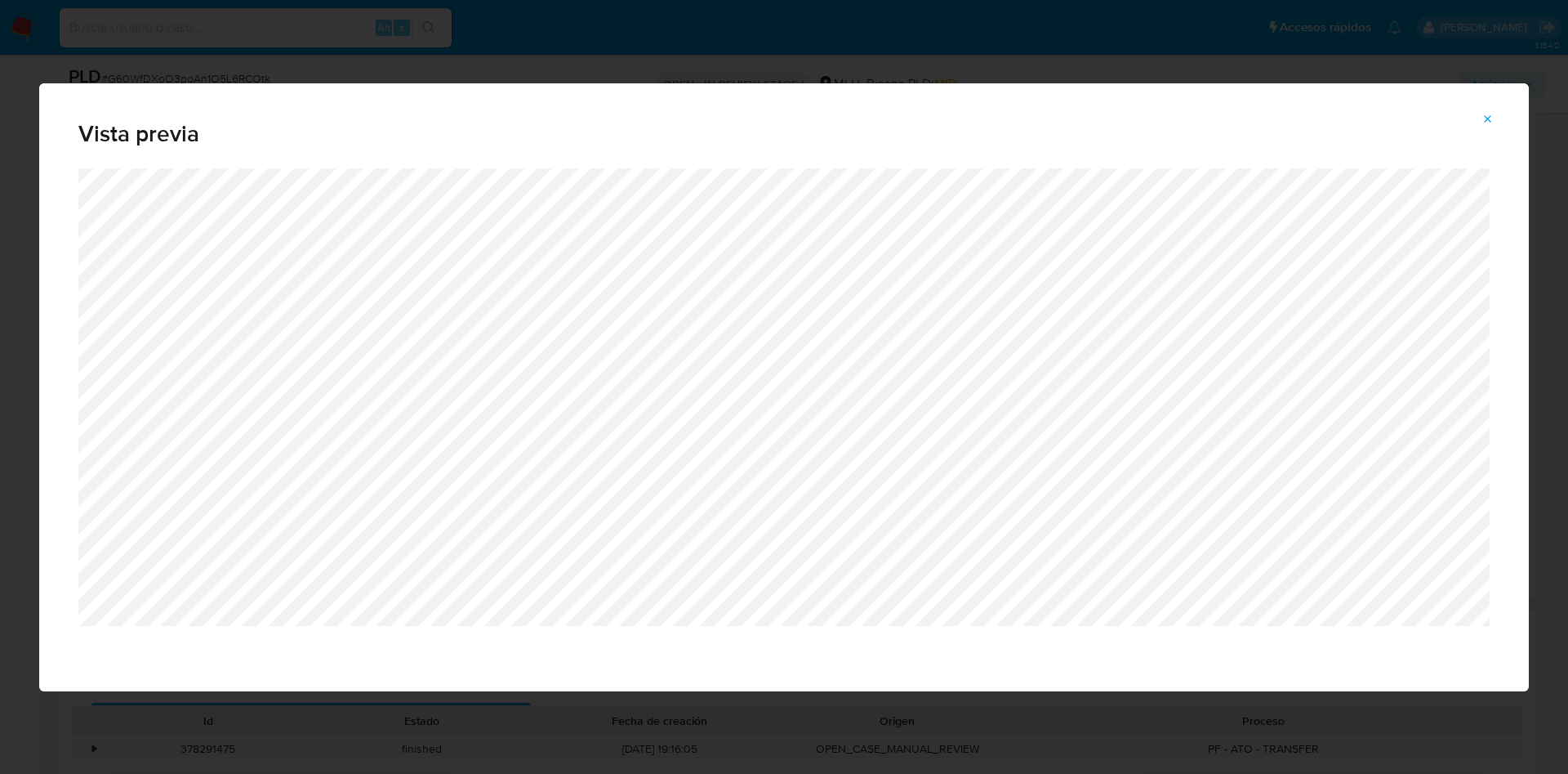
click at [1486, 124] on icon "Attachment preview" at bounding box center [1488, 119] width 13 height 13
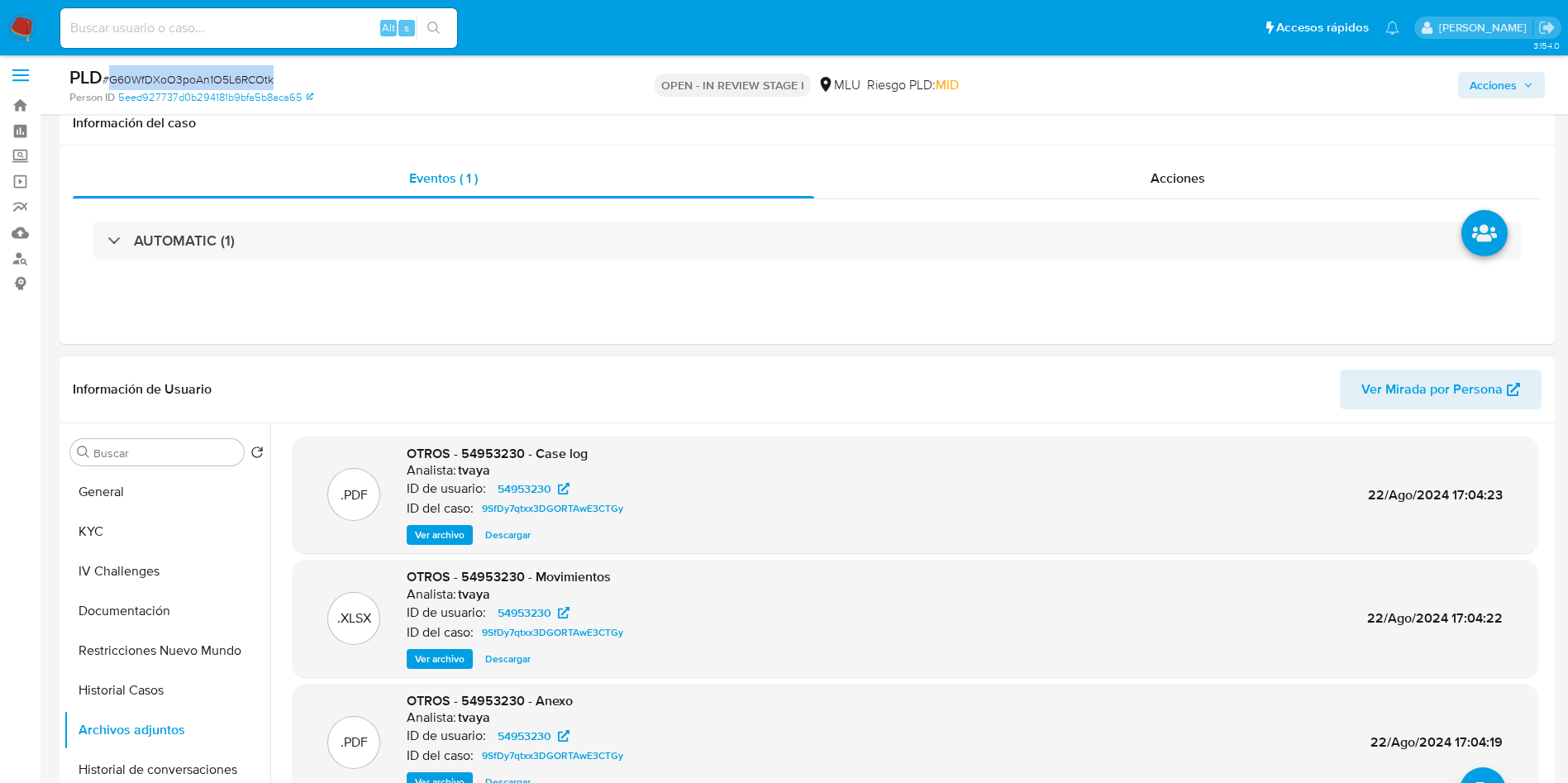
scroll to position [0, 0]
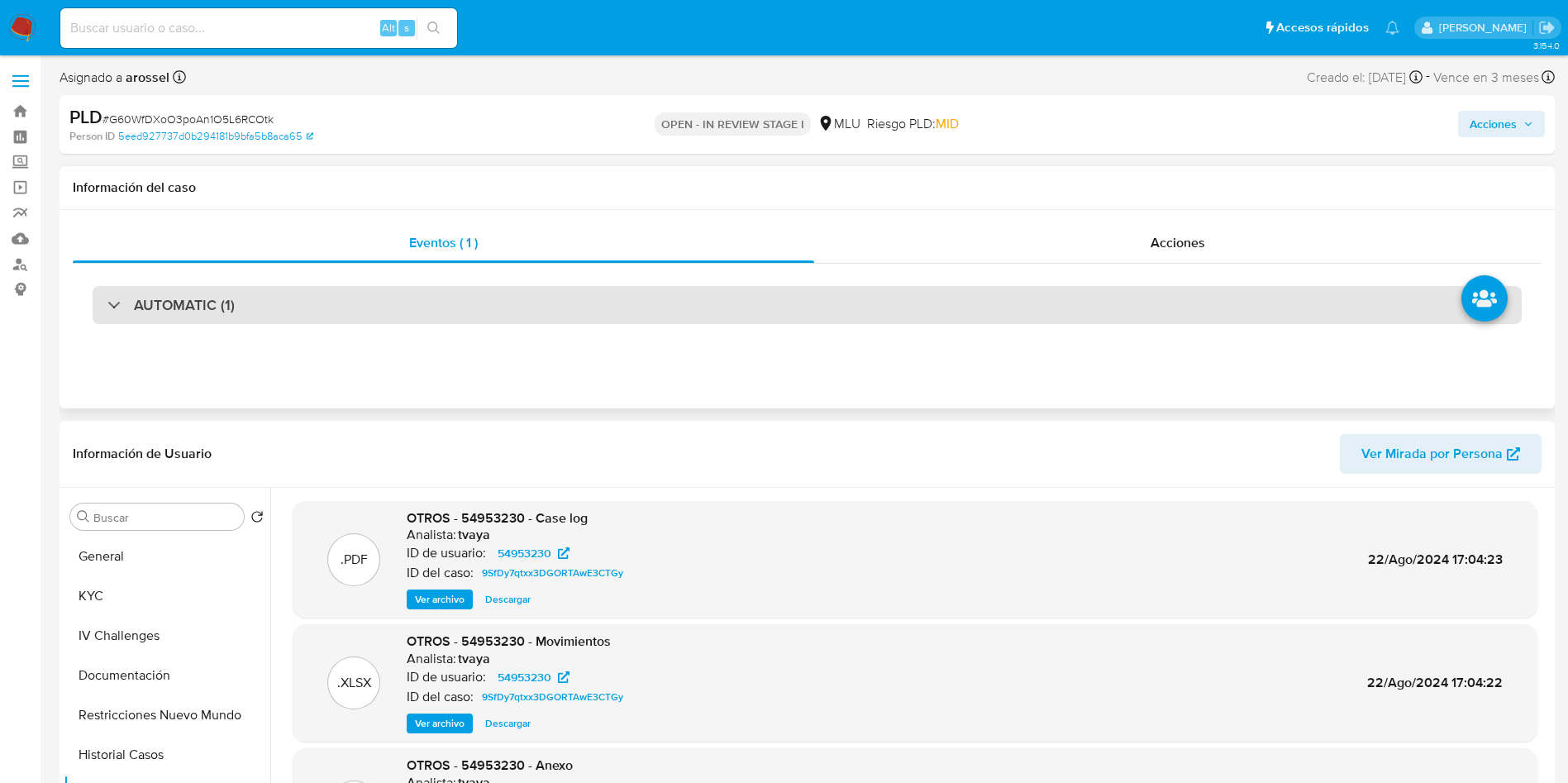
click at [280, 315] on div "AUTOMATIC (1)" at bounding box center [807, 305] width 1429 height 38
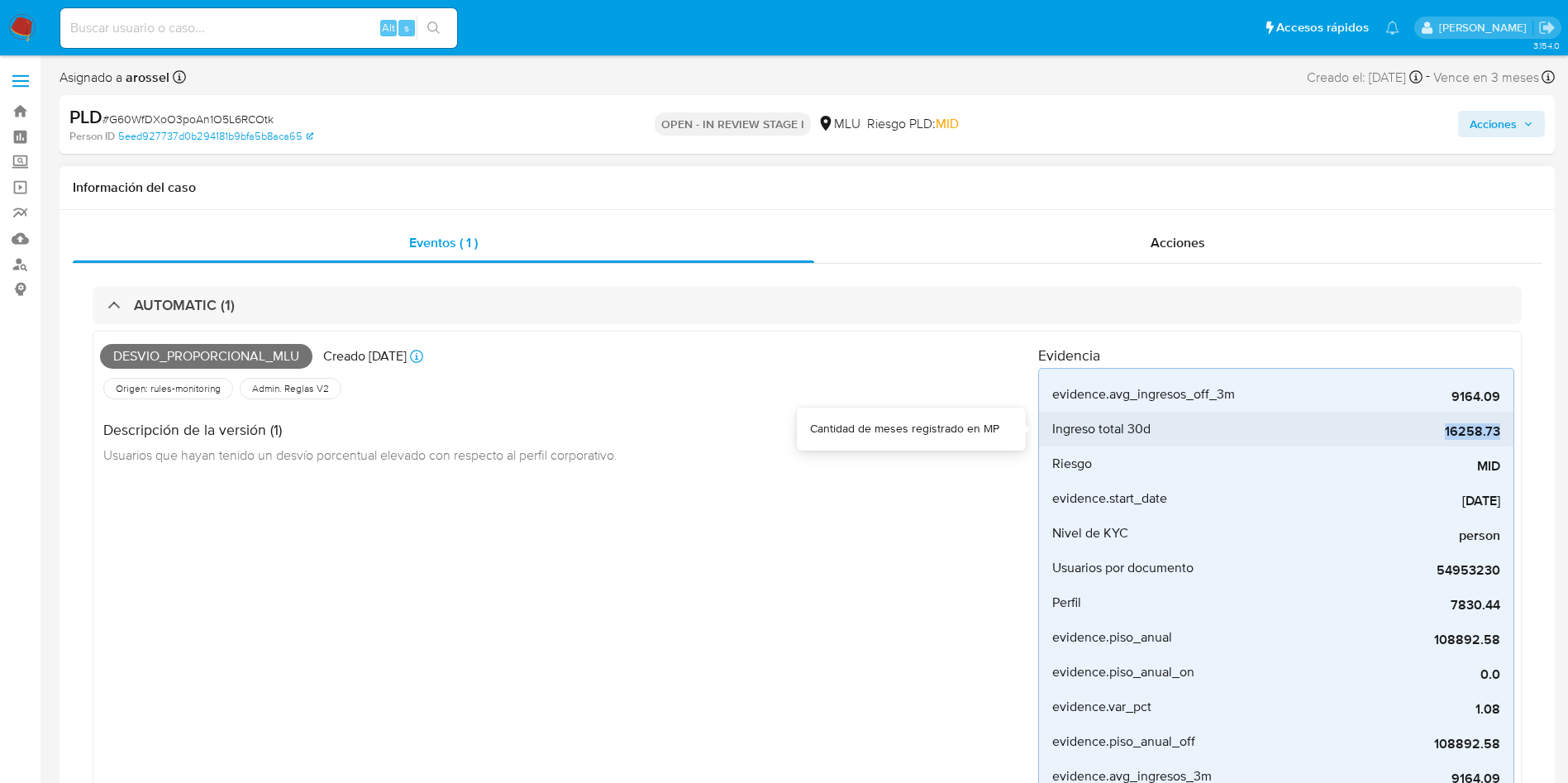
drag, startPoint x: 1435, startPoint y: 431, endPoint x: 1506, endPoint y: 425, distance: 71.3
click at [1506, 425] on li "Ingreso total 30d 16258.73" at bounding box center [1276, 428] width 474 height 34
copy span "16258.73"
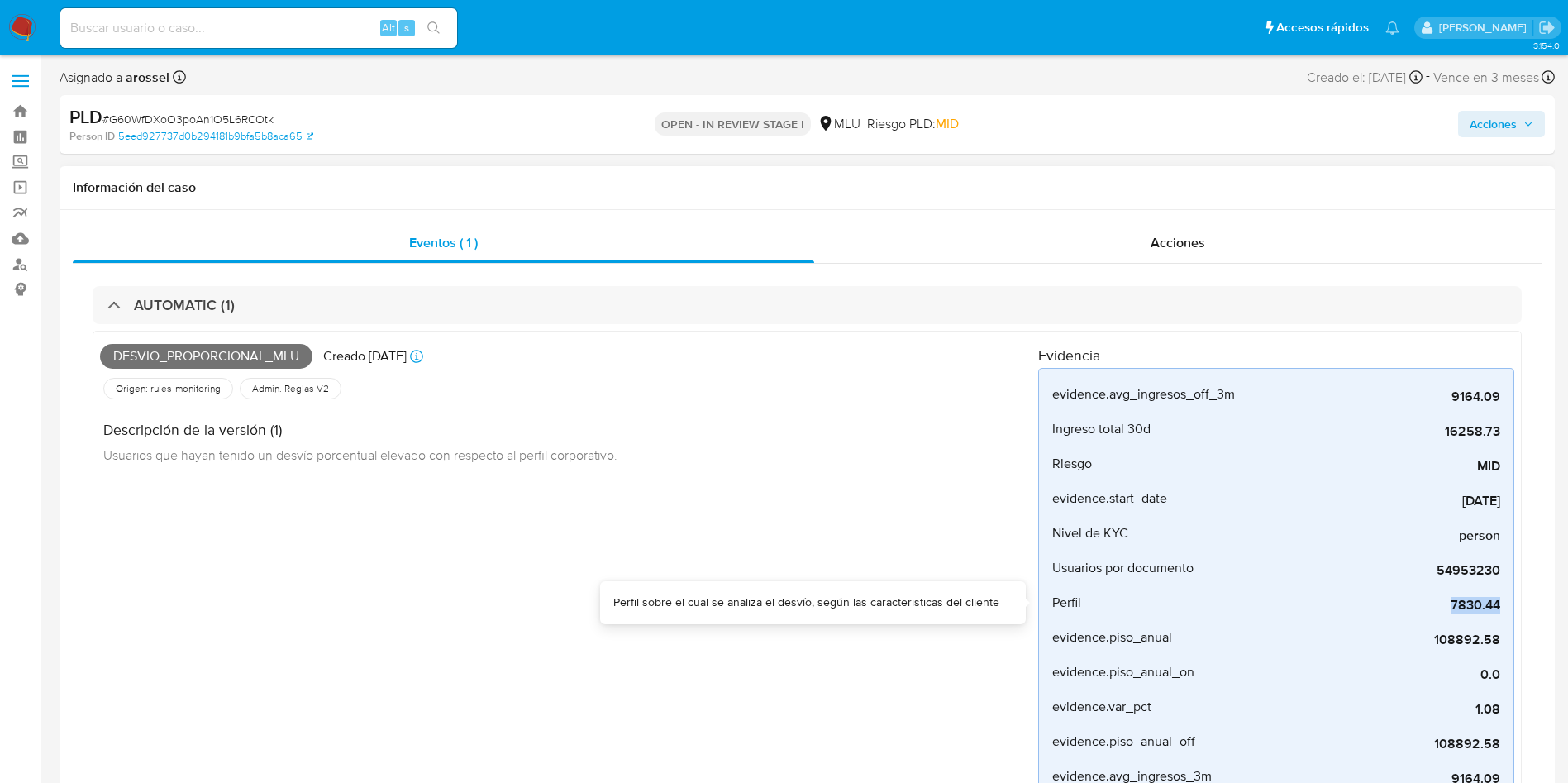
drag, startPoint x: 1441, startPoint y: 602, endPoint x: 1546, endPoint y: 614, distance: 105.7
click at [1546, 614] on div "Eventos ( 1 ) Acciones AUTOMATIC (1) Desvio_proporcional_mlu Creado [DATE] Crea…" at bounding box center [807, 583] width 1495 height 748
copy span "7830.44"
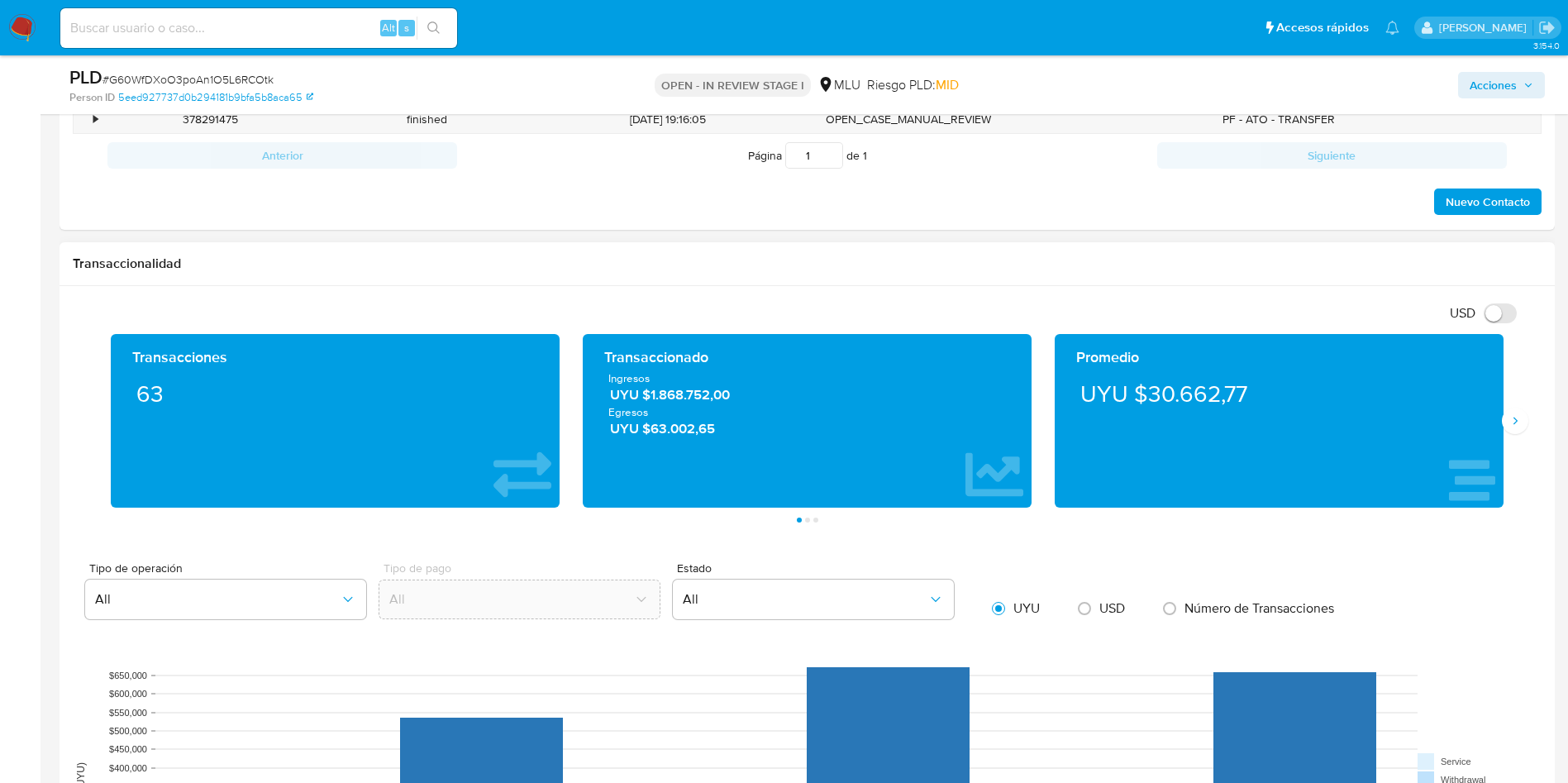
scroll to position [2107, 0]
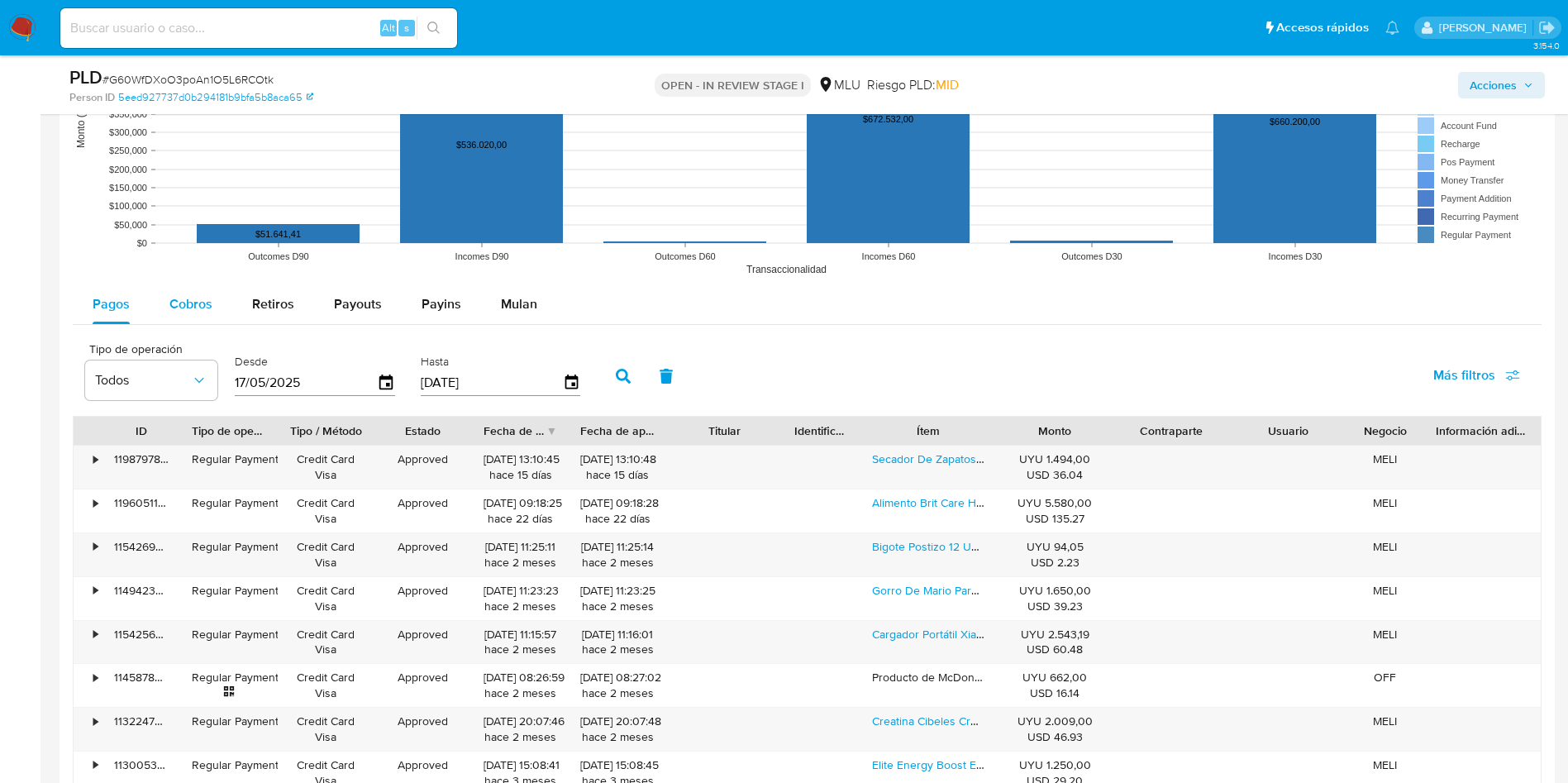
drag, startPoint x: 197, startPoint y: 283, endPoint x: 203, endPoint y: 290, distance: 9.2
click at [198, 284] on div "Tipo de operación All Tipo de pago All Estado All UYU USD Número de Transaccion…" at bounding box center [808, 408] width 1469 height 1036
click at [203, 290] on div "Cobros" at bounding box center [191, 304] width 43 height 39
select select "10"
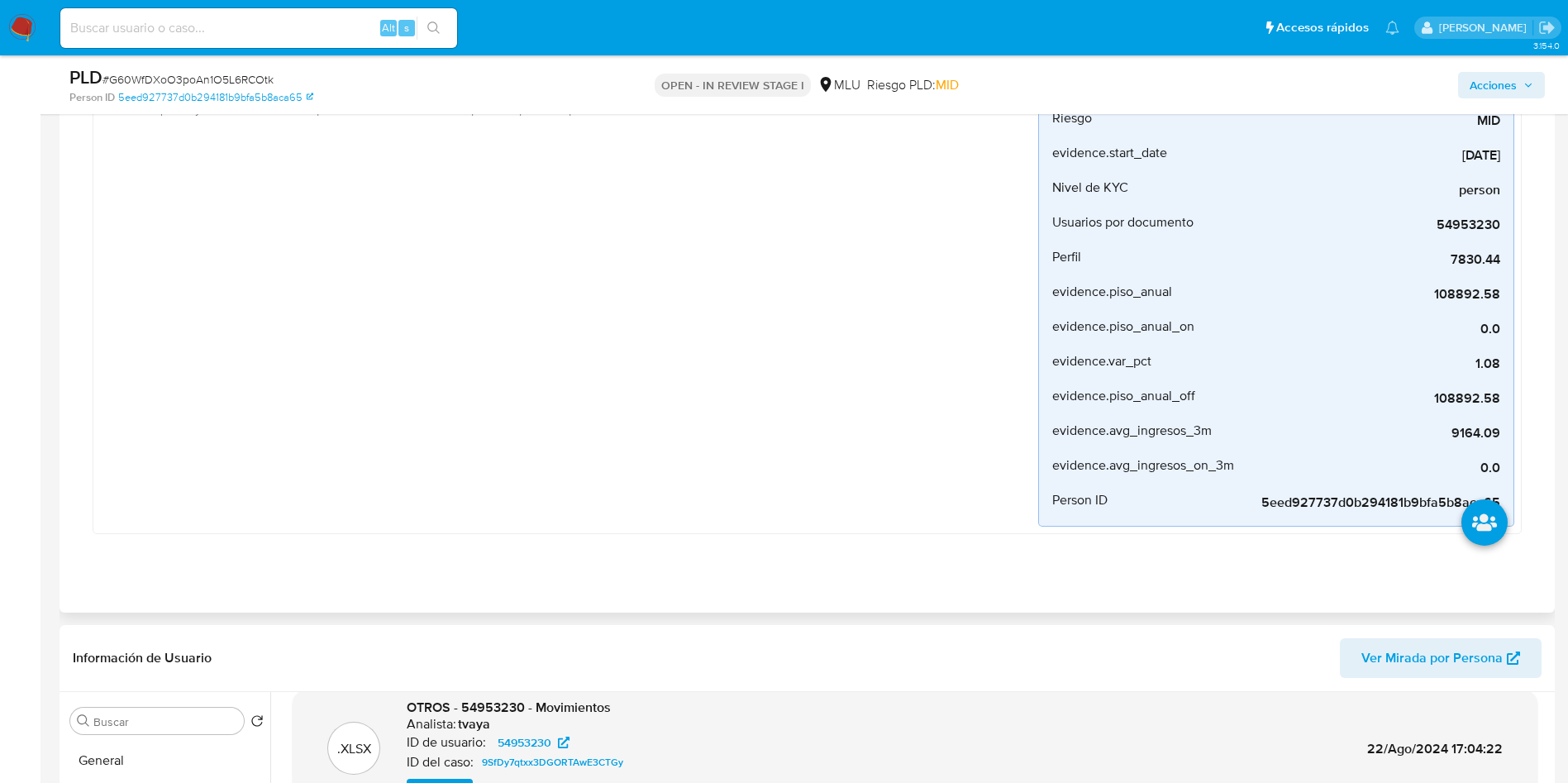
scroll to position [372, 0]
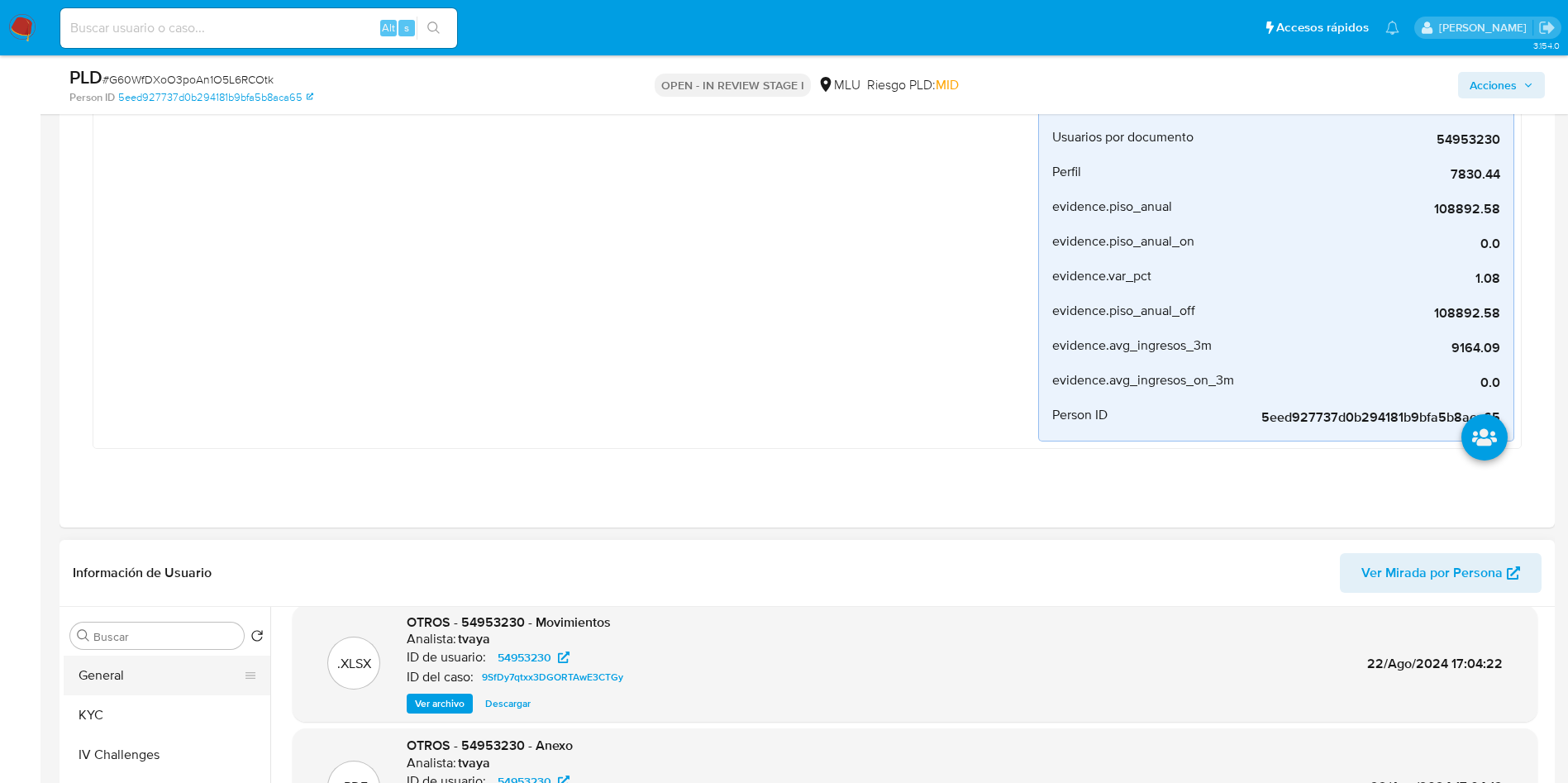
click at [133, 656] on button "General" at bounding box center [160, 675] width 193 height 39
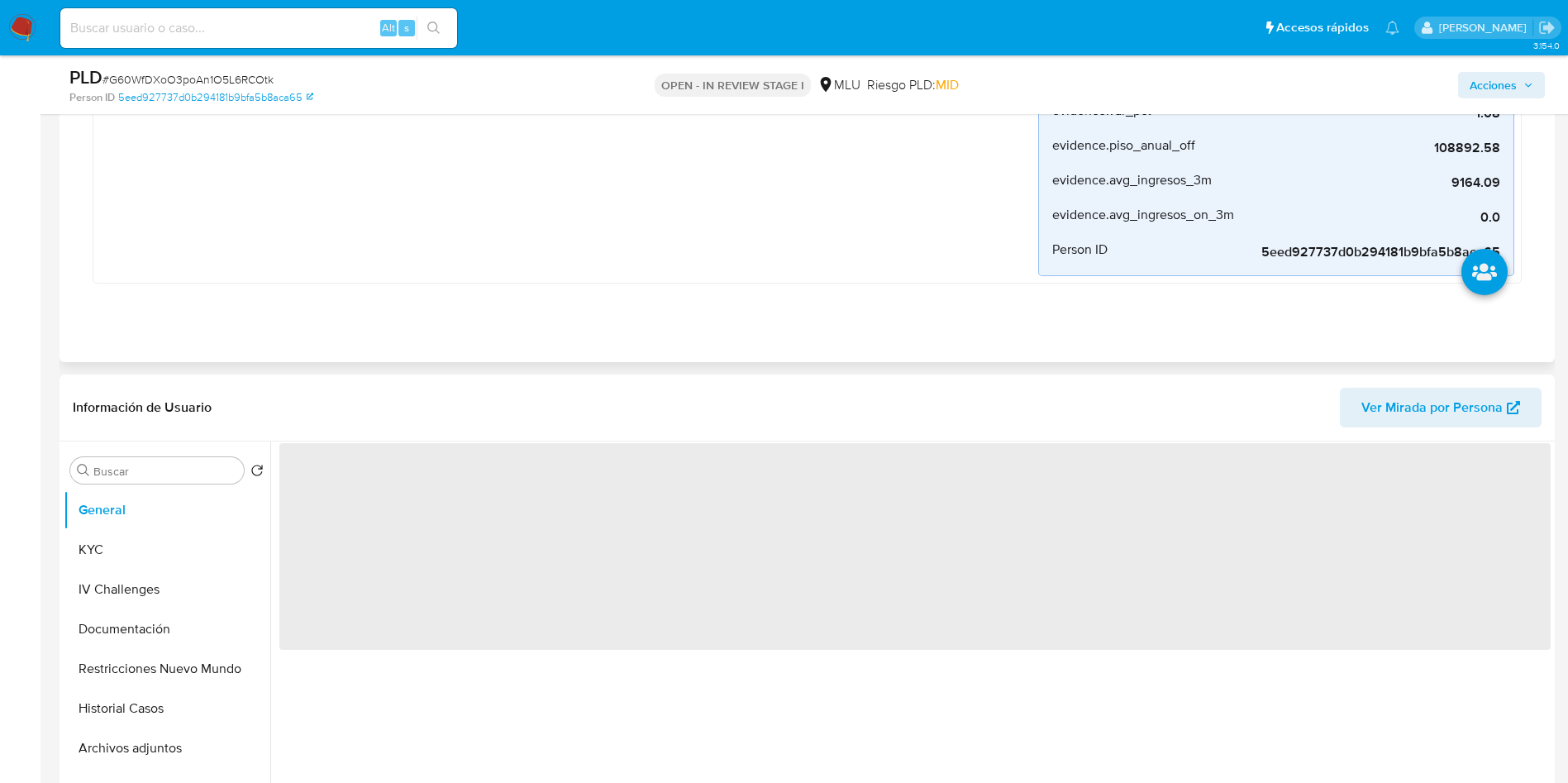
scroll to position [744, 0]
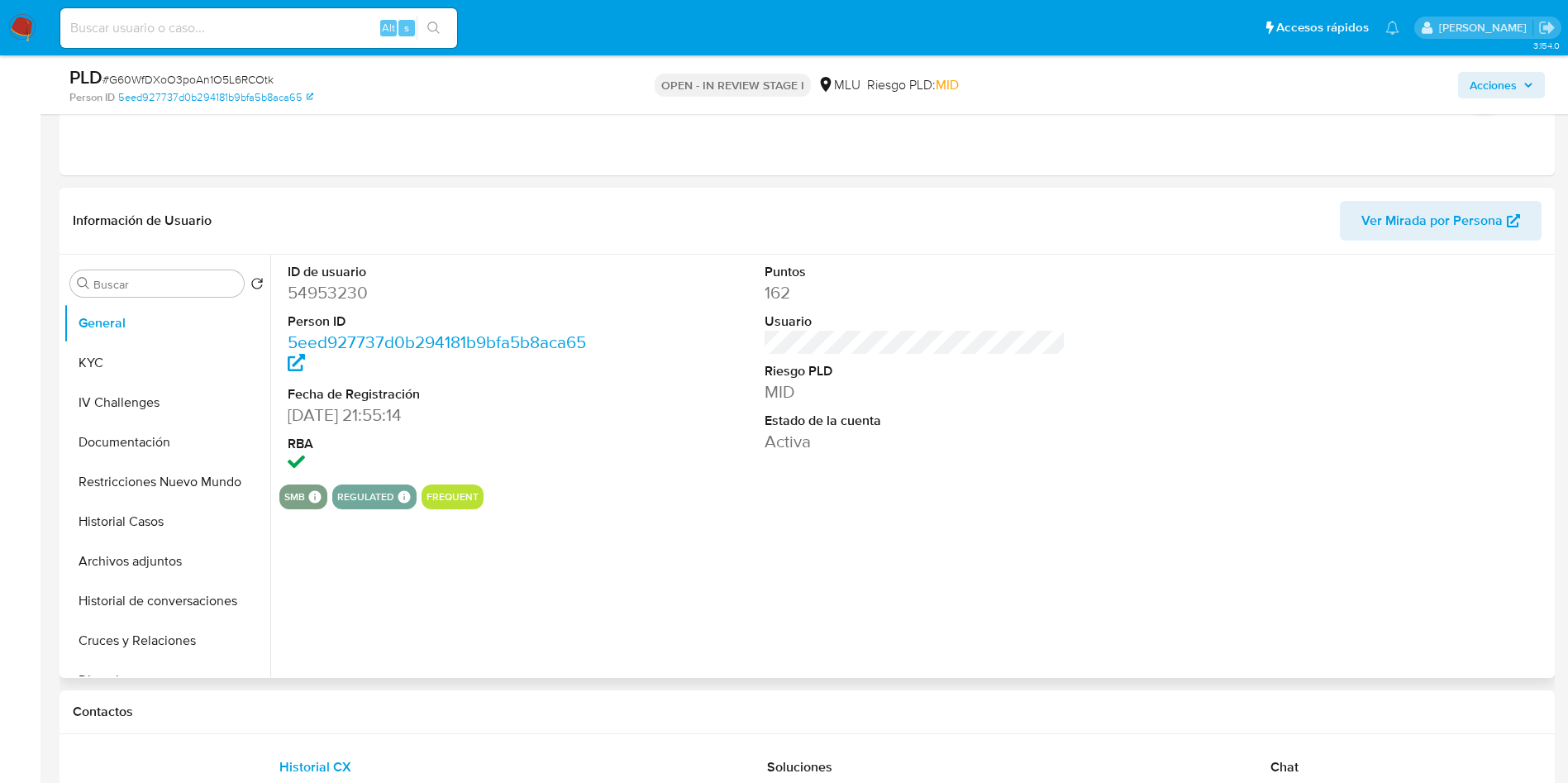
click at [342, 289] on dd "54953230" at bounding box center [438, 293] width 301 height 23
copy dd "54953230"
click at [76, 361] on button "KYC" at bounding box center [160, 363] width 193 height 39
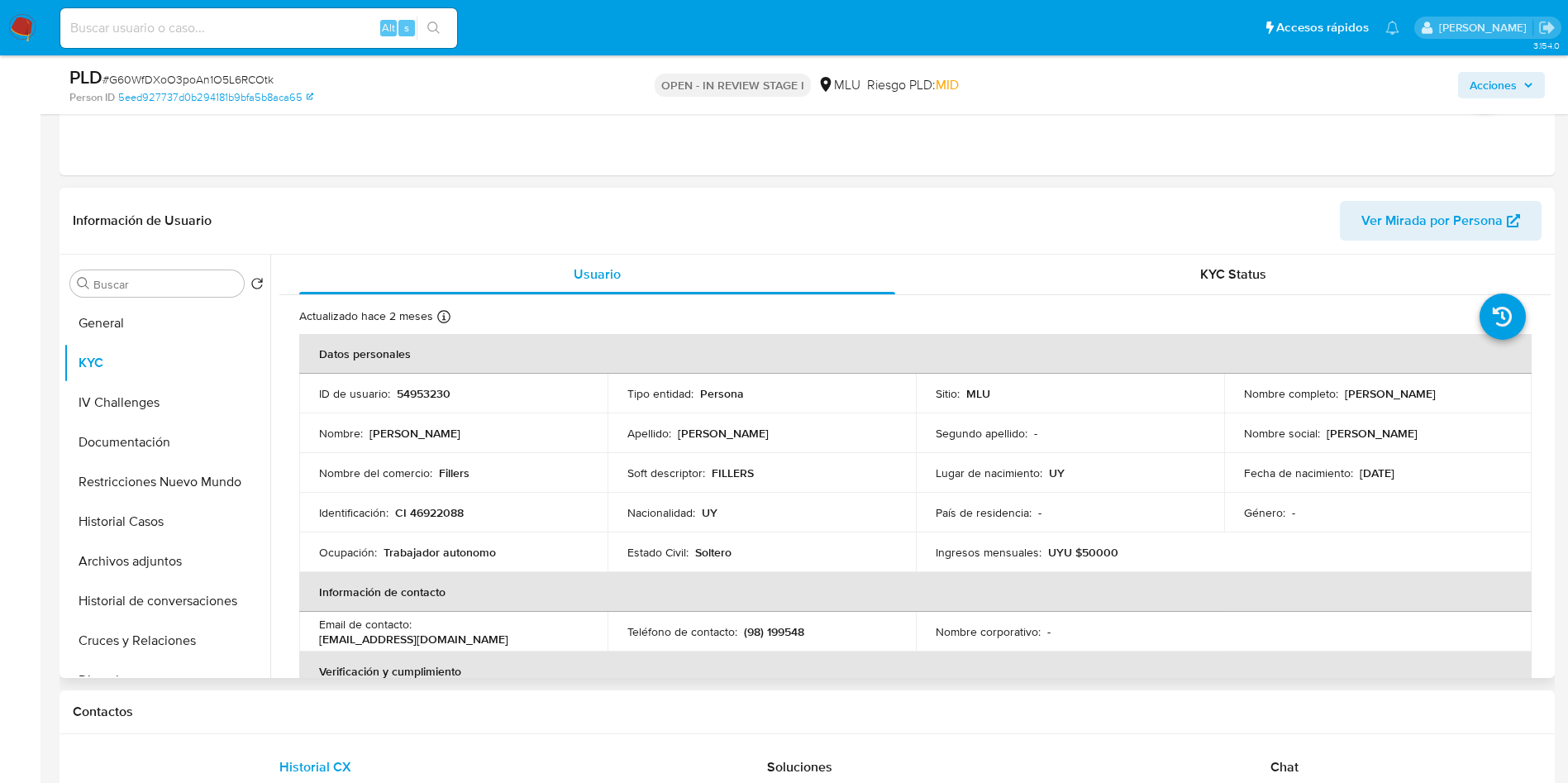
drag, startPoint x: 1340, startPoint y: 394, endPoint x: 1509, endPoint y: 399, distance: 169.1
click at [1509, 399] on td "Nombre completo : Marcos Guzman Lara Casco" at bounding box center [1377, 393] width 308 height 39
copy p "Marcos Guzman Lara Casco"
click at [127, 561] on button "Archivos adjuntos" at bounding box center [160, 561] width 193 height 39
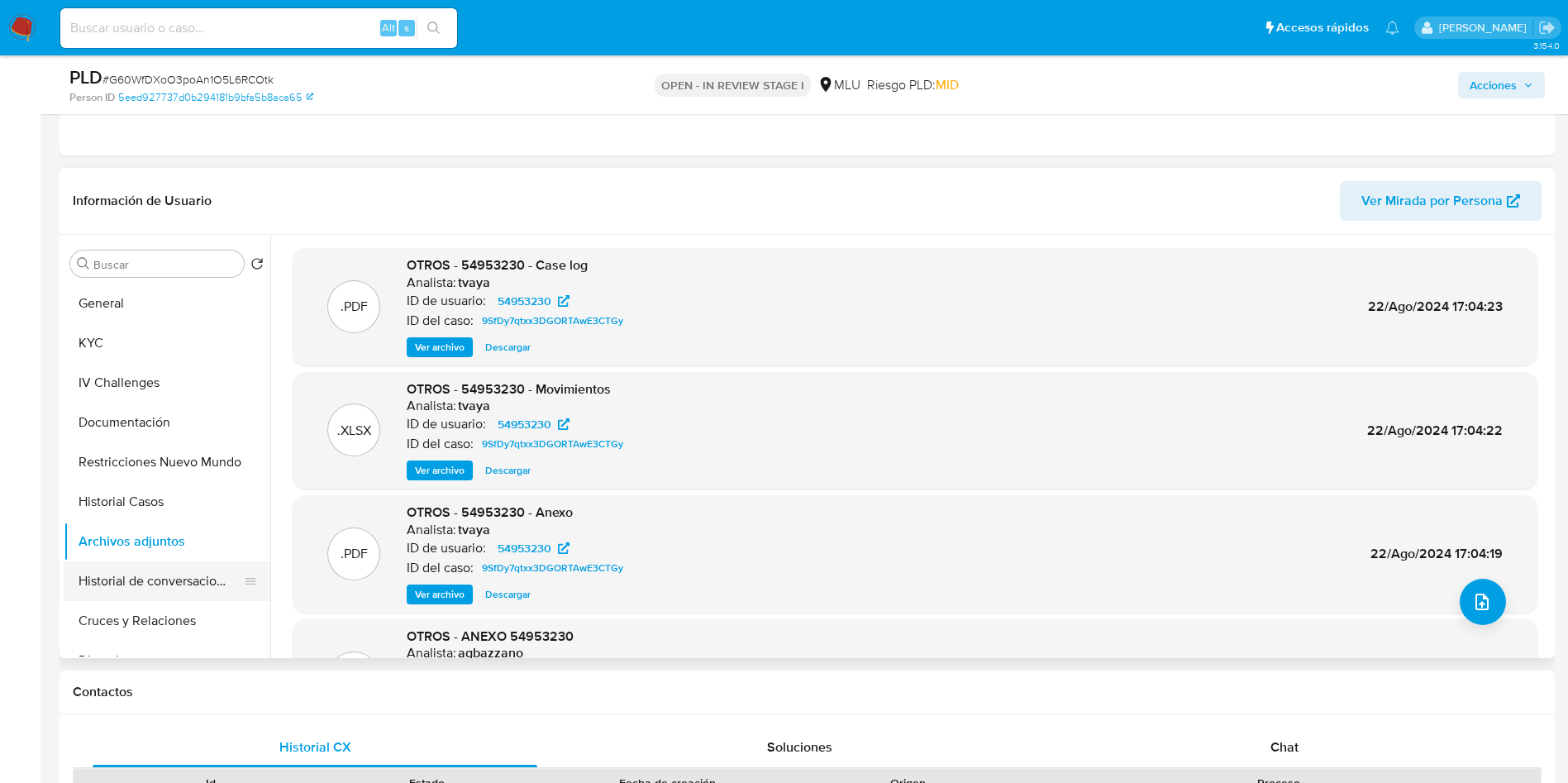
click at [191, 577] on button "Historial de conversaciones" at bounding box center [160, 581] width 193 height 39
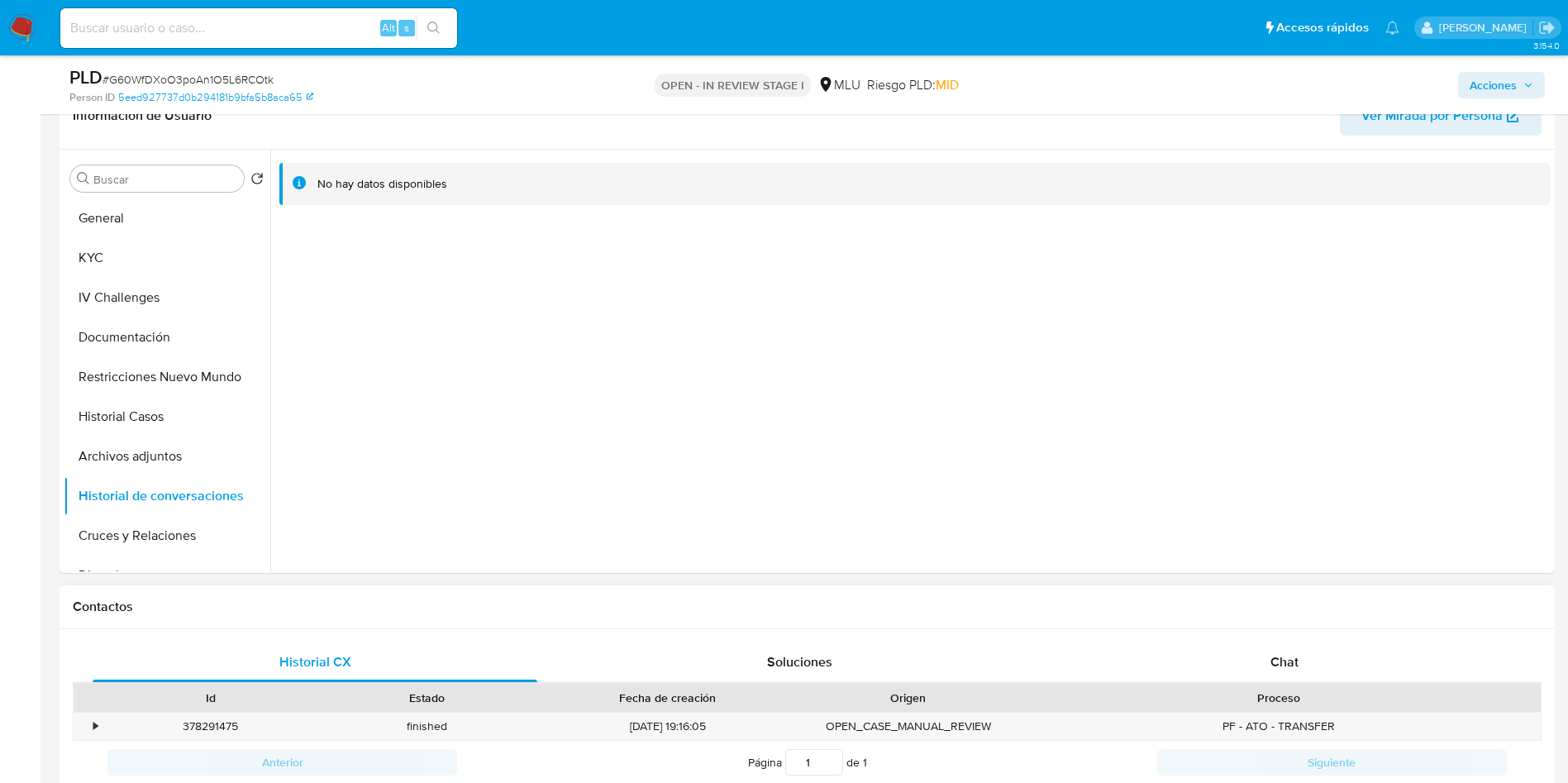
scroll to position [868, 0]
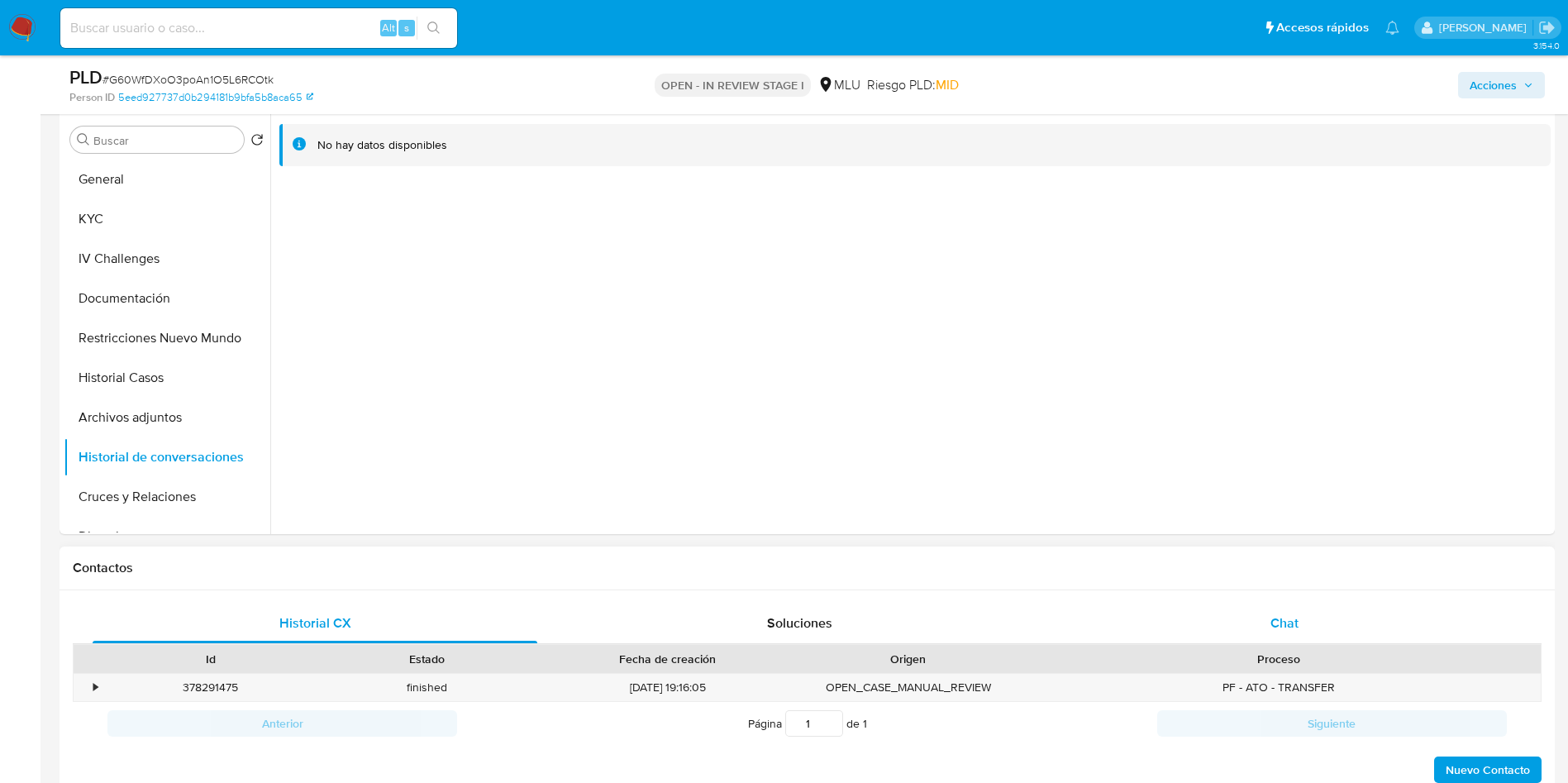
click at [1323, 617] on div "Chat" at bounding box center [1284, 623] width 445 height 39
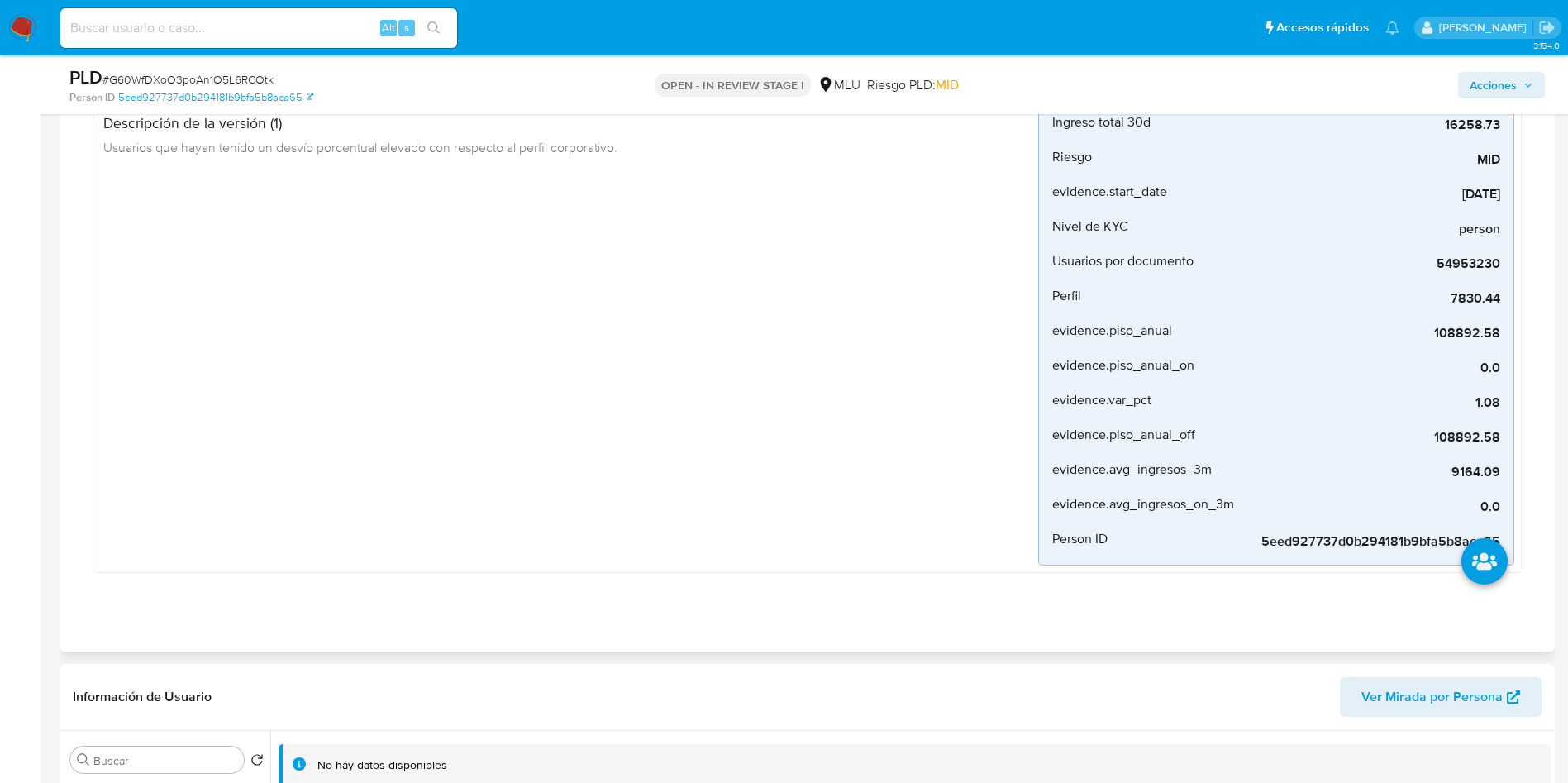
scroll to position [620, 0]
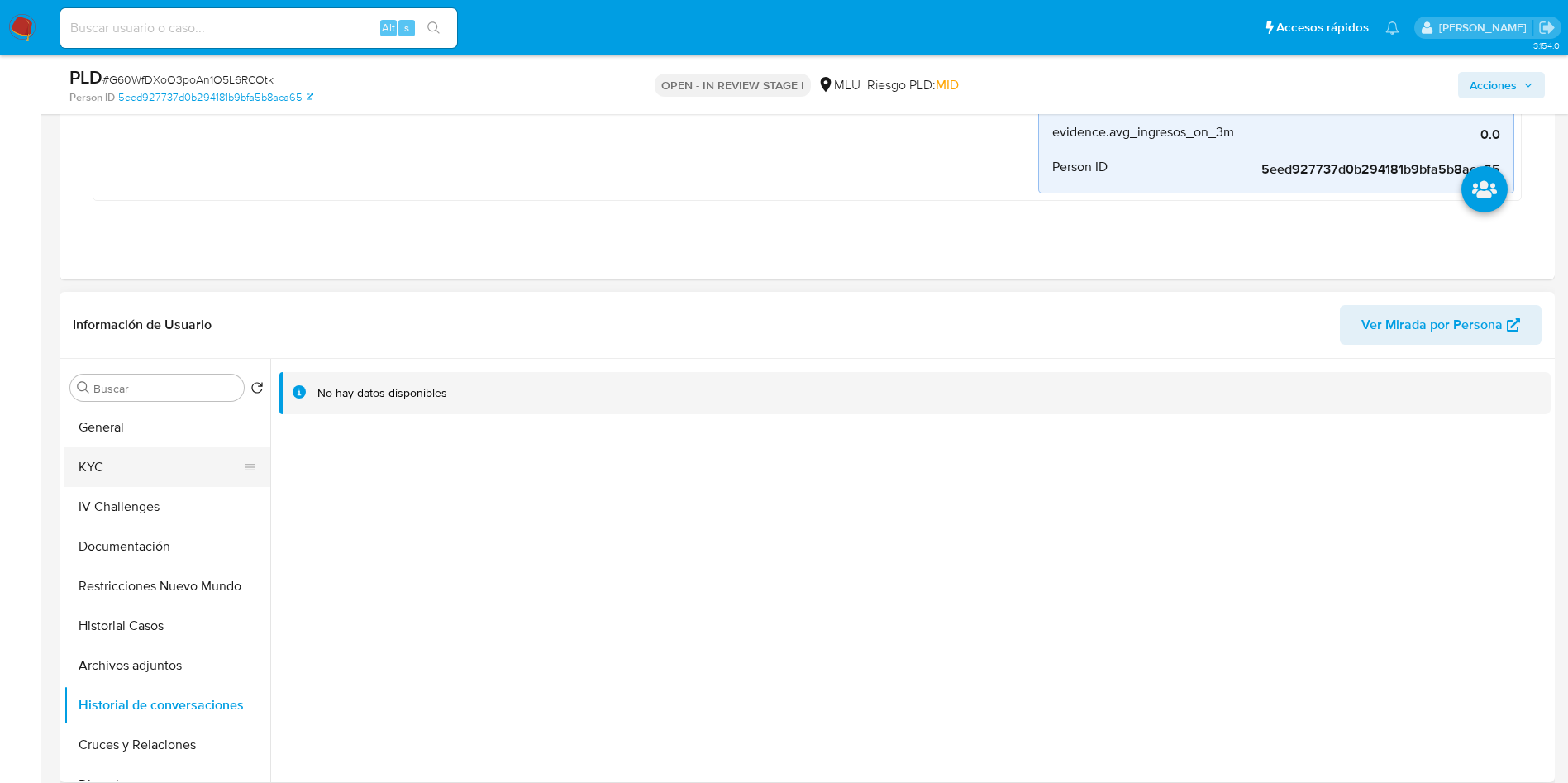
click at [145, 473] on button "KYC" at bounding box center [160, 467] width 193 height 39
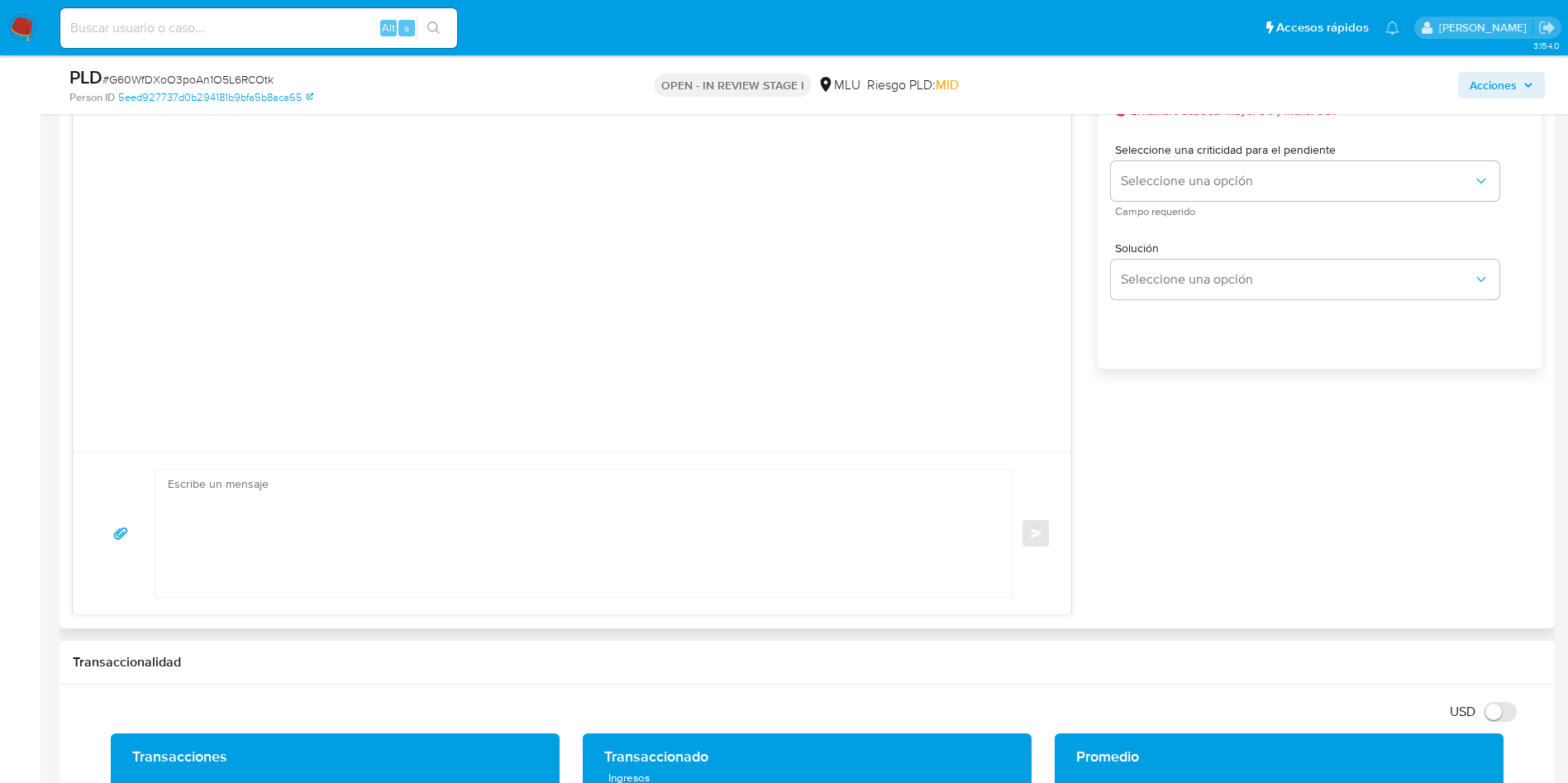
scroll to position [1611, 0]
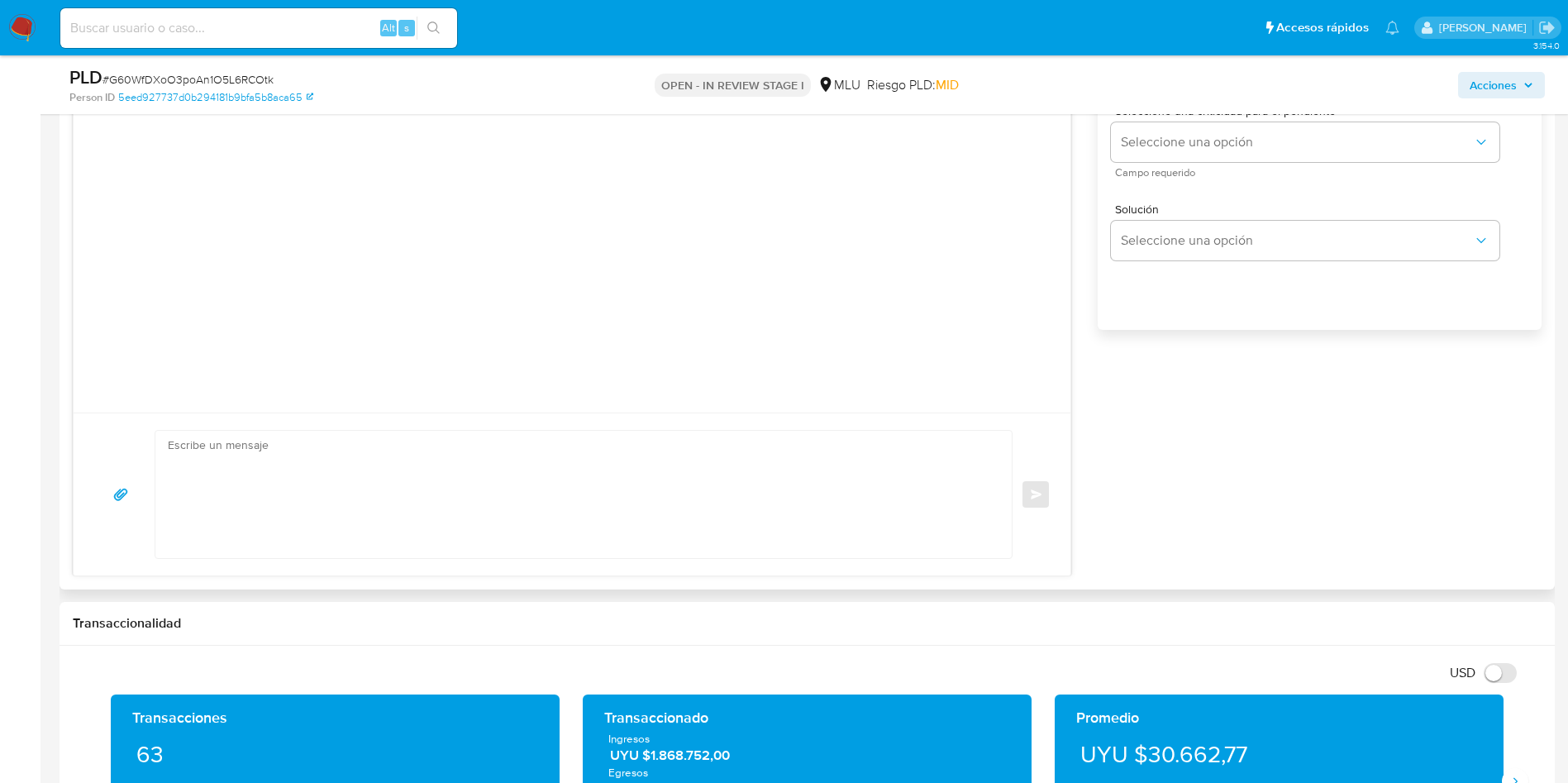
click at [732, 503] on textarea at bounding box center [579, 494] width 823 height 128
paste textarea "Hola, XXX. Te contactamos ya que necesitamos verificar algunos datos. Por este …"
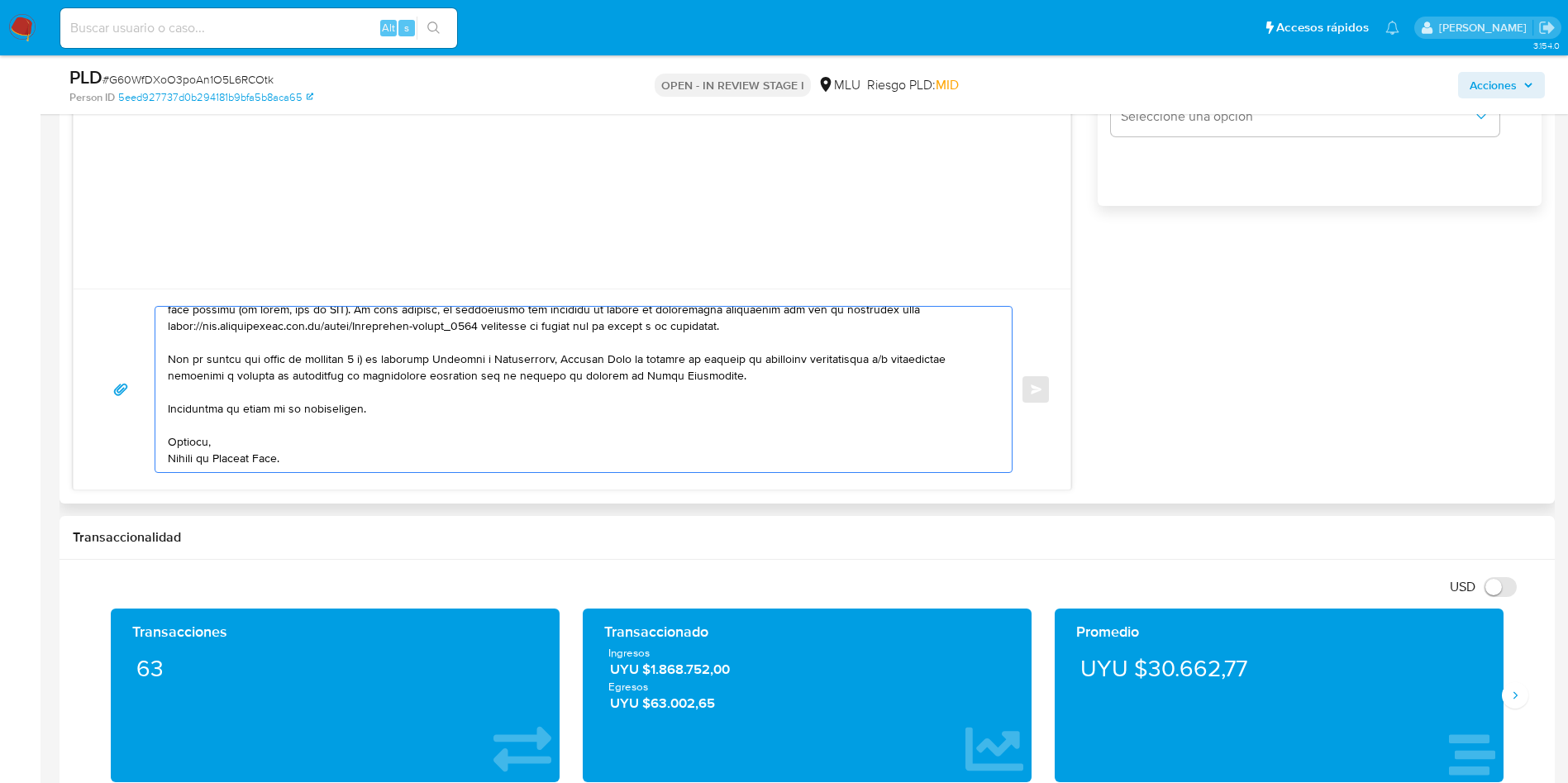
scroll to position [0, 0]
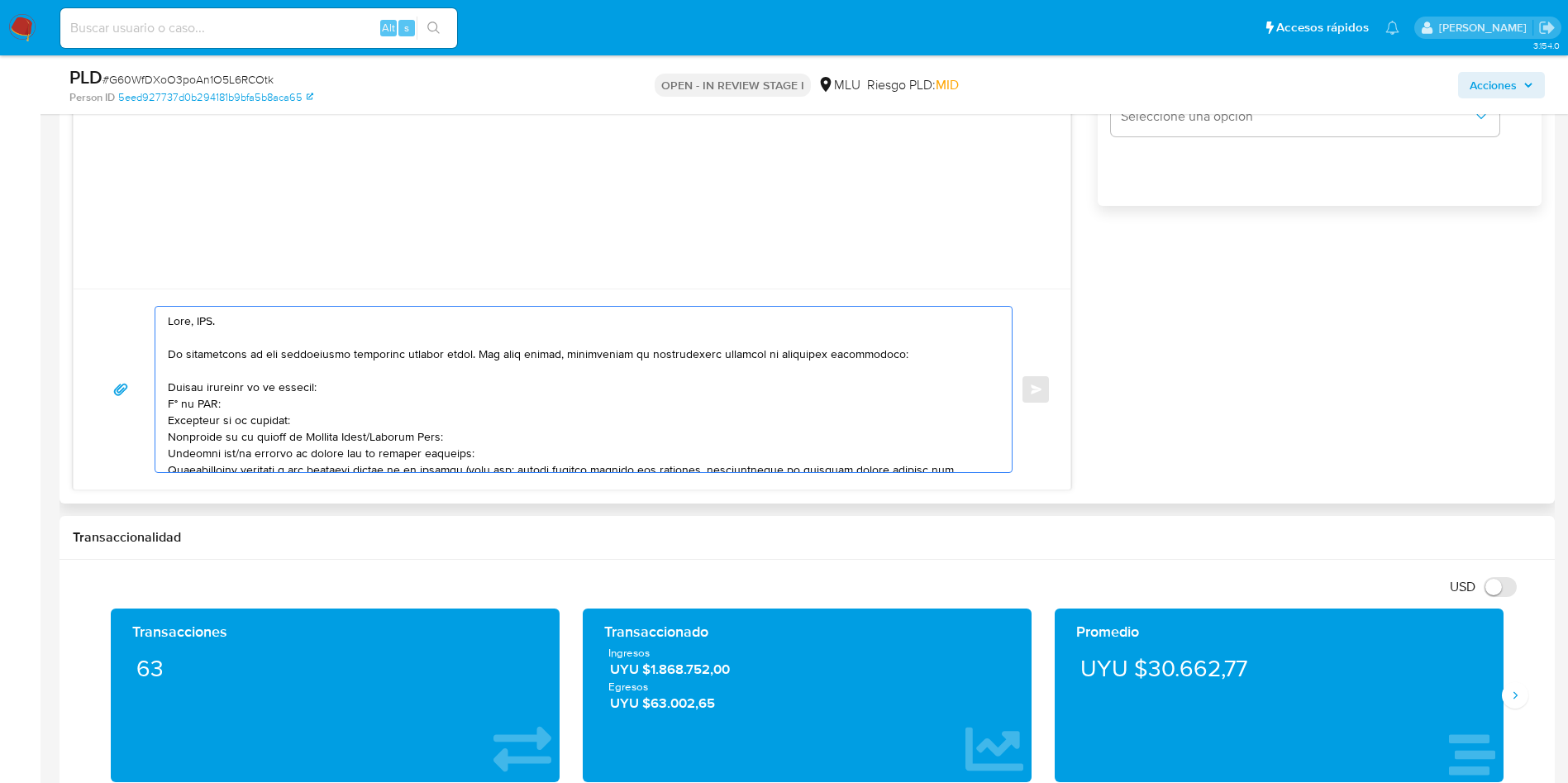
click at [209, 310] on textarea at bounding box center [579, 389] width 823 height 165
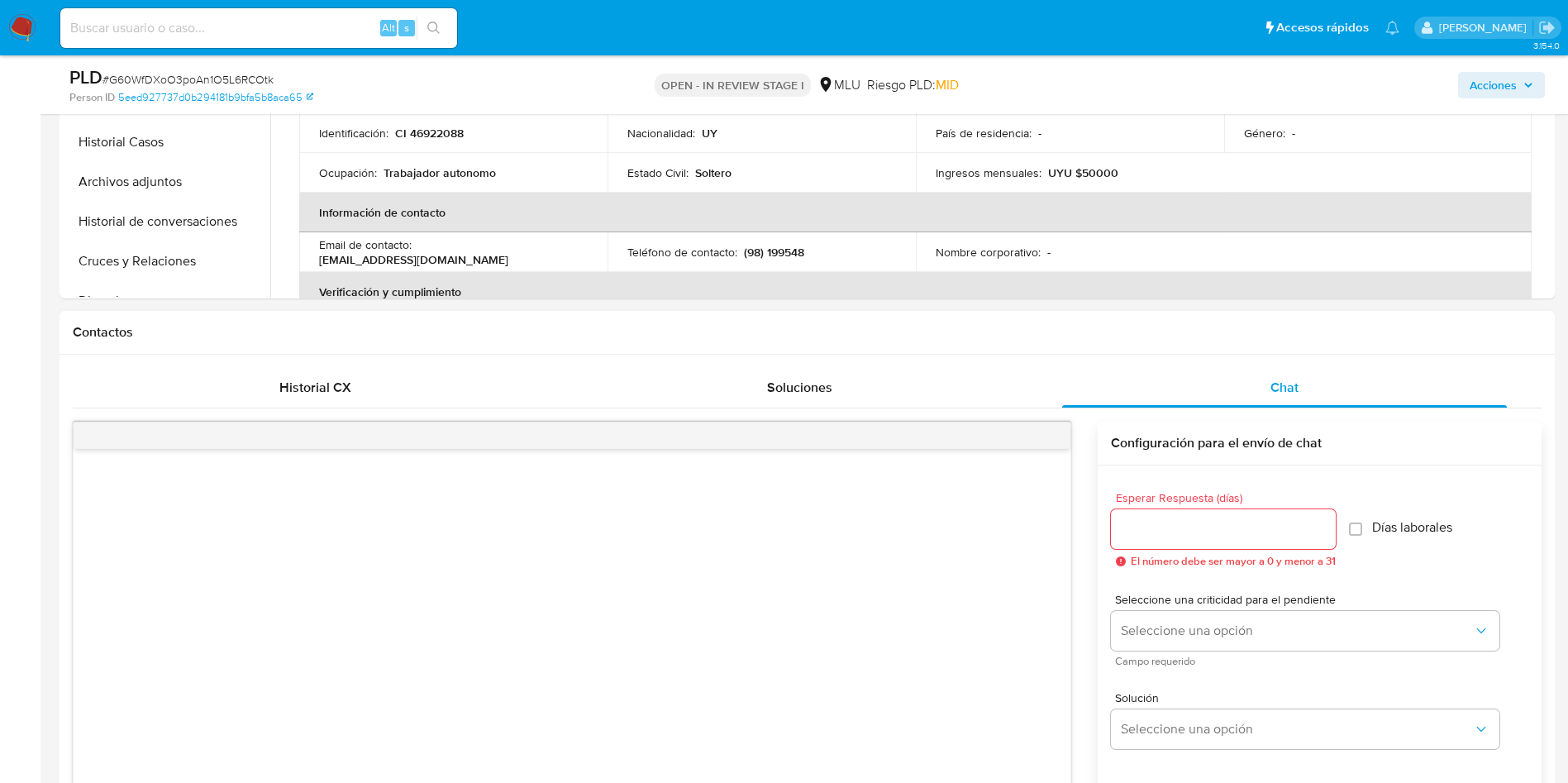
scroll to position [1611, 0]
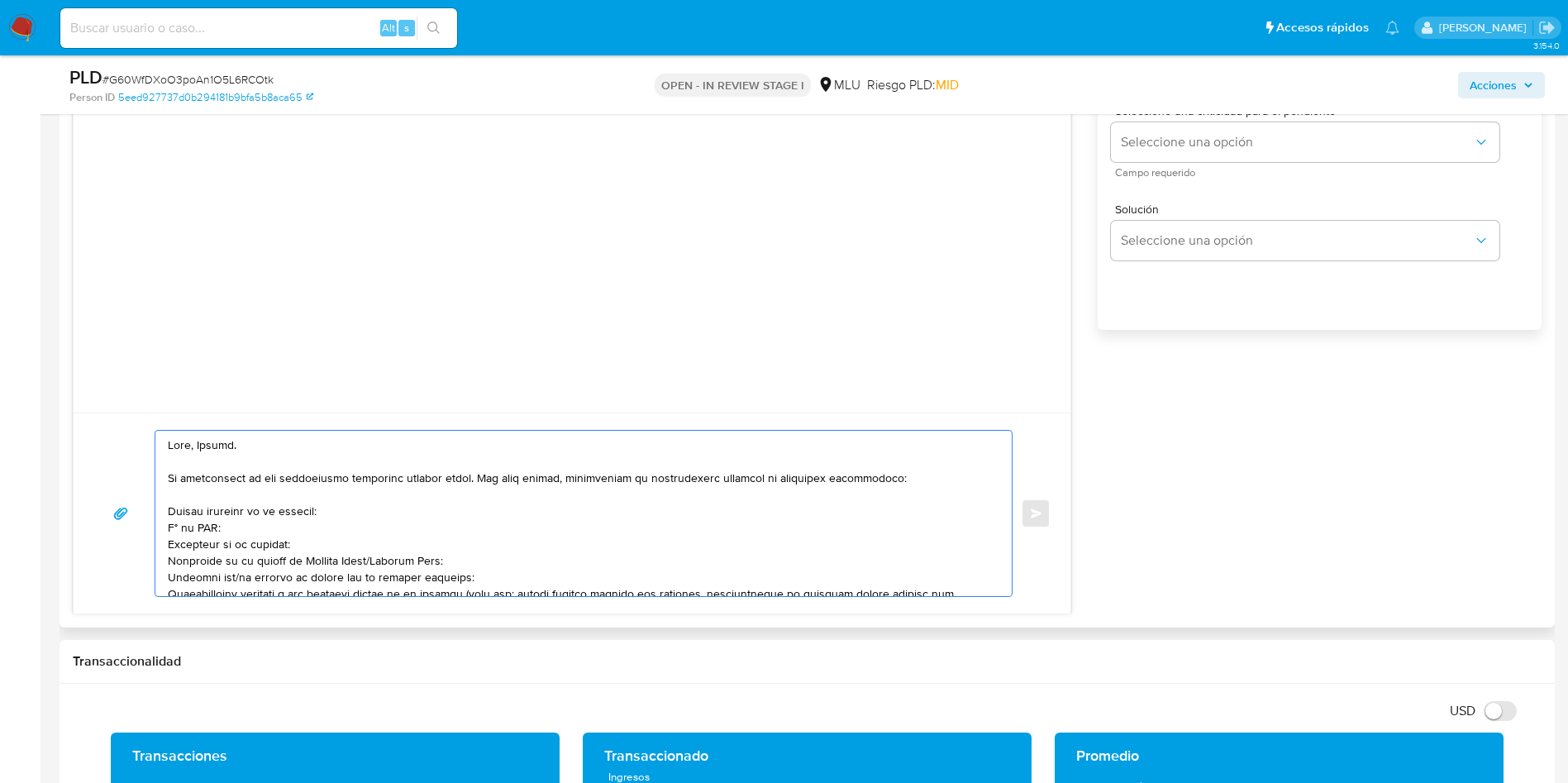
click at [168, 509] on textarea at bounding box center [579, 513] width 823 height 165
click at [227, 541] on textarea at bounding box center [579, 513] width 823 height 165
click at [325, 544] on textarea at bounding box center [579, 513] width 823 height 165
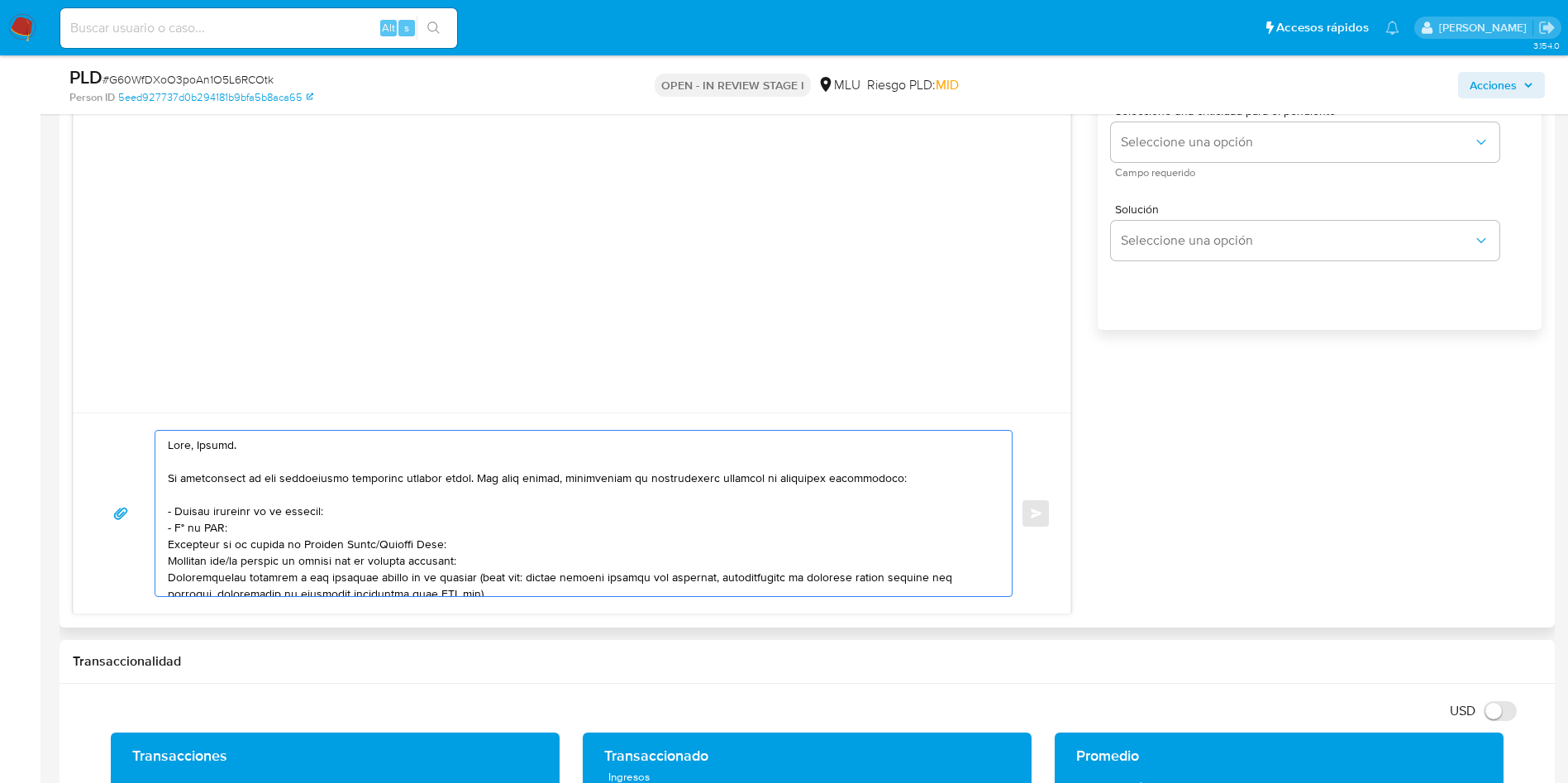
click at [325, 544] on textarea at bounding box center [579, 513] width 823 height 165
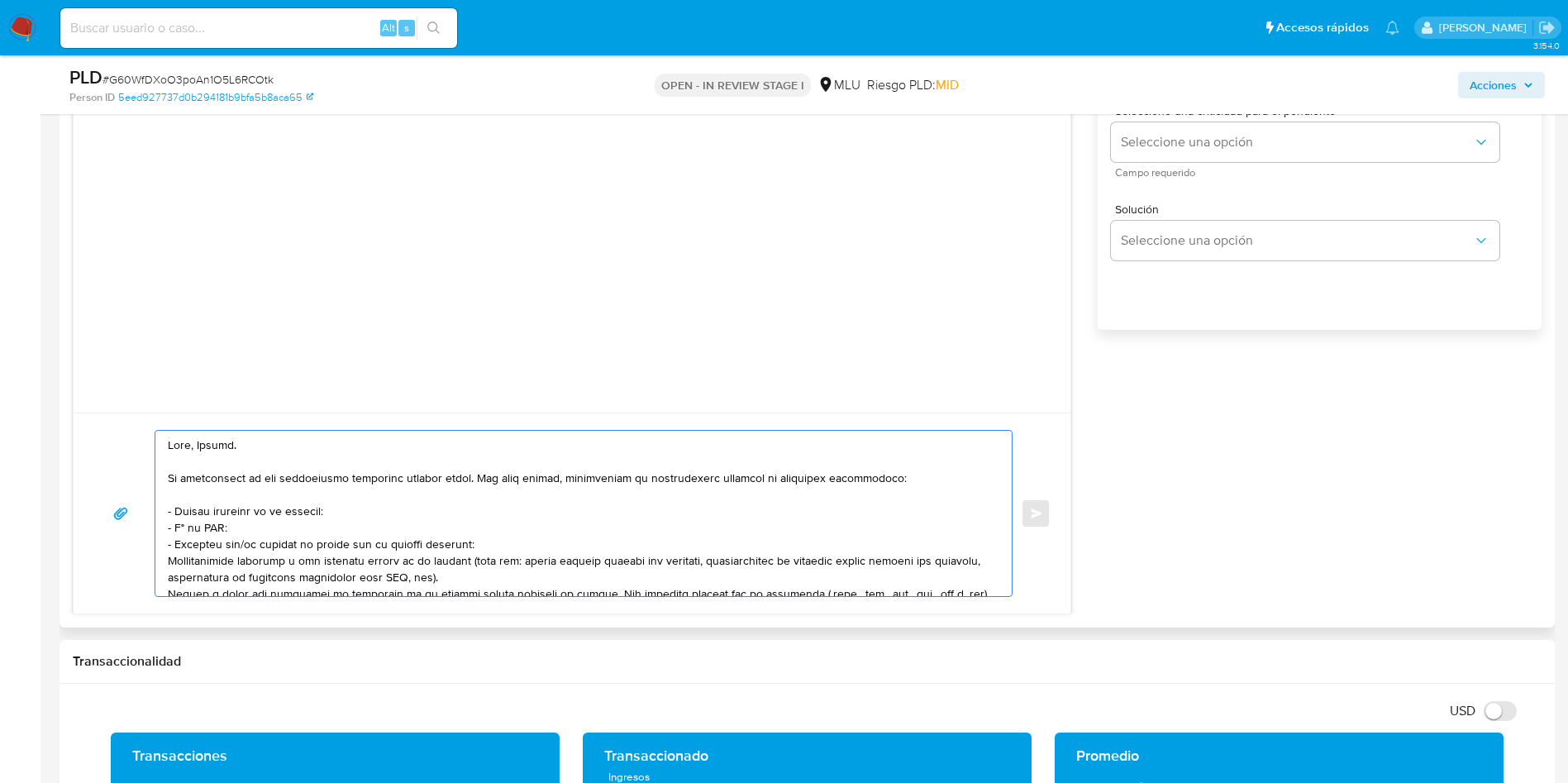
click at [244, 547] on textarea at bounding box center [579, 513] width 823 height 165
click at [166, 561] on div at bounding box center [579, 513] width 848 height 165
click at [170, 563] on textarea at bounding box center [579, 513] width 823 height 165
click at [523, 577] on textarea at bounding box center [579, 513] width 823 height 165
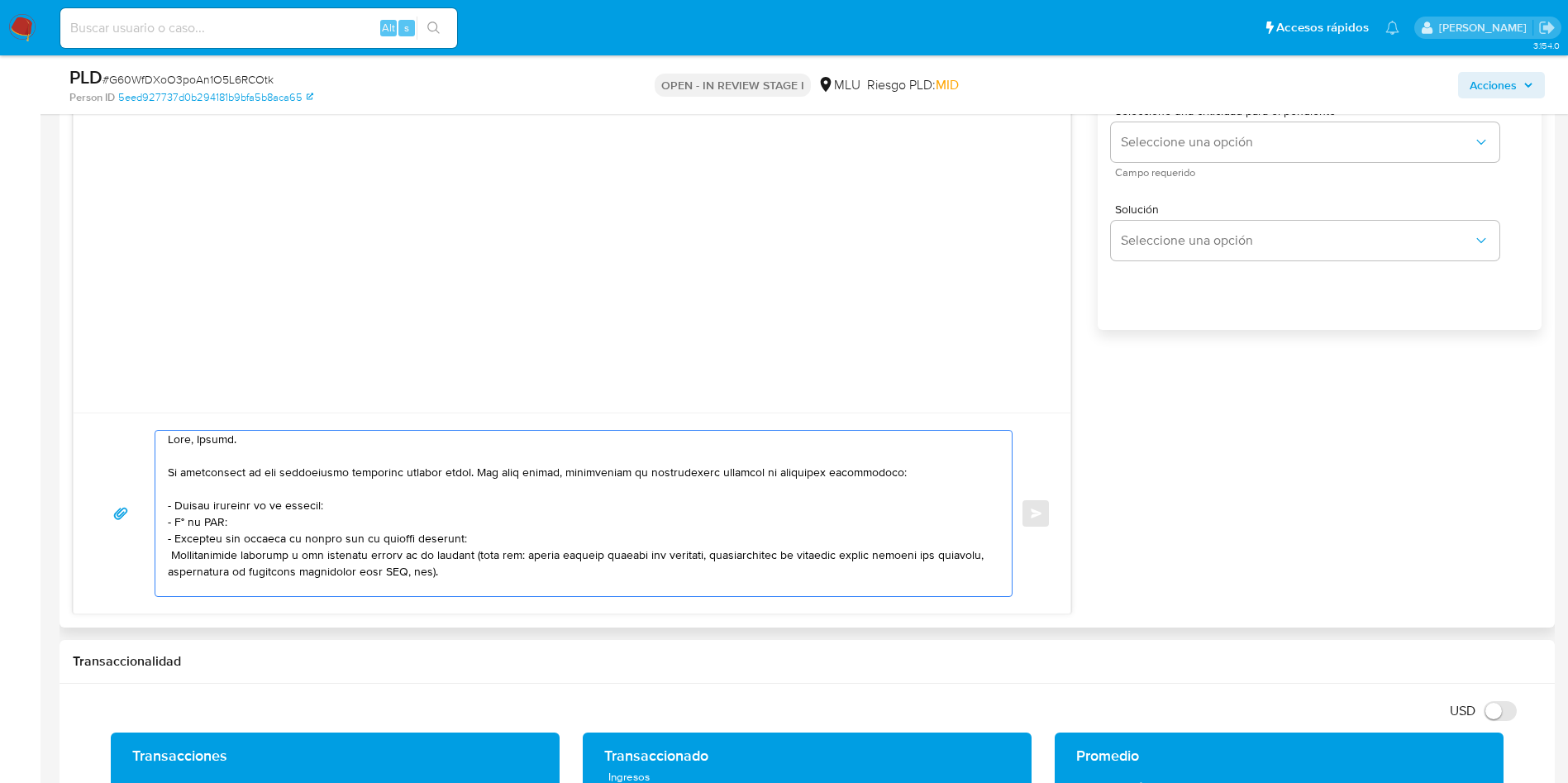
click at [171, 556] on textarea at bounding box center [579, 513] width 823 height 165
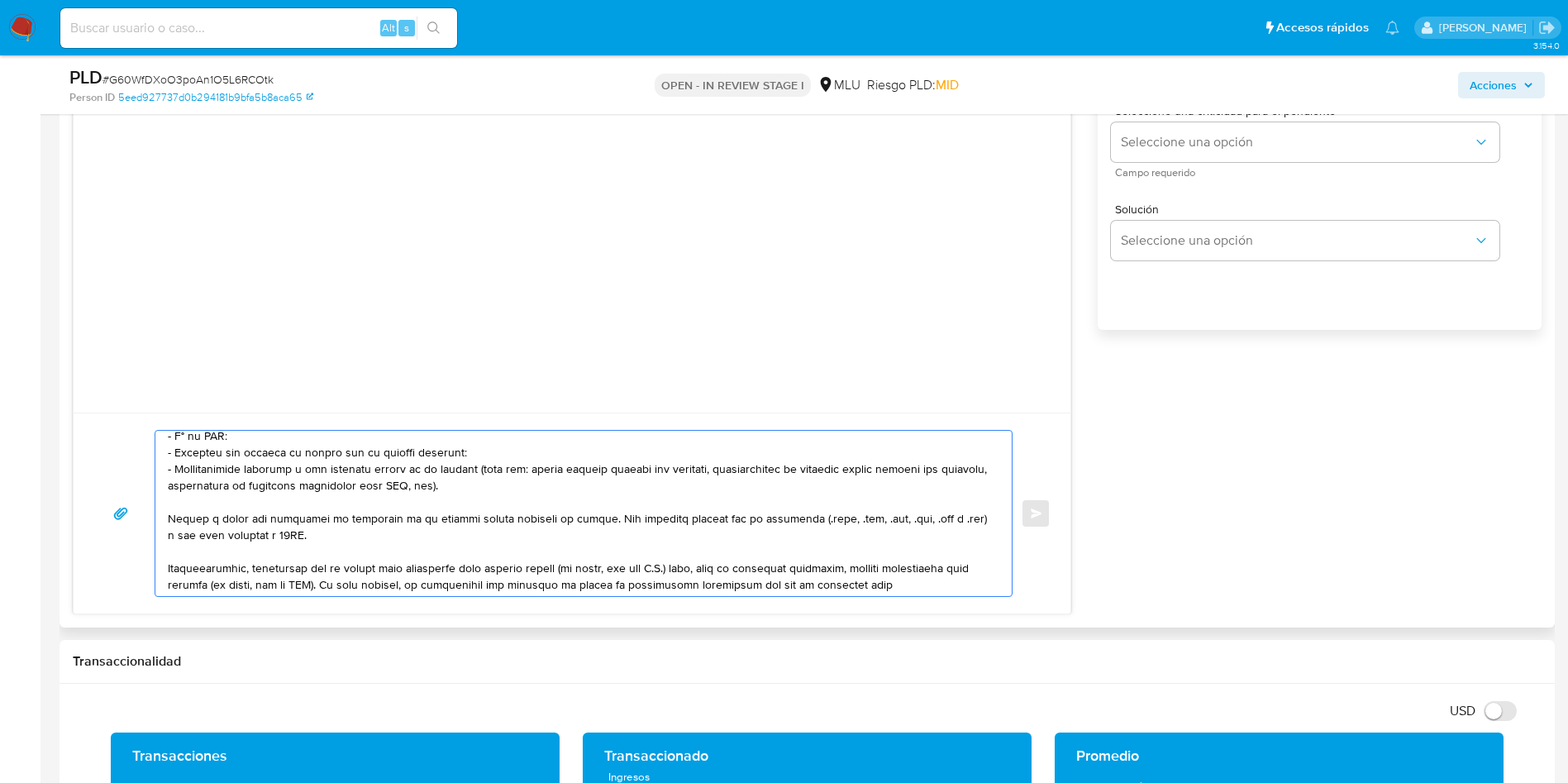
scroll to position [130, 0]
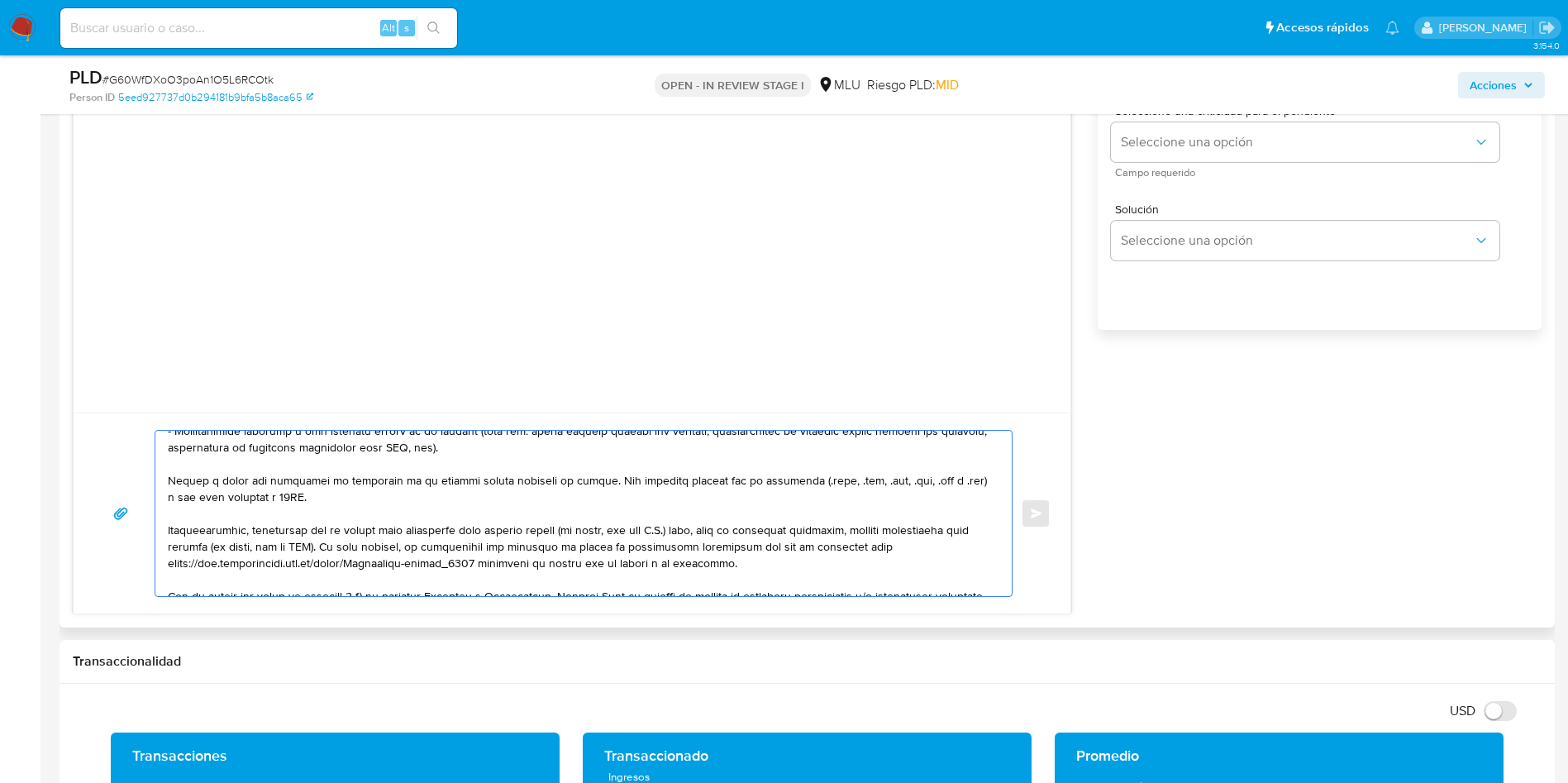
click at [280, 487] on textarea at bounding box center [579, 513] width 823 height 165
click at [280, 485] on textarea at bounding box center [579, 513] width 823 height 165
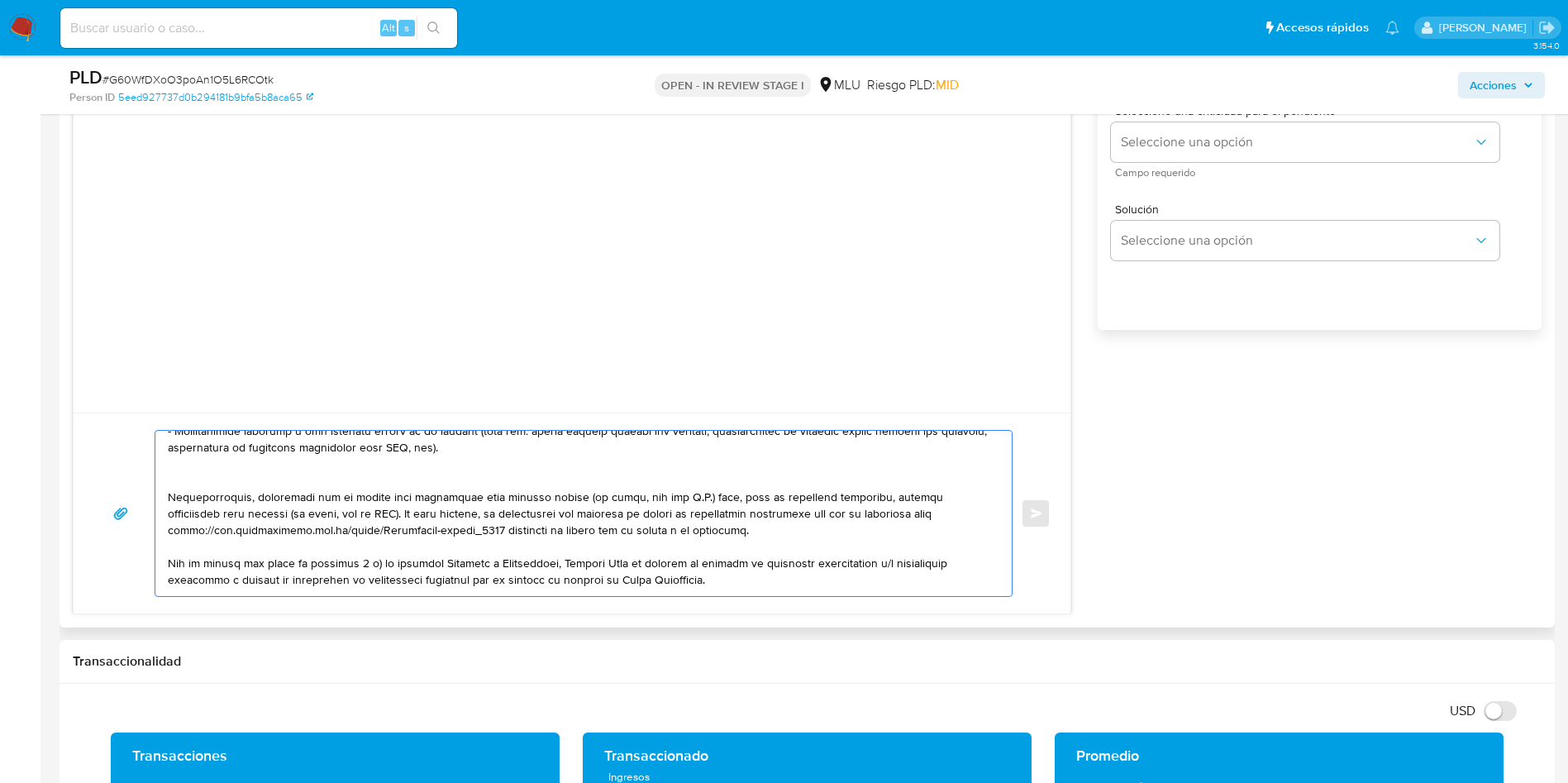
click at [290, 519] on textarea at bounding box center [579, 513] width 823 height 165
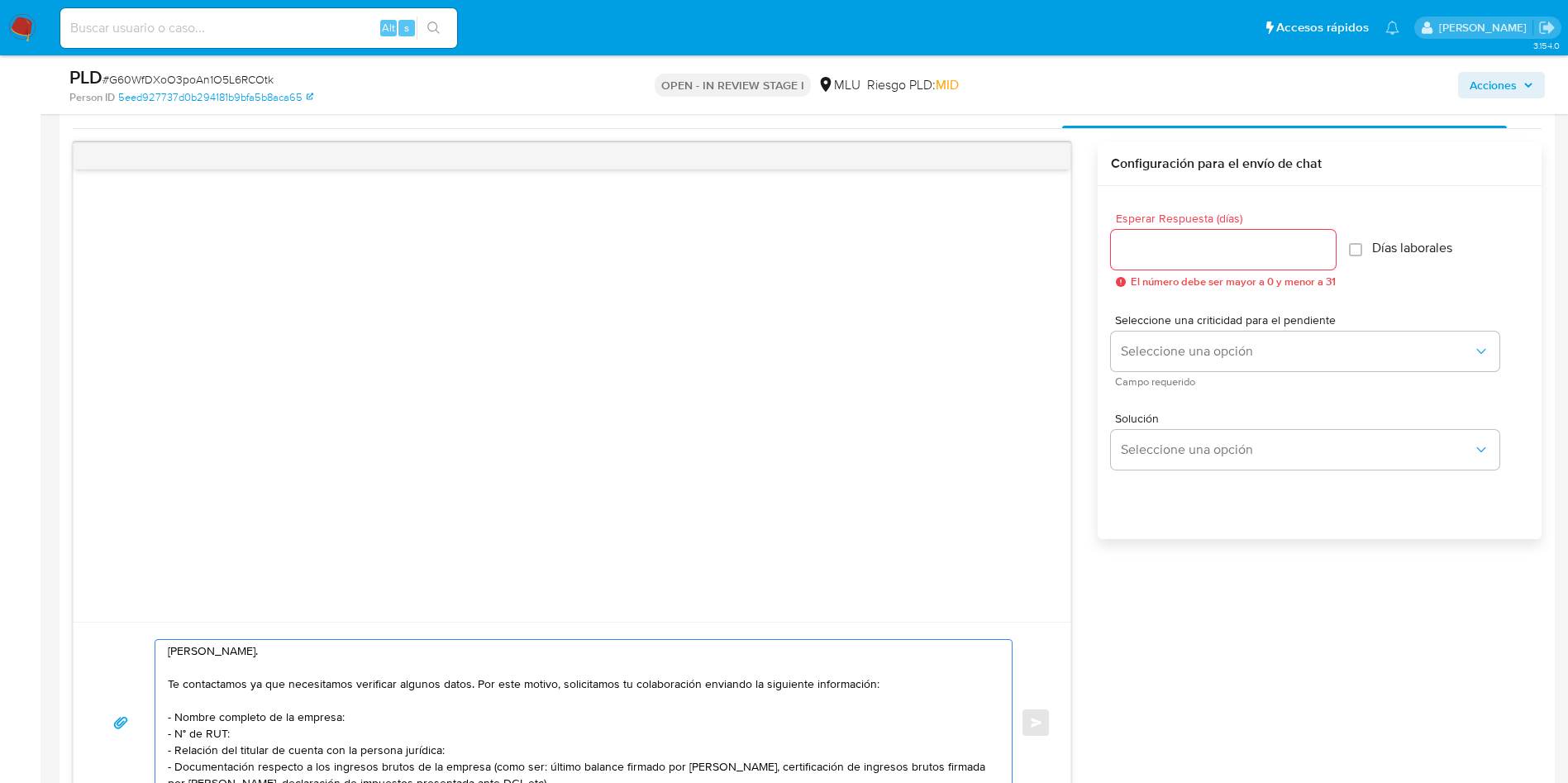
scroll to position [1364, 0]
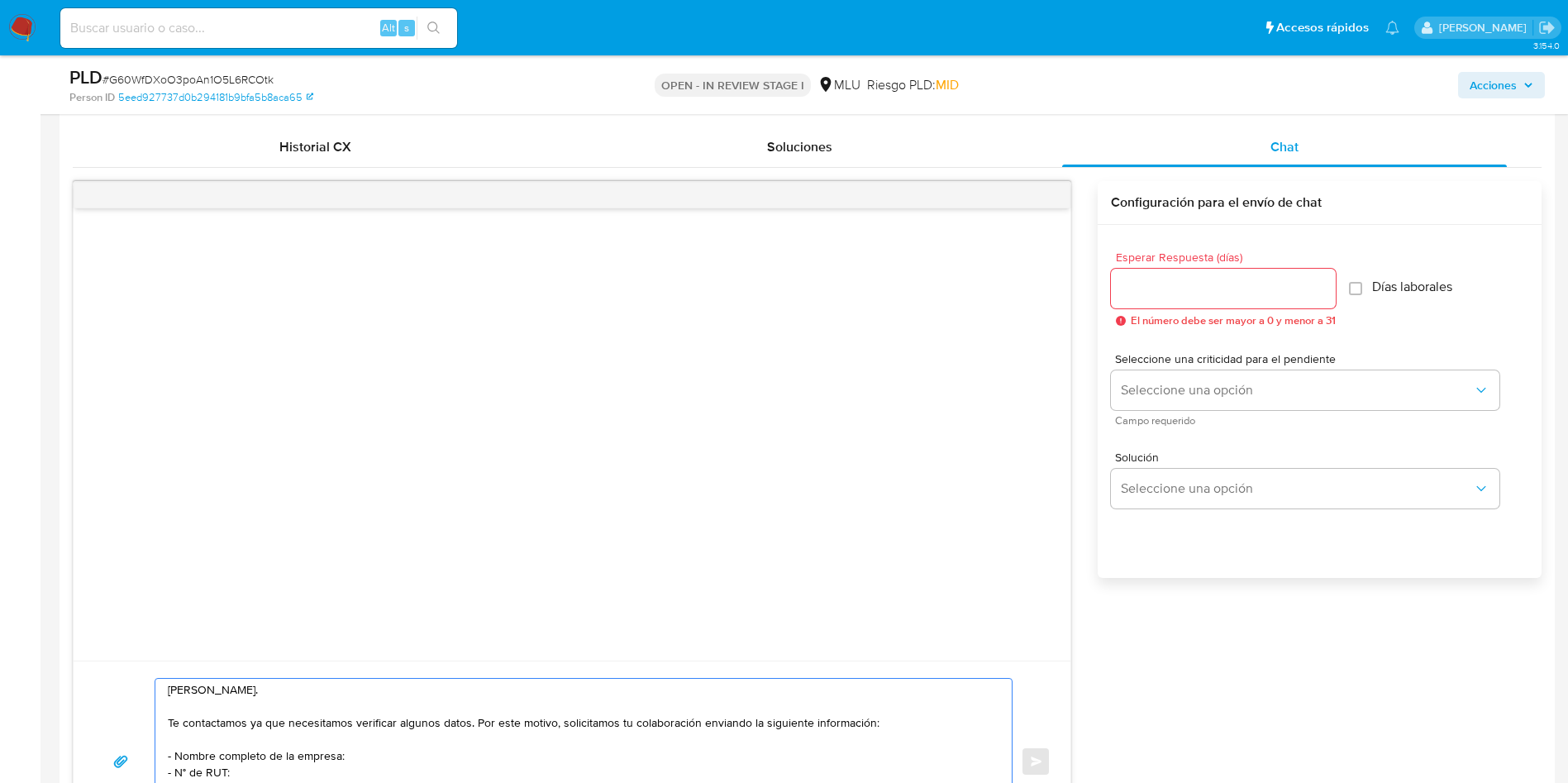
type textarea "Hola, Marcos. Te contactamos ya que necesitamos verificar algunos datos. Por es…"
click at [1160, 288] on input "Esperar Respuesta (días)" at bounding box center [1224, 289] width 225 height 22
type input "3"
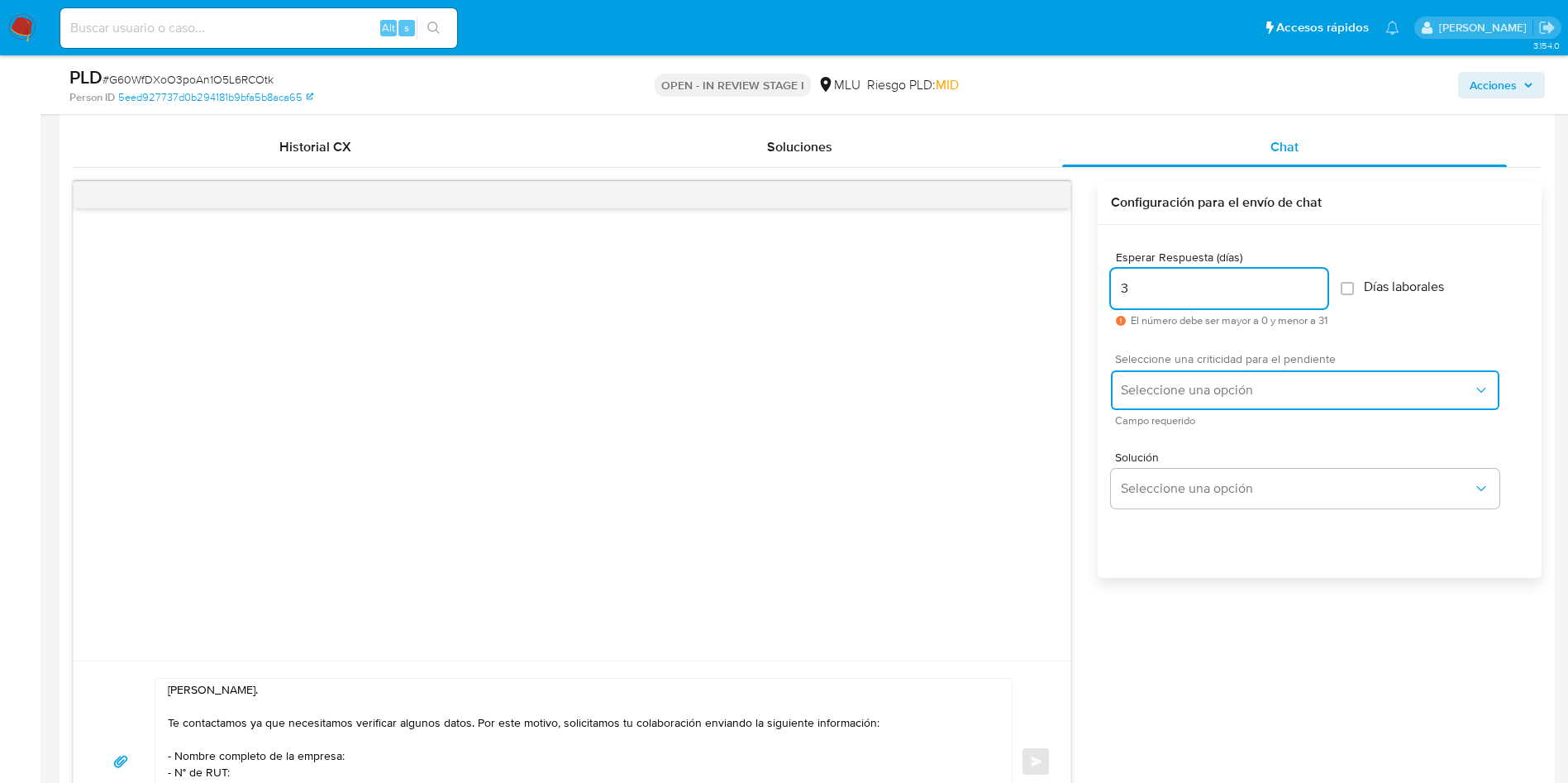
click at [1142, 388] on span "Seleccione una opción" at bounding box center [1297, 390] width 353 height 17
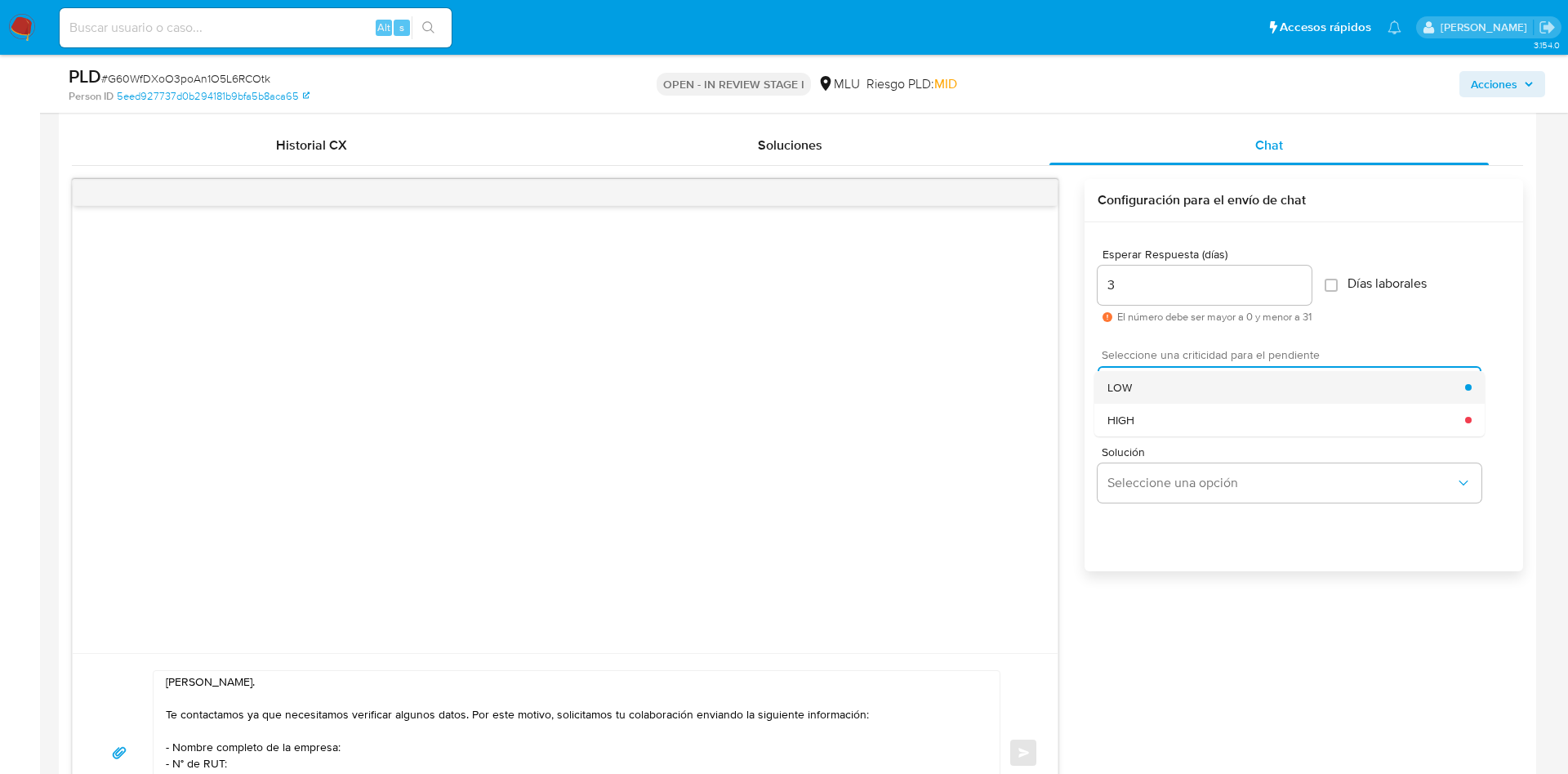
click at [1121, 382] on span "LOW" at bounding box center [1119, 387] width 25 height 15
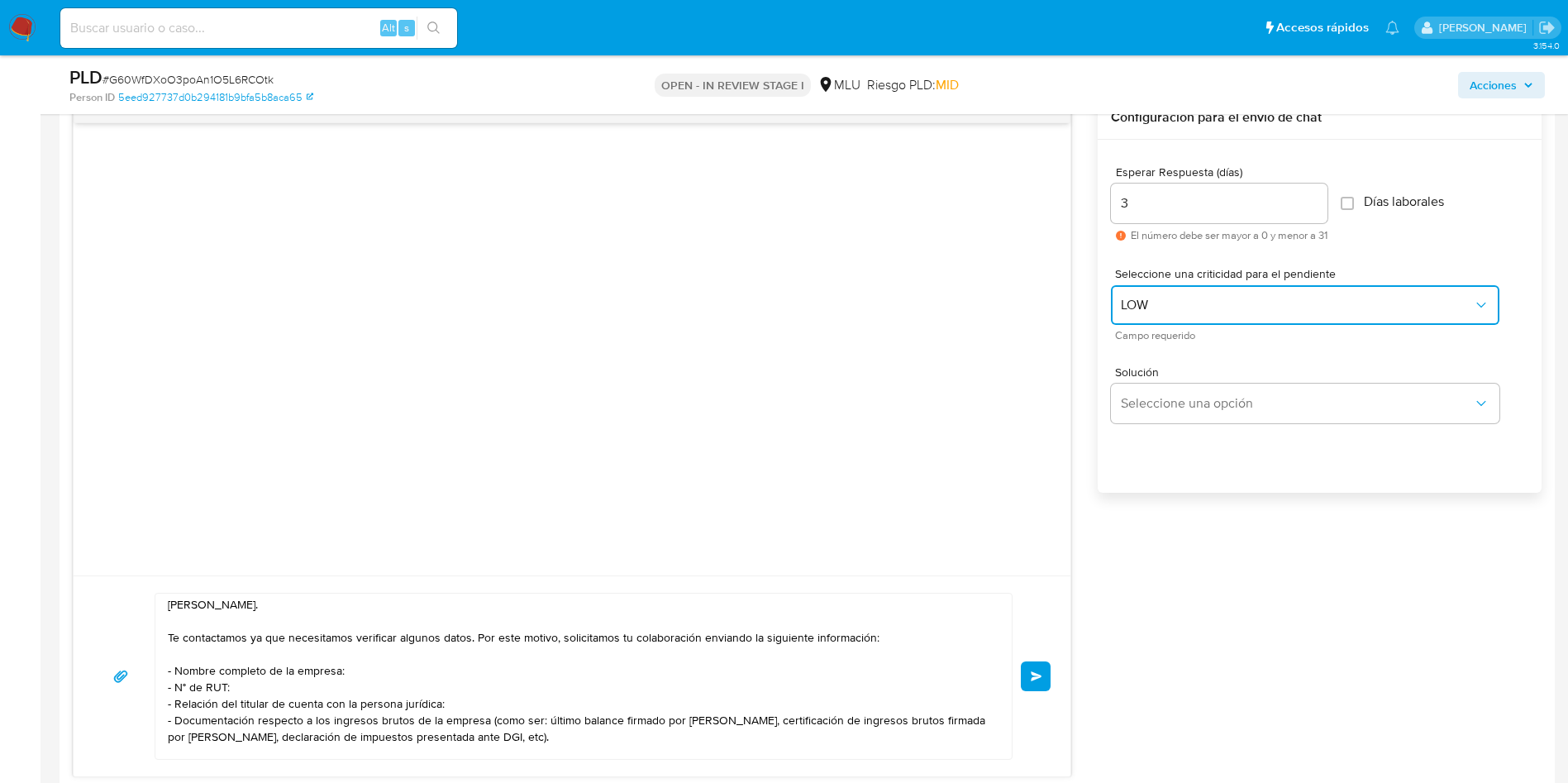
scroll to position [1488, 0]
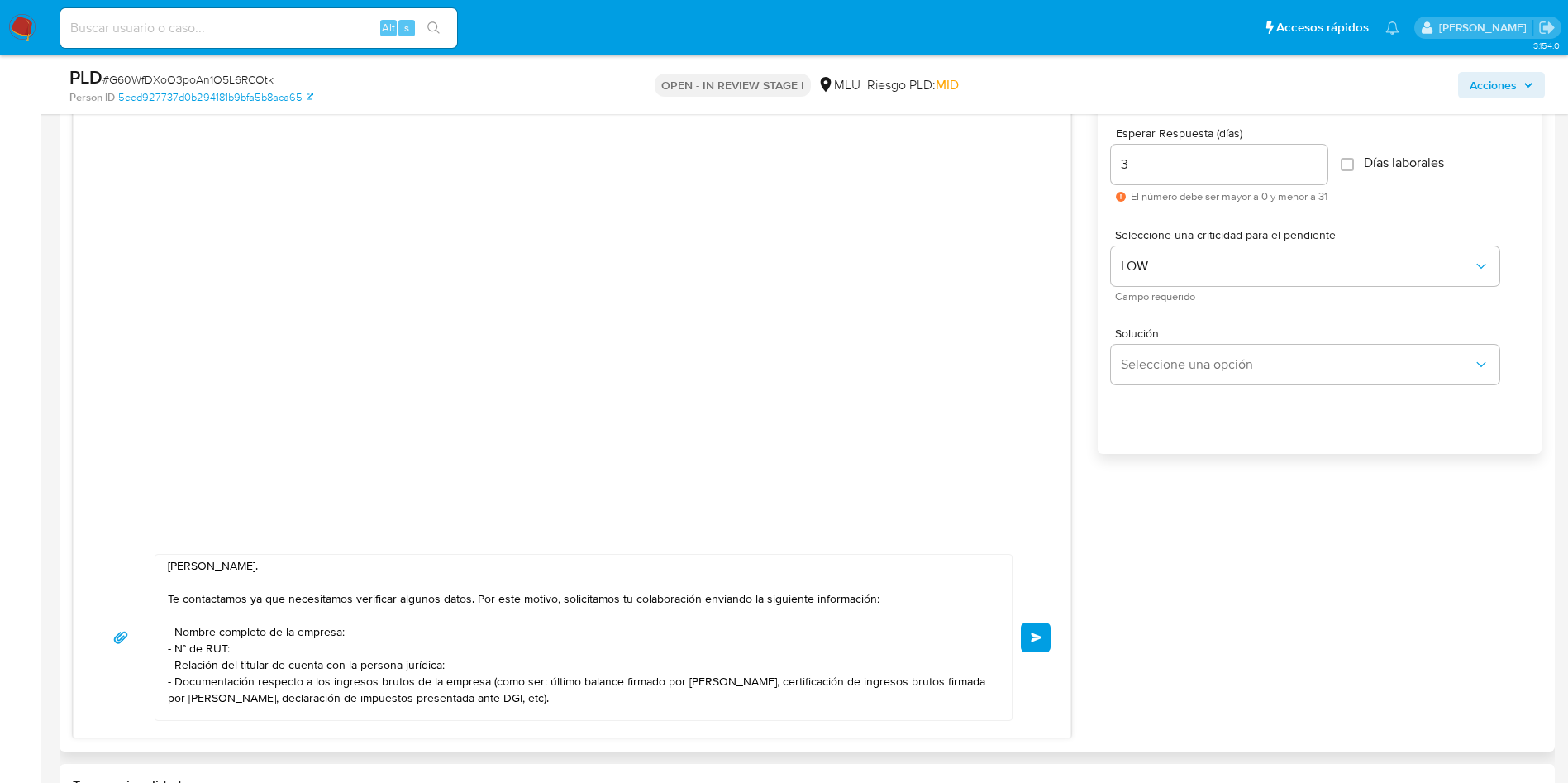
click at [1033, 629] on button "Enviar" at bounding box center [1035, 637] width 29 height 29
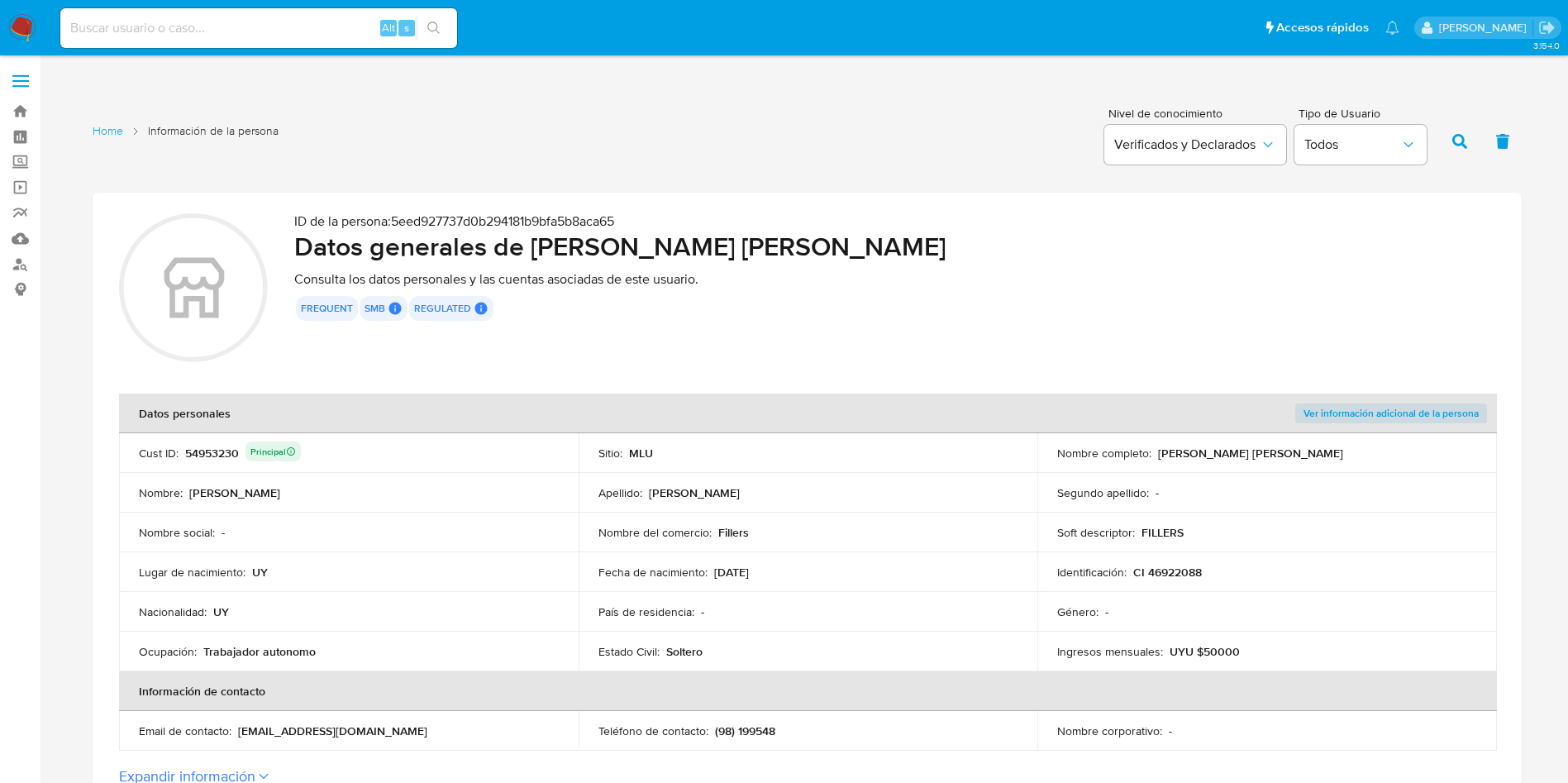
click at [302, 38] on input at bounding box center [259, 29] width 397 height 22
click at [302, 32] on input at bounding box center [259, 29] width 397 height 22
paste input "3HRUrAE1MCdip84ynsGnIxBy"
type input "3HRUrAE1MCdip84ynsGnIxBy"
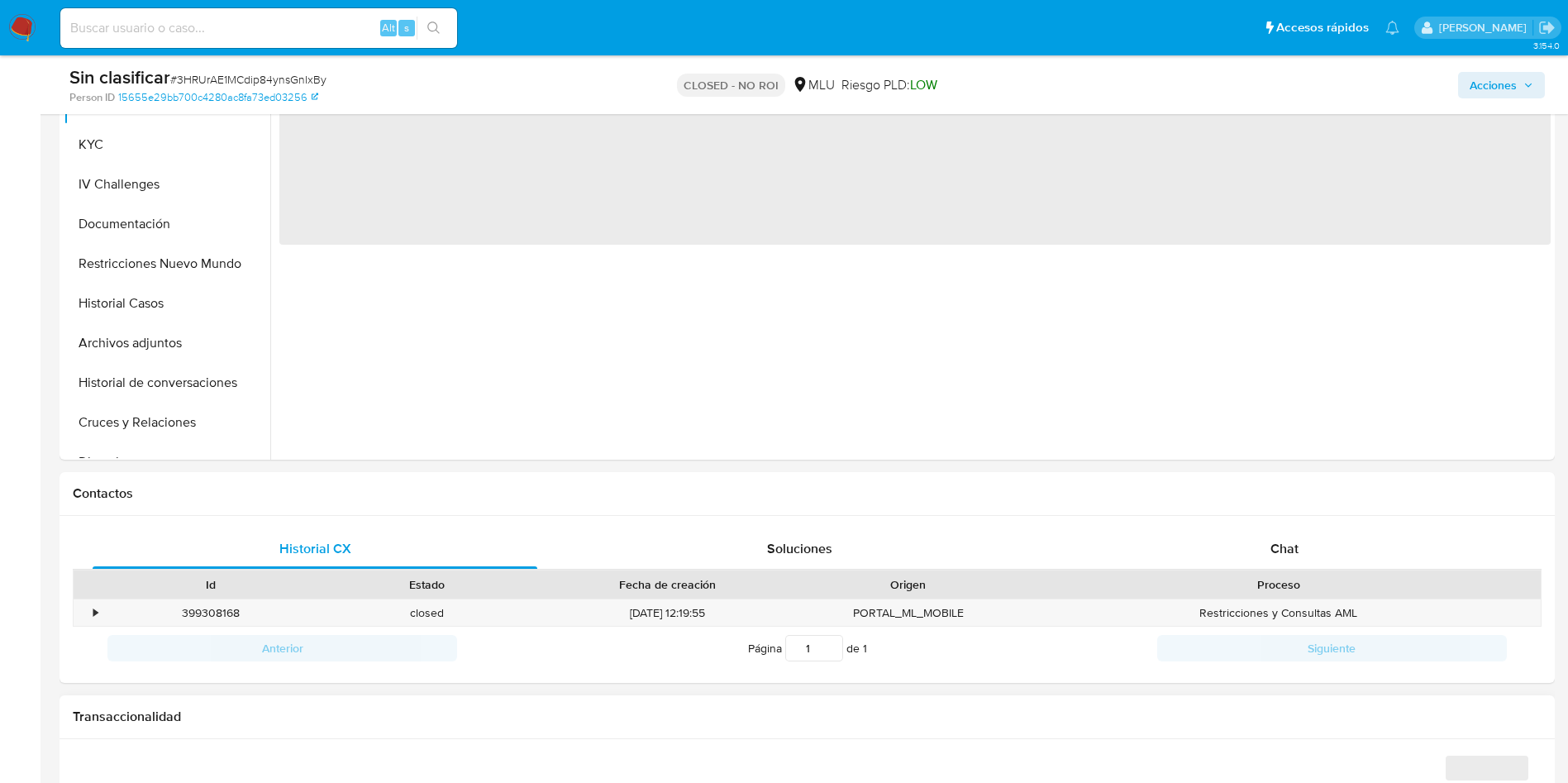
scroll to position [620, 0]
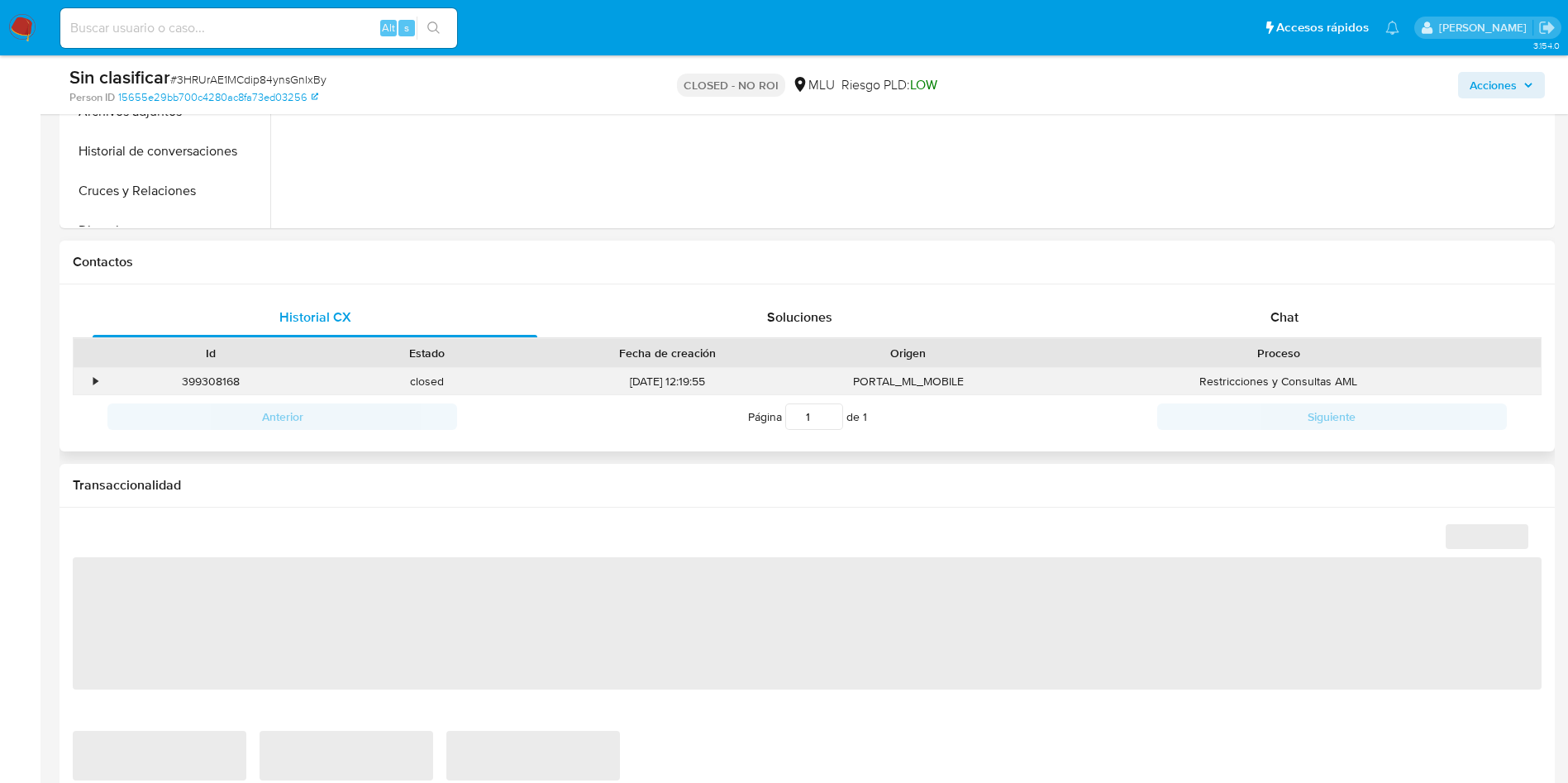
select select "10"
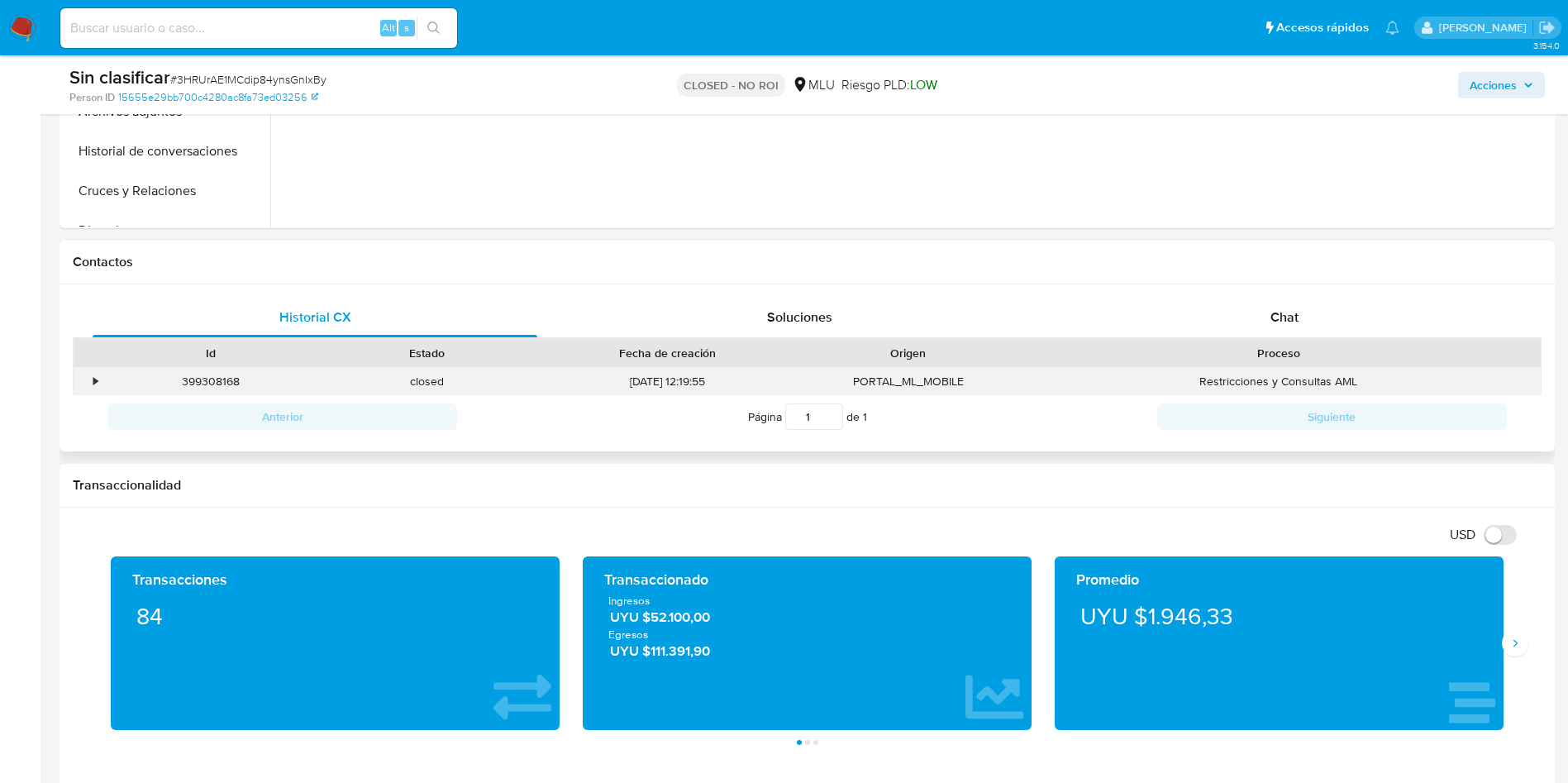
click at [97, 378] on div "•" at bounding box center [95, 381] width 4 height 16
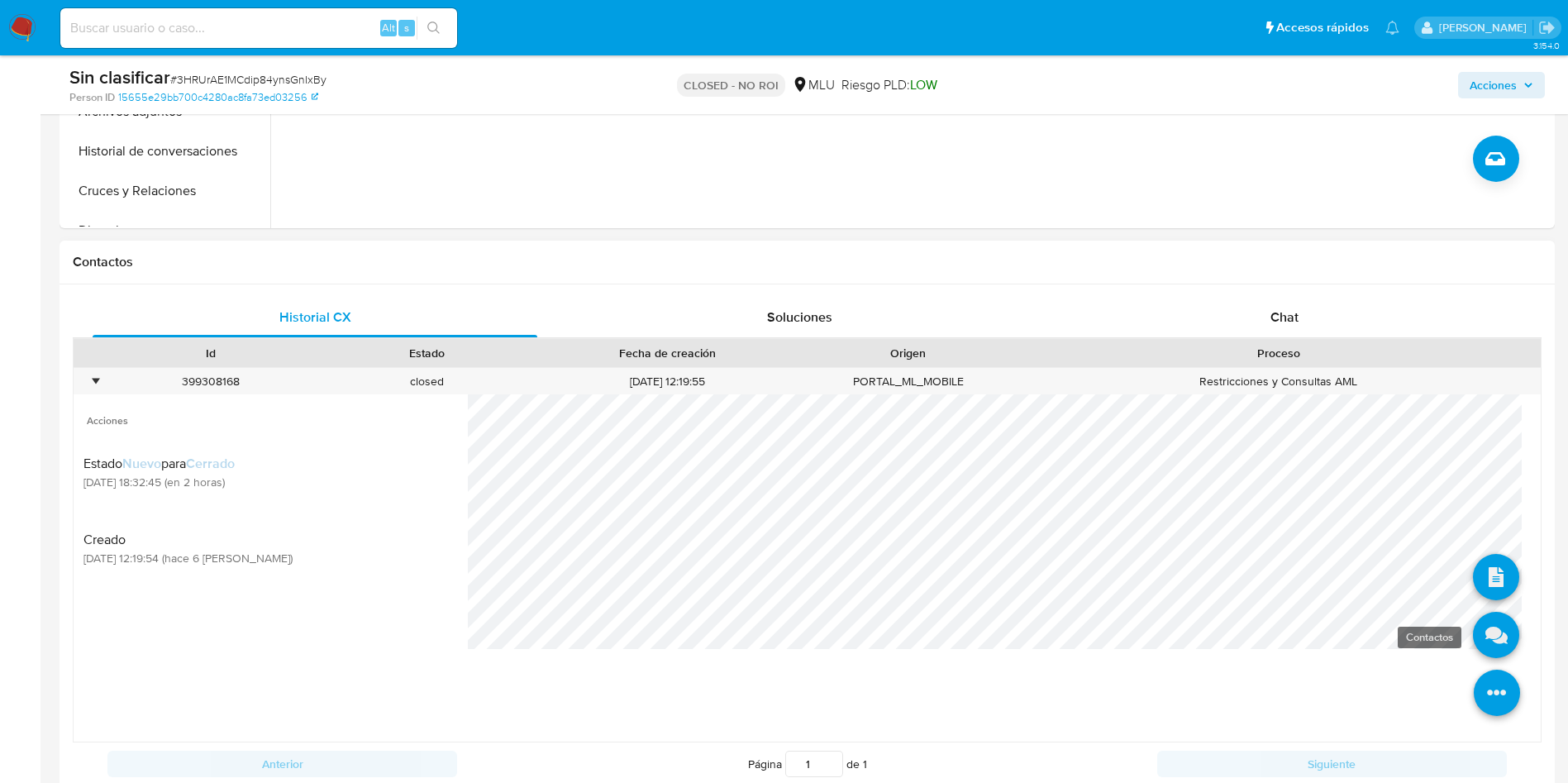
click at [1487, 638] on icon at bounding box center [1496, 634] width 46 height 46
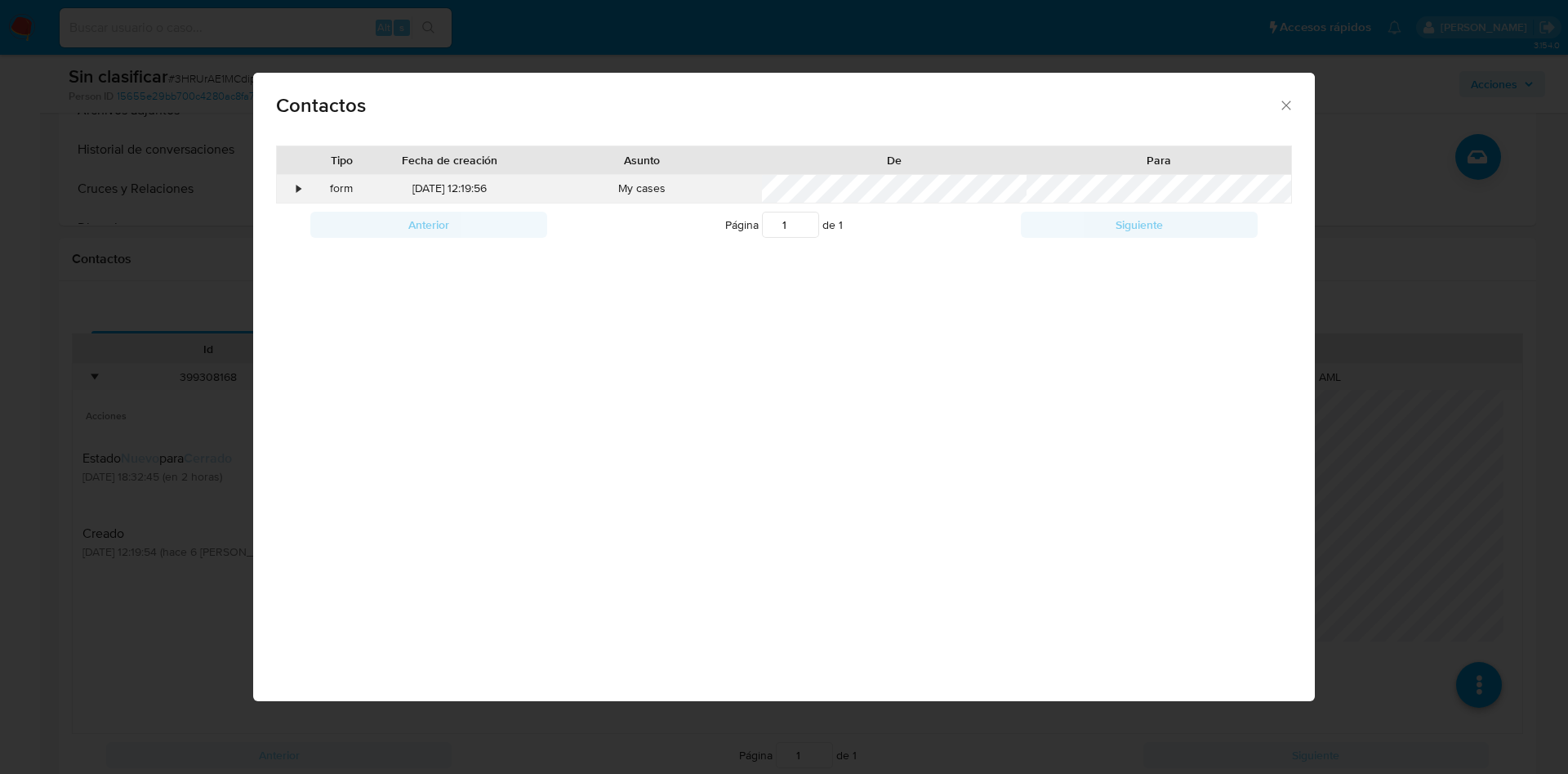
click at [301, 183] on div "•" at bounding box center [291, 188] width 28 height 27
click at [479, 76] on div "Contactos" at bounding box center [784, 103] width 1061 height 60
click at [493, 17] on div "Contactos Tipo Fecha de creación Asunto De Para • form 08/08/2025 12:19:56 My c…" at bounding box center [784, 387] width 1568 height 774
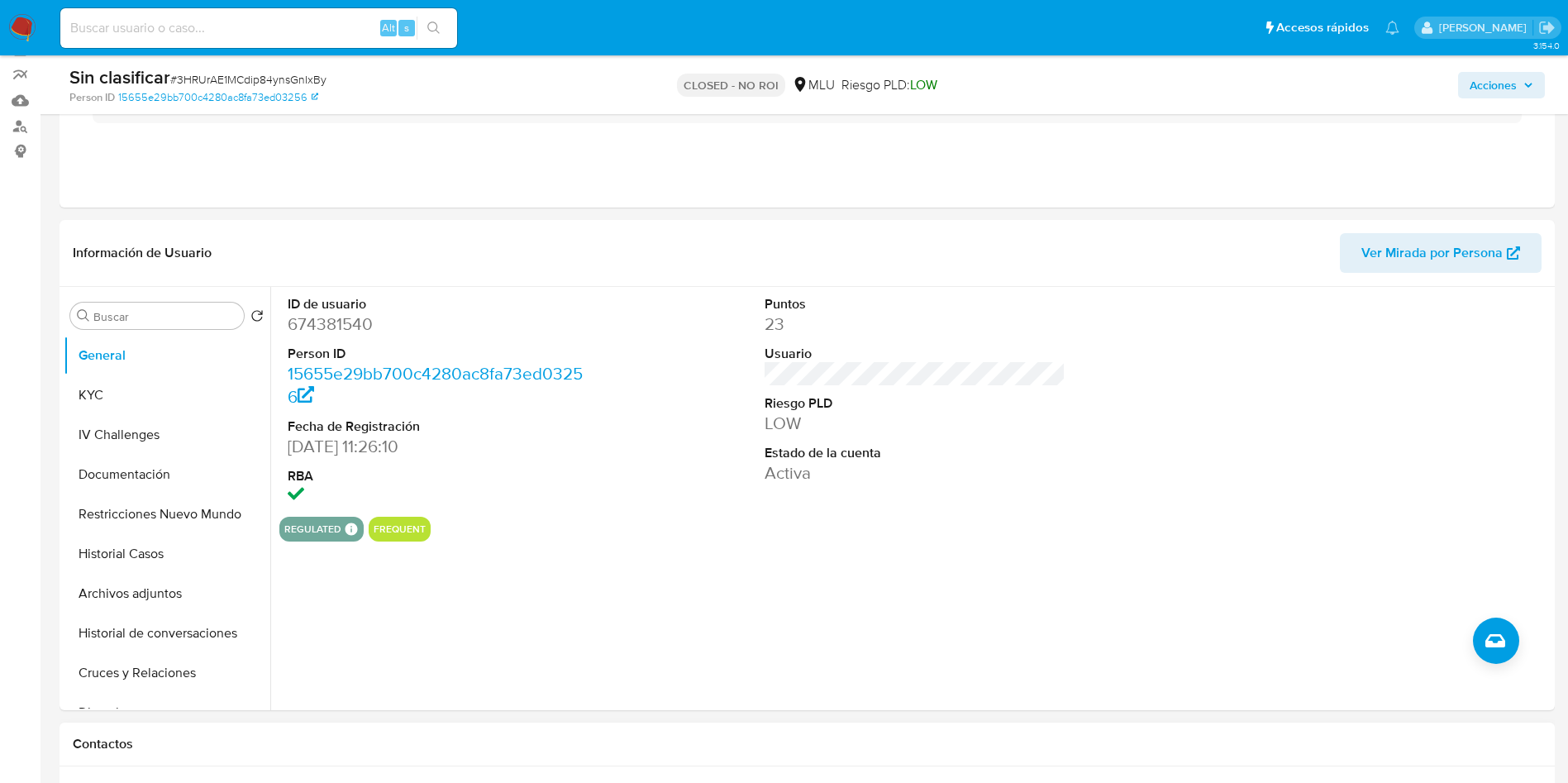
scroll to position [124, 0]
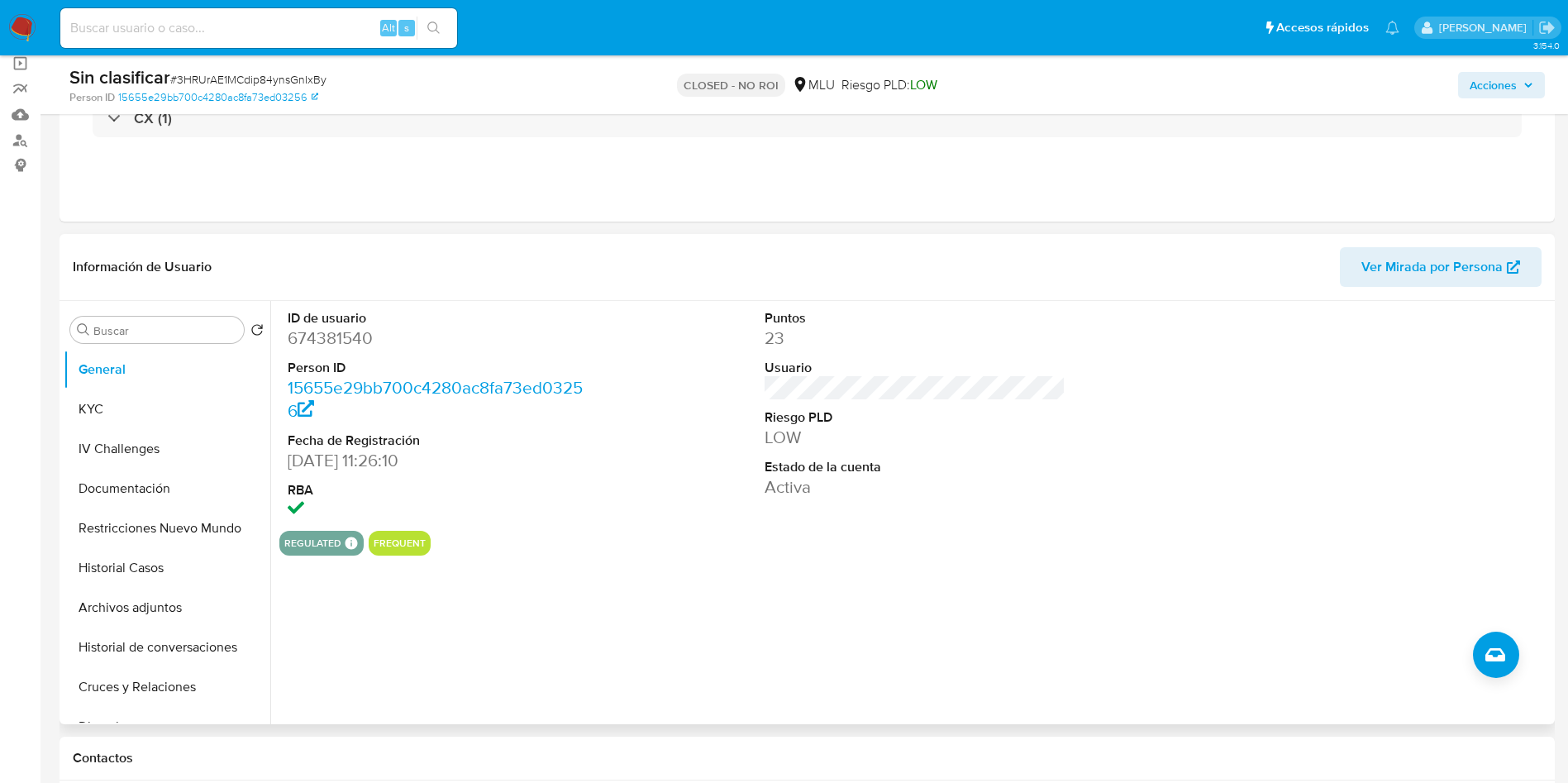
click at [331, 347] on dd "674381540" at bounding box center [438, 338] width 301 height 23
click at [331, 347] on dd "674381540" at bounding box center [438, 338] width 301 height 23
copy dd "674381540"
click at [212, 31] on input at bounding box center [259, 29] width 397 height 22
paste input "0rxbz6kphH0DCARGsodTHtmw"
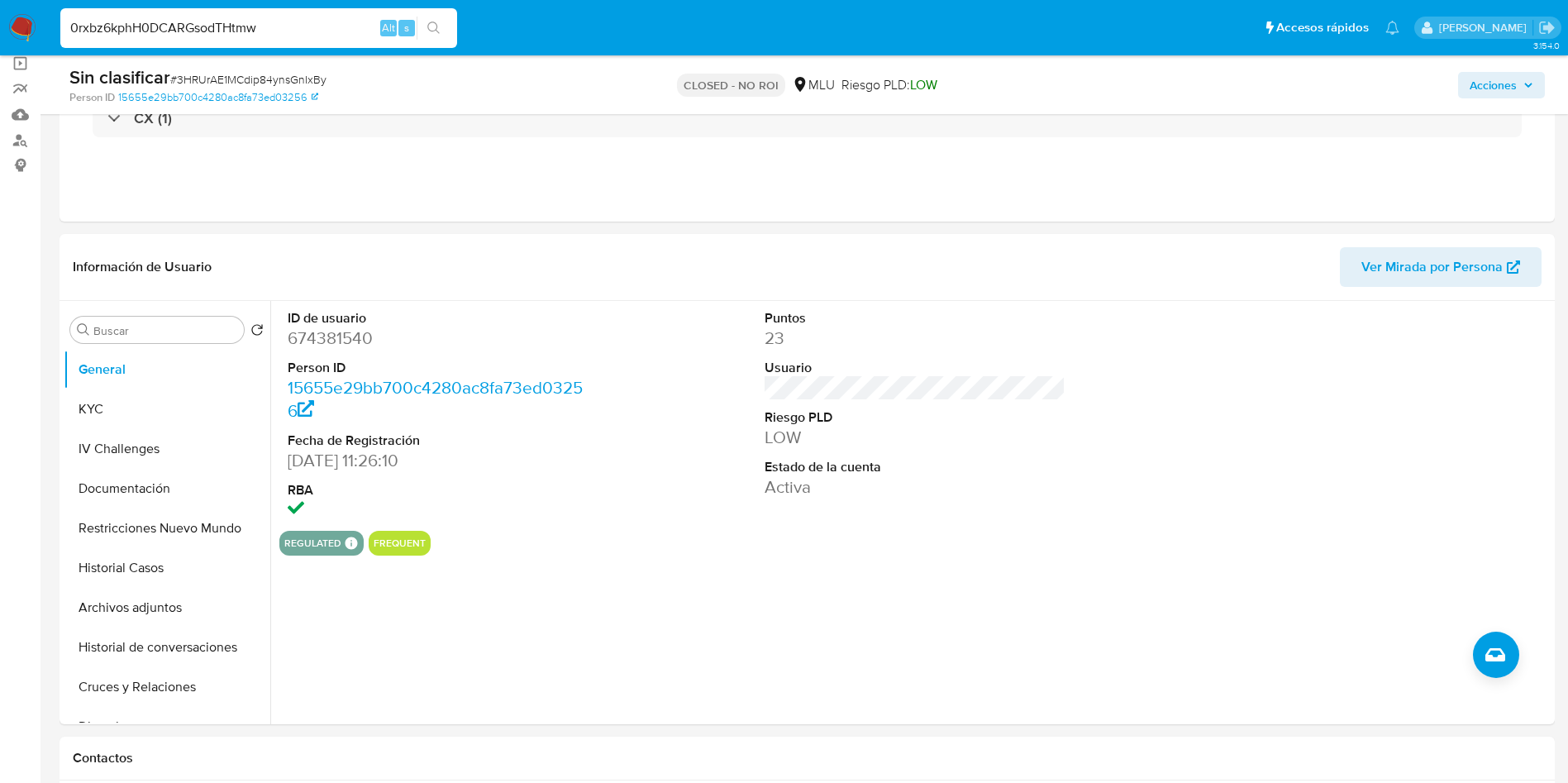
type input "0rxbz6kphH0DCARGsodTHtmw"
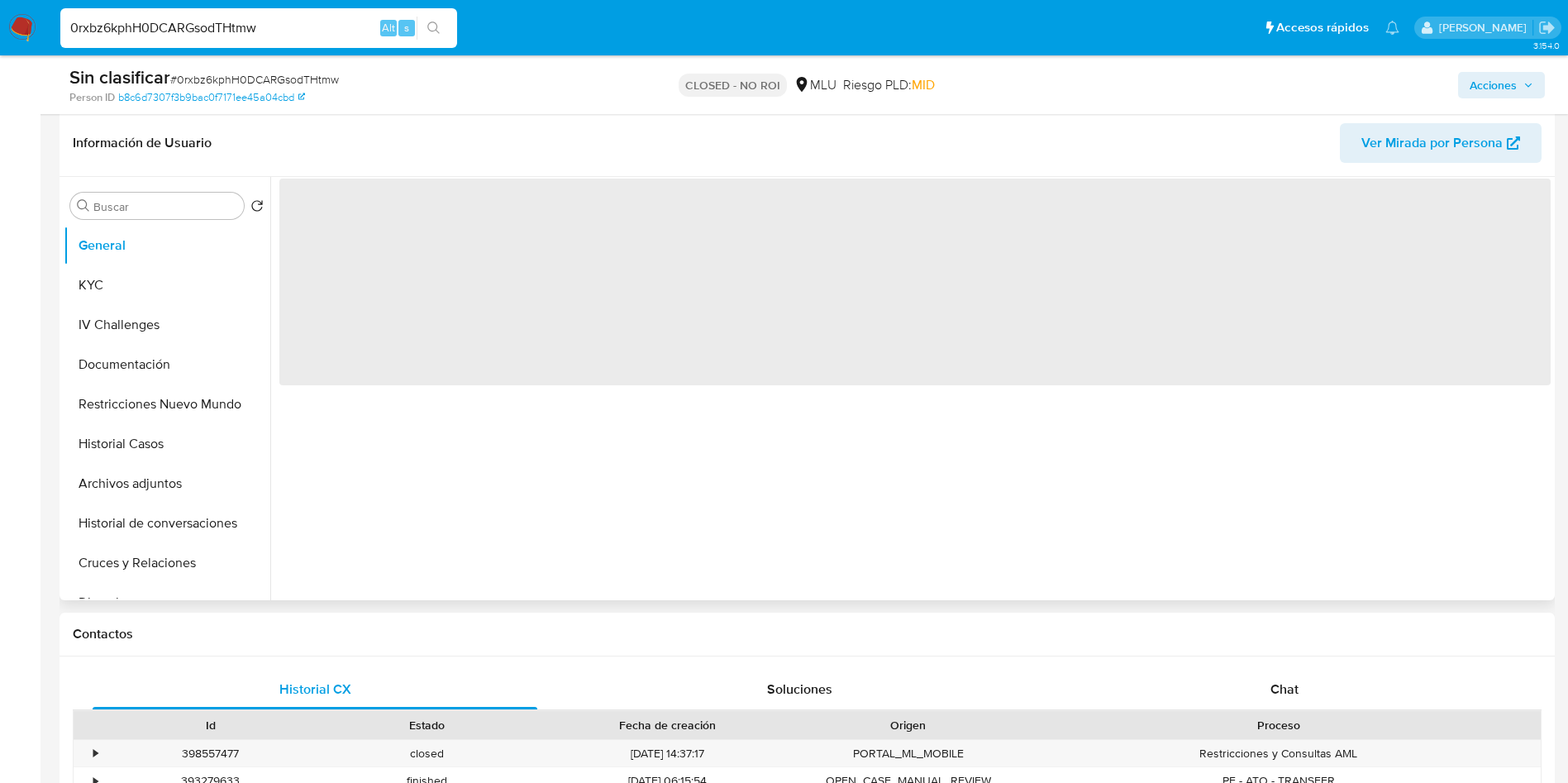
scroll to position [496, 0]
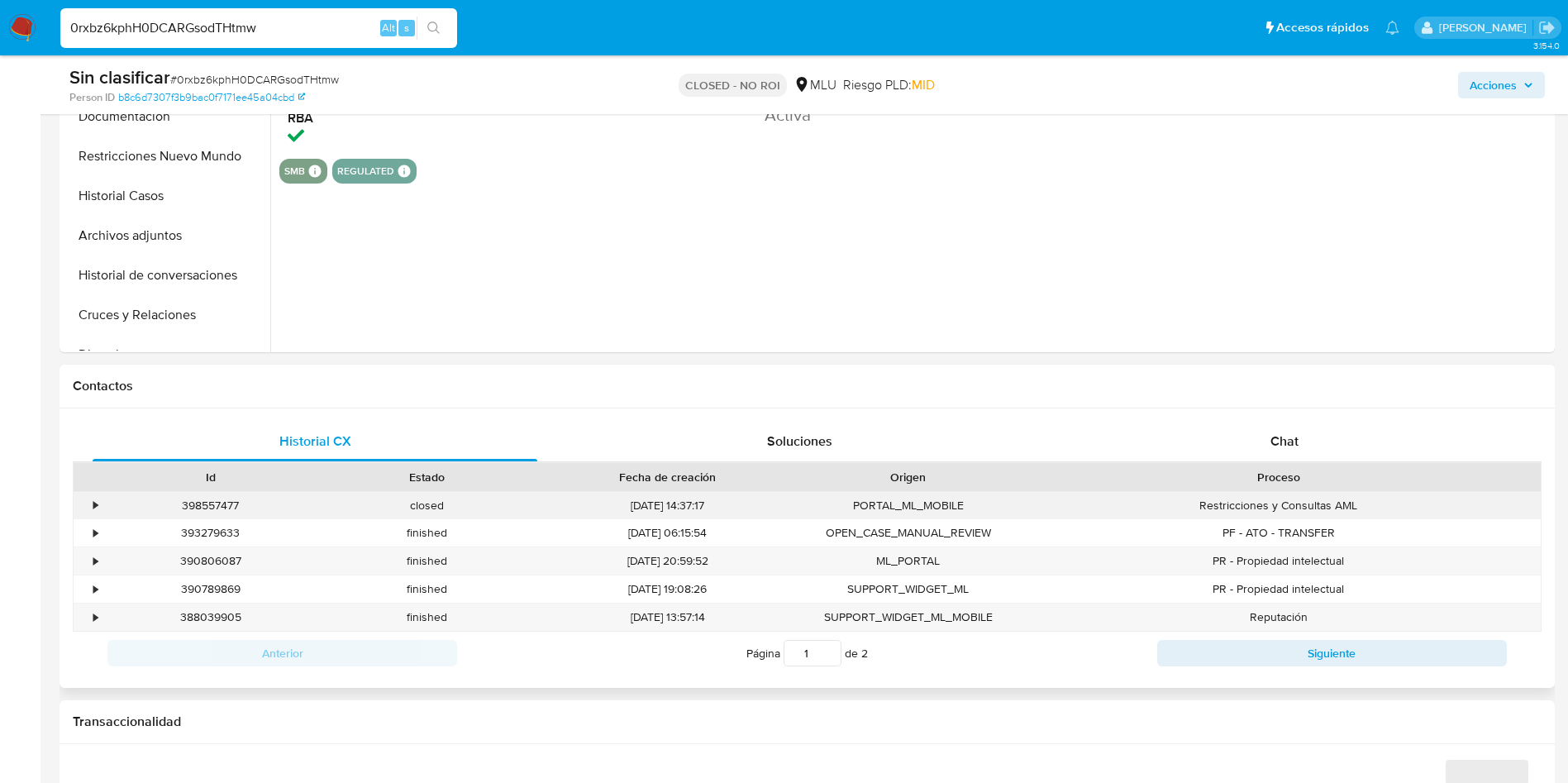
select select "10"
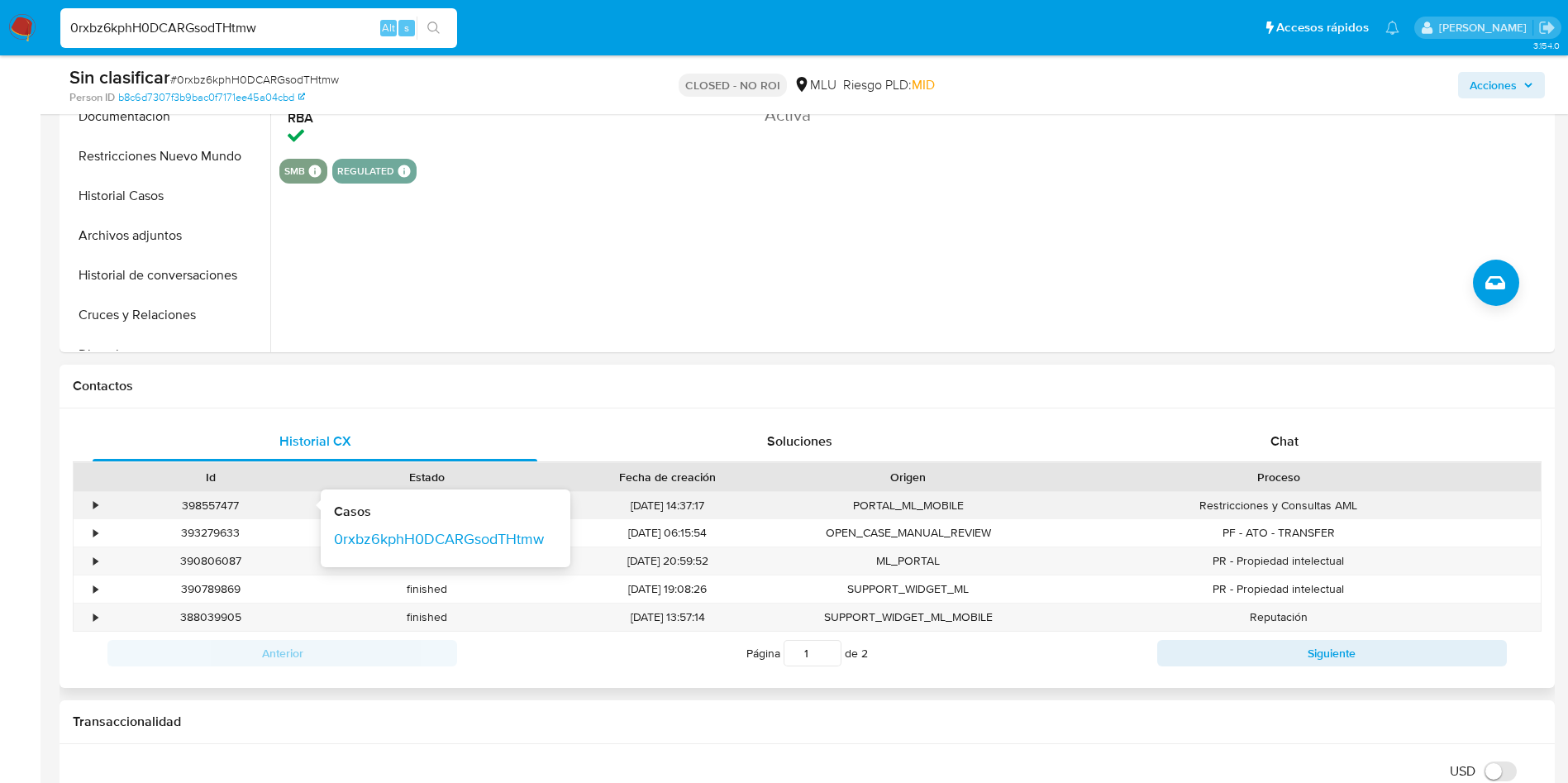
click at [218, 504] on div "398557477" at bounding box center [211, 505] width 193 height 16
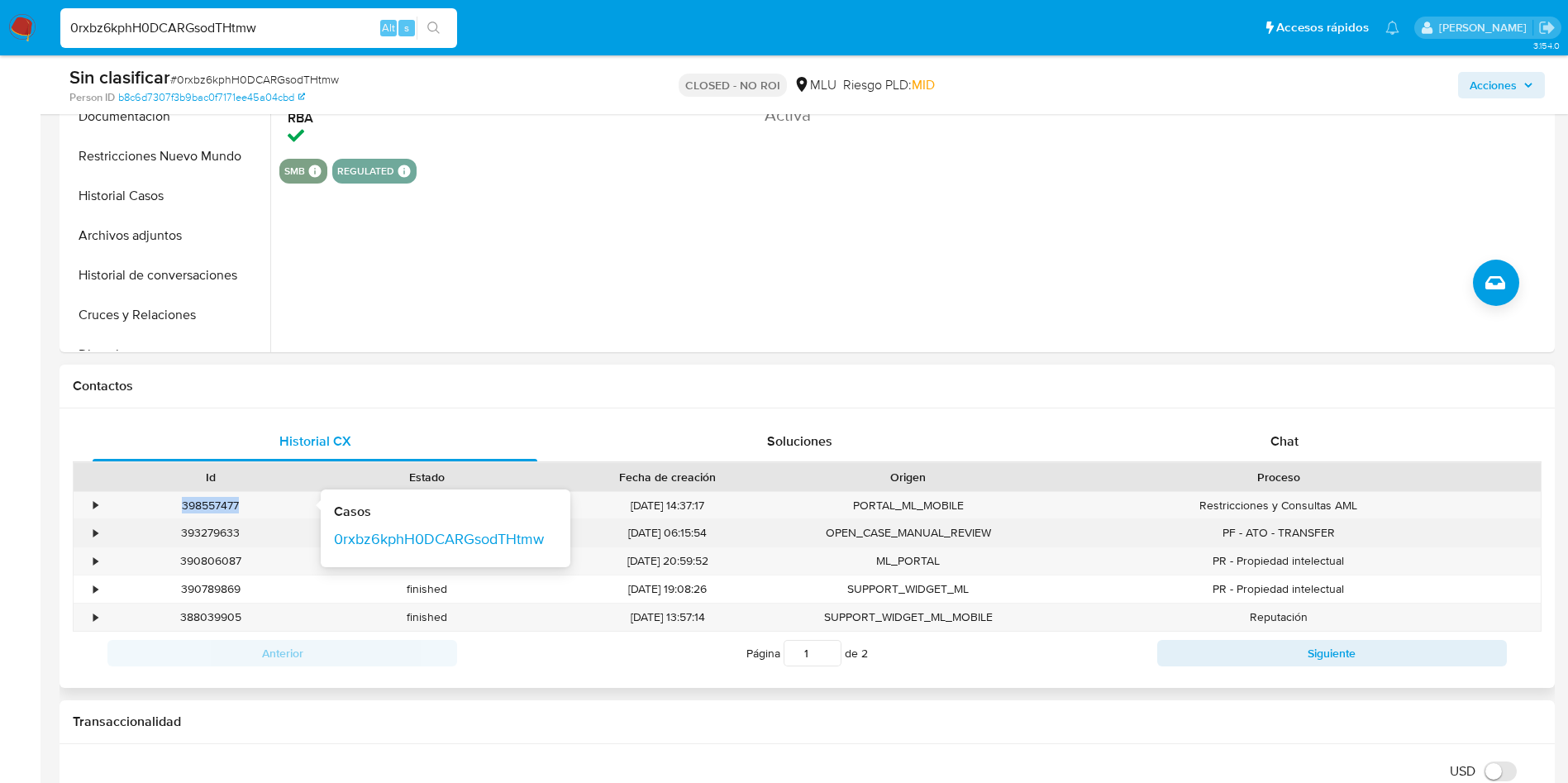
copy div "398557477"
click at [102, 535] on div "•" at bounding box center [88, 532] width 29 height 27
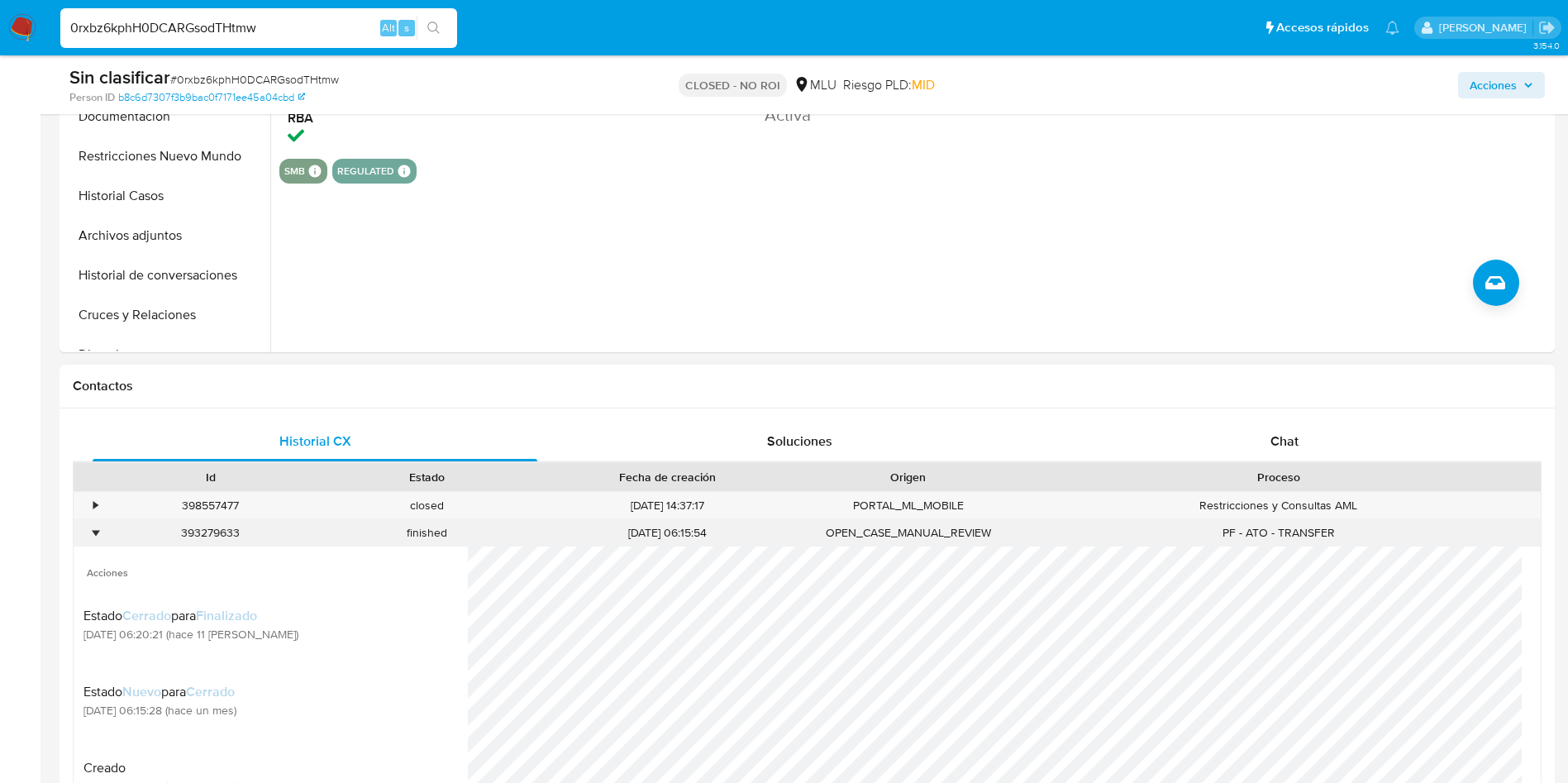
click at [96, 529] on div "•" at bounding box center [95, 532] width 4 height 16
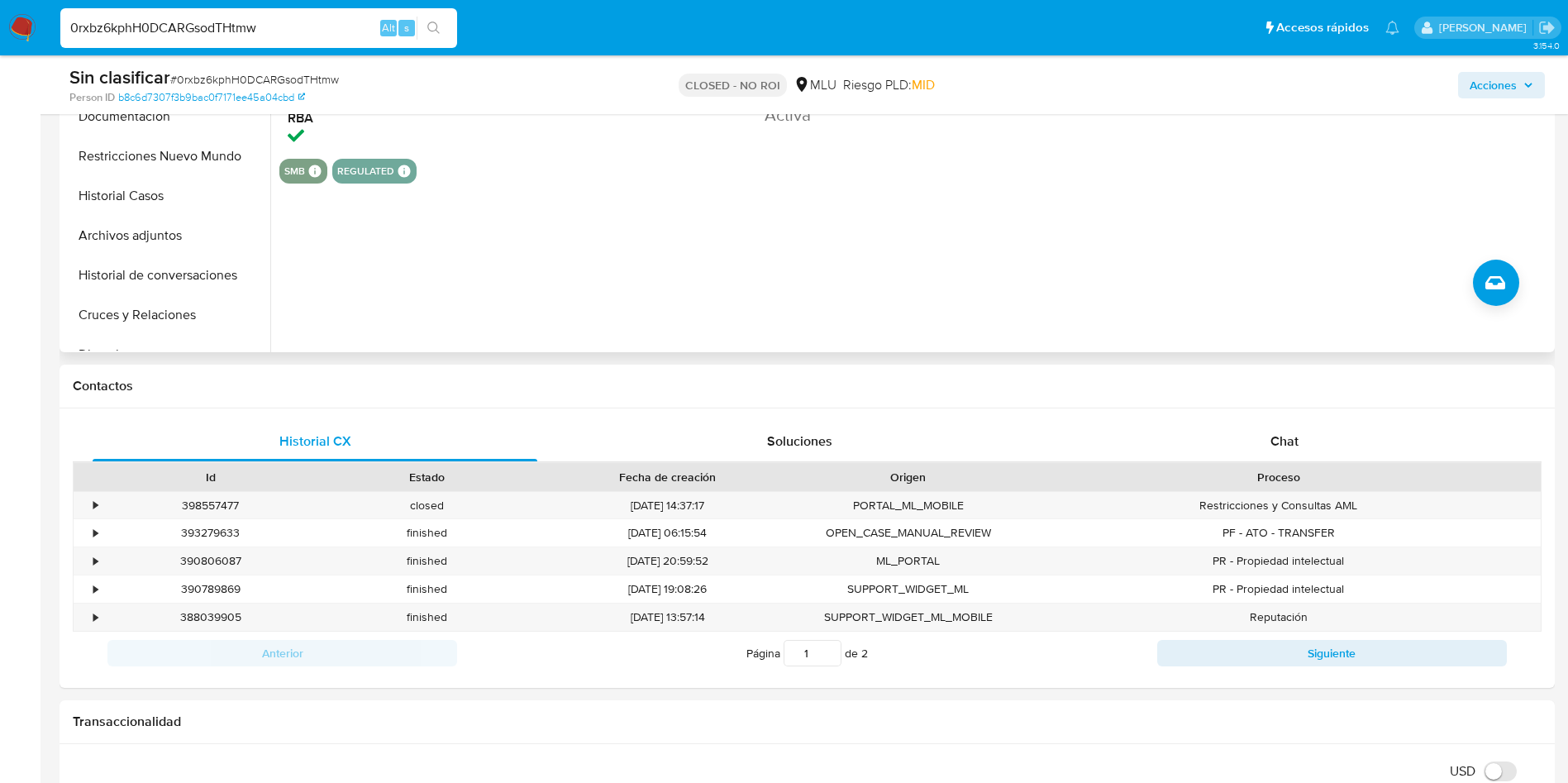
click at [1417, 162] on div "smb SMB SMB Advisor Email - Advisor Name - regulated Regulated MLU PASARELA Eva…" at bounding box center [915, 171] width 1272 height 25
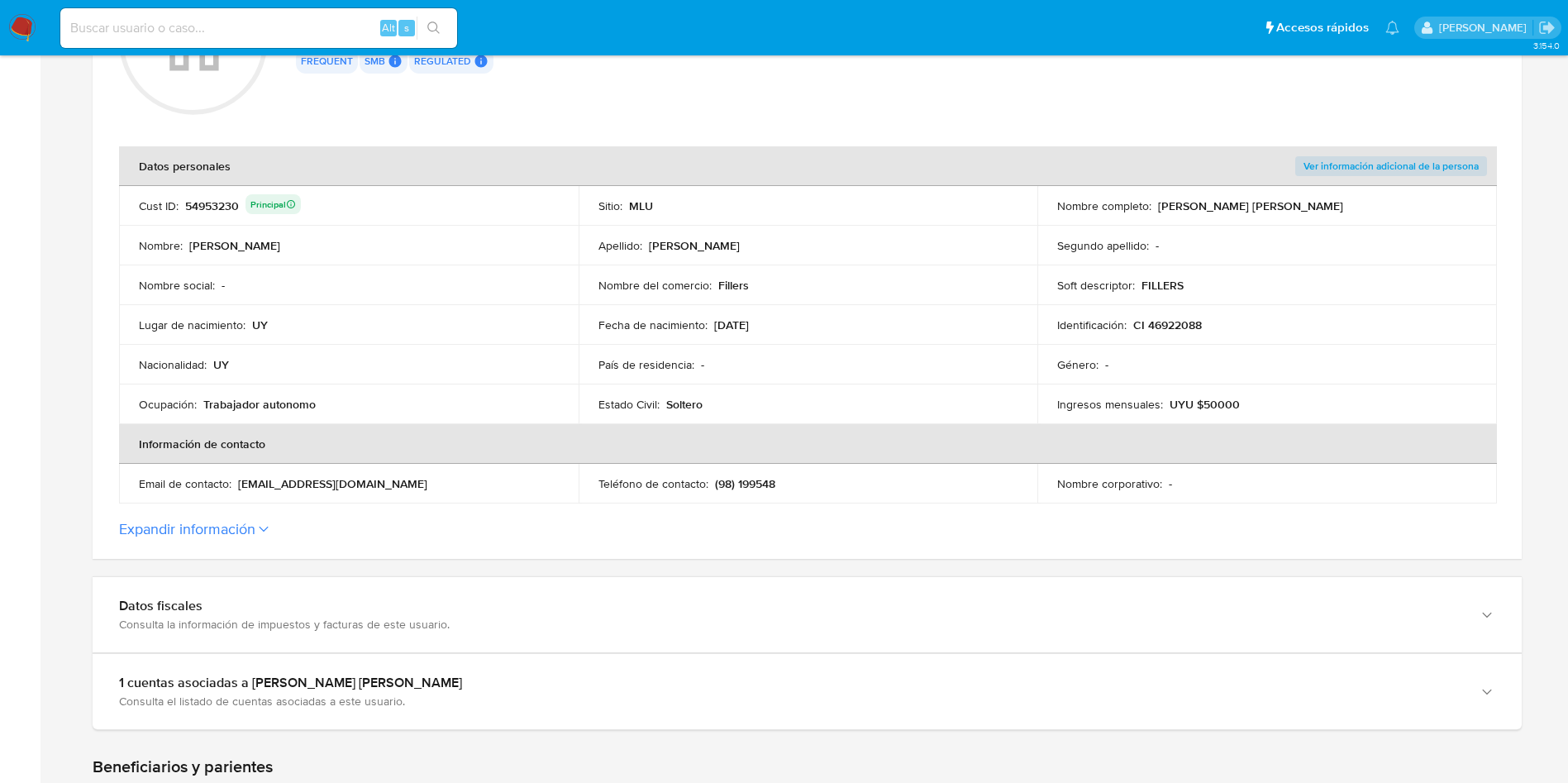
scroll to position [372, 0]
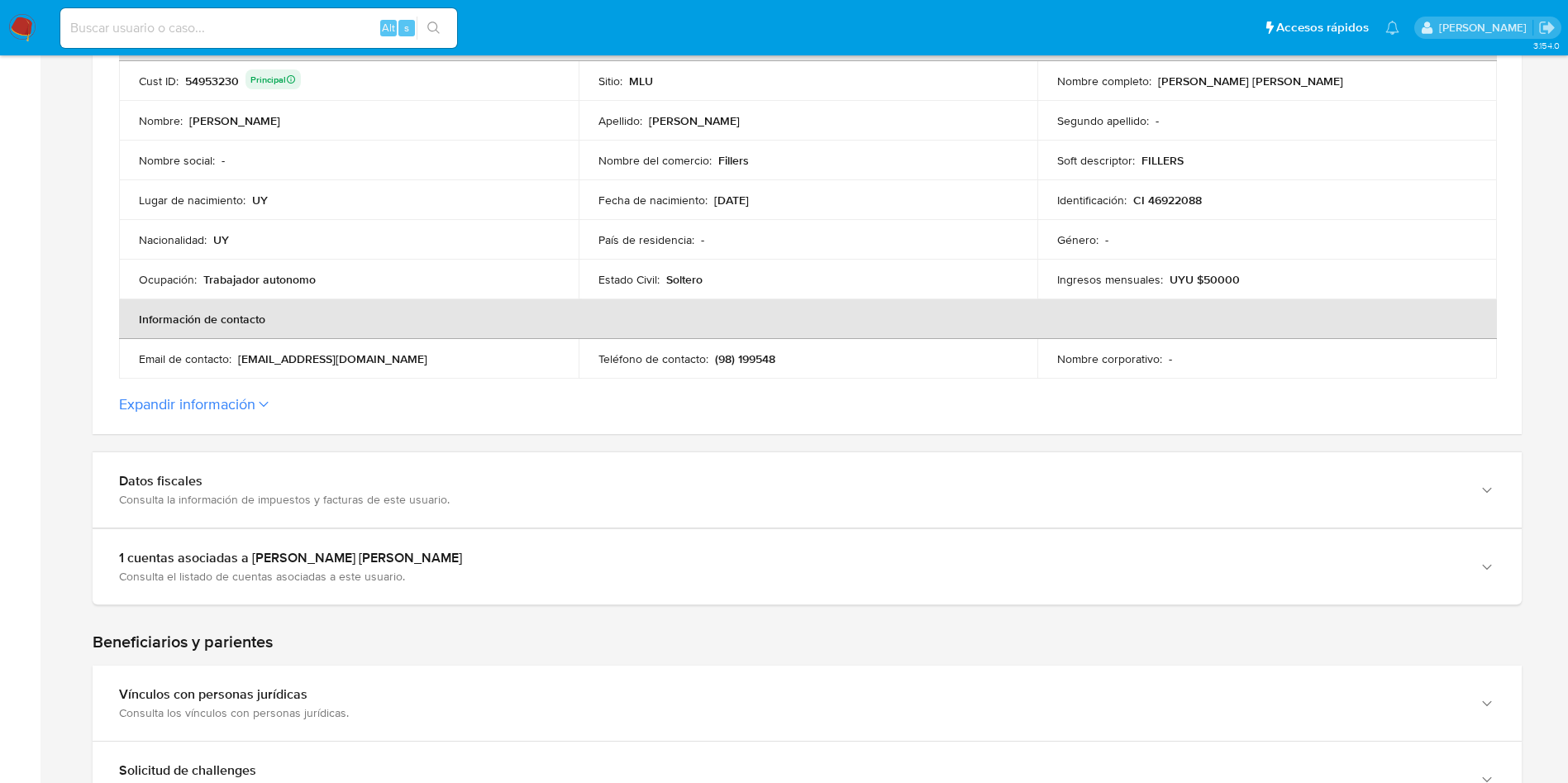
click at [246, 406] on button "Expandir información" at bounding box center [187, 405] width 136 height 18
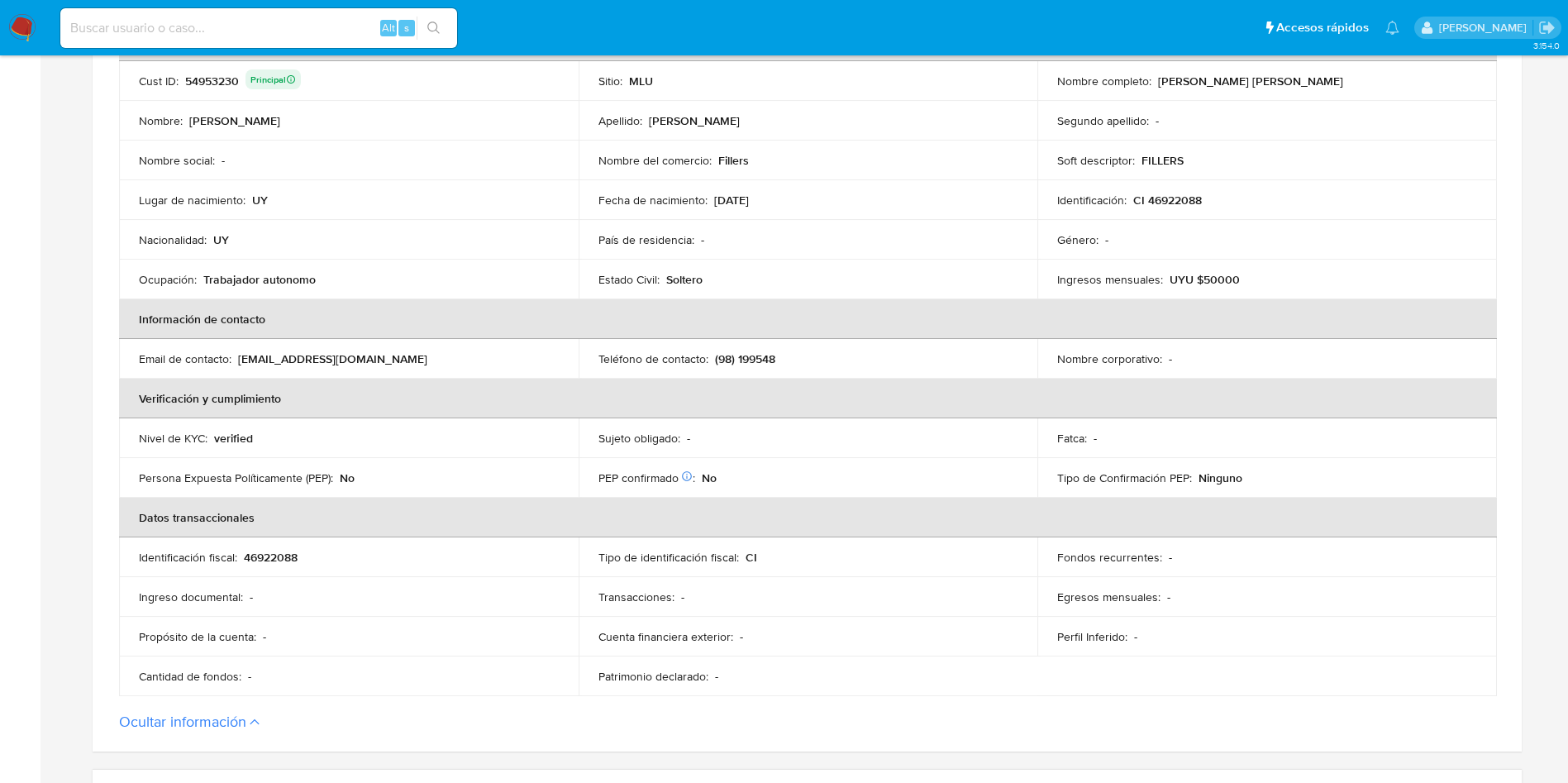
click at [745, 358] on p "(98) 199548" at bounding box center [745, 359] width 60 height 15
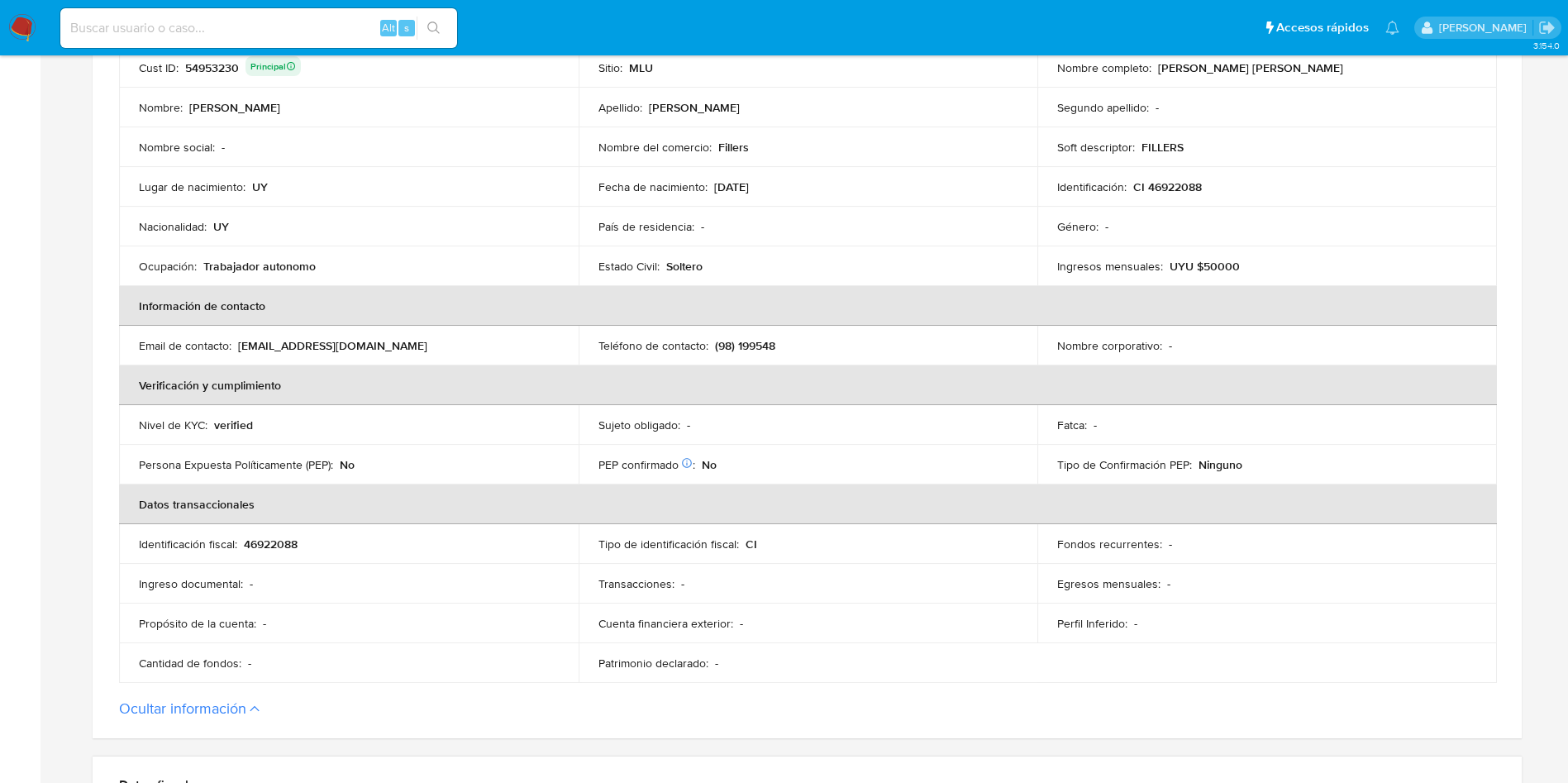
scroll to position [124, 0]
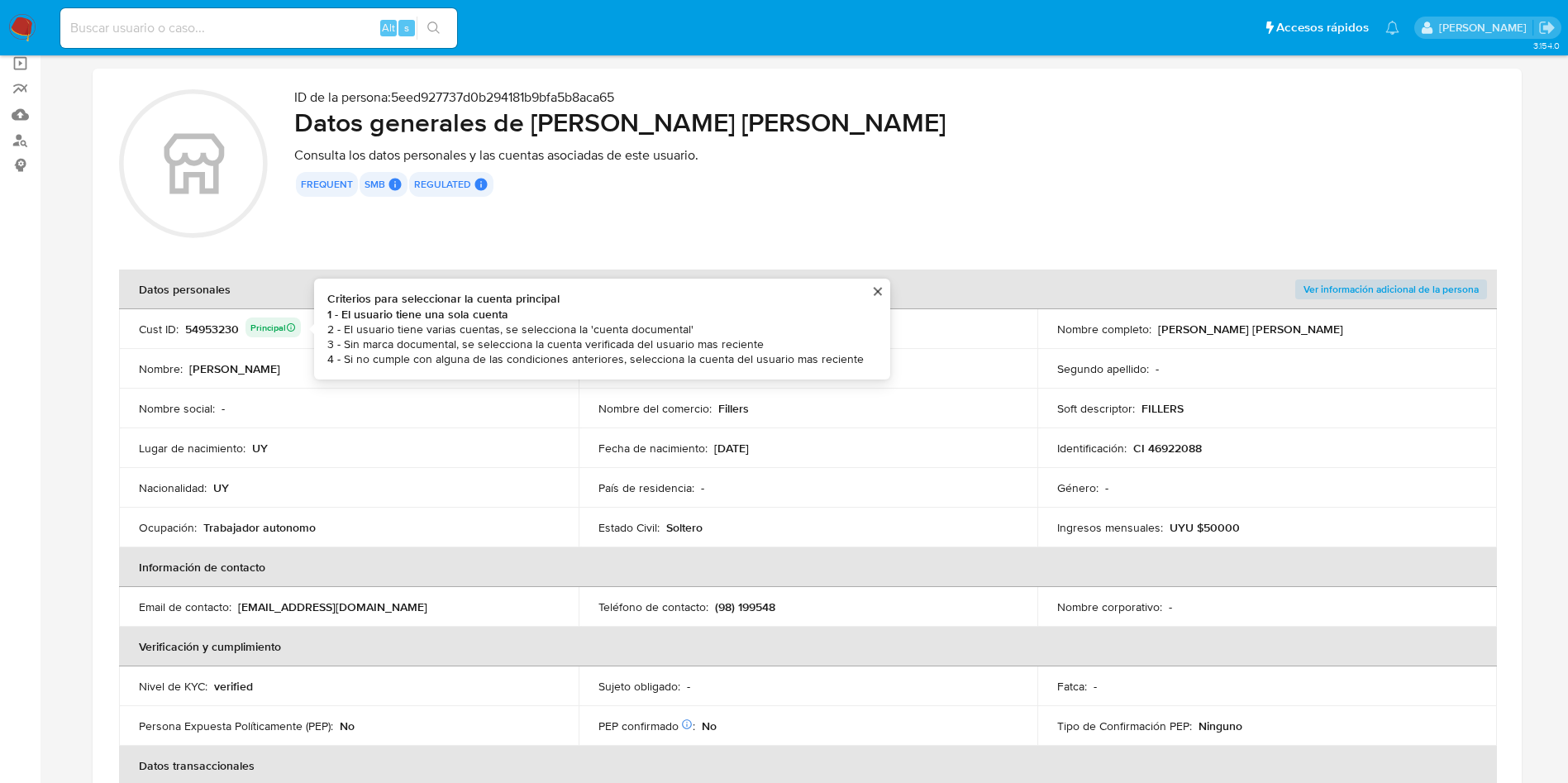
click at [213, 323] on div "54953230 Principal Criterios para seleccionar la cuenta principal 1 - El usuari…" at bounding box center [243, 329] width 116 height 23
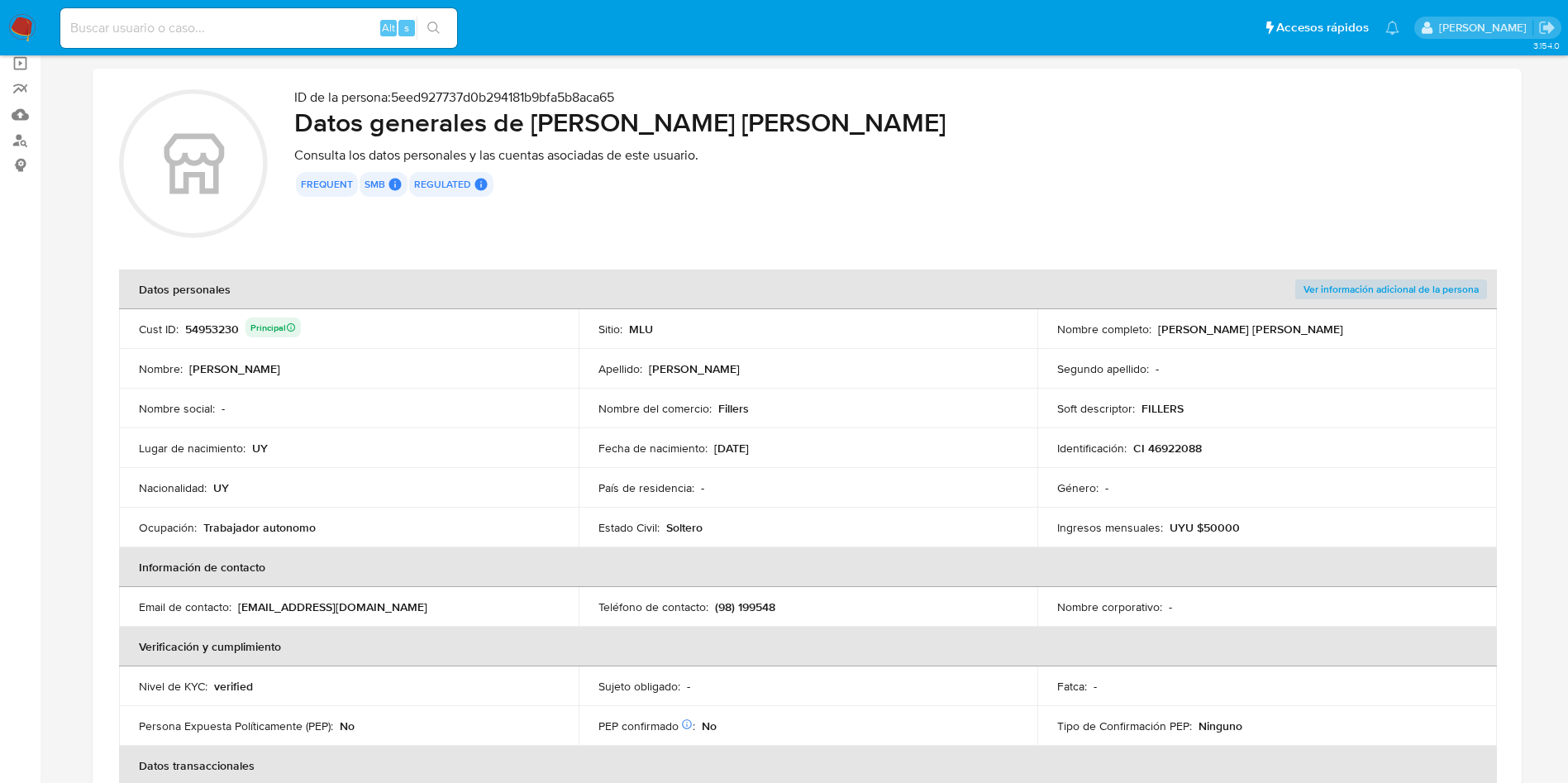
click at [213, 323] on div "54953230 Principal" at bounding box center [243, 329] width 116 height 23
click at [209, 331] on div "54953230 Principal" at bounding box center [243, 329] width 116 height 23
click at [210, 330] on div "54953230 Principal" at bounding box center [243, 329] width 116 height 23
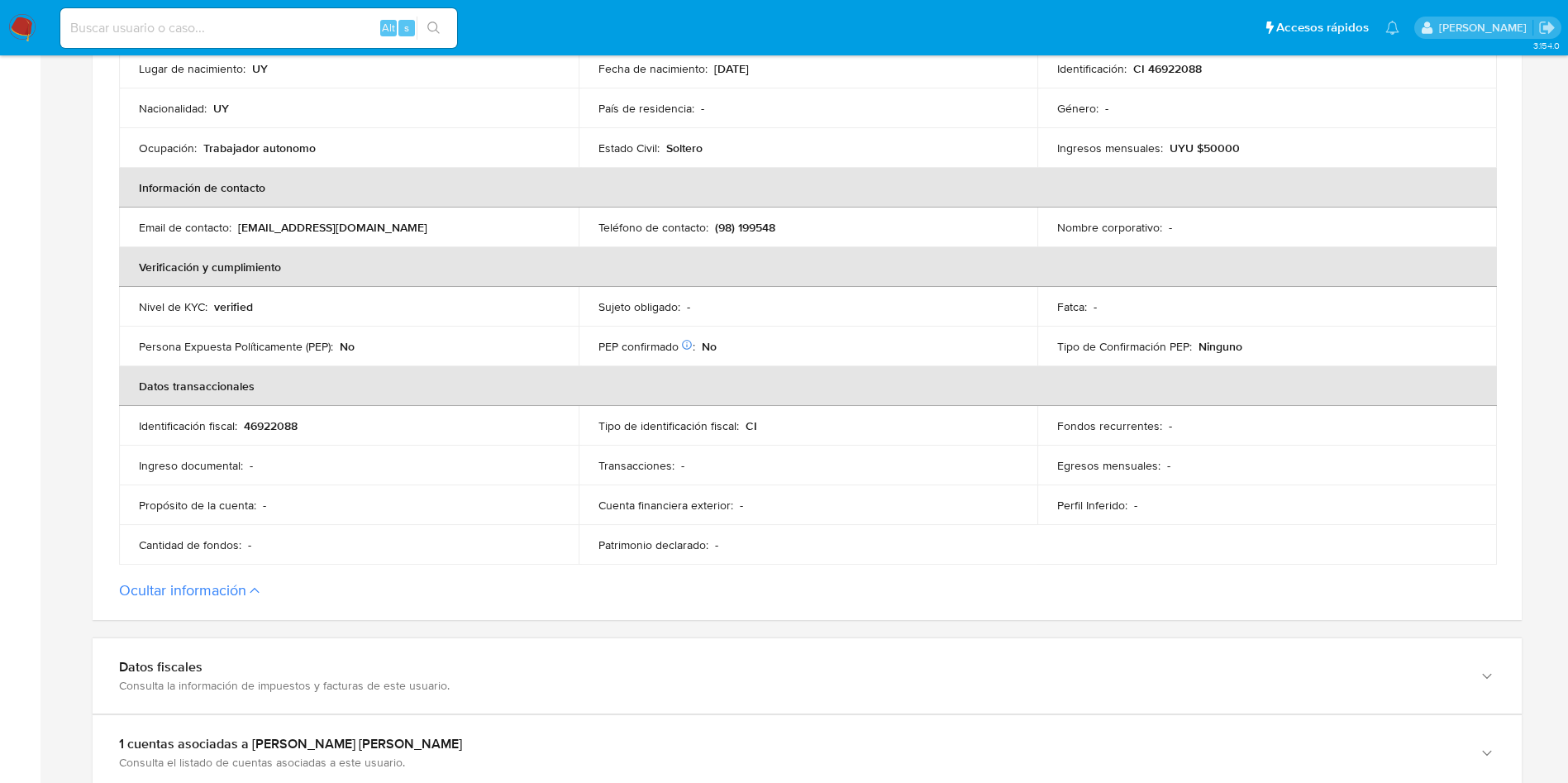
scroll to position [248, 0]
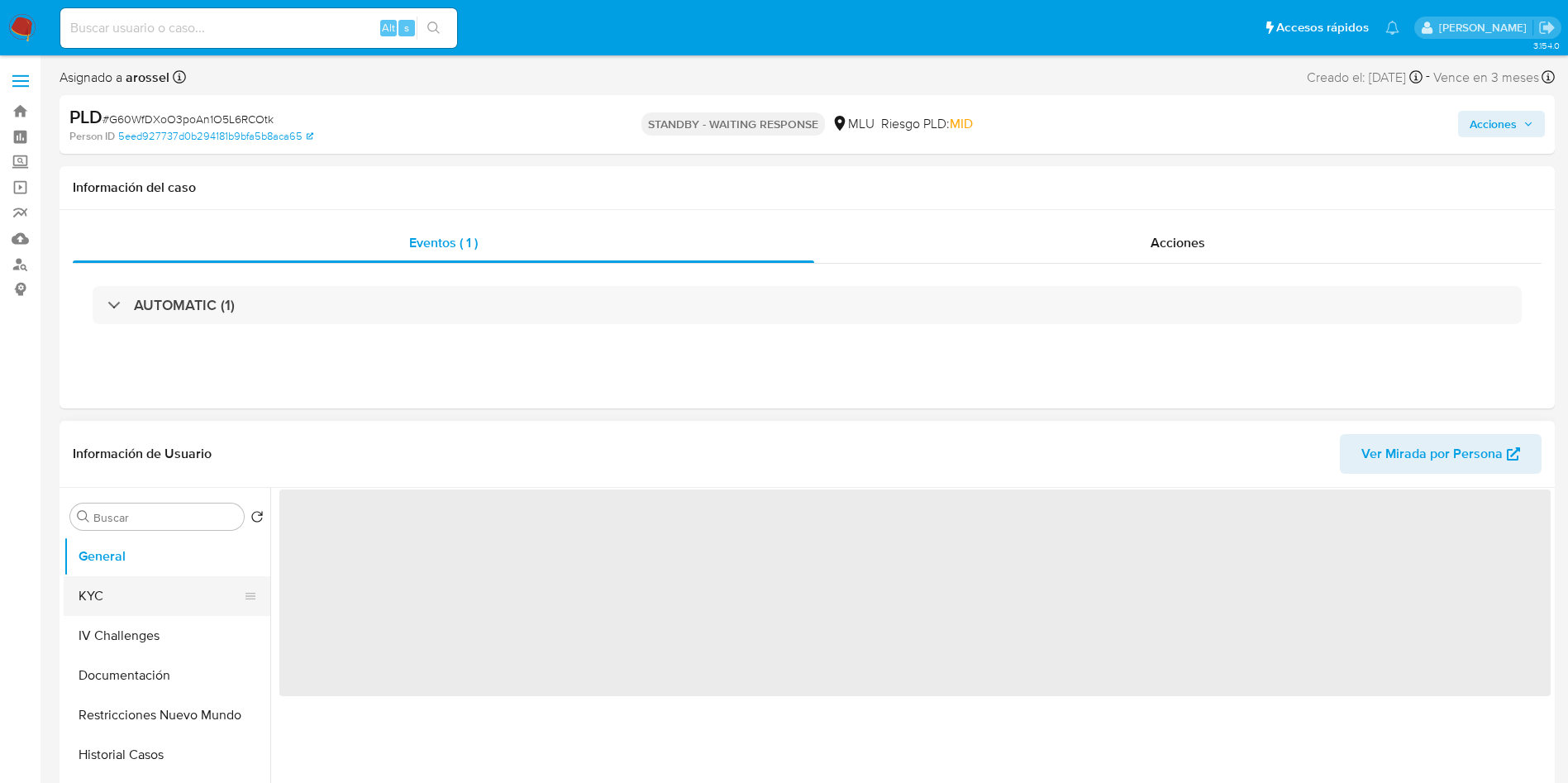
click at [106, 598] on button "KYC" at bounding box center [160, 595] width 193 height 39
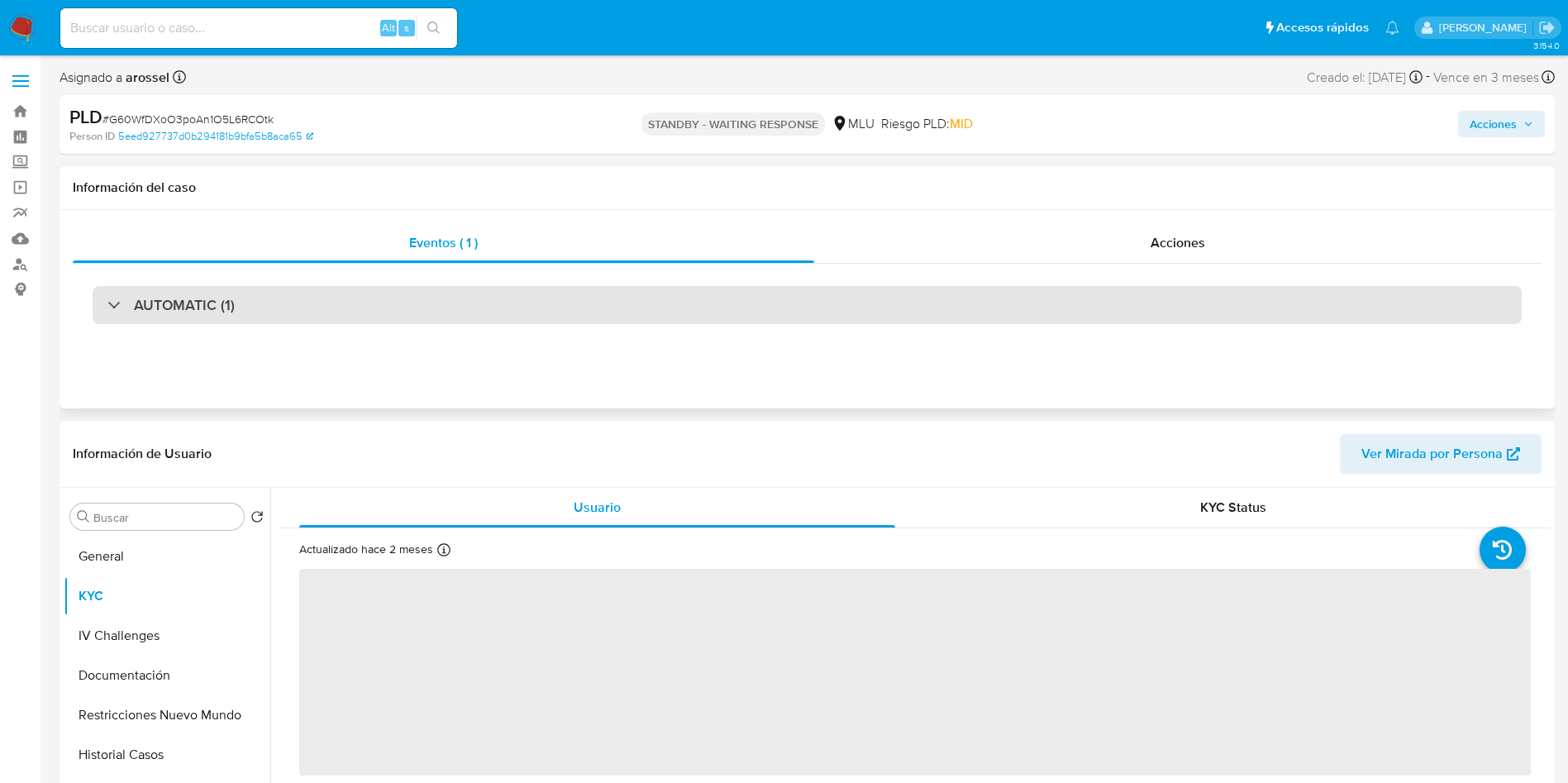
click at [249, 305] on div "AUTOMATIC (1)" at bounding box center [807, 305] width 1429 height 38
select select "10"
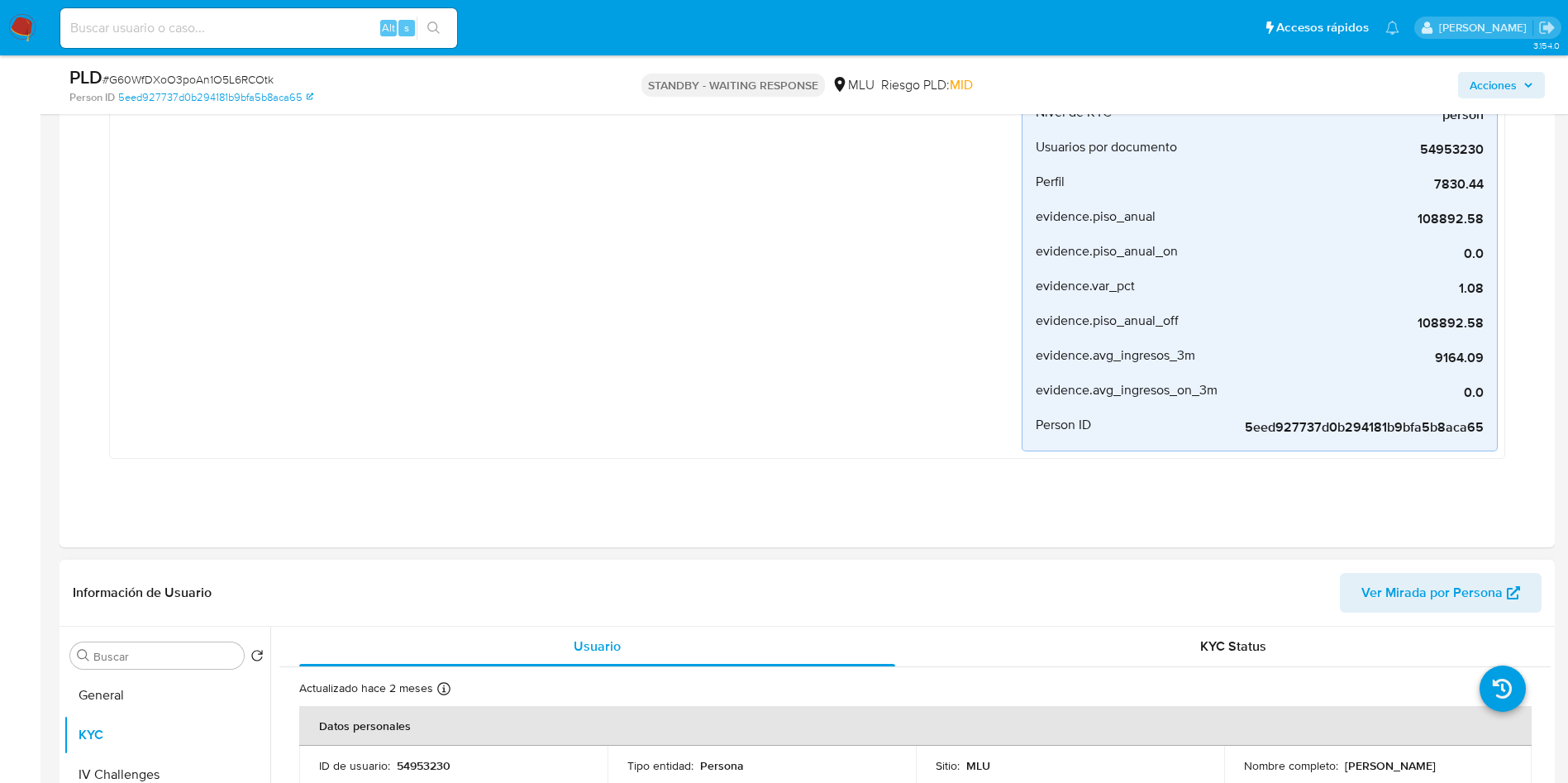
scroll to position [868, 0]
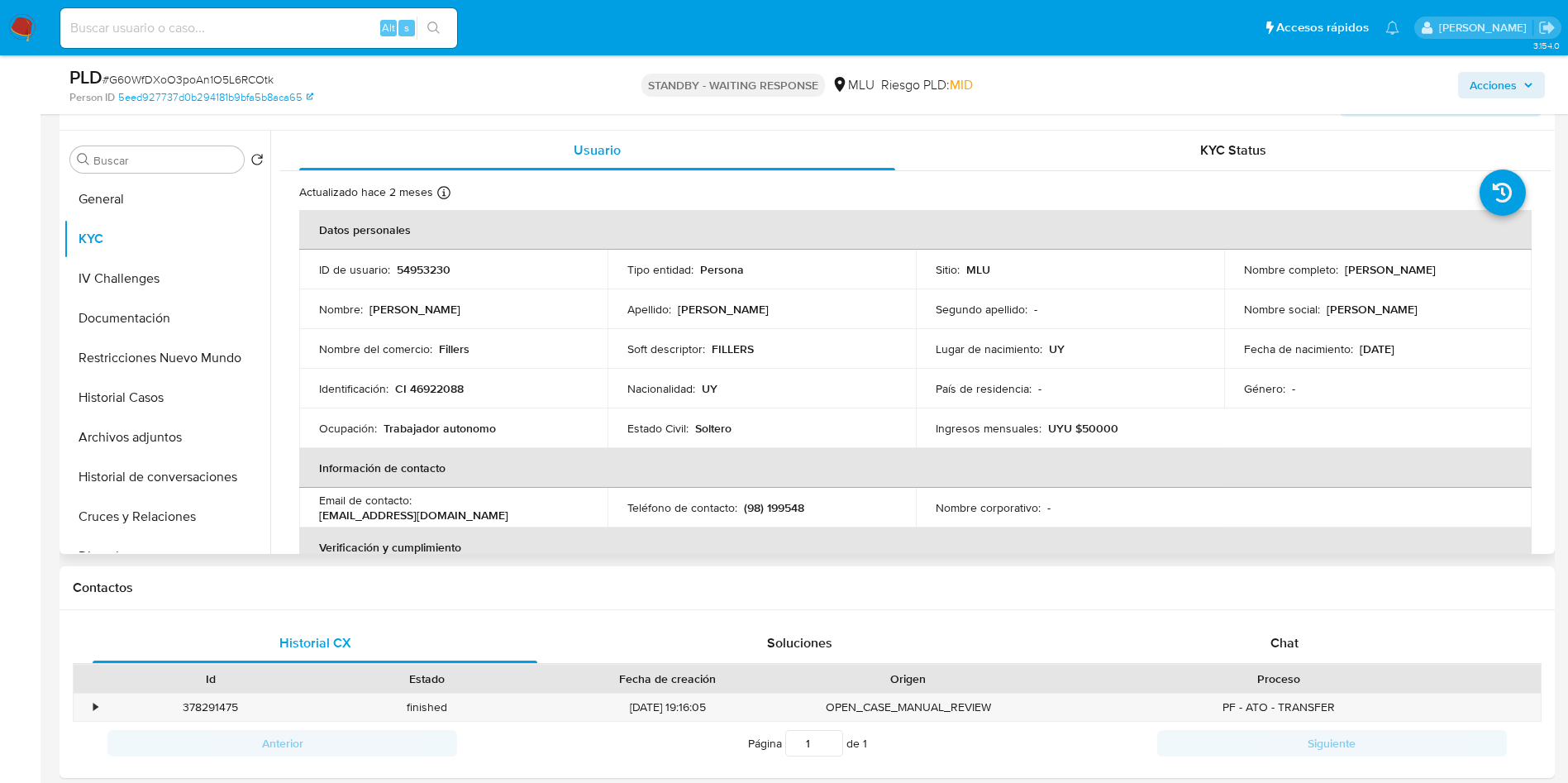
drag, startPoint x: 1339, startPoint y: 270, endPoint x: 1489, endPoint y: 266, distance: 150.1
click at [1489, 266] on div "Nombre completo : [PERSON_NAME]" at bounding box center [1378, 269] width 269 height 15
copy p "[PERSON_NAME]"
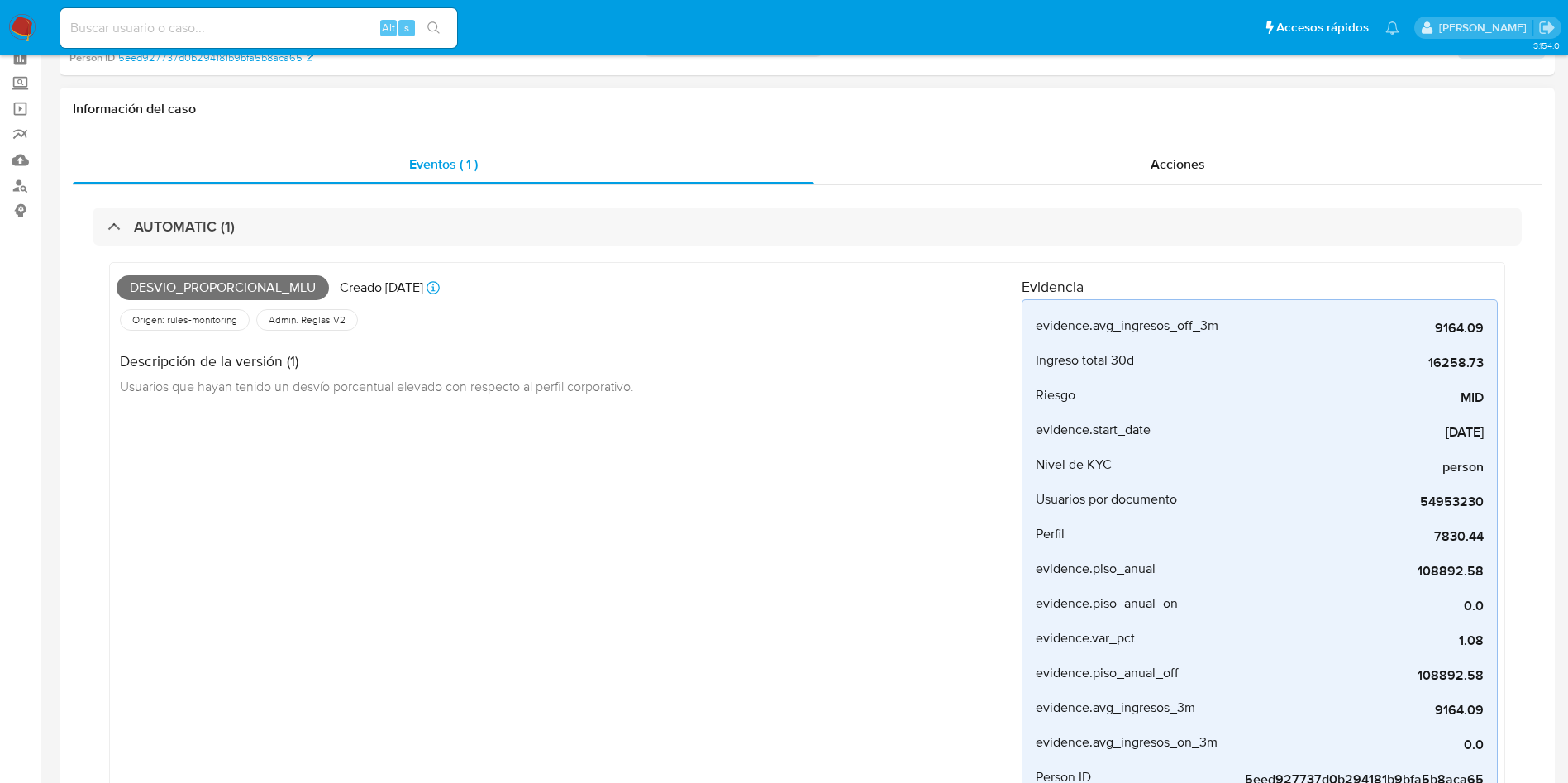
scroll to position [0, 0]
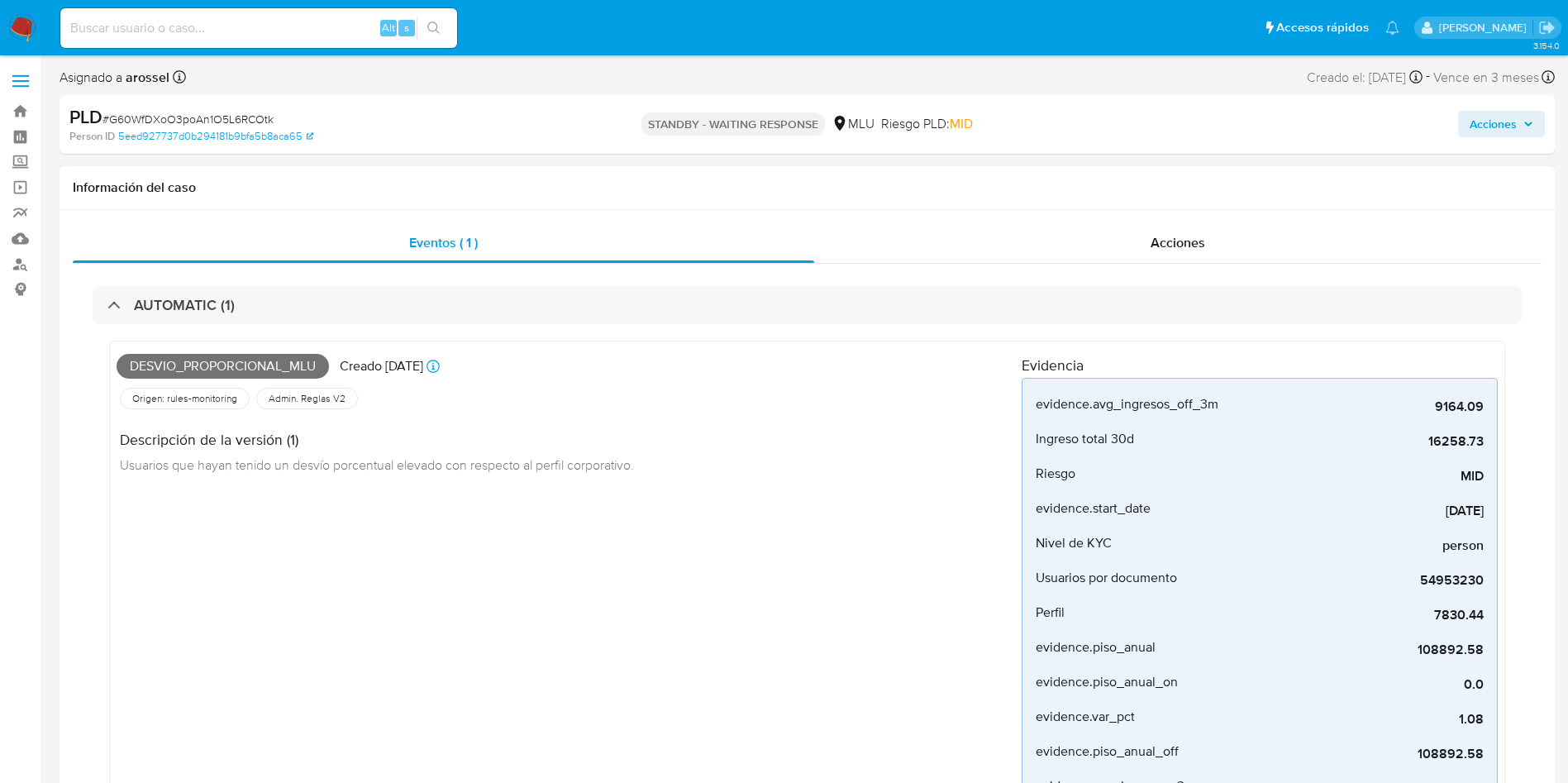
click at [256, 363] on span "Desvio_proporcional_mlu" at bounding box center [222, 366] width 212 height 25
copy span "Desvio_proporcional_mlu"
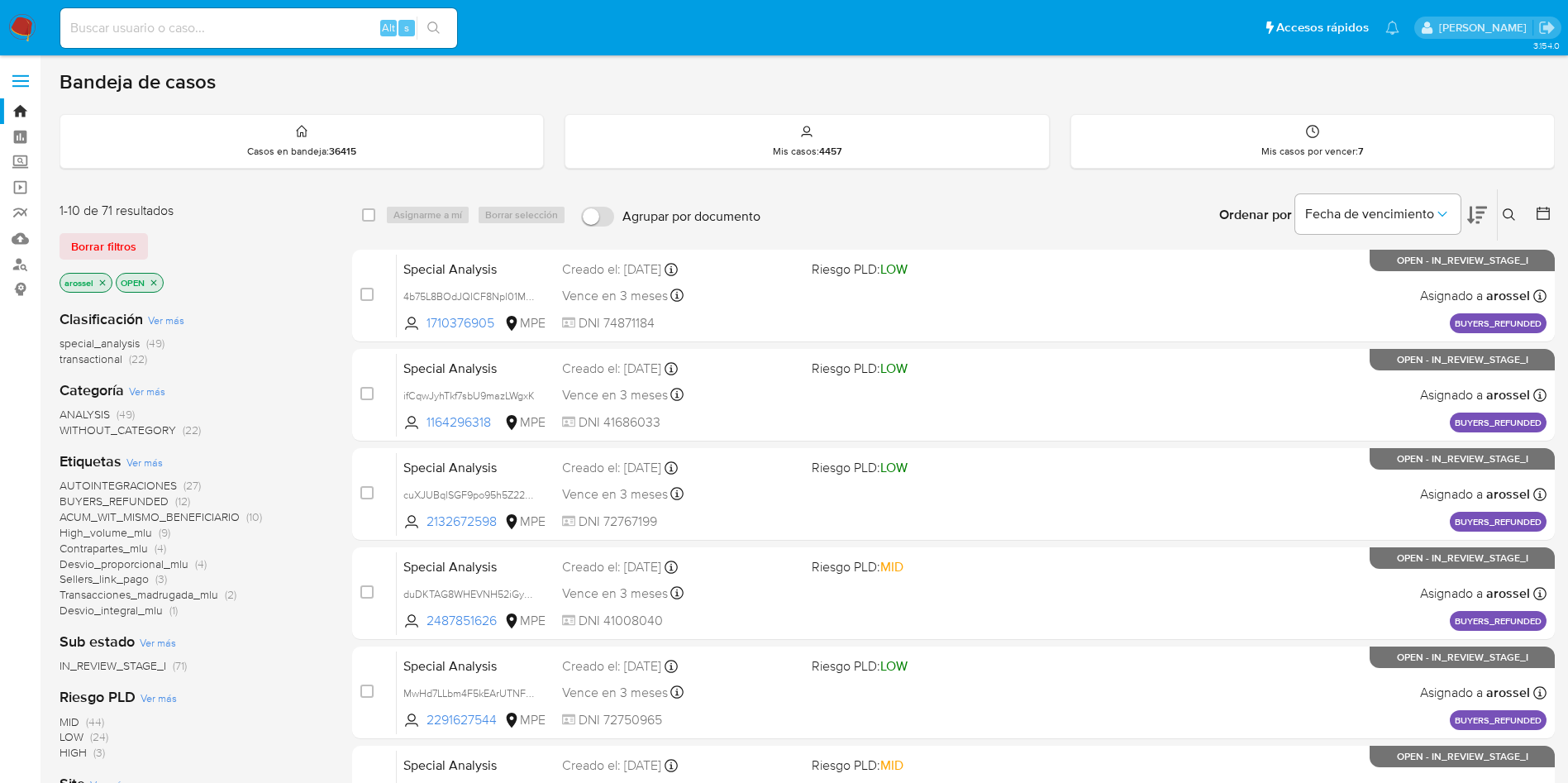
click at [236, 10] on div "Alt s" at bounding box center [259, 28] width 397 height 39
click at [238, 13] on div "Alt s" at bounding box center [259, 28] width 397 height 39
click at [241, 19] on input at bounding box center [259, 29] width 397 height 22
paste input "4IlEtby7EoMvxqvGMiKCZ39j"
type input "4IlEtby7EoMvxqvGMiKCZ39j"
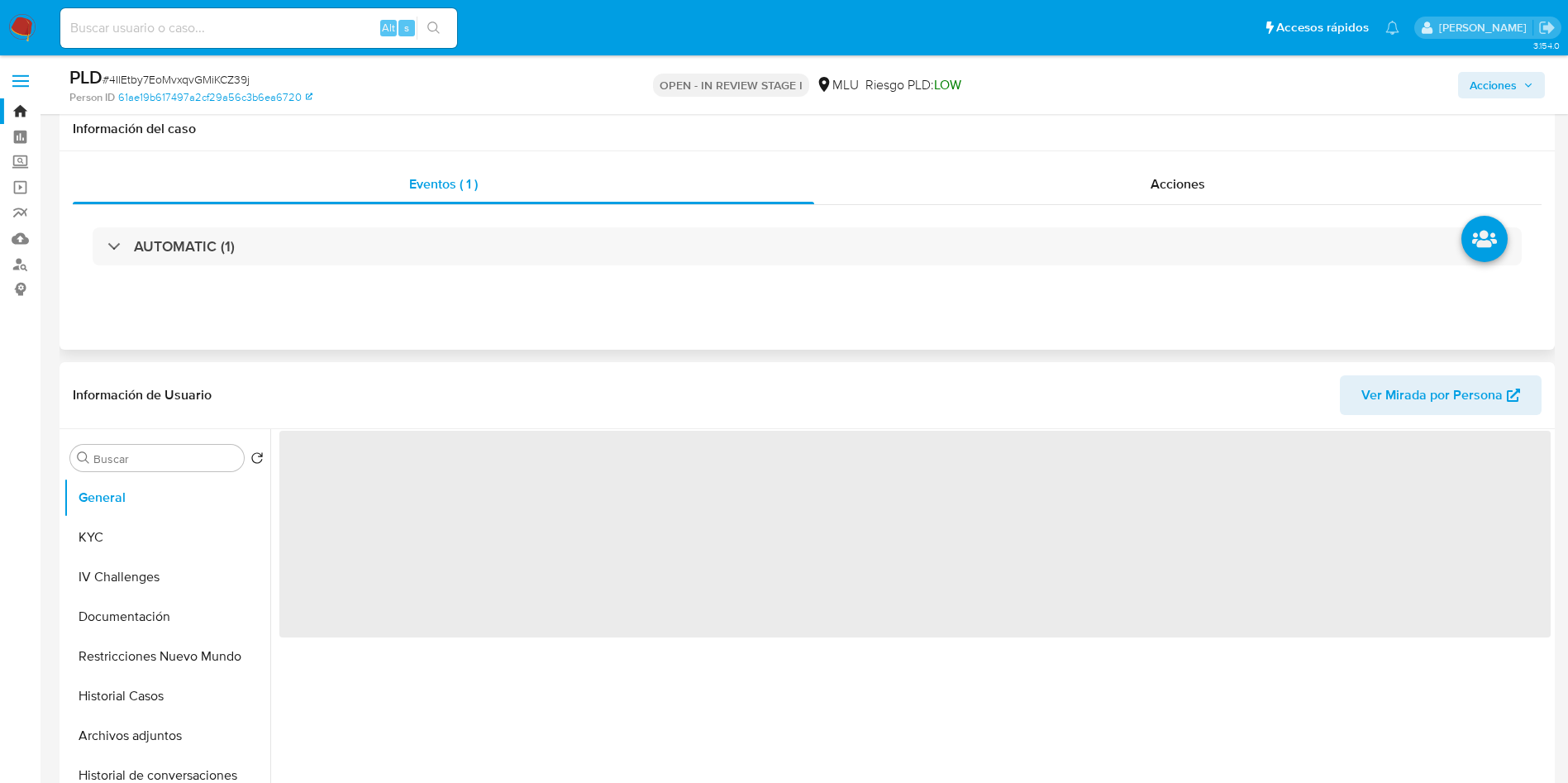
scroll to position [124, 0]
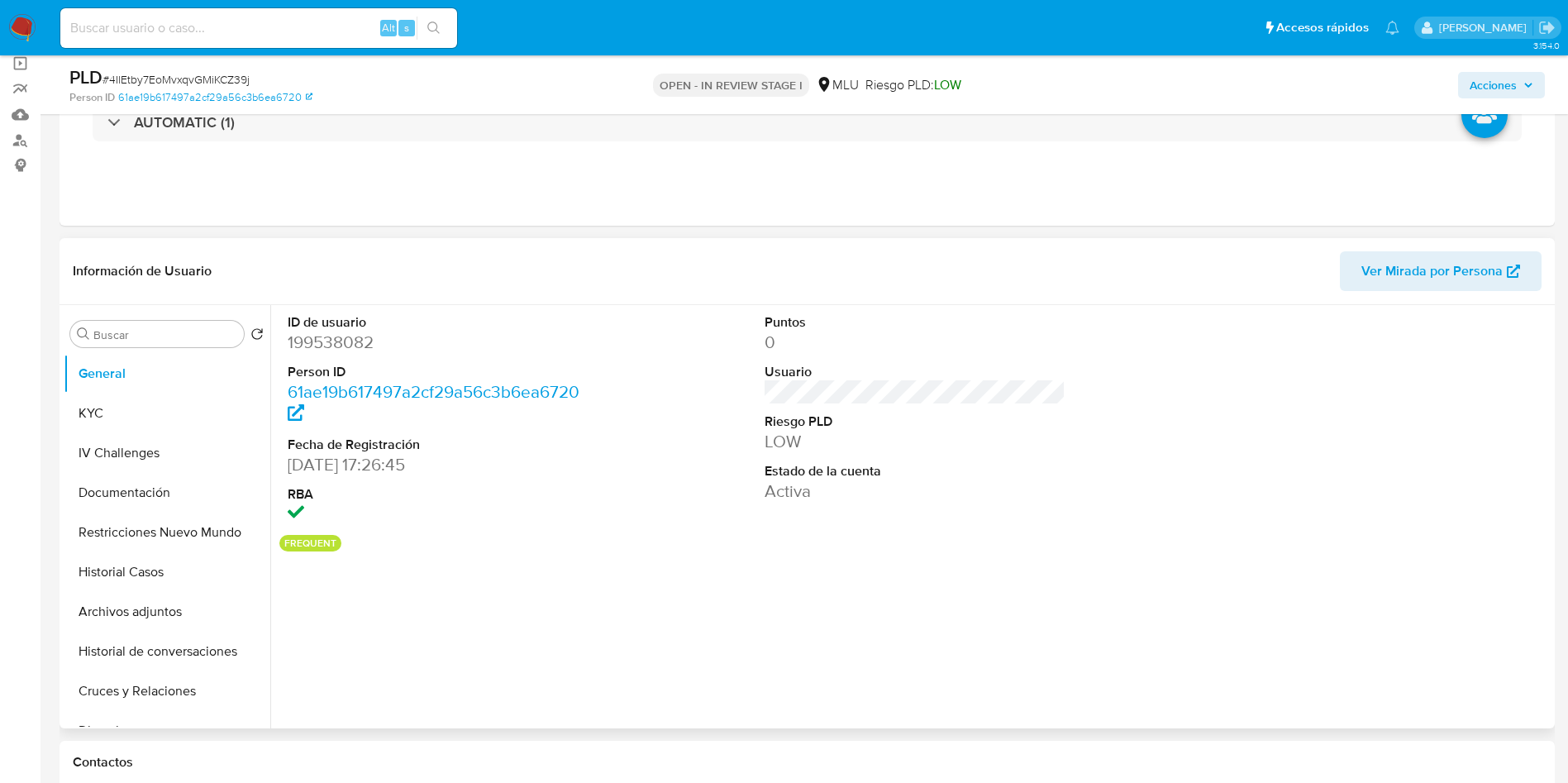
select select "10"
click at [345, 331] on dd "199538082" at bounding box center [438, 342] width 301 height 23
copy dd "199538082"
click at [164, 603] on button "Archivos adjuntos" at bounding box center [160, 611] width 193 height 39
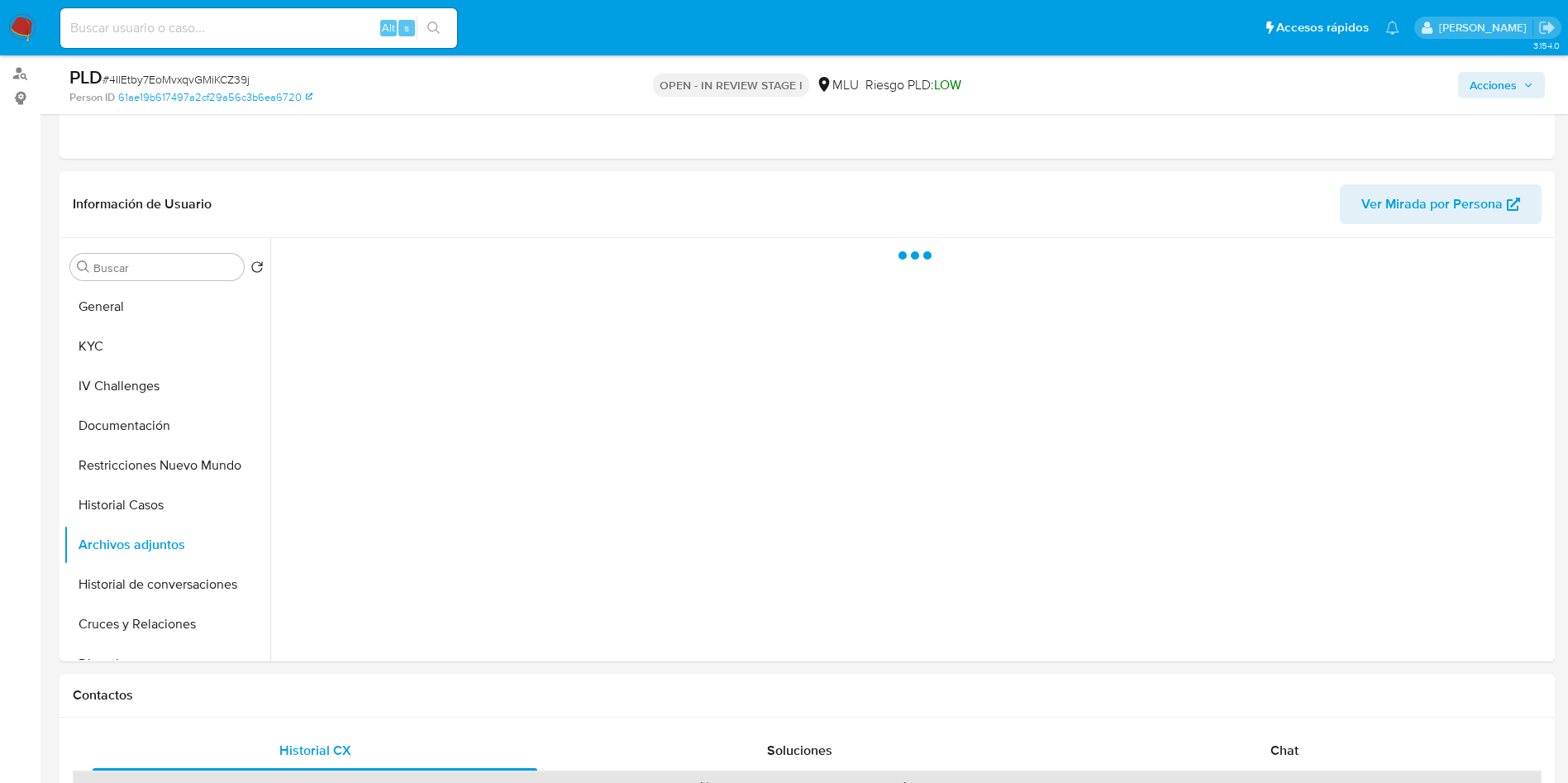
scroll to position [248, 0]
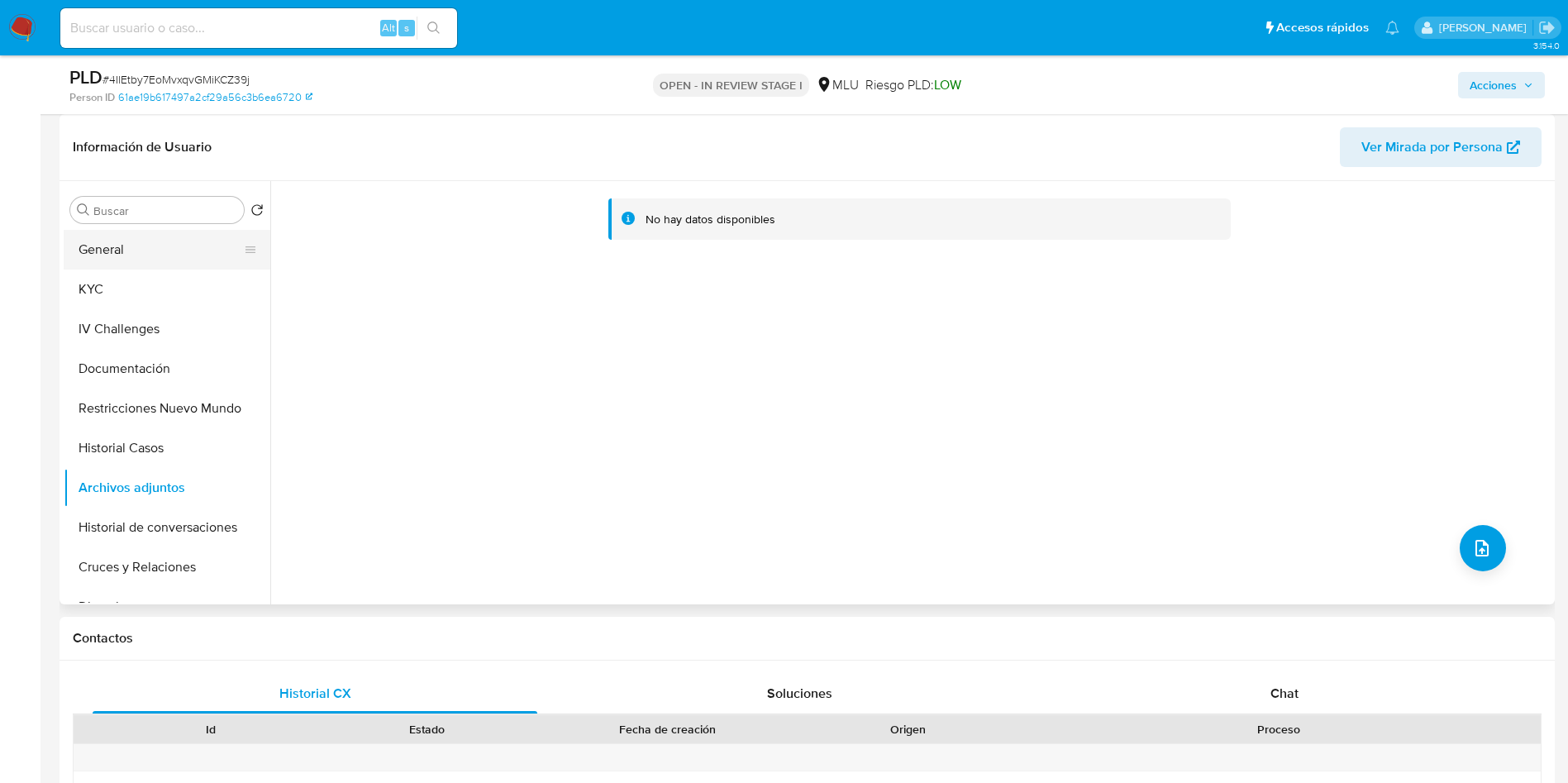
click at [118, 242] on button "General" at bounding box center [160, 249] width 193 height 39
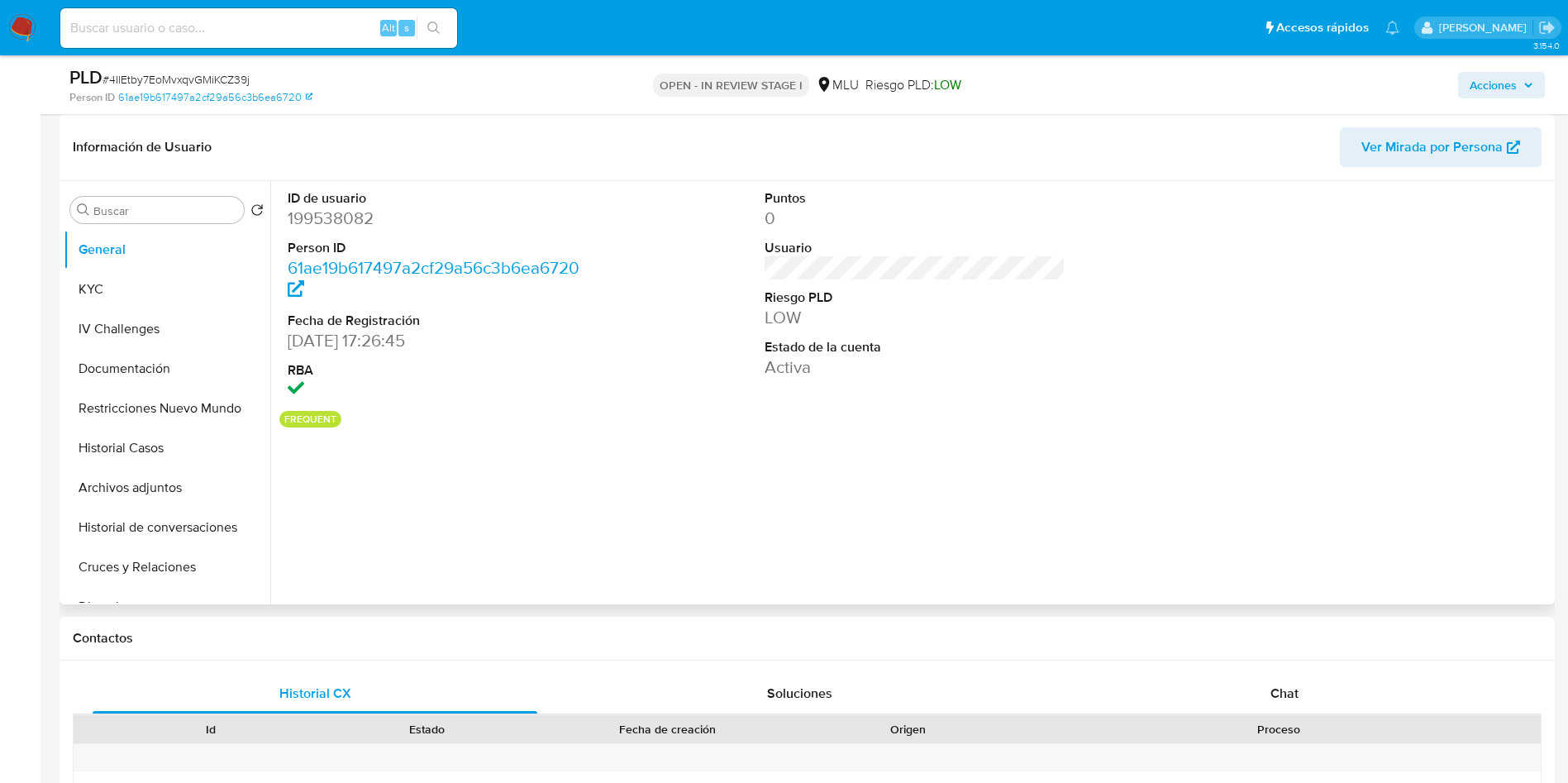
click at [343, 217] on dd "199538082" at bounding box center [438, 218] width 301 height 23
copy dd "199538082"
click at [109, 302] on button "KYC" at bounding box center [160, 289] width 193 height 39
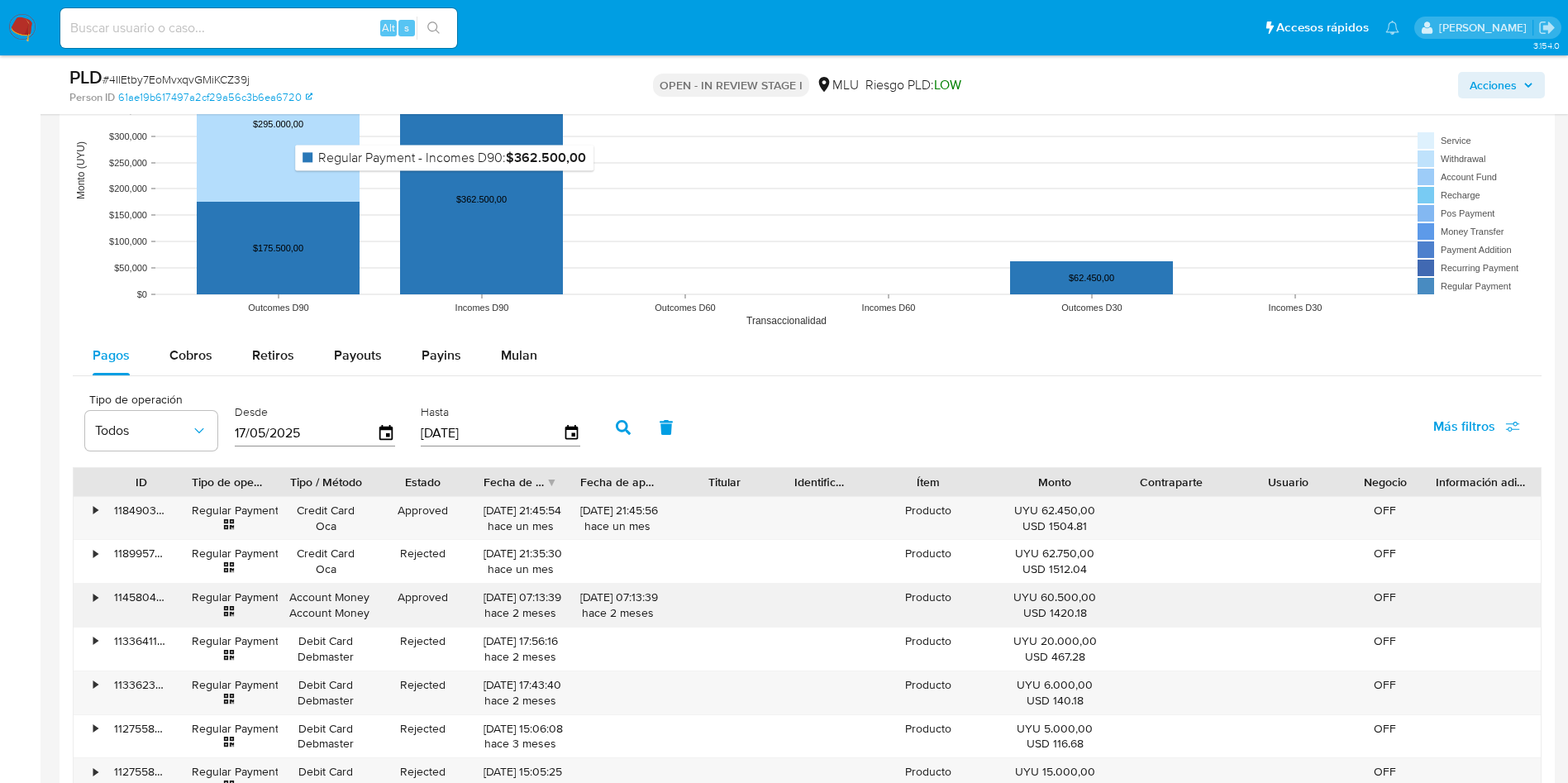
scroll to position [1736, 0]
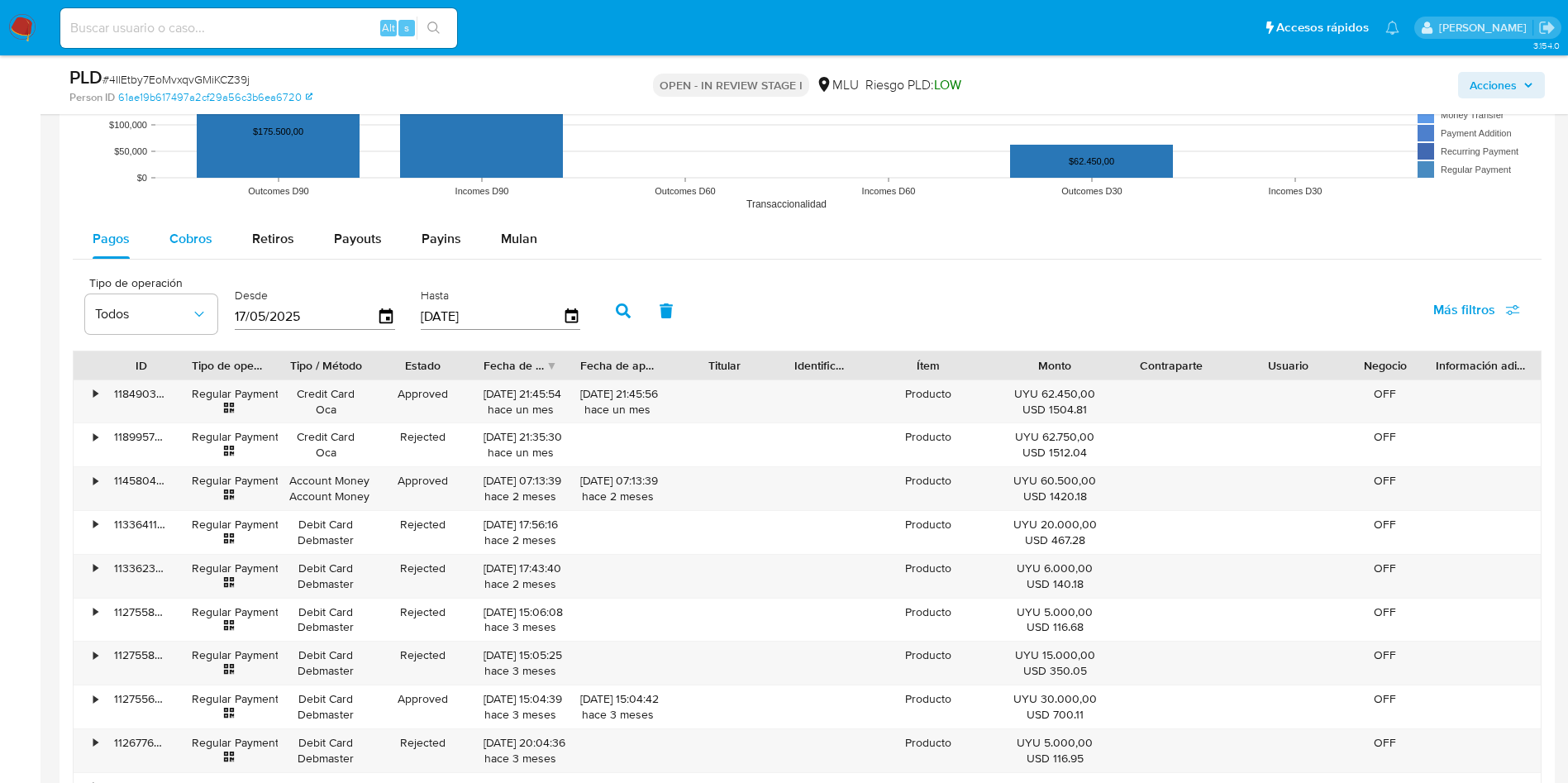
drag, startPoint x: 227, startPoint y: 255, endPoint x: 217, endPoint y: 253, distance: 10.2
click at [218, 254] on button "Cobros" at bounding box center [191, 238] width 82 height 39
select select "10"
click at [141, 396] on div "114580432318" at bounding box center [141, 401] width 78 height 43
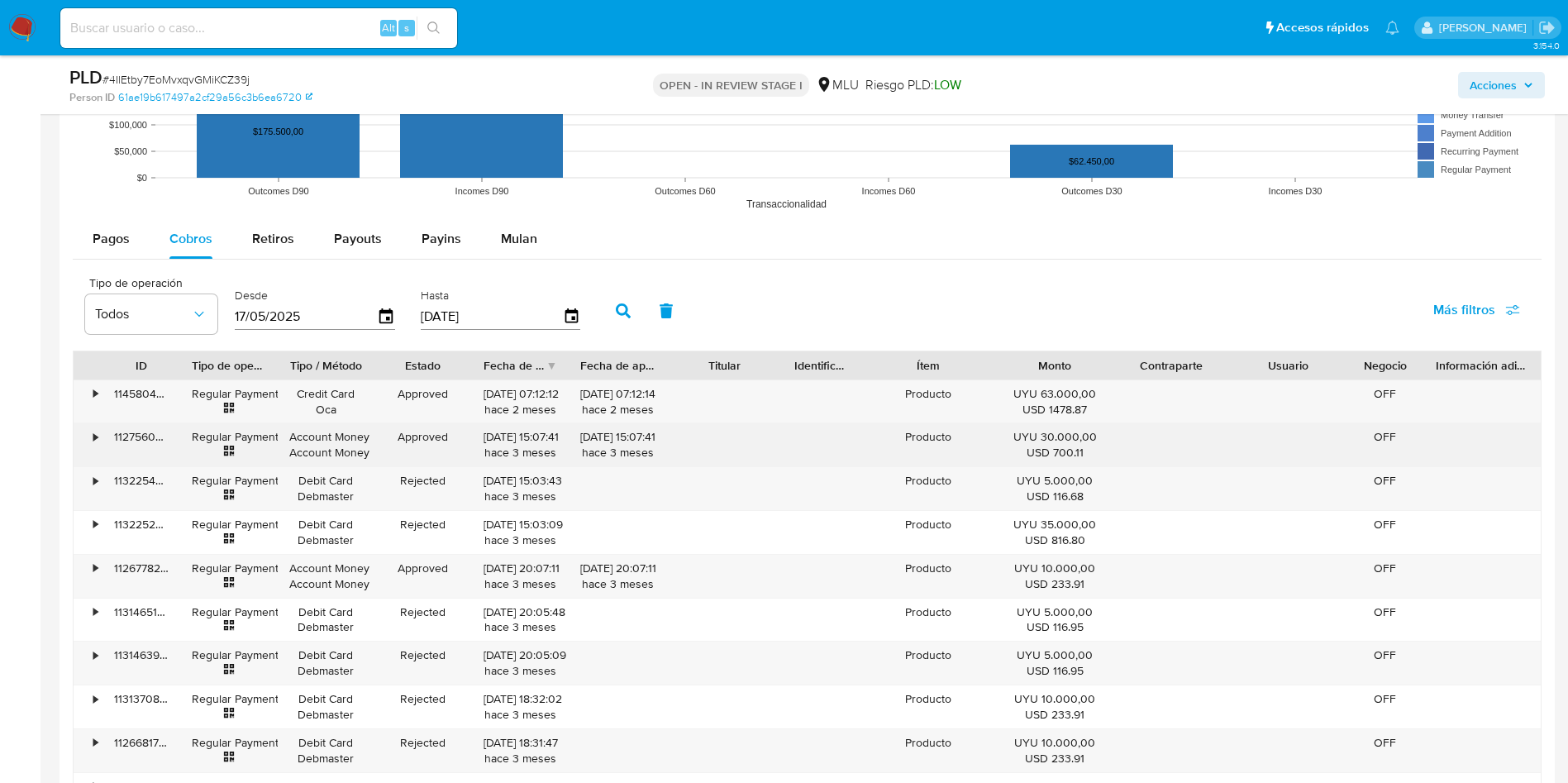
click at [143, 434] on div "112756050591" at bounding box center [141, 444] width 78 height 43
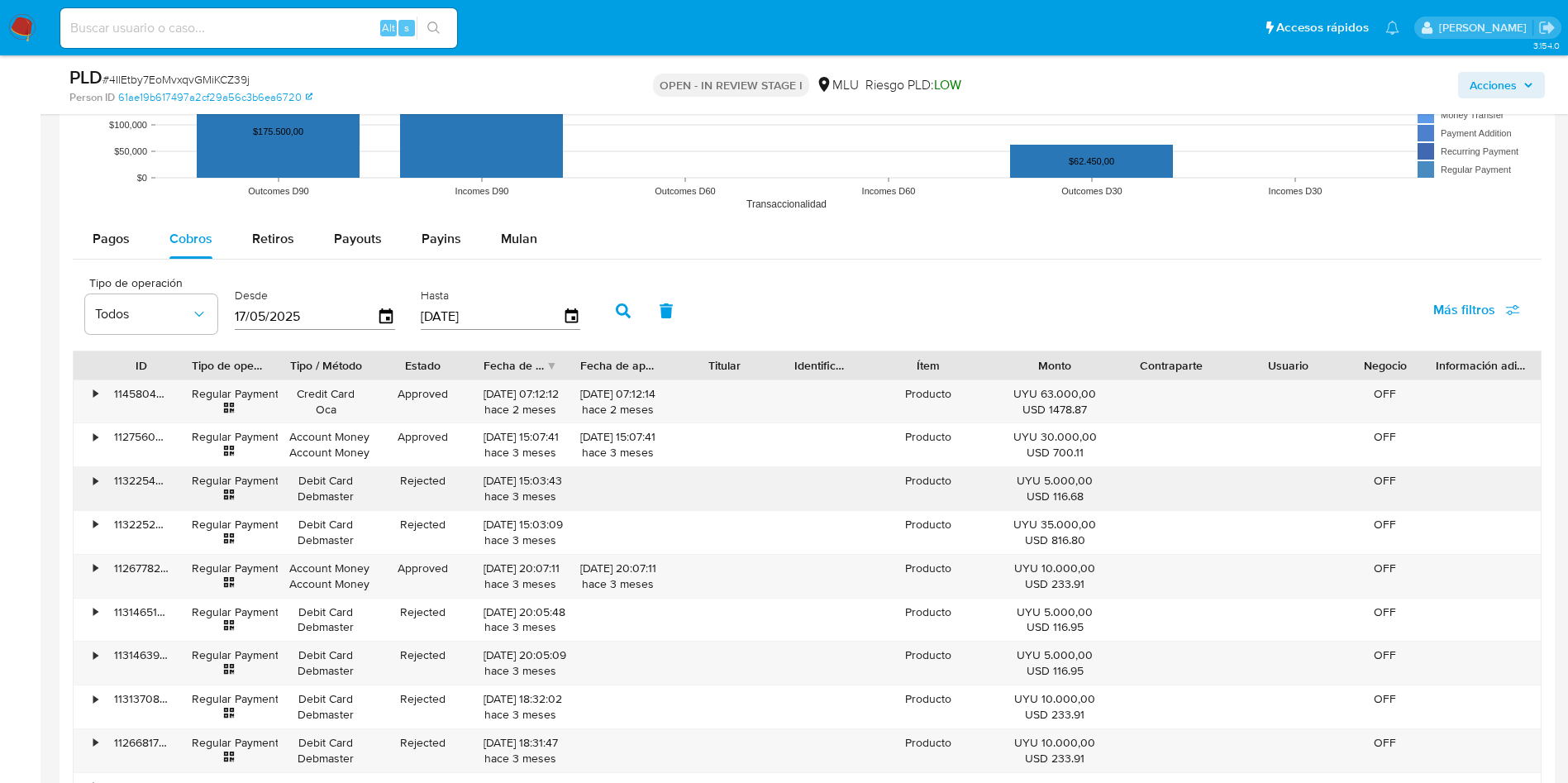
click at [132, 479] on div "113225476160" at bounding box center [141, 488] width 78 height 43
click at [133, 478] on div "113225476160" at bounding box center [141, 488] width 78 height 43
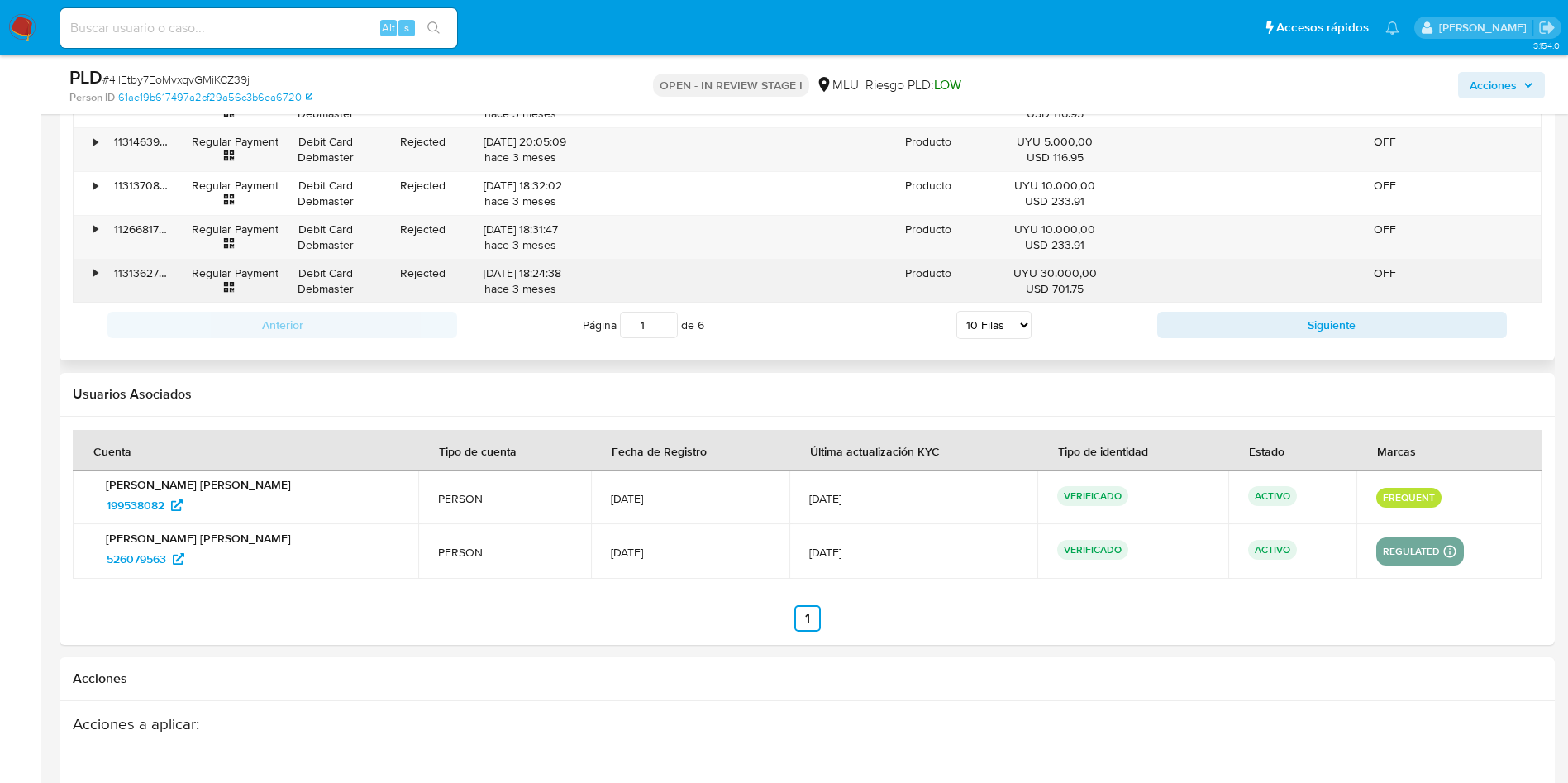
scroll to position [2107, 0]
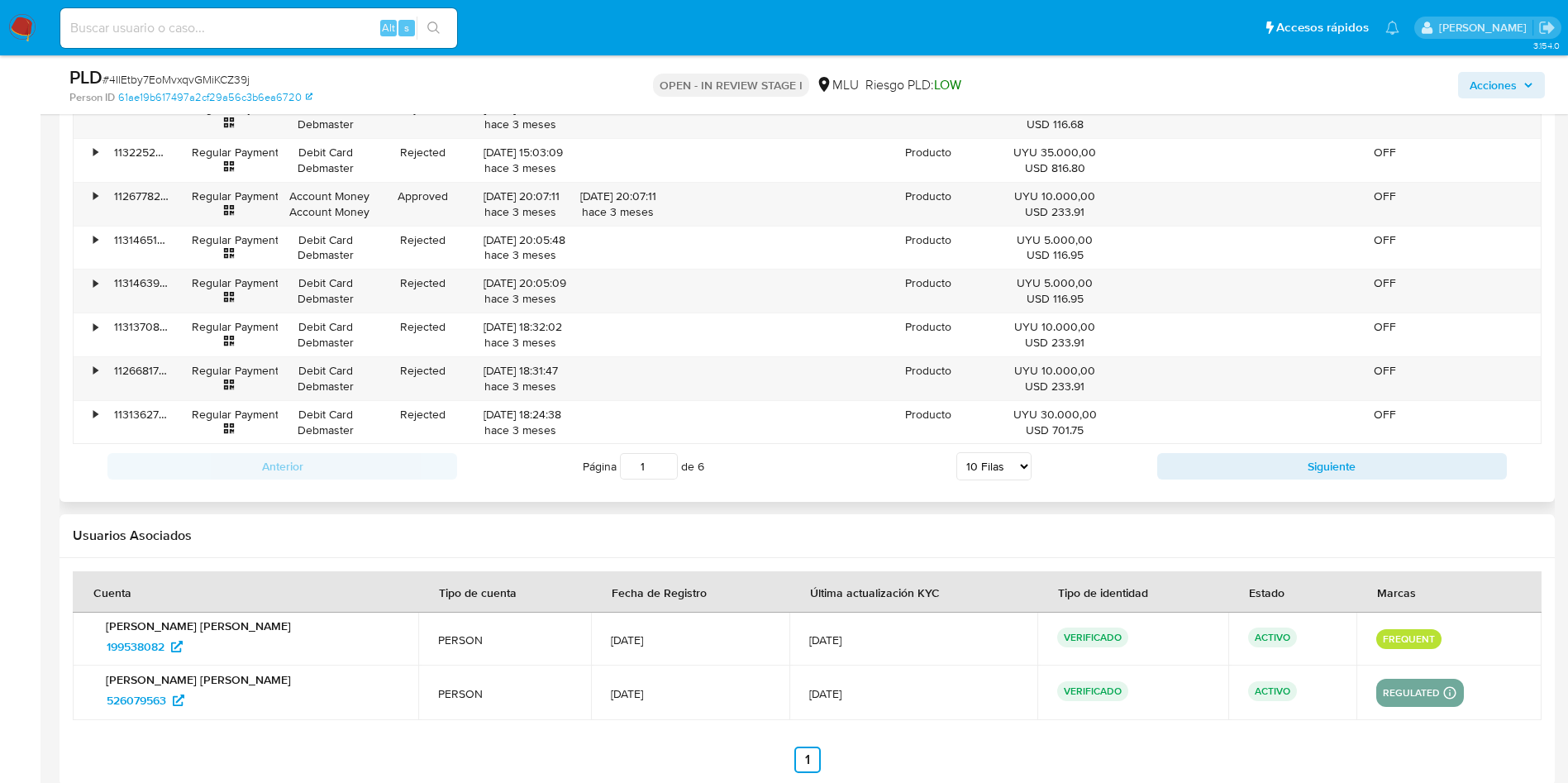
click at [1010, 466] on select "5 Filas 10 Filas 20 Filas 25 Filas 50 Filas 100 Filas" at bounding box center [994, 466] width 76 height 28
click at [1037, 660] on td "VERIFICADO" at bounding box center [1132, 639] width 191 height 53
click at [661, 459] on input "2" at bounding box center [649, 467] width 58 height 27
click at [665, 462] on input "3" at bounding box center [649, 467] width 58 height 27
click at [666, 462] on input "4" at bounding box center [649, 467] width 58 height 27
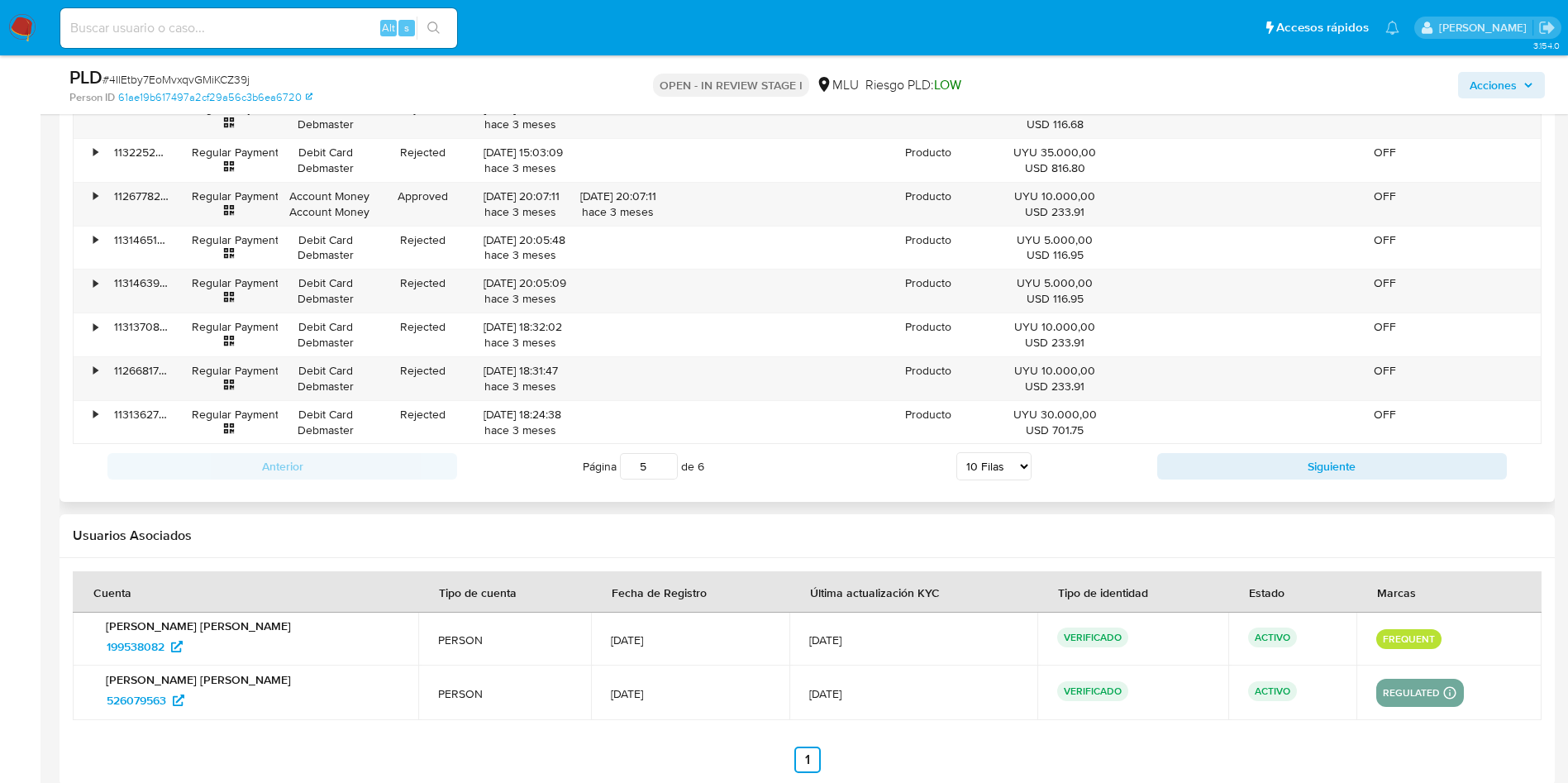
click at [666, 462] on input "5" at bounding box center [649, 467] width 58 height 27
click at [666, 462] on input "6" at bounding box center [649, 467] width 58 height 27
type input "6"
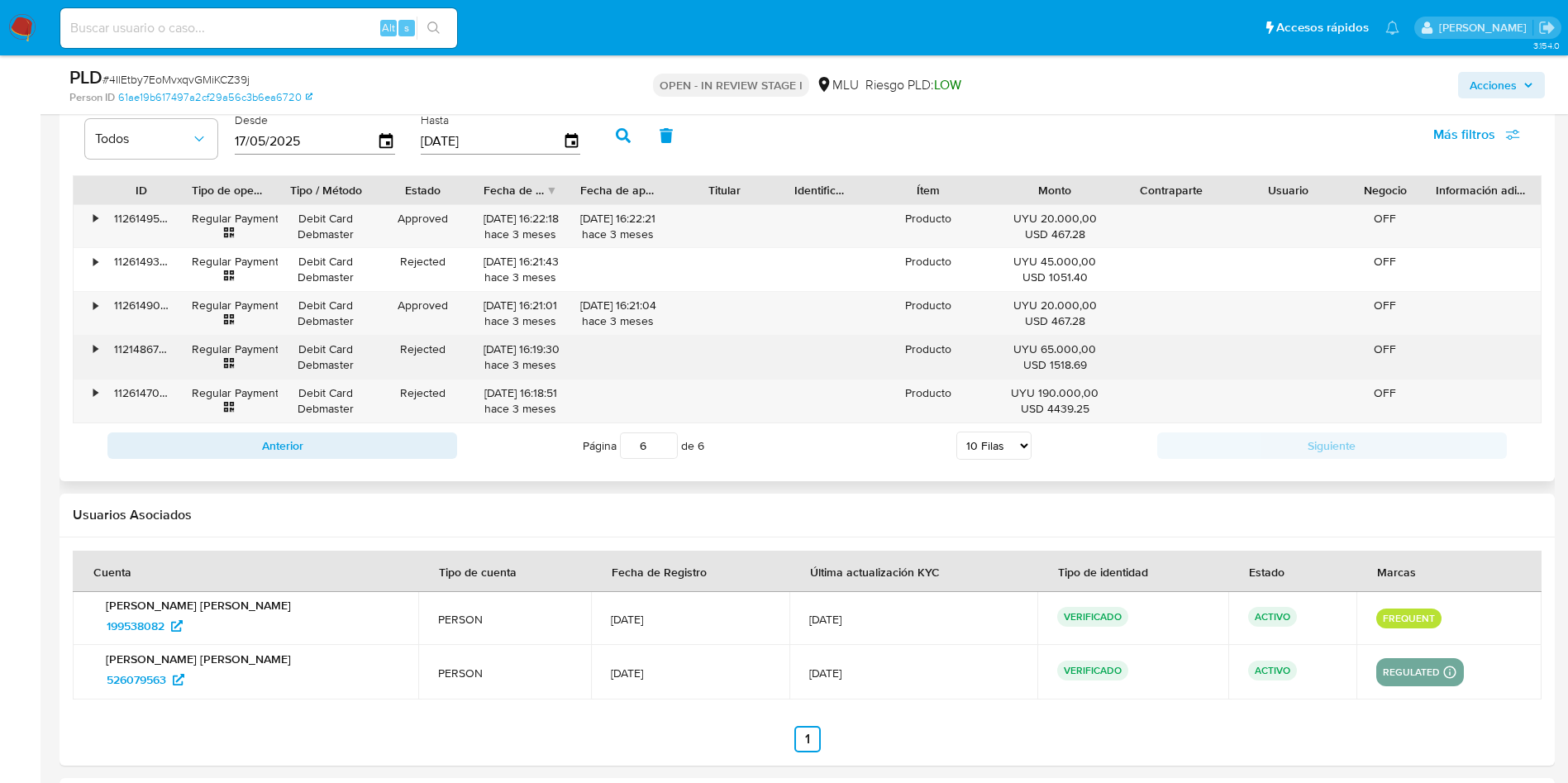
scroll to position [1860, 0]
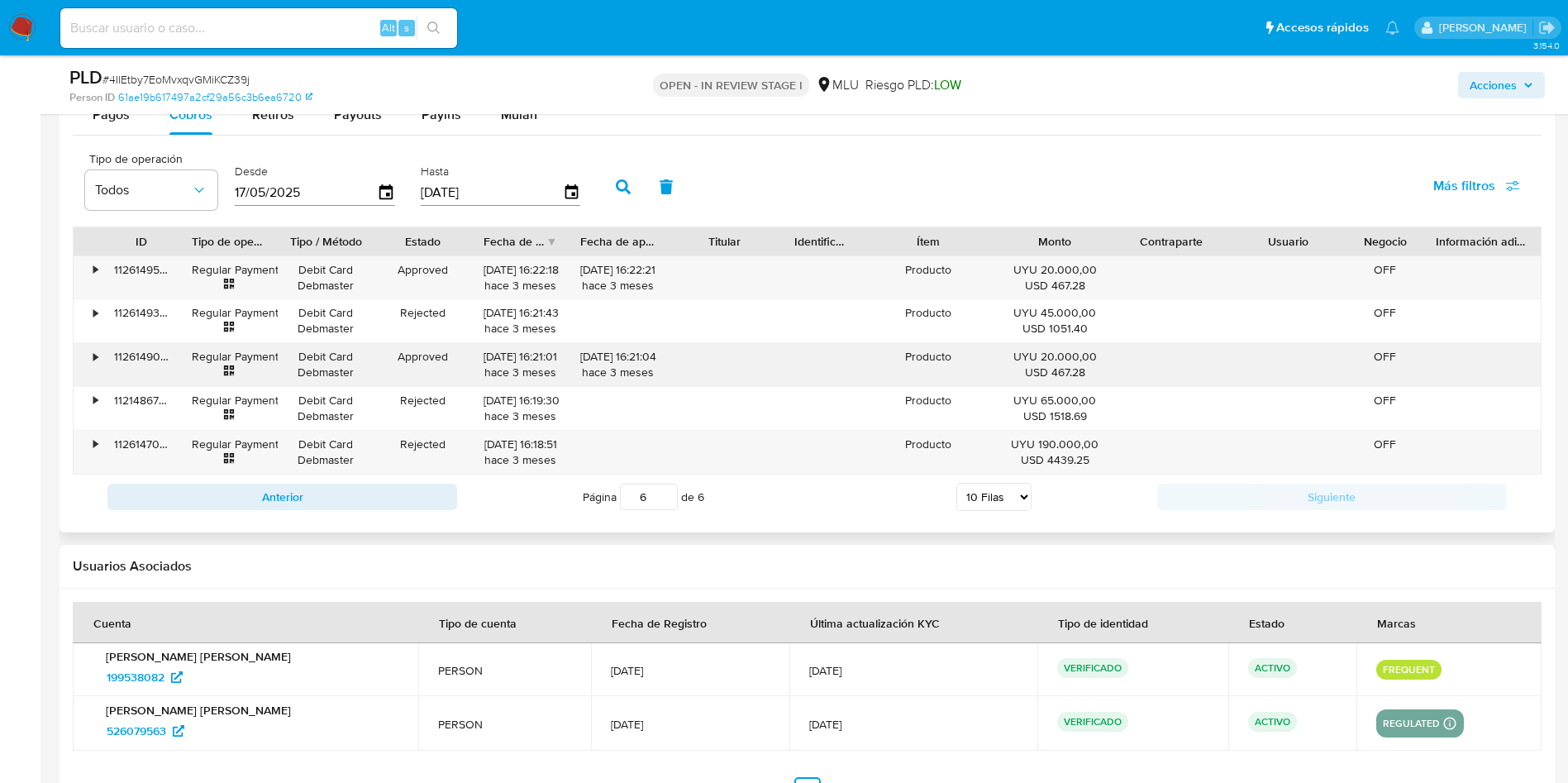
click at [140, 359] on div "112614908574" at bounding box center [141, 364] width 78 height 43
click at [137, 271] on div "112614951492" at bounding box center [141, 277] width 78 height 43
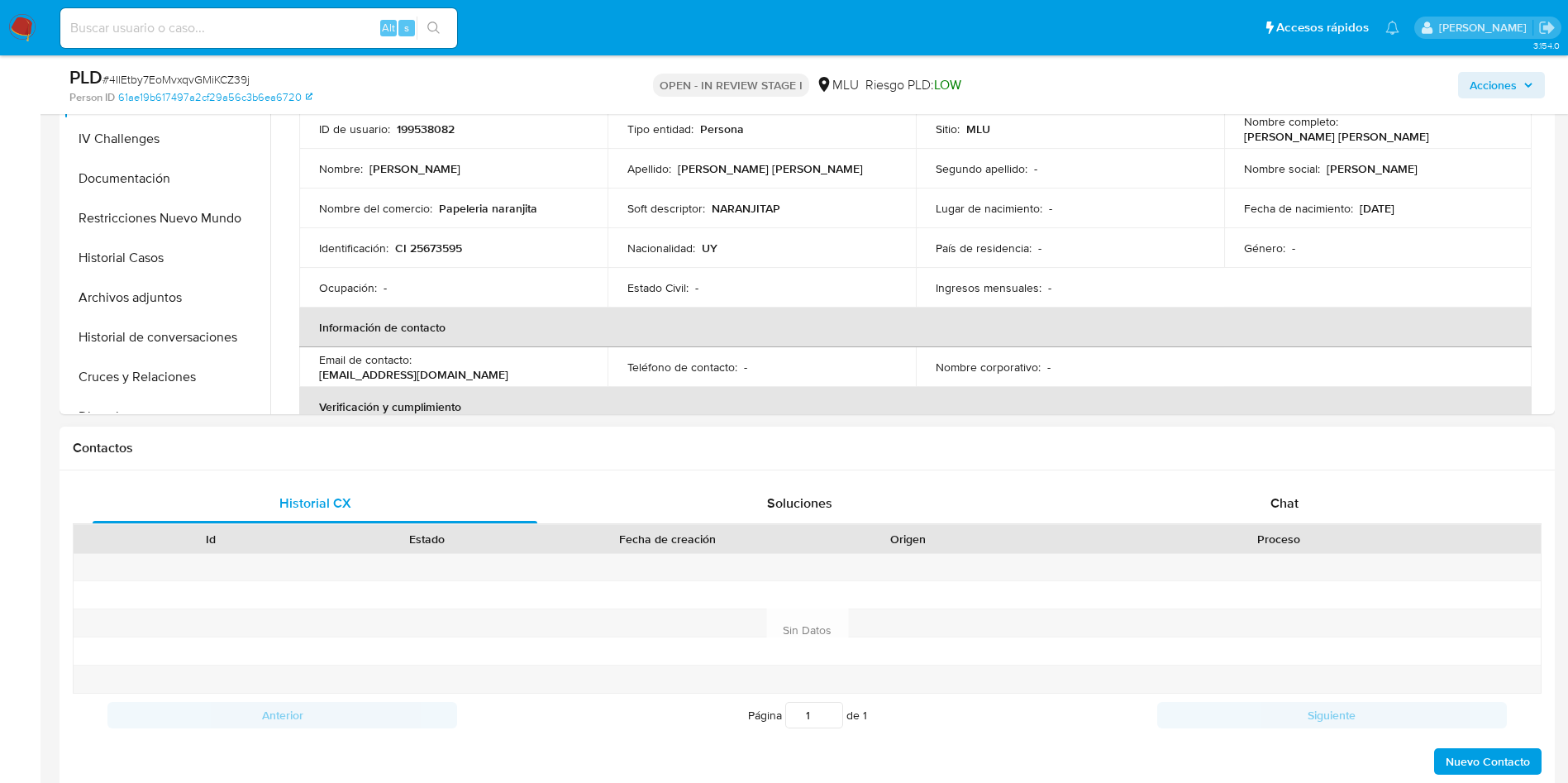
scroll to position [372, 0]
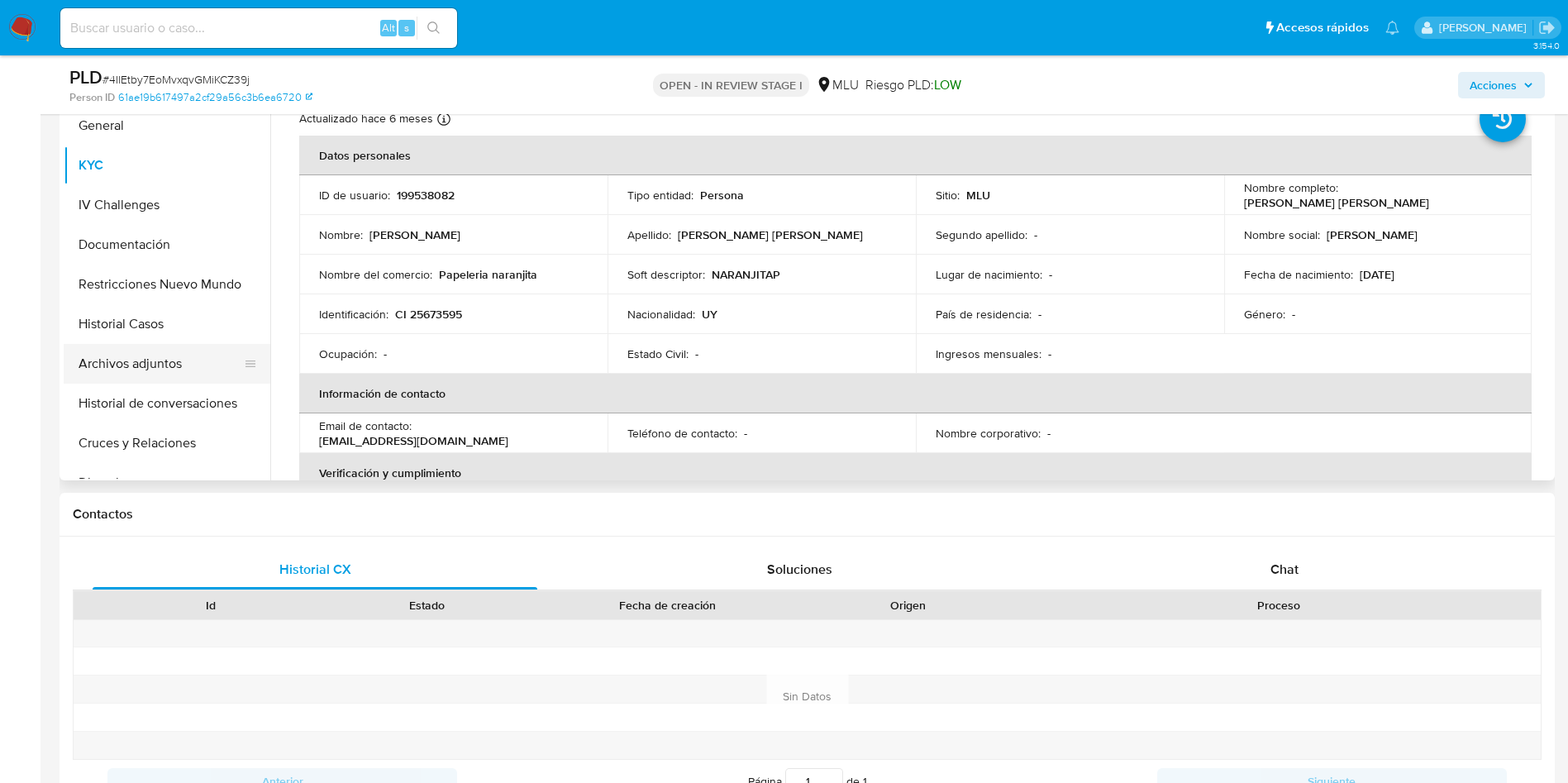
click at [157, 368] on button "Archivos adjuntos" at bounding box center [160, 363] width 193 height 39
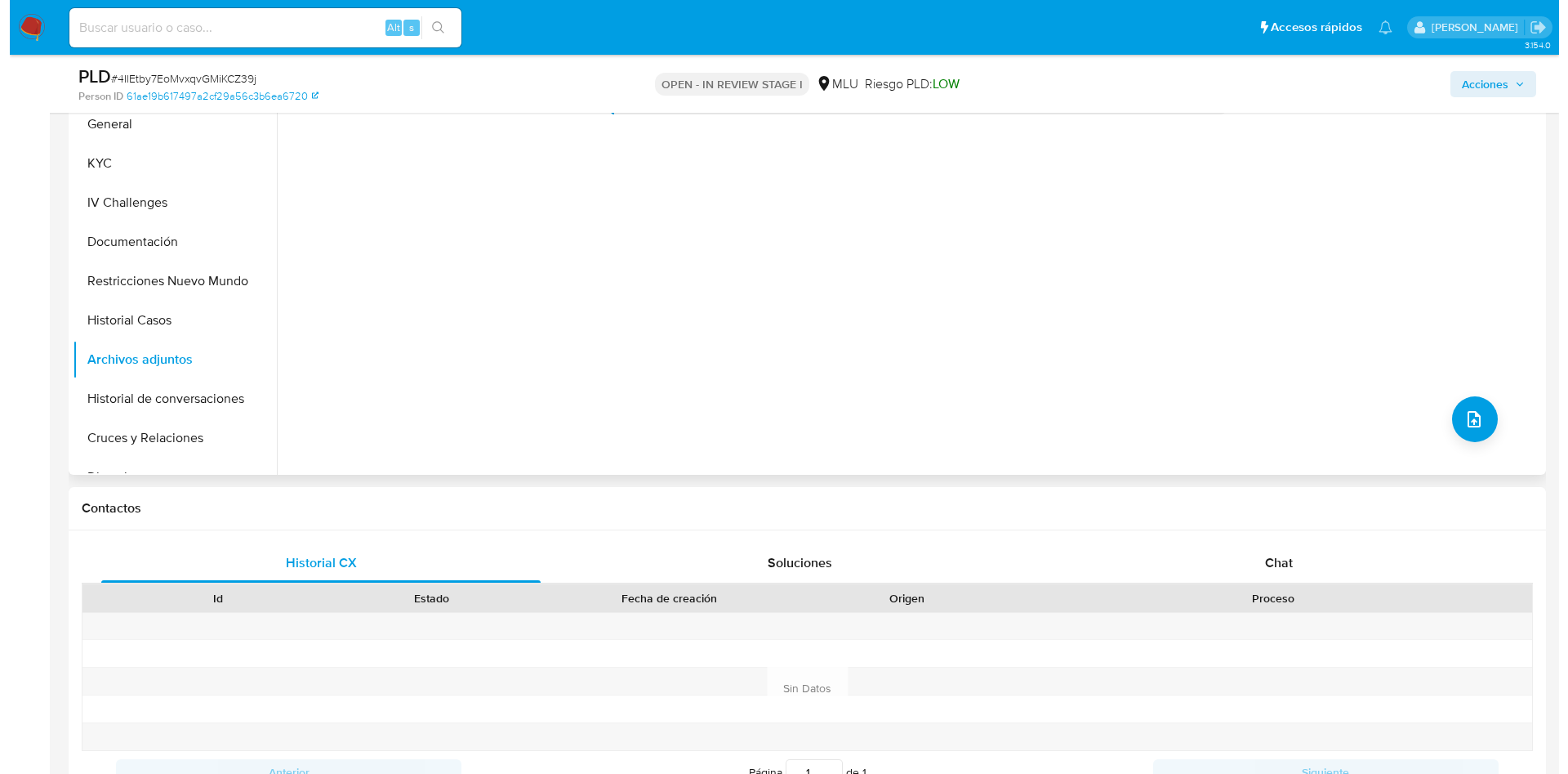
scroll to position [366, 0]
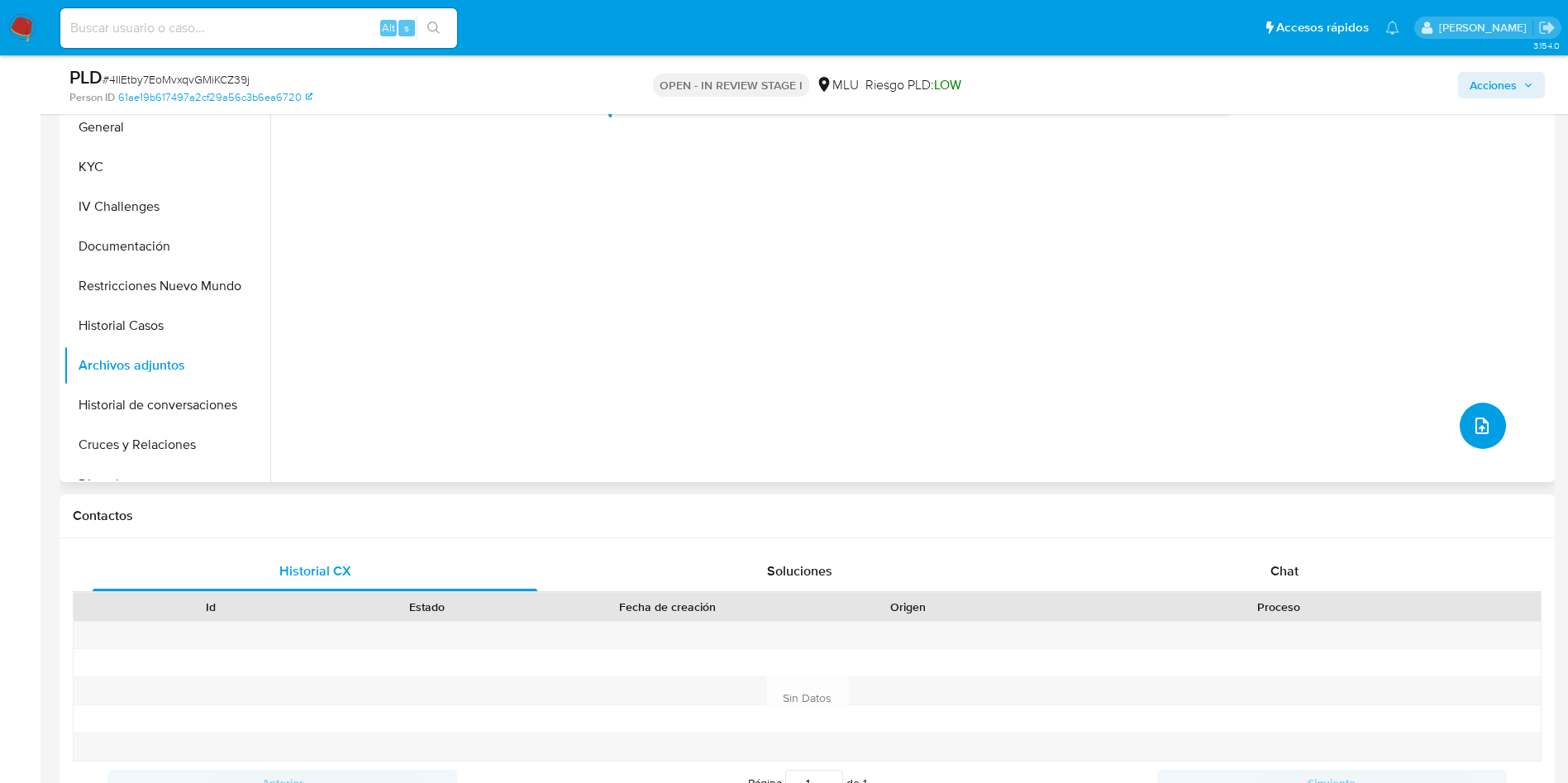
click at [1460, 431] on button "upload-file" at bounding box center [1482, 425] width 46 height 46
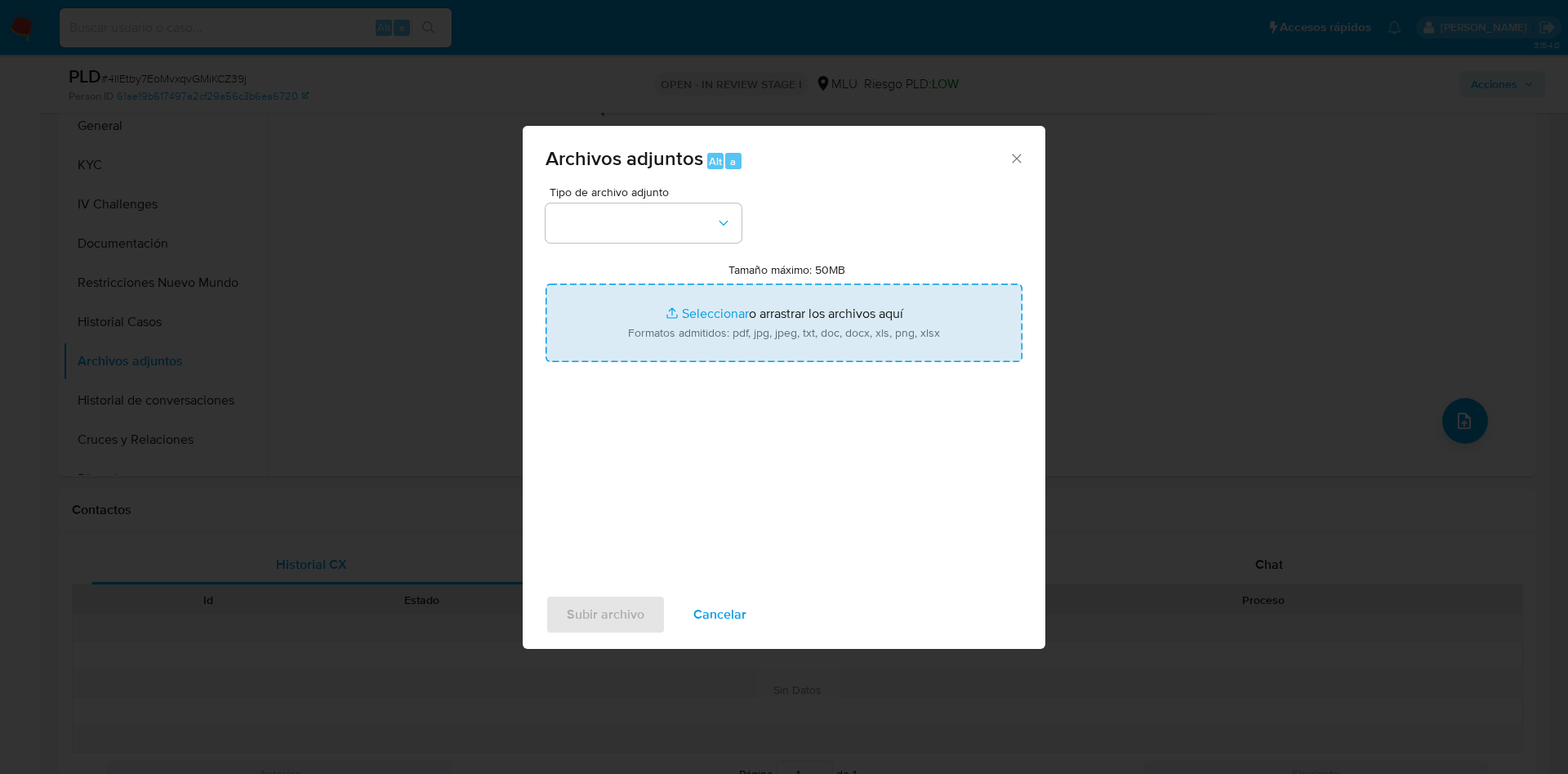
click at [884, 337] on input "Tamaño máximo: 50MB Seleccionar archivos" at bounding box center [784, 323] width 477 height 79
type input "C:\fakepath\Case Log 199538082 - 14_08_2025.pdf"
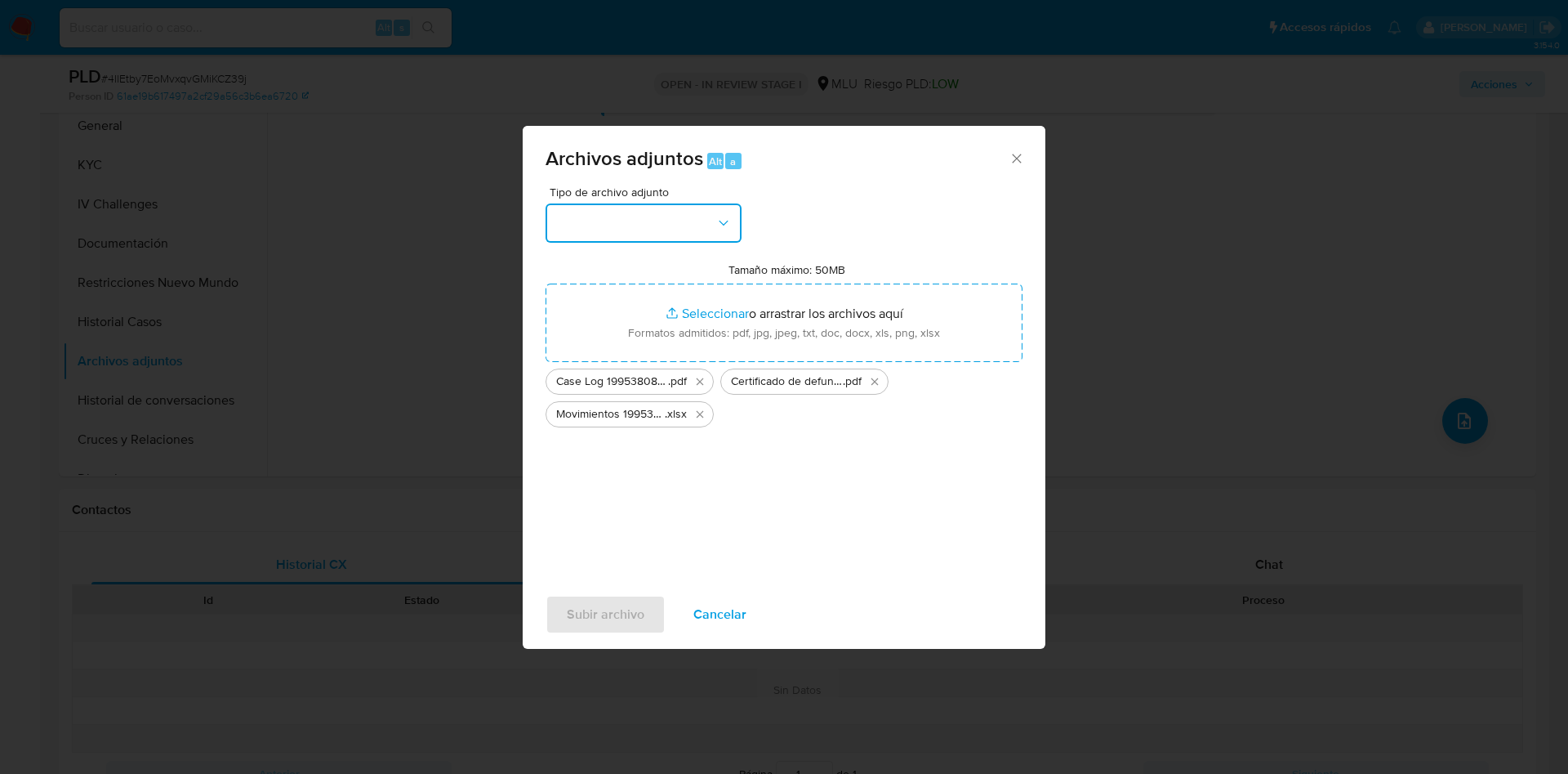
click at [688, 227] on button "button" at bounding box center [643, 222] width 196 height 39
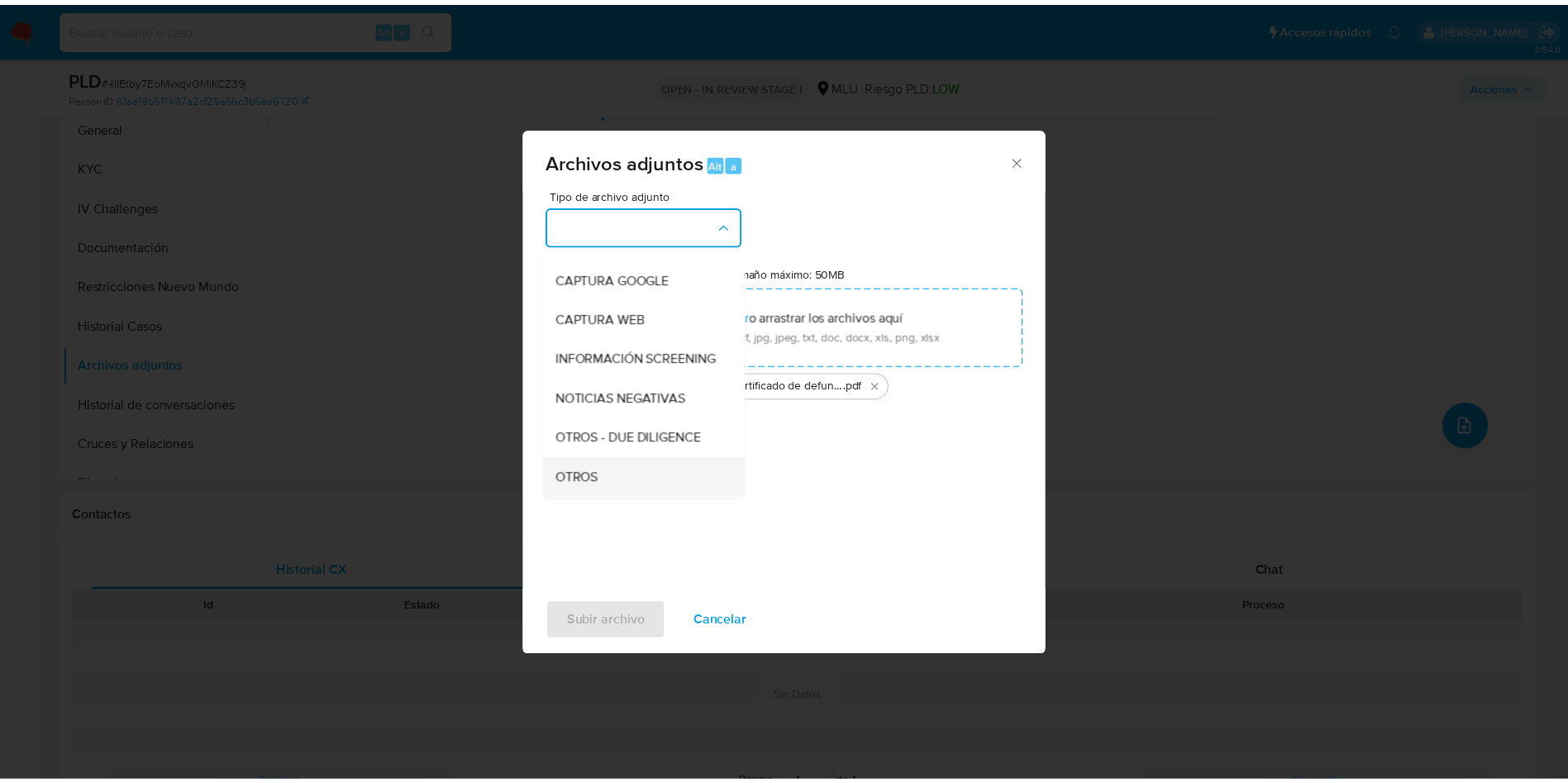
scroll to position [124, 0]
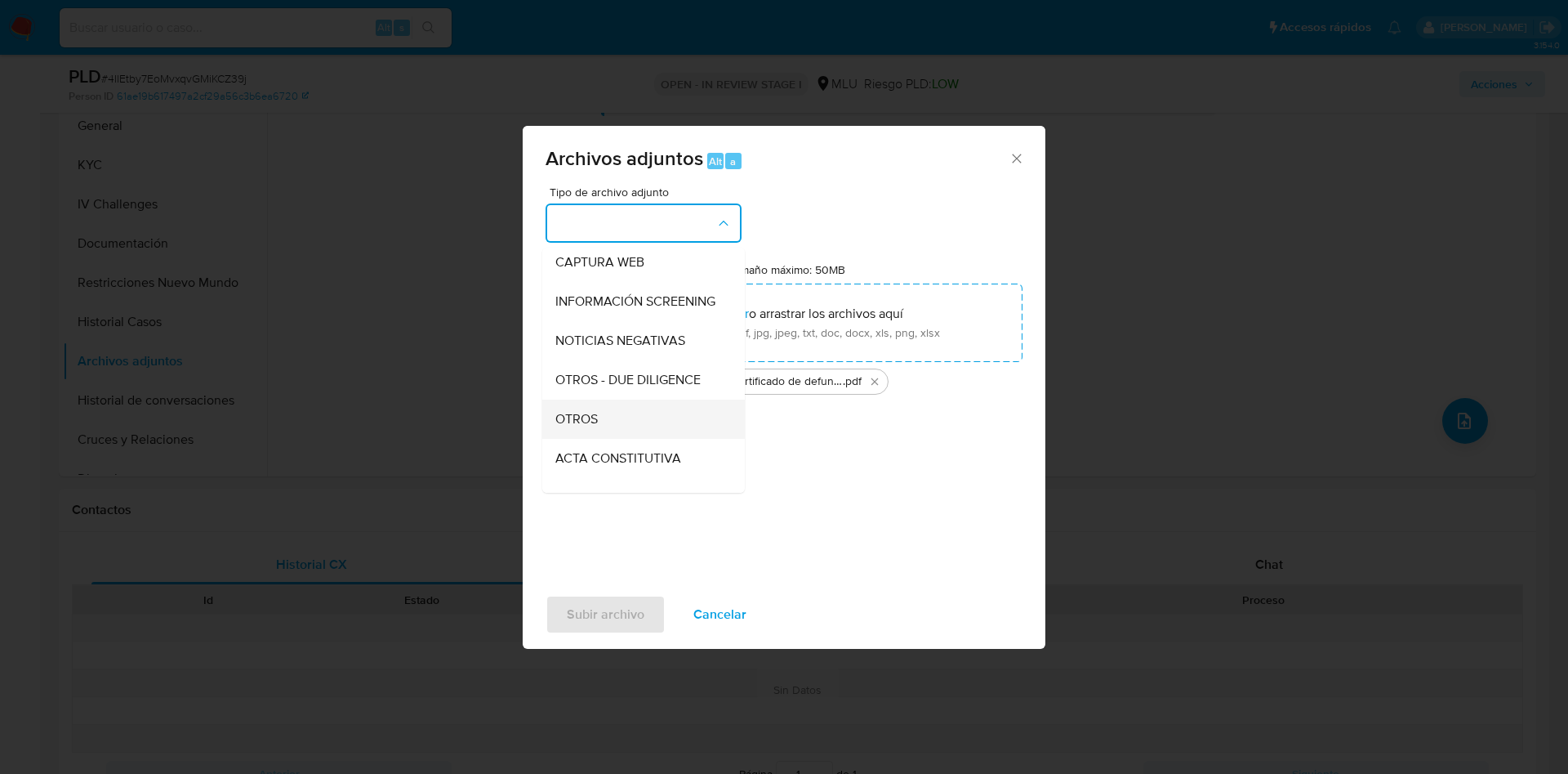
click at [645, 435] on div "OTROS" at bounding box center [638, 419] width 167 height 39
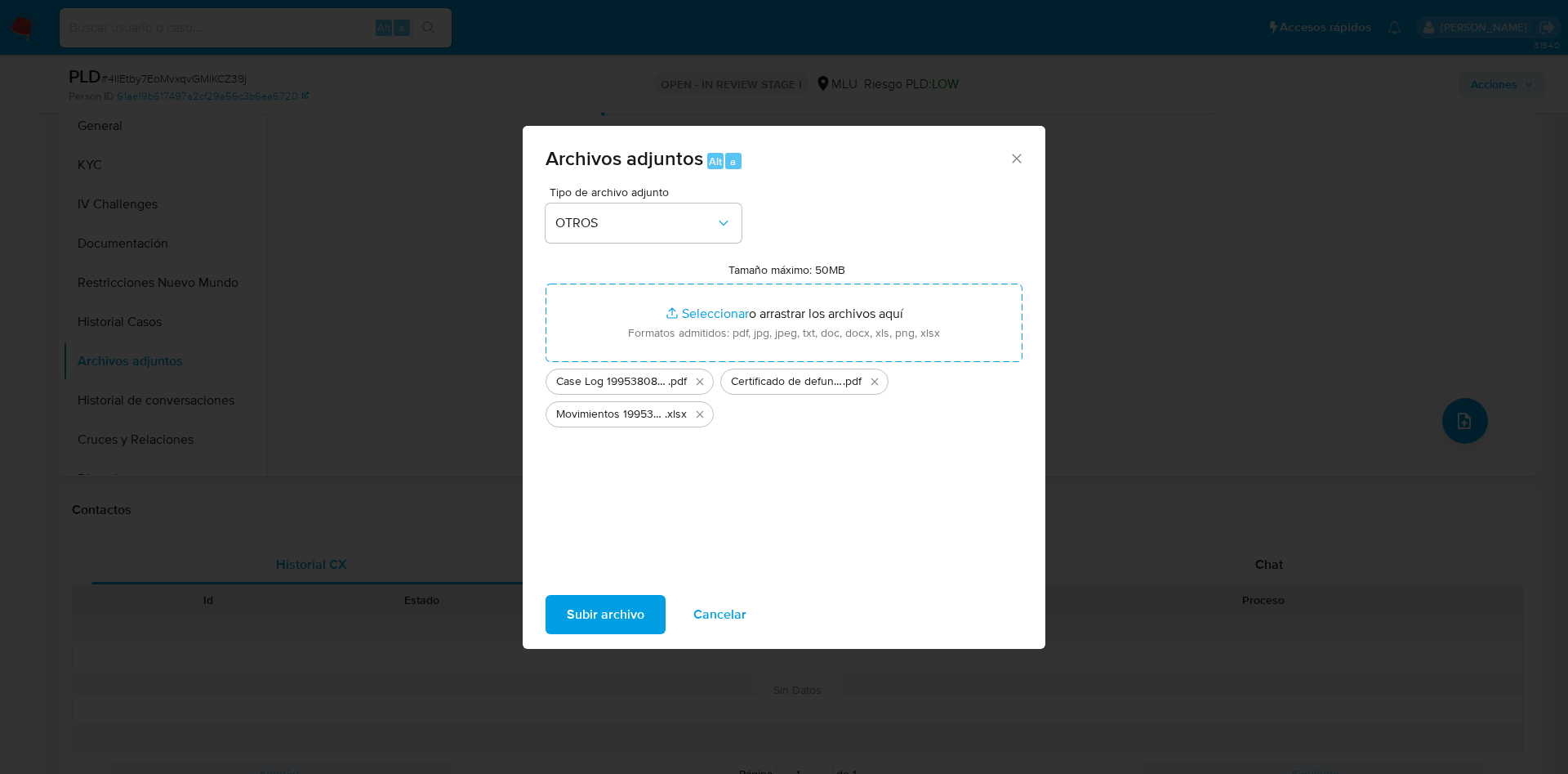
click at [588, 597] on span "Subir archivo" at bounding box center [605, 614] width 78 height 36
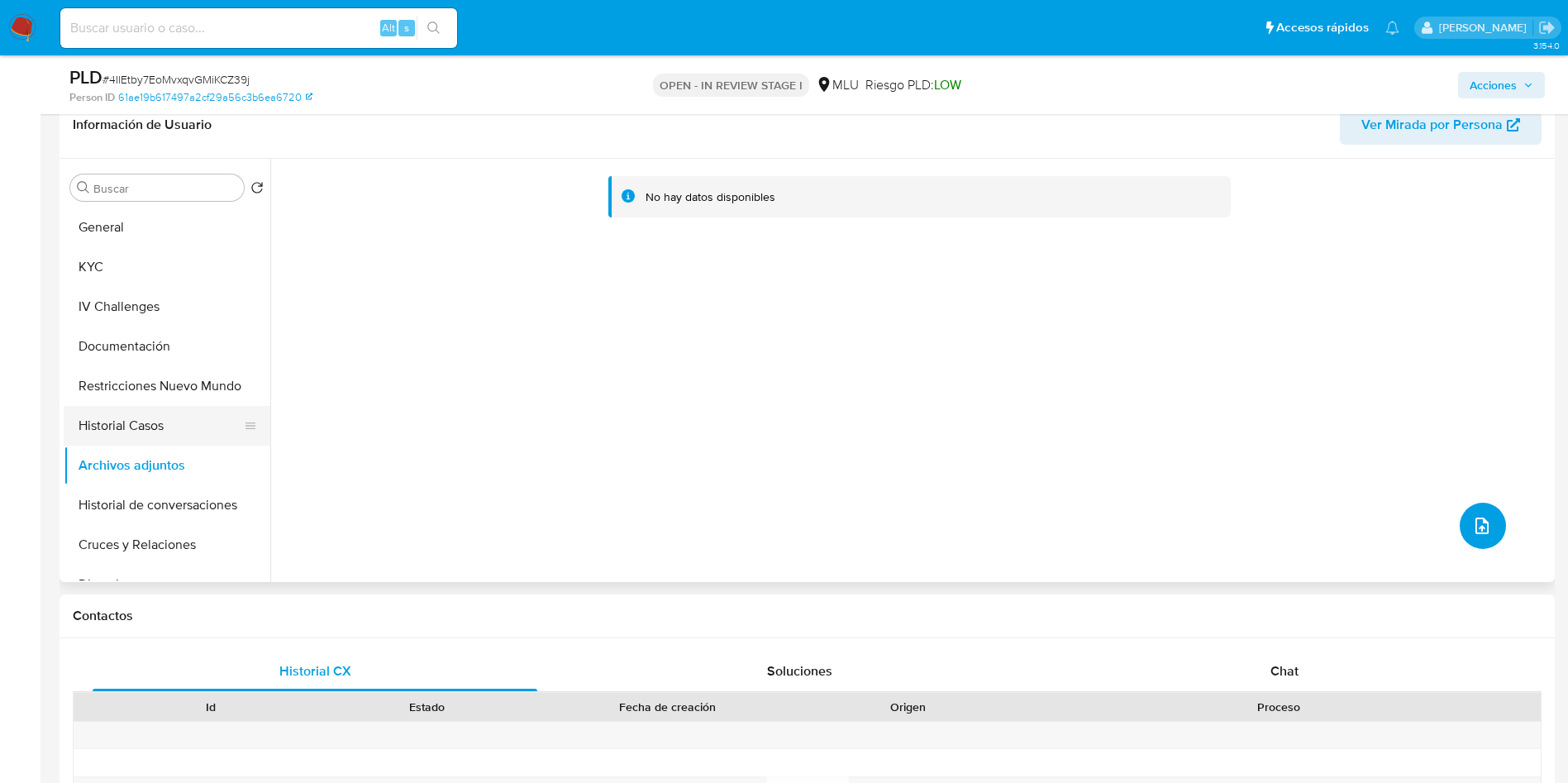
scroll to position [123, 0]
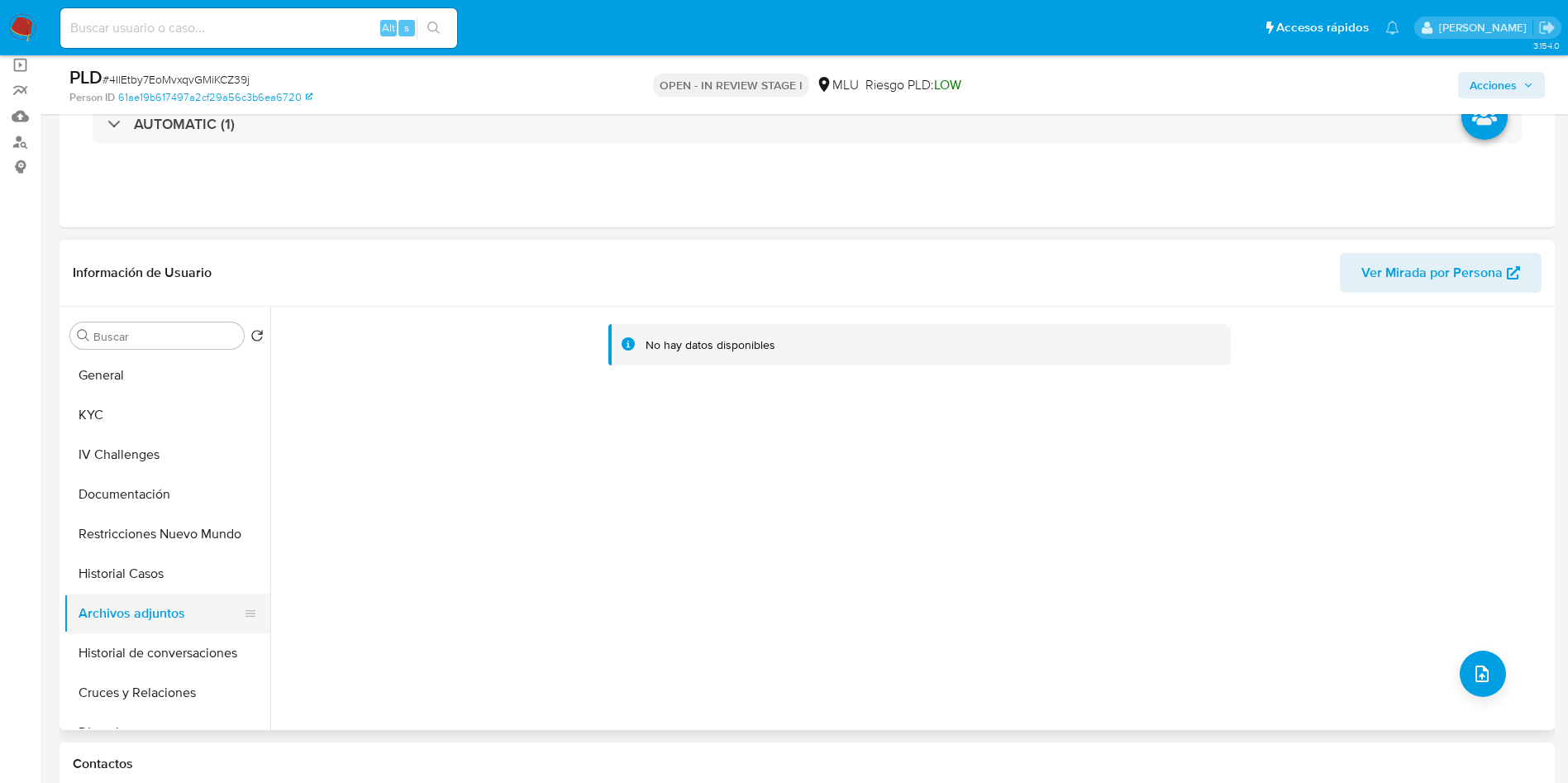
click at [139, 599] on button "Archivos adjuntos" at bounding box center [160, 613] width 193 height 39
click at [140, 572] on button "Historial Casos" at bounding box center [160, 573] width 193 height 39
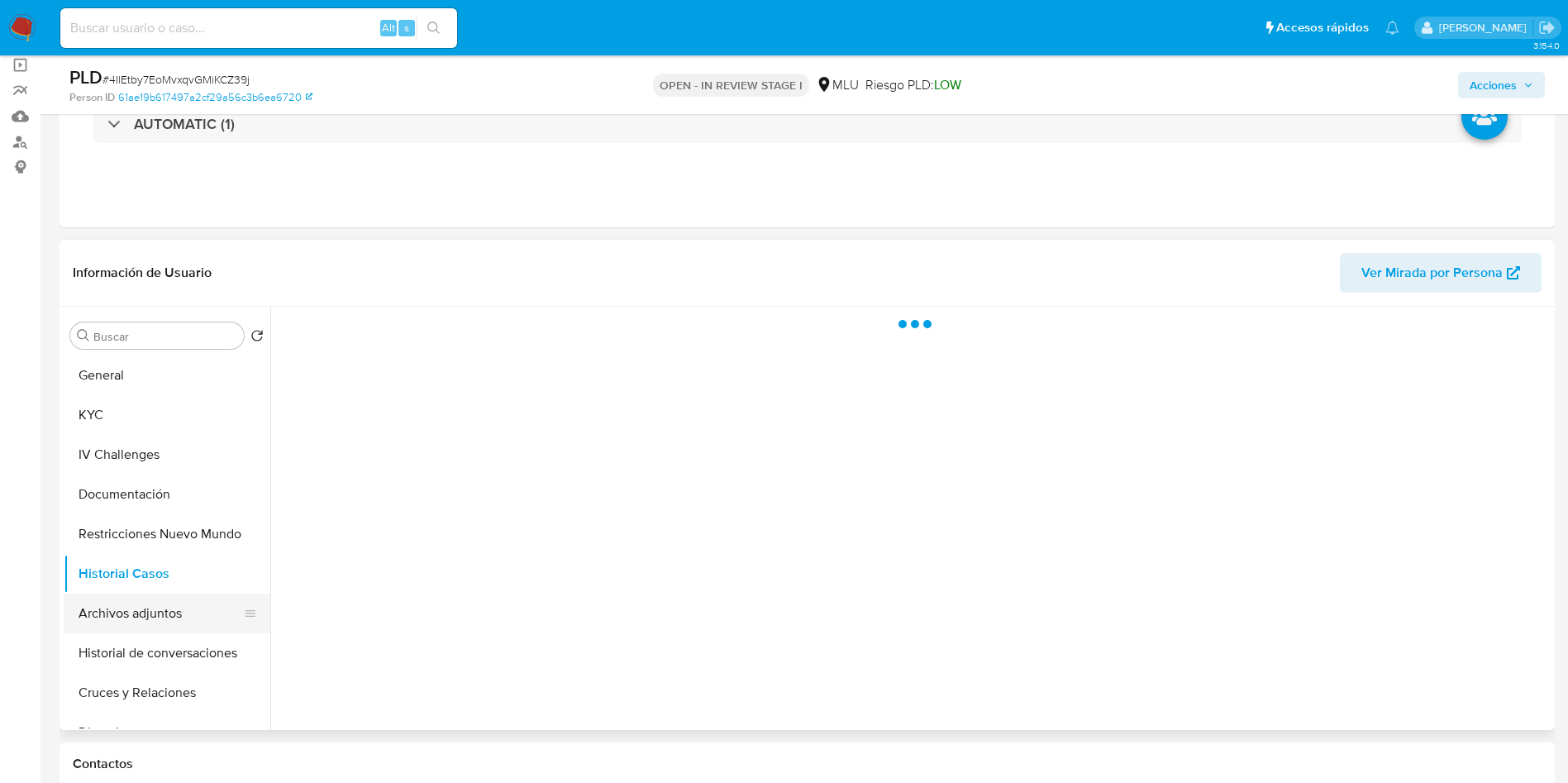
click at [147, 613] on button "Archivos adjuntos" at bounding box center [160, 613] width 193 height 39
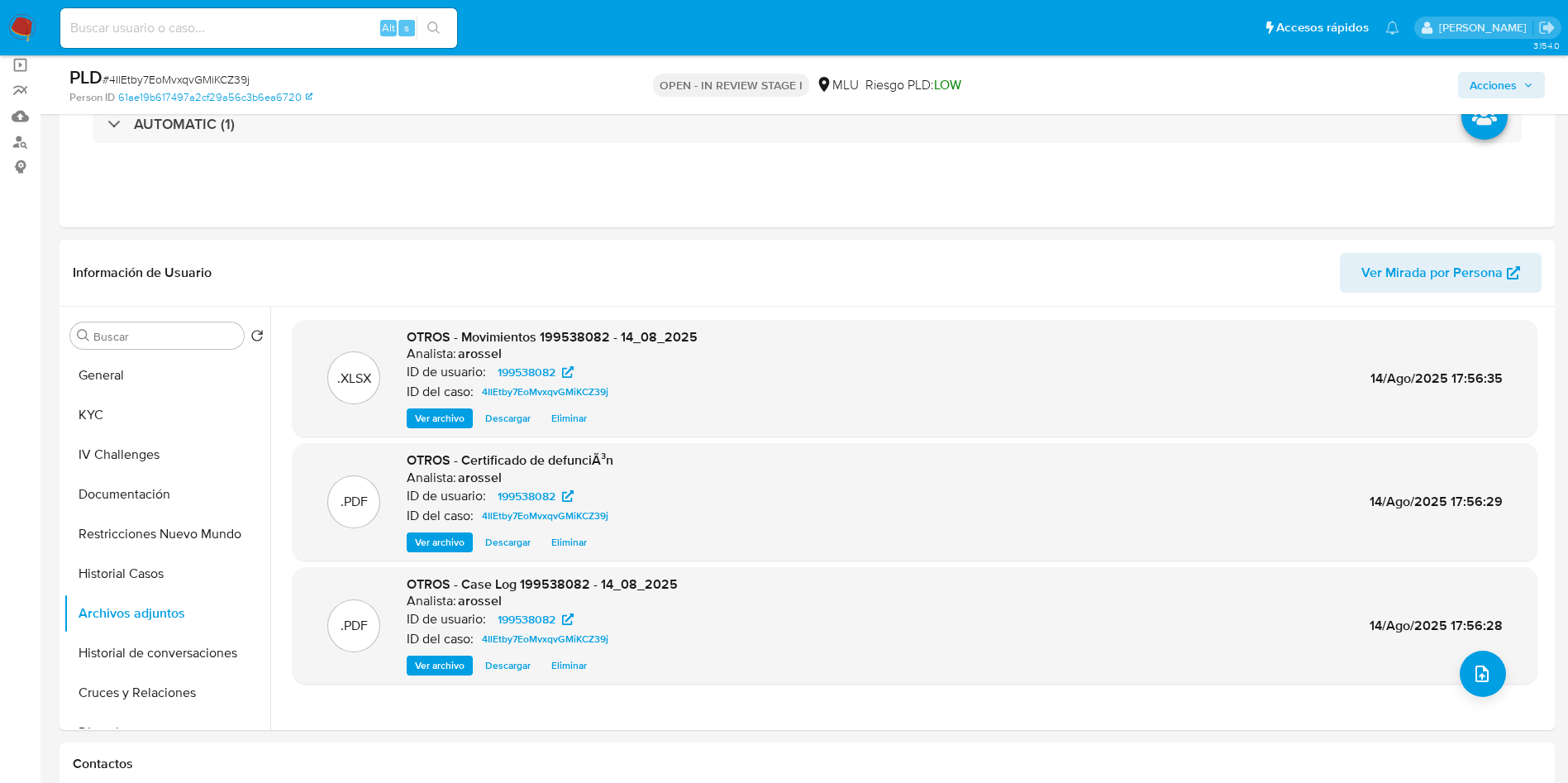
click at [1513, 77] on span "Acciones" at bounding box center [1493, 86] width 47 height 27
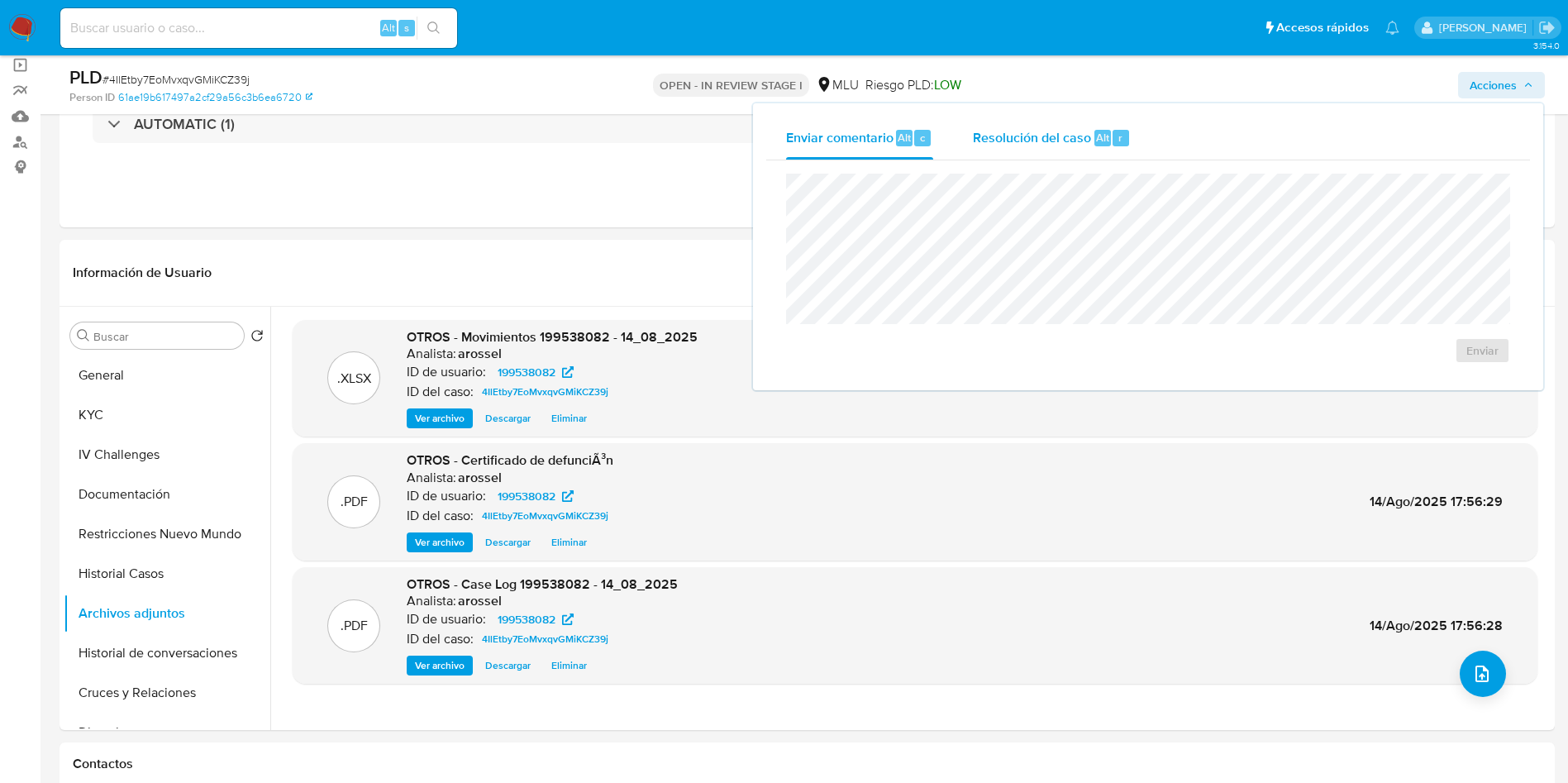
click at [1095, 146] on div "Resolución del caso Alt r" at bounding box center [1052, 138] width 158 height 43
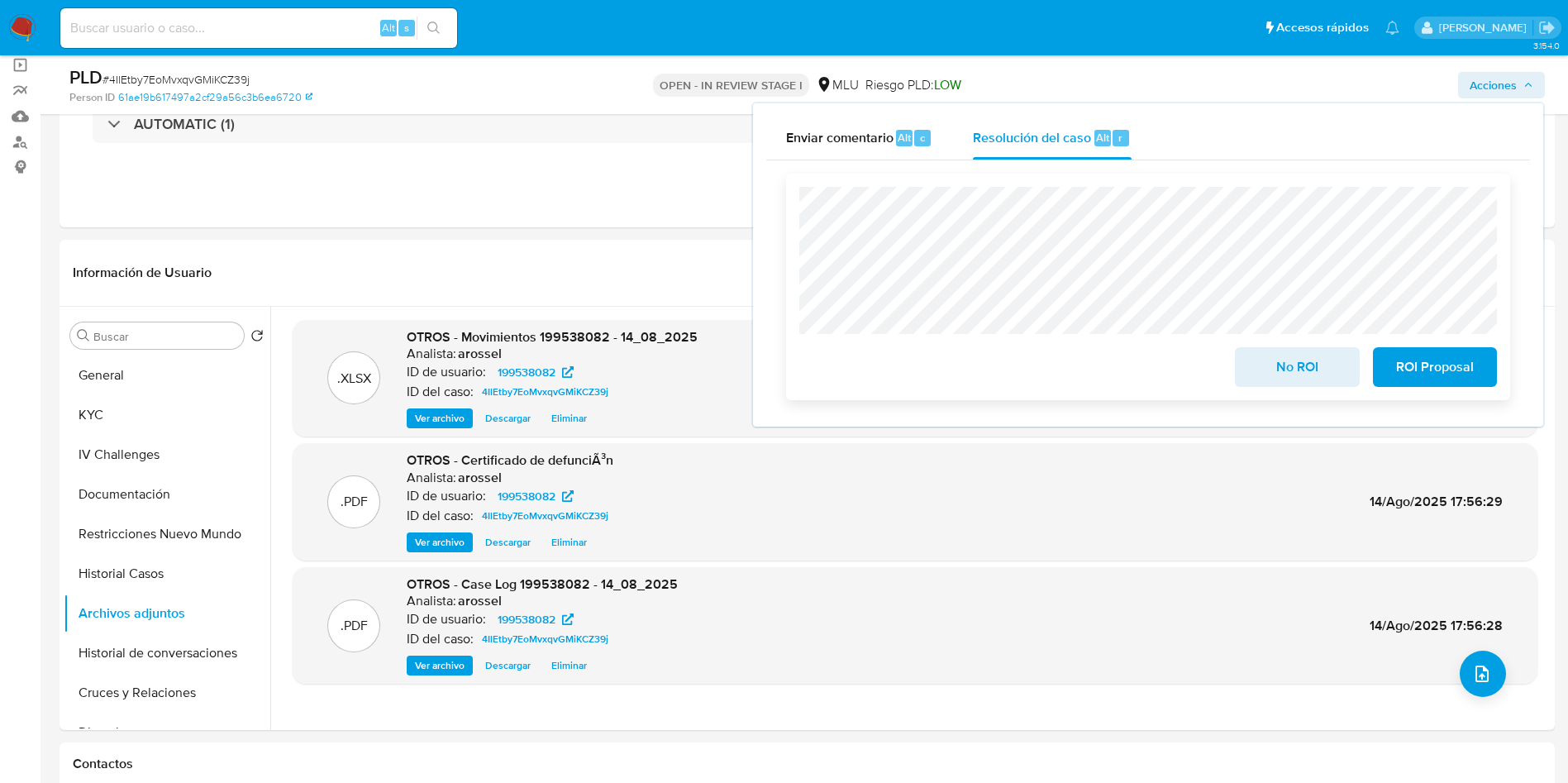
click at [1291, 369] on span "No ROI" at bounding box center [1297, 367] width 81 height 36
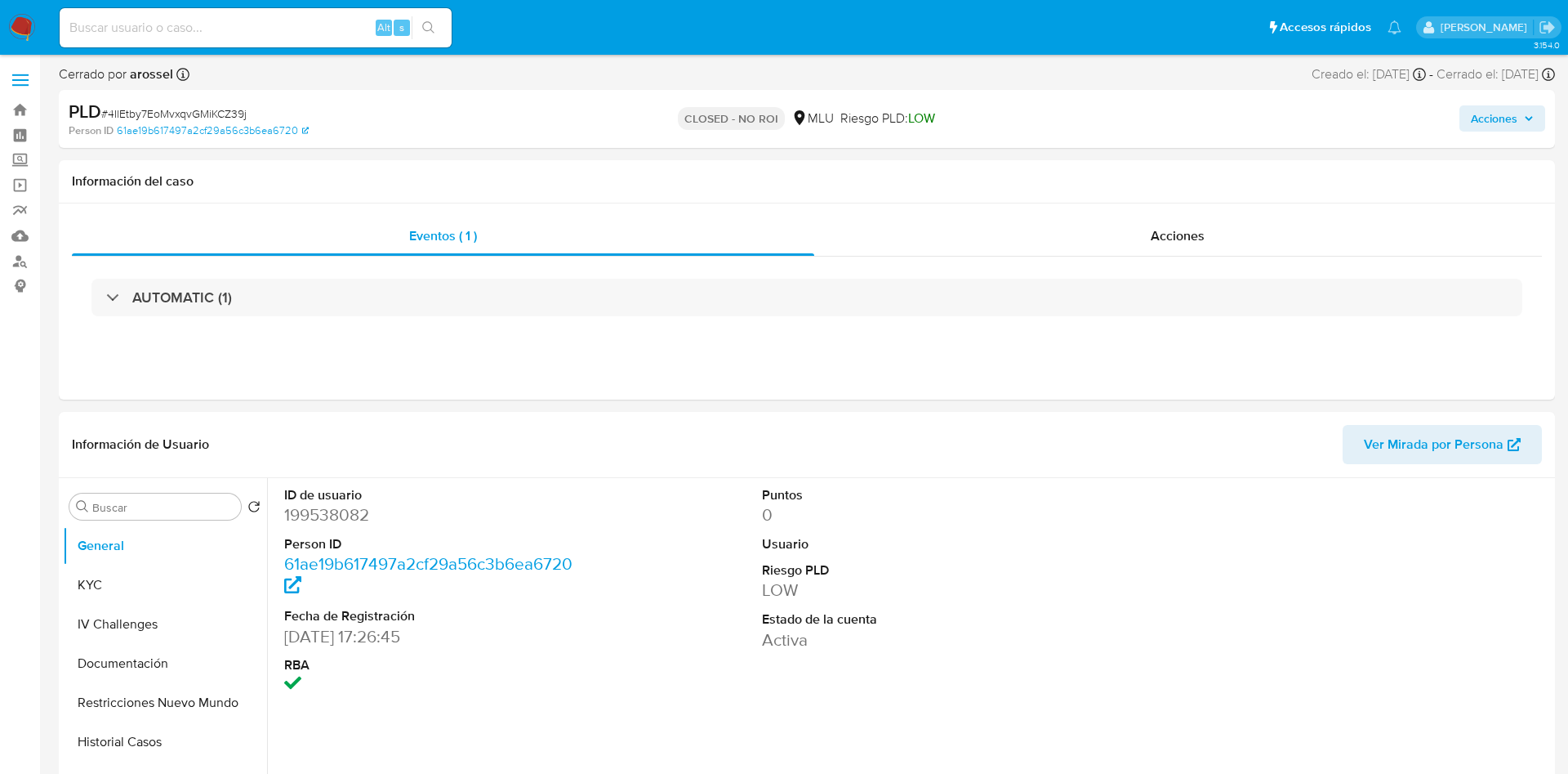
select select "10"
